Goal: Task Accomplishment & Management: Manage account settings

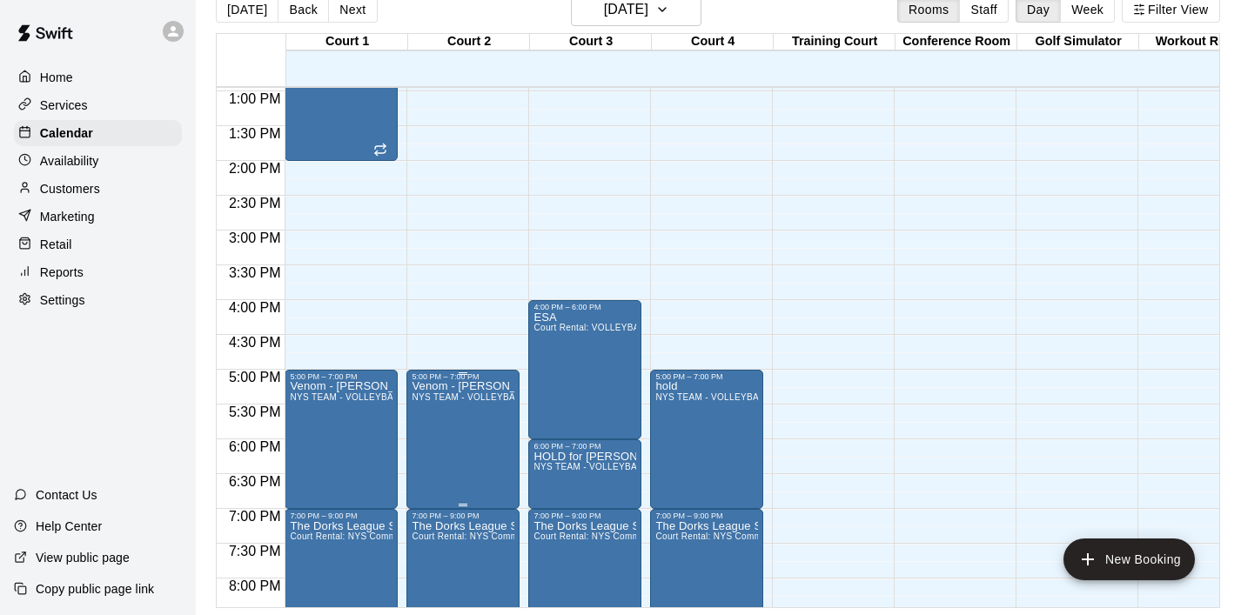
scroll to position [897, 0]
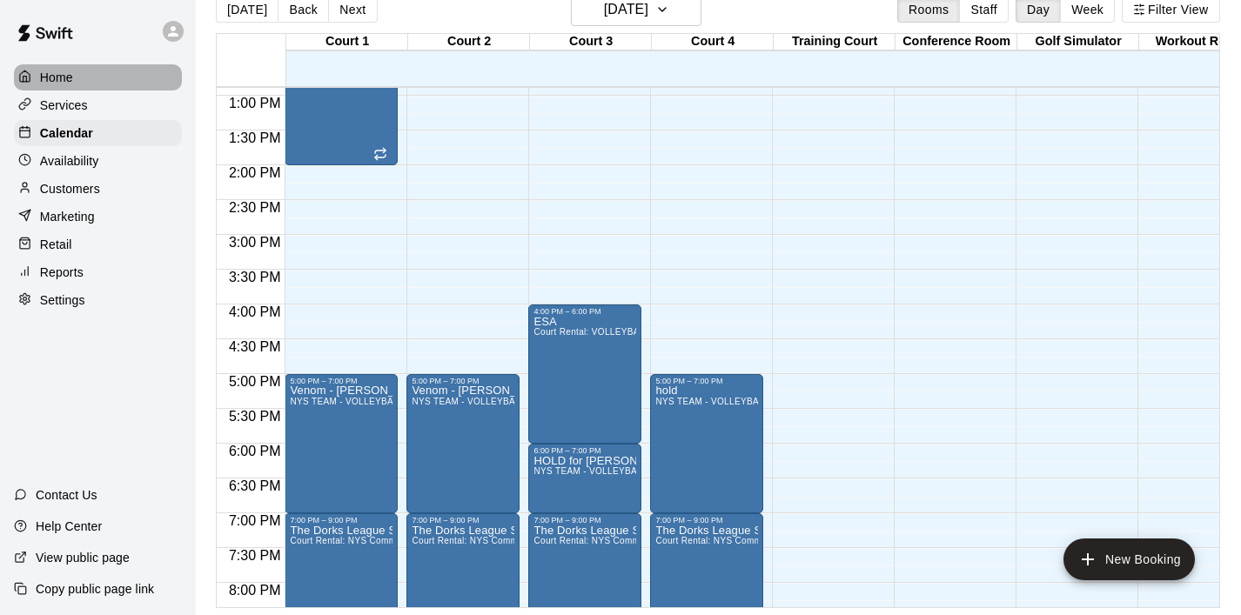
click at [58, 71] on p "Home" at bounding box center [56, 77] width 33 height 17
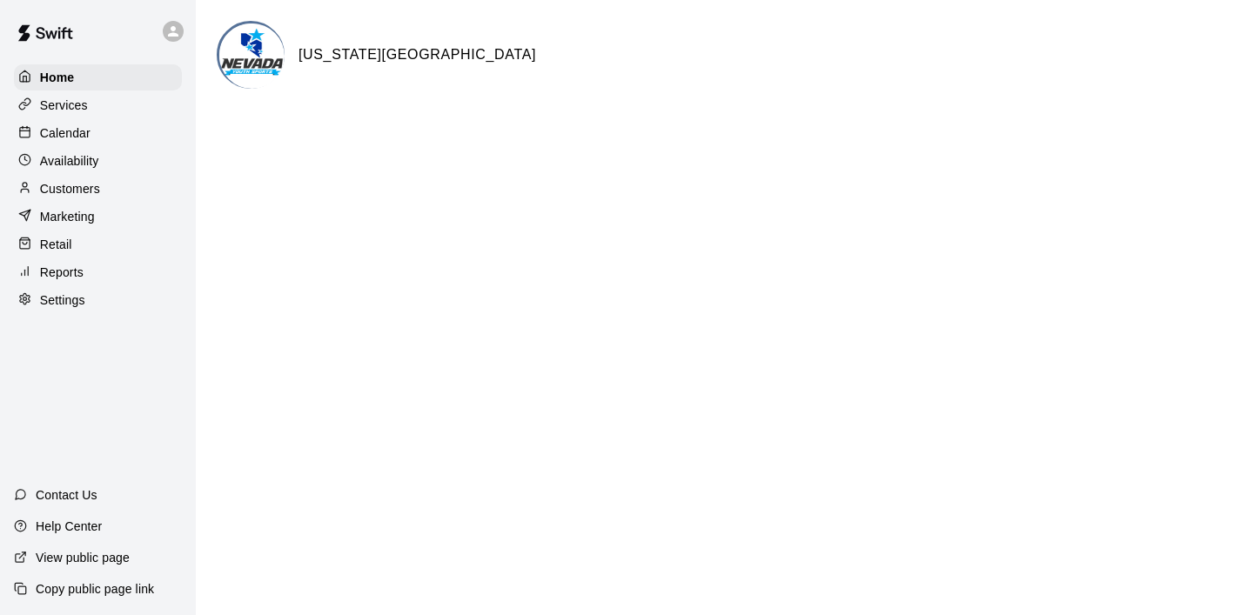
click at [97, 100] on div "Services" at bounding box center [98, 105] width 168 height 26
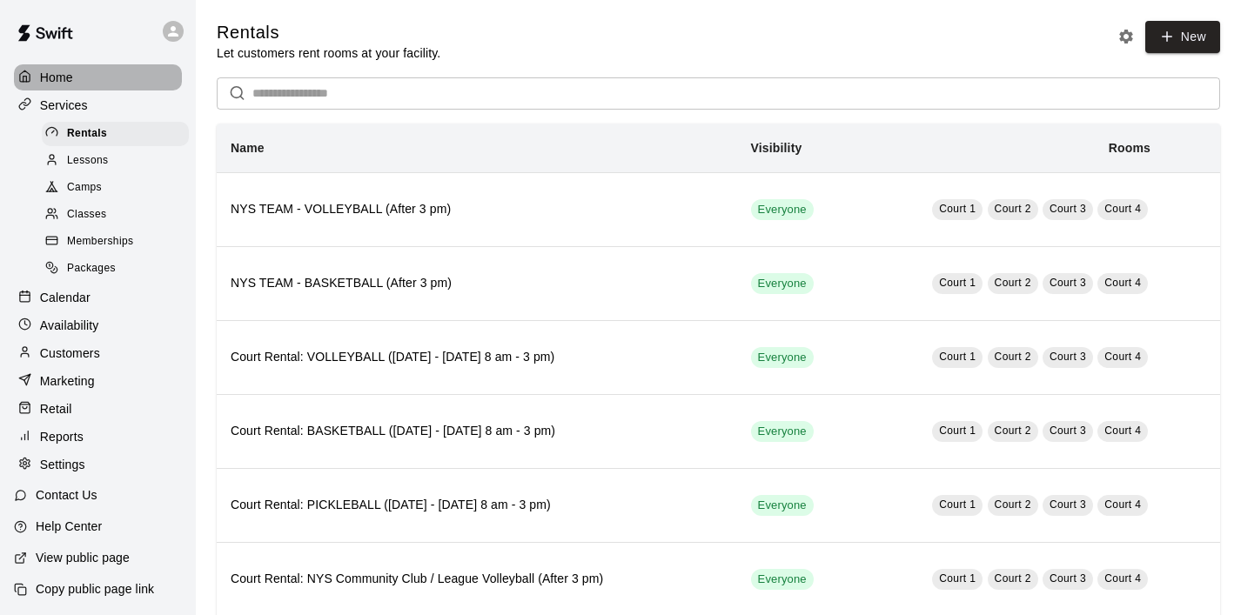
click at [61, 81] on p "Home" at bounding box center [56, 77] width 33 height 17
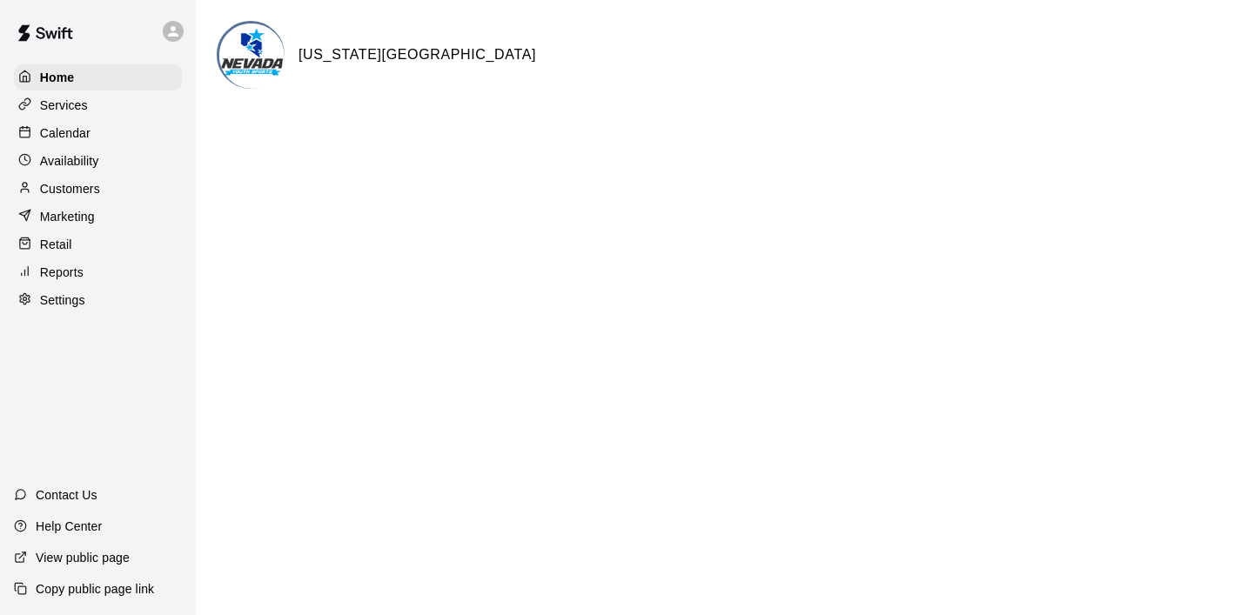
click at [86, 100] on p "Services" at bounding box center [64, 105] width 48 height 17
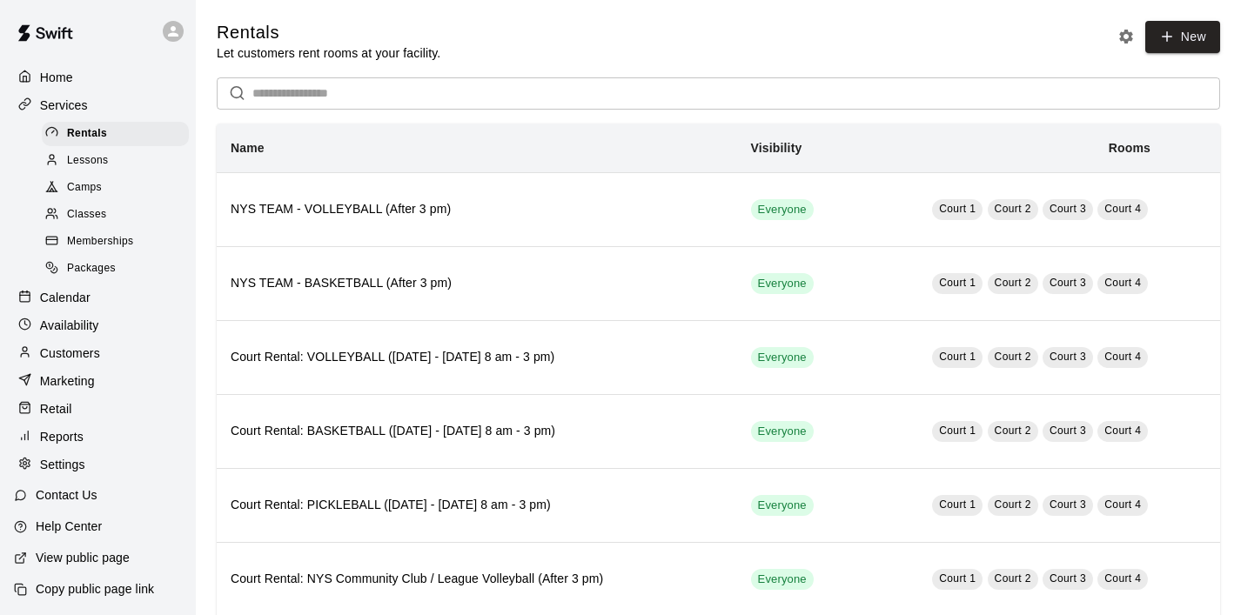
click at [80, 82] on div "Home" at bounding box center [98, 77] width 168 height 26
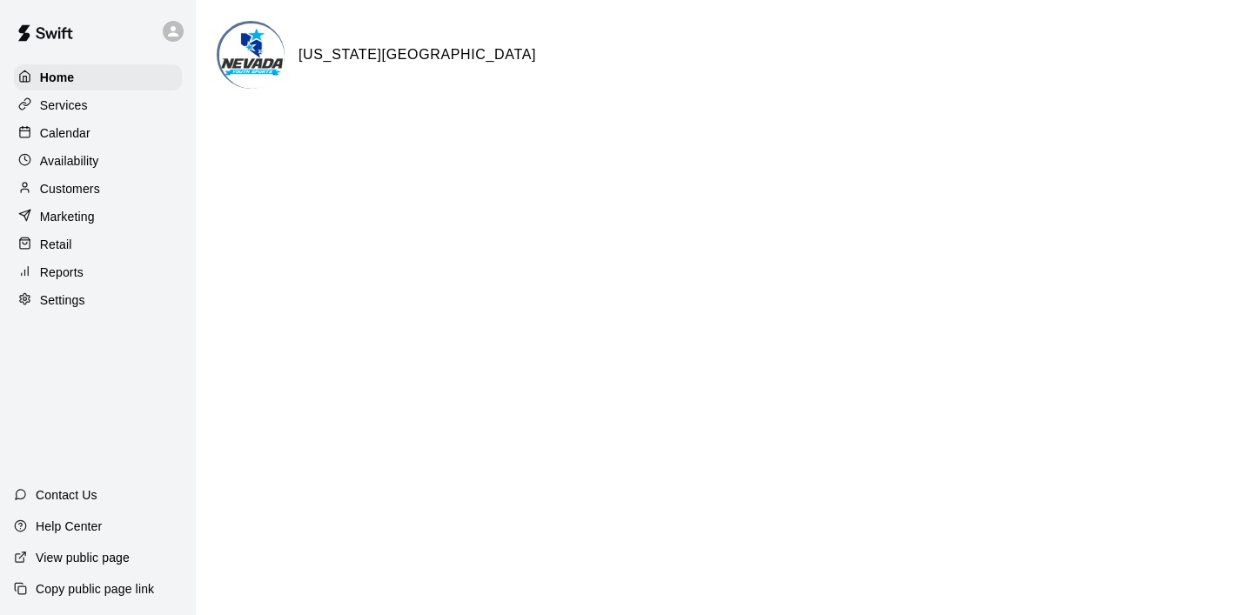
click at [68, 131] on p "Calendar" at bounding box center [65, 132] width 50 height 17
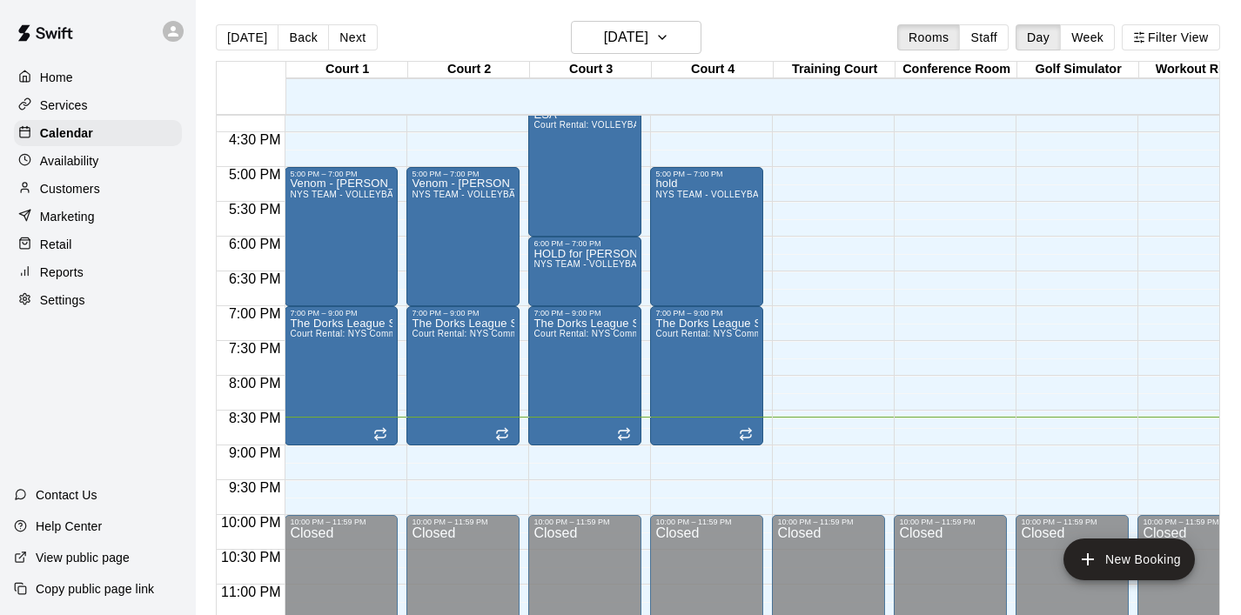
scroll to position [1137, 0]
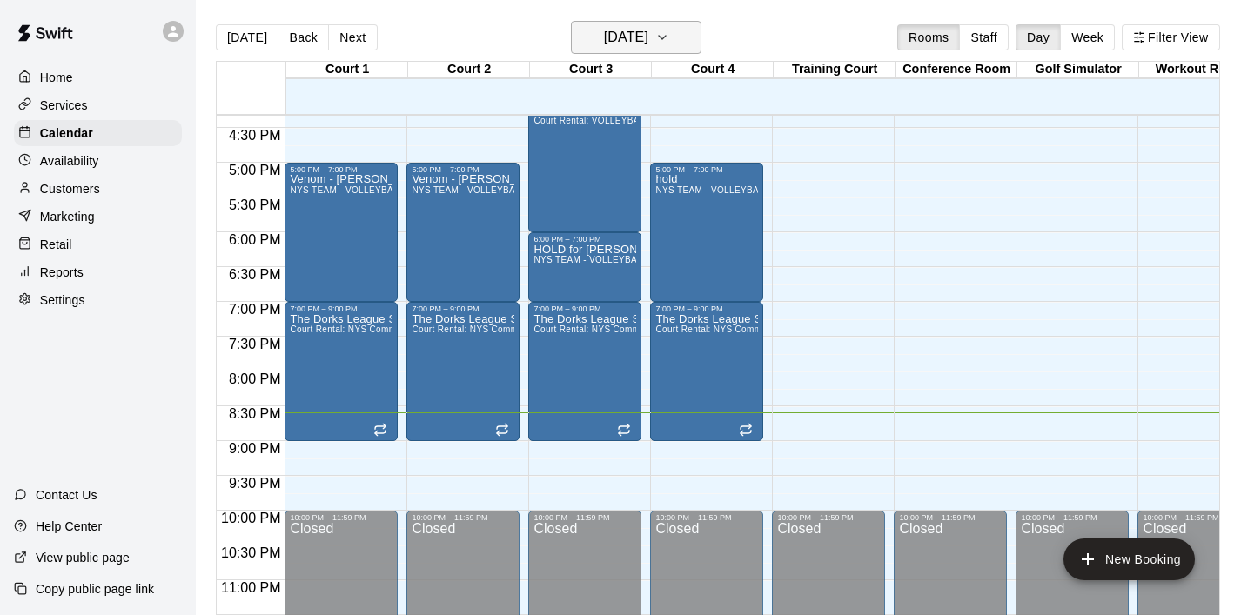
click at [669, 36] on icon "button" at bounding box center [662, 37] width 14 height 21
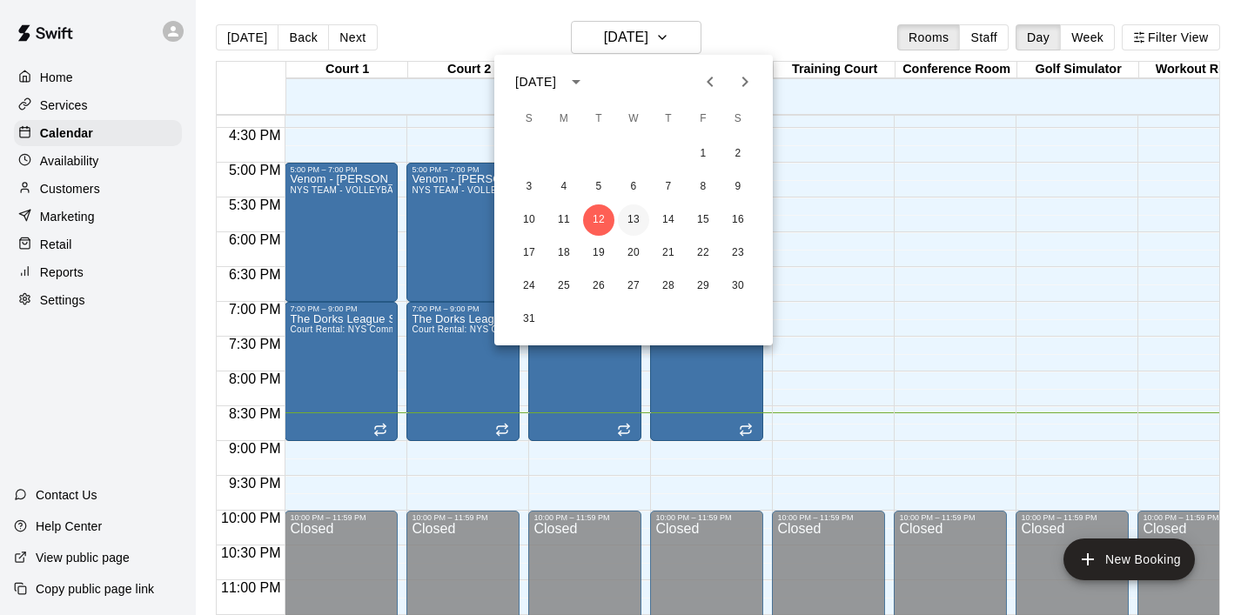
click at [628, 216] on button "13" at bounding box center [633, 220] width 31 height 31
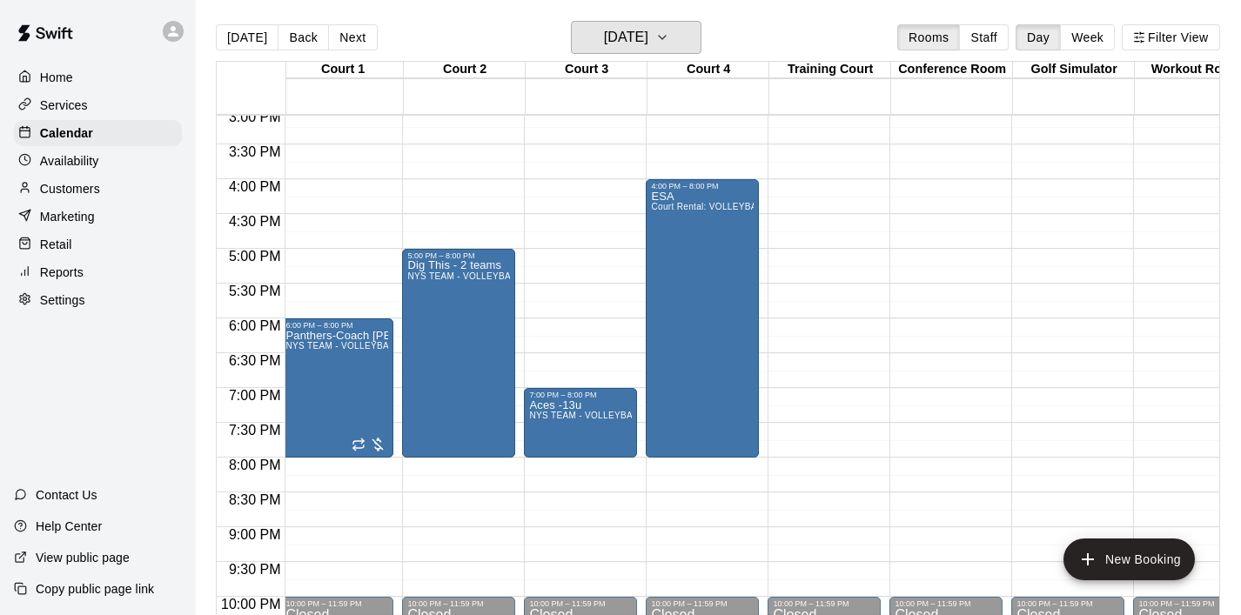
scroll to position [0, 0]
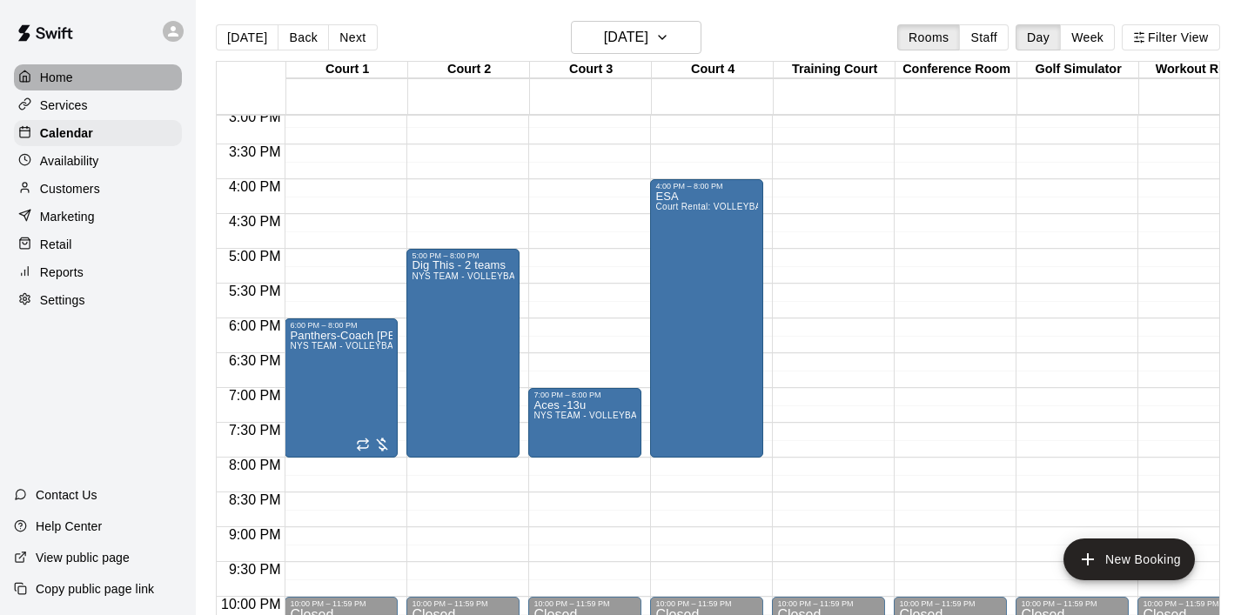
click at [71, 78] on p "Home" at bounding box center [56, 77] width 33 height 17
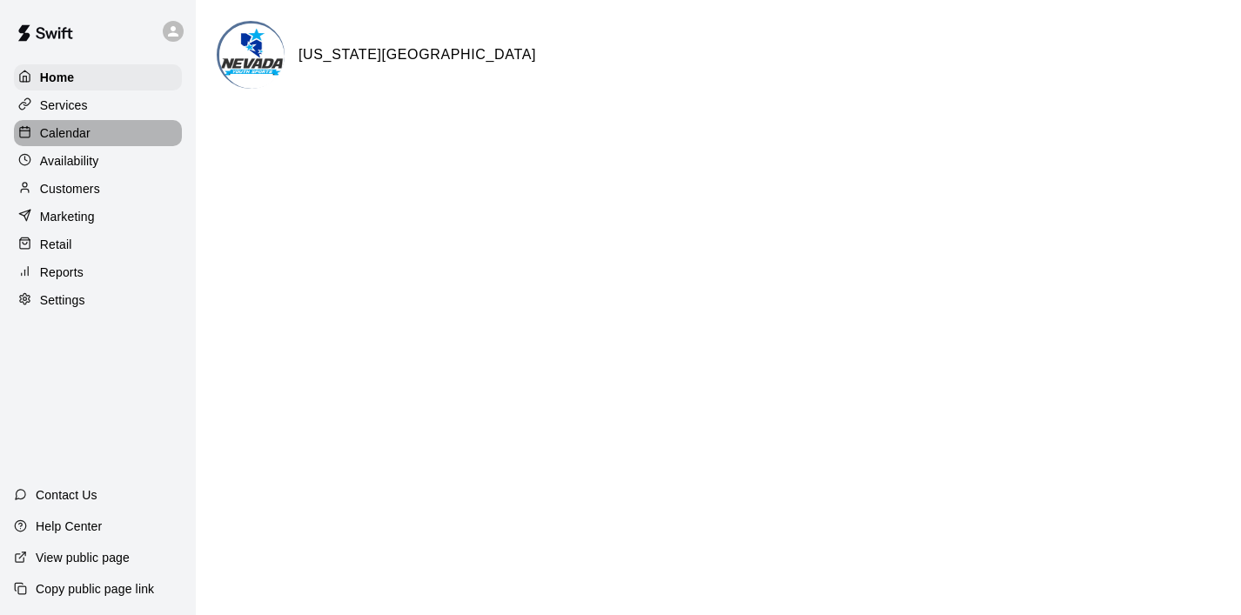
click at [88, 134] on p "Calendar" at bounding box center [65, 132] width 50 height 17
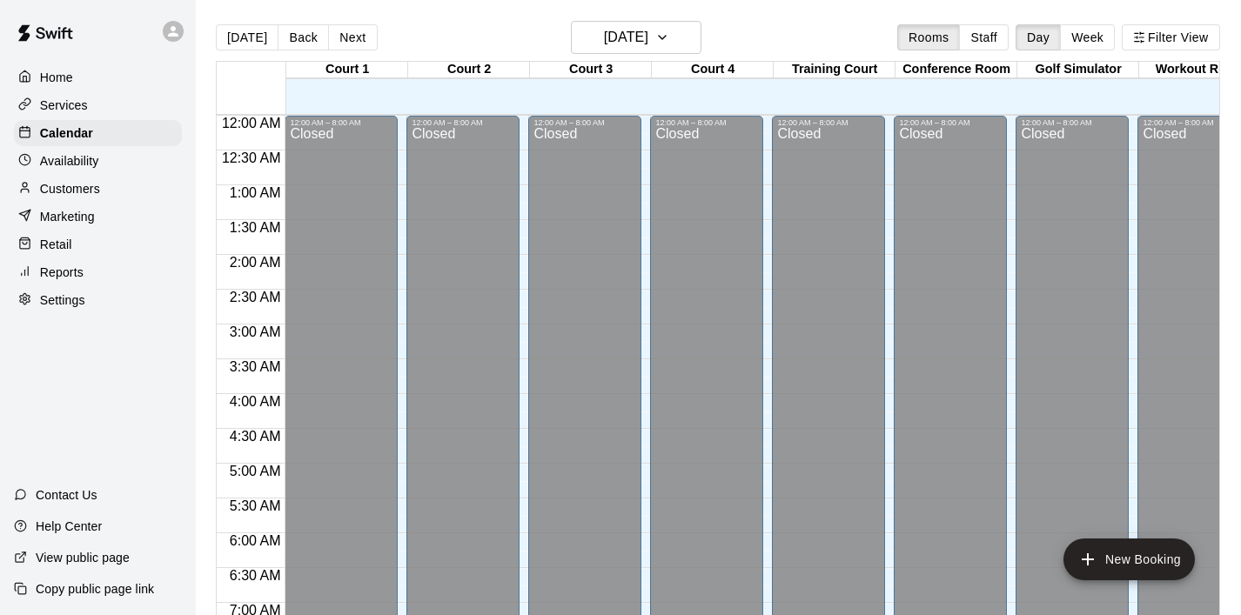
scroll to position [1100, 0]
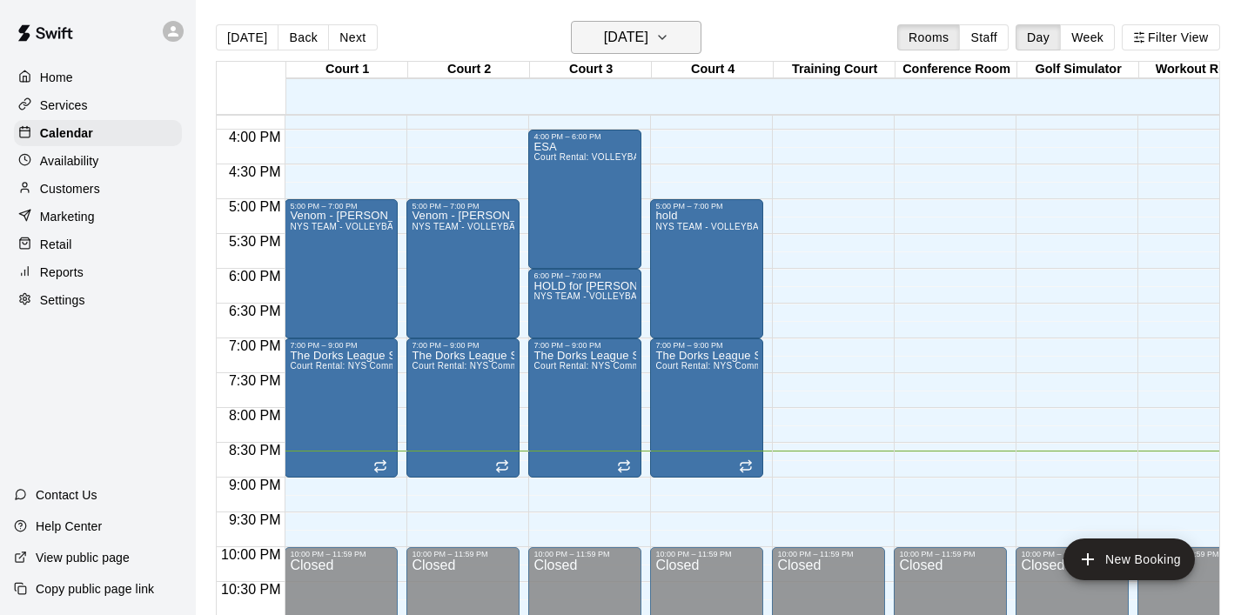
click at [669, 38] on icon "button" at bounding box center [662, 37] width 14 height 21
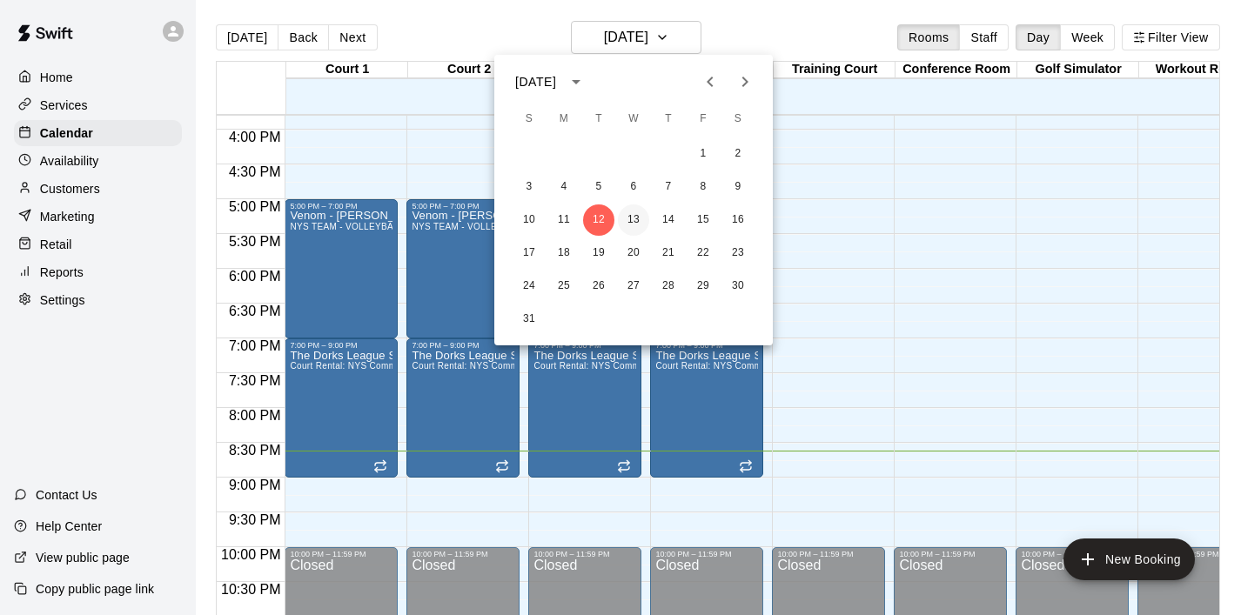
click at [638, 220] on button "13" at bounding box center [633, 220] width 31 height 31
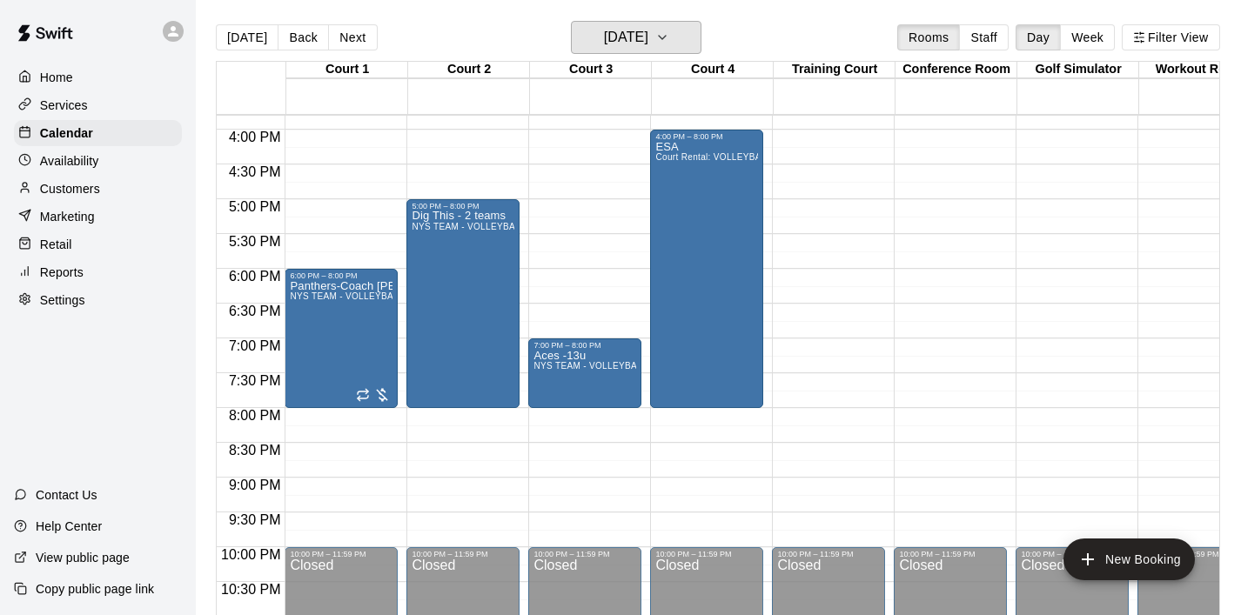
scroll to position [1049, 0]
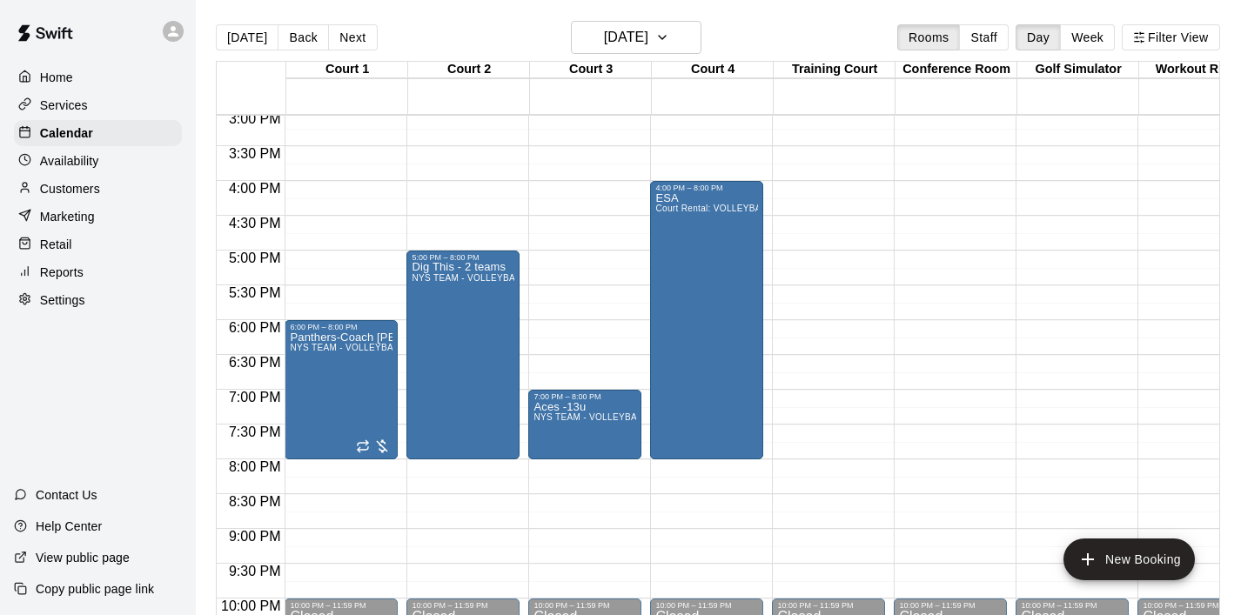
click at [84, 67] on div "Home" at bounding box center [98, 77] width 168 height 26
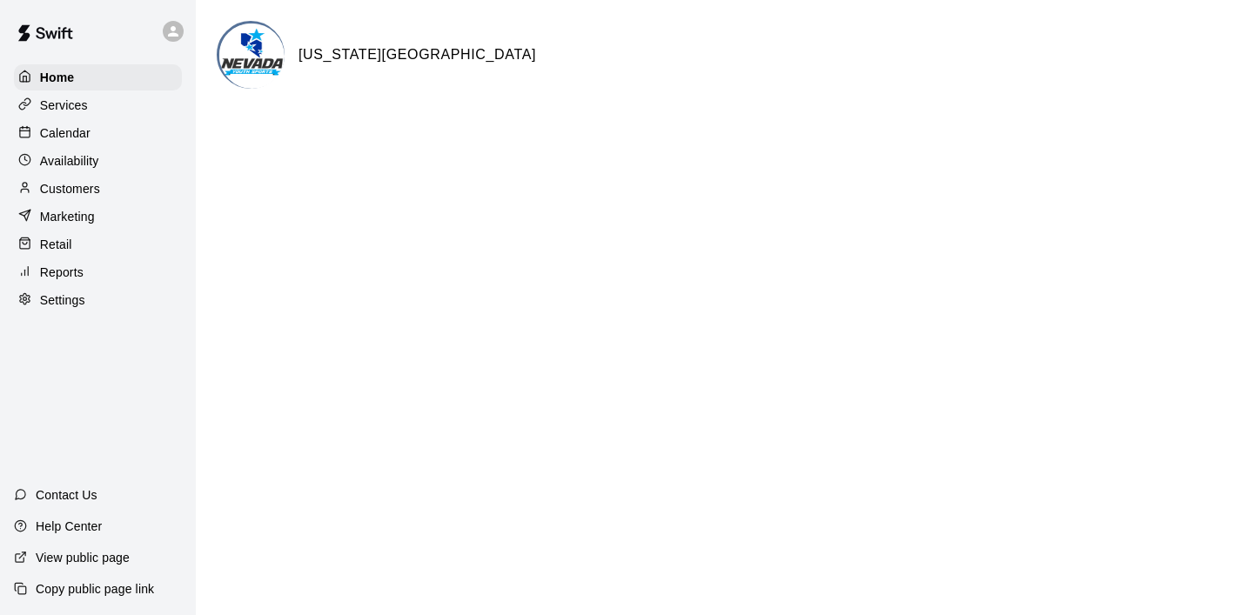
click at [77, 126] on p "Calendar" at bounding box center [65, 132] width 50 height 17
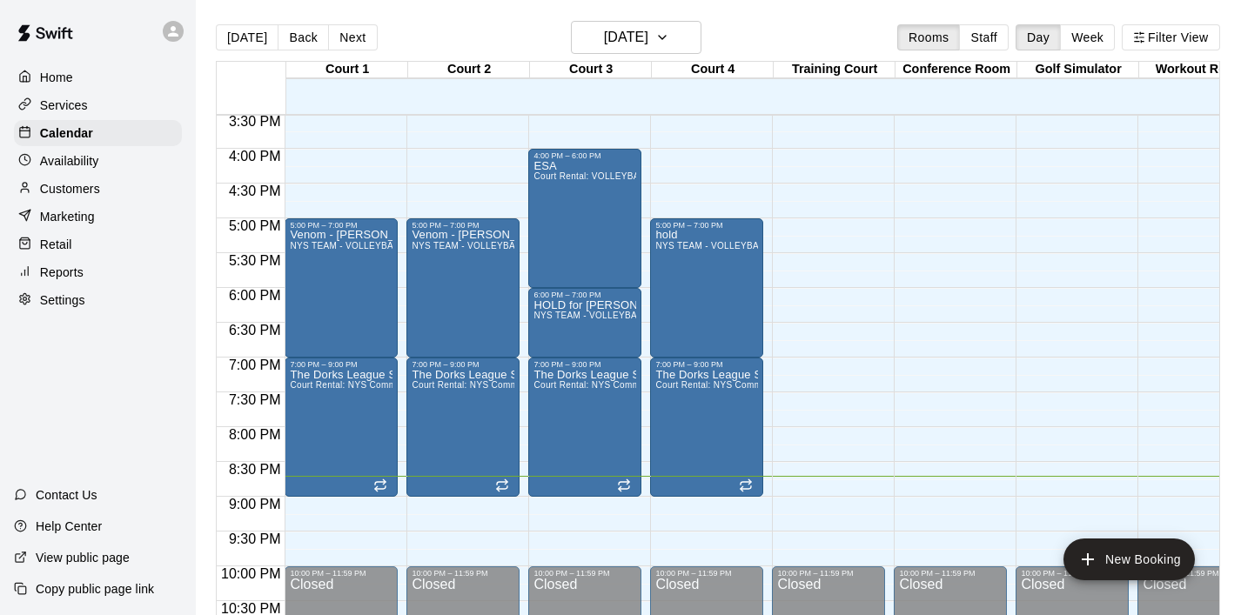
scroll to position [1083, 0]
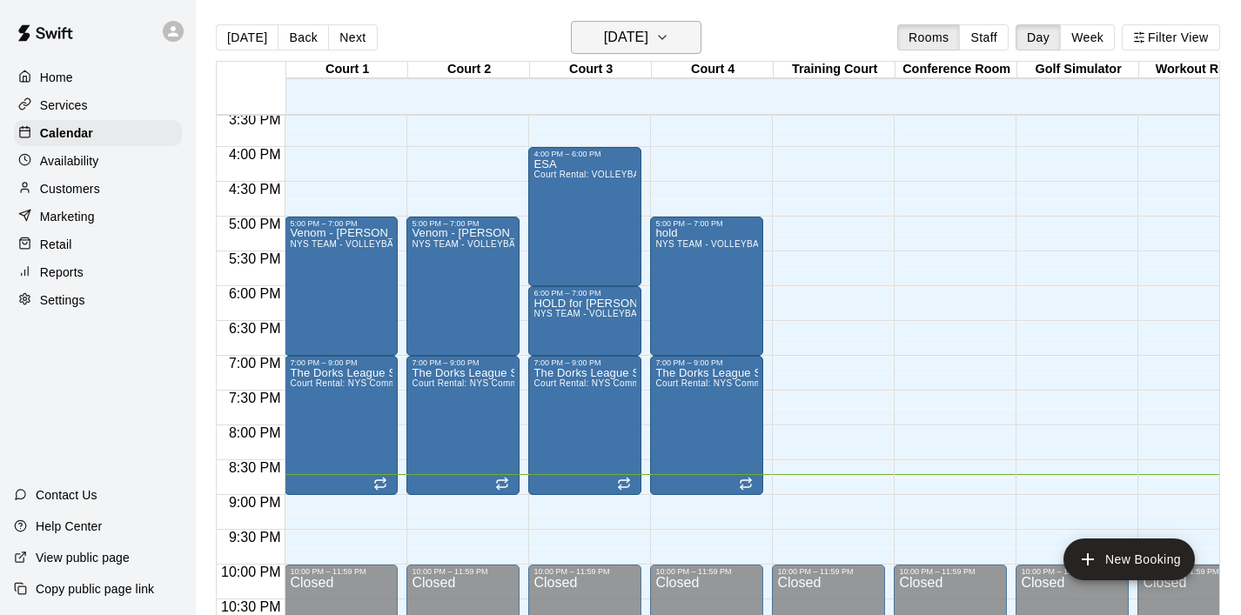
click at [669, 44] on icon "button" at bounding box center [662, 37] width 14 height 21
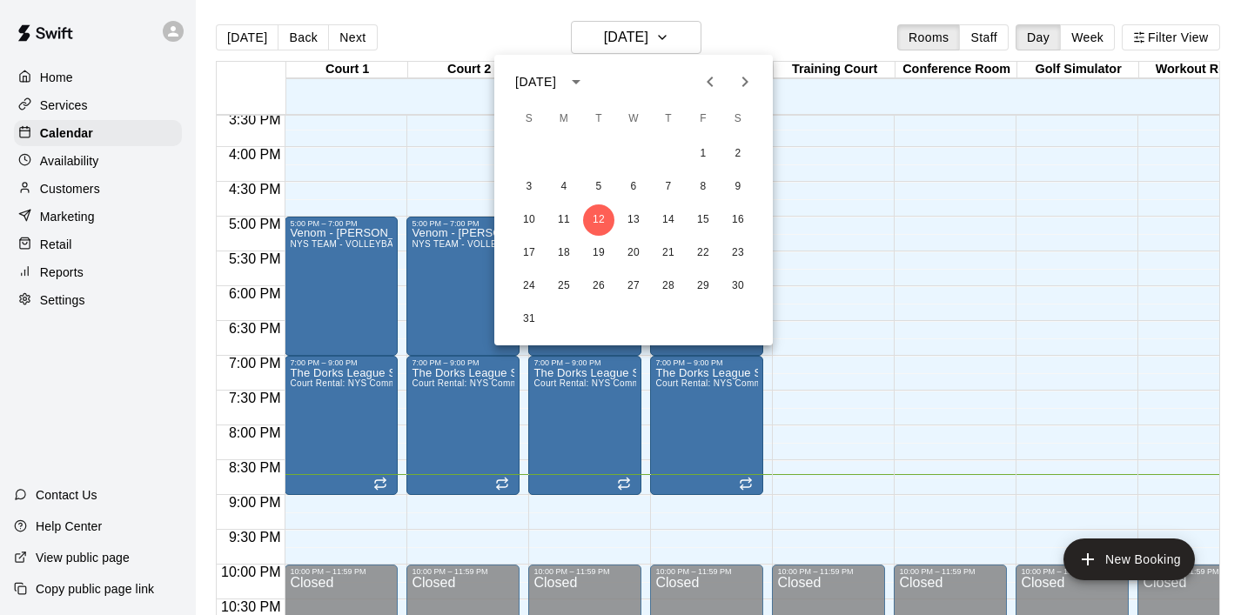
click at [980, 181] on div at bounding box center [620, 307] width 1241 height 615
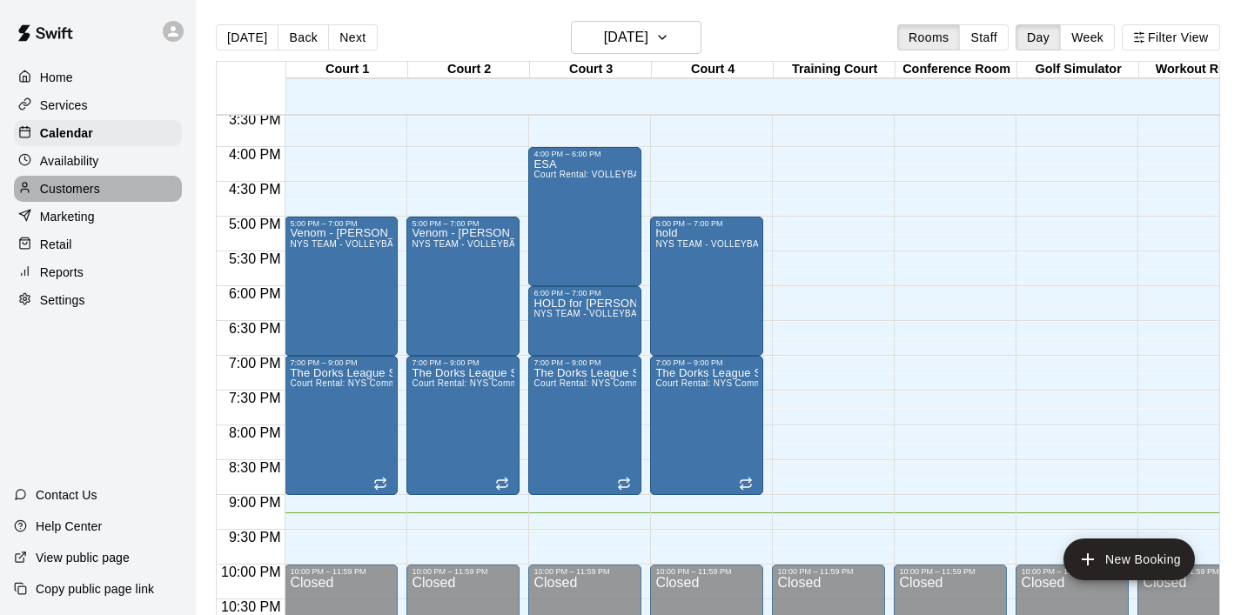
click at [91, 191] on p "Customers" at bounding box center [70, 188] width 60 height 17
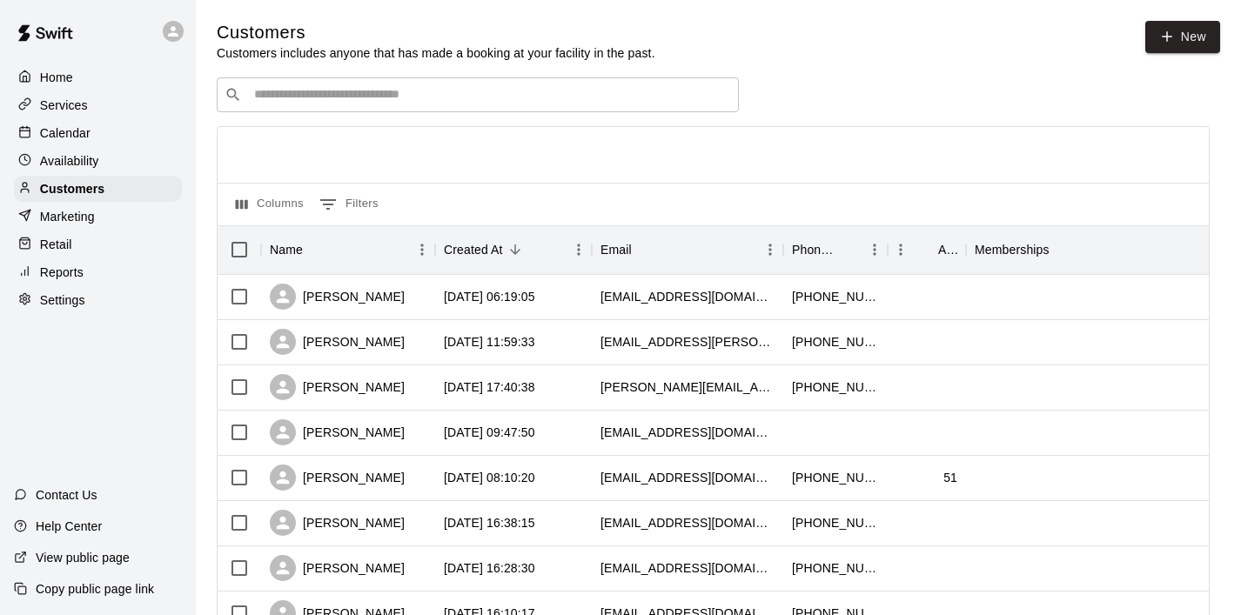
click at [374, 101] on input "Search customers by name or email" at bounding box center [490, 94] width 482 height 17
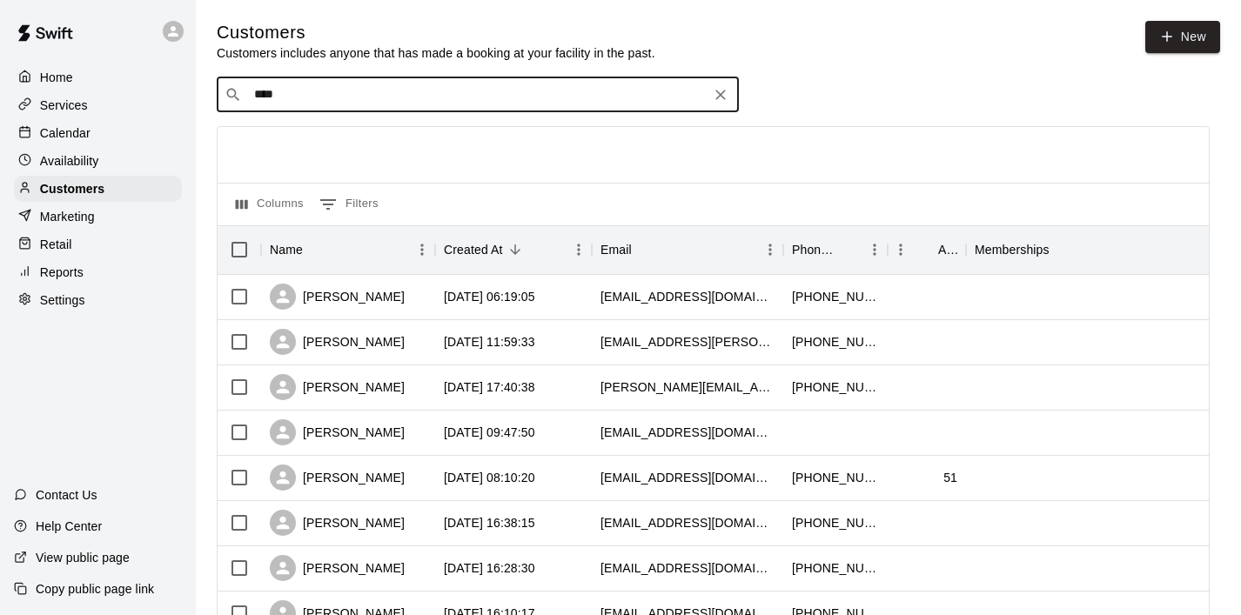
type input "*****"
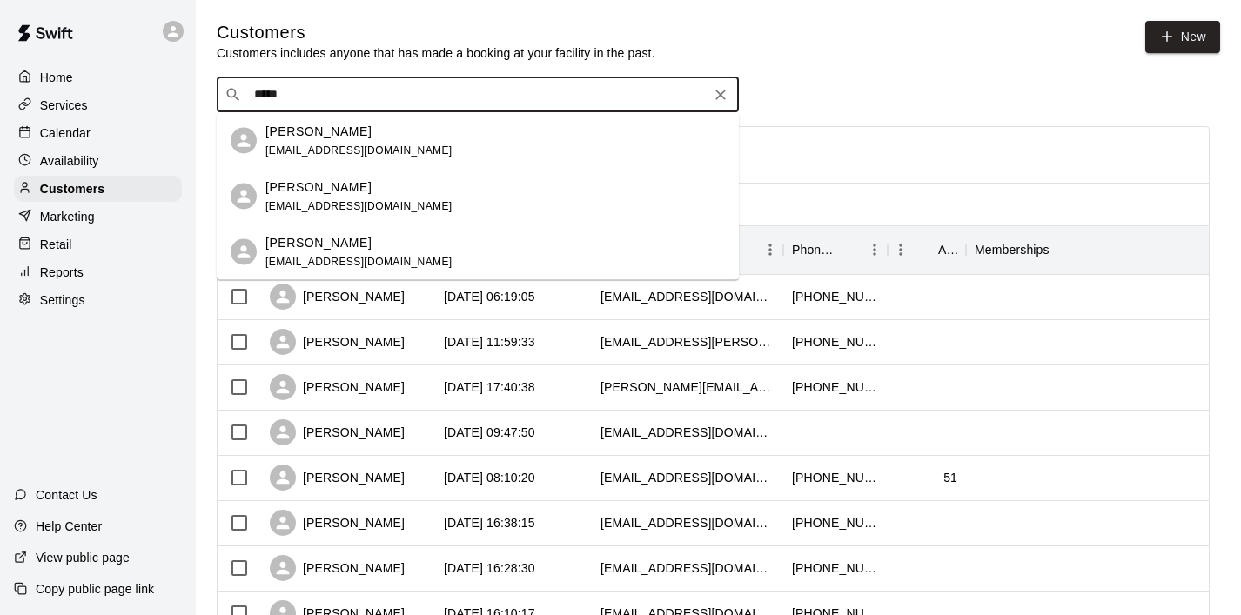
click at [391, 138] on div "[PERSON_NAME] [EMAIL_ADDRESS][DOMAIN_NAME]" at bounding box center [495, 140] width 460 height 37
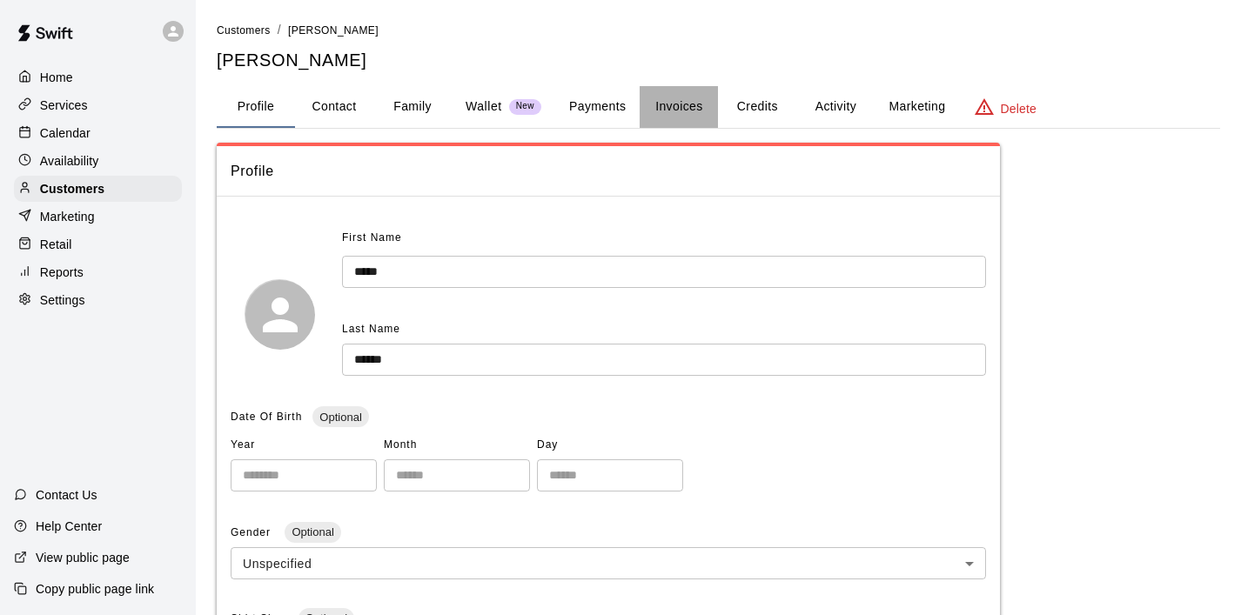
click at [685, 108] on button "Invoices" at bounding box center [679, 107] width 78 height 42
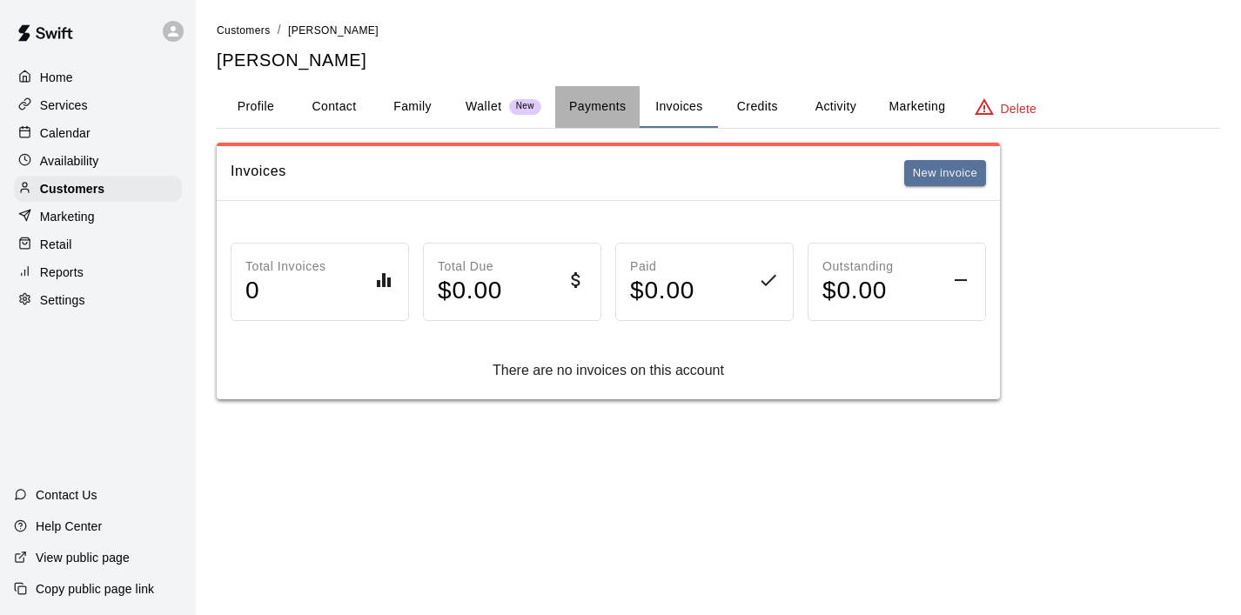
click at [620, 111] on button "Payments" at bounding box center [597, 107] width 84 height 42
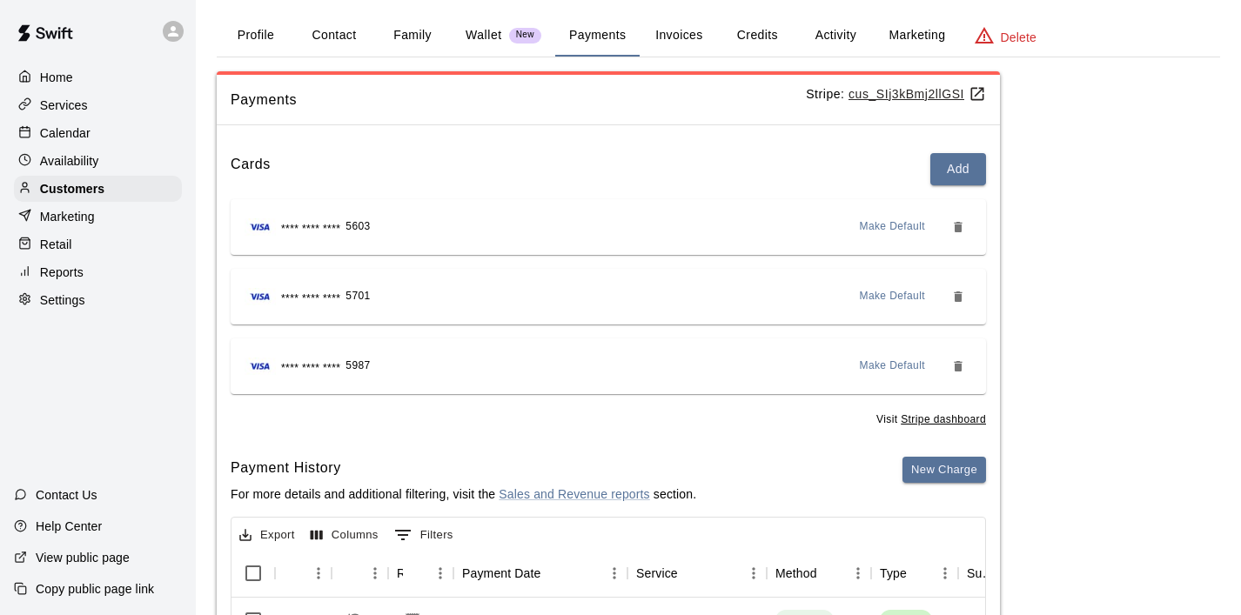
scroll to position [72, 0]
click at [679, 41] on button "Invoices" at bounding box center [679, 35] width 78 height 42
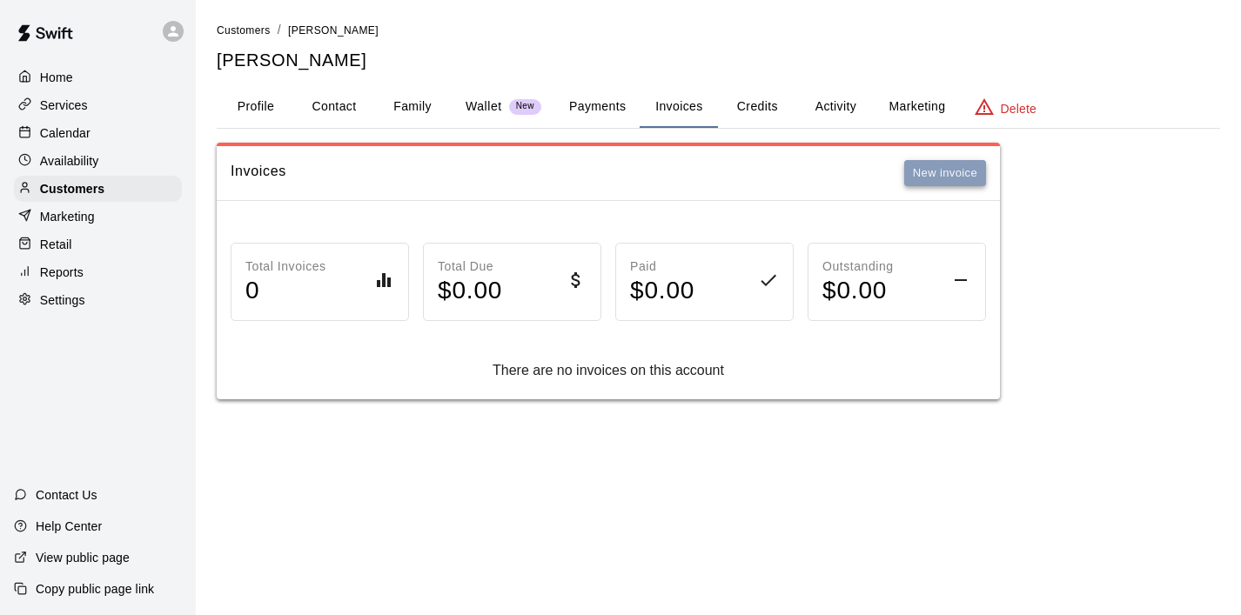
click at [950, 176] on button "New invoice" at bounding box center [945, 173] width 82 height 27
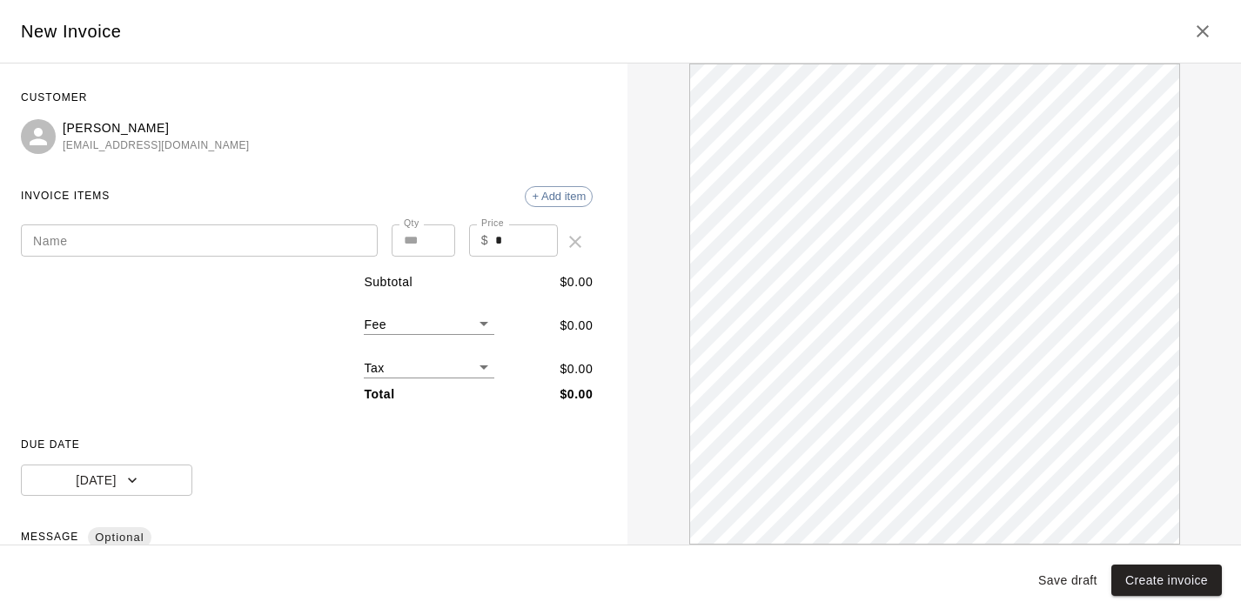
click at [111, 249] on input "Name" at bounding box center [199, 241] width 357 height 32
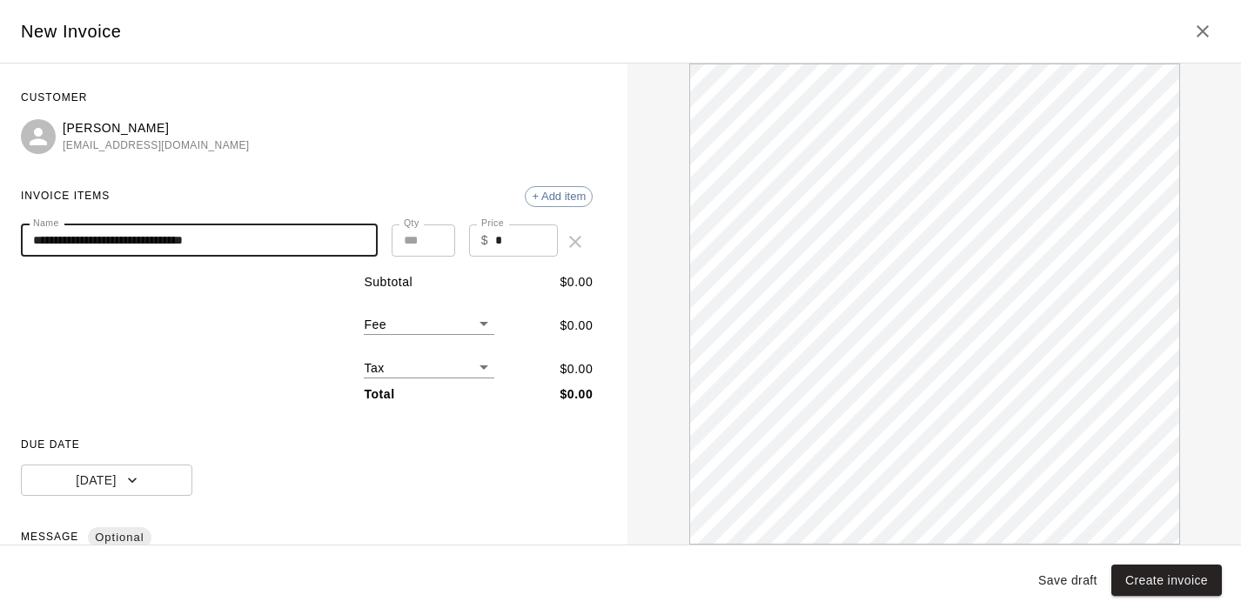
type input "**********"
click at [518, 240] on input "*" at bounding box center [526, 241] width 63 height 32
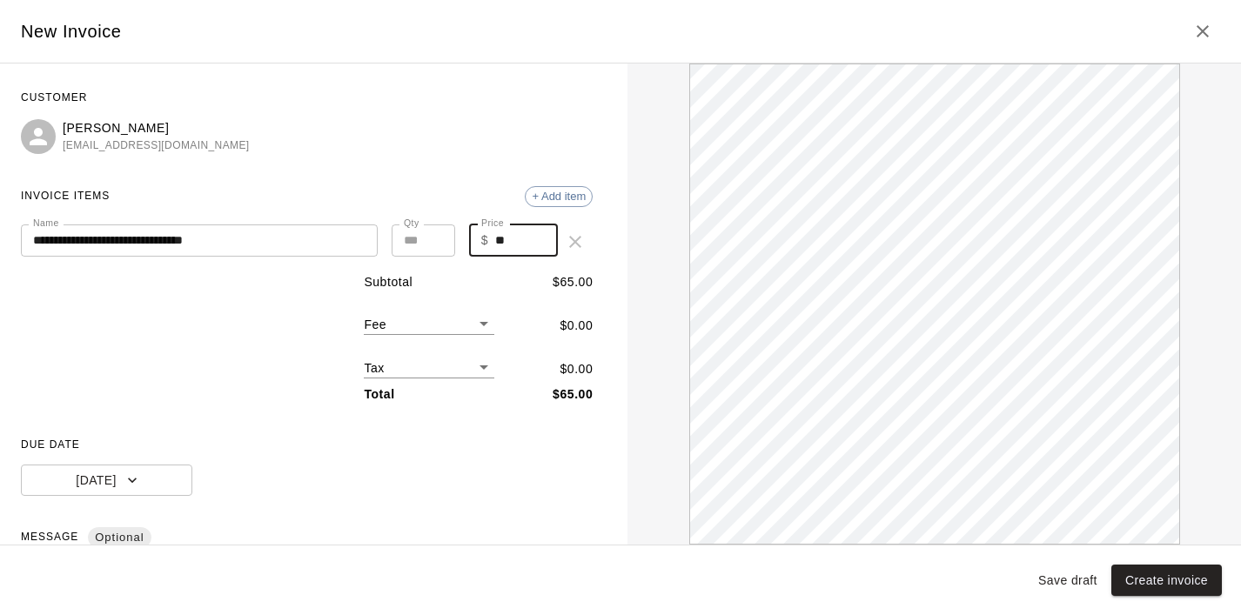
type input "**"
type input "*"
type input "******"
click at [435, 237] on input "*" at bounding box center [424, 241] width 64 height 32
type input "*"
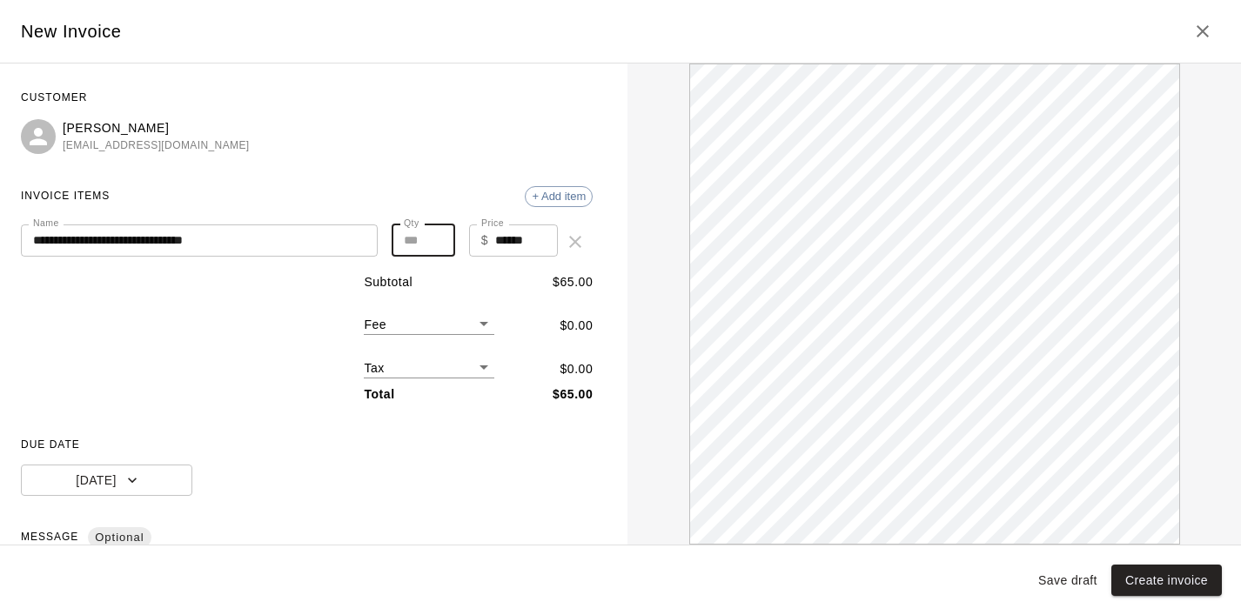
click at [435, 237] on input "*" at bounding box center [424, 241] width 64 height 32
type input "******"
type input "*"
type input "******"
click at [435, 237] on input "*" at bounding box center [424, 241] width 64 height 32
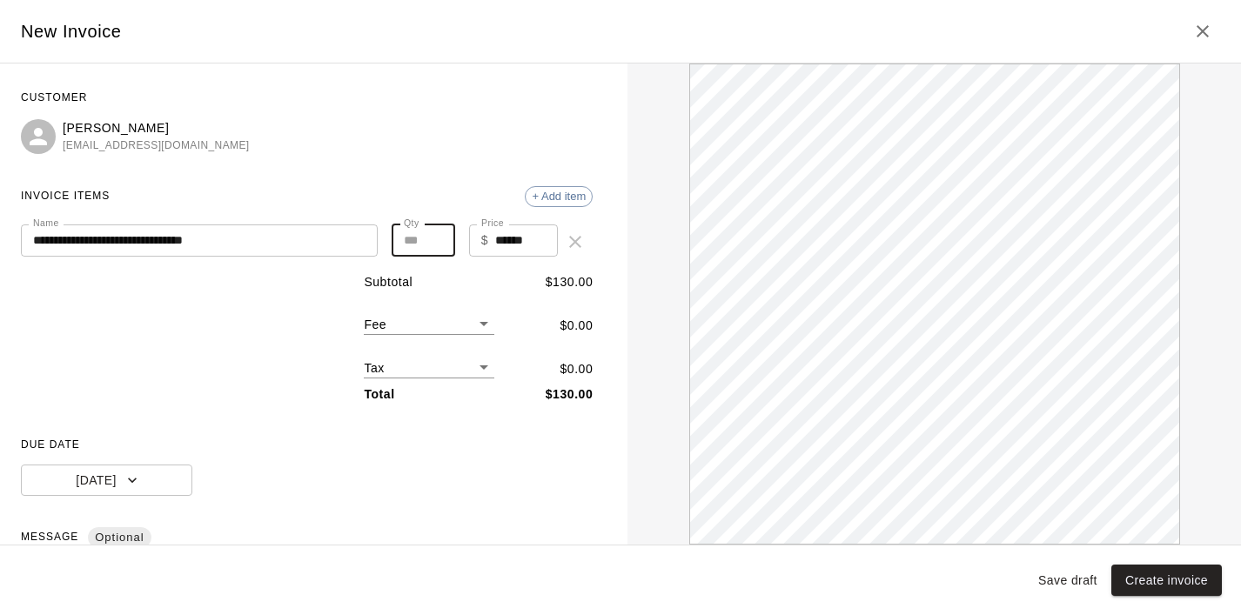
type input "*"
type input "******"
click at [435, 237] on input "*" at bounding box center [424, 241] width 64 height 32
type input "*"
type input "******"
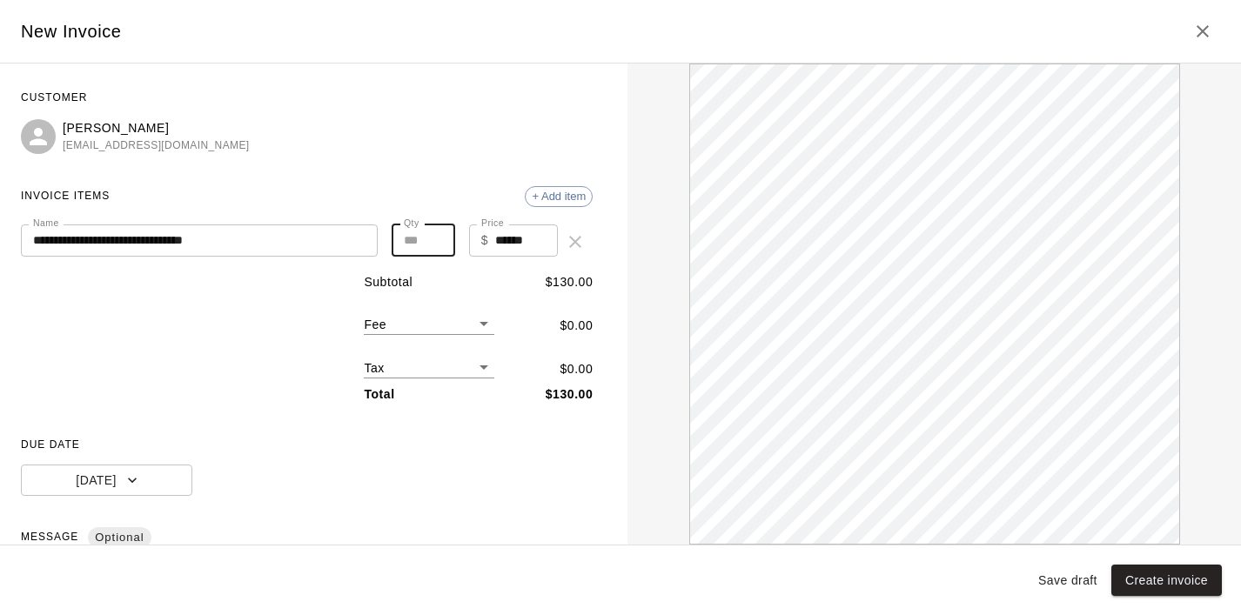
click at [435, 237] on input "*" at bounding box center [424, 241] width 64 height 32
type input "*"
type input "******"
click at [435, 237] on input "*" at bounding box center [424, 241] width 64 height 32
type input "*"
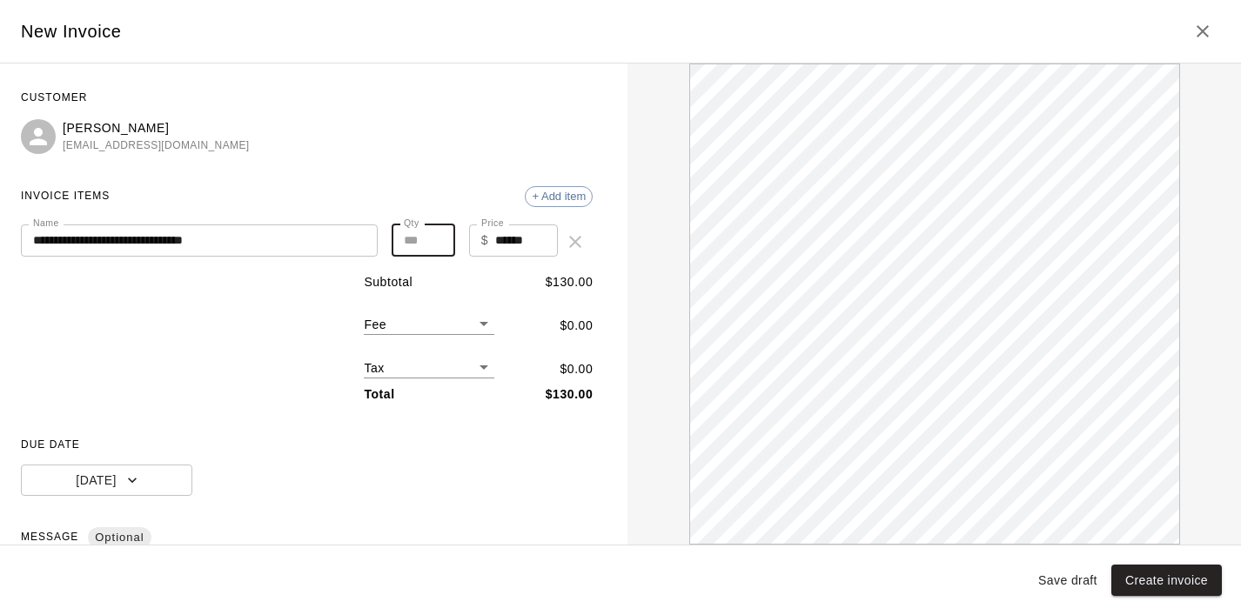
type input "******"
click at [435, 237] on input "*" at bounding box center [424, 241] width 64 height 32
type input "*"
type input "******"
click at [435, 237] on input "*" at bounding box center [424, 241] width 64 height 32
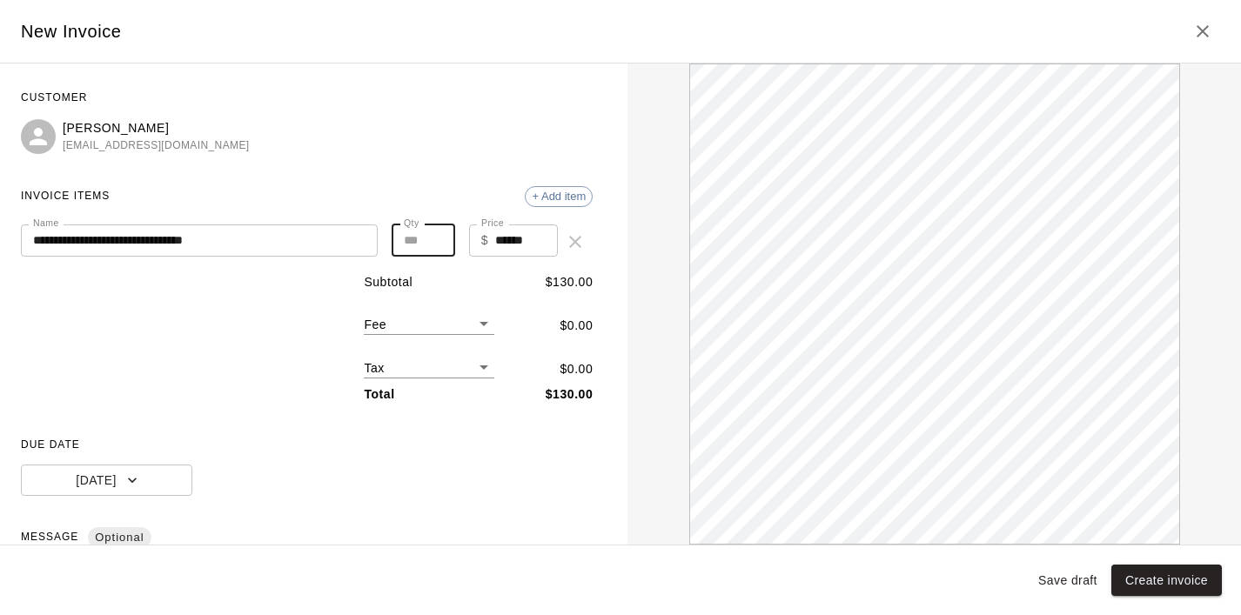
type input "**"
type input "******"
click at [435, 237] on input "**" at bounding box center [424, 241] width 64 height 32
type input "**"
type input "******"
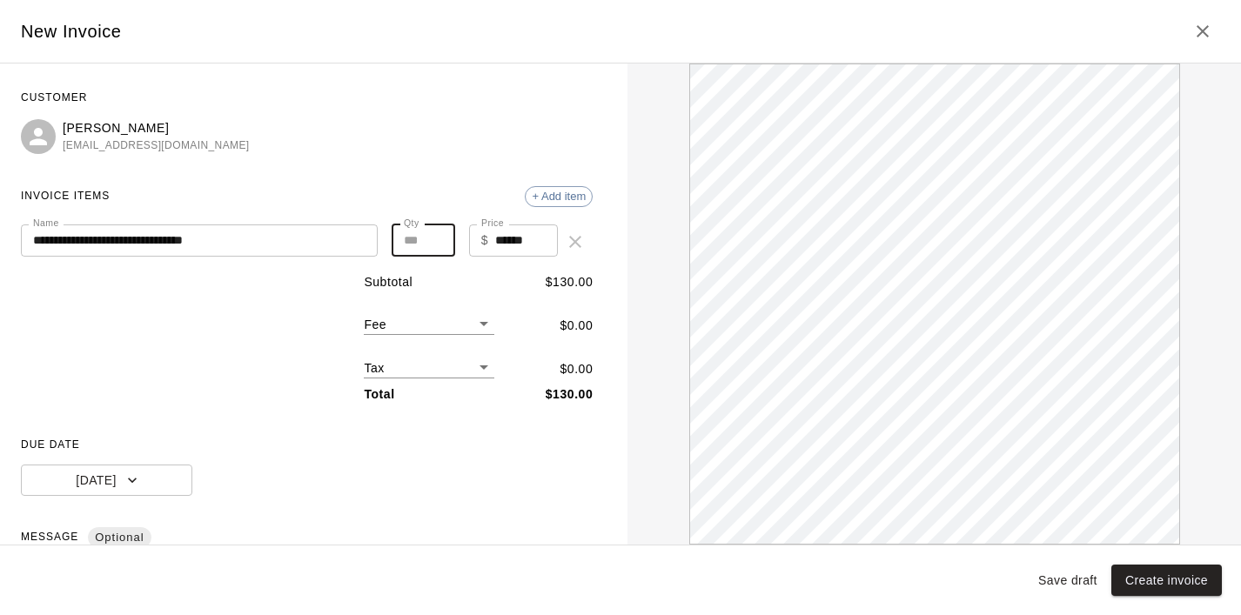
click at [435, 237] on input "**" at bounding box center [424, 241] width 64 height 32
type input "**"
type input "******"
click at [435, 237] on input "**" at bounding box center [424, 241] width 64 height 32
type input "**"
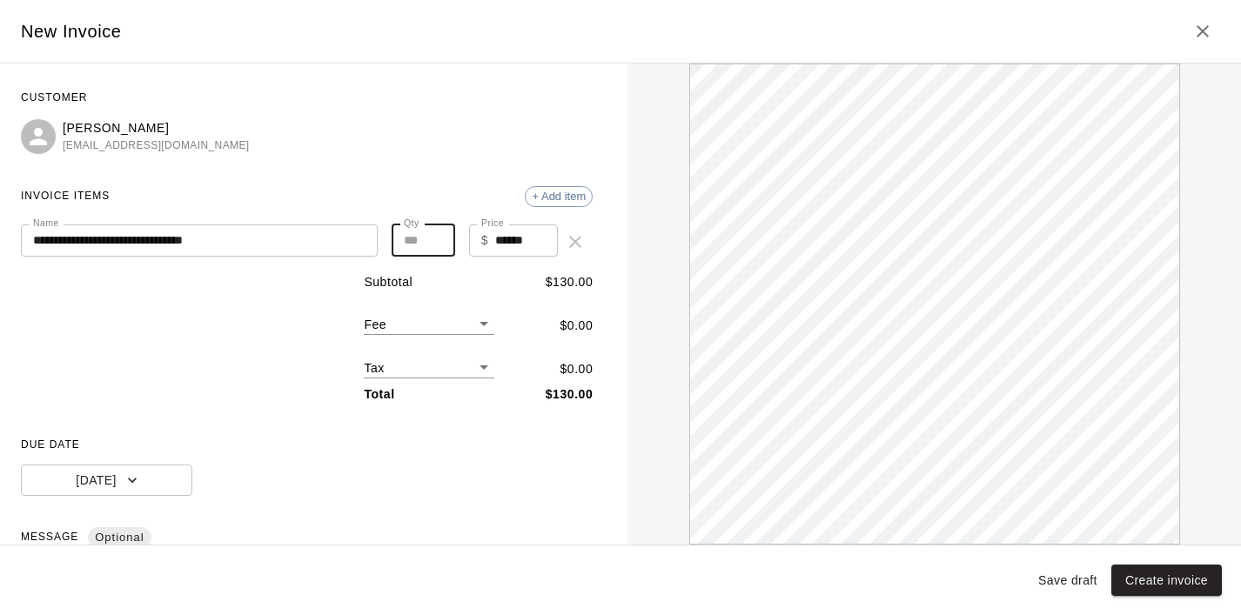
type input "******"
click at [435, 237] on input "**" at bounding box center [424, 241] width 64 height 32
type input "**"
click at [435, 237] on input "**" at bounding box center [424, 241] width 64 height 32
type input "******"
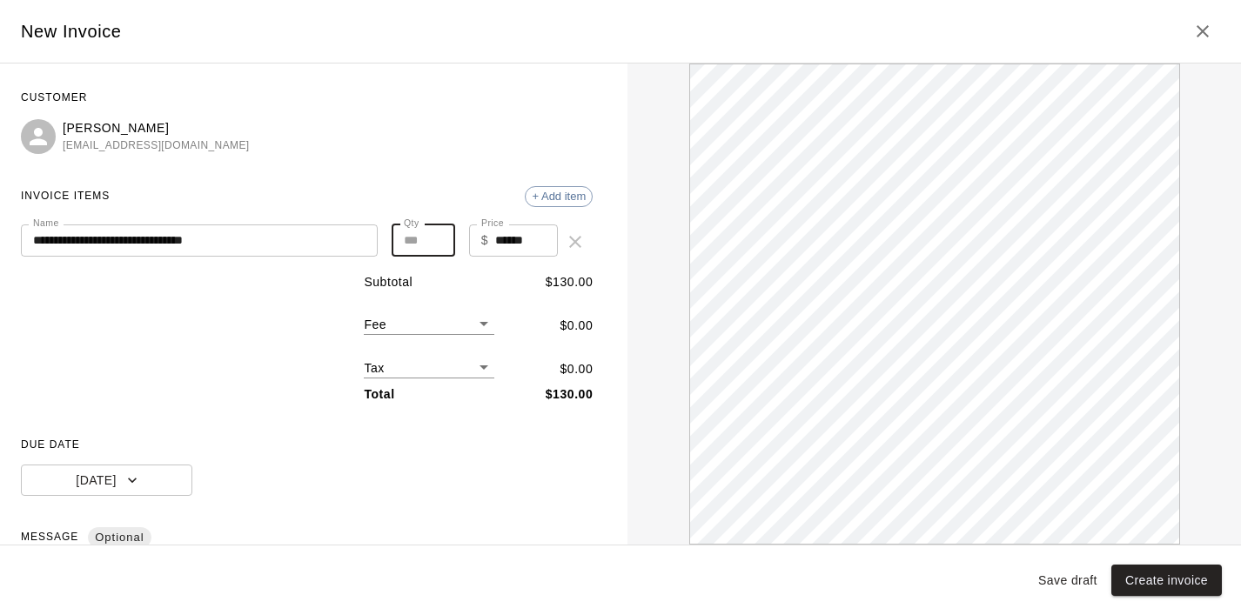
type input "**"
type input "******"
type input "**"
click at [435, 237] on input "**" at bounding box center [424, 241] width 64 height 32
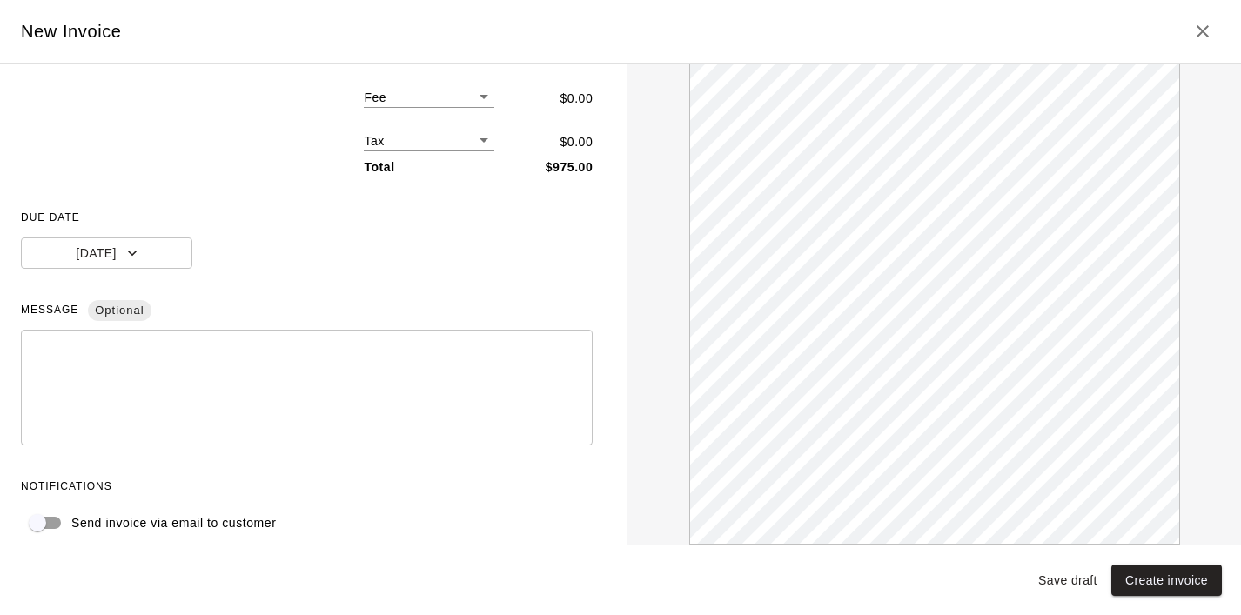
scroll to position [243, 0]
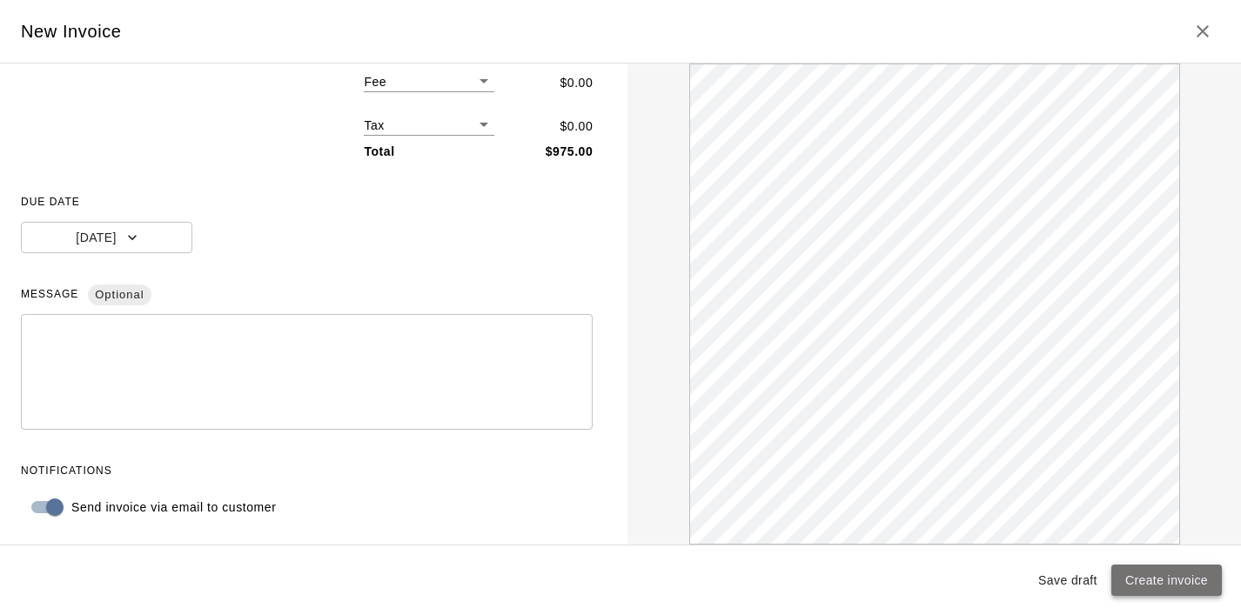
click at [1187, 584] on button "Create invoice" at bounding box center [1167, 581] width 111 height 32
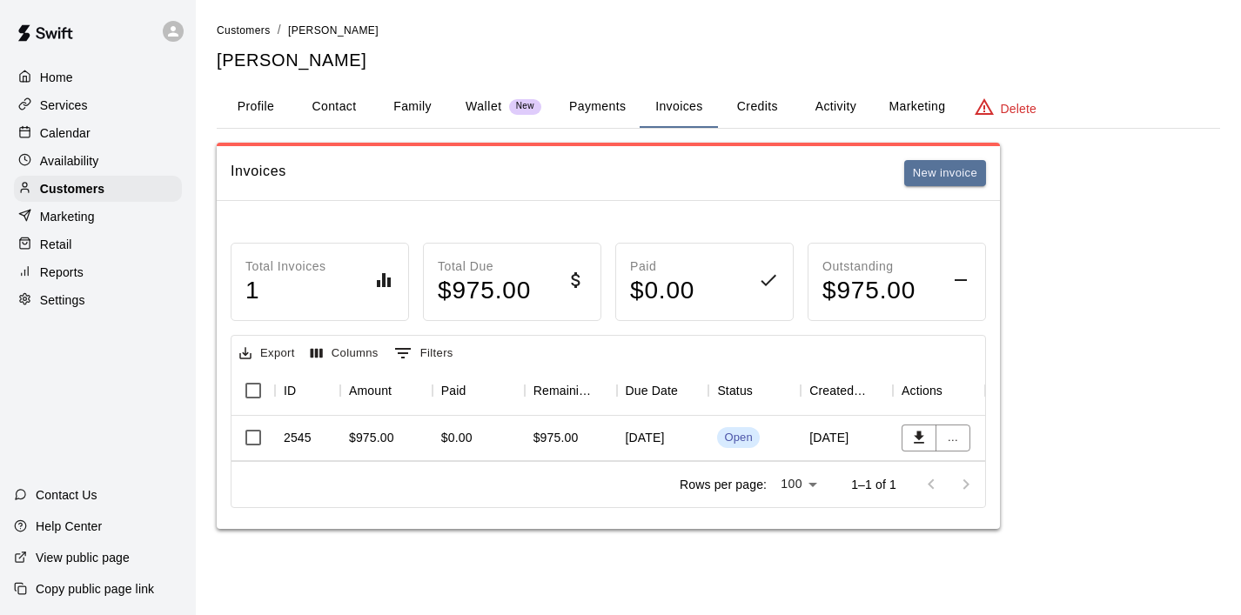
click at [83, 137] on p "Calendar" at bounding box center [65, 132] width 50 height 17
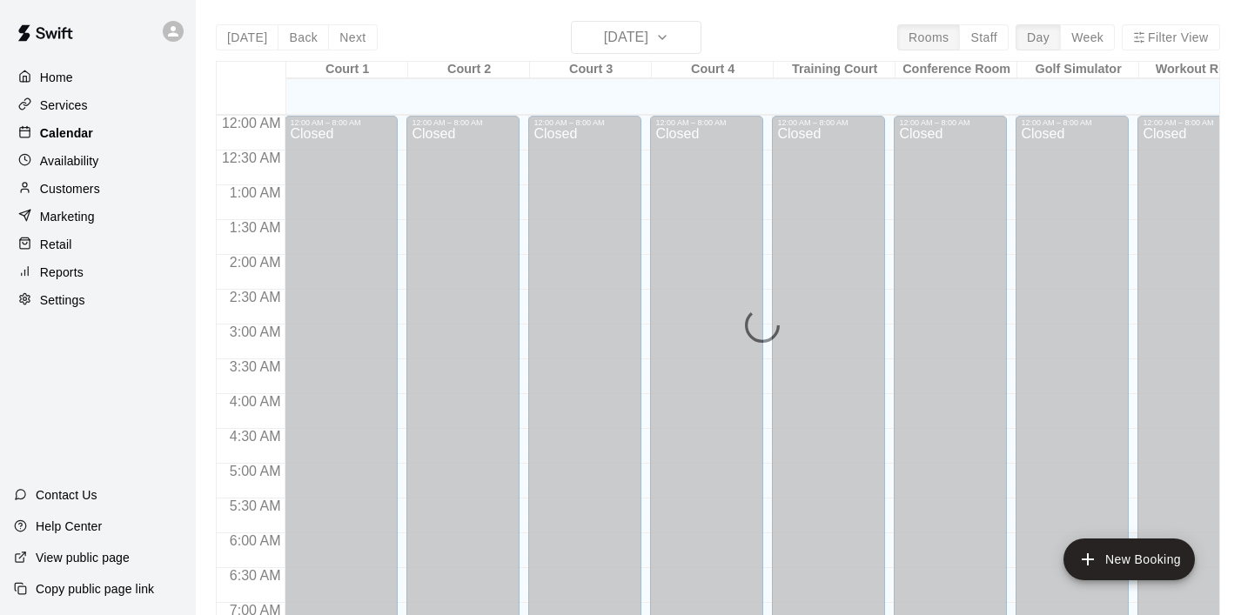
scroll to position [1100, 0]
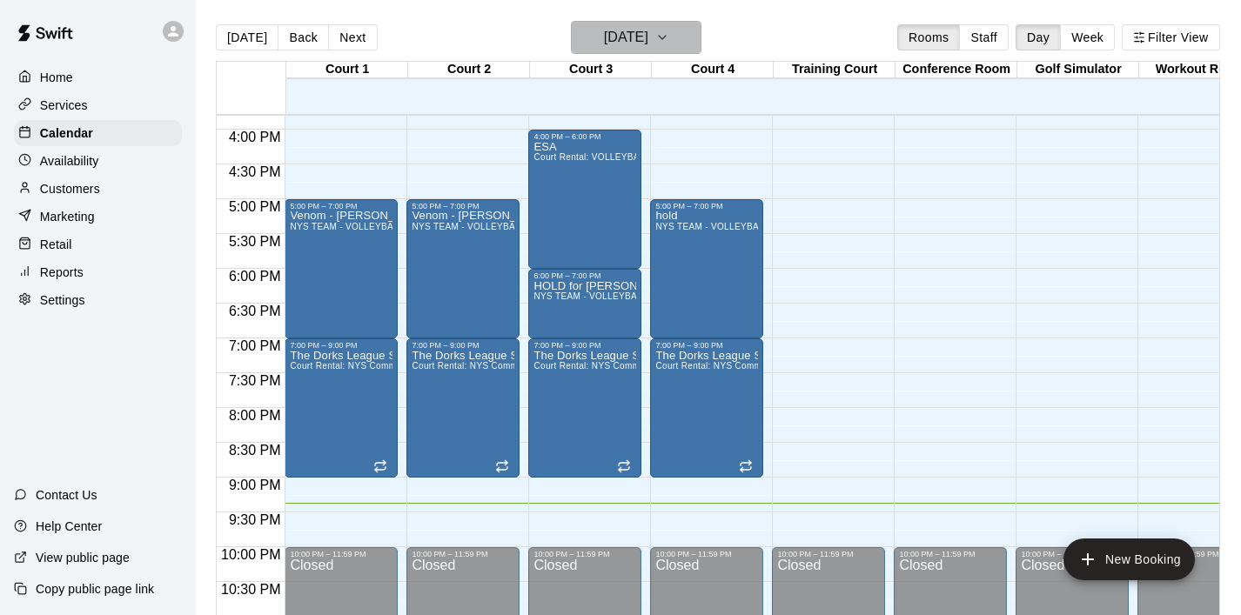
click at [669, 45] on icon "button" at bounding box center [662, 37] width 14 height 21
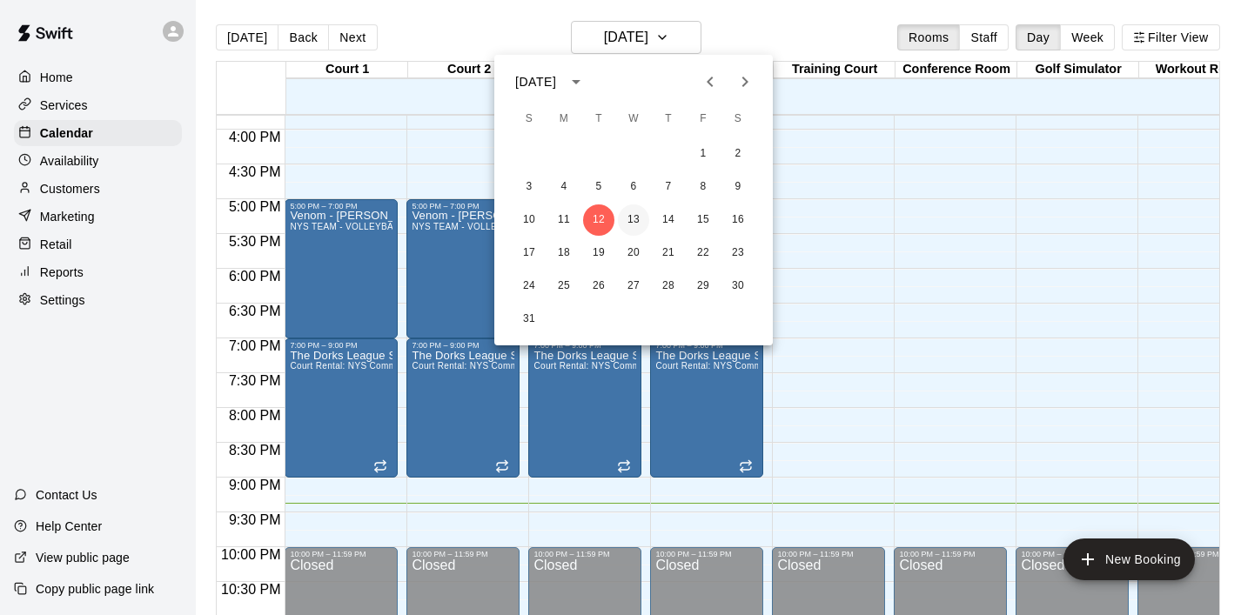
click at [635, 220] on button "13" at bounding box center [633, 220] width 31 height 31
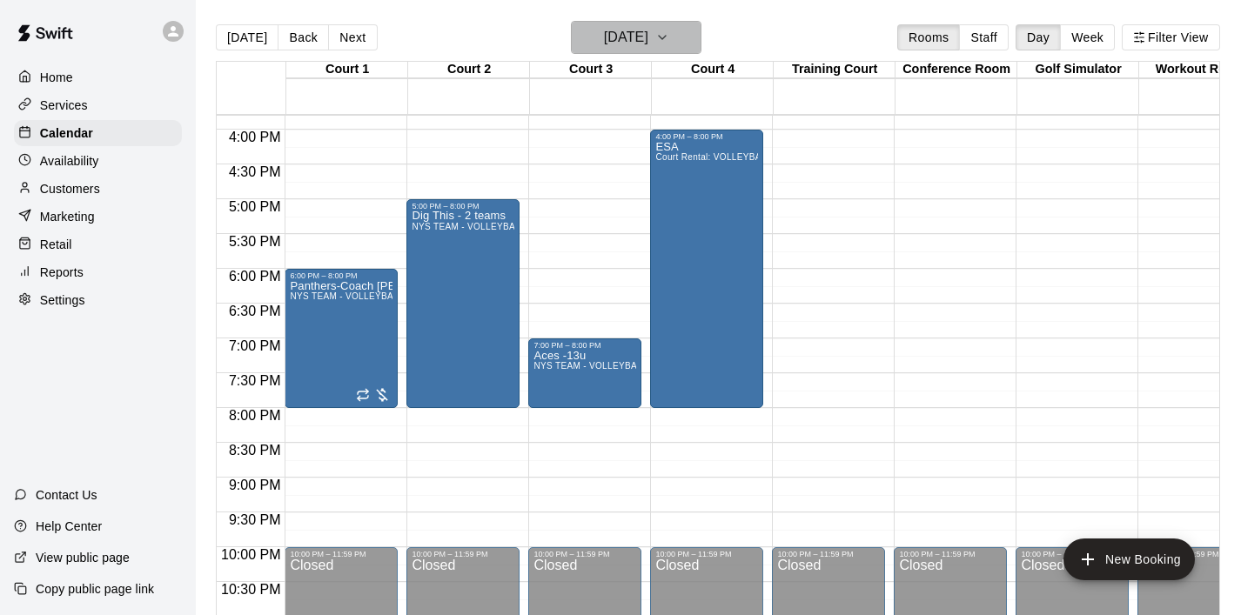
click at [669, 41] on icon "button" at bounding box center [662, 37] width 14 height 21
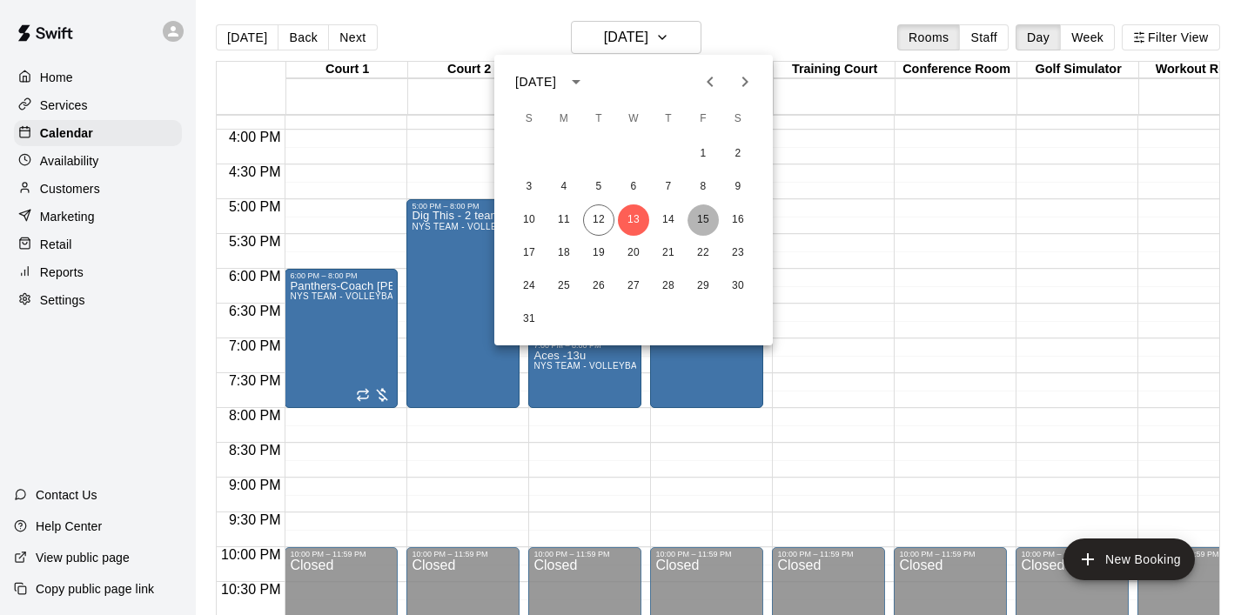
click at [695, 216] on button "15" at bounding box center [703, 220] width 31 height 31
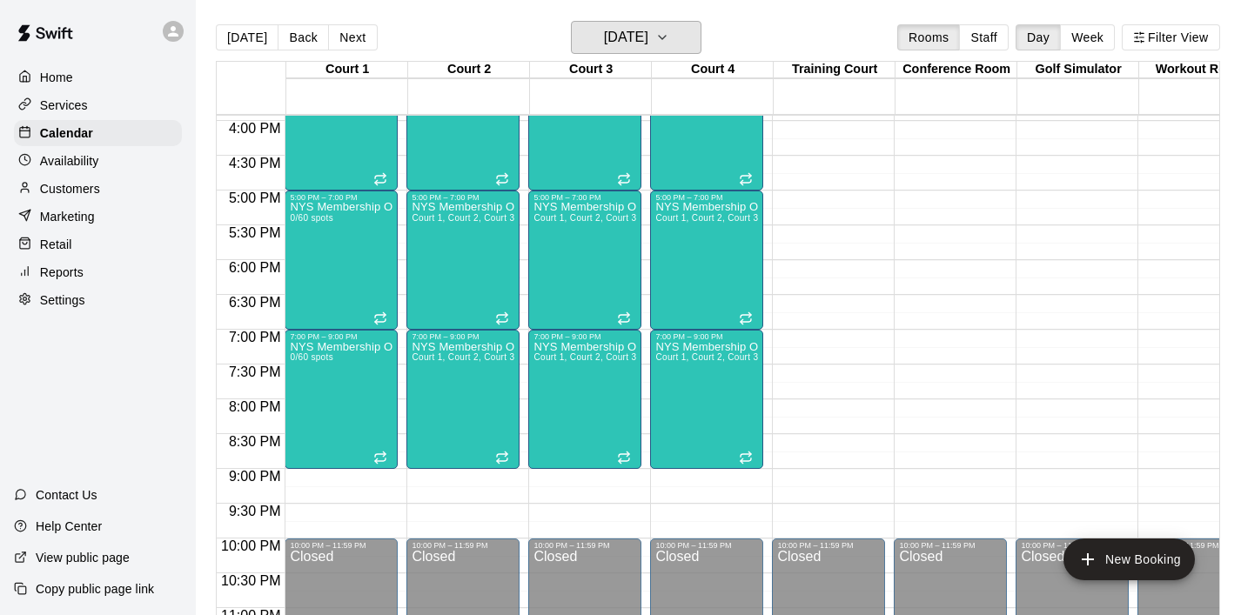
scroll to position [1110, 0]
click at [669, 36] on icon "button" at bounding box center [662, 37] width 14 height 21
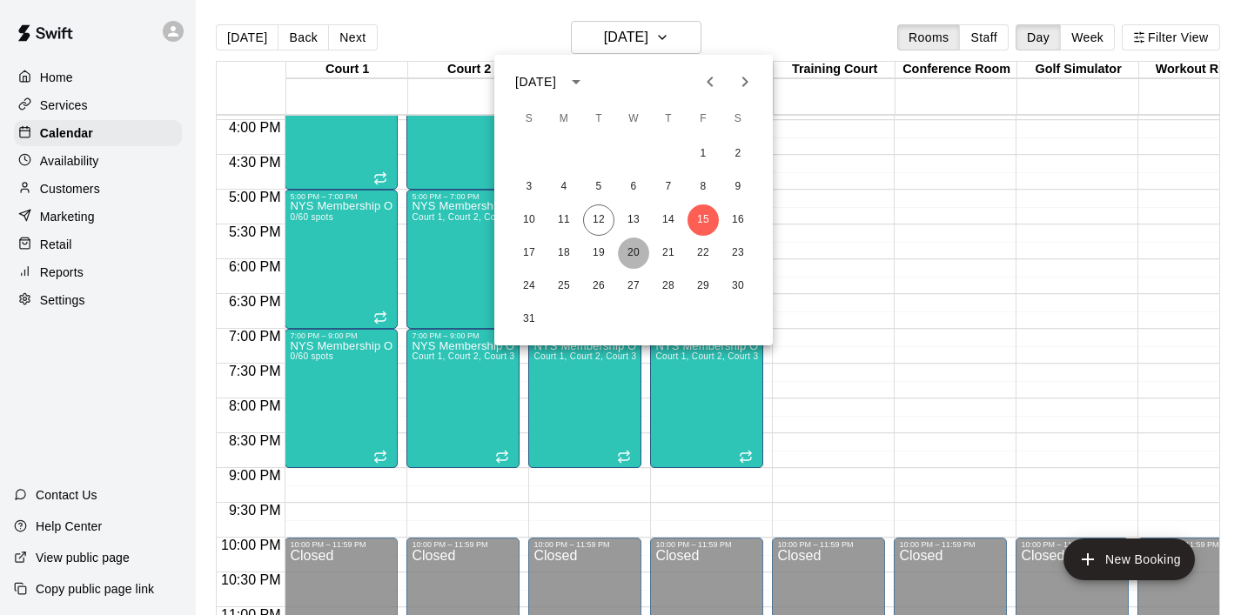
click at [633, 254] on button "20" at bounding box center [633, 253] width 31 height 31
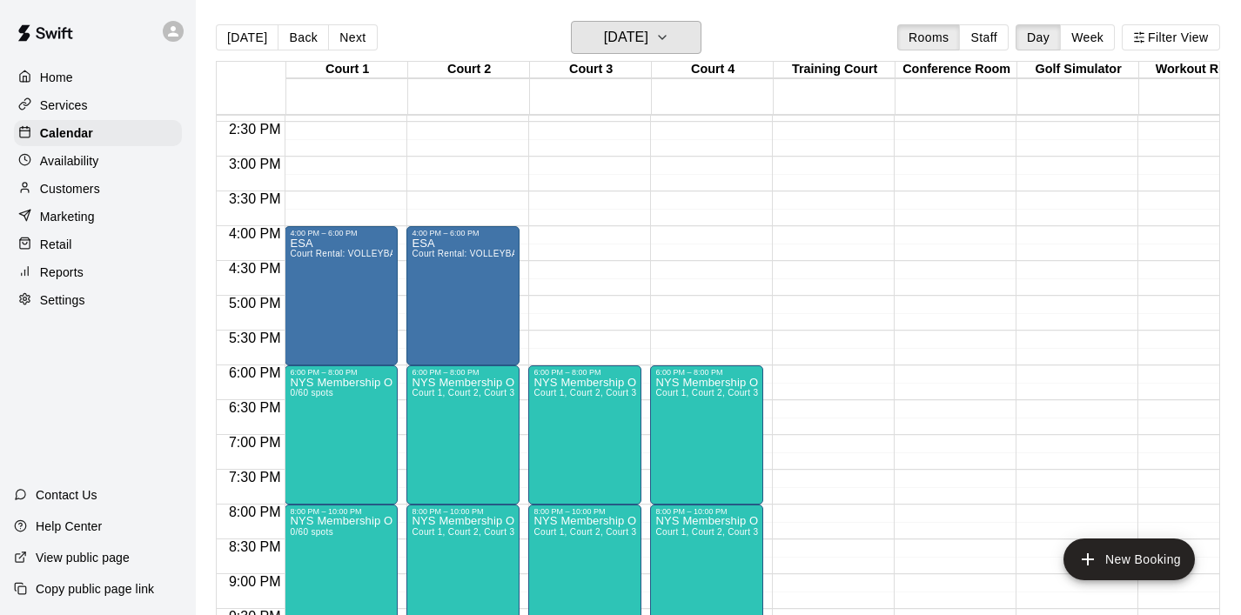
scroll to position [999, 0]
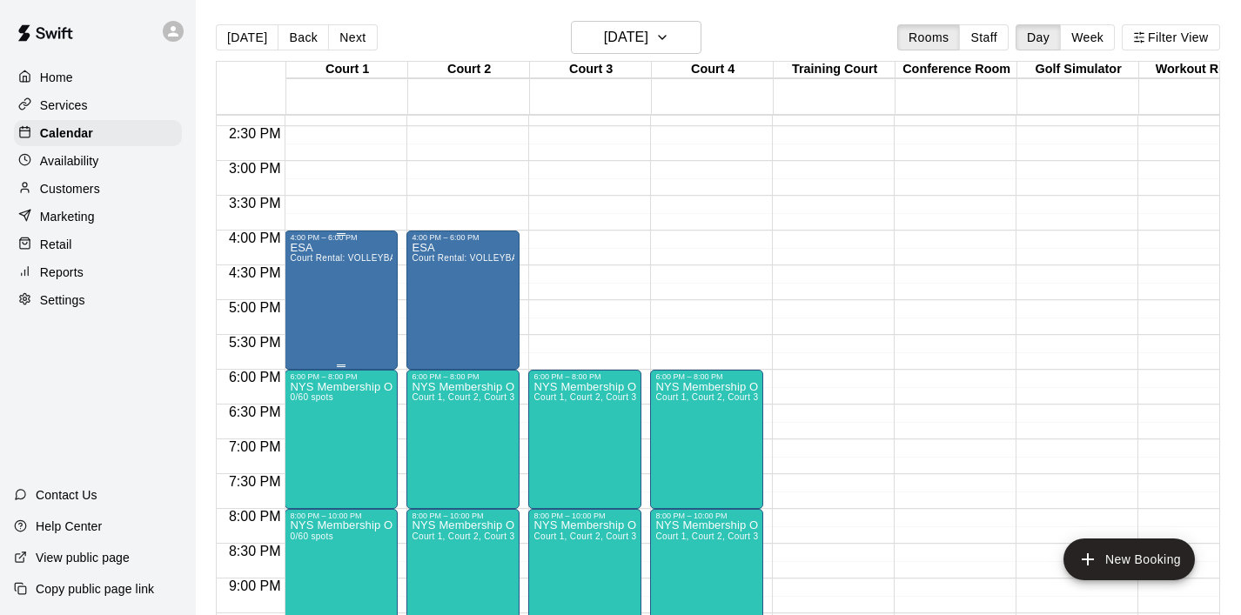
click at [372, 284] on div "ESA Court Rental: VOLLEYBALL ([DATE] - [DATE] 8 am - 3 pm)" at bounding box center [341, 549] width 103 height 615
click at [301, 346] on icon "delete" at bounding box center [308, 342] width 21 height 21
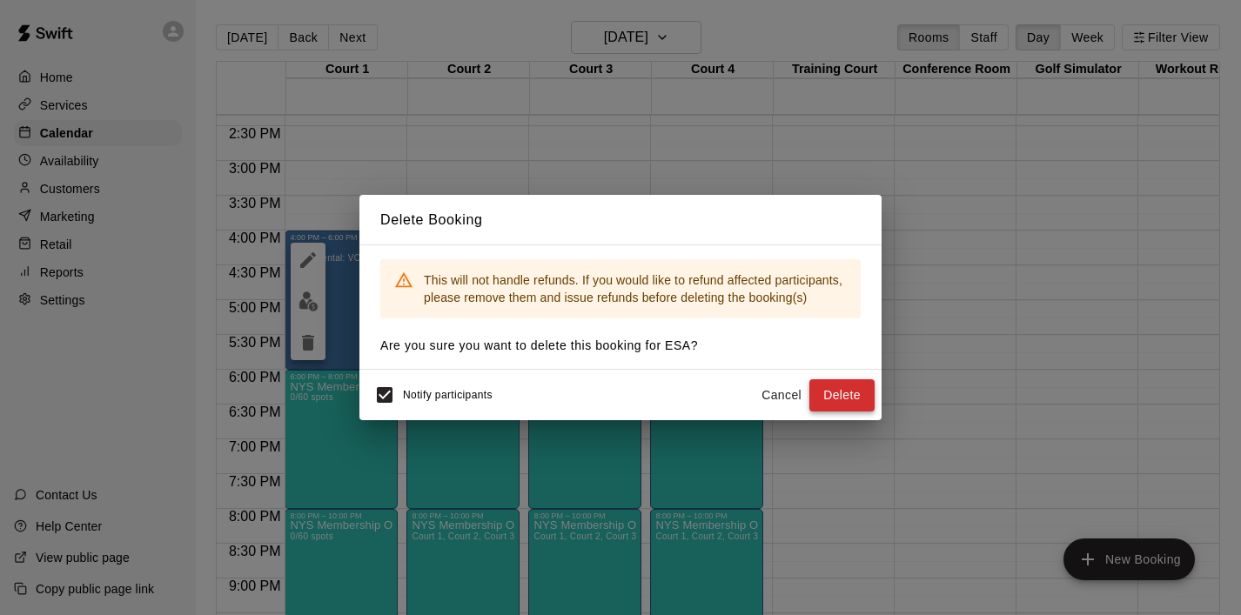
click at [843, 400] on button "Delete" at bounding box center [841, 395] width 65 height 32
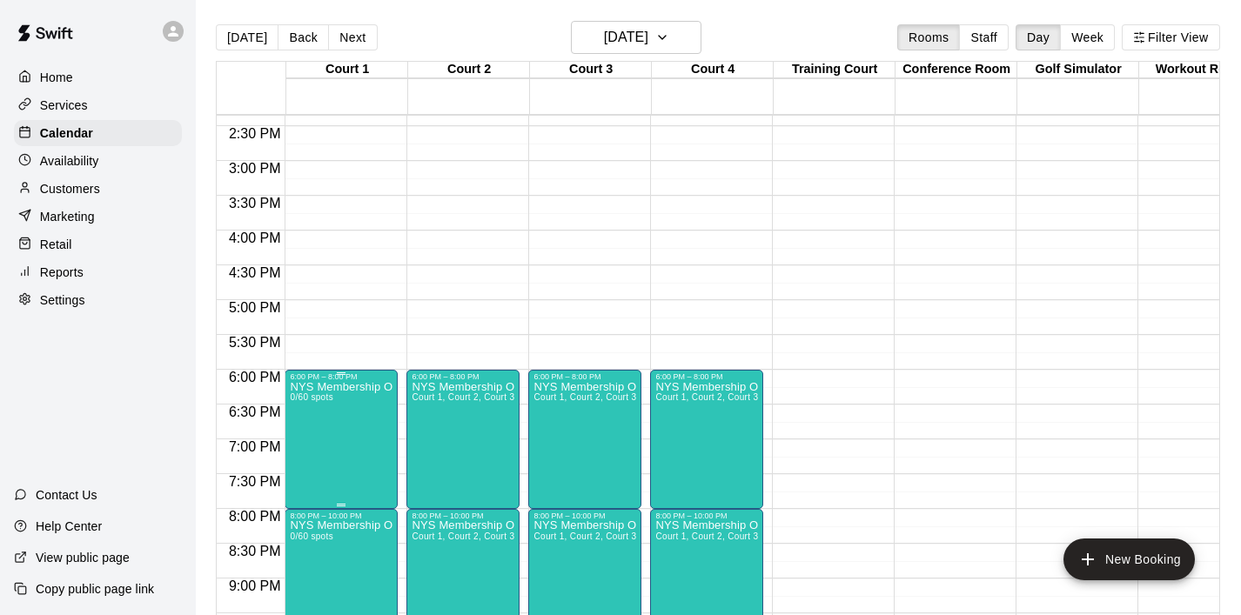
click at [304, 400] on icon "edit" at bounding box center [308, 400] width 21 height 21
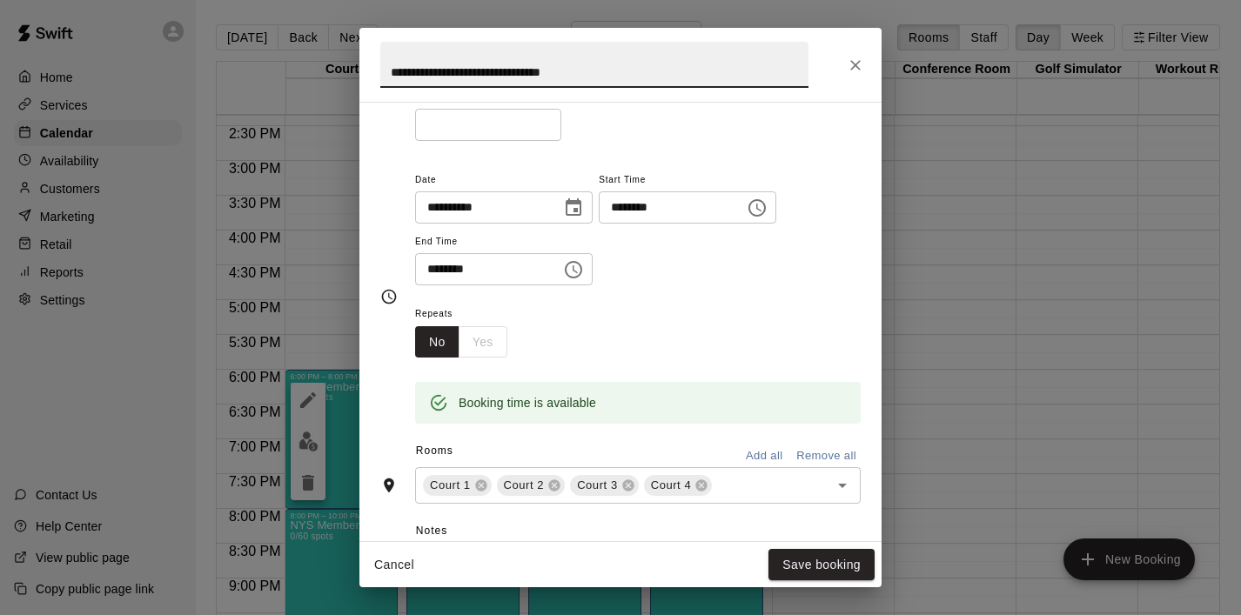
scroll to position [172, 0]
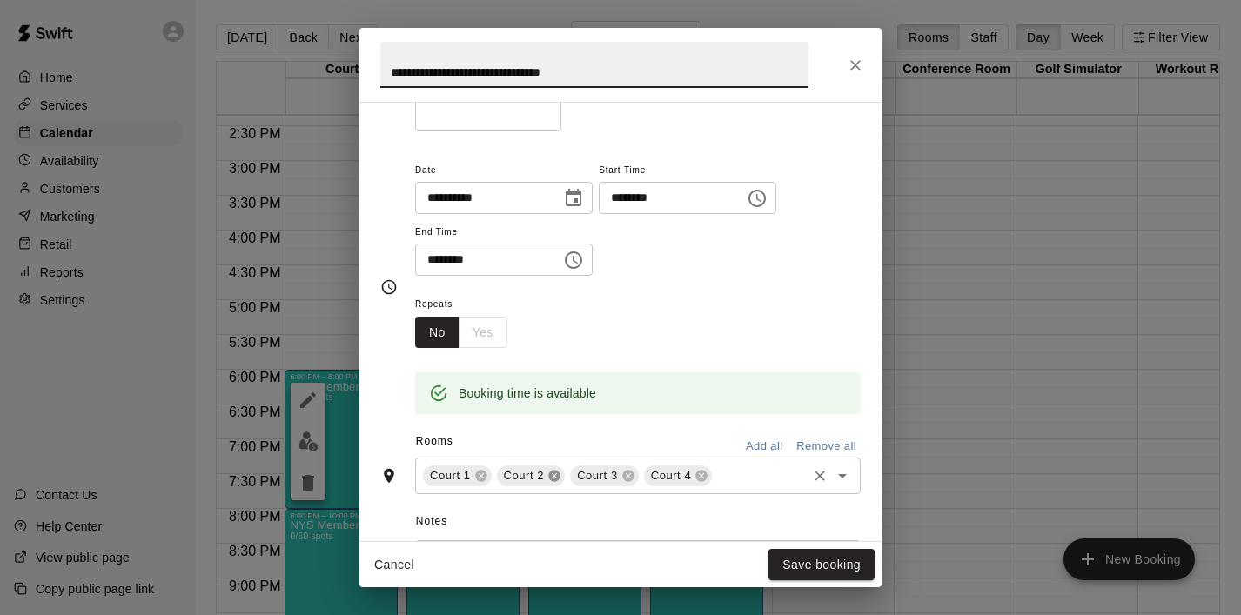
click at [556, 479] on icon at bounding box center [553, 476] width 11 height 11
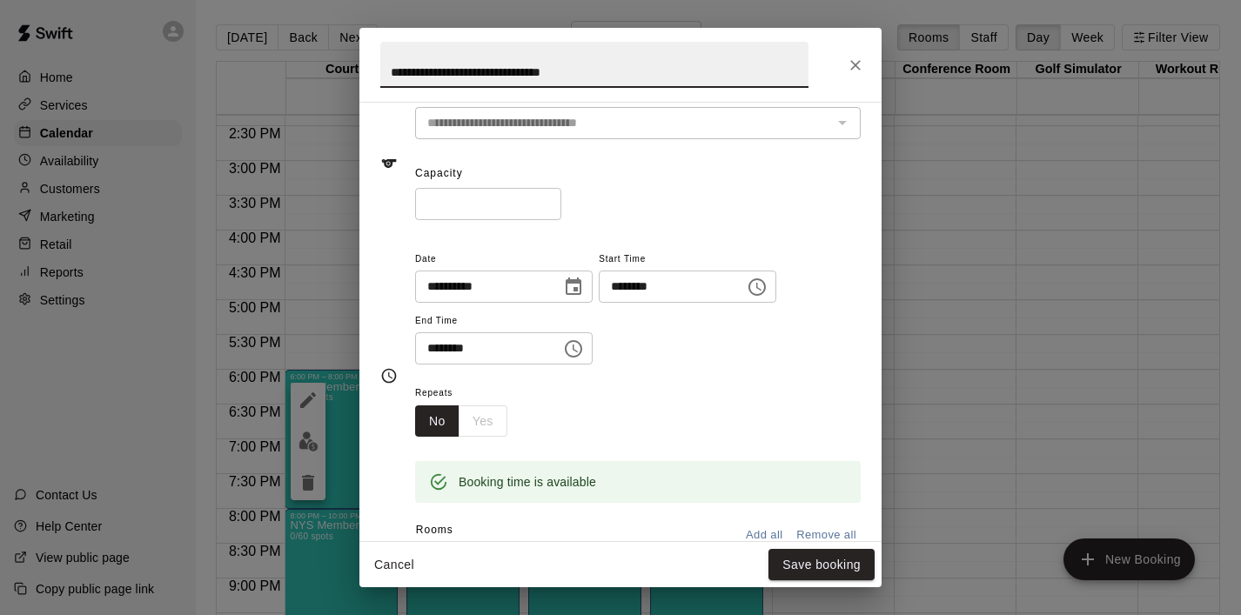
scroll to position [82, 0]
click at [502, 205] on input "**" at bounding box center [488, 206] width 146 height 32
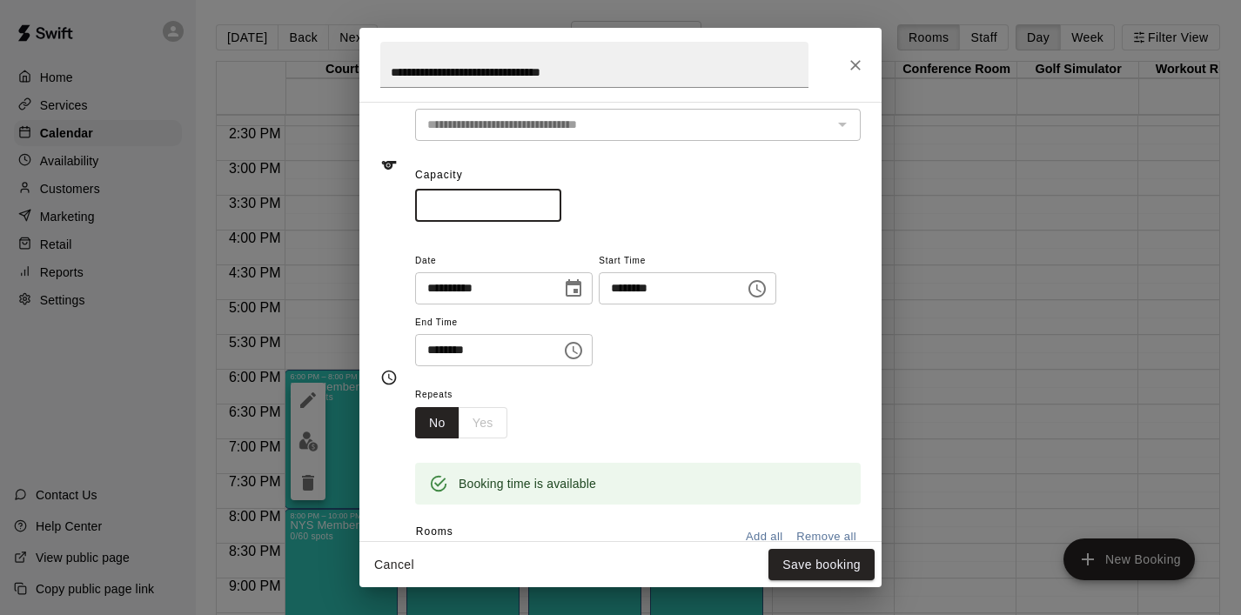
drag, startPoint x: 502, startPoint y: 205, endPoint x: 415, endPoint y: 205, distance: 87.0
click at [415, 205] on input "**" at bounding box center [488, 206] width 146 height 32
type input "**"
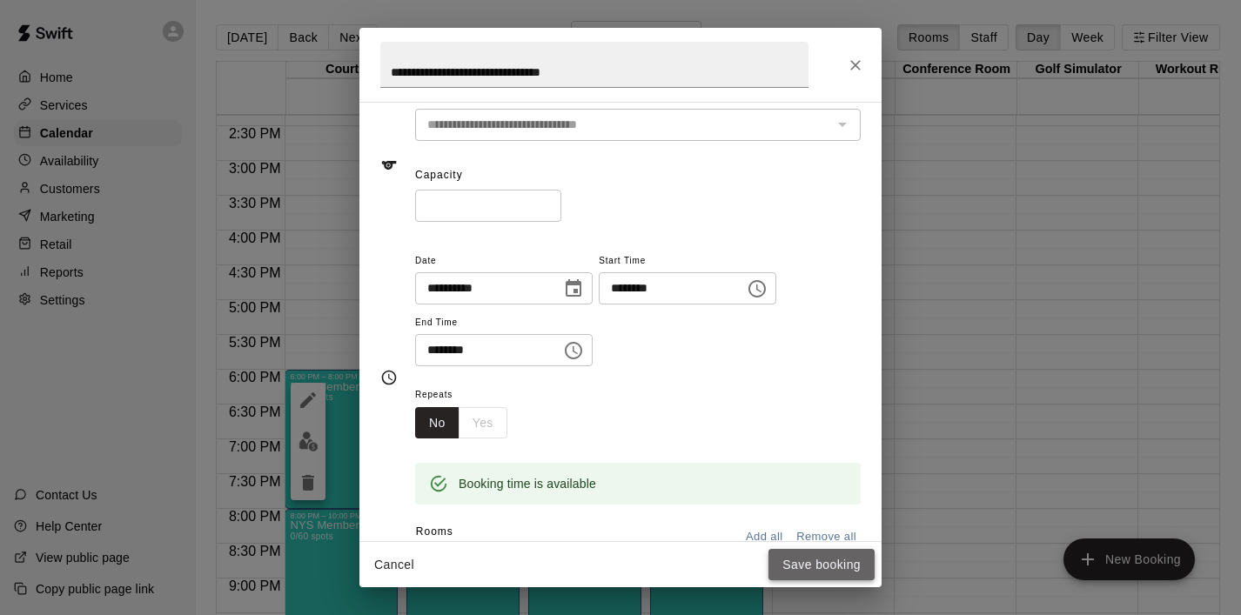
click at [823, 558] on button "Save booking" at bounding box center [822, 565] width 106 height 32
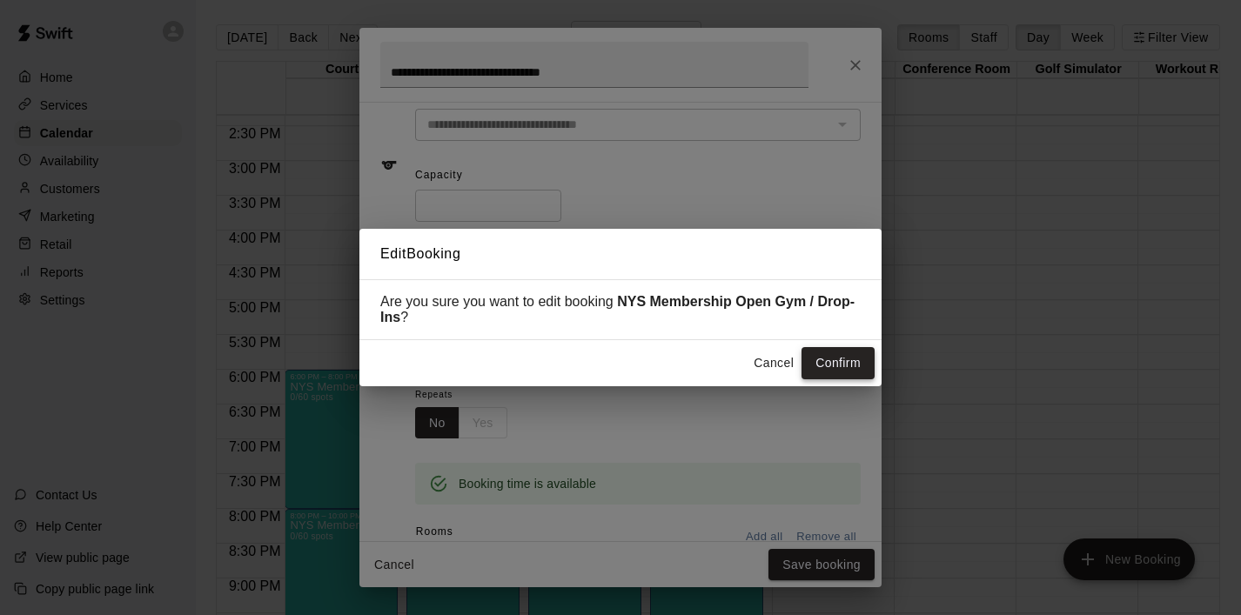
click at [839, 369] on button "Confirm" at bounding box center [838, 363] width 73 height 32
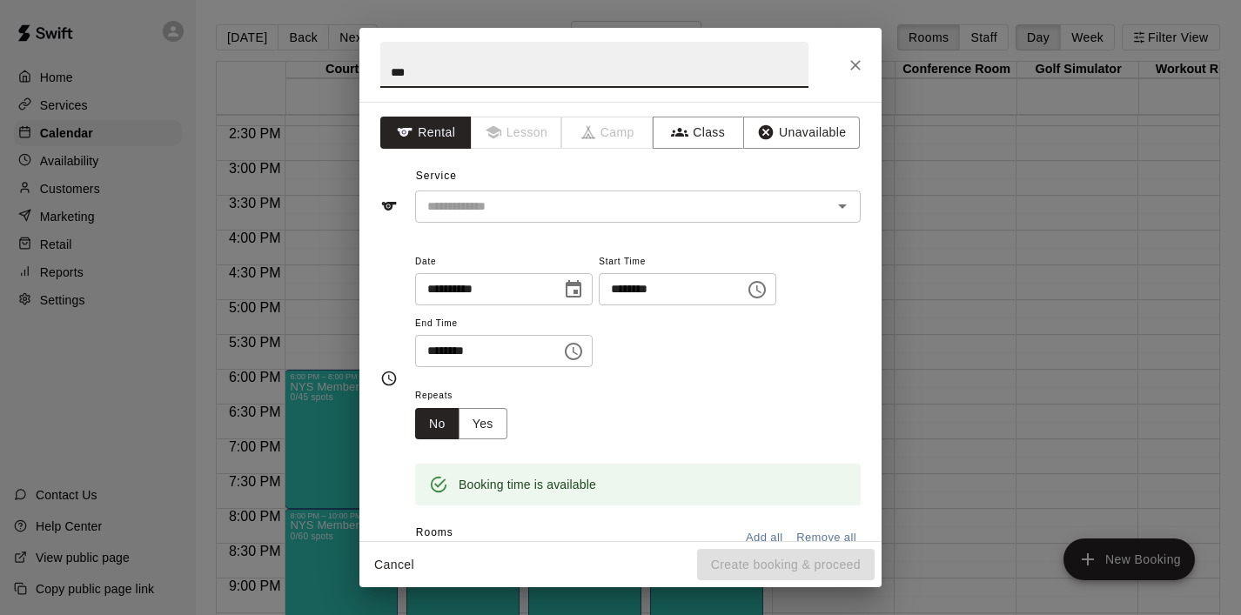
type input "***"
click at [573, 358] on icon "Choose time, selected time is 5:30 PM" at bounding box center [573, 351] width 17 height 17
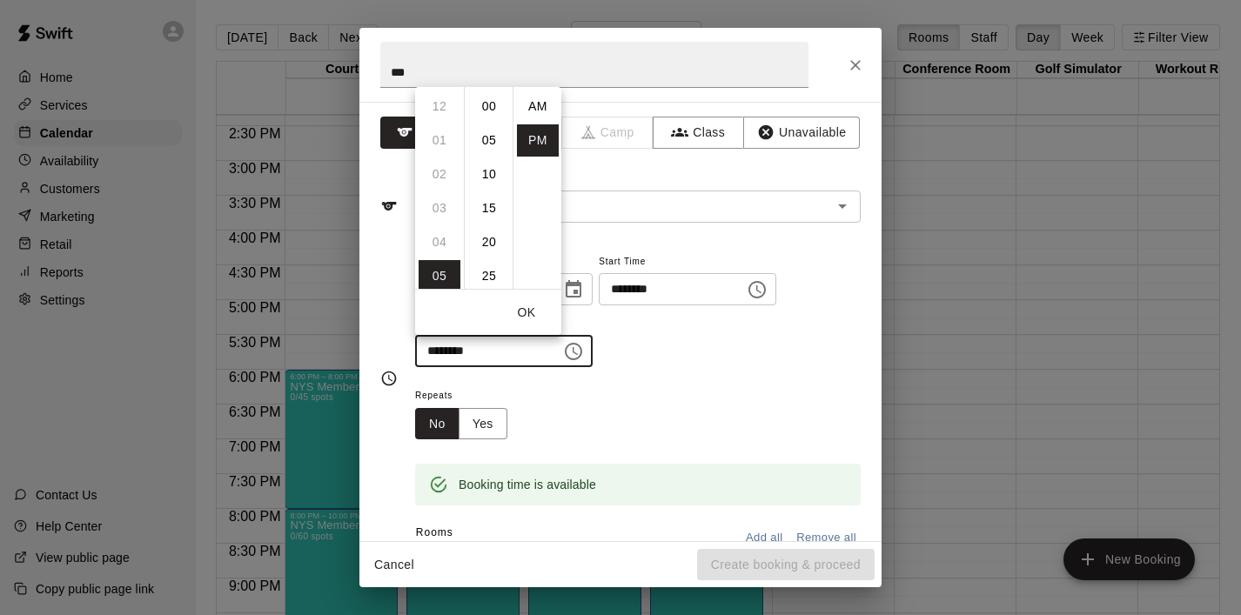
scroll to position [31, 0]
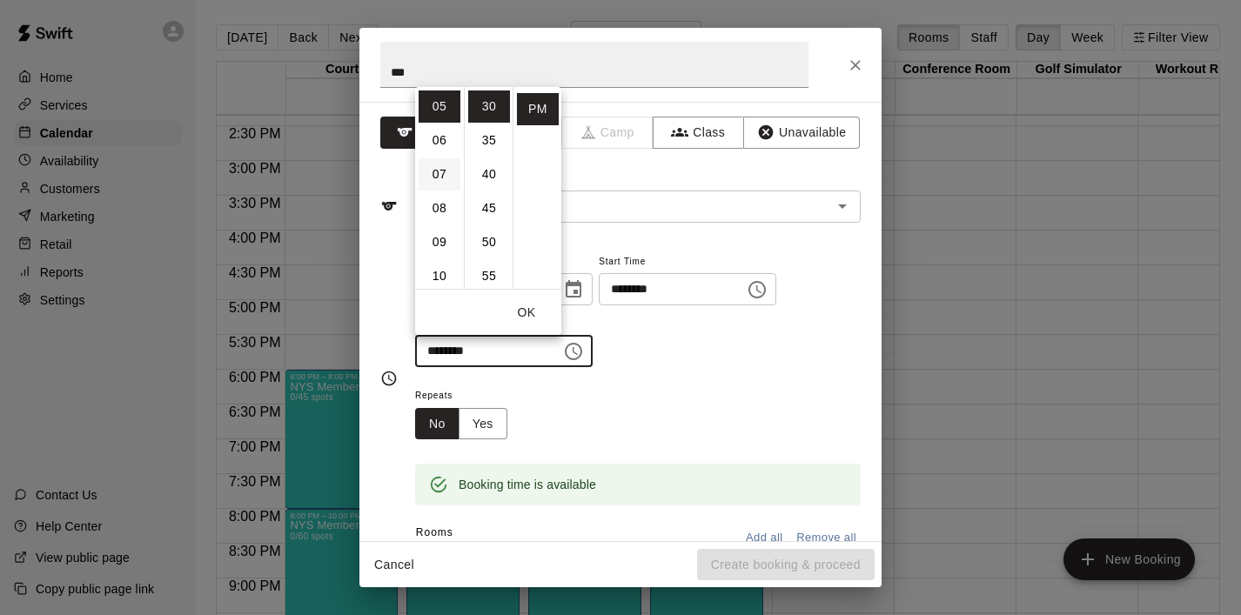
click at [441, 171] on li "07" at bounding box center [440, 174] width 42 height 32
click at [489, 108] on li "00" at bounding box center [489, 107] width 42 height 32
type input "********"
click at [533, 310] on button "OK" at bounding box center [527, 313] width 56 height 32
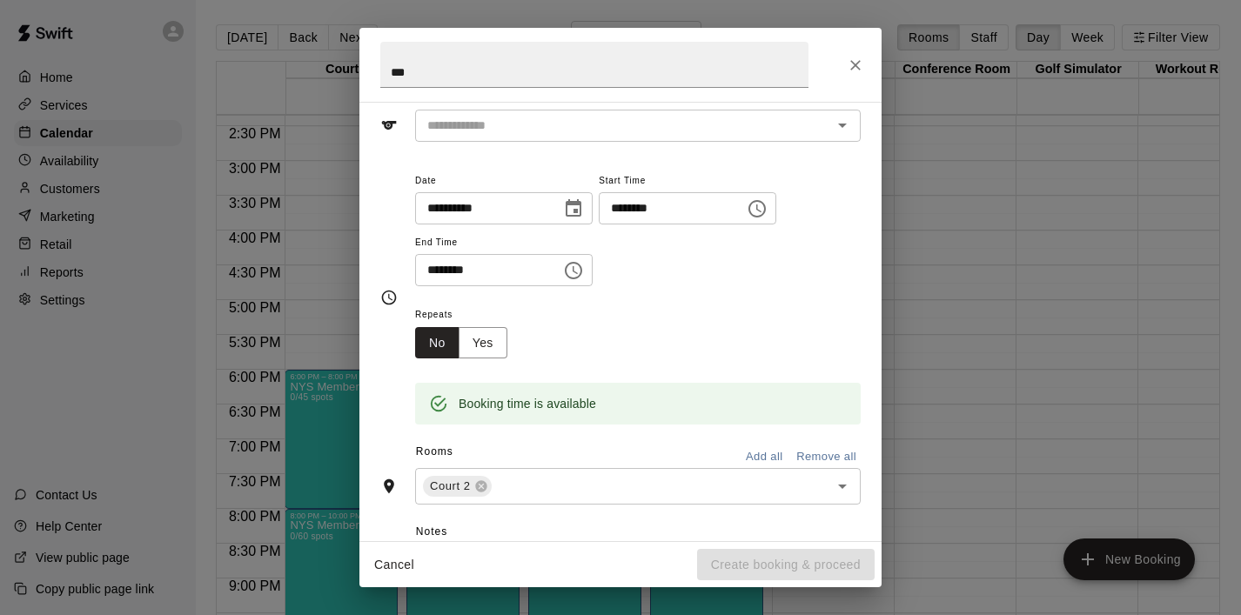
scroll to position [42, 0]
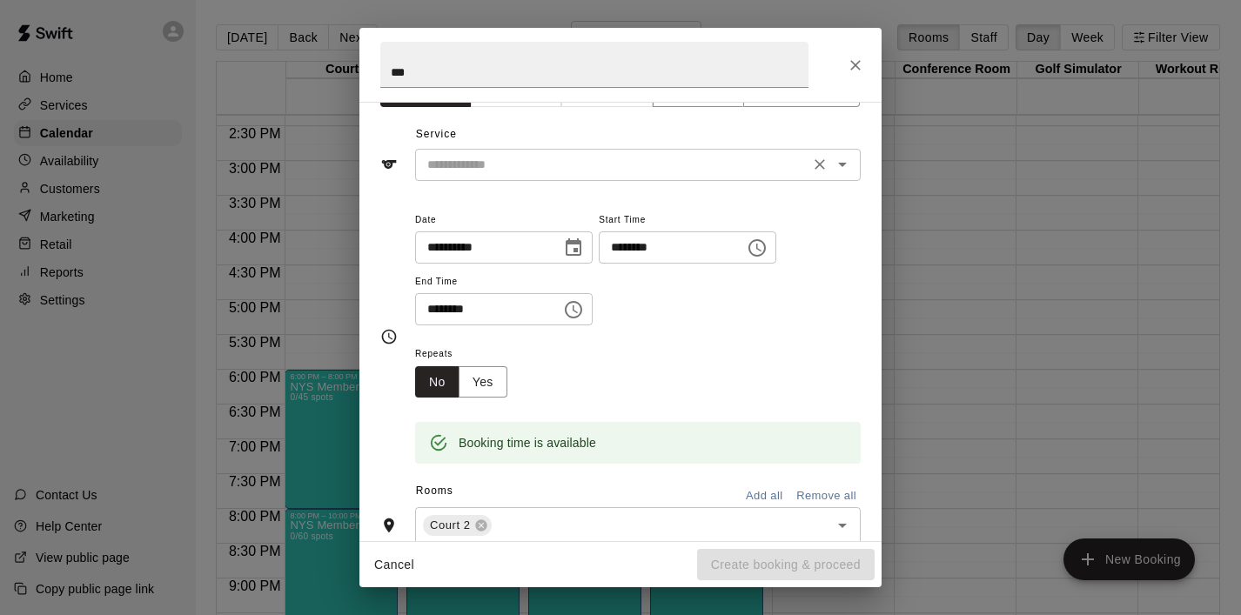
click at [844, 168] on icon "Open" at bounding box center [842, 164] width 21 height 21
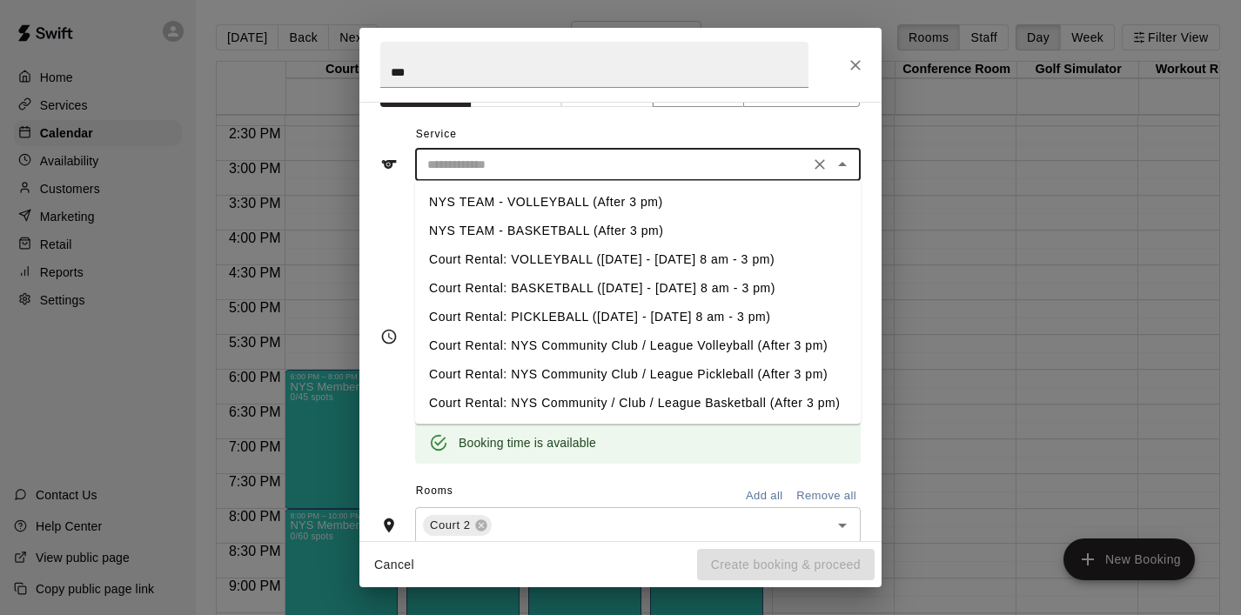
click at [655, 205] on li "NYS TEAM - VOLLEYBALL (After 3 pm)" at bounding box center [638, 202] width 446 height 29
type input "**********"
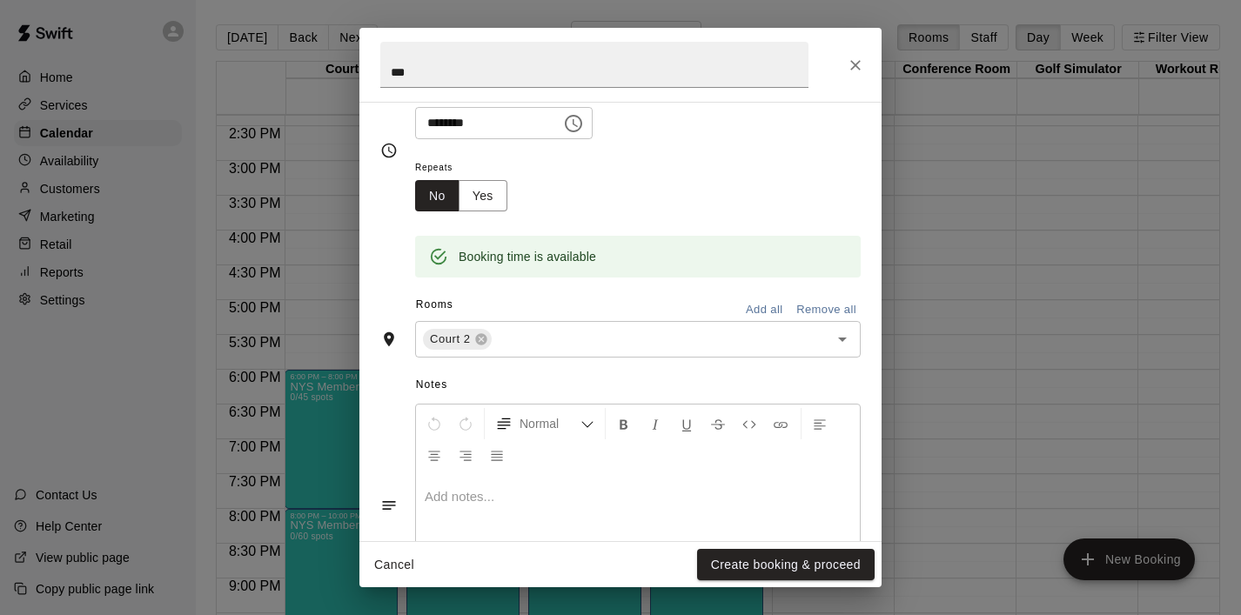
scroll to position [326, 0]
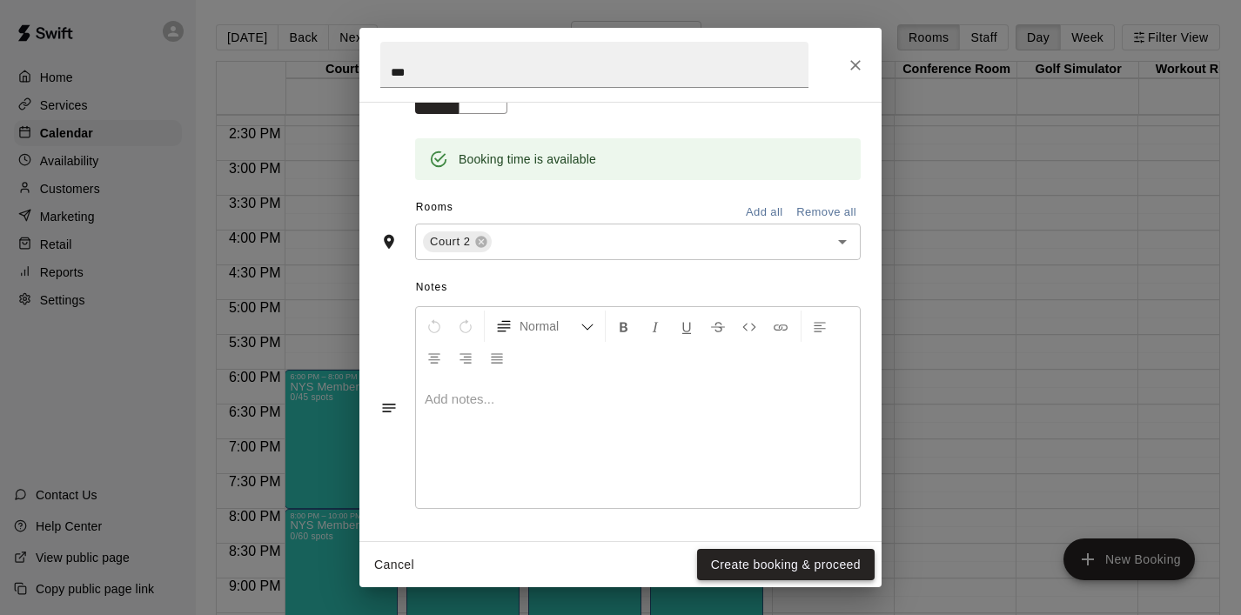
click at [768, 565] on button "Create booking & proceed" at bounding box center [786, 565] width 178 height 32
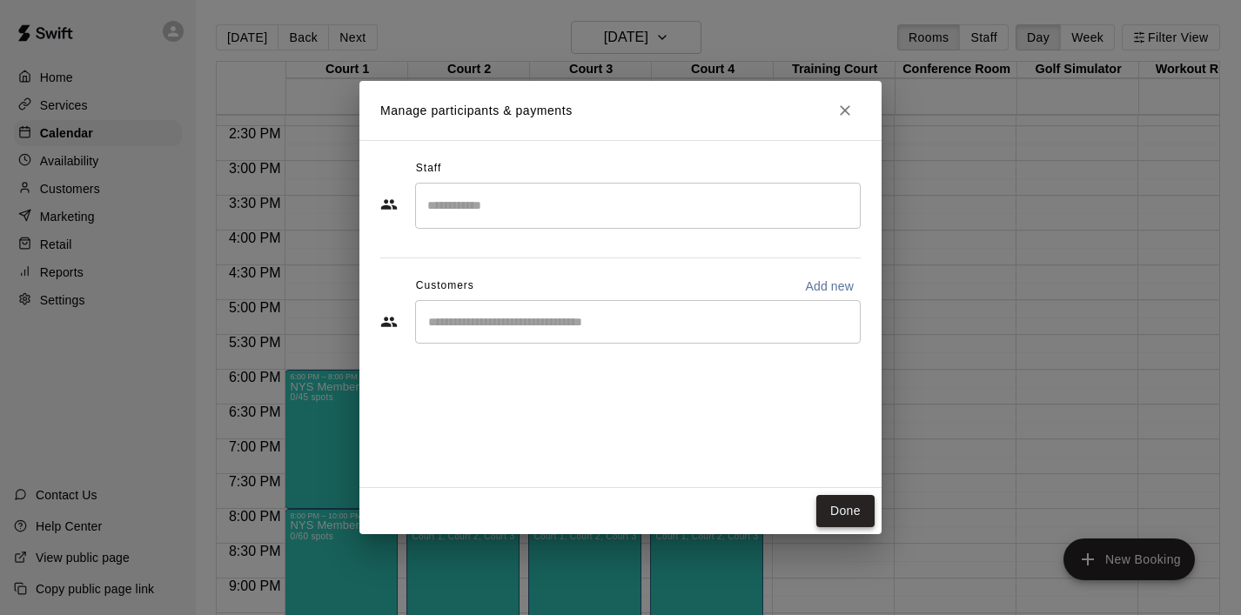
click at [836, 514] on button "Done" at bounding box center [845, 511] width 58 height 32
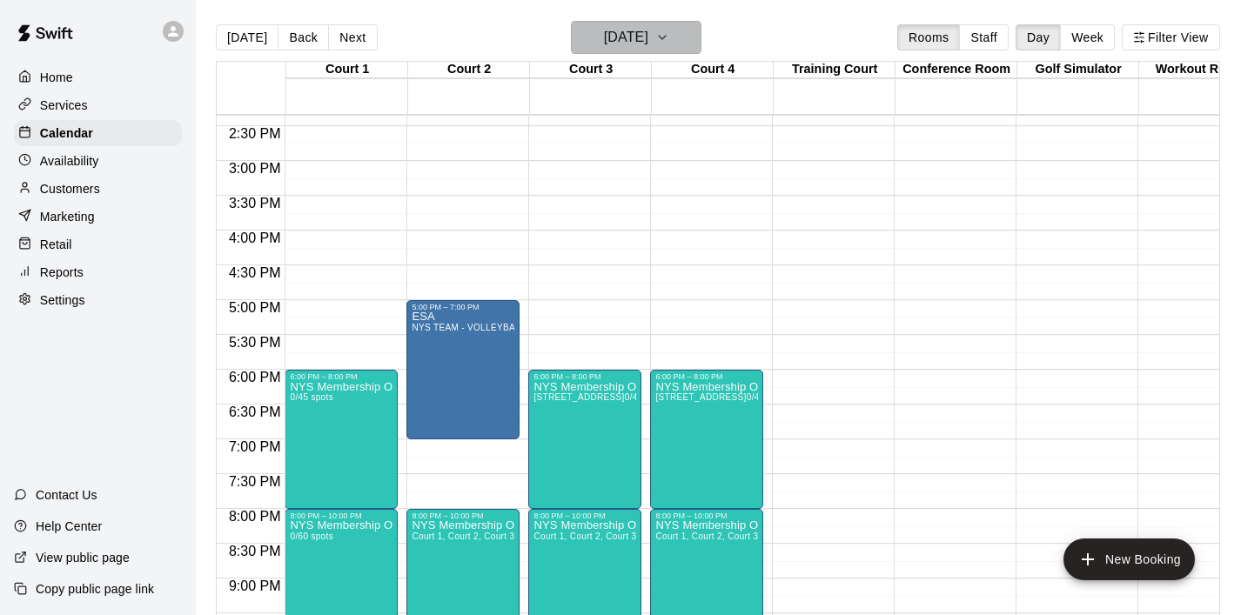
click at [702, 38] on button "[DATE]" at bounding box center [636, 37] width 131 height 33
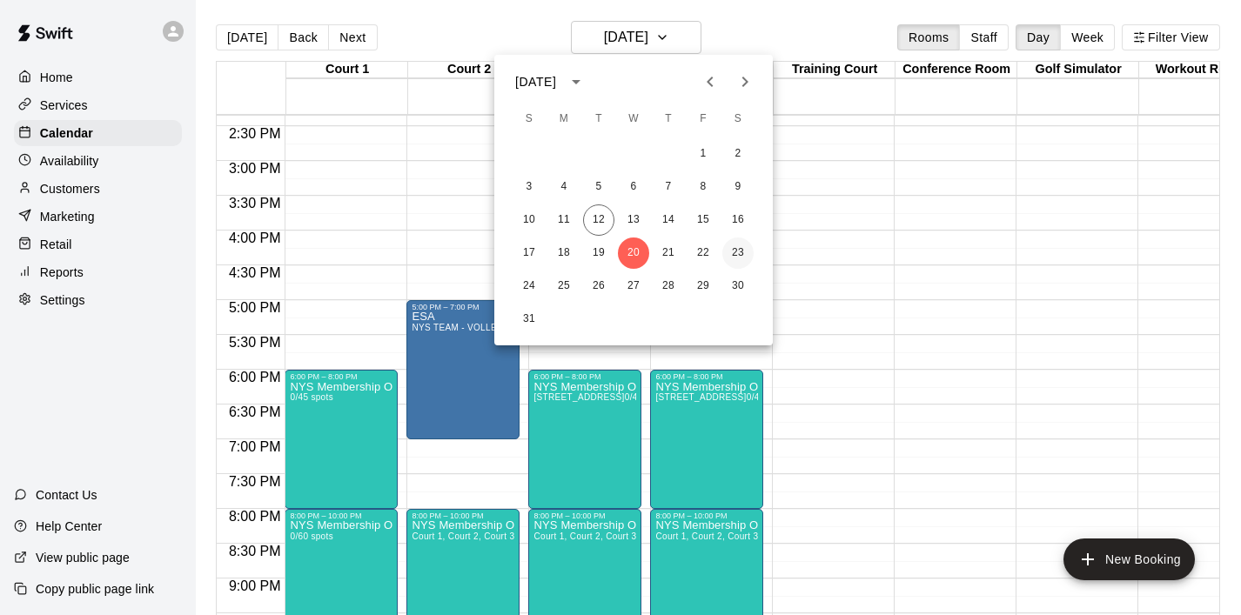
click at [742, 250] on button "23" at bounding box center [737, 253] width 31 height 31
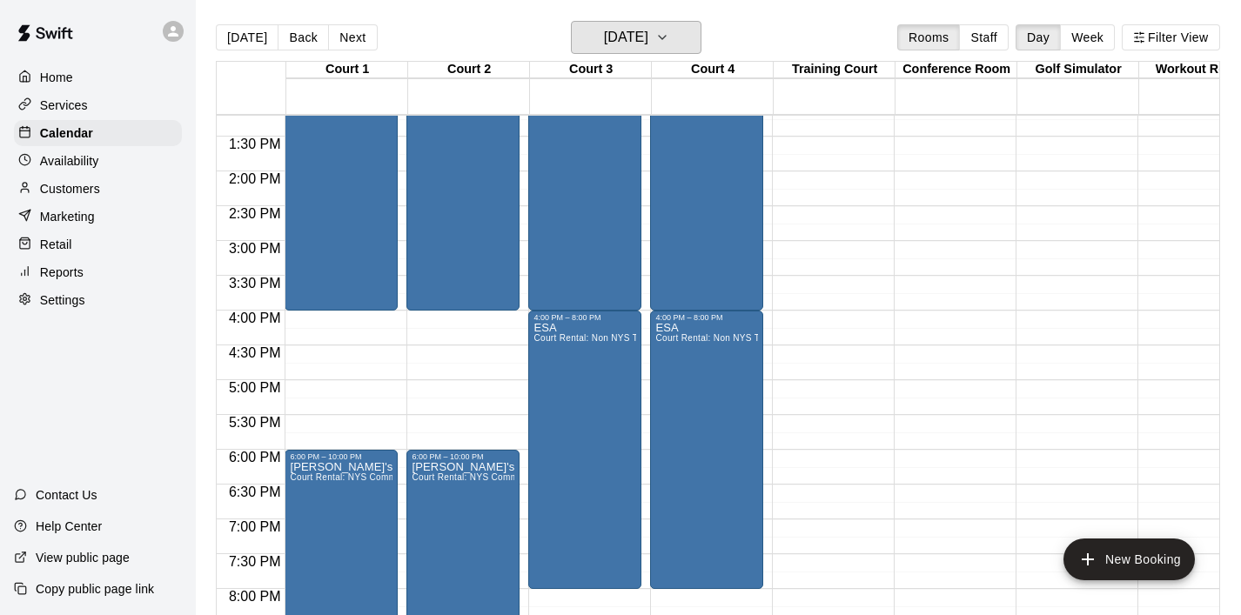
scroll to position [921, 0]
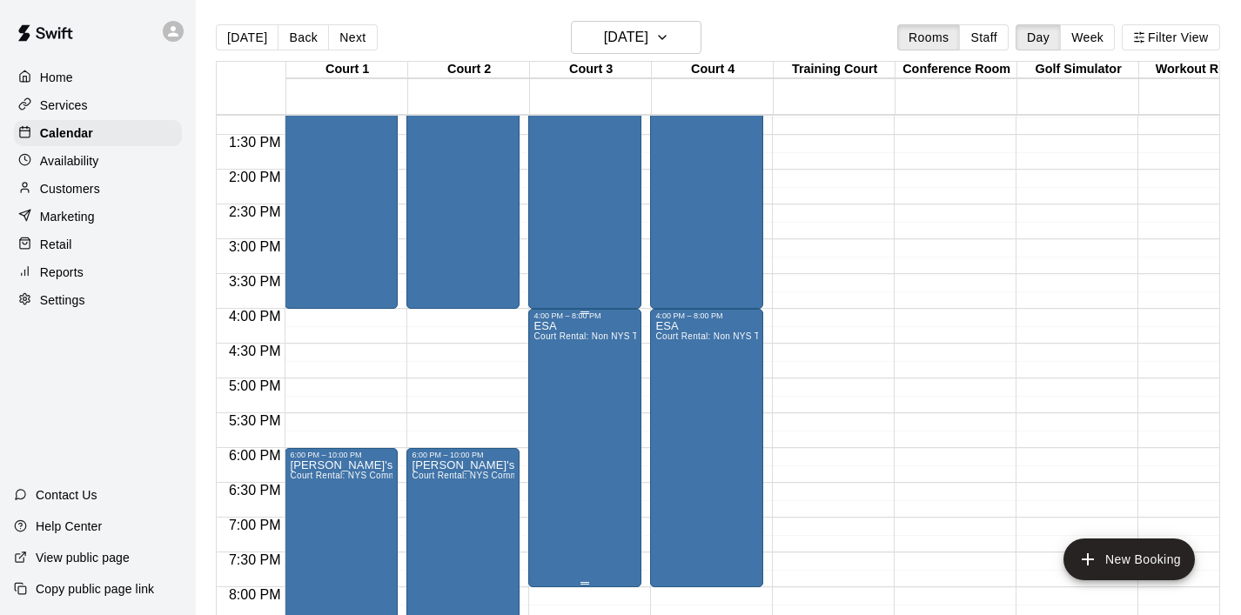
click at [554, 419] on icon "delete" at bounding box center [552, 421] width 12 height 16
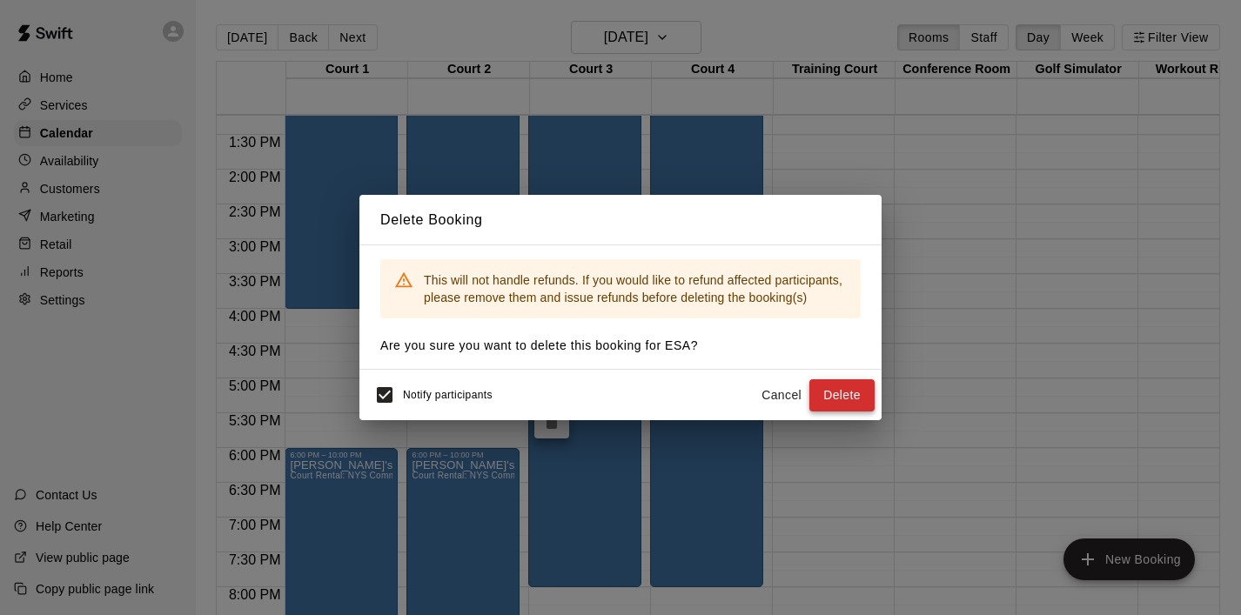
click at [835, 398] on button "Delete" at bounding box center [841, 395] width 65 height 32
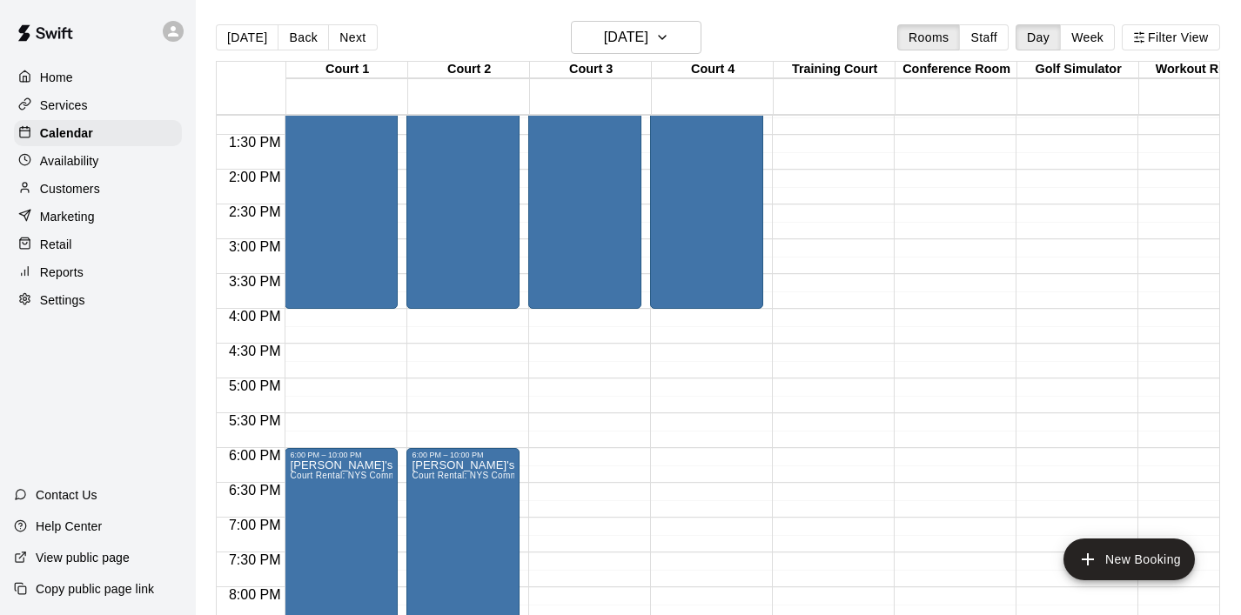
click at [474, 325] on div "12:00 AM – 8:00 AM Closed 8:00 AM – 4:00 PM Southern [US_STATE] Volleyball Acad…" at bounding box center [462, 30] width 113 height 1671
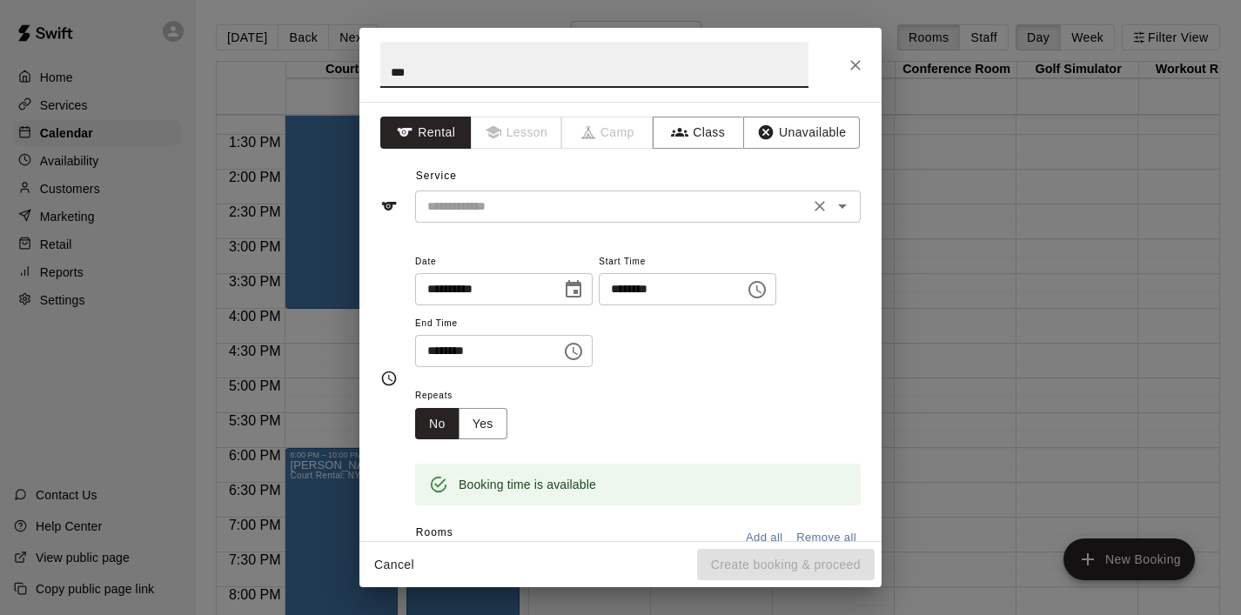
click at [846, 207] on icon "Open" at bounding box center [842, 206] width 21 height 21
type input "***"
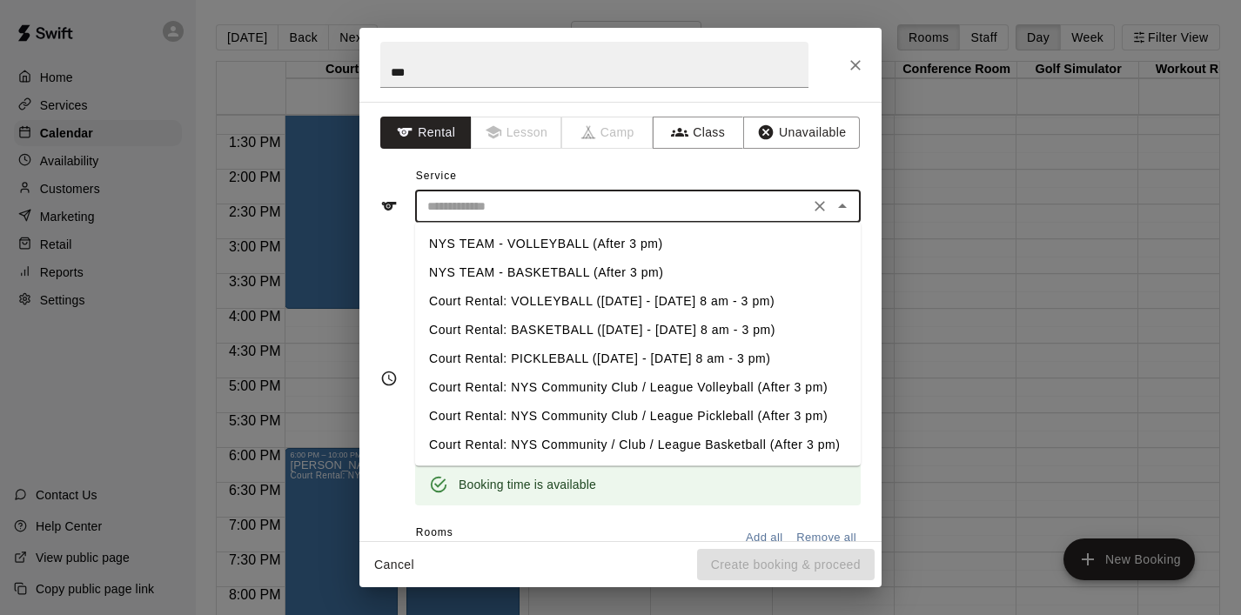
click at [656, 250] on li "NYS TEAM - VOLLEYBALL (After 3 pm)" at bounding box center [638, 244] width 446 height 29
type input "**********"
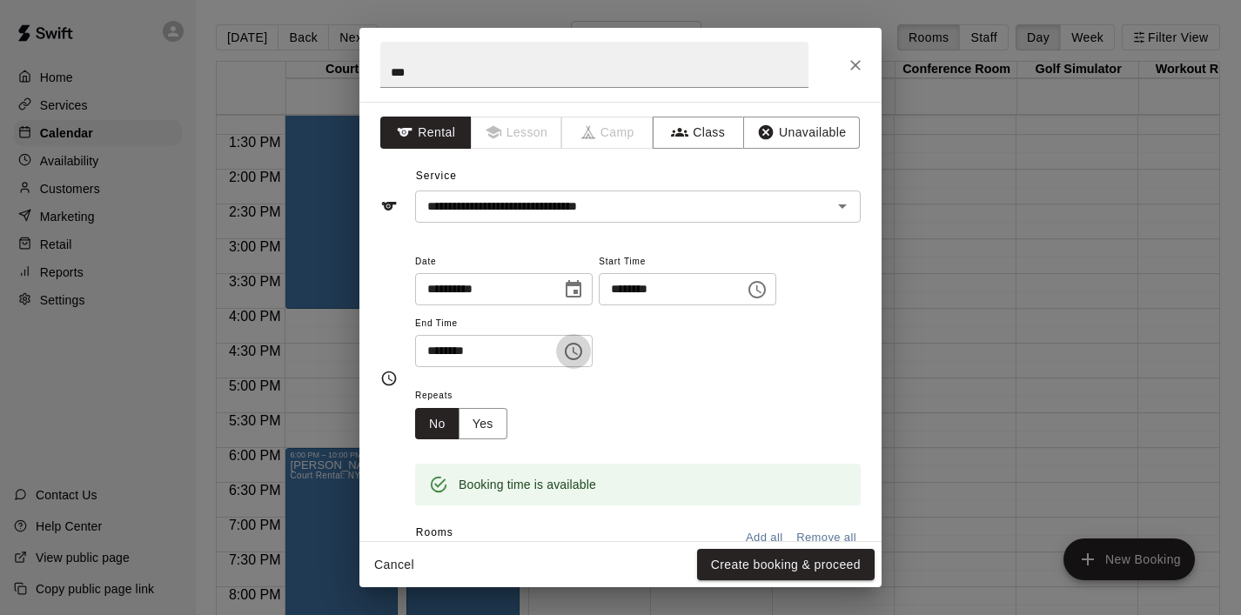
click at [584, 353] on icon "Choose time, selected time is 4:30 PM" at bounding box center [573, 351] width 21 height 21
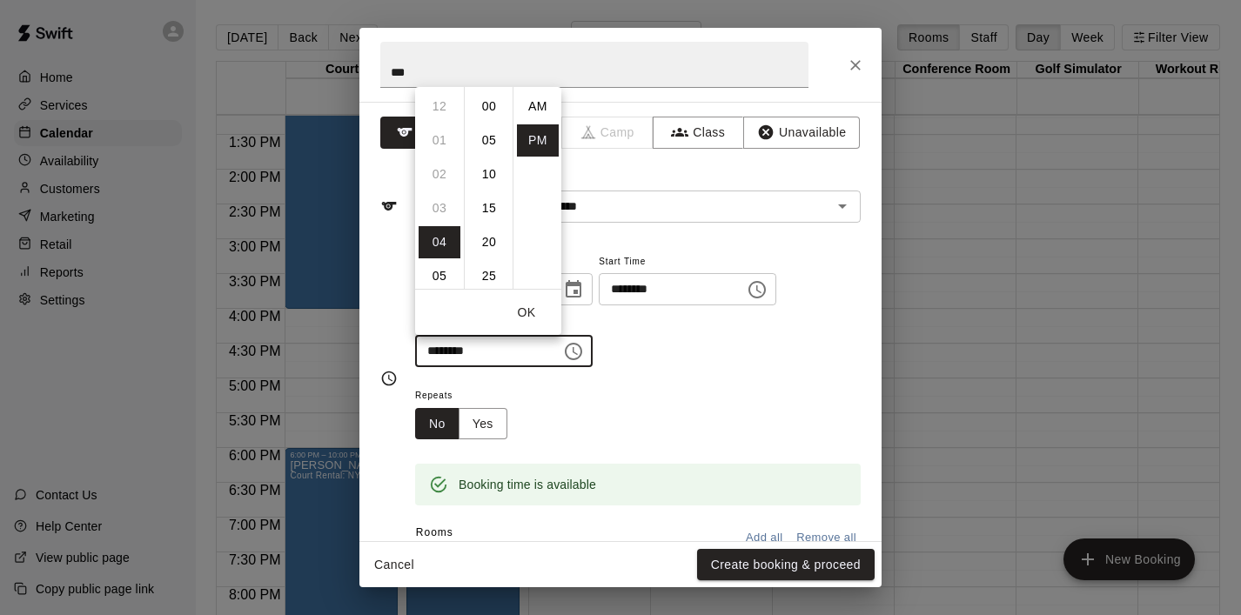
scroll to position [31, 0]
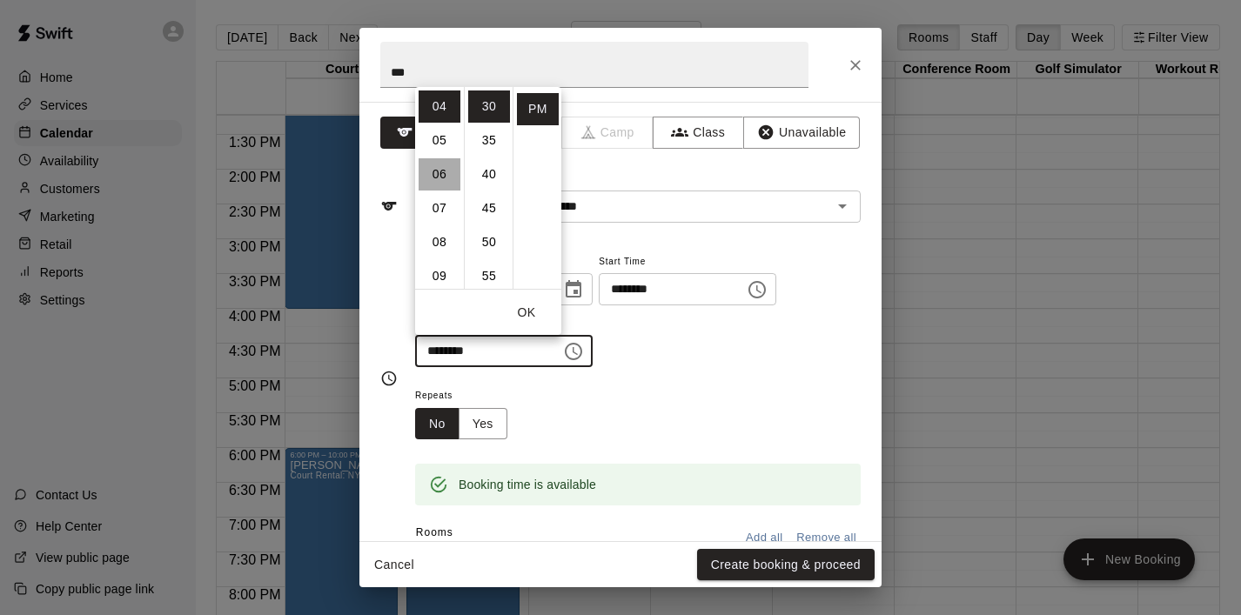
click at [440, 180] on li "06" at bounding box center [440, 174] width 42 height 32
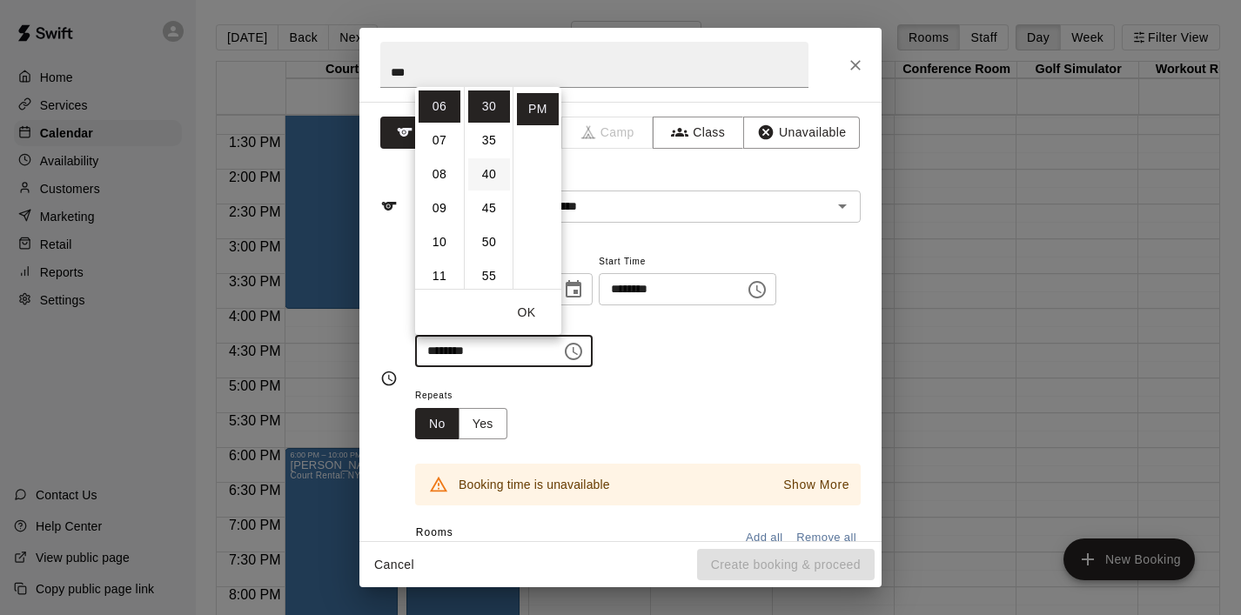
scroll to position [0, 0]
click at [497, 104] on li "00" at bounding box center [489, 107] width 42 height 32
type input "********"
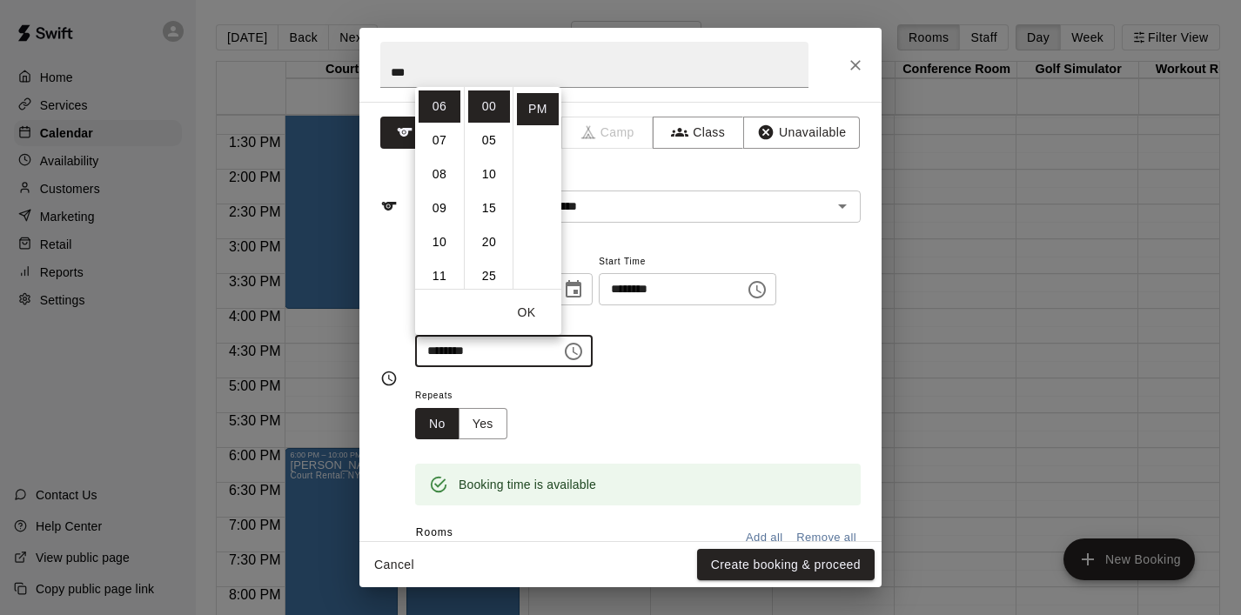
click at [521, 305] on button "OK" at bounding box center [527, 313] width 56 height 32
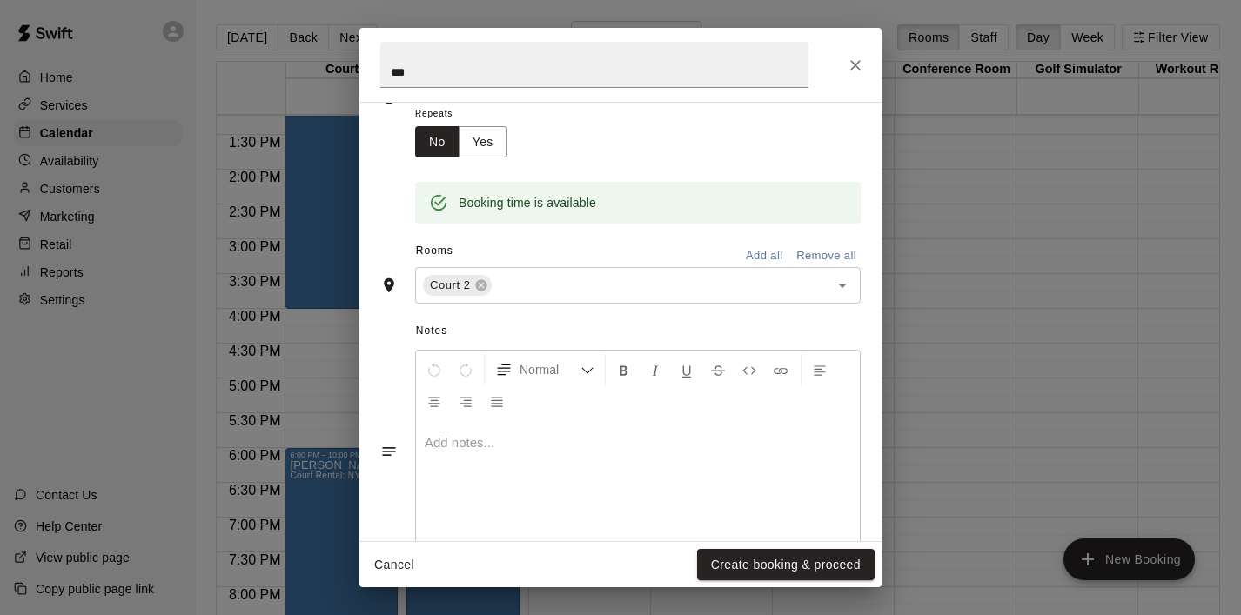
scroll to position [284, 0]
click at [747, 564] on button "Create booking & proceed" at bounding box center [786, 565] width 178 height 32
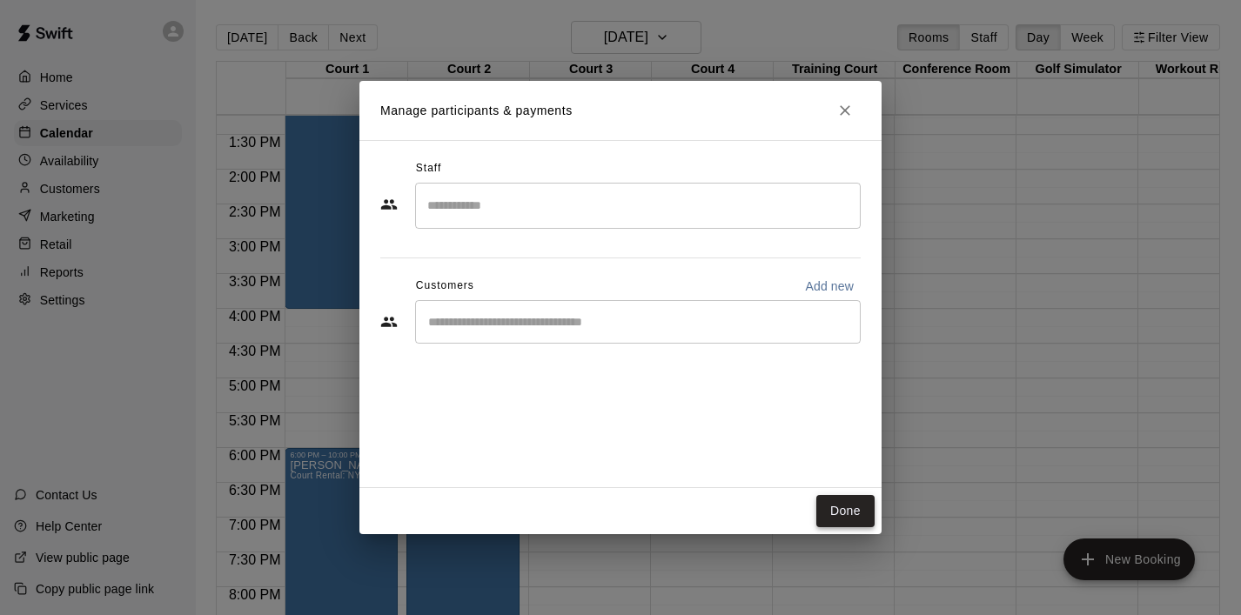
click at [859, 521] on button "Done" at bounding box center [845, 511] width 58 height 32
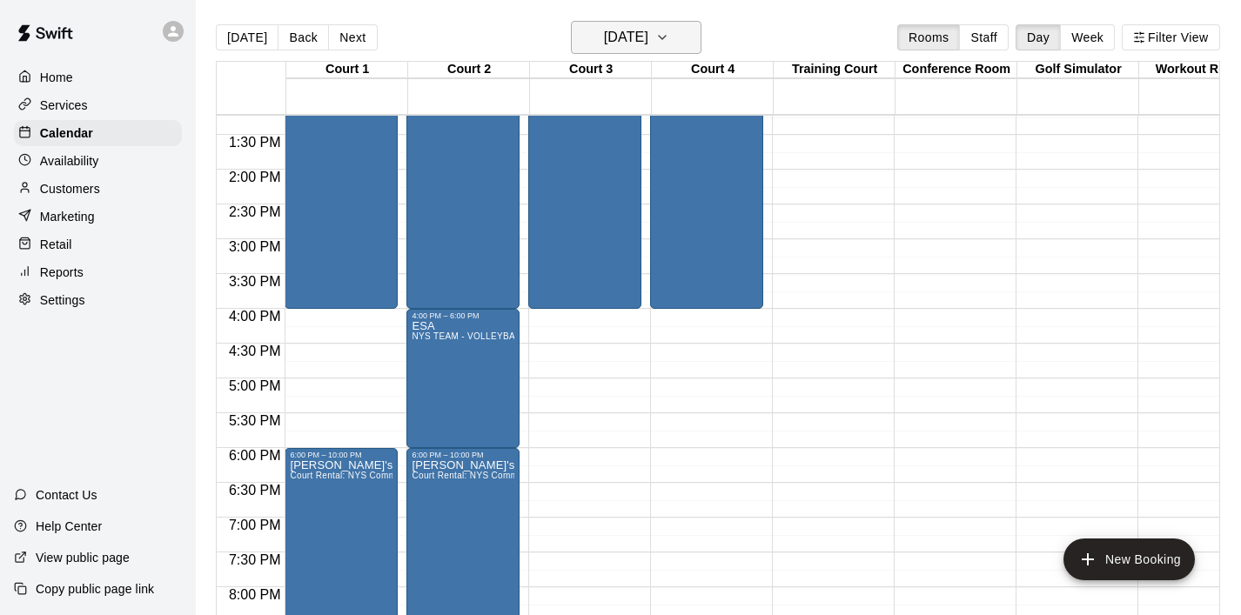
click at [669, 39] on icon "button" at bounding box center [662, 37] width 14 height 21
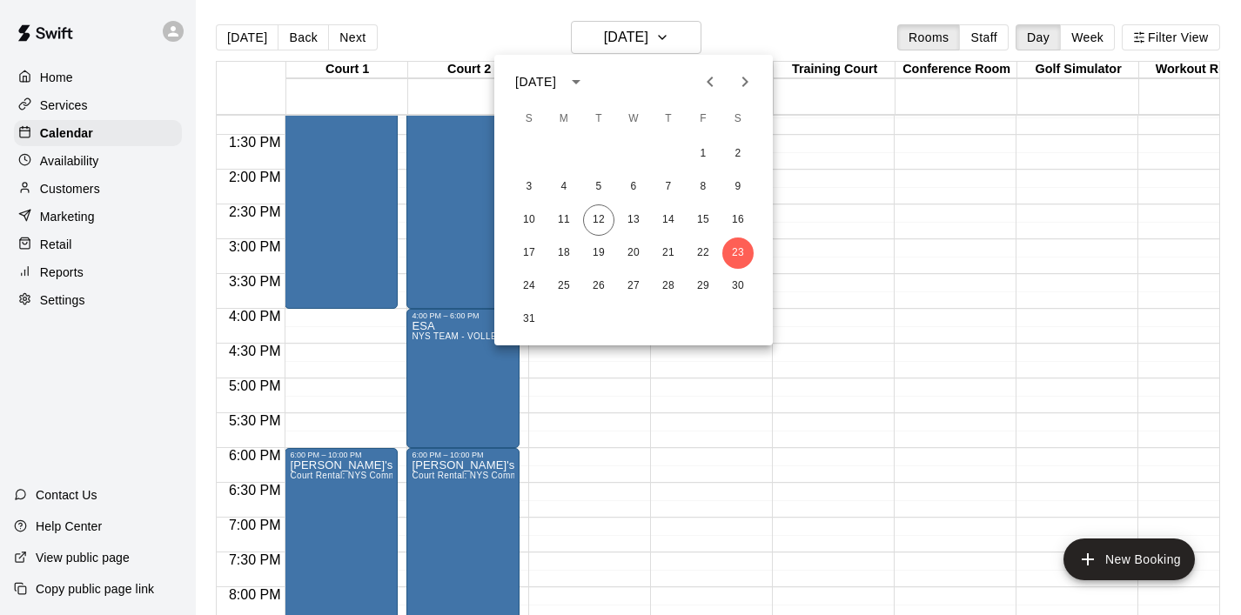
click at [745, 79] on icon "Next month" at bounding box center [745, 82] width 6 height 10
click at [717, 79] on icon "Previous month" at bounding box center [710, 81] width 21 height 21
click at [748, 80] on icon "Next month" at bounding box center [745, 81] width 21 height 21
click at [633, 254] on button "24" at bounding box center [633, 253] width 31 height 31
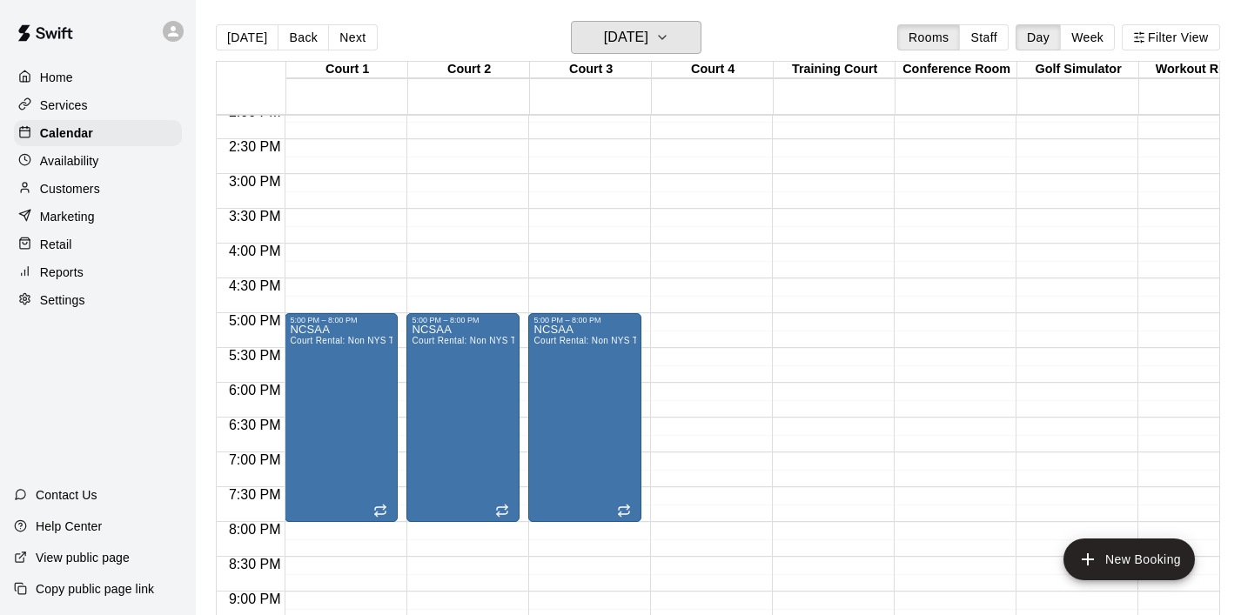
scroll to position [977, 0]
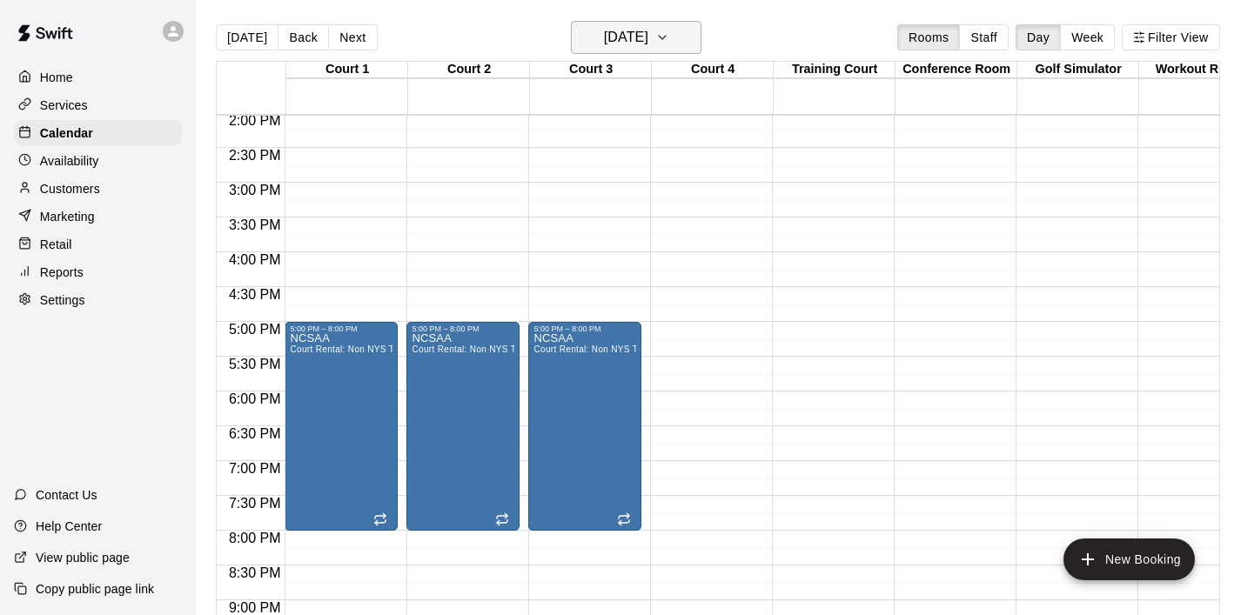
click at [669, 40] on icon "button" at bounding box center [662, 37] width 14 height 21
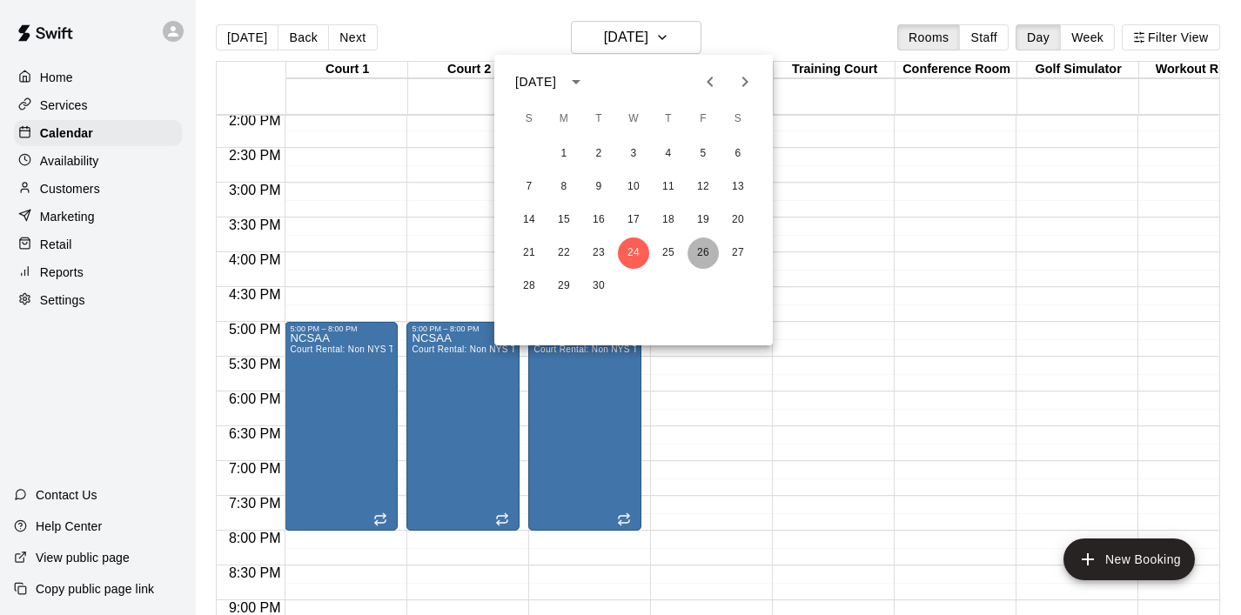
click at [698, 252] on button "26" at bounding box center [703, 253] width 31 height 31
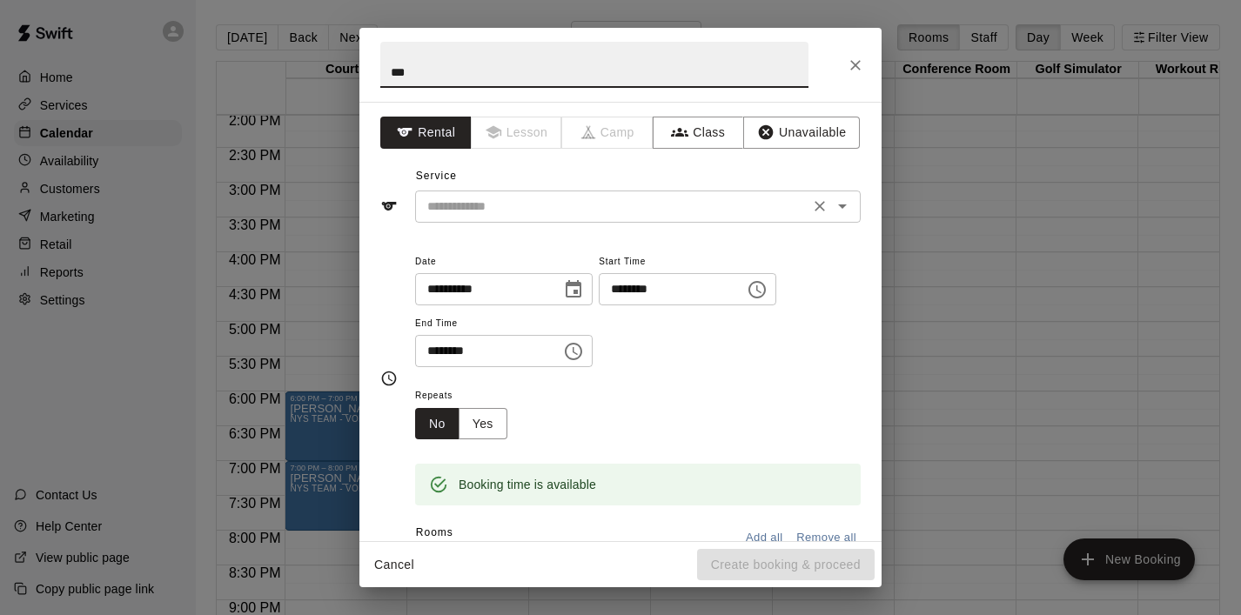
type input "***"
click at [515, 207] on input "text" at bounding box center [612, 207] width 384 height 22
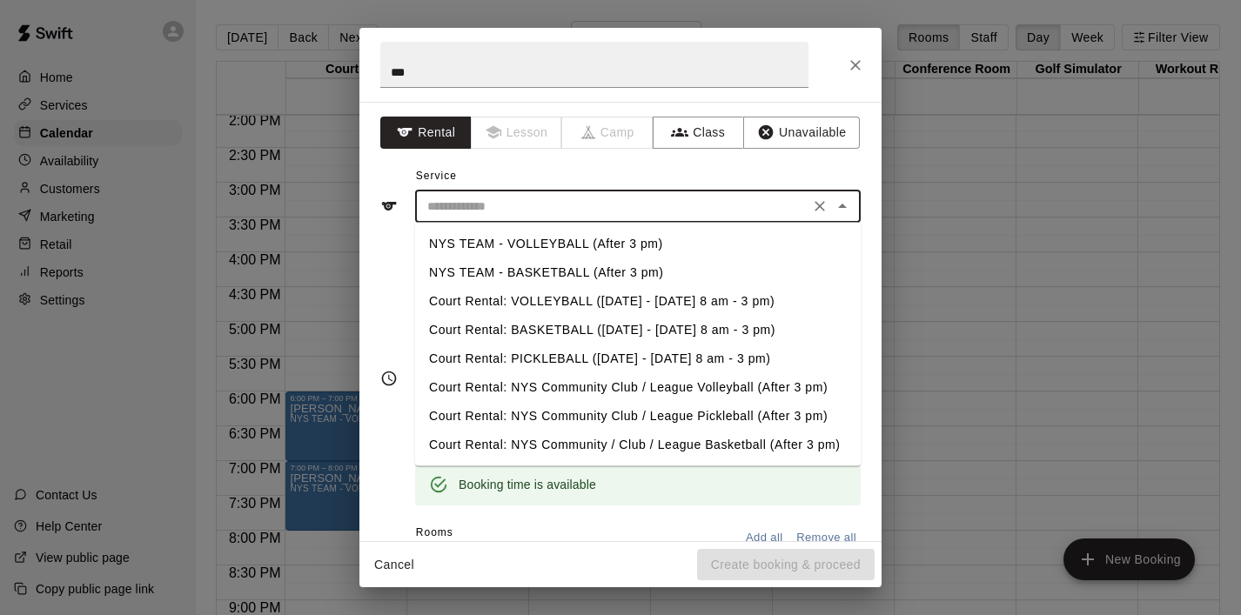
click at [528, 239] on li "NYS TEAM - VOLLEYBALL (After 3 pm)" at bounding box center [638, 244] width 446 height 29
type input "**********"
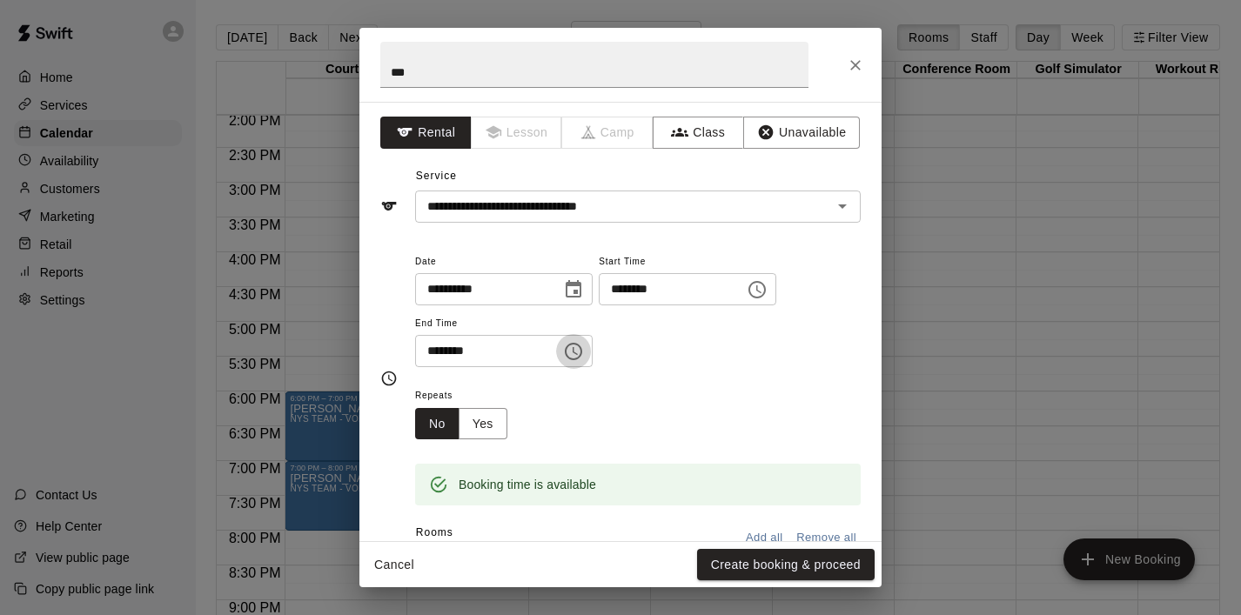
click at [581, 359] on icon "Choose time, selected time is 5:30 PM" at bounding box center [573, 351] width 17 height 17
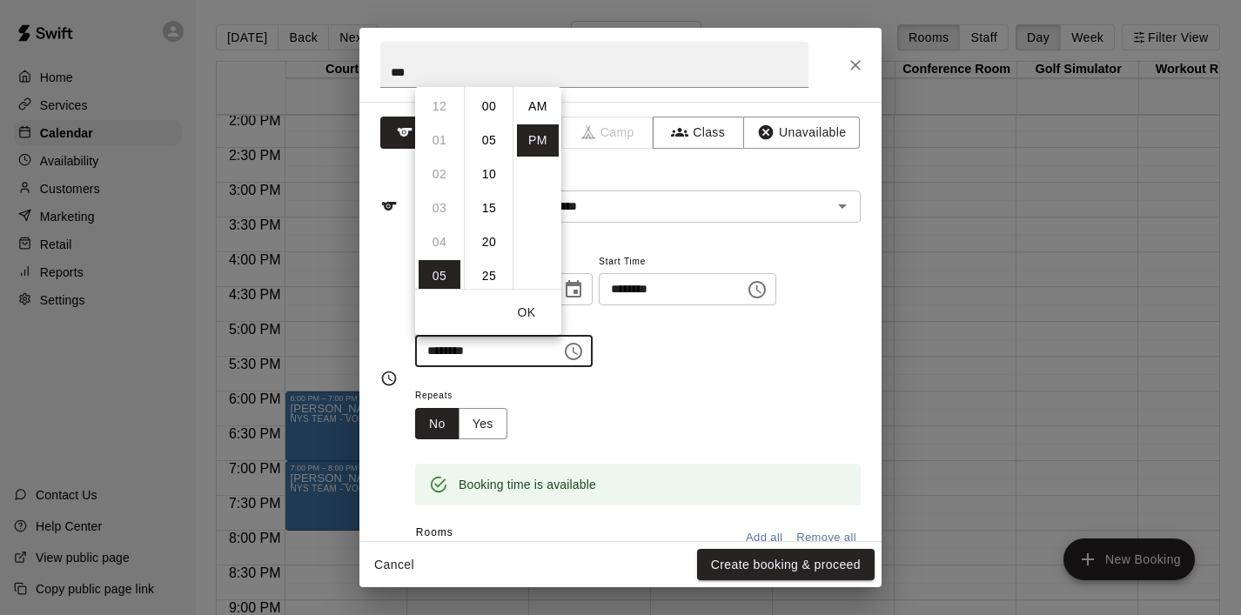
scroll to position [31, 0]
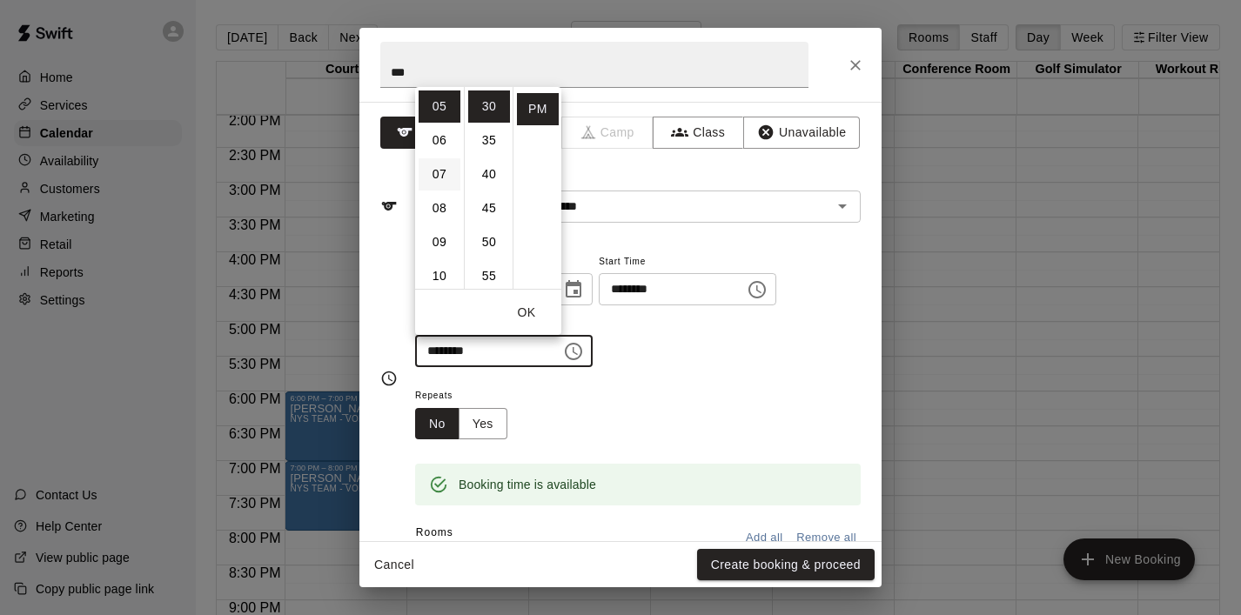
click at [441, 172] on li "07" at bounding box center [440, 174] width 42 height 32
click at [488, 111] on li "00" at bounding box center [489, 107] width 42 height 32
type input "********"
click at [533, 307] on button "OK" at bounding box center [527, 313] width 56 height 32
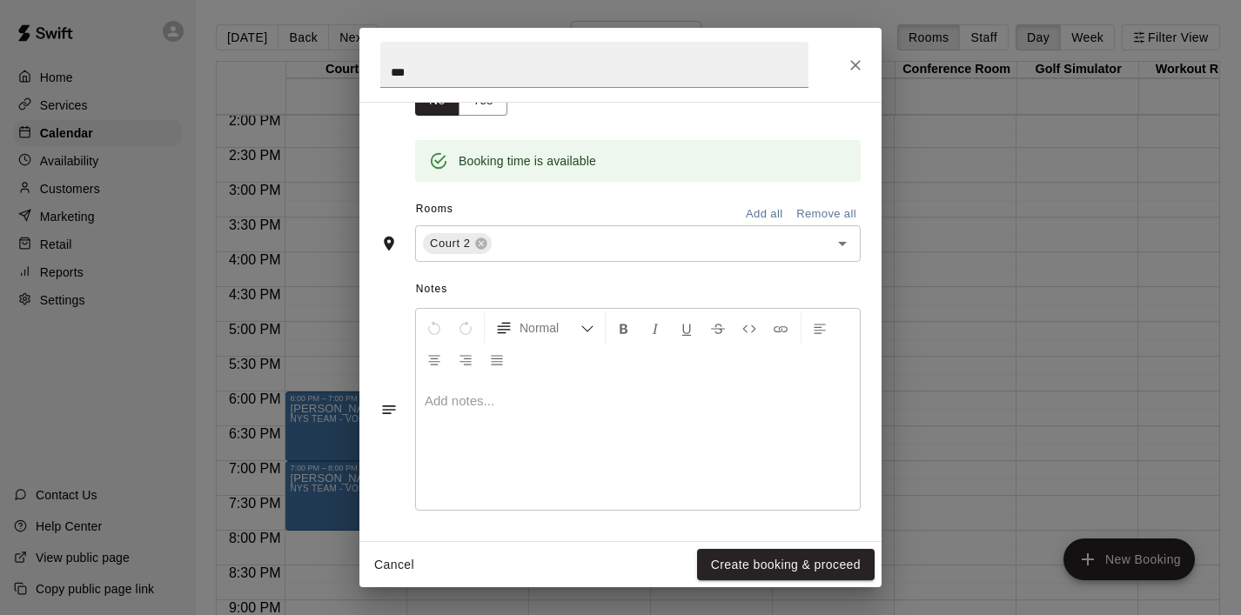
scroll to position [326, 0]
click at [765, 561] on button "Create booking & proceed" at bounding box center [786, 565] width 178 height 32
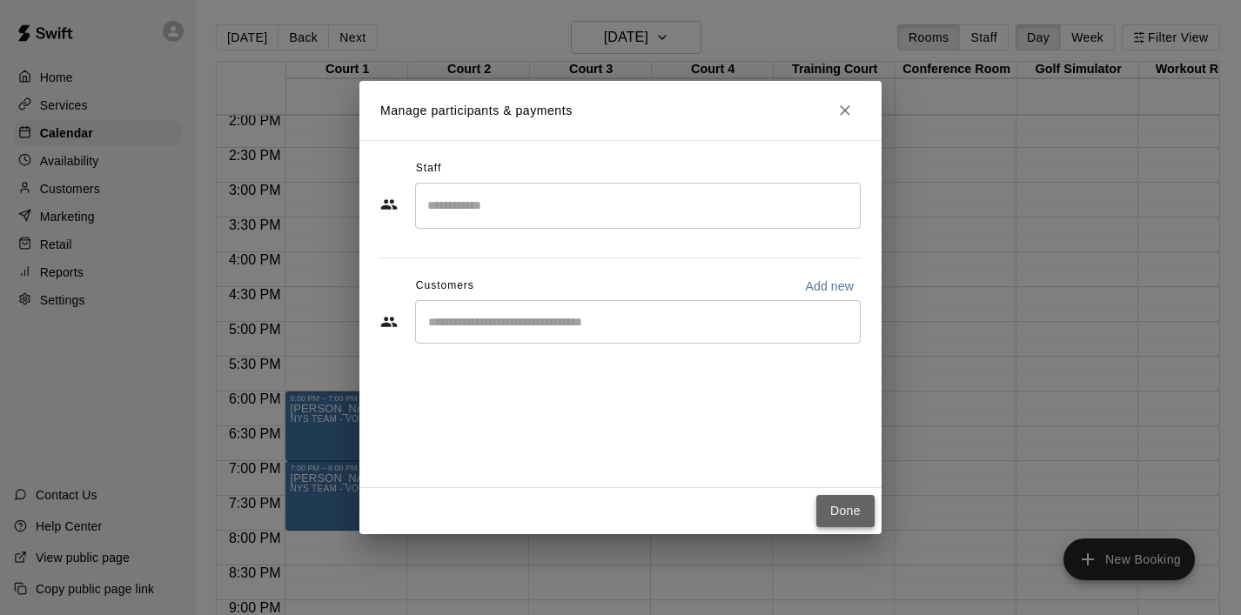
click at [844, 516] on button "Done" at bounding box center [845, 511] width 58 height 32
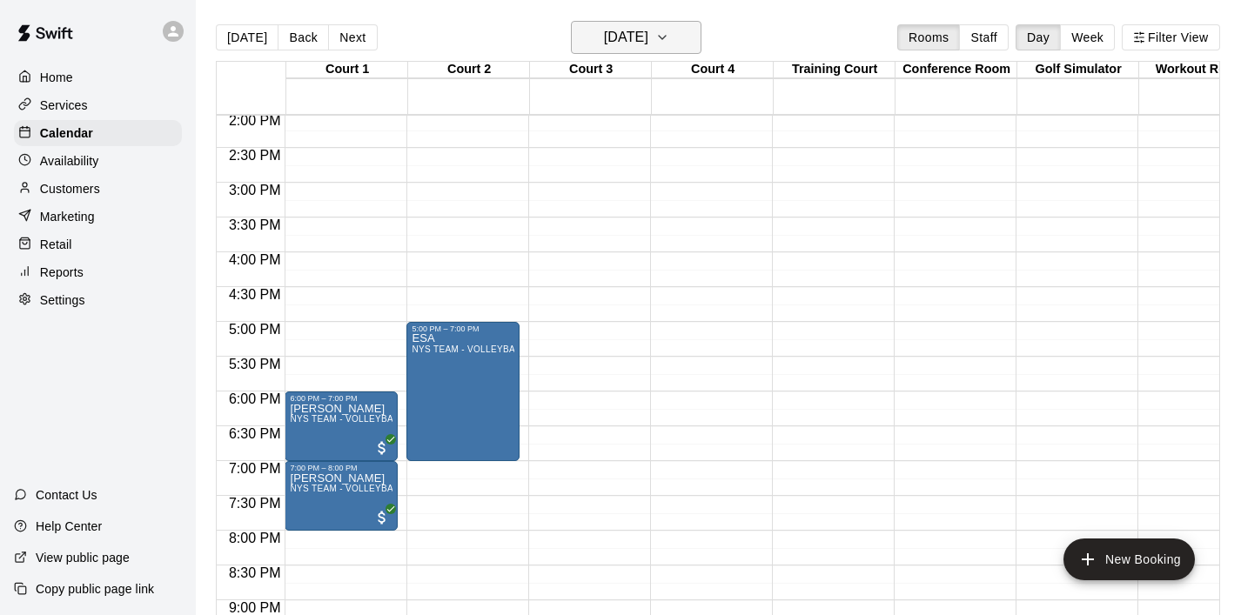
click at [669, 46] on icon "button" at bounding box center [662, 37] width 14 height 21
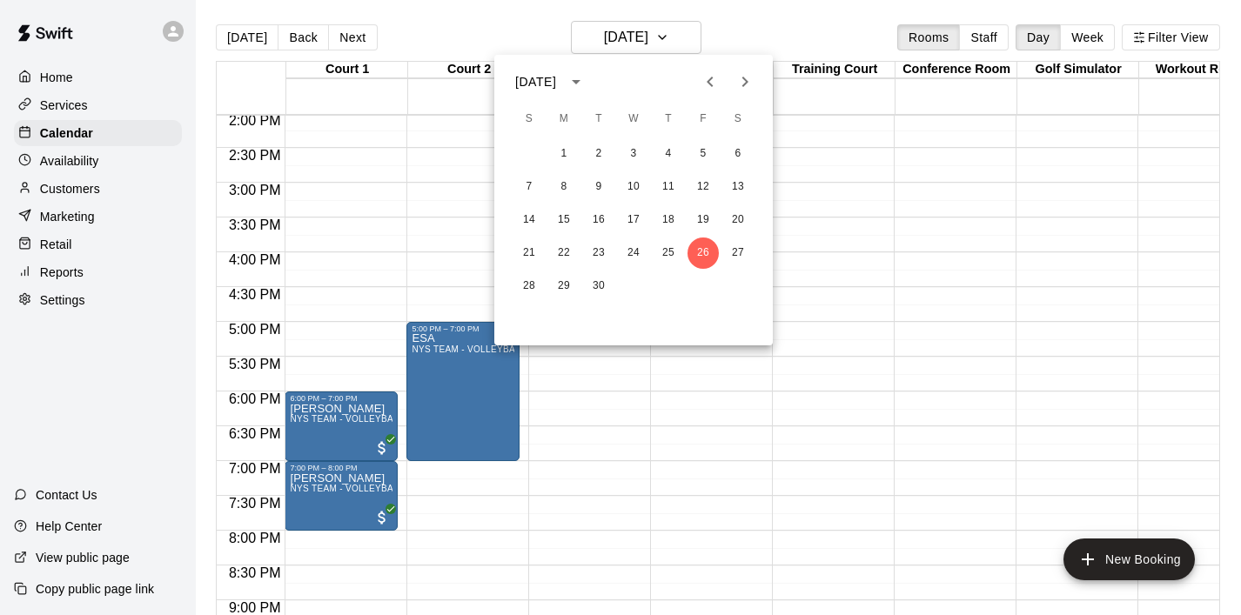
click at [745, 84] on icon "Next month" at bounding box center [745, 82] width 6 height 10
click at [631, 152] on button "1" at bounding box center [633, 153] width 31 height 31
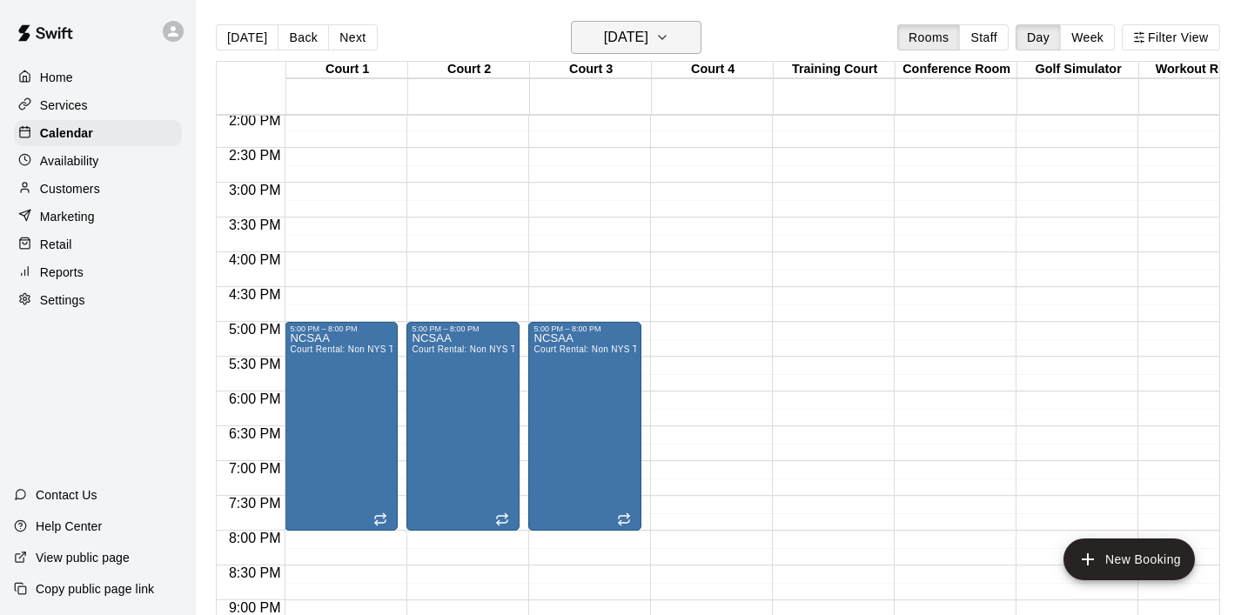
click at [669, 45] on icon "button" at bounding box center [662, 37] width 14 height 21
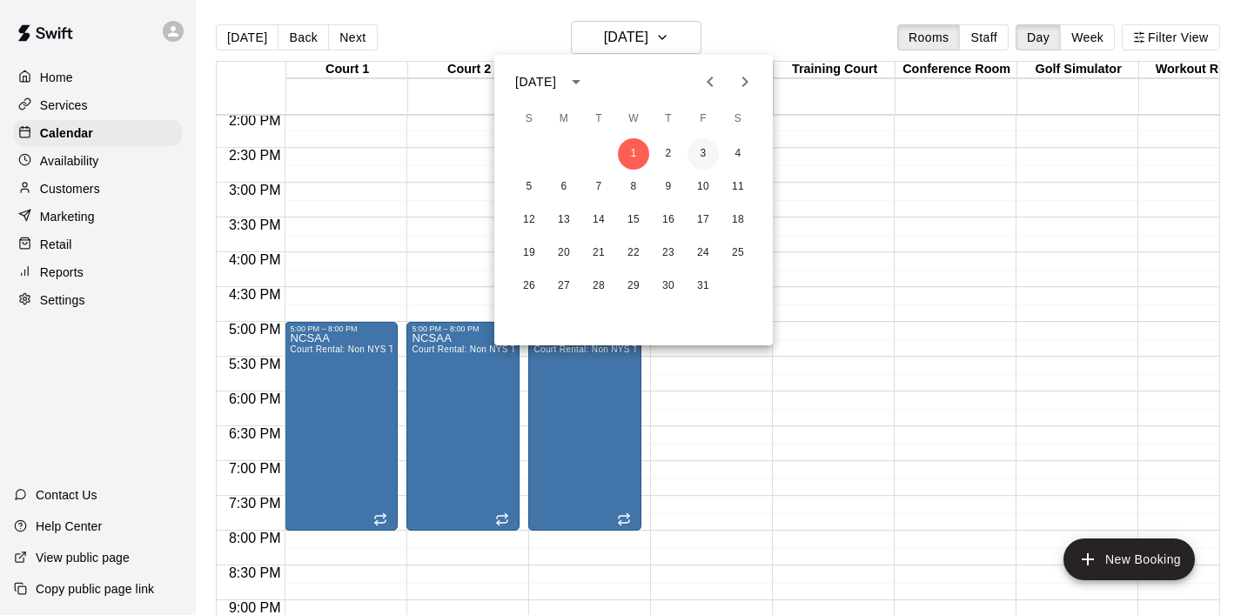
click at [702, 157] on button "3" at bounding box center [703, 153] width 31 height 31
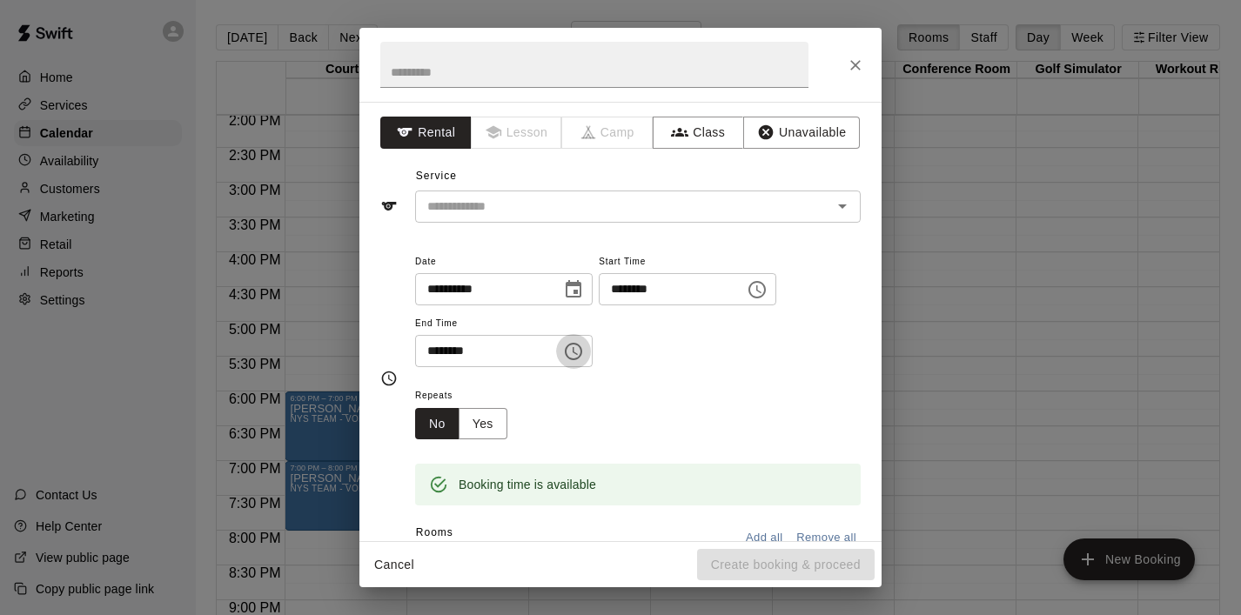
click at [580, 358] on icon "Choose time, selected time is 5:30 PM" at bounding box center [573, 351] width 21 height 21
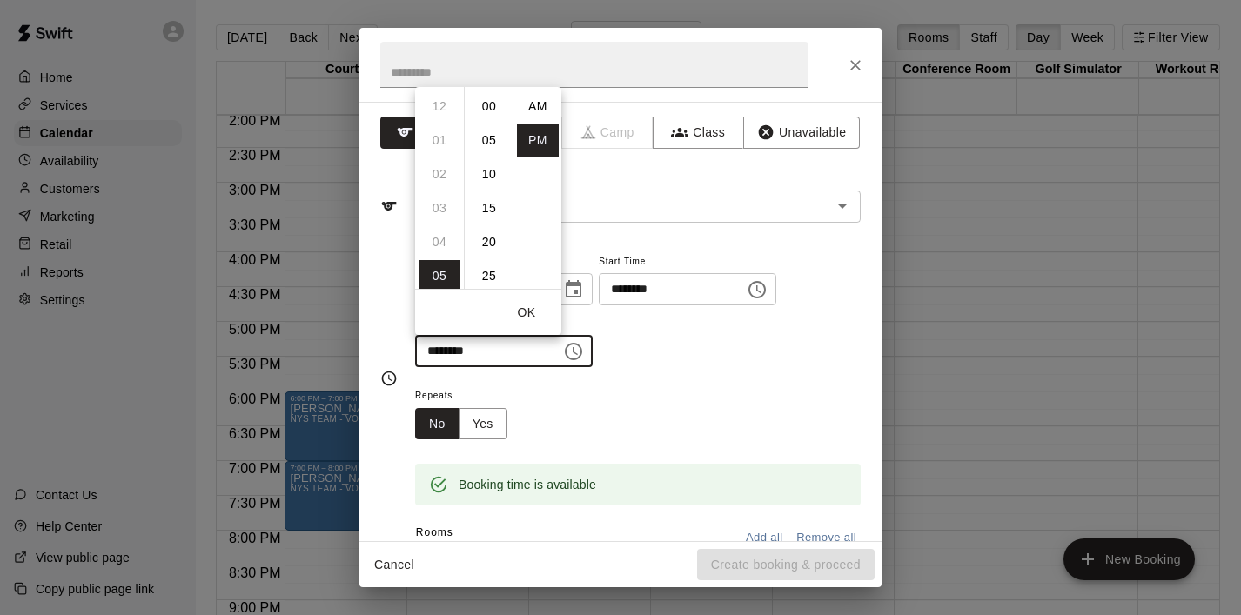
scroll to position [31, 0]
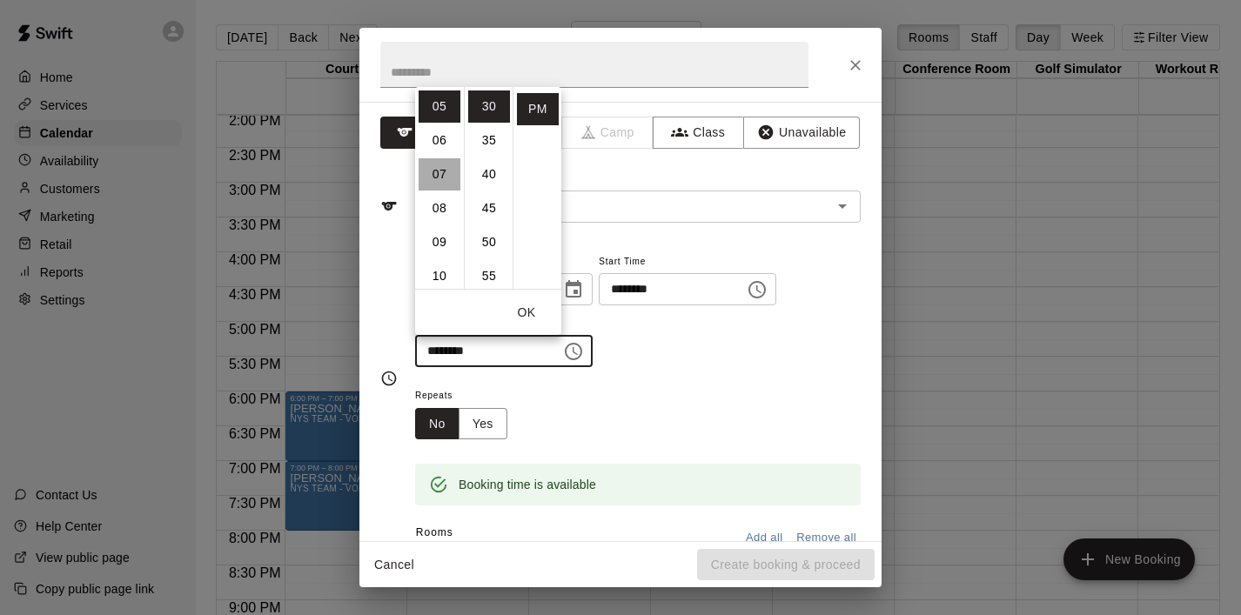
click at [438, 171] on li "07" at bounding box center [440, 174] width 42 height 32
click at [486, 101] on li "00" at bounding box center [489, 107] width 42 height 32
type input "********"
click at [534, 311] on button "OK" at bounding box center [527, 313] width 56 height 32
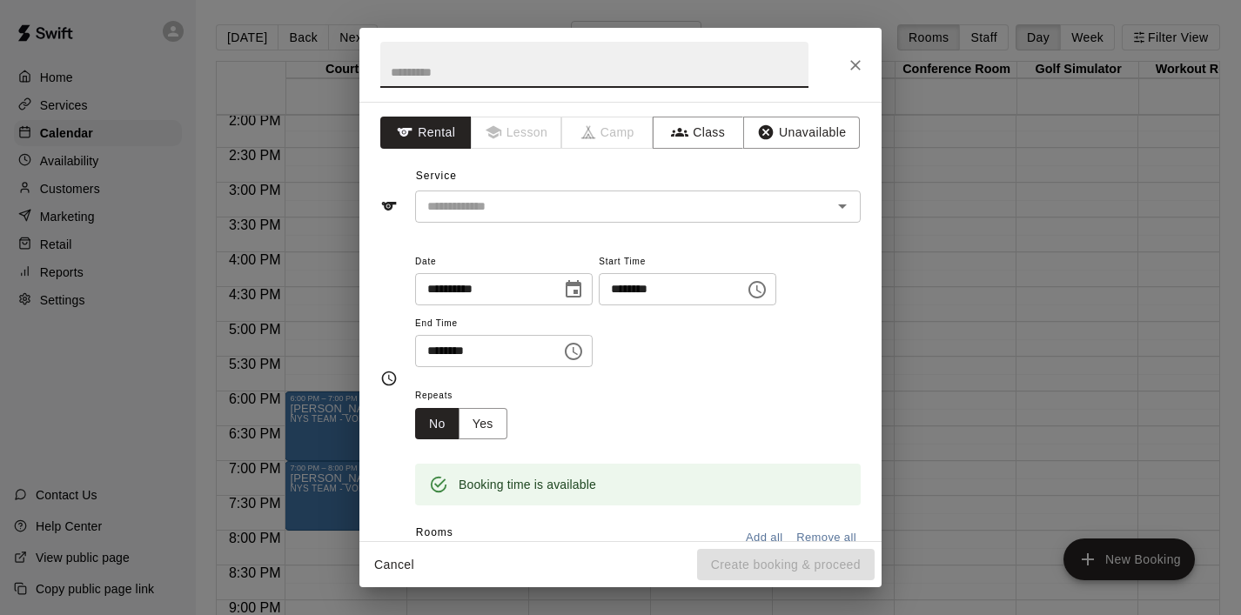
click at [460, 64] on input "text" at bounding box center [594, 65] width 428 height 46
click at [836, 207] on icon "Open" at bounding box center [842, 206] width 21 height 21
type input "***"
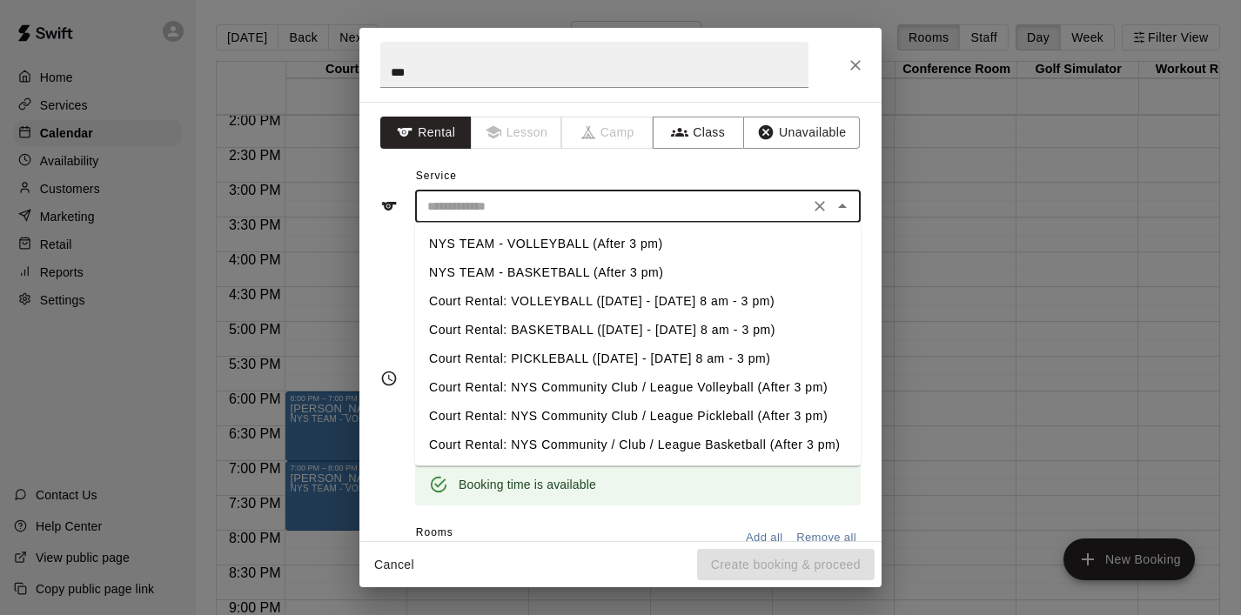
click at [635, 241] on li "NYS TEAM - VOLLEYBALL (After 3 pm)" at bounding box center [638, 244] width 446 height 29
type input "**********"
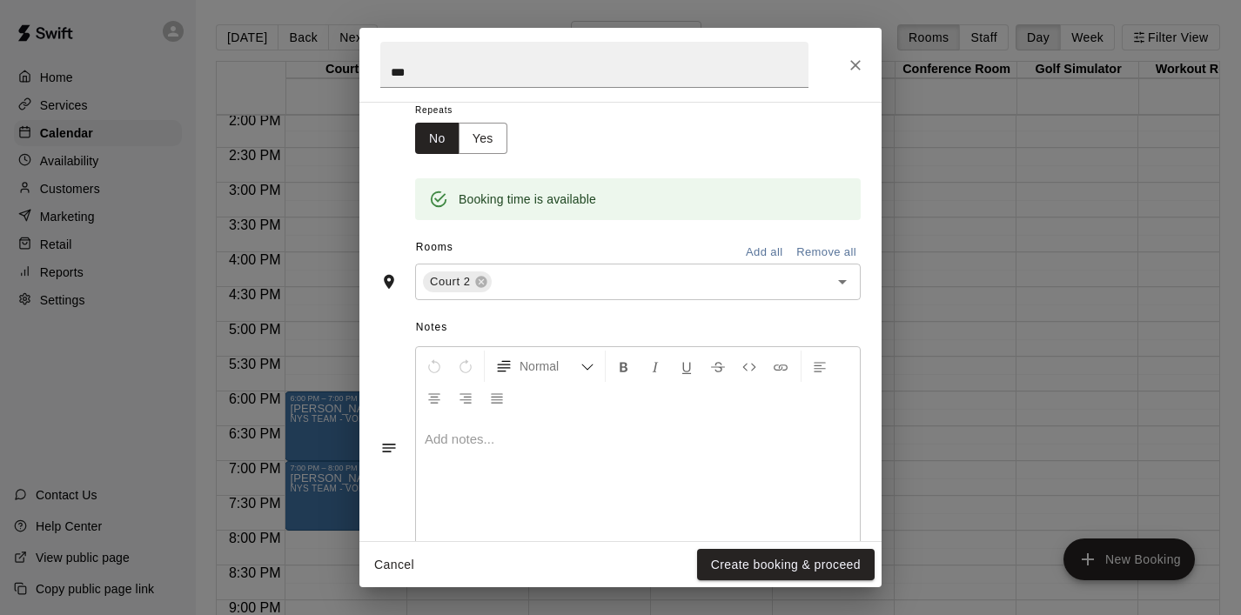
scroll to position [293, 0]
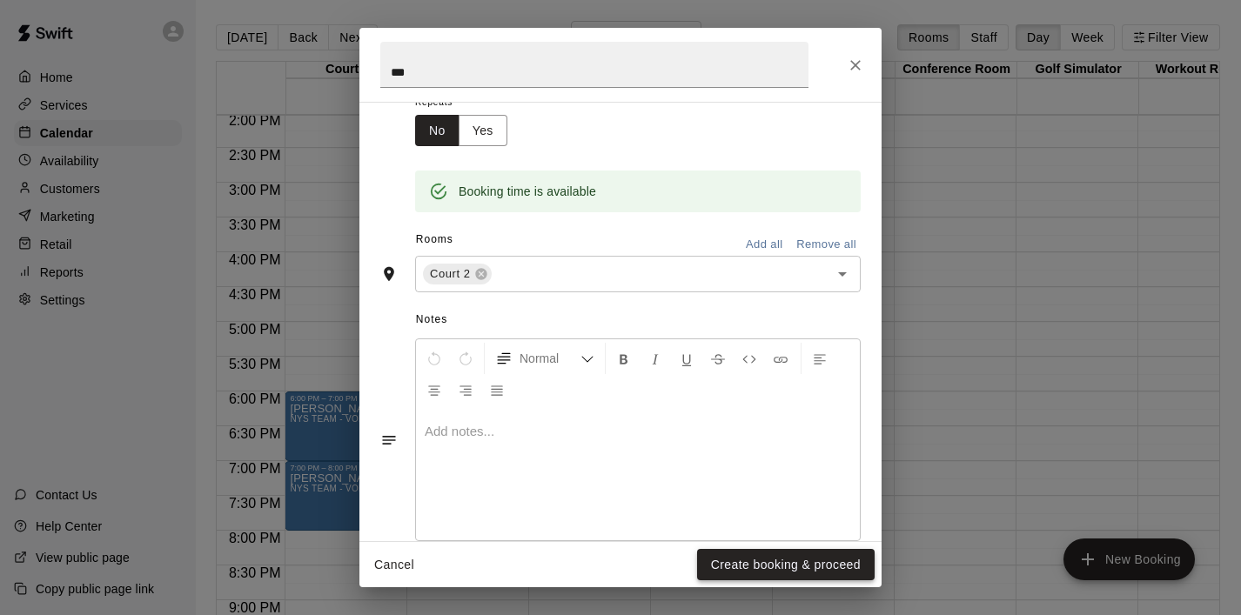
click at [760, 561] on button "Create booking & proceed" at bounding box center [786, 565] width 178 height 32
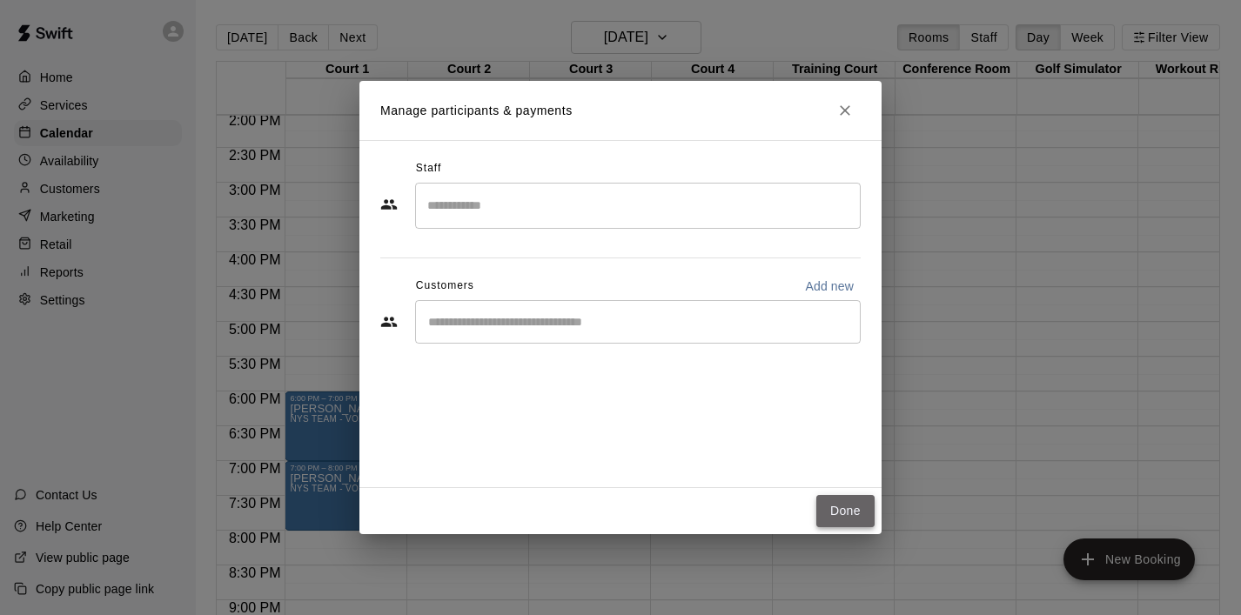
click at [835, 512] on button "Done" at bounding box center [845, 511] width 58 height 32
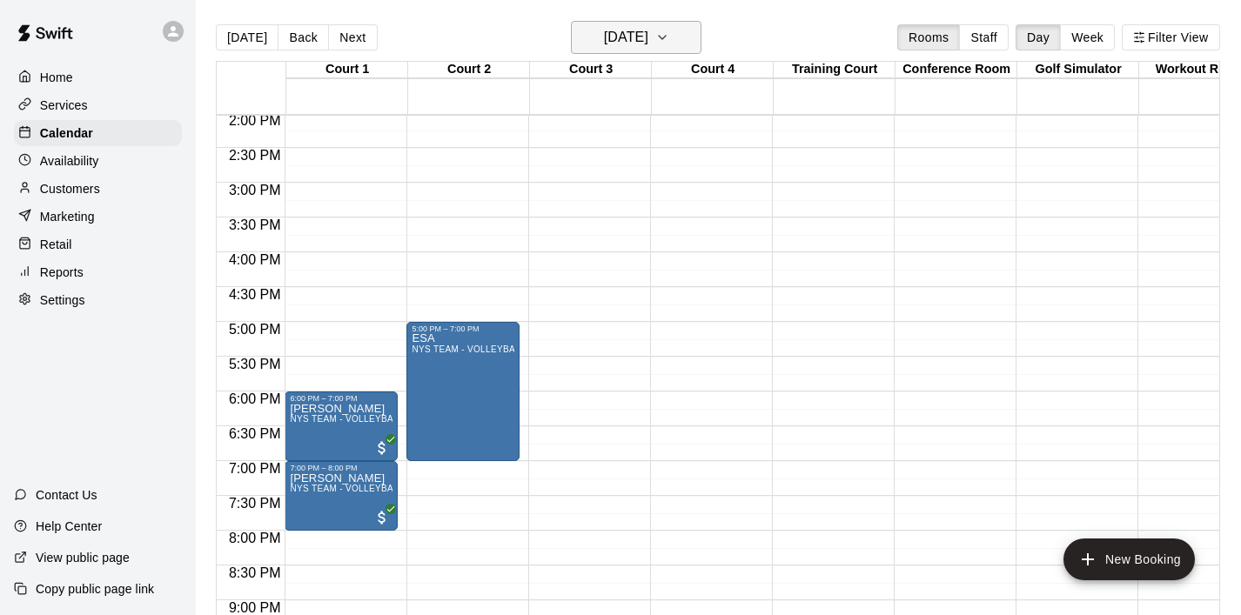
click at [669, 42] on icon "button" at bounding box center [662, 37] width 14 height 21
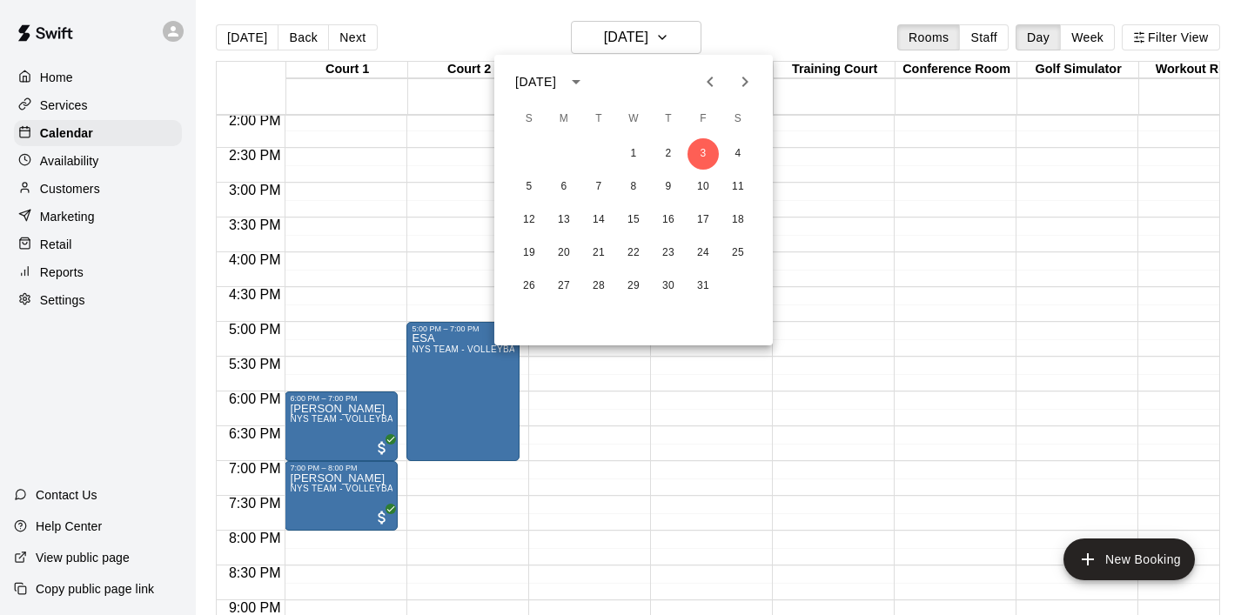
click at [719, 82] on icon "Previous month" at bounding box center [710, 81] width 21 height 21
click at [636, 218] on button "13" at bounding box center [633, 220] width 31 height 31
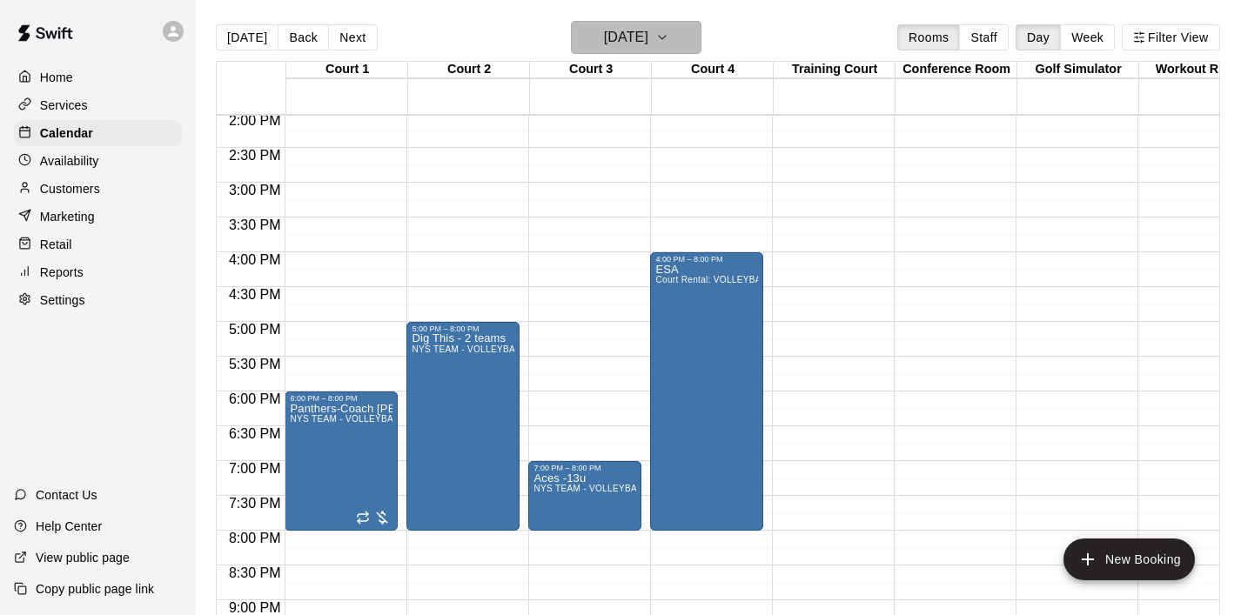
click at [669, 38] on icon "button" at bounding box center [662, 37] width 14 height 21
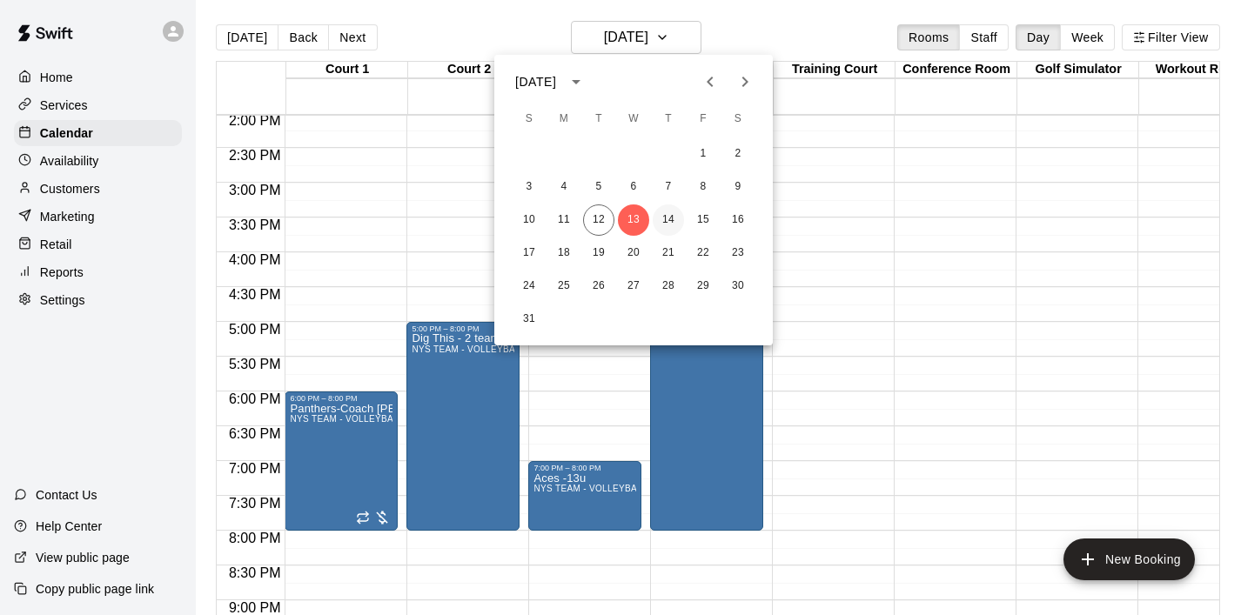
click at [673, 217] on button "14" at bounding box center [668, 220] width 31 height 31
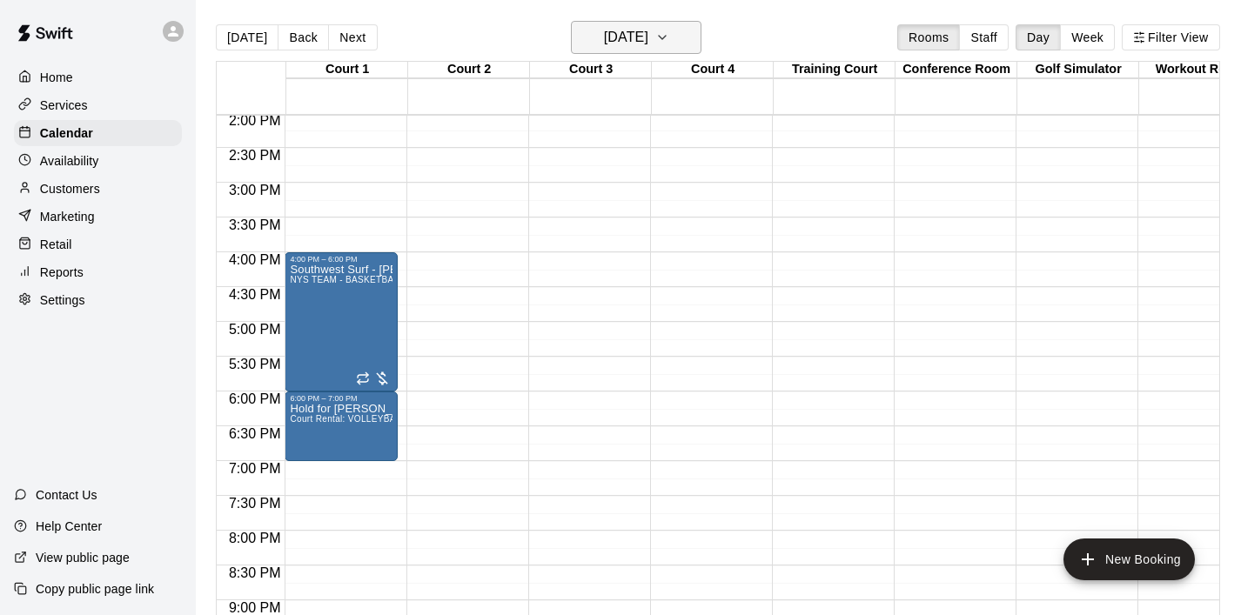
click at [669, 34] on icon "button" at bounding box center [662, 37] width 14 height 21
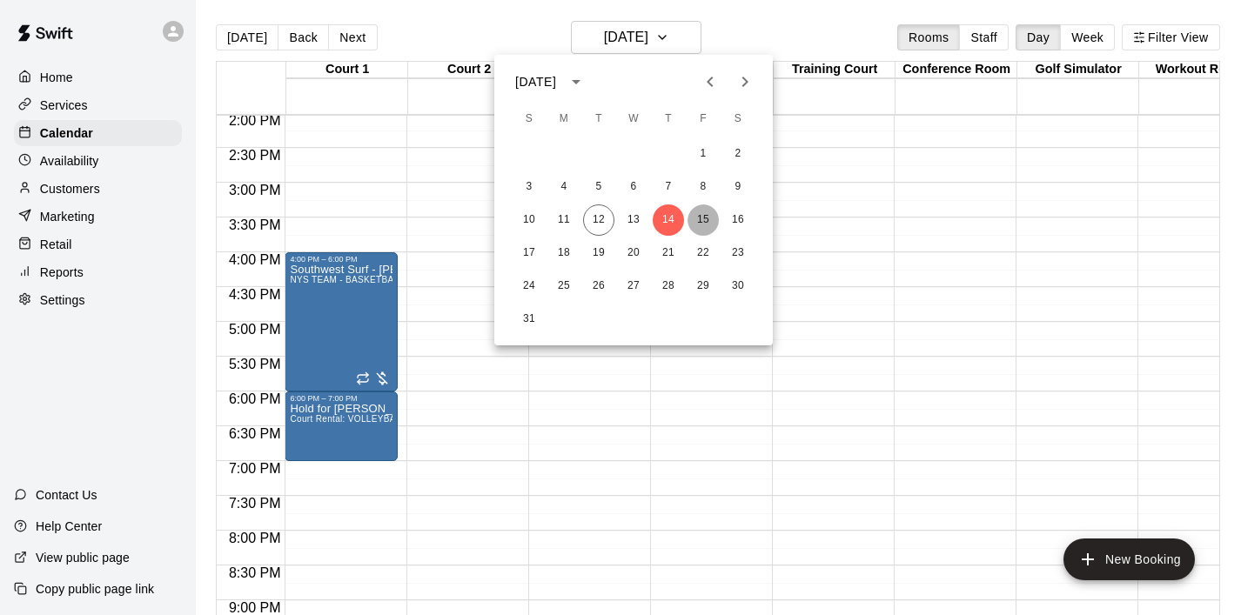
click at [696, 218] on button "15" at bounding box center [703, 220] width 31 height 31
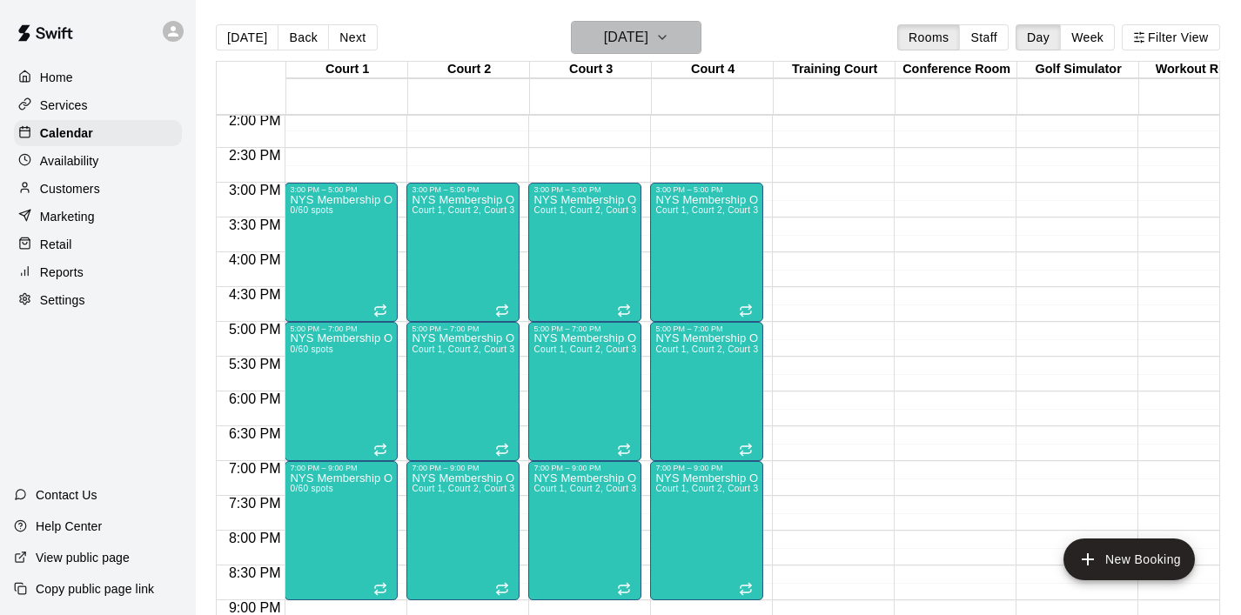
click at [669, 37] on icon "button" at bounding box center [662, 37] width 14 height 21
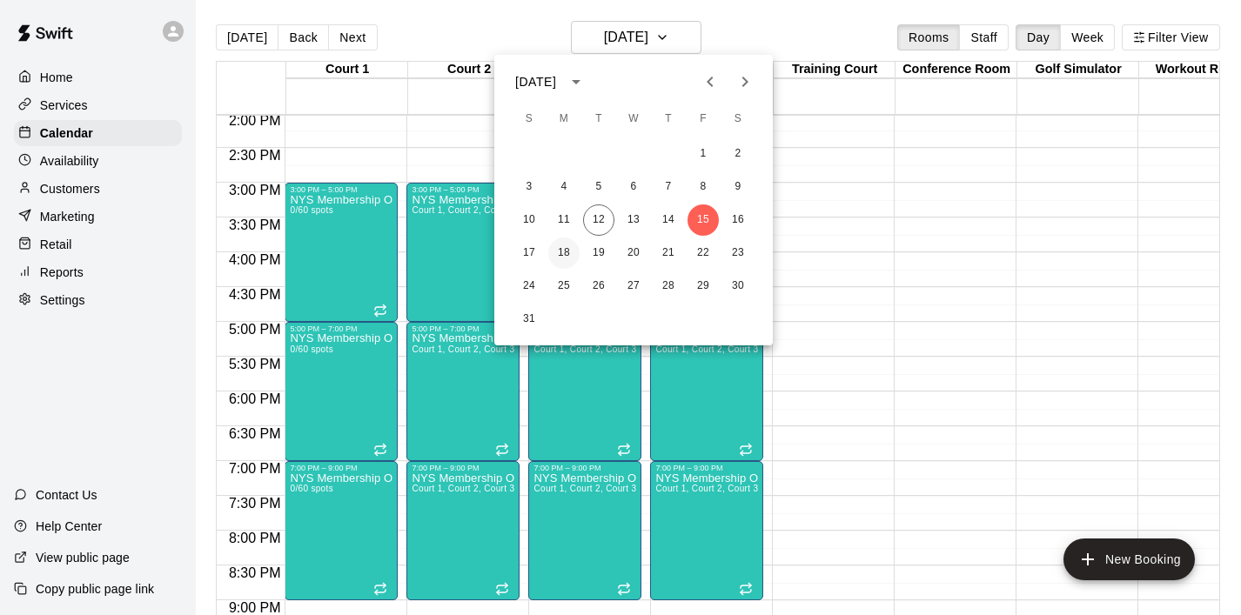
click at [566, 254] on button "18" at bounding box center [563, 253] width 31 height 31
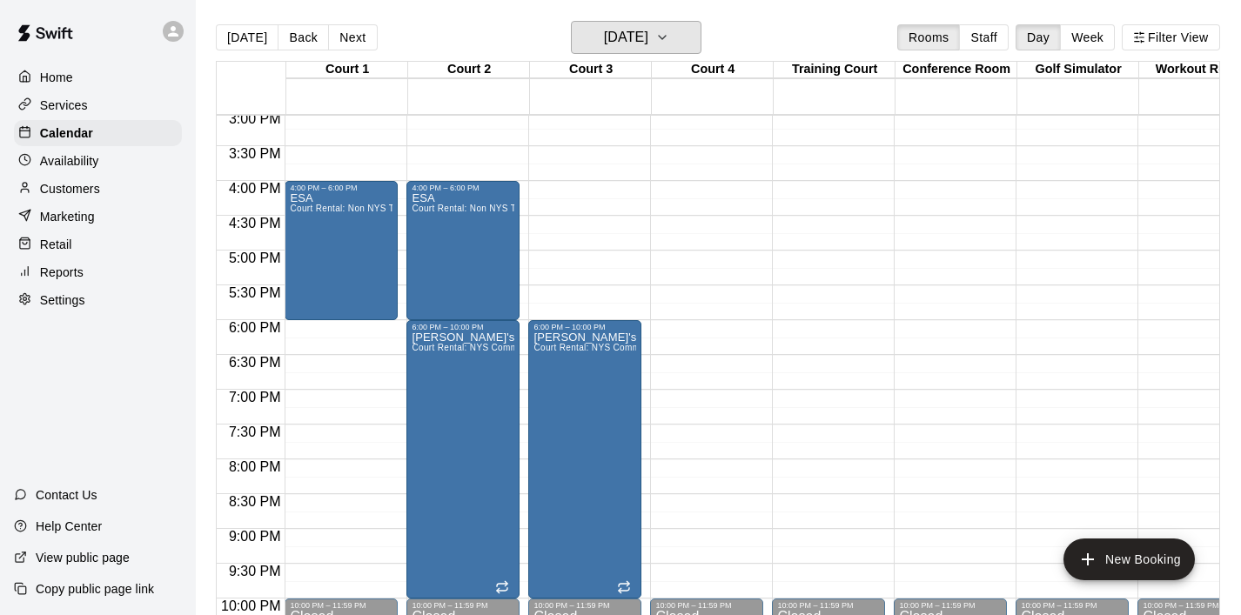
scroll to position [1051, 0]
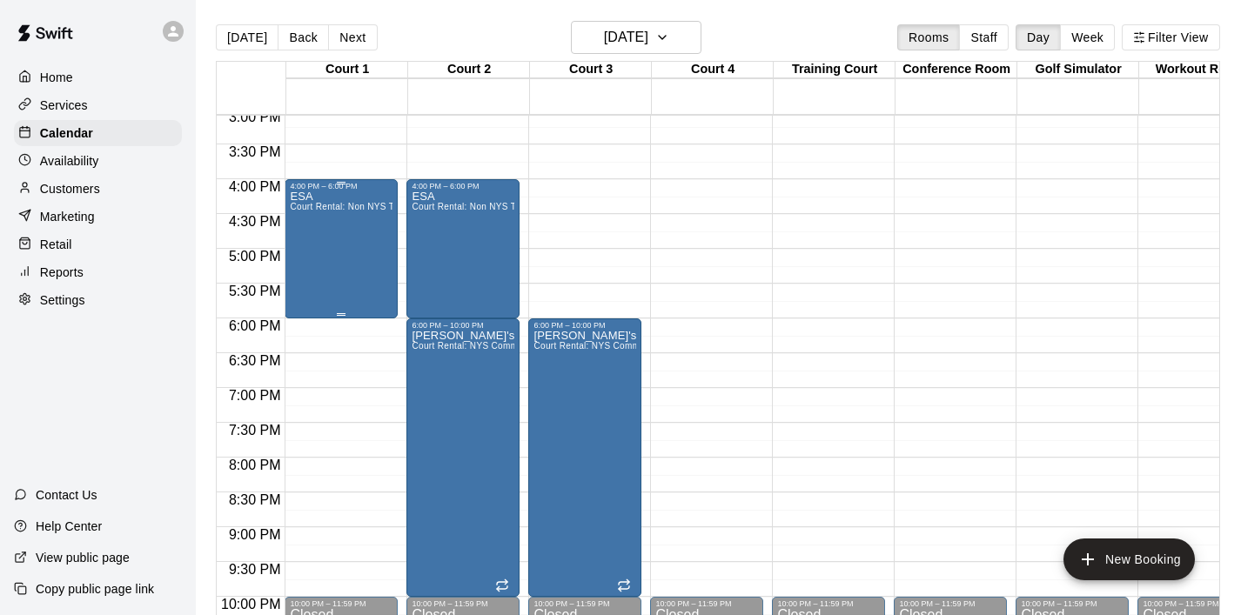
click at [374, 259] on div "ESA Court Rental: Non NYS Team" at bounding box center [341, 498] width 103 height 615
click at [316, 285] on icon "delete" at bounding box center [308, 291] width 21 height 21
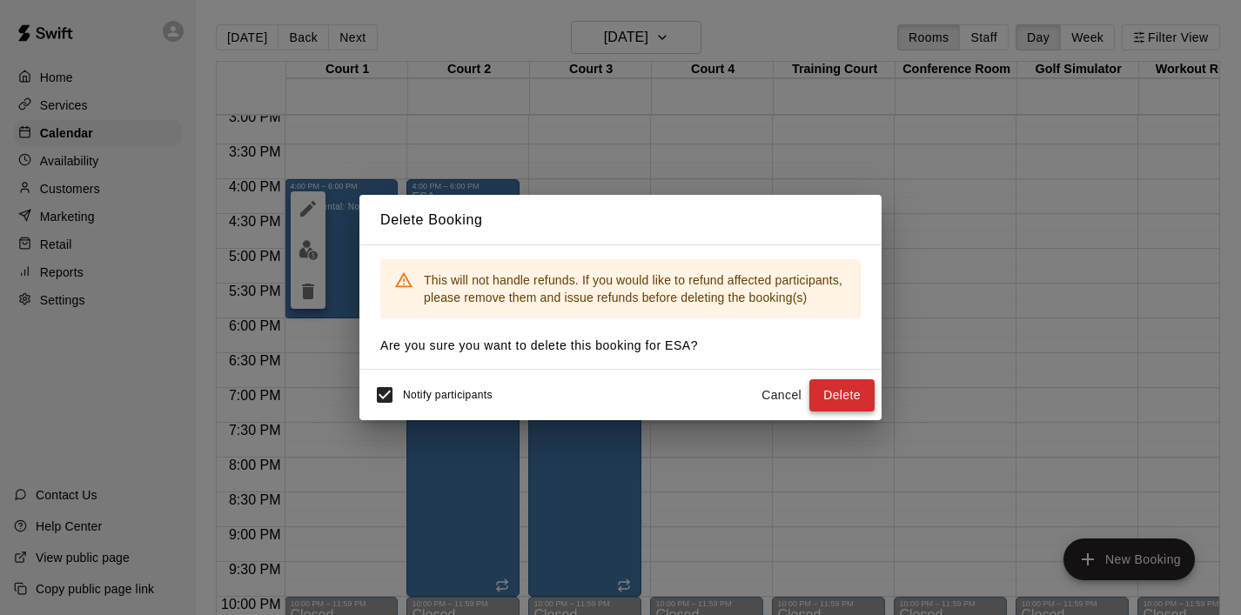
click at [844, 390] on button "Delete" at bounding box center [841, 395] width 65 height 32
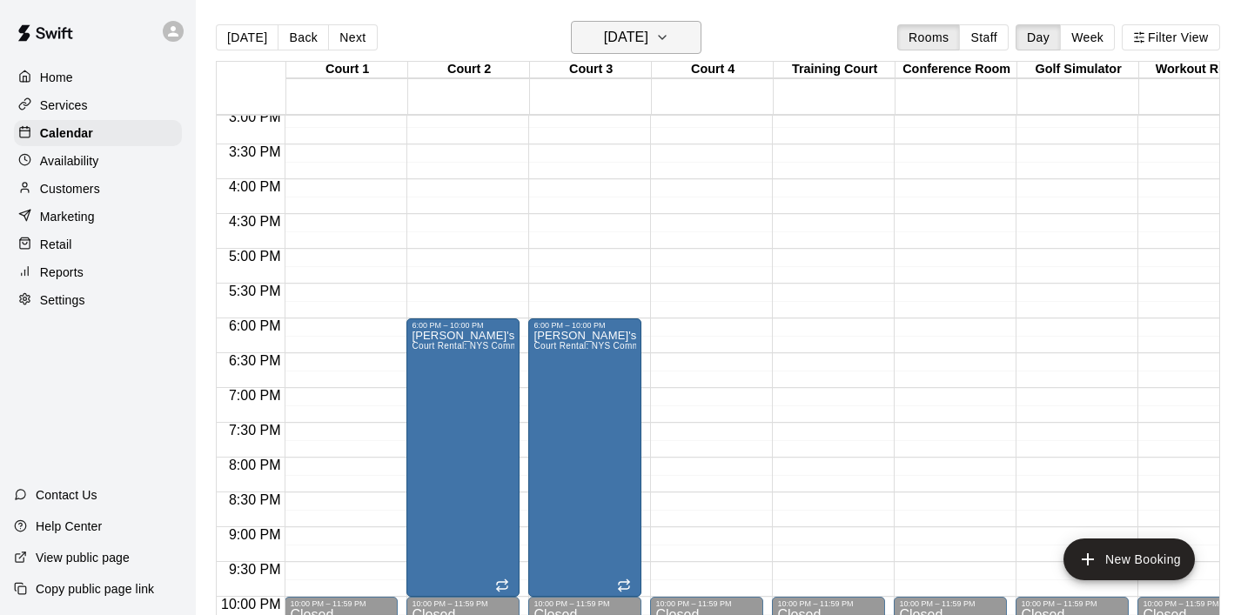
click at [669, 42] on icon "button" at bounding box center [662, 37] width 14 height 21
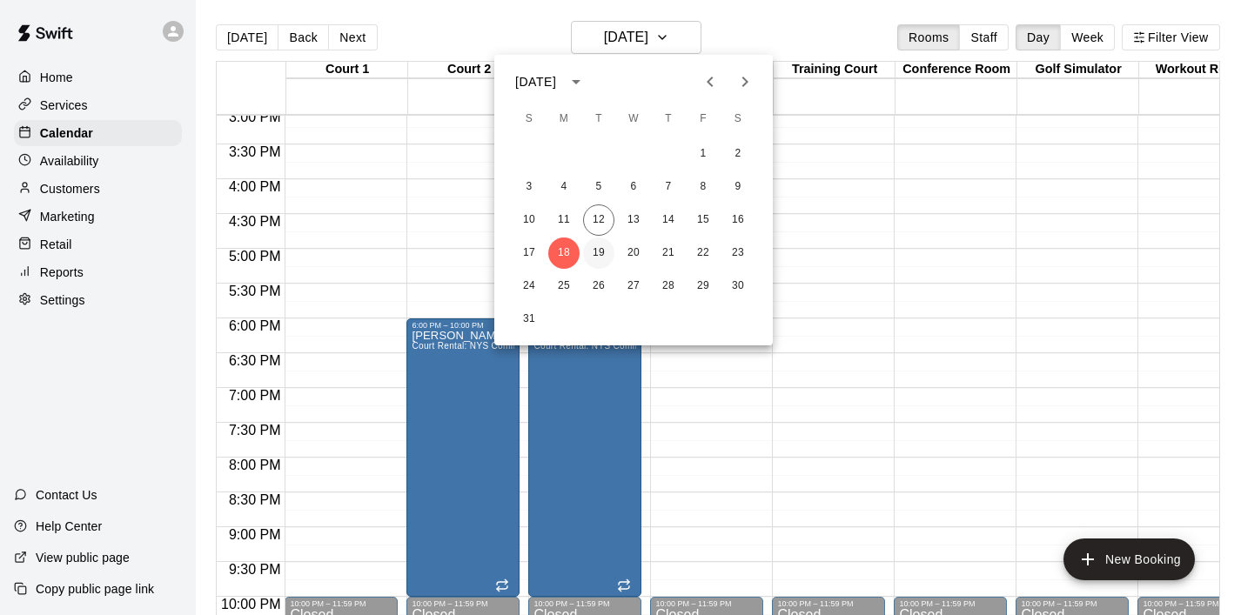
click at [601, 259] on button "19" at bounding box center [598, 253] width 31 height 31
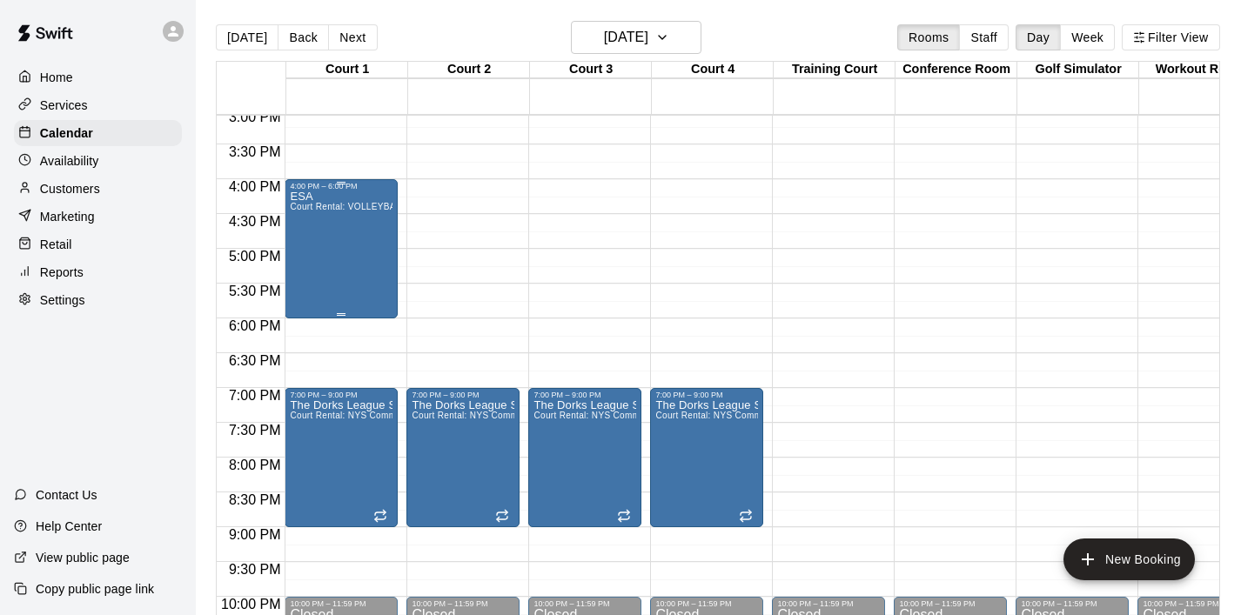
click at [386, 283] on div "ESA Court Rental: VOLLEYBALL ([DATE] - [DATE] 8 am - 3 pm)" at bounding box center [341, 498] width 103 height 615
click at [312, 291] on icon "delete" at bounding box center [308, 292] width 12 height 16
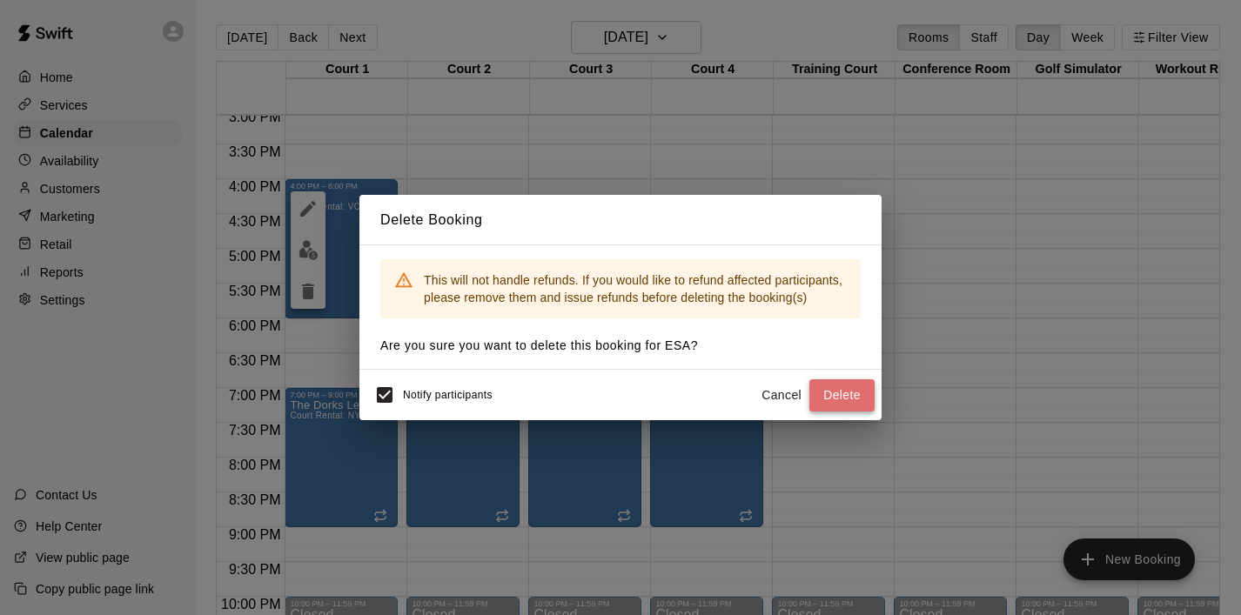
click at [845, 399] on button "Delete" at bounding box center [841, 395] width 65 height 32
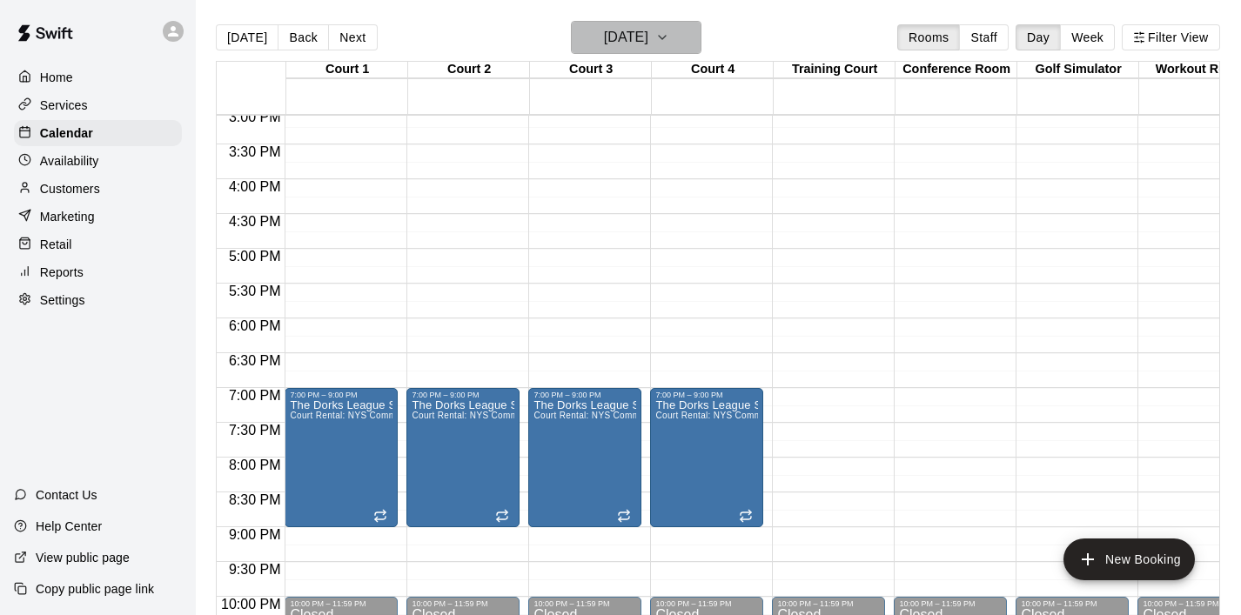
click at [691, 50] on button "[DATE]" at bounding box center [636, 37] width 131 height 33
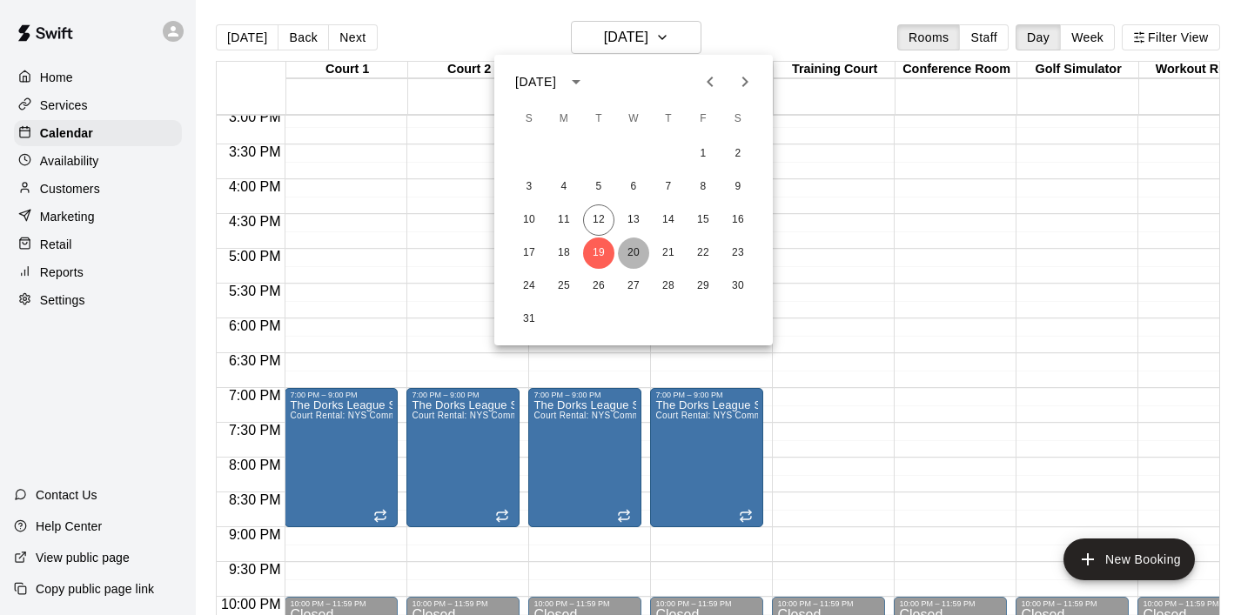
click at [637, 252] on button "20" at bounding box center [633, 253] width 31 height 31
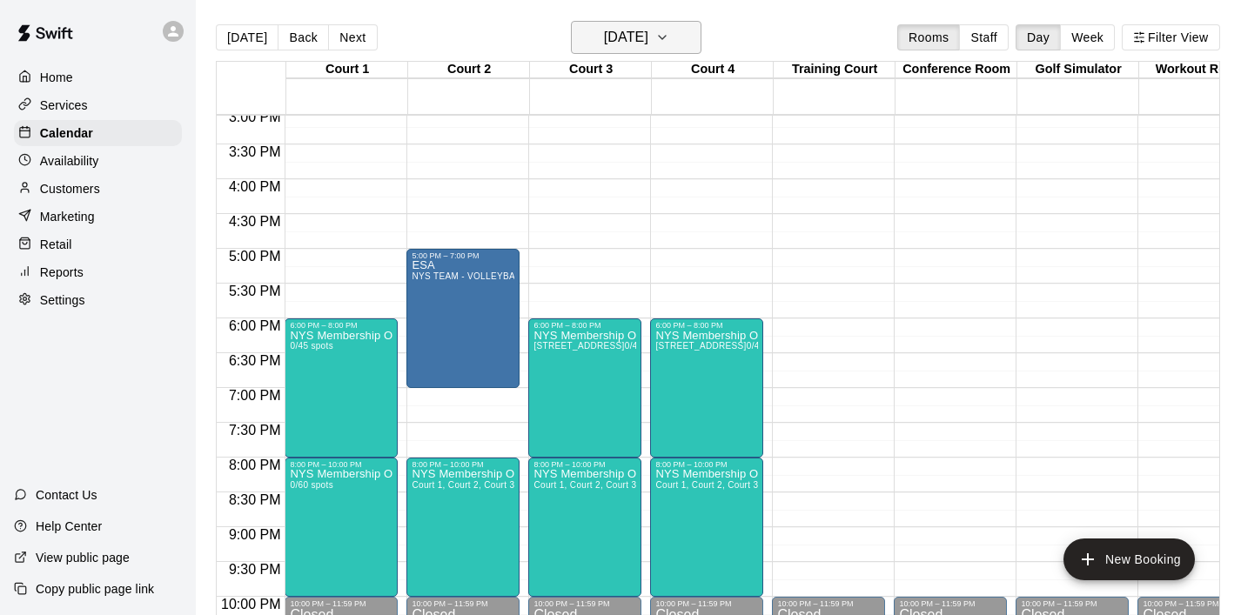
click at [702, 36] on button "[DATE]" at bounding box center [636, 37] width 131 height 33
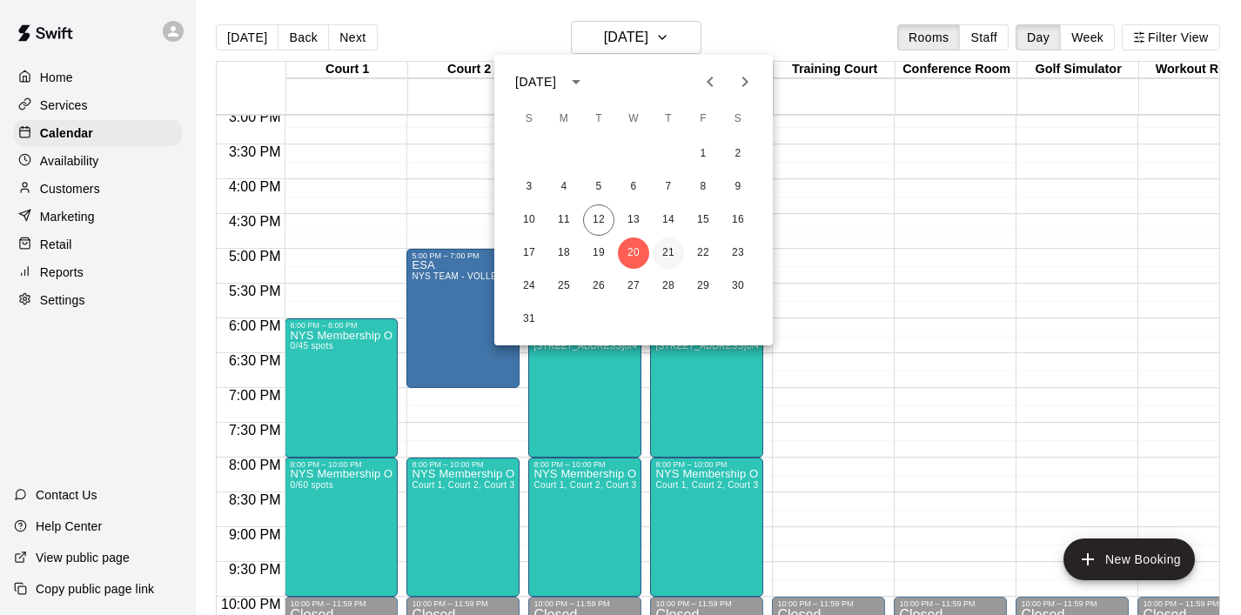
click at [674, 245] on button "21" at bounding box center [668, 253] width 31 height 31
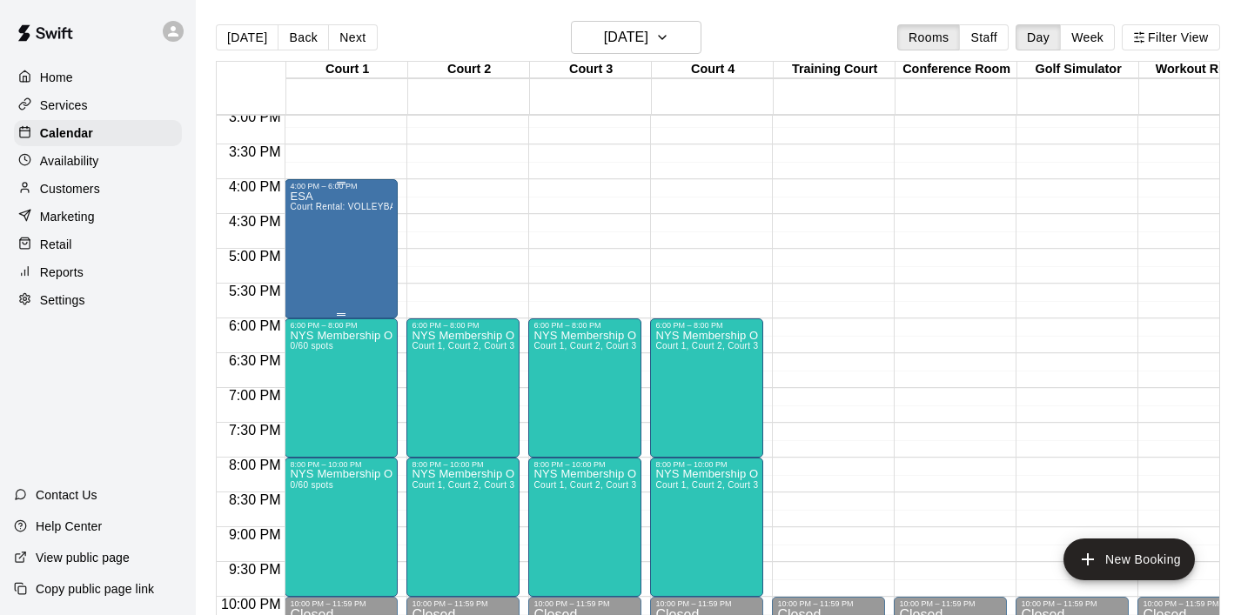
click at [366, 275] on div "ESA Court Rental: VOLLEYBALL ([DATE] - [DATE] 8 am - 3 pm)" at bounding box center [341, 498] width 103 height 615
click at [319, 288] on button "delete" at bounding box center [308, 291] width 35 height 35
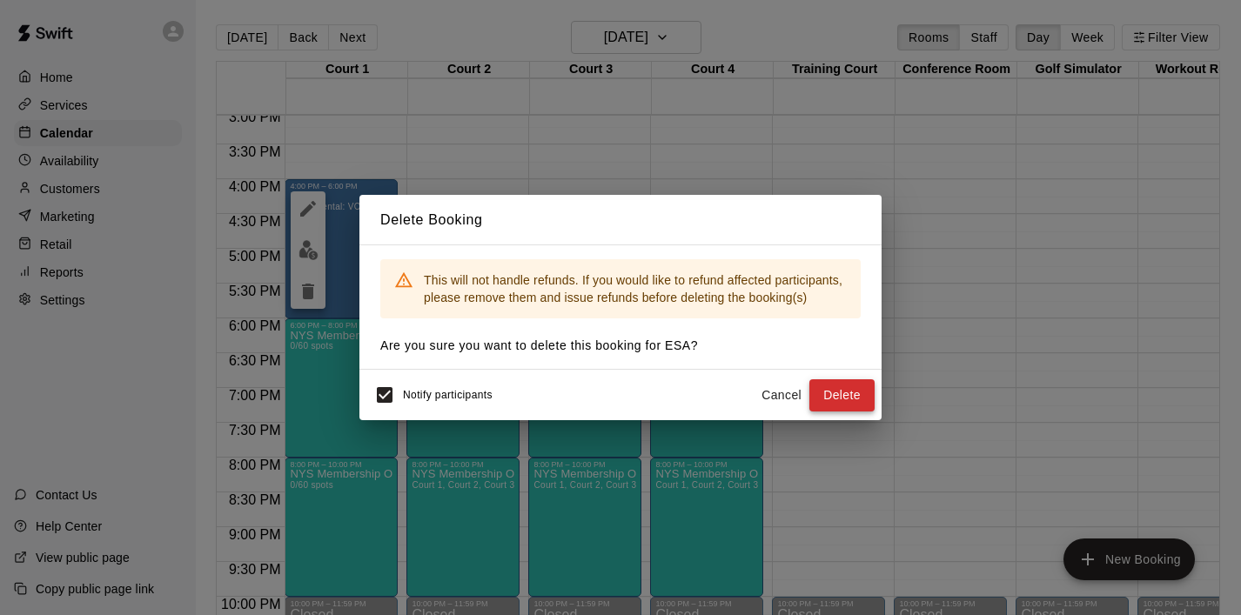
click at [860, 393] on button "Delete" at bounding box center [841, 395] width 65 height 32
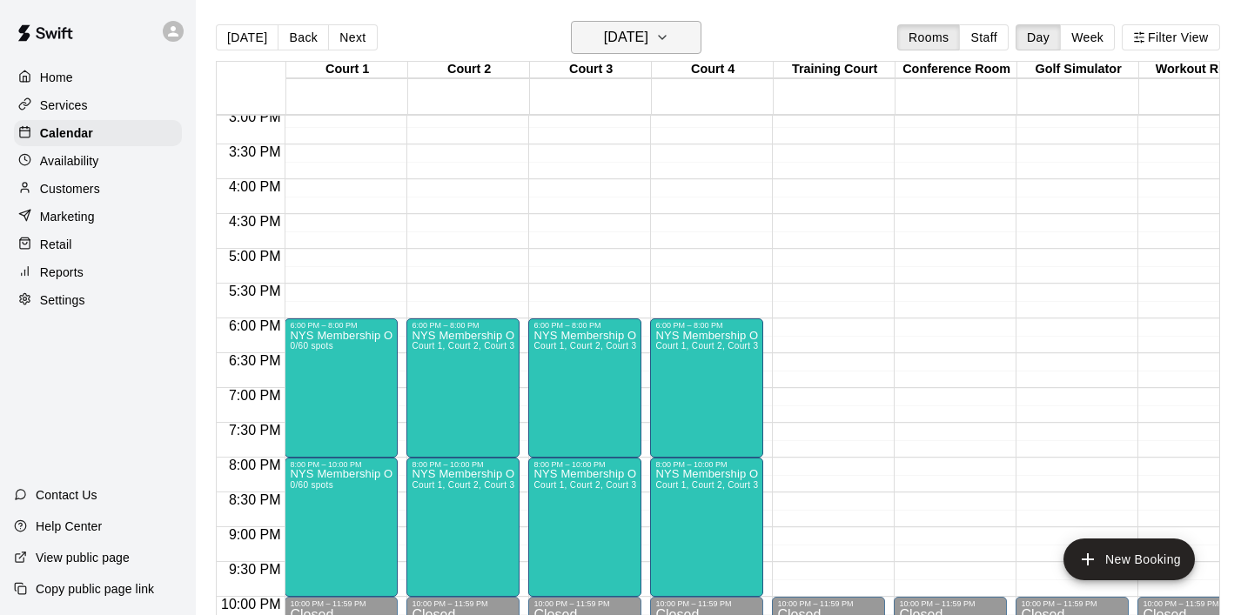
click at [669, 37] on icon "button" at bounding box center [662, 37] width 14 height 21
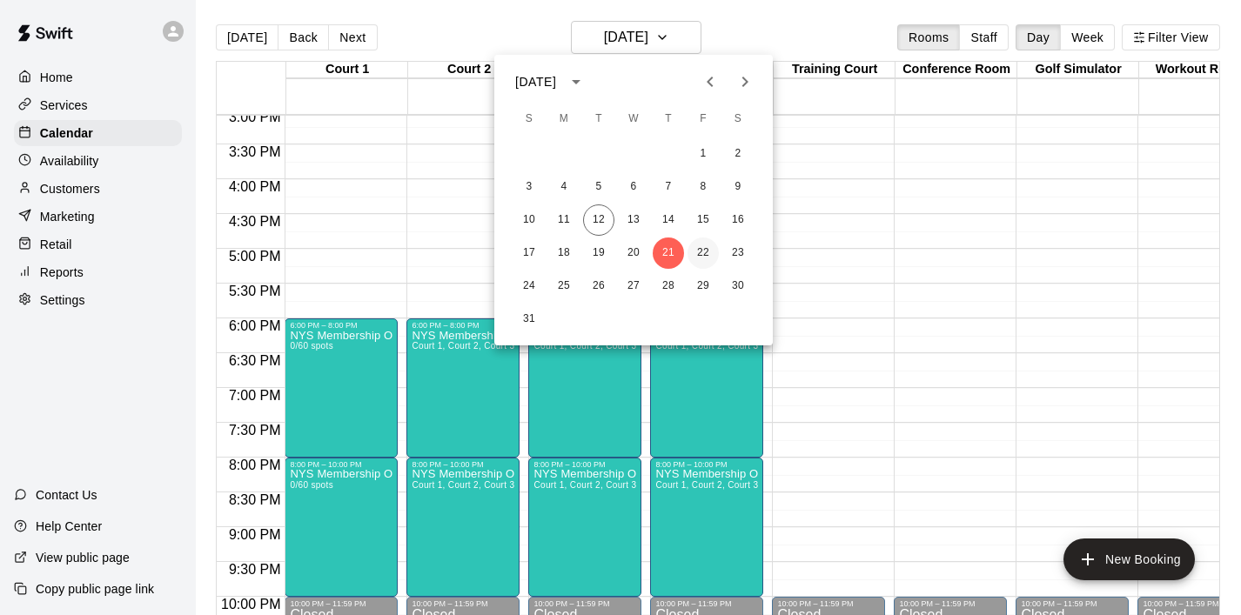
click at [702, 252] on button "22" at bounding box center [703, 253] width 31 height 31
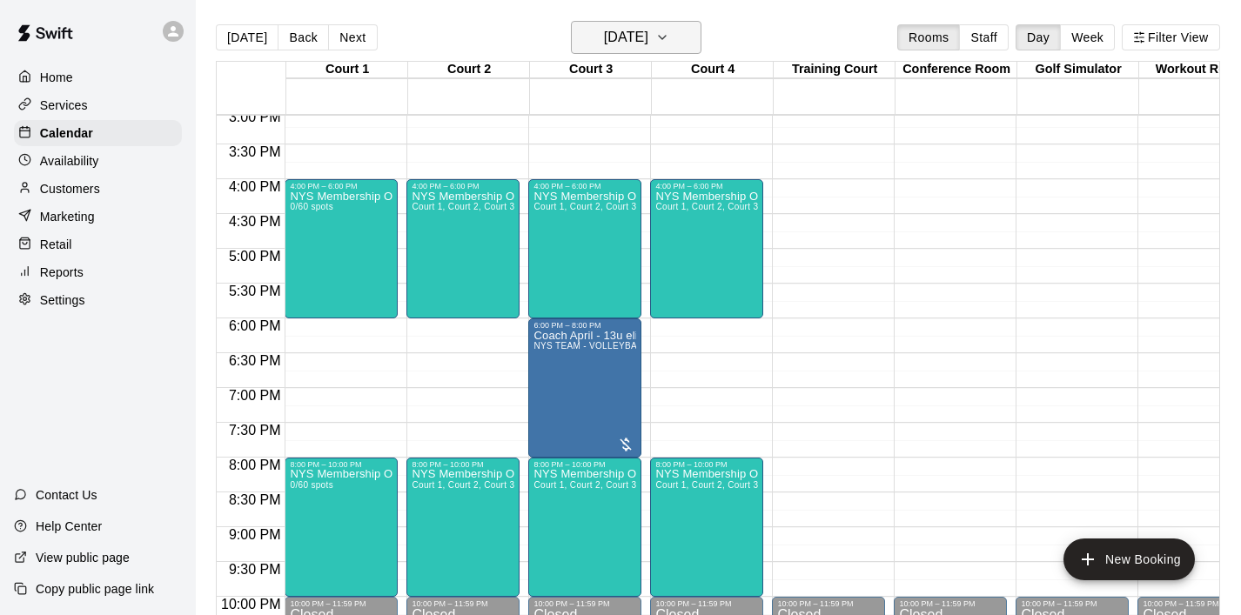
click at [672, 41] on button "[DATE]" at bounding box center [636, 37] width 131 height 33
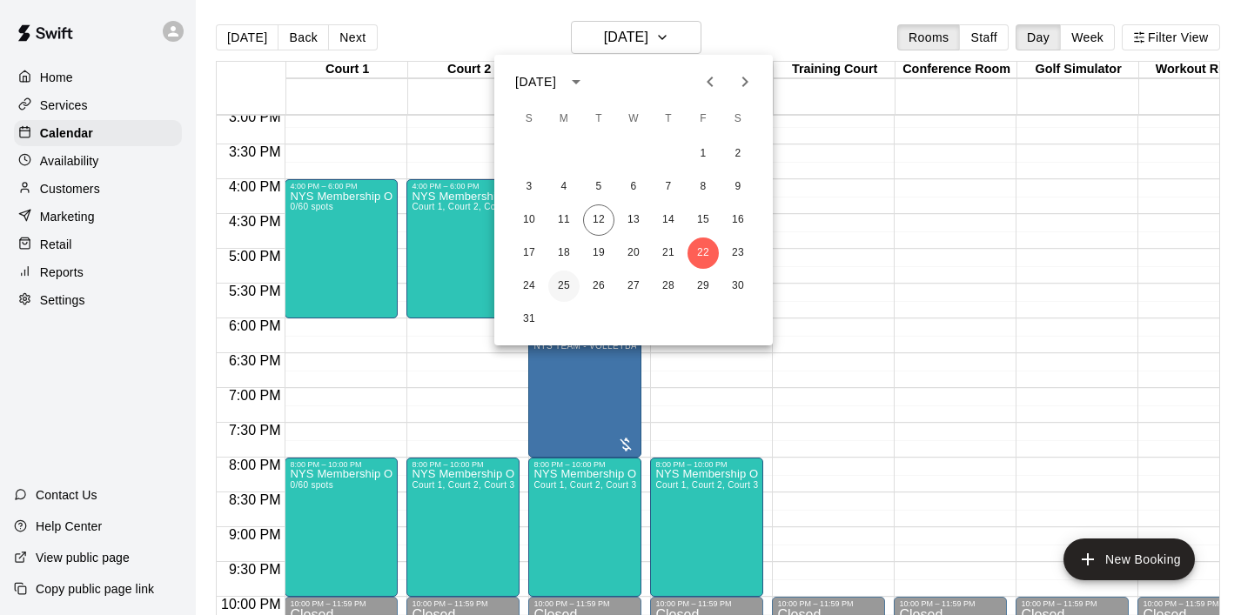
click at [573, 285] on button "25" at bounding box center [563, 286] width 31 height 31
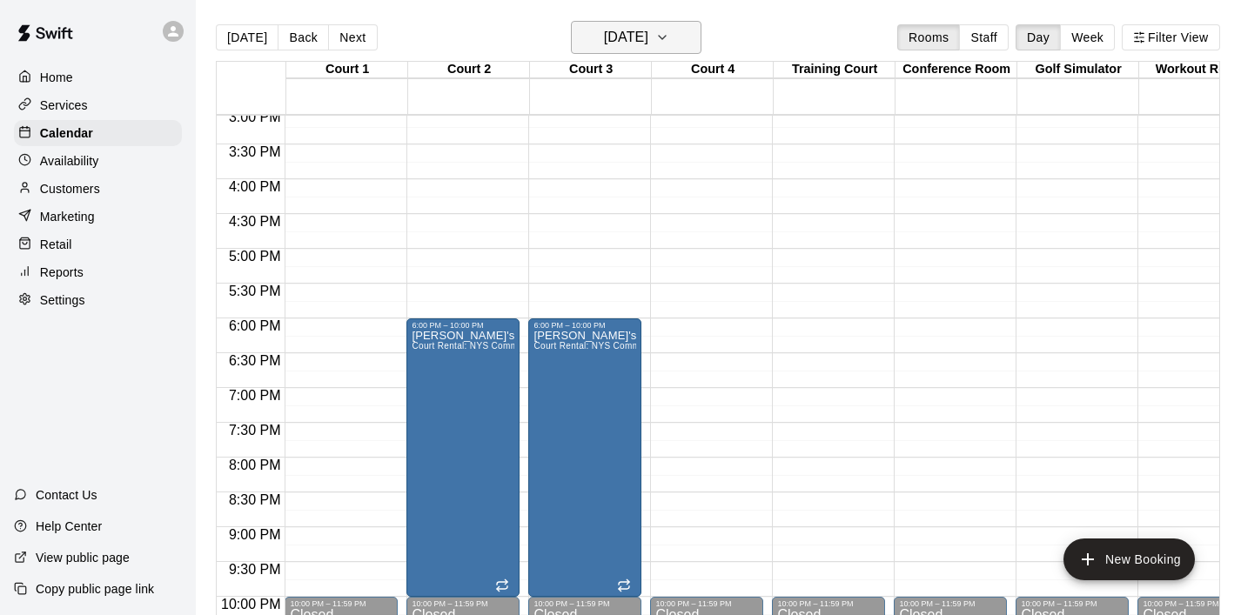
click at [669, 44] on icon "button" at bounding box center [662, 37] width 14 height 21
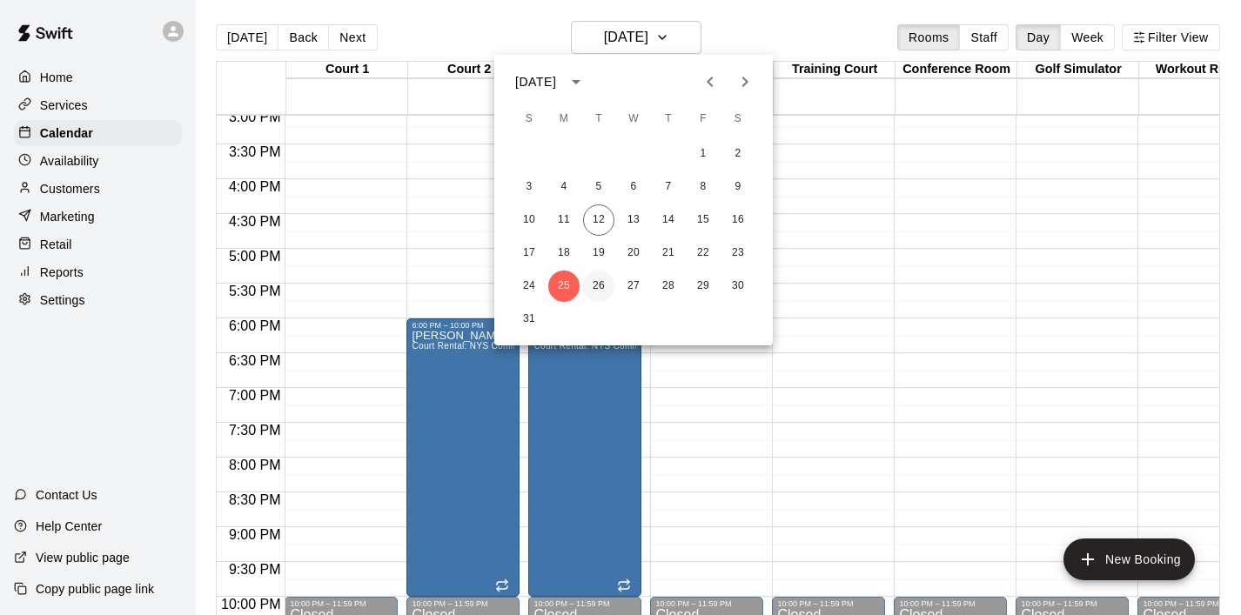
click at [590, 283] on button "26" at bounding box center [598, 286] width 31 height 31
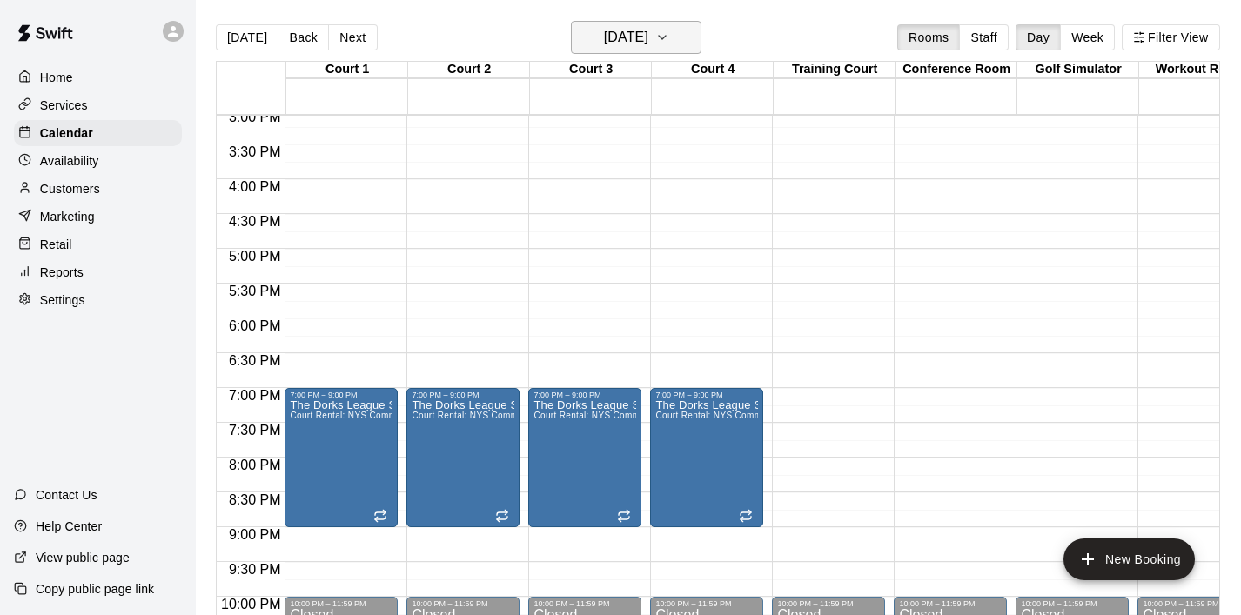
click at [669, 41] on icon "button" at bounding box center [662, 37] width 14 height 21
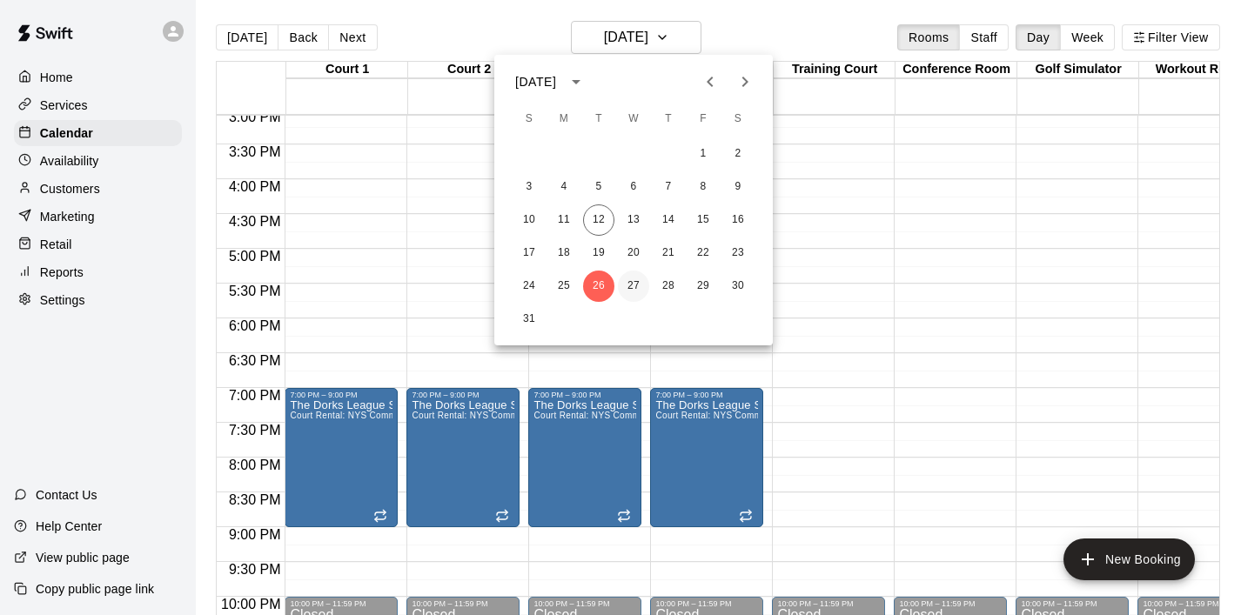
click at [624, 282] on button "27" at bounding box center [633, 286] width 31 height 31
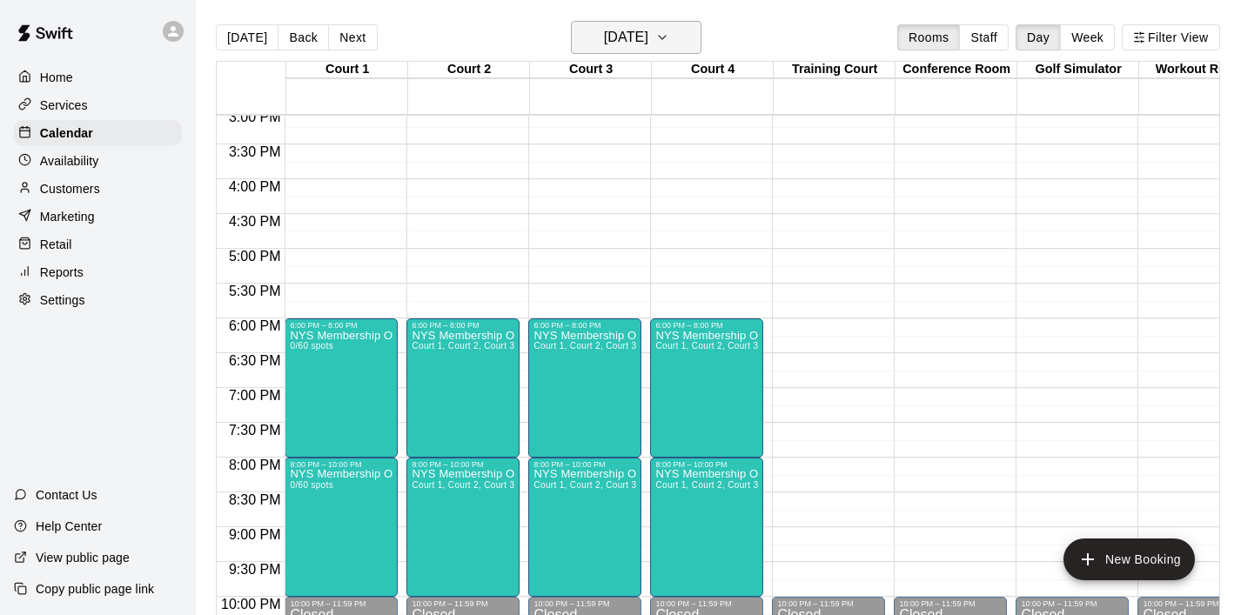
click at [669, 36] on icon "button" at bounding box center [662, 37] width 14 height 21
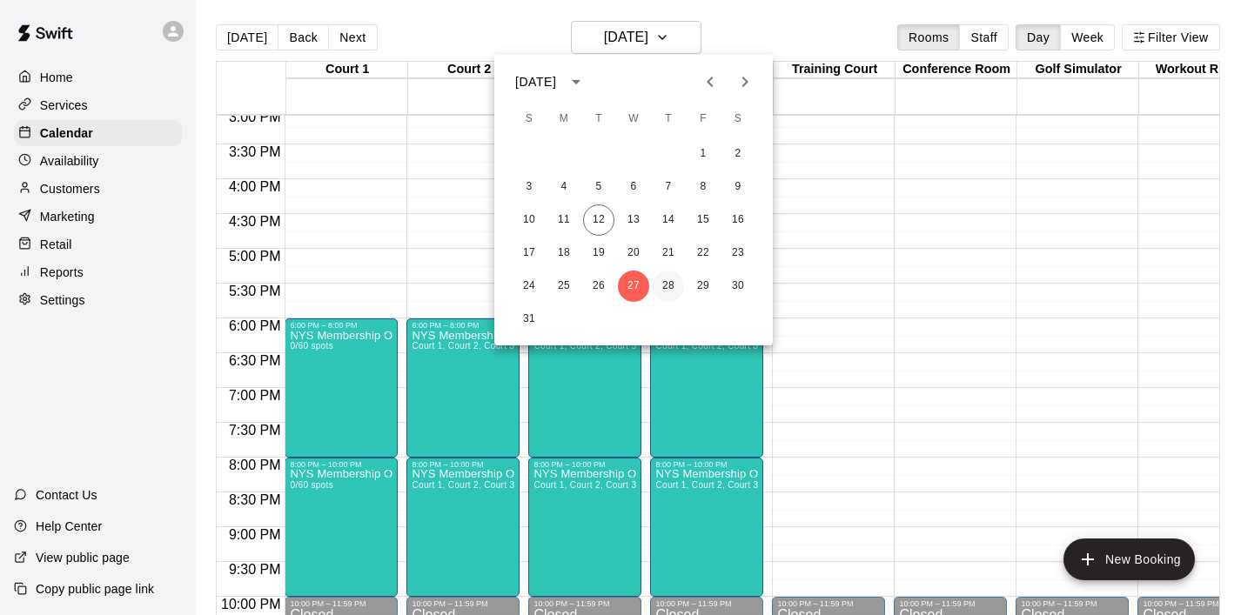
click at [662, 283] on button "28" at bounding box center [668, 286] width 31 height 31
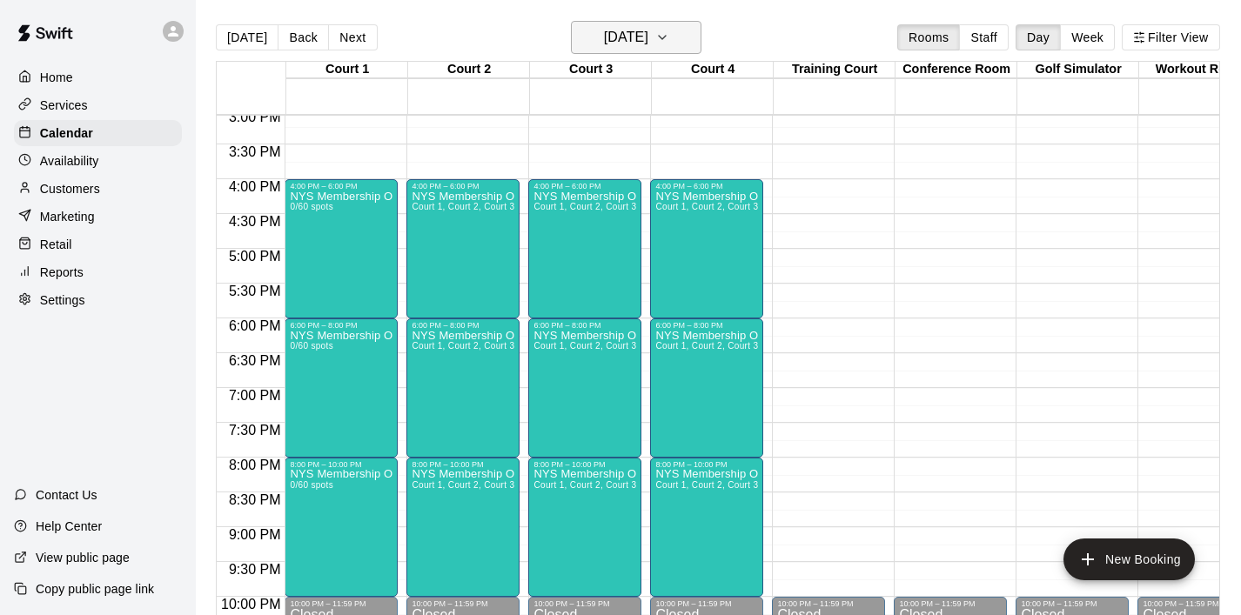
click at [669, 37] on icon "button" at bounding box center [662, 37] width 14 height 21
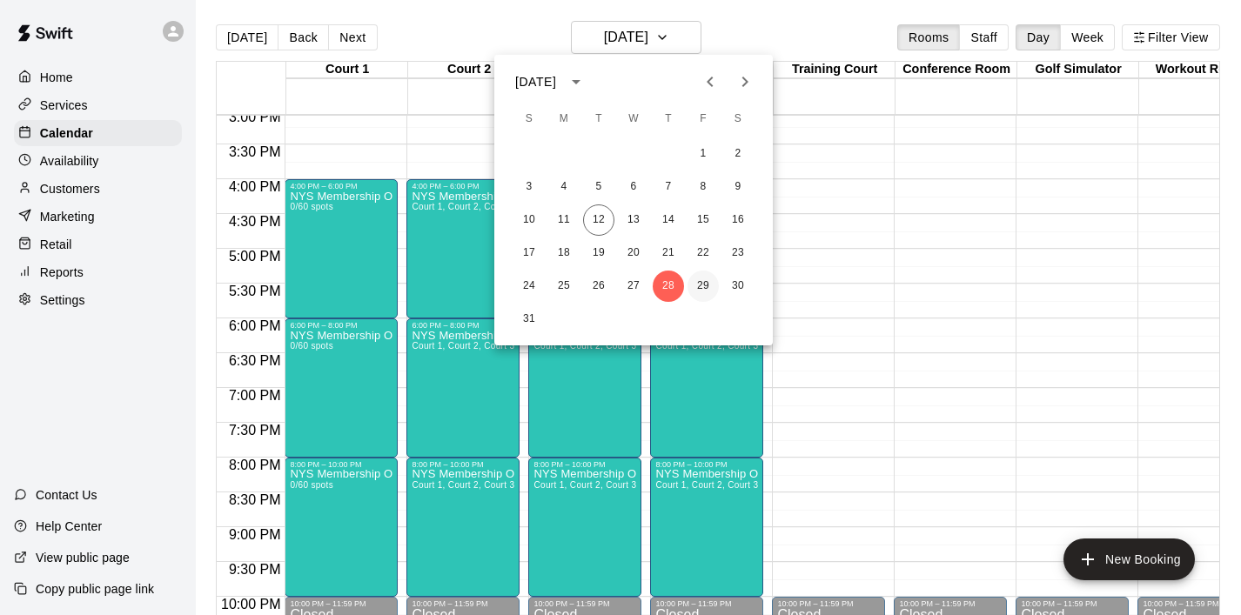
click at [695, 277] on button "29" at bounding box center [703, 286] width 31 height 31
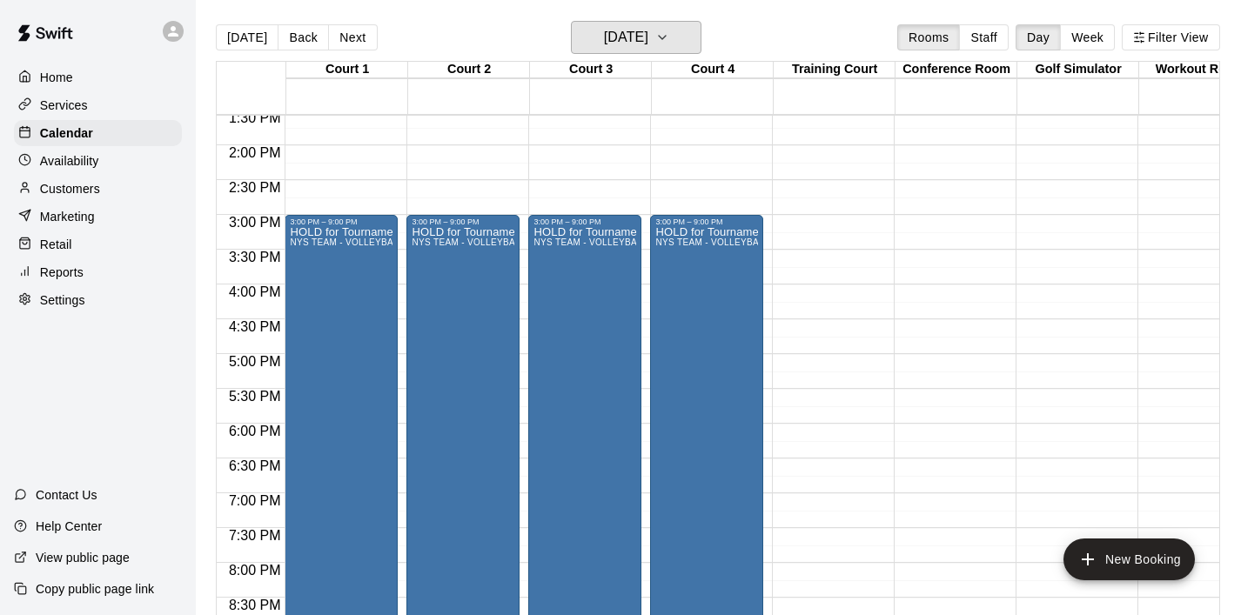
scroll to position [927, 0]
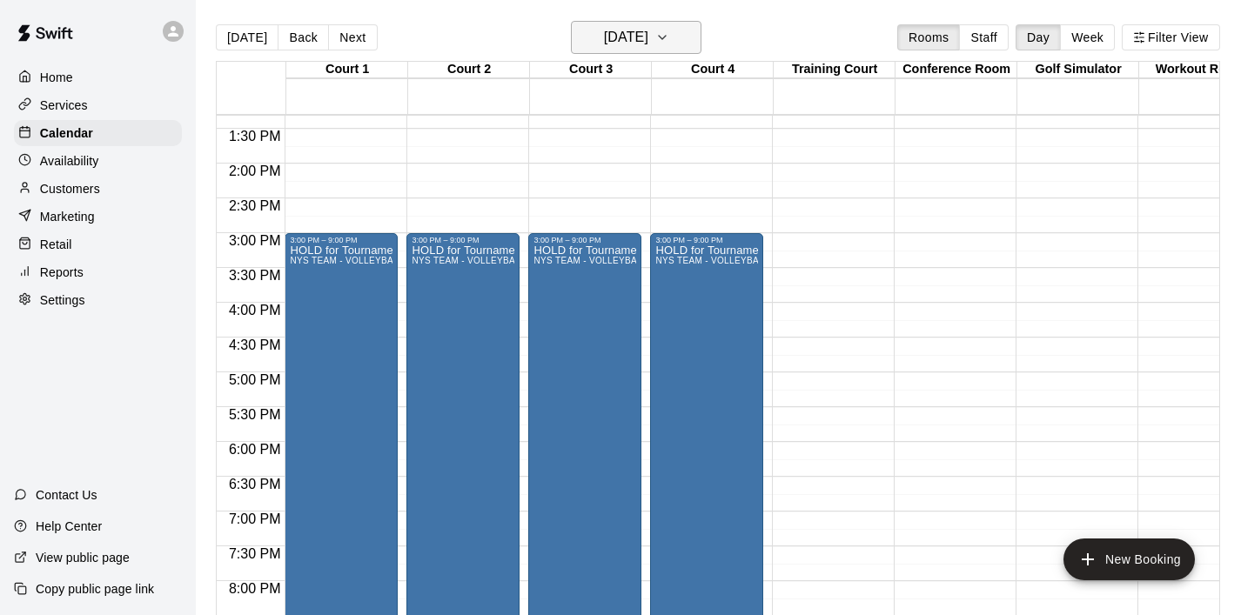
click at [688, 37] on button "[DATE]" at bounding box center [636, 37] width 131 height 33
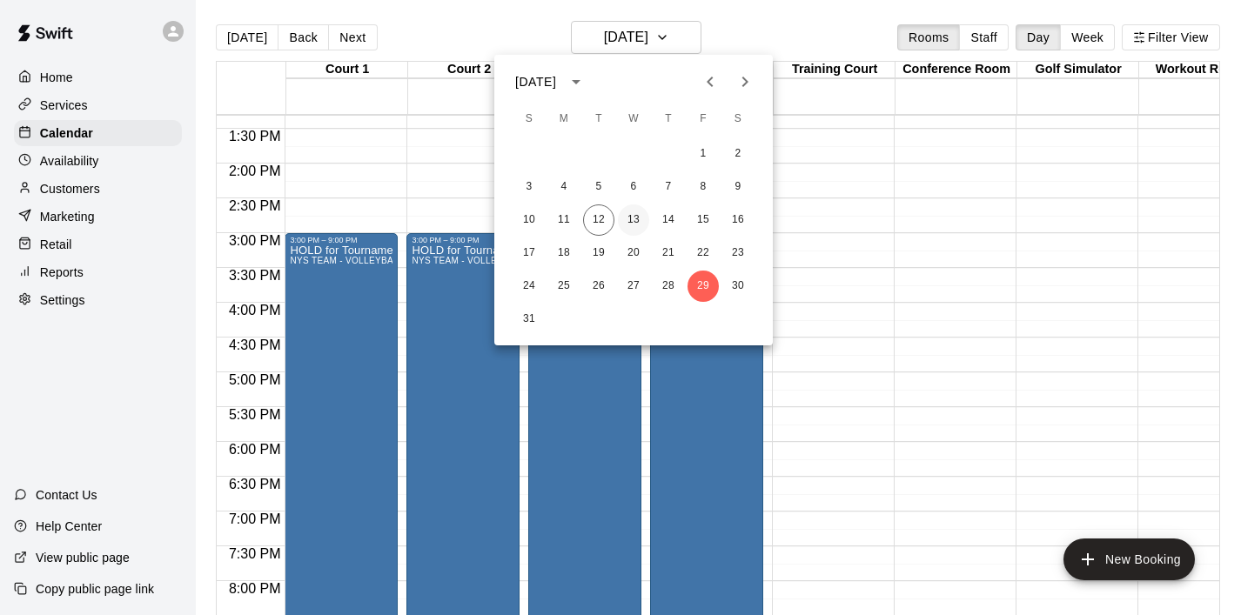
click at [631, 213] on button "13" at bounding box center [633, 220] width 31 height 31
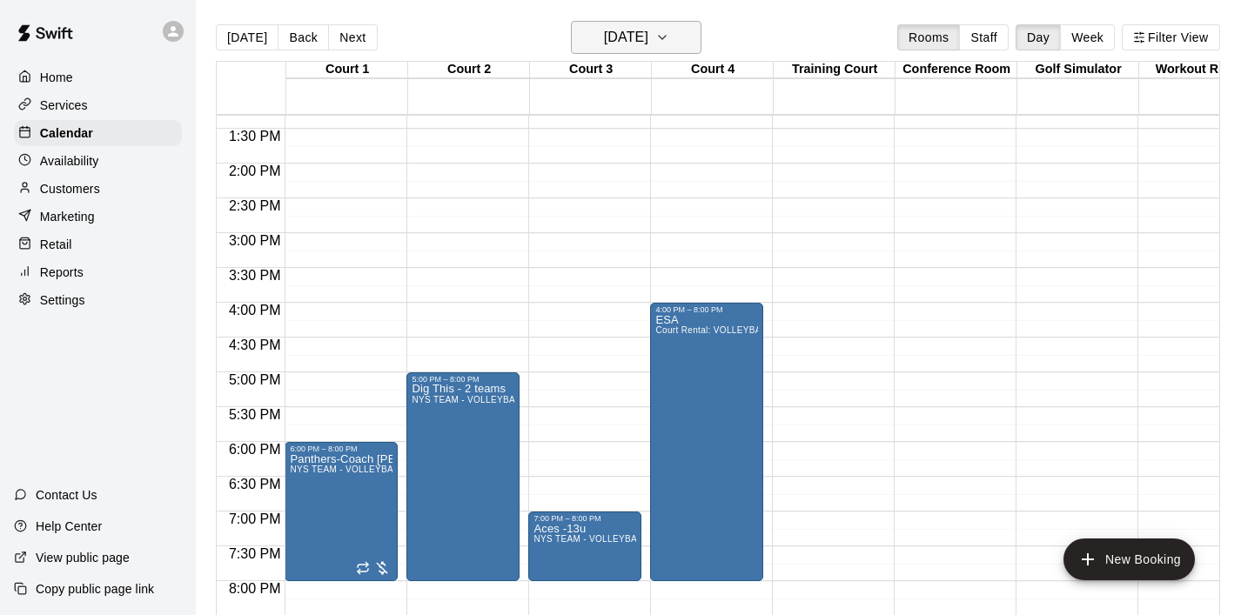
click at [669, 37] on icon "button" at bounding box center [662, 37] width 14 height 21
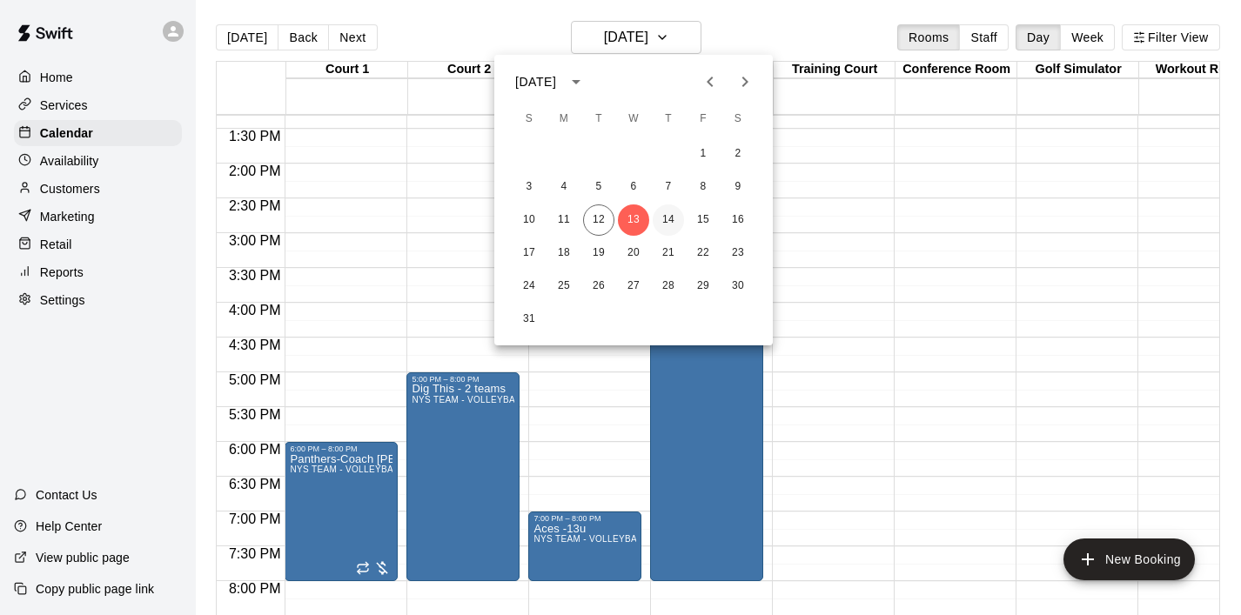
click at [657, 225] on button "14" at bounding box center [668, 220] width 31 height 31
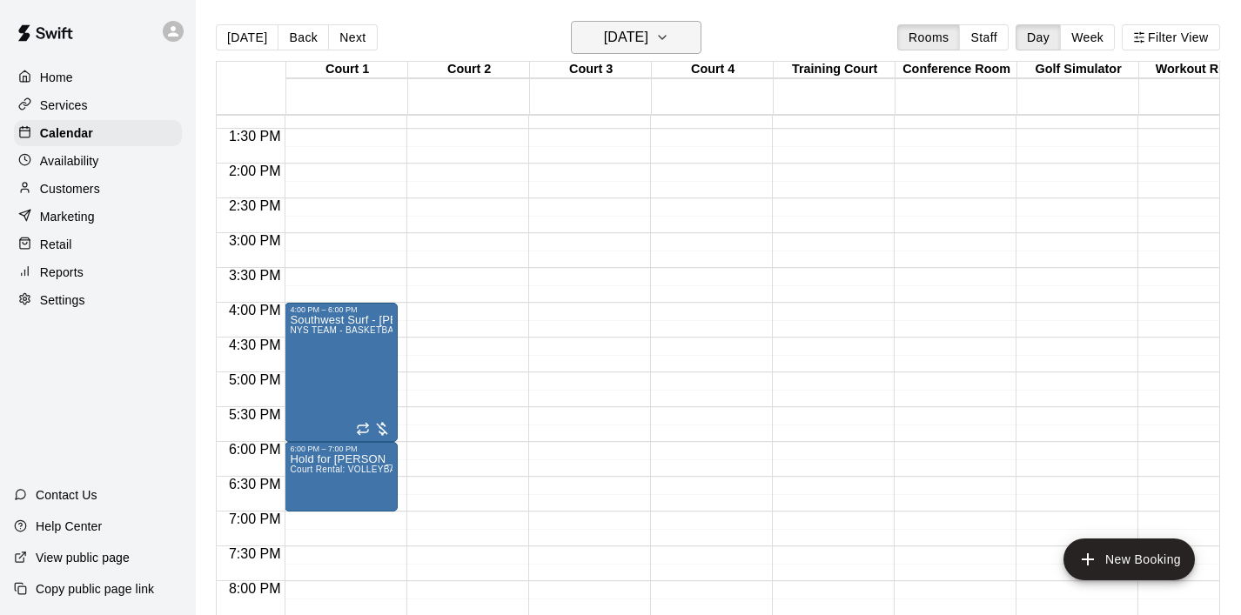
click at [669, 41] on icon "button" at bounding box center [662, 37] width 14 height 21
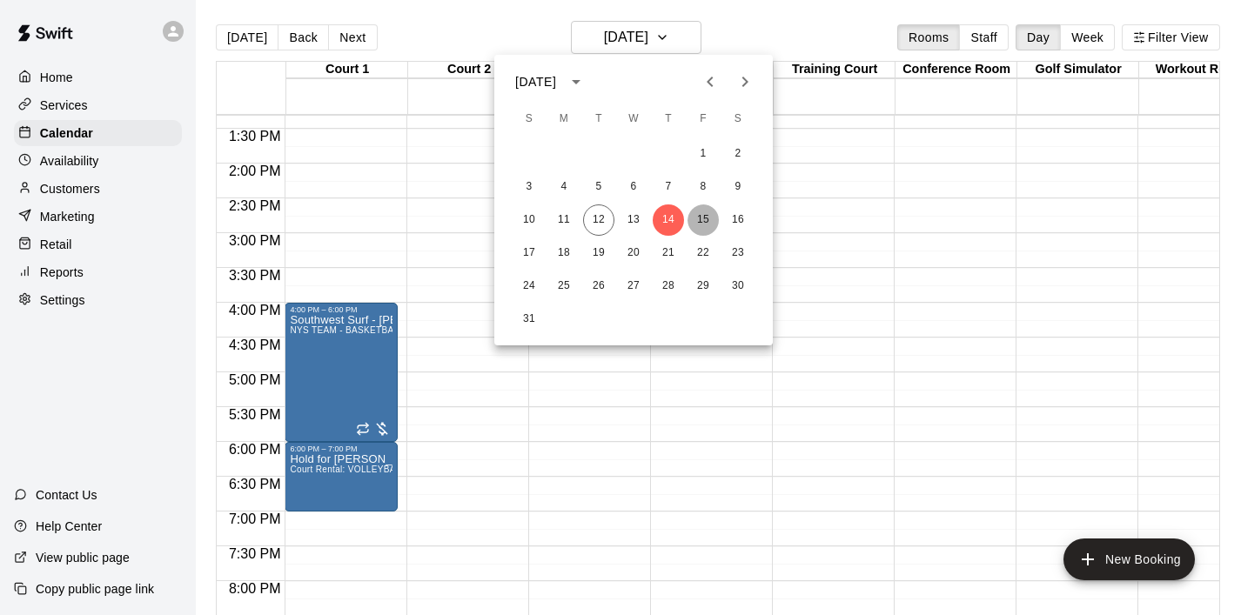
click at [709, 221] on button "15" at bounding box center [703, 220] width 31 height 31
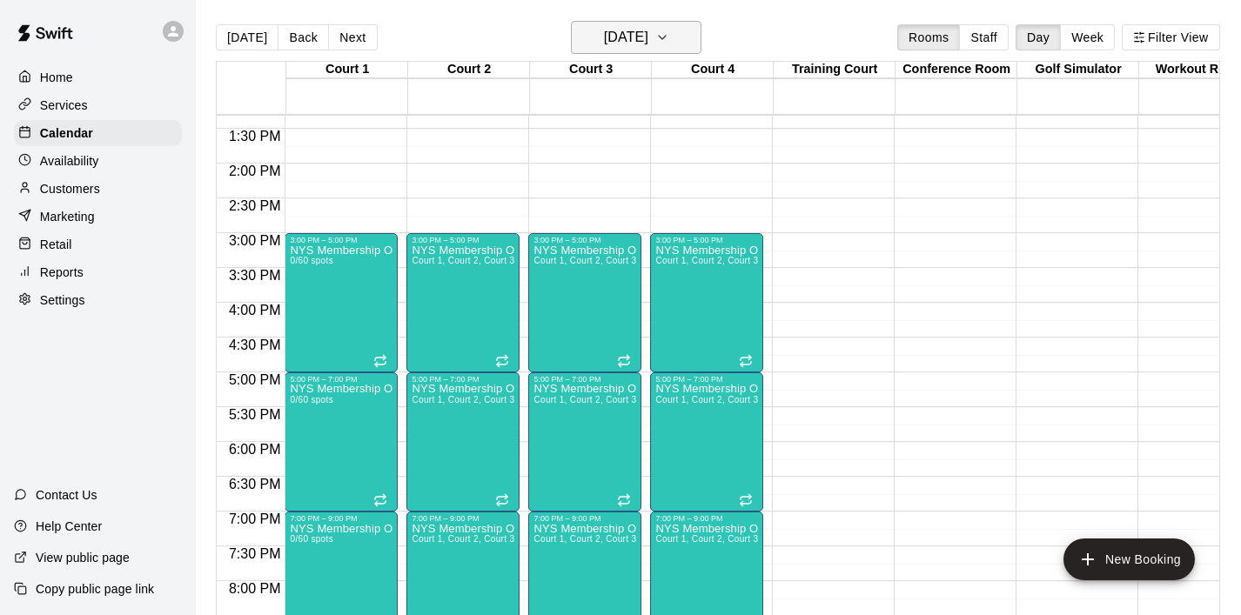
click at [669, 43] on icon "button" at bounding box center [662, 37] width 14 height 21
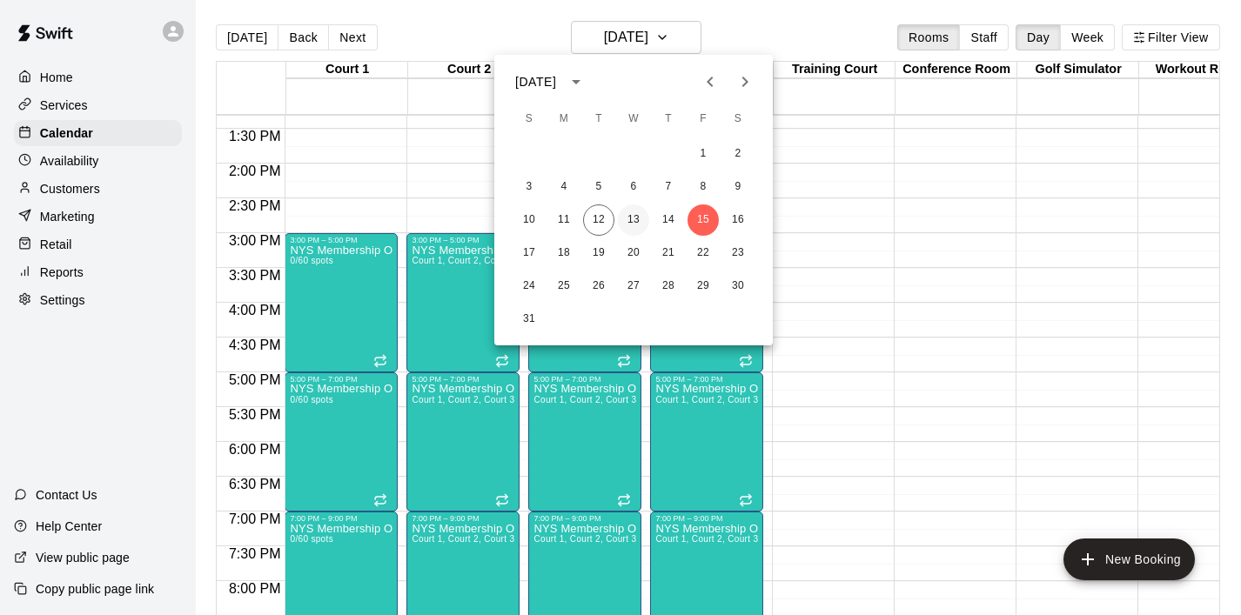
click at [641, 216] on button "13" at bounding box center [633, 220] width 31 height 31
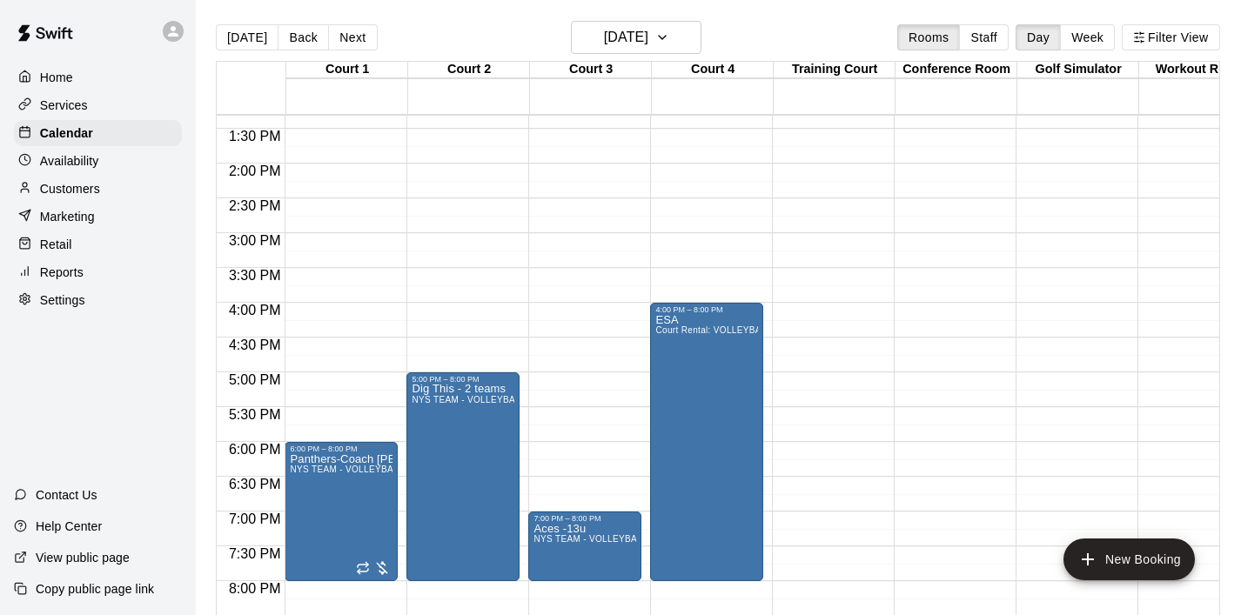
click at [641, 216] on div "12:00 AM – 8:00 AM Closed 7:00 PM – 8:00 PM Aces -13u NYS TEAM - VOLLEYBALL (Af…" at bounding box center [584, 24] width 113 height 1671
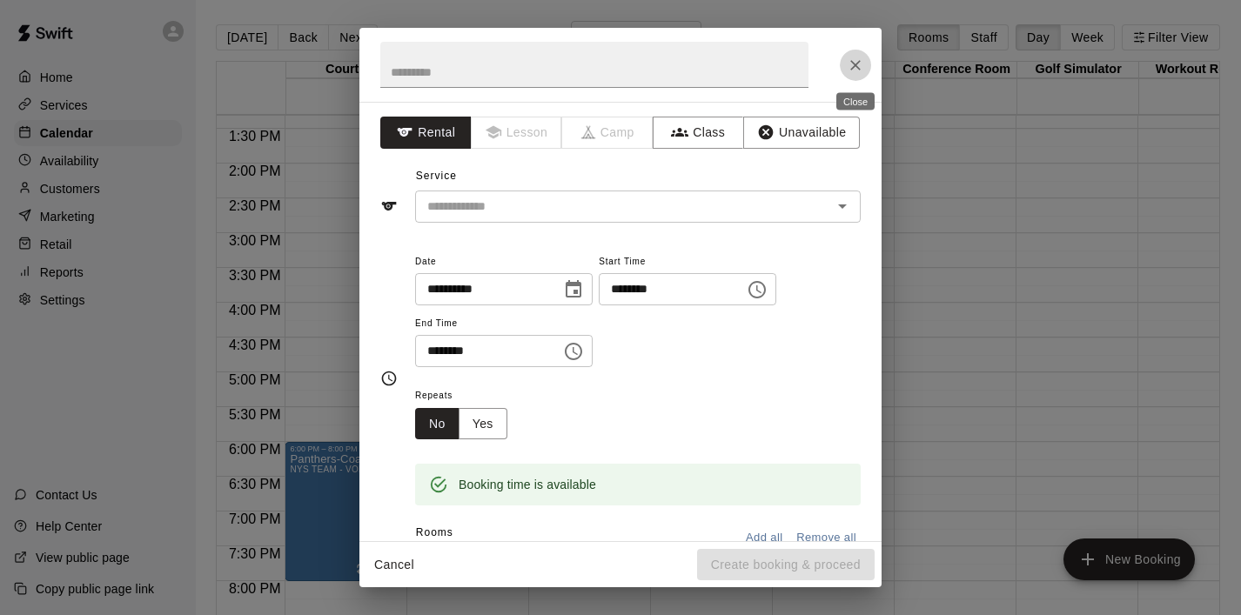
click at [857, 50] on button "Close" at bounding box center [855, 65] width 31 height 31
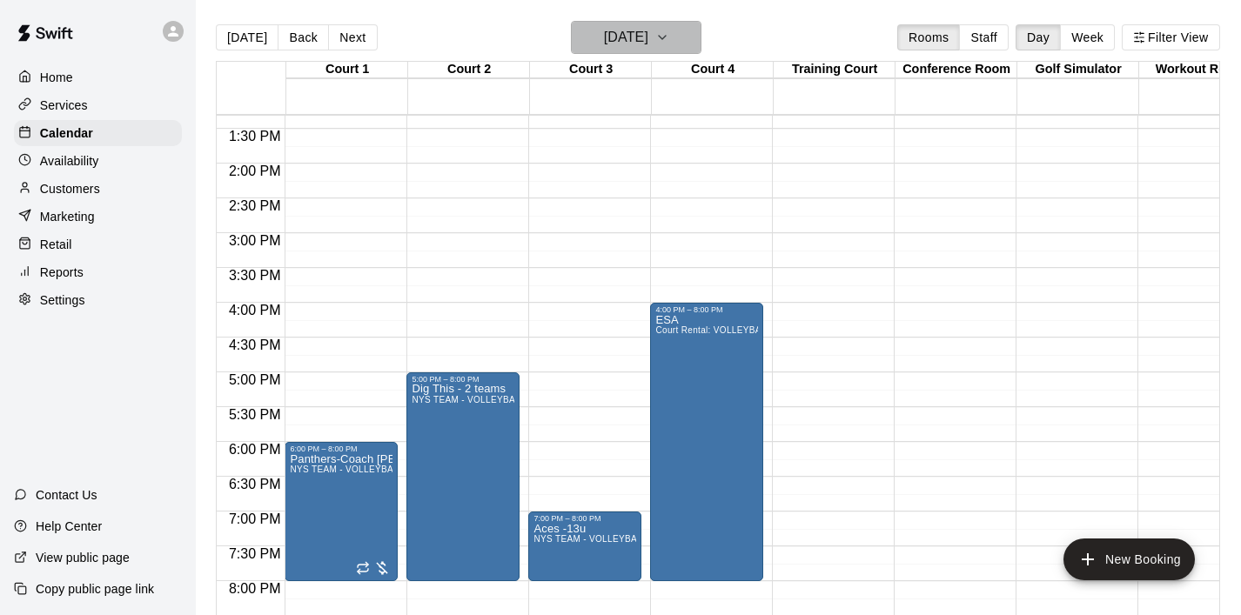
click at [702, 37] on button "[DATE]" at bounding box center [636, 37] width 131 height 33
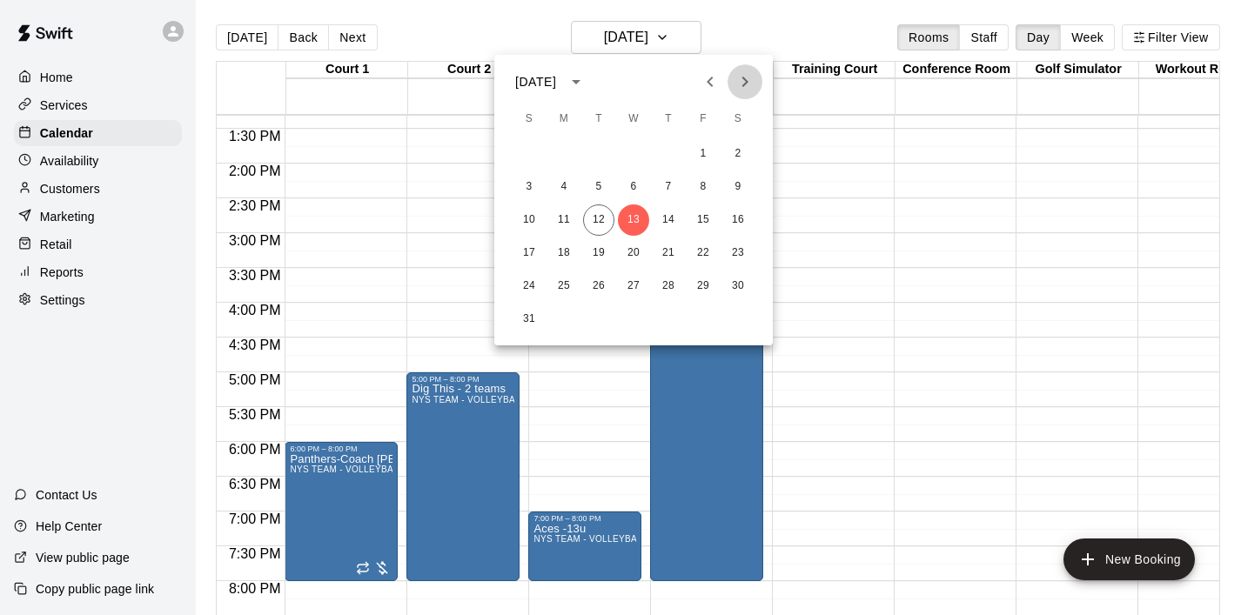
click at [748, 78] on icon "Next month" at bounding box center [745, 81] width 21 height 21
click at [566, 151] on button "1" at bounding box center [563, 153] width 31 height 31
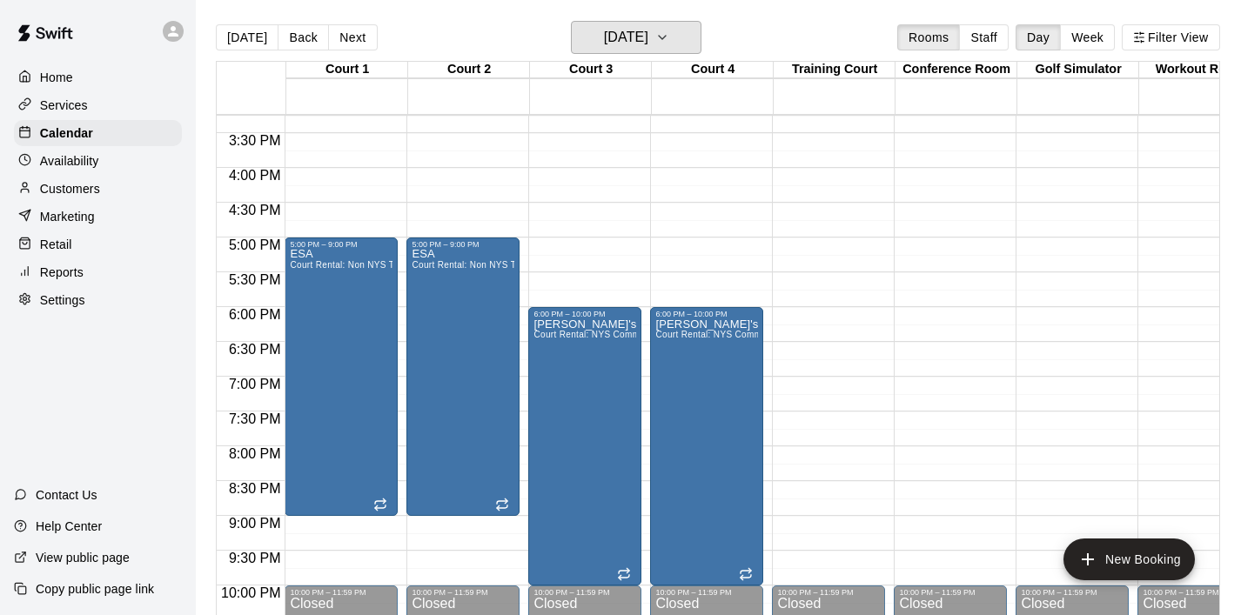
scroll to position [1061, 0]
click at [335, 372] on div "ESA Court Rental: Non NYS Team" at bounding box center [341, 557] width 103 height 615
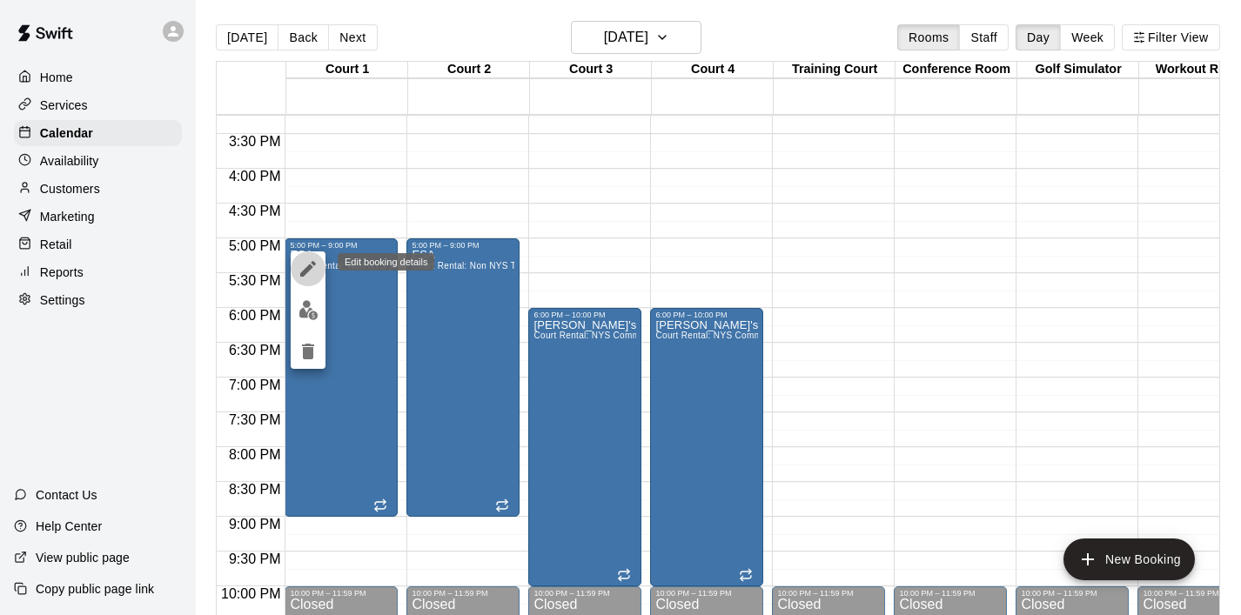
click at [304, 264] on icon "edit" at bounding box center [308, 269] width 21 height 21
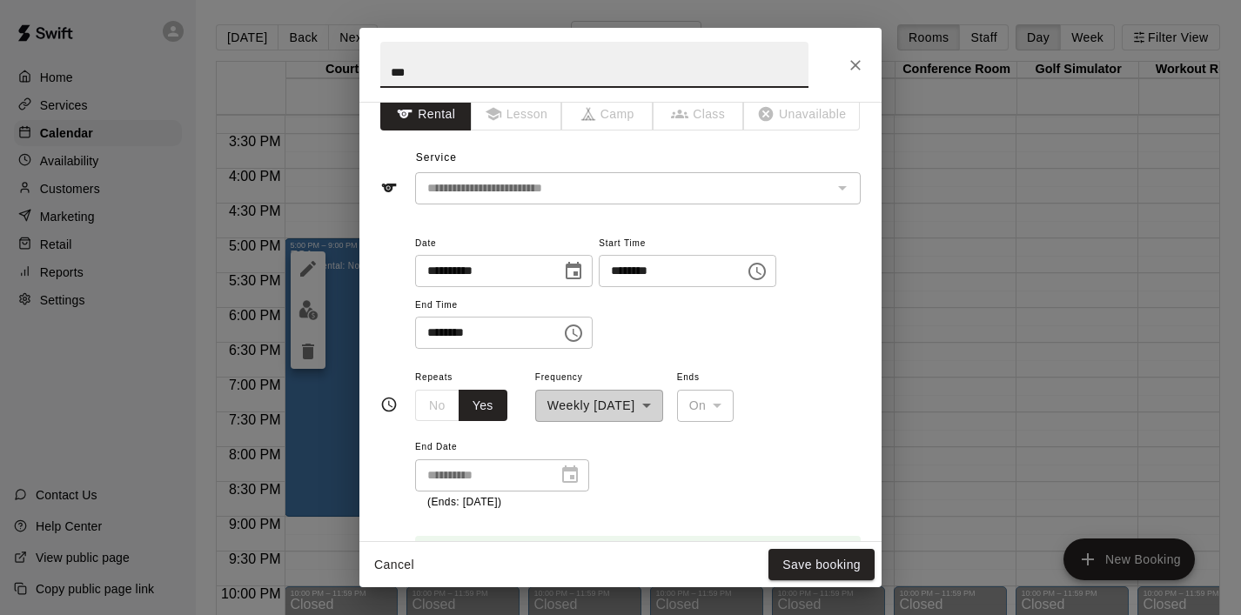
scroll to position [0, 0]
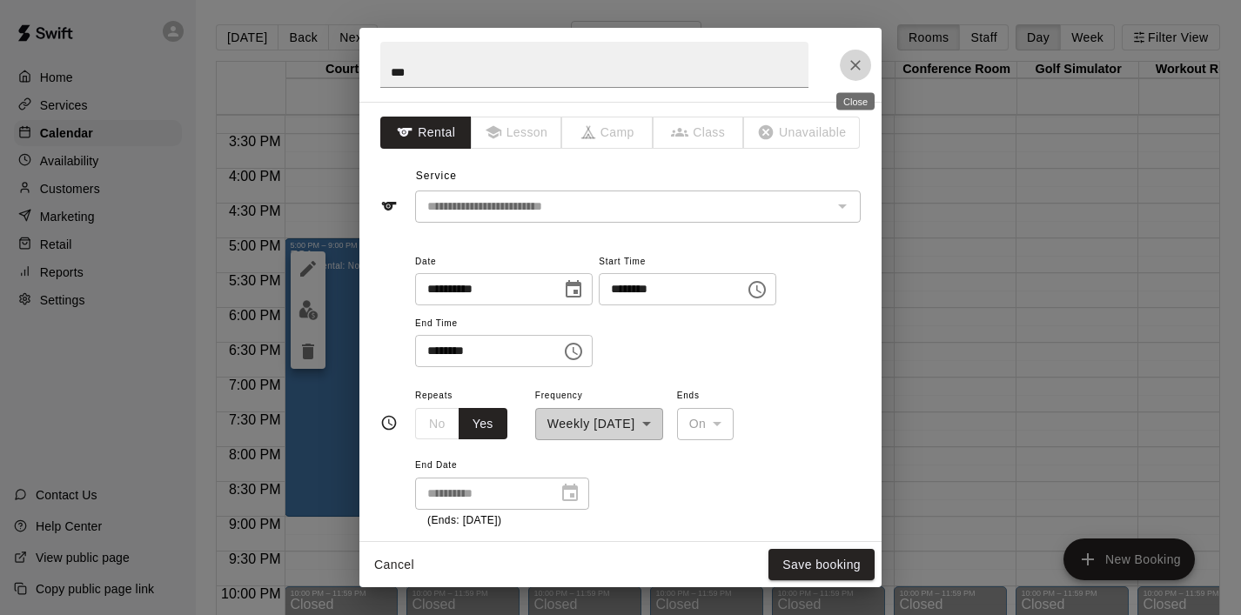
click at [858, 68] on icon "Close" at bounding box center [855, 65] width 10 height 10
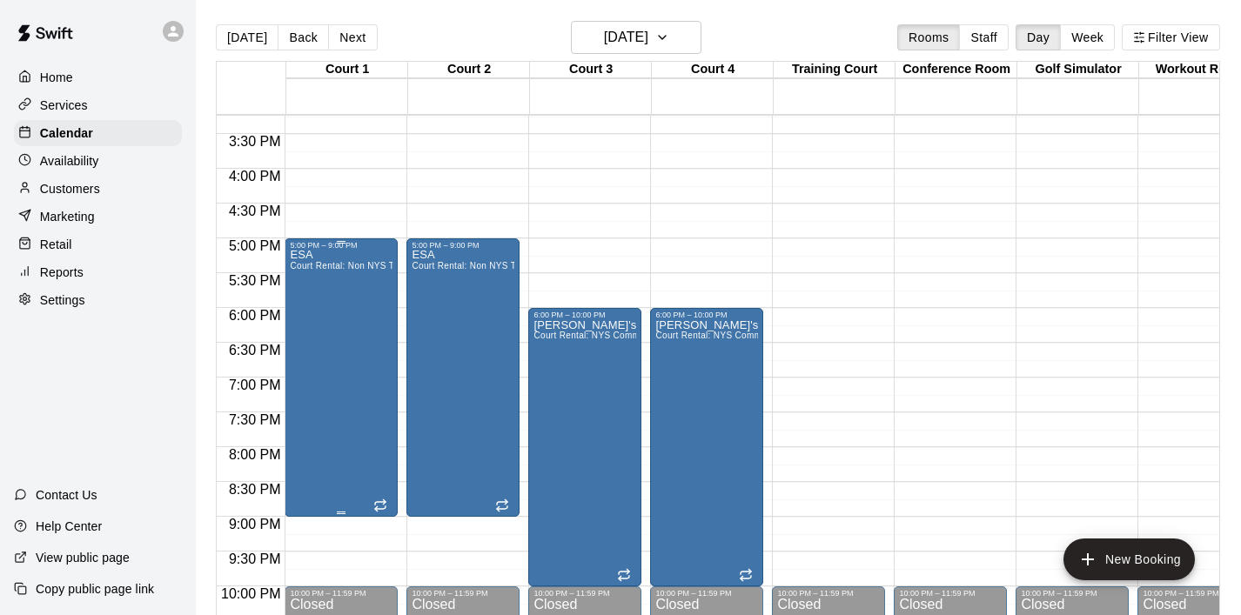
click at [345, 353] on div "ESA Court Rental: Non NYS Team" at bounding box center [341, 557] width 103 height 615
click at [309, 259] on icon "edit" at bounding box center [308, 269] width 21 height 21
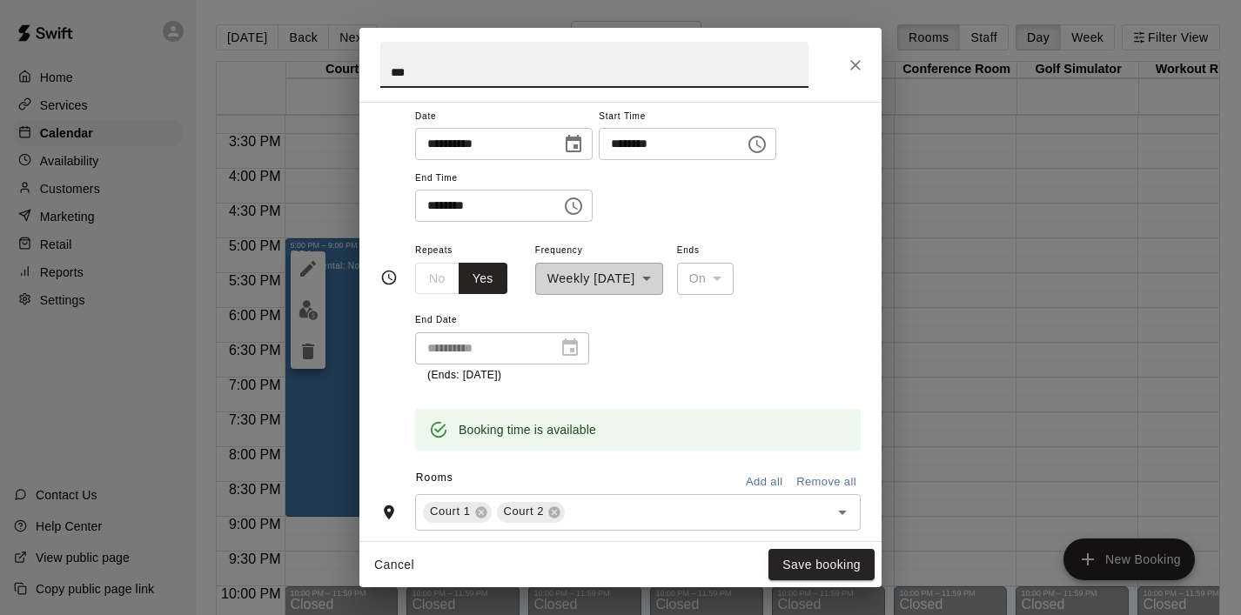
scroll to position [528, 0]
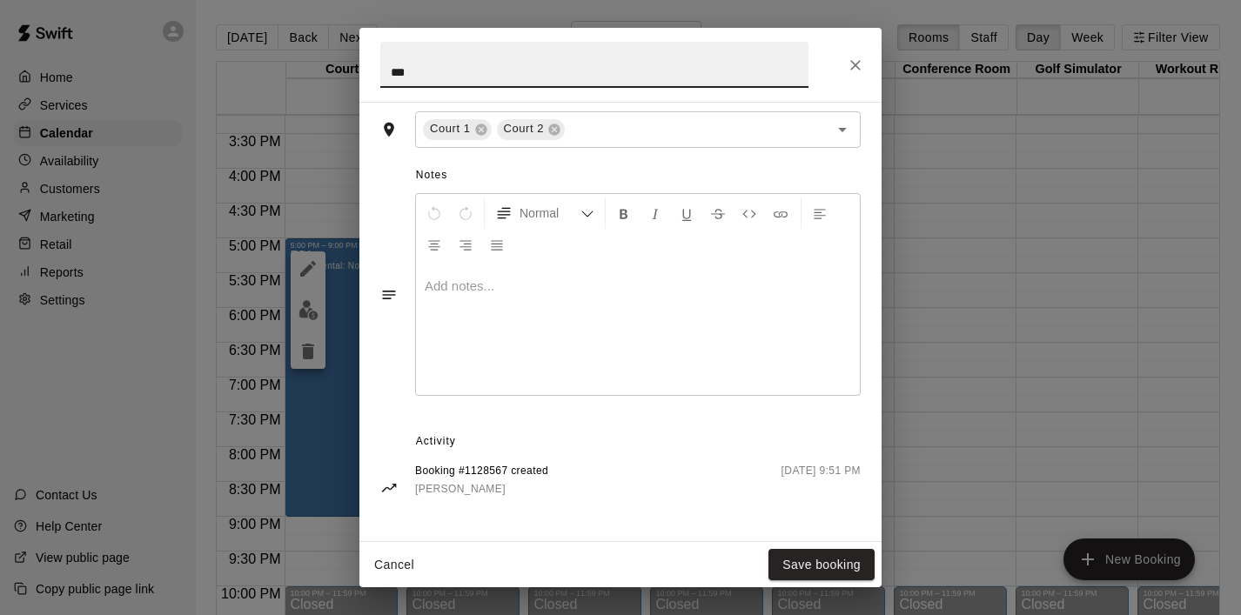
click at [858, 65] on icon "Close" at bounding box center [855, 65] width 17 height 17
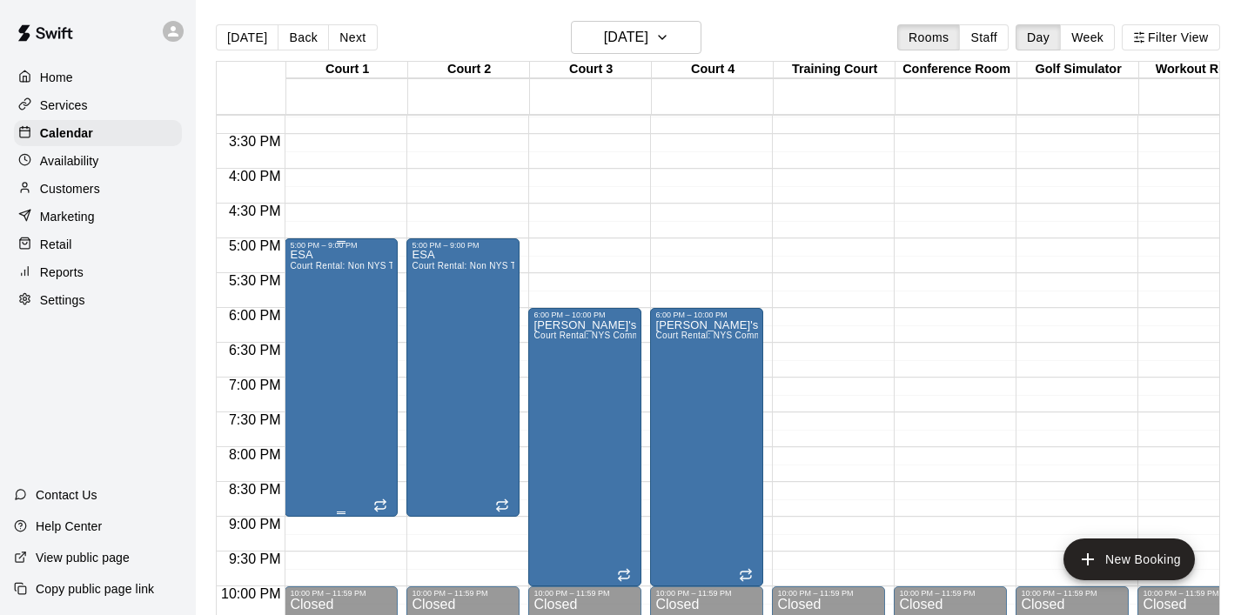
click at [363, 350] on div "ESA Court Rental: Non NYS Team" at bounding box center [341, 557] width 103 height 615
click at [315, 353] on icon "delete" at bounding box center [308, 351] width 21 height 21
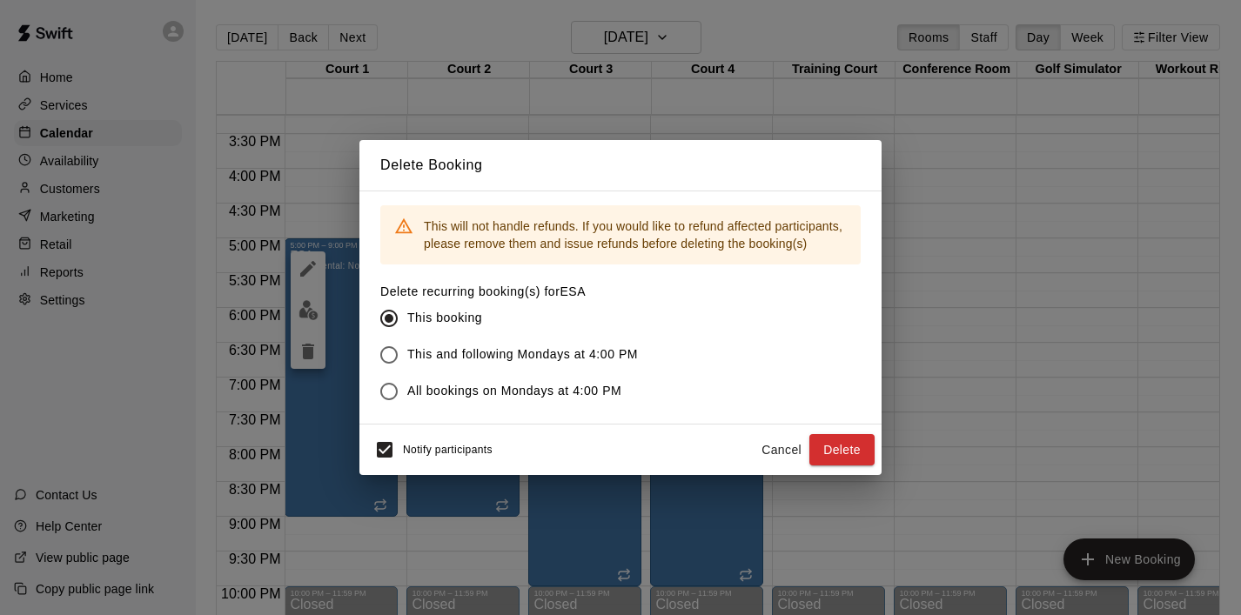
click at [611, 353] on span "This and following Mondays at 4:00 PM" at bounding box center [522, 355] width 231 height 18
click at [834, 449] on button "Delete" at bounding box center [841, 450] width 65 height 32
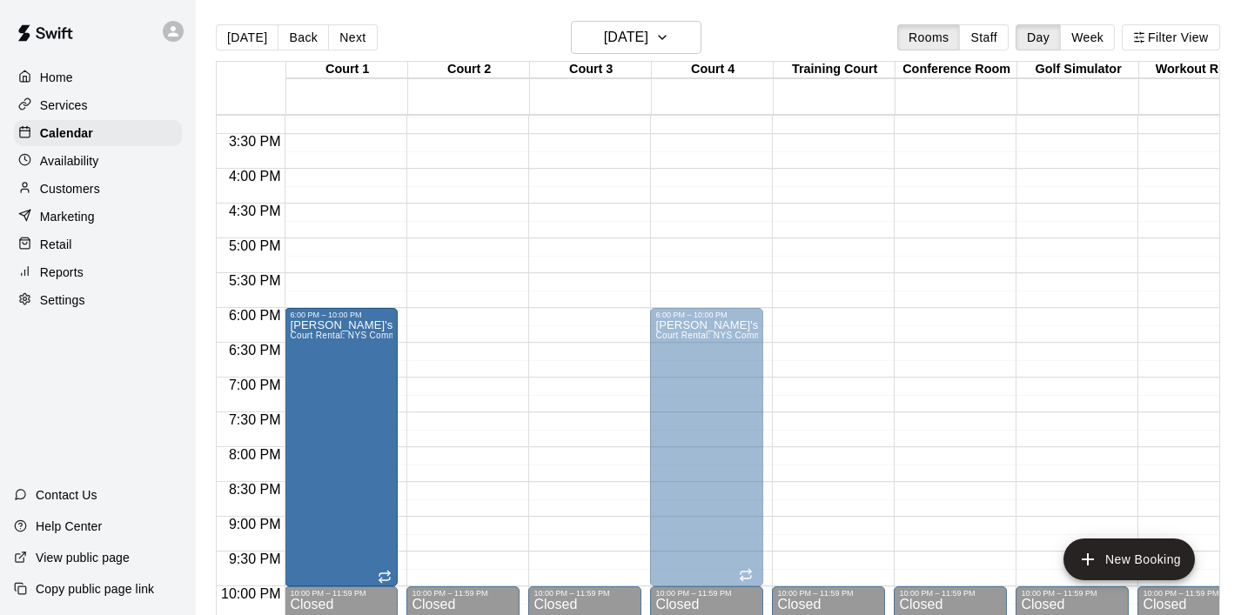
drag, startPoint x: 571, startPoint y: 368, endPoint x: 356, endPoint y: 384, distance: 215.6
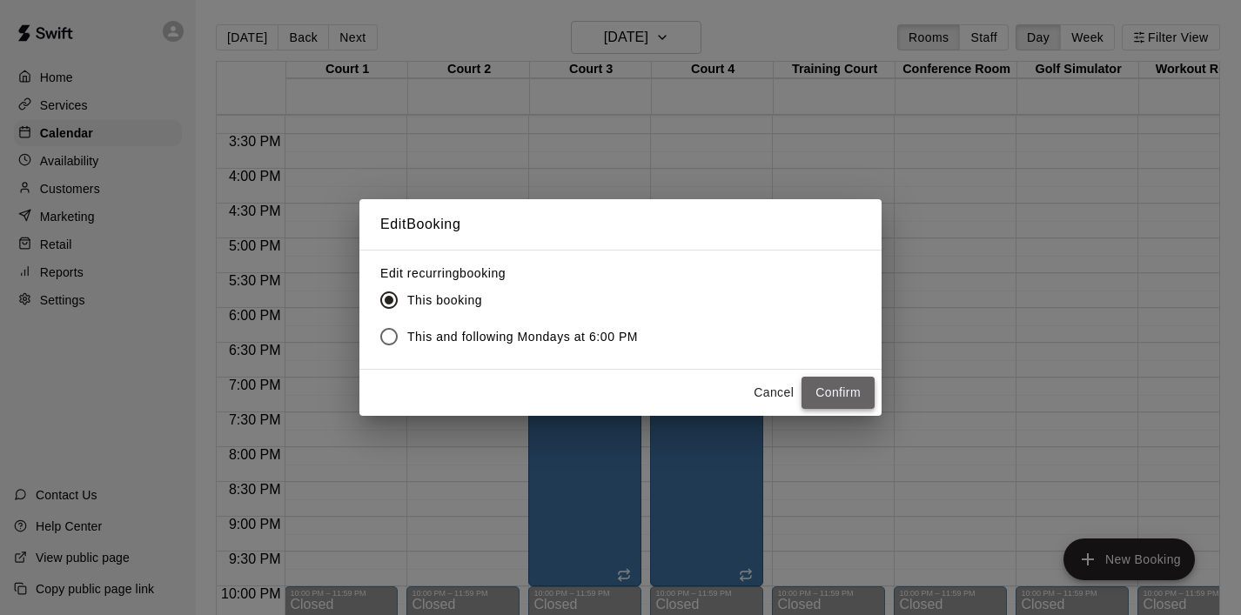
click at [846, 386] on button "Confirm" at bounding box center [838, 393] width 73 height 32
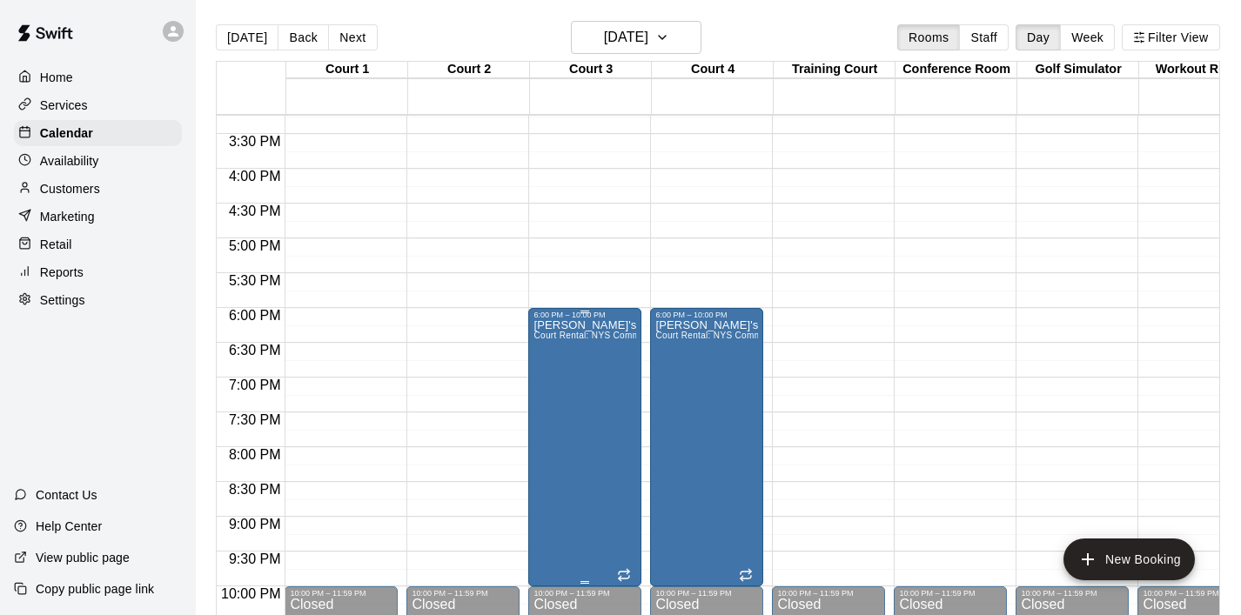
click at [582, 393] on div "[PERSON_NAME]'s League - [PERSON_NAME] Court Rental: NYS Community Club / Leagu…" at bounding box center [585, 626] width 103 height 615
click at [549, 345] on icon "edit" at bounding box center [551, 338] width 21 height 21
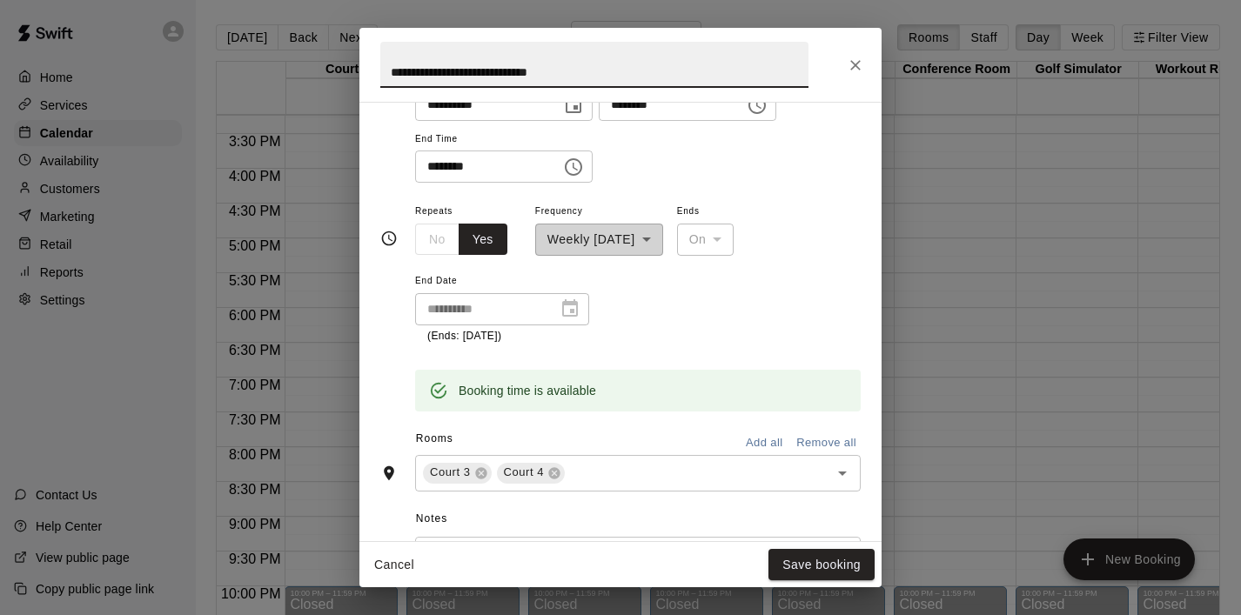
scroll to position [184, 0]
click at [552, 476] on icon at bounding box center [554, 474] width 14 height 14
click at [484, 477] on icon at bounding box center [480, 473] width 11 height 11
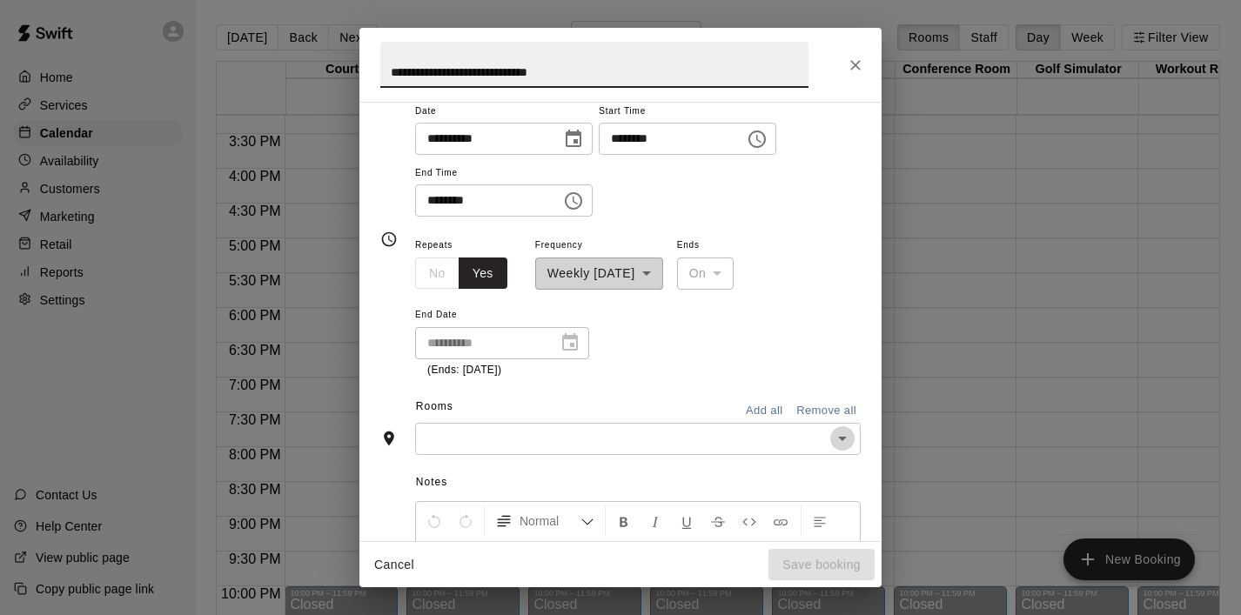
click at [839, 440] on icon "Open" at bounding box center [842, 438] width 21 height 21
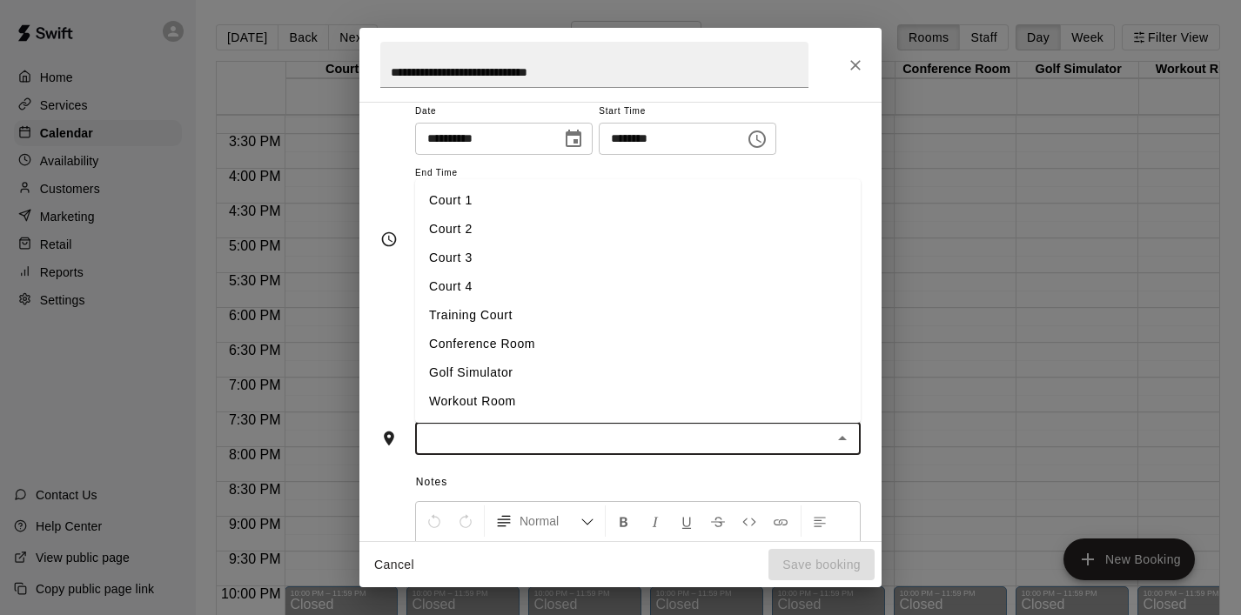
click at [512, 204] on li "Court 1" at bounding box center [638, 200] width 446 height 29
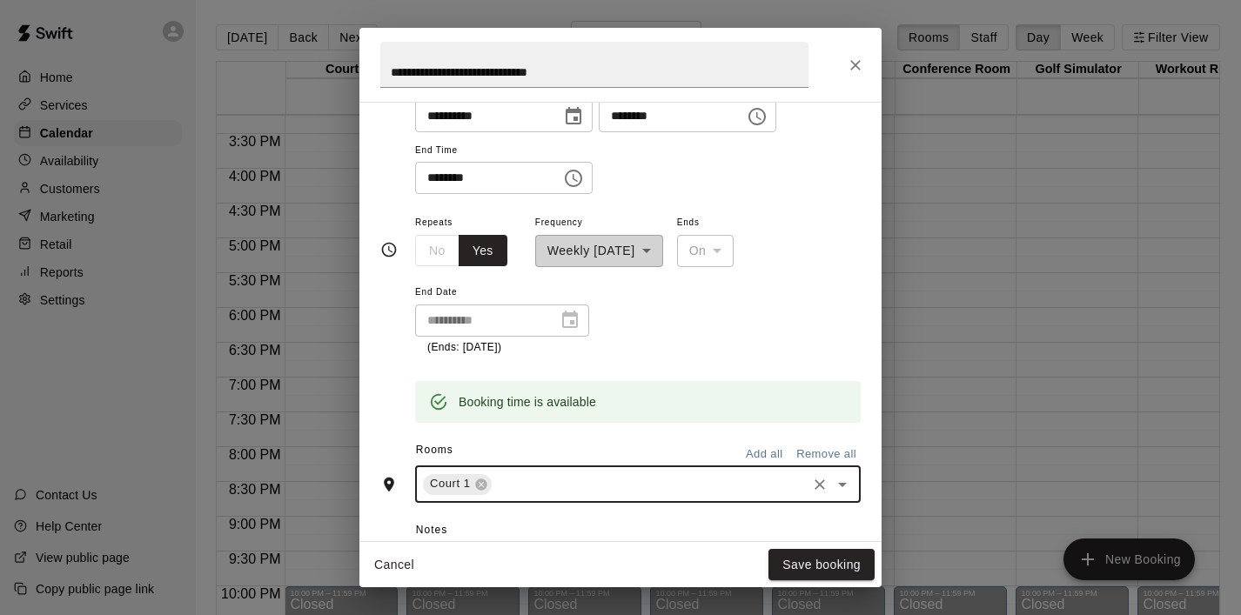
scroll to position [184, 0]
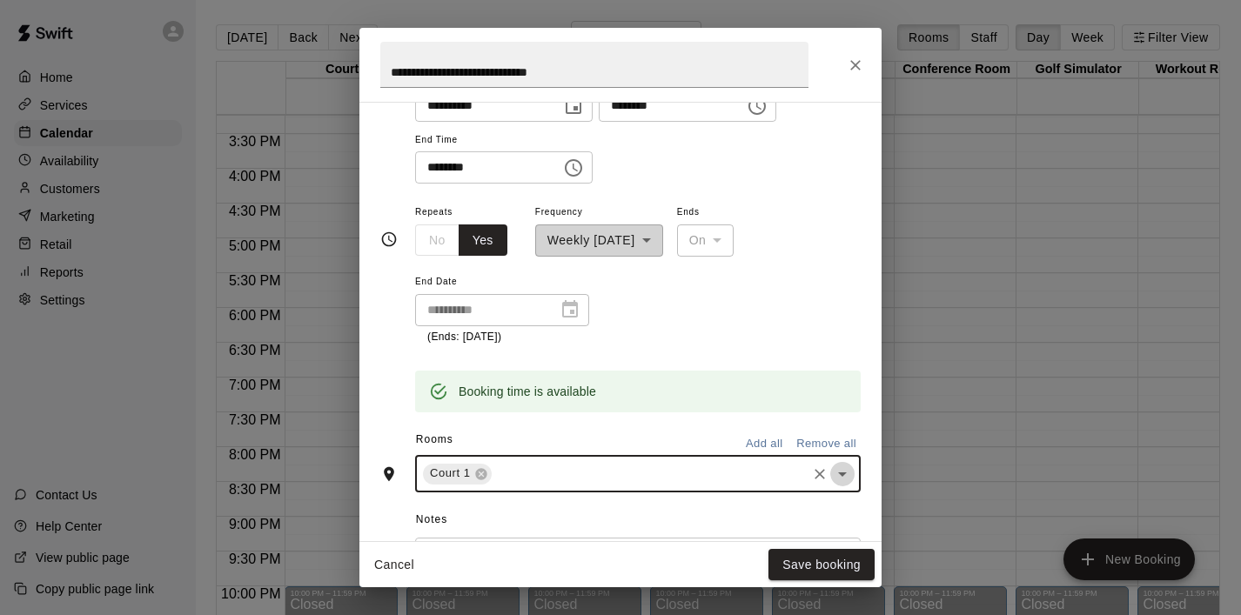
click at [842, 483] on icon "Open" at bounding box center [842, 474] width 21 height 21
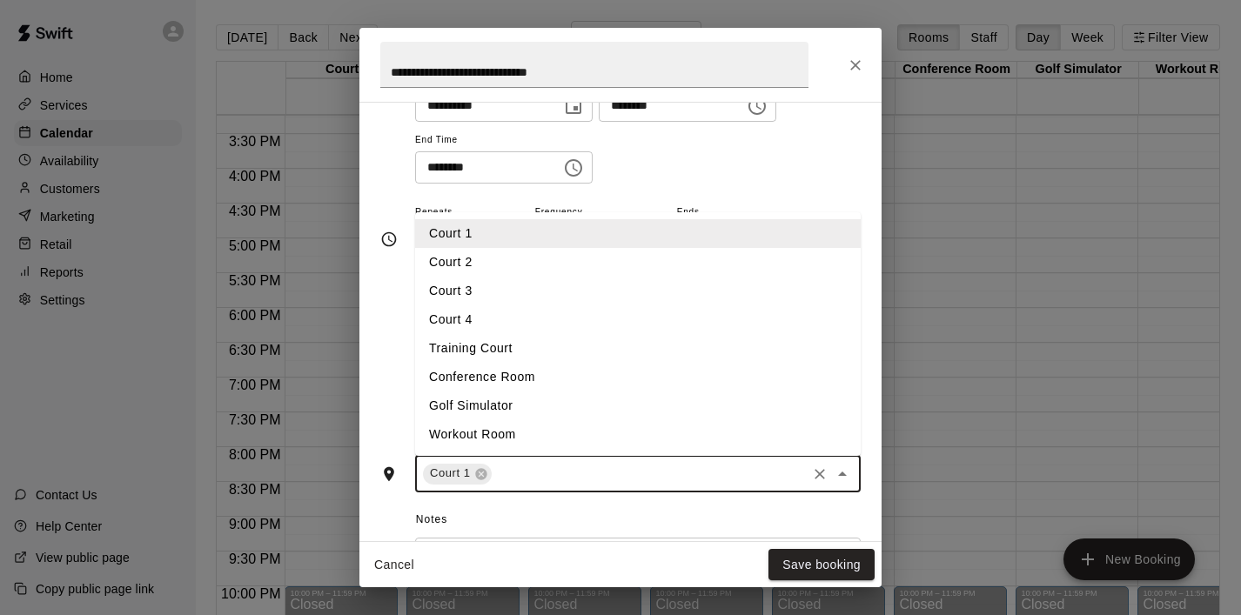
click at [561, 265] on li "Court 2" at bounding box center [638, 262] width 446 height 29
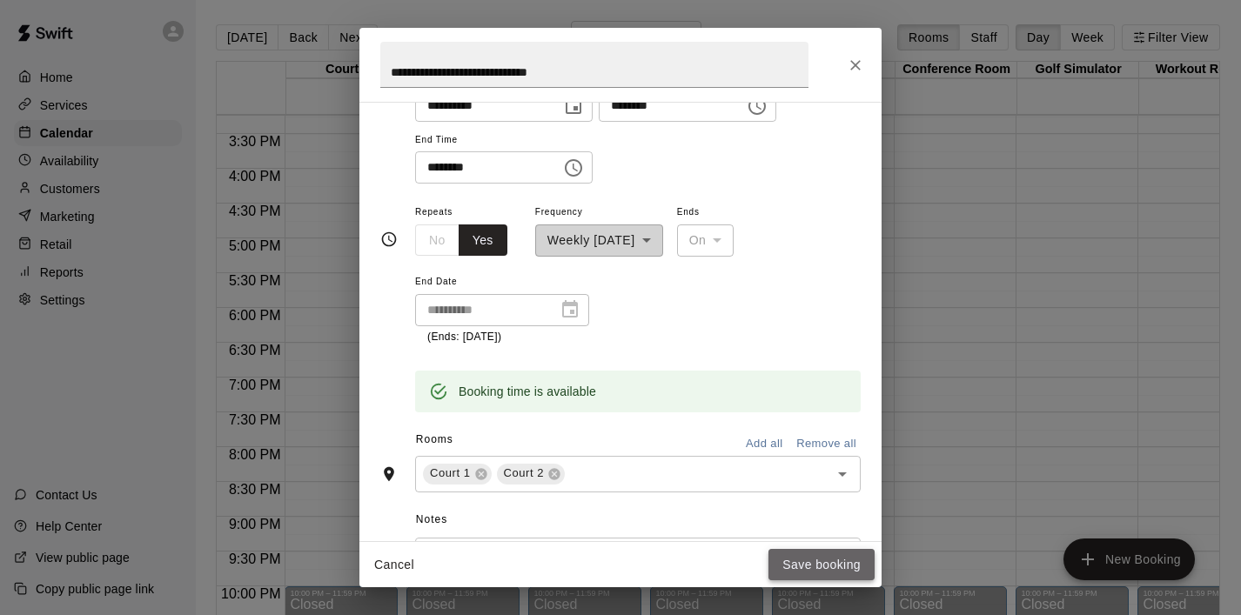
click at [806, 558] on button "Save booking" at bounding box center [822, 565] width 106 height 32
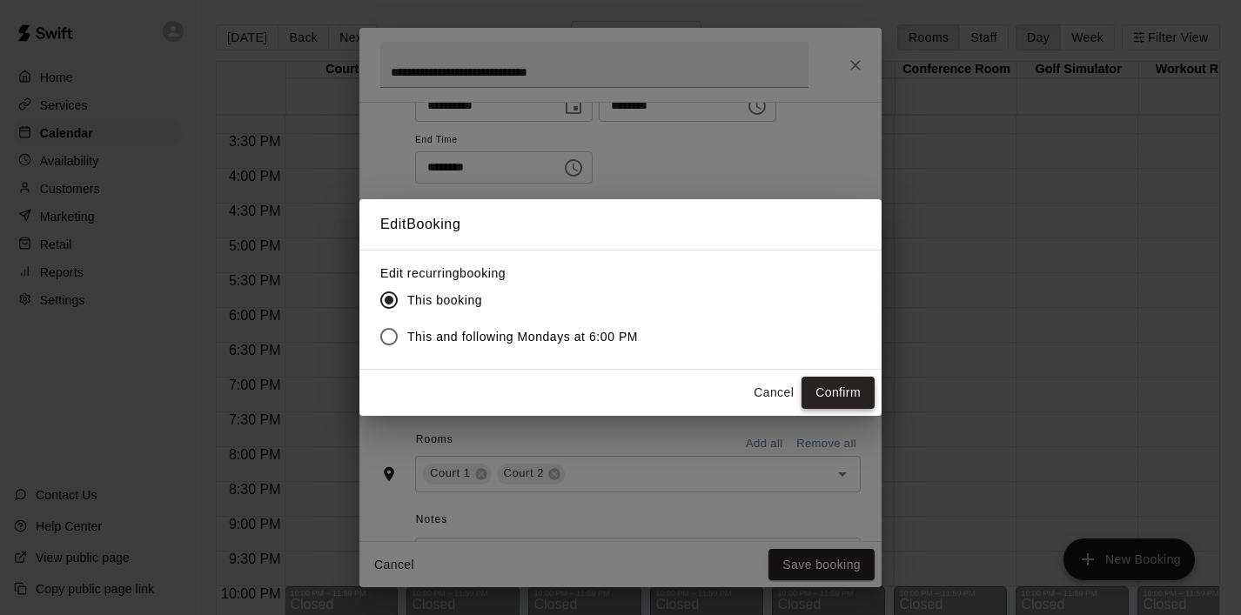
click at [830, 392] on button "Confirm" at bounding box center [838, 393] width 73 height 32
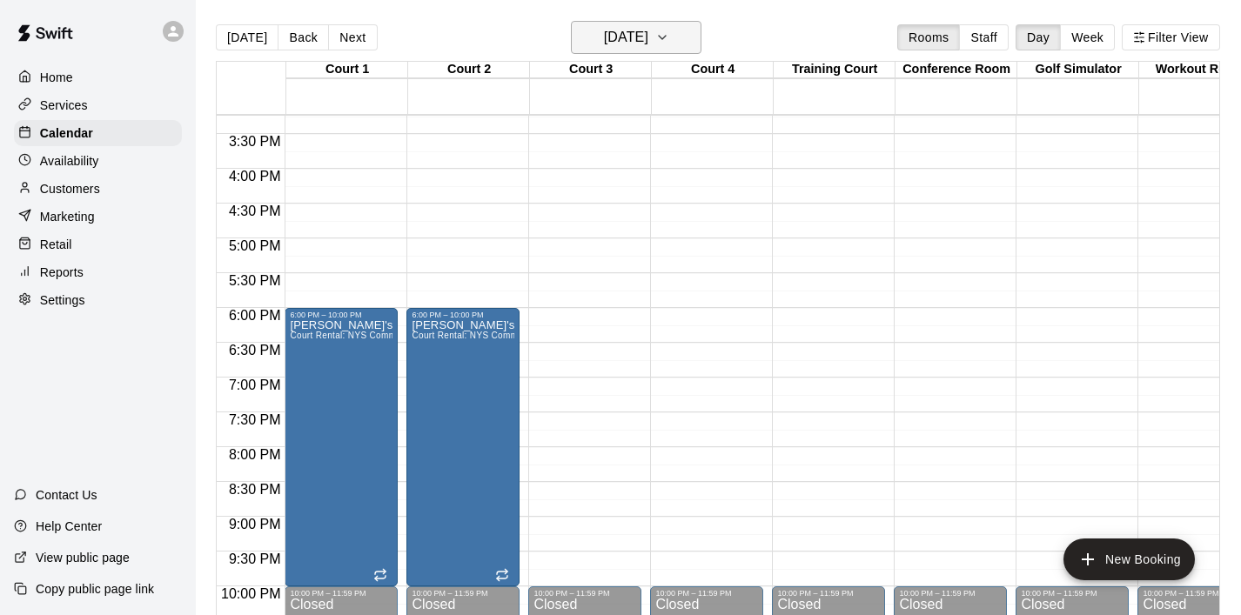
click at [669, 37] on icon "button" at bounding box center [662, 37] width 14 height 21
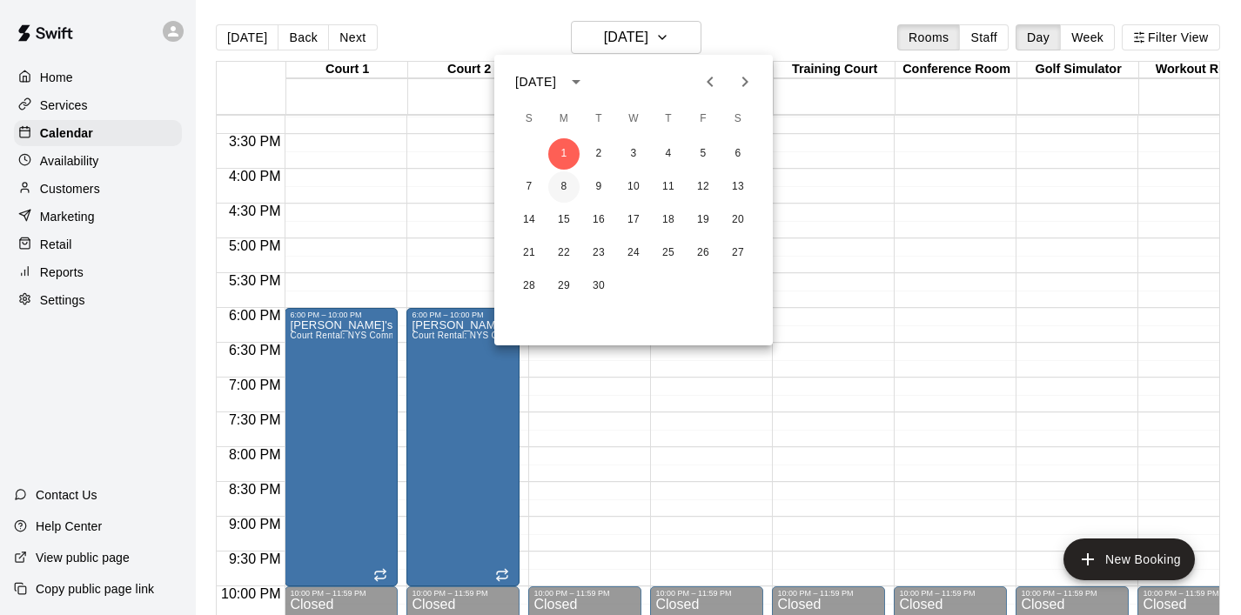
click at [565, 192] on button "8" at bounding box center [563, 186] width 31 height 31
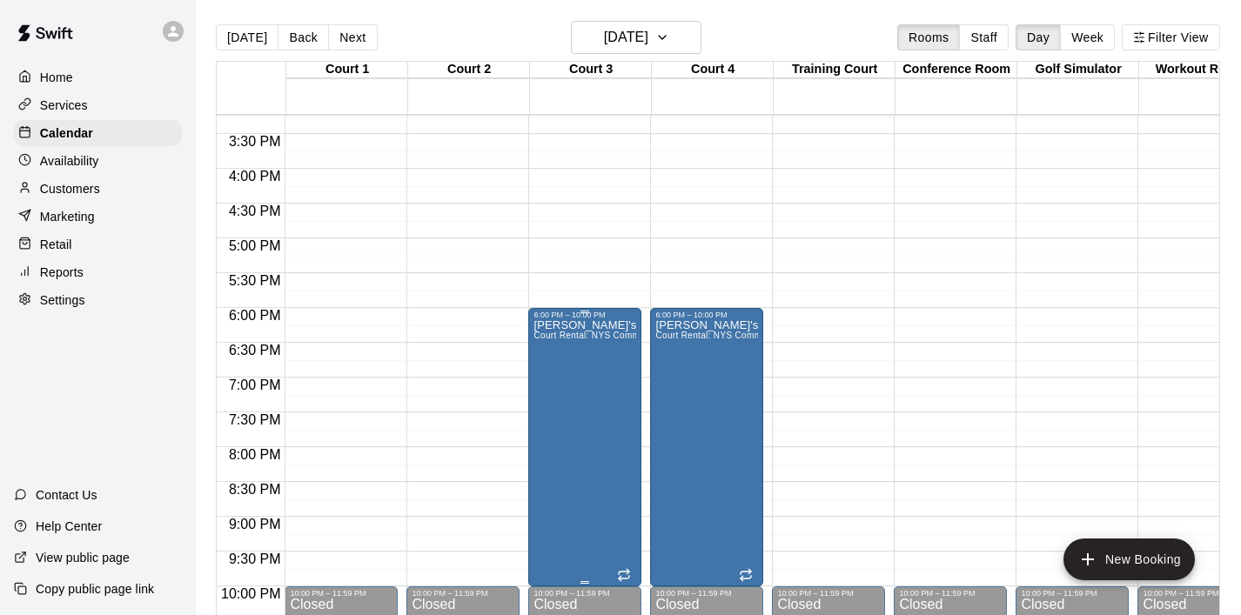
click at [589, 400] on div "[PERSON_NAME]'s League - [PERSON_NAME] Court Rental: NYS Community Club / Leagu…" at bounding box center [585, 626] width 103 height 615
click at [554, 337] on icon "edit" at bounding box center [552, 339] width 16 height 16
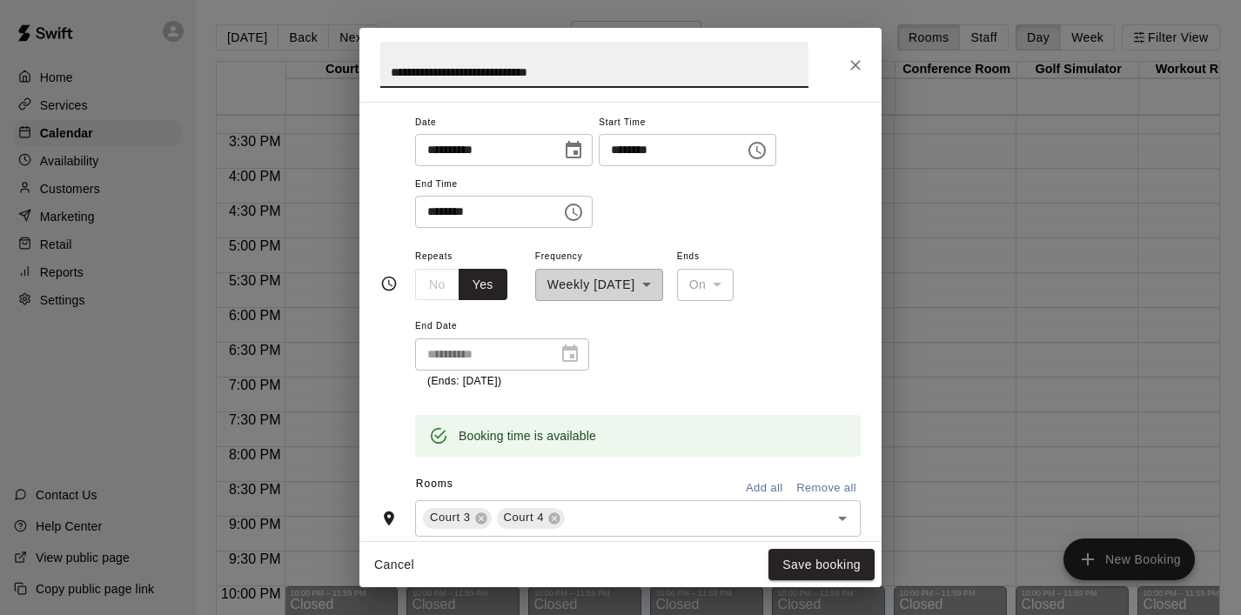
scroll to position [137, 0]
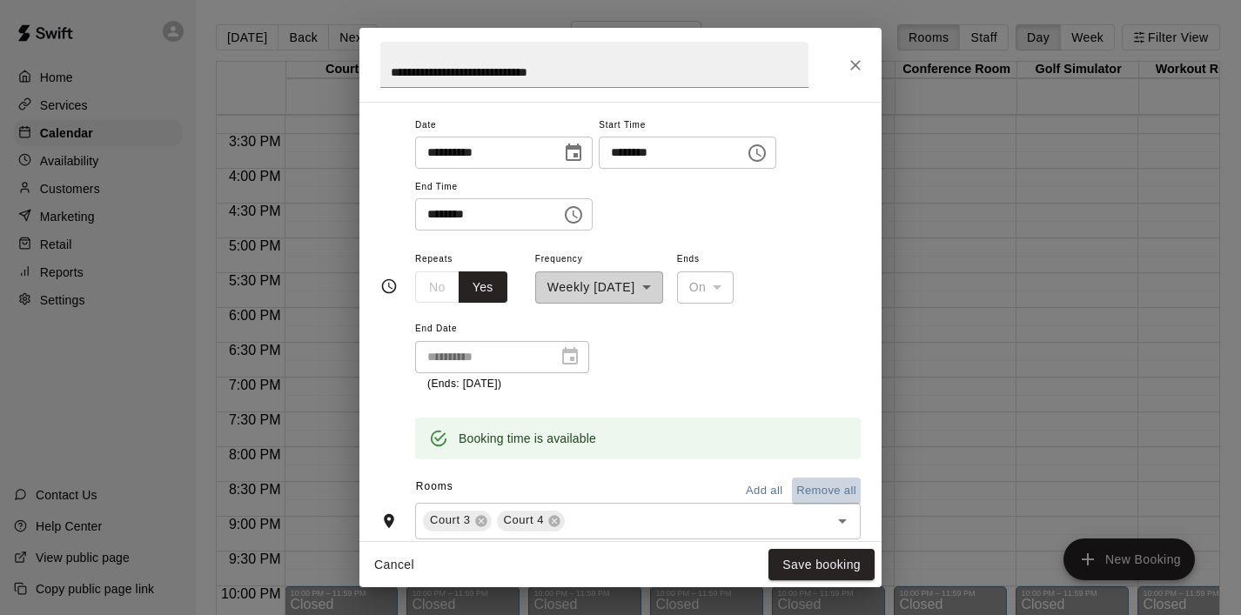
click at [837, 493] on button "Remove all" at bounding box center [826, 491] width 69 height 27
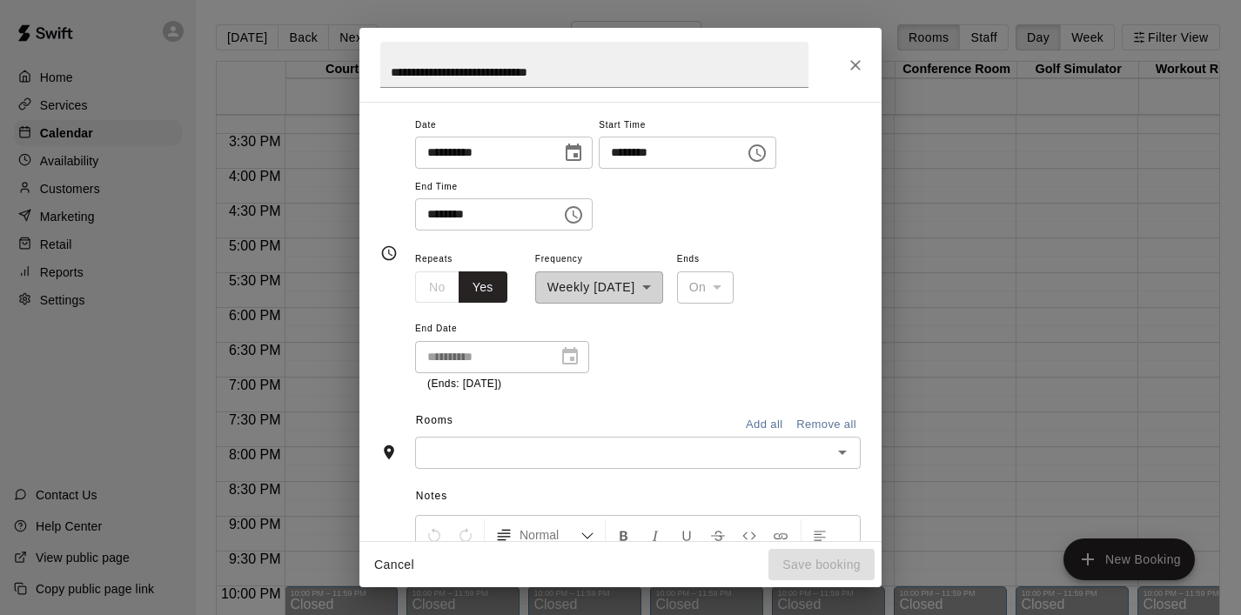
click at [773, 420] on button "Add all" at bounding box center [764, 425] width 56 height 27
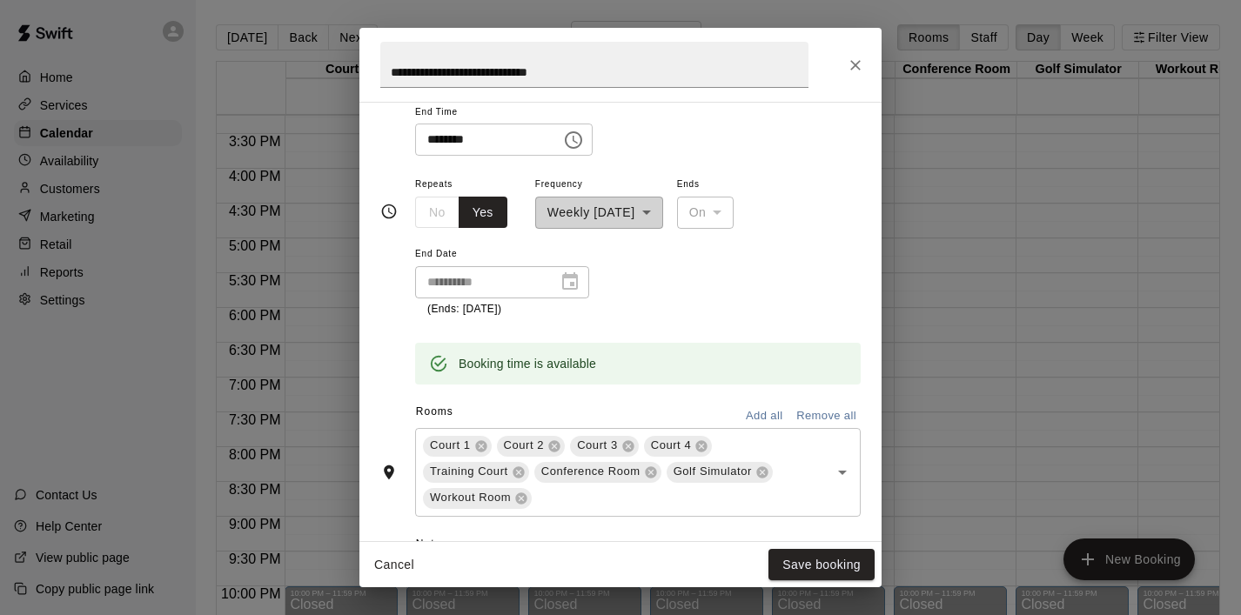
scroll to position [214, 0]
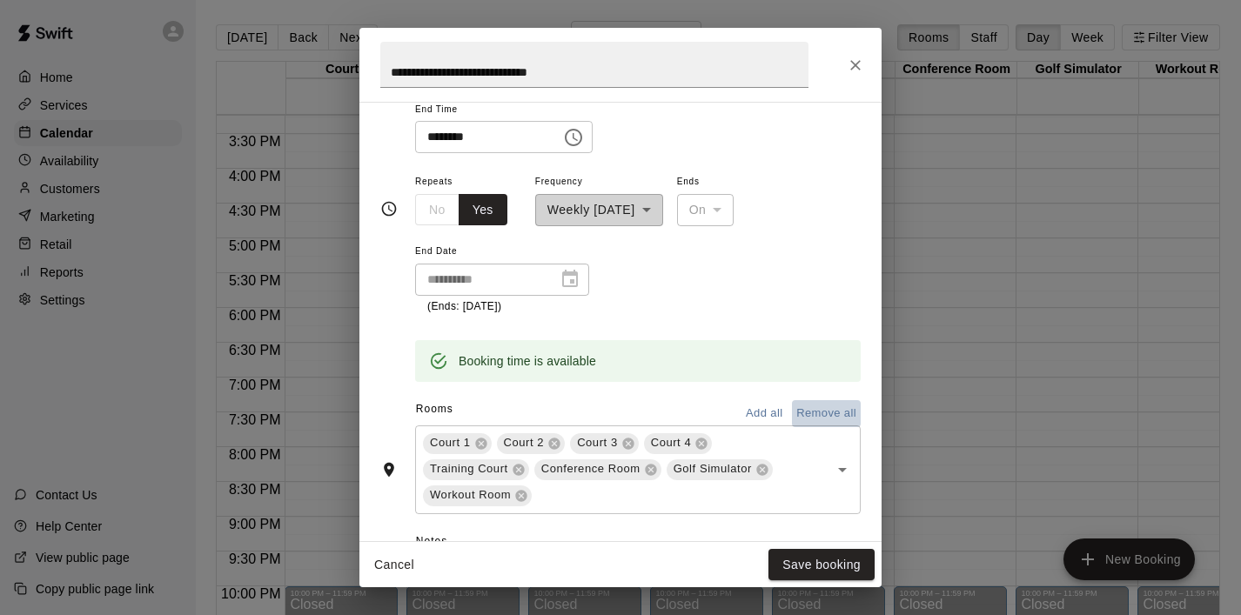
click at [838, 416] on button "Remove all" at bounding box center [826, 413] width 69 height 27
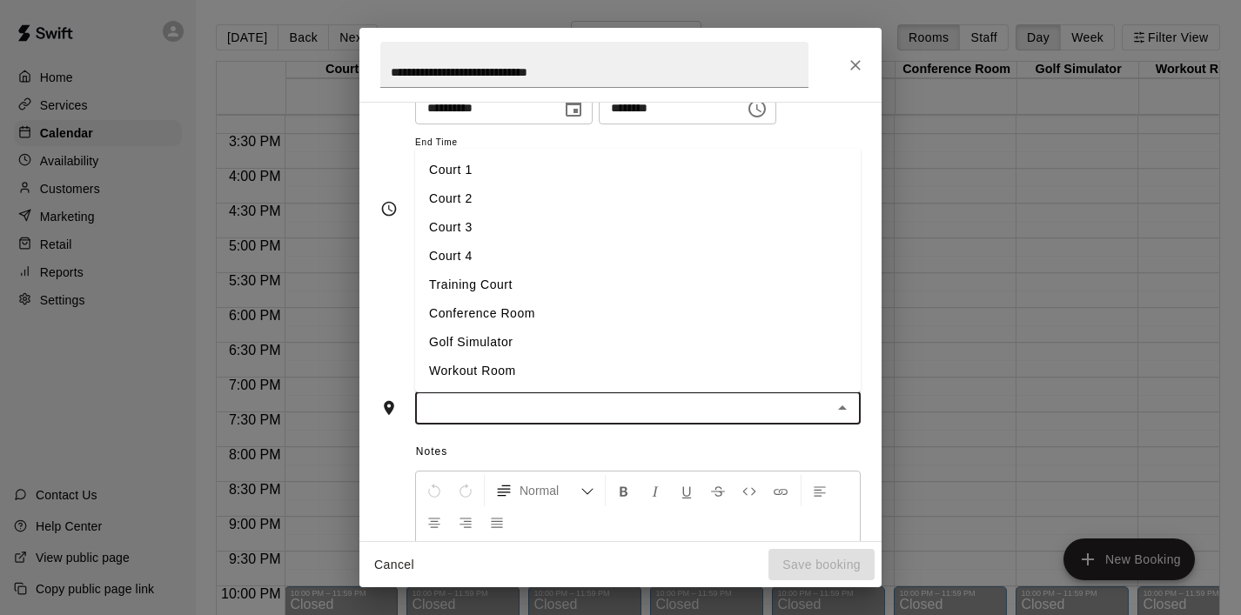
click at [629, 417] on input "text" at bounding box center [623, 409] width 406 height 22
click at [460, 179] on li "Court 1" at bounding box center [638, 170] width 446 height 29
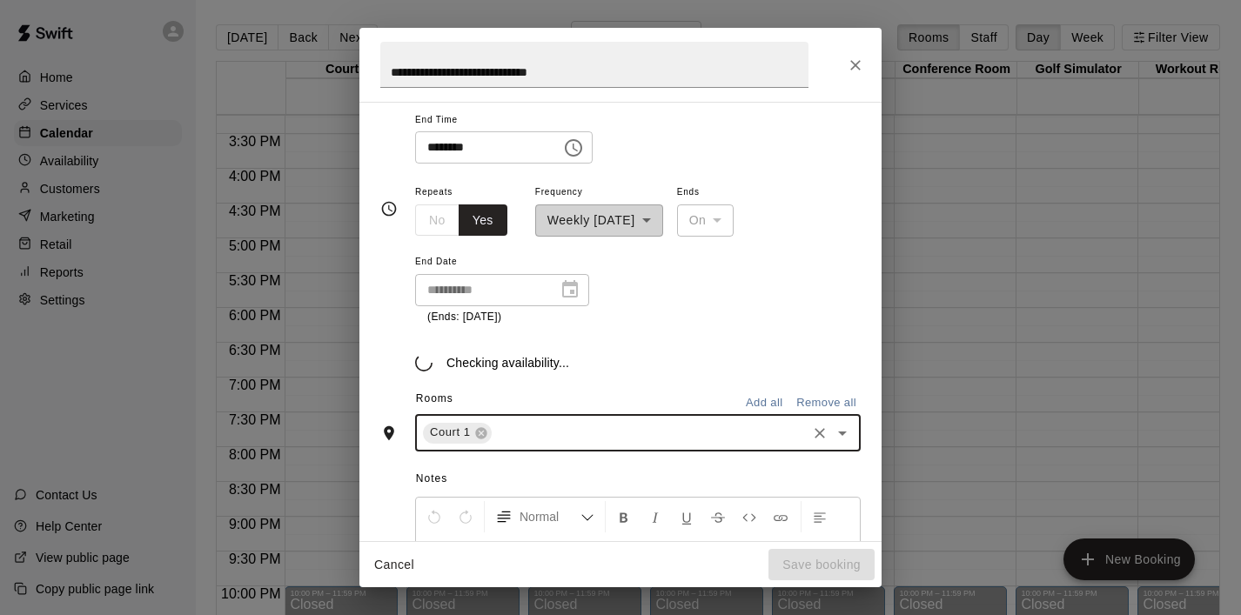
scroll to position [214, 0]
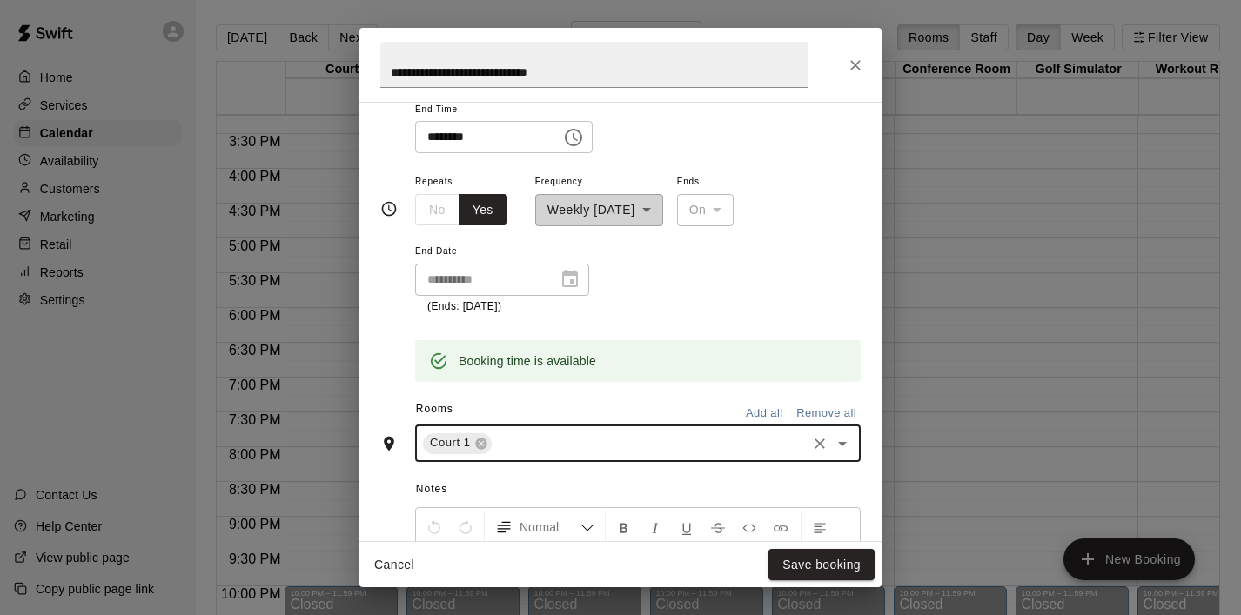
click at [842, 451] on icon "Open" at bounding box center [842, 443] width 21 height 21
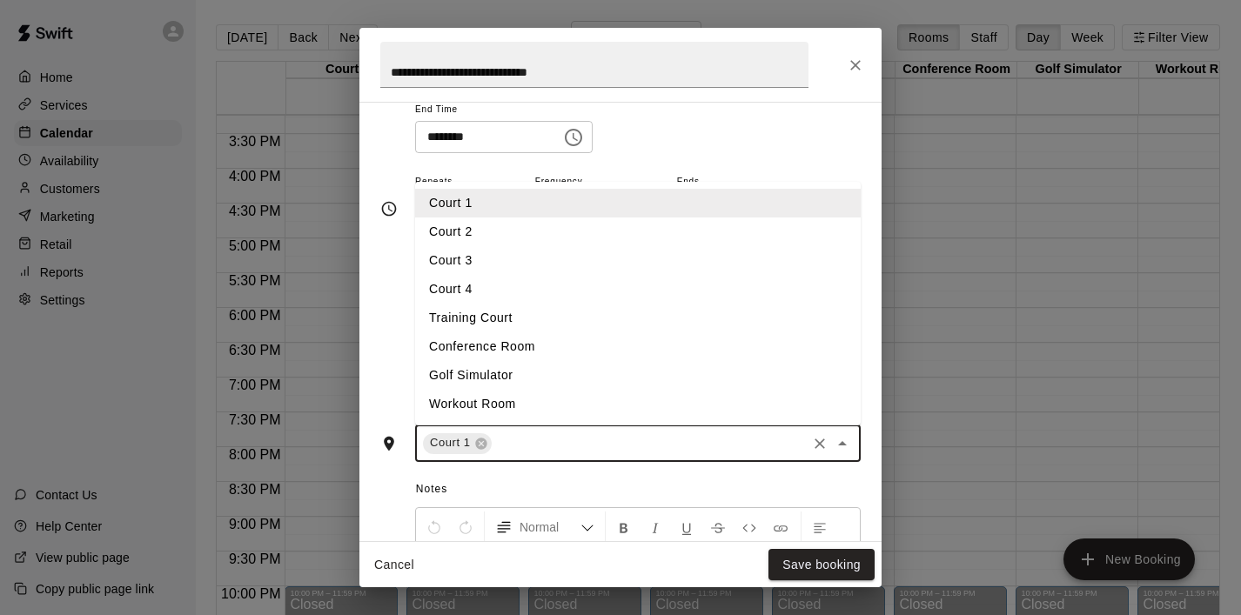
click at [516, 234] on li "Court 2" at bounding box center [638, 232] width 446 height 29
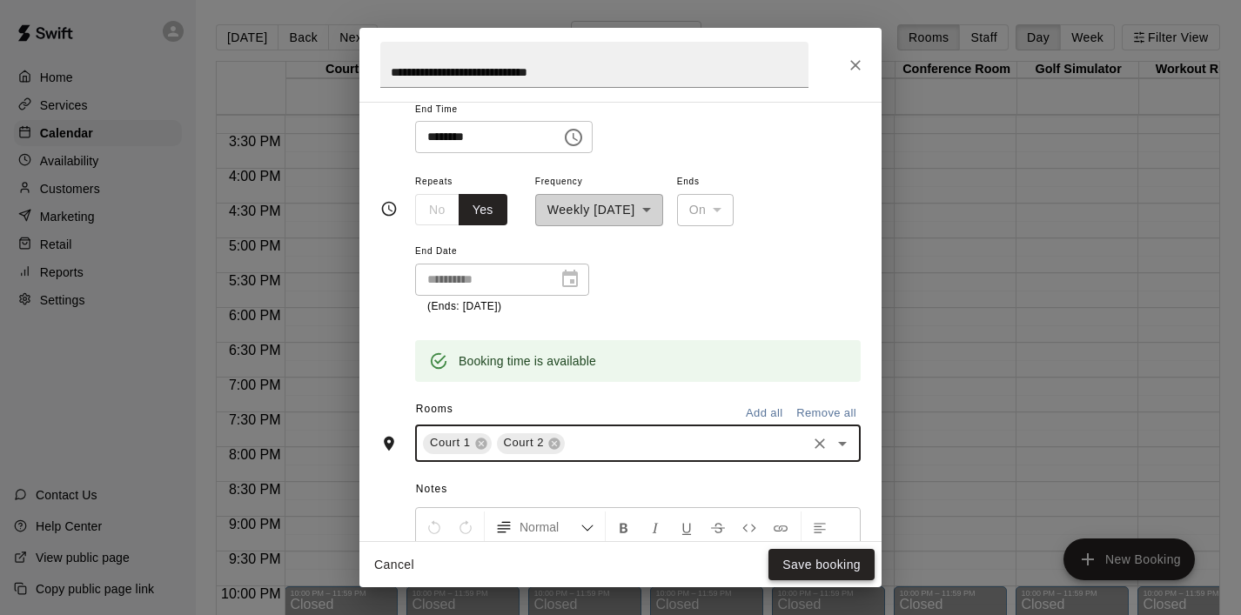
click at [809, 554] on button "Save booking" at bounding box center [822, 565] width 106 height 32
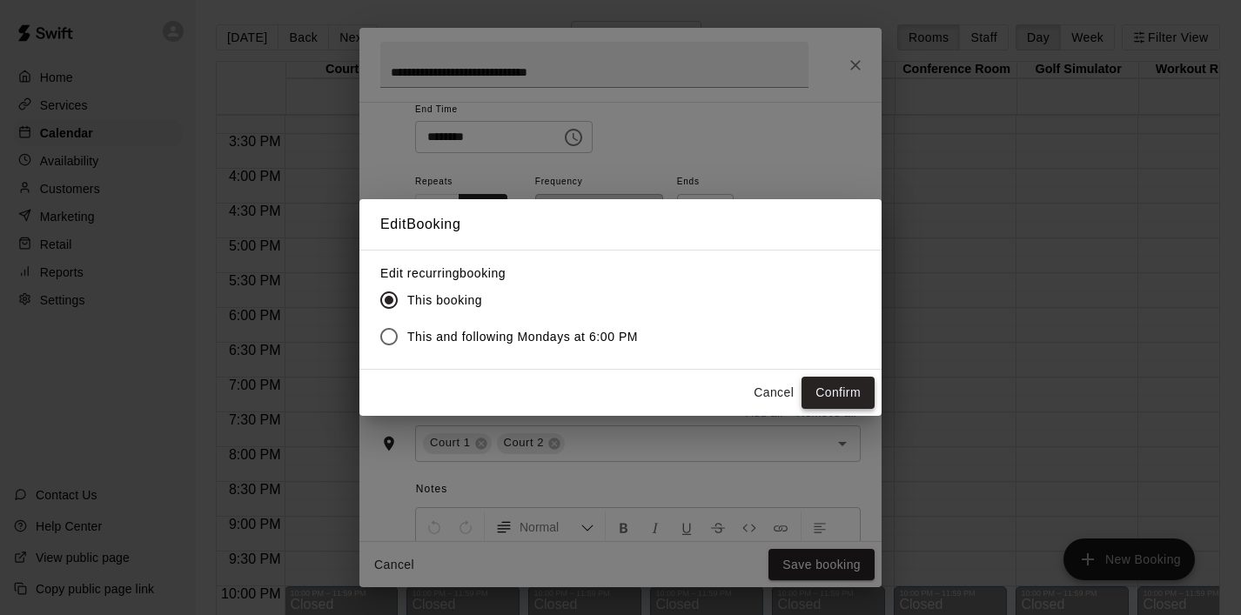
click at [850, 386] on button "Confirm" at bounding box center [838, 393] width 73 height 32
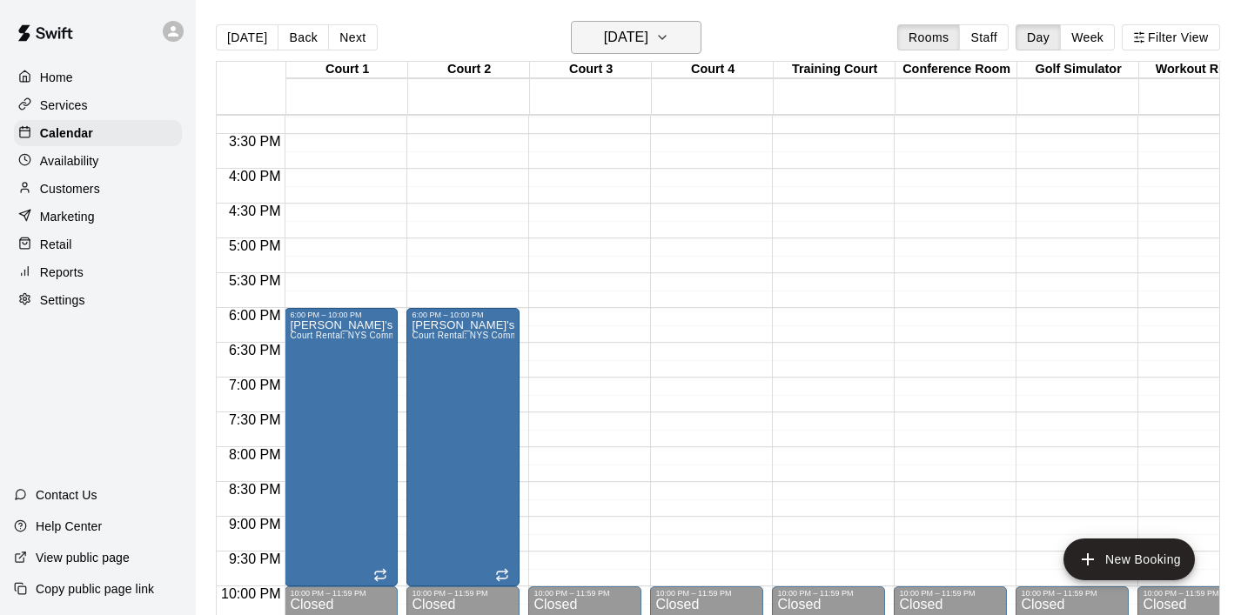
click at [669, 32] on icon "button" at bounding box center [662, 37] width 14 height 21
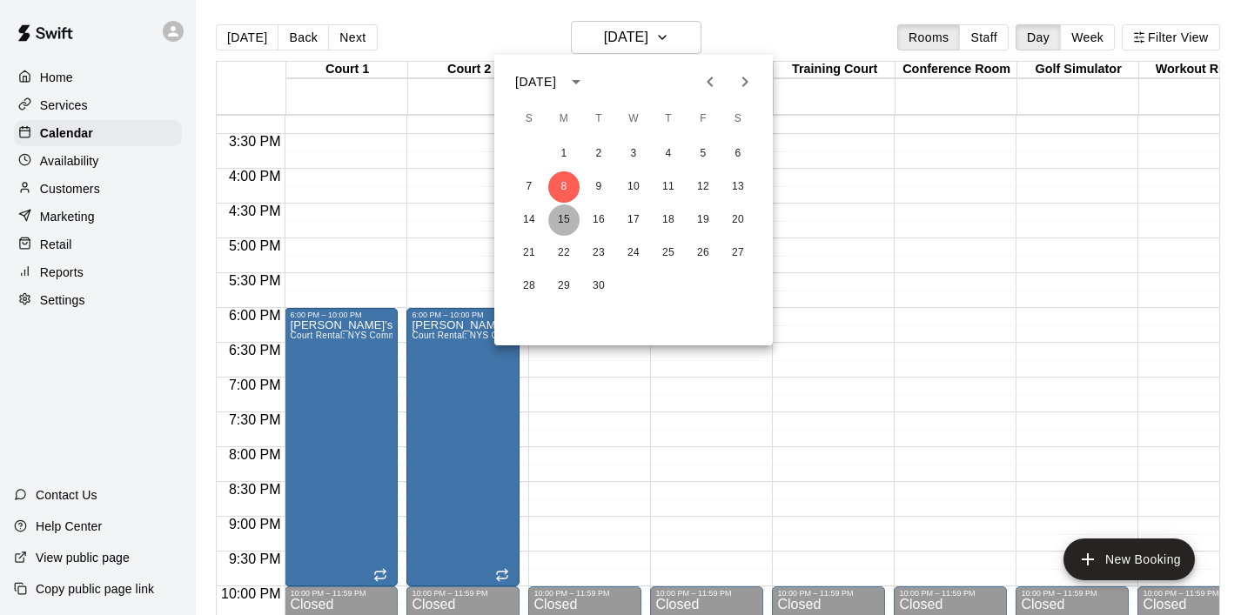
click at [571, 220] on button "15" at bounding box center [563, 220] width 31 height 31
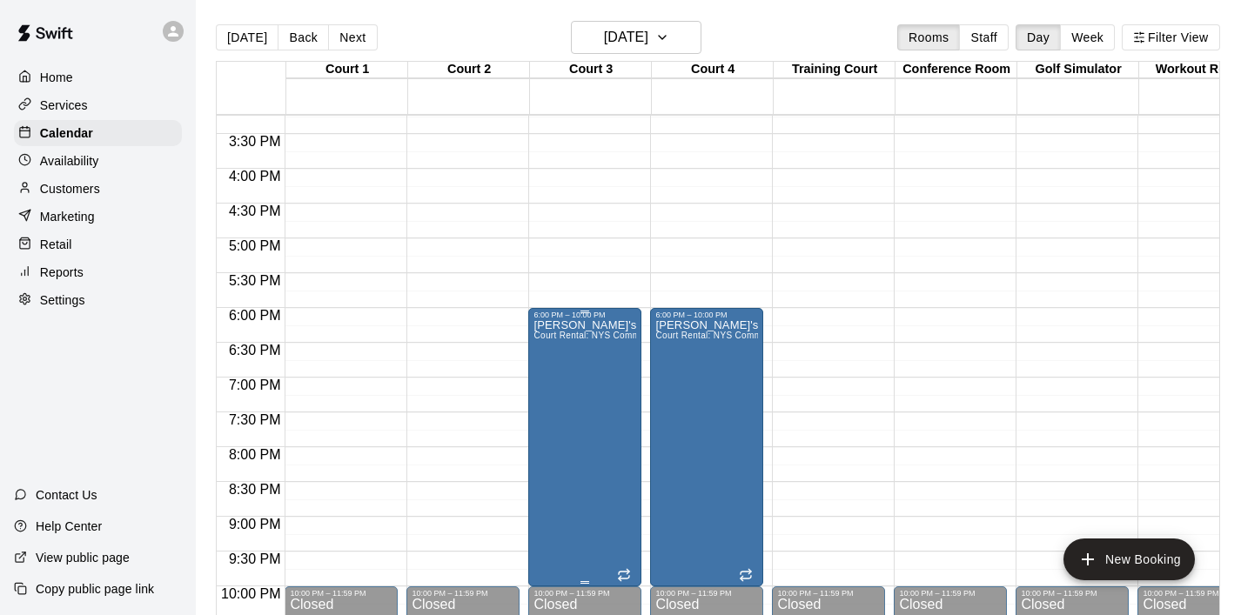
click at [588, 396] on div "[PERSON_NAME]'s League - [PERSON_NAME] Court Rental: NYS Community Club / Leagu…" at bounding box center [585, 626] width 103 height 615
click at [554, 334] on icon "edit" at bounding box center [552, 339] width 16 height 16
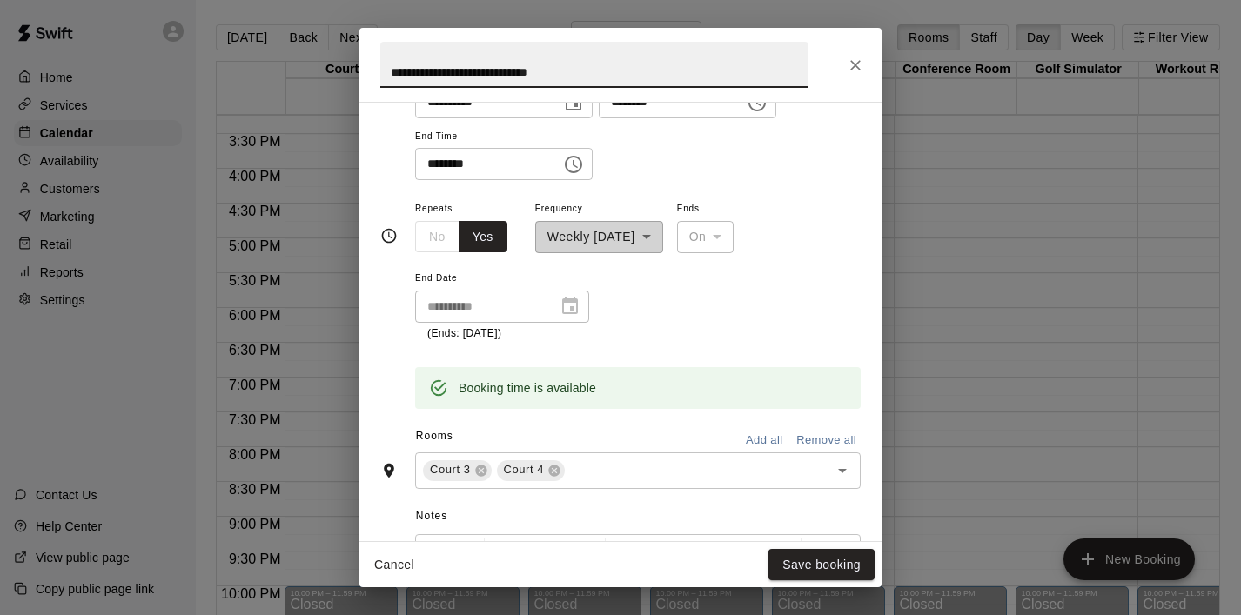
scroll to position [191, 0]
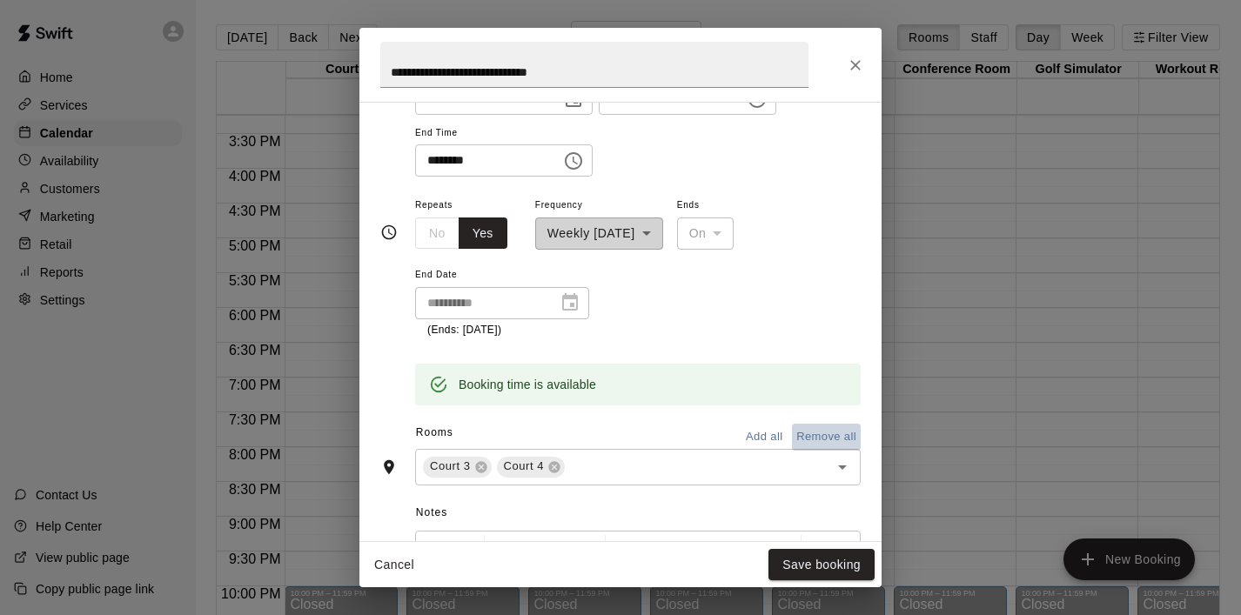
click at [832, 441] on button "Remove all" at bounding box center [826, 437] width 69 height 27
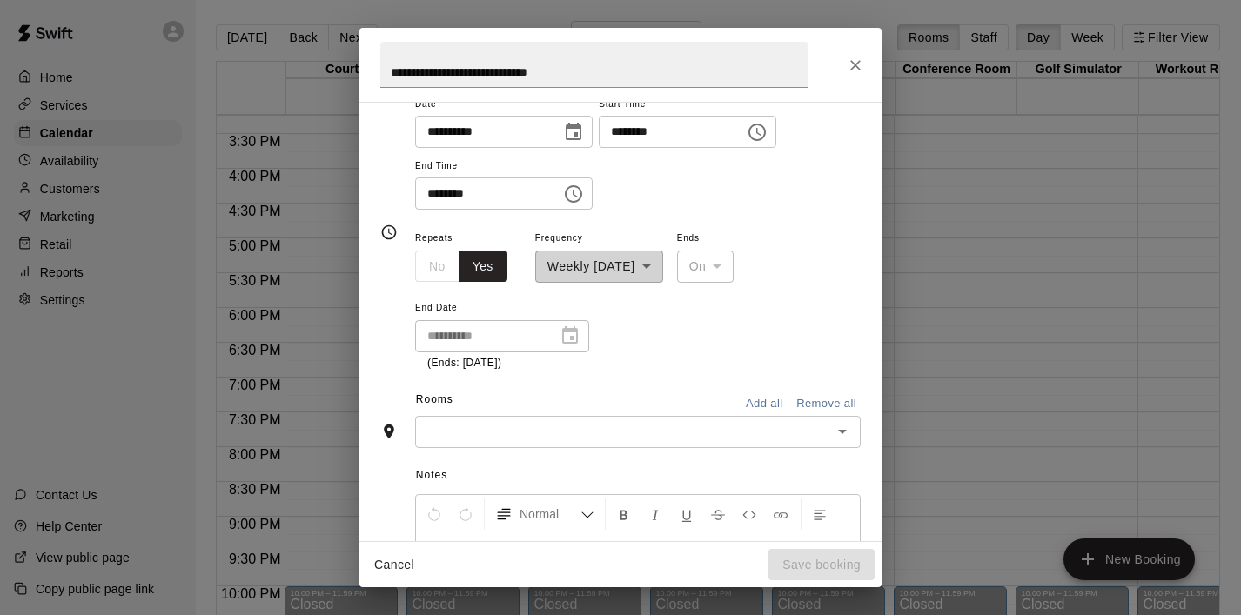
click at [848, 432] on icon "Open" at bounding box center [842, 431] width 21 height 21
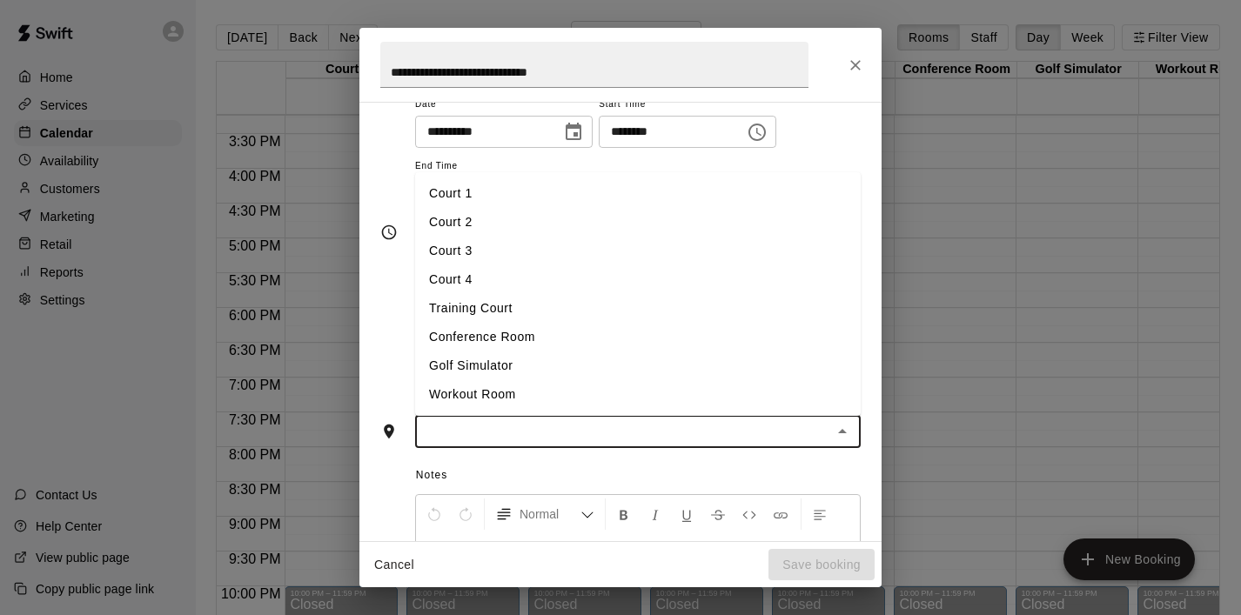
click at [579, 188] on li "Court 1" at bounding box center [638, 193] width 446 height 29
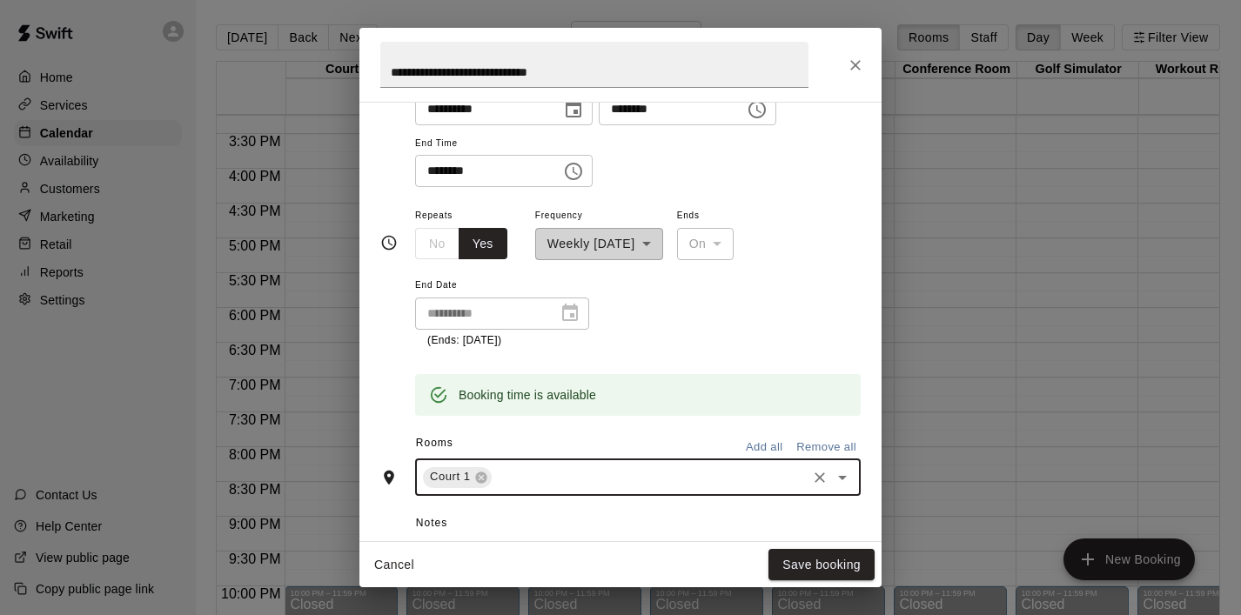
scroll to position [191, 0]
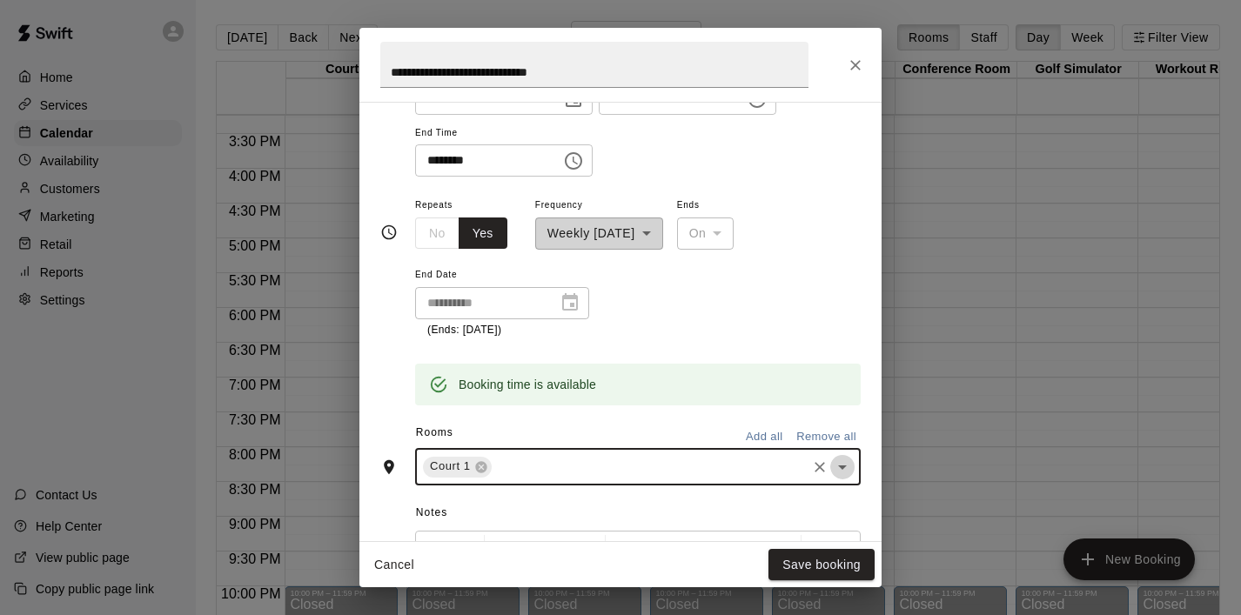
click at [838, 467] on icon "Open" at bounding box center [842, 467] width 21 height 21
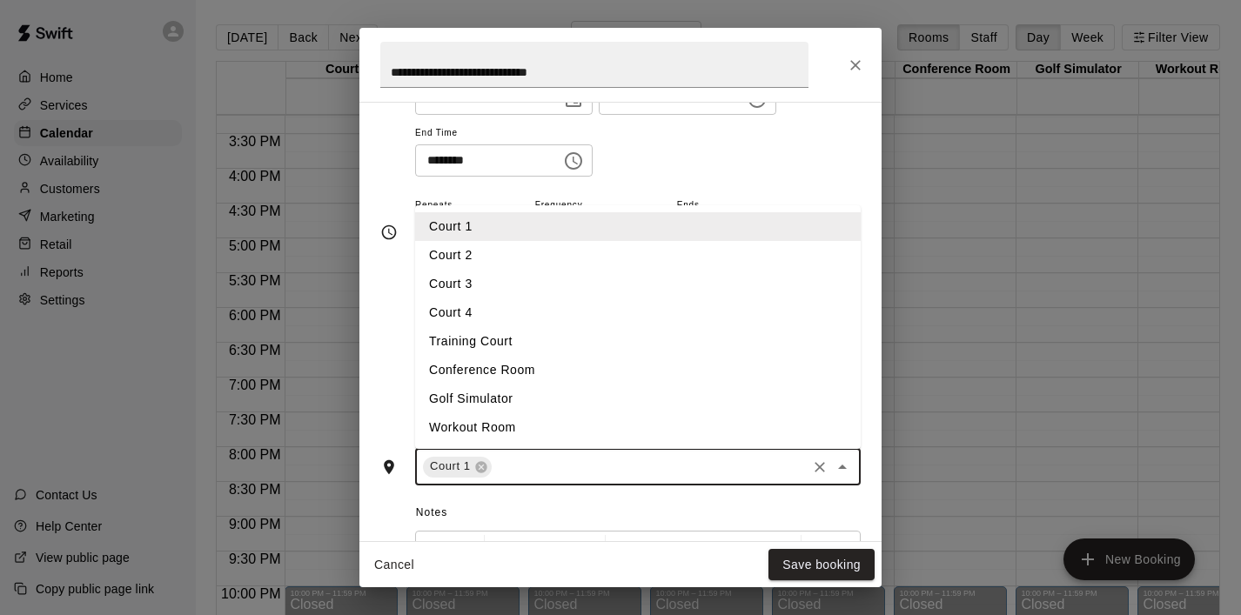
click at [622, 249] on li "Court 2" at bounding box center [638, 255] width 446 height 29
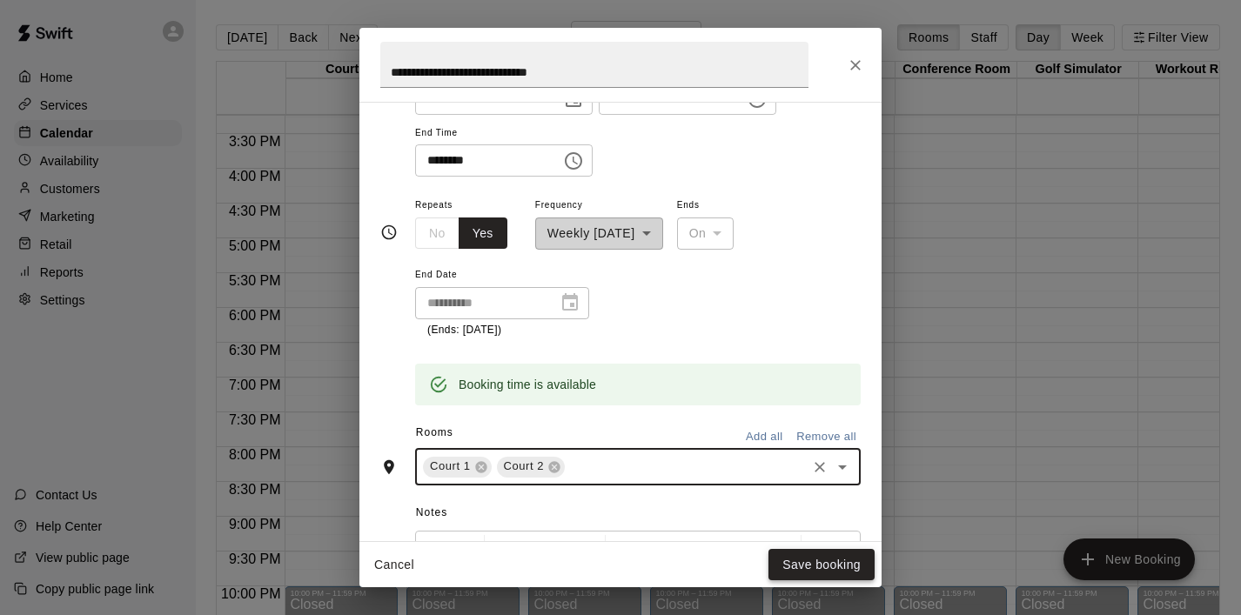
click at [809, 561] on button "Save booking" at bounding box center [822, 565] width 106 height 32
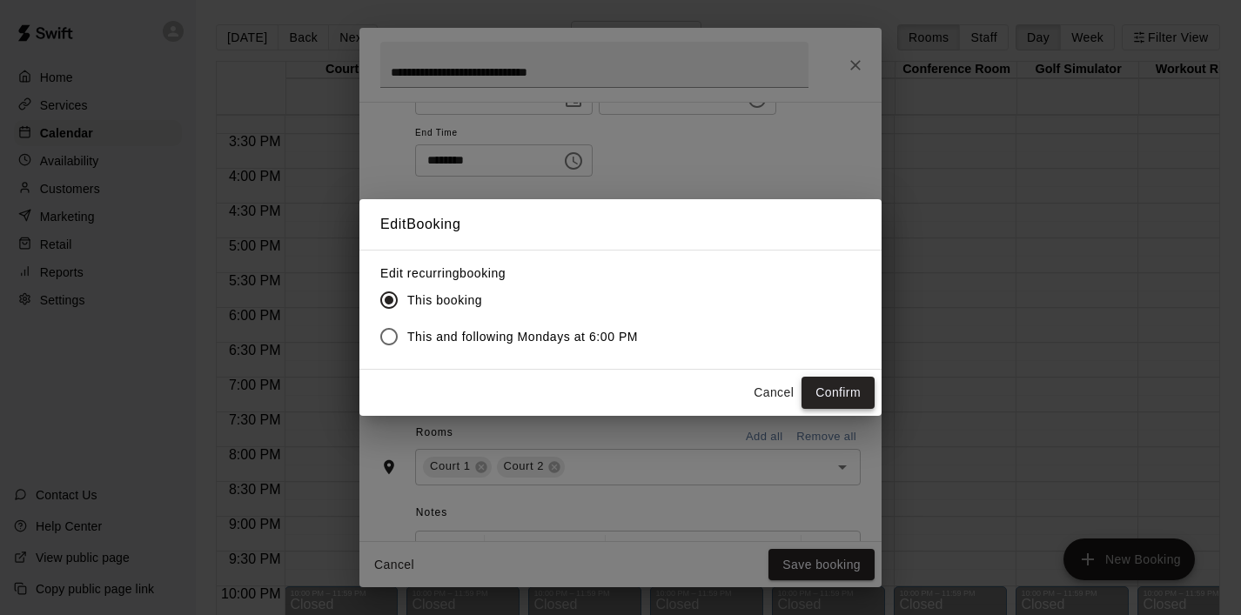
click at [834, 392] on button "Confirm" at bounding box center [838, 393] width 73 height 32
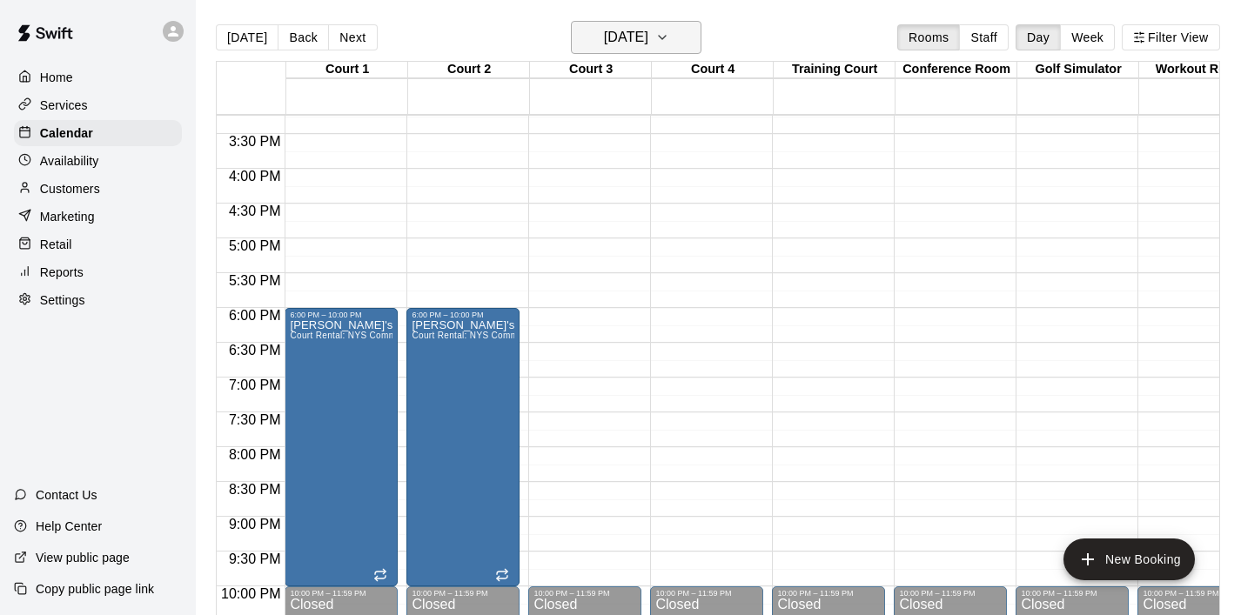
click at [669, 38] on icon "button" at bounding box center [662, 37] width 14 height 21
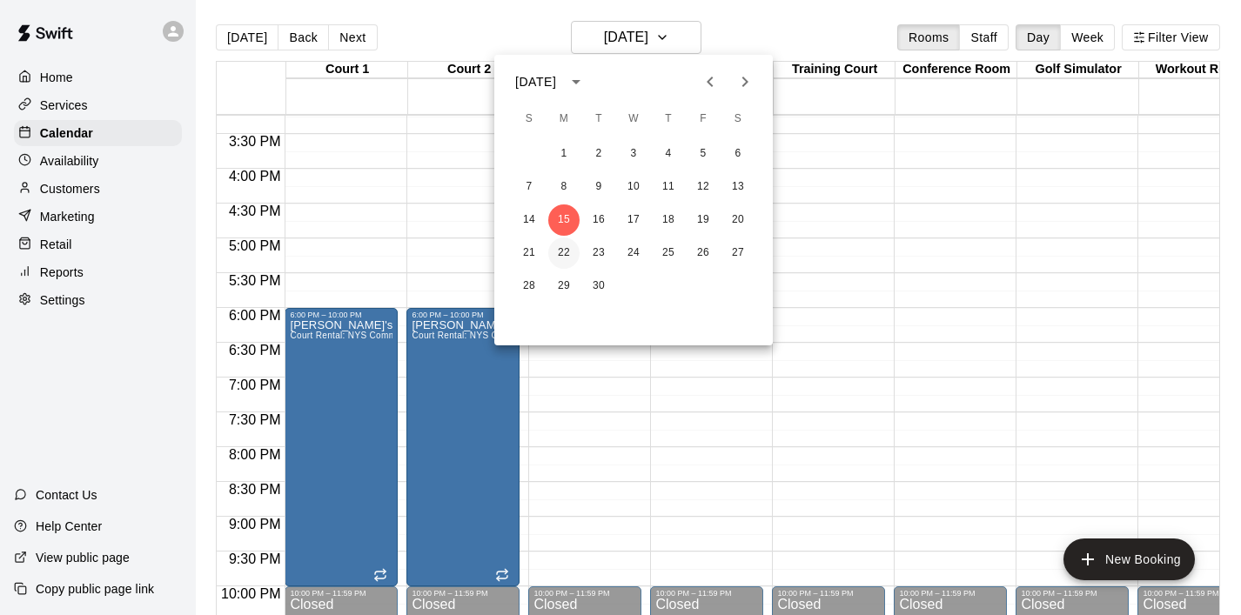
click at [566, 253] on button "22" at bounding box center [563, 253] width 31 height 31
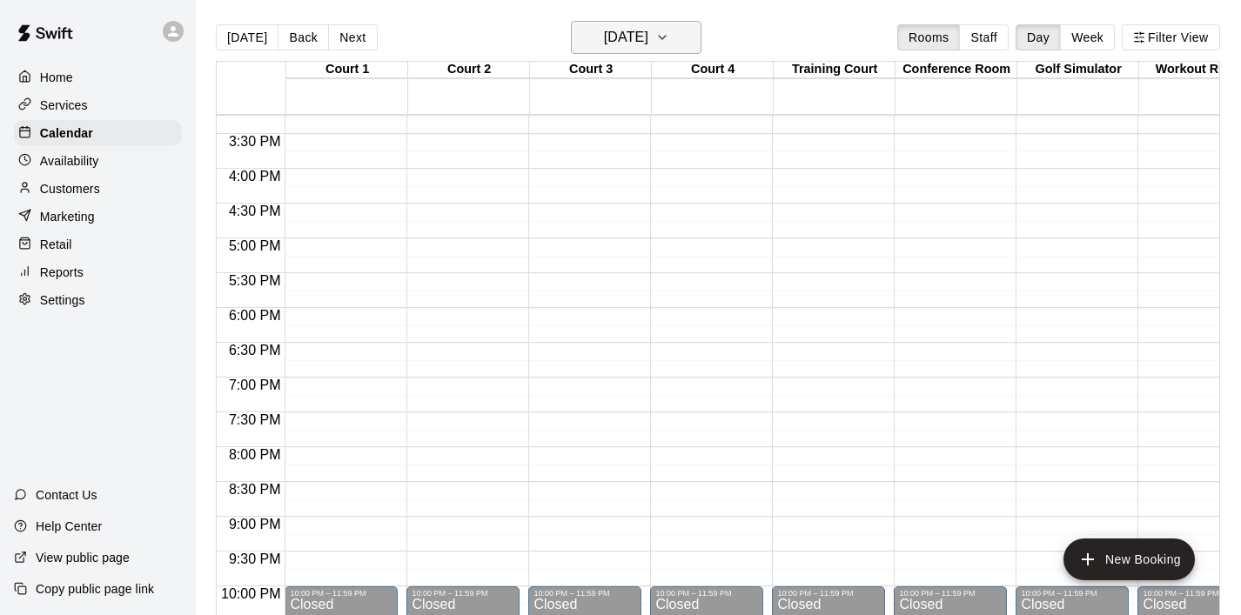
click at [669, 40] on icon "button" at bounding box center [662, 37] width 14 height 21
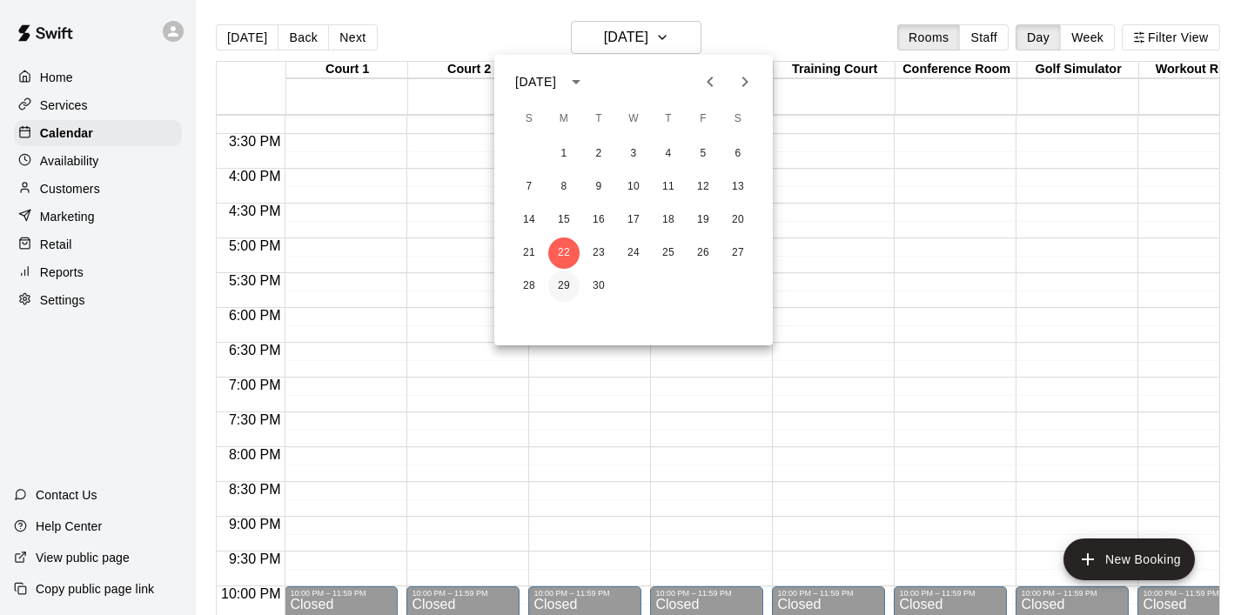
click at [564, 284] on button "29" at bounding box center [563, 286] width 31 height 31
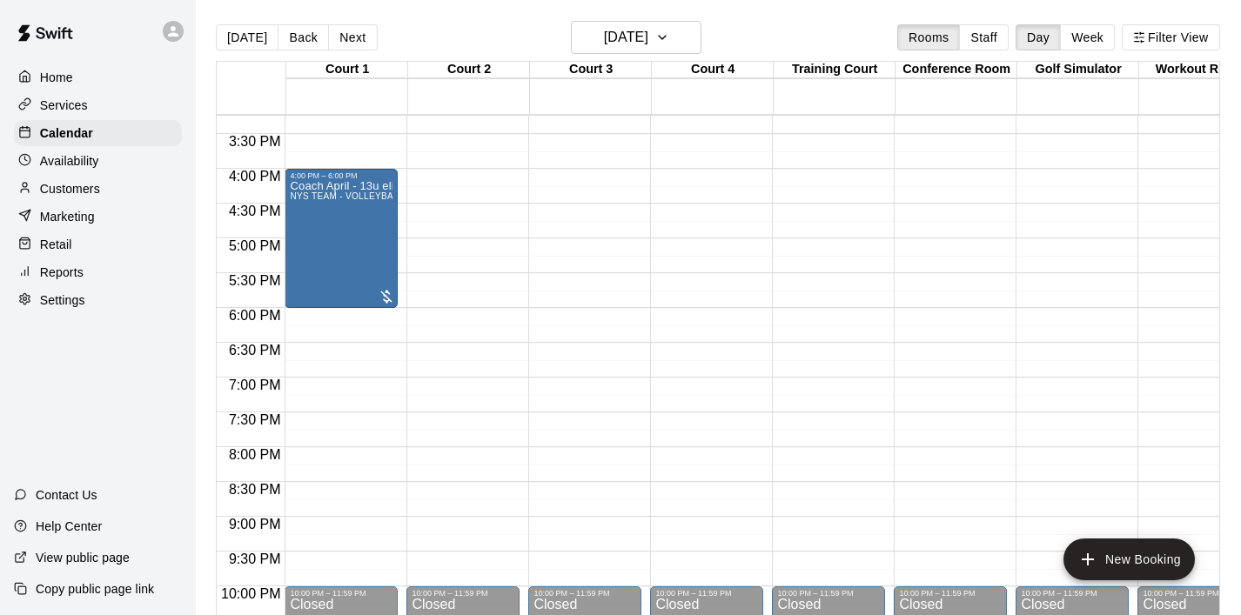
drag, startPoint x: 577, startPoint y: 223, endPoint x: 375, endPoint y: 226, distance: 202.0
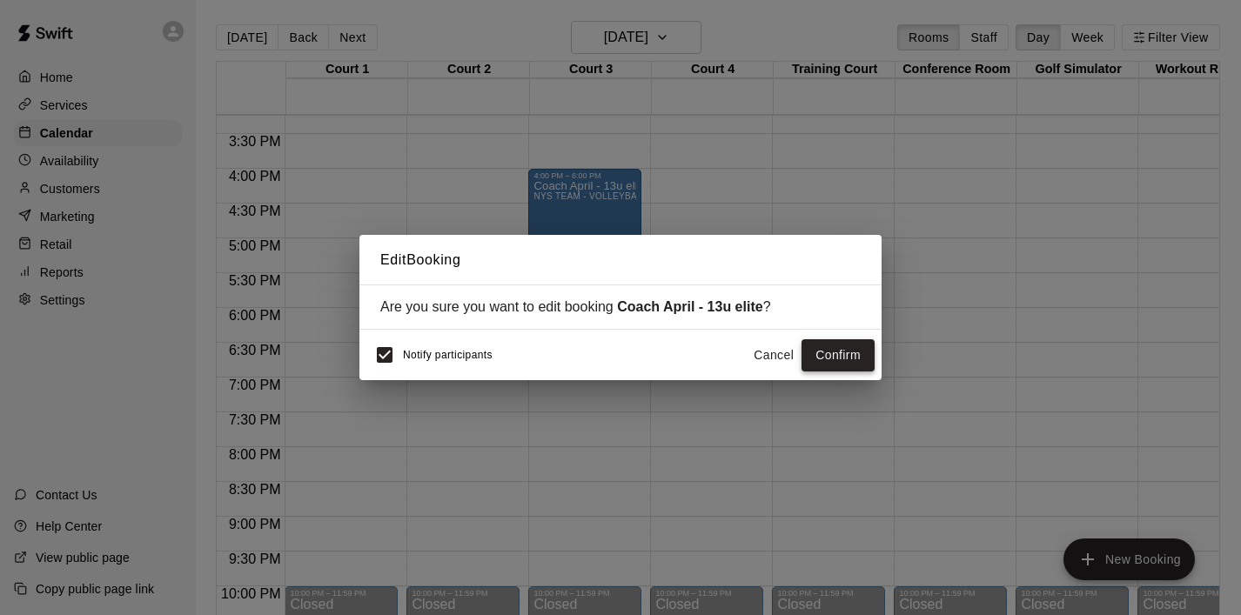
click at [842, 359] on button "Confirm" at bounding box center [838, 355] width 73 height 32
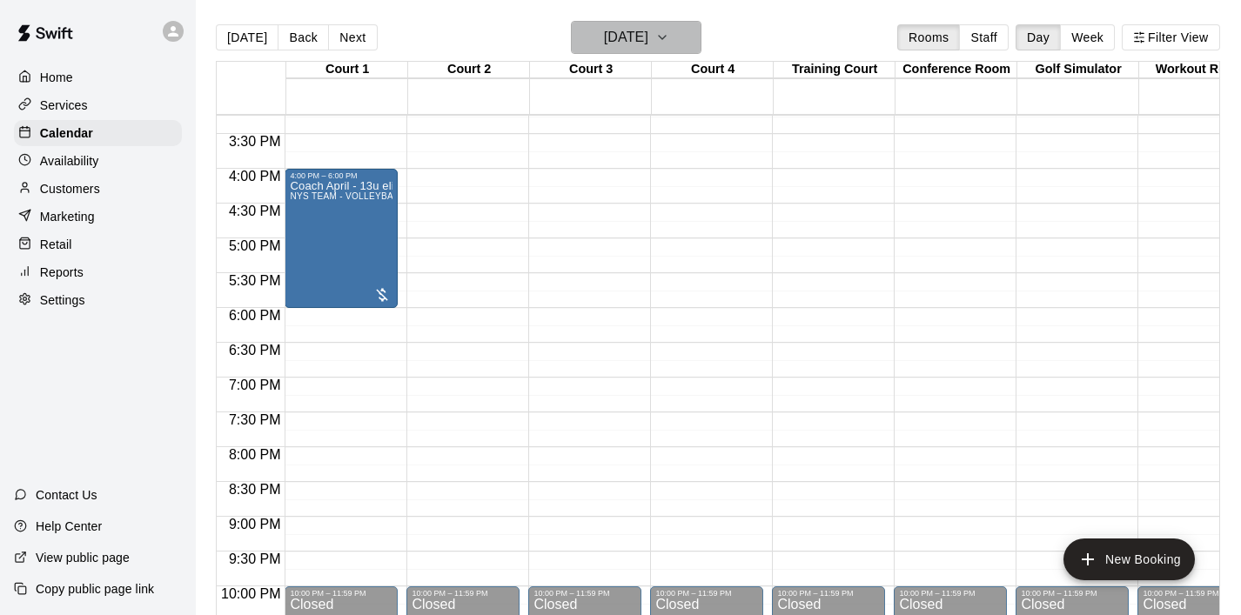
click at [695, 42] on button "[DATE]" at bounding box center [636, 37] width 131 height 33
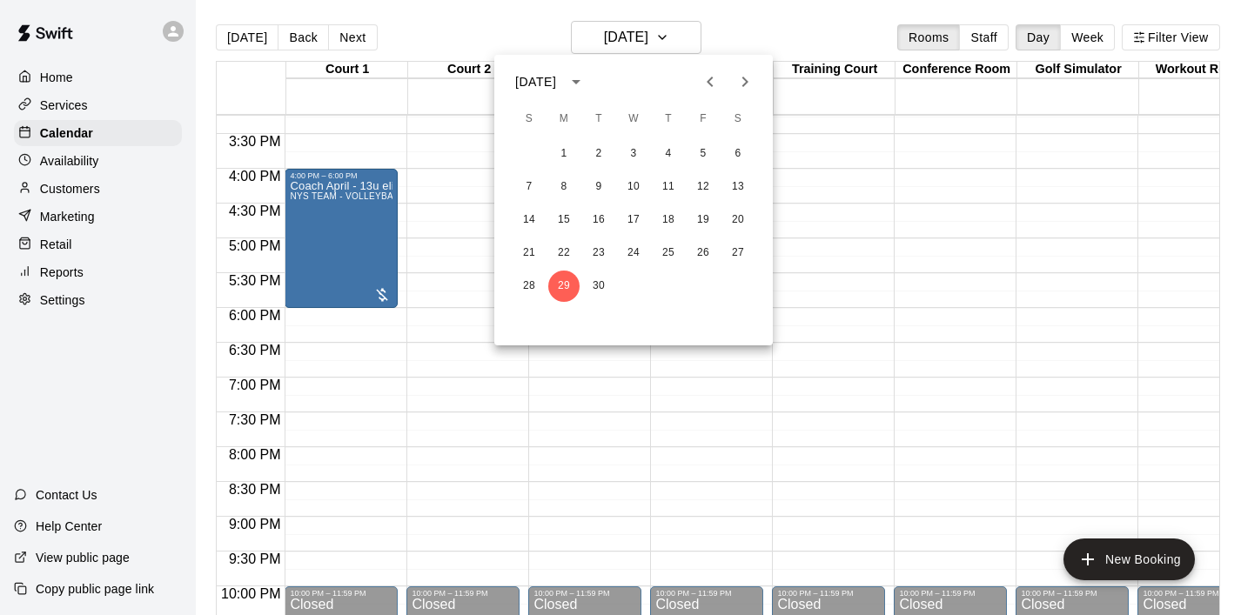
click at [424, 259] on div at bounding box center [620, 307] width 1241 height 615
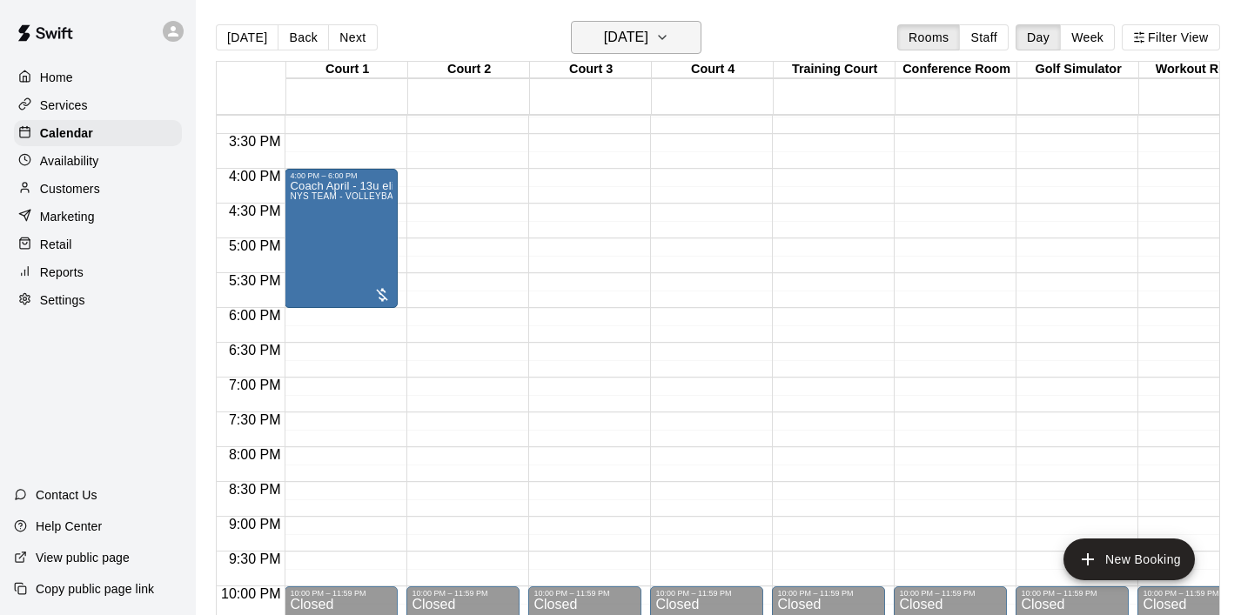
click at [669, 45] on icon "button" at bounding box center [662, 37] width 14 height 21
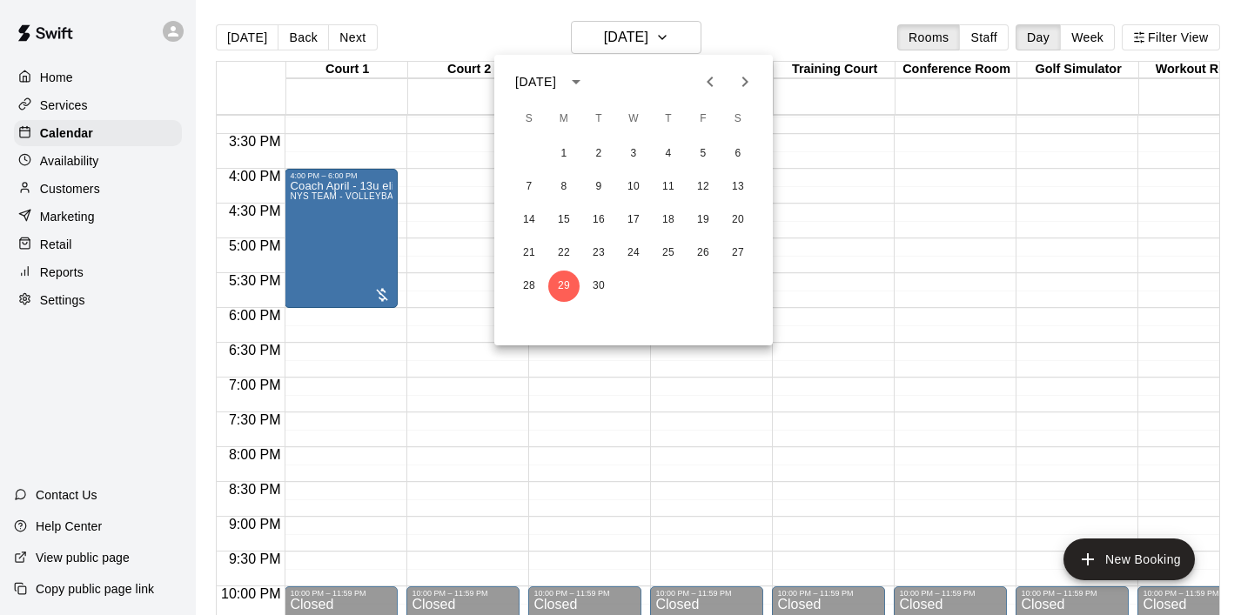
click at [749, 85] on icon "Next month" at bounding box center [745, 81] width 21 height 21
click at [564, 186] on button "6" at bounding box center [563, 186] width 31 height 31
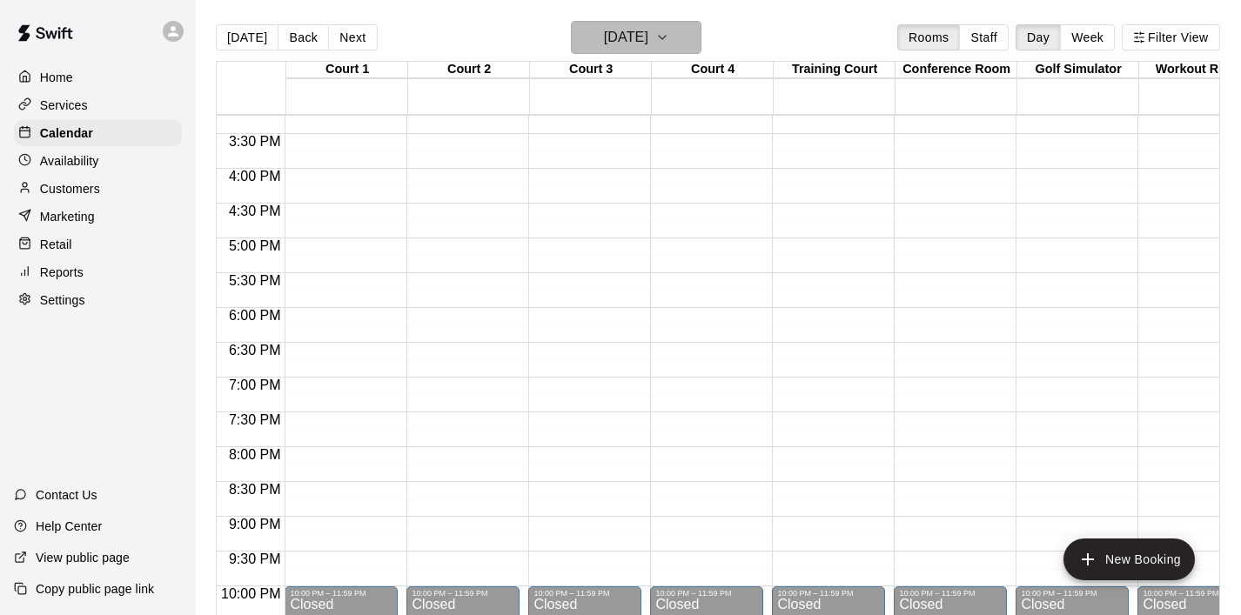
click at [669, 39] on icon "button" at bounding box center [662, 37] width 14 height 21
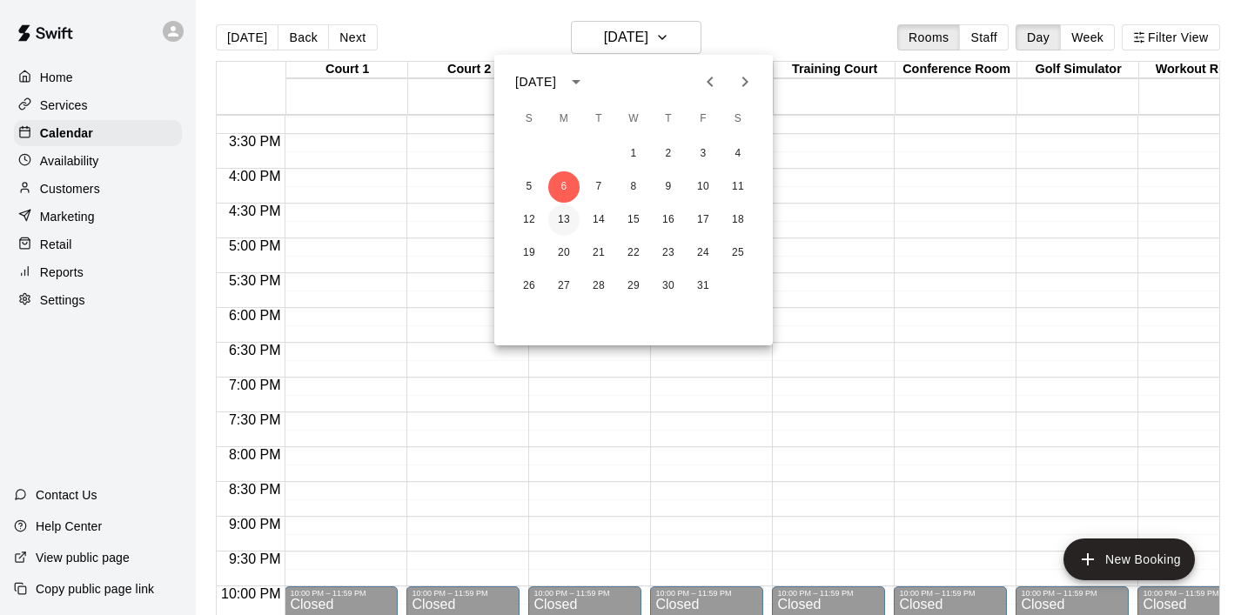
click at [563, 218] on button "13" at bounding box center [563, 220] width 31 height 31
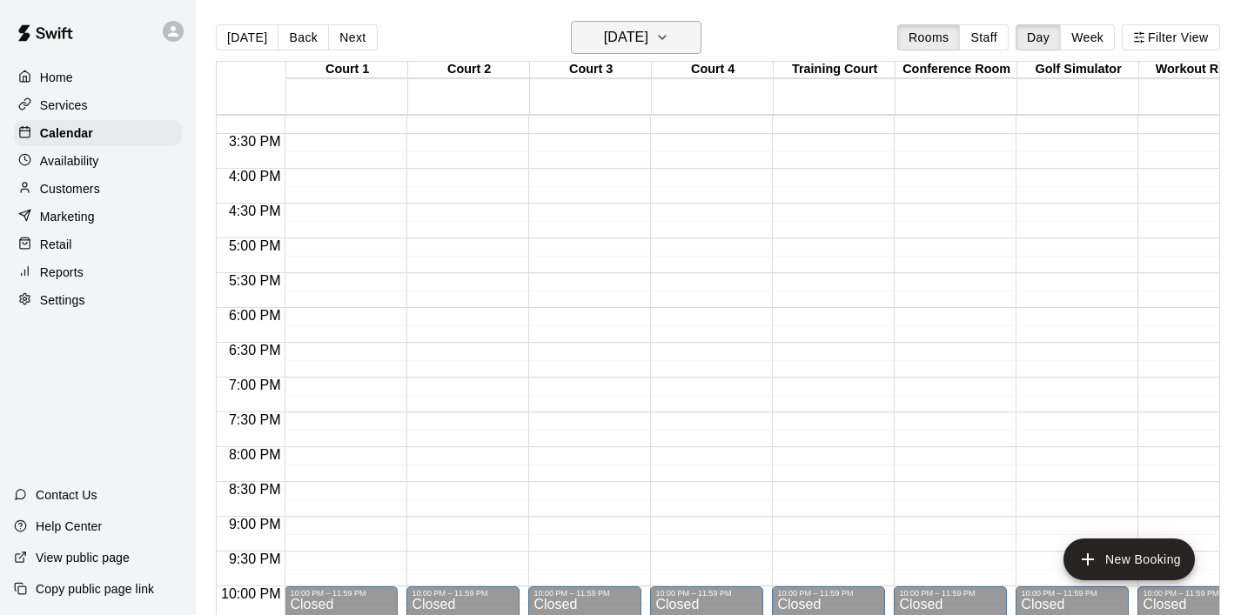
click at [669, 35] on icon "button" at bounding box center [662, 37] width 14 height 21
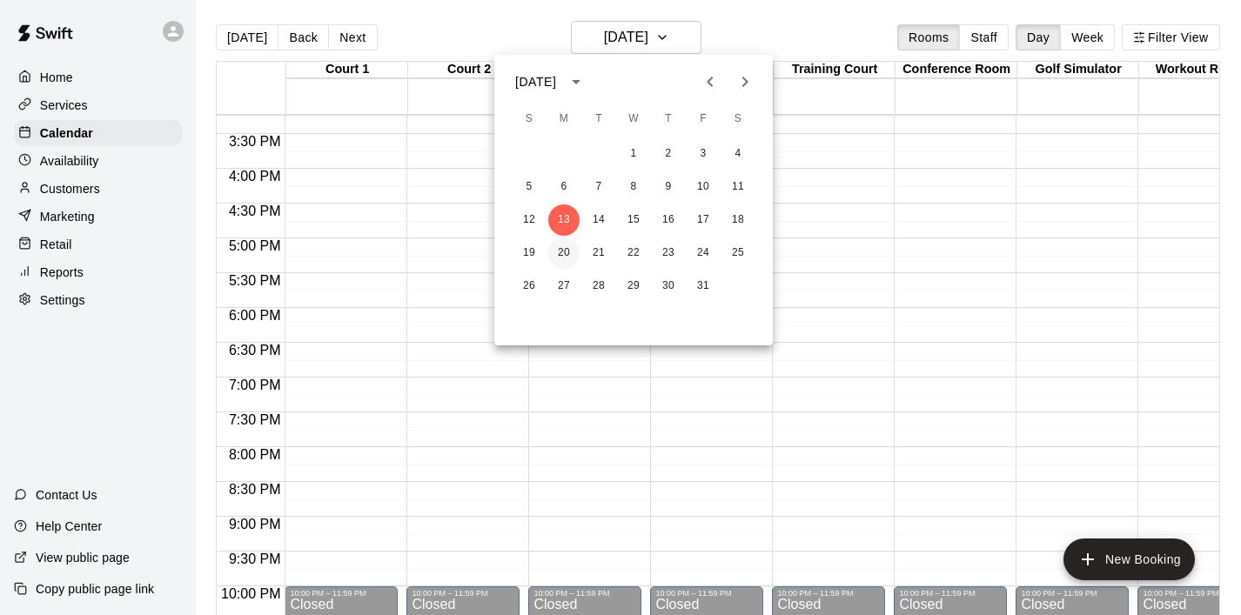
click at [567, 246] on button "20" at bounding box center [563, 253] width 31 height 31
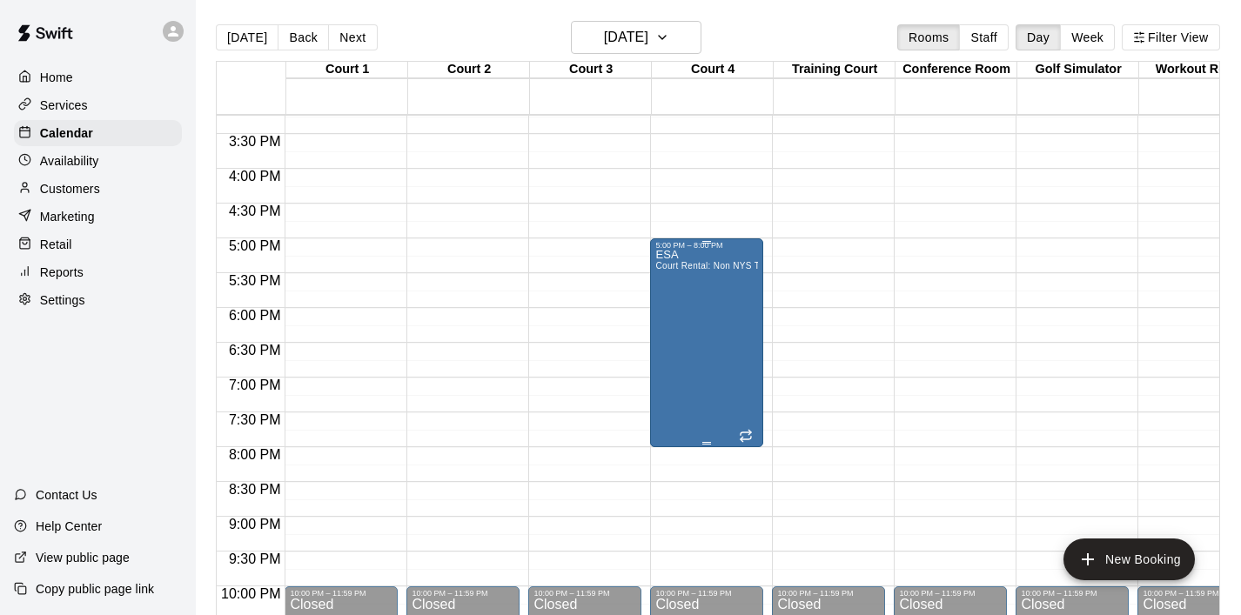
click at [695, 346] on div "ESA Court Rental: Non NYS Team" at bounding box center [706, 557] width 103 height 615
click at [673, 271] on icon "edit" at bounding box center [674, 269] width 16 height 16
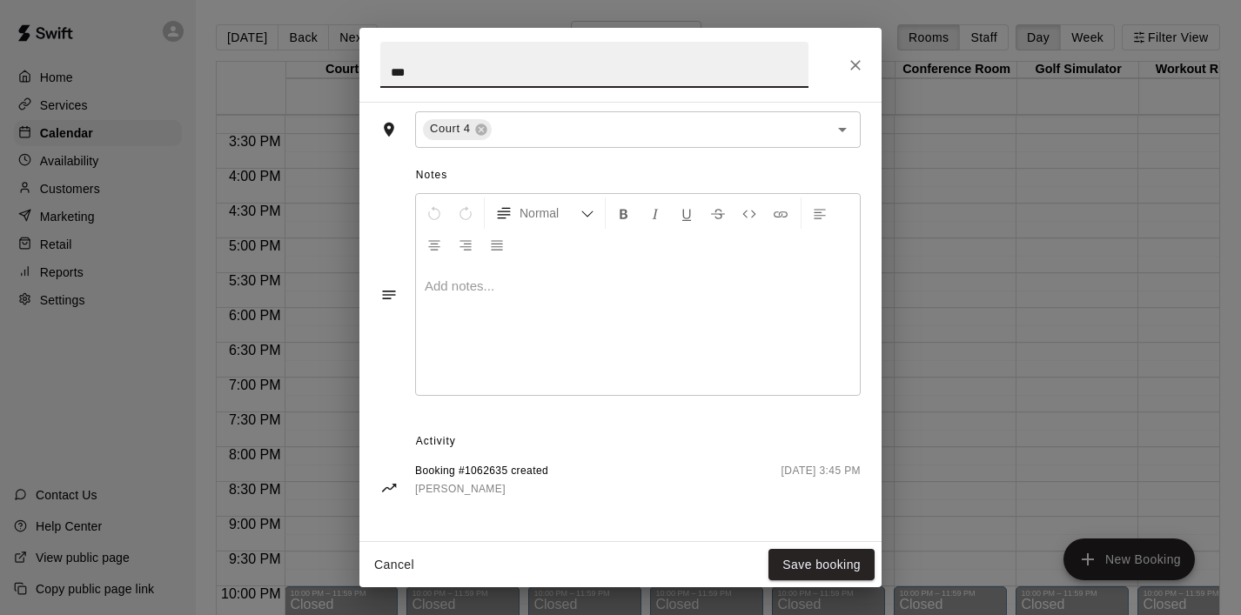
scroll to position [0, 0]
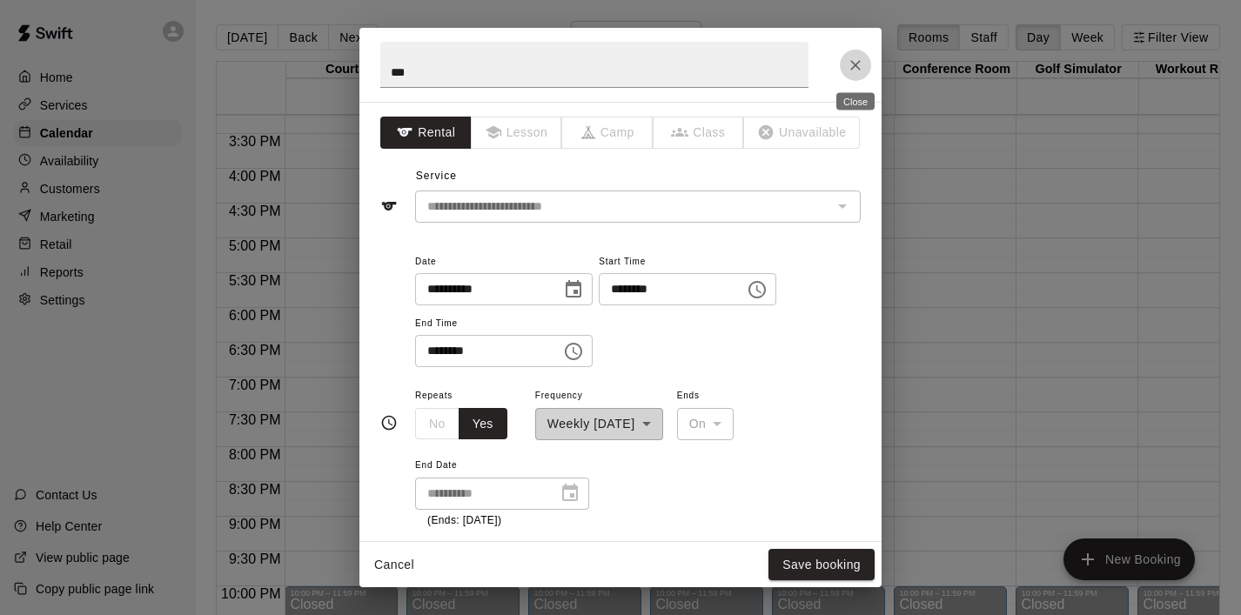
click at [854, 62] on icon "Close" at bounding box center [855, 65] width 17 height 17
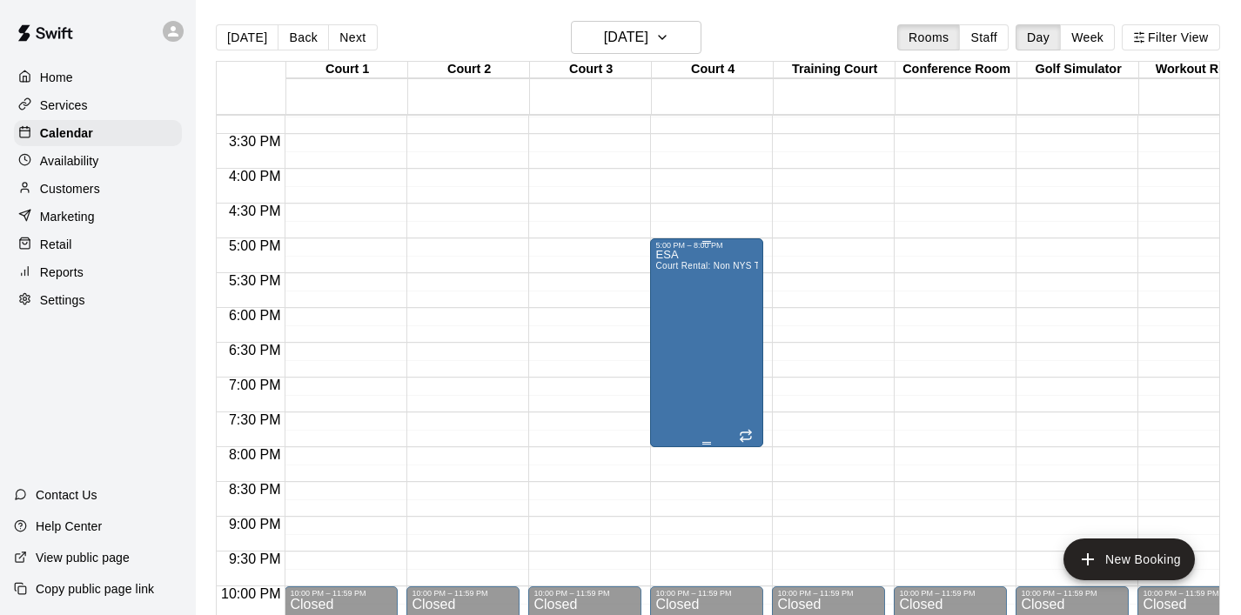
click at [681, 329] on div "ESA Court Rental: Non NYS Team" at bounding box center [706, 557] width 103 height 615
click at [675, 356] on icon "delete" at bounding box center [674, 352] width 12 height 16
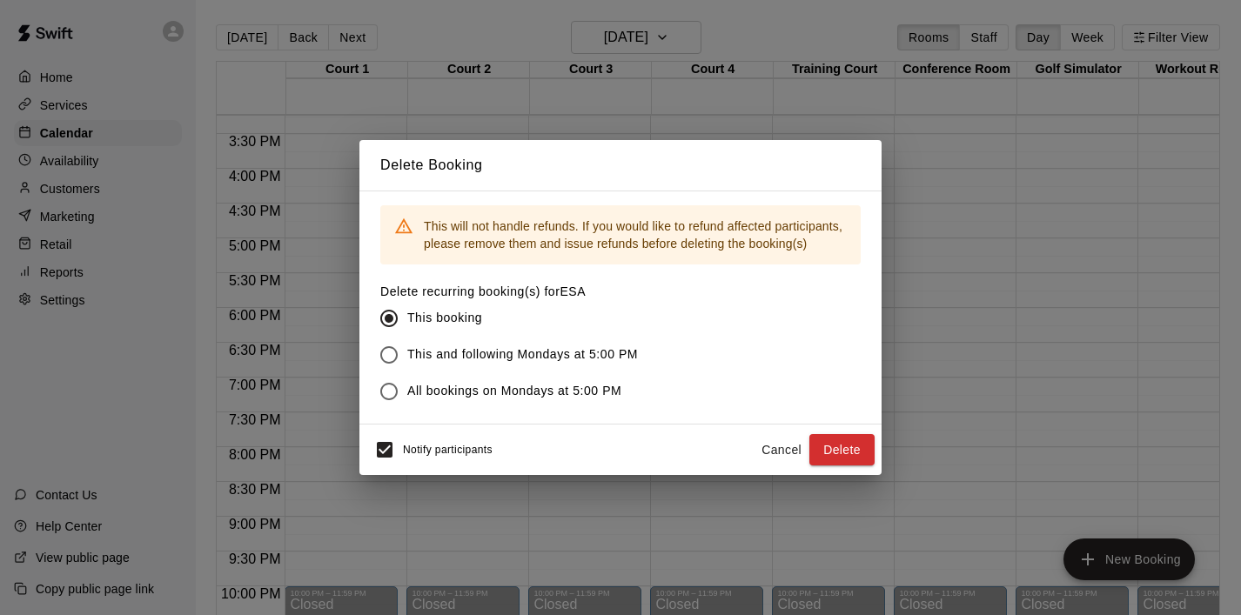
click at [496, 346] on span "This and following Mondays at 5:00 PM" at bounding box center [522, 355] width 231 height 18
click at [847, 455] on button "Delete" at bounding box center [841, 450] width 65 height 32
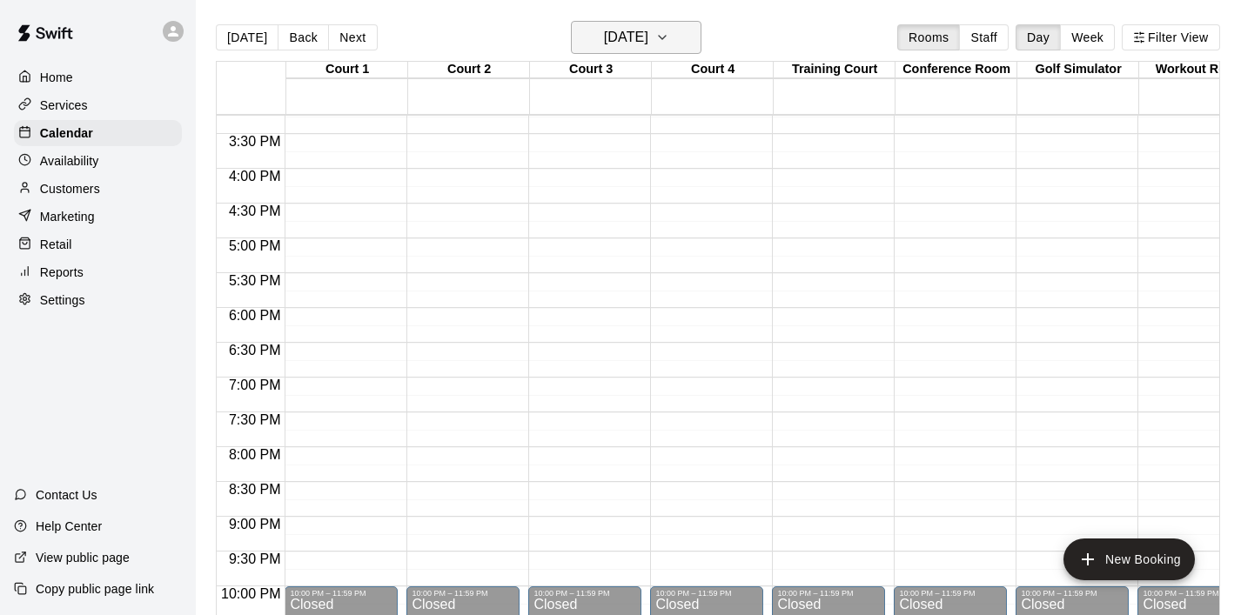
click at [669, 42] on icon "button" at bounding box center [662, 37] width 14 height 21
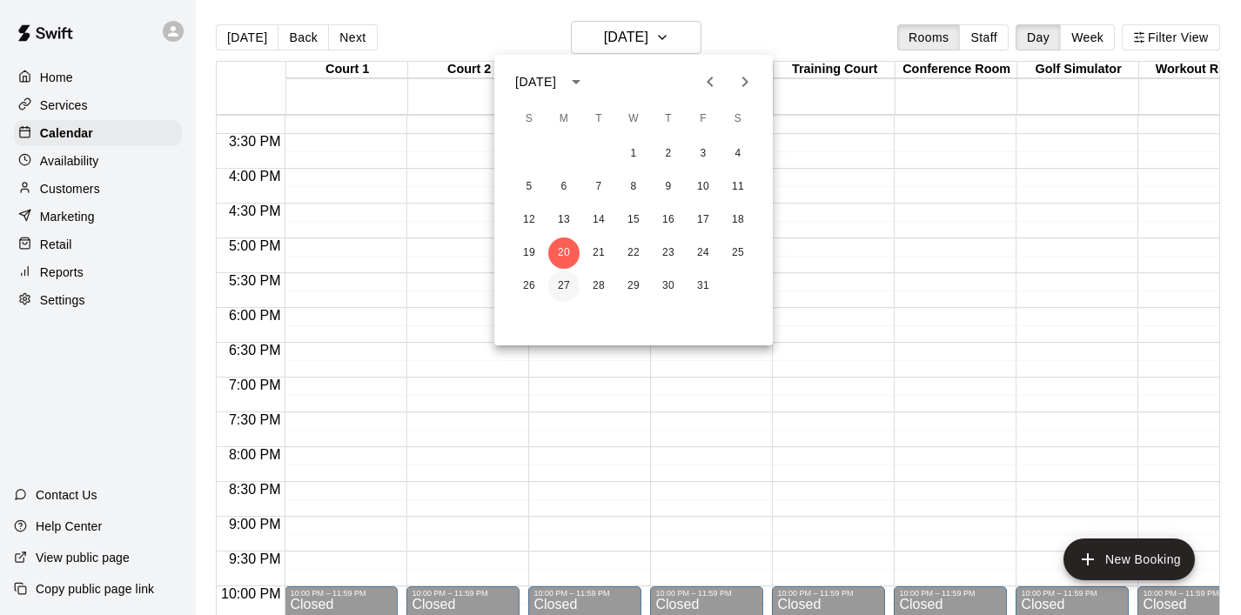
click at [560, 284] on button "27" at bounding box center [563, 286] width 31 height 31
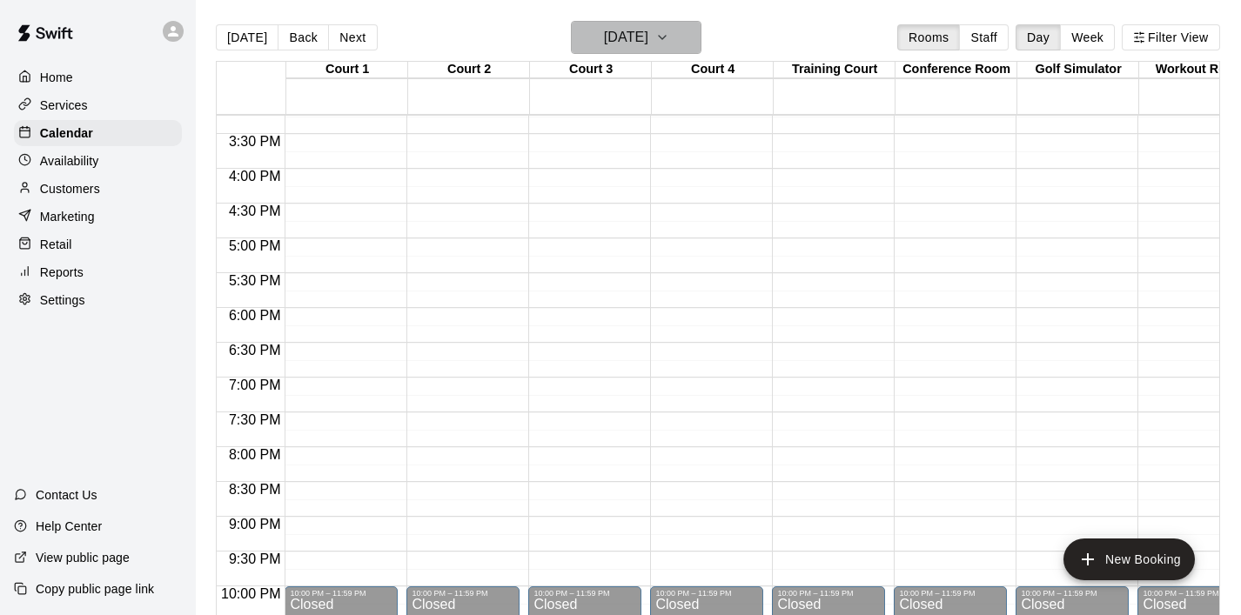
click at [669, 44] on icon "button" at bounding box center [662, 37] width 14 height 21
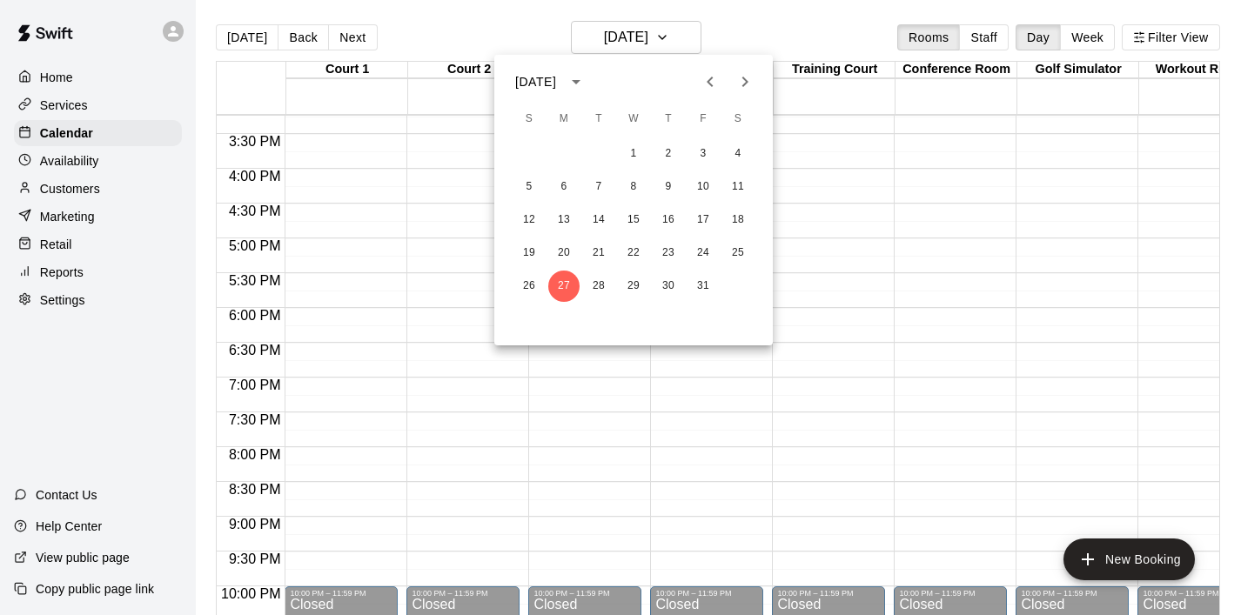
click at [749, 84] on icon "Next month" at bounding box center [745, 81] width 21 height 21
click at [566, 184] on button "3" at bounding box center [563, 186] width 31 height 31
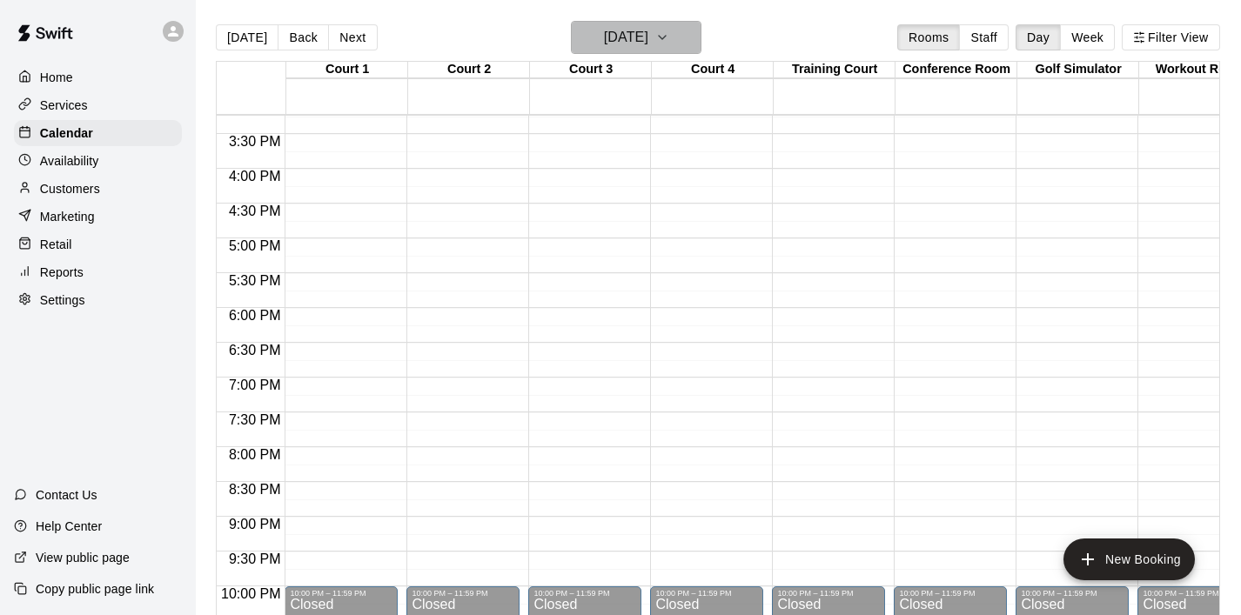
click at [669, 44] on icon "button" at bounding box center [662, 37] width 14 height 21
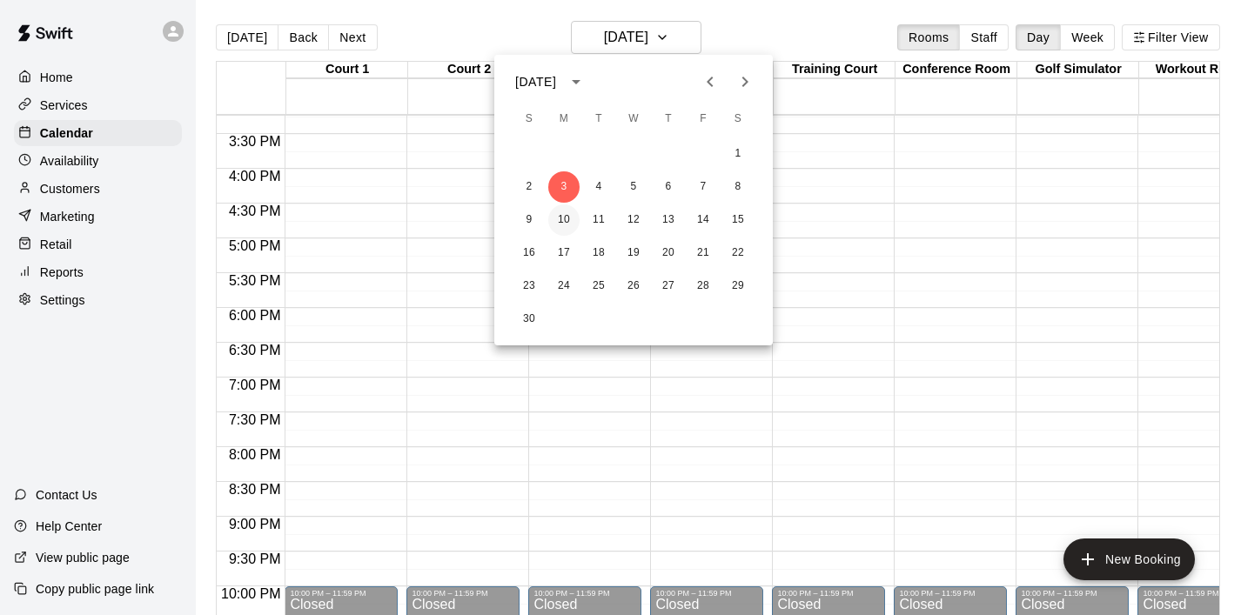
click at [561, 217] on button "10" at bounding box center [563, 220] width 31 height 31
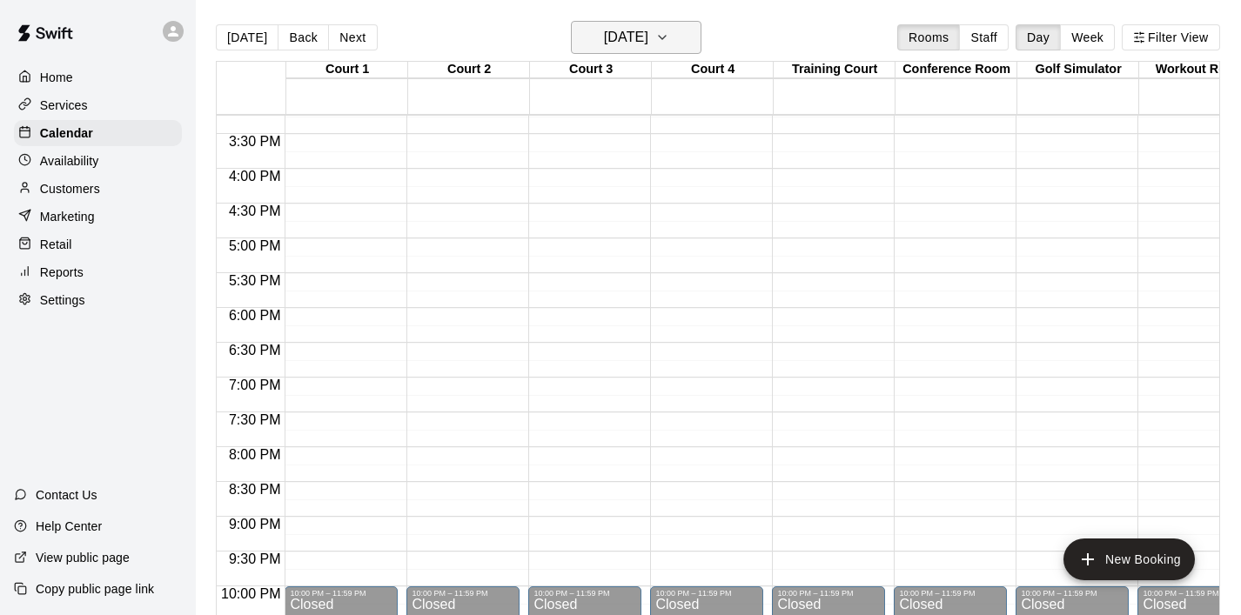
click at [669, 41] on icon "button" at bounding box center [662, 37] width 14 height 21
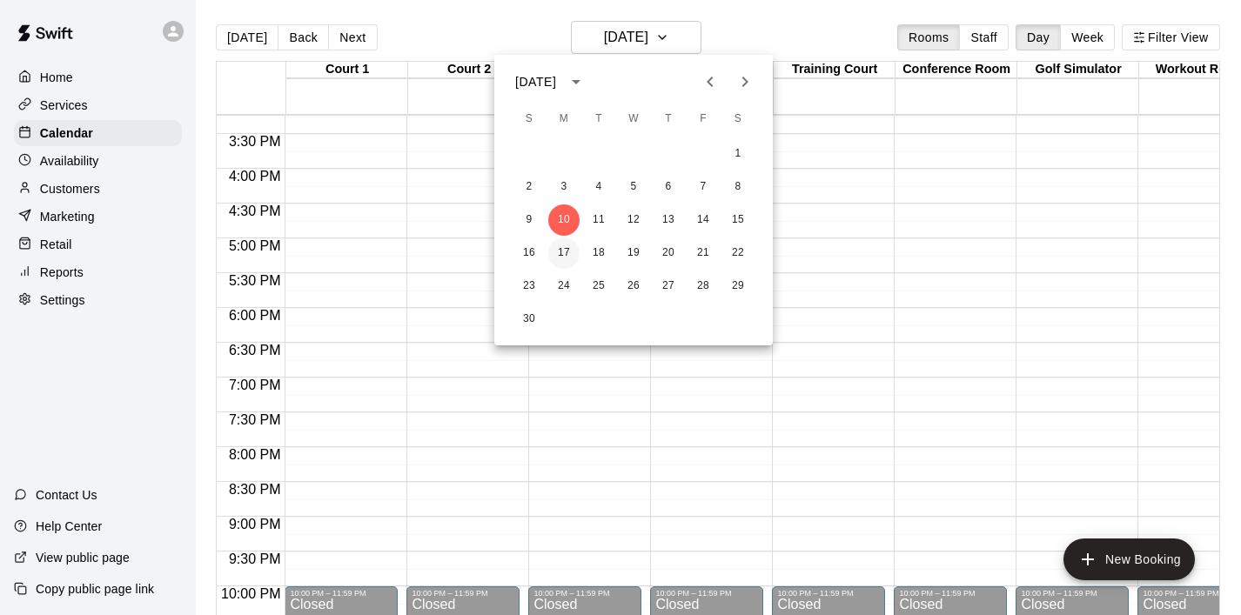
click at [554, 258] on button "17" at bounding box center [563, 253] width 31 height 31
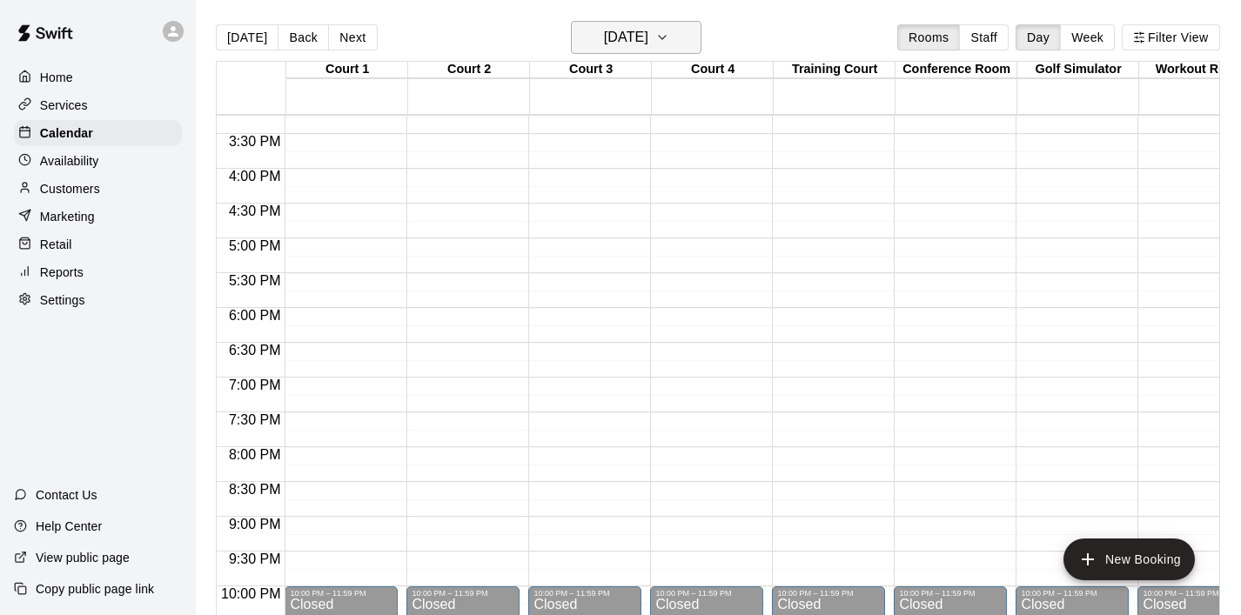
click at [669, 39] on icon "button" at bounding box center [662, 37] width 14 height 21
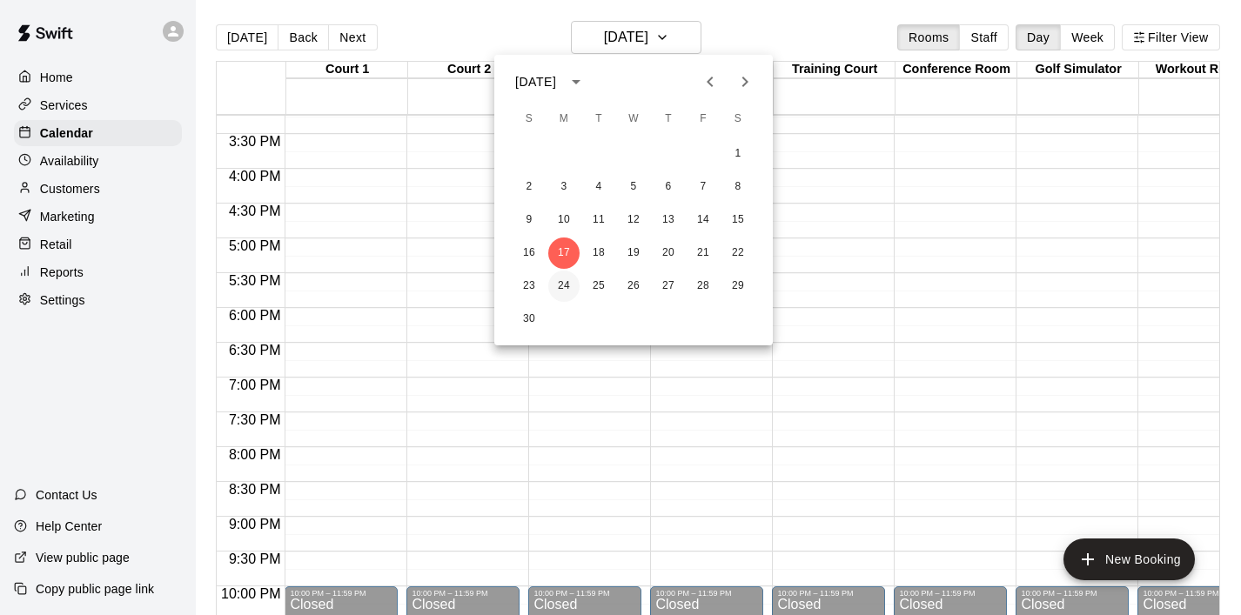
click at [563, 287] on button "24" at bounding box center [563, 286] width 31 height 31
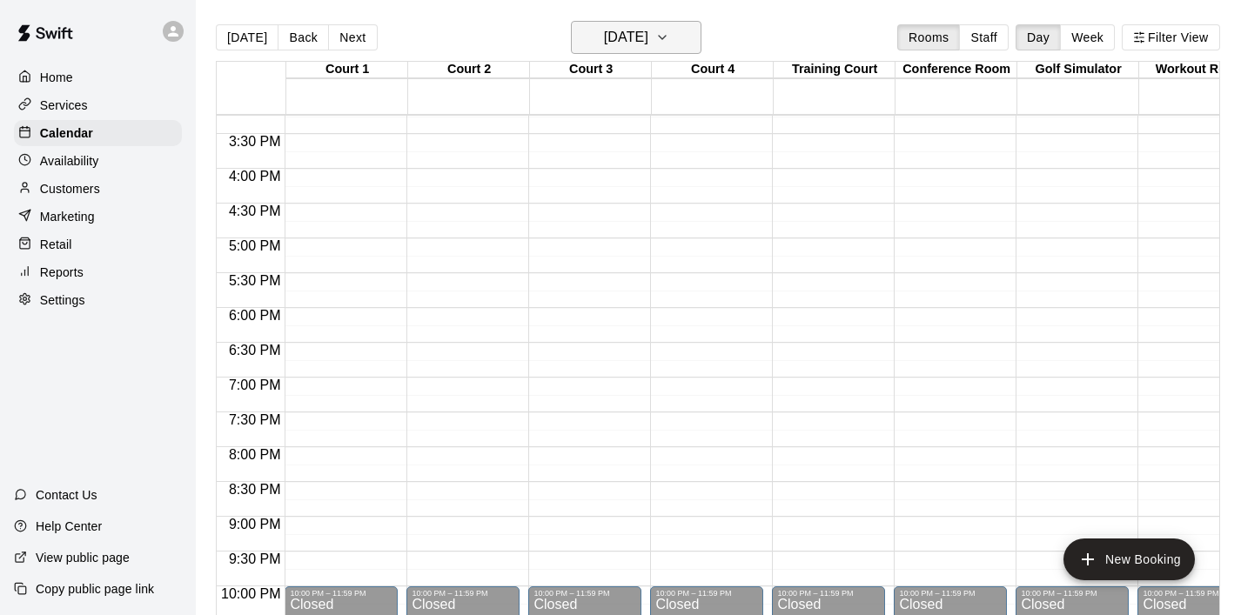
click at [669, 37] on icon "button" at bounding box center [662, 37] width 14 height 21
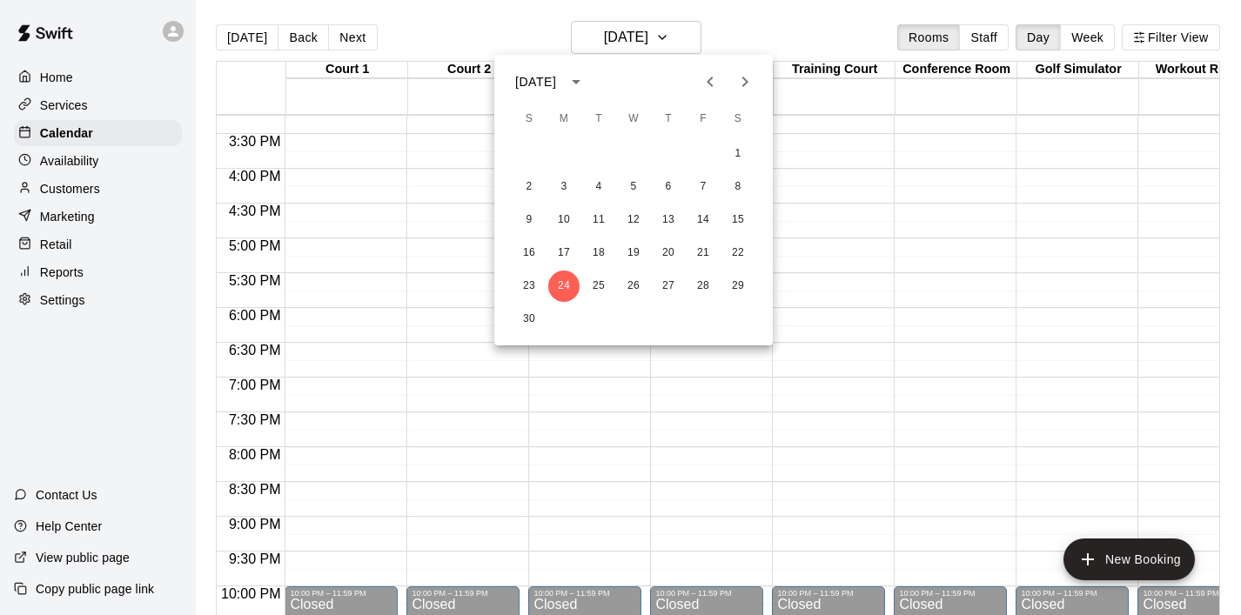
click at [752, 90] on icon "Next month" at bounding box center [745, 81] width 21 height 21
click at [565, 153] on button "1" at bounding box center [563, 153] width 31 height 31
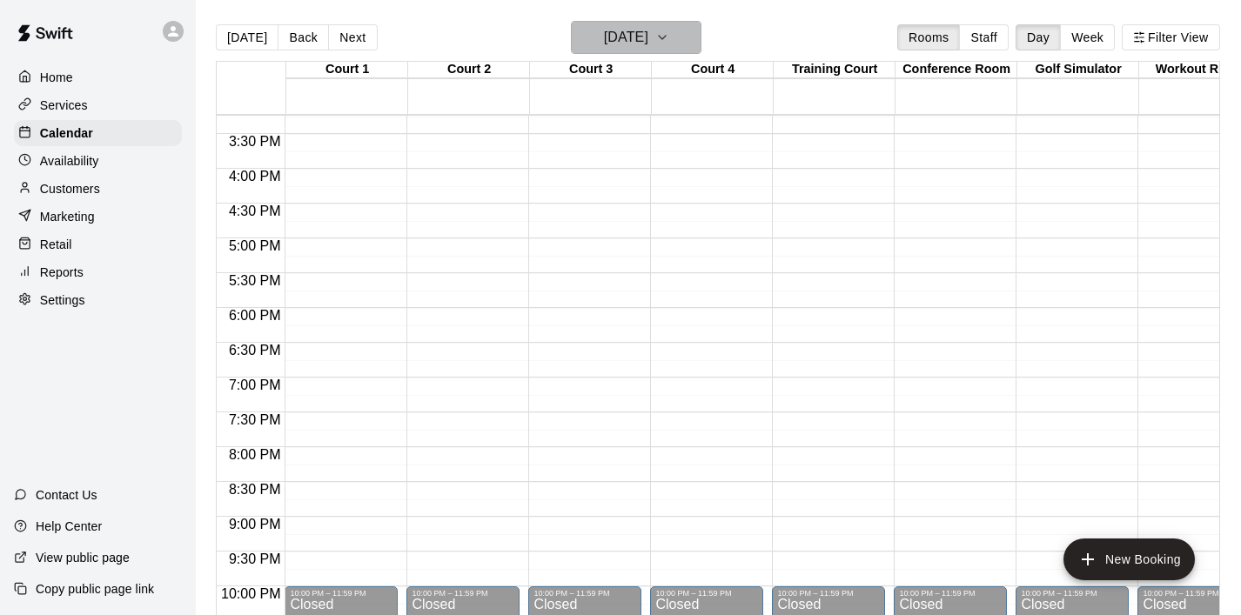
click at [696, 37] on button "[DATE]" at bounding box center [636, 37] width 131 height 33
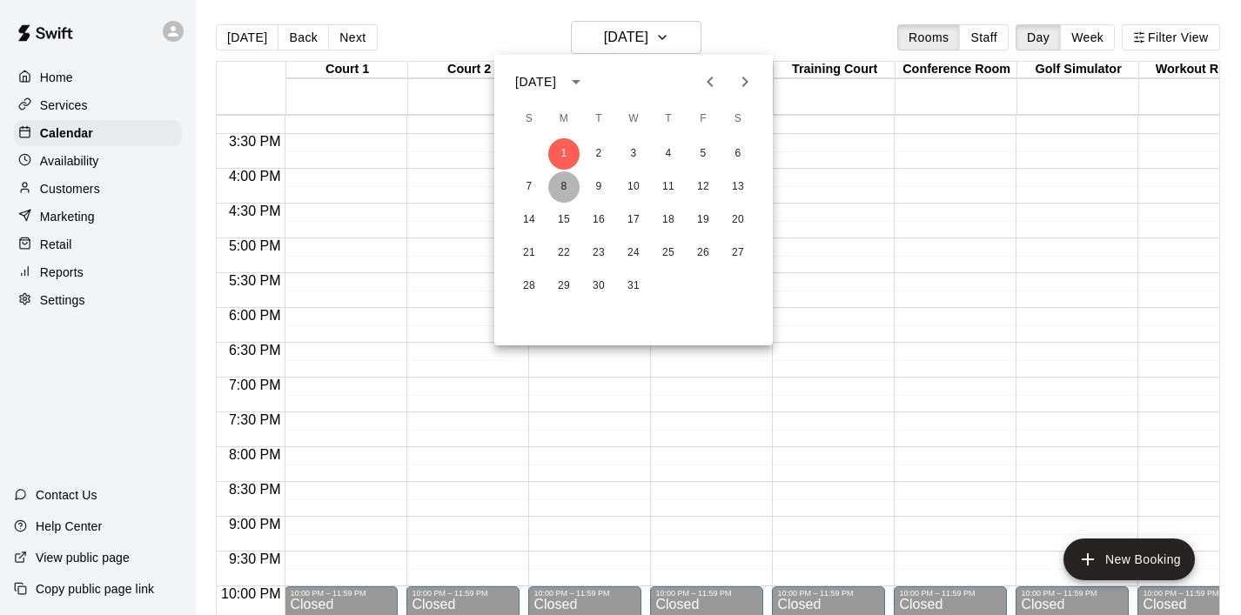
click at [565, 185] on button "8" at bounding box center [563, 186] width 31 height 31
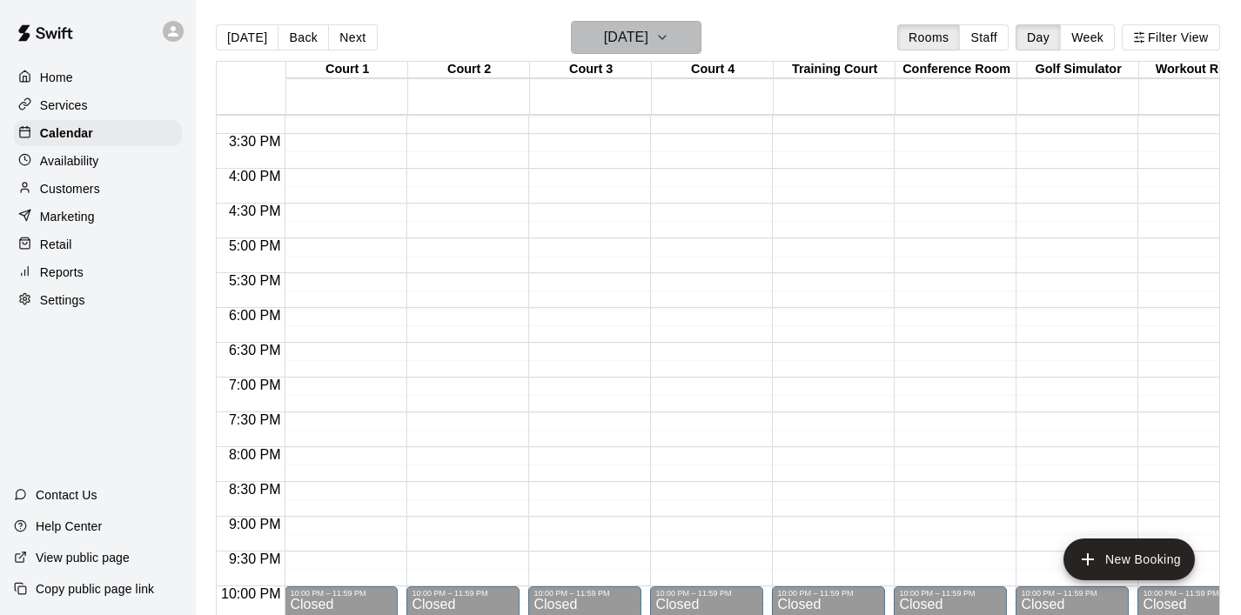
click at [669, 44] on icon "button" at bounding box center [662, 37] width 14 height 21
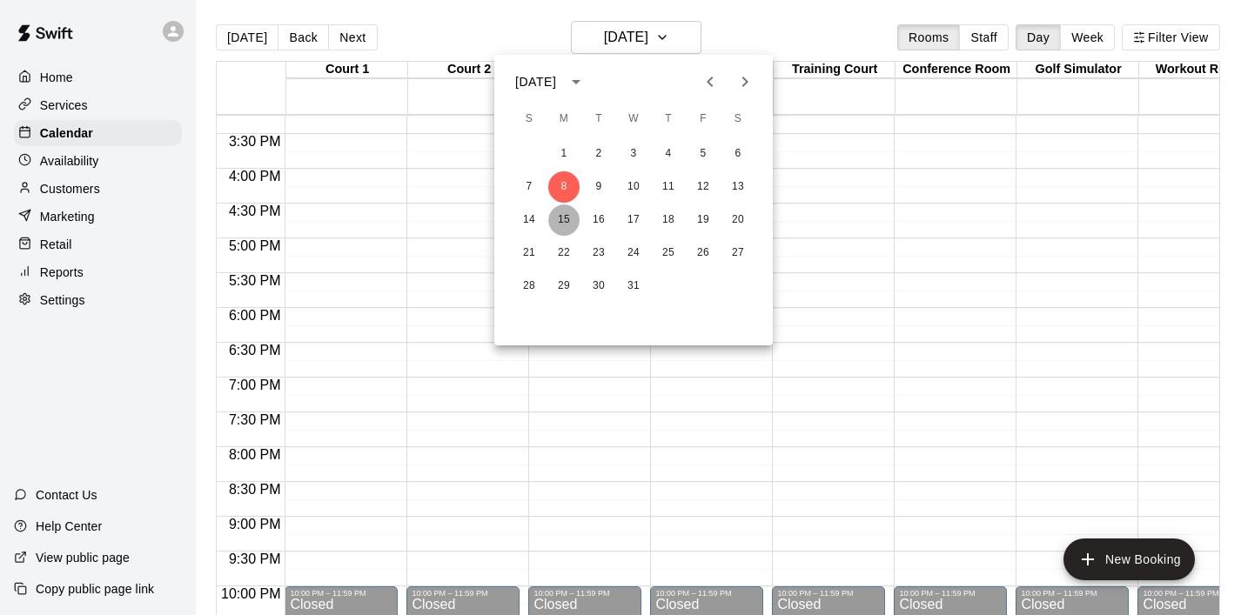
click at [564, 213] on button "15" at bounding box center [563, 220] width 31 height 31
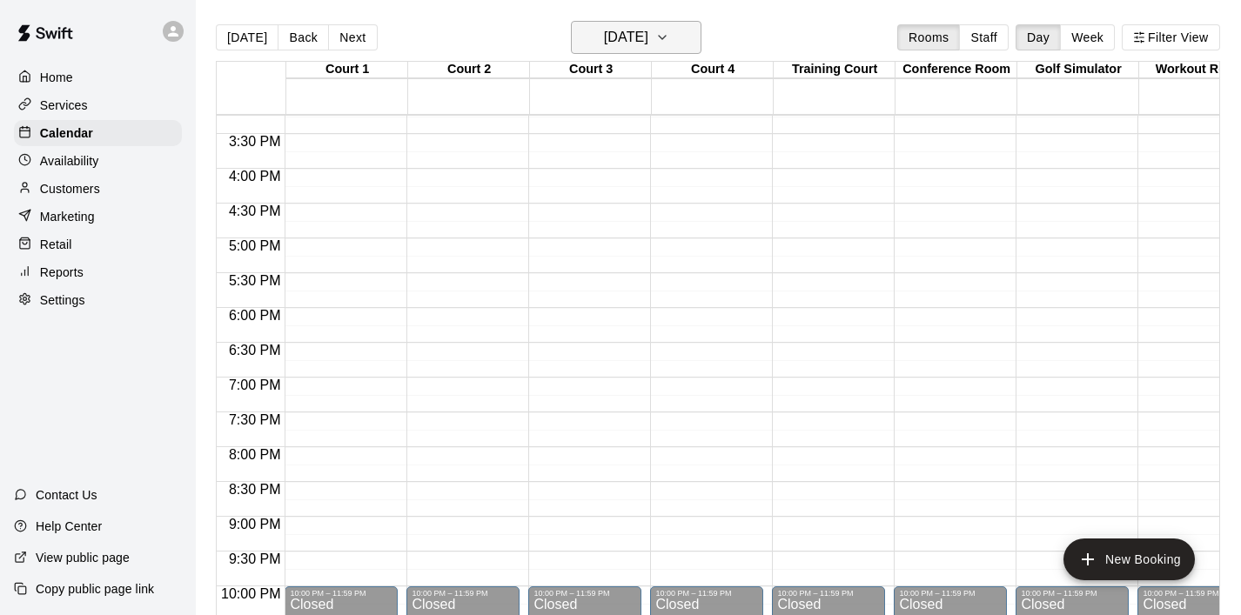
click at [669, 37] on icon "button" at bounding box center [662, 37] width 14 height 21
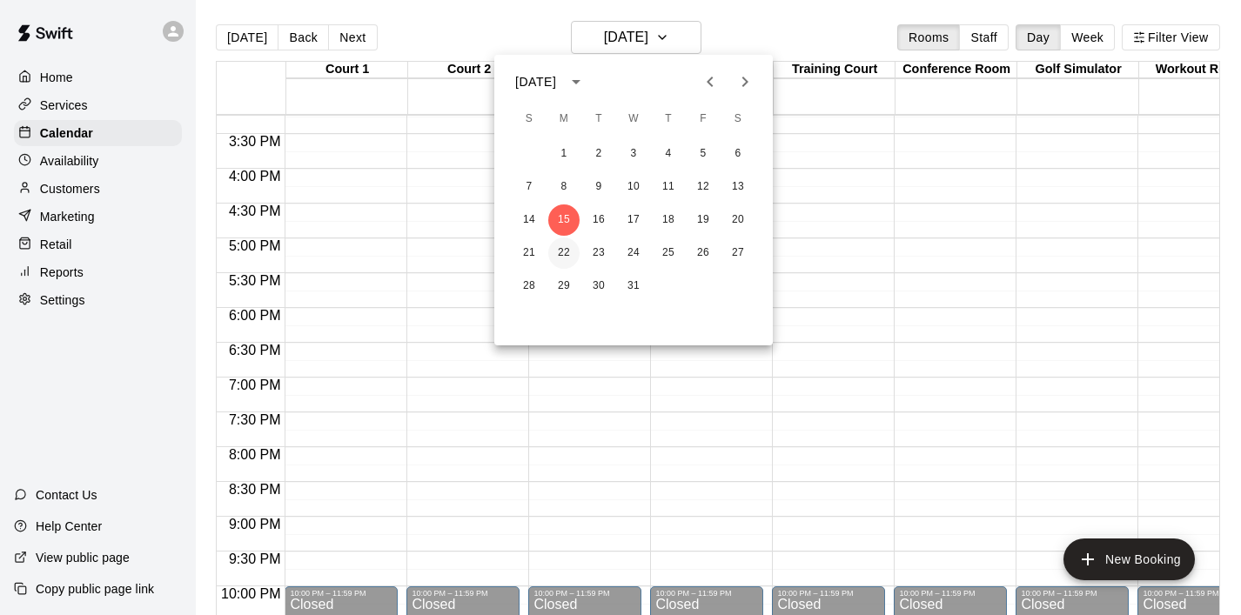
click at [568, 244] on button "22" at bounding box center [563, 253] width 31 height 31
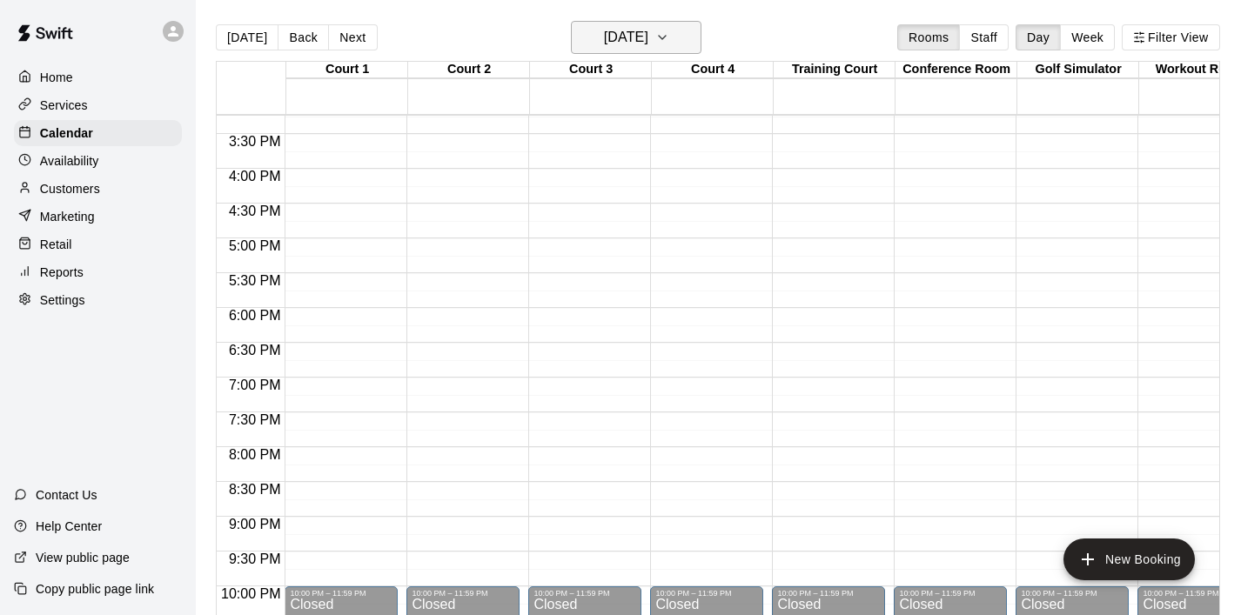
click at [669, 35] on icon "button" at bounding box center [662, 37] width 14 height 21
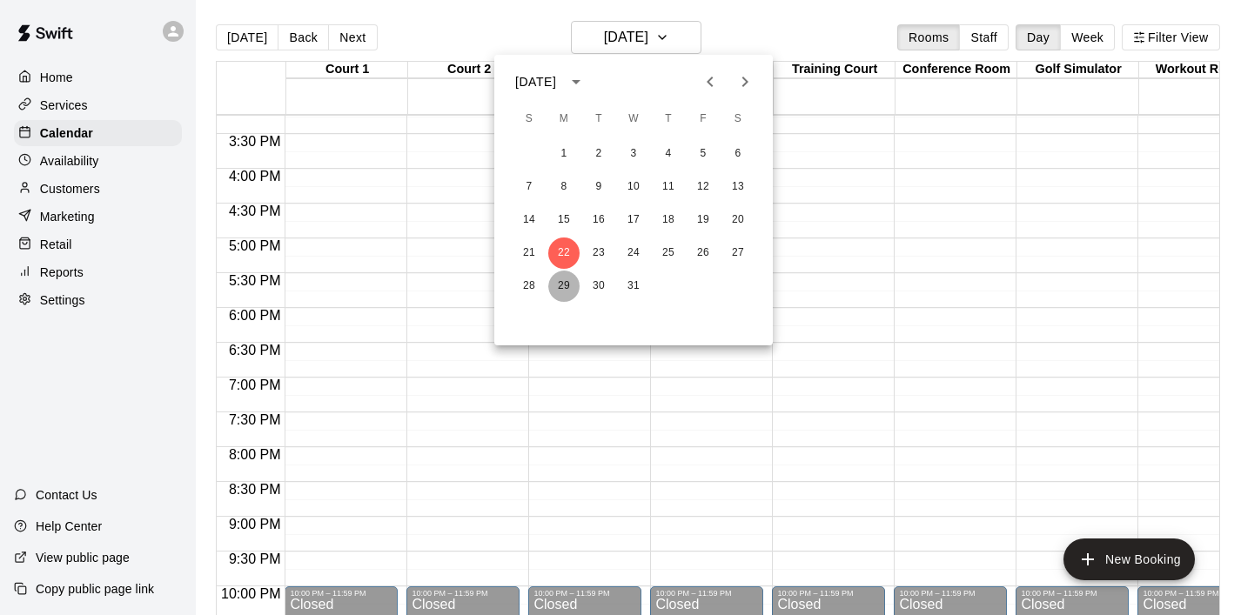
click at [560, 285] on button "29" at bounding box center [563, 286] width 31 height 31
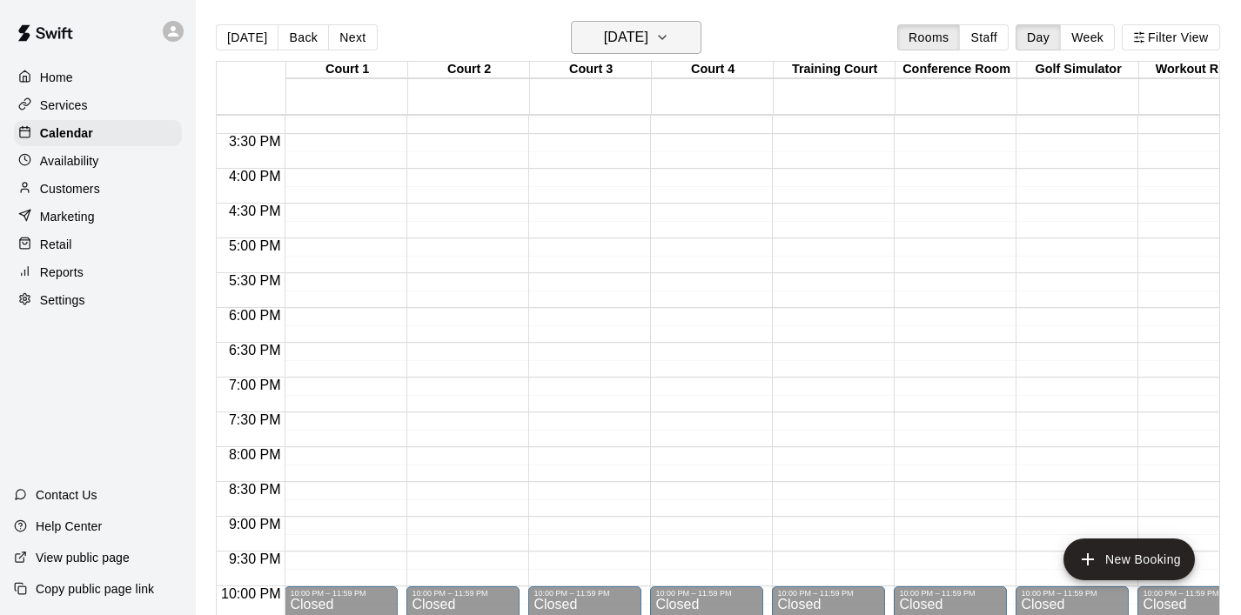
click at [669, 38] on icon "button" at bounding box center [662, 37] width 14 height 21
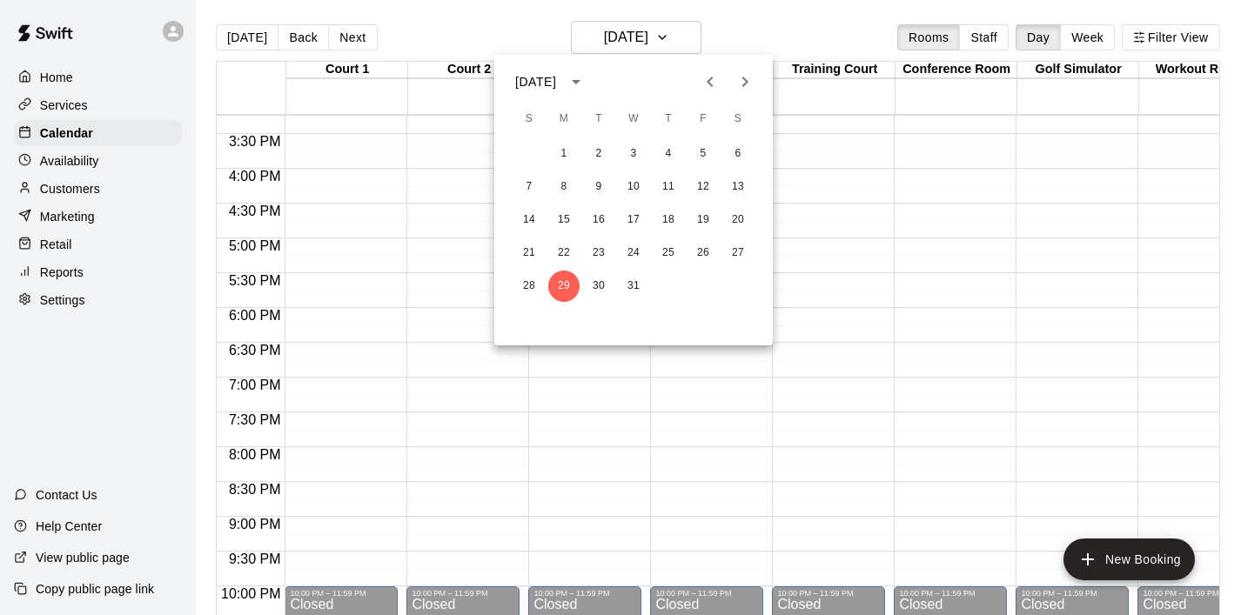
click at [745, 77] on icon "Next month" at bounding box center [745, 81] width 21 height 21
click at [568, 178] on button "5" at bounding box center [563, 186] width 31 height 31
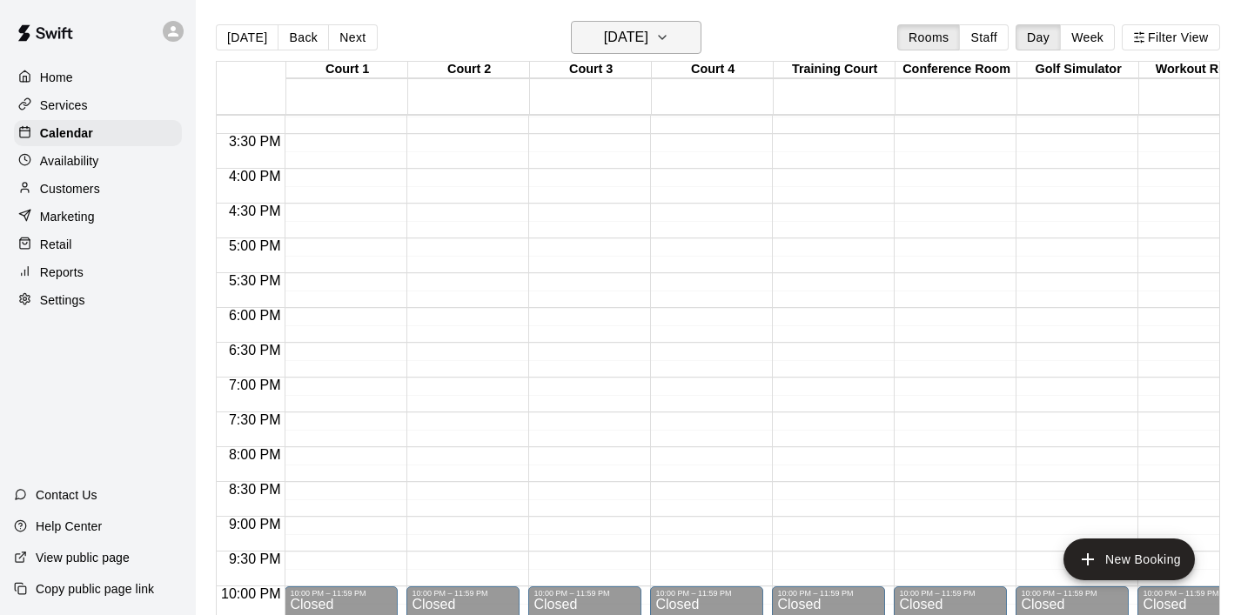
click at [669, 29] on icon "button" at bounding box center [662, 37] width 14 height 21
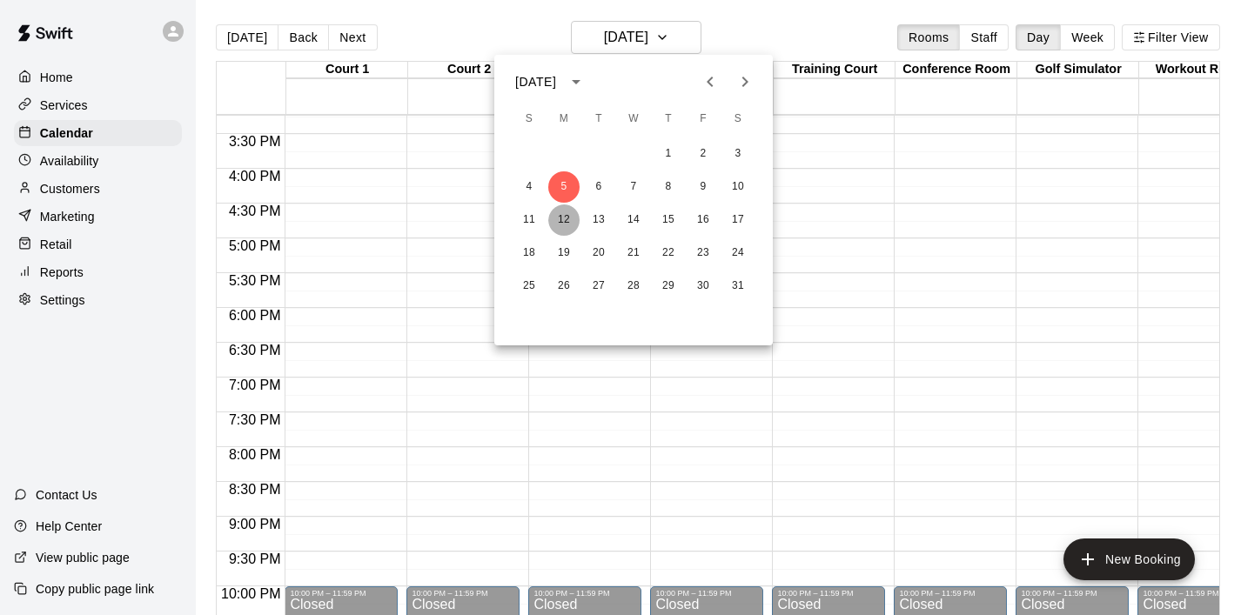
click at [570, 216] on button "12" at bounding box center [563, 220] width 31 height 31
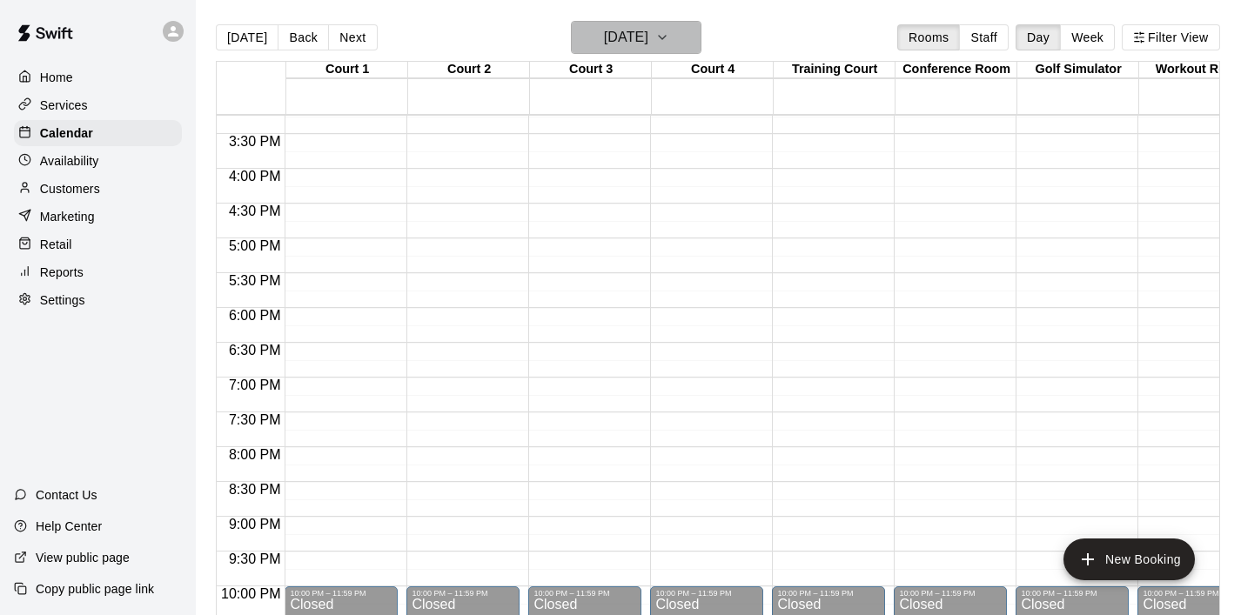
click at [669, 34] on icon "button" at bounding box center [662, 37] width 14 height 21
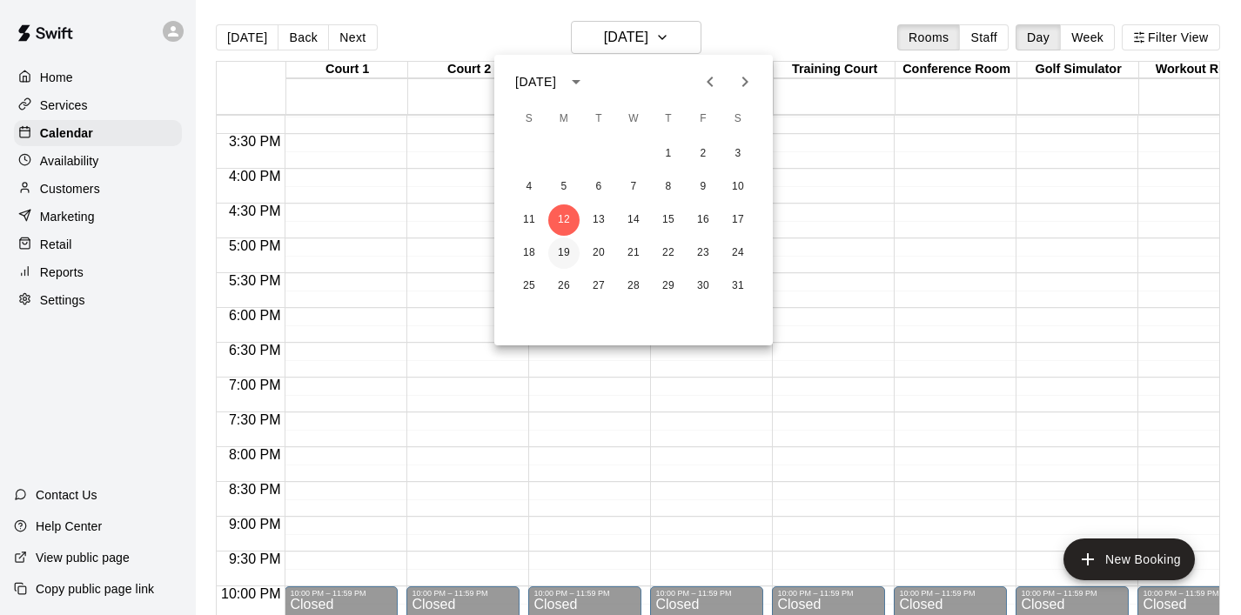
click at [565, 247] on button "19" at bounding box center [563, 253] width 31 height 31
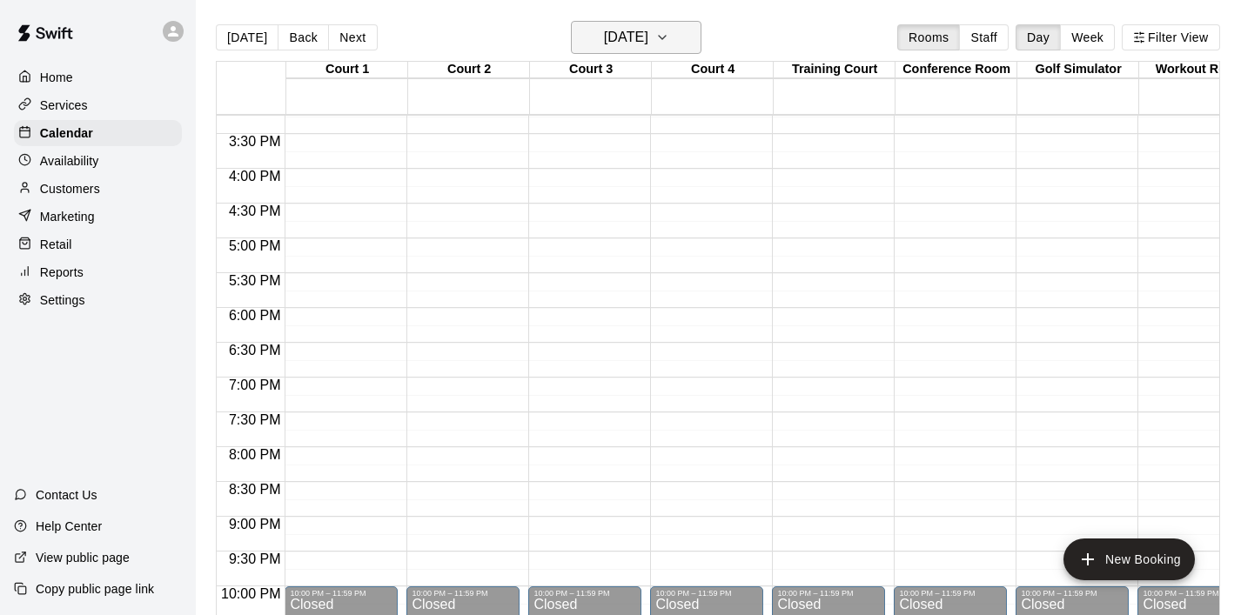
click at [669, 42] on icon "button" at bounding box center [662, 37] width 14 height 21
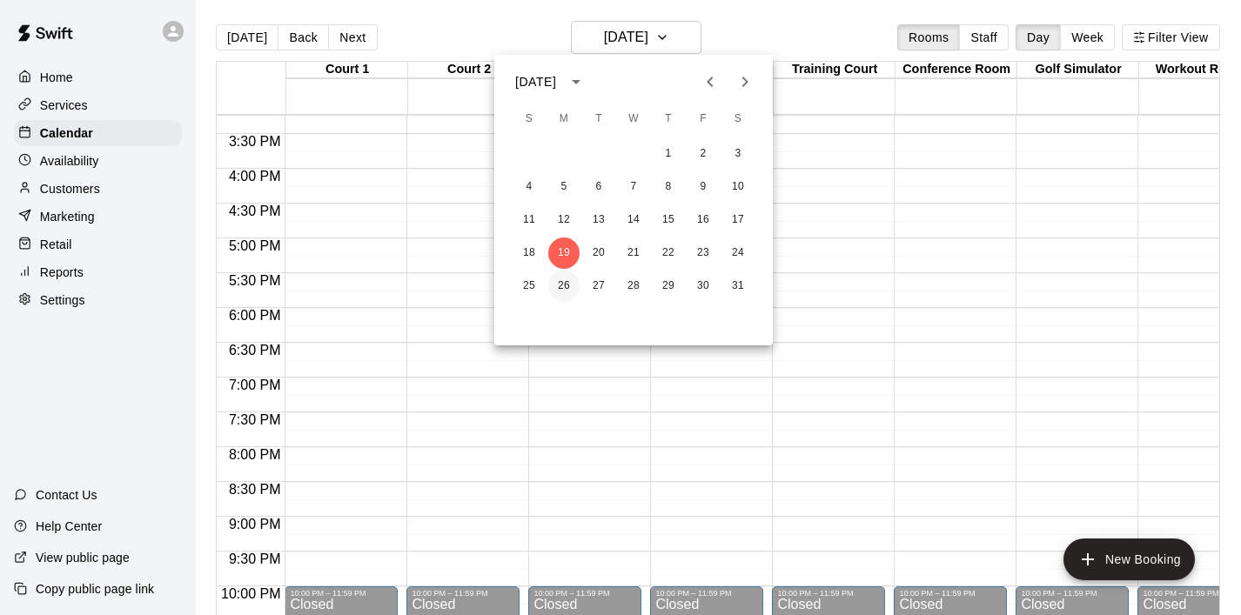
click at [565, 282] on button "26" at bounding box center [563, 286] width 31 height 31
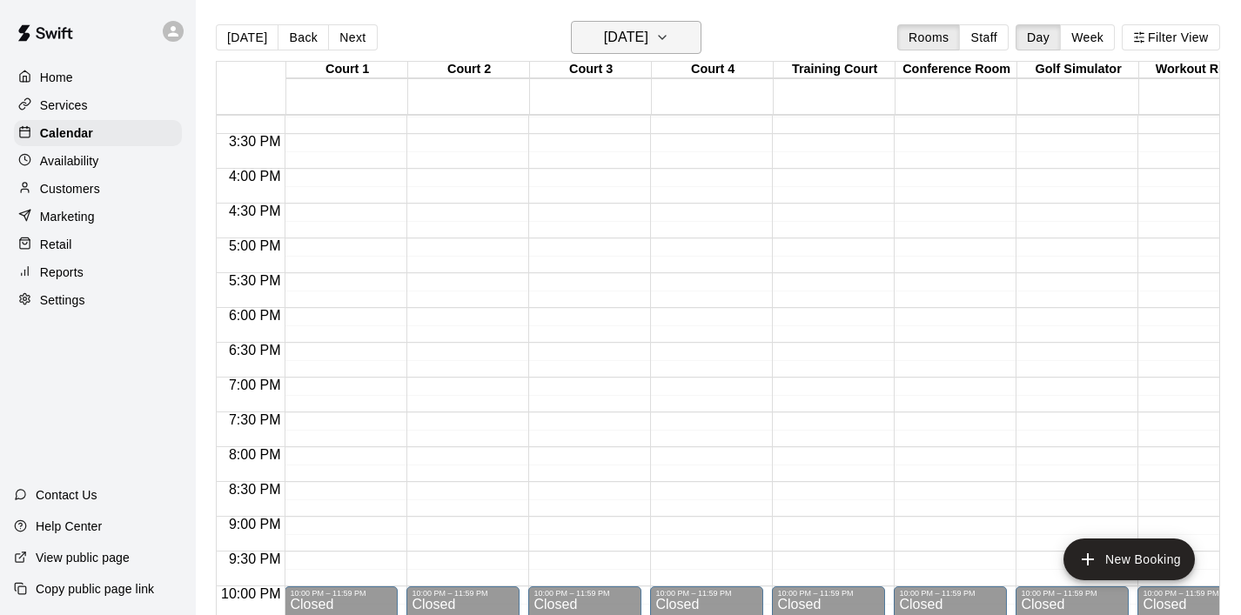
click at [666, 39] on icon "button" at bounding box center [662, 37] width 7 height 3
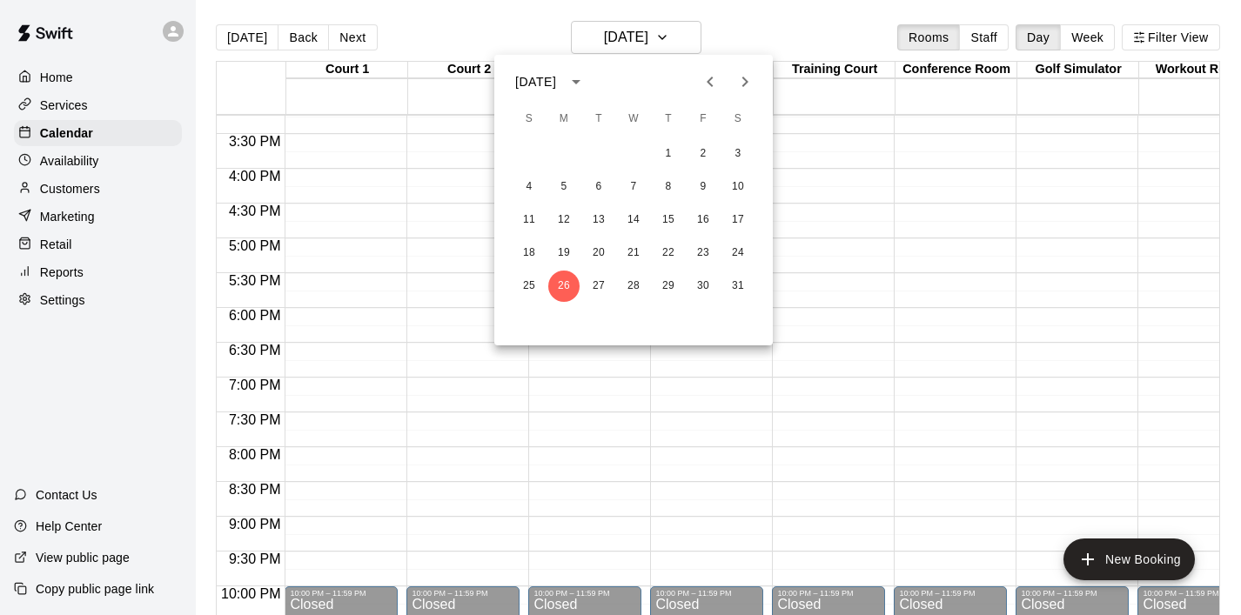
click at [752, 80] on icon "Next month" at bounding box center [745, 81] width 21 height 21
click at [568, 149] on button "2" at bounding box center [563, 153] width 31 height 31
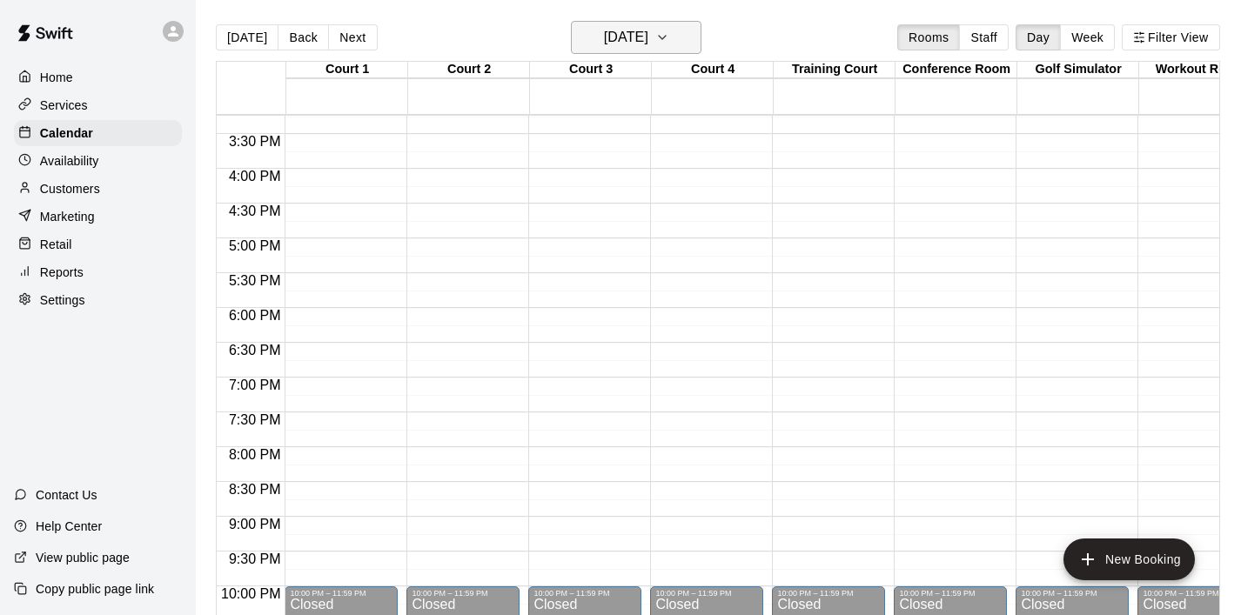
click at [666, 37] on icon "button" at bounding box center [662, 37] width 7 height 3
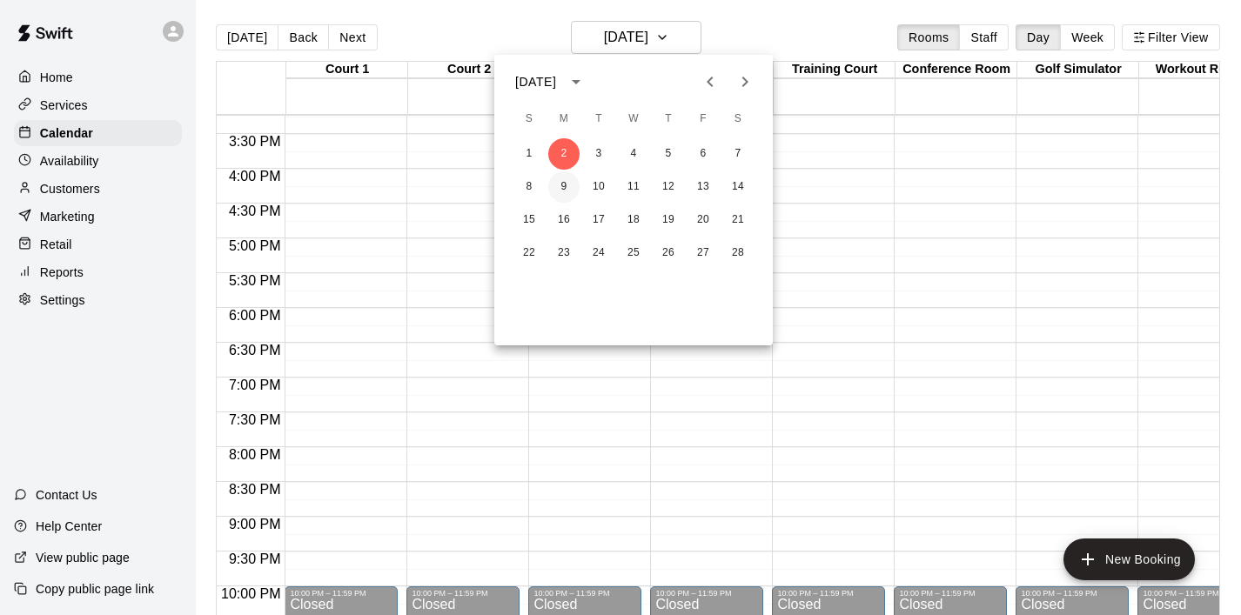
click at [567, 183] on button "9" at bounding box center [563, 186] width 31 height 31
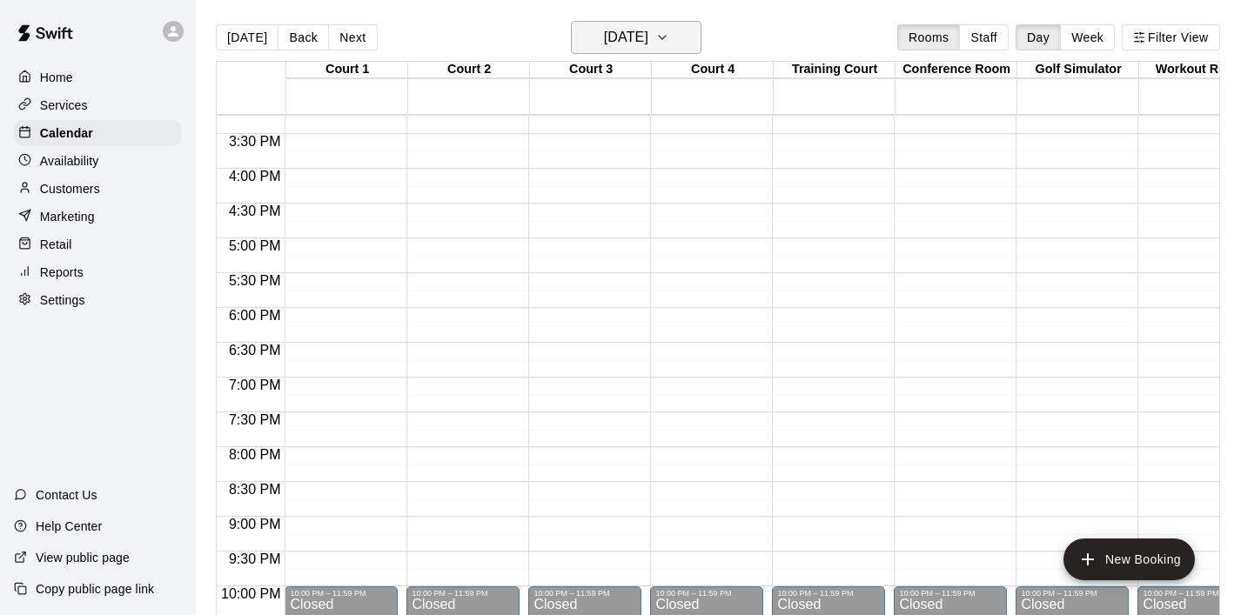
click at [669, 37] on icon "button" at bounding box center [662, 37] width 14 height 21
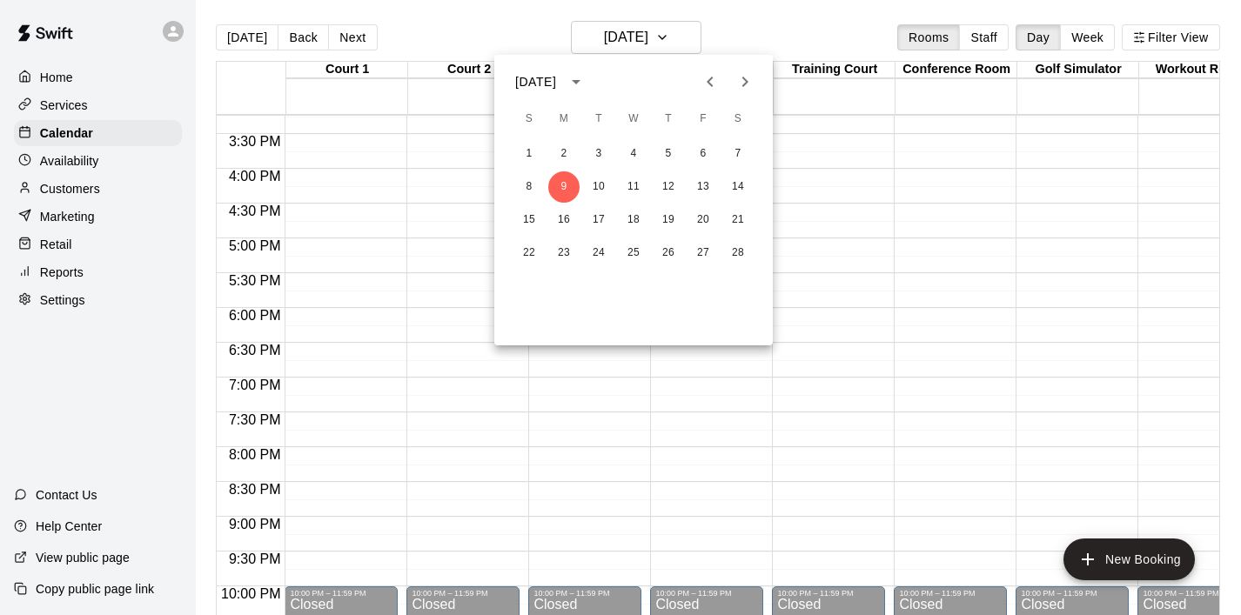
click at [712, 72] on icon "Previous month" at bounding box center [710, 81] width 21 height 21
click at [714, 79] on icon "Previous month" at bounding box center [710, 81] width 21 height 21
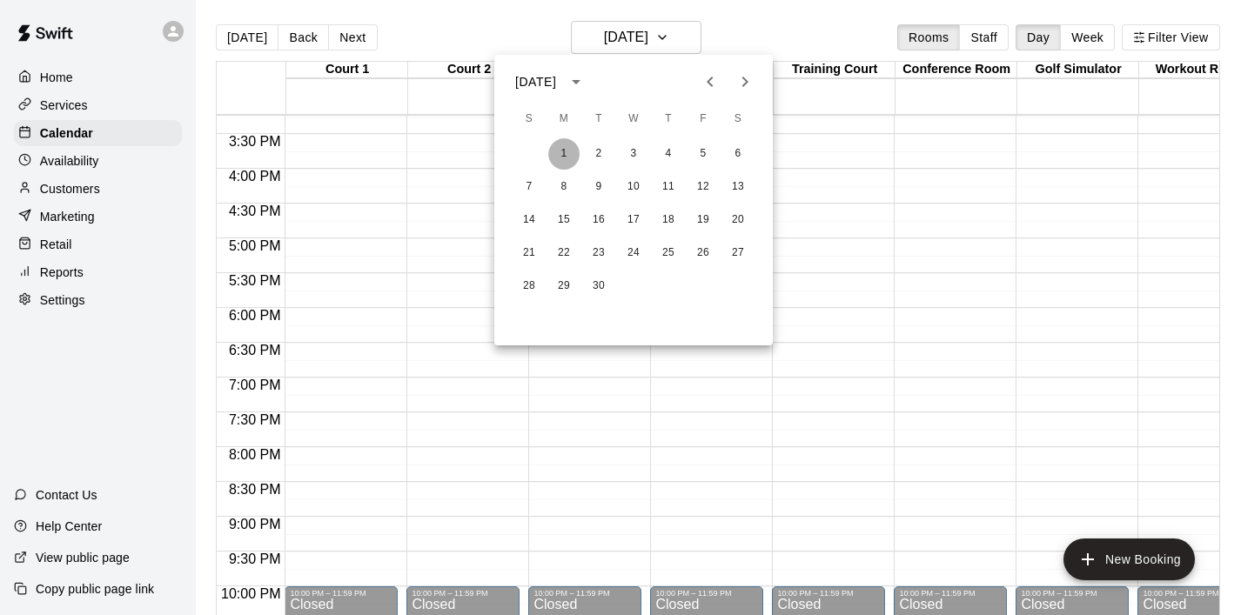
click at [570, 147] on button "1" at bounding box center [563, 153] width 31 height 31
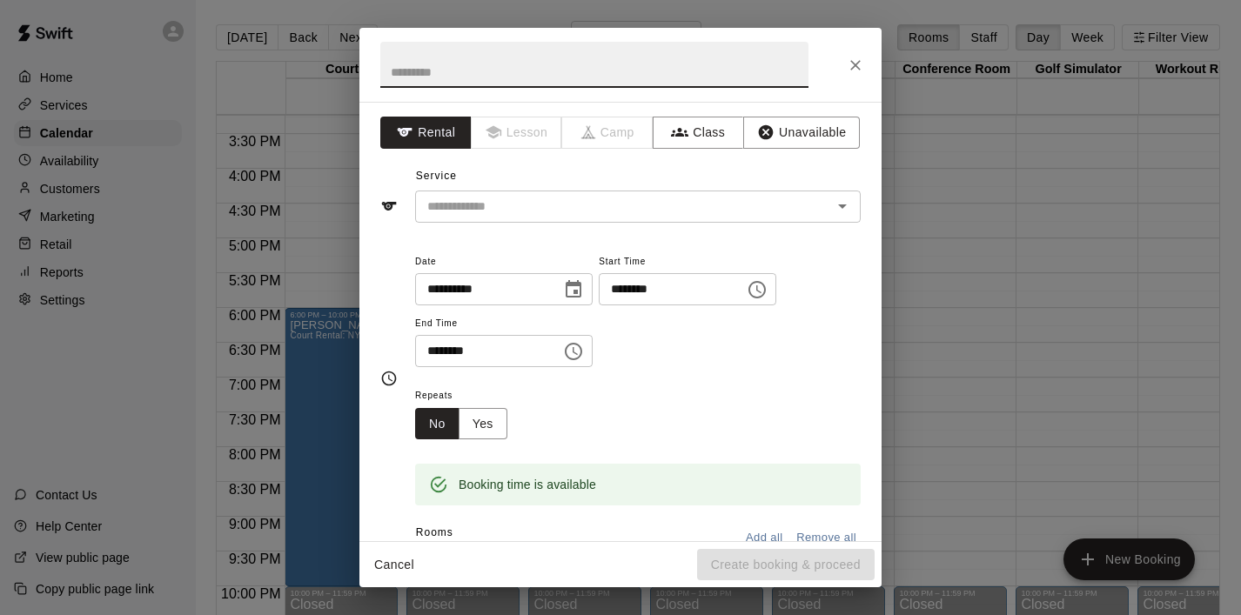
click at [540, 64] on input "text" at bounding box center [594, 65] width 428 height 46
type input "***"
click at [556, 209] on input "text" at bounding box center [612, 207] width 384 height 22
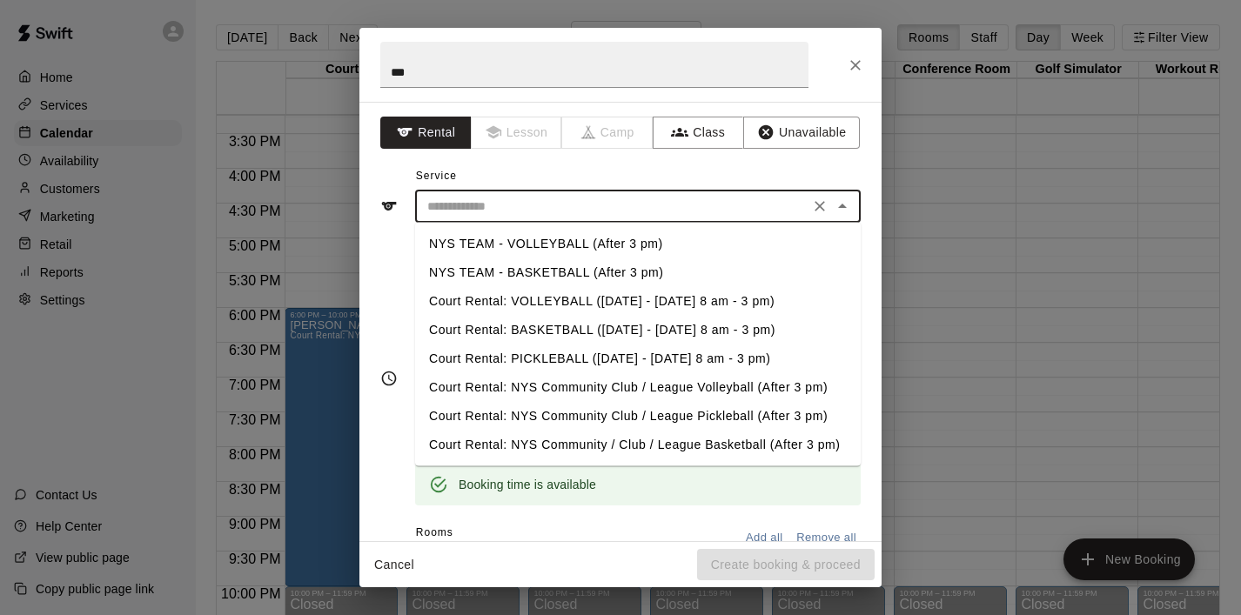
click at [578, 247] on li "NYS TEAM - VOLLEYBALL (After 3 pm)" at bounding box center [638, 244] width 446 height 29
type input "**********"
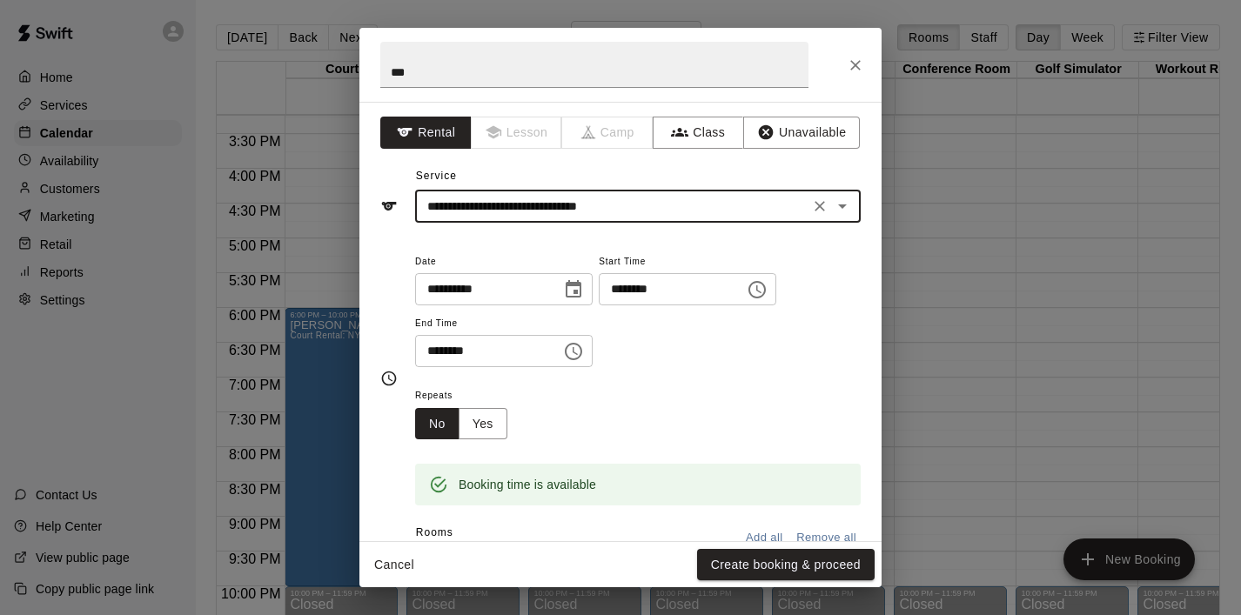
click at [574, 355] on icon "Choose time, selected time is 5:30 PM" at bounding box center [573, 351] width 21 height 21
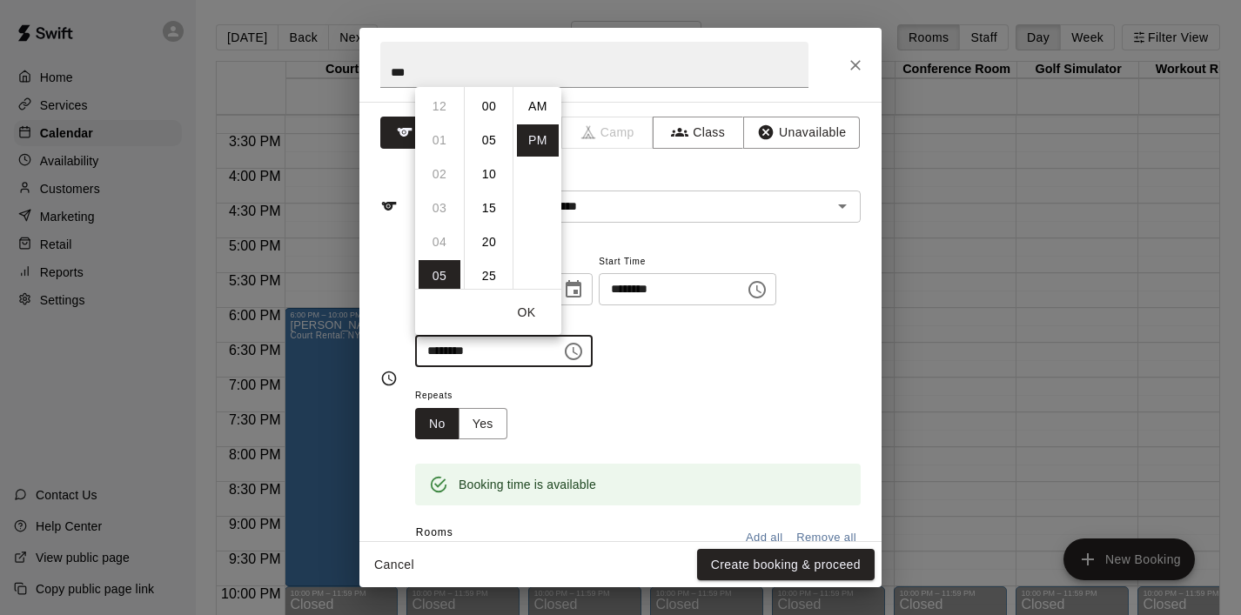
scroll to position [31, 0]
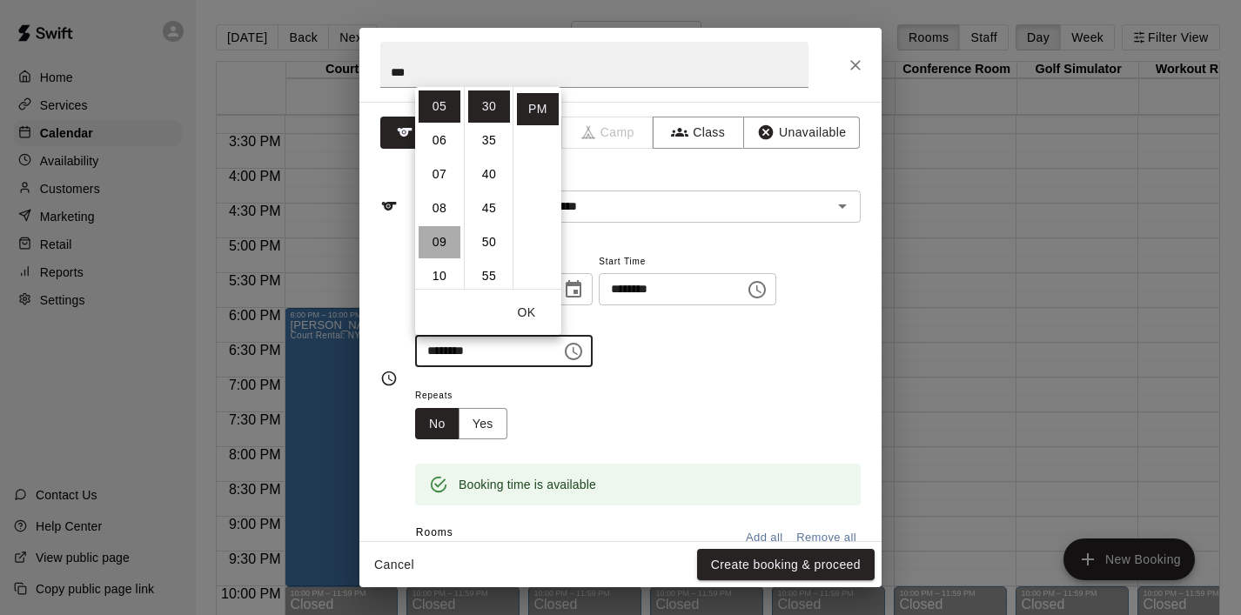
click at [447, 239] on li "09" at bounding box center [440, 242] width 42 height 32
click at [488, 111] on li "00" at bounding box center [489, 107] width 42 height 32
type input "********"
click at [523, 313] on button "OK" at bounding box center [527, 313] width 56 height 32
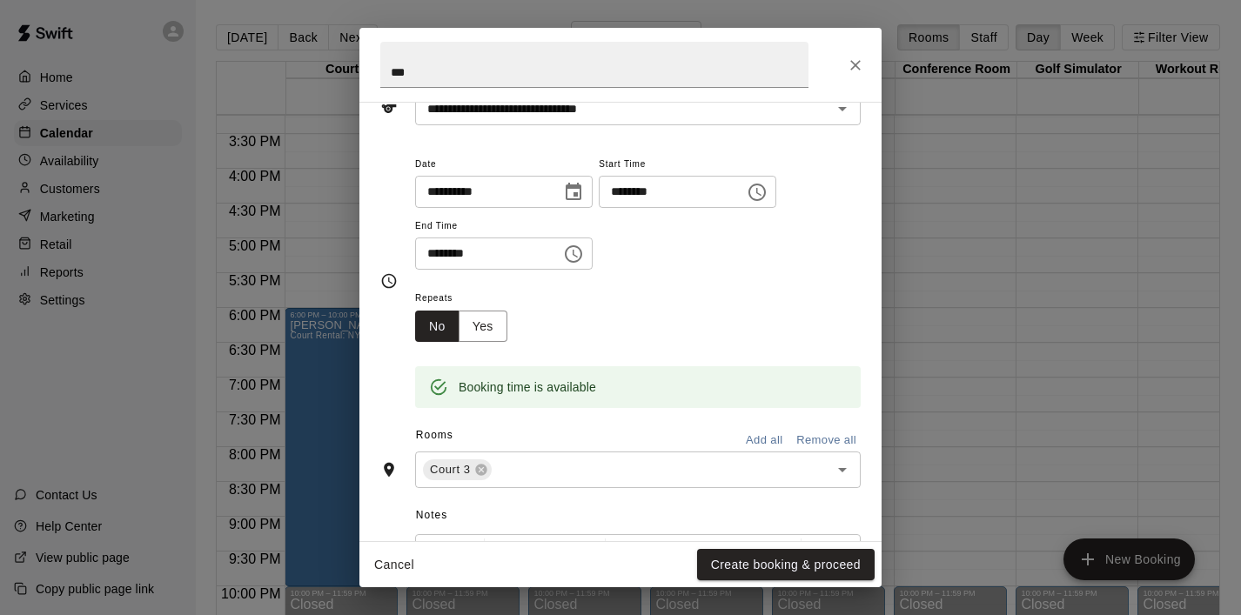
scroll to position [106, 0]
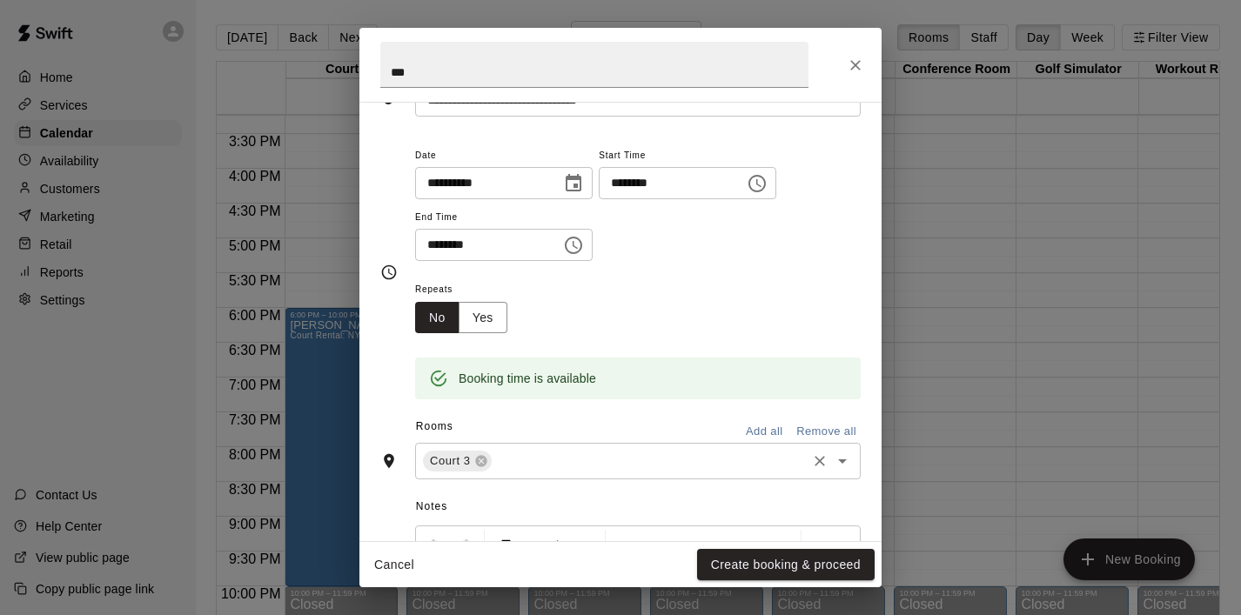
click at [841, 467] on icon "Open" at bounding box center [842, 461] width 21 height 21
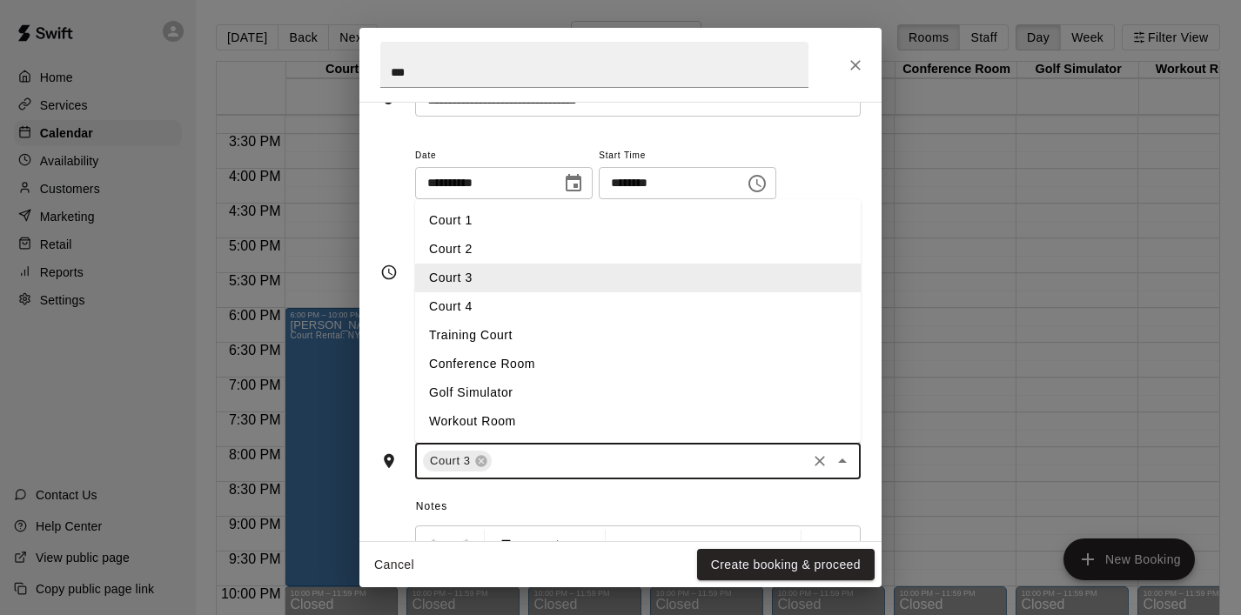
click at [576, 295] on li "Court 4" at bounding box center [638, 306] width 446 height 29
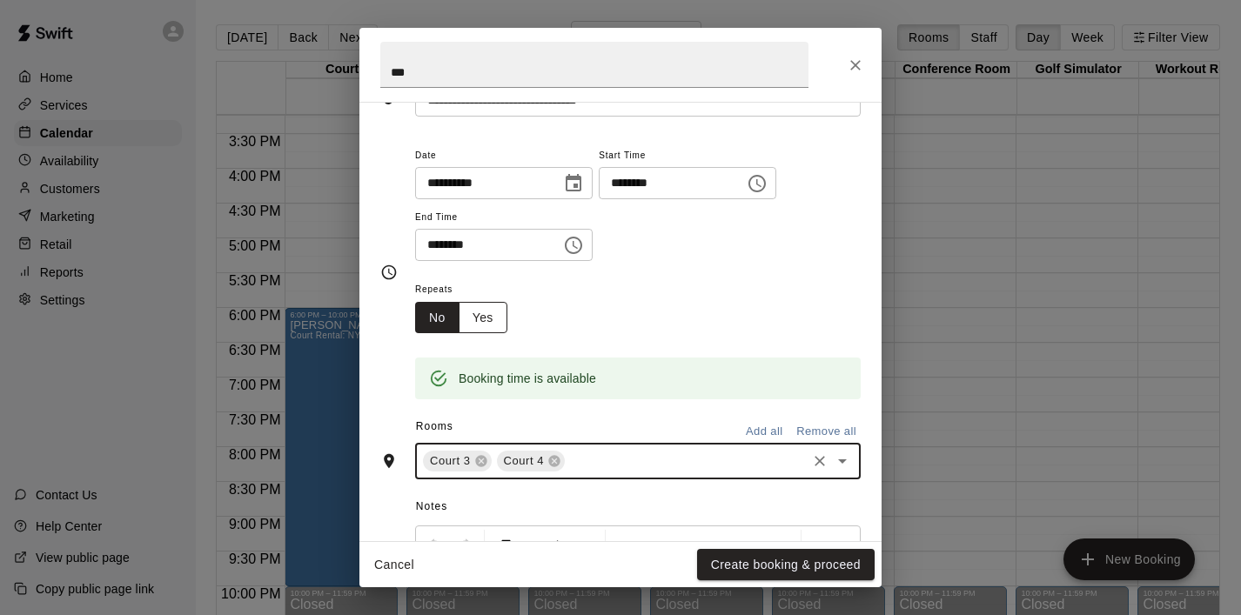
click at [490, 306] on button "Yes" at bounding box center [483, 318] width 49 height 32
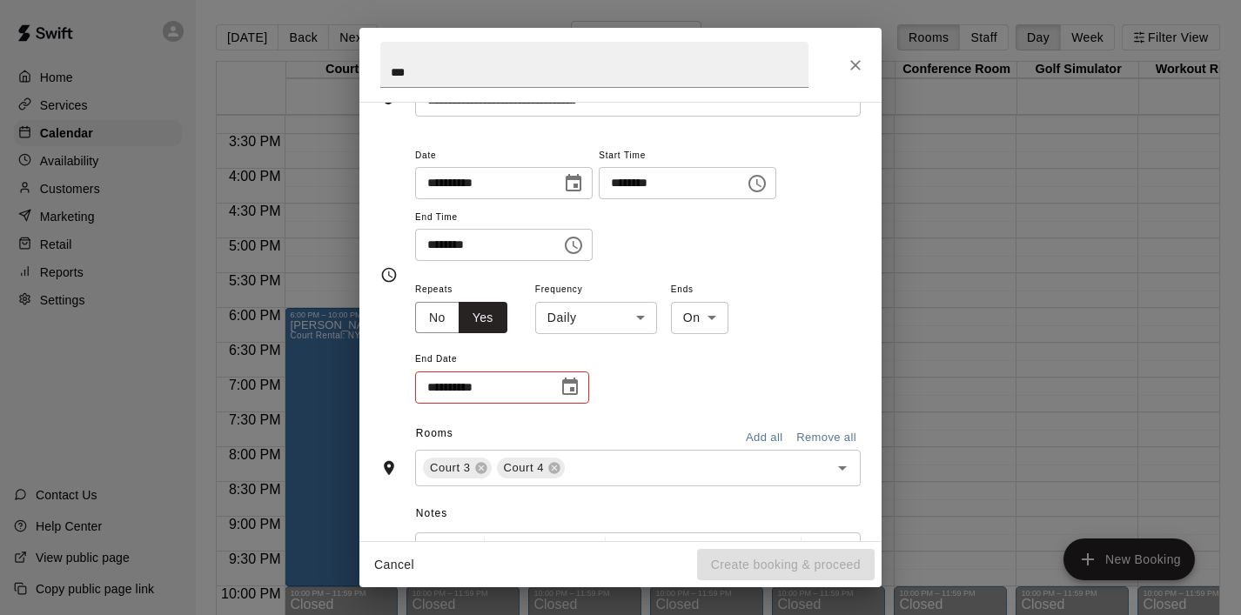
click at [640, 322] on body "Home Services Calendar Availability Customers Marketing Retail Reports Settings…" at bounding box center [620, 321] width 1241 height 643
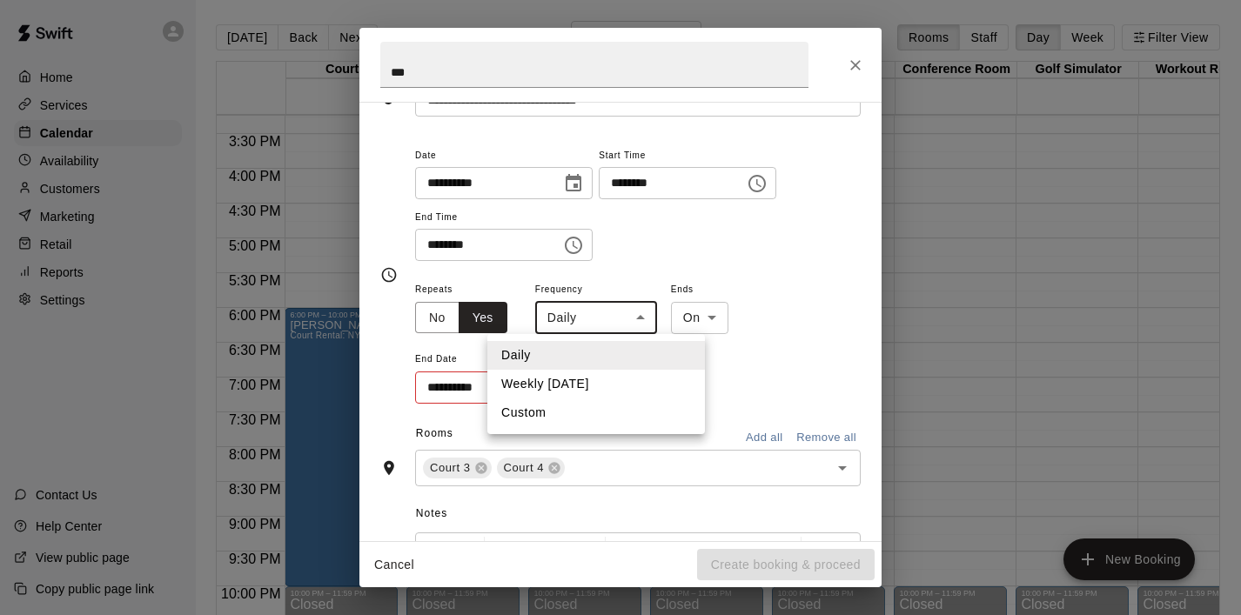
click at [627, 376] on li "Weekly [DATE]" at bounding box center [596, 384] width 218 height 29
type input "******"
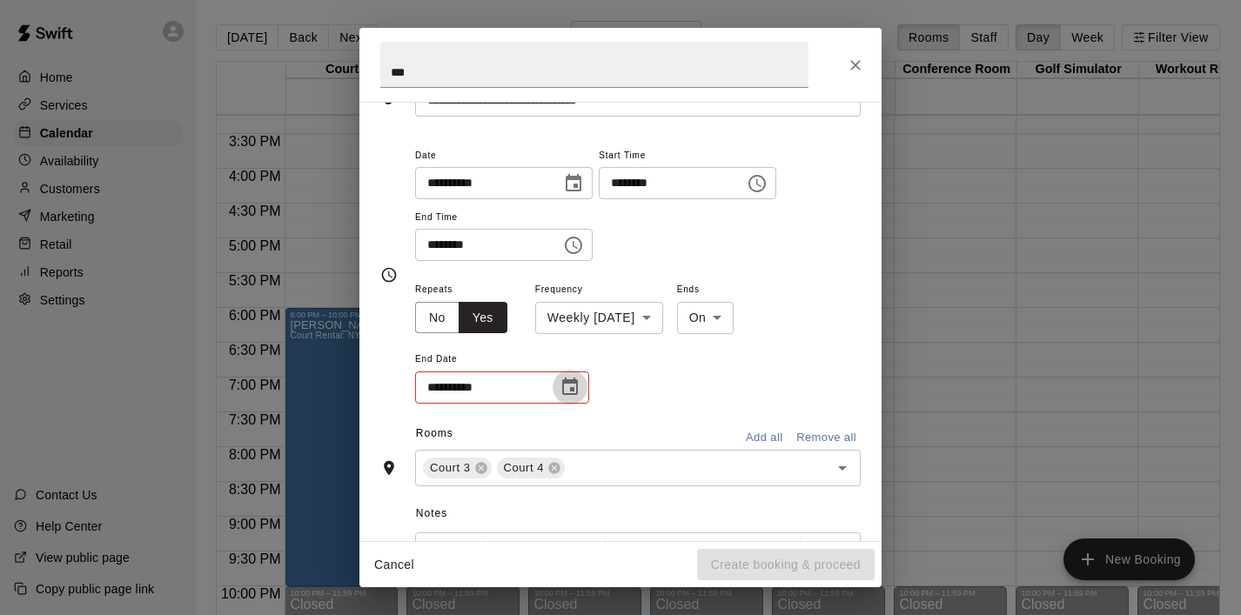
click at [572, 394] on icon "Choose date" at bounding box center [570, 386] width 16 height 17
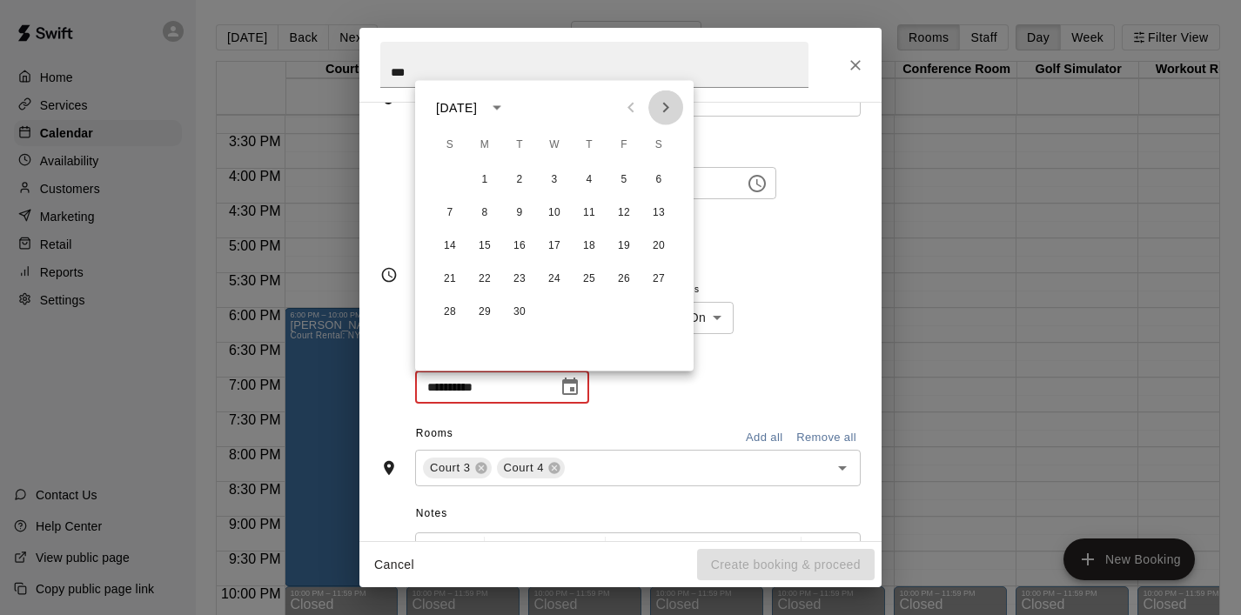
click at [659, 111] on icon "Next month" at bounding box center [665, 107] width 21 height 21
click at [658, 108] on icon "Next month" at bounding box center [665, 107] width 21 height 21
click at [658, 107] on icon "Next month" at bounding box center [665, 107] width 21 height 21
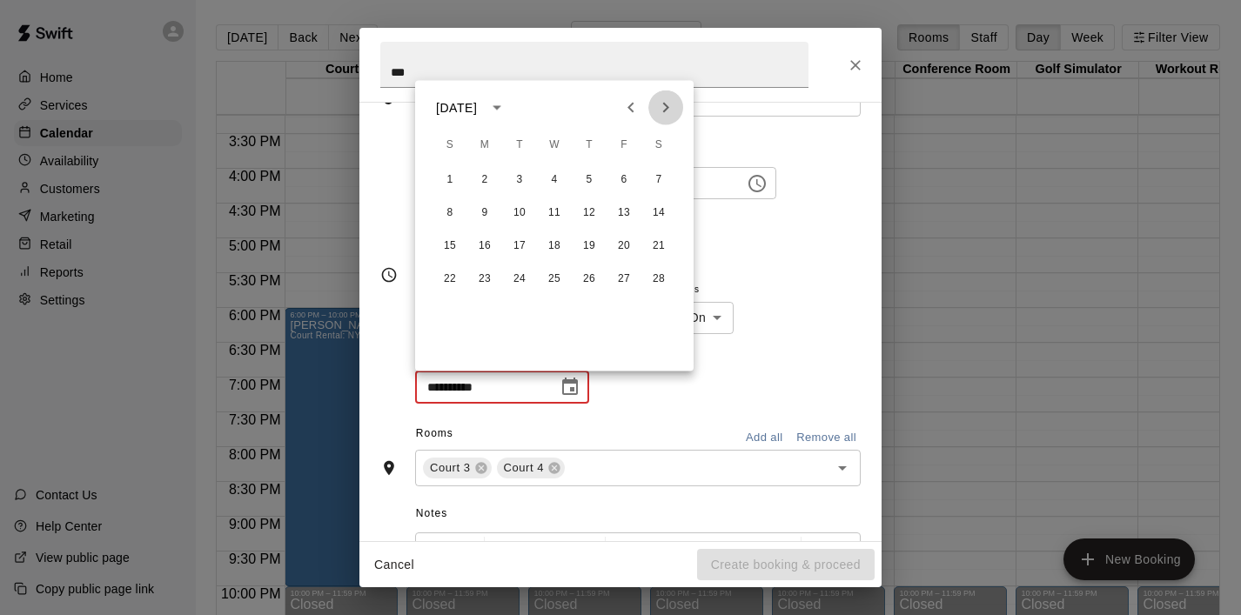
click at [658, 107] on icon "Next month" at bounding box center [665, 107] width 21 height 21
click at [482, 310] on button "29" at bounding box center [484, 312] width 31 height 31
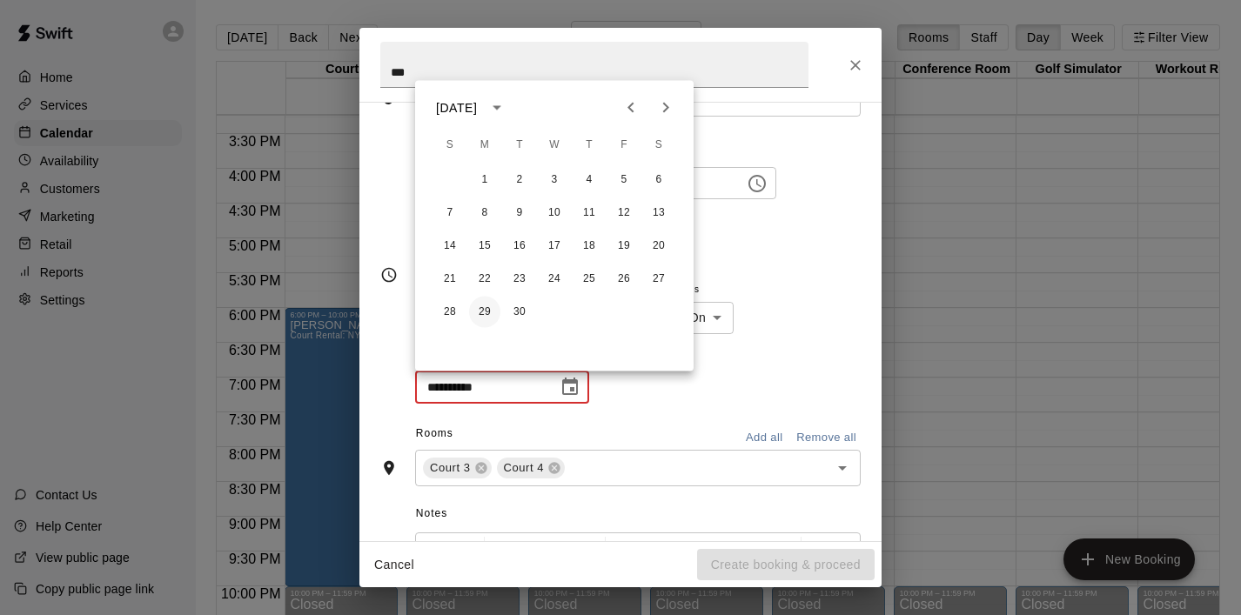
type input "**********"
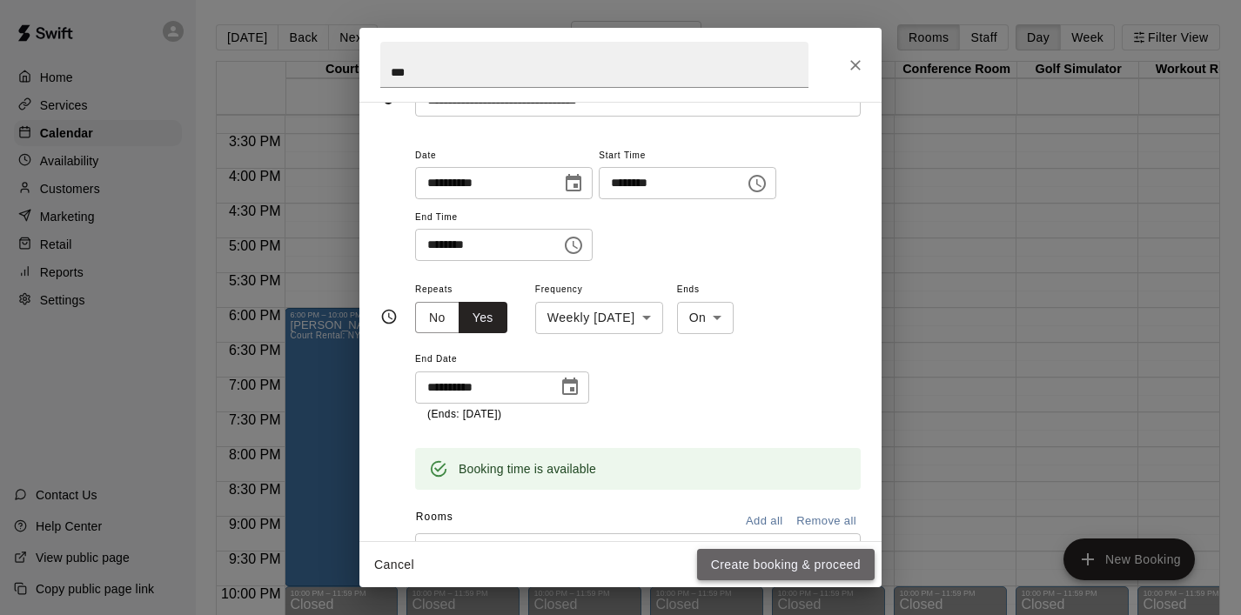
click at [762, 561] on button "Create booking & proceed" at bounding box center [786, 565] width 178 height 32
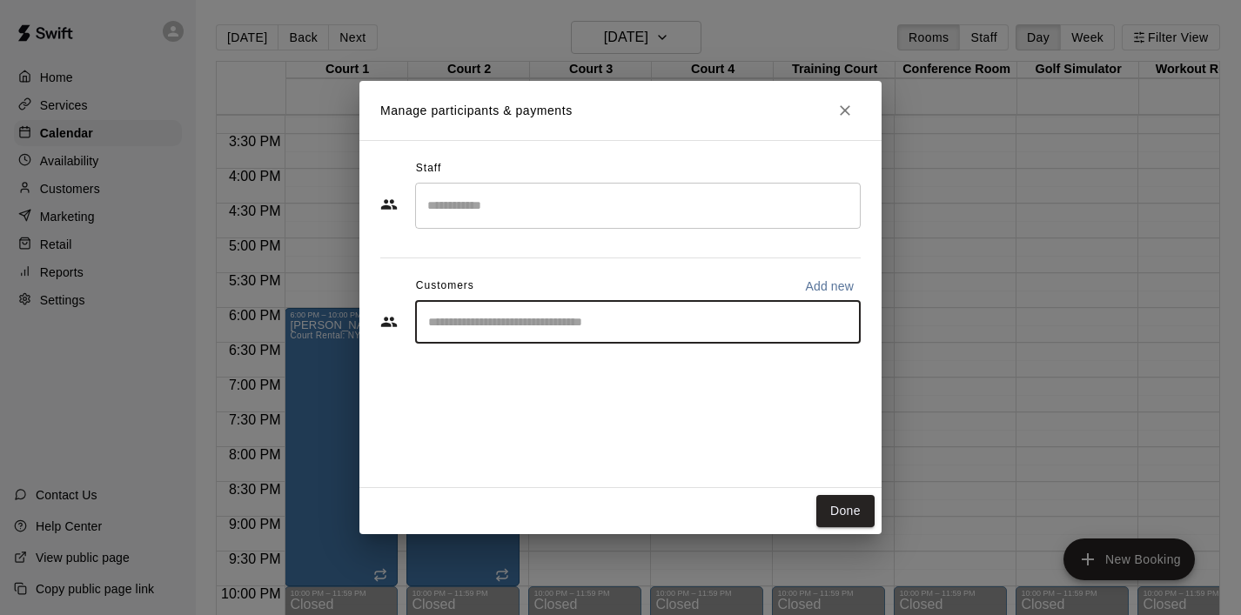
click at [705, 324] on input "Start typing to search customers..." at bounding box center [638, 321] width 430 height 17
type input "******"
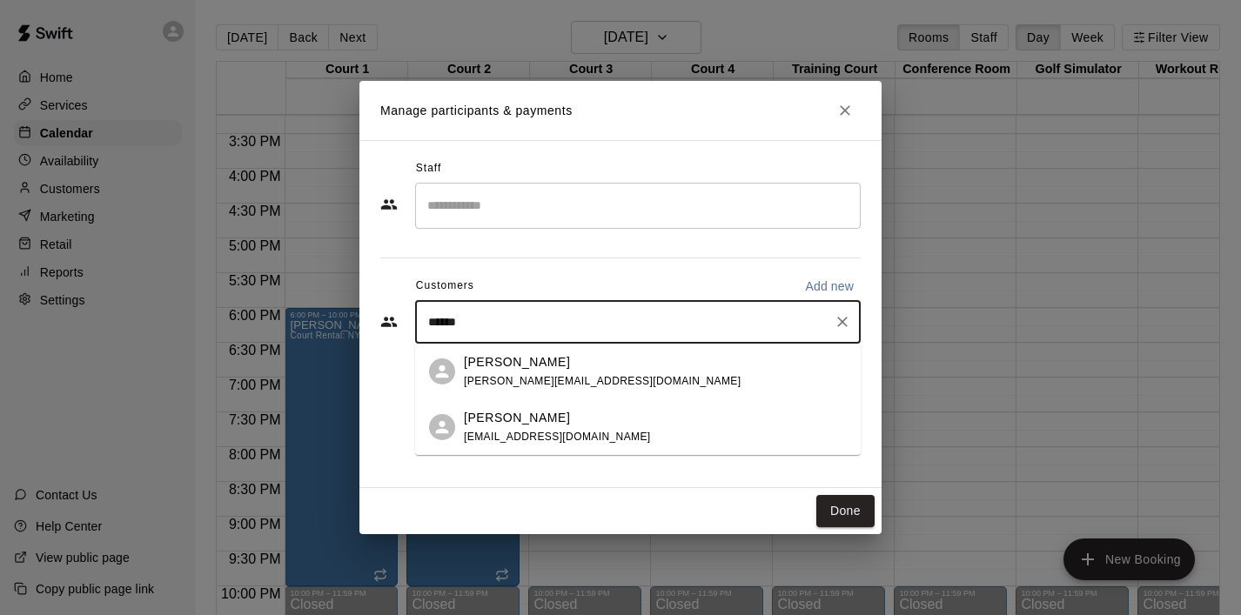
click at [541, 375] on span "[PERSON_NAME][EMAIL_ADDRESS][DOMAIN_NAME]" at bounding box center [602, 381] width 277 height 12
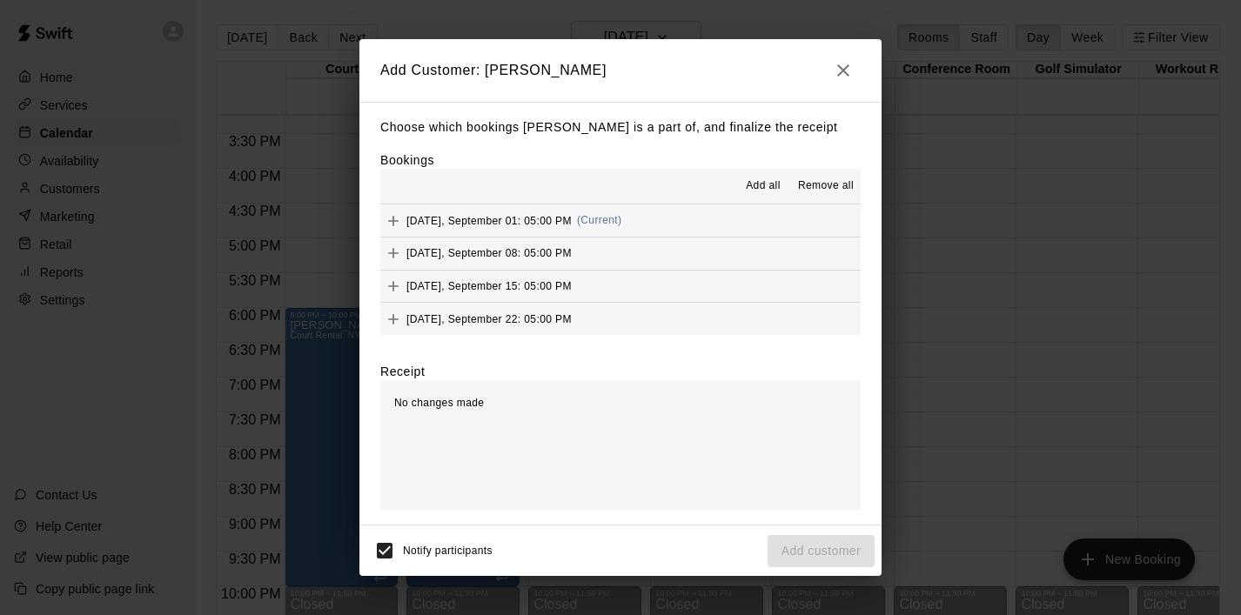
click at [761, 180] on span "Add all" at bounding box center [763, 186] width 35 height 17
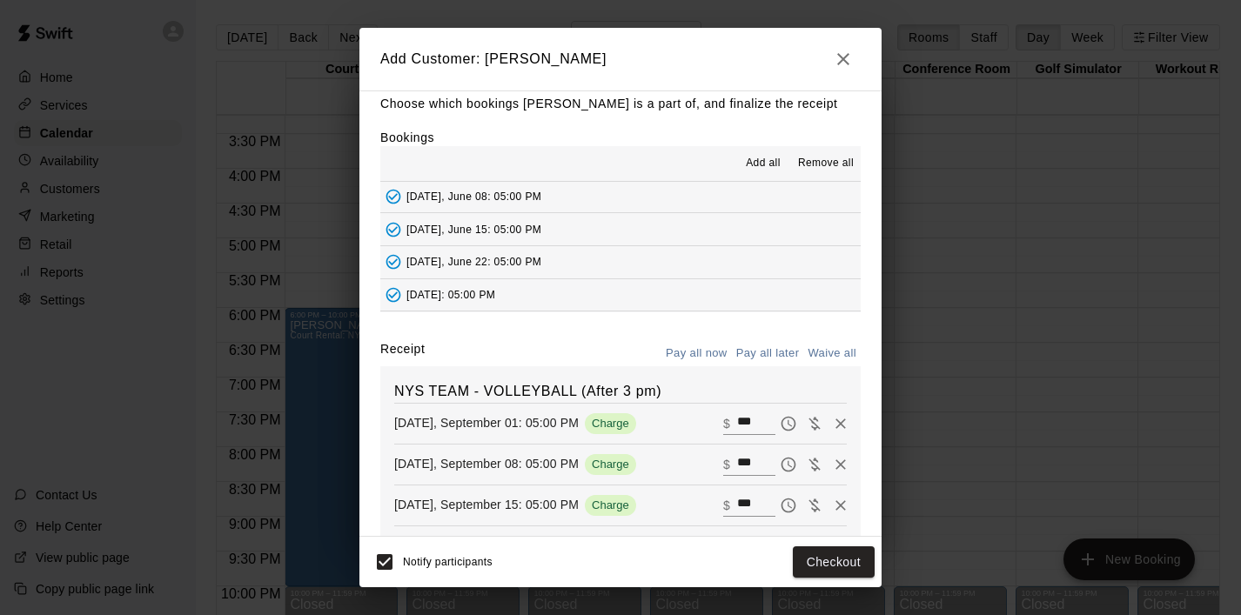
scroll to position [0, 0]
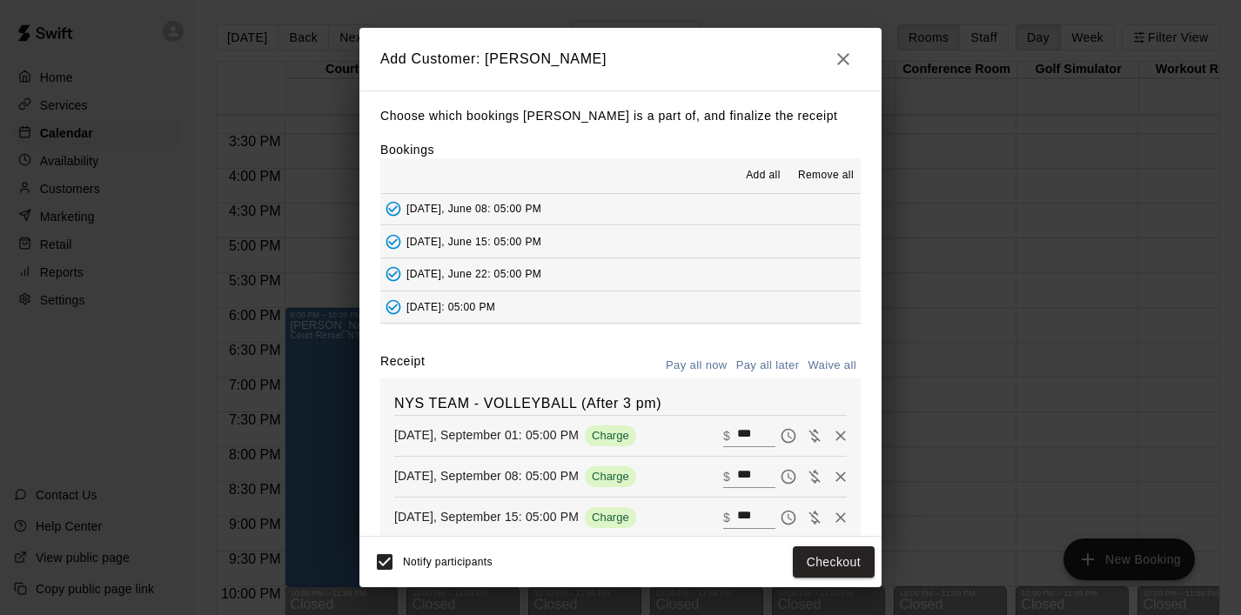
click at [700, 371] on button "Pay all now" at bounding box center [697, 366] width 71 height 27
click at [837, 564] on button "Checkout" at bounding box center [834, 563] width 82 height 32
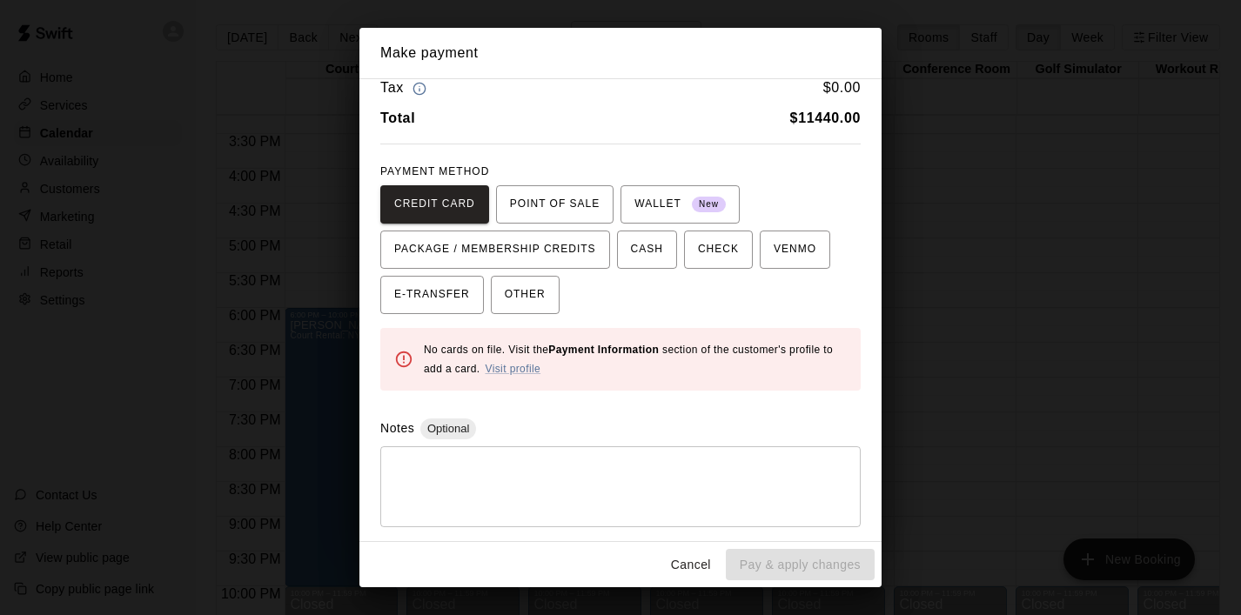
scroll to position [24, 0]
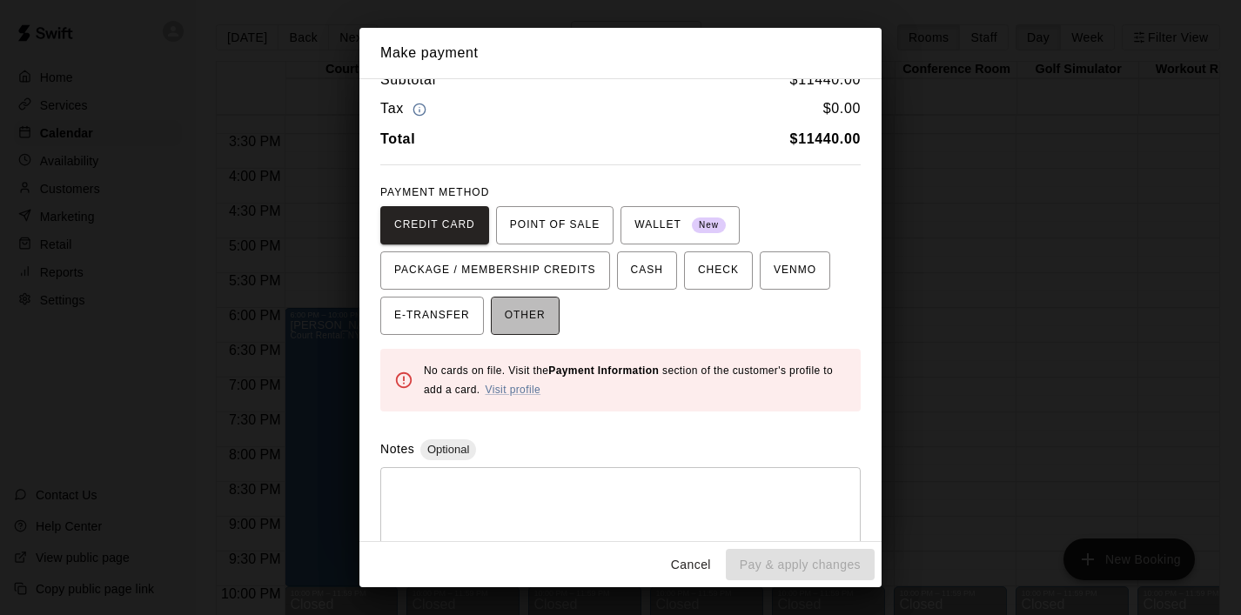
click at [534, 311] on span "OTHER" at bounding box center [525, 316] width 41 height 28
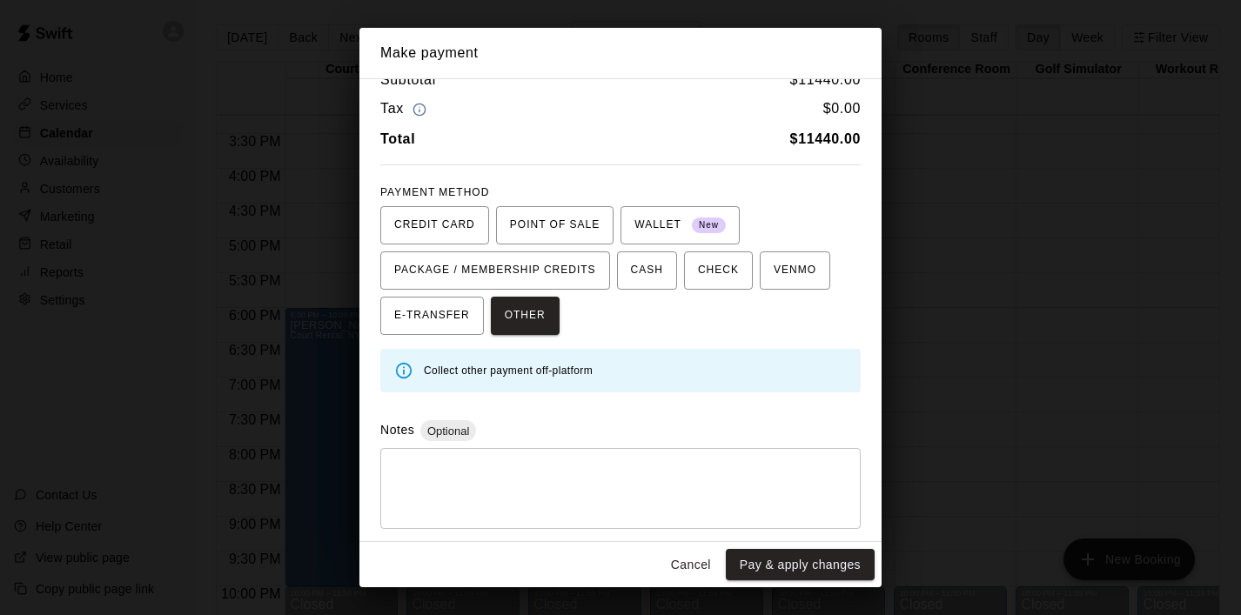
scroll to position [26, 0]
click at [690, 556] on button "Cancel" at bounding box center [691, 565] width 56 height 32
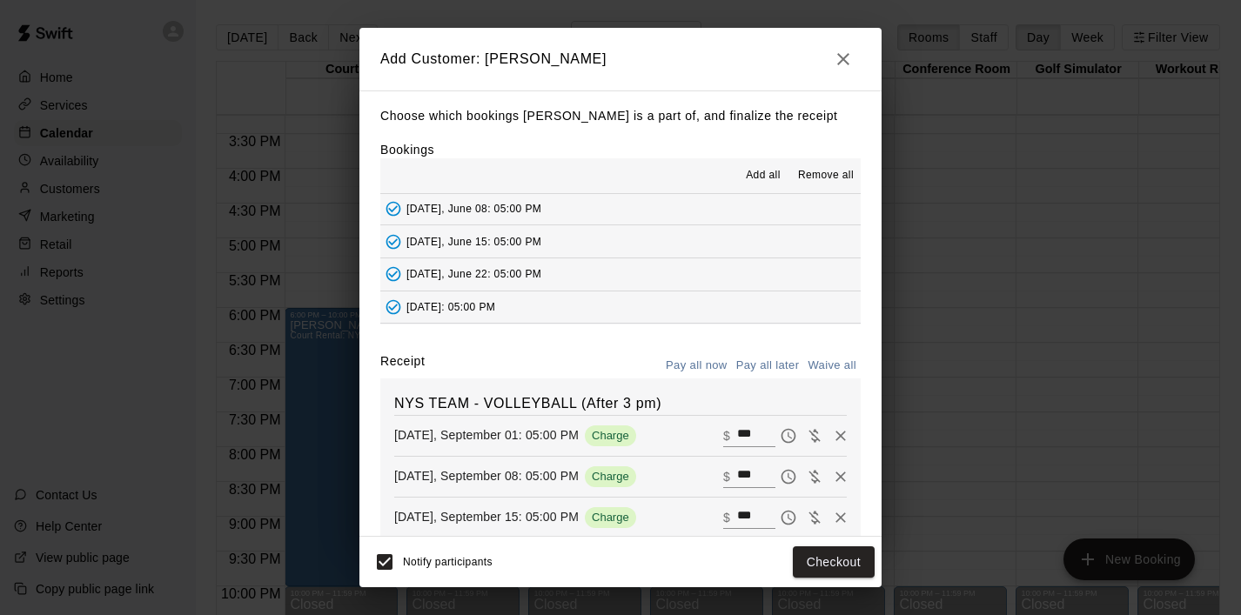
click at [760, 361] on button "Pay all later" at bounding box center [768, 366] width 72 height 27
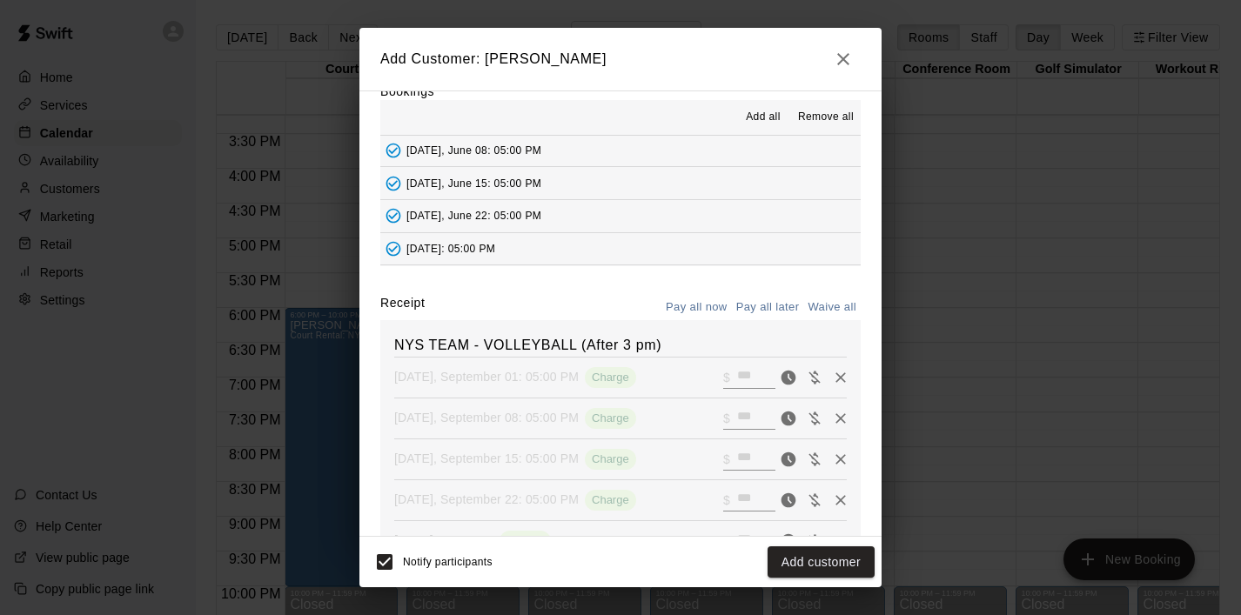
scroll to position [0, 0]
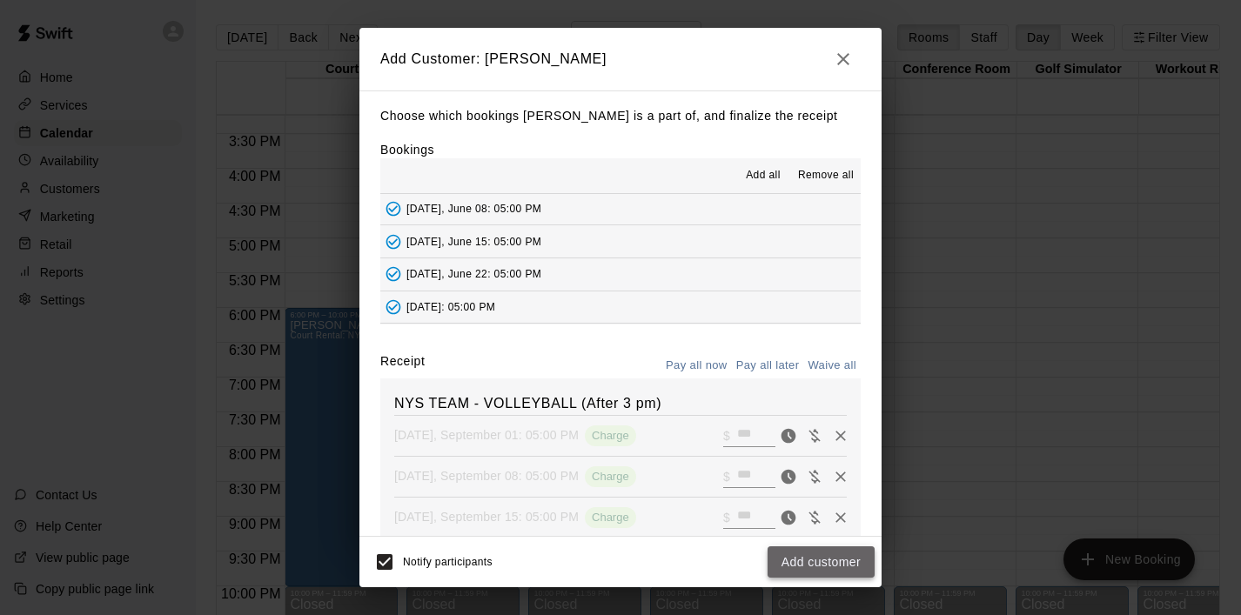
click at [814, 564] on button "Add customer" at bounding box center [821, 563] width 107 height 32
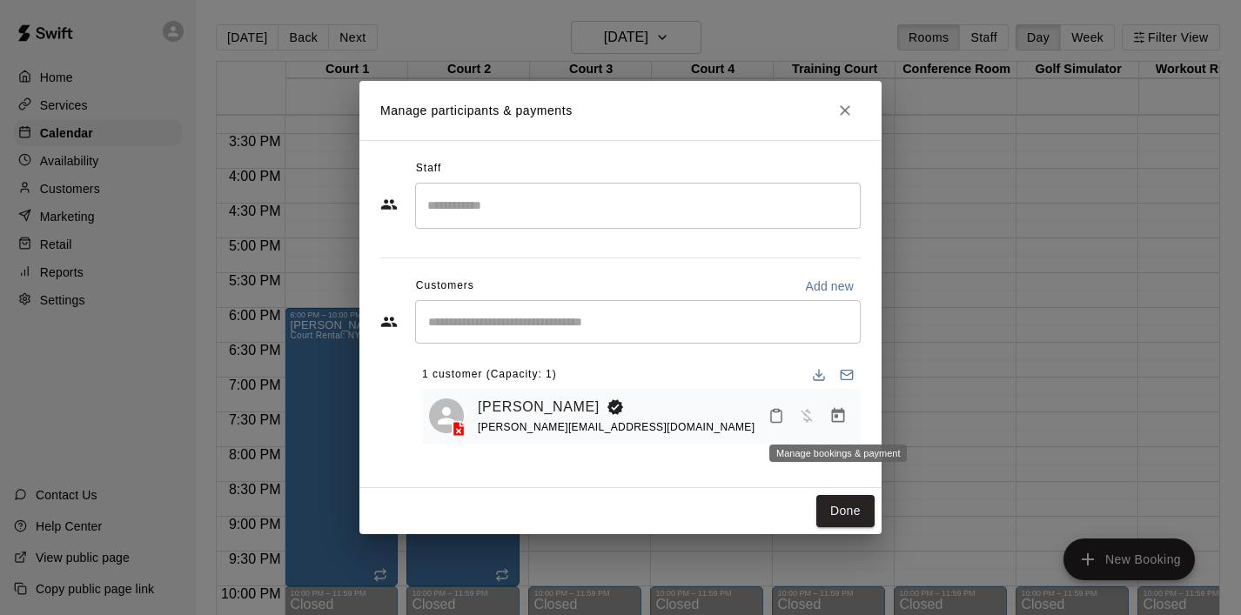
click at [842, 413] on icon "Manage bookings & payment" at bounding box center [838, 415] width 13 height 15
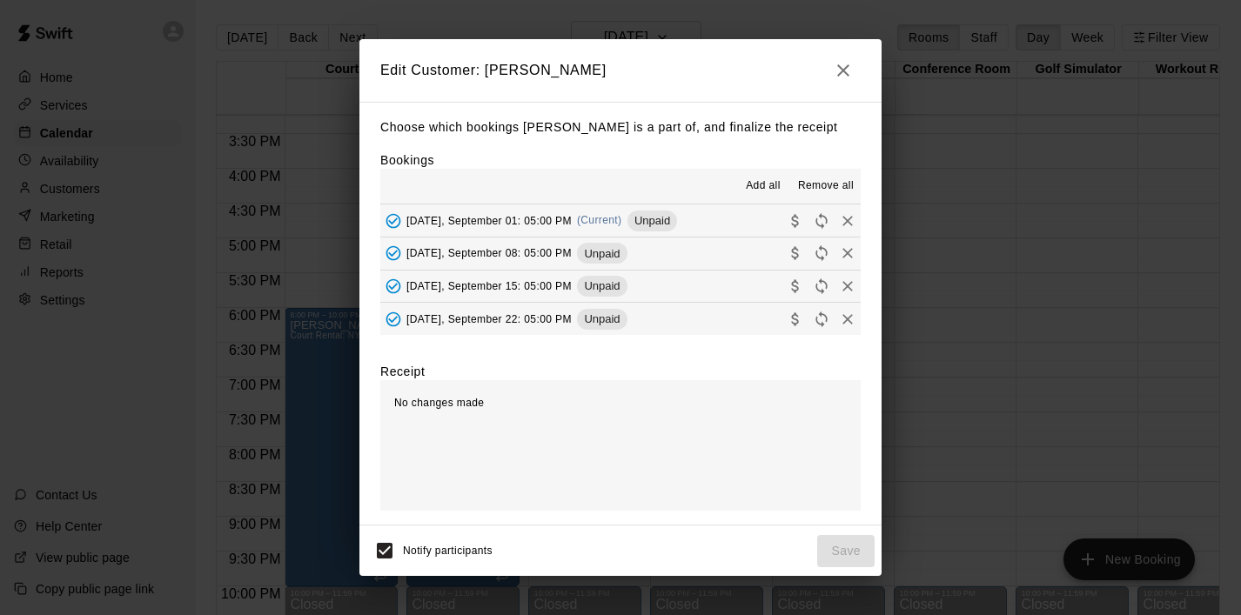
click at [843, 73] on icon "button" at bounding box center [843, 70] width 21 height 21
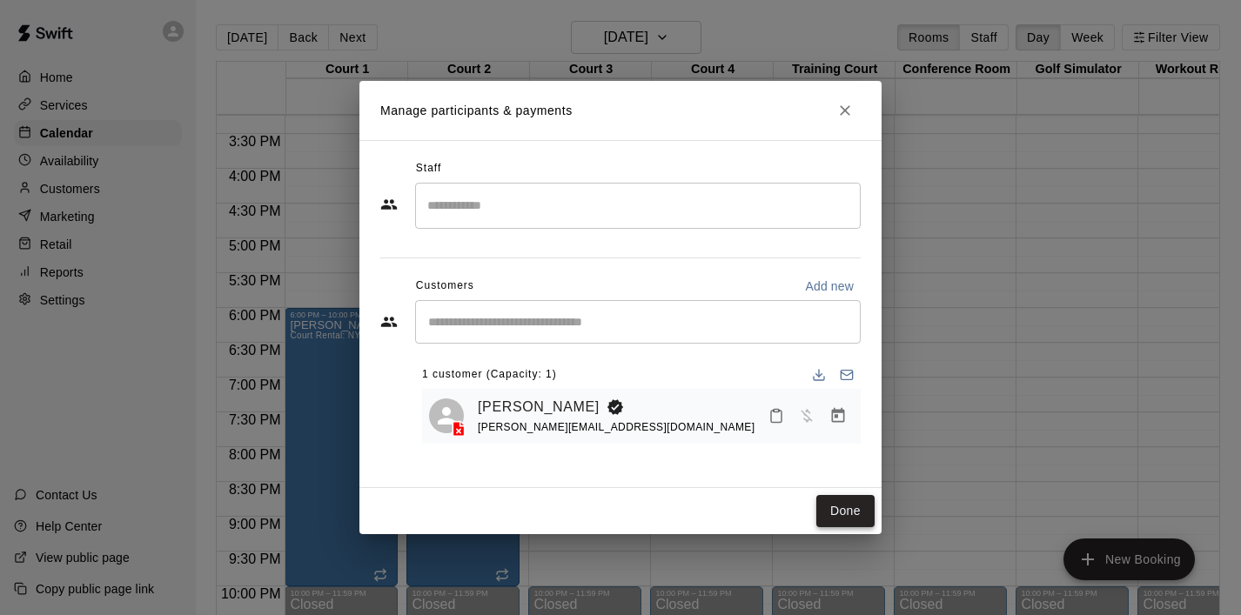
click at [846, 508] on button "Done" at bounding box center [845, 511] width 58 height 32
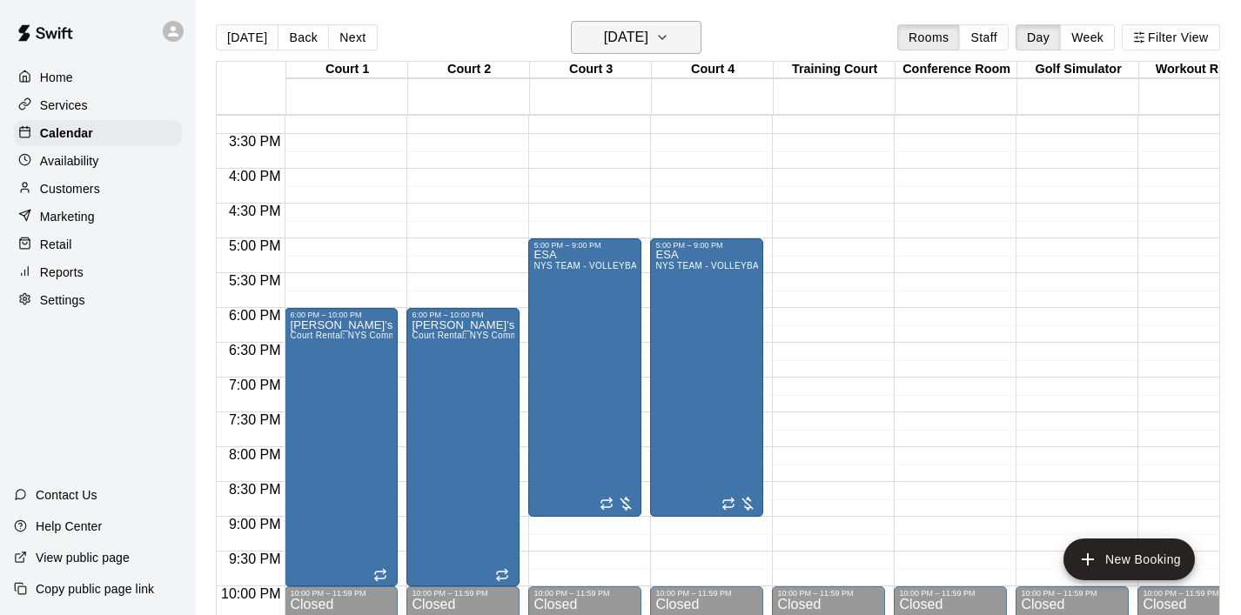
click at [669, 35] on icon "button" at bounding box center [662, 37] width 14 height 21
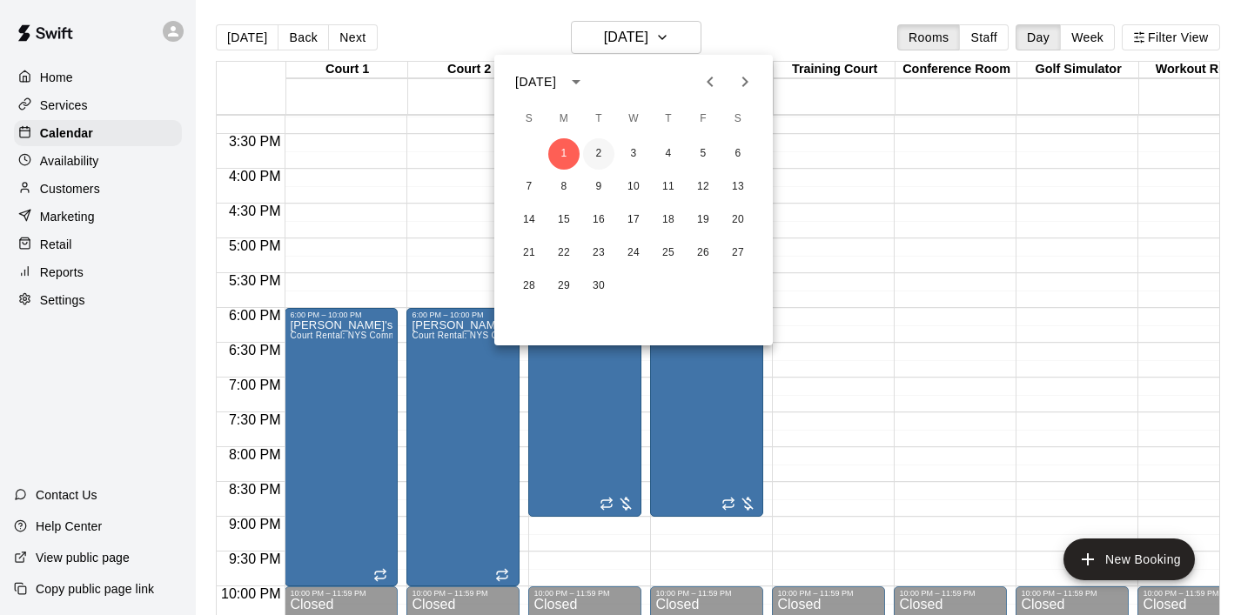
click at [601, 159] on button "2" at bounding box center [598, 153] width 31 height 31
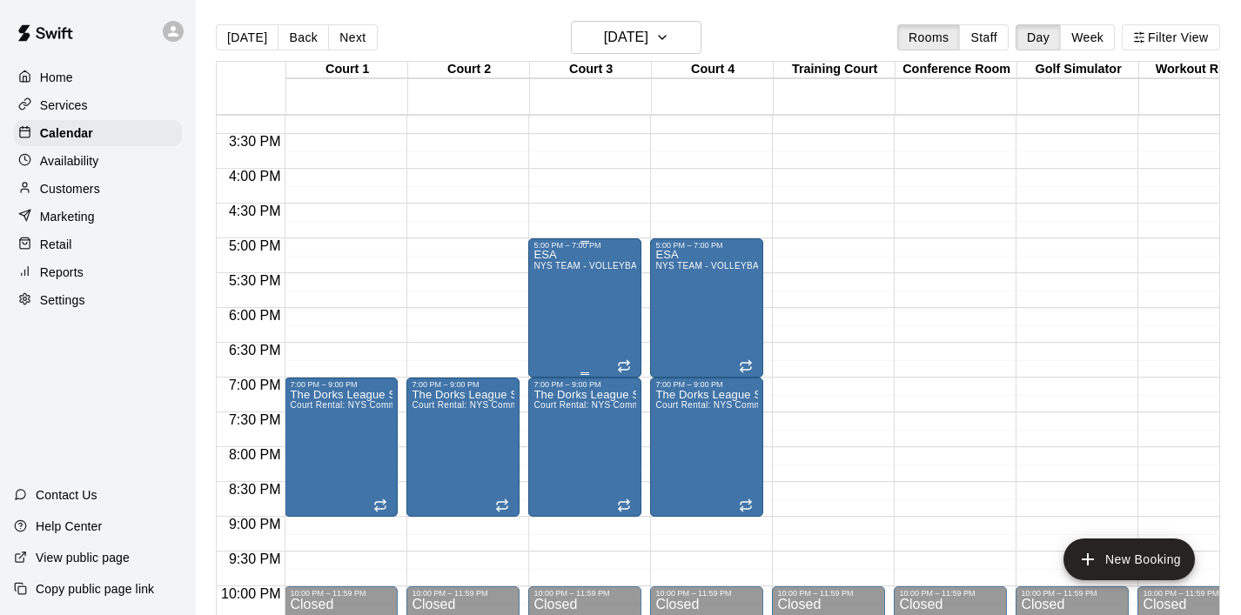
click at [601, 298] on div "ESA NYS TEAM - VOLLEYBALL (After 3 pm)" at bounding box center [585, 557] width 103 height 615
click at [556, 271] on icon "edit" at bounding box center [551, 269] width 21 height 21
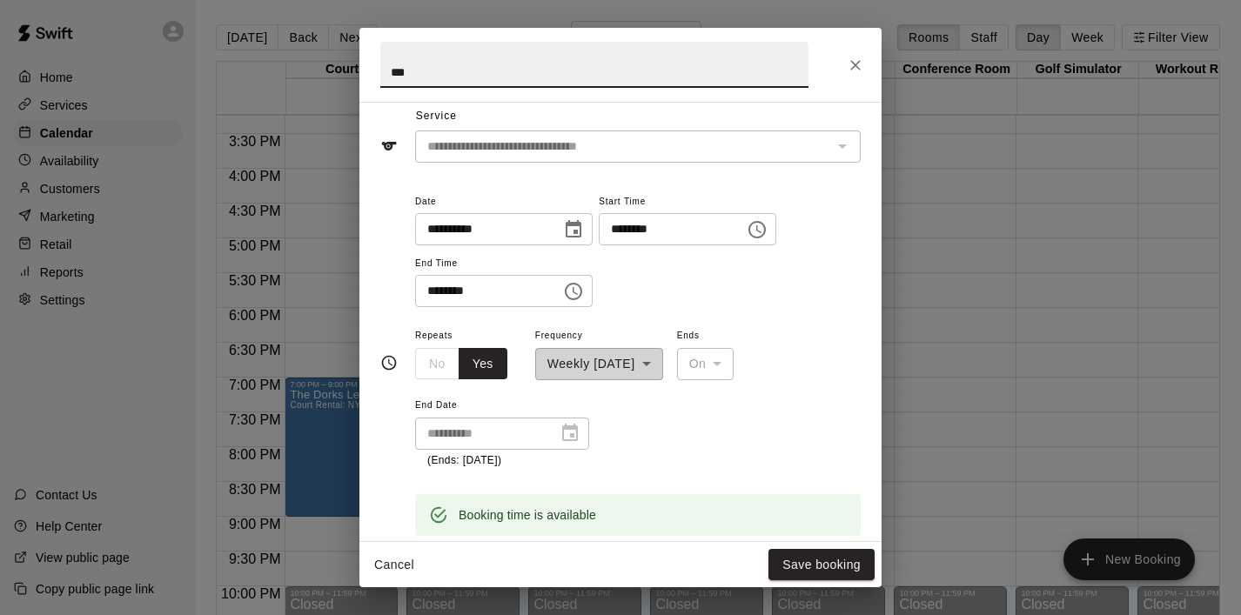
scroll to position [64, 0]
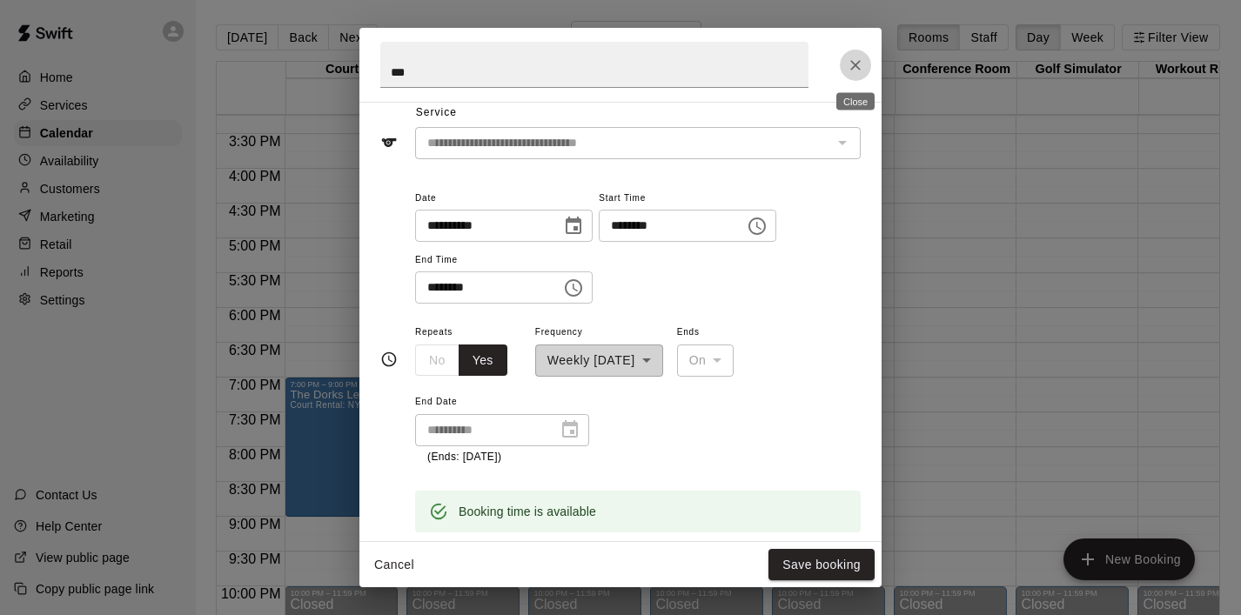
click at [859, 66] on icon "Close" at bounding box center [855, 65] width 17 height 17
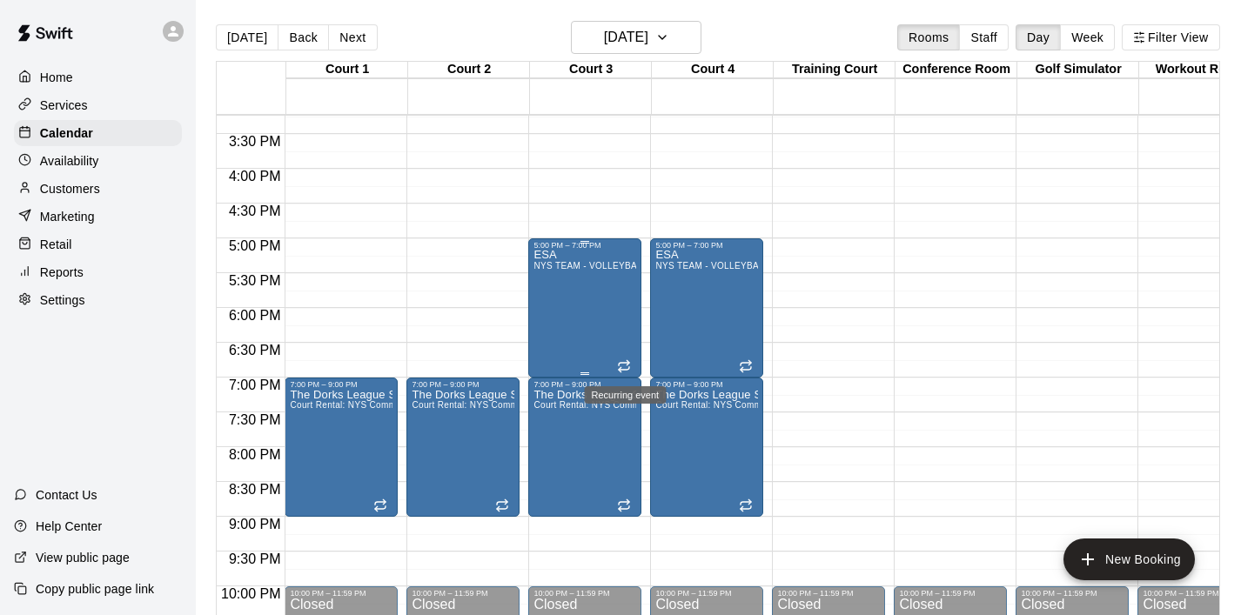
click at [631, 366] on icon "Recurring event" at bounding box center [624, 366] width 14 height 14
click at [630, 378] on icon "edit" at bounding box center [635, 377] width 21 height 21
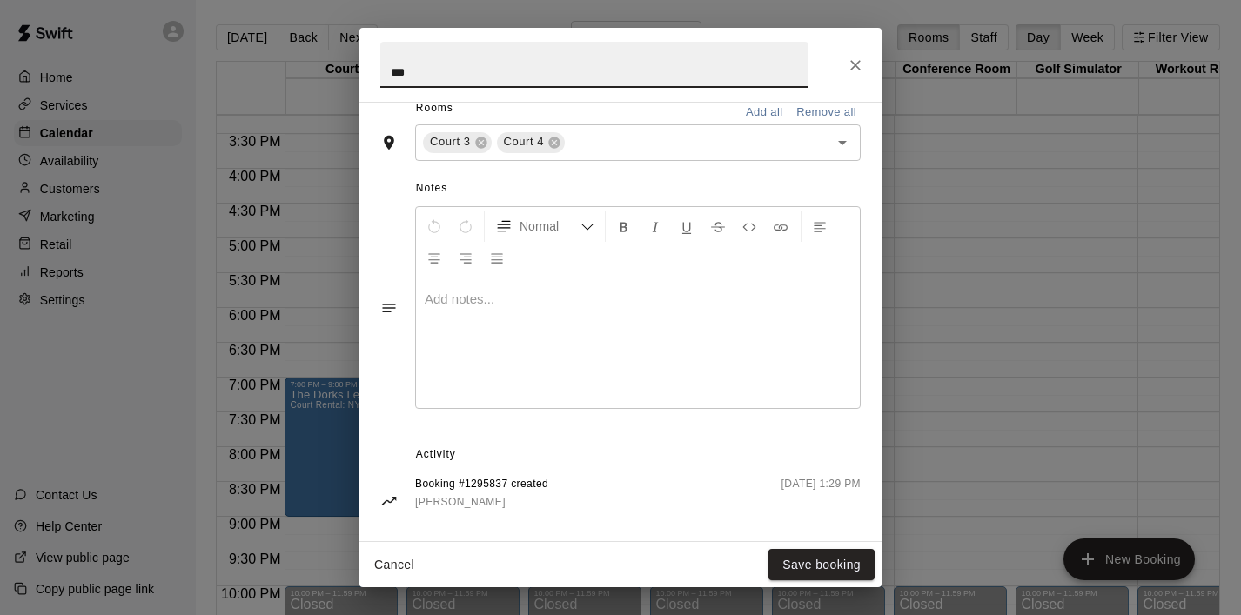
scroll to position [528, 0]
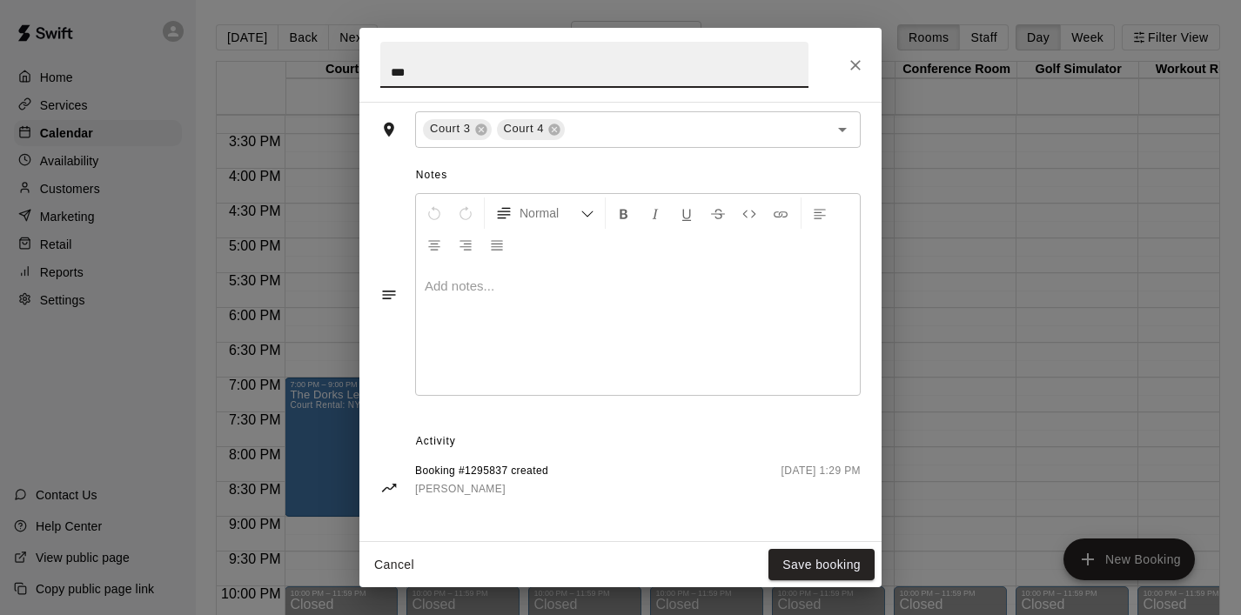
click at [859, 69] on icon "Close" at bounding box center [855, 65] width 10 height 10
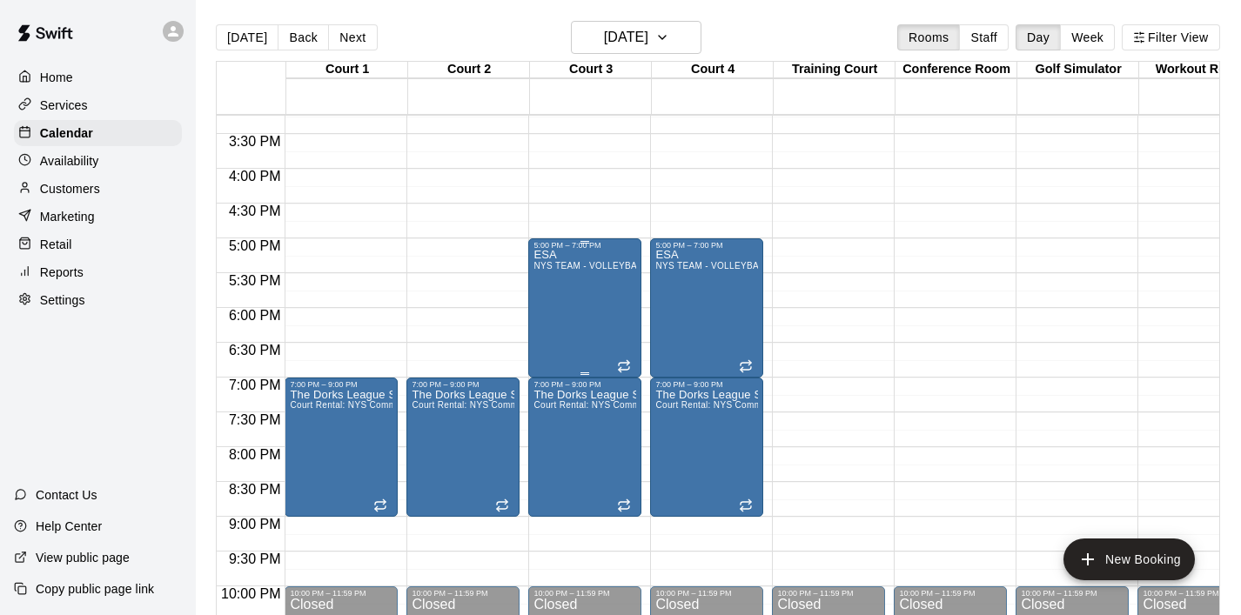
click at [634, 358] on div at bounding box center [625, 364] width 17 height 17
click at [637, 412] on img "edit" at bounding box center [636, 416] width 20 height 20
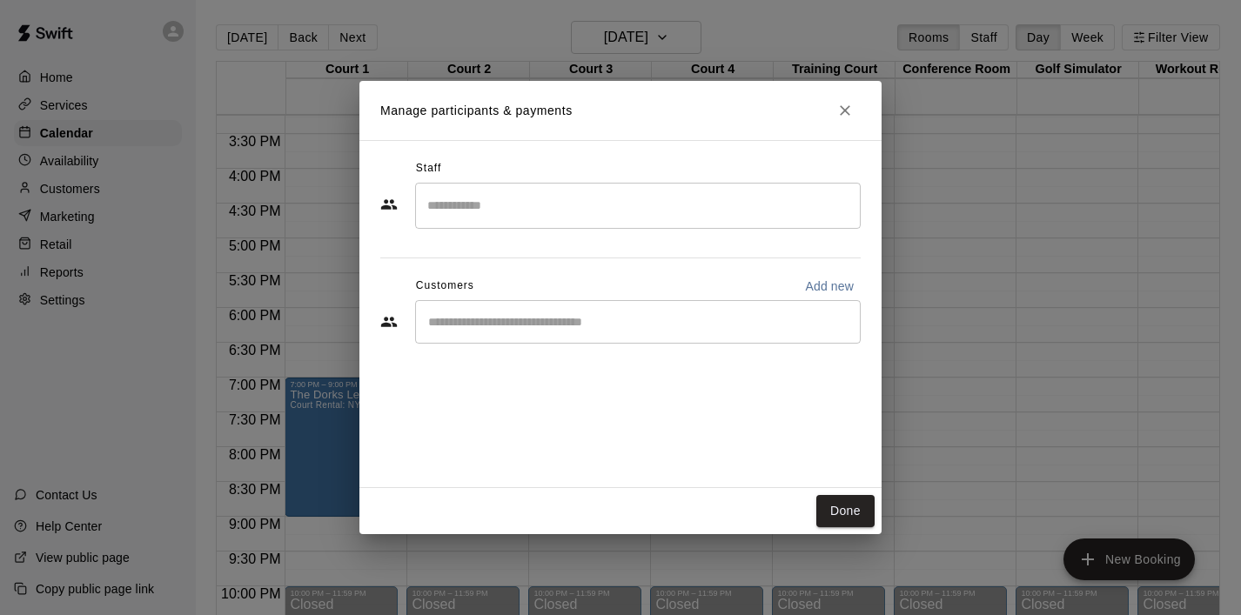
click at [751, 321] on input "Start typing to search customers..." at bounding box center [638, 321] width 430 height 17
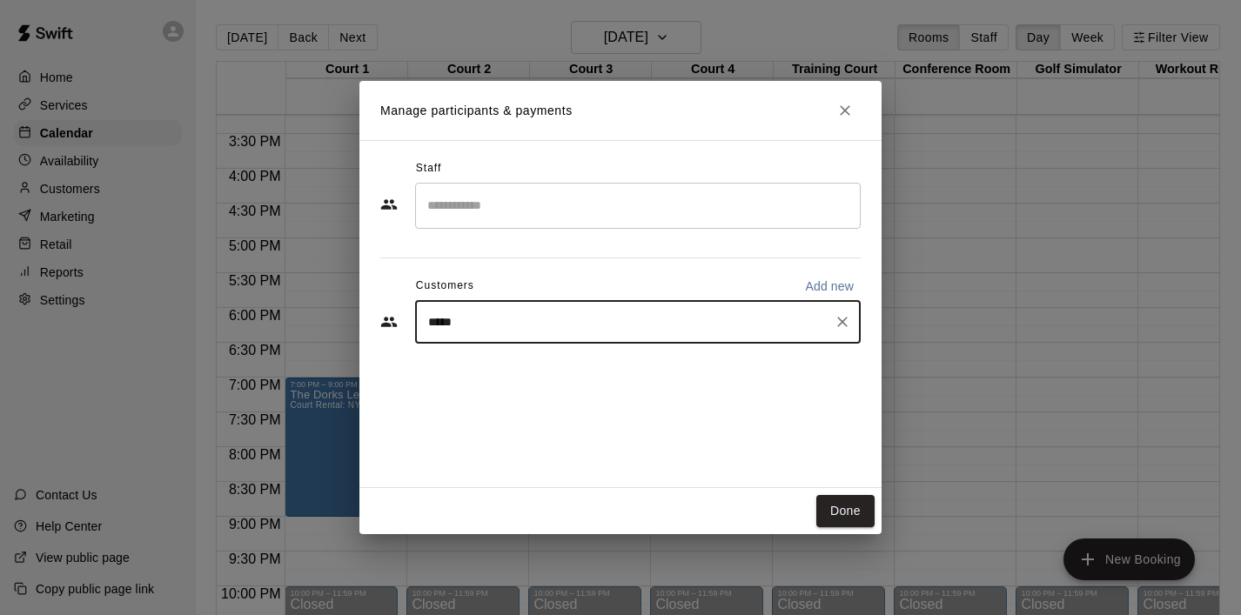
type input "******"
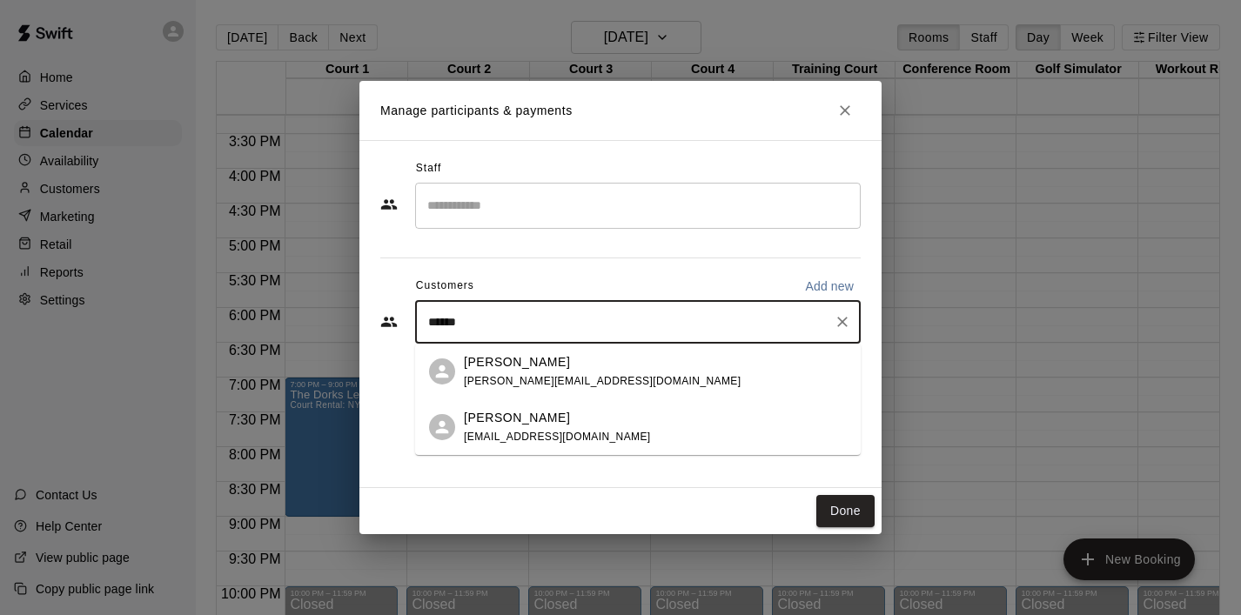
click at [549, 375] on span "[PERSON_NAME][EMAIL_ADDRESS][DOMAIN_NAME]" at bounding box center [602, 381] width 277 height 12
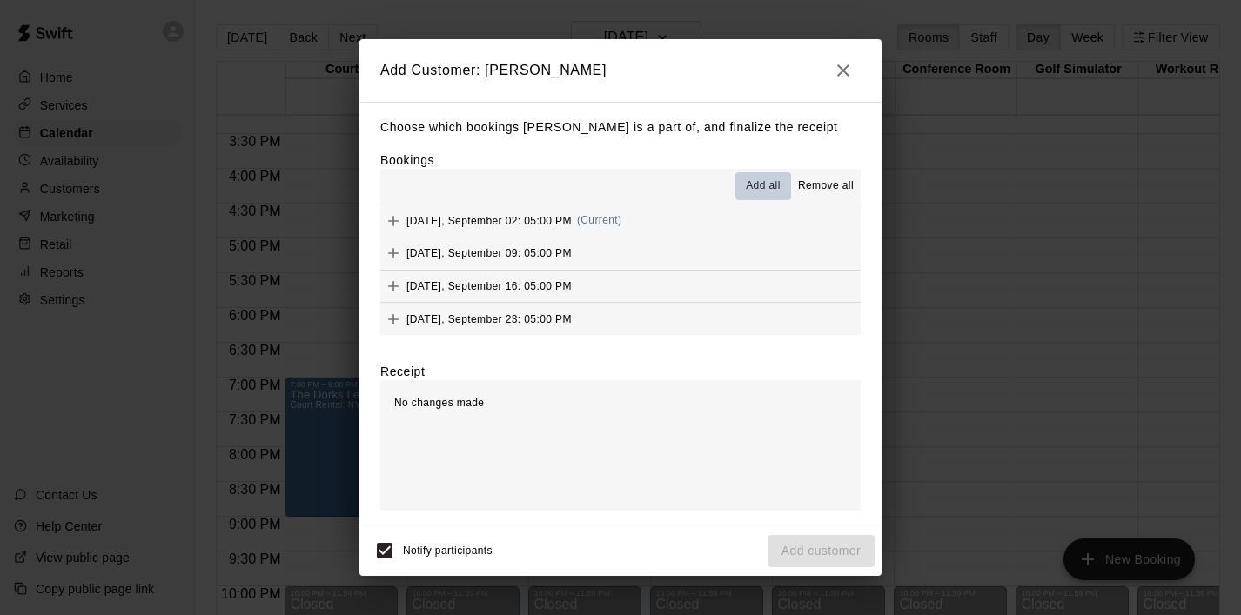
click at [758, 187] on span "Add all" at bounding box center [763, 186] width 35 height 17
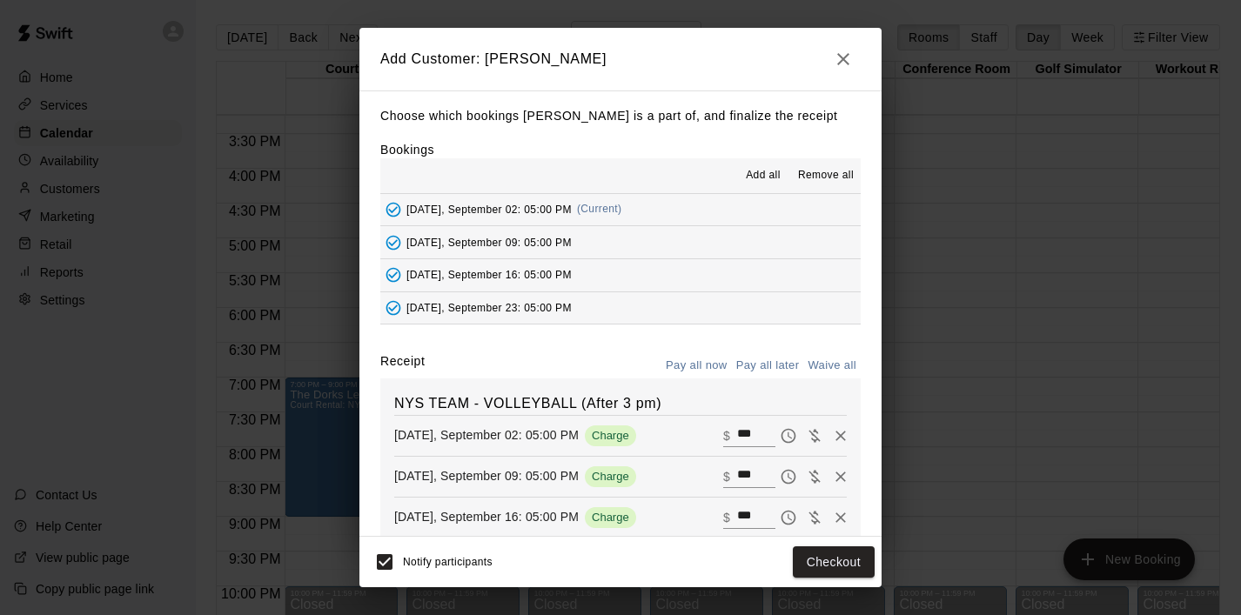
click at [822, 175] on span "Remove all" at bounding box center [826, 175] width 56 height 17
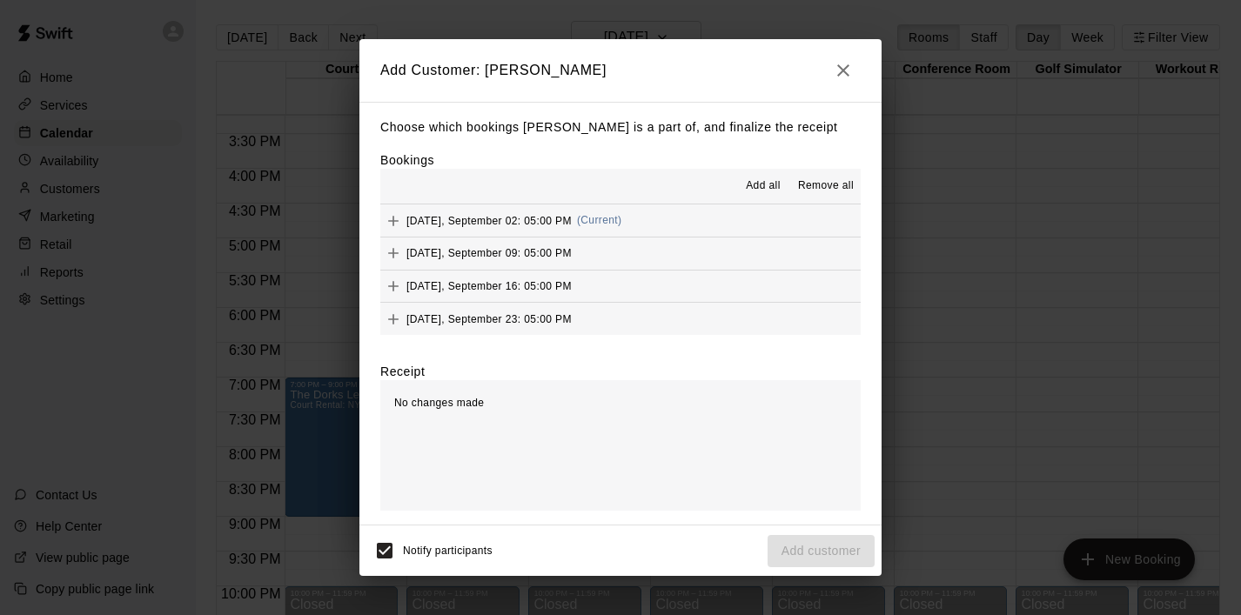
click at [846, 69] on icon "button" at bounding box center [843, 70] width 21 height 21
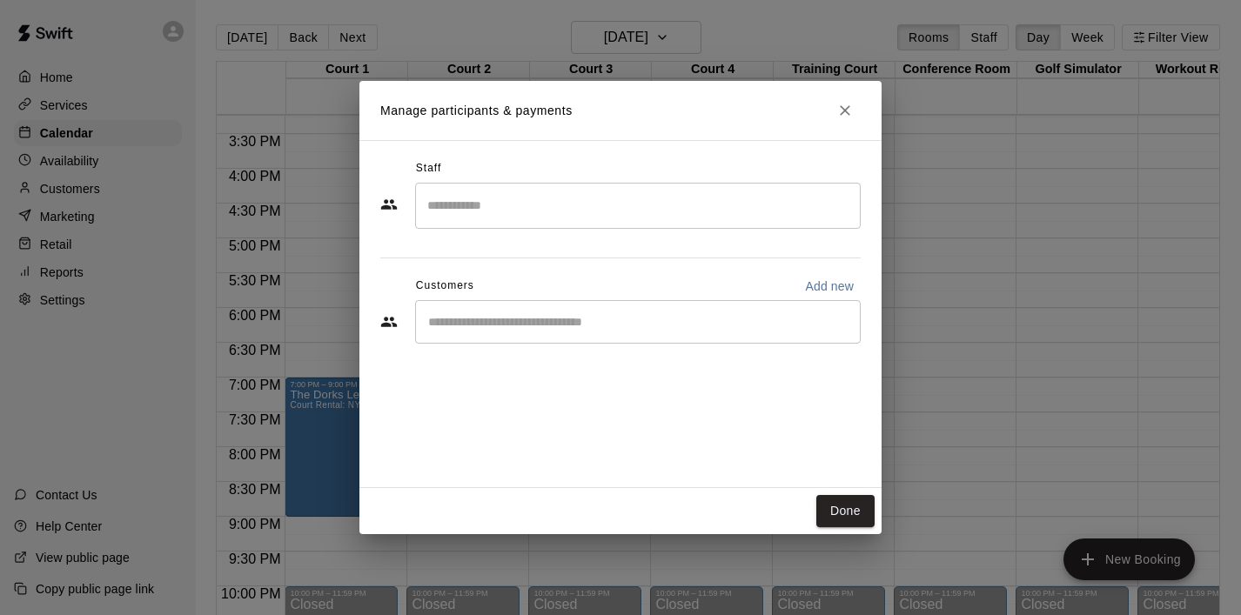
click at [848, 108] on icon "Close" at bounding box center [845, 110] width 10 height 10
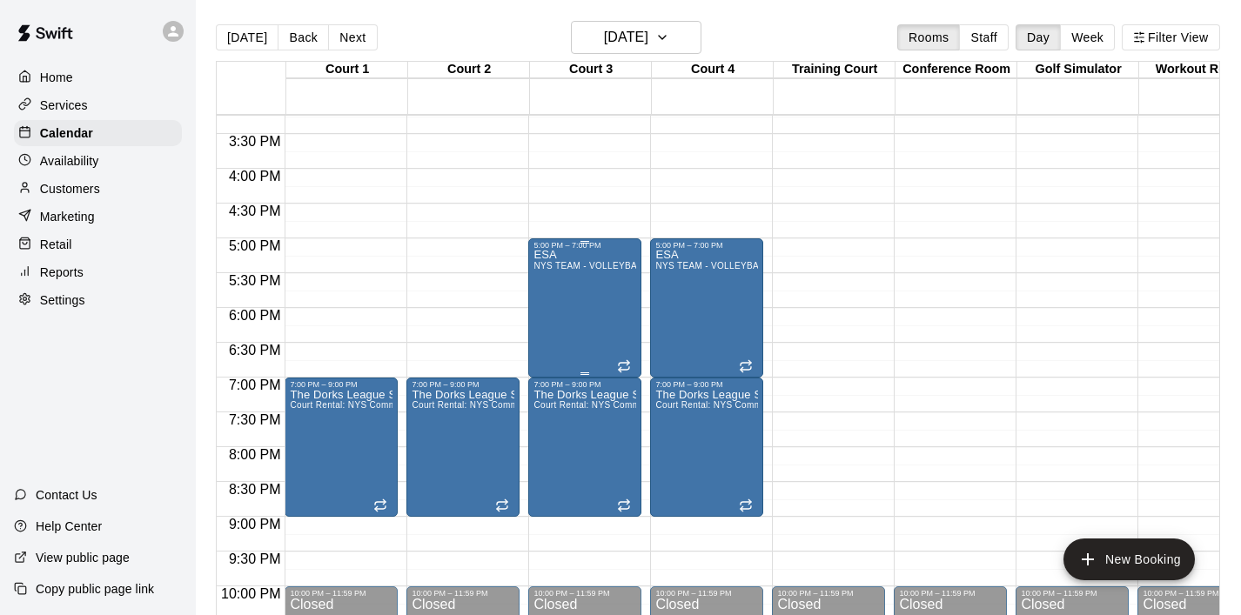
click at [602, 313] on div "ESA NYS TEAM - VOLLEYBALL (After 3 pm)" at bounding box center [585, 557] width 103 height 615
click at [559, 347] on icon "delete" at bounding box center [551, 351] width 21 height 21
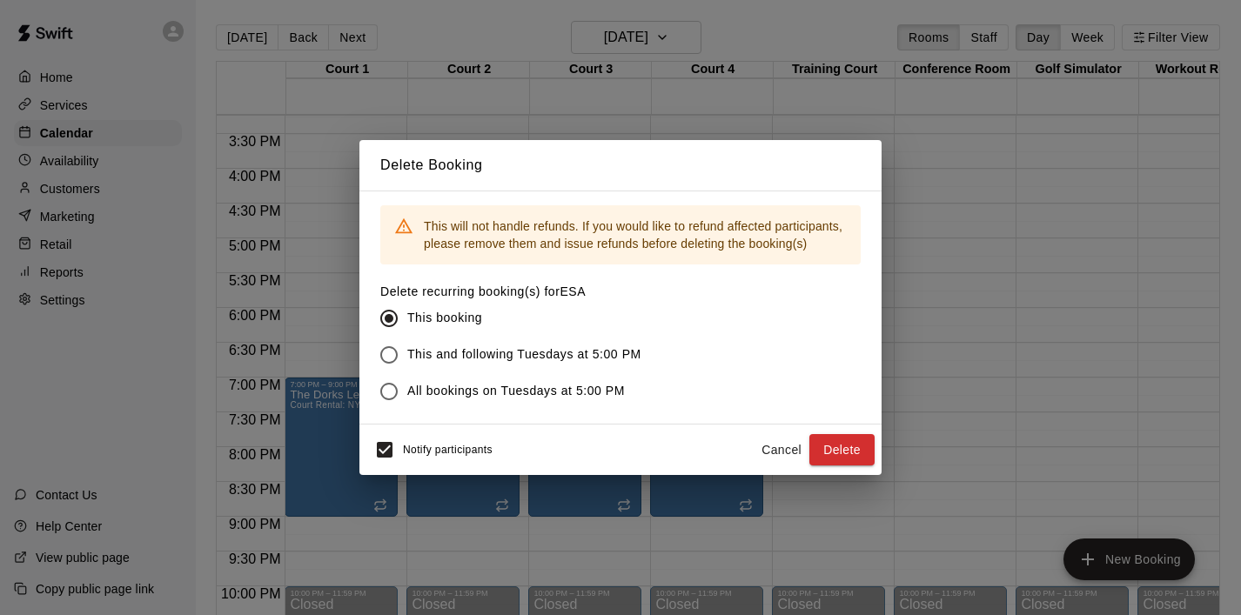
click at [518, 354] on span "This and following Tuesdays at 5:00 PM" at bounding box center [524, 355] width 234 height 18
click at [847, 455] on button "Delete" at bounding box center [841, 450] width 65 height 32
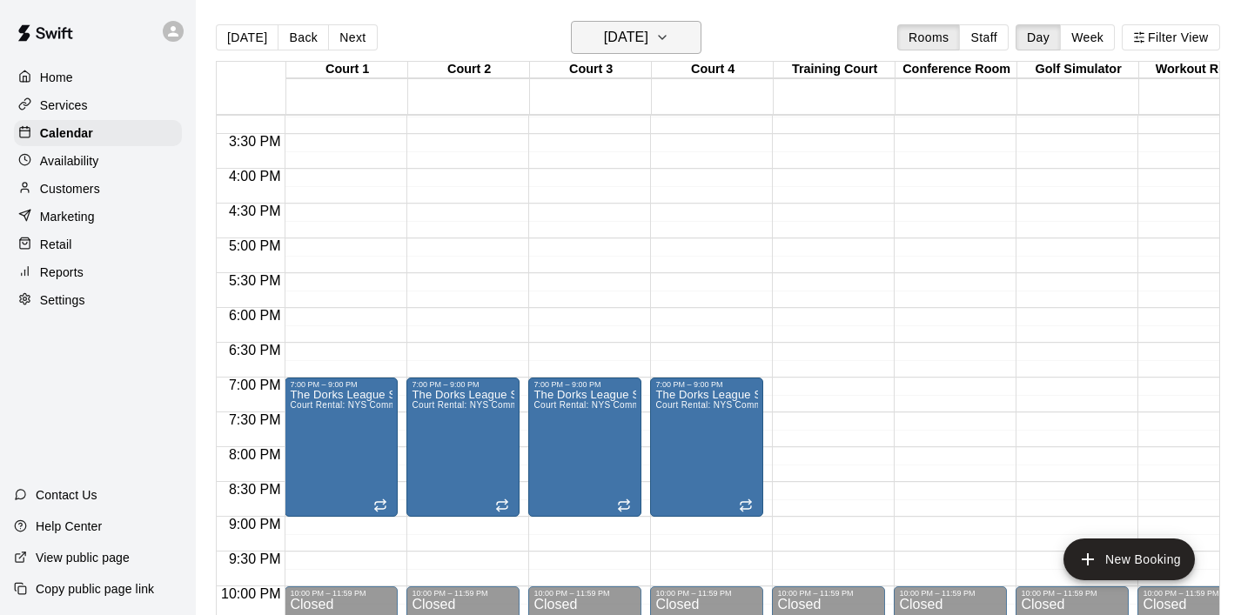
click at [669, 43] on icon "button" at bounding box center [662, 37] width 14 height 21
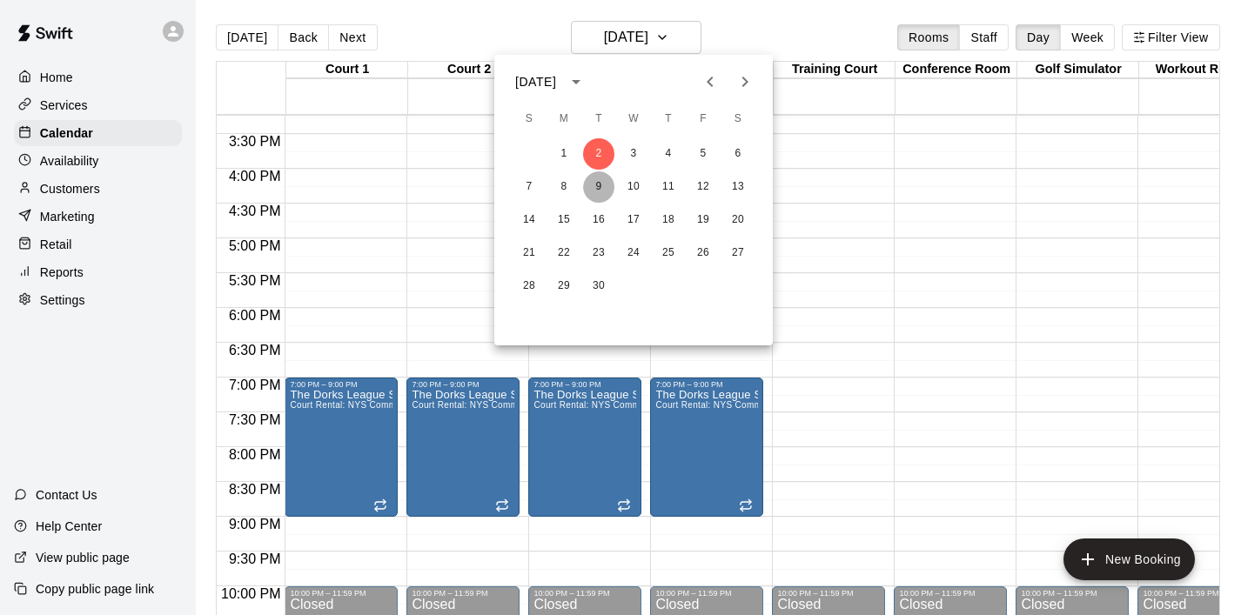
click at [605, 180] on button "9" at bounding box center [598, 186] width 31 height 31
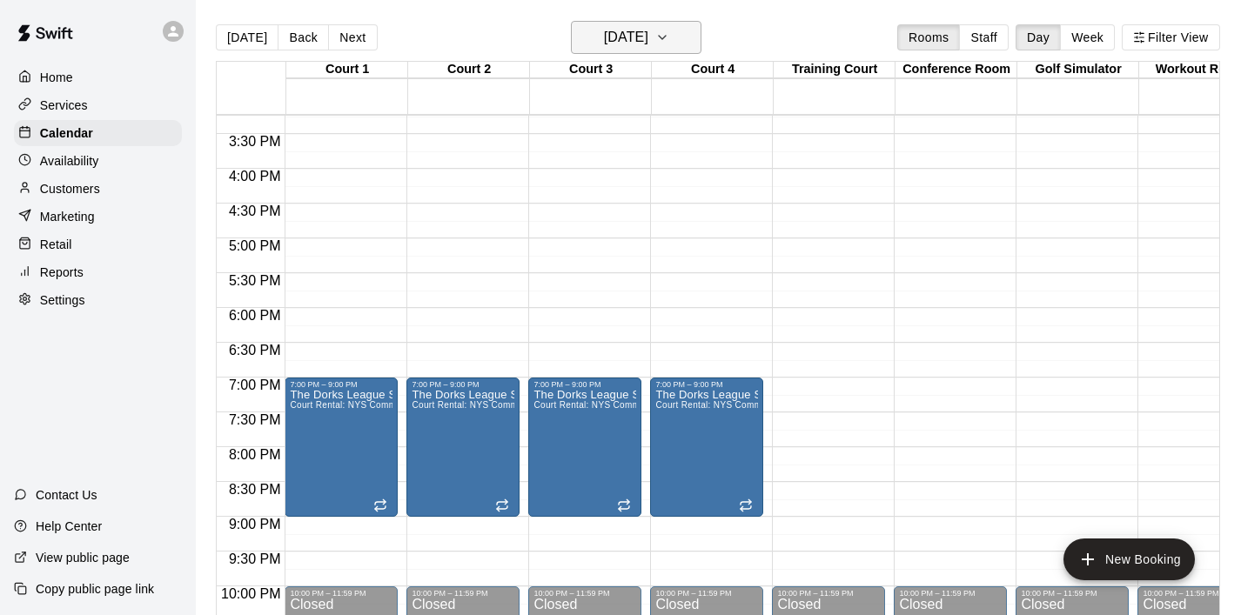
click at [695, 44] on button "[DATE]" at bounding box center [636, 37] width 131 height 33
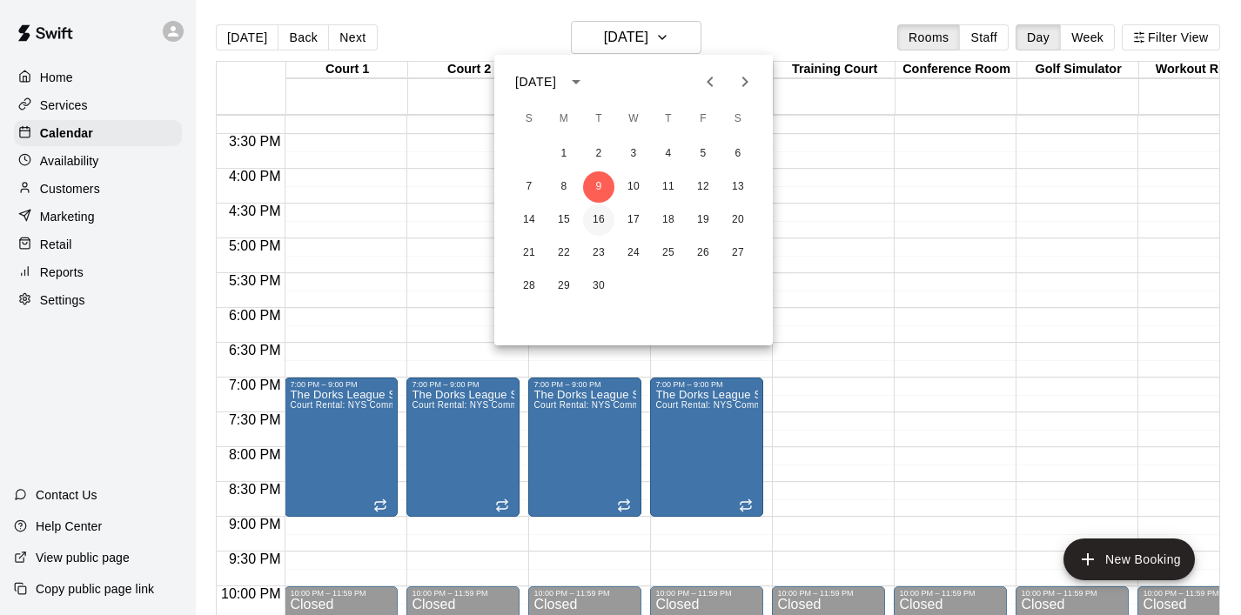
click at [604, 216] on button "16" at bounding box center [598, 220] width 31 height 31
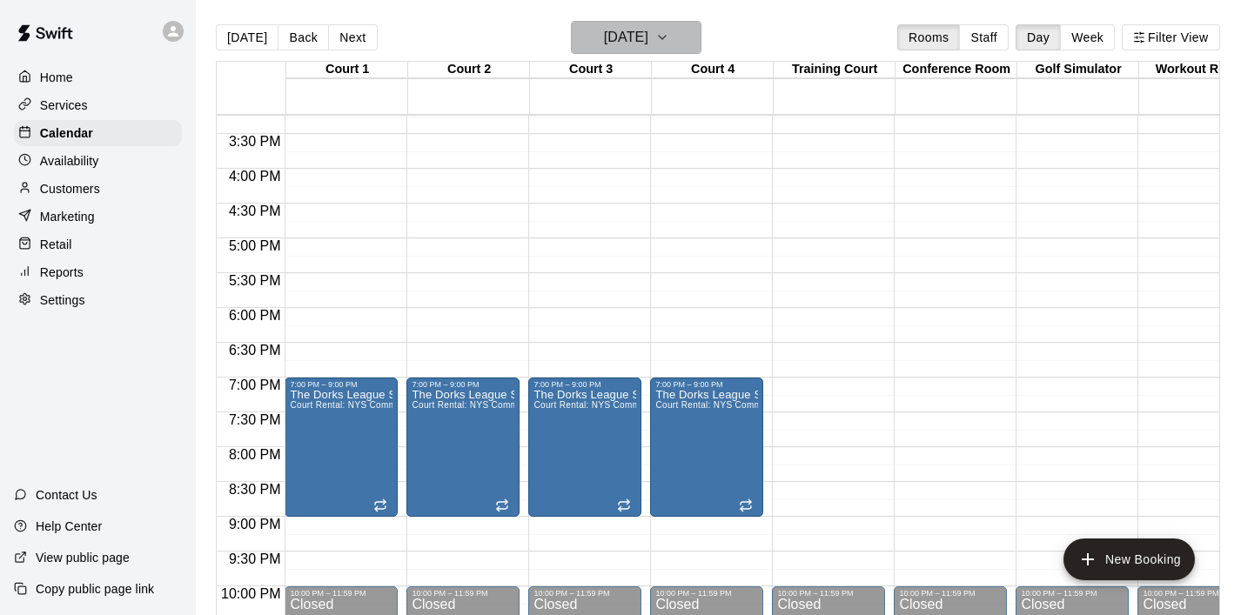
click at [669, 37] on icon "button" at bounding box center [662, 37] width 14 height 21
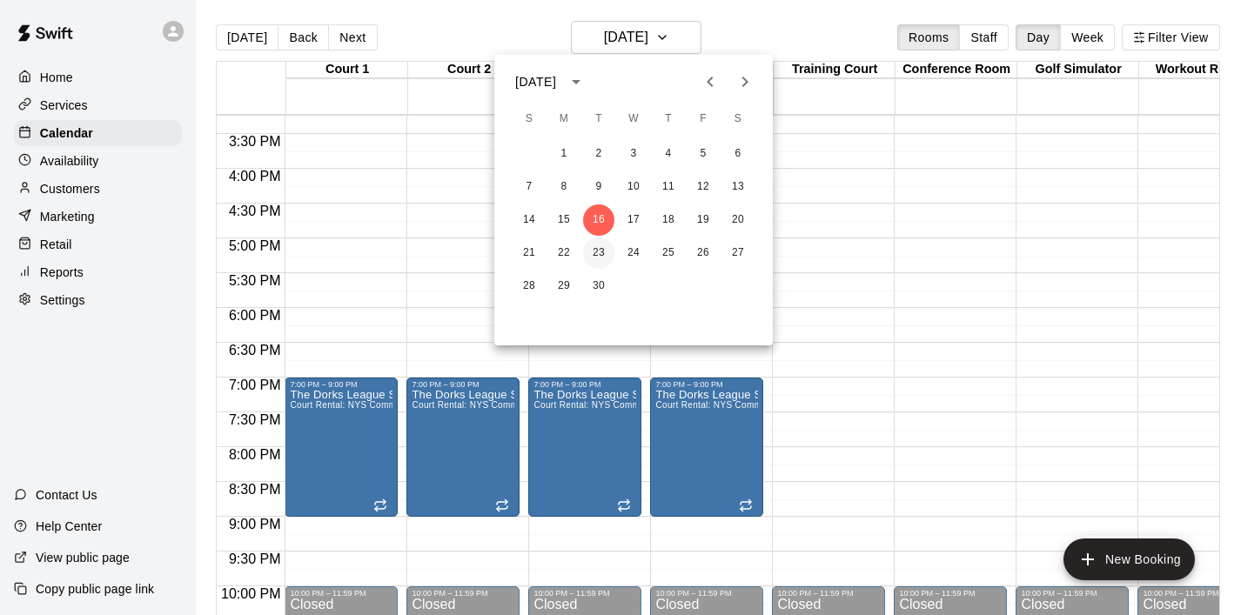
click at [601, 254] on button "23" at bounding box center [598, 253] width 31 height 31
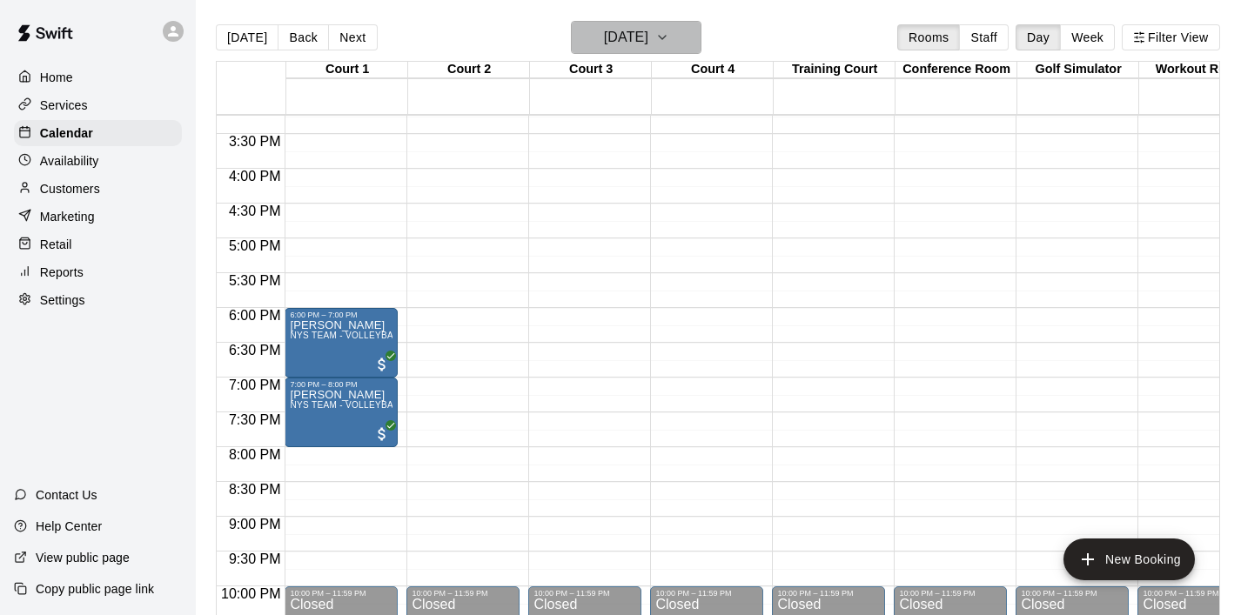
click at [669, 34] on icon "button" at bounding box center [662, 37] width 14 height 21
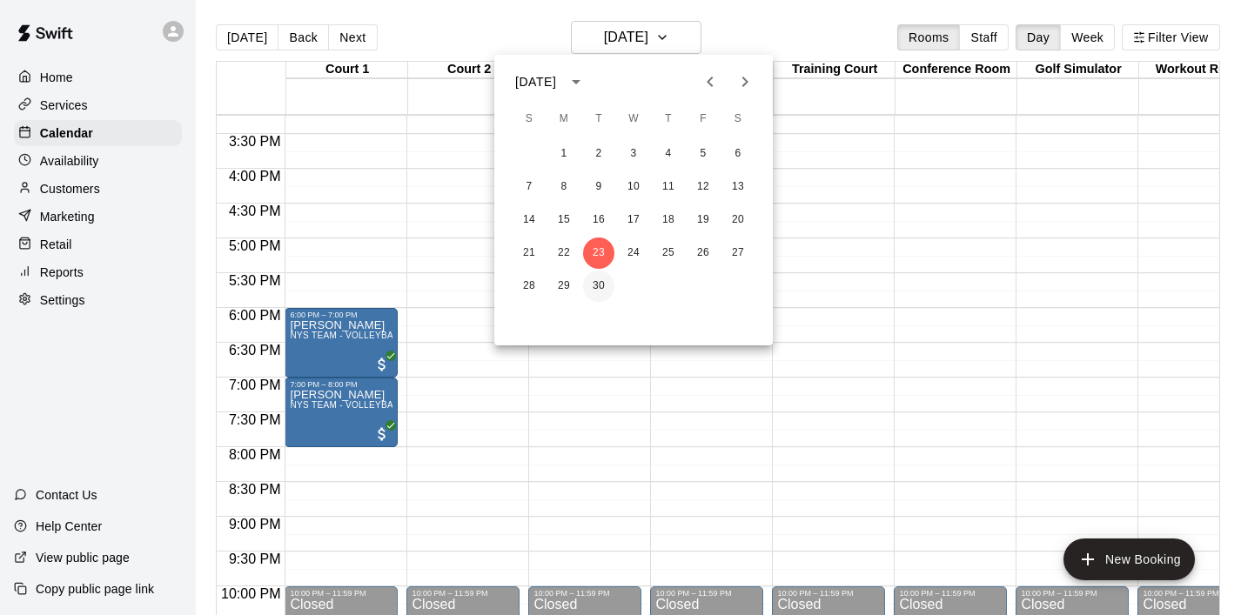
click at [609, 287] on button "30" at bounding box center [598, 286] width 31 height 31
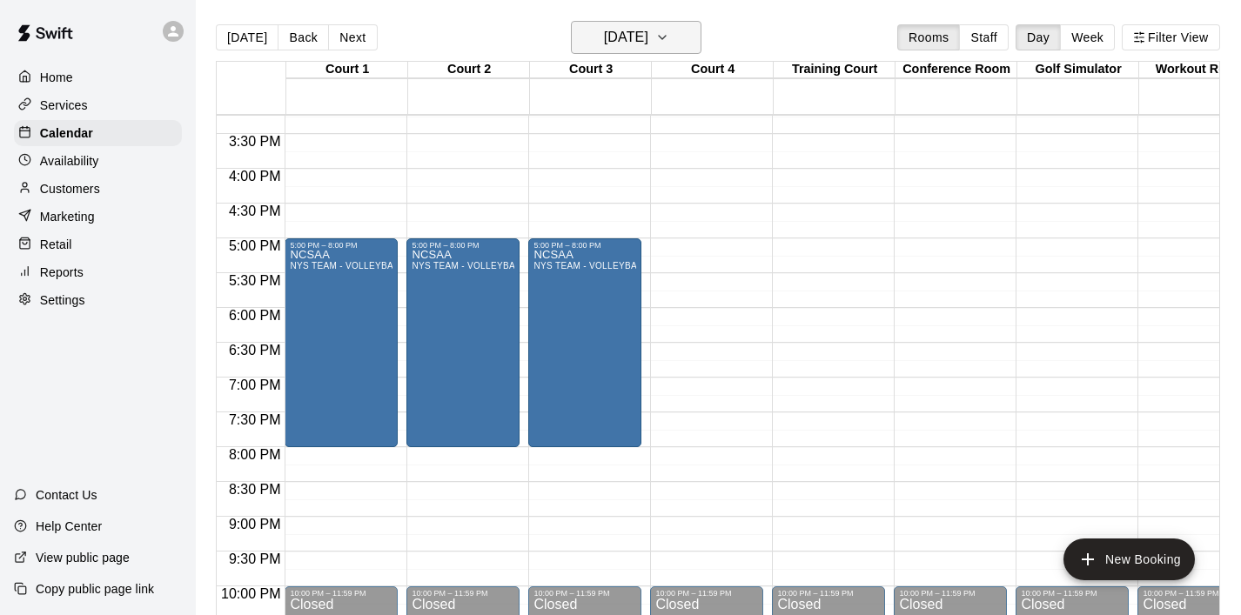
click at [669, 33] on icon "button" at bounding box center [662, 37] width 14 height 21
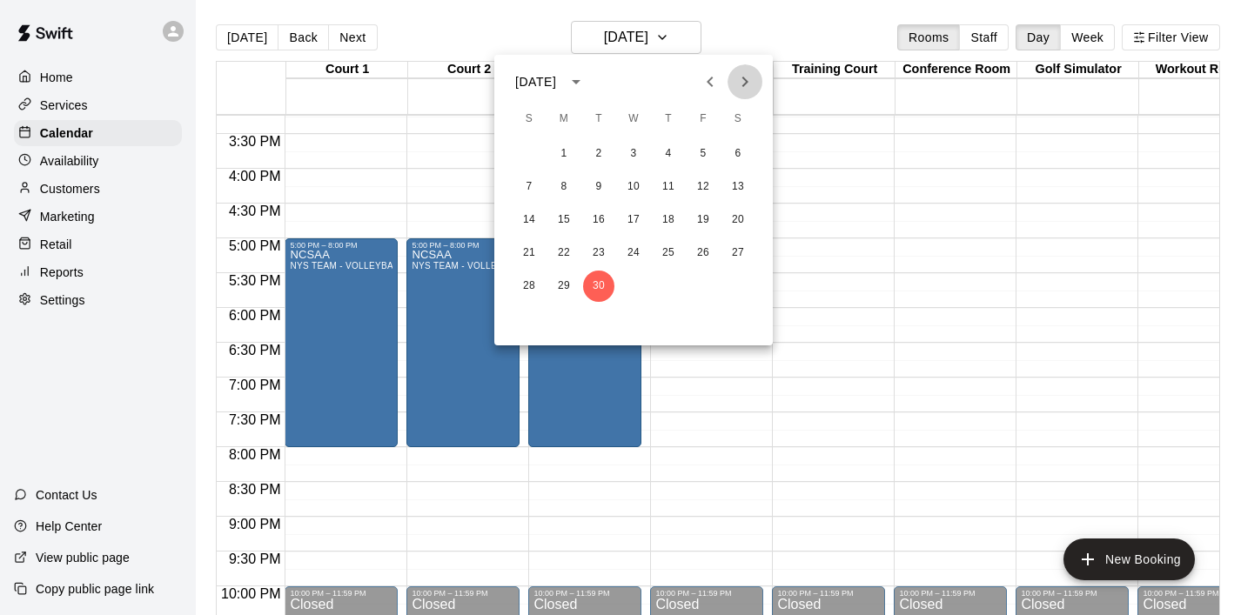
click at [749, 89] on icon "Next month" at bounding box center [745, 81] width 21 height 21
click at [598, 191] on button "7" at bounding box center [598, 186] width 31 height 31
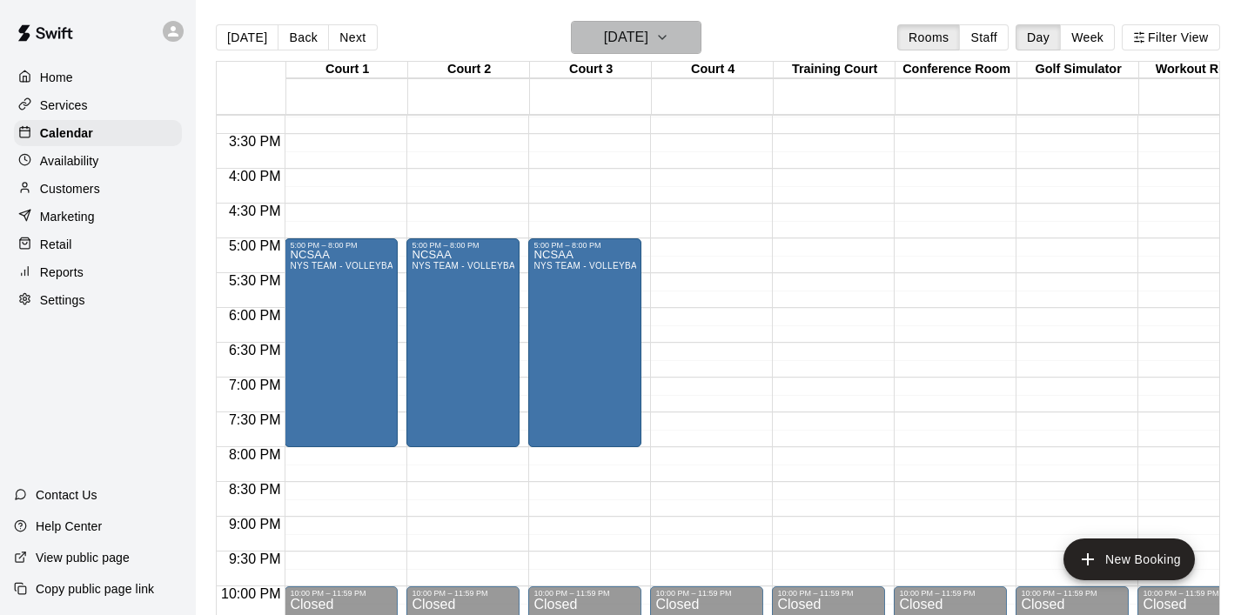
click at [669, 31] on icon "button" at bounding box center [662, 37] width 14 height 21
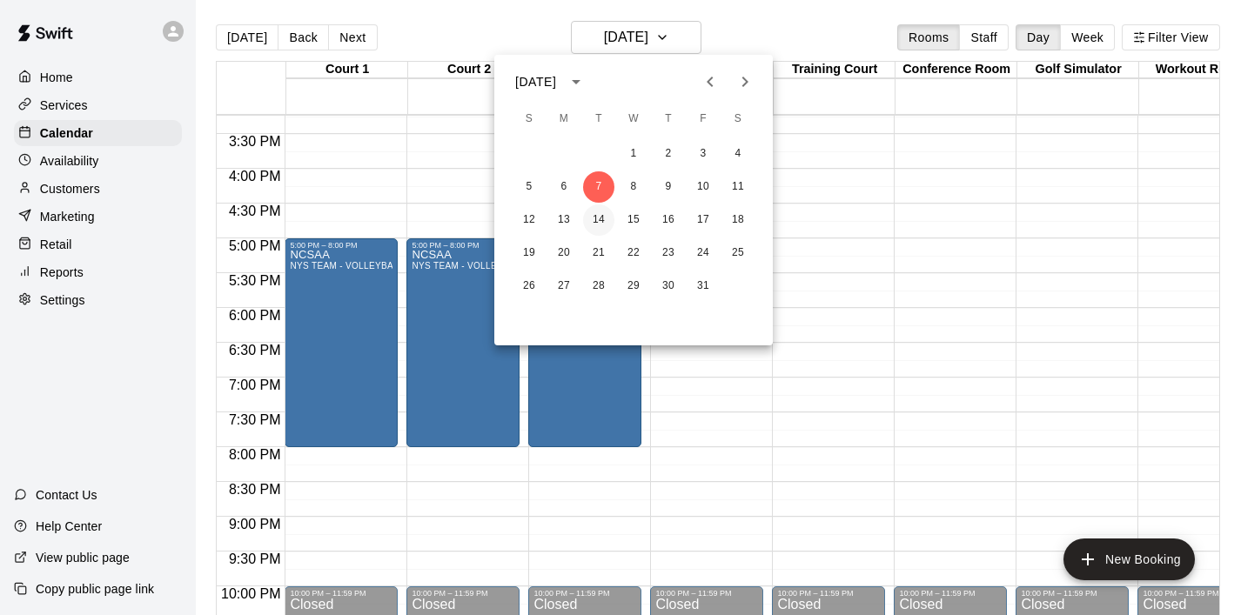
click at [603, 215] on button "14" at bounding box center [598, 220] width 31 height 31
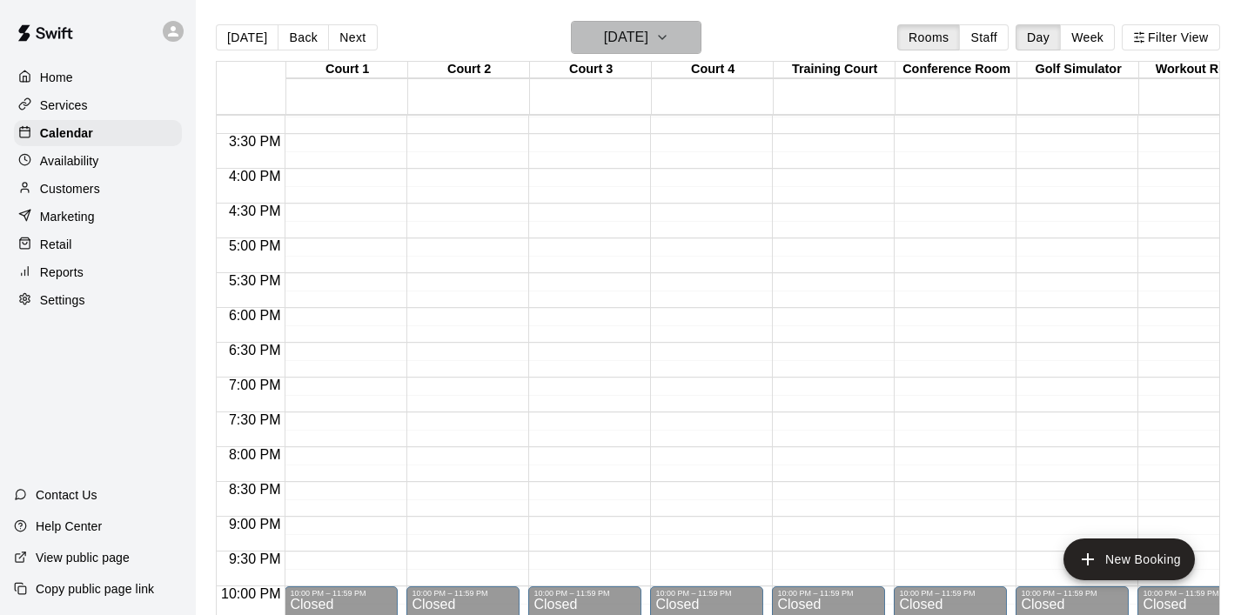
click at [669, 44] on icon "button" at bounding box center [662, 37] width 14 height 21
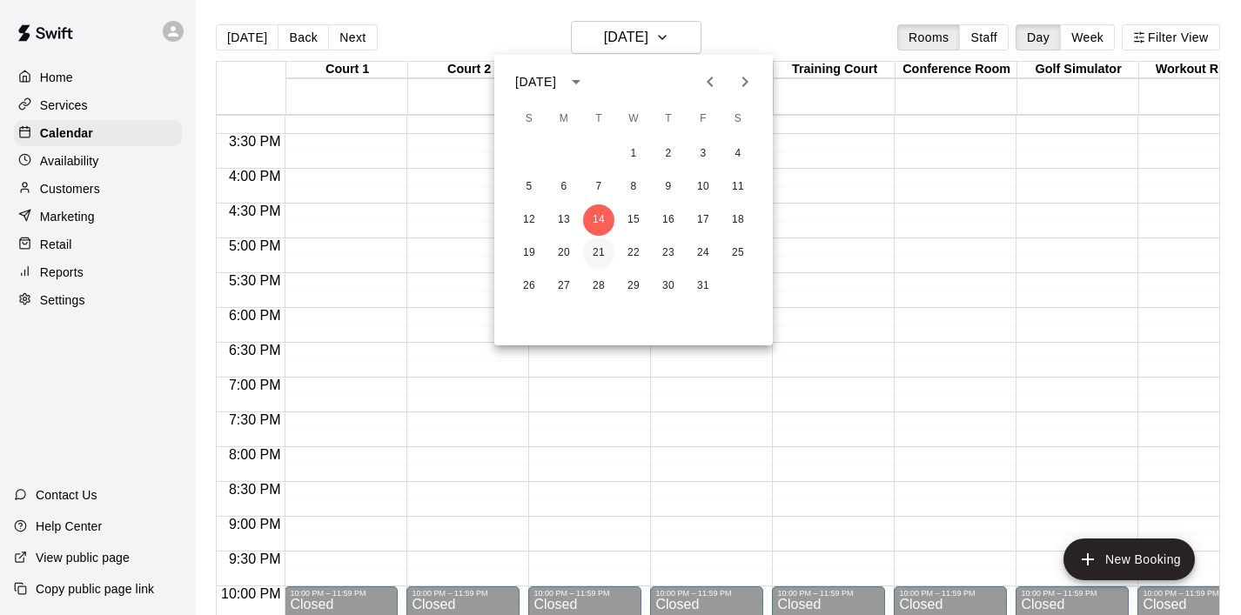
click at [599, 250] on button "21" at bounding box center [598, 253] width 31 height 31
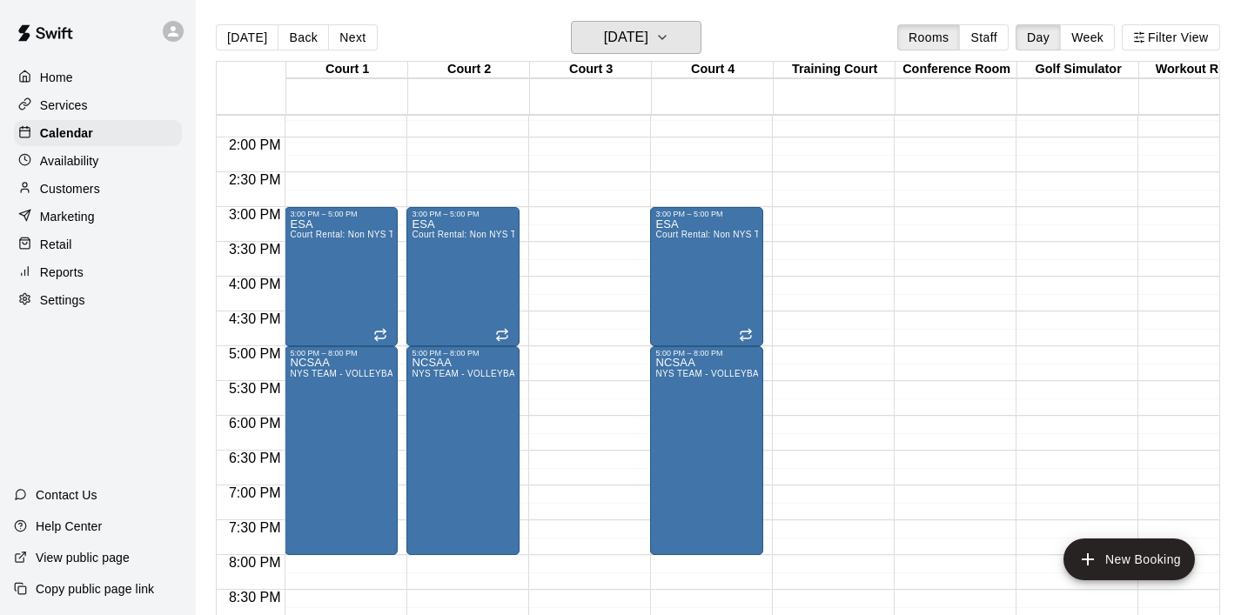
scroll to position [950, 0]
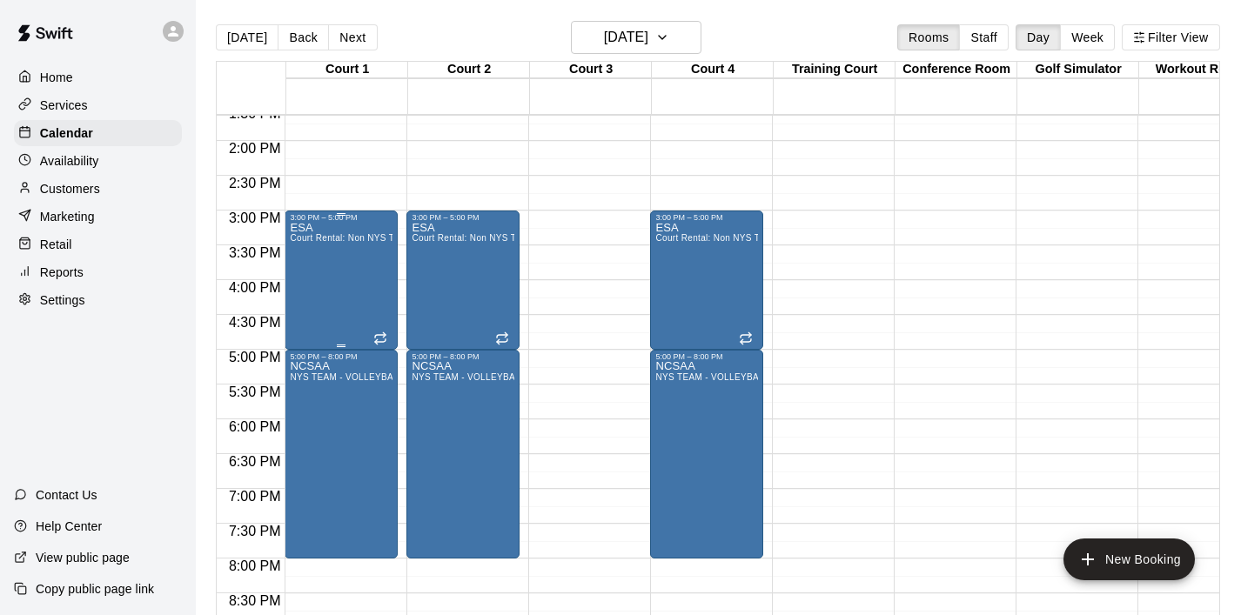
click at [365, 274] on div "ESA Court Rental: Non NYS Team" at bounding box center [341, 529] width 103 height 615
click at [310, 240] on icon "edit" at bounding box center [308, 241] width 16 height 16
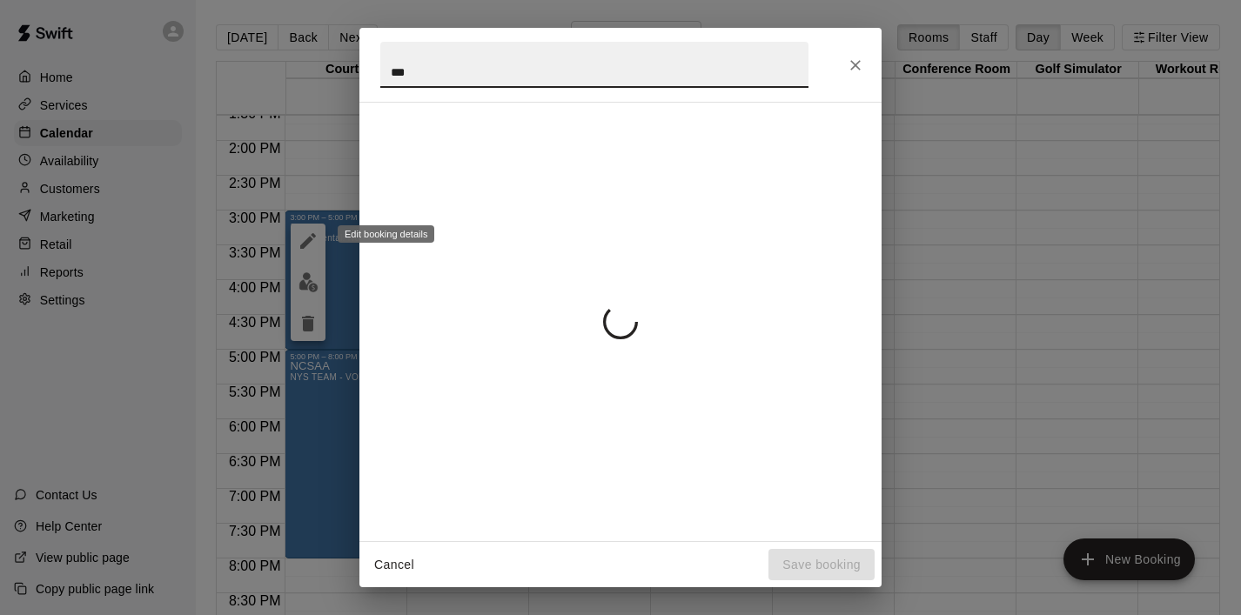
click at [310, 240] on div "*** Cancel Save booking" at bounding box center [620, 307] width 1241 height 615
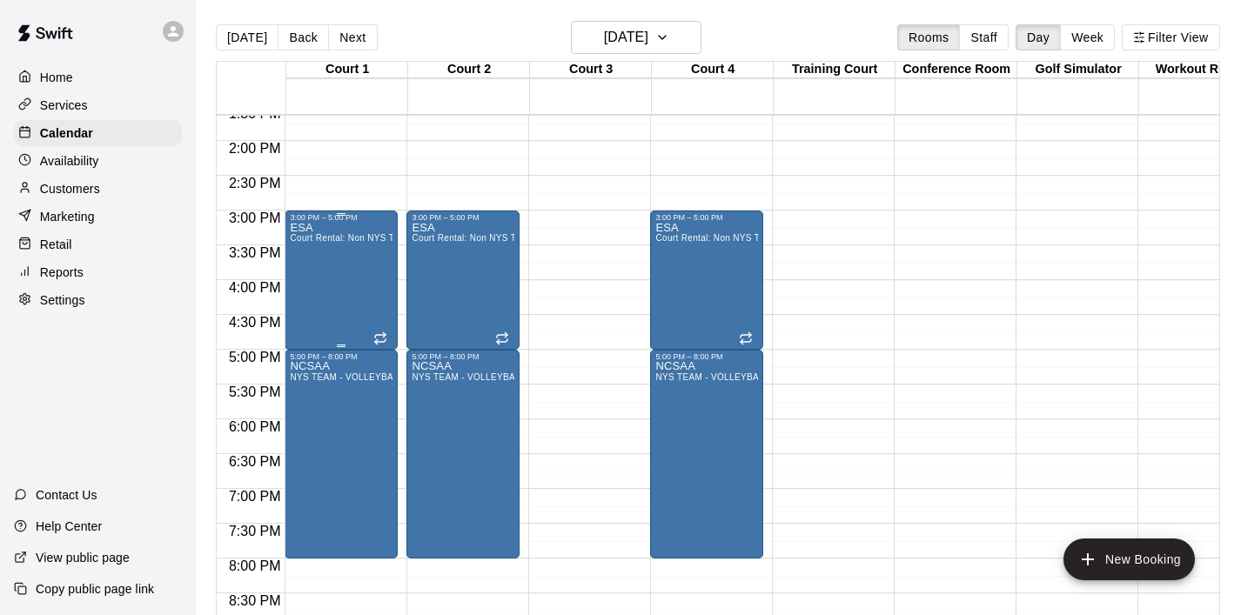
click at [319, 251] on div "ESA Court Rental: Non NYS Team" at bounding box center [341, 529] width 103 height 615
click at [313, 244] on icon "edit" at bounding box center [308, 241] width 21 height 21
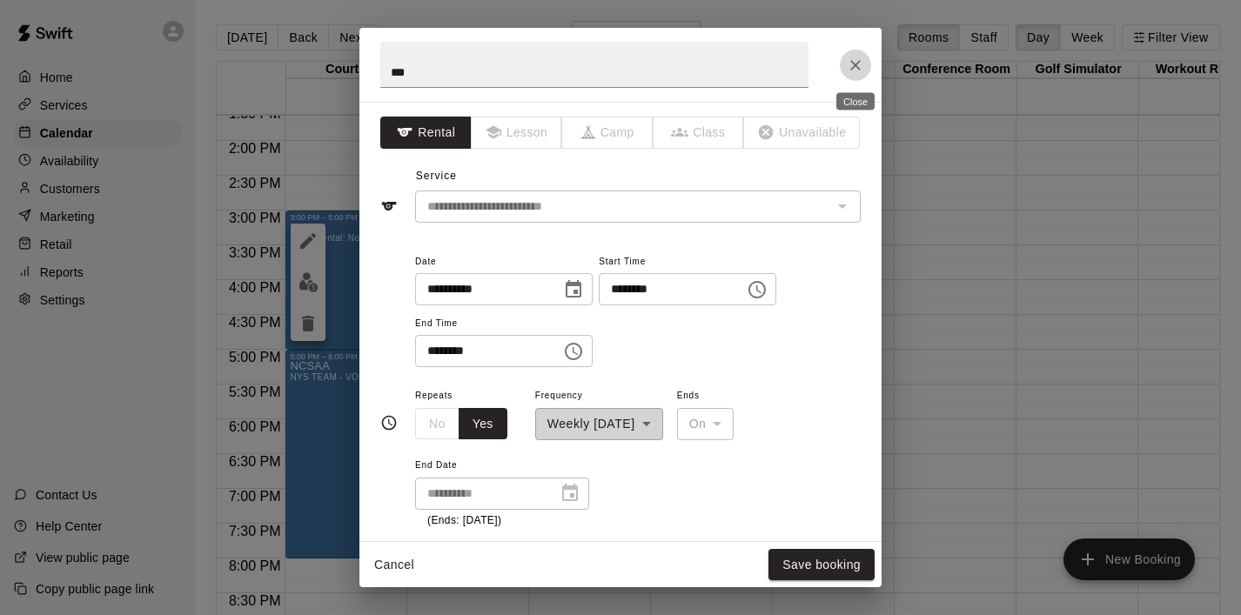
click at [854, 72] on icon "Close" at bounding box center [855, 65] width 17 height 17
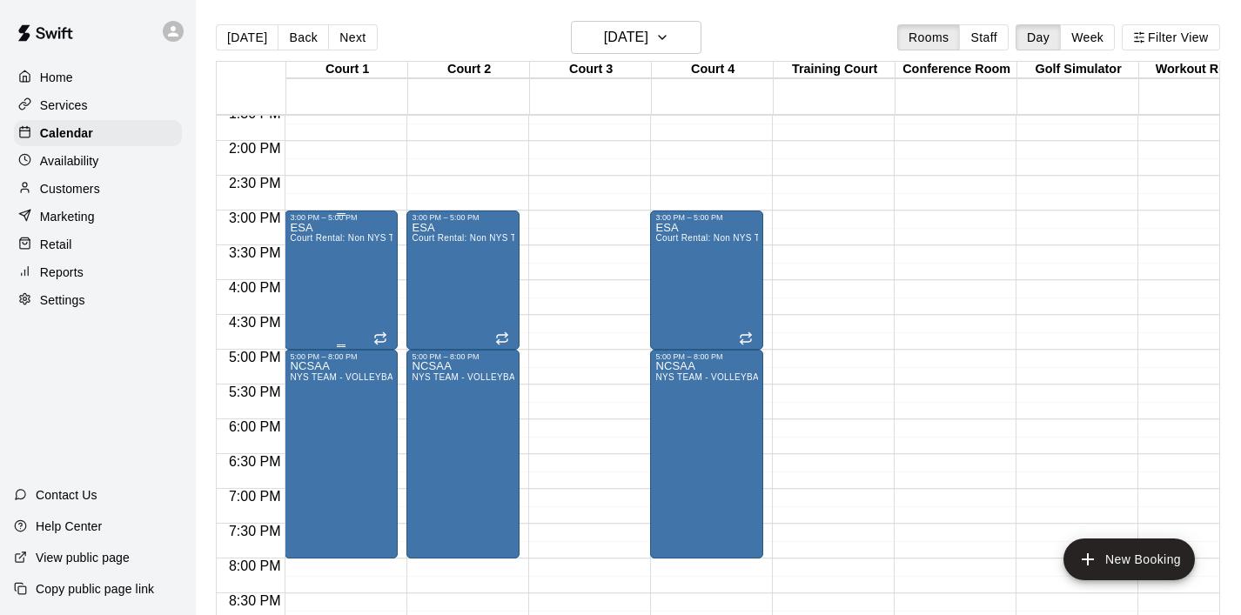
click at [379, 328] on div "ESA Court Rental: Non NYS Team" at bounding box center [341, 529] width 103 height 615
click at [309, 322] on icon "delete" at bounding box center [308, 324] width 12 height 16
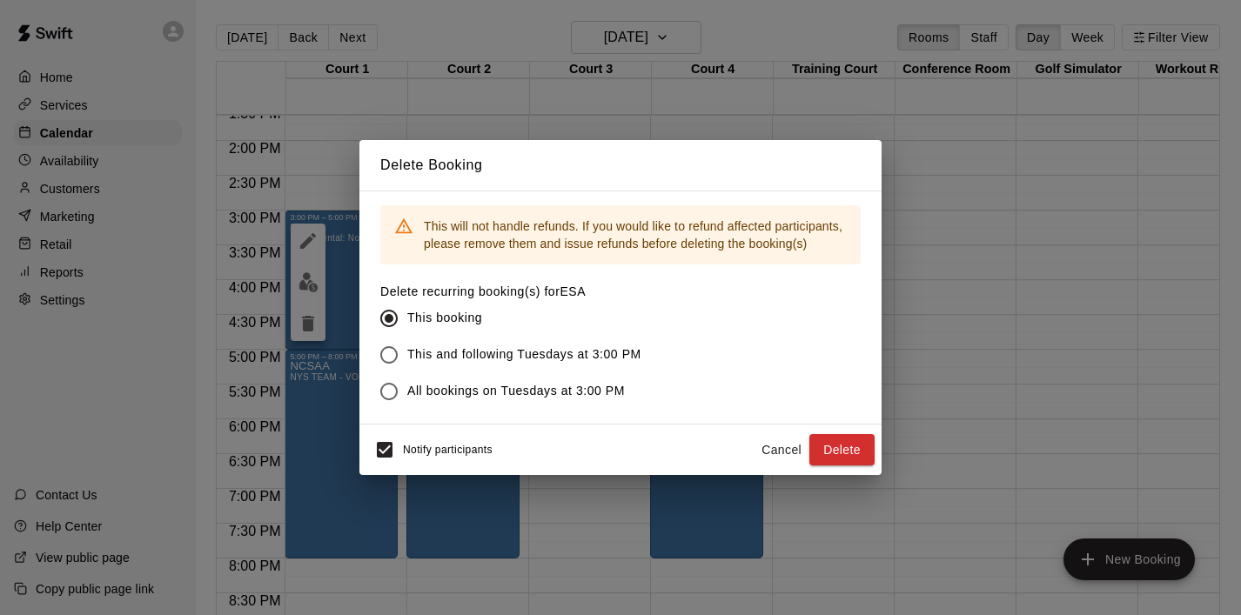
click at [465, 353] on span "This and following Tuesdays at 3:00 PM" at bounding box center [524, 355] width 234 height 18
click at [831, 443] on button "Delete" at bounding box center [841, 450] width 65 height 32
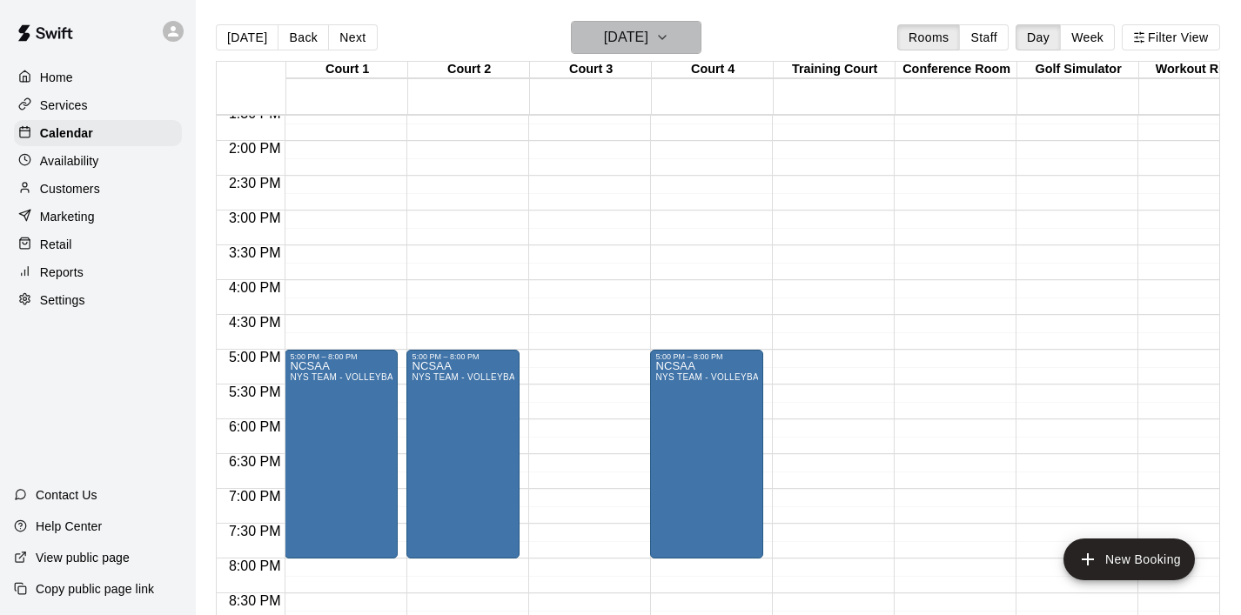
click at [669, 37] on icon "button" at bounding box center [662, 37] width 14 height 21
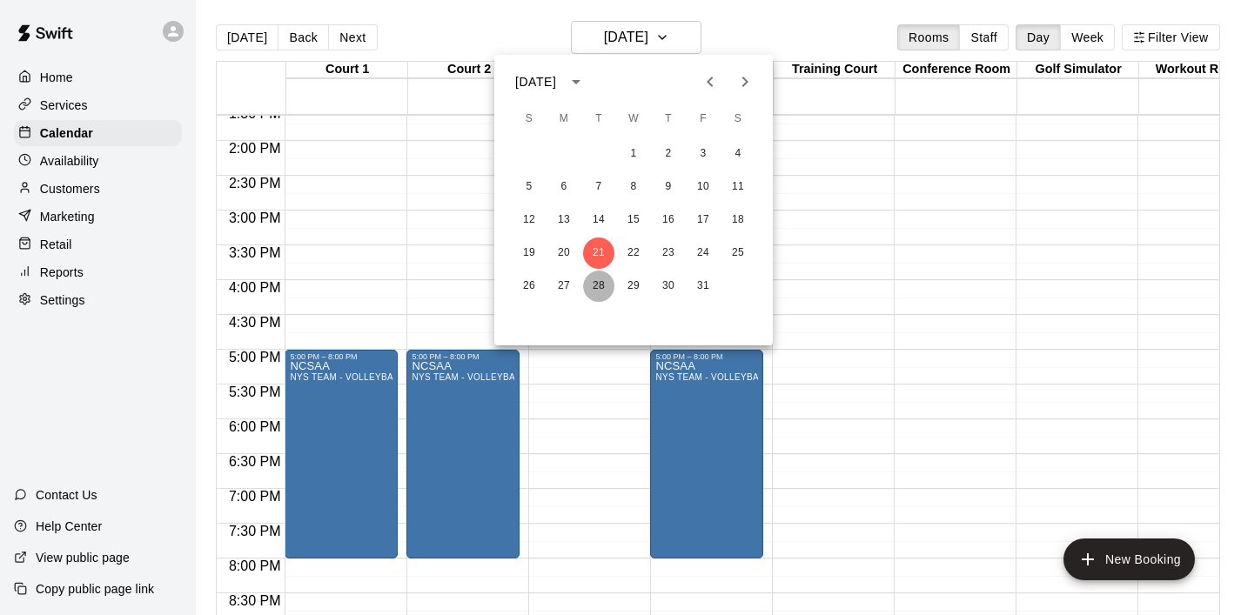
click at [603, 282] on button "28" at bounding box center [598, 286] width 31 height 31
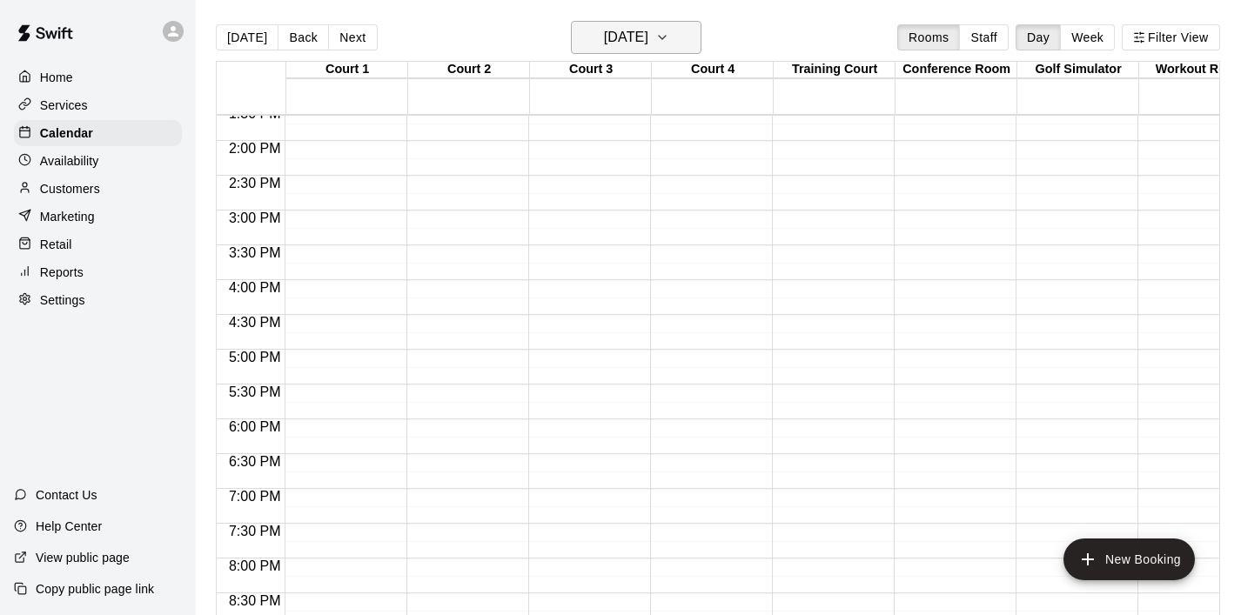
click at [669, 39] on icon "button" at bounding box center [662, 37] width 14 height 21
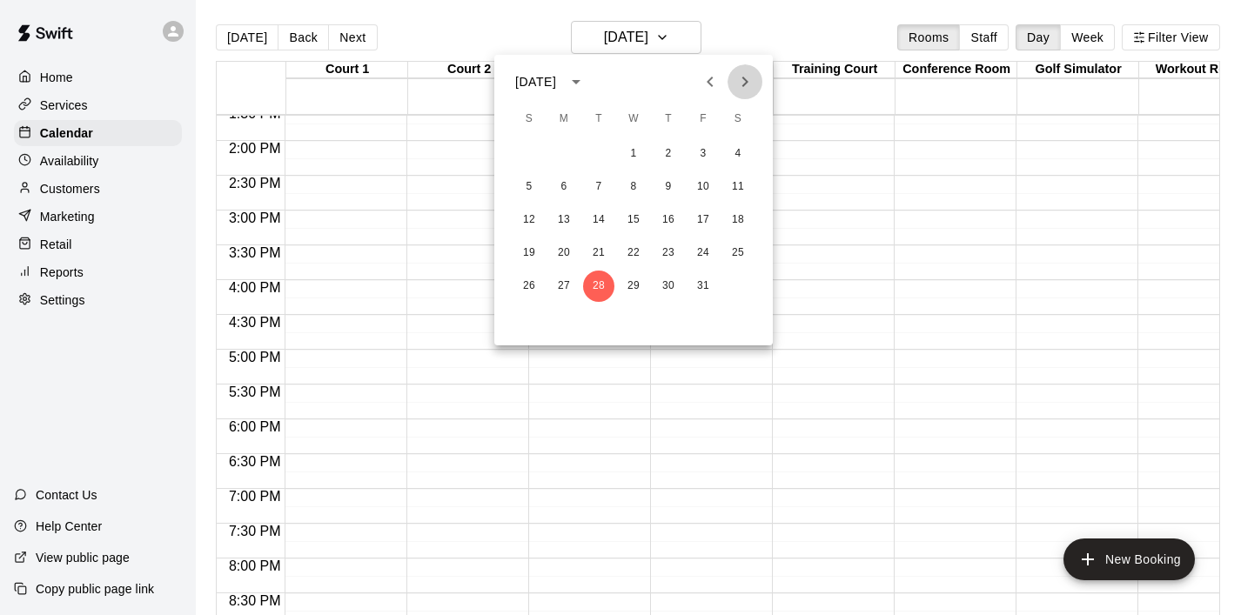
click at [752, 90] on icon "Next month" at bounding box center [745, 81] width 21 height 21
click at [601, 193] on button "4" at bounding box center [598, 186] width 31 height 31
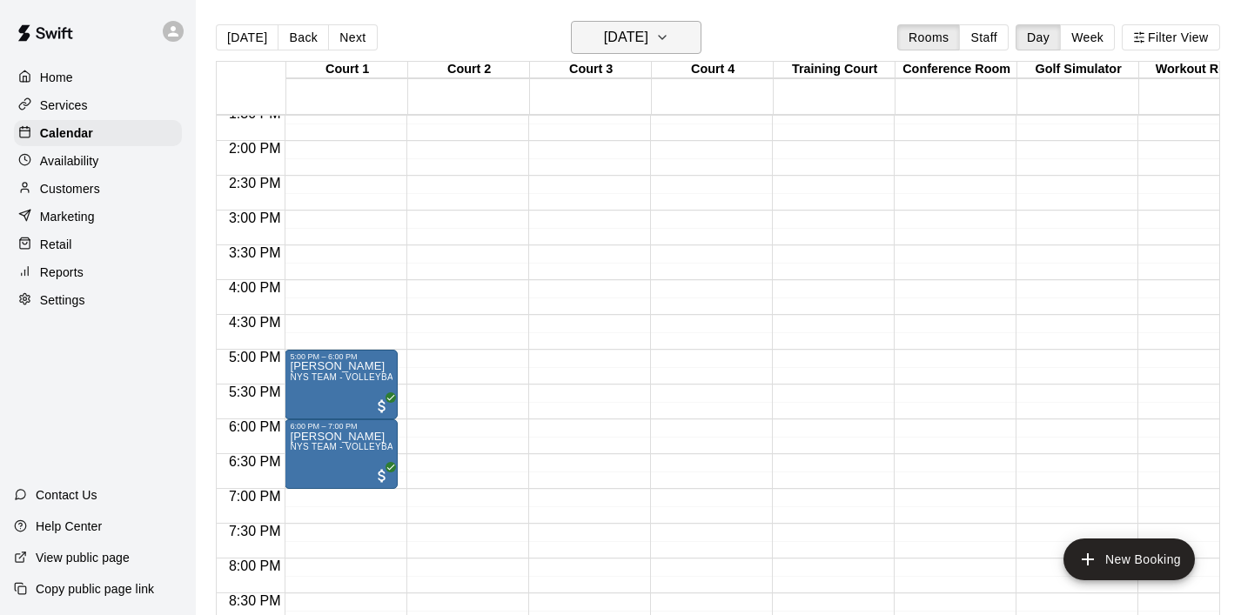
click at [669, 40] on icon "button" at bounding box center [662, 37] width 14 height 21
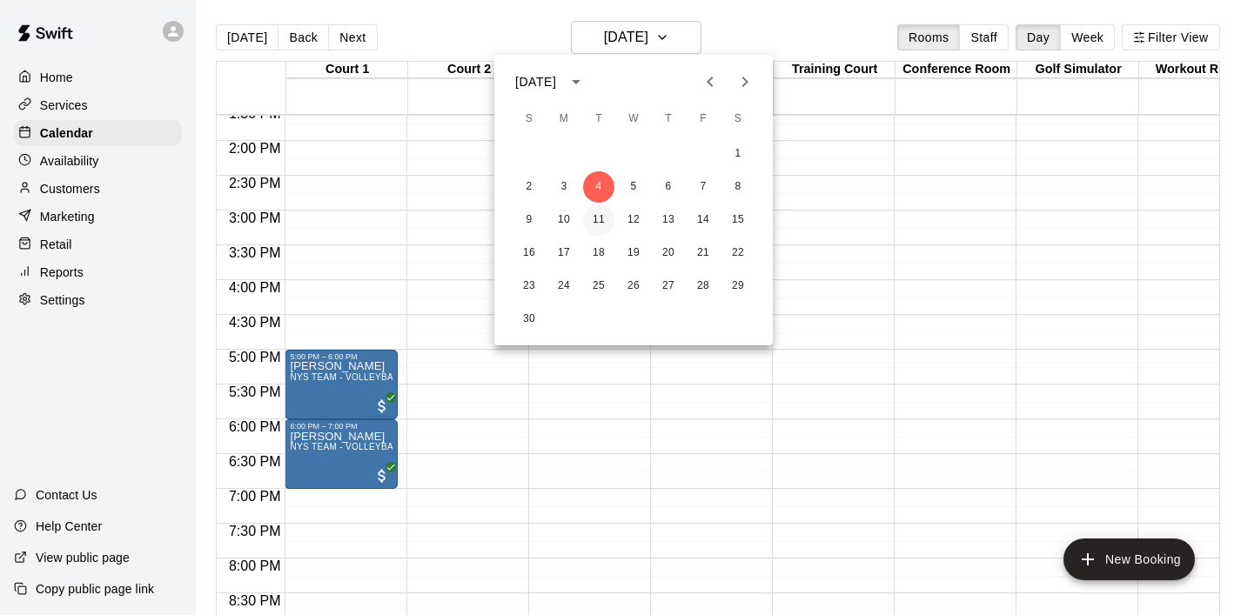
click at [600, 224] on button "11" at bounding box center [598, 220] width 31 height 31
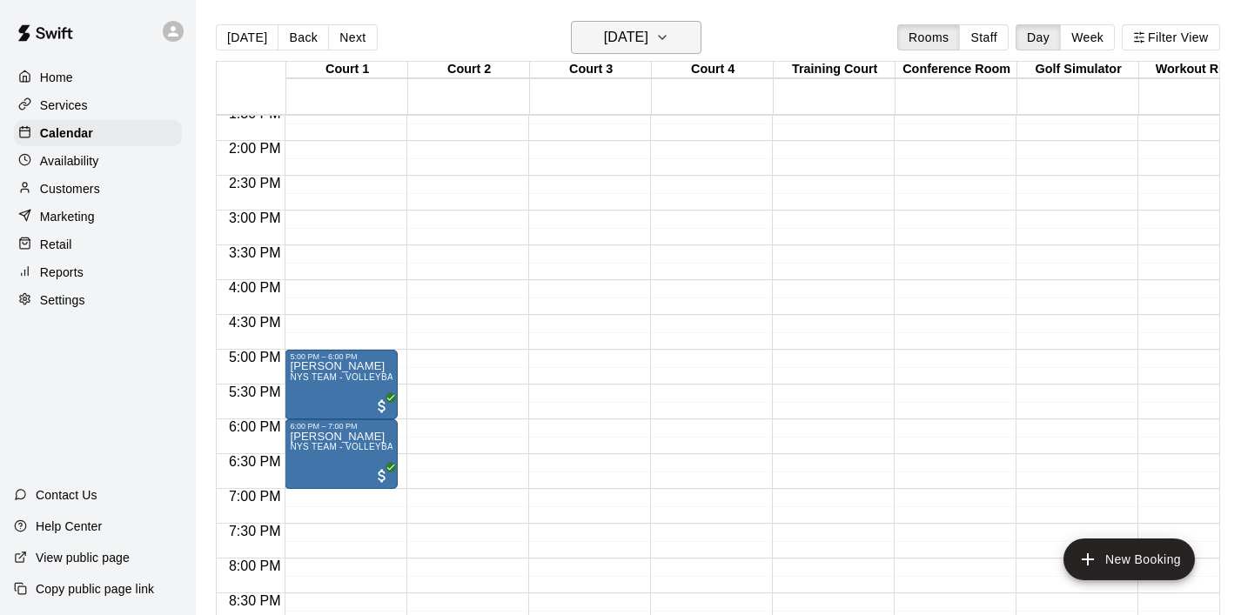
click at [696, 47] on button "[DATE]" at bounding box center [636, 37] width 131 height 33
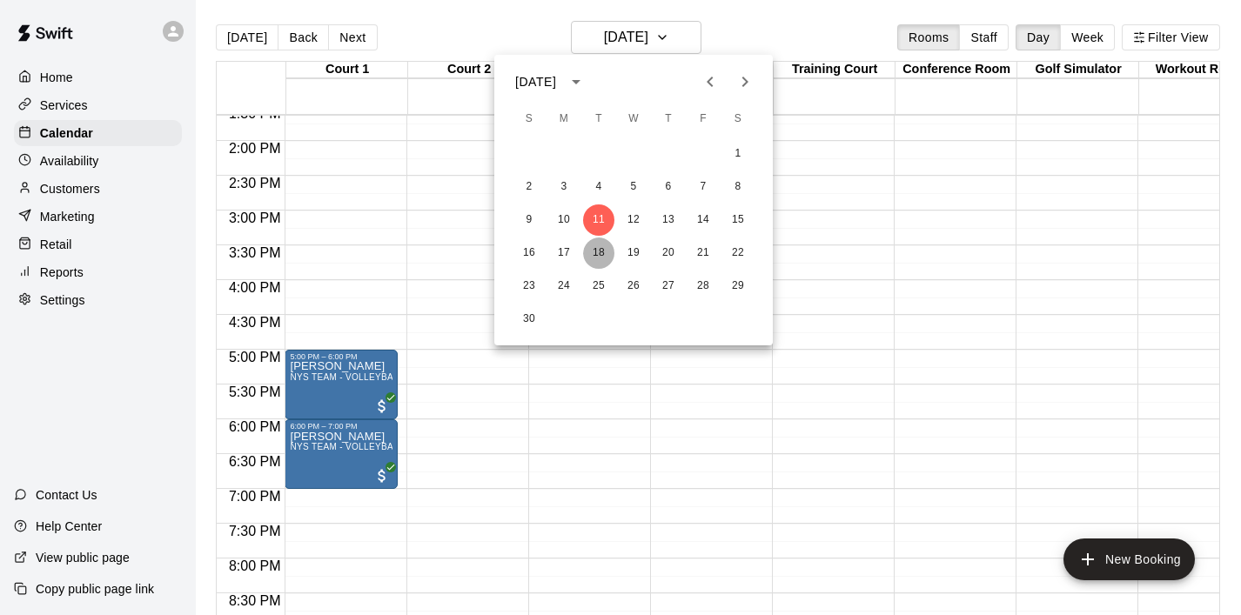
click at [597, 251] on button "18" at bounding box center [598, 253] width 31 height 31
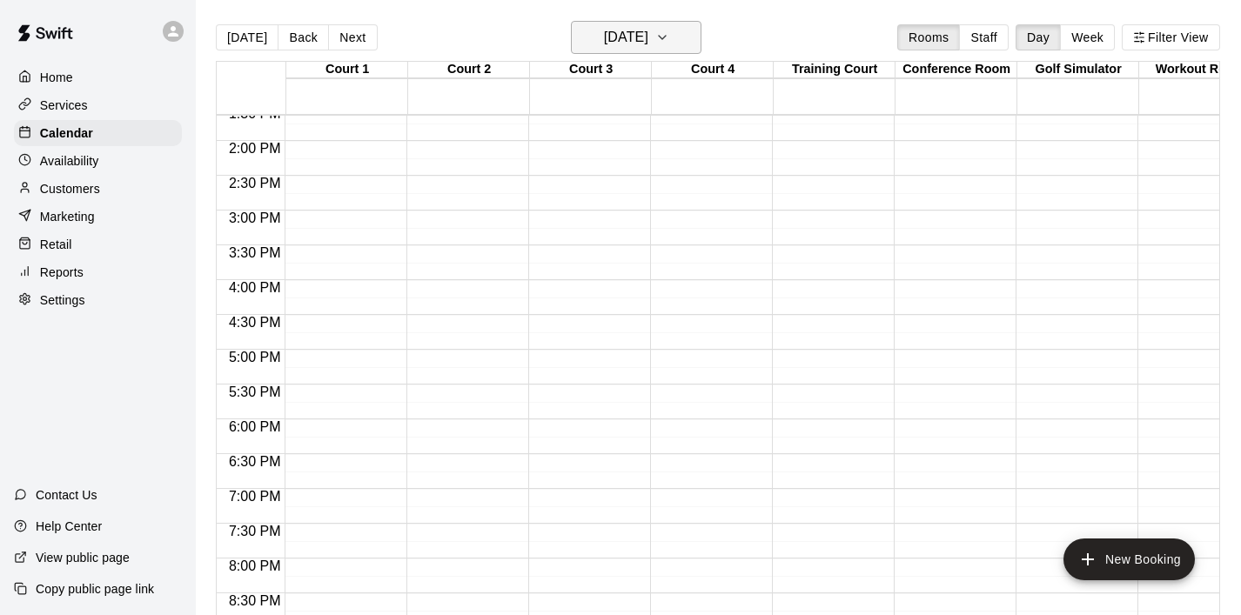
click at [680, 38] on button "[DATE]" at bounding box center [636, 37] width 131 height 33
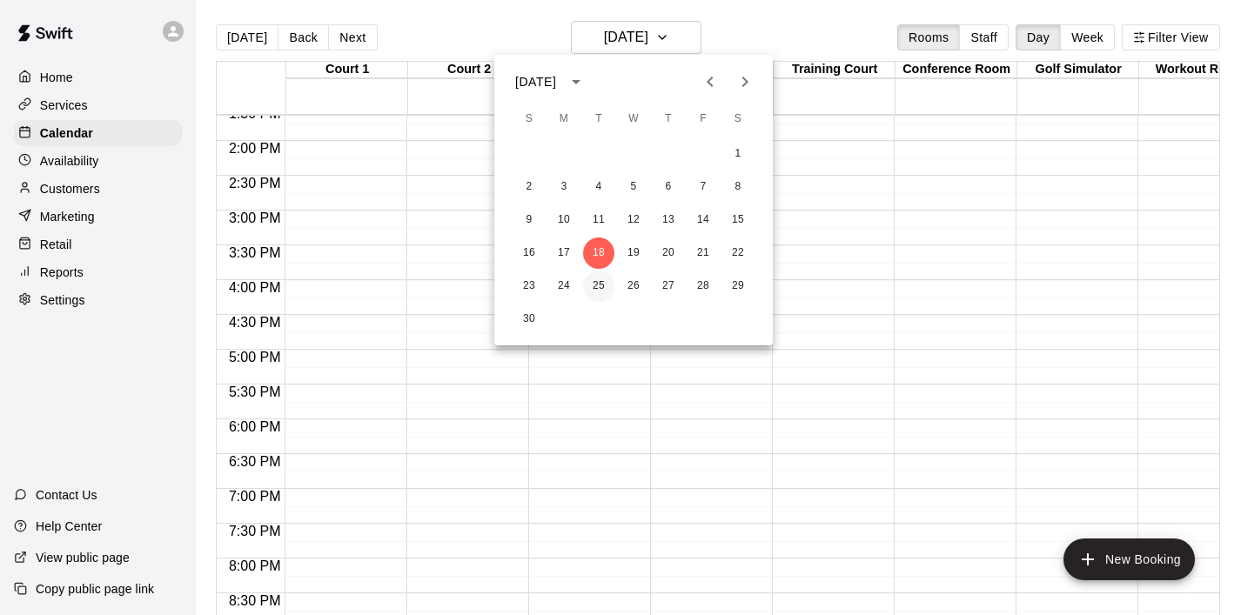
click at [604, 282] on button "25" at bounding box center [598, 286] width 31 height 31
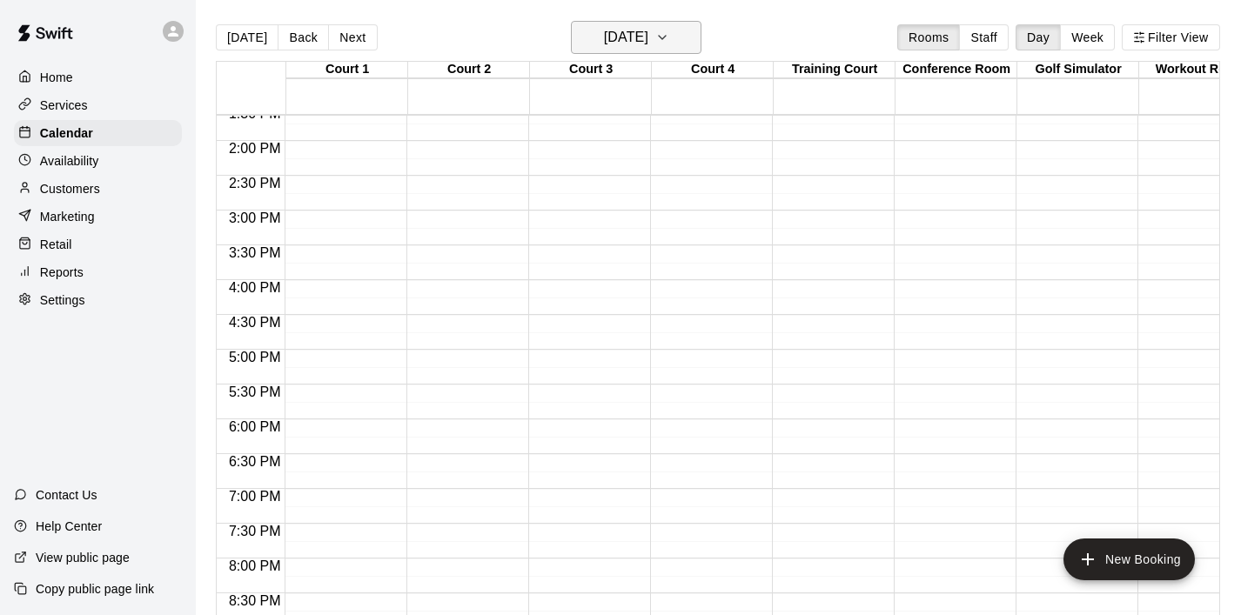
click at [695, 34] on button "[DATE]" at bounding box center [636, 37] width 131 height 33
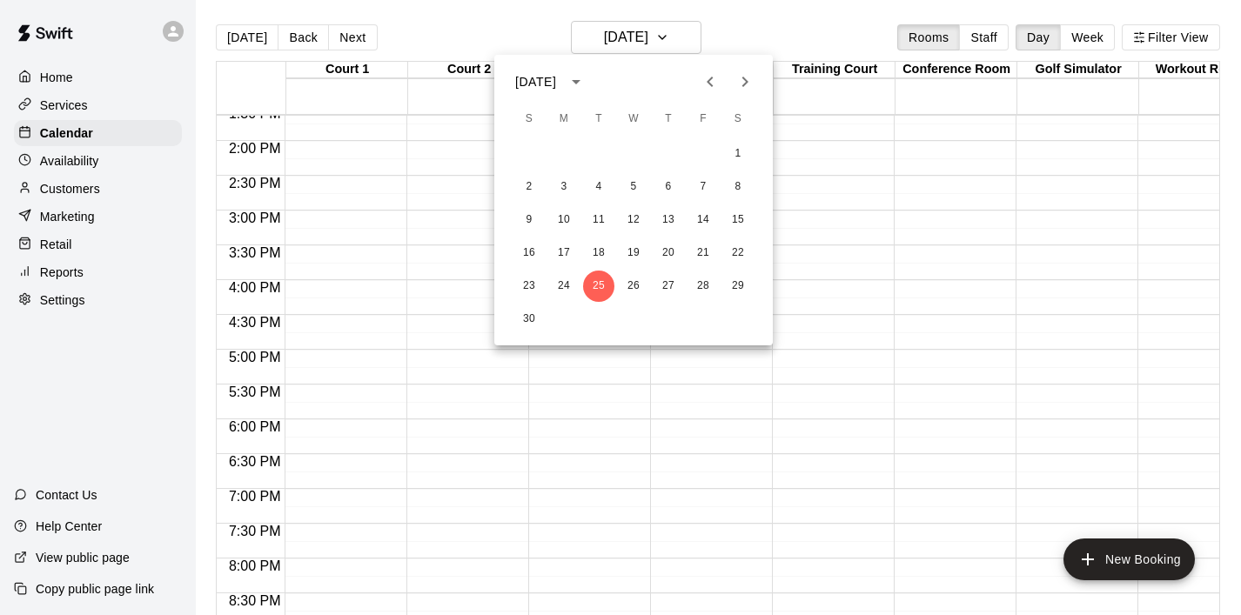
click at [755, 80] on icon "Next month" at bounding box center [745, 81] width 21 height 21
click at [598, 147] on button "2" at bounding box center [598, 153] width 31 height 31
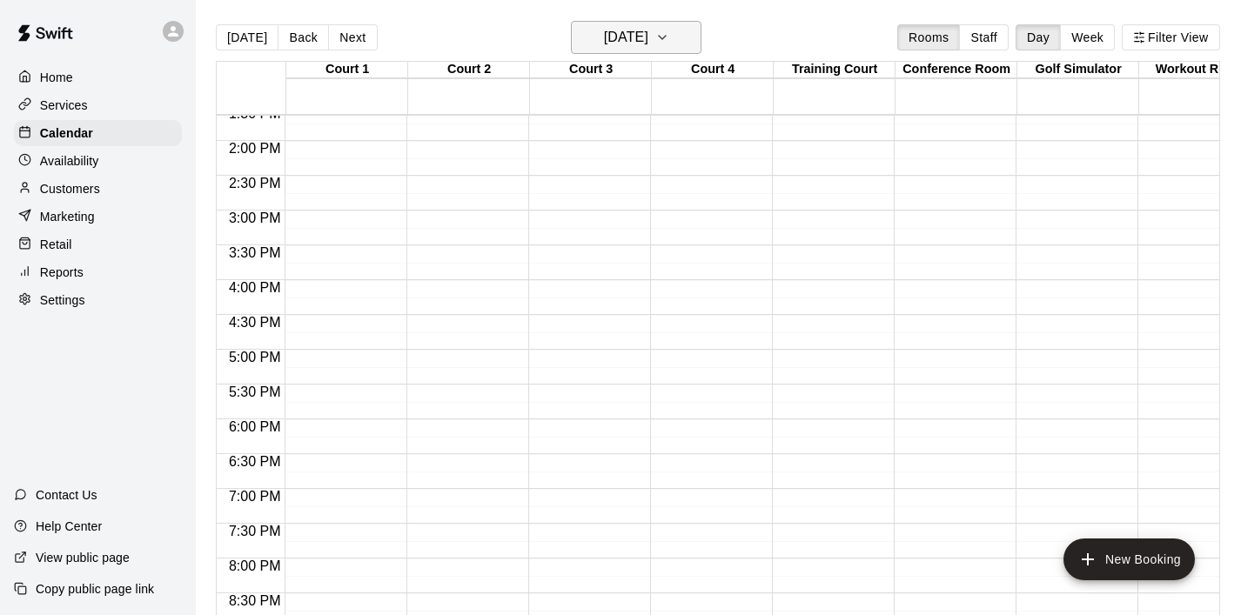
click at [669, 43] on icon "button" at bounding box center [662, 37] width 14 height 21
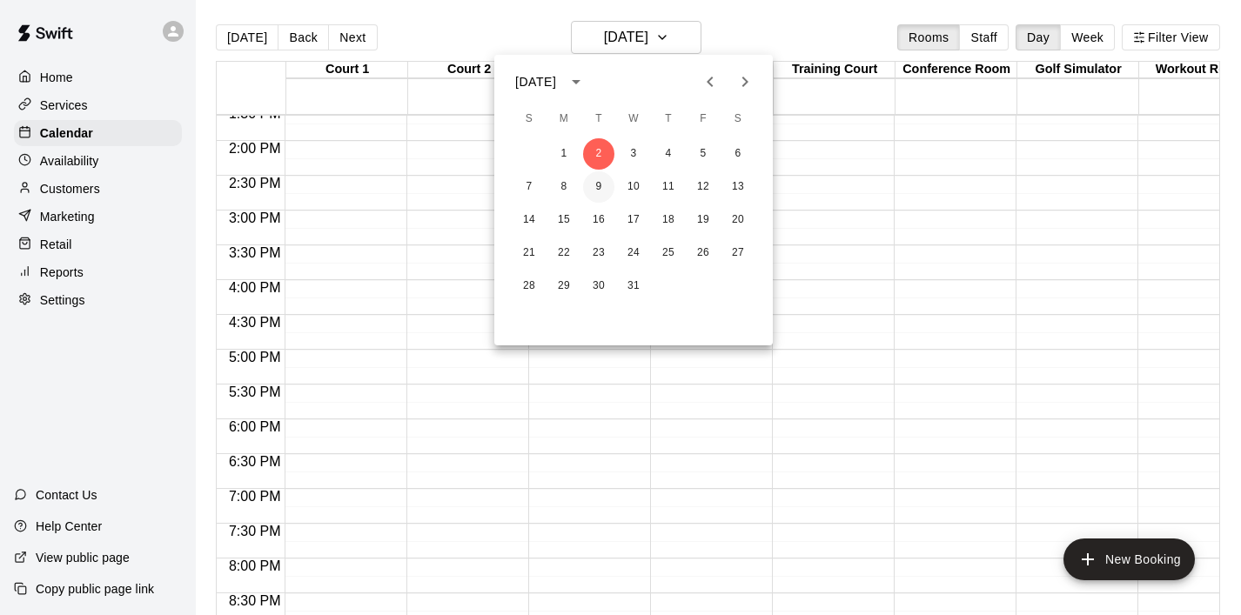
click at [601, 189] on button "9" at bounding box center [598, 186] width 31 height 31
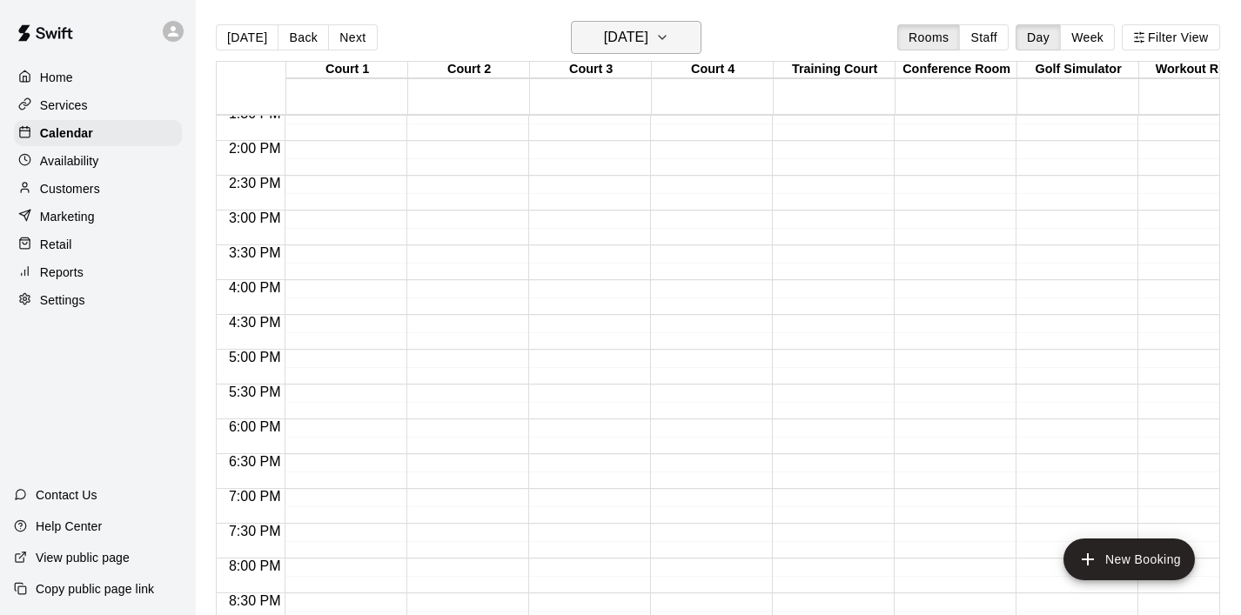
click at [669, 48] on icon "button" at bounding box center [662, 37] width 14 height 21
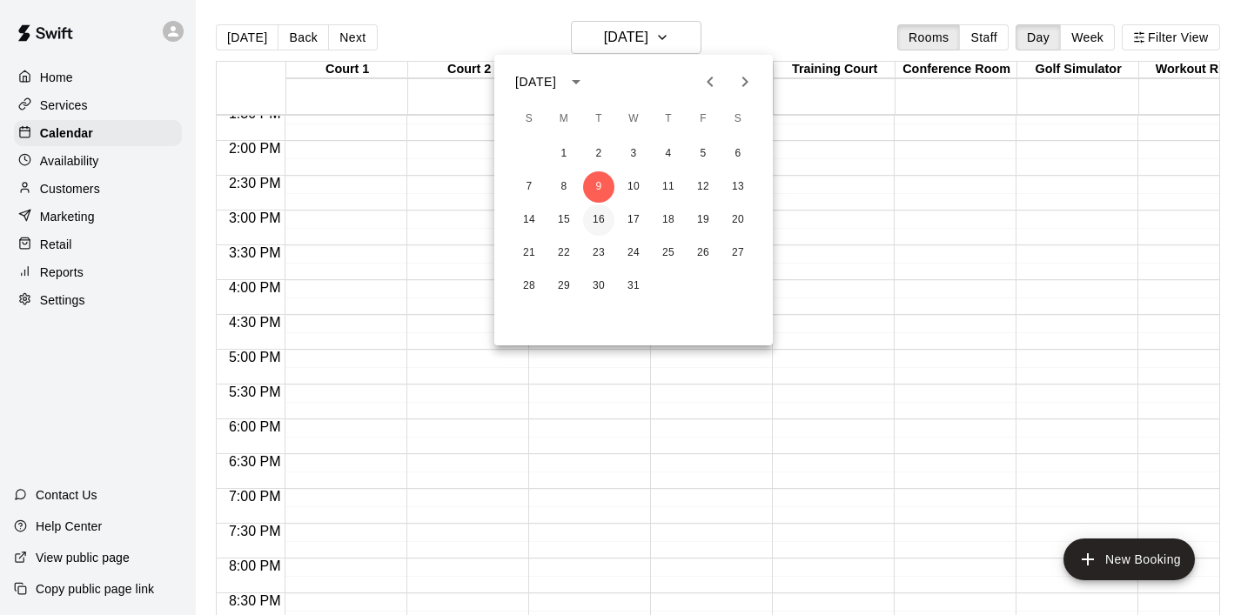
click at [592, 216] on button "16" at bounding box center [598, 220] width 31 height 31
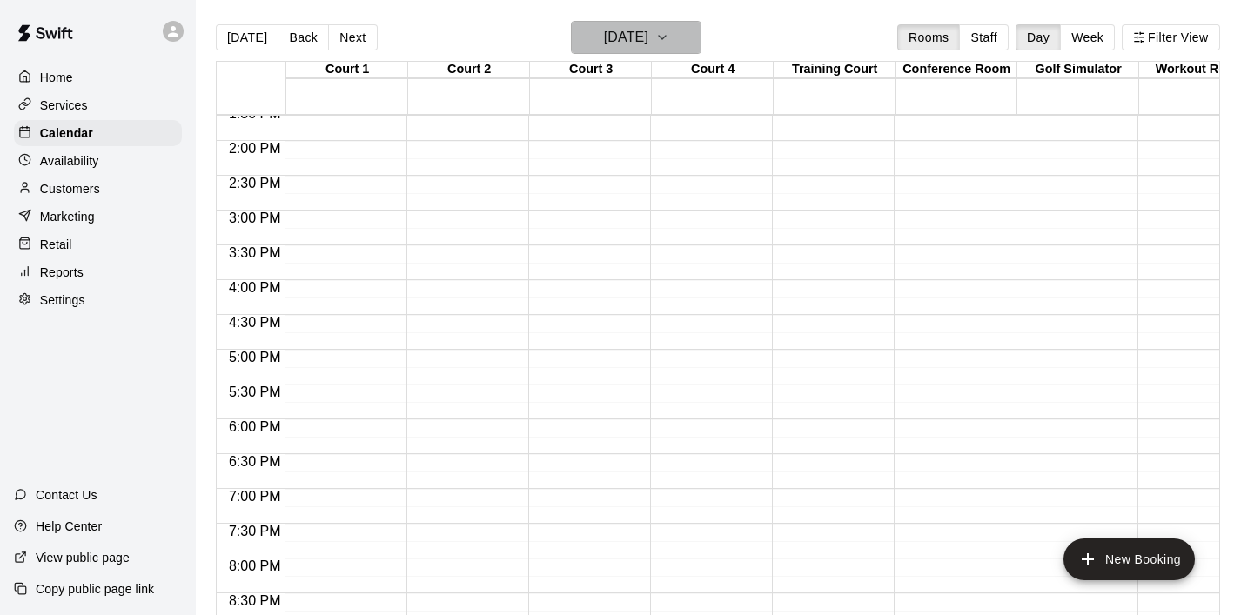
click at [695, 34] on button "[DATE]" at bounding box center [636, 37] width 131 height 33
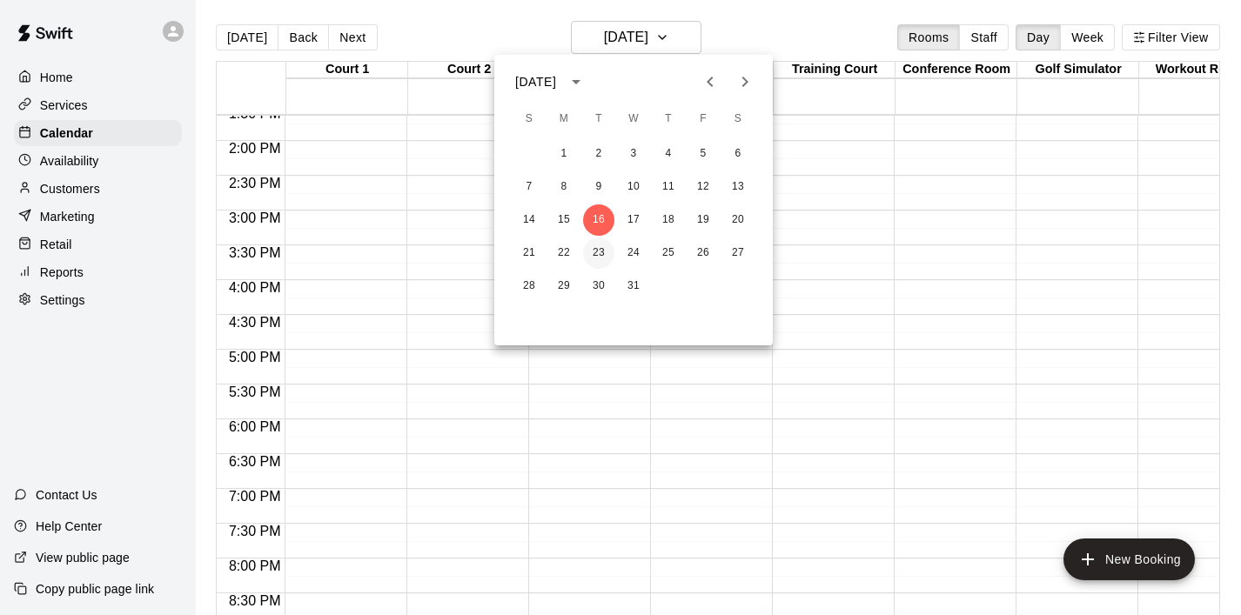
click at [613, 249] on button "23" at bounding box center [598, 253] width 31 height 31
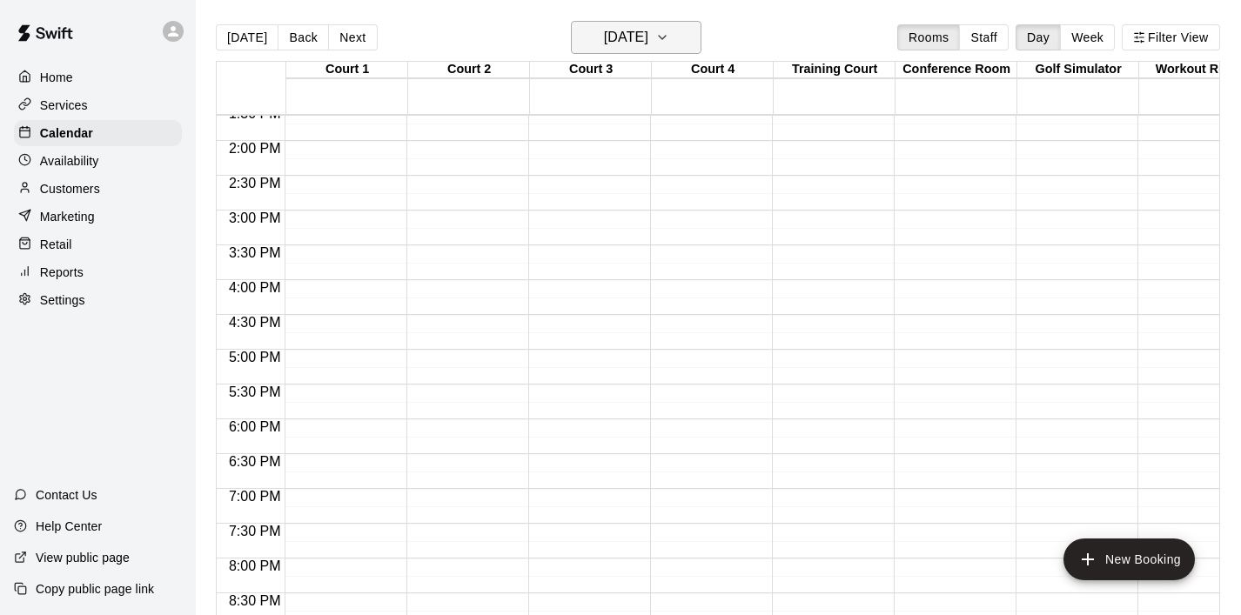
click at [686, 50] on button "[DATE]" at bounding box center [636, 37] width 131 height 33
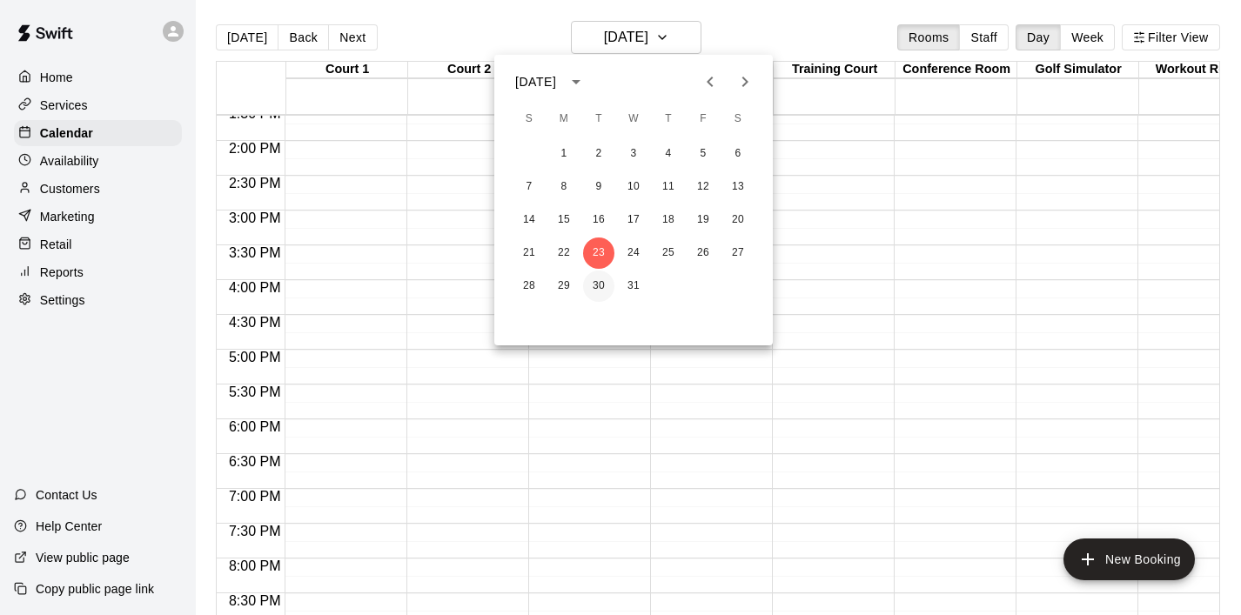
click at [601, 301] on button "30" at bounding box center [598, 286] width 31 height 31
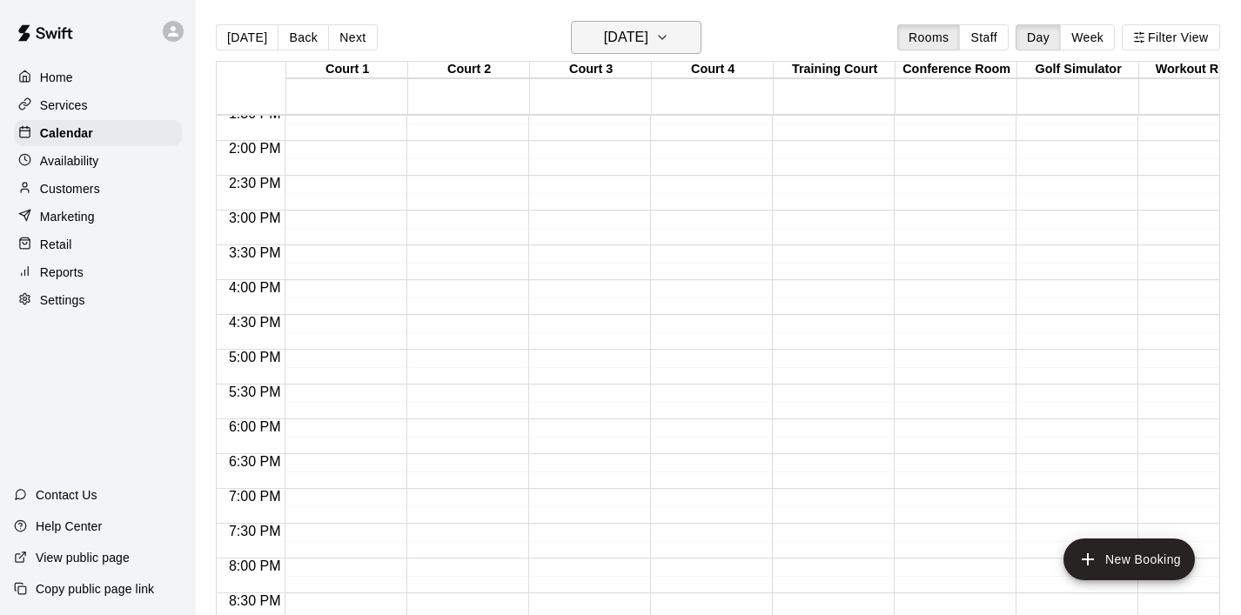
click at [680, 41] on button "[DATE]" at bounding box center [636, 37] width 131 height 33
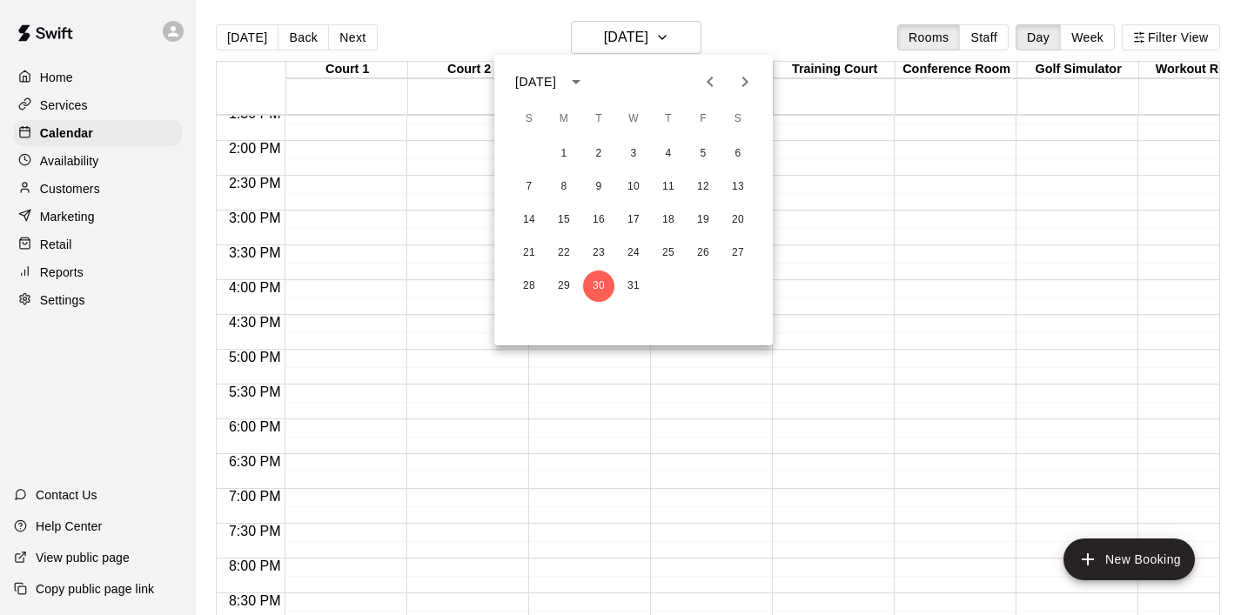
click at [742, 81] on icon "Next month" at bounding box center [745, 81] width 21 height 21
click at [594, 191] on button "6" at bounding box center [598, 186] width 31 height 31
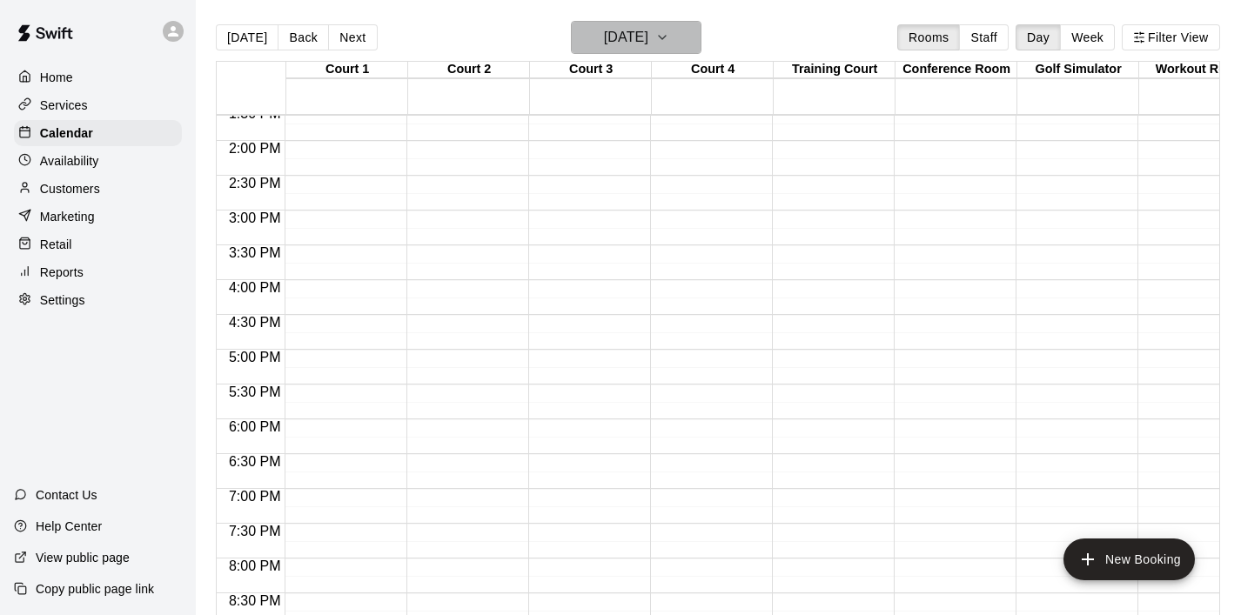
click at [677, 35] on button "[DATE]" at bounding box center [636, 37] width 131 height 33
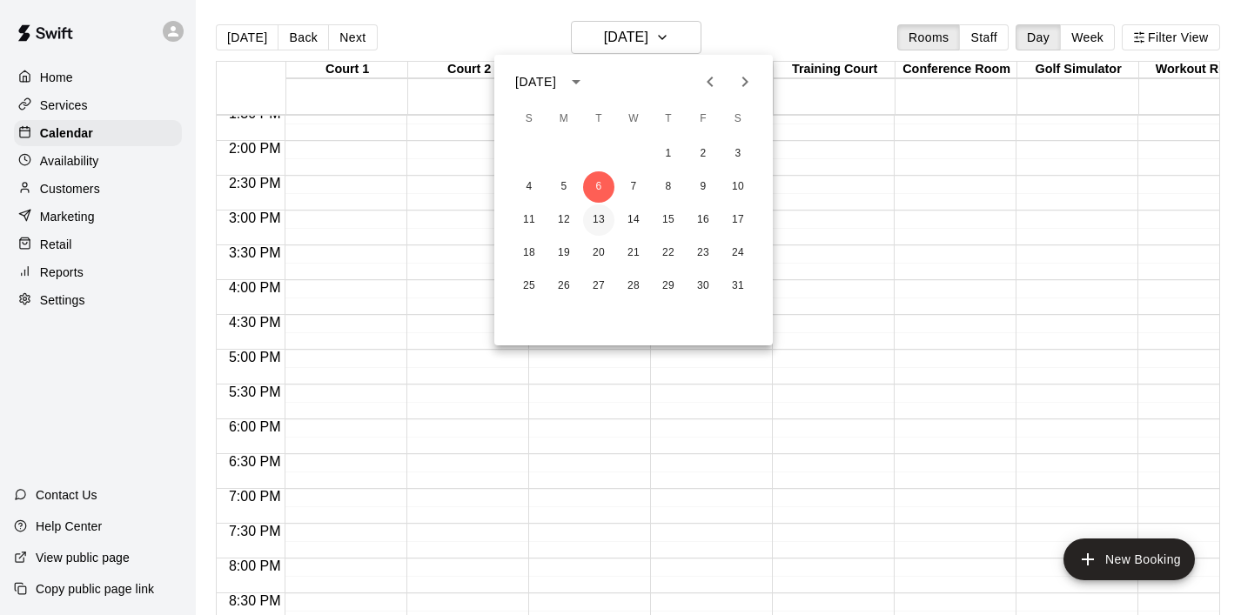
click at [602, 209] on button "13" at bounding box center [598, 220] width 31 height 31
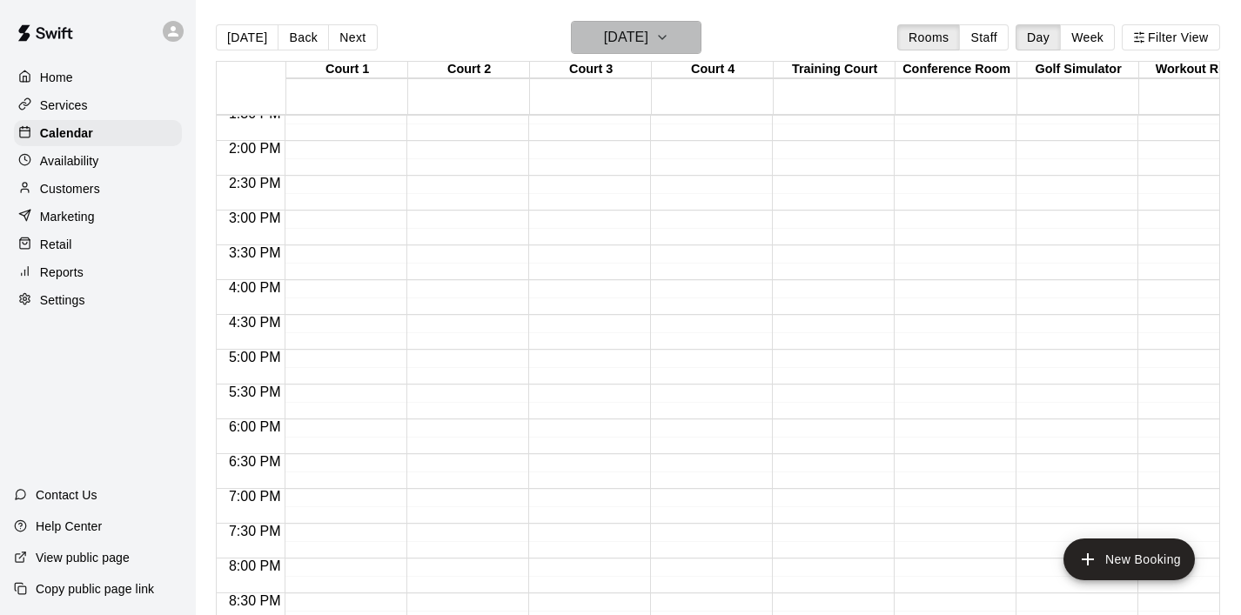
click at [666, 36] on icon "button" at bounding box center [662, 37] width 7 height 3
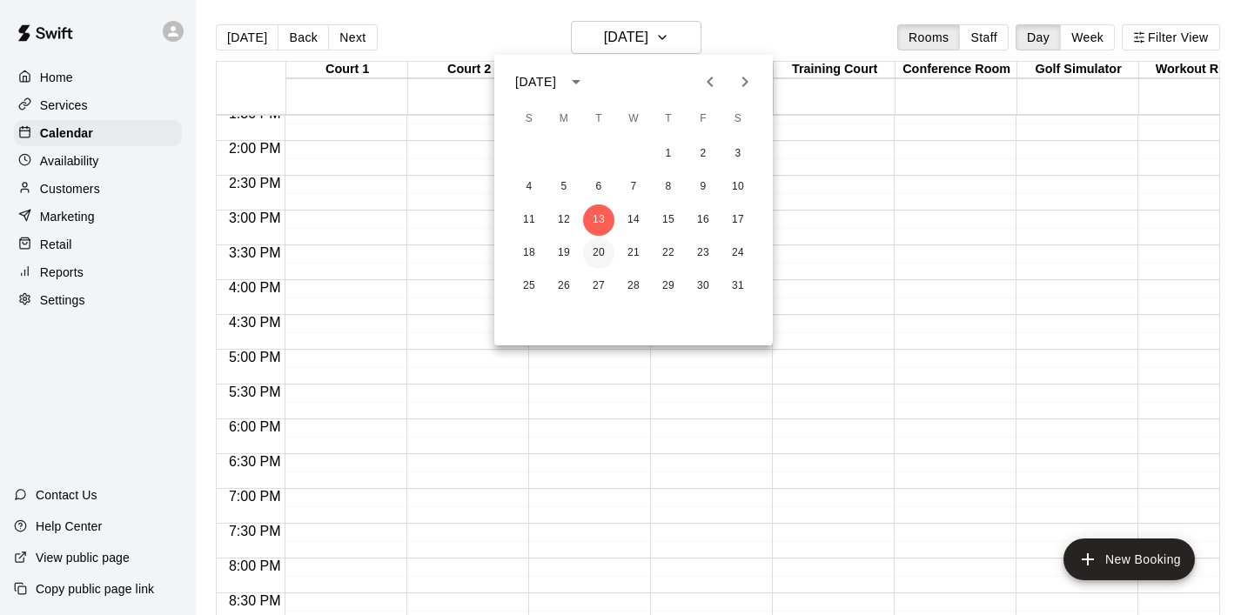
click at [600, 263] on button "20" at bounding box center [598, 253] width 31 height 31
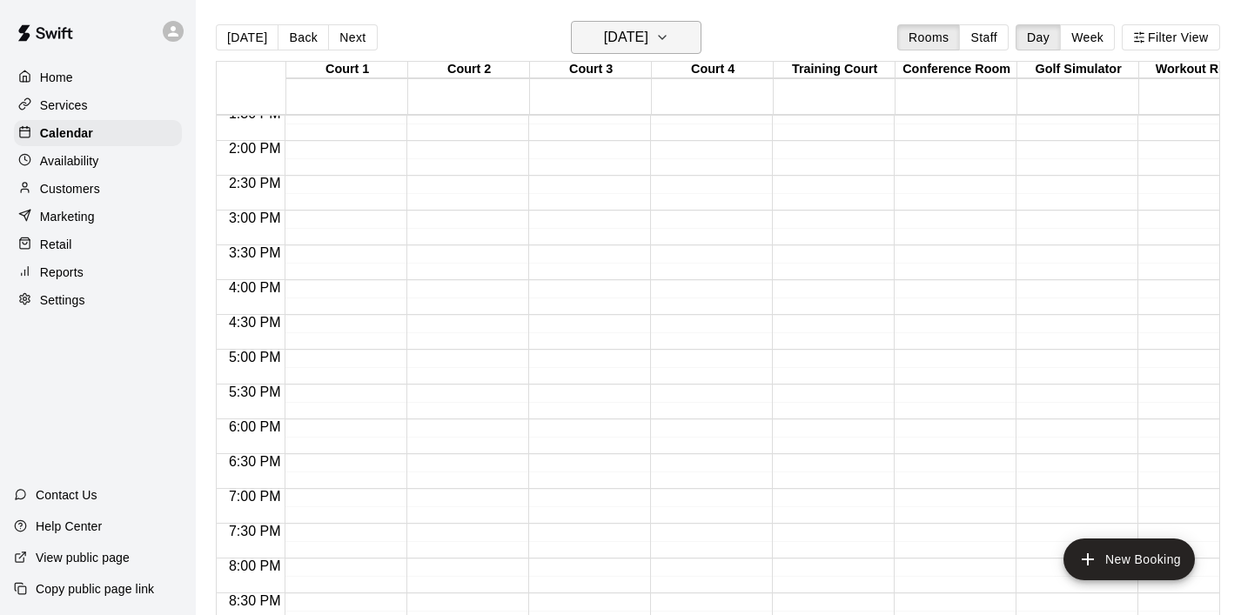
click at [669, 35] on icon "button" at bounding box center [662, 37] width 14 height 21
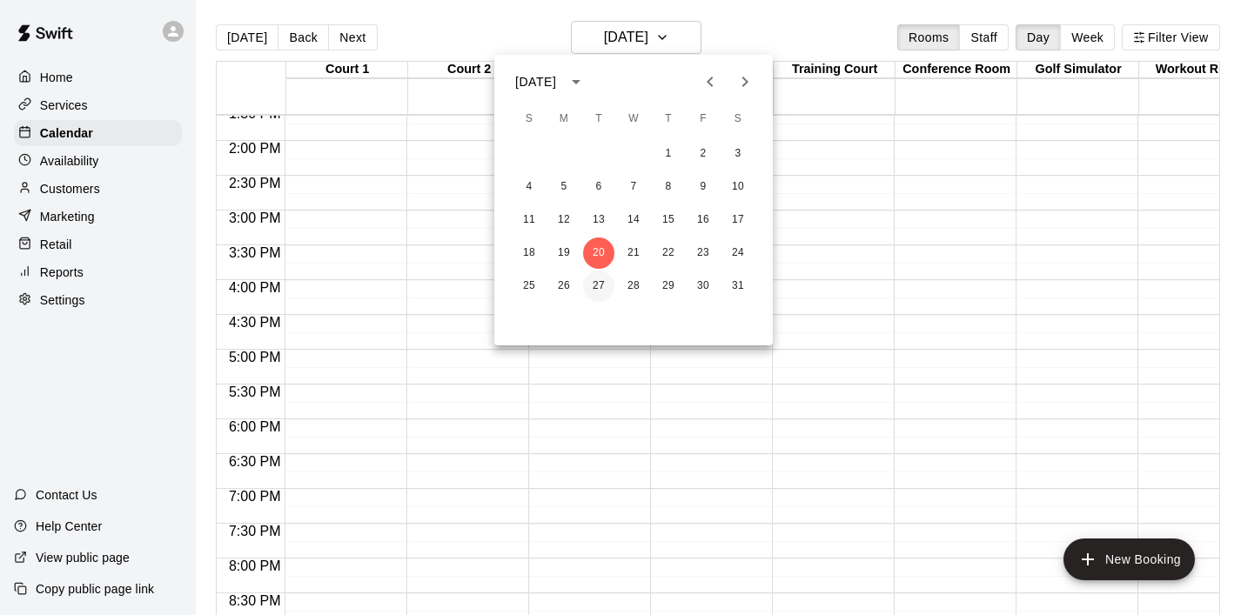
click at [595, 295] on button "27" at bounding box center [598, 286] width 31 height 31
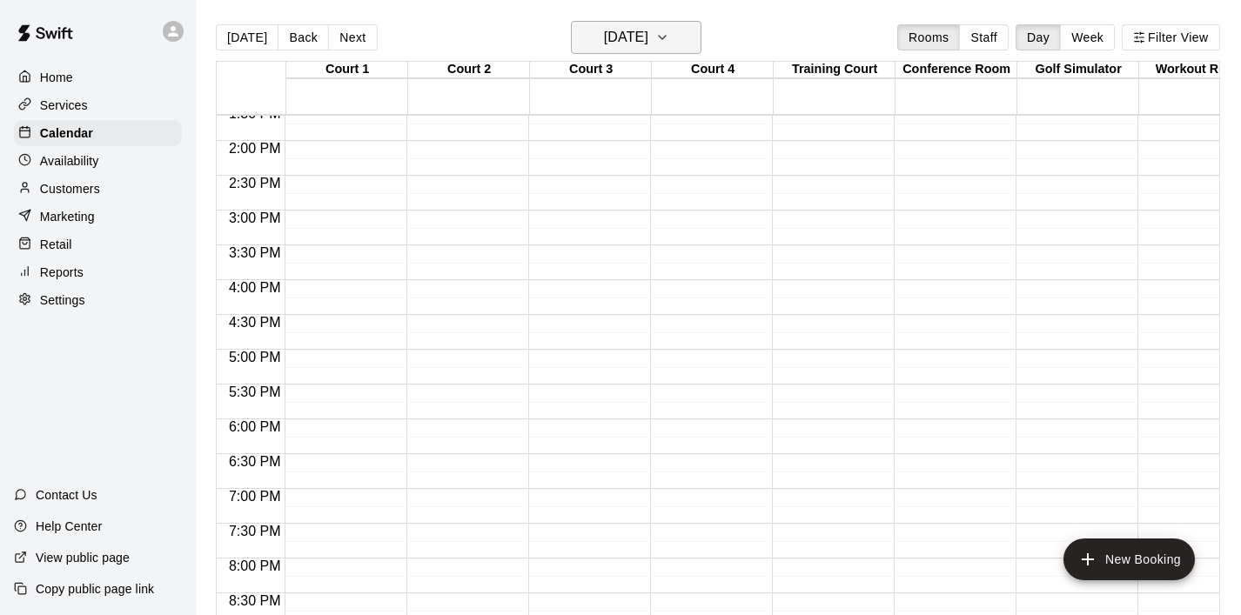
click at [679, 43] on button "[DATE]" at bounding box center [636, 37] width 131 height 33
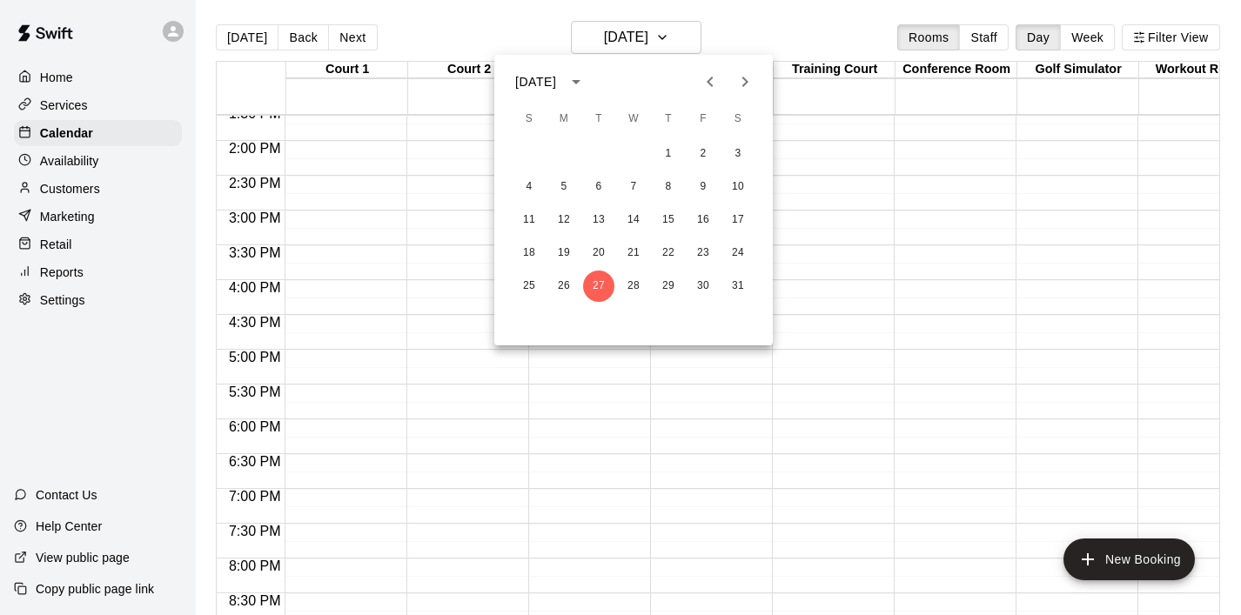
click at [737, 79] on icon "Next month" at bounding box center [745, 81] width 21 height 21
click at [602, 155] on button "3" at bounding box center [598, 153] width 31 height 31
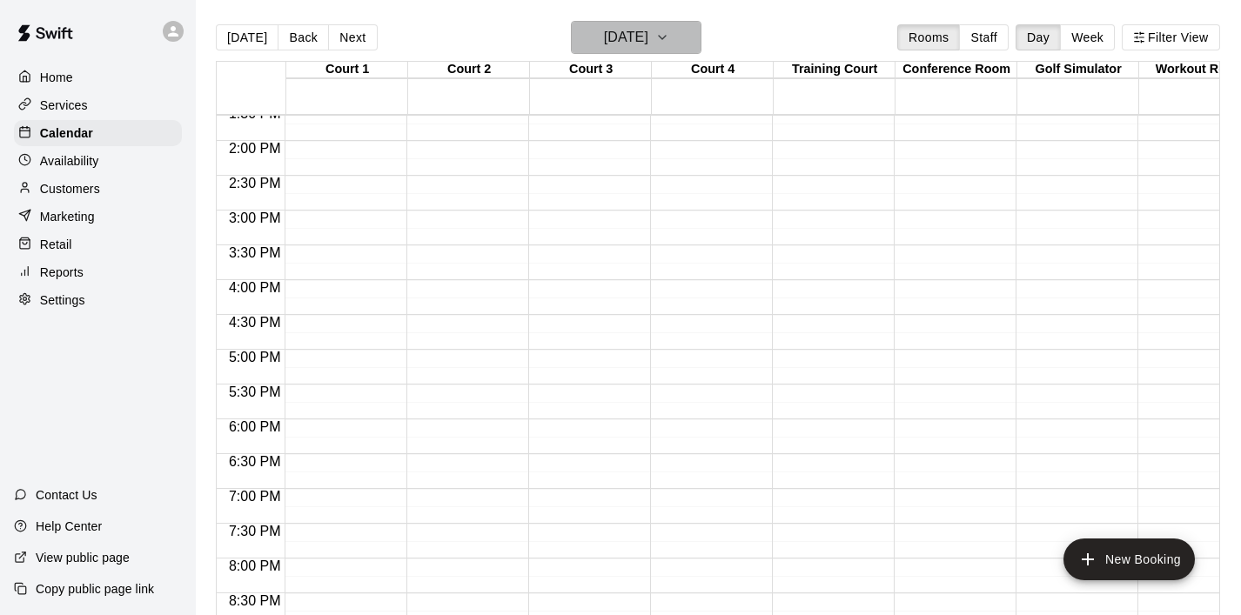
click at [669, 44] on icon "button" at bounding box center [662, 37] width 14 height 21
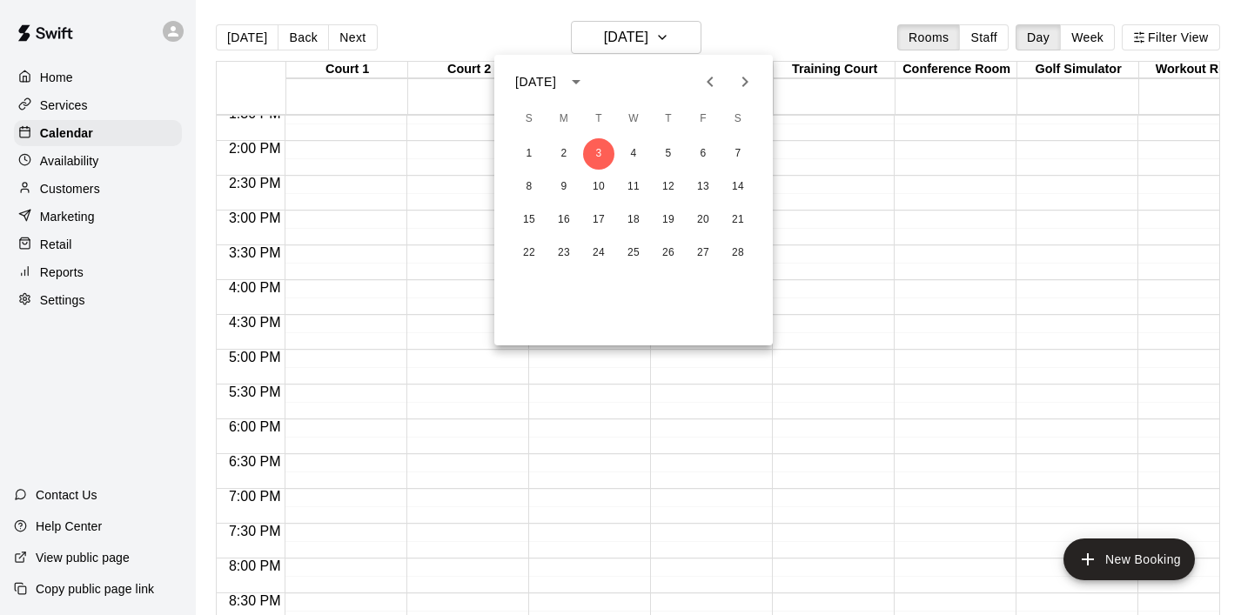
click at [715, 83] on icon "Previous month" at bounding box center [710, 81] width 21 height 21
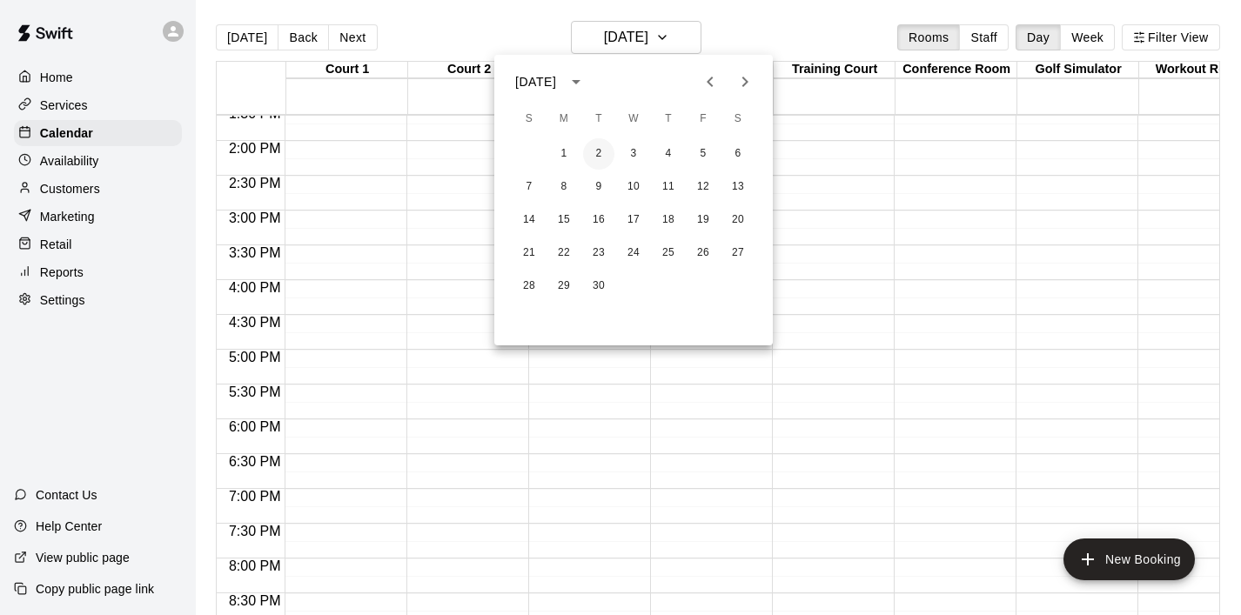
click at [599, 151] on button "2" at bounding box center [598, 153] width 31 height 31
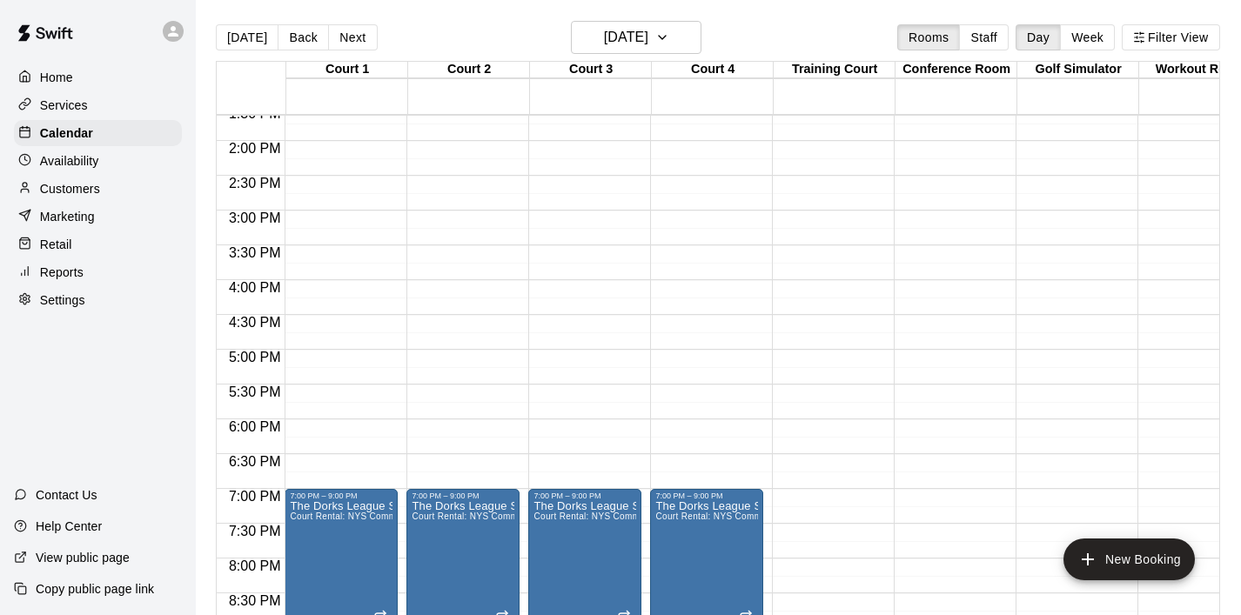
click at [580, 353] on div "12:00 AM – 8:00 AM Closed 7:00 PM – 9:00 PM The Dorks League Session # 2 Court …" at bounding box center [584, 1] width 113 height 1671
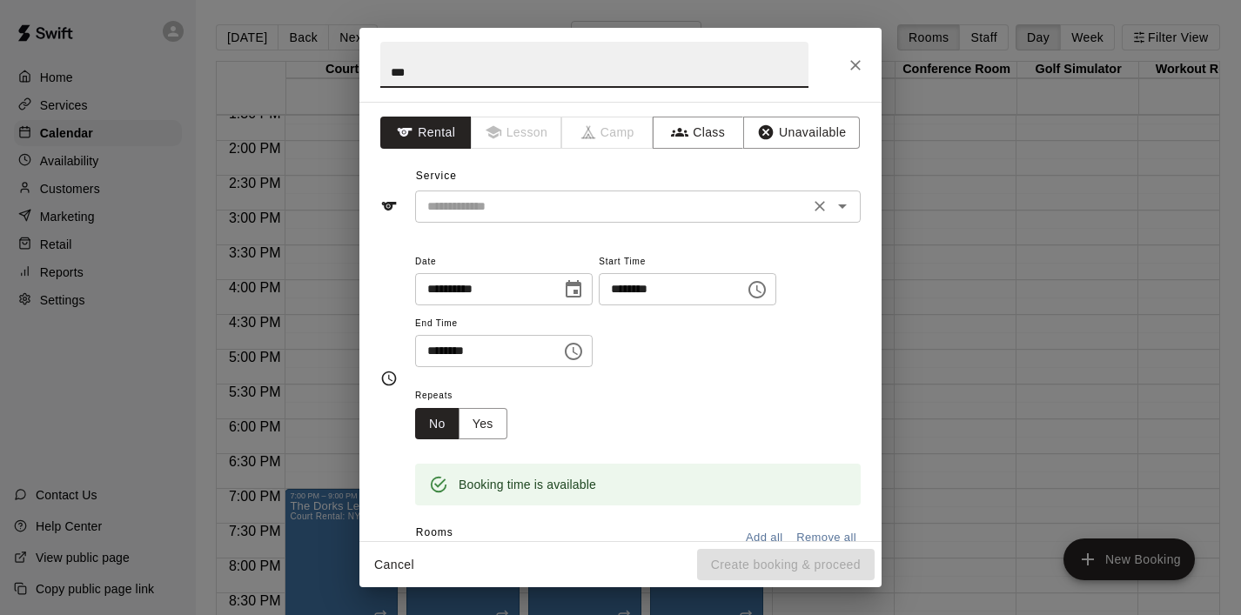
type input "***"
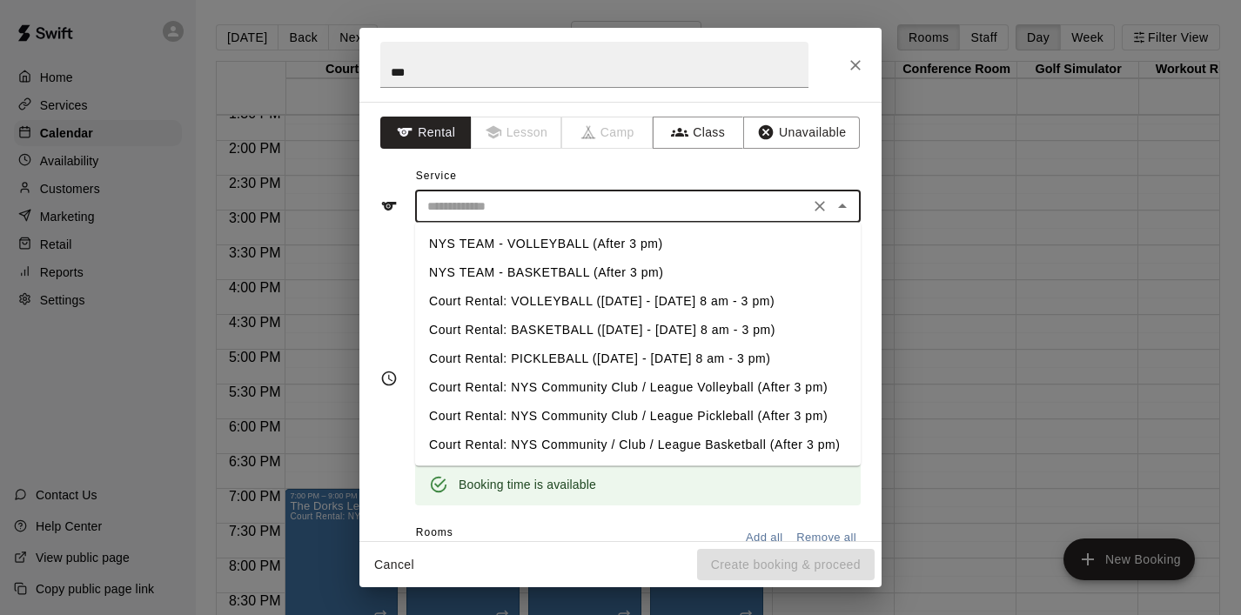
click at [567, 205] on input "text" at bounding box center [612, 207] width 384 height 22
click at [569, 240] on li "NYS TEAM - VOLLEYBALL (After 3 pm)" at bounding box center [638, 244] width 446 height 29
type input "**********"
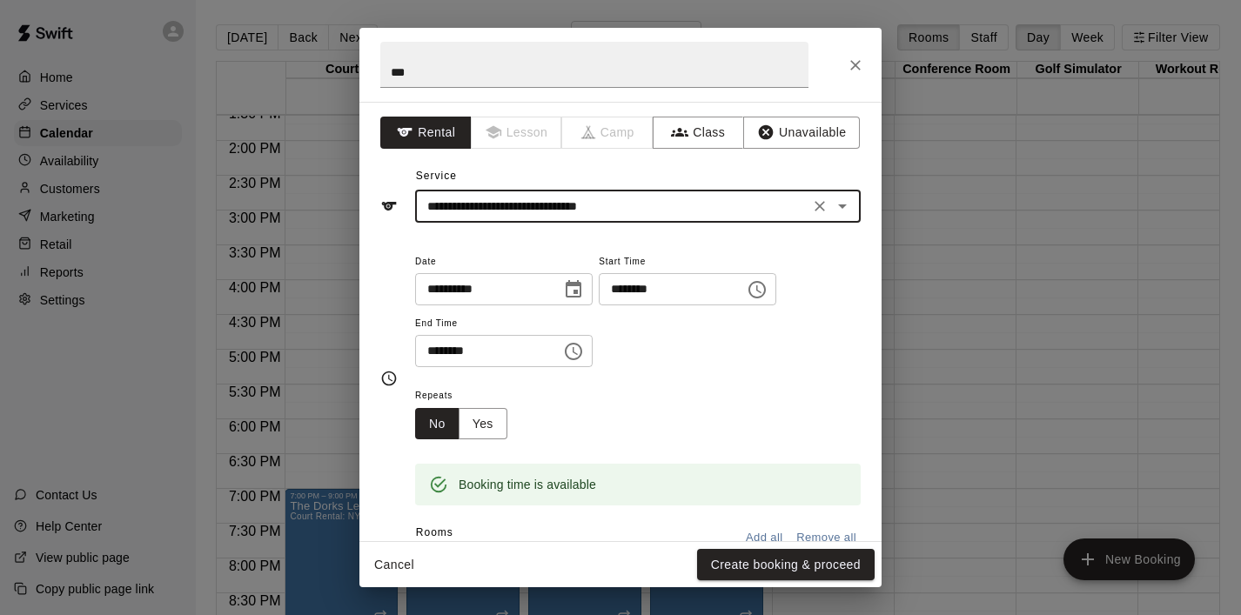
click at [580, 349] on icon "Choose time, selected time is 5:30 PM" at bounding box center [573, 351] width 21 height 21
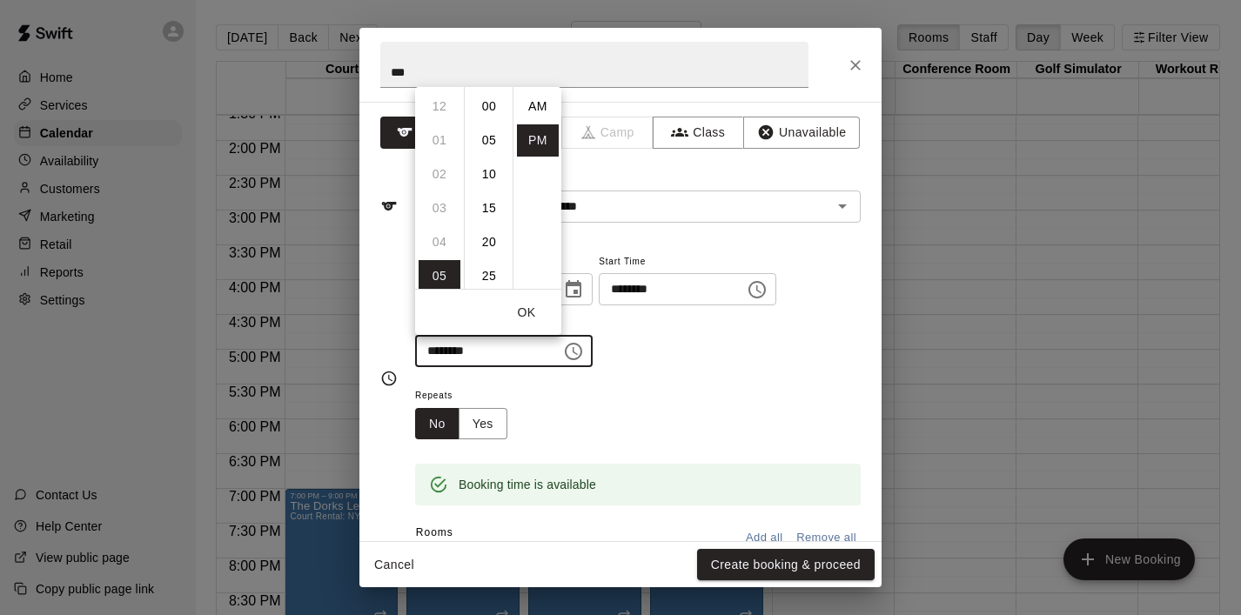
scroll to position [31, 0]
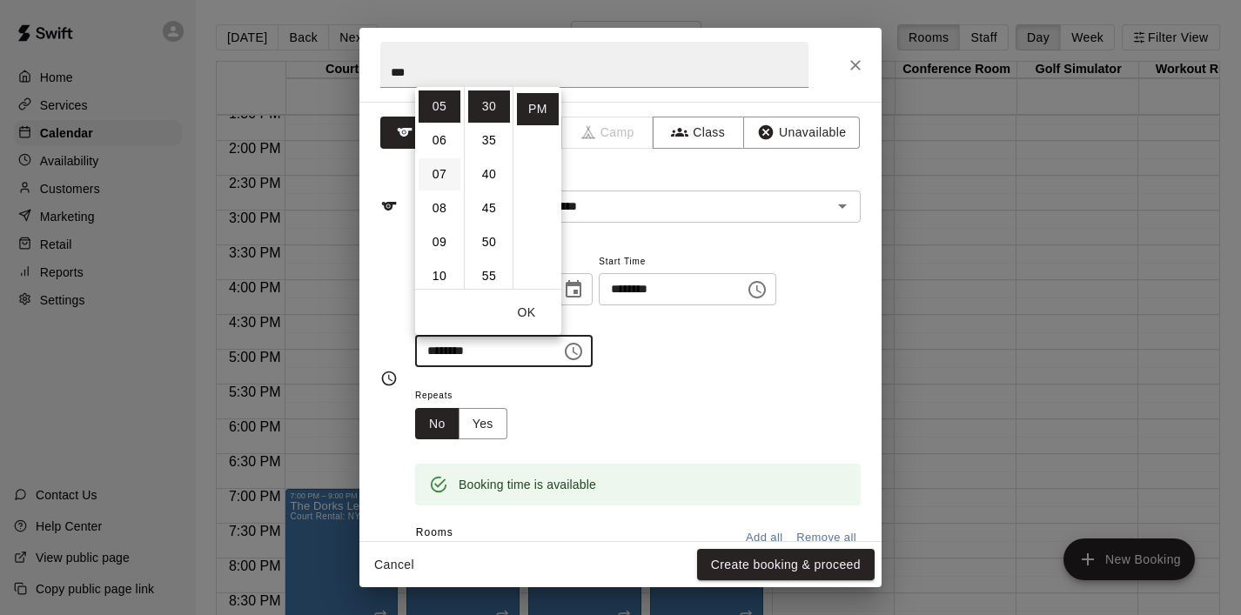
click at [448, 172] on li "07" at bounding box center [440, 174] width 42 height 32
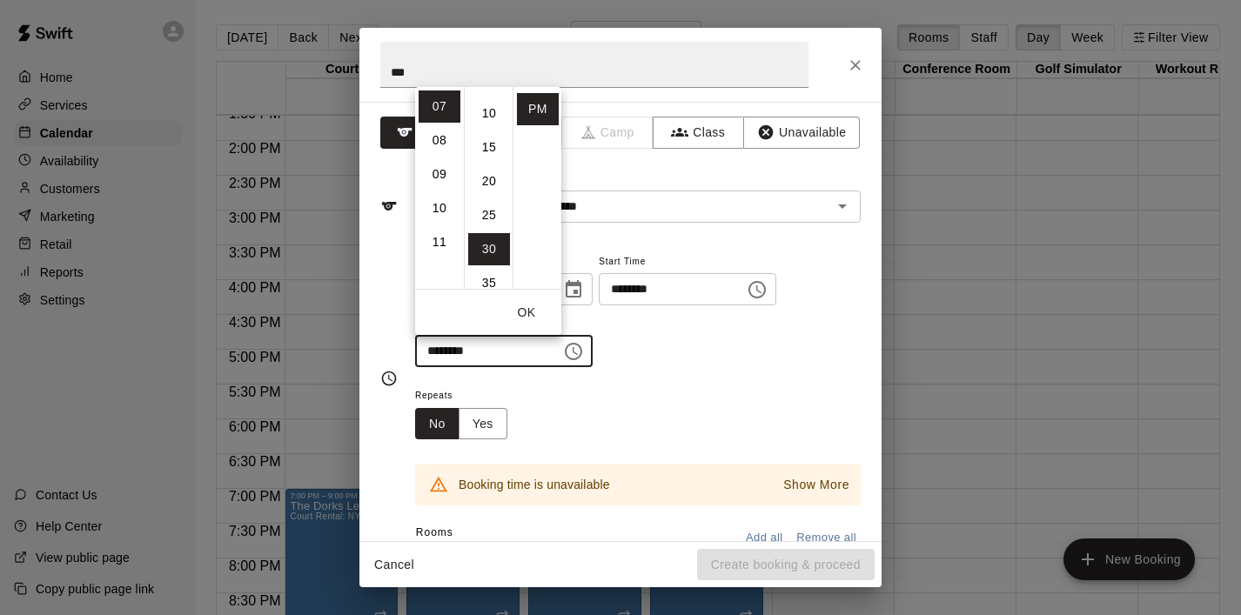
scroll to position [0, 0]
click at [488, 113] on li "00" at bounding box center [489, 107] width 42 height 32
type input "********"
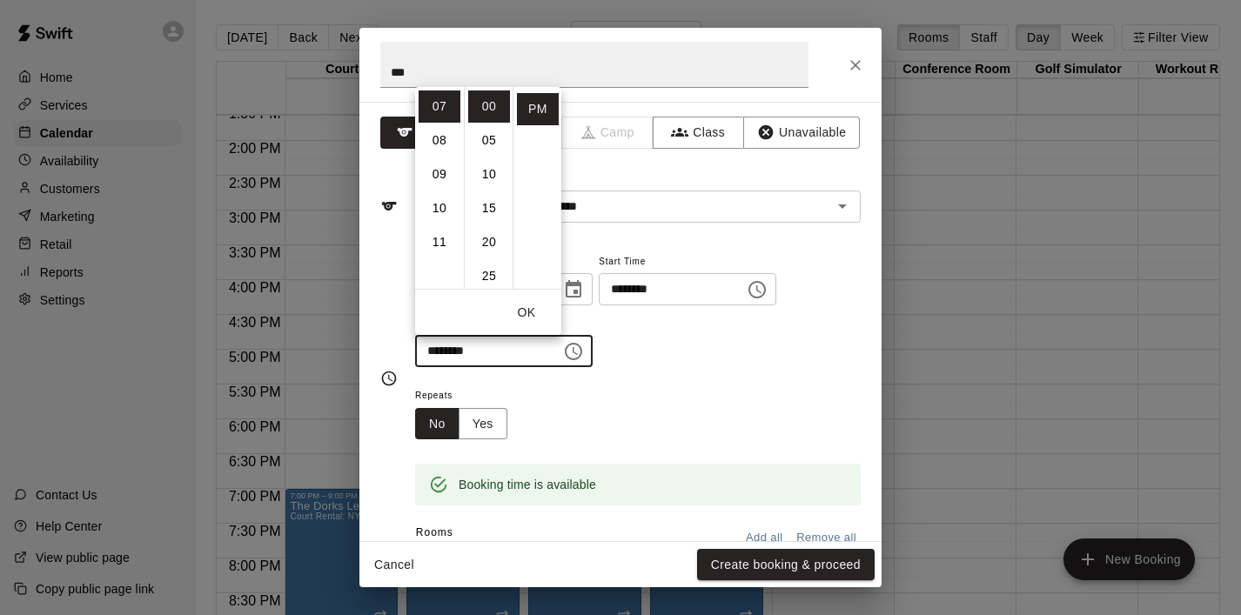
click at [533, 312] on button "OK" at bounding box center [527, 313] width 56 height 32
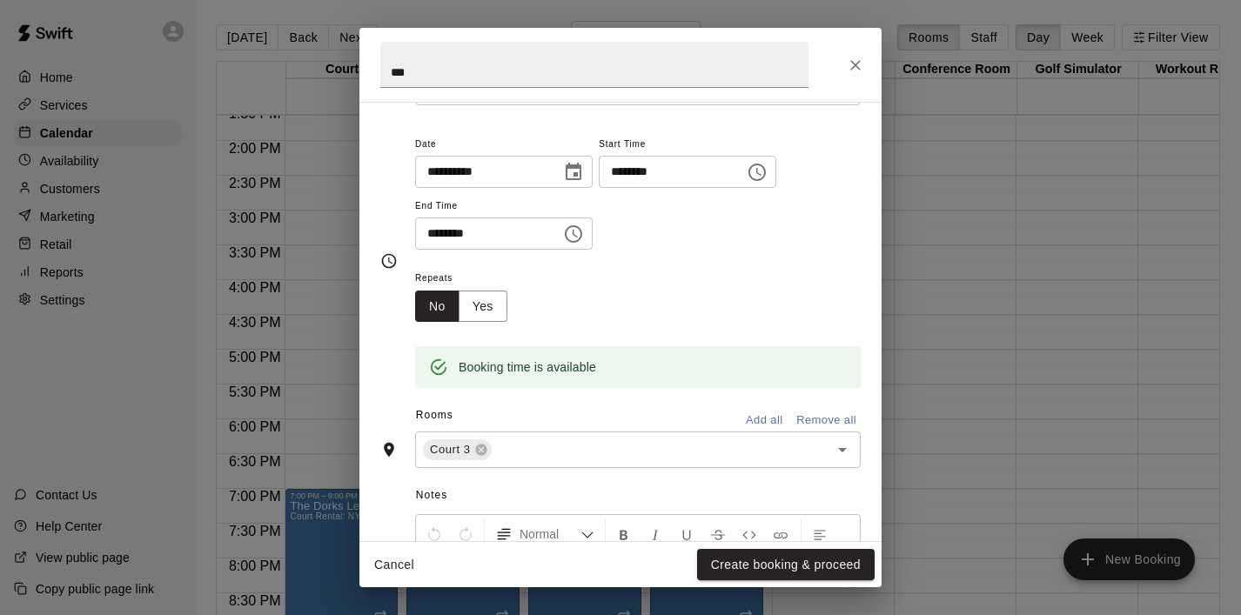
scroll to position [130, 0]
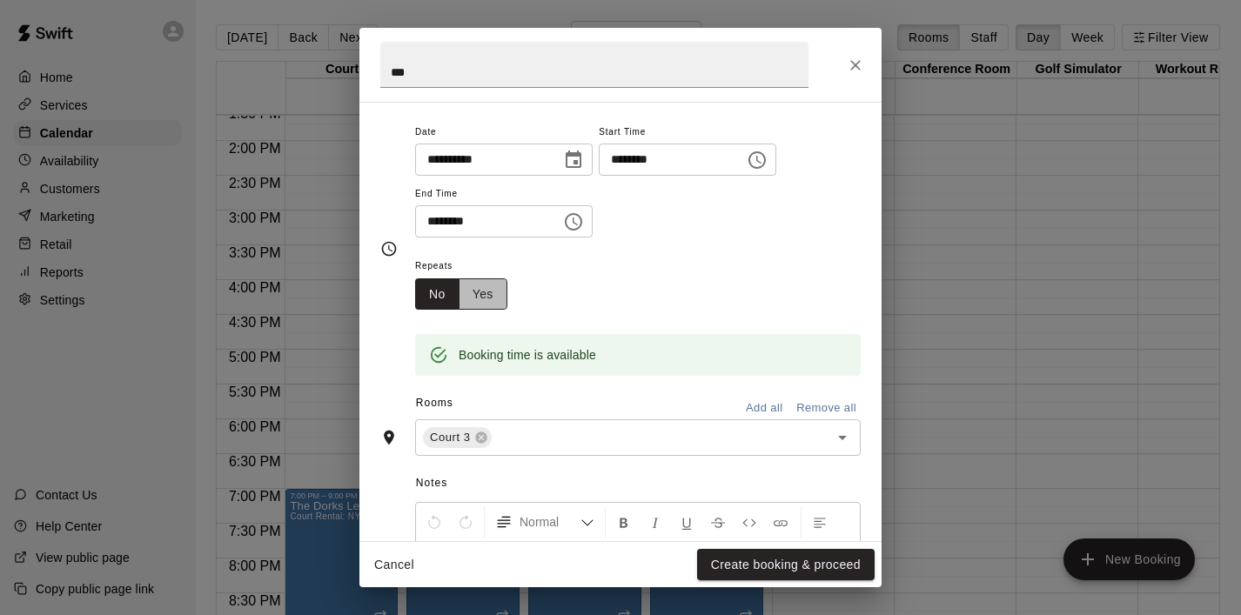
click at [482, 294] on button "Yes" at bounding box center [483, 295] width 49 height 32
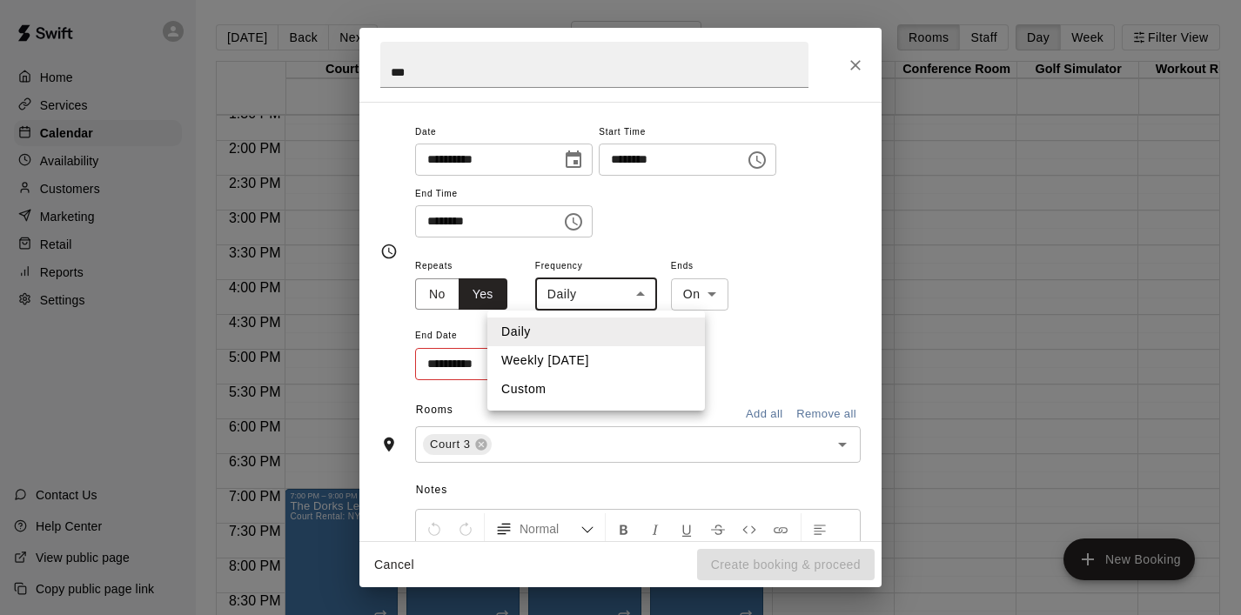
click at [645, 300] on body "Home Services Calendar Availability Customers Marketing Retail Reports Settings…" at bounding box center [620, 321] width 1241 height 643
click at [600, 373] on li "Weekly [DATE]" at bounding box center [596, 360] width 218 height 29
type input "******"
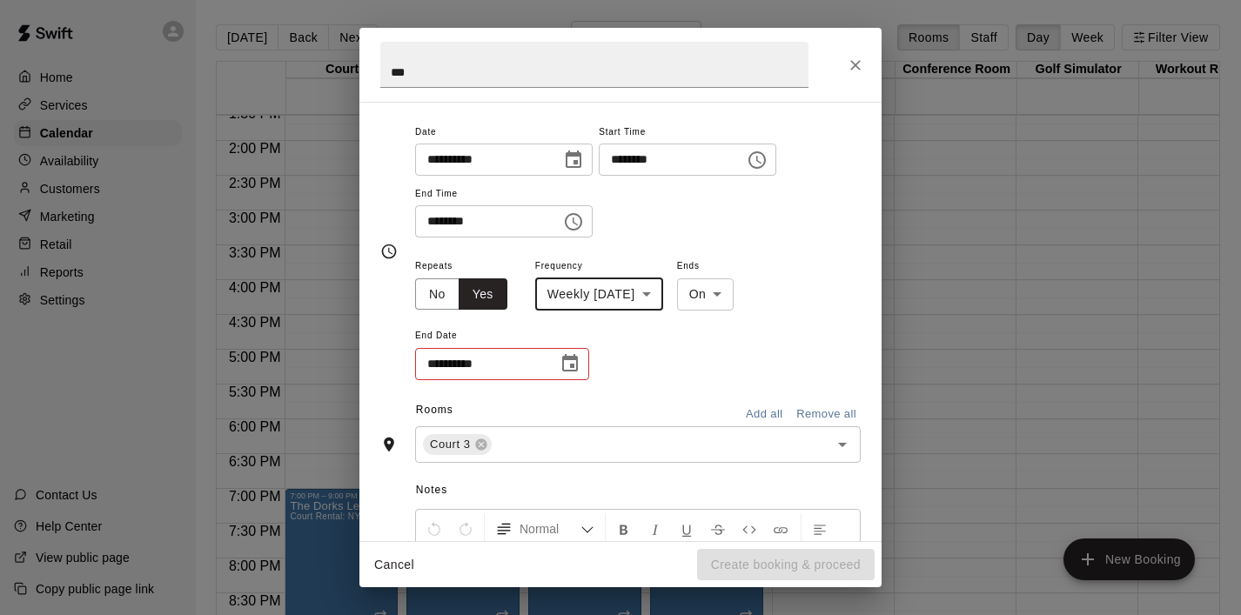
click at [567, 366] on icon "Choose date" at bounding box center [570, 363] width 21 height 21
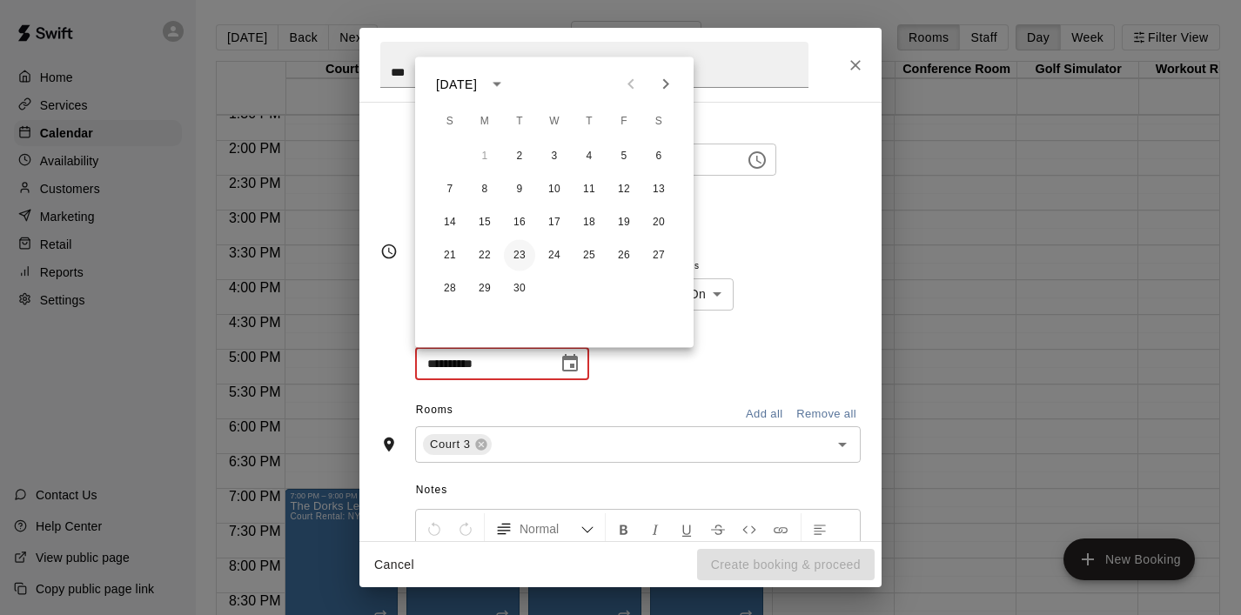
click at [521, 250] on button "23" at bounding box center [519, 255] width 31 height 31
type input "**********"
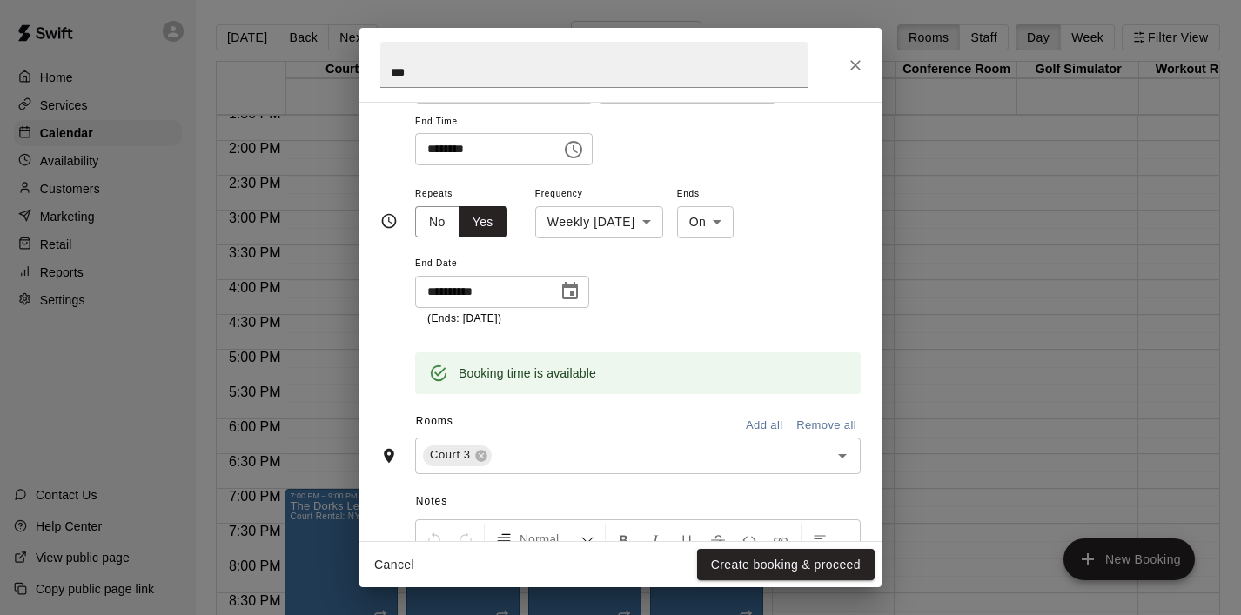
scroll to position [228, 0]
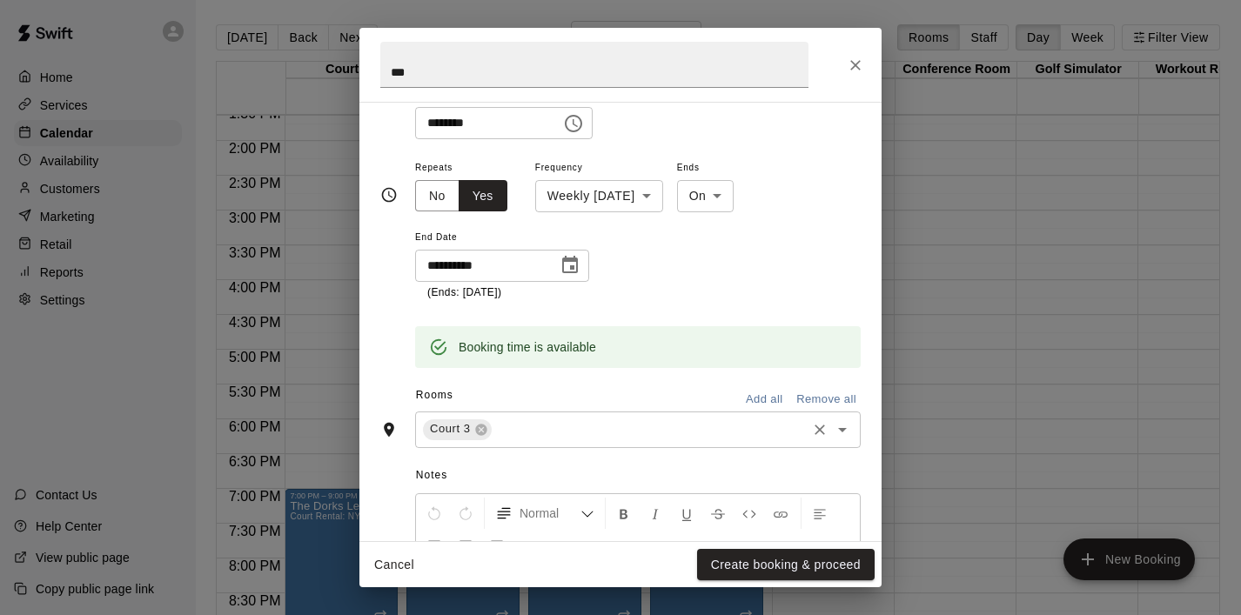
click at [839, 433] on icon "Open" at bounding box center [842, 430] width 21 height 21
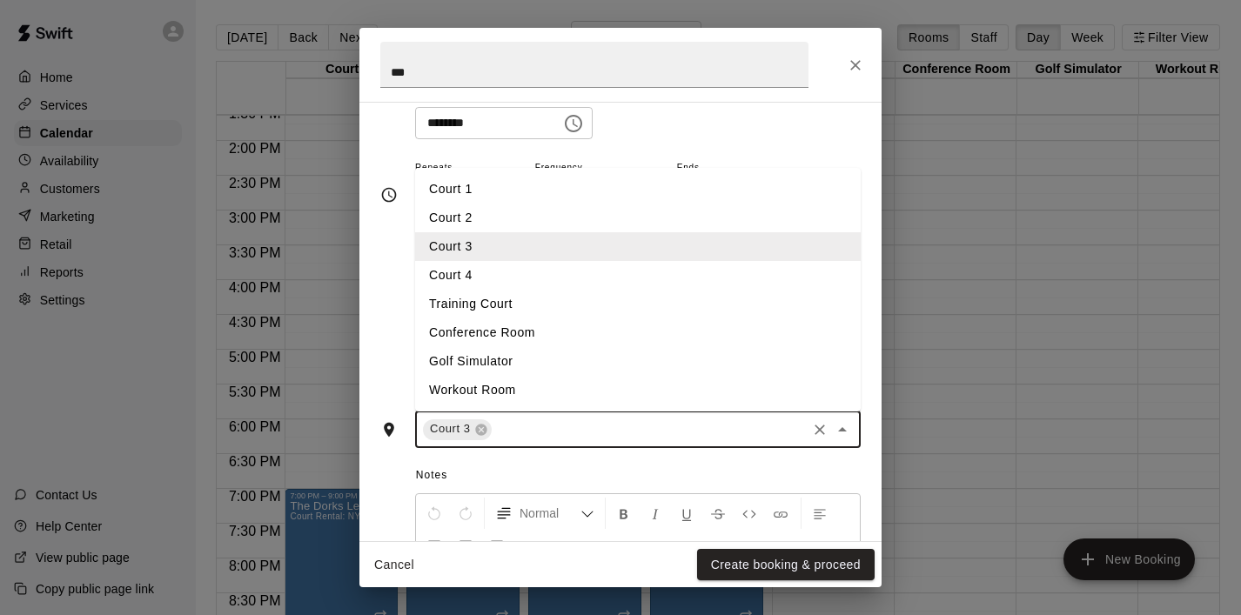
click at [578, 269] on li "Court 4" at bounding box center [638, 275] width 446 height 29
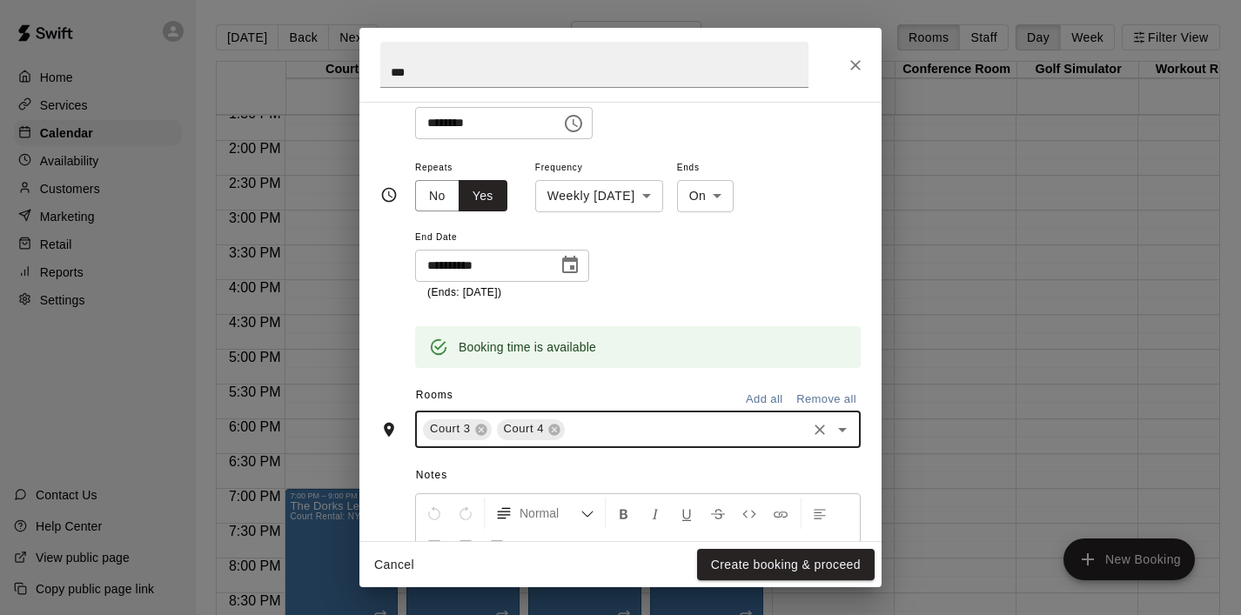
click at [739, 346] on div "Booking time is available" at bounding box center [638, 347] width 446 height 42
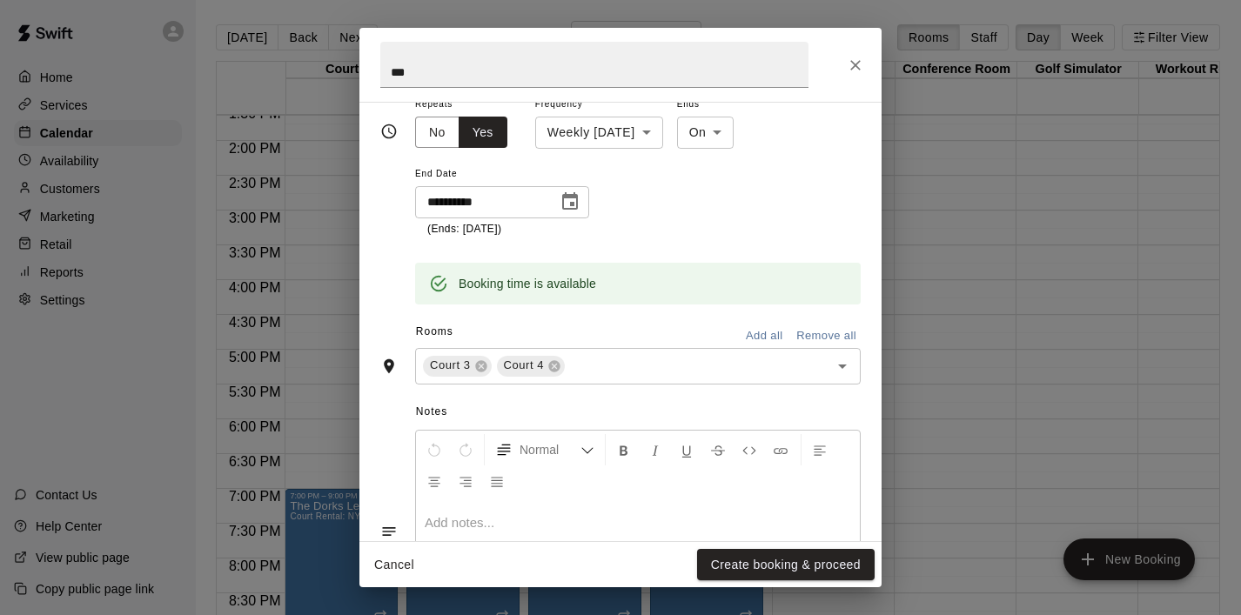
scroll to position [416, 0]
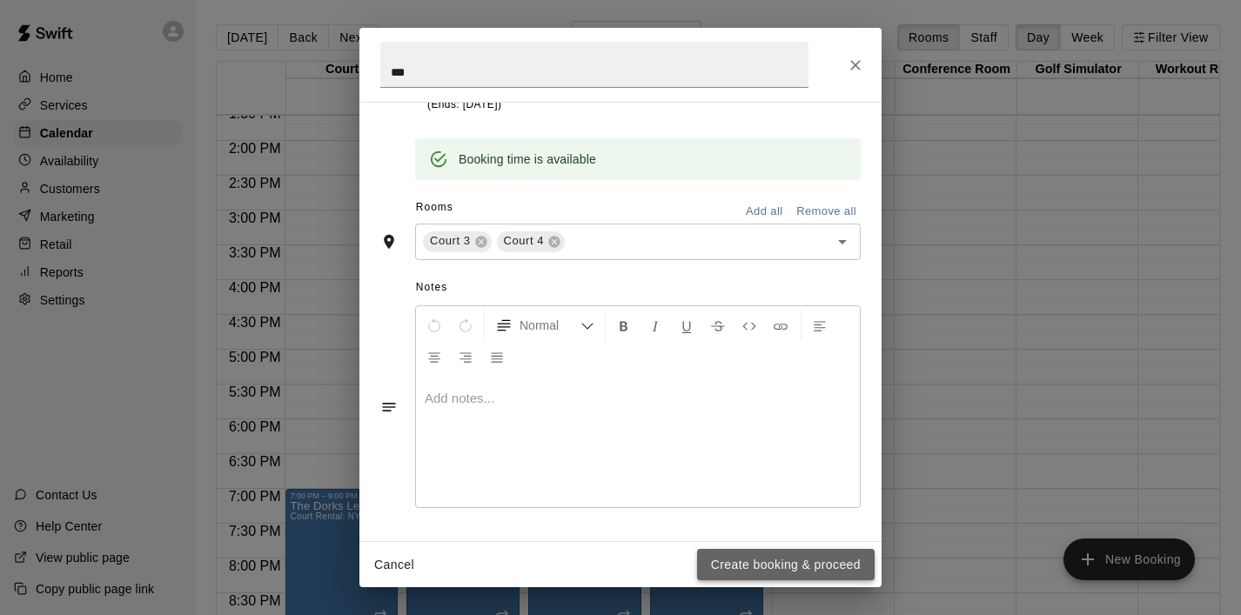
click at [747, 561] on button "Create booking & proceed" at bounding box center [786, 565] width 178 height 32
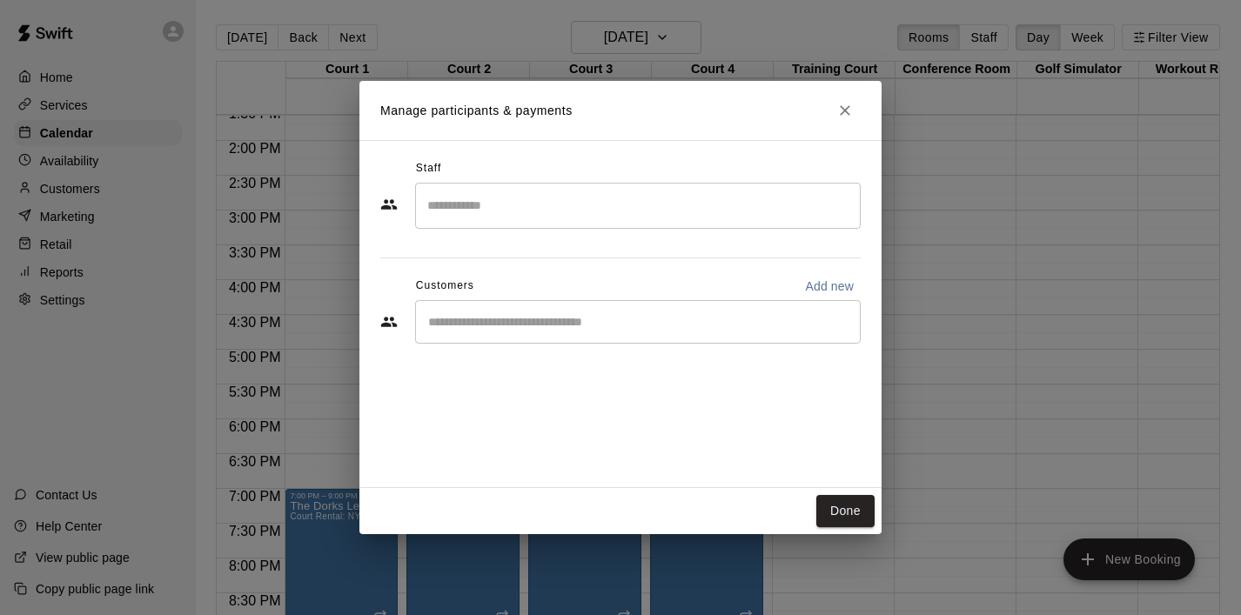
click at [588, 337] on div "​" at bounding box center [638, 322] width 446 height 44
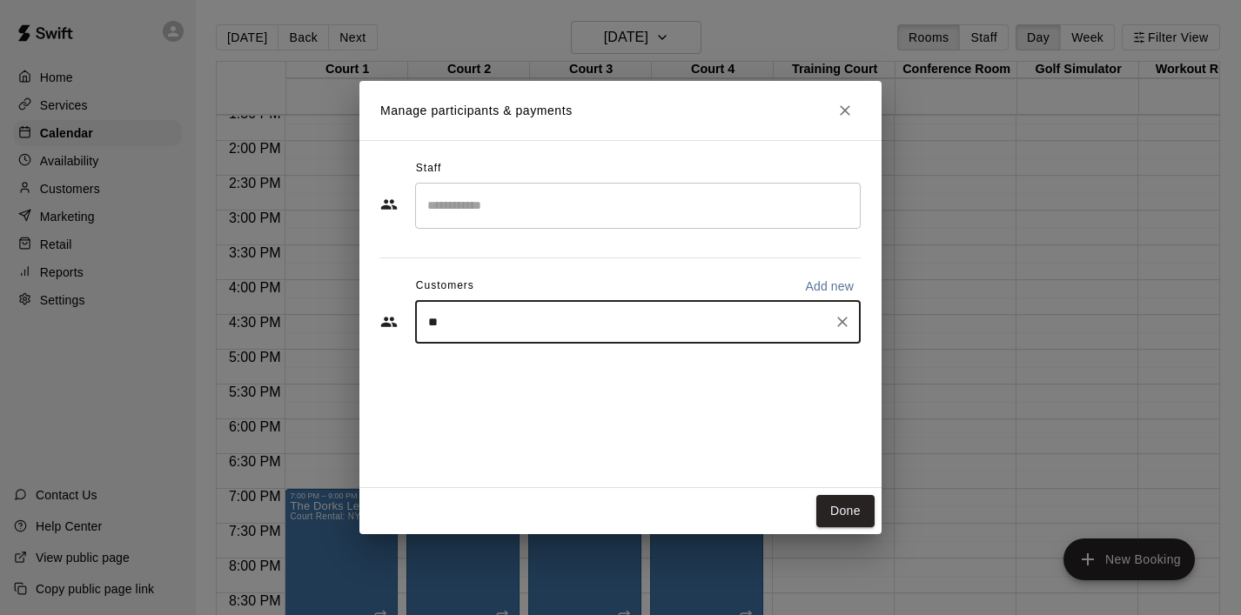
type input "***"
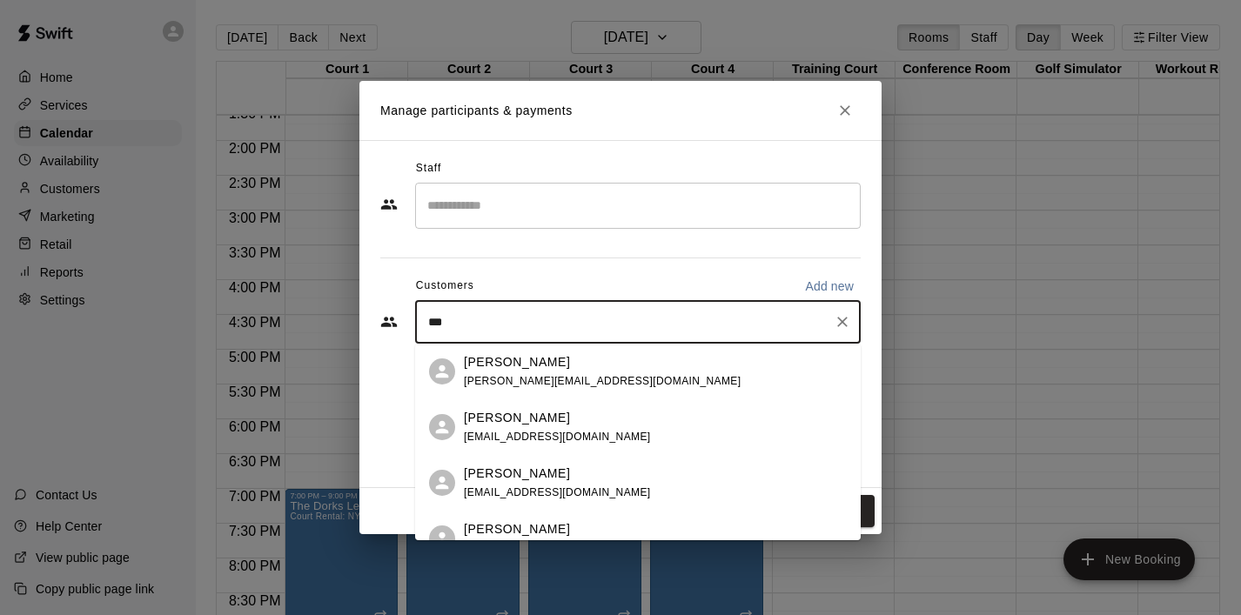
click at [510, 364] on p "[PERSON_NAME]" at bounding box center [517, 362] width 106 height 18
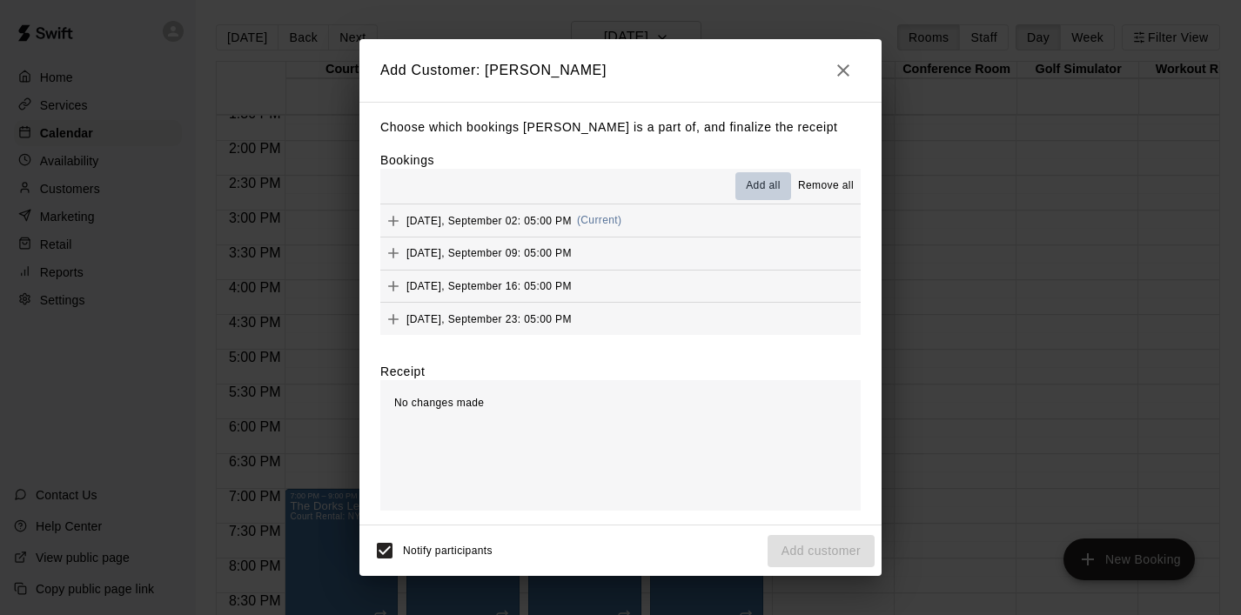
click at [762, 186] on span "Add all" at bounding box center [763, 186] width 35 height 17
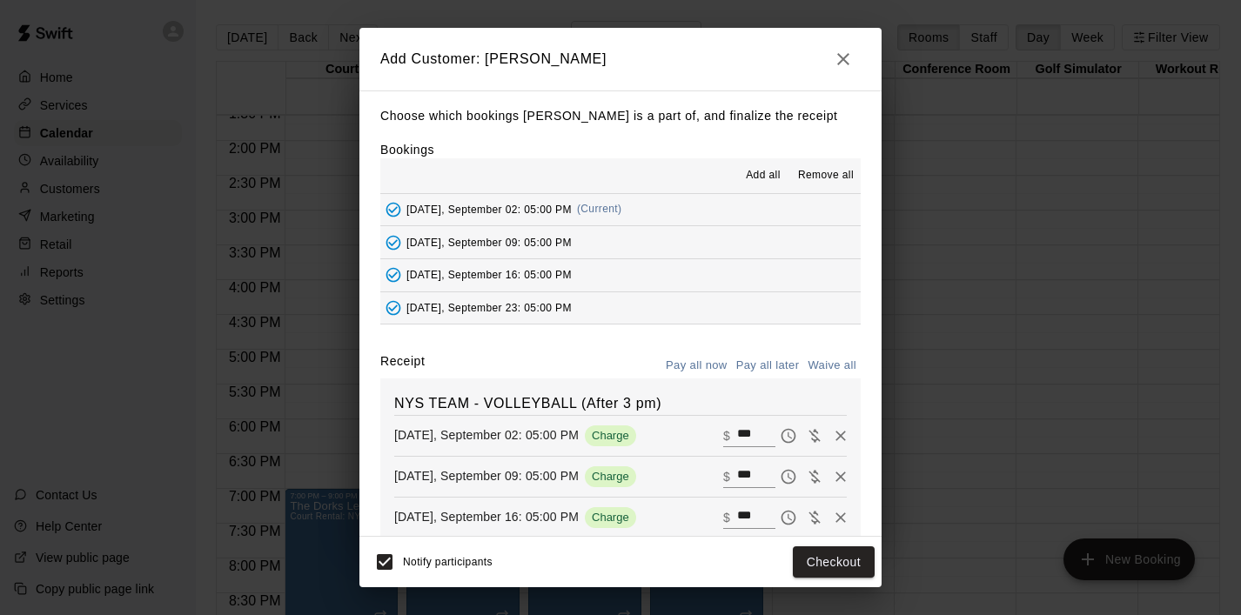
click at [830, 179] on span "Remove all" at bounding box center [826, 175] width 56 height 17
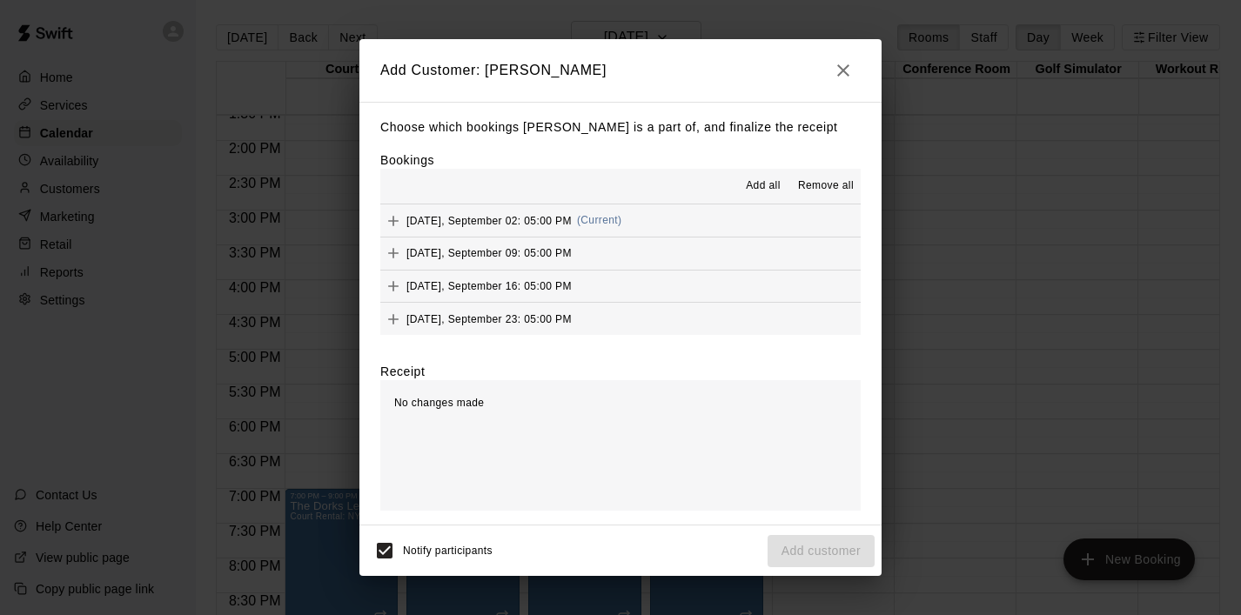
click at [749, 186] on span "Add all" at bounding box center [763, 186] width 35 height 17
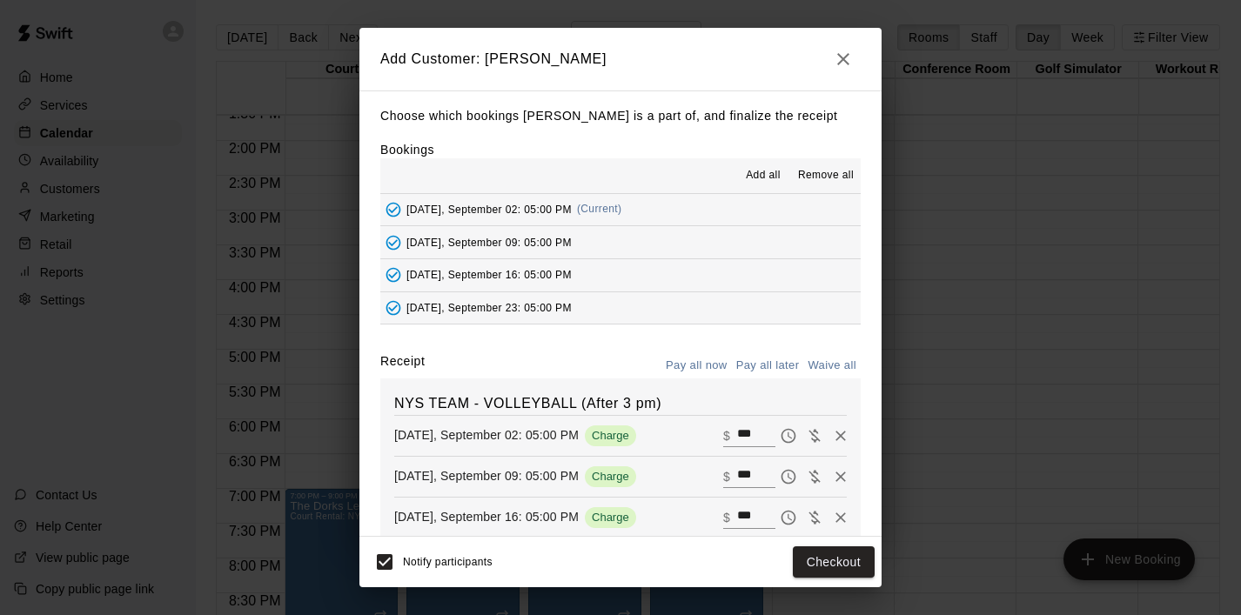
click at [786, 368] on button "Pay all later" at bounding box center [768, 366] width 72 height 27
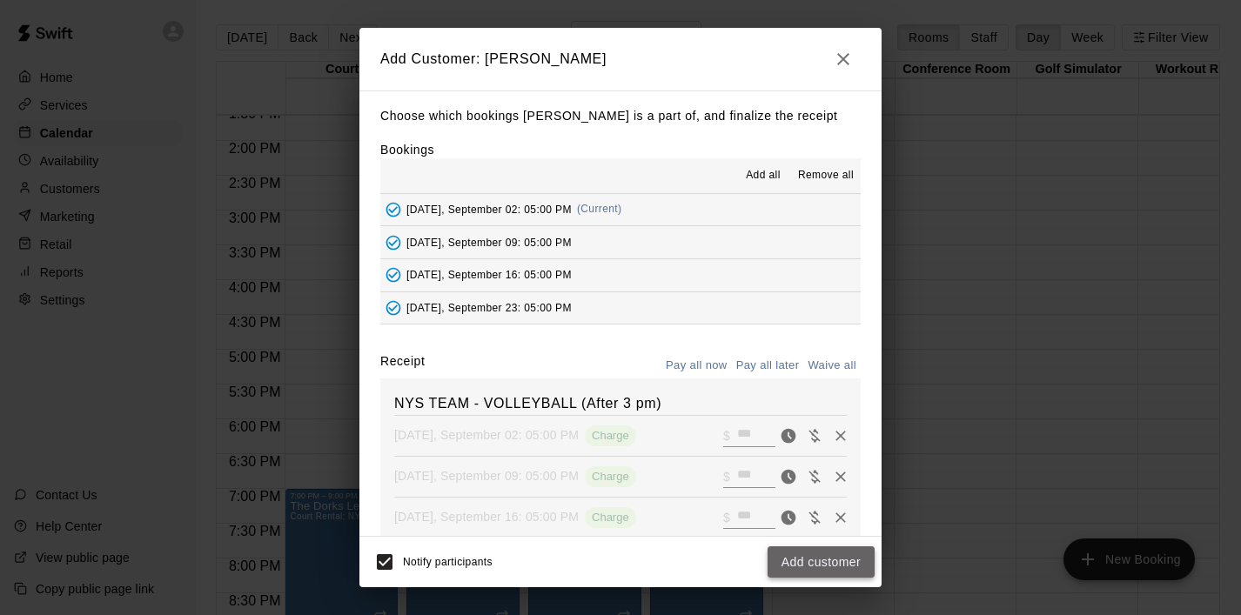
click at [810, 564] on button "Add customer" at bounding box center [821, 563] width 107 height 32
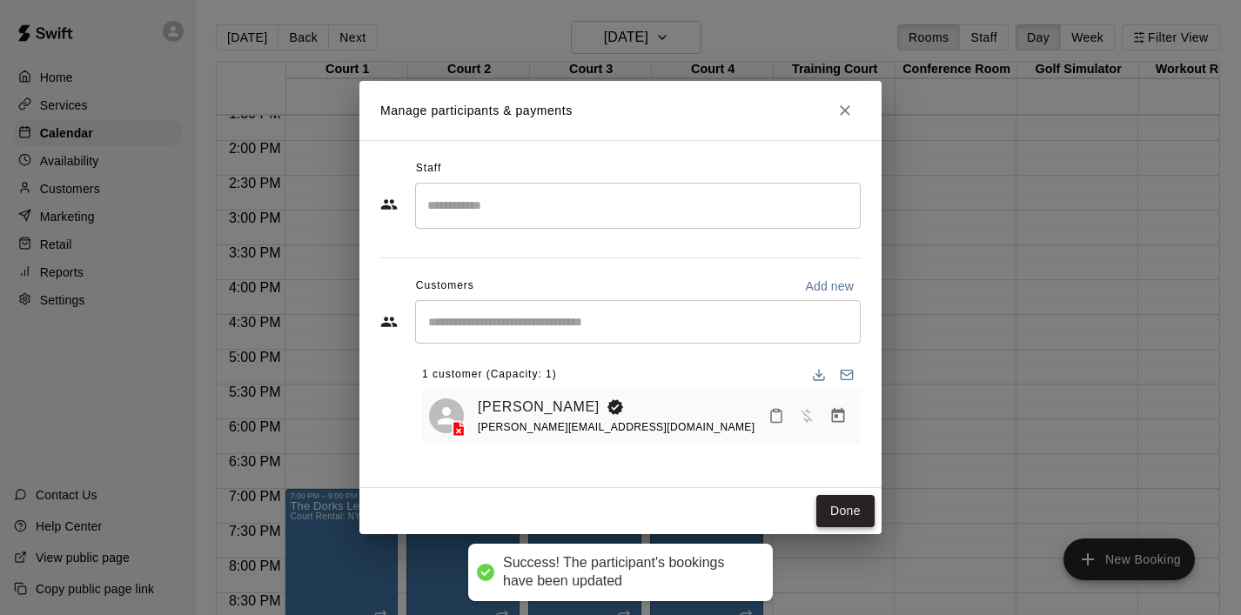
click at [847, 504] on button "Done" at bounding box center [845, 511] width 58 height 32
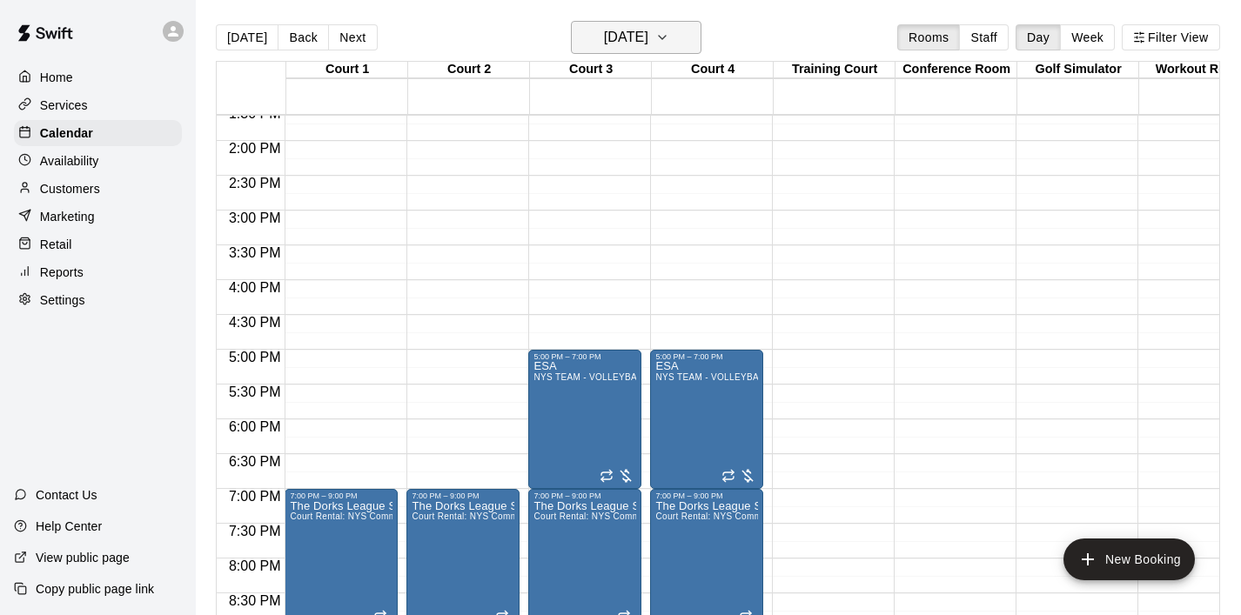
click at [669, 32] on icon "button" at bounding box center [662, 37] width 14 height 21
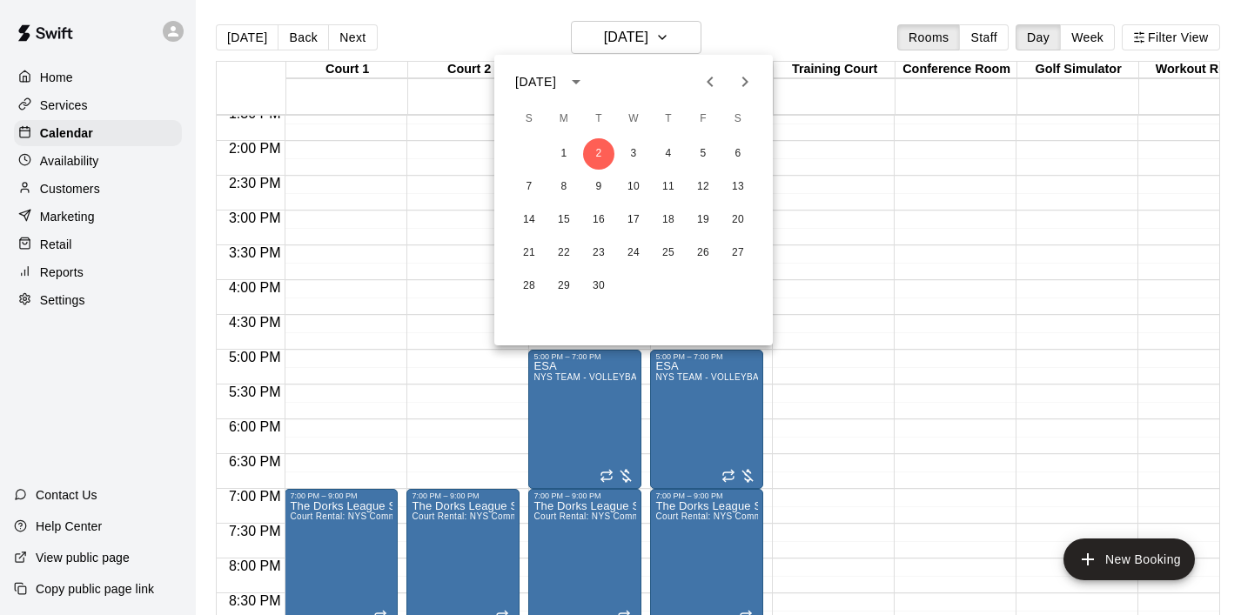
click at [744, 77] on icon "Next month" at bounding box center [745, 82] width 6 height 10
click at [600, 212] on button "14" at bounding box center [598, 220] width 31 height 31
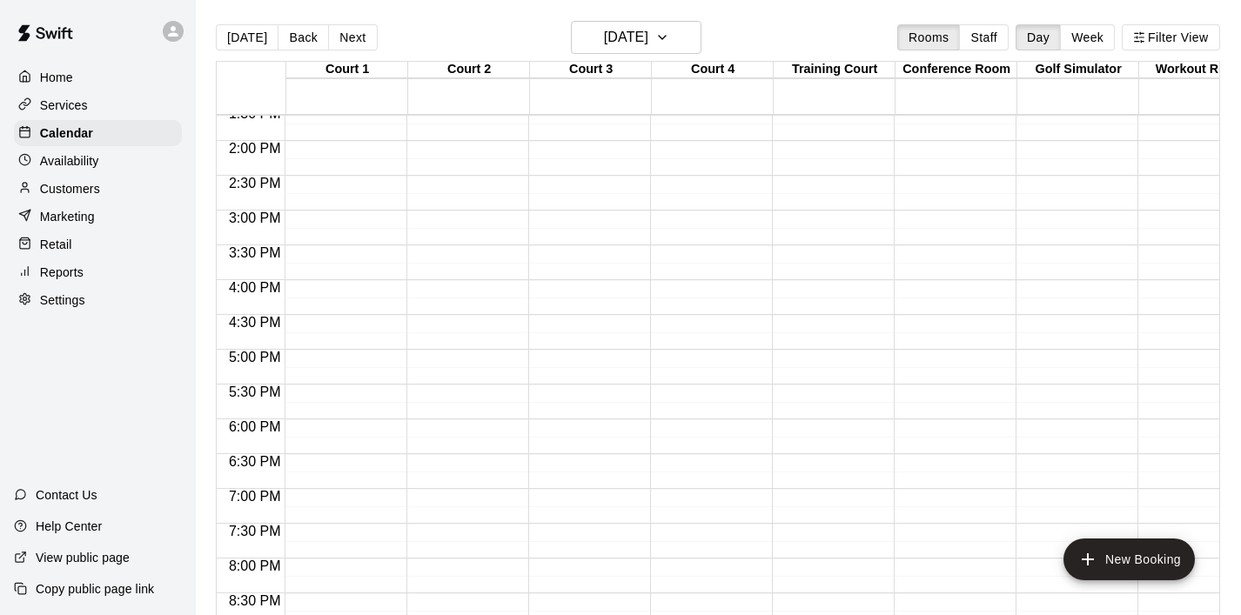
click at [577, 355] on div "12:00 AM – 8:00 AM Closed 10:00 PM – 11:59 PM Closed" at bounding box center [584, 1] width 113 height 1671
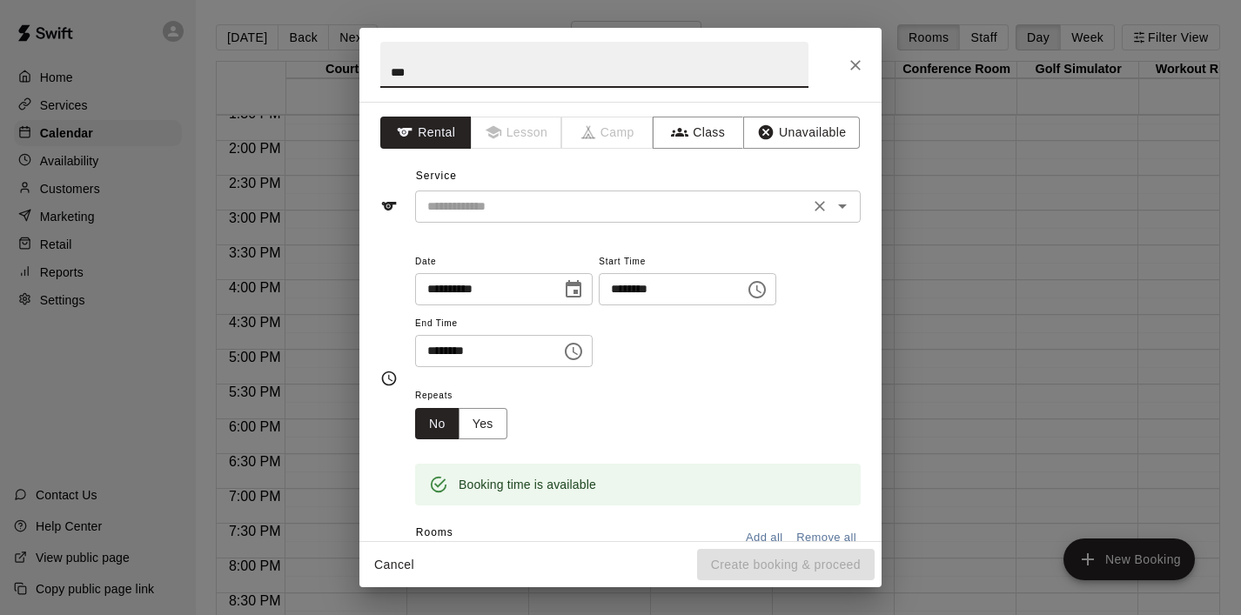
type input "***"
click at [496, 216] on input "text" at bounding box center [612, 207] width 384 height 22
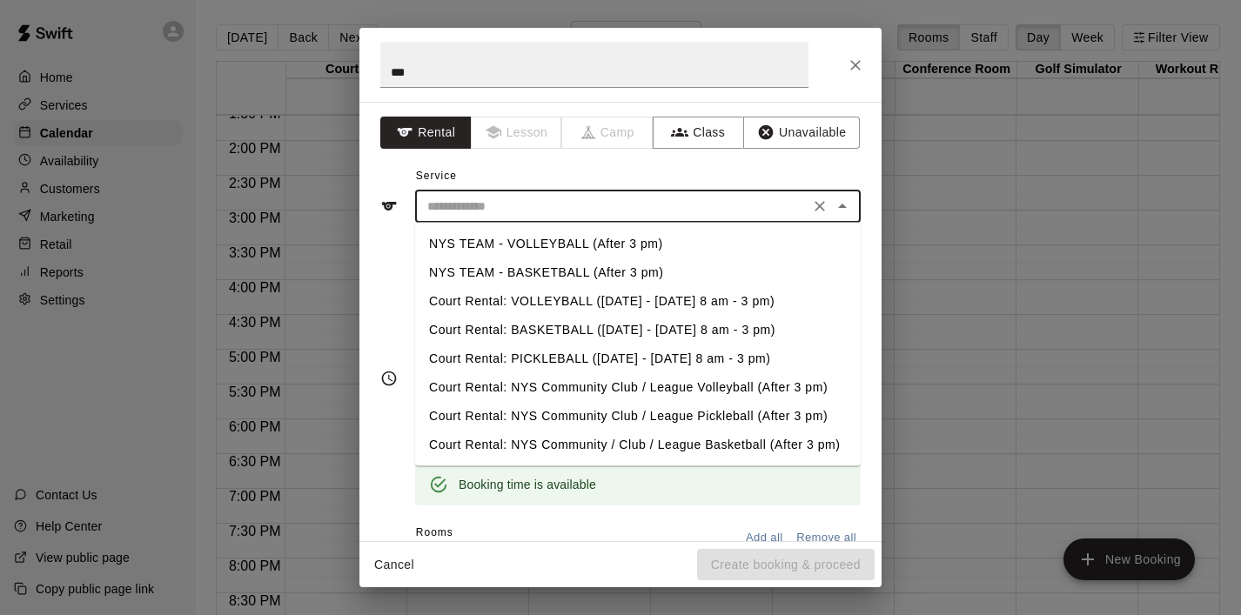
click at [533, 252] on li "NYS TEAM - VOLLEYBALL (After 3 pm)" at bounding box center [638, 244] width 446 height 29
type input "**********"
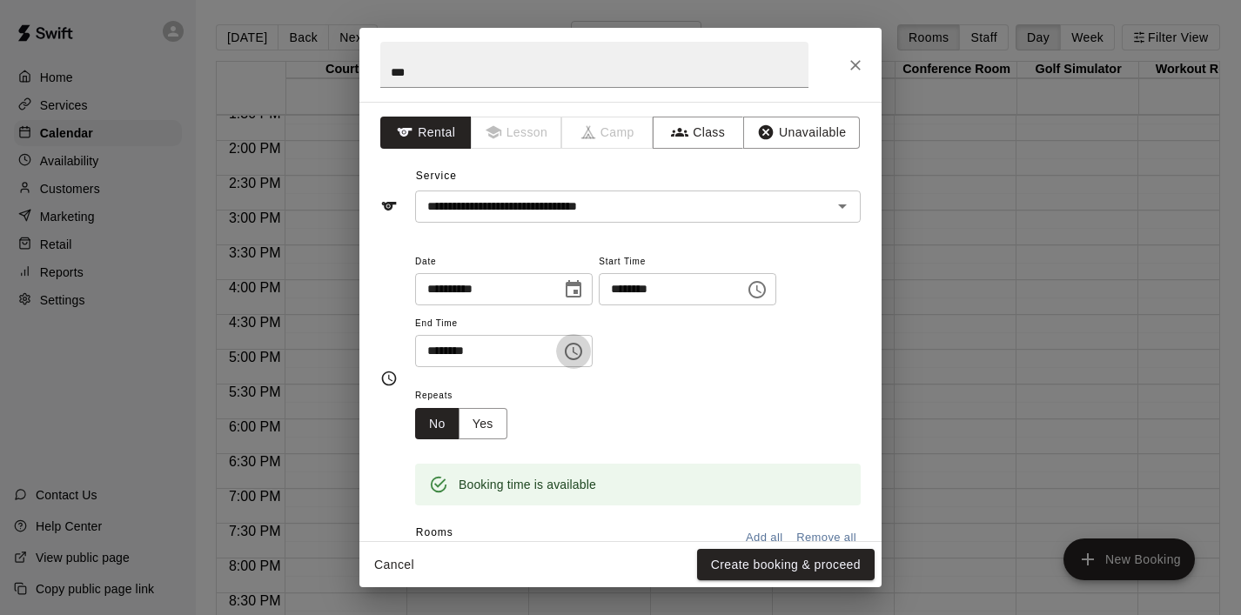
click at [580, 361] on icon "Choose time, selected time is 5:30 PM" at bounding box center [573, 351] width 21 height 21
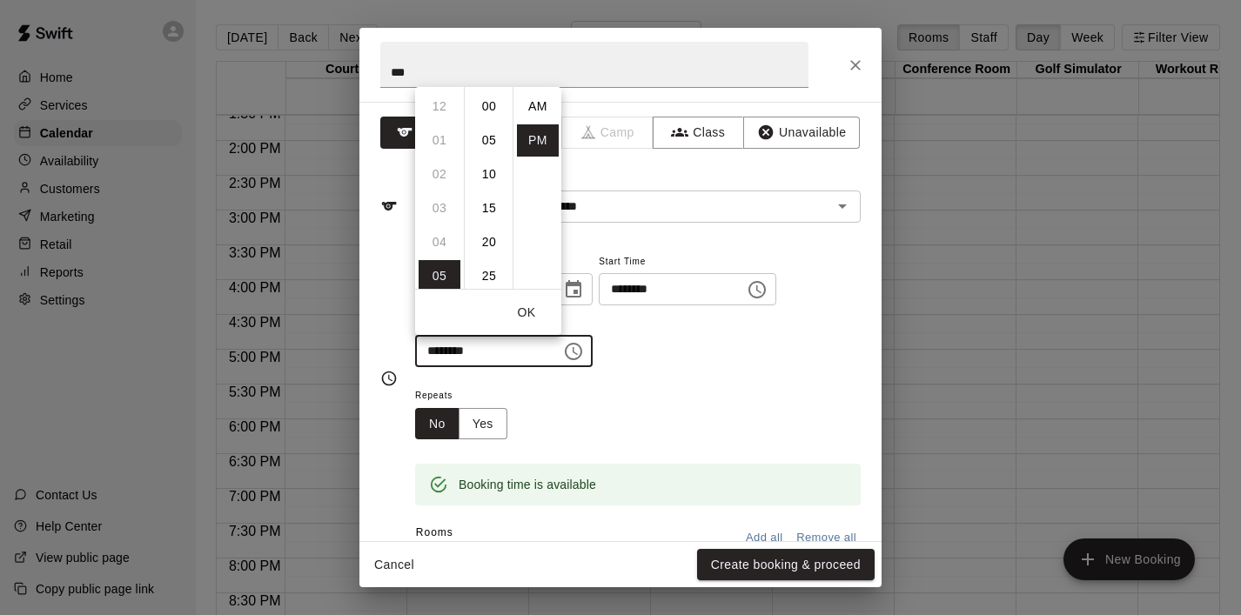
scroll to position [31, 0]
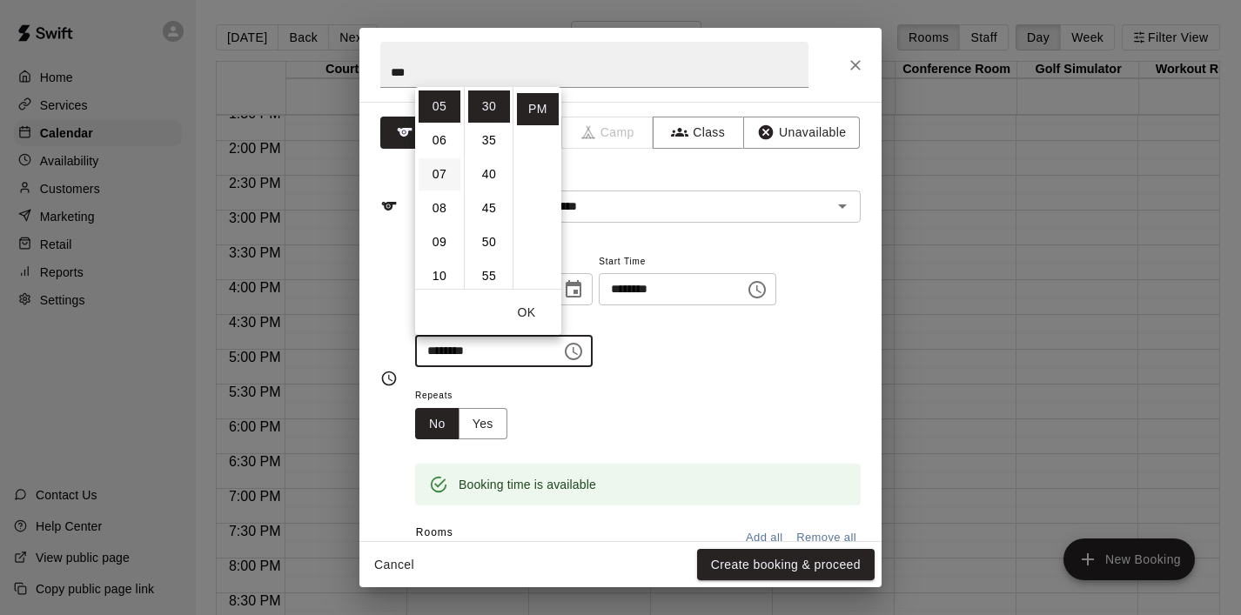
click at [447, 186] on li "07" at bounding box center [440, 174] width 42 height 32
click at [491, 107] on li "00" at bounding box center [489, 107] width 42 height 32
type input "********"
click at [534, 312] on button "OK" at bounding box center [527, 313] width 56 height 32
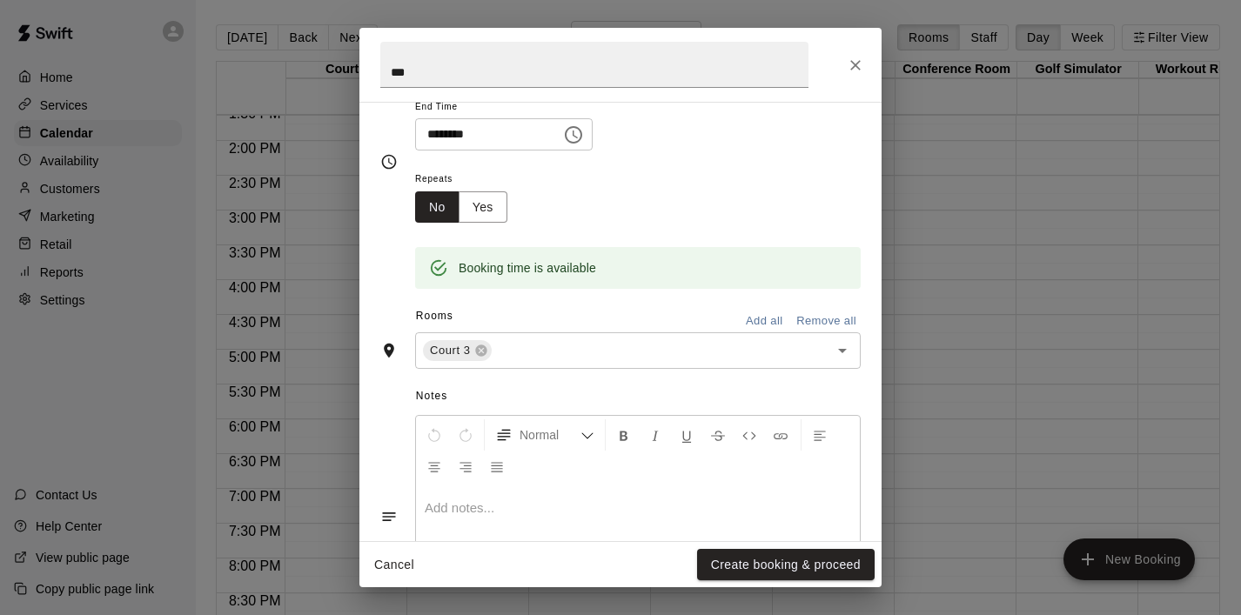
scroll to position [218, 0]
click at [836, 350] on icon "Open" at bounding box center [842, 349] width 21 height 21
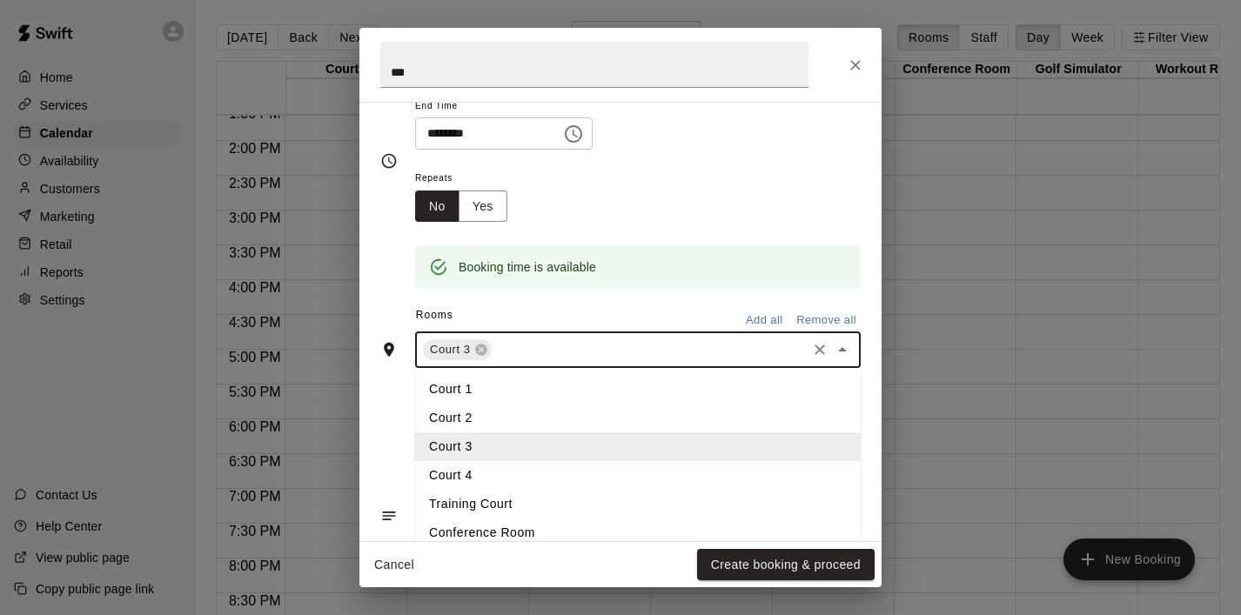
click at [503, 462] on li "Court 4" at bounding box center [638, 475] width 446 height 29
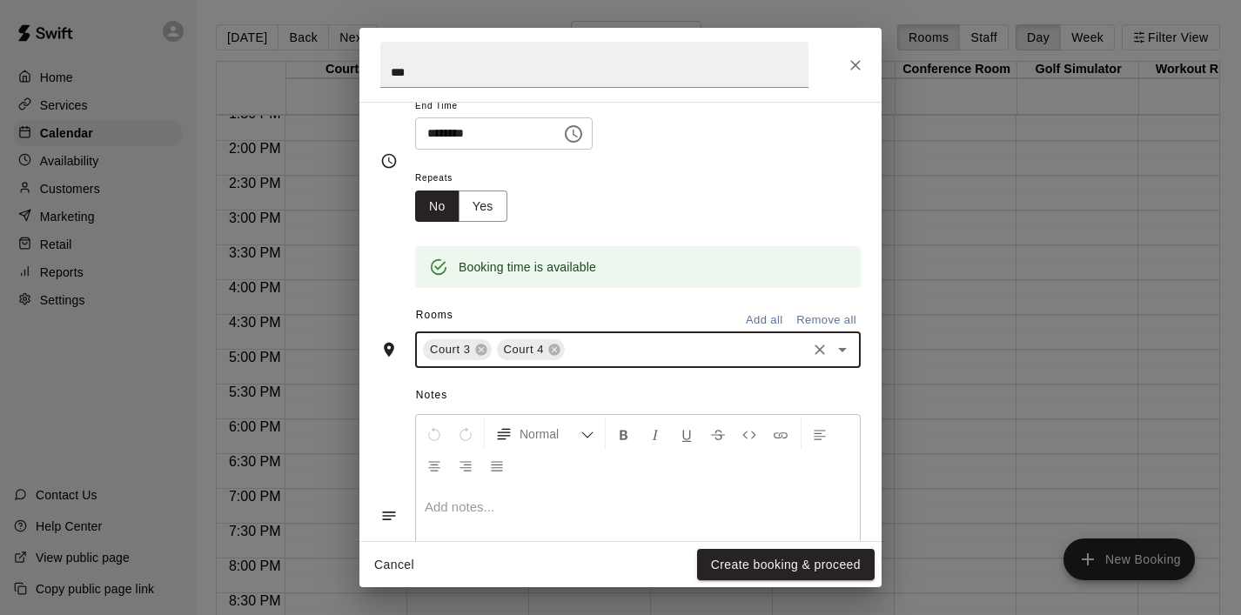
scroll to position [326, 0]
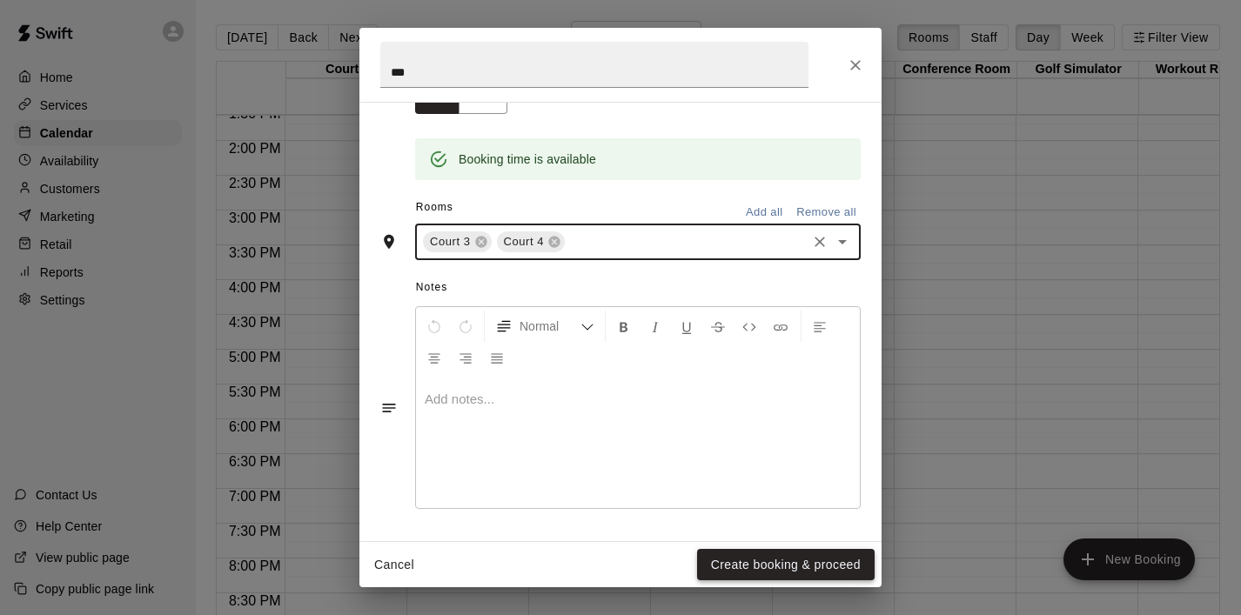
click at [765, 560] on button "Create booking & proceed" at bounding box center [786, 565] width 178 height 32
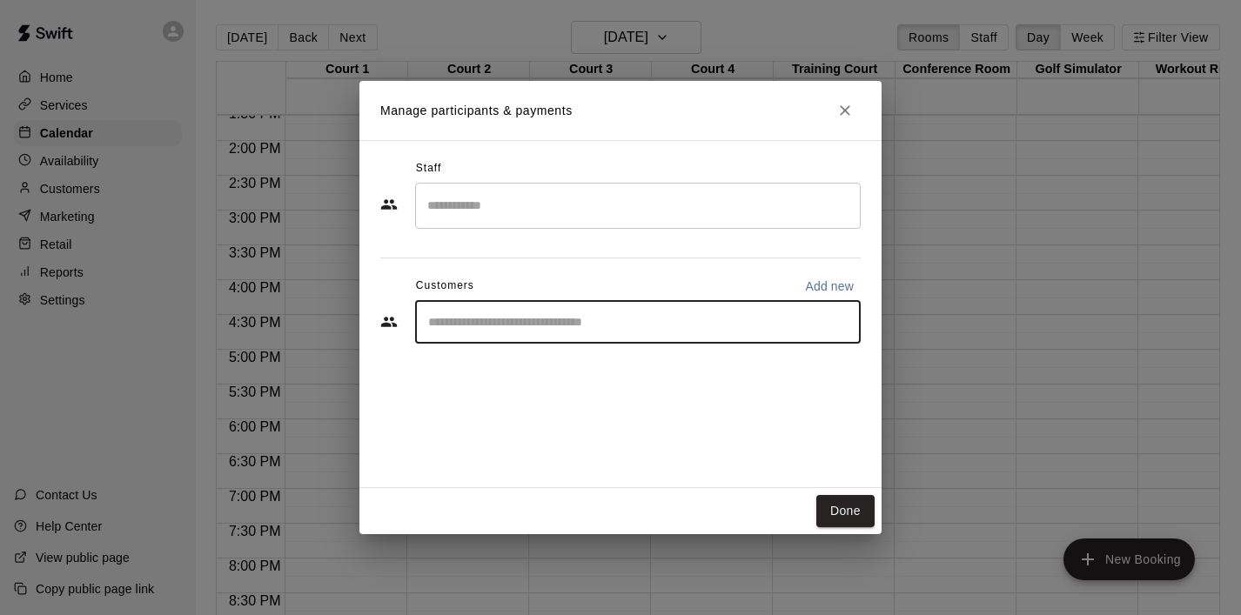
click at [635, 329] on input "Start typing to search customers..." at bounding box center [638, 321] width 430 height 17
type input "***"
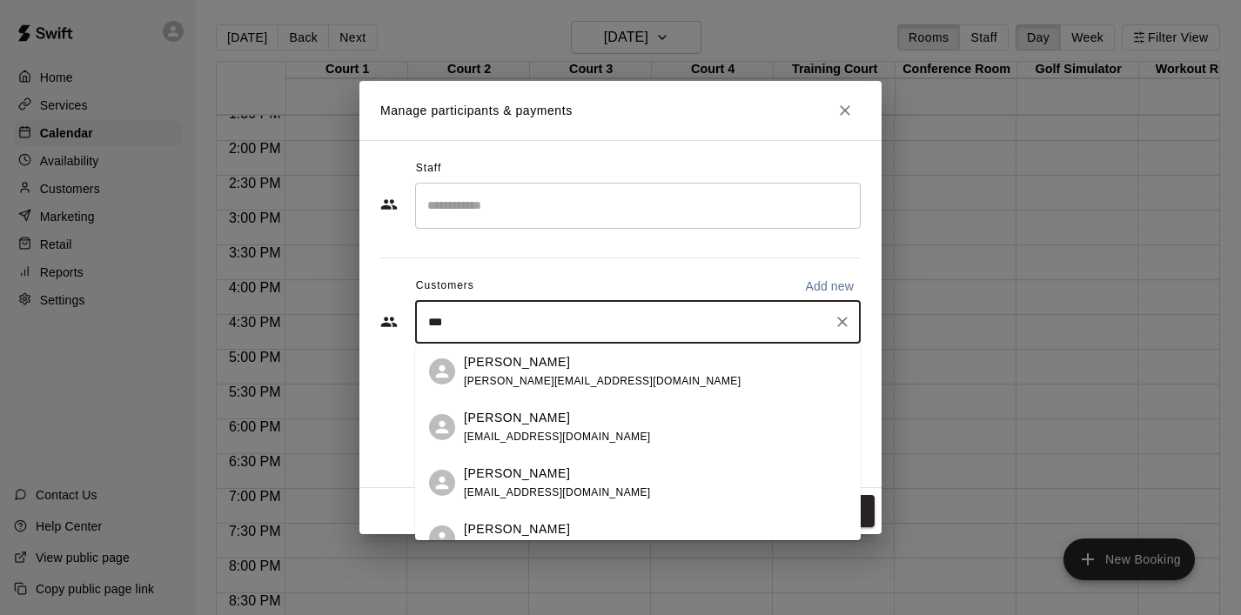
click at [568, 373] on div "[PERSON_NAME] [PERSON_NAME][EMAIL_ADDRESS][DOMAIN_NAME]" at bounding box center [602, 371] width 277 height 37
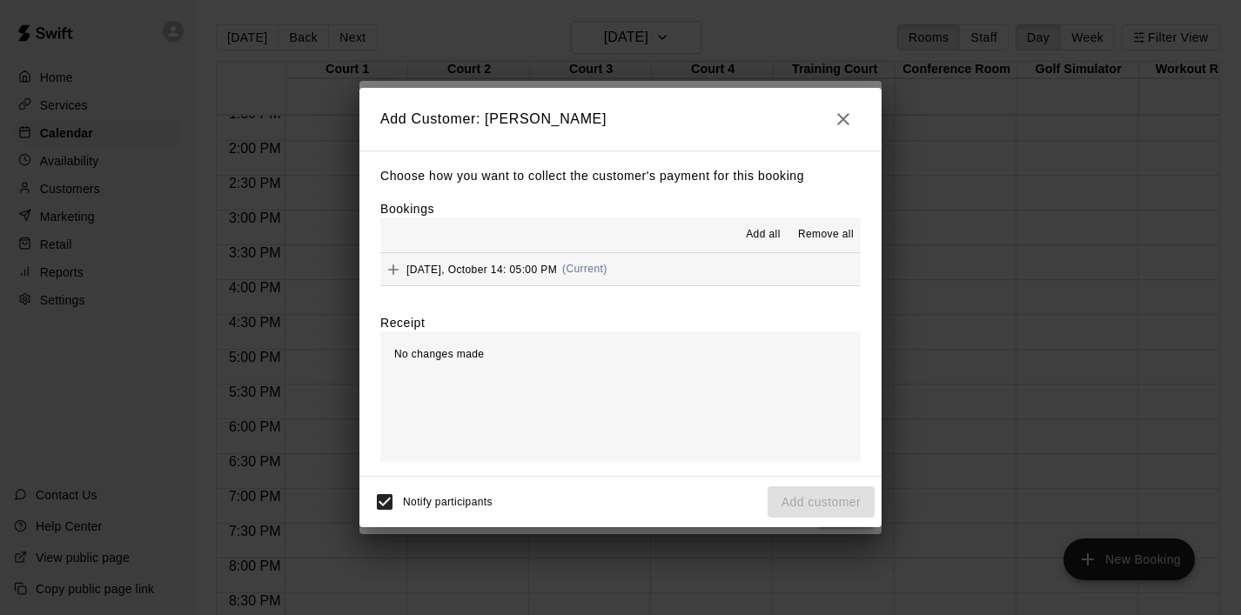
click at [771, 230] on span "Add all" at bounding box center [763, 234] width 35 height 17
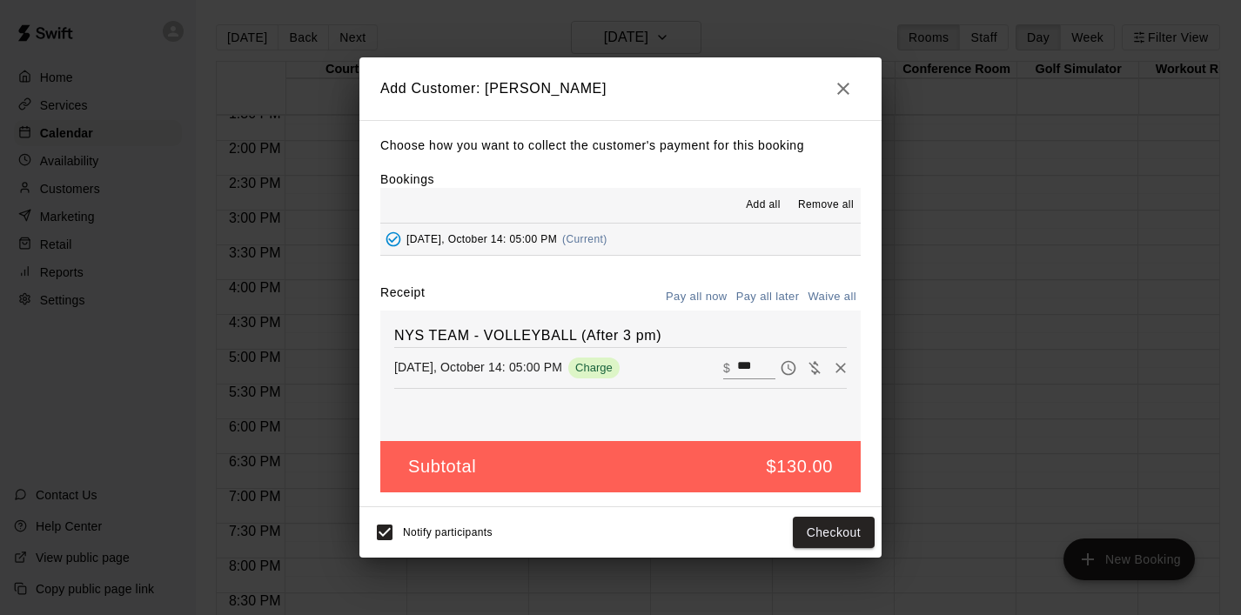
click at [784, 297] on button "Pay all later" at bounding box center [768, 297] width 72 height 27
click at [816, 538] on button "Add customer" at bounding box center [821, 533] width 107 height 32
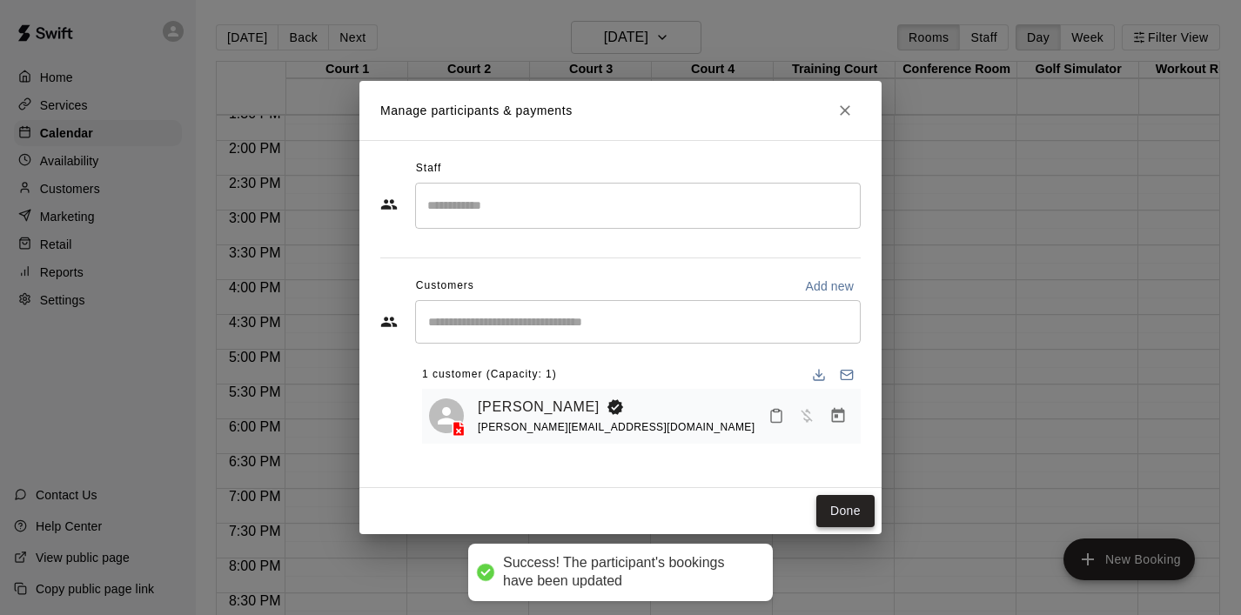
click at [836, 521] on button "Done" at bounding box center [845, 511] width 58 height 32
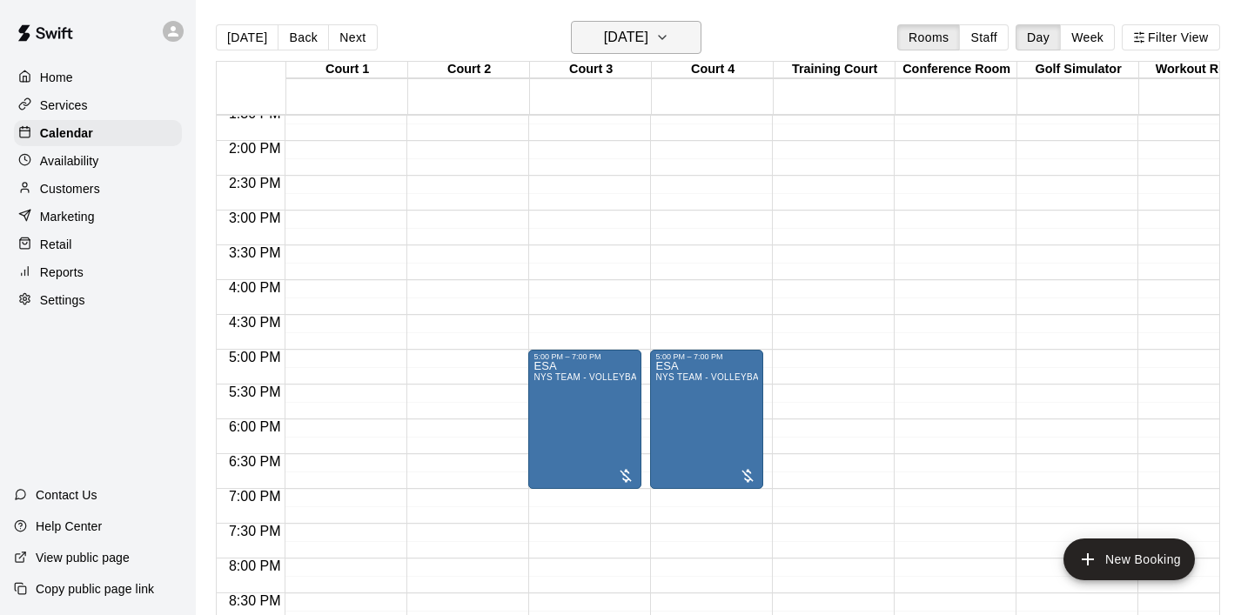
click at [669, 41] on icon "button" at bounding box center [662, 37] width 14 height 21
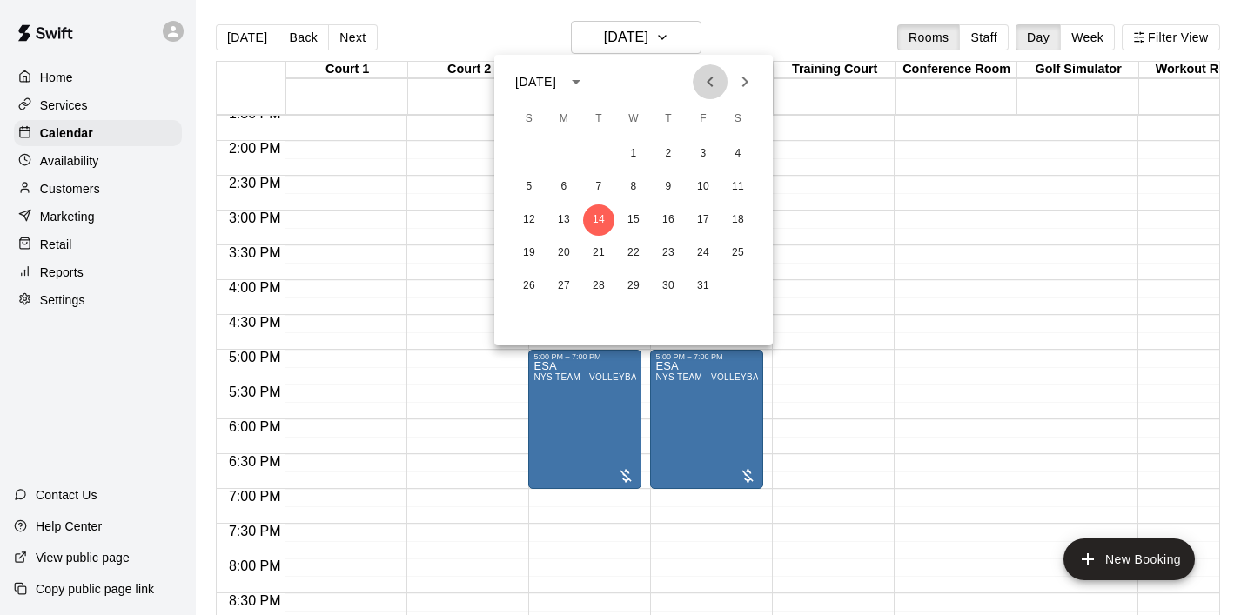
click at [707, 88] on icon "Previous month" at bounding box center [710, 81] width 21 height 21
click at [604, 225] on button "16" at bounding box center [598, 220] width 31 height 31
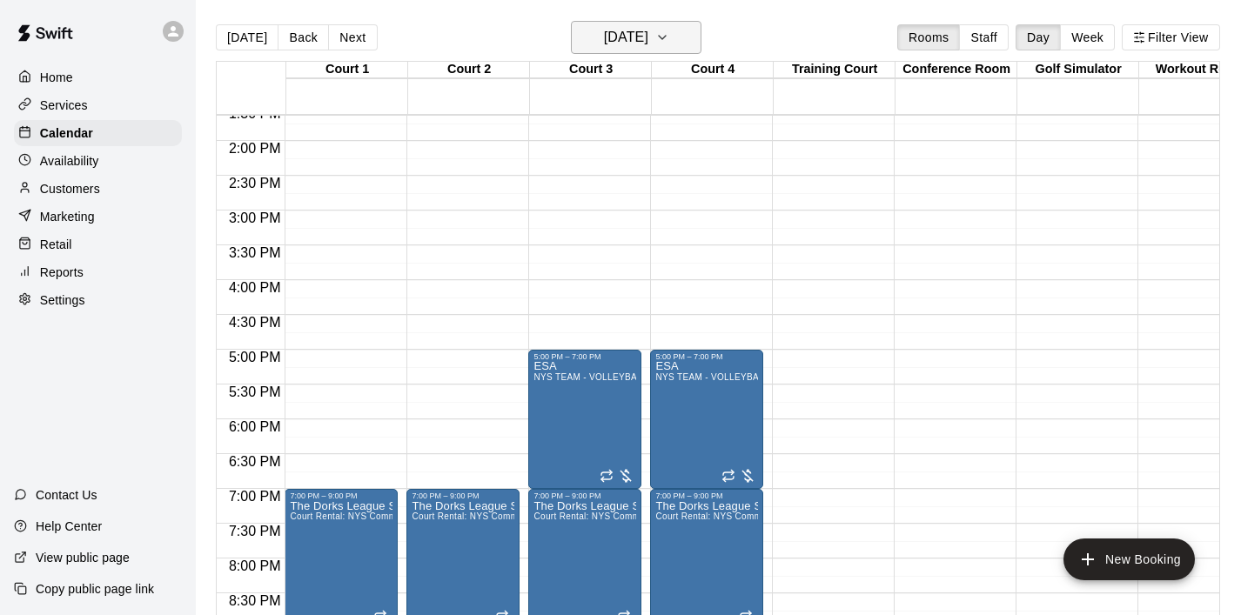
click at [669, 44] on icon "button" at bounding box center [662, 37] width 14 height 21
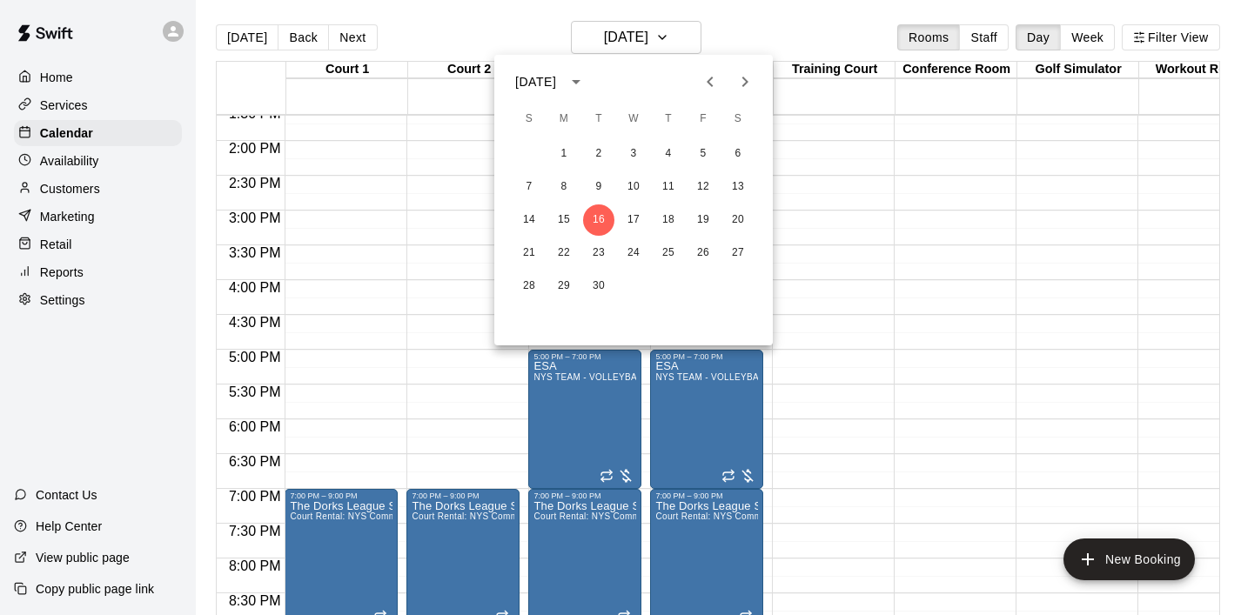
click at [751, 80] on icon "Next month" at bounding box center [745, 81] width 21 height 21
click at [601, 288] on button "28" at bounding box center [598, 286] width 31 height 31
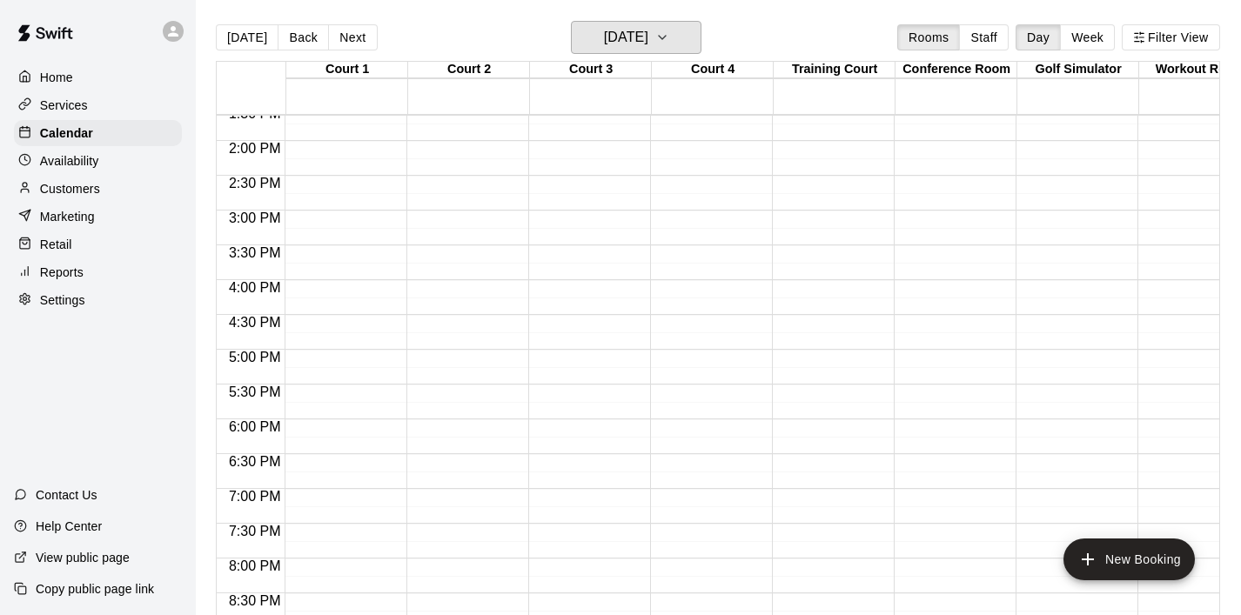
scroll to position [974, 0]
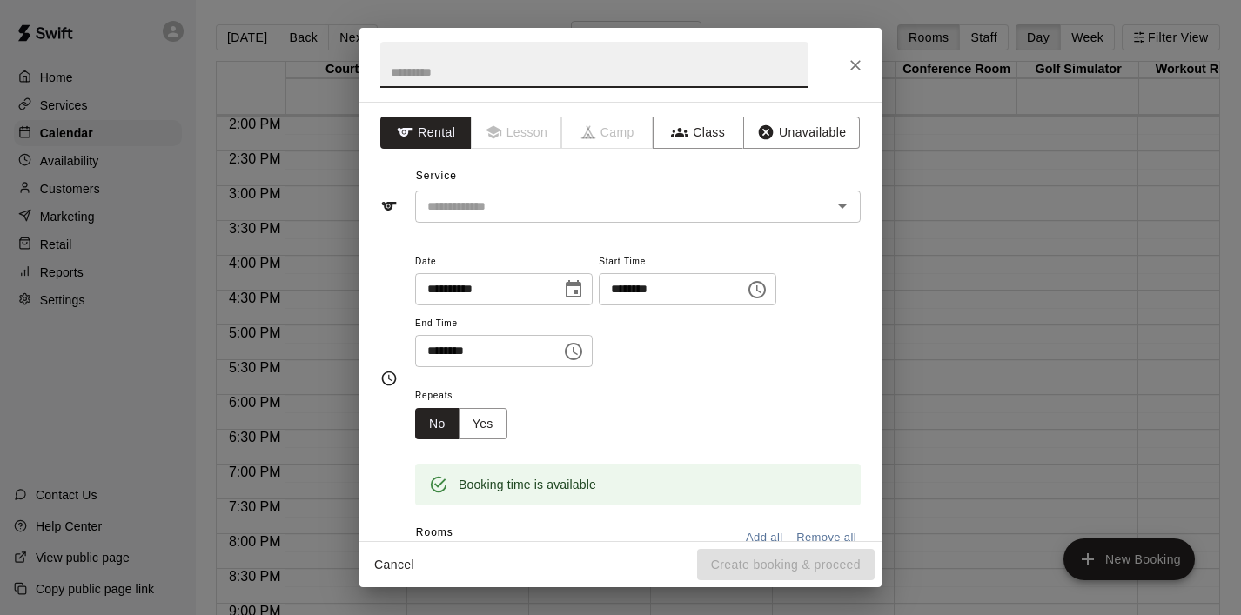
click at [579, 358] on icon "Choose time, selected time is 5:30 PM" at bounding box center [573, 351] width 21 height 21
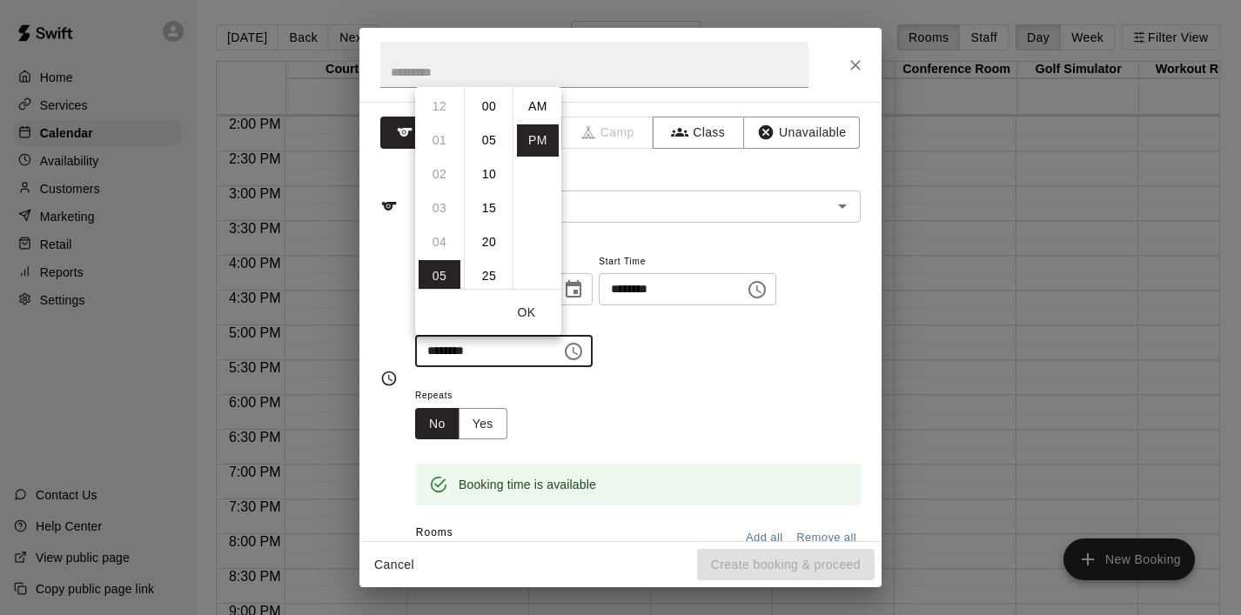
scroll to position [31, 0]
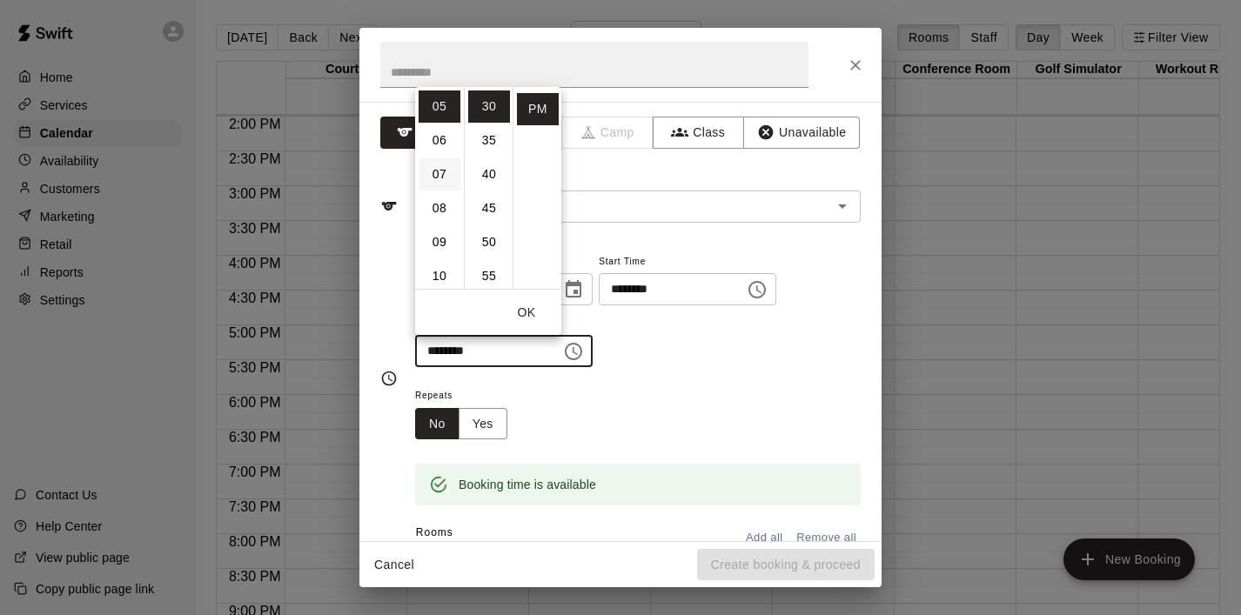
click at [439, 175] on li "07" at bounding box center [440, 174] width 42 height 32
click at [487, 114] on li "00" at bounding box center [489, 107] width 42 height 32
type input "********"
click at [683, 334] on div "**********" at bounding box center [638, 310] width 446 height 118
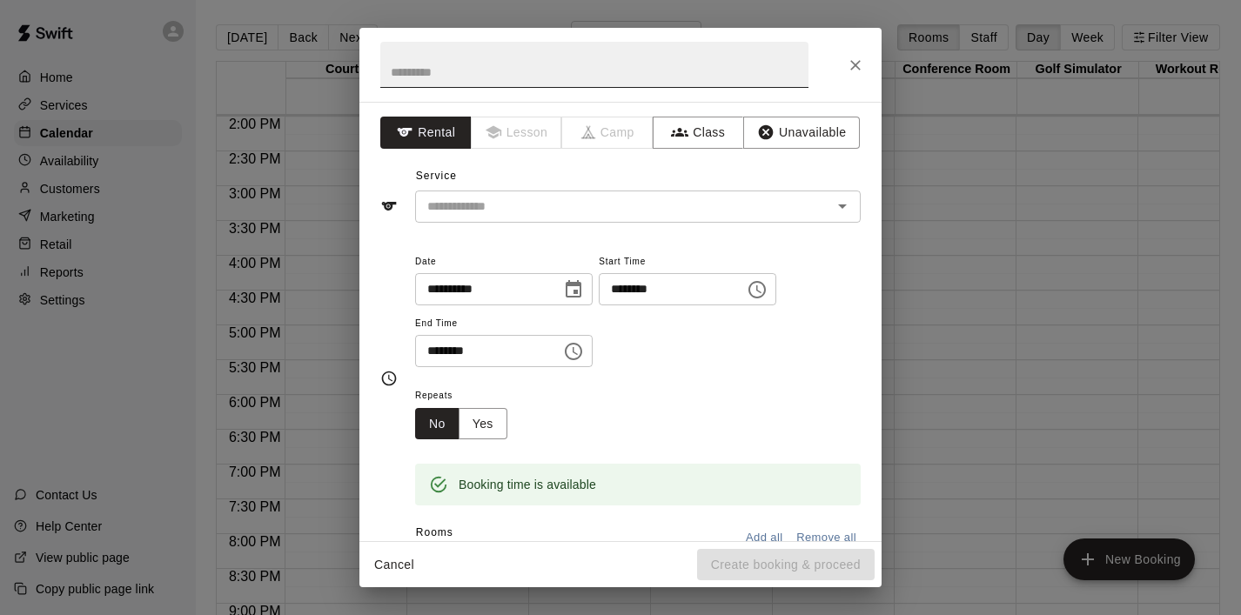
click at [449, 77] on input "text" at bounding box center [594, 65] width 428 height 46
type input "***"
click at [468, 206] on input "text" at bounding box center [612, 207] width 384 height 22
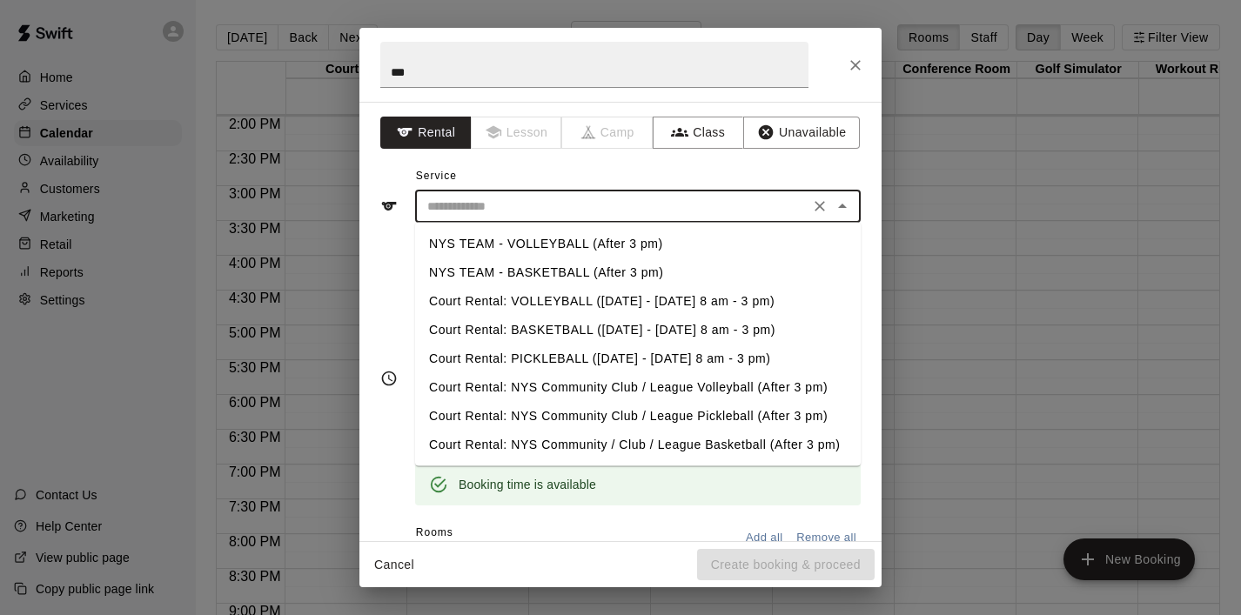
click at [517, 252] on li "NYS TEAM - VOLLEYBALL (After 3 pm)" at bounding box center [638, 244] width 446 height 29
type input "**********"
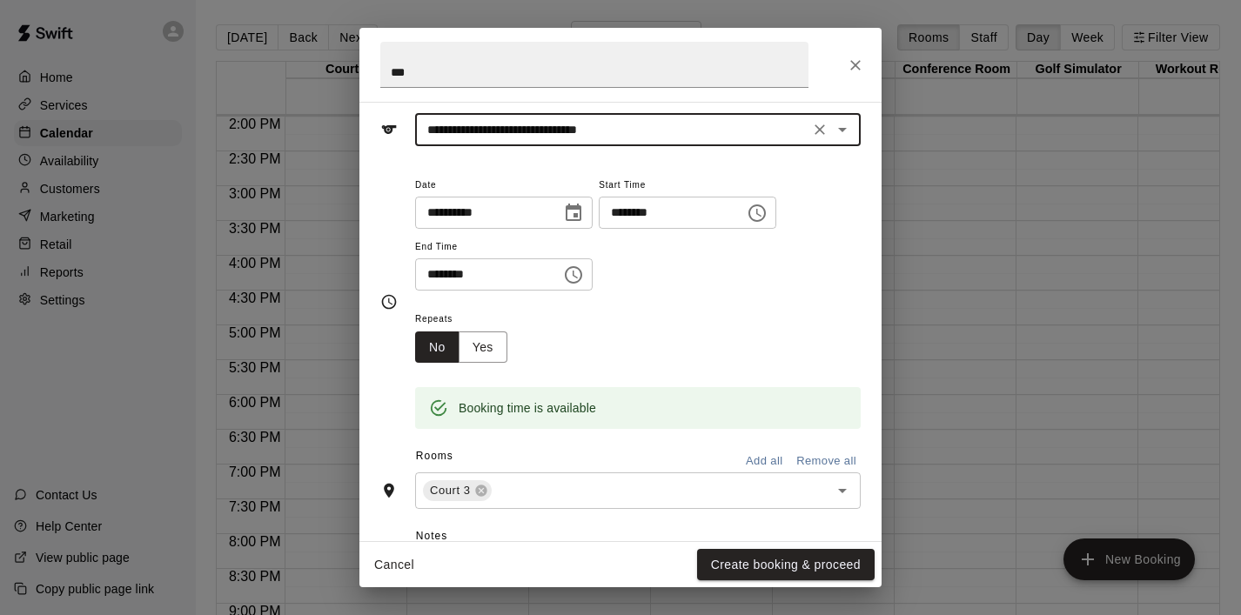
scroll to position [89, 0]
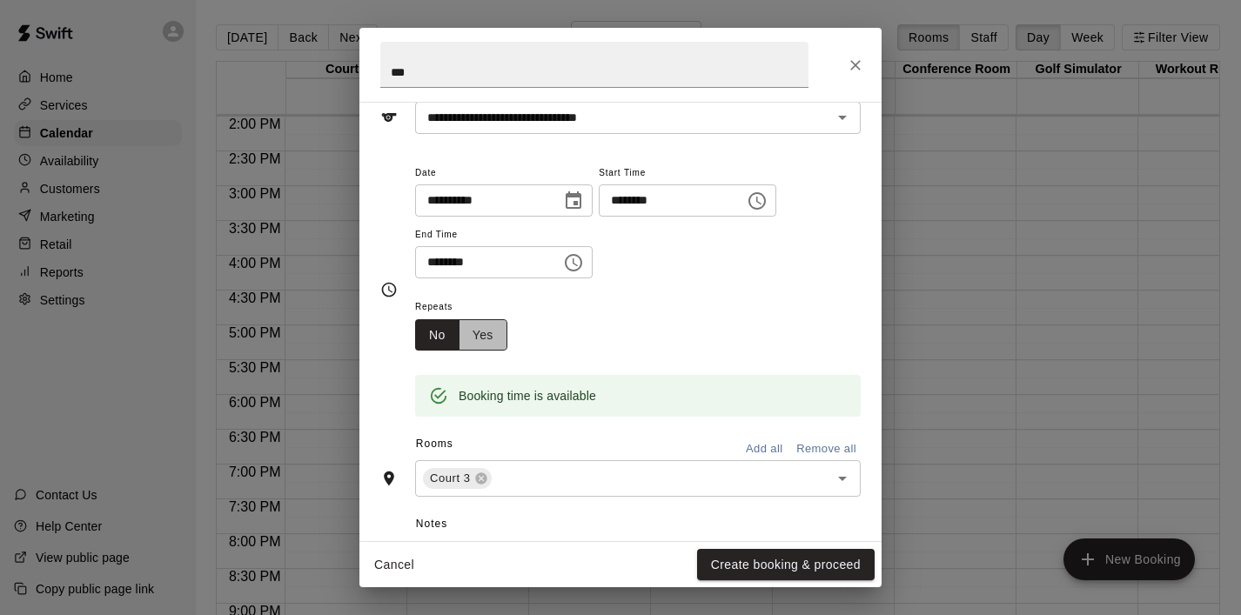
click at [481, 343] on button "Yes" at bounding box center [483, 335] width 49 height 32
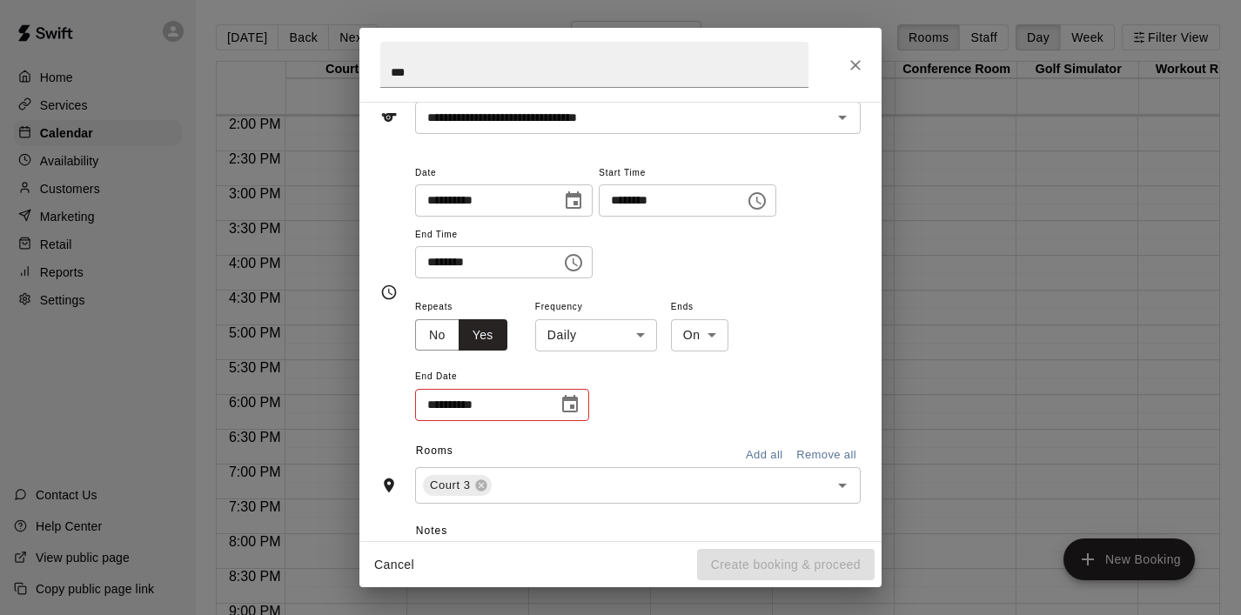
click at [648, 338] on body "Home Services Calendar Availability Customers Marketing Retail Reports Settings…" at bounding box center [620, 321] width 1241 height 643
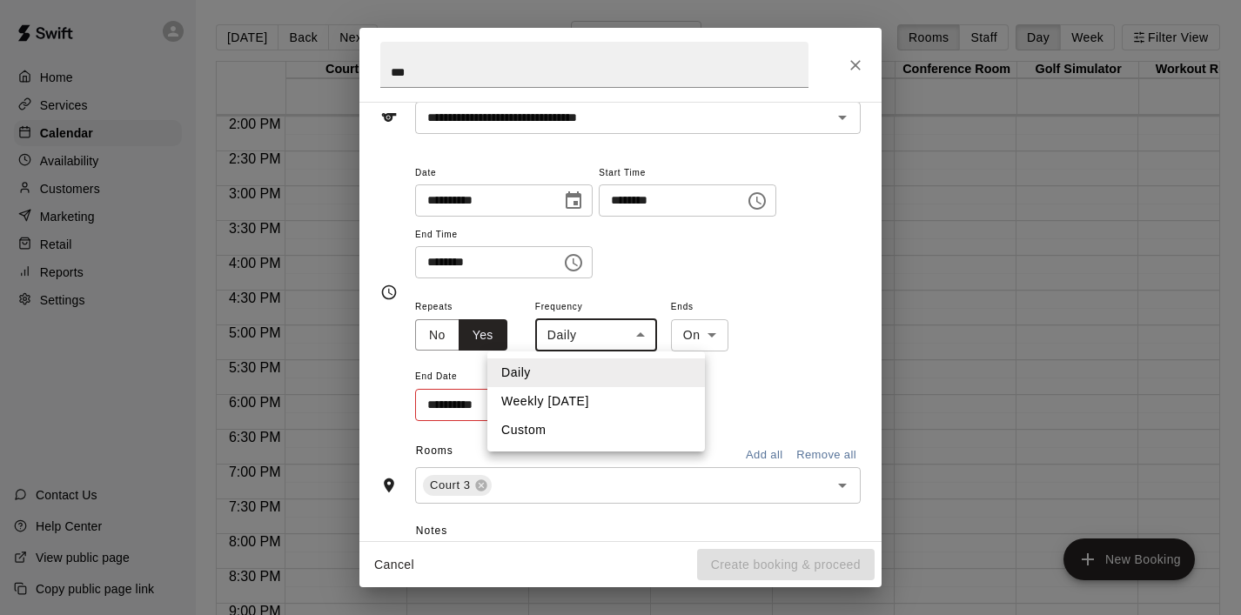
click at [592, 400] on li "Weekly [DATE]" at bounding box center [596, 401] width 218 height 29
type input "******"
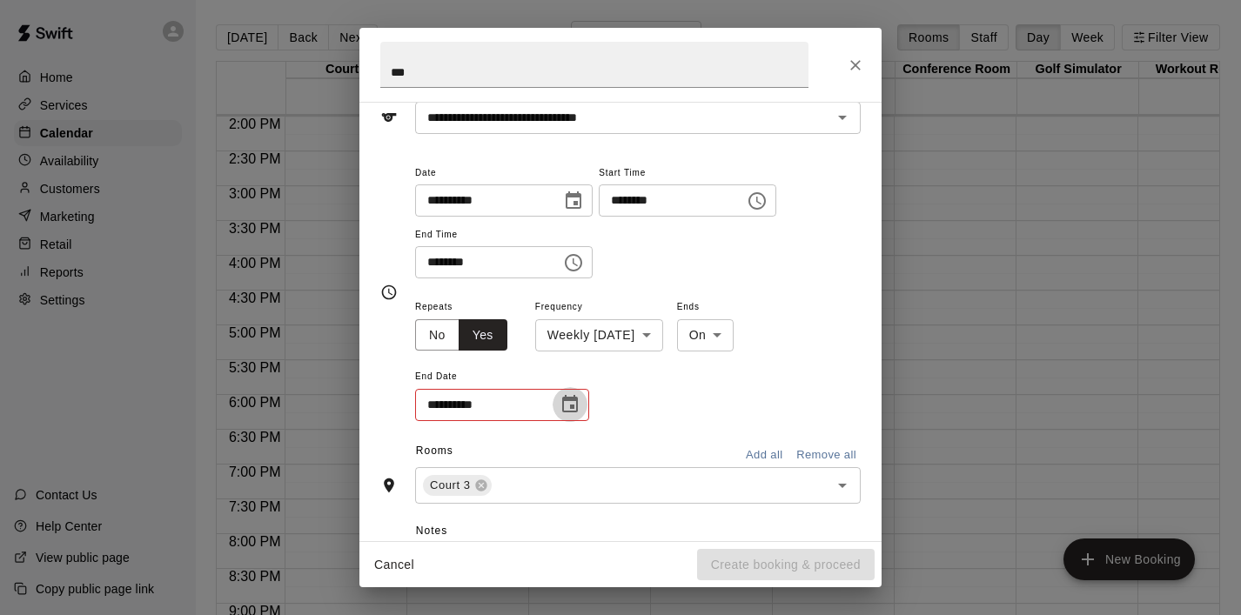
click at [571, 404] on icon "Choose date" at bounding box center [570, 404] width 21 height 21
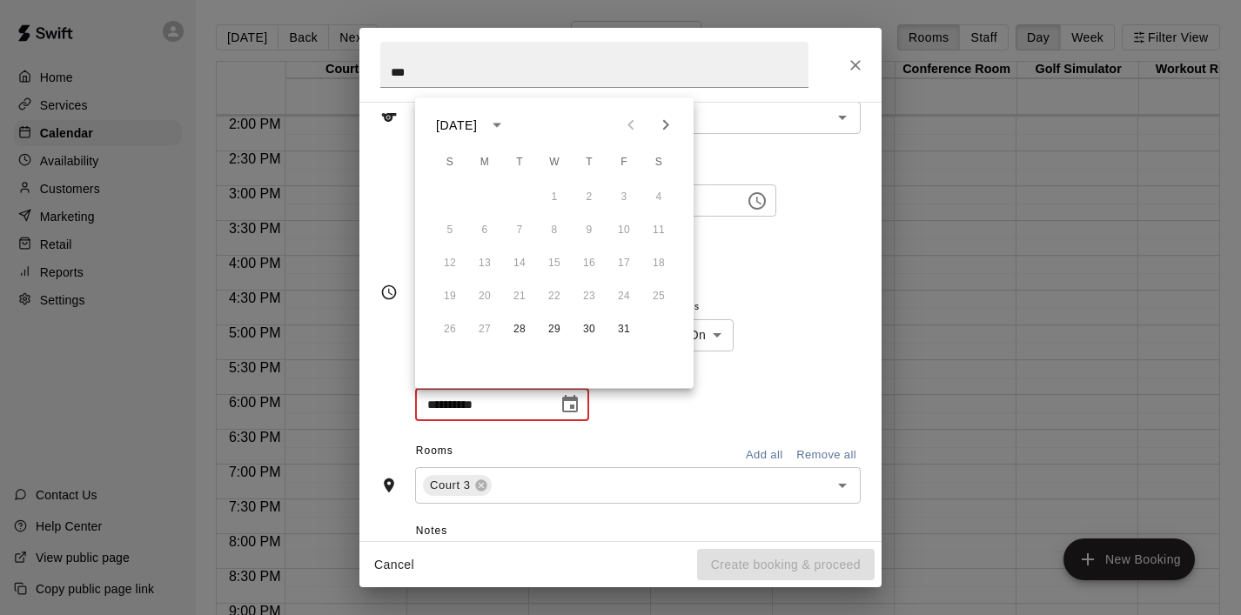
click at [664, 123] on icon "Next month" at bounding box center [665, 125] width 21 height 21
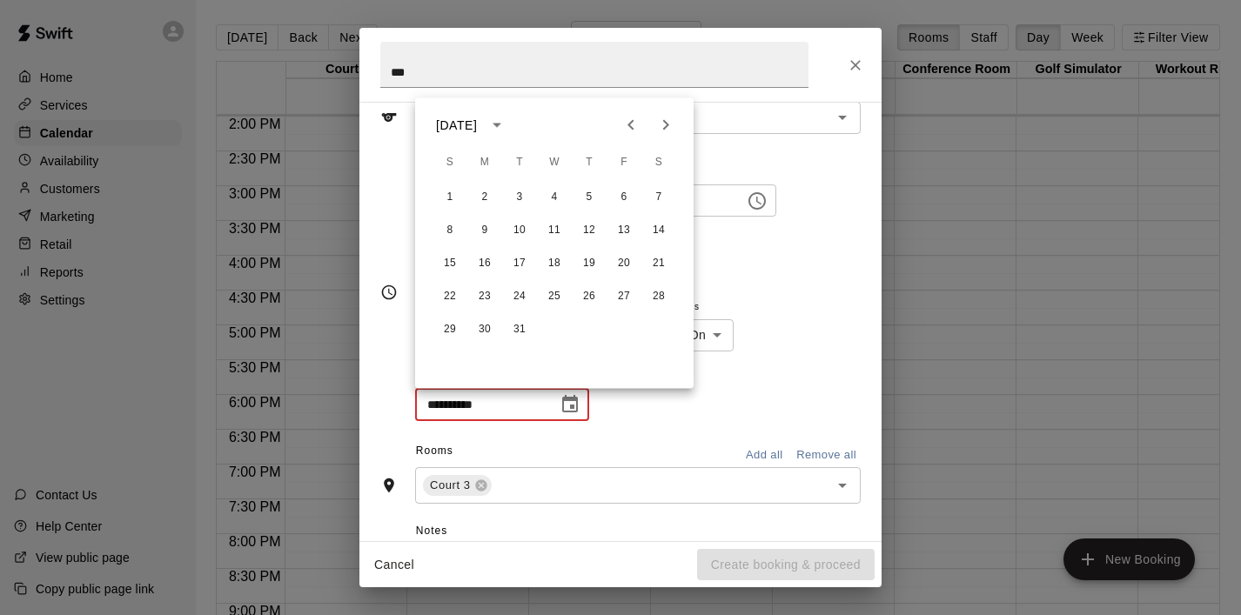
click at [664, 123] on icon "Next month" at bounding box center [665, 125] width 21 height 21
click at [638, 123] on icon "Previous month" at bounding box center [631, 125] width 21 height 21
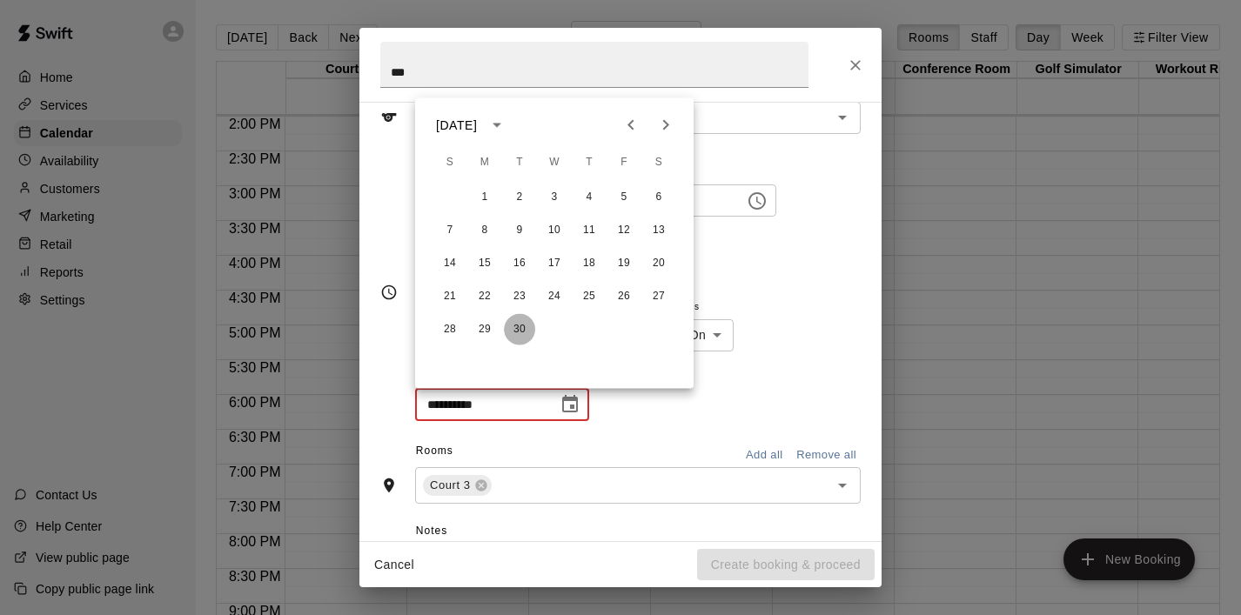
click at [517, 326] on button "30" at bounding box center [519, 329] width 31 height 31
type input "**********"
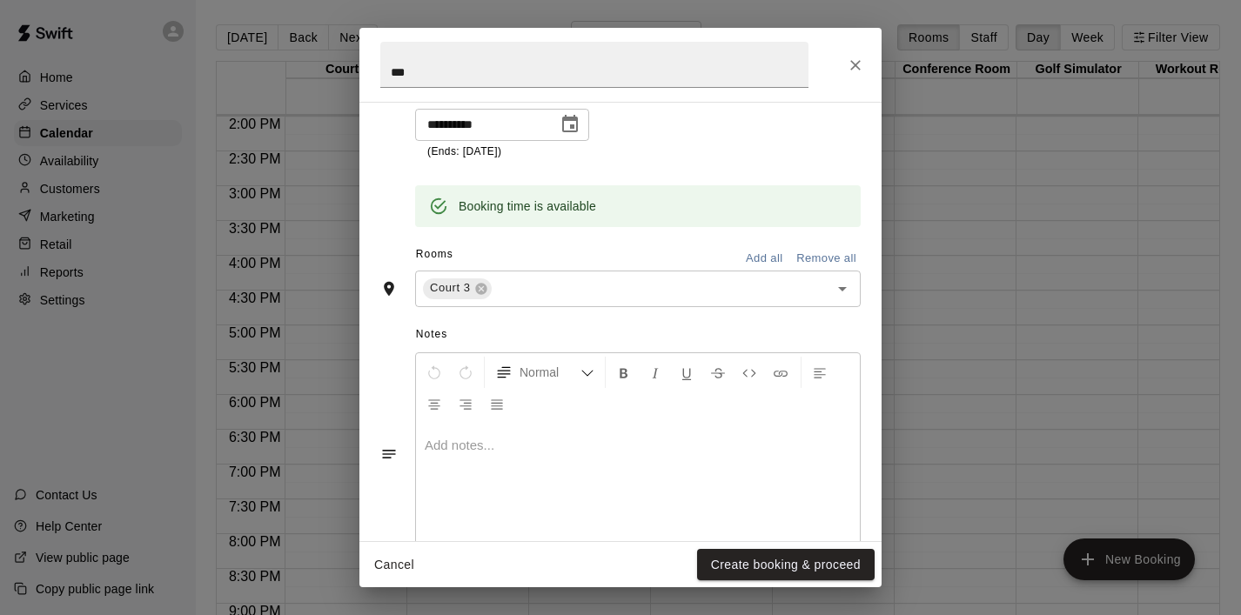
scroll to position [375, 0]
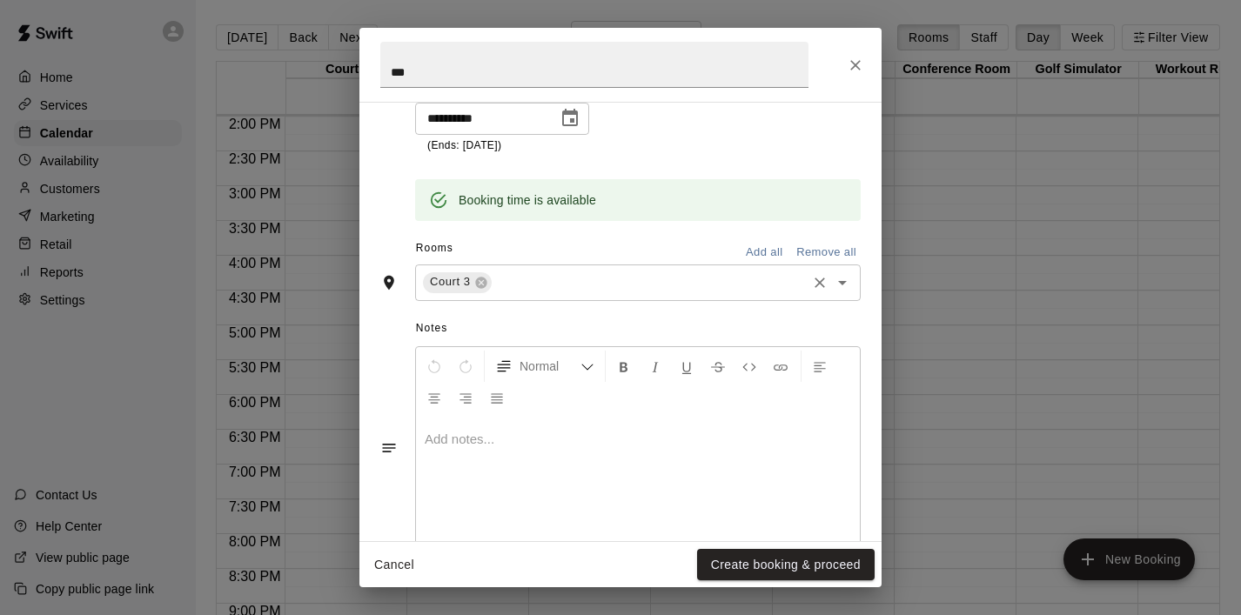
click at [844, 279] on icon "Open" at bounding box center [842, 282] width 21 height 21
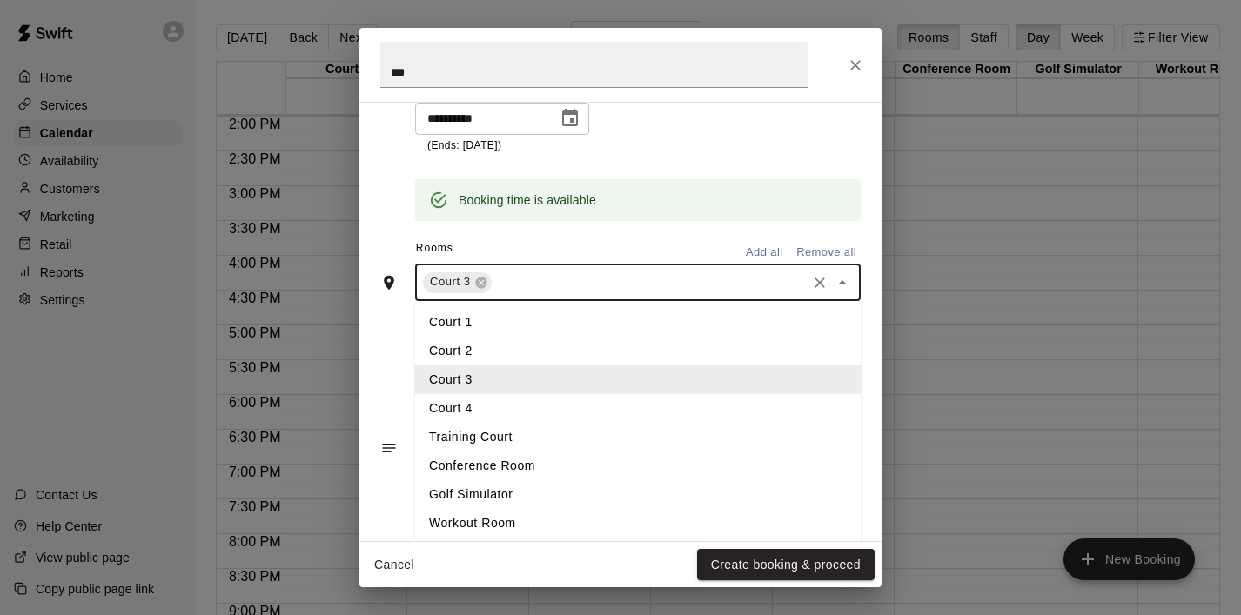
click at [648, 399] on li "Court 4" at bounding box center [638, 408] width 446 height 29
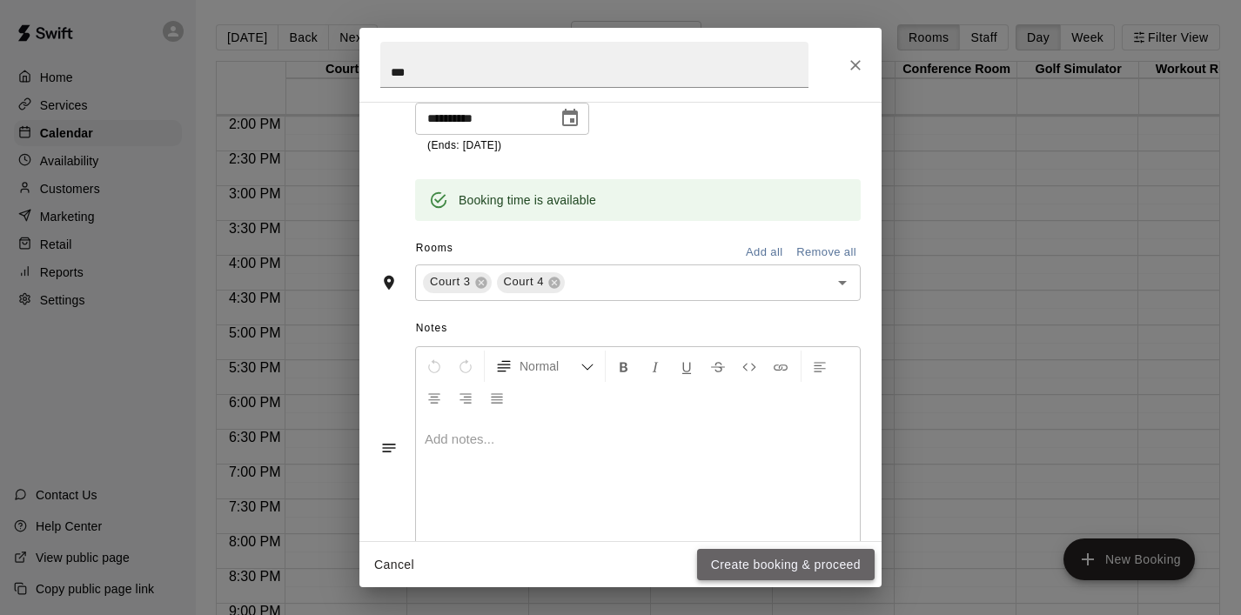
click at [761, 561] on button "Create booking & proceed" at bounding box center [786, 565] width 178 height 32
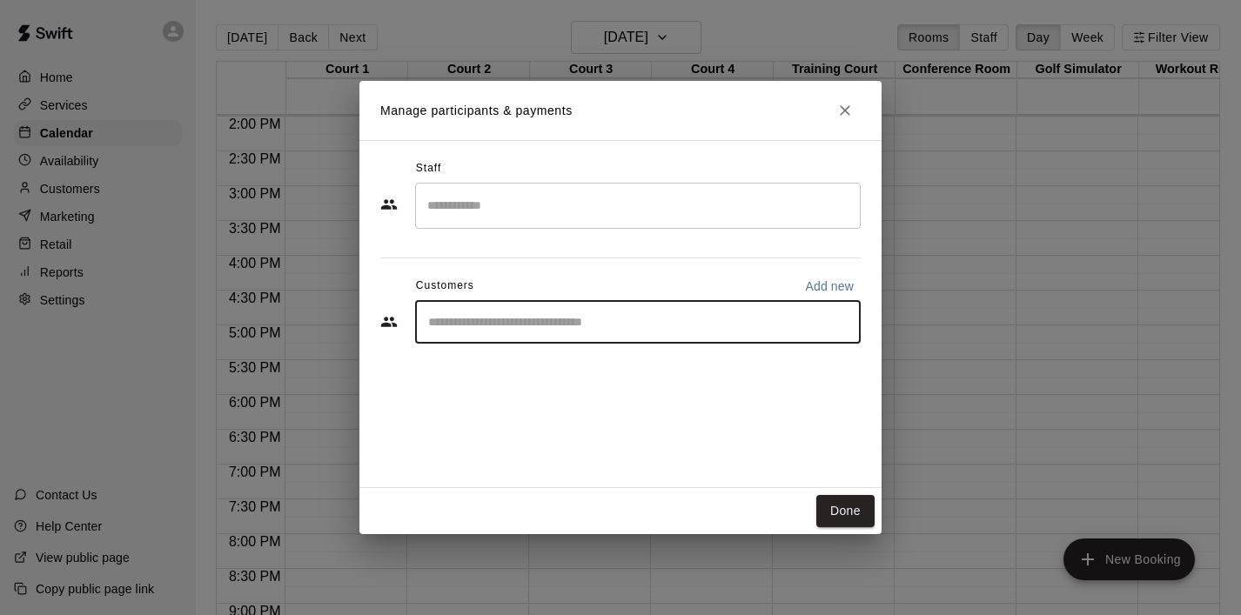
click at [644, 326] on input "Start typing to search customers..." at bounding box center [638, 321] width 430 height 17
type input "***"
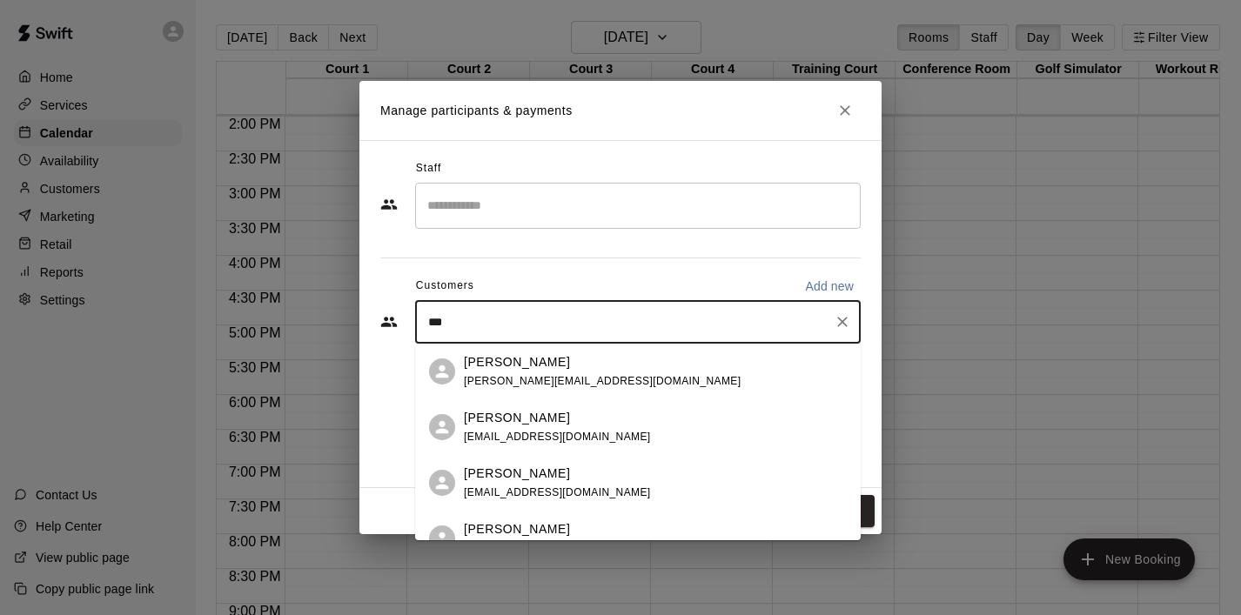
click at [569, 365] on div "[PERSON_NAME]" at bounding box center [602, 362] width 277 height 18
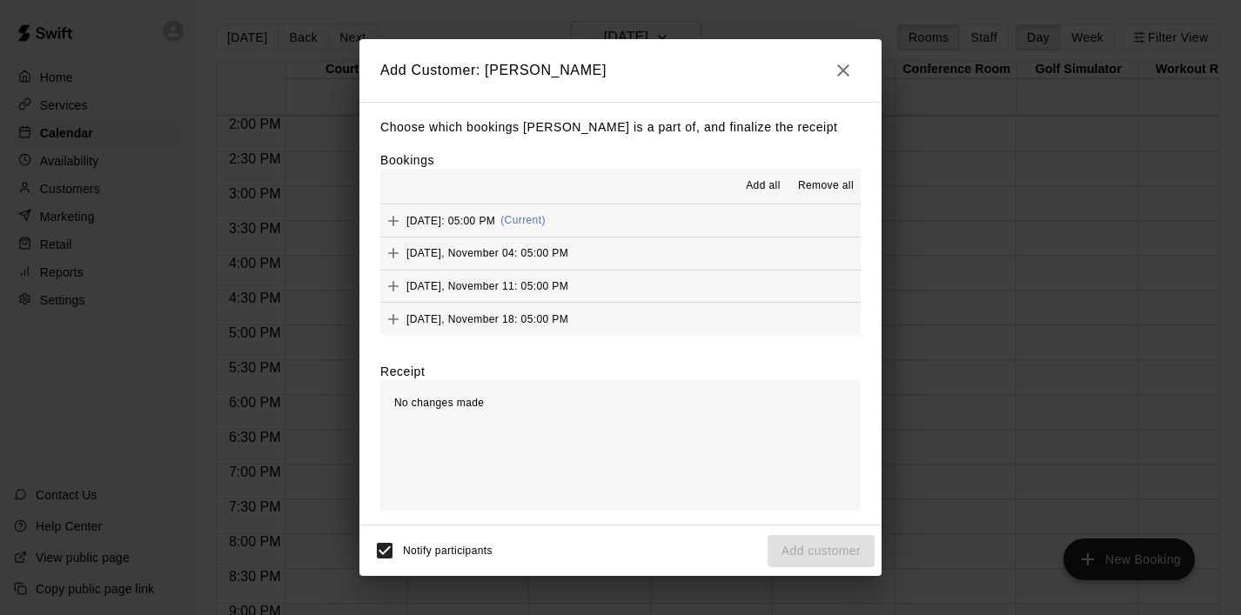
click at [757, 187] on span "Add all" at bounding box center [763, 186] width 35 height 17
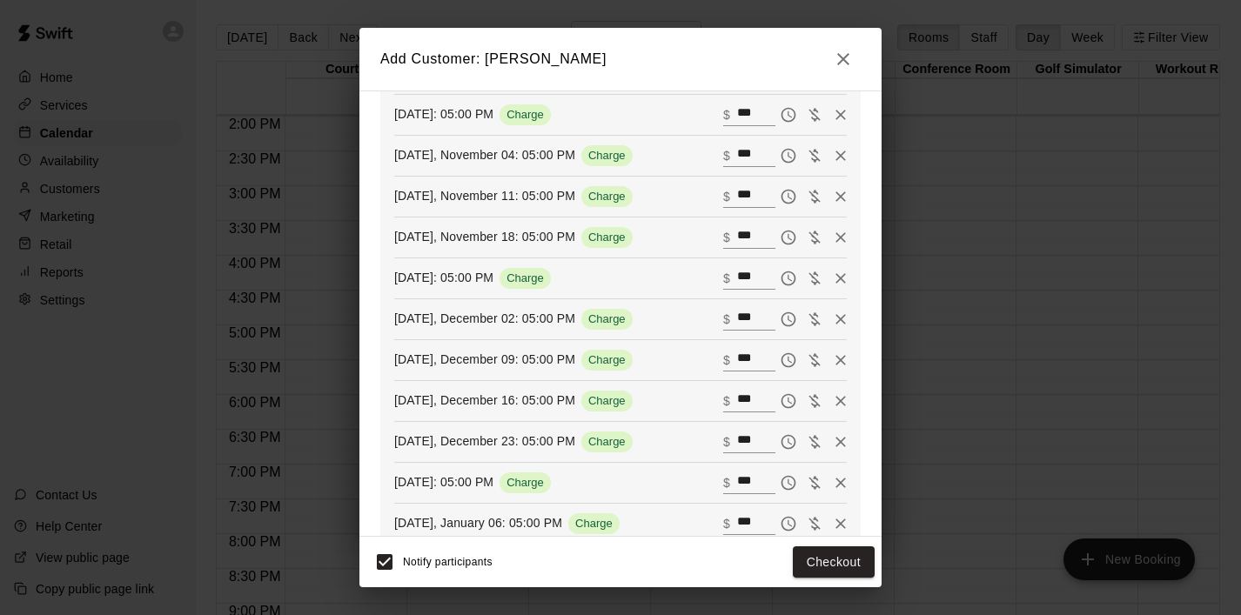
scroll to position [0, 0]
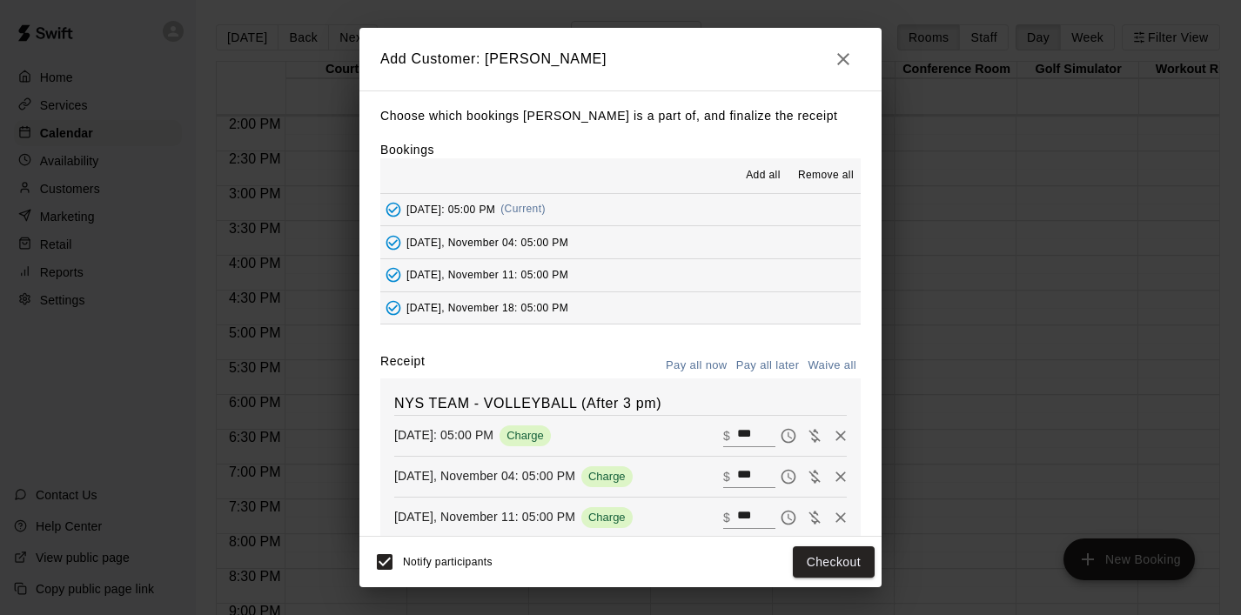
click at [770, 361] on button "Pay all later" at bounding box center [768, 366] width 72 height 27
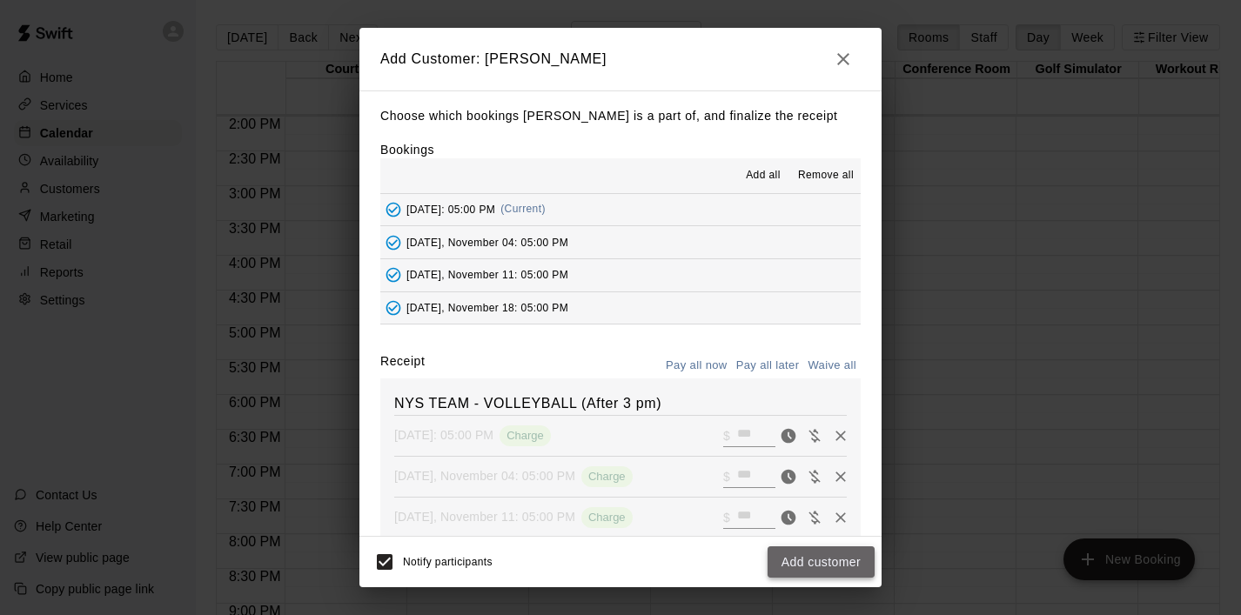
click at [837, 568] on button "Add customer" at bounding box center [821, 563] width 107 height 32
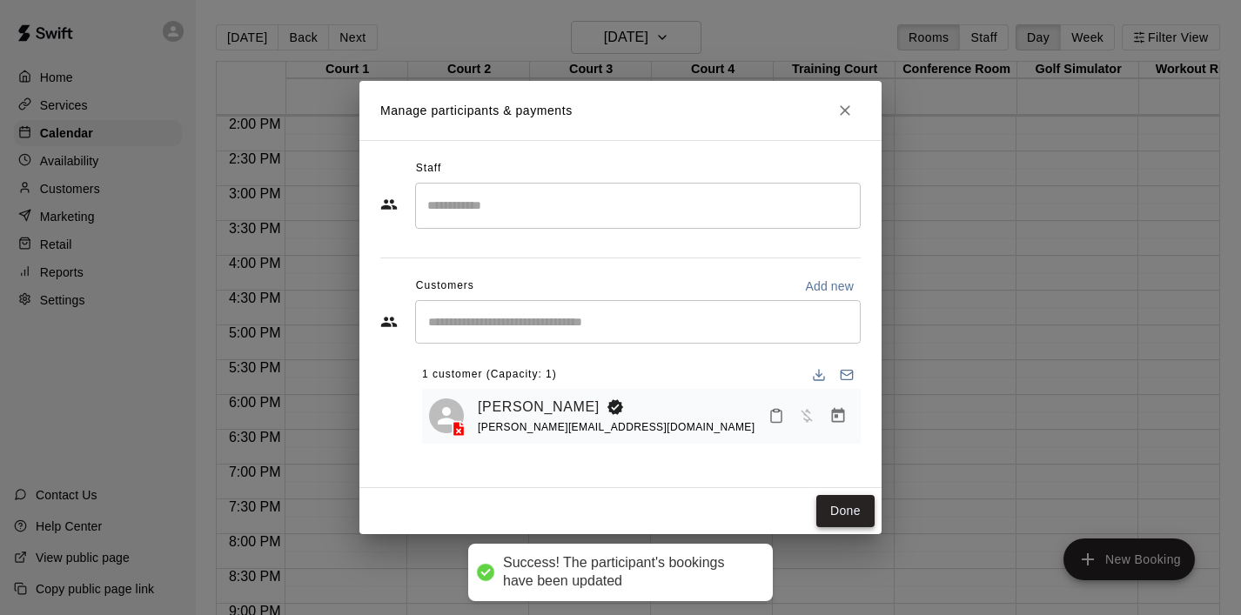
click at [865, 507] on button "Done" at bounding box center [845, 511] width 58 height 32
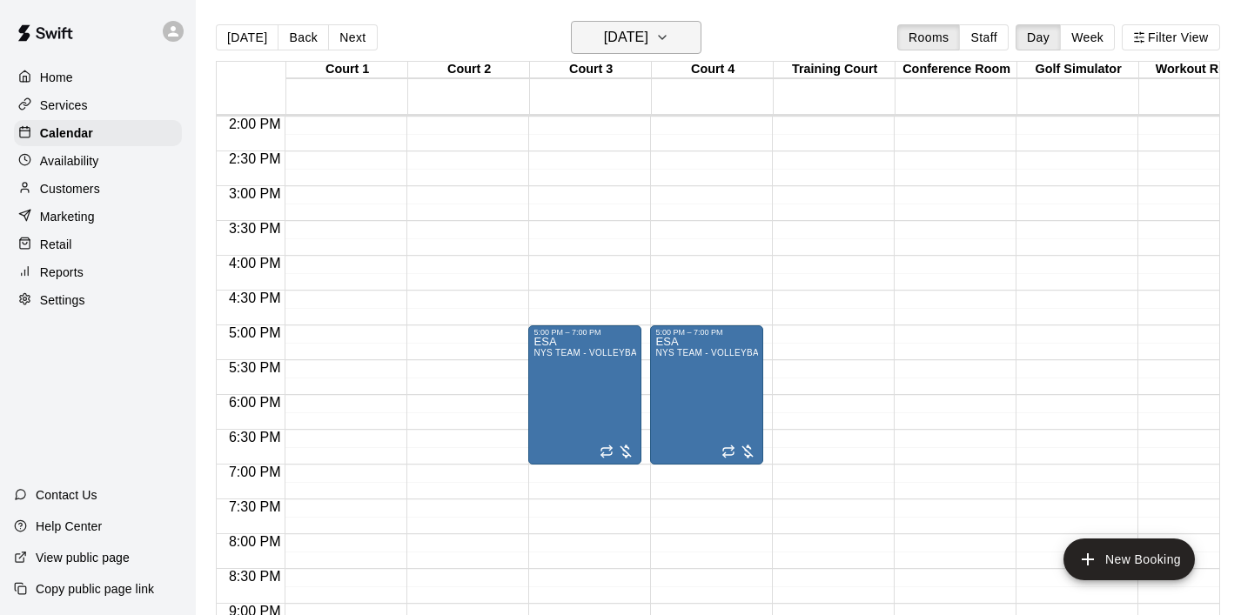
click at [695, 40] on button "[DATE]" at bounding box center [636, 37] width 131 height 33
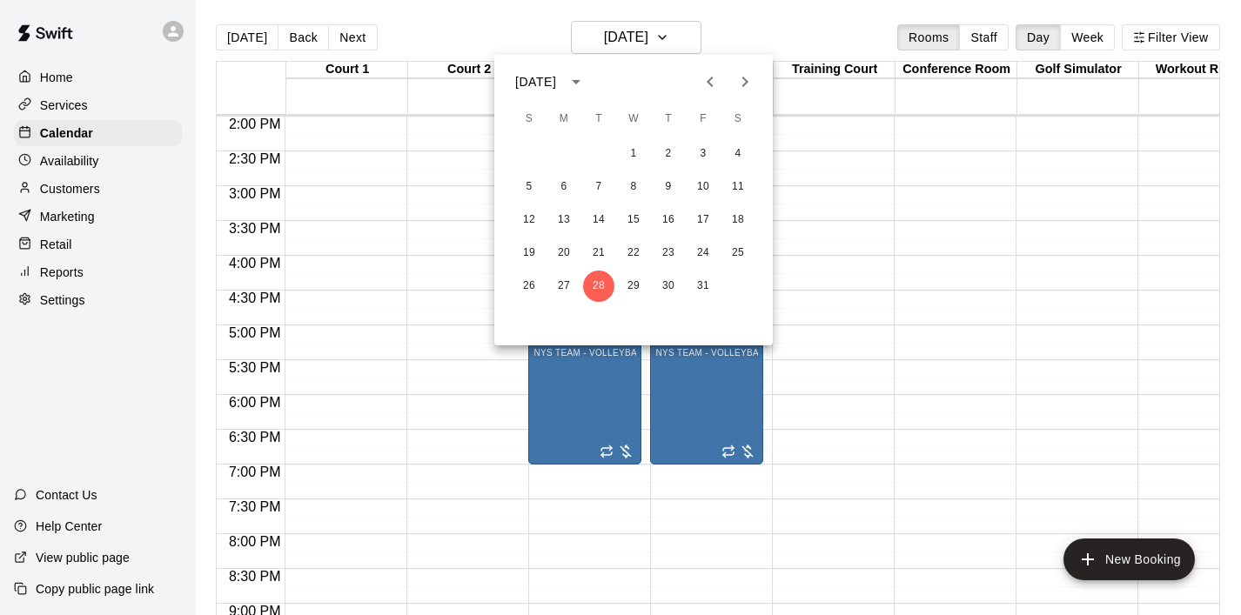
click at [720, 77] on icon "Previous month" at bounding box center [710, 81] width 21 height 21
click at [635, 150] on button "3" at bounding box center [633, 153] width 31 height 31
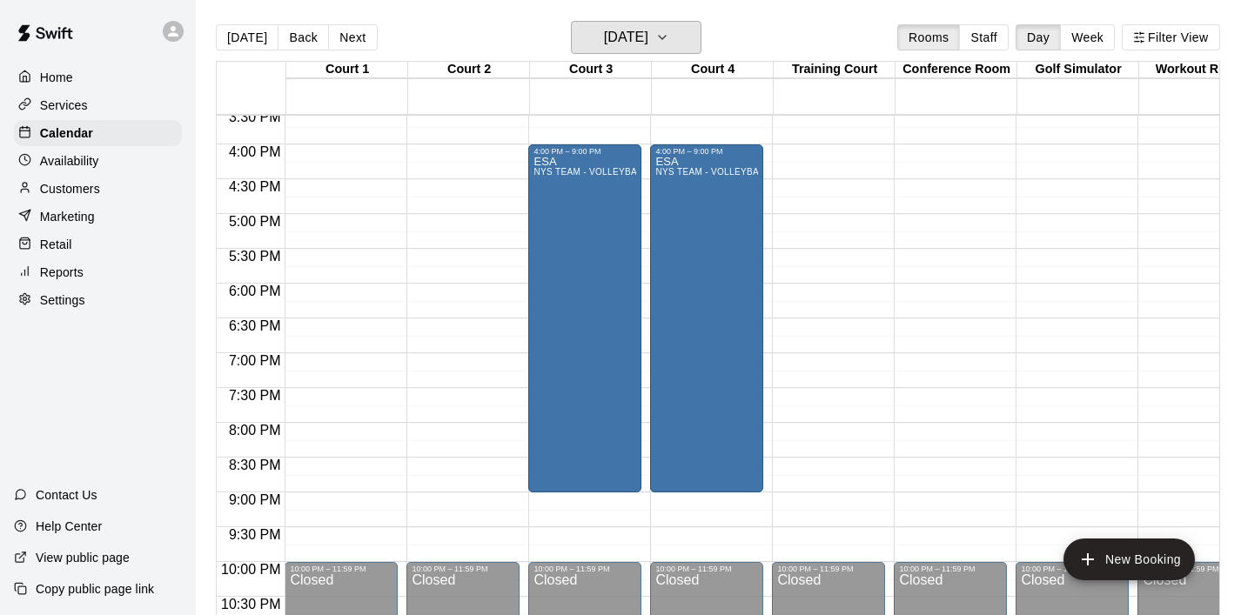
scroll to position [1088, 0]
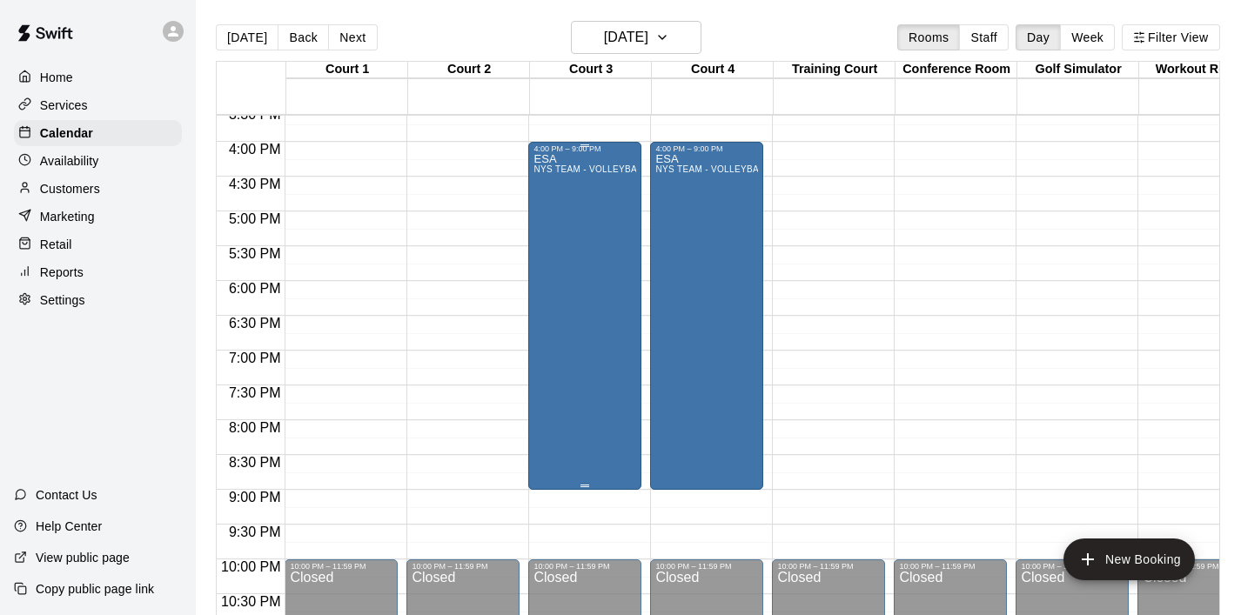
click at [583, 335] on div "ESA NYS TEAM - VOLLEYBALL (After 3 pm)" at bounding box center [585, 460] width 103 height 615
click at [558, 254] on icon "delete" at bounding box center [551, 254] width 21 height 21
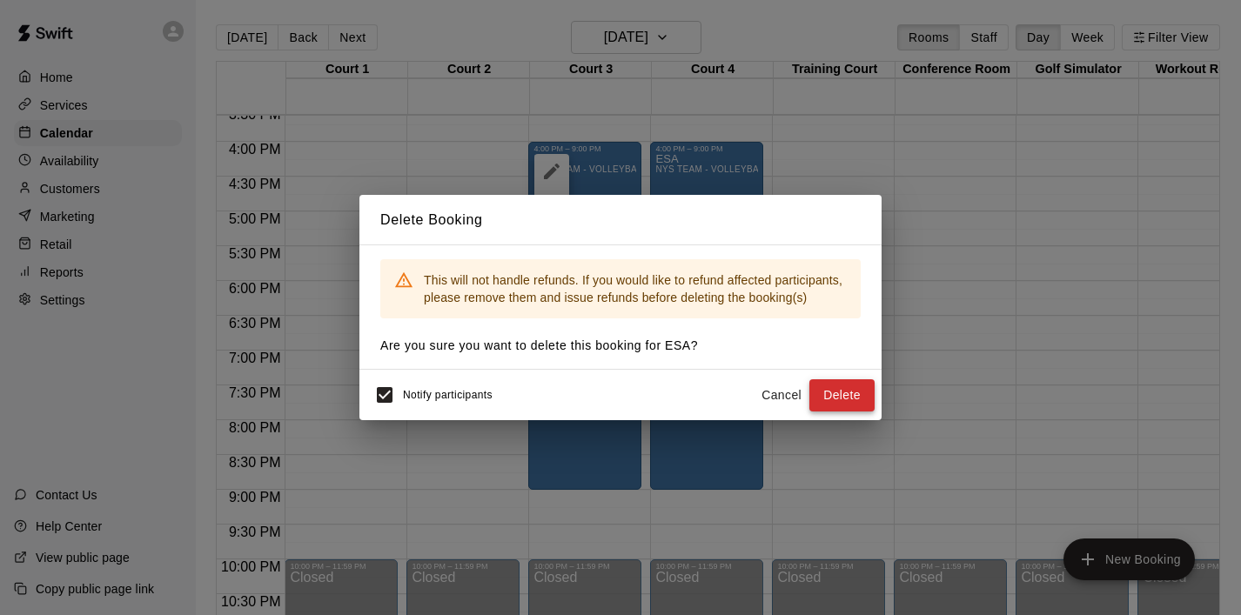
click at [856, 406] on button "Delete" at bounding box center [841, 395] width 65 height 32
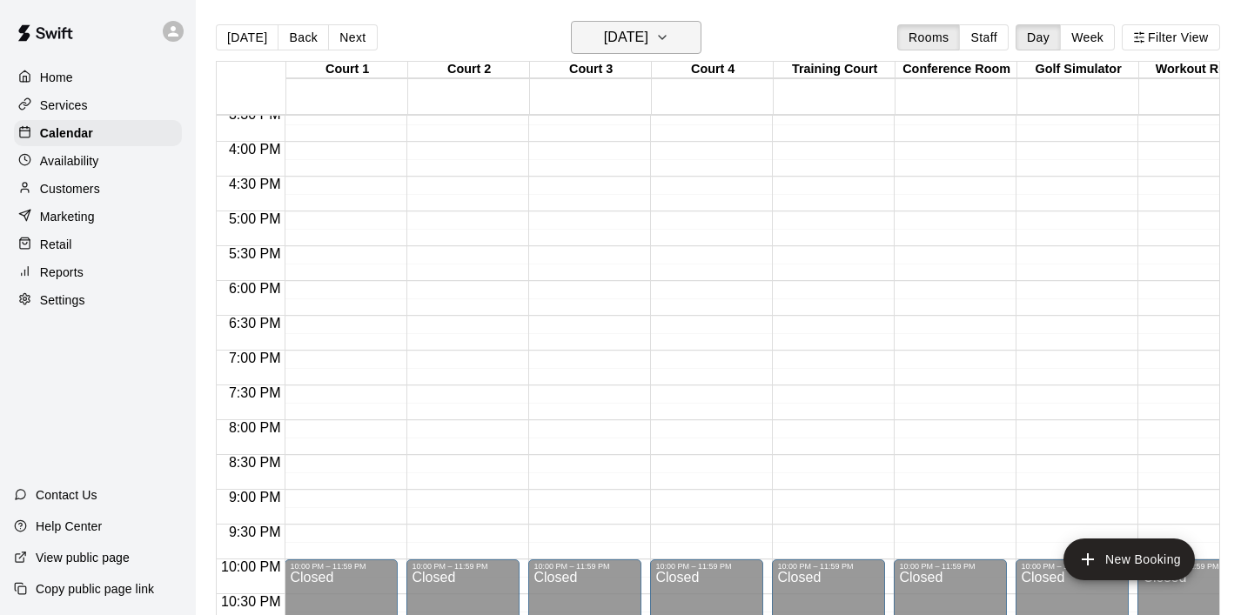
click at [669, 45] on icon "button" at bounding box center [662, 37] width 14 height 21
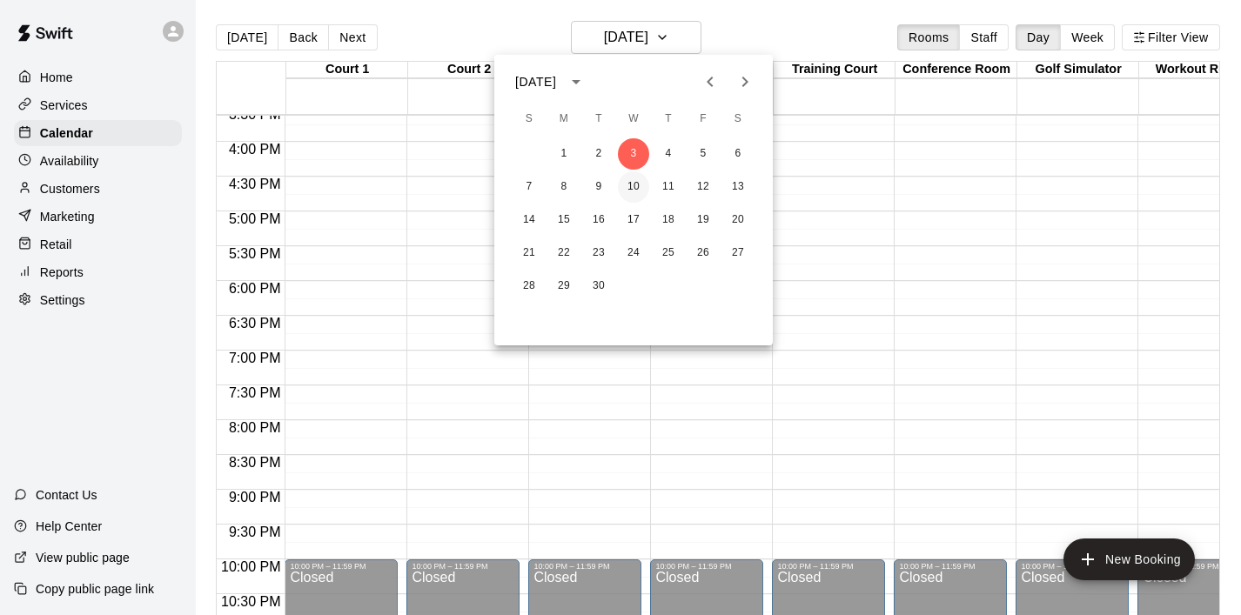
click at [635, 188] on button "10" at bounding box center [633, 186] width 31 height 31
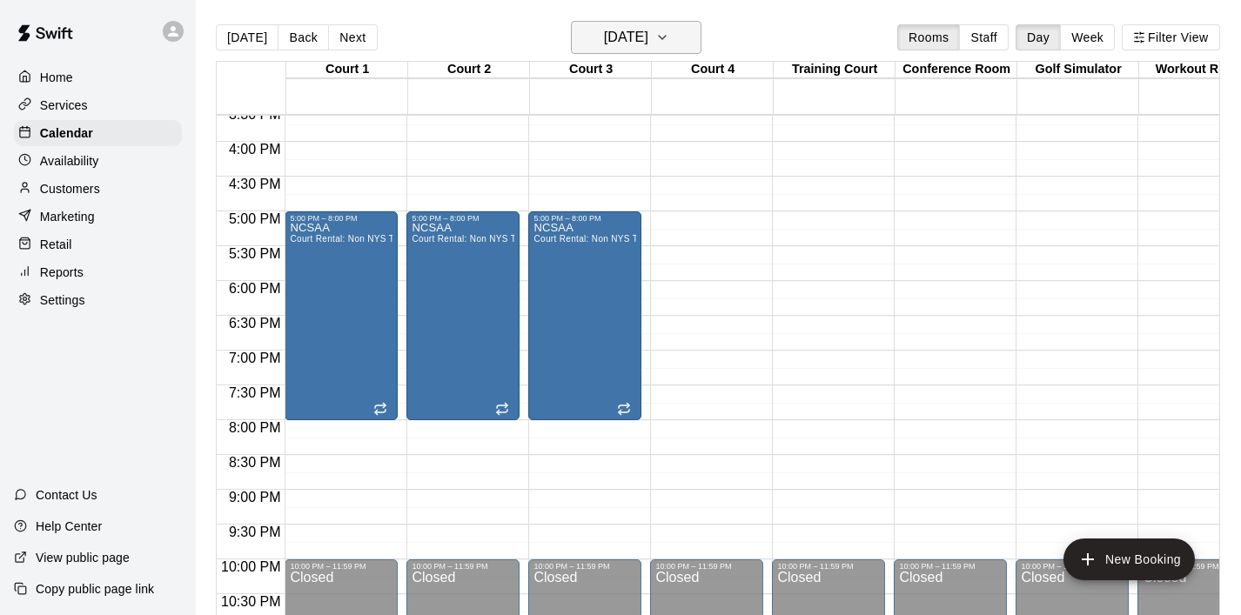
click at [666, 37] on icon "button" at bounding box center [662, 37] width 7 height 3
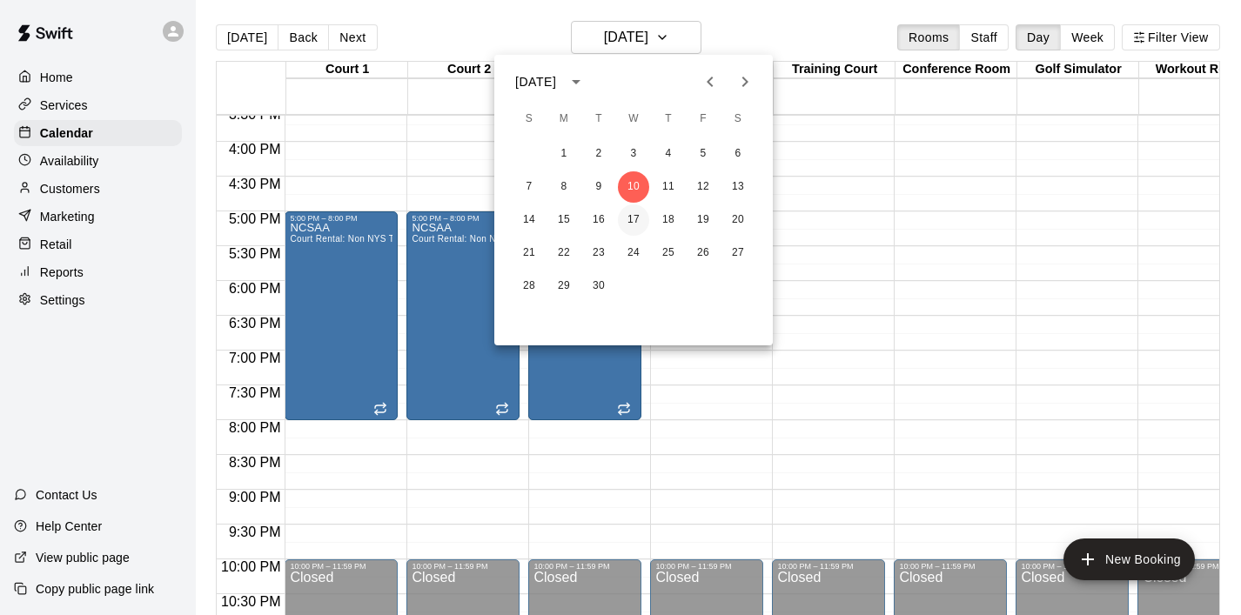
click at [641, 208] on button "17" at bounding box center [633, 220] width 31 height 31
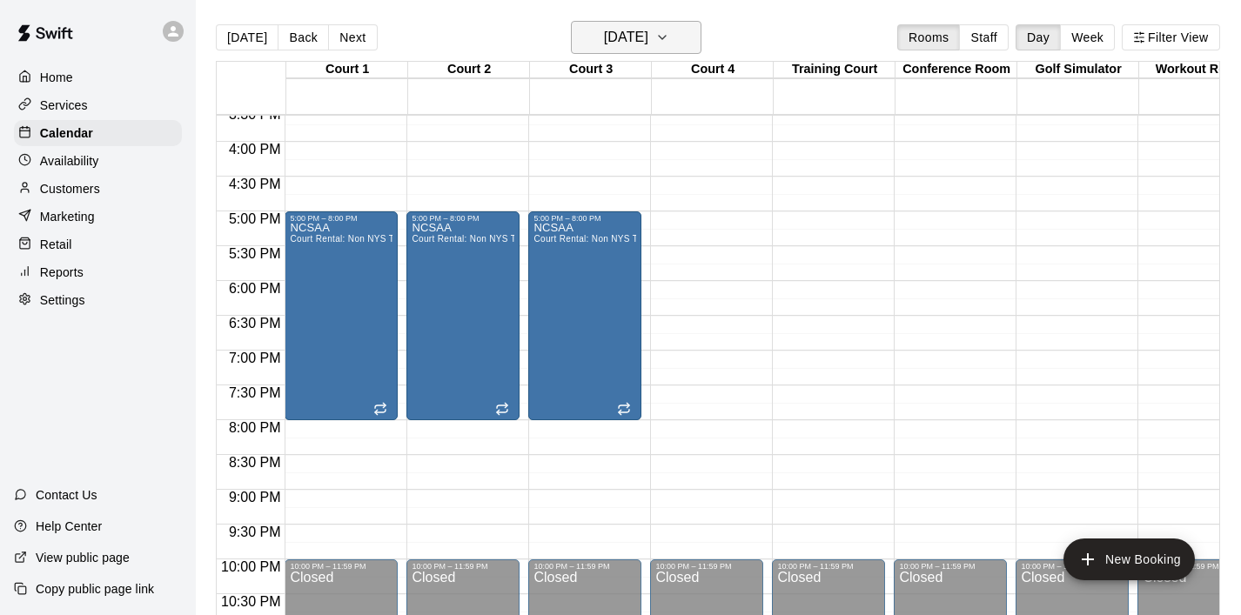
click at [669, 45] on icon "button" at bounding box center [662, 37] width 14 height 21
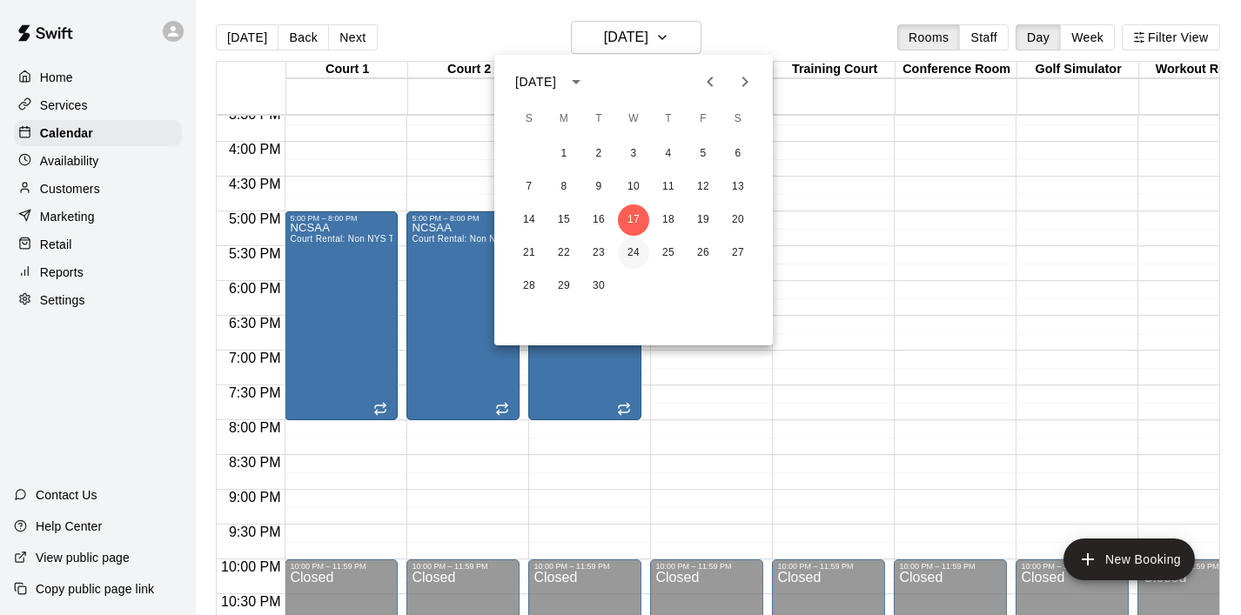
click at [636, 253] on button "24" at bounding box center [633, 253] width 31 height 31
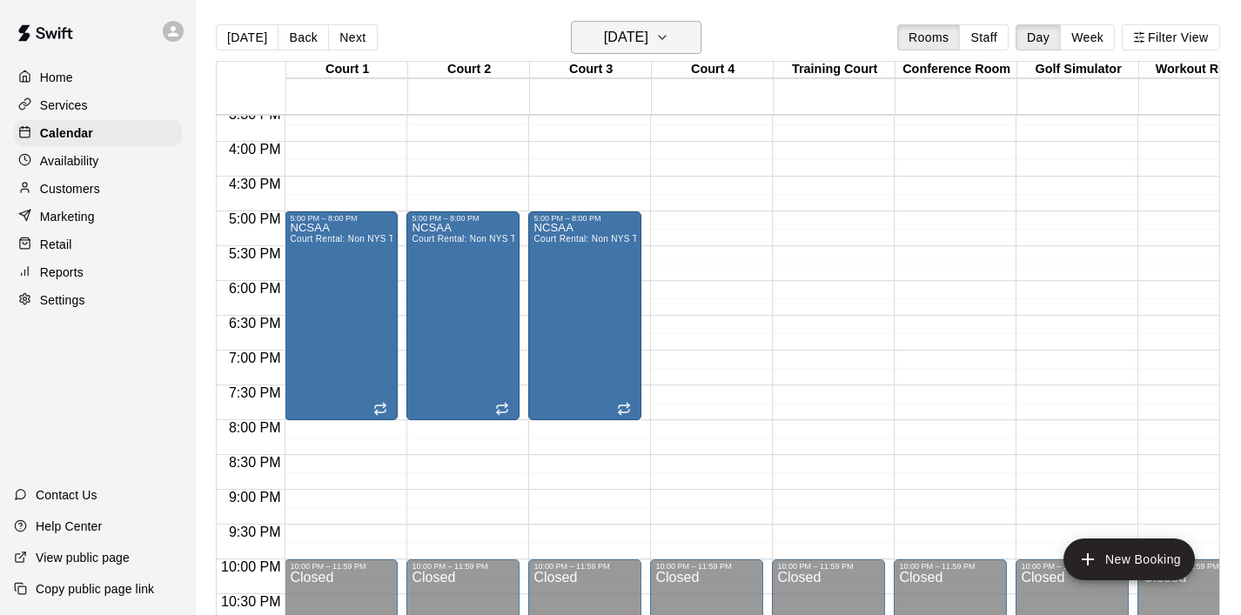
click at [669, 38] on icon "button" at bounding box center [662, 37] width 14 height 21
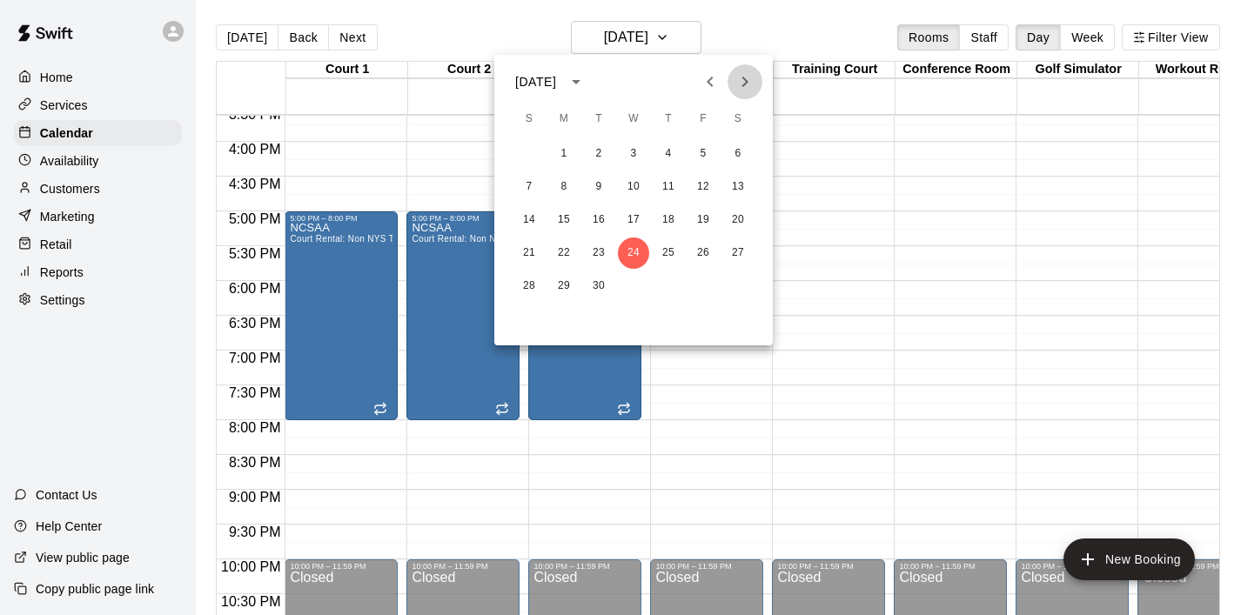
click at [749, 81] on icon "Next month" at bounding box center [745, 81] width 21 height 21
click at [639, 159] on button "1" at bounding box center [633, 153] width 31 height 31
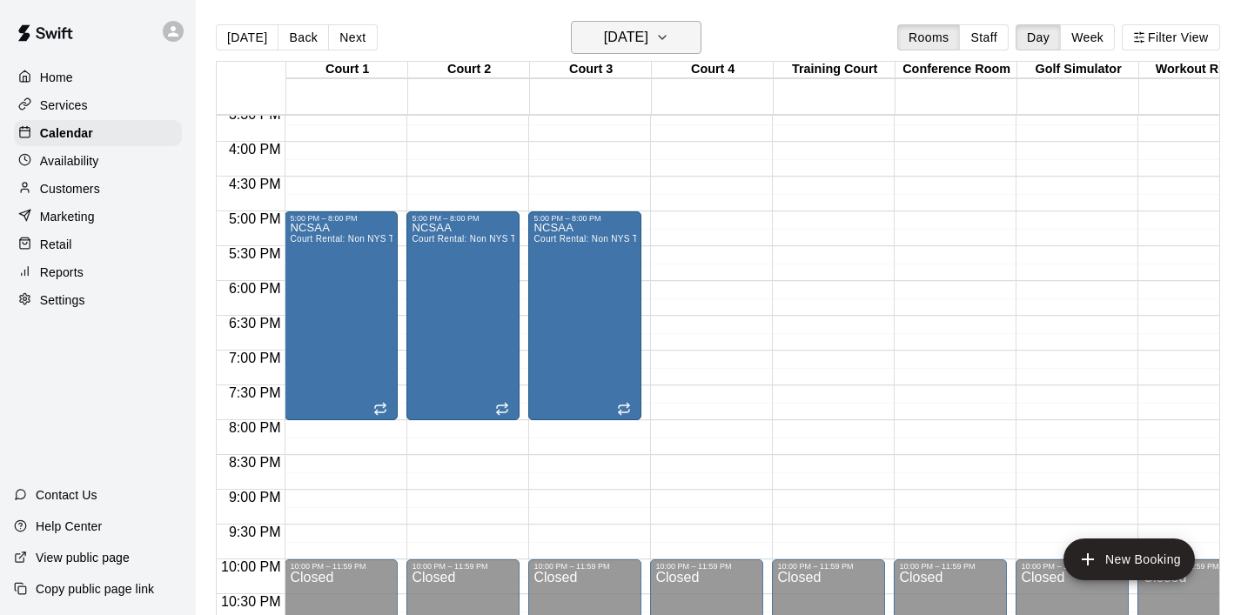
click at [669, 28] on icon "button" at bounding box center [662, 37] width 14 height 21
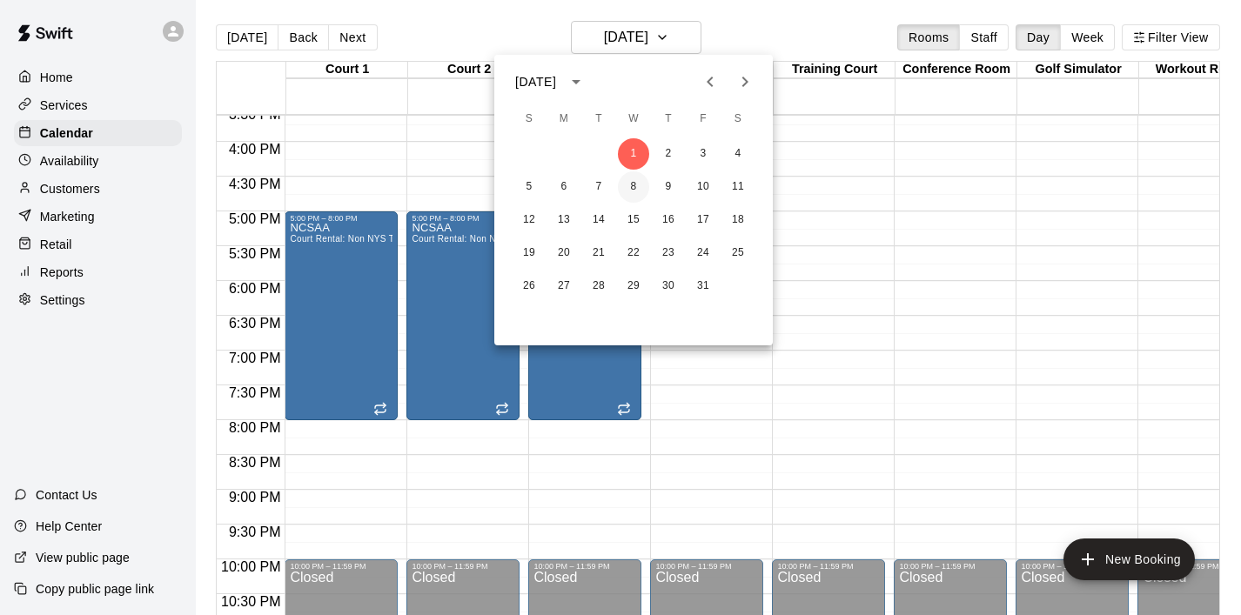
click at [634, 187] on button "8" at bounding box center [633, 186] width 31 height 31
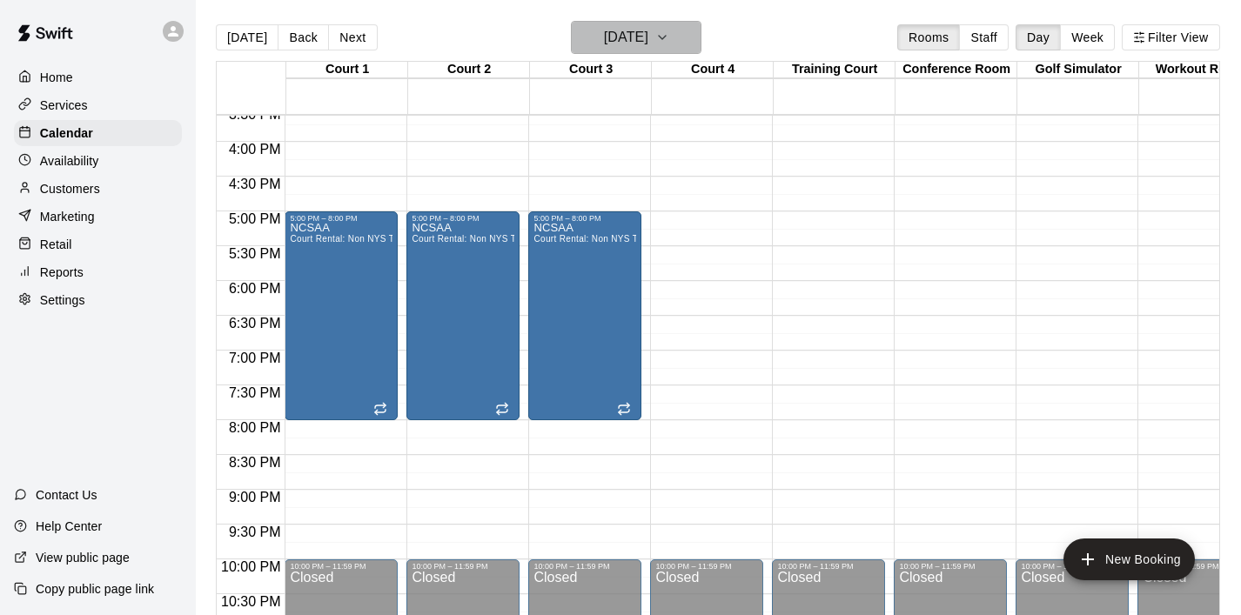
click at [669, 44] on icon "button" at bounding box center [662, 37] width 14 height 21
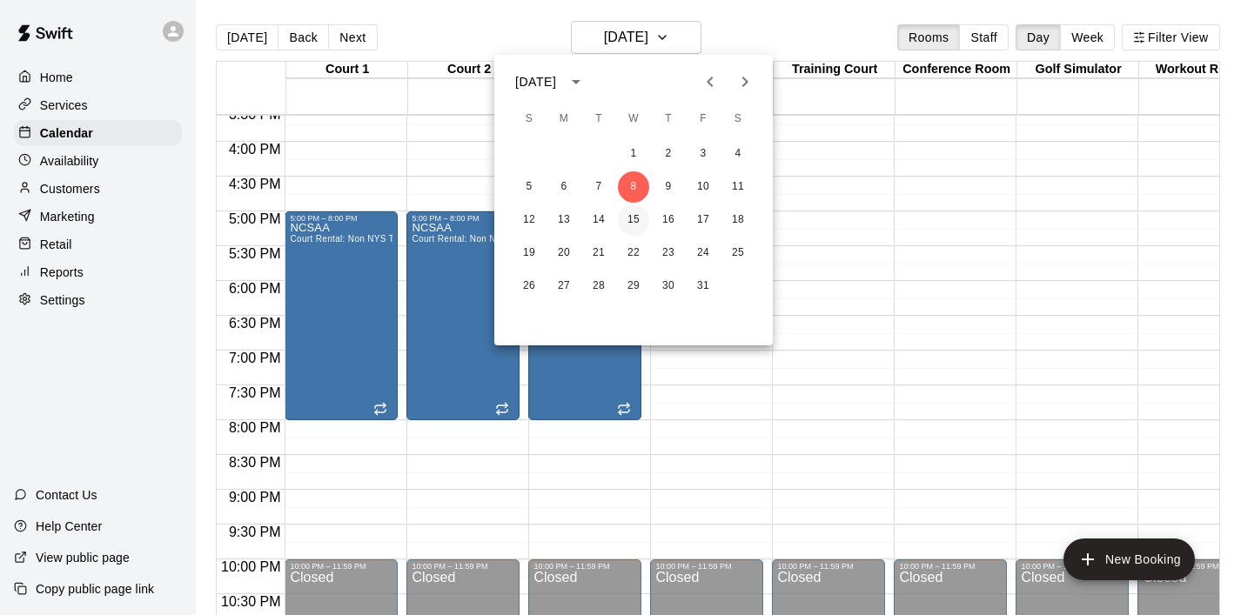
click at [637, 209] on button "15" at bounding box center [633, 220] width 31 height 31
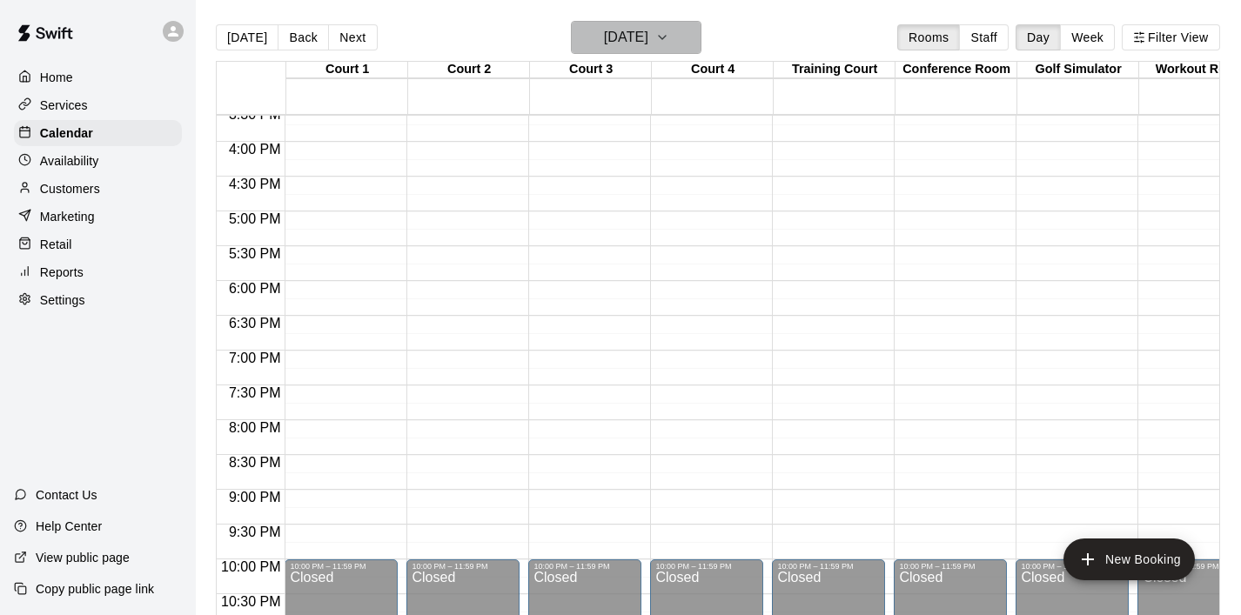
click at [669, 44] on icon "button" at bounding box center [662, 37] width 14 height 21
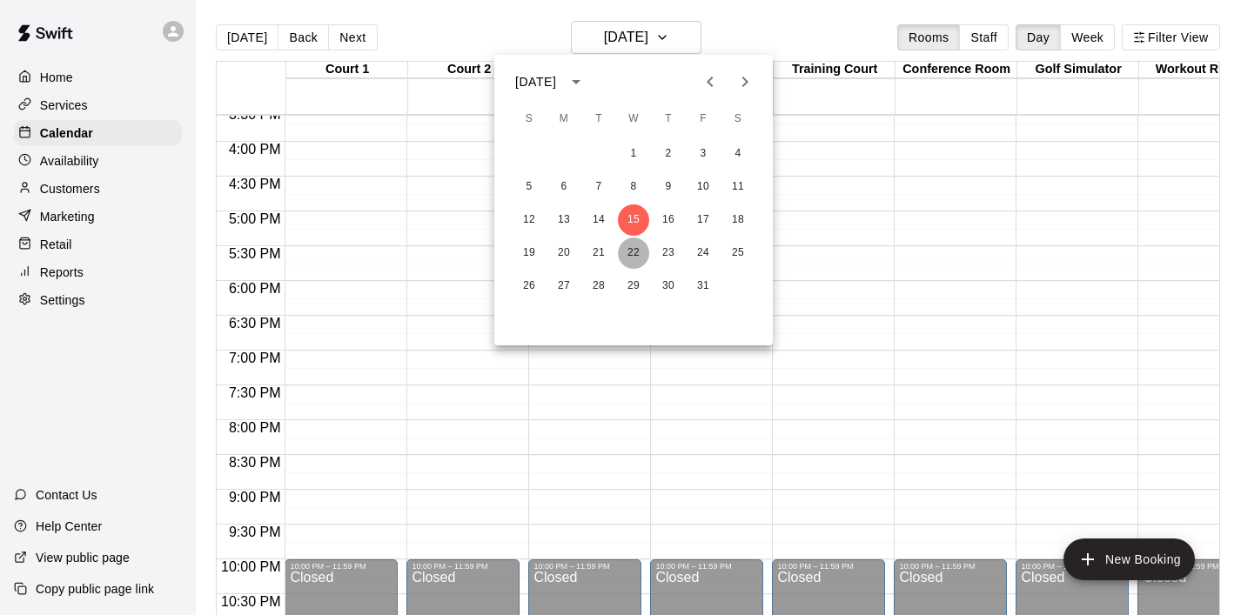
click at [635, 252] on button "22" at bounding box center [633, 253] width 31 height 31
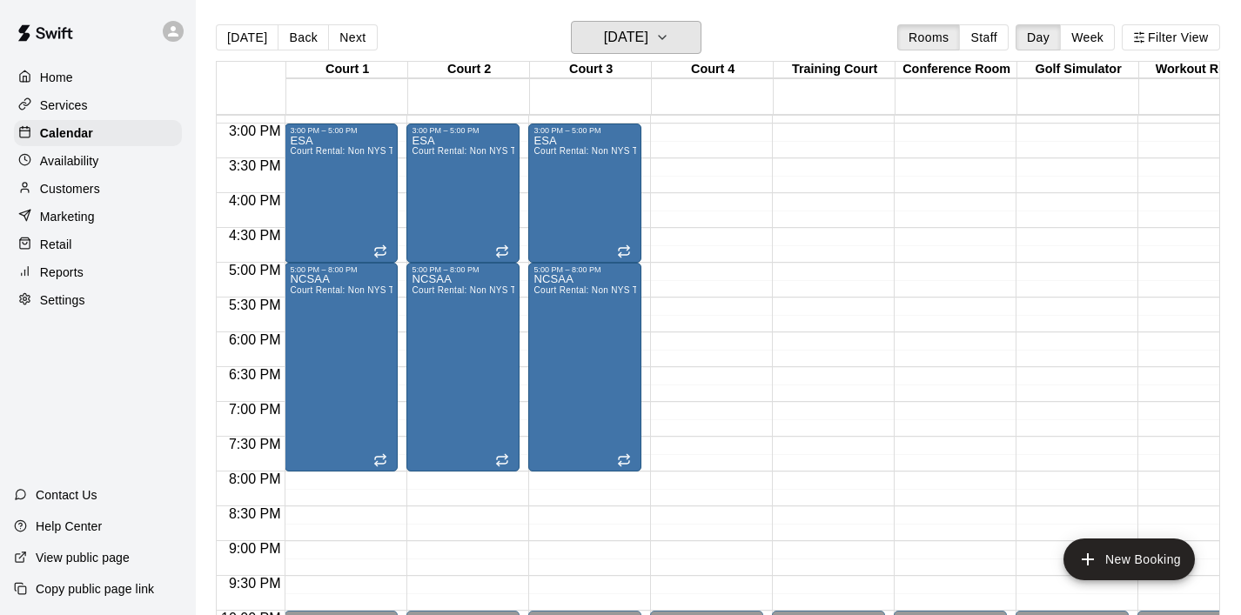
scroll to position [1031, 0]
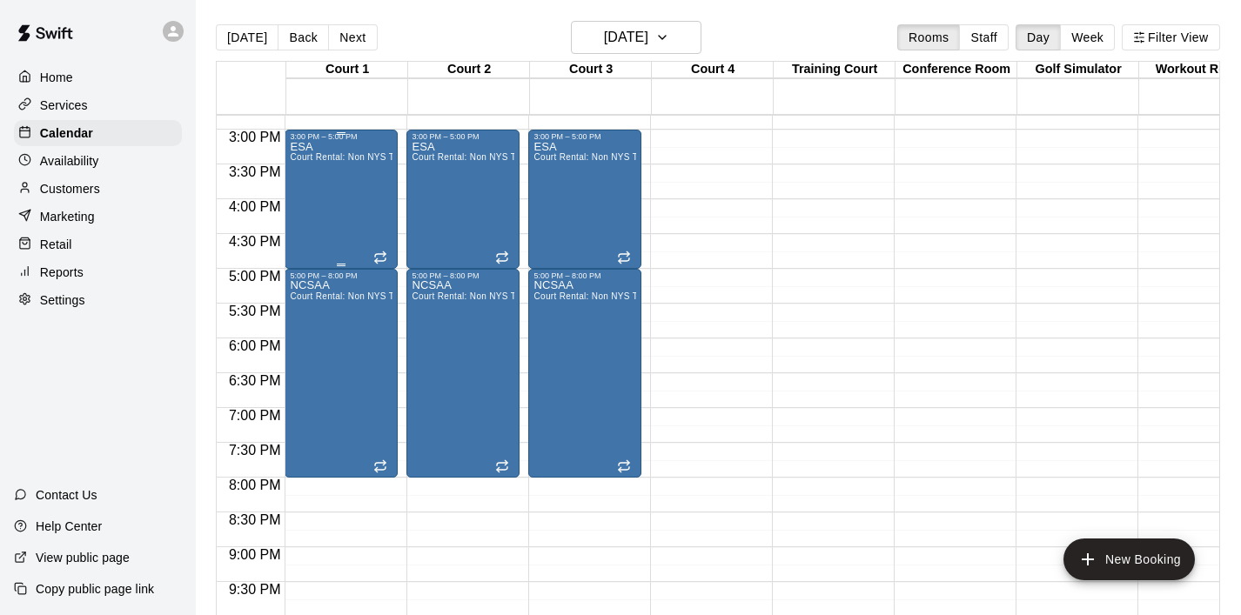
click at [375, 215] on div "ESA Court Rental: Non NYS Team" at bounding box center [341, 448] width 103 height 615
click at [320, 246] on button "delete" at bounding box center [308, 242] width 35 height 35
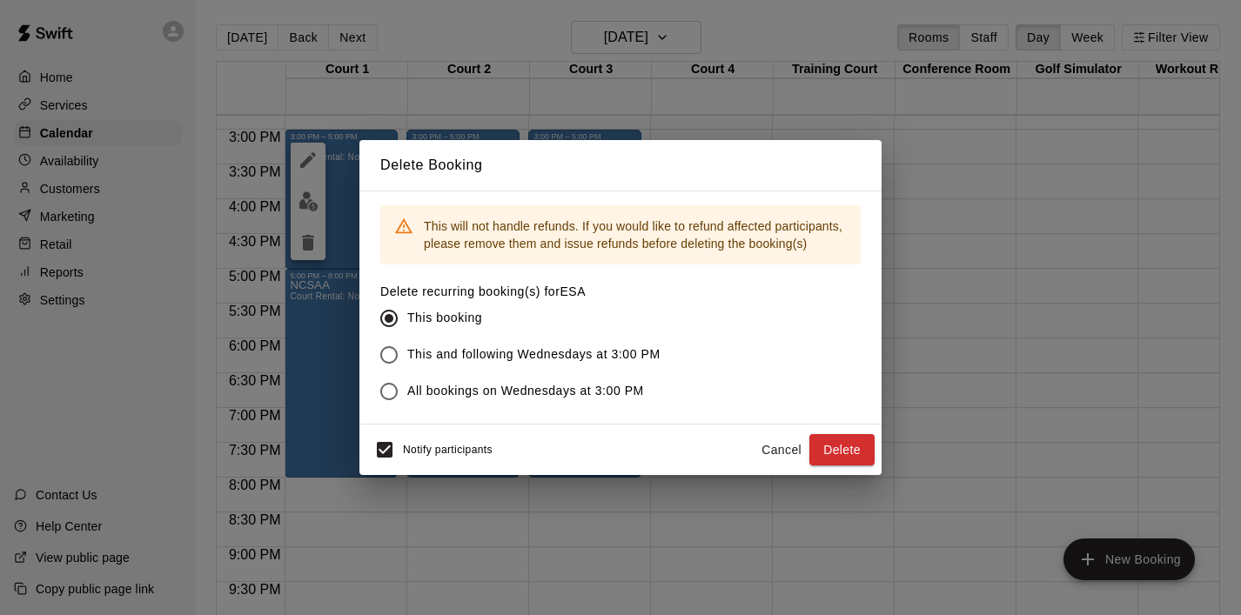
click at [527, 350] on span "This and following Wednesdays at 3:00 PM" at bounding box center [533, 355] width 253 height 18
click at [840, 442] on button "Delete" at bounding box center [841, 450] width 65 height 32
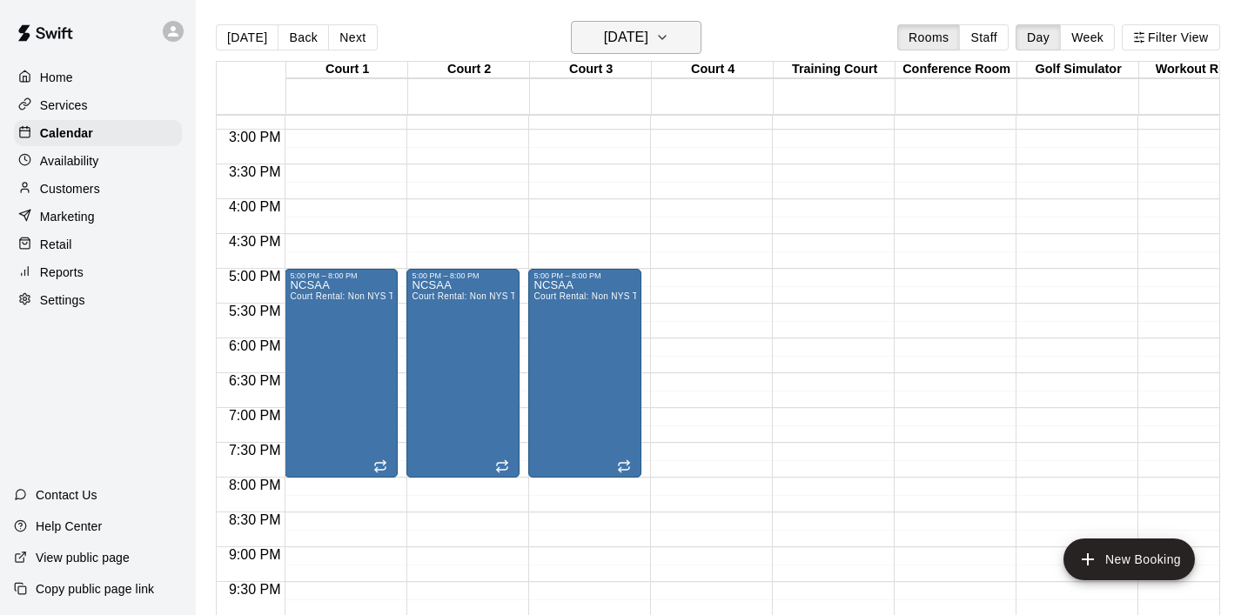
click at [669, 40] on icon "button" at bounding box center [662, 37] width 14 height 21
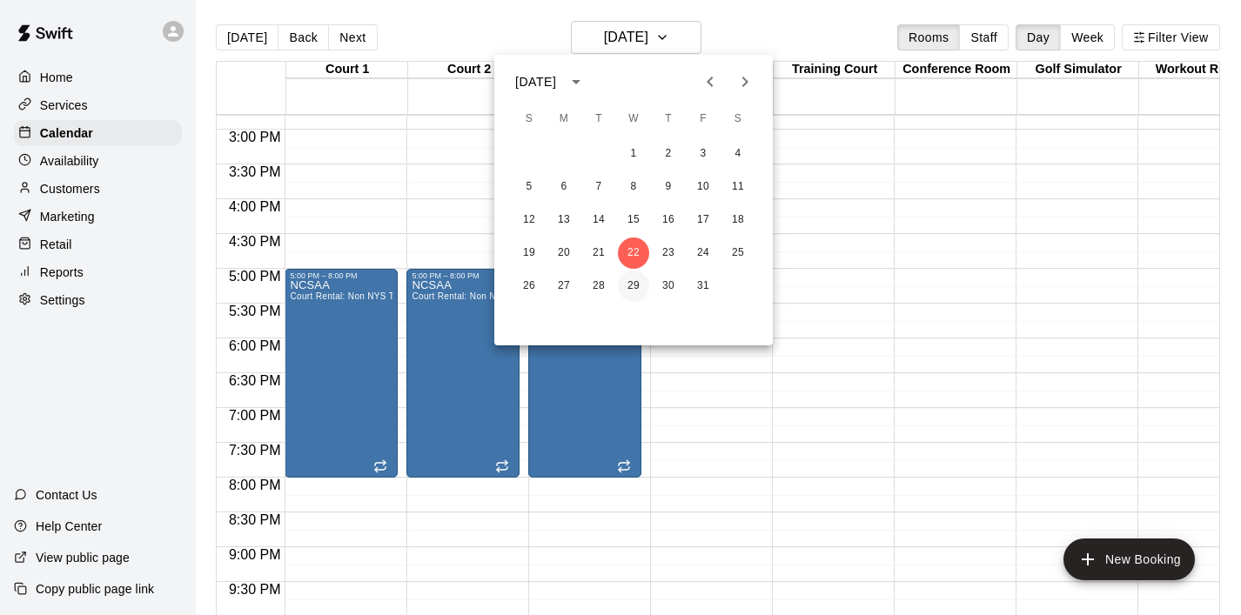
click at [637, 285] on button "29" at bounding box center [633, 286] width 31 height 31
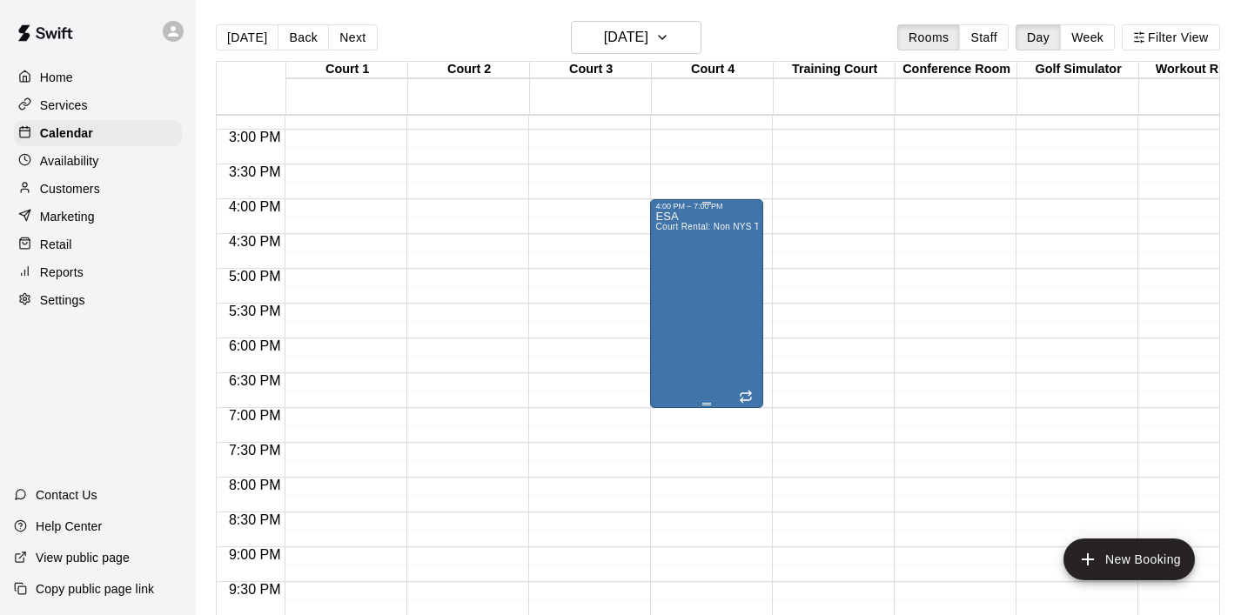
click at [694, 325] on div "ESA Court Rental: Non NYS Team" at bounding box center [706, 518] width 103 height 615
click at [675, 311] on icon "delete" at bounding box center [674, 312] width 12 height 16
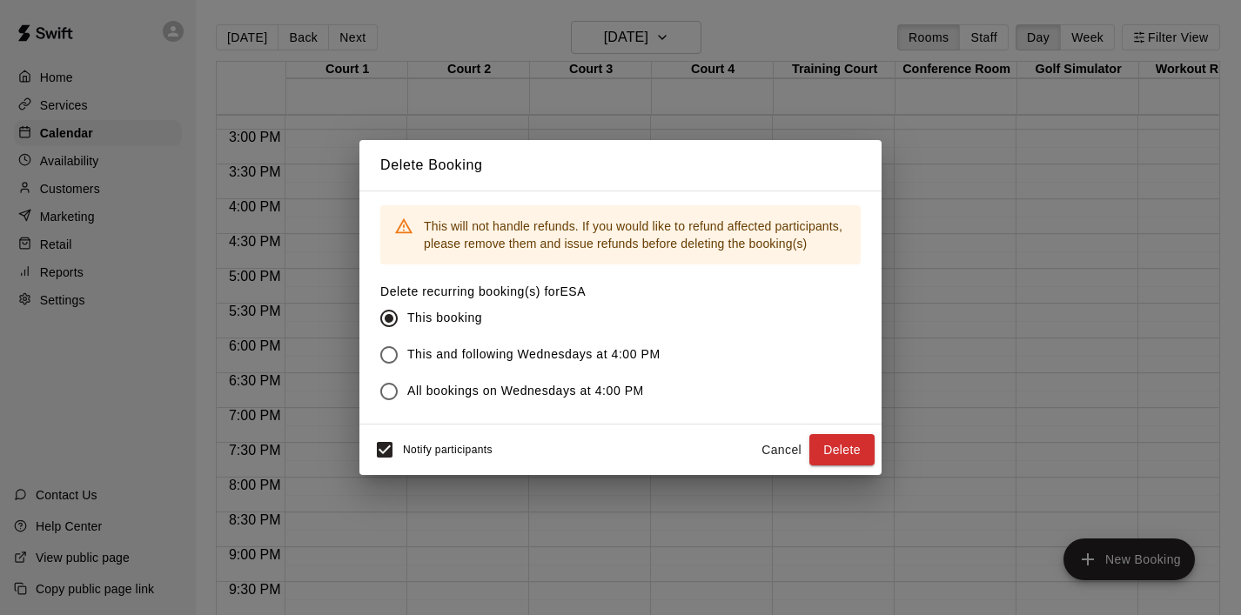
click at [619, 350] on span "This and following Wednesdays at 4:00 PM" at bounding box center [533, 355] width 253 height 18
click at [848, 452] on button "Delete" at bounding box center [841, 450] width 65 height 32
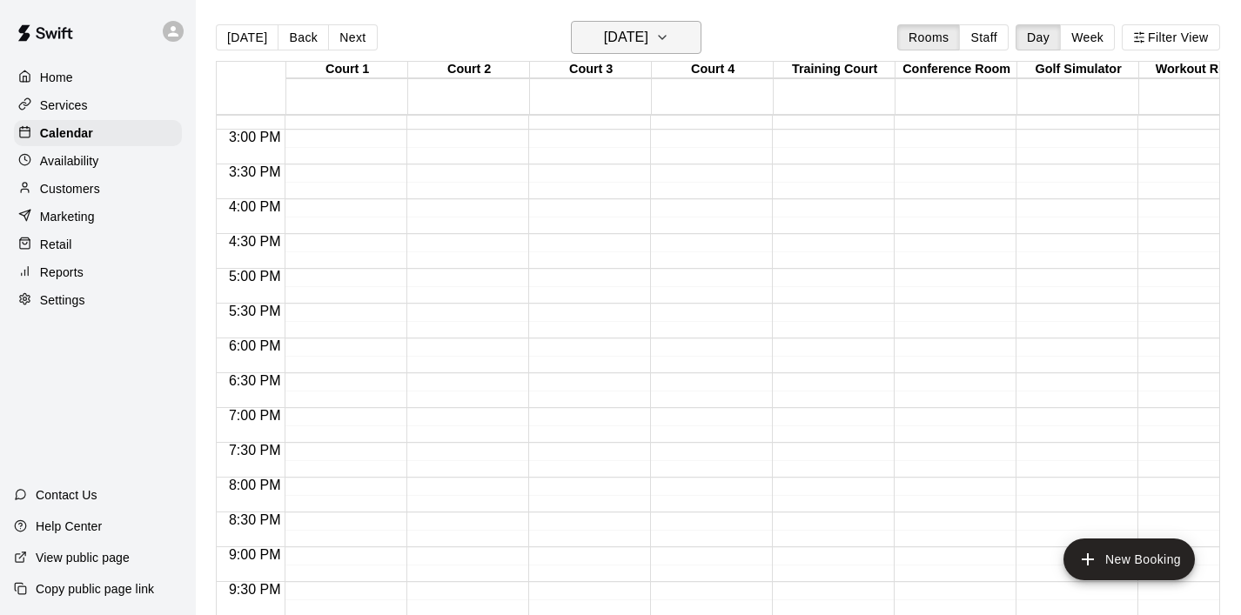
click at [669, 43] on icon "button" at bounding box center [662, 37] width 14 height 21
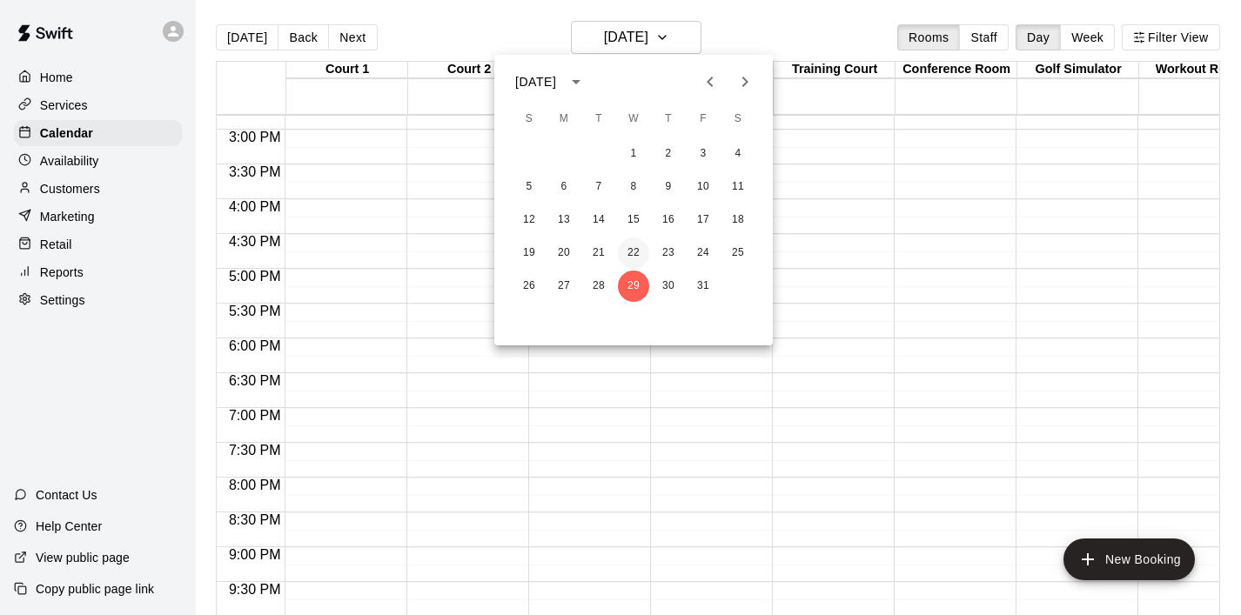
click at [634, 254] on button "22" at bounding box center [633, 253] width 31 height 31
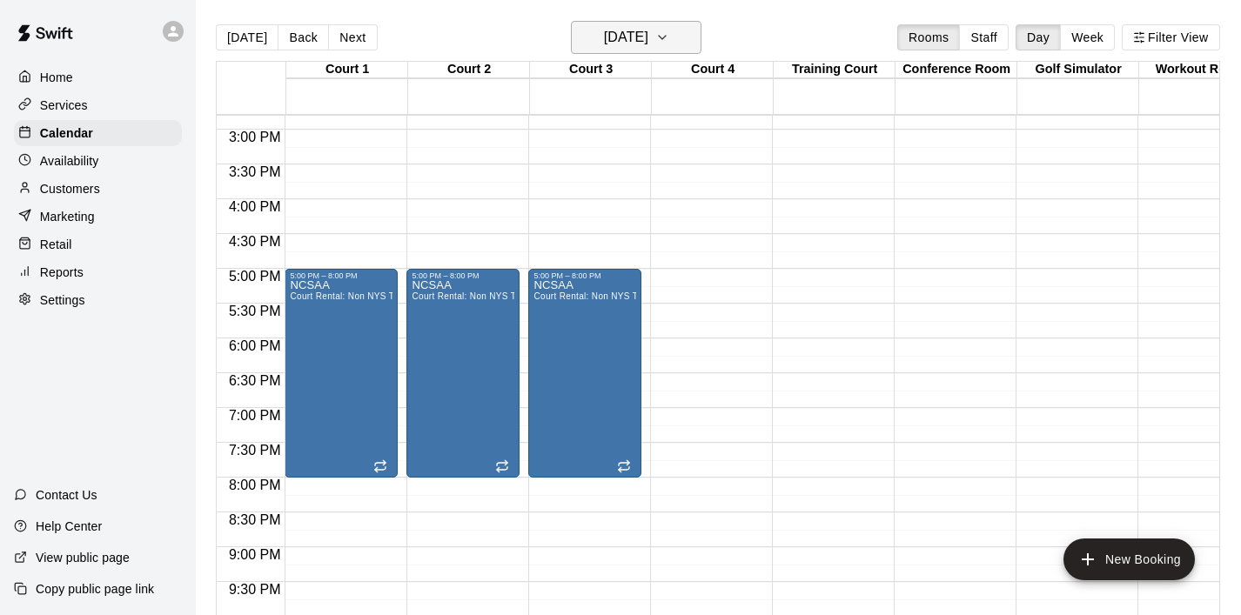
click at [669, 30] on icon "button" at bounding box center [662, 37] width 14 height 21
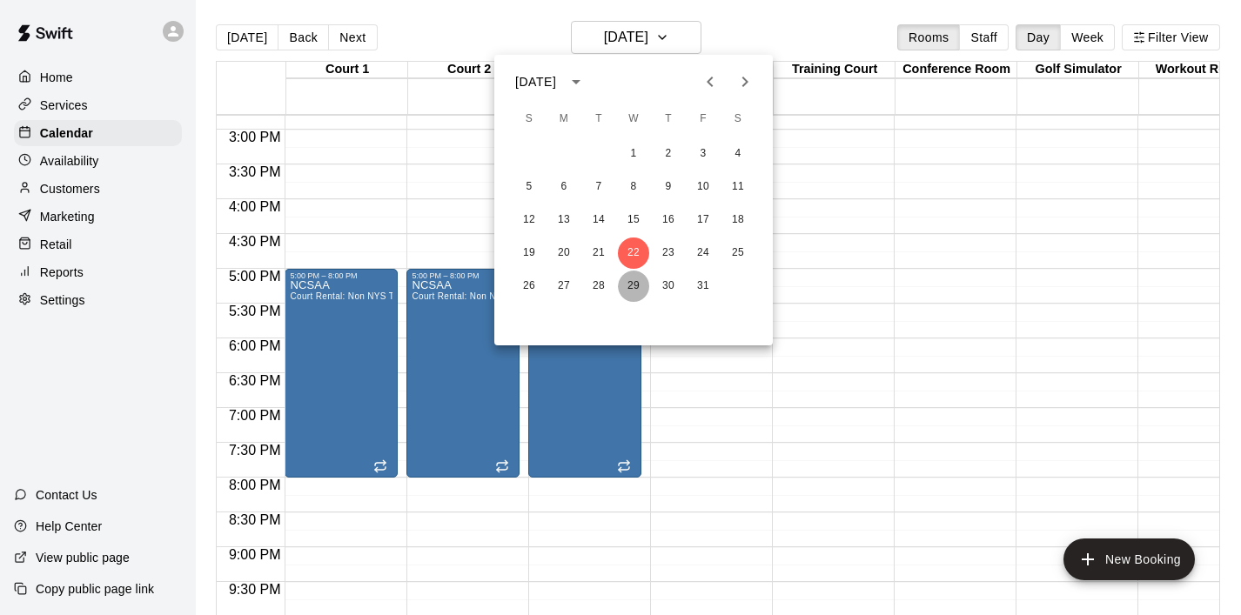
click at [632, 280] on button "29" at bounding box center [633, 286] width 31 height 31
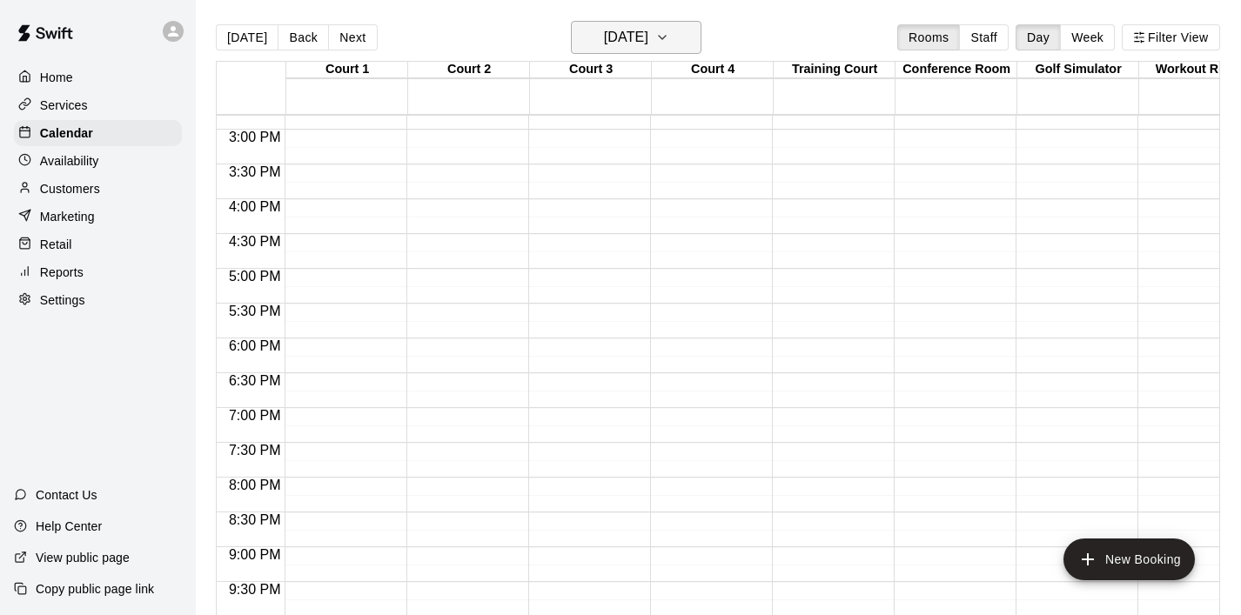
click at [669, 33] on icon "button" at bounding box center [662, 37] width 14 height 21
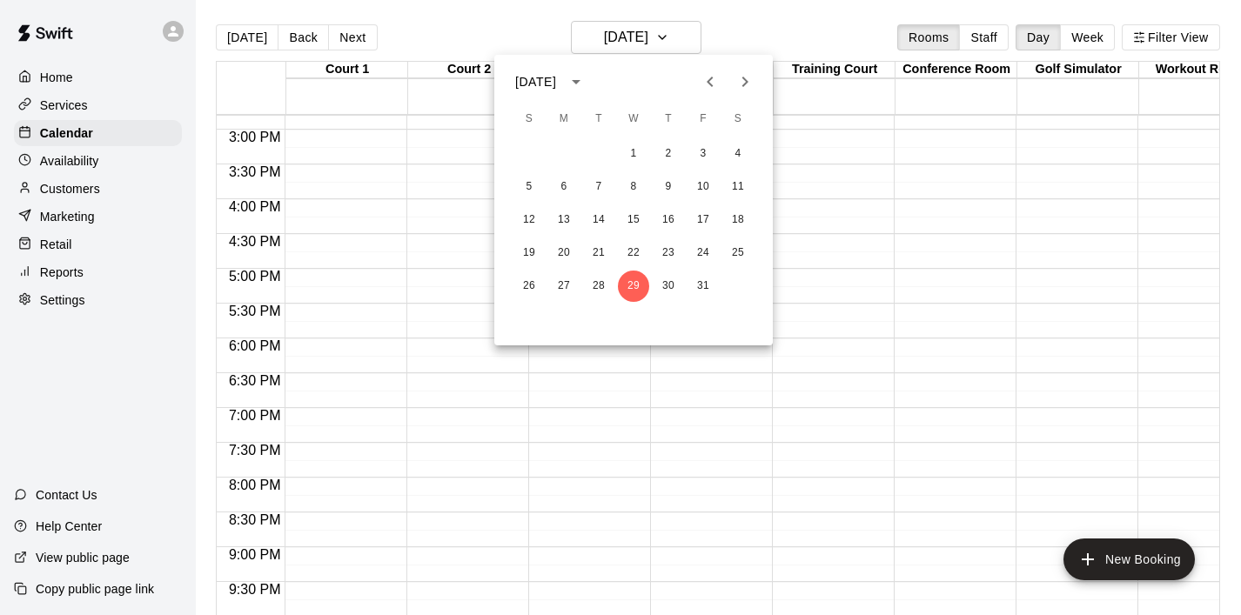
click at [747, 77] on icon "Next month" at bounding box center [745, 81] width 21 height 21
click at [632, 190] on button "5" at bounding box center [633, 186] width 31 height 31
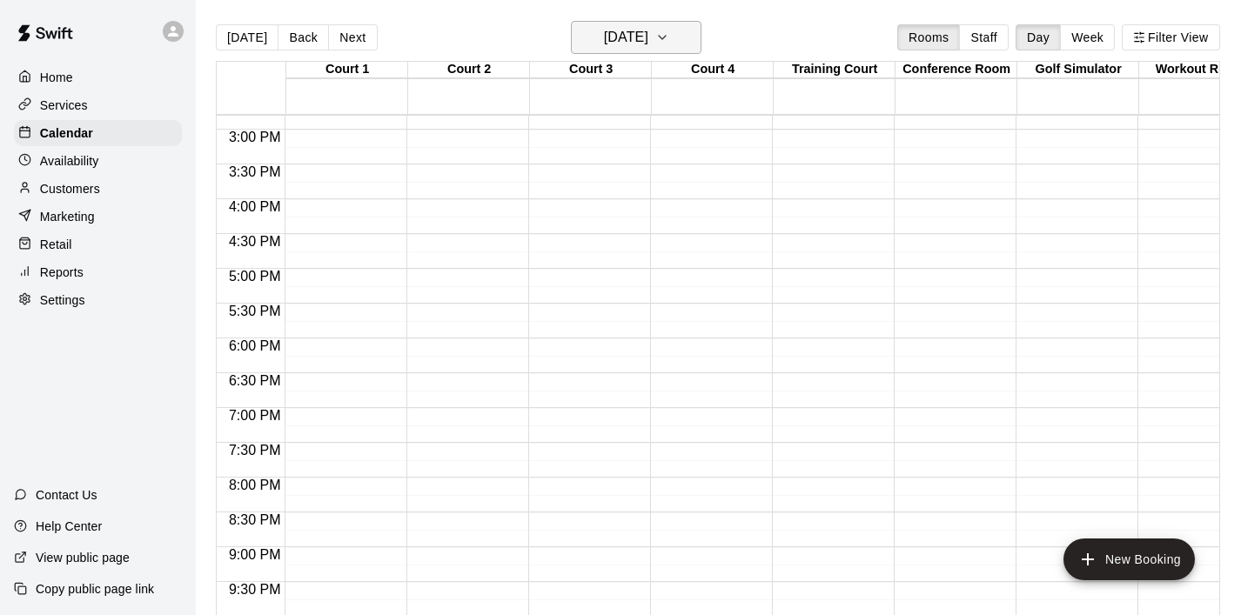
click at [669, 38] on icon "button" at bounding box center [662, 37] width 14 height 21
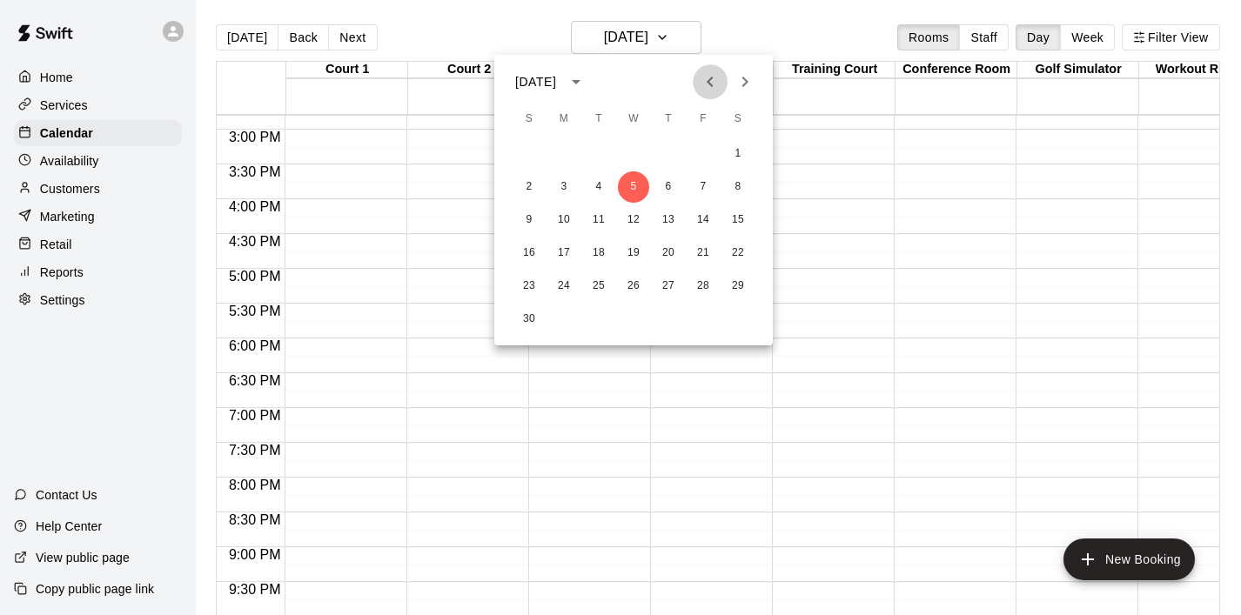
click at [706, 86] on icon "Previous month" at bounding box center [710, 81] width 21 height 21
click at [633, 156] on button "3" at bounding box center [633, 153] width 31 height 31
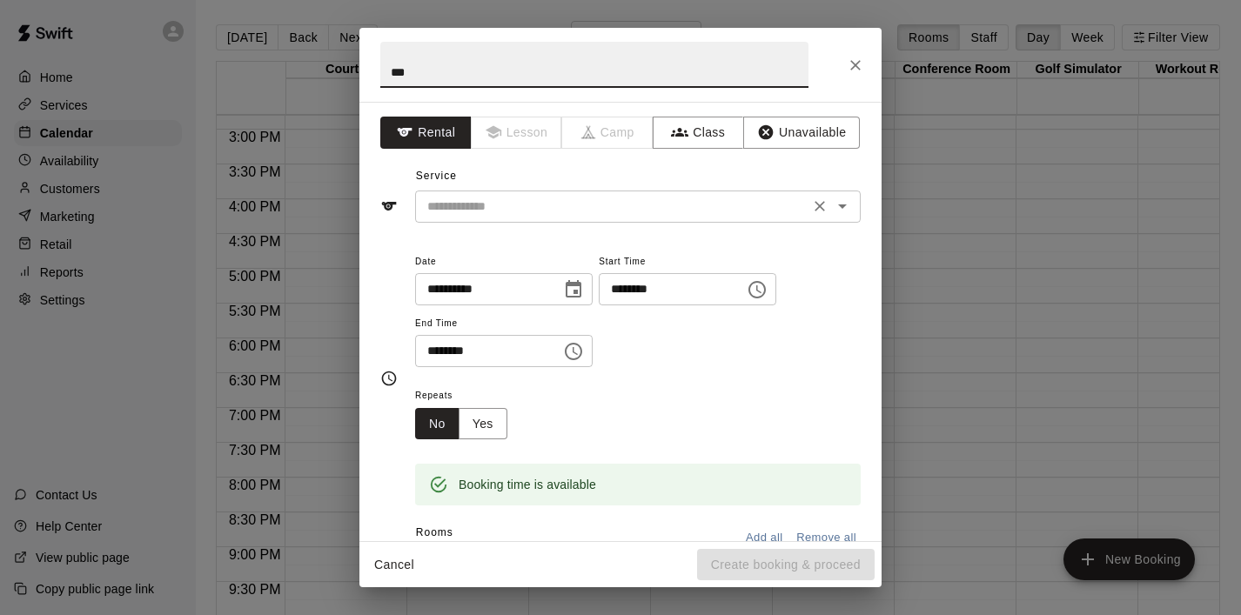
type input "***"
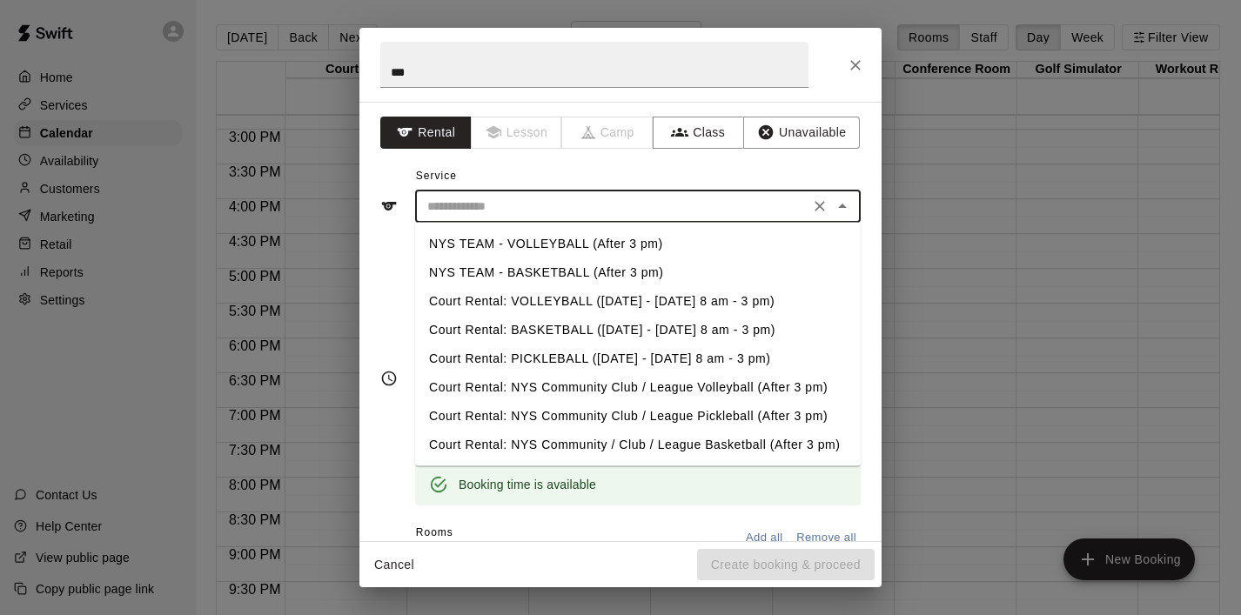
click at [486, 213] on input "text" at bounding box center [612, 207] width 384 height 22
click at [528, 241] on li "NYS TEAM - VOLLEYBALL (After 3 pm)" at bounding box center [638, 244] width 446 height 29
type input "**********"
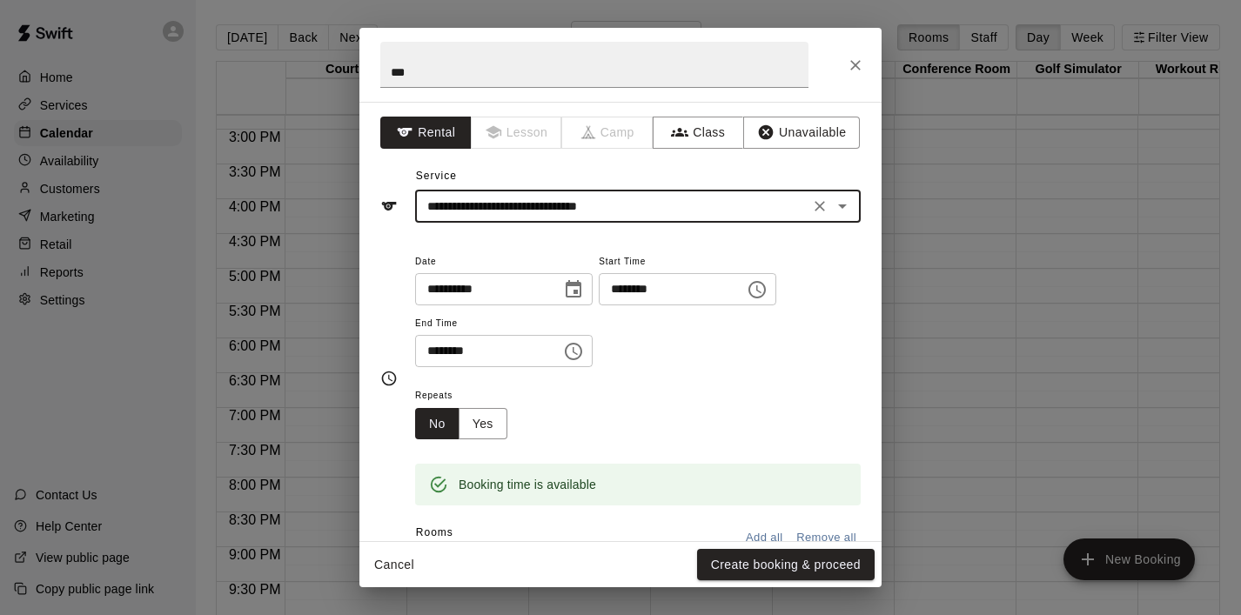
click at [584, 359] on icon "Choose time, selected time is 5:30 PM" at bounding box center [573, 351] width 21 height 21
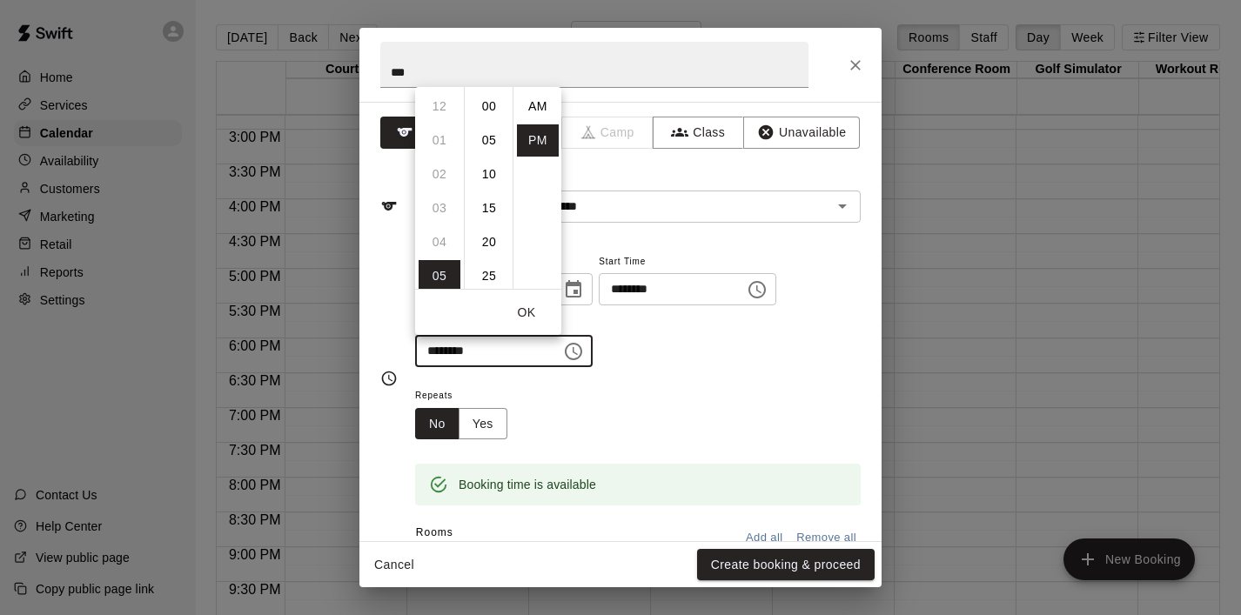
scroll to position [31, 0]
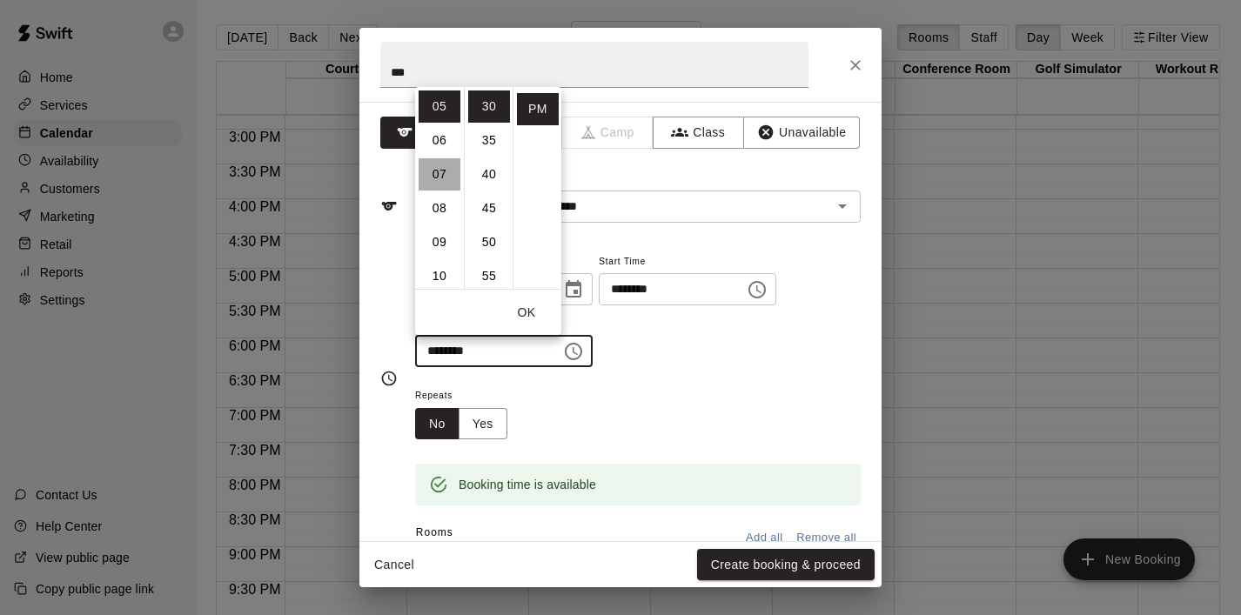
click at [432, 182] on li "07" at bounding box center [440, 174] width 42 height 32
click at [487, 104] on li "00" at bounding box center [489, 107] width 42 height 32
type input "********"
click at [520, 310] on button "OK" at bounding box center [527, 313] width 56 height 32
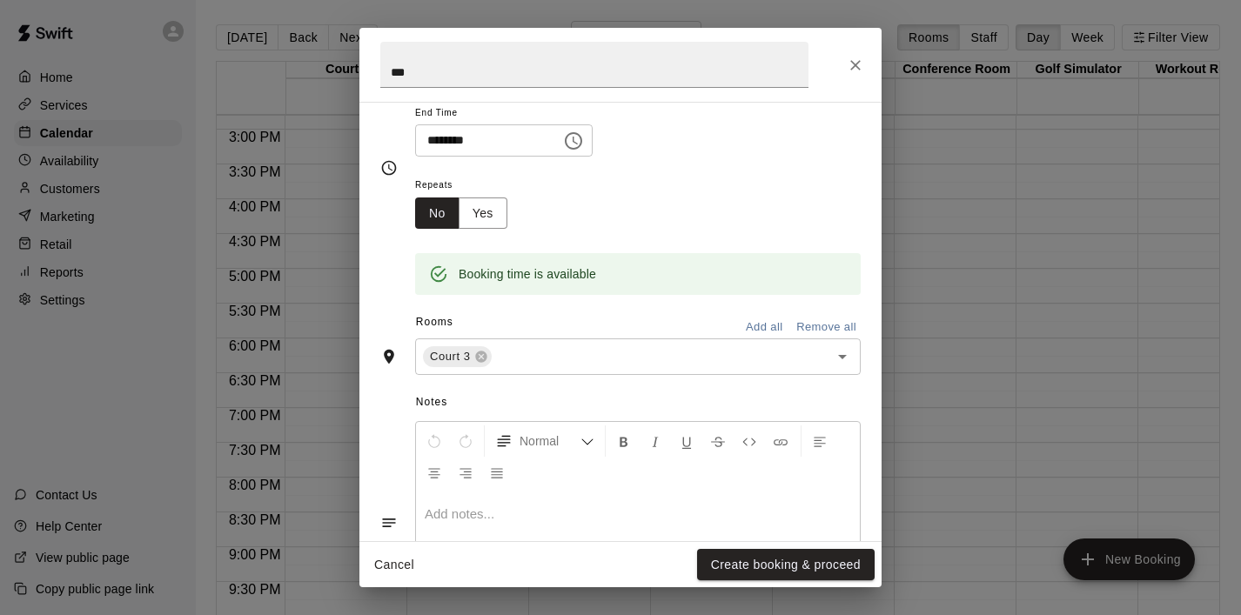
scroll to position [217, 0]
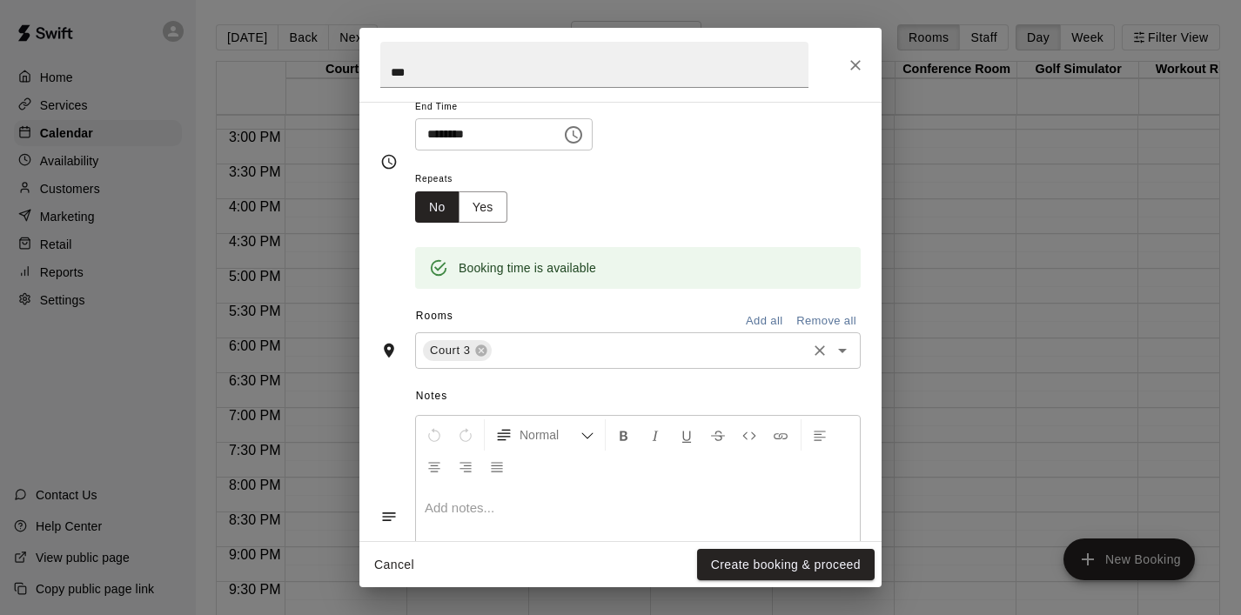
click at [843, 345] on icon "Open" at bounding box center [842, 350] width 21 height 21
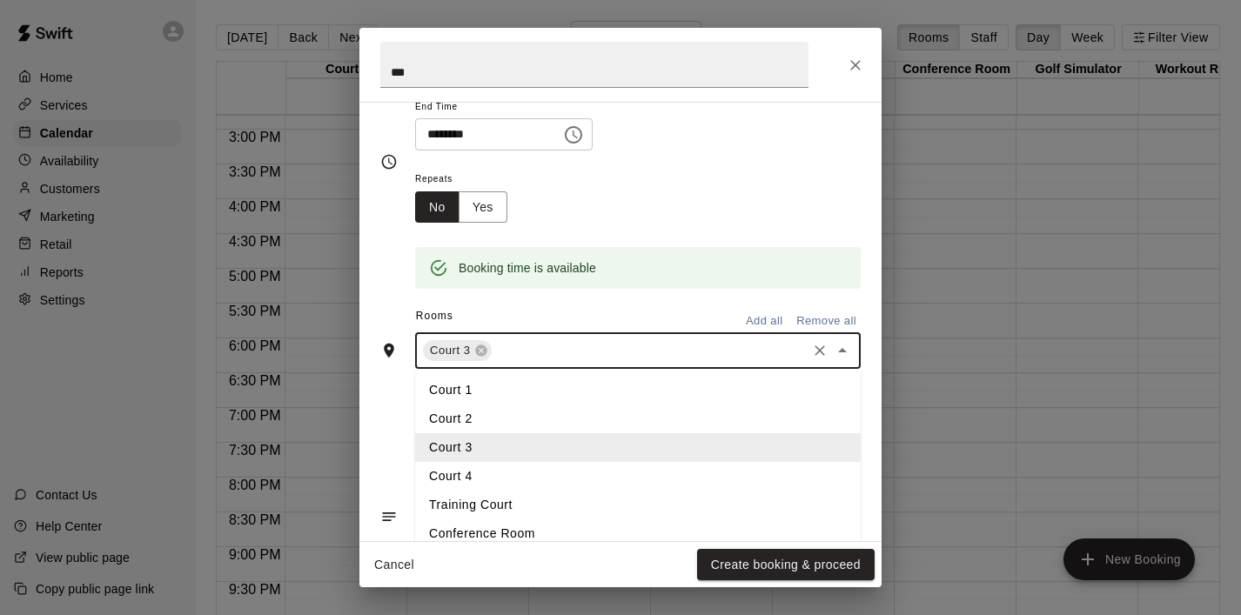
click at [569, 472] on li "Court 4" at bounding box center [638, 476] width 446 height 29
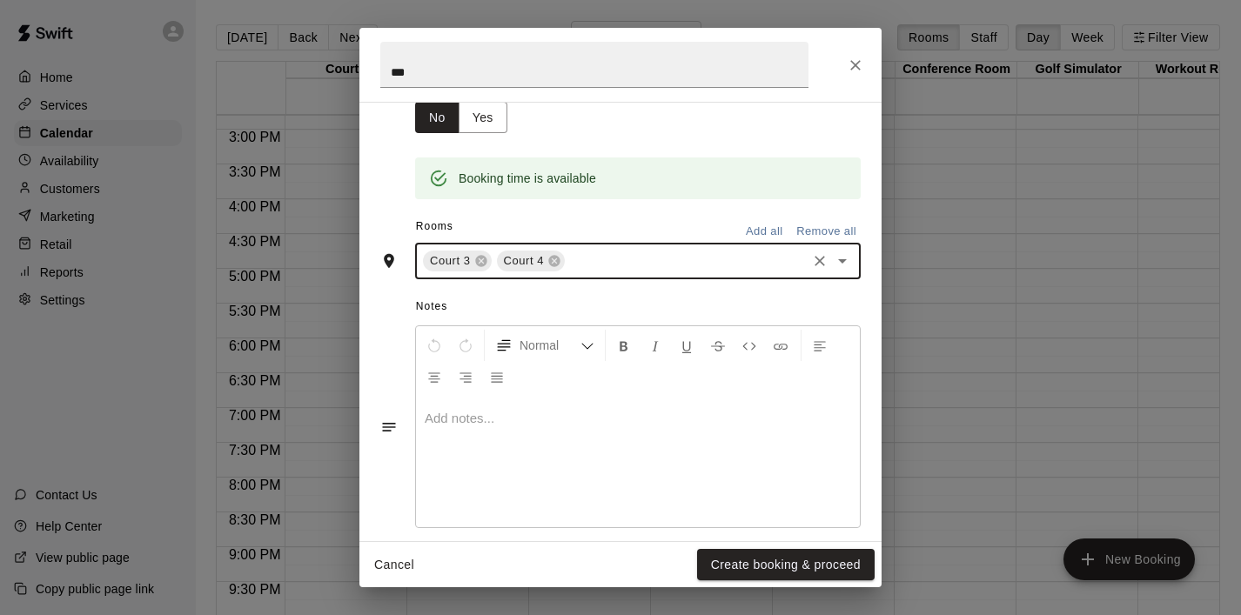
scroll to position [310, 0]
click at [746, 565] on button "Create booking & proceed" at bounding box center [786, 565] width 178 height 32
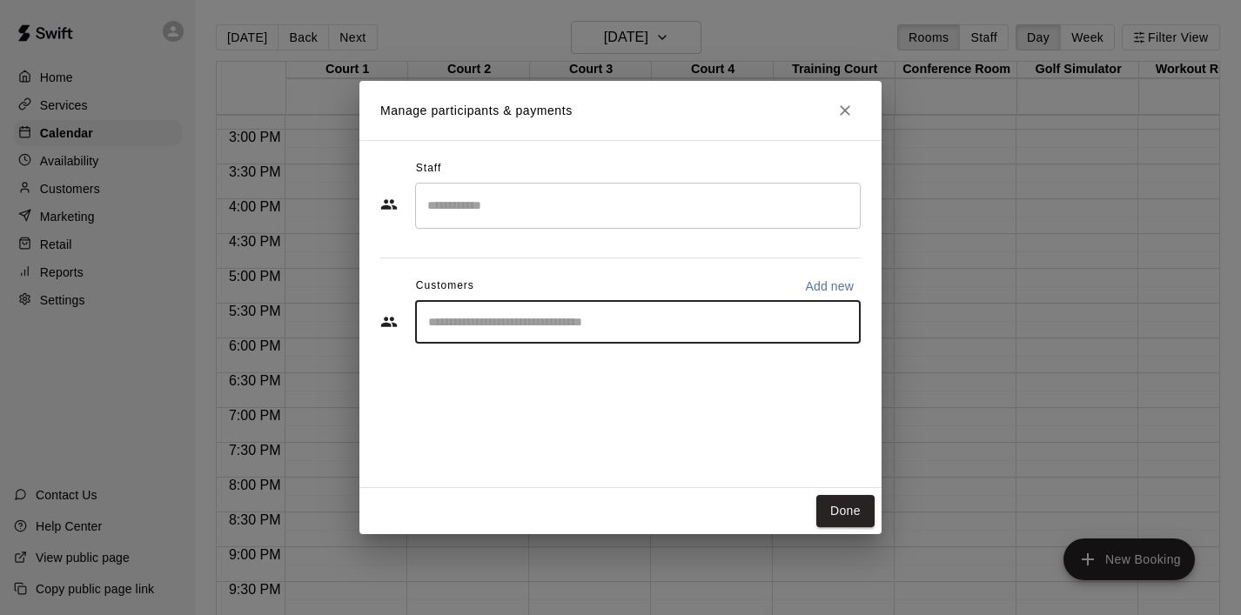
click at [631, 320] on input "Start typing to search customers..." at bounding box center [638, 321] width 430 height 17
type input "***"
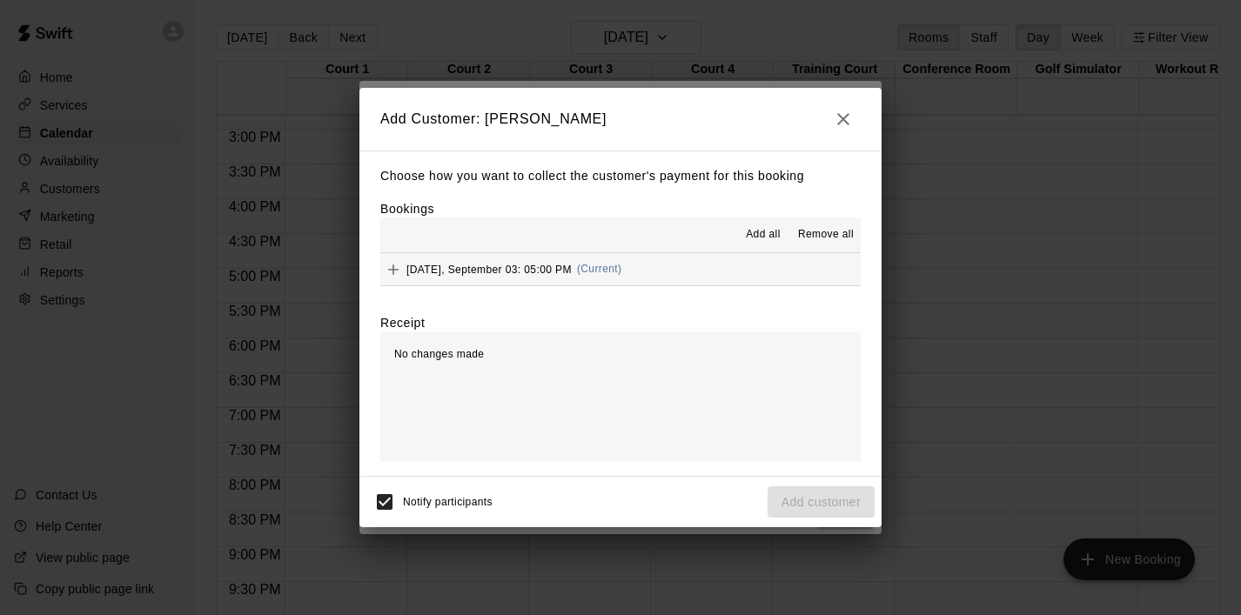
click at [775, 235] on span "Add all" at bounding box center [763, 234] width 35 height 17
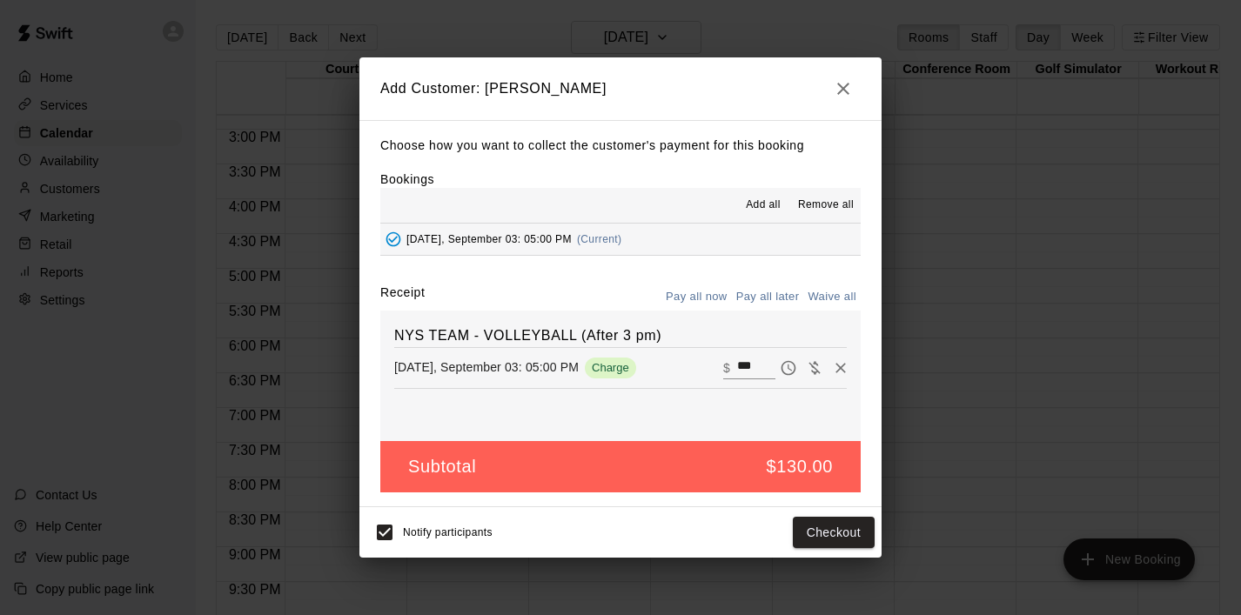
click at [774, 295] on button "Pay all later" at bounding box center [768, 297] width 72 height 27
click at [809, 530] on button "Add customer" at bounding box center [821, 533] width 107 height 32
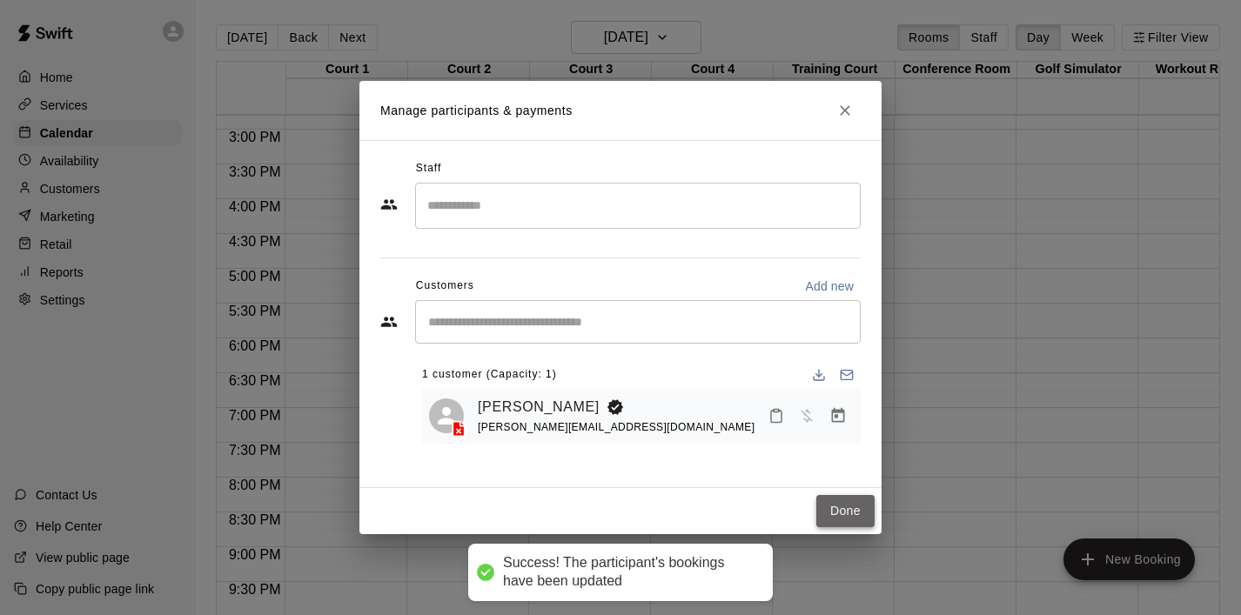
click at [842, 509] on button "Done" at bounding box center [845, 511] width 58 height 32
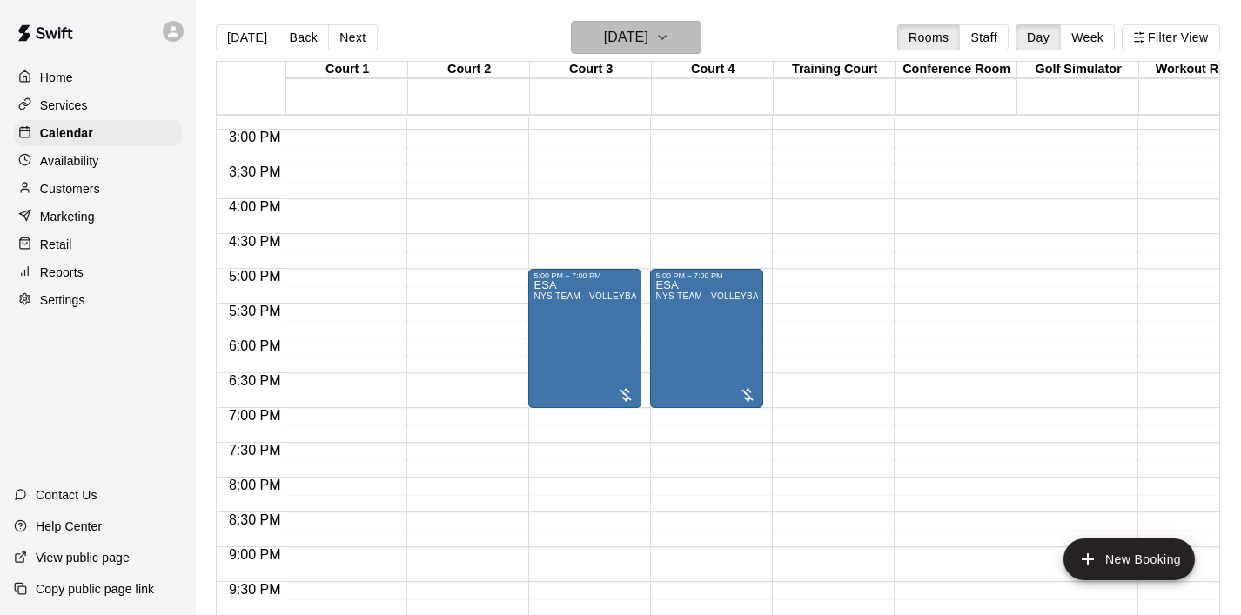
click at [702, 45] on button "[DATE]" at bounding box center [636, 37] width 131 height 33
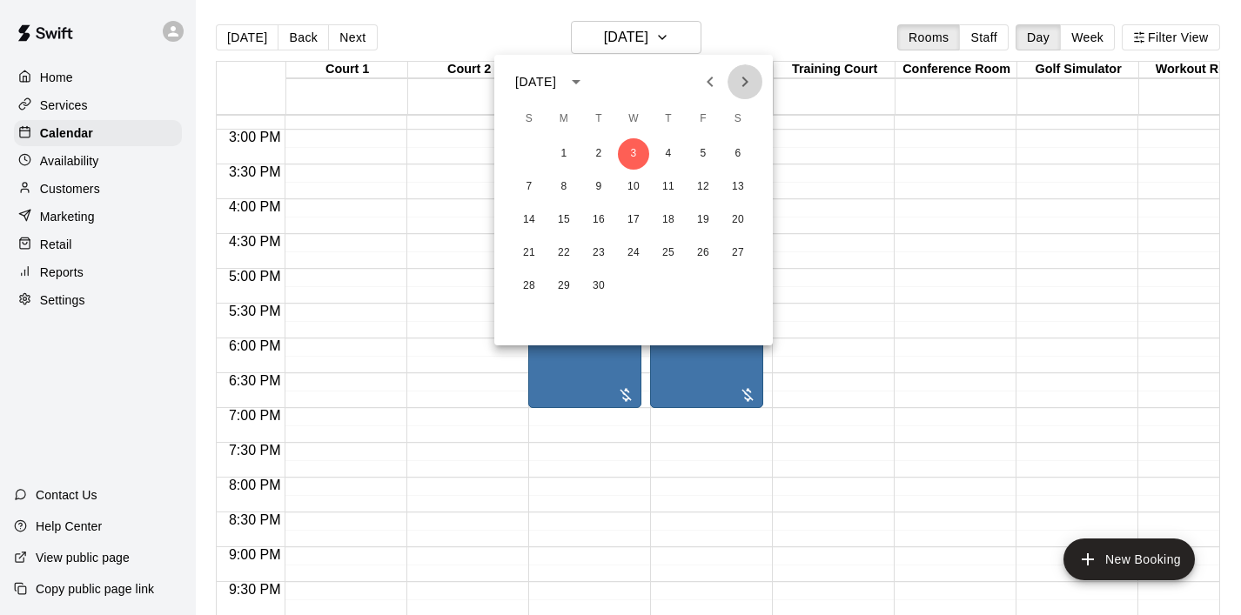
click at [750, 81] on icon "Next month" at bounding box center [745, 81] width 21 height 21
click at [635, 212] on button "15" at bounding box center [633, 220] width 31 height 31
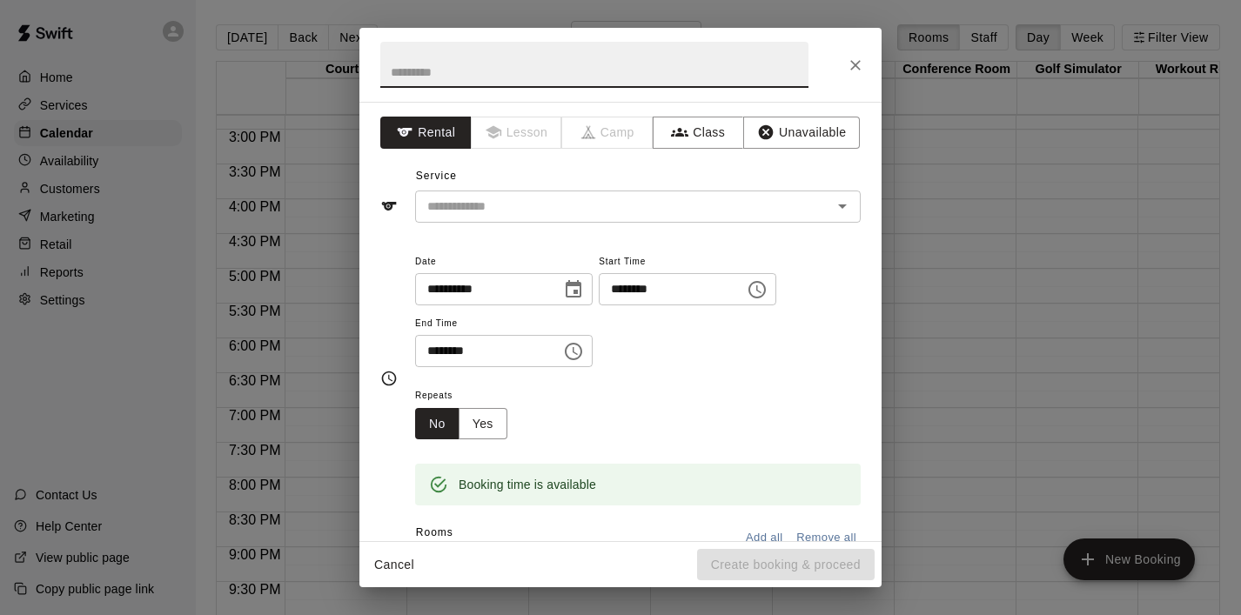
click at [568, 347] on icon "Choose time, selected time is 5:30 PM" at bounding box center [573, 351] width 21 height 21
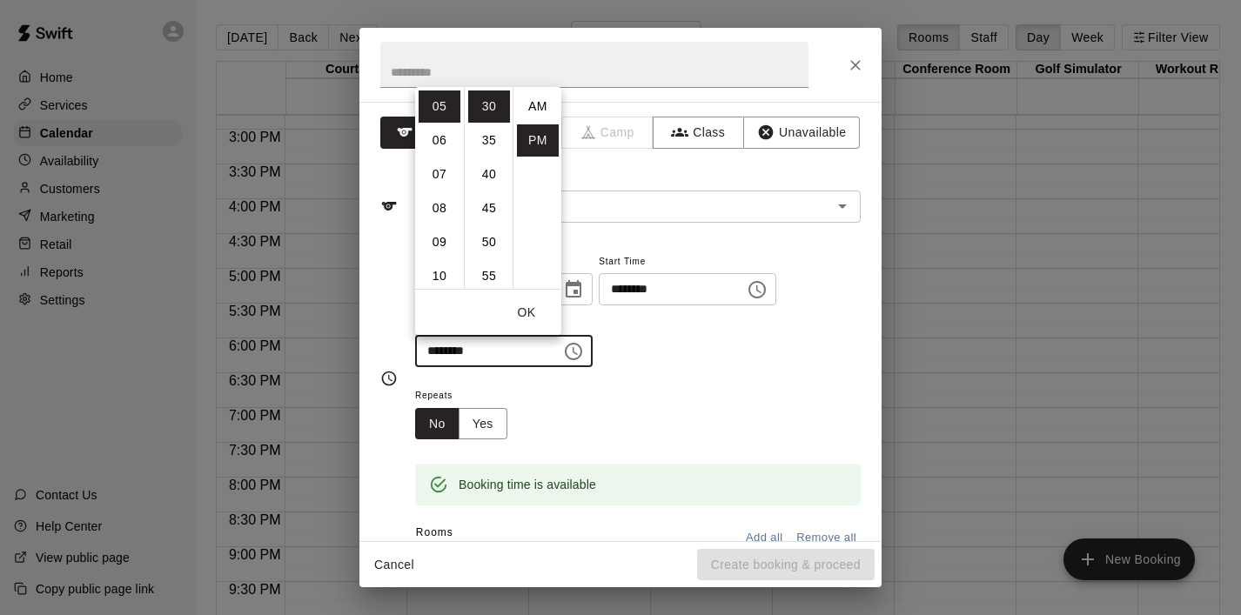
scroll to position [31, 0]
click at [440, 173] on li "07" at bounding box center [440, 174] width 42 height 32
click at [491, 109] on li "00" at bounding box center [489, 107] width 42 height 32
type input "********"
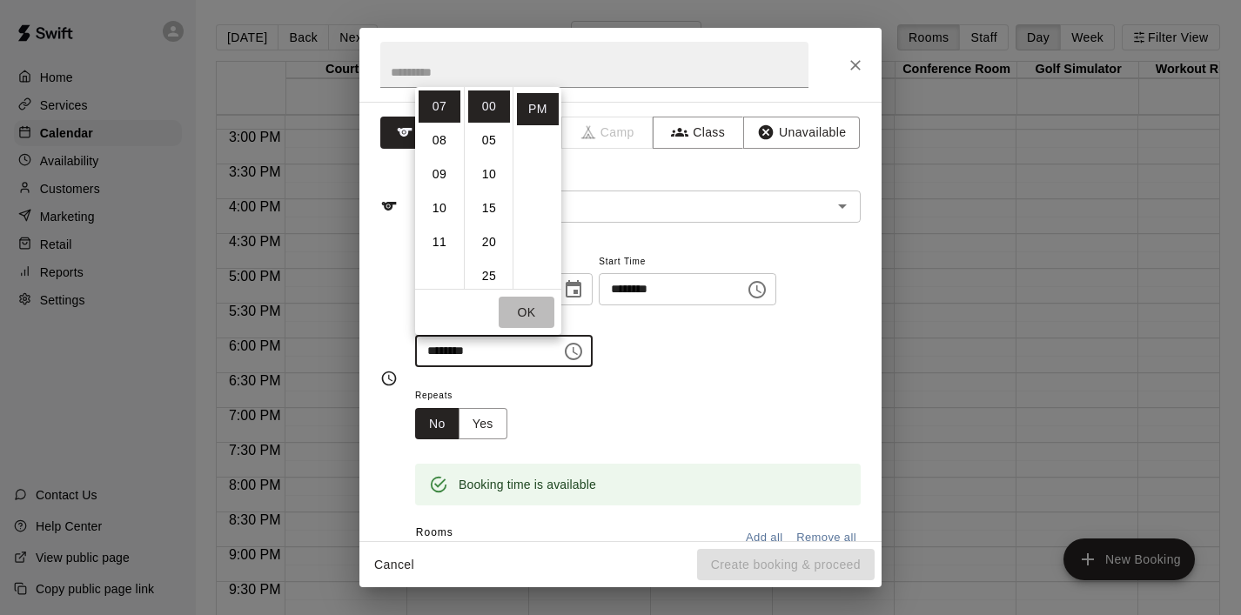
click at [542, 302] on button "OK" at bounding box center [527, 313] width 56 height 32
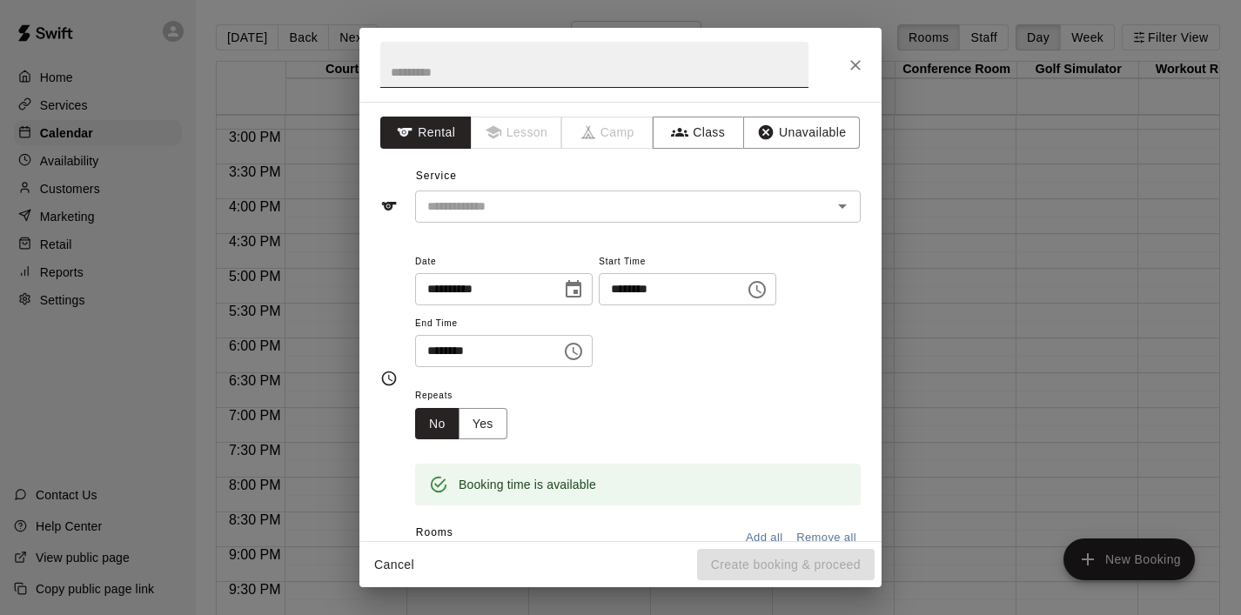
click at [455, 62] on input "text" at bounding box center [594, 65] width 428 height 46
type input "***"
click at [461, 202] on input "text" at bounding box center [612, 207] width 384 height 22
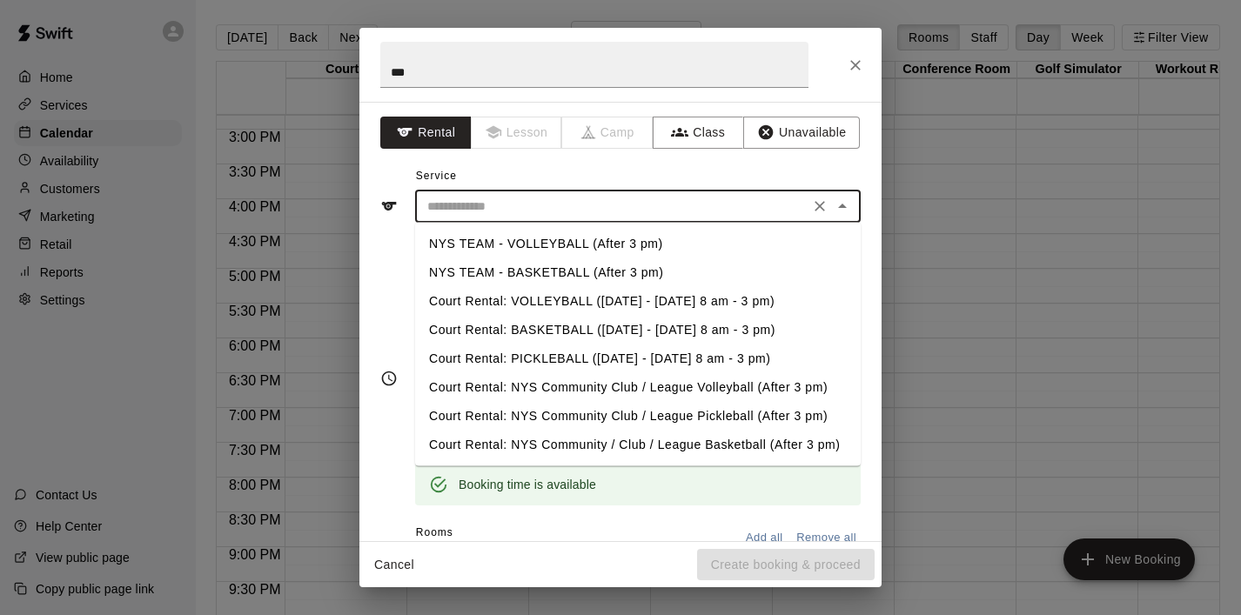
click at [494, 245] on li "NYS TEAM - VOLLEYBALL (After 3 pm)" at bounding box center [638, 244] width 446 height 29
type input "**********"
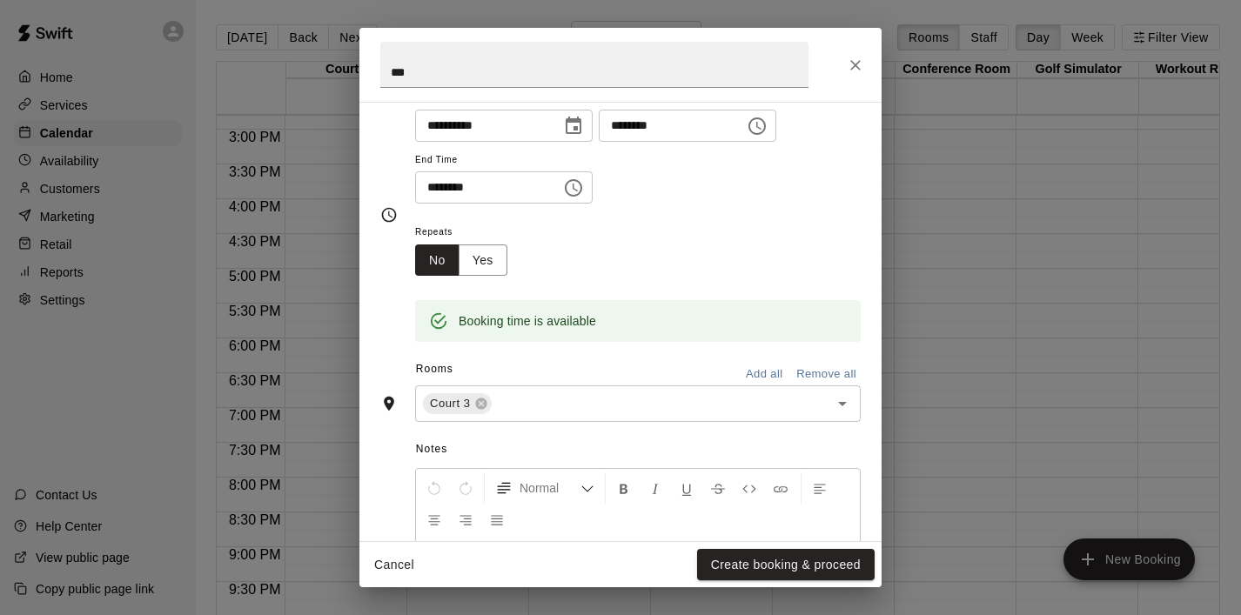
scroll to position [176, 0]
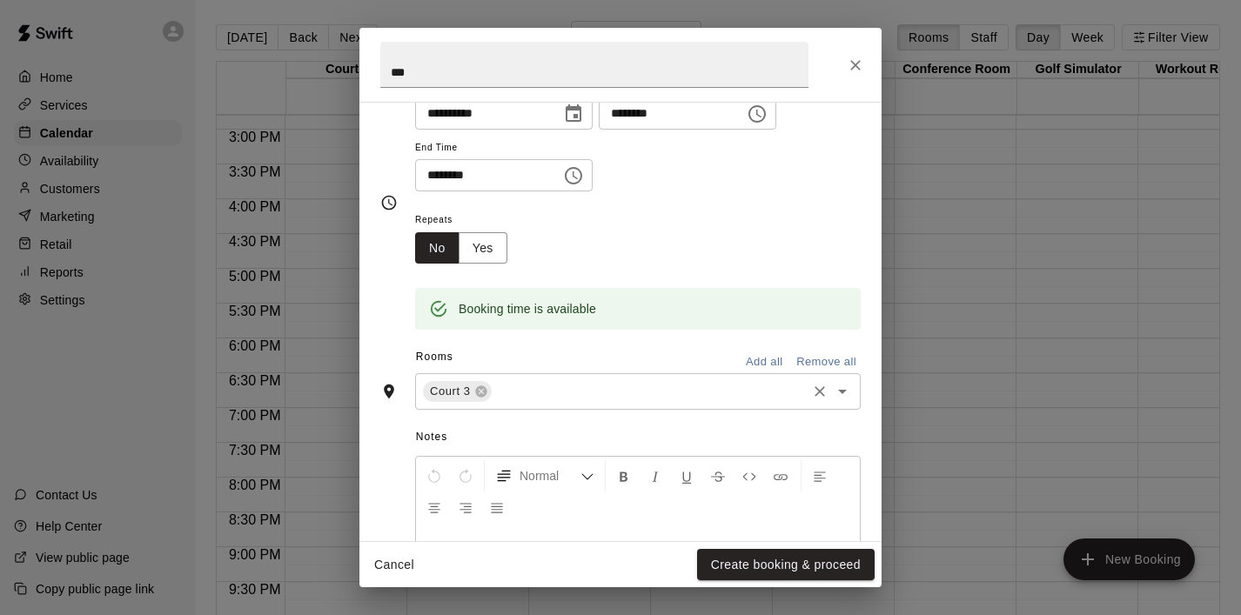
click at [846, 390] on icon "Open" at bounding box center [842, 391] width 21 height 21
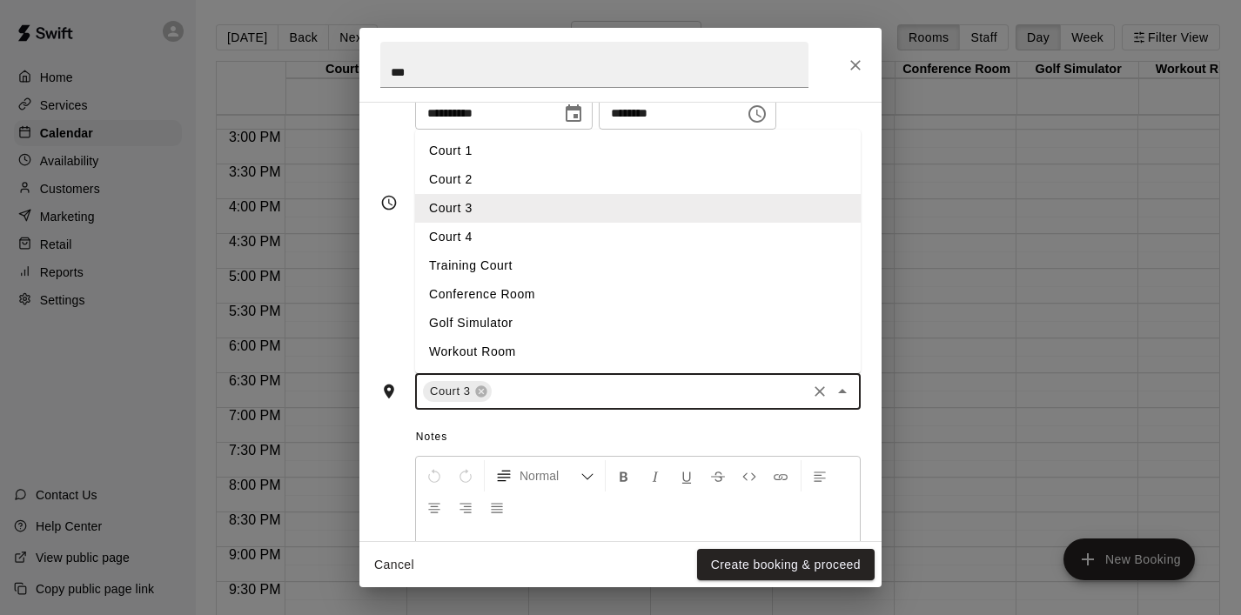
click at [609, 223] on li "Court 4" at bounding box center [638, 237] width 446 height 29
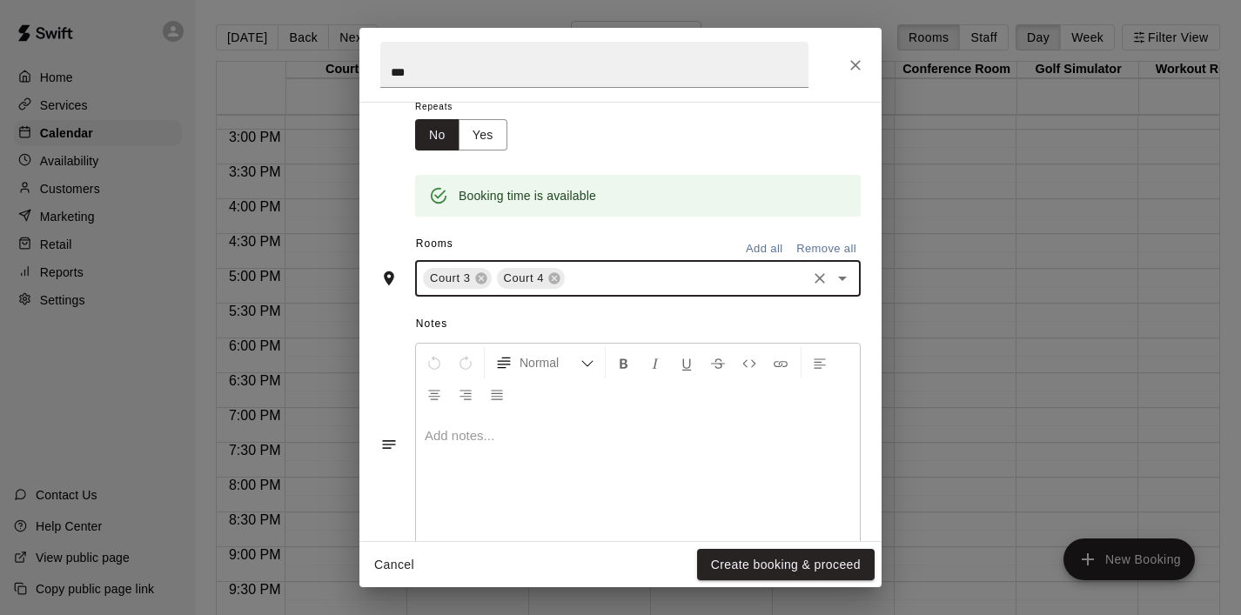
scroll to position [326, 0]
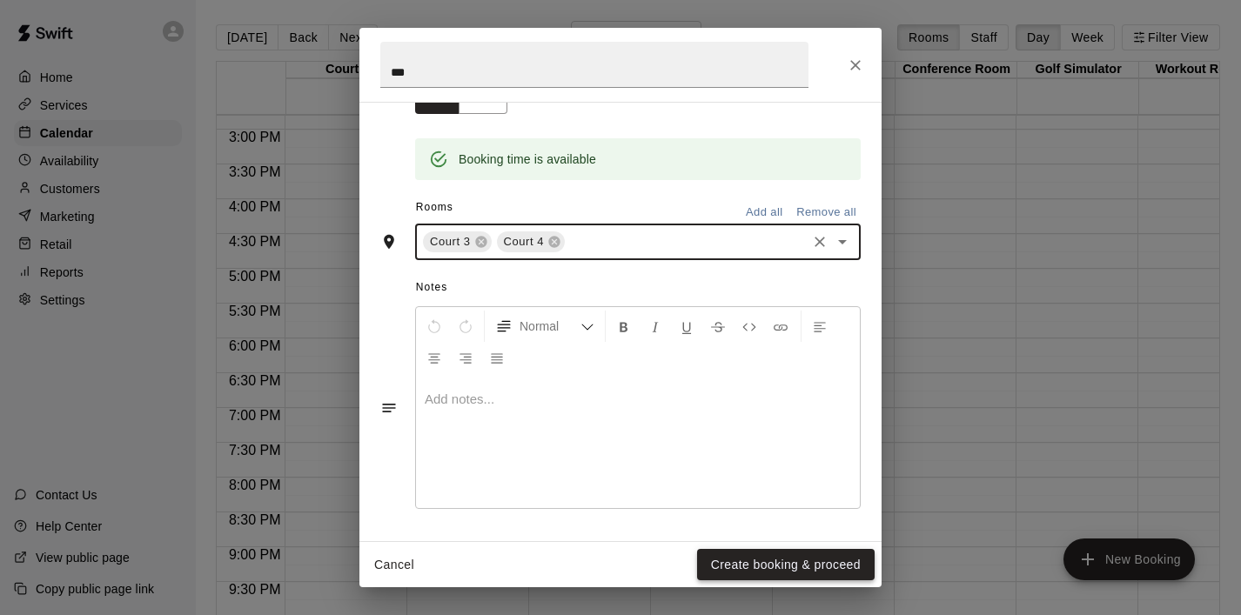
click at [742, 561] on button "Create booking & proceed" at bounding box center [786, 565] width 178 height 32
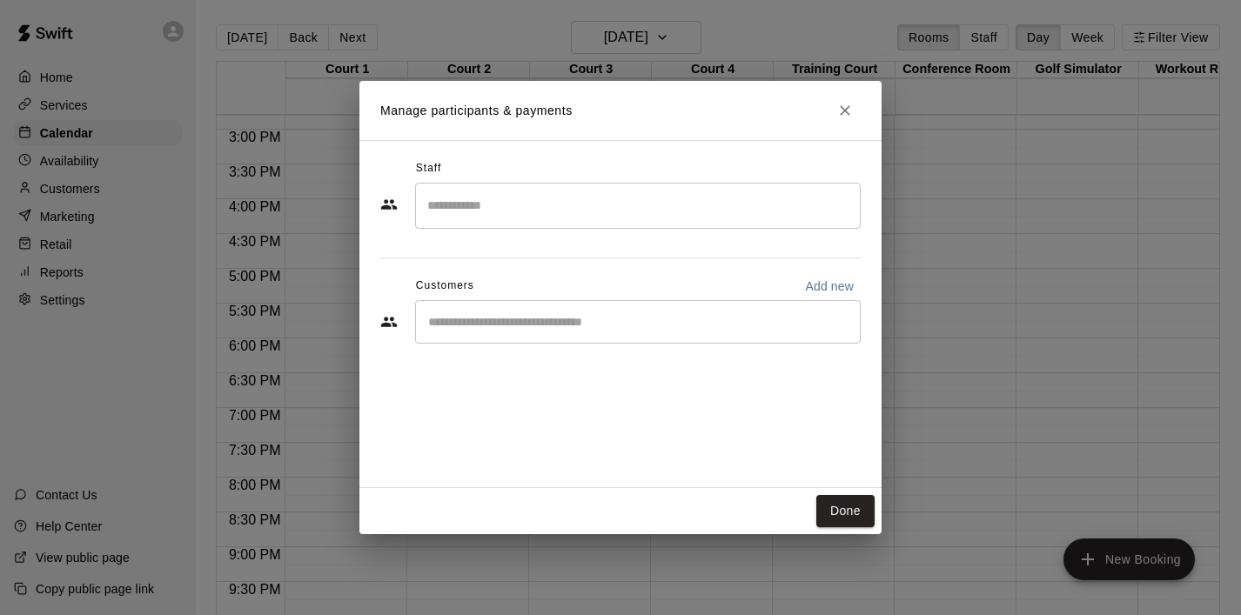
click at [685, 307] on div "​" at bounding box center [638, 322] width 446 height 44
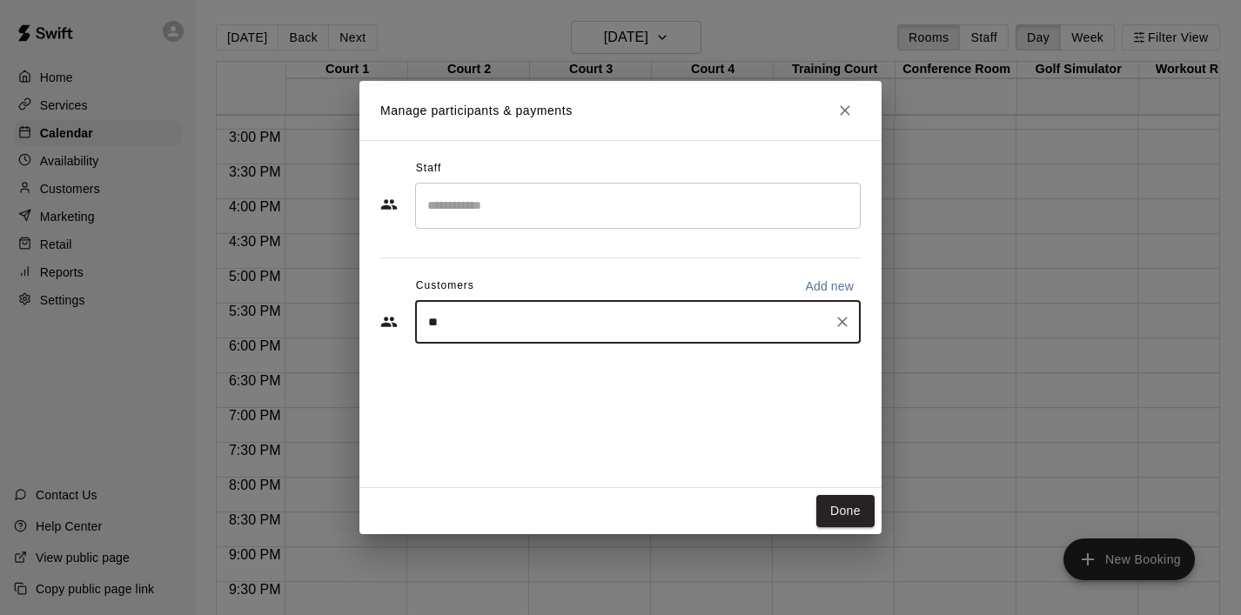
type input "***"
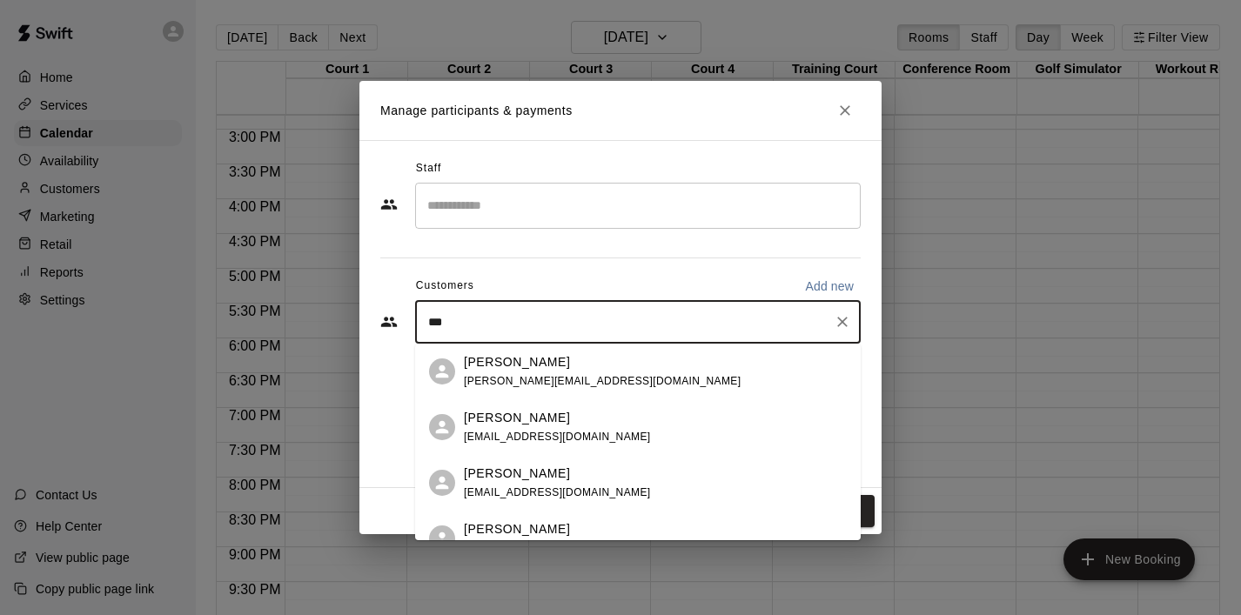
click at [605, 376] on div "[PERSON_NAME] [PERSON_NAME][EMAIL_ADDRESS][DOMAIN_NAME]" at bounding box center [655, 371] width 383 height 37
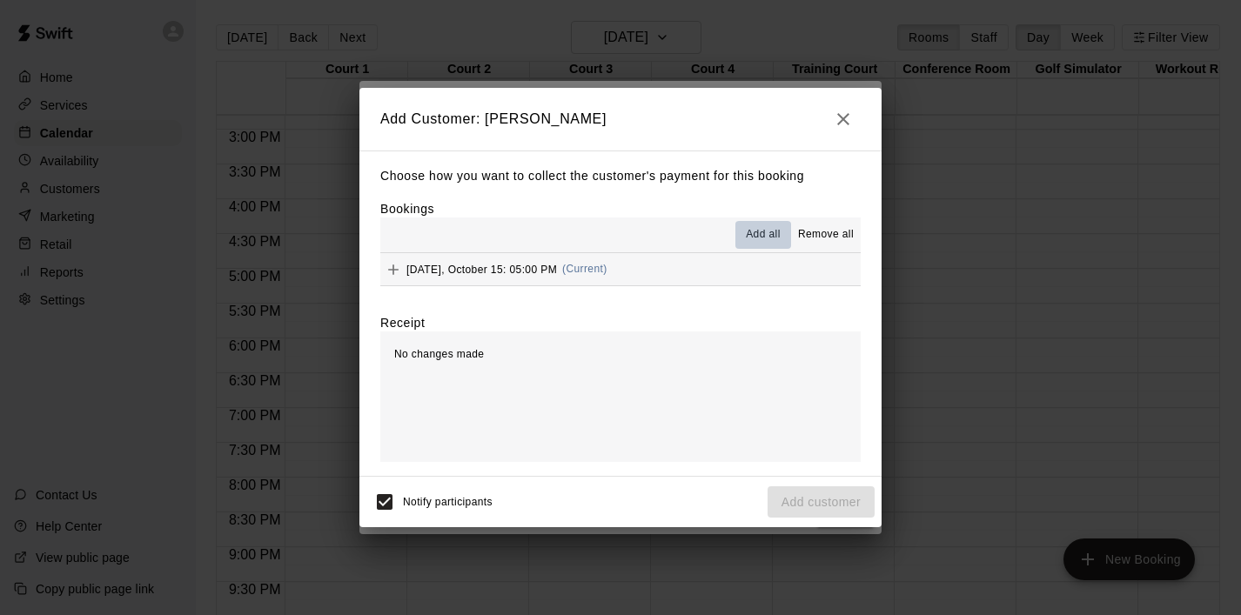
click at [775, 240] on span "Add all" at bounding box center [763, 234] width 35 height 17
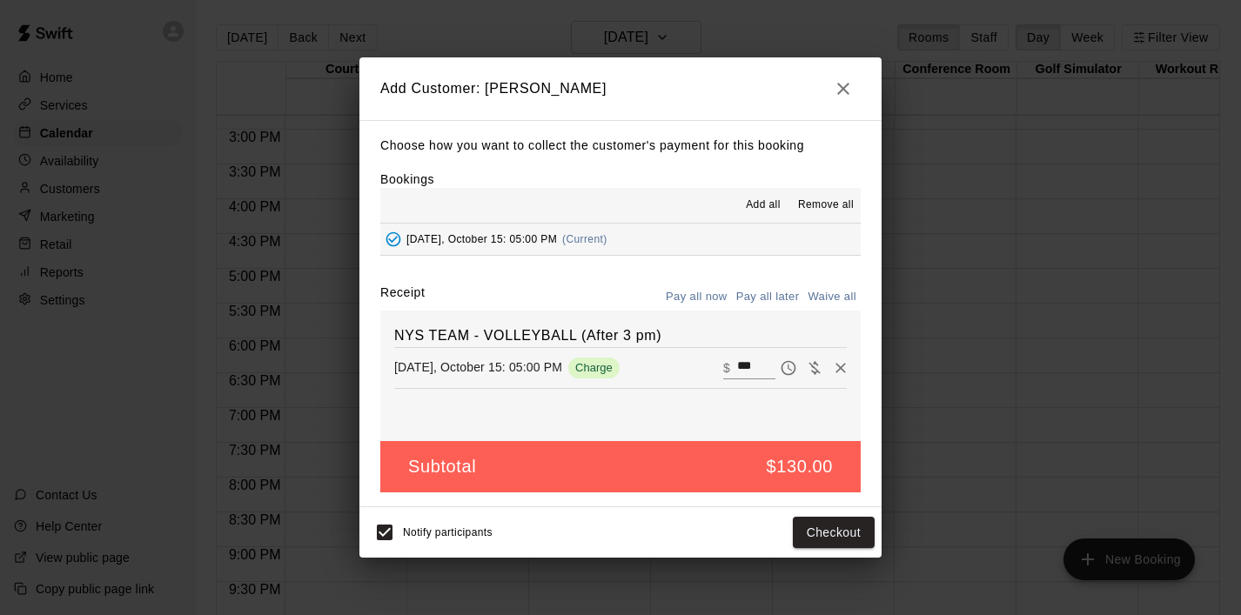
click at [773, 296] on button "Pay all later" at bounding box center [768, 297] width 72 height 27
click at [810, 520] on button "Add customer" at bounding box center [821, 533] width 107 height 32
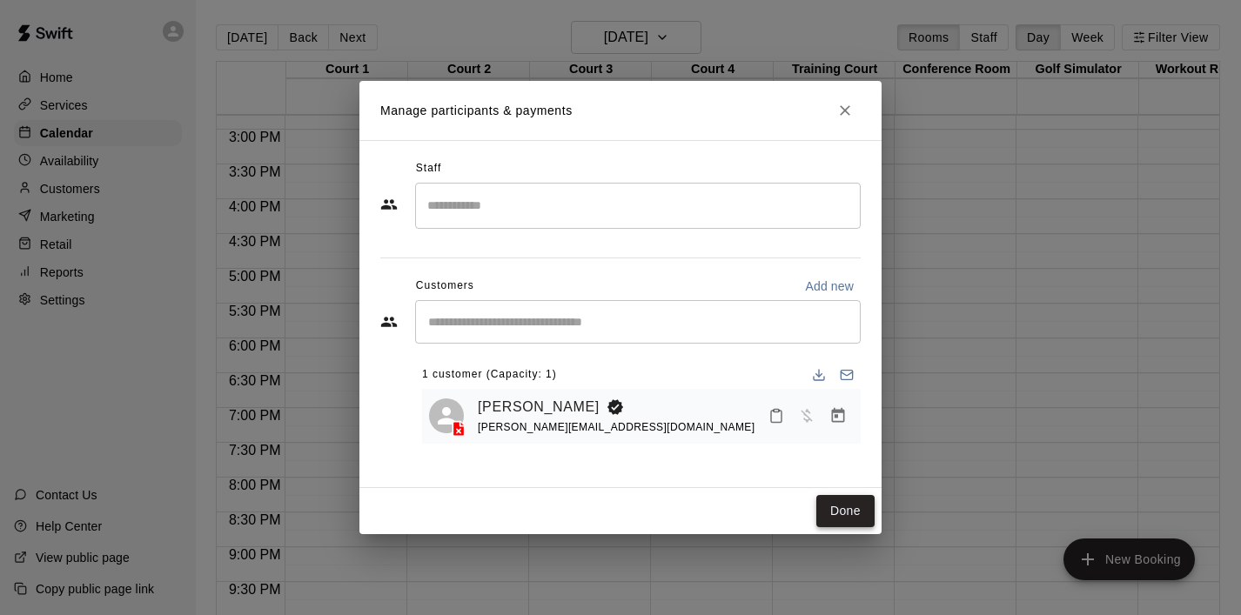
click at [843, 510] on button "Done" at bounding box center [845, 511] width 58 height 32
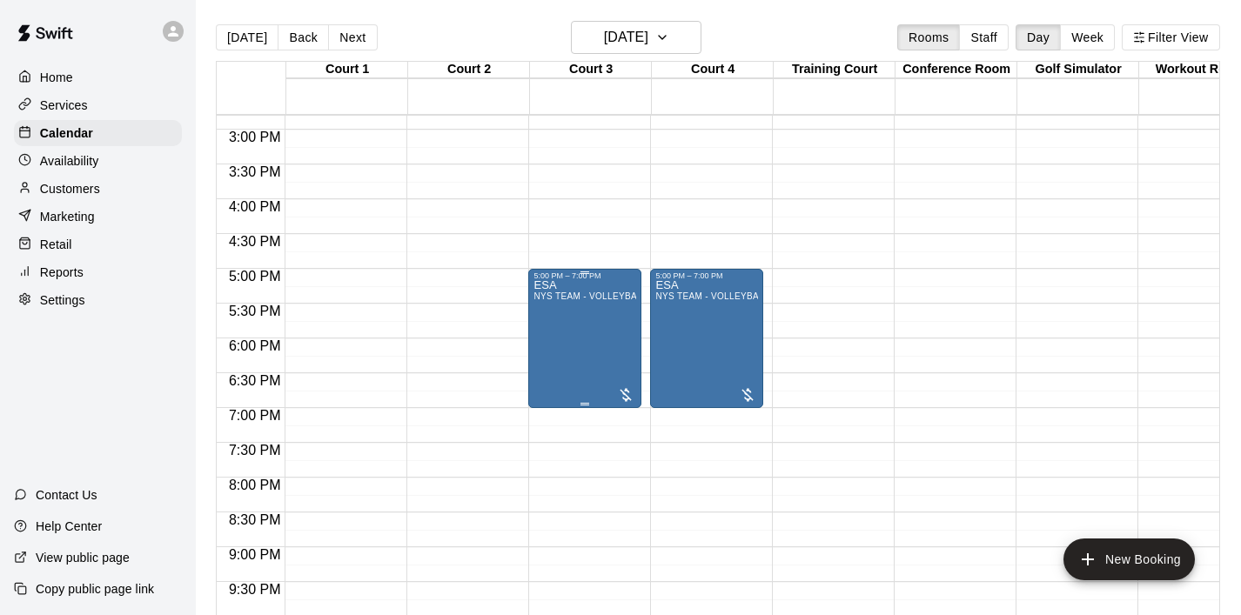
click at [611, 330] on div "ESA NYS TEAM - VOLLEYBALL (After 3 pm)" at bounding box center [585, 587] width 103 height 615
click at [544, 292] on icon "edit" at bounding box center [551, 299] width 21 height 21
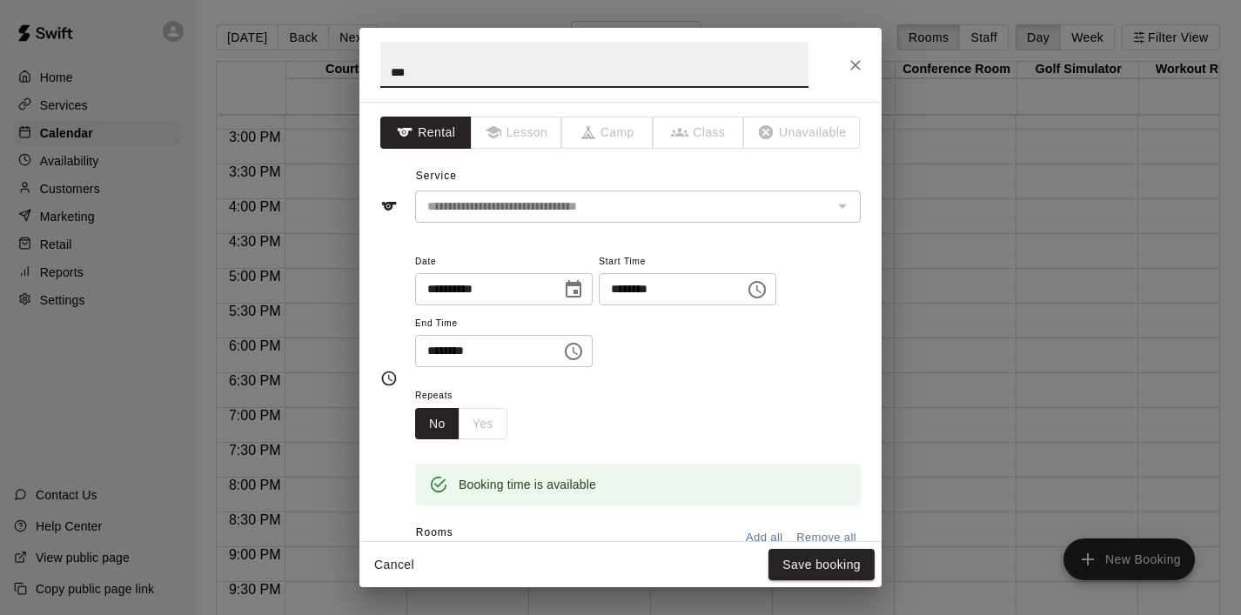
click at [858, 68] on icon "Close" at bounding box center [855, 65] width 10 height 10
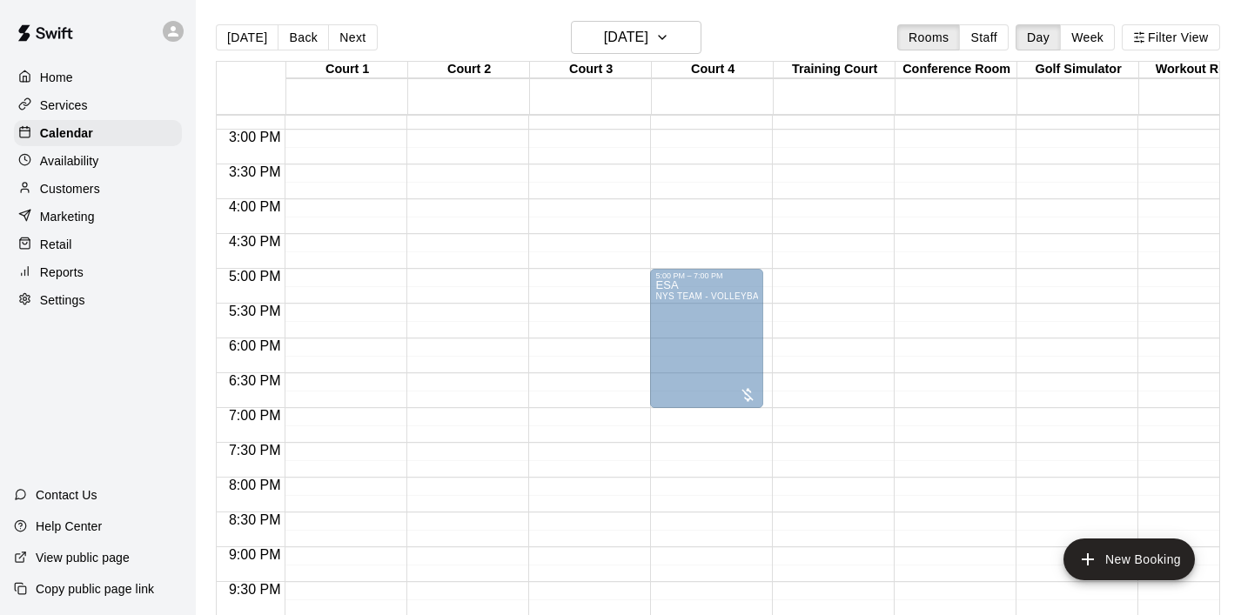
click at [602, 349] on div "ESA NYS TEAM - VOLLEYBALL (After 3 pm)" at bounding box center [585, 587] width 103 height 615
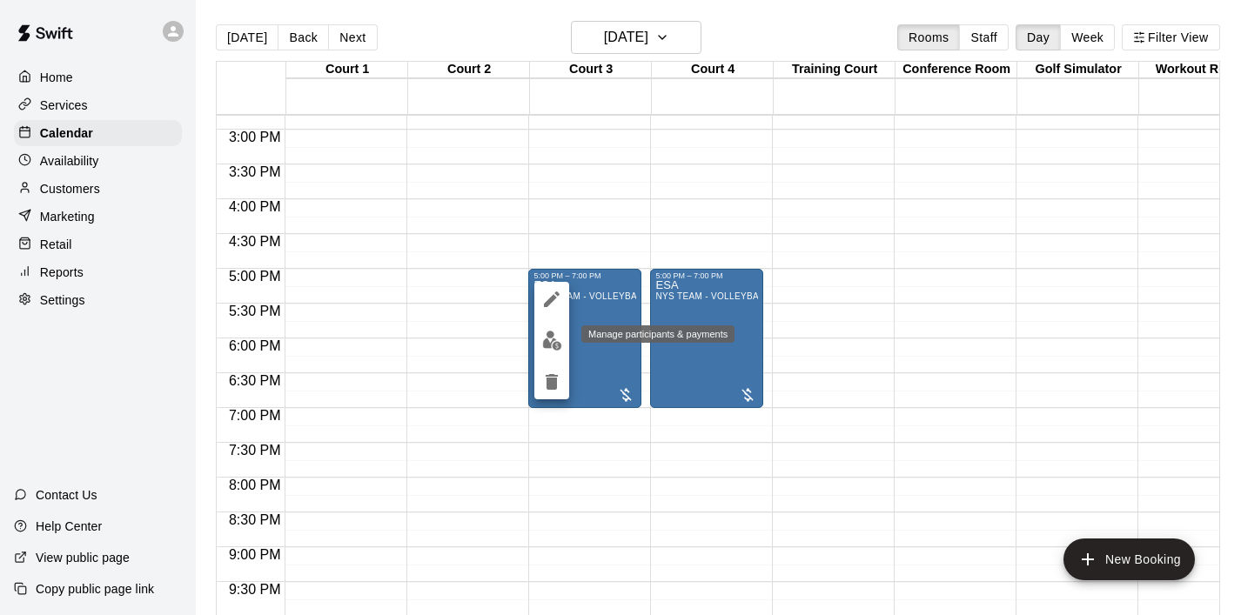
click at [560, 346] on img "edit" at bounding box center [552, 341] width 20 height 20
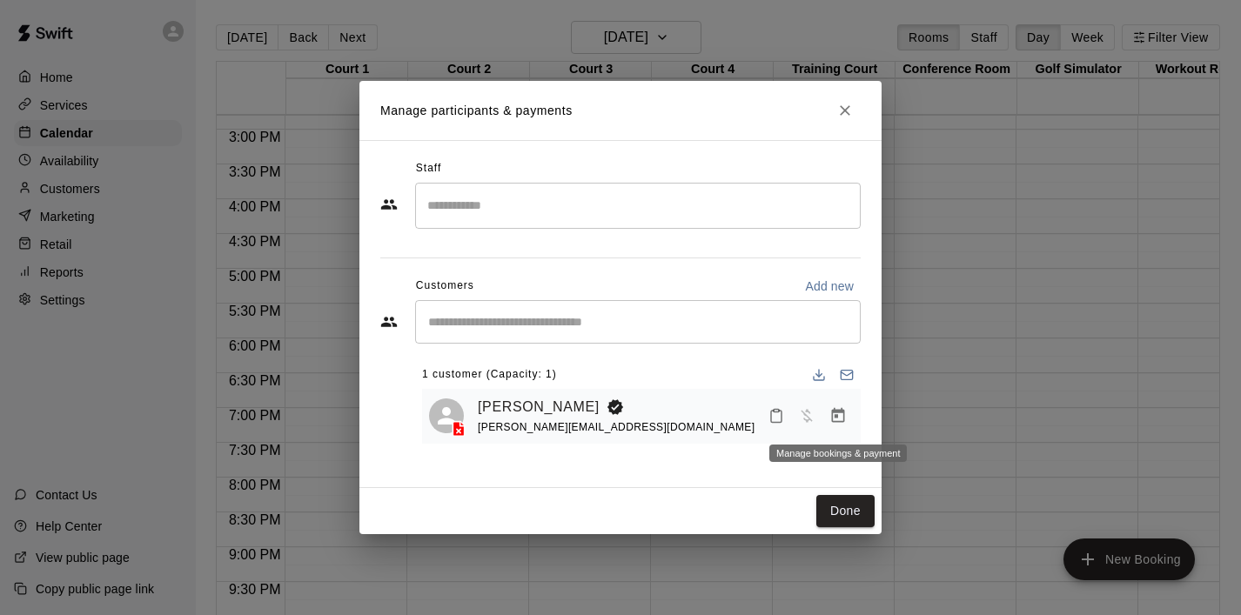
click at [830, 417] on icon "Manage bookings & payment" at bounding box center [838, 415] width 17 height 17
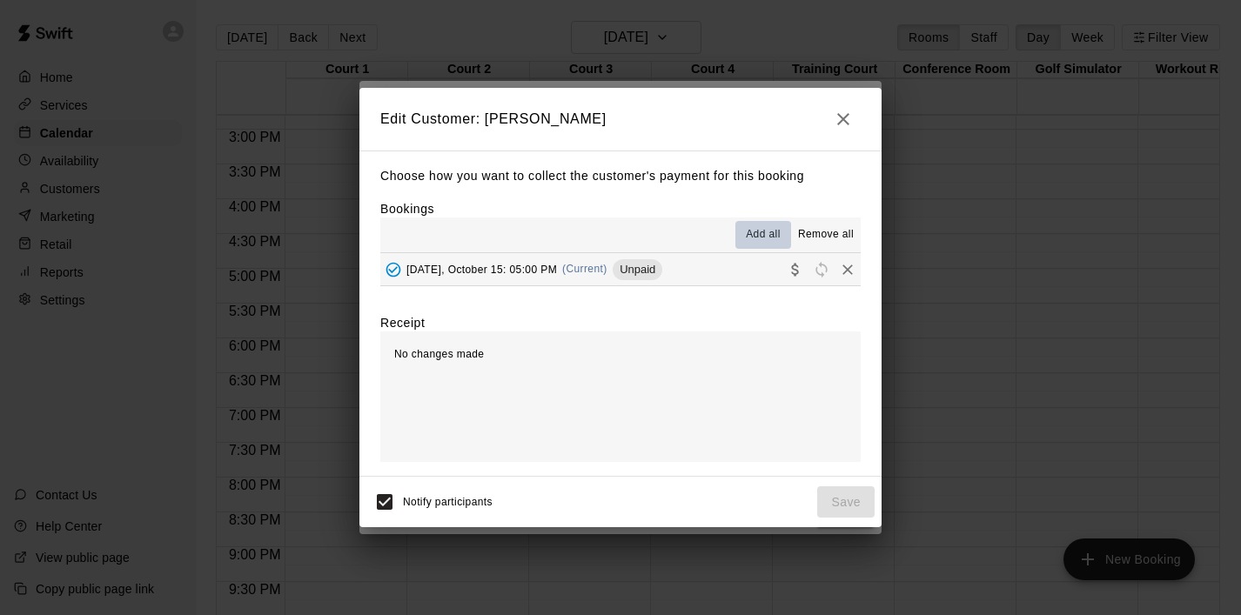
click at [761, 230] on span "Add all" at bounding box center [763, 234] width 35 height 17
click at [768, 232] on span "Add all" at bounding box center [763, 234] width 35 height 17
click at [556, 262] on div "[DATE], October 15: 05:00 PM (Current) Unpaid" at bounding box center [521, 270] width 282 height 26
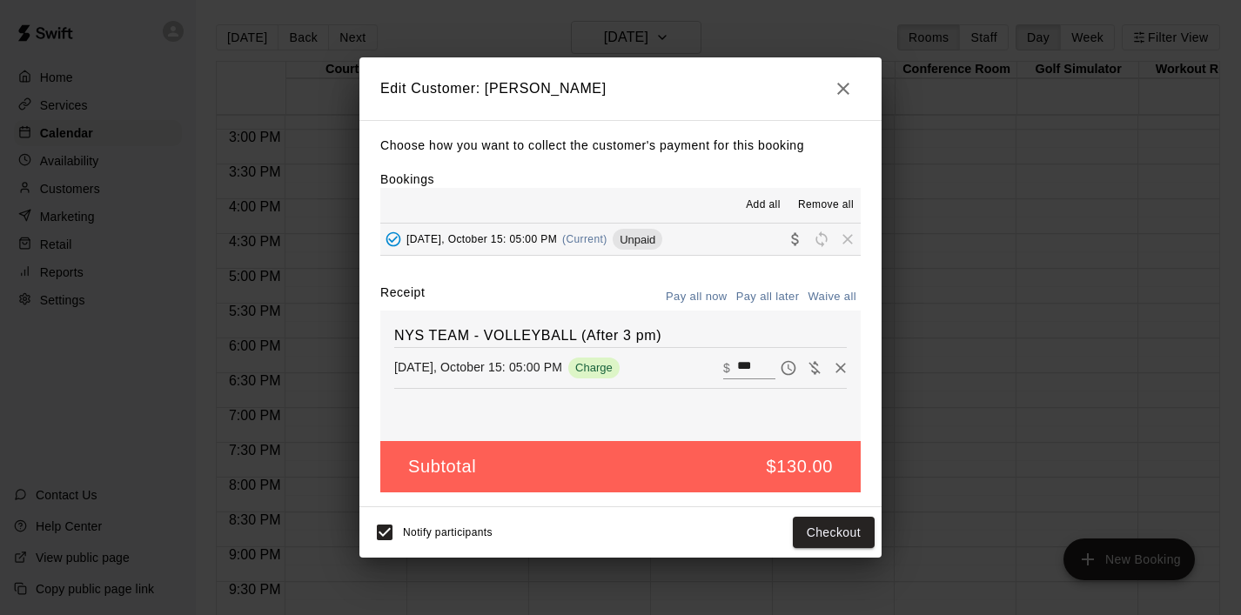
click at [850, 88] on icon "button" at bounding box center [843, 88] width 21 height 21
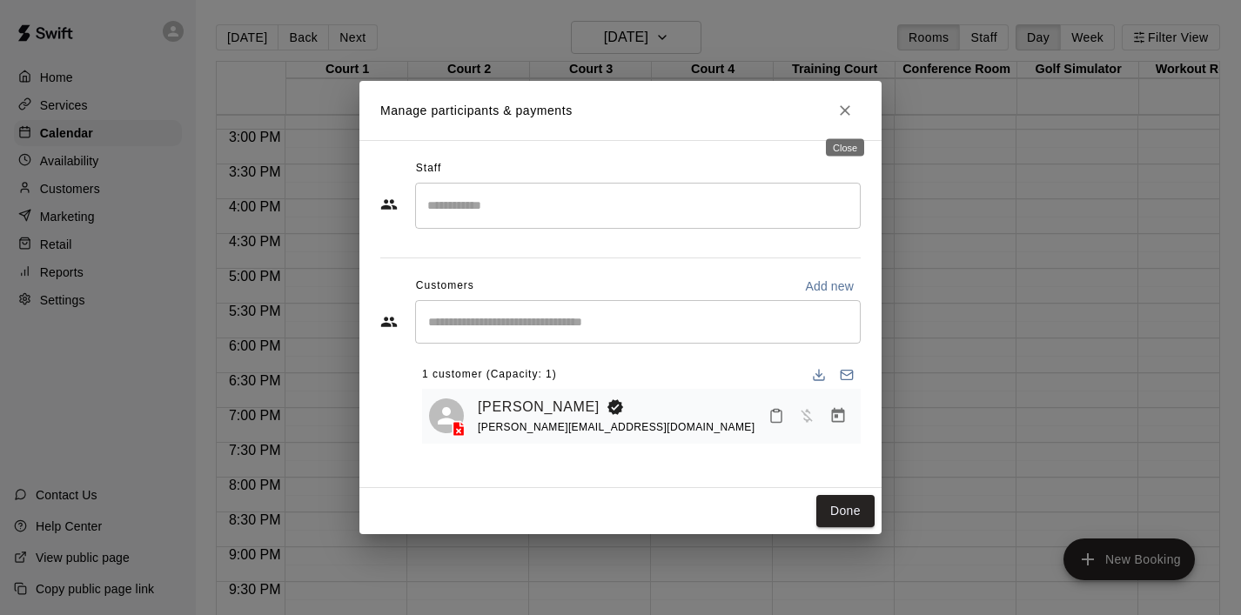
click at [852, 116] on icon "Close" at bounding box center [844, 110] width 17 height 17
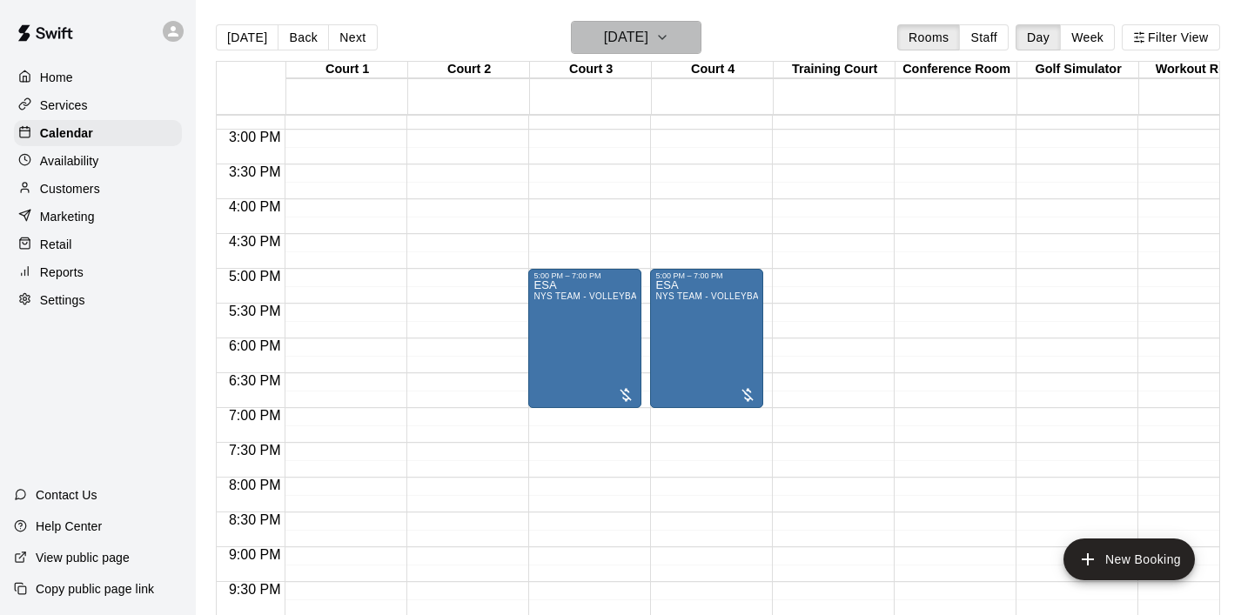
click at [669, 34] on icon "button" at bounding box center [662, 37] width 14 height 21
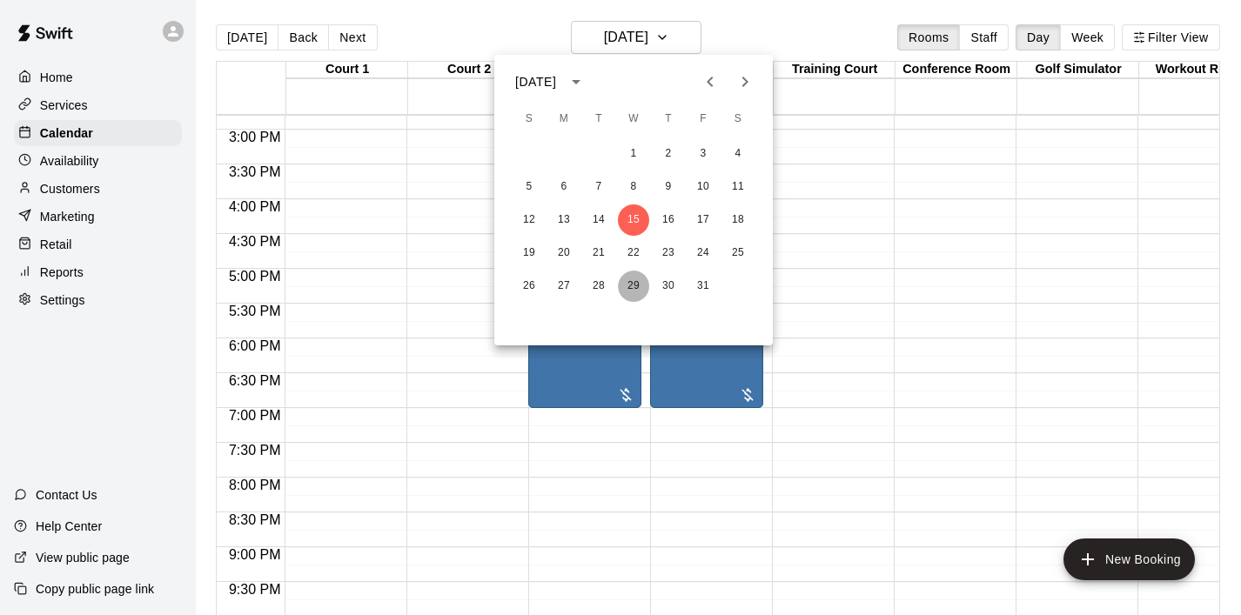
click at [638, 285] on button "29" at bounding box center [633, 286] width 31 height 31
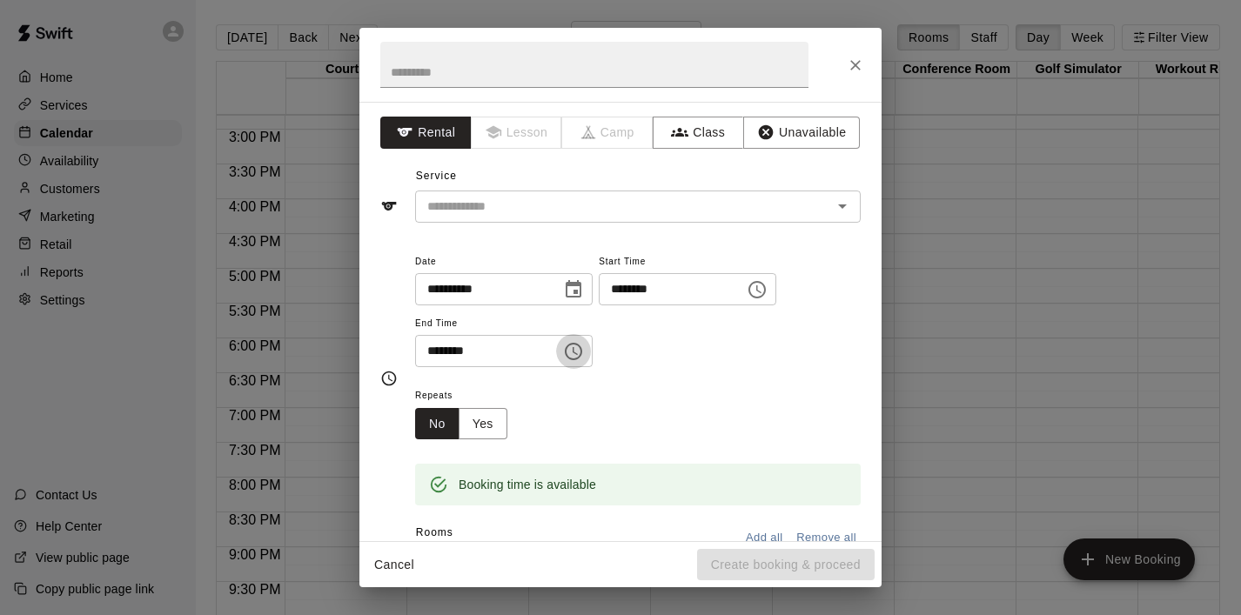
click at [591, 345] on button "Choose time, selected time is 5:30 PM" at bounding box center [573, 351] width 35 height 35
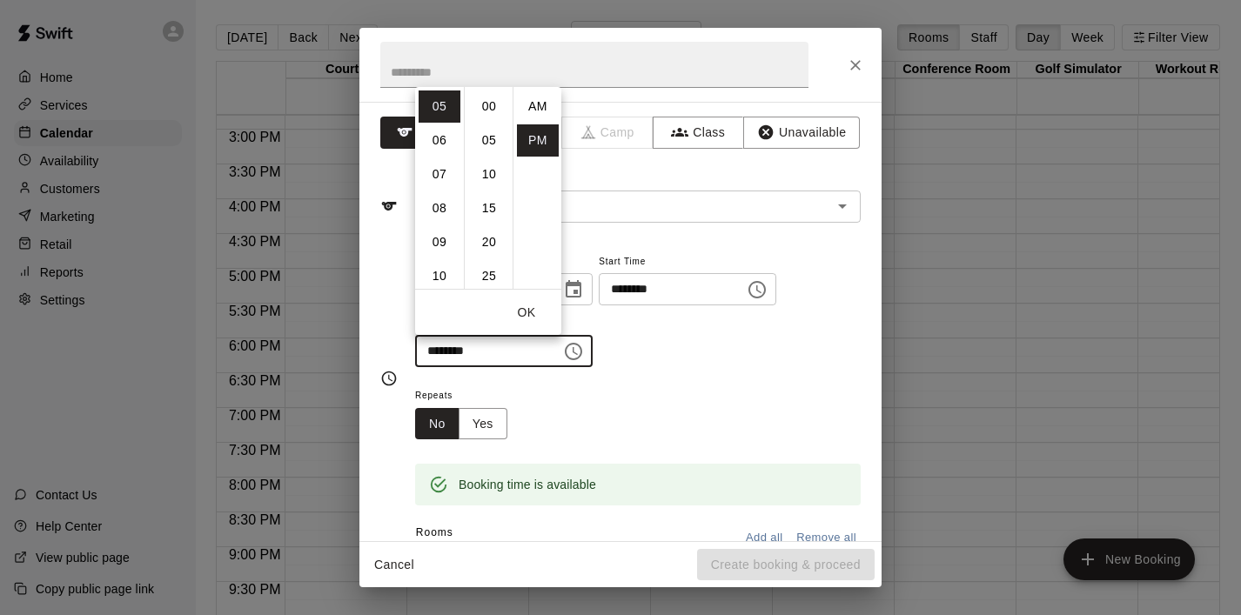
scroll to position [31, 0]
click at [443, 171] on li "07" at bounding box center [440, 174] width 42 height 32
click at [492, 107] on li "00" at bounding box center [489, 107] width 42 height 32
type input "********"
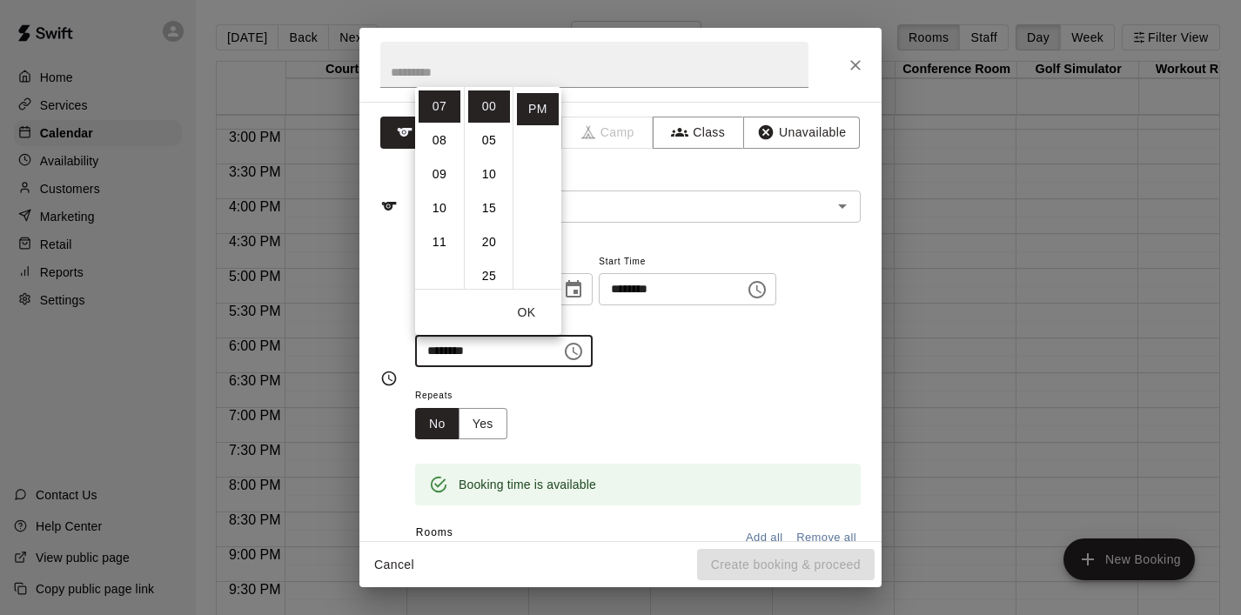
click at [531, 315] on button "OK" at bounding box center [527, 313] width 56 height 32
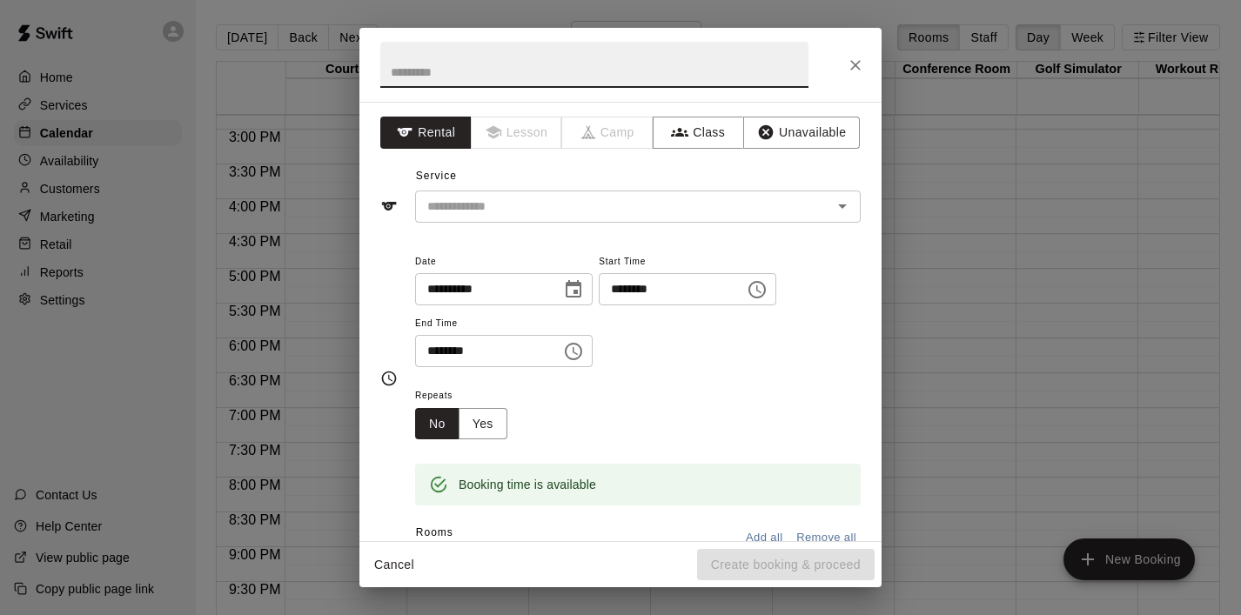
click at [446, 77] on input "text" at bounding box center [594, 65] width 428 height 46
type input "***"
click at [564, 209] on input "text" at bounding box center [612, 207] width 384 height 22
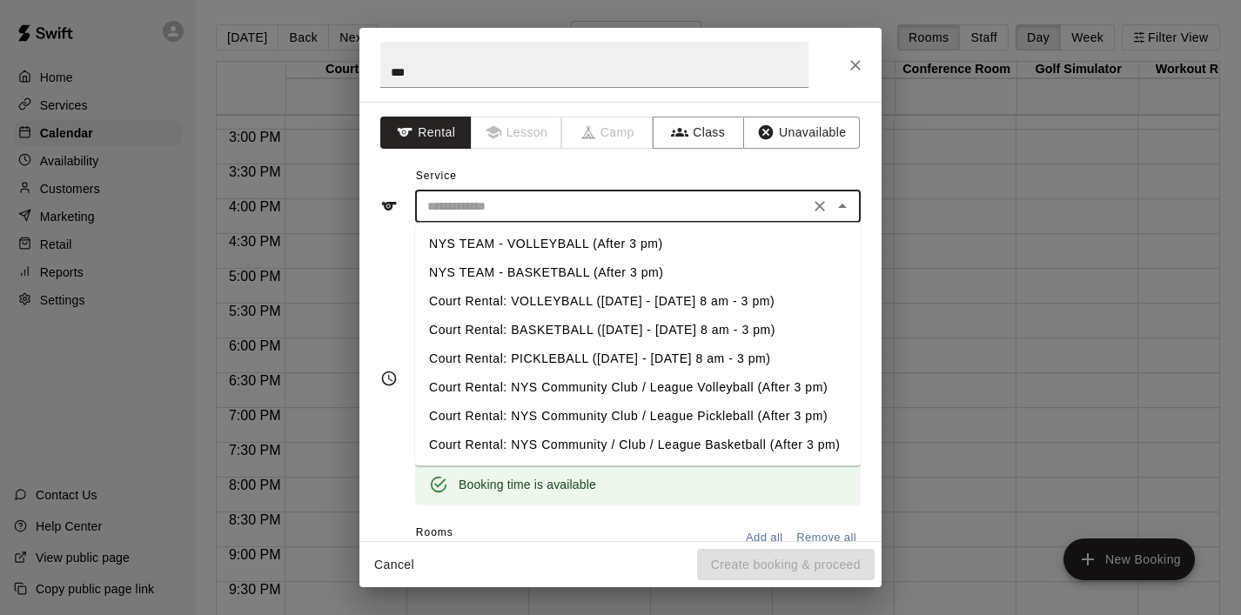
click at [555, 249] on li "NYS TEAM - VOLLEYBALL (After 3 pm)" at bounding box center [638, 244] width 446 height 29
type input "**********"
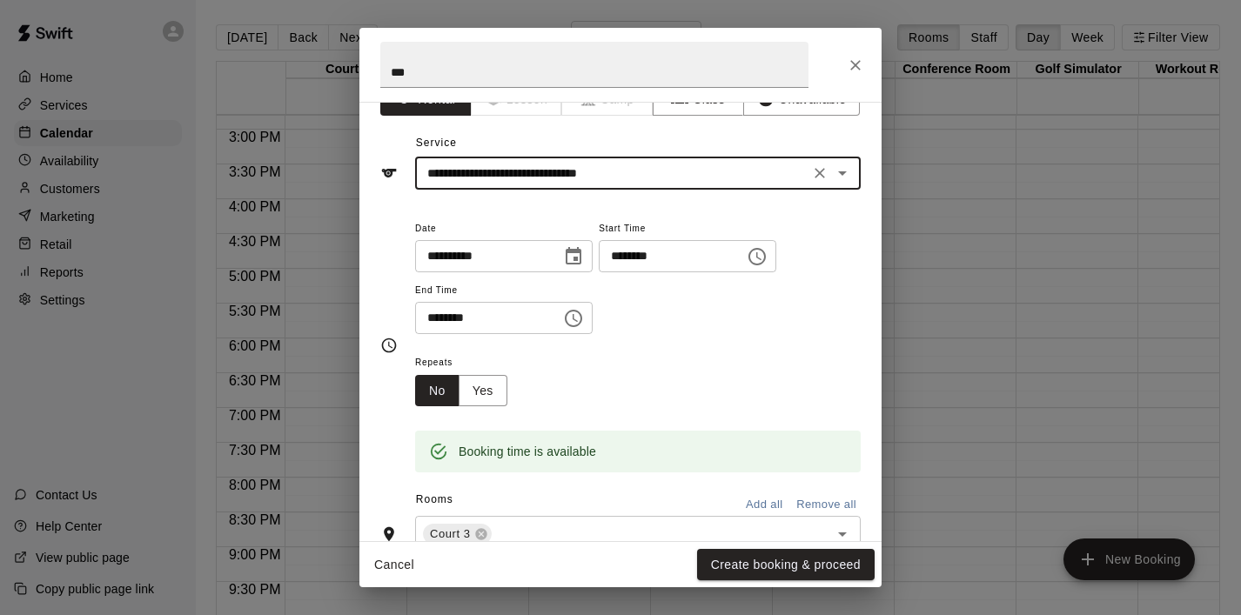
scroll to position [56, 0]
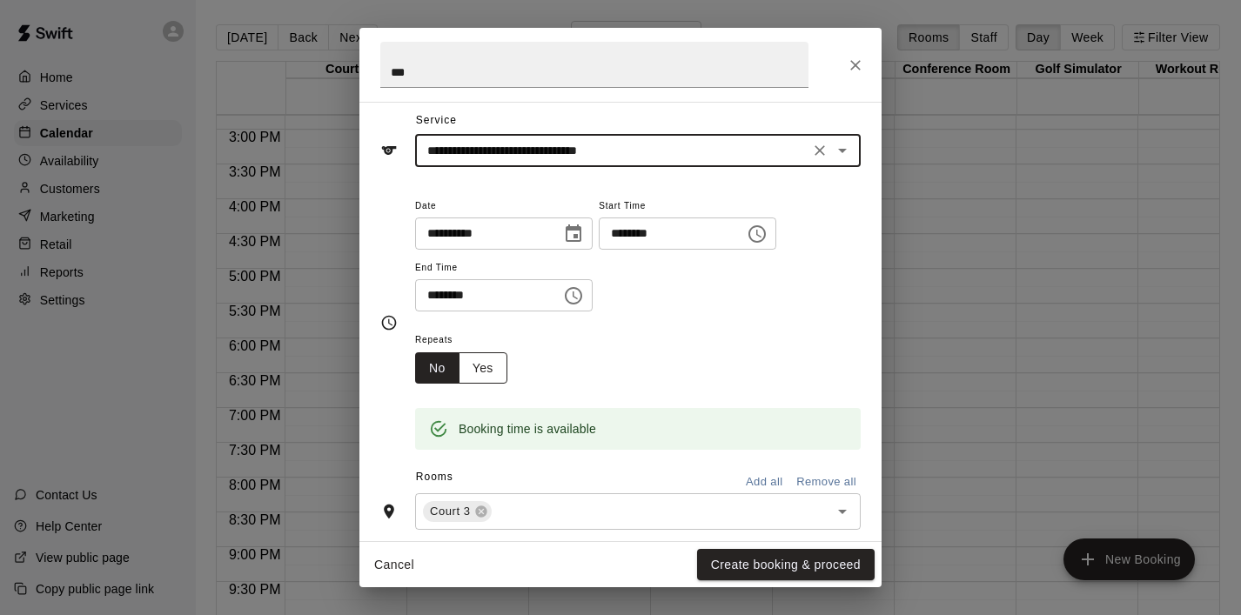
click at [492, 373] on button "Yes" at bounding box center [483, 369] width 49 height 32
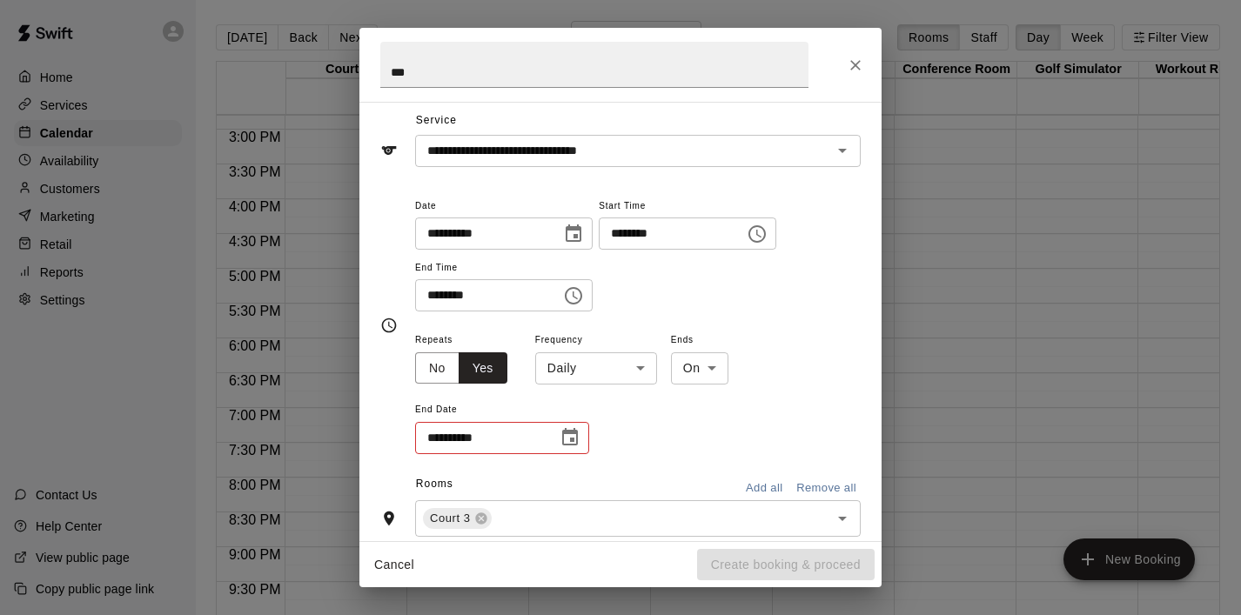
click at [641, 366] on body "Home Services Calendar Availability Customers Marketing Retail Reports Settings…" at bounding box center [620, 321] width 1241 height 643
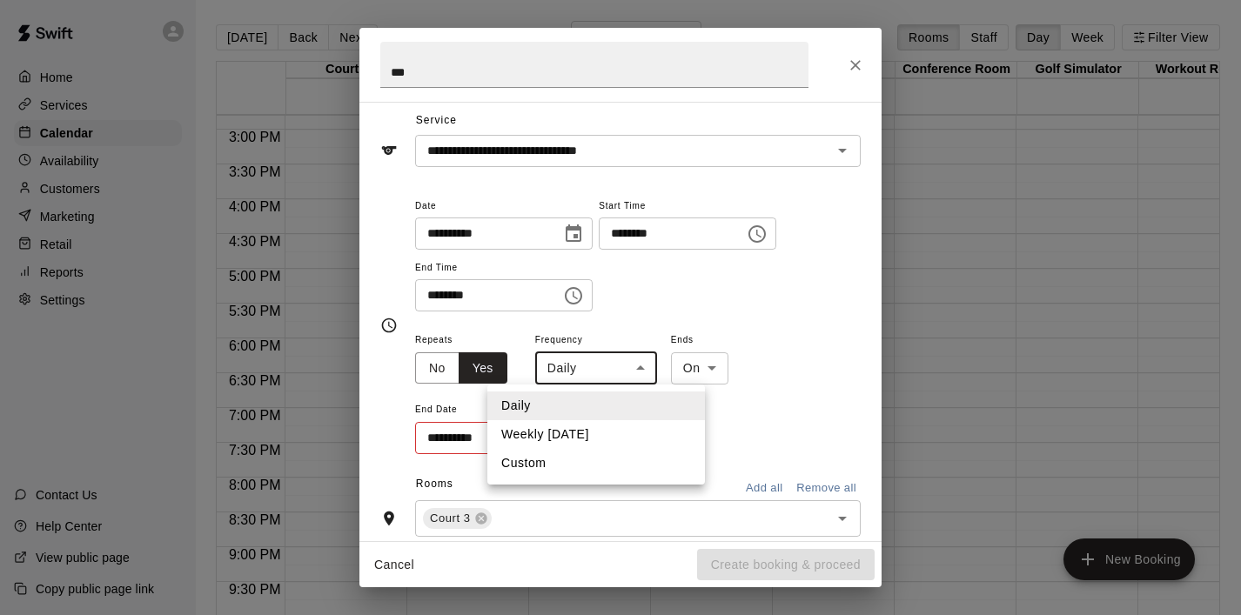
click at [613, 422] on li "Weekly [DATE]" at bounding box center [596, 434] width 218 height 29
type input "******"
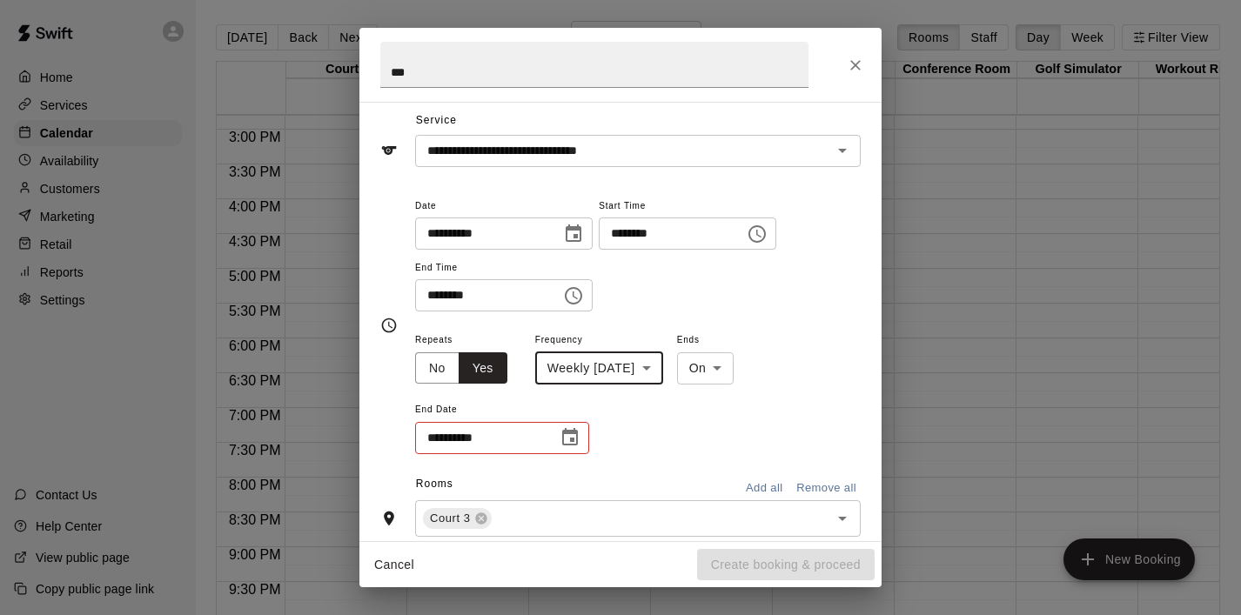
scroll to position [158, 0]
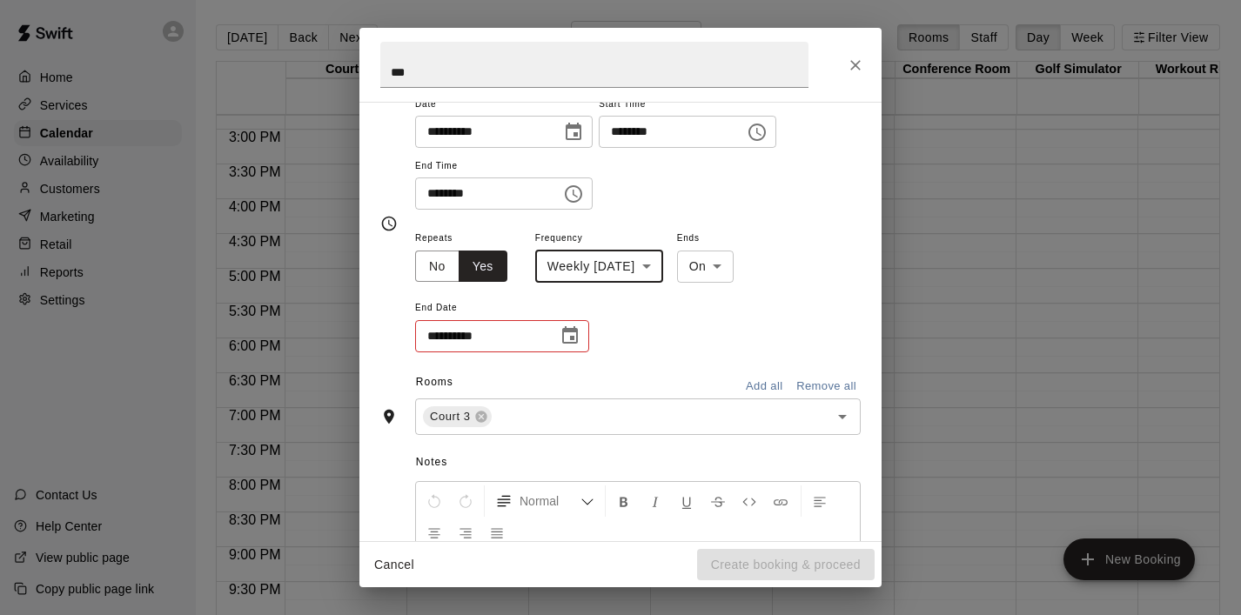
click at [566, 338] on icon "Choose date" at bounding box center [570, 336] width 21 height 21
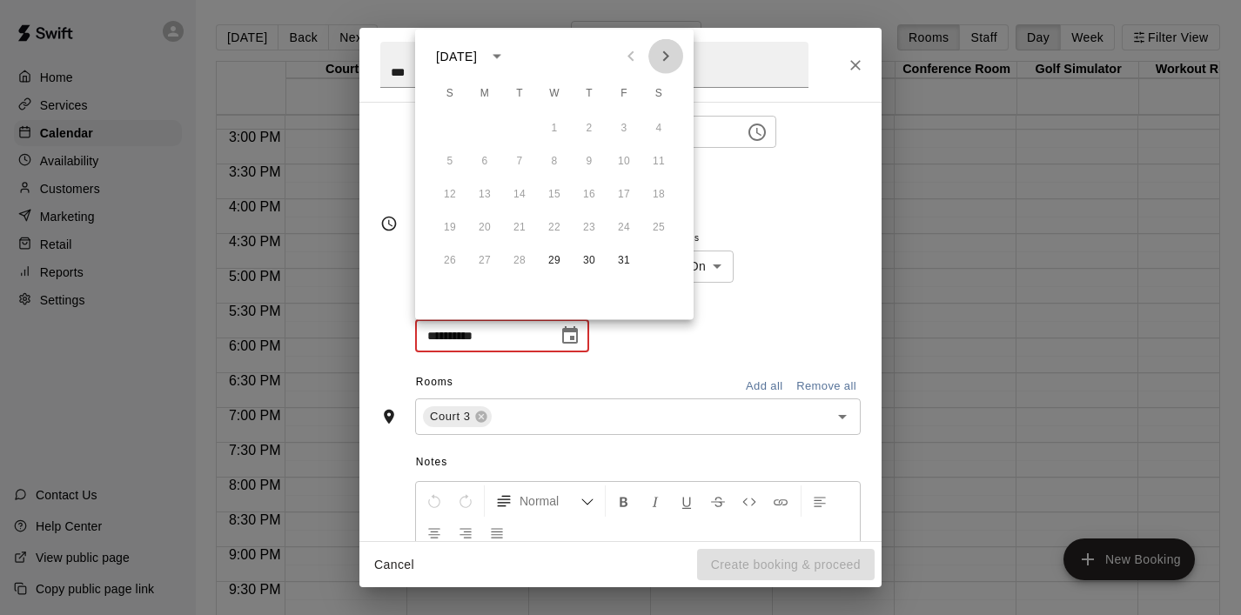
click at [670, 57] on icon "Next month" at bounding box center [665, 56] width 21 height 21
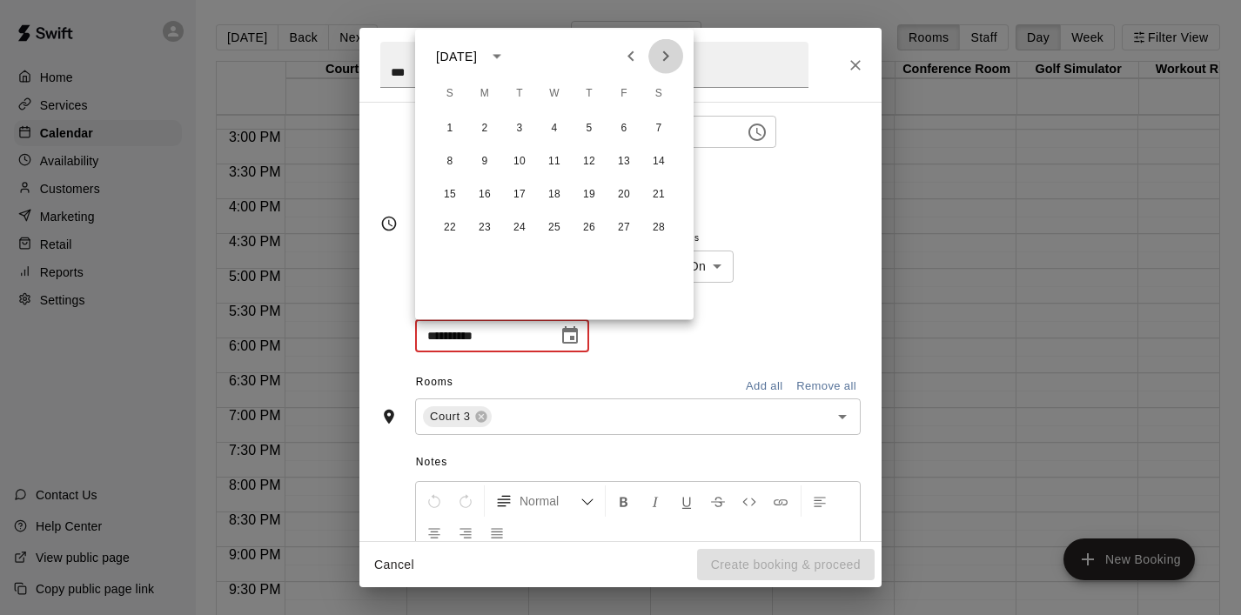
click at [670, 57] on icon "Next month" at bounding box center [665, 56] width 21 height 21
click at [557, 232] on button "24" at bounding box center [554, 227] width 31 height 31
type input "**********"
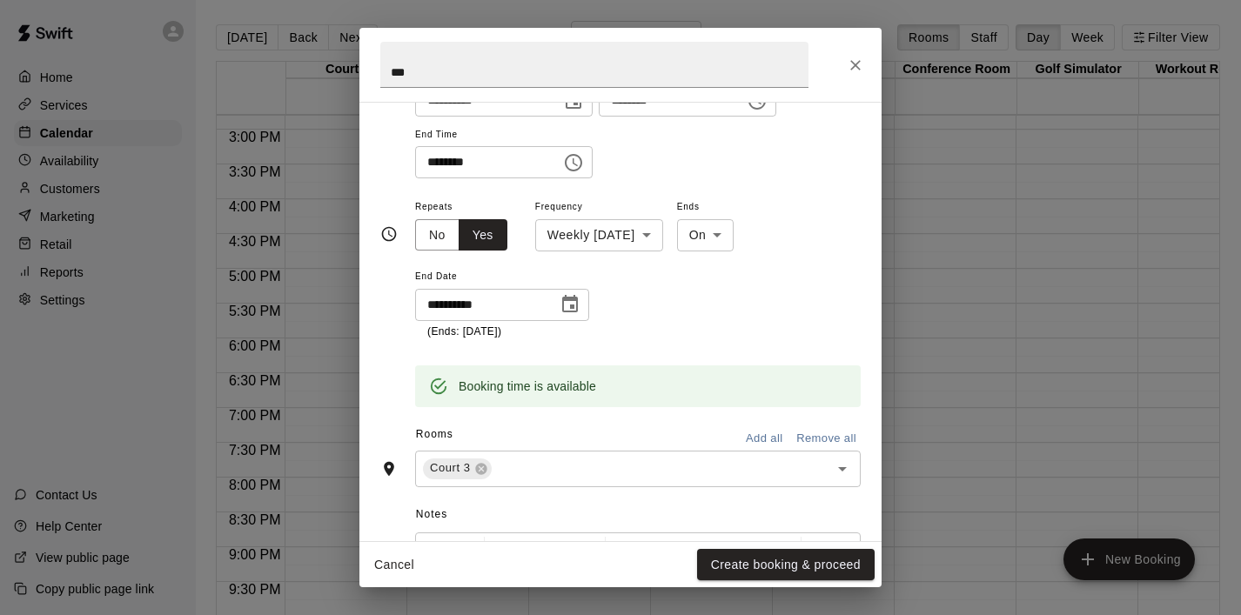
scroll to position [199, 0]
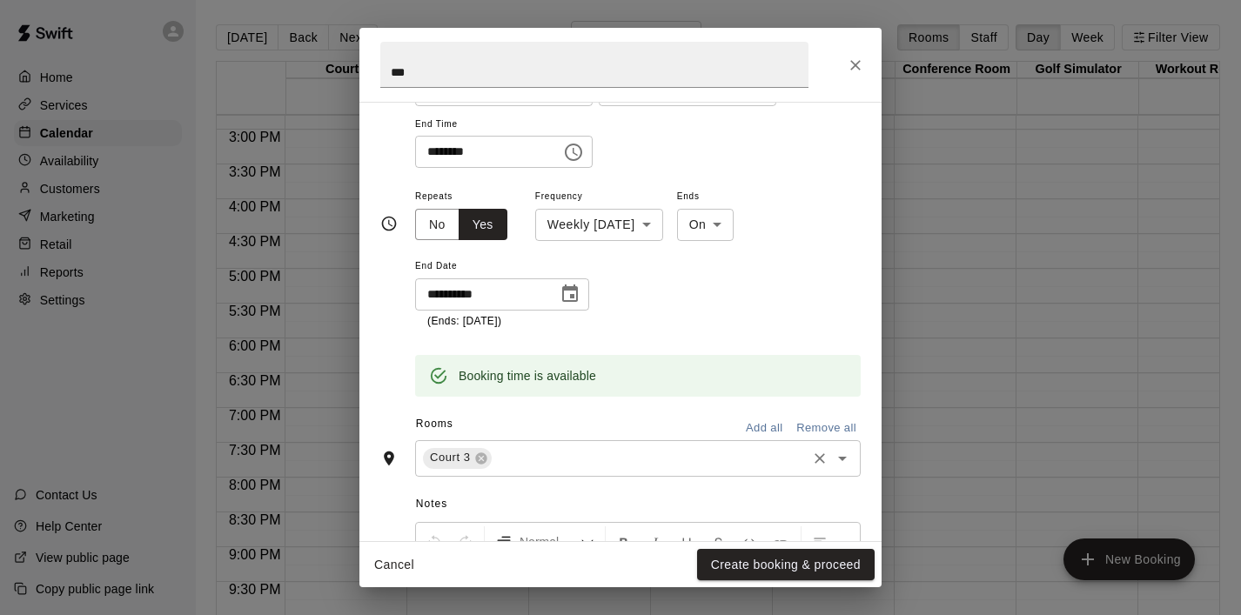
click at [845, 459] on icon "Open" at bounding box center [842, 458] width 21 height 21
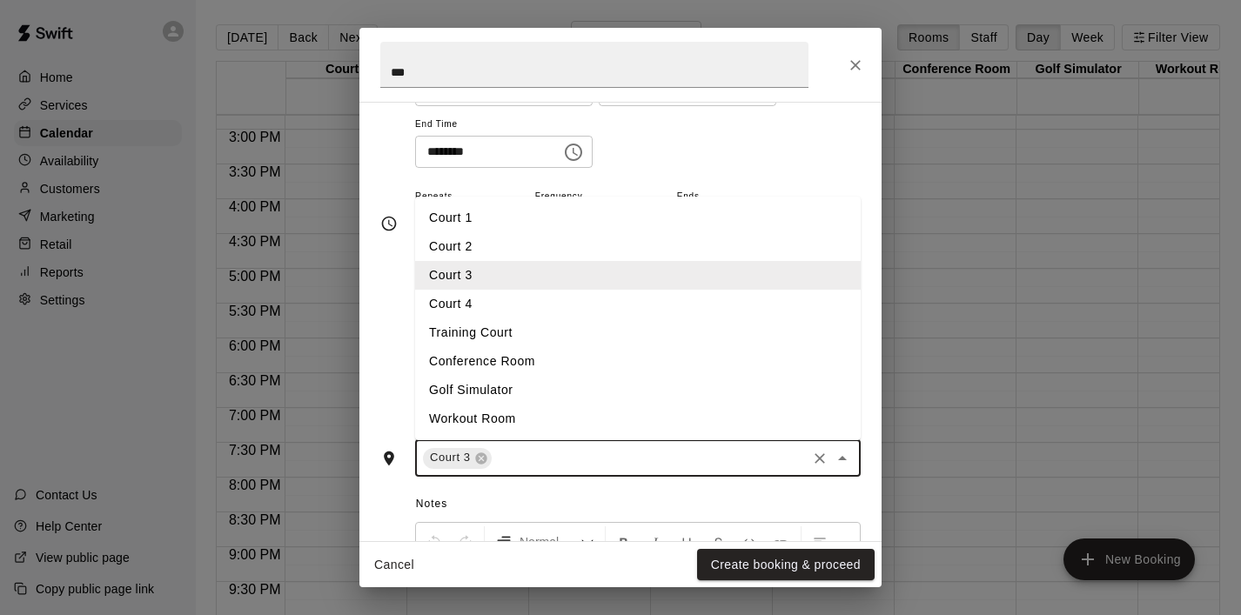
click at [490, 299] on li "Court 4" at bounding box center [638, 304] width 446 height 29
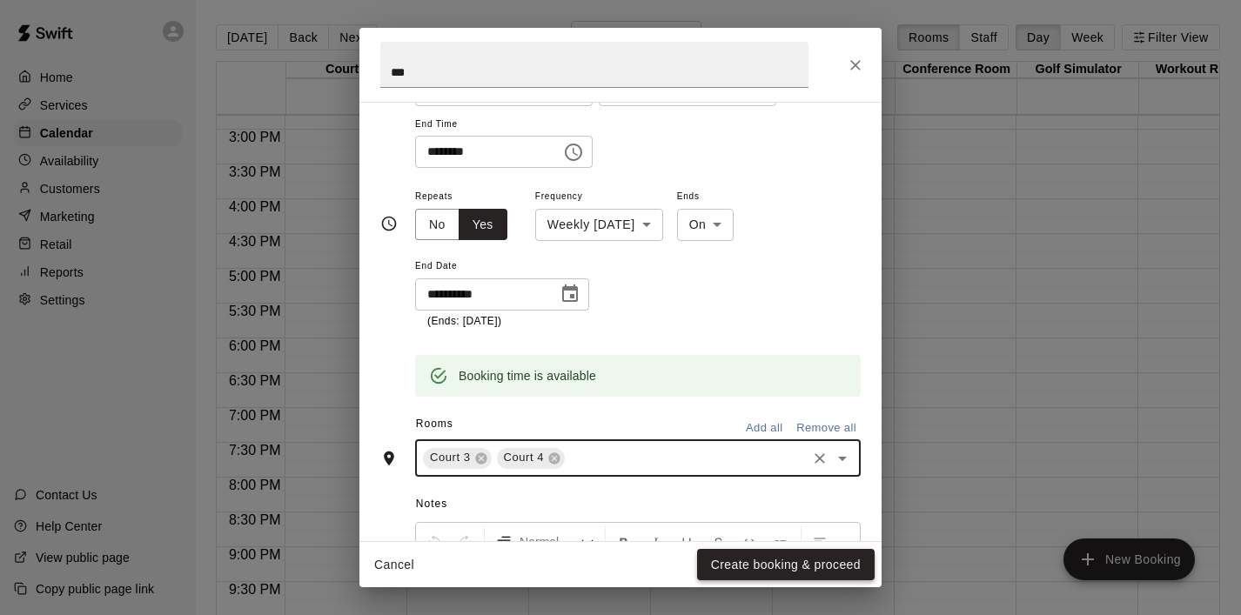
click at [752, 570] on button "Create booking & proceed" at bounding box center [786, 565] width 178 height 32
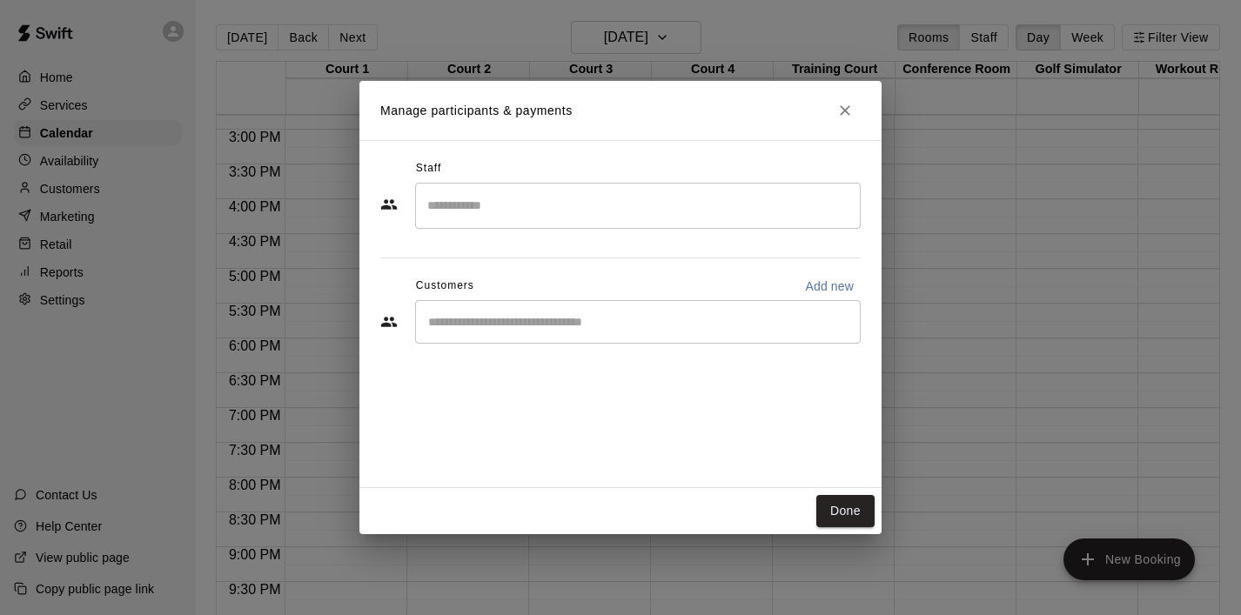
click at [568, 318] on input "Start typing to search customers..." at bounding box center [638, 321] width 430 height 17
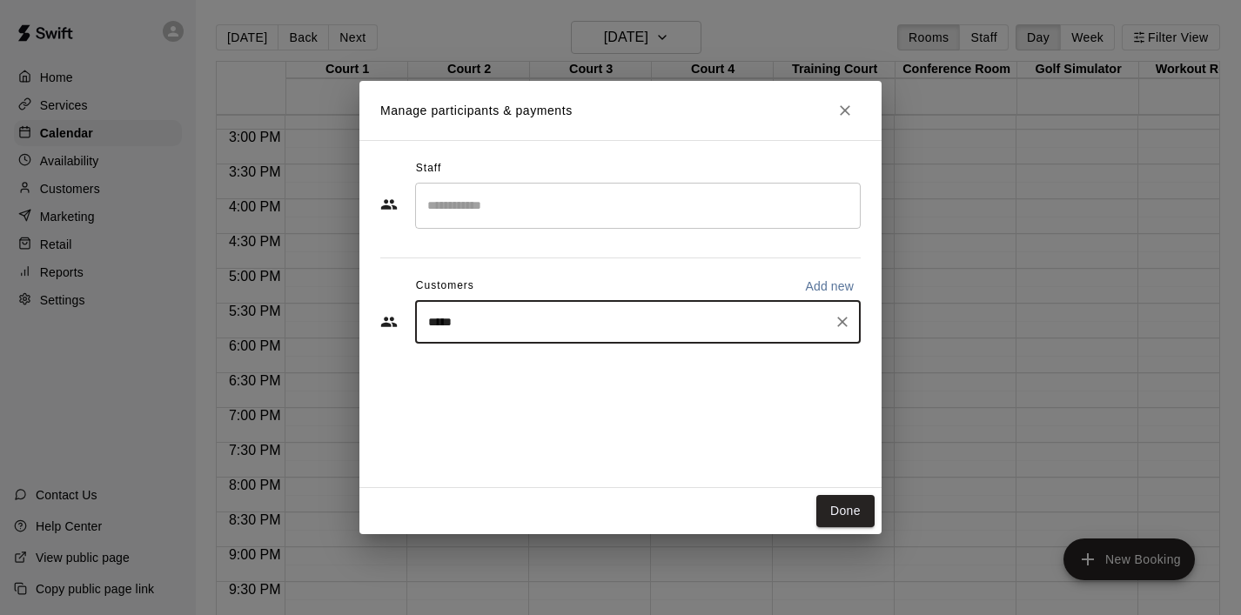
type input "******"
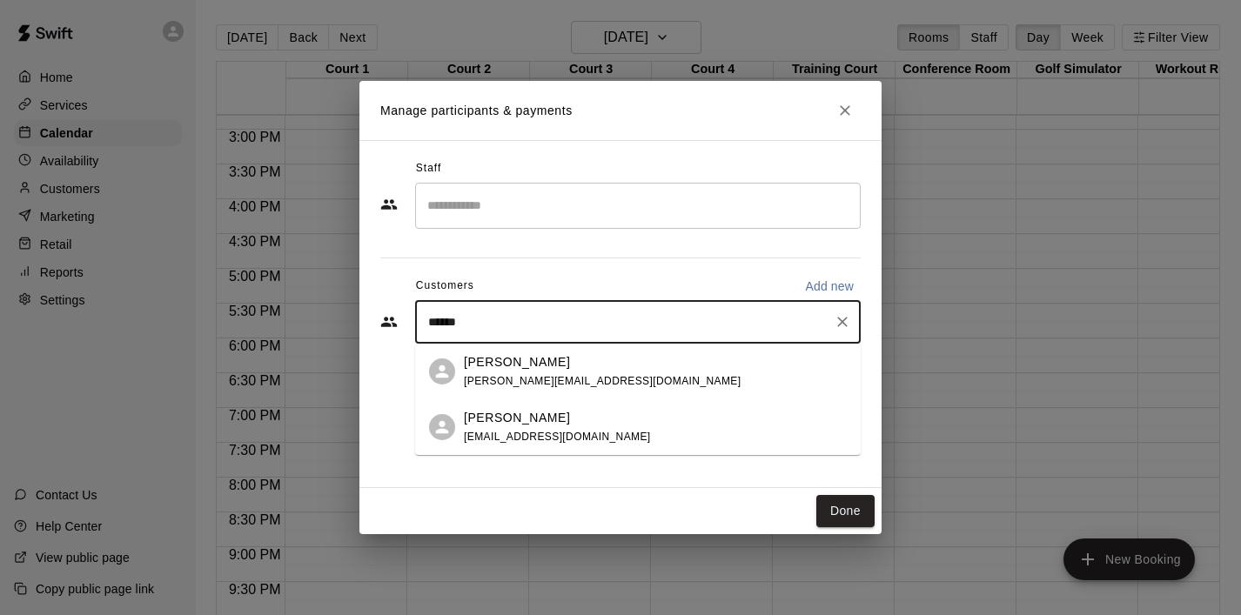
click at [549, 357] on p "[PERSON_NAME]" at bounding box center [517, 362] width 106 height 18
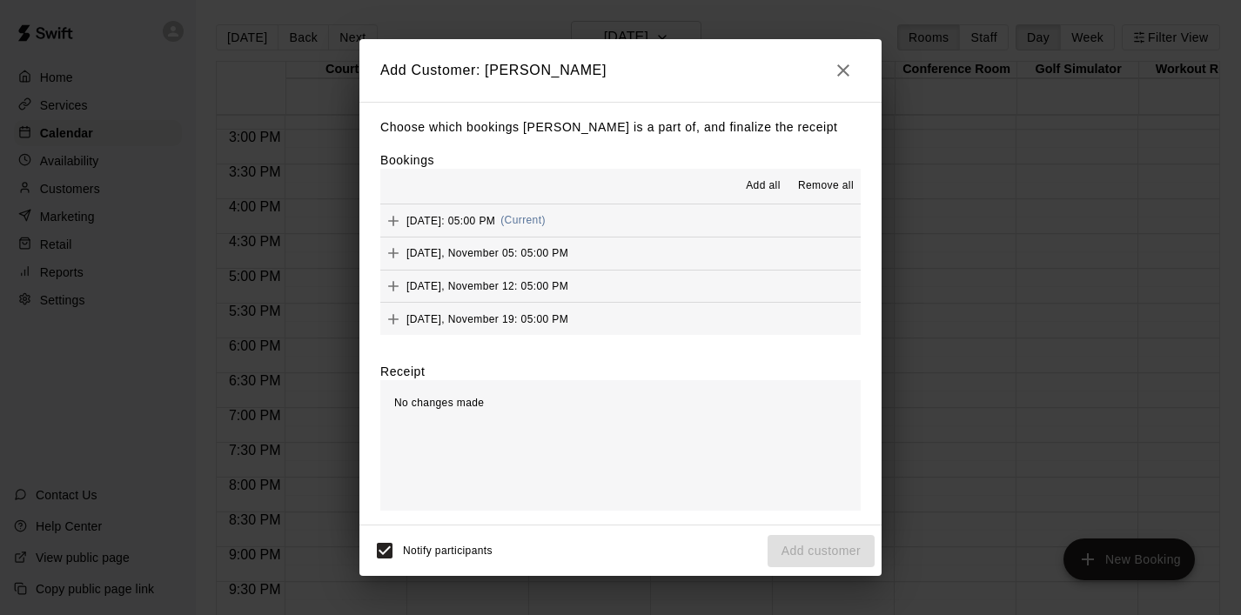
click at [754, 188] on span "Add all" at bounding box center [763, 186] width 35 height 17
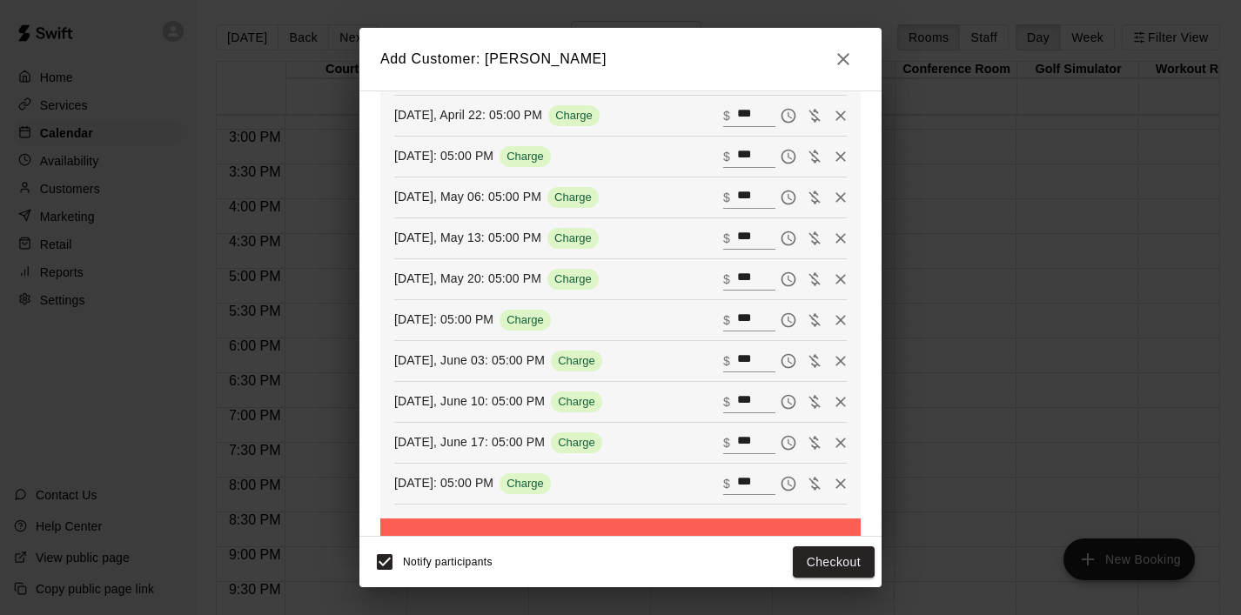
scroll to position [1391, 0]
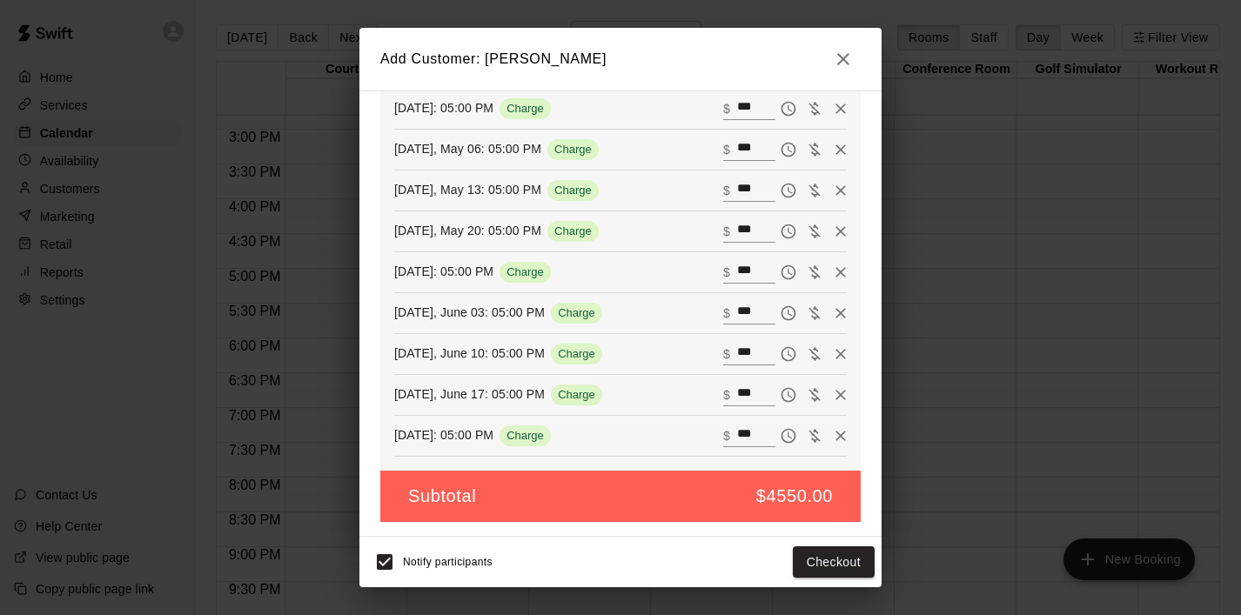
click at [842, 58] on icon "button" at bounding box center [843, 59] width 12 height 12
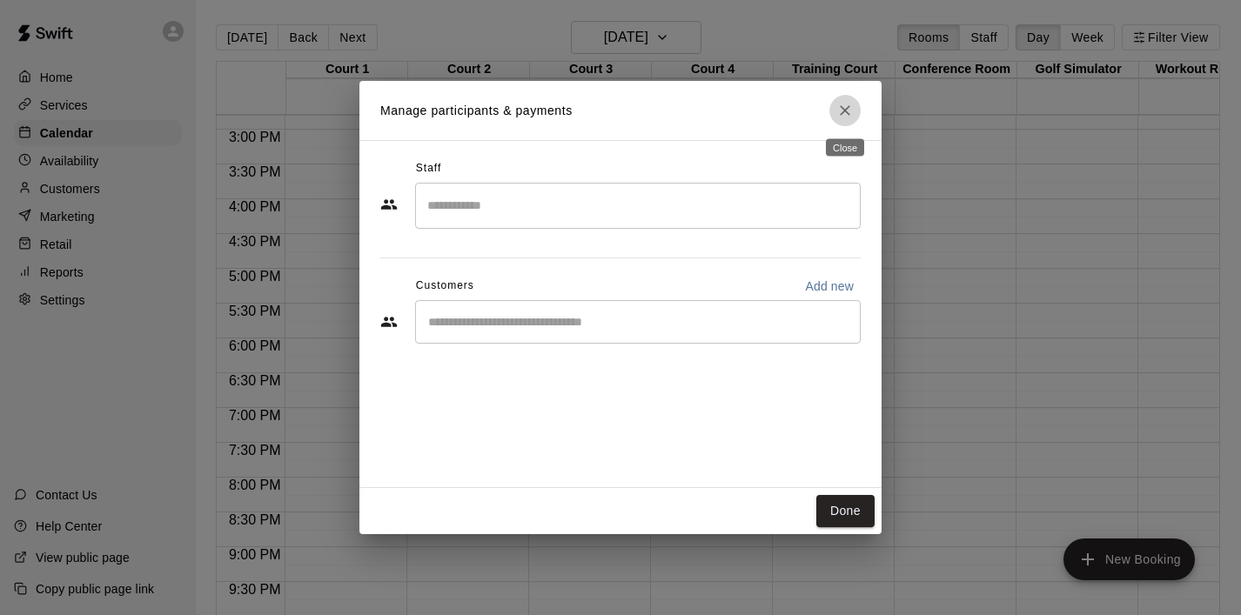
click at [843, 108] on icon "Close" at bounding box center [845, 110] width 10 height 10
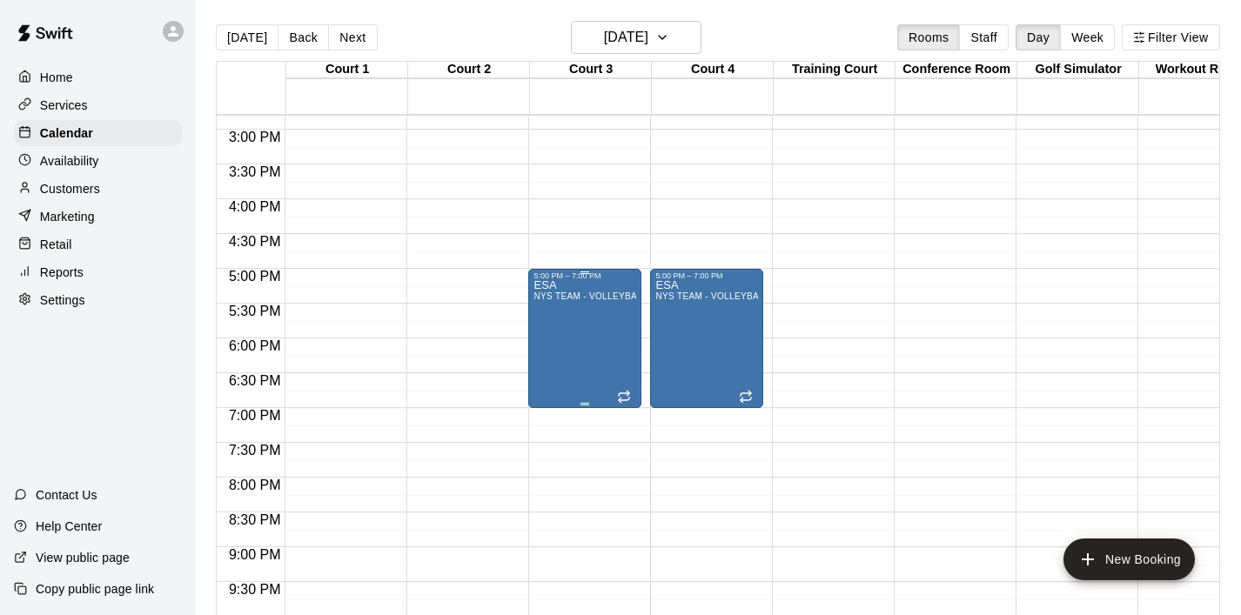
click at [588, 332] on div "ESA NYS TEAM - VOLLEYBALL (After 3 pm)" at bounding box center [585, 587] width 103 height 615
click at [554, 299] on icon "edit" at bounding box center [552, 300] width 16 height 16
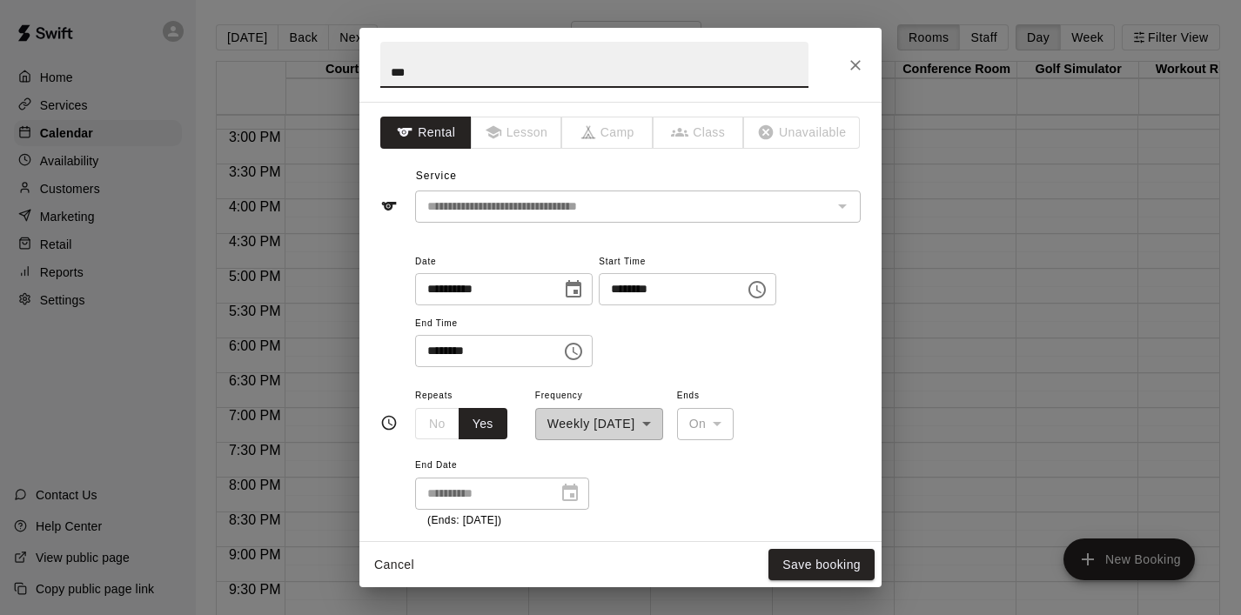
click at [768, 290] on icon "Choose time, selected time is 5:00 PM" at bounding box center [757, 289] width 21 height 21
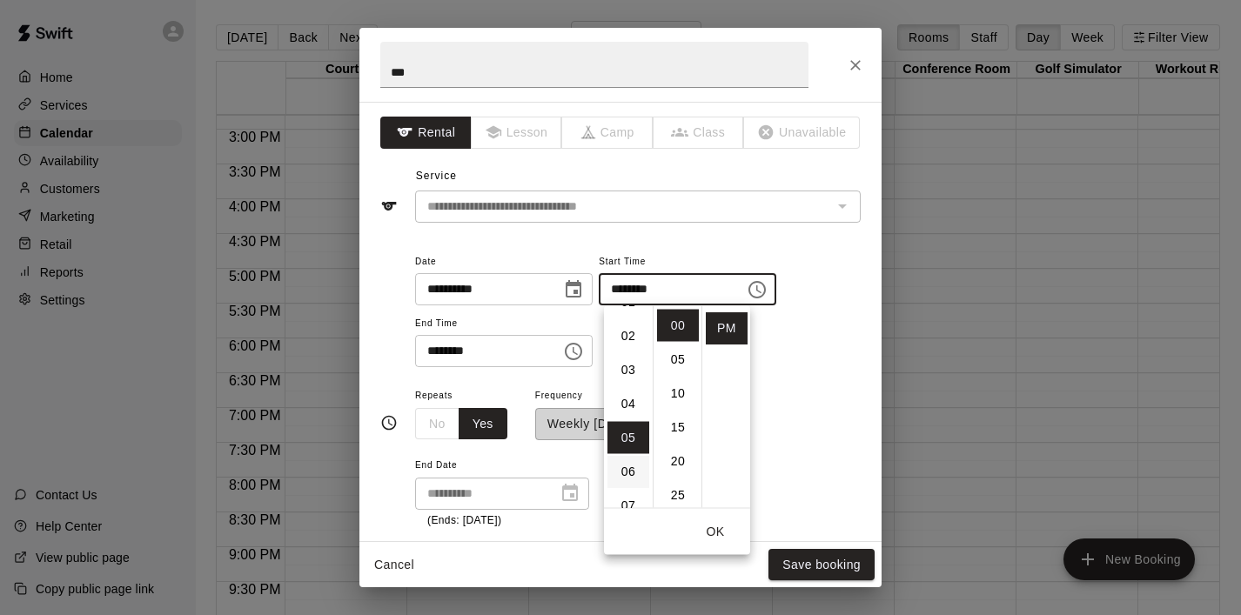
scroll to position [33, 0]
click at [628, 418] on li "04" at bounding box center [629, 429] width 42 height 32
type input "********"
click at [715, 533] on button "OK" at bounding box center [716, 532] width 56 height 32
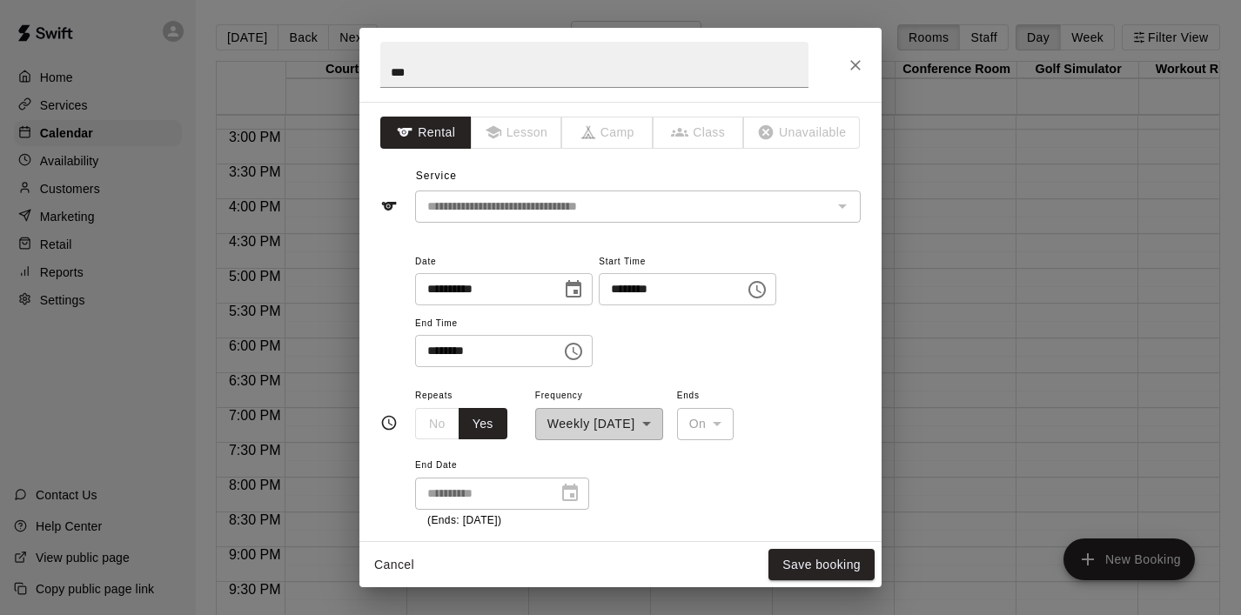
click at [574, 355] on icon "Choose time, selected time is 7:00 PM" at bounding box center [573, 351] width 21 height 21
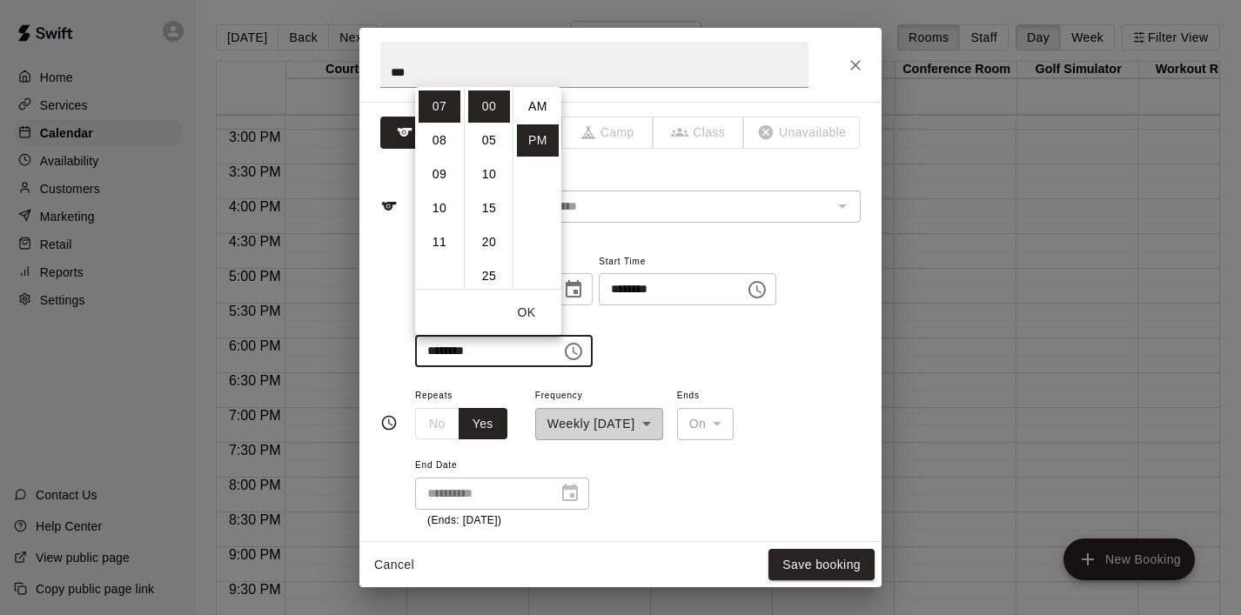
scroll to position [31, 0]
click at [446, 167] on li "09" at bounding box center [440, 174] width 42 height 32
type input "********"
click at [528, 313] on button "OK" at bounding box center [527, 313] width 56 height 32
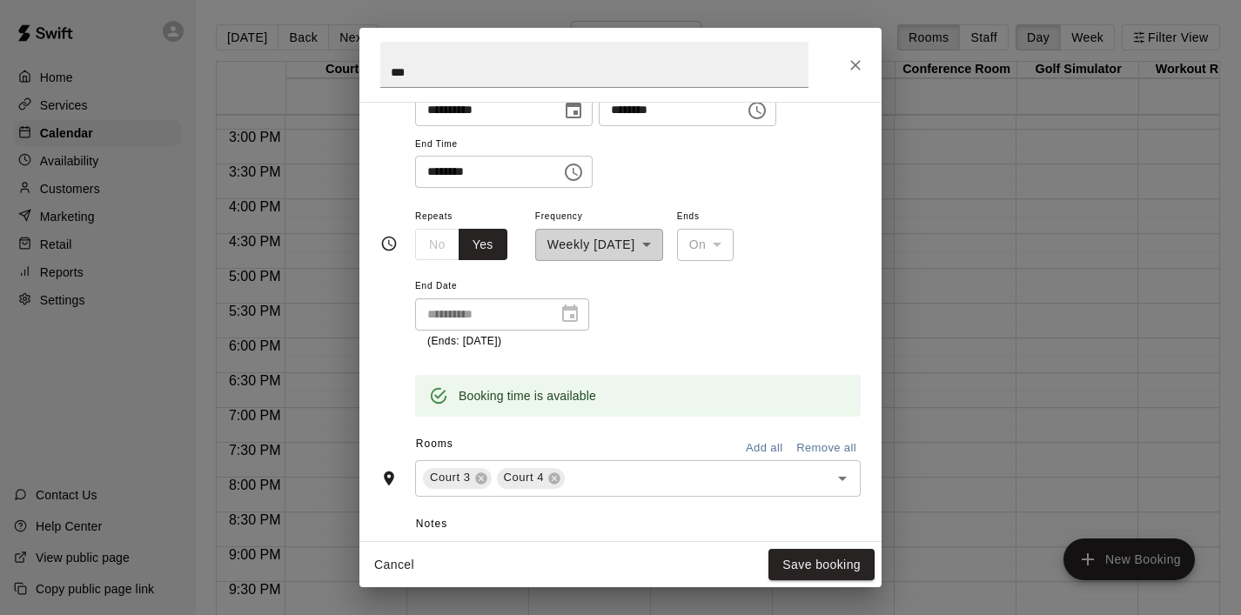
scroll to position [181, 0]
click at [802, 558] on button "Save booking" at bounding box center [822, 565] width 106 height 32
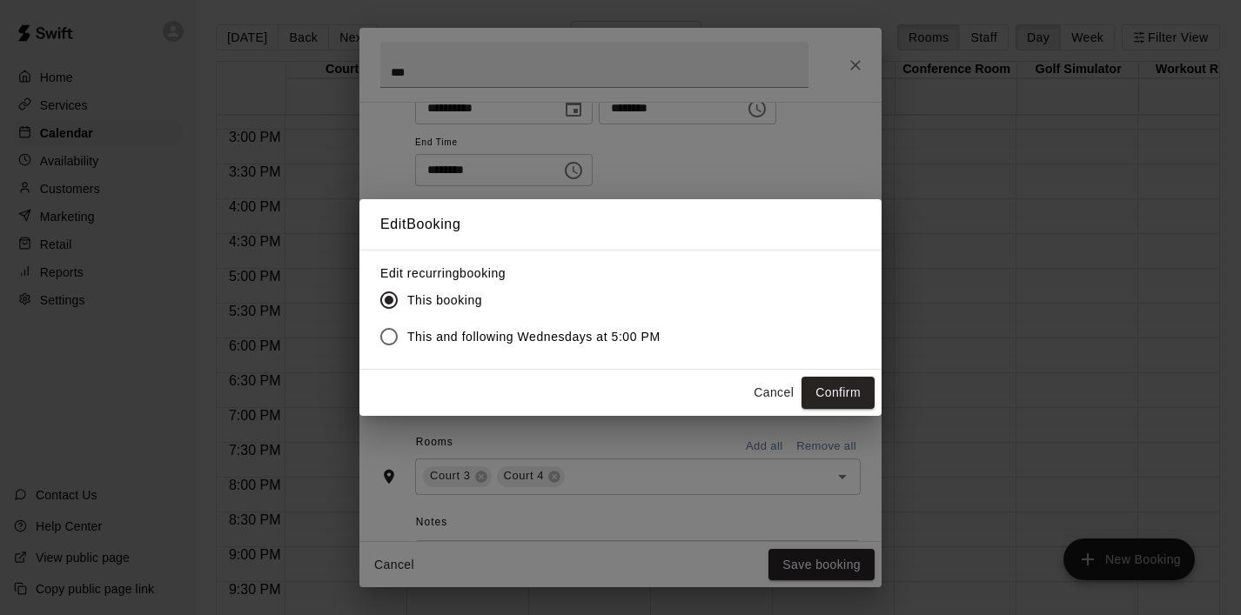
click at [605, 335] on span "This and following Wednesdays at 5:00 PM" at bounding box center [533, 337] width 253 height 18
click at [813, 386] on button "Confirm" at bounding box center [838, 393] width 73 height 32
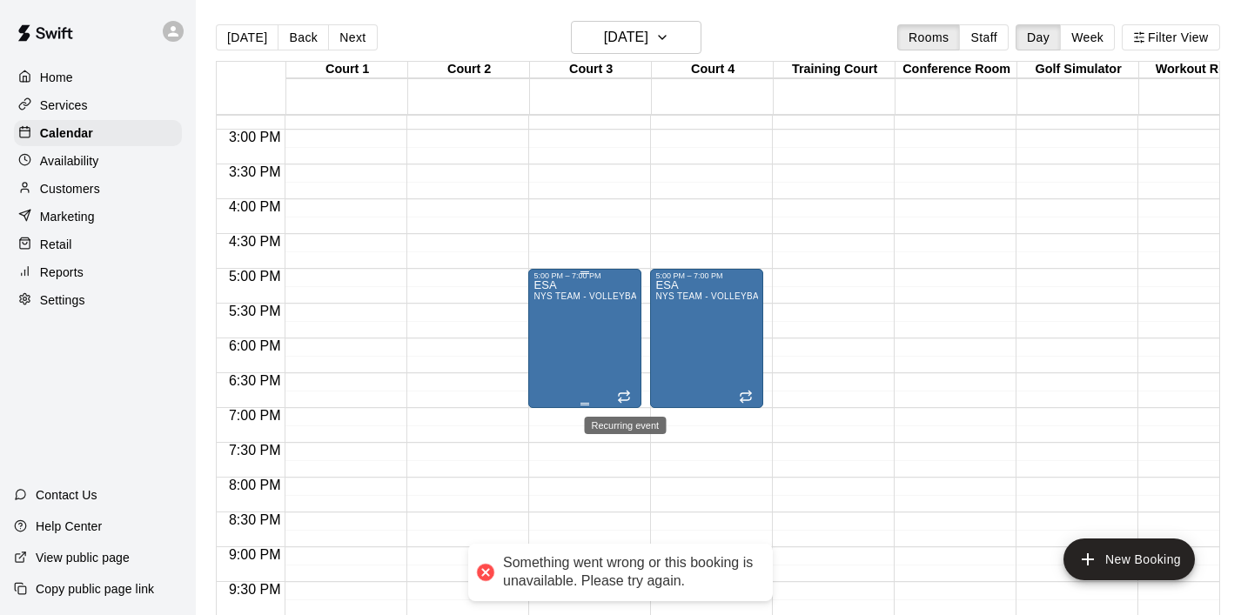
click at [624, 394] on icon "Recurring event" at bounding box center [624, 394] width 10 height 3
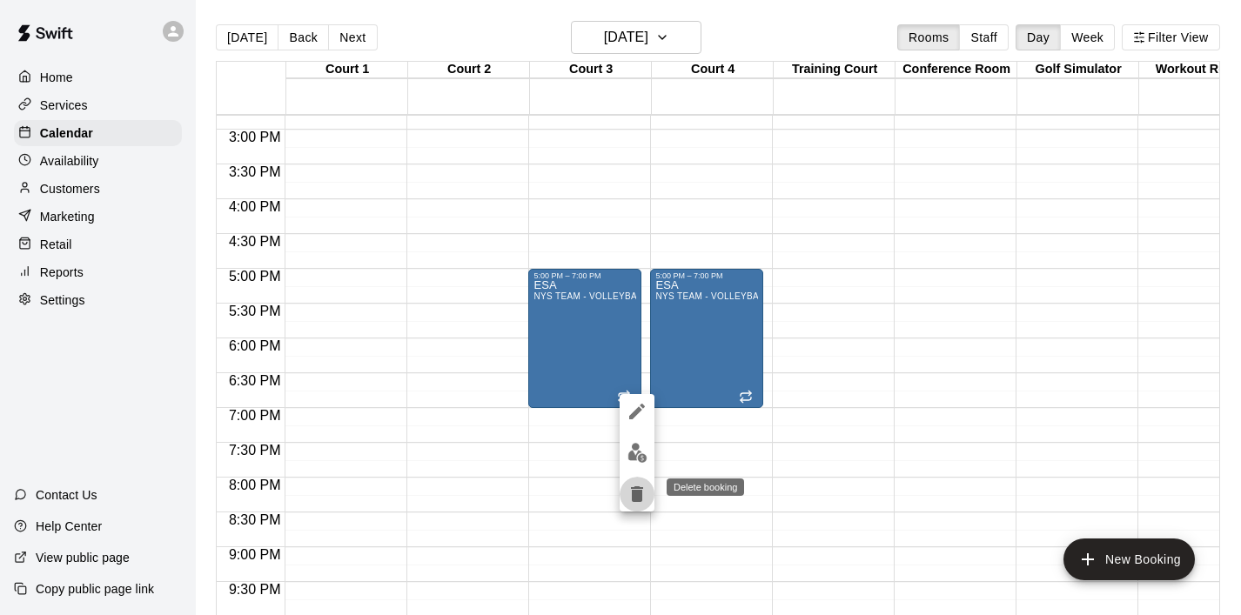
click at [642, 488] on icon "delete" at bounding box center [637, 495] width 12 height 16
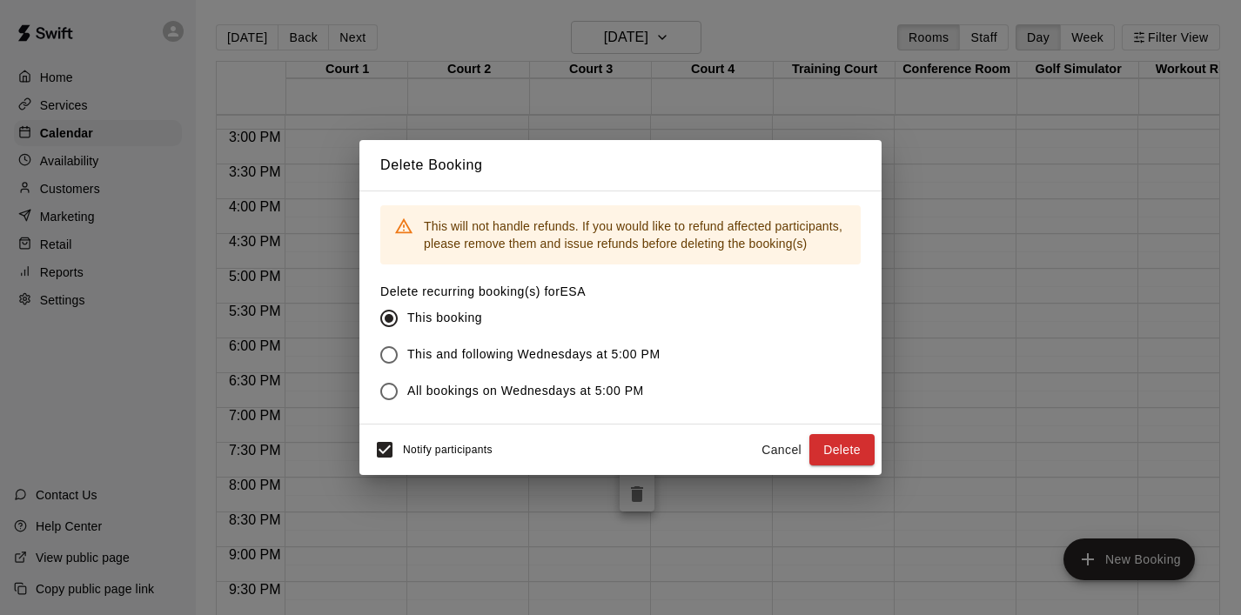
click at [585, 352] on span "This and following Wednesdays at 5:00 PM" at bounding box center [533, 355] width 253 height 18
click at [824, 448] on button "Delete" at bounding box center [841, 450] width 65 height 32
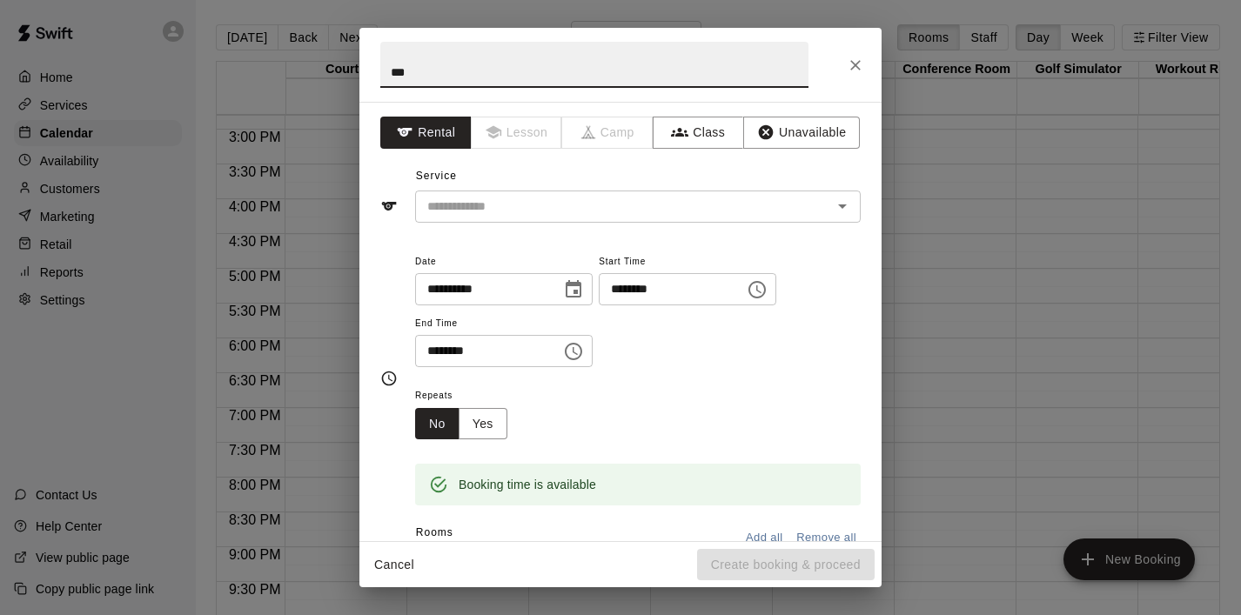
type input "***"
click at [576, 353] on icon "Choose time, selected time is 4:30 PM" at bounding box center [573, 351] width 21 height 21
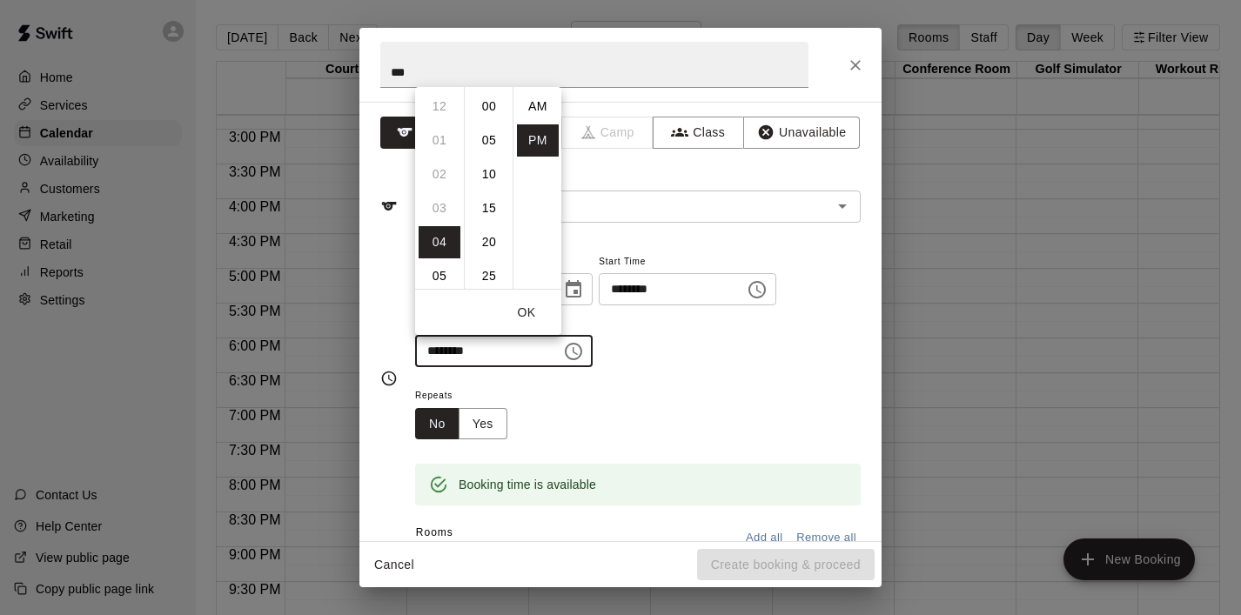
scroll to position [31, 0]
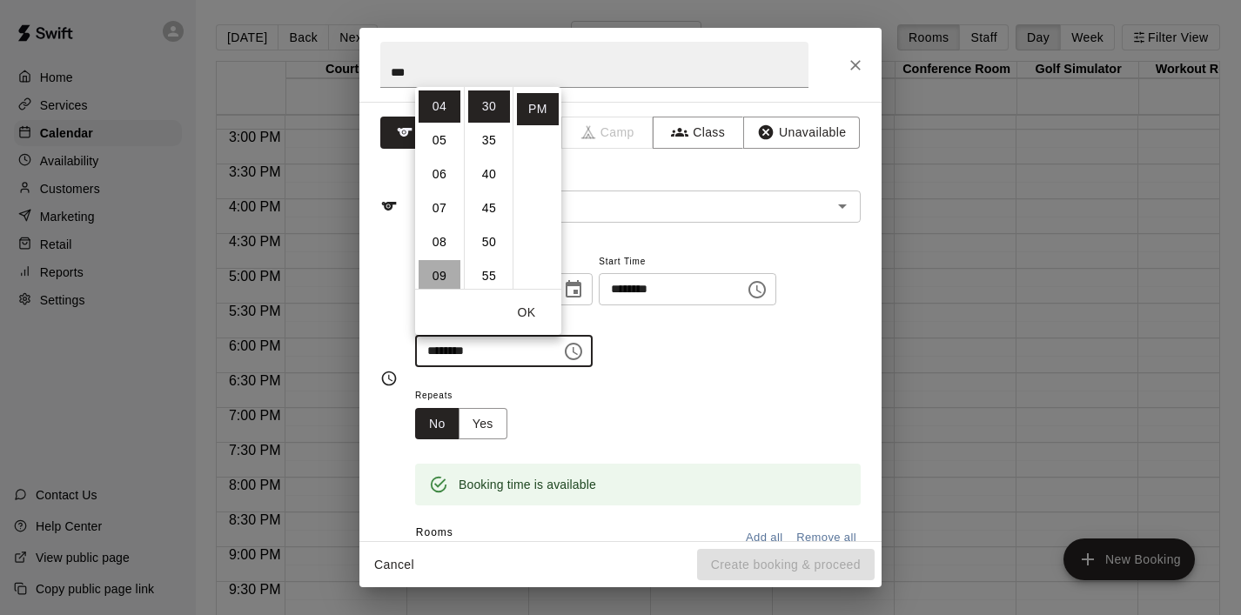
click at [452, 265] on li "09" at bounding box center [440, 276] width 42 height 32
click at [491, 104] on li "00" at bounding box center [489, 107] width 42 height 32
type input "********"
click at [539, 314] on button "OK" at bounding box center [527, 313] width 56 height 32
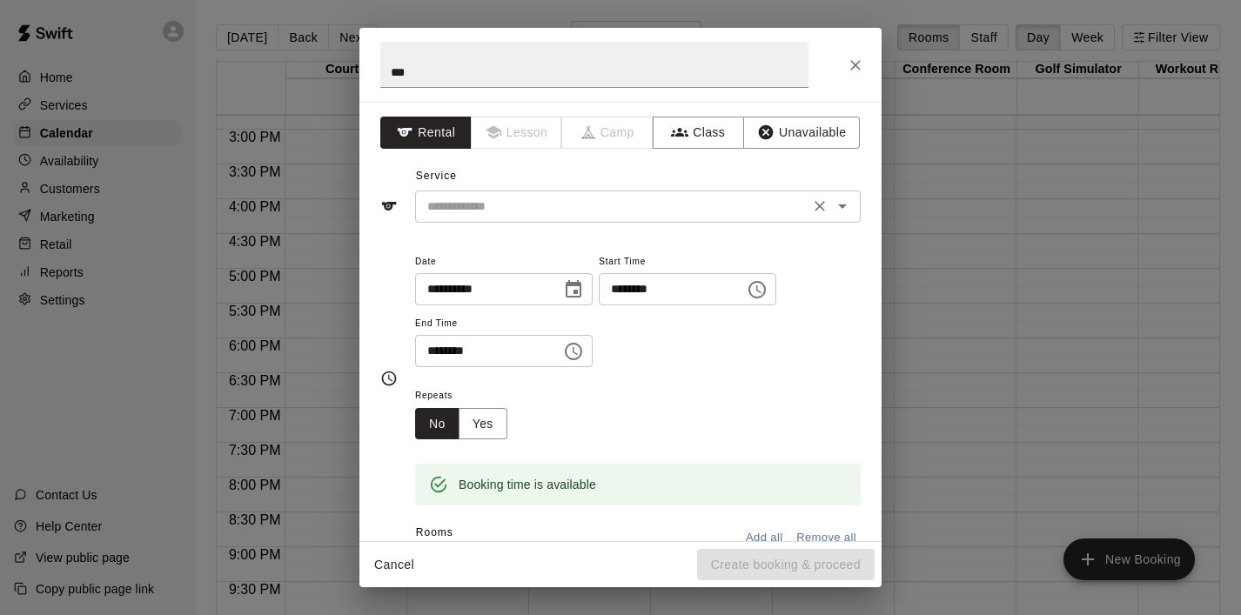
click at [592, 204] on input "text" at bounding box center [612, 207] width 384 height 22
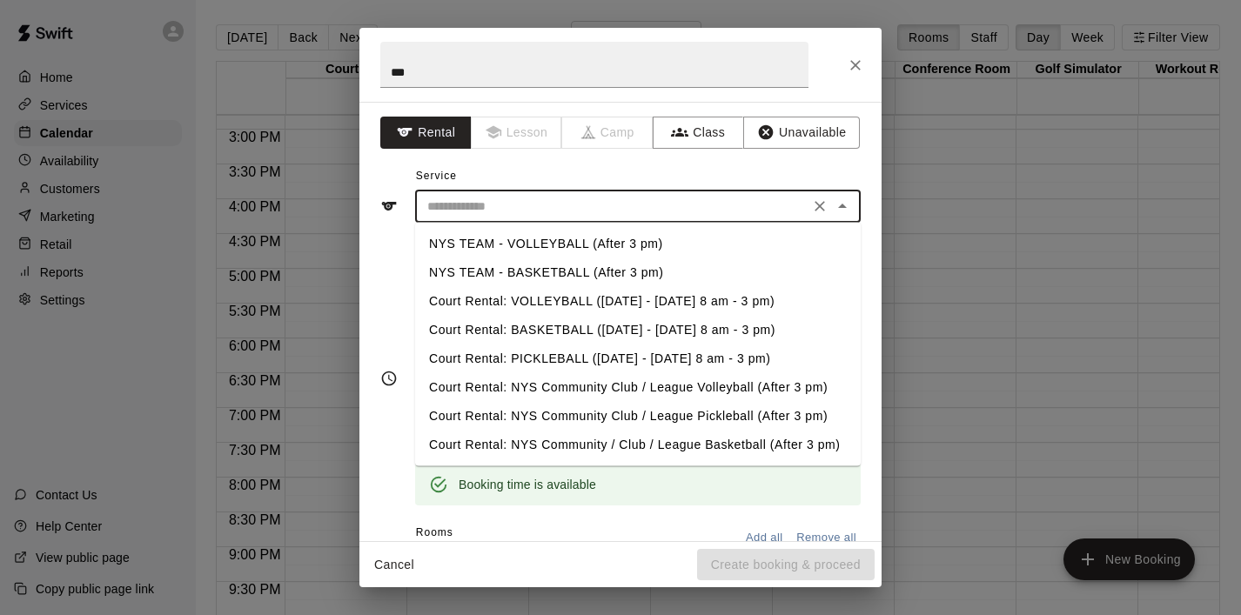
click at [588, 247] on li "NYS TEAM - VOLLEYBALL (After 3 pm)" at bounding box center [638, 244] width 446 height 29
type input "**********"
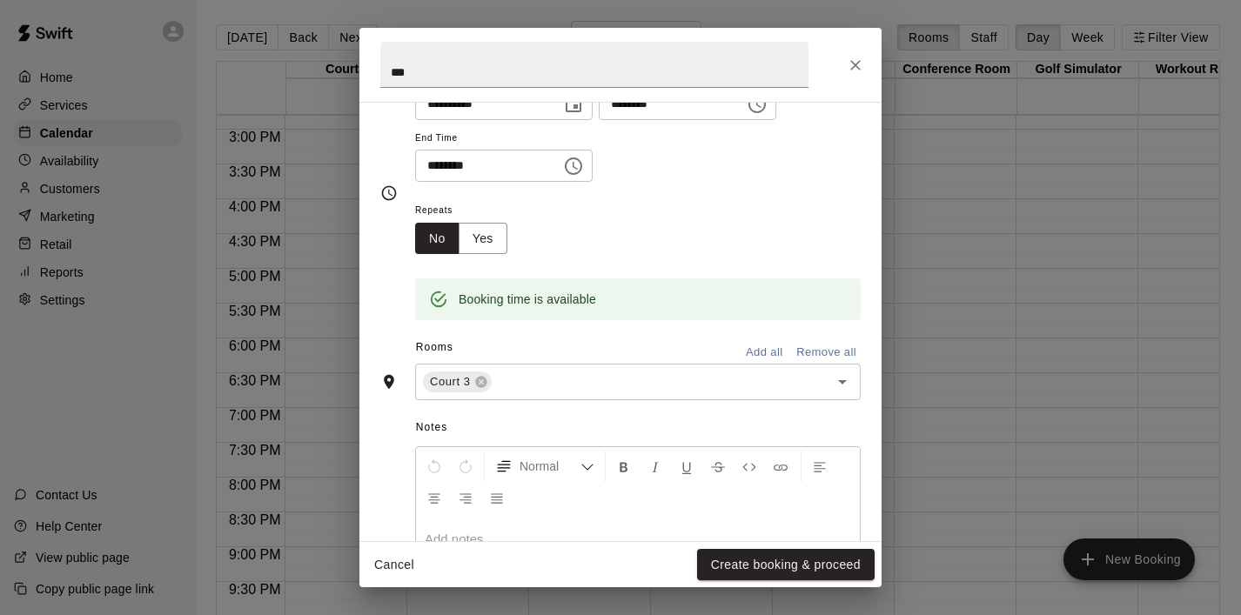
scroll to position [187, 0]
click at [488, 251] on button "Yes" at bounding box center [483, 237] width 49 height 32
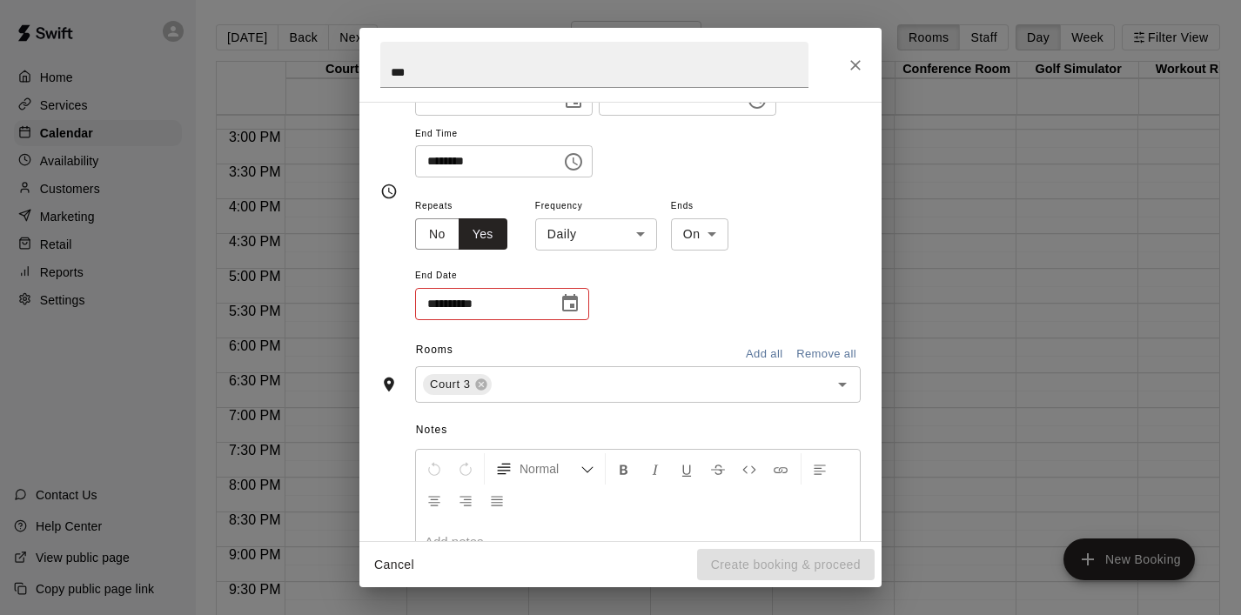
click at [629, 238] on body "Home Services Calendar Availability Customers Marketing Retail Reports Settings…" at bounding box center [620, 321] width 1241 height 643
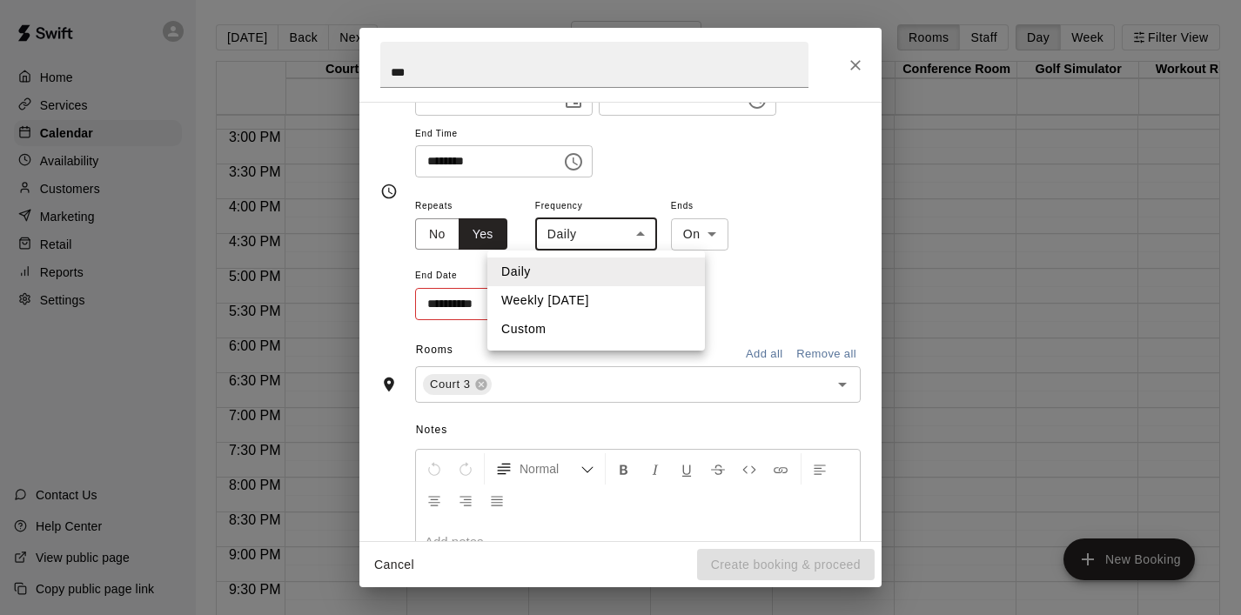
click at [616, 300] on li "Weekly [DATE]" at bounding box center [596, 300] width 218 height 29
type input "******"
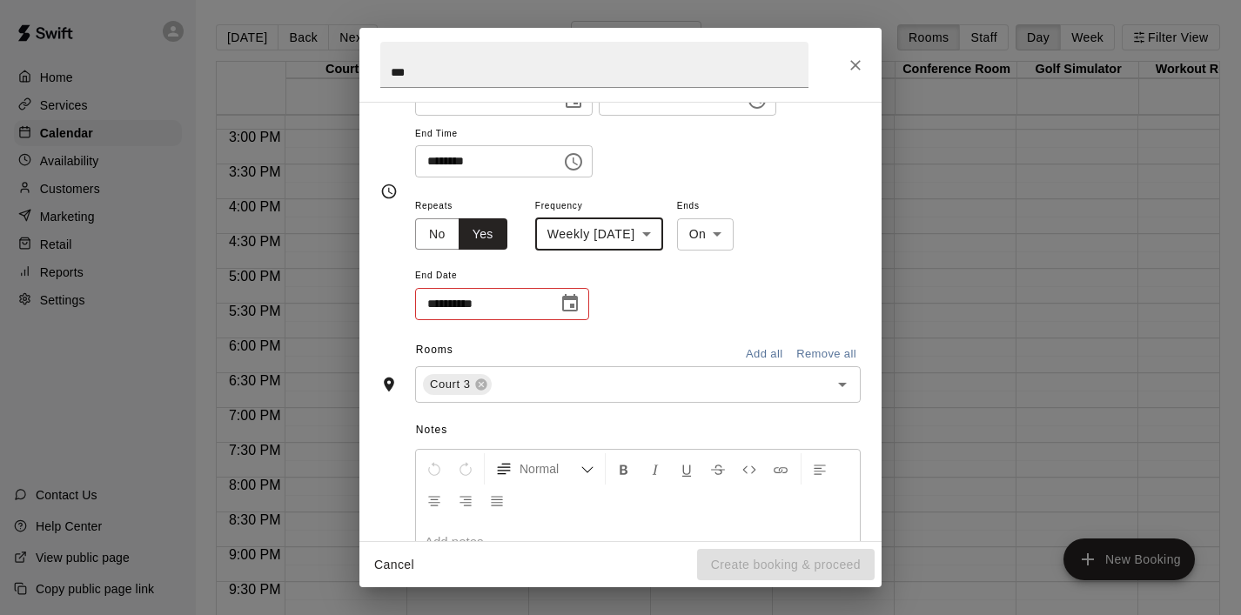
click at [572, 298] on icon "Choose date" at bounding box center [570, 302] width 16 height 17
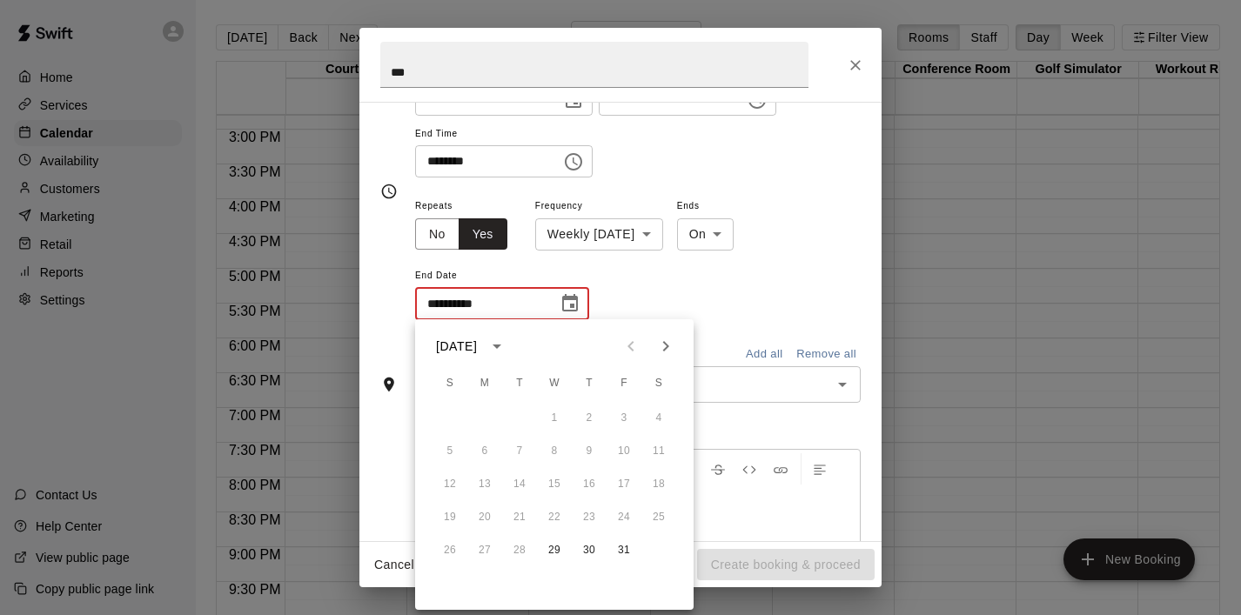
click at [673, 345] on icon "Next month" at bounding box center [665, 346] width 21 height 21
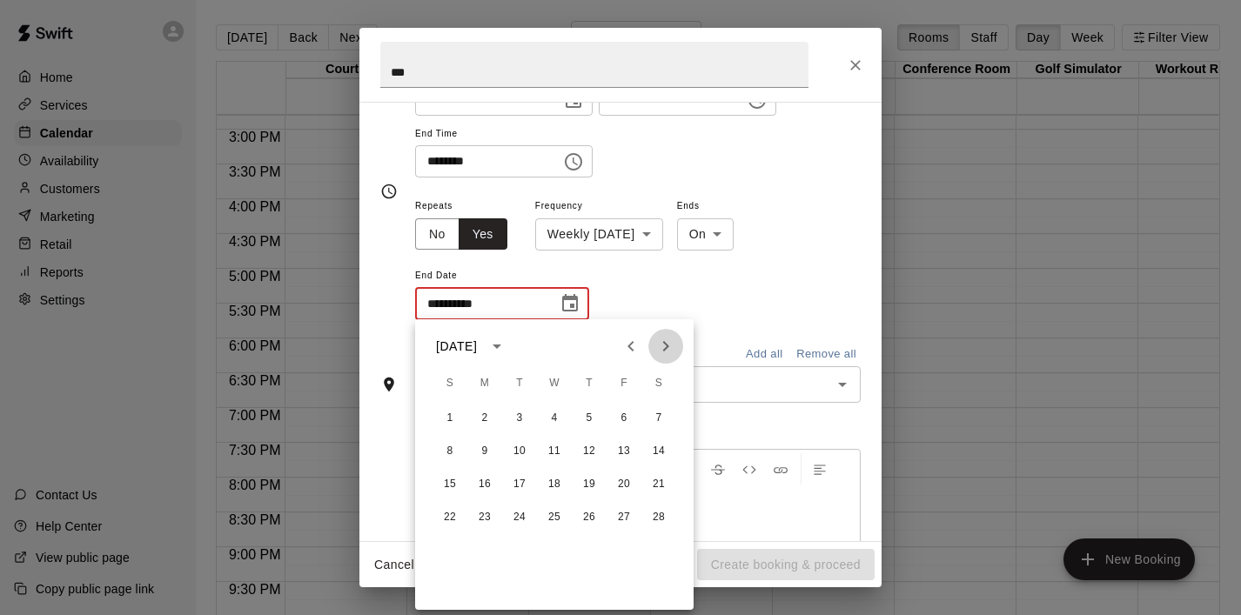
click at [673, 345] on icon "Next month" at bounding box center [665, 346] width 21 height 21
click at [552, 521] on button "24" at bounding box center [554, 517] width 31 height 31
type input "**********"
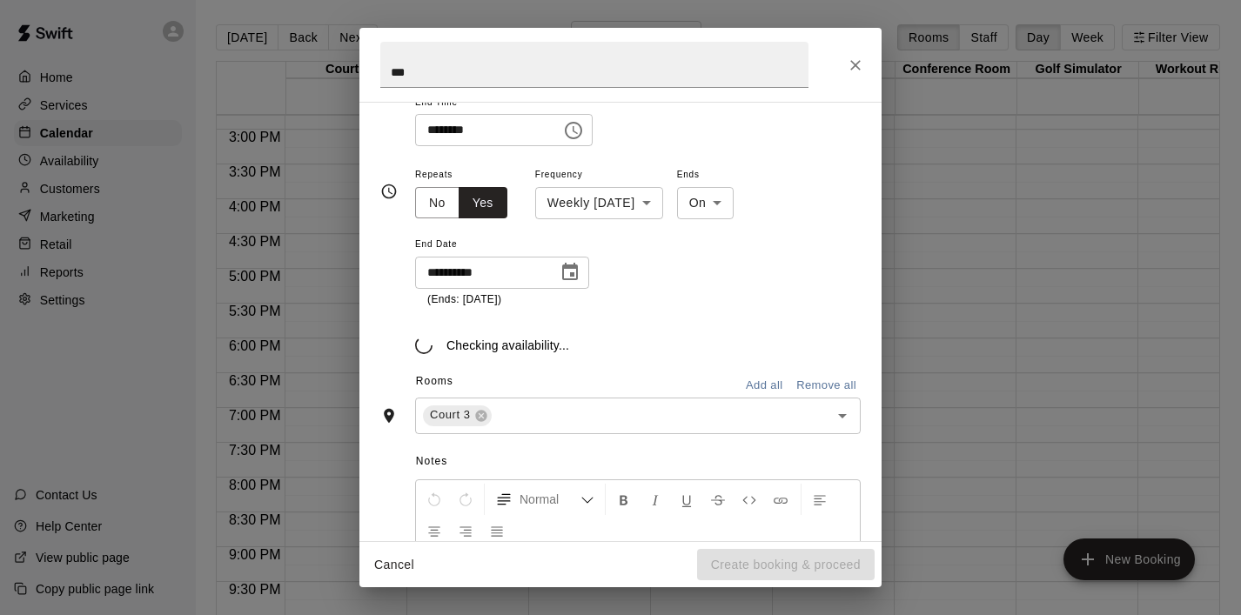
scroll to position [232, 0]
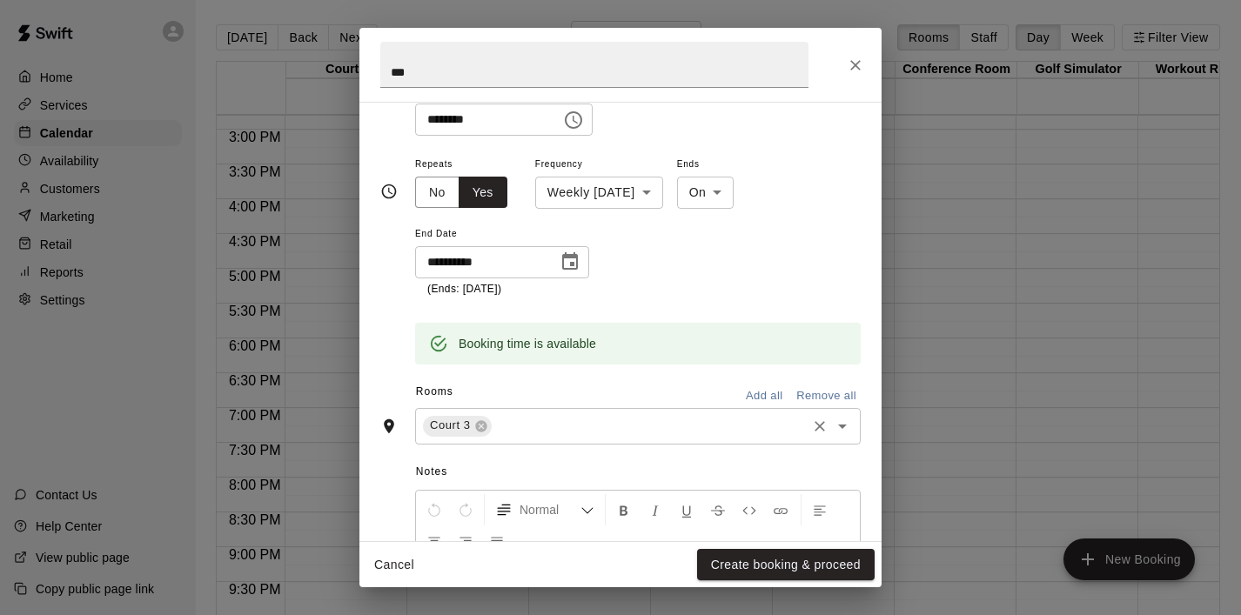
click at [838, 429] on icon "Open" at bounding box center [842, 426] width 21 height 21
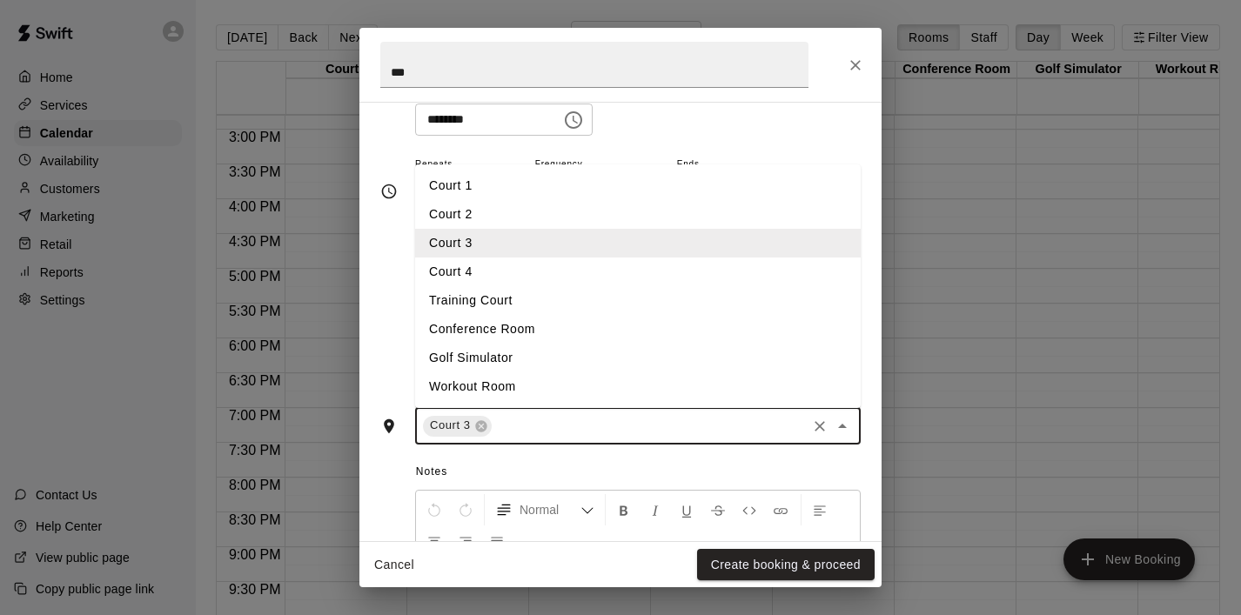
click at [494, 259] on li "Court 4" at bounding box center [638, 272] width 446 height 29
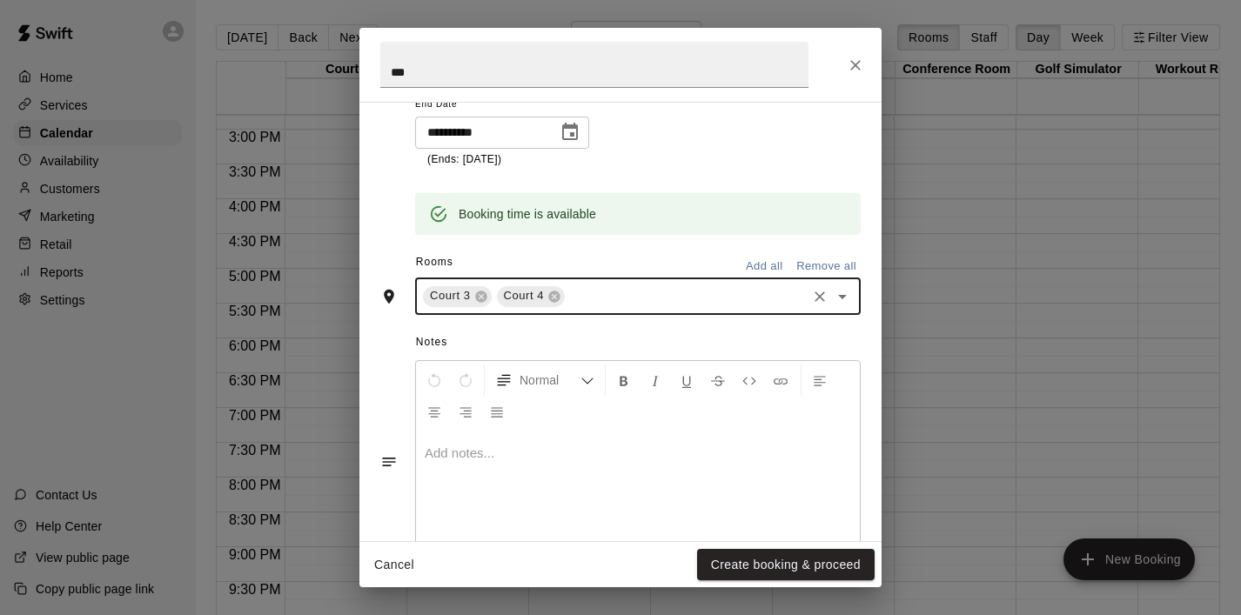
scroll to position [416, 0]
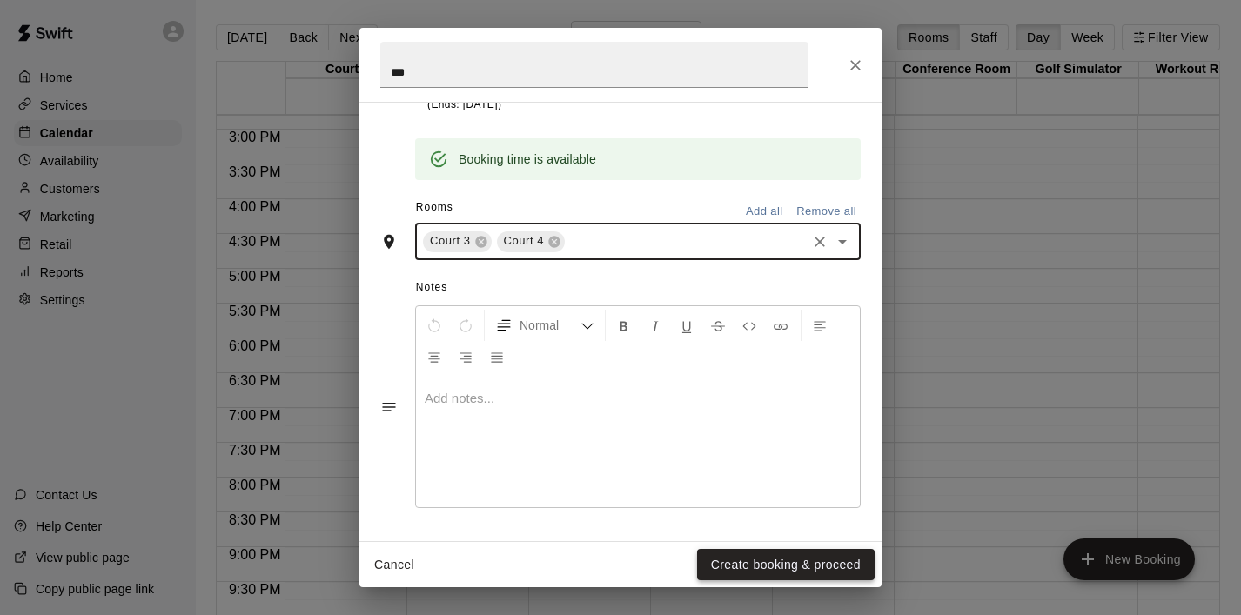
click at [735, 572] on button "Create booking & proceed" at bounding box center [786, 565] width 178 height 32
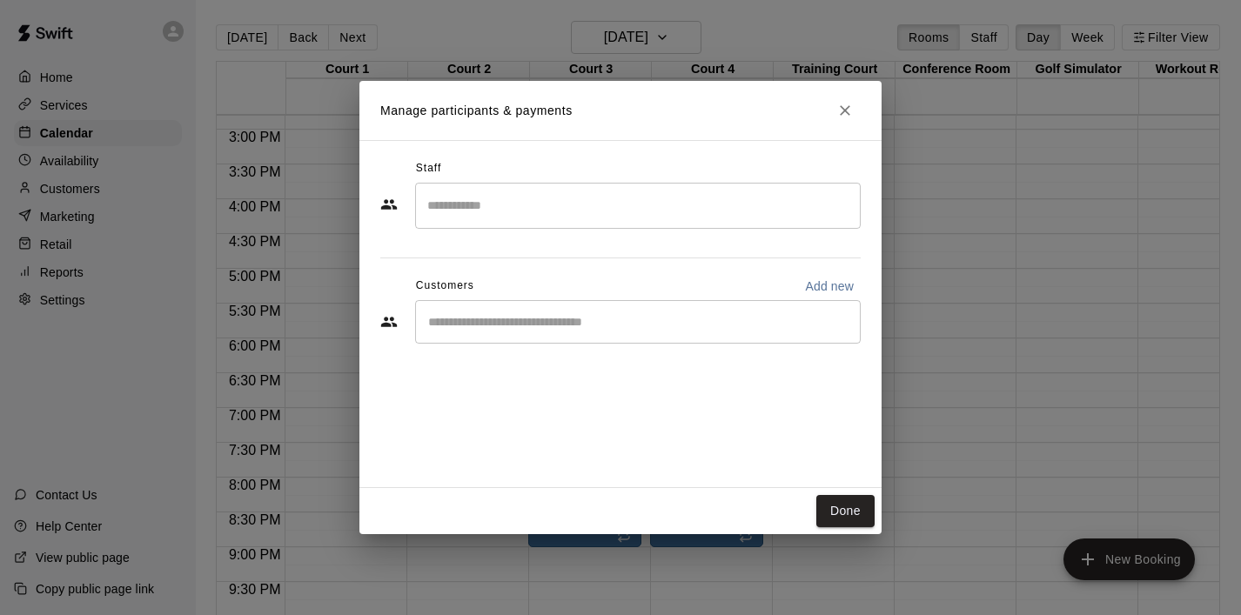
click at [595, 312] on div "​" at bounding box center [638, 322] width 446 height 44
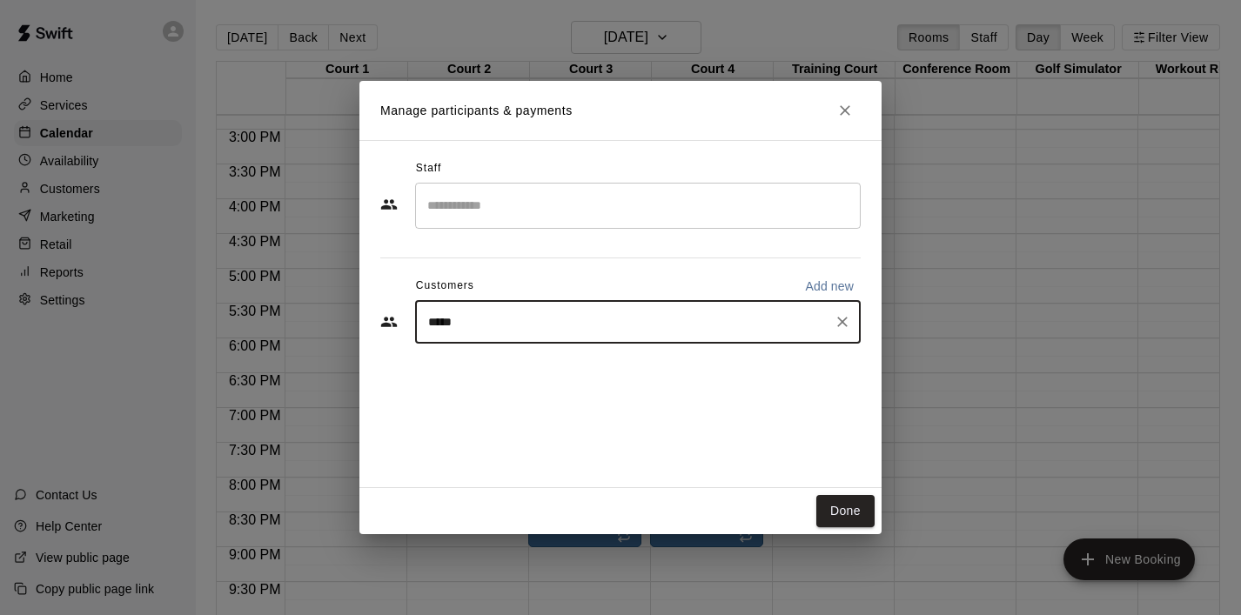
type input "******"
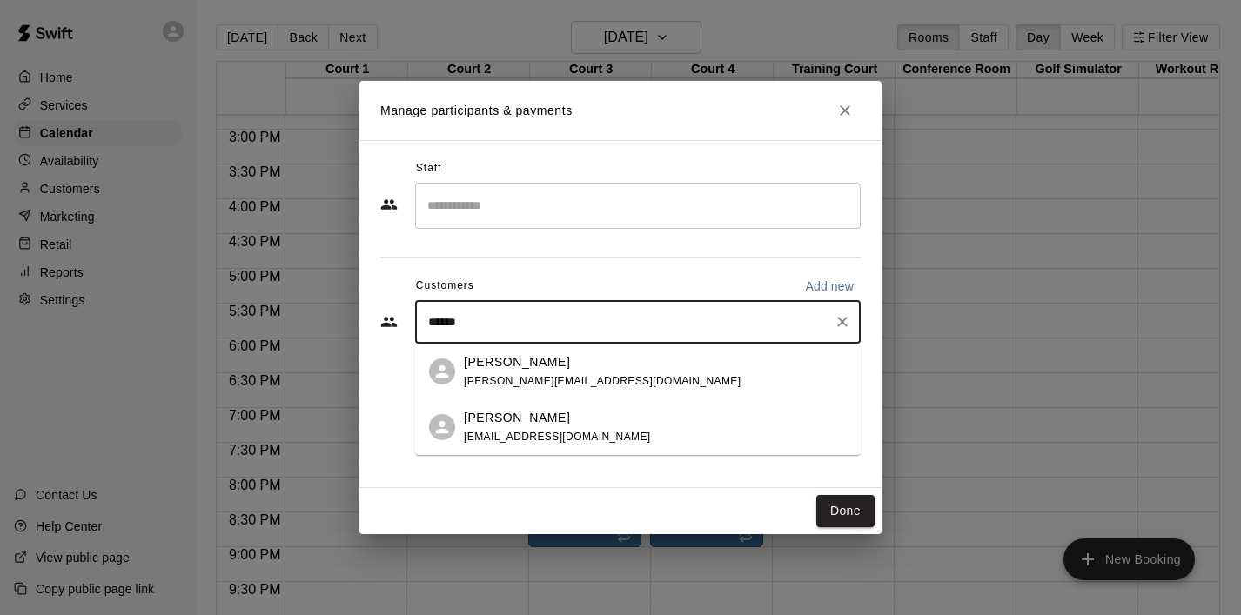
click at [517, 380] on span "[PERSON_NAME][EMAIL_ADDRESS][DOMAIN_NAME]" at bounding box center [602, 381] width 277 height 12
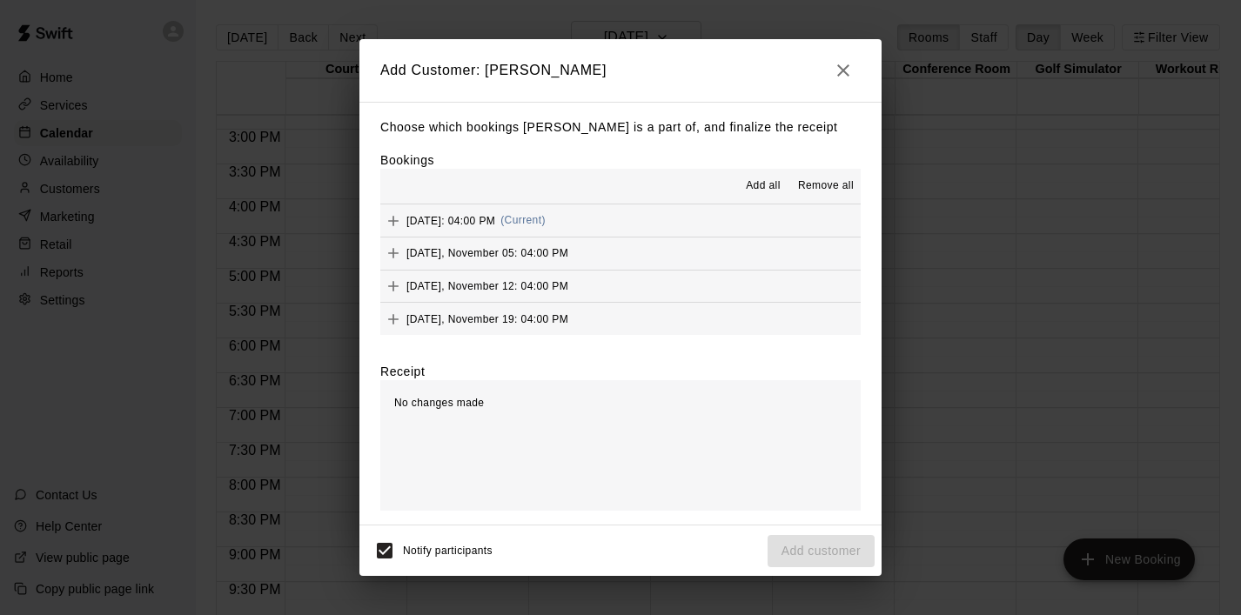
click at [517, 380] on div "No changes made" at bounding box center [620, 445] width 480 height 131
click at [752, 187] on span "Add all" at bounding box center [763, 186] width 35 height 17
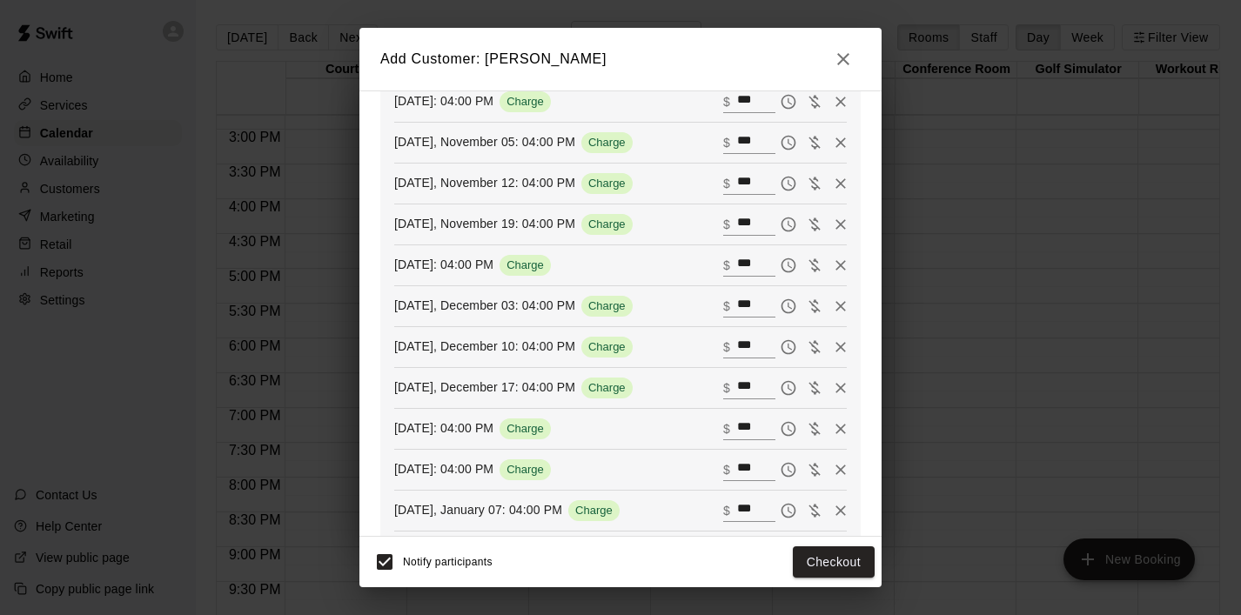
scroll to position [0, 0]
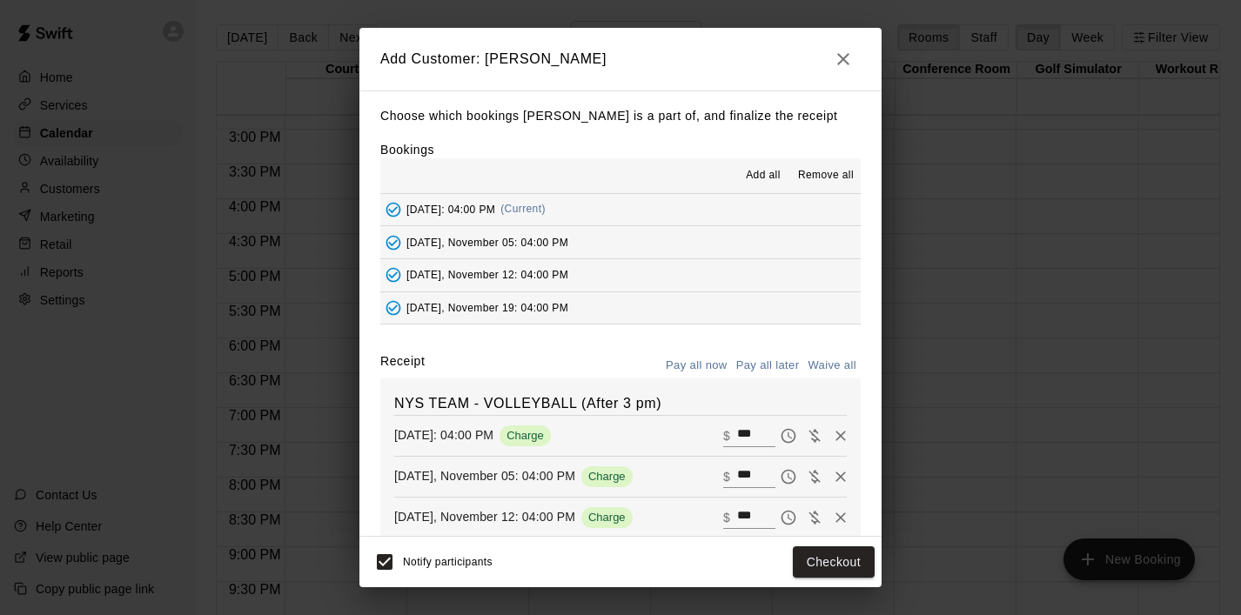
click at [767, 363] on button "Pay all later" at bounding box center [768, 366] width 72 height 27
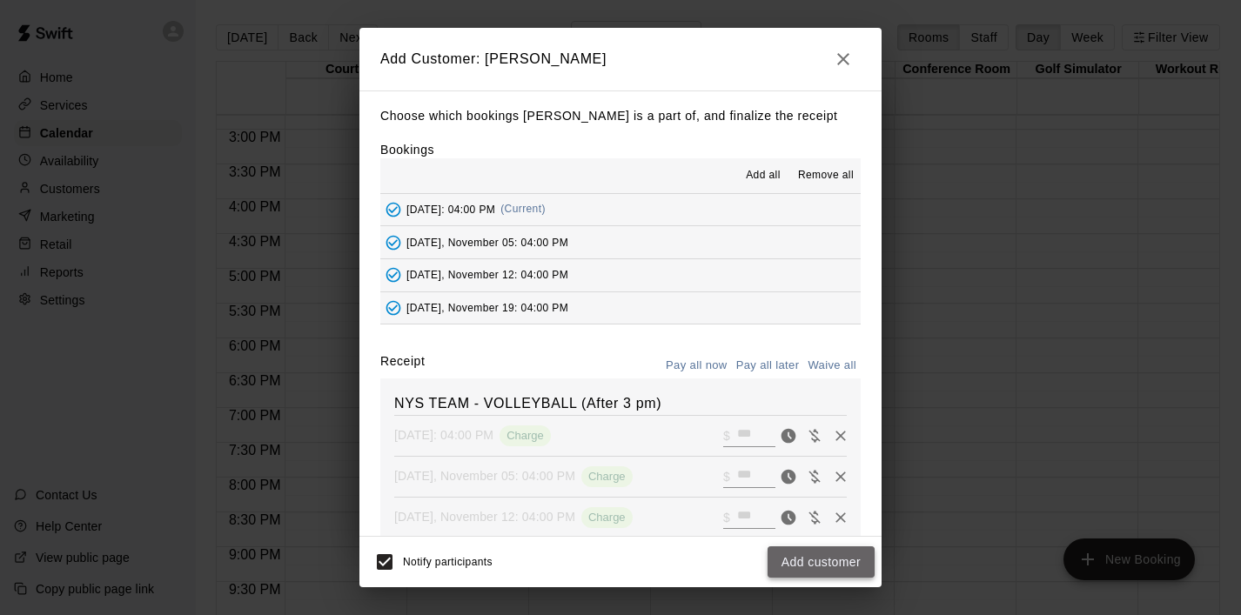
click at [832, 571] on button "Add customer" at bounding box center [821, 563] width 107 height 32
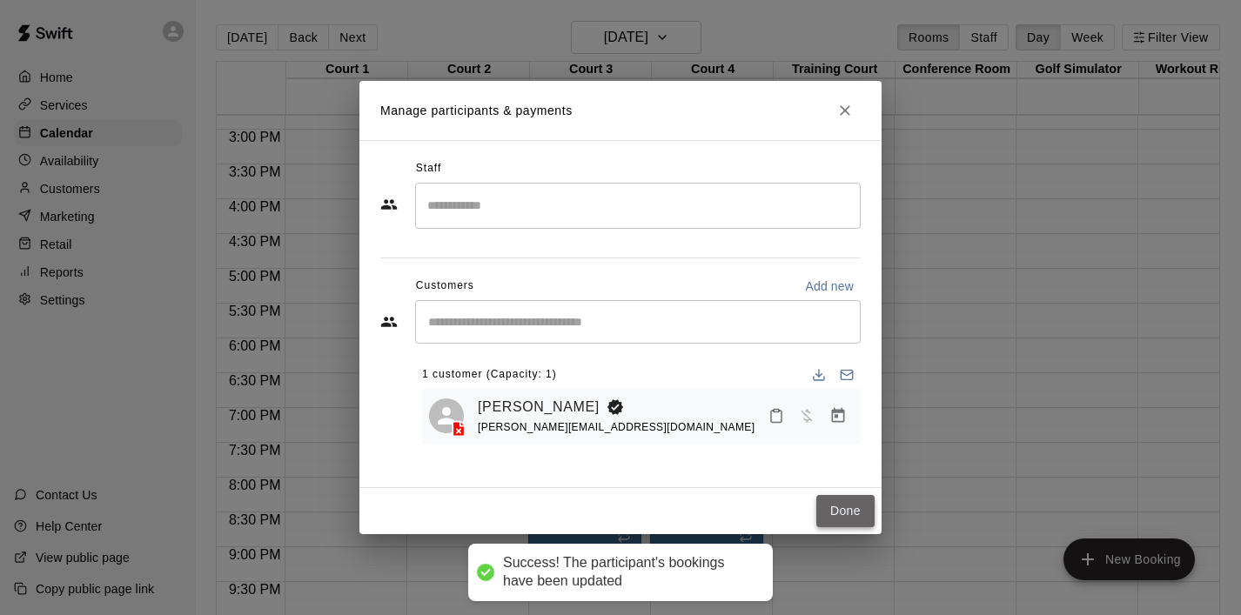
click at [838, 519] on button "Done" at bounding box center [845, 511] width 58 height 32
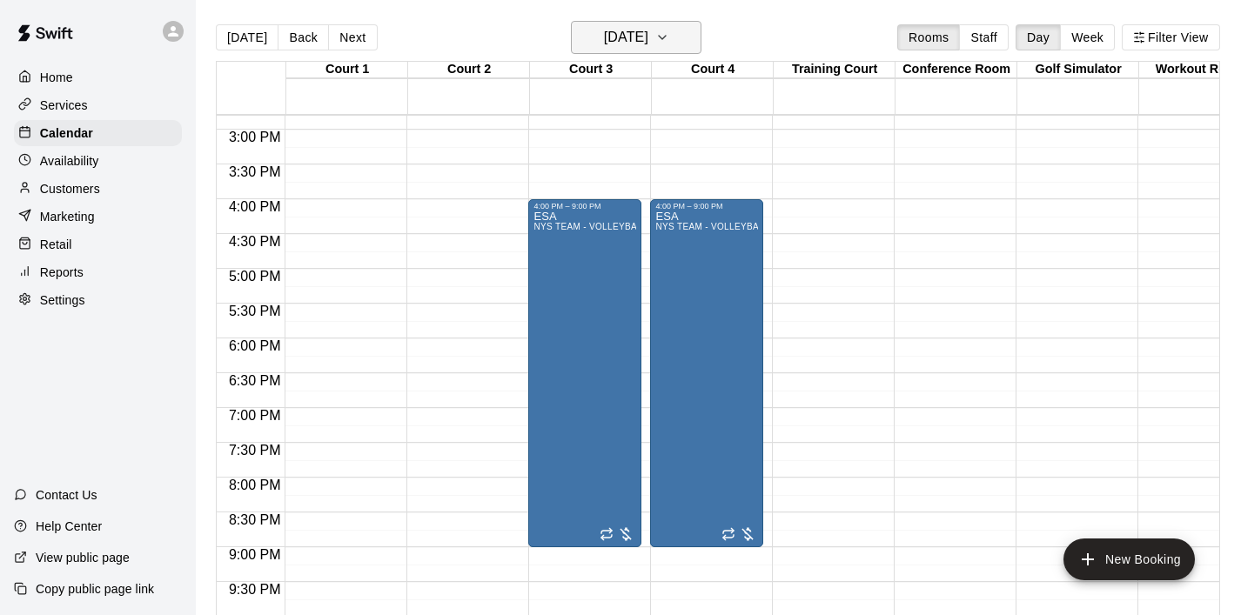
click at [669, 48] on icon "button" at bounding box center [662, 37] width 14 height 21
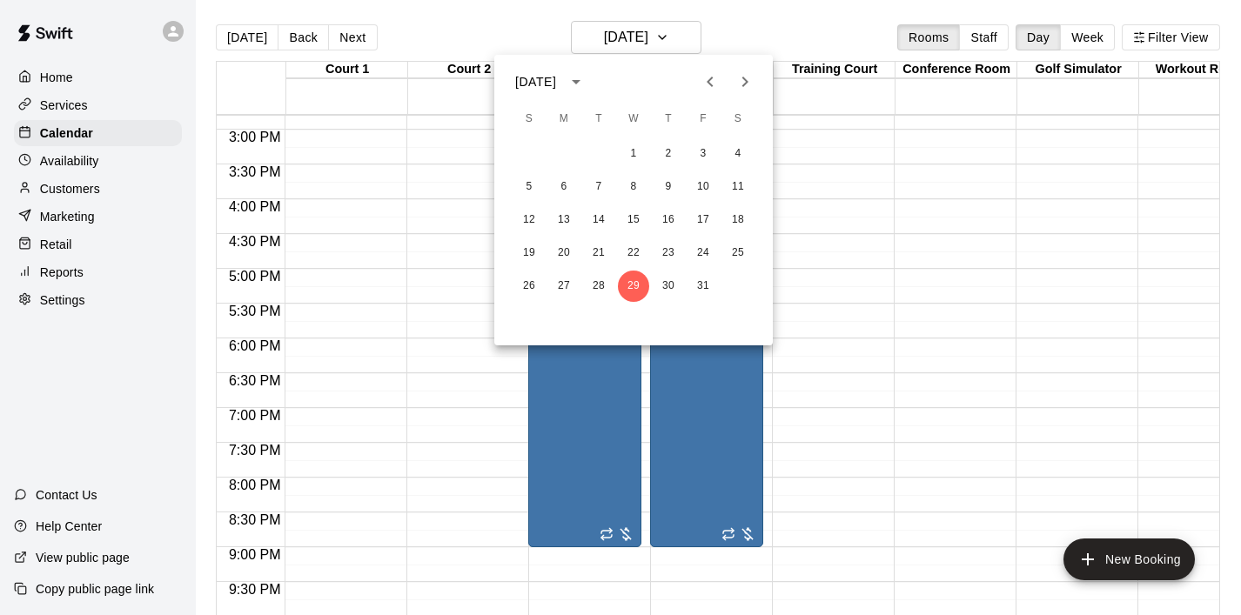
click at [700, 71] on icon "Previous month" at bounding box center [710, 81] width 21 height 21
click at [632, 155] on button "3" at bounding box center [633, 153] width 31 height 31
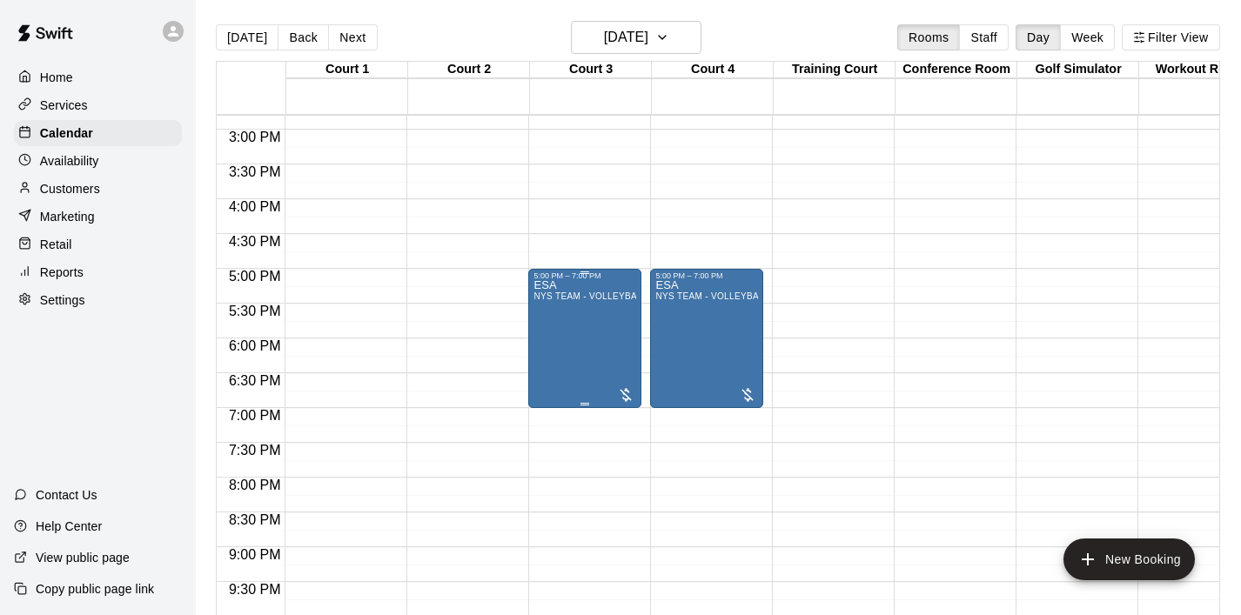
click at [580, 306] on div "ESA NYS TEAM - VOLLEYBALL (After 3 pm)" at bounding box center [585, 587] width 103 height 615
click at [558, 305] on icon "edit" at bounding box center [551, 299] width 21 height 21
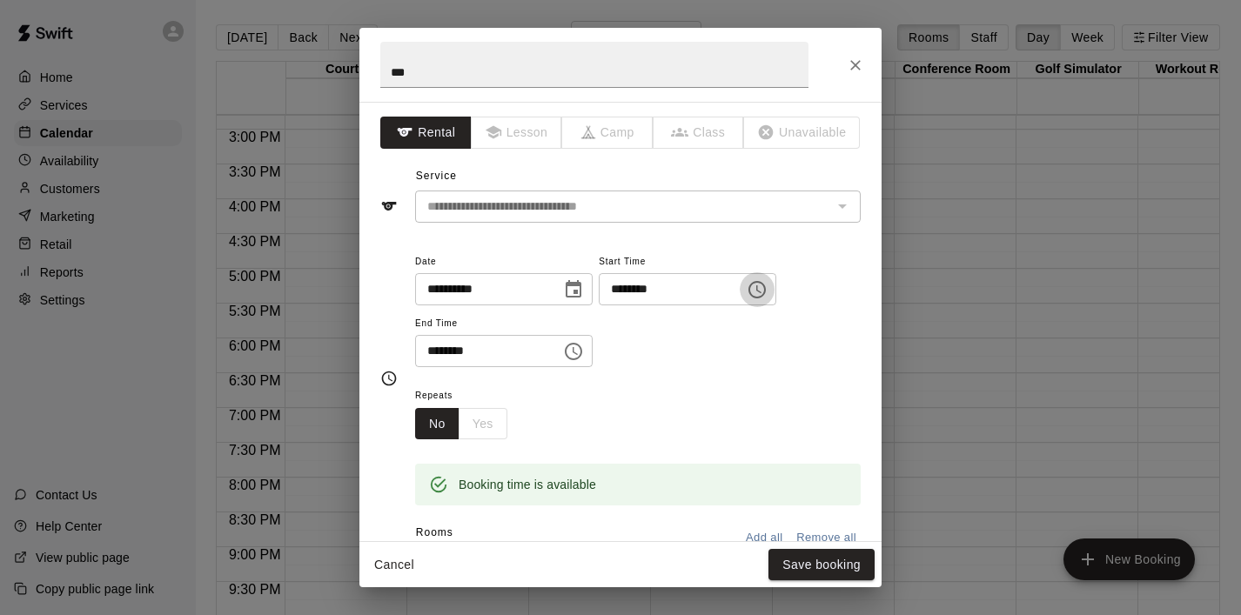
click at [768, 296] on icon "Choose time, selected time is 5:00 PM" at bounding box center [757, 289] width 21 height 21
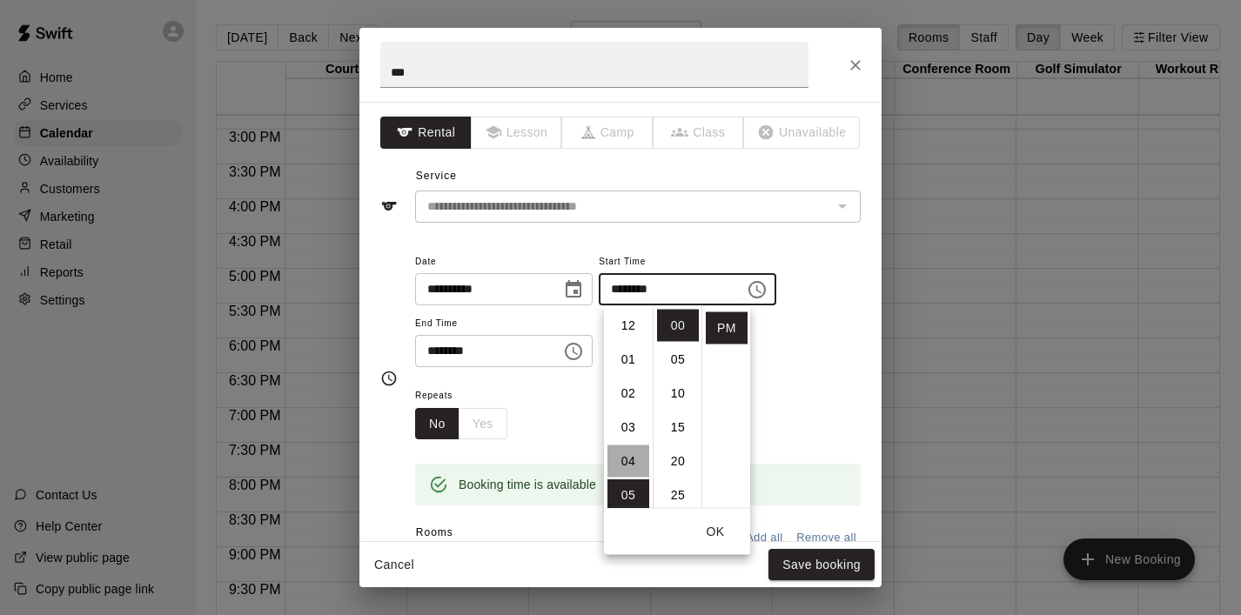
click at [628, 453] on li "04" at bounding box center [629, 462] width 42 height 32
type input "********"
click at [718, 525] on button "OK" at bounding box center [716, 532] width 56 height 32
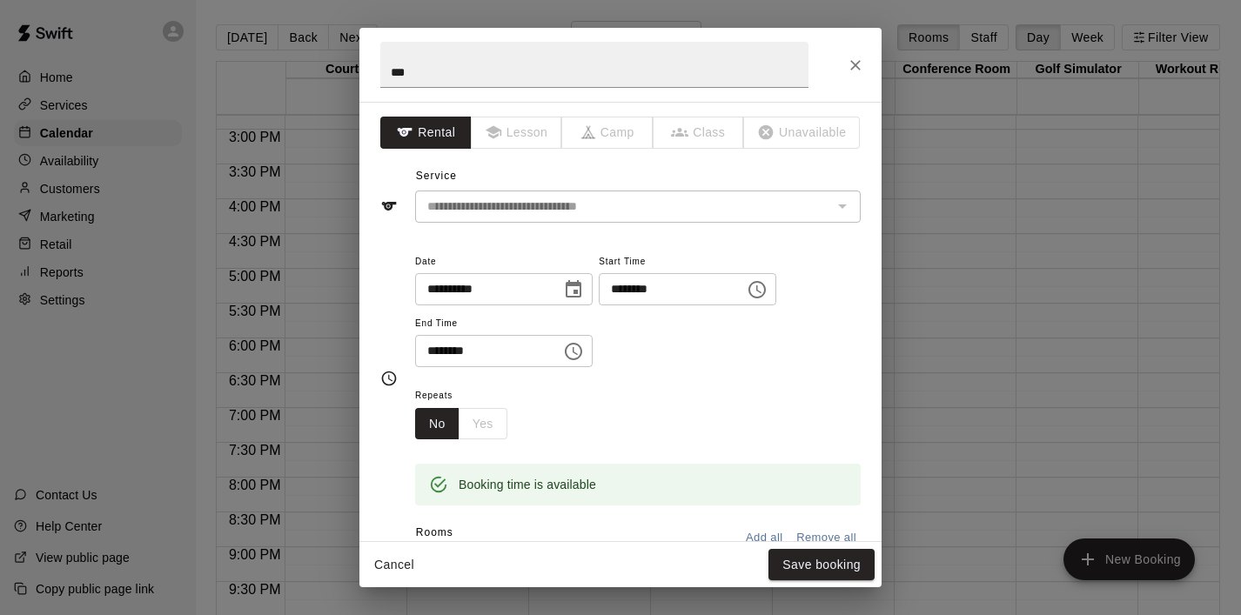
click at [579, 346] on icon "Choose time, selected time is 7:00 PM" at bounding box center [573, 351] width 21 height 21
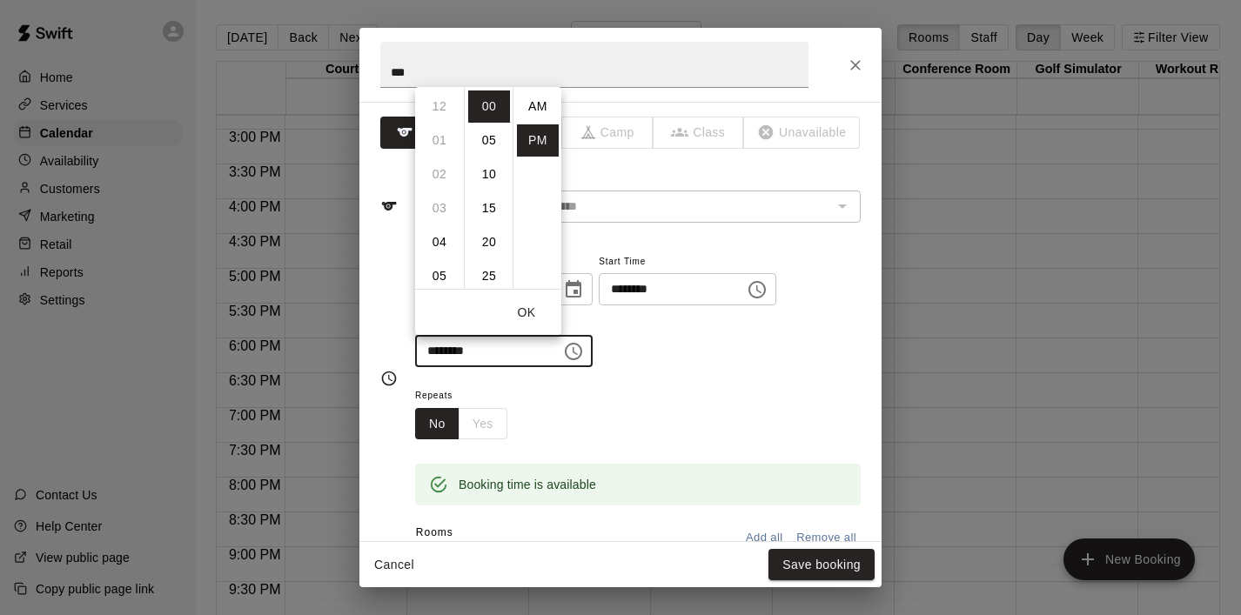
scroll to position [31, 0]
click at [437, 175] on li "09" at bounding box center [440, 174] width 42 height 32
type input "********"
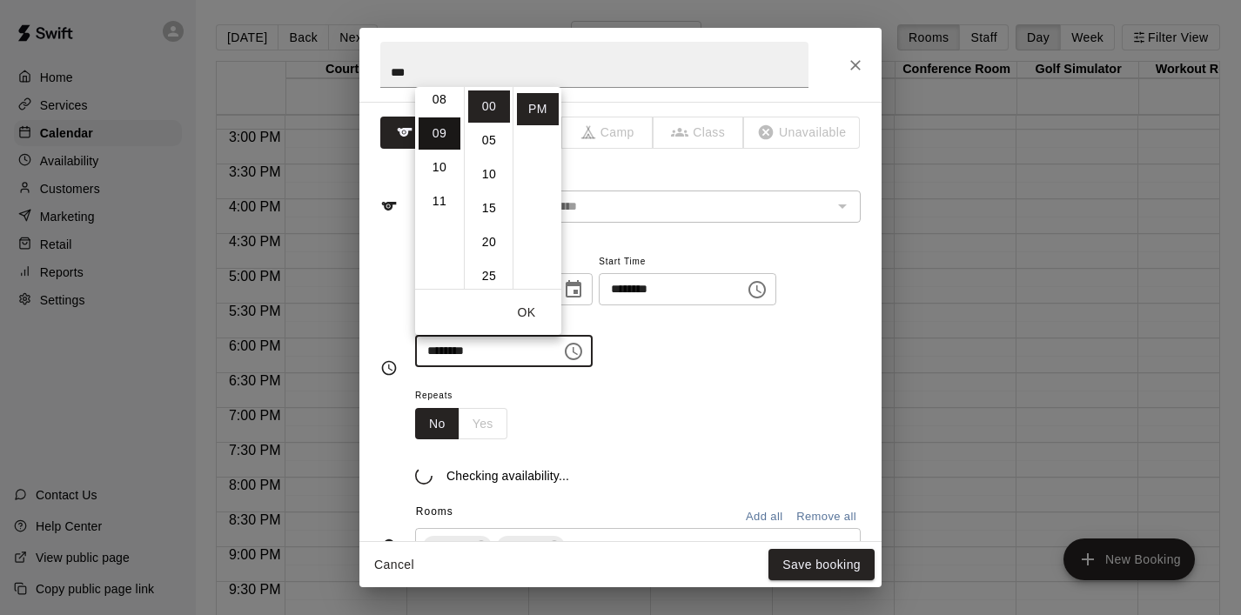
scroll to position [306, 0]
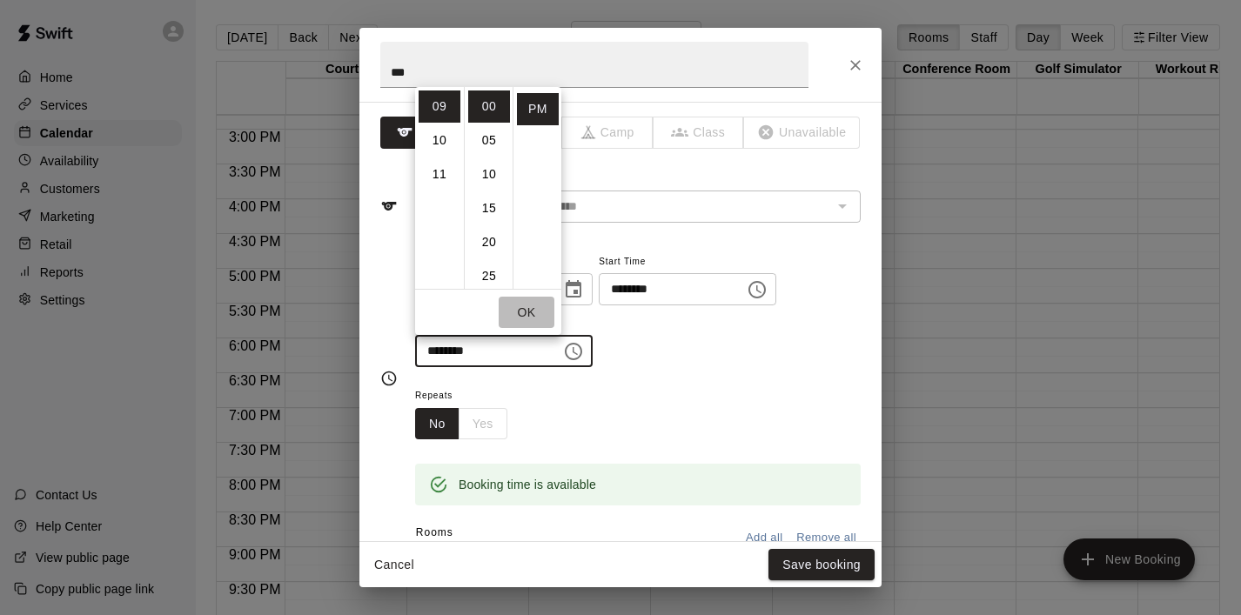
click at [534, 312] on button "OK" at bounding box center [527, 313] width 56 height 32
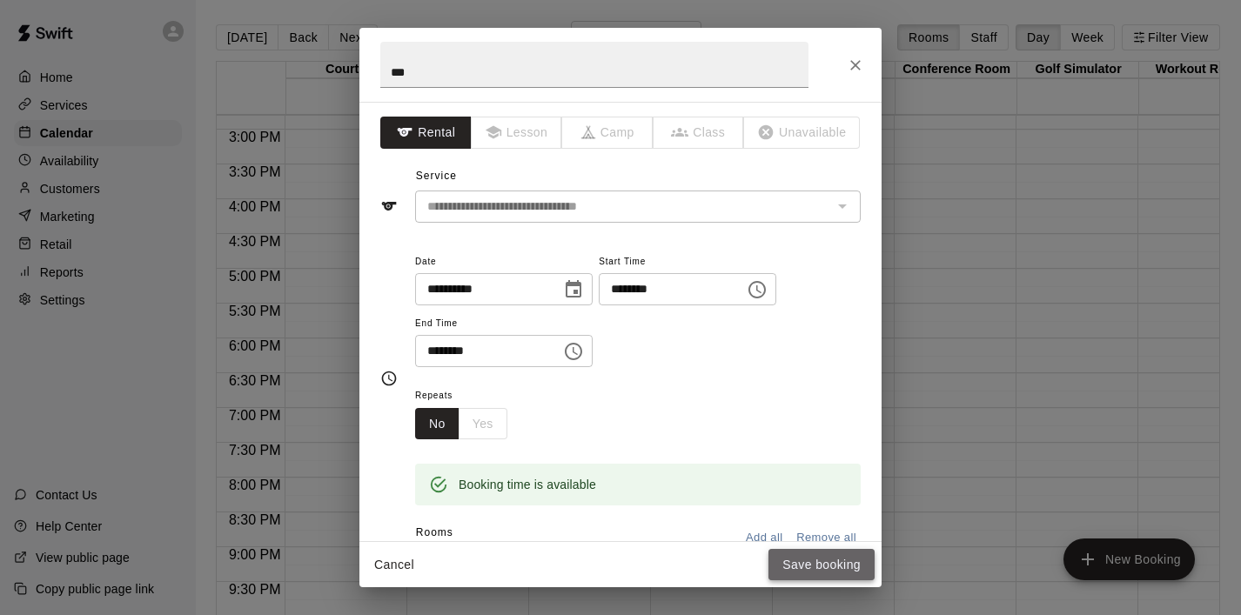
click at [796, 563] on button "Save booking" at bounding box center [822, 565] width 106 height 32
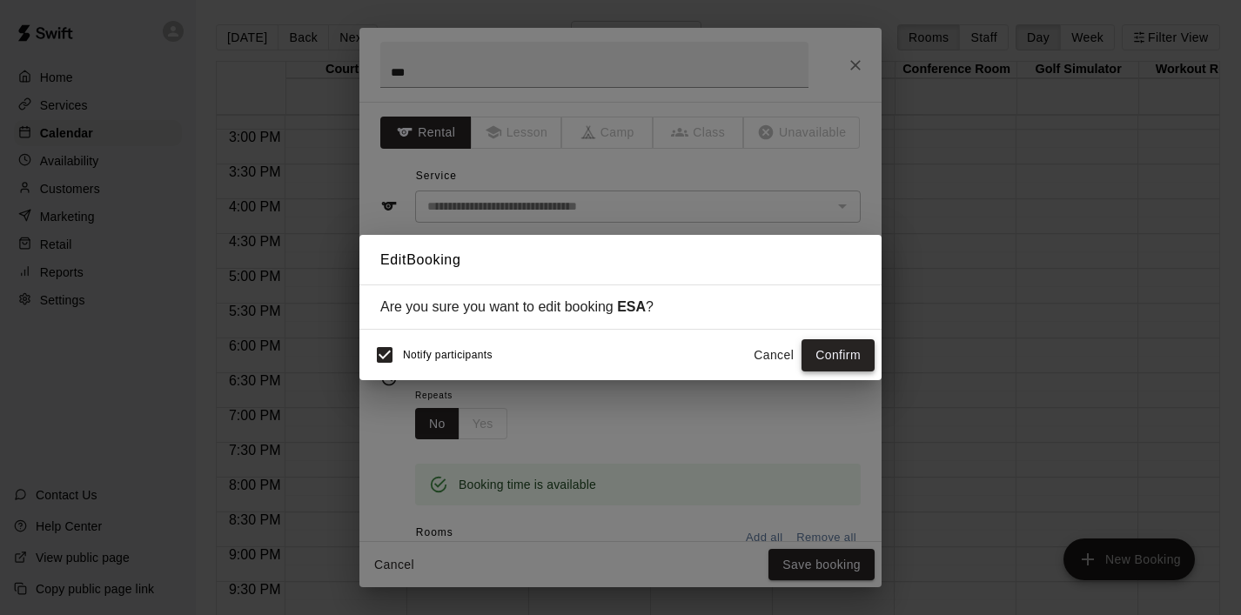
click at [850, 353] on button "Confirm" at bounding box center [838, 355] width 73 height 32
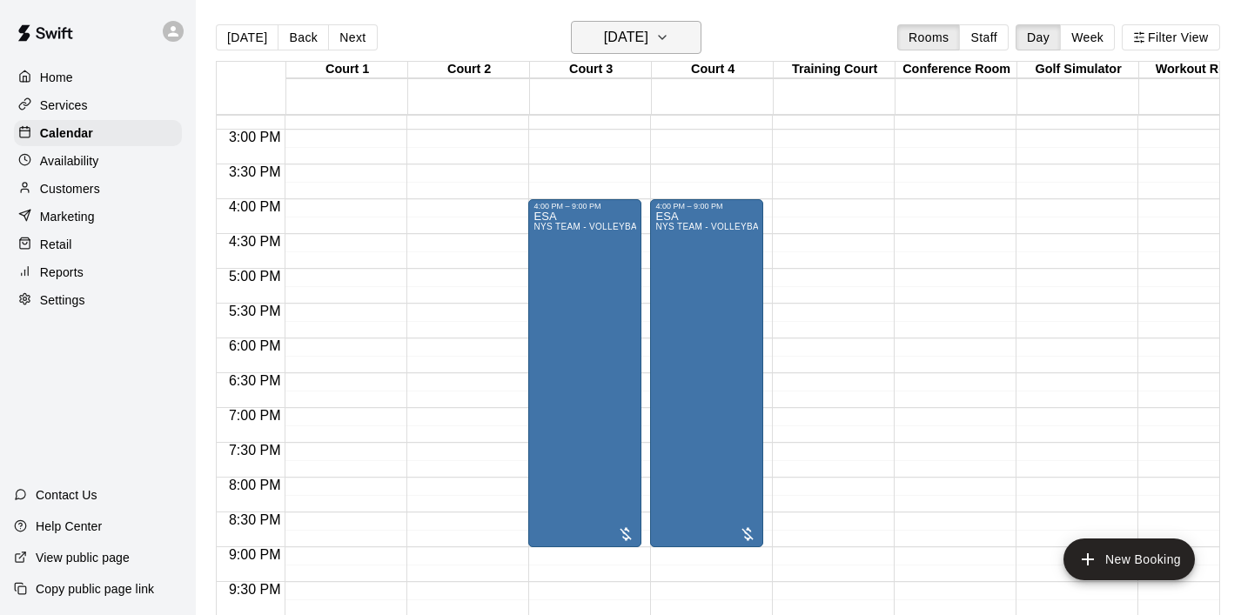
click at [669, 35] on icon "button" at bounding box center [662, 37] width 14 height 21
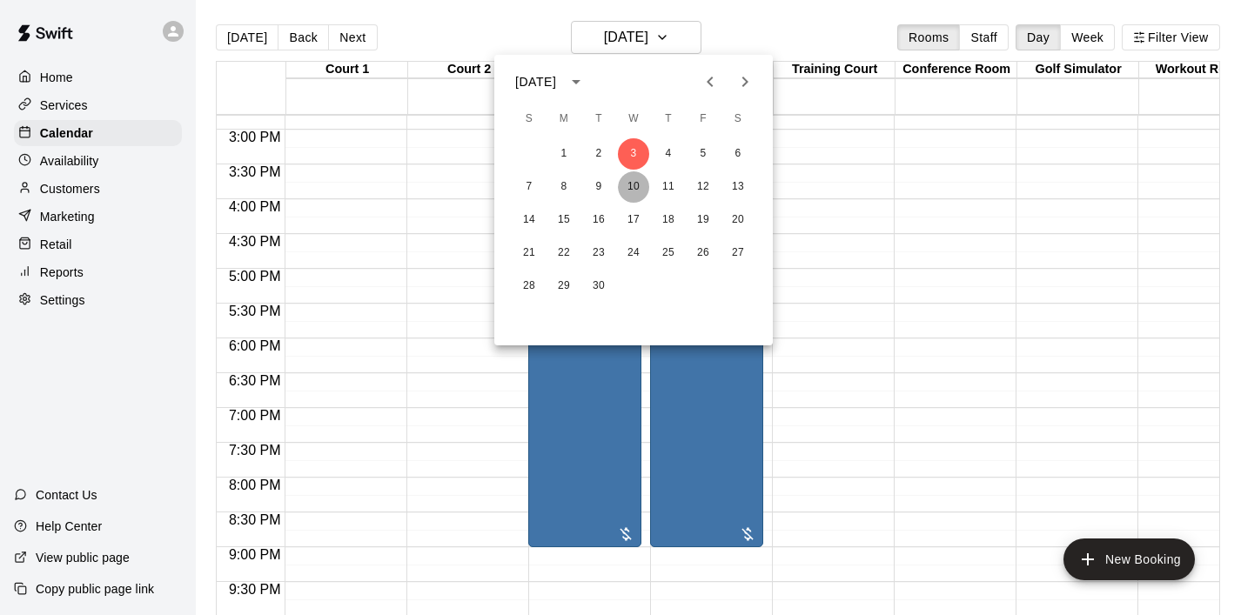
click at [632, 185] on button "10" at bounding box center [633, 186] width 31 height 31
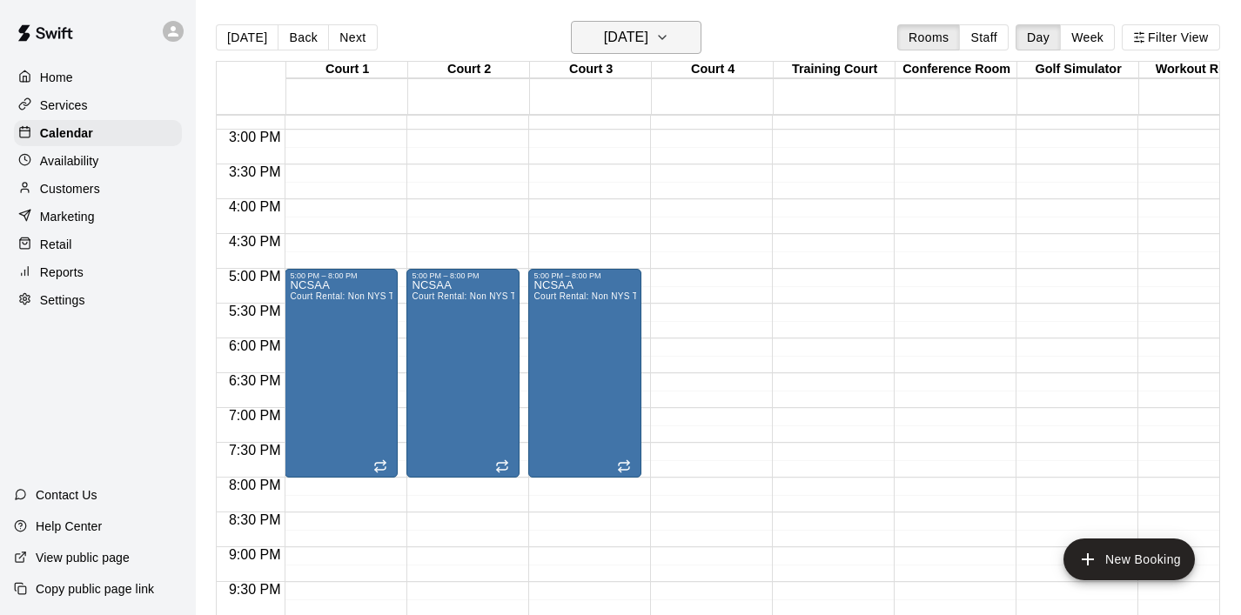
click at [666, 37] on icon "button" at bounding box center [662, 37] width 7 height 3
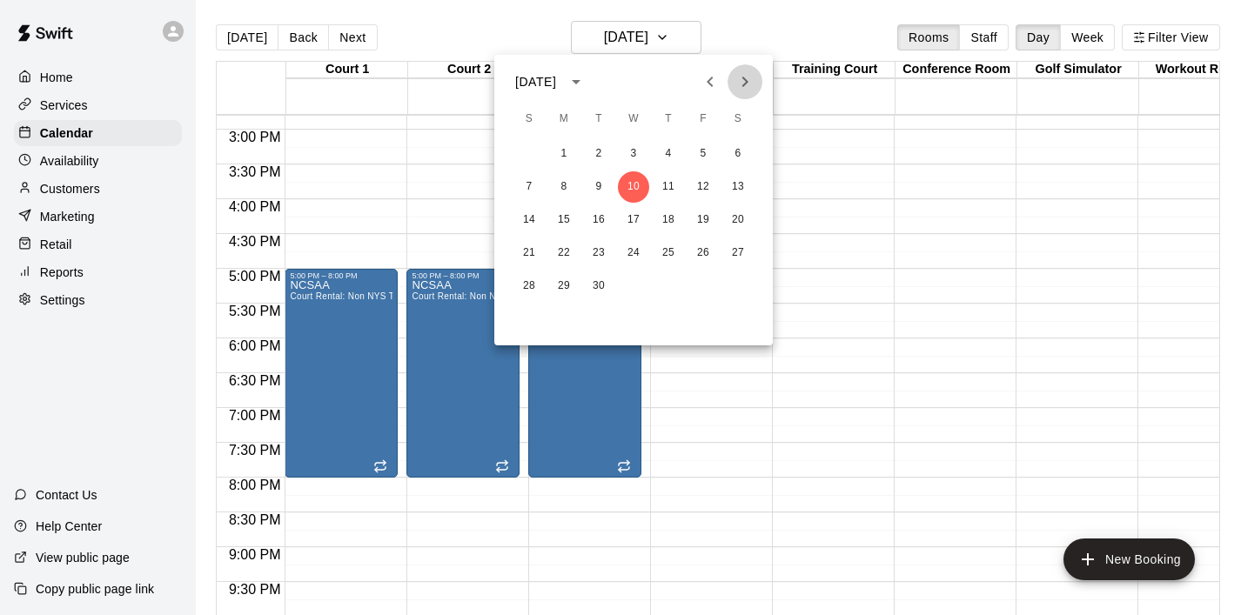
click at [745, 84] on icon "Next month" at bounding box center [745, 82] width 6 height 10
click at [630, 219] on button "15" at bounding box center [633, 220] width 31 height 31
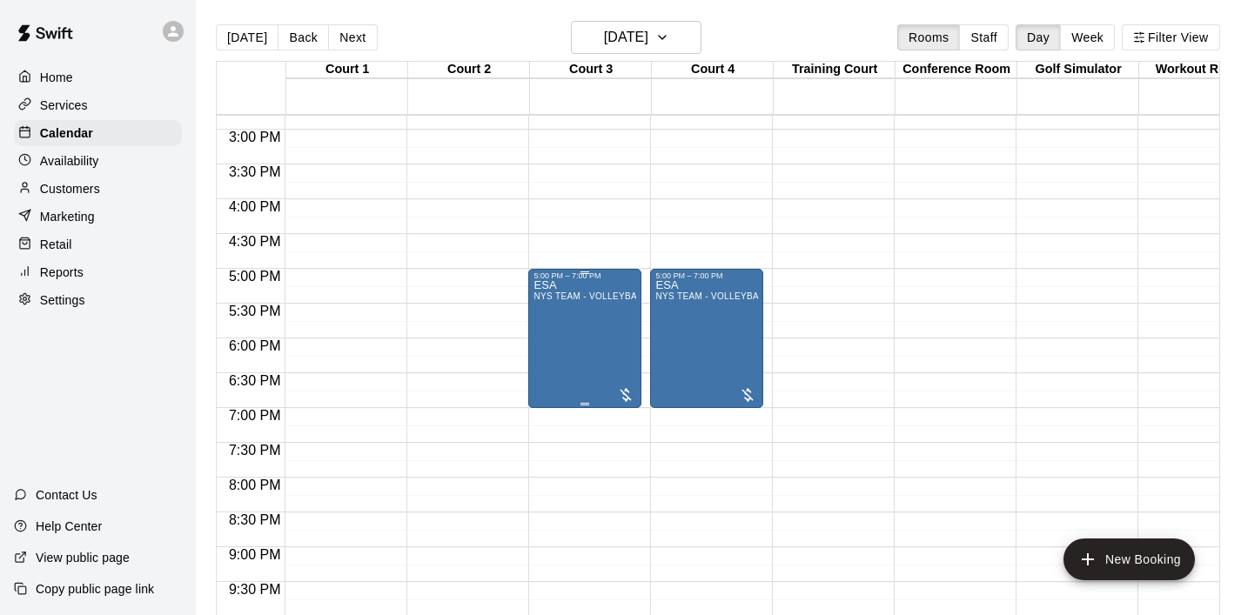
click at [602, 345] on div "ESA NYS TEAM - VOLLEYBALL (After 3 pm)" at bounding box center [585, 587] width 103 height 615
click at [556, 295] on icon "edit" at bounding box center [551, 299] width 21 height 21
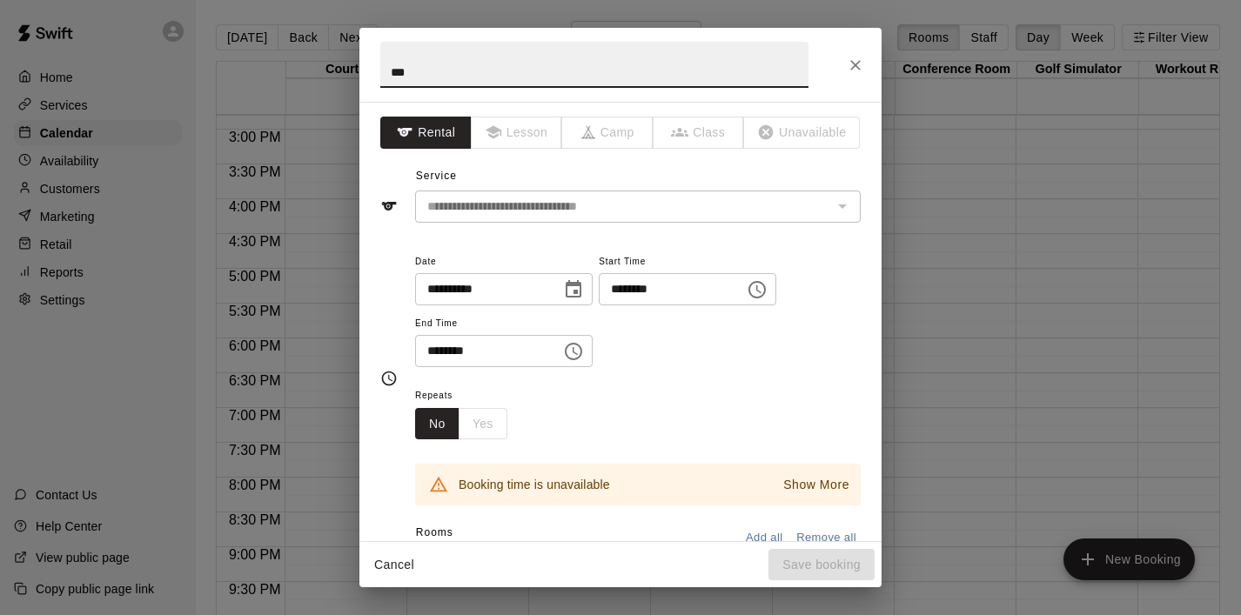
click at [768, 292] on icon "Choose time, selected time is 5:00 PM" at bounding box center [757, 289] width 21 height 21
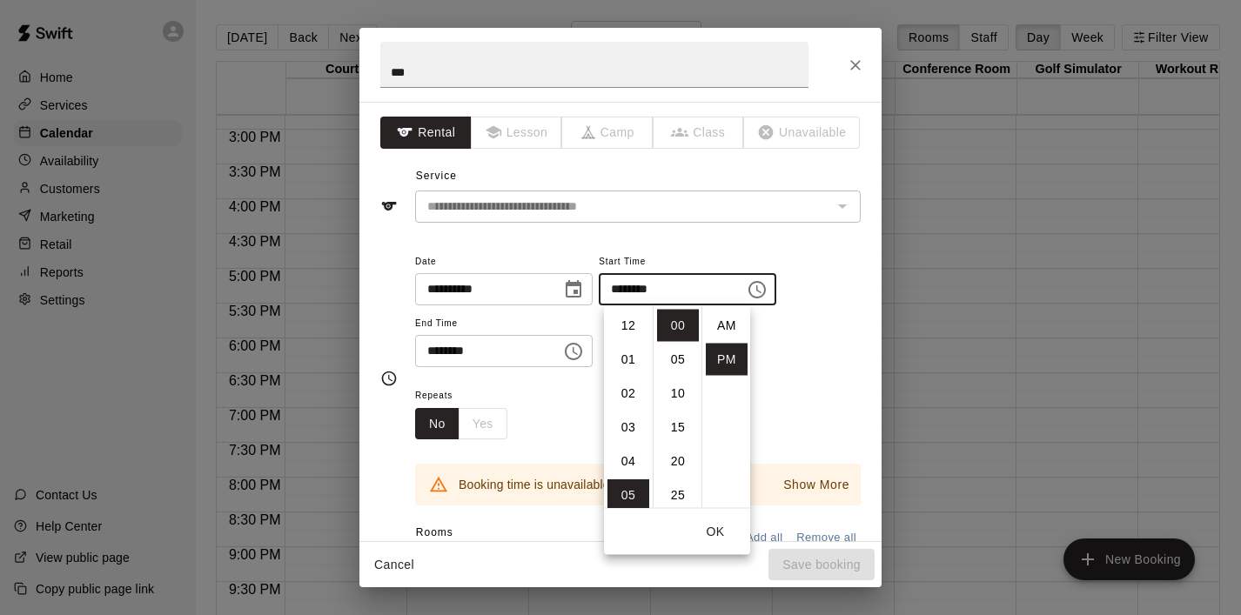
scroll to position [31, 0]
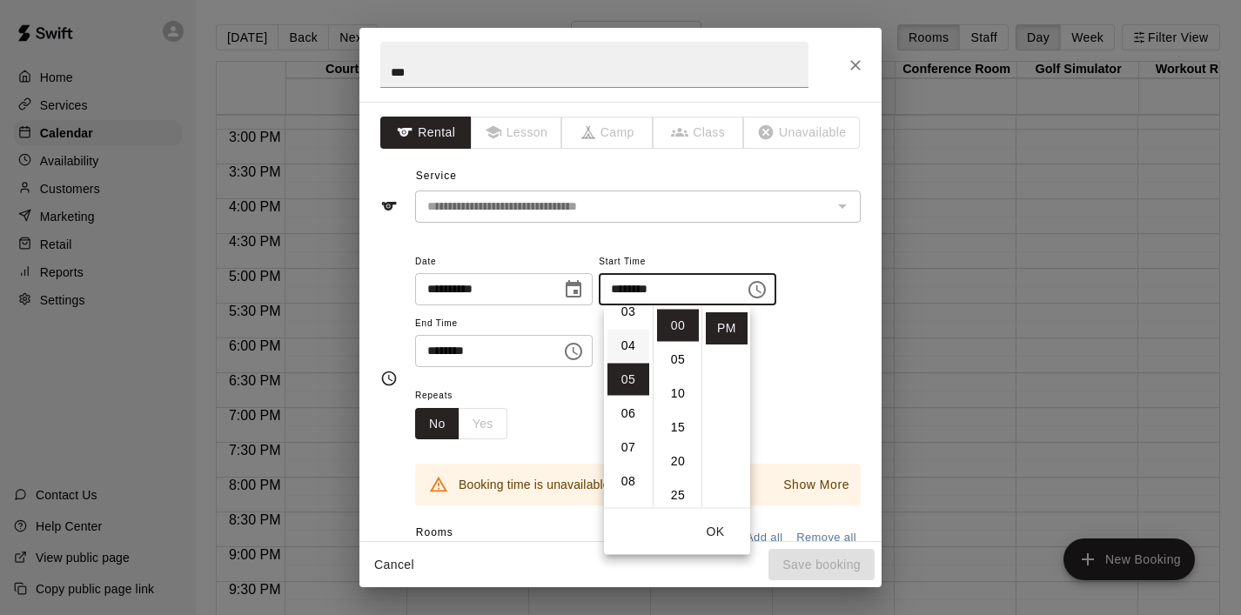
click at [628, 353] on li "04" at bounding box center [629, 346] width 42 height 32
type input "********"
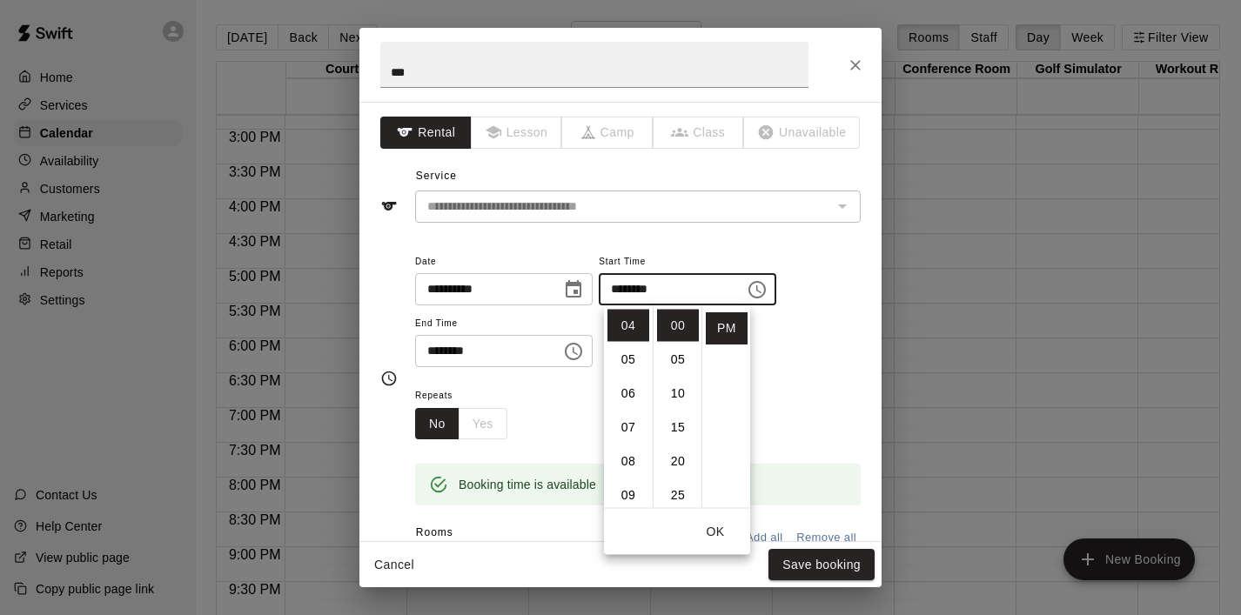
click at [722, 531] on button "OK" at bounding box center [716, 532] width 56 height 32
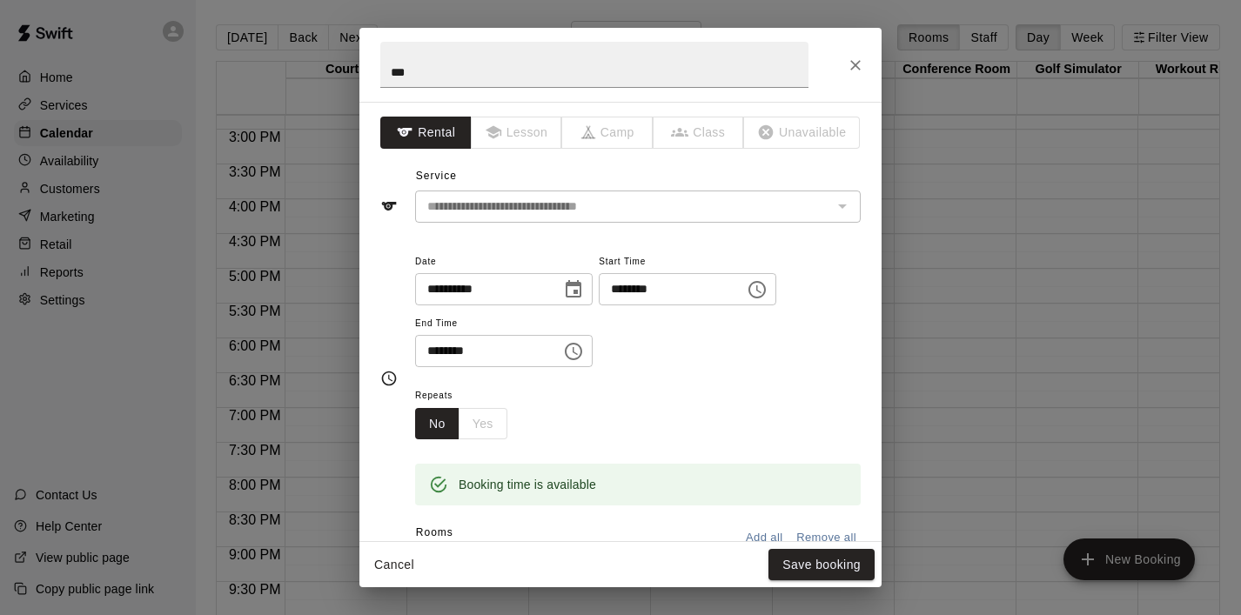
click at [568, 353] on icon "Choose time, selected time is 7:00 PM" at bounding box center [573, 351] width 21 height 21
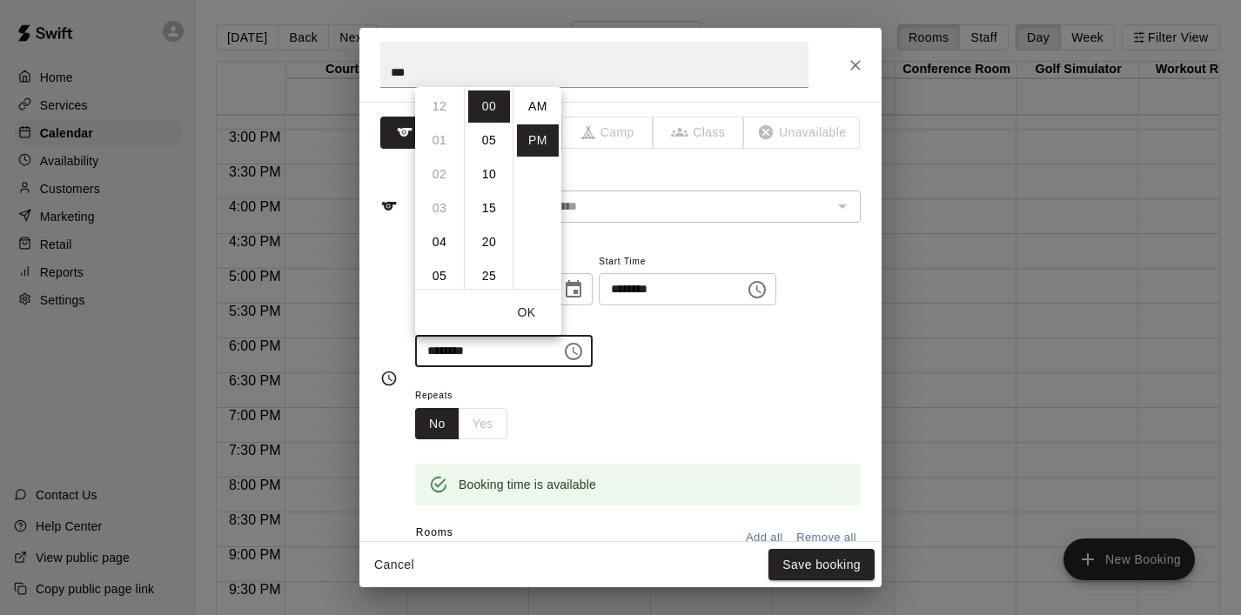
scroll to position [31, 0]
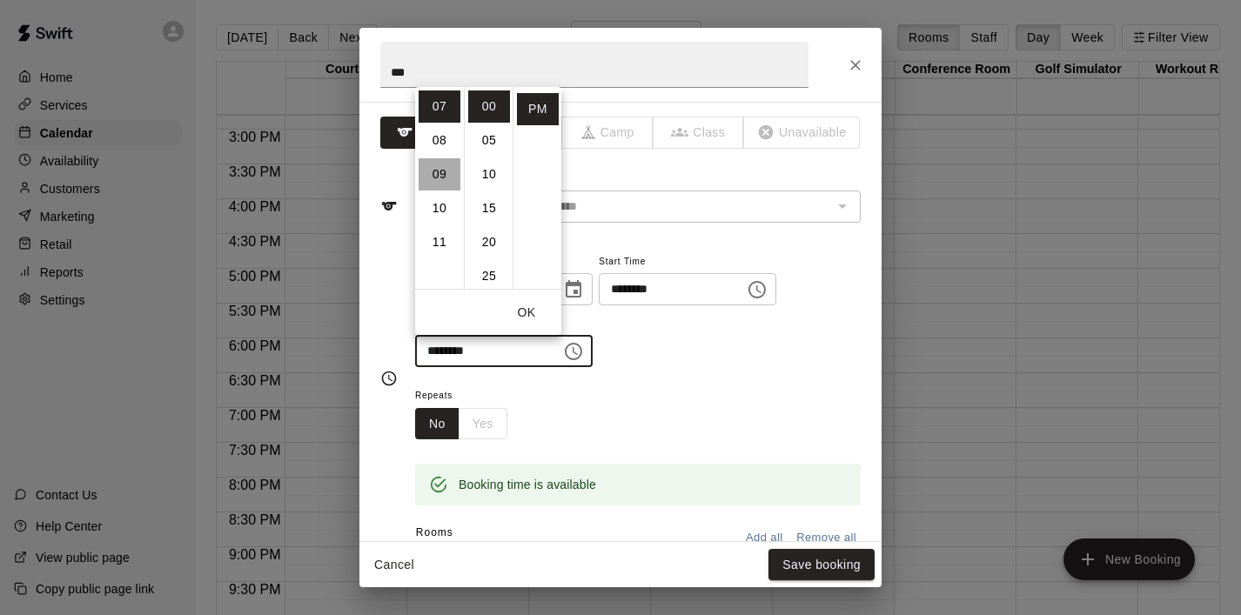
click at [447, 172] on li "09" at bounding box center [440, 174] width 42 height 32
type input "********"
click at [531, 312] on button "OK" at bounding box center [527, 313] width 56 height 32
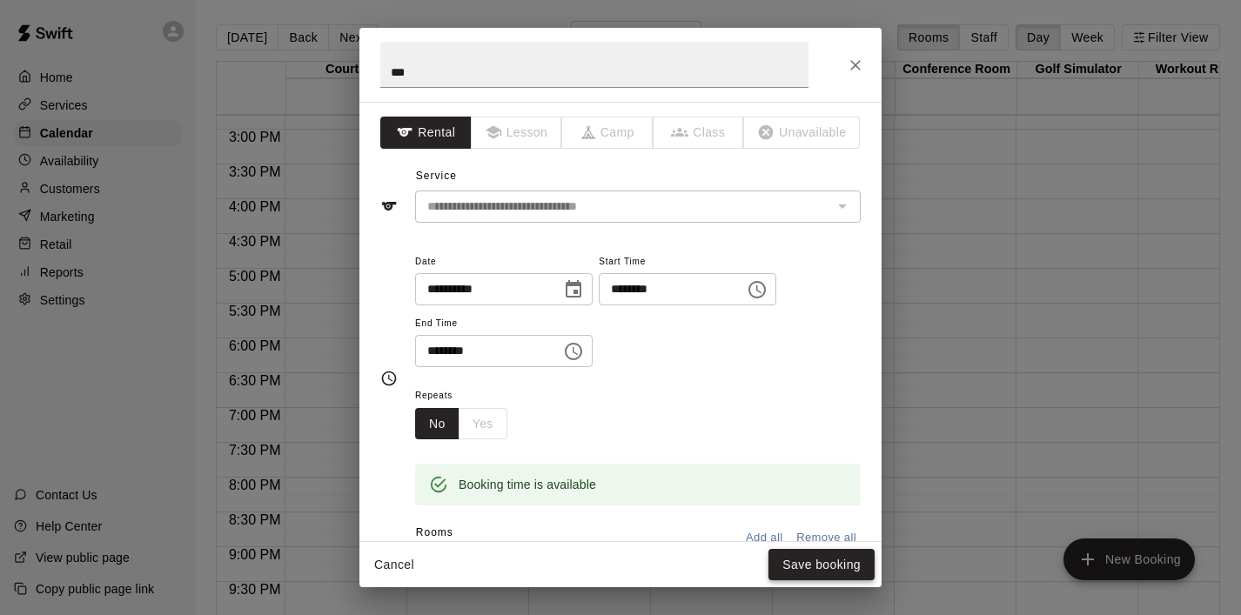
click at [816, 561] on button "Save booking" at bounding box center [822, 565] width 106 height 32
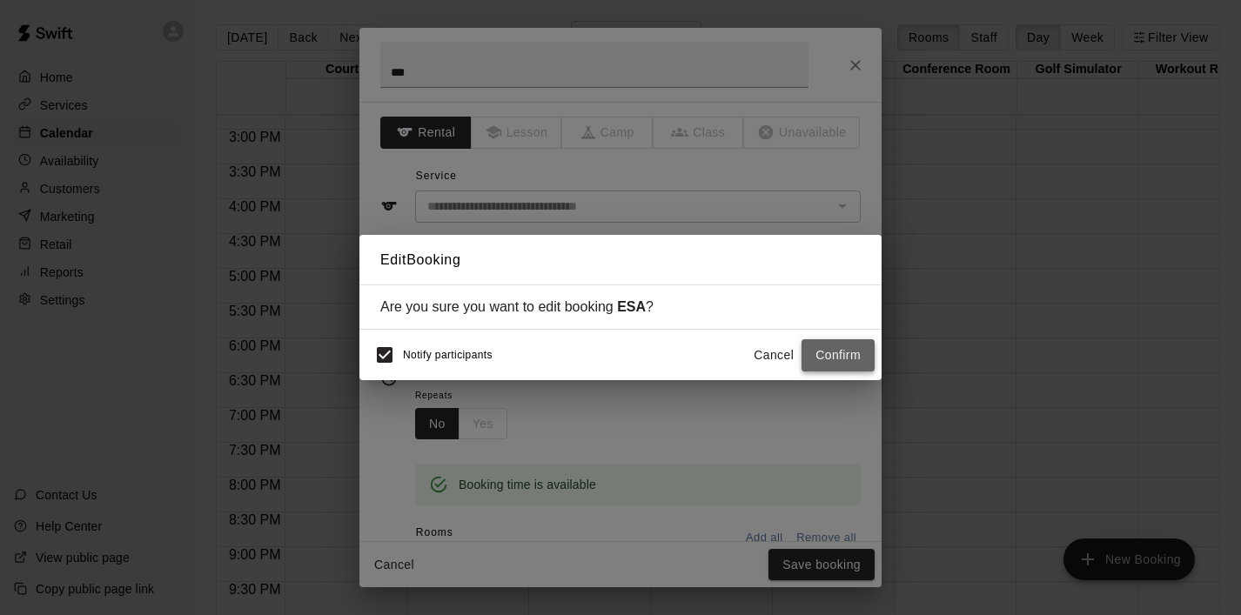
click at [842, 364] on button "Confirm" at bounding box center [838, 355] width 73 height 32
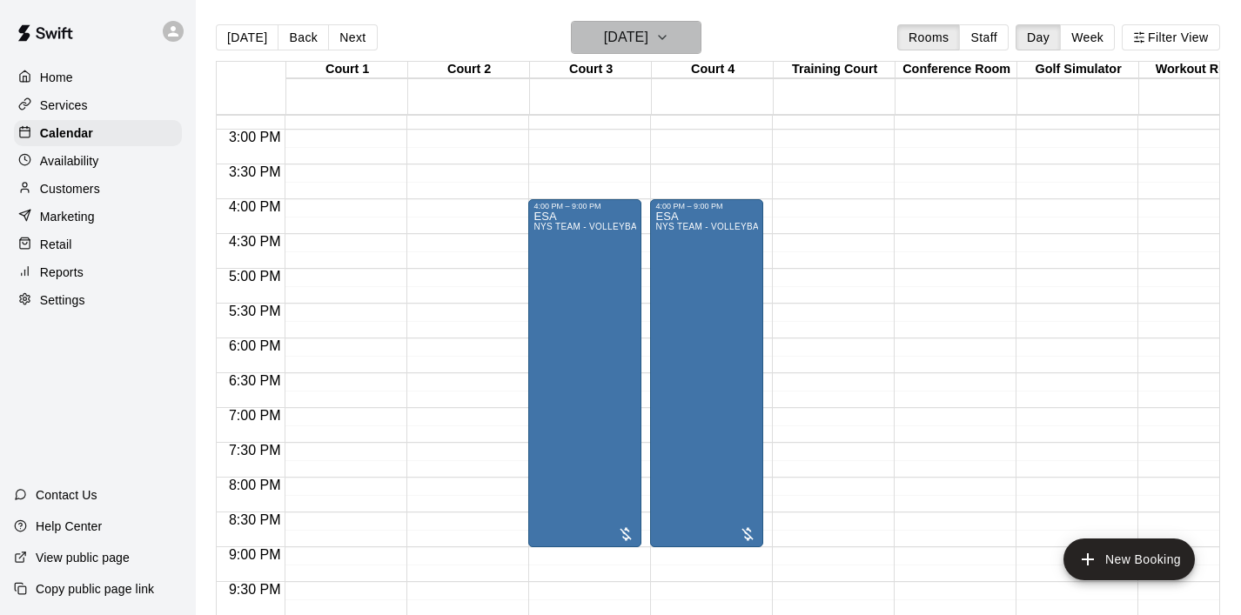
click at [669, 35] on icon "button" at bounding box center [662, 37] width 14 height 21
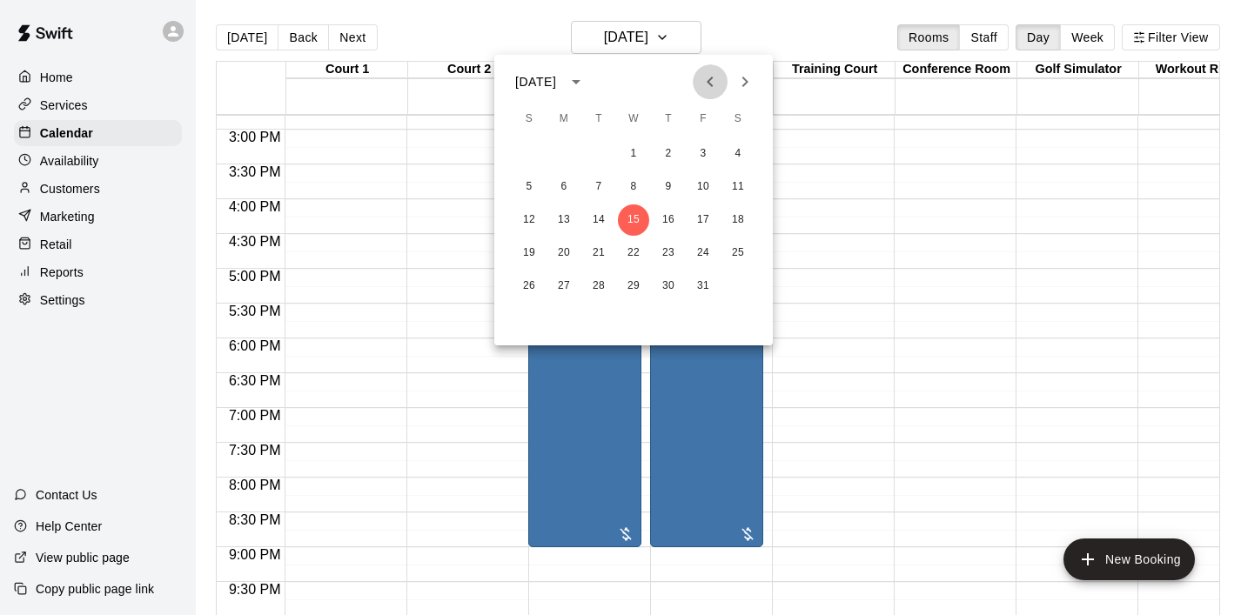
click at [717, 84] on icon "Previous month" at bounding box center [710, 81] width 21 height 21
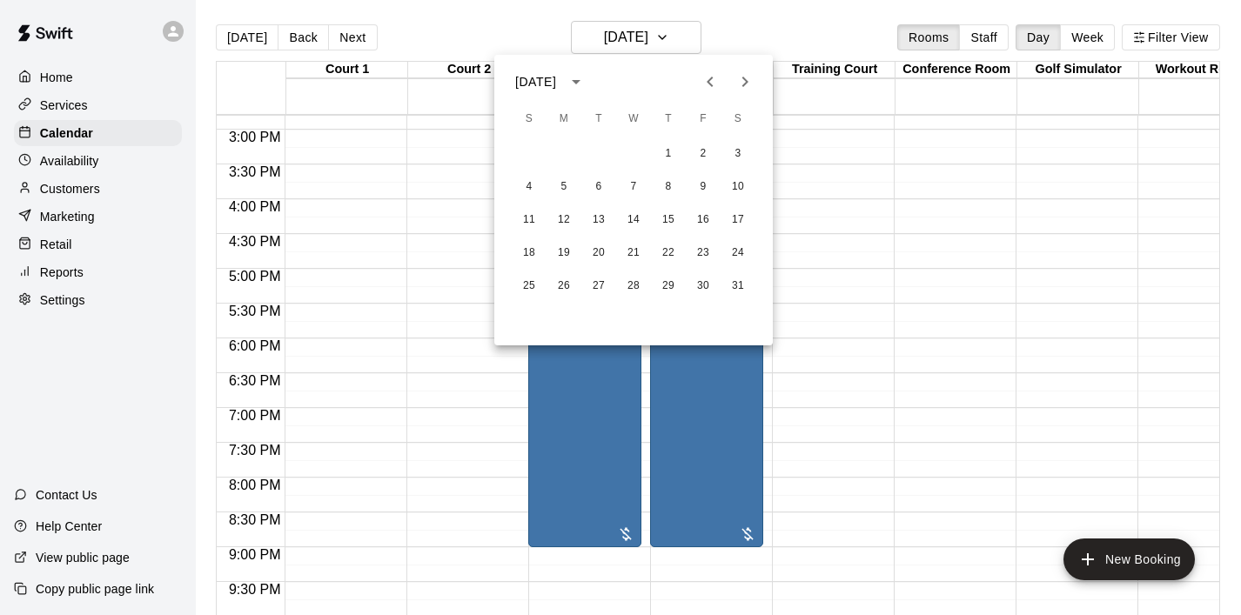
click at [750, 83] on icon "Next month" at bounding box center [745, 81] width 21 height 21
click at [672, 147] on button "4" at bounding box center [668, 153] width 31 height 31
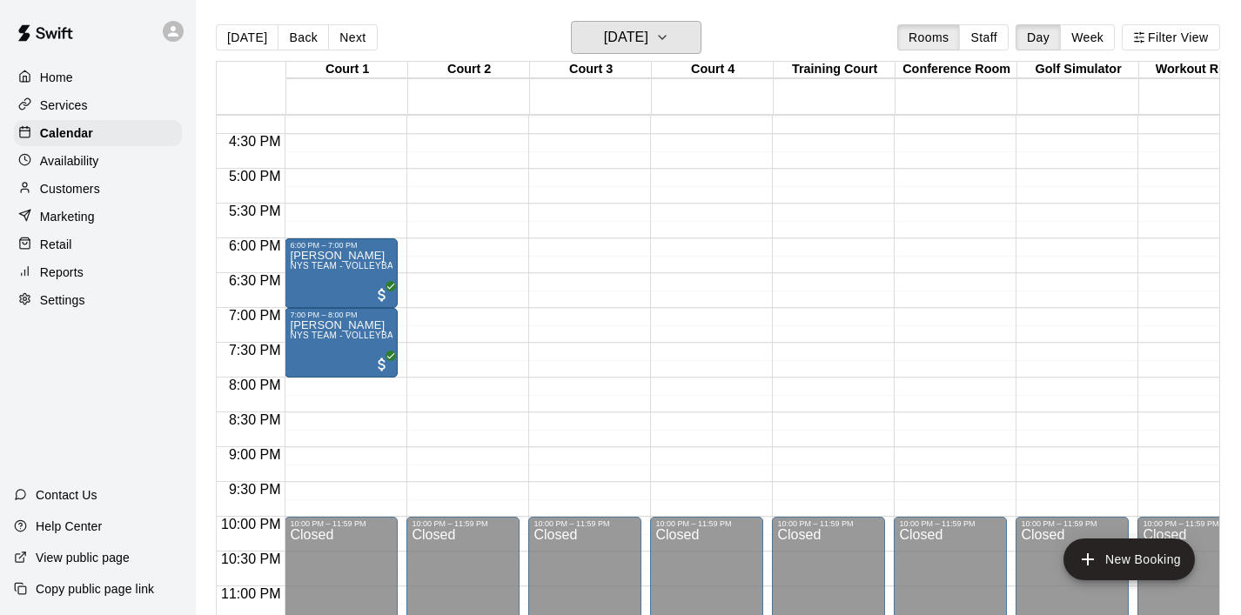
scroll to position [1152, 0]
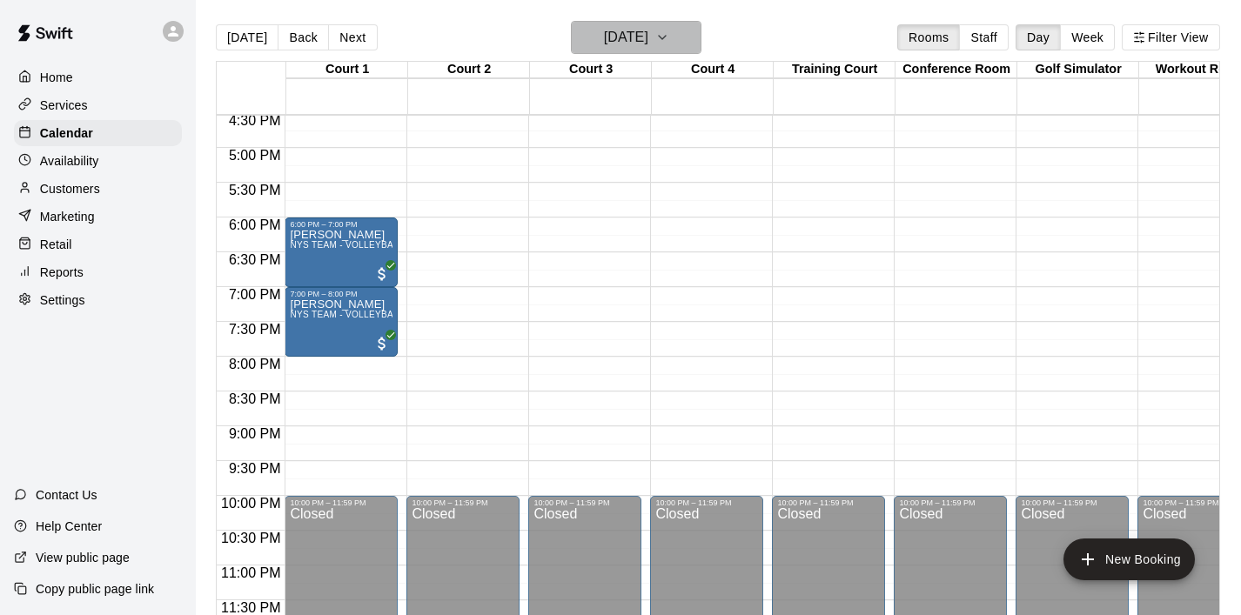
click at [669, 40] on icon "button" at bounding box center [662, 37] width 14 height 21
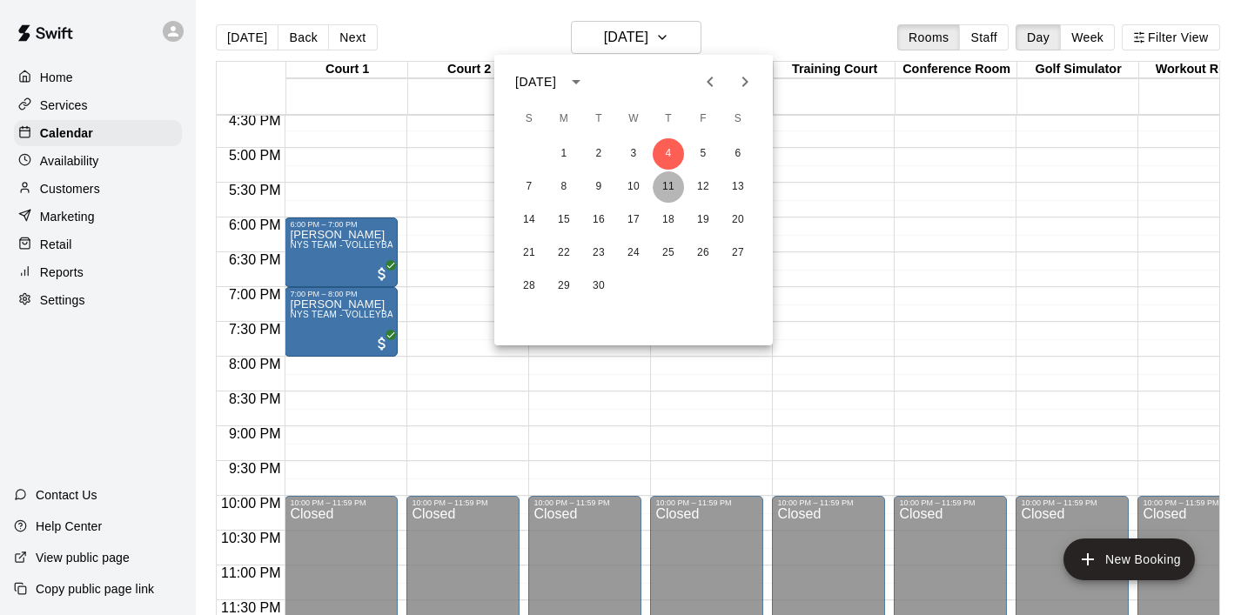
click at [663, 185] on button "11" at bounding box center [668, 186] width 31 height 31
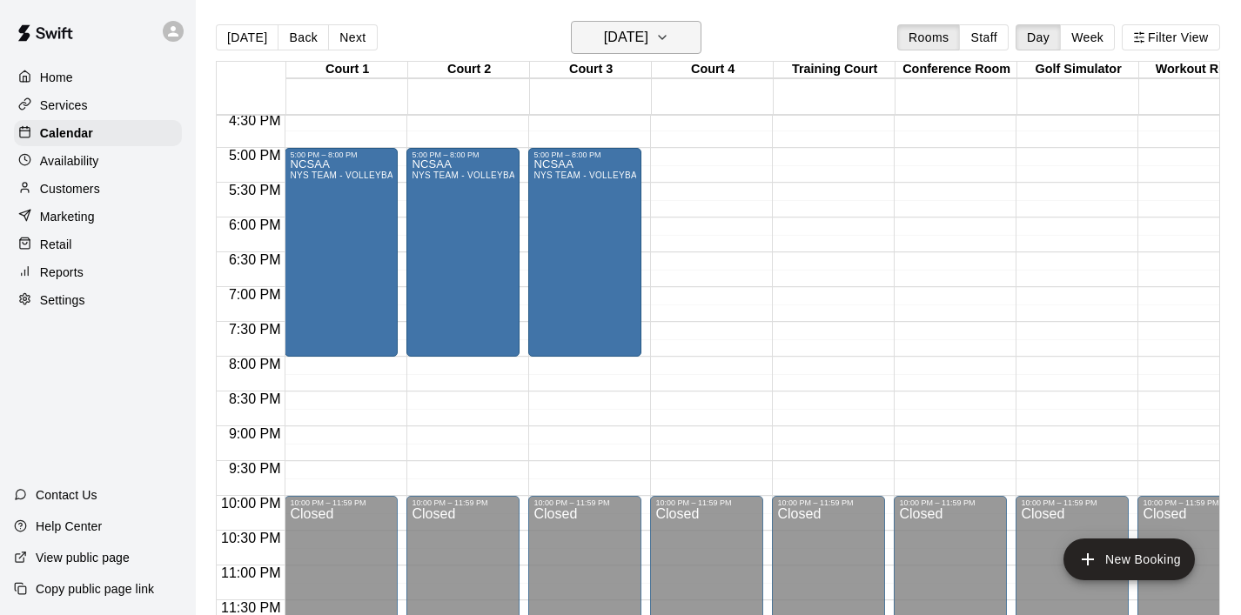
click at [688, 26] on button "[DATE]" at bounding box center [636, 37] width 131 height 33
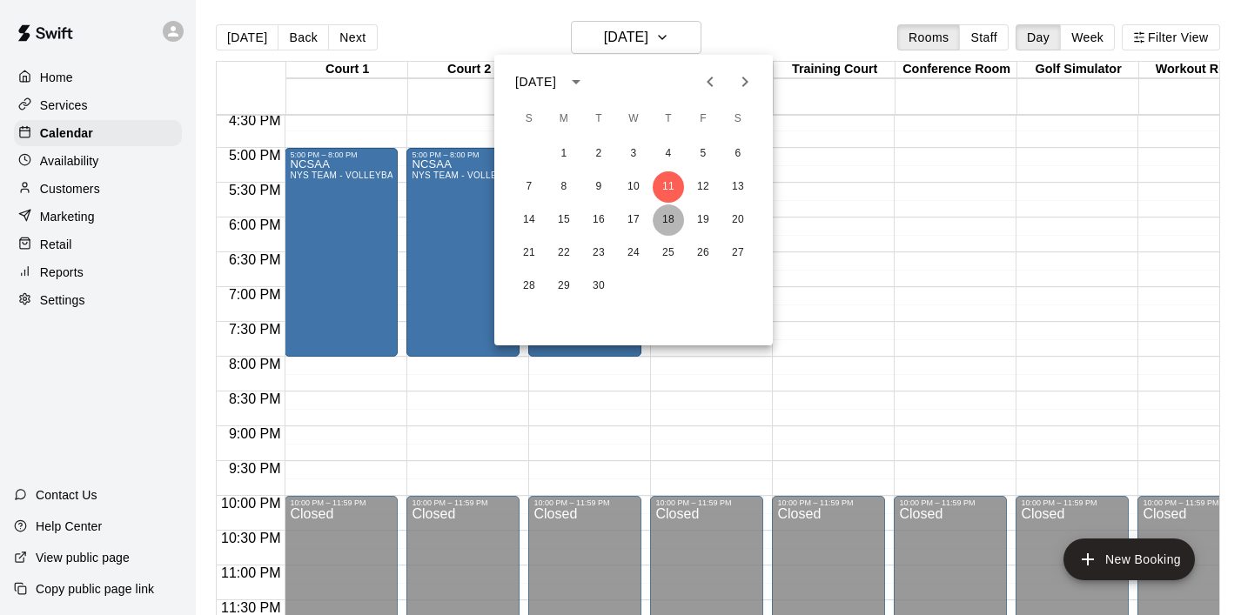
click at [675, 217] on button "18" at bounding box center [668, 220] width 31 height 31
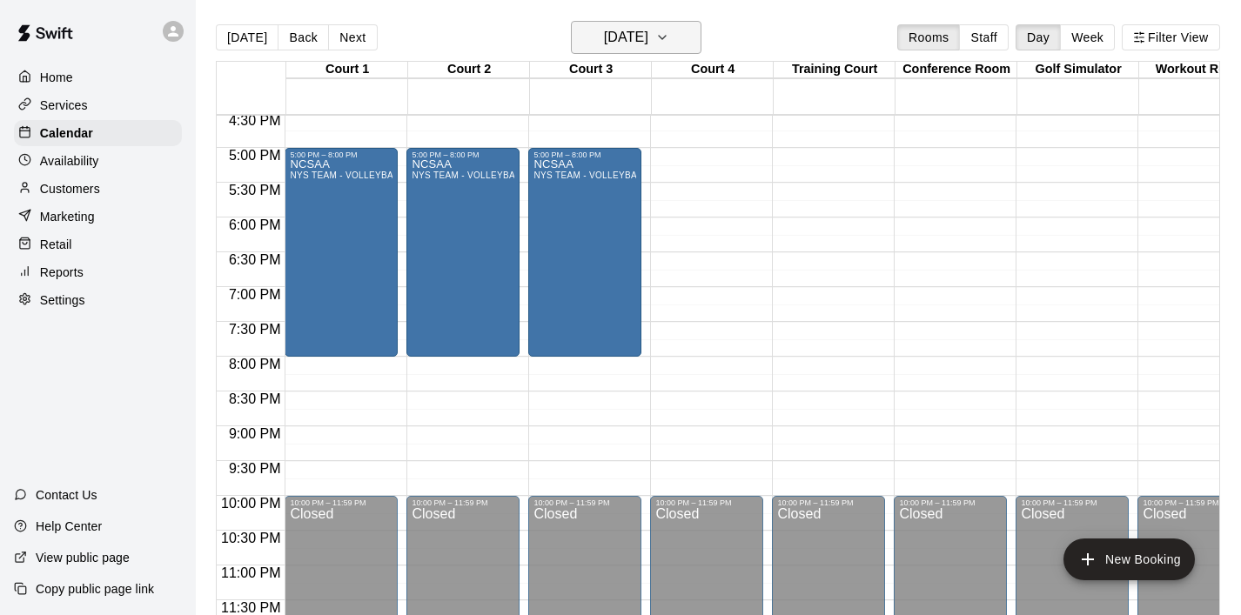
click at [669, 38] on icon "button" at bounding box center [662, 37] width 14 height 21
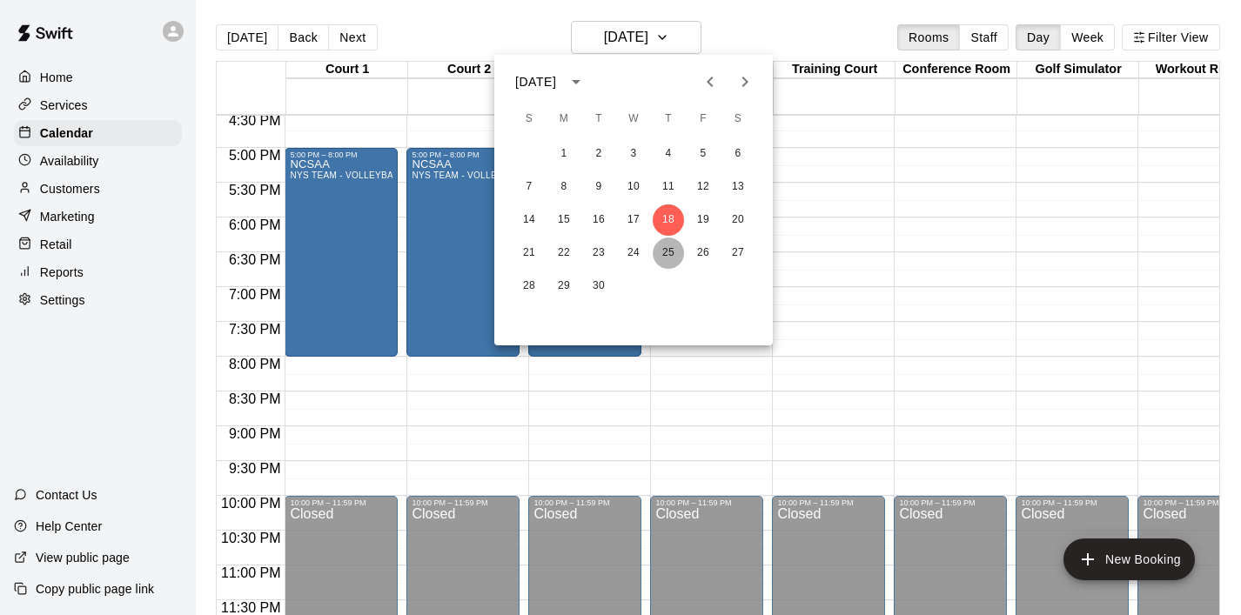
click at [673, 254] on button "25" at bounding box center [668, 253] width 31 height 31
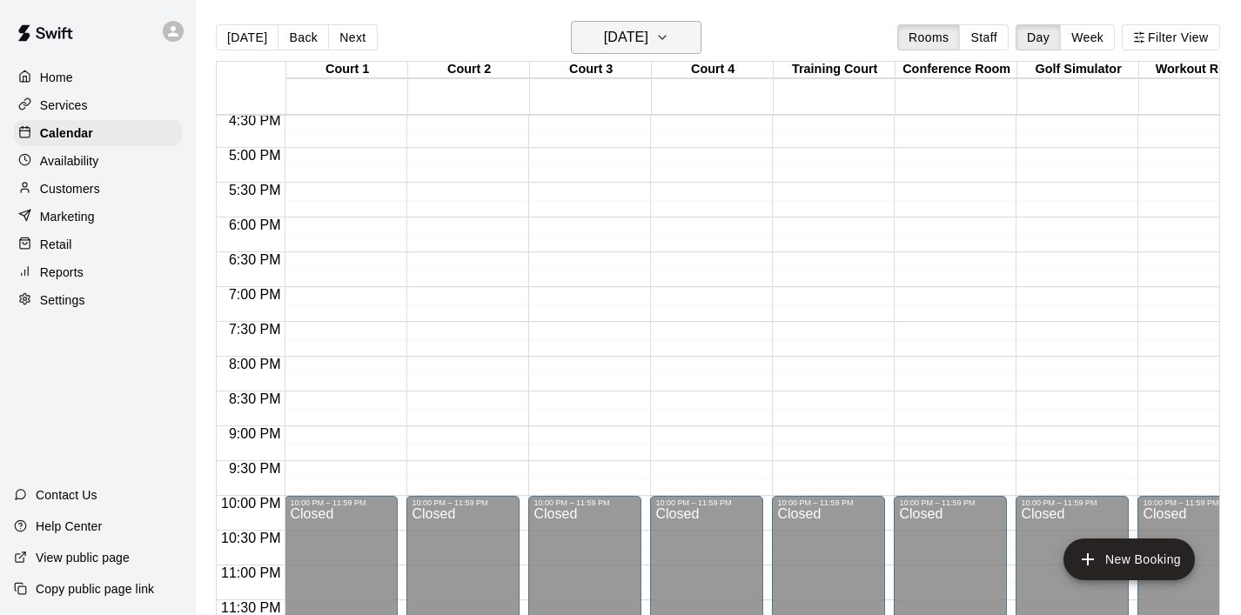
click at [669, 42] on icon "button" at bounding box center [662, 37] width 14 height 21
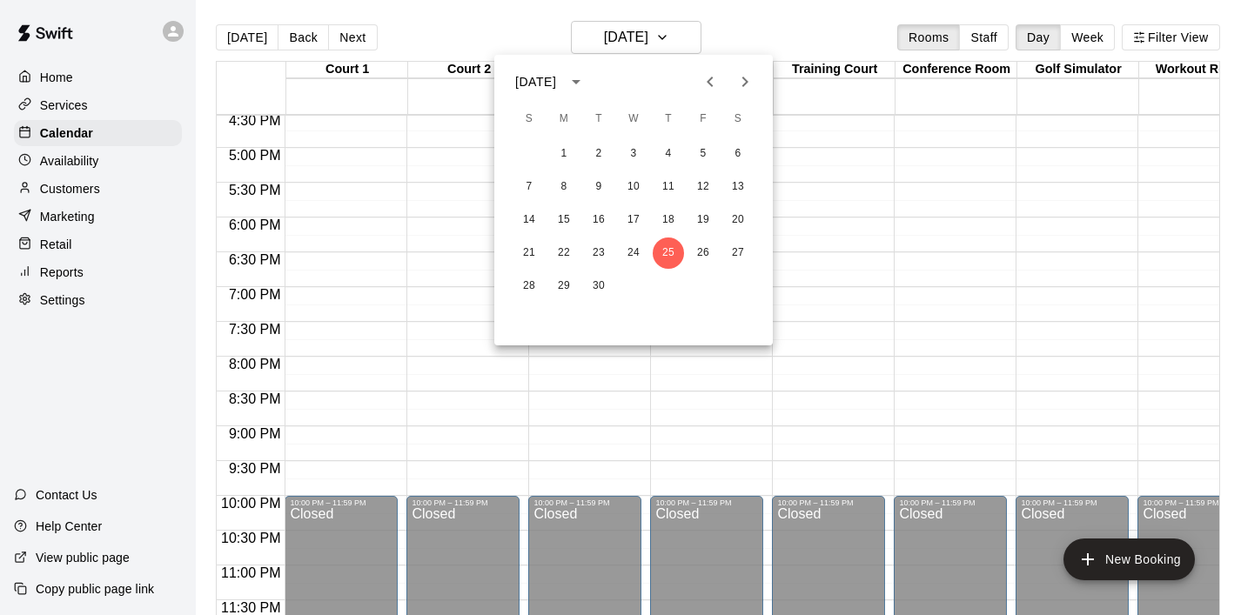
click at [742, 78] on icon "Next month" at bounding box center [745, 81] width 21 height 21
click at [671, 151] on button "2" at bounding box center [668, 153] width 31 height 31
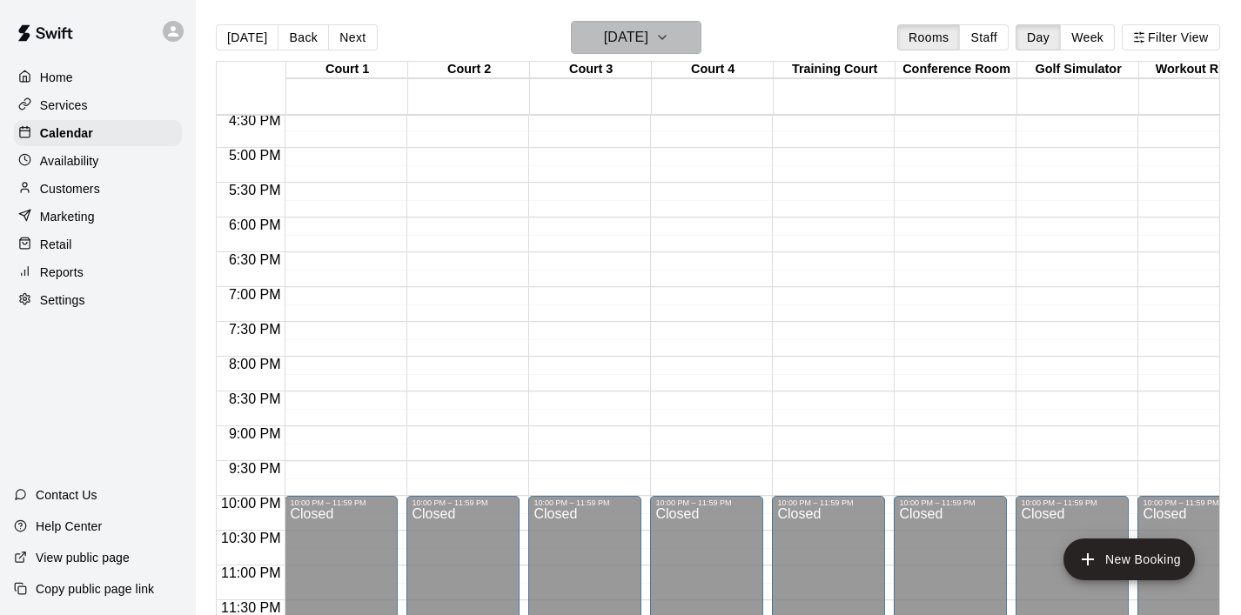
click at [687, 52] on button "[DATE]" at bounding box center [636, 37] width 131 height 33
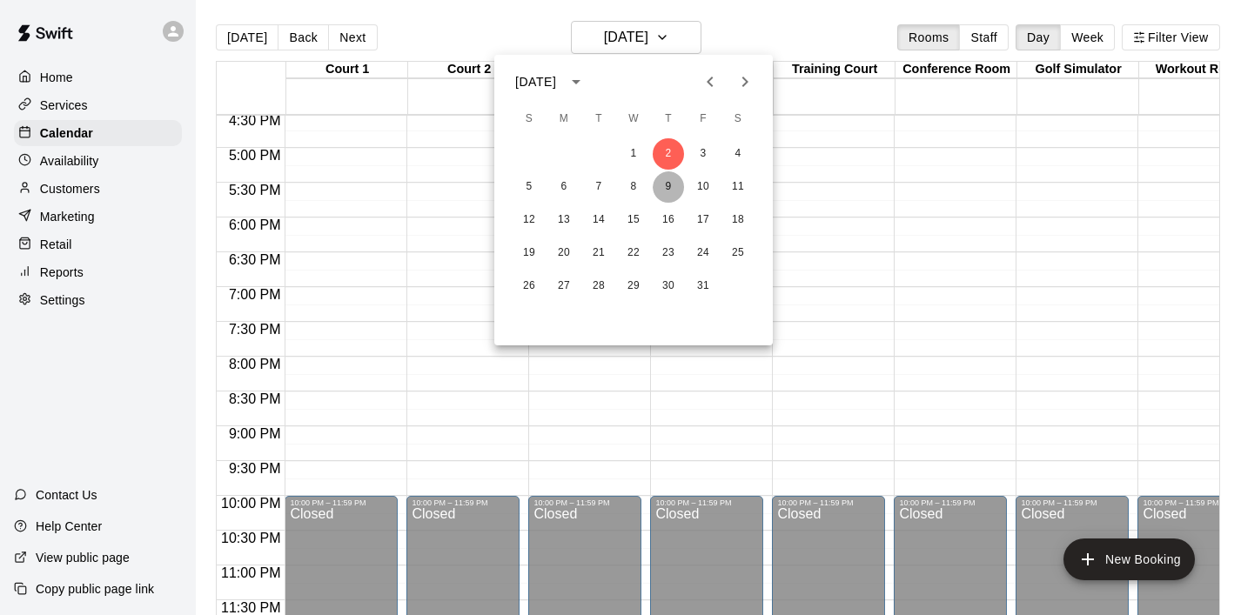
click at [678, 182] on button "9" at bounding box center [668, 186] width 31 height 31
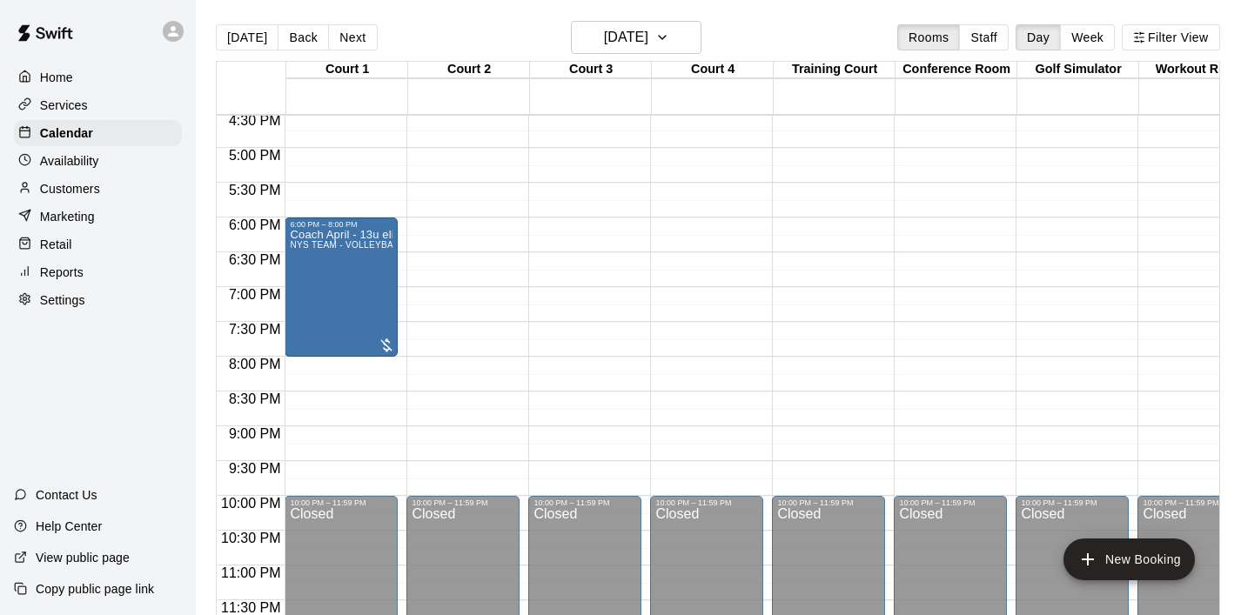
drag, startPoint x: 600, startPoint y: 259, endPoint x: 393, endPoint y: 270, distance: 207.5
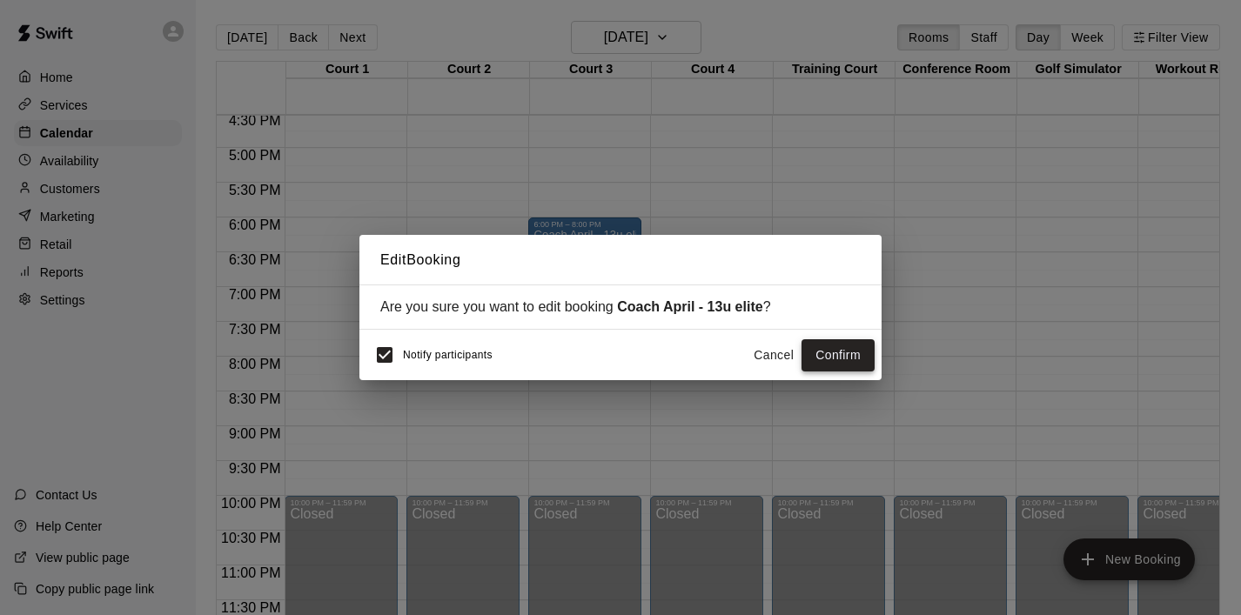
click at [840, 360] on button "Confirm" at bounding box center [838, 355] width 73 height 32
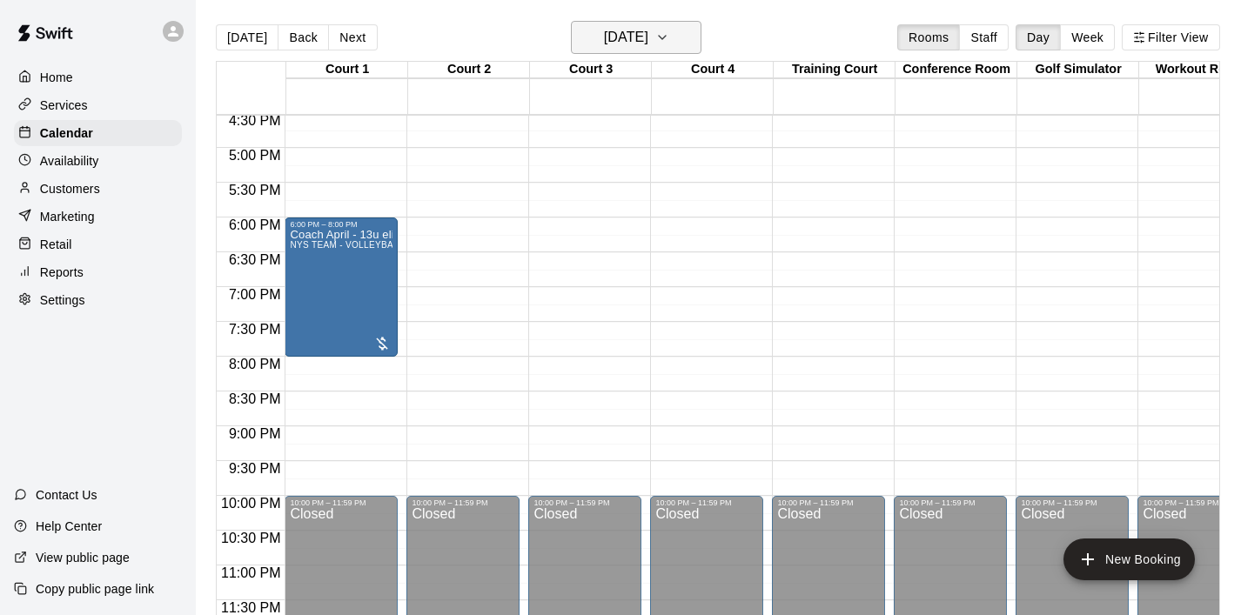
click at [669, 32] on icon "button" at bounding box center [662, 37] width 14 height 21
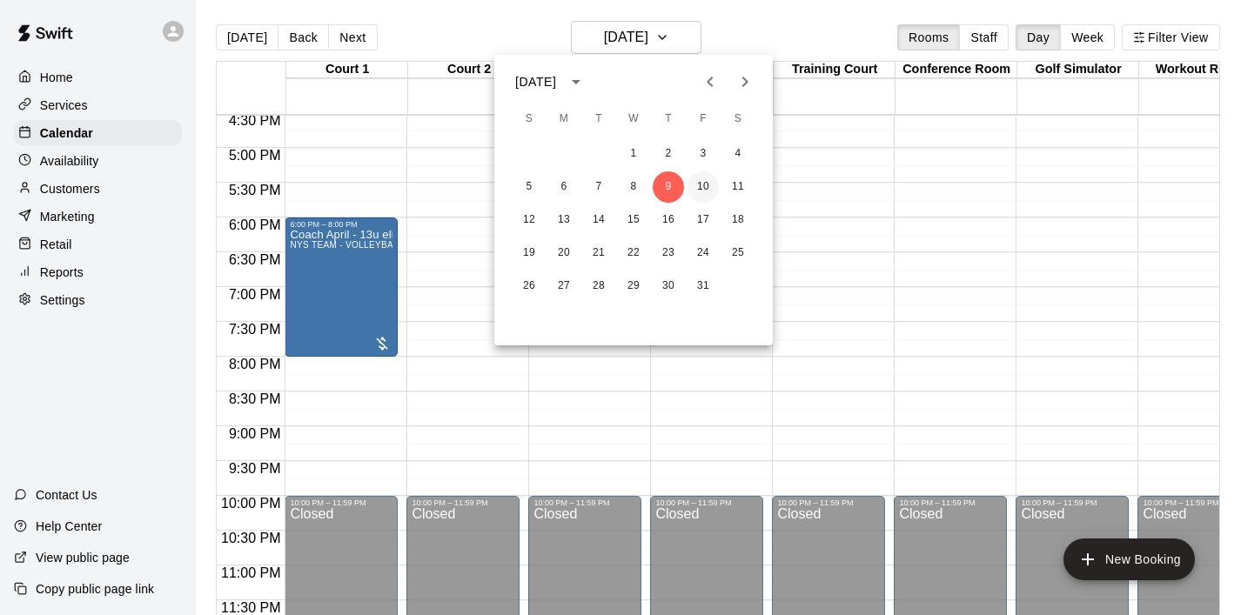
click at [705, 189] on button "10" at bounding box center [703, 186] width 31 height 31
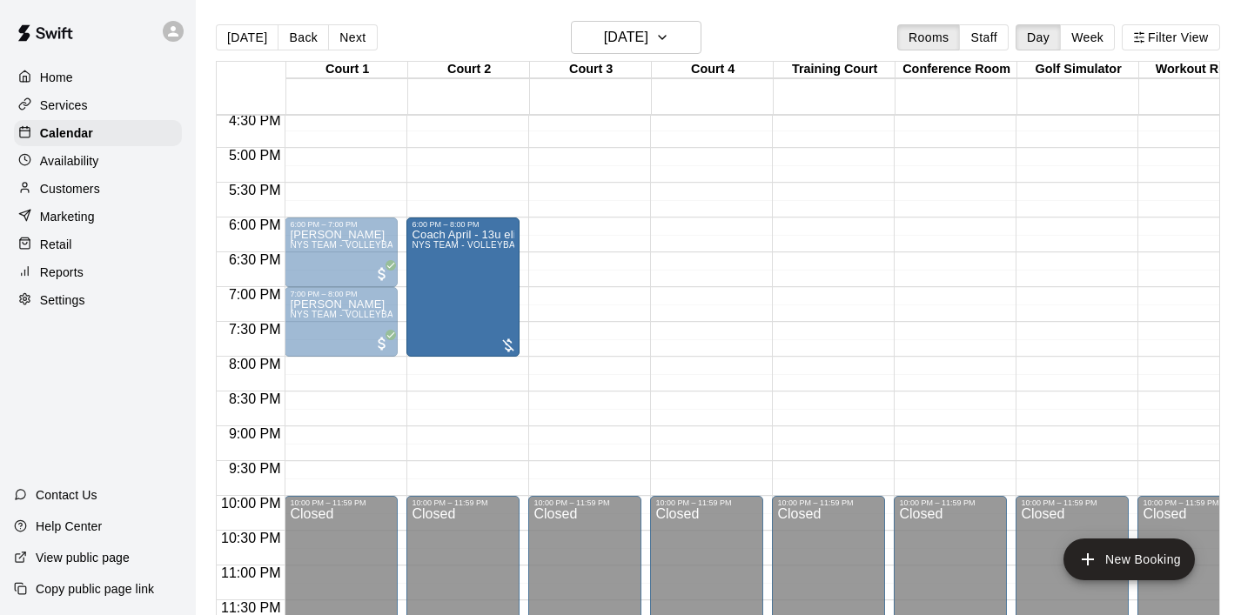
drag, startPoint x: 619, startPoint y: 261, endPoint x: 507, endPoint y: 263, distance: 111.4
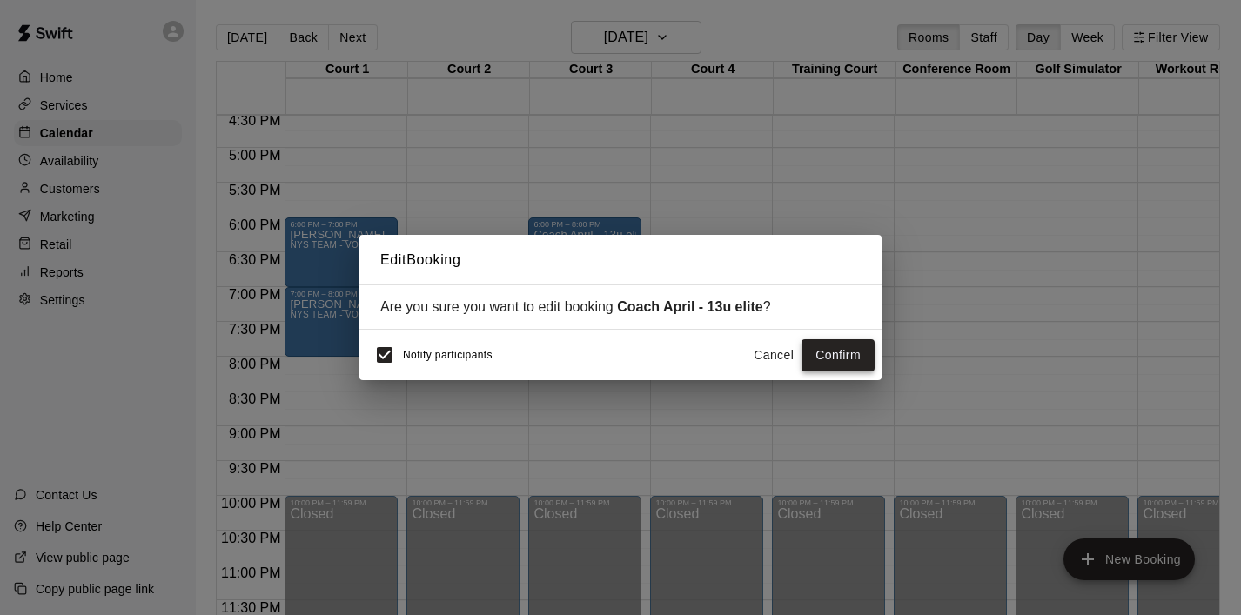
click at [818, 347] on button "Confirm" at bounding box center [838, 355] width 73 height 32
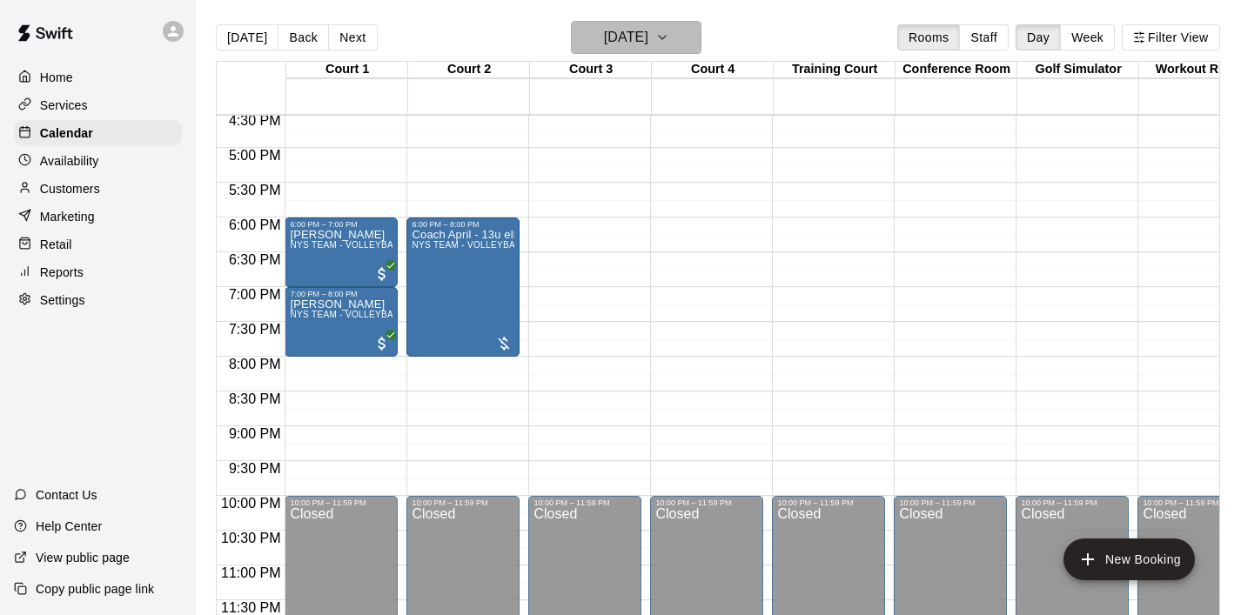
click at [687, 32] on button "[DATE]" at bounding box center [636, 37] width 131 height 33
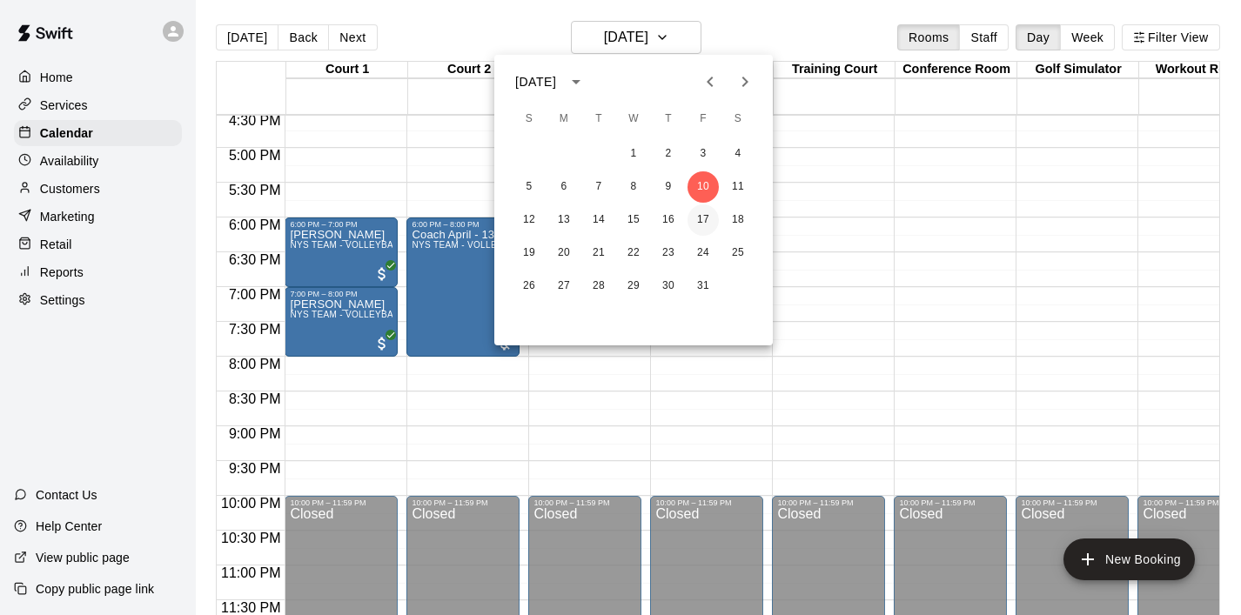
click at [698, 224] on button "17" at bounding box center [703, 220] width 31 height 31
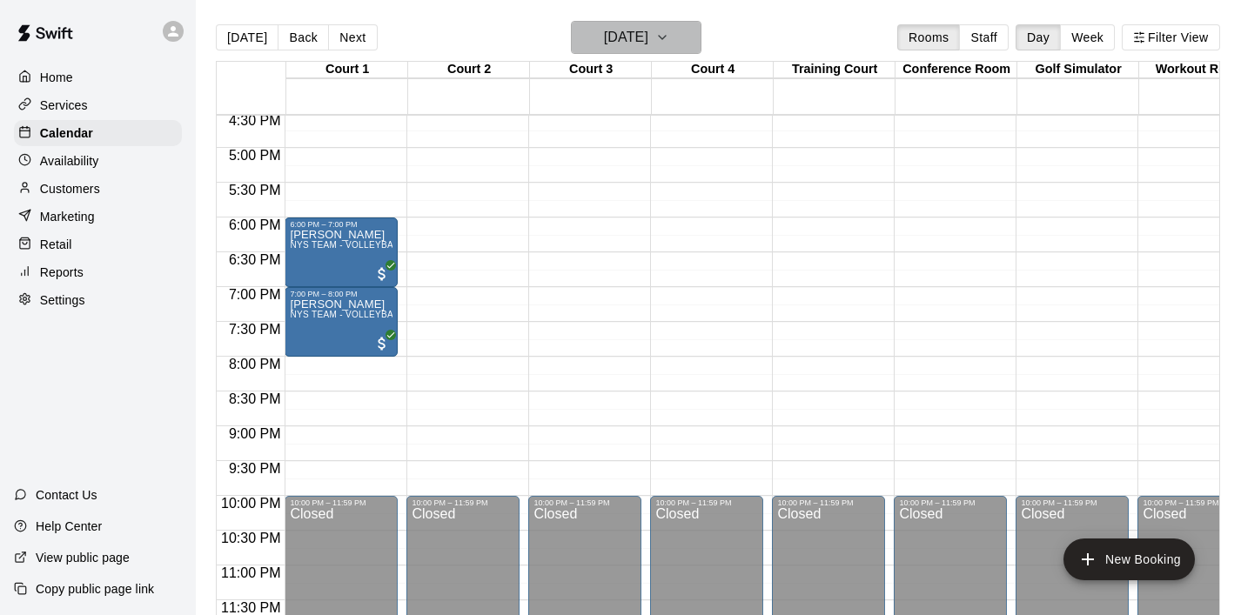
click at [669, 40] on icon "button" at bounding box center [662, 37] width 14 height 21
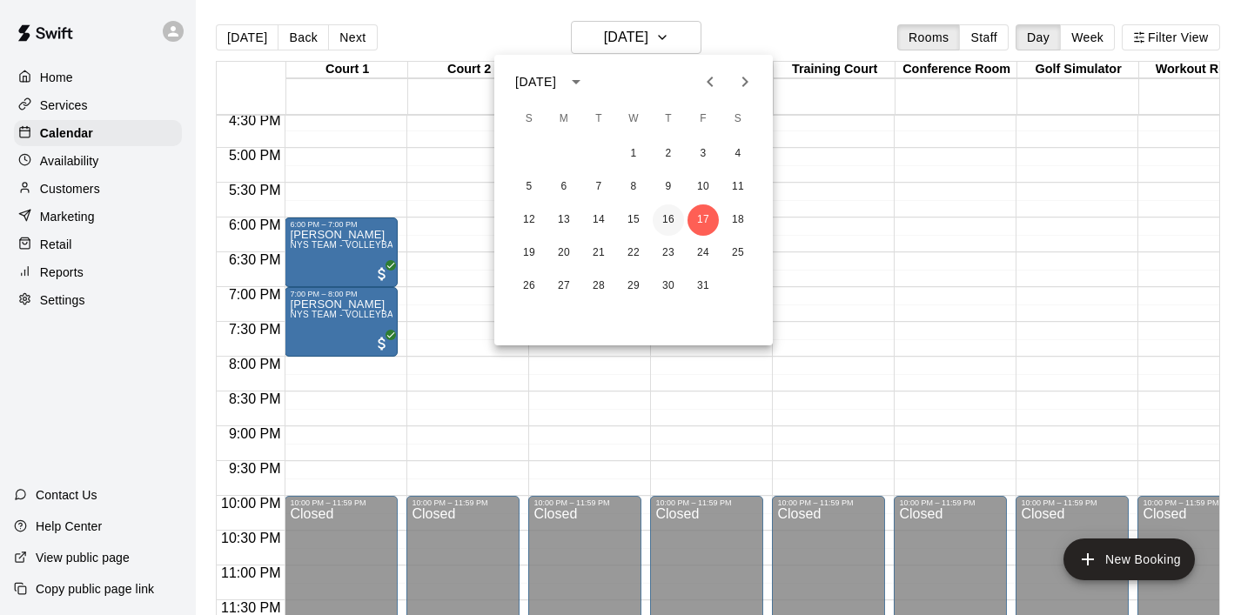
click at [678, 218] on button "16" at bounding box center [668, 220] width 31 height 31
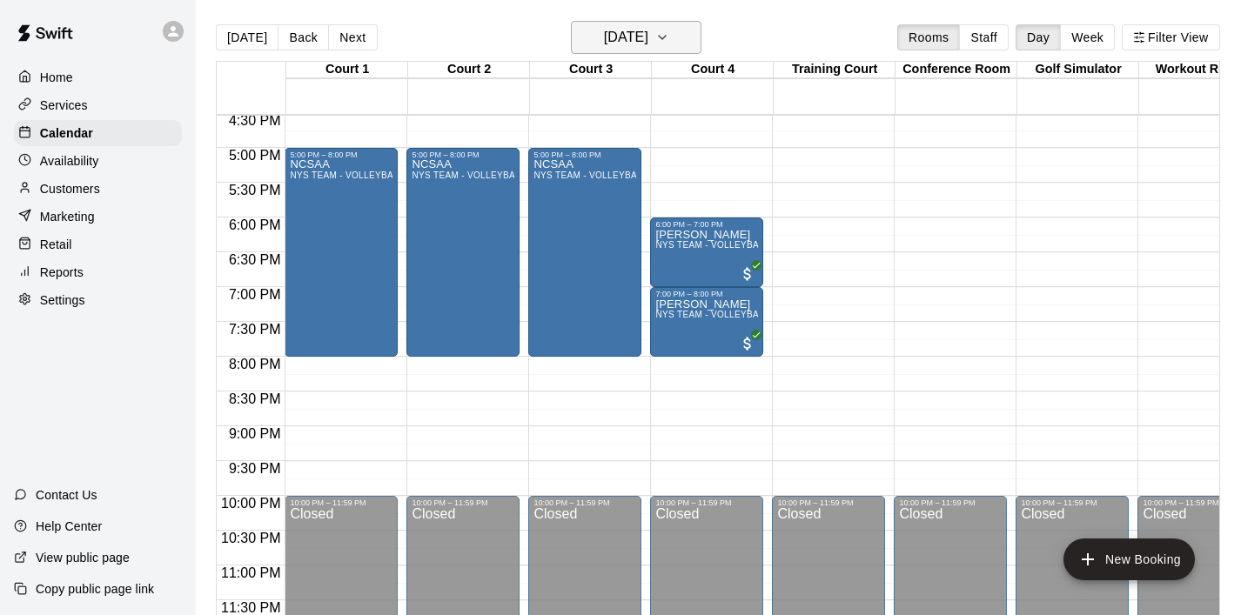
click at [669, 44] on icon "button" at bounding box center [662, 37] width 14 height 21
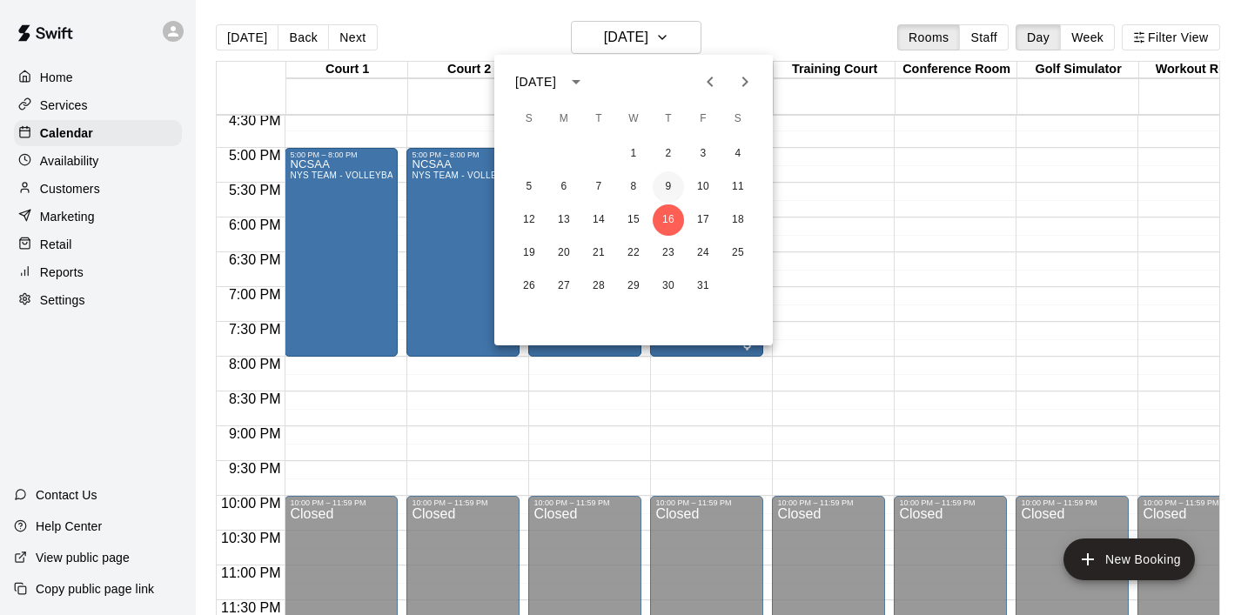
click at [665, 185] on button "9" at bounding box center [668, 186] width 31 height 31
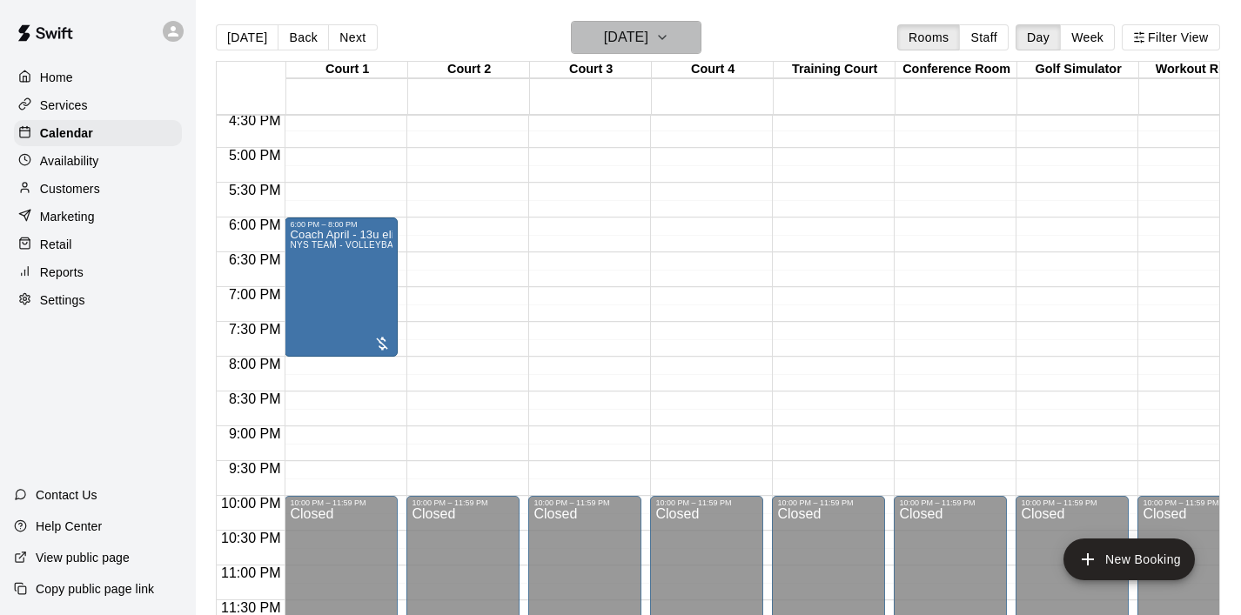
click at [692, 50] on button "[DATE]" at bounding box center [636, 37] width 131 height 33
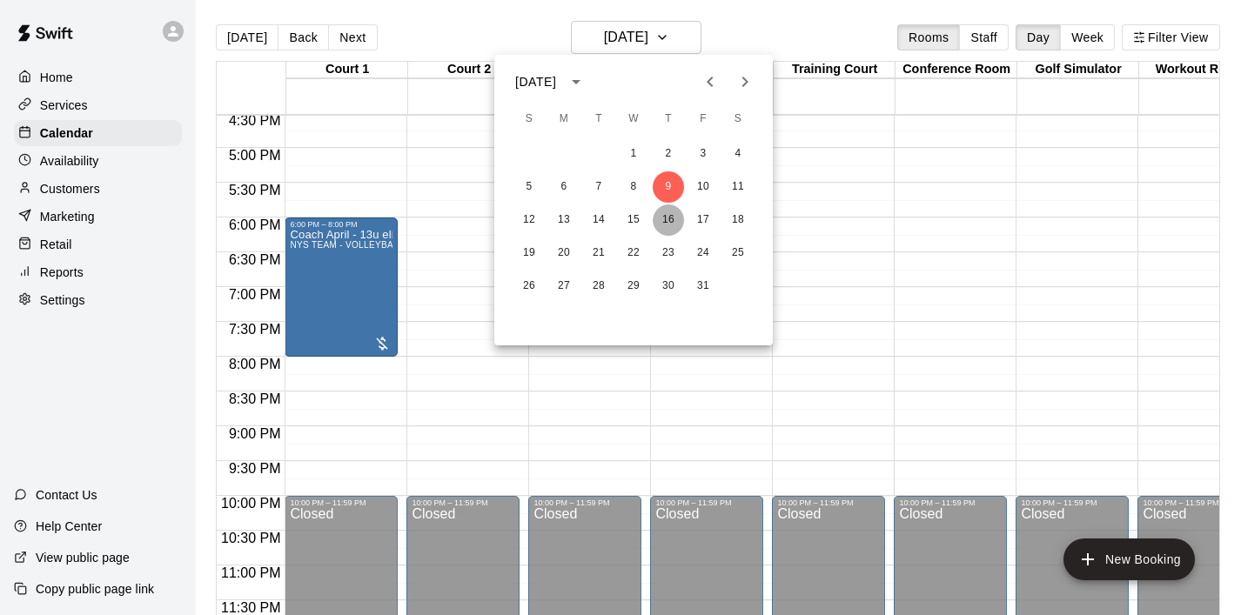
click at [666, 221] on button "16" at bounding box center [668, 220] width 31 height 31
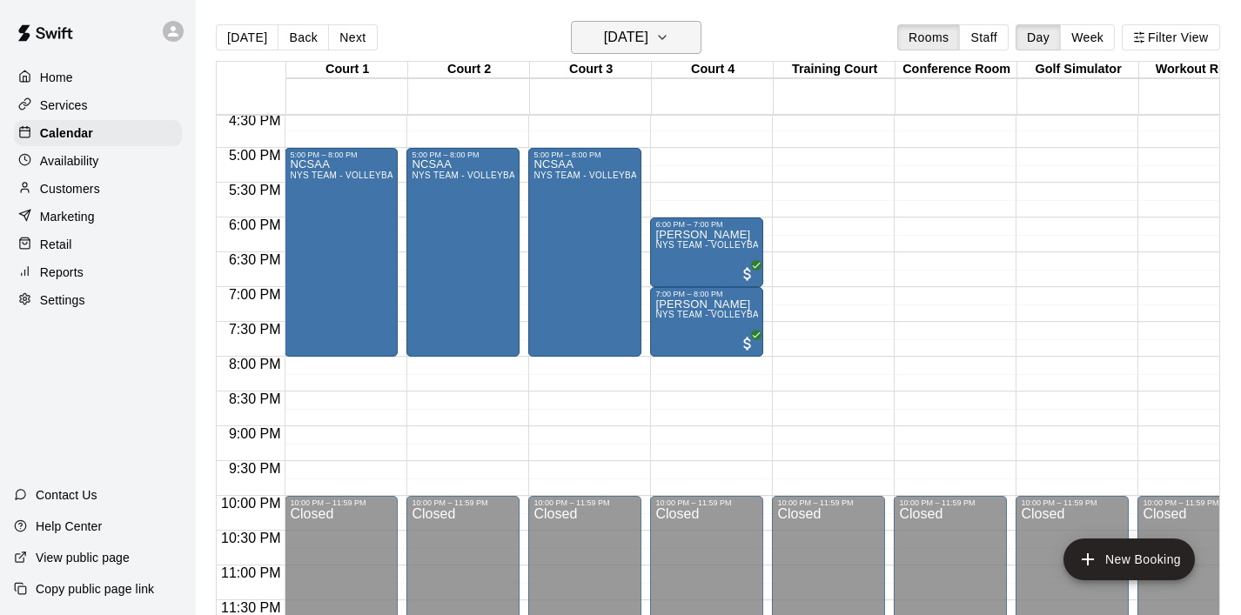
click at [697, 26] on button "[DATE]" at bounding box center [636, 37] width 131 height 33
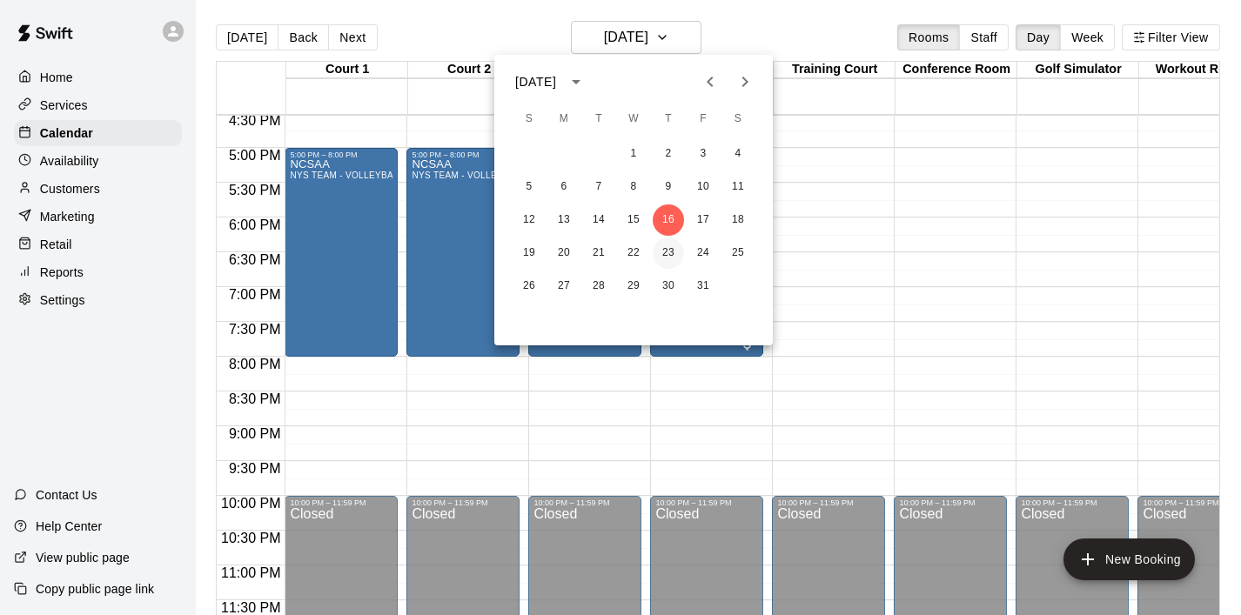
click at [672, 259] on button "23" at bounding box center [668, 253] width 31 height 31
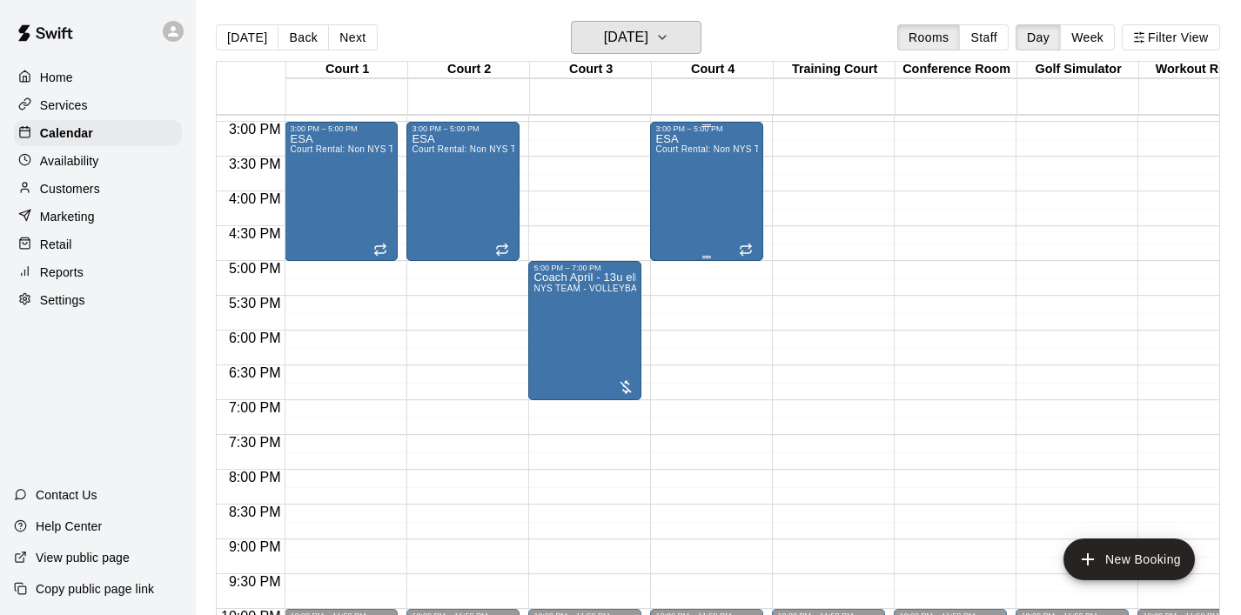
scroll to position [1012, 0]
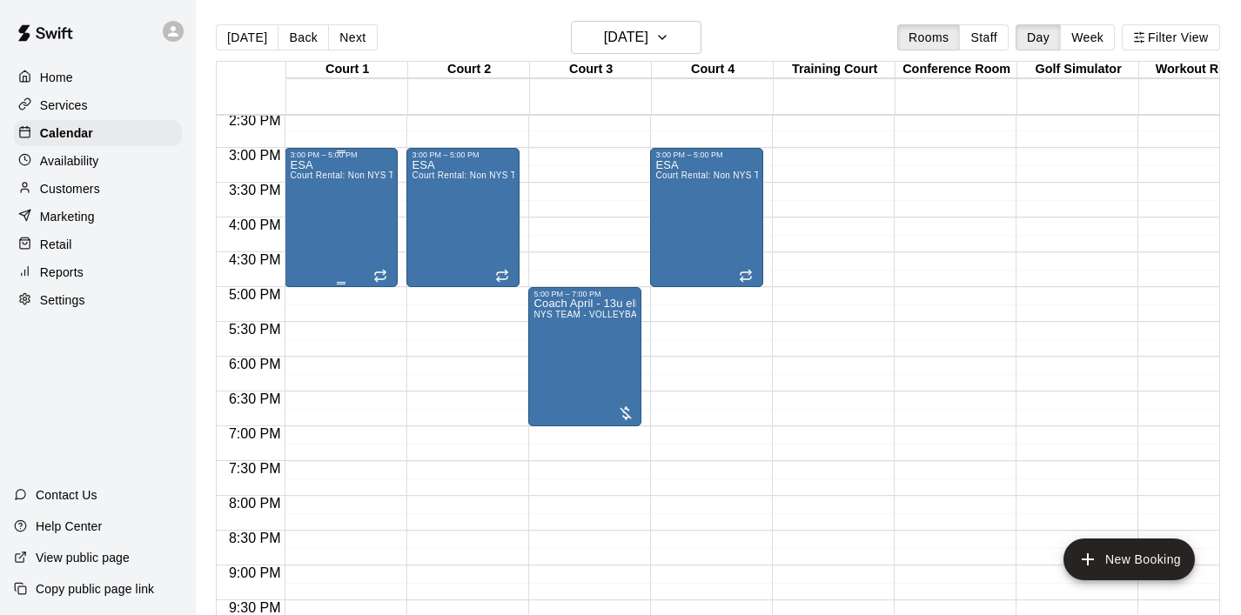
click at [318, 234] on div "ESA Court Rental: Non NYS Team" at bounding box center [341, 466] width 103 height 615
click at [309, 253] on icon "delete" at bounding box center [308, 261] width 12 height 16
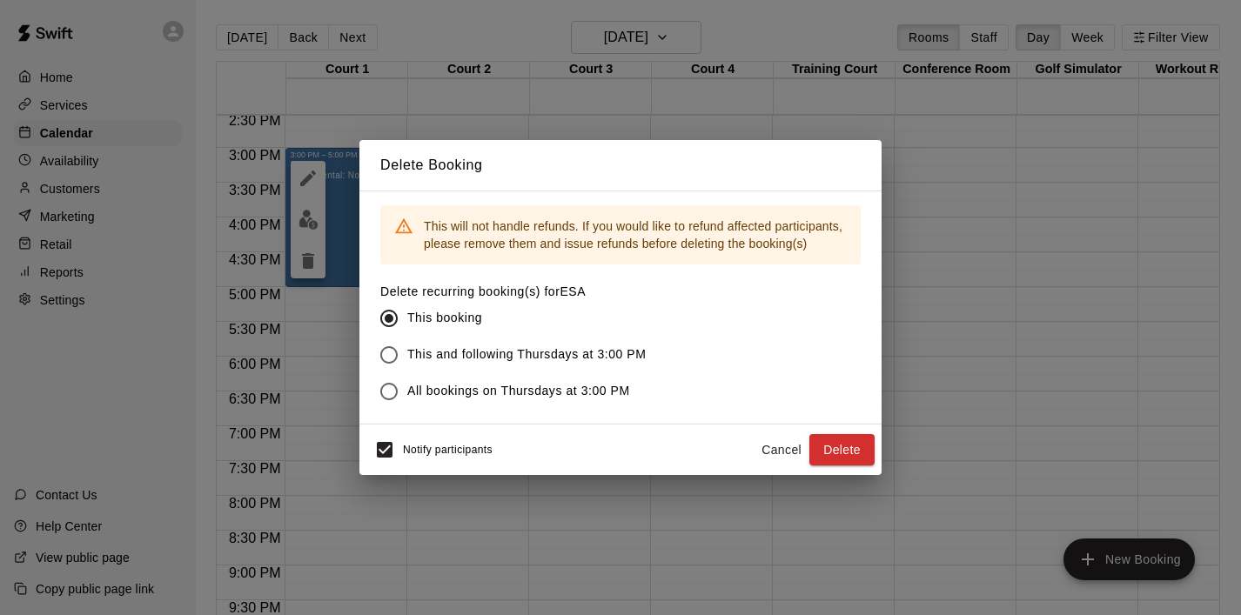
click at [508, 358] on span "This and following Thursdays at 3:00 PM" at bounding box center [526, 355] width 239 height 18
click at [841, 461] on button "Delete" at bounding box center [841, 450] width 65 height 32
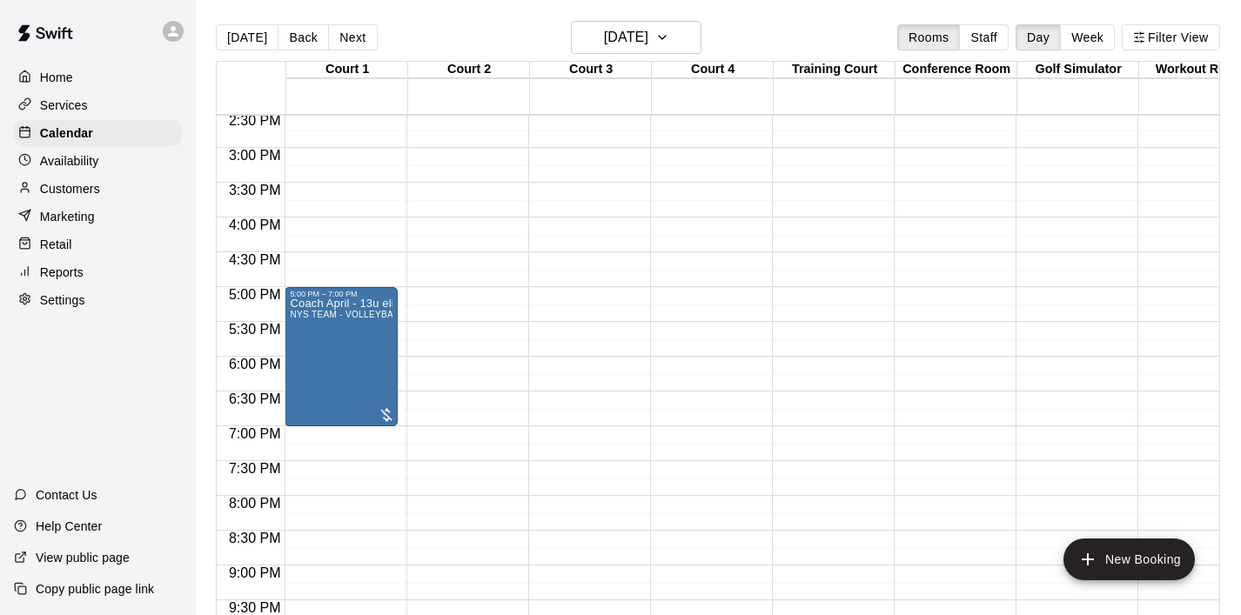
drag, startPoint x: 563, startPoint y: 352, endPoint x: 379, endPoint y: 360, distance: 183.9
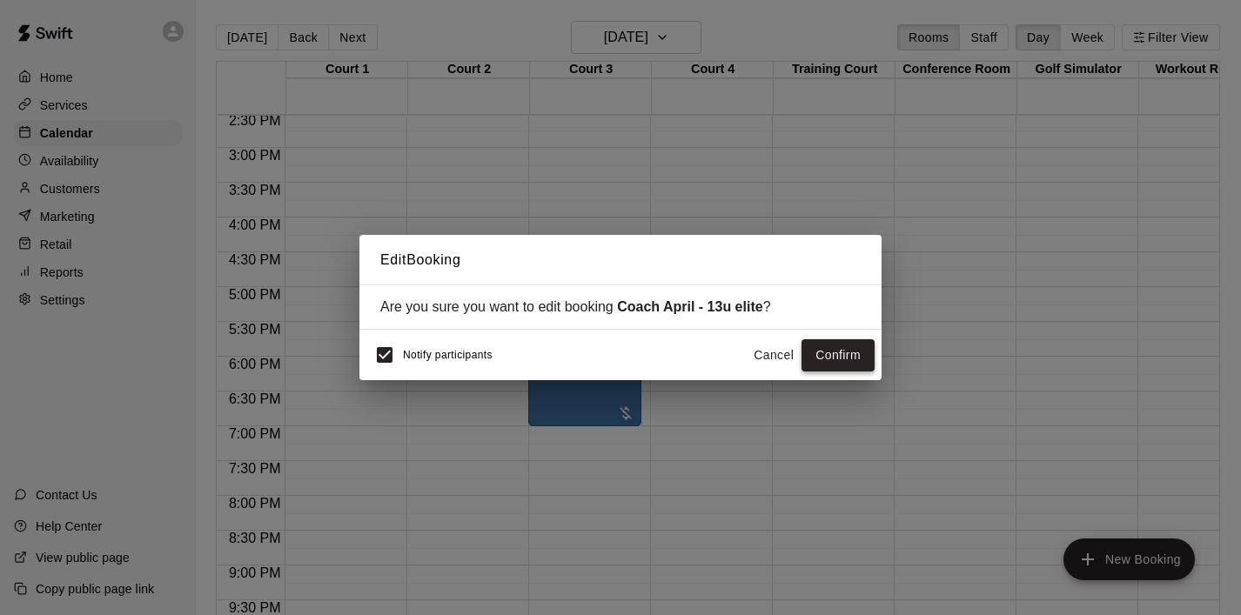
click at [859, 356] on button "Confirm" at bounding box center [838, 355] width 73 height 32
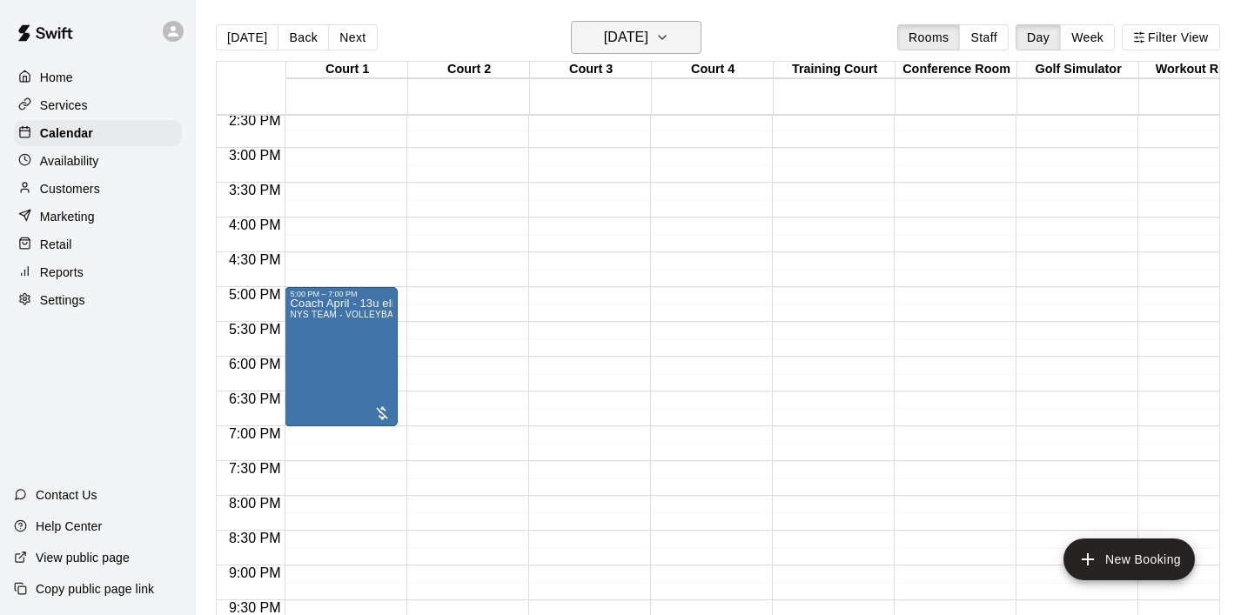
click at [669, 44] on icon "button" at bounding box center [662, 37] width 14 height 21
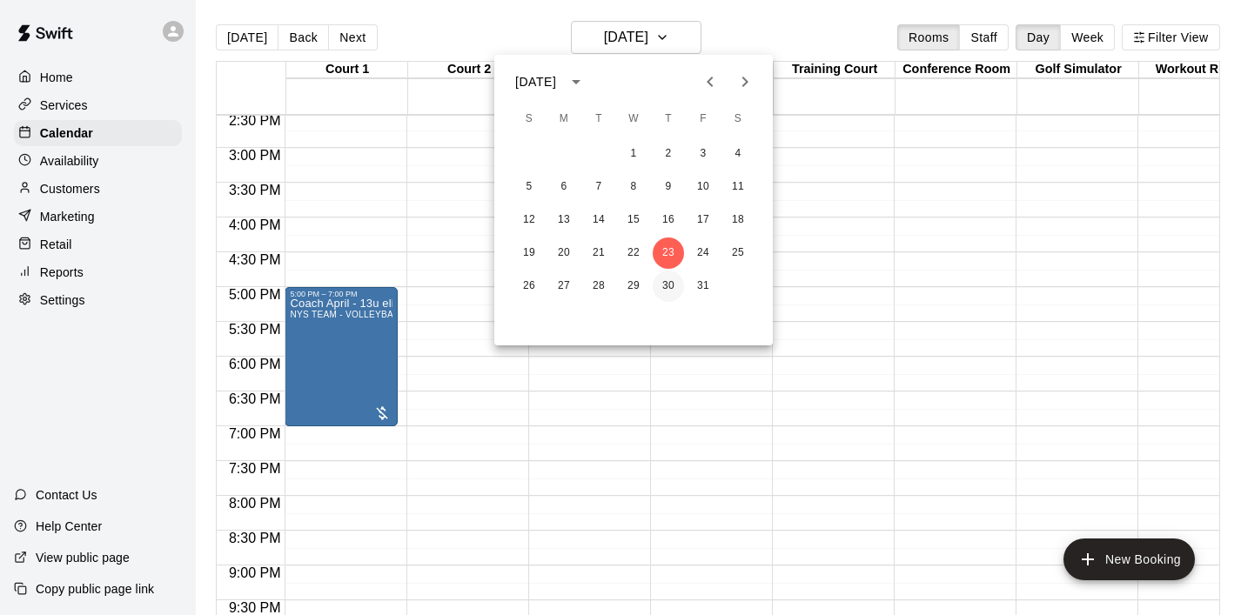
click at [674, 279] on button "30" at bounding box center [668, 286] width 31 height 31
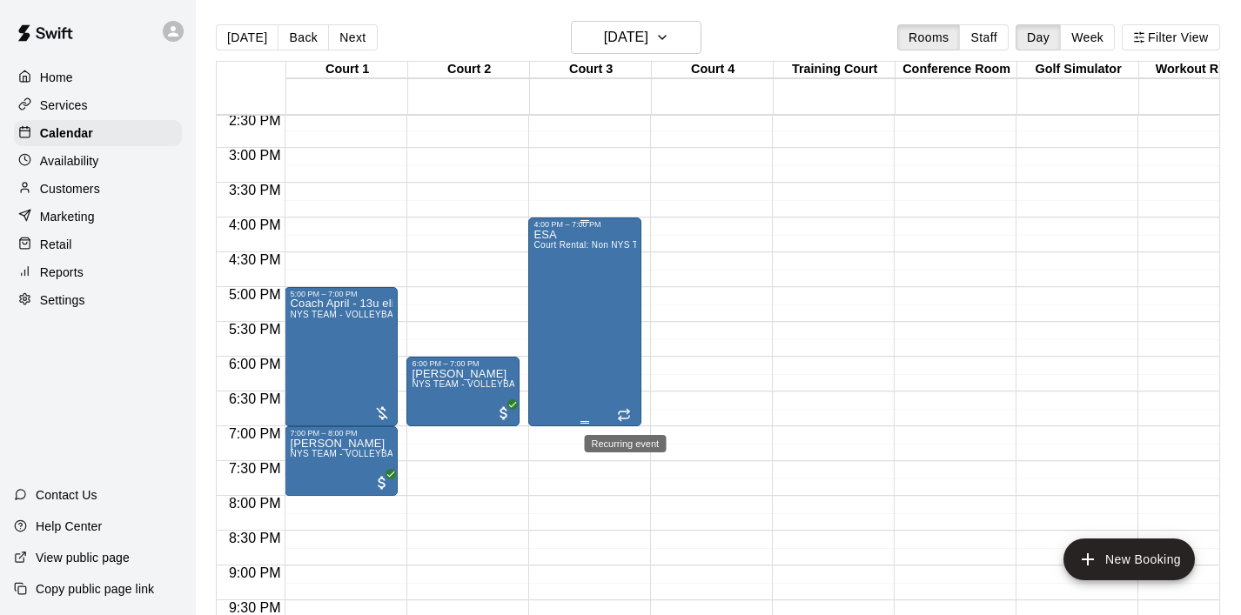
click at [621, 414] on icon "Recurring event" at bounding box center [624, 415] width 14 height 14
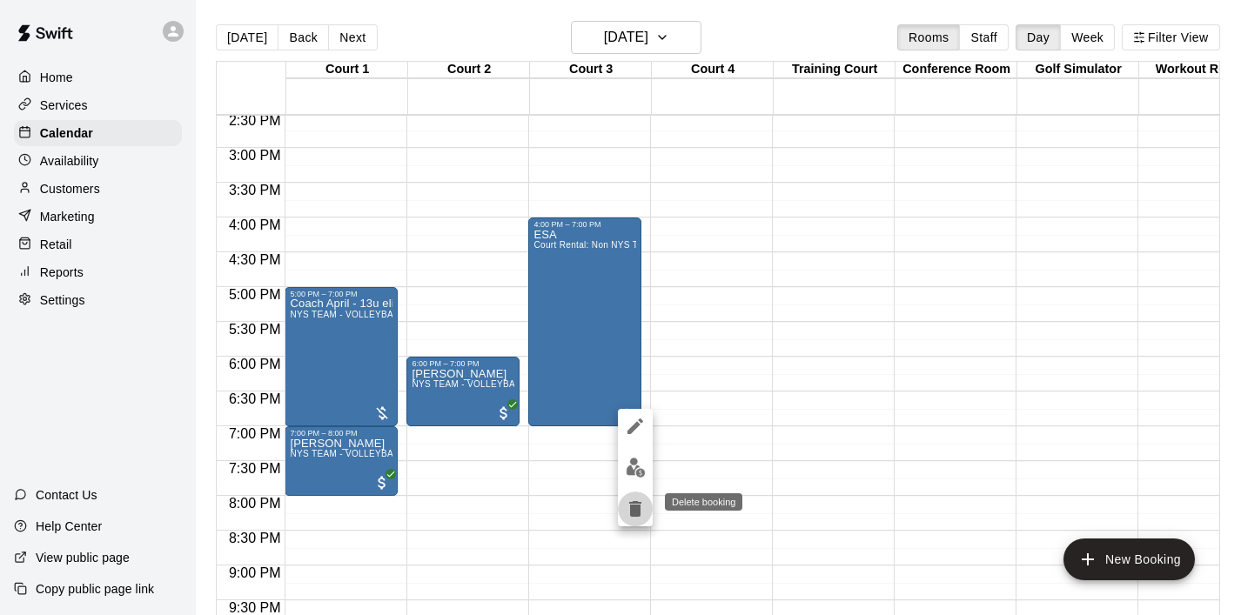
click at [640, 503] on icon "delete" at bounding box center [635, 509] width 12 height 16
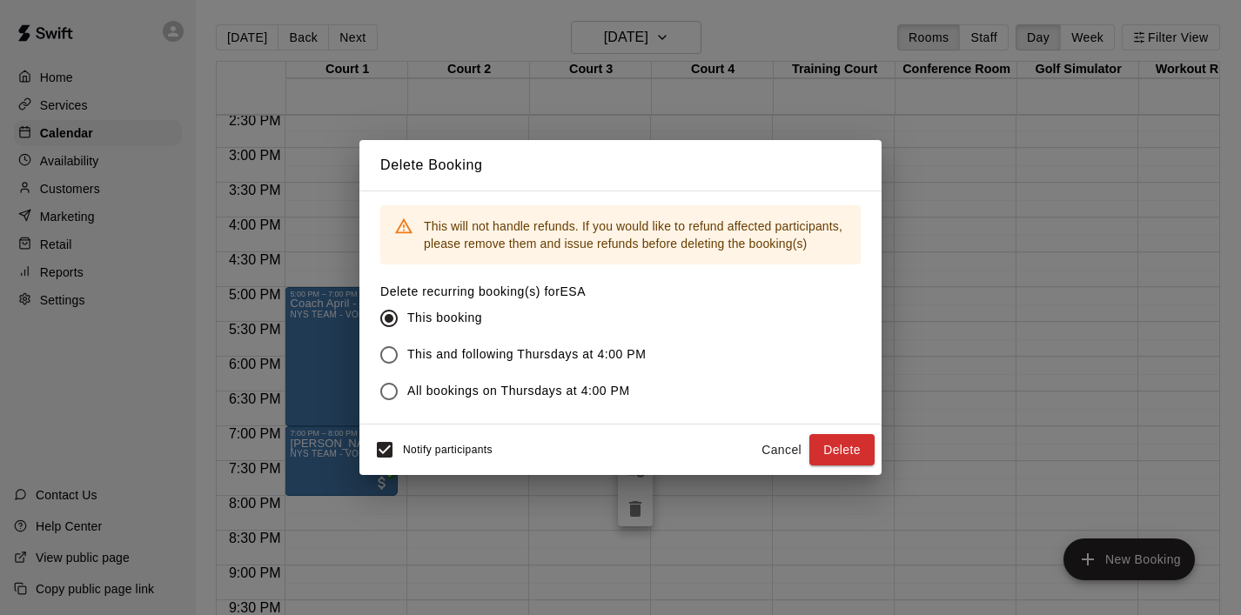
click at [555, 357] on span "This and following Thursdays at 4:00 PM" at bounding box center [526, 355] width 239 height 18
click at [843, 451] on button "Delete" at bounding box center [841, 450] width 65 height 32
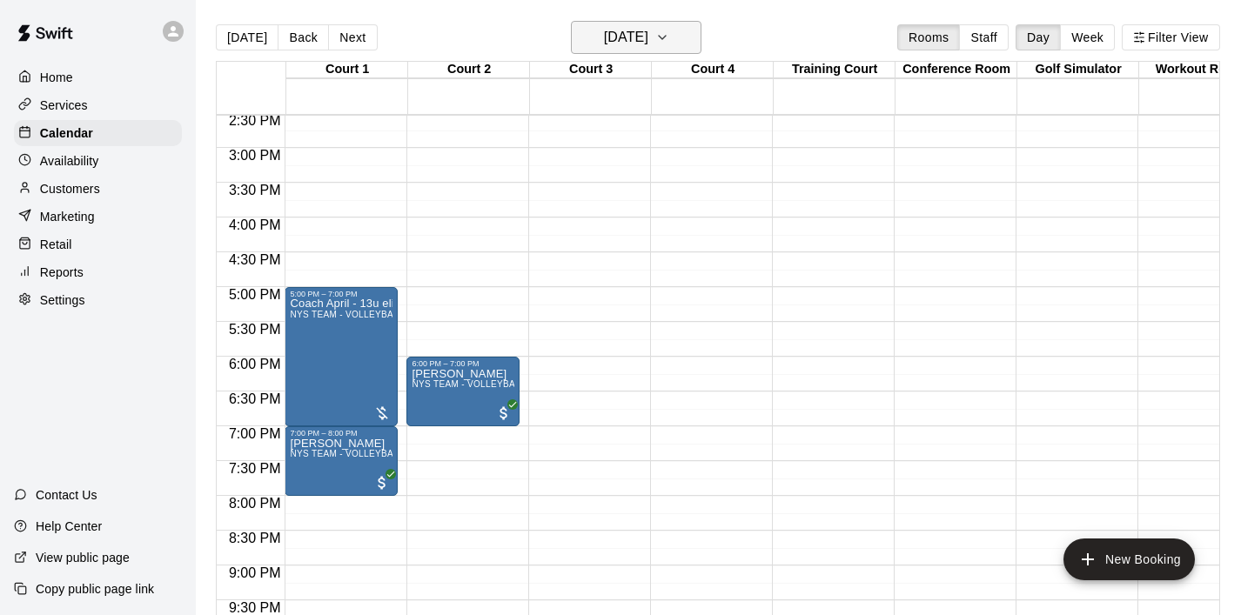
click at [669, 40] on icon "button" at bounding box center [662, 37] width 14 height 21
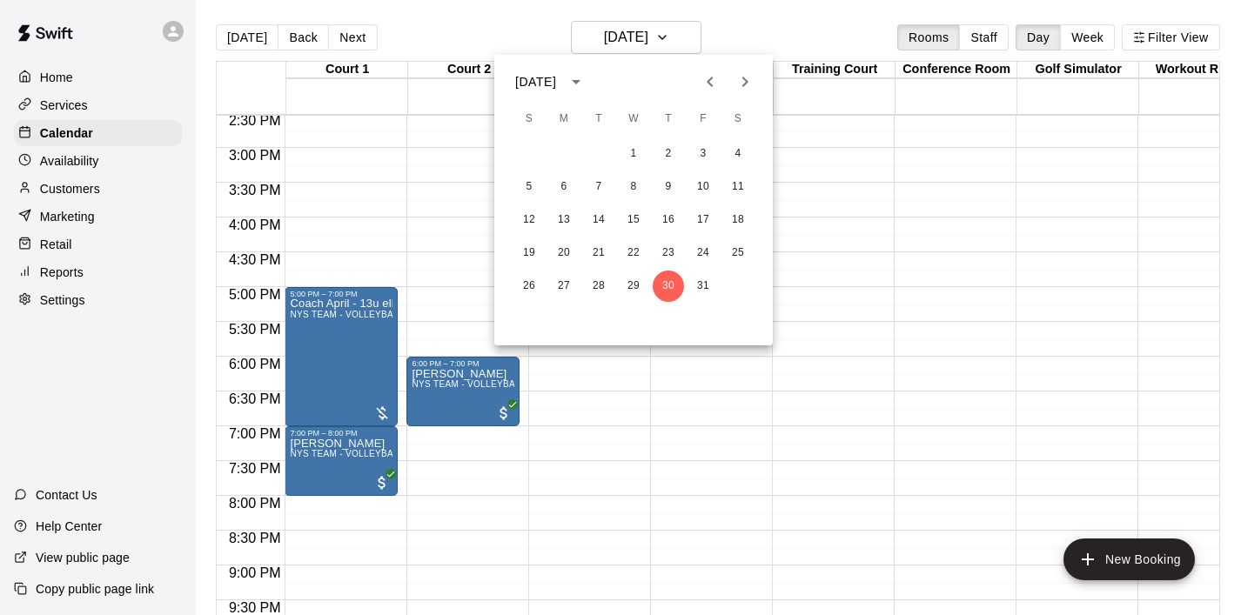
click at [745, 80] on icon "Next month" at bounding box center [745, 82] width 6 height 10
click at [673, 189] on button "6" at bounding box center [668, 186] width 31 height 31
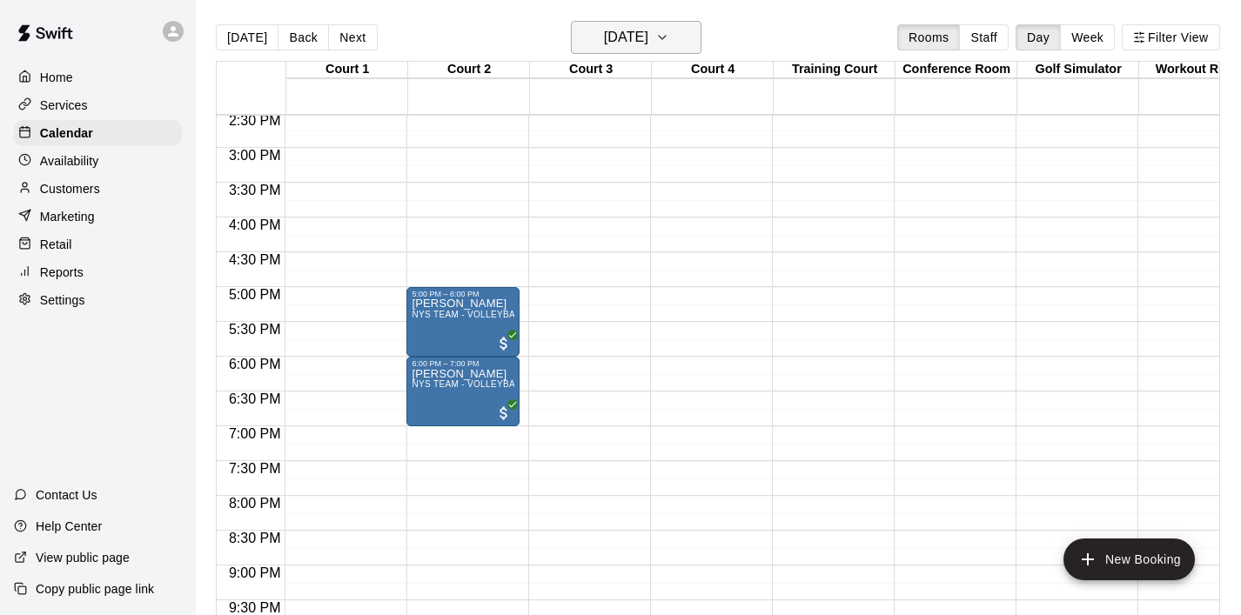
click at [669, 39] on icon "button" at bounding box center [662, 37] width 14 height 21
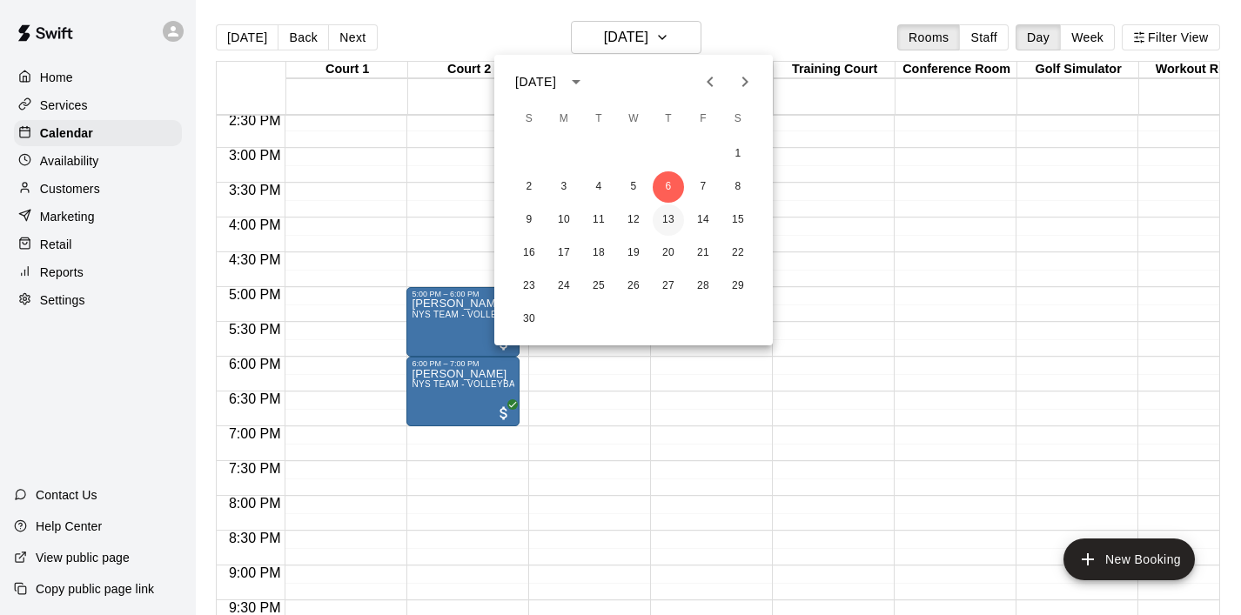
click at [663, 216] on button "13" at bounding box center [668, 220] width 31 height 31
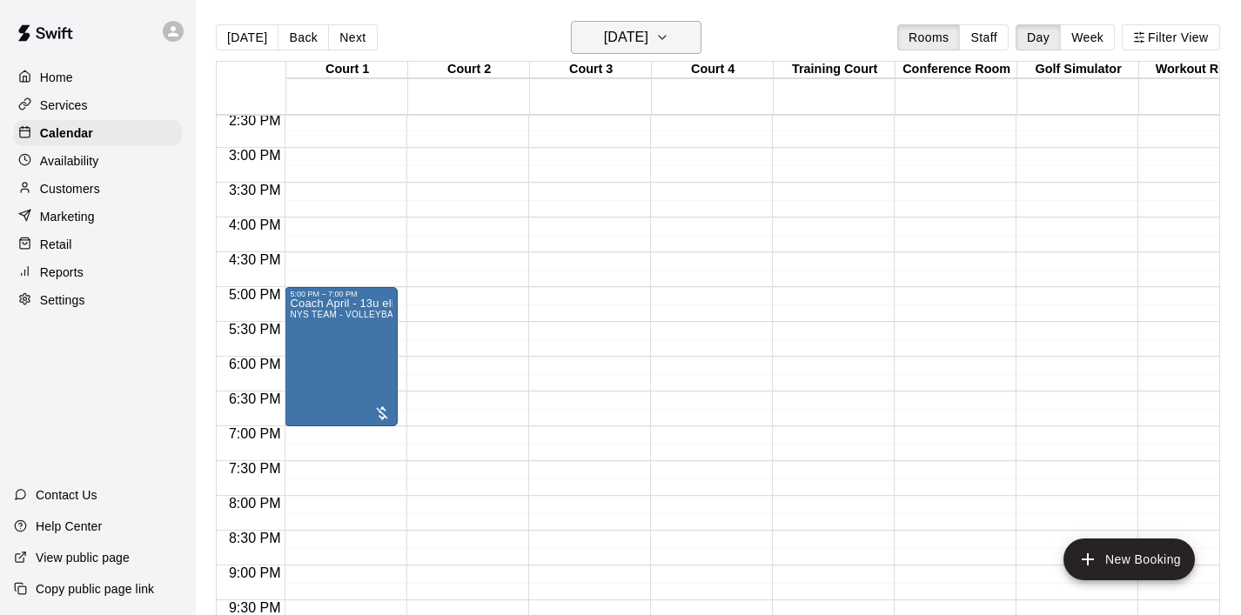
click at [669, 40] on icon "button" at bounding box center [662, 37] width 14 height 21
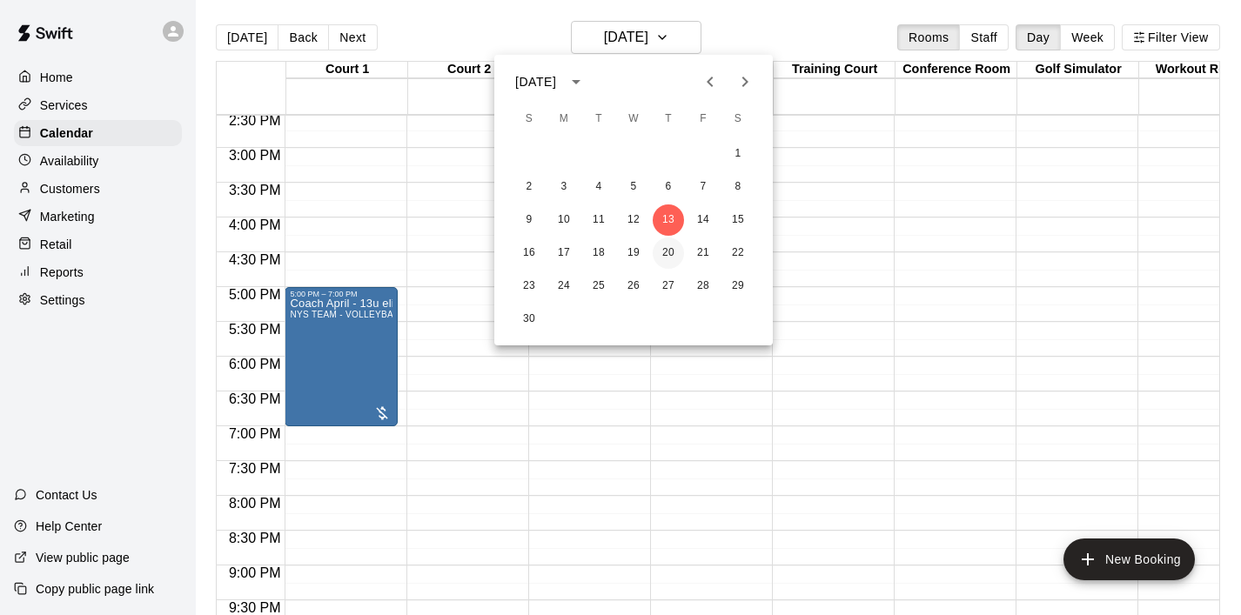
click at [672, 261] on button "20" at bounding box center [668, 253] width 31 height 31
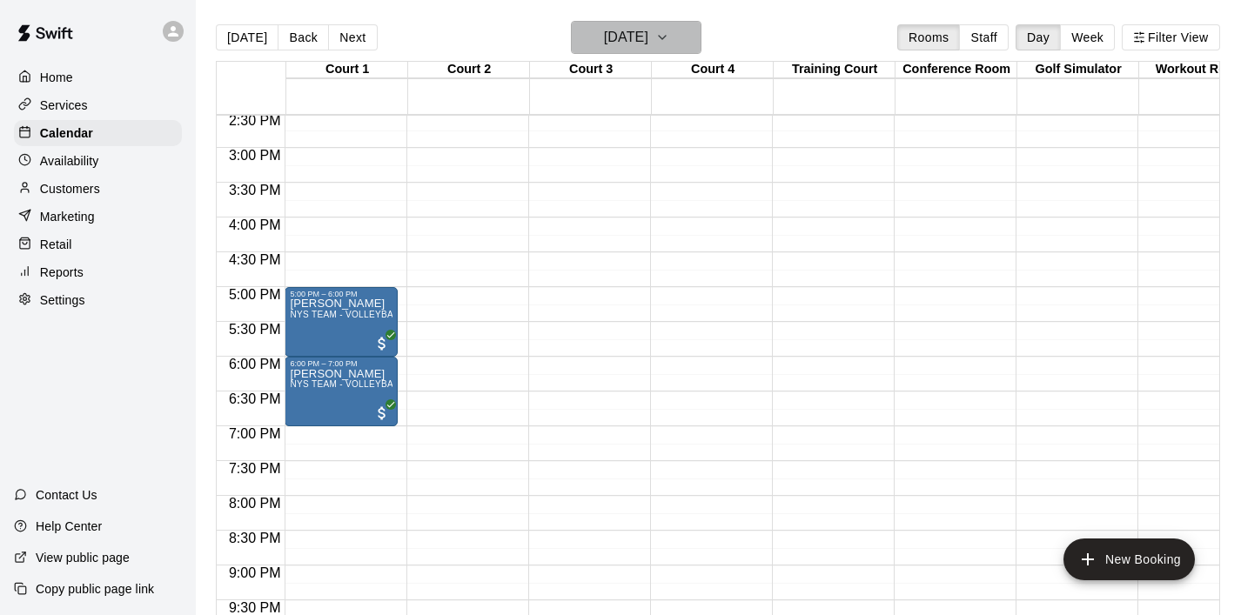
click at [669, 36] on icon "button" at bounding box center [662, 37] width 14 height 21
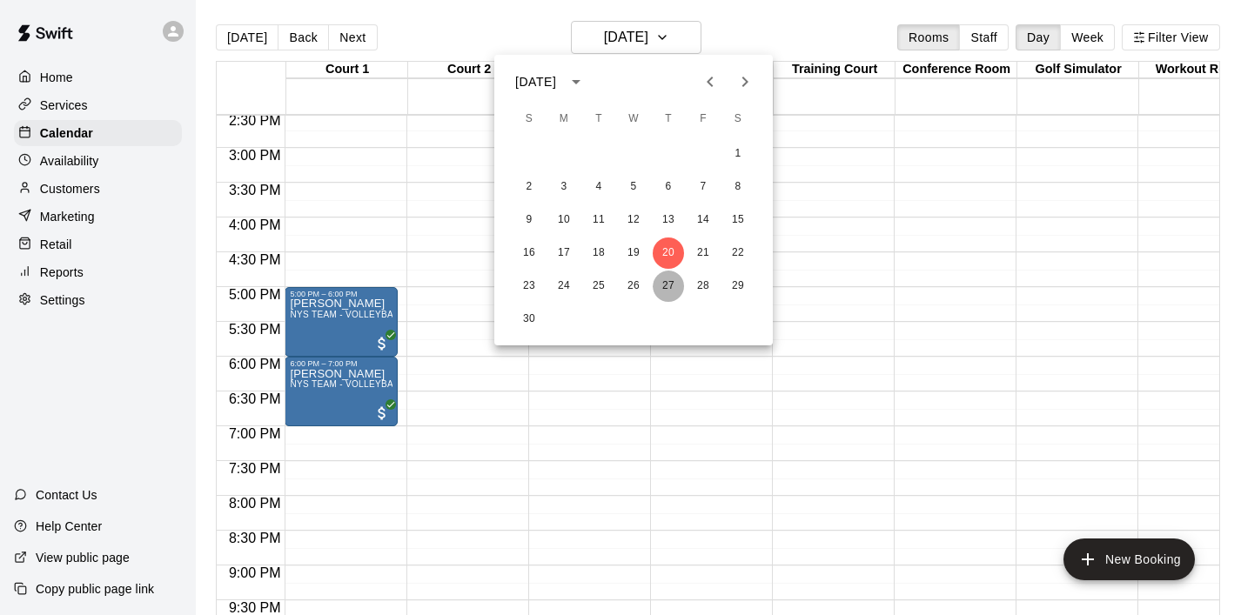
click at [665, 283] on button "27" at bounding box center [668, 286] width 31 height 31
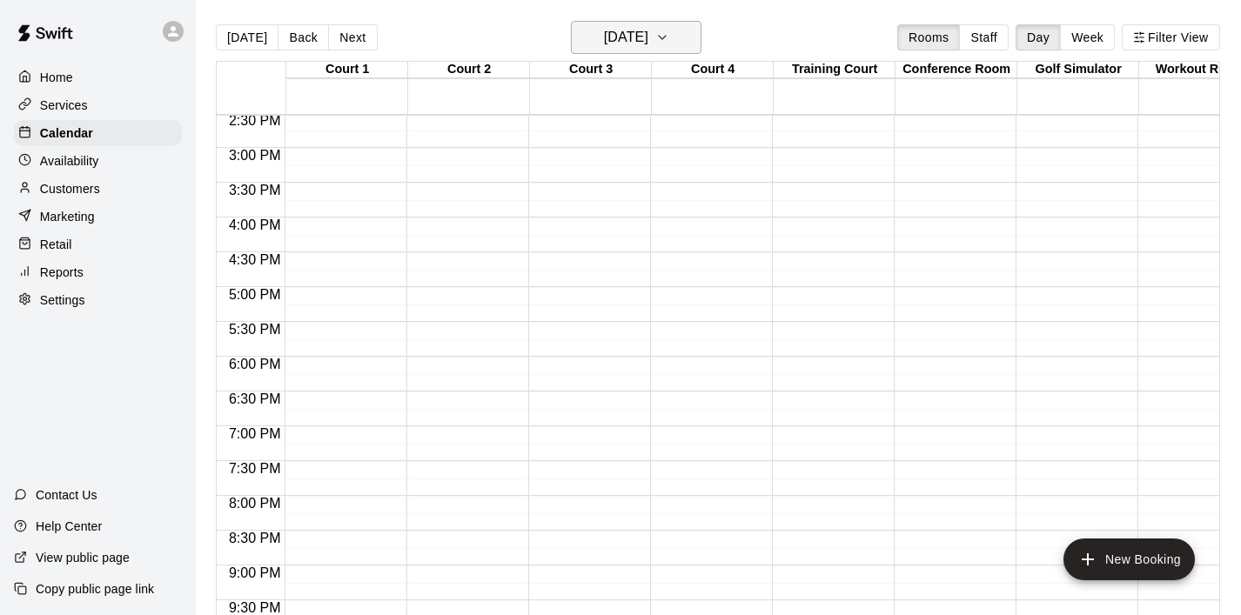
click at [669, 45] on icon "button" at bounding box center [662, 37] width 14 height 21
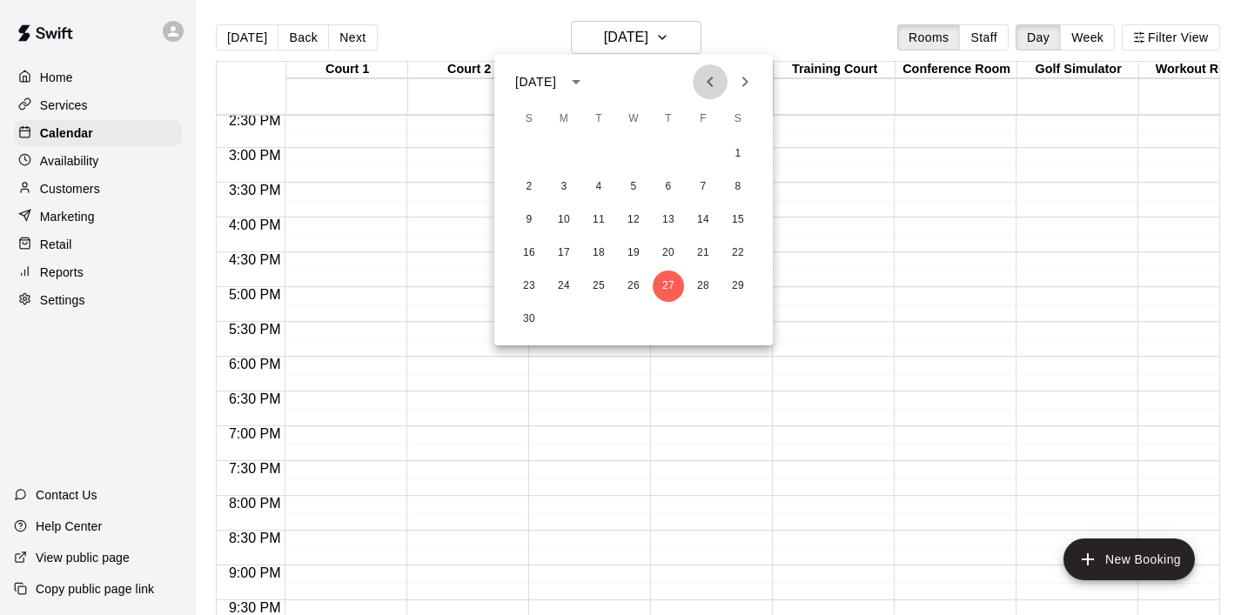
click at [700, 86] on icon "Previous month" at bounding box center [710, 81] width 21 height 21
click at [668, 158] on button "4" at bounding box center [668, 153] width 31 height 31
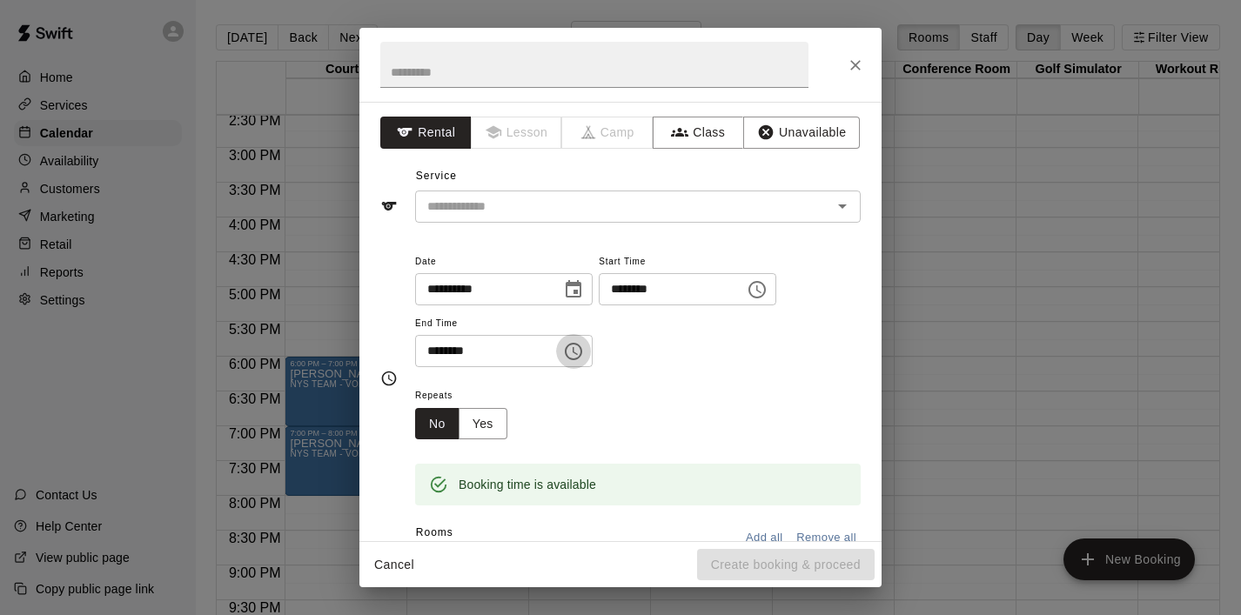
click at [591, 340] on button "Choose time, selected time is 5:30 PM" at bounding box center [573, 351] width 35 height 35
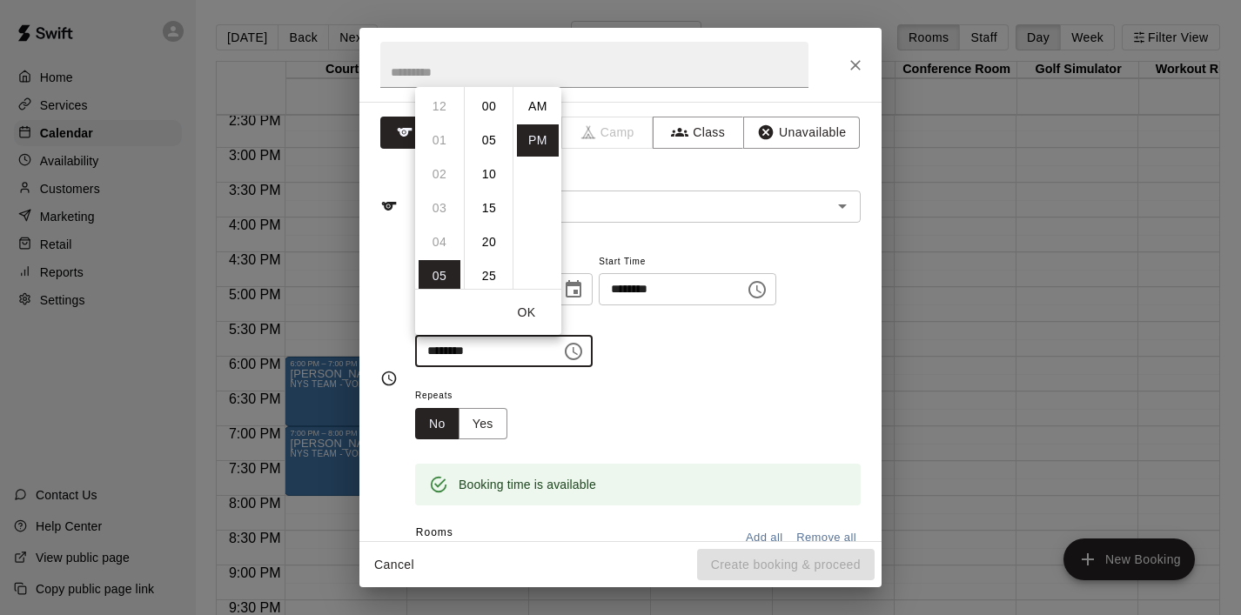
scroll to position [31, 0]
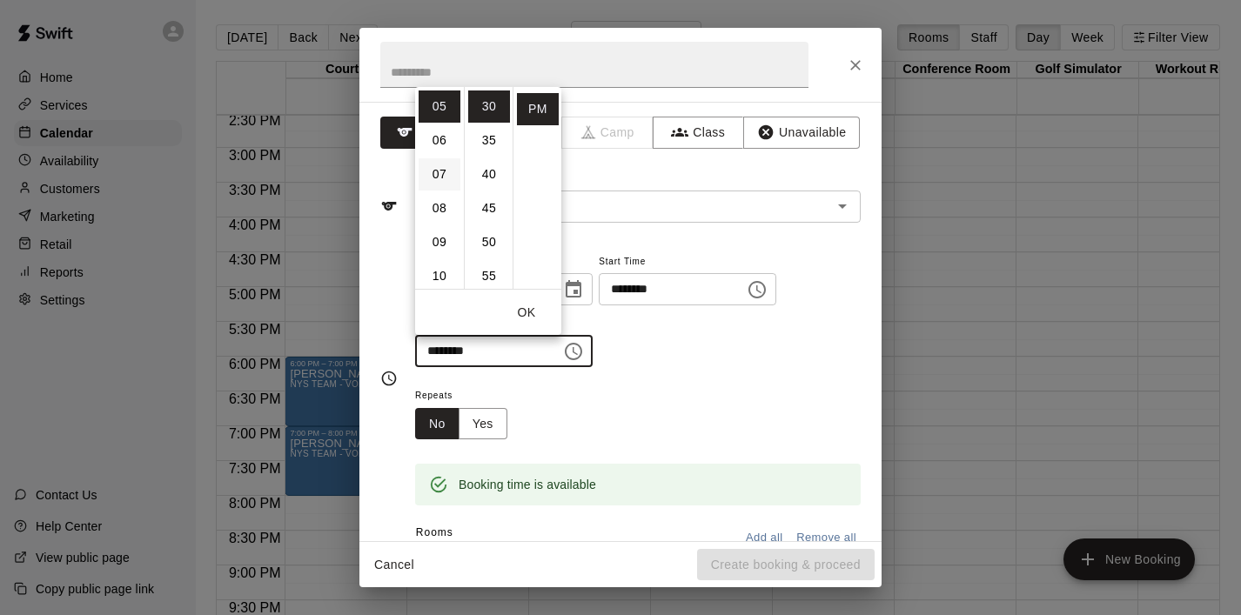
click at [445, 169] on li "07" at bounding box center [440, 174] width 42 height 32
click at [488, 106] on li "00" at bounding box center [489, 107] width 42 height 32
type input "********"
click at [529, 323] on button "OK" at bounding box center [527, 313] width 56 height 32
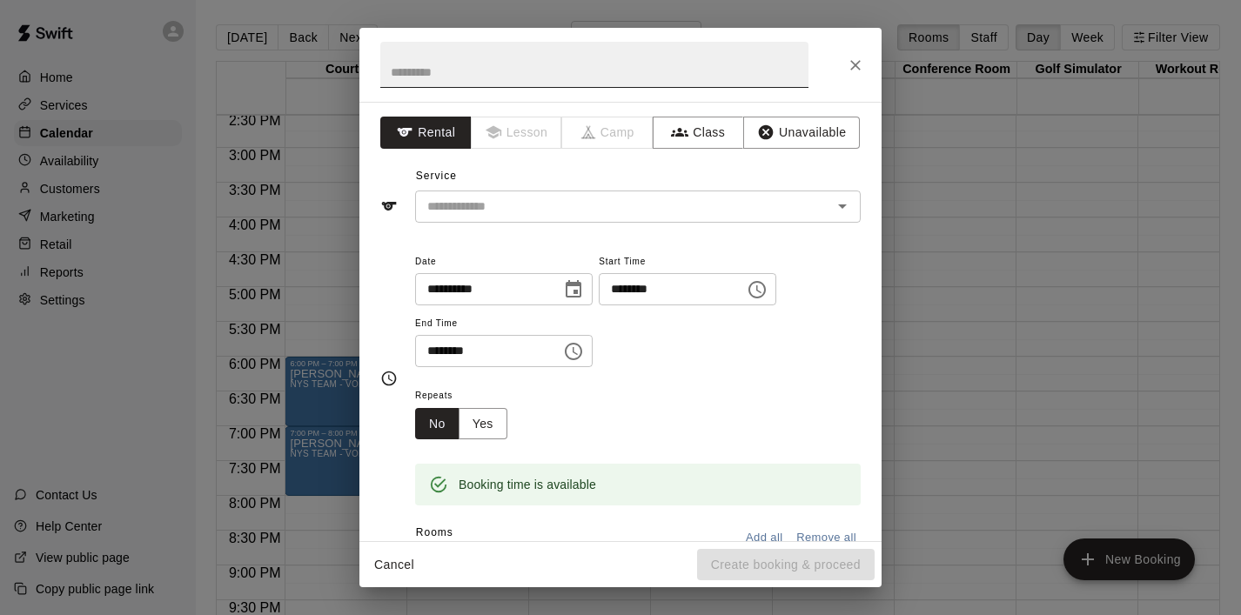
click at [465, 77] on input "text" at bounding box center [594, 65] width 428 height 46
type input "***"
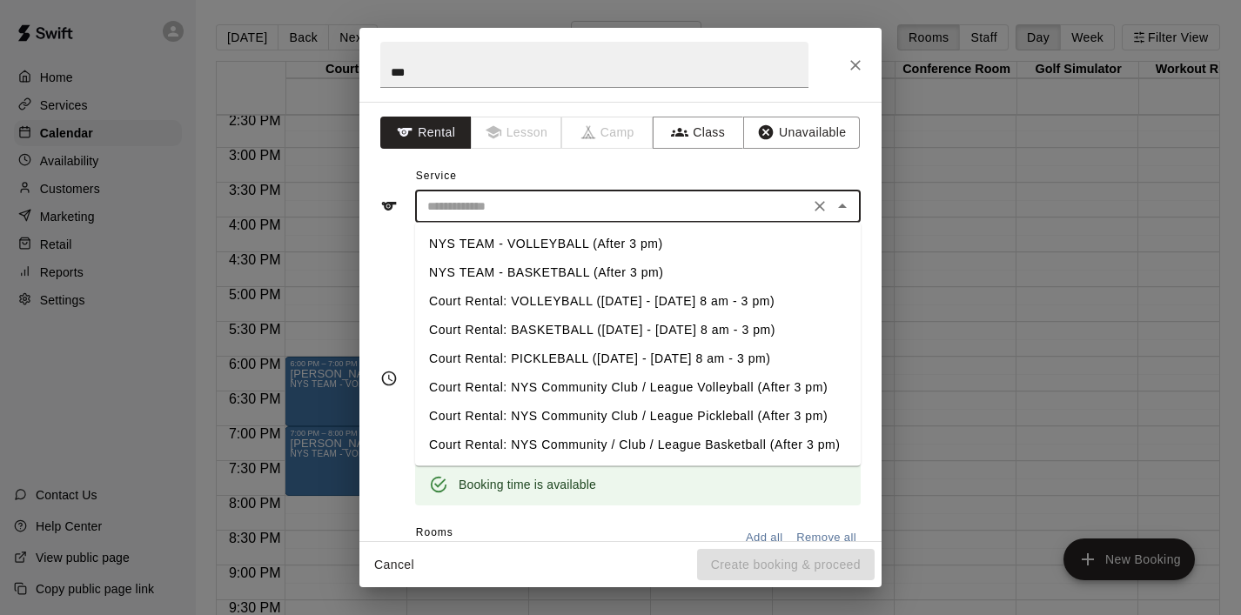
click at [468, 198] on input "text" at bounding box center [612, 207] width 384 height 22
click at [504, 238] on li "NYS TEAM - VOLLEYBALL (After 3 pm)" at bounding box center [638, 244] width 446 height 29
type input "**********"
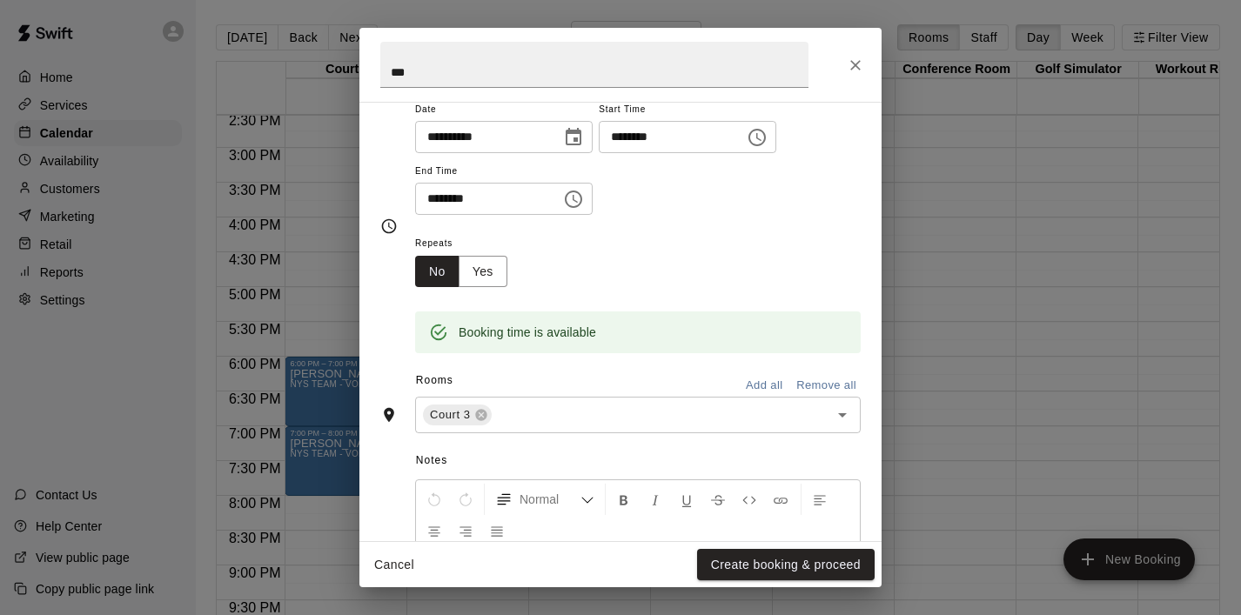
scroll to position [157, 0]
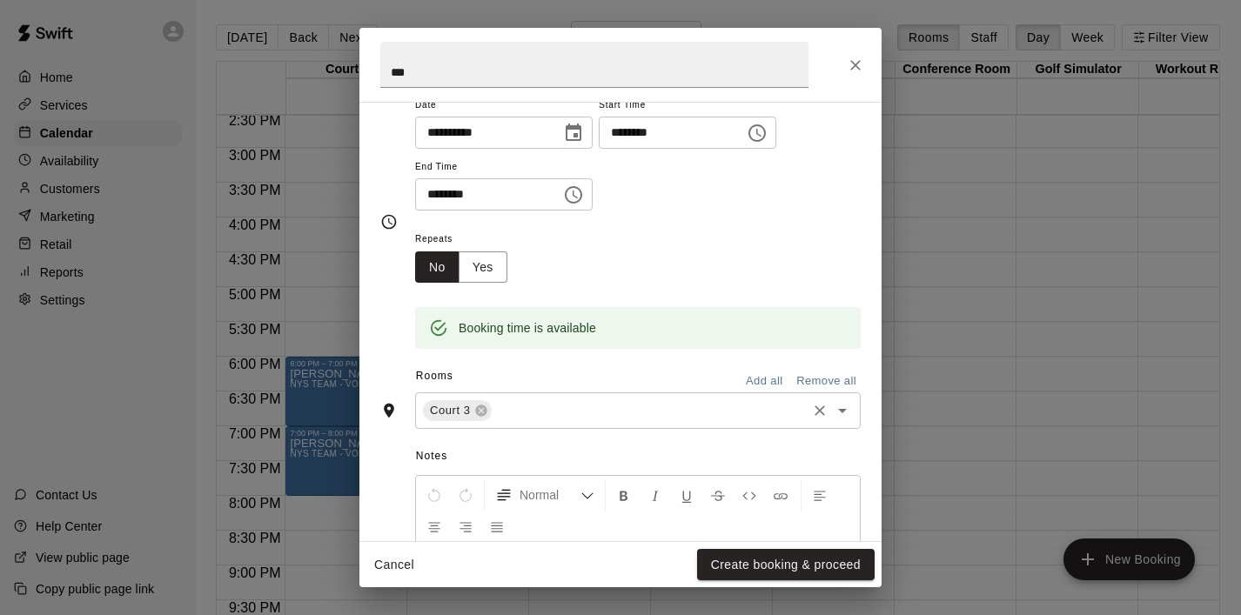
click at [836, 408] on icon "Open" at bounding box center [842, 410] width 21 height 21
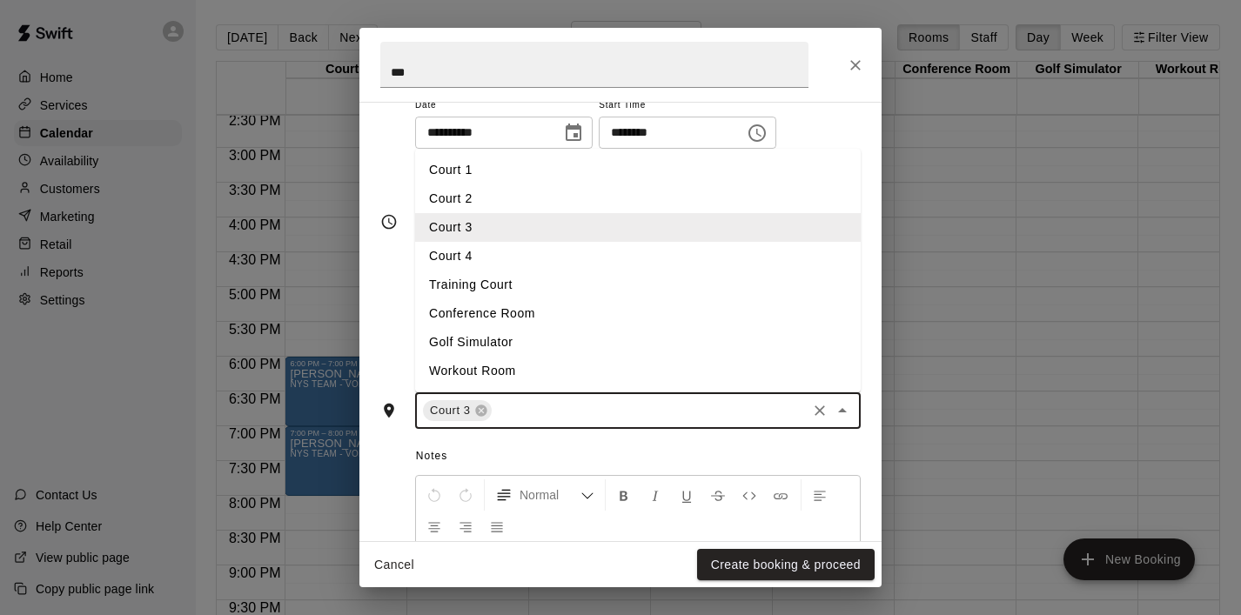
click at [568, 249] on li "Court 4" at bounding box center [638, 256] width 446 height 29
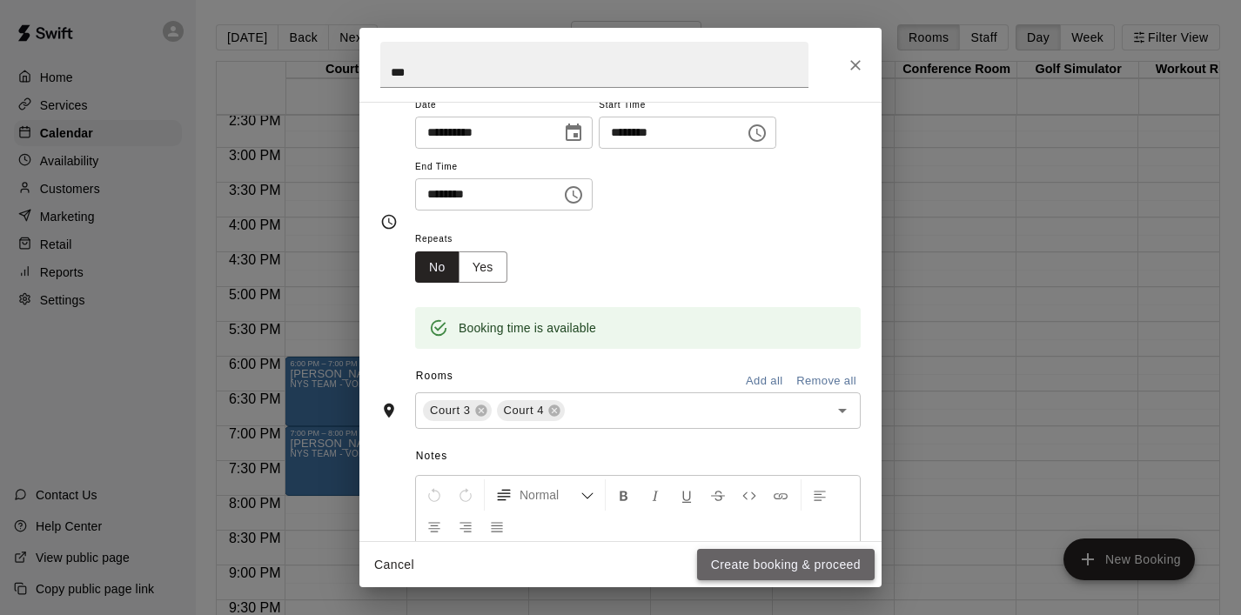
click at [743, 571] on button "Create booking & proceed" at bounding box center [786, 565] width 178 height 32
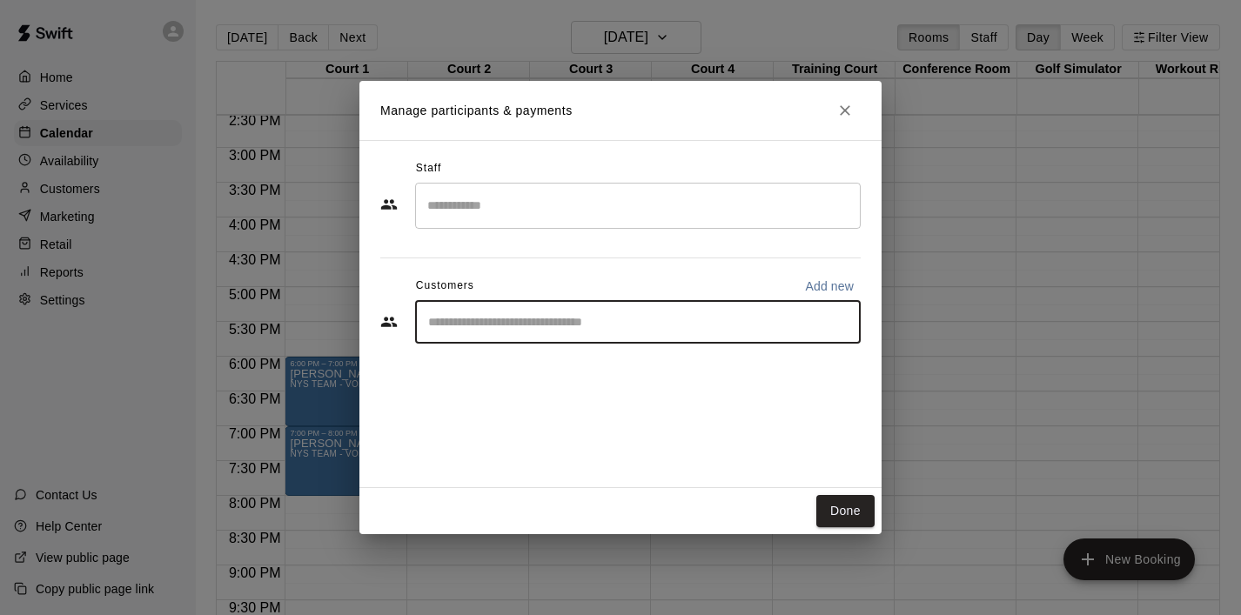
click at [620, 327] on input "Start typing to search customers..." at bounding box center [638, 321] width 430 height 17
type input "***"
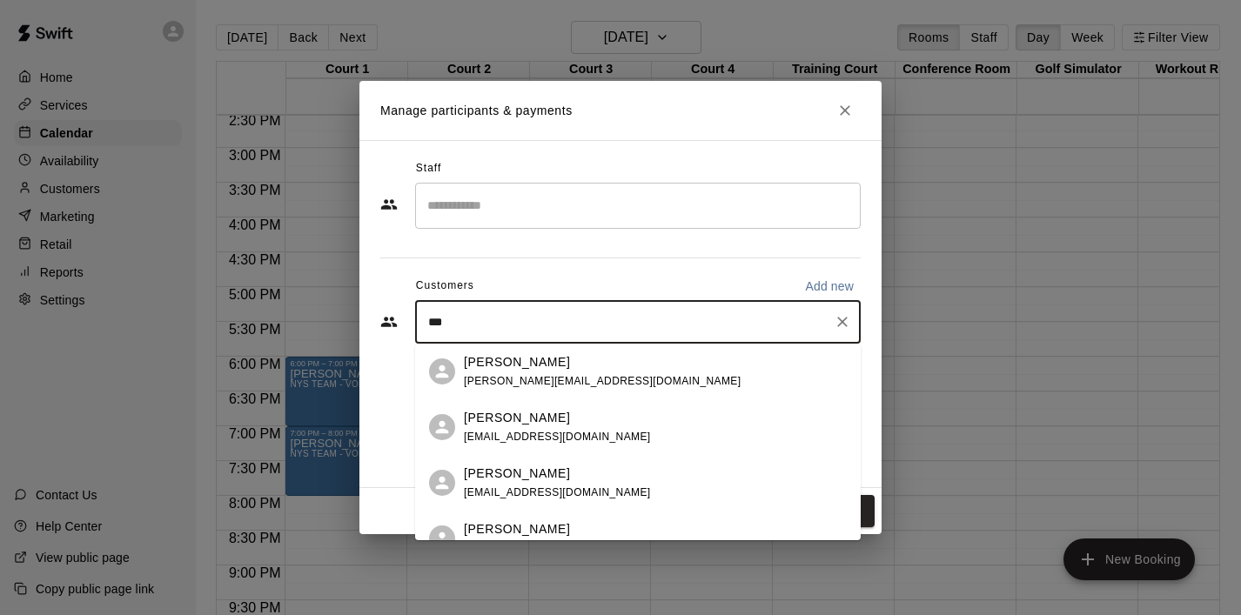
click at [484, 370] on p "[PERSON_NAME]" at bounding box center [517, 362] width 106 height 18
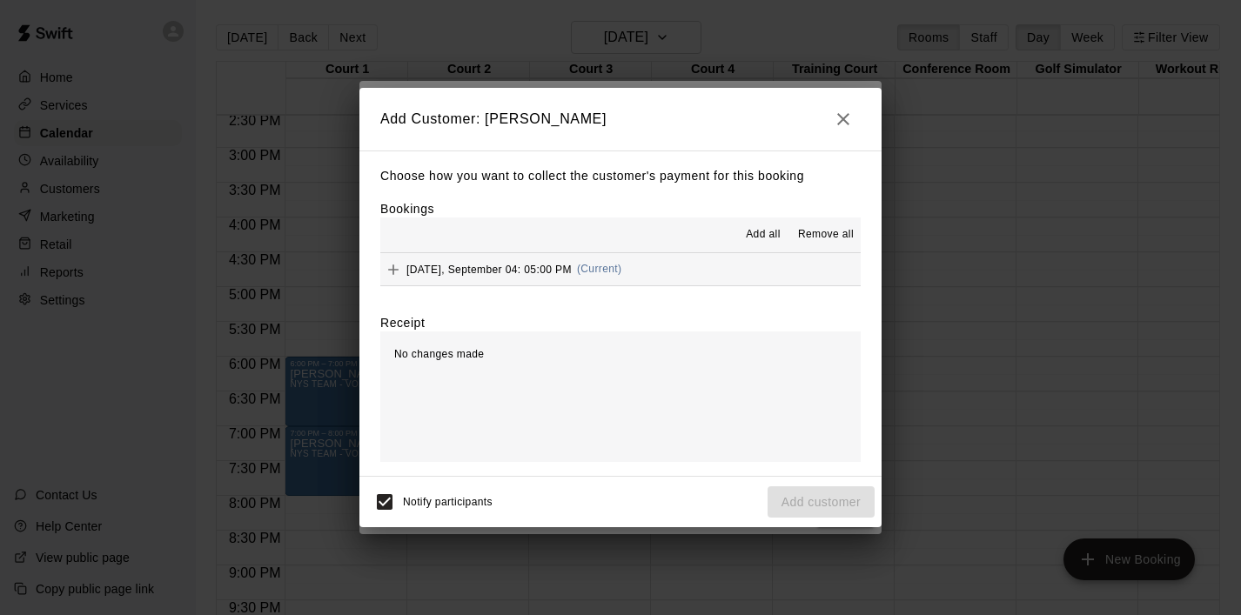
click at [764, 233] on span "Add all" at bounding box center [763, 234] width 35 height 17
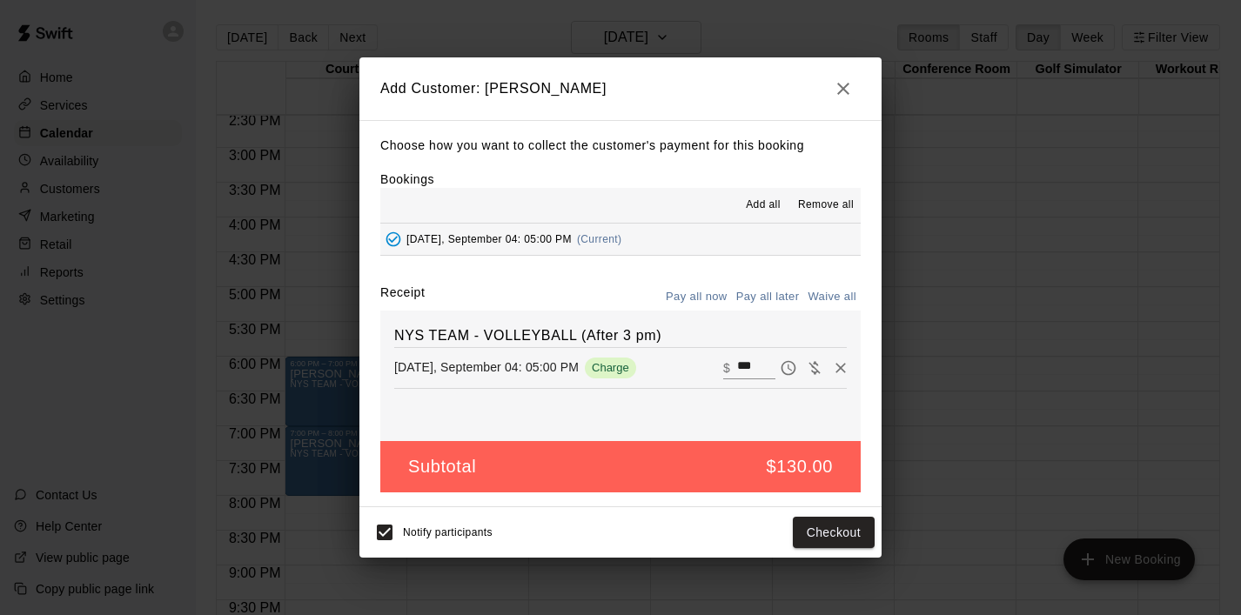
click at [769, 299] on button "Pay all later" at bounding box center [768, 297] width 72 height 27
click at [804, 533] on button "Add customer" at bounding box center [821, 533] width 107 height 32
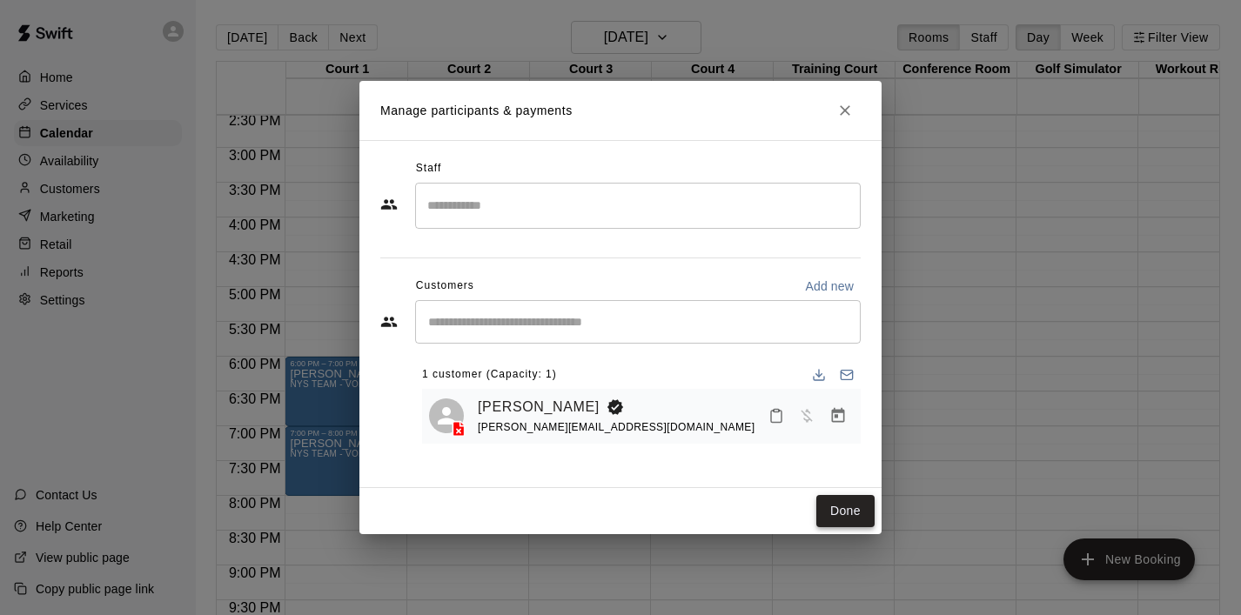
click at [838, 514] on button "Done" at bounding box center [845, 511] width 58 height 32
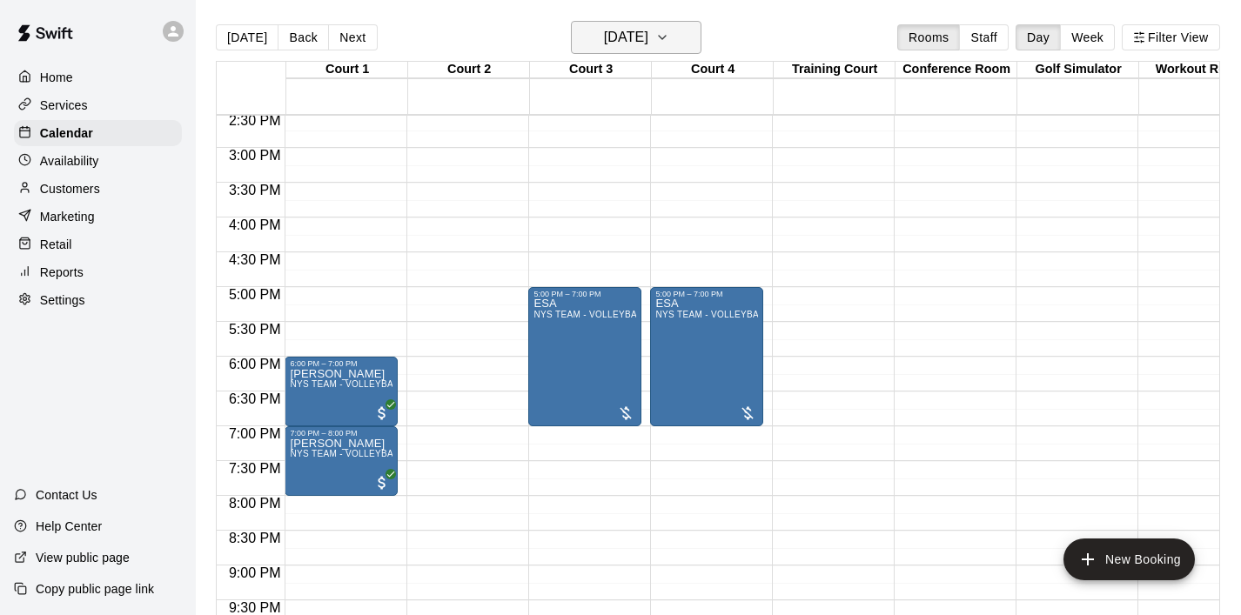
click at [698, 41] on button "[DATE]" at bounding box center [636, 37] width 131 height 33
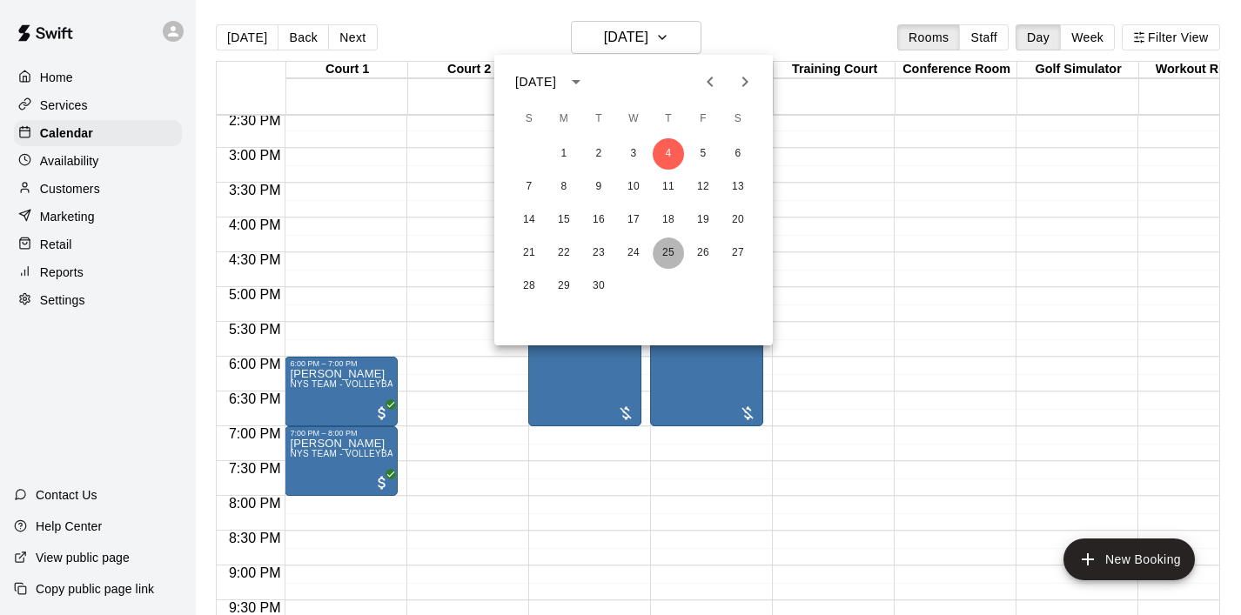
click at [668, 246] on button "25" at bounding box center [668, 253] width 31 height 31
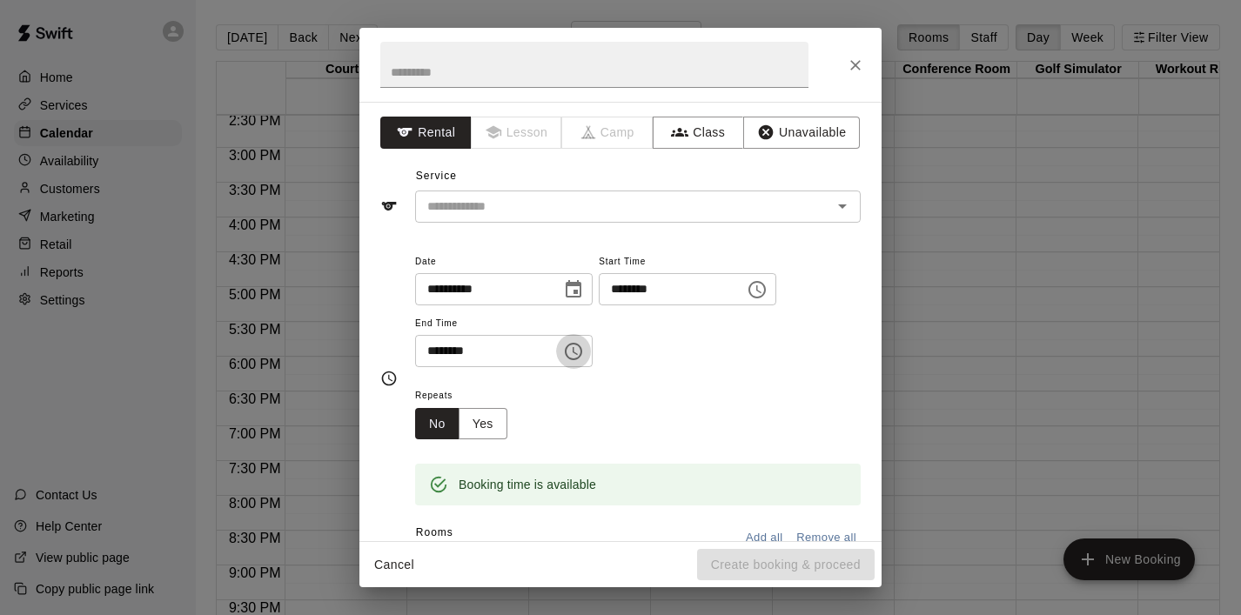
click at [578, 346] on icon "Choose time, selected time is 5:30 PM" at bounding box center [573, 351] width 21 height 21
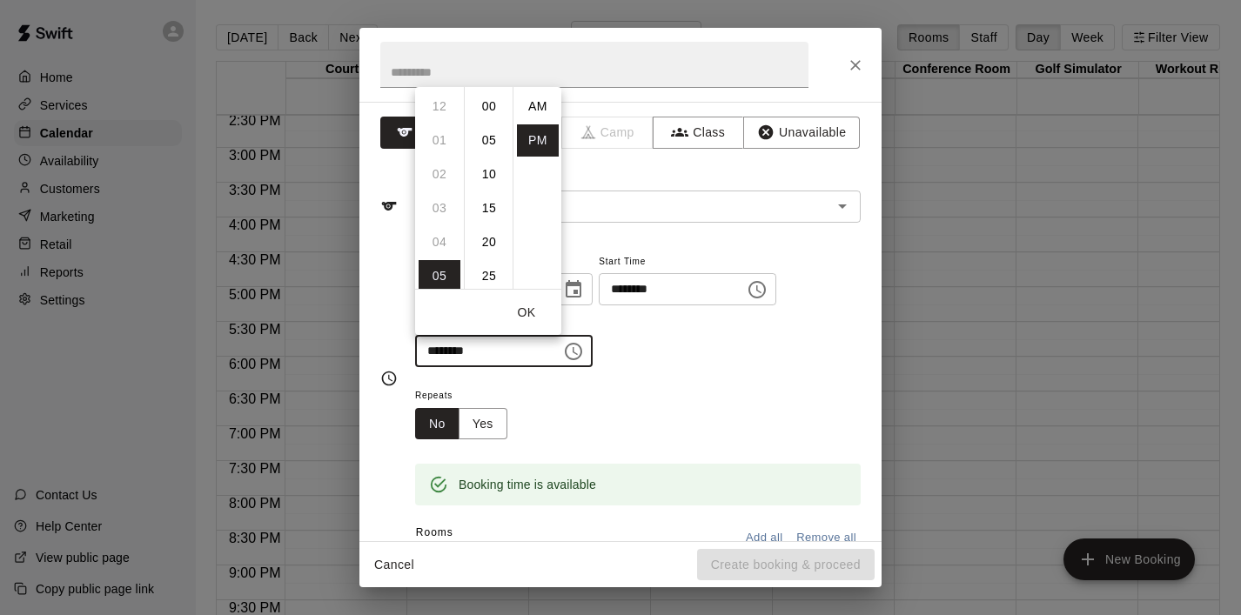
scroll to position [31, 0]
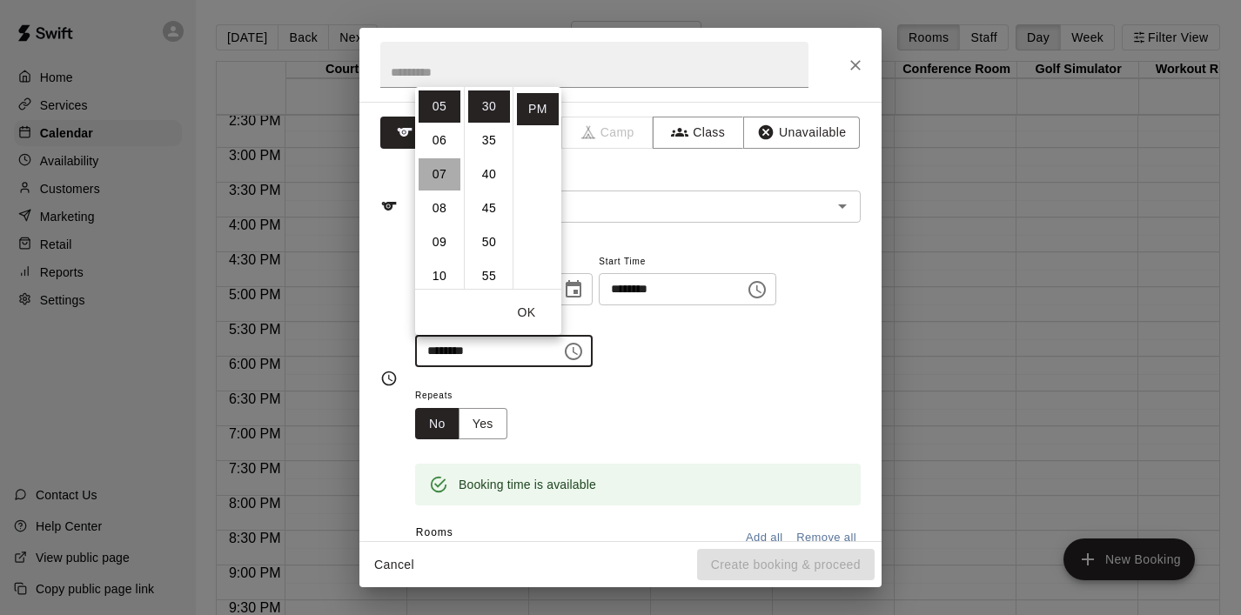
click at [437, 173] on li "07" at bounding box center [440, 174] width 42 height 32
click at [494, 111] on li "00" at bounding box center [489, 107] width 42 height 32
type input "********"
click at [530, 312] on button "OK" at bounding box center [527, 313] width 56 height 32
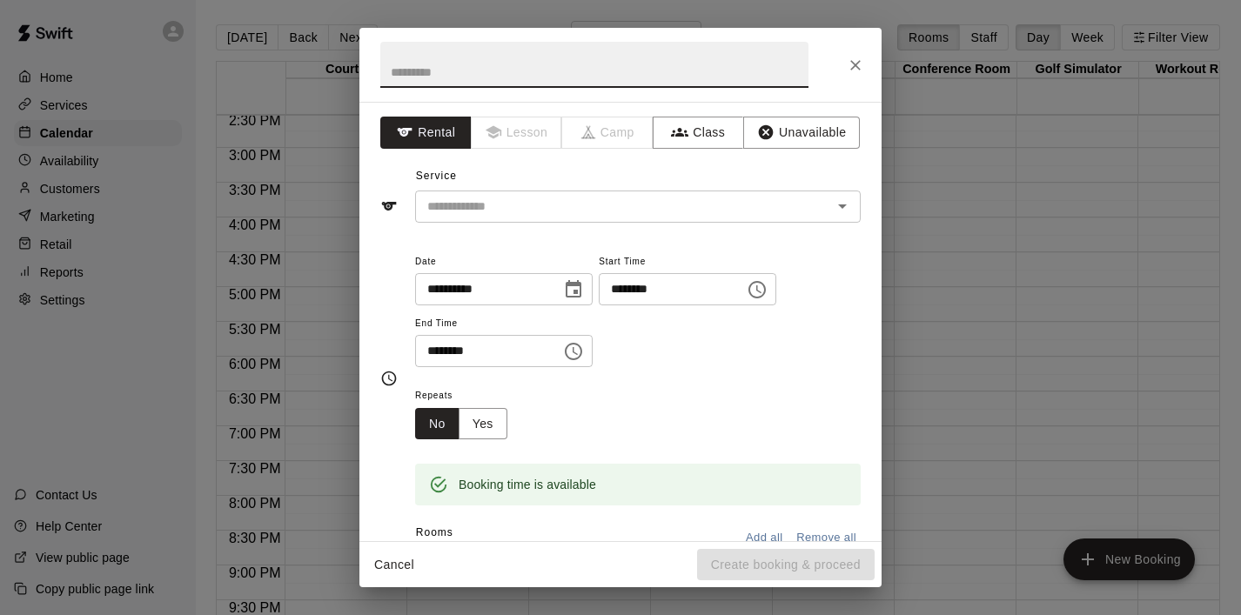
click at [440, 74] on input "text" at bounding box center [594, 65] width 428 height 46
type input "***"
click at [466, 201] on input "text" at bounding box center [612, 207] width 384 height 22
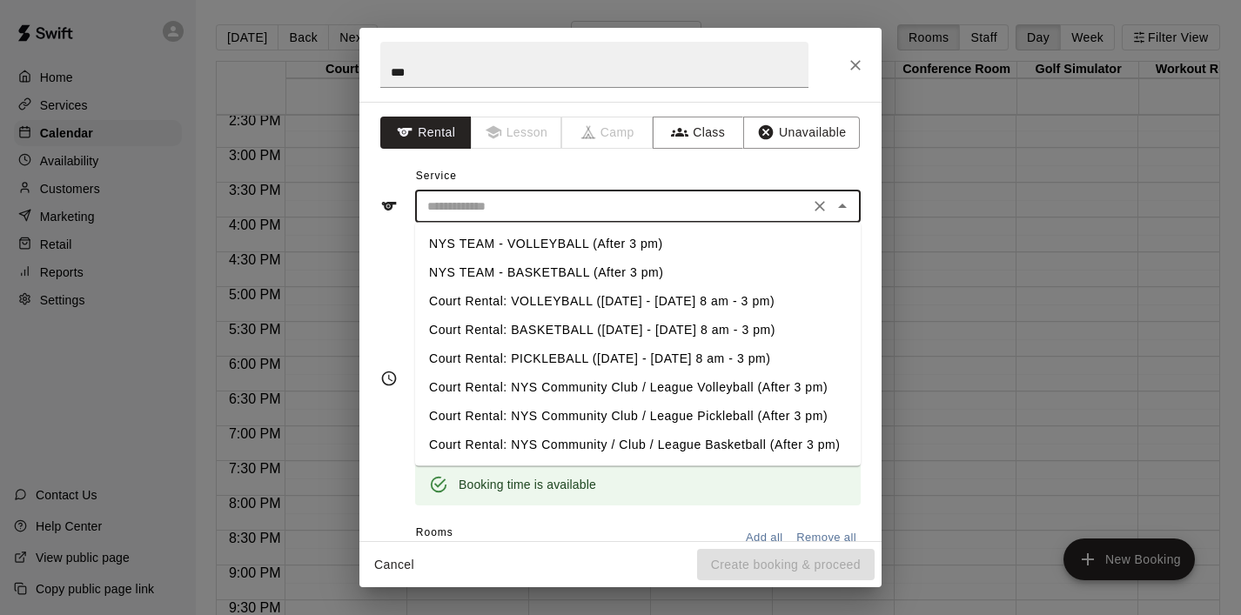
click at [508, 247] on li "NYS TEAM - VOLLEYBALL (After 3 pm)" at bounding box center [638, 244] width 446 height 29
type input "**********"
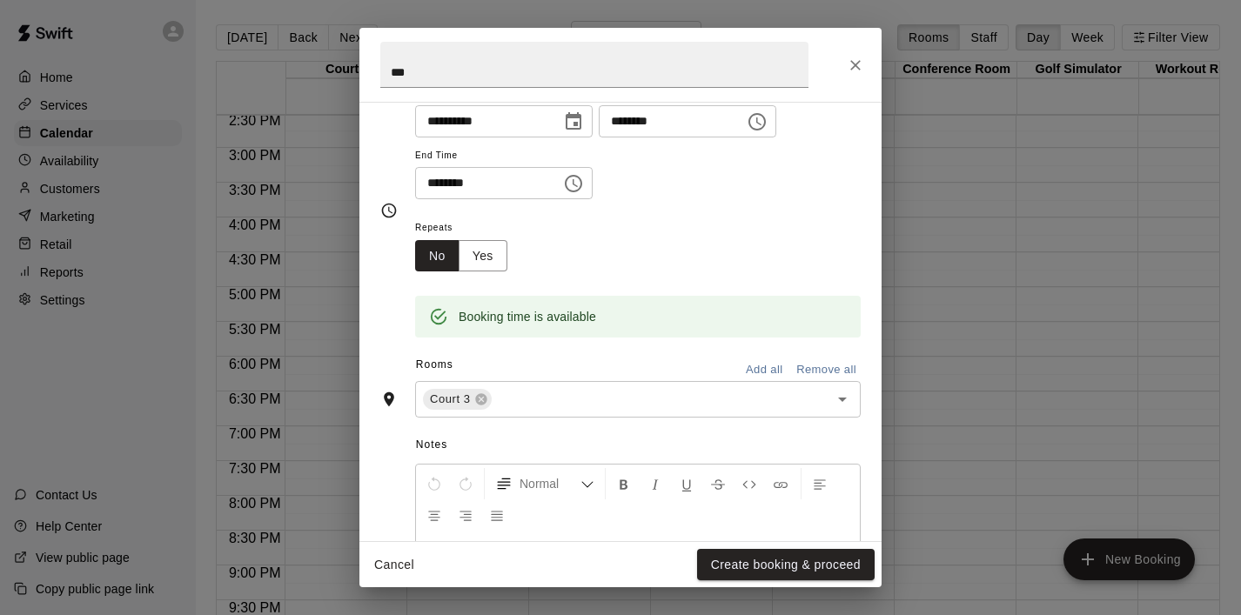
scroll to position [172, 0]
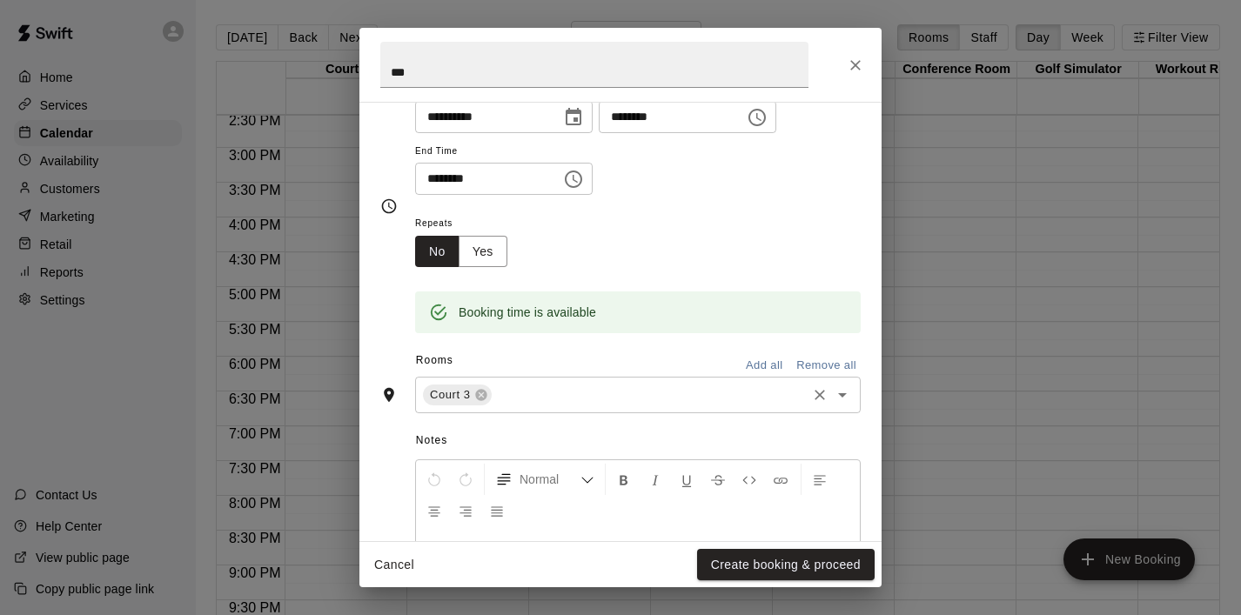
click at [843, 396] on icon "Open" at bounding box center [842, 395] width 9 height 4
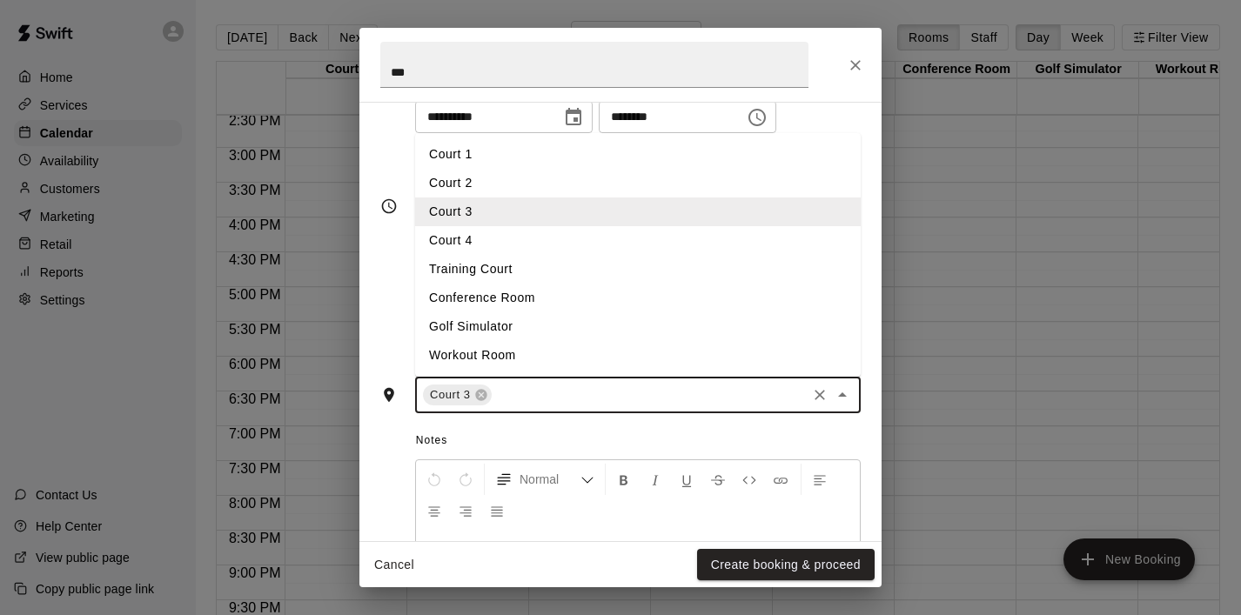
click at [533, 240] on li "Court 4" at bounding box center [638, 240] width 446 height 29
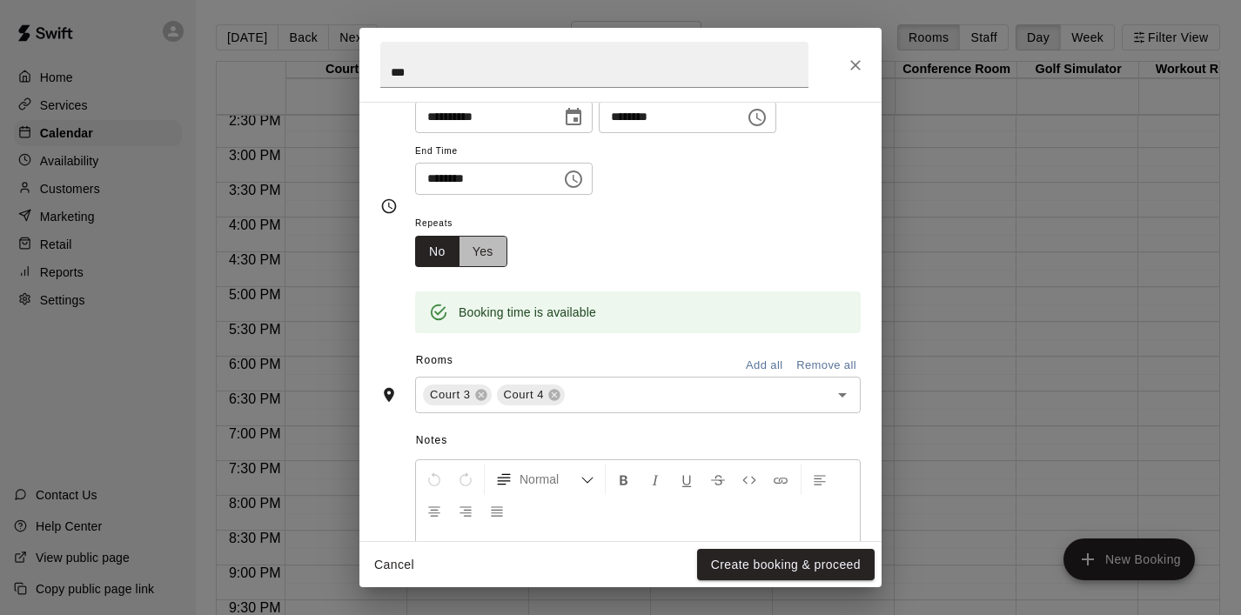
click at [489, 245] on button "Yes" at bounding box center [483, 252] width 49 height 32
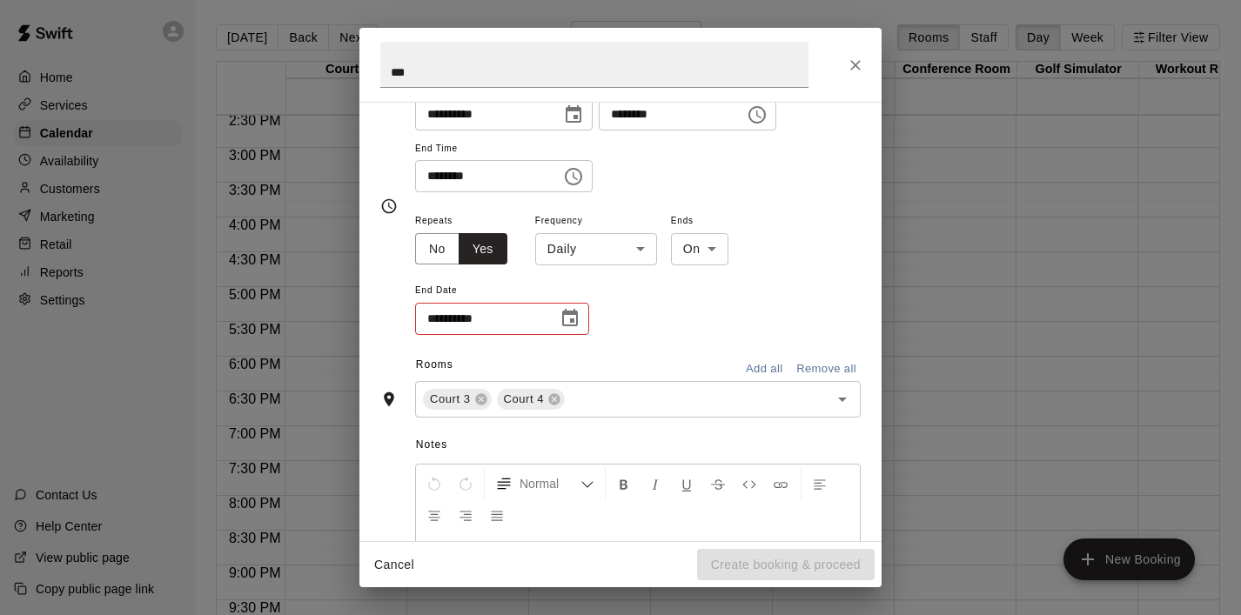
click at [622, 252] on body "Home Services Calendar Availability Customers Marketing Retail Reports Settings…" at bounding box center [620, 321] width 1241 height 643
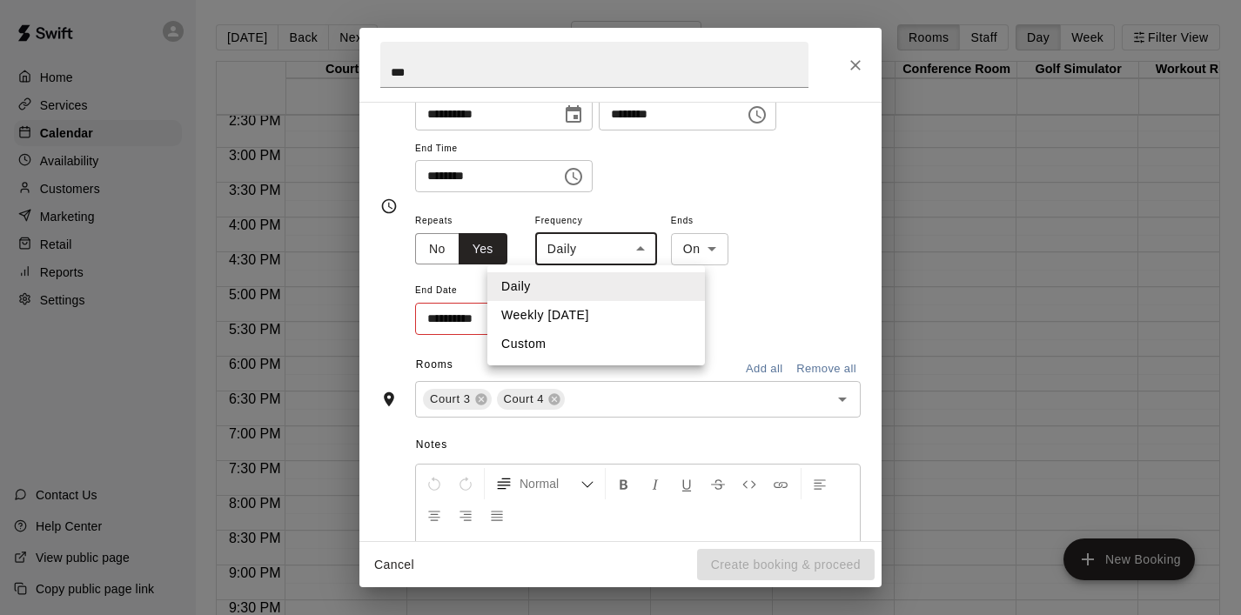
click at [611, 308] on li "Weekly [DATE]" at bounding box center [596, 315] width 218 height 29
type input "******"
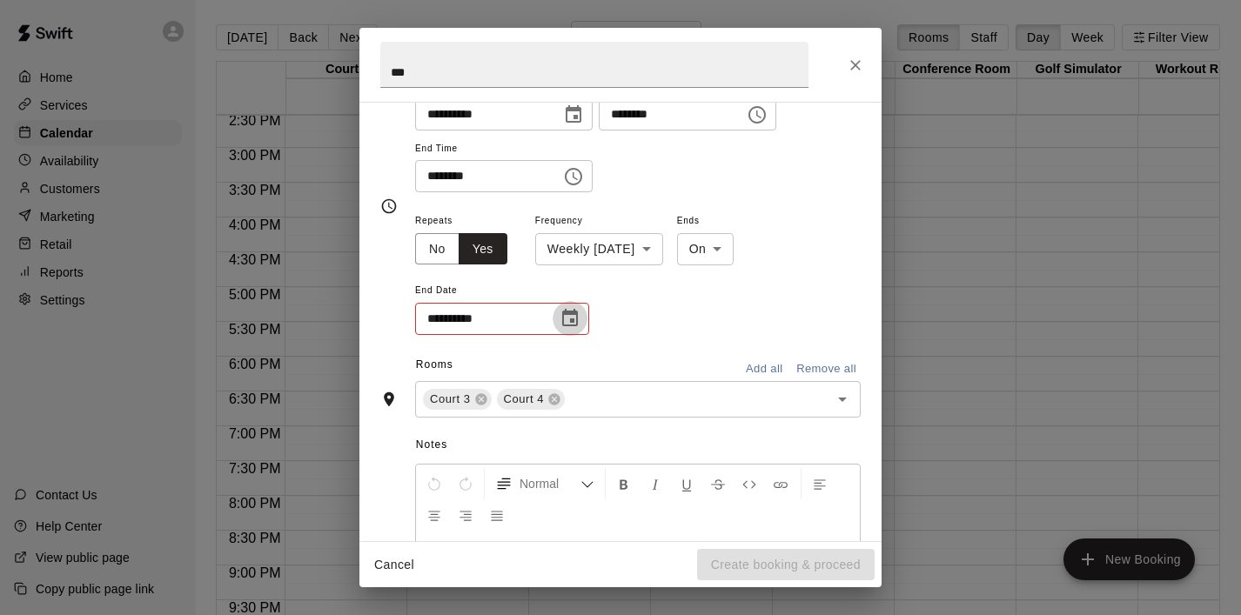
click at [577, 313] on icon "Choose date" at bounding box center [570, 317] width 16 height 17
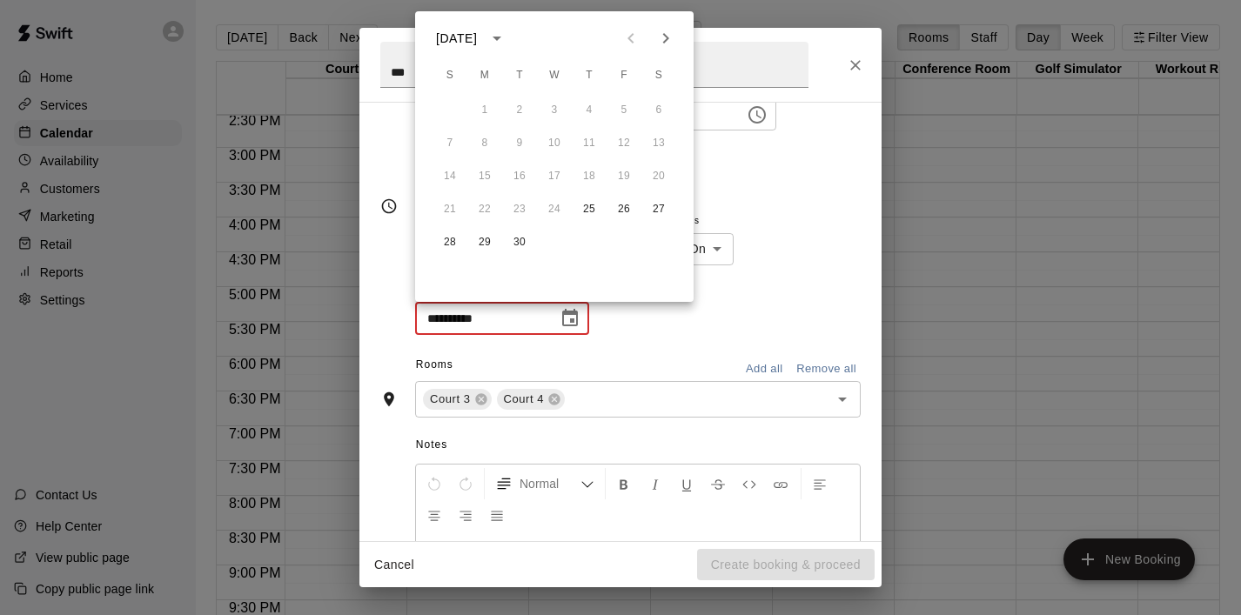
click at [668, 42] on icon "Next month" at bounding box center [665, 38] width 21 height 21
click at [588, 144] on button "9" at bounding box center [589, 143] width 31 height 31
type input "**********"
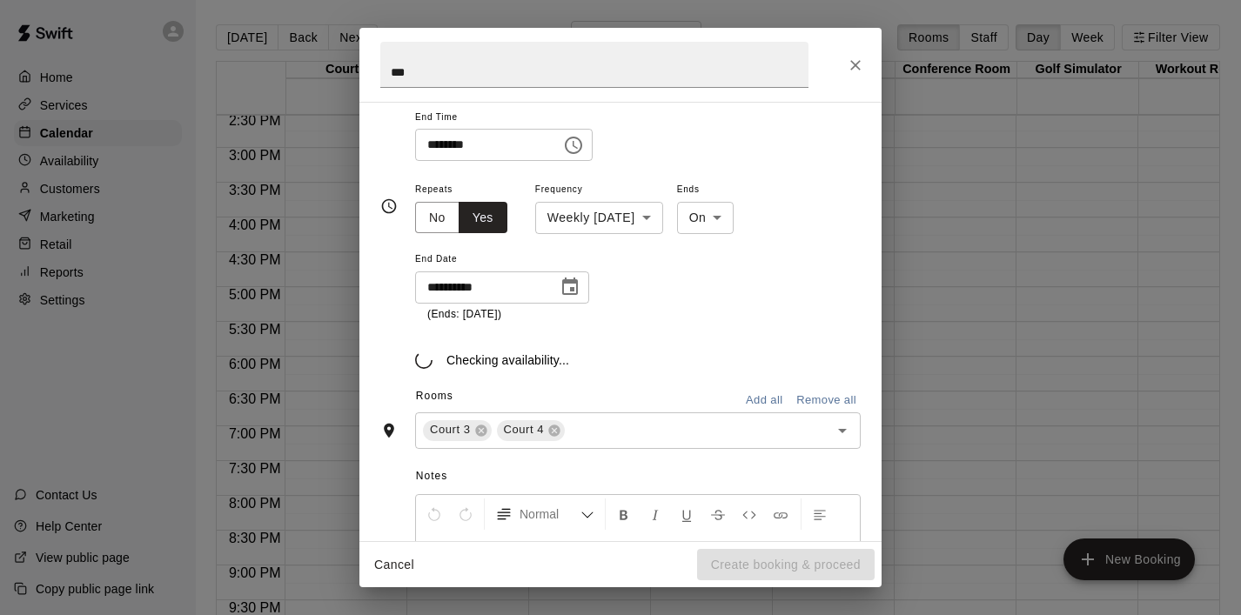
scroll to position [217, 0]
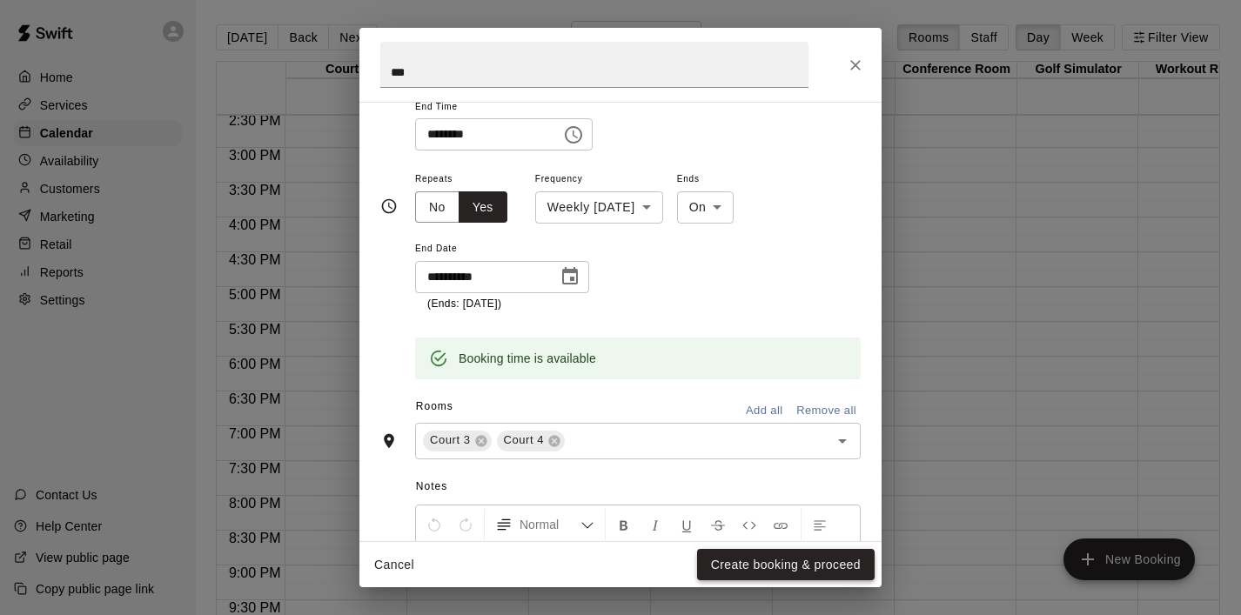
click at [766, 568] on button "Create booking & proceed" at bounding box center [786, 565] width 178 height 32
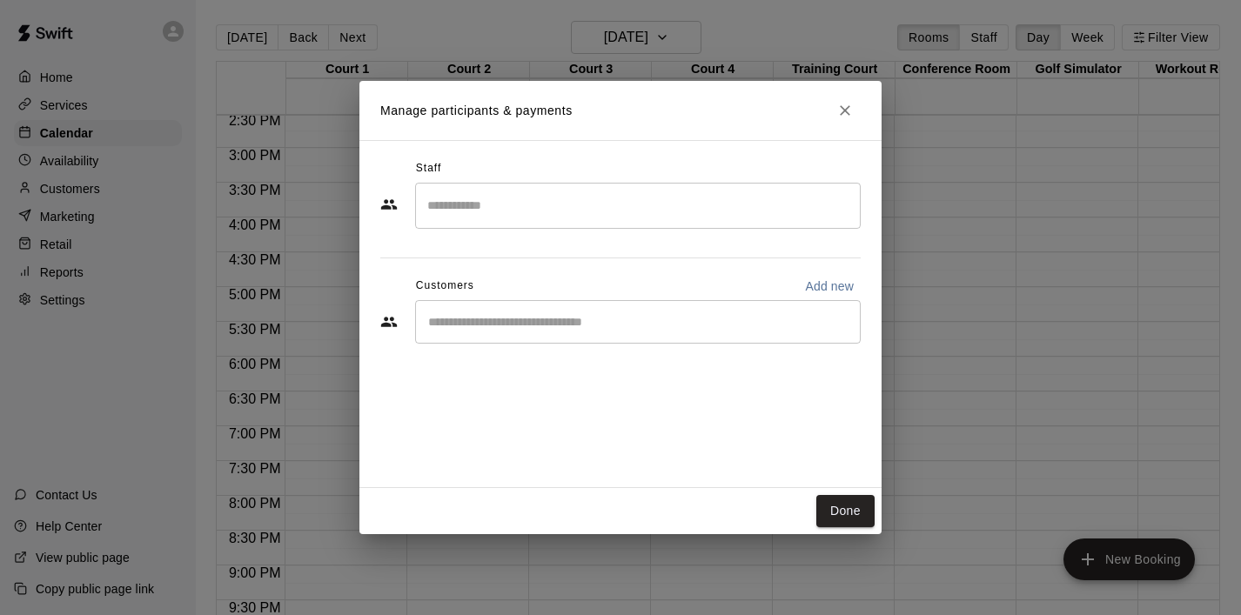
click at [598, 334] on div "​" at bounding box center [638, 322] width 446 height 44
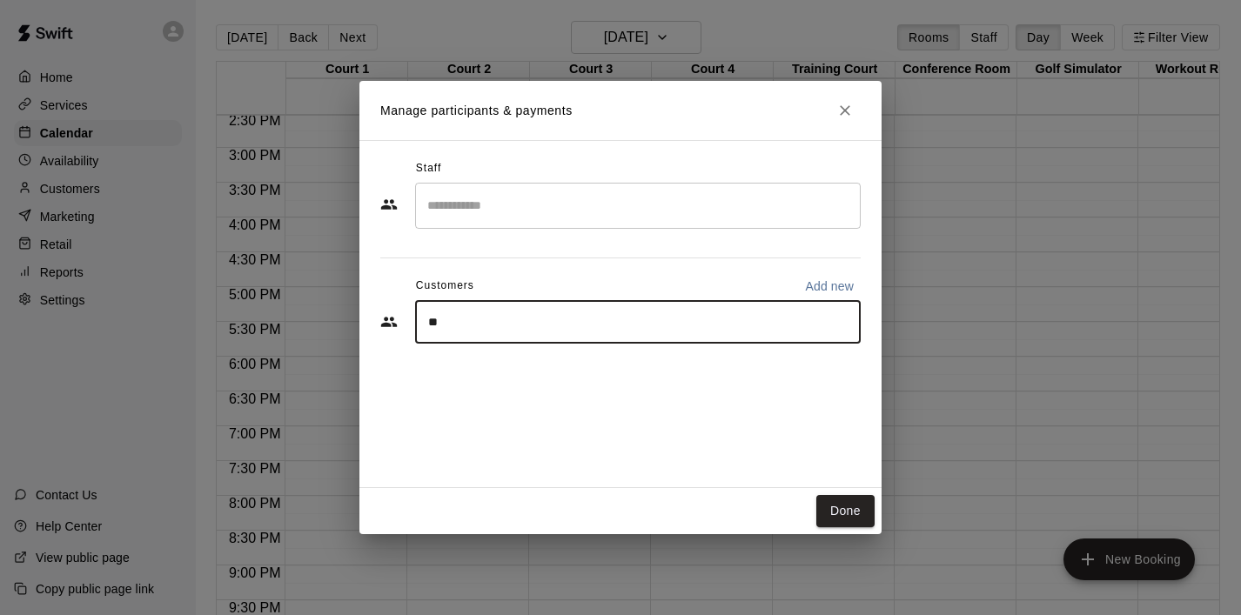
type input "***"
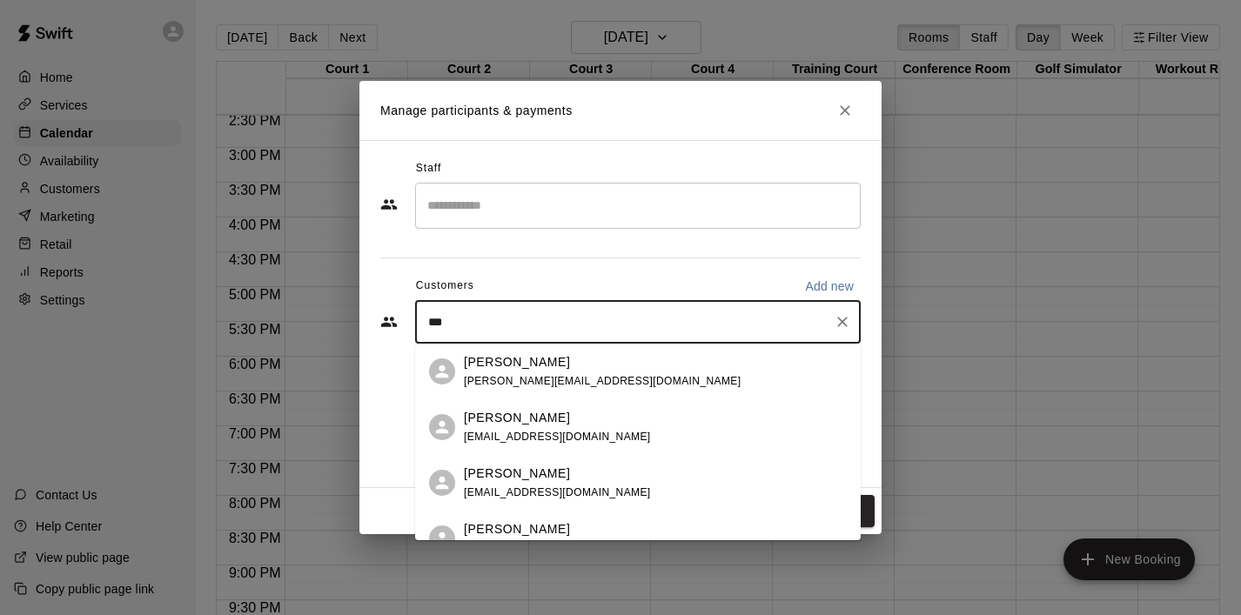
click at [531, 375] on span "[PERSON_NAME][EMAIL_ADDRESS][DOMAIN_NAME]" at bounding box center [602, 381] width 277 height 12
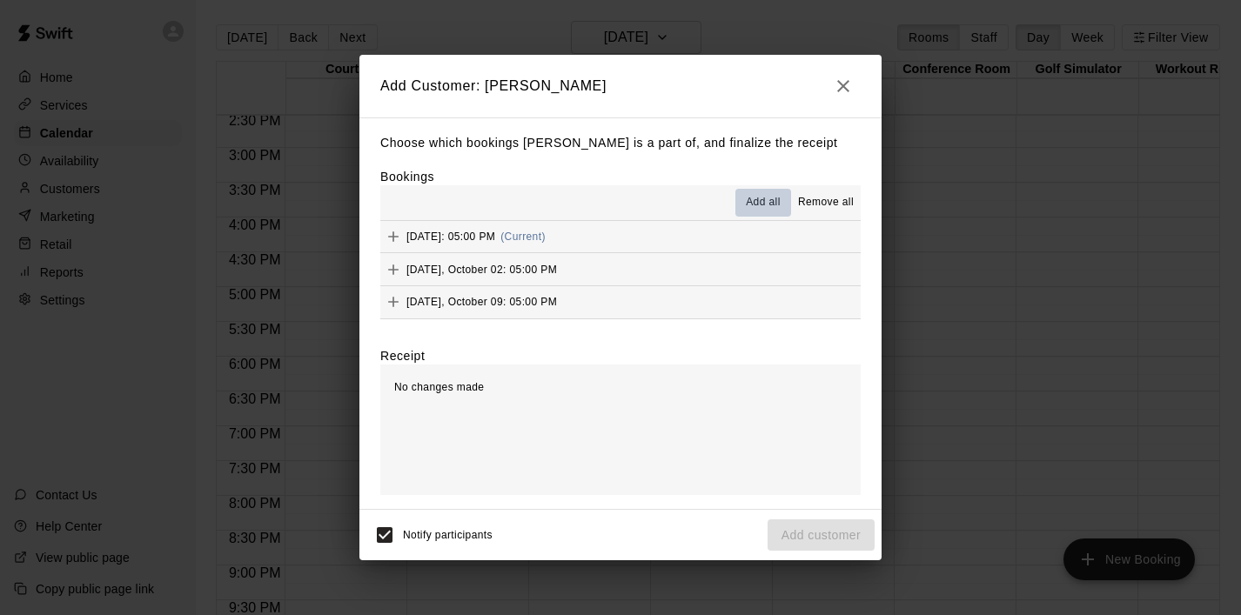
click at [758, 208] on span "Add all" at bounding box center [763, 202] width 35 height 17
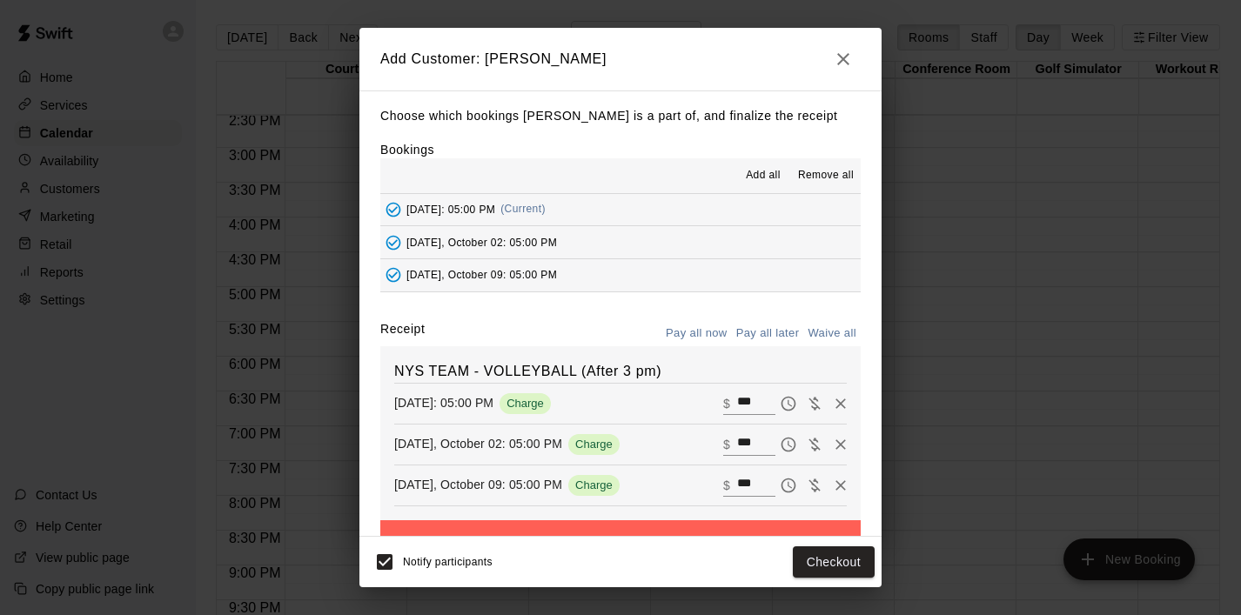
click at [782, 339] on button "Pay all later" at bounding box center [768, 333] width 72 height 27
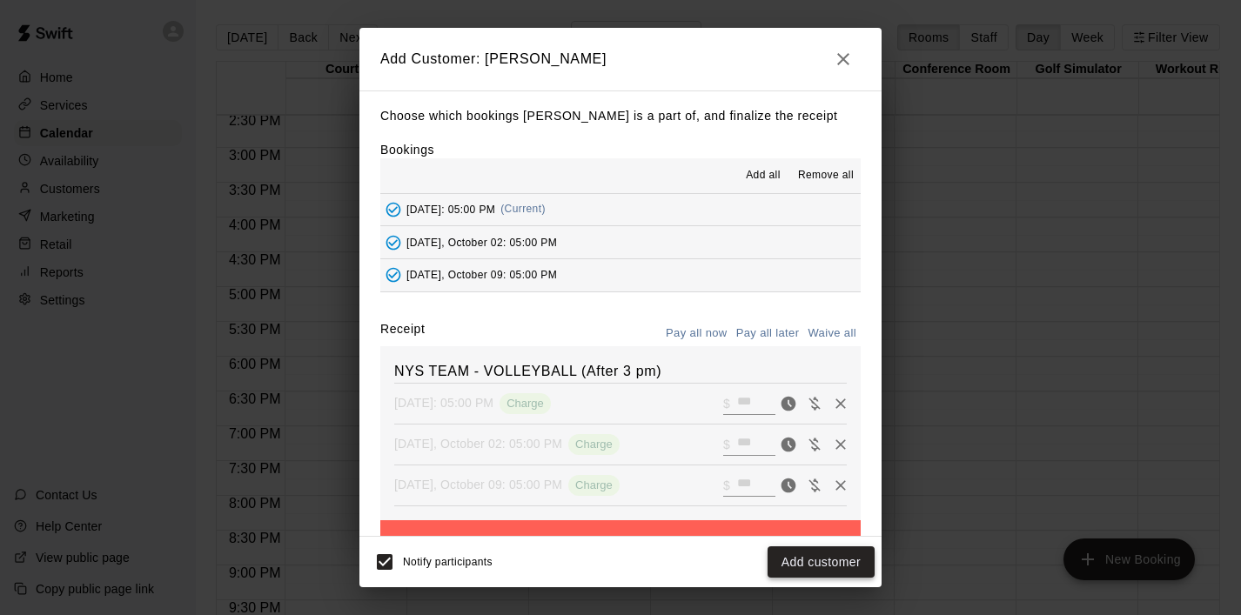
click at [798, 561] on button "Add customer" at bounding box center [821, 563] width 107 height 32
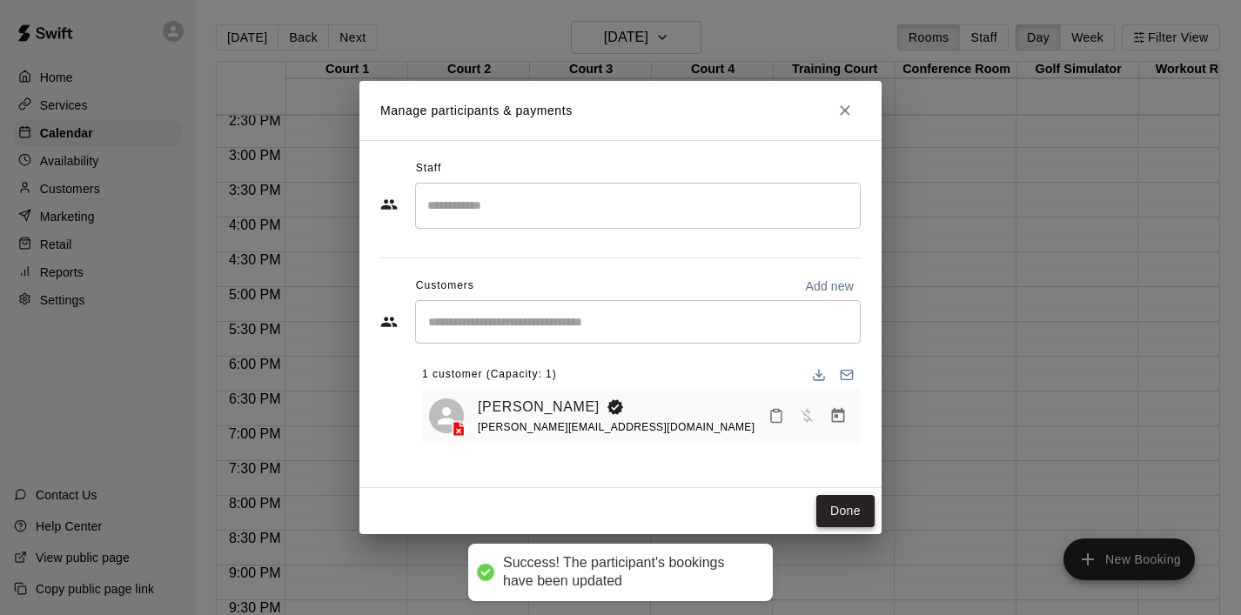
click at [837, 508] on button "Done" at bounding box center [845, 511] width 58 height 32
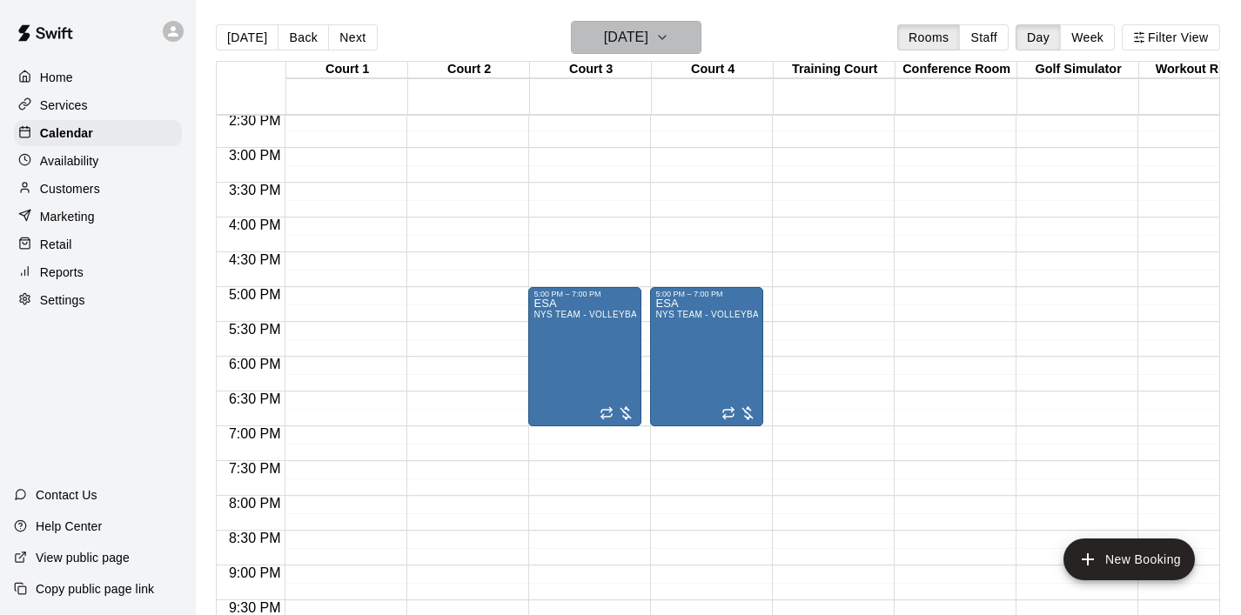
click at [669, 33] on icon "button" at bounding box center [662, 37] width 14 height 21
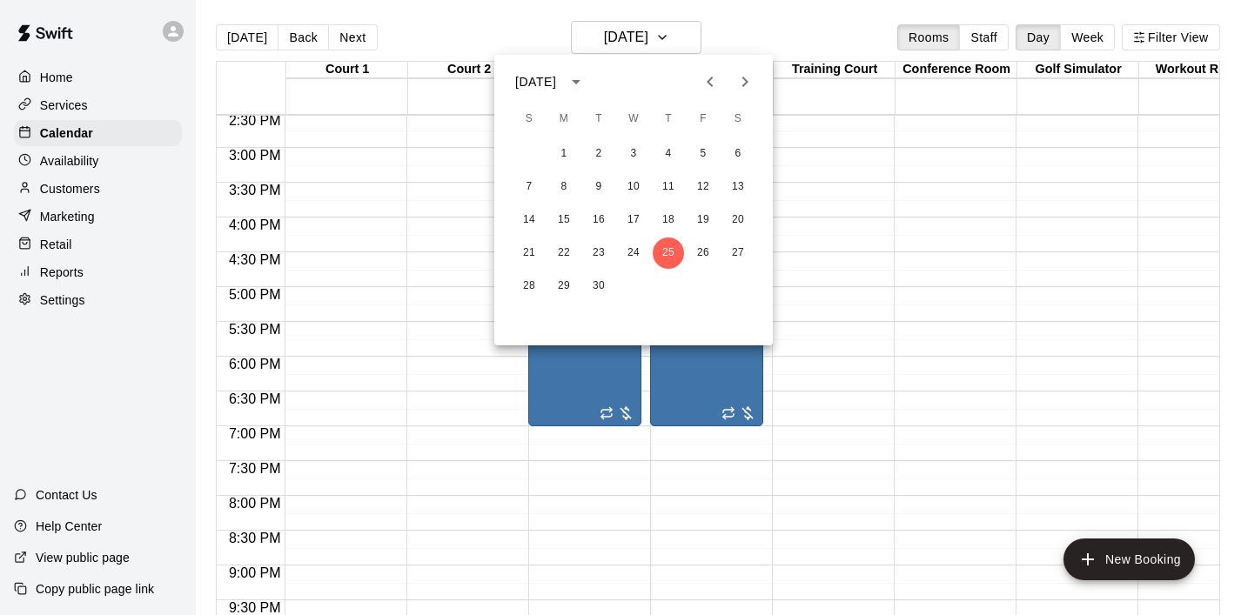
click at [749, 76] on icon "Next month" at bounding box center [745, 81] width 21 height 21
click at [668, 225] on button "16" at bounding box center [668, 220] width 31 height 31
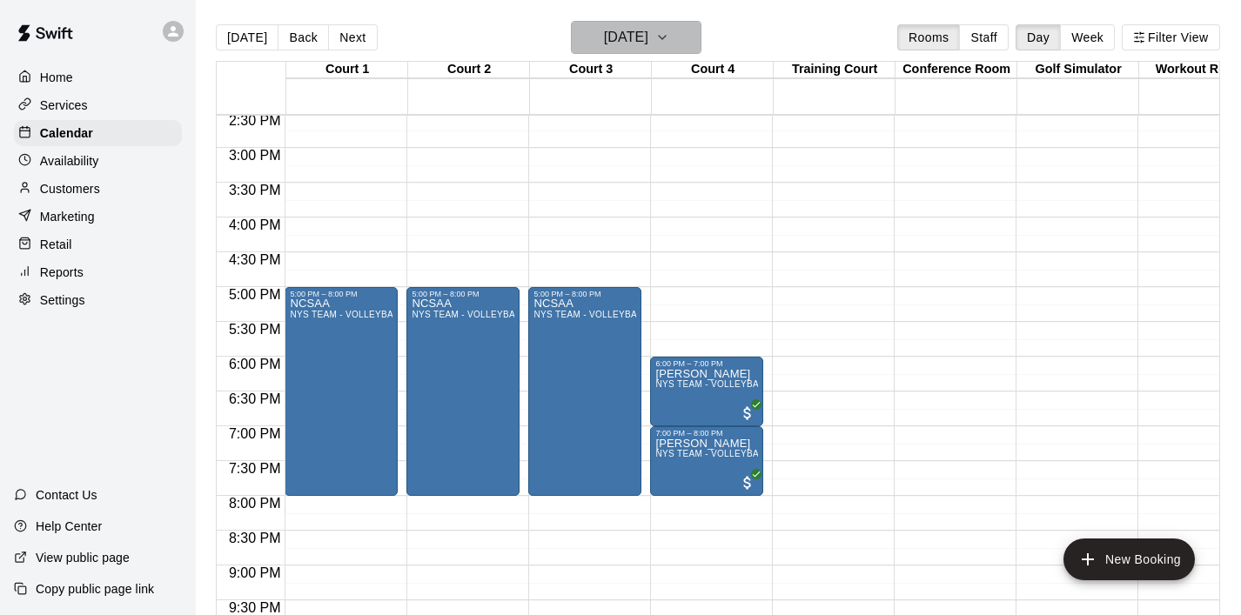
click at [669, 39] on icon "button" at bounding box center [662, 37] width 14 height 21
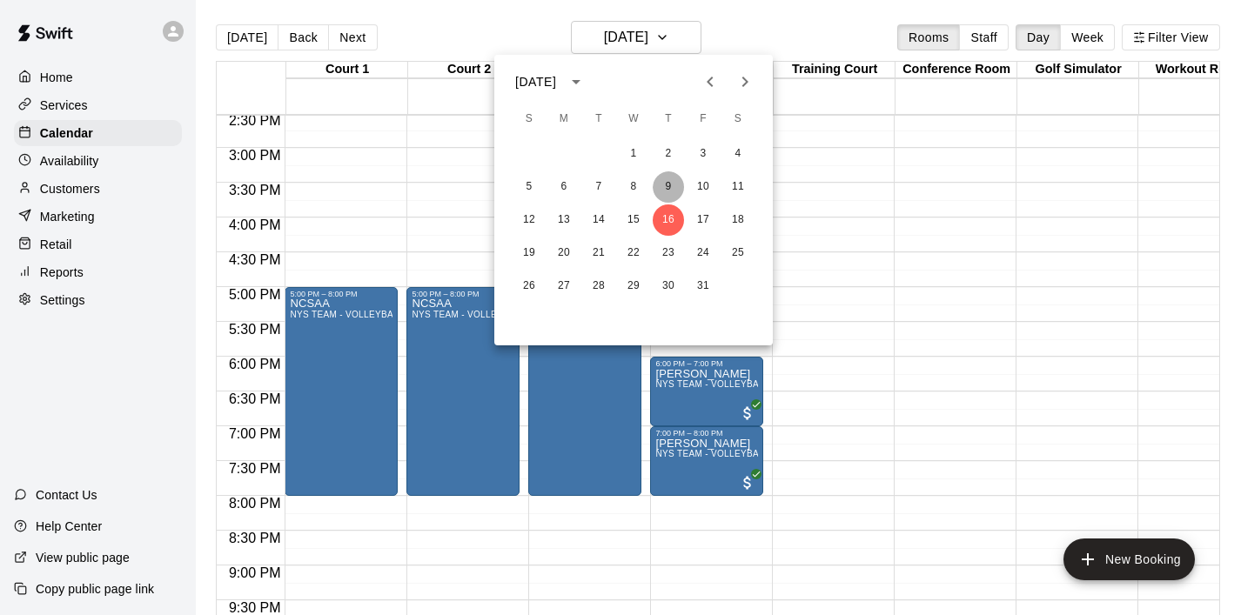
click at [662, 192] on button "9" at bounding box center [668, 186] width 31 height 31
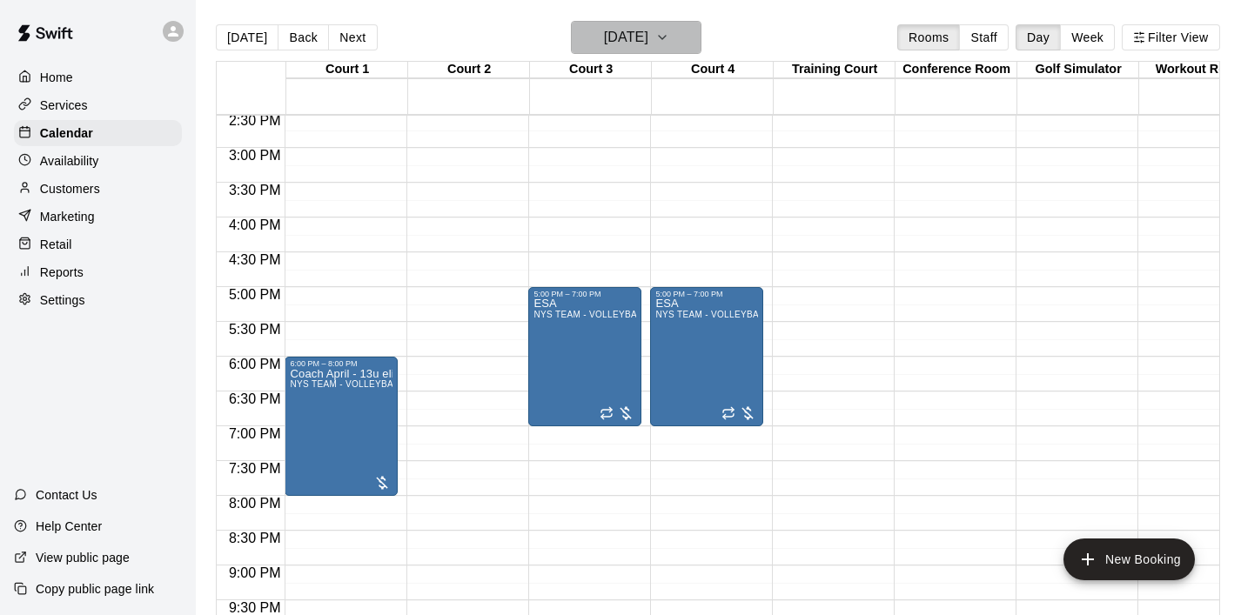
click at [666, 37] on icon "button" at bounding box center [662, 37] width 7 height 3
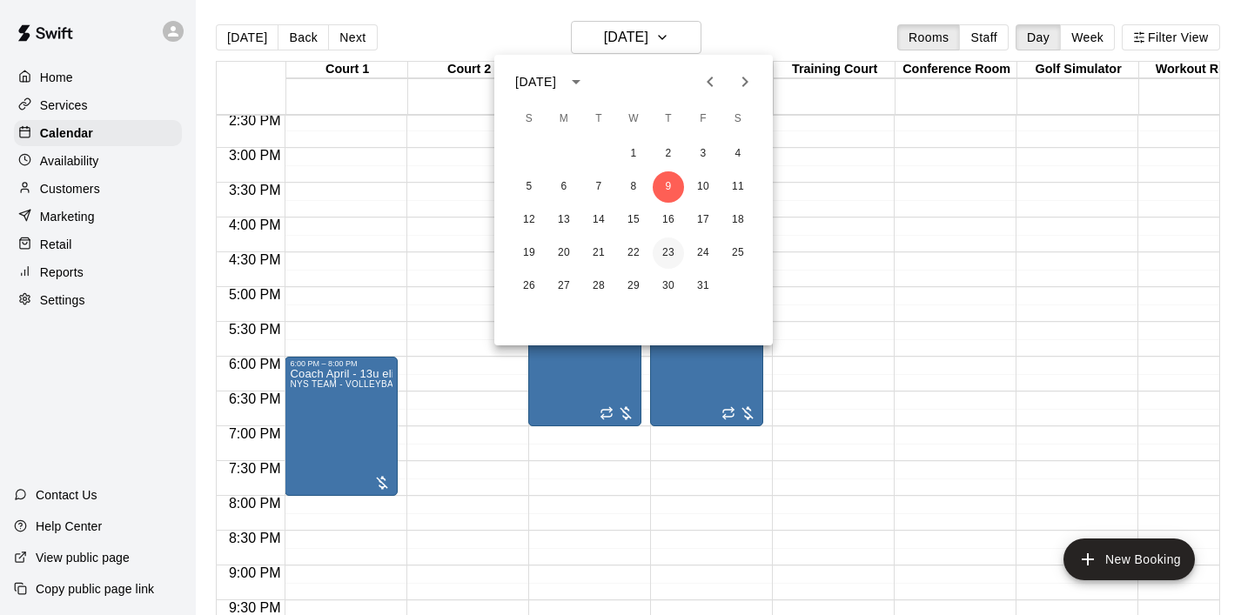
click at [663, 251] on button "23" at bounding box center [668, 253] width 31 height 31
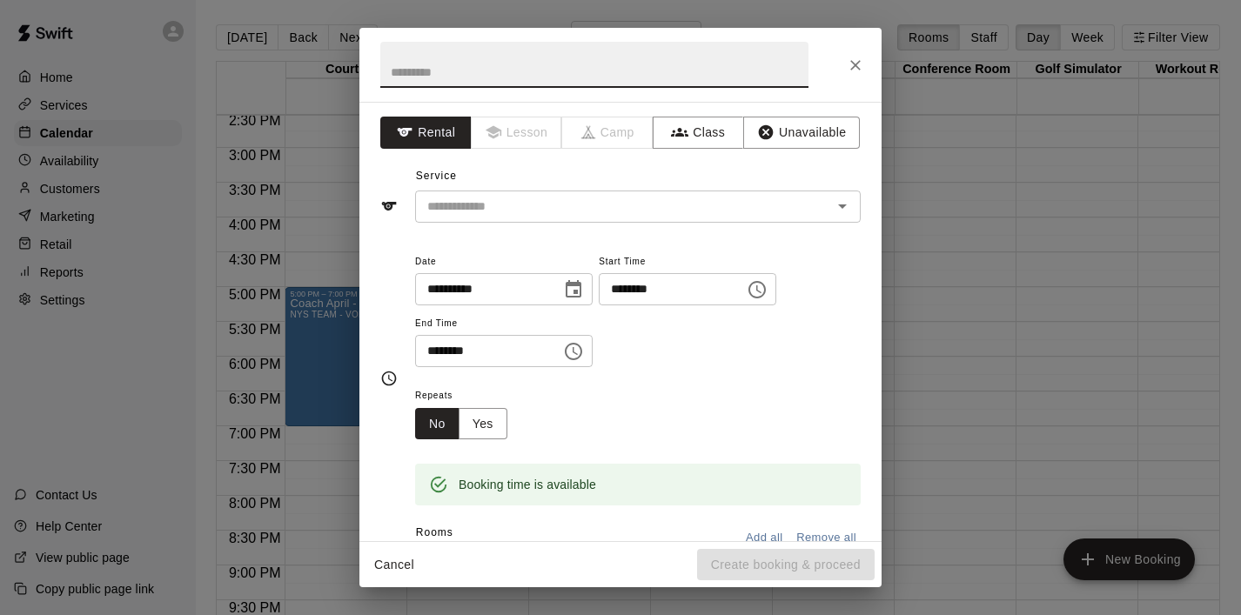
click at [577, 345] on icon "Choose time, selected time is 5:30 PM" at bounding box center [573, 351] width 21 height 21
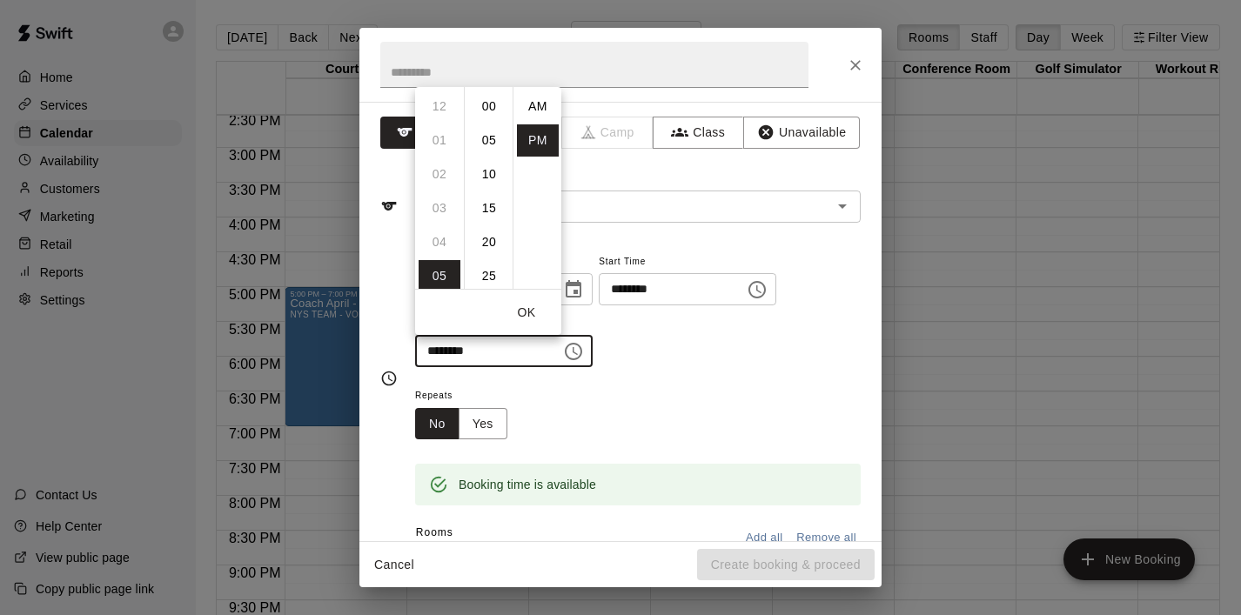
scroll to position [31, 0]
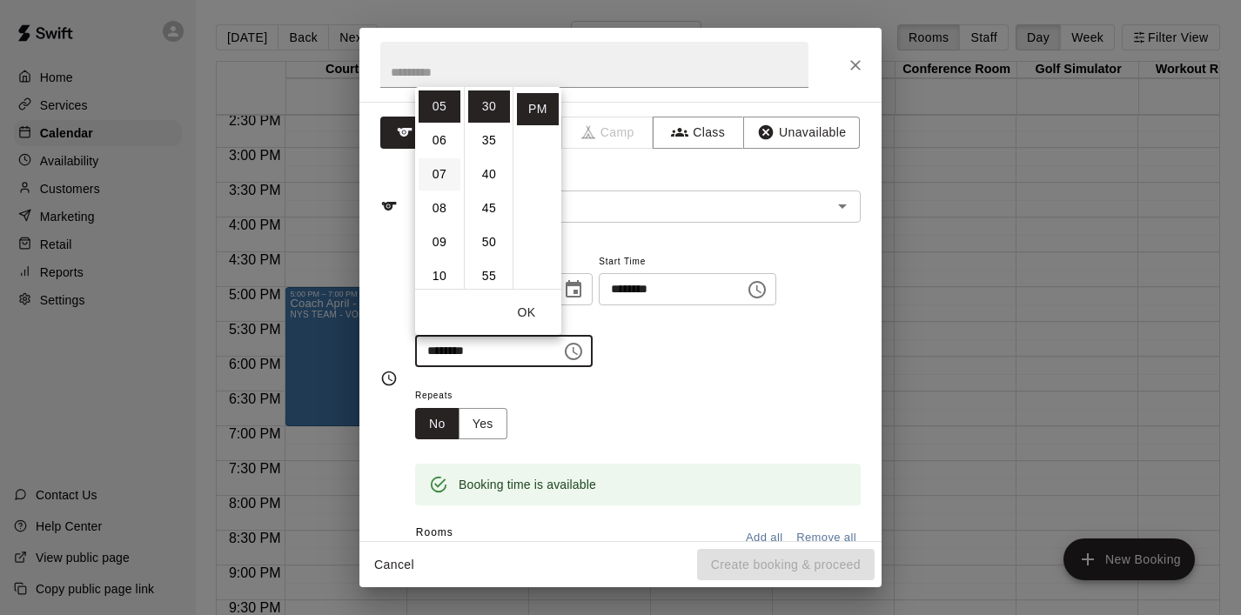
click at [432, 170] on li "07" at bounding box center [440, 174] width 42 height 32
click at [492, 112] on li "00" at bounding box center [489, 107] width 42 height 32
type input "********"
click at [528, 305] on button "OK" at bounding box center [527, 313] width 56 height 32
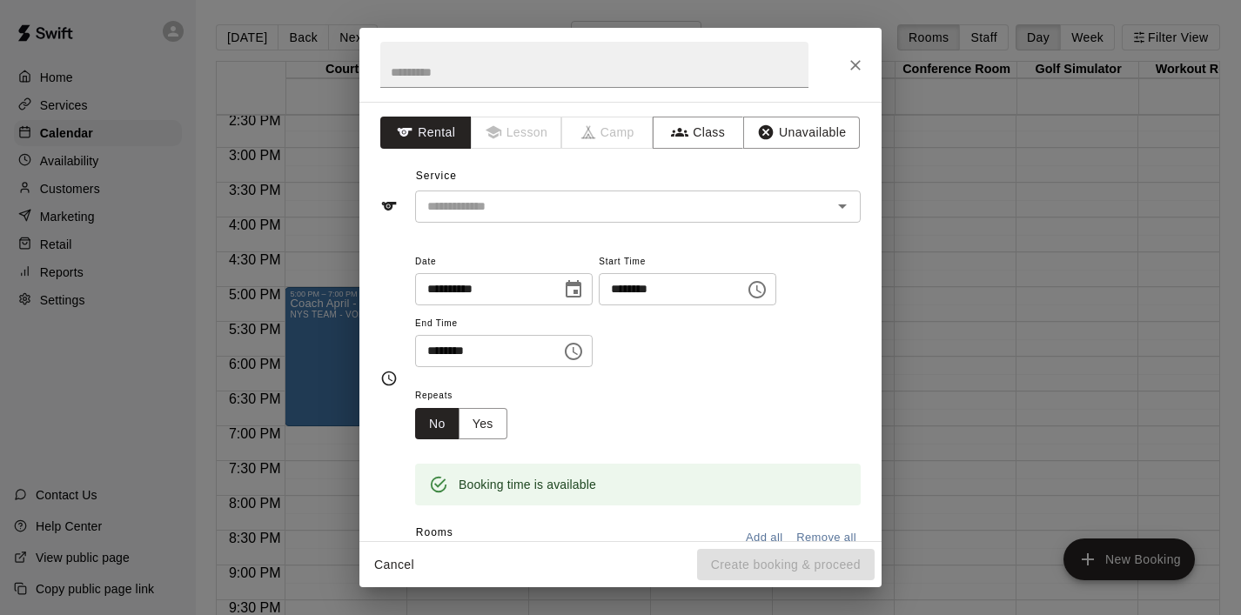
click at [469, 88] on h2 at bounding box center [594, 65] width 470 height 74
click at [469, 80] on input "text" at bounding box center [594, 65] width 428 height 46
type input "***"
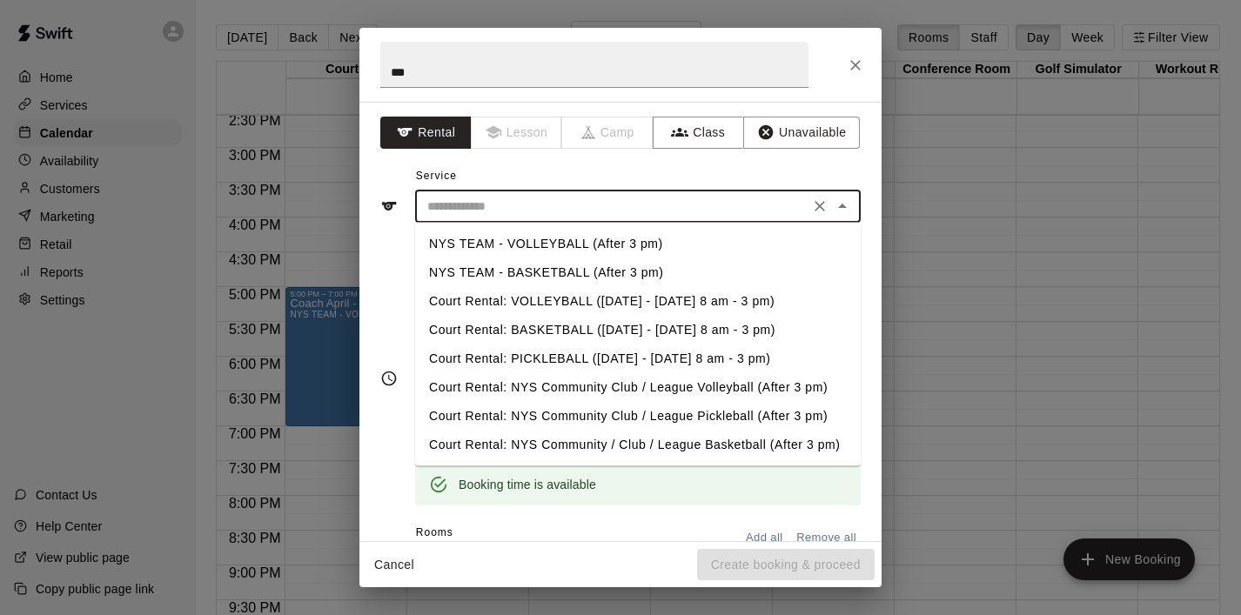
click at [464, 212] on input "text" at bounding box center [612, 207] width 384 height 22
click at [487, 242] on li "NYS TEAM - VOLLEYBALL (After 3 pm)" at bounding box center [638, 244] width 446 height 29
type input "**********"
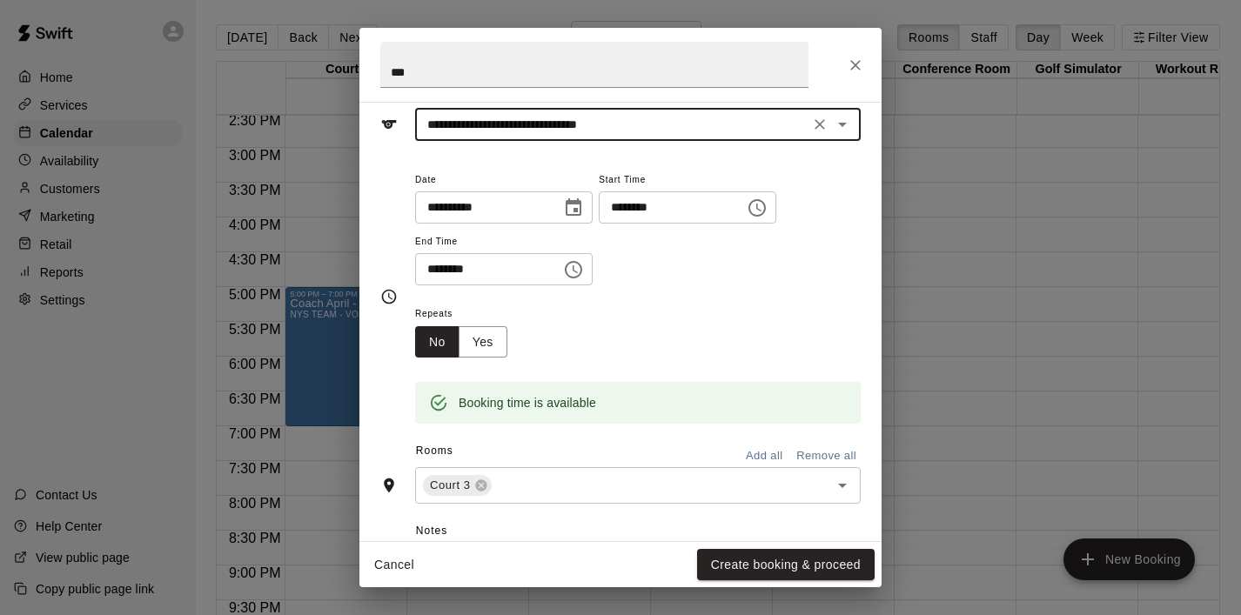
scroll to position [100, 0]
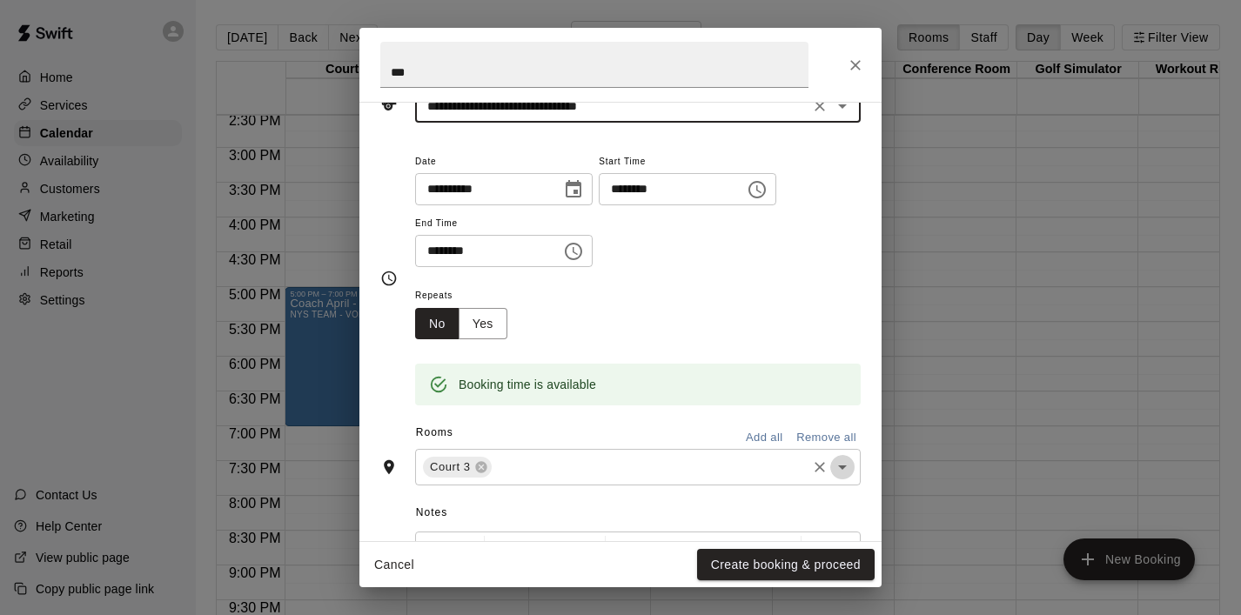
click at [837, 468] on icon "Open" at bounding box center [842, 467] width 21 height 21
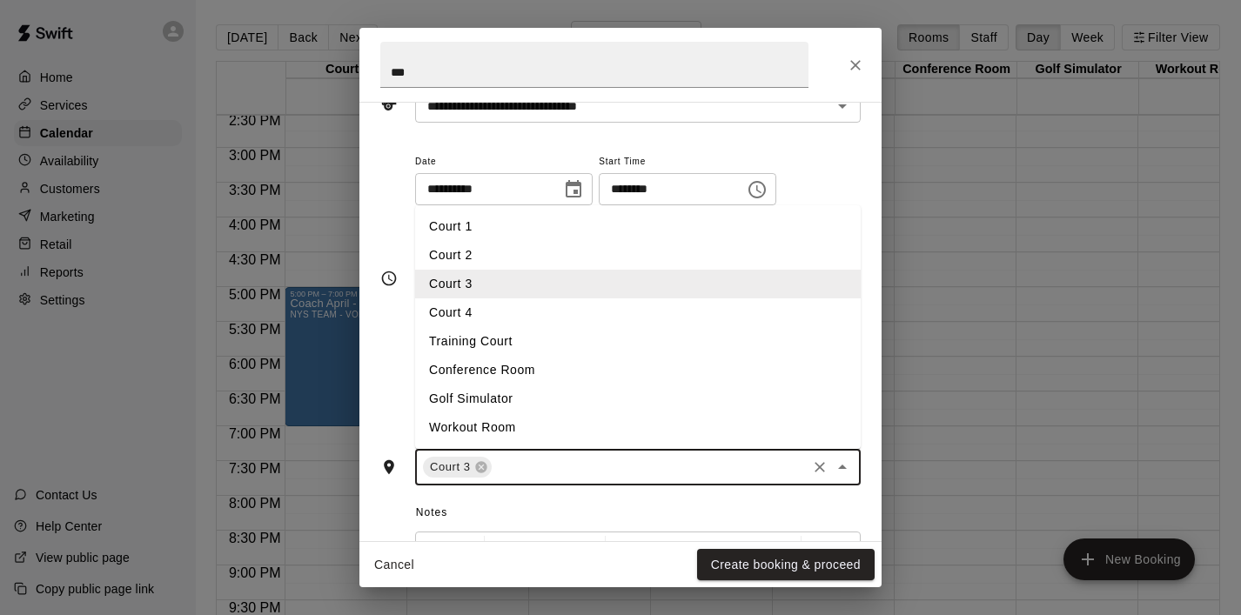
click at [620, 326] on li "Court 4" at bounding box center [638, 313] width 446 height 29
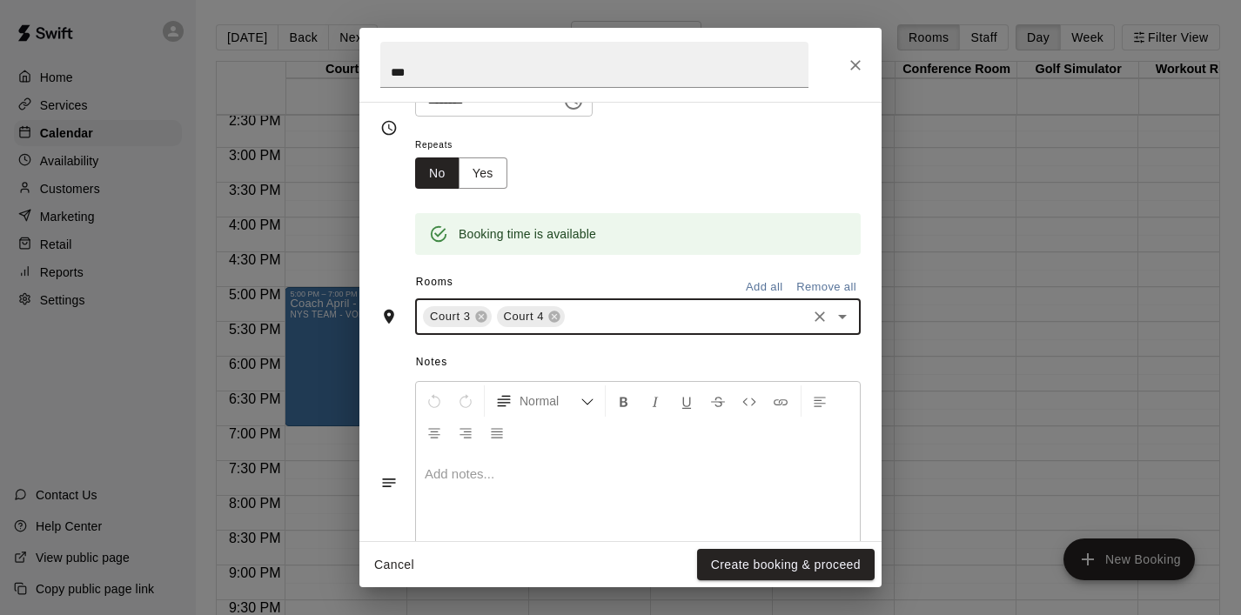
scroll to position [0, 0]
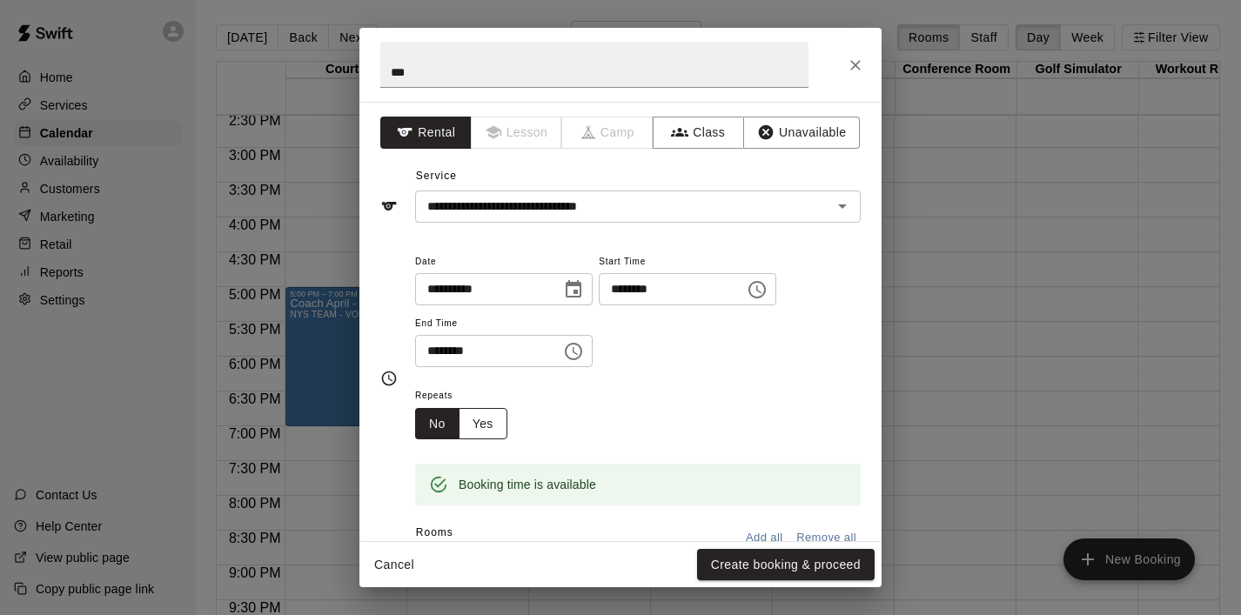
click at [485, 428] on button "Yes" at bounding box center [483, 424] width 49 height 32
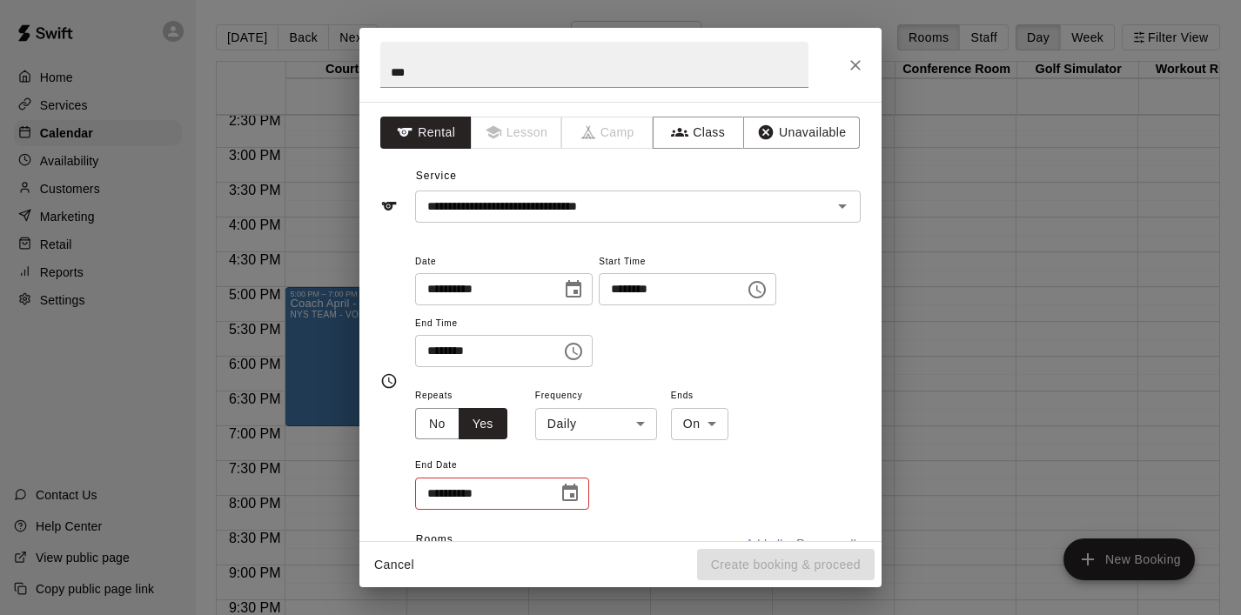
click at [635, 423] on body "Home Services Calendar Availability Customers Marketing Retail Reports Settings…" at bounding box center [620, 321] width 1241 height 643
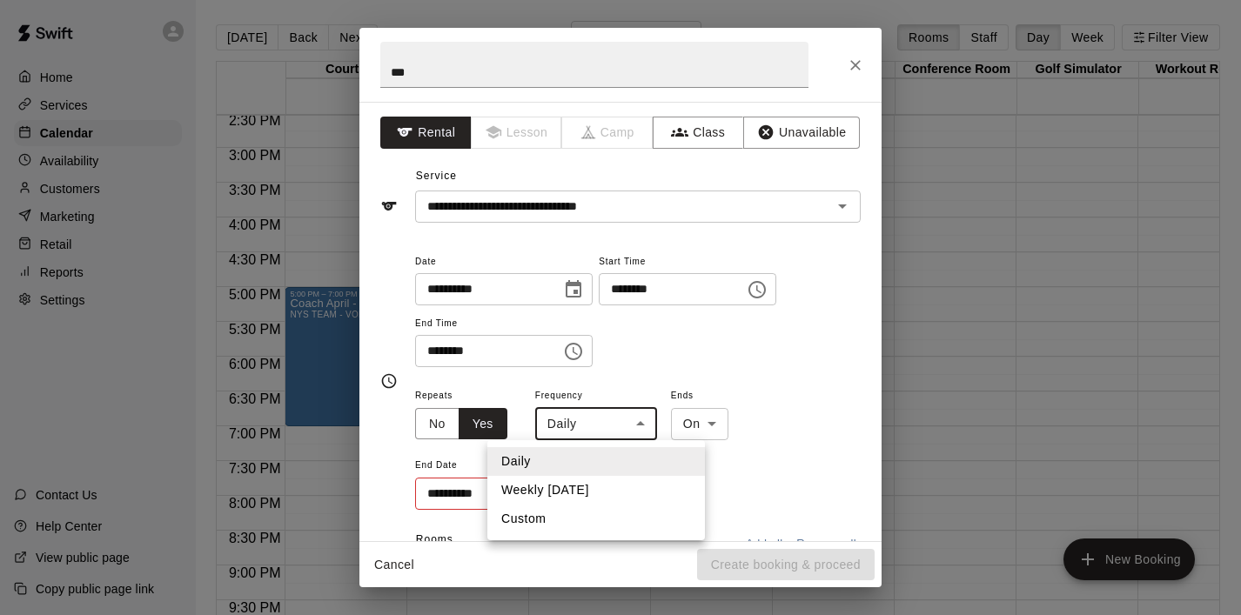
click at [609, 486] on li "Weekly [DATE]" at bounding box center [596, 490] width 218 height 29
type input "******"
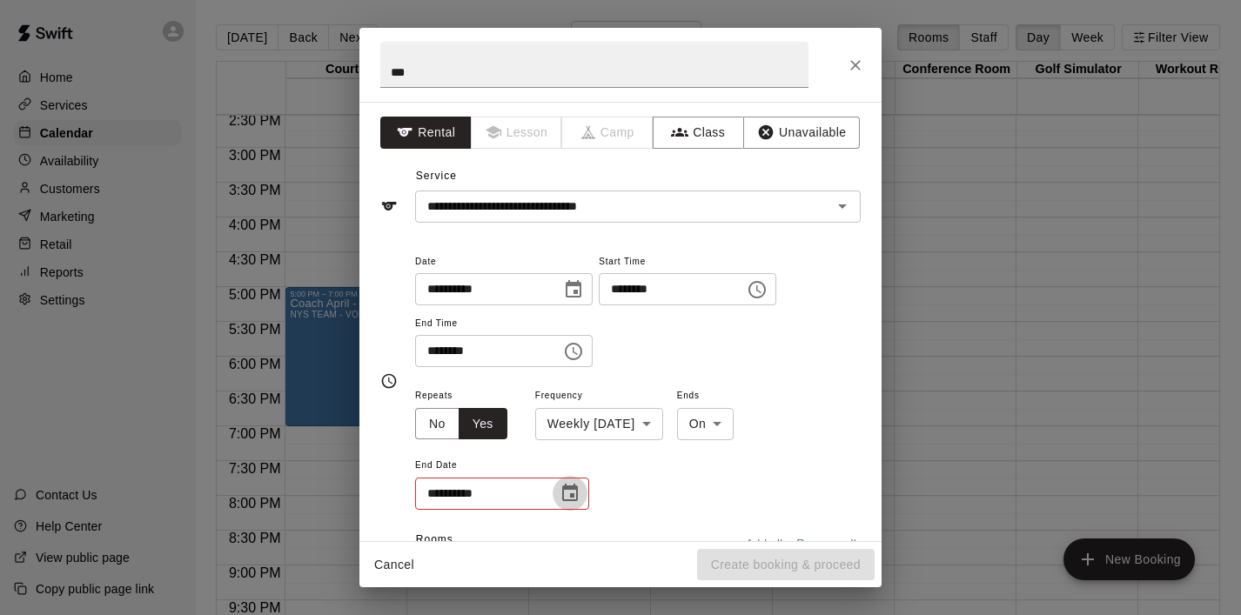
click at [572, 494] on icon "Choose date" at bounding box center [570, 492] width 16 height 17
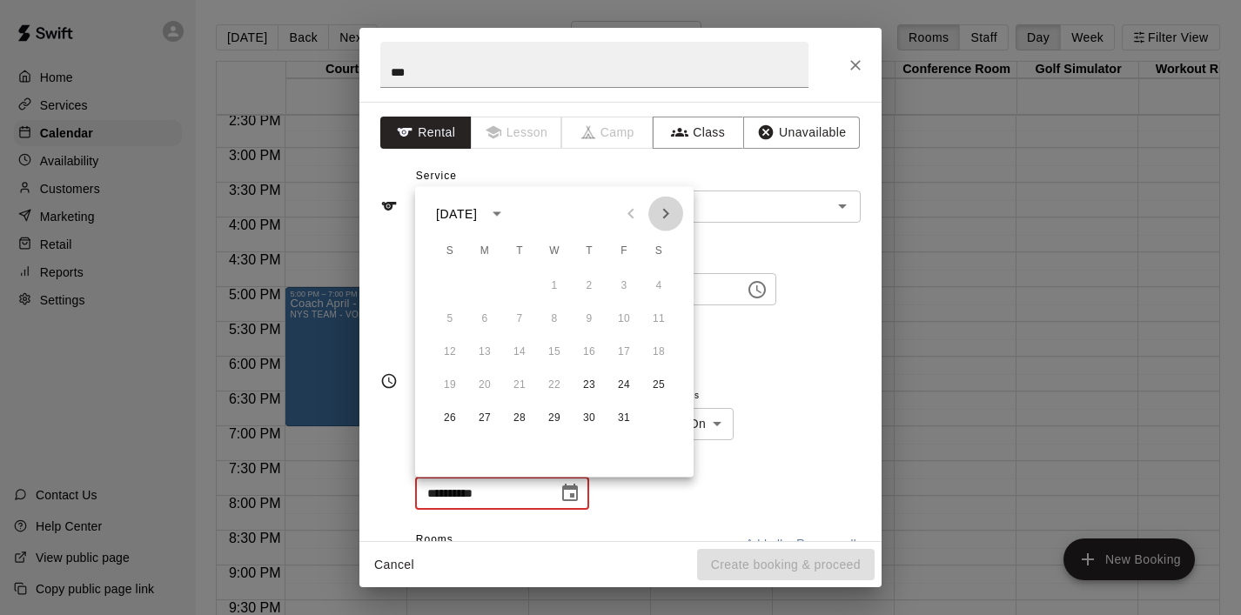
click at [665, 212] on icon "Next month" at bounding box center [665, 214] width 21 height 21
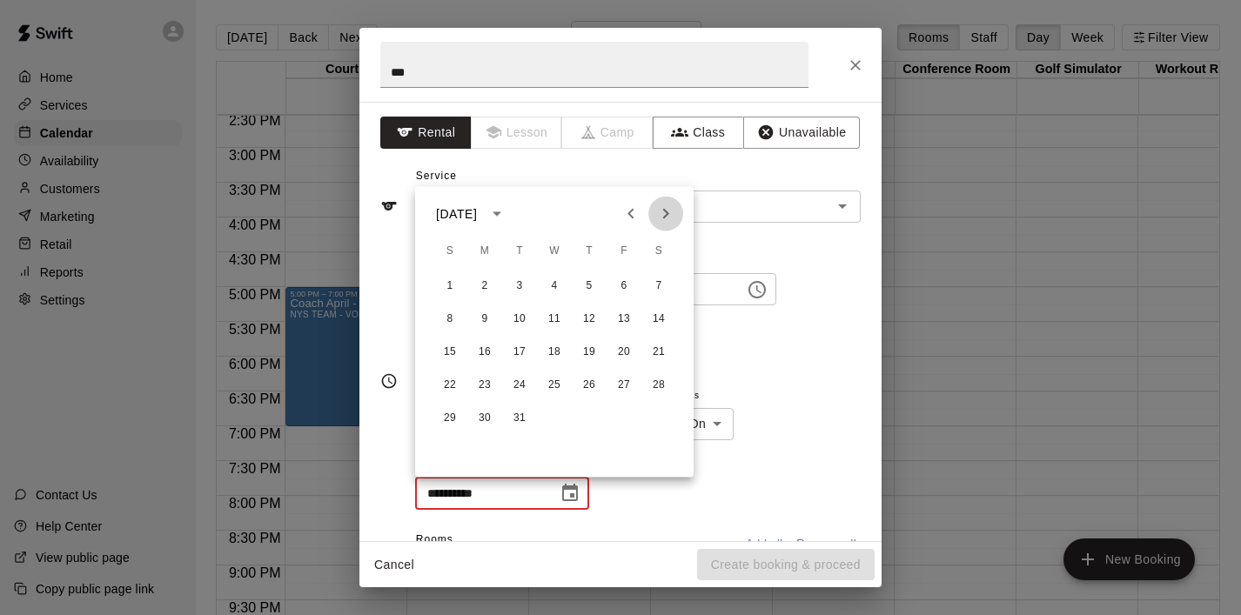
click at [665, 212] on icon "Next month" at bounding box center [665, 214] width 21 height 21
click at [588, 385] on button "25" at bounding box center [589, 385] width 31 height 31
type input "**********"
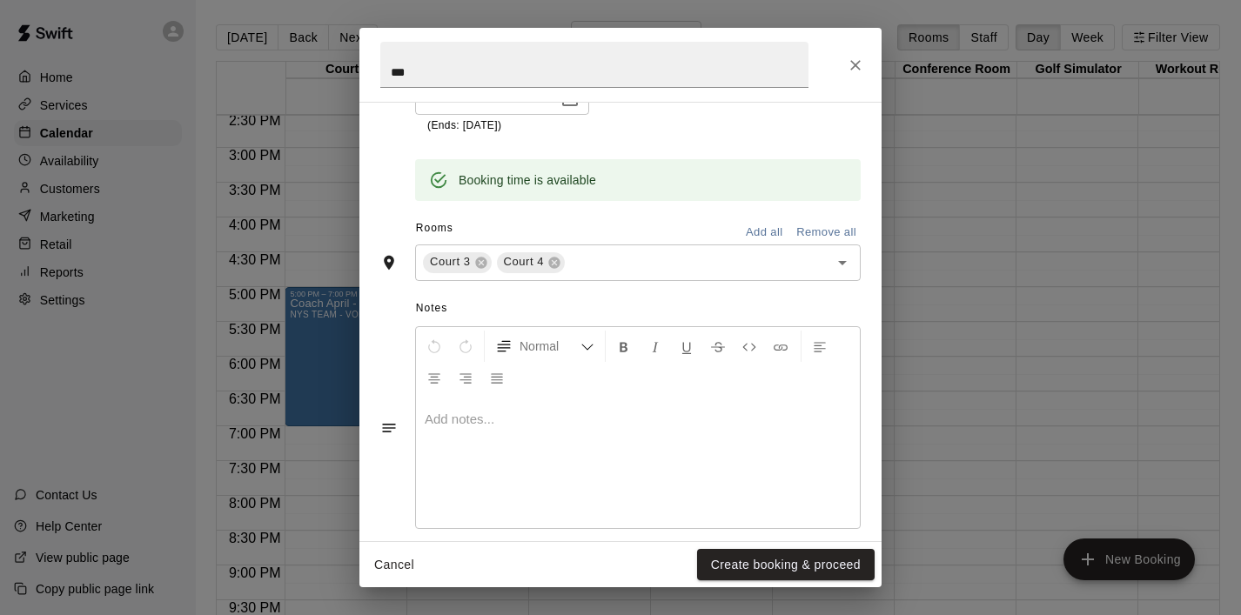
scroll to position [398, 0]
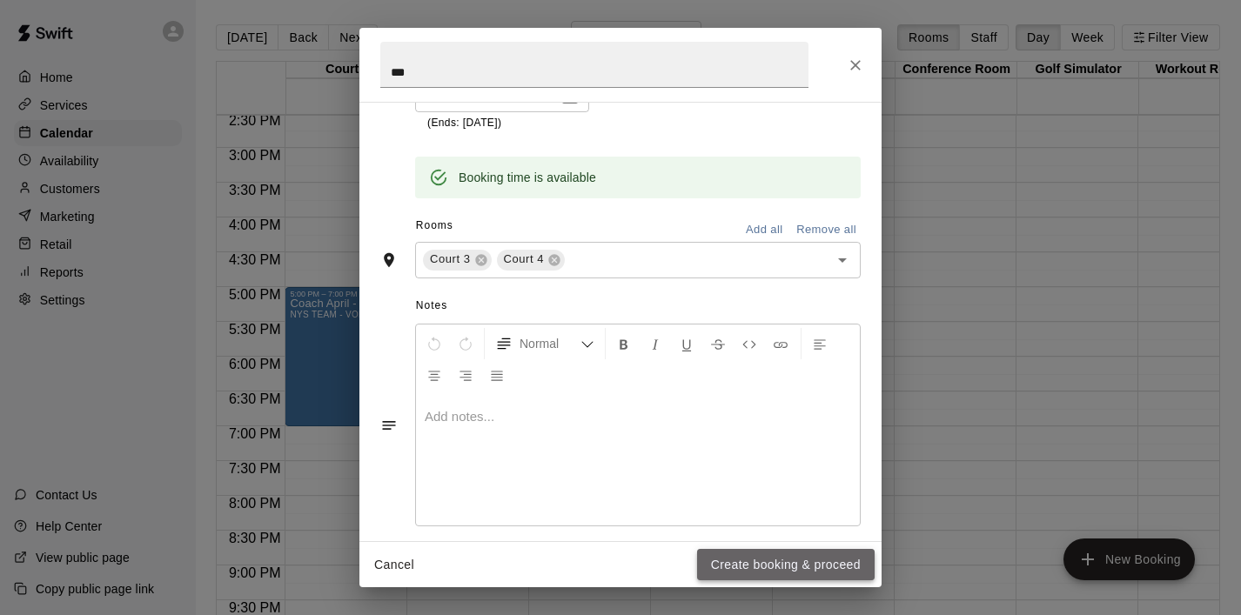
click at [745, 573] on button "Create booking & proceed" at bounding box center [786, 565] width 178 height 32
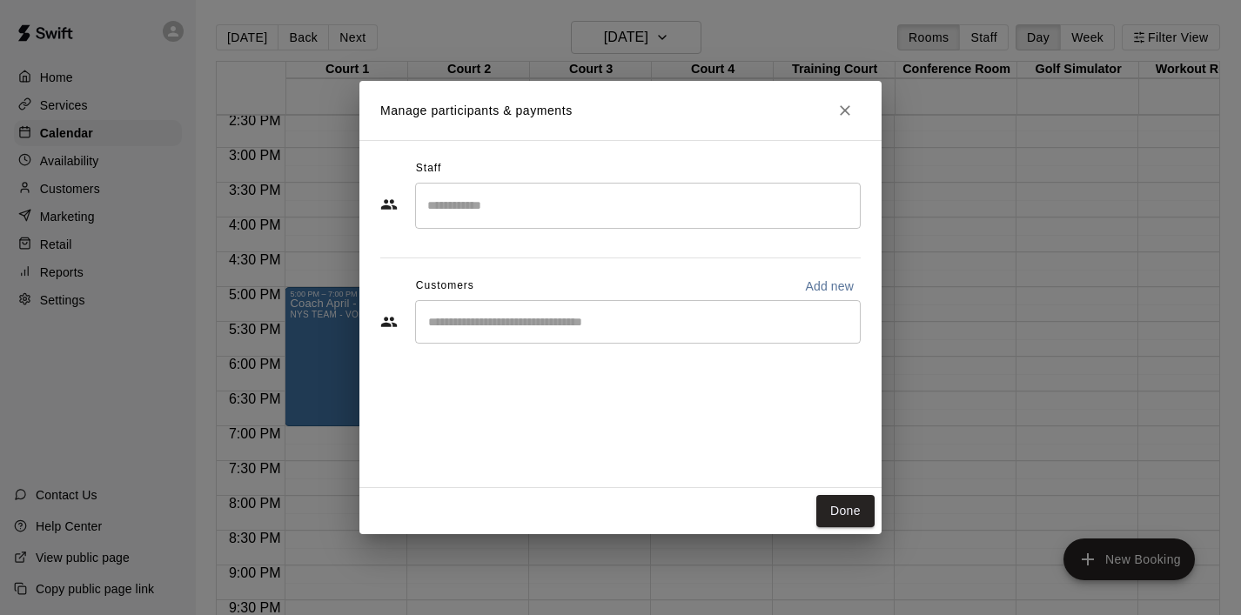
click at [702, 338] on div "​" at bounding box center [638, 322] width 446 height 44
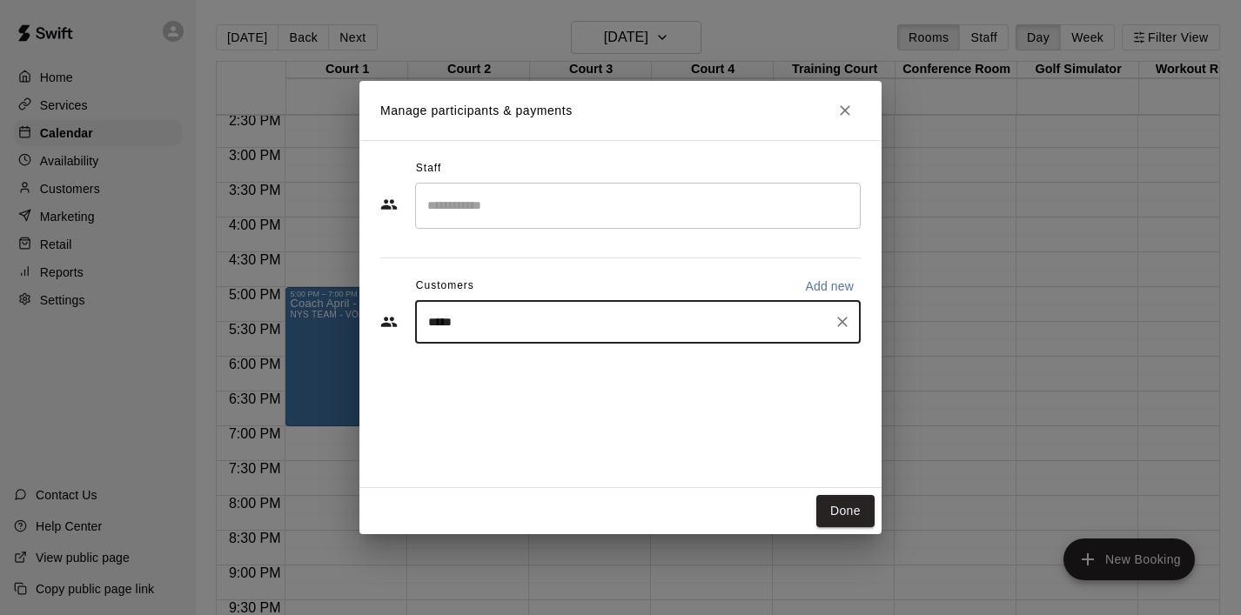
type input "******"
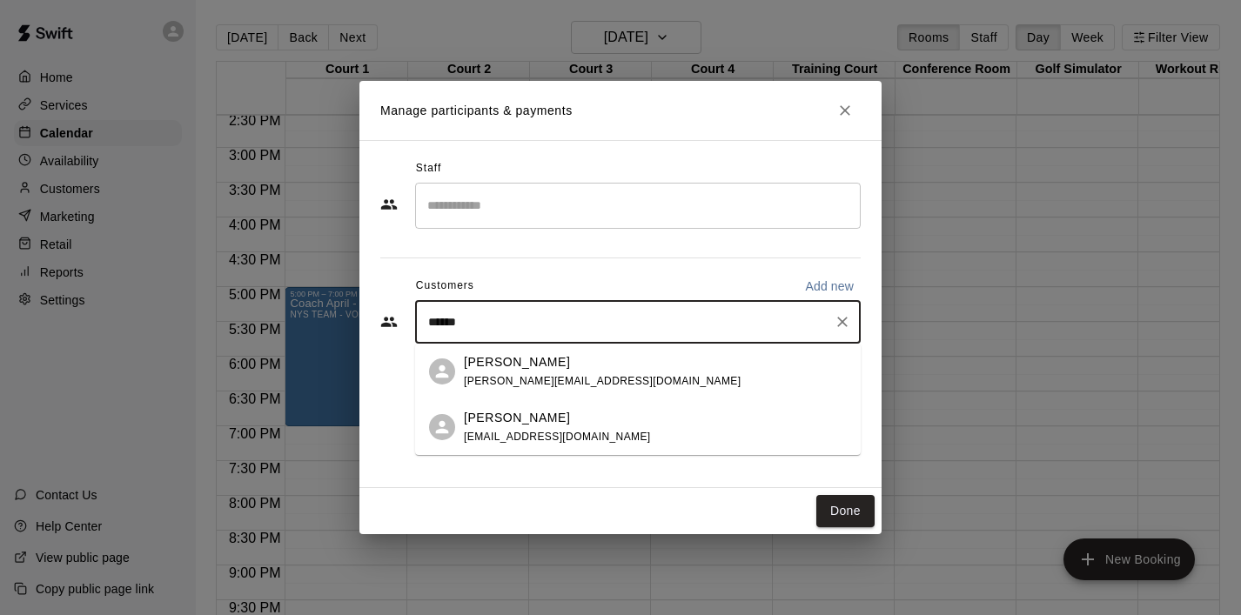
click at [603, 365] on div "[PERSON_NAME] [PERSON_NAME][EMAIL_ADDRESS][DOMAIN_NAME]" at bounding box center [655, 371] width 383 height 37
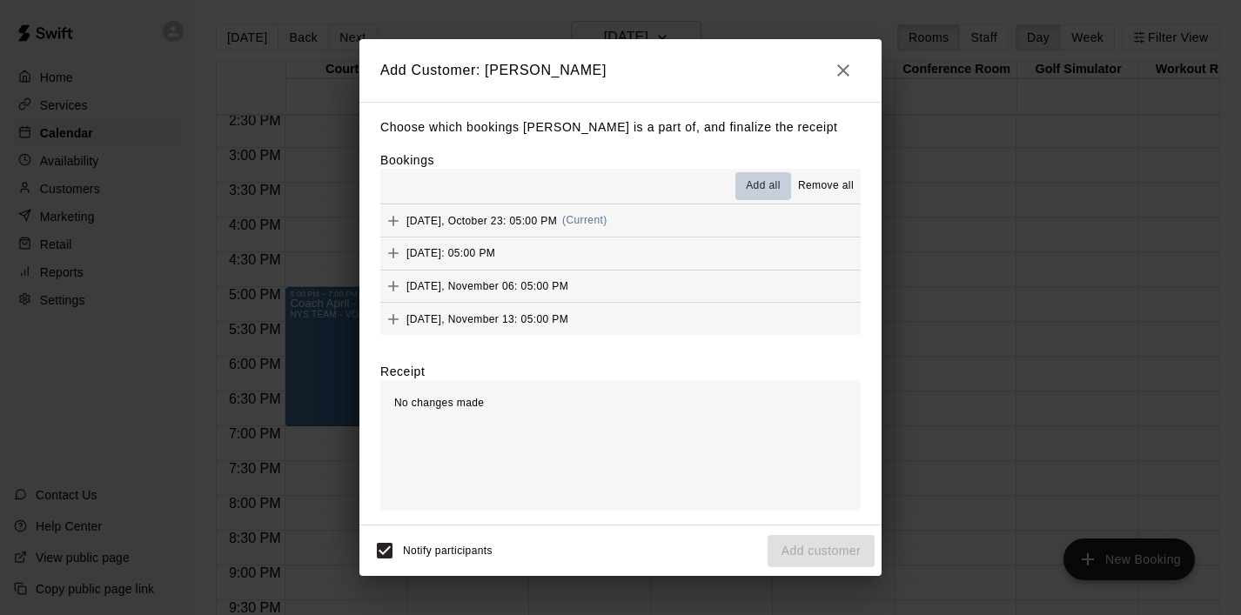
click at [756, 188] on span "Add all" at bounding box center [763, 186] width 35 height 17
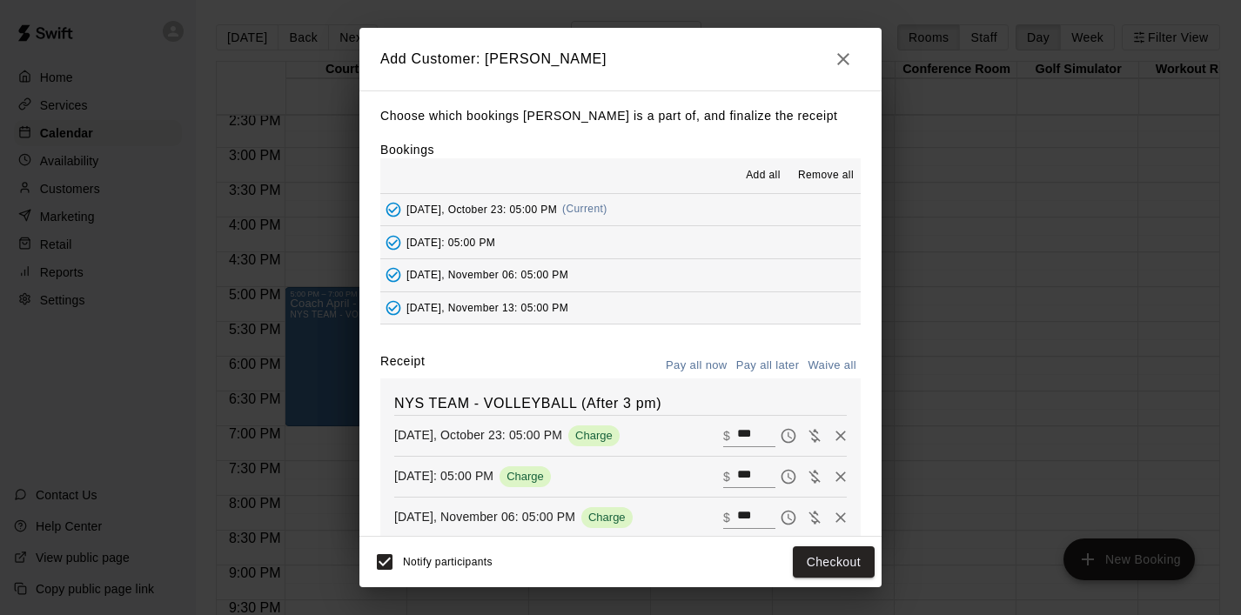
click at [767, 365] on button "Pay all later" at bounding box center [768, 366] width 72 height 27
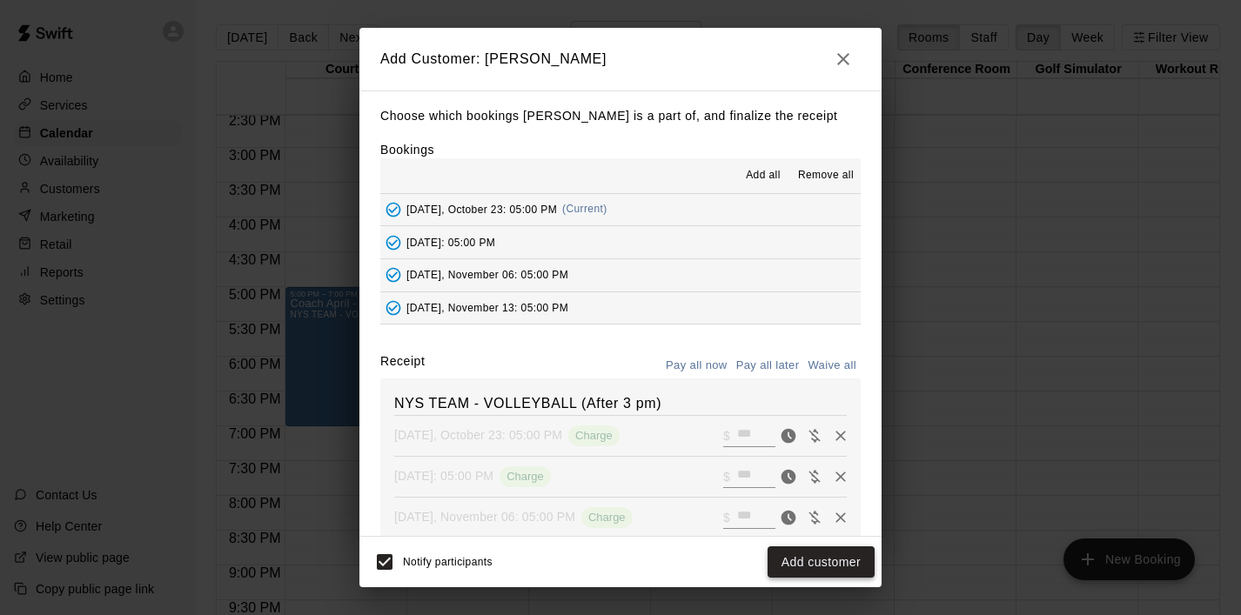
click at [800, 565] on button "Add customer" at bounding box center [821, 563] width 107 height 32
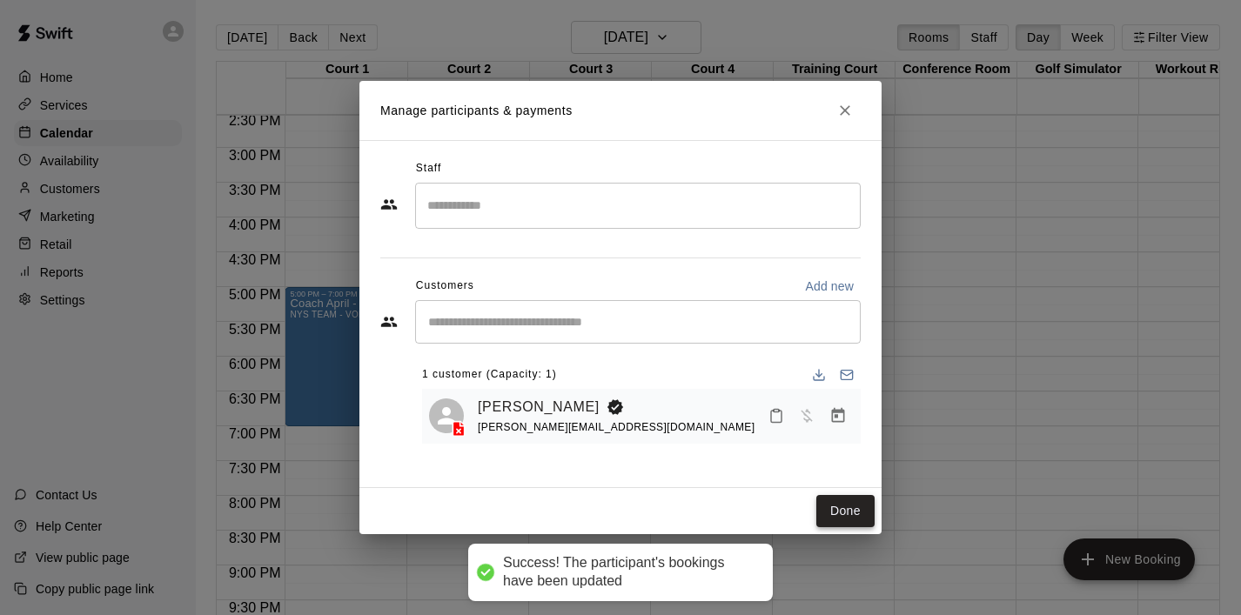
click at [846, 509] on button "Done" at bounding box center [845, 511] width 58 height 32
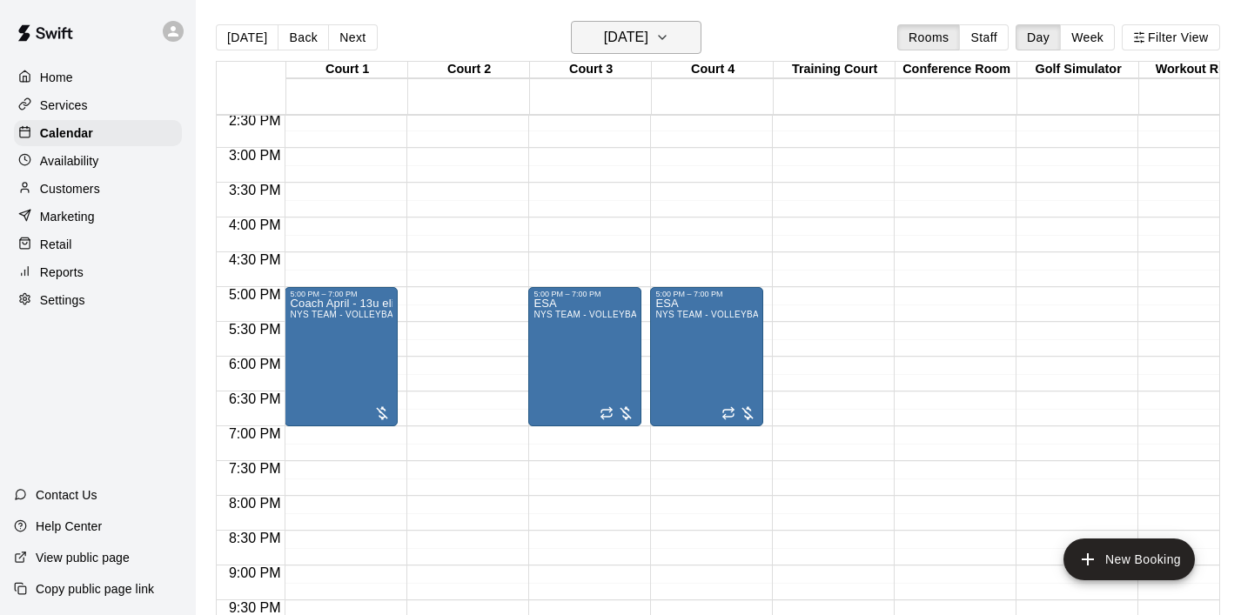
click at [669, 30] on icon "button" at bounding box center [662, 37] width 14 height 21
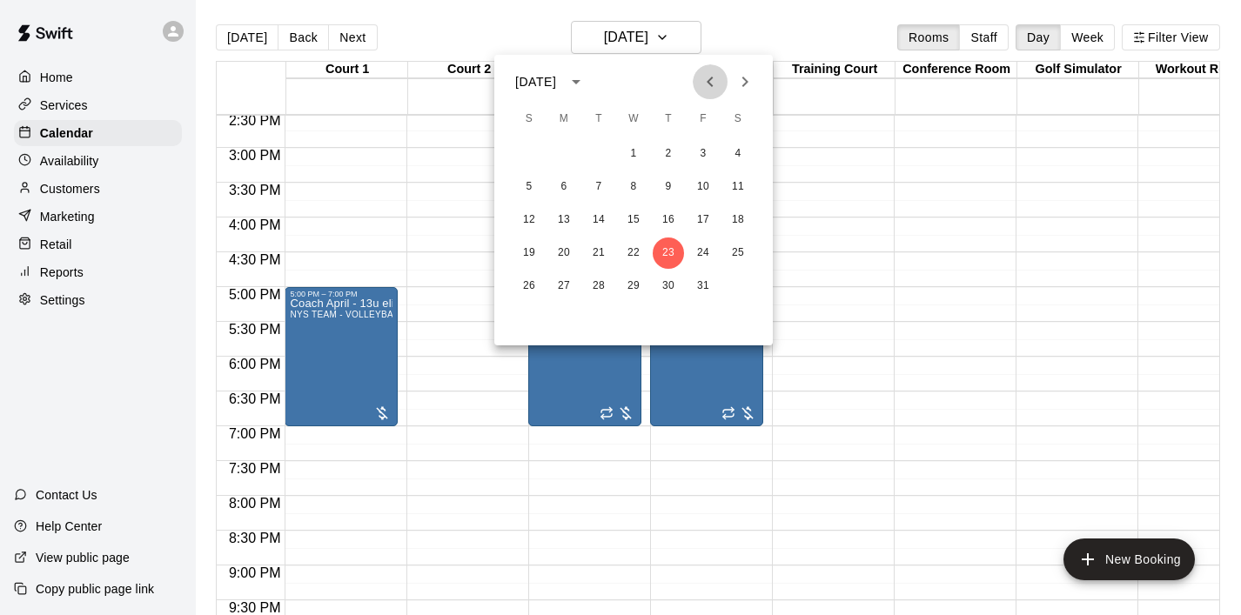
click at [706, 81] on icon "Previous month" at bounding box center [710, 81] width 21 height 21
click at [706, 160] on button "5" at bounding box center [703, 153] width 31 height 31
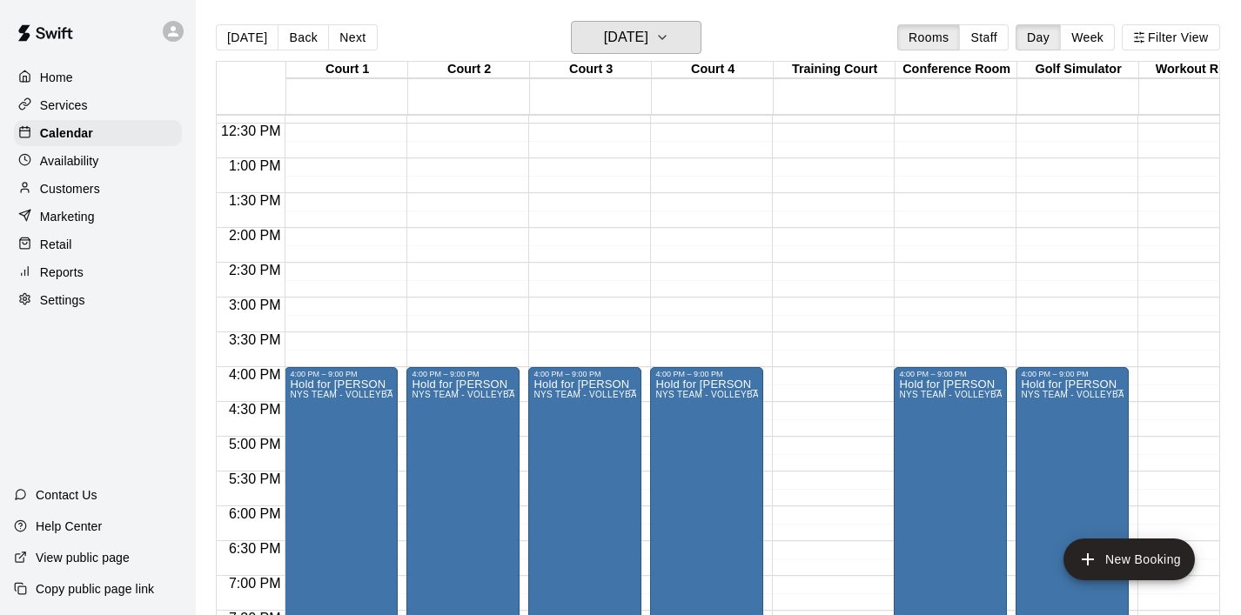
scroll to position [900, 0]
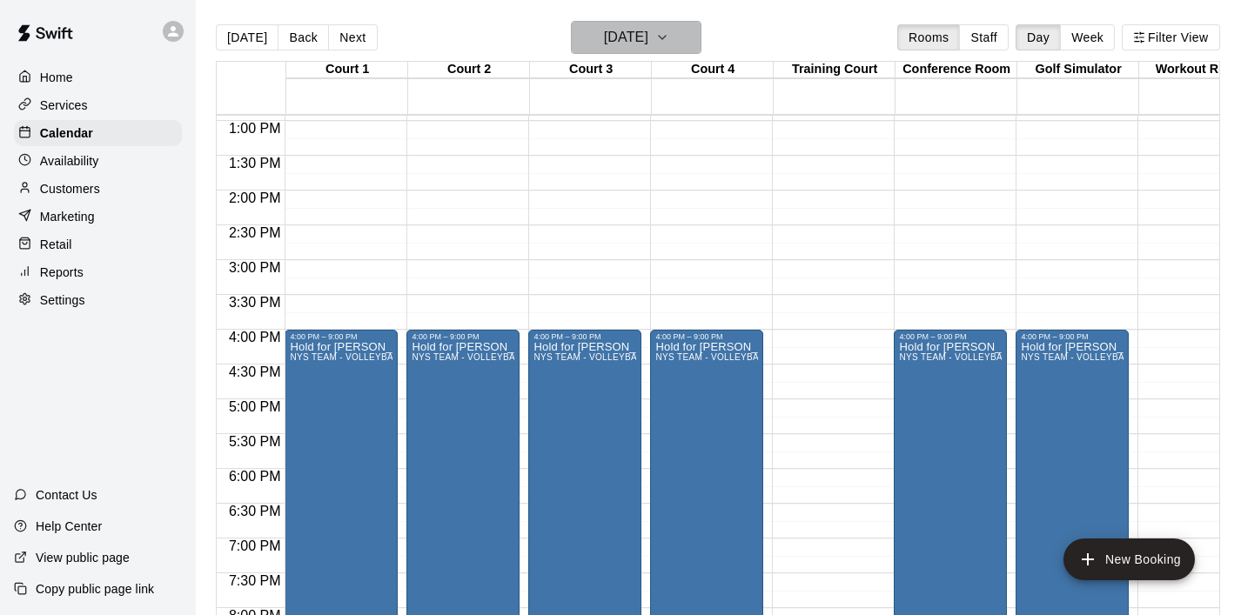
click at [669, 34] on icon "button" at bounding box center [662, 37] width 14 height 21
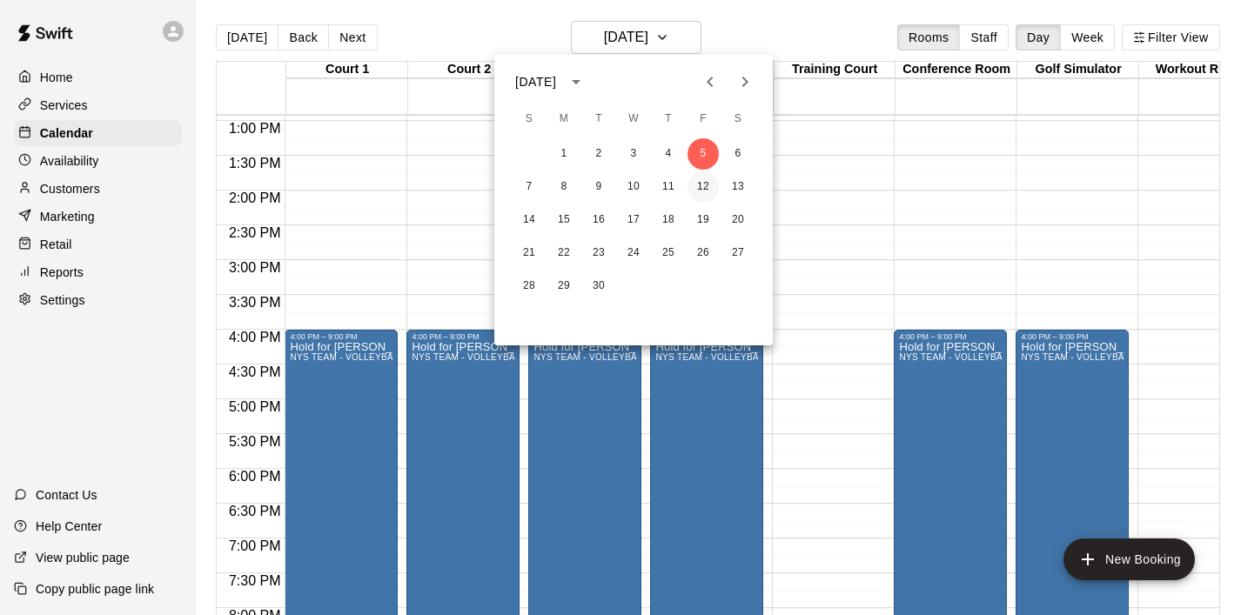
click at [707, 192] on button "12" at bounding box center [703, 186] width 31 height 31
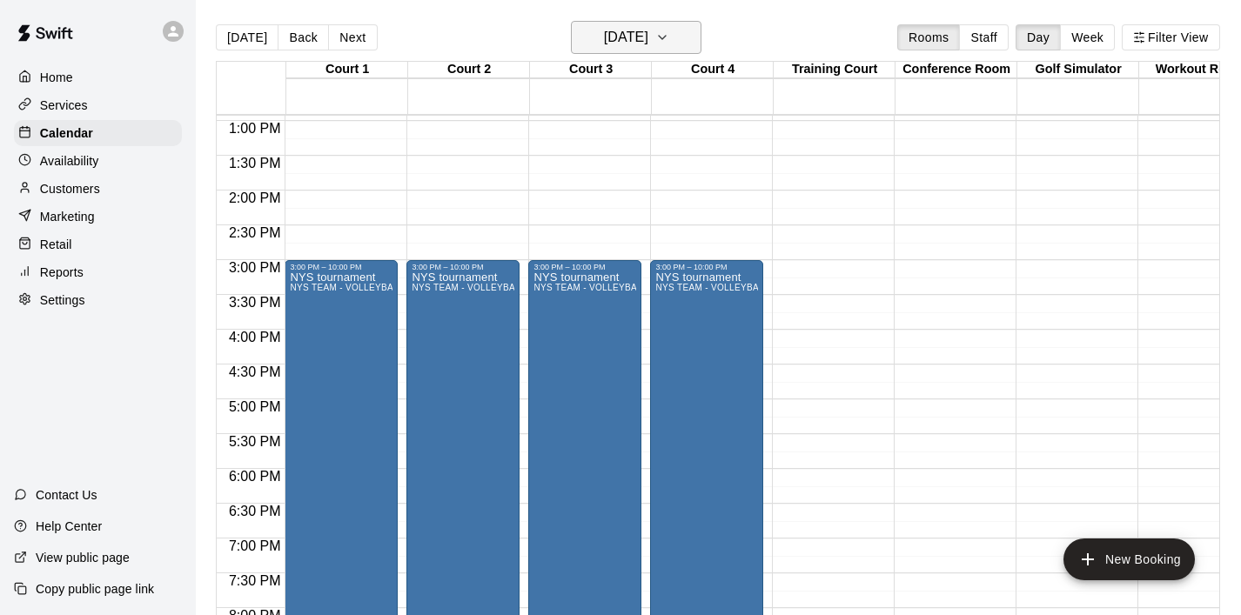
click at [669, 31] on icon "button" at bounding box center [662, 37] width 14 height 21
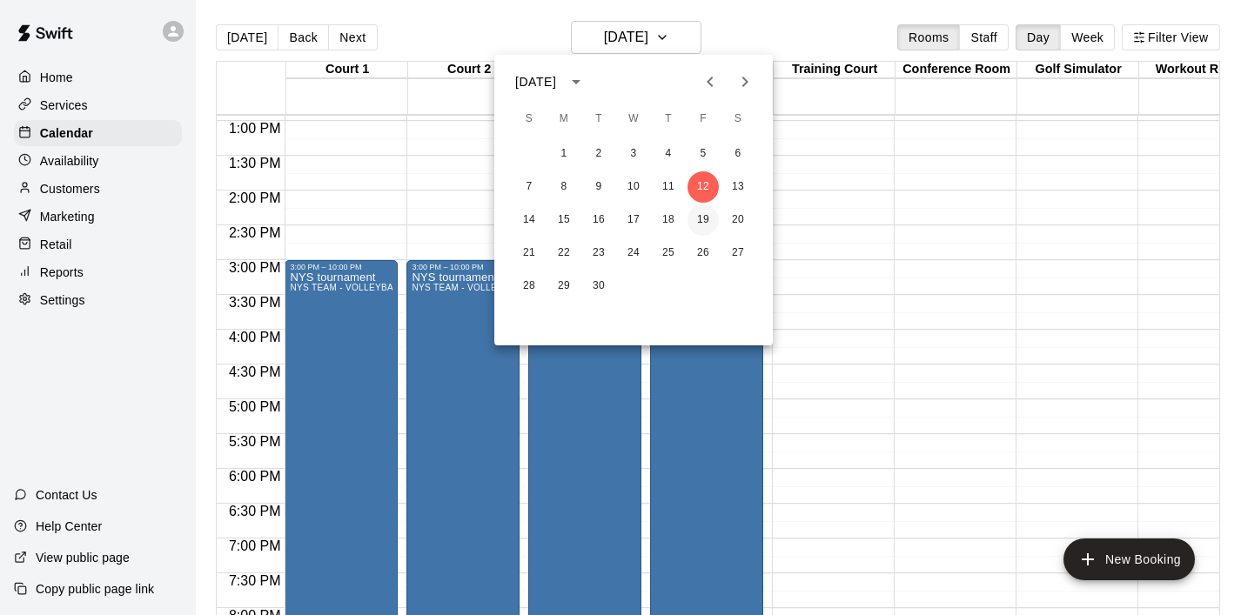
click at [709, 215] on button "19" at bounding box center [703, 220] width 31 height 31
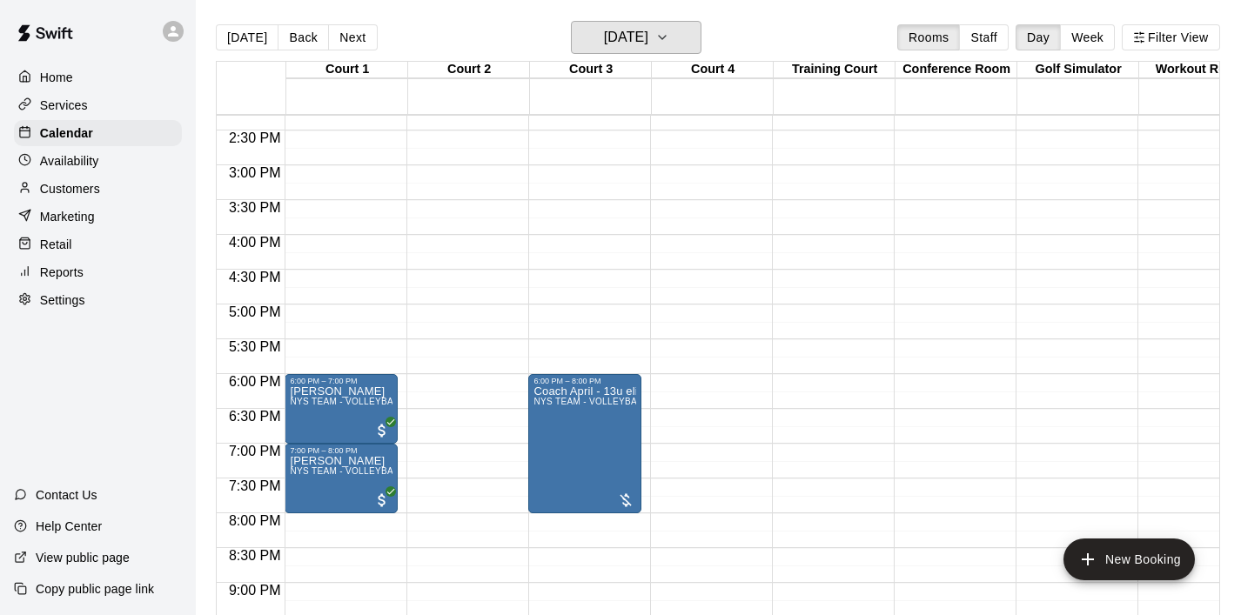
scroll to position [998, 0]
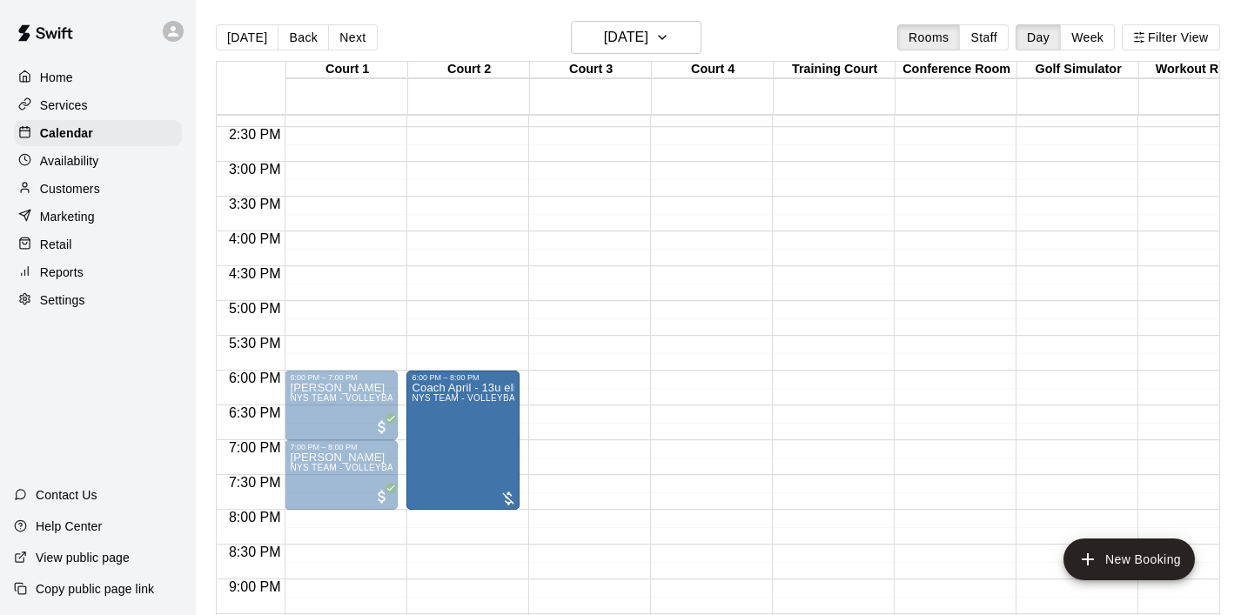
drag, startPoint x: 617, startPoint y: 427, endPoint x: 512, endPoint y: 435, distance: 105.6
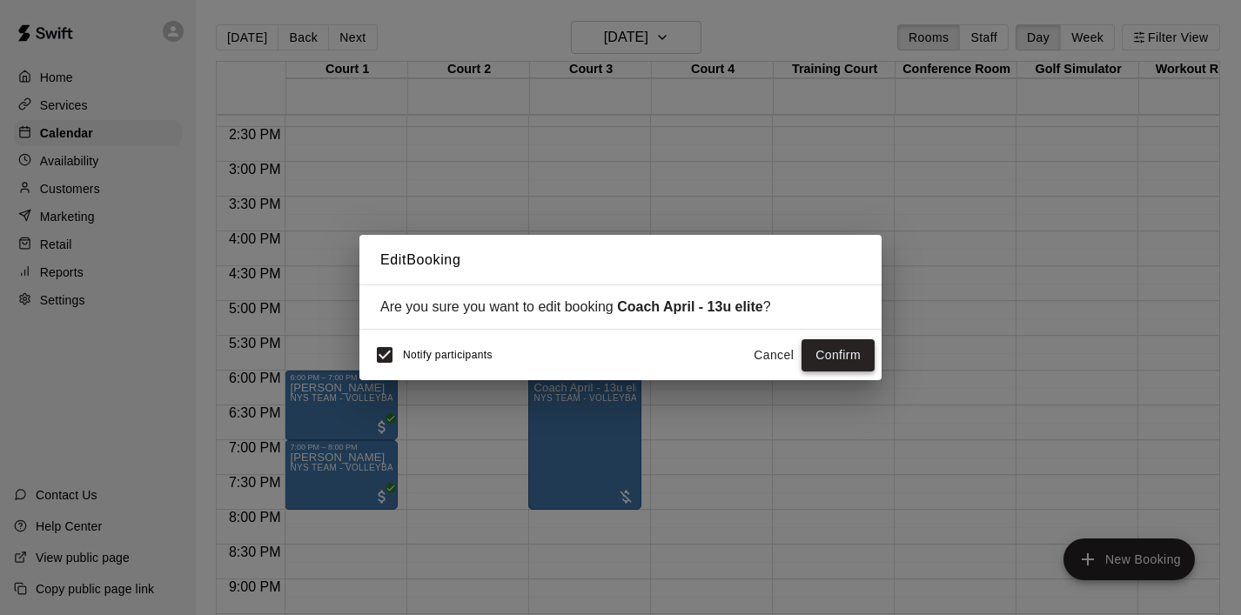
click at [820, 353] on button "Confirm" at bounding box center [838, 355] width 73 height 32
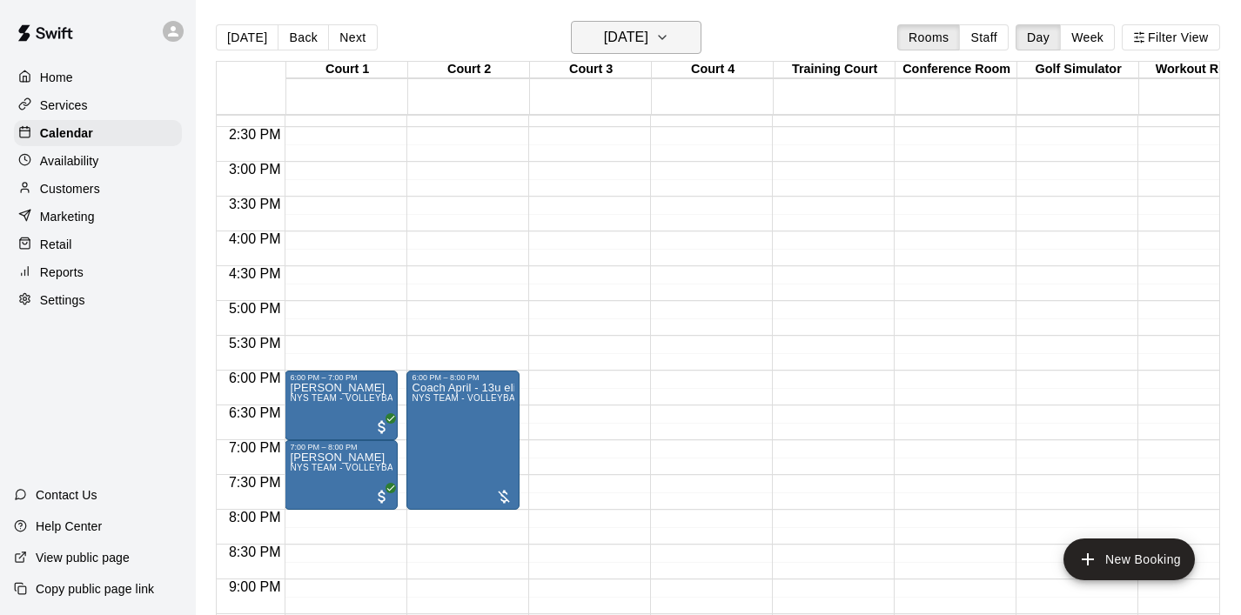
click at [688, 39] on button "[DATE]" at bounding box center [636, 37] width 131 height 33
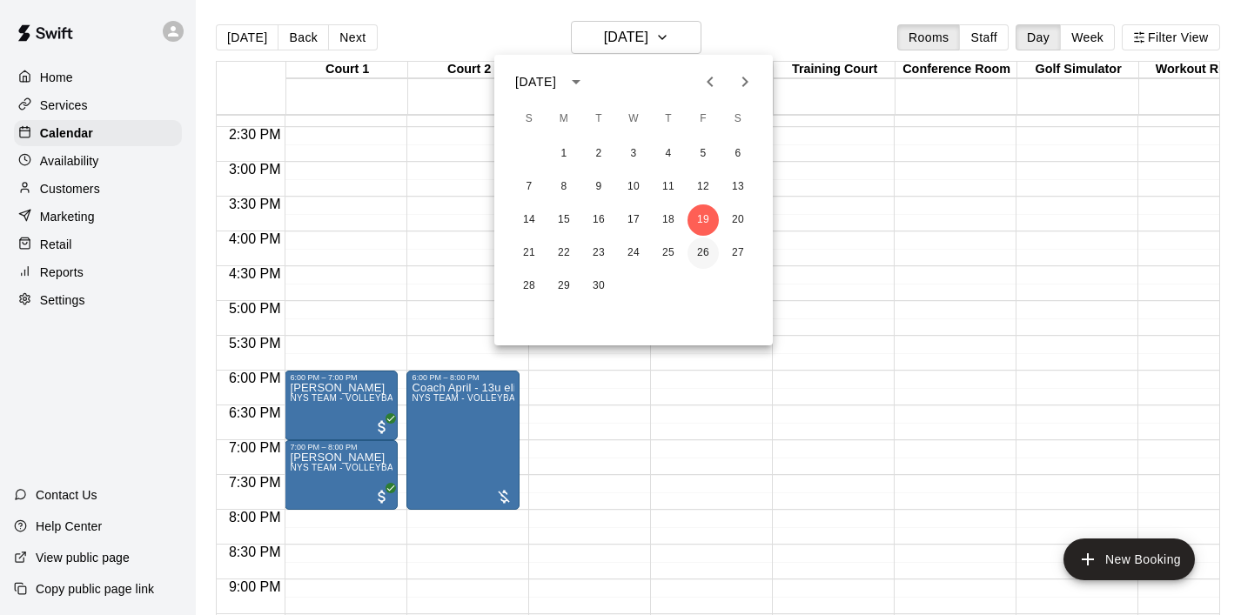
click at [702, 243] on button "26" at bounding box center [703, 253] width 31 height 31
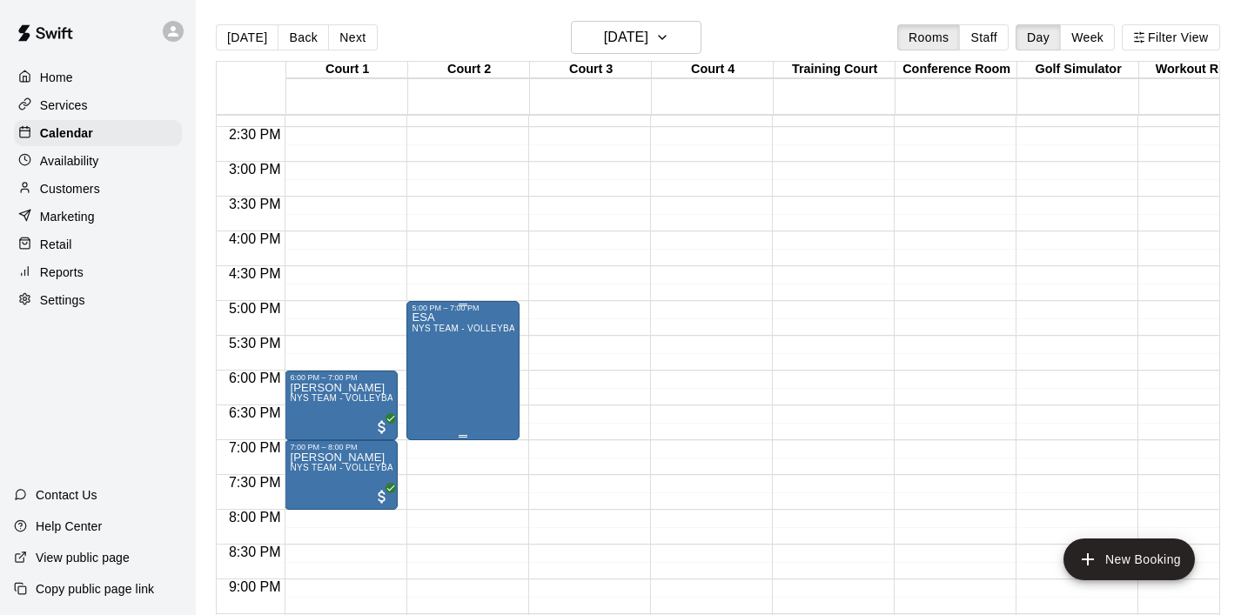
click at [486, 386] on div "ESA NYS TEAM - VOLLEYBALL (After 3 pm)" at bounding box center [463, 619] width 103 height 615
click at [435, 414] on icon "delete" at bounding box center [430, 414] width 21 height 21
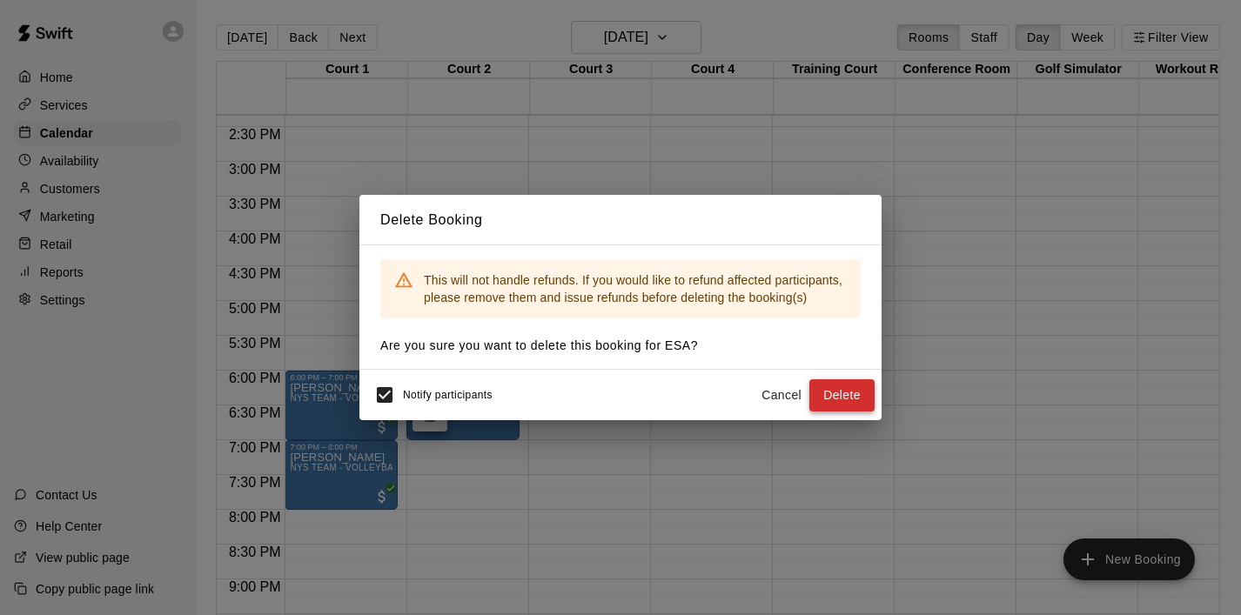
click at [847, 388] on button "Delete" at bounding box center [841, 395] width 65 height 32
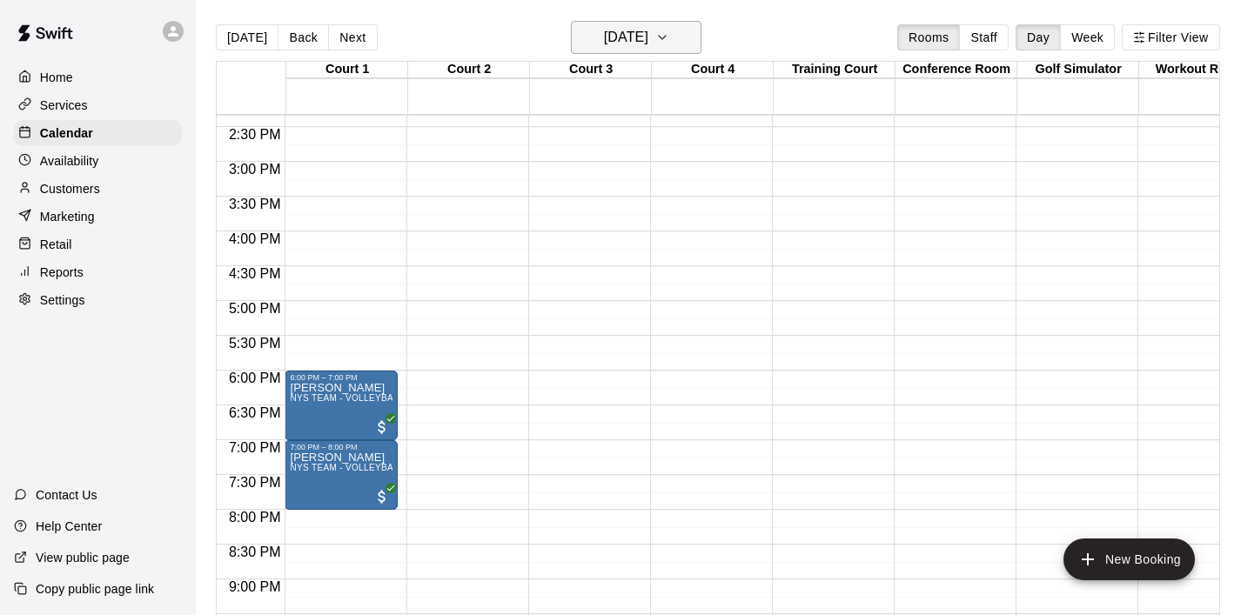
click at [690, 40] on button "[DATE]" at bounding box center [636, 37] width 131 height 33
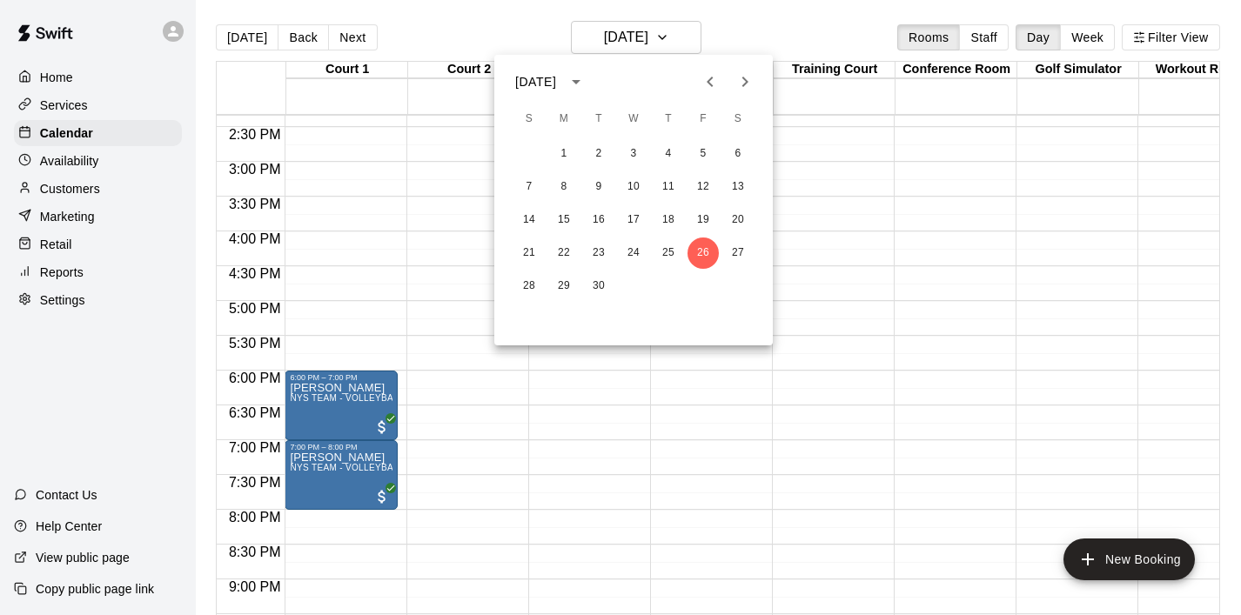
click at [747, 80] on icon "Next month" at bounding box center [745, 81] width 21 height 21
click at [703, 151] on button "3" at bounding box center [703, 153] width 31 height 31
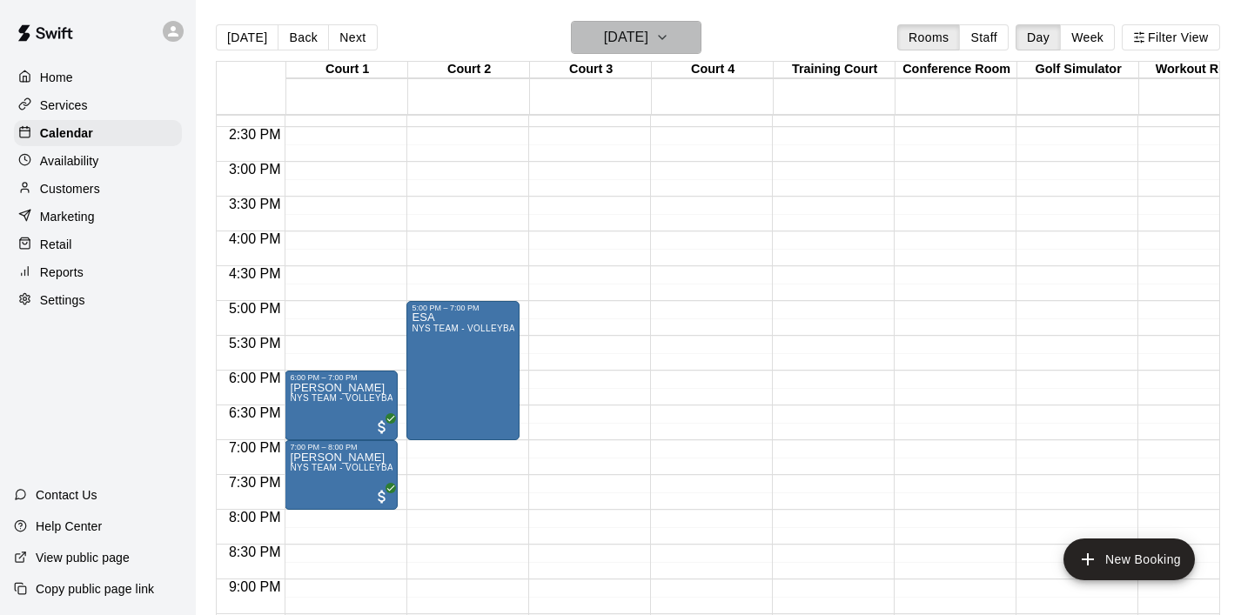
click at [669, 38] on icon "button" at bounding box center [662, 37] width 14 height 21
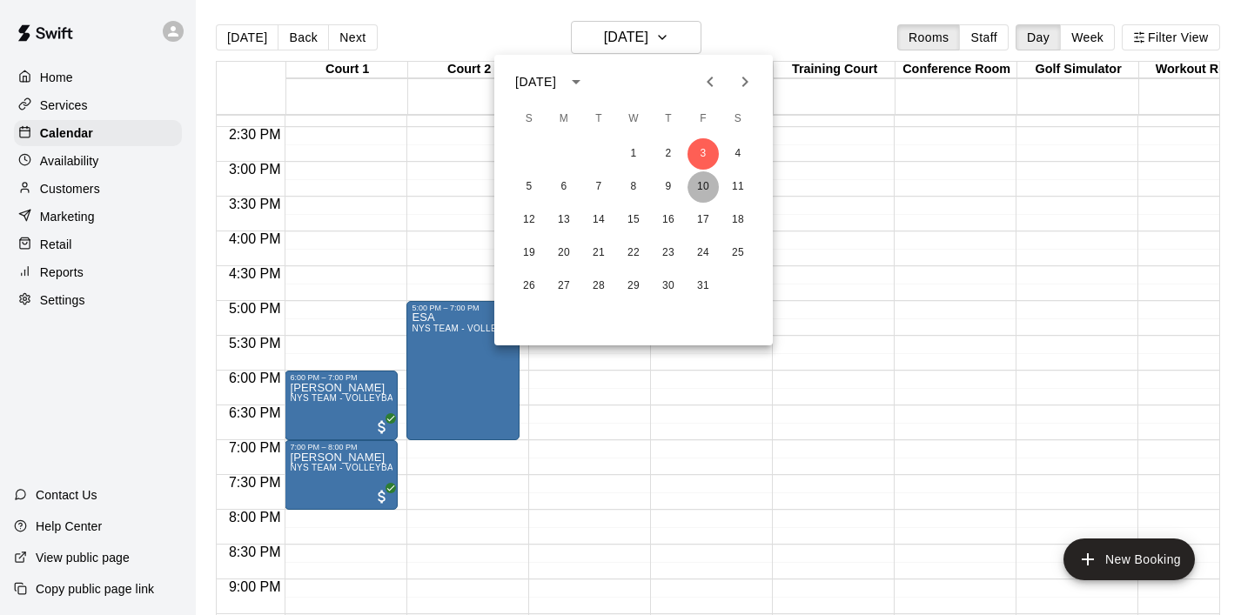
click at [709, 185] on button "10" at bounding box center [703, 186] width 31 height 31
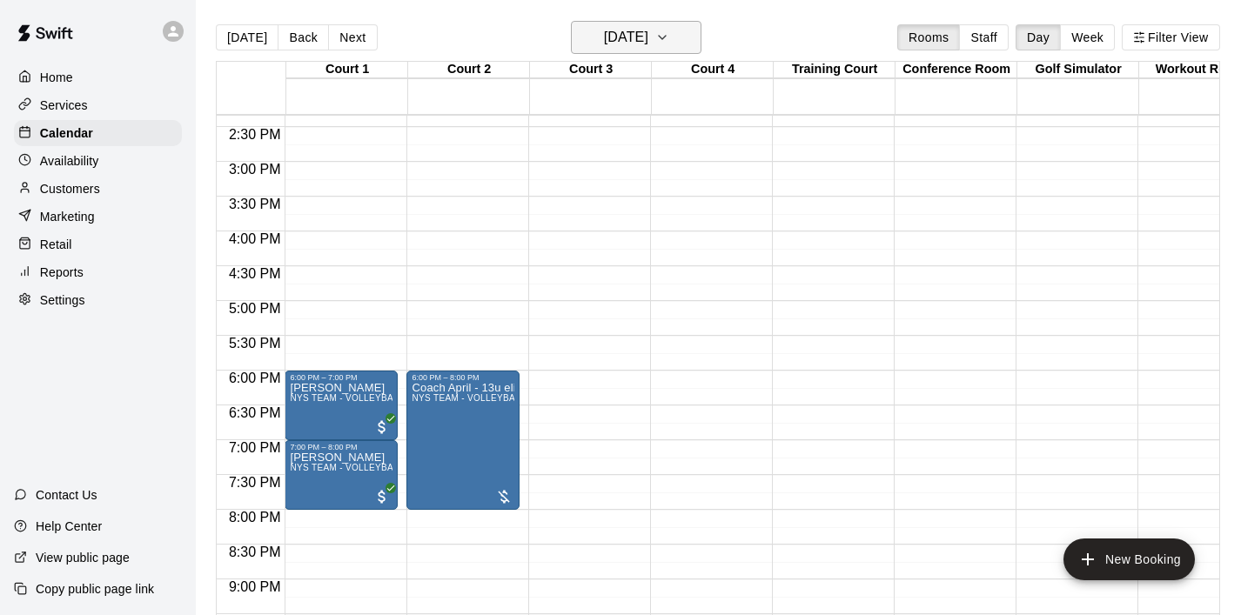
click at [669, 43] on icon "button" at bounding box center [662, 37] width 14 height 21
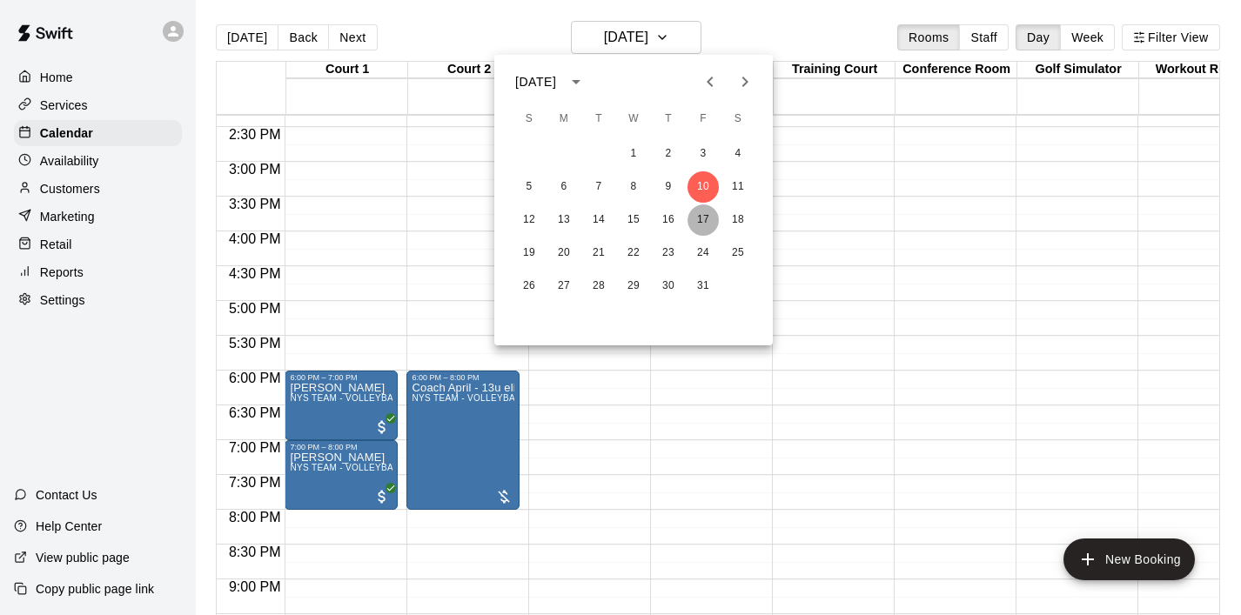
click at [696, 217] on button "17" at bounding box center [703, 220] width 31 height 31
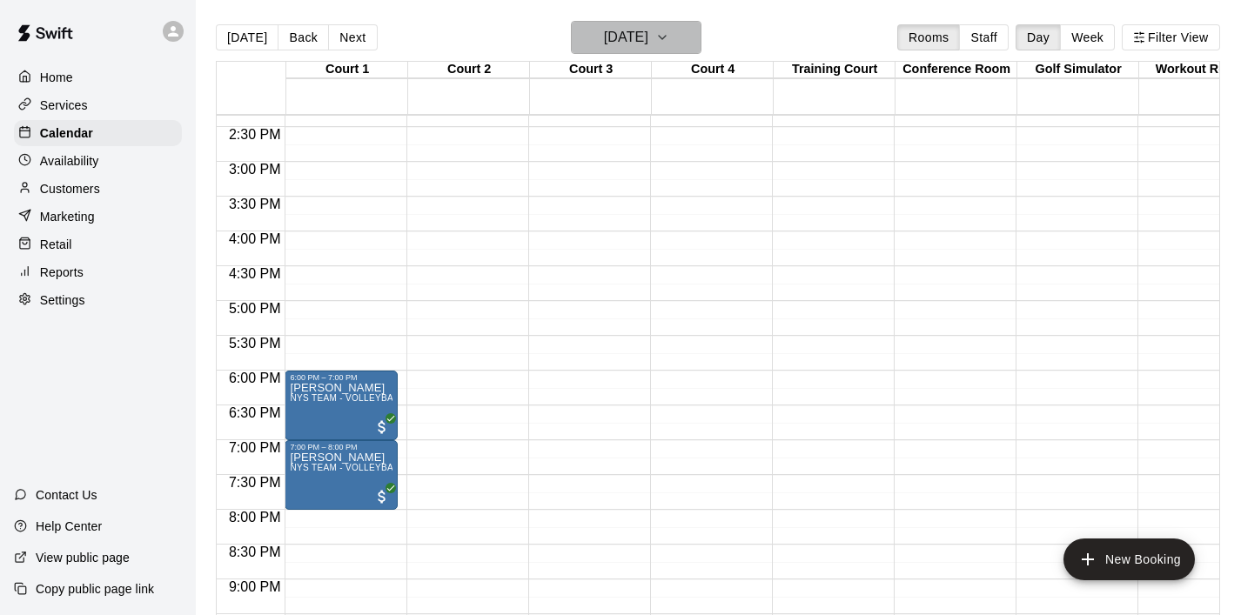
click at [672, 47] on button "[DATE]" at bounding box center [636, 37] width 131 height 33
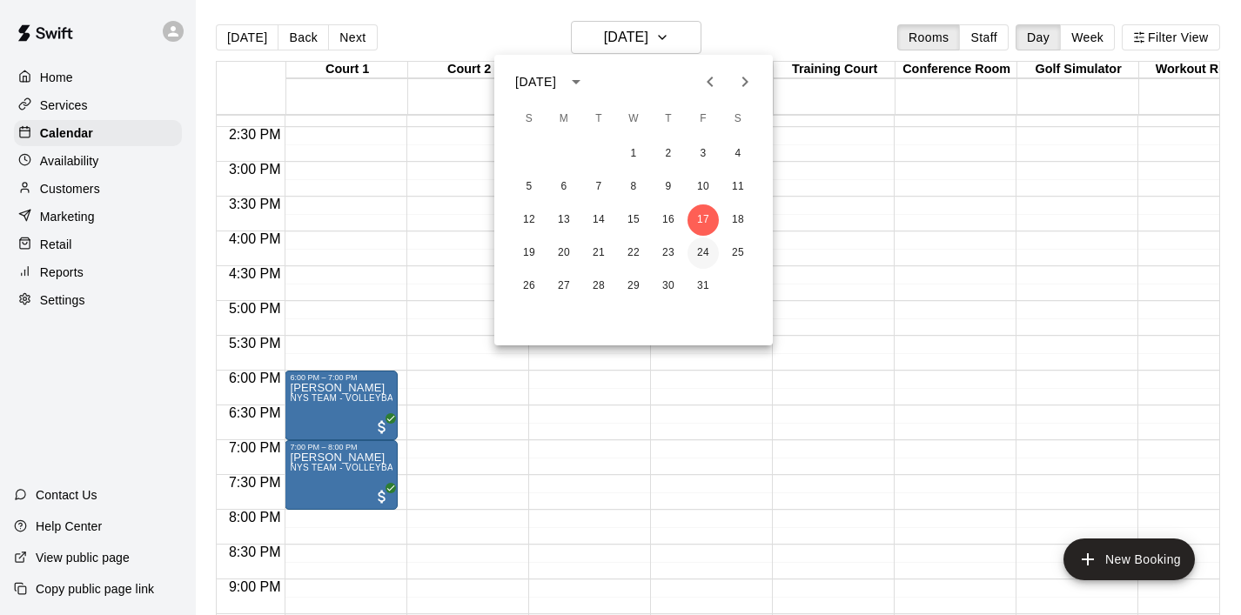
click at [708, 252] on button "24" at bounding box center [703, 253] width 31 height 31
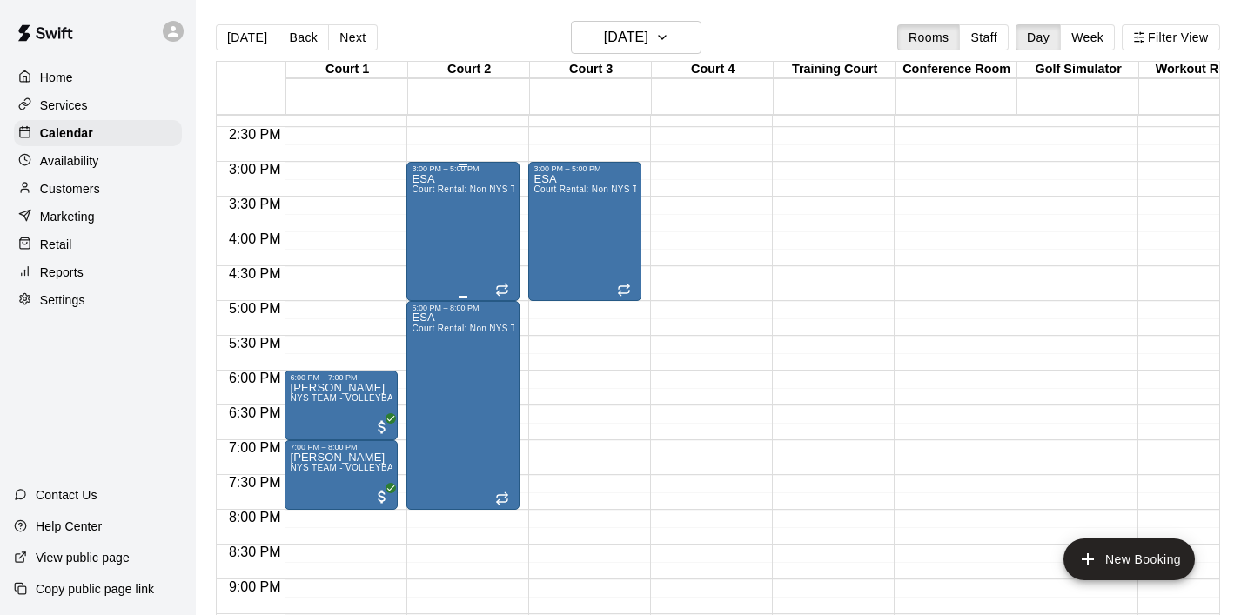
click at [501, 255] on div "ESA Court Rental: Non NYS Team" at bounding box center [463, 480] width 103 height 615
click at [433, 279] on icon "delete" at bounding box center [430, 275] width 12 height 16
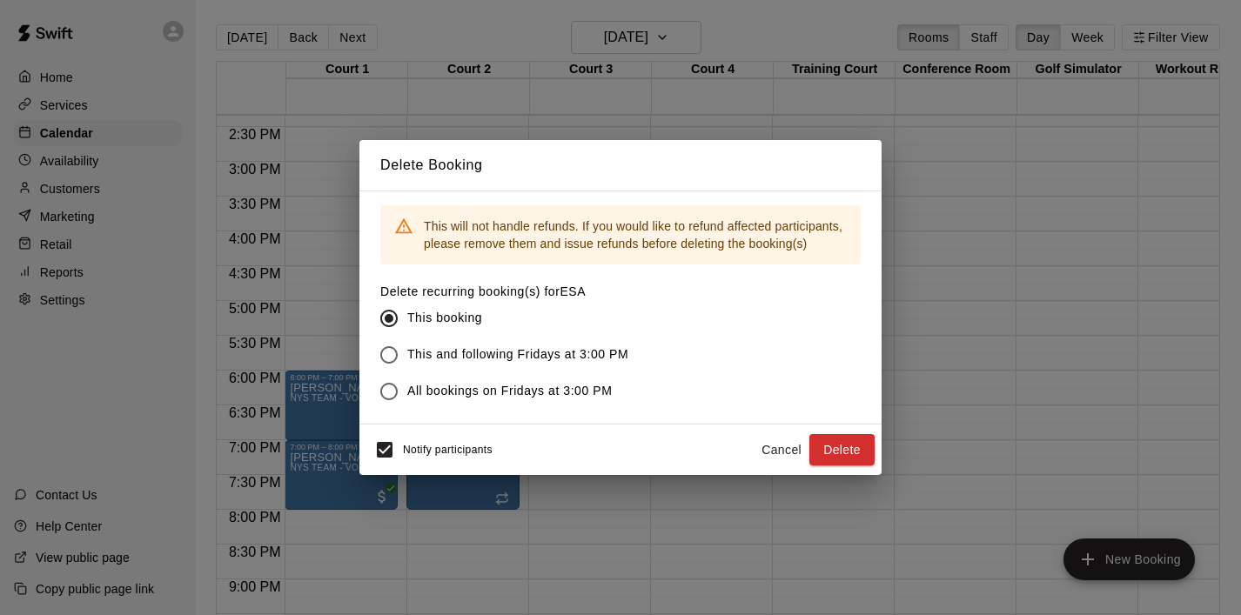
click at [598, 359] on span "This and following Fridays at 3:00 PM" at bounding box center [517, 355] width 221 height 18
click at [841, 453] on button "Delete" at bounding box center [841, 450] width 65 height 32
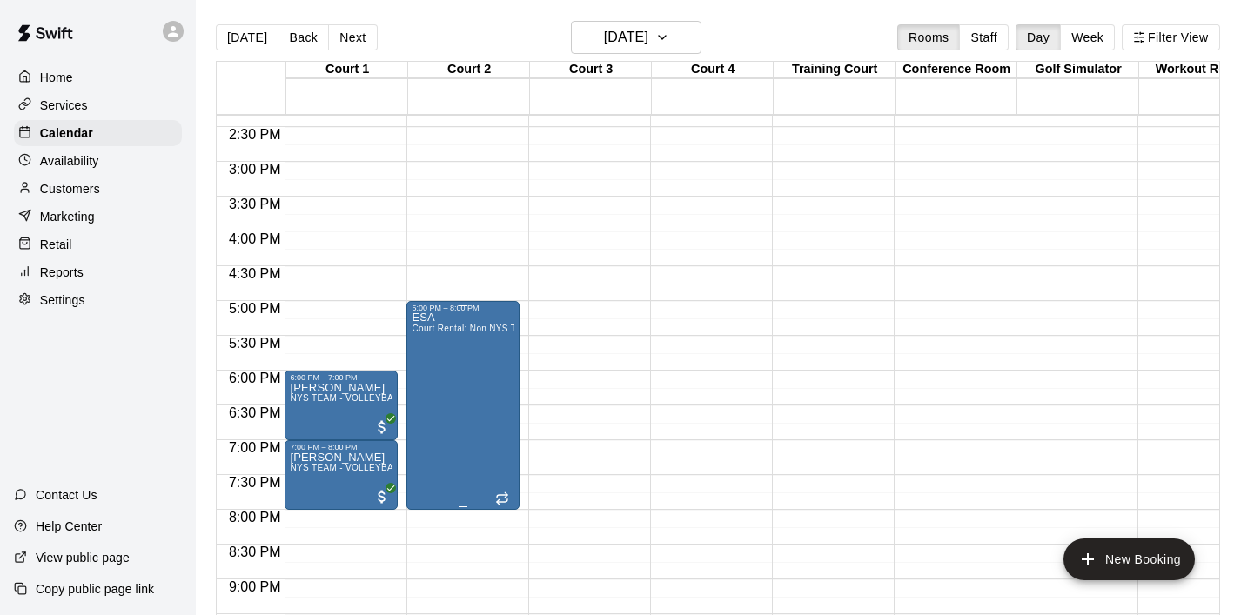
click at [494, 407] on div "ESA Court Rental: Non NYS Team" at bounding box center [463, 619] width 103 height 615
click at [433, 420] on icon "delete" at bounding box center [430, 414] width 12 height 16
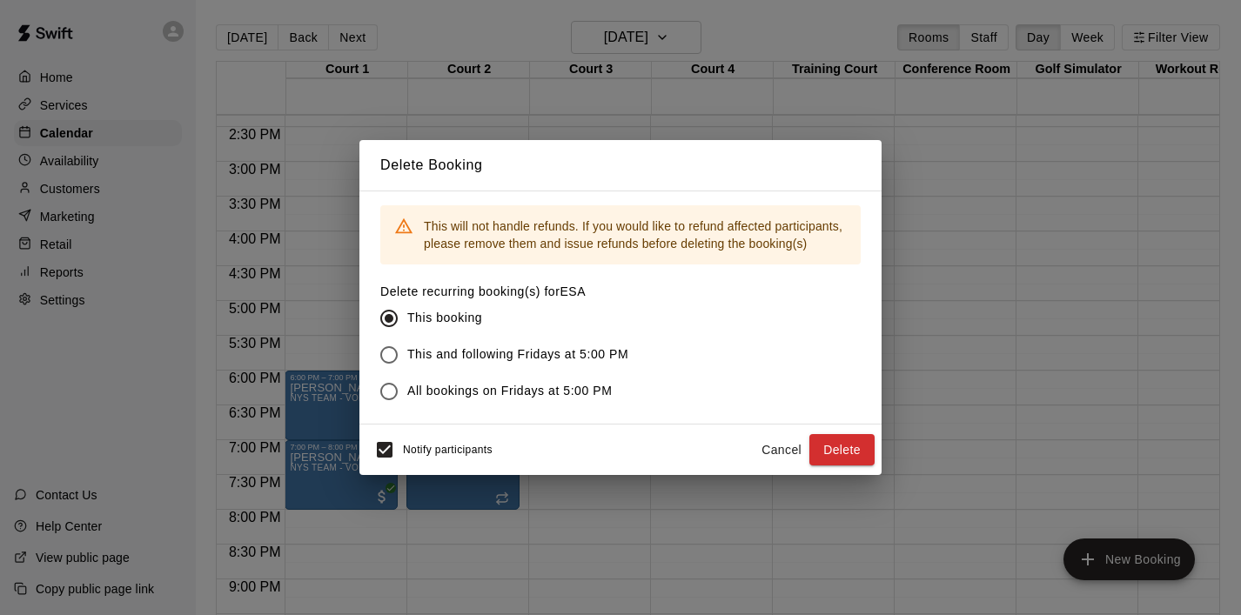
click at [527, 353] on span "This and following Fridays at 5:00 PM" at bounding box center [517, 355] width 221 height 18
click at [847, 447] on button "Delete" at bounding box center [841, 450] width 65 height 32
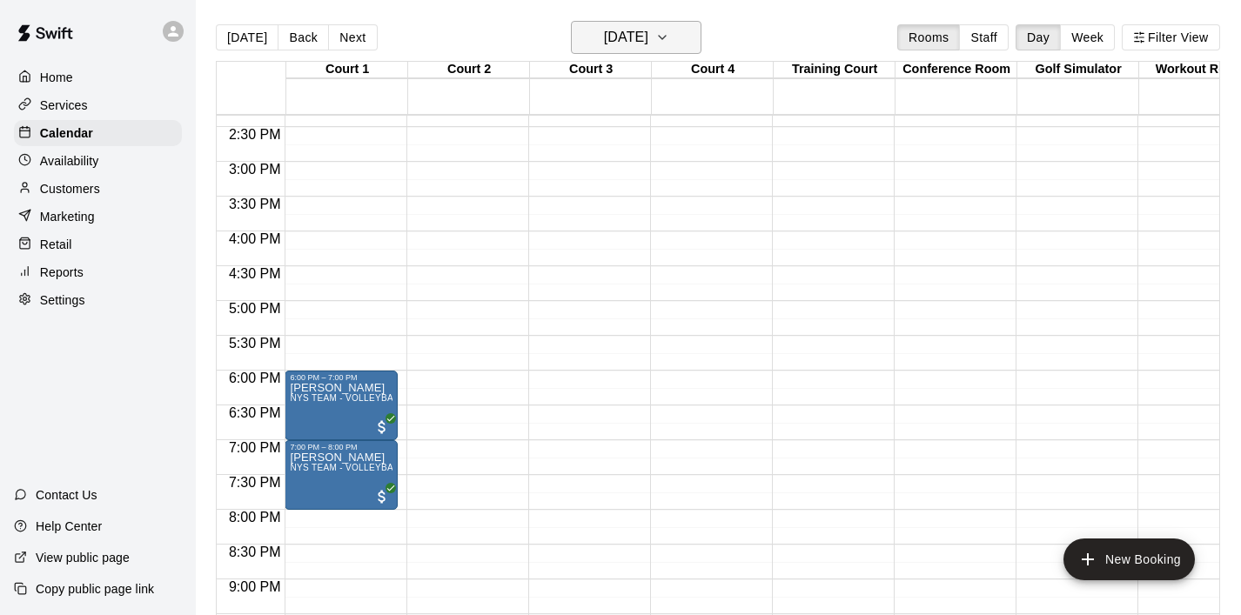
click at [669, 32] on icon "button" at bounding box center [662, 37] width 14 height 21
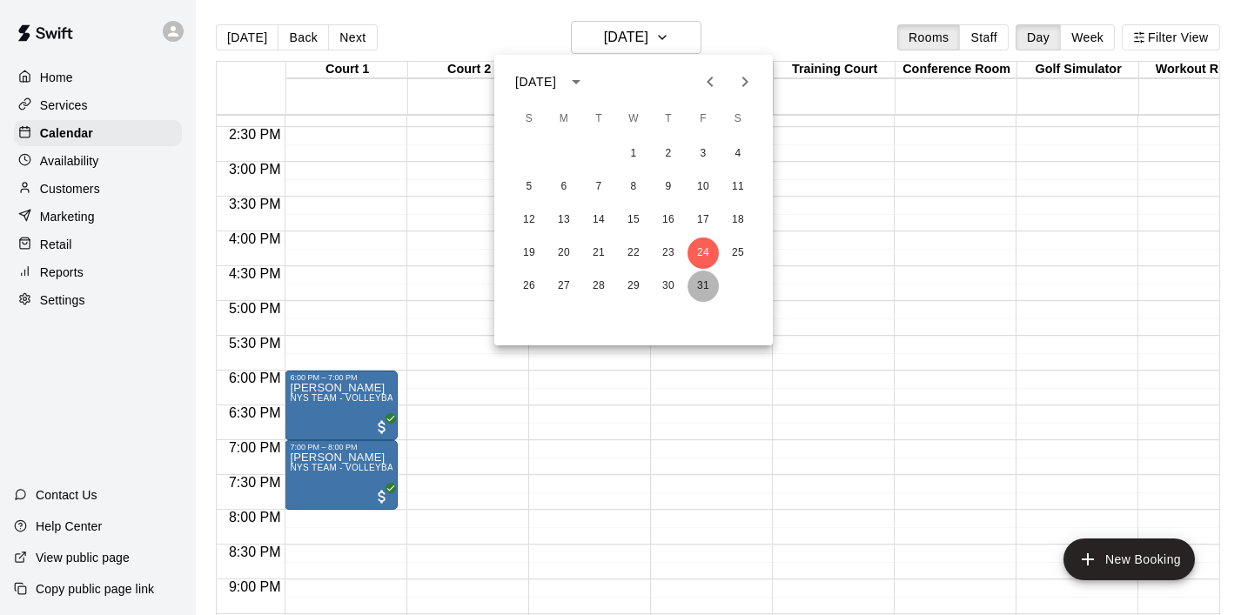
click at [701, 288] on button "31" at bounding box center [703, 286] width 31 height 31
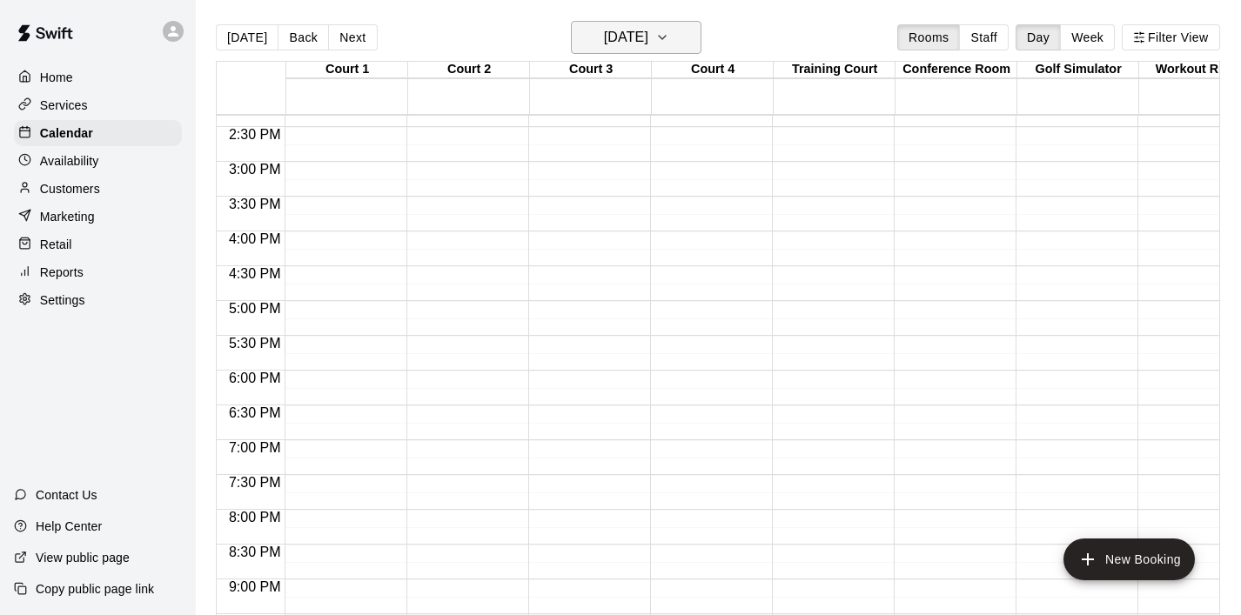
click at [669, 39] on icon "button" at bounding box center [662, 37] width 14 height 21
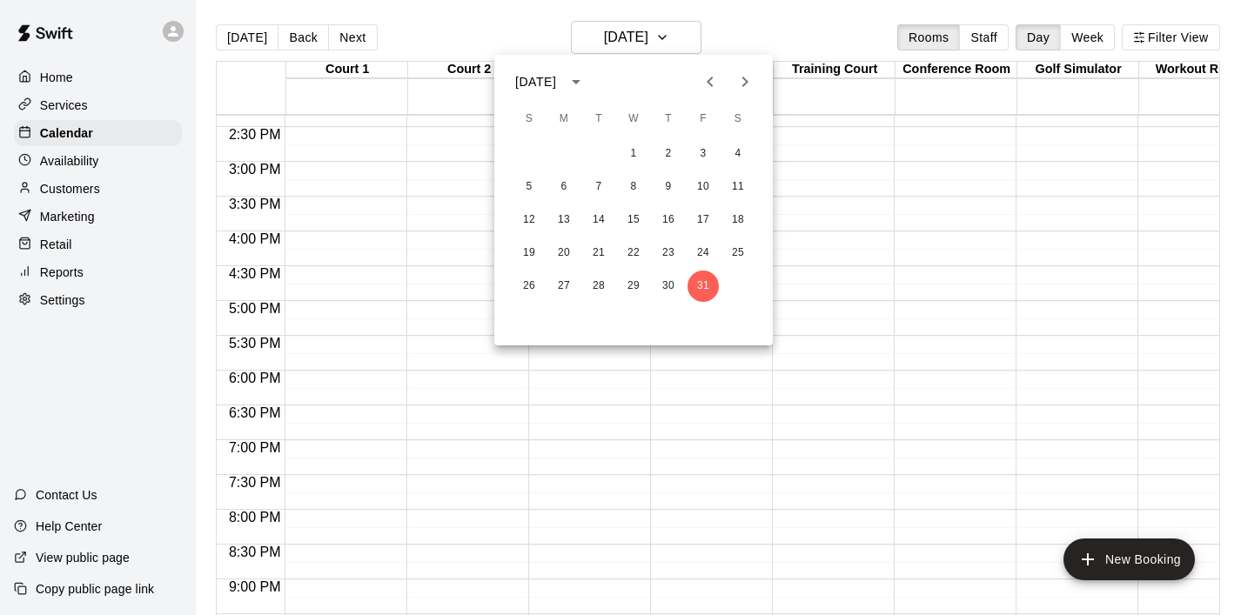
click at [714, 73] on icon "Previous month" at bounding box center [710, 81] width 21 height 21
click at [707, 178] on button "12" at bounding box center [703, 186] width 31 height 31
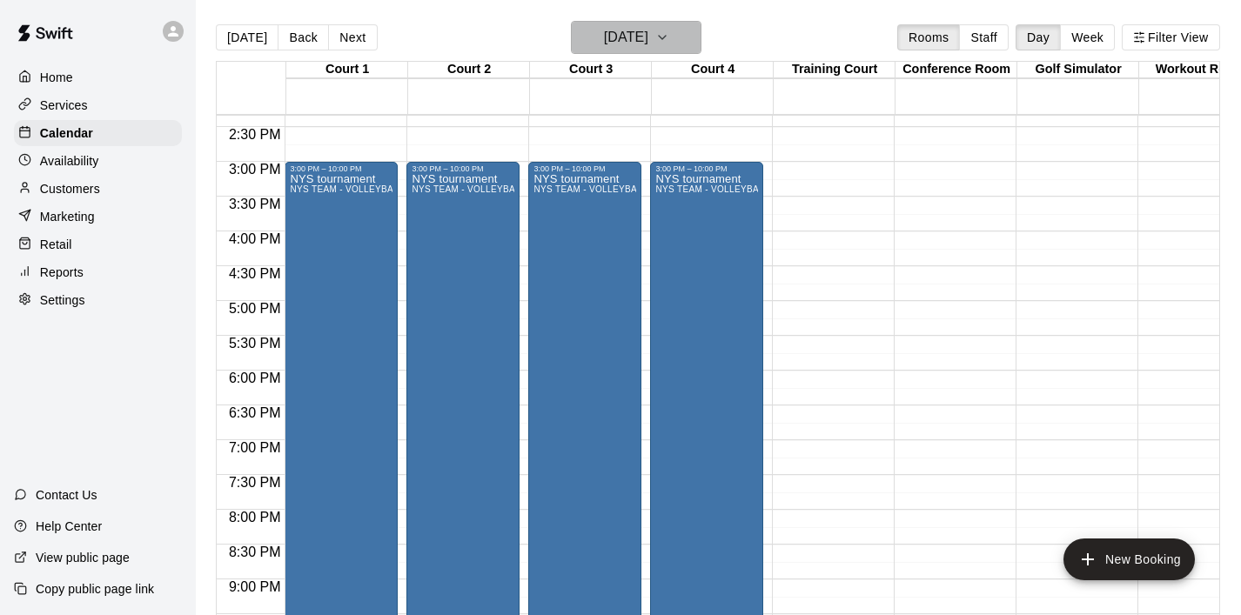
click at [669, 44] on icon "button" at bounding box center [662, 37] width 14 height 21
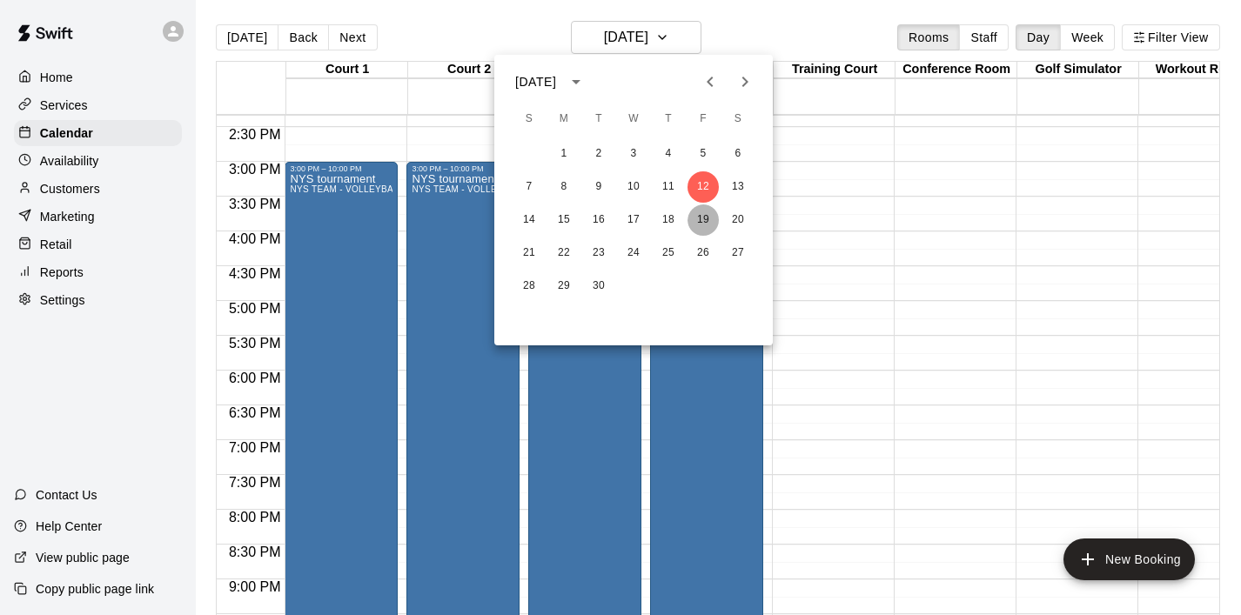
click at [703, 223] on button "19" at bounding box center [703, 220] width 31 height 31
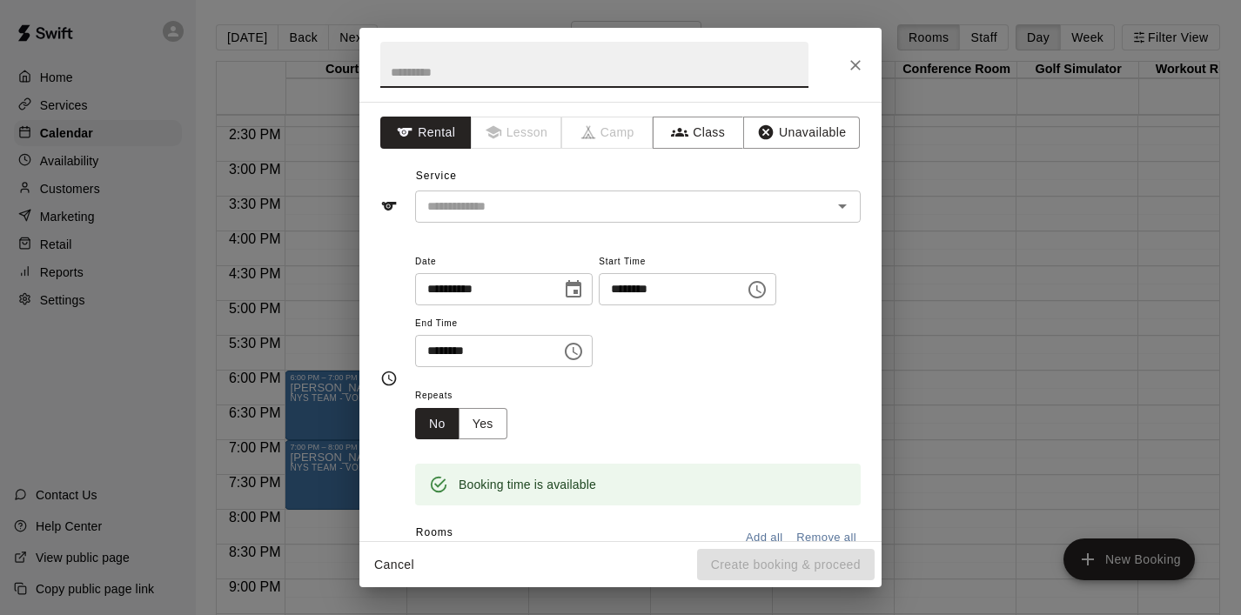
click at [572, 355] on icon "Choose time, selected time is 4:30 PM" at bounding box center [573, 351] width 17 height 17
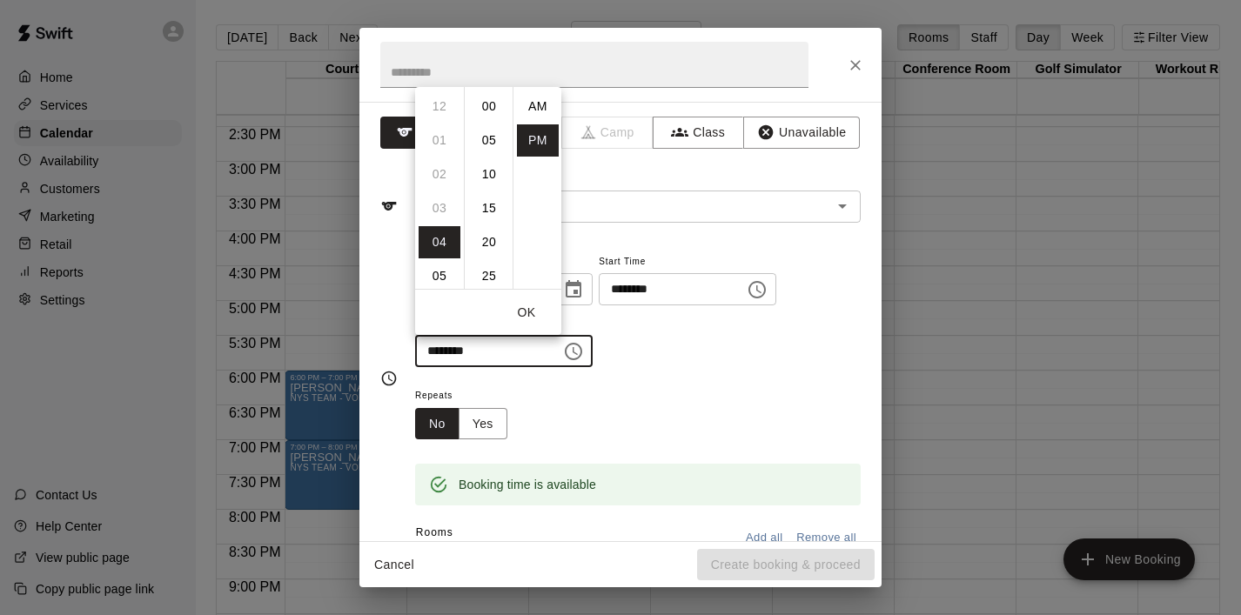
scroll to position [31, 0]
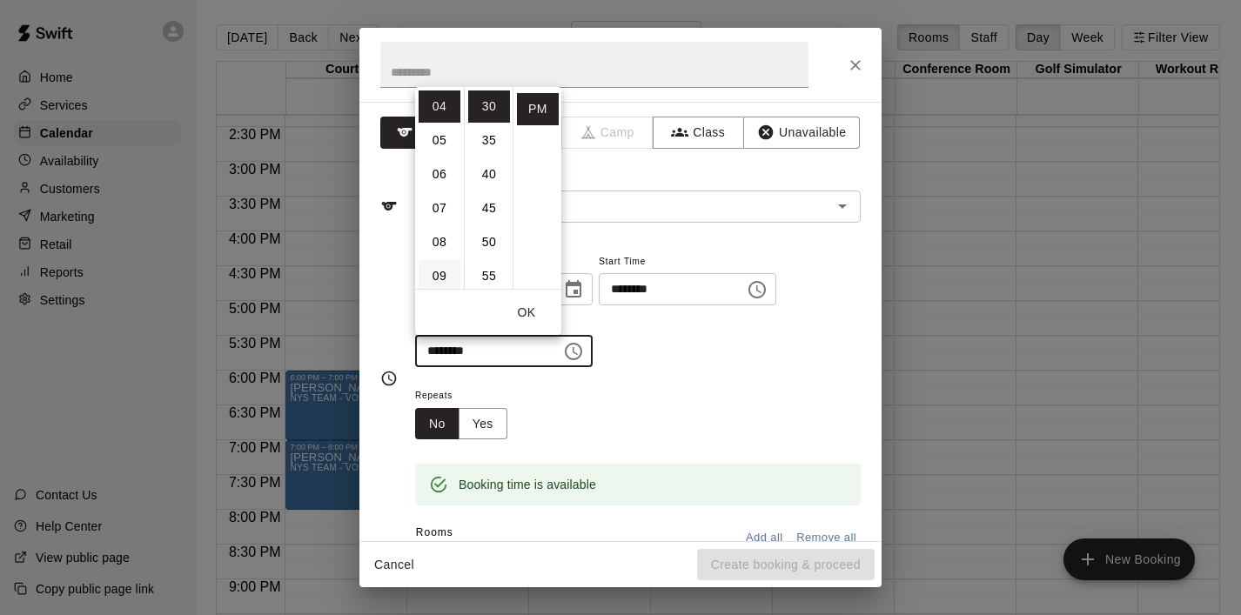
click at [450, 273] on li "09" at bounding box center [440, 276] width 42 height 32
click at [489, 112] on li "00" at bounding box center [489, 107] width 42 height 32
type input "********"
click at [533, 307] on button "OK" at bounding box center [527, 313] width 56 height 32
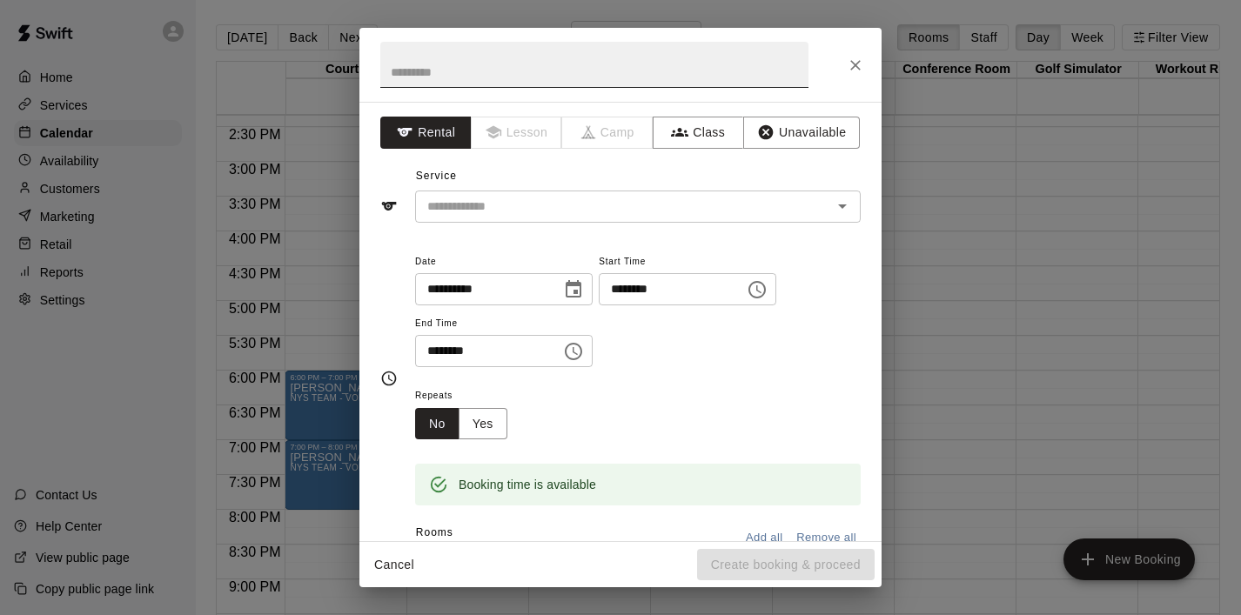
click at [494, 76] on input "text" at bounding box center [594, 65] width 428 height 46
click at [496, 194] on div "​" at bounding box center [638, 207] width 446 height 32
type input "***"
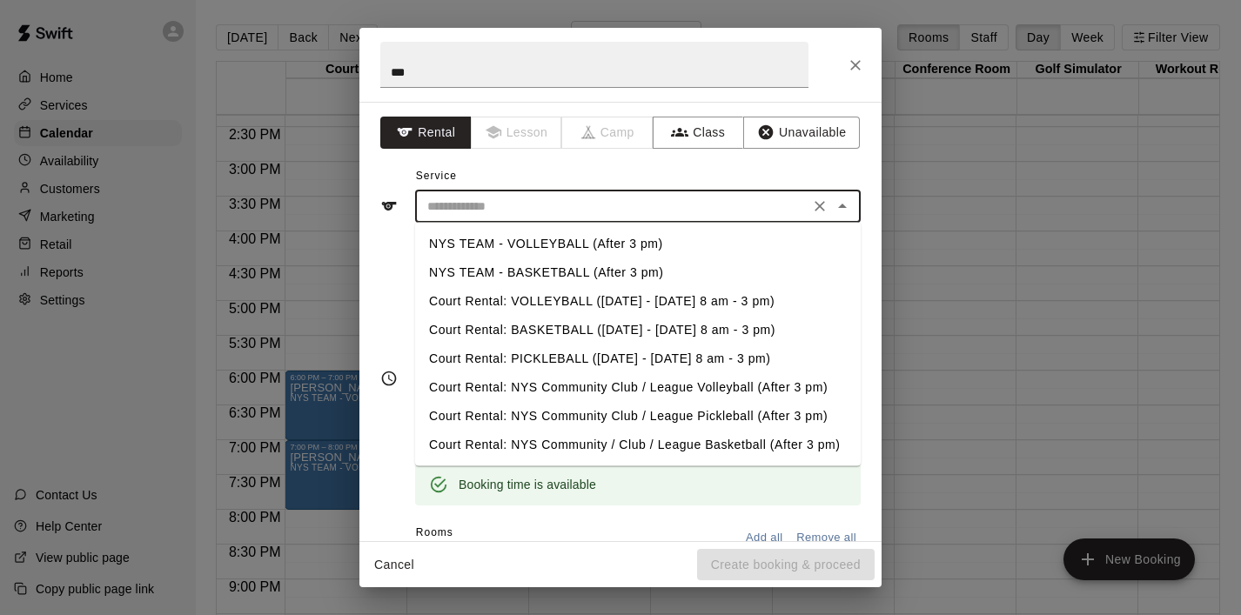
click at [521, 242] on li "NYS TEAM - VOLLEYBALL (After 3 pm)" at bounding box center [638, 244] width 446 height 29
type input "**********"
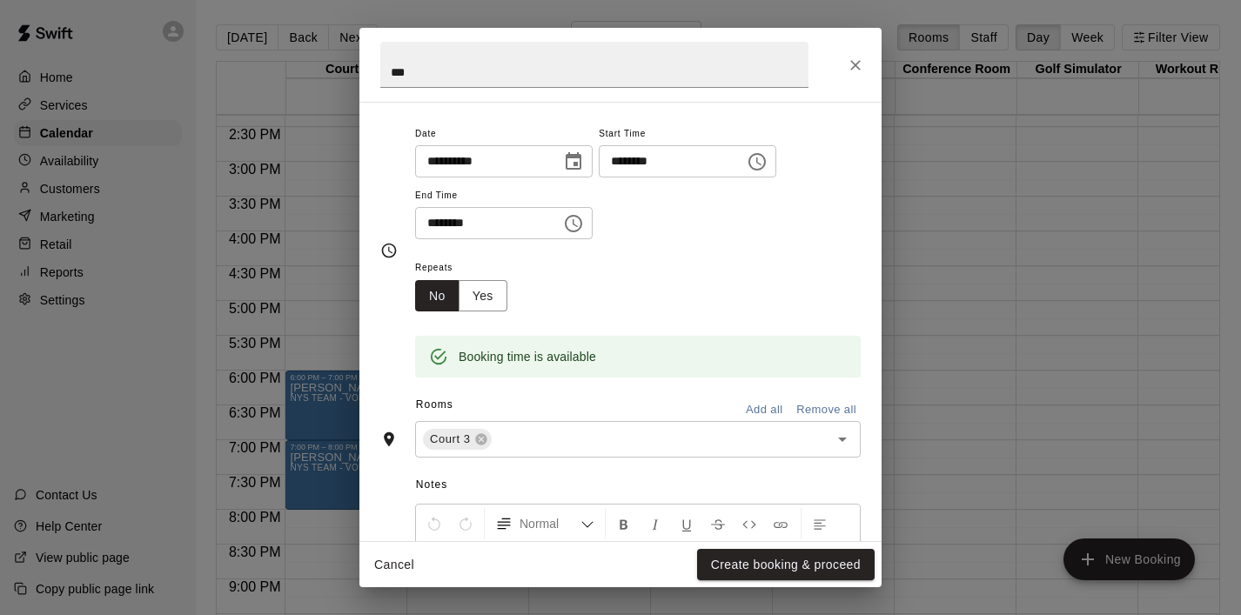
scroll to position [127, 0]
click at [843, 440] on icon "Open" at bounding box center [842, 441] width 9 height 4
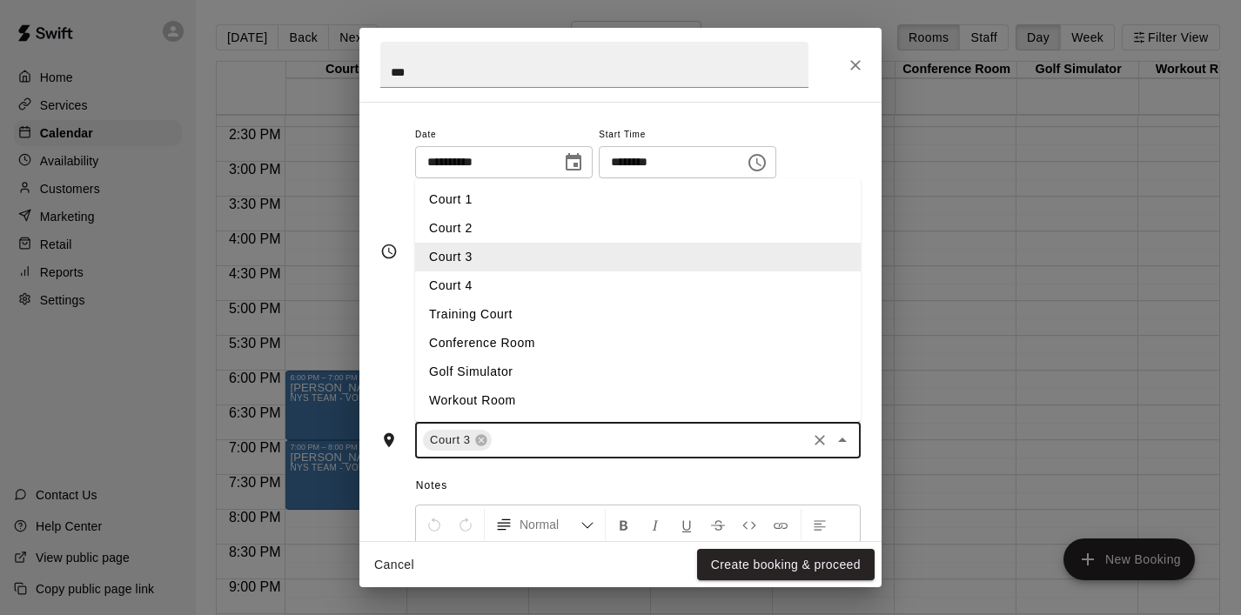
click at [542, 283] on li "Court 4" at bounding box center [638, 286] width 446 height 29
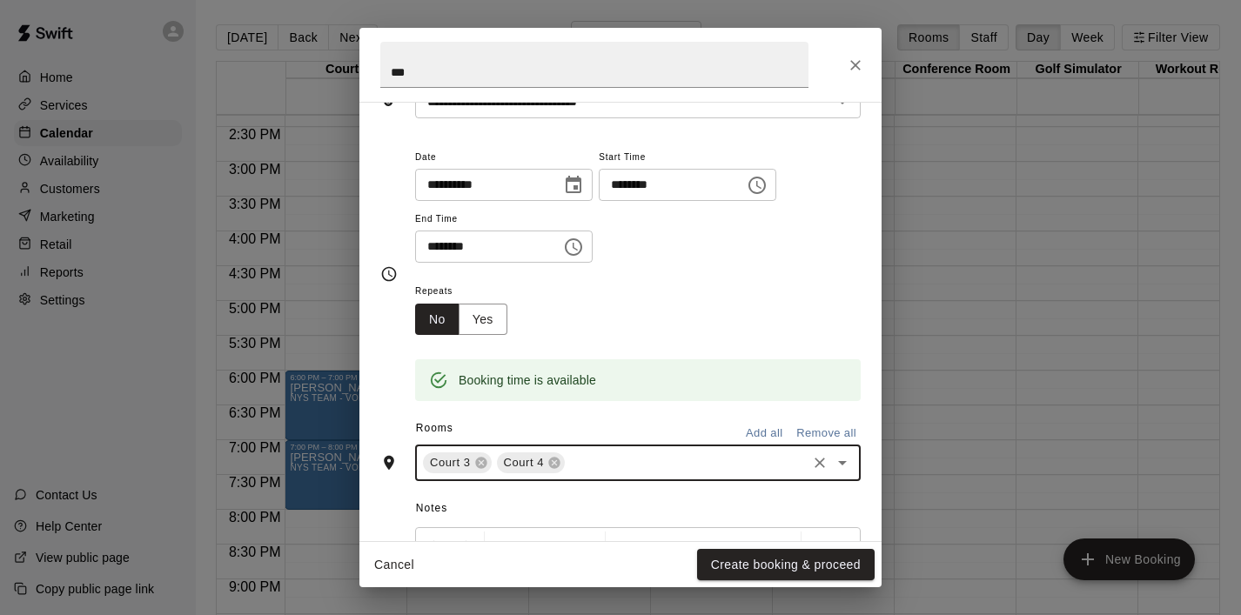
scroll to position [103, 0]
click at [502, 318] on button "Yes" at bounding box center [483, 322] width 49 height 32
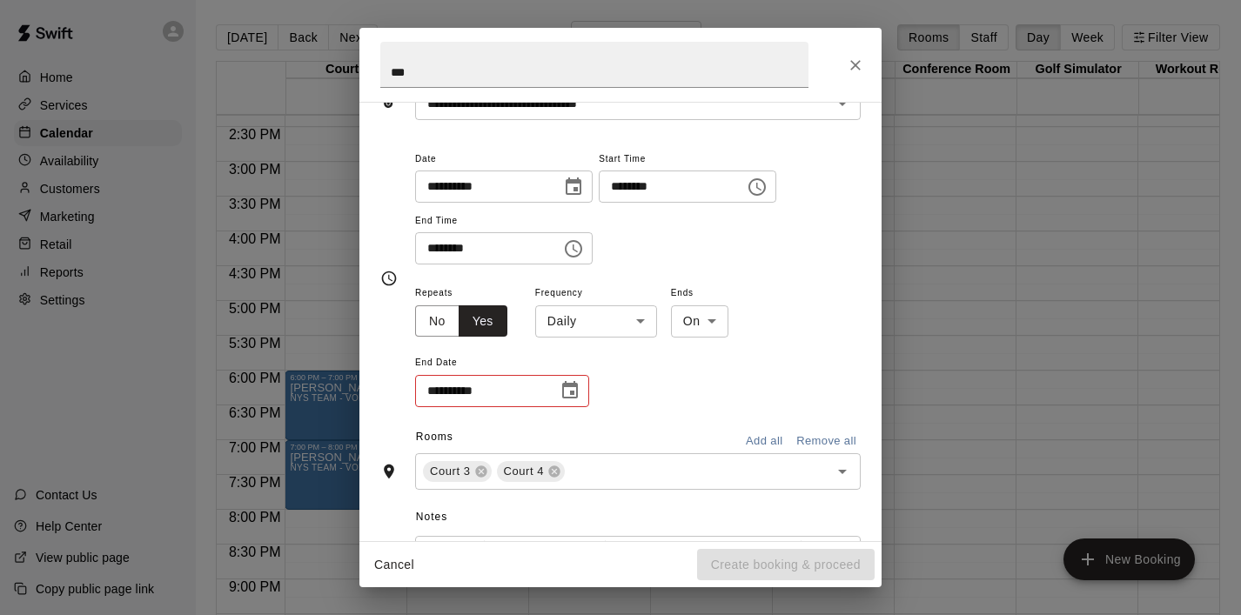
click at [617, 317] on body "Home Services Calendar Availability Customers Marketing Retail Reports Settings…" at bounding box center [620, 321] width 1241 height 643
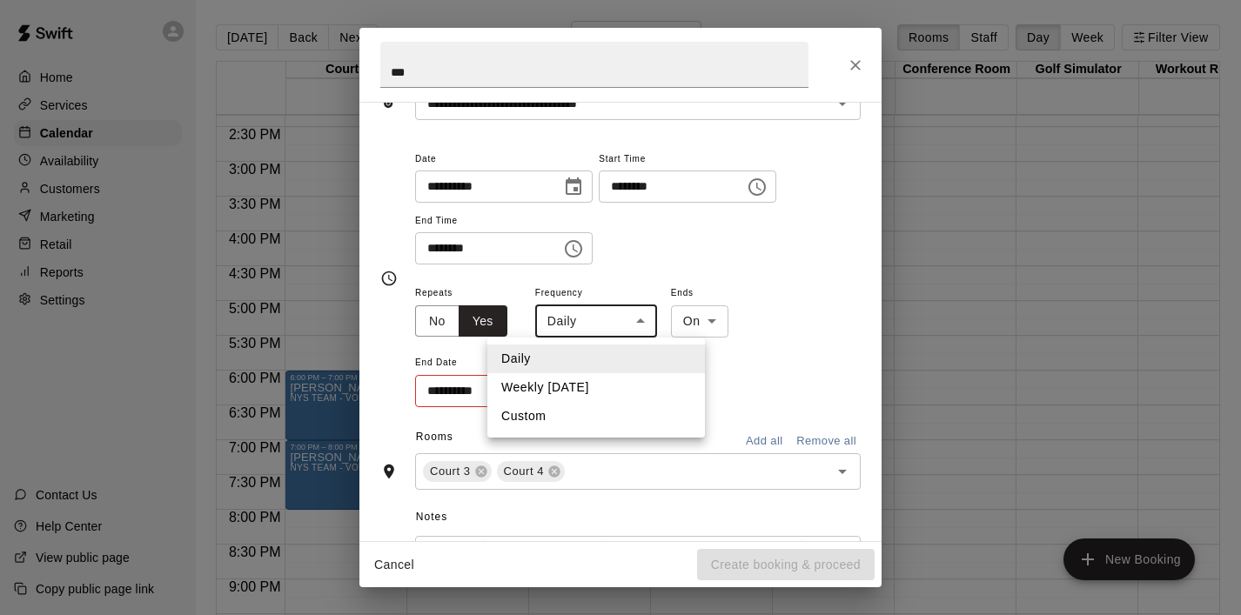
click at [601, 381] on li "Weekly [DATE]" at bounding box center [596, 387] width 218 height 29
type input "******"
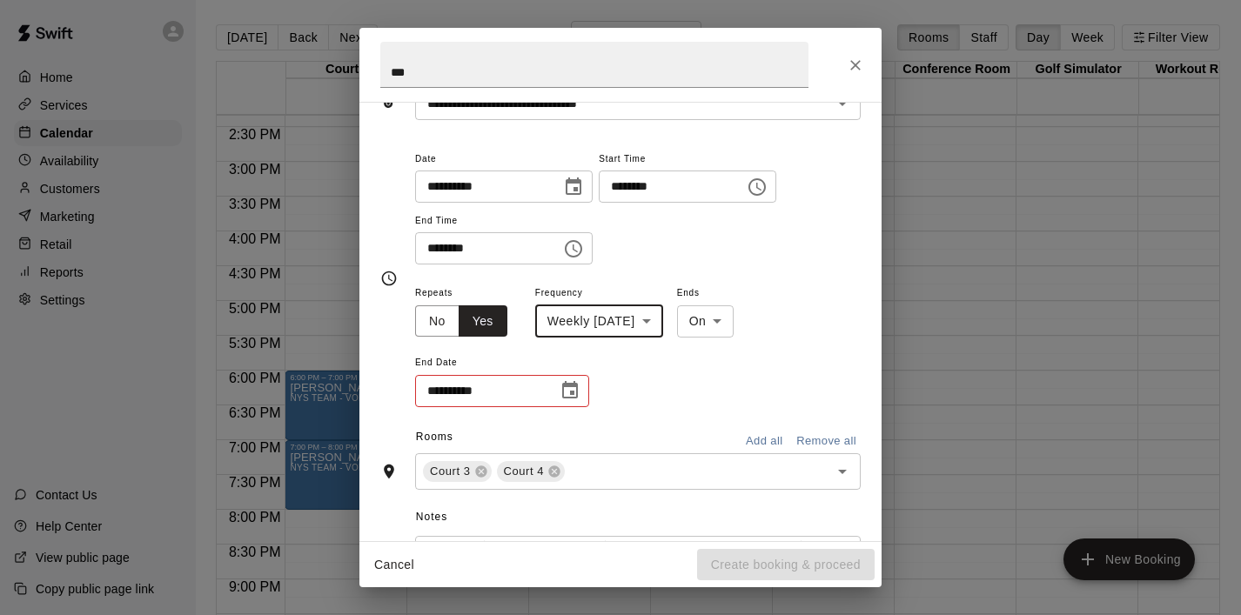
click at [574, 393] on icon "Choose date" at bounding box center [570, 390] width 21 height 21
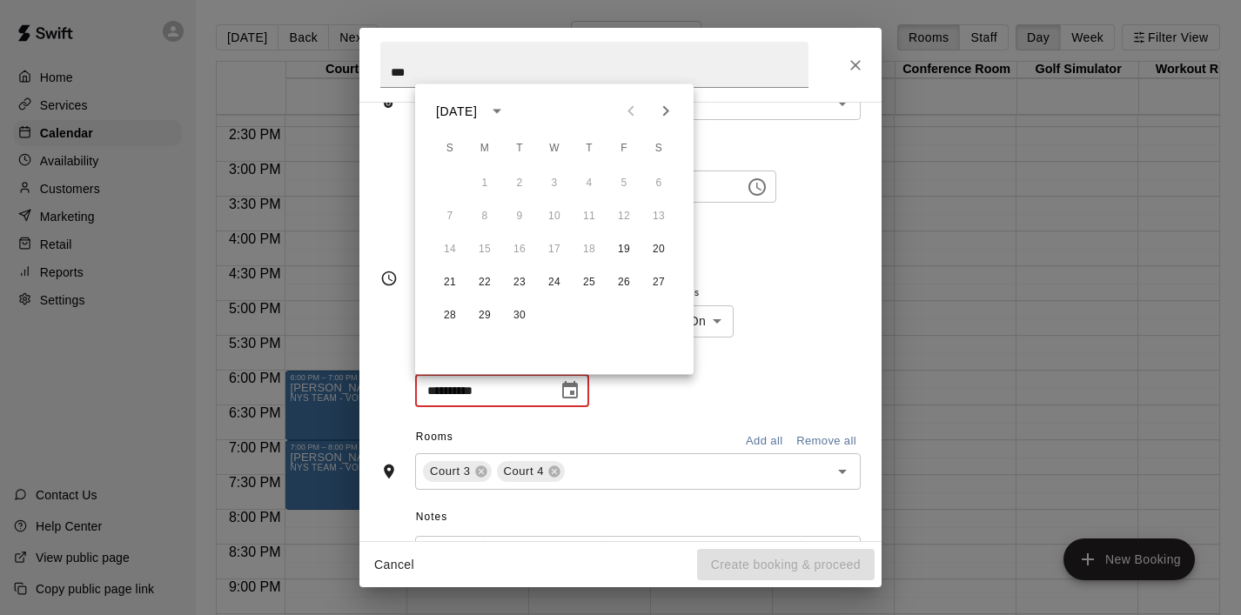
click at [674, 118] on icon "Next month" at bounding box center [665, 111] width 21 height 21
click at [630, 285] on button "24" at bounding box center [623, 282] width 31 height 31
type input "**********"
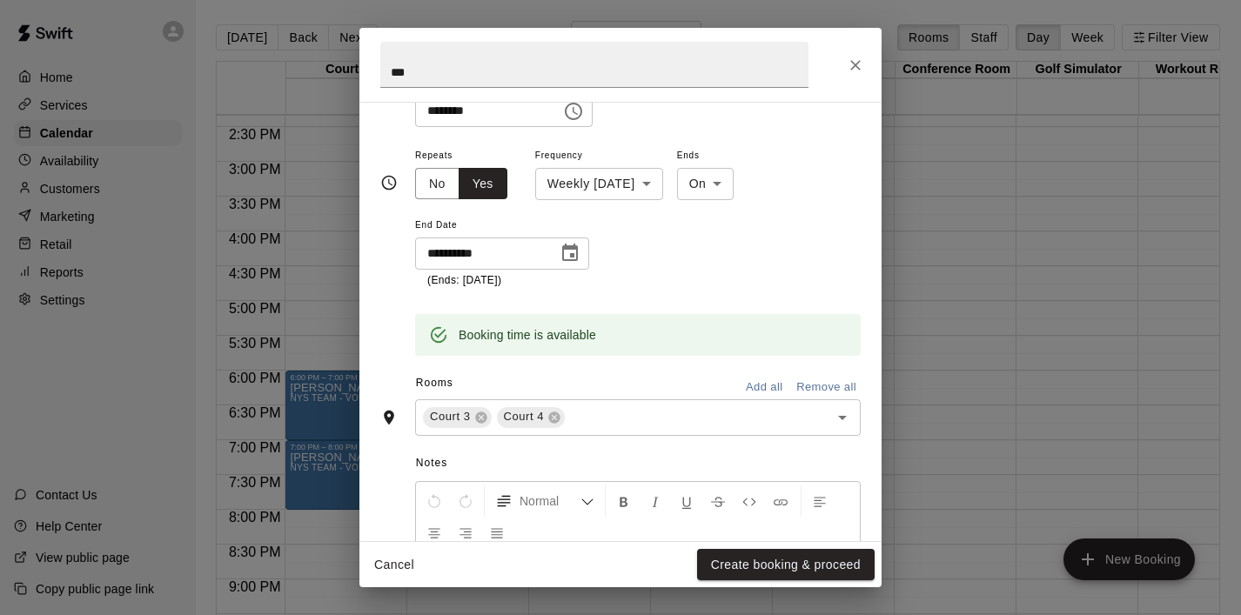
scroll to position [239, 0]
click at [774, 566] on button "Create booking & proceed" at bounding box center [786, 565] width 178 height 32
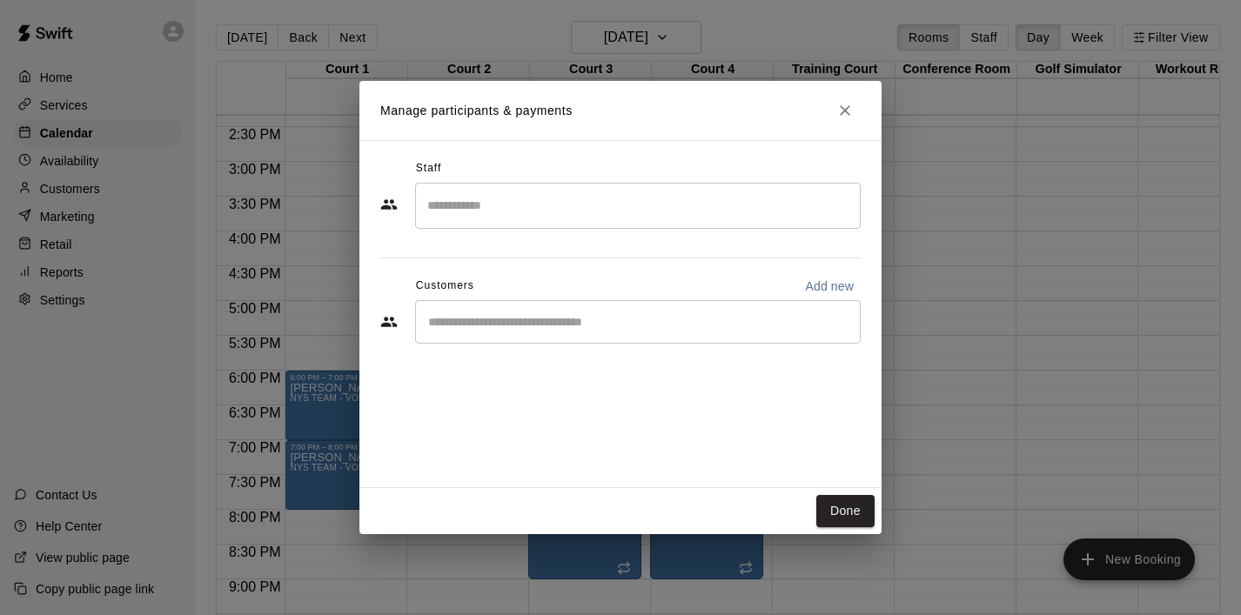
click at [577, 334] on div "​" at bounding box center [638, 322] width 446 height 44
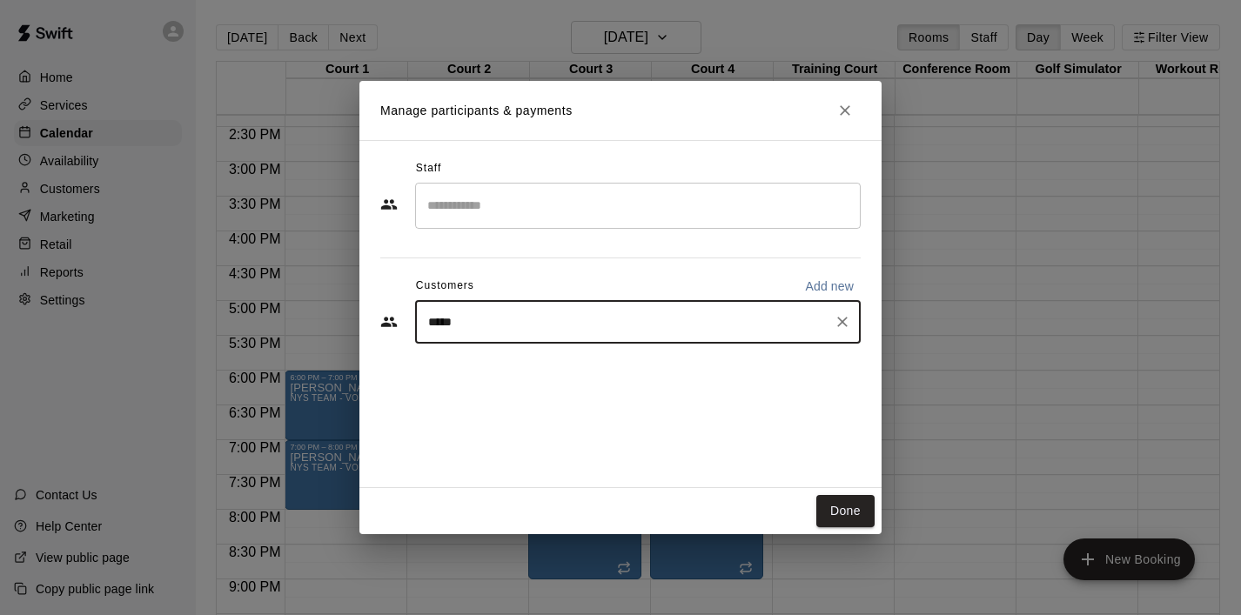
type input "******"
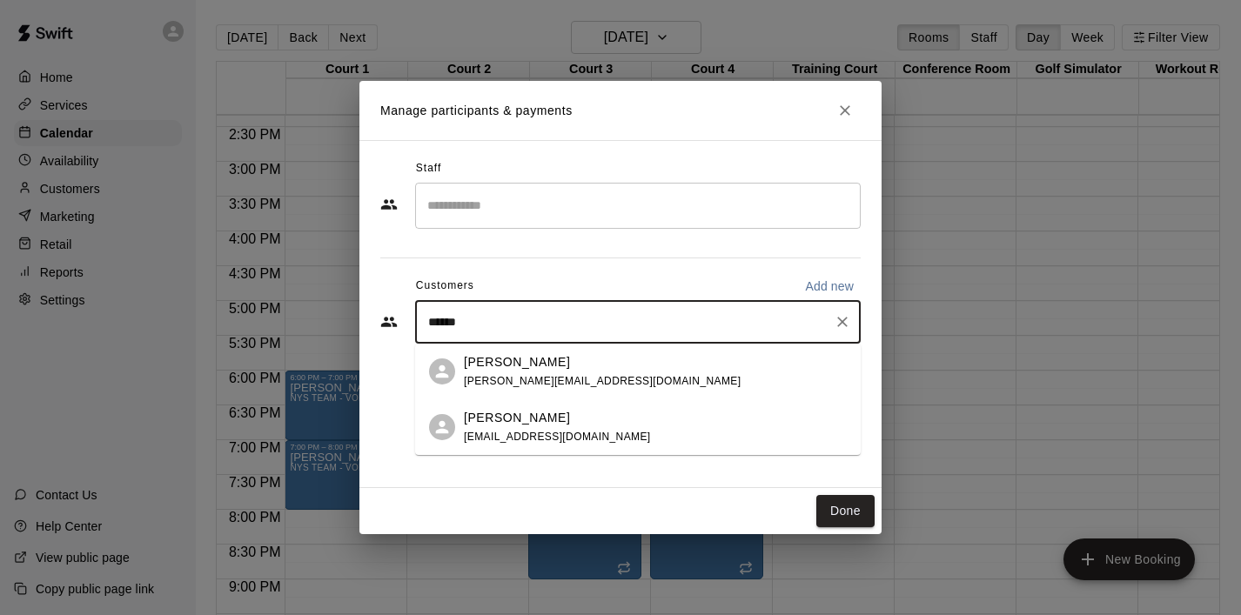
click at [502, 362] on p "[PERSON_NAME]" at bounding box center [517, 362] width 106 height 18
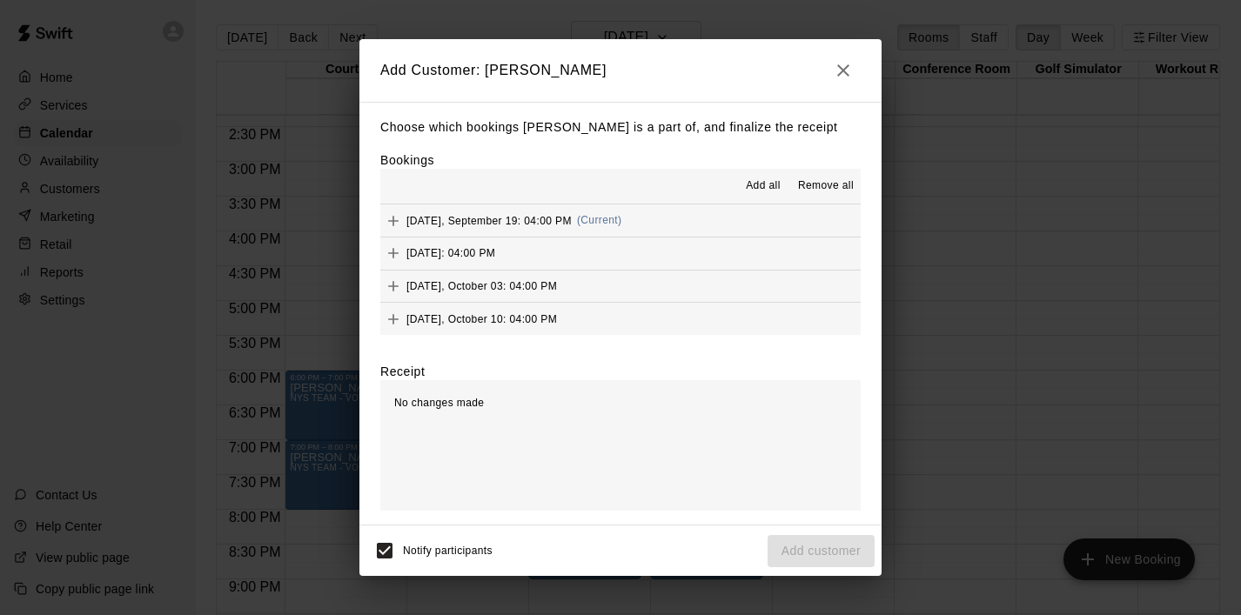
click at [776, 191] on span "Add all" at bounding box center [763, 186] width 35 height 17
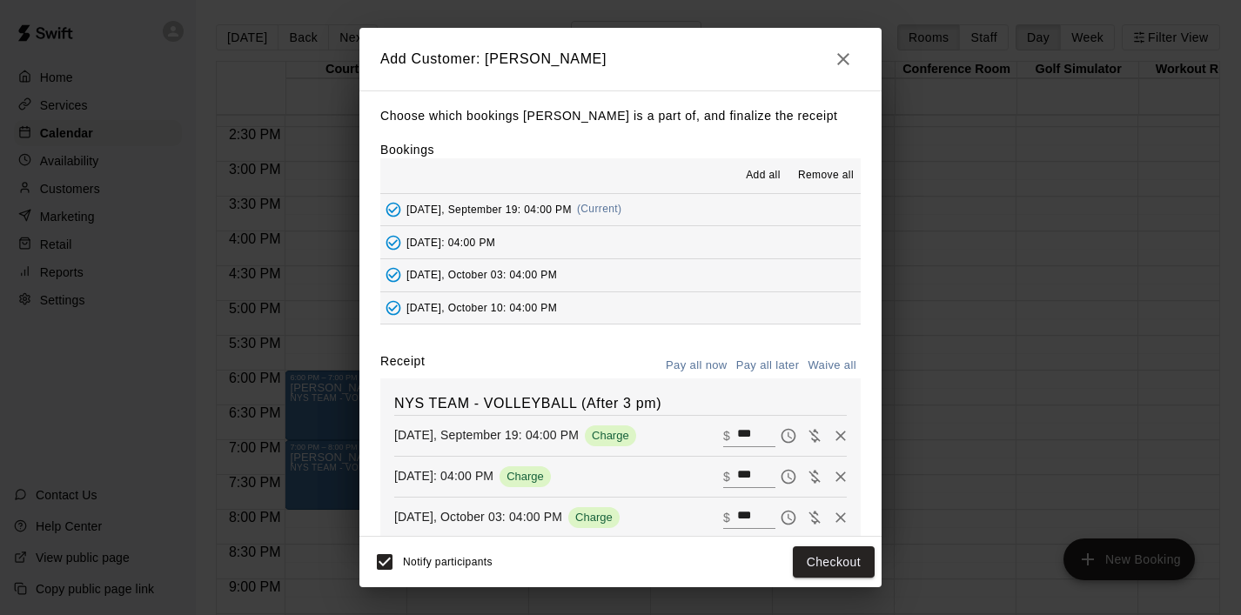
click at [774, 365] on button "Pay all later" at bounding box center [768, 366] width 72 height 27
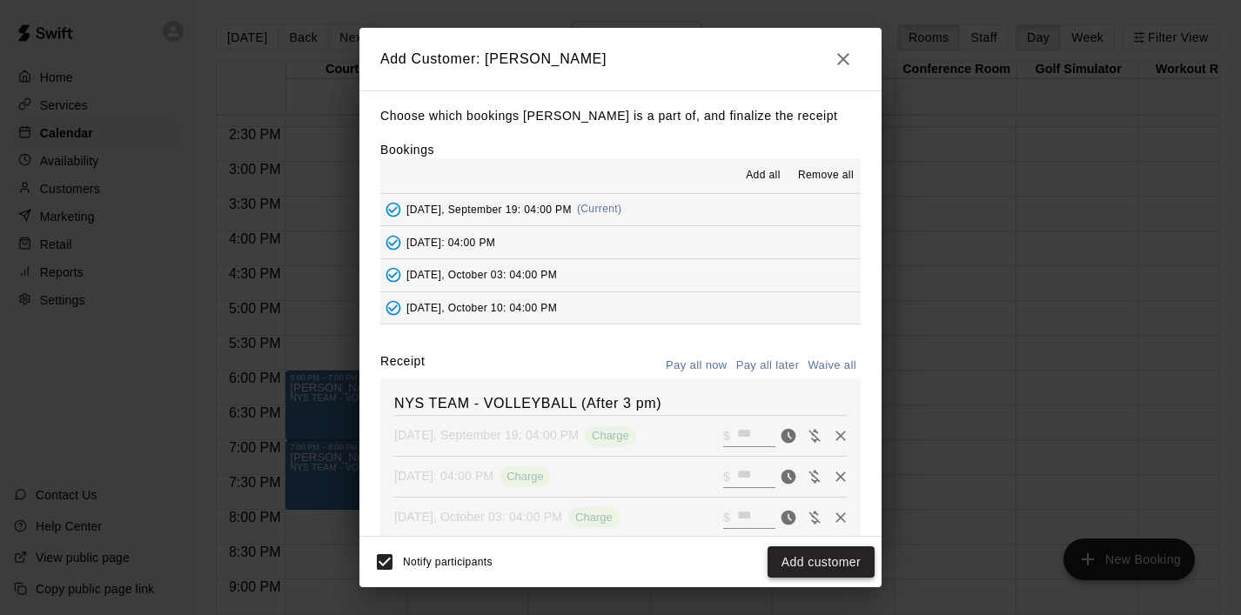
click at [836, 569] on button "Add customer" at bounding box center [821, 563] width 107 height 32
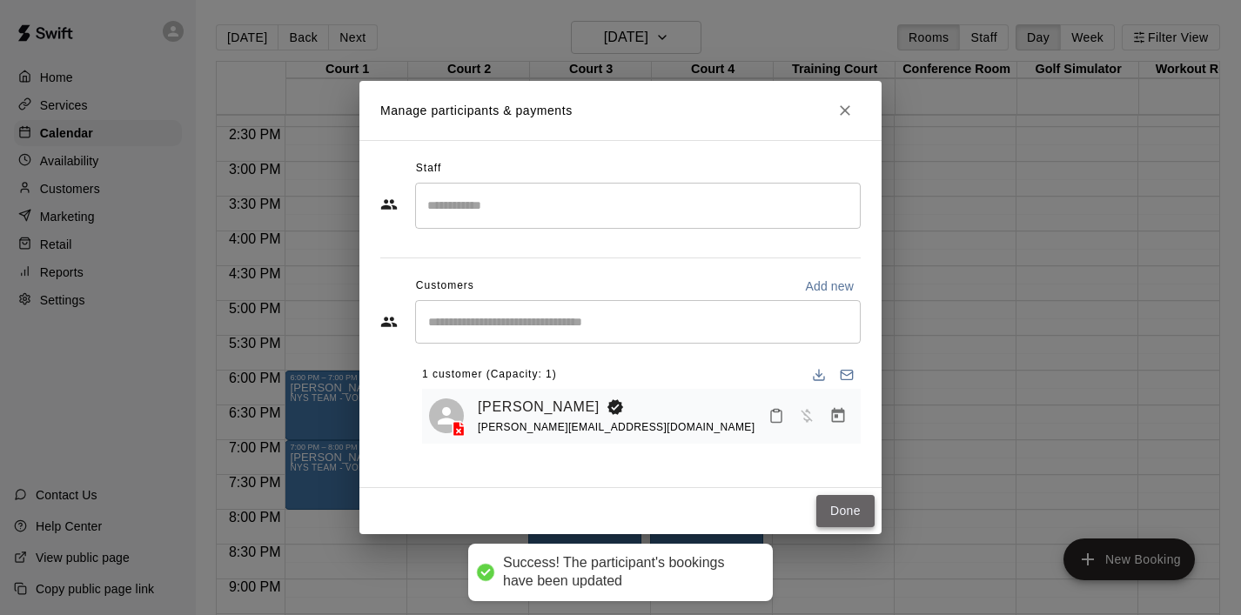
click at [858, 503] on button "Done" at bounding box center [845, 511] width 58 height 32
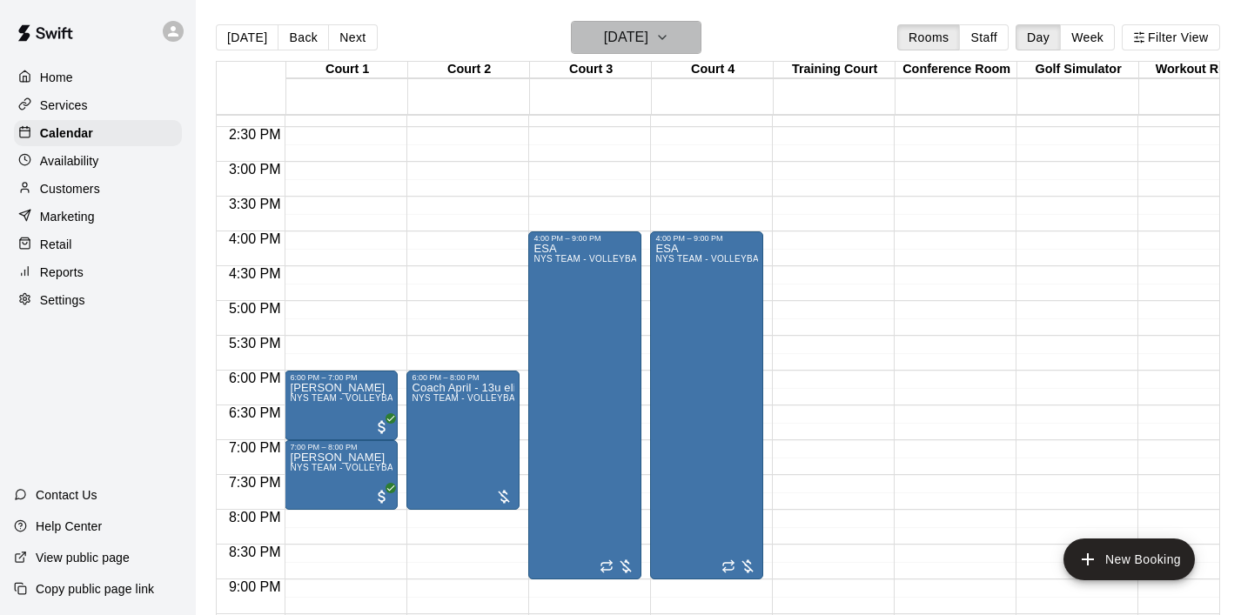
click at [669, 44] on icon "button" at bounding box center [662, 37] width 14 height 21
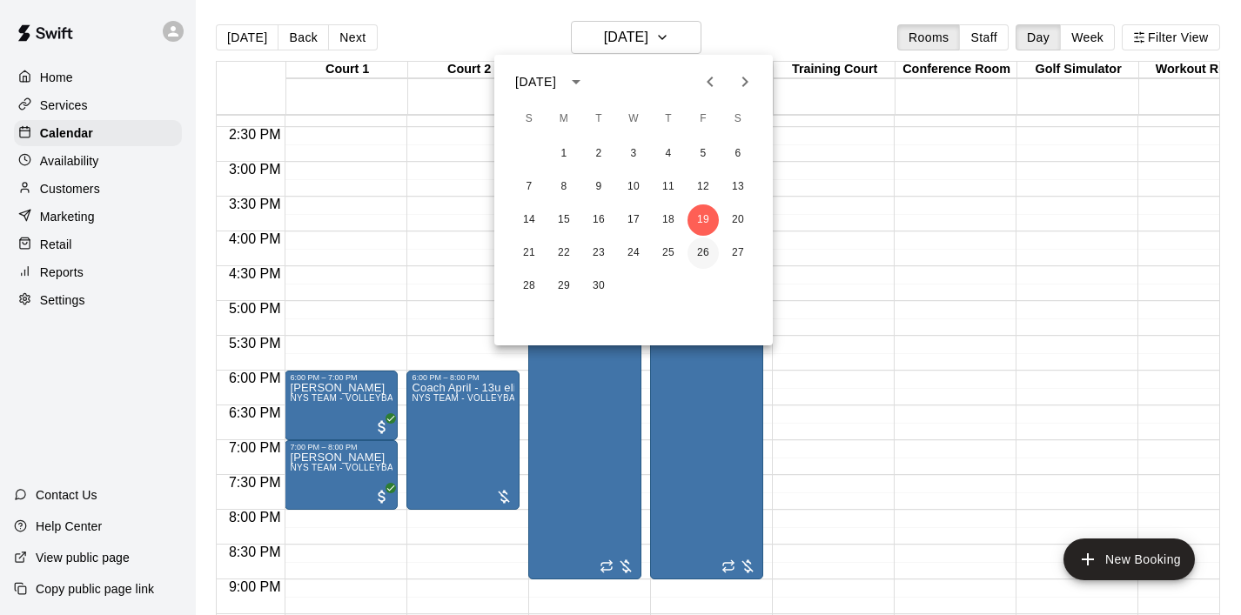
click at [706, 260] on button "26" at bounding box center [703, 253] width 31 height 31
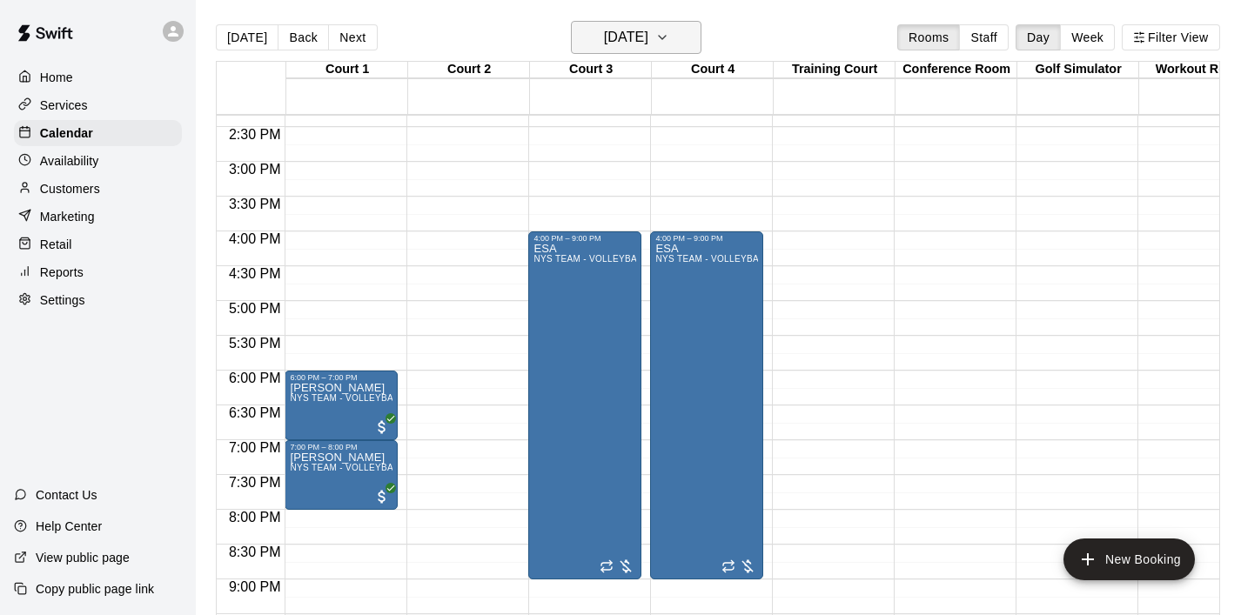
click at [669, 33] on icon "button" at bounding box center [662, 37] width 14 height 21
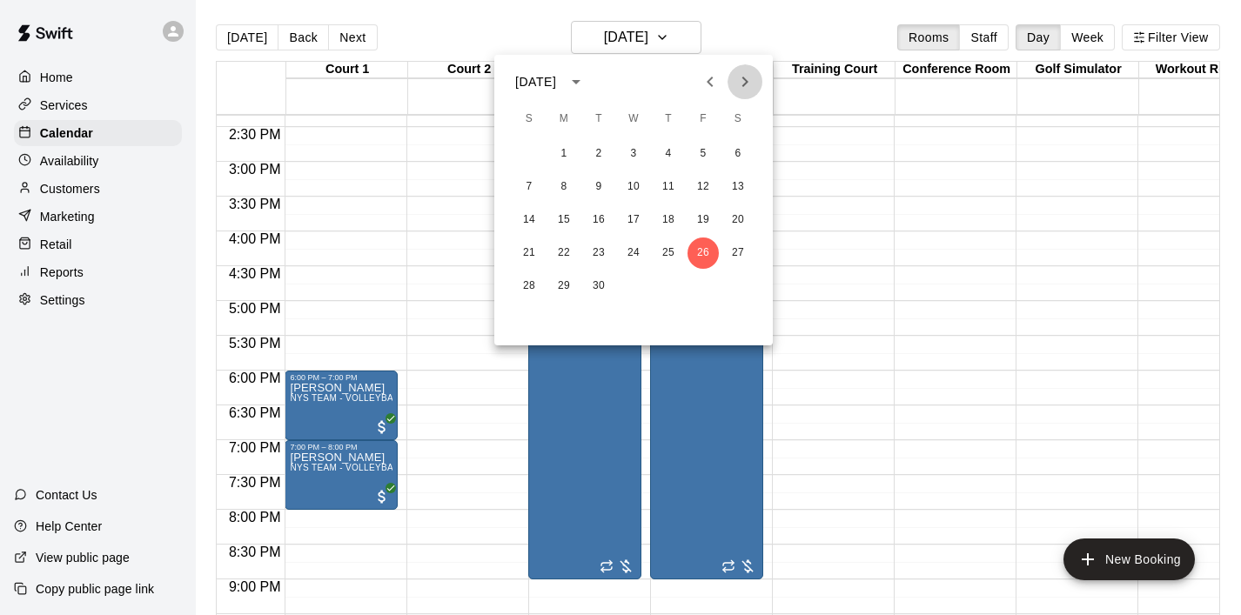
click at [746, 87] on icon "Next month" at bounding box center [745, 81] width 21 height 21
click at [702, 146] on button "3" at bounding box center [703, 153] width 31 height 31
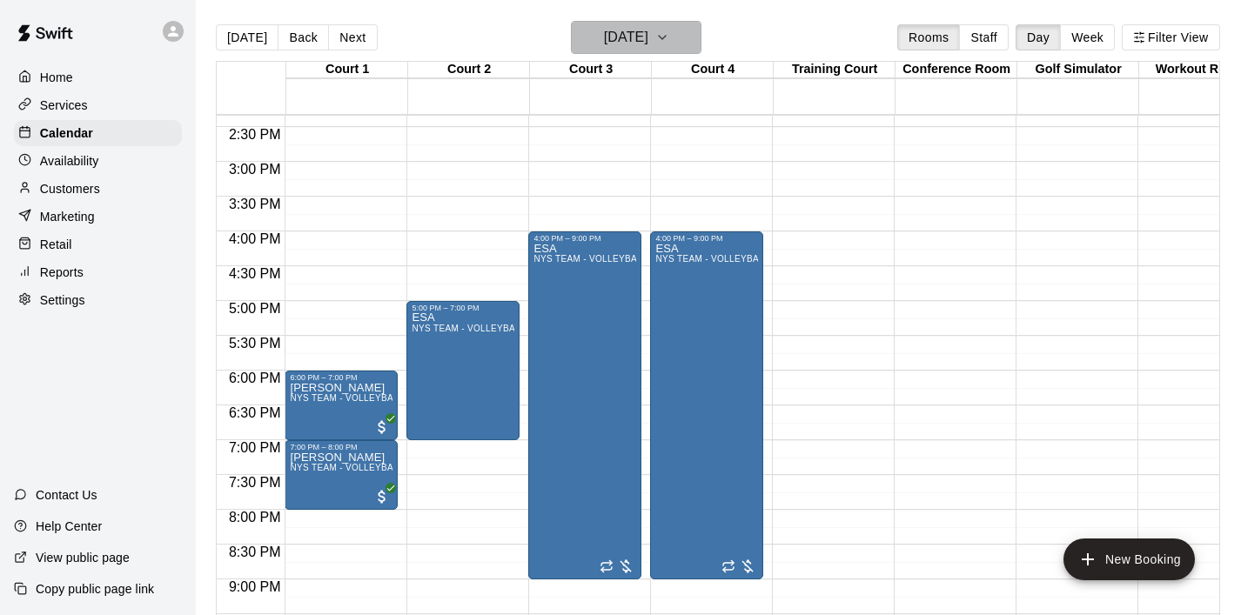
click at [669, 33] on icon "button" at bounding box center [662, 37] width 14 height 21
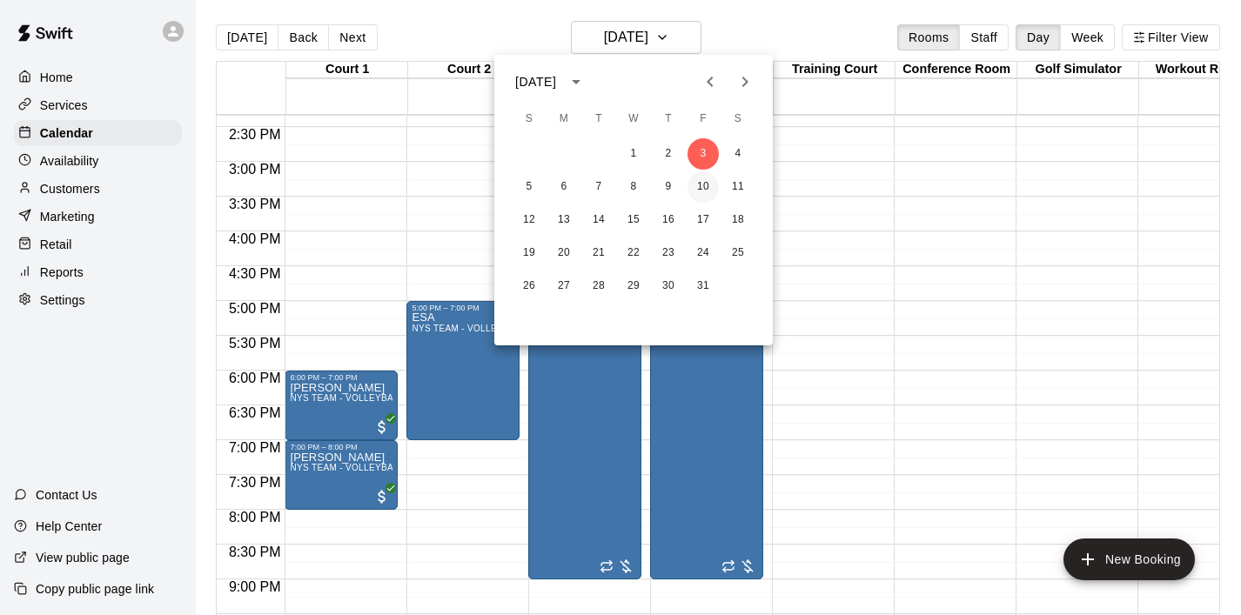
click at [702, 186] on button "10" at bounding box center [703, 186] width 31 height 31
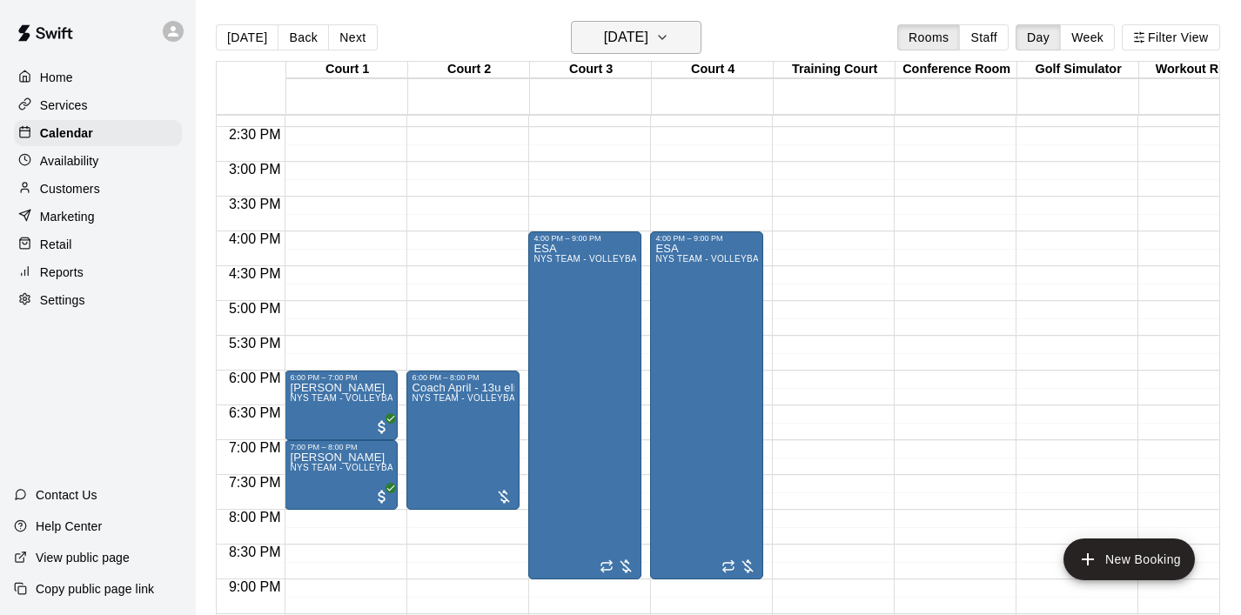
click at [688, 48] on button "[DATE]" at bounding box center [636, 37] width 131 height 33
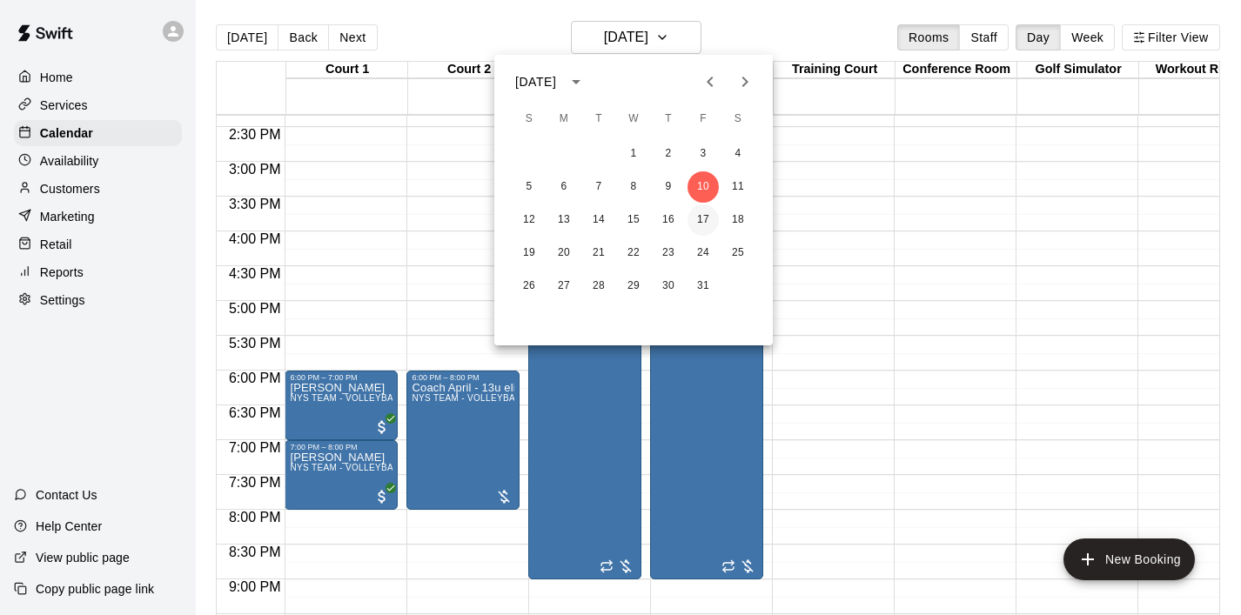
click at [699, 226] on button "17" at bounding box center [703, 220] width 31 height 31
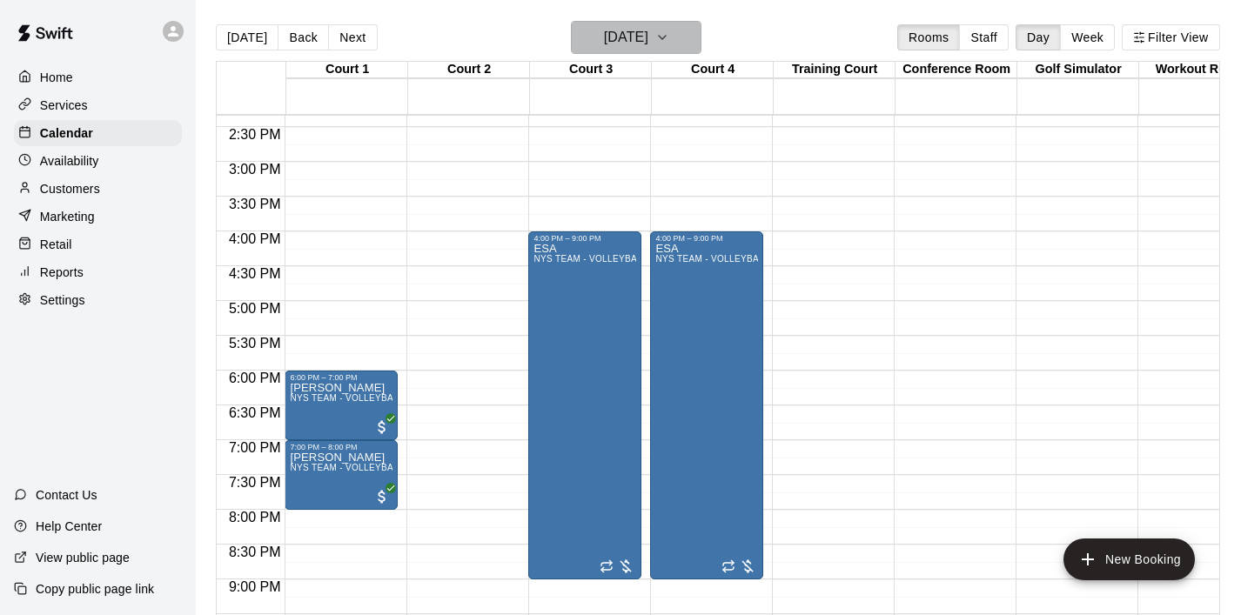
click at [669, 36] on icon "button" at bounding box center [662, 37] width 14 height 21
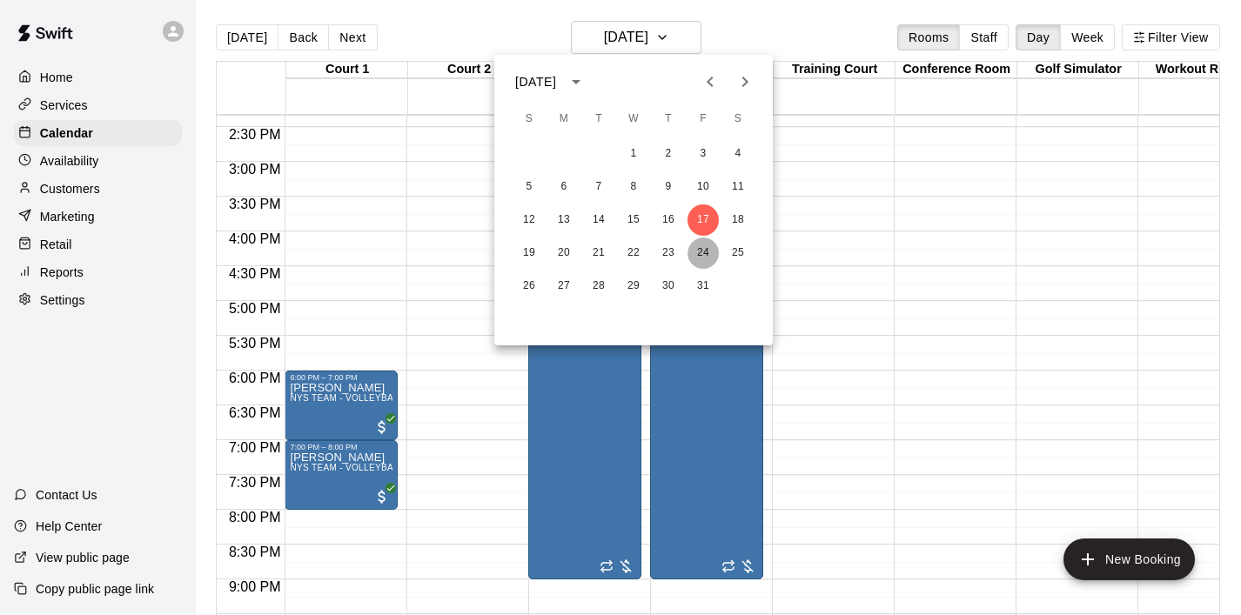
click at [701, 251] on button "24" at bounding box center [703, 253] width 31 height 31
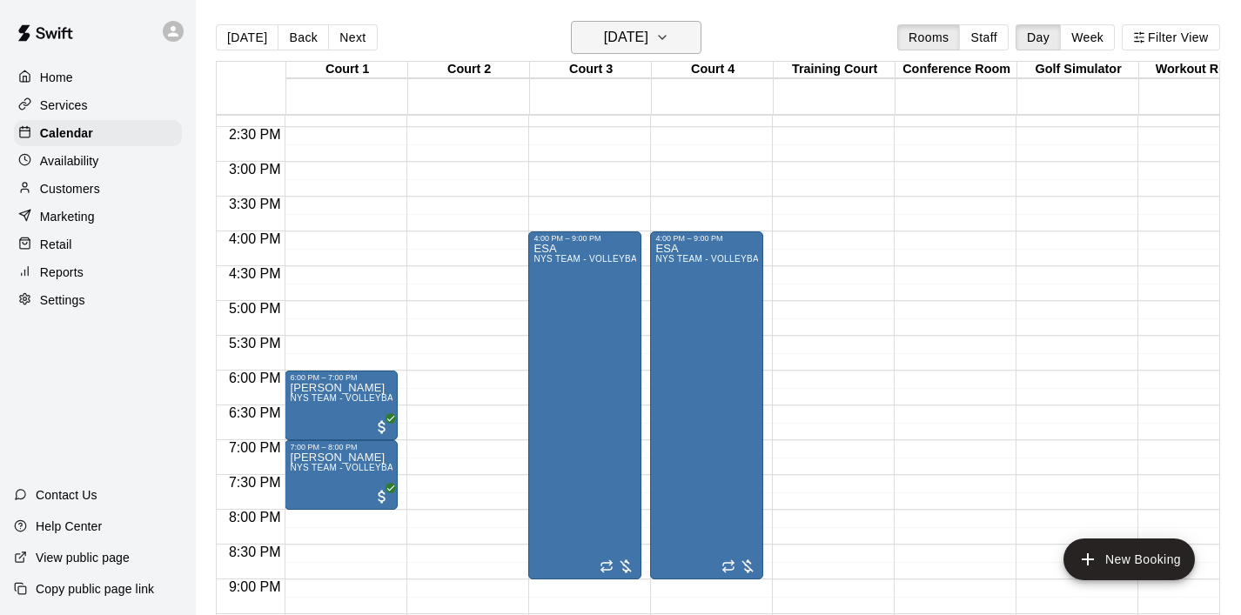
click at [669, 43] on icon "button" at bounding box center [662, 37] width 14 height 21
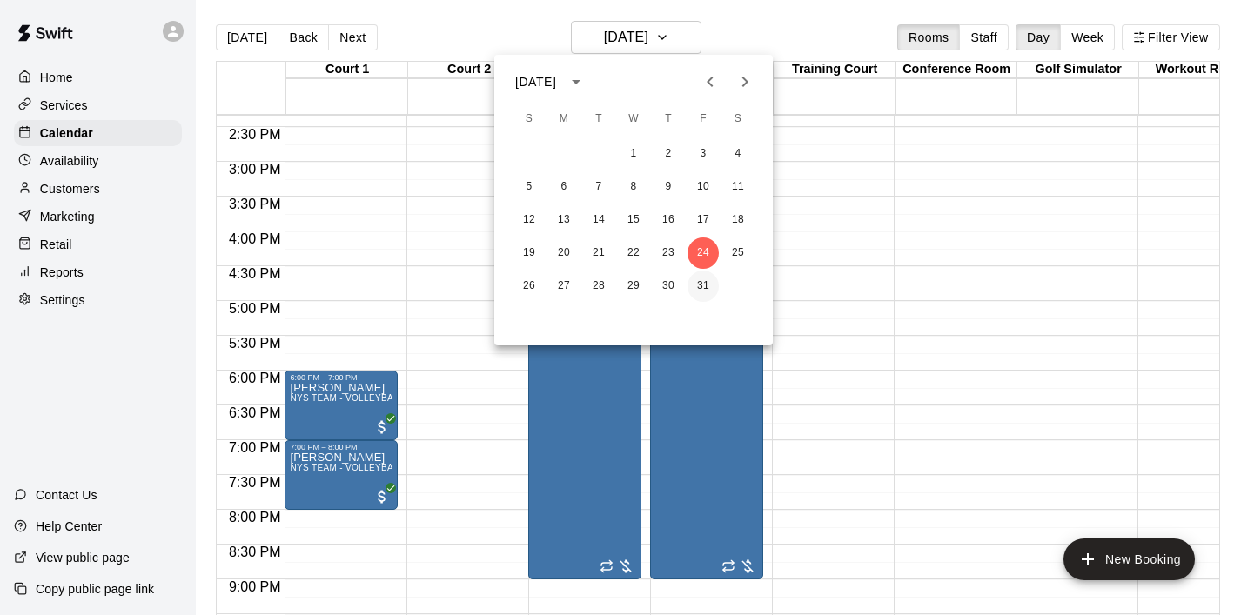
click at [699, 283] on button "31" at bounding box center [703, 286] width 31 height 31
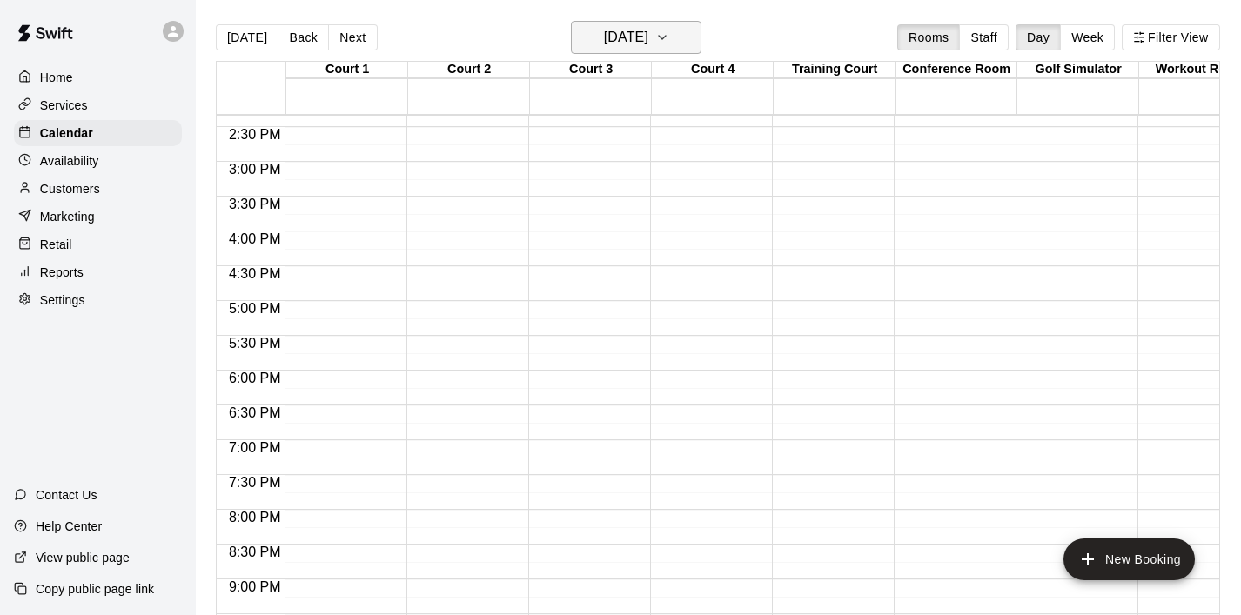
click at [669, 43] on icon "button" at bounding box center [662, 37] width 14 height 21
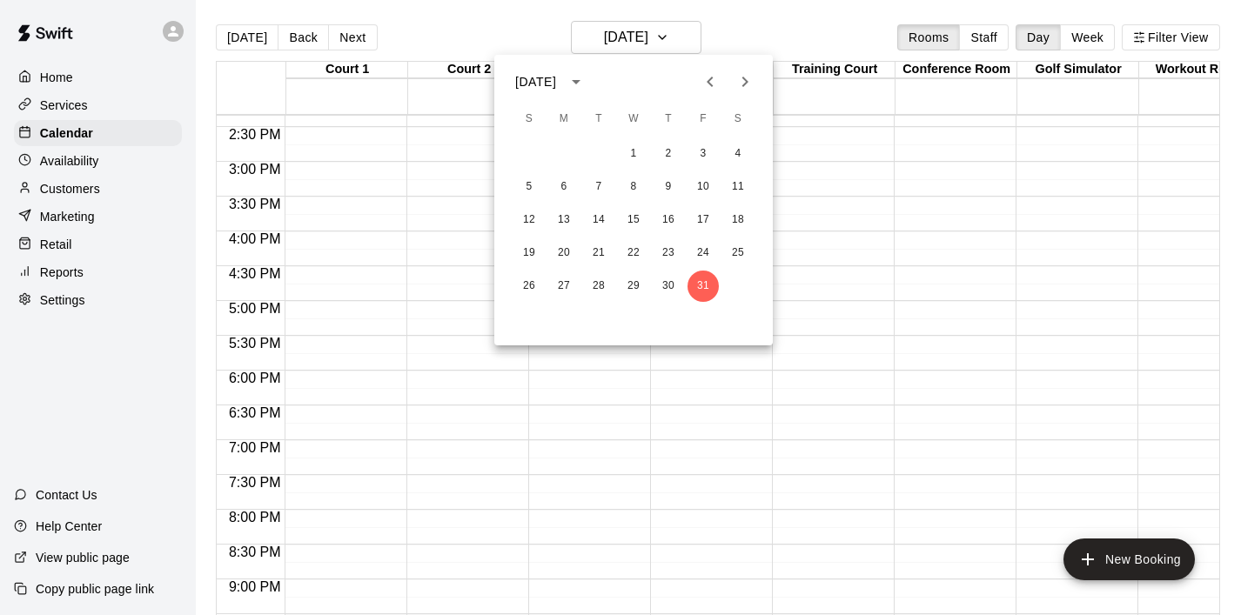
click at [749, 87] on icon "Next month" at bounding box center [745, 81] width 21 height 21
click at [705, 189] on button "7" at bounding box center [703, 186] width 31 height 31
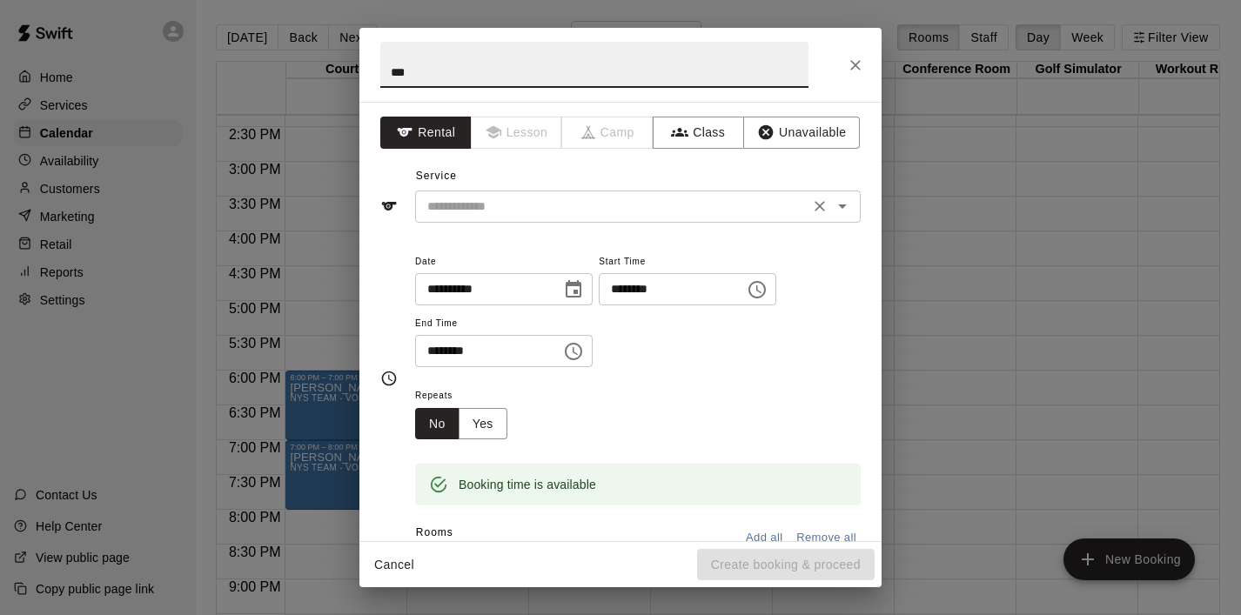
type input "***"
click at [493, 198] on input "text" at bounding box center [612, 207] width 384 height 22
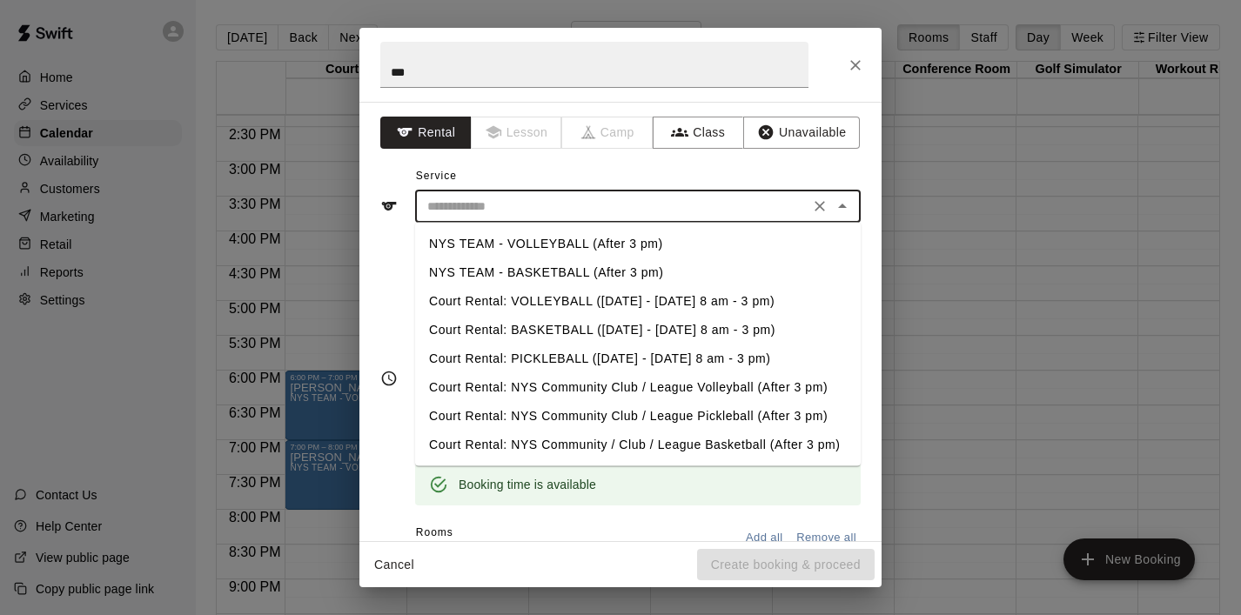
click at [510, 237] on li "NYS TEAM - VOLLEYBALL (After 3 pm)" at bounding box center [638, 244] width 446 height 29
type input "**********"
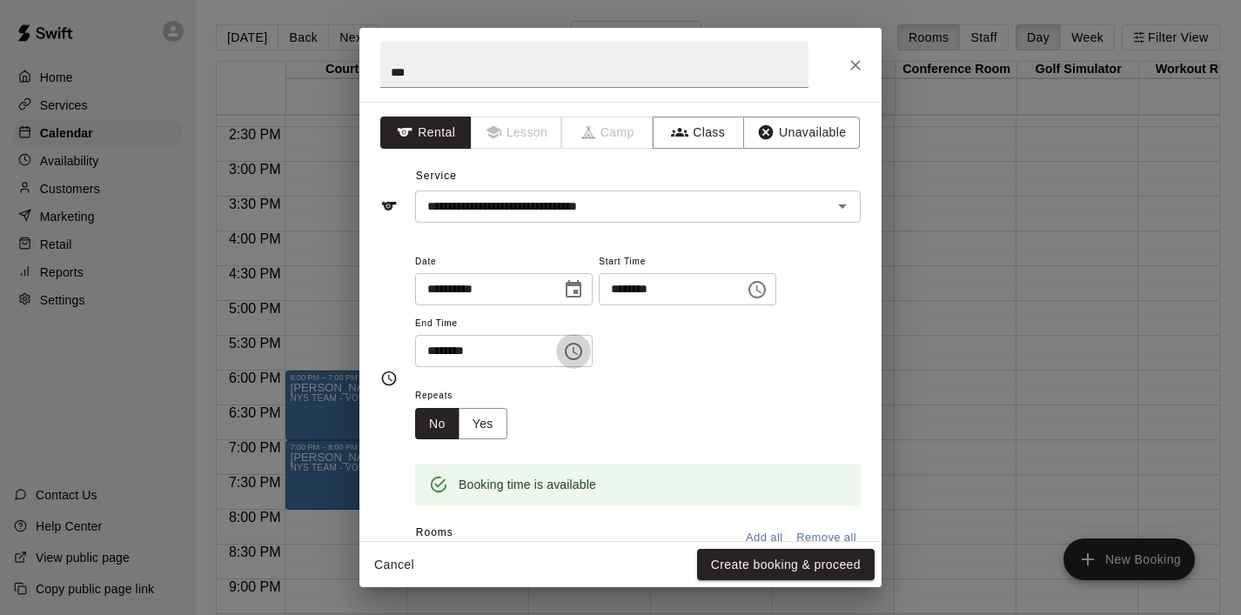
click at [590, 346] on button "Choose time, selected time is 5:30 PM" at bounding box center [573, 351] width 35 height 35
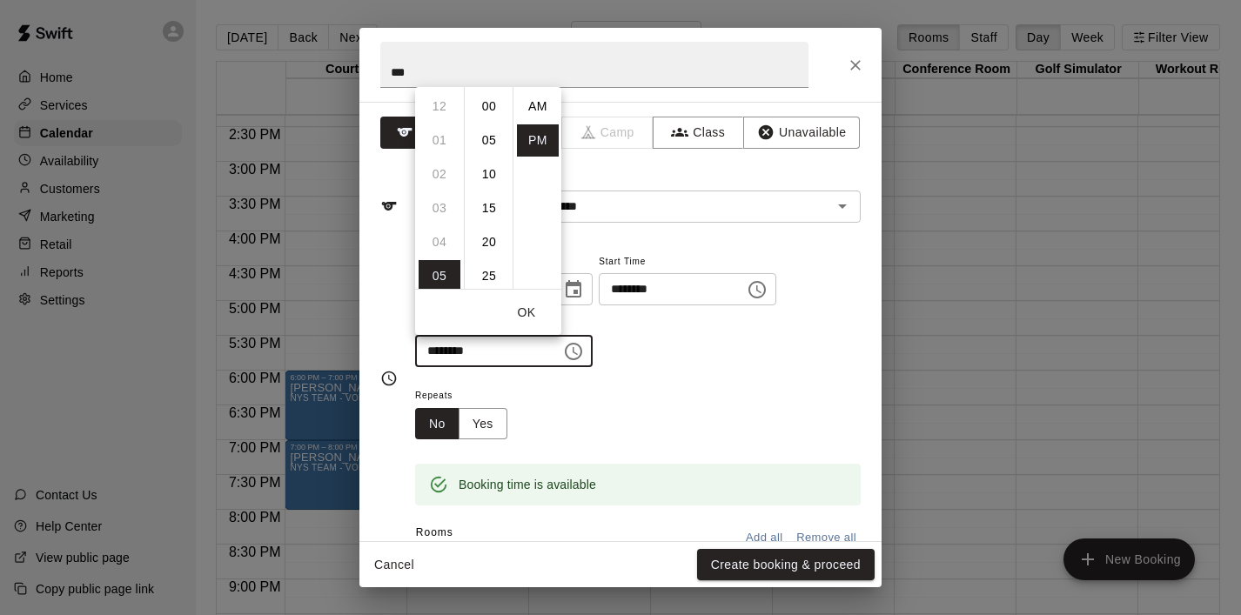
scroll to position [31, 0]
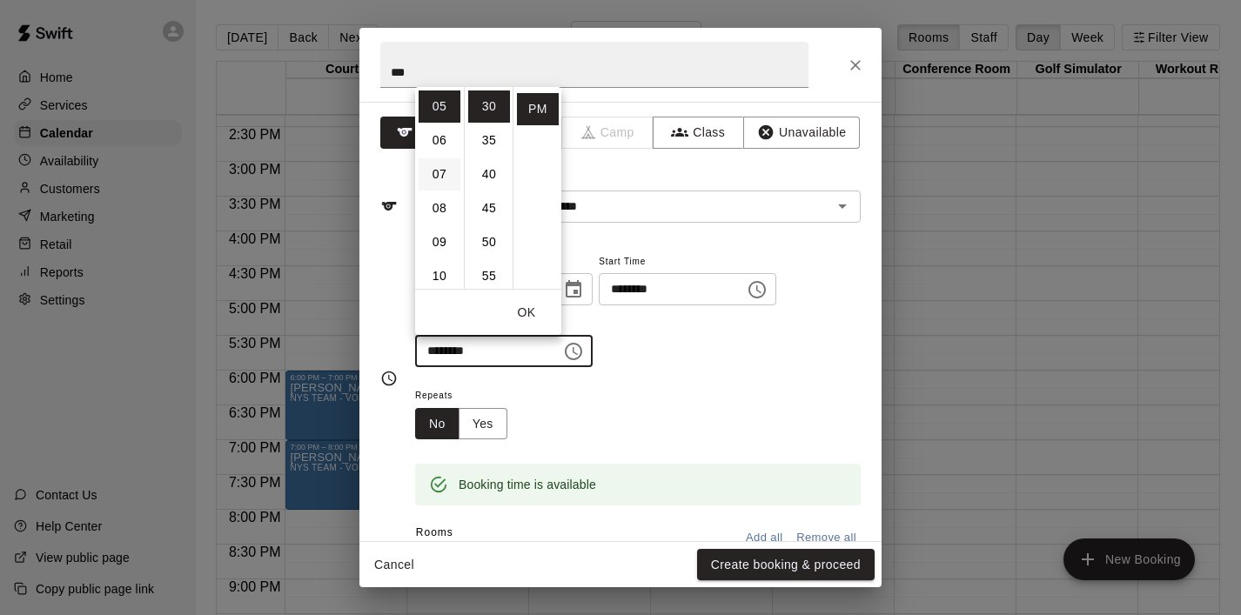
click at [448, 177] on li "07" at bounding box center [440, 174] width 42 height 32
type input "********"
click at [756, 291] on button "Choose time, selected time is 5:00 PM" at bounding box center [757, 289] width 35 height 35
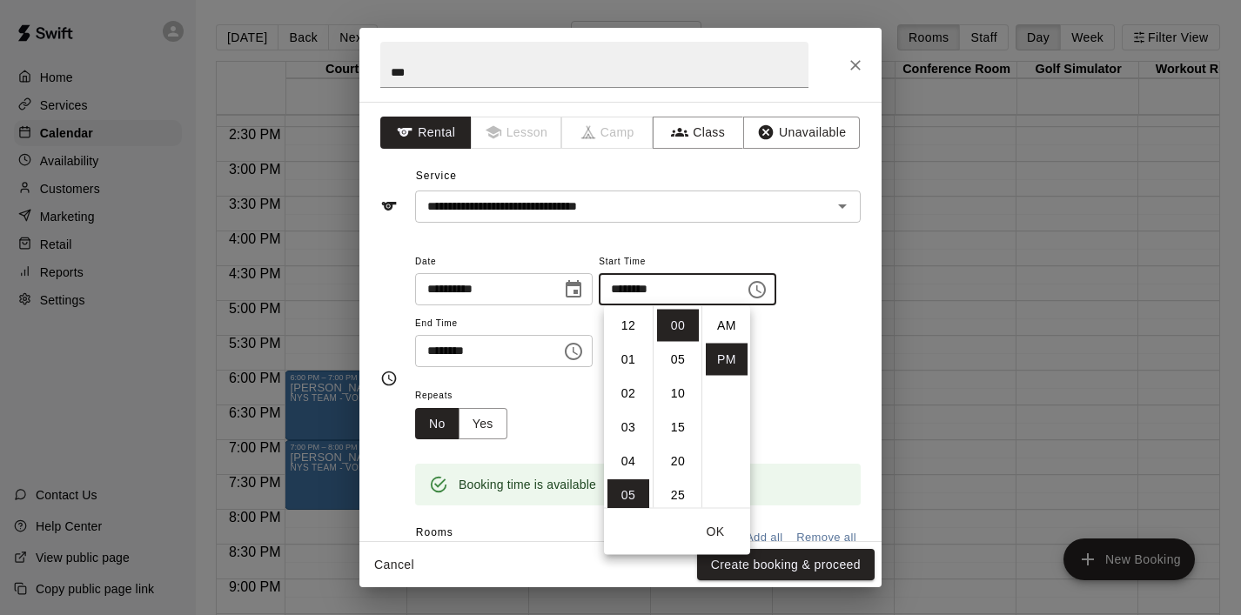
scroll to position [122, 0]
click at [626, 330] on li "04" at bounding box center [629, 335] width 42 height 32
type input "********"
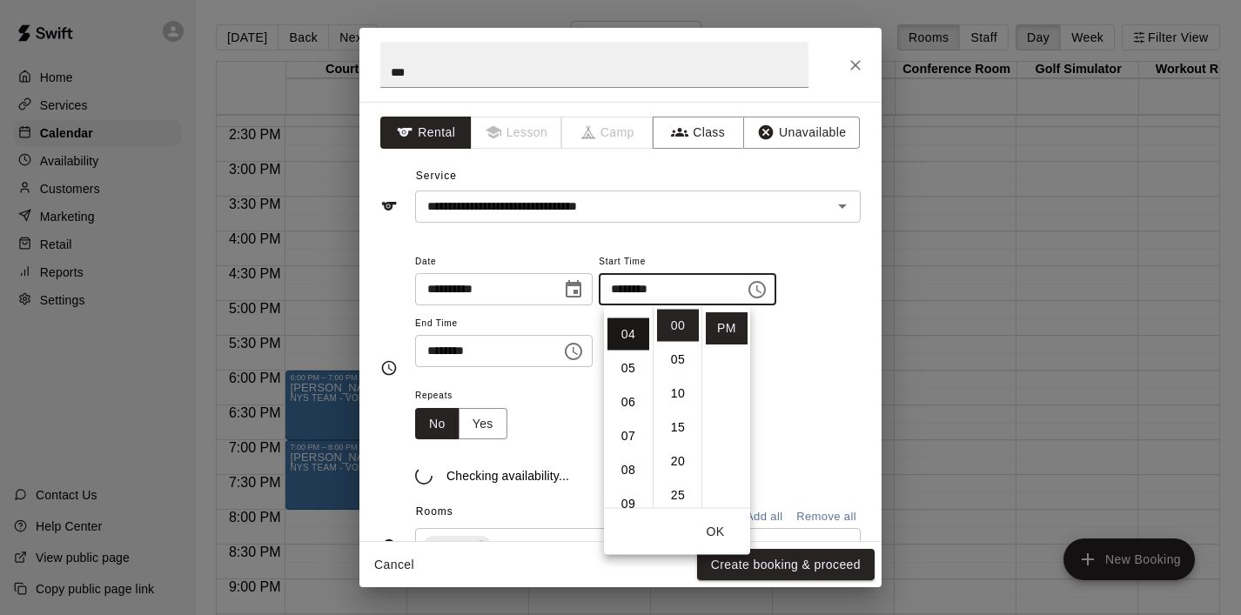
scroll to position [136, 0]
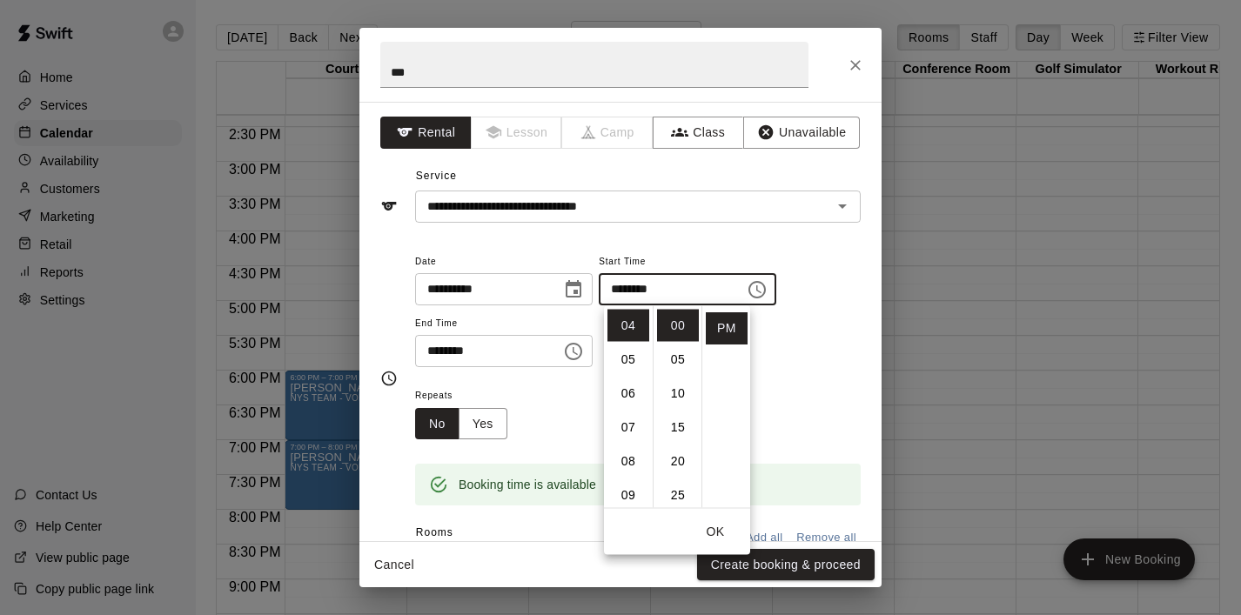
click at [721, 523] on button "OK" at bounding box center [716, 532] width 56 height 32
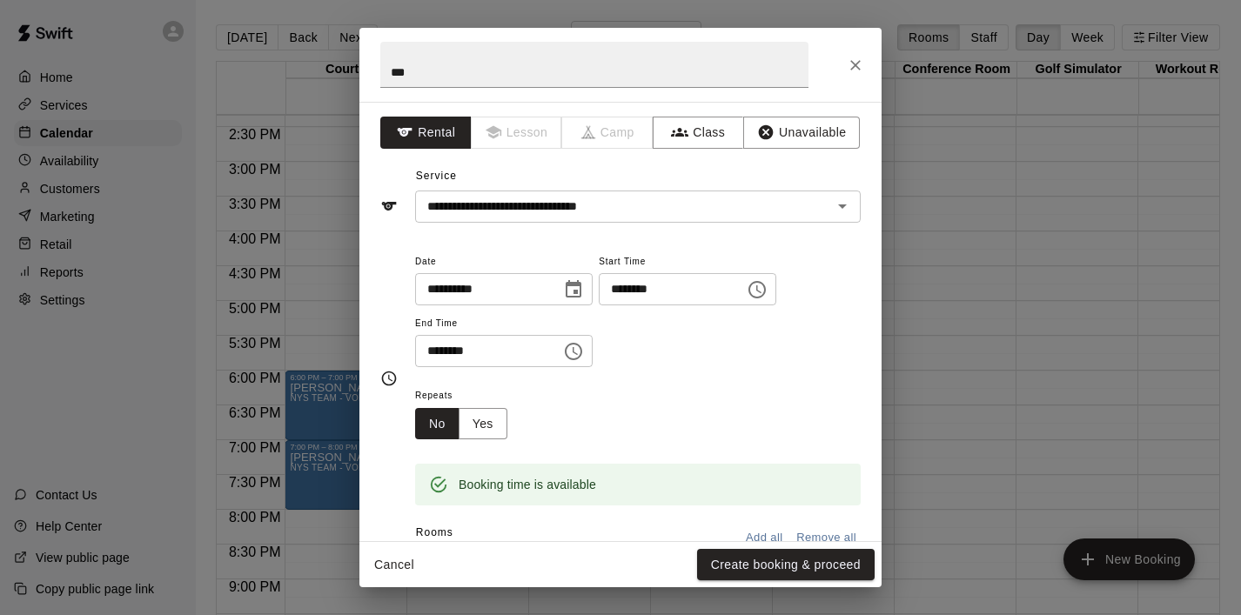
click at [581, 330] on span "End Time" at bounding box center [504, 324] width 178 height 24
click at [579, 344] on icon "Choose time, selected time is 7:30 PM" at bounding box center [573, 351] width 17 height 17
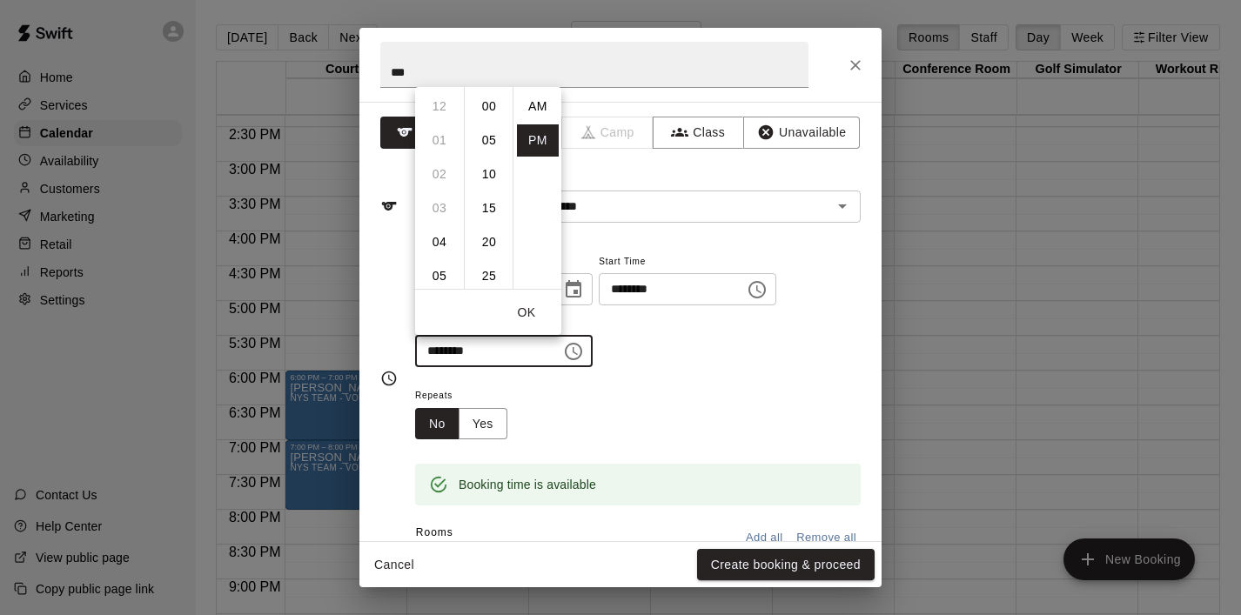
scroll to position [31, 0]
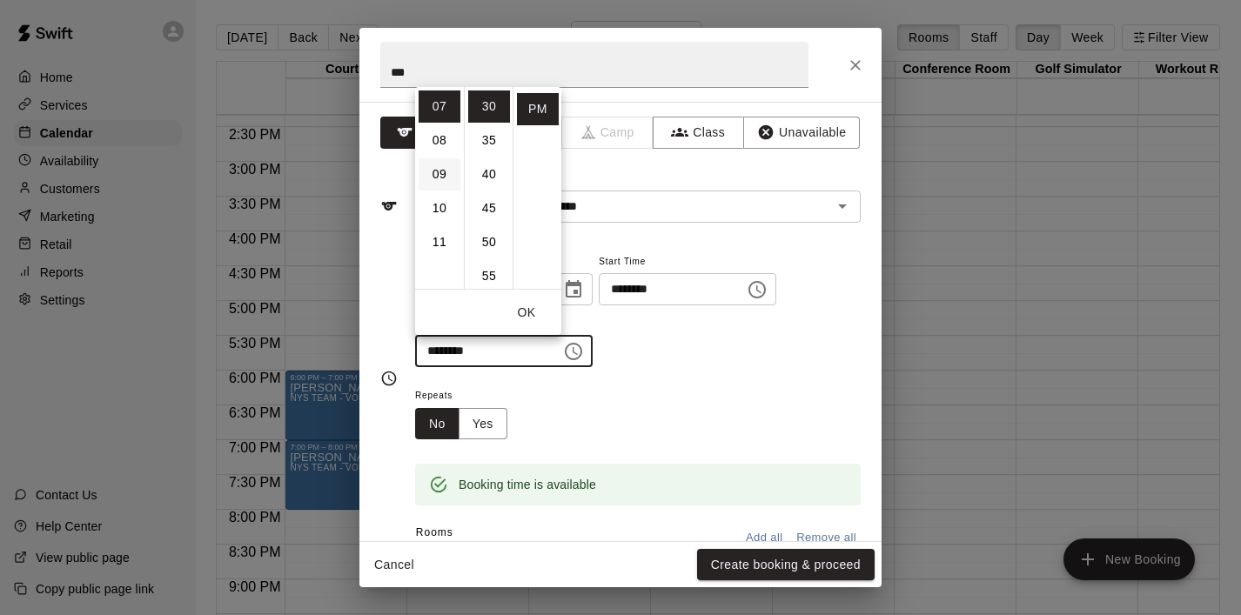
click at [437, 174] on li "09" at bounding box center [440, 174] width 42 height 32
click at [492, 102] on li "00" at bounding box center [489, 107] width 42 height 32
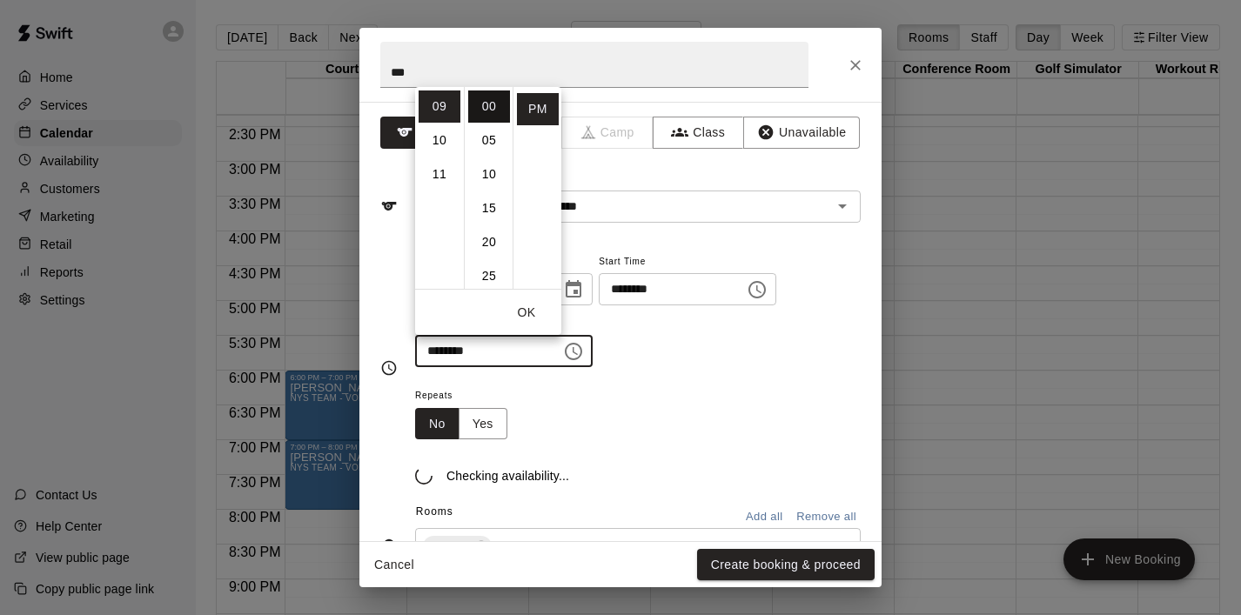
type input "********"
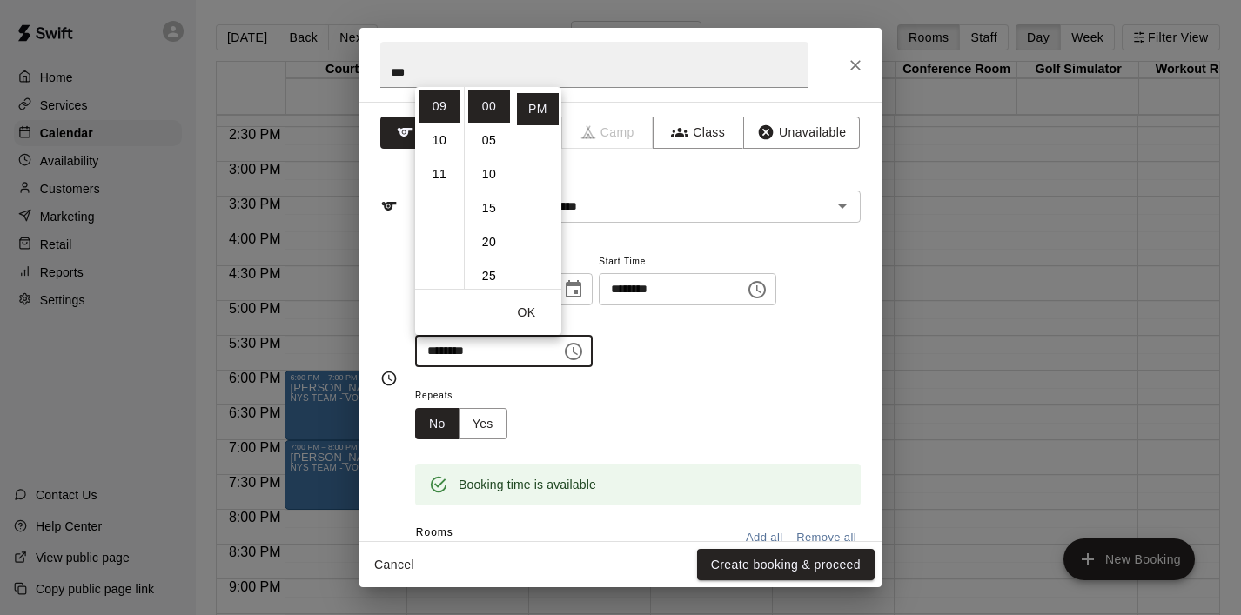
click at [531, 309] on button "OK" at bounding box center [527, 313] width 56 height 32
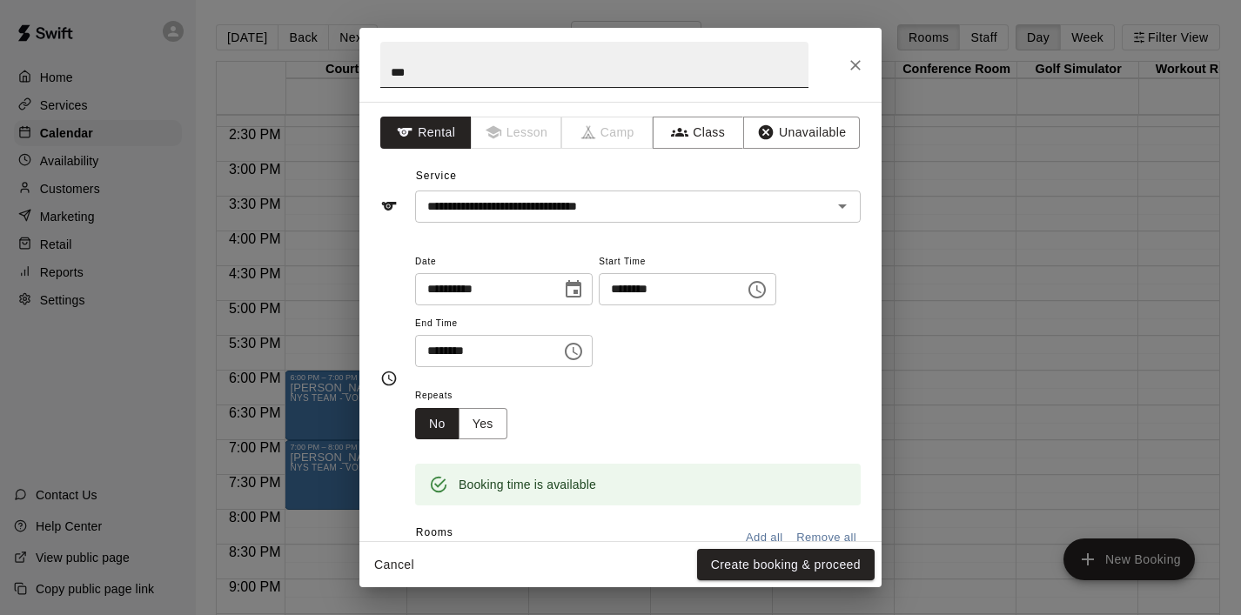
click at [471, 71] on input "***" at bounding box center [594, 65] width 428 height 46
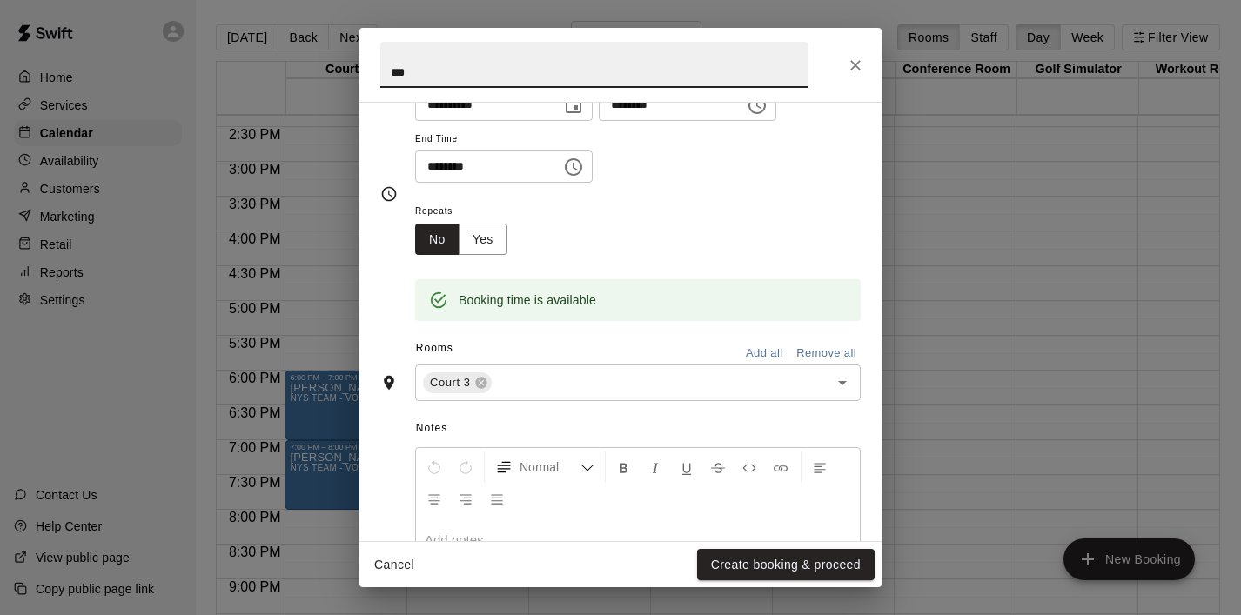
scroll to position [197, 0]
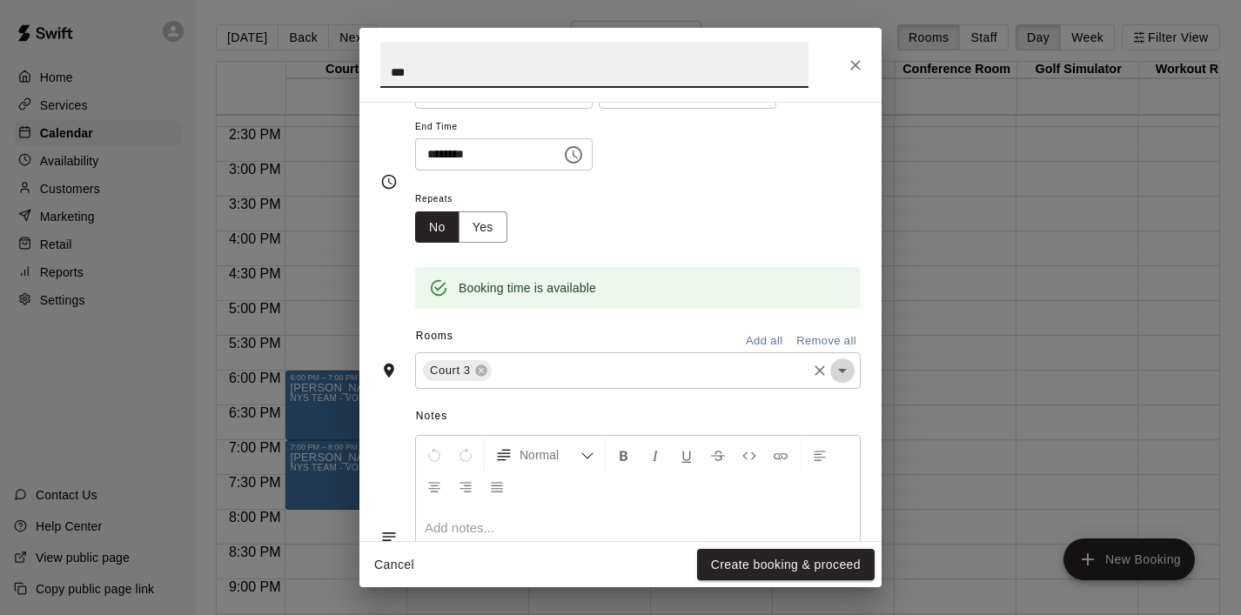
click at [836, 374] on icon "Open" at bounding box center [842, 370] width 21 height 21
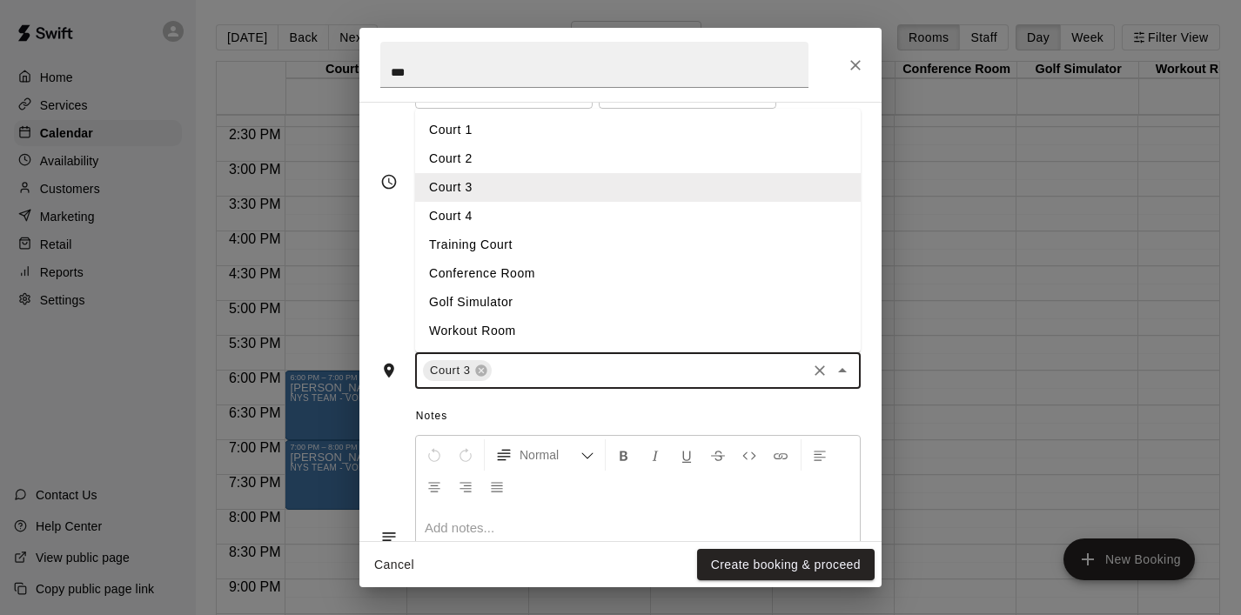
click at [625, 220] on li "Court 4" at bounding box center [638, 216] width 446 height 29
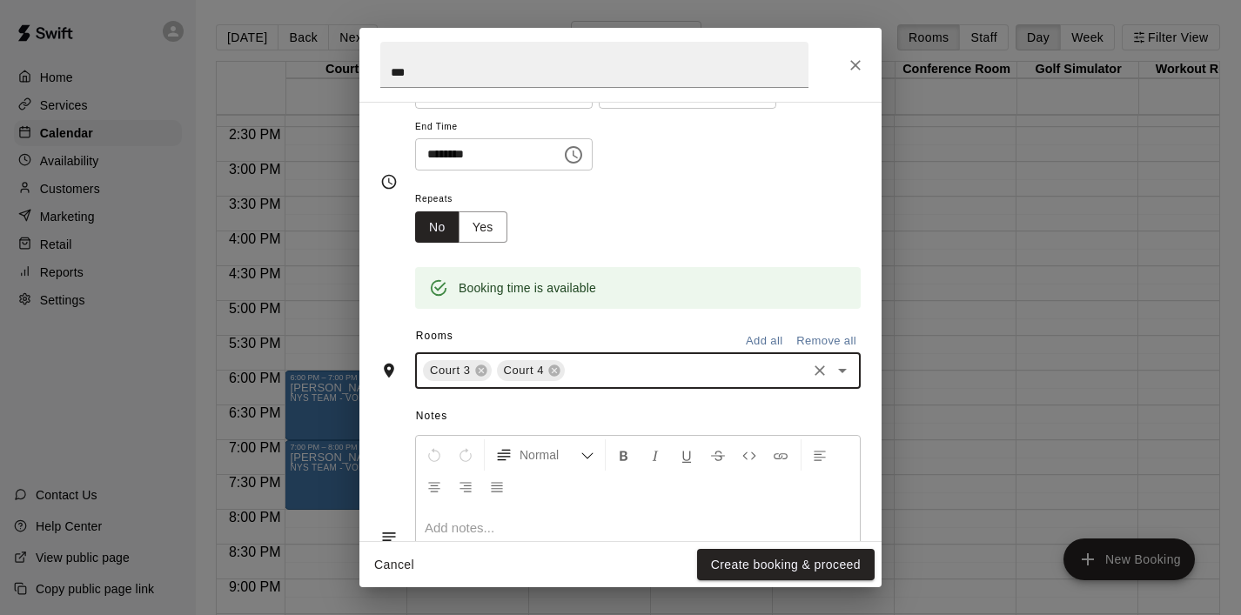
scroll to position [326, 0]
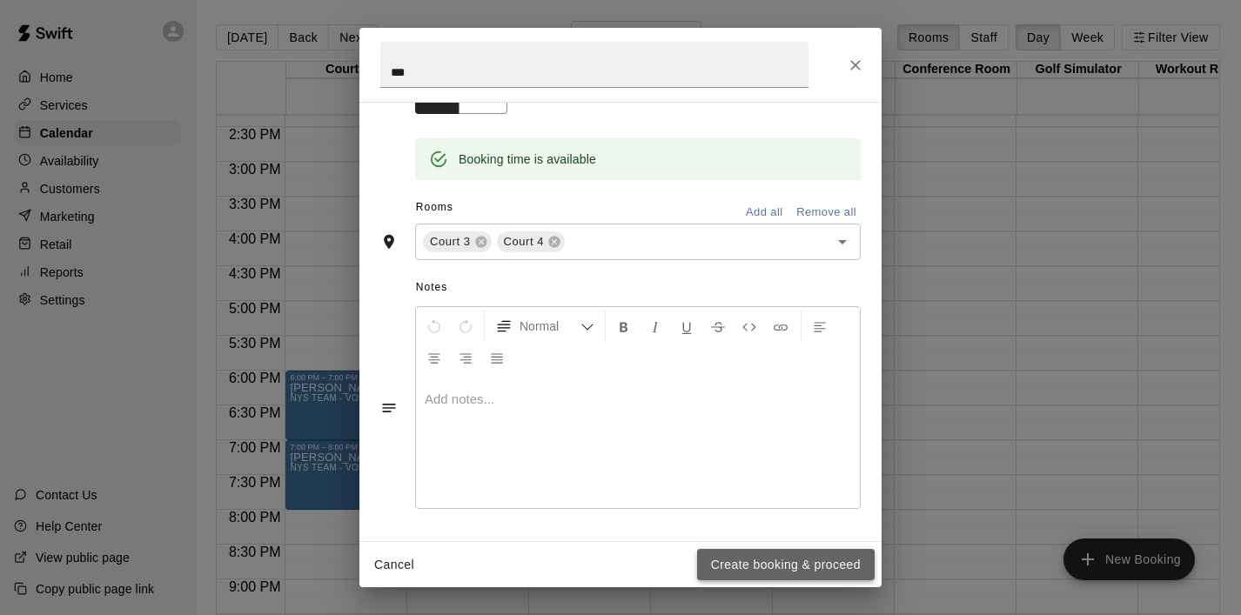
click at [762, 561] on button "Create booking & proceed" at bounding box center [786, 565] width 178 height 32
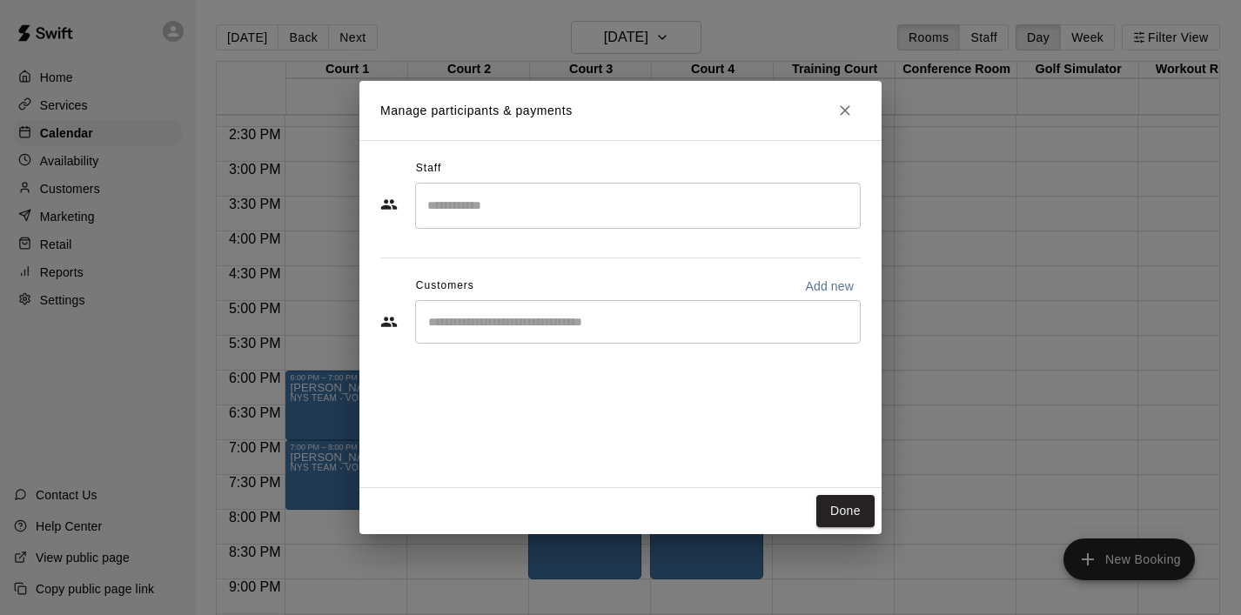
click at [546, 331] on div "​" at bounding box center [638, 322] width 446 height 44
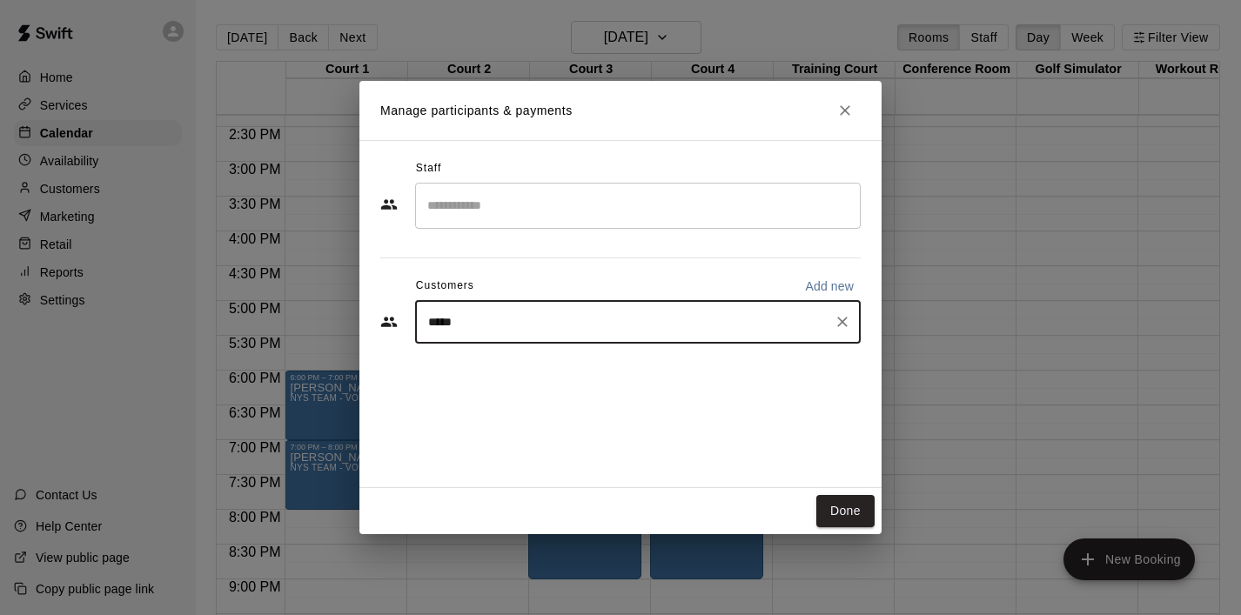
type input "******"
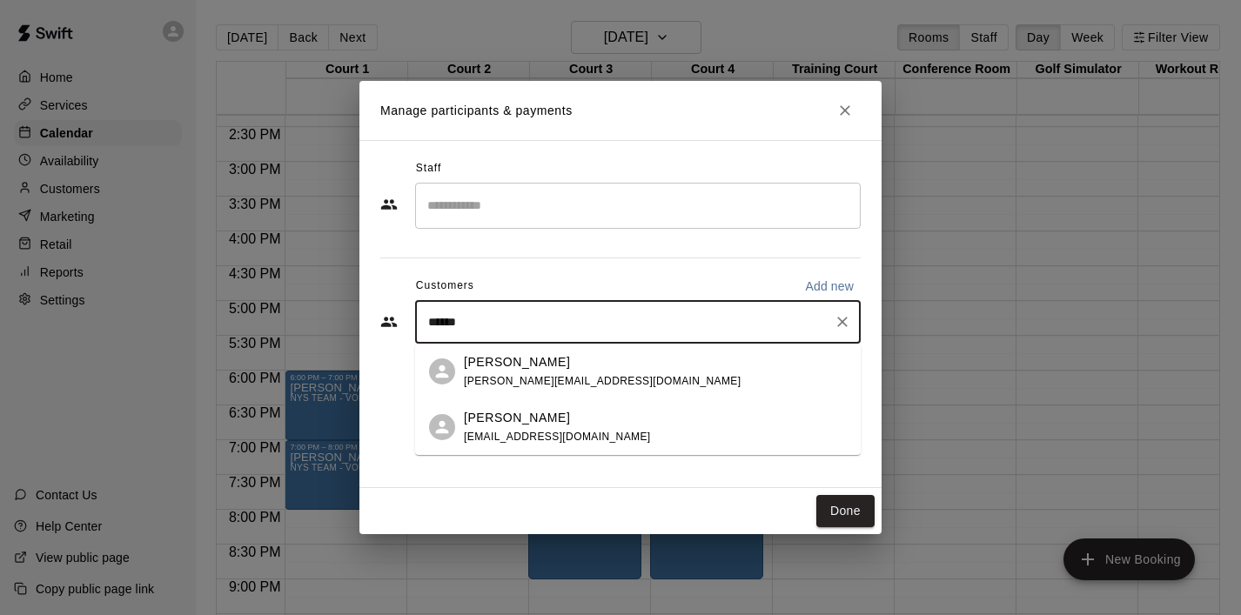
click at [507, 362] on p "[PERSON_NAME]" at bounding box center [517, 362] width 106 height 18
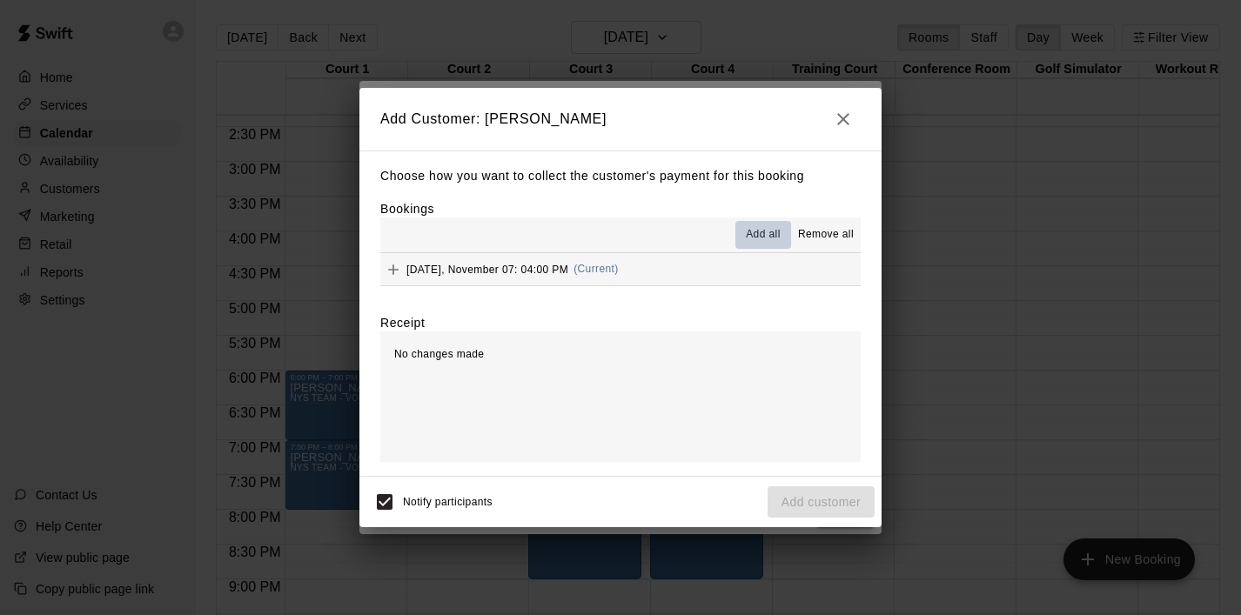
click at [757, 233] on span "Add all" at bounding box center [763, 234] width 35 height 17
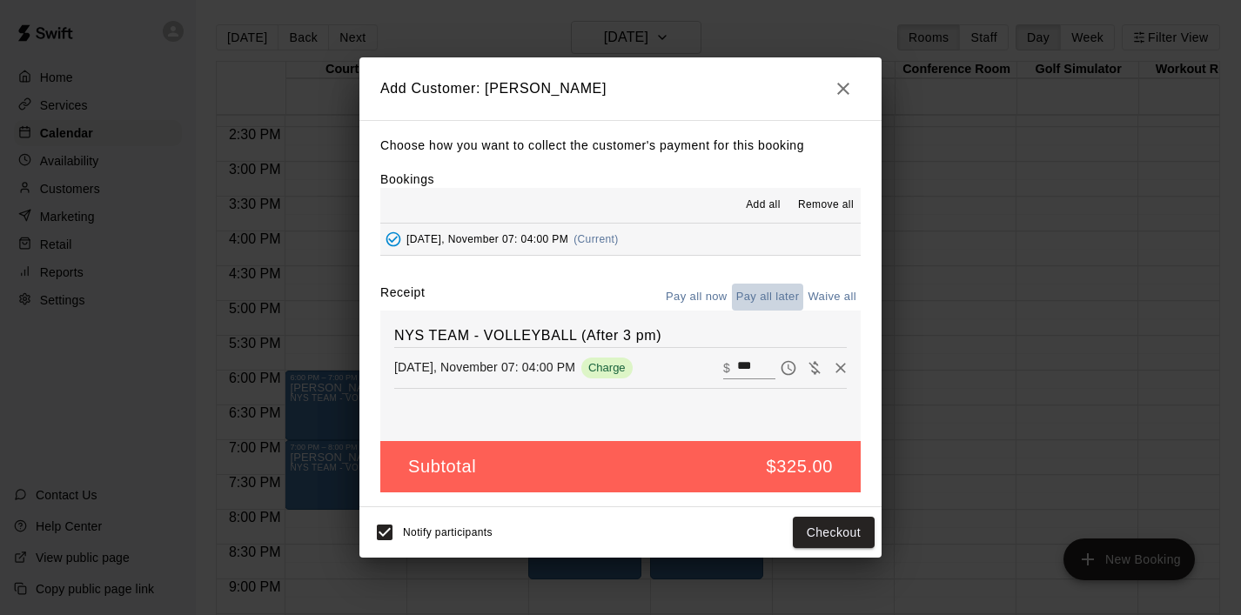
click at [769, 290] on button "Pay all later" at bounding box center [768, 297] width 72 height 27
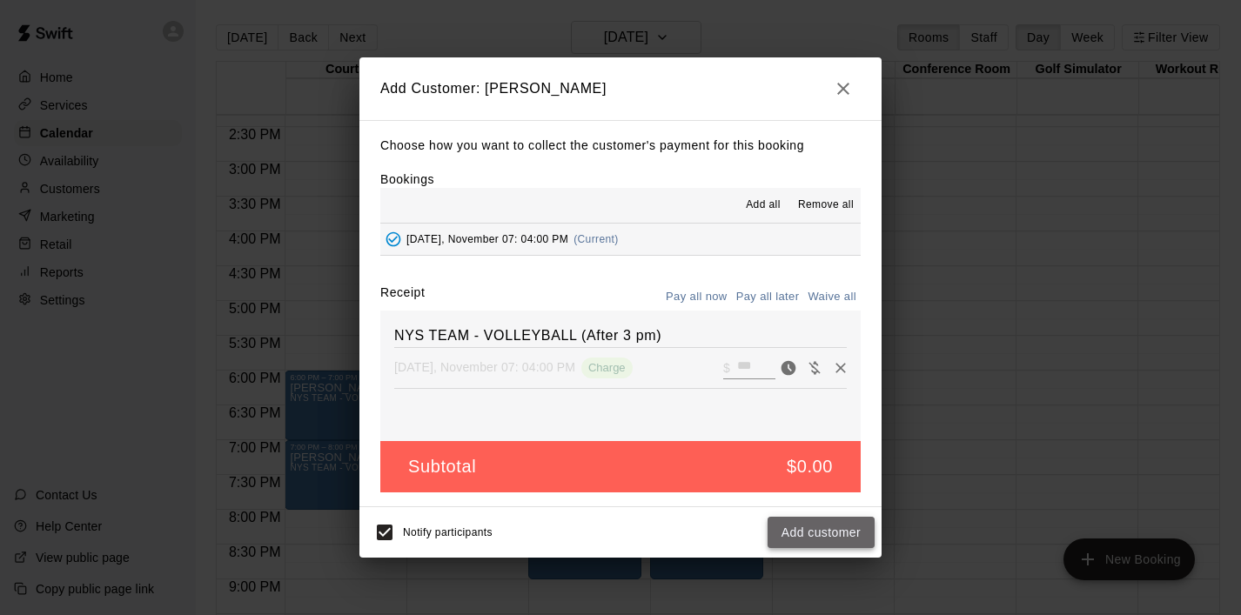
click at [817, 522] on button "Add customer" at bounding box center [821, 533] width 107 height 32
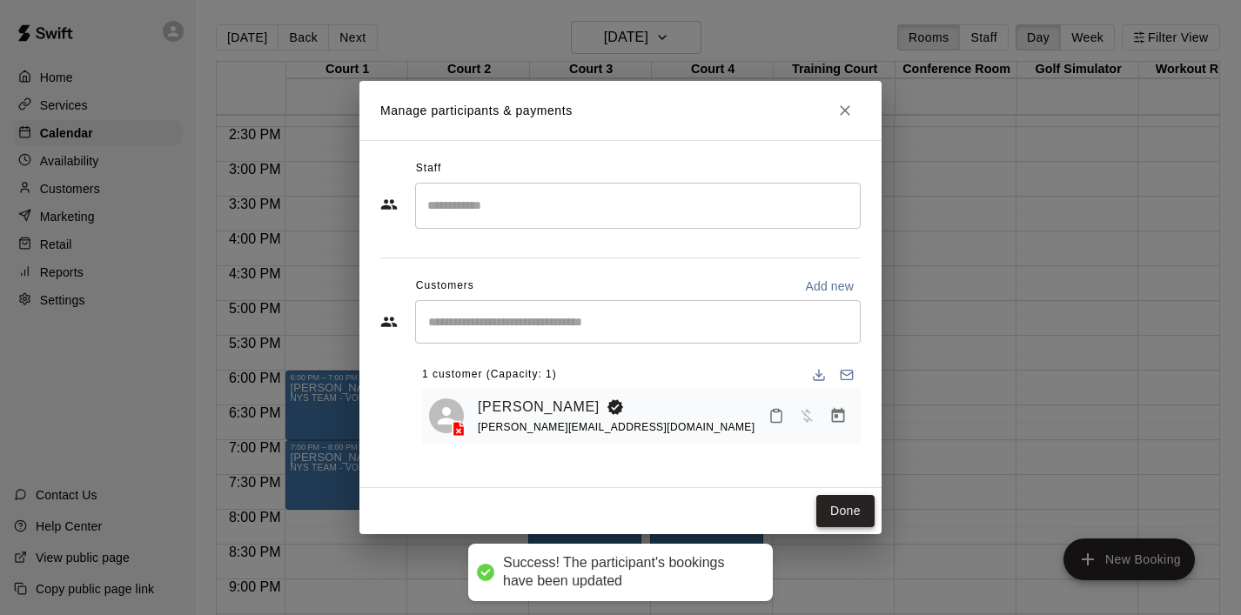
click at [839, 506] on button "Done" at bounding box center [845, 511] width 58 height 32
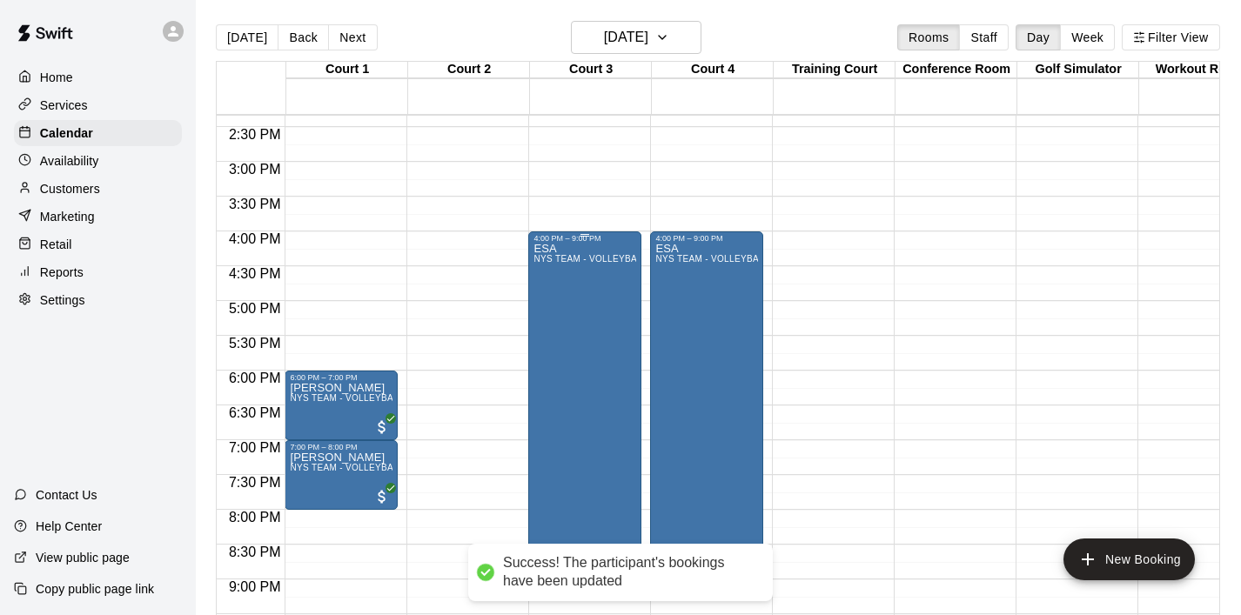
click at [626, 328] on div "ESA NYS TEAM - VOLLEYBALL (After 3 pm)" at bounding box center [585, 550] width 103 height 615
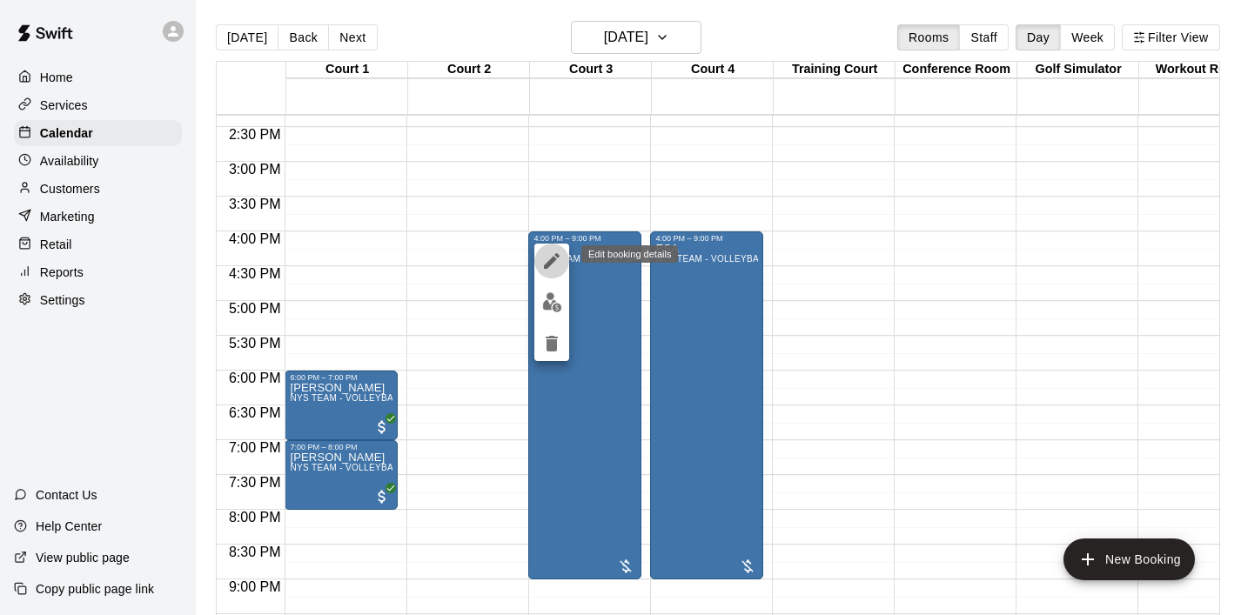
click at [557, 264] on icon "edit" at bounding box center [551, 261] width 21 height 21
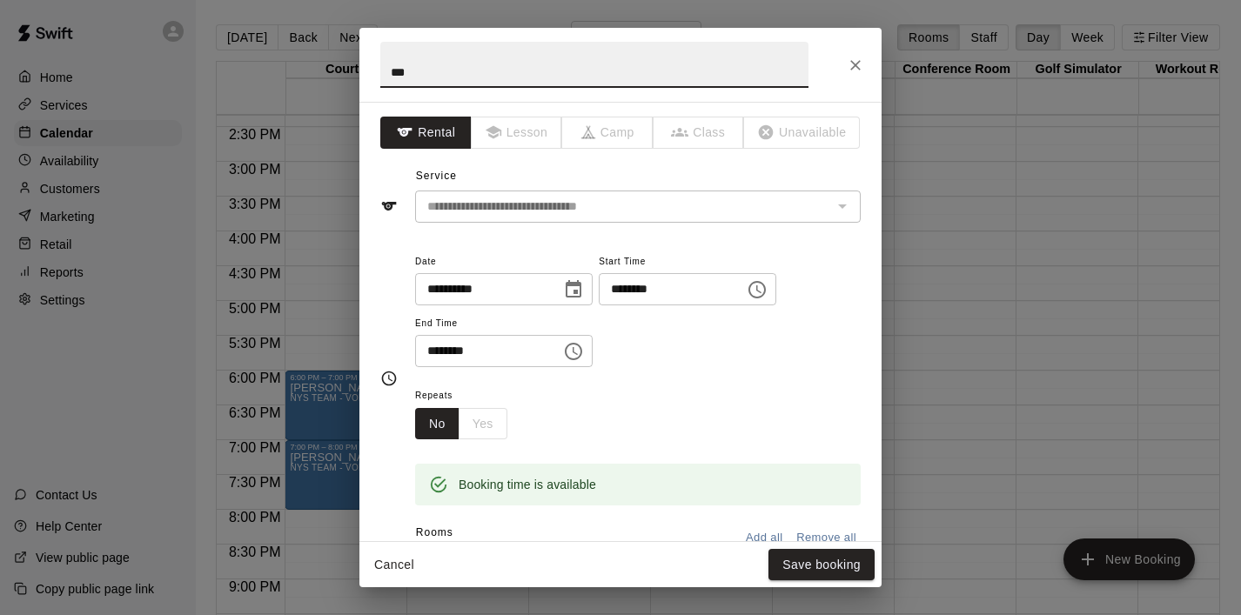
scroll to position [69, 0]
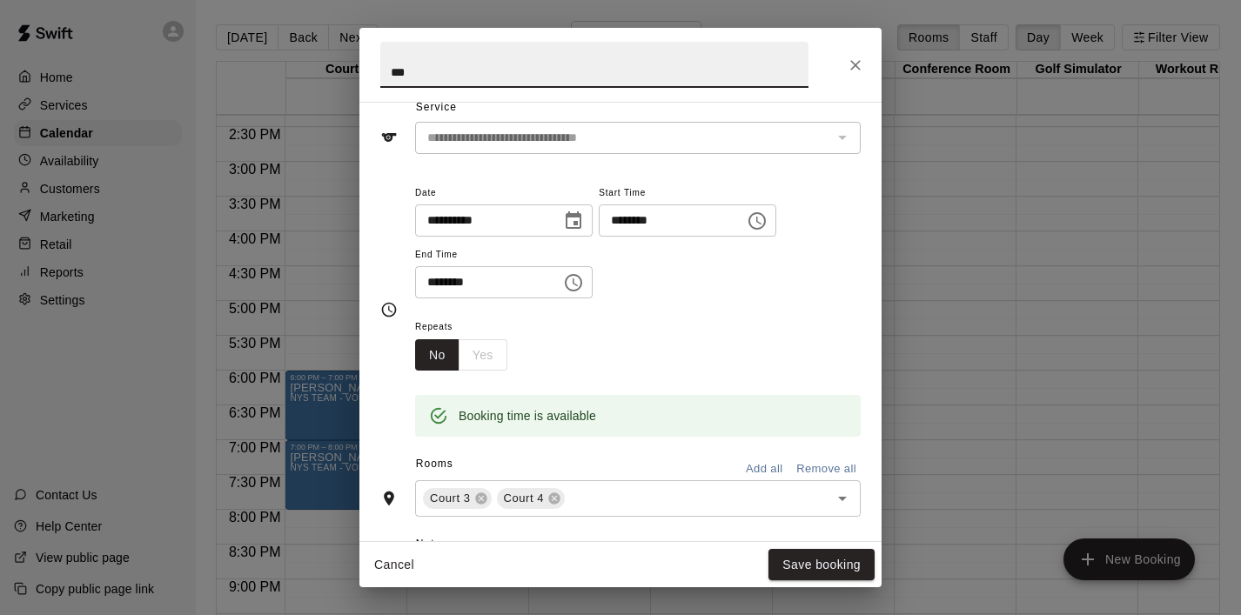
click at [859, 62] on icon "Close" at bounding box center [855, 65] width 17 height 17
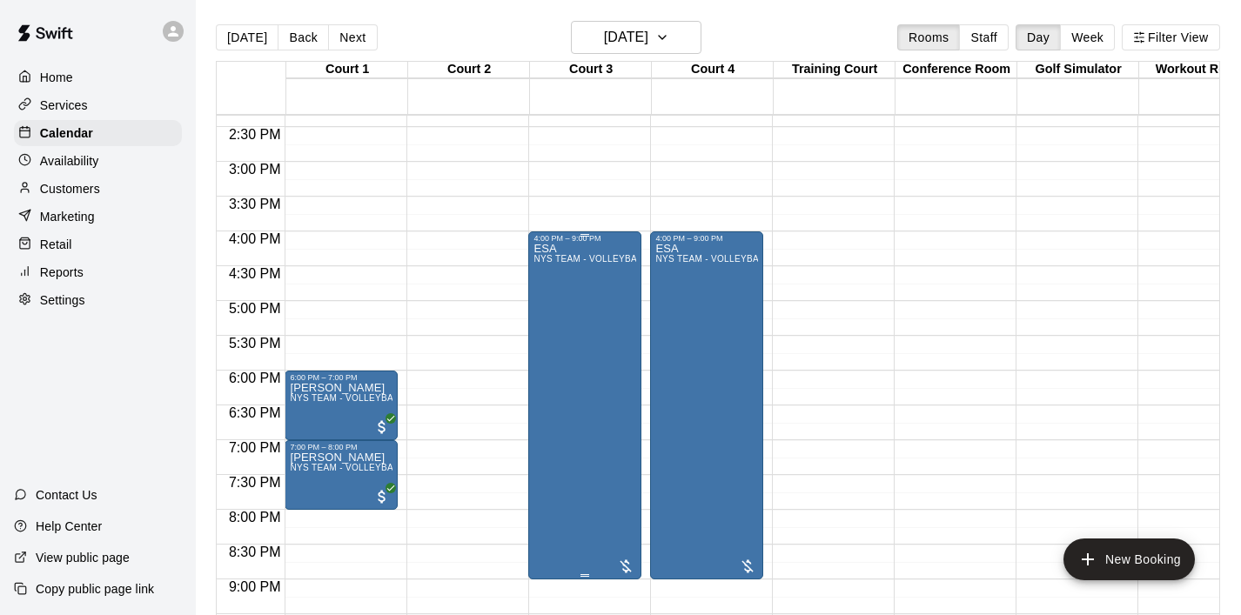
click at [602, 335] on div "ESA NYS TEAM - VOLLEYBALL (After 3 pm)" at bounding box center [585, 550] width 103 height 615
click at [555, 346] on icon "delete" at bounding box center [552, 344] width 12 height 16
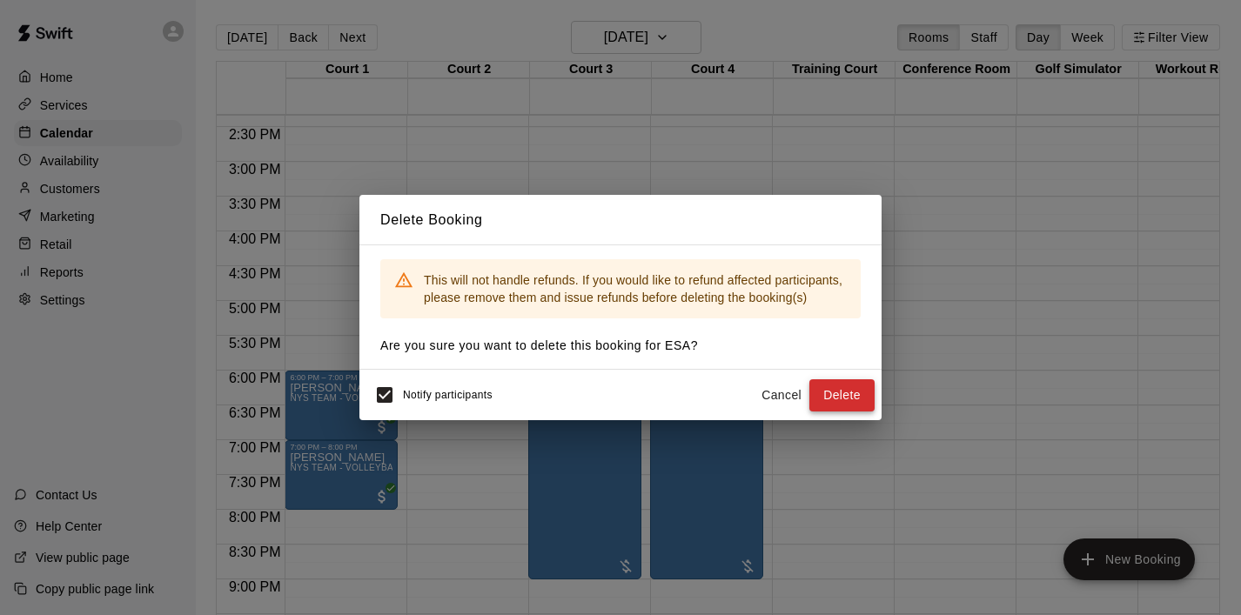
click at [862, 394] on button "Delete" at bounding box center [841, 395] width 65 height 32
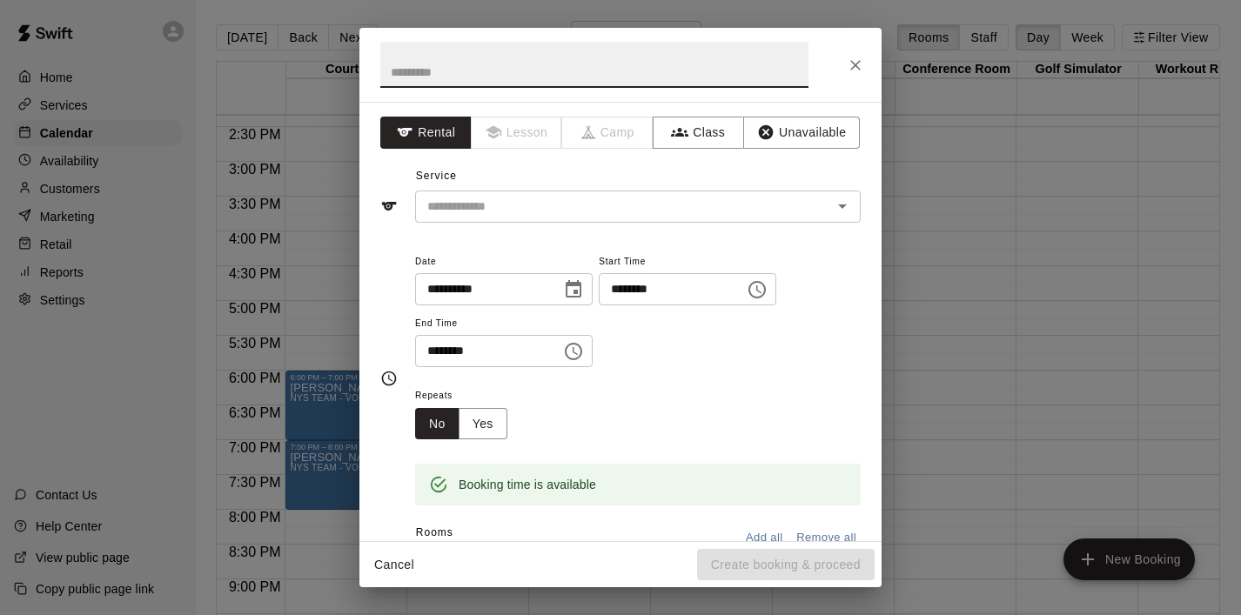
click at [572, 353] on icon "Choose time, selected time is 4:30 PM" at bounding box center [573, 351] width 21 height 21
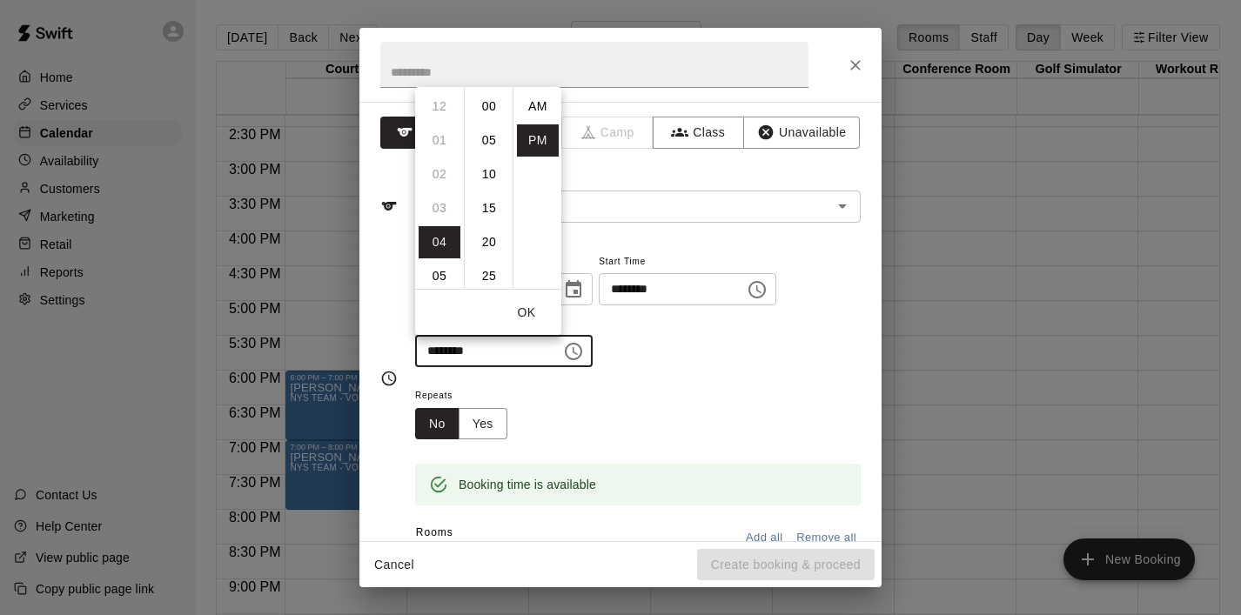
scroll to position [31, 0]
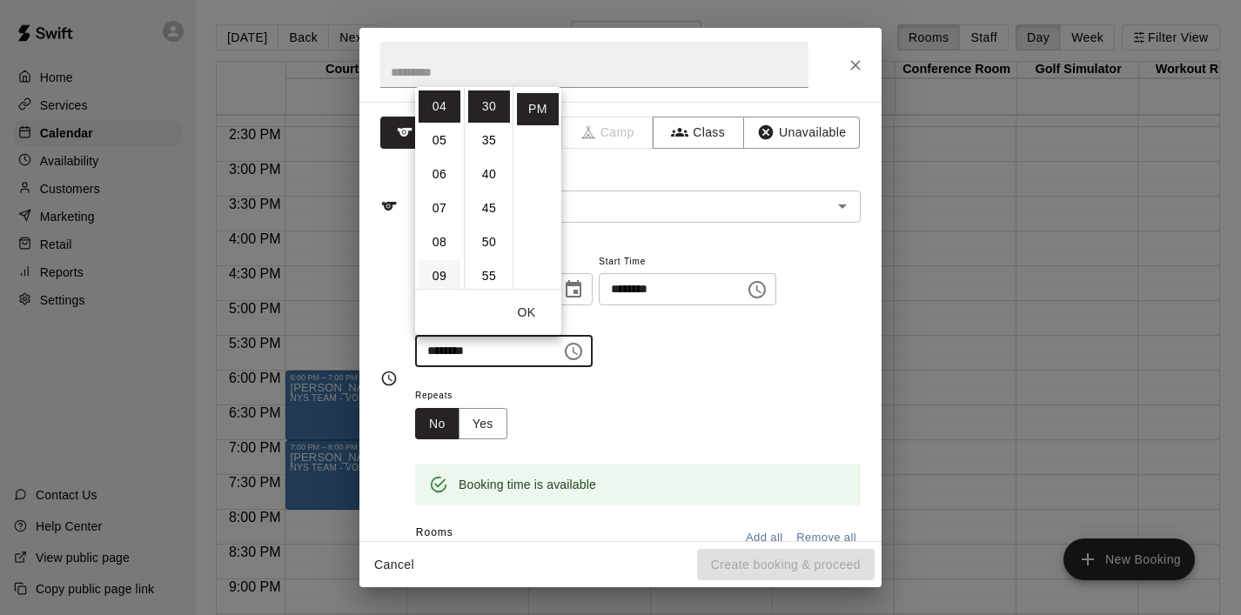
click at [439, 279] on li "09" at bounding box center [440, 276] width 42 height 32
click at [494, 105] on li "00" at bounding box center [489, 107] width 42 height 32
type input "********"
click at [527, 310] on button "OK" at bounding box center [527, 313] width 56 height 32
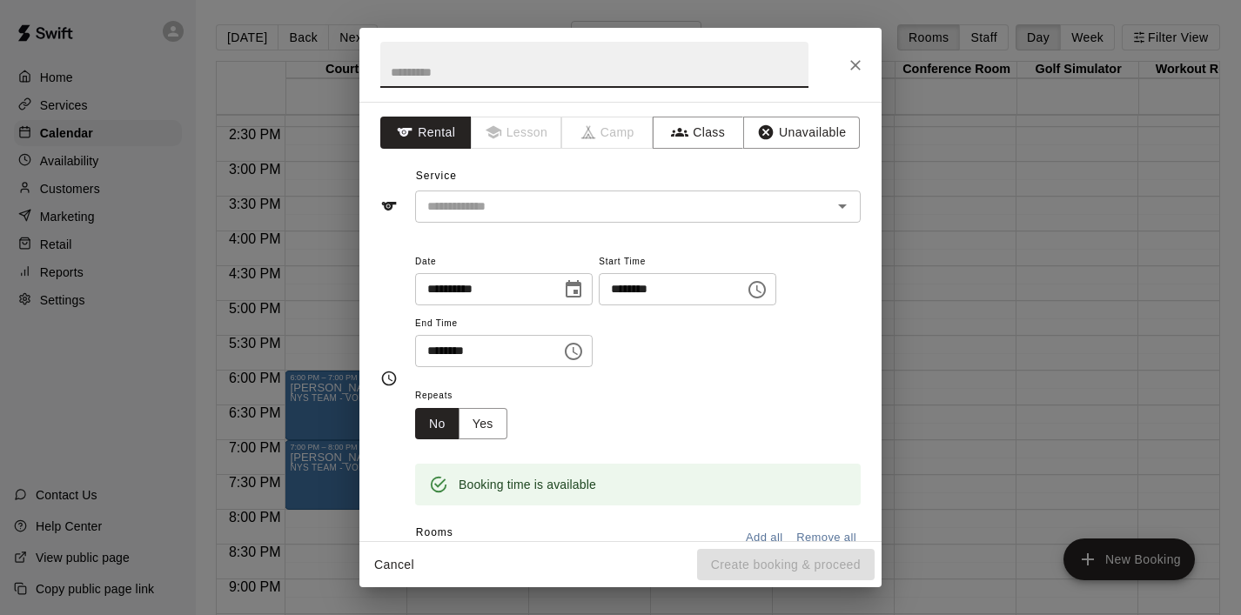
click at [444, 68] on input "text" at bounding box center [594, 65] width 428 height 46
click at [491, 193] on div "​" at bounding box center [638, 207] width 446 height 32
type input "***"
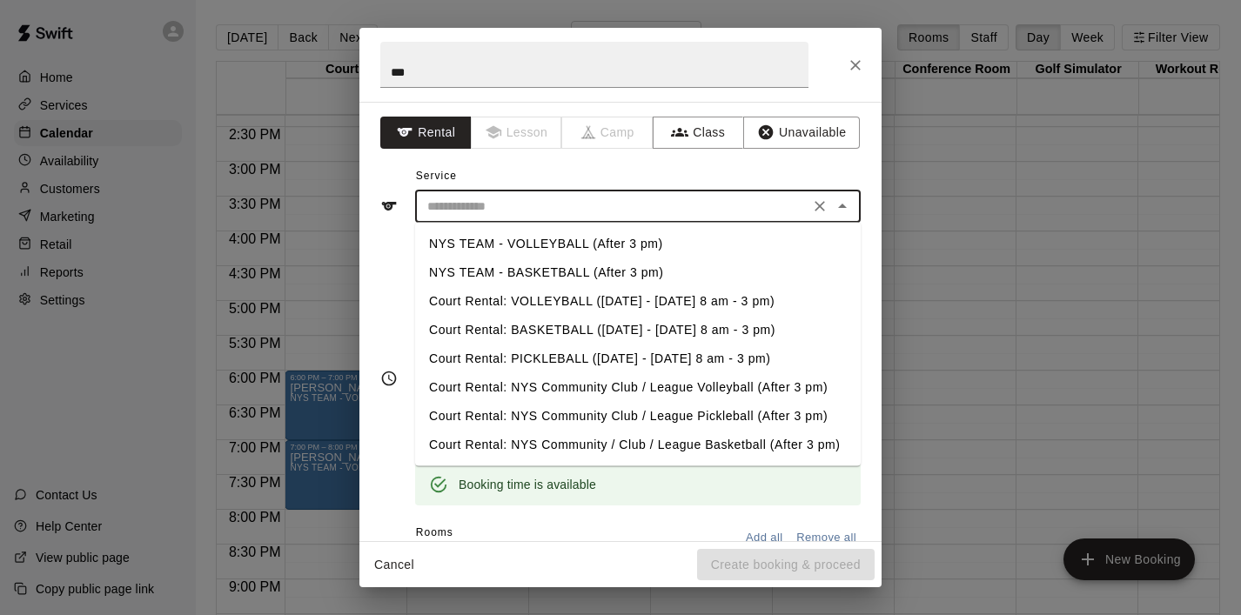
click at [514, 247] on li "NYS TEAM - VOLLEYBALL (After 3 pm)" at bounding box center [638, 244] width 446 height 29
type input "**********"
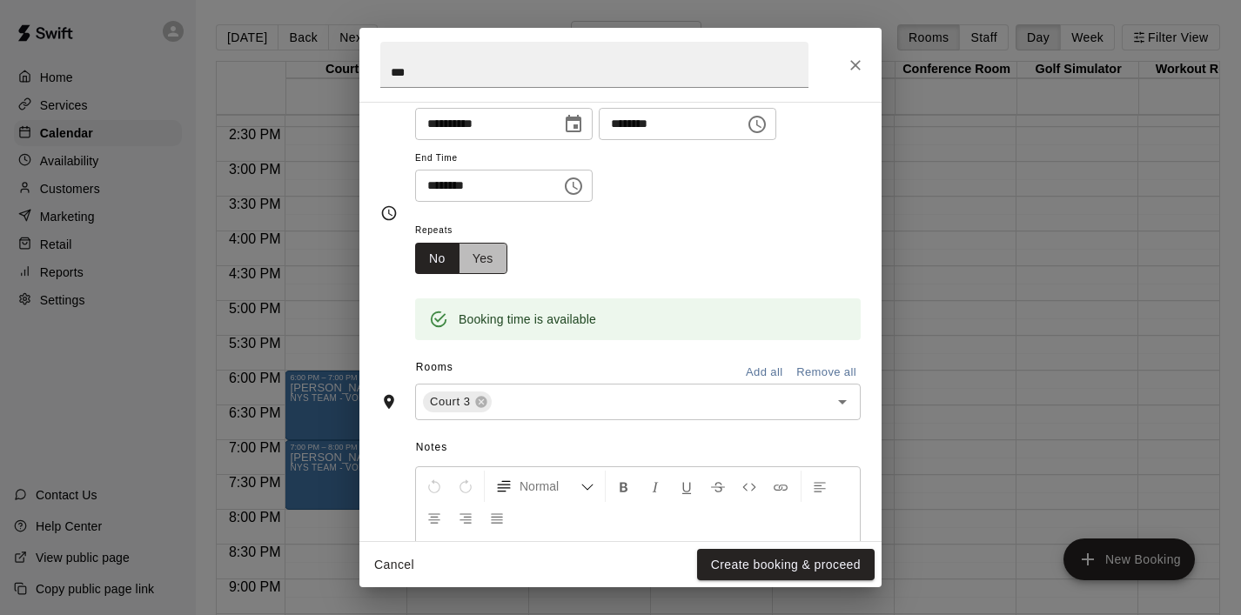
click at [494, 255] on button "Yes" at bounding box center [483, 259] width 49 height 32
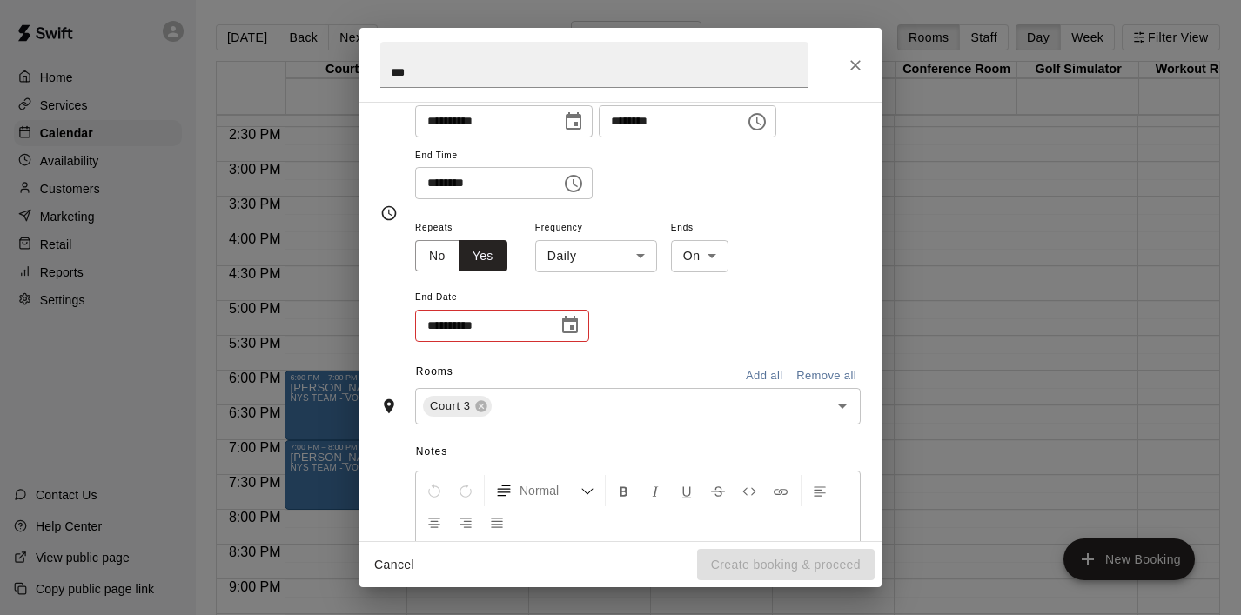
click at [630, 256] on body "Home Services Calendar Availability Customers Marketing Retail Reports Settings…" at bounding box center [620, 321] width 1241 height 643
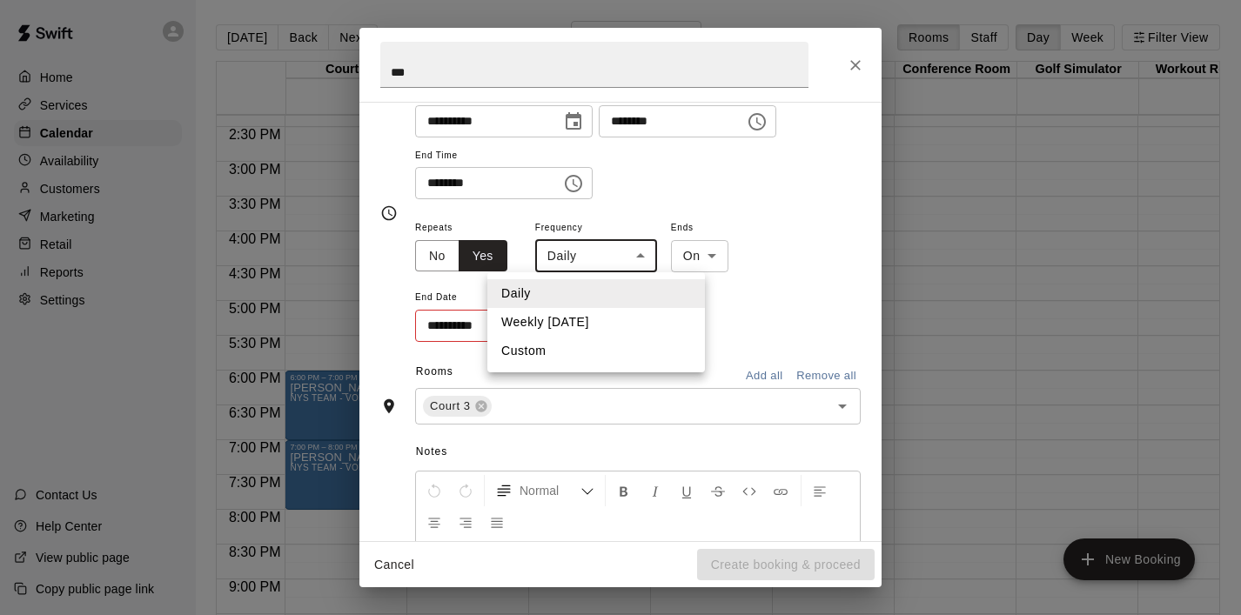
click at [622, 312] on li "Weekly [DATE]" at bounding box center [596, 322] width 218 height 29
type input "******"
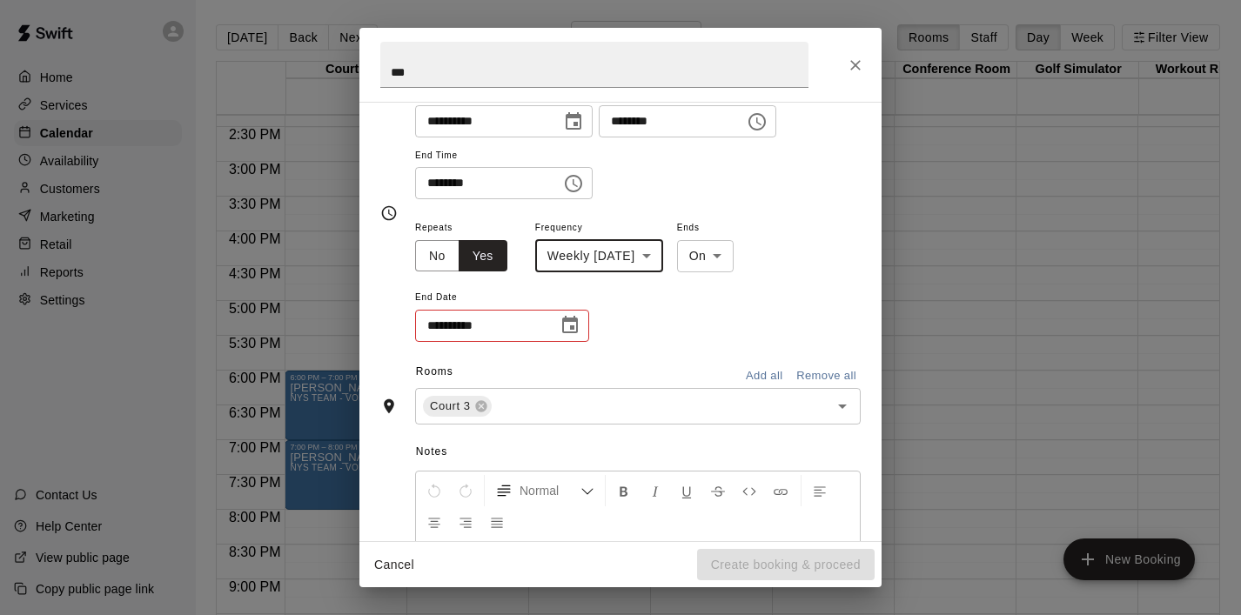
click at [581, 323] on button "Choose date" at bounding box center [570, 325] width 35 height 35
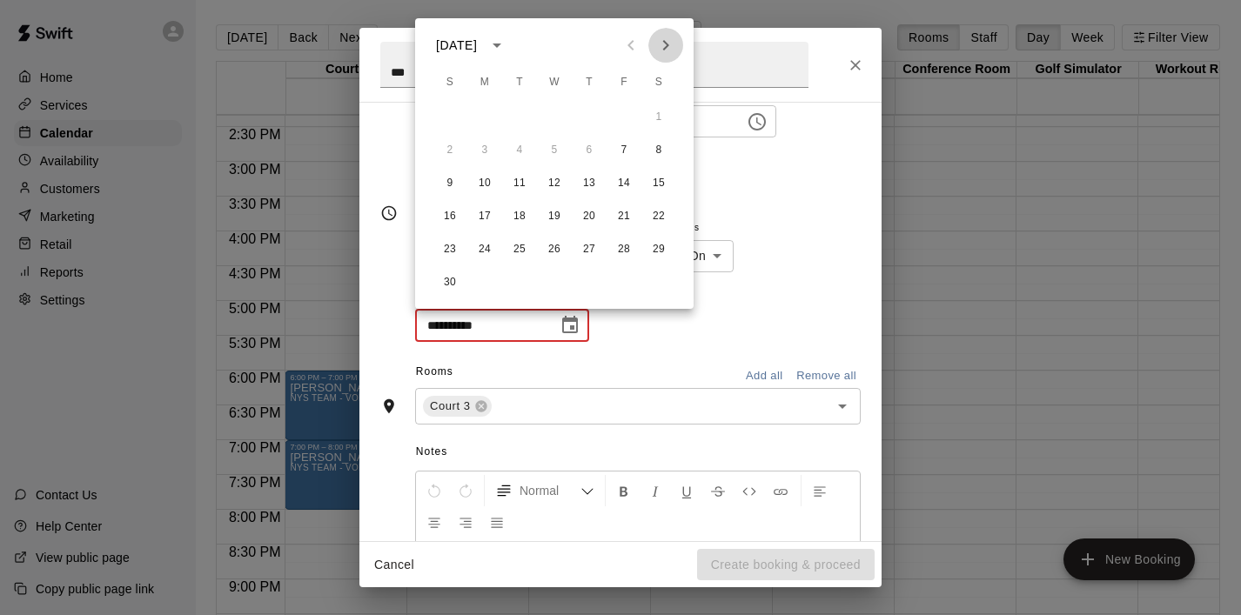
click at [664, 37] on icon "Next month" at bounding box center [665, 45] width 21 height 21
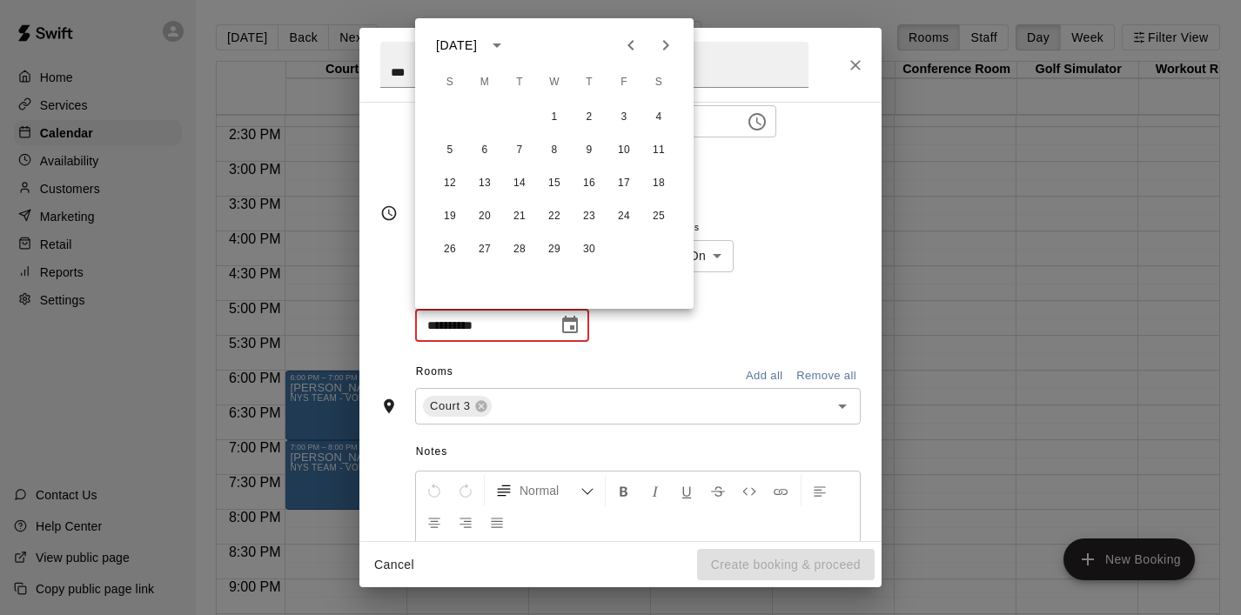
click at [664, 37] on icon "Next month" at bounding box center [665, 45] width 21 height 21
click at [626, 215] on button "26" at bounding box center [623, 216] width 31 height 31
type input "**********"
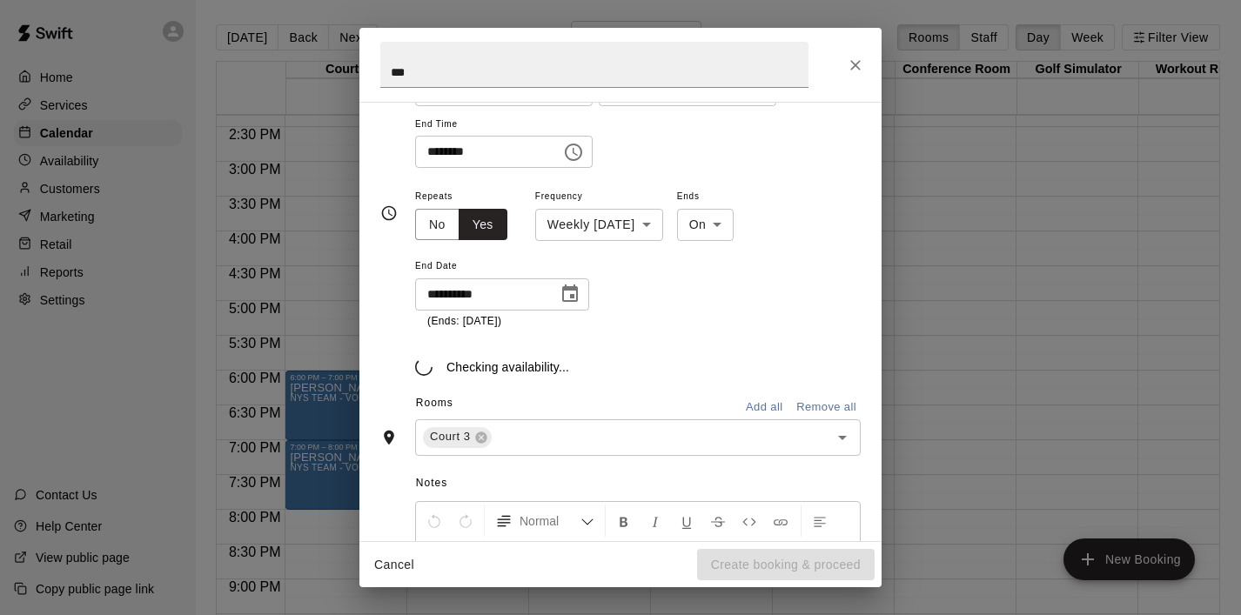
scroll to position [210, 0]
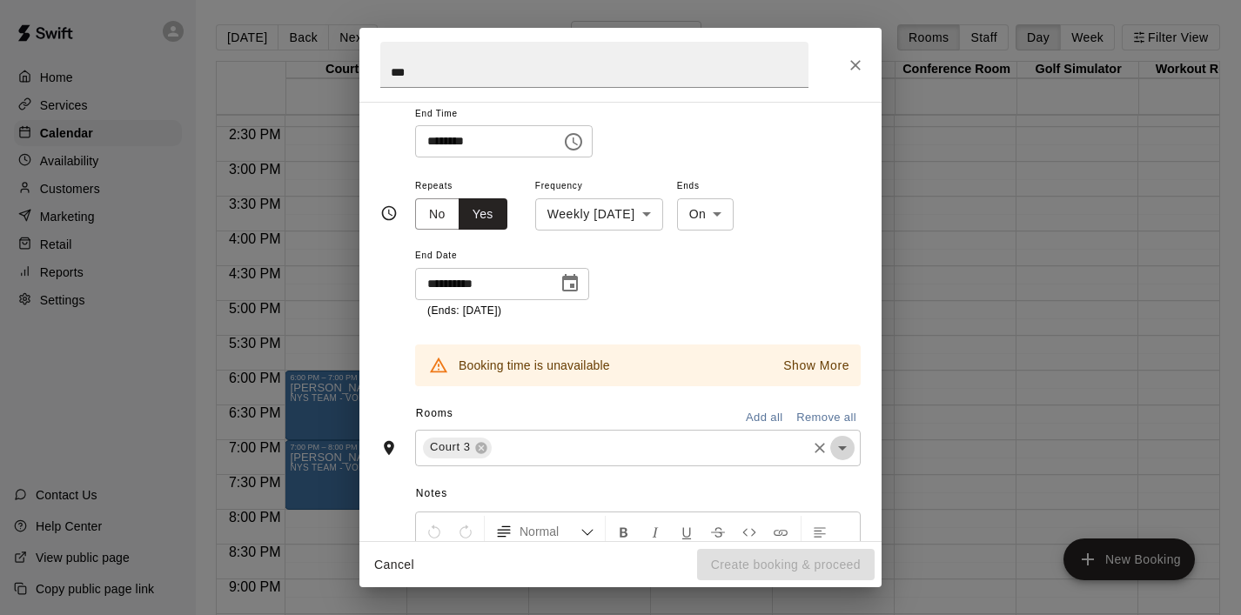
click at [847, 454] on icon "Open" at bounding box center [842, 448] width 21 height 21
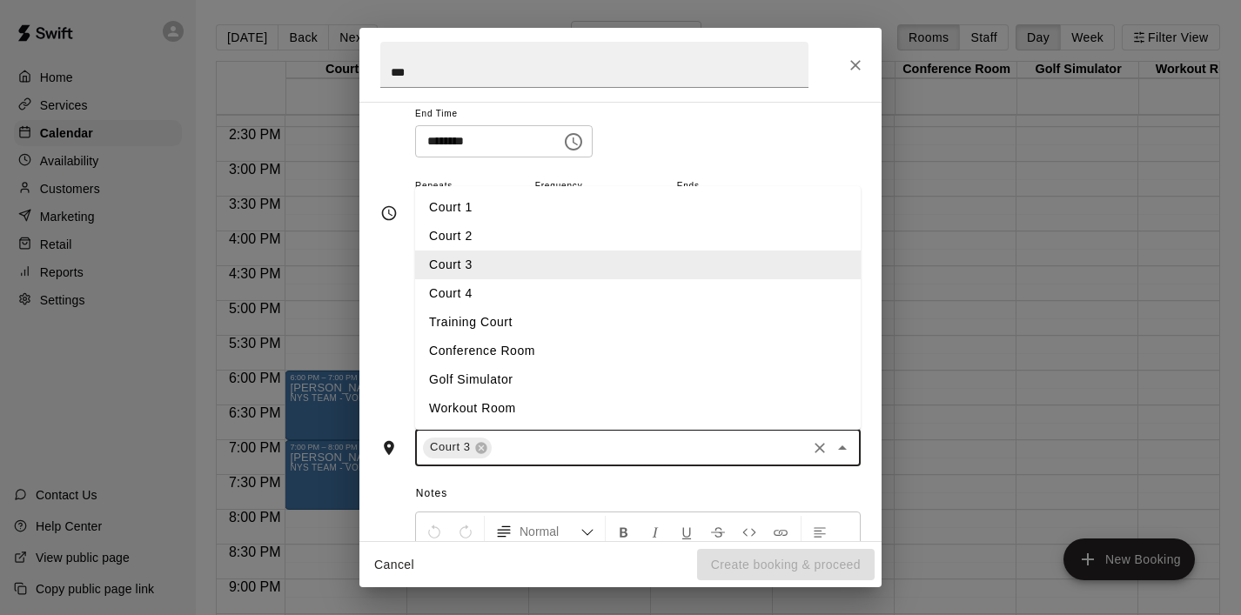
click at [589, 293] on li "Court 4" at bounding box center [638, 293] width 446 height 29
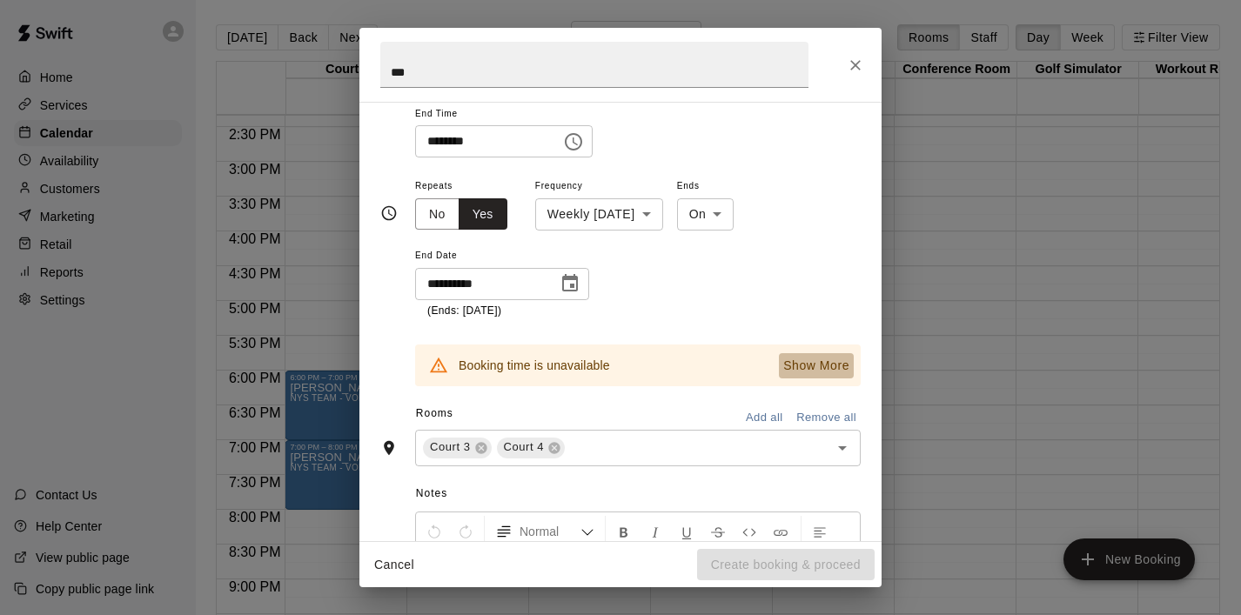
click at [828, 367] on p "Show More" at bounding box center [816, 366] width 66 height 18
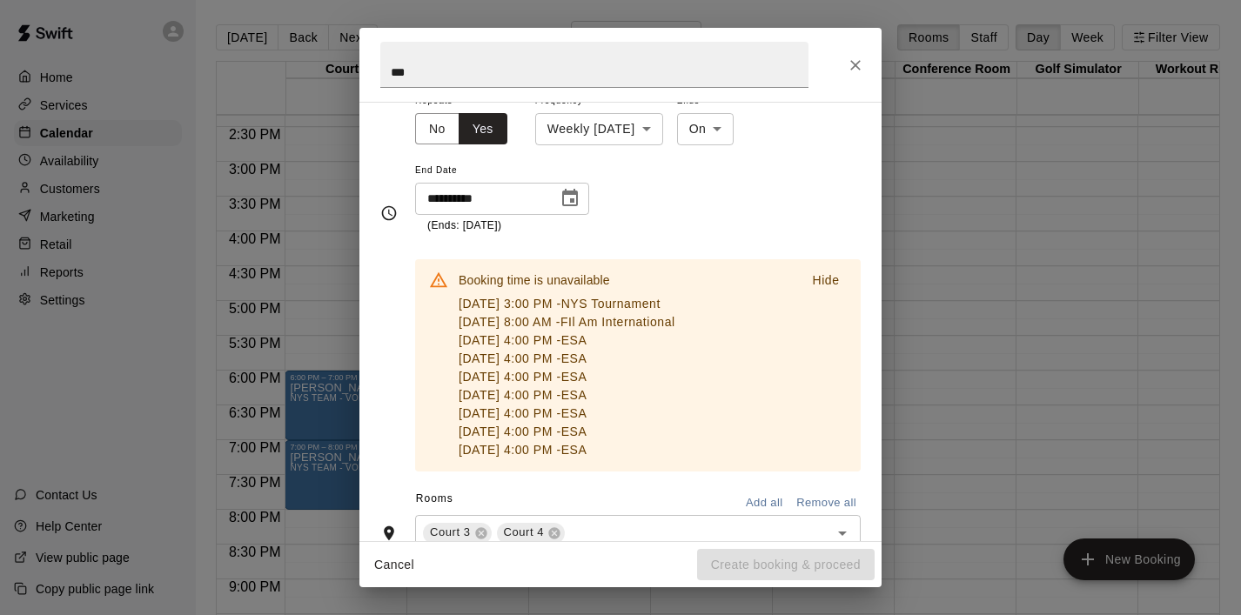
click at [814, 186] on div "**********" at bounding box center [638, 162] width 446 height 144
click at [865, 65] on button "Close" at bounding box center [855, 65] width 31 height 31
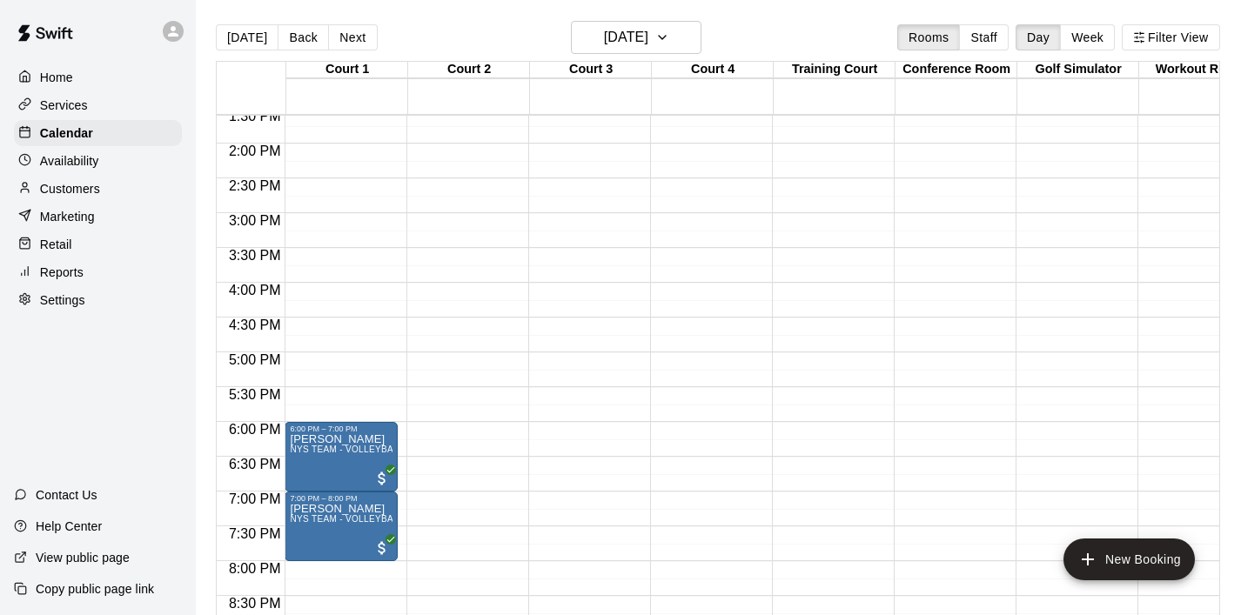
scroll to position [970, 0]
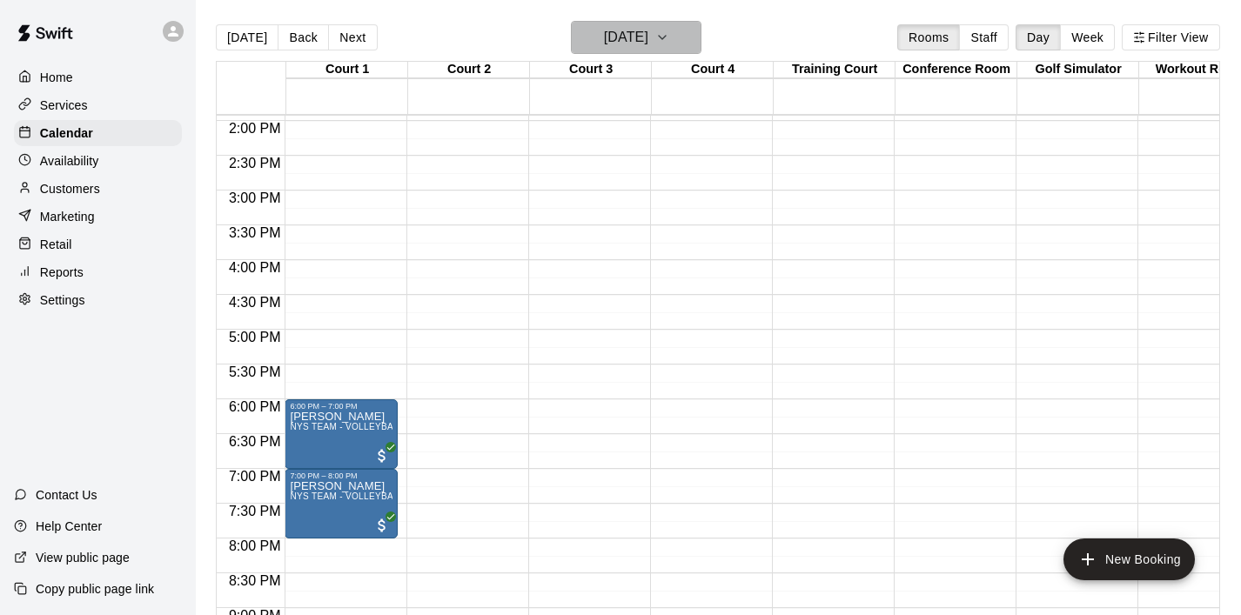
click at [669, 40] on icon "button" at bounding box center [662, 37] width 14 height 21
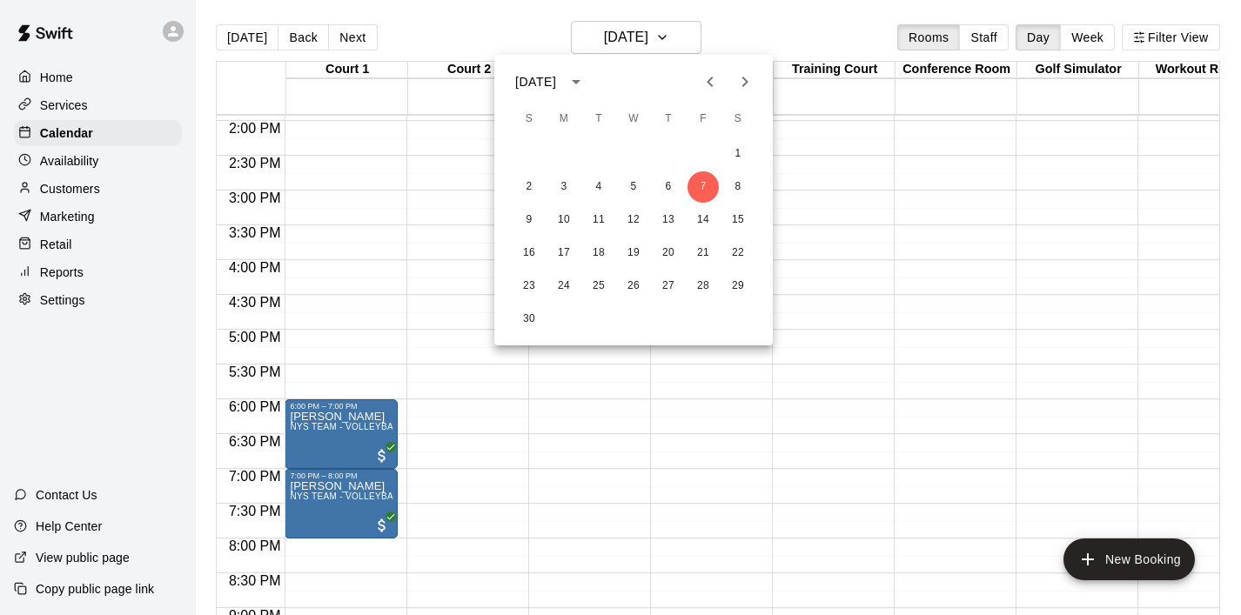
click at [744, 76] on icon "Next month" at bounding box center [745, 81] width 21 height 21
click at [704, 146] on button "5" at bounding box center [703, 153] width 31 height 31
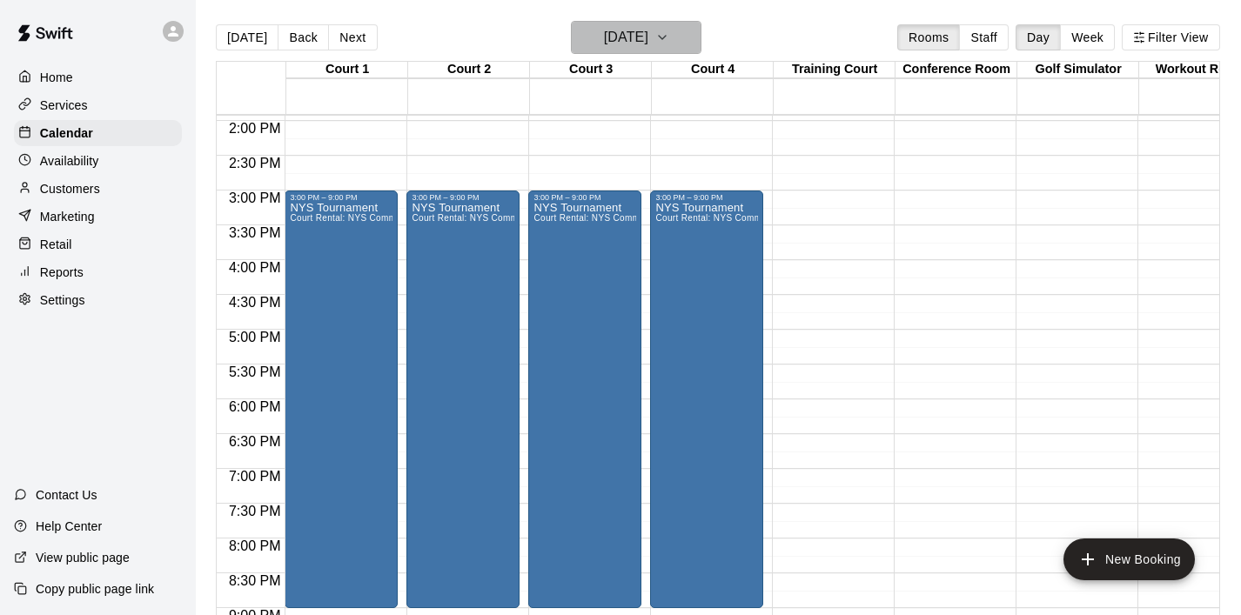
click at [669, 40] on icon "button" at bounding box center [662, 37] width 14 height 21
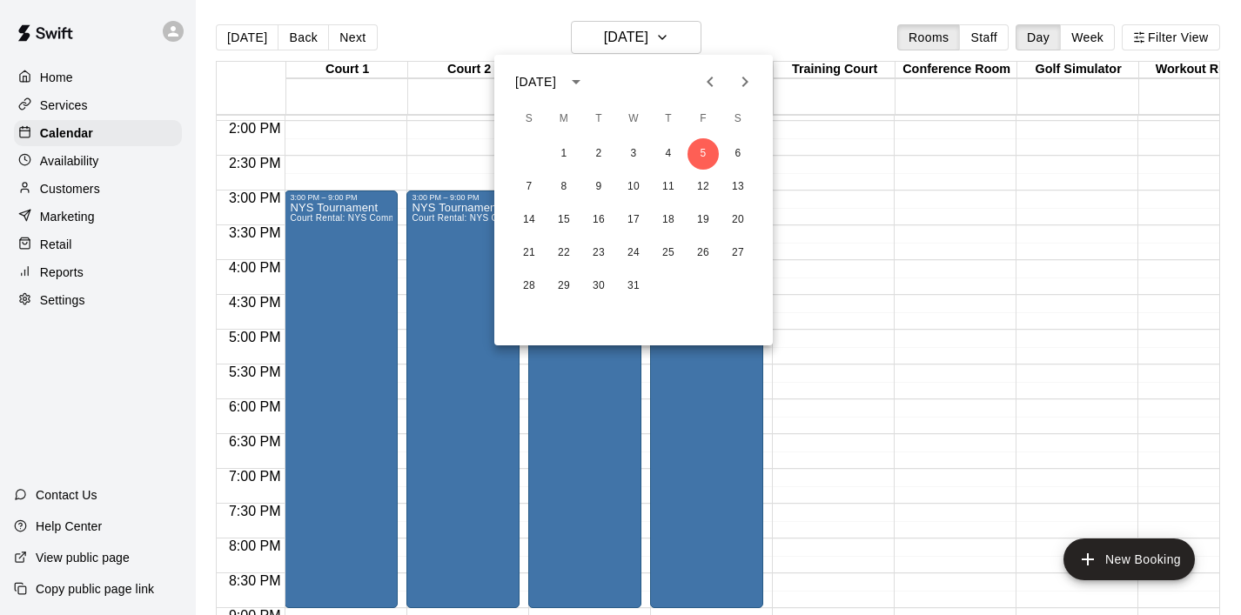
click at [711, 81] on icon "Previous month" at bounding box center [710, 81] width 21 height 21
click at [709, 178] on button "7" at bounding box center [703, 186] width 31 height 31
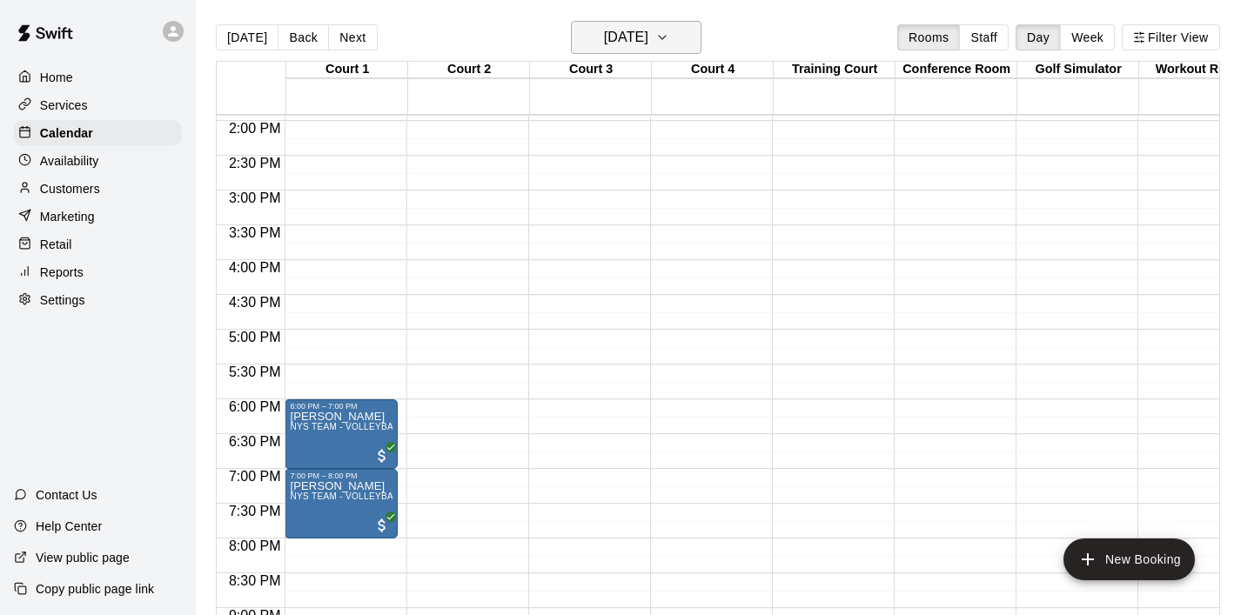
click at [689, 39] on button "[DATE]" at bounding box center [636, 37] width 131 height 33
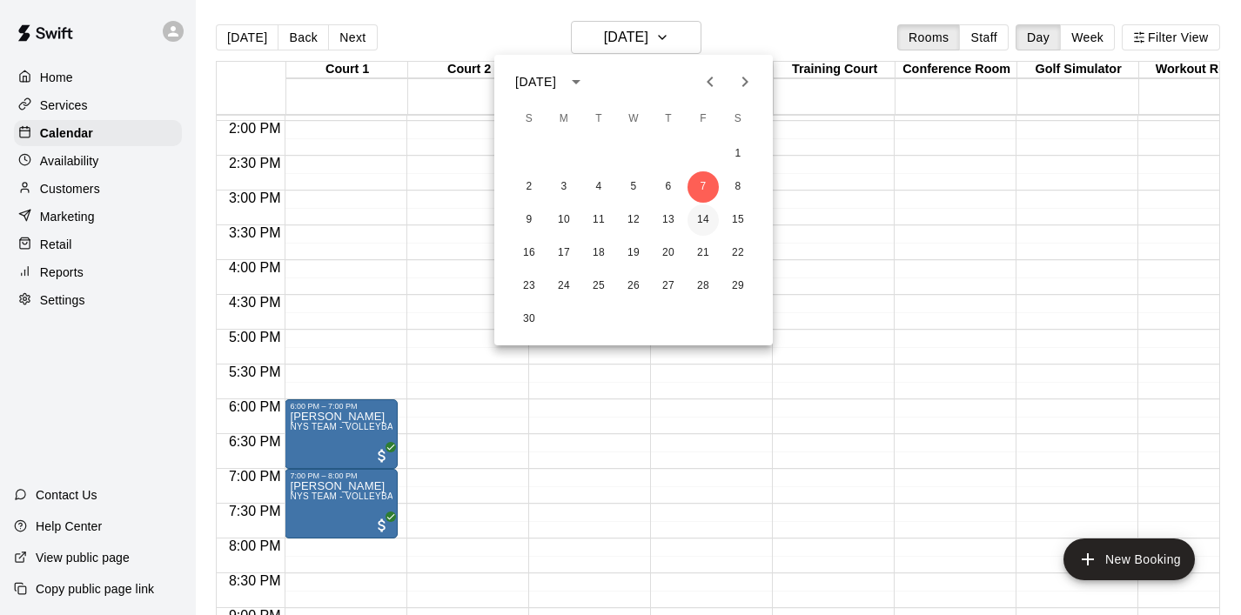
click at [705, 219] on button "14" at bounding box center [703, 220] width 31 height 31
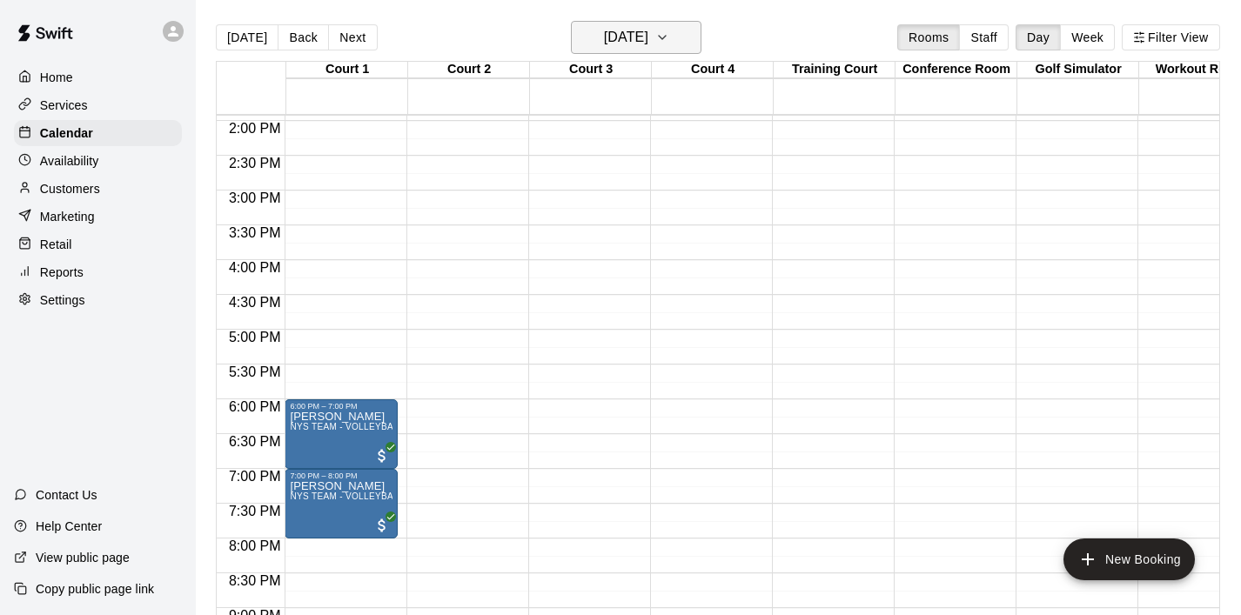
click at [673, 40] on button "[DATE]" at bounding box center [636, 37] width 131 height 33
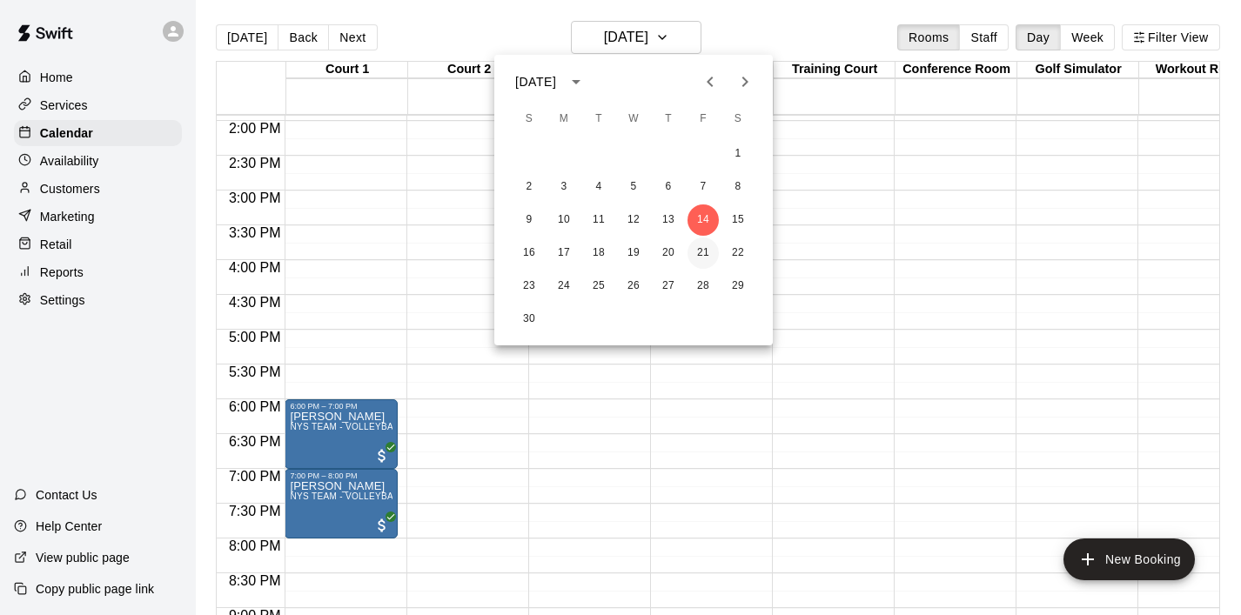
click at [708, 255] on button "21" at bounding box center [703, 253] width 31 height 31
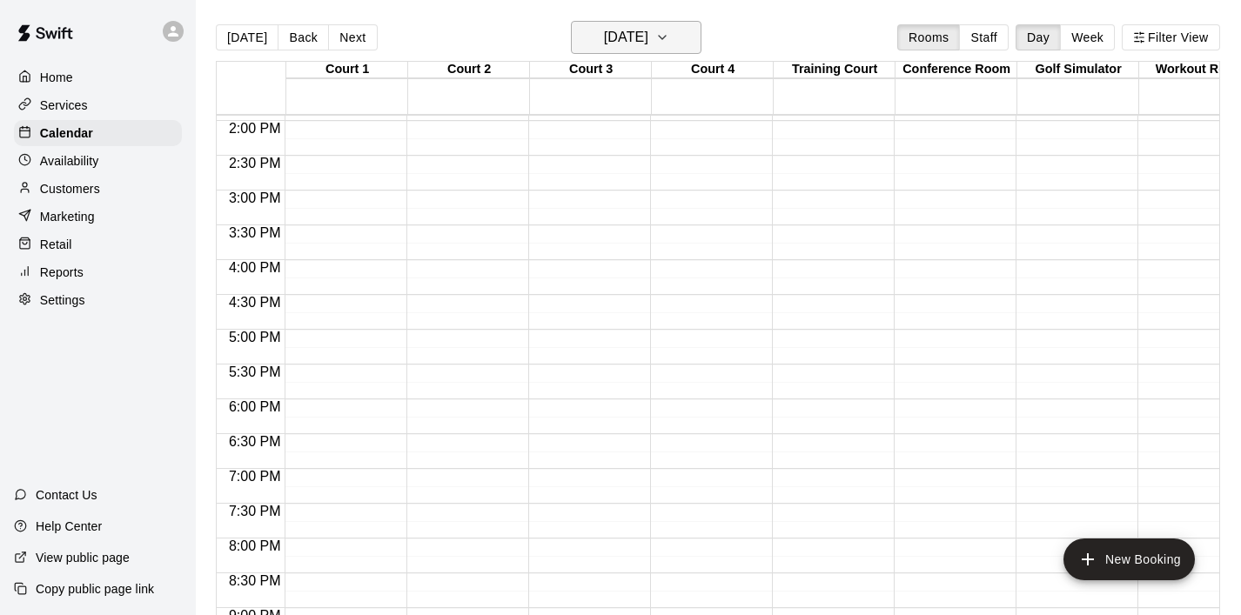
click at [669, 32] on icon "button" at bounding box center [662, 37] width 14 height 21
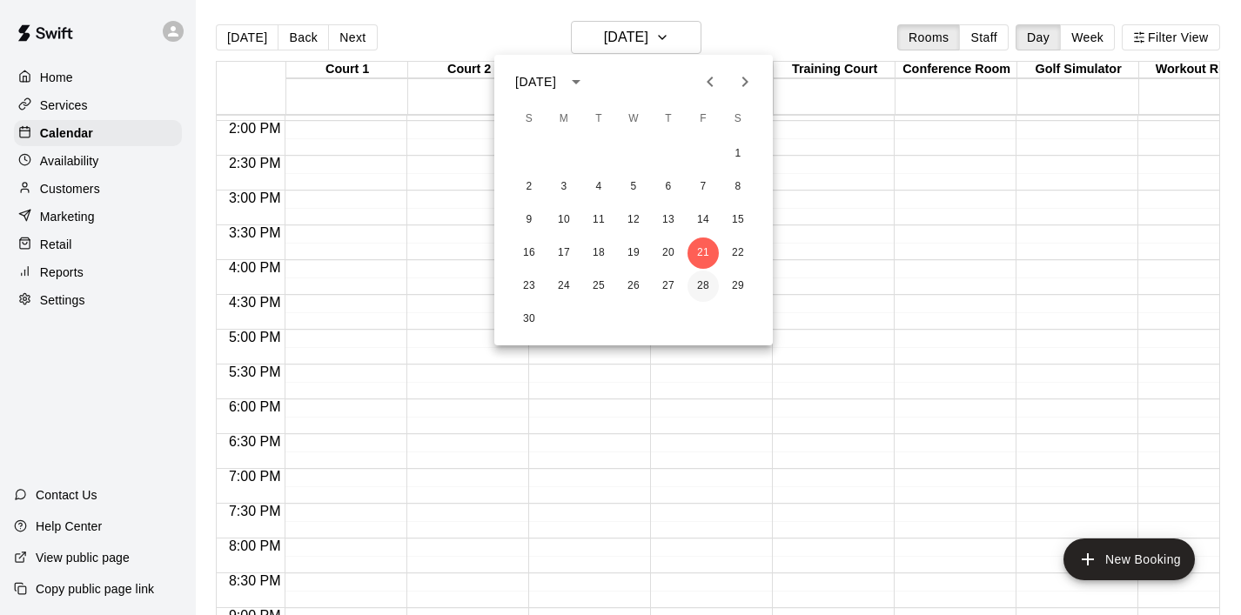
click at [705, 292] on button "28" at bounding box center [703, 286] width 31 height 31
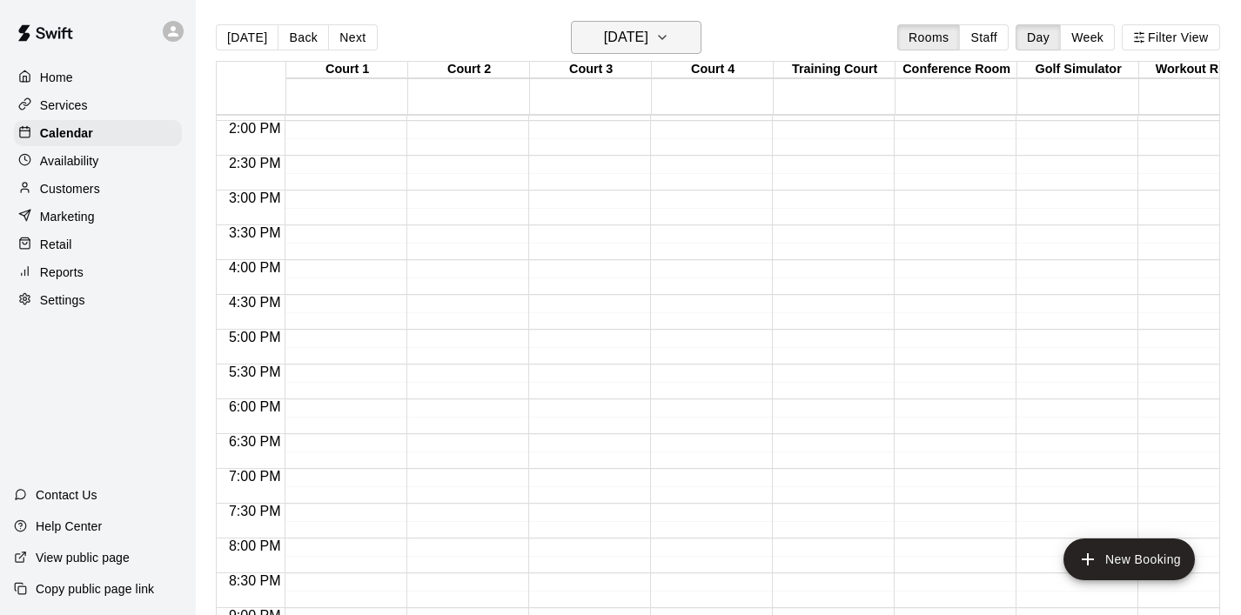
click at [669, 47] on icon "button" at bounding box center [662, 37] width 14 height 21
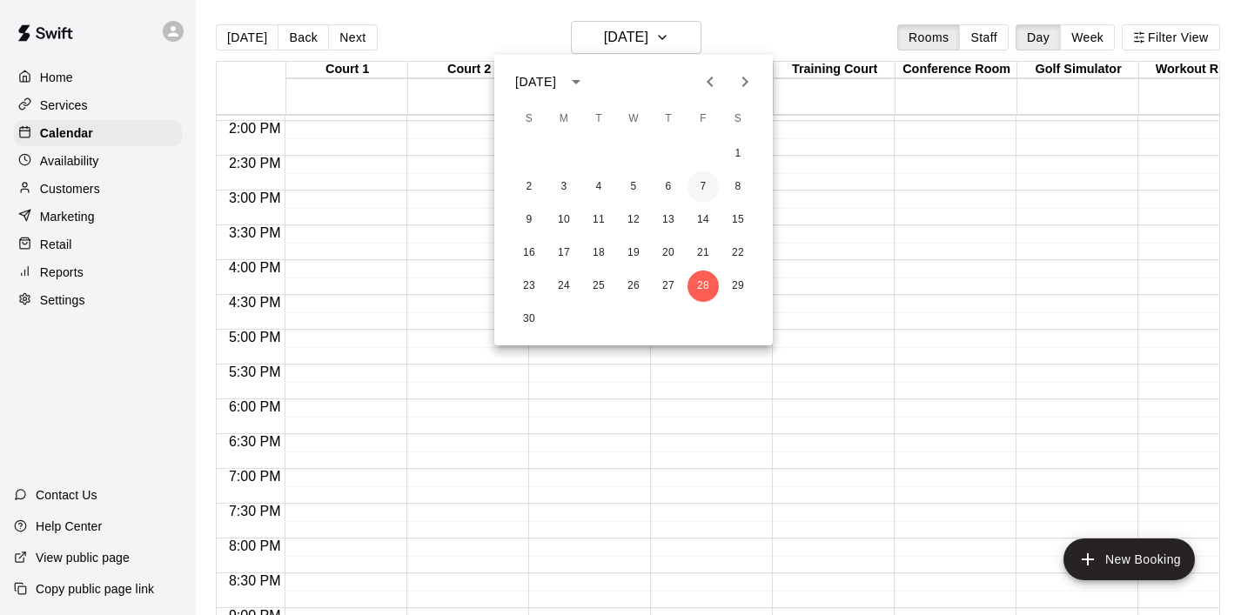
click at [705, 188] on button "7" at bounding box center [703, 186] width 31 height 31
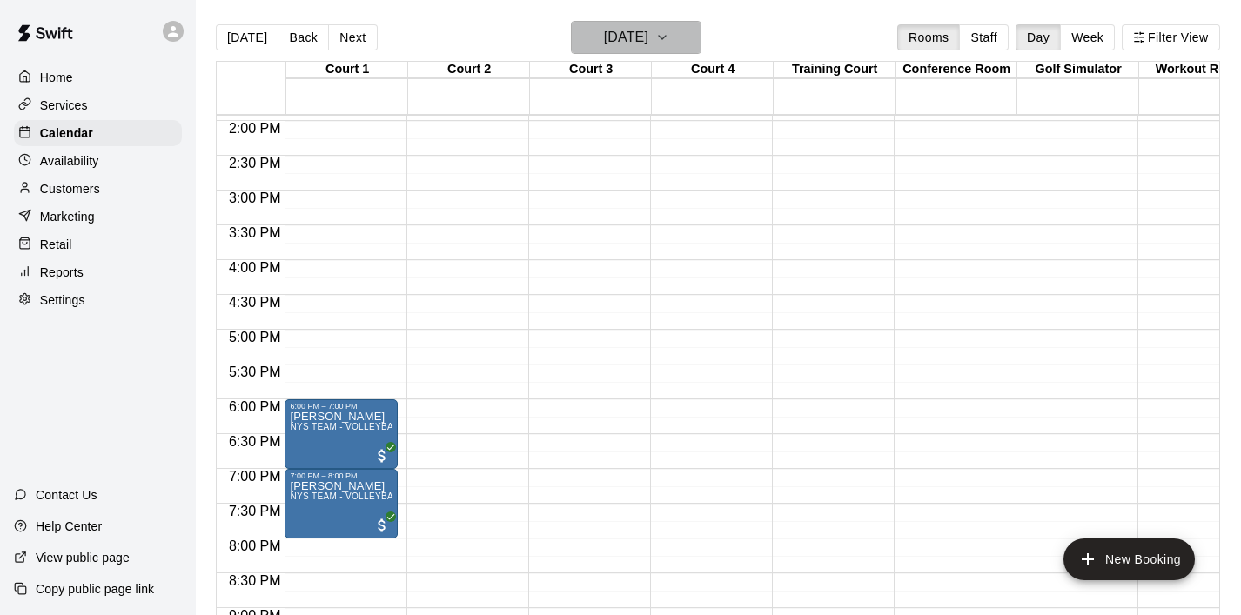
click at [669, 43] on icon "button" at bounding box center [662, 37] width 14 height 21
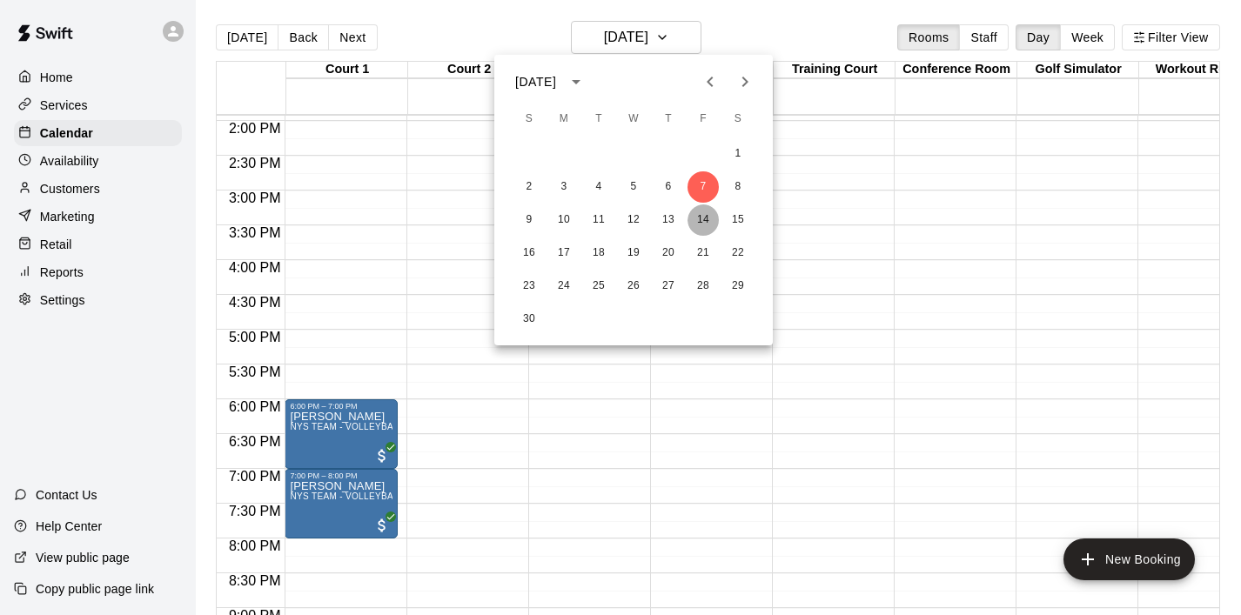
click at [707, 223] on button "14" at bounding box center [703, 220] width 31 height 31
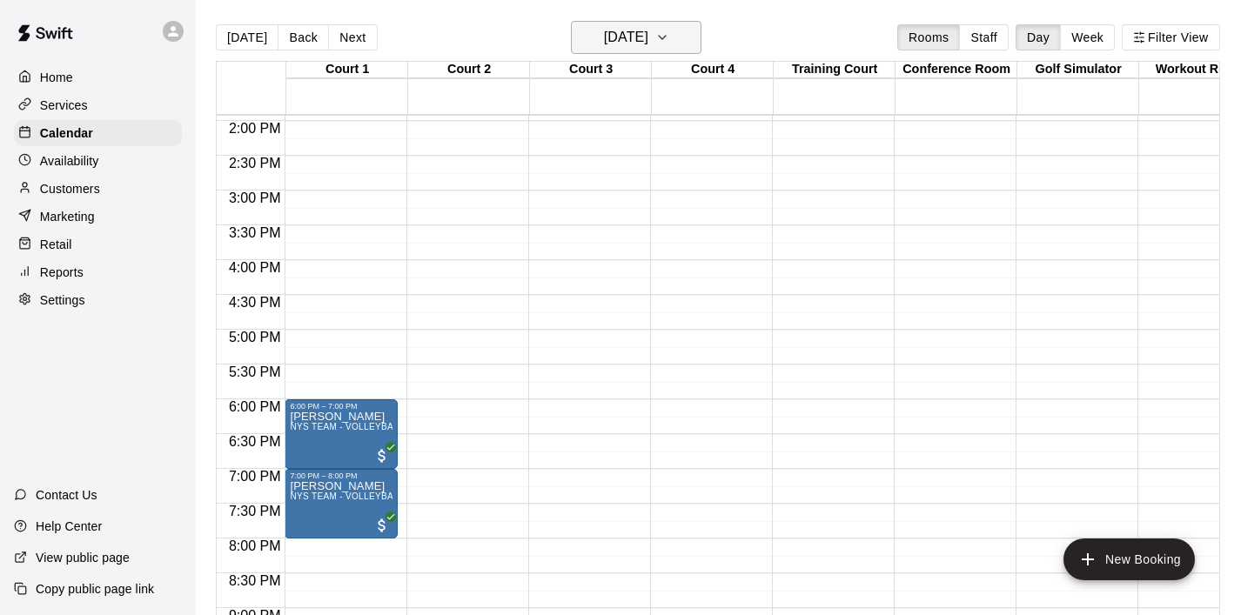
click at [669, 40] on icon "button" at bounding box center [662, 37] width 14 height 21
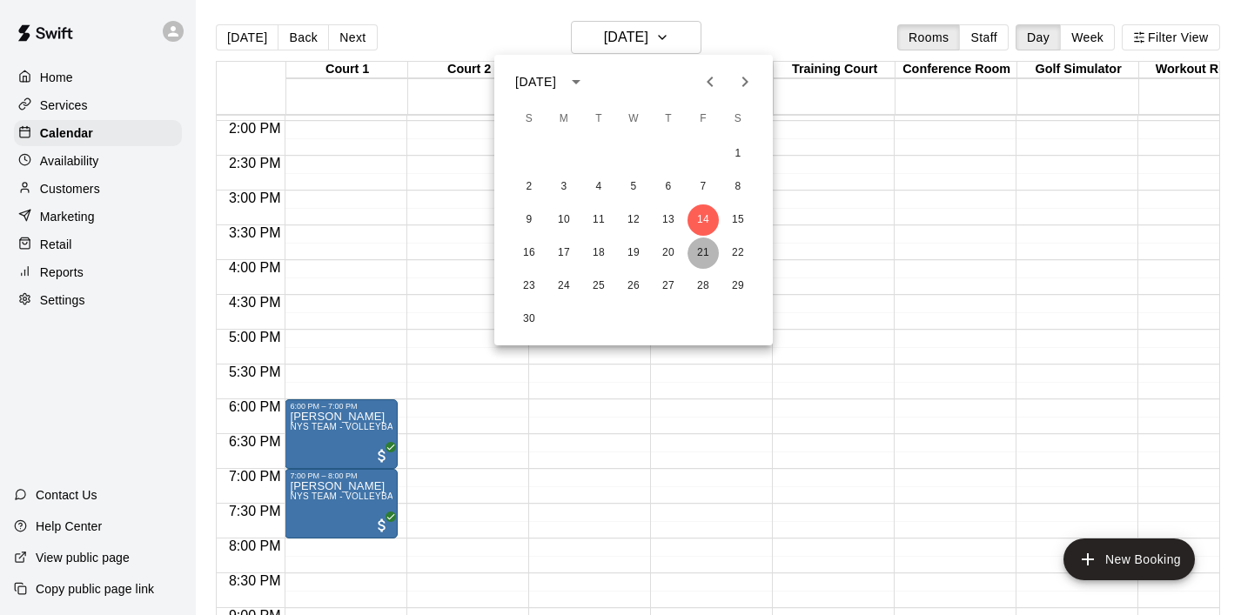
click at [706, 245] on button "21" at bounding box center [703, 253] width 31 height 31
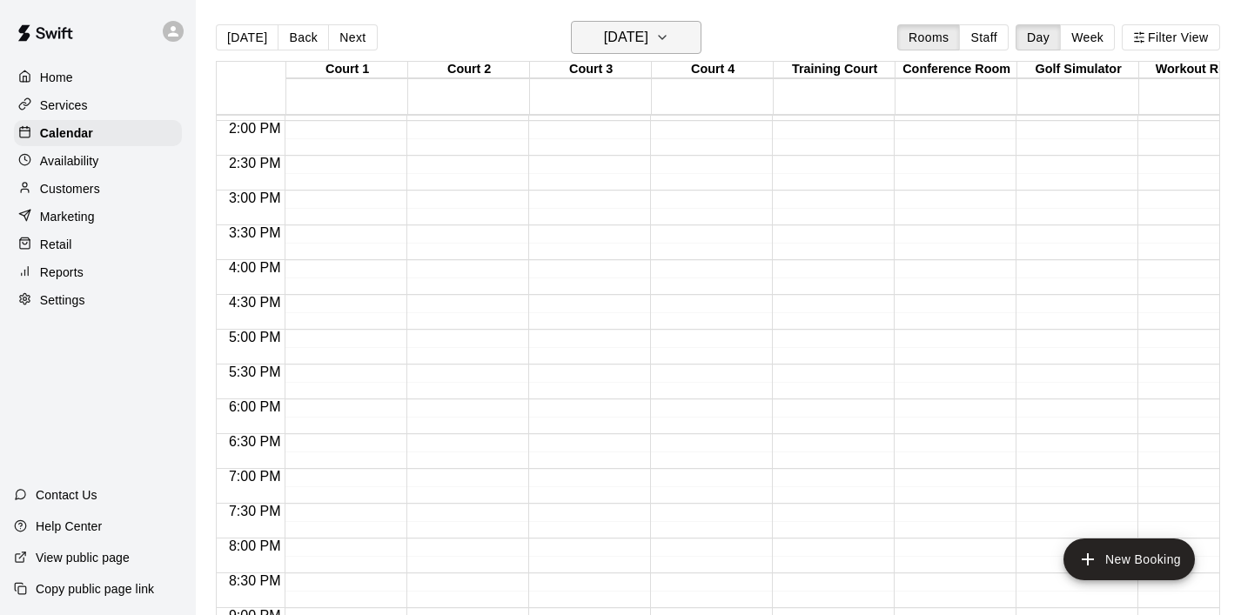
click at [669, 38] on icon "button" at bounding box center [662, 37] width 14 height 21
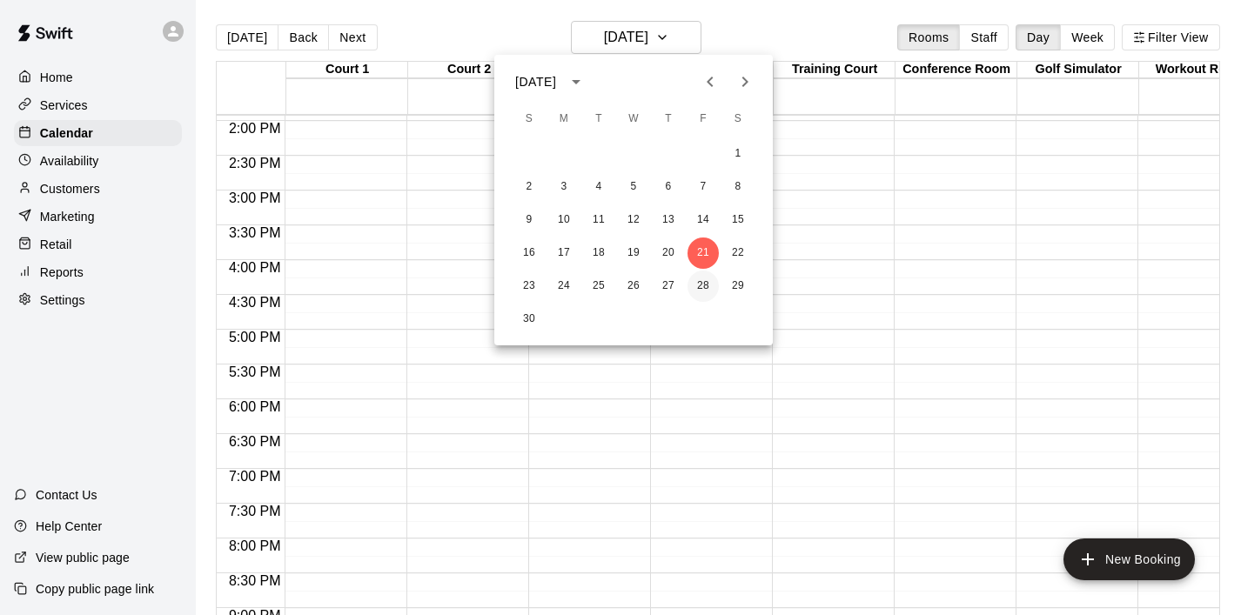
click at [705, 291] on button "28" at bounding box center [703, 286] width 31 height 31
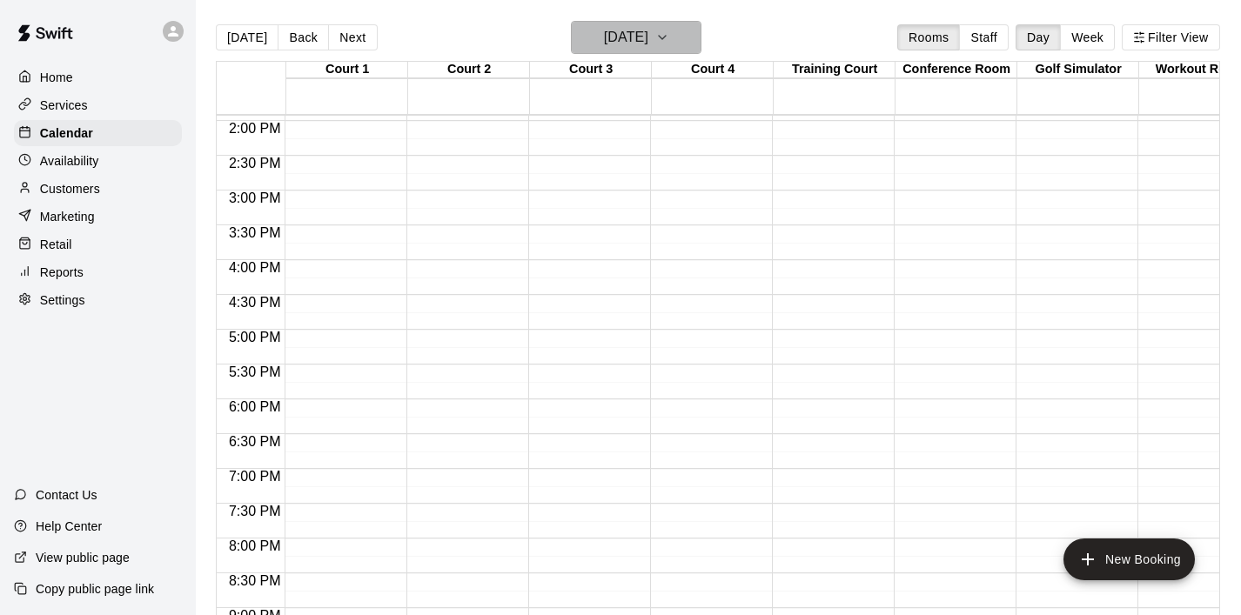
click at [669, 46] on icon "button" at bounding box center [662, 37] width 14 height 21
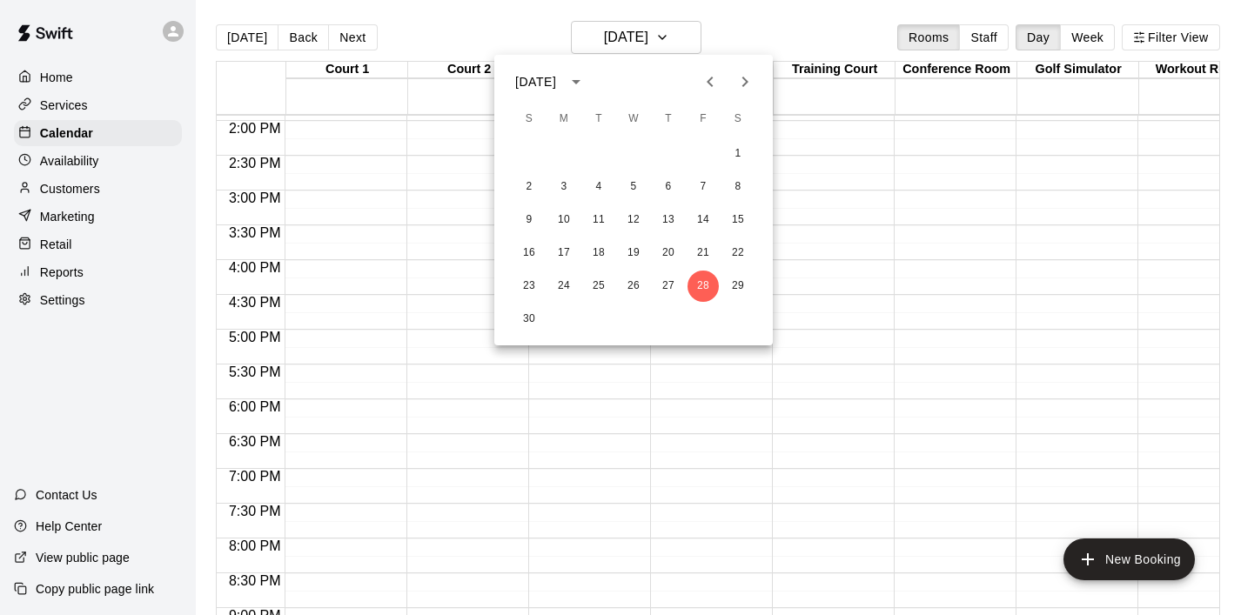
click at [745, 91] on icon "Next month" at bounding box center [745, 81] width 21 height 21
click at [705, 153] on button "5" at bounding box center [703, 153] width 31 height 31
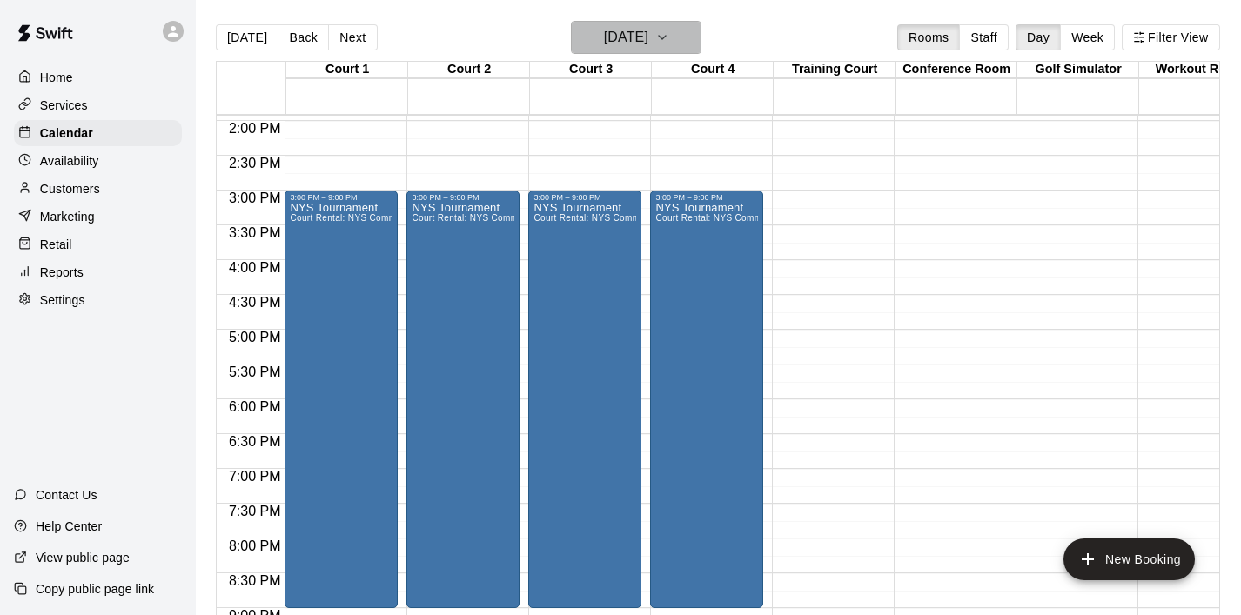
click at [669, 34] on icon "button" at bounding box center [662, 37] width 14 height 21
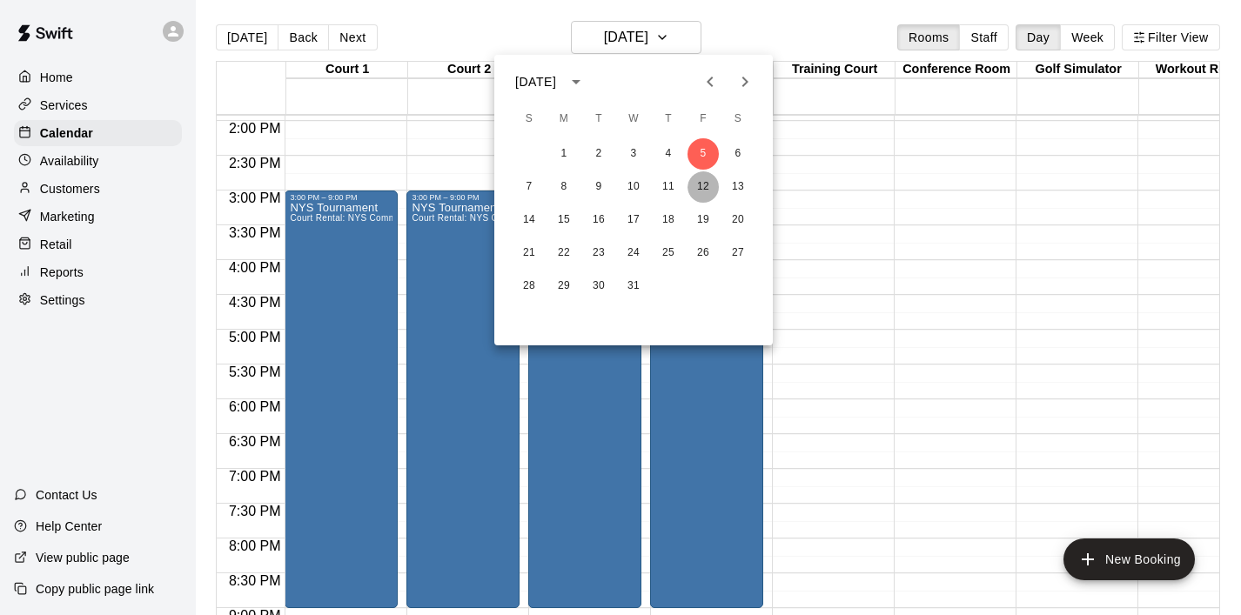
click at [699, 187] on button "12" at bounding box center [703, 186] width 31 height 31
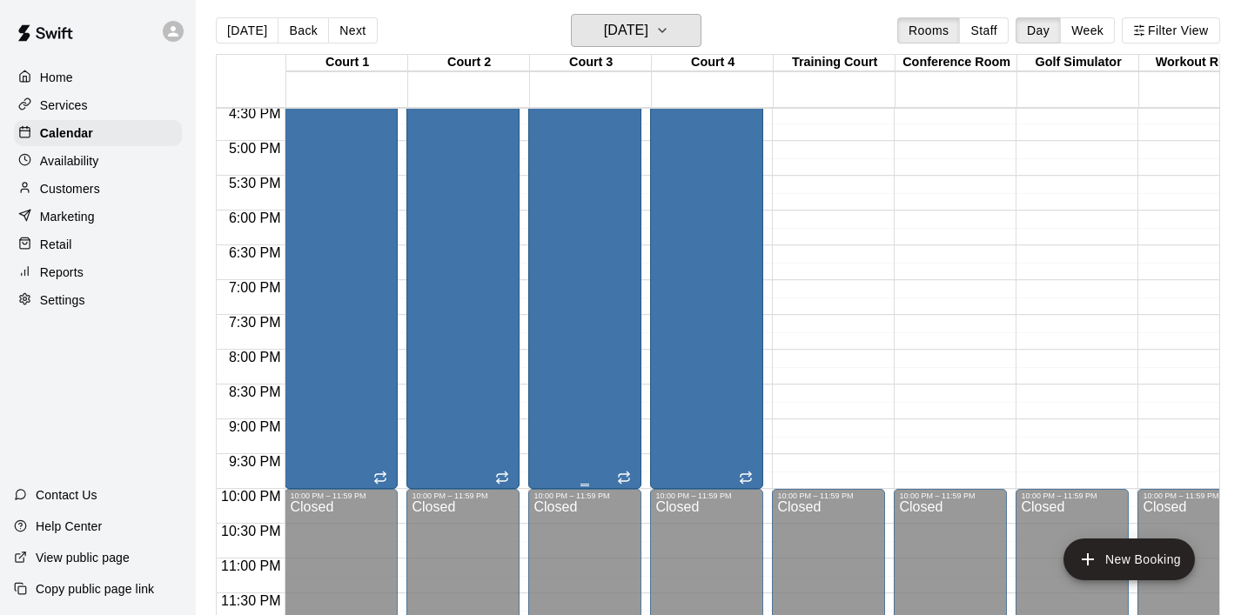
scroll to position [17, 0]
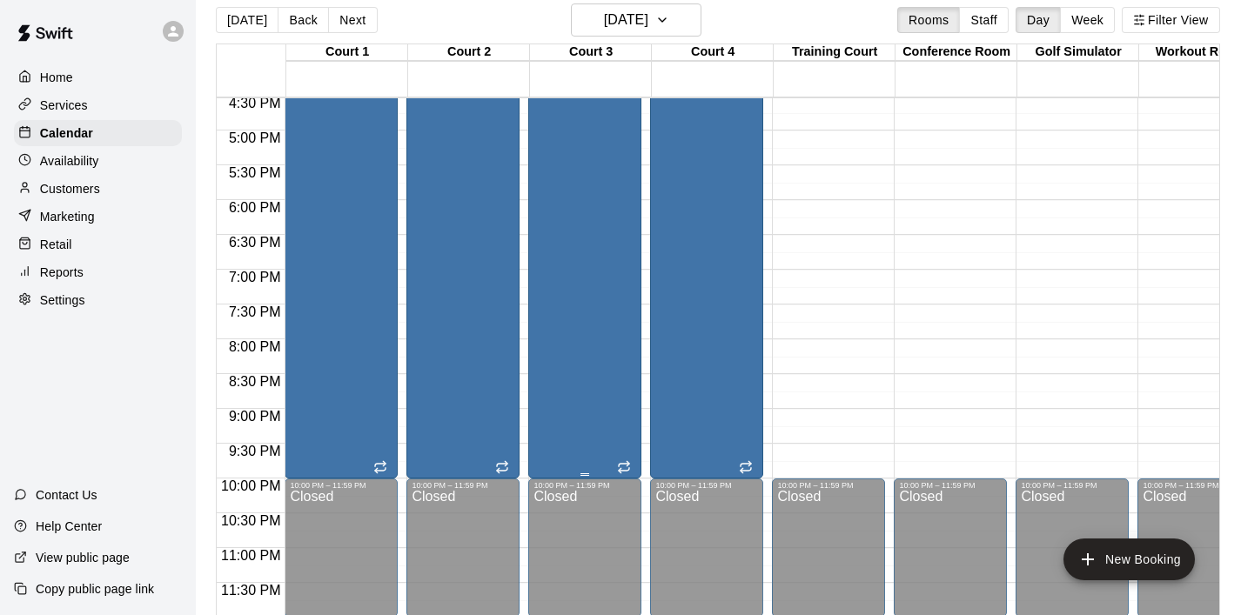
click at [592, 336] on div "FIl Am International Court Rental: NYS Community Club / League Volleyball (Afte…" at bounding box center [585, 0] width 103 height 970
click at [592, 336] on div at bounding box center [620, 307] width 1241 height 615
click at [574, 336] on div "FIl Am International Court Rental: NYS Community Club / League Volleyball (Afte…" at bounding box center [585, 0] width 103 height 970
click at [574, 336] on div at bounding box center [620, 307] width 1241 height 615
click at [574, 336] on div "FIl Am International Court Rental: NYS Community Club / League Volleyball (Afte…" at bounding box center [585, 0] width 103 height 970
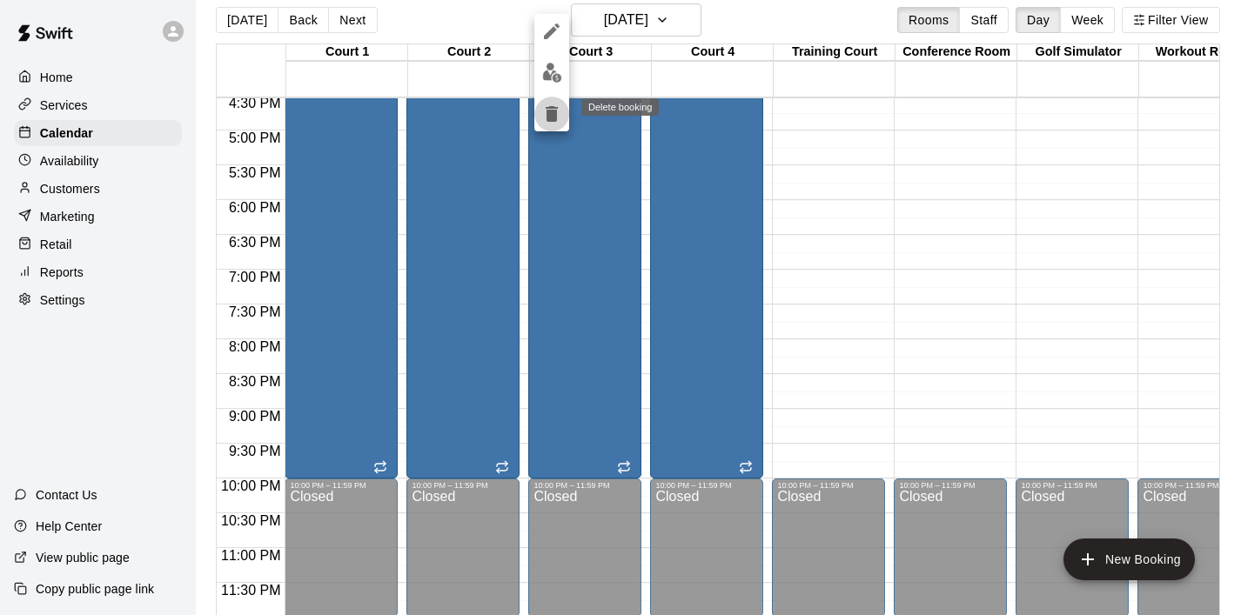
click at [551, 109] on icon "delete" at bounding box center [551, 114] width 21 height 21
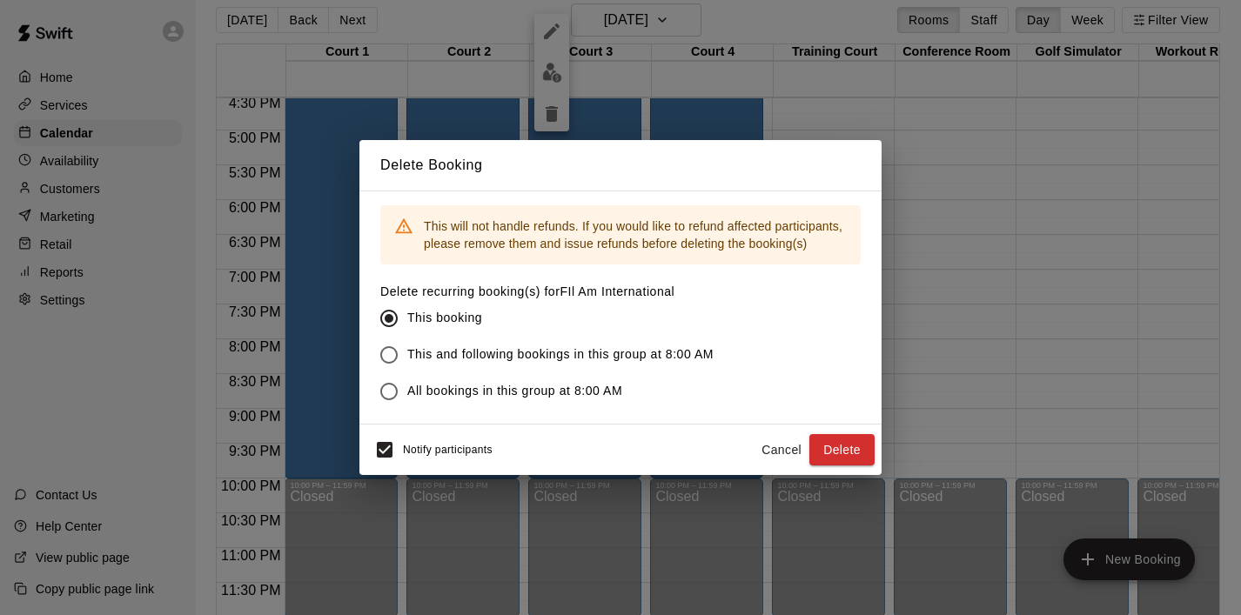
click at [707, 355] on span "This and following bookings in this group at 8:00 AM" at bounding box center [560, 355] width 306 height 18
click at [850, 449] on button "Delete" at bounding box center [841, 450] width 65 height 32
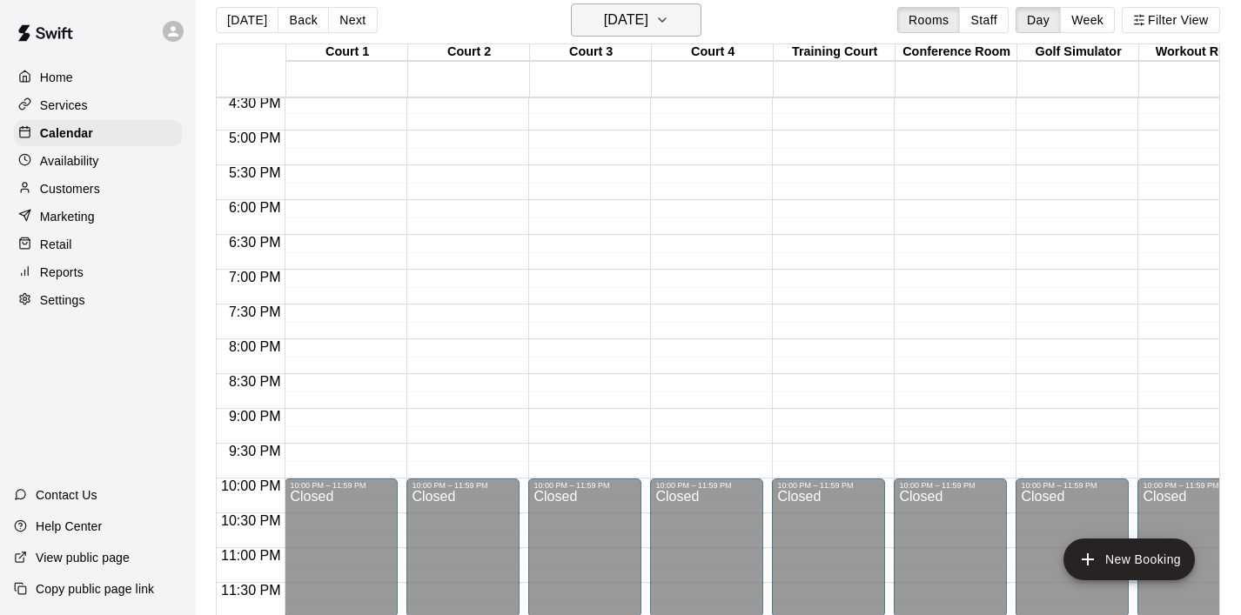
click at [669, 24] on icon "button" at bounding box center [662, 20] width 14 height 21
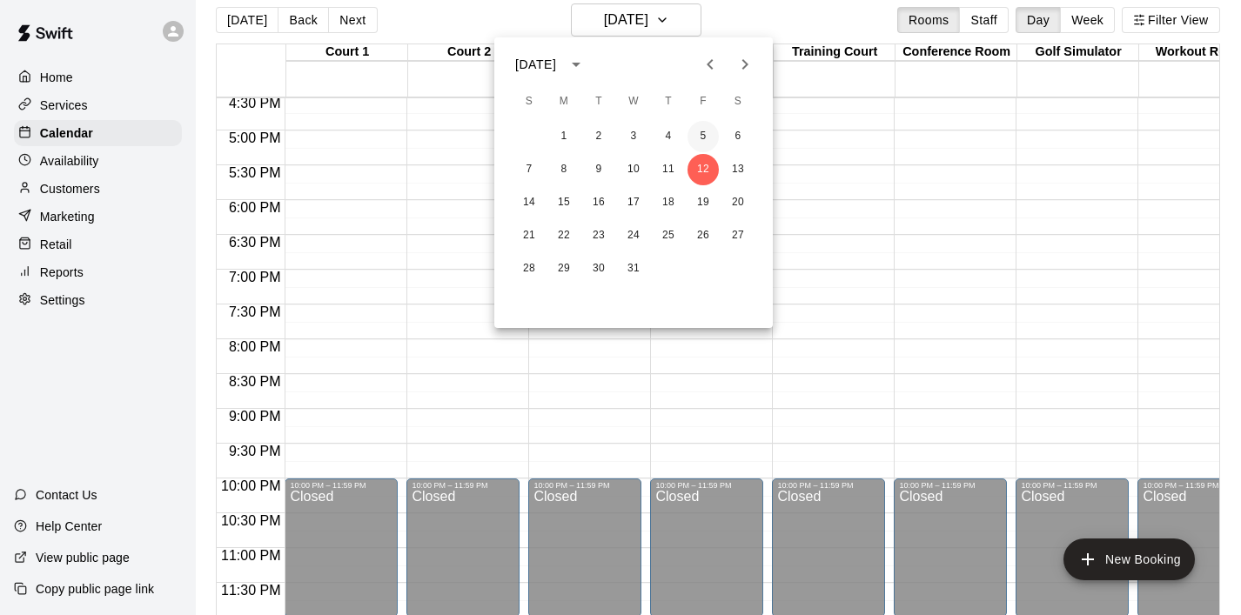
click at [704, 132] on button "5" at bounding box center [703, 136] width 31 height 31
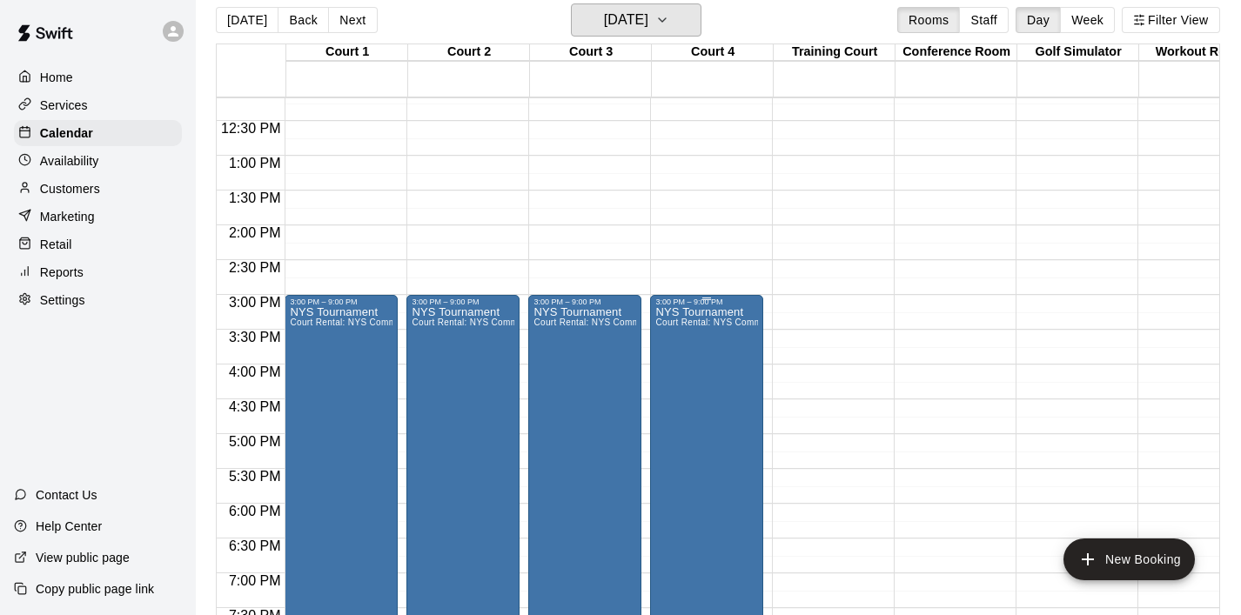
scroll to position [897, 0]
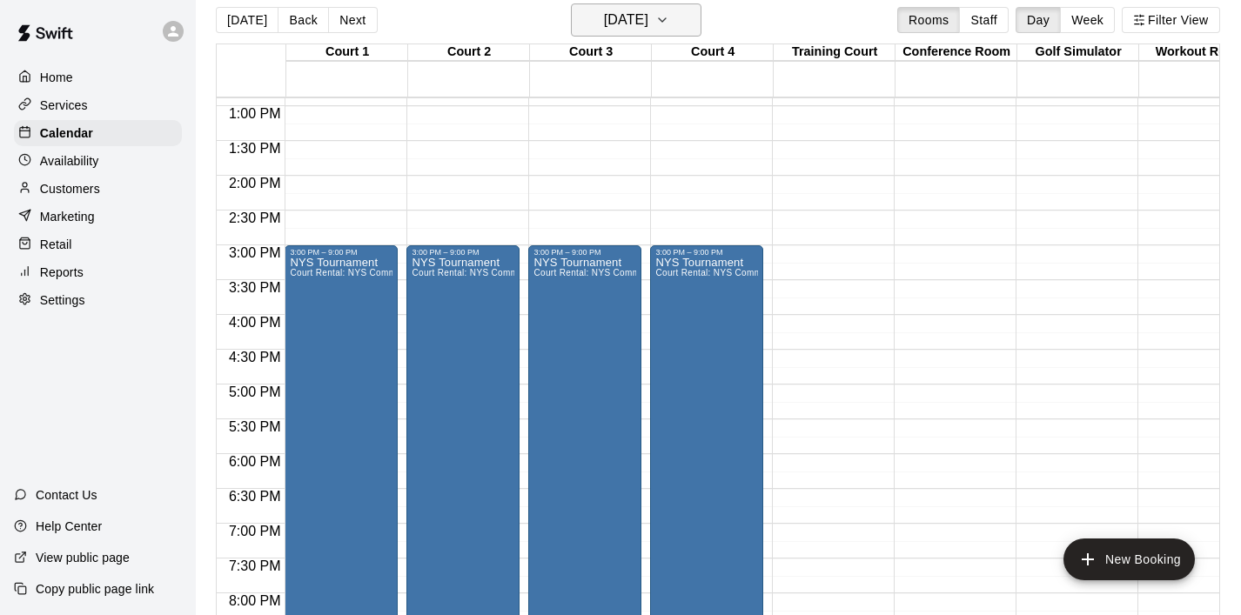
click at [669, 17] on icon "button" at bounding box center [662, 20] width 14 height 21
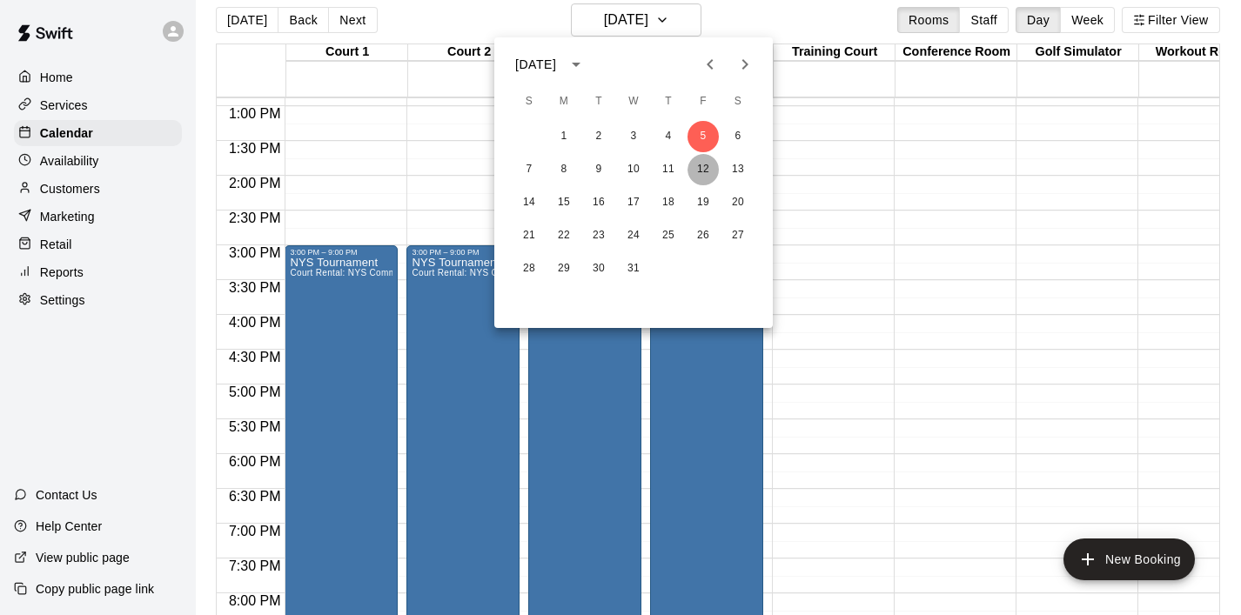
click at [702, 183] on button "12" at bounding box center [703, 169] width 31 height 31
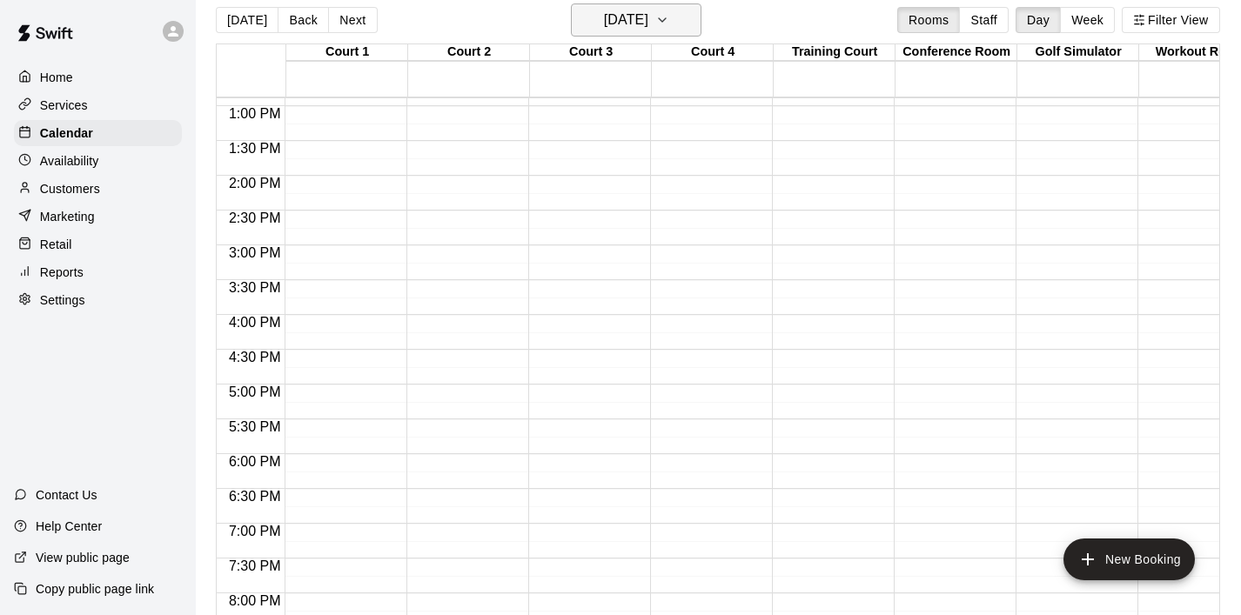
click at [669, 30] on icon "button" at bounding box center [662, 20] width 14 height 21
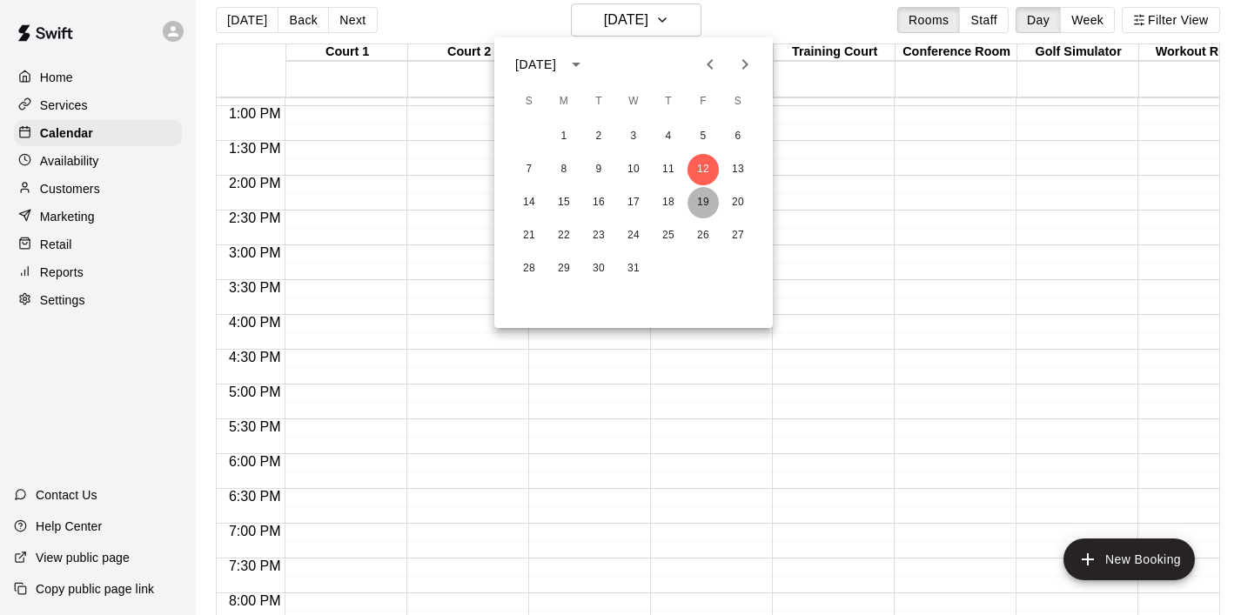
click at [695, 208] on button "19" at bounding box center [703, 202] width 31 height 31
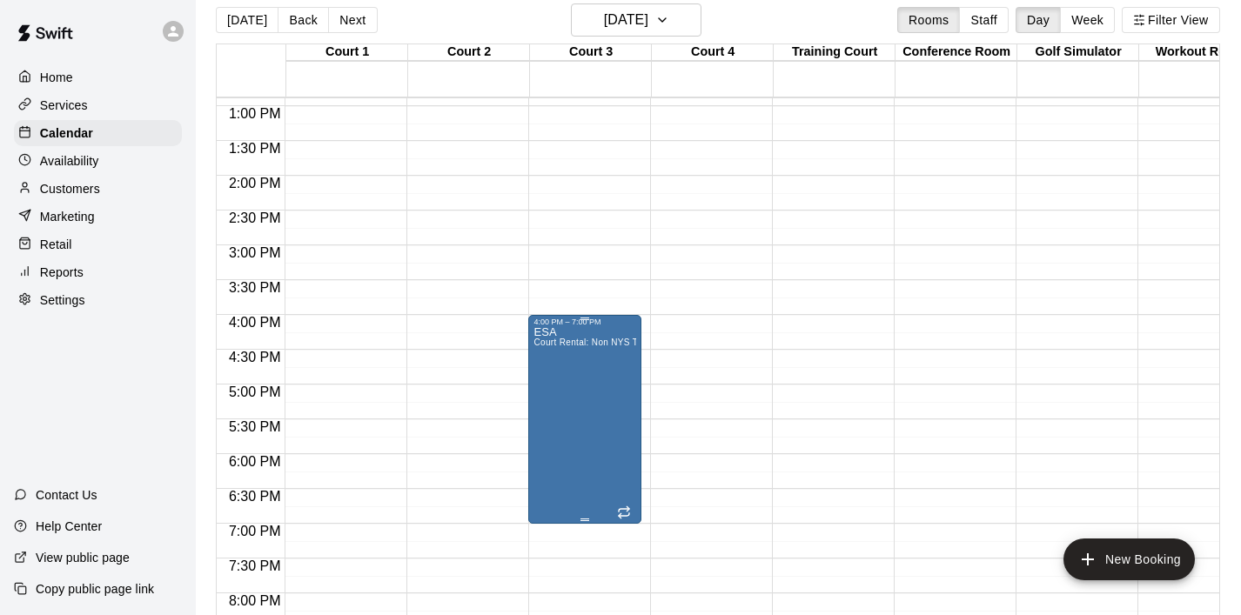
click at [548, 429] on icon "delete" at bounding box center [552, 428] width 12 height 16
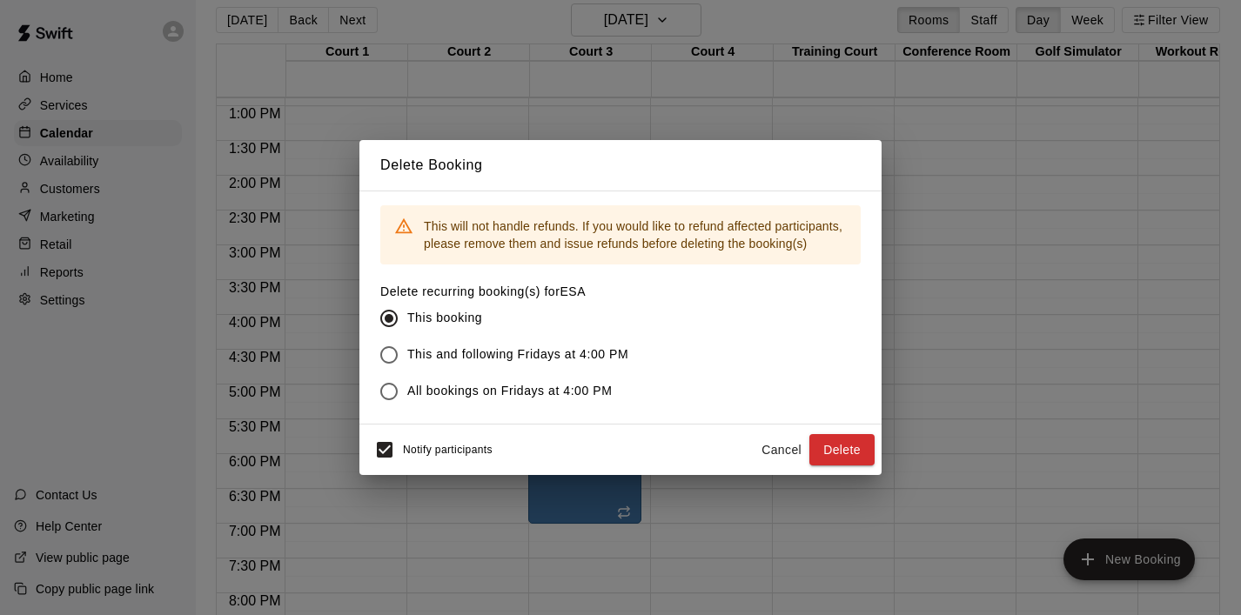
click at [611, 356] on span "This and following Fridays at 4:00 PM" at bounding box center [517, 355] width 221 height 18
click at [838, 451] on button "Delete" at bounding box center [841, 450] width 65 height 32
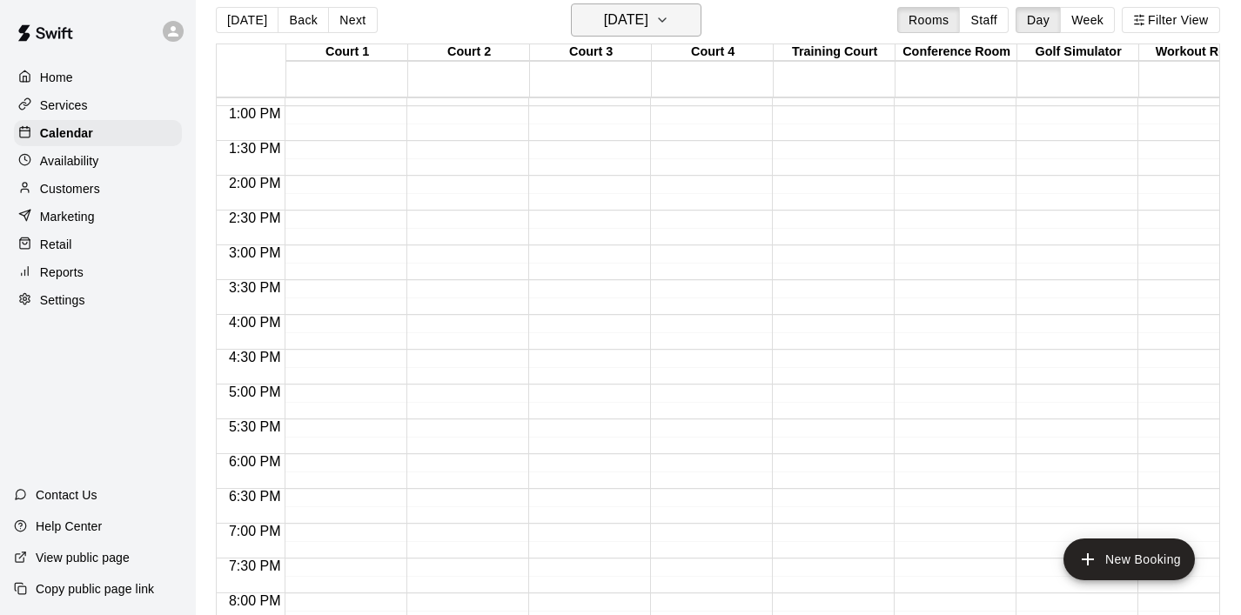
click at [688, 22] on button "[DATE]" at bounding box center [636, 19] width 131 height 33
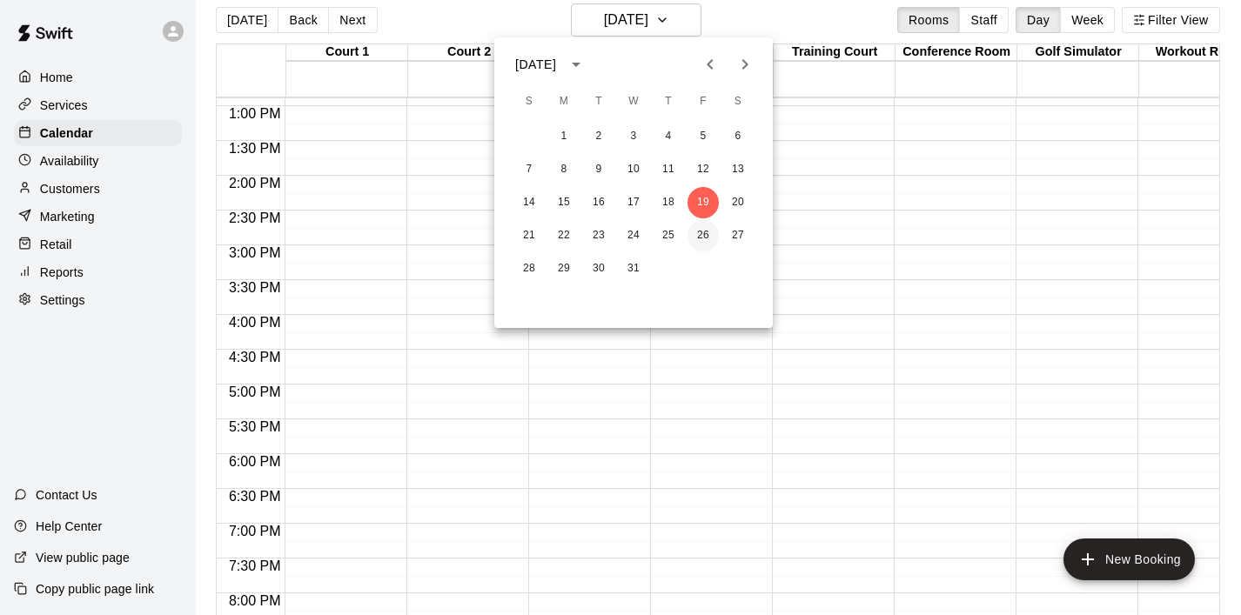
click at [703, 246] on button "26" at bounding box center [703, 235] width 31 height 31
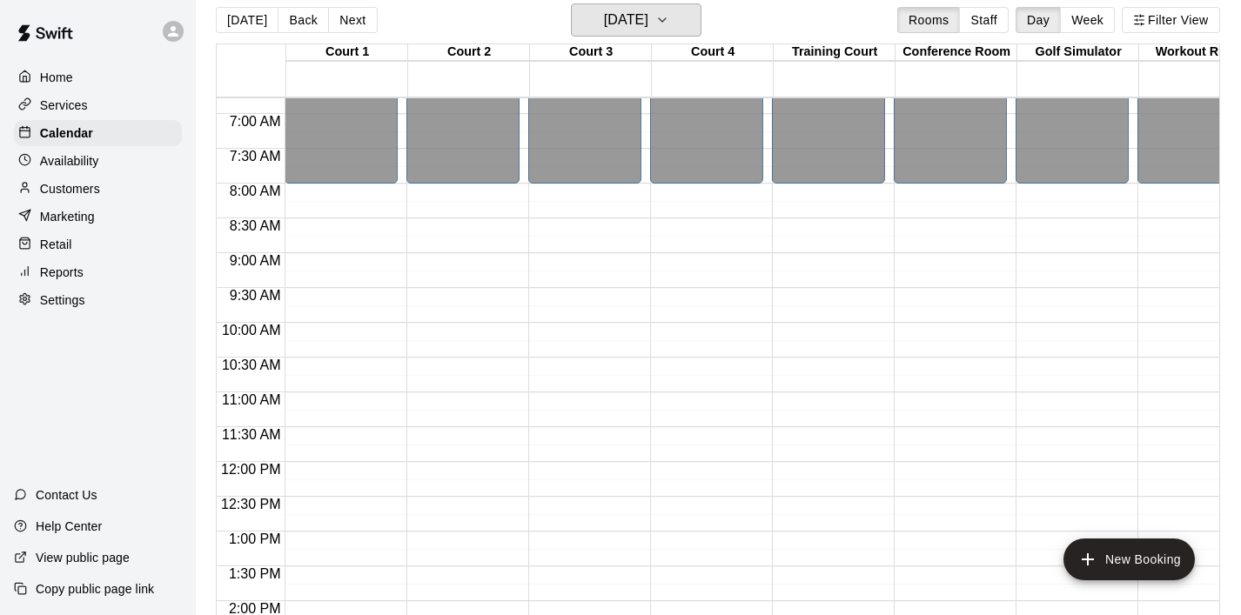
scroll to position [470, 0]
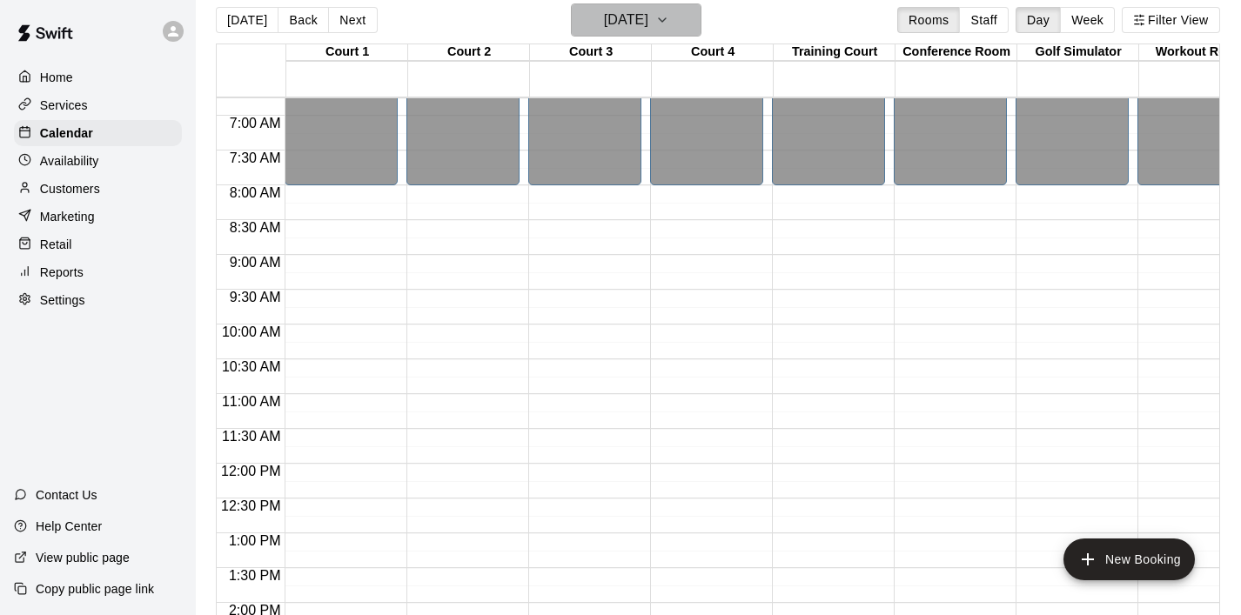
click at [689, 17] on button "[DATE]" at bounding box center [636, 19] width 131 height 33
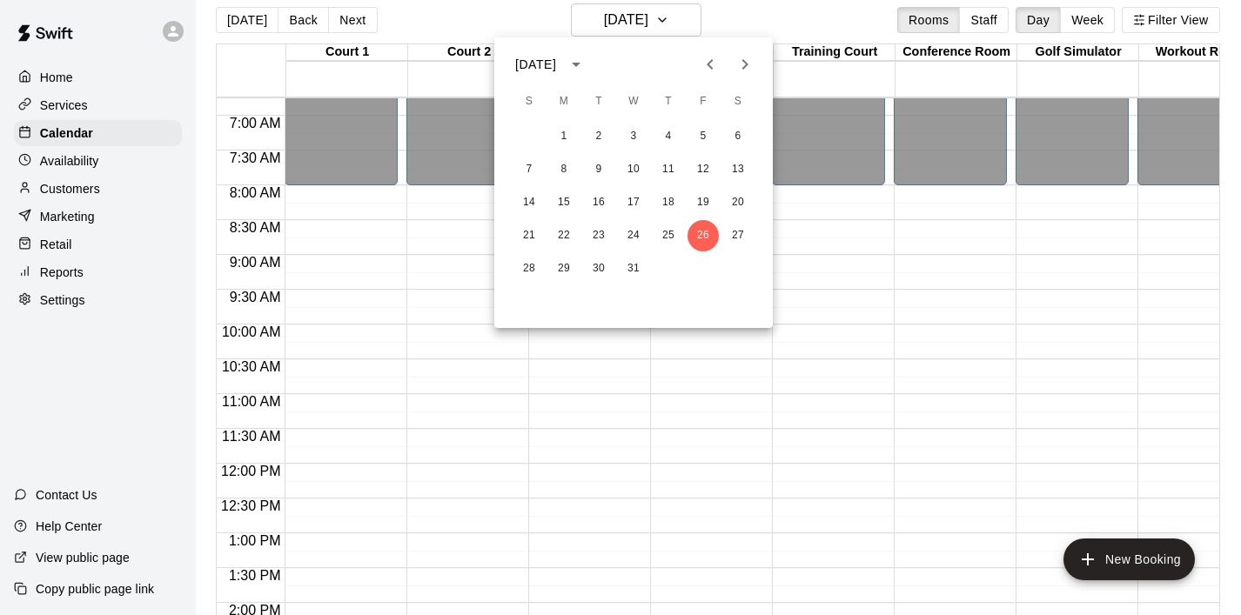
click at [701, 66] on icon "Previous month" at bounding box center [710, 64] width 21 height 21
click at [702, 166] on button "7" at bounding box center [703, 169] width 31 height 31
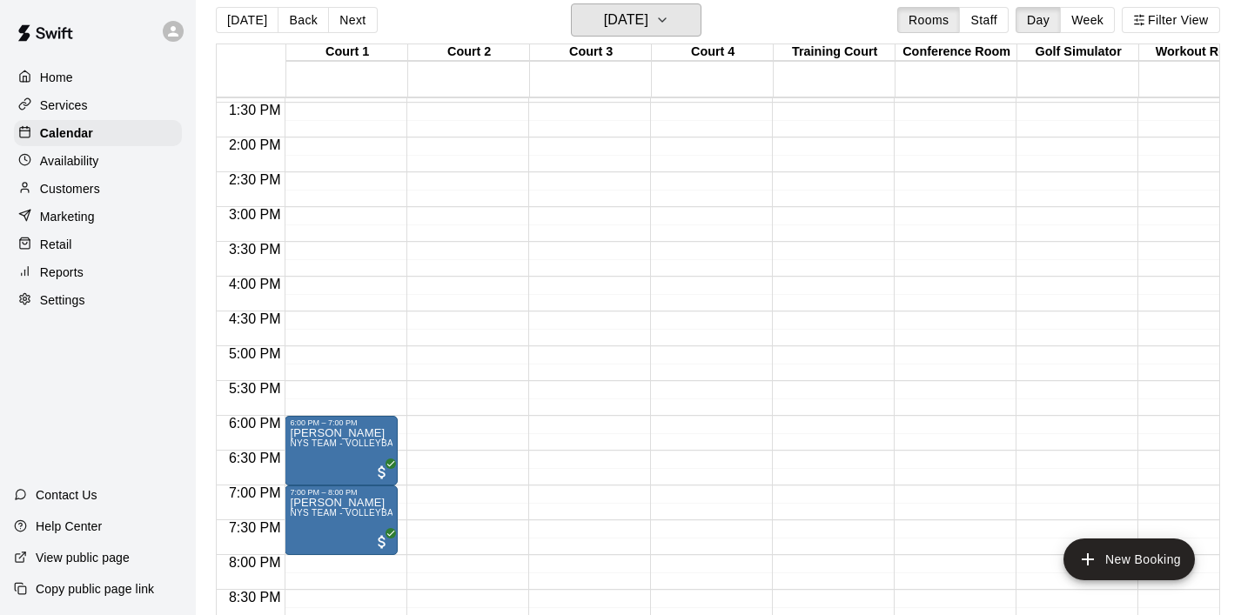
scroll to position [952, 0]
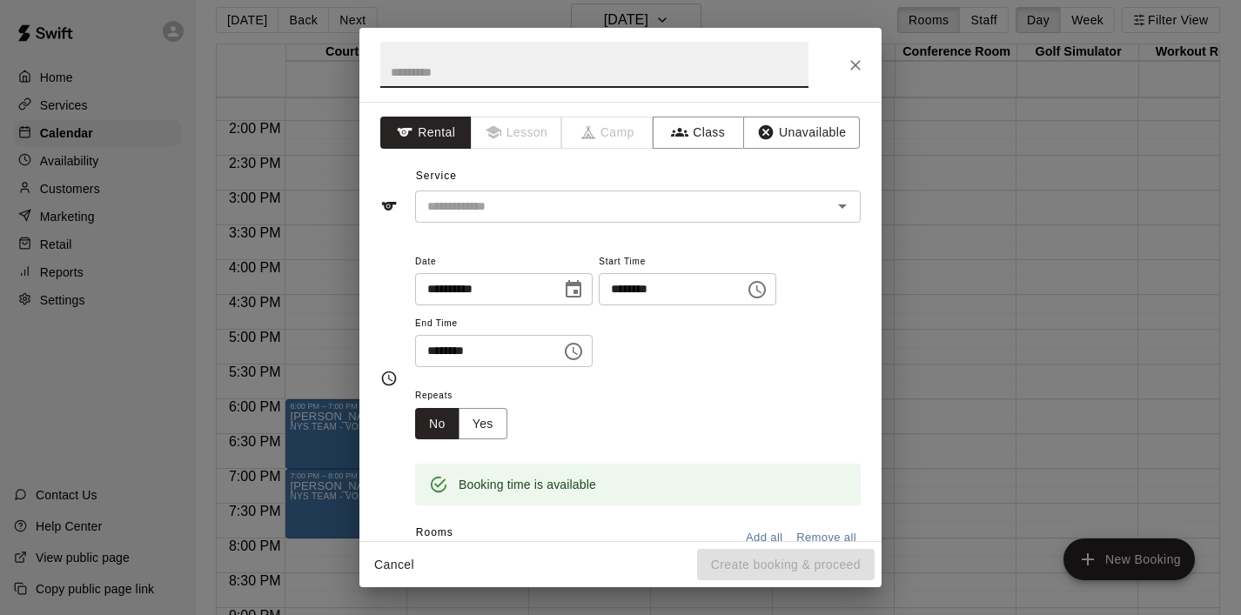
click at [765, 294] on icon "Choose time, selected time is 6:00 PM" at bounding box center [757, 289] width 21 height 21
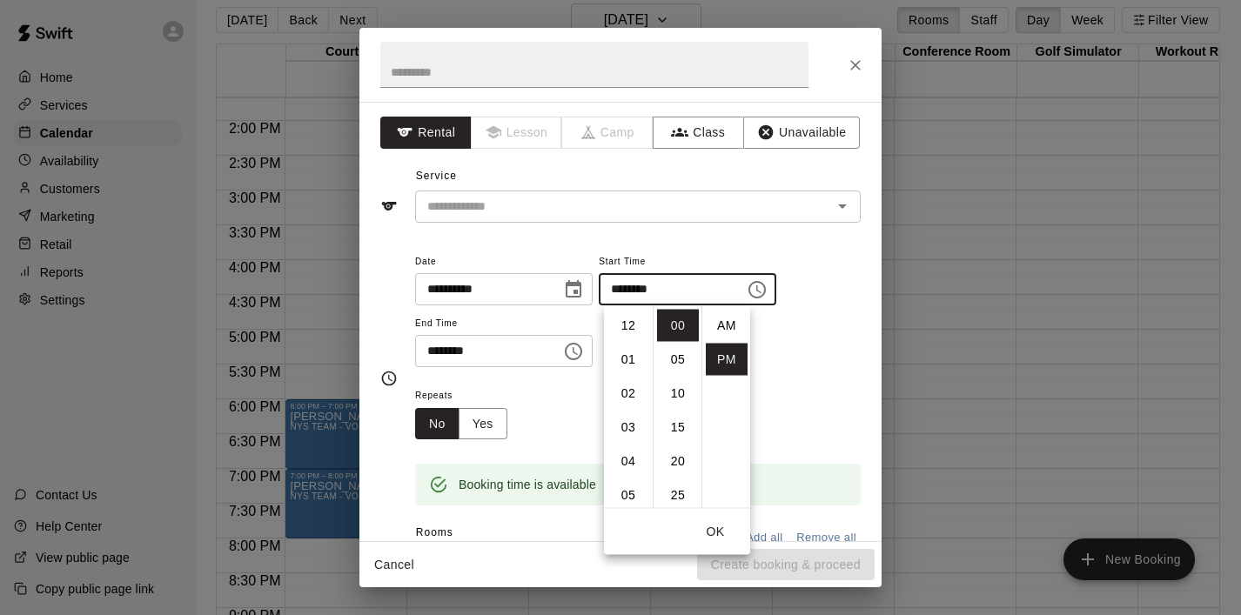
scroll to position [31, 0]
click at [625, 353] on li "04" at bounding box center [629, 357] width 42 height 32
type input "********"
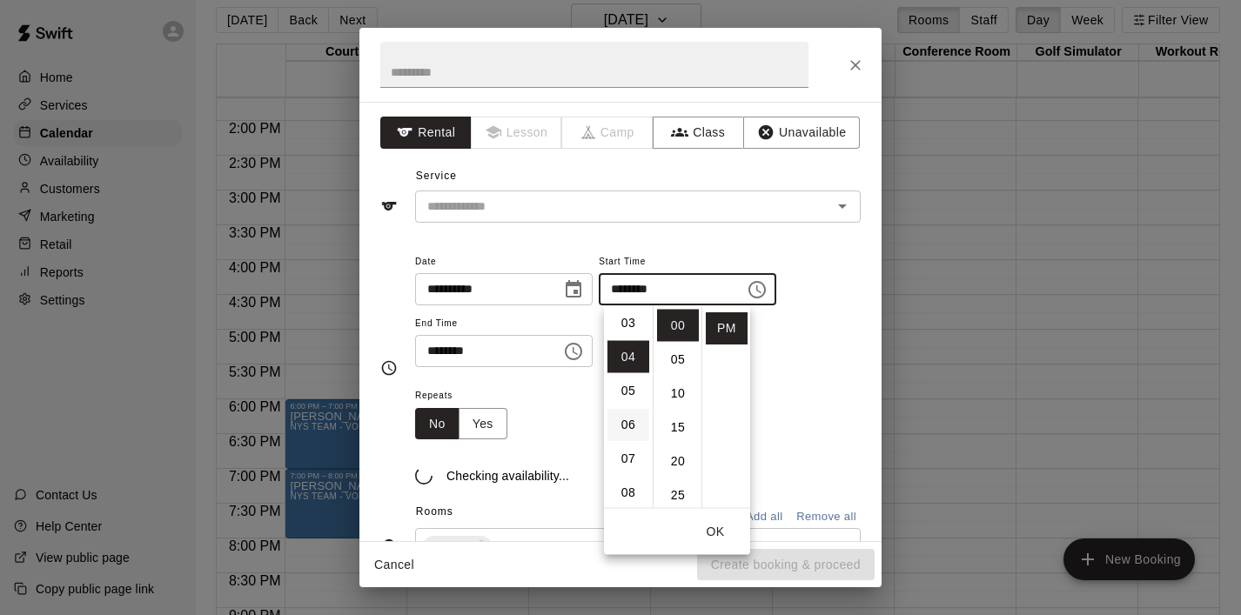
scroll to position [136, 0]
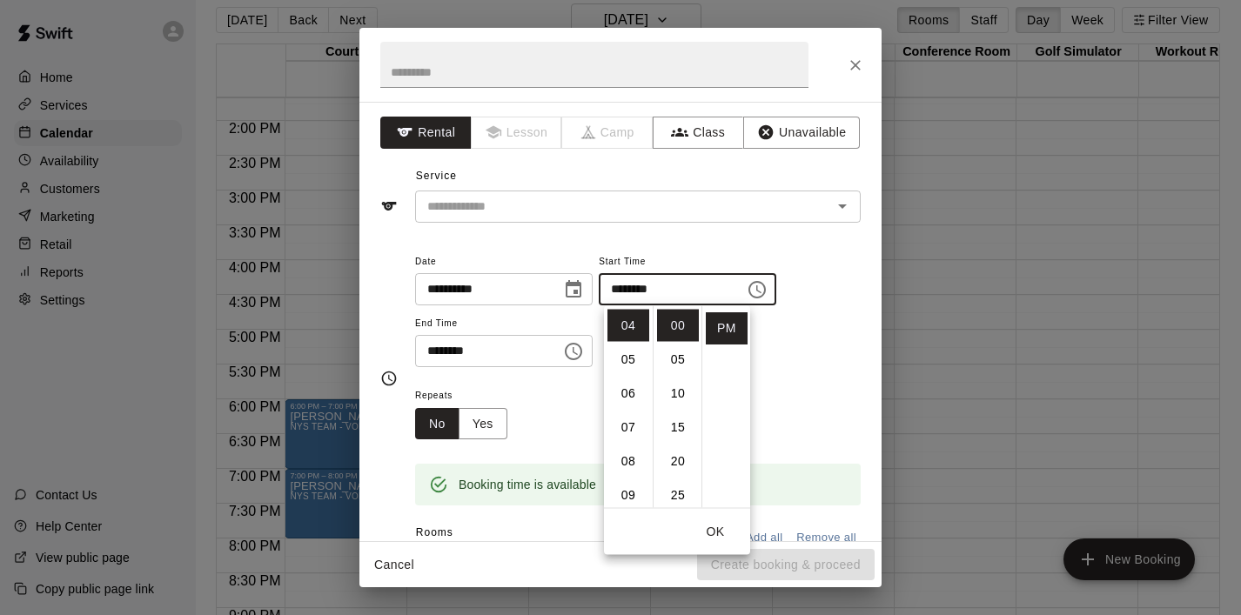
click at [727, 526] on button "OK" at bounding box center [716, 532] width 56 height 32
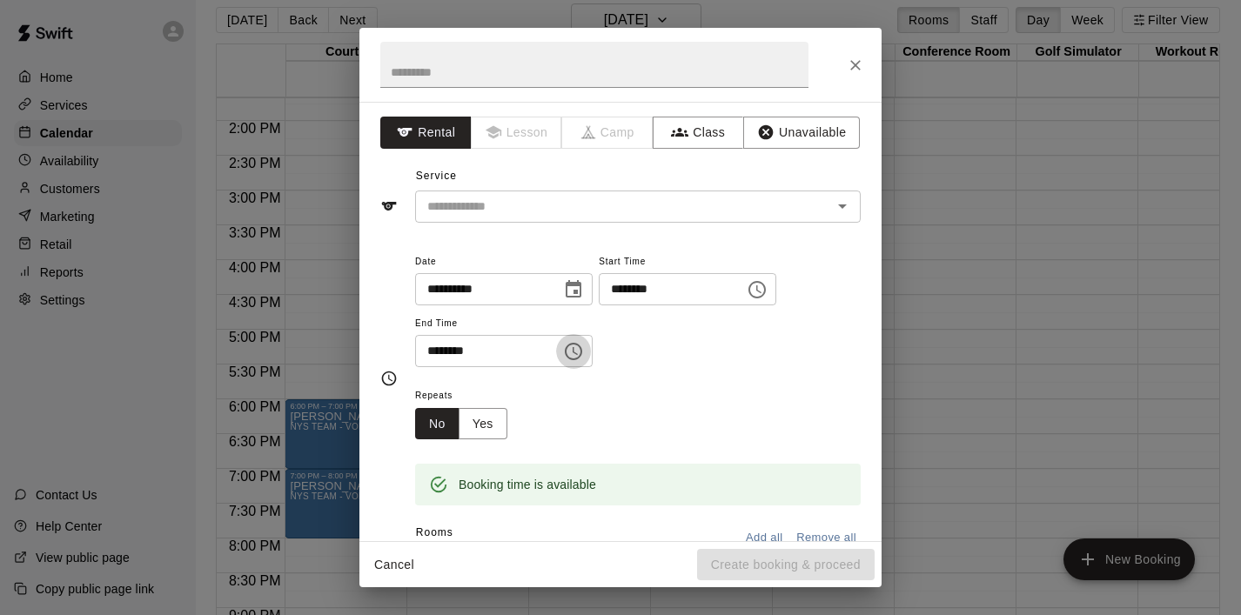
click at [580, 337] on button "Choose time, selected time is 6:30 PM" at bounding box center [573, 351] width 35 height 35
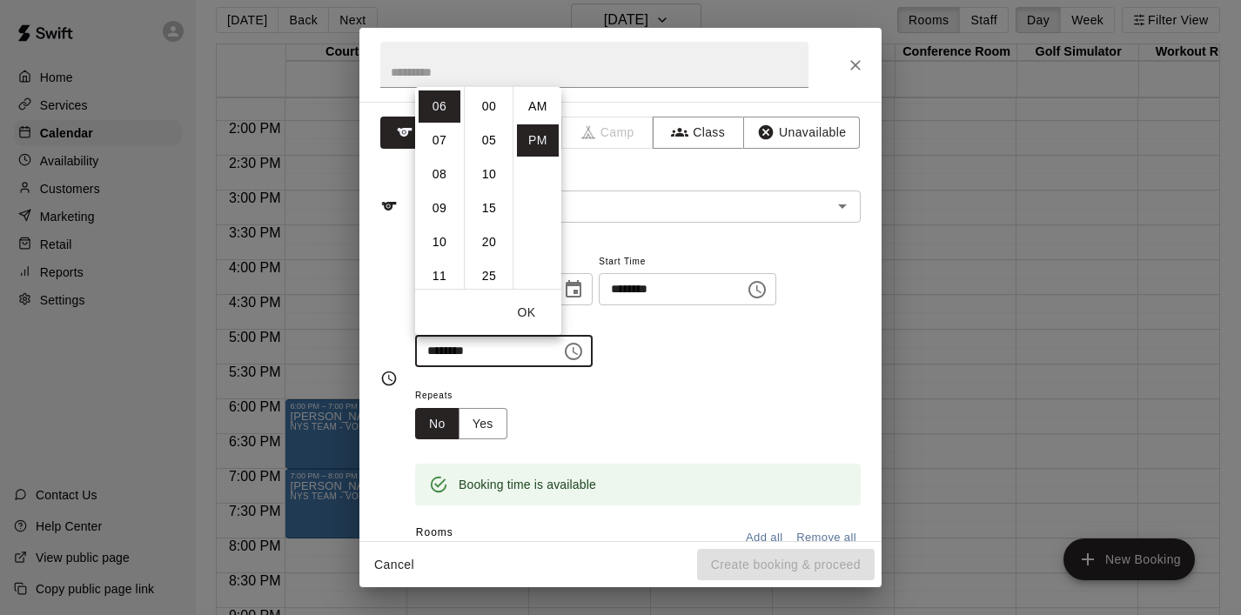
scroll to position [31, 0]
click at [437, 201] on li "09" at bounding box center [440, 208] width 42 height 32
click at [497, 104] on li "00" at bounding box center [489, 107] width 42 height 32
type input "********"
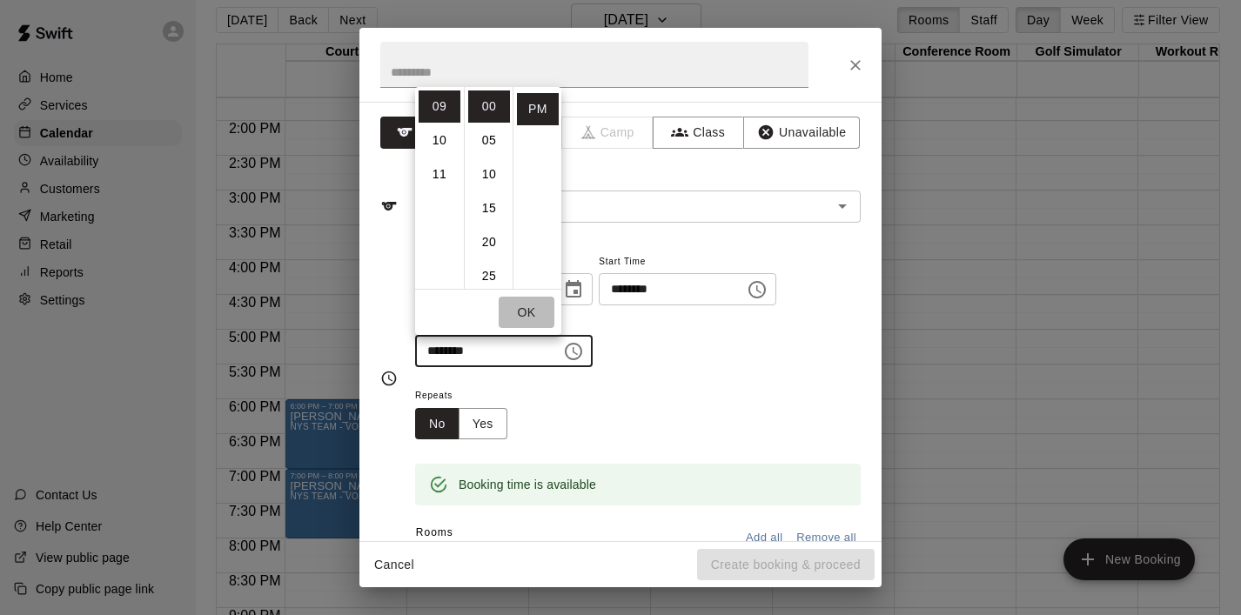
click at [529, 304] on button "OK" at bounding box center [527, 313] width 56 height 32
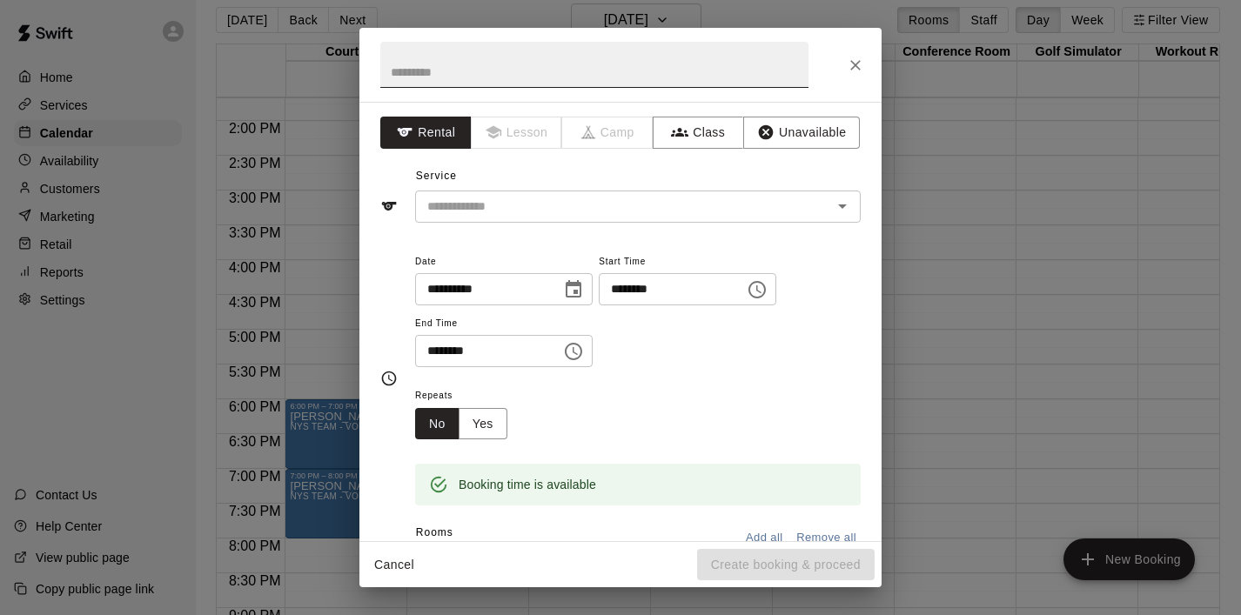
click at [460, 55] on input "text" at bounding box center [594, 65] width 428 height 46
type input "***"
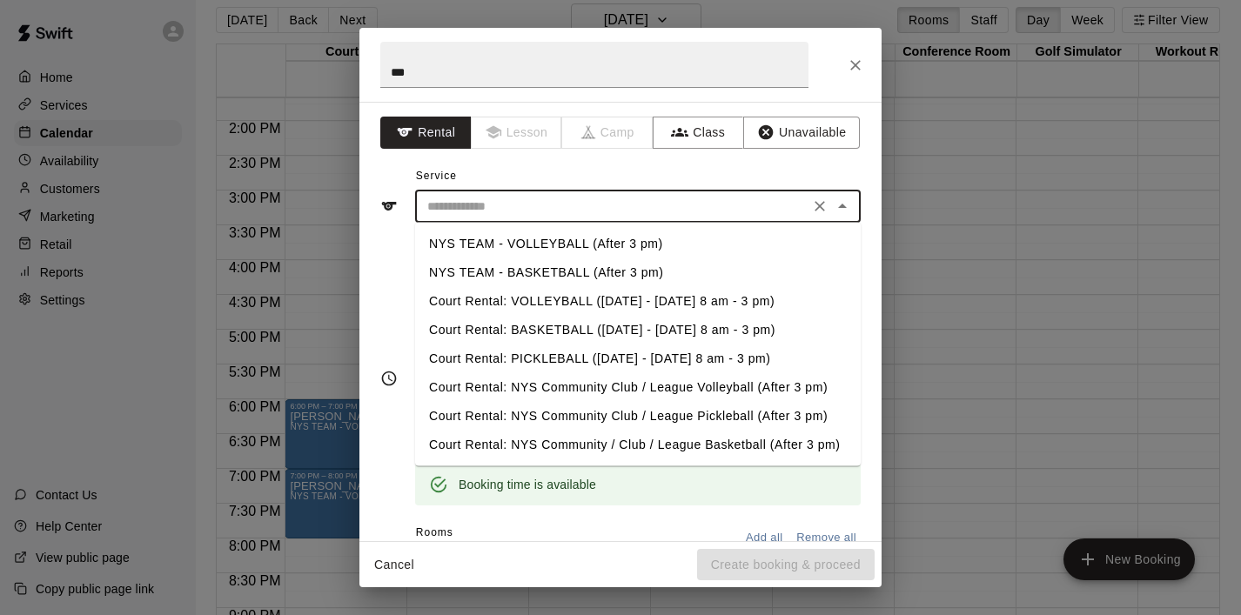
click at [474, 199] on input "text" at bounding box center [612, 207] width 384 height 22
click at [510, 249] on li "NYS TEAM - VOLLEYBALL (After 3 pm)" at bounding box center [638, 244] width 446 height 29
type input "**********"
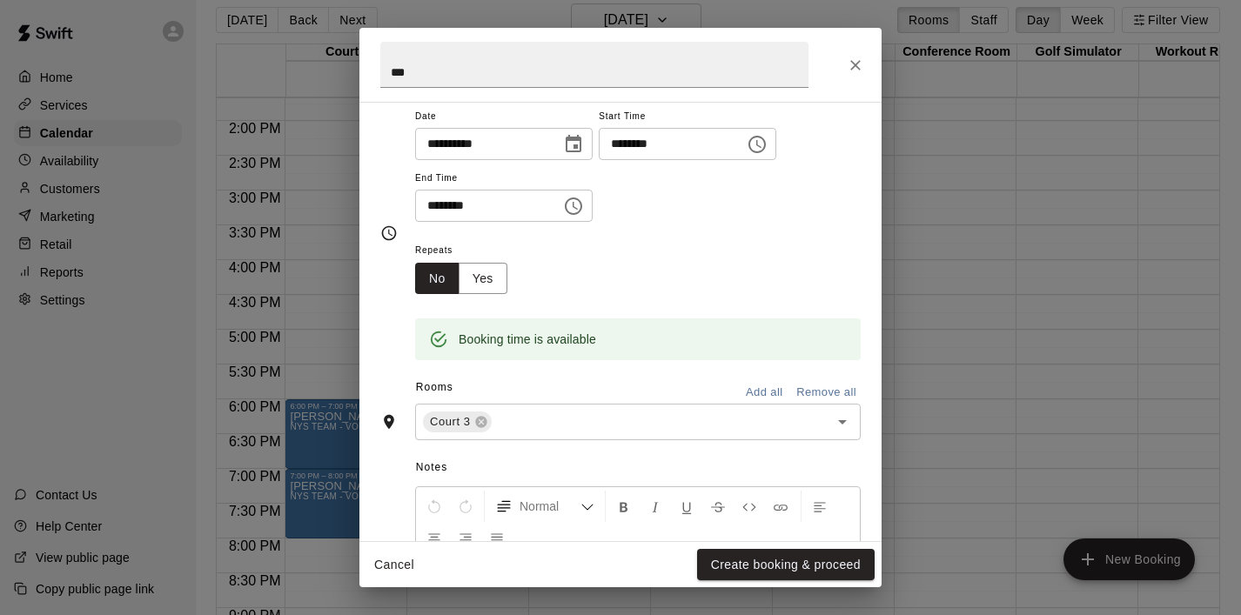
scroll to position [146, 0]
click at [843, 427] on icon "Open" at bounding box center [842, 421] width 21 height 21
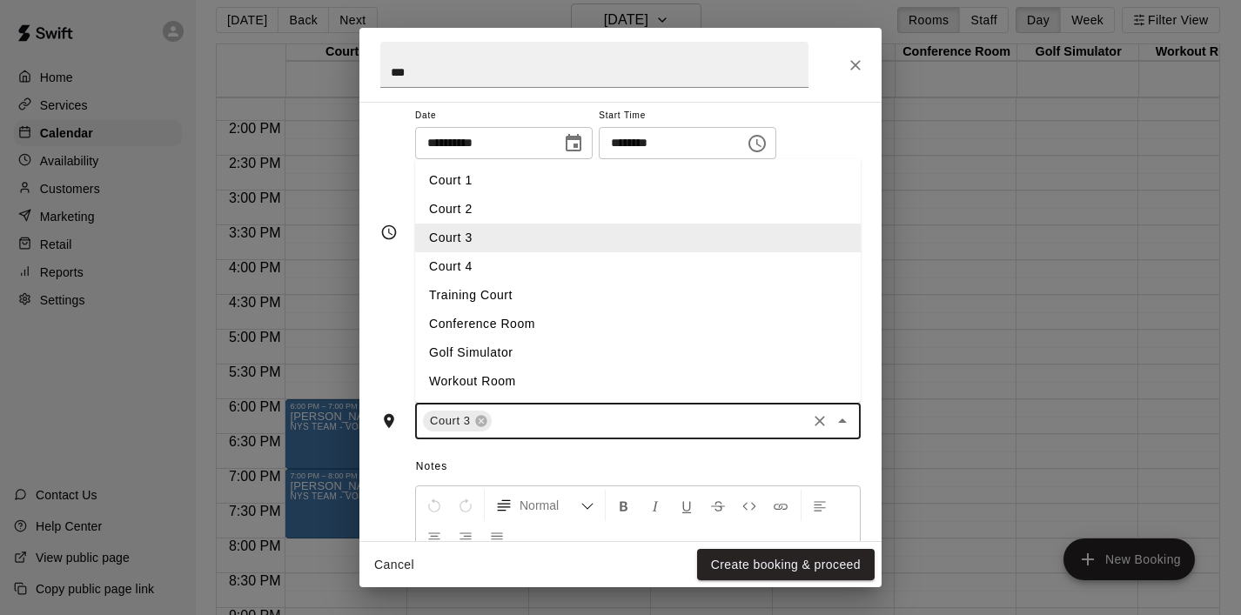
click at [556, 267] on li "Court 4" at bounding box center [638, 266] width 446 height 29
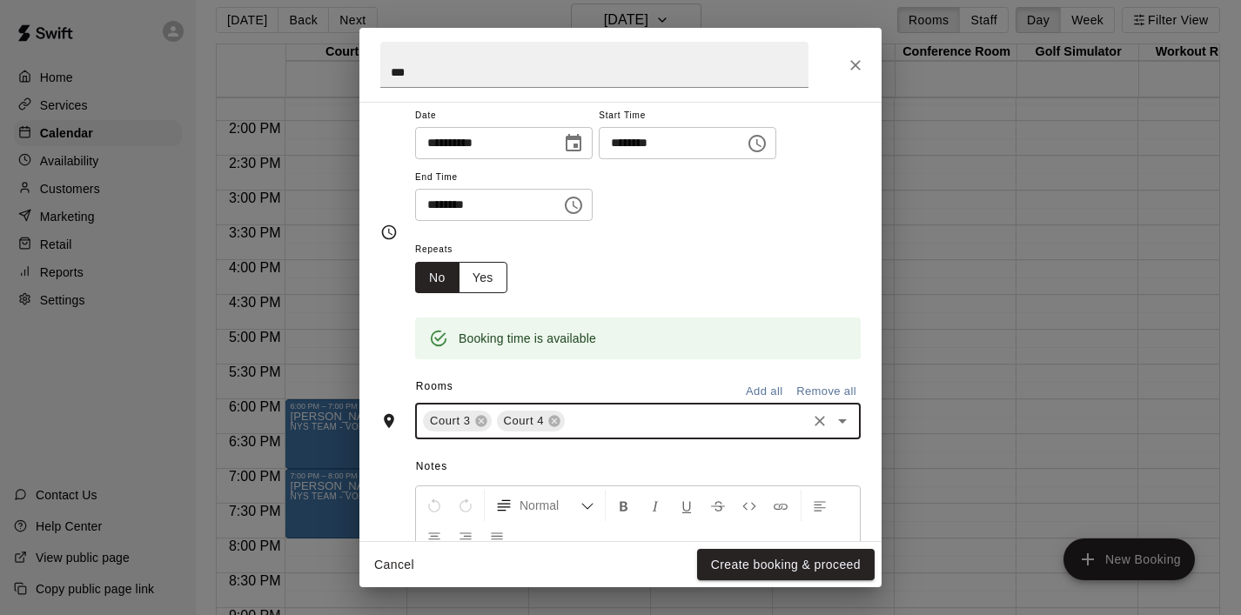
click at [474, 272] on button "Yes" at bounding box center [483, 278] width 49 height 32
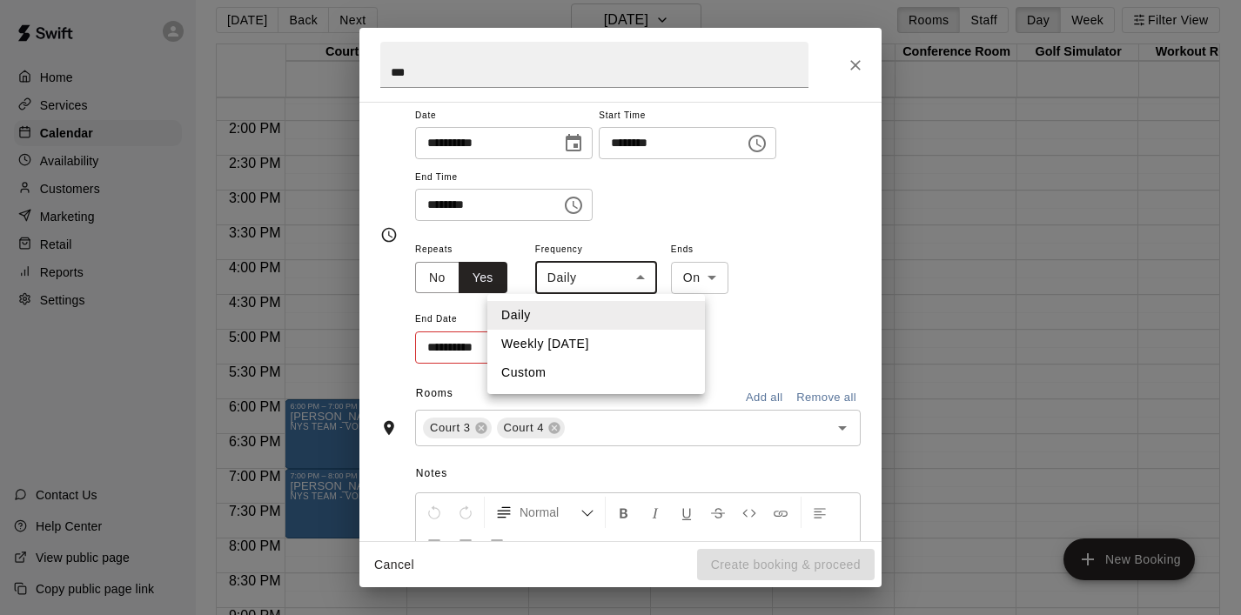
click at [629, 280] on body "Home Services Calendar Availability Customers Marketing Retail Reports Settings…" at bounding box center [620, 304] width 1241 height 643
click at [620, 340] on li "Weekly [DATE]" at bounding box center [596, 344] width 218 height 29
type input "******"
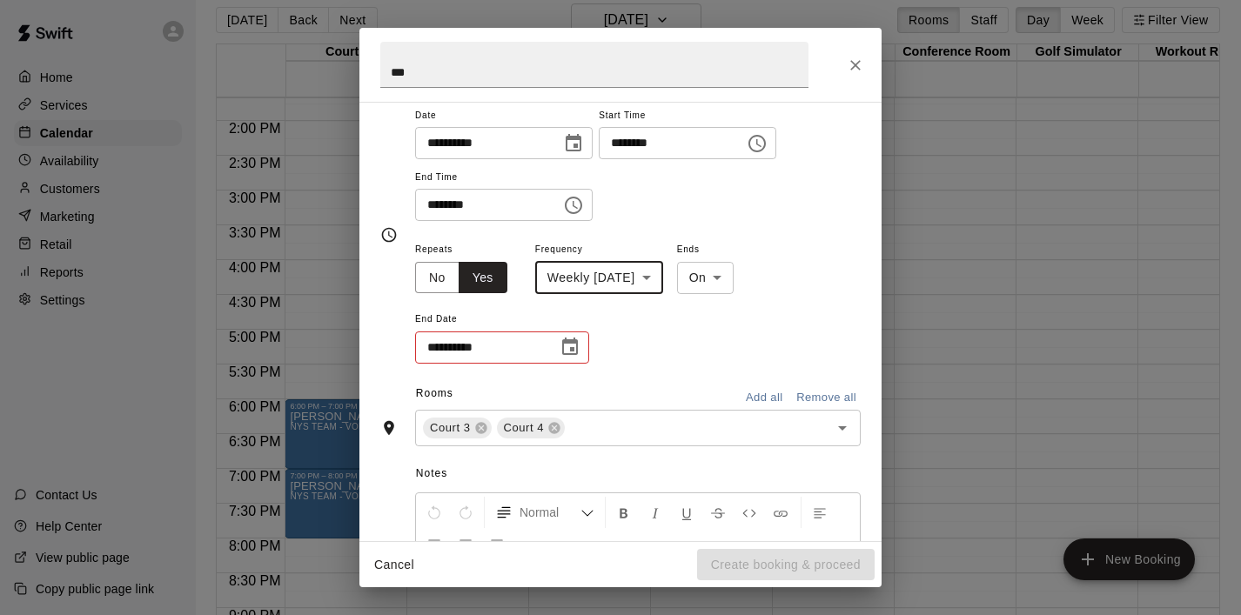
click at [577, 343] on icon "Choose date" at bounding box center [570, 346] width 16 height 17
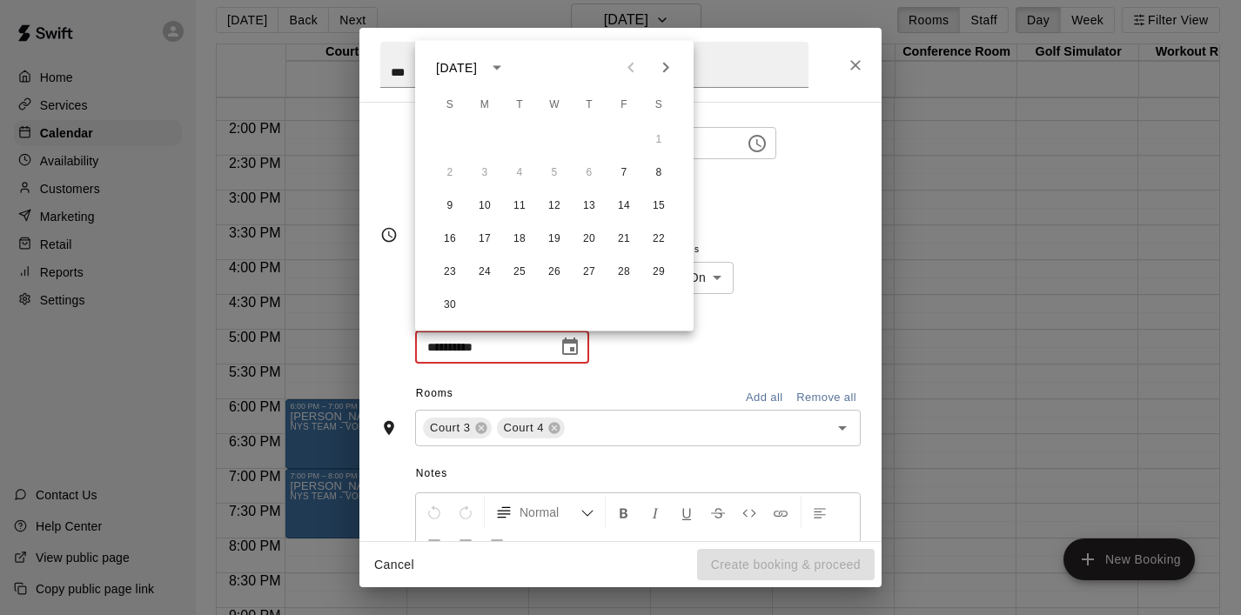
click at [674, 62] on icon "Next month" at bounding box center [665, 67] width 21 height 21
click at [641, 63] on icon "Previous month" at bounding box center [631, 67] width 21 height 21
click at [626, 267] on button "28" at bounding box center [623, 272] width 31 height 31
type input "**********"
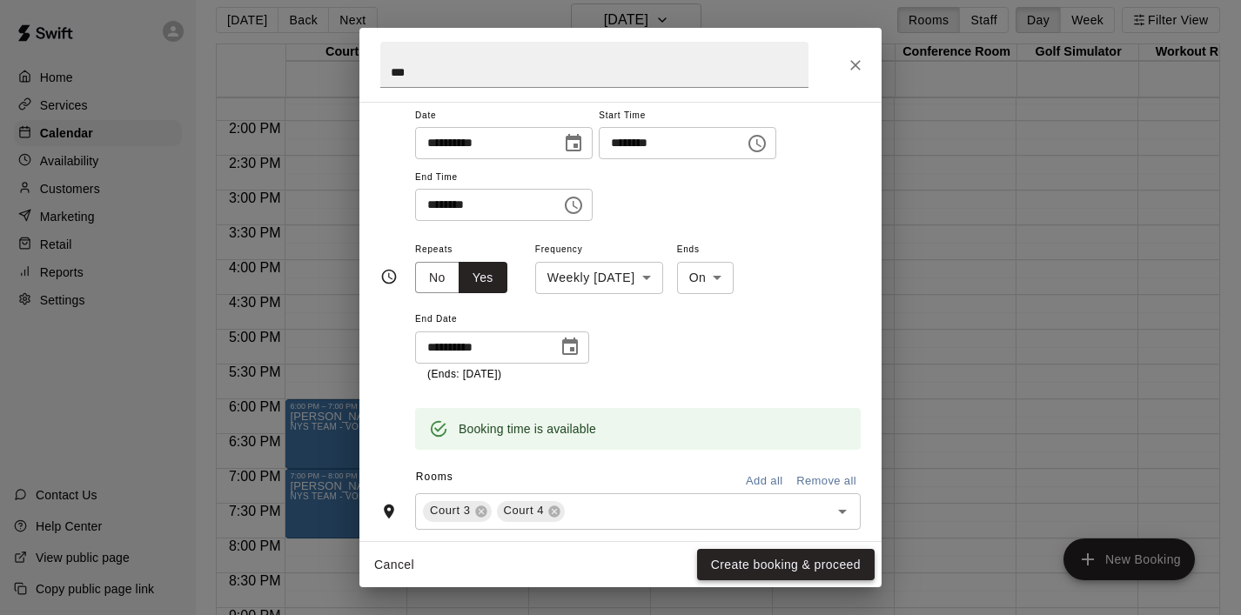
click at [789, 562] on button "Create booking & proceed" at bounding box center [786, 565] width 178 height 32
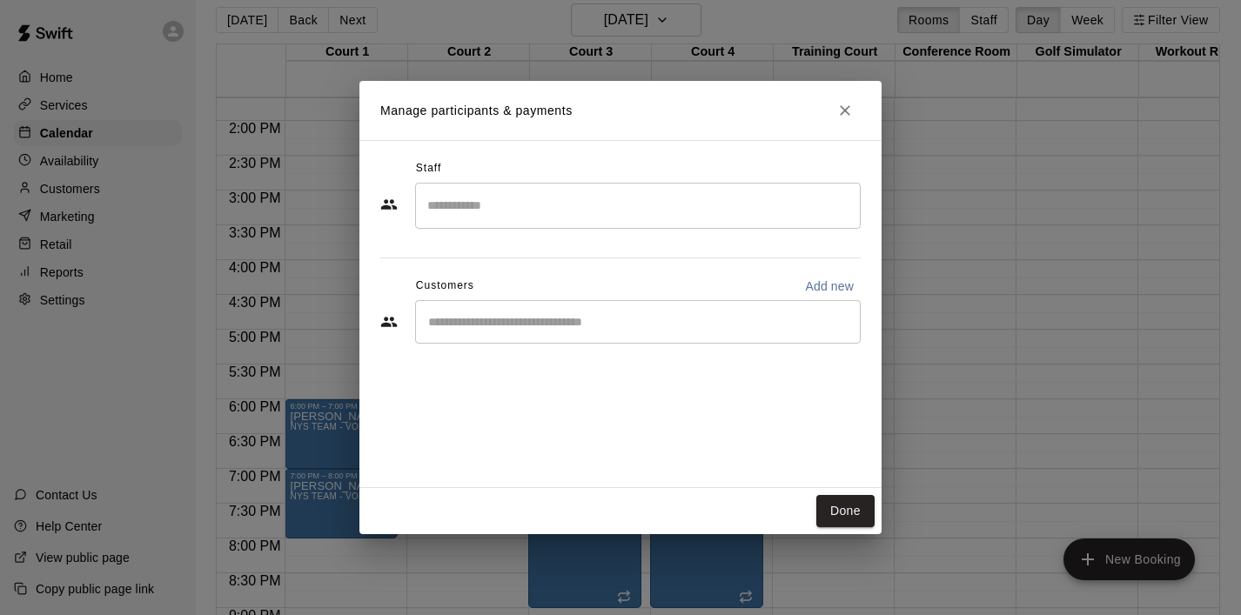
click at [684, 334] on div "​" at bounding box center [638, 322] width 446 height 44
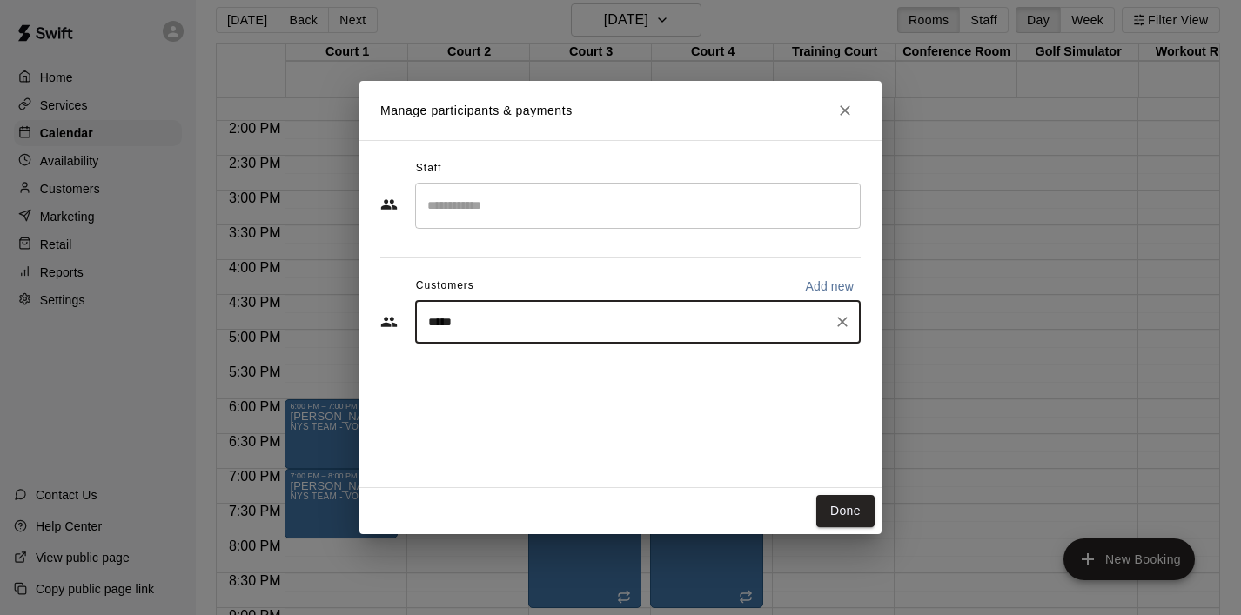
type input "******"
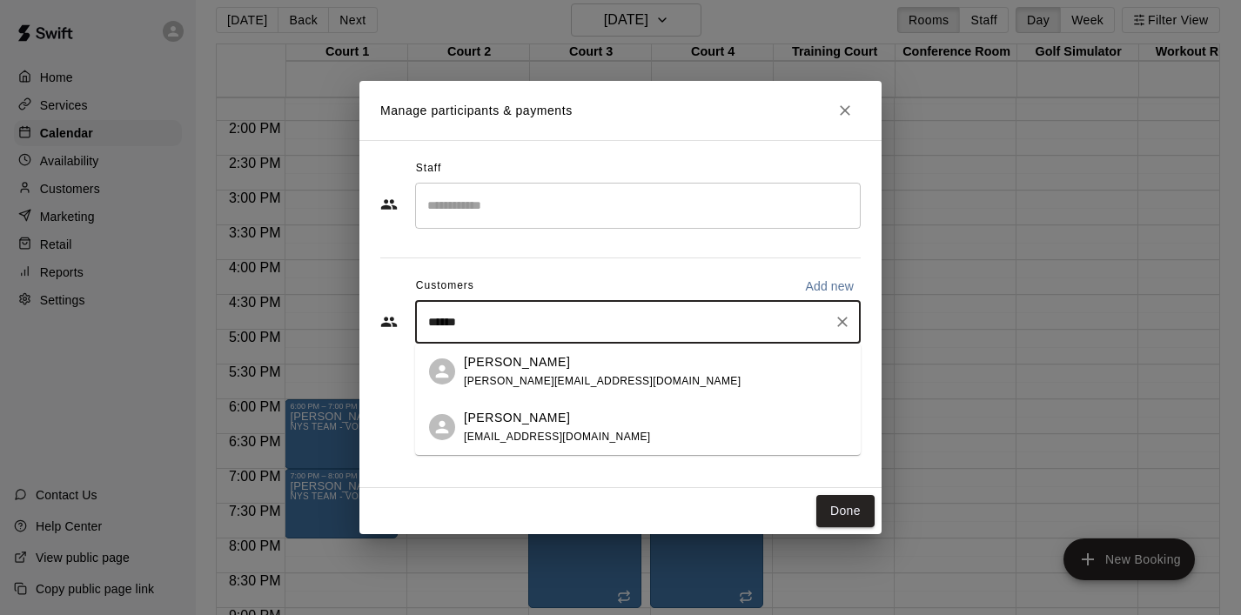
click at [583, 362] on div "[PERSON_NAME]" at bounding box center [602, 362] width 277 height 18
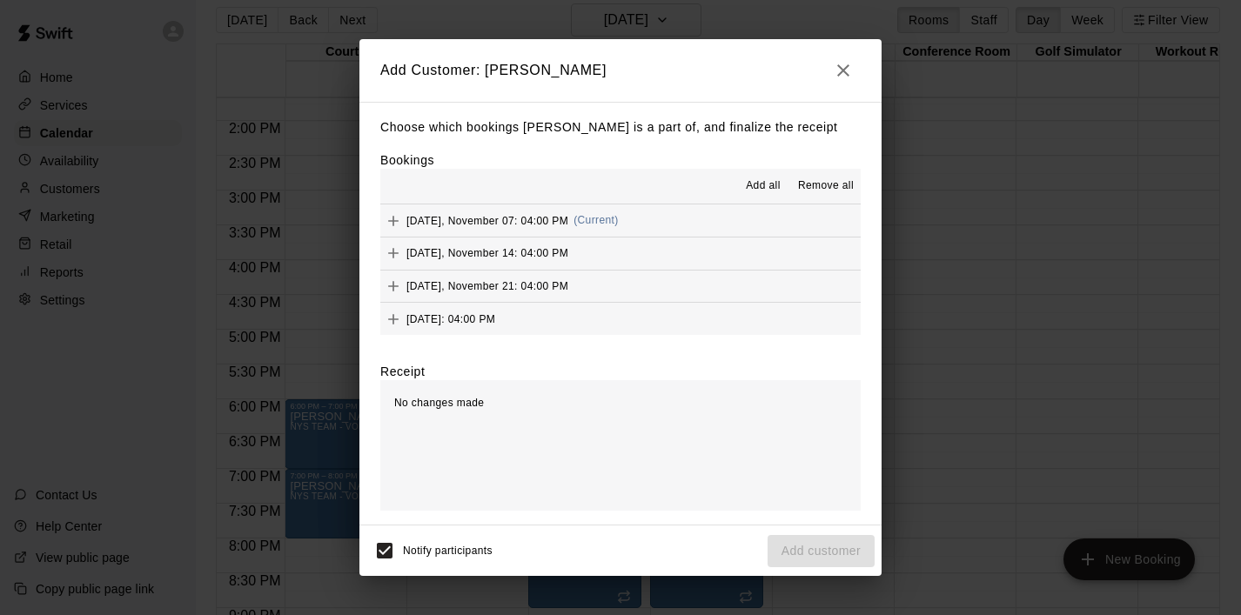
click at [756, 186] on span "Add all" at bounding box center [763, 186] width 35 height 17
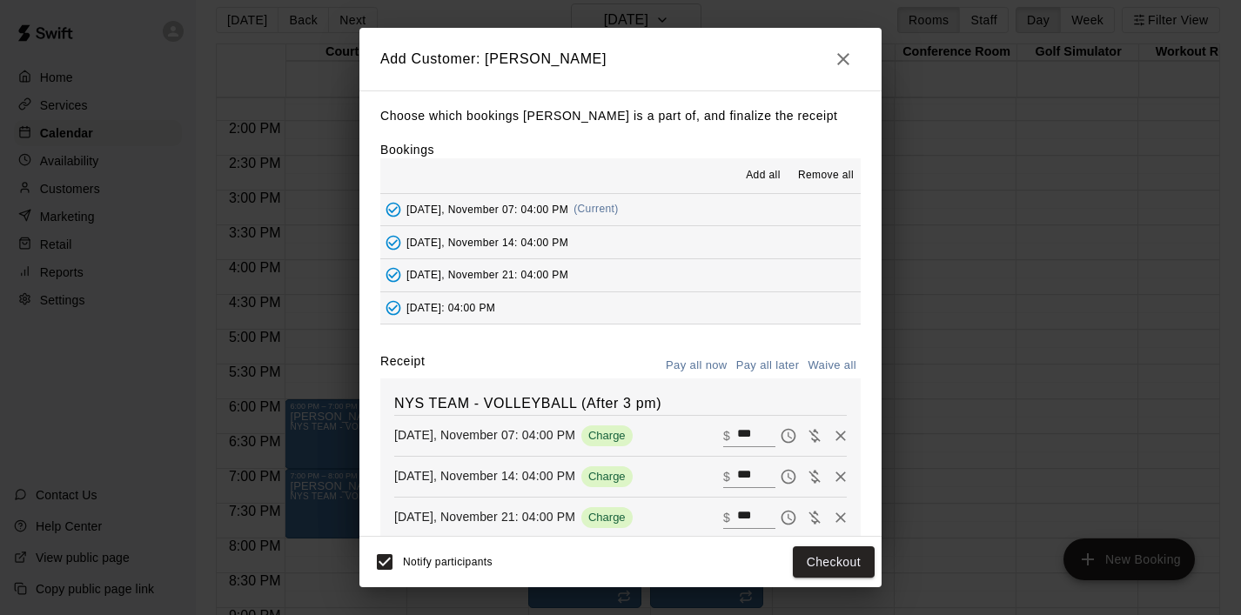
click at [754, 362] on button "Pay all later" at bounding box center [768, 366] width 72 height 27
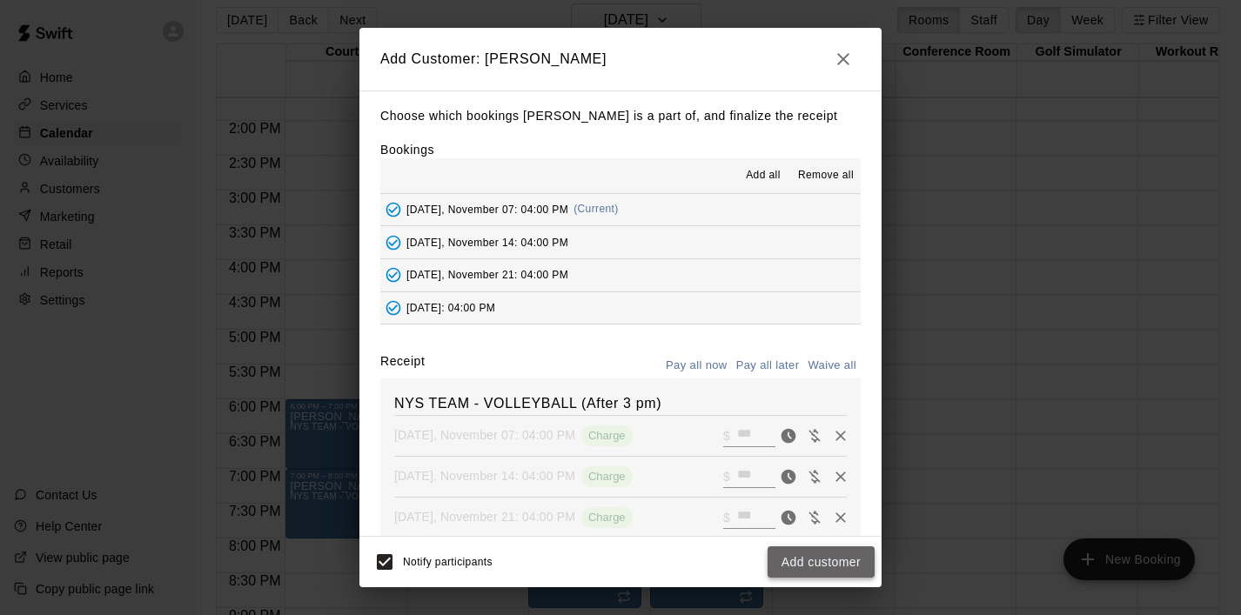
click at [820, 559] on button "Add customer" at bounding box center [821, 563] width 107 height 32
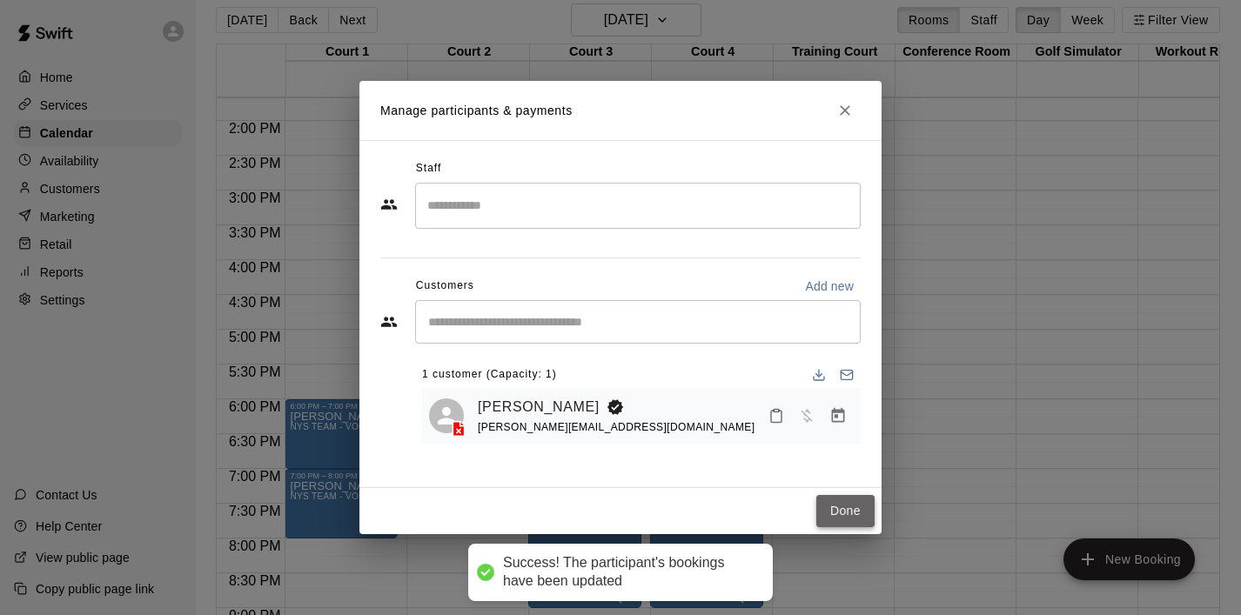
click at [843, 502] on button "Done" at bounding box center [845, 511] width 58 height 32
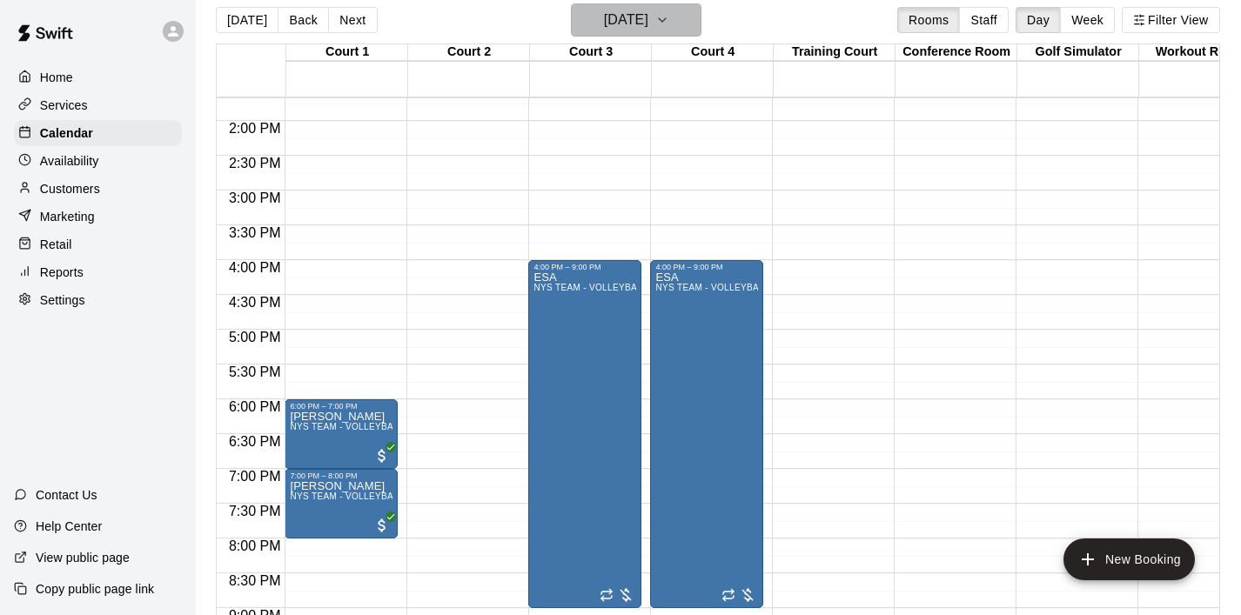
click at [669, 25] on icon "button" at bounding box center [662, 20] width 14 height 21
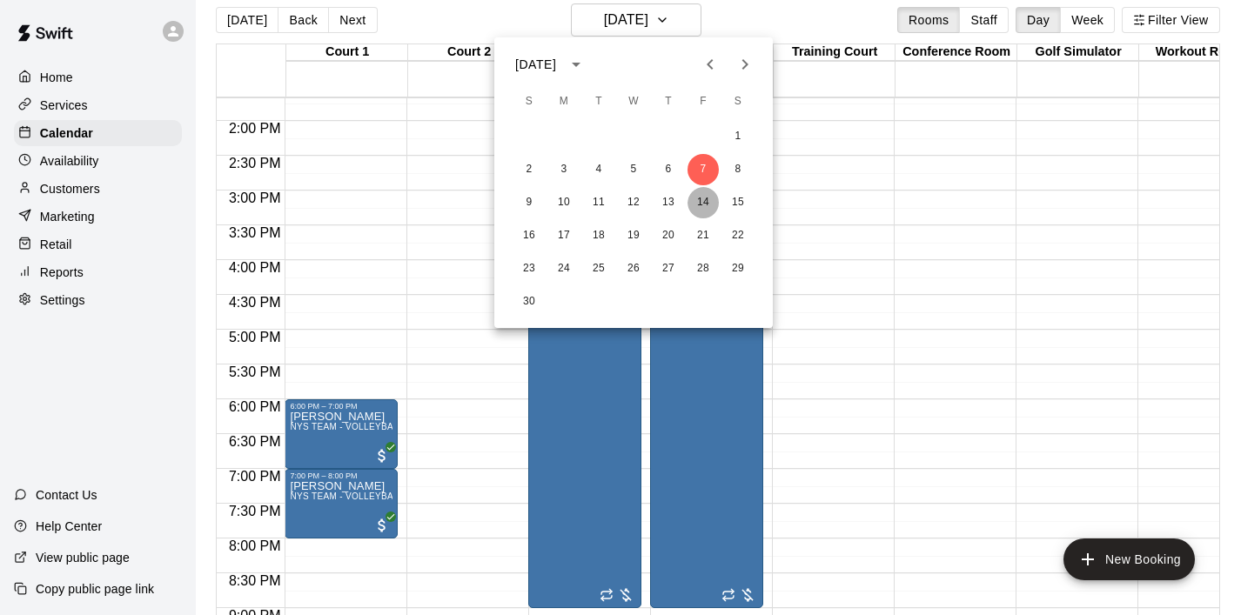
click at [700, 205] on button "14" at bounding box center [703, 202] width 31 height 31
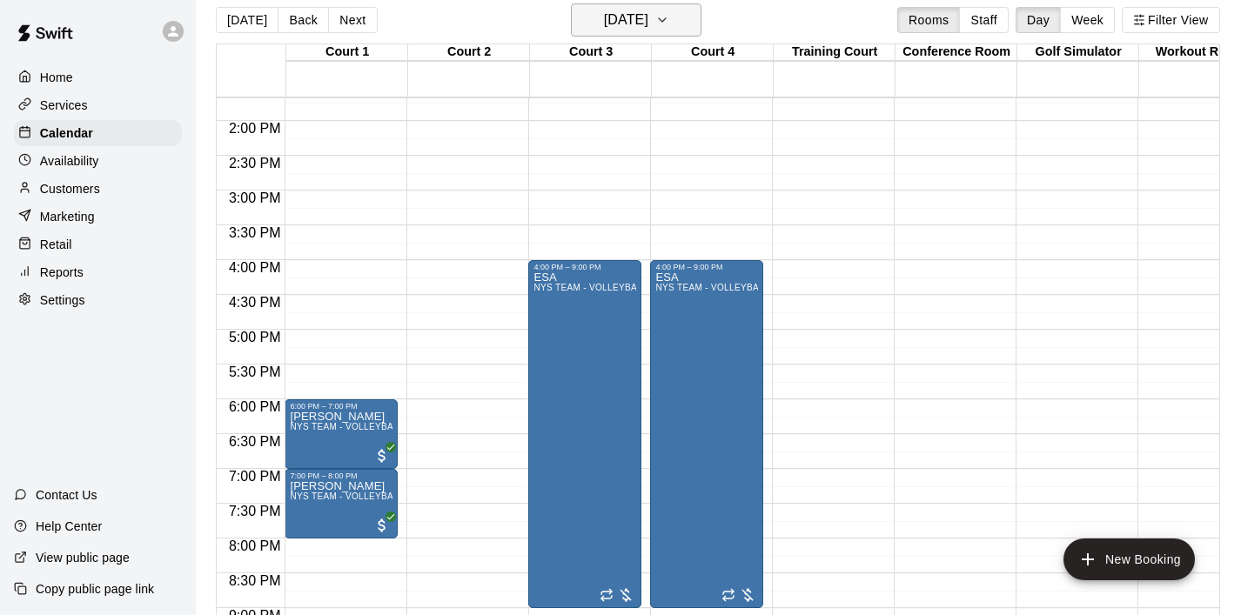
click at [669, 23] on icon "button" at bounding box center [662, 20] width 14 height 21
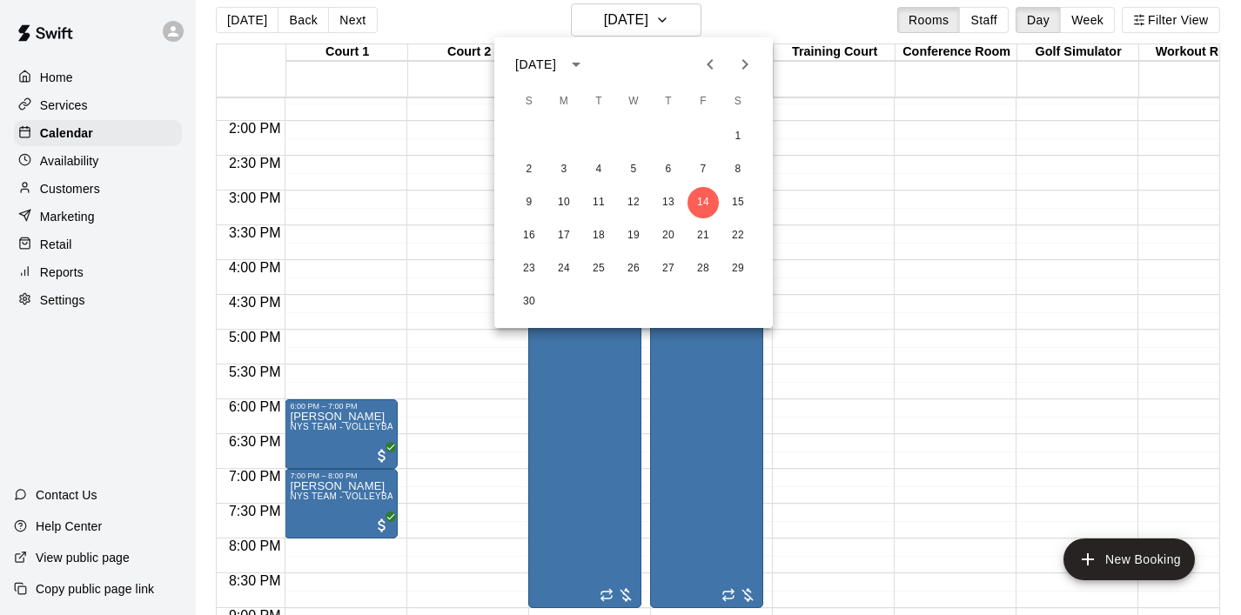
click at [750, 71] on icon "Next month" at bounding box center [745, 64] width 21 height 21
click at [707, 134] on button "5" at bounding box center [703, 136] width 31 height 31
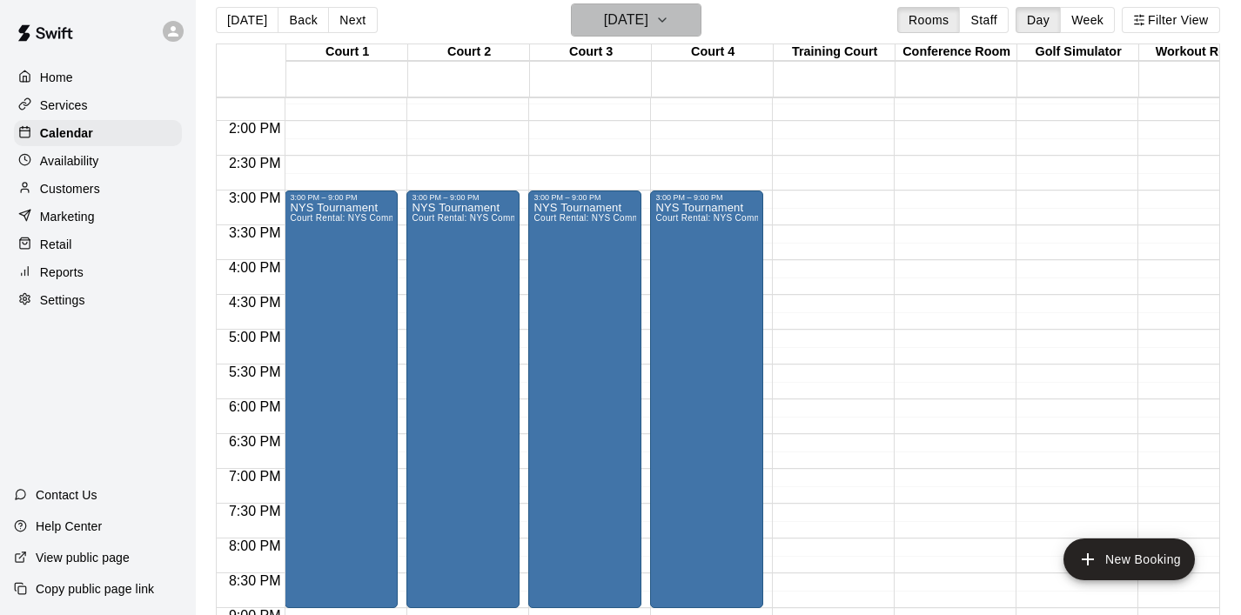
click at [669, 15] on icon "button" at bounding box center [662, 20] width 14 height 21
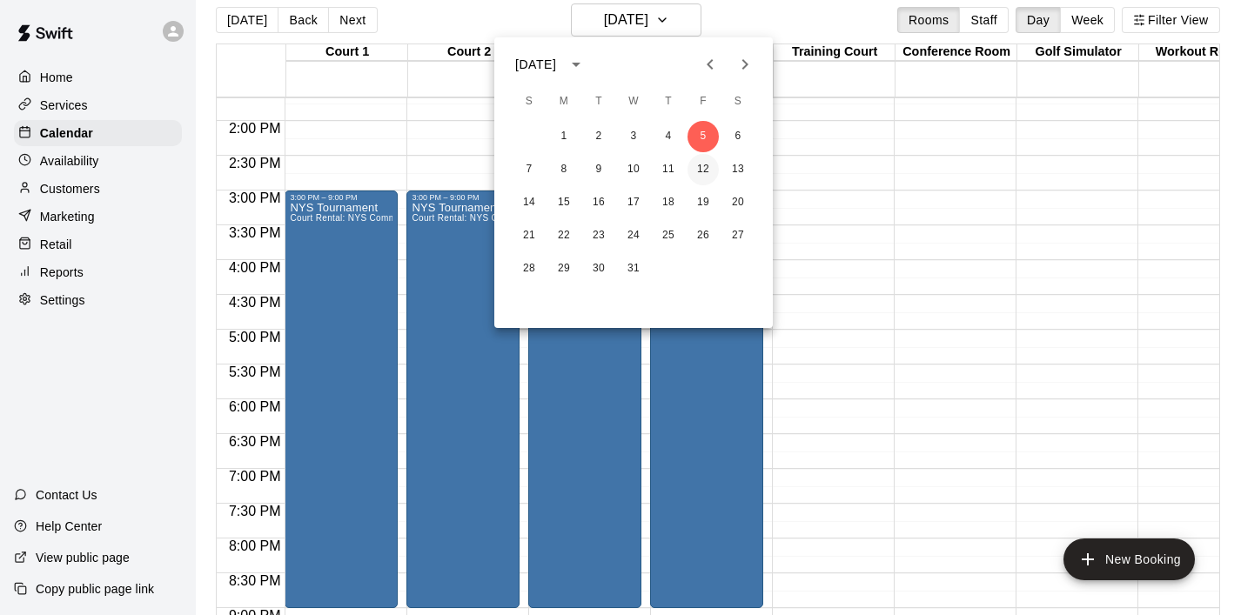
click at [702, 178] on button "12" at bounding box center [703, 169] width 31 height 31
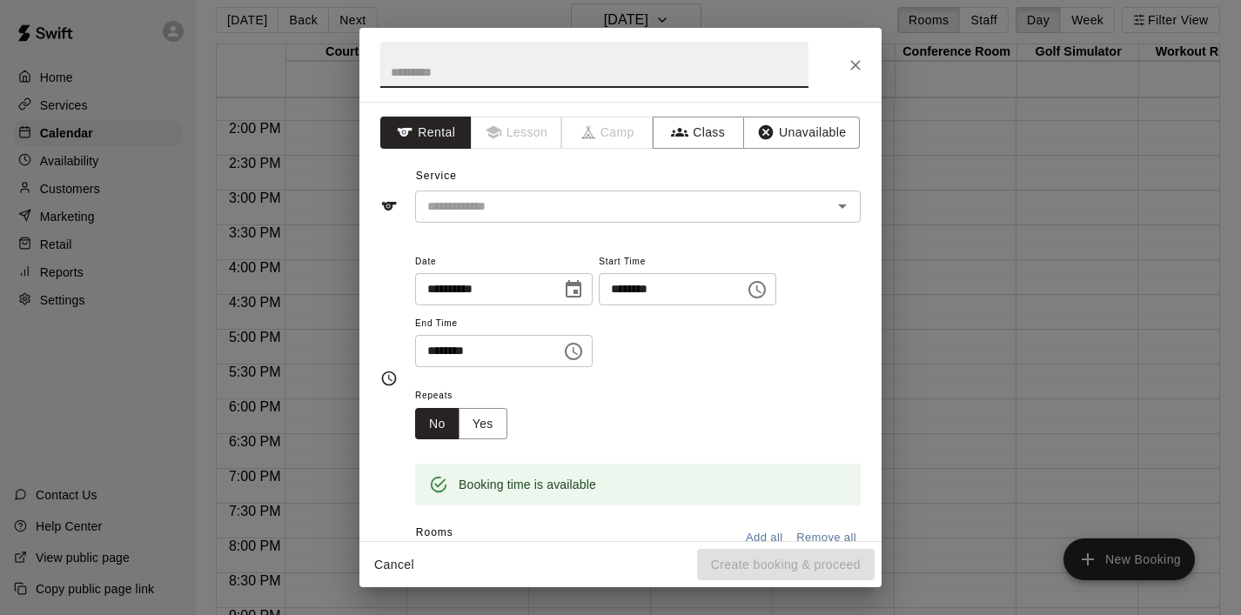
click at [583, 356] on icon "Choose time, selected time is 4:30 PM" at bounding box center [573, 351] width 21 height 21
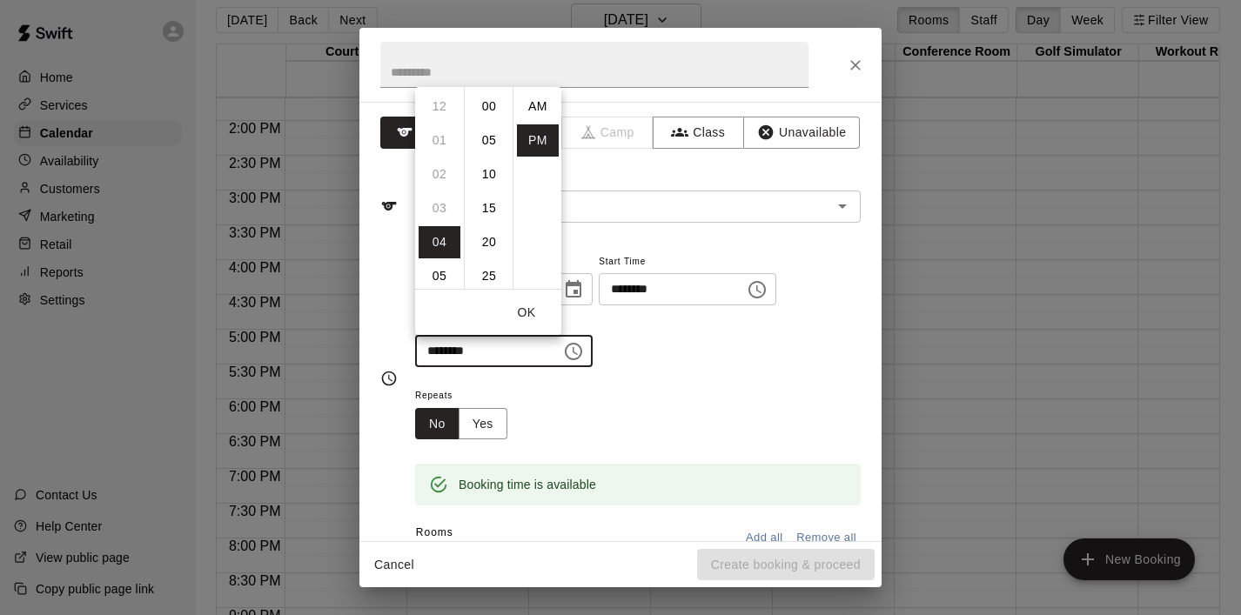
scroll to position [31, 0]
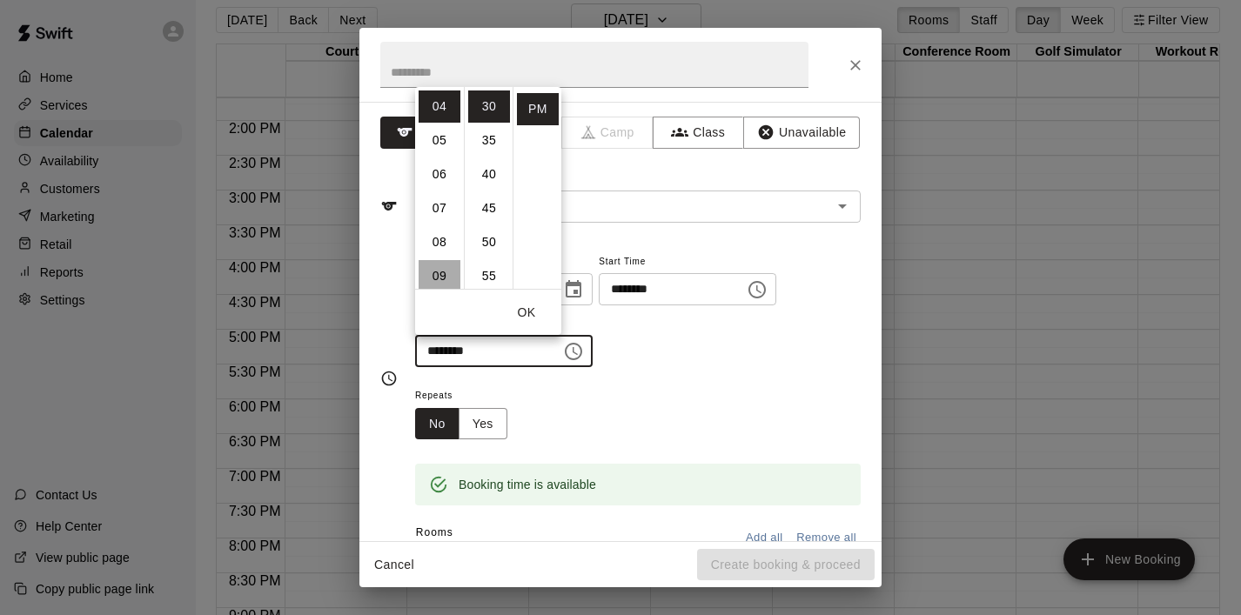
click at [443, 278] on li "09" at bounding box center [440, 276] width 42 height 32
click at [497, 103] on li "00" at bounding box center [489, 107] width 42 height 32
type input "********"
click at [530, 319] on button "OK" at bounding box center [527, 313] width 56 height 32
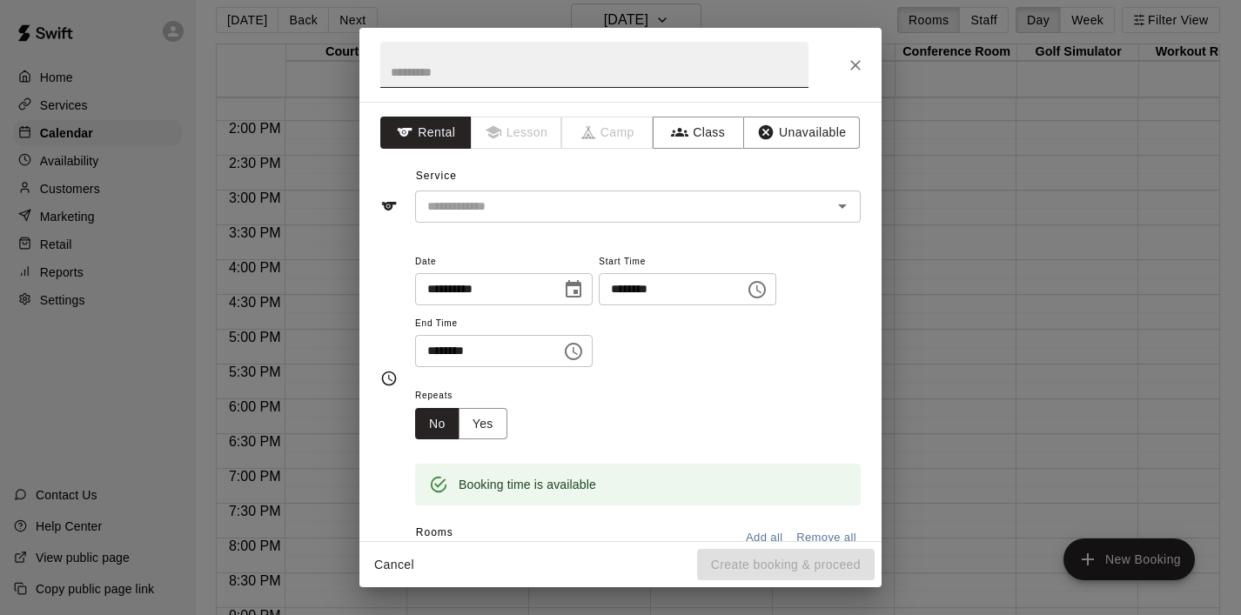
click at [440, 76] on input "text" at bounding box center [594, 65] width 428 height 46
type input "***"
click at [454, 207] on input "text" at bounding box center [612, 207] width 384 height 22
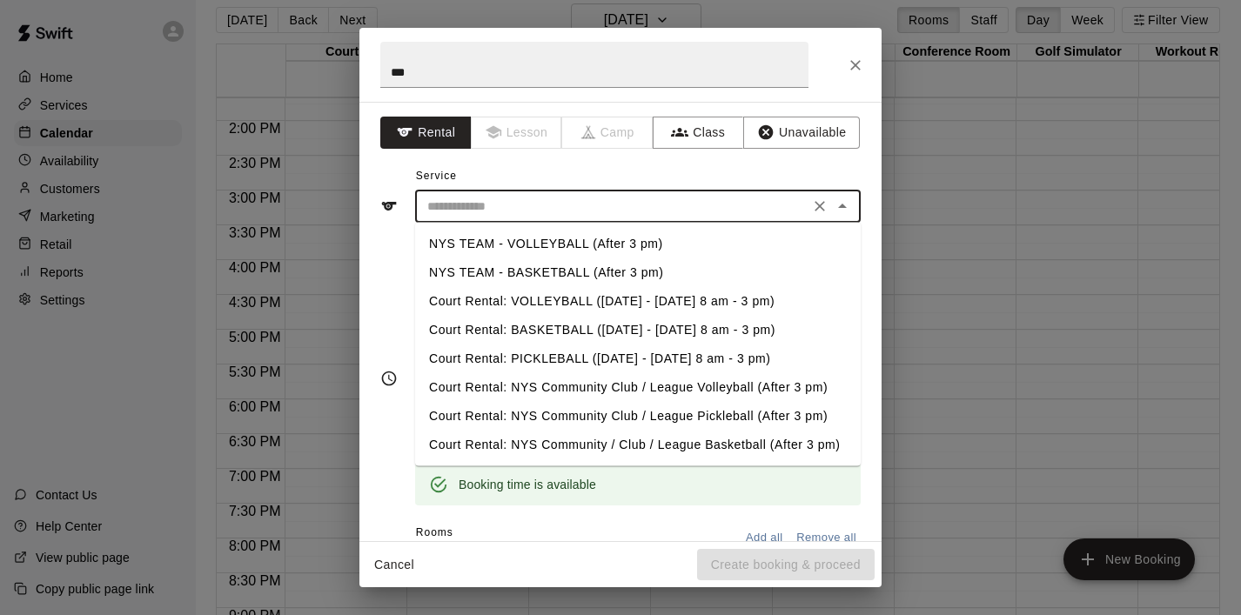
click at [506, 246] on li "NYS TEAM - VOLLEYBALL (After 3 pm)" at bounding box center [638, 244] width 446 height 29
type input "**********"
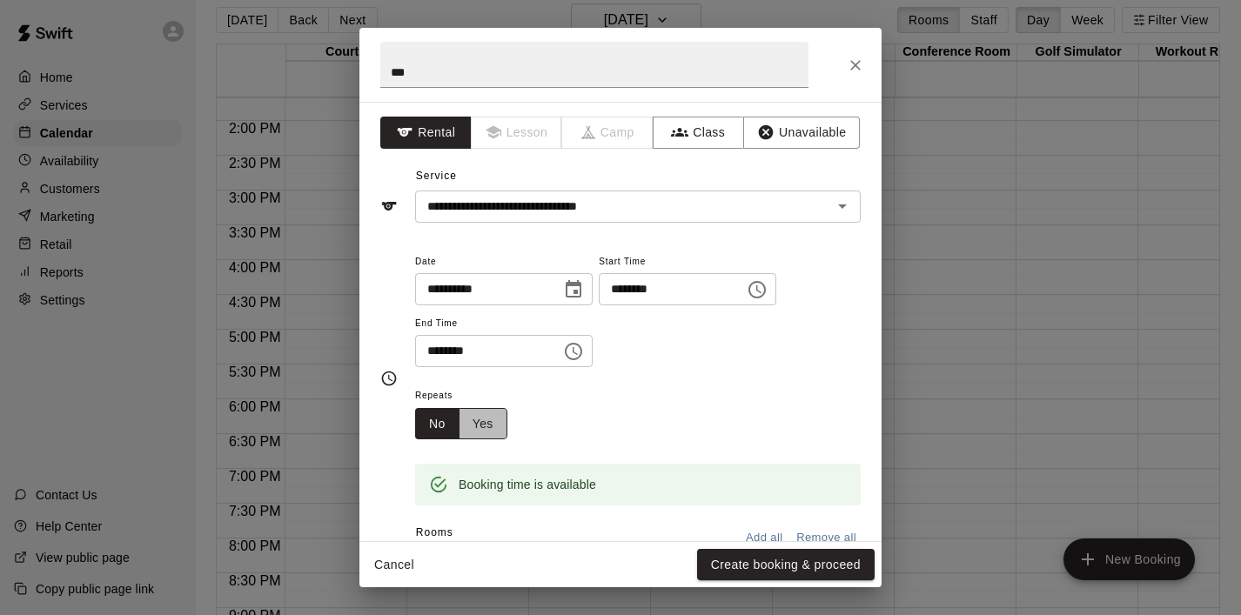
click at [484, 413] on button "Yes" at bounding box center [483, 424] width 49 height 32
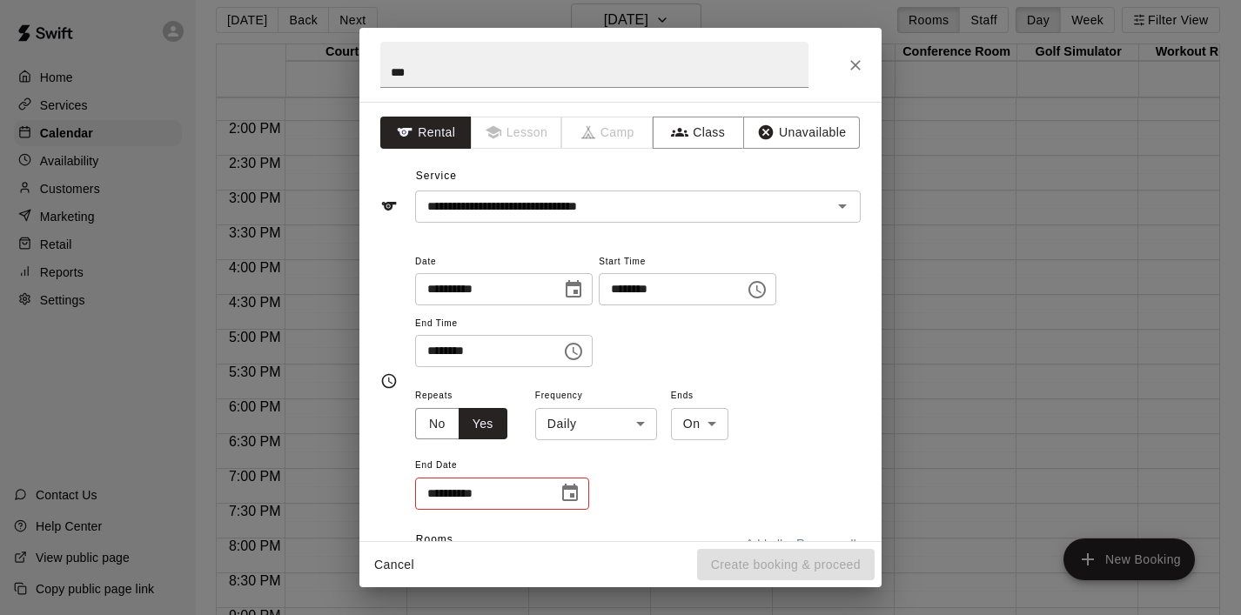
click at [648, 420] on body "Home Services Calendar Availability Customers Marketing Retail Reports Settings…" at bounding box center [620, 304] width 1241 height 643
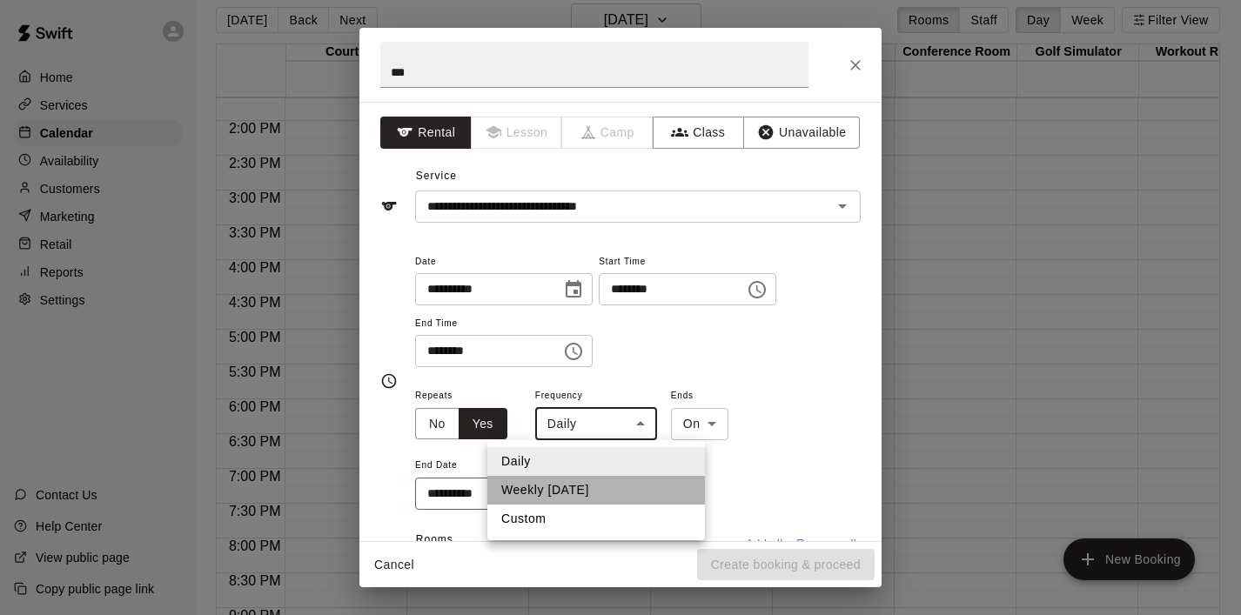
click at [602, 484] on li "Weekly [DATE]" at bounding box center [596, 490] width 218 height 29
type input "******"
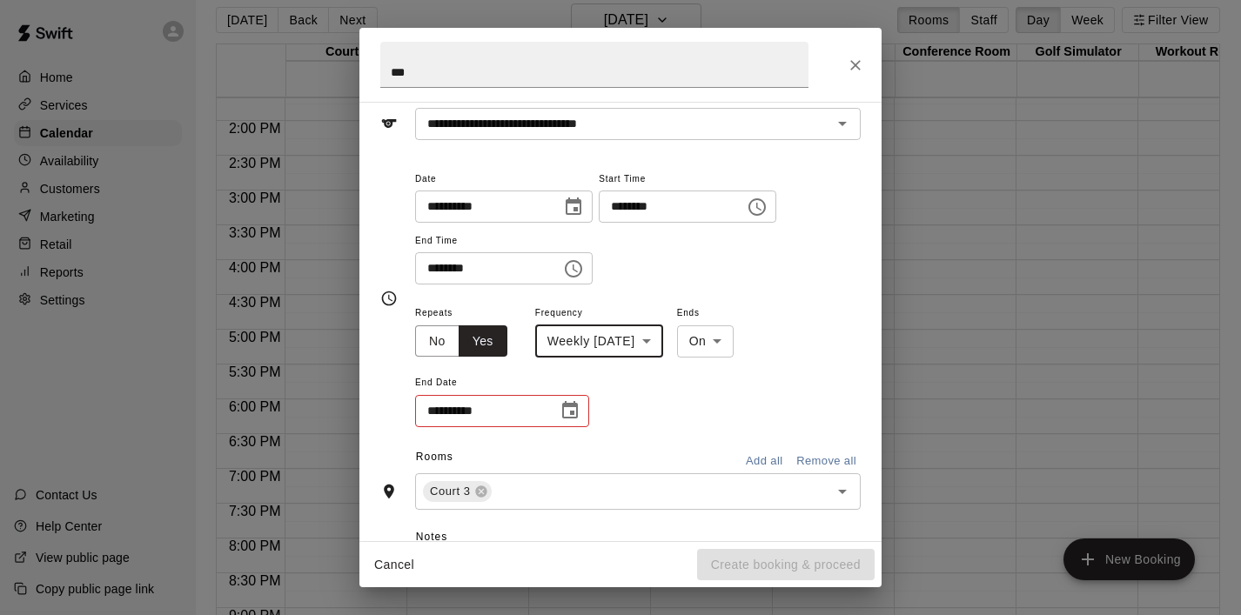
scroll to position [111, 0]
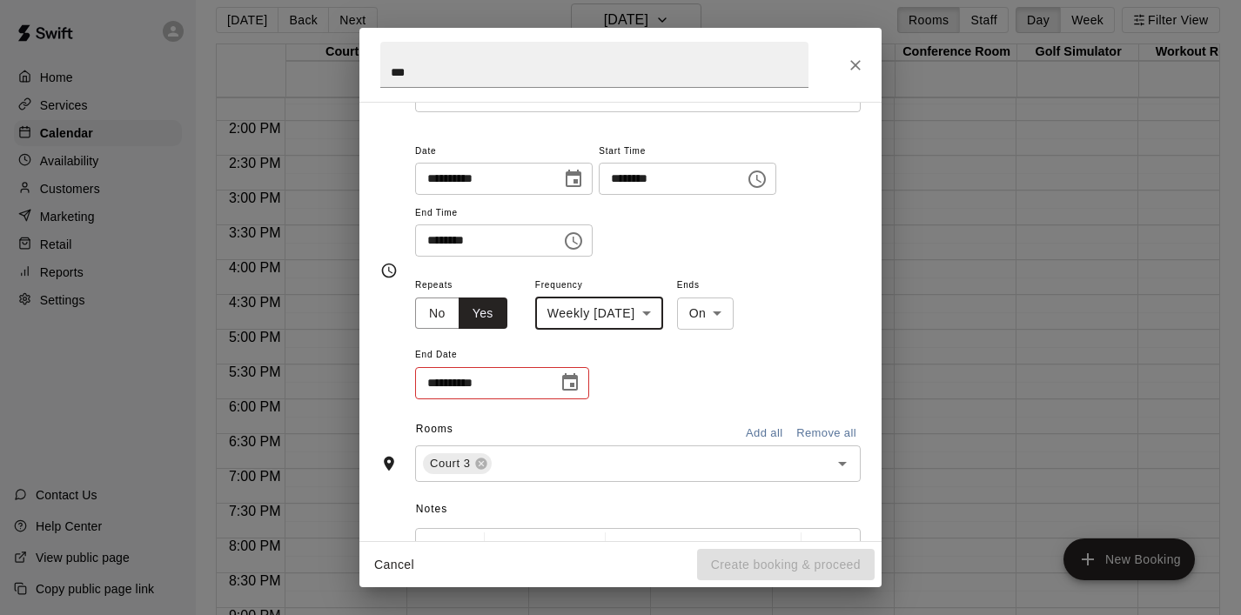
click at [579, 389] on icon "Choose date" at bounding box center [570, 383] width 21 height 21
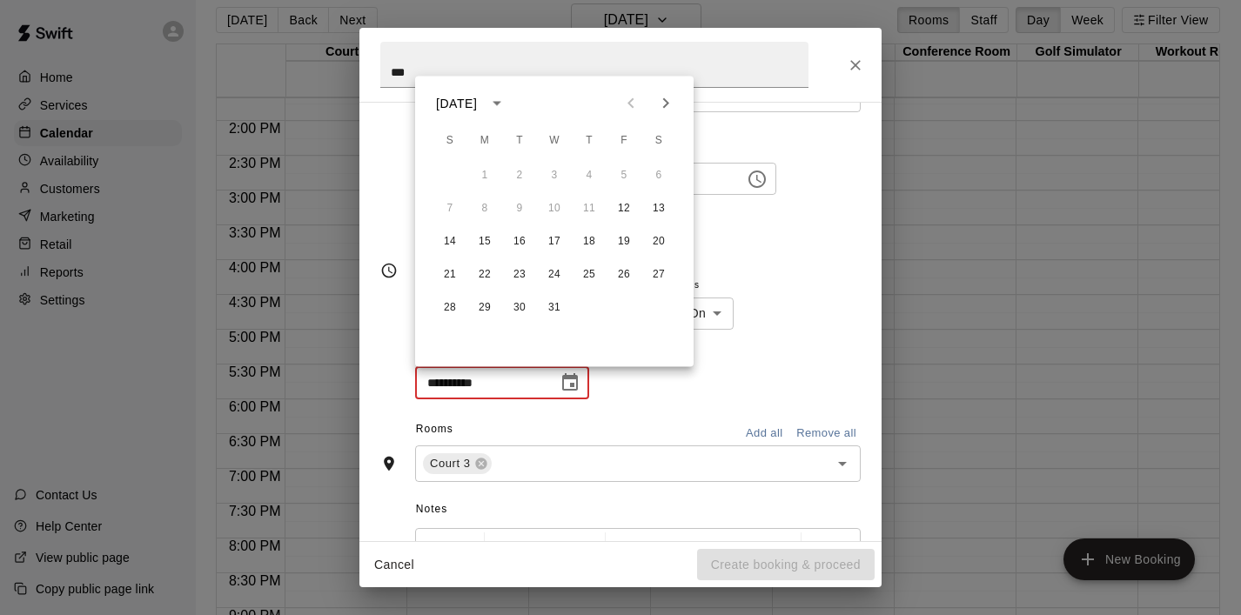
click at [668, 104] on icon "Next month" at bounding box center [665, 103] width 21 height 21
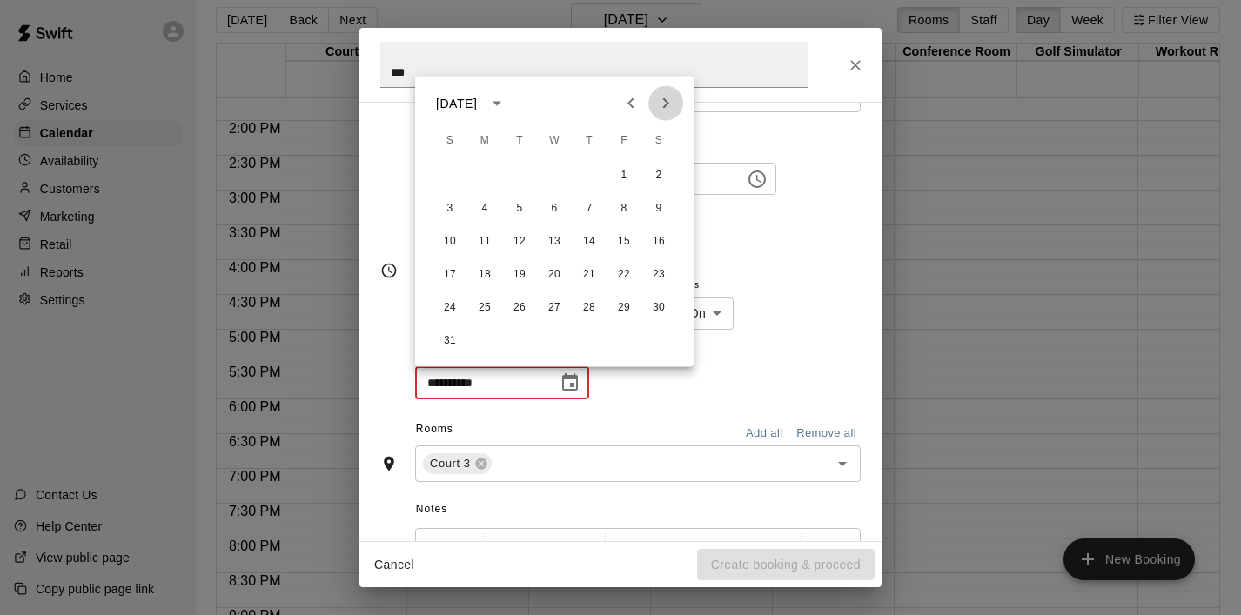
click at [668, 104] on icon "Next month" at bounding box center [665, 103] width 21 height 21
click at [625, 270] on button "26" at bounding box center [623, 274] width 31 height 31
type input "**********"
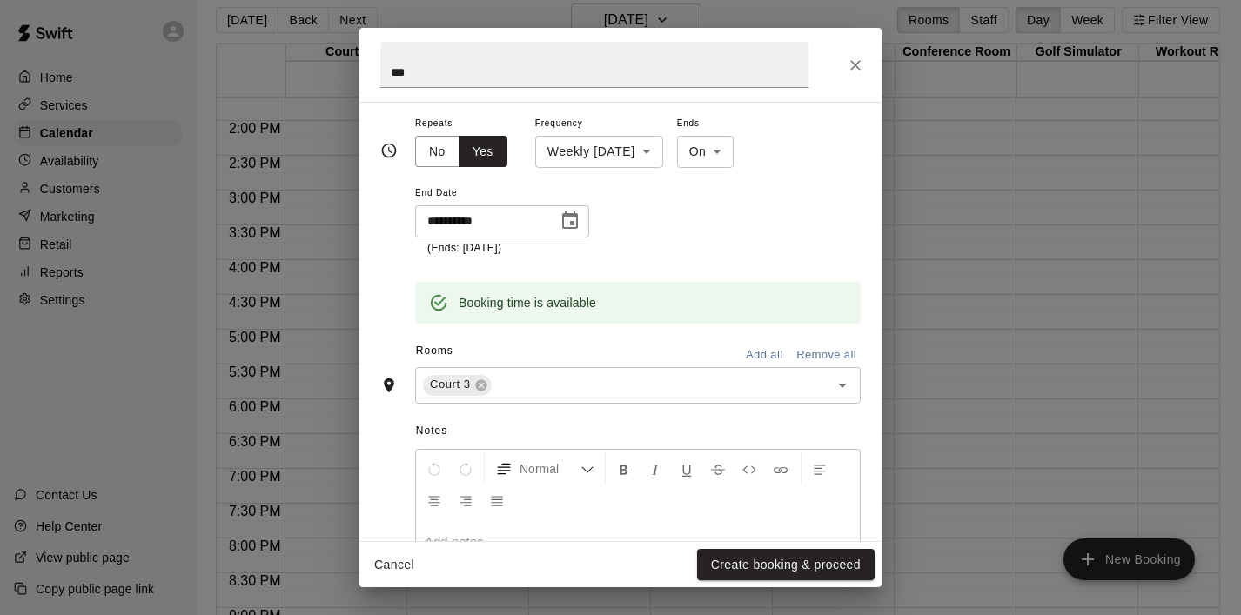
scroll to position [276, 0]
click at [847, 393] on button "Open" at bounding box center [842, 382] width 24 height 24
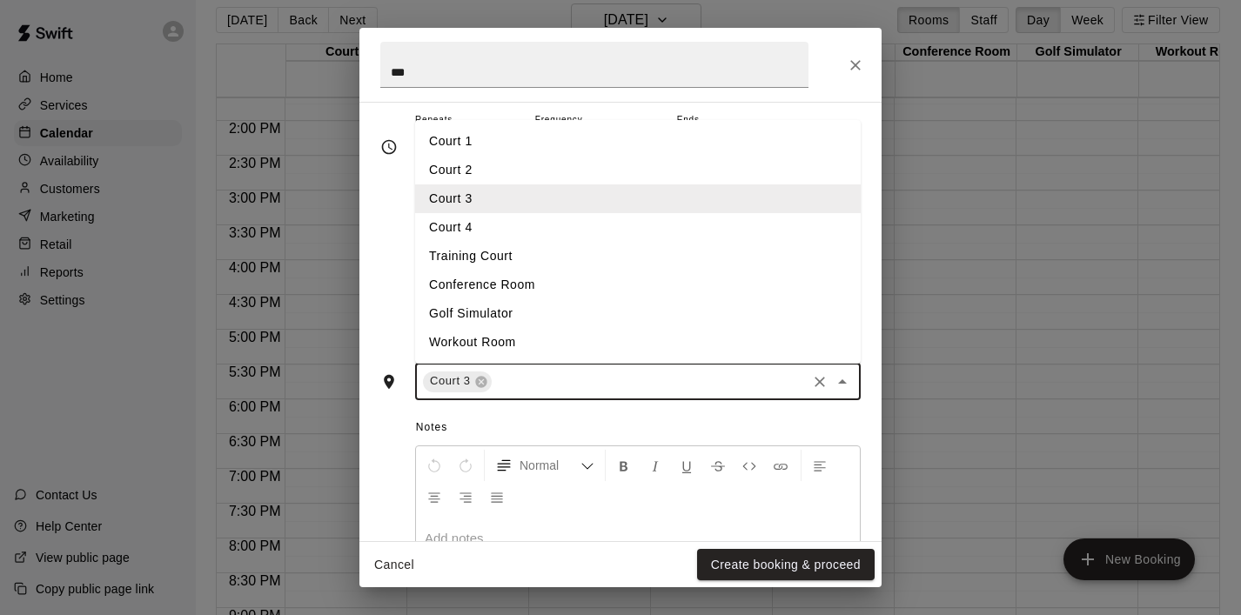
click at [556, 221] on li "Court 4" at bounding box center [638, 227] width 446 height 29
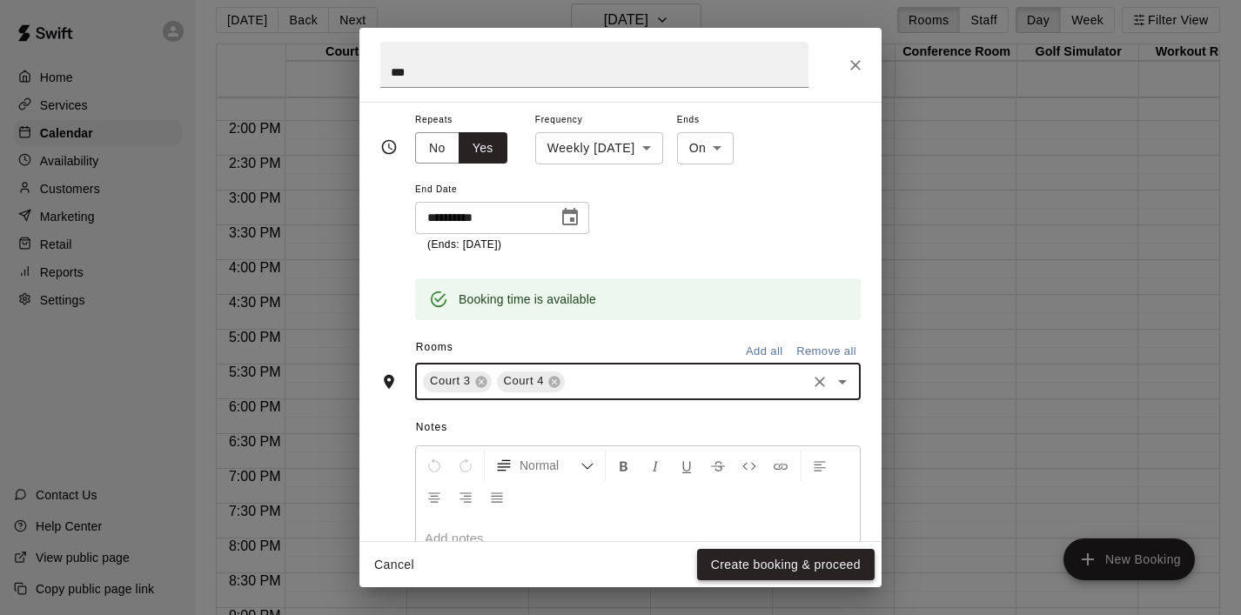
click at [754, 565] on button "Create booking & proceed" at bounding box center [786, 565] width 178 height 32
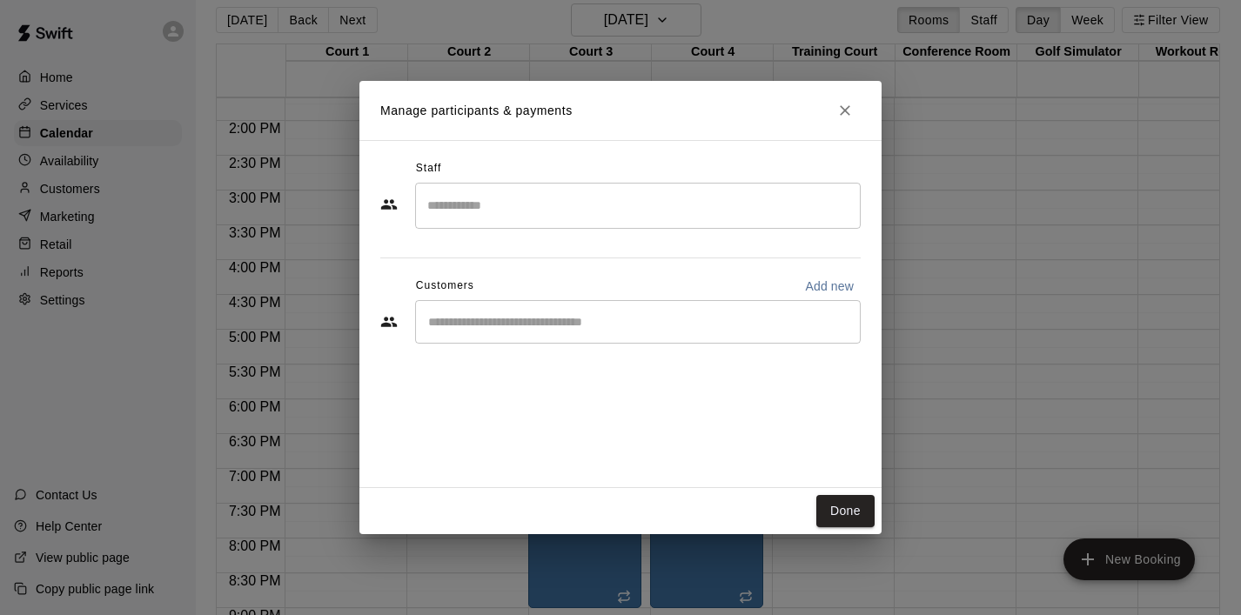
click at [585, 325] on input "Start typing to search customers..." at bounding box center [638, 321] width 430 height 17
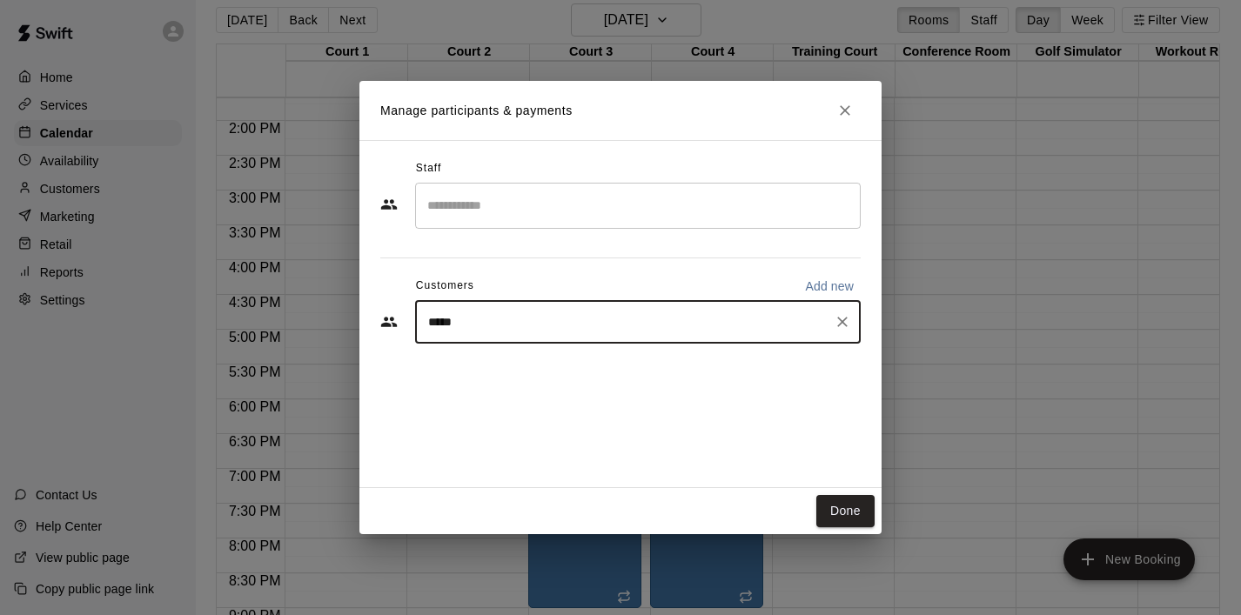
type input "******"
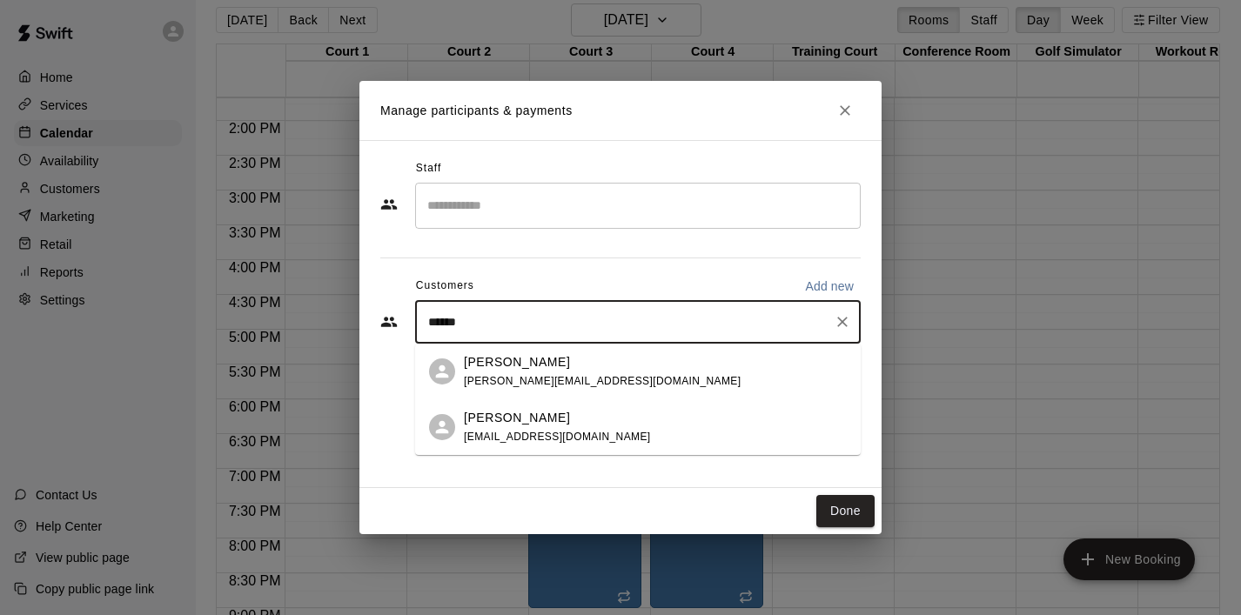
click at [576, 368] on div "[PERSON_NAME]" at bounding box center [602, 362] width 277 height 18
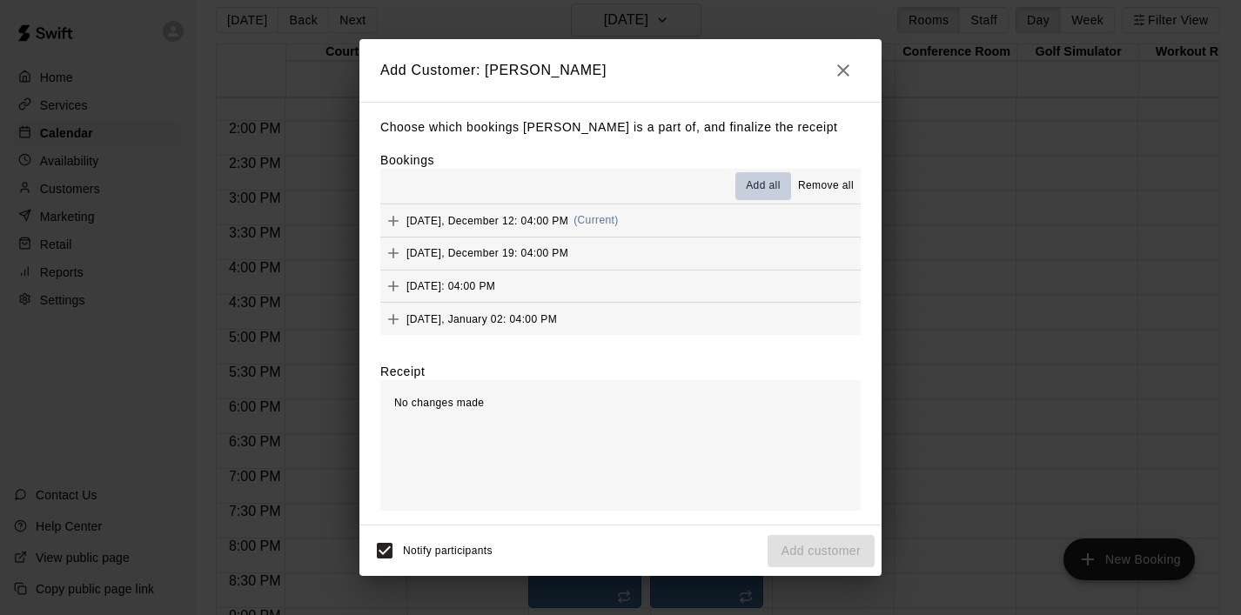
click at [772, 187] on span "Add all" at bounding box center [763, 186] width 35 height 17
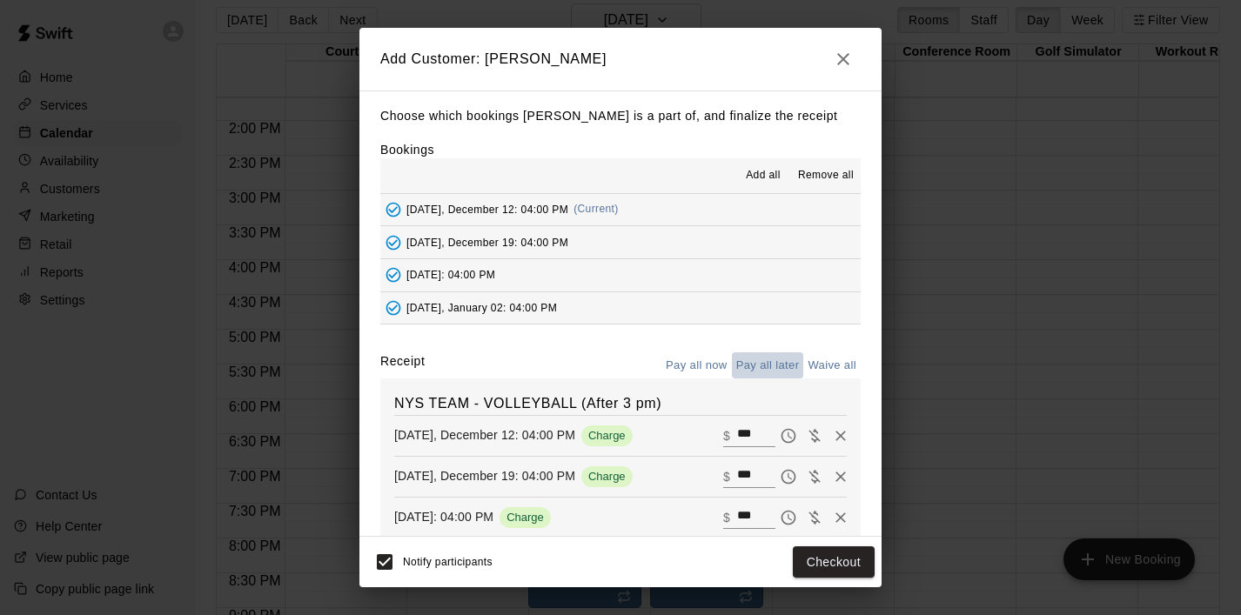
click at [778, 369] on button "Pay all later" at bounding box center [768, 366] width 72 height 27
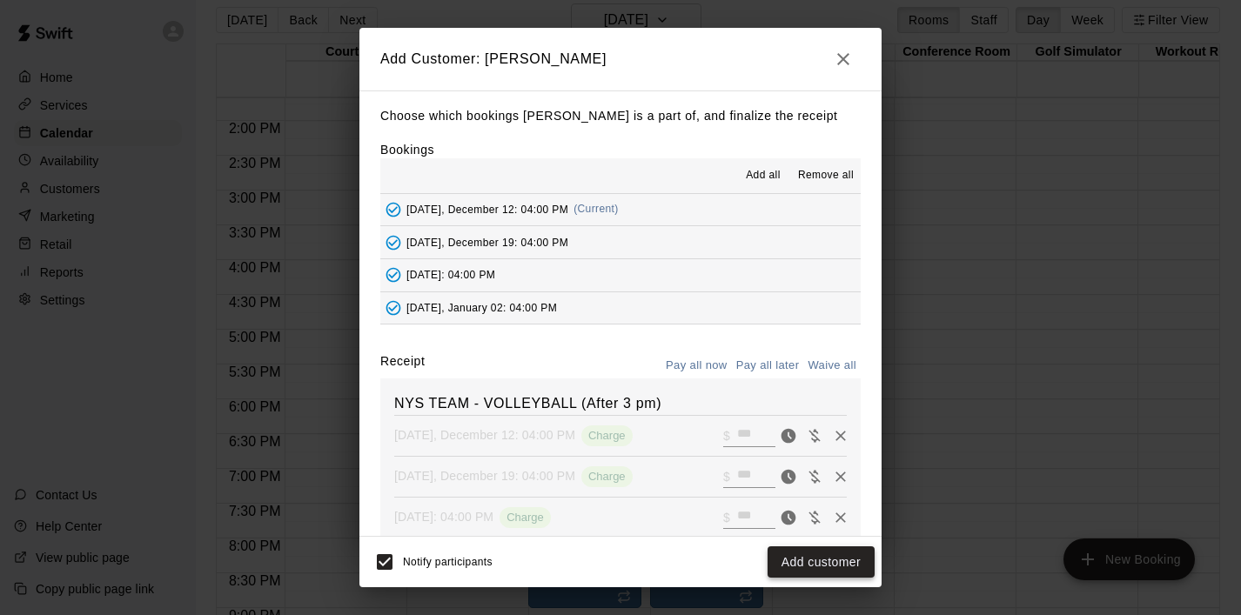
click at [799, 562] on button "Add customer" at bounding box center [821, 563] width 107 height 32
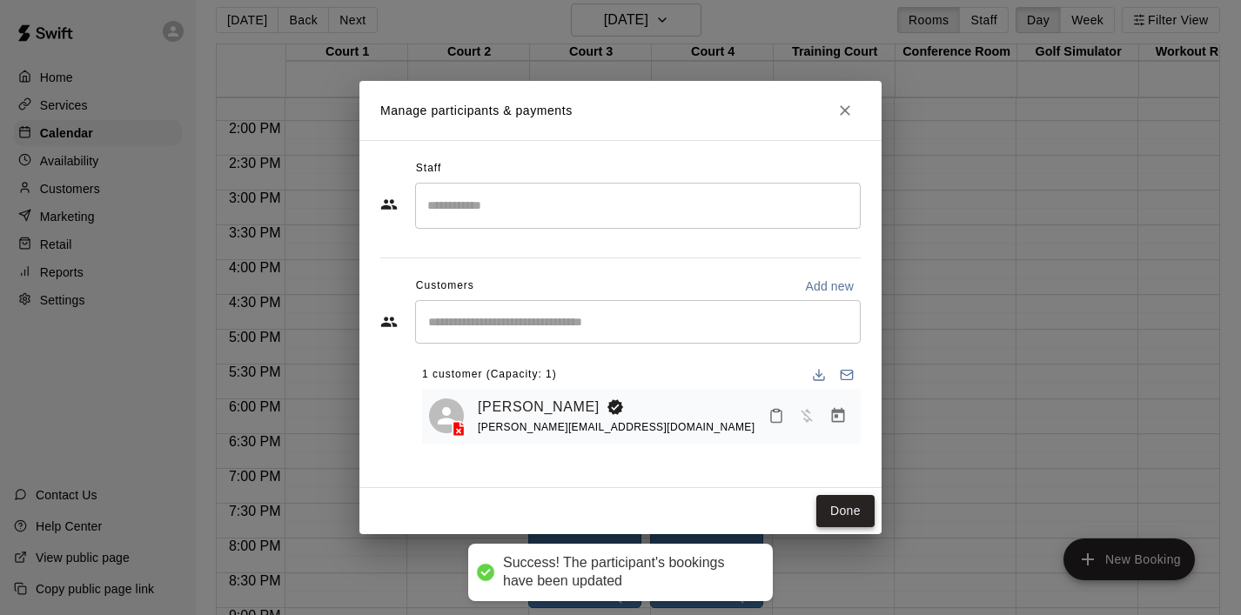
click at [841, 516] on button "Done" at bounding box center [845, 511] width 58 height 32
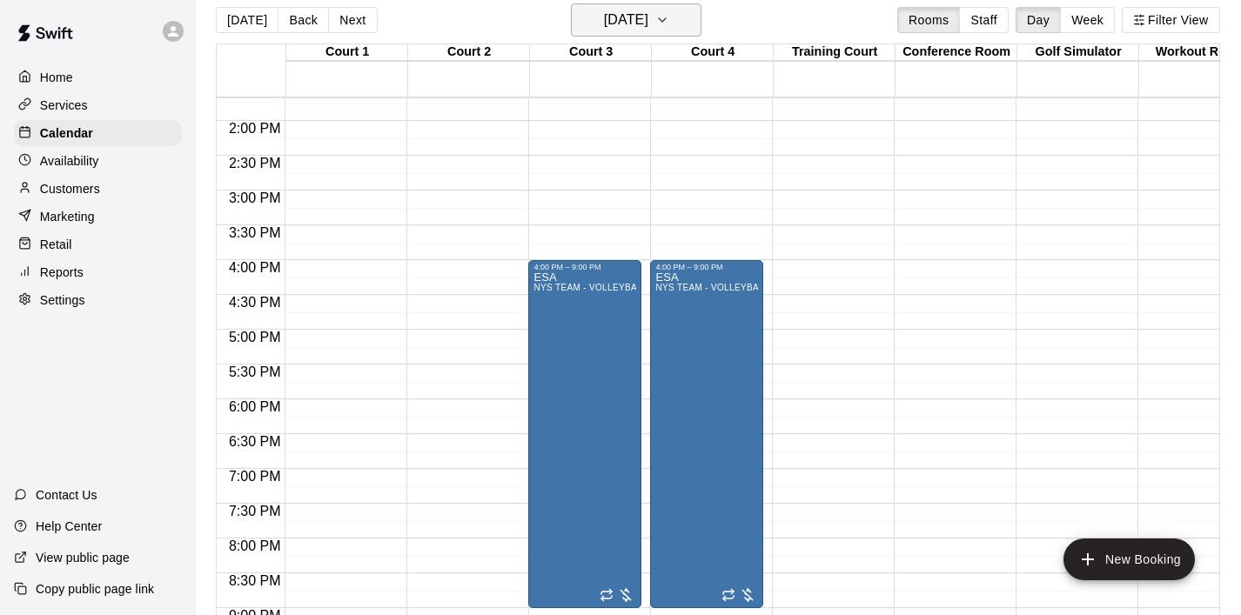
click at [669, 24] on icon "button" at bounding box center [662, 20] width 14 height 21
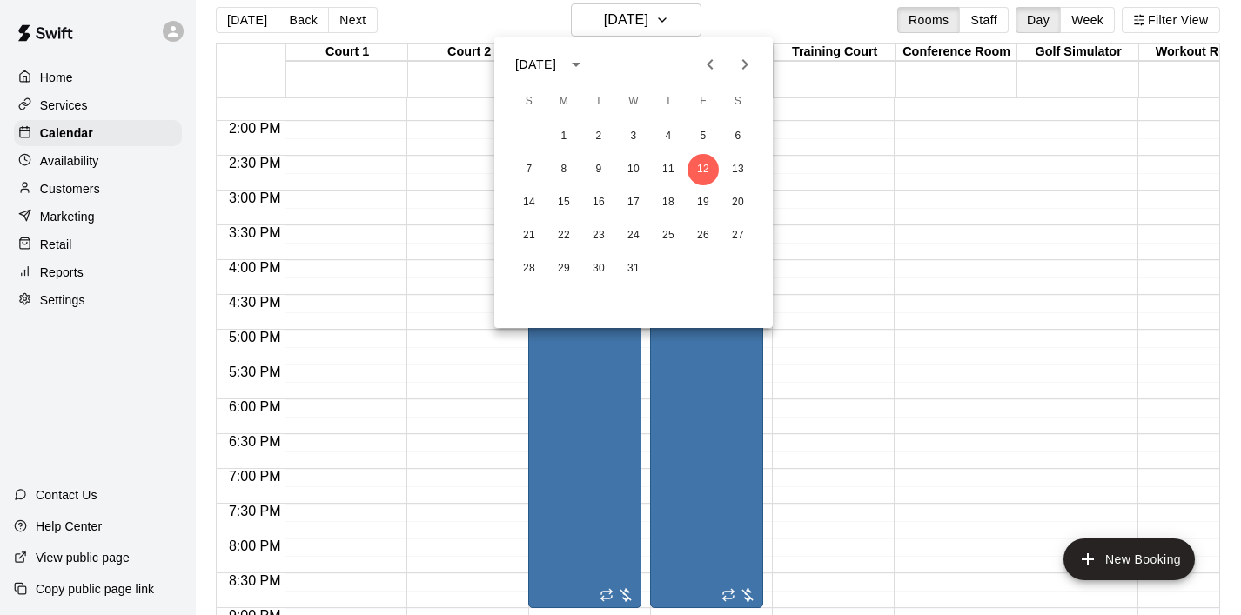
click at [466, 151] on div at bounding box center [620, 307] width 1241 height 615
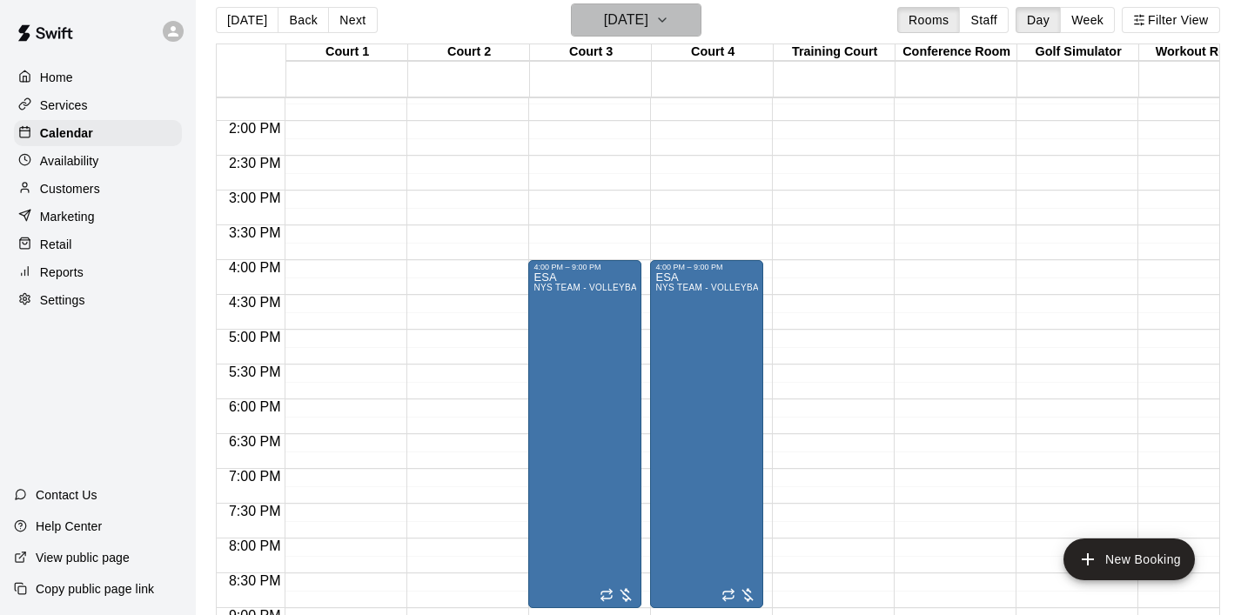
click at [688, 23] on button "[DATE]" at bounding box center [636, 19] width 131 height 33
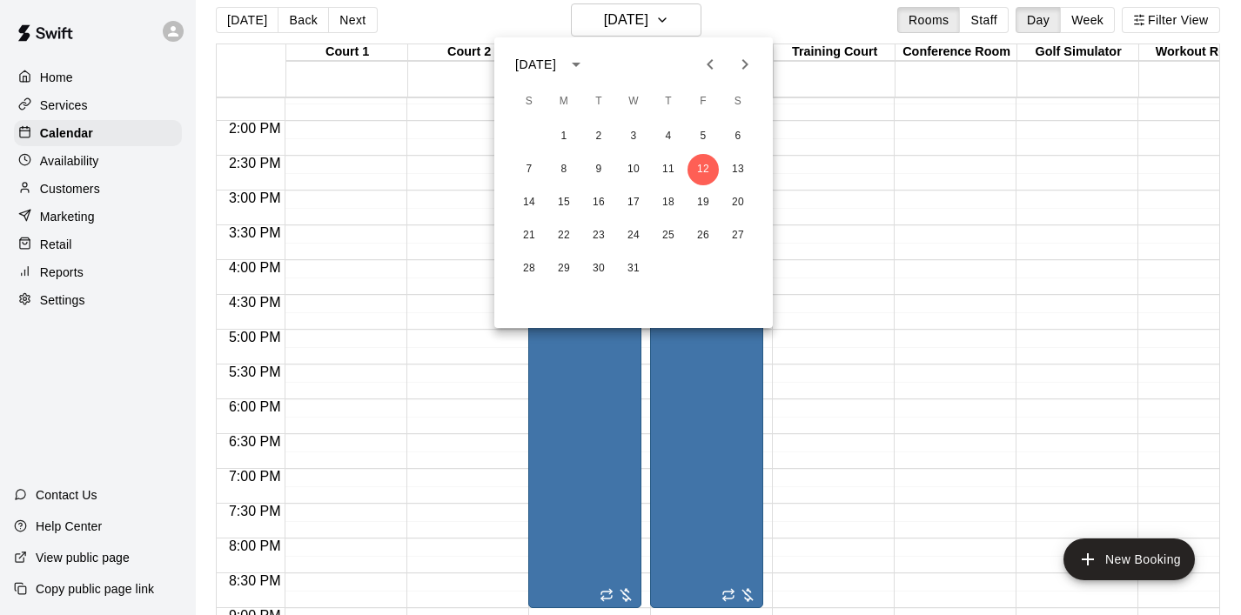
click at [709, 74] on icon "Previous month" at bounding box center [710, 64] width 21 height 21
click at [742, 73] on icon "Next month" at bounding box center [745, 64] width 21 height 21
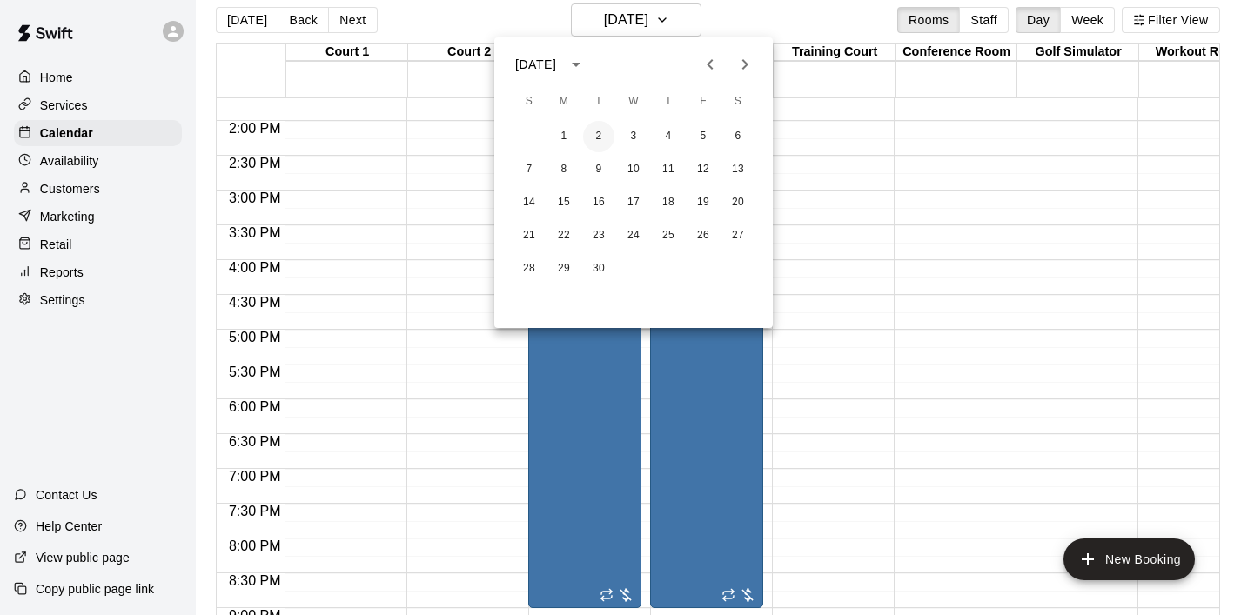
click at [604, 132] on button "2" at bounding box center [598, 136] width 31 height 31
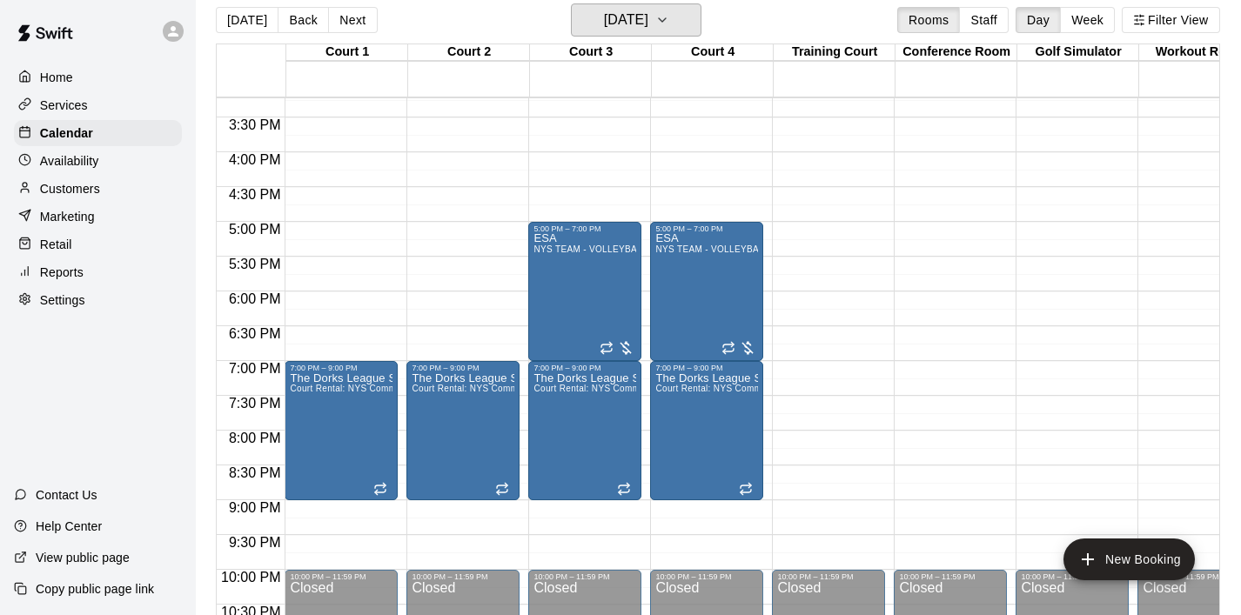
scroll to position [1064, 0]
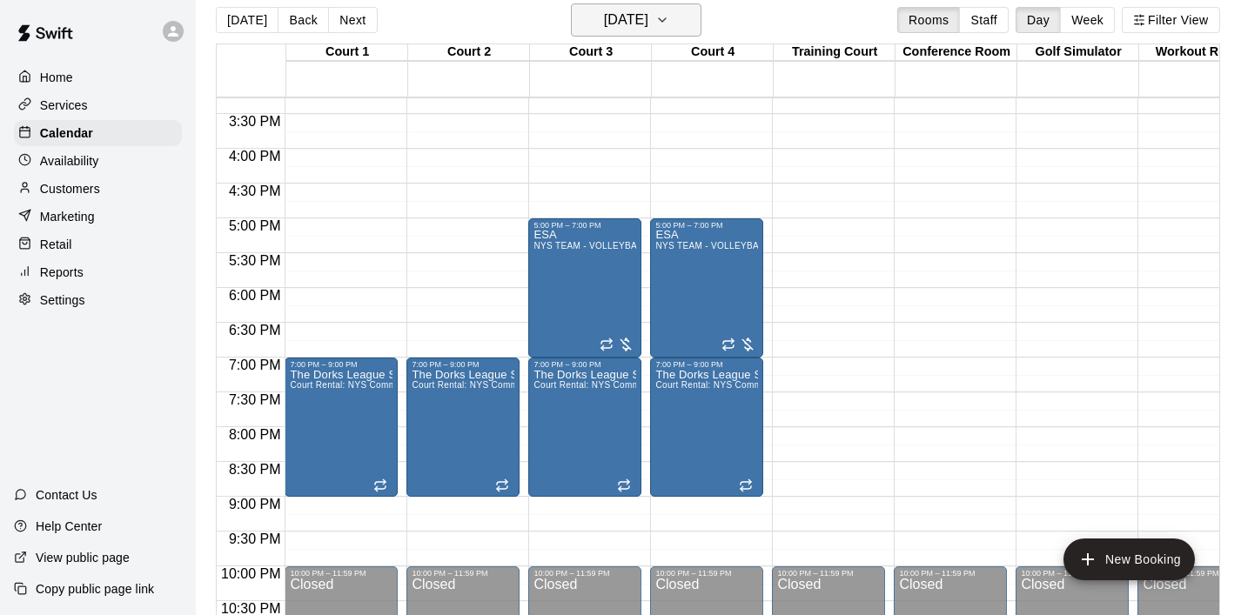
click at [669, 17] on icon "button" at bounding box center [662, 20] width 14 height 21
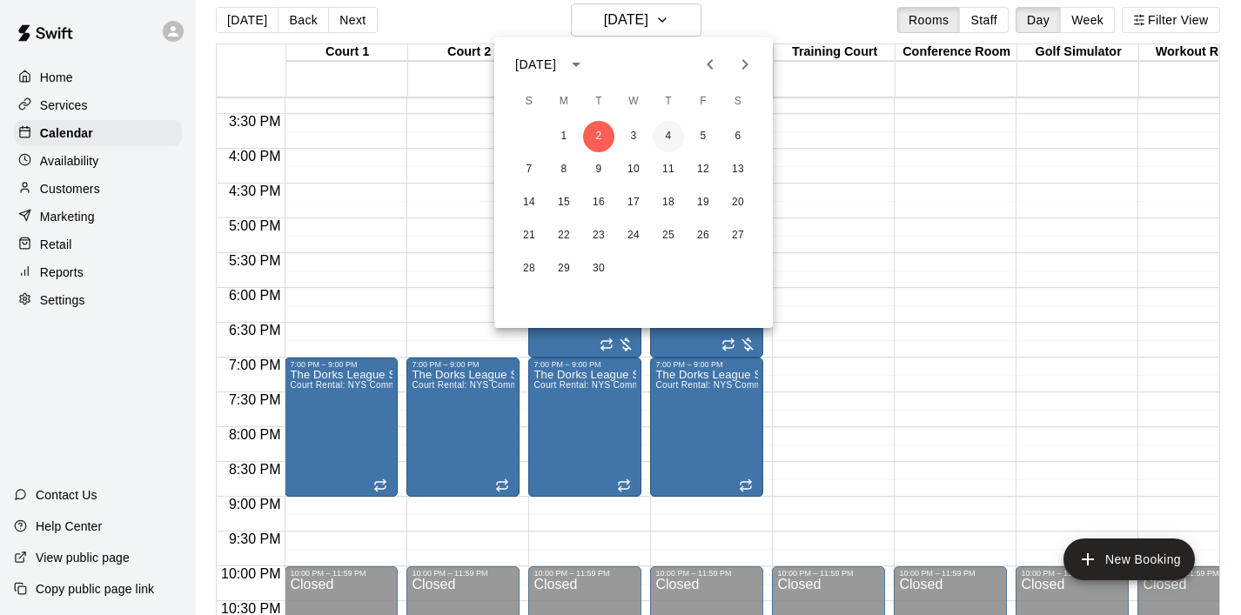
click at [668, 143] on button "4" at bounding box center [668, 136] width 31 height 31
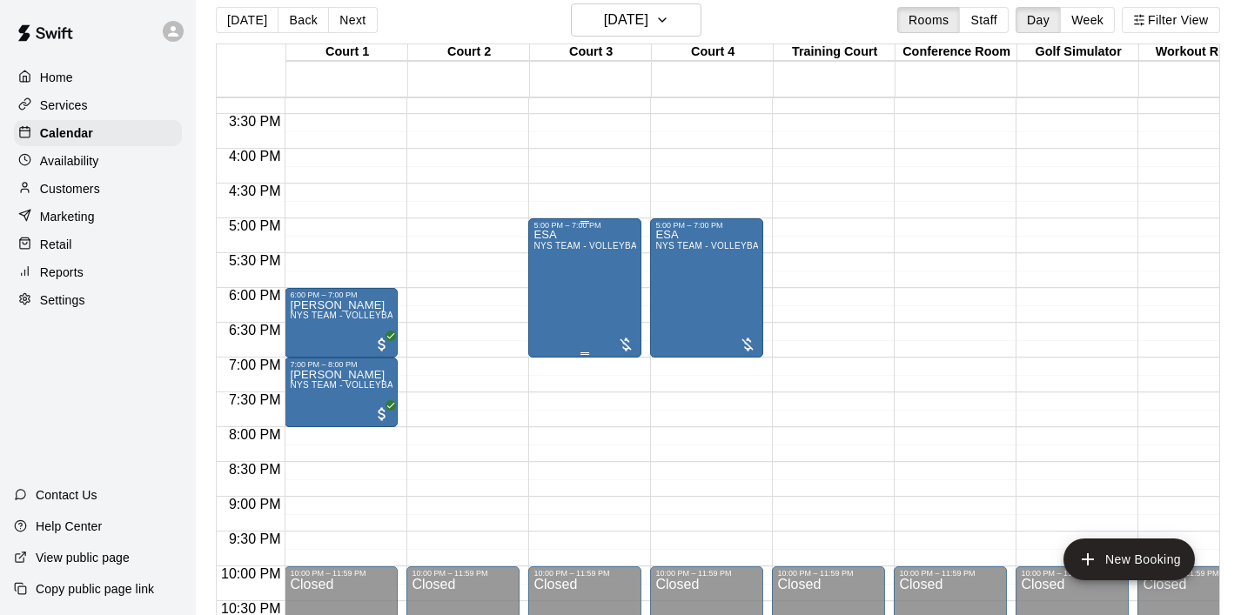
click at [596, 289] on div "ESA NYS TEAM - VOLLEYBALL (After 3 pm)" at bounding box center [585, 537] width 103 height 615
click at [554, 255] on icon "edit" at bounding box center [551, 248] width 21 height 21
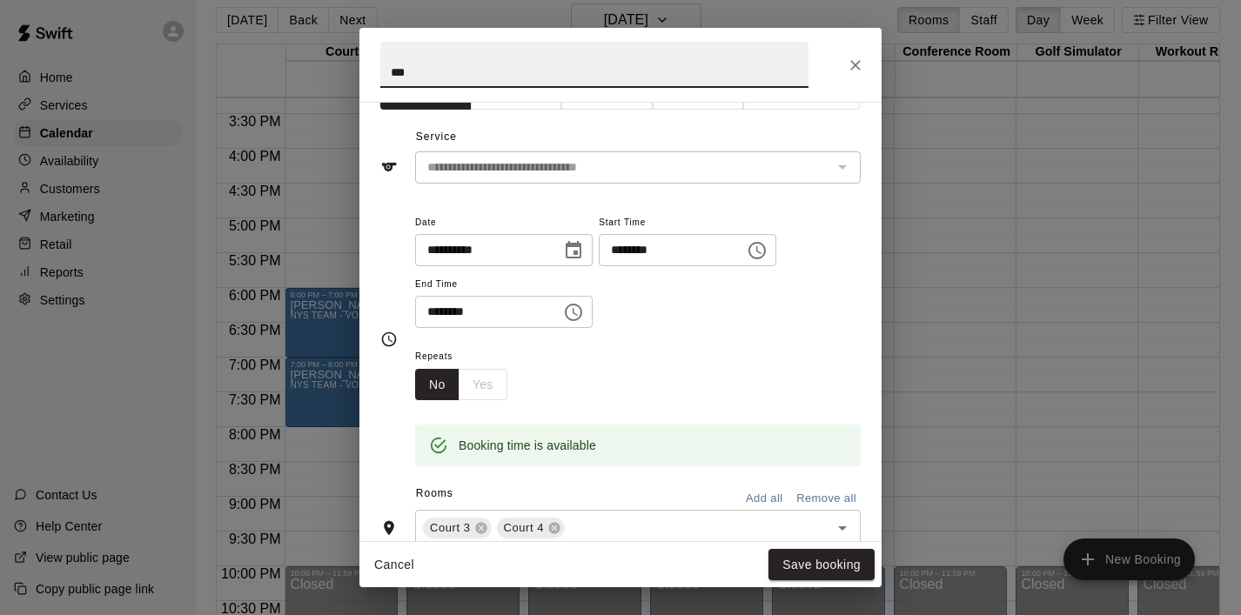
scroll to position [28, 0]
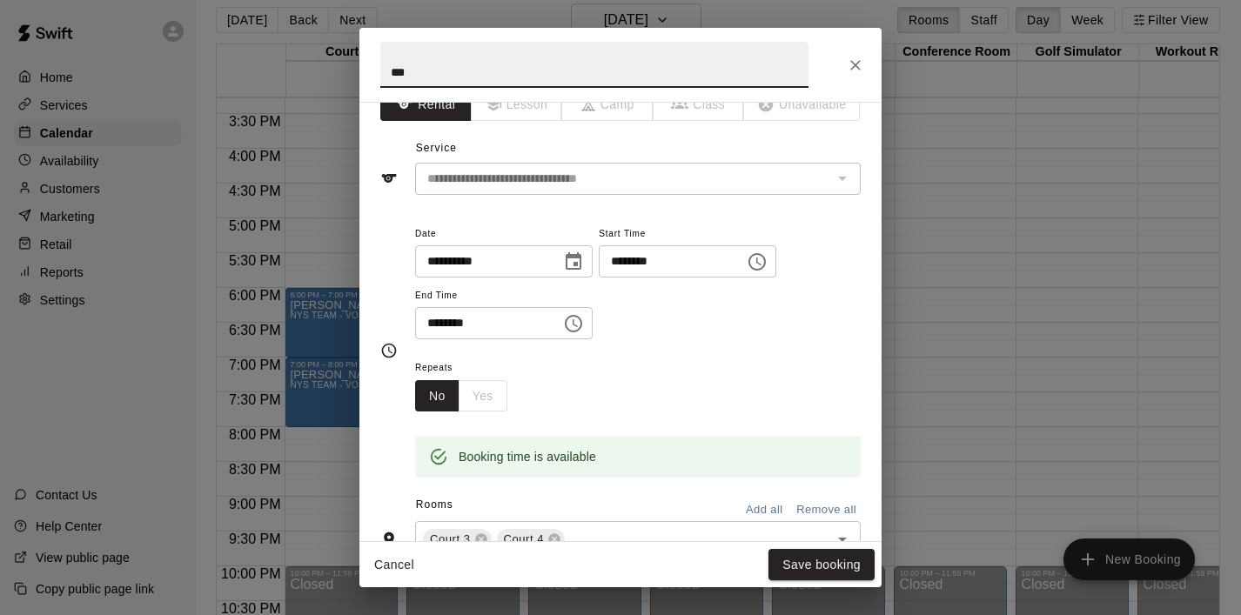
click at [577, 326] on icon "Choose time, selected time is 7:00 PM" at bounding box center [573, 323] width 21 height 21
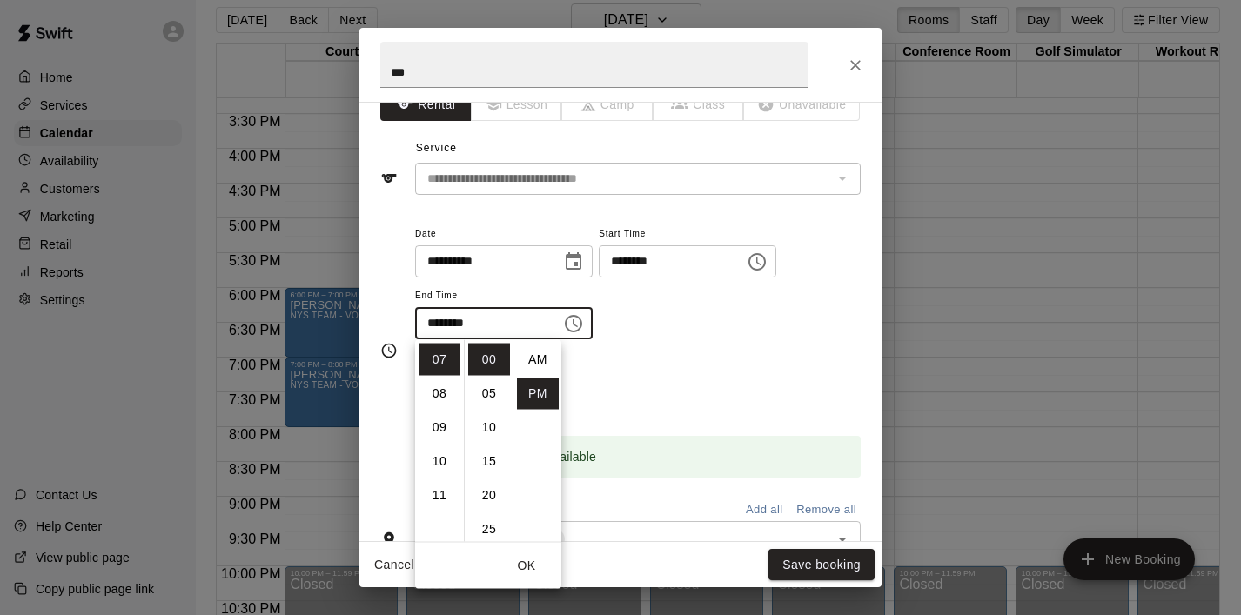
scroll to position [31, 0]
click at [439, 424] on li "09" at bounding box center [440, 428] width 42 height 32
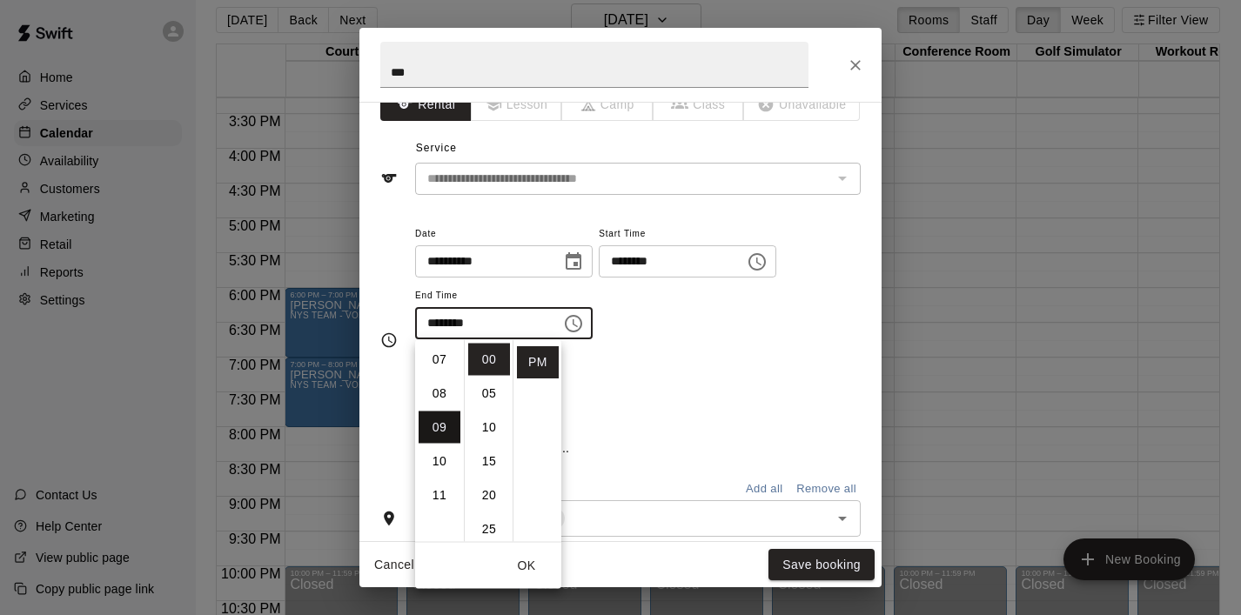
type input "********"
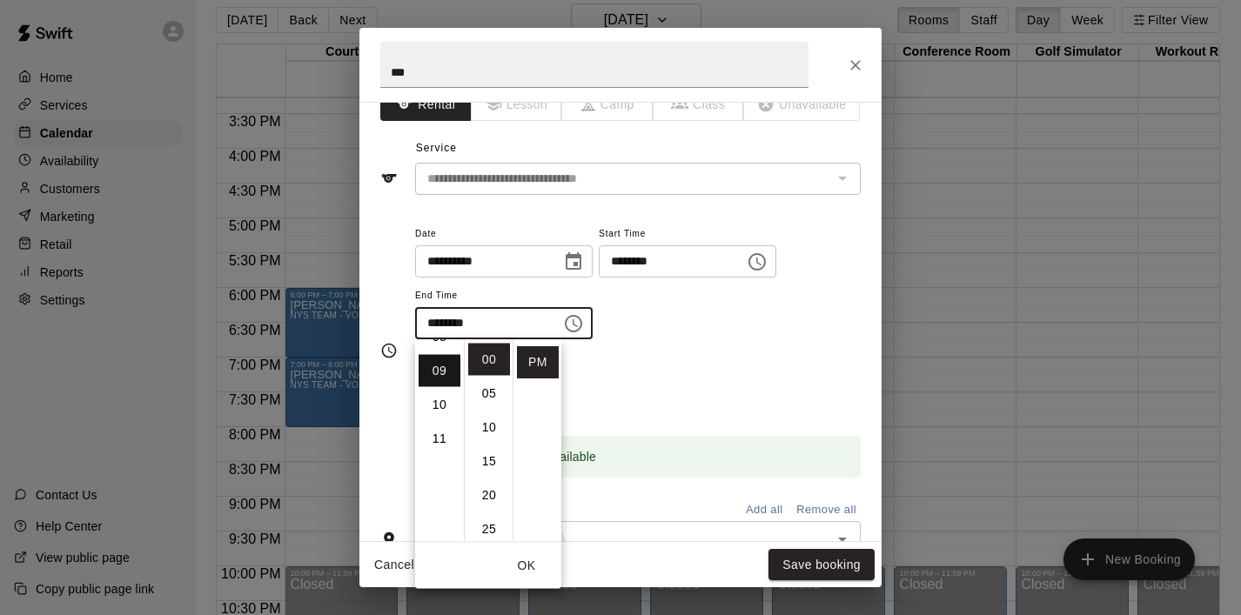
scroll to position [306, 0]
click at [527, 563] on button "OK" at bounding box center [527, 566] width 56 height 32
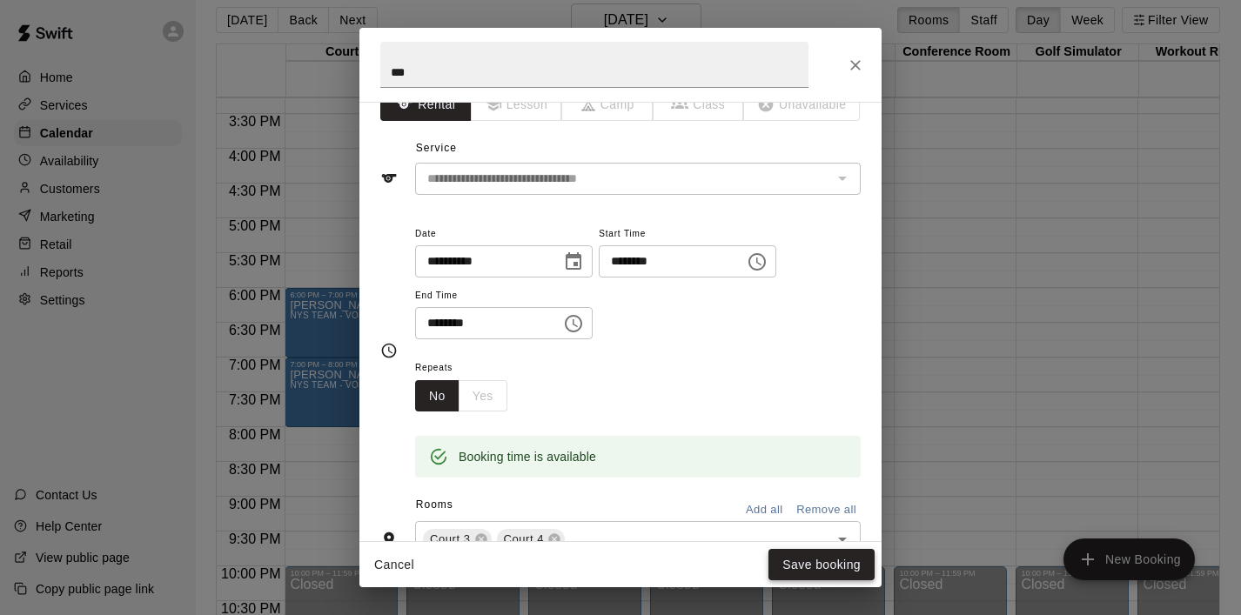
click at [835, 565] on button "Save booking" at bounding box center [822, 565] width 106 height 32
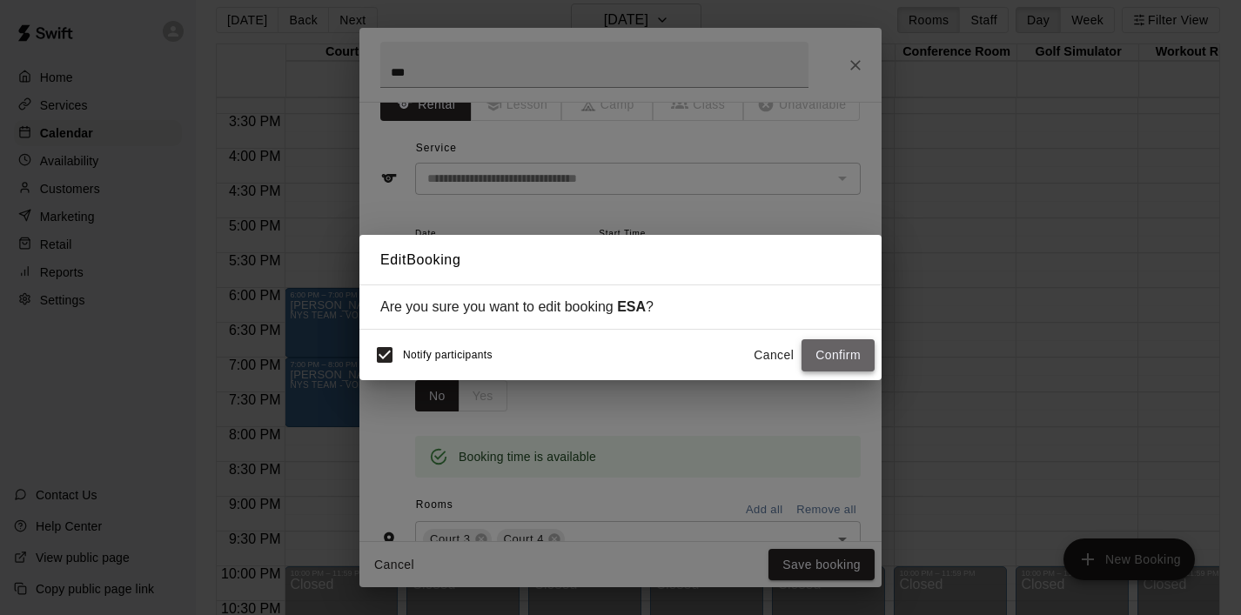
click at [859, 358] on button "Confirm" at bounding box center [838, 355] width 73 height 32
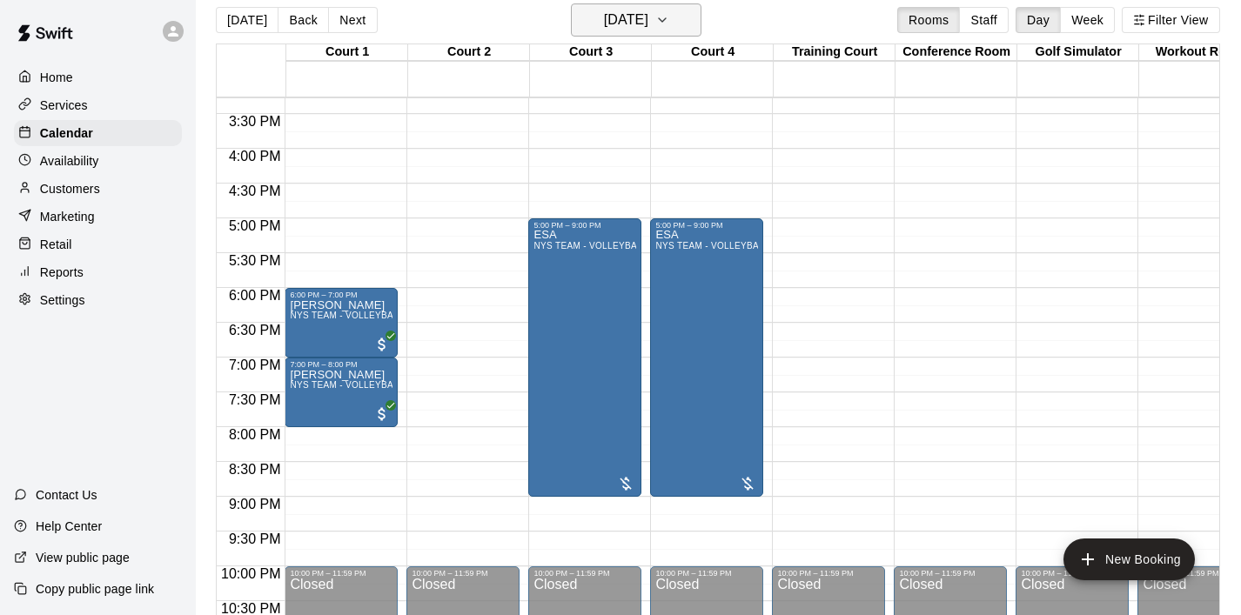
click at [669, 20] on icon "button" at bounding box center [662, 20] width 14 height 21
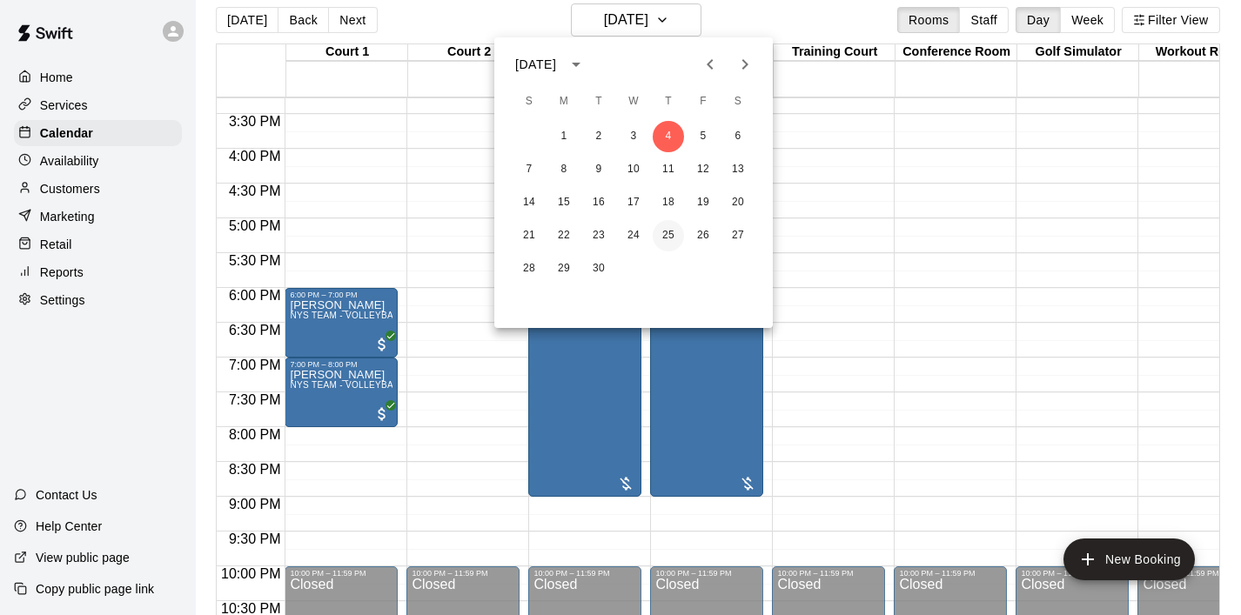
click at [672, 233] on button "25" at bounding box center [668, 235] width 31 height 31
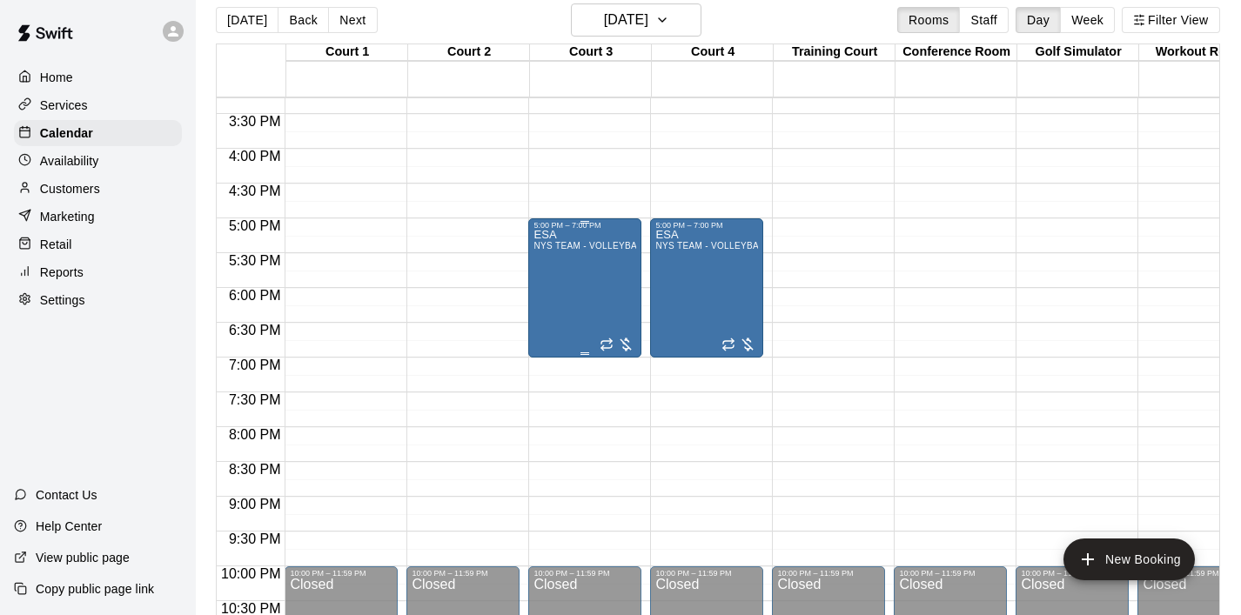
click at [615, 275] on div "ESA NYS TEAM - VOLLEYBALL (After 3 pm)" at bounding box center [585, 537] width 103 height 615
click at [558, 249] on icon "edit" at bounding box center [551, 248] width 21 height 21
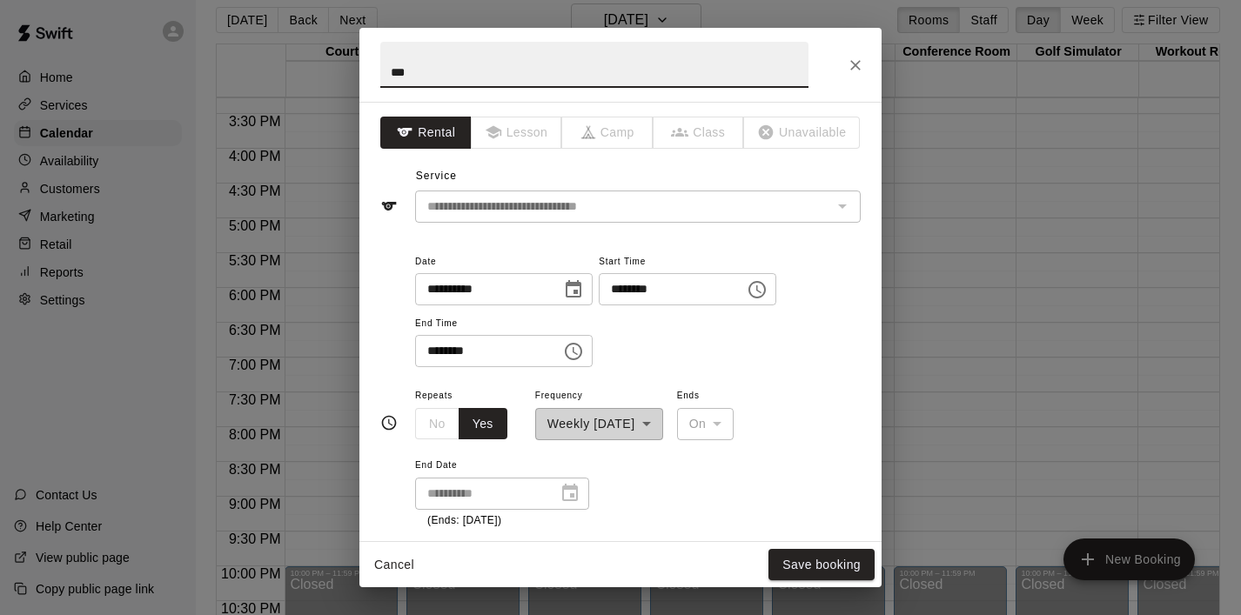
click at [589, 355] on button "Choose time, selected time is 7:00 PM" at bounding box center [573, 351] width 35 height 35
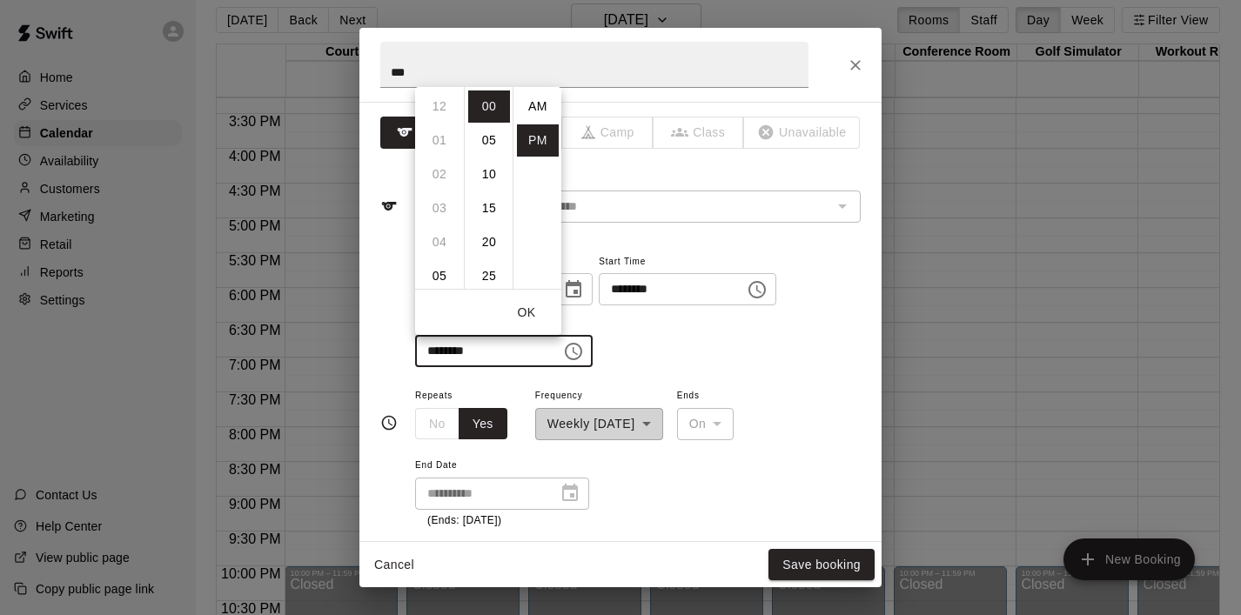
scroll to position [31, 0]
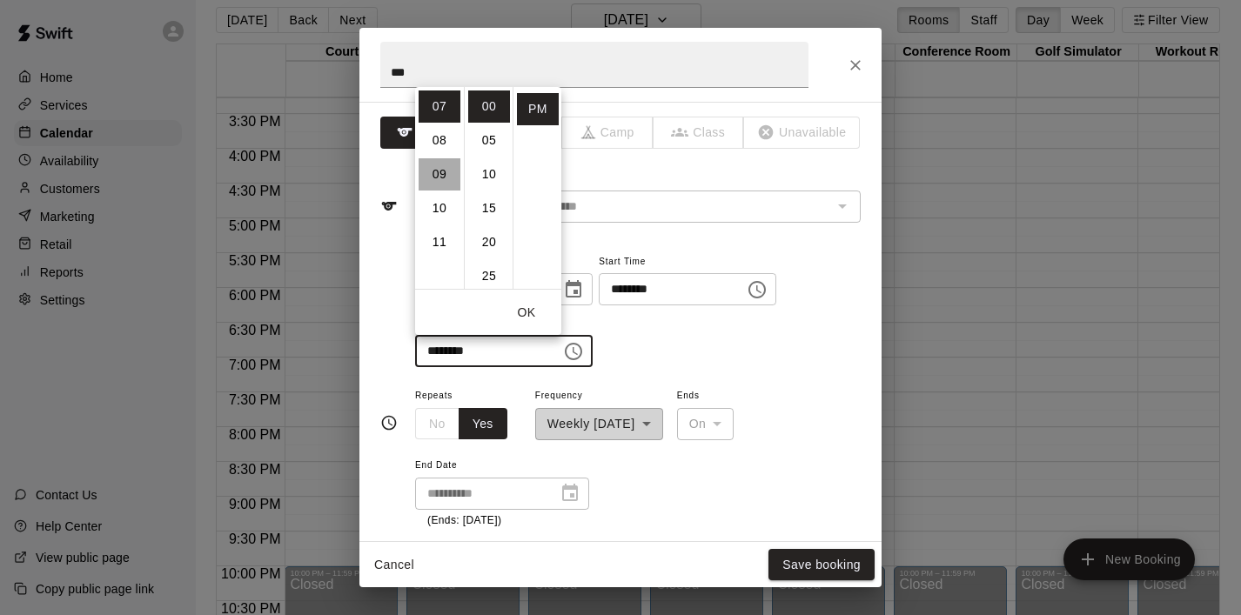
click at [444, 180] on li "09" at bounding box center [440, 174] width 42 height 32
type input "********"
click at [527, 309] on button "OK" at bounding box center [527, 313] width 56 height 32
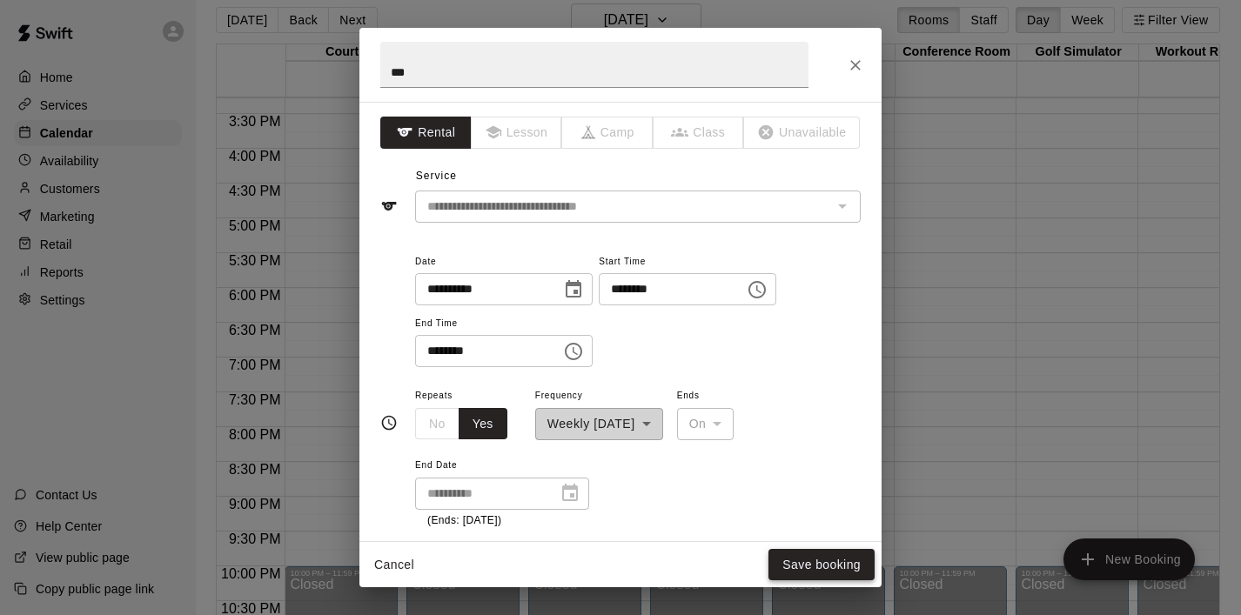
click at [811, 567] on button "Save booking" at bounding box center [822, 565] width 106 height 32
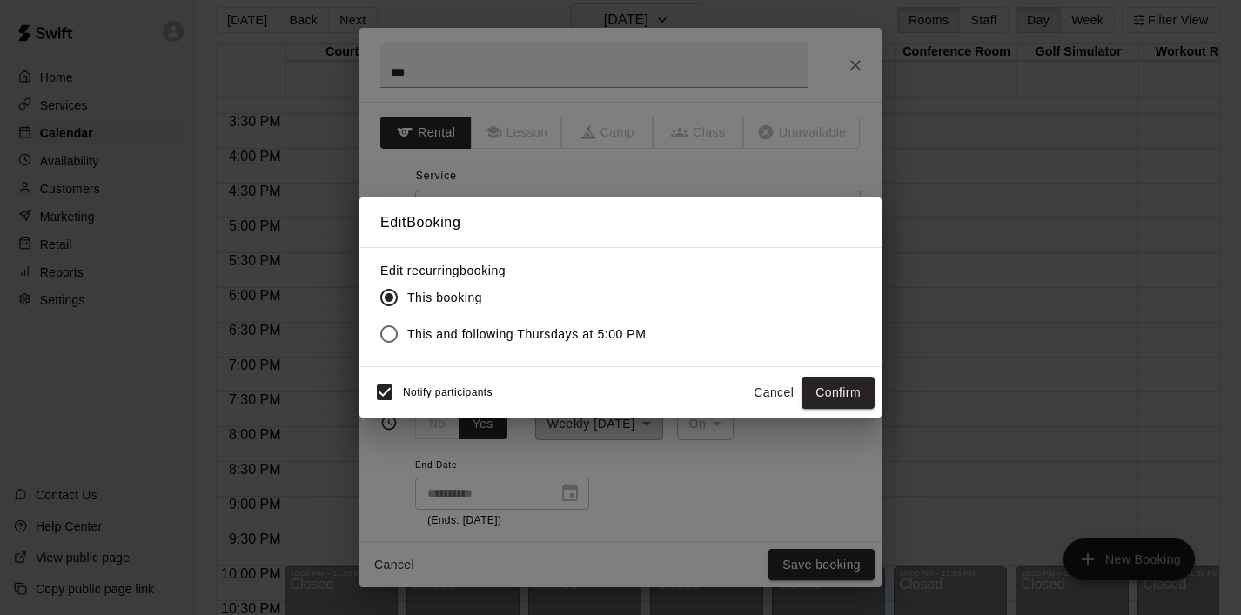
click at [549, 321] on label "This and following Thursdays at 5:00 PM" at bounding box center [509, 334] width 276 height 37
click at [848, 388] on button "Confirm" at bounding box center [838, 393] width 73 height 32
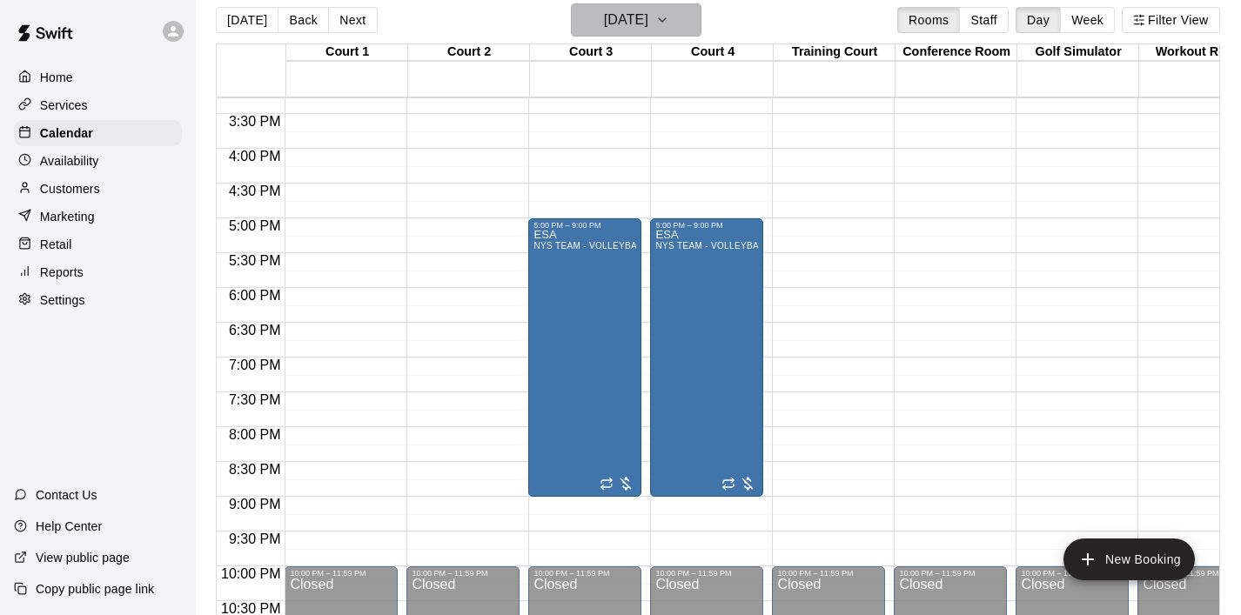
click at [669, 22] on icon "button" at bounding box center [662, 20] width 14 height 21
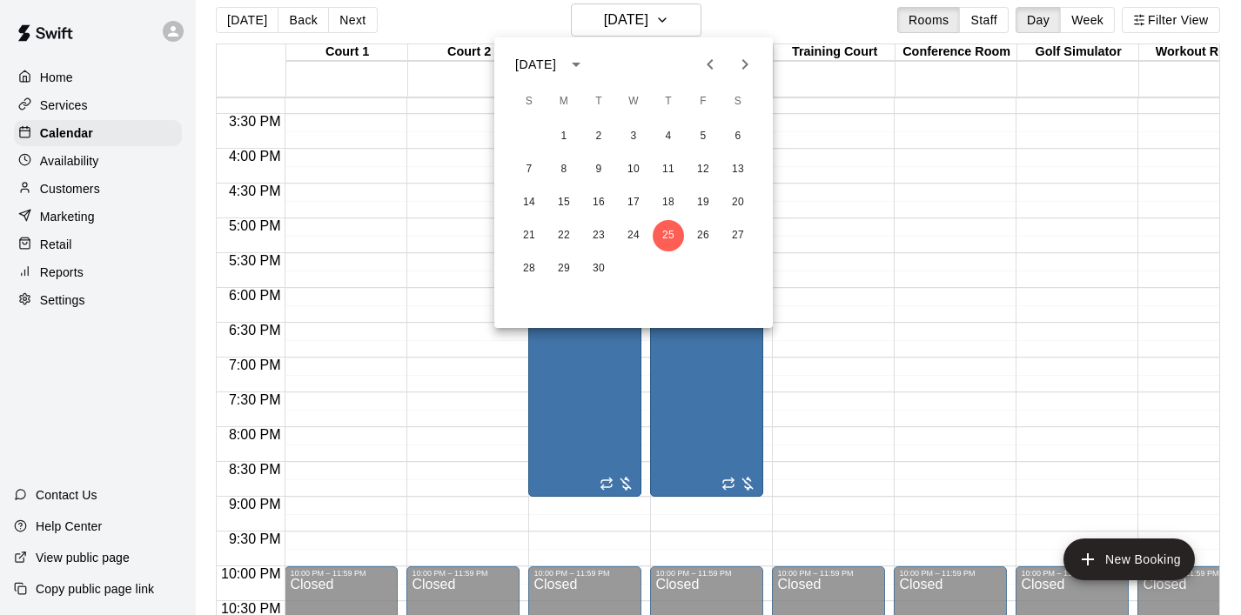
click at [747, 66] on icon "Next month" at bounding box center [745, 64] width 21 height 21
click at [668, 172] on button "9" at bounding box center [668, 169] width 31 height 31
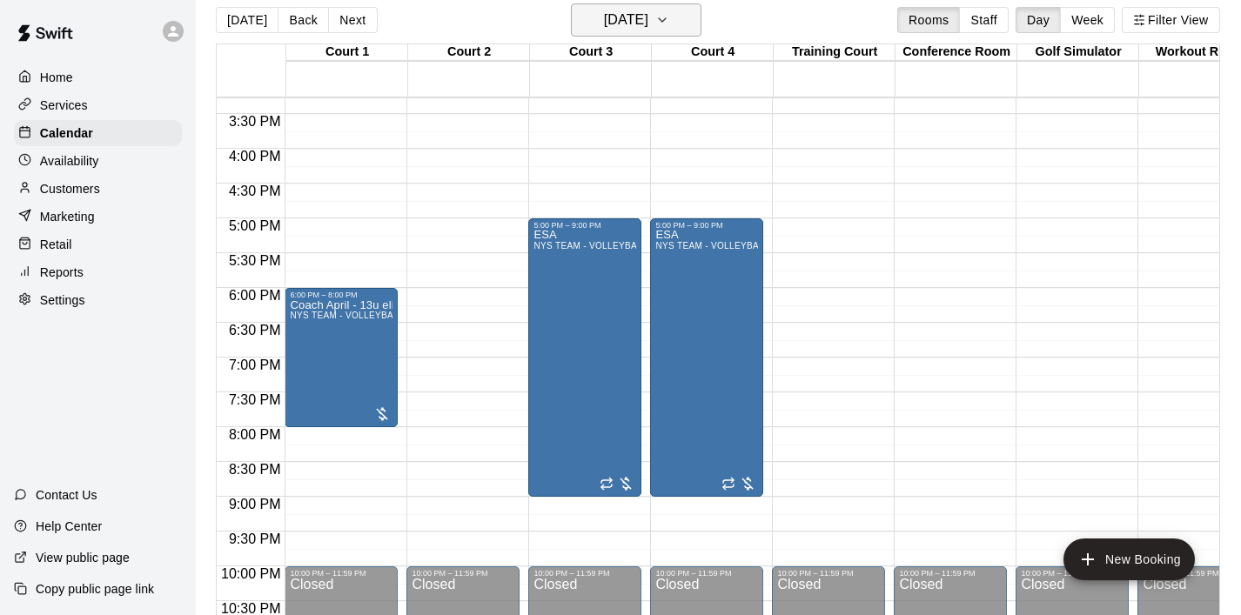
click at [669, 17] on icon "button" at bounding box center [662, 20] width 14 height 21
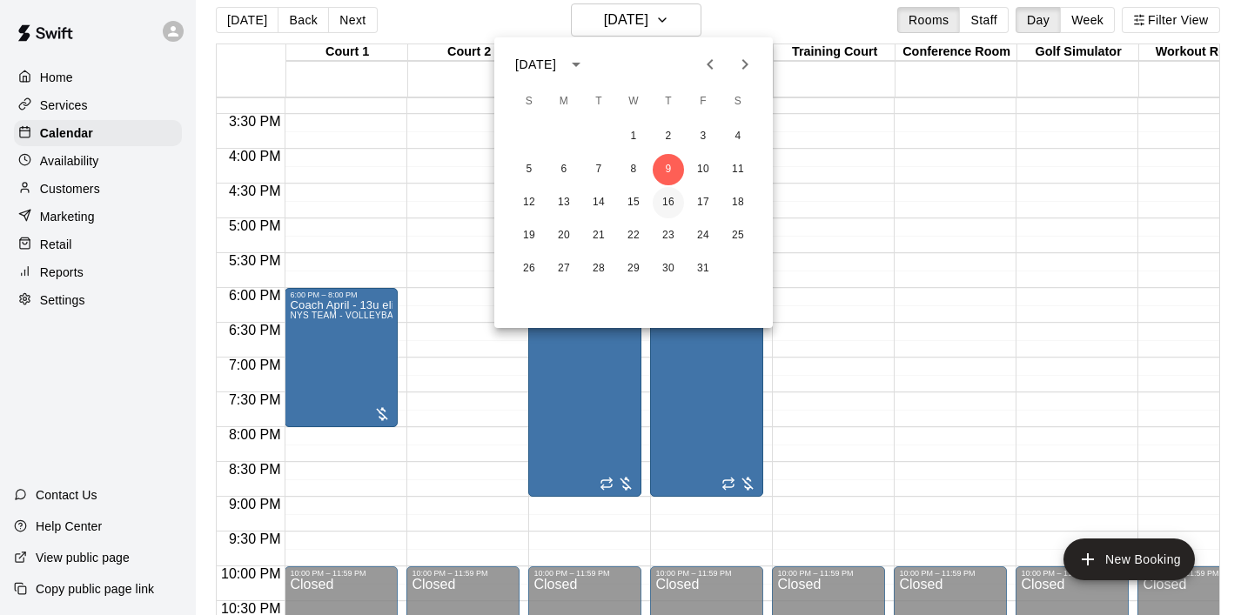
click at [667, 202] on button "16" at bounding box center [668, 202] width 31 height 31
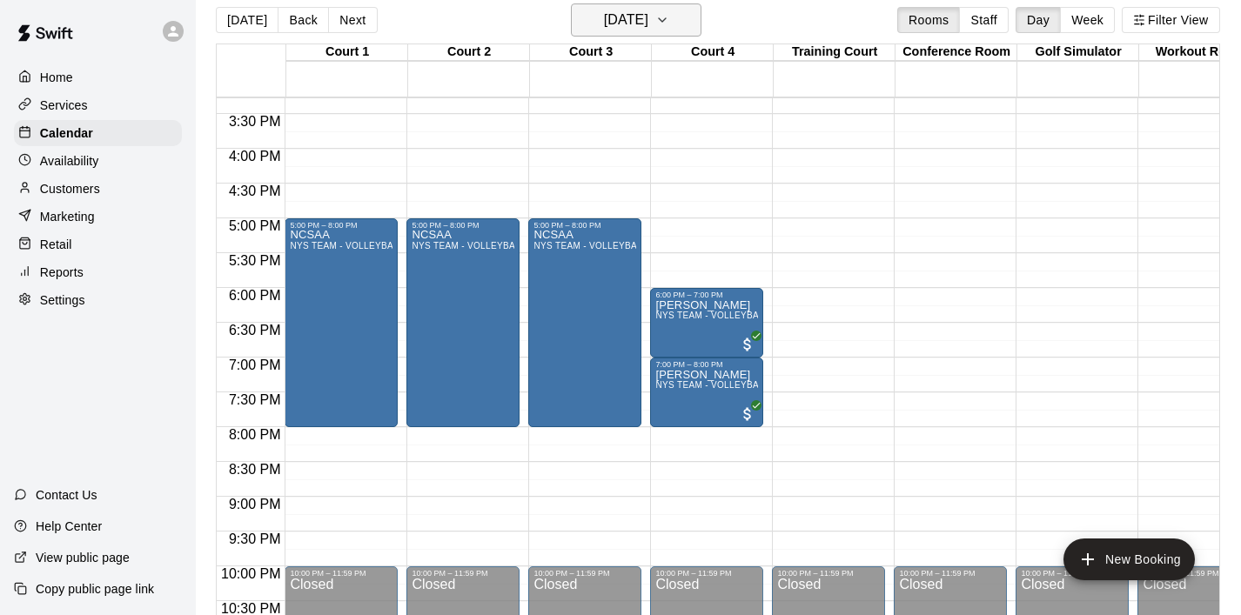
click at [669, 24] on icon "button" at bounding box center [662, 20] width 14 height 21
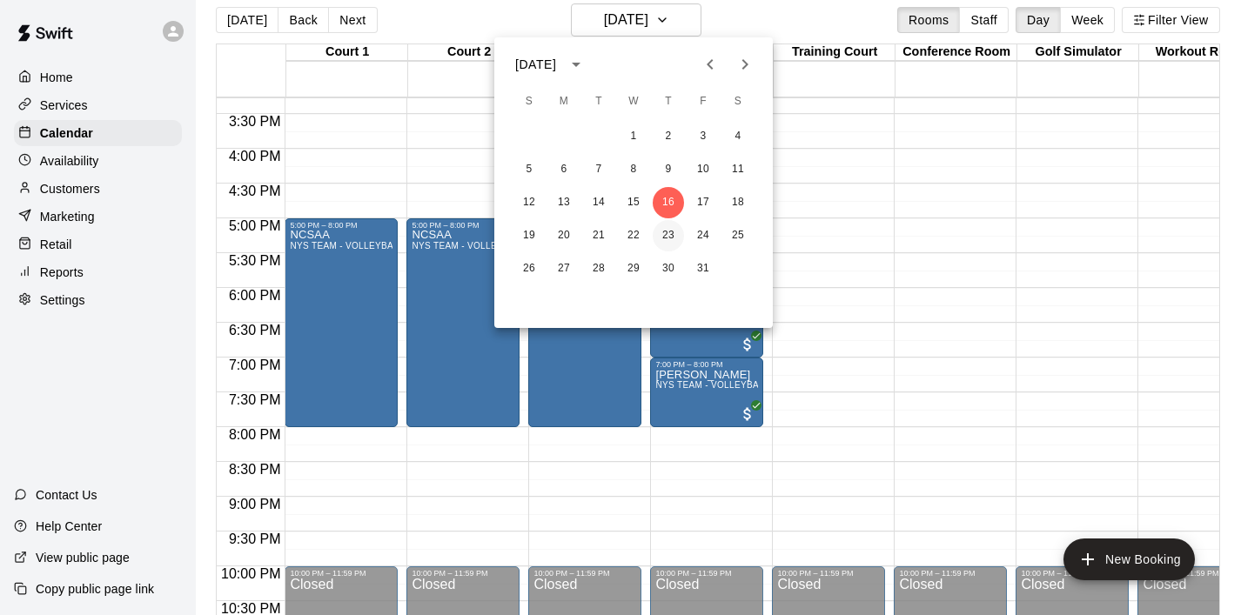
click at [665, 233] on button "23" at bounding box center [668, 235] width 31 height 31
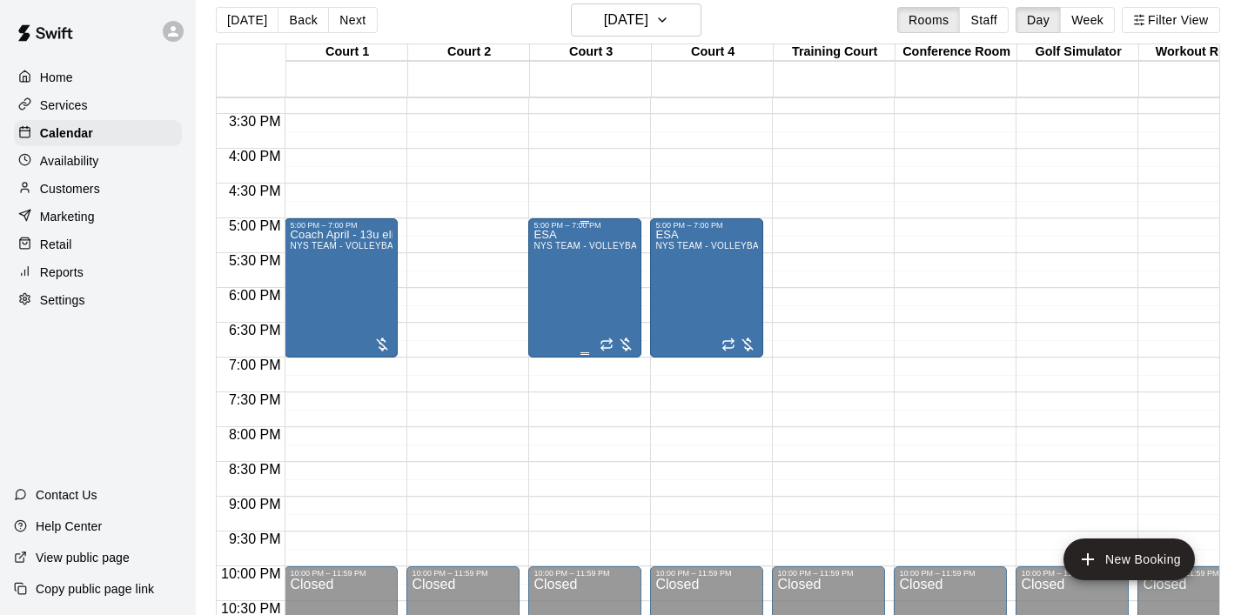
click at [600, 284] on div "ESA NYS TEAM - VOLLEYBALL (After 3 pm)" at bounding box center [585, 537] width 103 height 615
click at [554, 250] on icon "edit" at bounding box center [551, 248] width 21 height 21
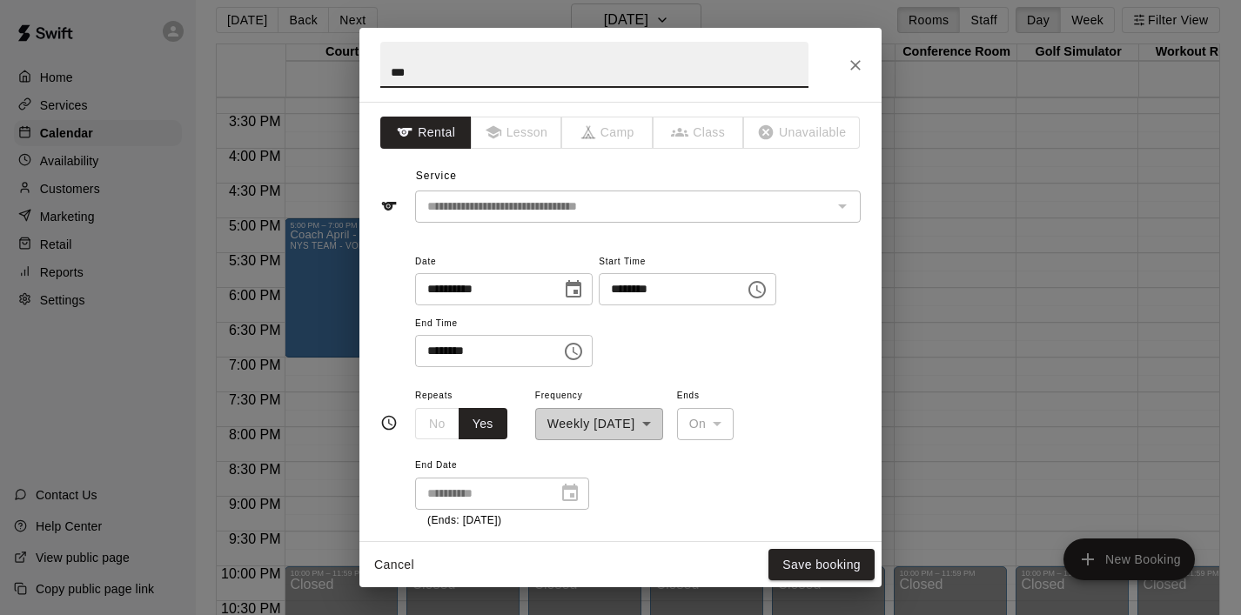
click at [582, 354] on icon "Choose time, selected time is 7:00 PM" at bounding box center [573, 351] width 17 height 17
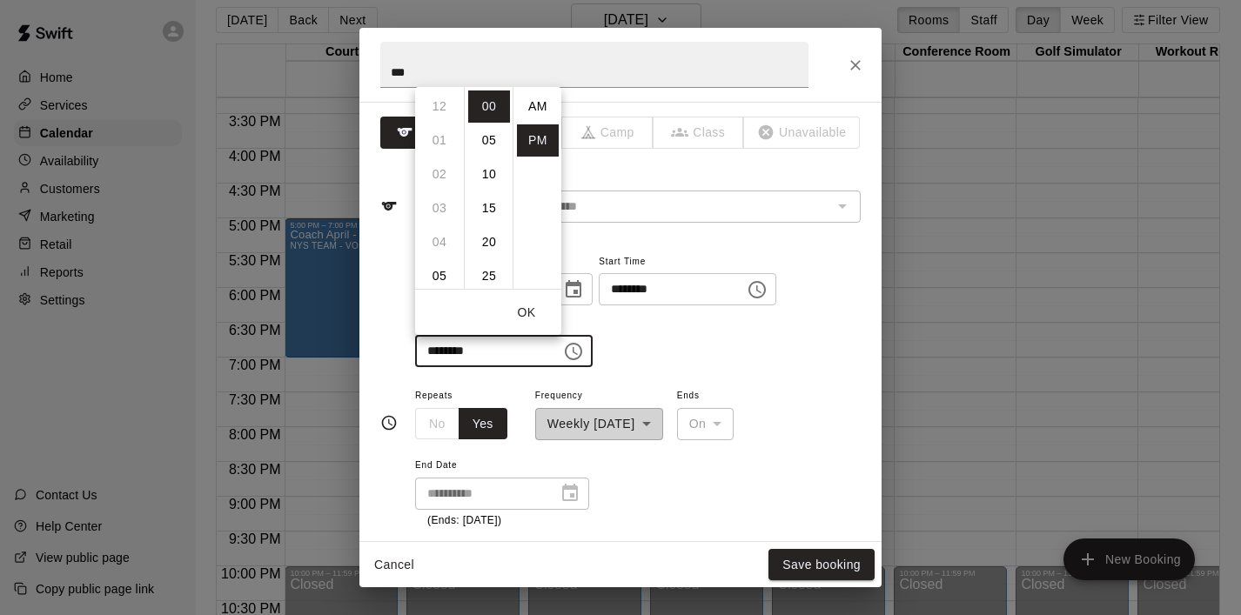
scroll to position [31, 0]
click at [448, 172] on li "09" at bounding box center [440, 174] width 42 height 32
type input "********"
click at [495, 104] on li "00" at bounding box center [489, 107] width 42 height 32
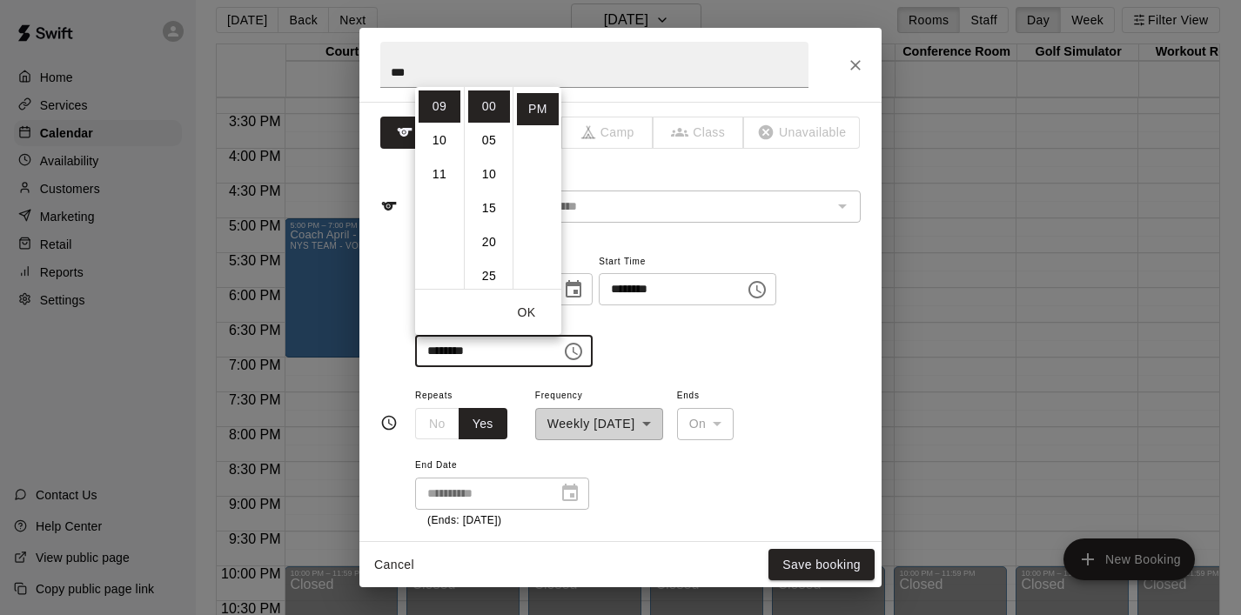
click at [534, 305] on button "OK" at bounding box center [527, 313] width 56 height 32
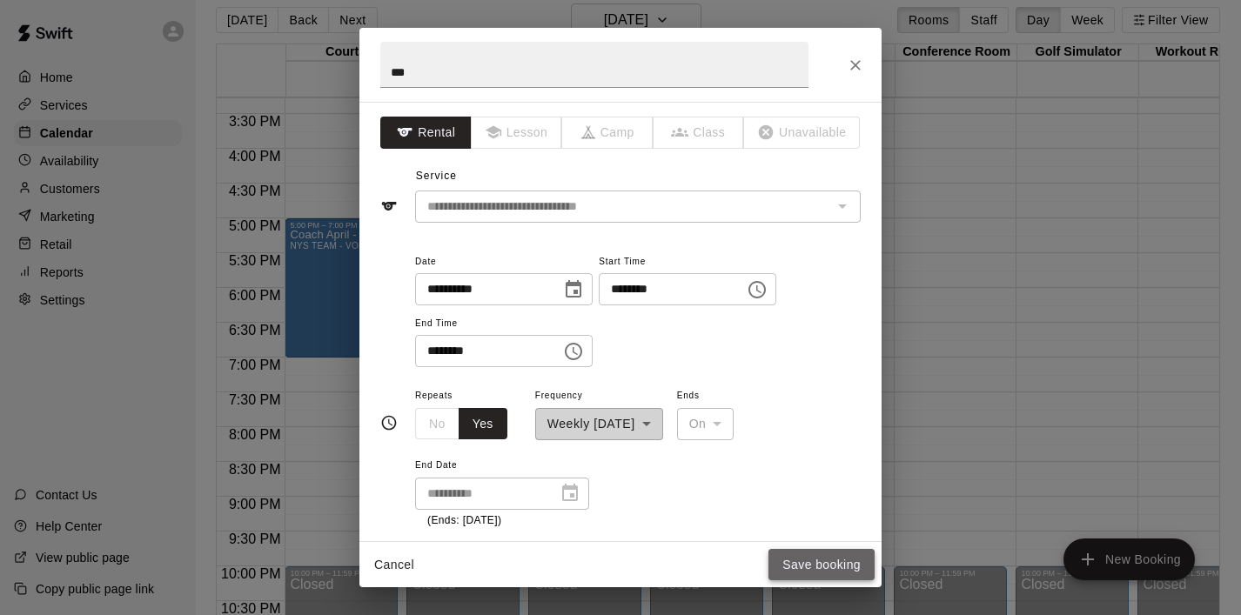
click at [811, 559] on button "Save booking" at bounding box center [822, 565] width 106 height 32
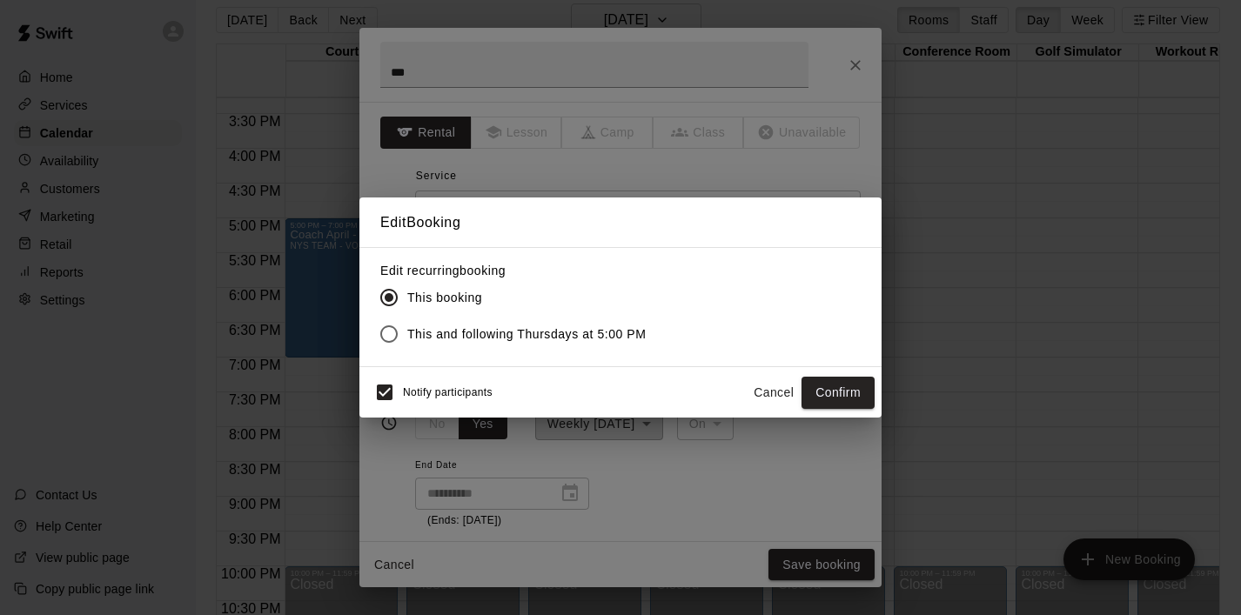
click at [618, 337] on span "This and following Thursdays at 5:00 PM" at bounding box center [526, 335] width 239 height 18
click at [845, 387] on button "Confirm" at bounding box center [838, 393] width 73 height 32
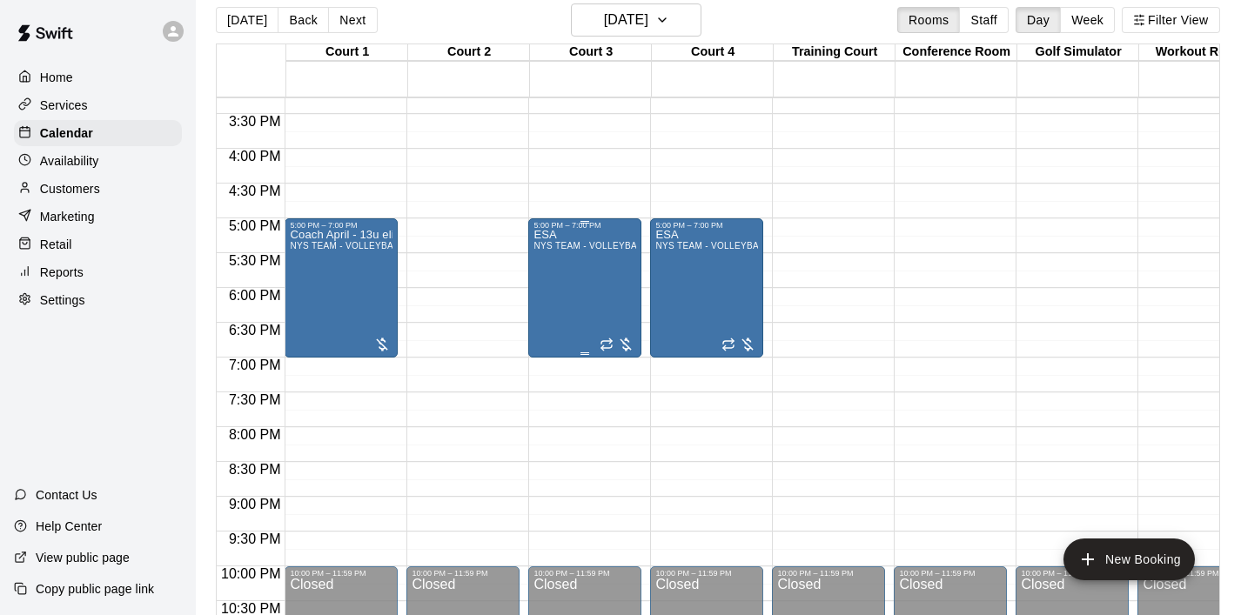
click at [608, 306] on div "ESA NYS TEAM - VOLLEYBALL (After 3 pm)" at bounding box center [585, 537] width 103 height 615
click at [542, 338] on icon "delete" at bounding box center [551, 331] width 21 height 21
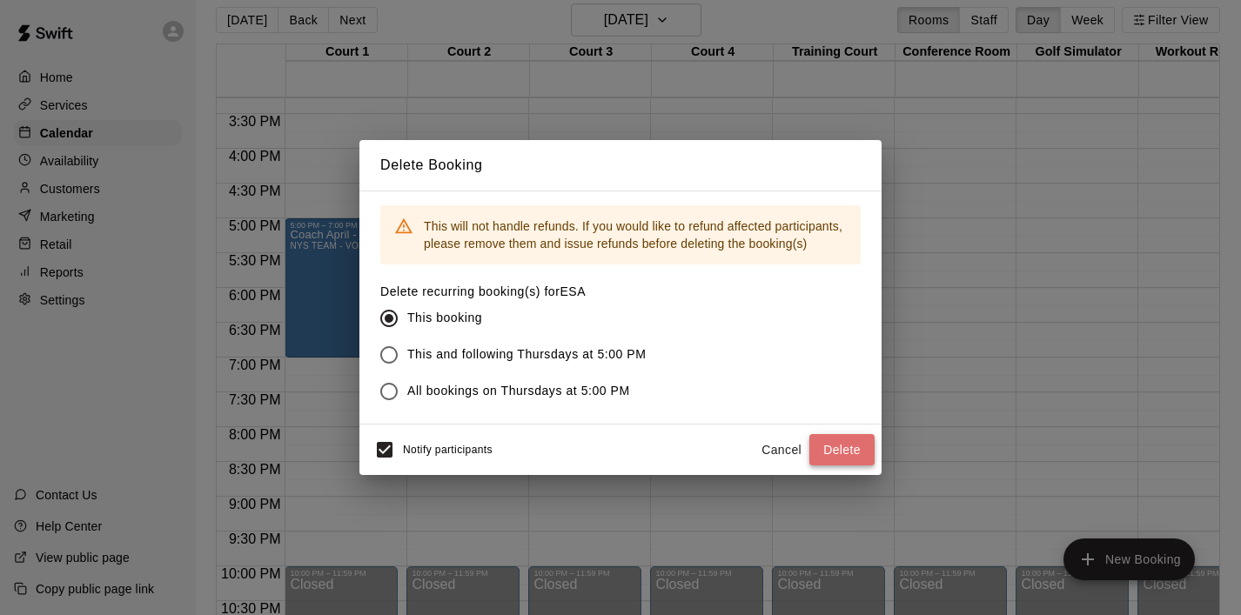
click at [843, 441] on button "Delete" at bounding box center [841, 450] width 65 height 32
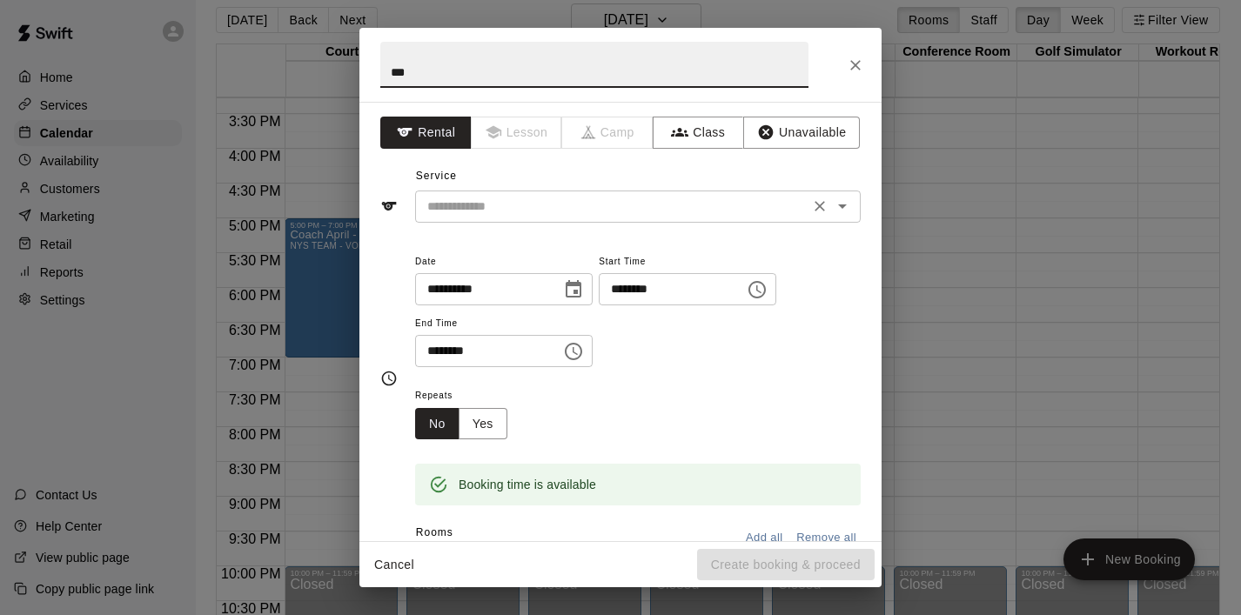
click at [546, 220] on div "​" at bounding box center [638, 207] width 446 height 32
type input "***"
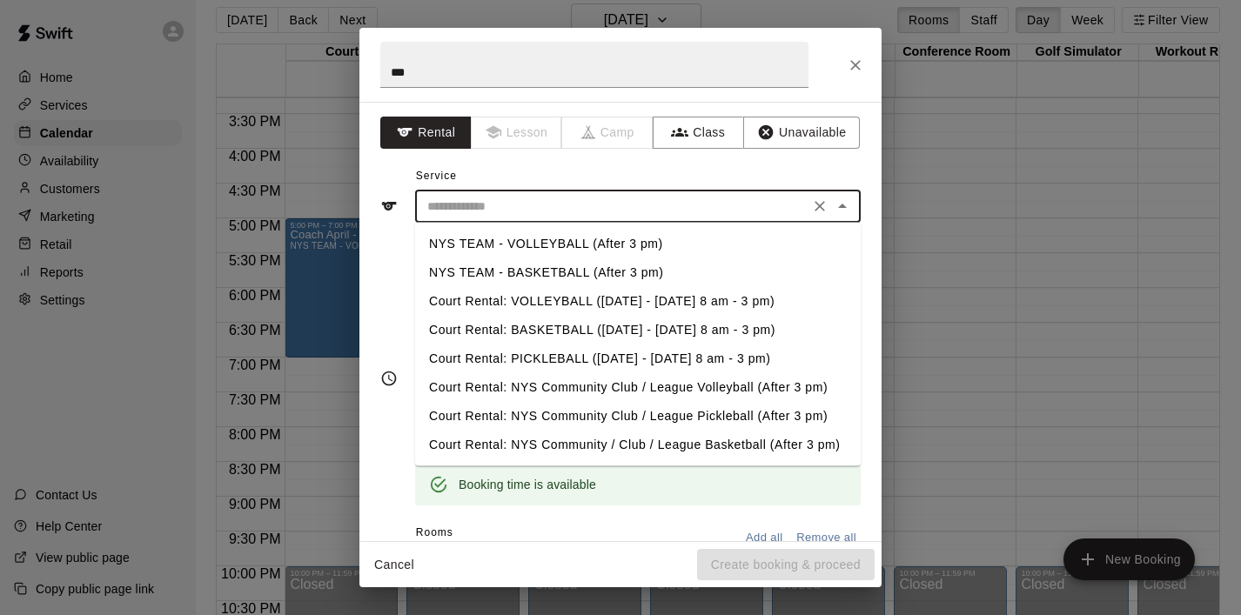
click at [547, 238] on li "NYS TEAM - VOLLEYBALL (After 3 pm)" at bounding box center [638, 244] width 446 height 29
type input "**********"
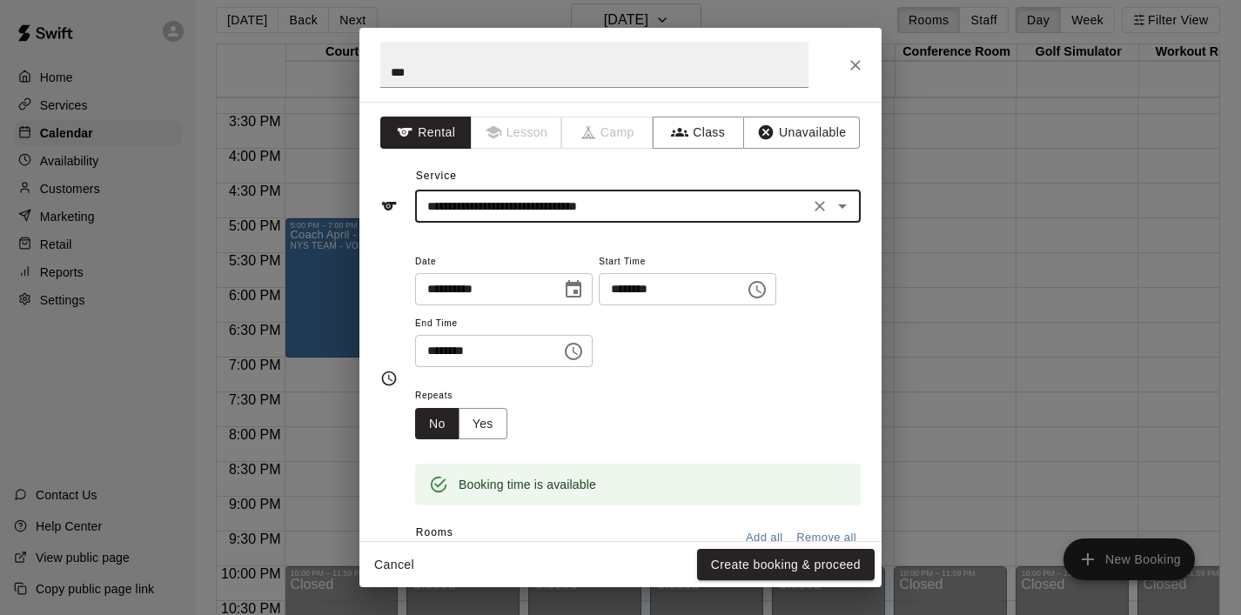
click at [764, 300] on button "Choose time, selected time is 4:45 PM" at bounding box center [757, 289] width 35 height 35
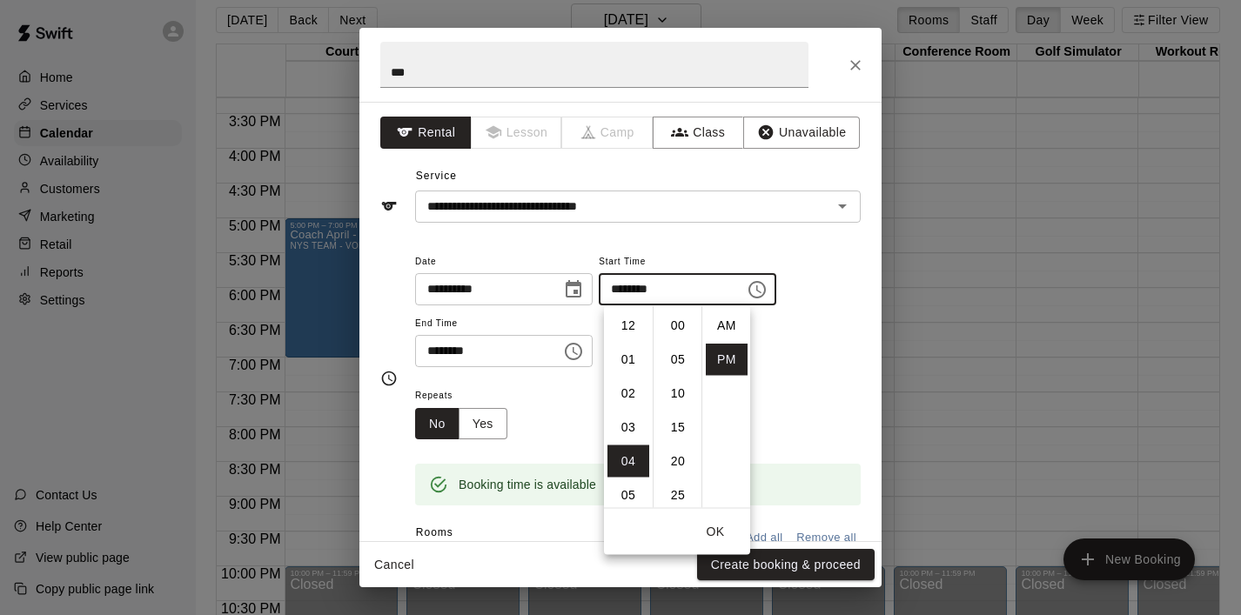
scroll to position [31, 0]
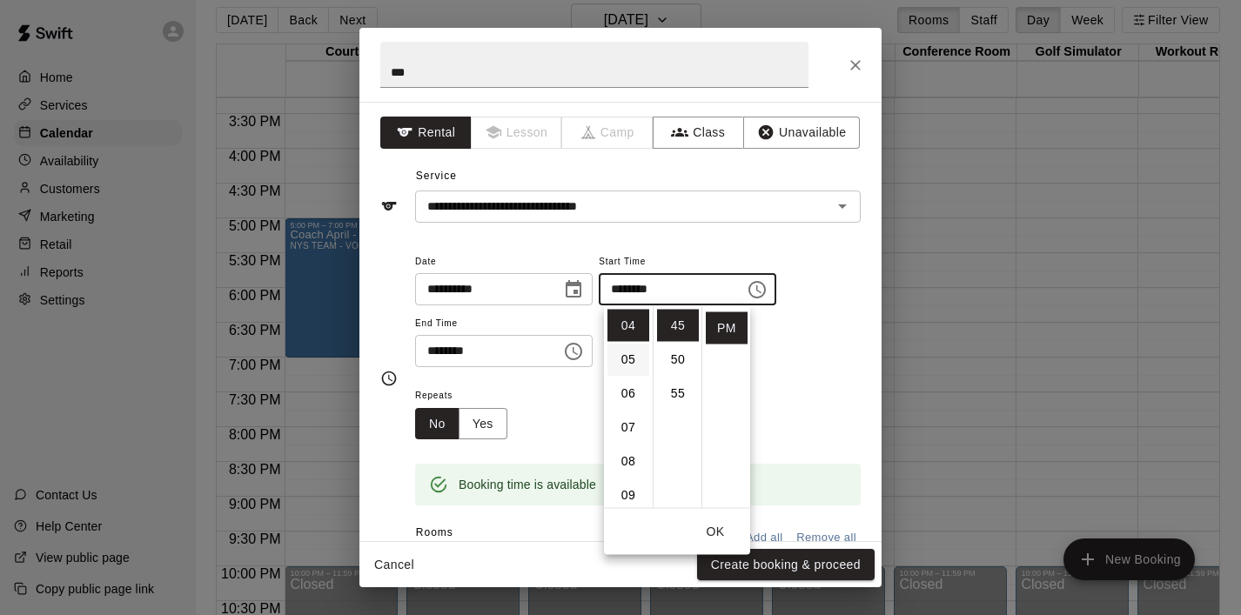
click at [631, 354] on li "05" at bounding box center [629, 360] width 42 height 32
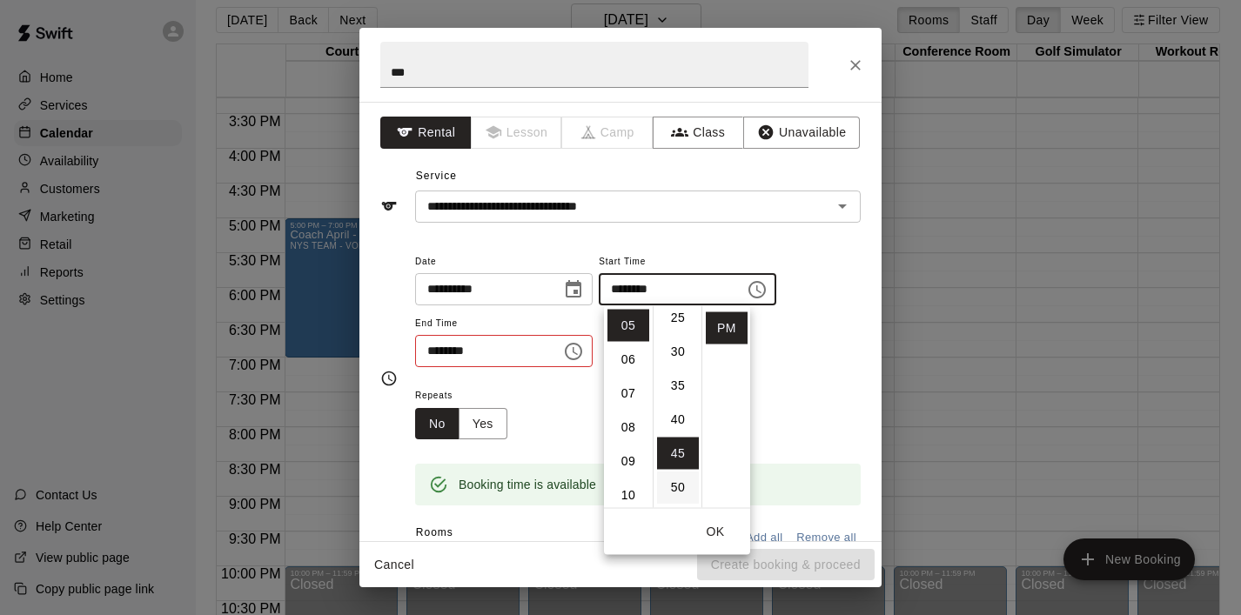
scroll to position [0, 0]
click at [676, 326] on li "00" at bounding box center [678, 326] width 42 height 32
type input "********"
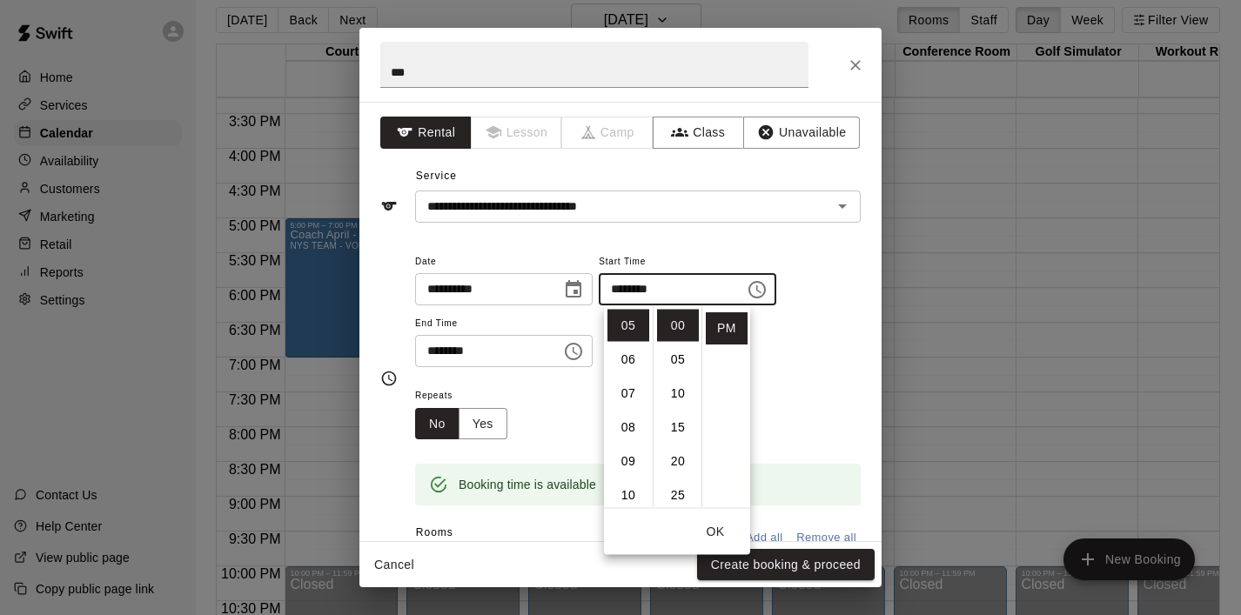
click at [716, 523] on button "OK" at bounding box center [716, 532] width 56 height 32
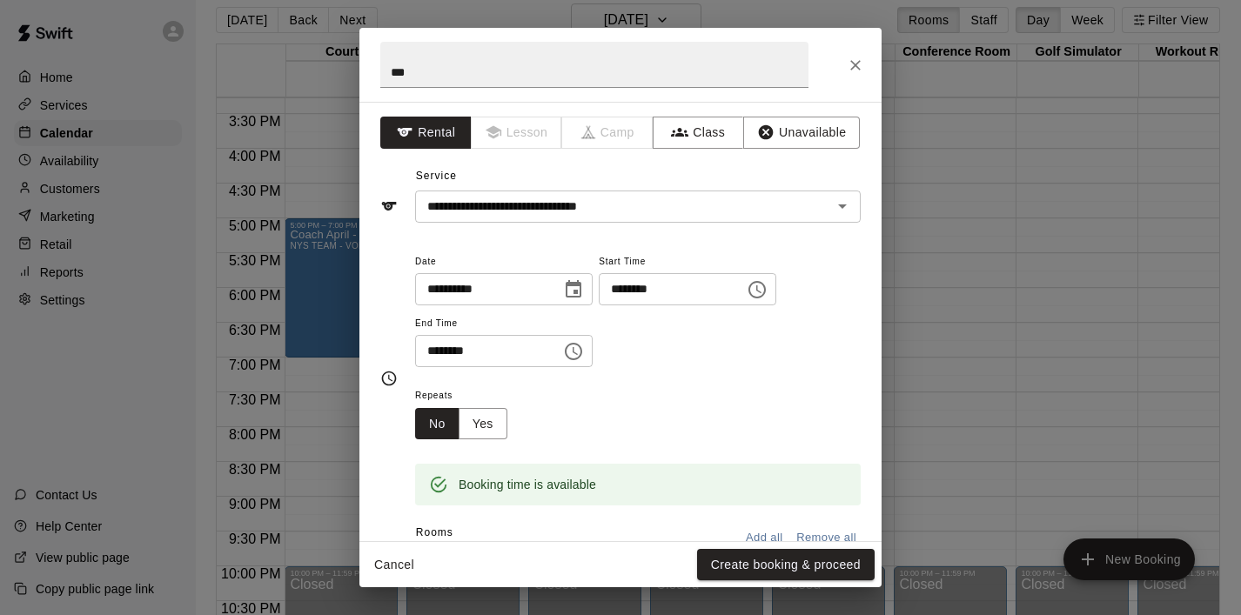
click at [582, 349] on icon "Choose time, selected time is 5:15 PM" at bounding box center [573, 351] width 21 height 21
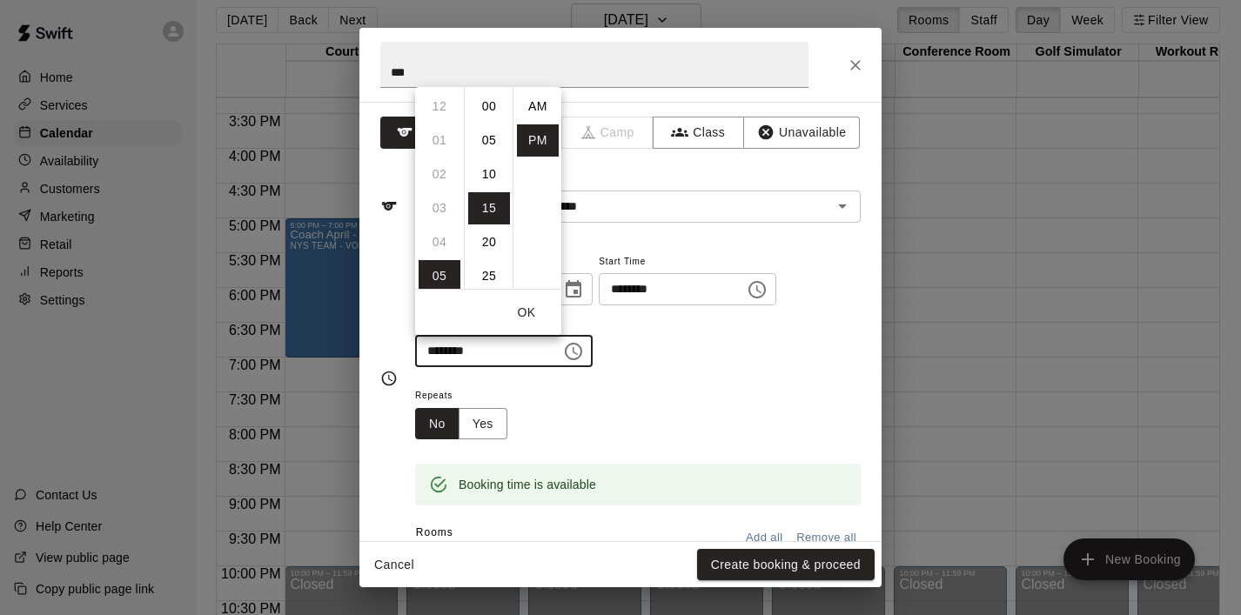
scroll to position [31, 0]
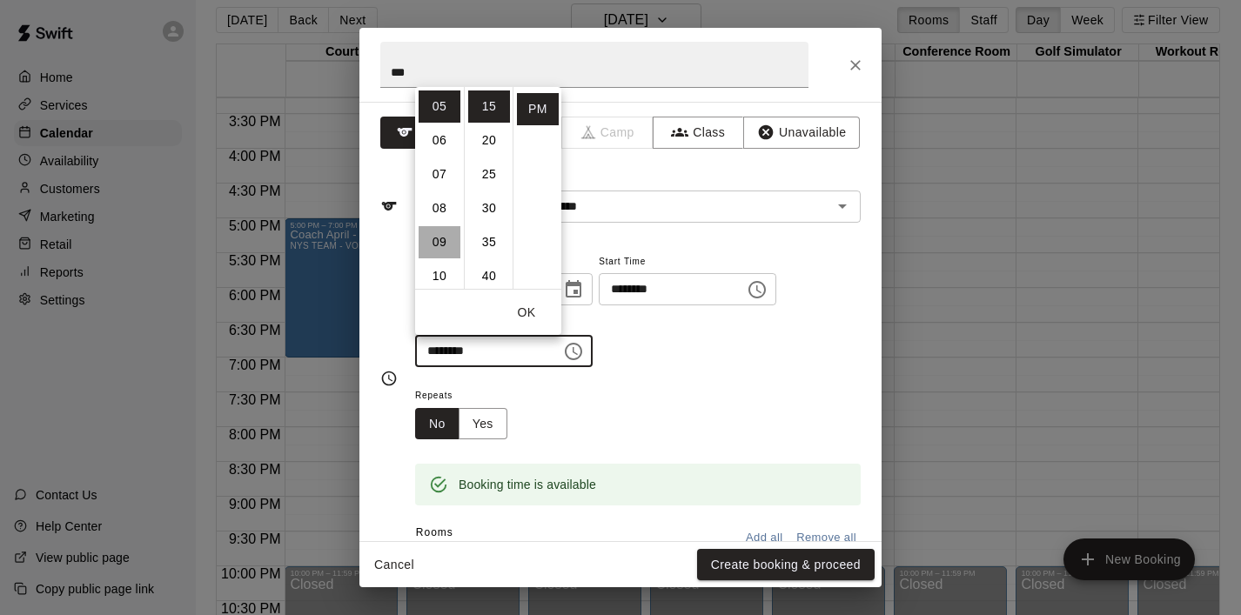
click at [441, 240] on li "09" at bounding box center [440, 242] width 42 height 32
click at [495, 105] on li "00" at bounding box center [489, 107] width 42 height 32
type input "********"
click at [534, 306] on button "OK" at bounding box center [527, 313] width 56 height 32
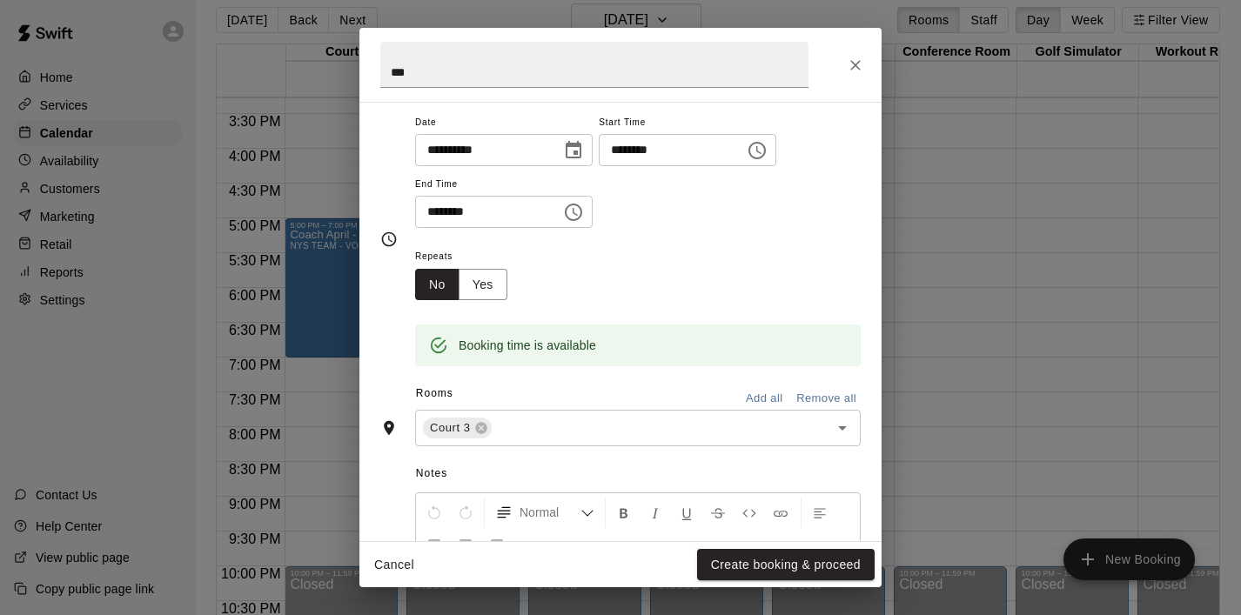
scroll to position [142, 0]
click at [838, 427] on icon "Open" at bounding box center [842, 425] width 21 height 21
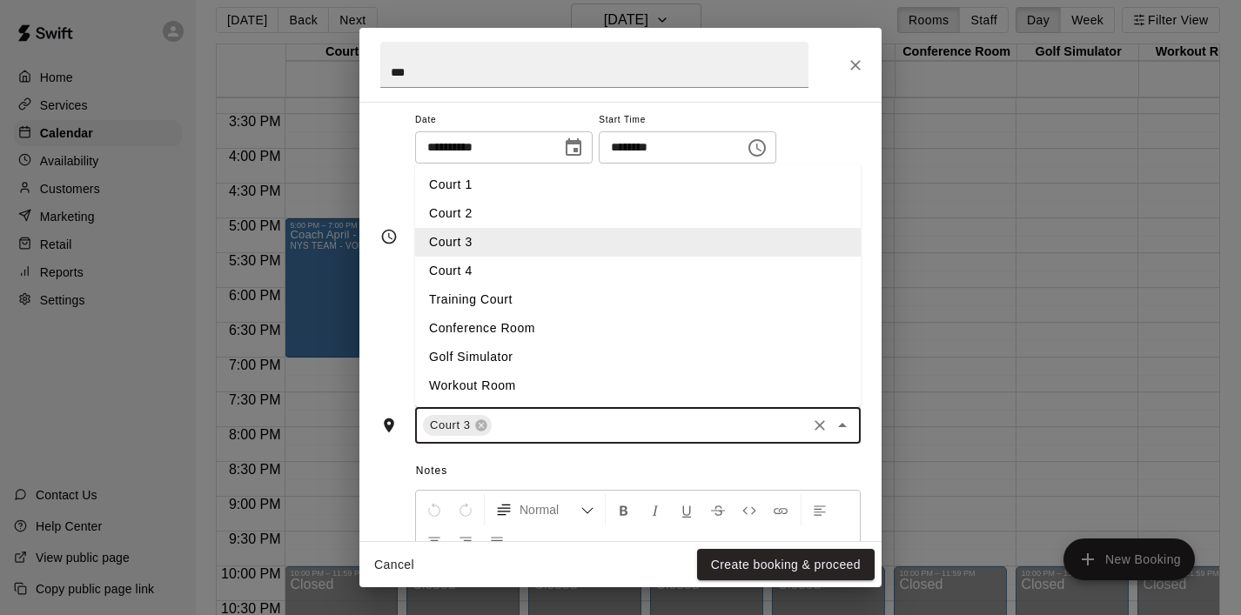
click at [574, 272] on li "Court 4" at bounding box center [638, 271] width 446 height 29
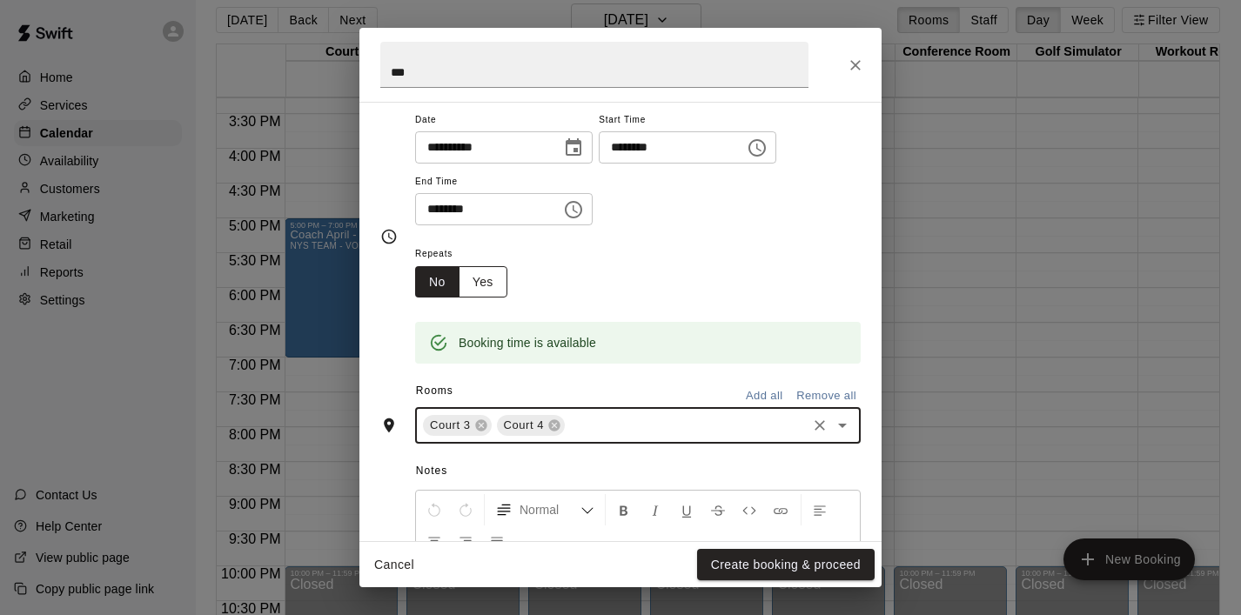
click at [493, 283] on button "Yes" at bounding box center [483, 282] width 49 height 32
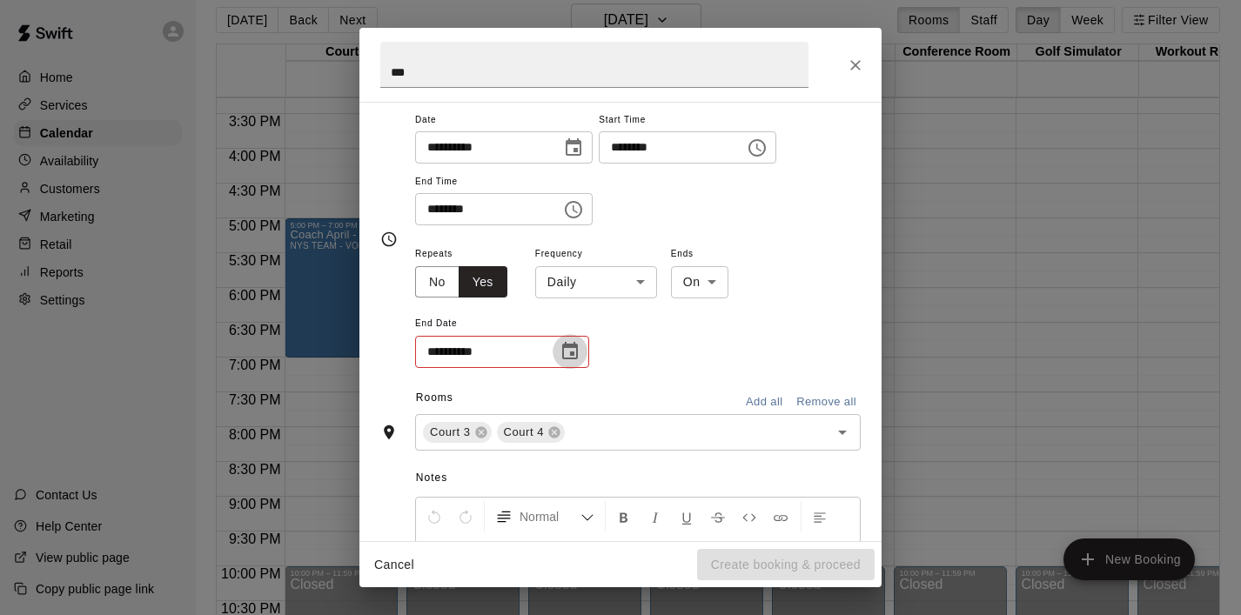
click at [568, 354] on icon "Choose date" at bounding box center [570, 351] width 21 height 21
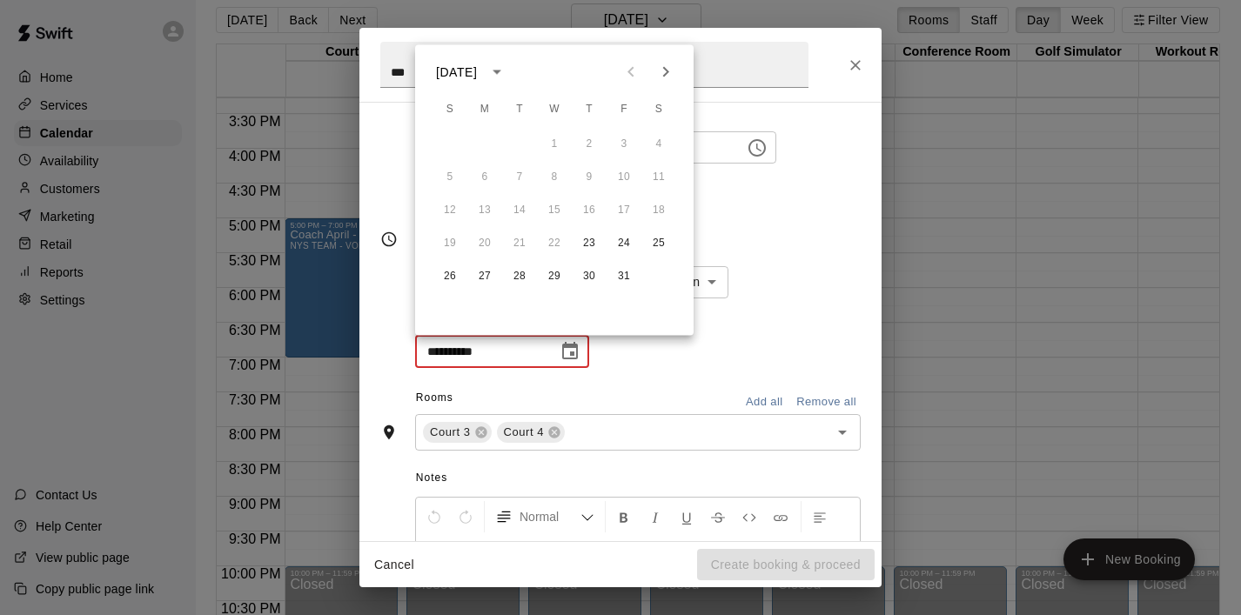
click at [615, 373] on div "**********" at bounding box center [620, 240] width 480 height 290
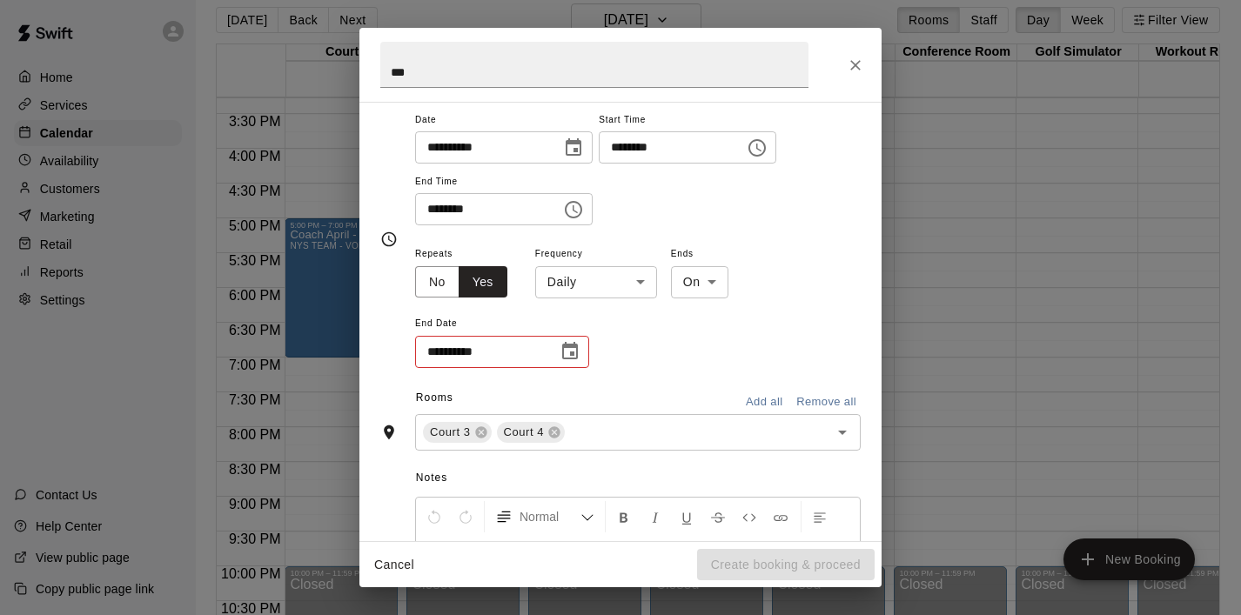
click at [625, 286] on body "Home Services Calendar Availability Customers Marketing Retail Reports Settings…" at bounding box center [620, 304] width 1241 height 643
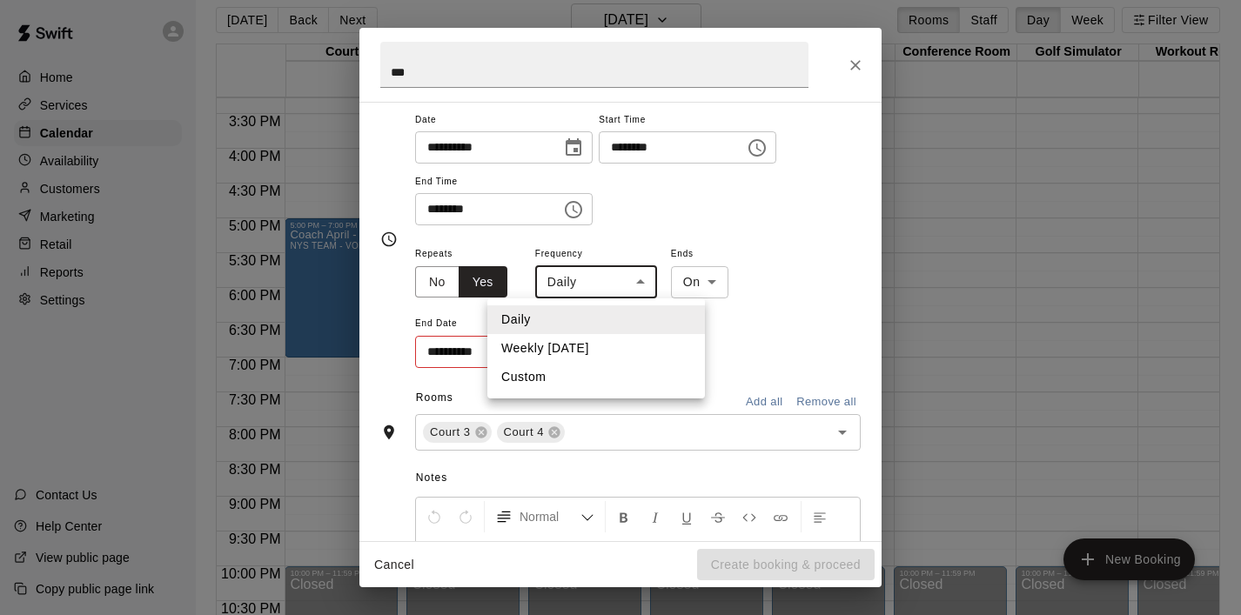
click at [627, 342] on li "Weekly [DATE]" at bounding box center [596, 348] width 218 height 29
type input "******"
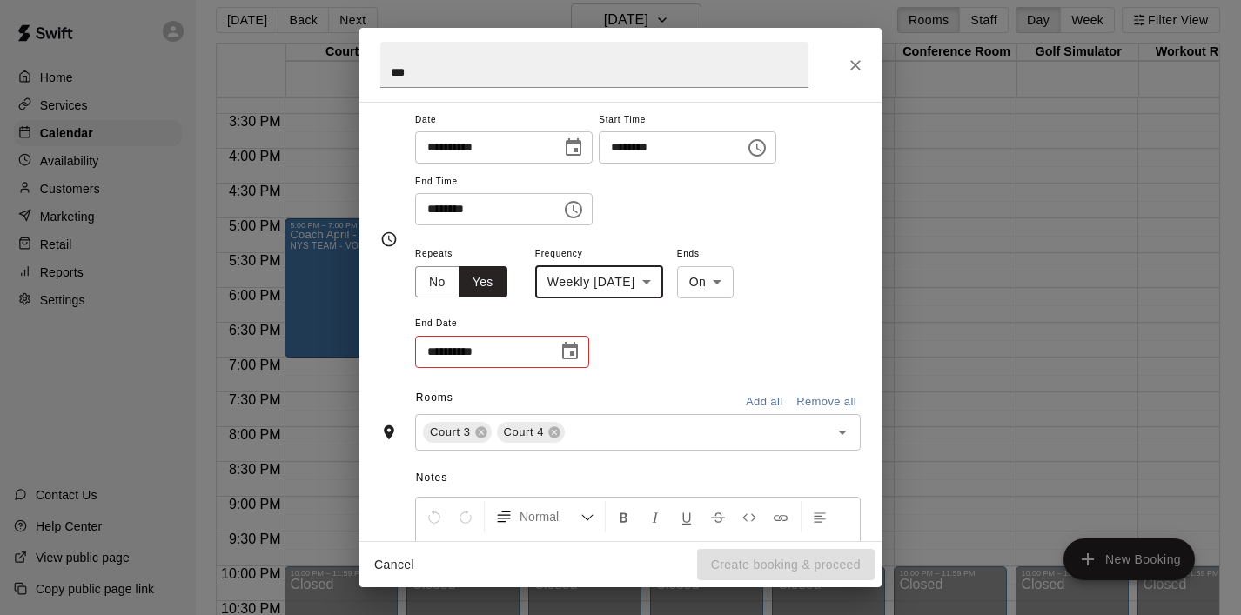
click at [575, 348] on icon "Choose date" at bounding box center [570, 351] width 21 height 21
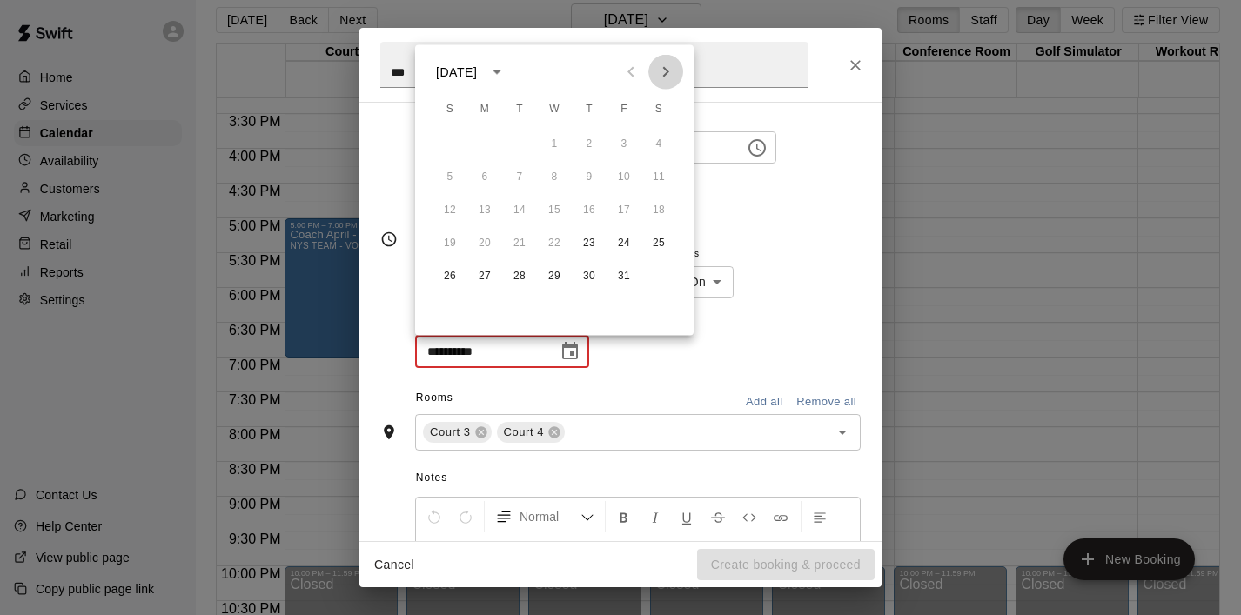
click at [666, 65] on icon "Next month" at bounding box center [665, 72] width 21 height 21
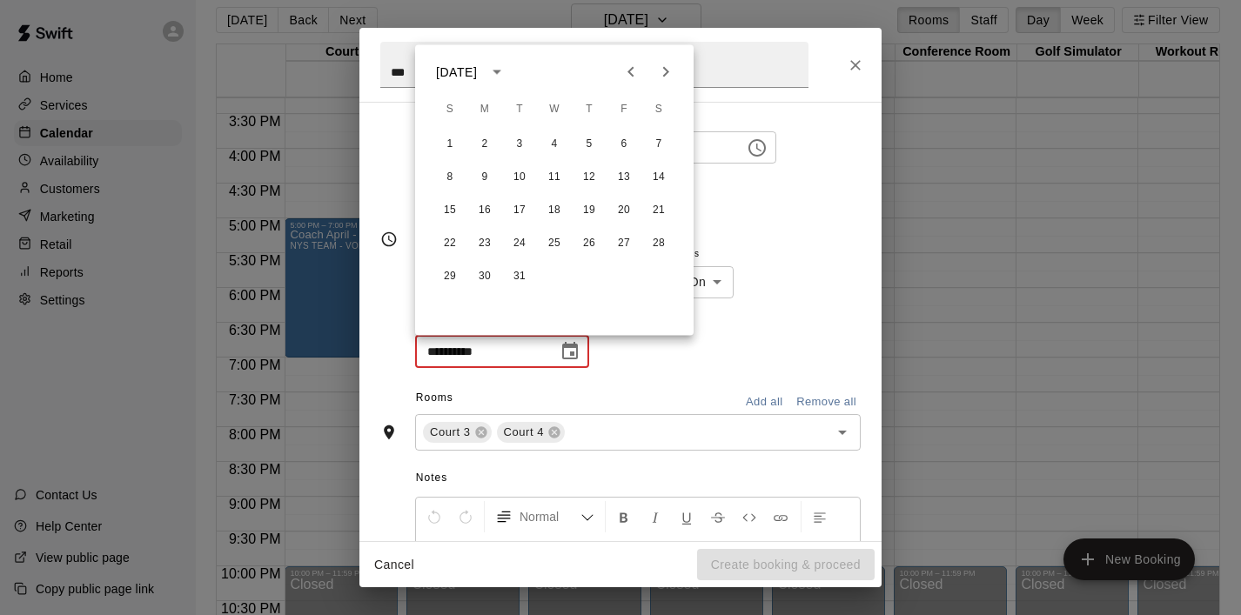
click at [666, 65] on icon "Next month" at bounding box center [665, 72] width 21 height 21
click at [590, 238] on button "25" at bounding box center [589, 243] width 31 height 31
type input "**********"
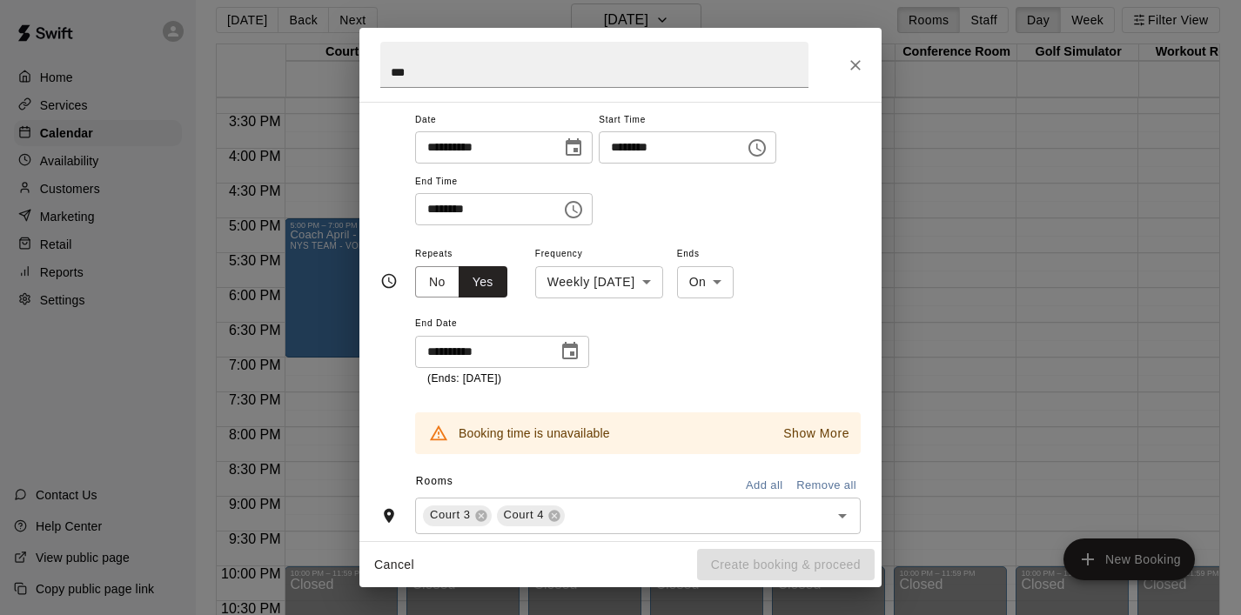
click at [806, 423] on button "Show More" at bounding box center [816, 433] width 75 height 25
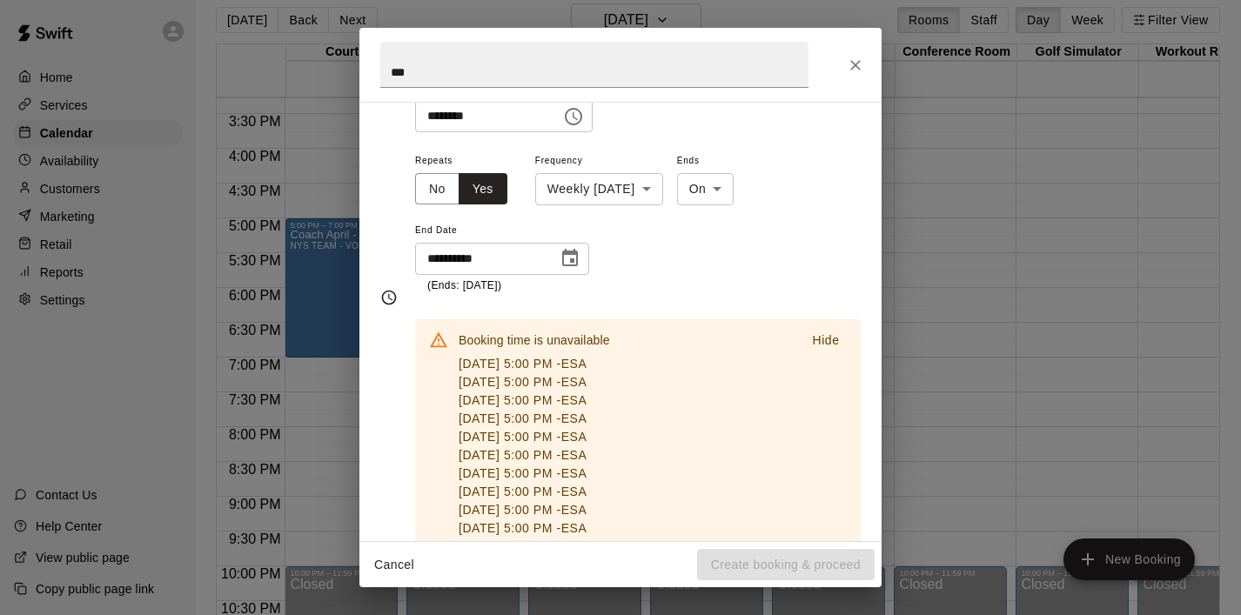
scroll to position [243, 0]
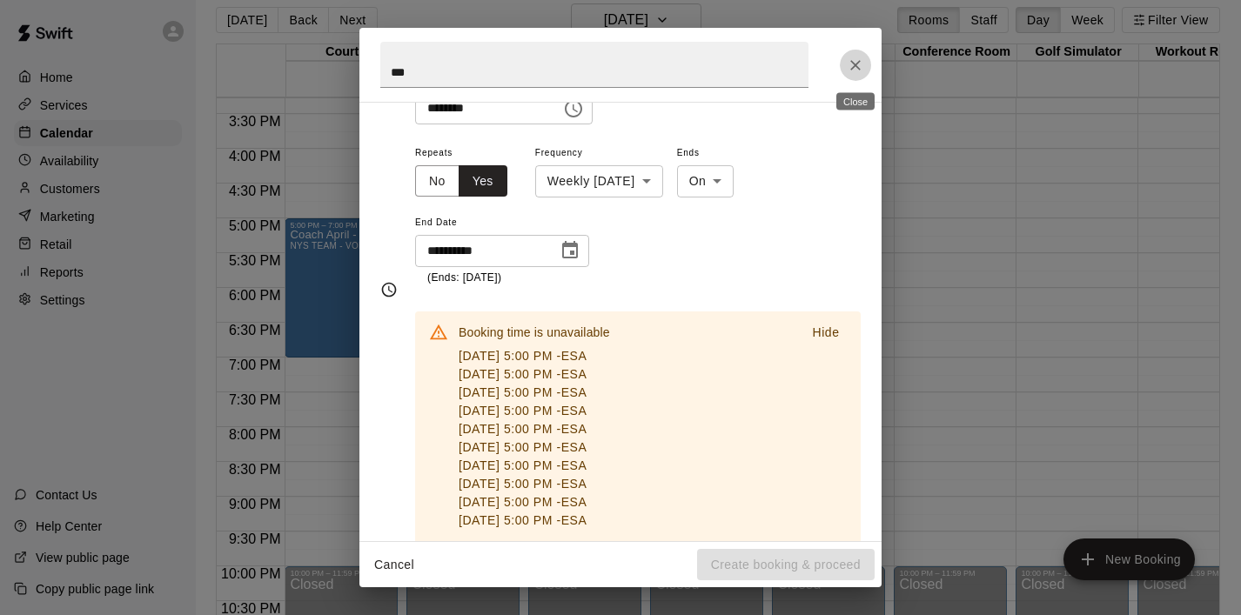
click at [852, 64] on icon "Close" at bounding box center [855, 65] width 17 height 17
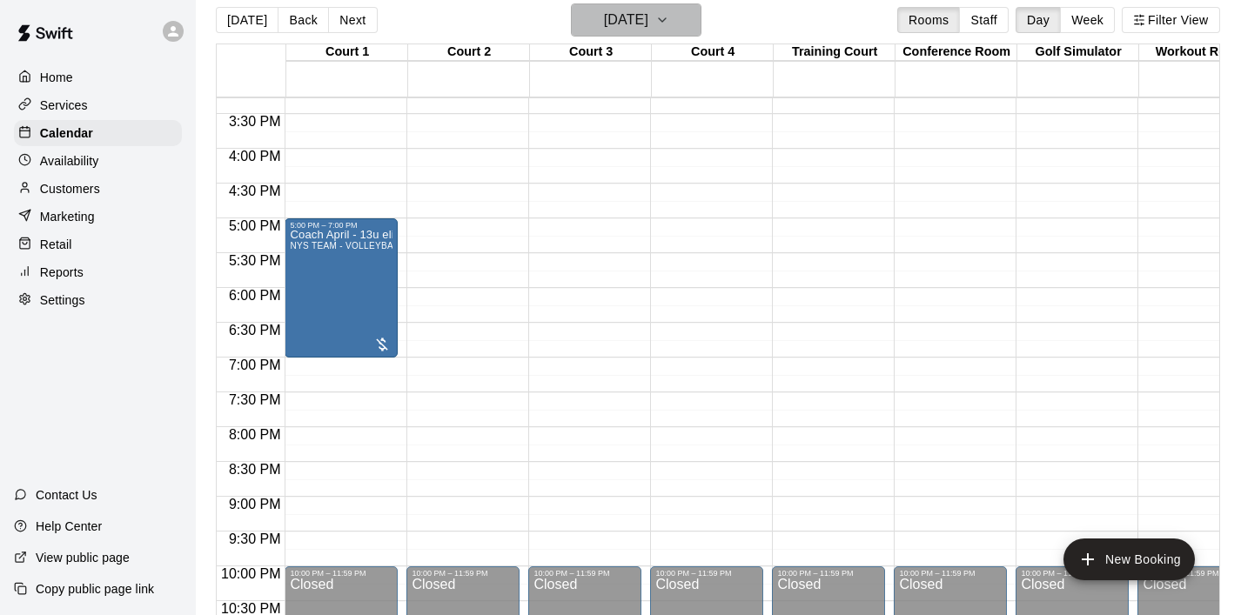
click at [669, 20] on icon "button" at bounding box center [662, 20] width 14 height 21
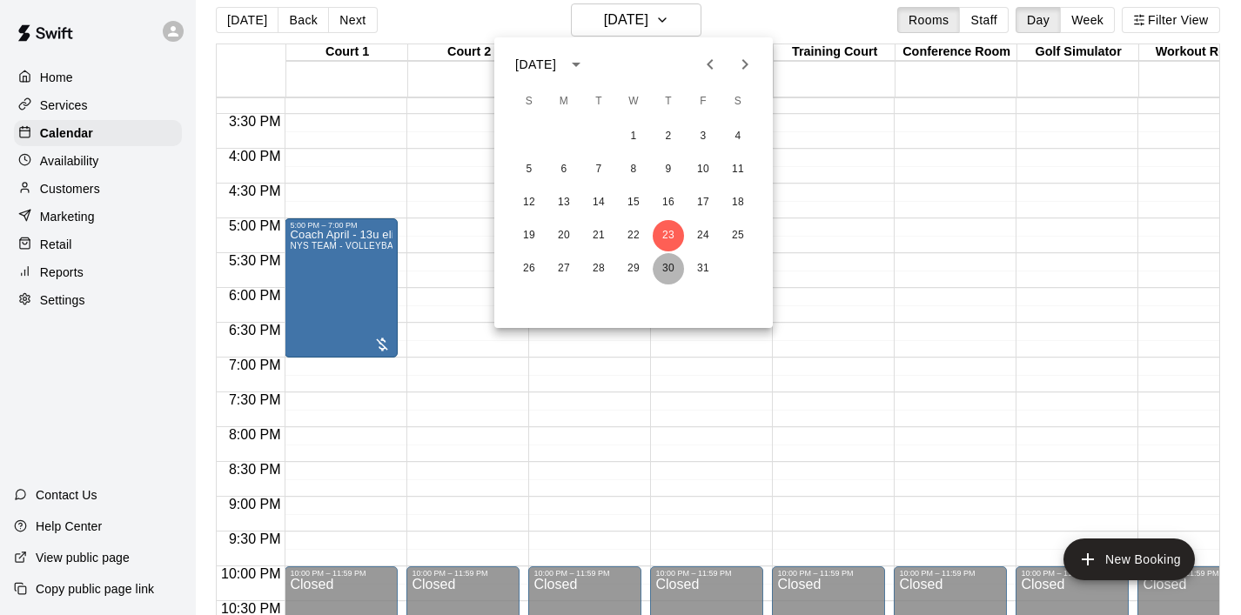
click at [671, 271] on button "30" at bounding box center [668, 268] width 31 height 31
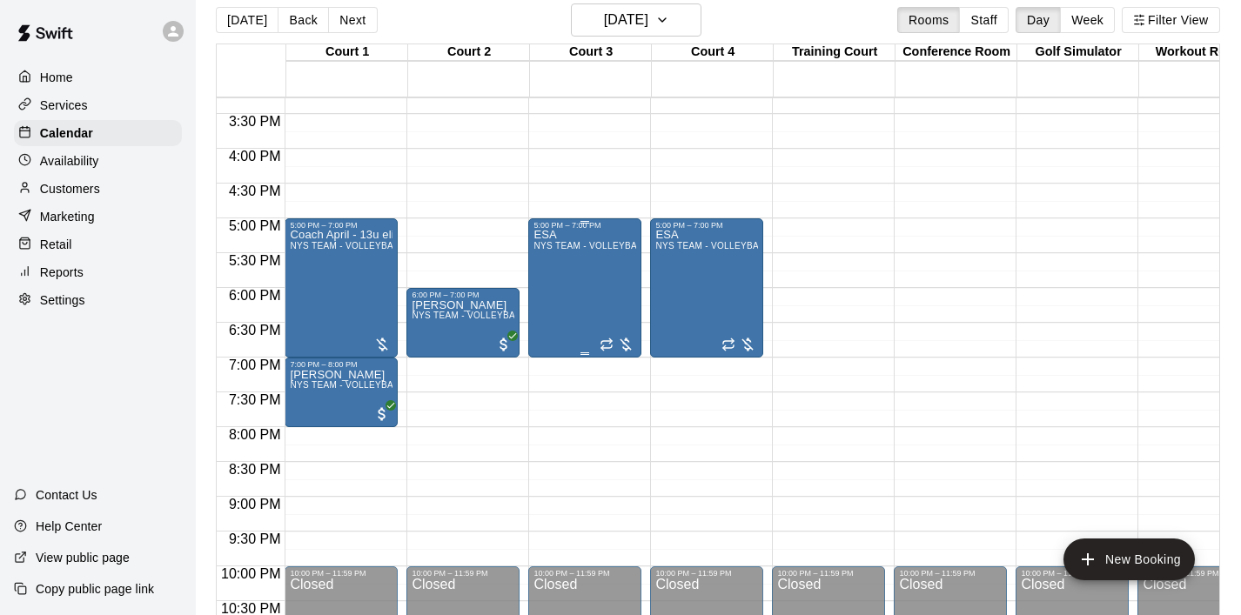
click at [628, 281] on div "ESA NYS TEAM - VOLLEYBALL (After 3 pm)" at bounding box center [585, 537] width 103 height 615
click at [554, 339] on icon "delete" at bounding box center [551, 331] width 21 height 21
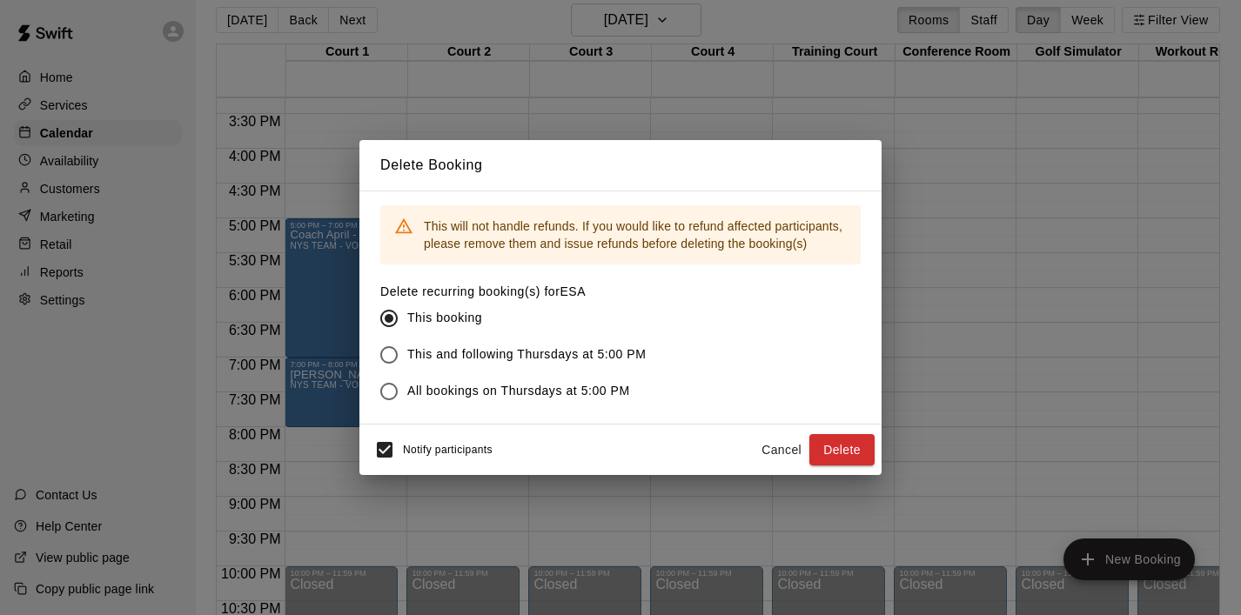
click at [575, 345] on label "This and following Thursdays at 5:00 PM" at bounding box center [509, 355] width 276 height 37
click at [861, 447] on button "Delete" at bounding box center [841, 450] width 65 height 32
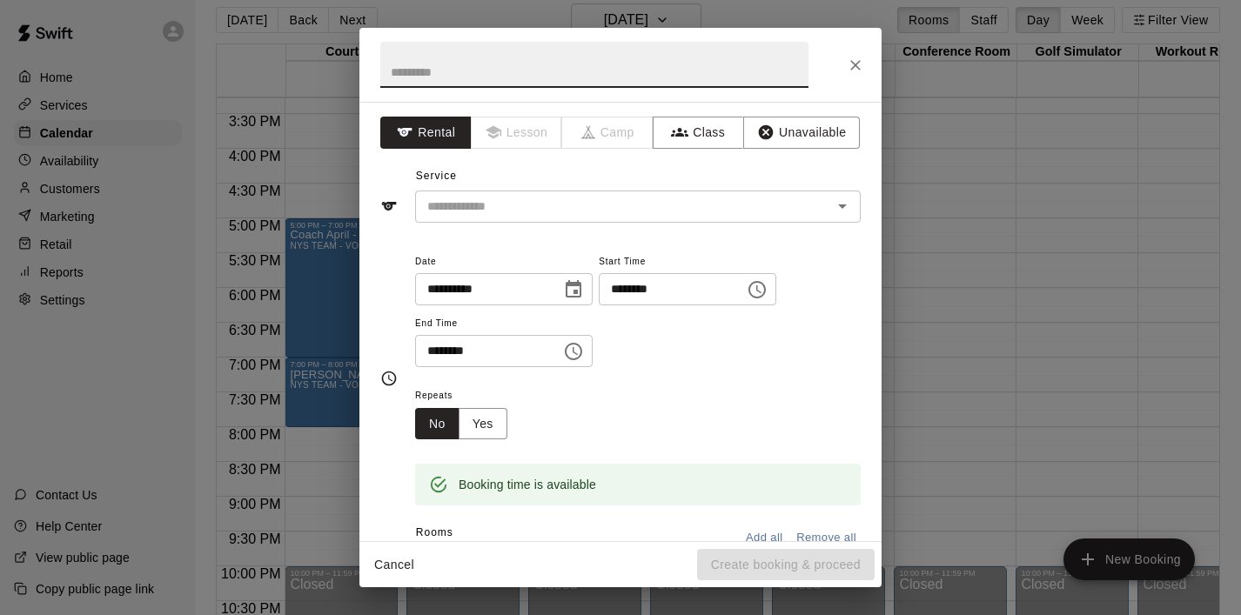
click at [577, 351] on icon "Choose time, selected time is 5:30 PM" at bounding box center [573, 351] width 21 height 21
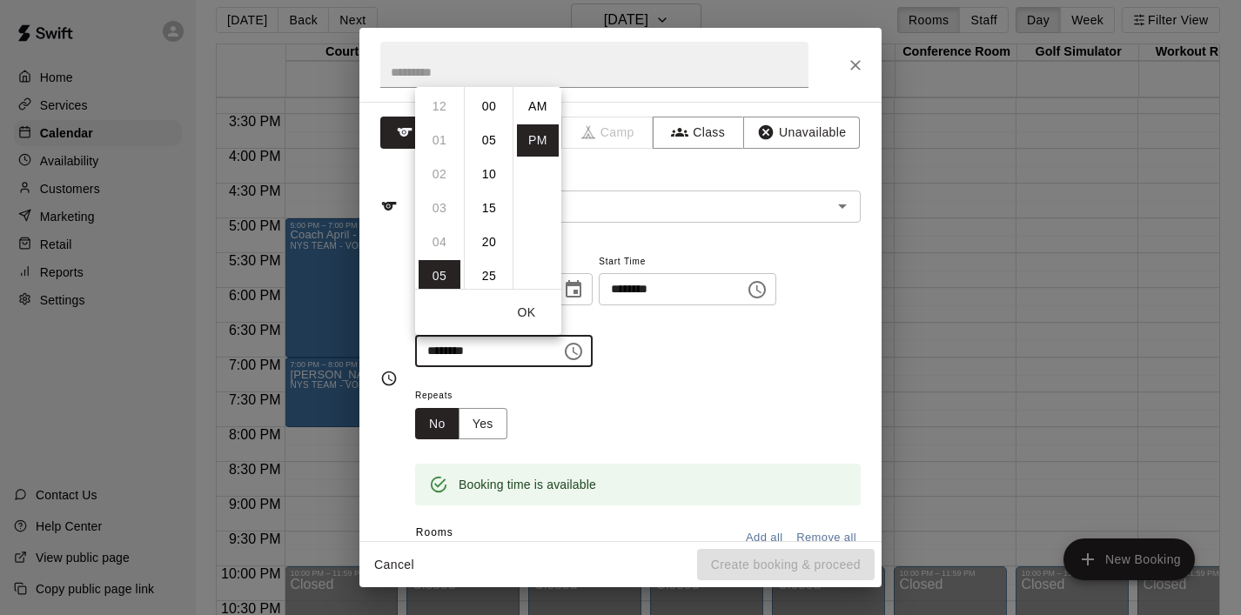
scroll to position [31, 0]
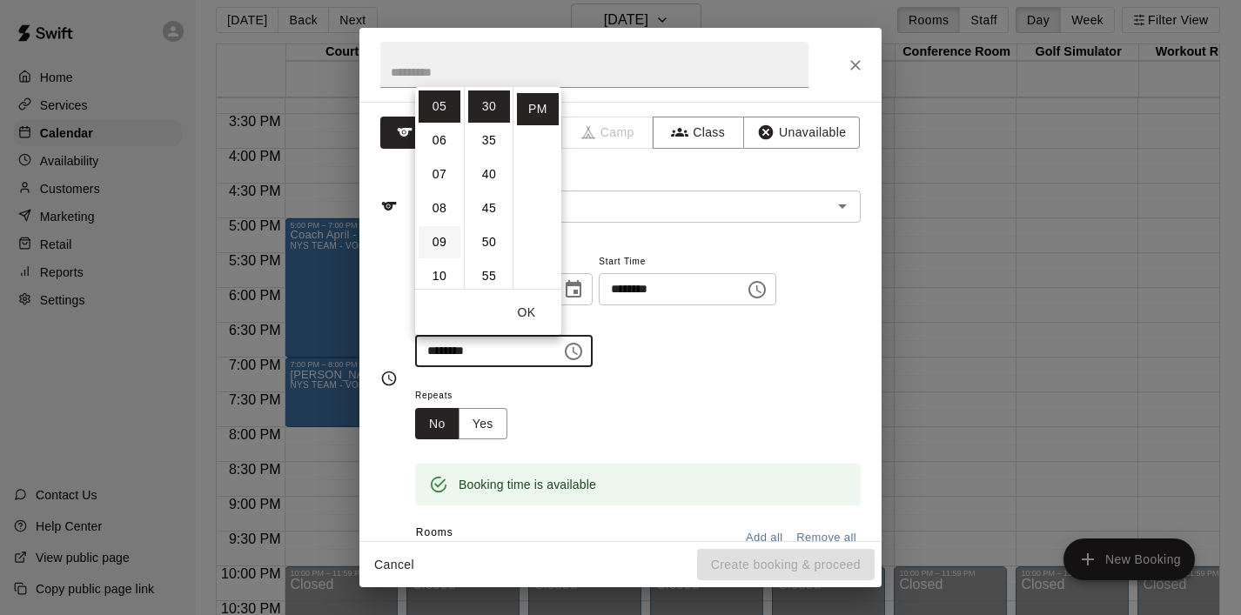
click at [444, 237] on li "09" at bounding box center [440, 242] width 42 height 32
click at [491, 105] on li "00" at bounding box center [489, 107] width 42 height 32
type input "********"
click at [531, 309] on button "OK" at bounding box center [527, 313] width 56 height 32
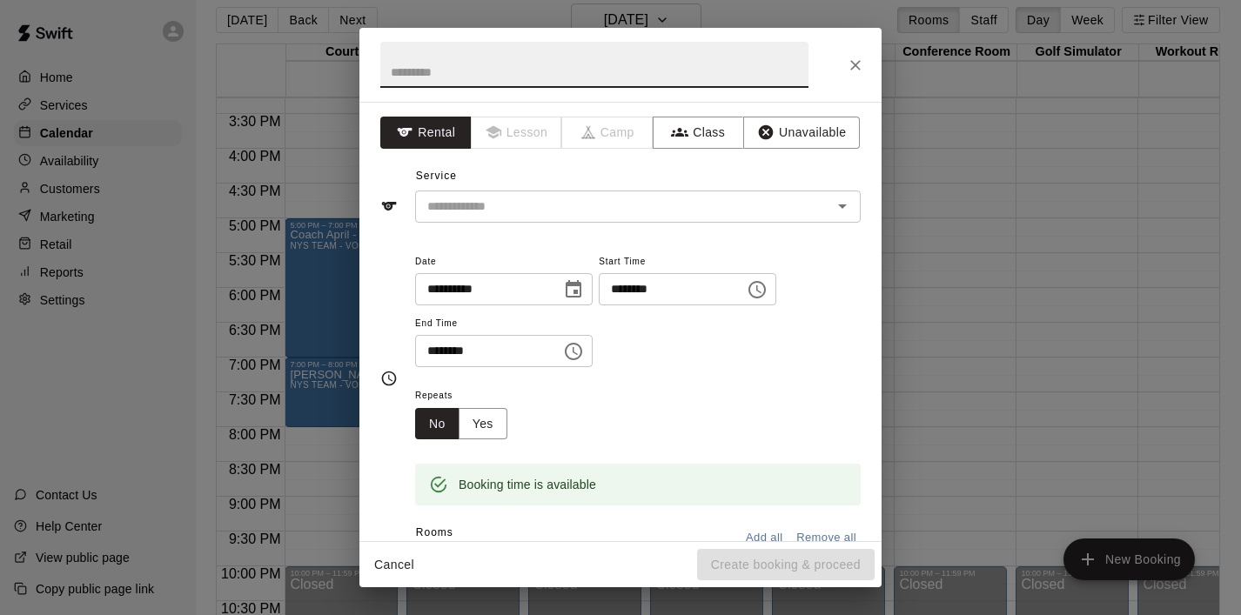
click at [468, 60] on input "text" at bounding box center [594, 65] width 428 height 46
type input "***"
click at [447, 213] on input "text" at bounding box center [612, 207] width 384 height 22
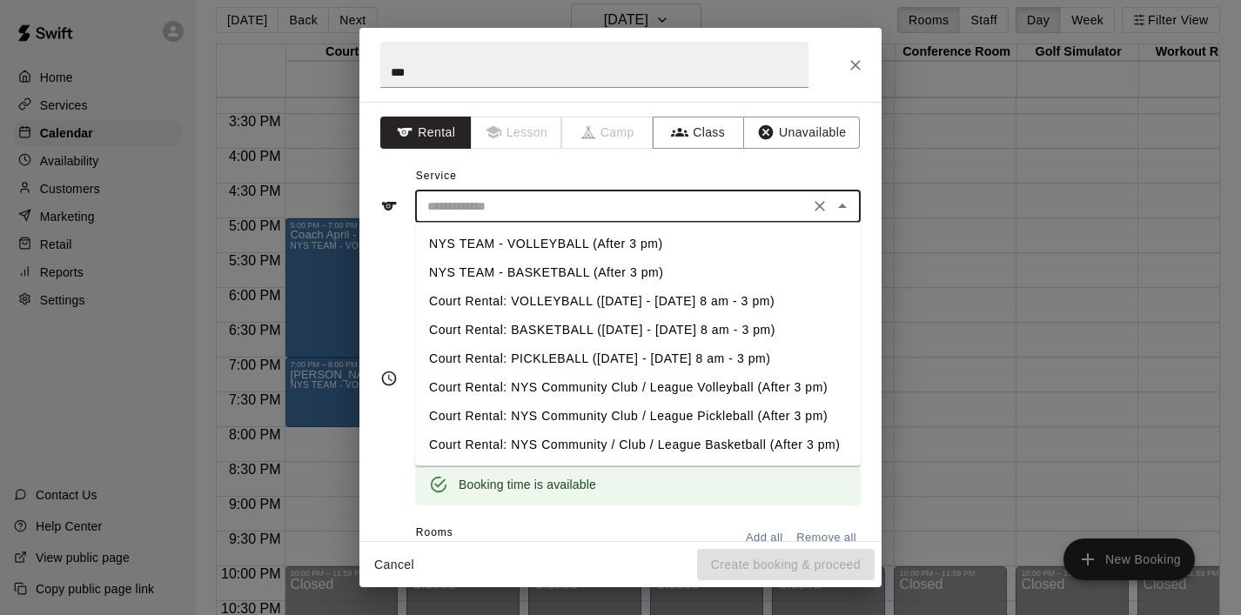
click at [478, 233] on li "NYS TEAM - VOLLEYBALL (After 3 pm)" at bounding box center [638, 244] width 446 height 29
type input "**********"
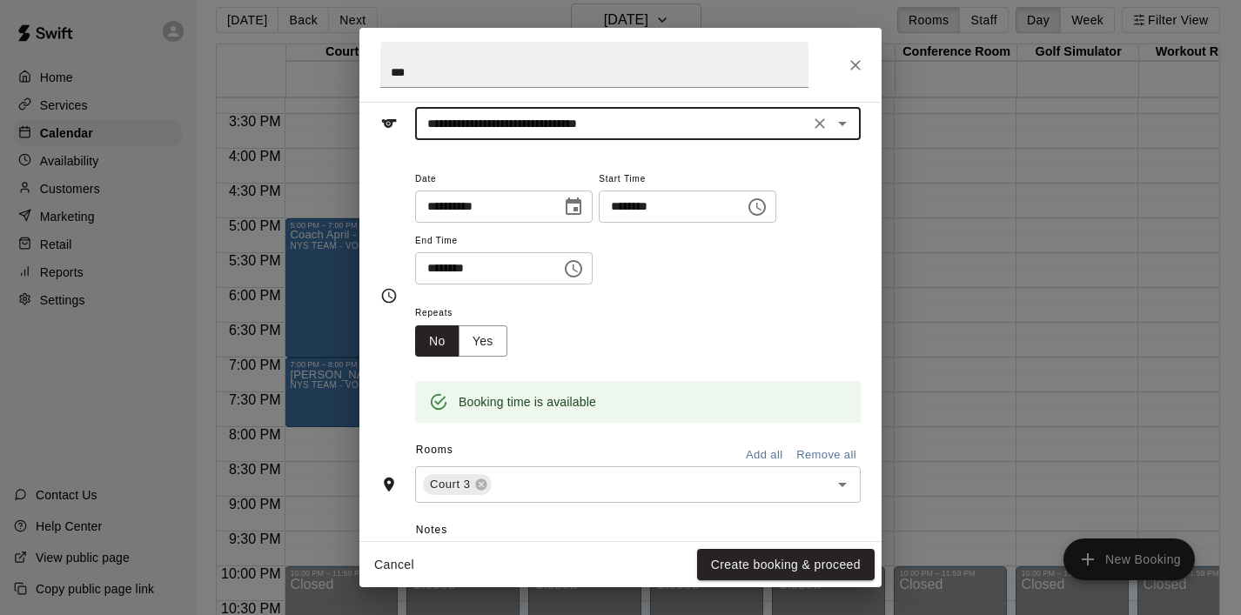
scroll to position [89, 0]
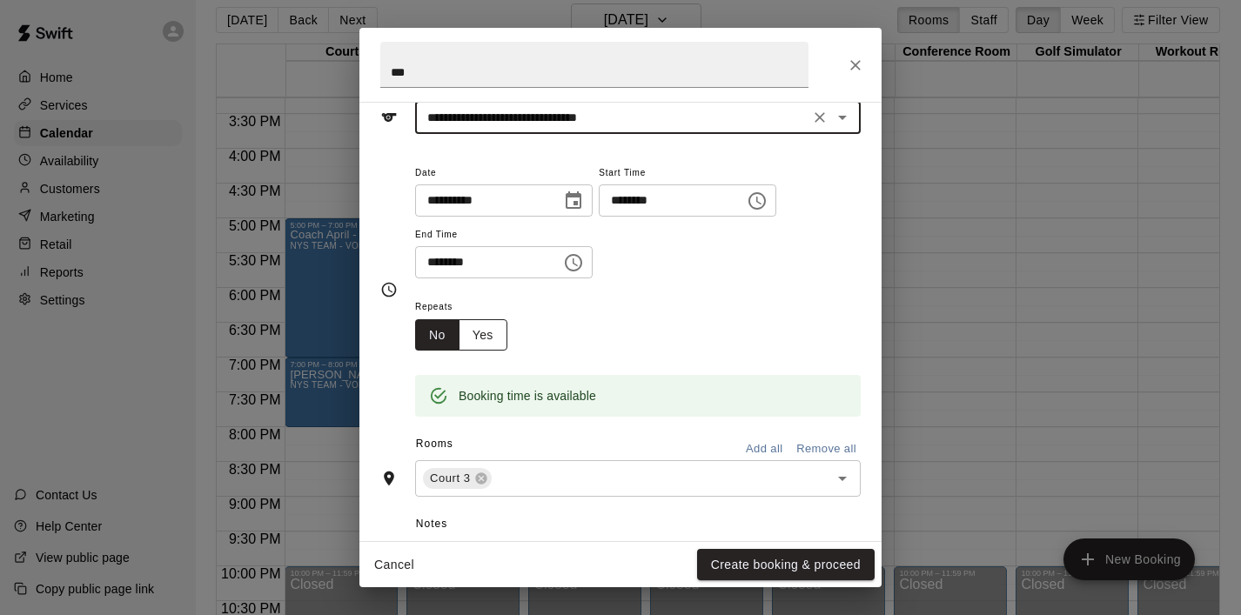
click at [476, 334] on button "Yes" at bounding box center [483, 335] width 49 height 32
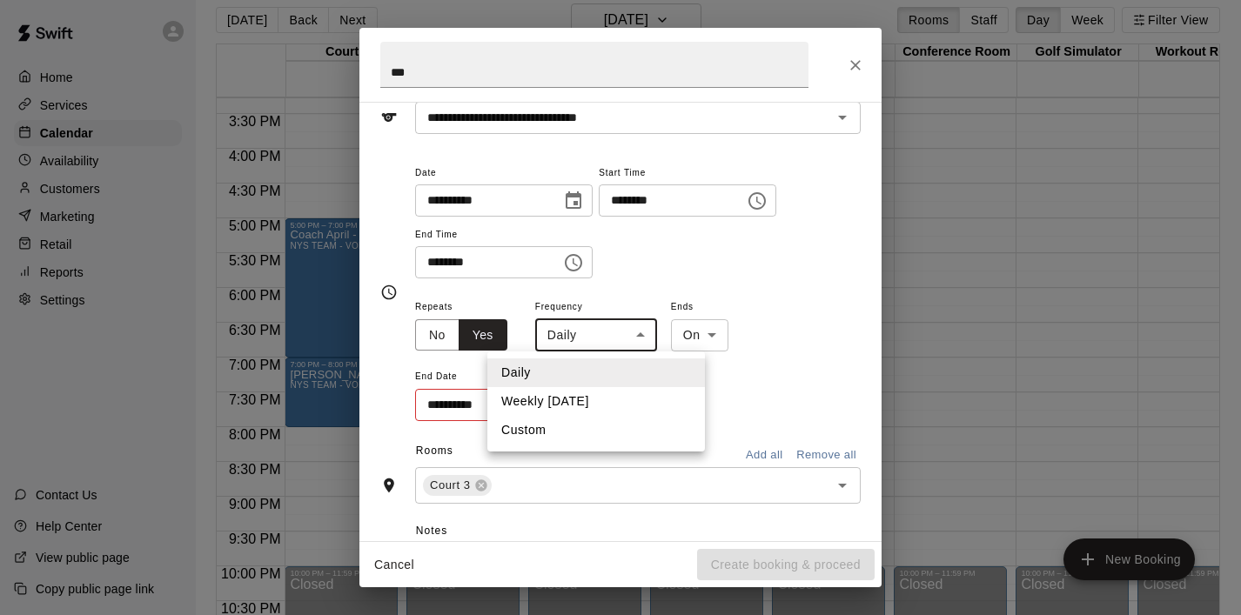
click at [617, 342] on body "Home Services Calendar Availability Customers Marketing Retail Reports Settings…" at bounding box center [620, 304] width 1241 height 643
click at [601, 400] on li "Weekly [DATE]" at bounding box center [596, 401] width 218 height 29
type input "******"
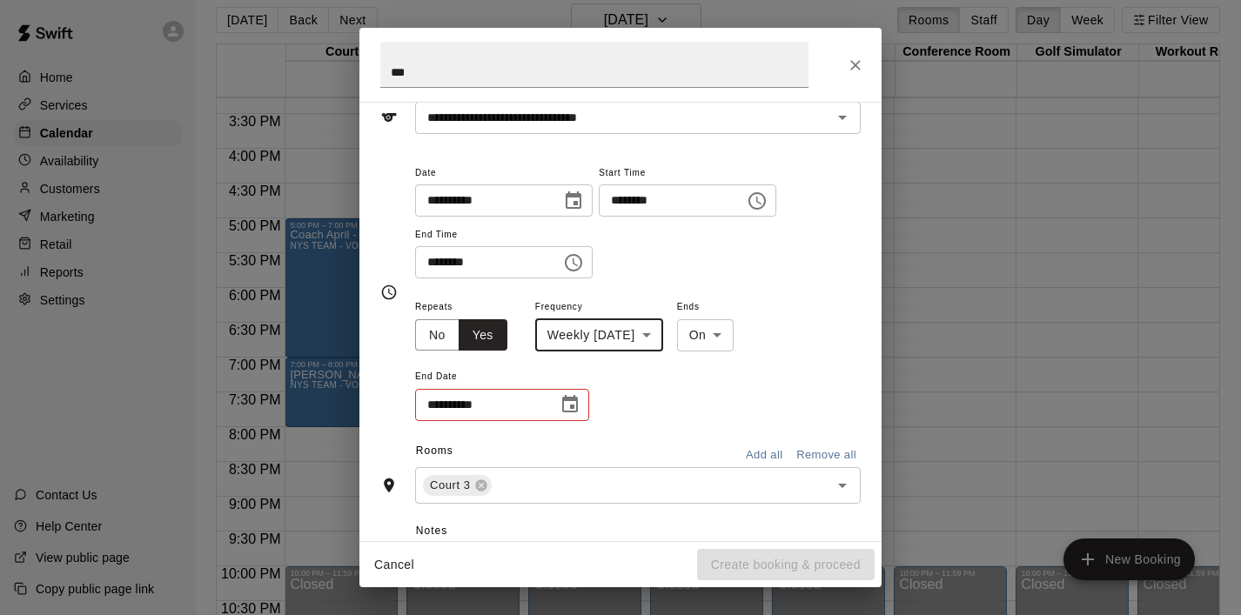
click at [561, 409] on icon "Choose date" at bounding box center [570, 404] width 21 height 21
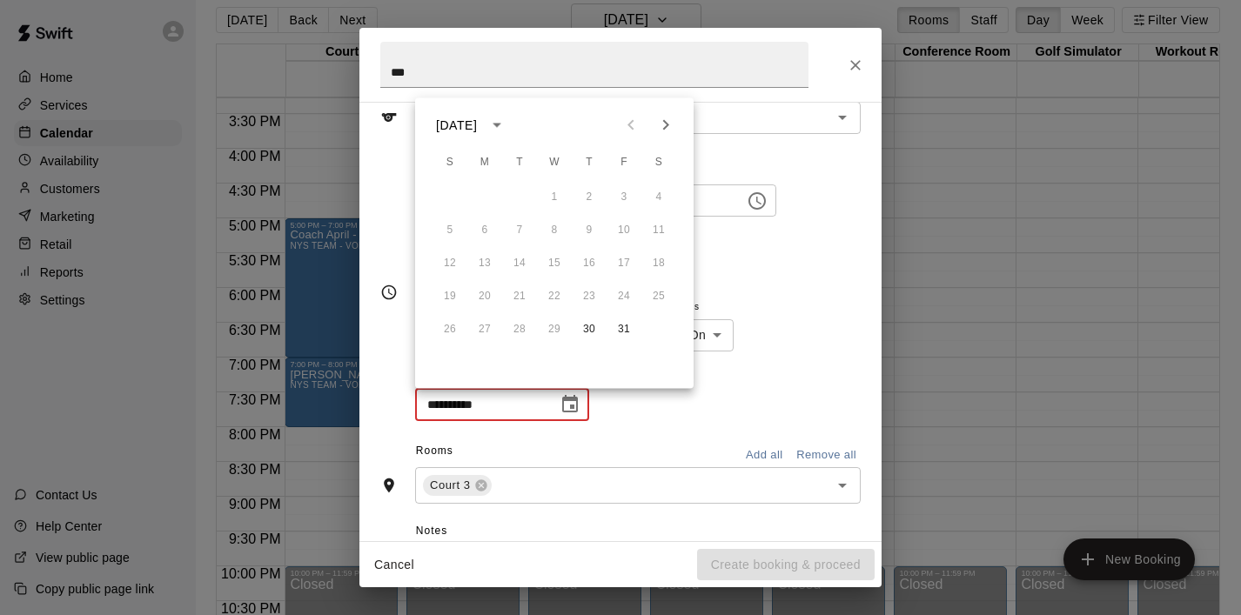
click at [655, 137] on button "Next month" at bounding box center [665, 125] width 35 height 35
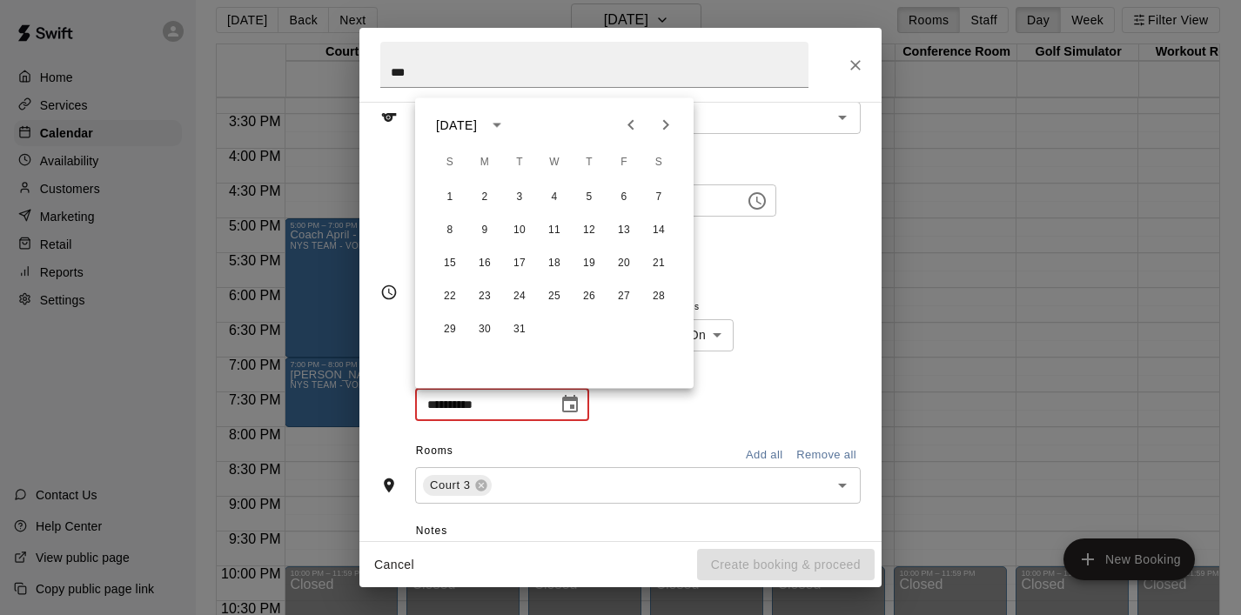
click at [654, 141] on div at bounding box center [648, 125] width 21 height 35
click at [667, 130] on icon "Next month" at bounding box center [665, 125] width 21 height 21
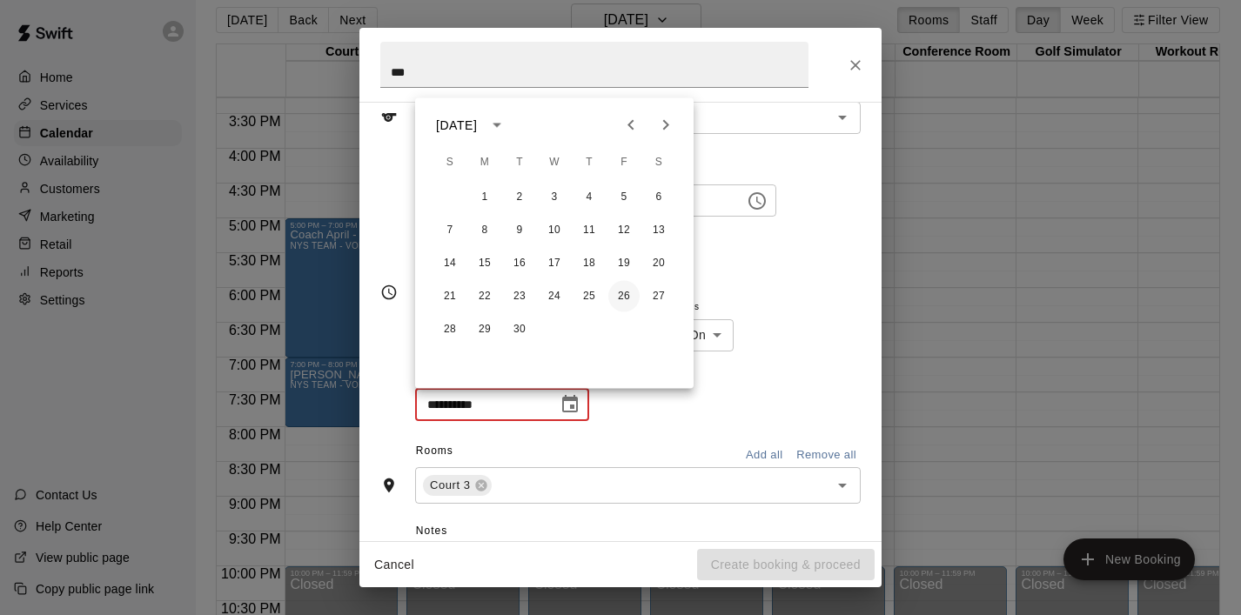
click at [620, 299] on button "26" at bounding box center [623, 296] width 31 height 31
type input "**********"
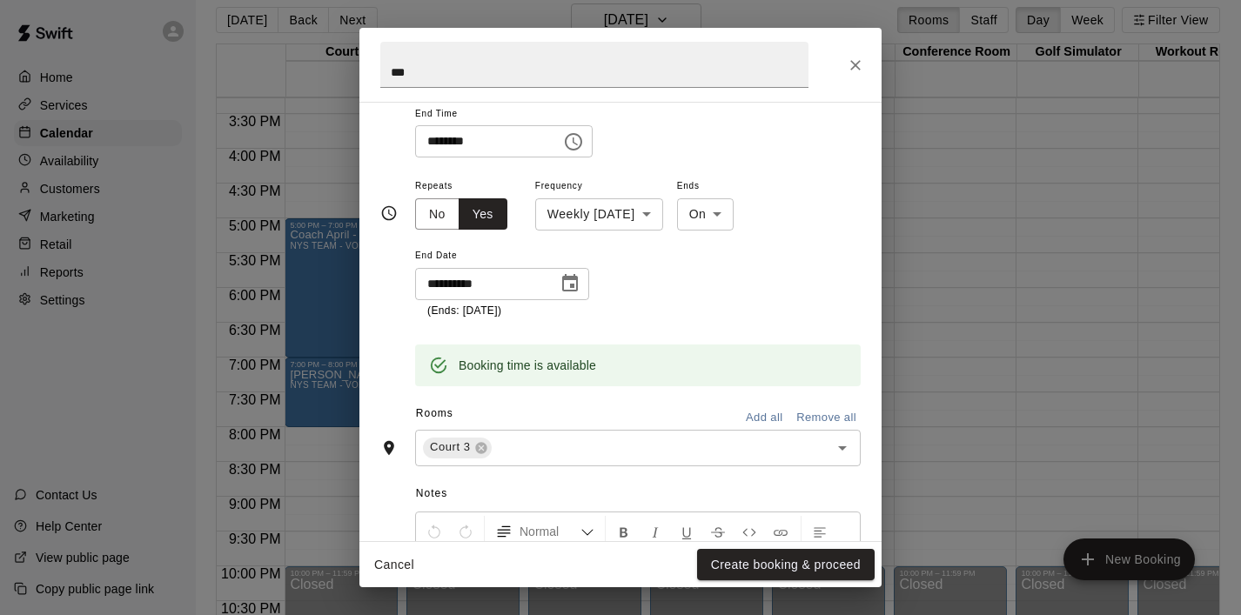
scroll to position [218, 0]
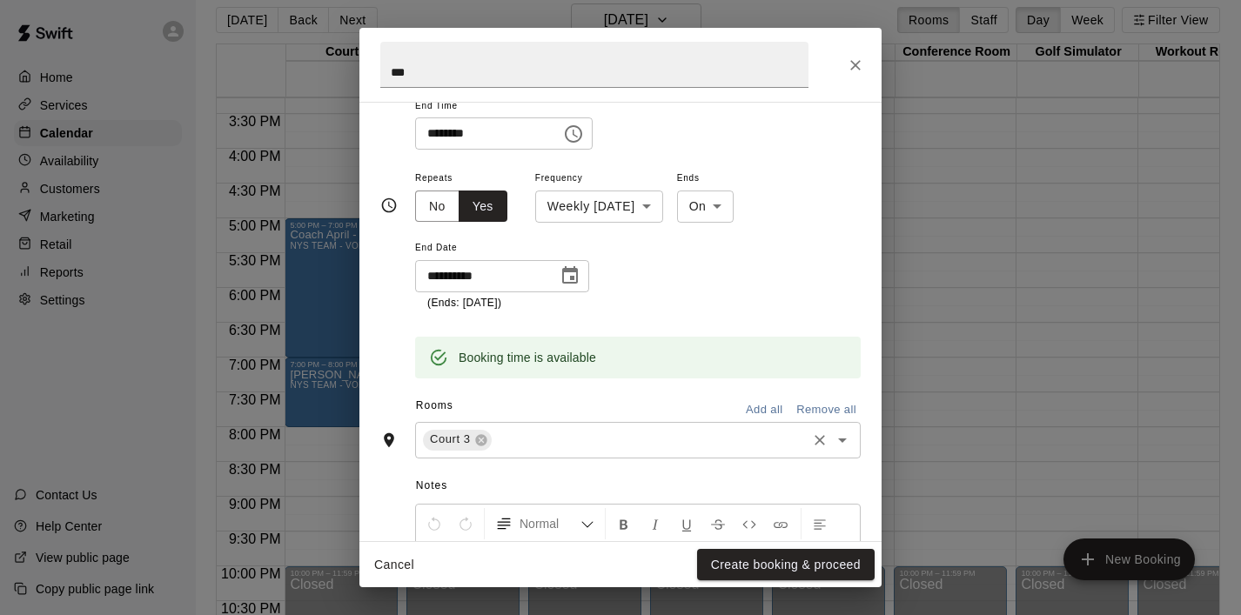
click at [843, 443] on icon "Open" at bounding box center [842, 440] width 21 height 21
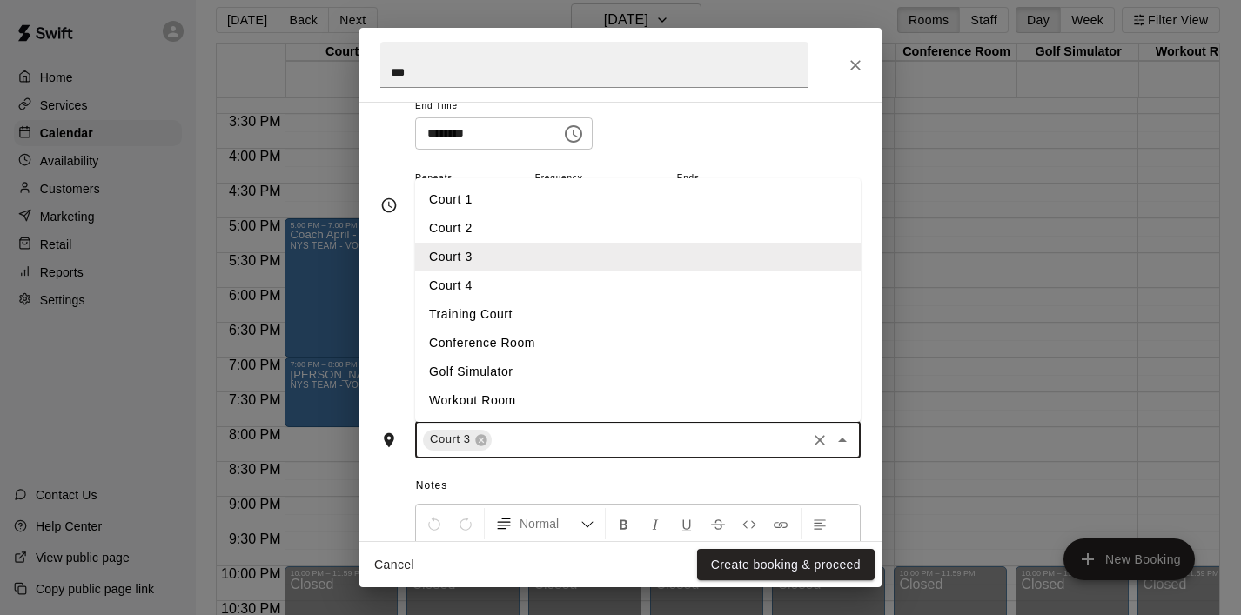
click at [603, 292] on li "Court 4" at bounding box center [638, 286] width 446 height 29
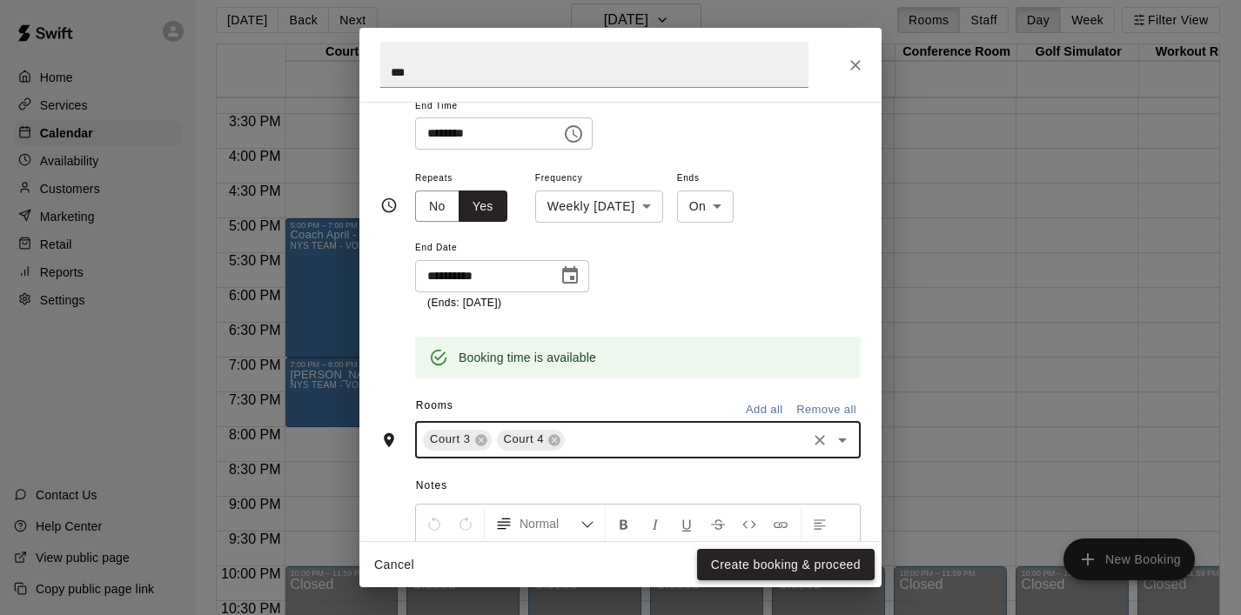
click at [727, 561] on button "Create booking & proceed" at bounding box center [786, 565] width 178 height 32
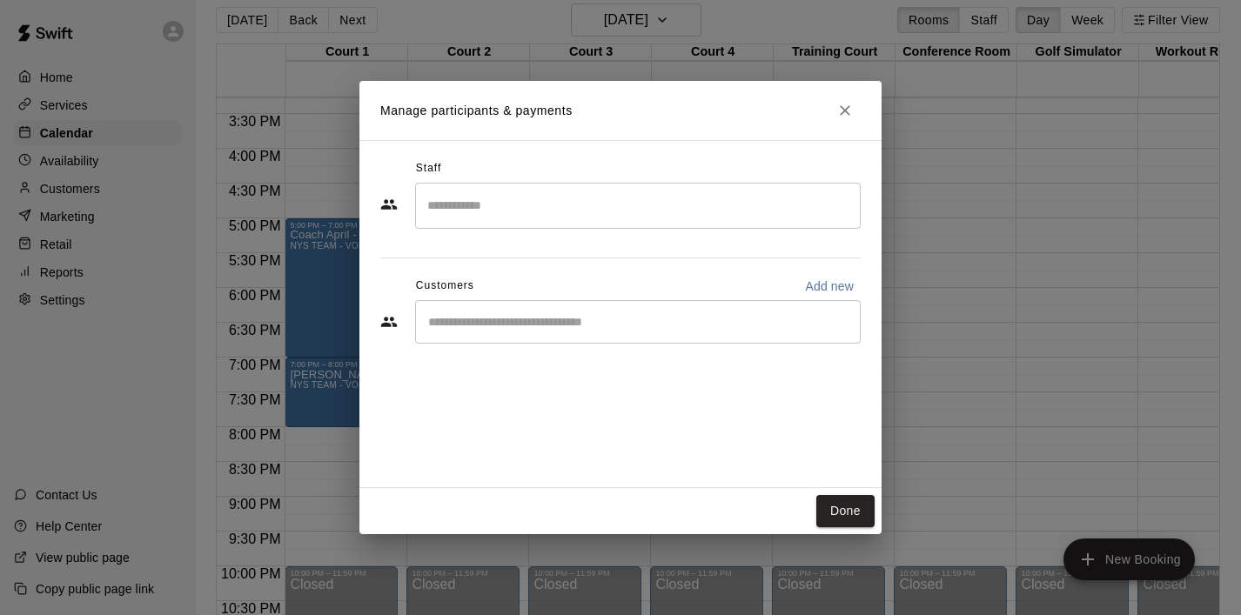
click at [514, 332] on div "​" at bounding box center [638, 322] width 446 height 44
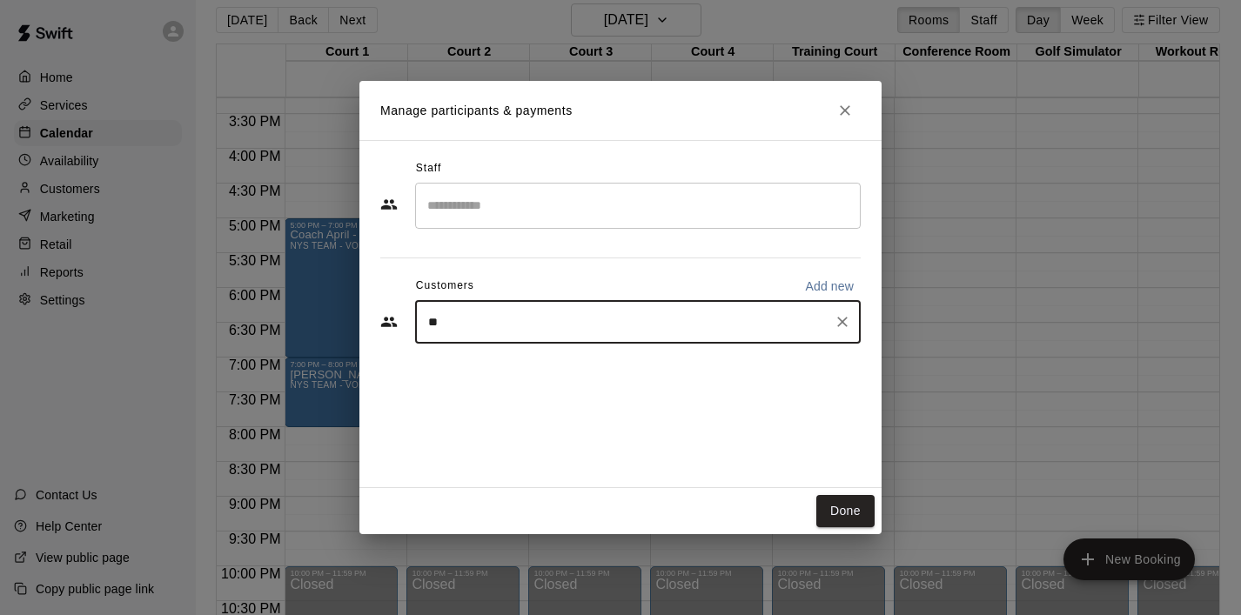
type input "***"
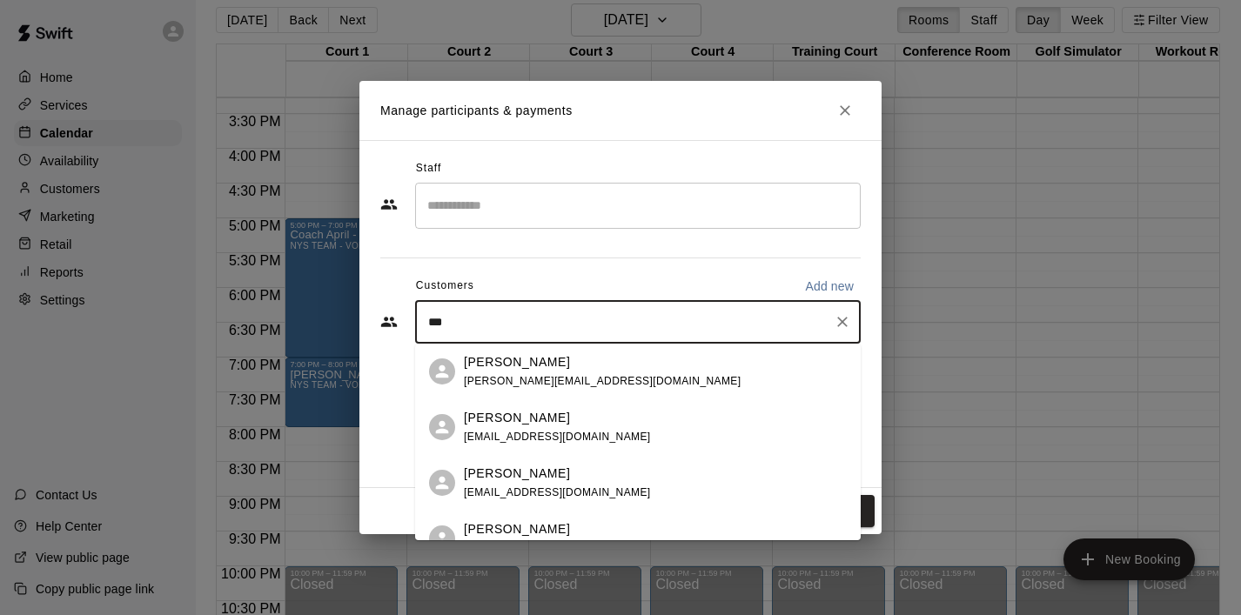
click at [476, 357] on p "[PERSON_NAME]" at bounding box center [517, 362] width 106 height 18
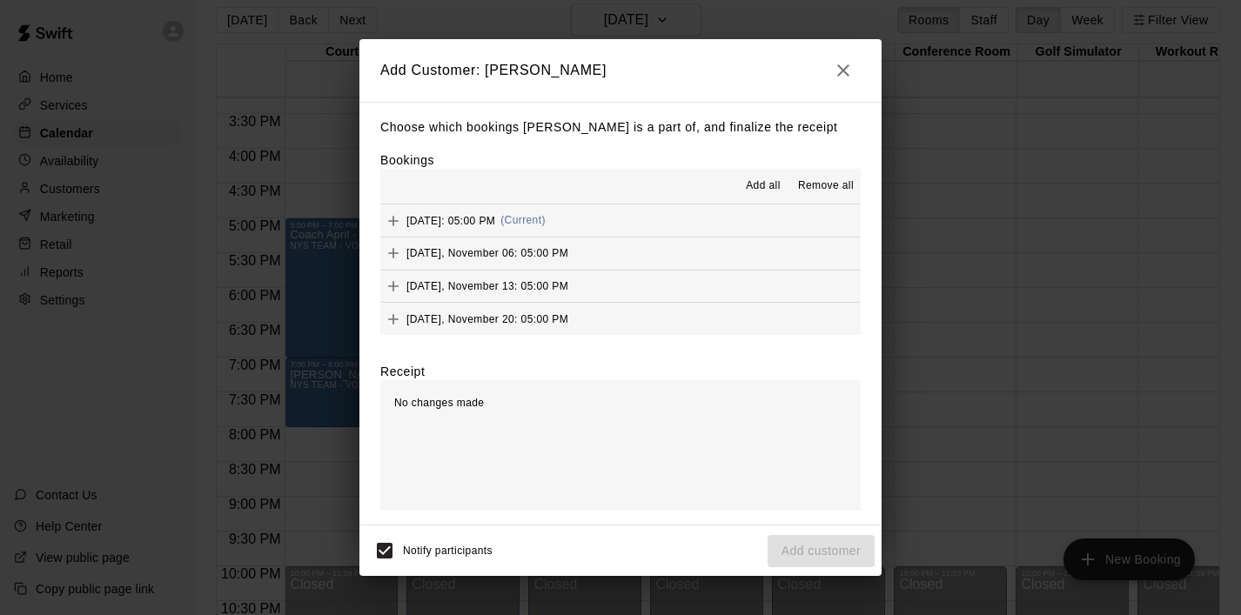
click at [764, 182] on span "Add all" at bounding box center [763, 186] width 35 height 17
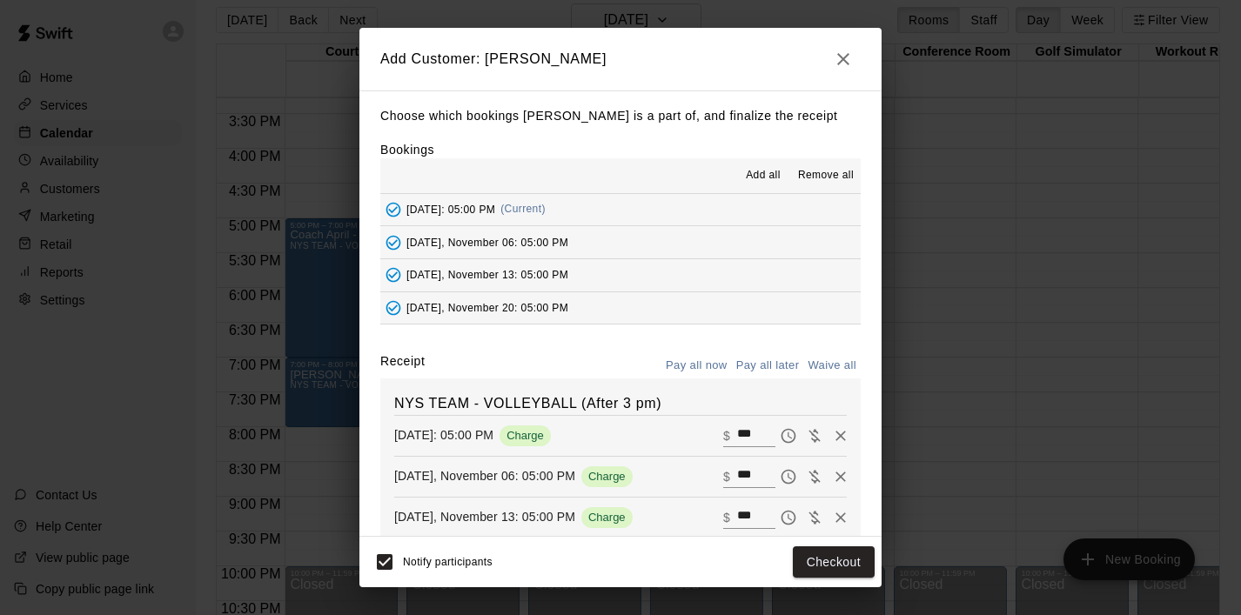
click at [772, 353] on button "Pay all later" at bounding box center [768, 366] width 72 height 27
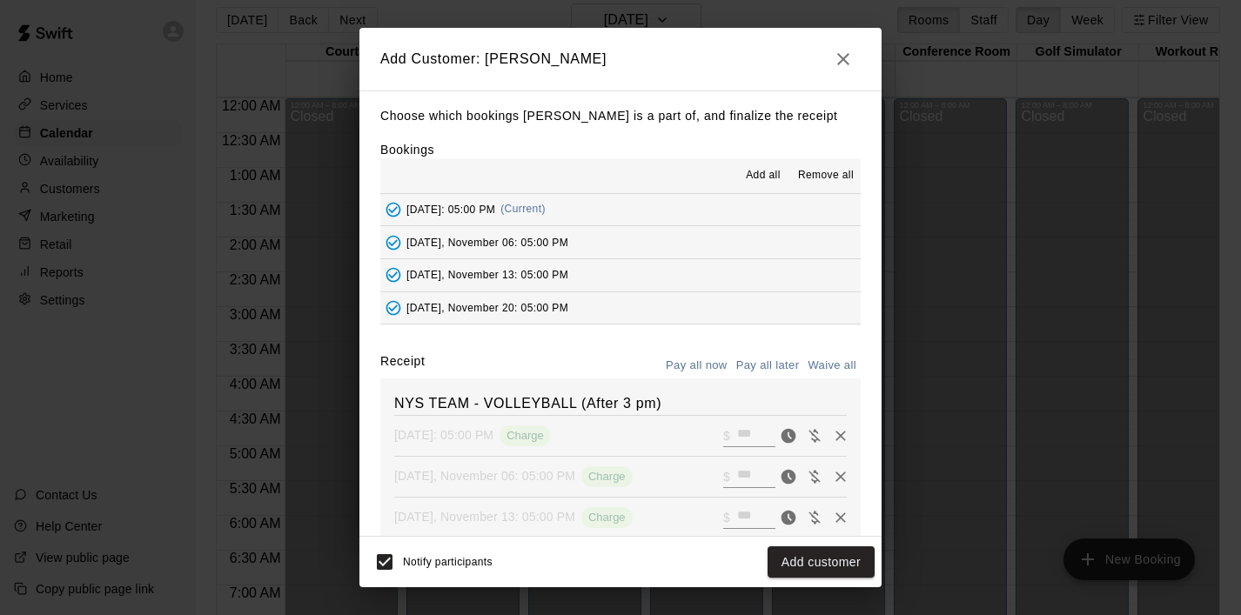
scroll to position [1064, 0]
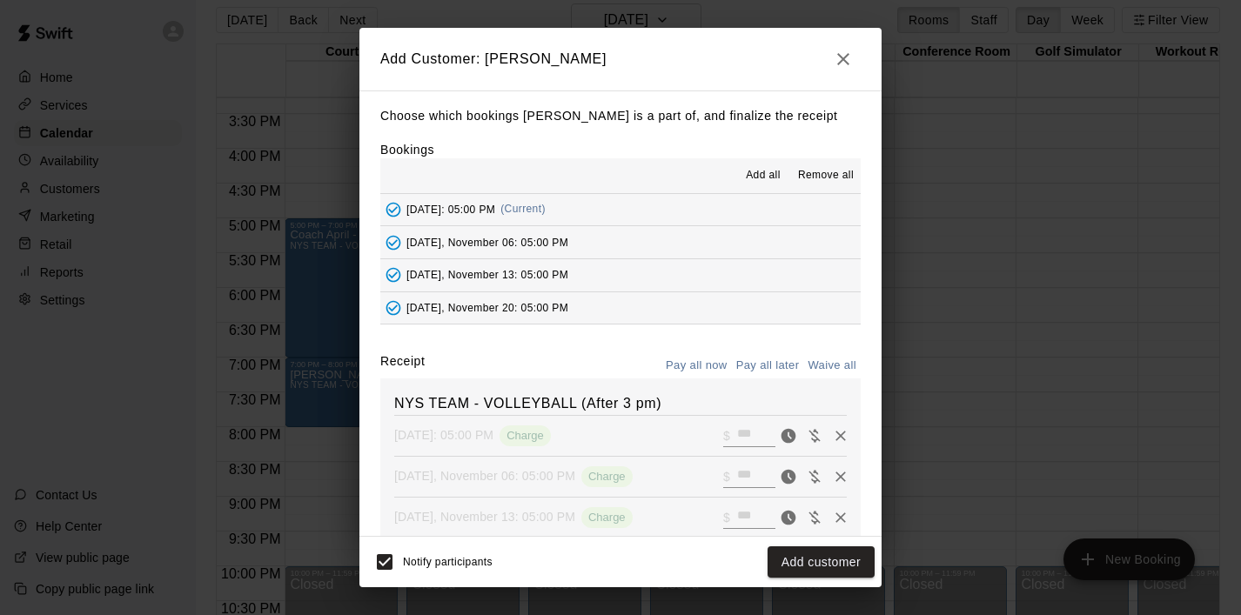
click at [803, 566] on button "Add customer" at bounding box center [821, 563] width 107 height 32
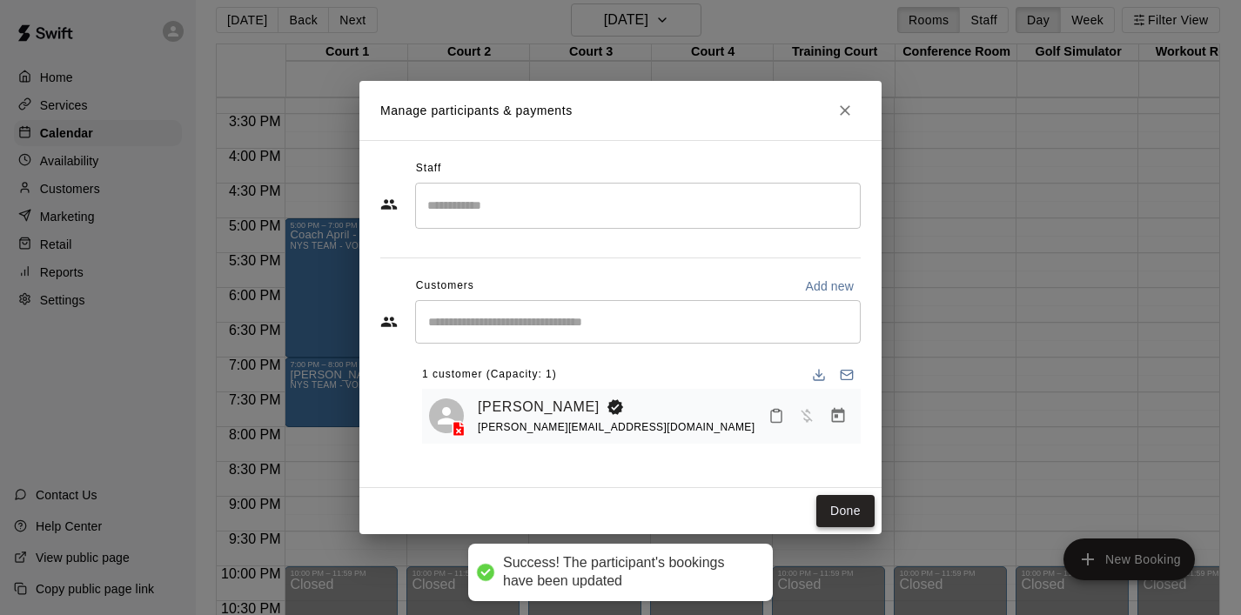
click at [842, 517] on button "Done" at bounding box center [845, 511] width 58 height 32
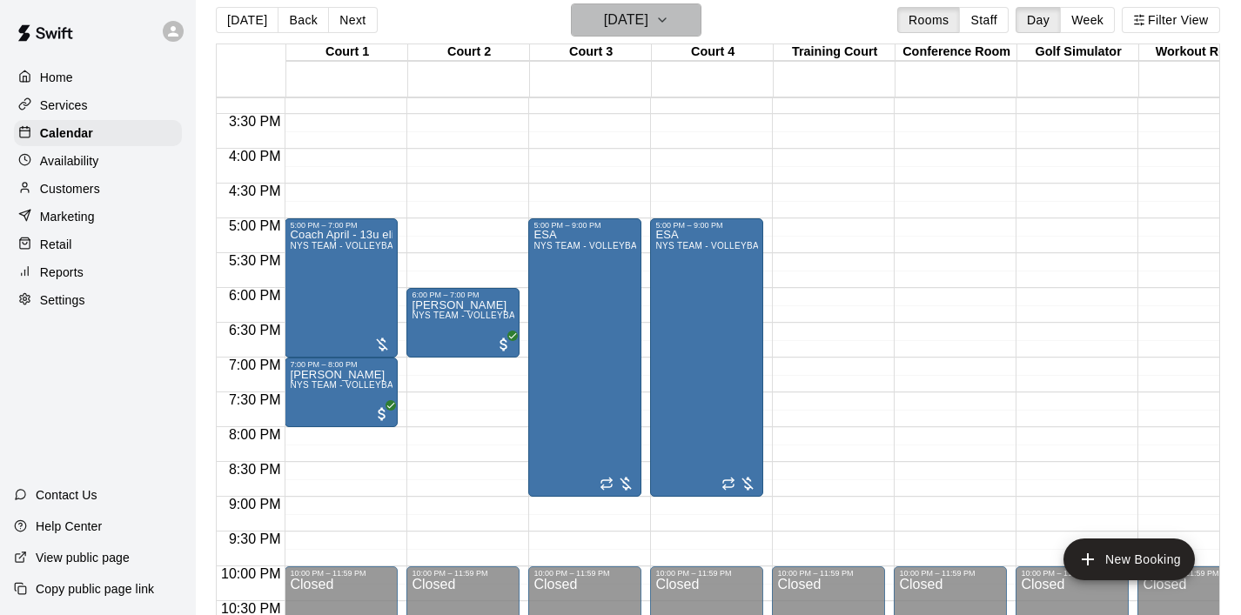
click at [669, 22] on icon "button" at bounding box center [662, 20] width 14 height 21
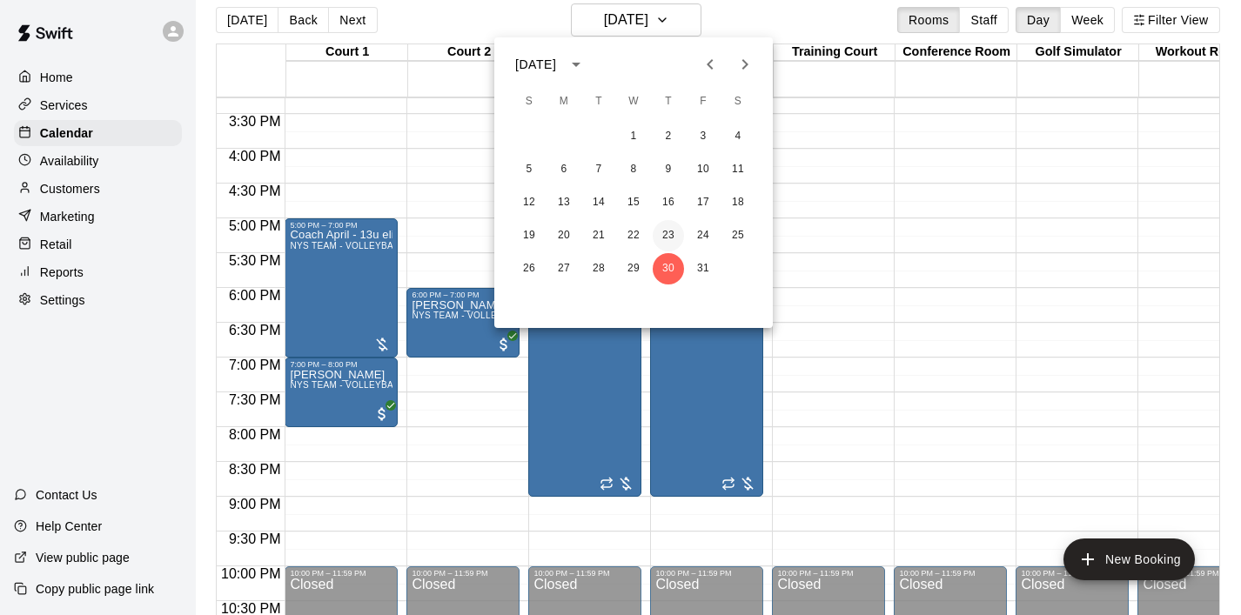
click at [669, 233] on button "23" at bounding box center [668, 235] width 31 height 31
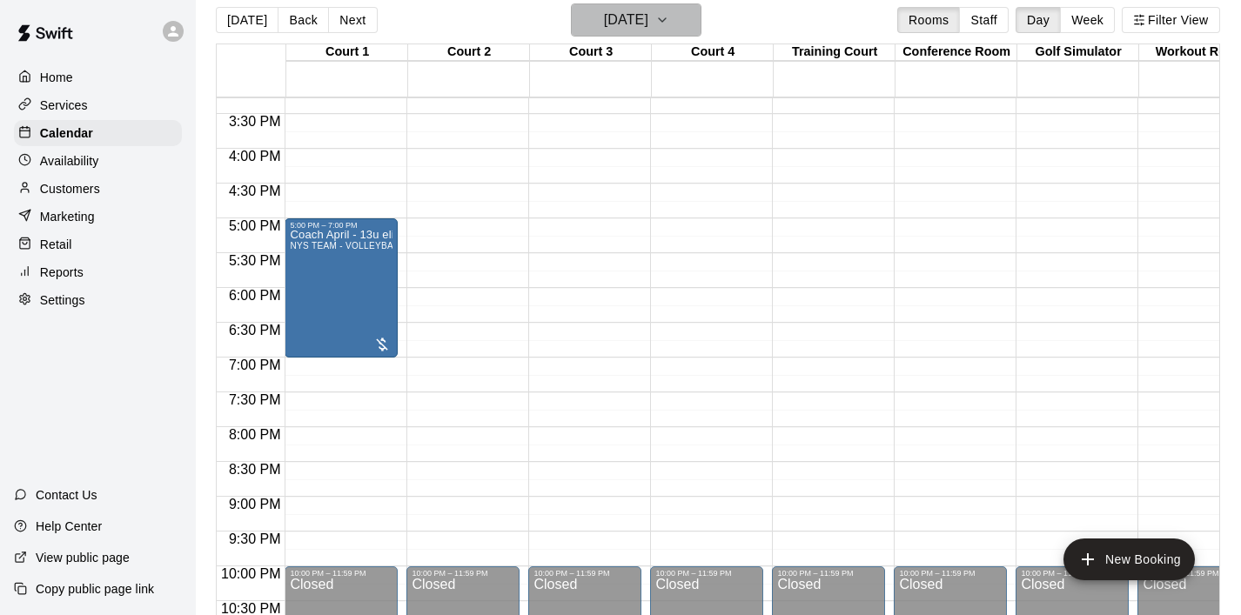
click at [694, 33] on button "[DATE]" at bounding box center [636, 19] width 131 height 33
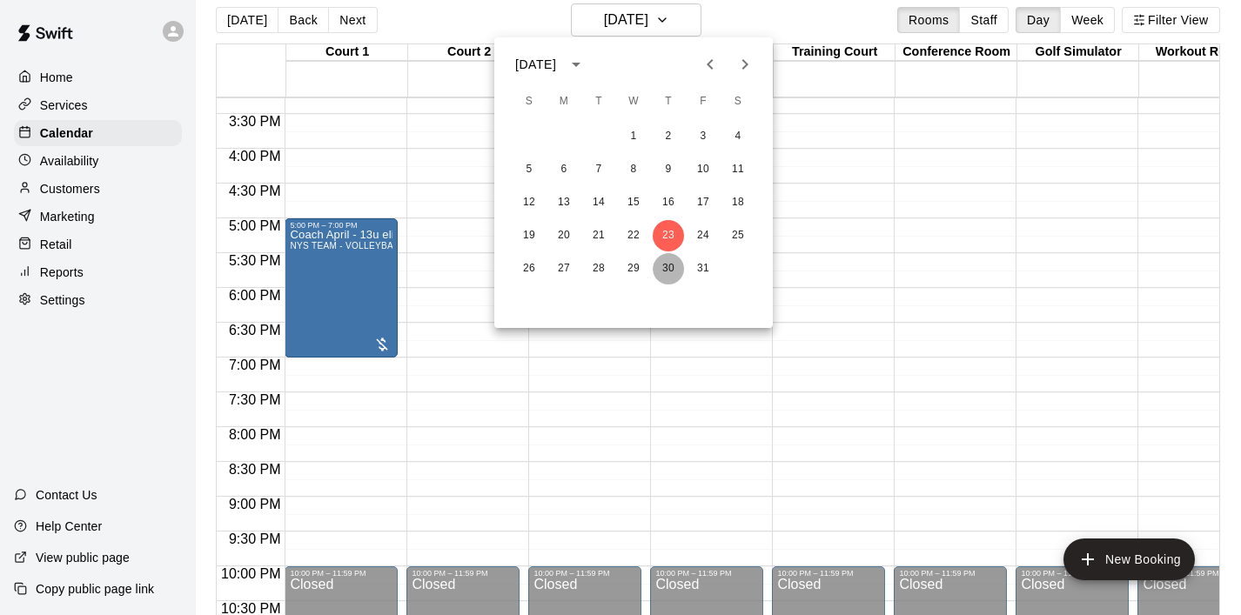
click at [668, 255] on button "30" at bounding box center [668, 268] width 31 height 31
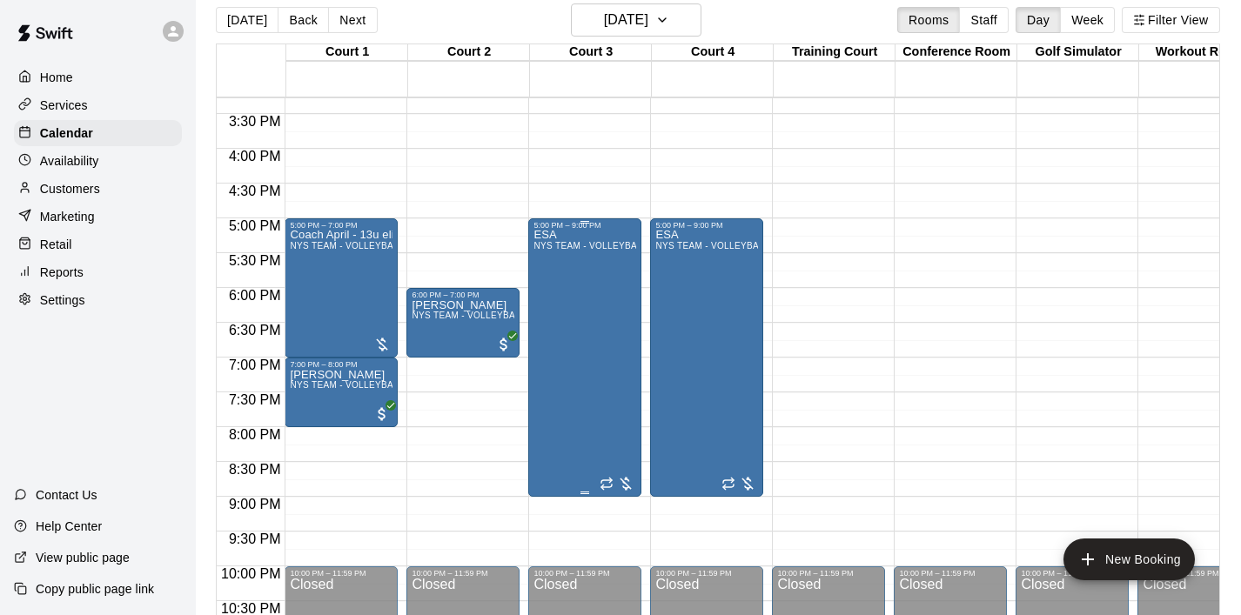
click at [608, 273] on div "ESA NYS TEAM - VOLLEYBALL (After 3 pm)" at bounding box center [585, 537] width 103 height 615
click at [554, 247] on icon "edit" at bounding box center [552, 249] width 16 height 16
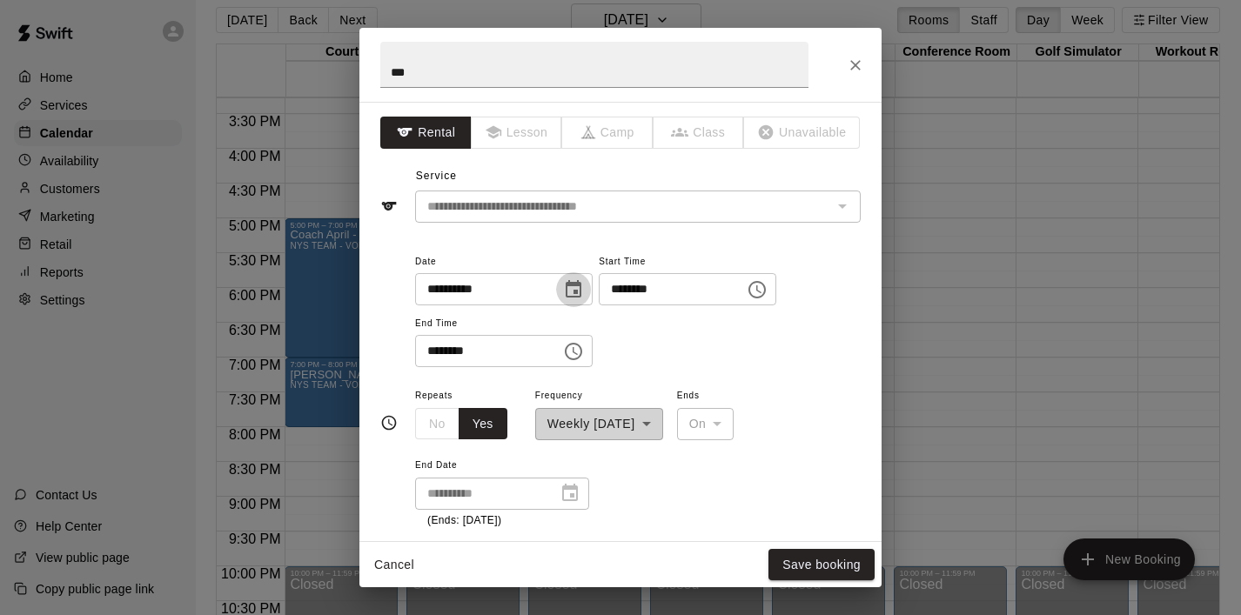
click at [583, 288] on icon "Choose date, selected date is Oct 30, 2025" at bounding box center [573, 289] width 21 height 21
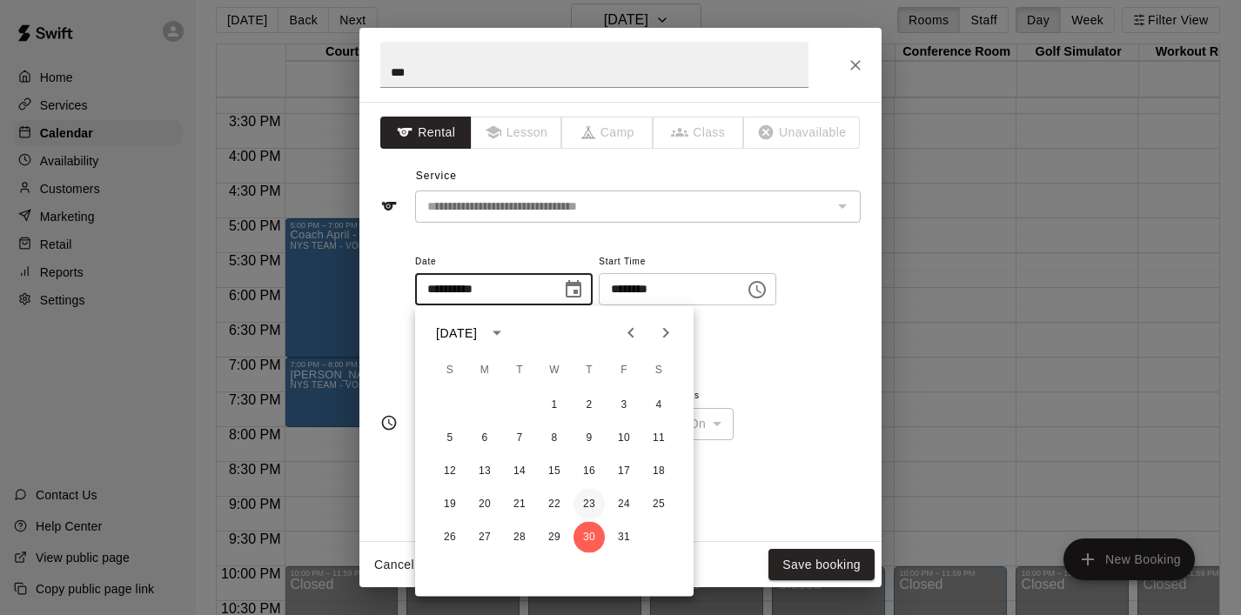
click at [592, 500] on button "23" at bounding box center [589, 504] width 31 height 31
type input "**********"
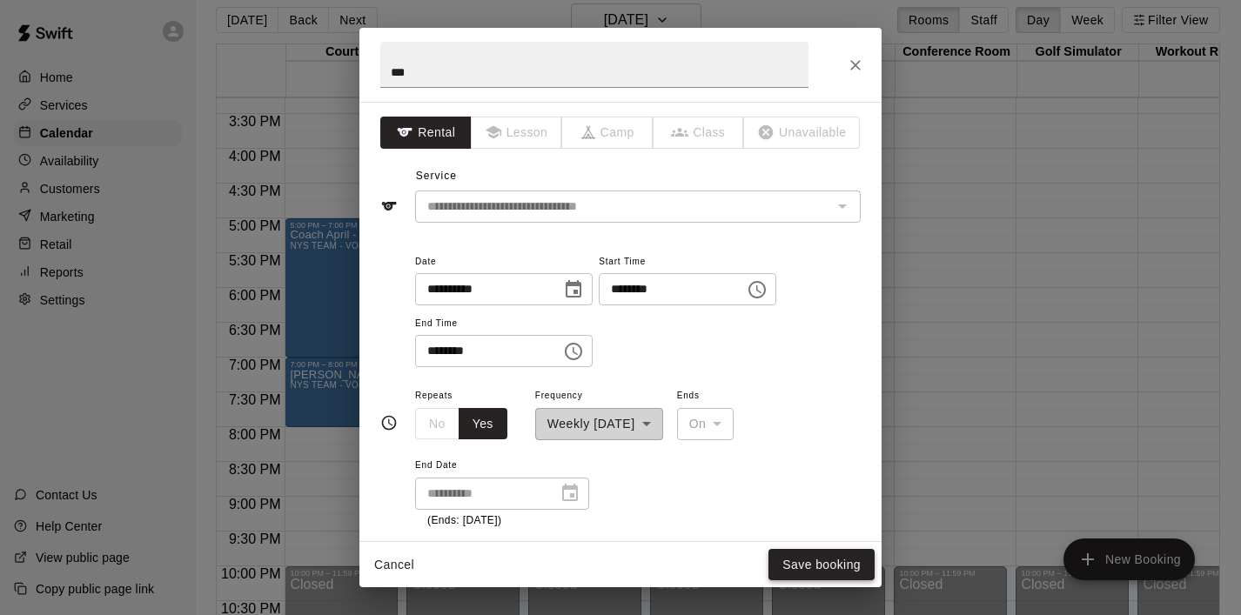
click at [785, 560] on button "Save booking" at bounding box center [822, 565] width 106 height 32
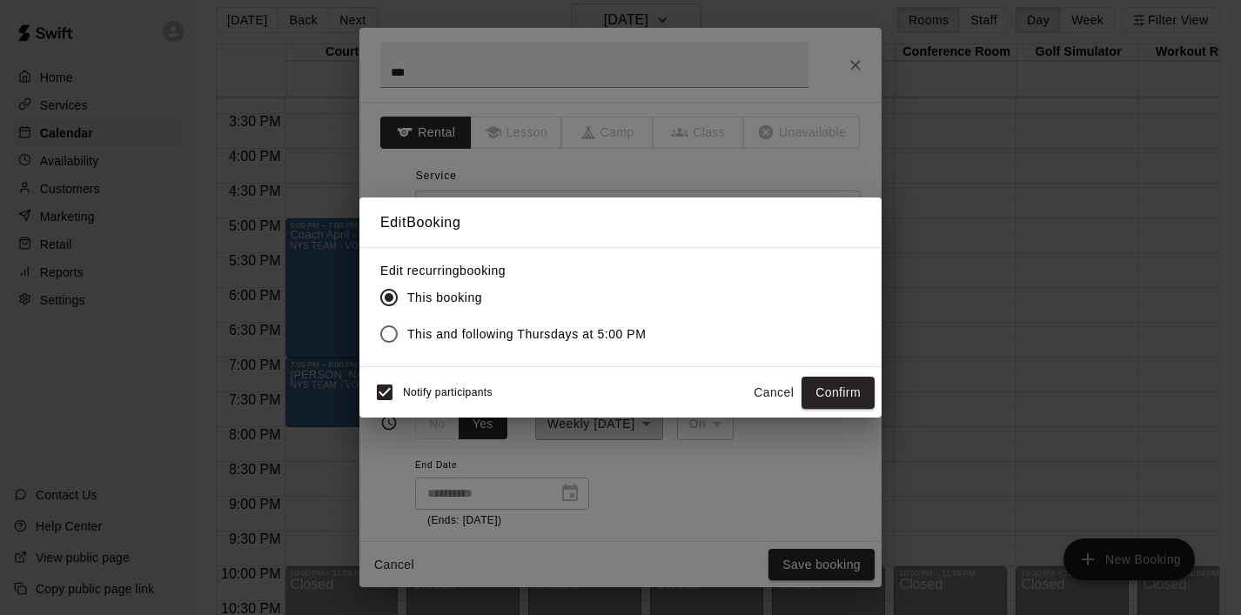
click at [622, 326] on span "This and following Thursdays at 5:00 PM" at bounding box center [526, 335] width 239 height 18
click at [832, 403] on button "Confirm" at bounding box center [838, 393] width 73 height 32
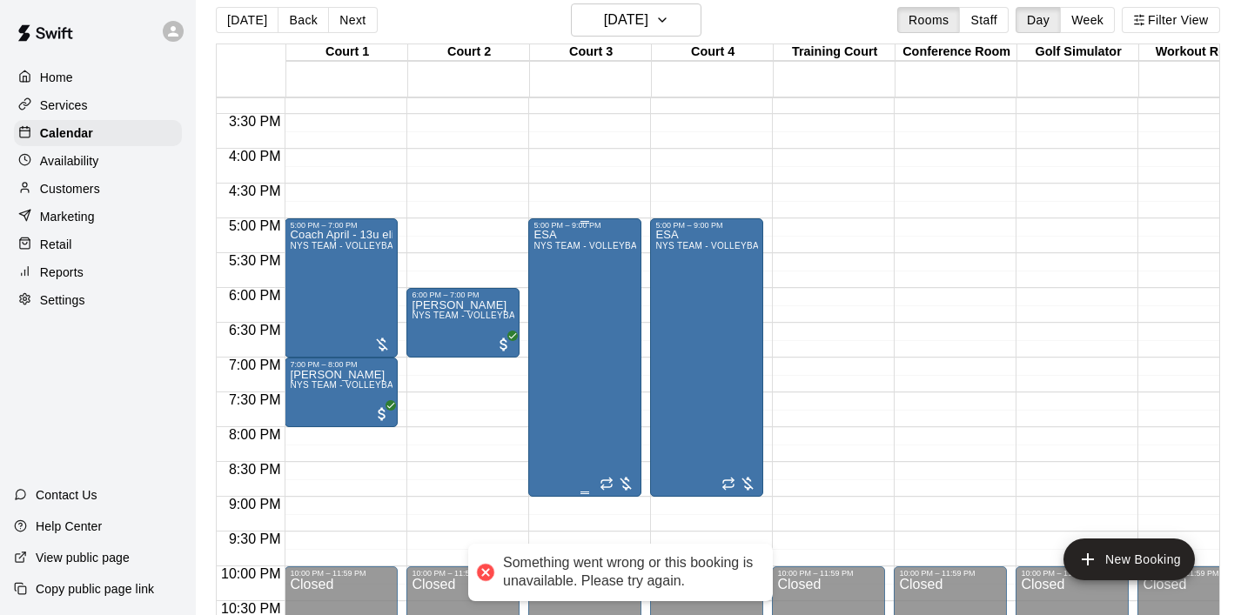
click at [609, 351] on div "ESA NYS TEAM - VOLLEYBALL (After 3 pm)" at bounding box center [585, 537] width 103 height 615
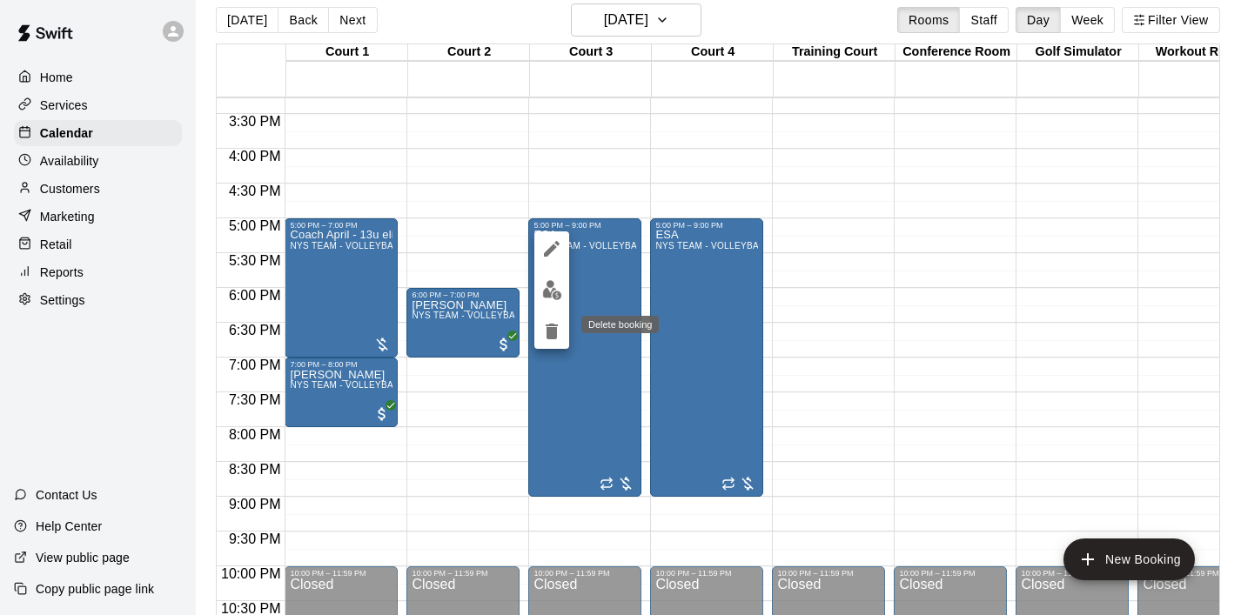
click at [560, 331] on icon "delete" at bounding box center [551, 331] width 21 height 21
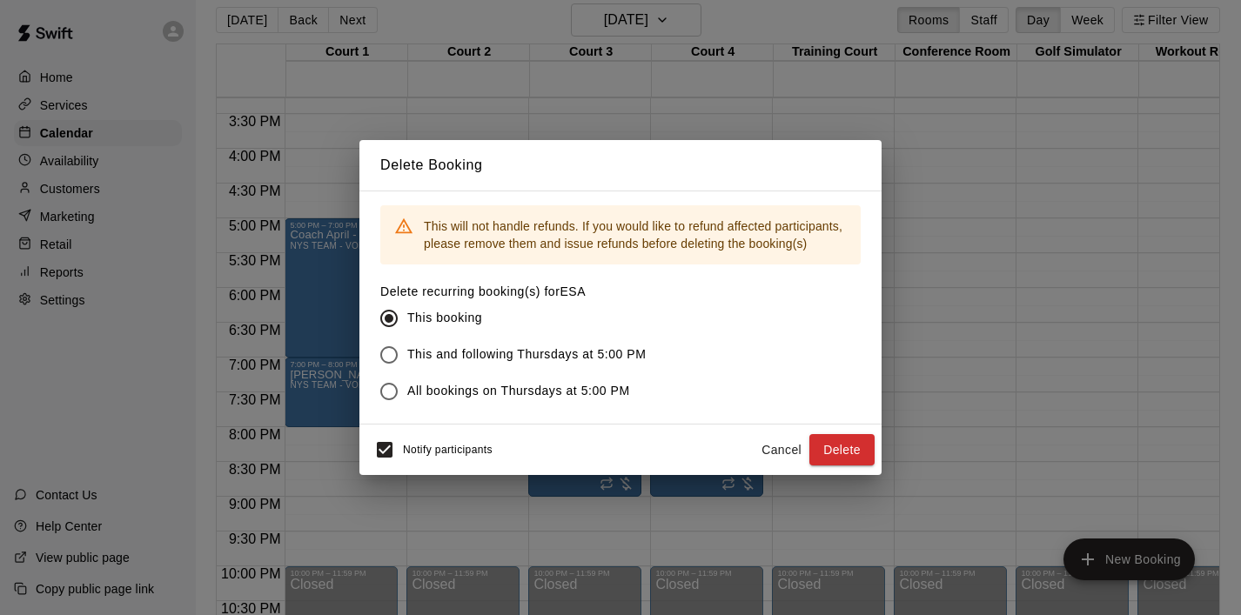
click at [625, 353] on span "This and following Thursdays at 5:00 PM" at bounding box center [526, 355] width 239 height 18
click at [835, 439] on button "Delete" at bounding box center [841, 450] width 65 height 32
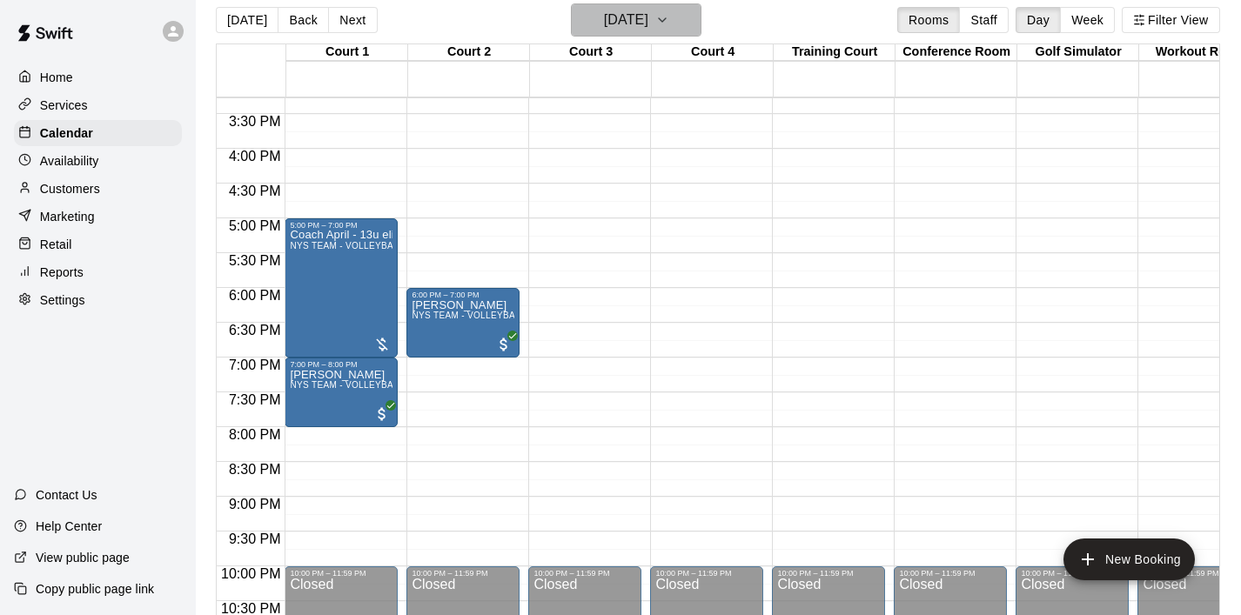
click at [669, 19] on icon "button" at bounding box center [662, 20] width 14 height 21
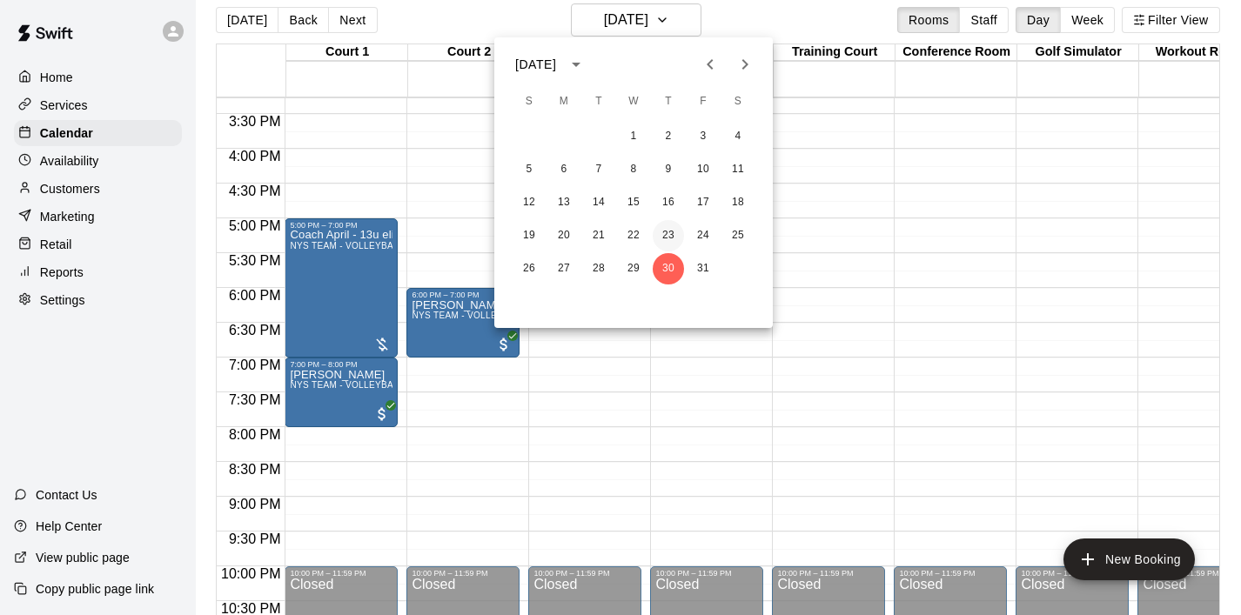
click at [671, 235] on button "23" at bounding box center [668, 235] width 31 height 31
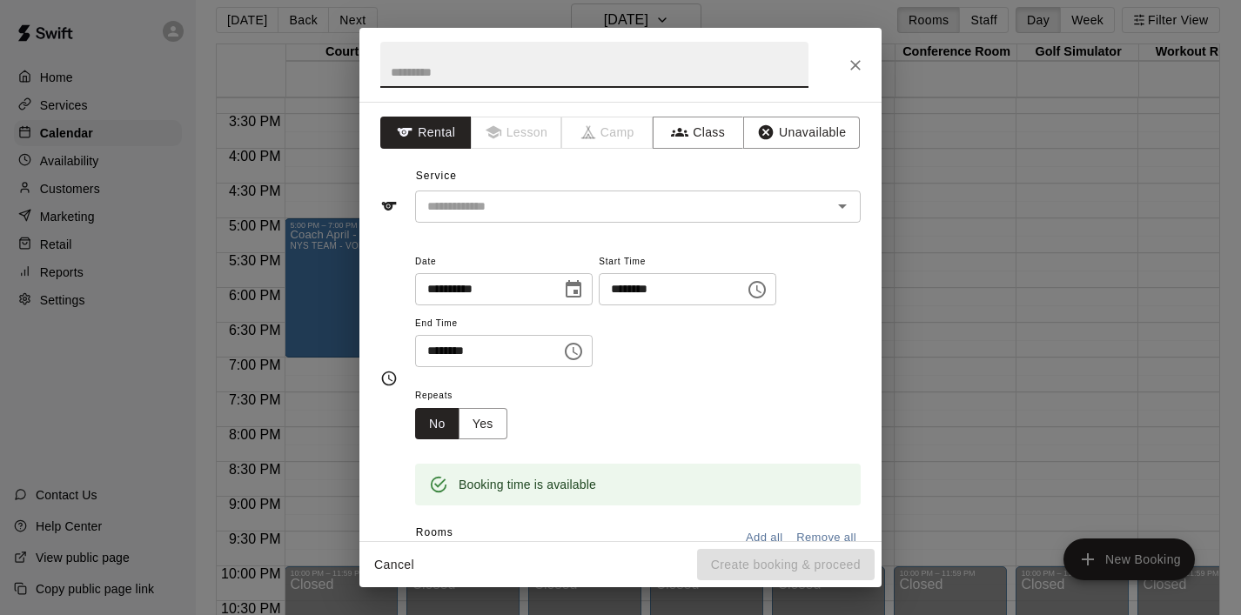
click at [584, 351] on icon "Choose time, selected time is 5:30 PM" at bounding box center [573, 351] width 21 height 21
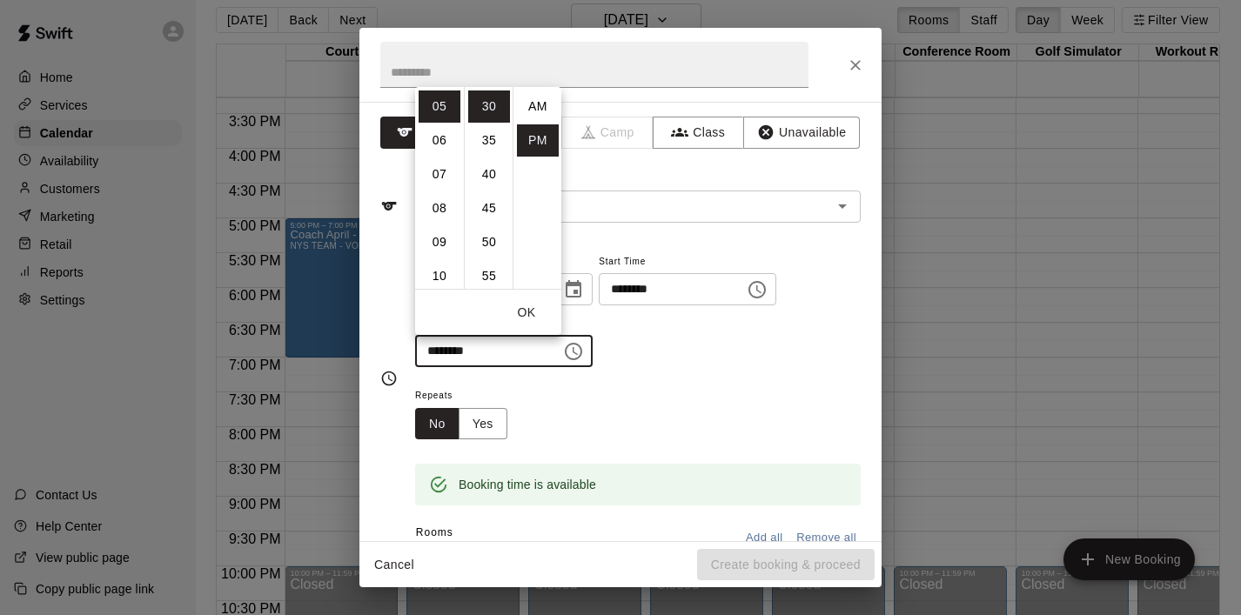
scroll to position [31, 0]
click at [447, 252] on li "09" at bounding box center [440, 242] width 42 height 32
click at [487, 107] on li "00" at bounding box center [489, 107] width 42 height 32
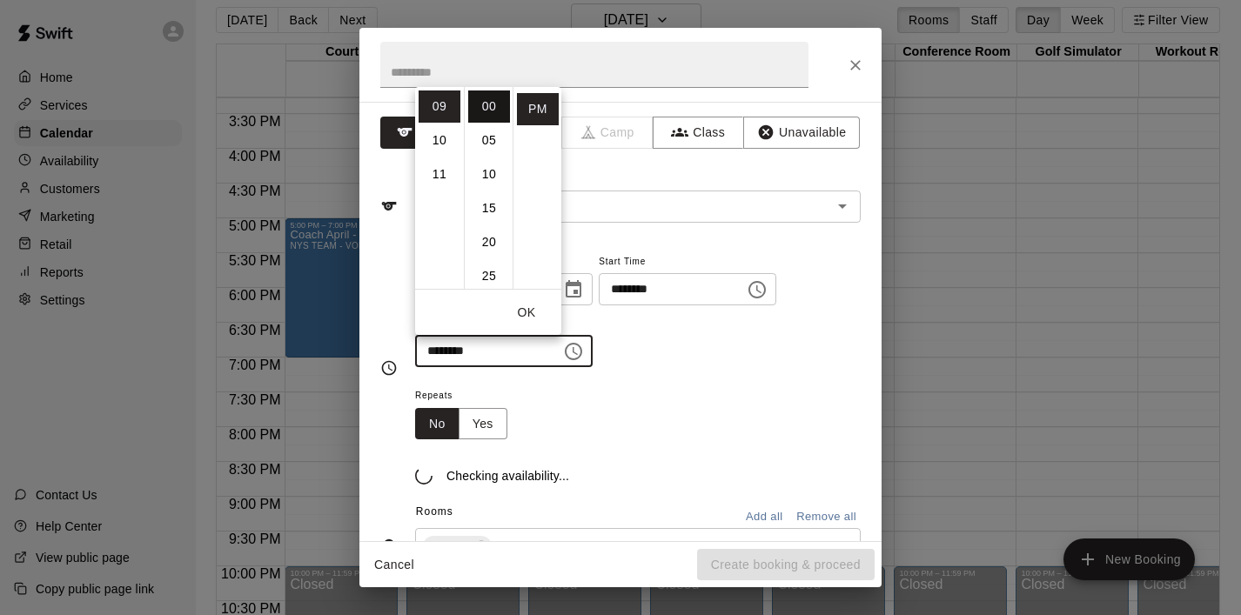
type input "********"
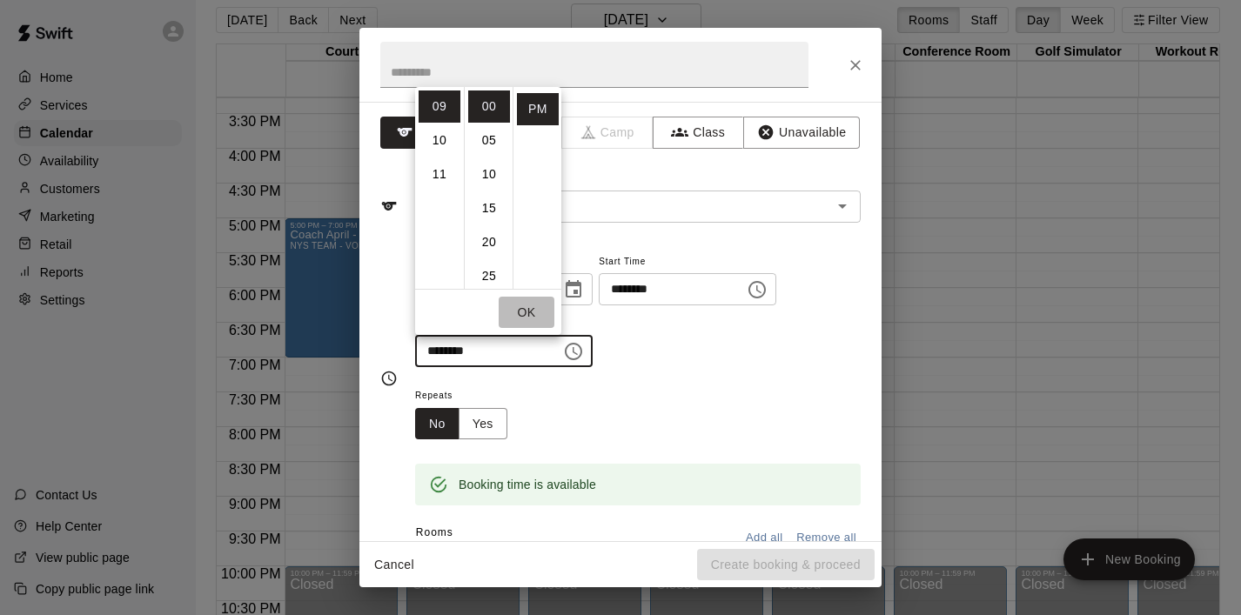
click at [529, 312] on button "OK" at bounding box center [527, 313] width 56 height 32
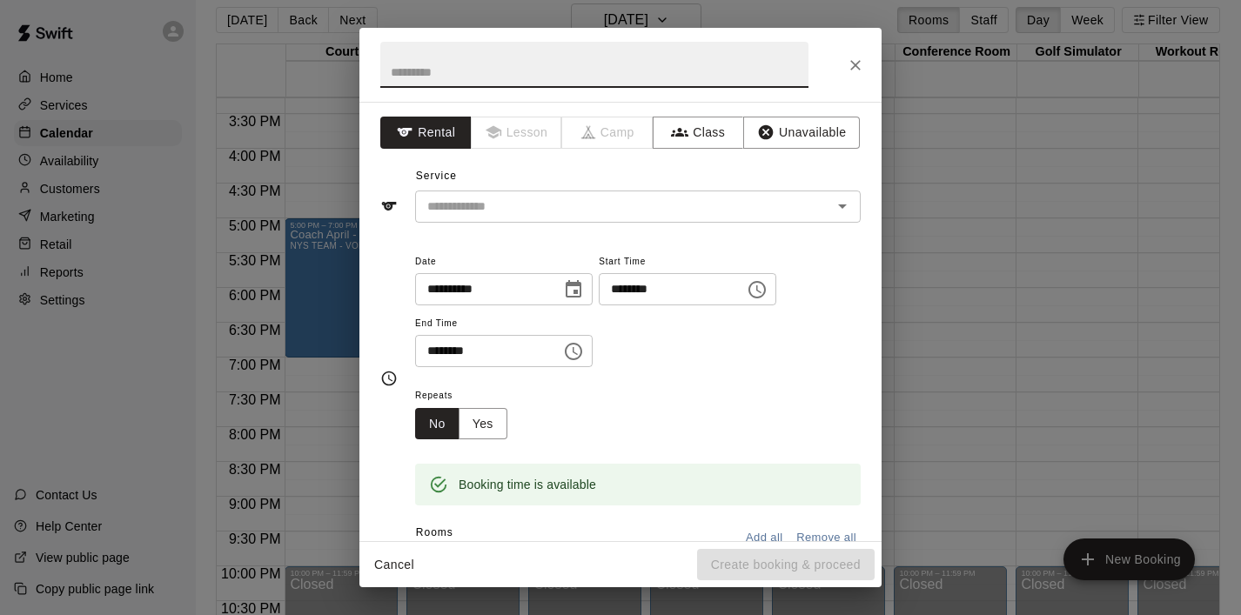
click at [474, 69] on input "text" at bounding box center [594, 65] width 428 height 46
type input "***"
click at [476, 204] on input "text" at bounding box center [612, 207] width 384 height 22
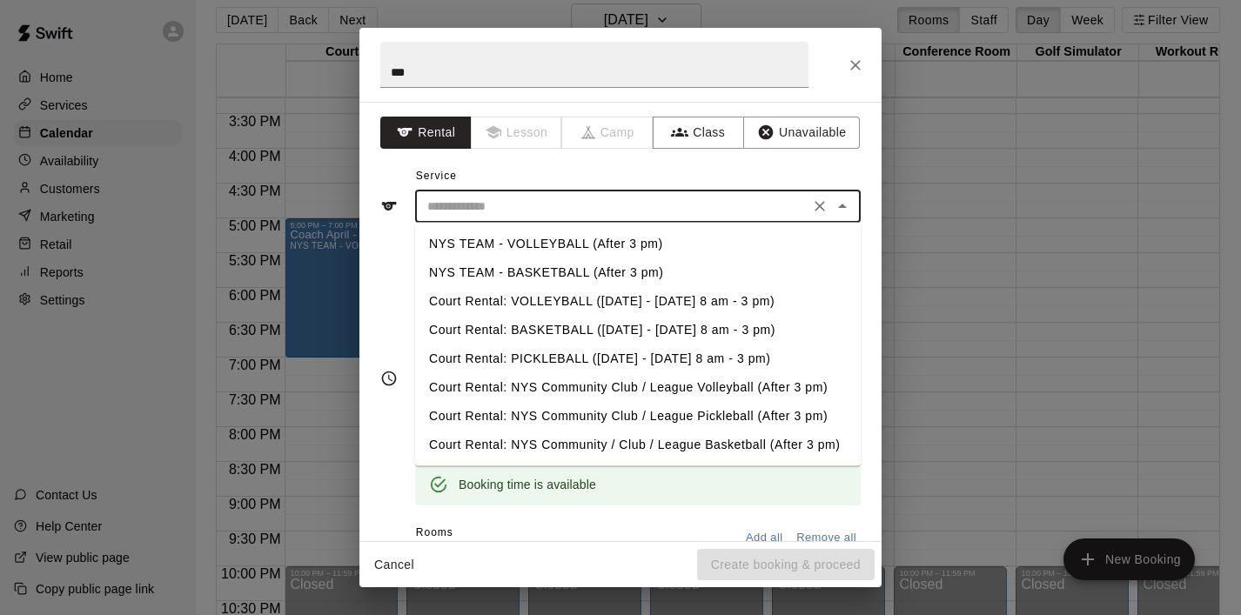
click at [530, 249] on li "NYS TEAM - VOLLEYBALL (After 3 pm)" at bounding box center [638, 244] width 446 height 29
type input "**********"
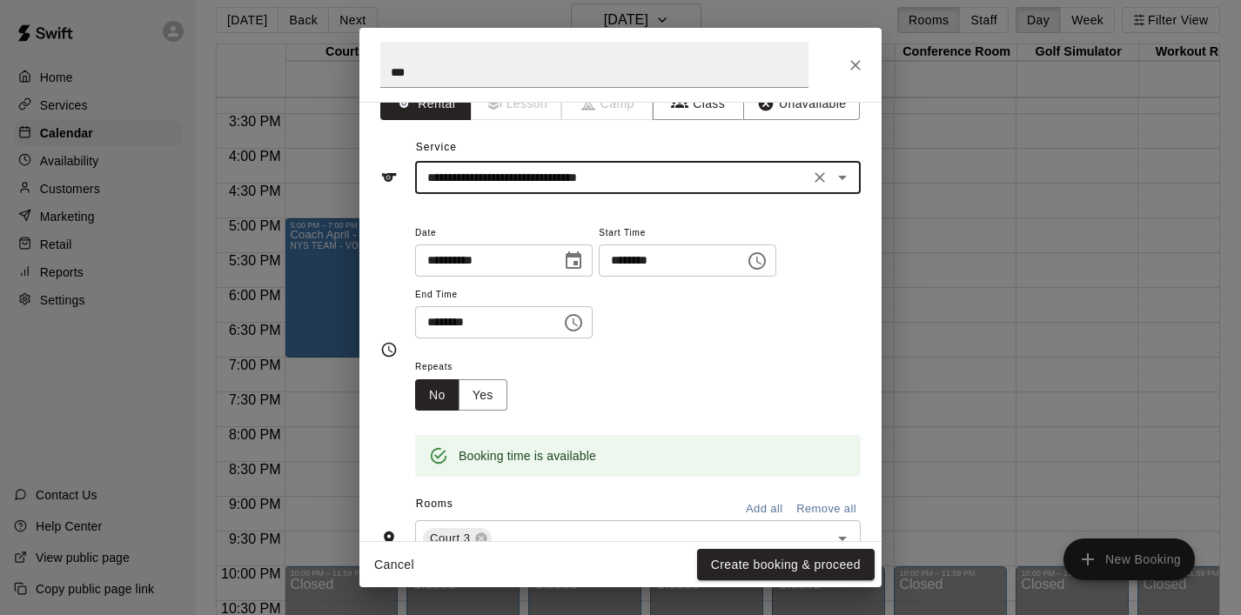
scroll to position [44, 0]
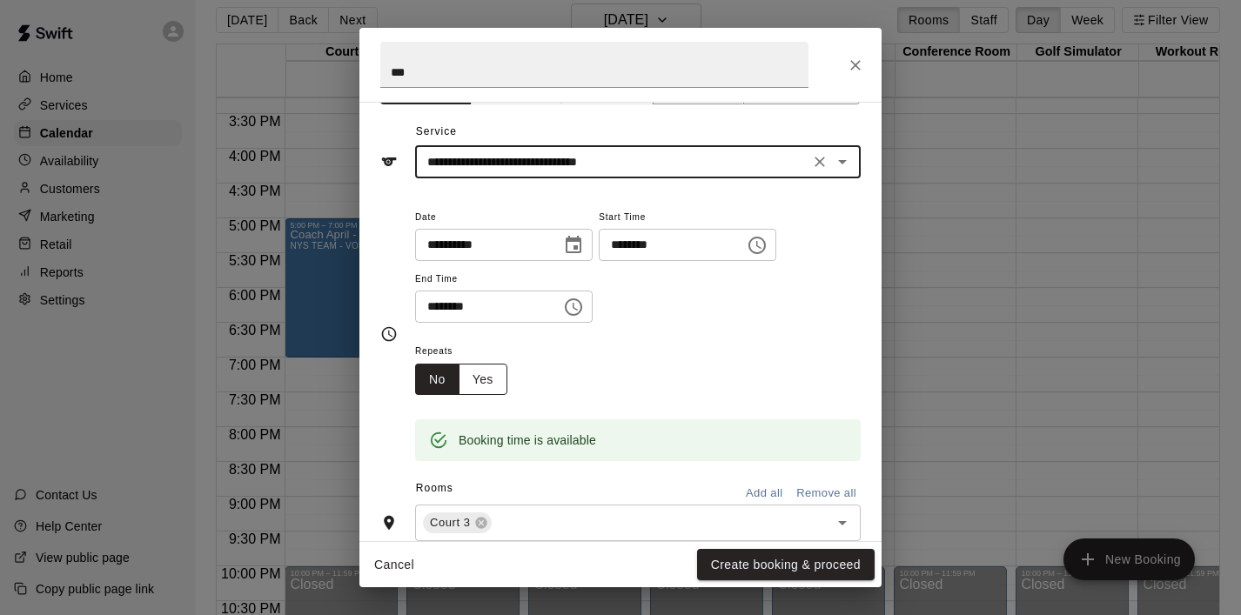
click at [497, 376] on button "Yes" at bounding box center [483, 380] width 49 height 32
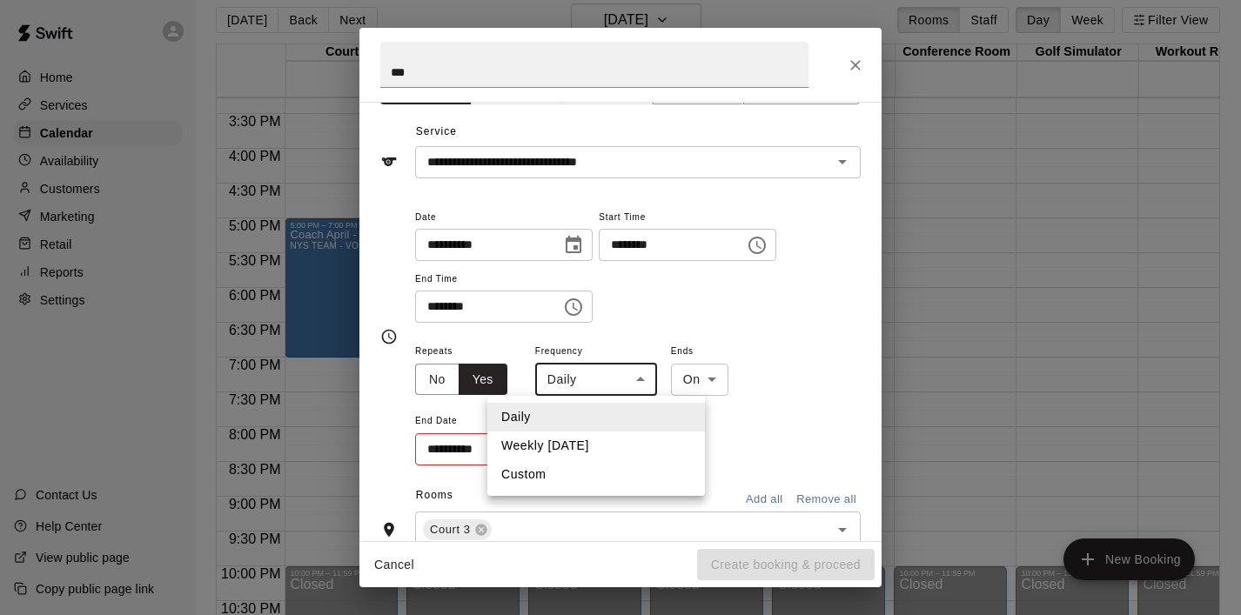
click at [625, 385] on body "Home Services Calendar Availability Customers Marketing Retail Reports Settings…" at bounding box center [620, 304] width 1241 height 643
click at [618, 437] on li "Weekly [DATE]" at bounding box center [596, 446] width 218 height 29
type input "******"
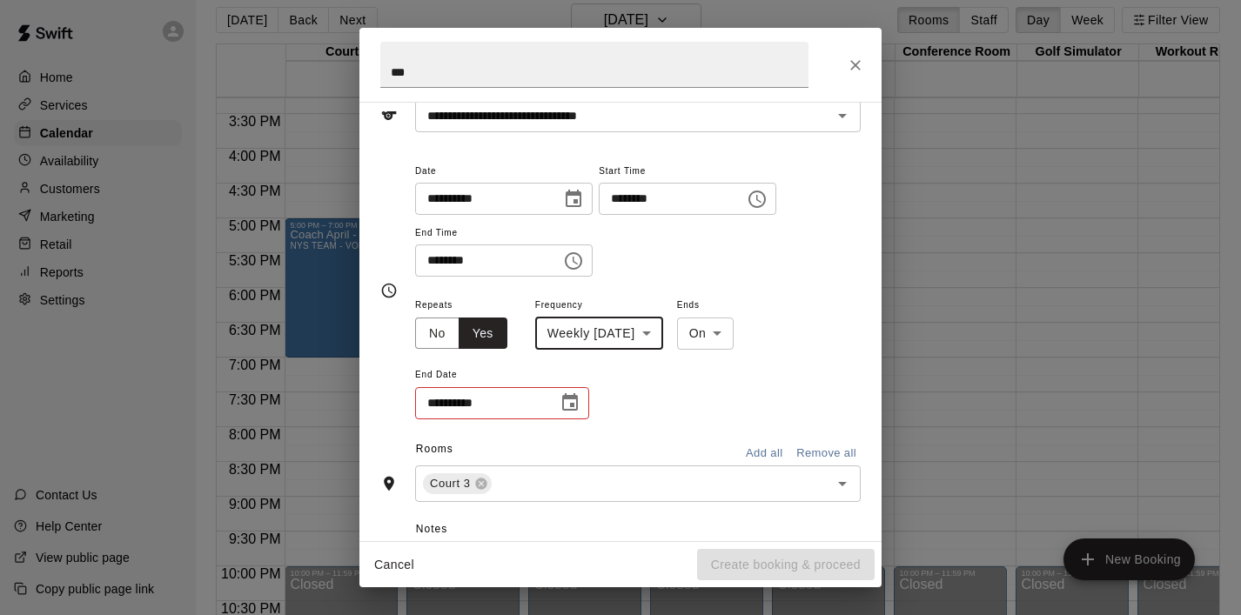
scroll to position [114, 0]
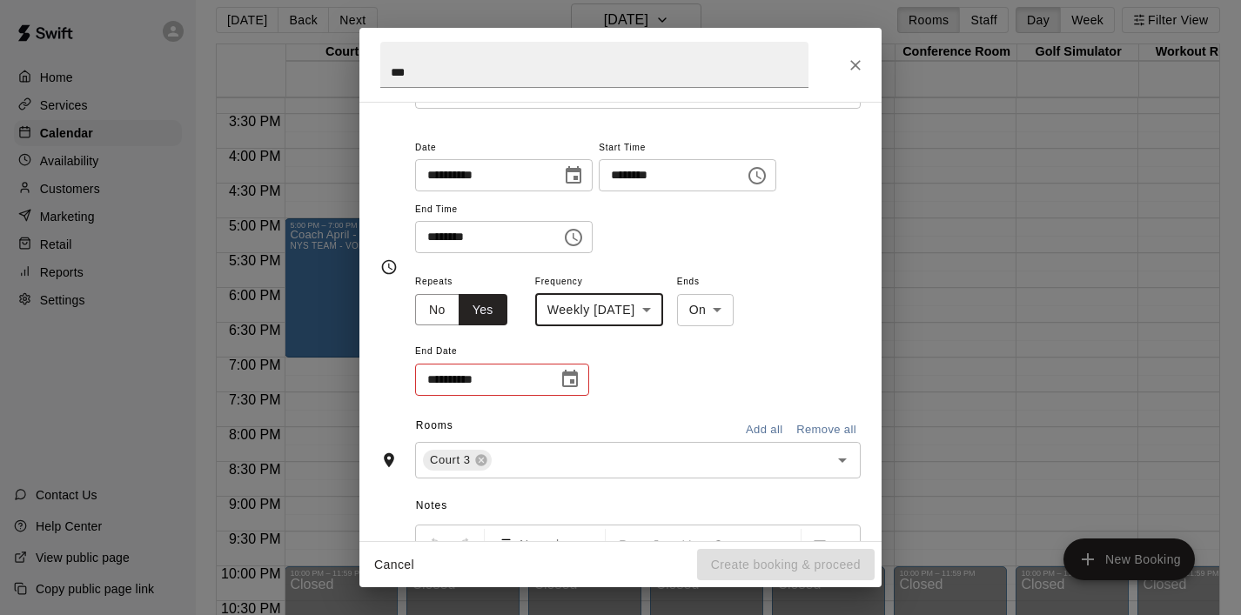
click at [574, 380] on icon "Choose date" at bounding box center [570, 379] width 21 height 21
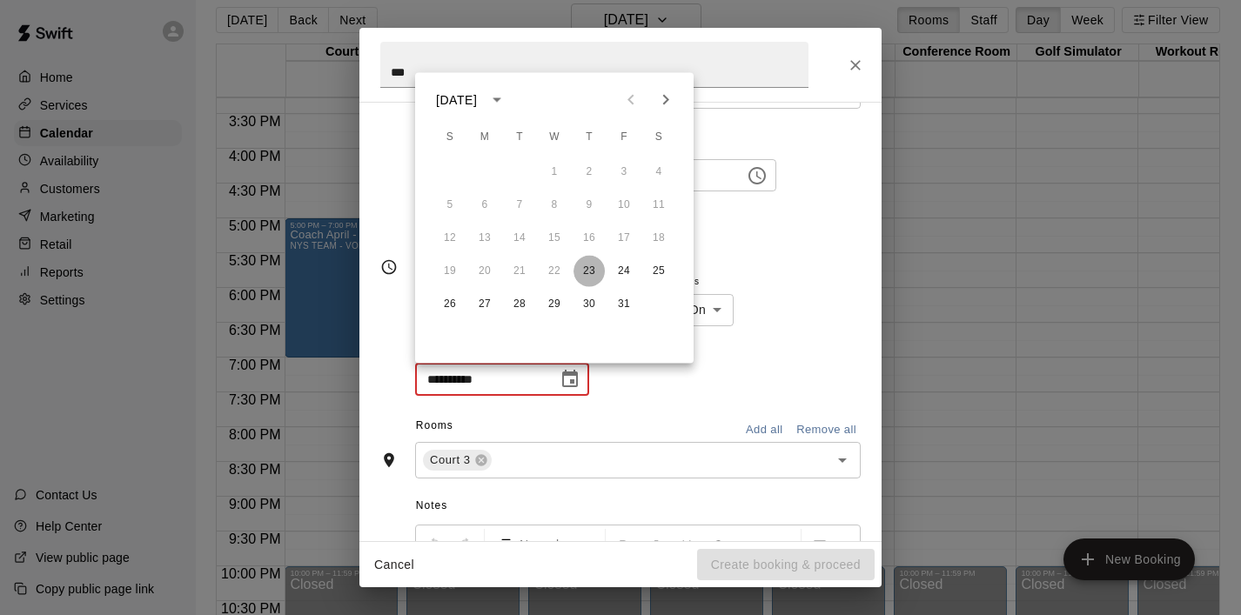
click at [593, 270] on button "23" at bounding box center [589, 271] width 31 height 31
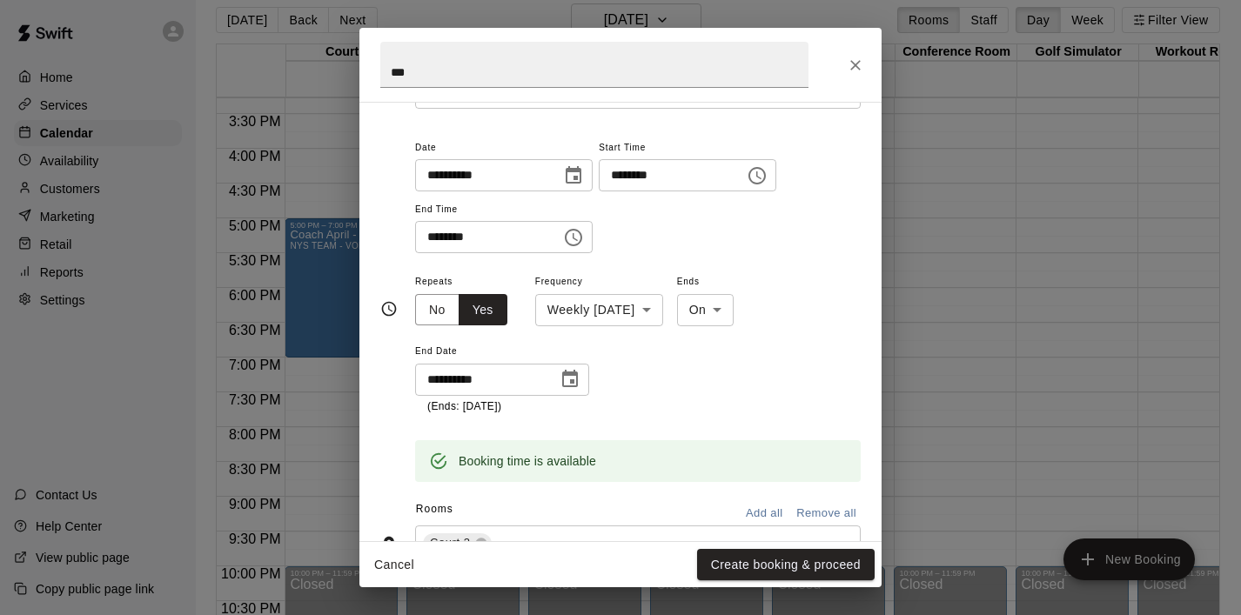
click at [575, 374] on icon "Choose date, selected date is Oct 23, 2025" at bounding box center [570, 378] width 16 height 17
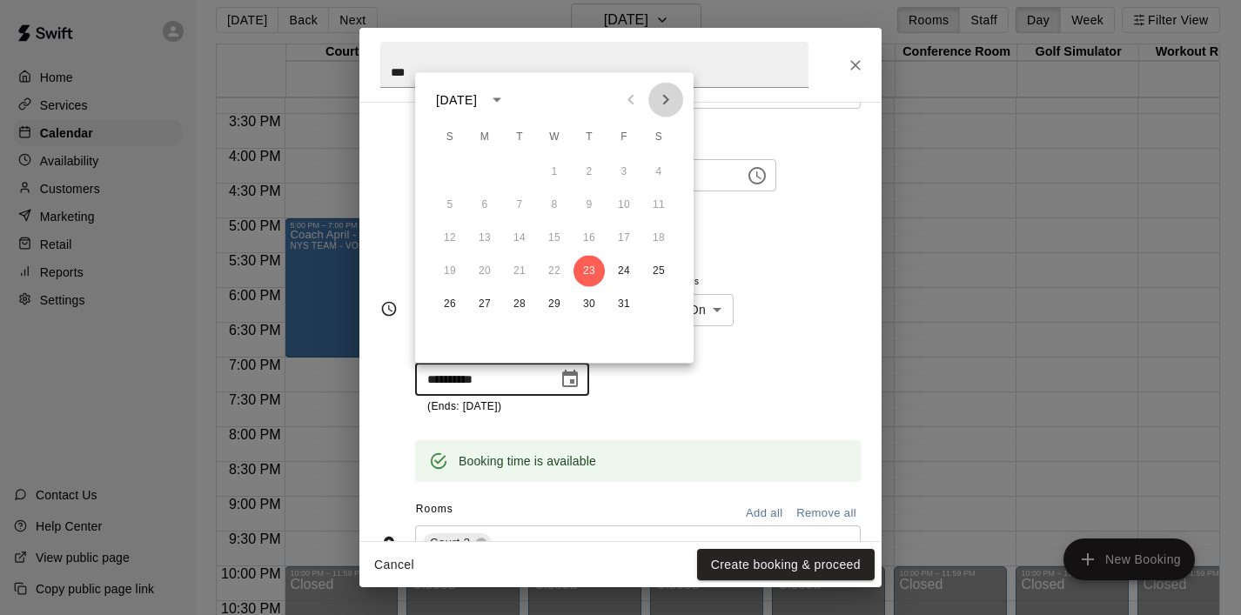
click at [670, 104] on icon "Next month" at bounding box center [665, 100] width 21 height 21
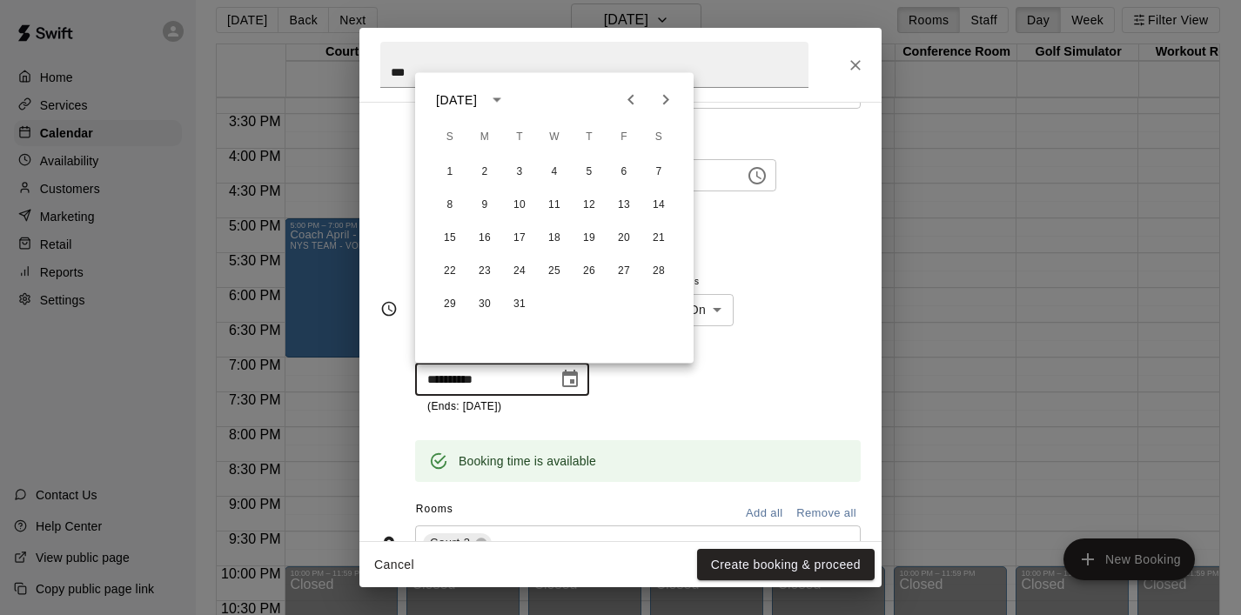
click at [670, 104] on icon "Next month" at bounding box center [665, 100] width 21 height 21
click at [594, 271] on button "25" at bounding box center [589, 271] width 31 height 31
type input "**********"
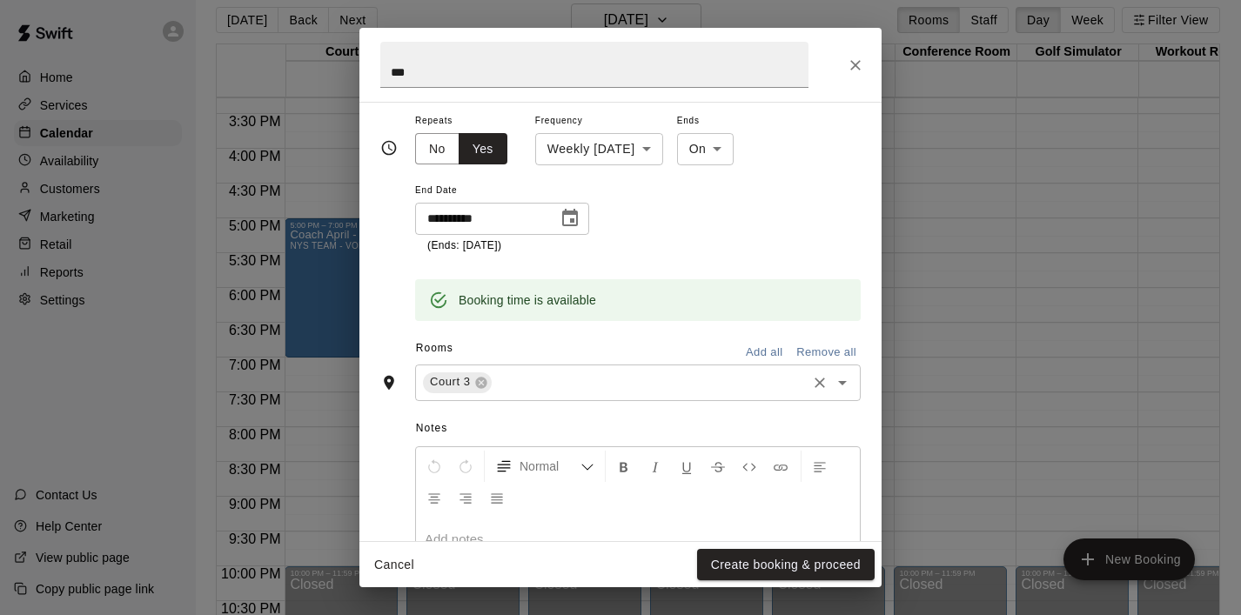
scroll to position [279, 0]
click at [836, 386] on icon "Open" at bounding box center [842, 379] width 21 height 21
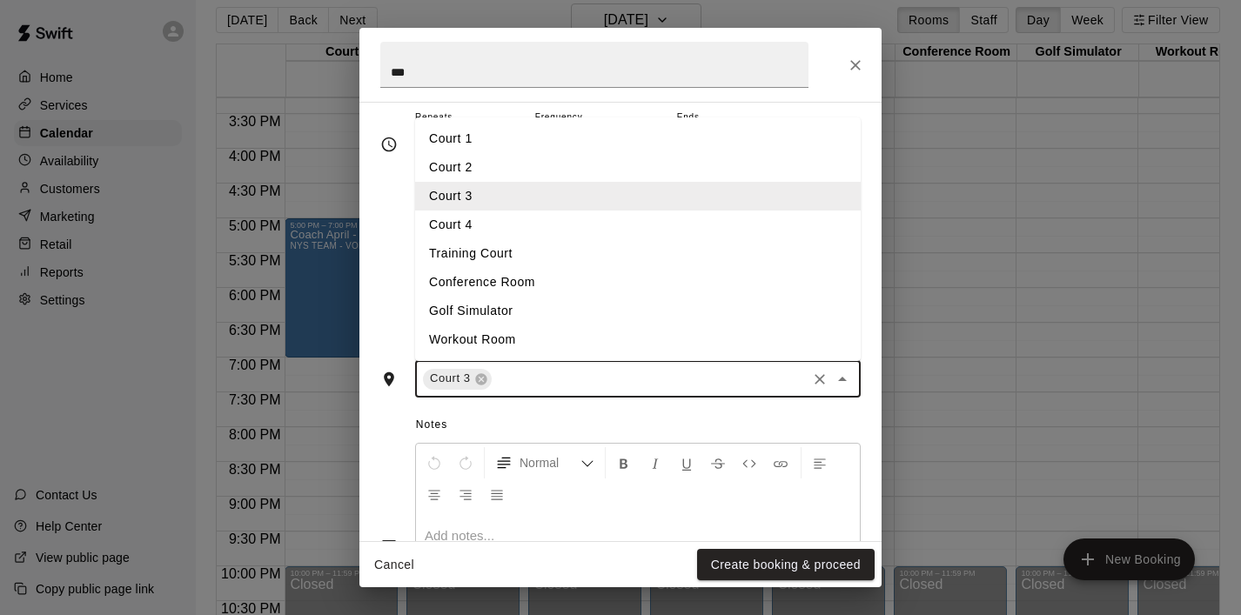
click at [600, 231] on li "Court 4" at bounding box center [638, 225] width 446 height 29
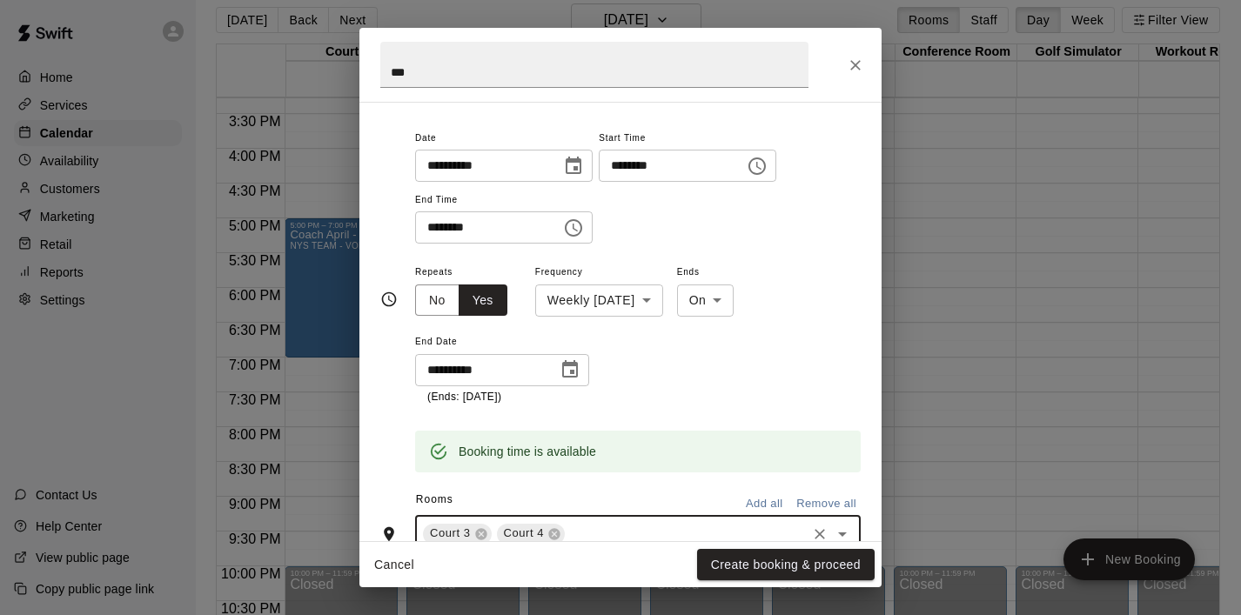
scroll to position [122, 0]
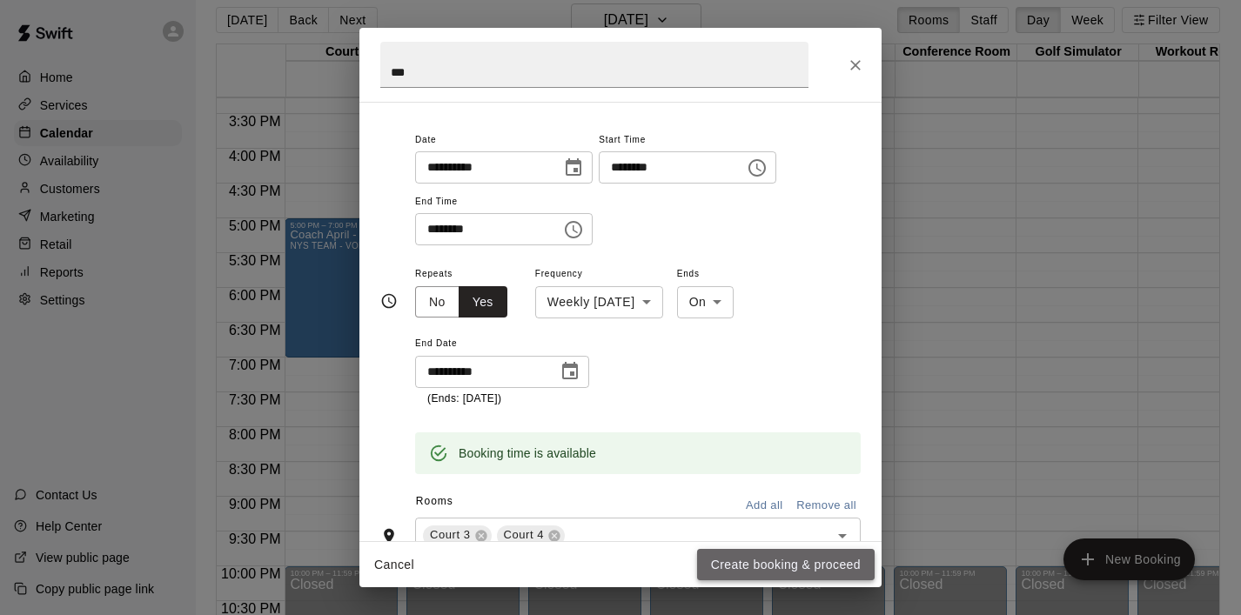
click at [746, 565] on button "Create booking & proceed" at bounding box center [786, 565] width 178 height 32
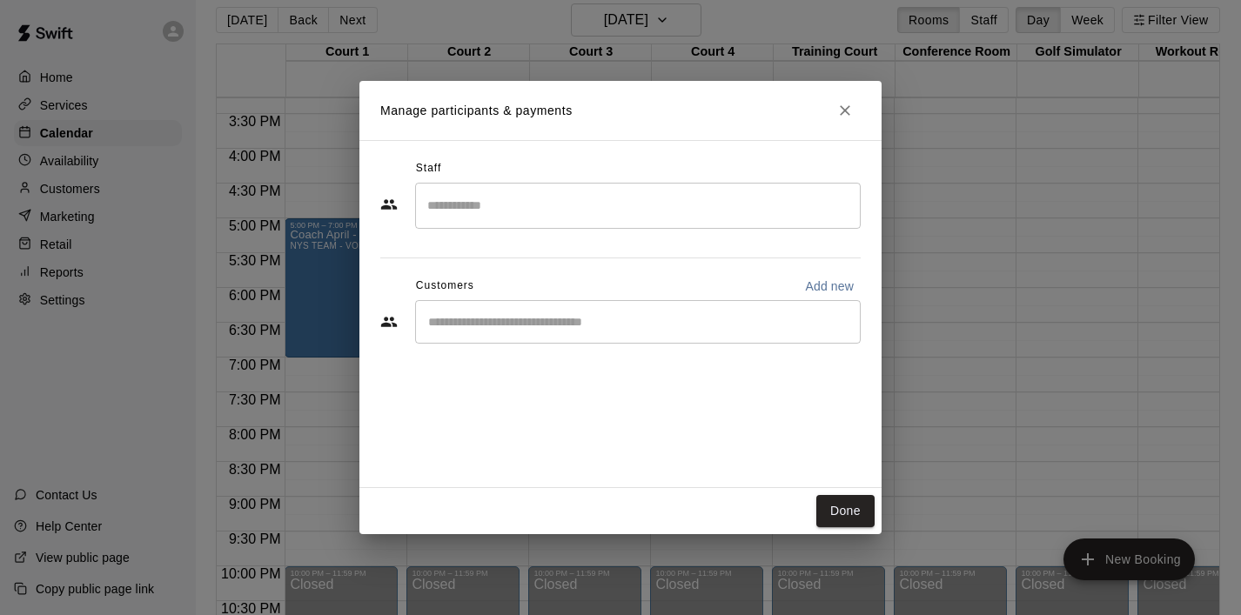
click at [607, 327] on input "Start typing to search customers..." at bounding box center [638, 321] width 430 height 17
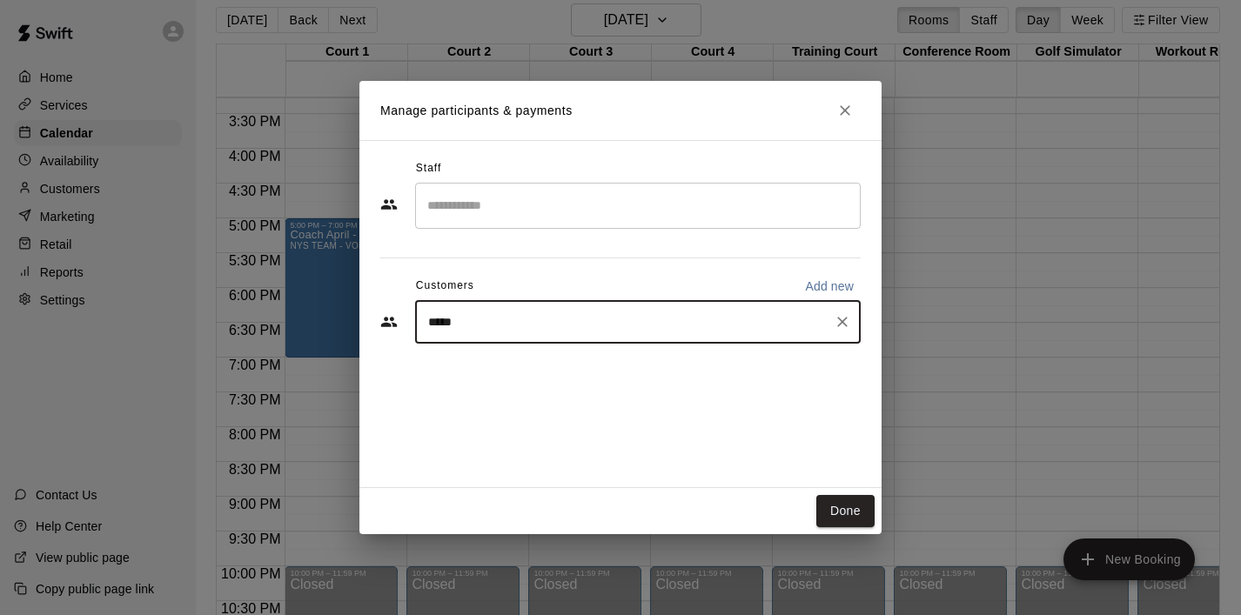
type input "******"
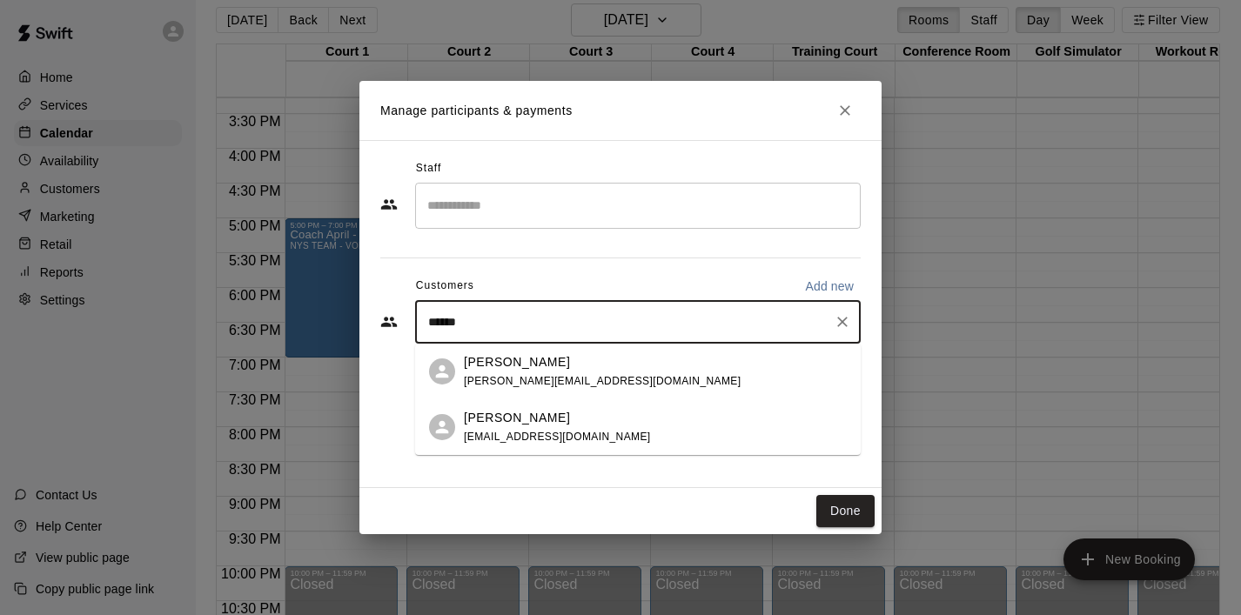
click at [505, 360] on p "[PERSON_NAME]" at bounding box center [517, 362] width 106 height 18
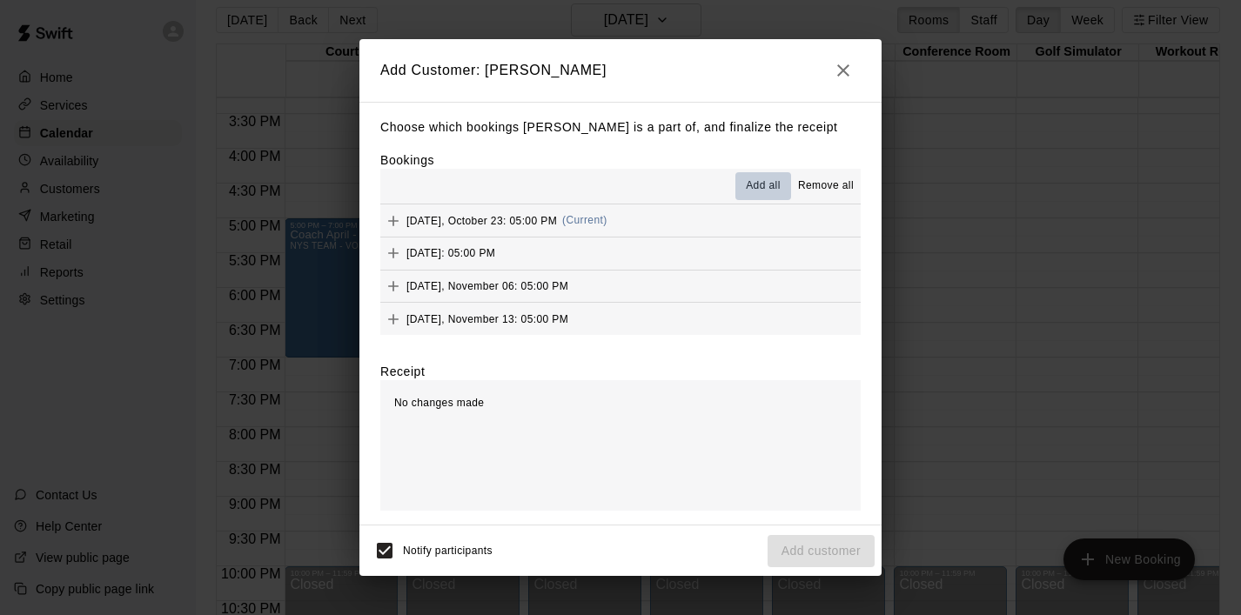
click at [761, 181] on span "Add all" at bounding box center [763, 186] width 35 height 17
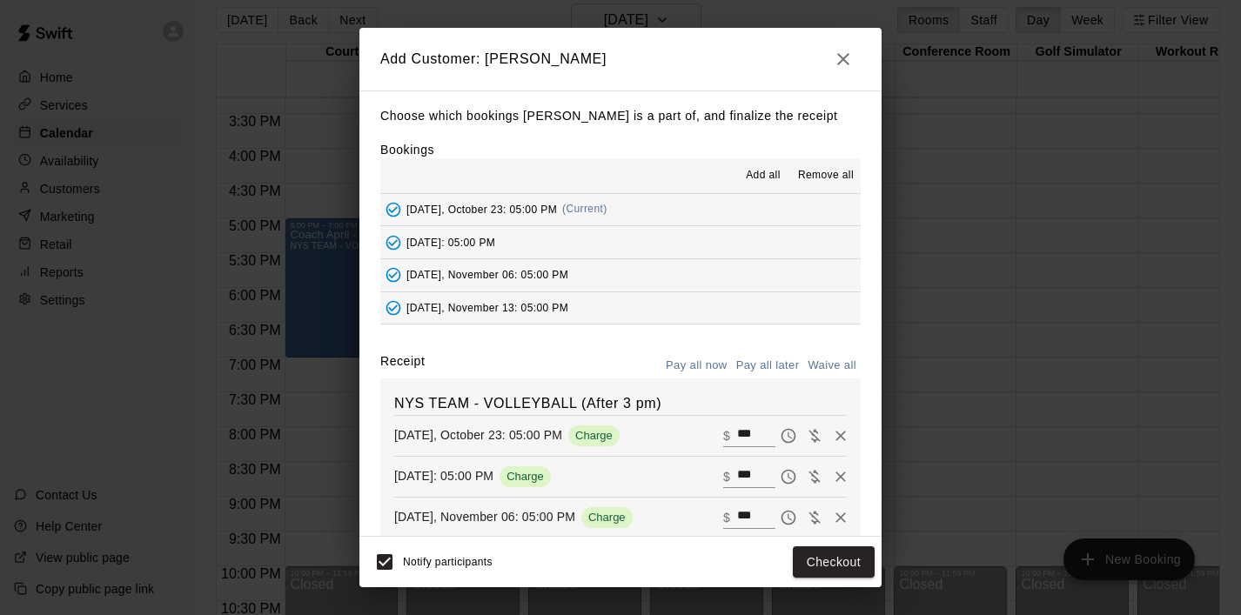
click at [769, 370] on button "Pay all later" at bounding box center [768, 366] width 72 height 27
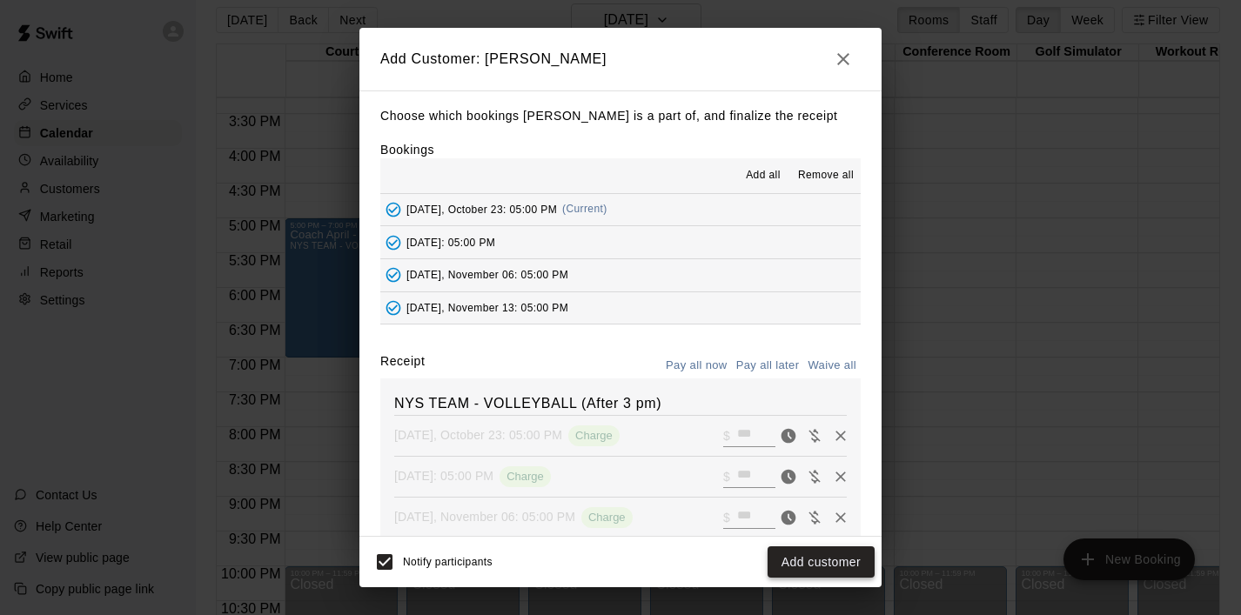
click at [799, 563] on button "Add customer" at bounding box center [821, 563] width 107 height 32
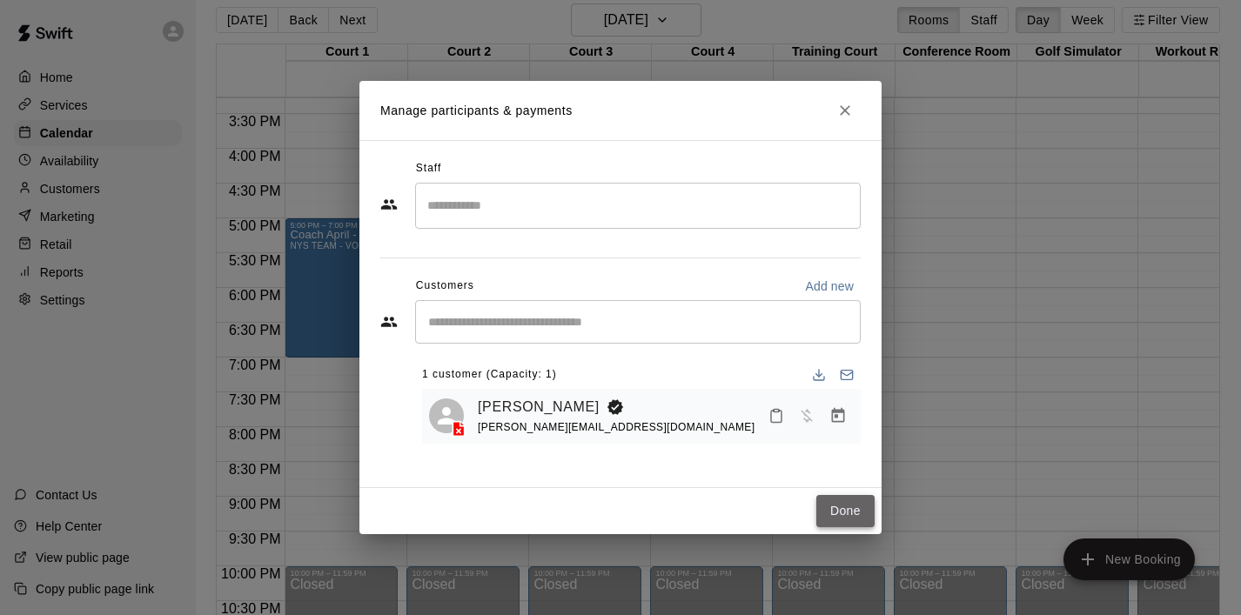
click at [848, 507] on button "Done" at bounding box center [845, 511] width 58 height 32
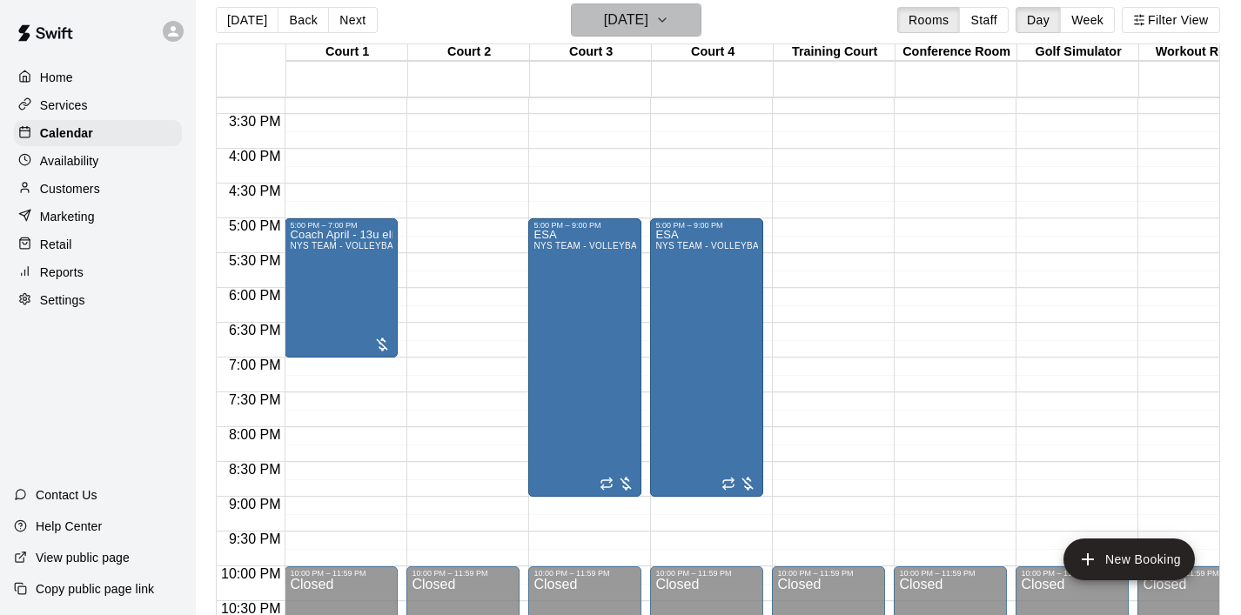
click at [669, 20] on icon "button" at bounding box center [662, 20] width 14 height 21
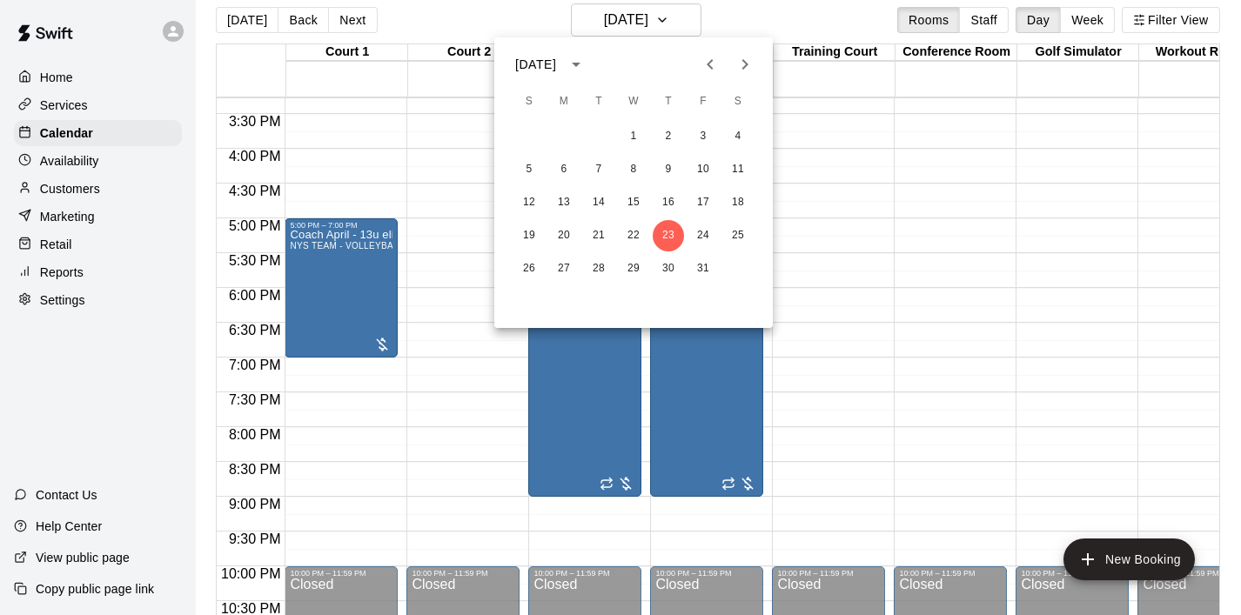
click at [710, 56] on icon "Previous month" at bounding box center [710, 64] width 21 height 21
click at [564, 133] on button "1" at bounding box center [563, 136] width 31 height 31
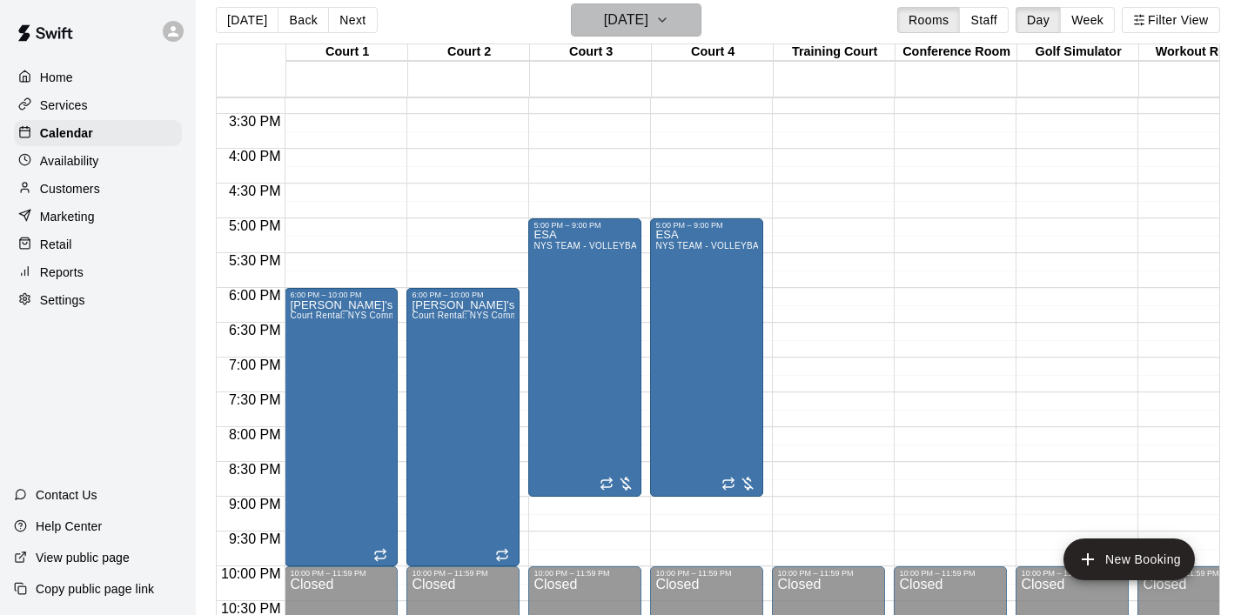
click at [669, 21] on icon "button" at bounding box center [662, 20] width 14 height 21
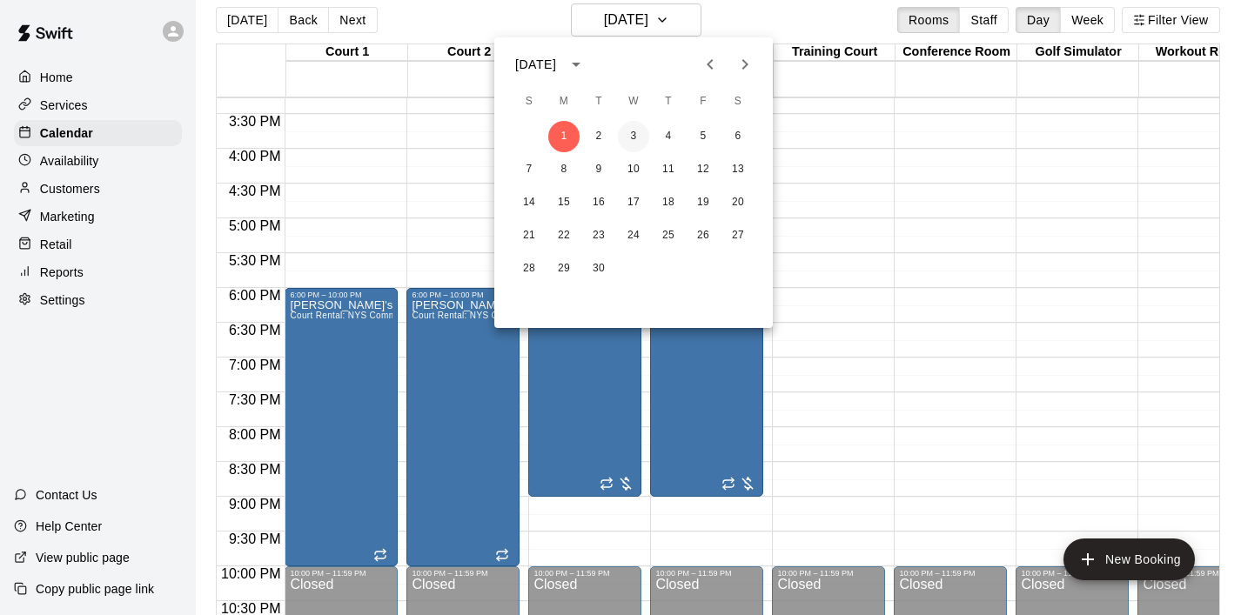
click at [630, 134] on button "3" at bounding box center [633, 136] width 31 height 31
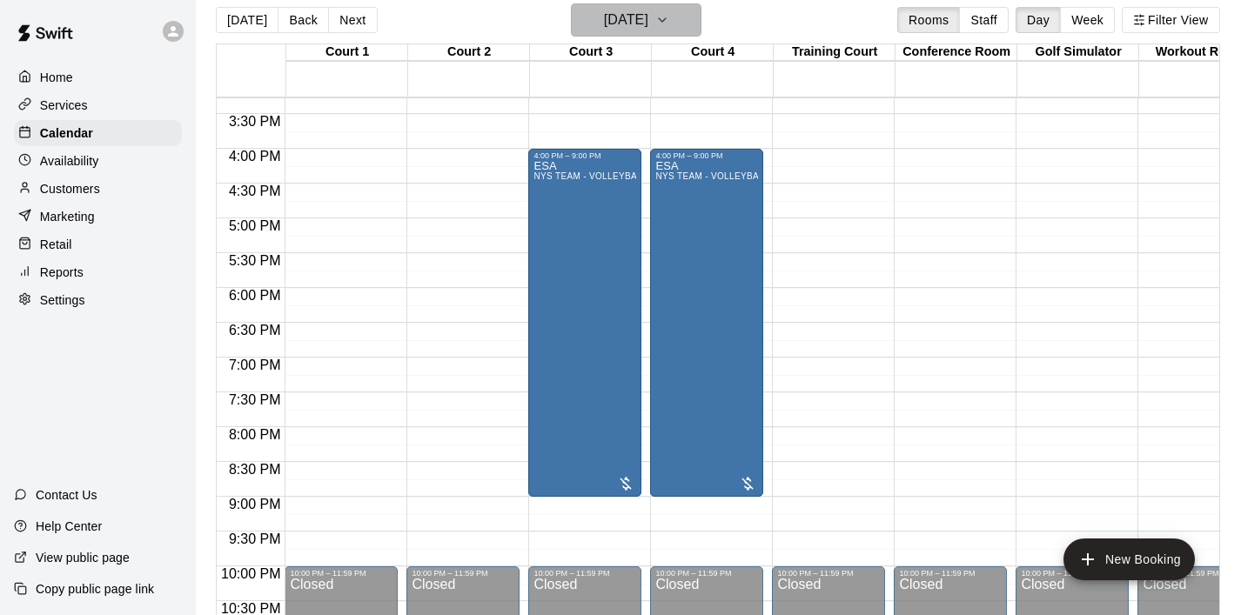
click at [669, 25] on icon "button" at bounding box center [662, 20] width 14 height 21
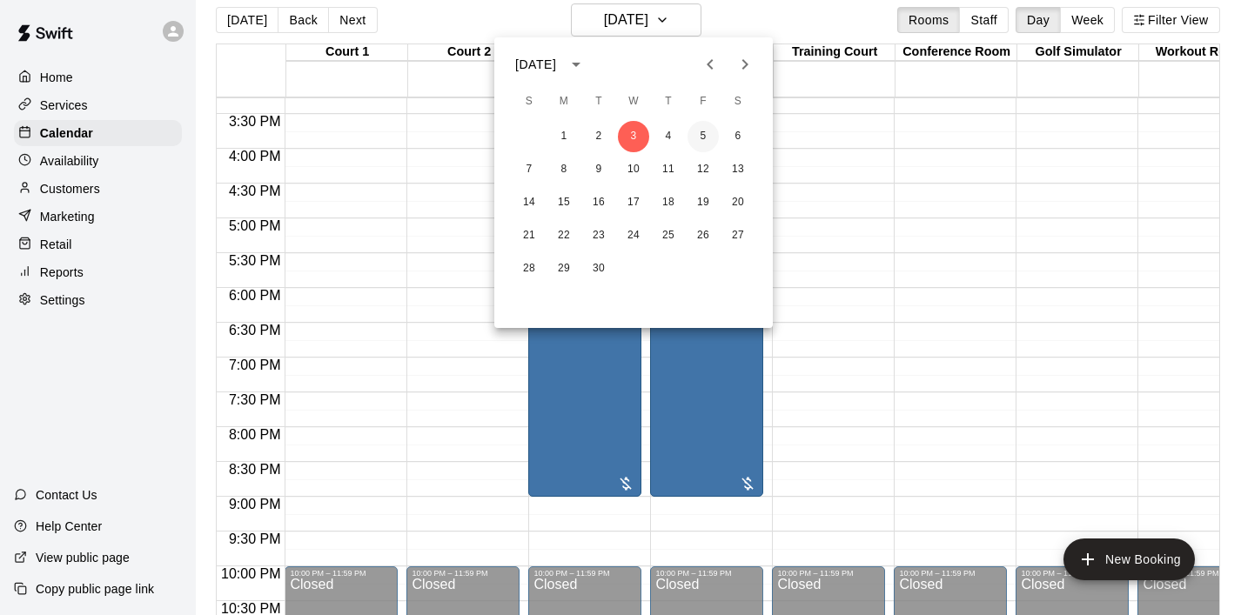
click at [701, 144] on button "5" at bounding box center [703, 136] width 31 height 31
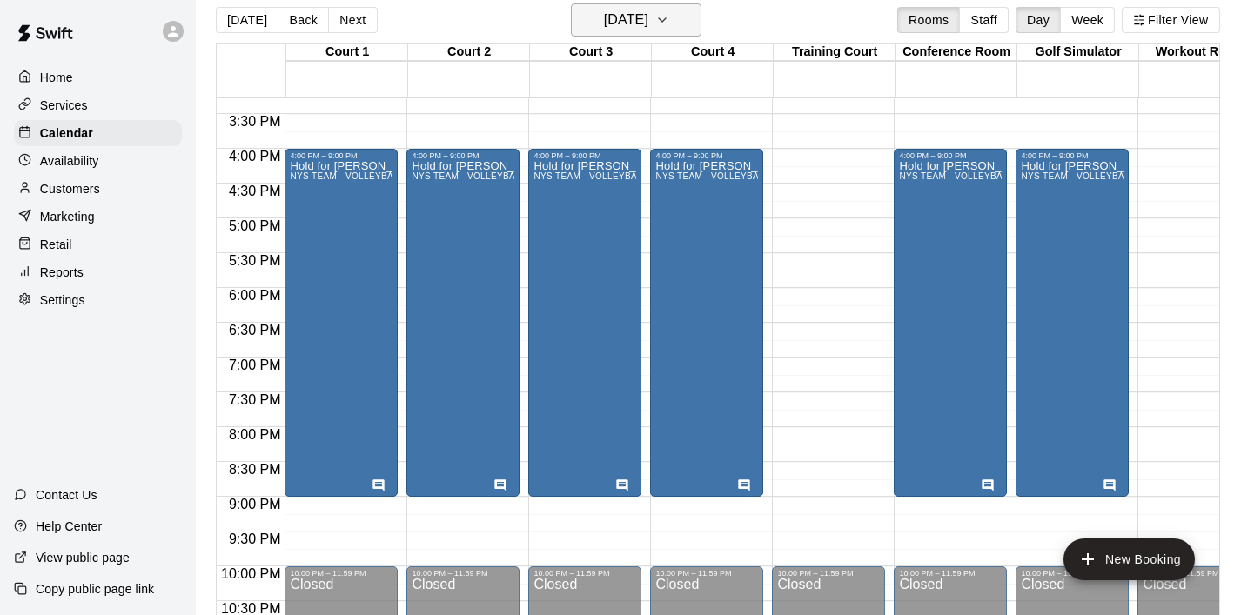
click at [669, 10] on icon "button" at bounding box center [662, 20] width 14 height 21
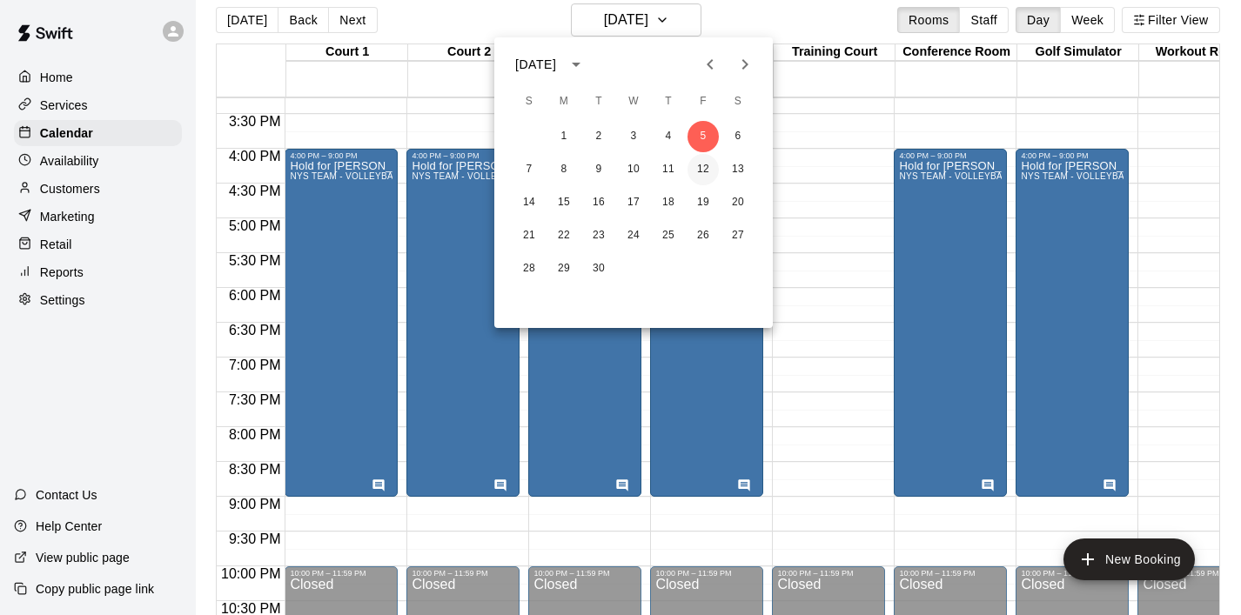
click at [698, 169] on button "12" at bounding box center [703, 169] width 31 height 31
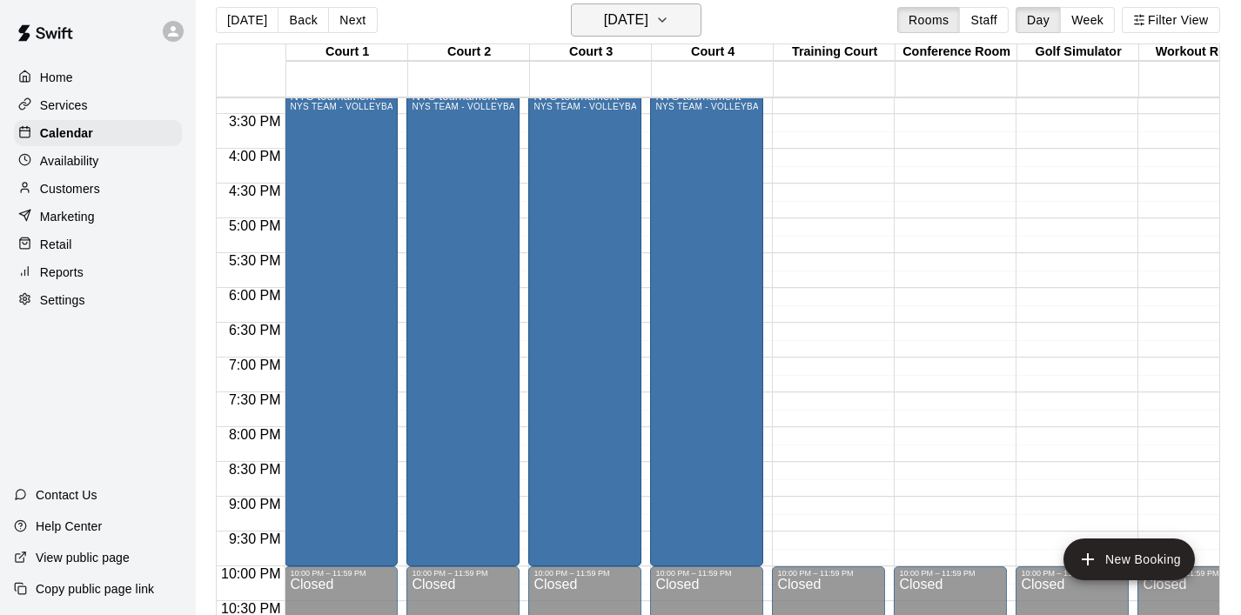
click at [666, 19] on icon "button" at bounding box center [662, 19] width 7 height 3
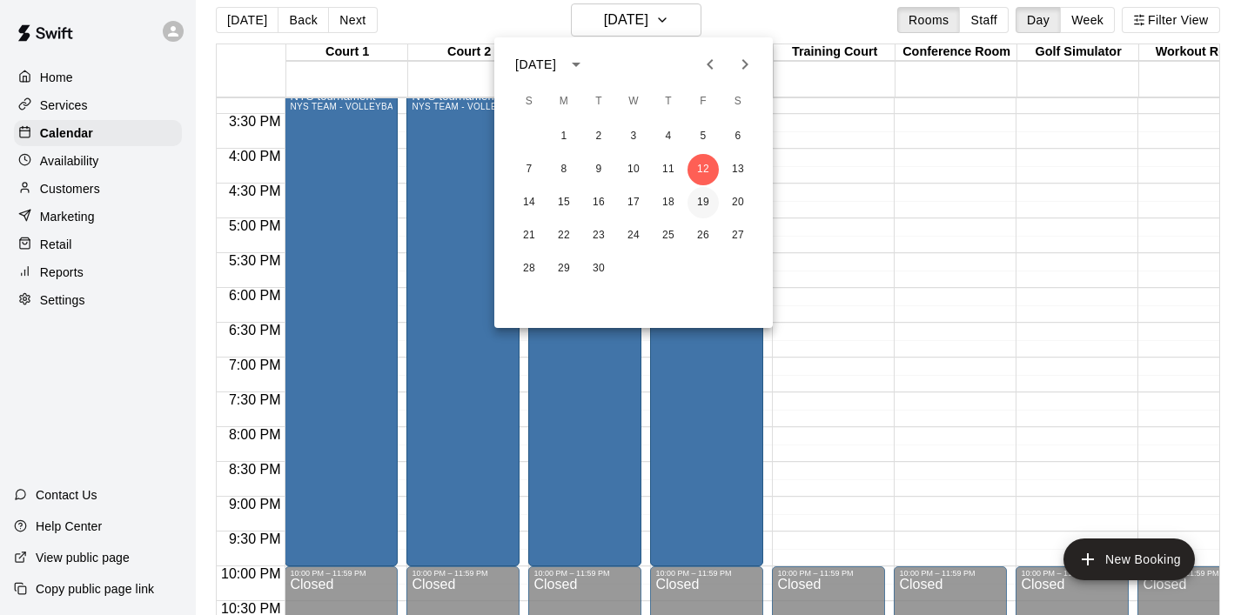
click at [699, 205] on button "19" at bounding box center [703, 202] width 31 height 31
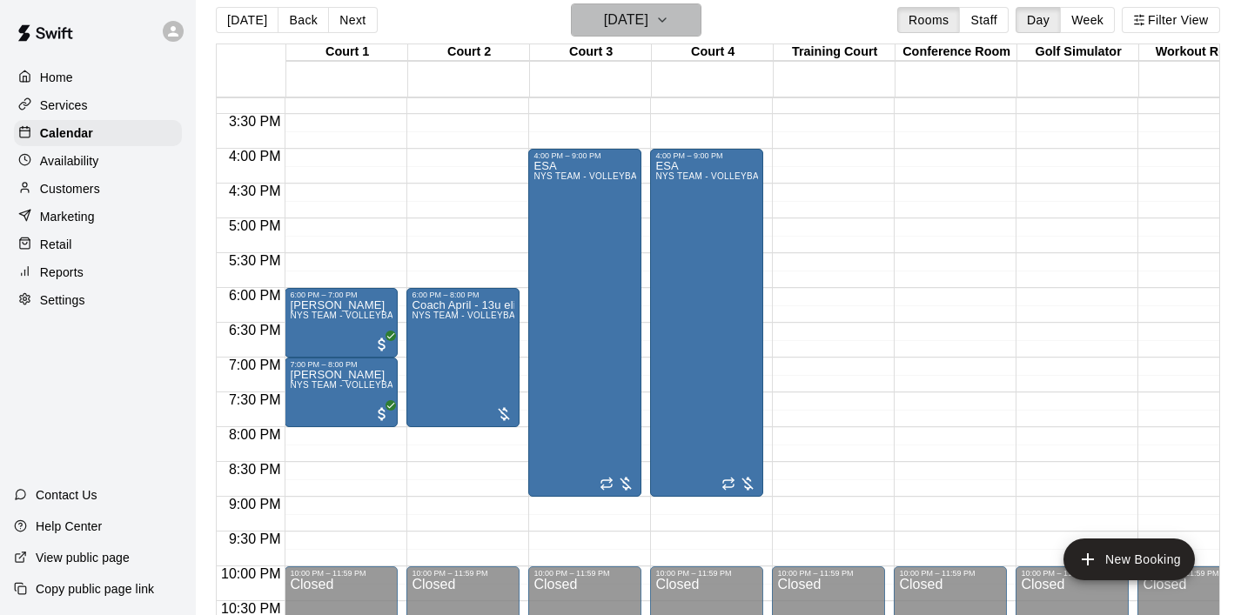
click at [669, 20] on icon "button" at bounding box center [662, 20] width 14 height 21
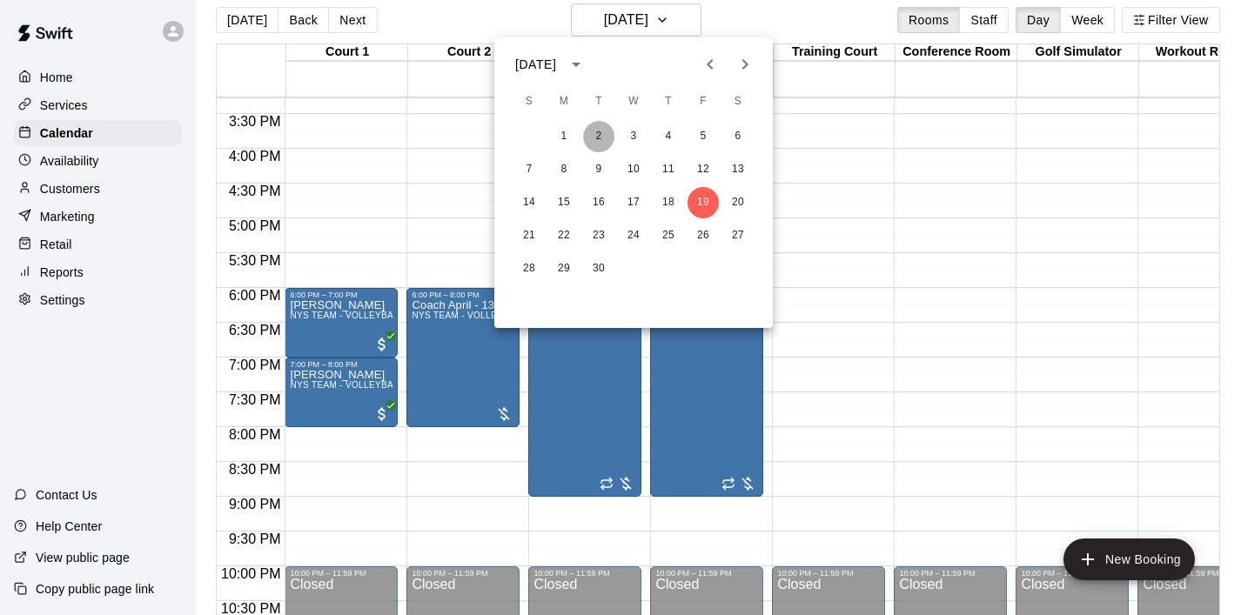
click at [603, 128] on button "2" at bounding box center [598, 136] width 31 height 31
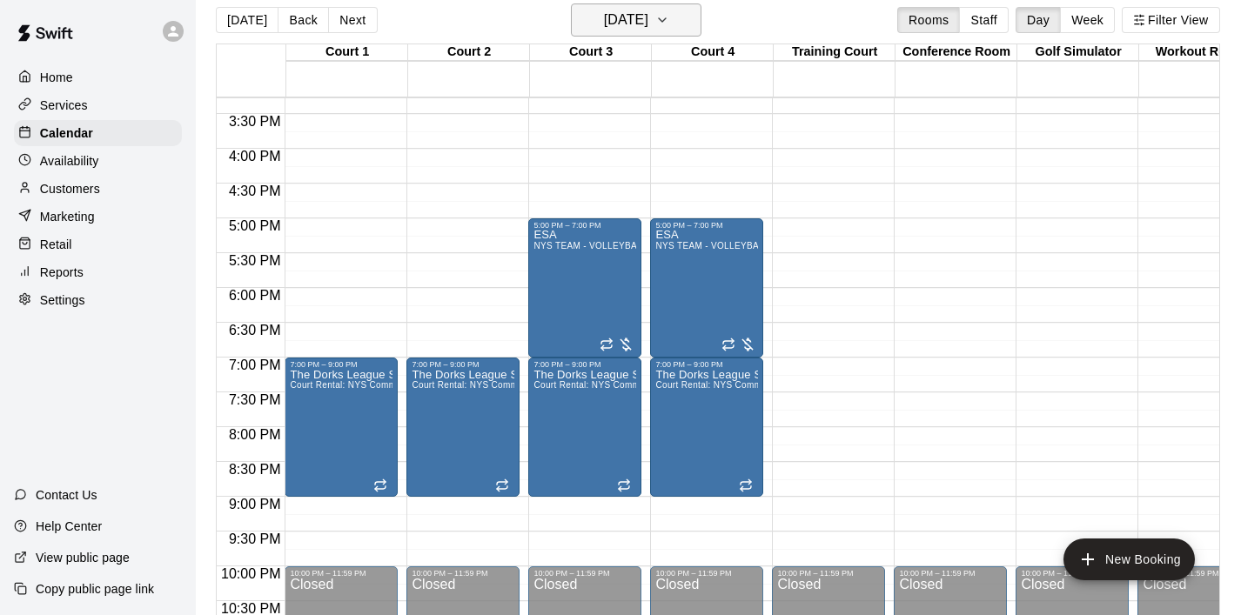
click at [669, 17] on icon "button" at bounding box center [662, 20] width 14 height 21
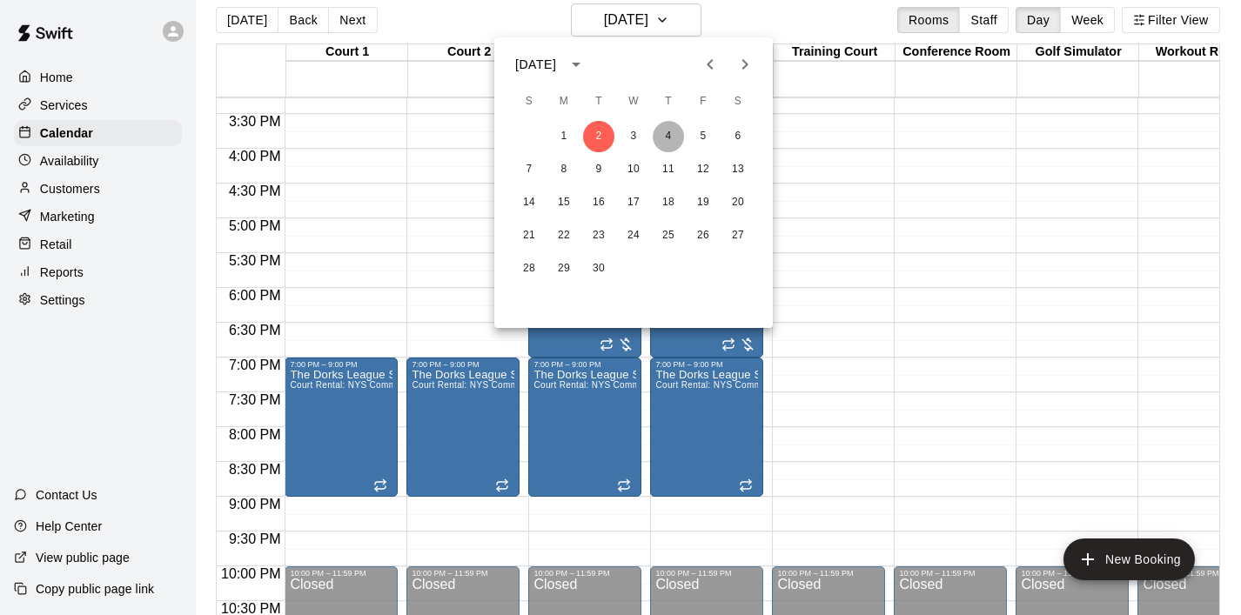
click at [670, 131] on button "4" at bounding box center [668, 136] width 31 height 31
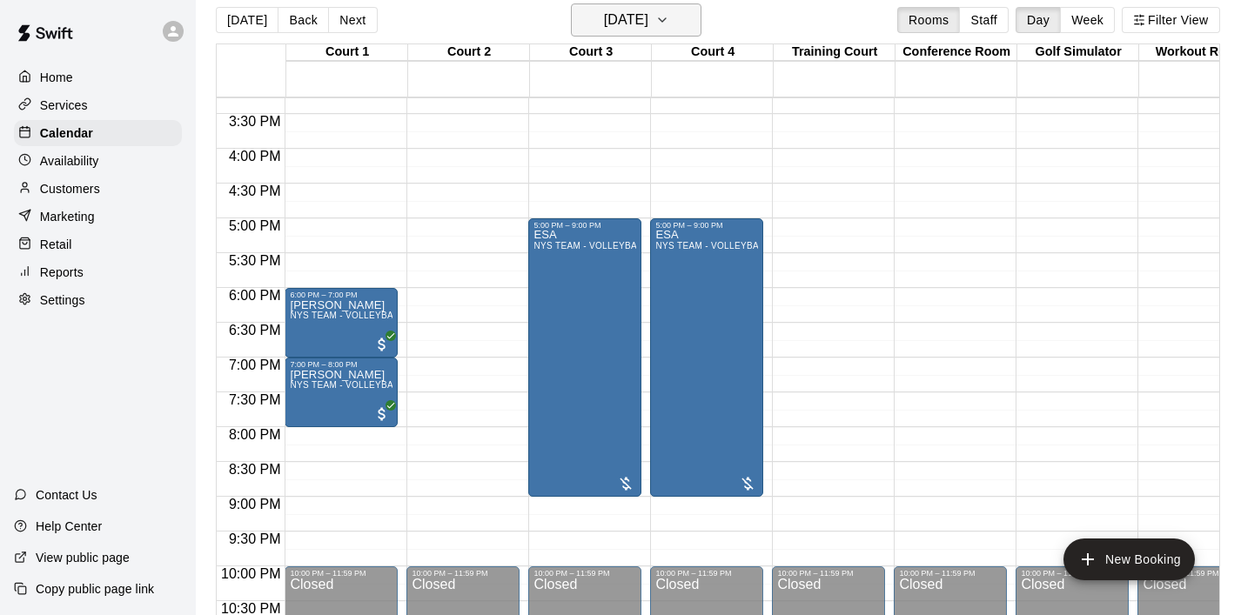
click at [669, 22] on icon "button" at bounding box center [662, 20] width 14 height 21
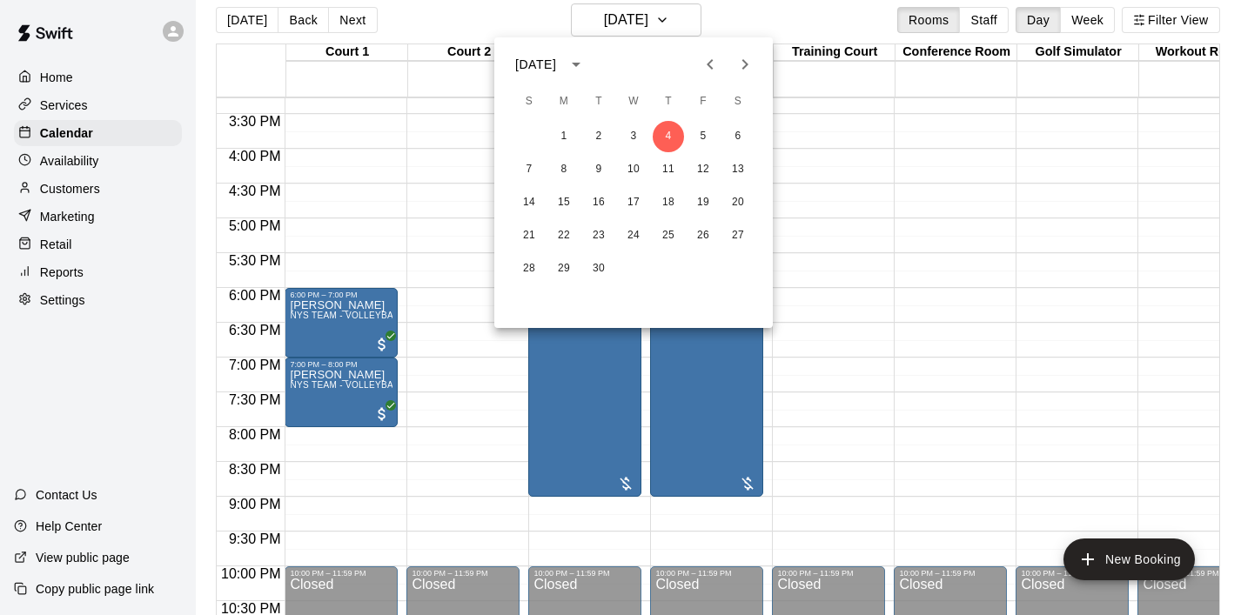
click at [718, 64] on icon "Previous month" at bounding box center [710, 64] width 21 height 21
click at [637, 234] on button "20" at bounding box center [633, 235] width 31 height 31
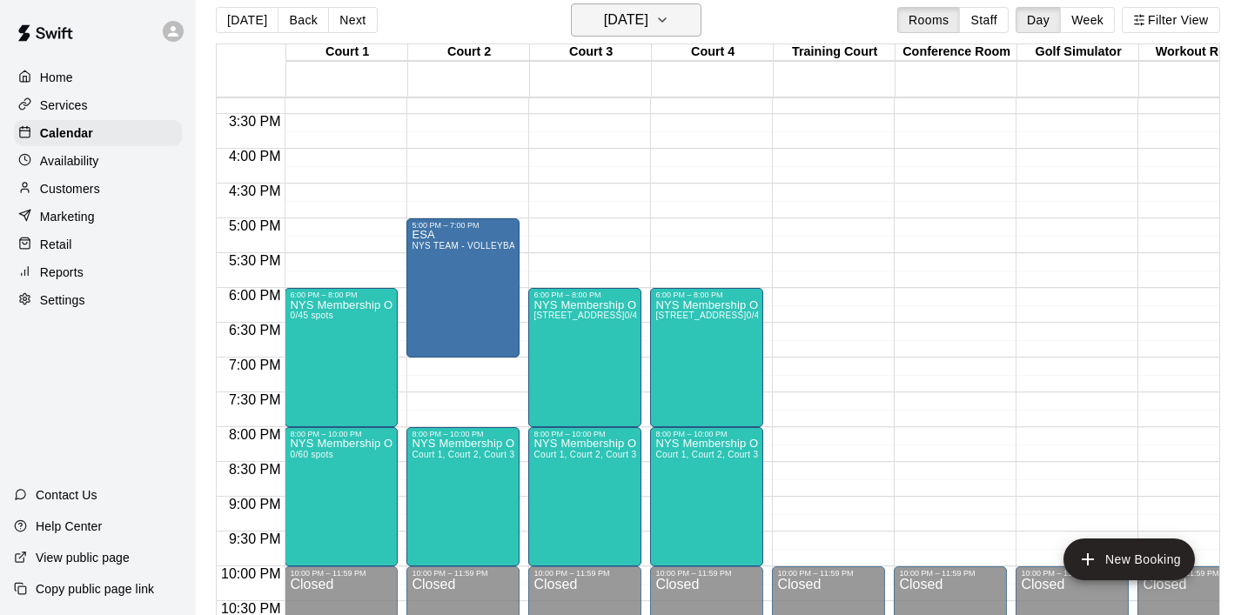
click at [669, 21] on icon "button" at bounding box center [662, 20] width 14 height 21
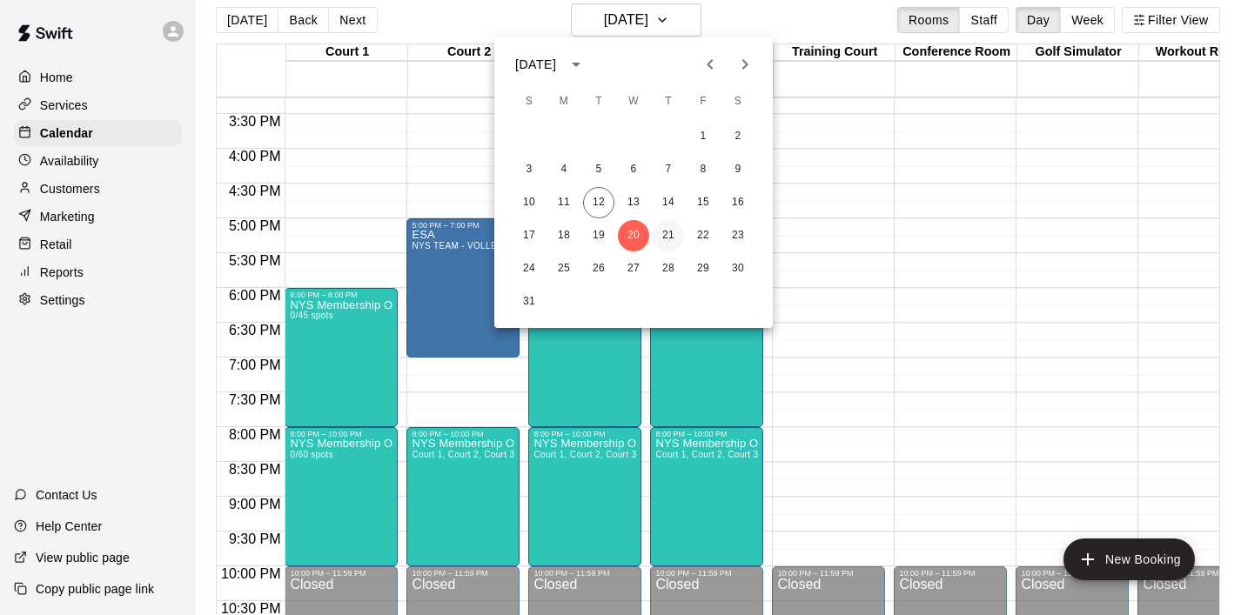
click at [671, 241] on button "21" at bounding box center [668, 235] width 31 height 31
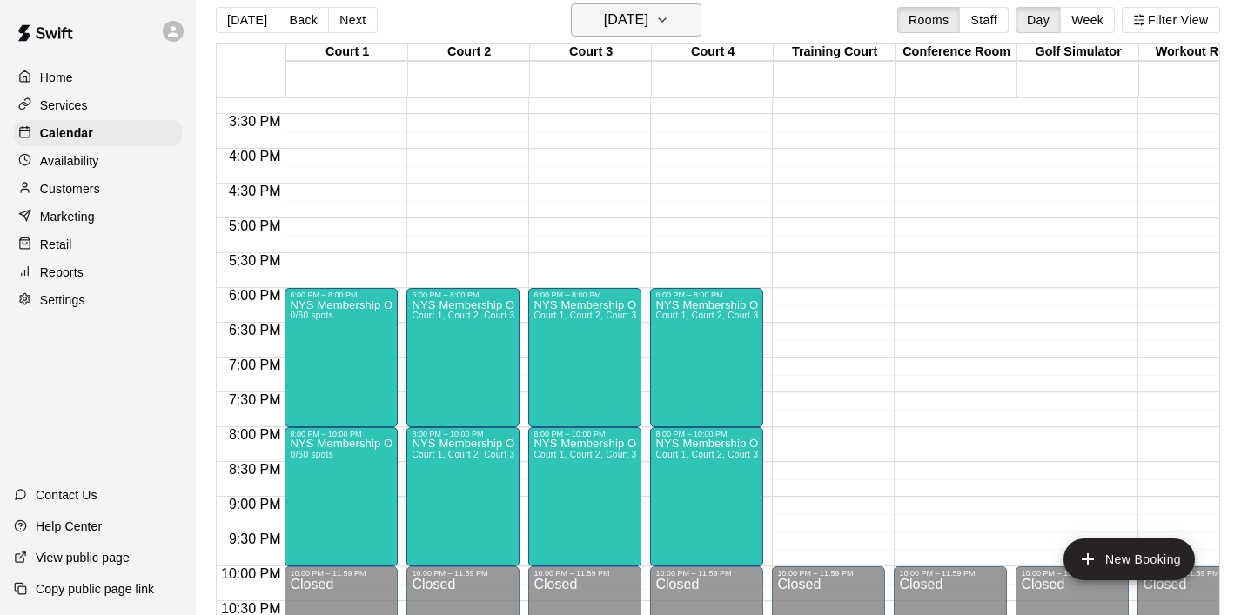
click at [669, 25] on icon "button" at bounding box center [662, 20] width 14 height 21
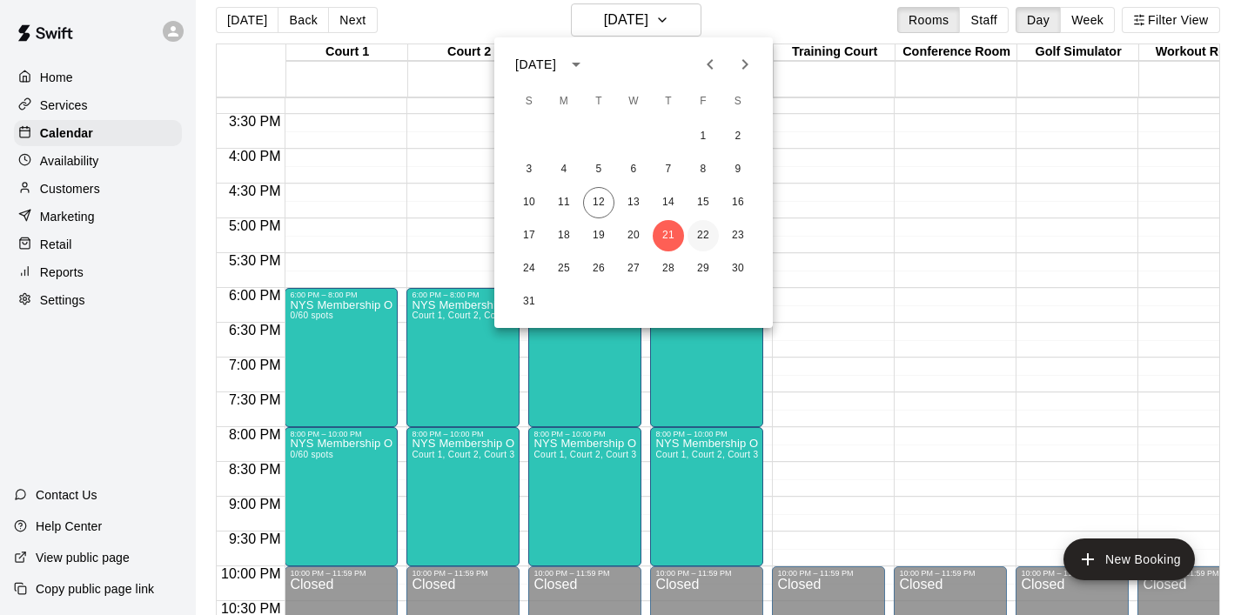
click at [706, 238] on button "22" at bounding box center [703, 235] width 31 height 31
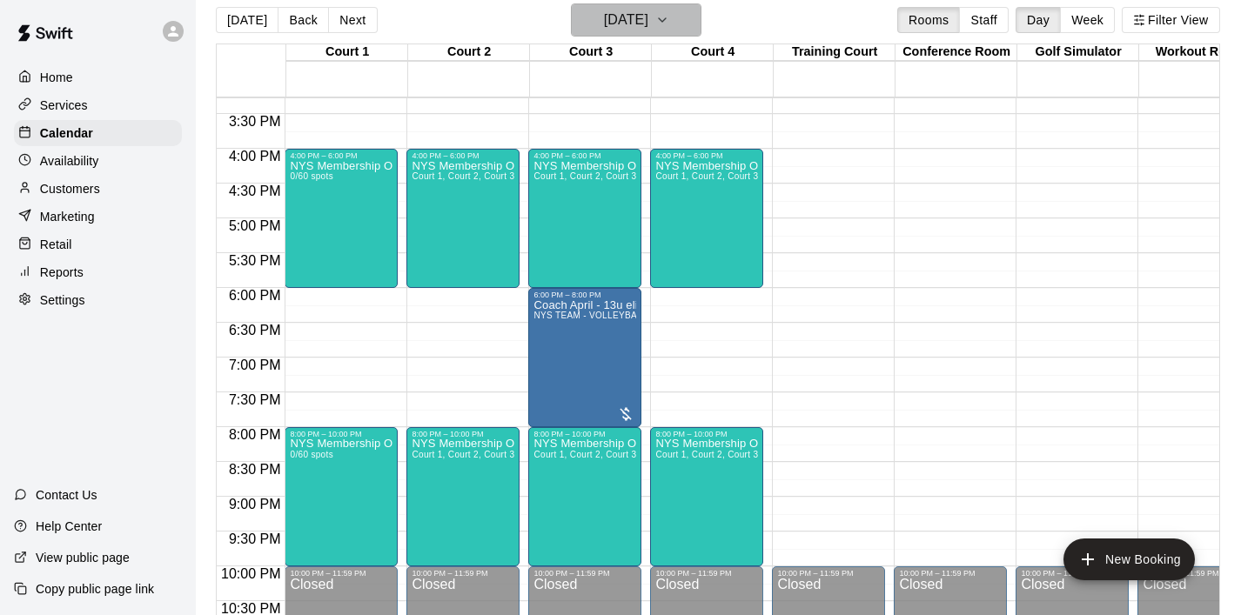
click at [669, 23] on icon "button" at bounding box center [662, 20] width 14 height 21
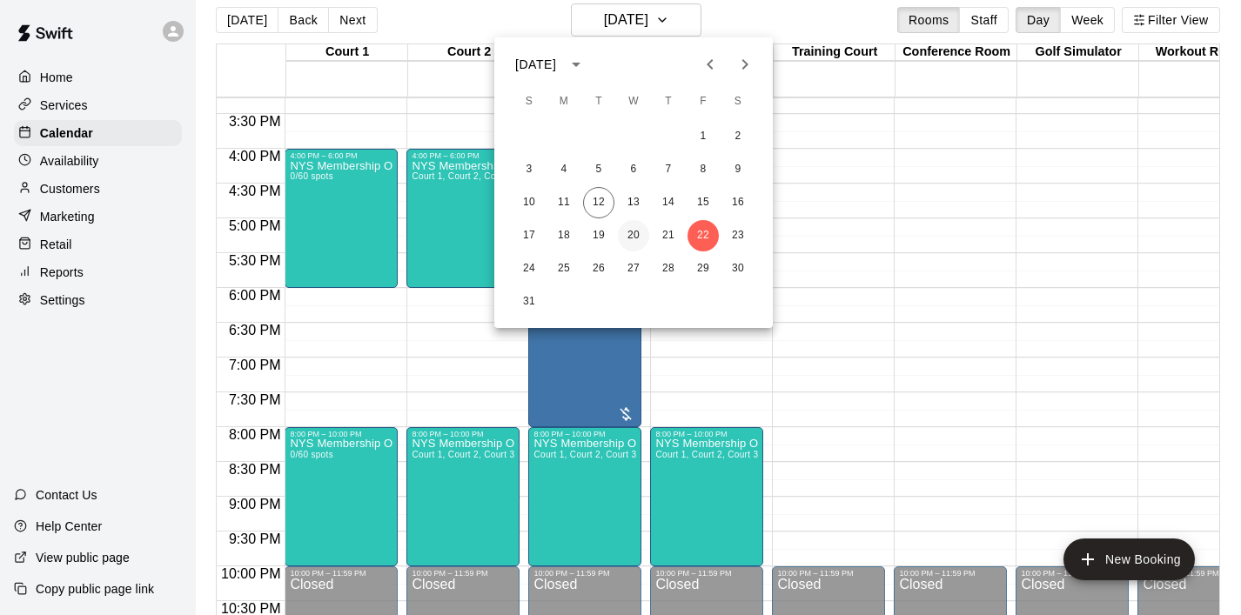
click at [633, 236] on button "20" at bounding box center [633, 235] width 31 height 31
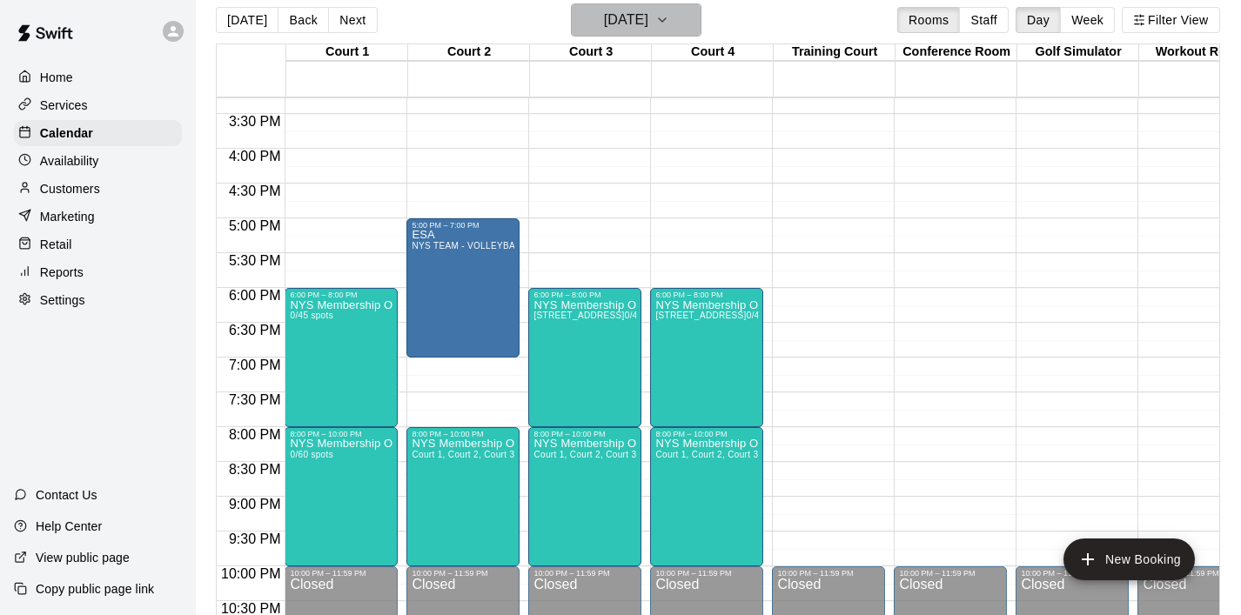
click at [669, 14] on icon "button" at bounding box center [662, 20] width 14 height 21
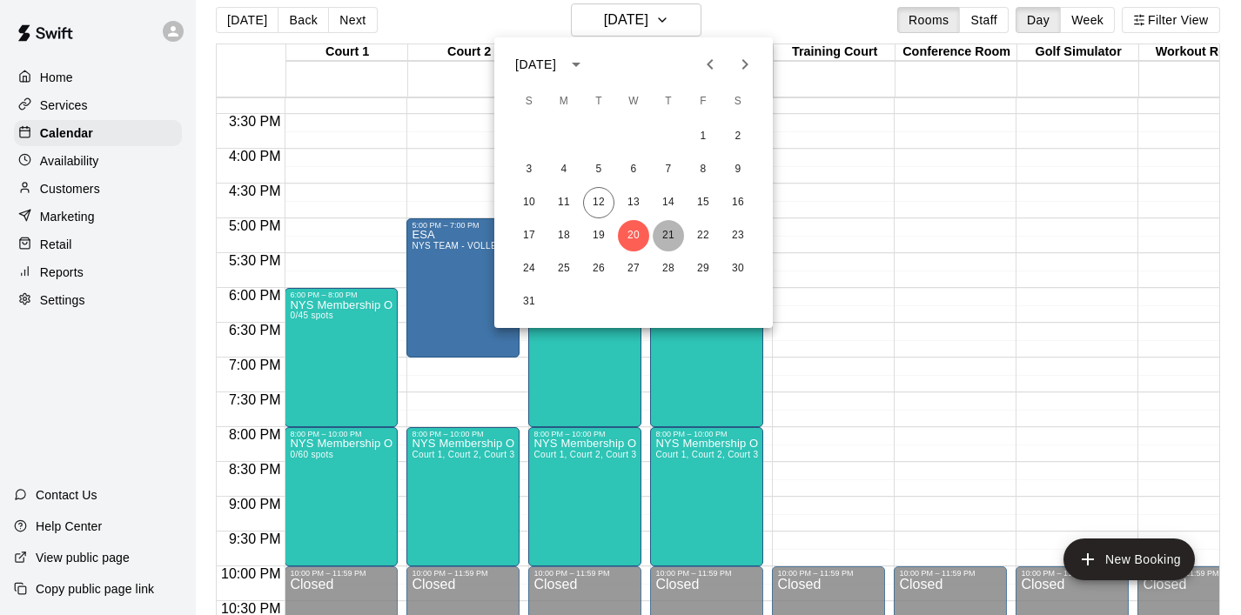
click at [669, 237] on button "21" at bounding box center [668, 235] width 31 height 31
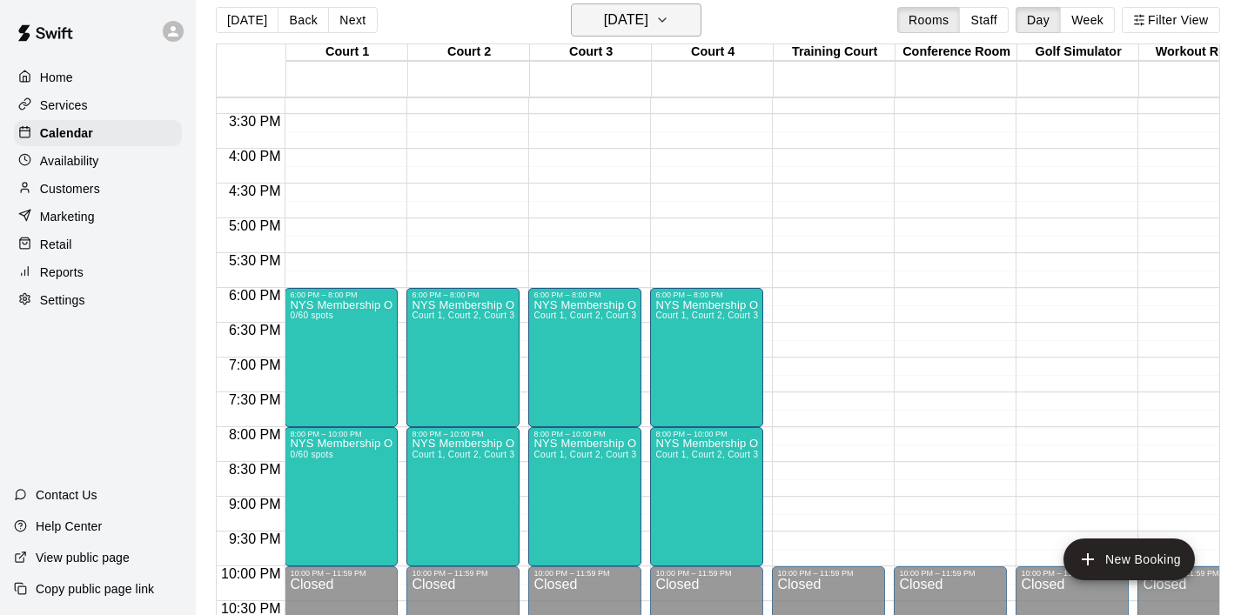
click at [669, 12] on icon "button" at bounding box center [662, 20] width 14 height 21
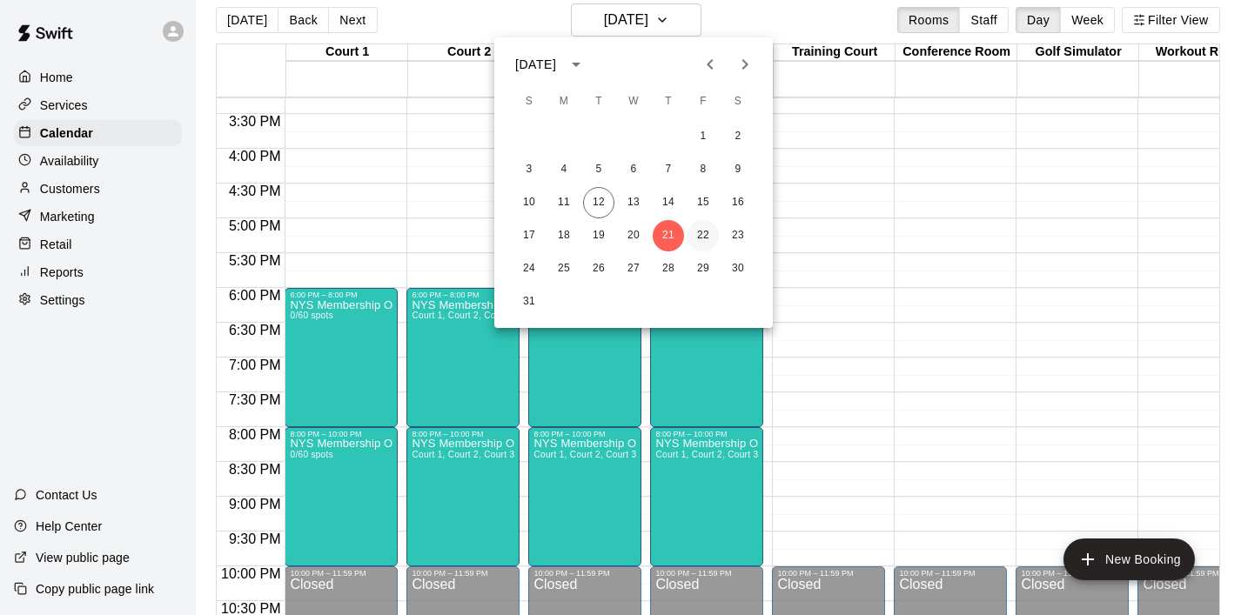
click at [705, 249] on button "22" at bounding box center [703, 235] width 31 height 31
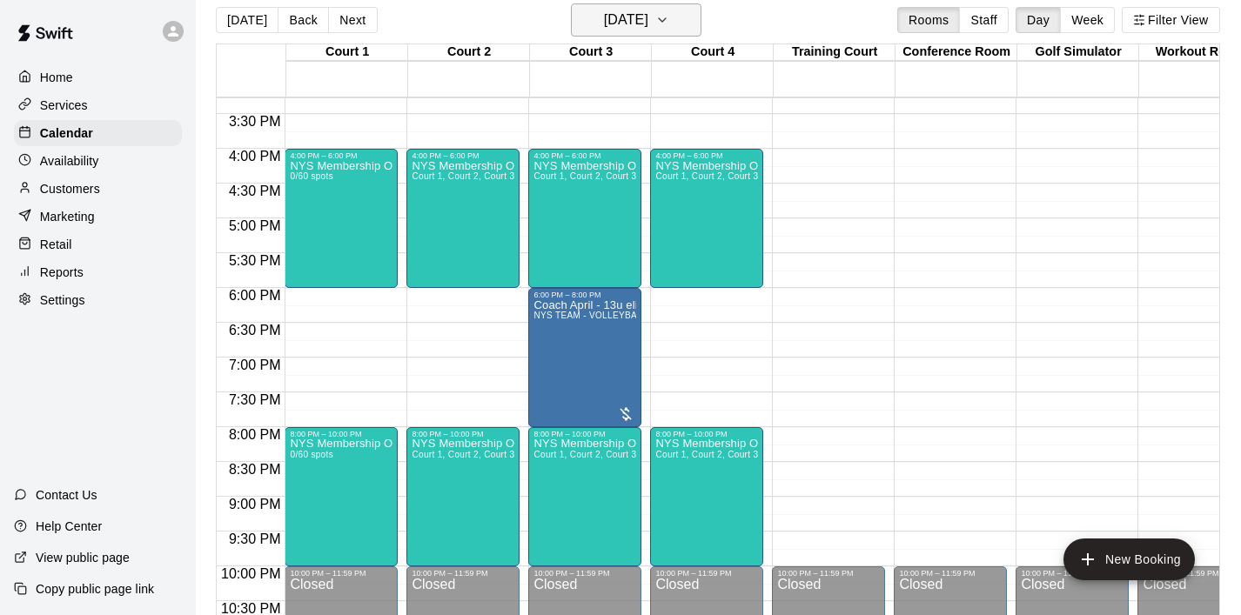
click at [669, 23] on icon "button" at bounding box center [662, 20] width 14 height 21
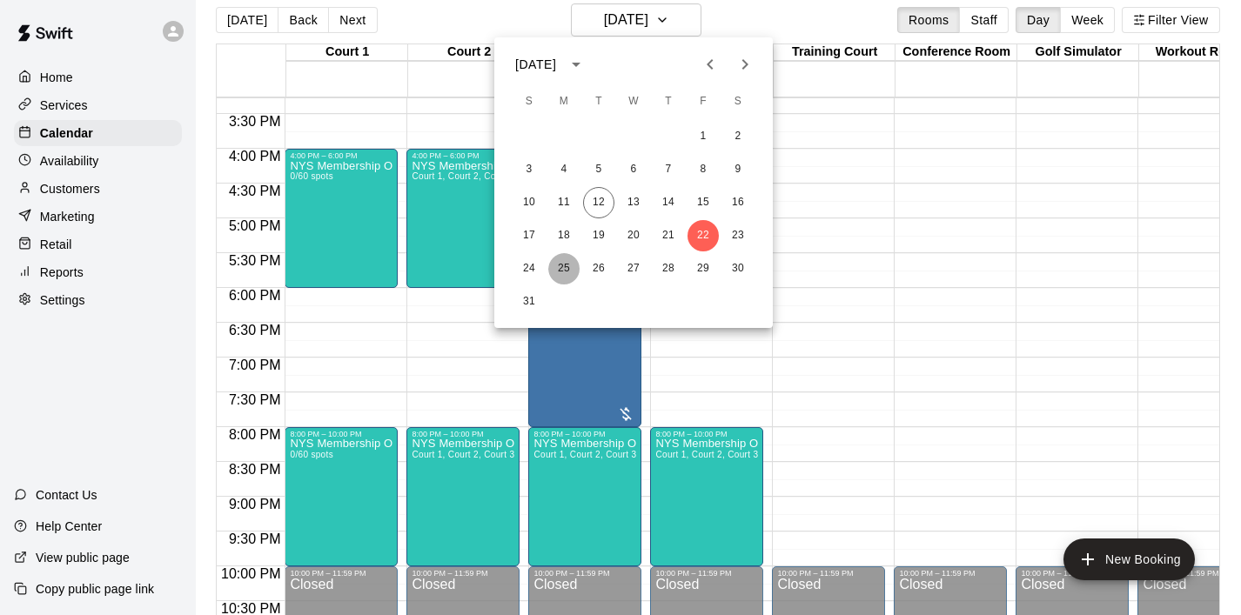
click at [568, 265] on button "25" at bounding box center [563, 268] width 31 height 31
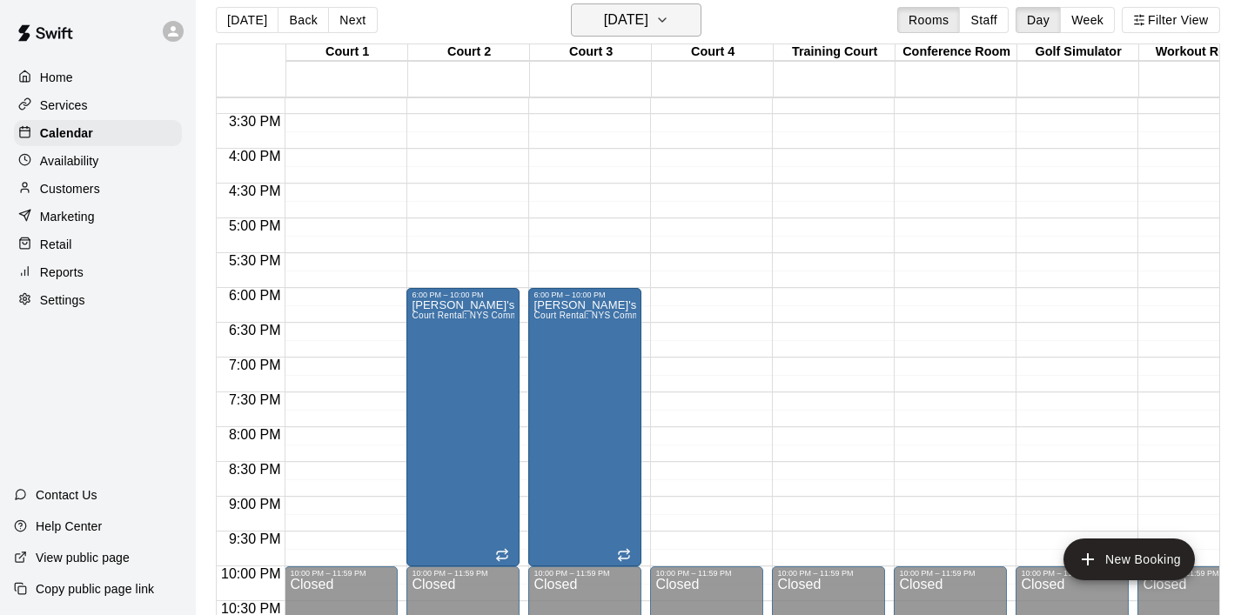
click at [669, 21] on icon "button" at bounding box center [662, 20] width 14 height 21
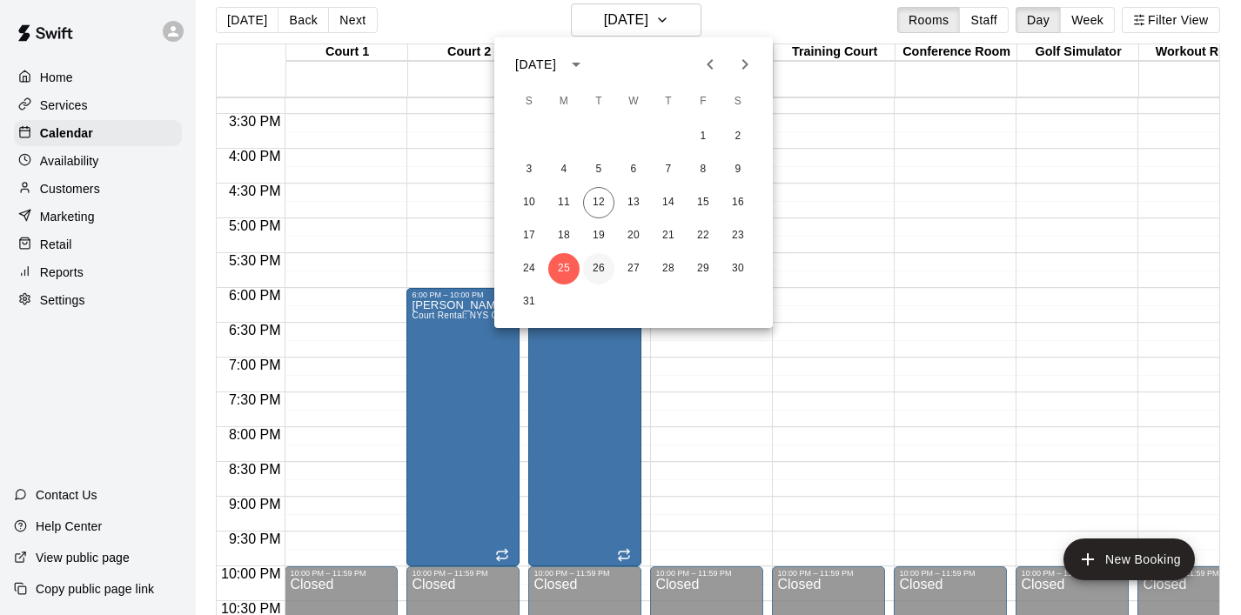
click at [598, 273] on button "26" at bounding box center [598, 268] width 31 height 31
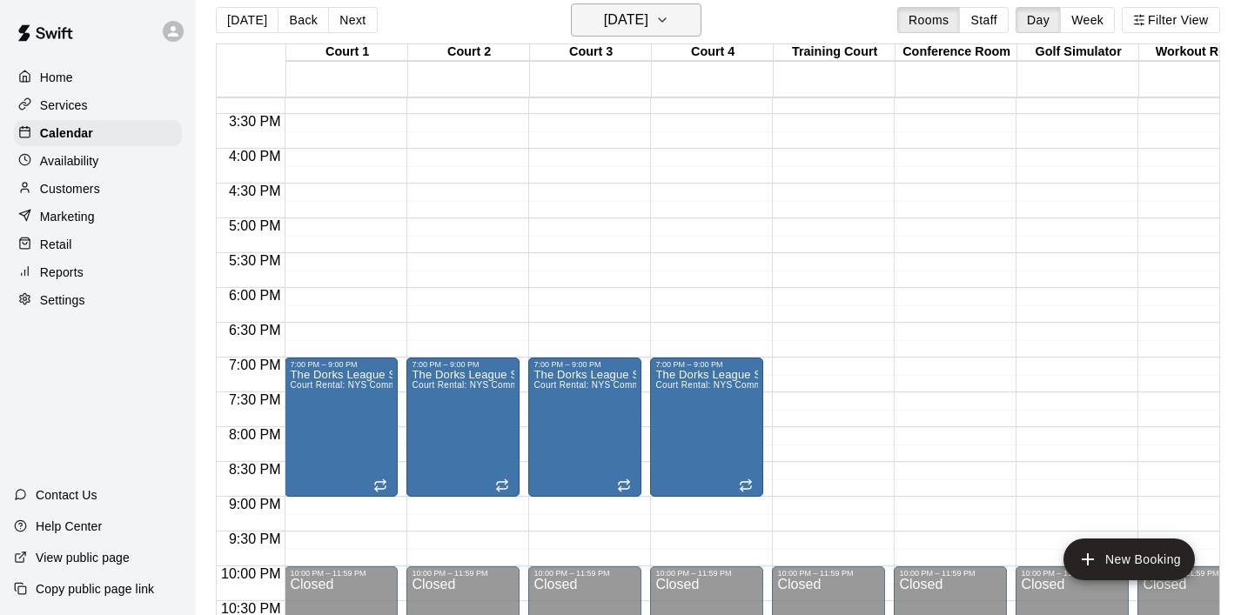
click at [669, 20] on icon "button" at bounding box center [662, 20] width 14 height 21
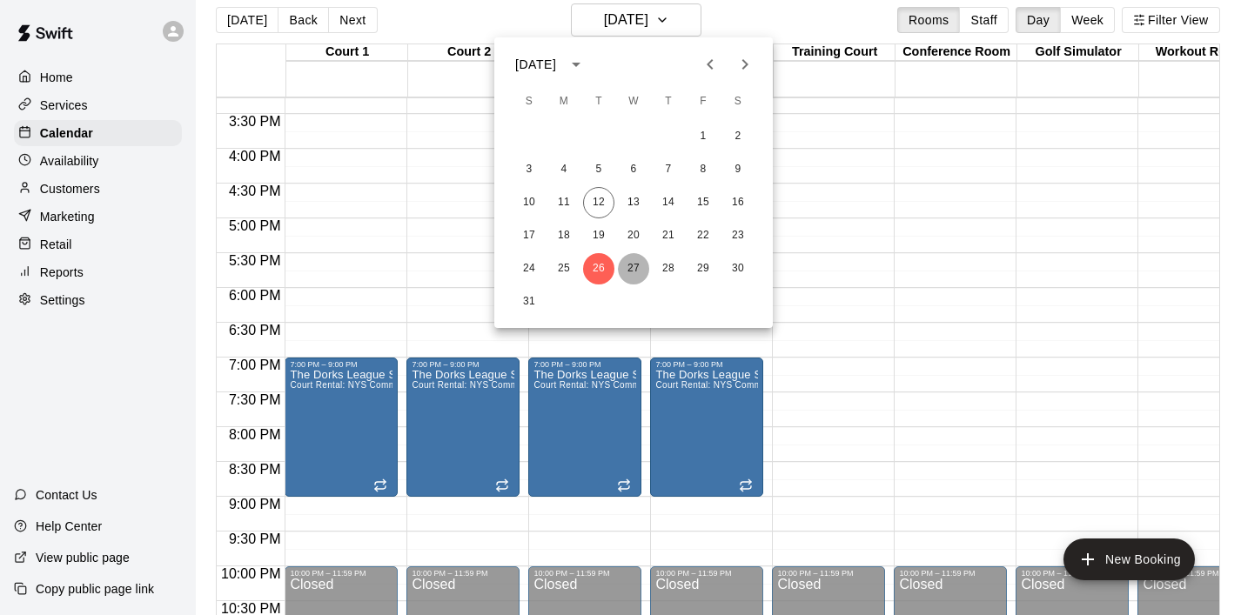
click at [636, 271] on button "27" at bounding box center [633, 268] width 31 height 31
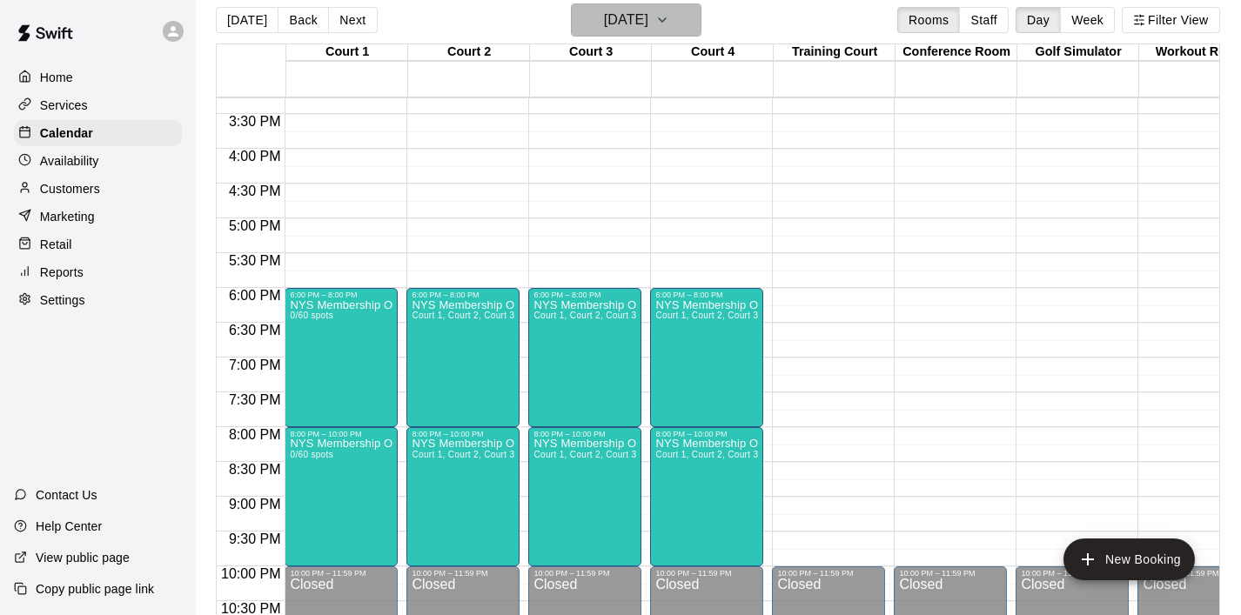
click at [669, 15] on icon "button" at bounding box center [662, 20] width 14 height 21
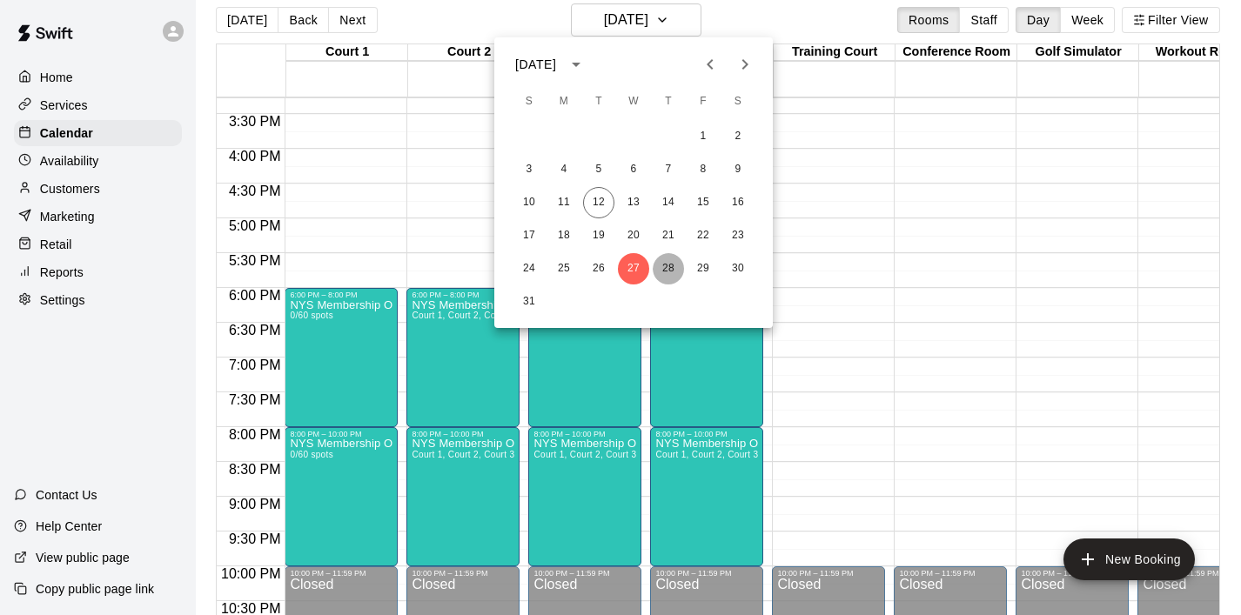
click at [674, 265] on button "28" at bounding box center [668, 268] width 31 height 31
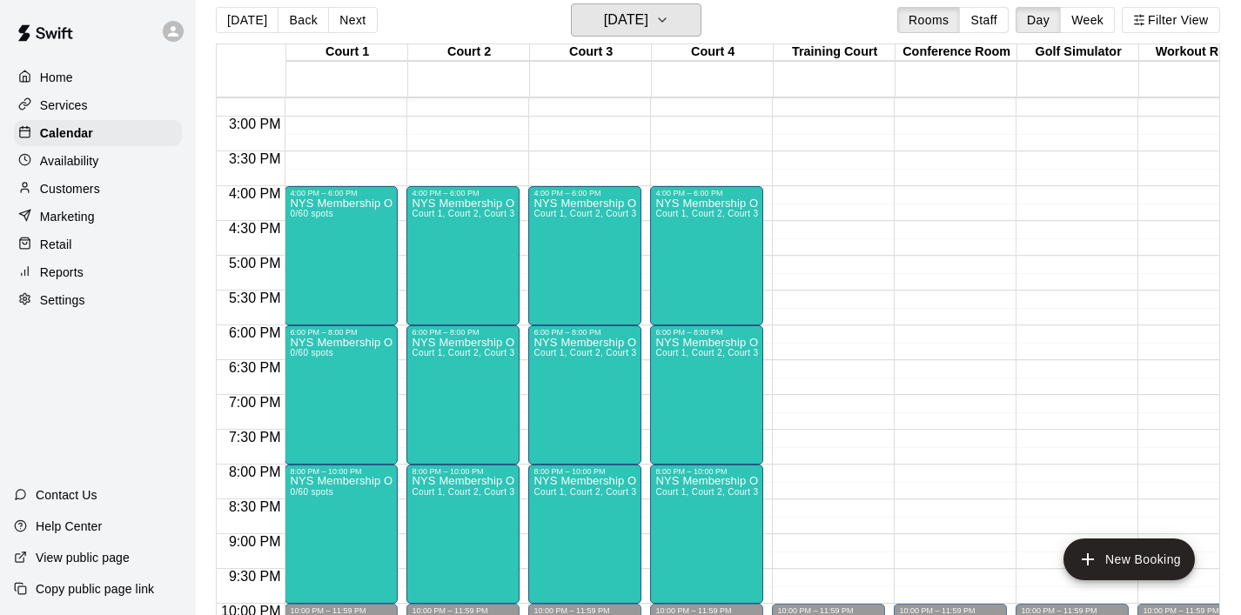
scroll to position [0, 1]
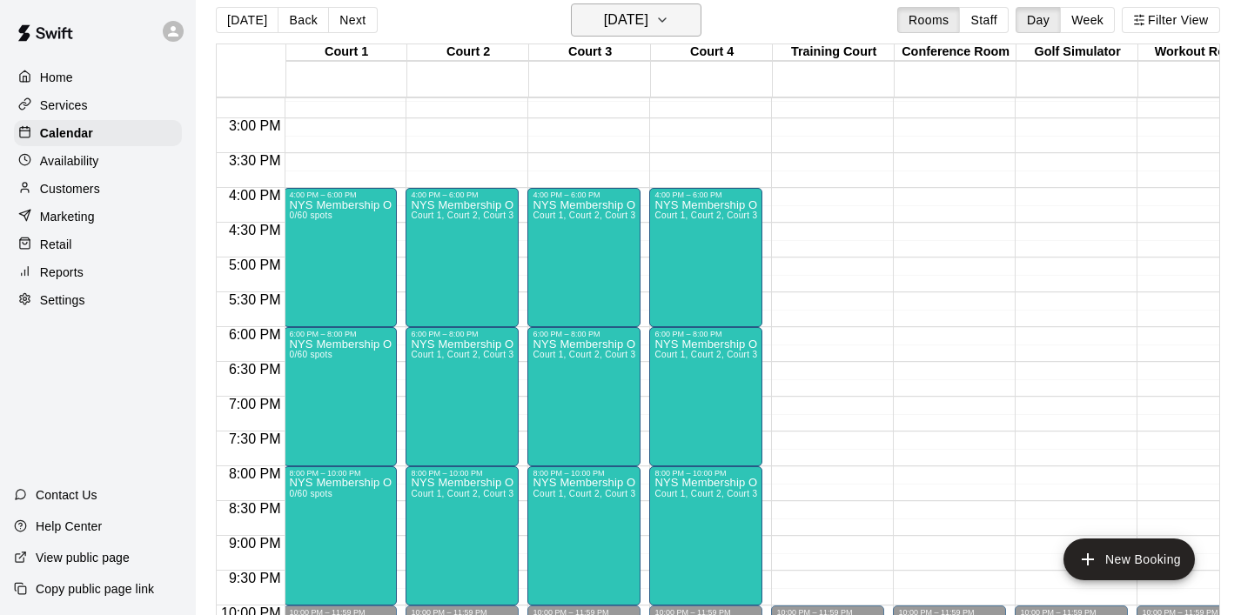
click at [669, 27] on icon "button" at bounding box center [662, 20] width 14 height 21
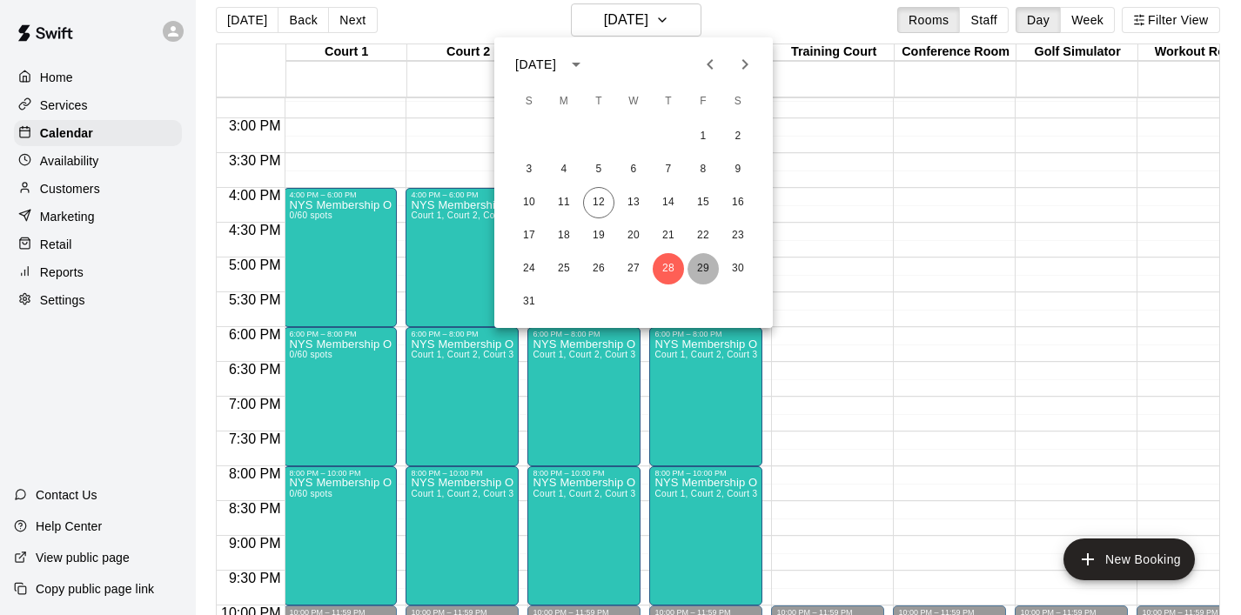
click at [706, 265] on button "29" at bounding box center [703, 268] width 31 height 31
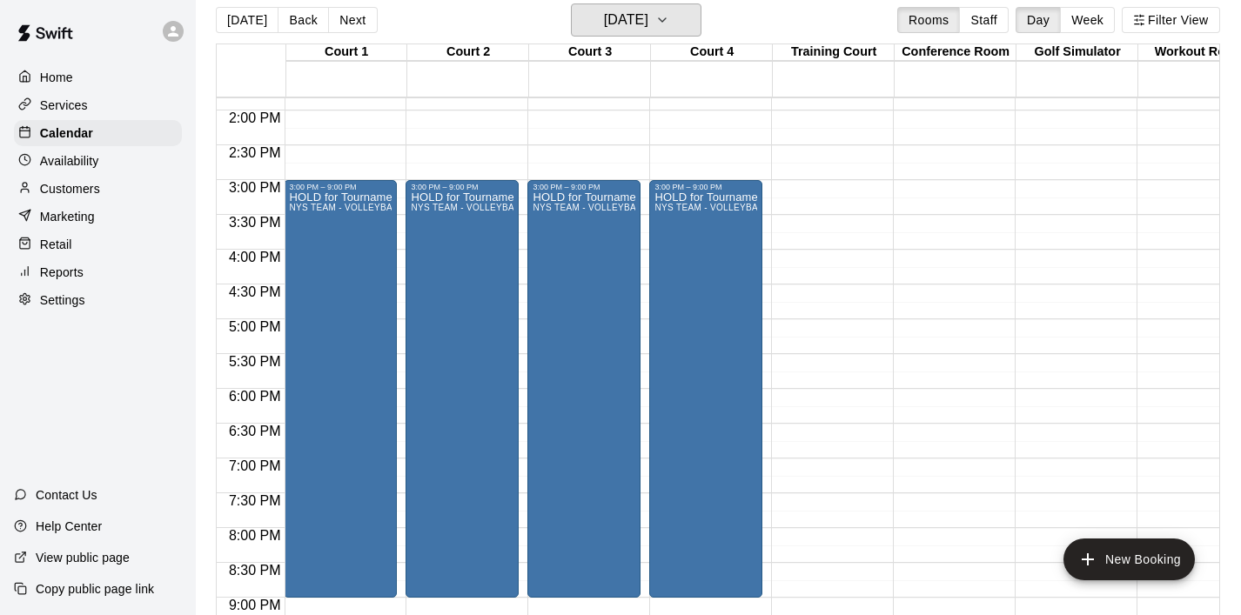
scroll to position [961, 1]
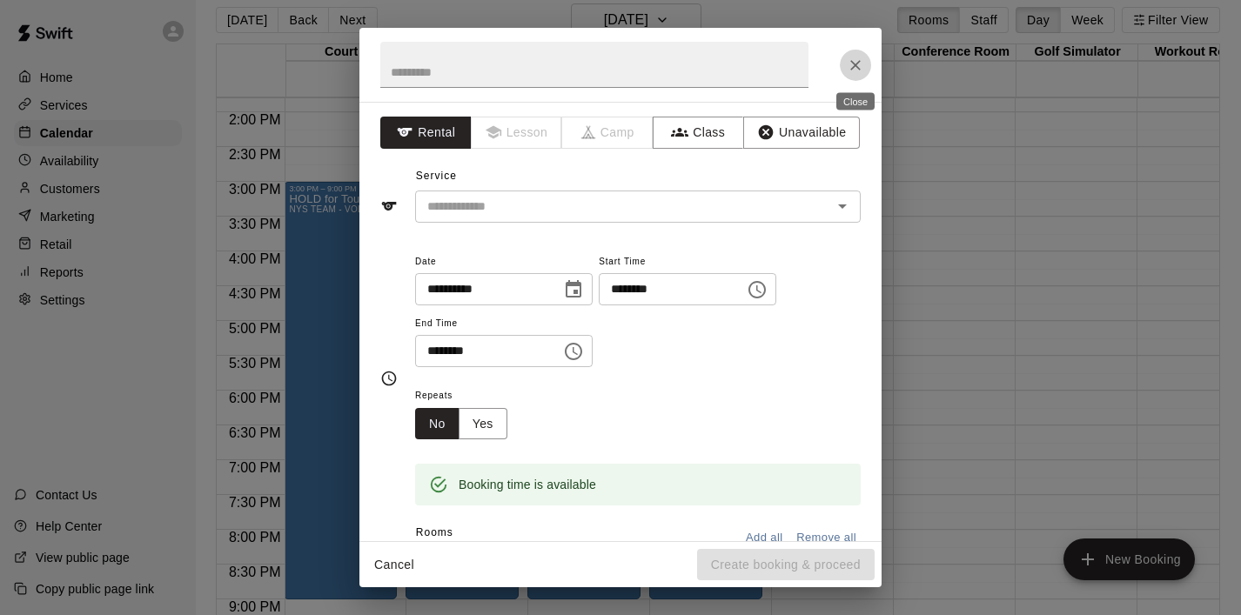
click at [861, 64] on icon "Close" at bounding box center [855, 65] width 17 height 17
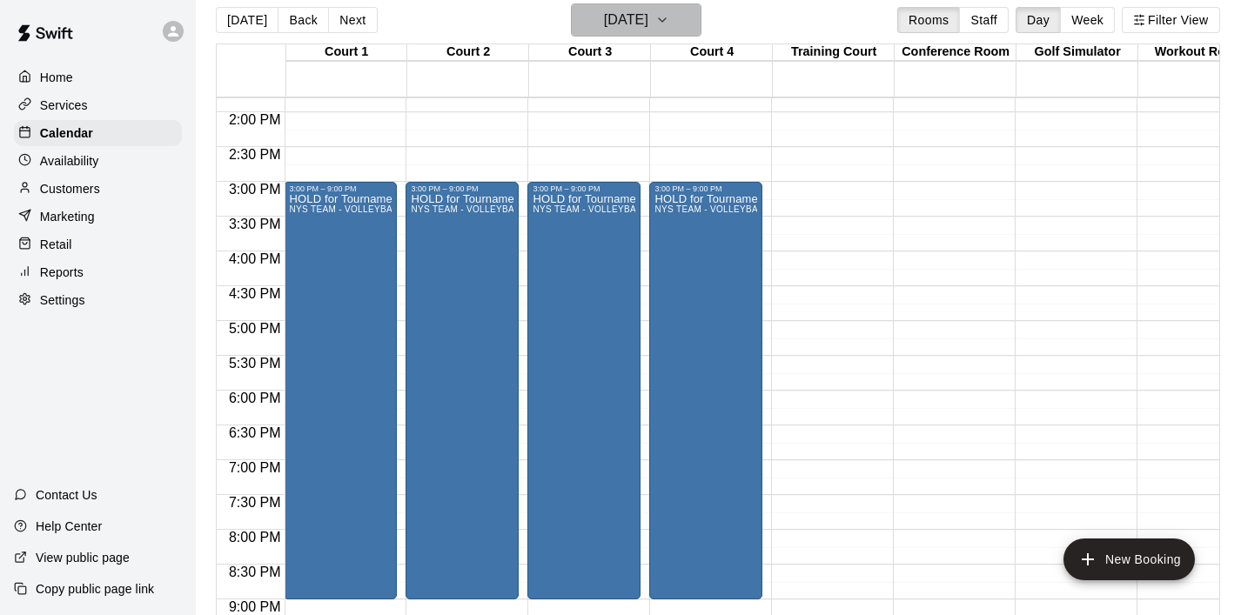
click at [669, 15] on icon "button" at bounding box center [662, 20] width 14 height 21
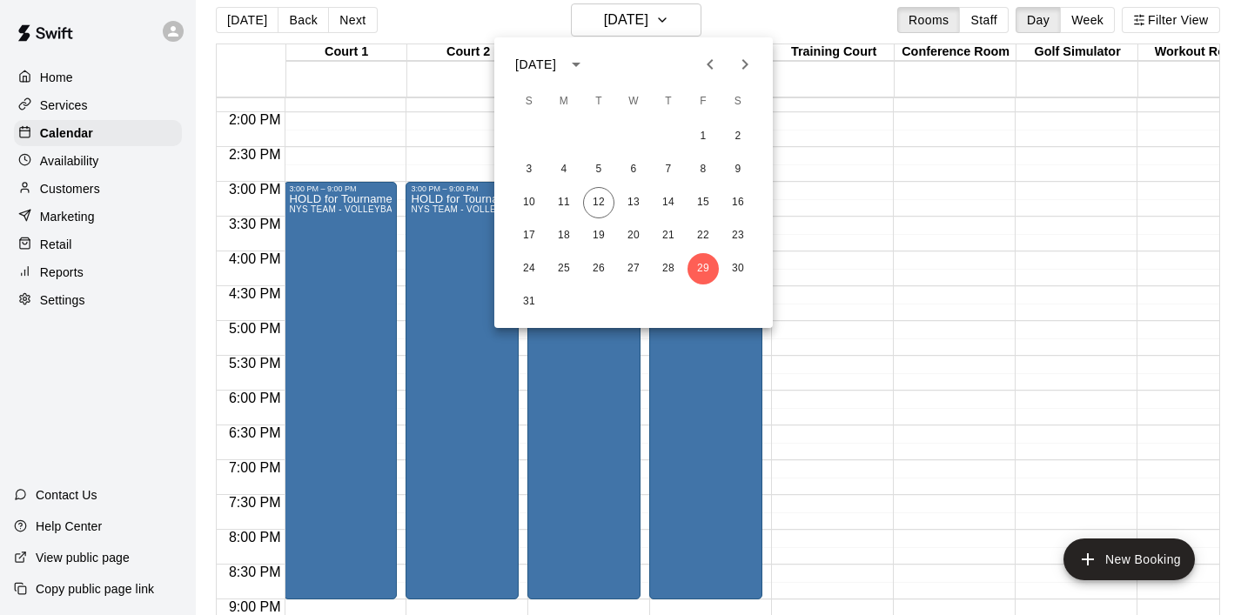
click at [749, 63] on icon "Next month" at bounding box center [745, 64] width 21 height 21
click at [602, 236] on button "23" at bounding box center [598, 235] width 31 height 31
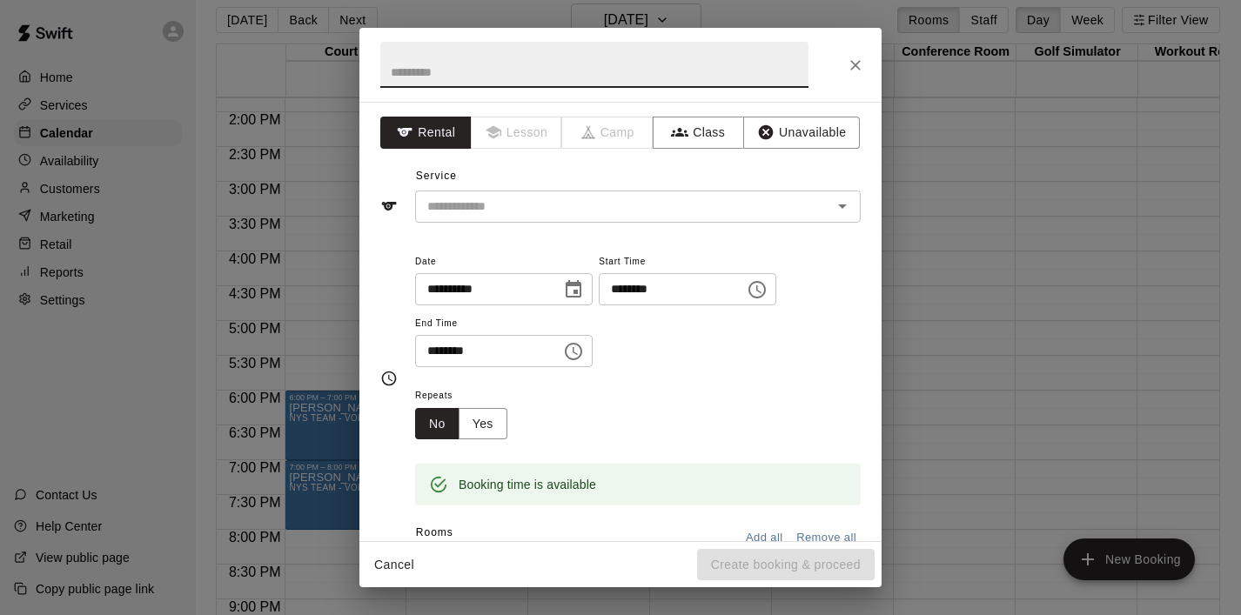
click at [582, 347] on icon "Choose time, selected time is 7:30 PM" at bounding box center [573, 351] width 17 height 17
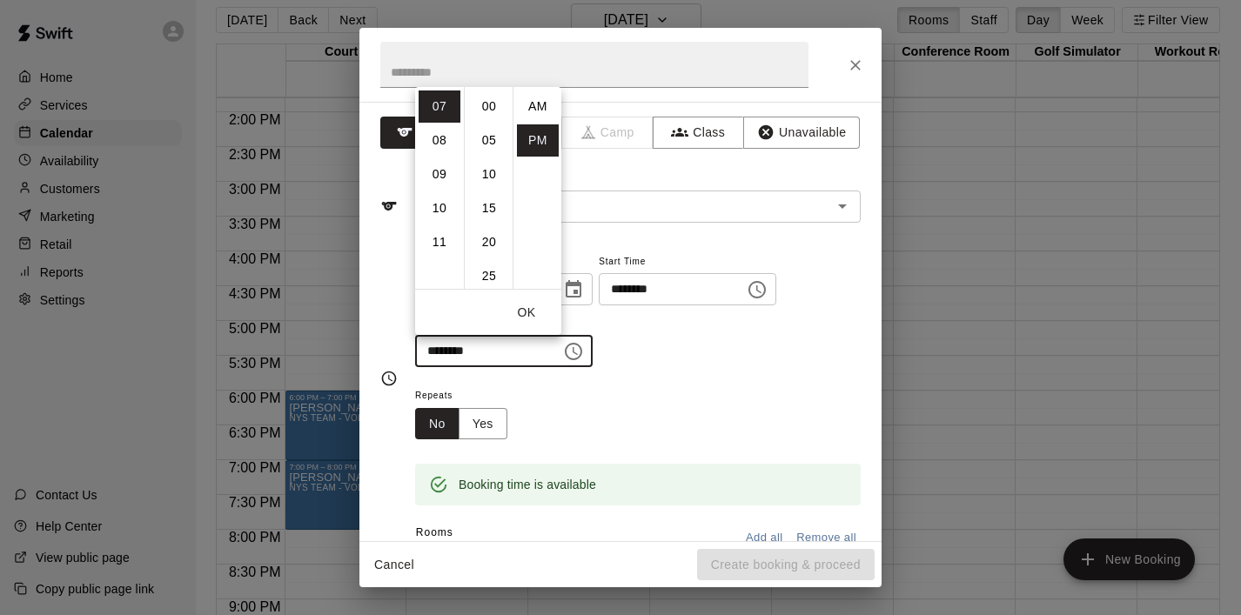
scroll to position [31, 0]
click at [440, 175] on li "09" at bounding box center [440, 174] width 42 height 32
click at [490, 103] on li "00" at bounding box center [489, 107] width 42 height 32
type input "********"
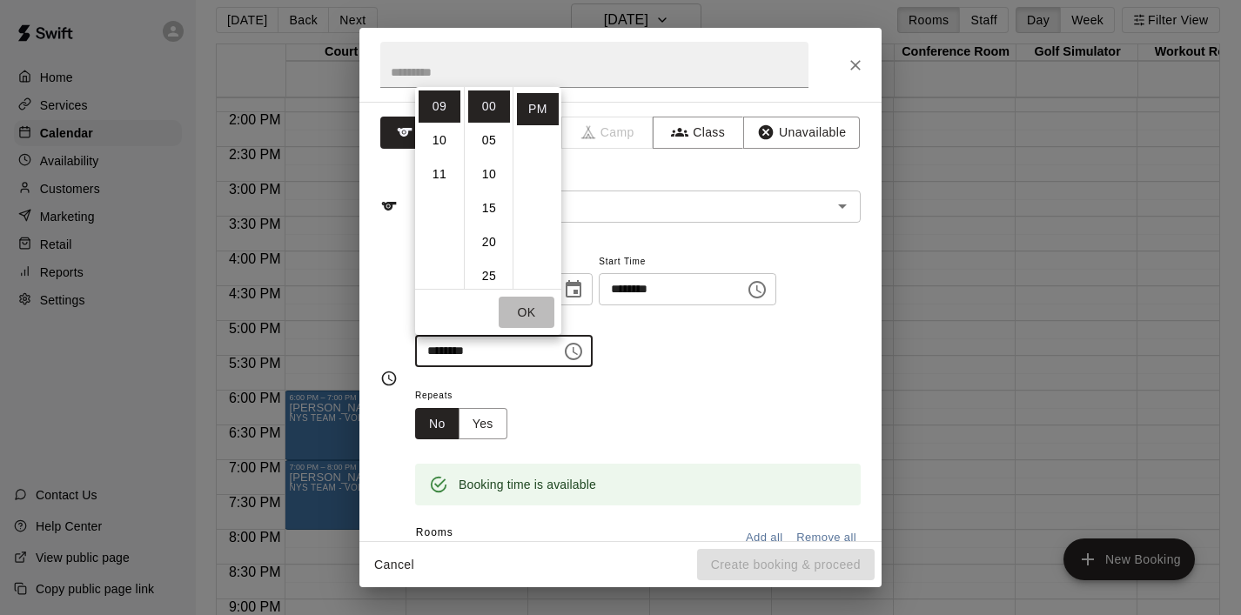
click at [533, 314] on button "OK" at bounding box center [527, 313] width 56 height 32
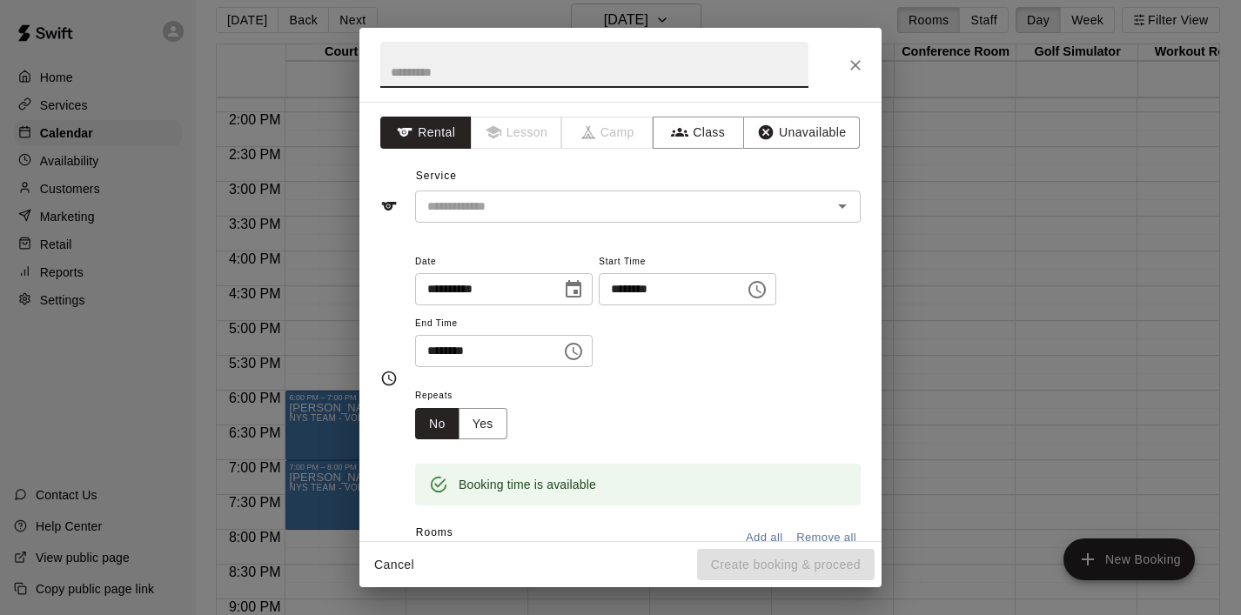
click at [465, 77] on input "text" at bounding box center [594, 65] width 428 height 46
type input "***"
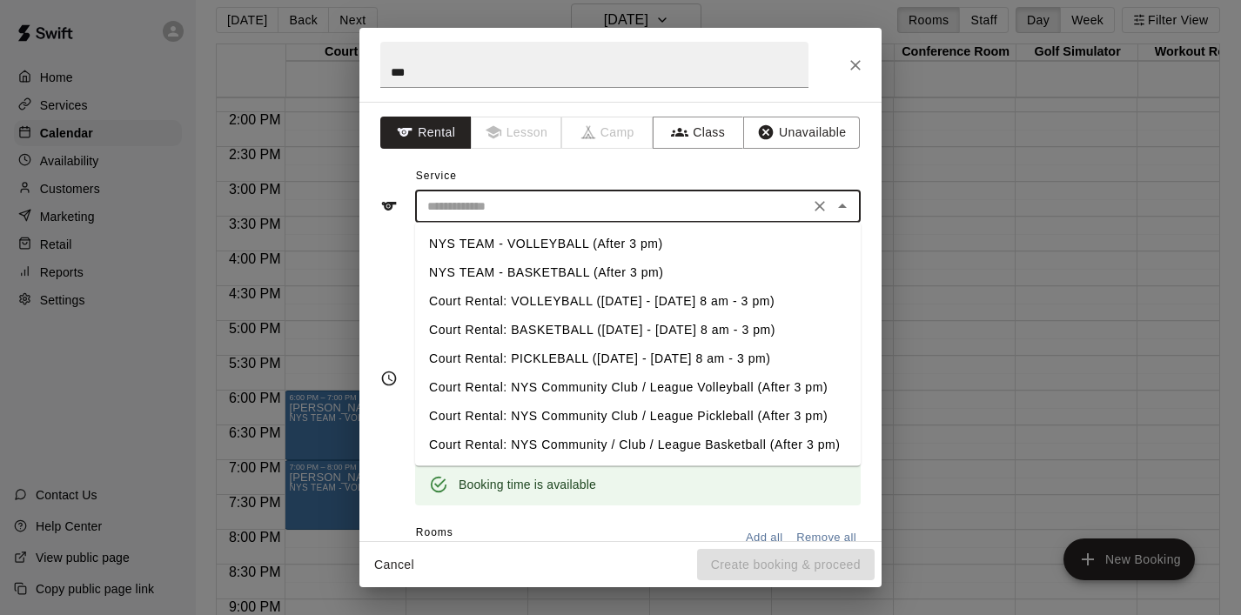
click at [494, 198] on input "text" at bounding box center [612, 207] width 384 height 22
click at [528, 238] on li "NYS TEAM - VOLLEYBALL (After 3 pm)" at bounding box center [638, 244] width 446 height 29
type input "**********"
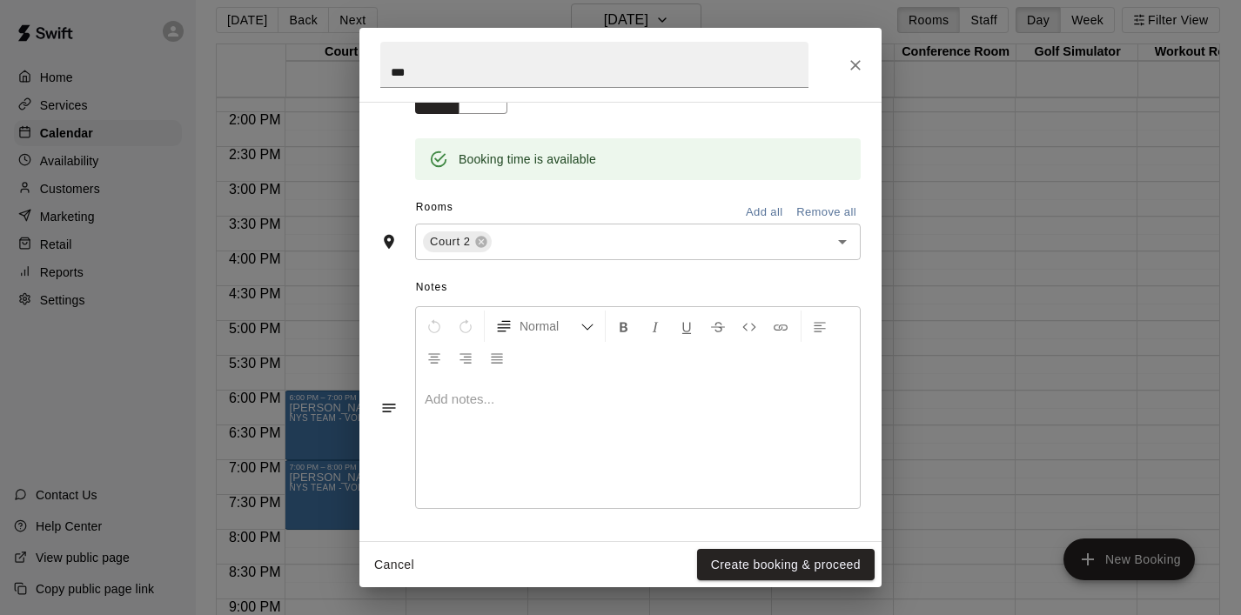
scroll to position [326, 0]
click at [765, 559] on button "Create booking & proceed" at bounding box center [786, 565] width 178 height 32
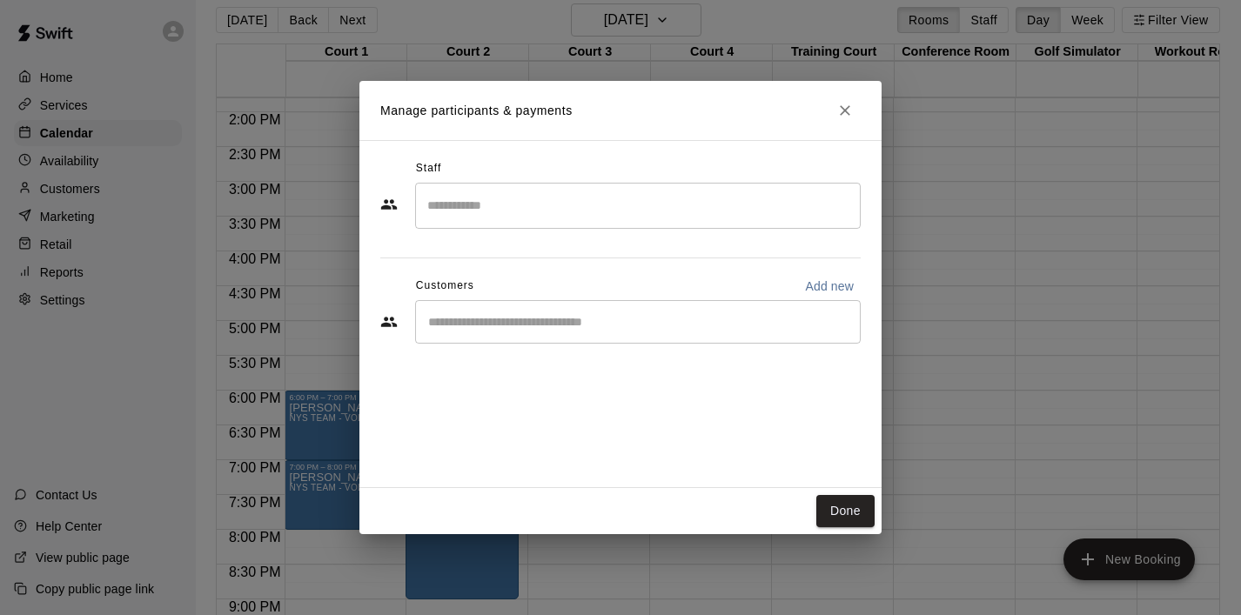
click at [621, 333] on div "​" at bounding box center [638, 322] width 446 height 44
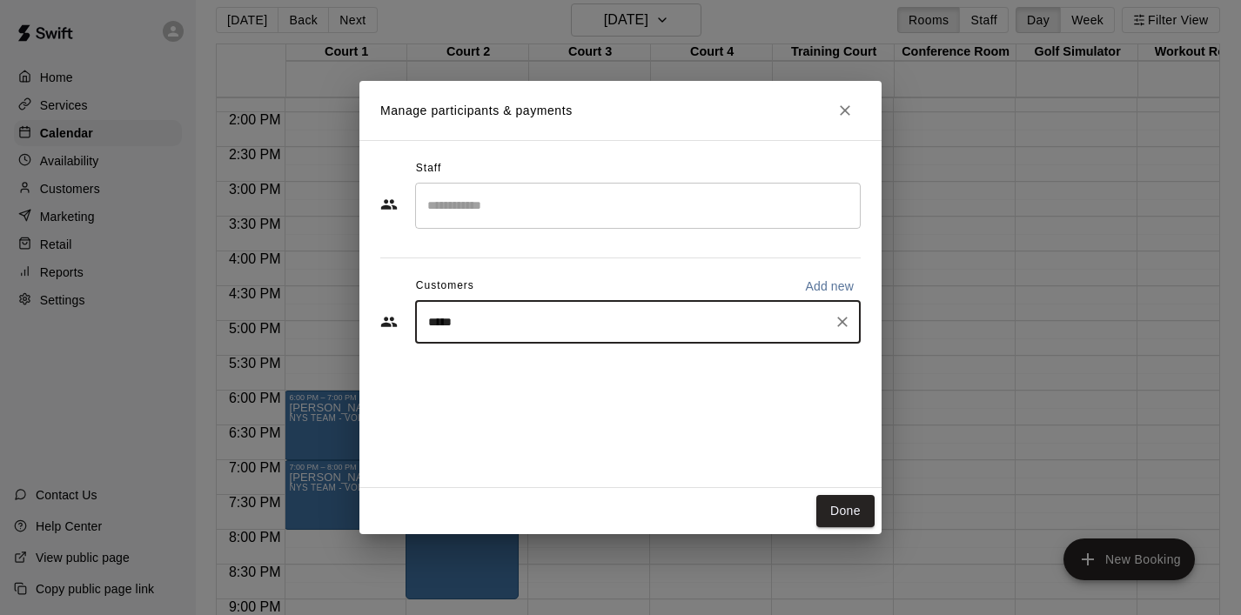
type input "******"
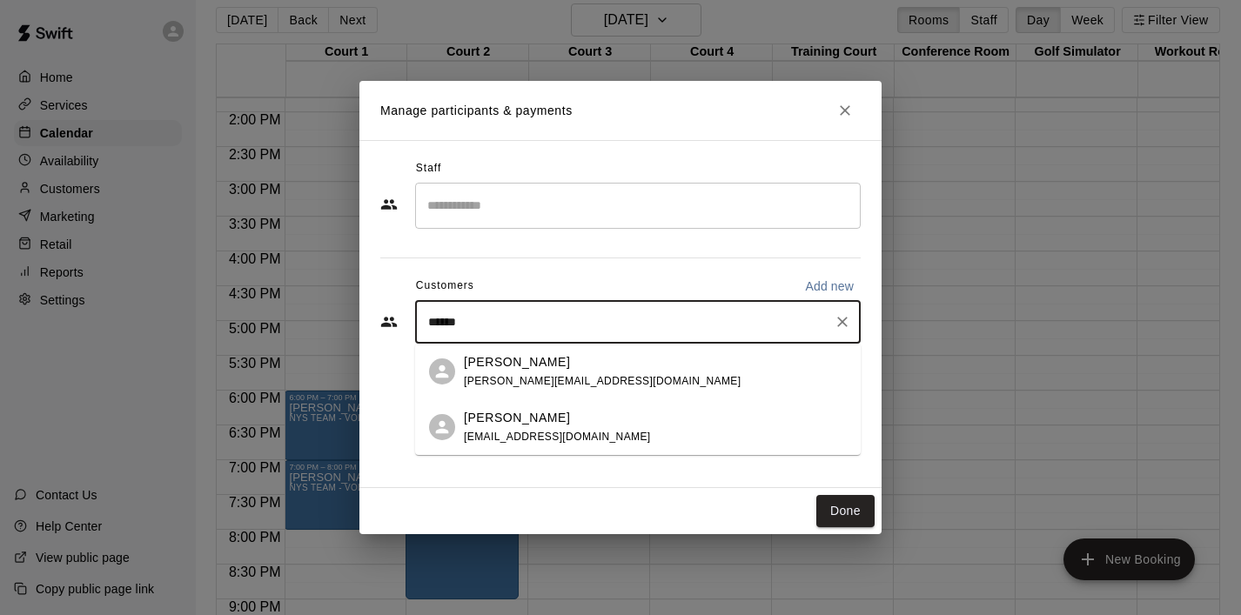
click at [674, 379] on div "[PERSON_NAME] [PERSON_NAME][EMAIL_ADDRESS][DOMAIN_NAME]" at bounding box center [655, 371] width 383 height 37
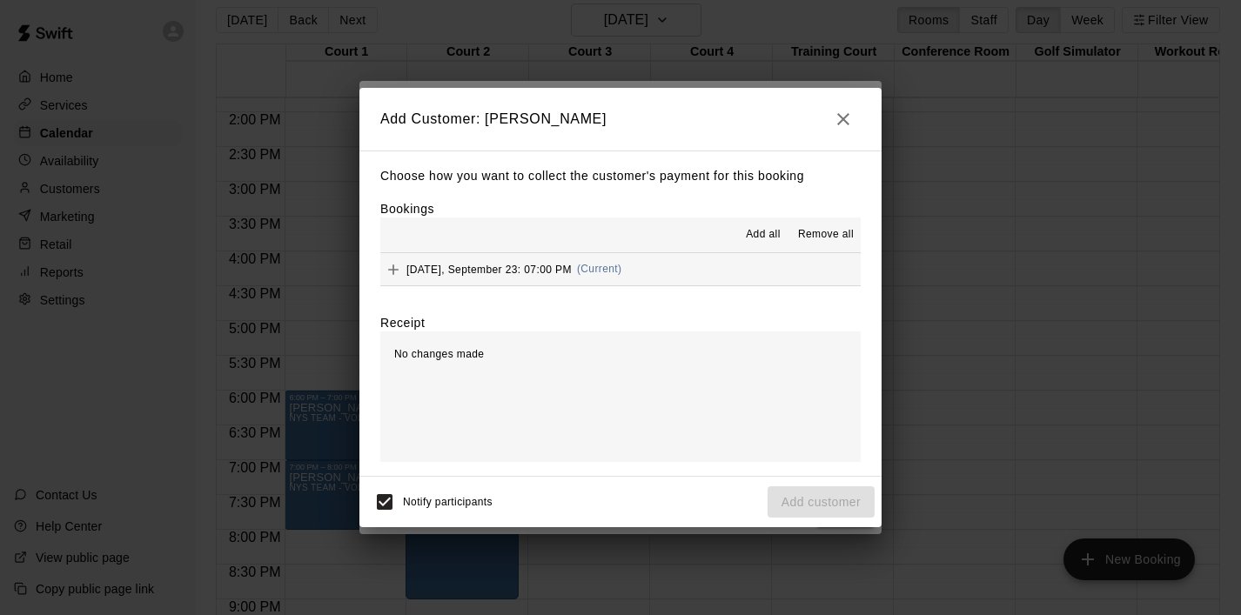
click at [769, 232] on span "Add all" at bounding box center [763, 234] width 35 height 17
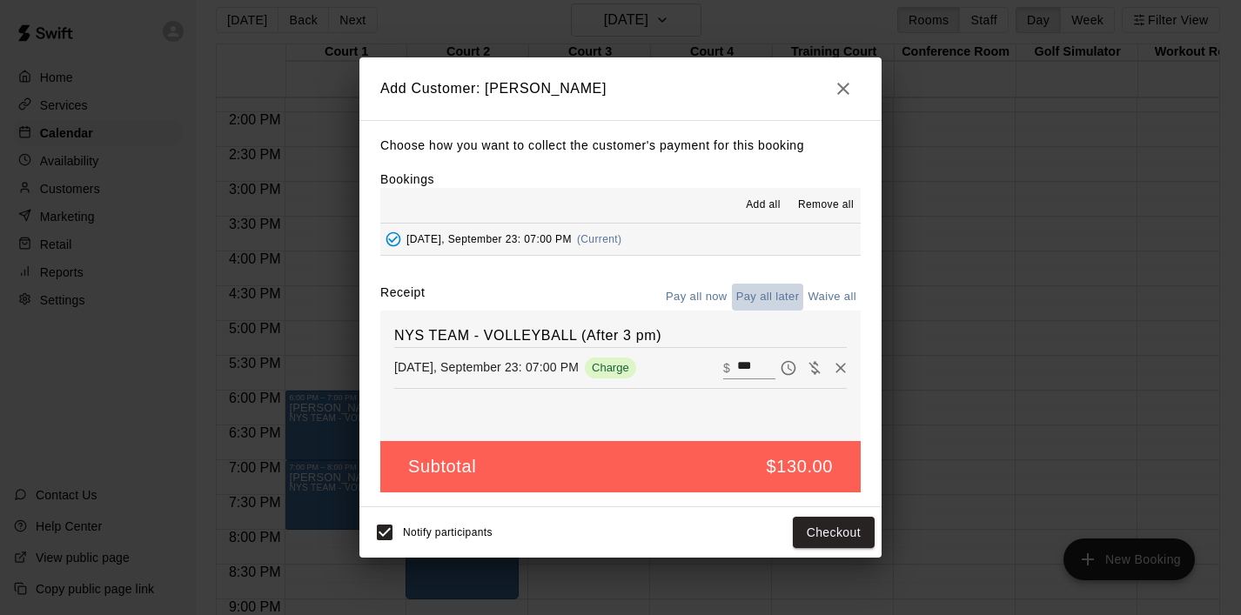
click at [780, 293] on button "Pay all later" at bounding box center [768, 297] width 72 height 27
click at [812, 527] on button "Add customer" at bounding box center [821, 533] width 107 height 32
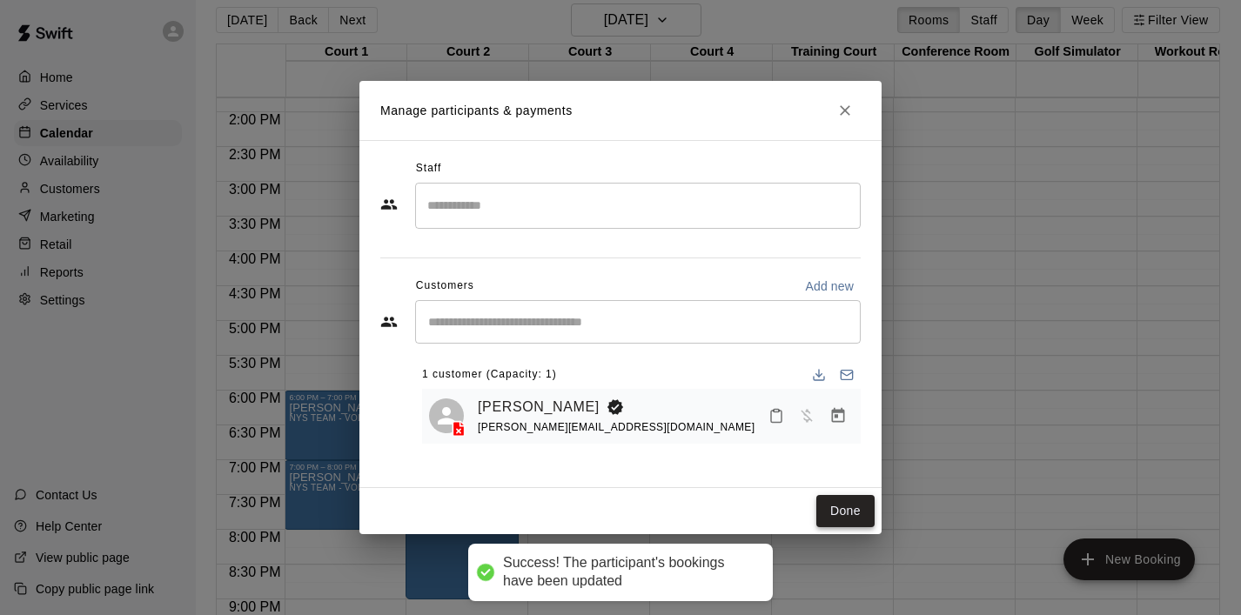
click at [864, 507] on button "Done" at bounding box center [845, 511] width 58 height 32
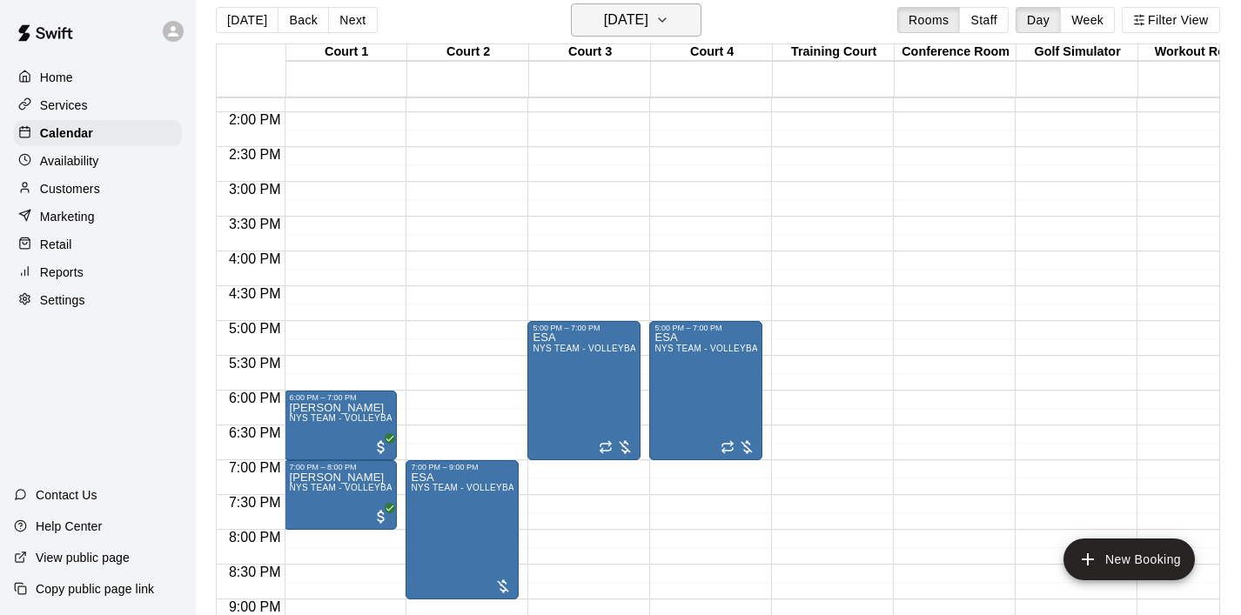
click at [695, 26] on button "[DATE]" at bounding box center [636, 19] width 131 height 33
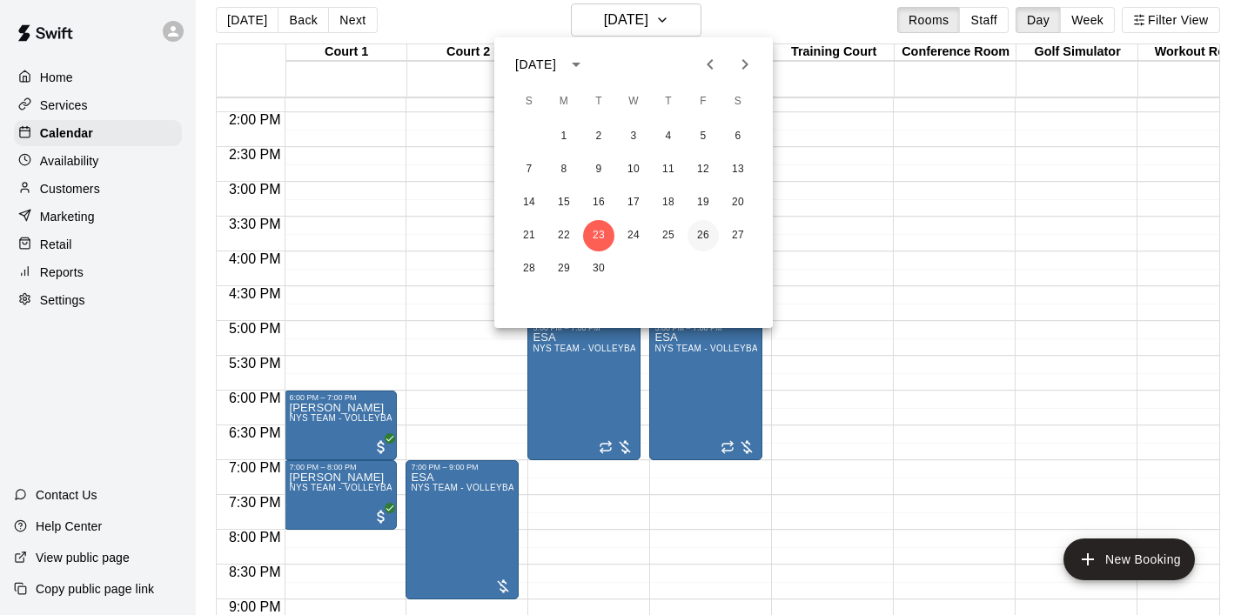
click at [706, 240] on button "26" at bounding box center [703, 235] width 31 height 31
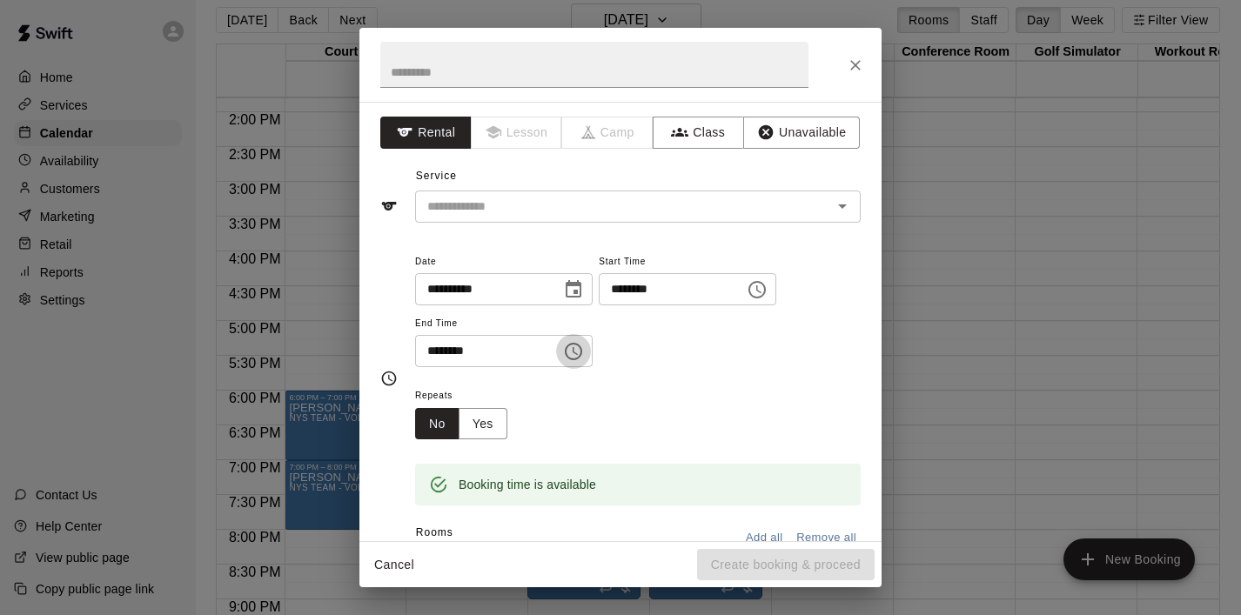
click at [571, 353] on icon "Choose time, selected time is 5:30 PM" at bounding box center [573, 351] width 17 height 17
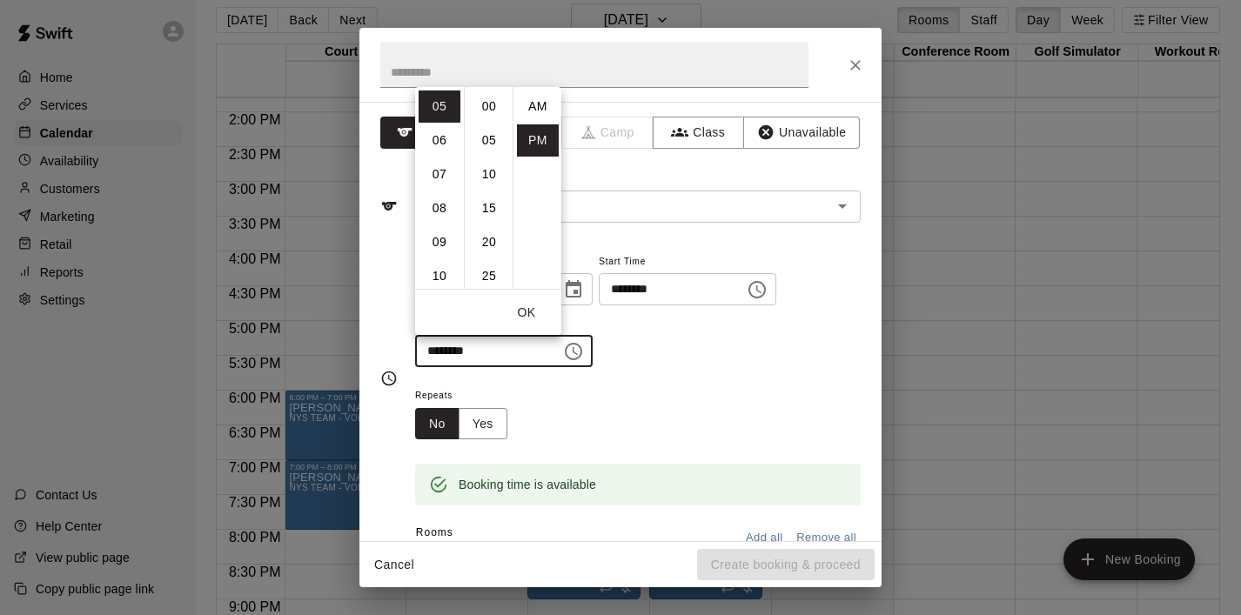
scroll to position [31, 0]
click at [442, 171] on li "07" at bounding box center [440, 174] width 42 height 32
click at [481, 101] on li "00" at bounding box center [489, 107] width 42 height 32
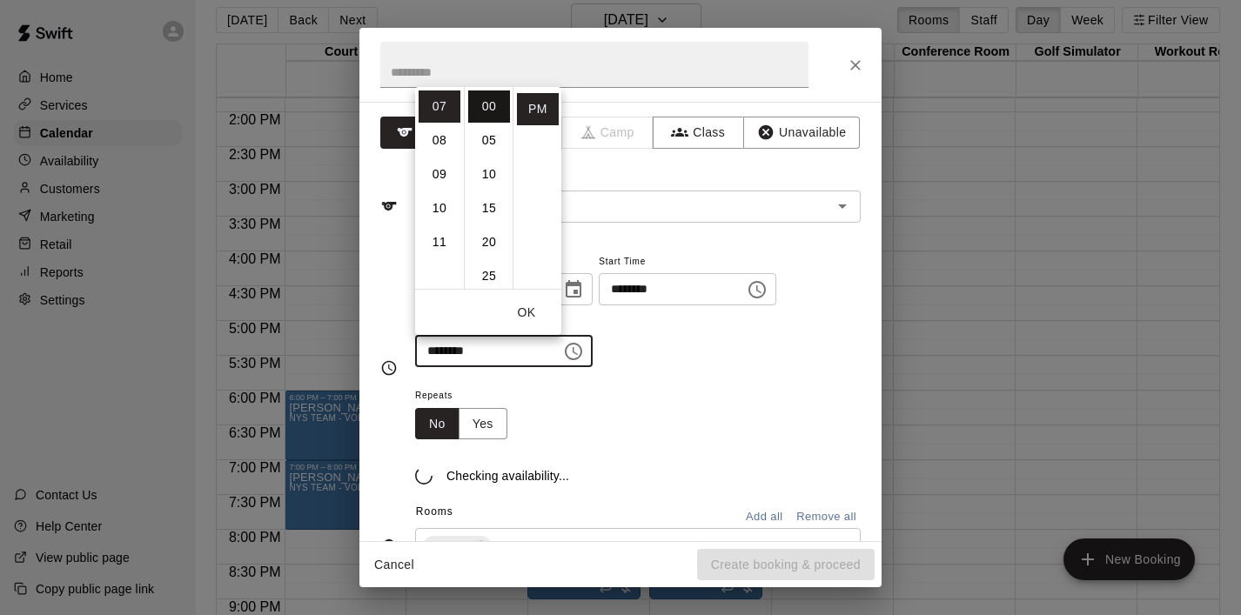
type input "********"
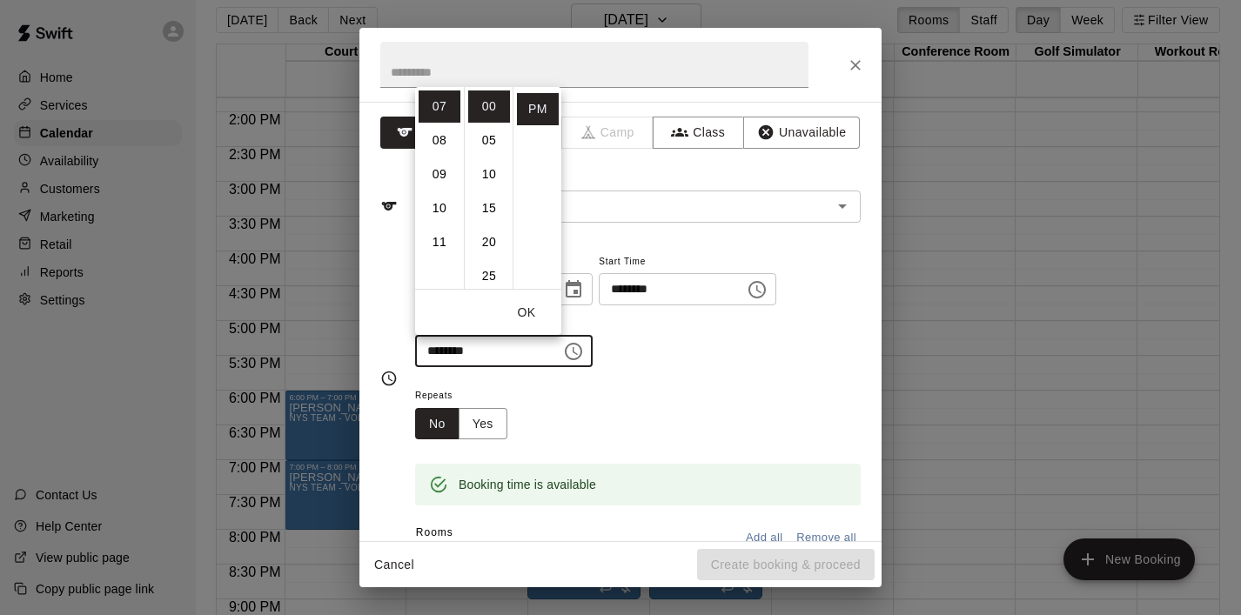
click at [528, 313] on button "OK" at bounding box center [527, 313] width 56 height 32
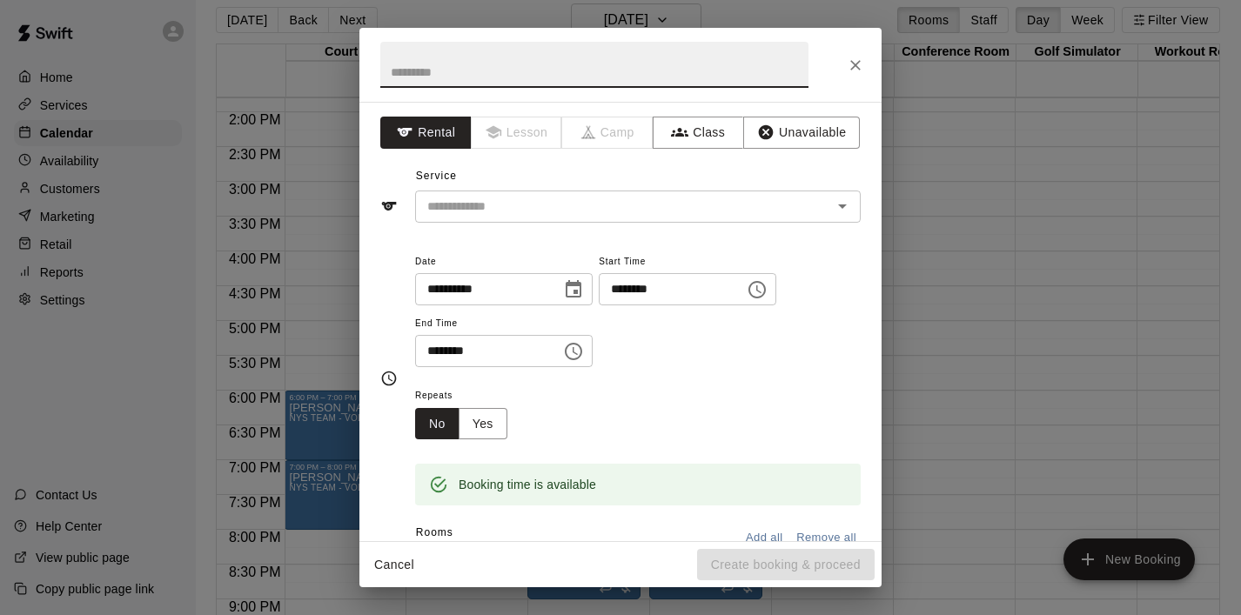
click at [447, 67] on input "text" at bounding box center [594, 65] width 428 height 46
type input "***"
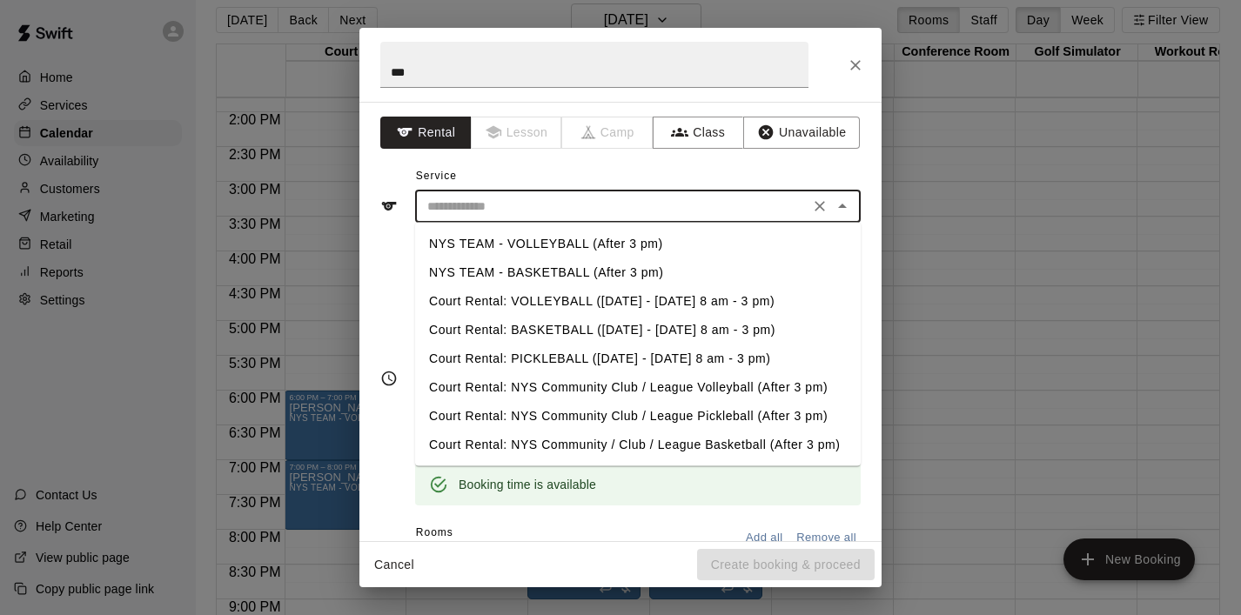
click at [473, 196] on input "text" at bounding box center [612, 207] width 384 height 22
click at [502, 241] on li "NYS TEAM - VOLLEYBALL (After 3 pm)" at bounding box center [638, 244] width 446 height 29
type input "**********"
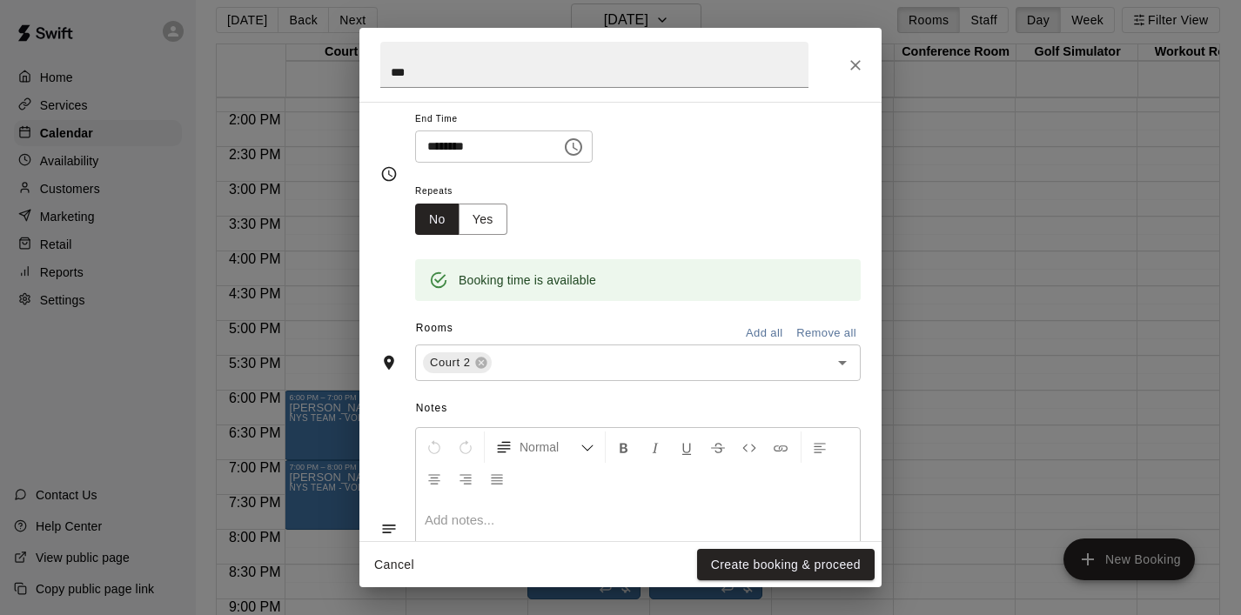
scroll to position [206, 0]
click at [752, 556] on button "Create booking & proceed" at bounding box center [786, 565] width 178 height 32
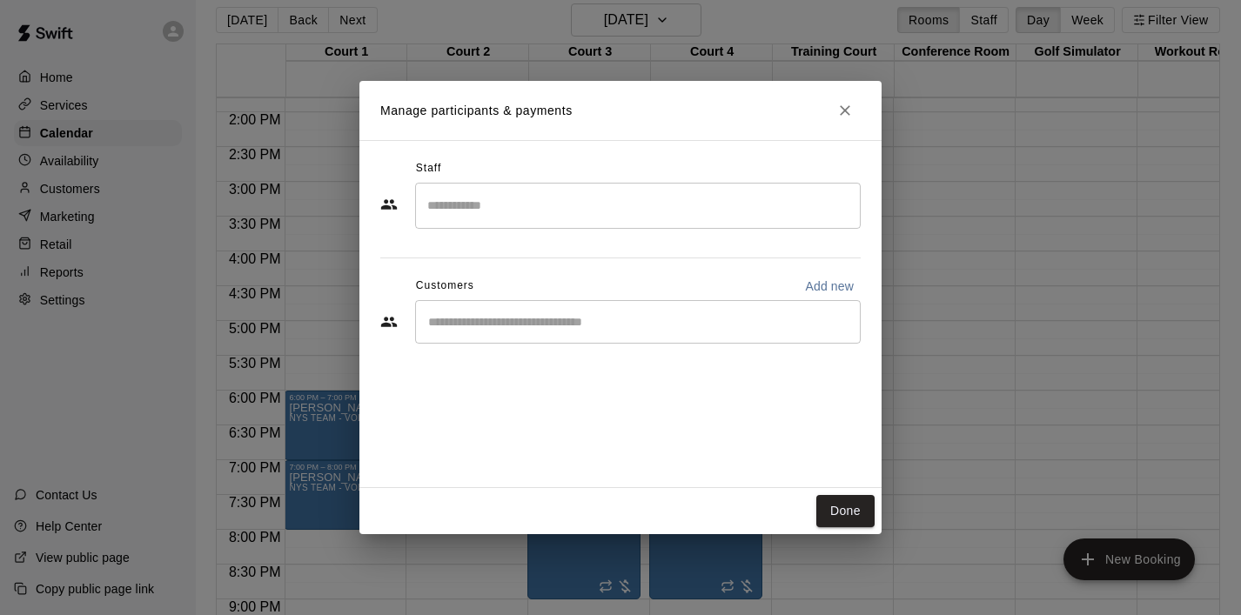
click at [612, 327] on input "Start typing to search customers..." at bounding box center [638, 321] width 430 height 17
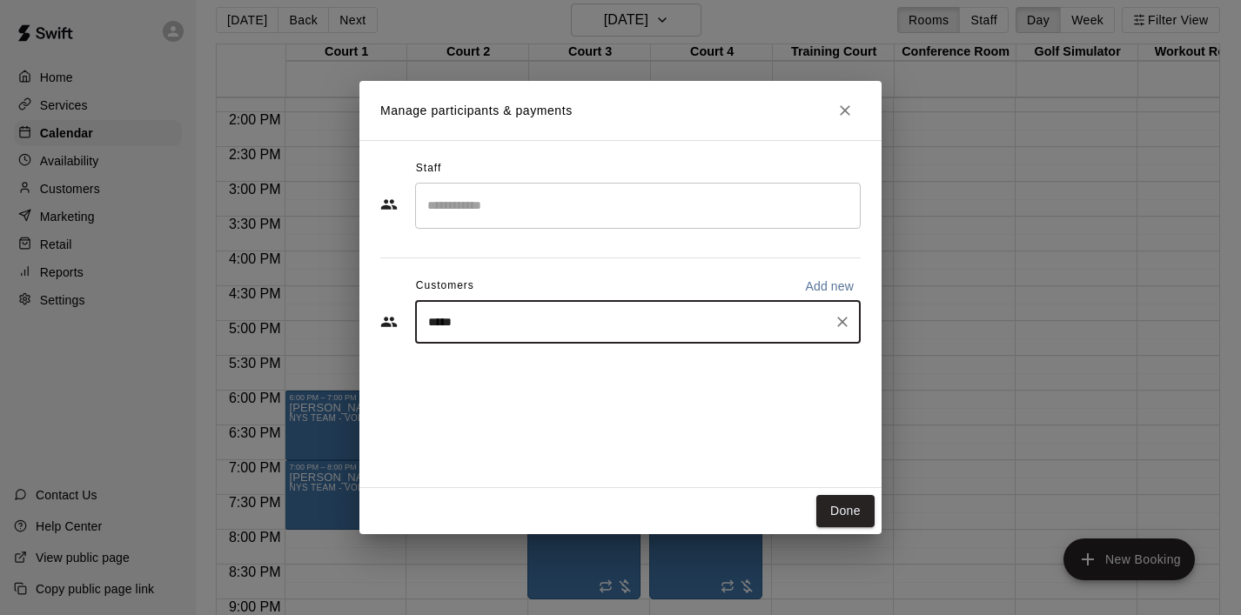
type input "******"
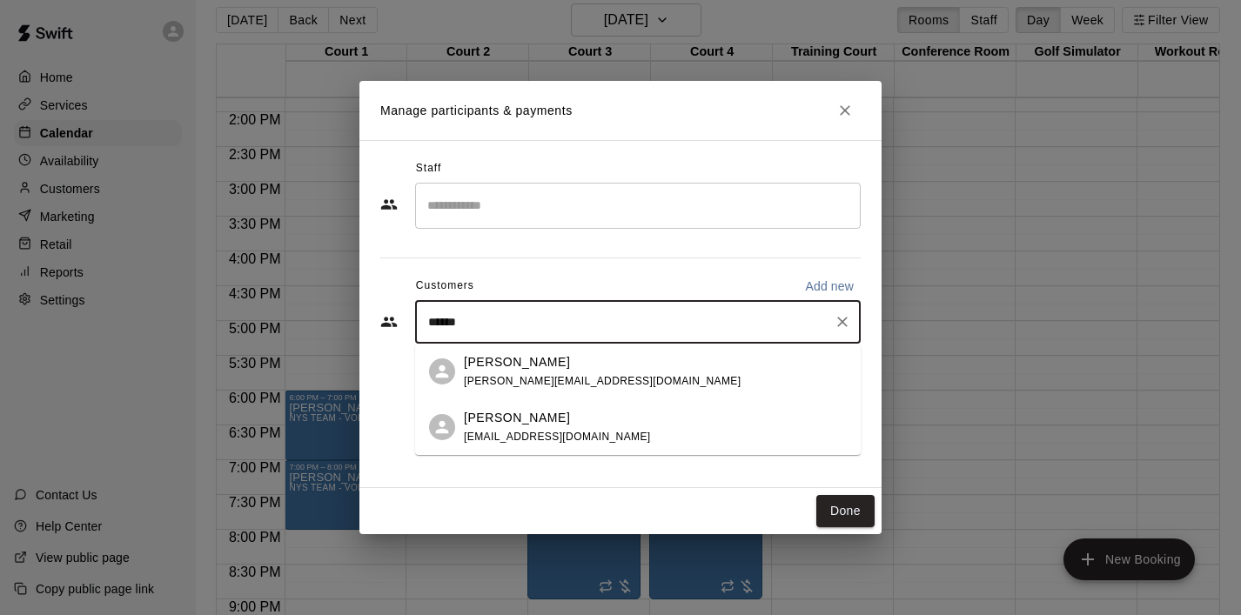
click at [573, 367] on div "[PERSON_NAME]" at bounding box center [602, 362] width 277 height 18
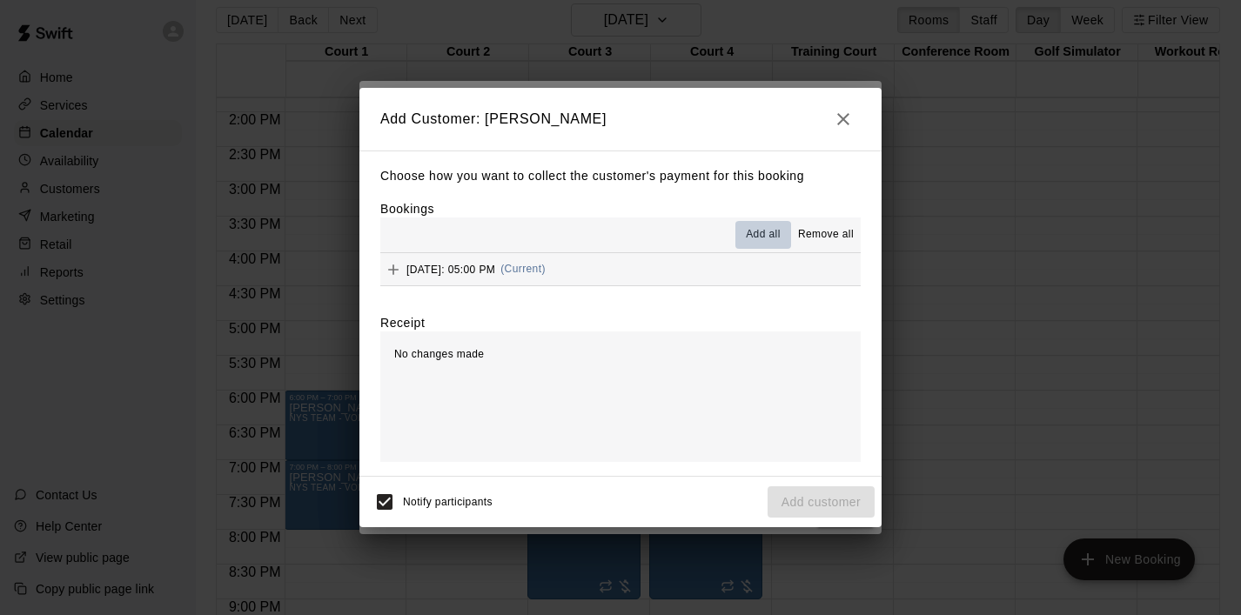
click at [756, 232] on span "Add all" at bounding box center [763, 234] width 35 height 17
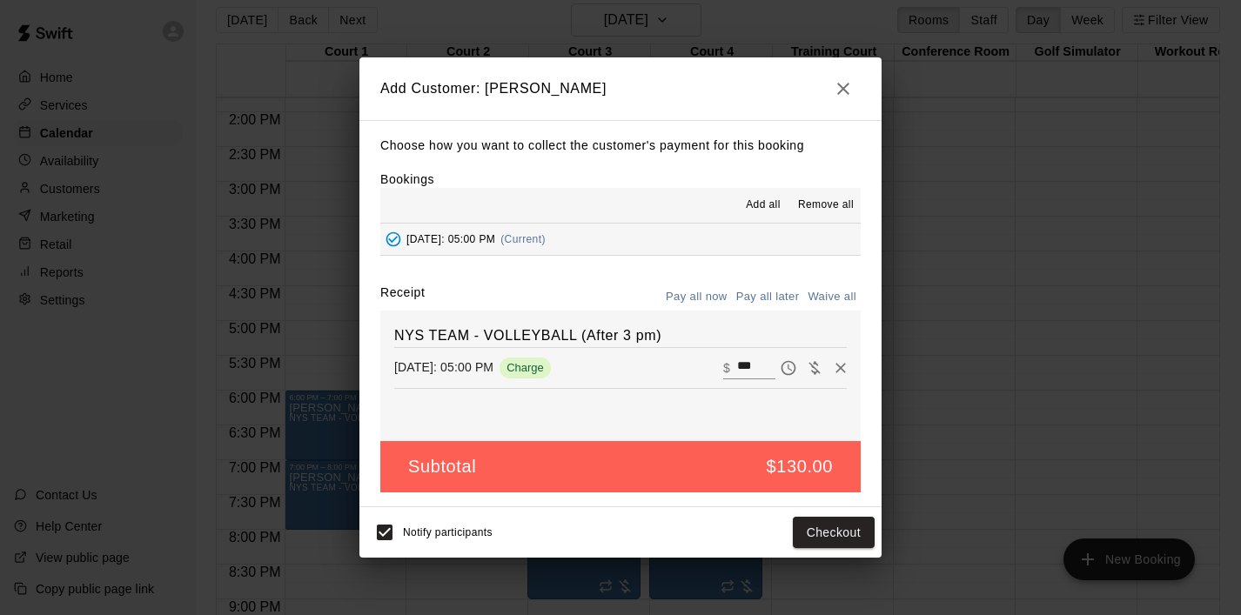
click at [755, 299] on button "Pay all later" at bounding box center [768, 297] width 72 height 27
click at [810, 536] on button "Add customer" at bounding box center [821, 533] width 107 height 32
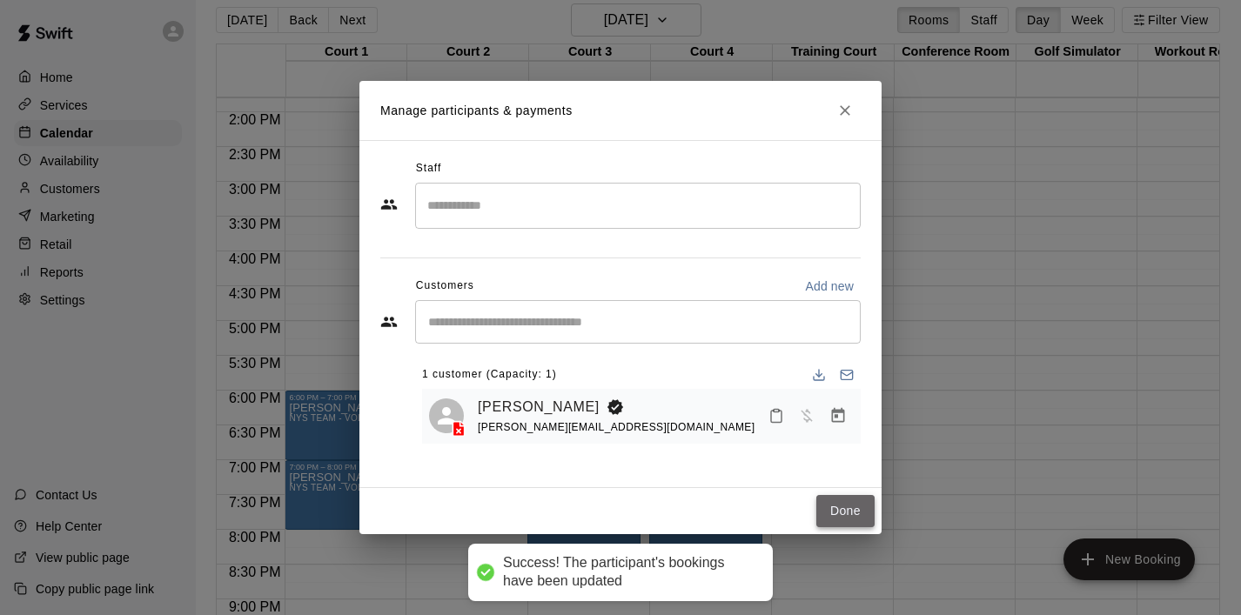
click at [843, 503] on button "Done" at bounding box center [845, 511] width 58 height 32
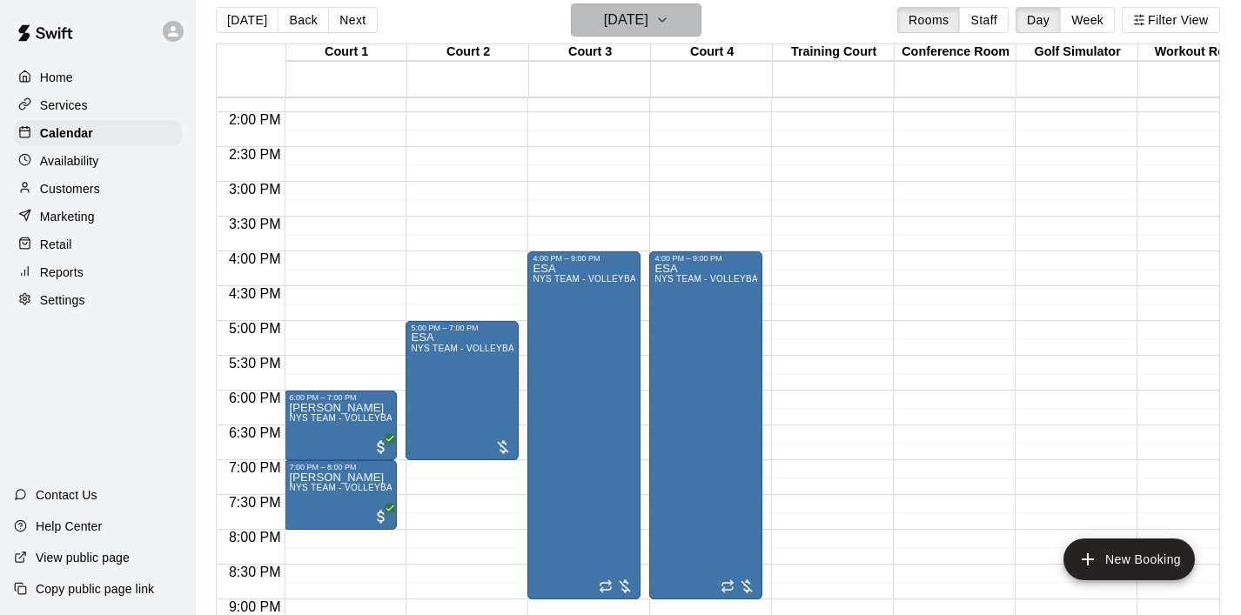
click at [669, 16] on icon "button" at bounding box center [662, 20] width 14 height 21
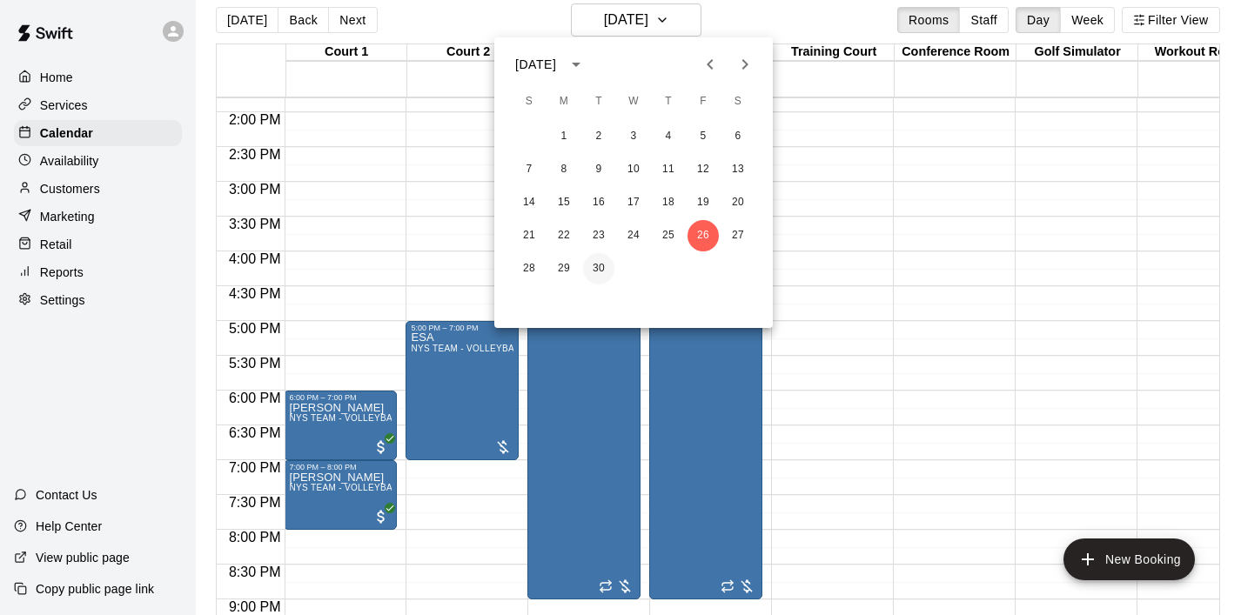
click at [602, 268] on button "30" at bounding box center [598, 268] width 31 height 31
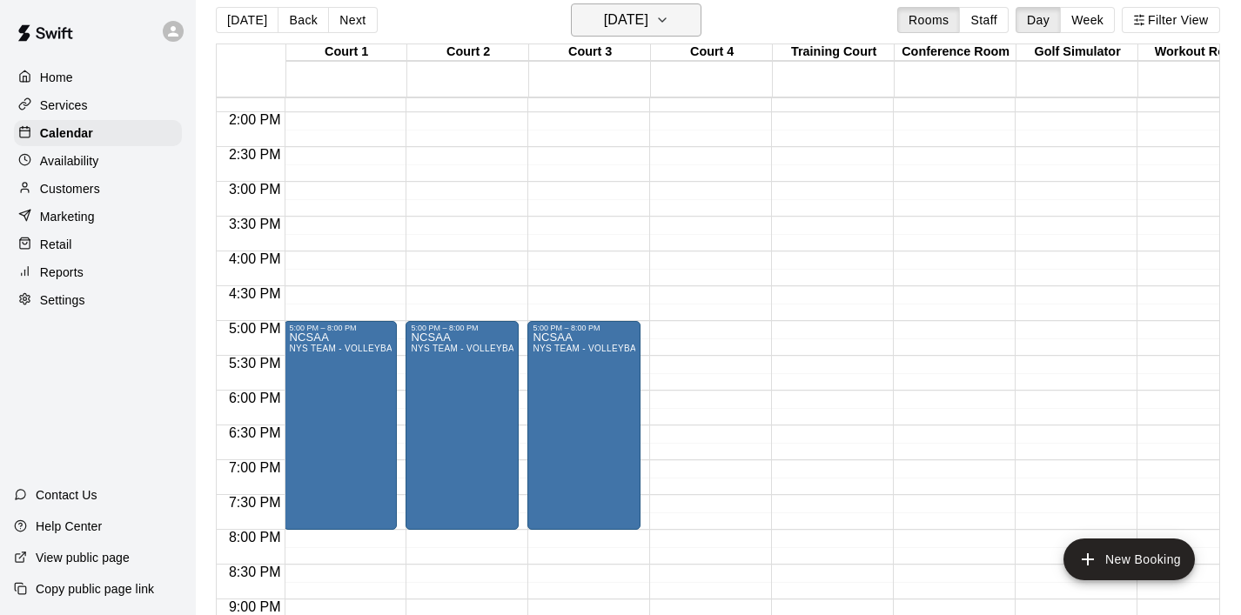
click at [669, 25] on icon "button" at bounding box center [662, 20] width 14 height 21
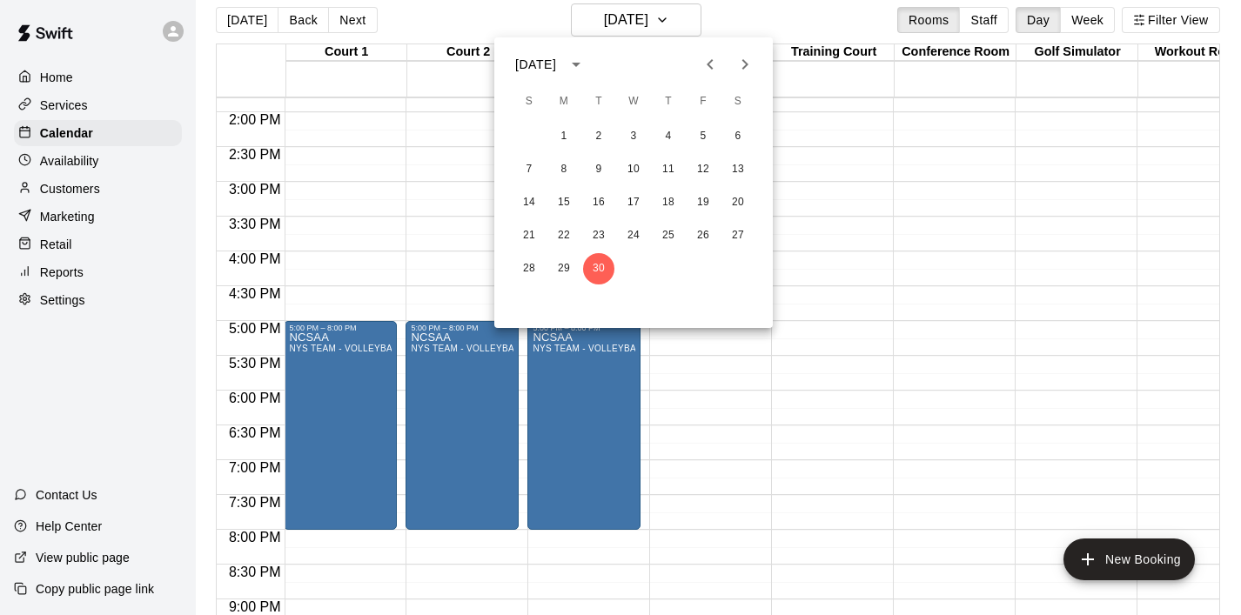
click at [742, 68] on icon "Next month" at bounding box center [745, 64] width 6 height 10
click at [706, 131] on button "3" at bounding box center [703, 136] width 31 height 31
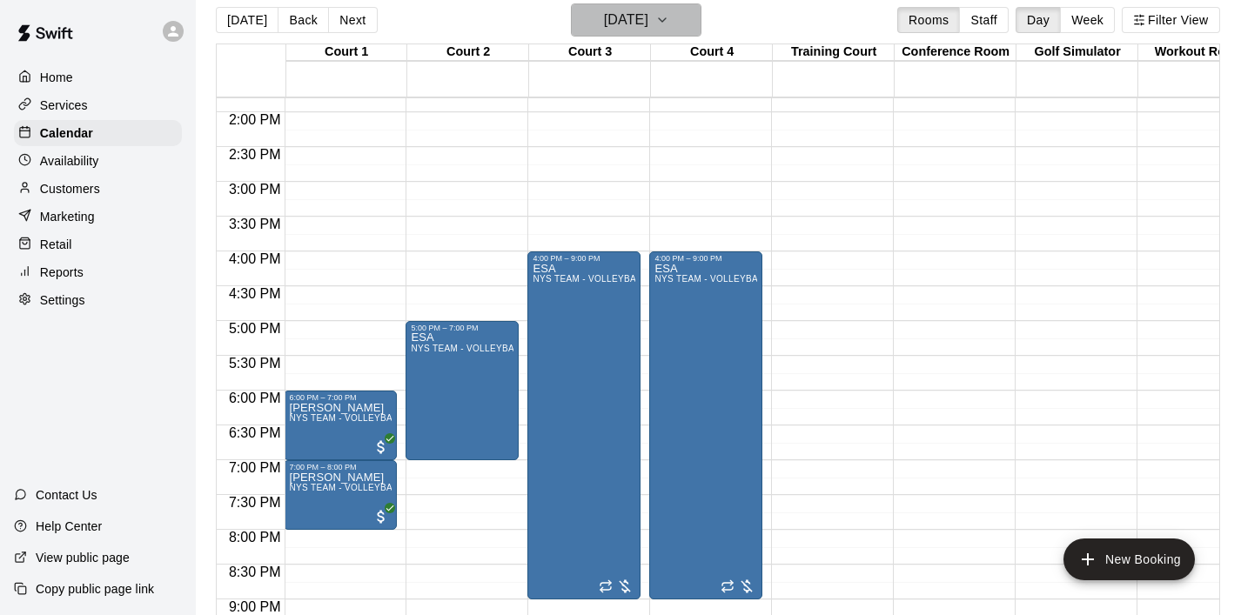
click at [669, 17] on icon "button" at bounding box center [662, 20] width 14 height 21
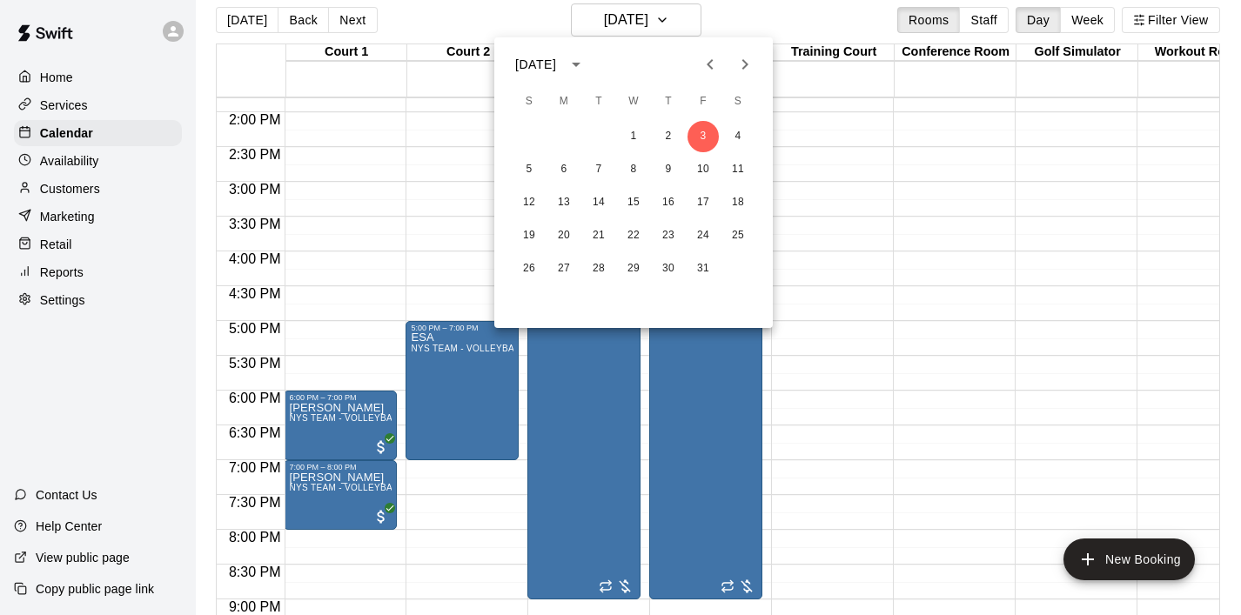
click at [715, 66] on icon "Previous month" at bounding box center [710, 64] width 21 height 21
click at [635, 236] on button "20" at bounding box center [633, 235] width 31 height 31
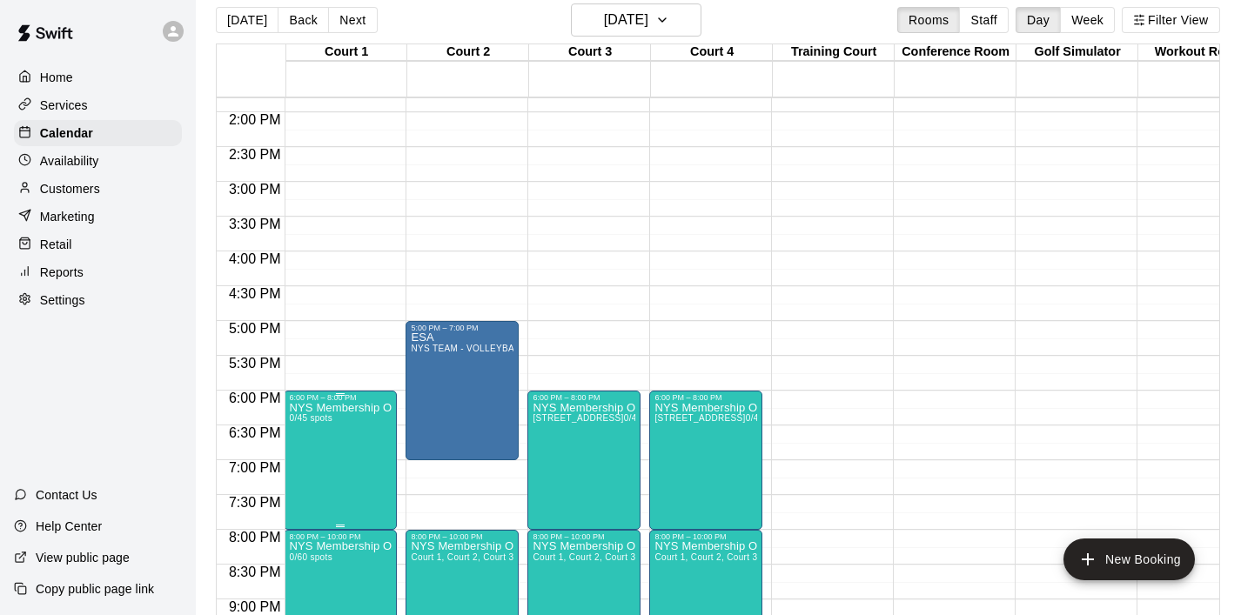
click at [304, 422] on icon "edit" at bounding box center [307, 421] width 16 height 16
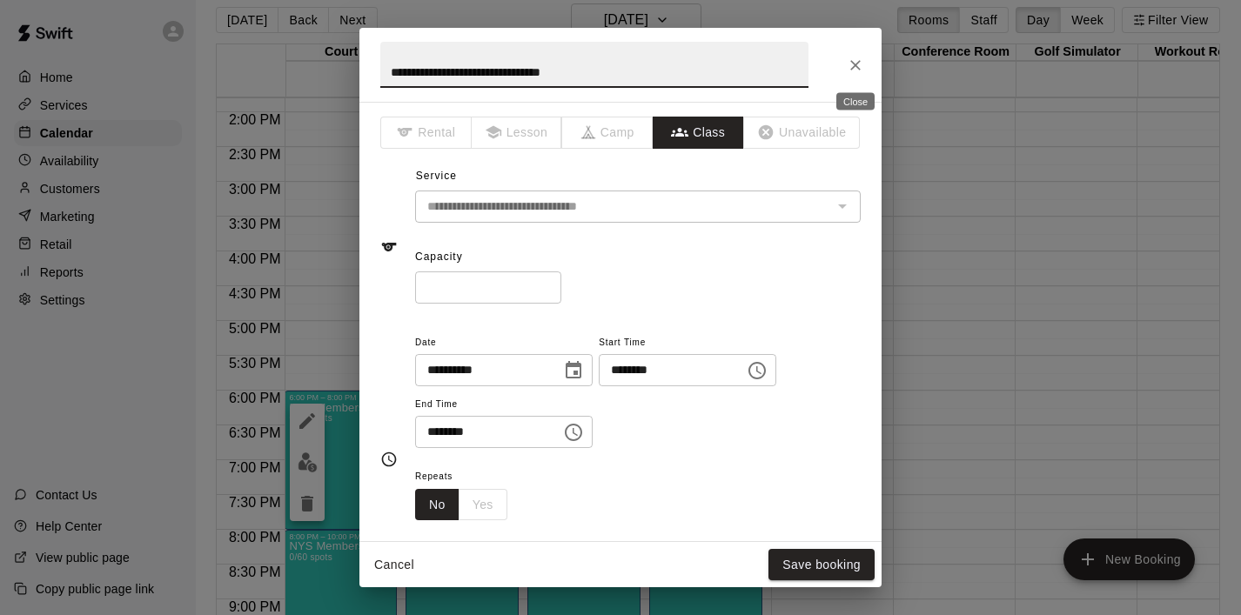
click at [855, 71] on icon "Close" at bounding box center [855, 65] width 17 height 17
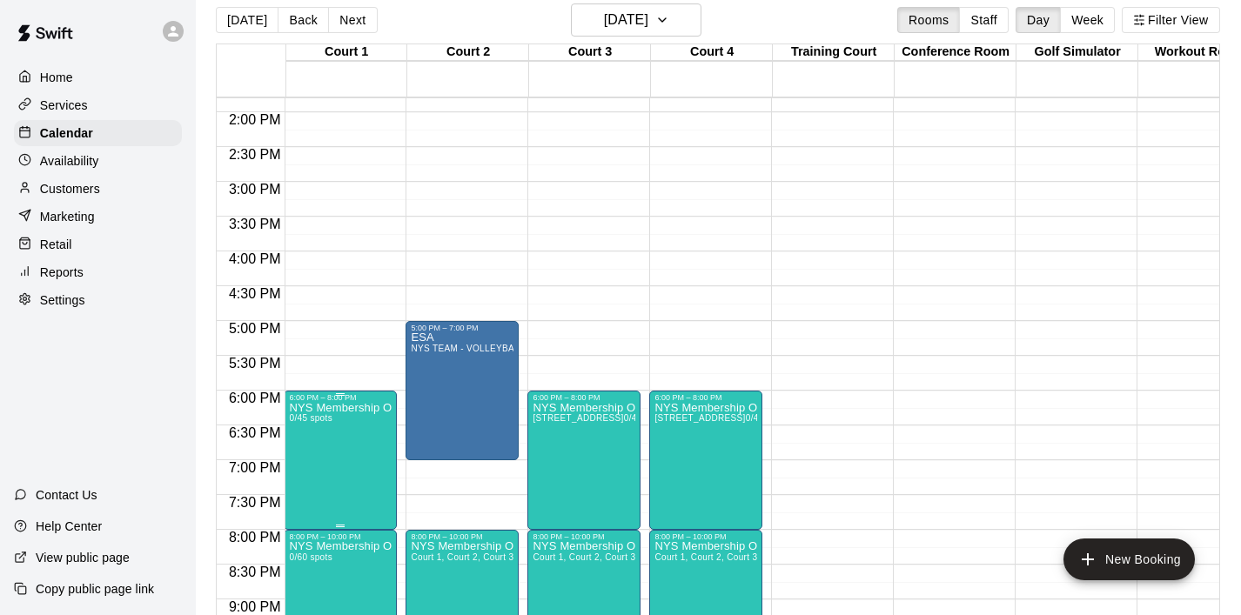
click at [307, 501] on icon "delete" at bounding box center [307, 504] width 12 height 16
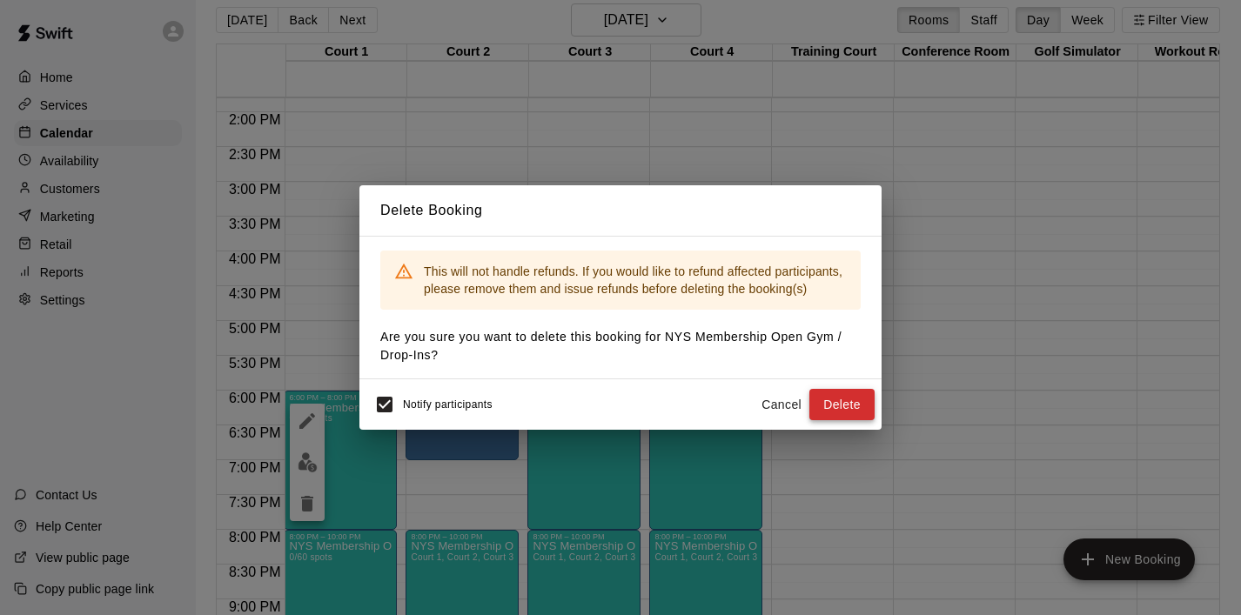
click at [838, 401] on button "Delete" at bounding box center [841, 405] width 65 height 32
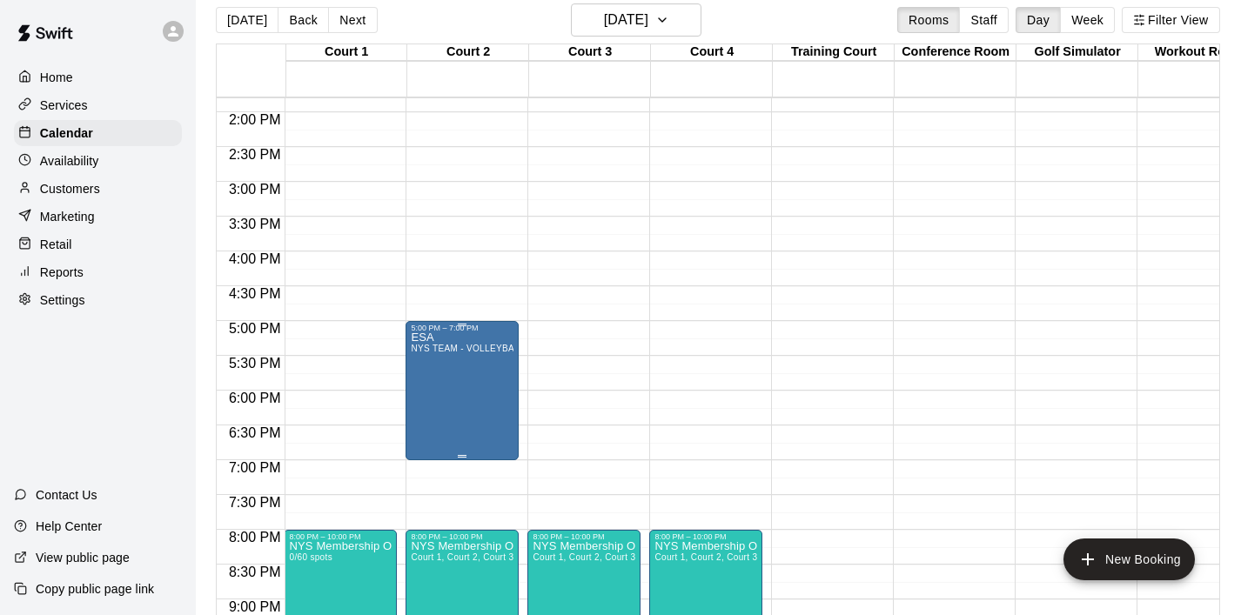
click at [427, 353] on icon "edit" at bounding box center [429, 352] width 16 height 16
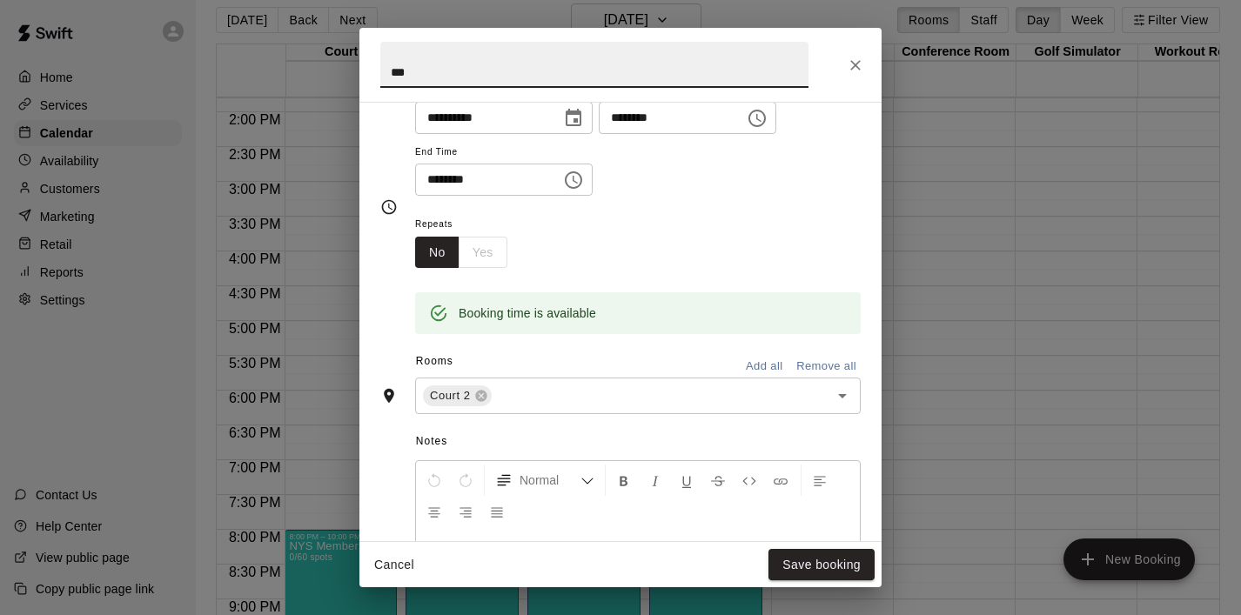
scroll to position [182, 0]
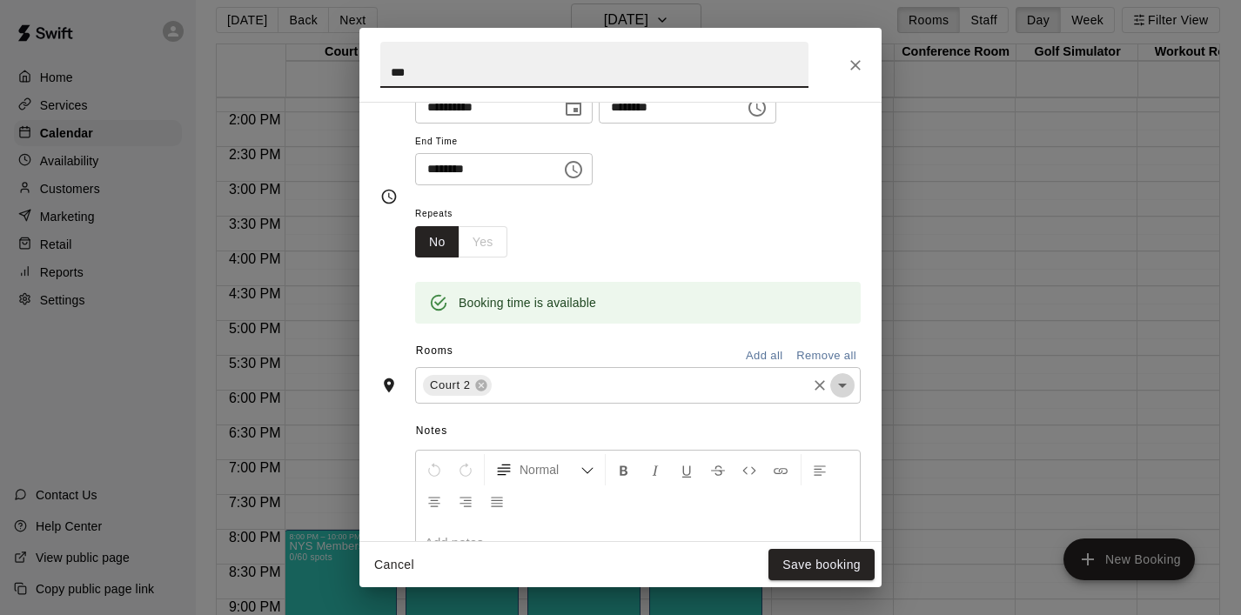
click at [836, 389] on icon "Open" at bounding box center [842, 385] width 21 height 21
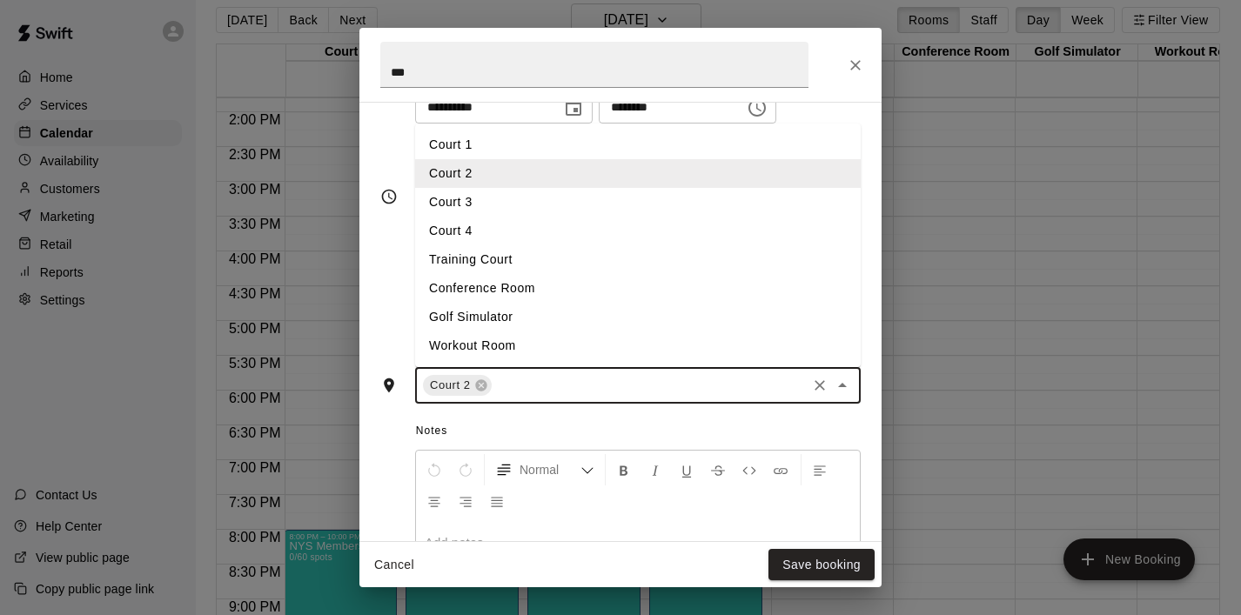
click at [484, 148] on li "Court 1" at bounding box center [638, 145] width 446 height 29
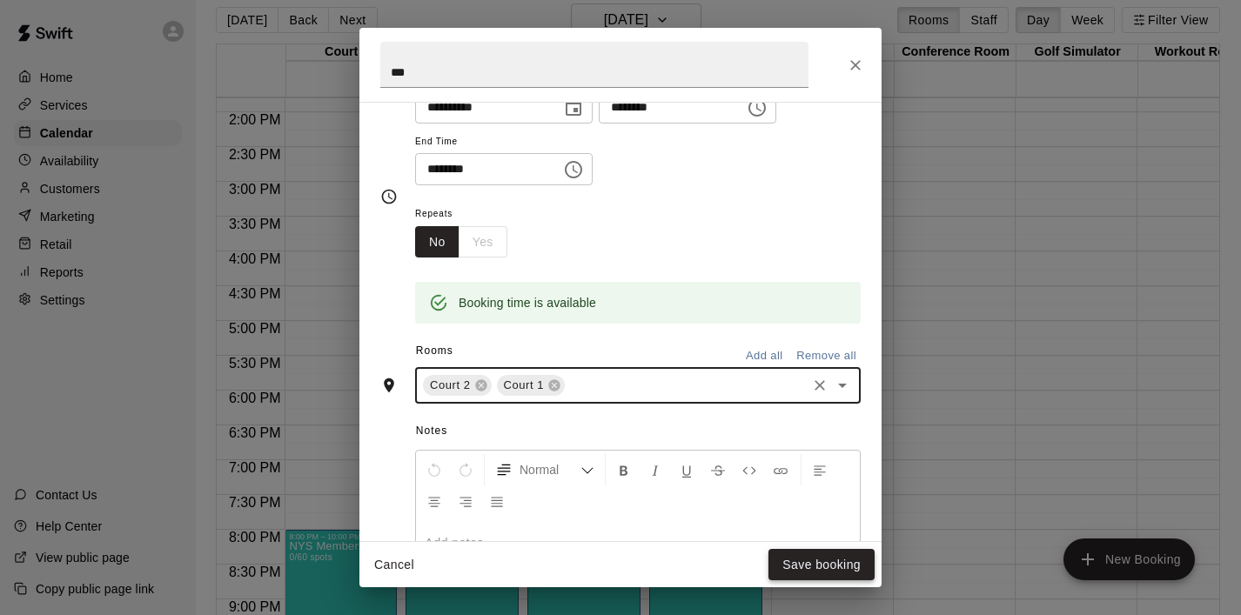
click at [805, 566] on button "Save booking" at bounding box center [822, 565] width 106 height 32
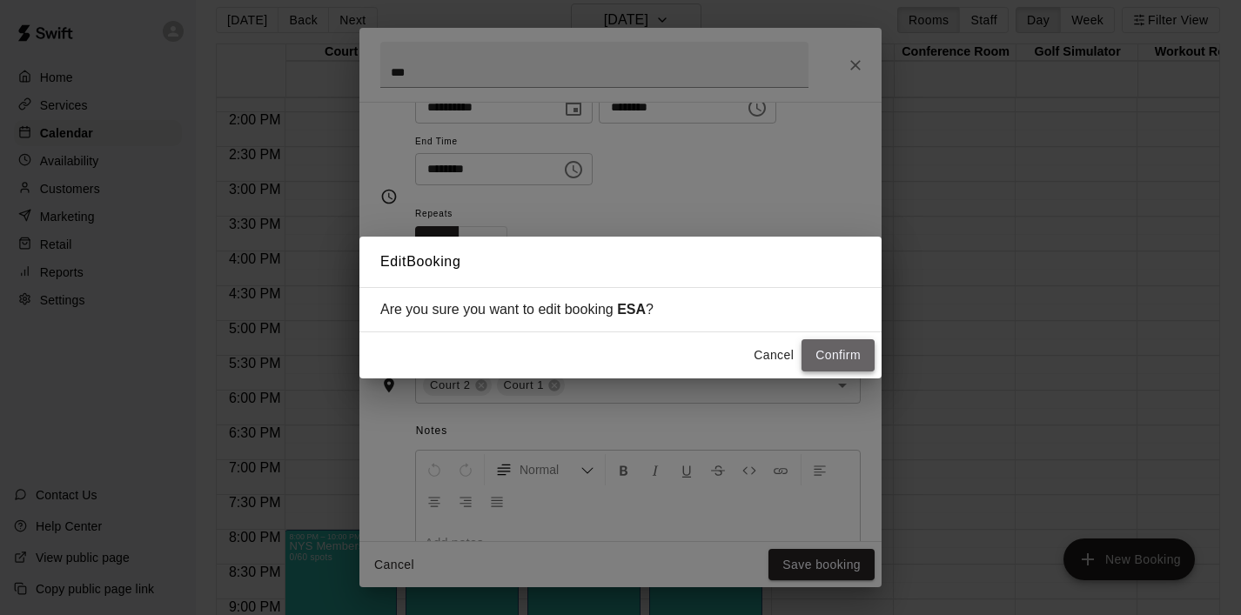
click at [831, 353] on button "Confirm" at bounding box center [838, 355] width 73 height 32
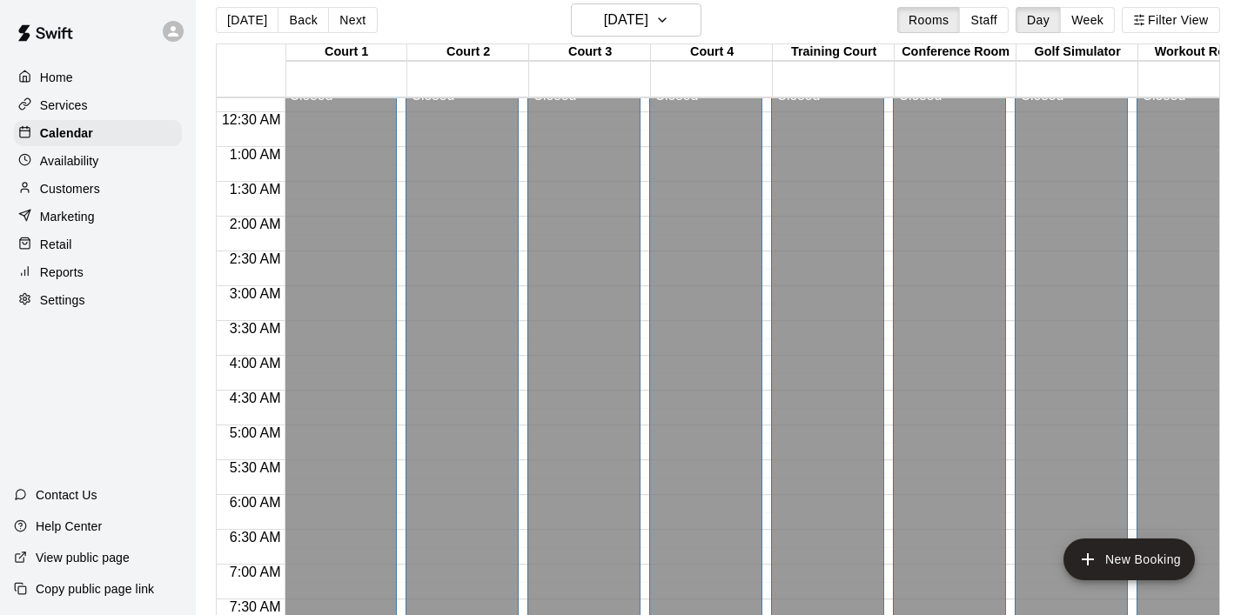
scroll to position [0, 1]
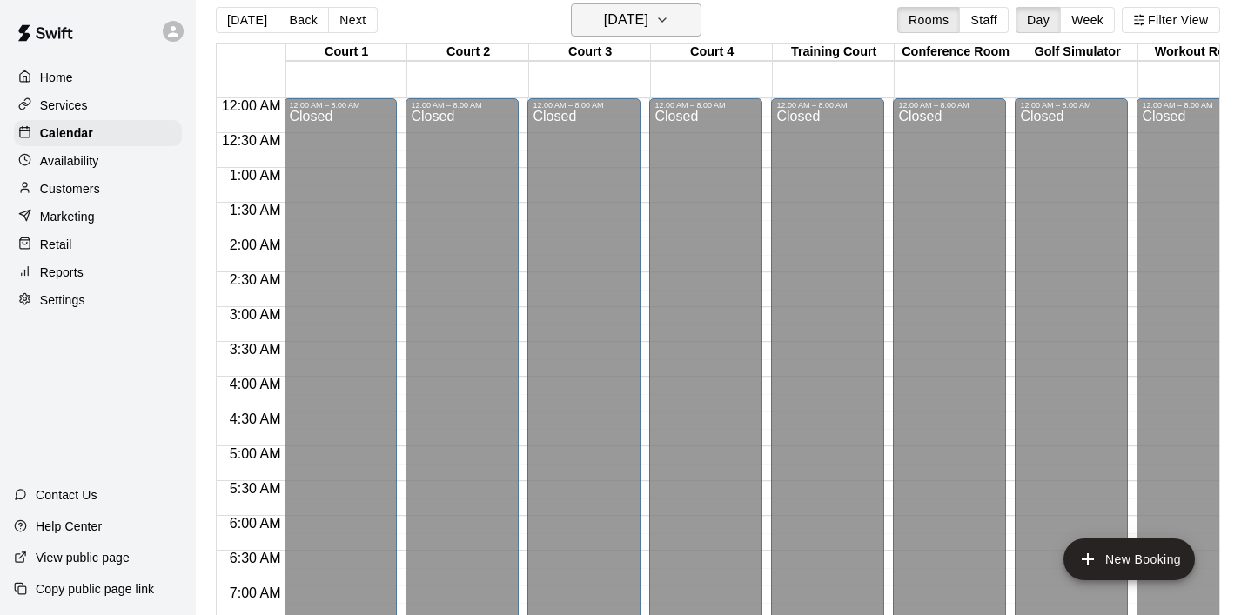
click at [669, 19] on icon "button" at bounding box center [662, 20] width 14 height 21
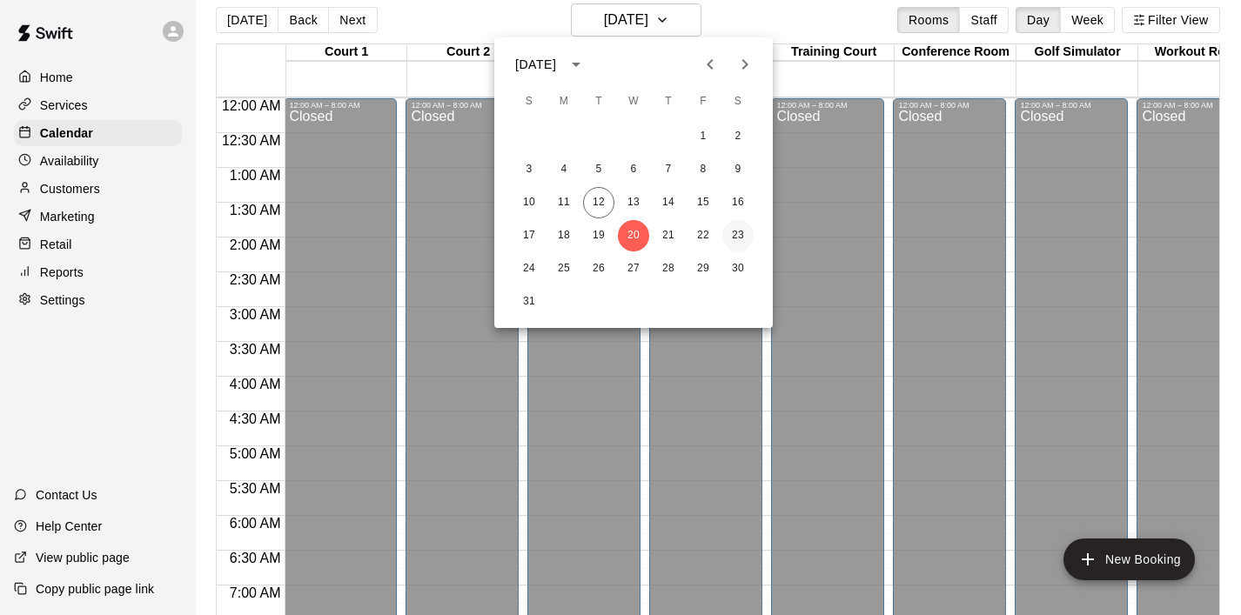
click at [735, 237] on button "23" at bounding box center [737, 235] width 31 height 31
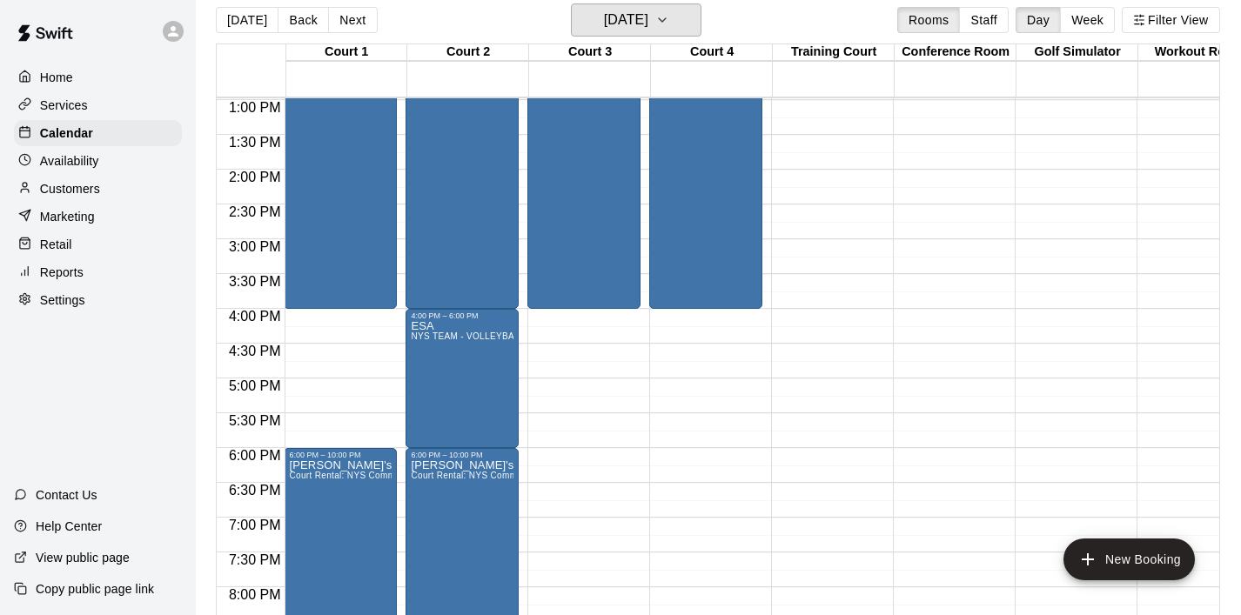
scroll to position [924, 1]
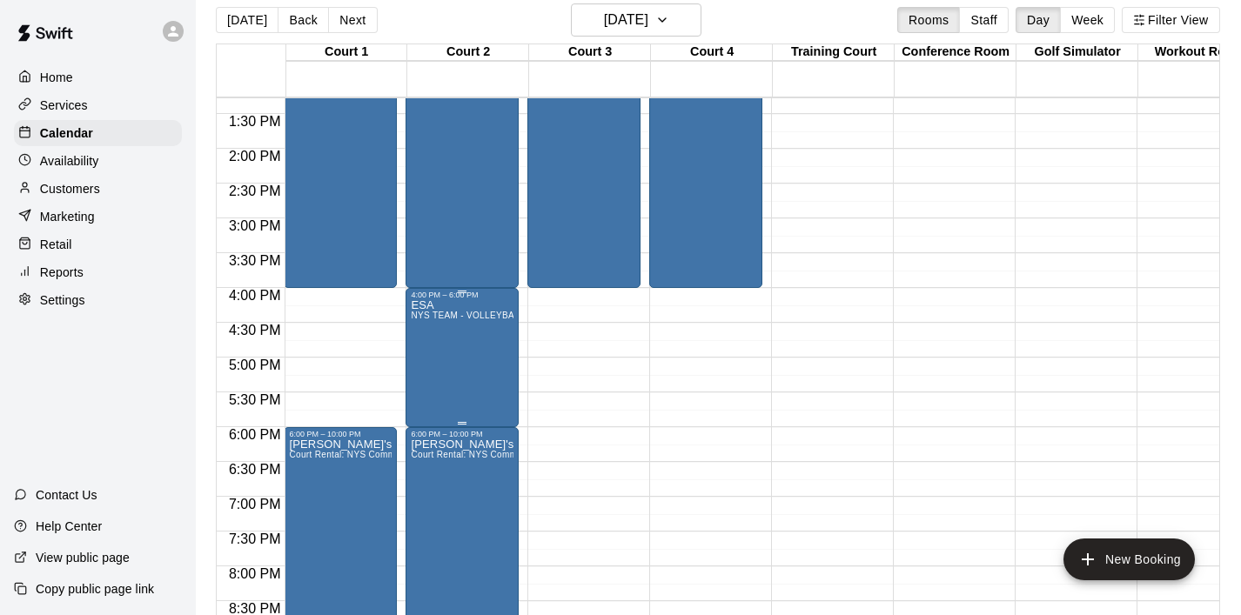
click at [492, 357] on div "ESA NYS TEAM - VOLLEYBALL (After 3 pm)" at bounding box center [462, 606] width 103 height 615
click at [427, 401] on icon "delete" at bounding box center [429, 401] width 12 height 16
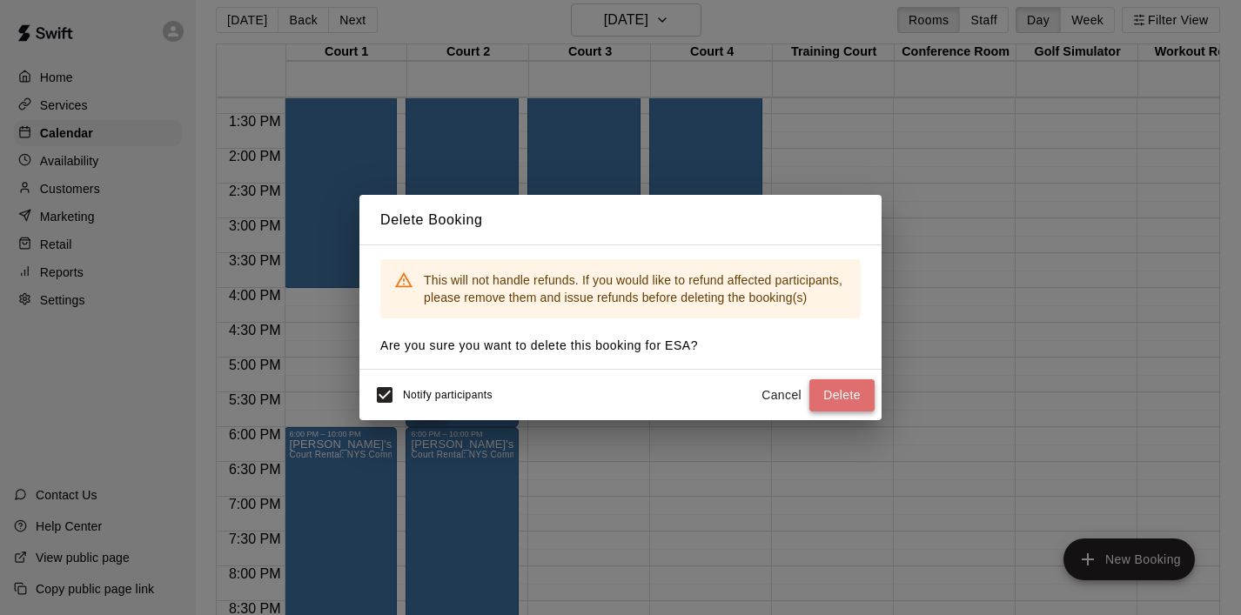
click at [857, 386] on button "Delete" at bounding box center [841, 395] width 65 height 32
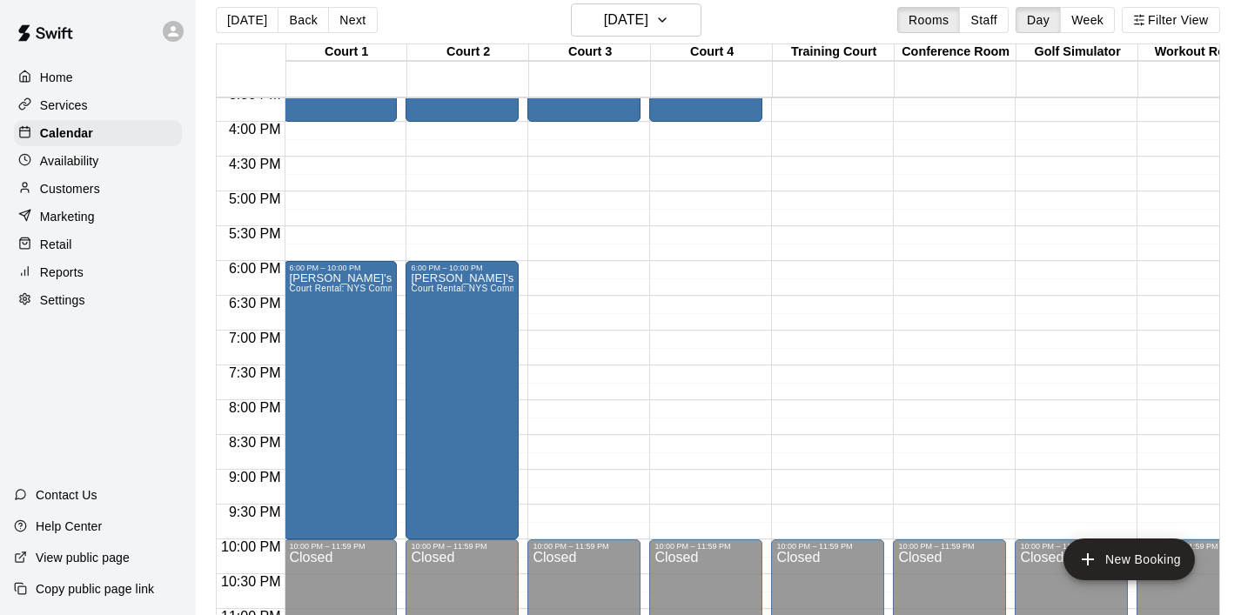
scroll to position [1089, 1]
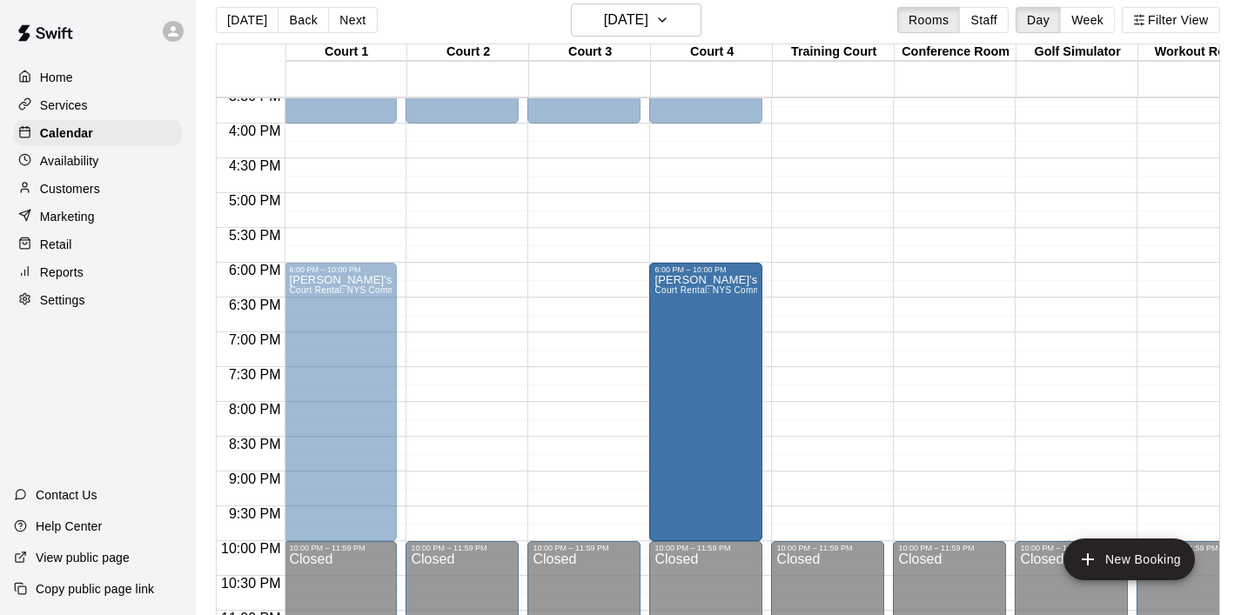
drag, startPoint x: 468, startPoint y: 389, endPoint x: 665, endPoint y: 403, distance: 197.2
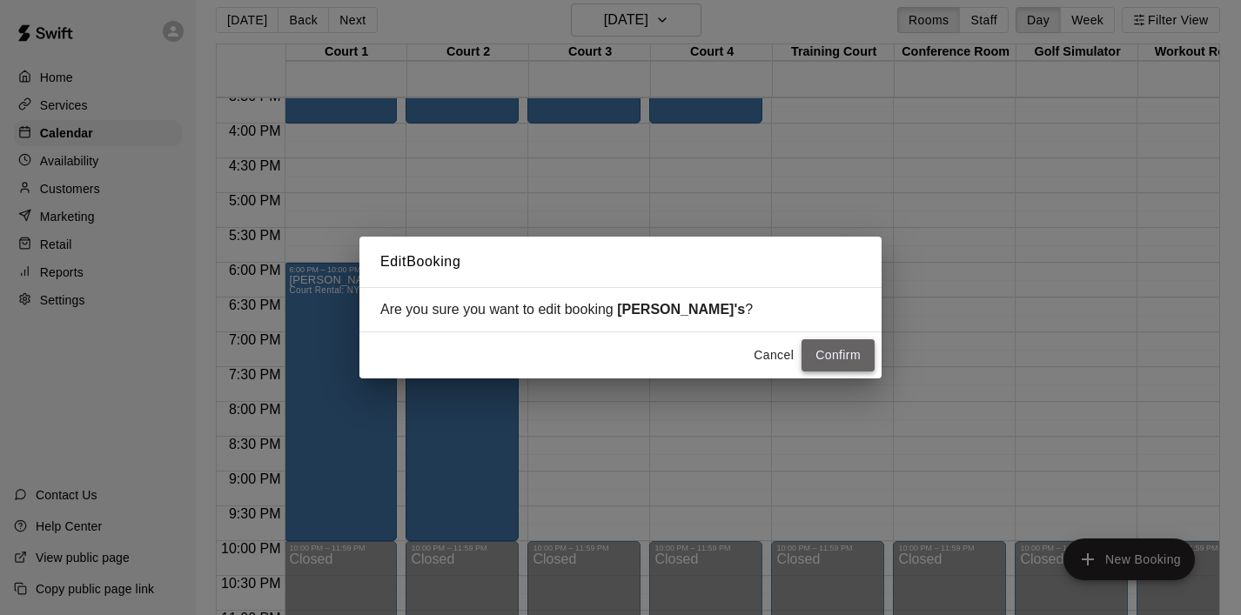
click at [817, 356] on button "Confirm" at bounding box center [838, 355] width 73 height 32
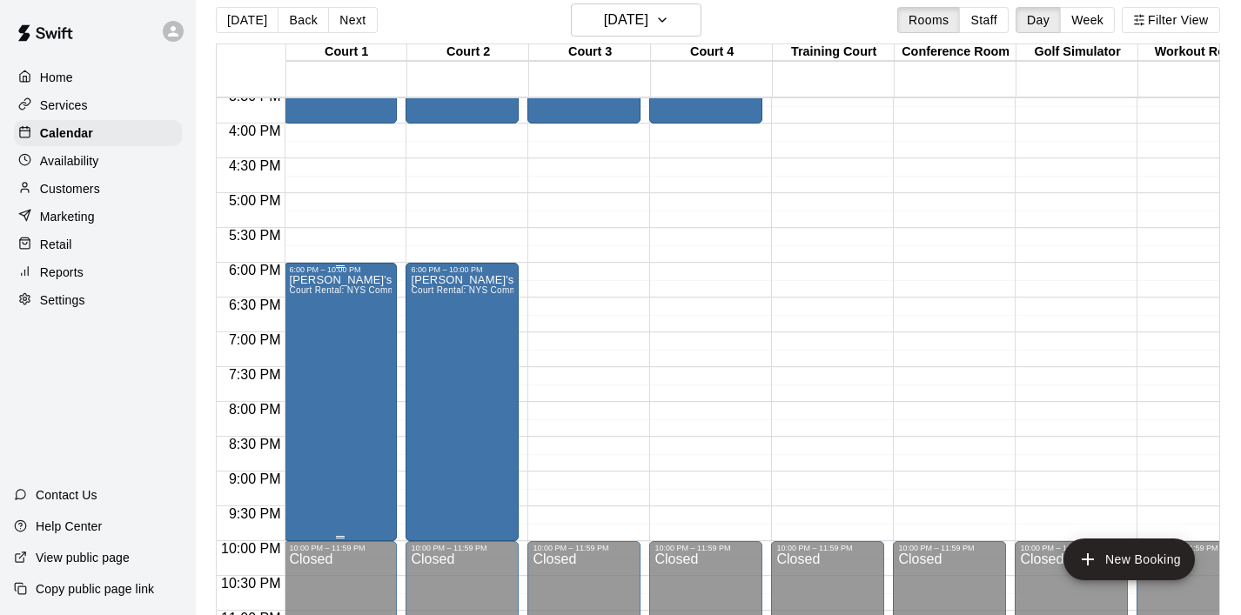
click at [346, 346] on div "GINA's Court Rental: NYS Community Club / League Volleyball (After 3 pm)" at bounding box center [340, 581] width 103 height 615
click at [312, 298] on icon "edit" at bounding box center [307, 293] width 21 height 21
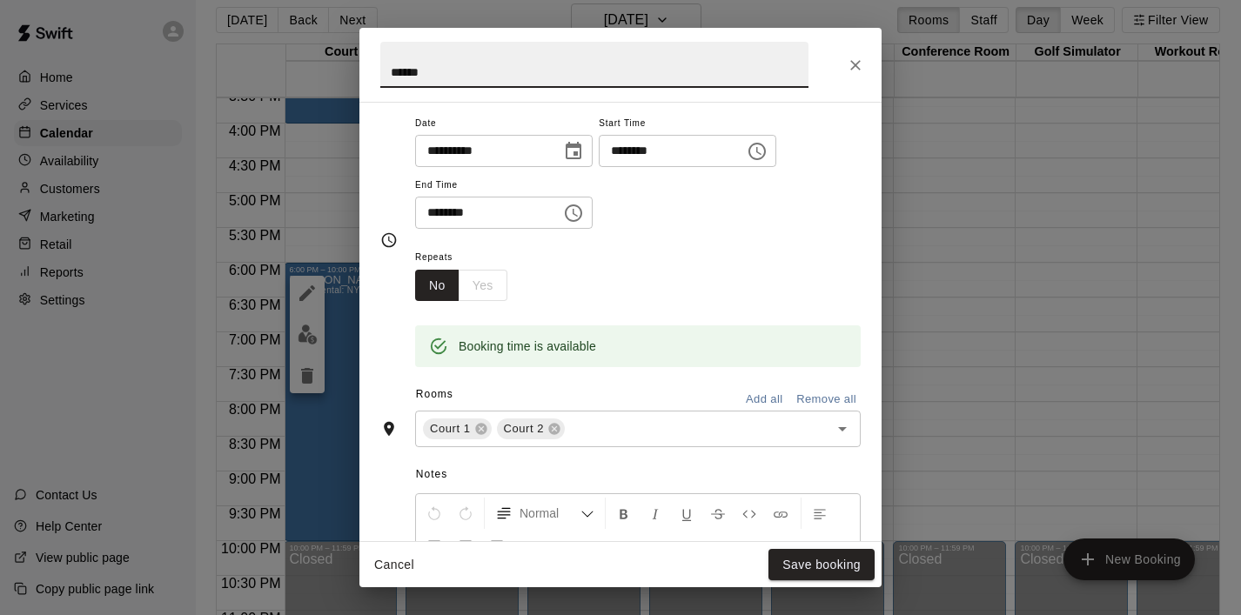
scroll to position [142, 0]
click at [558, 428] on icon at bounding box center [553, 425] width 11 height 11
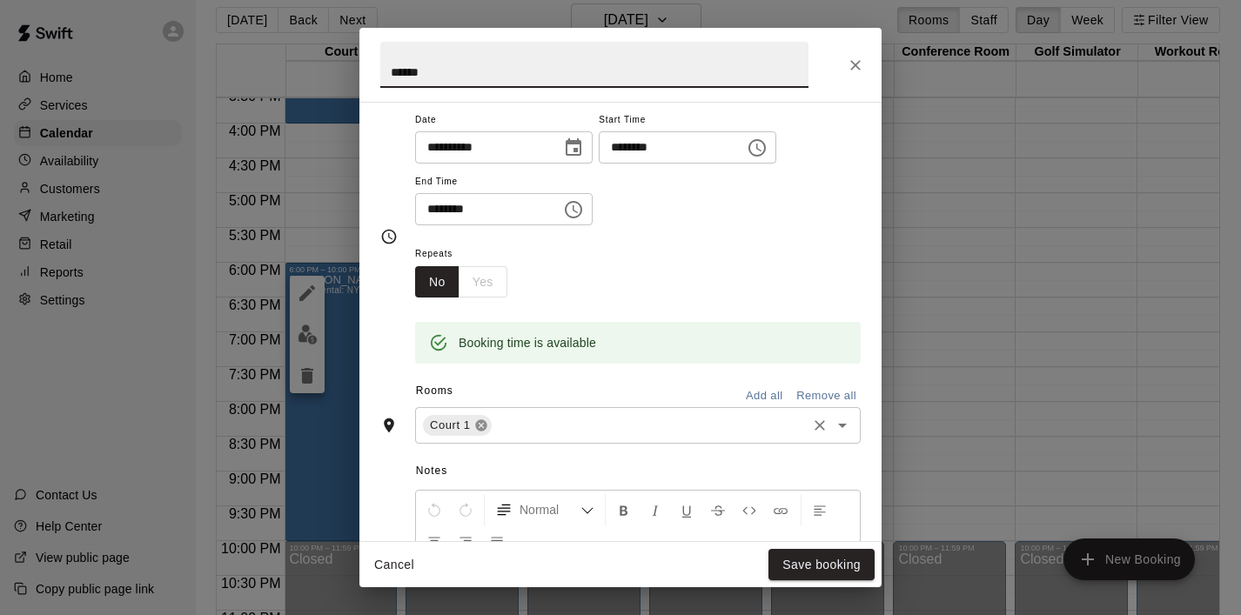
click at [487, 423] on icon at bounding box center [481, 426] width 14 height 14
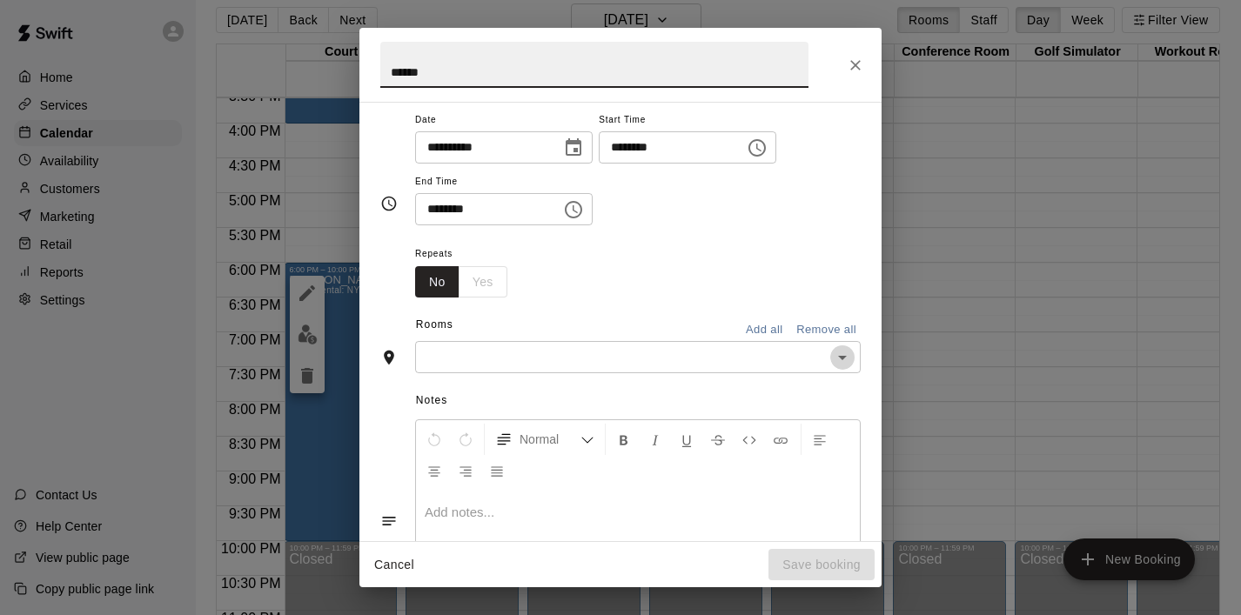
click at [841, 359] on icon "Open" at bounding box center [842, 357] width 21 height 21
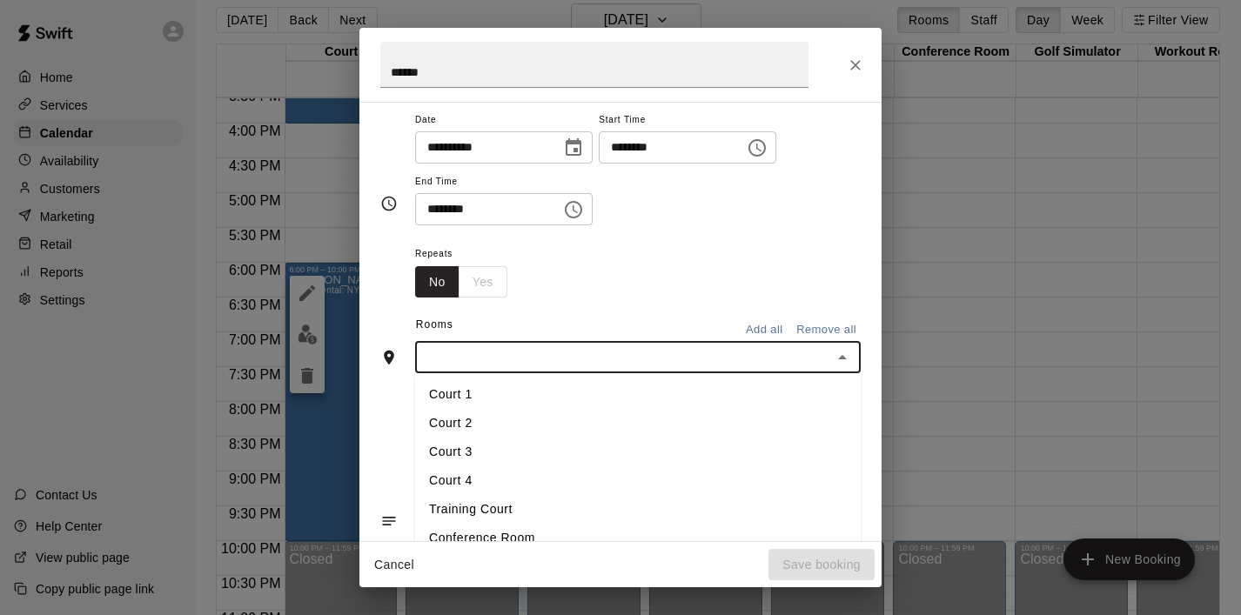
click at [497, 460] on li "Court 3" at bounding box center [638, 452] width 446 height 29
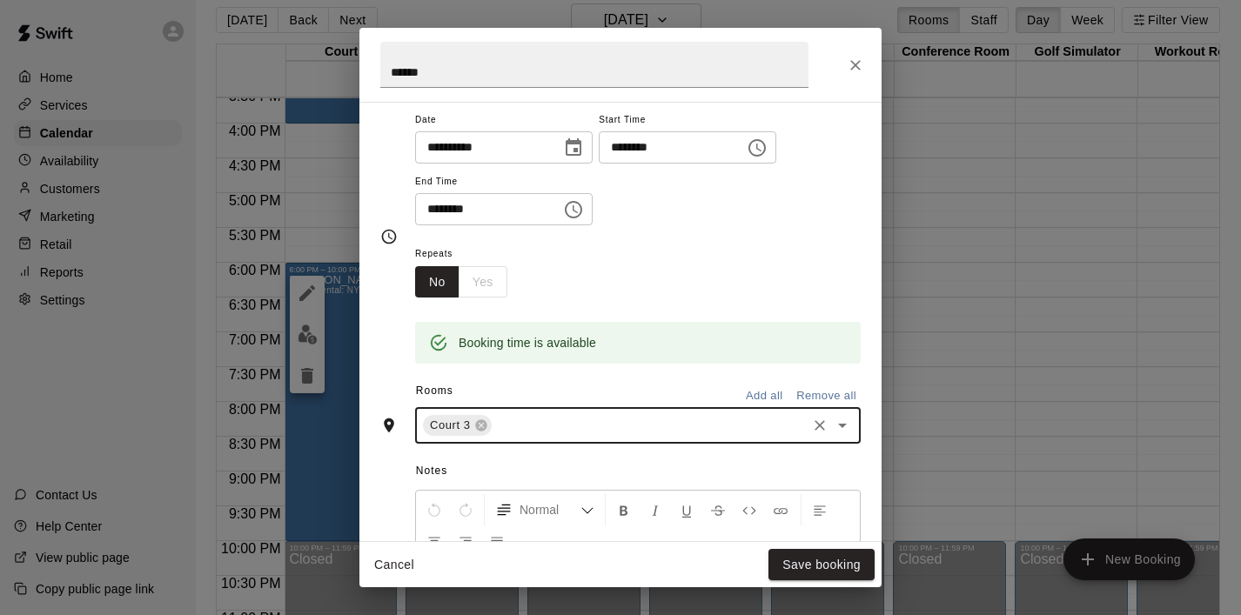
click at [842, 422] on icon "Open" at bounding box center [842, 425] width 21 height 21
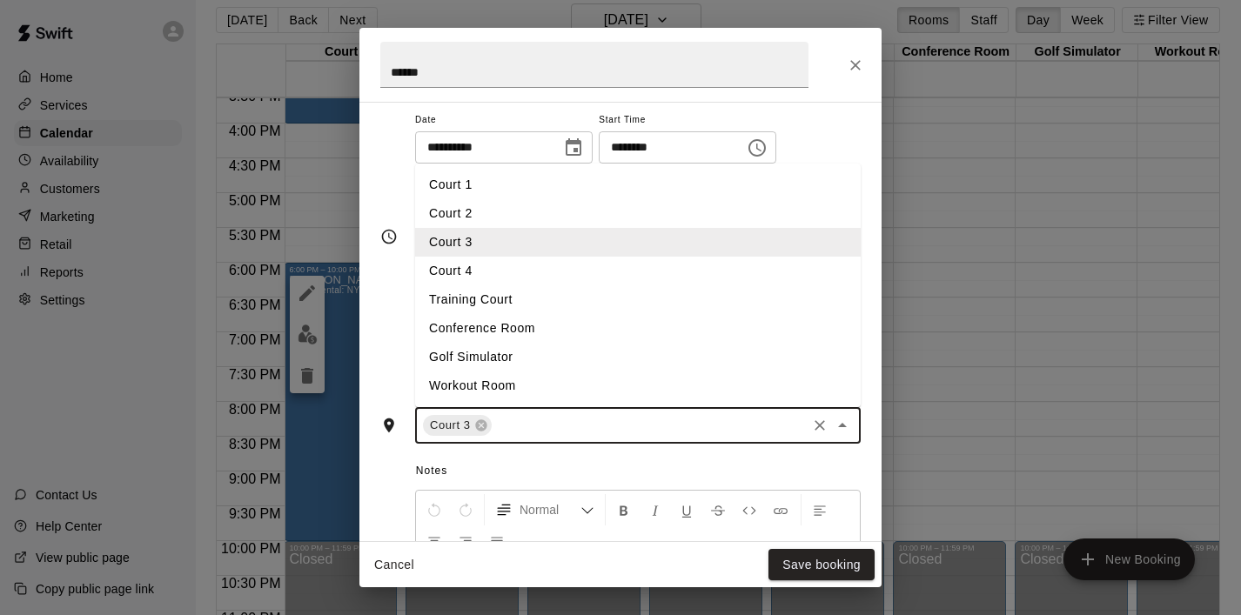
click at [555, 277] on li "Court 4" at bounding box center [638, 271] width 446 height 29
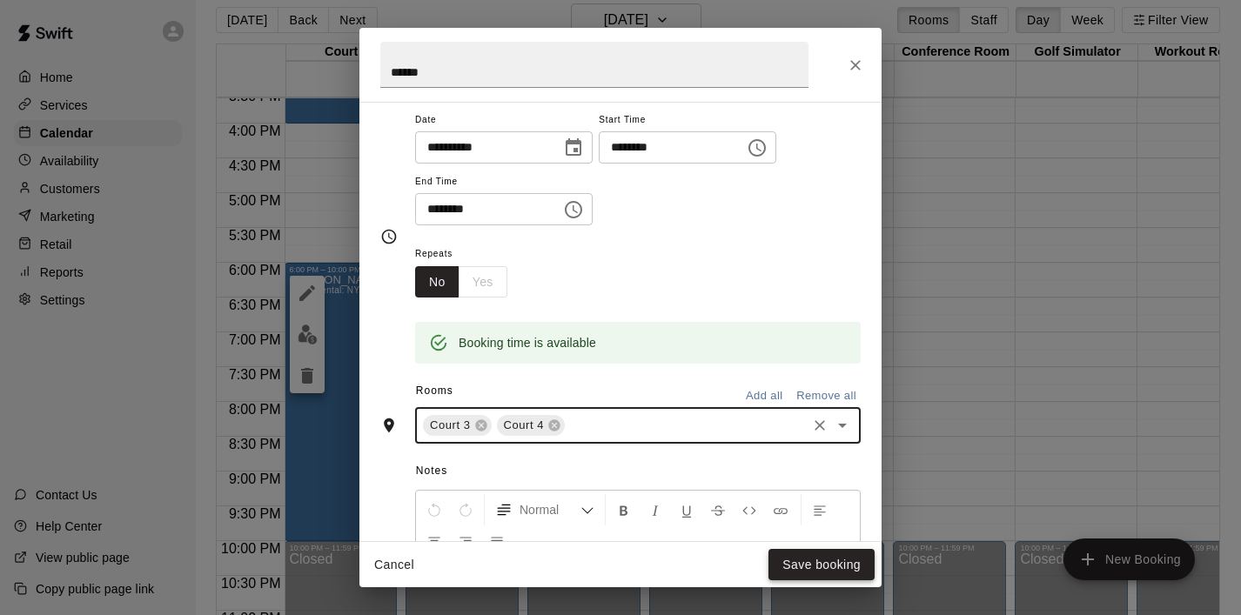
click at [830, 565] on button "Save booking" at bounding box center [822, 565] width 106 height 32
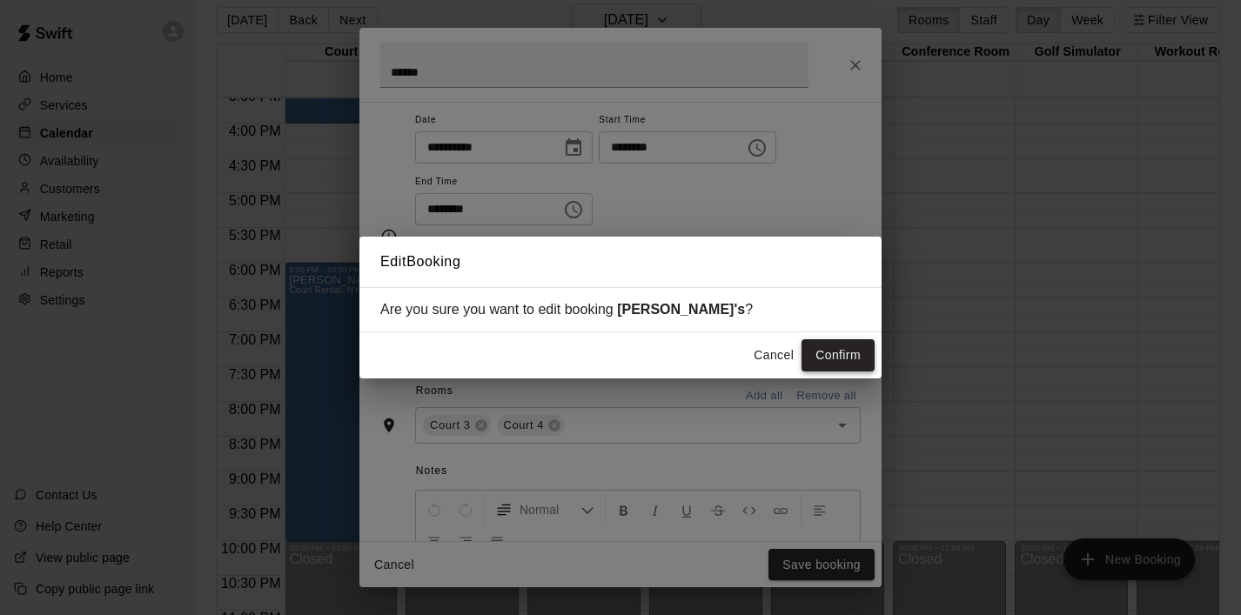
click at [842, 359] on button "Confirm" at bounding box center [838, 355] width 73 height 32
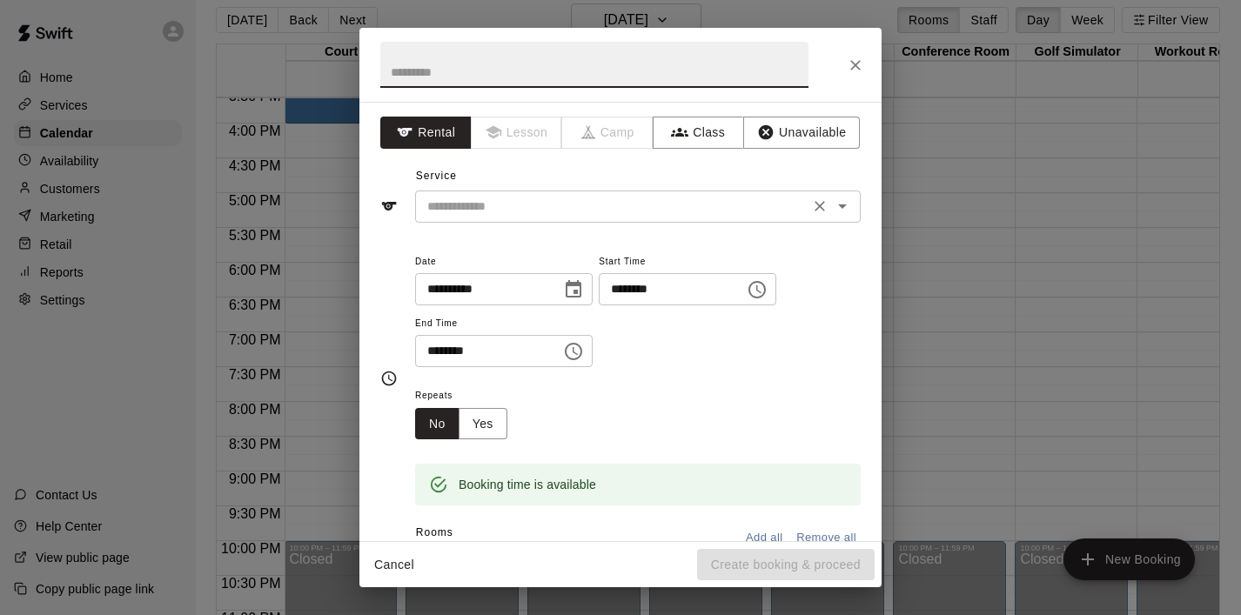
click at [840, 212] on icon "Open" at bounding box center [842, 206] width 21 height 21
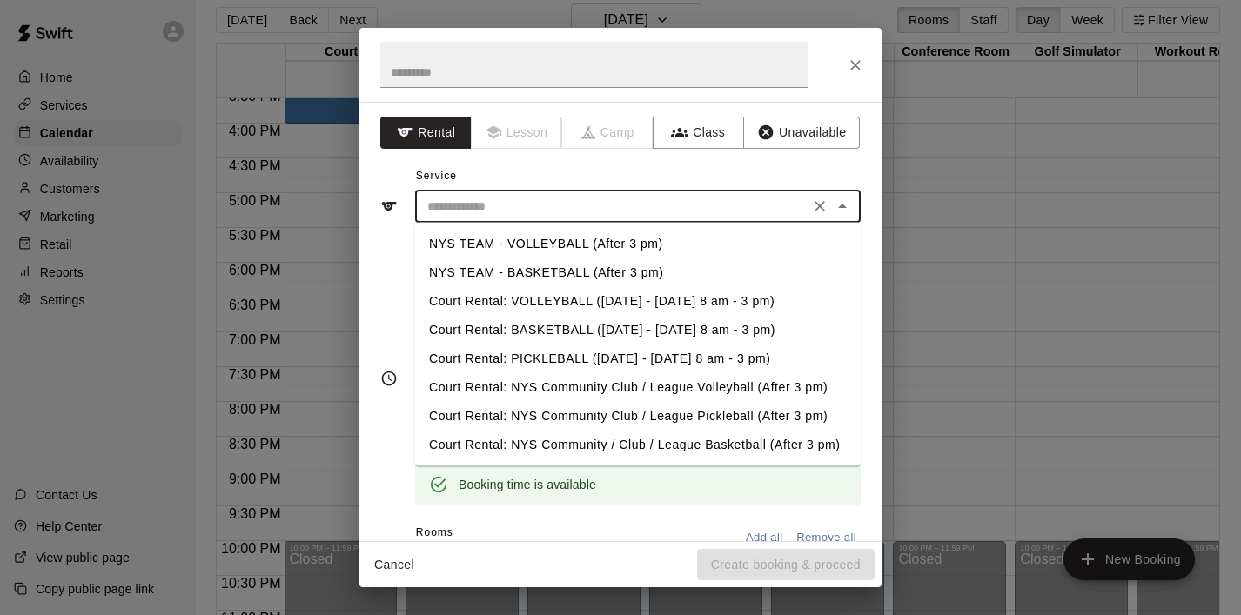
click at [681, 239] on li "NYS TEAM - VOLLEYBALL (After 3 pm)" at bounding box center [638, 244] width 446 height 29
type input "**********"
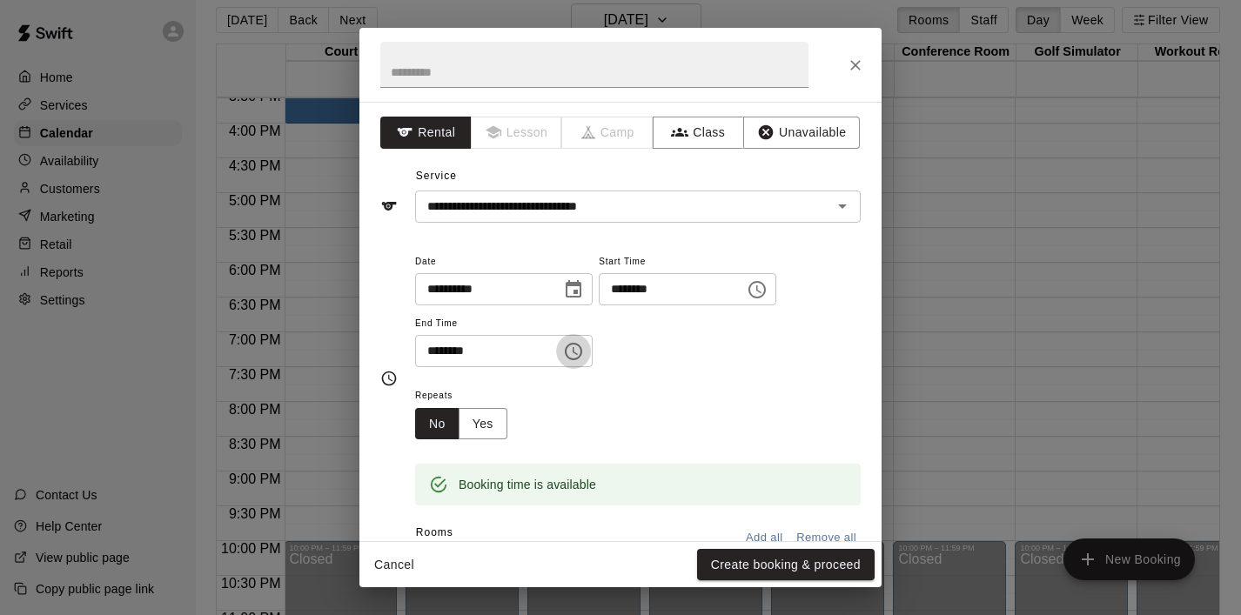
click at [574, 359] on icon "Choose time, selected time is 4:30 PM" at bounding box center [573, 351] width 21 height 21
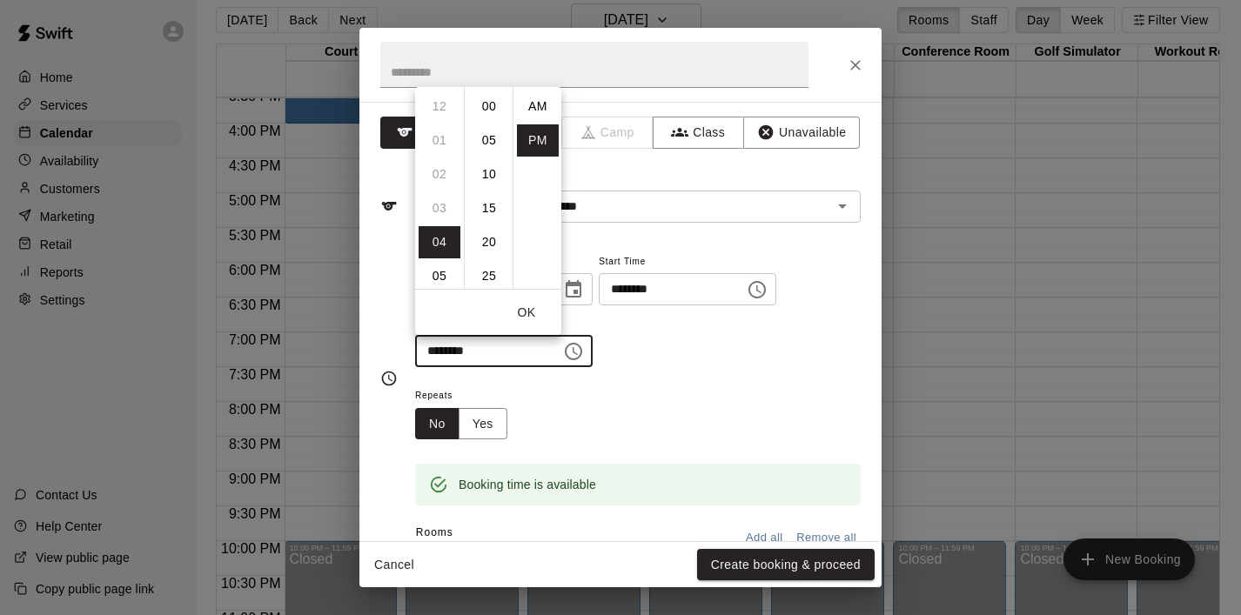
scroll to position [31, 0]
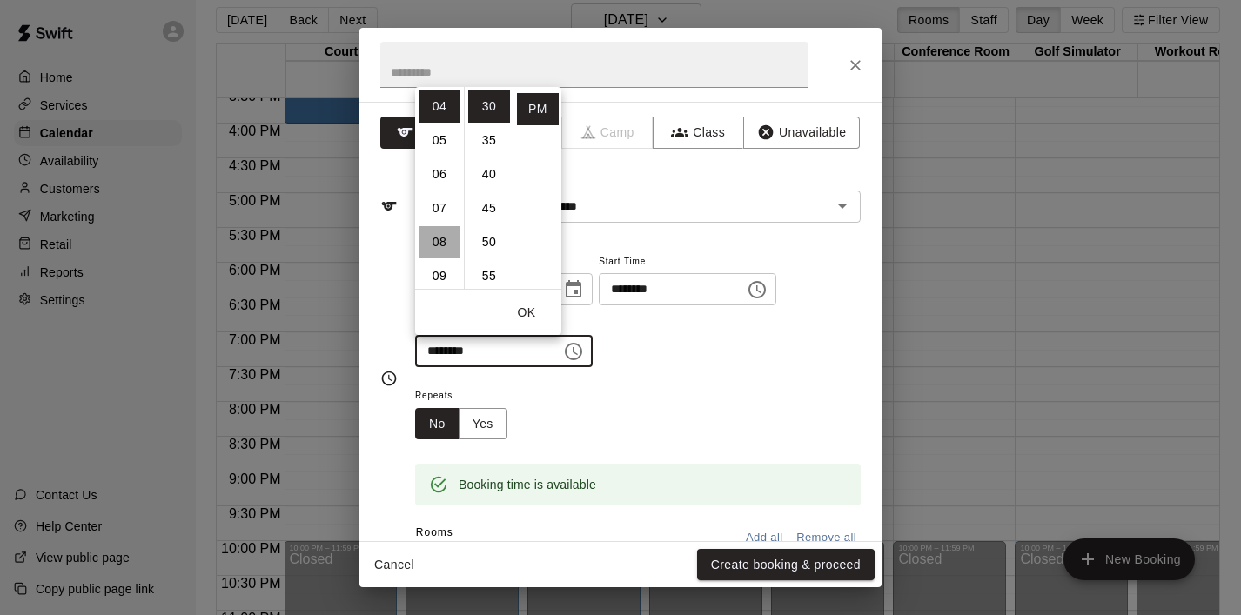
click at [447, 237] on li "08" at bounding box center [440, 242] width 42 height 32
click at [489, 106] on li "00" at bounding box center [489, 107] width 42 height 32
type input "********"
click at [527, 307] on button "OK" at bounding box center [527, 313] width 56 height 32
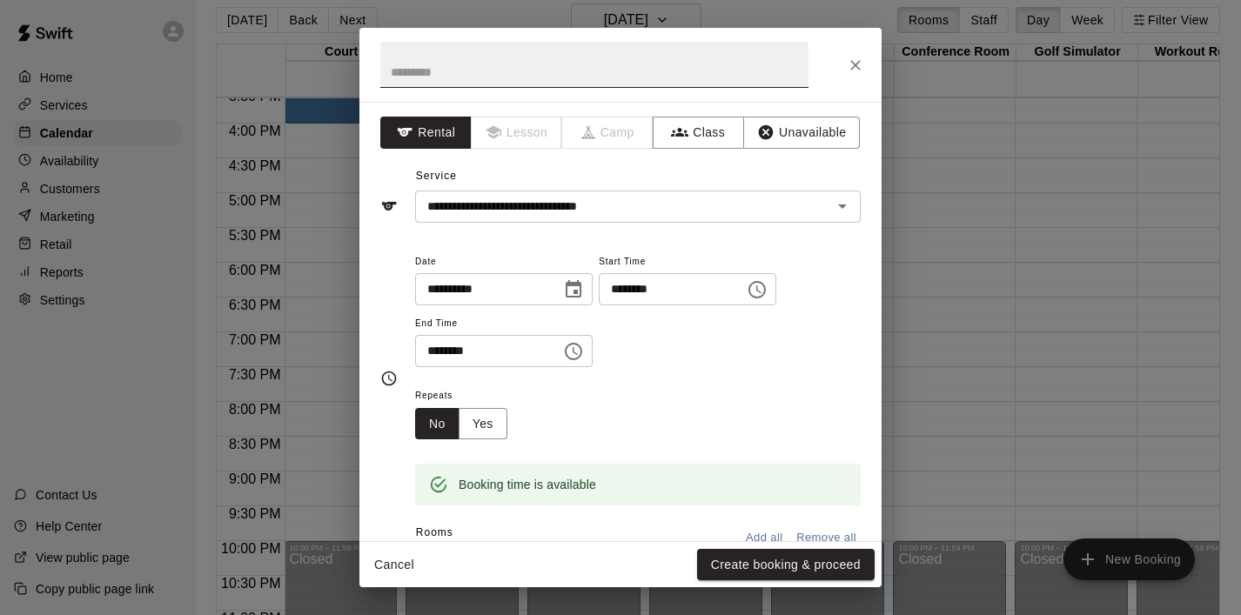
click at [440, 63] on input "text" at bounding box center [594, 65] width 428 height 46
type input "***"
click at [659, 376] on div "**********" at bounding box center [638, 318] width 446 height 135
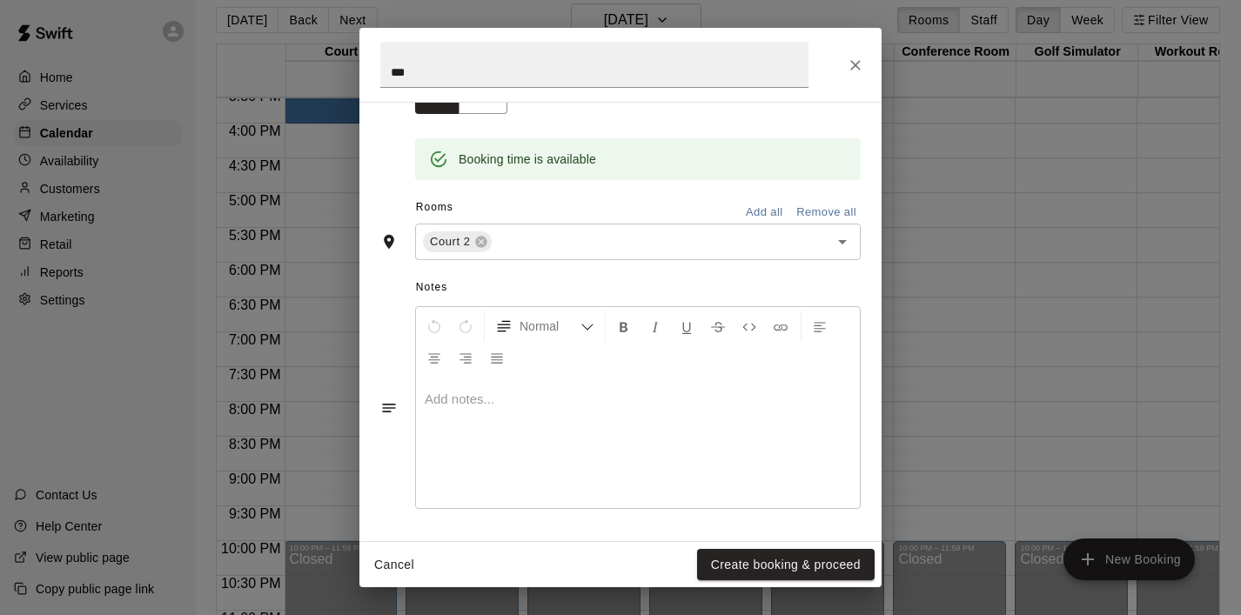
scroll to position [325, 0]
click at [738, 563] on button "Create booking & proceed" at bounding box center [786, 565] width 178 height 32
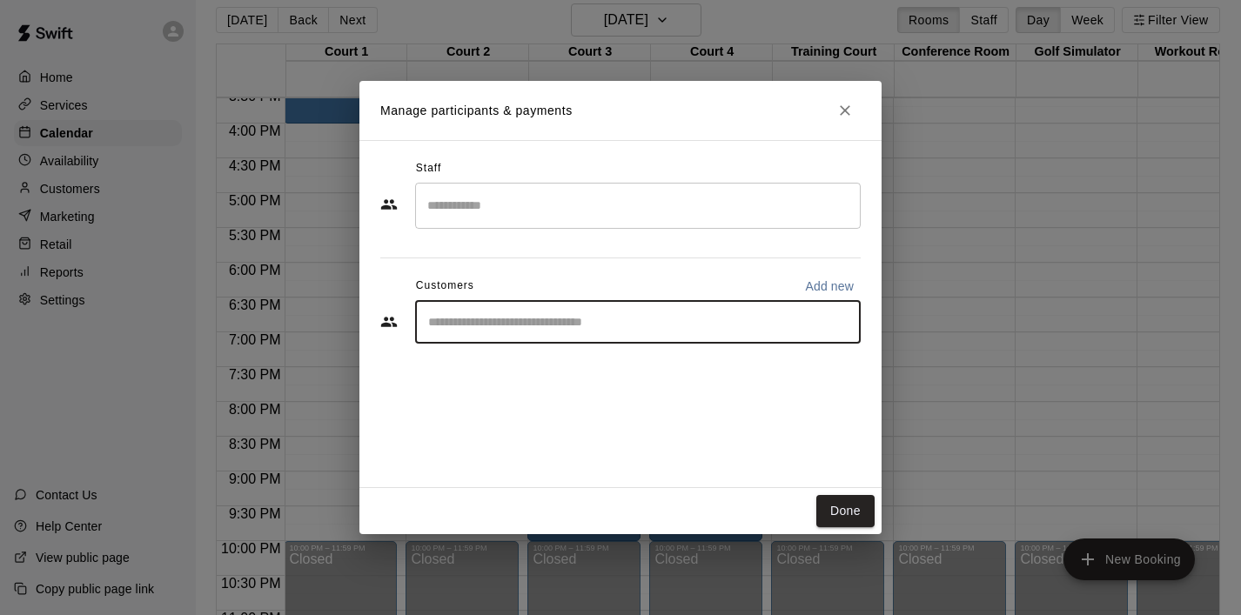
click at [474, 318] on input "Start typing to search customers..." at bounding box center [638, 321] width 430 height 17
type input "******"
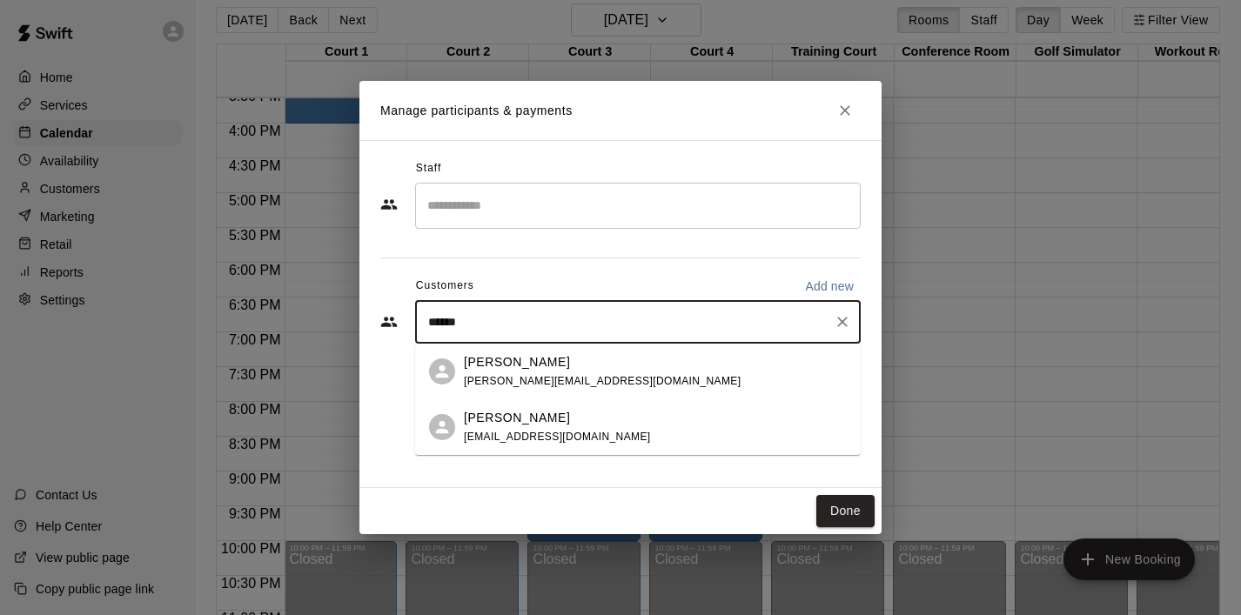
click at [495, 360] on p "[PERSON_NAME]" at bounding box center [517, 362] width 106 height 18
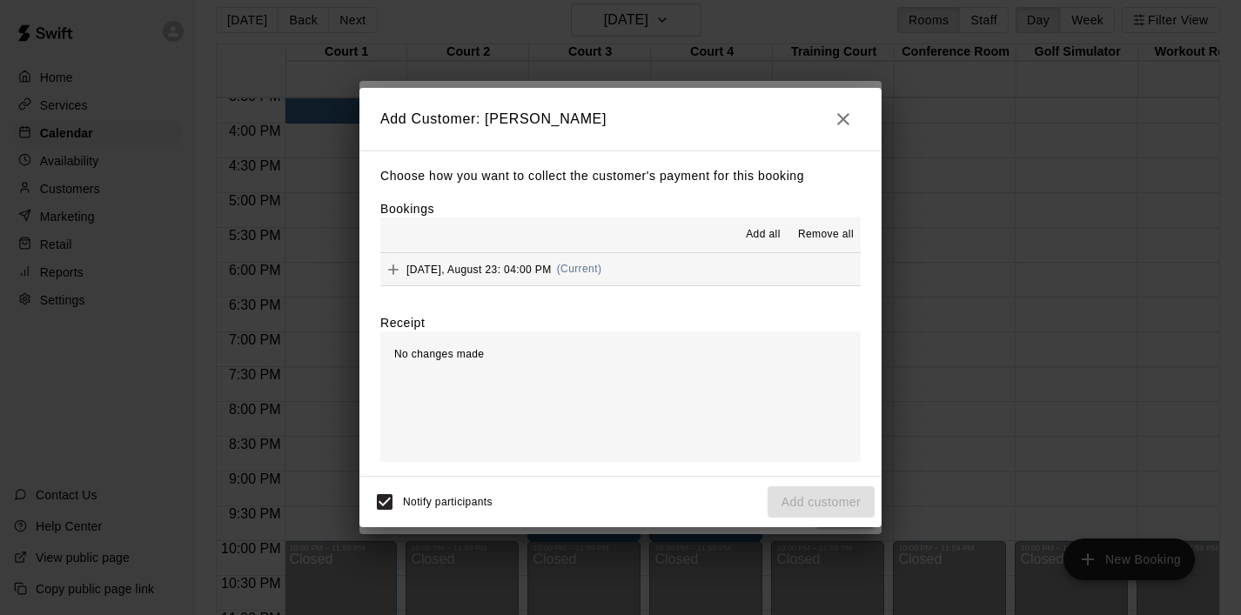
click at [768, 236] on span "Add all" at bounding box center [763, 234] width 35 height 17
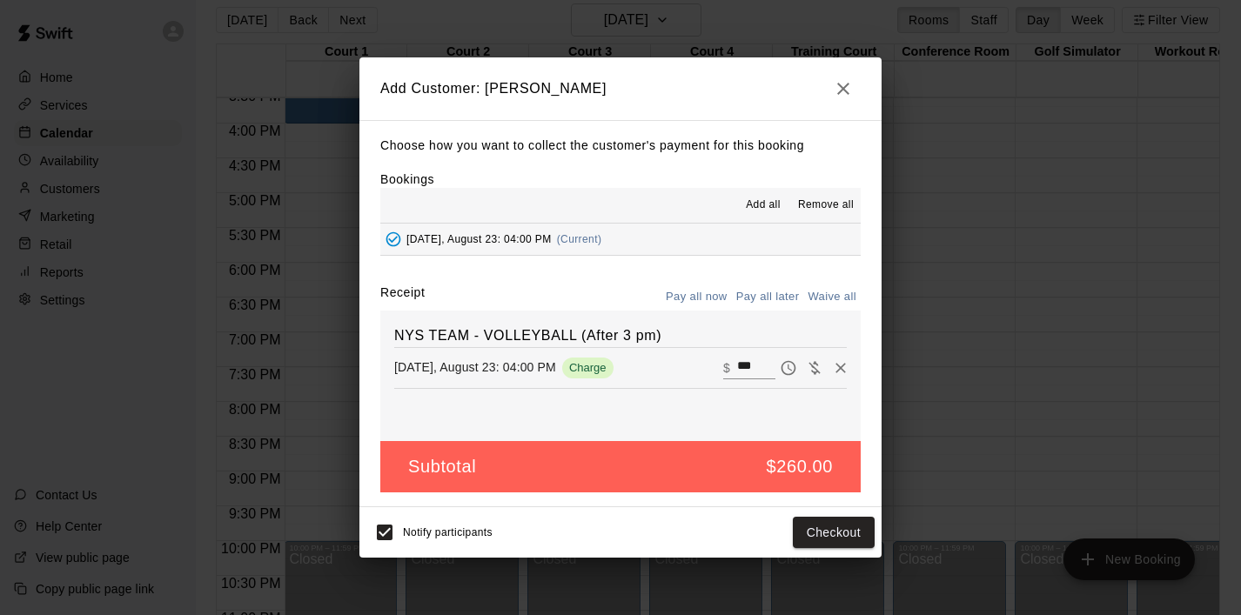
click at [773, 292] on button "Pay all later" at bounding box center [768, 297] width 72 height 27
click at [786, 530] on button "Add customer" at bounding box center [821, 533] width 107 height 32
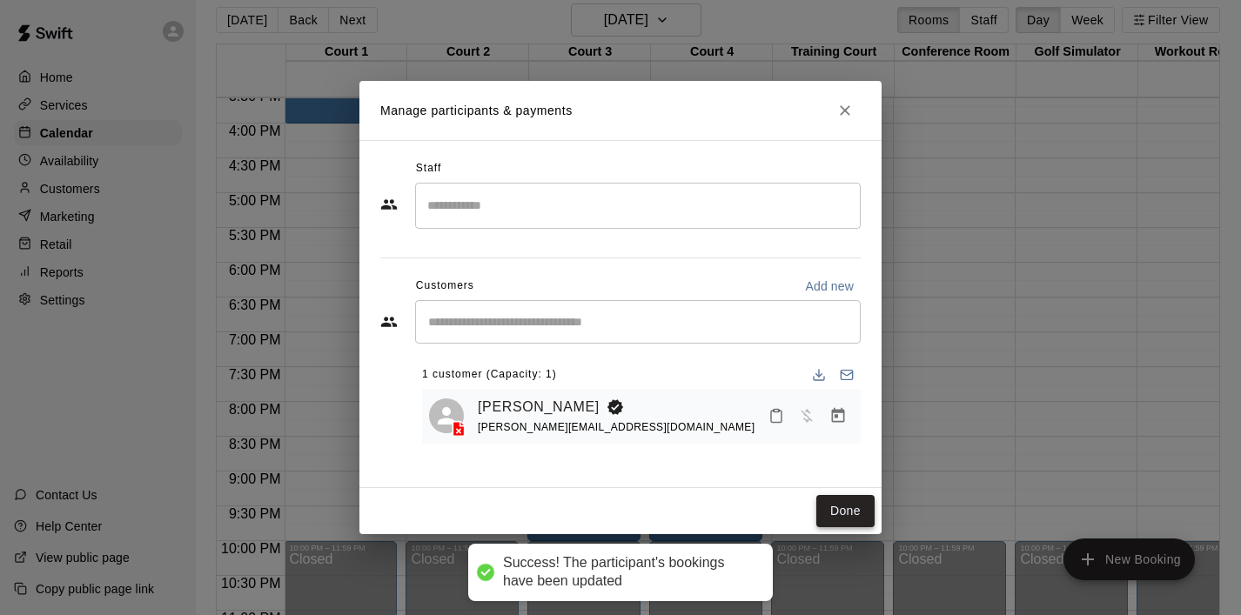
click at [831, 515] on button "Done" at bounding box center [845, 511] width 58 height 32
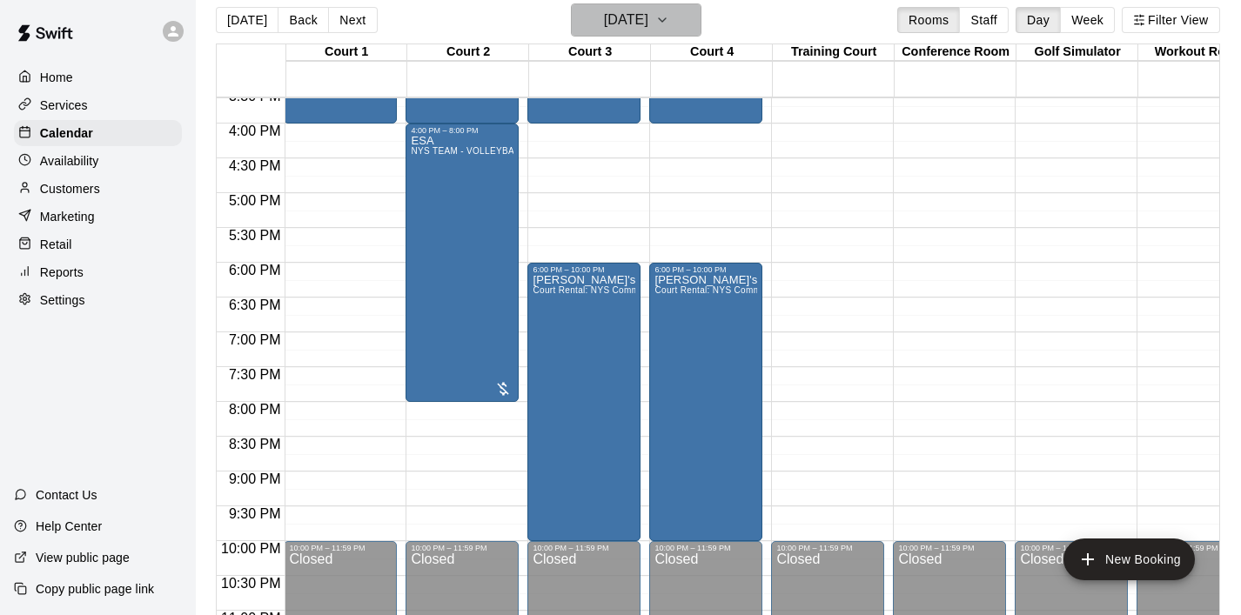
click at [669, 23] on icon "button" at bounding box center [662, 20] width 14 height 21
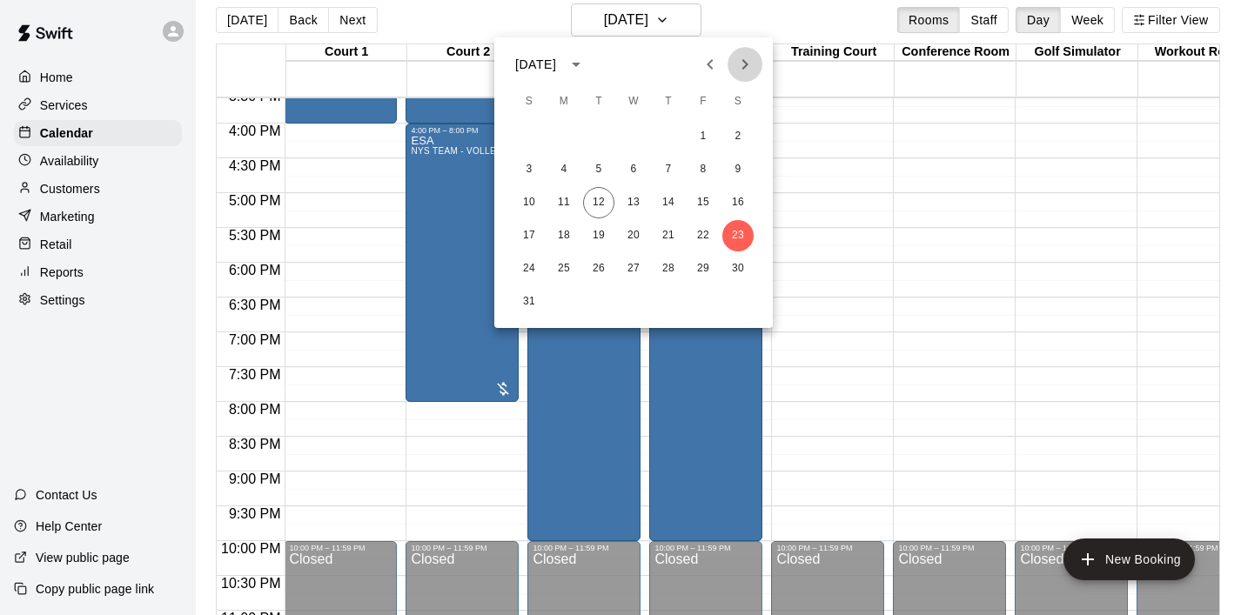
click at [750, 65] on icon "Next month" at bounding box center [745, 64] width 21 height 21
click at [571, 133] on button "1" at bounding box center [563, 136] width 31 height 31
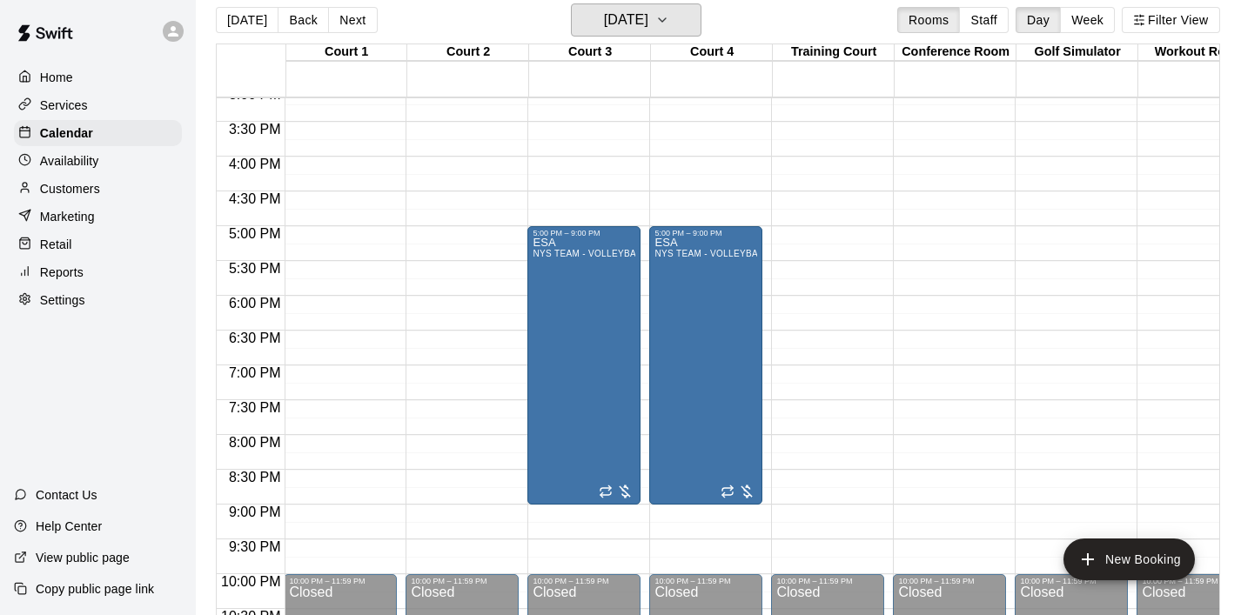
scroll to position [1052, 1]
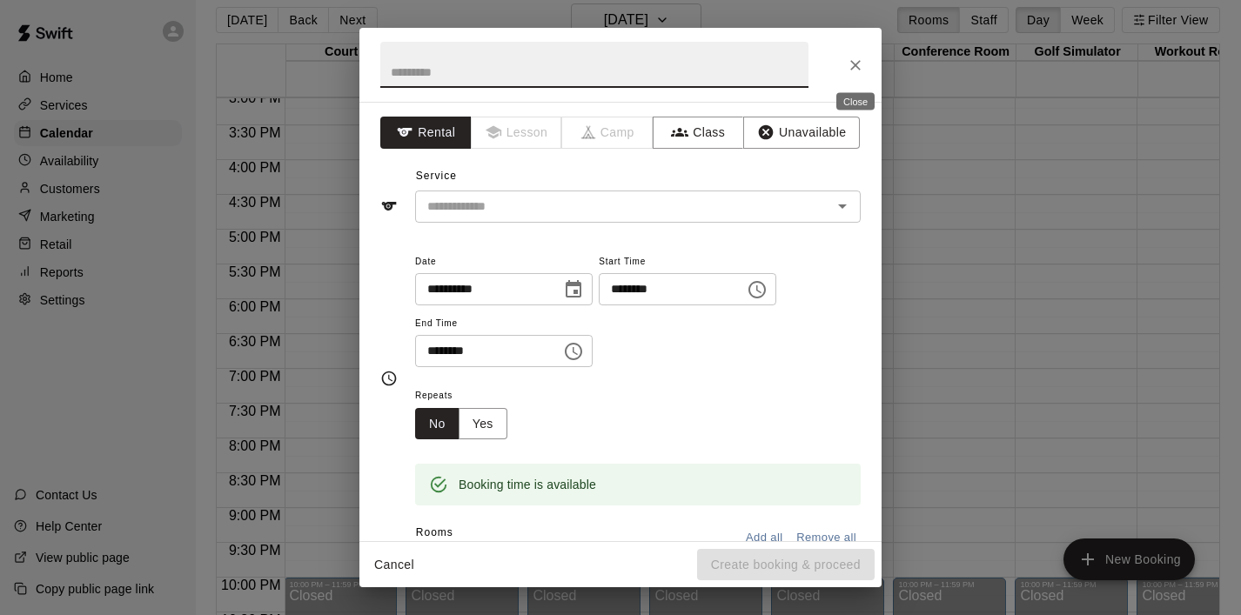
click at [856, 57] on icon "Close" at bounding box center [855, 65] width 17 height 17
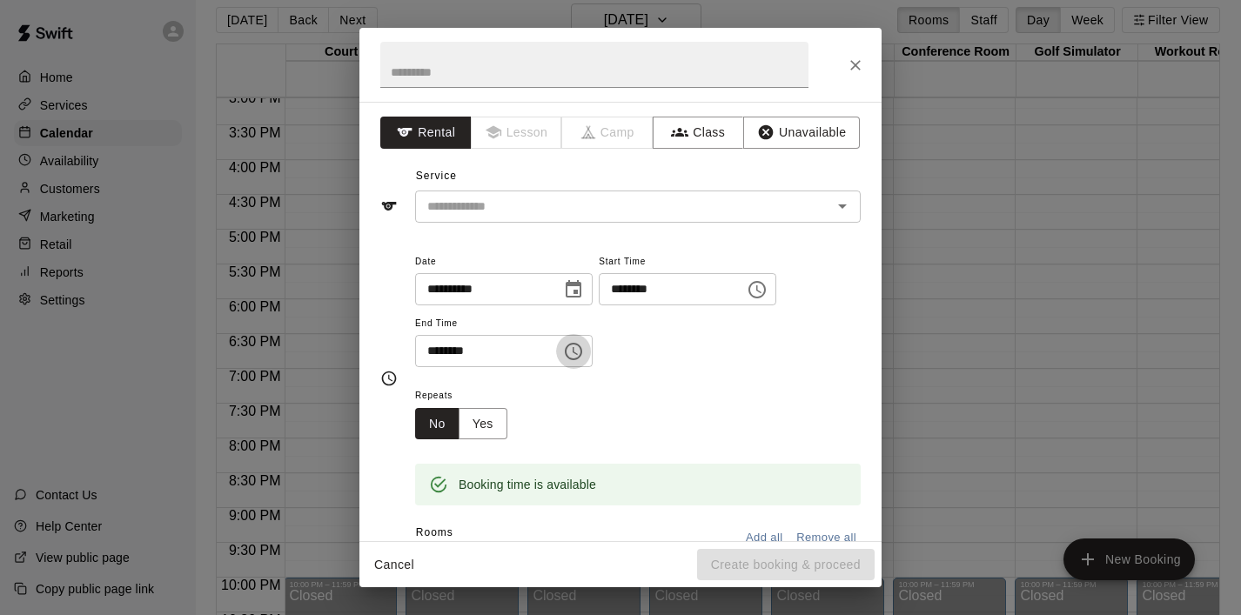
click at [574, 348] on icon "Choose time, selected time is 4:30 PM" at bounding box center [573, 351] width 21 height 21
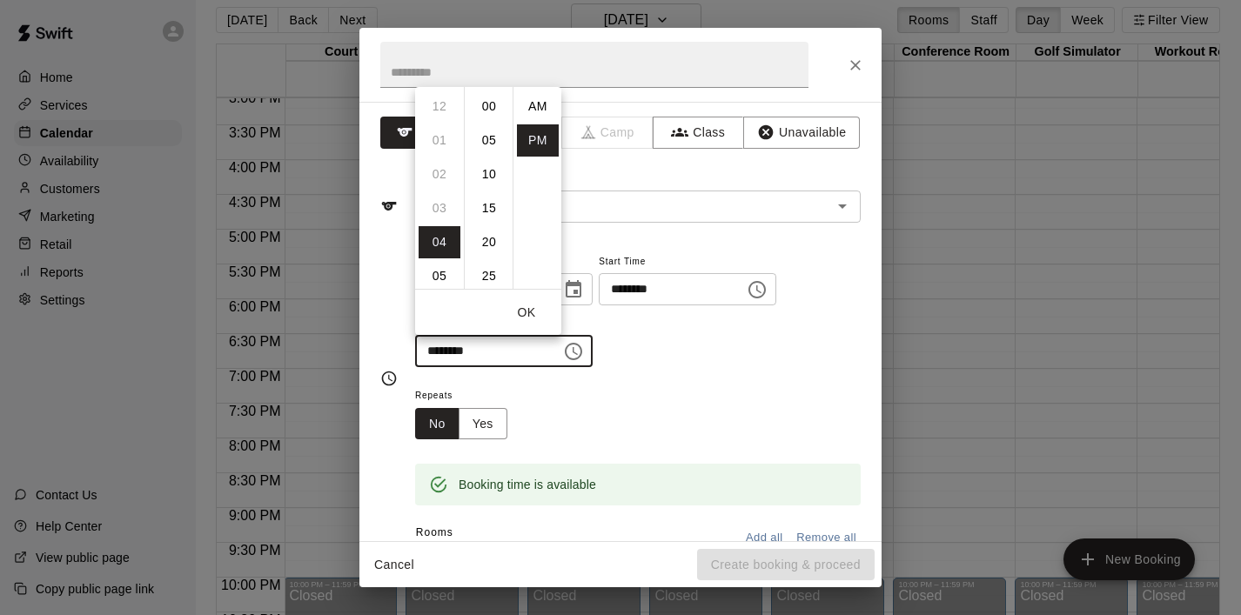
scroll to position [31, 0]
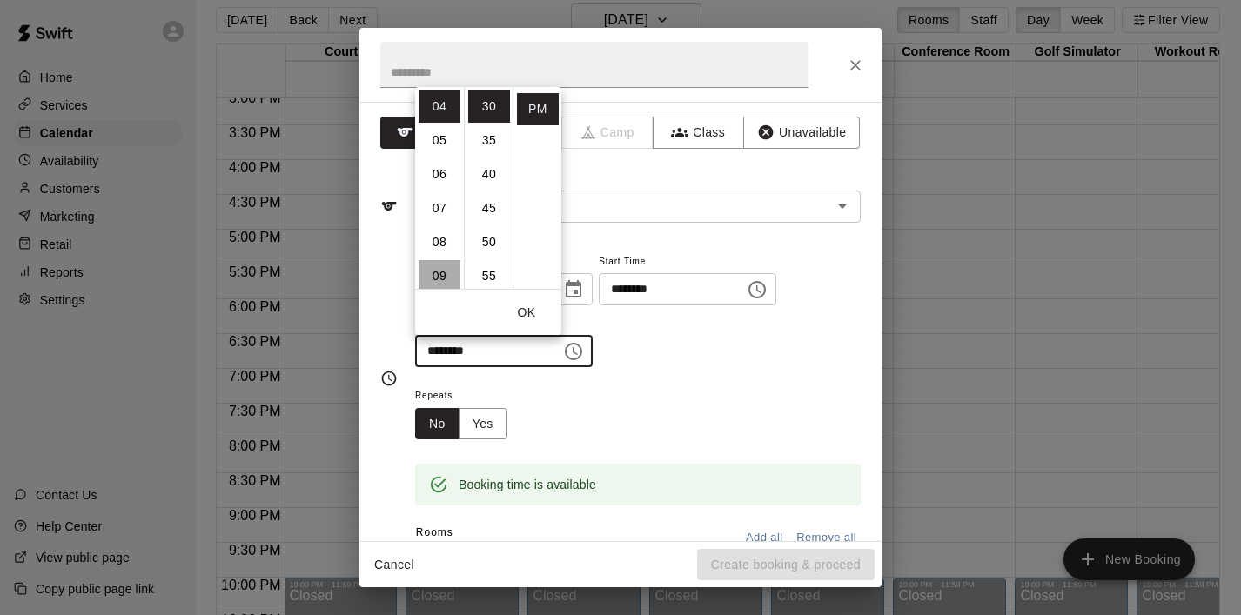
click at [447, 266] on li "09" at bounding box center [440, 276] width 42 height 32
click at [486, 104] on li "00" at bounding box center [489, 107] width 42 height 32
type input "********"
click at [529, 301] on button "OK" at bounding box center [527, 313] width 56 height 32
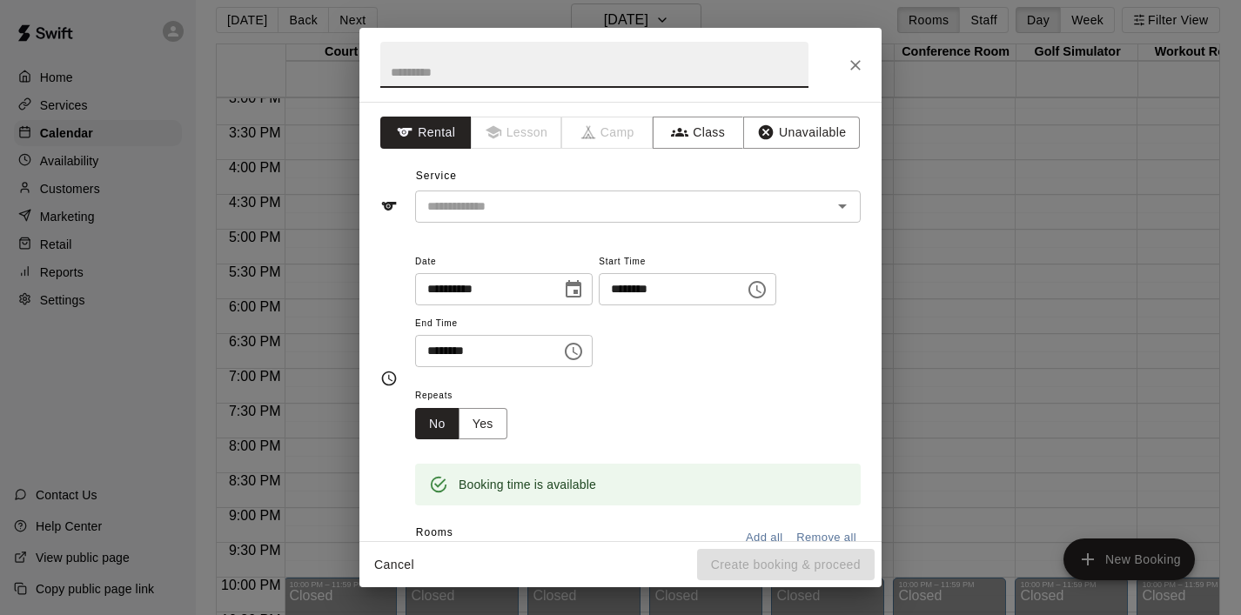
click at [489, 67] on input "text" at bounding box center [594, 65] width 428 height 46
click at [479, 193] on div "​" at bounding box center [638, 207] width 446 height 32
type input "********"
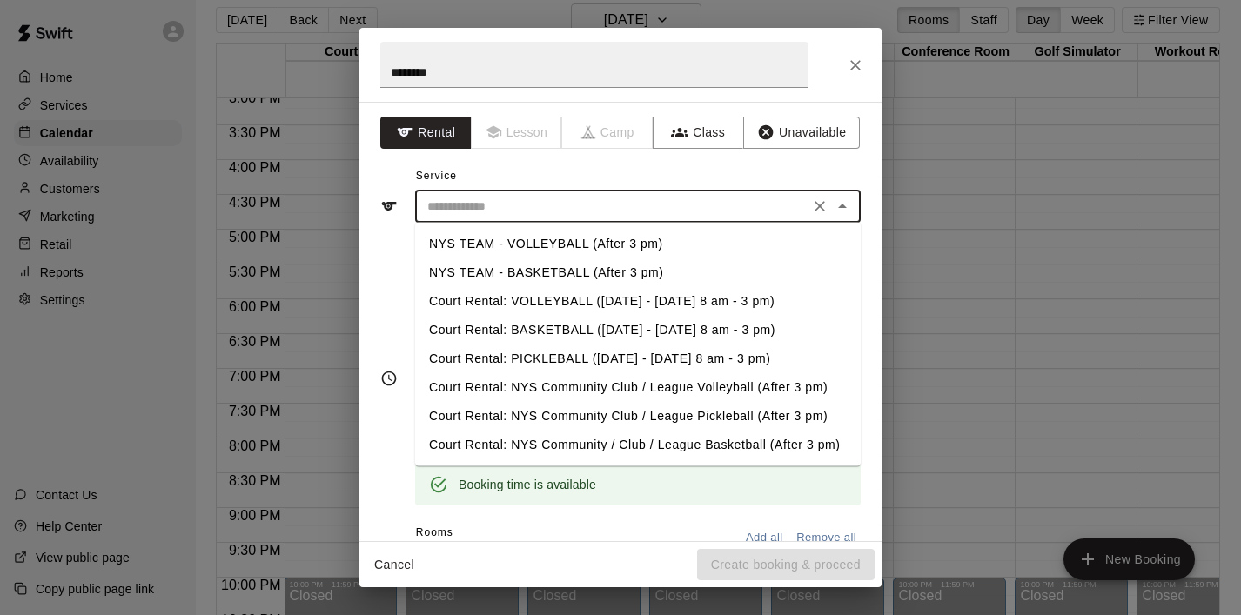
click at [528, 241] on li "NYS TEAM - VOLLEYBALL (After 3 pm)" at bounding box center [638, 244] width 446 height 29
type input "**********"
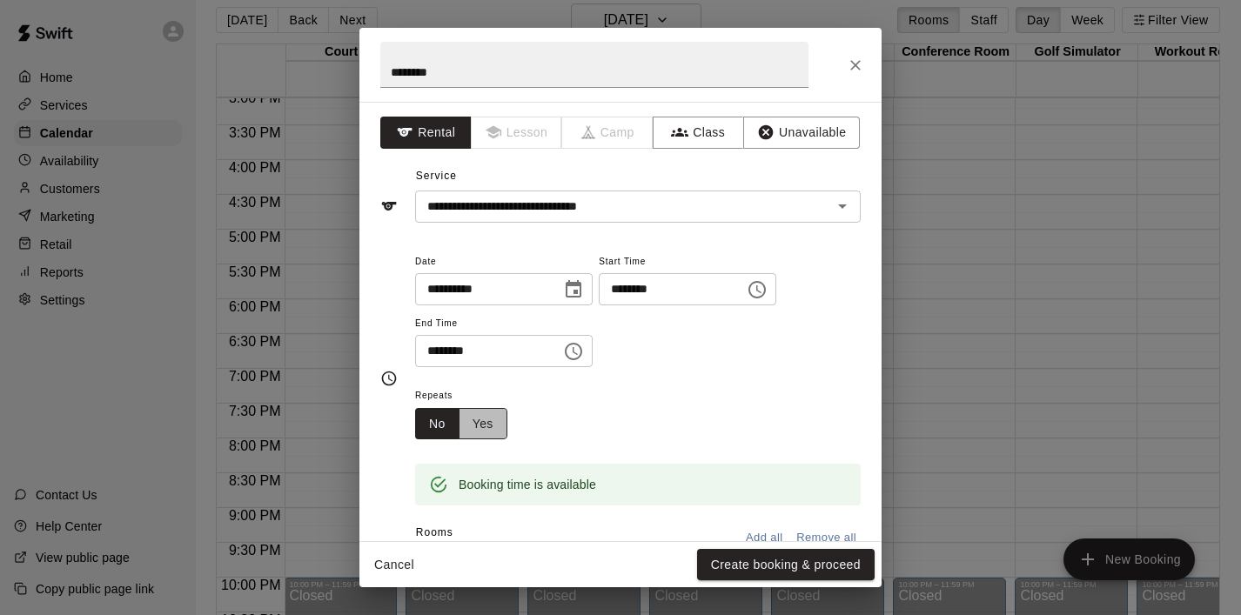
click at [493, 427] on button "Yes" at bounding box center [483, 424] width 49 height 32
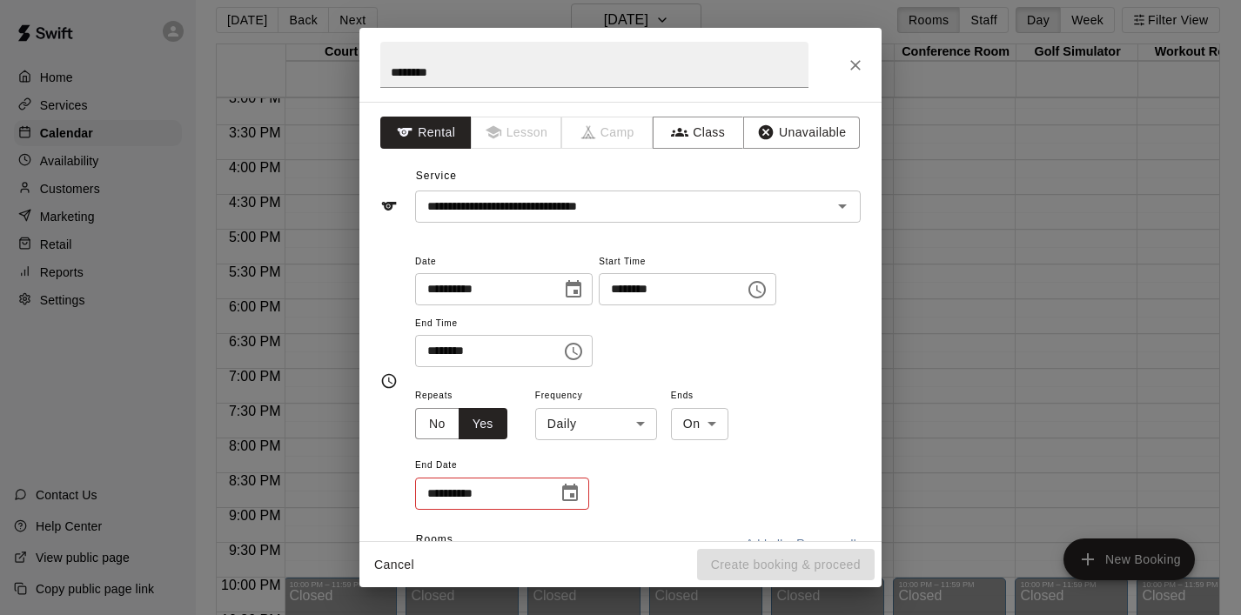
click at [650, 420] on body "Home Services Calendar Availability Customers Marketing Retail Reports Settings…" at bounding box center [620, 304] width 1241 height 643
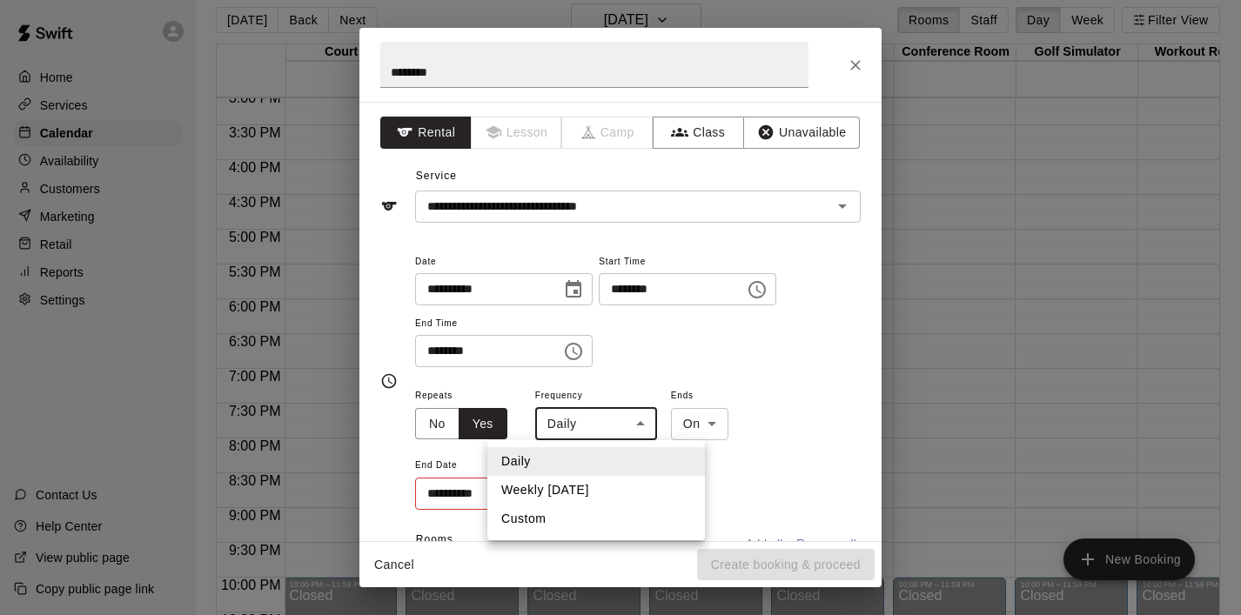
click at [616, 482] on li "Weekly [DATE]" at bounding box center [596, 490] width 218 height 29
type input "******"
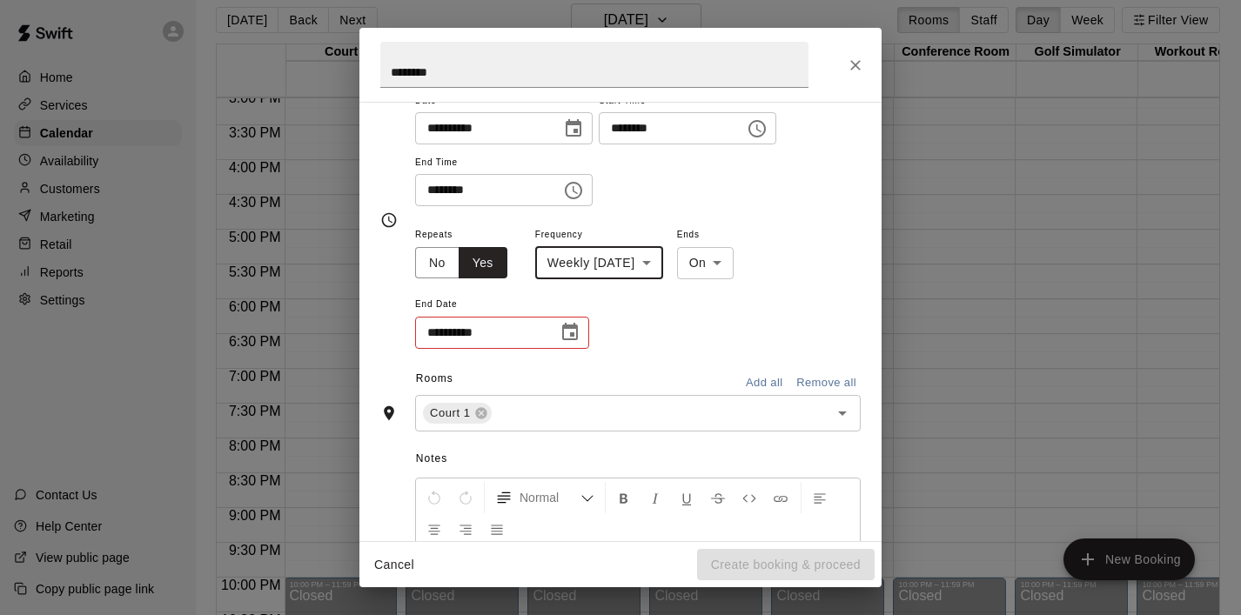
scroll to position [177, 0]
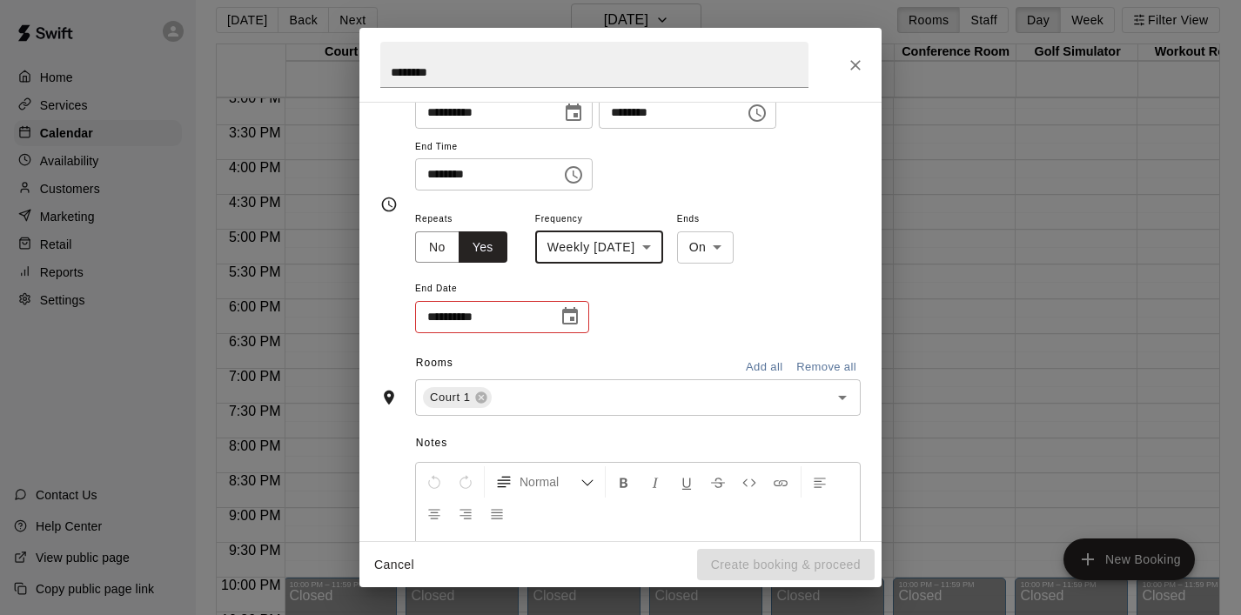
click at [572, 318] on icon "Choose date" at bounding box center [570, 315] width 16 height 17
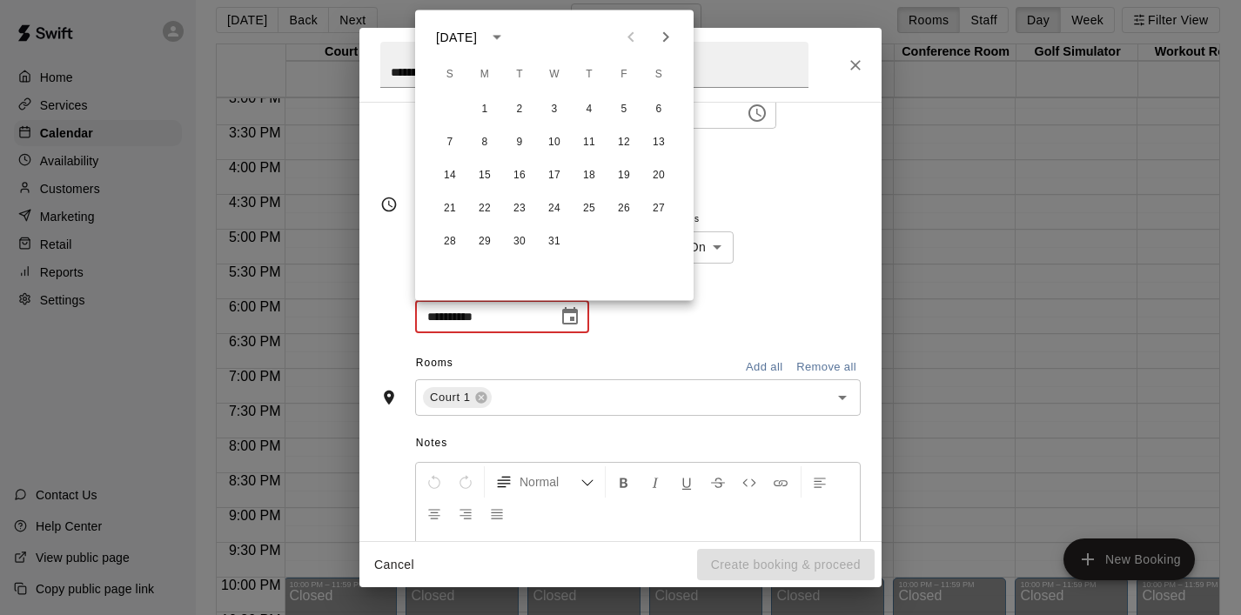
click at [663, 32] on icon "Next month" at bounding box center [666, 37] width 6 height 10
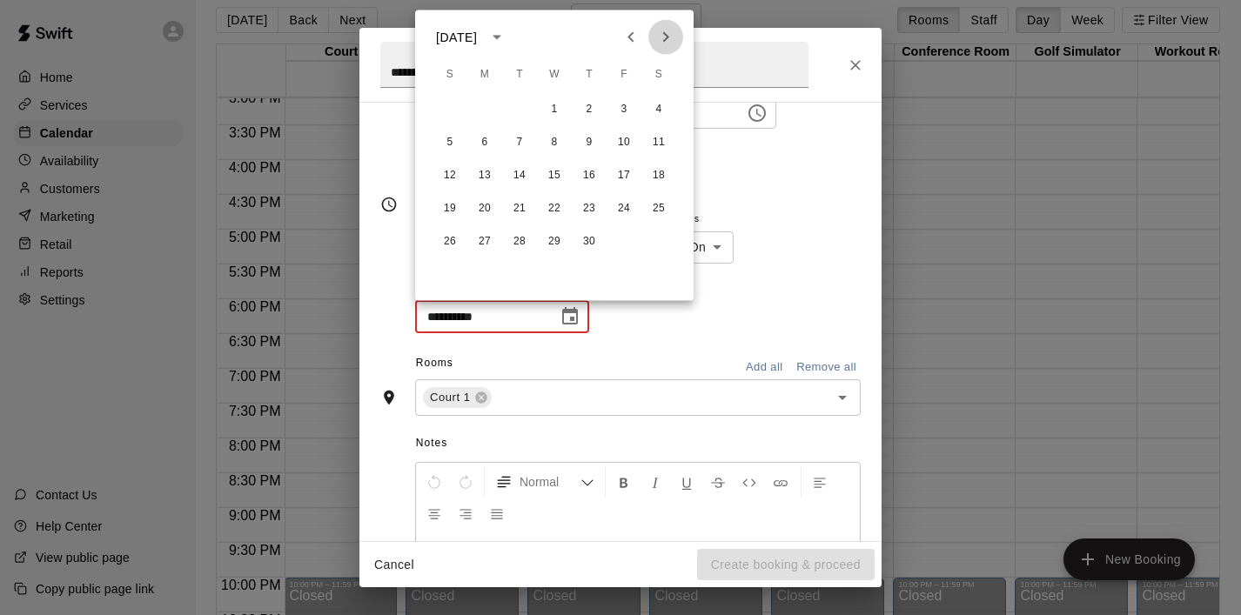
click at [663, 32] on icon "Next month" at bounding box center [666, 37] width 6 height 10
click at [639, 36] on icon "Previous month" at bounding box center [631, 37] width 21 height 21
click at [487, 242] on button "29" at bounding box center [484, 241] width 31 height 31
type input "**********"
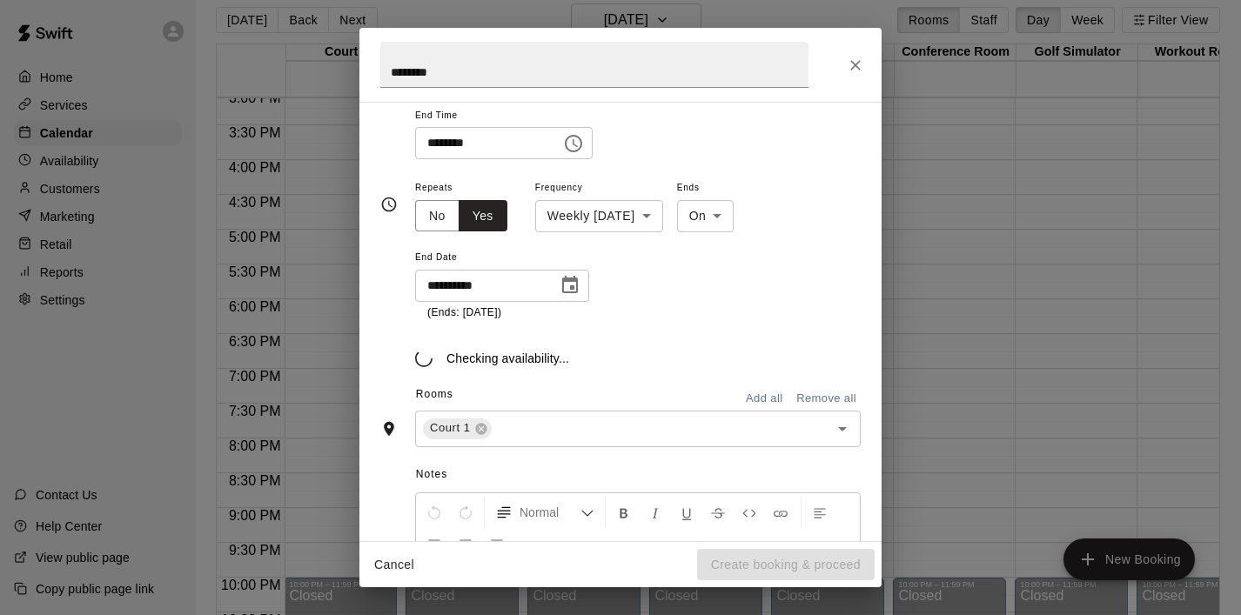
scroll to position [218, 0]
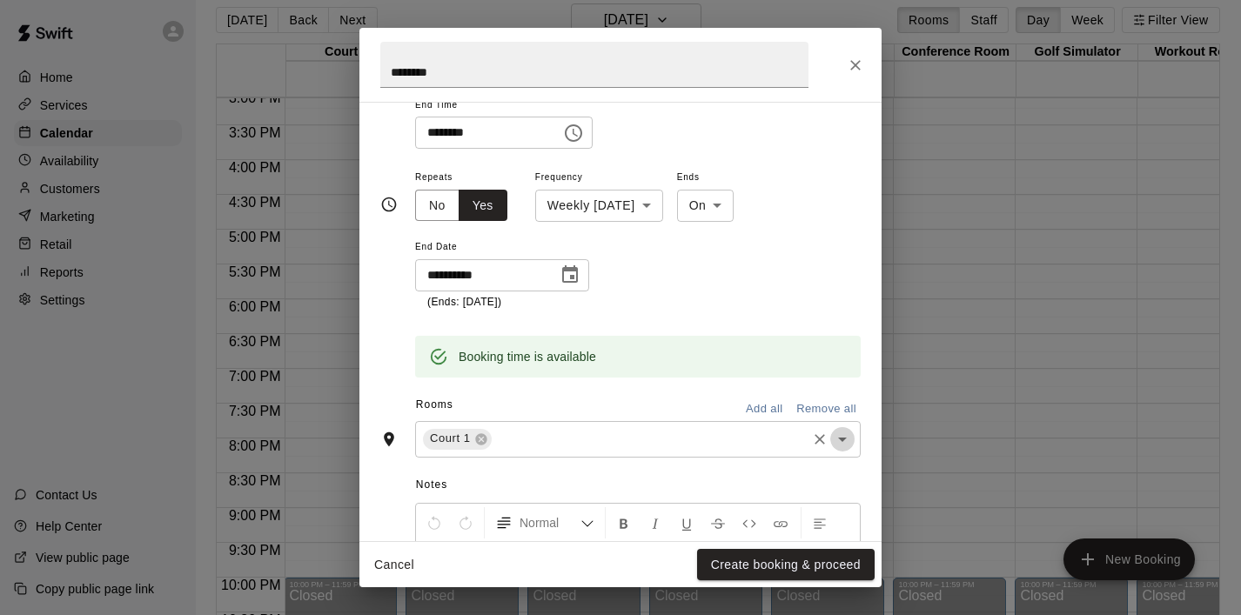
click at [843, 444] on icon "Open" at bounding box center [842, 439] width 21 height 21
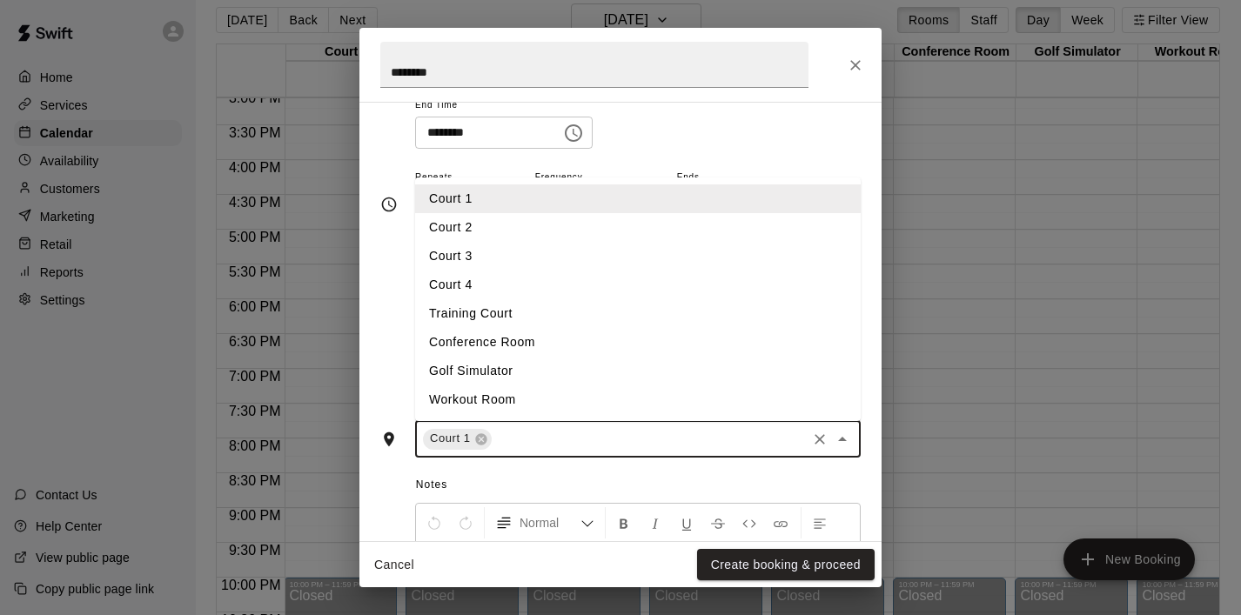
click at [520, 226] on li "Court 2" at bounding box center [638, 227] width 446 height 29
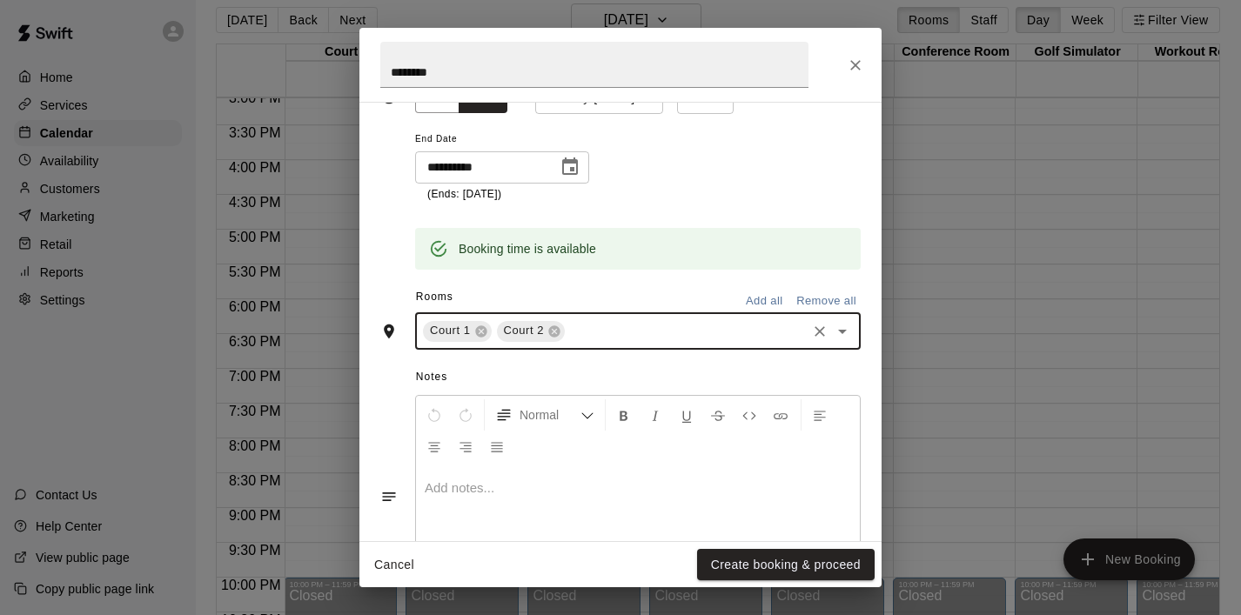
scroll to position [334, 0]
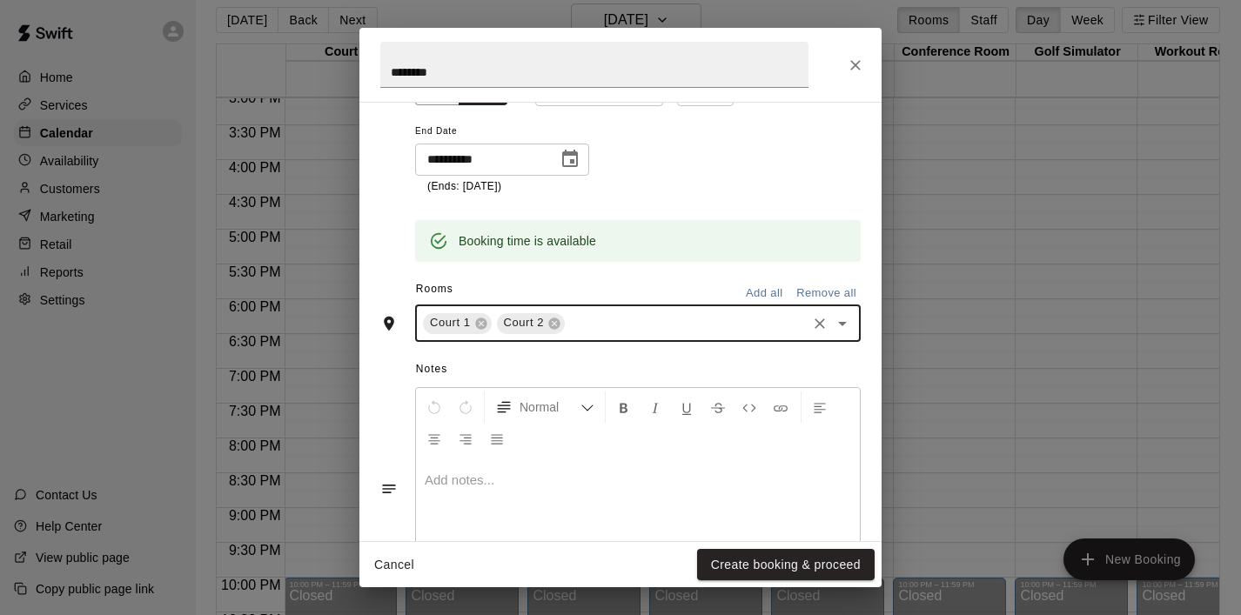
click at [767, 294] on button "Add all" at bounding box center [764, 293] width 56 height 27
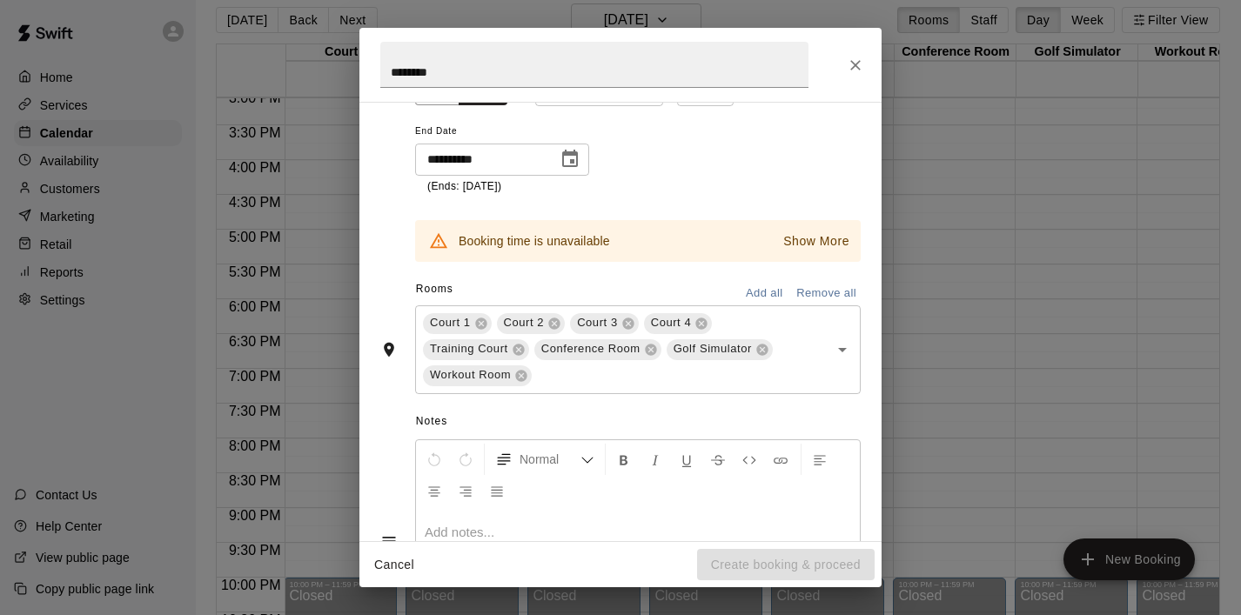
click at [830, 294] on button "Remove all" at bounding box center [826, 293] width 69 height 27
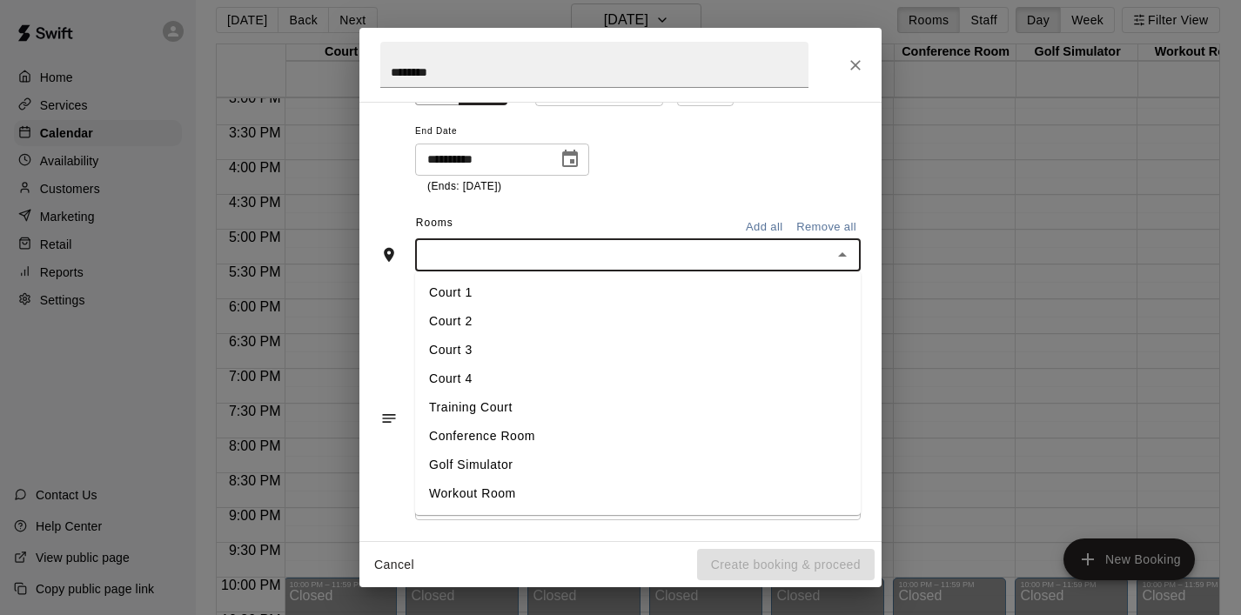
click at [737, 255] on input "text" at bounding box center [623, 256] width 406 height 22
click at [528, 299] on li "Court 1" at bounding box center [638, 293] width 446 height 29
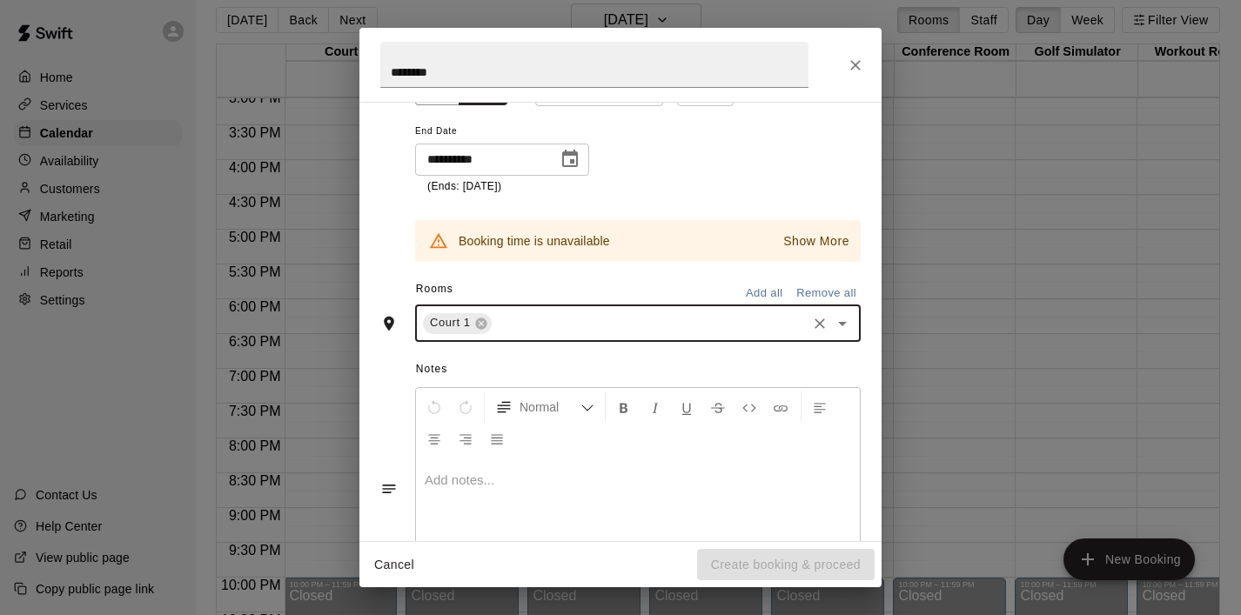
click at [688, 333] on input "text" at bounding box center [649, 323] width 310 height 22
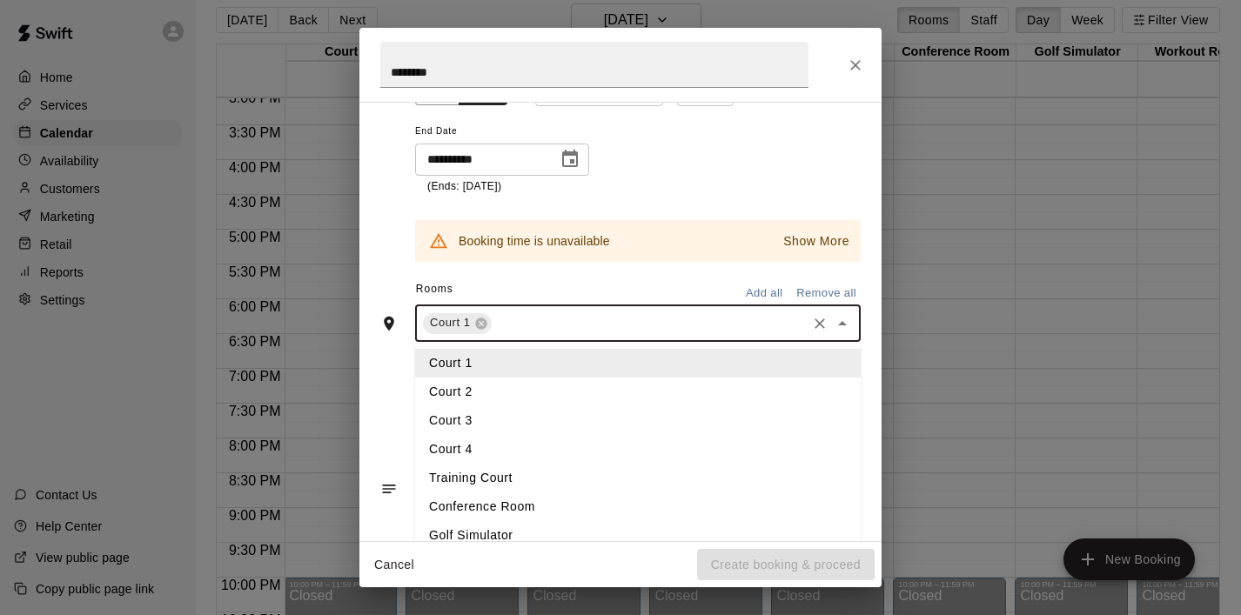
click at [588, 388] on li "Court 2" at bounding box center [638, 392] width 446 height 29
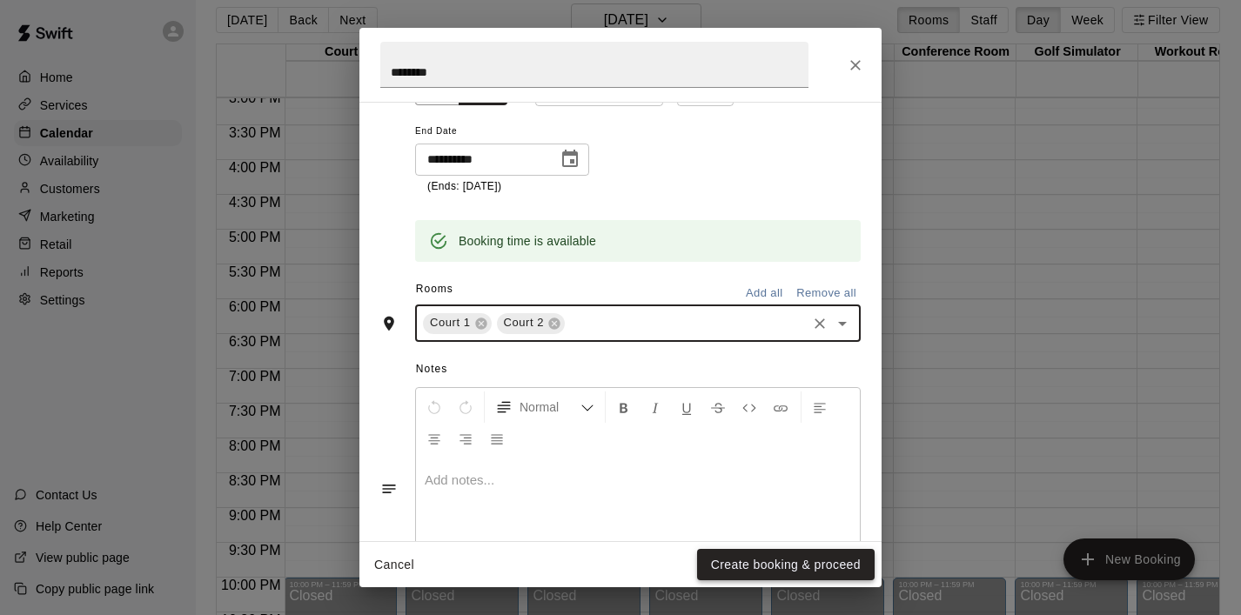
click at [737, 564] on button "Create booking & proceed" at bounding box center [786, 565] width 178 height 32
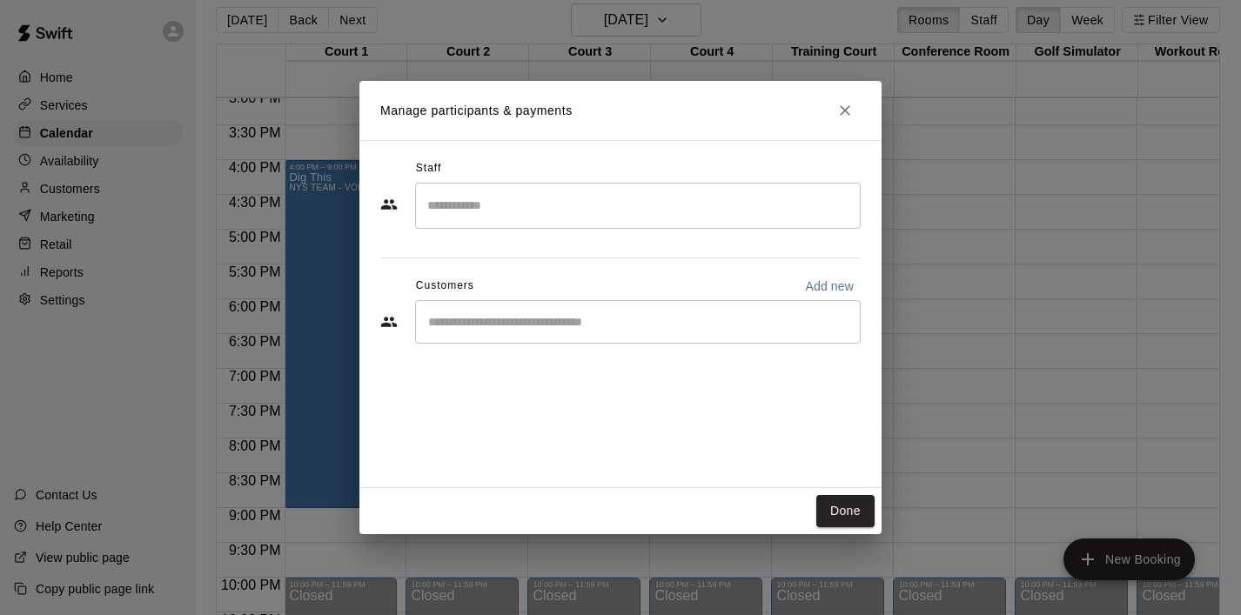
click at [531, 321] on input "Start typing to search customers..." at bounding box center [638, 321] width 430 height 17
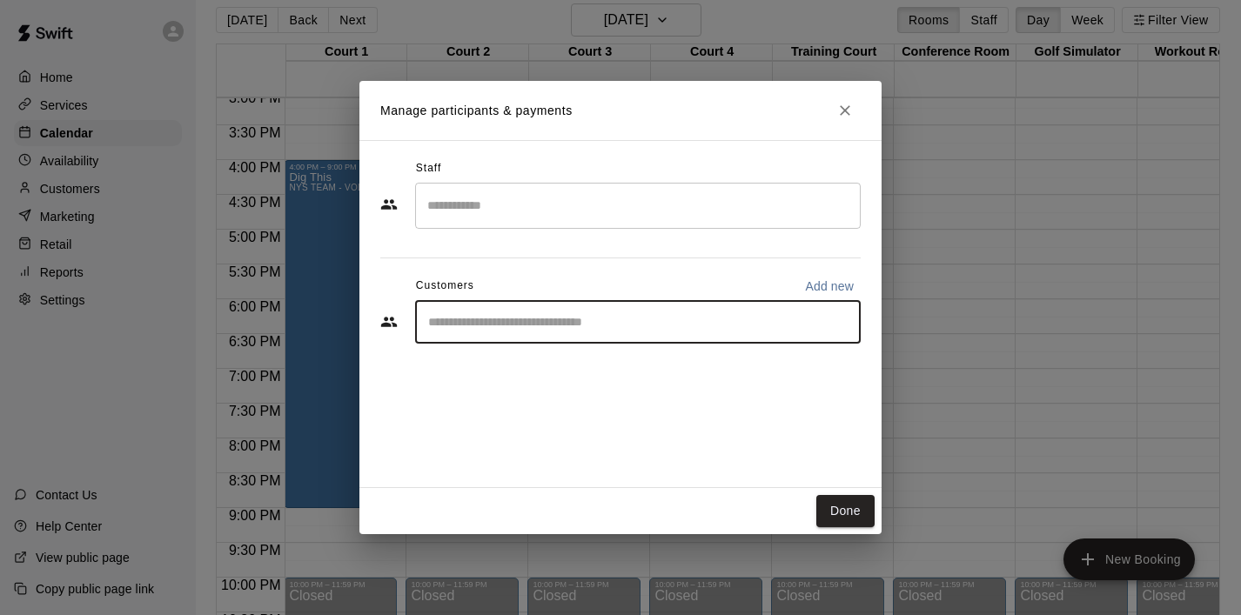
type input "*"
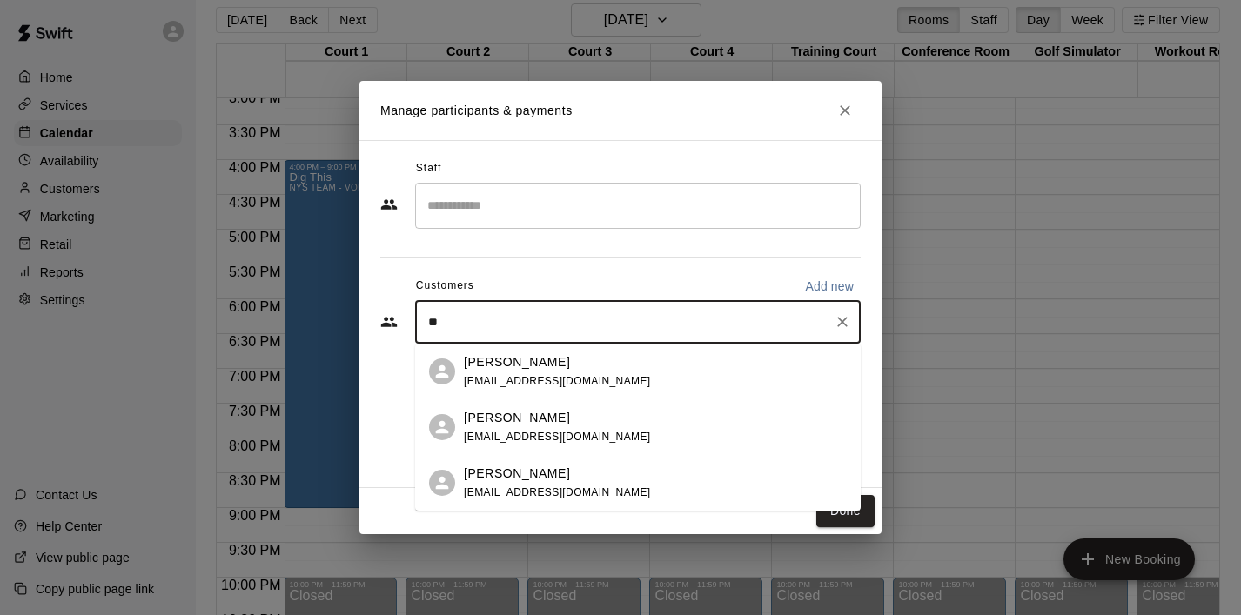
type input "*"
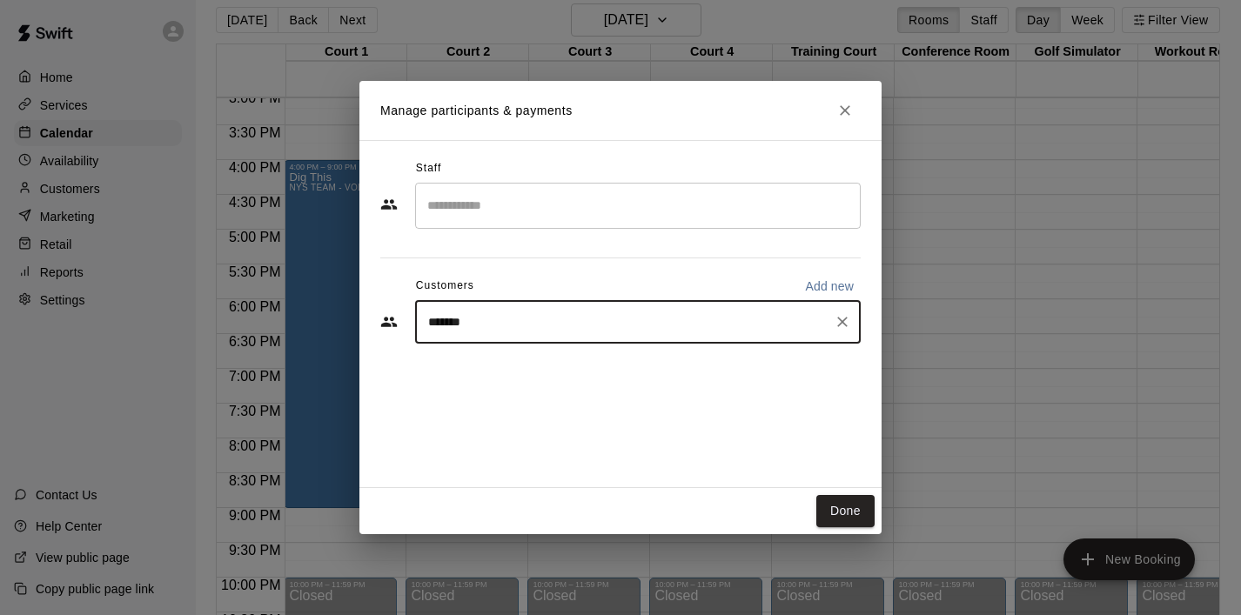
type input "********"
click at [553, 368] on p "Andriana Fafard" at bounding box center [517, 362] width 106 height 18
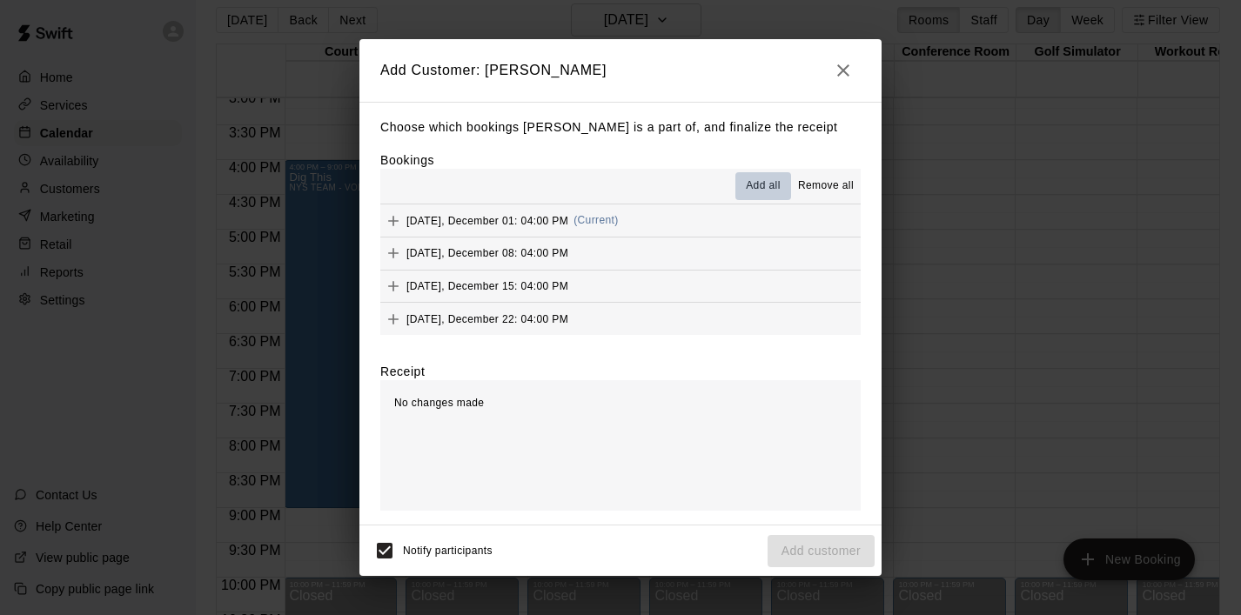
click at [760, 179] on span "Add all" at bounding box center [763, 186] width 35 height 17
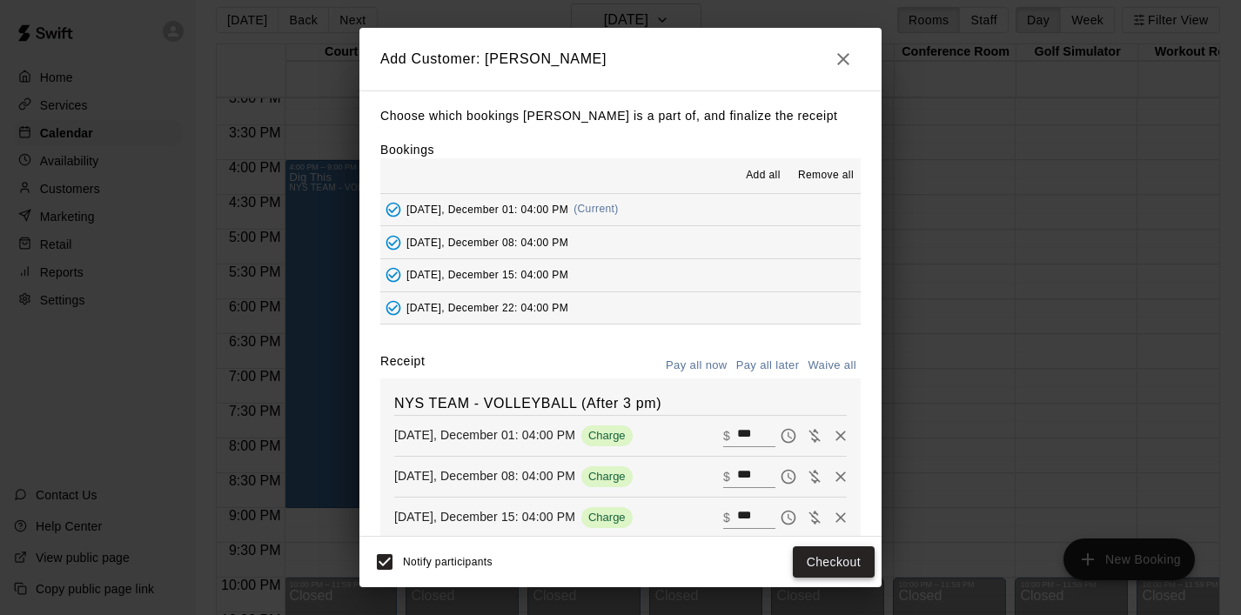
click at [828, 564] on button "Checkout" at bounding box center [834, 563] width 82 height 32
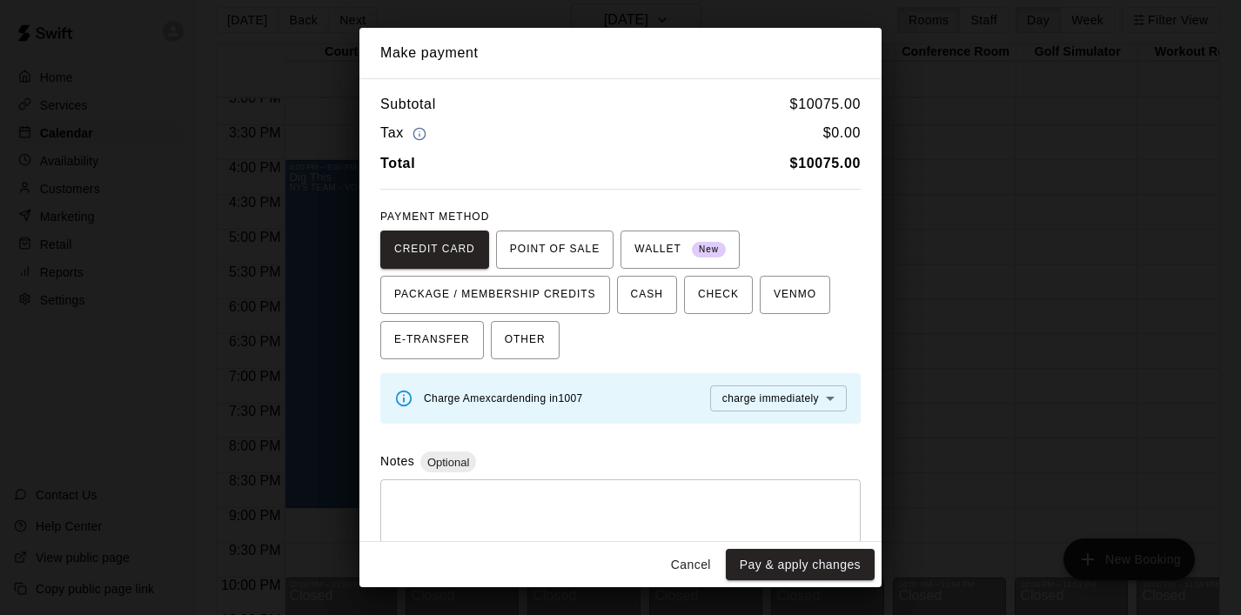
click at [696, 554] on button "Cancel" at bounding box center [691, 565] width 56 height 32
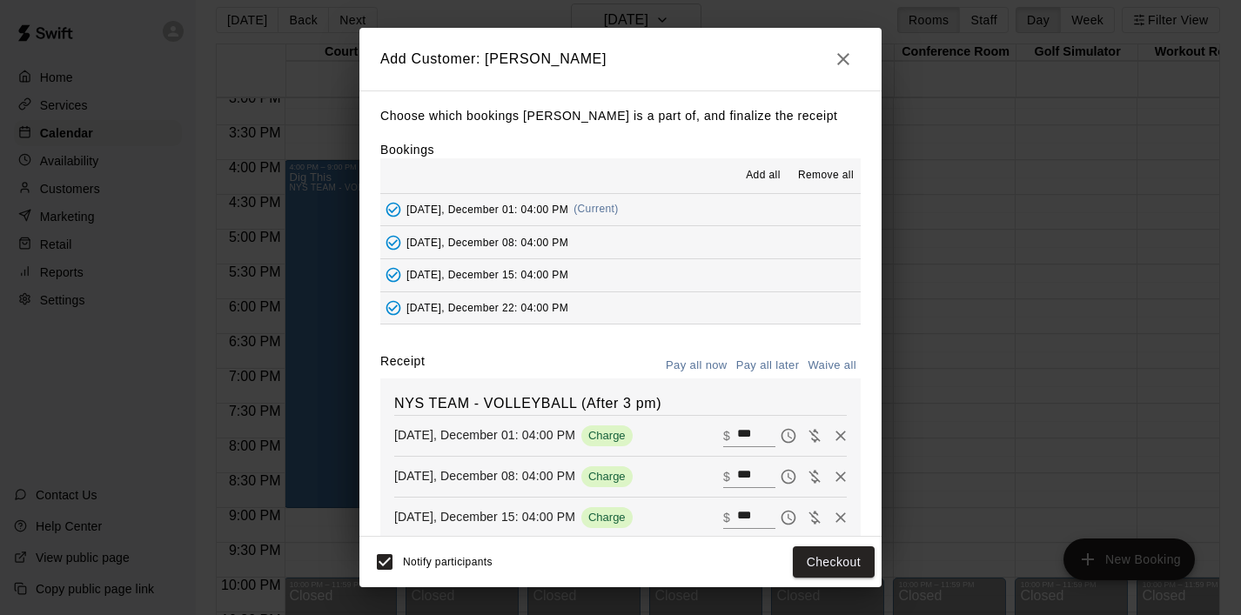
click at [778, 363] on button "Pay all later" at bounding box center [768, 366] width 72 height 27
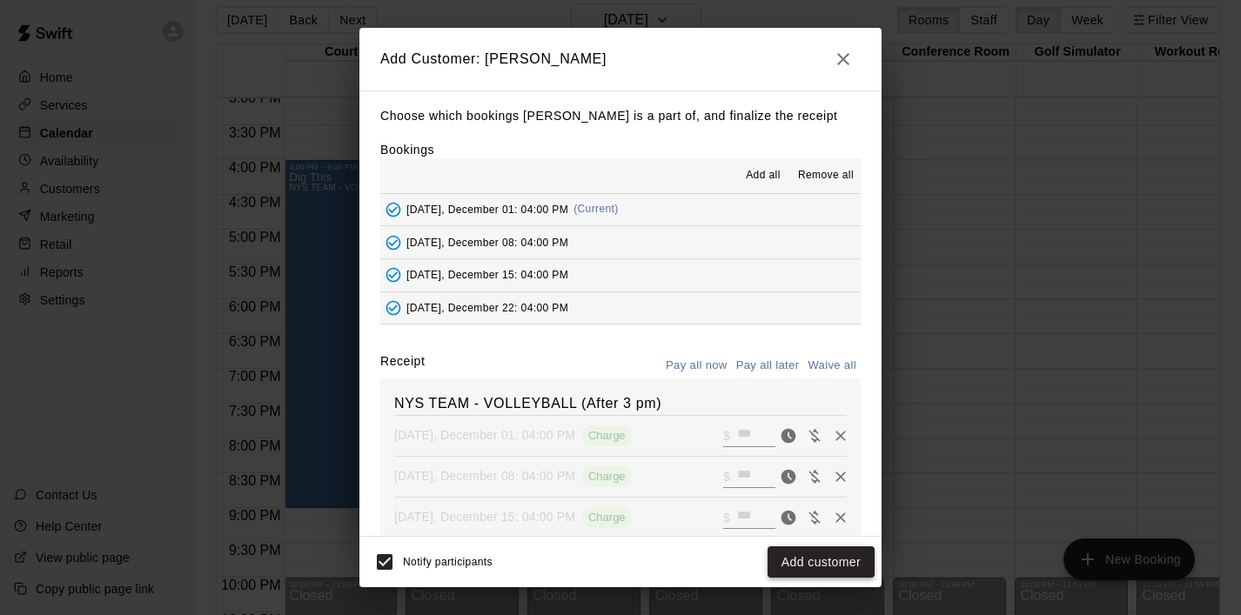
click at [818, 559] on button "Add customer" at bounding box center [821, 563] width 107 height 32
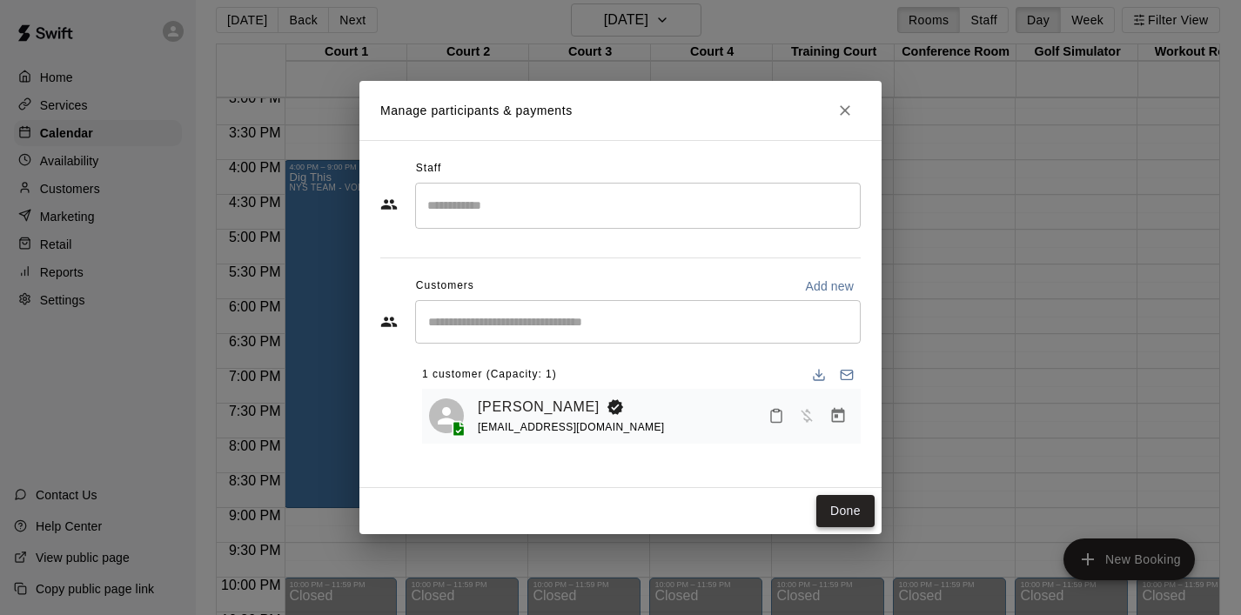
click at [839, 507] on button "Done" at bounding box center [845, 511] width 58 height 32
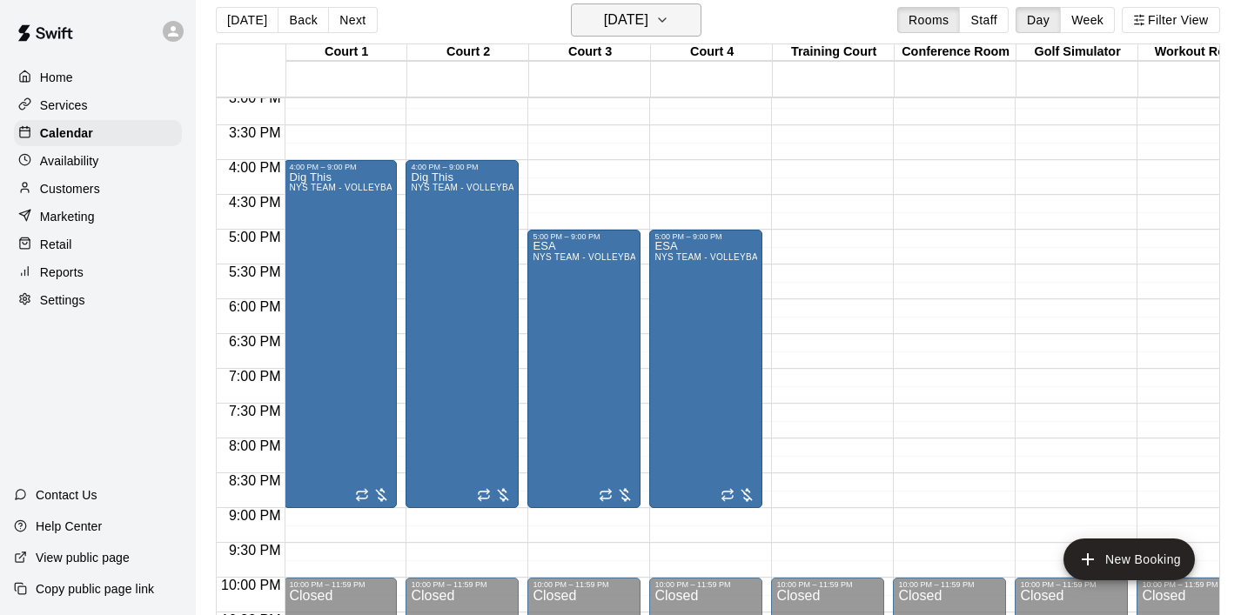
click at [694, 24] on button "[DATE]" at bounding box center [636, 19] width 131 height 33
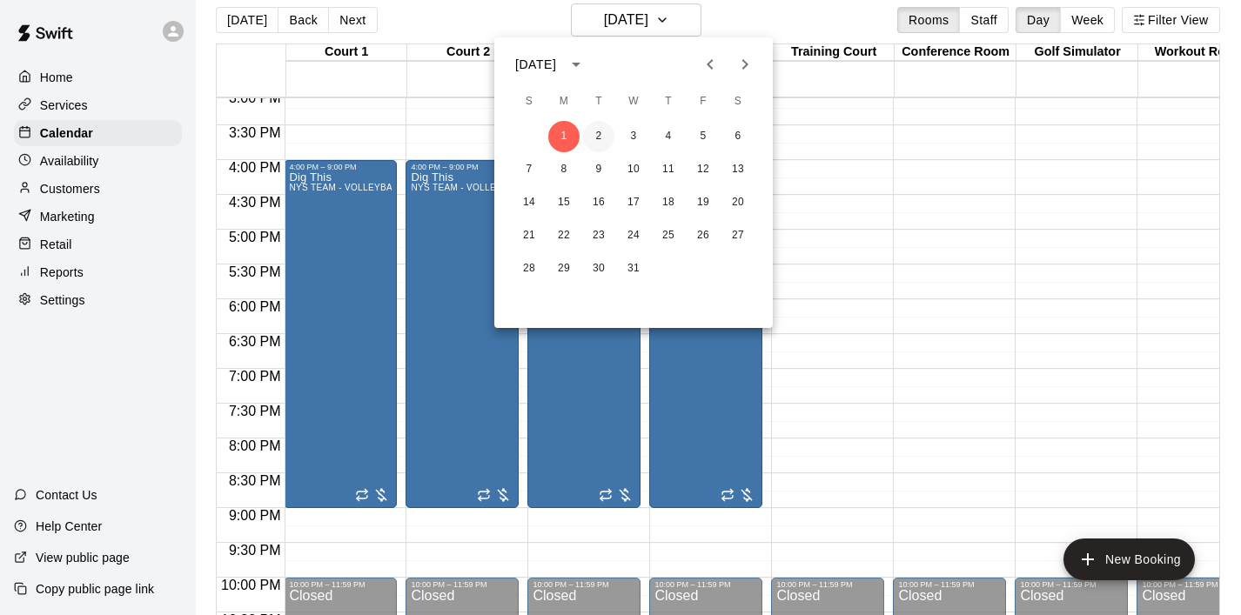
click at [601, 131] on button "2" at bounding box center [598, 136] width 31 height 31
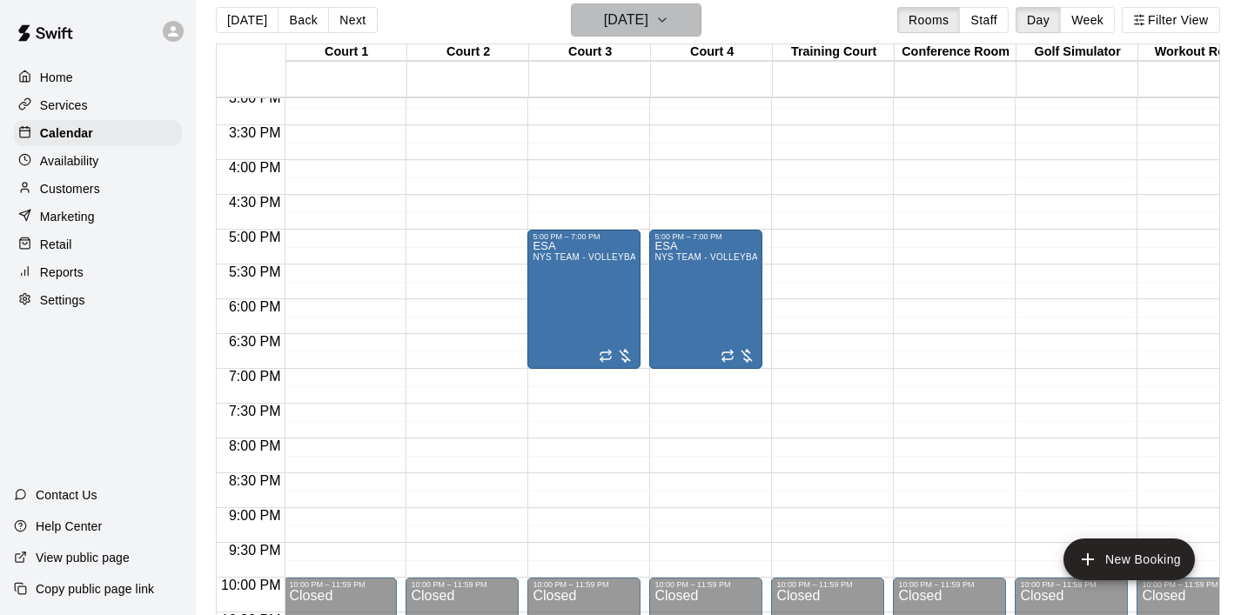
click at [669, 17] on icon "button" at bounding box center [662, 20] width 14 height 21
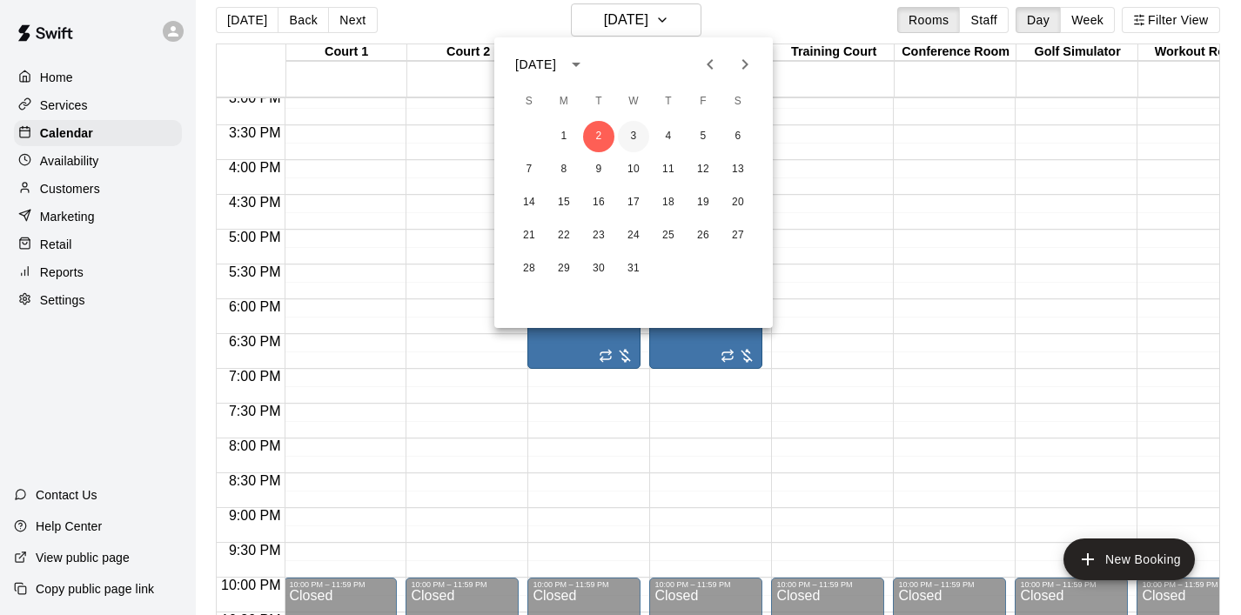
click at [636, 138] on button "3" at bounding box center [633, 136] width 31 height 31
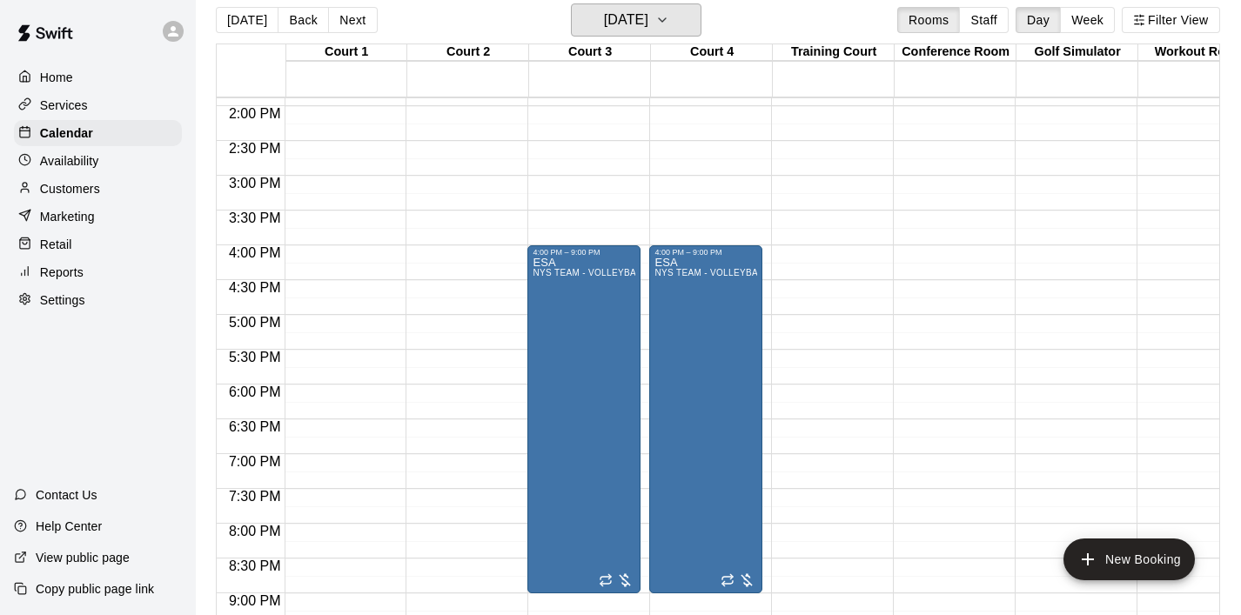
scroll to position [965, 1]
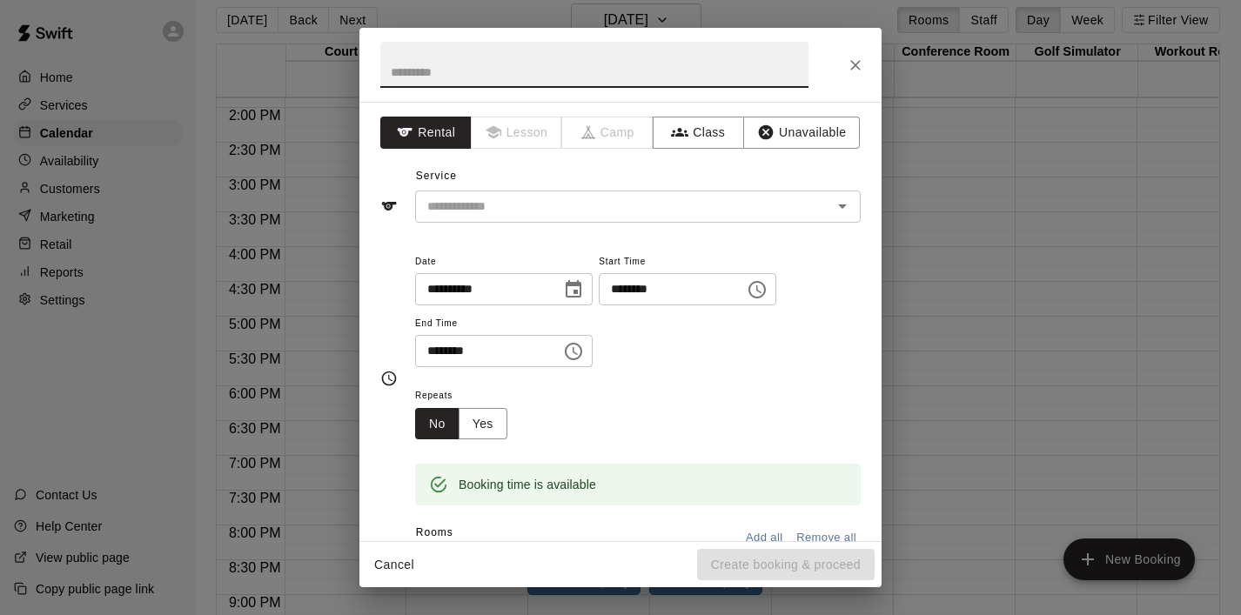
click at [575, 347] on icon "Choose time, selected time is 4:30 PM" at bounding box center [573, 351] width 21 height 21
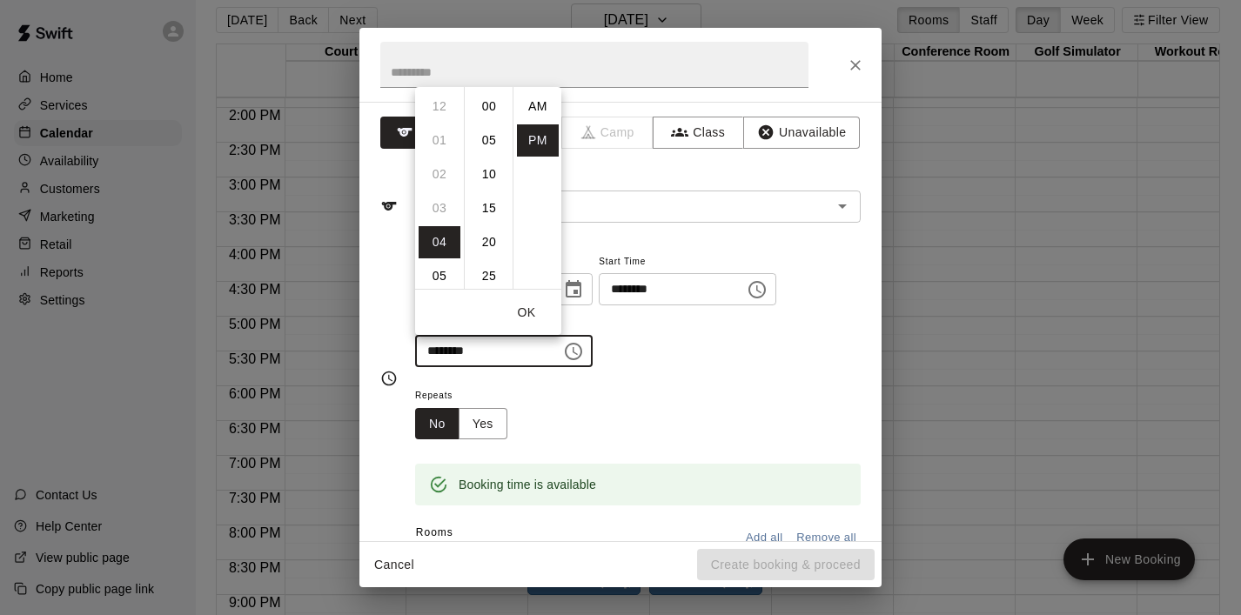
scroll to position [31, 0]
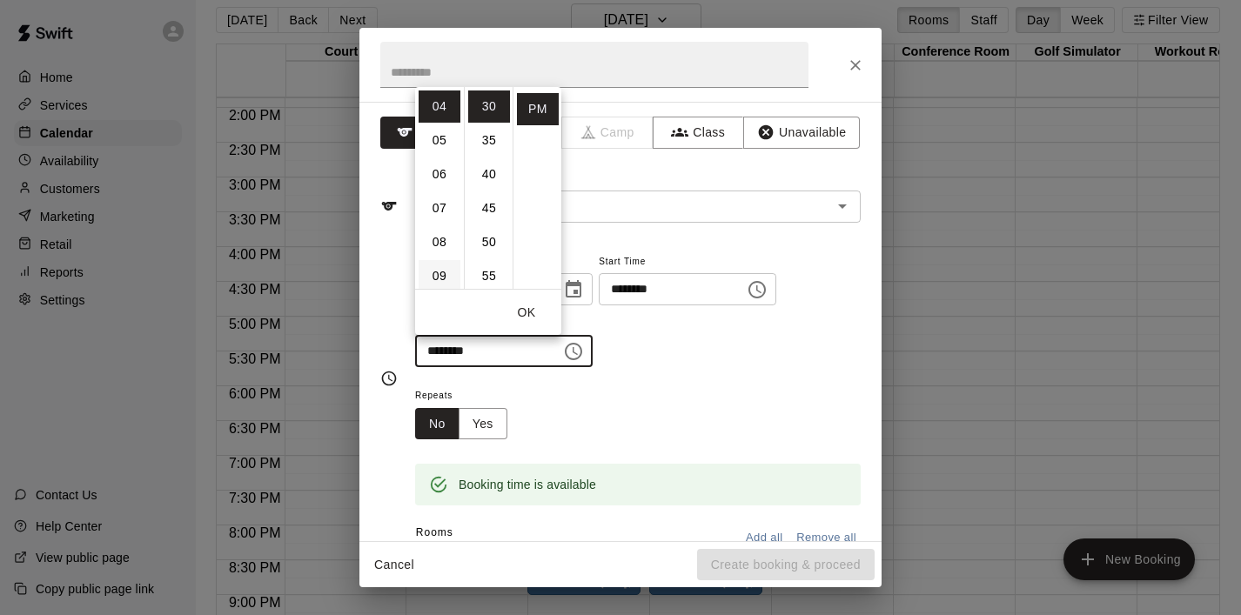
click at [448, 265] on li "09" at bounding box center [440, 276] width 42 height 32
click at [487, 98] on li "00" at bounding box center [489, 107] width 42 height 32
type input "********"
click at [527, 307] on button "OK" at bounding box center [527, 313] width 56 height 32
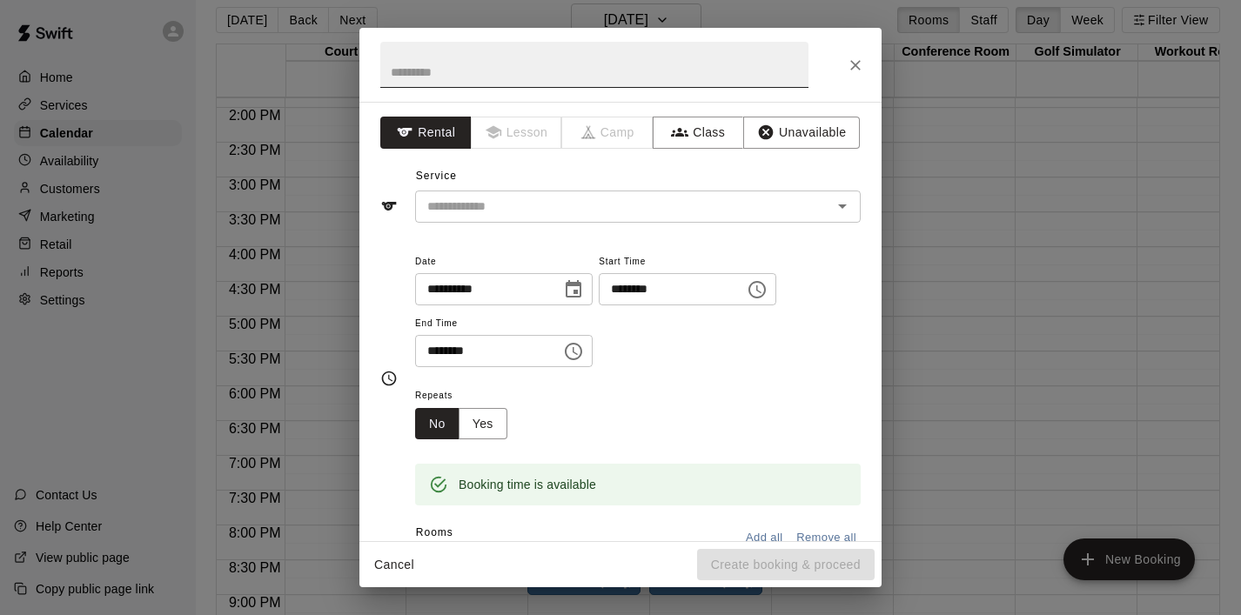
click at [451, 64] on input "text" at bounding box center [594, 65] width 428 height 46
type input "********"
click at [480, 197] on input "text" at bounding box center [612, 207] width 384 height 22
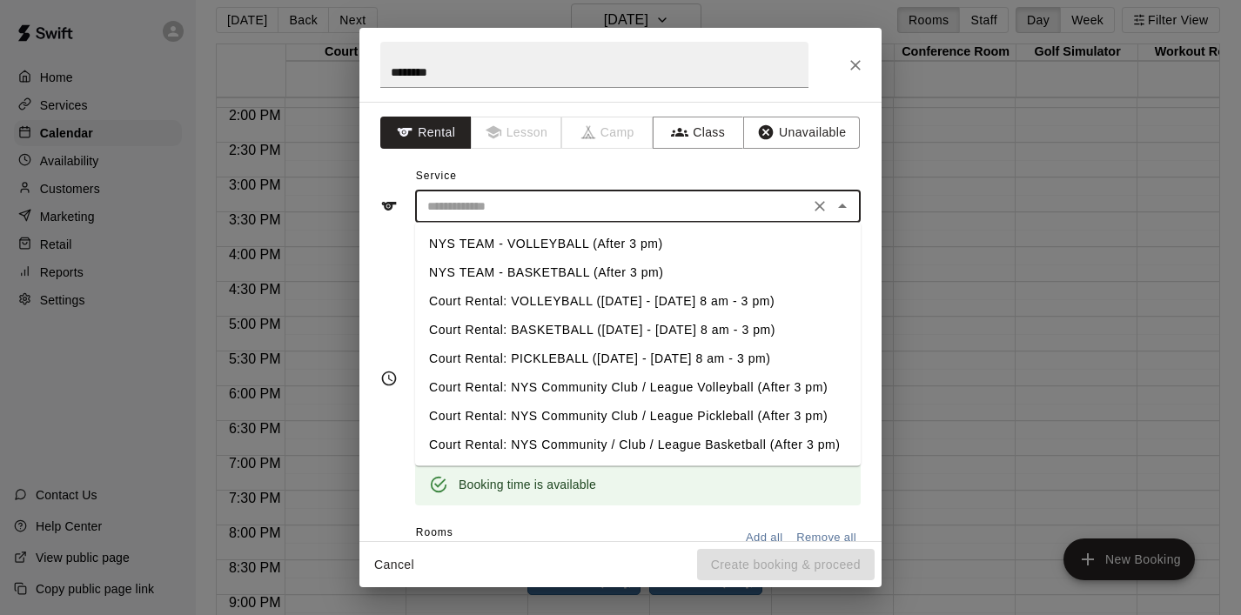
click at [497, 245] on li "NYS TEAM - VOLLEYBALL (After 3 pm)" at bounding box center [638, 244] width 446 height 29
type input "**********"
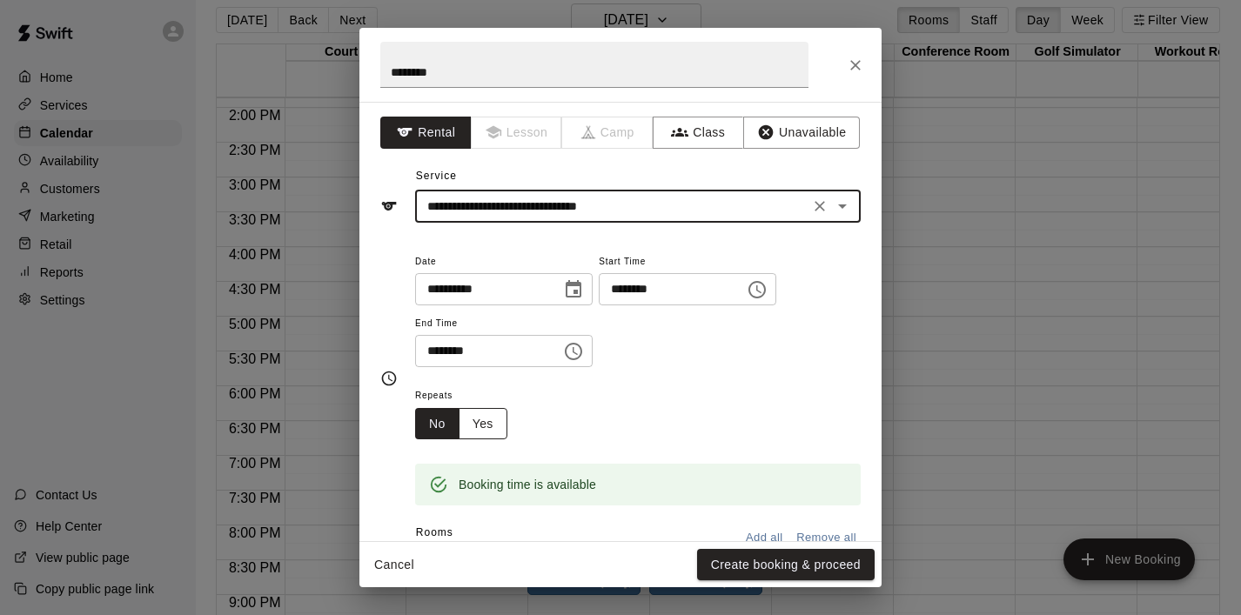
click at [494, 420] on button "Yes" at bounding box center [483, 424] width 49 height 32
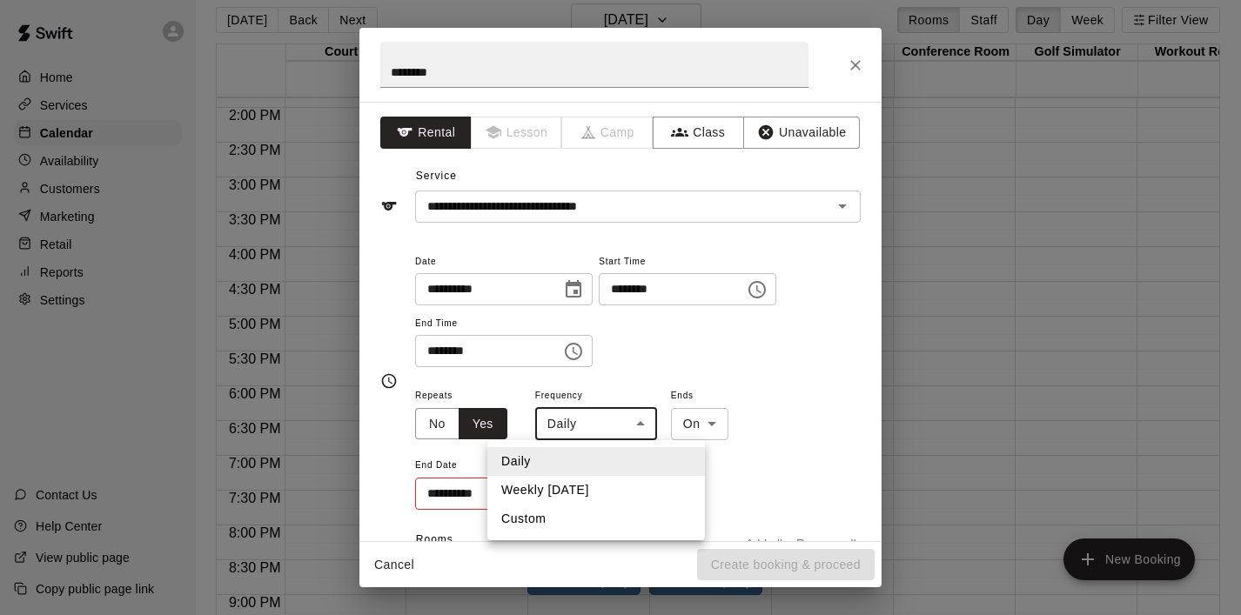
click at [627, 422] on body "Home Services Calendar Availability Customers Marketing Retail Reports Settings…" at bounding box center [620, 304] width 1241 height 643
click at [604, 499] on li "Weekly [DATE]" at bounding box center [596, 490] width 218 height 29
type input "******"
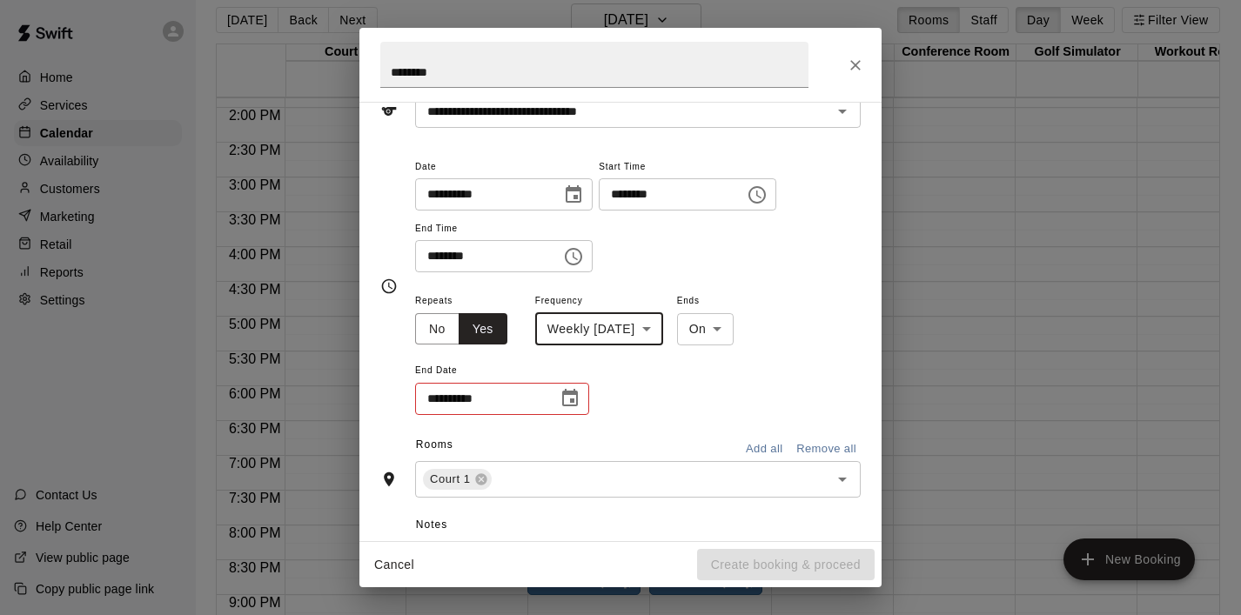
scroll to position [106, 0]
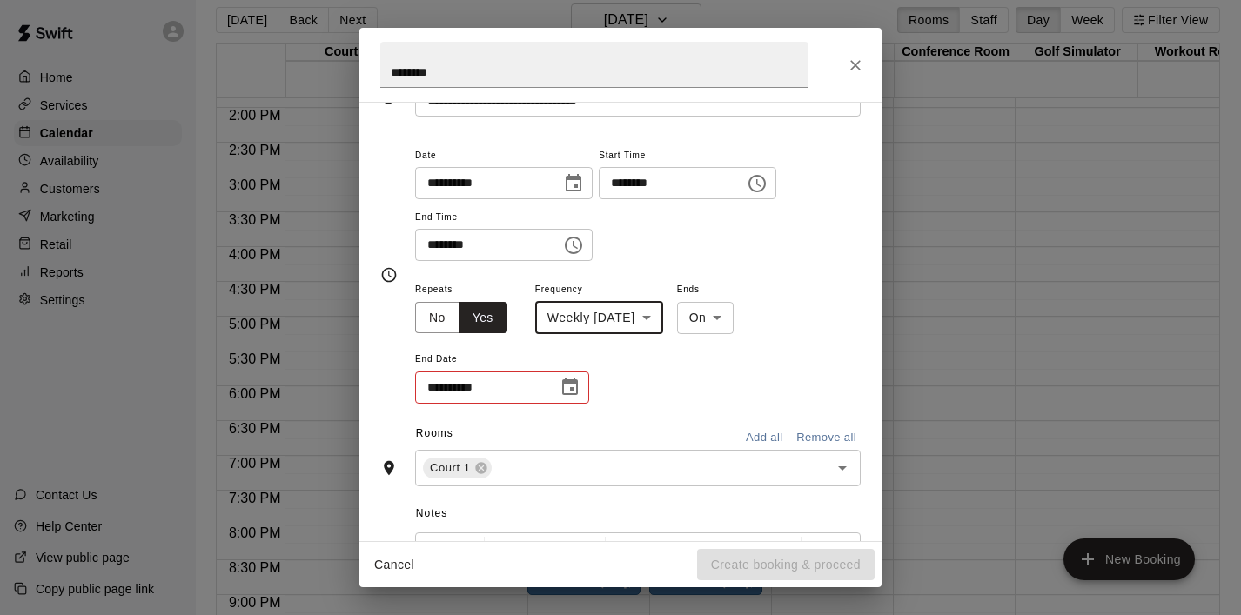
click at [574, 384] on icon "Choose date" at bounding box center [570, 386] width 16 height 17
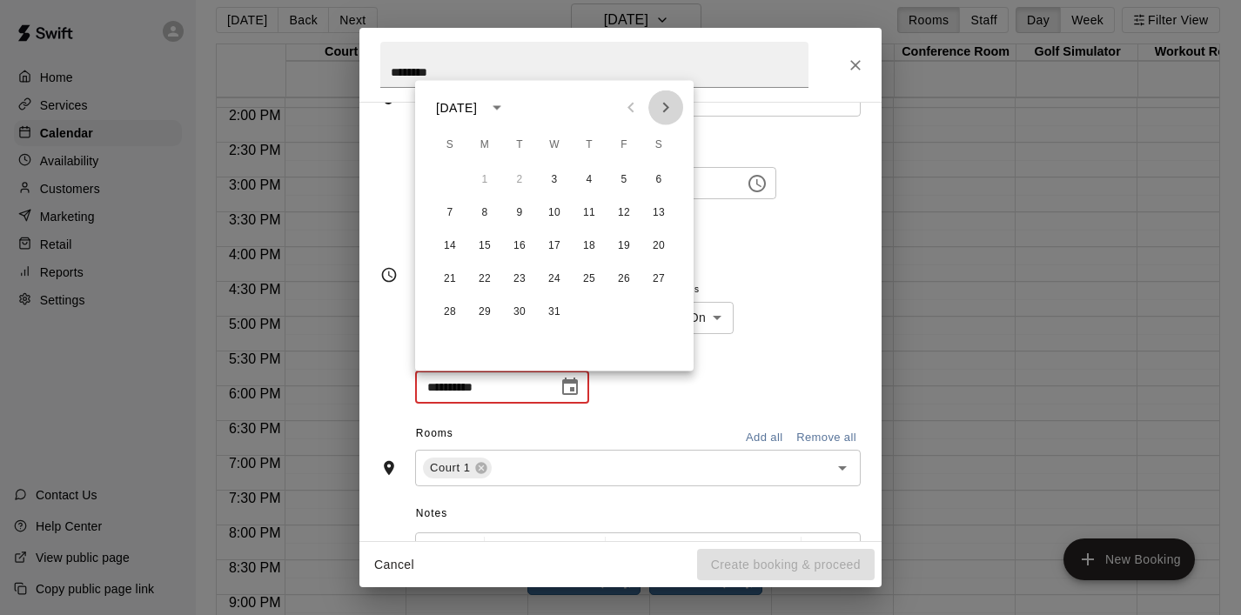
click at [662, 110] on icon "Next month" at bounding box center [665, 107] width 21 height 21
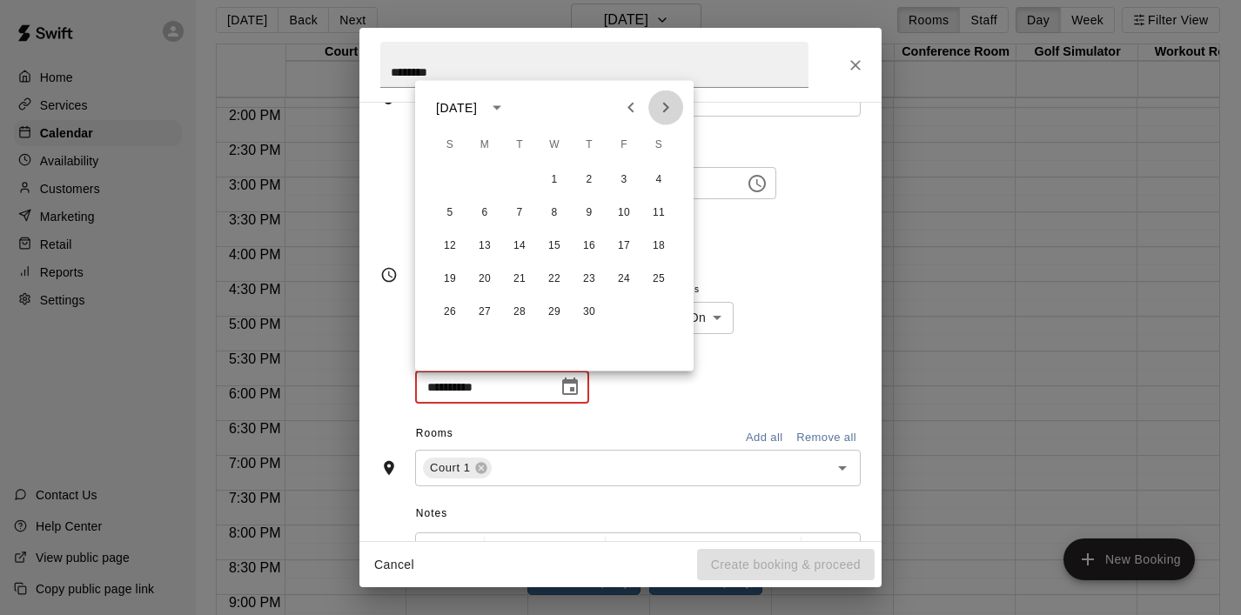
click at [662, 110] on icon "Next month" at bounding box center [665, 107] width 21 height 21
click at [630, 104] on icon "Previous month" at bounding box center [631, 108] width 6 height 10
click at [555, 279] on button "24" at bounding box center [554, 279] width 31 height 31
type input "**********"
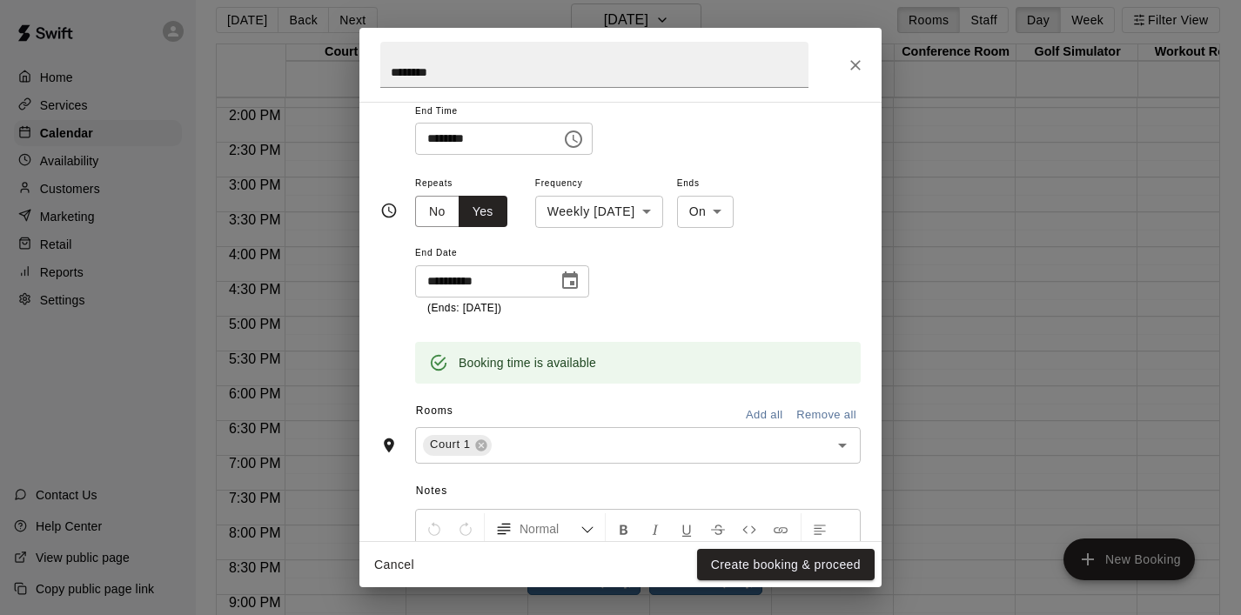
scroll to position [215, 0]
click at [846, 448] on icon "Open" at bounding box center [842, 443] width 21 height 21
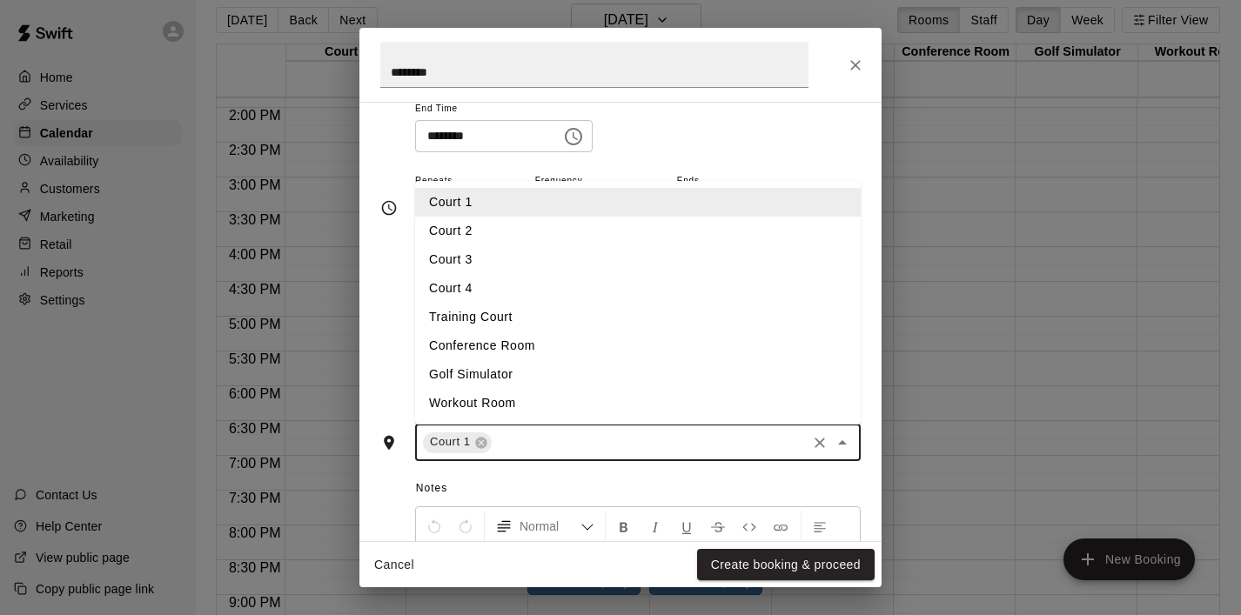
click at [606, 241] on li "Court 2" at bounding box center [638, 231] width 446 height 29
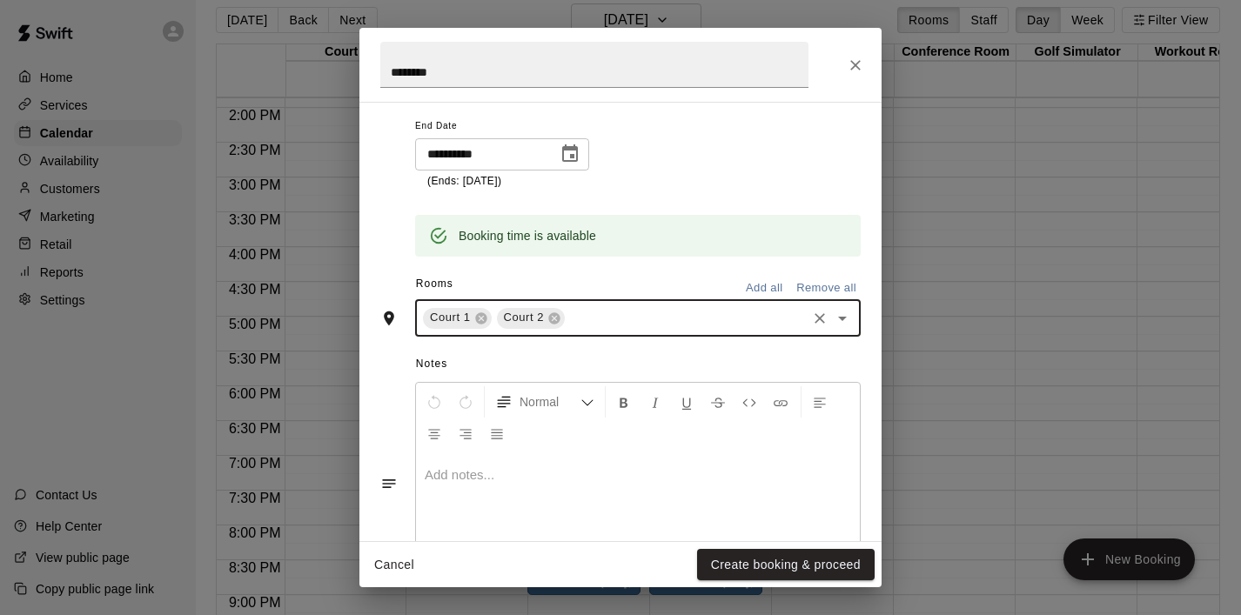
scroll to position [354, 0]
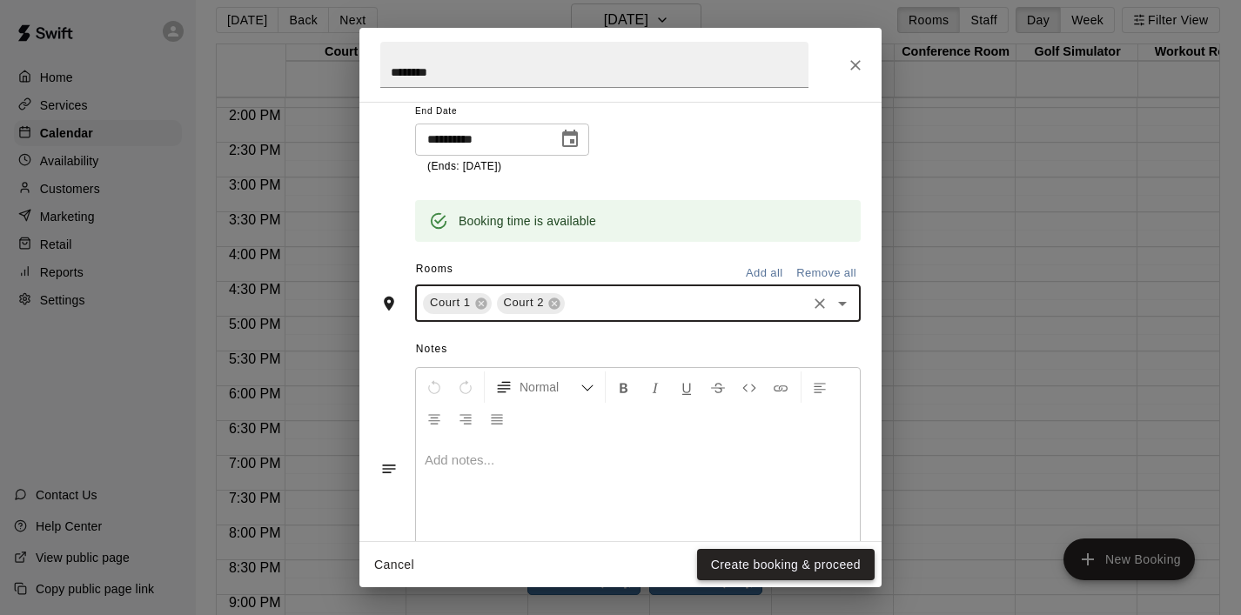
click at [776, 566] on button "Create booking & proceed" at bounding box center [786, 565] width 178 height 32
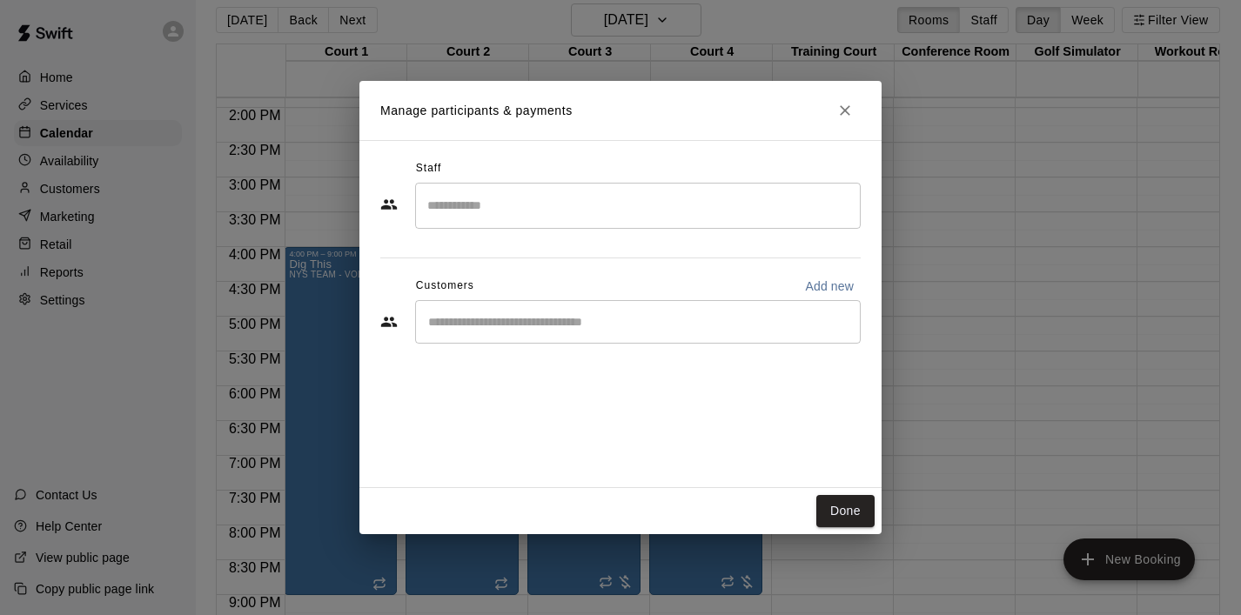
click at [497, 330] on input "Start typing to search customers..." at bounding box center [638, 321] width 430 height 17
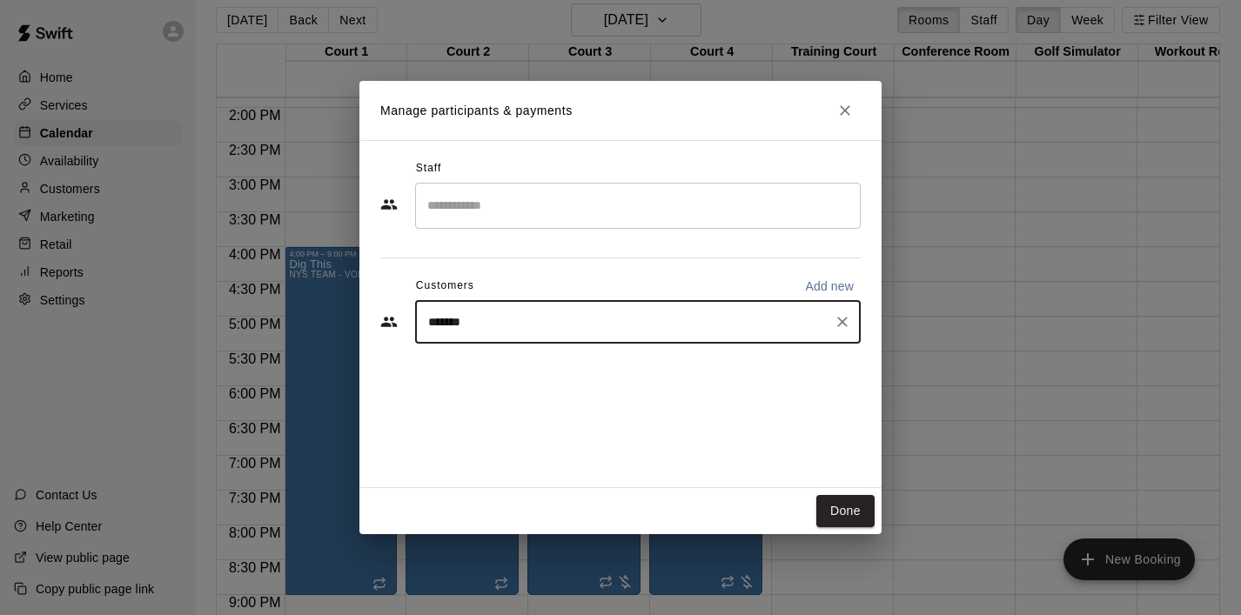
type input "********"
click at [492, 362] on p "Andriana Fafard" at bounding box center [517, 362] width 106 height 18
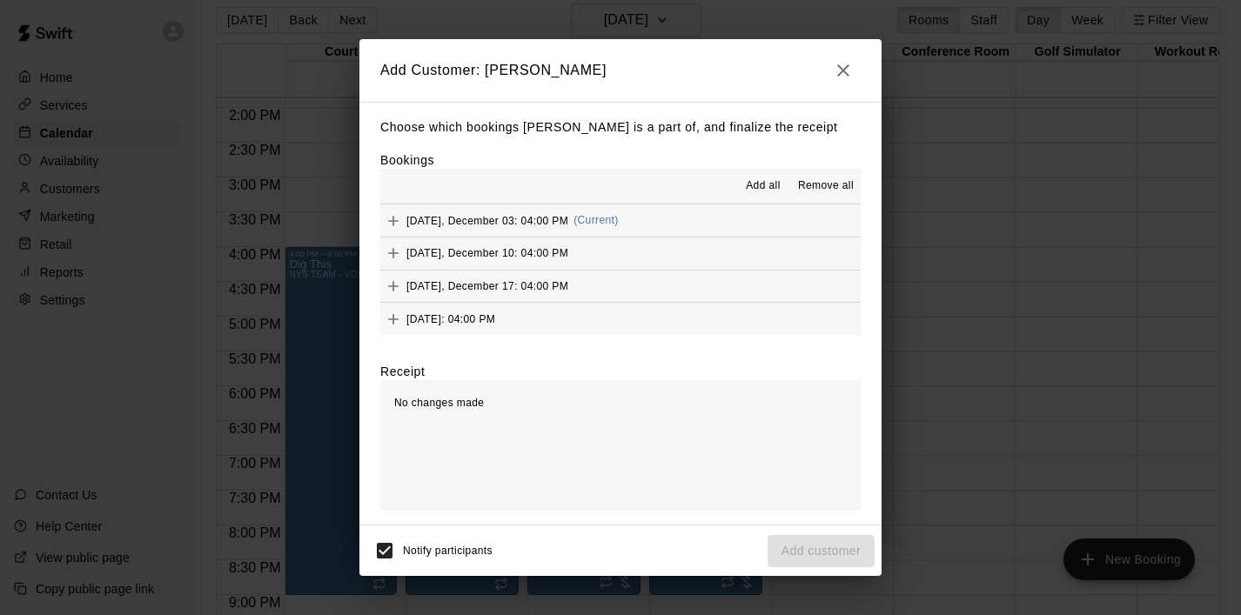
click at [759, 186] on span "Add all" at bounding box center [763, 186] width 35 height 17
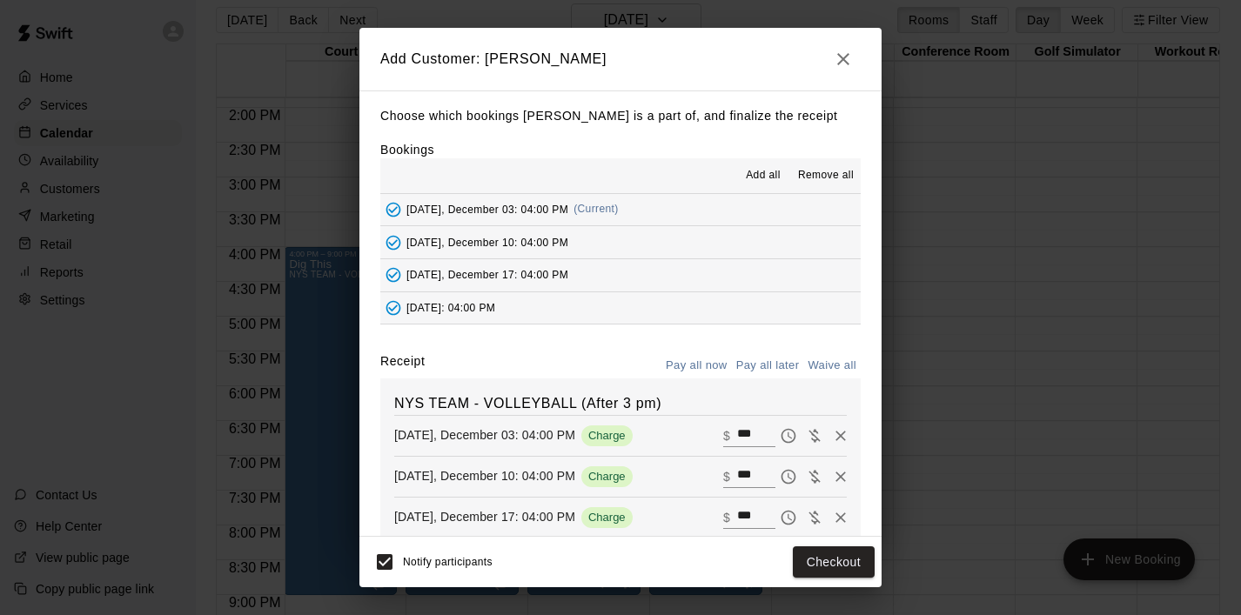
click at [777, 365] on button "Pay all later" at bounding box center [768, 366] width 72 height 27
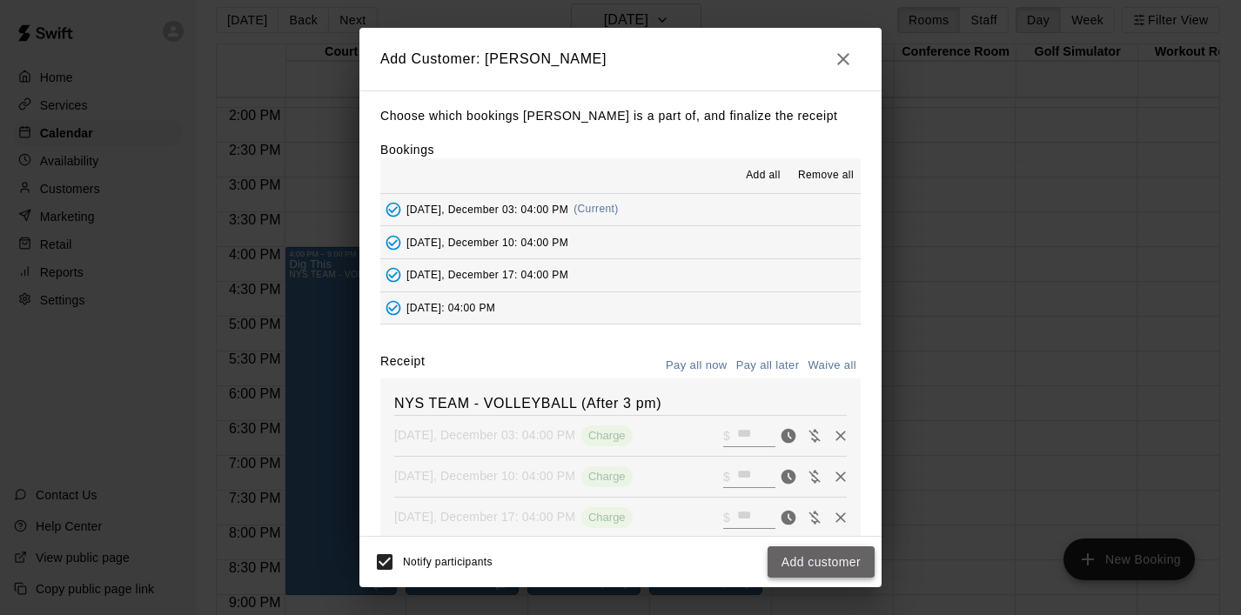
click at [809, 559] on button "Add customer" at bounding box center [821, 563] width 107 height 32
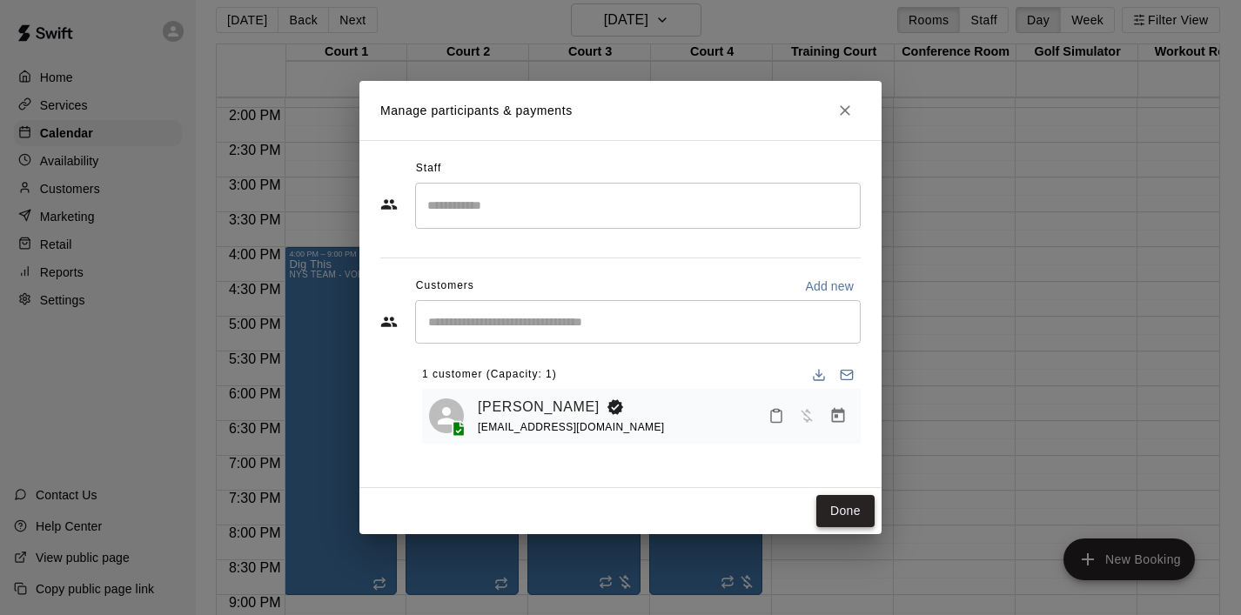
click at [846, 509] on button "Done" at bounding box center [845, 511] width 58 height 32
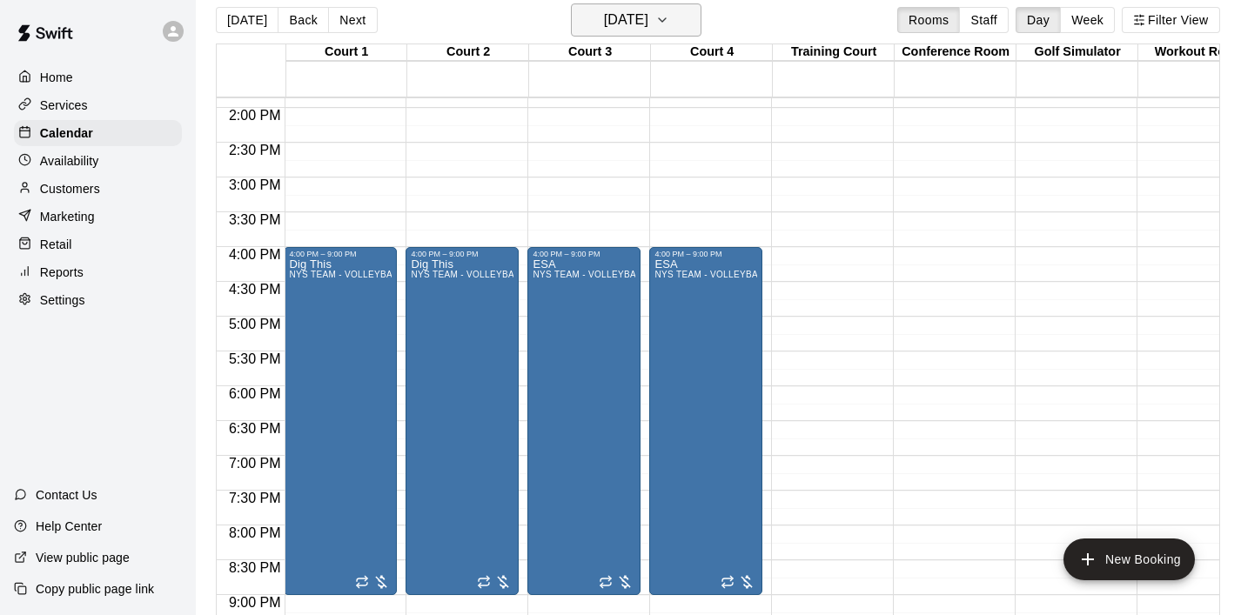
click at [666, 21] on icon "button" at bounding box center [662, 19] width 7 height 3
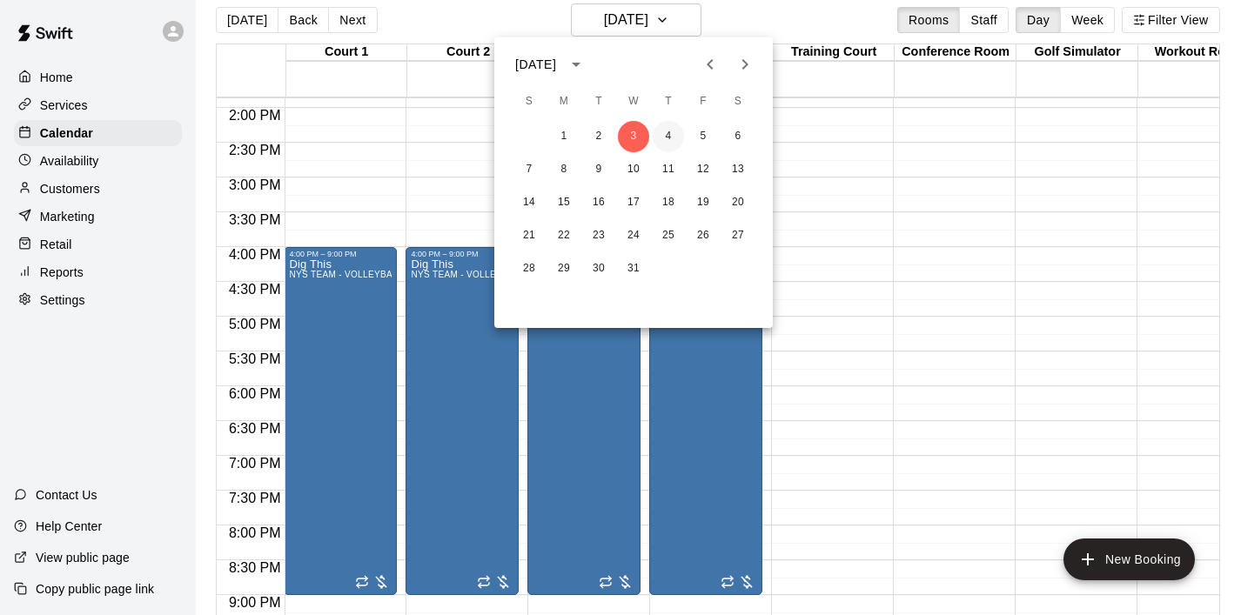
click at [665, 136] on button "4" at bounding box center [668, 136] width 31 height 31
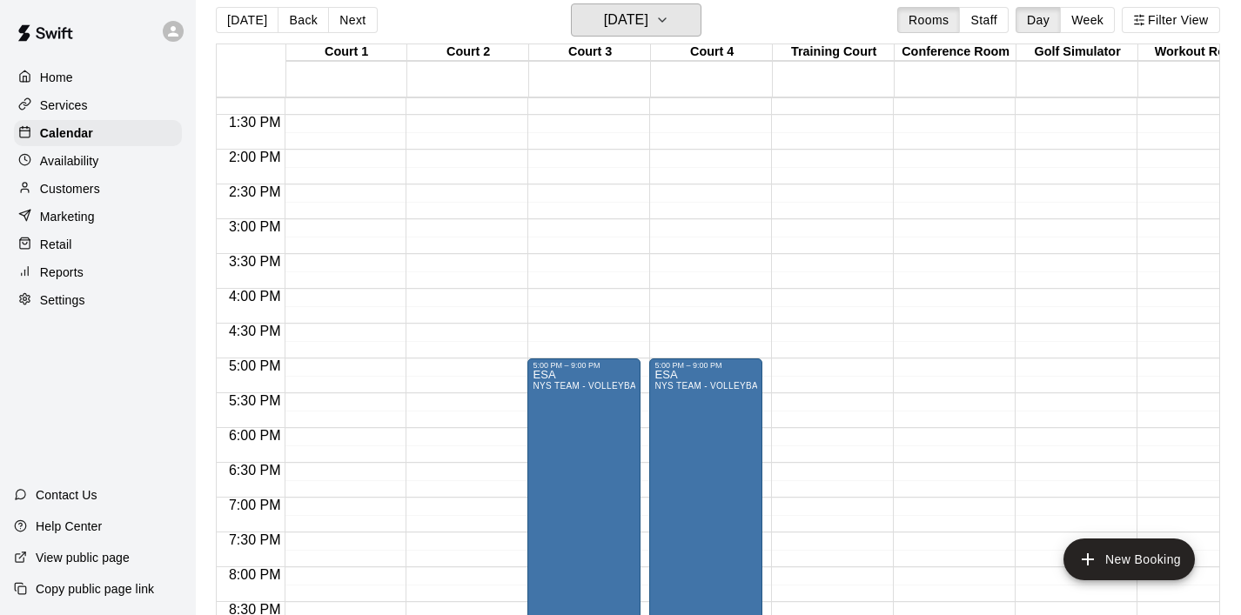
scroll to position [912, 1]
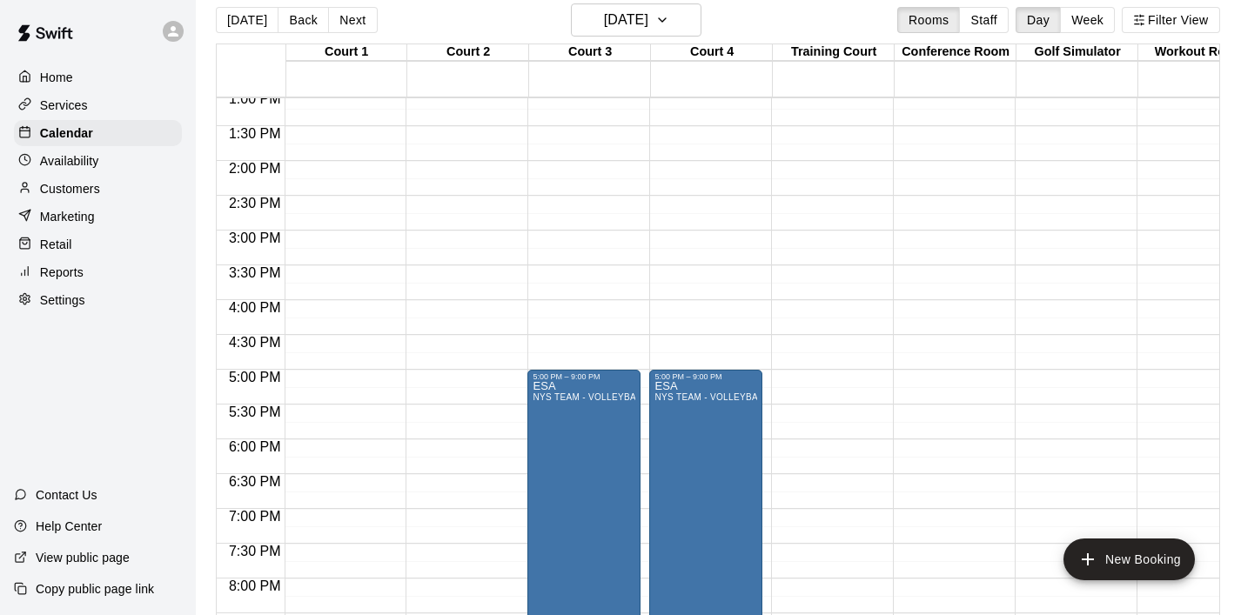
click at [320, 318] on div "12:00 AM – 8:00 AM Closed 10:00 PM – 11:59 PM Closed" at bounding box center [340, 21] width 113 height 1671
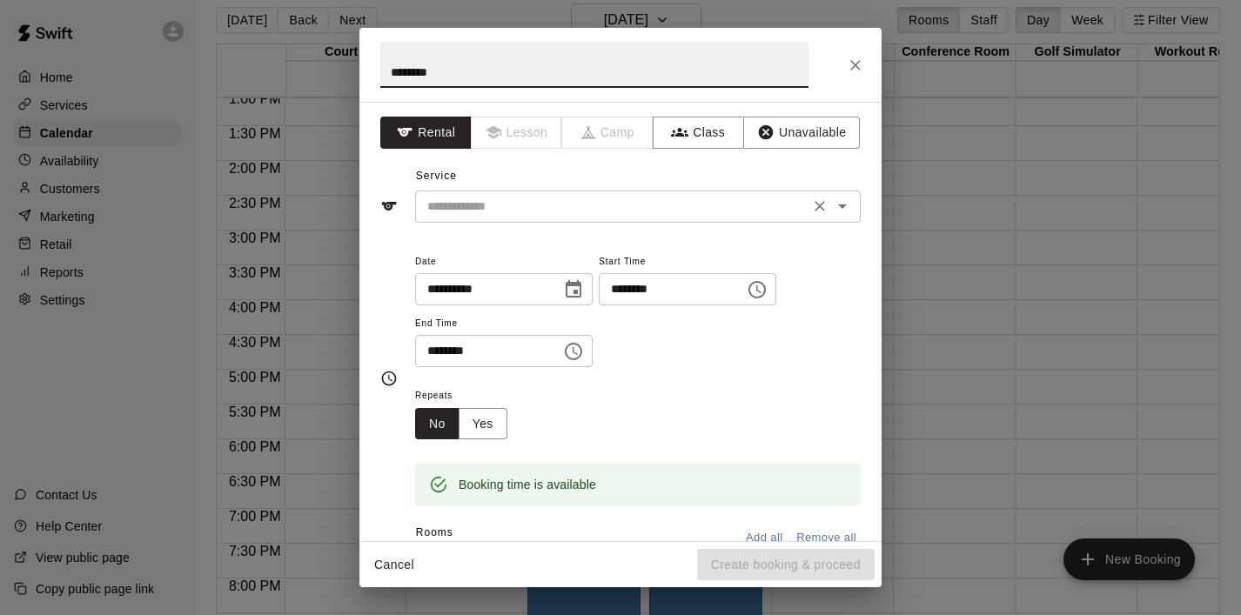
type input "********"
click at [474, 204] on input "text" at bounding box center [612, 207] width 384 height 22
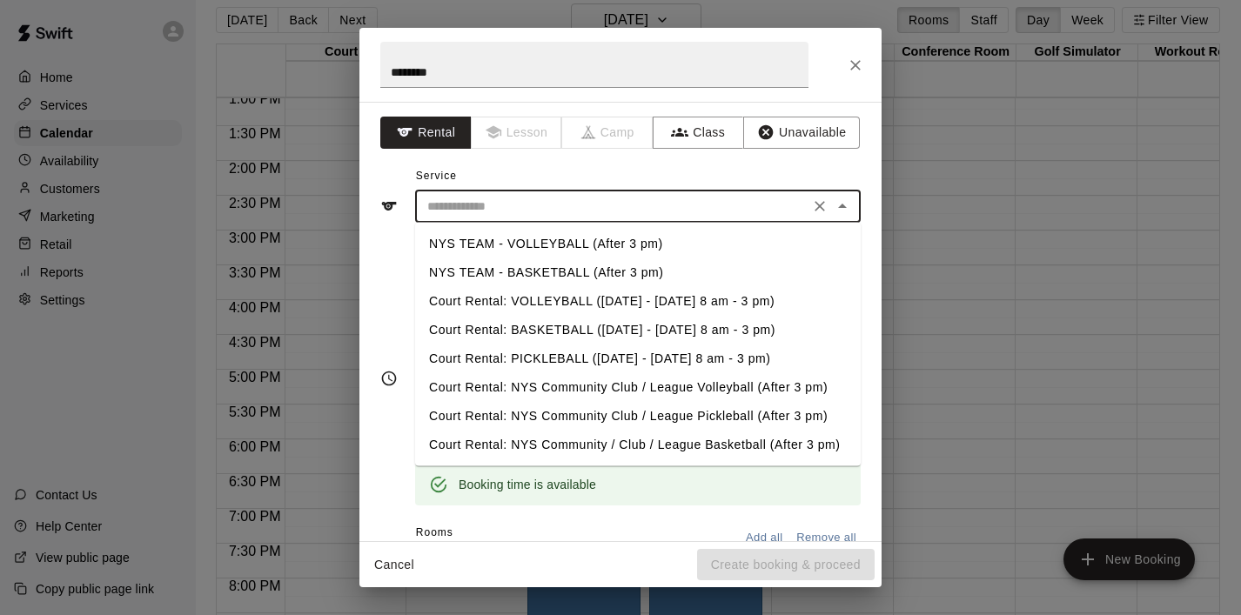
click at [516, 247] on li "NYS TEAM - VOLLEYBALL (After 3 pm)" at bounding box center [638, 244] width 446 height 29
type input "**********"
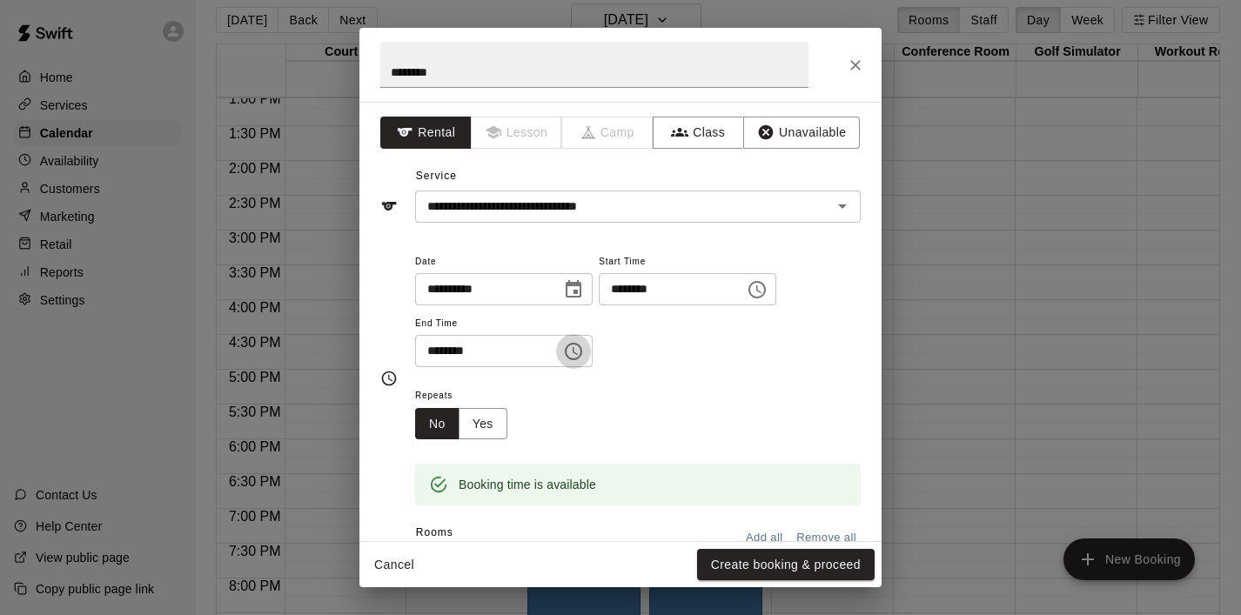
click at [584, 347] on icon "Choose time, selected time is 4:30 PM" at bounding box center [573, 351] width 21 height 21
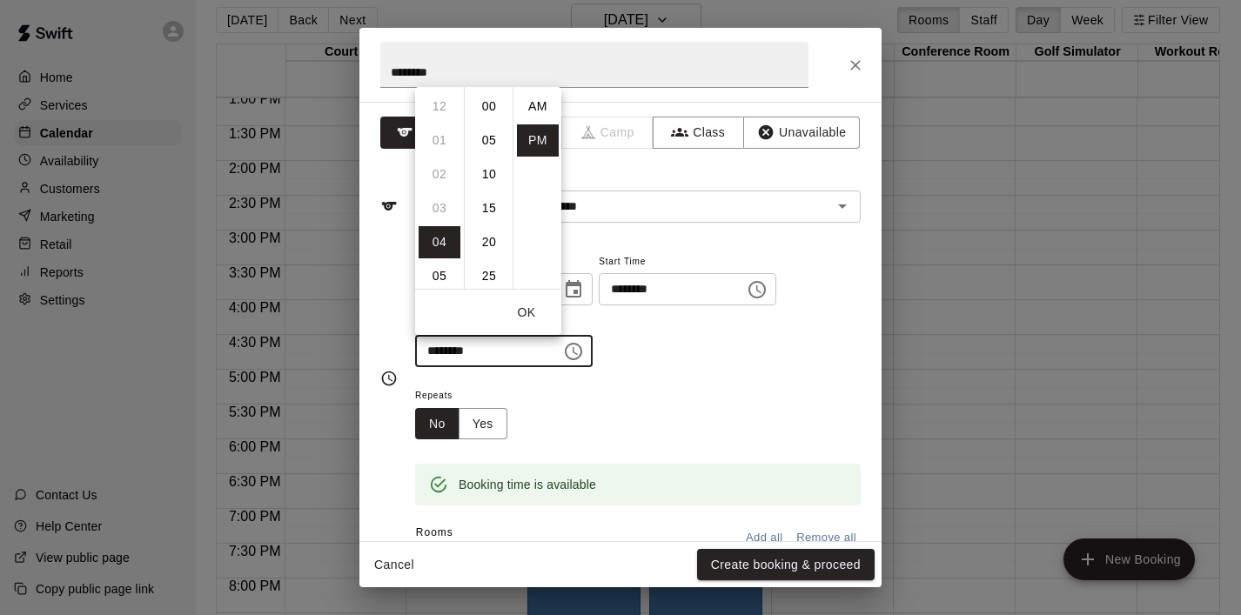
scroll to position [31, 0]
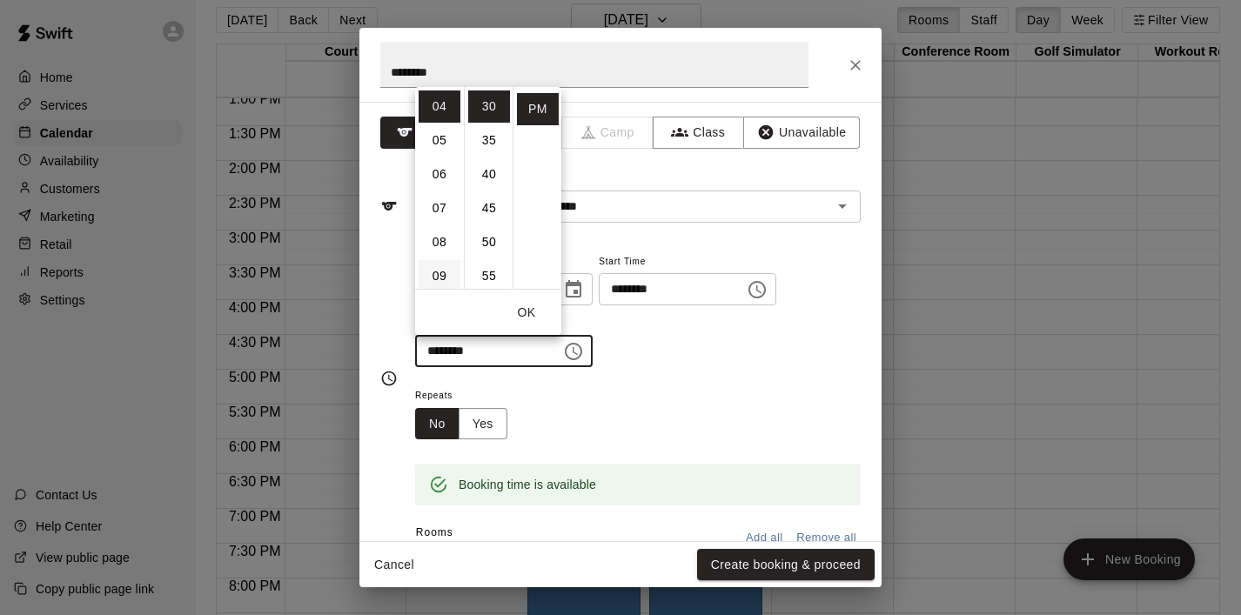
click at [443, 265] on li "09" at bounding box center [440, 276] width 42 height 32
click at [493, 104] on li "00" at bounding box center [489, 107] width 42 height 32
type input "********"
click at [529, 303] on button "OK" at bounding box center [527, 313] width 56 height 32
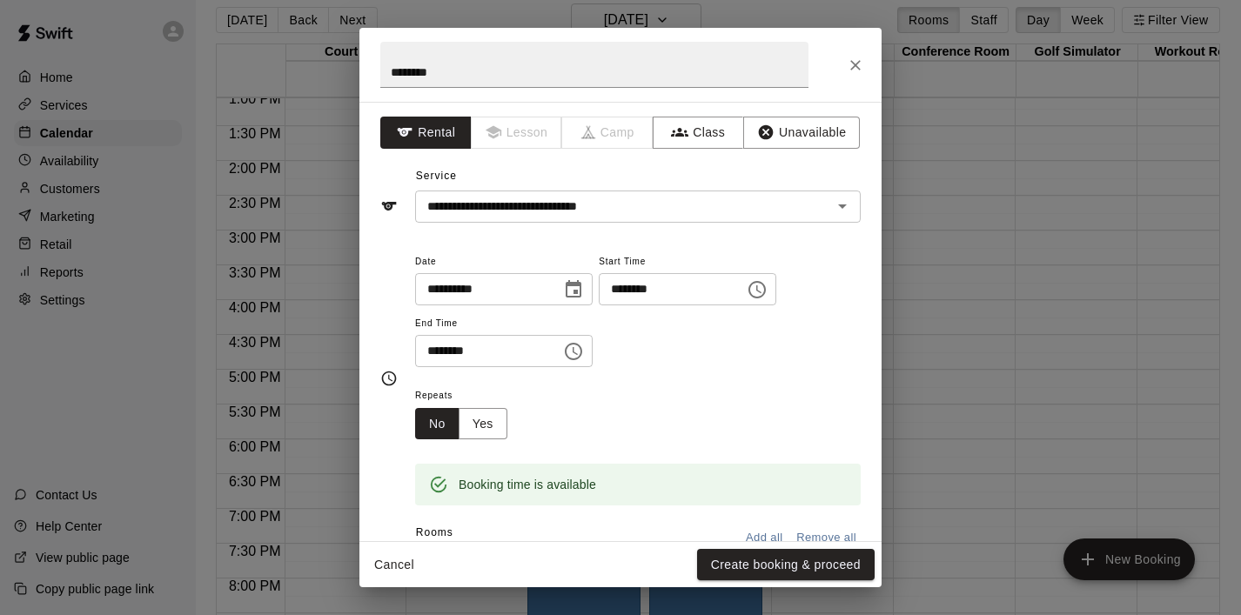
scroll to position [78, 0]
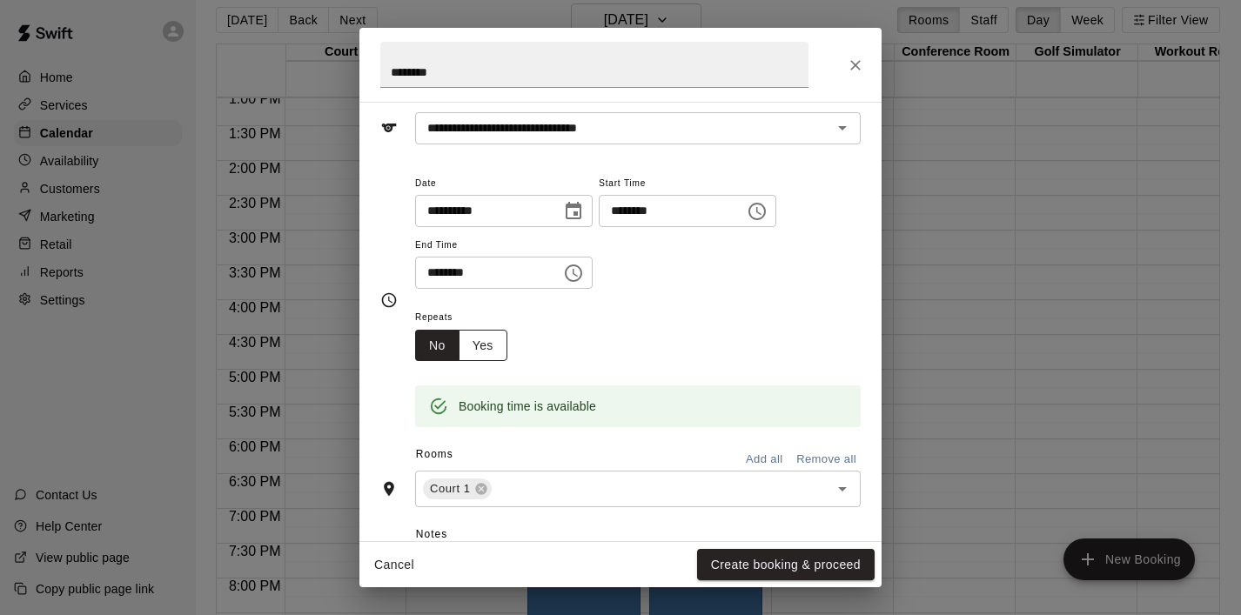
click at [483, 334] on button "Yes" at bounding box center [483, 346] width 49 height 32
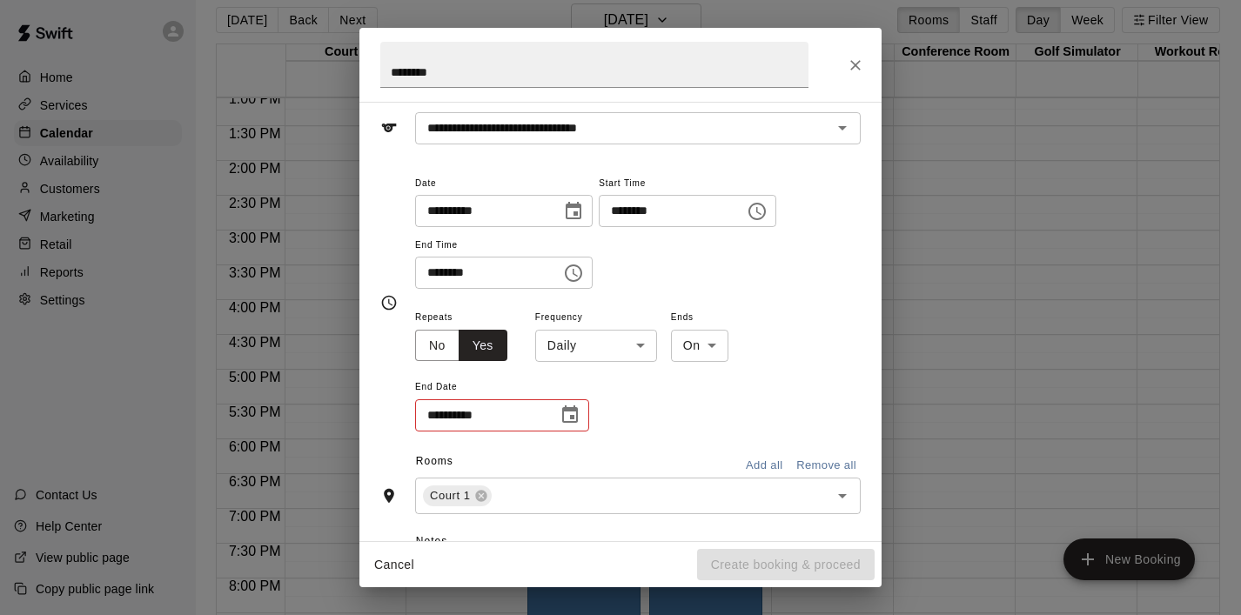
click at [642, 348] on body "Home Services Calendar Availability Customers Marketing Retail Reports Settings…" at bounding box center [620, 304] width 1241 height 643
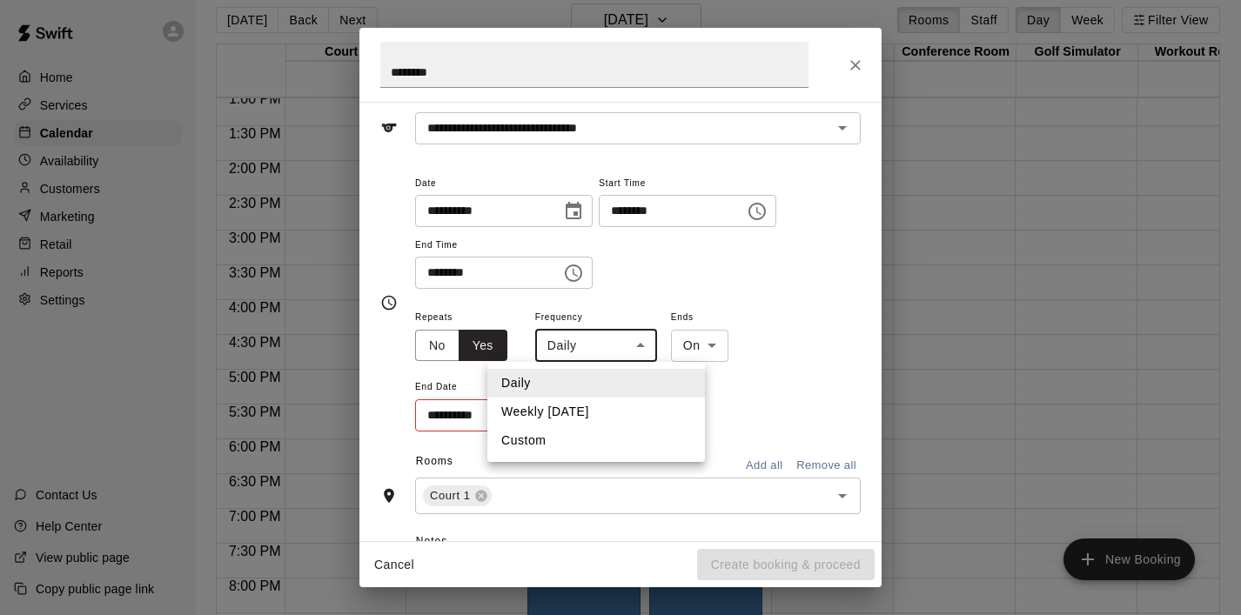
click at [616, 404] on li "Weekly [DATE]" at bounding box center [596, 412] width 218 height 29
type input "******"
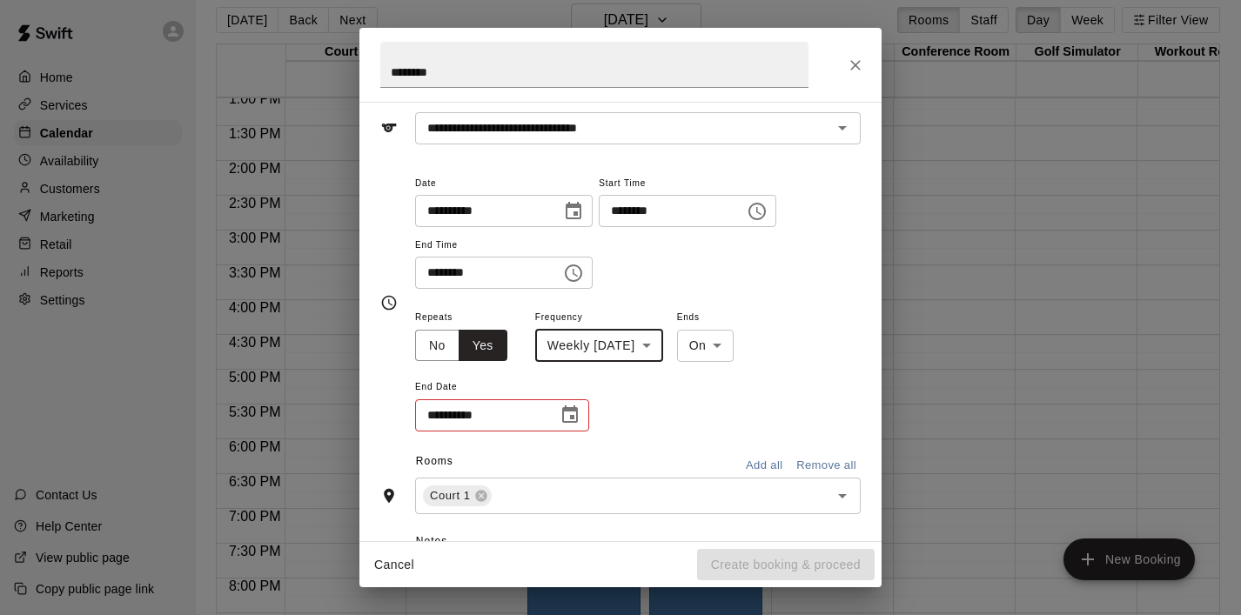
click at [574, 412] on icon "Choose date" at bounding box center [570, 415] width 21 height 21
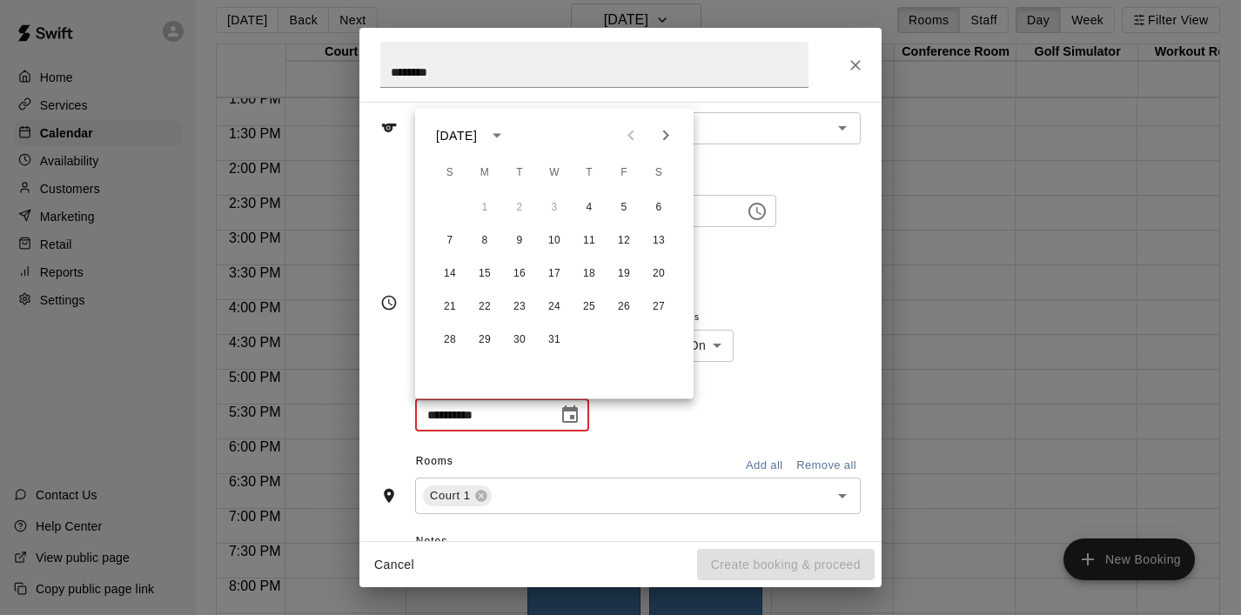
click at [672, 131] on icon "Next month" at bounding box center [665, 135] width 21 height 21
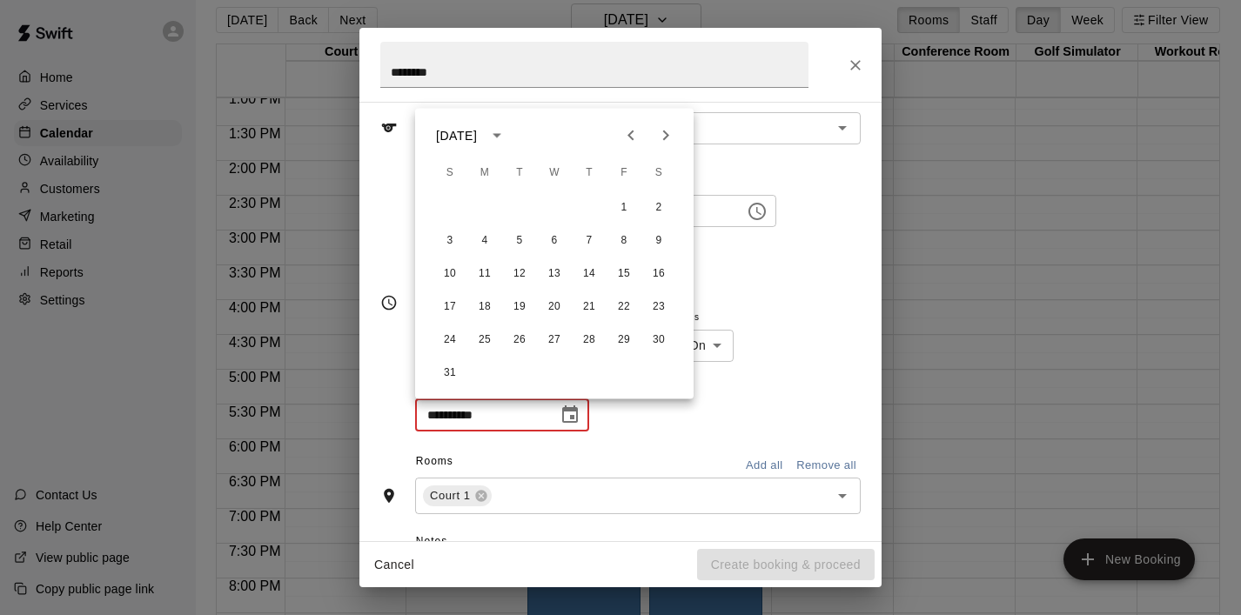
click at [672, 131] on icon "Next month" at bounding box center [665, 135] width 21 height 21
click at [591, 299] on button "25" at bounding box center [589, 307] width 31 height 31
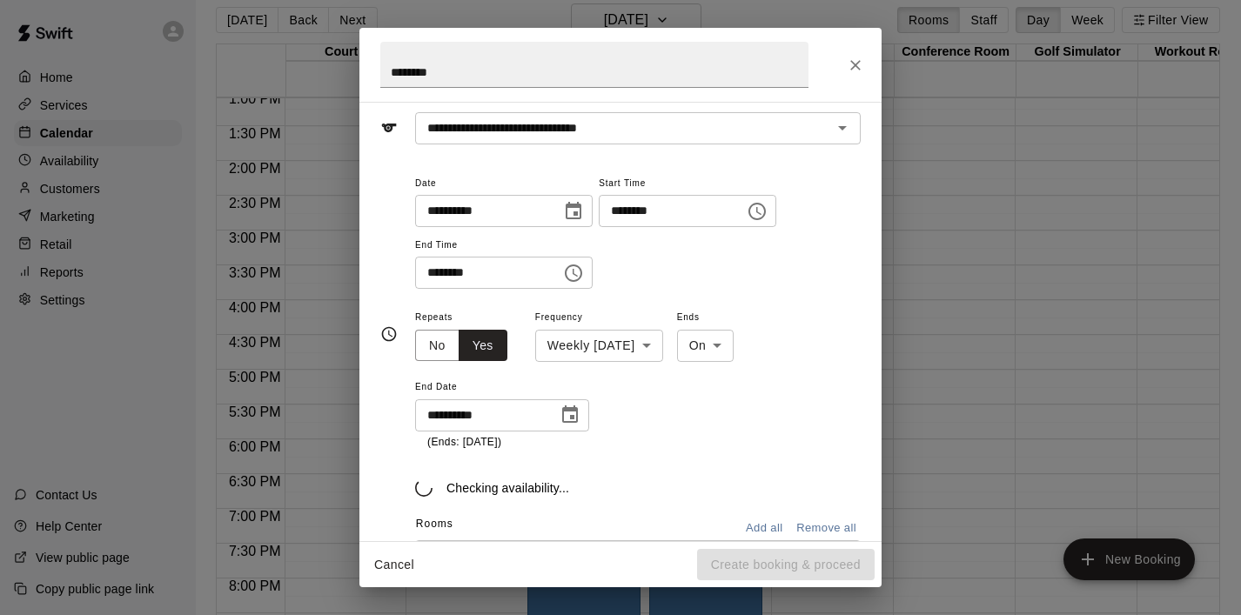
type input "**********"
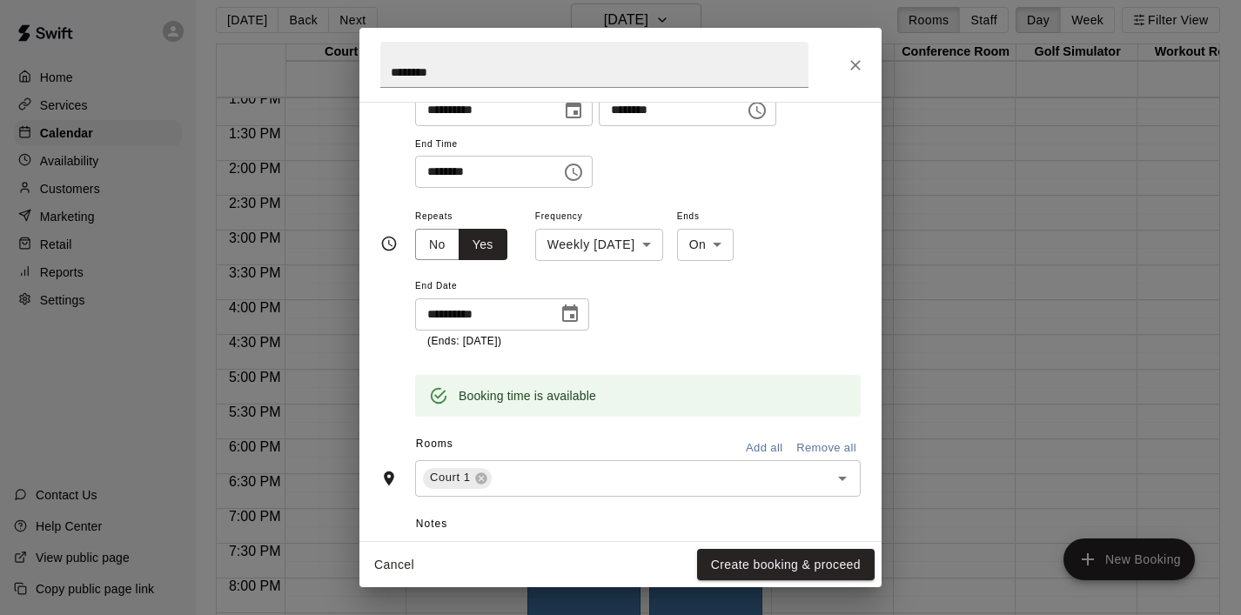
scroll to position [180, 0]
click at [847, 477] on icon "Open" at bounding box center [842, 477] width 21 height 21
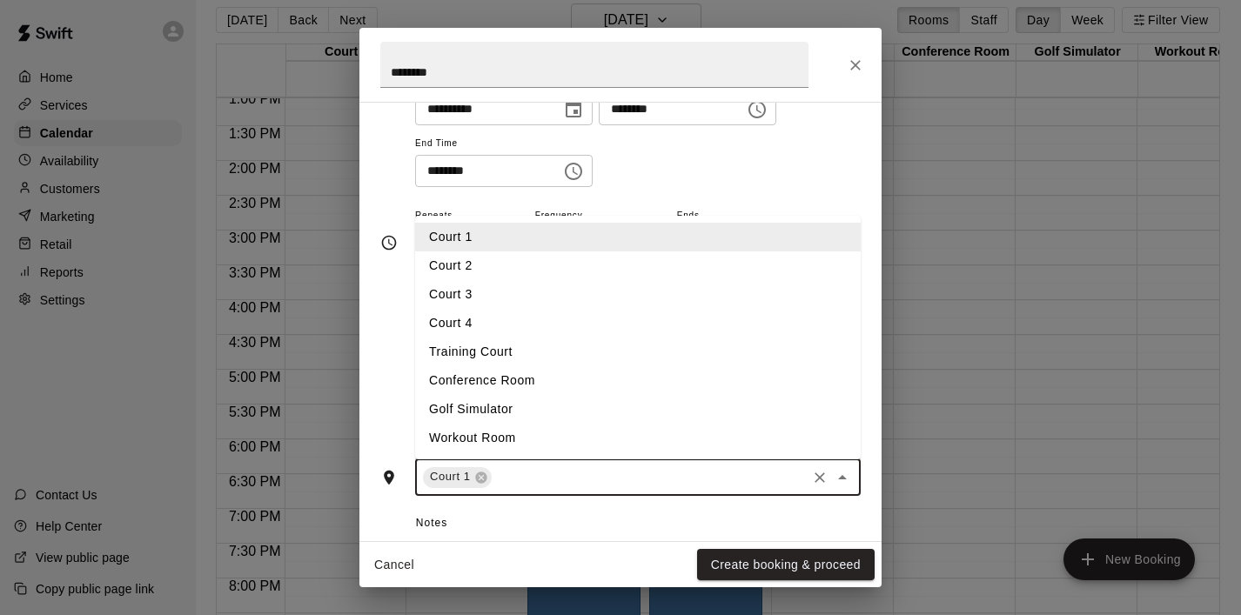
click at [635, 264] on li "Court 2" at bounding box center [638, 266] width 446 height 29
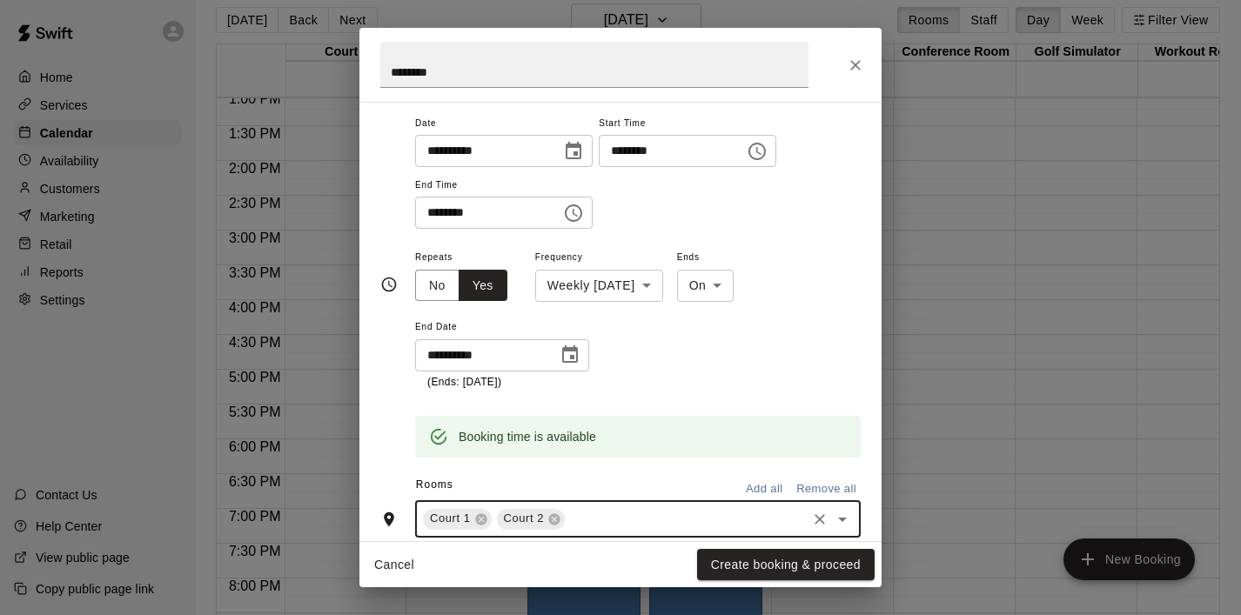
scroll to position [139, 0]
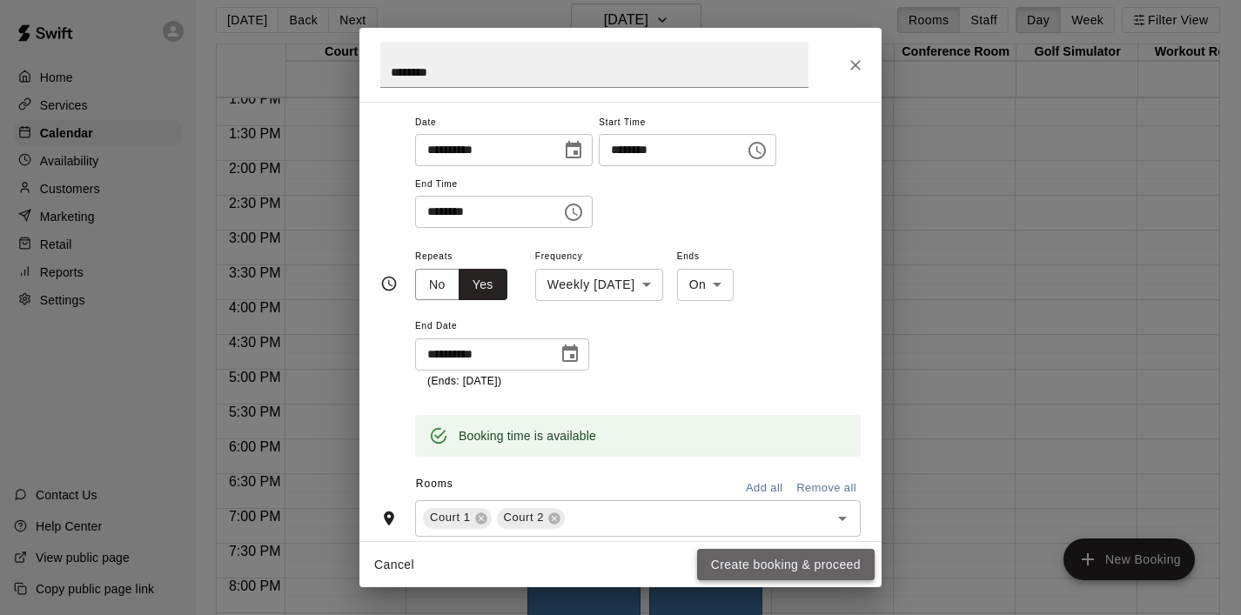
click at [752, 554] on button "Create booking & proceed" at bounding box center [786, 565] width 178 height 32
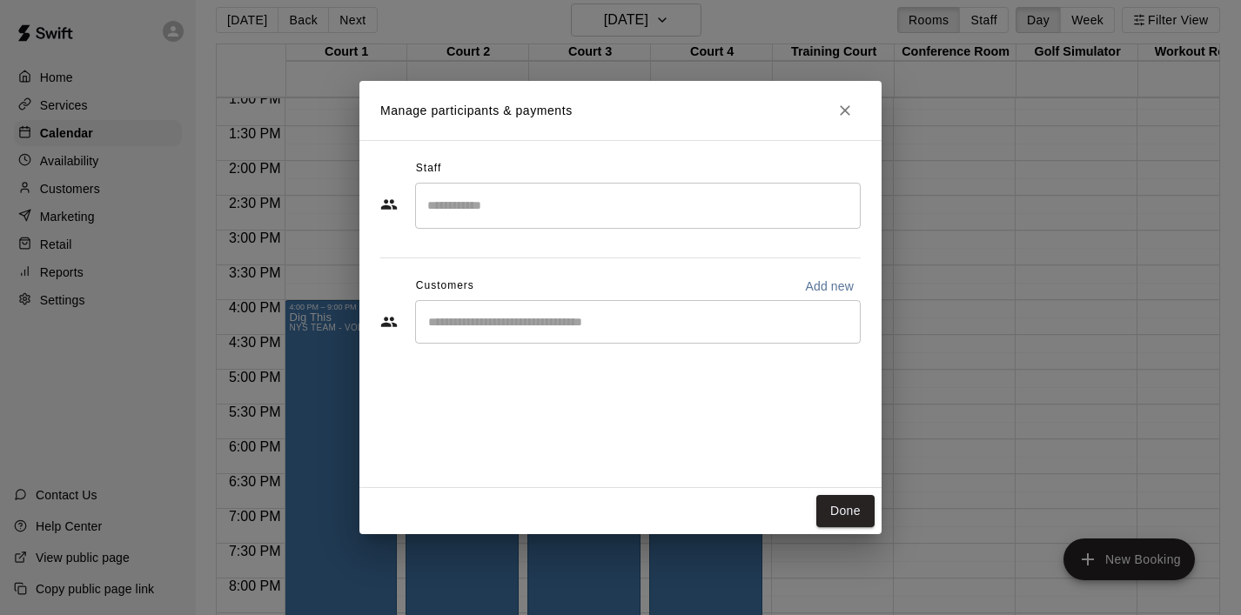
click at [544, 318] on input "Start typing to search customers..." at bounding box center [638, 321] width 430 height 17
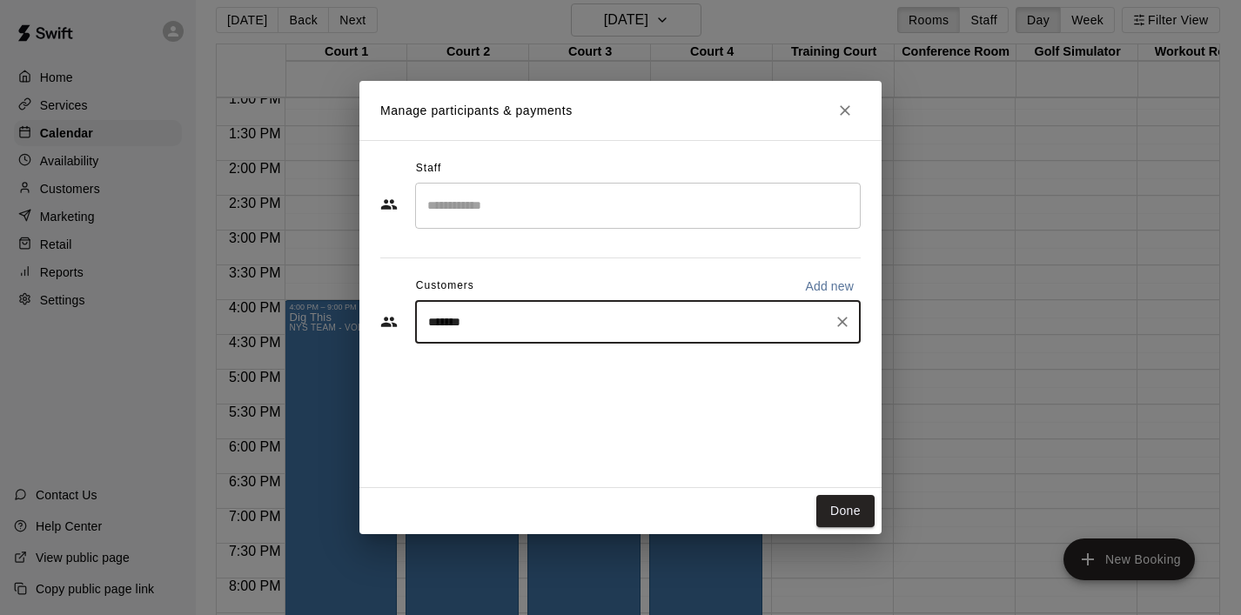
type input "********"
click at [471, 359] on p "Andriana Fafard" at bounding box center [517, 362] width 106 height 18
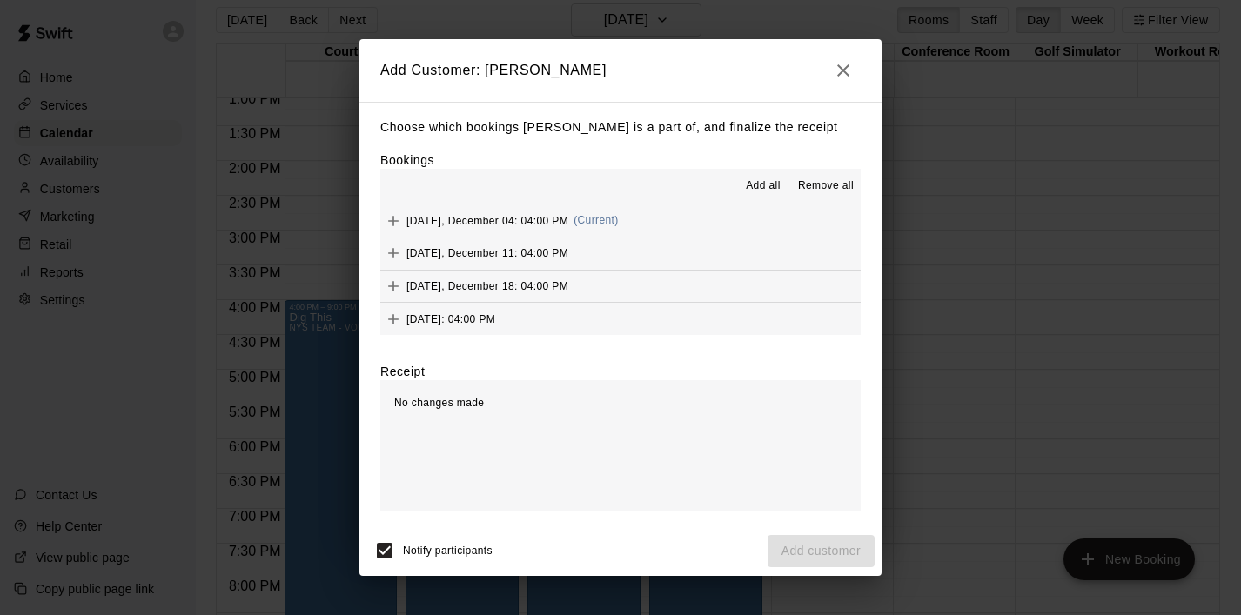
click at [755, 182] on span "Add all" at bounding box center [763, 186] width 35 height 17
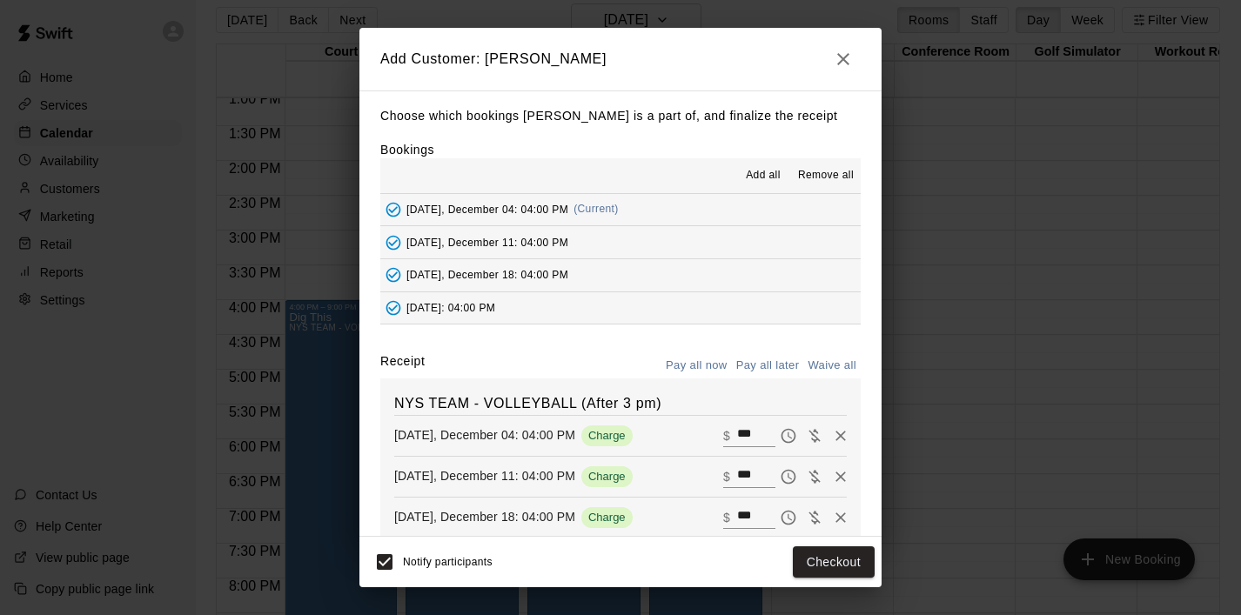
click at [781, 359] on button "Pay all later" at bounding box center [768, 366] width 72 height 27
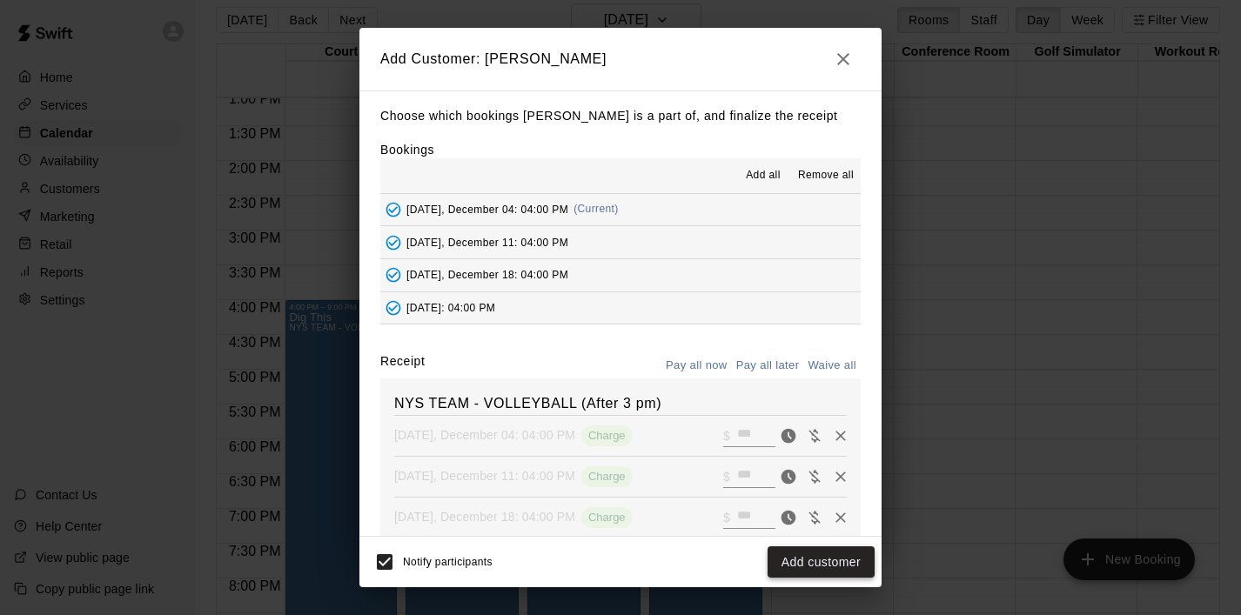
click at [836, 562] on button "Add customer" at bounding box center [821, 563] width 107 height 32
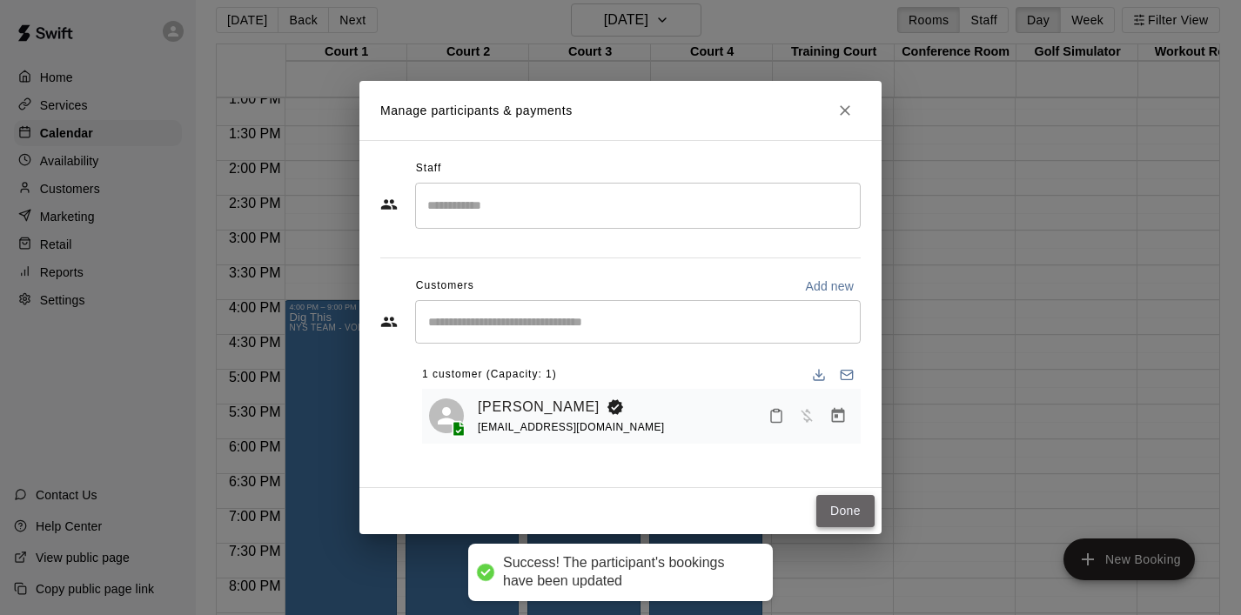
click at [843, 517] on button "Done" at bounding box center [845, 511] width 58 height 32
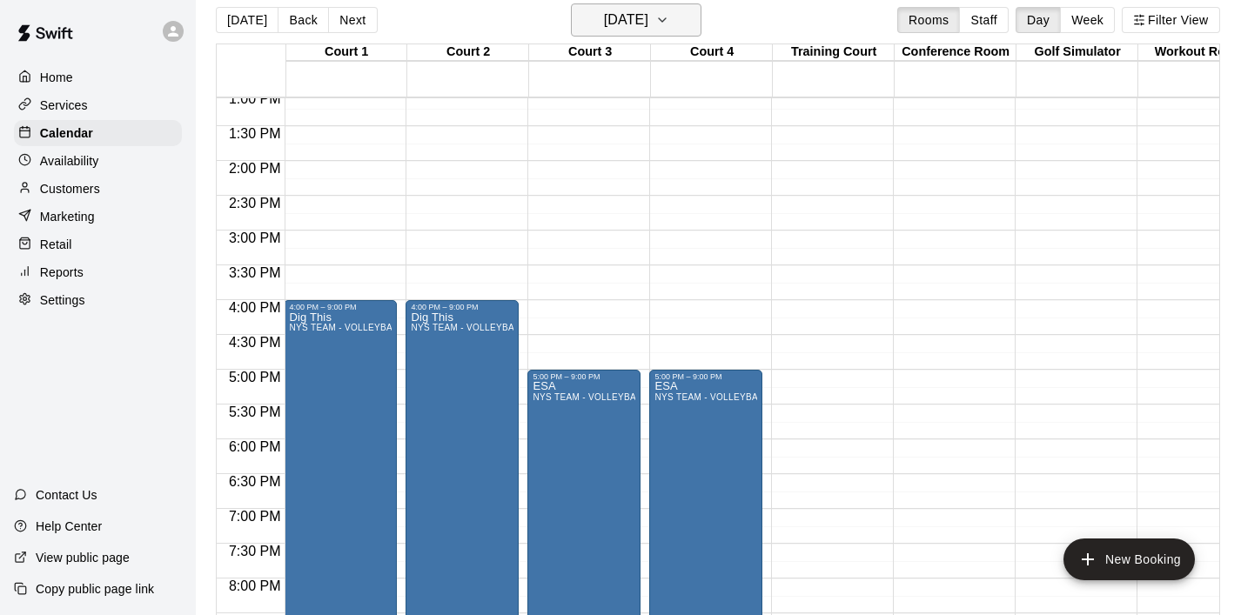
click at [669, 26] on icon "button" at bounding box center [662, 20] width 14 height 21
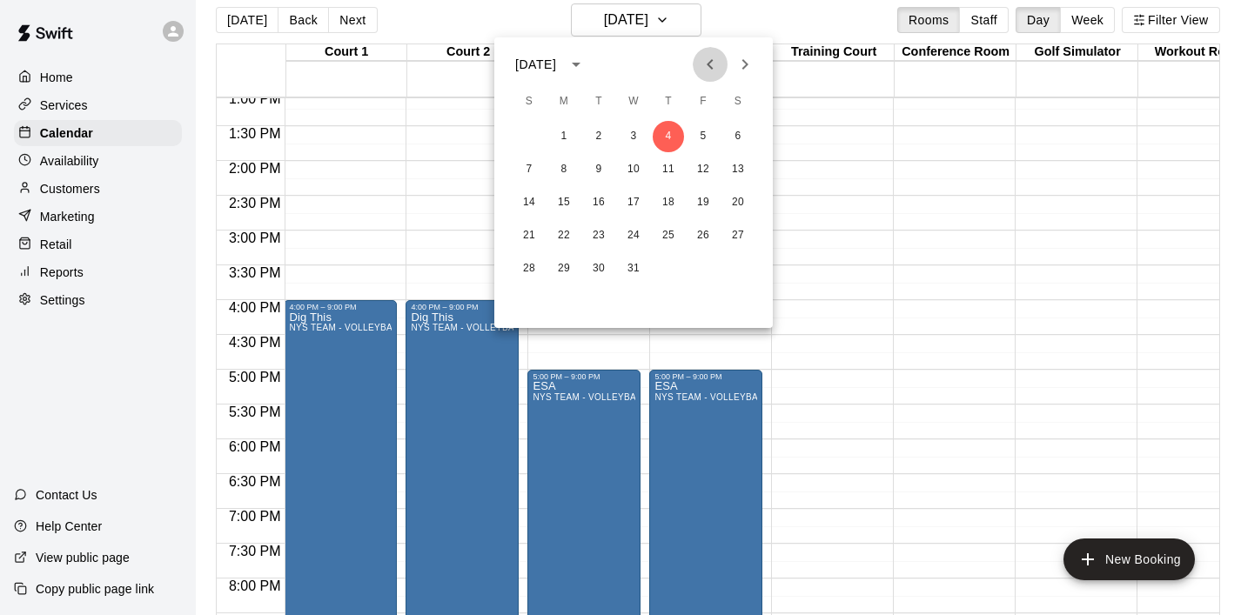
click at [707, 65] on icon "Previous month" at bounding box center [710, 64] width 21 height 21
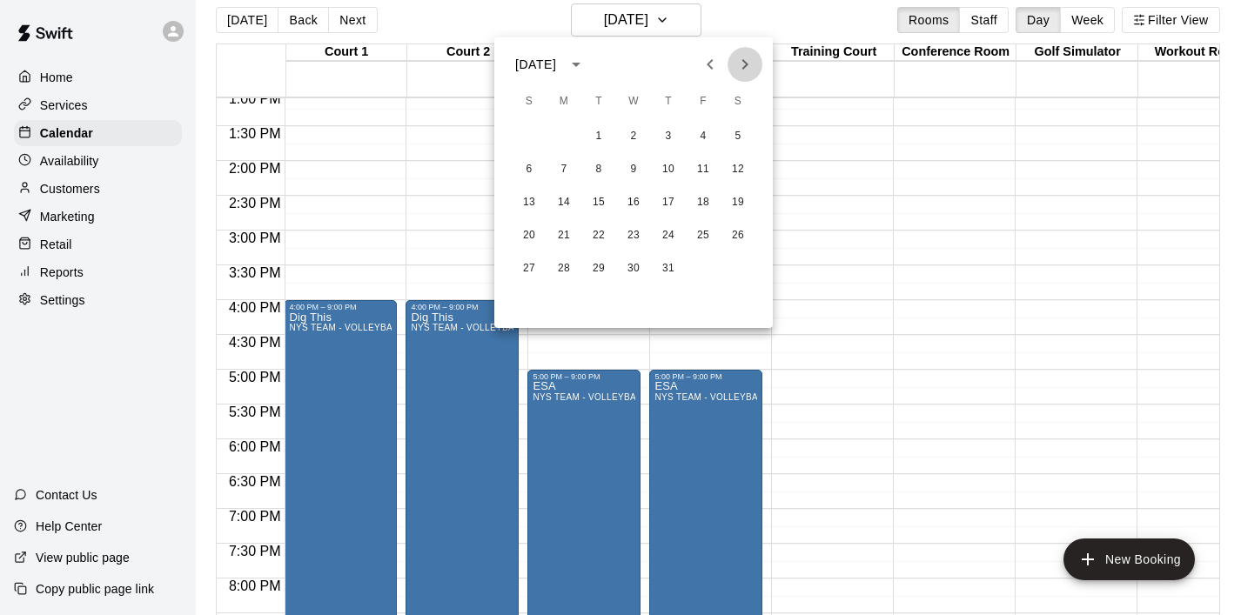
click at [739, 70] on icon "Next month" at bounding box center [745, 64] width 21 height 21
click at [668, 207] on button "14" at bounding box center [668, 202] width 31 height 31
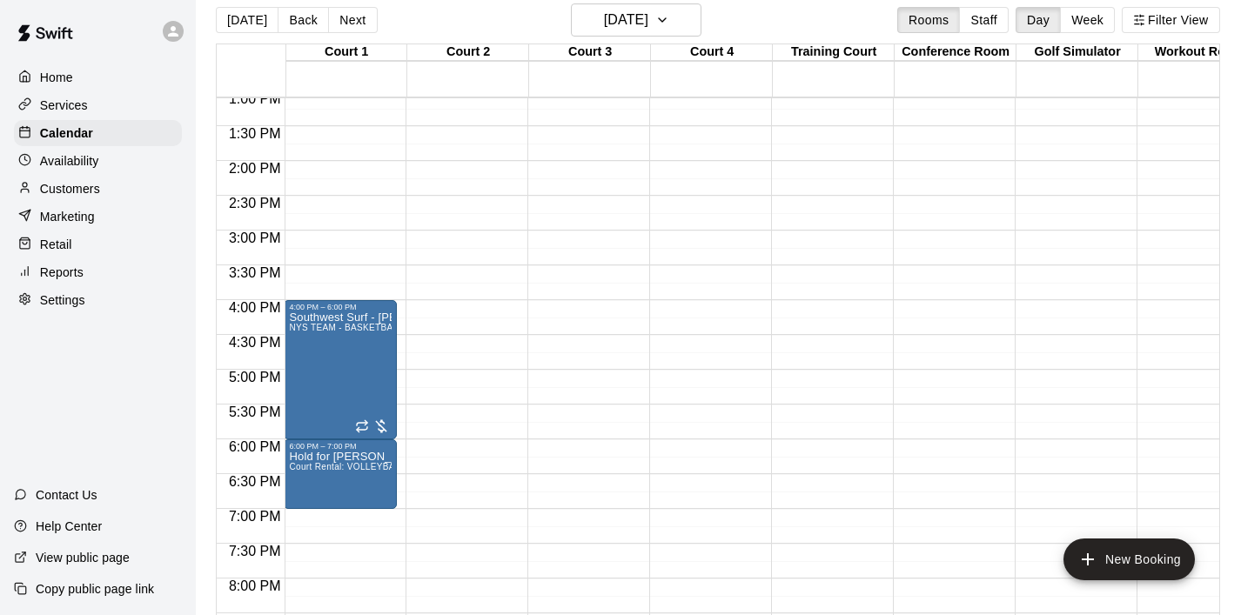
click at [486, 312] on div "12:00 AM – 8:00 AM Closed 10:00 PM – 11:59 PM Closed" at bounding box center [462, 21] width 113 height 1671
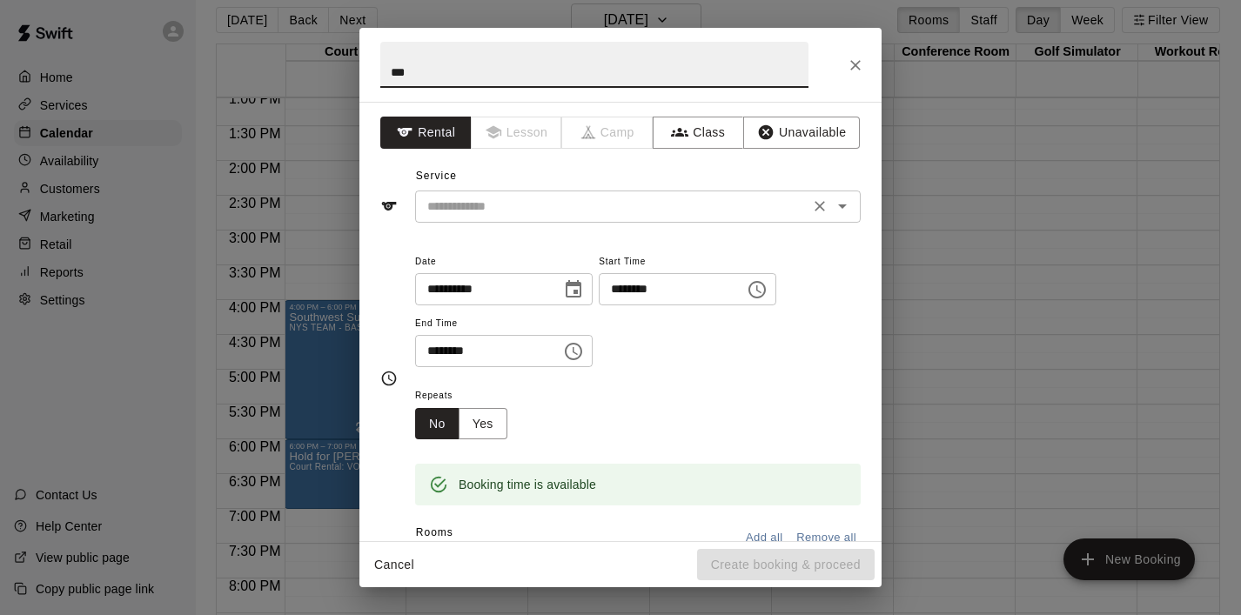
type input "***"
click at [552, 216] on input "text" at bounding box center [612, 207] width 384 height 22
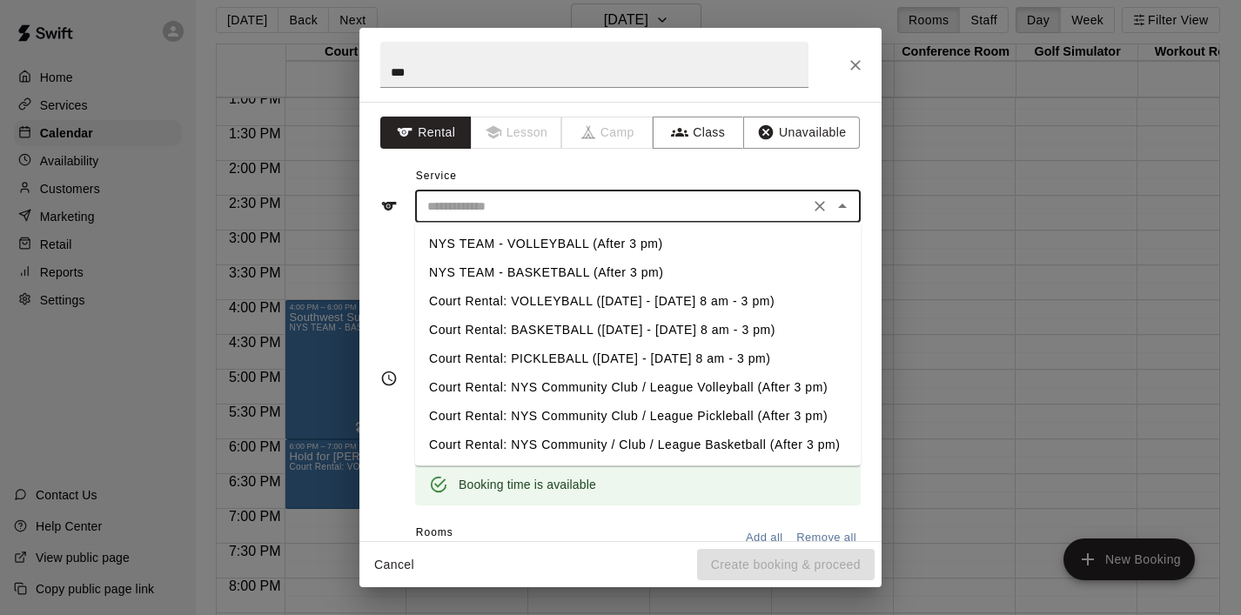
click at [558, 237] on li "NYS TEAM - VOLLEYBALL (After 3 pm)" at bounding box center [638, 244] width 446 height 29
type input "**********"
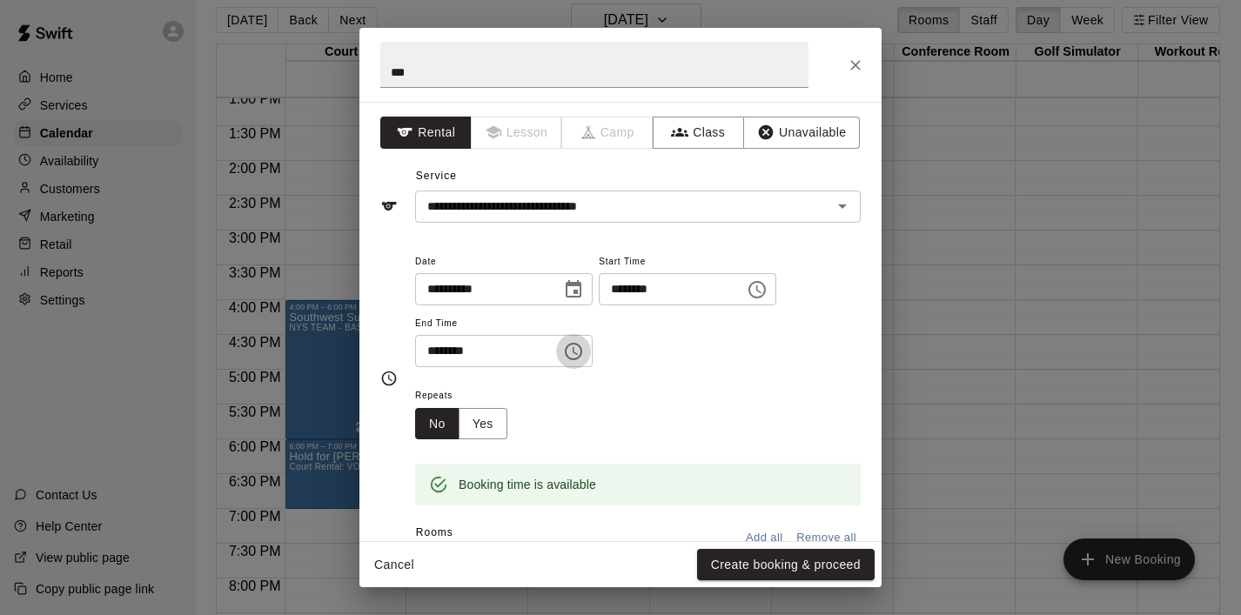
click at [583, 350] on icon "Choose time, selected time is 4:30 PM" at bounding box center [573, 351] width 21 height 21
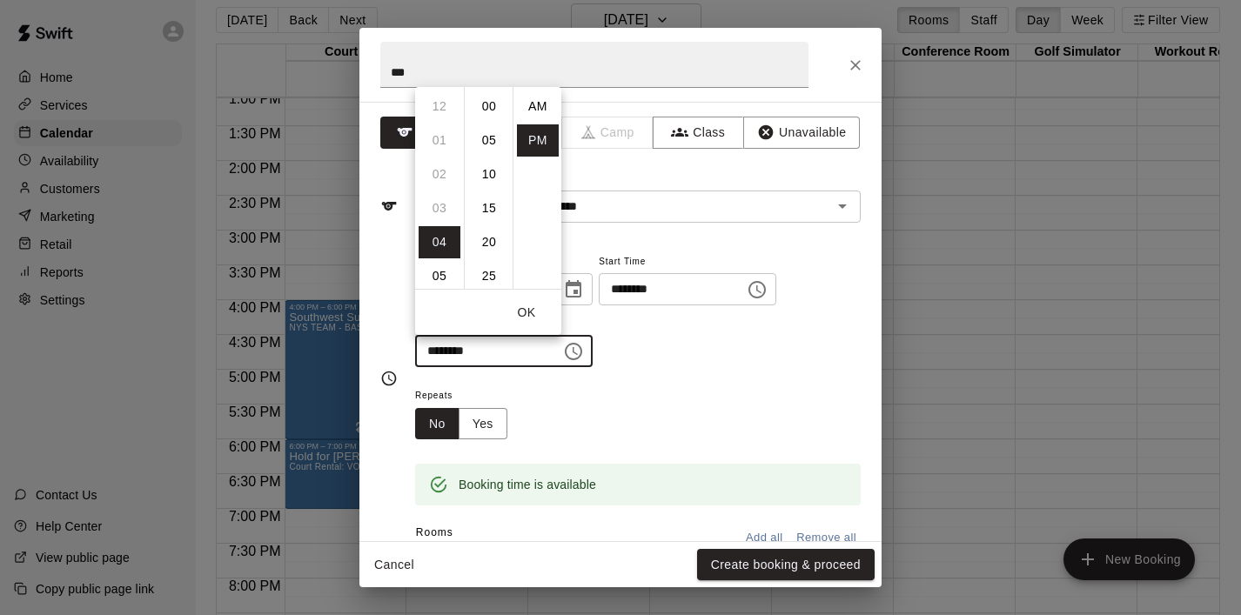
scroll to position [31, 0]
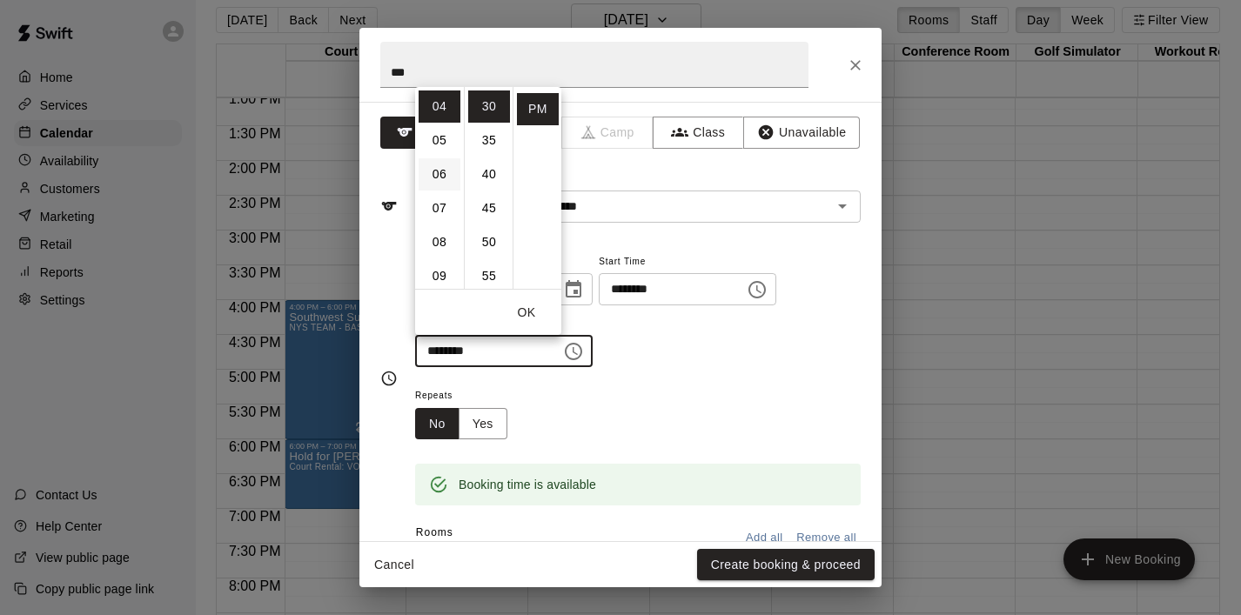
click at [447, 178] on li "06" at bounding box center [440, 174] width 42 height 32
click at [491, 105] on li "00" at bounding box center [489, 107] width 42 height 32
type input "********"
click at [531, 316] on button "OK" at bounding box center [527, 313] width 56 height 32
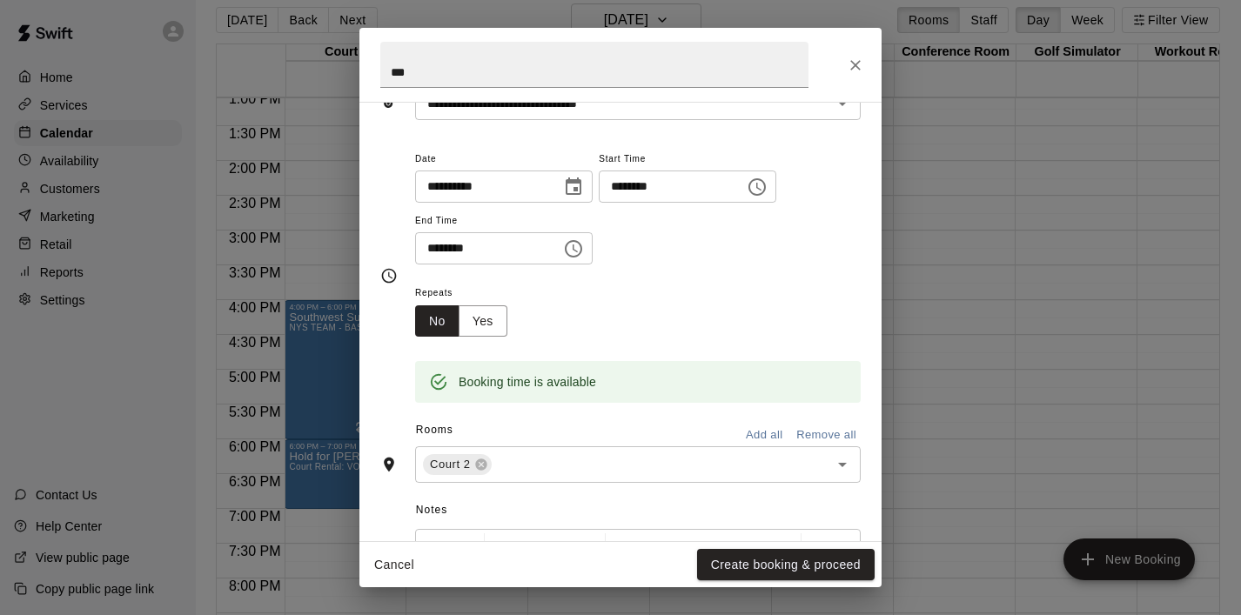
scroll to position [122, 0]
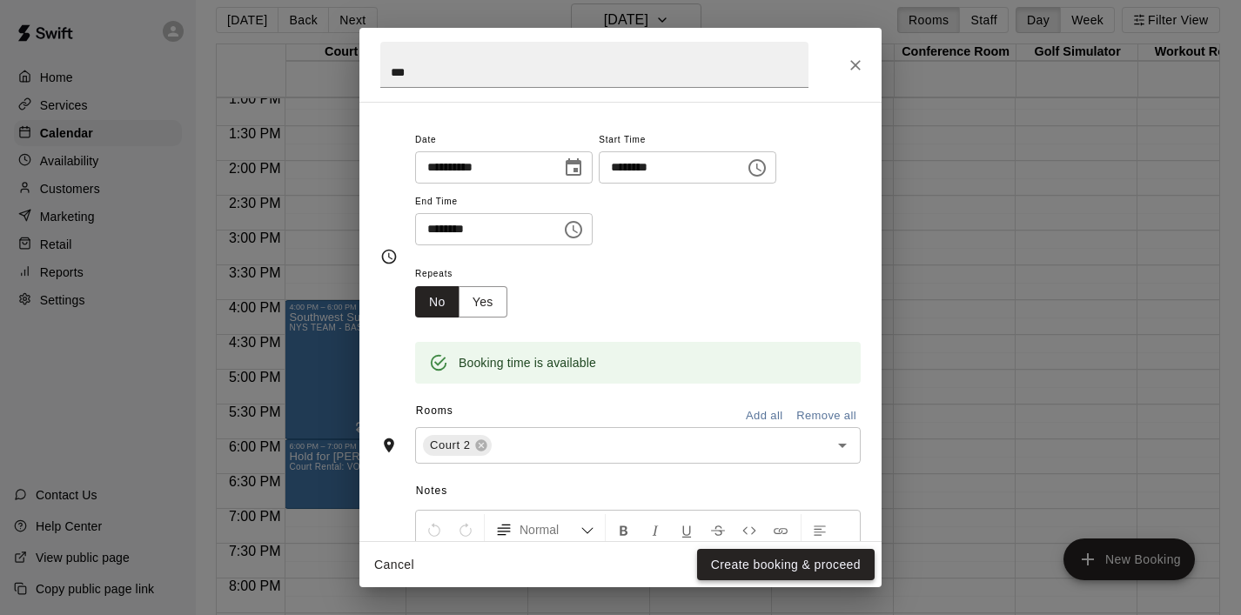
click at [767, 561] on button "Create booking & proceed" at bounding box center [786, 565] width 178 height 32
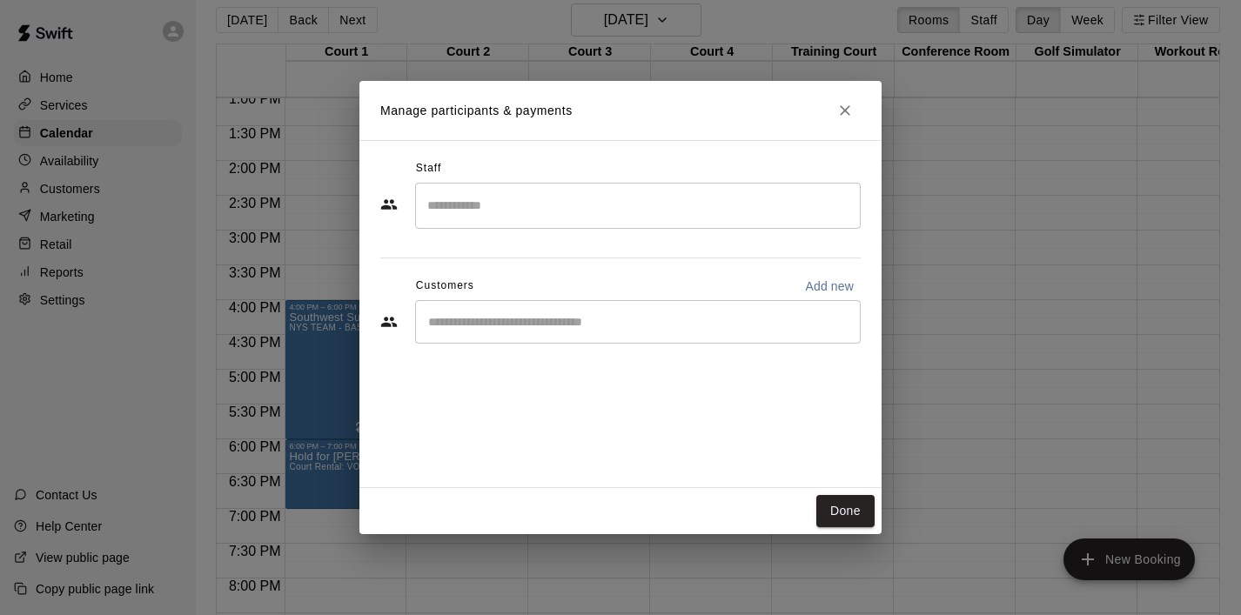
click at [634, 333] on div "​" at bounding box center [638, 322] width 446 height 44
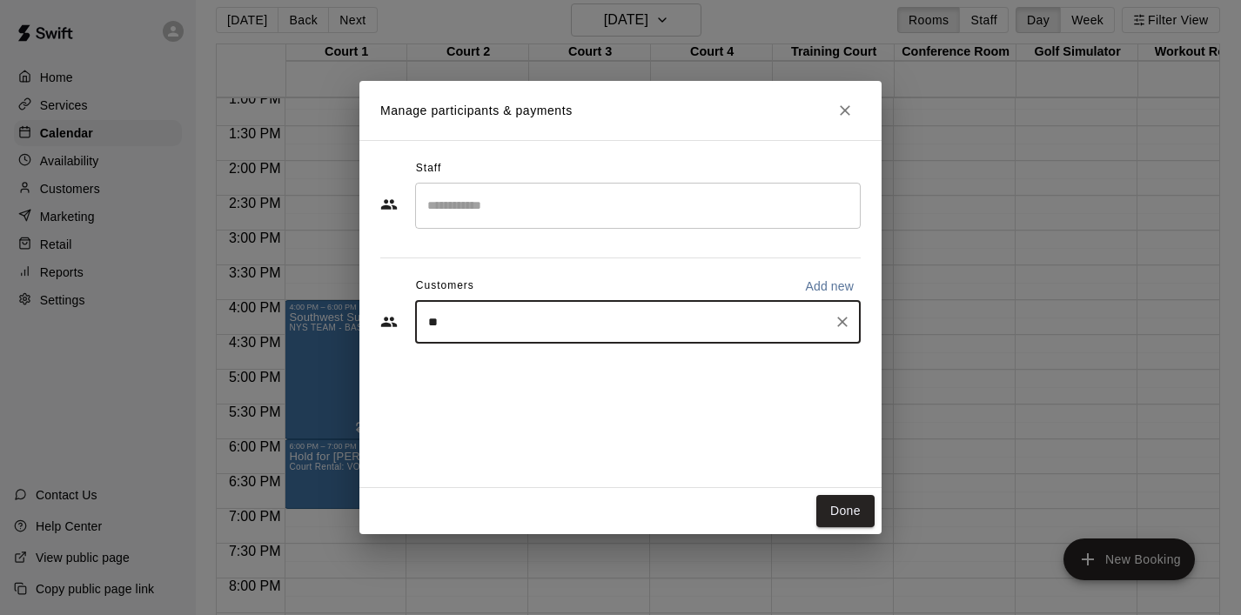
type input "***"
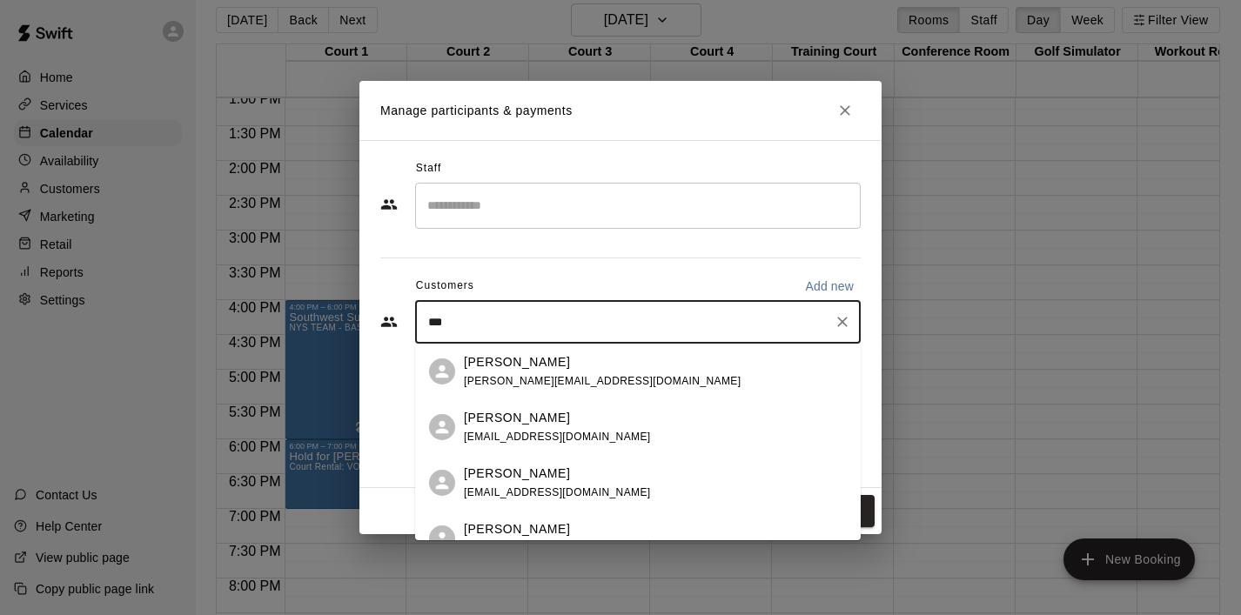
click at [527, 373] on div "[PERSON_NAME] [PERSON_NAME][EMAIL_ADDRESS][DOMAIN_NAME]" at bounding box center [602, 371] width 277 height 37
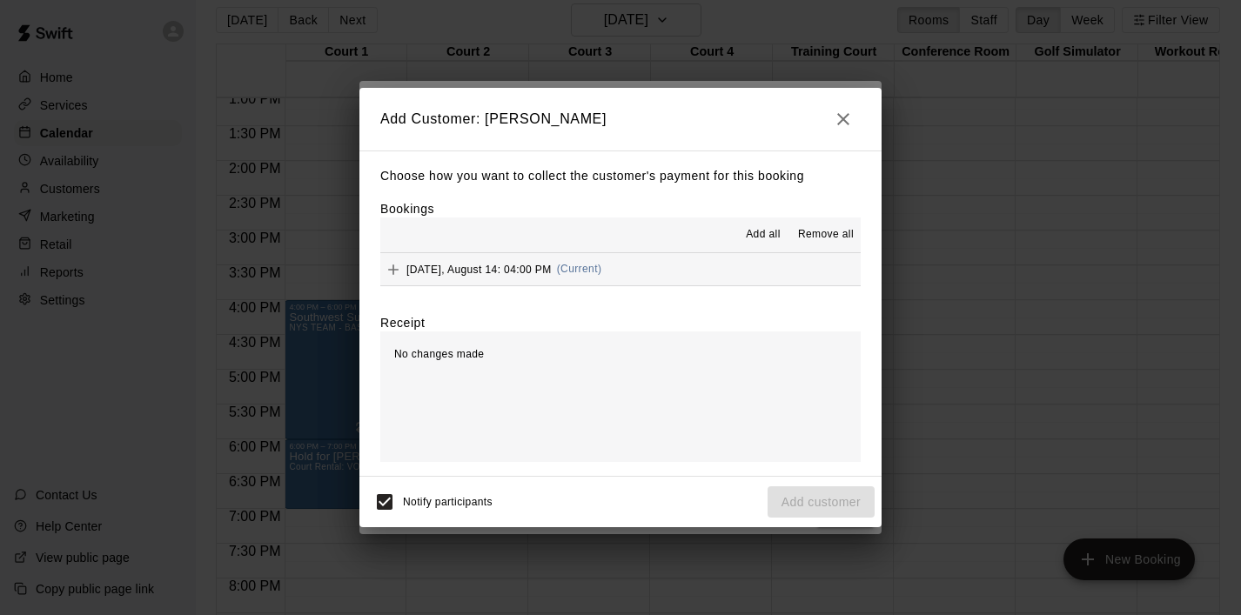
click at [764, 228] on span "Add all" at bounding box center [763, 234] width 35 height 17
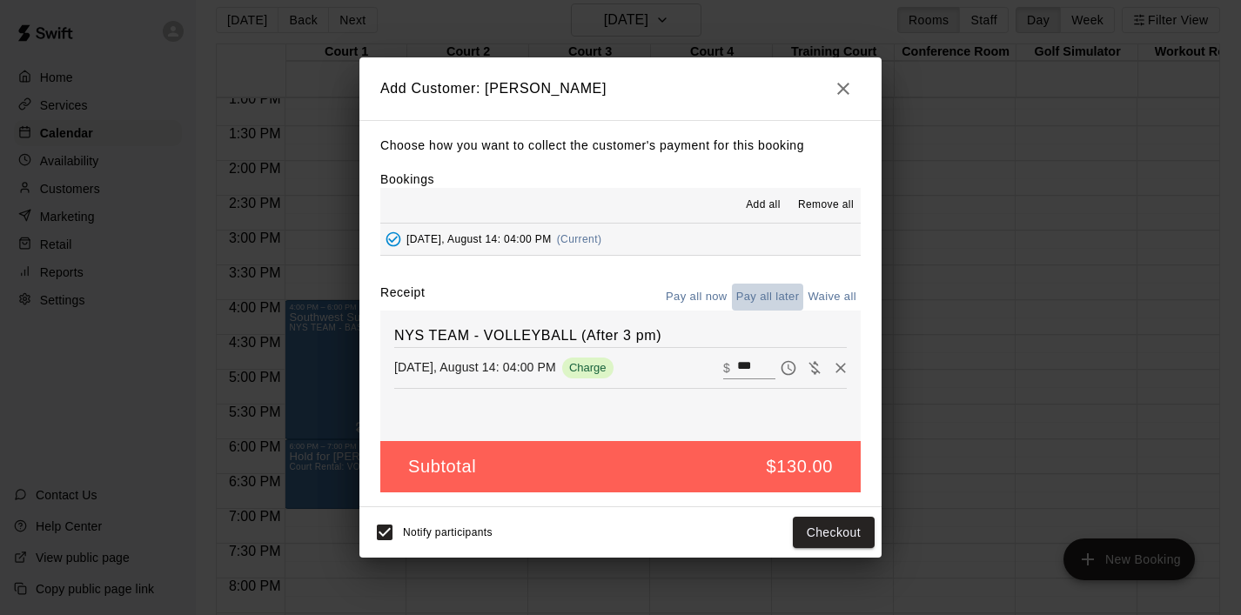
click at [764, 299] on button "Pay all later" at bounding box center [768, 297] width 72 height 27
click at [822, 534] on button "Add customer" at bounding box center [821, 533] width 107 height 32
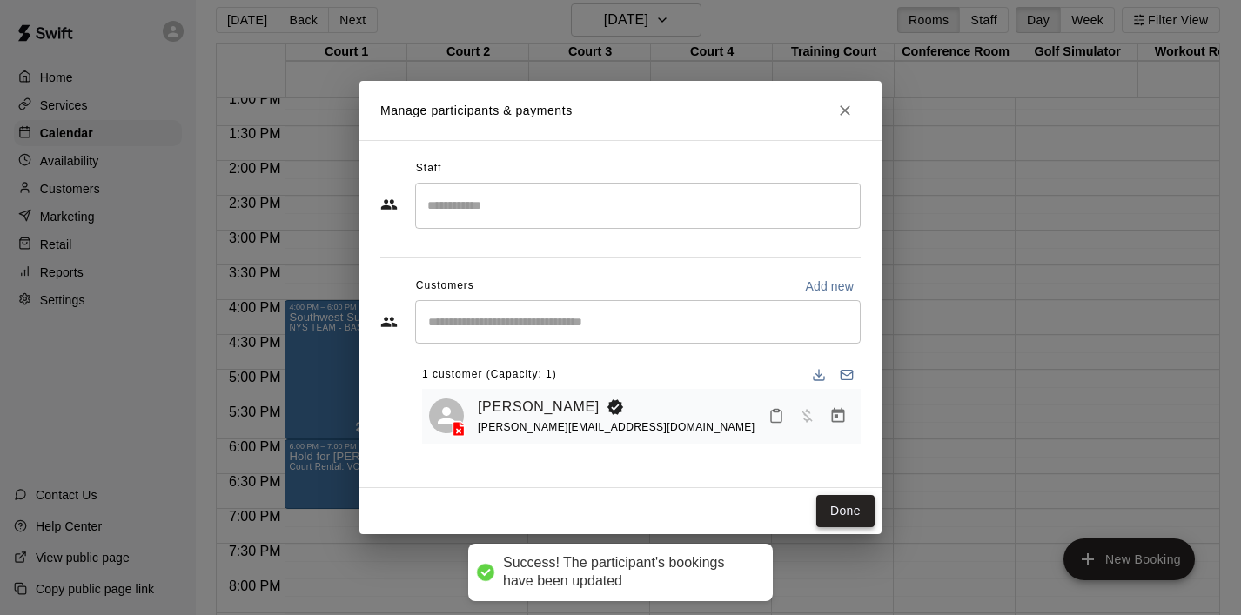
click at [847, 515] on button "Done" at bounding box center [845, 511] width 58 height 32
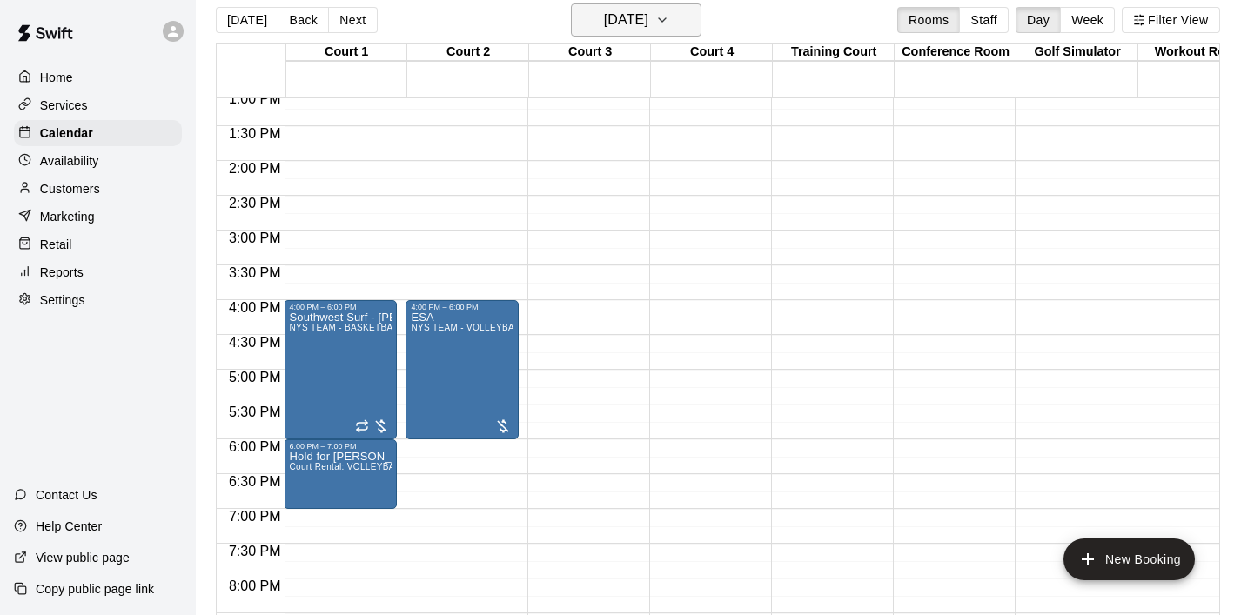
click at [669, 14] on icon "button" at bounding box center [662, 20] width 14 height 21
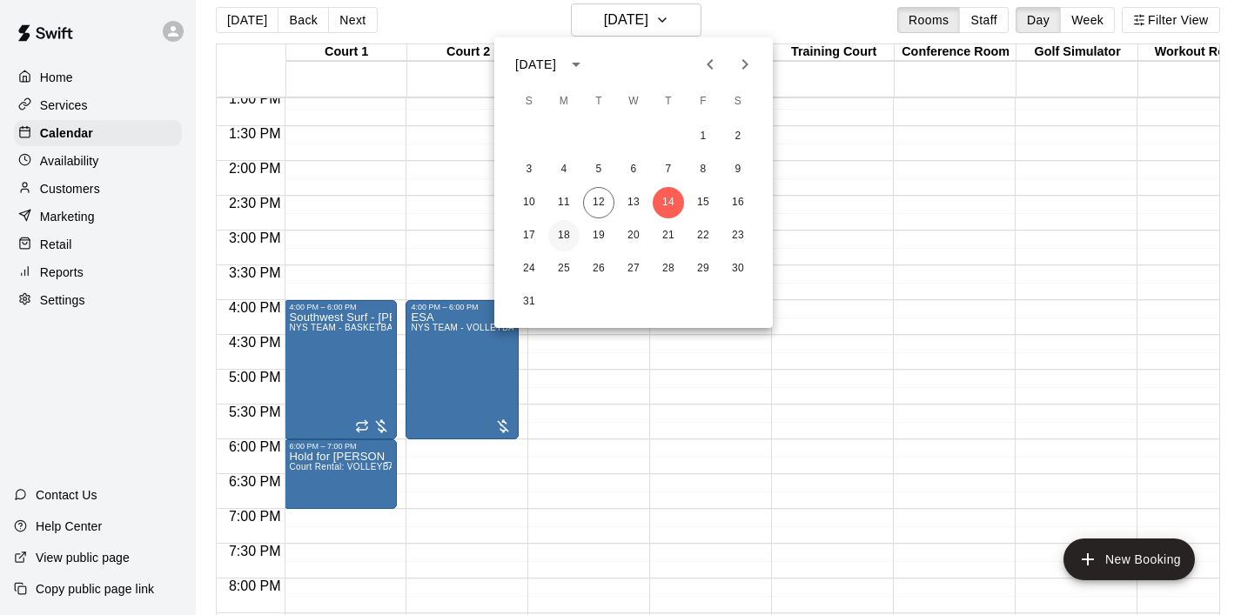
click at [574, 233] on button "18" at bounding box center [563, 235] width 31 height 31
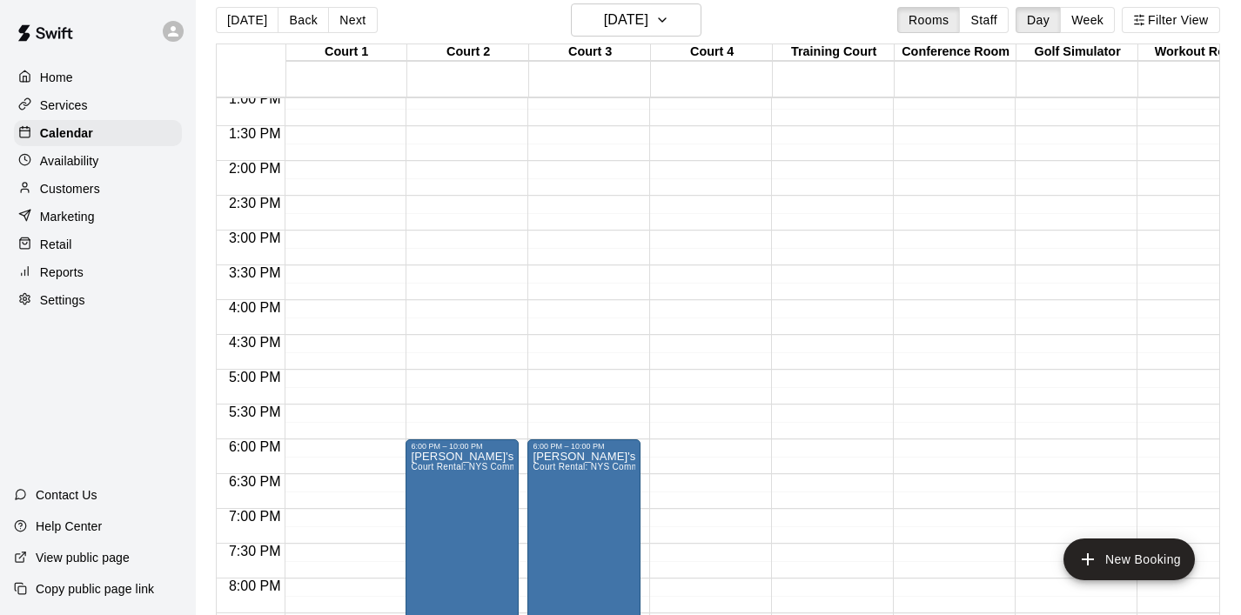
click at [460, 310] on div "12:00 AM – 8:00 AM Closed 6:00 PM – 10:00 PM GINA's League - Jennifer Leifer Co…" at bounding box center [462, 21] width 113 height 1671
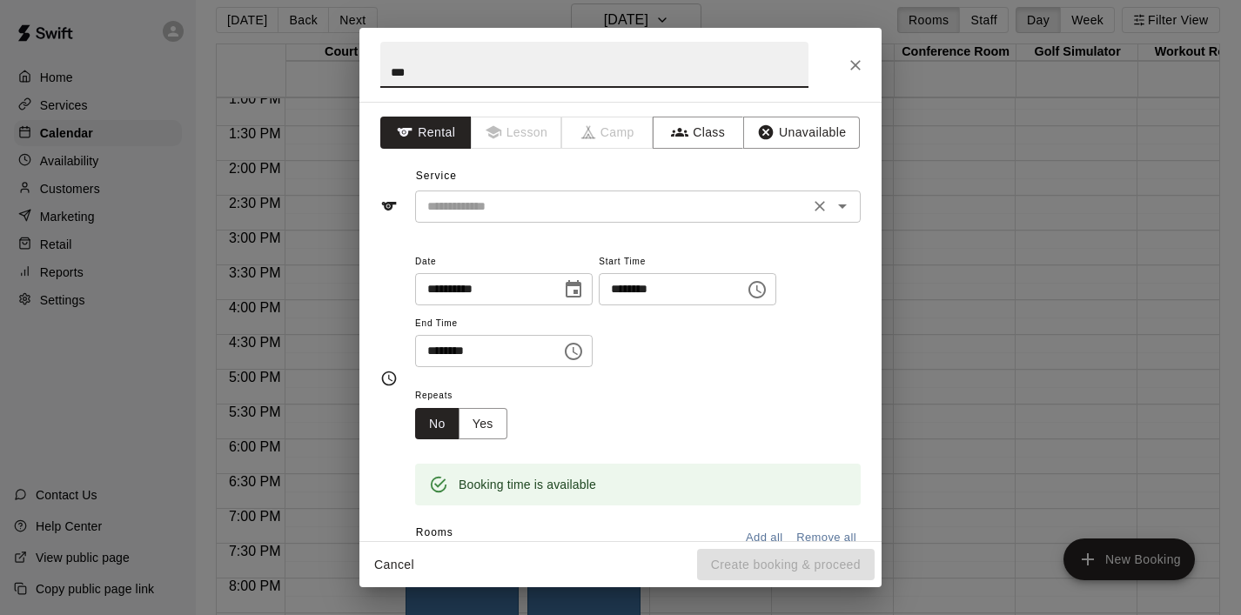
type input "***"
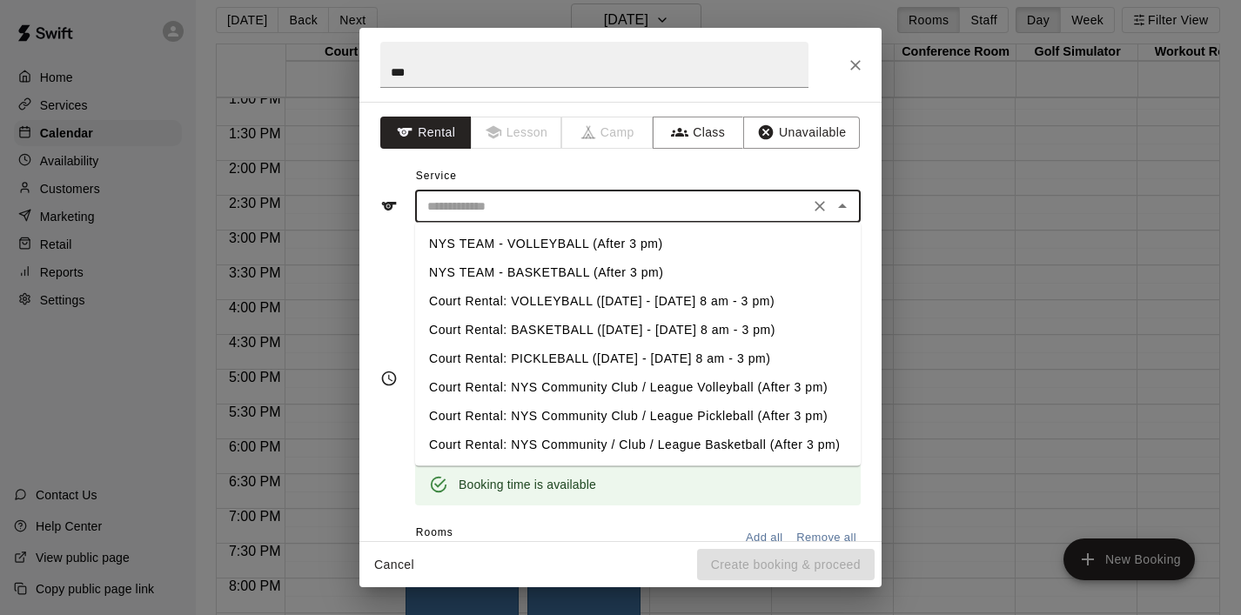
click at [464, 212] on input "text" at bounding box center [612, 207] width 384 height 22
click at [498, 238] on li "NYS TEAM - VOLLEYBALL (After 3 pm)" at bounding box center [638, 244] width 446 height 29
type input "**********"
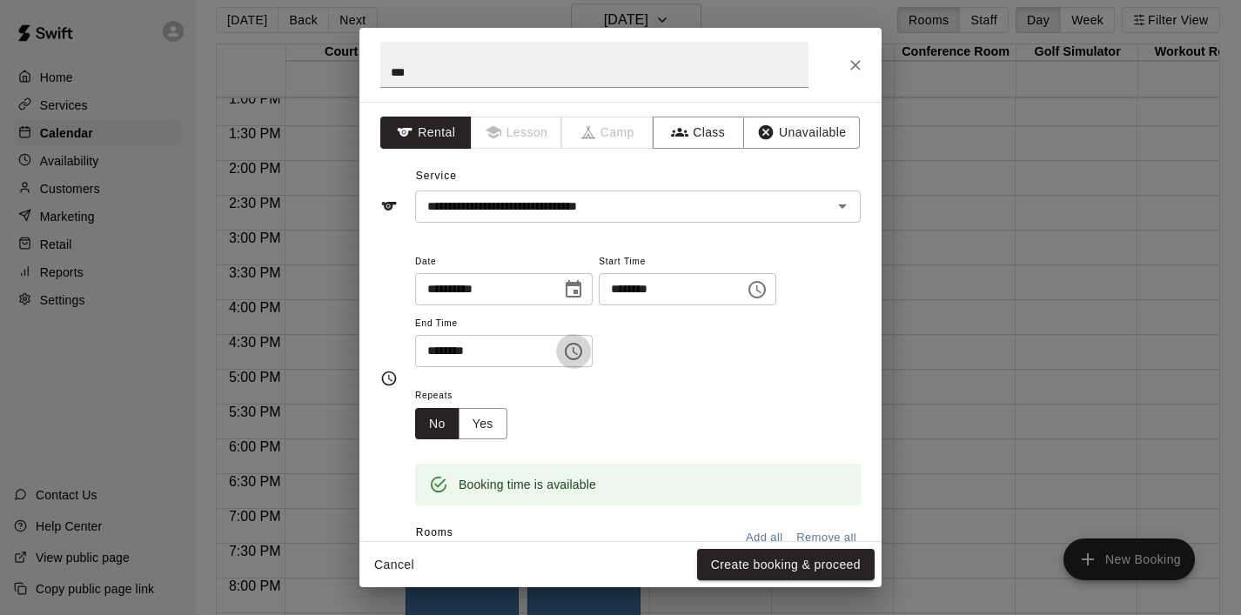
click at [578, 352] on icon "Choose time, selected time is 4:30 PM" at bounding box center [573, 351] width 21 height 21
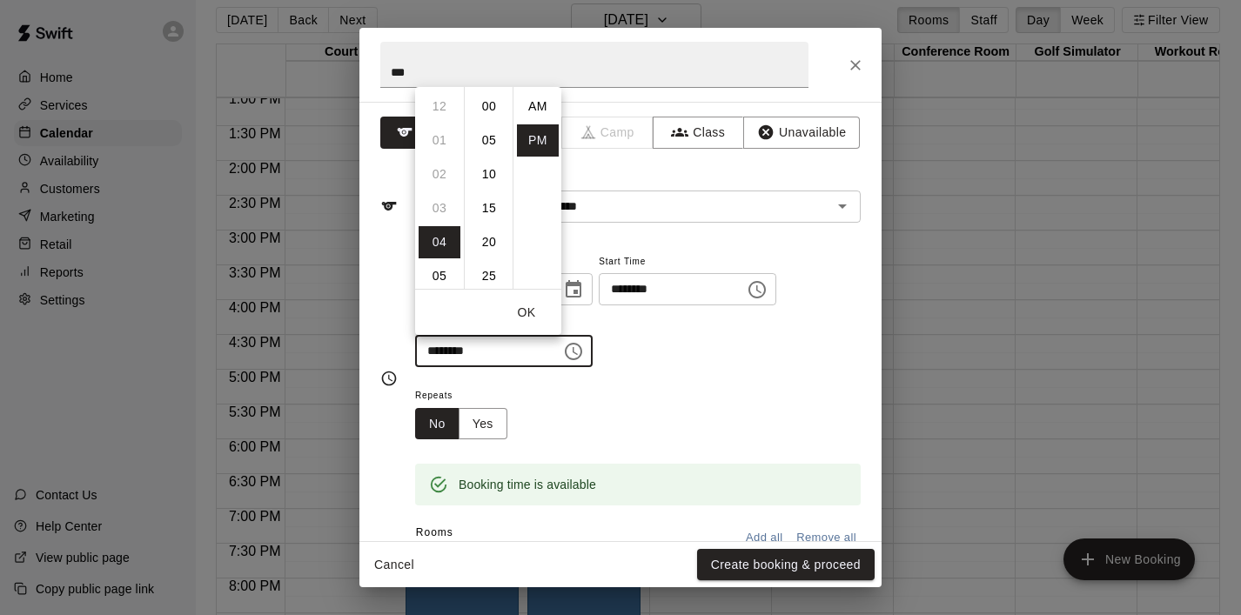
scroll to position [31, 0]
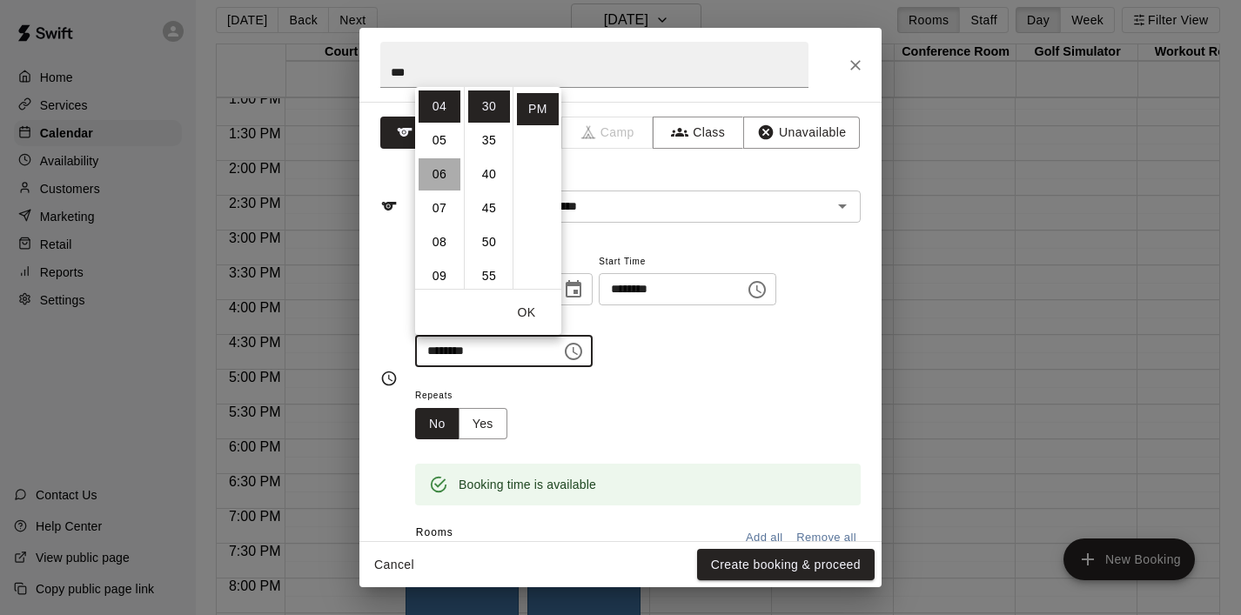
click at [452, 179] on li "06" at bounding box center [440, 174] width 42 height 32
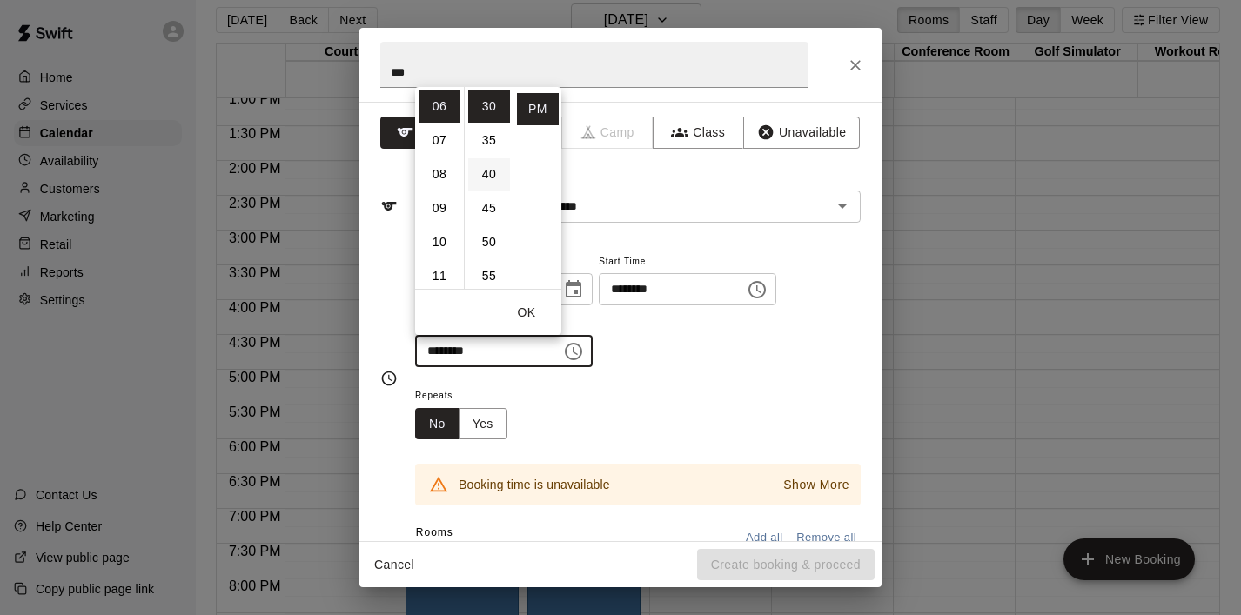
scroll to position [0, 0]
click at [489, 105] on li "00" at bounding box center [489, 107] width 42 height 32
type input "********"
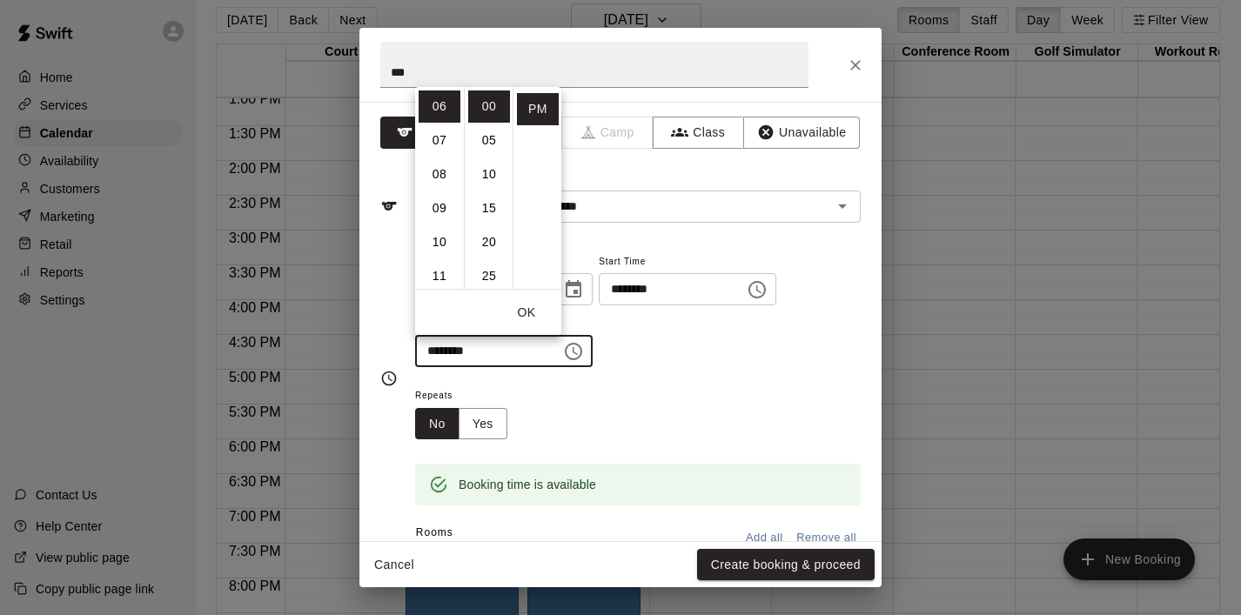
click at [530, 310] on button "OK" at bounding box center [527, 313] width 56 height 32
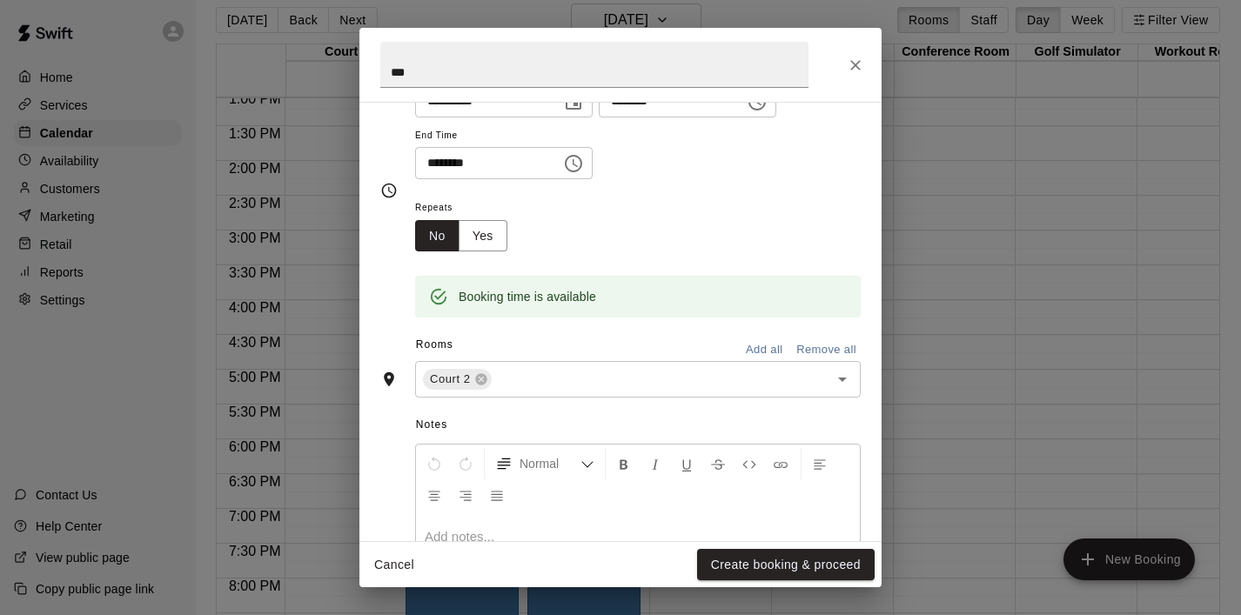
scroll to position [192, 0]
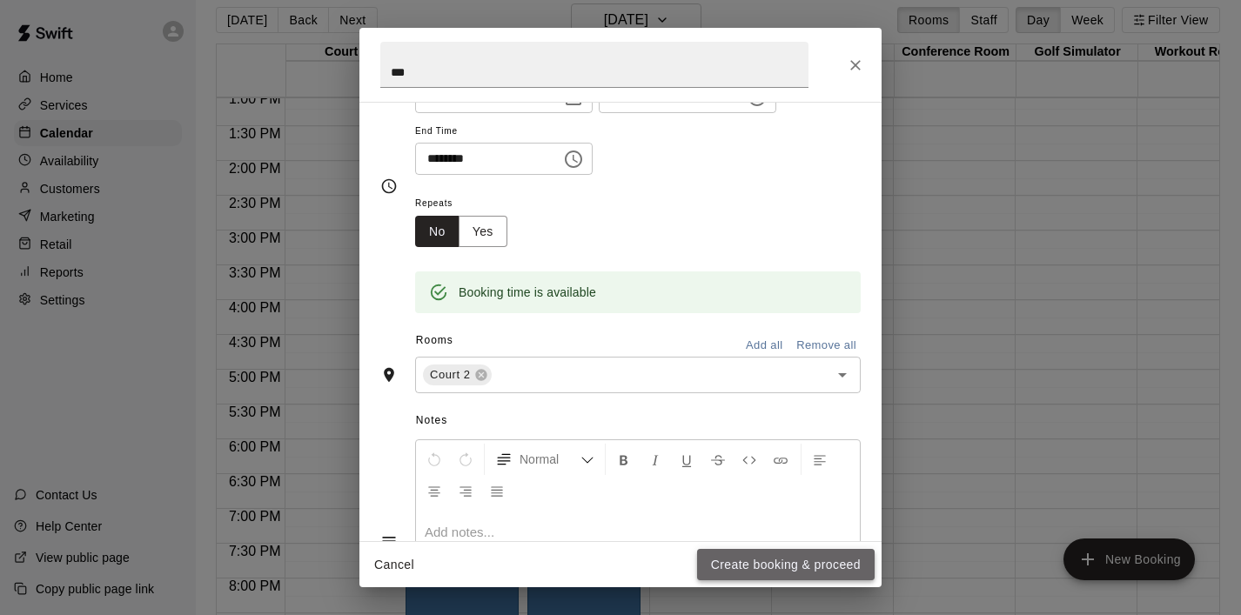
click at [741, 563] on button "Create booking & proceed" at bounding box center [786, 565] width 178 height 32
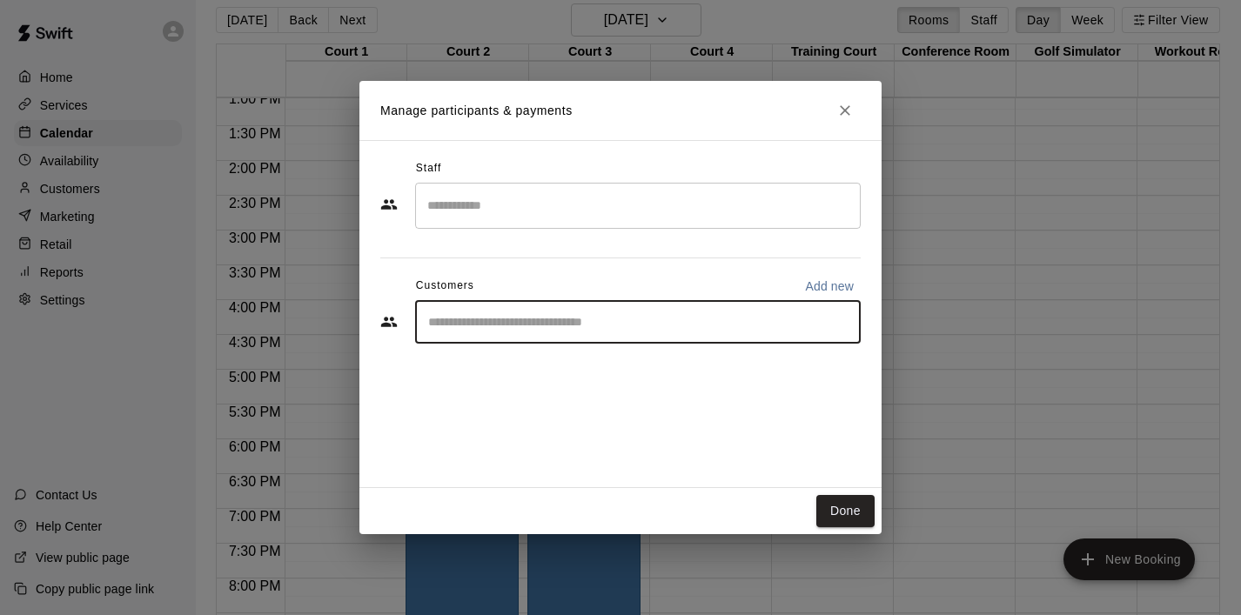
click at [545, 321] on input "Start typing to search customers..." at bounding box center [638, 321] width 430 height 17
type input "***"
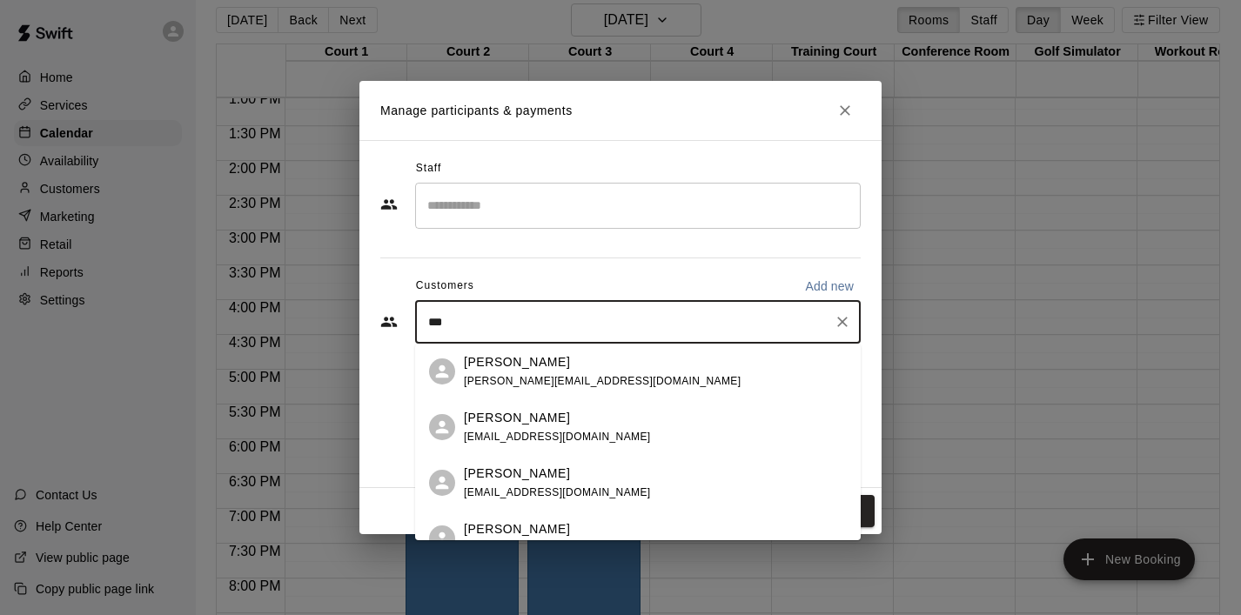
click at [526, 362] on p "[PERSON_NAME]" at bounding box center [517, 362] width 106 height 18
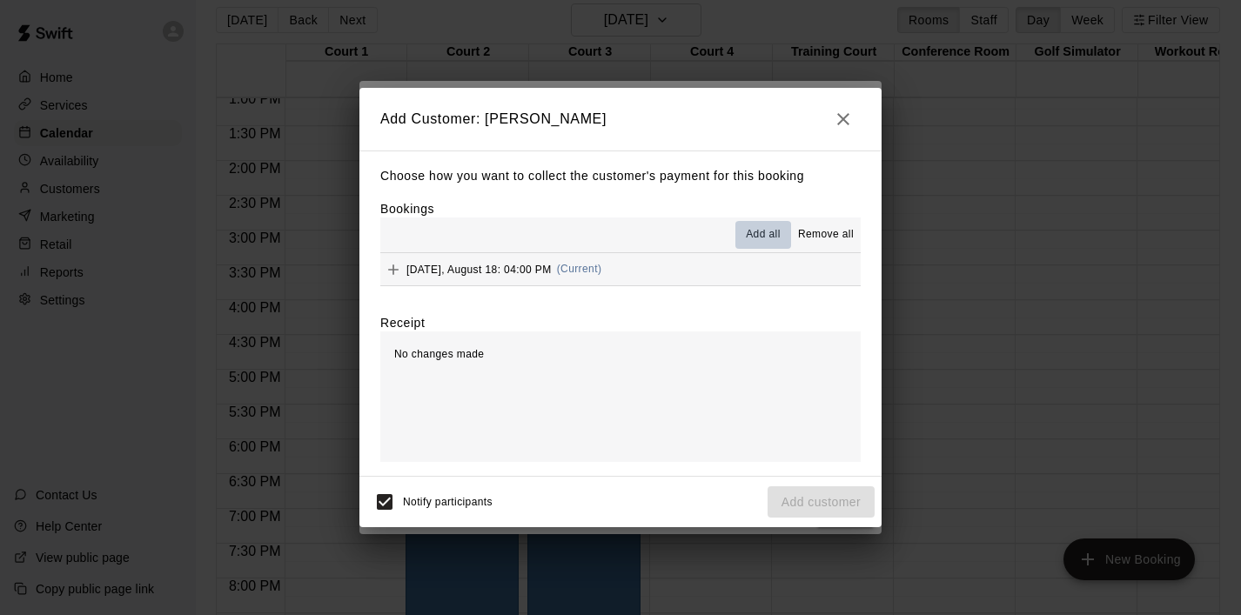
click at [750, 239] on span "Add all" at bounding box center [763, 234] width 35 height 17
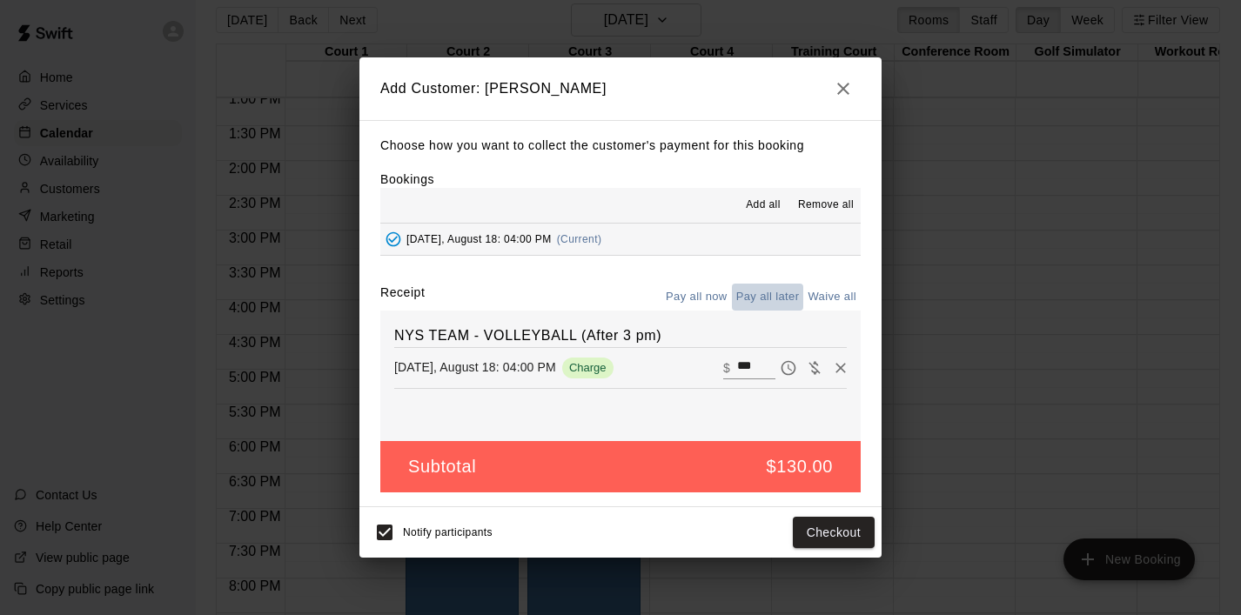
click at [781, 299] on button "Pay all later" at bounding box center [768, 297] width 72 height 27
click at [818, 525] on button "Add customer" at bounding box center [821, 533] width 107 height 32
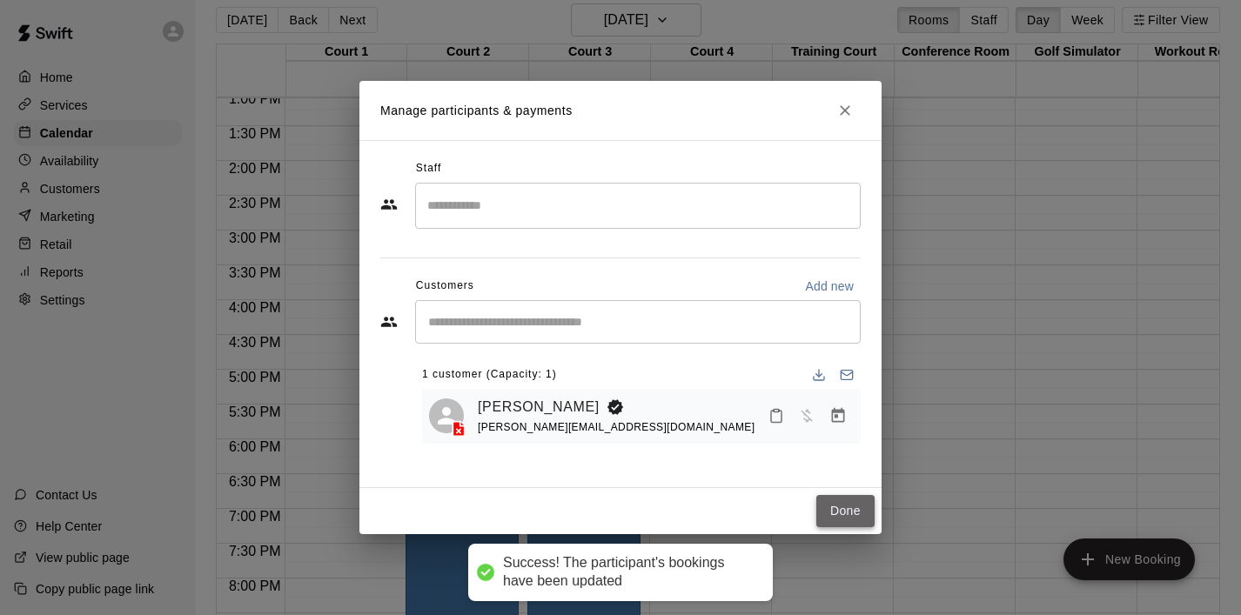
click at [830, 514] on button "Done" at bounding box center [845, 511] width 58 height 32
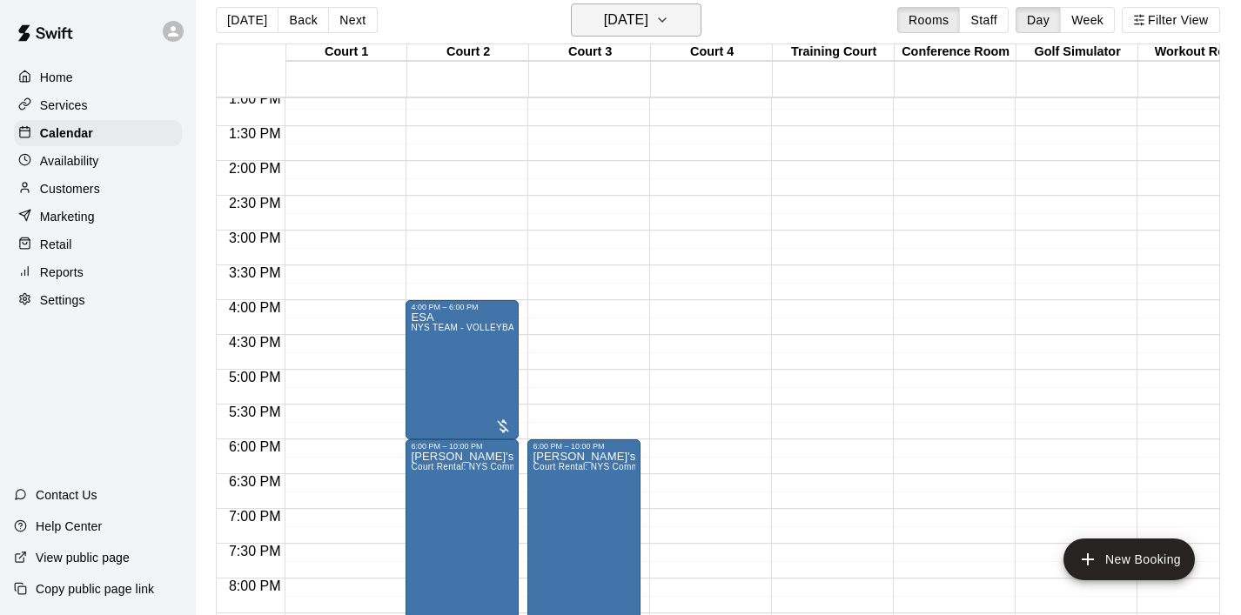
click at [669, 14] on icon "button" at bounding box center [662, 20] width 14 height 21
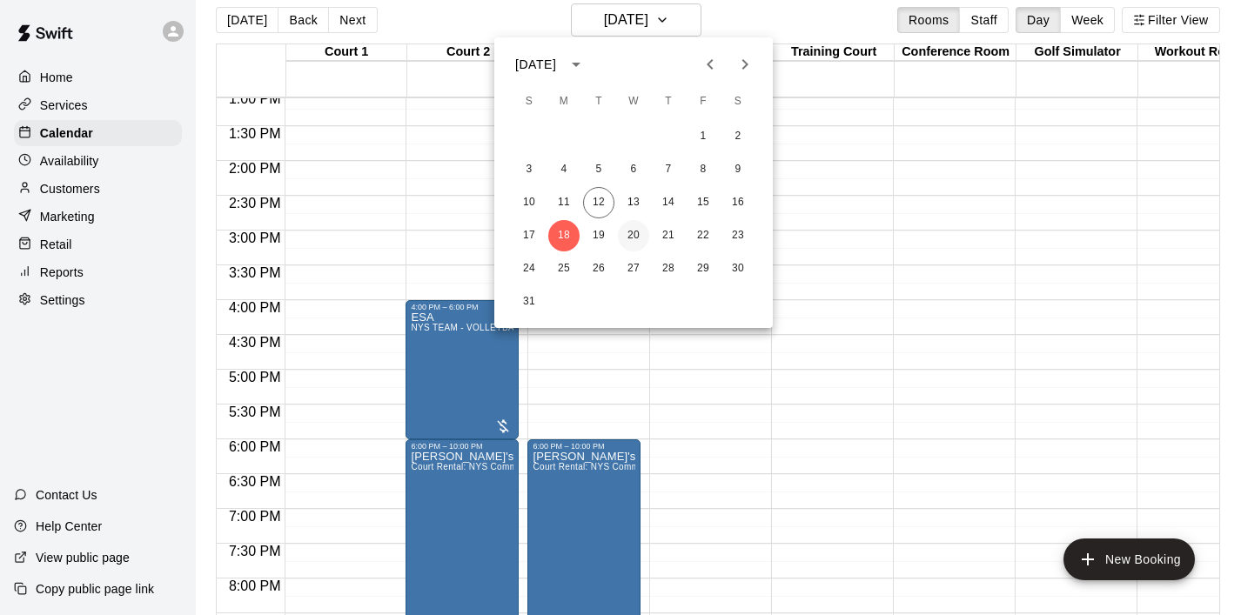
click at [628, 237] on button "20" at bounding box center [633, 235] width 31 height 31
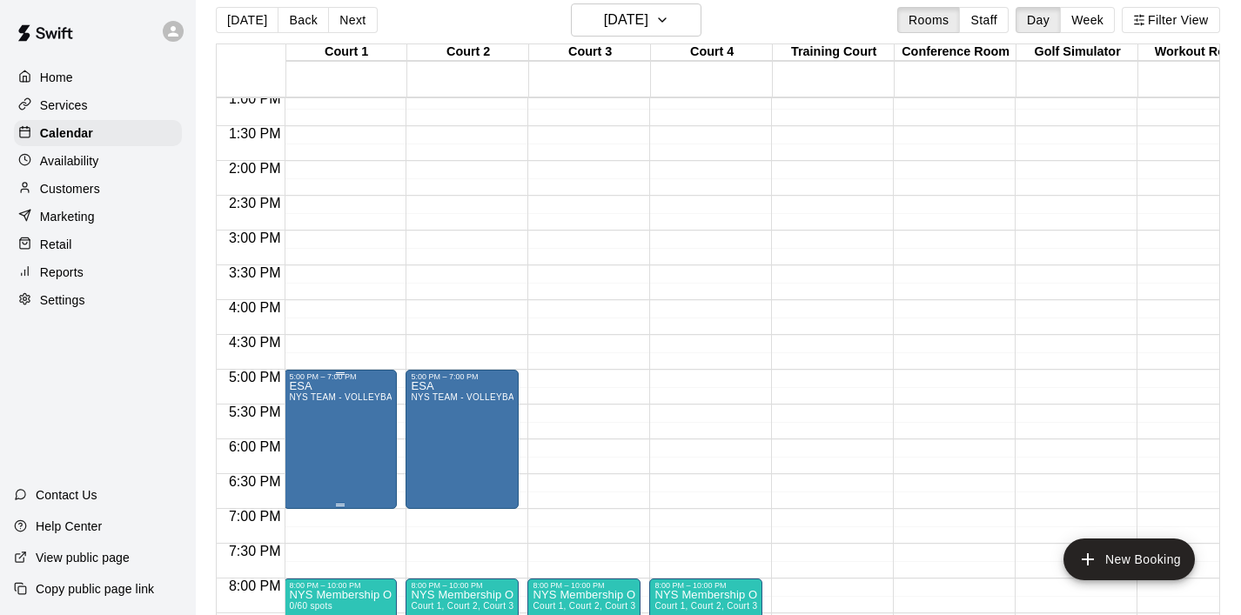
click at [300, 399] on icon "edit" at bounding box center [307, 400] width 21 height 21
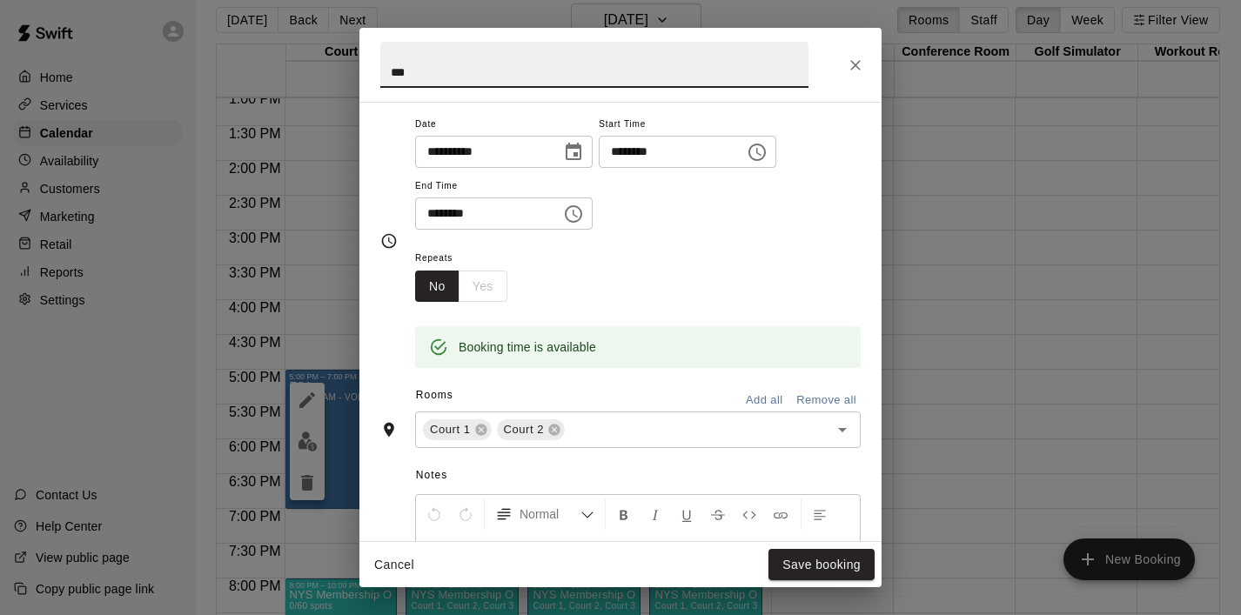
scroll to position [141, 0]
click at [850, 434] on icon "Open" at bounding box center [842, 426] width 21 height 21
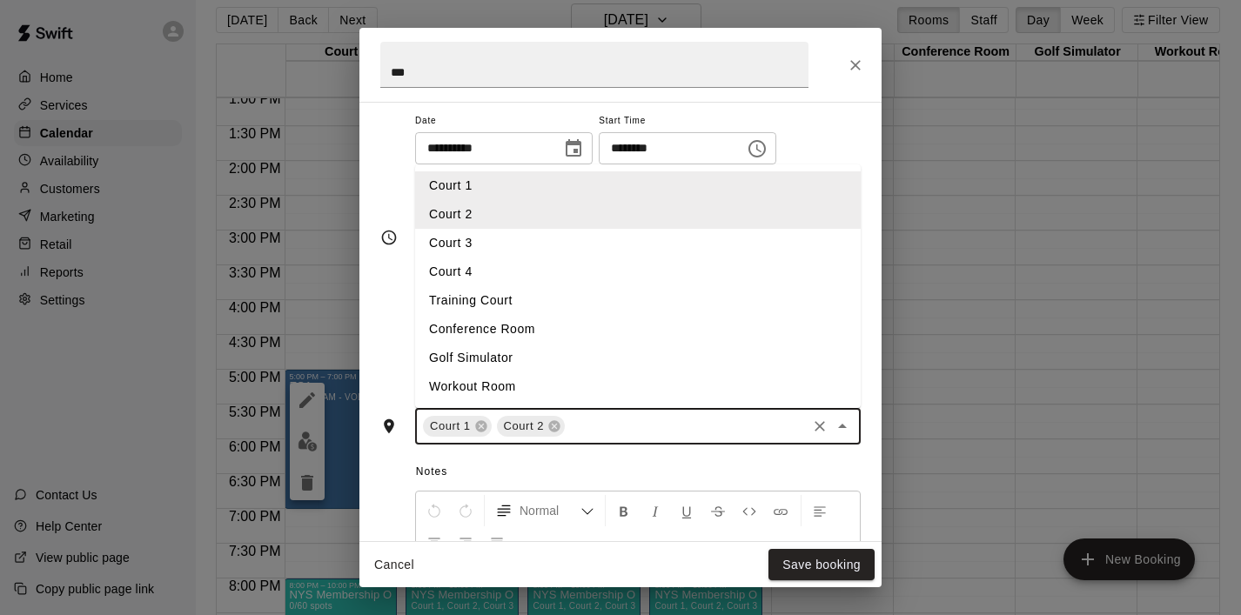
click at [624, 235] on li "Court 3" at bounding box center [638, 243] width 446 height 29
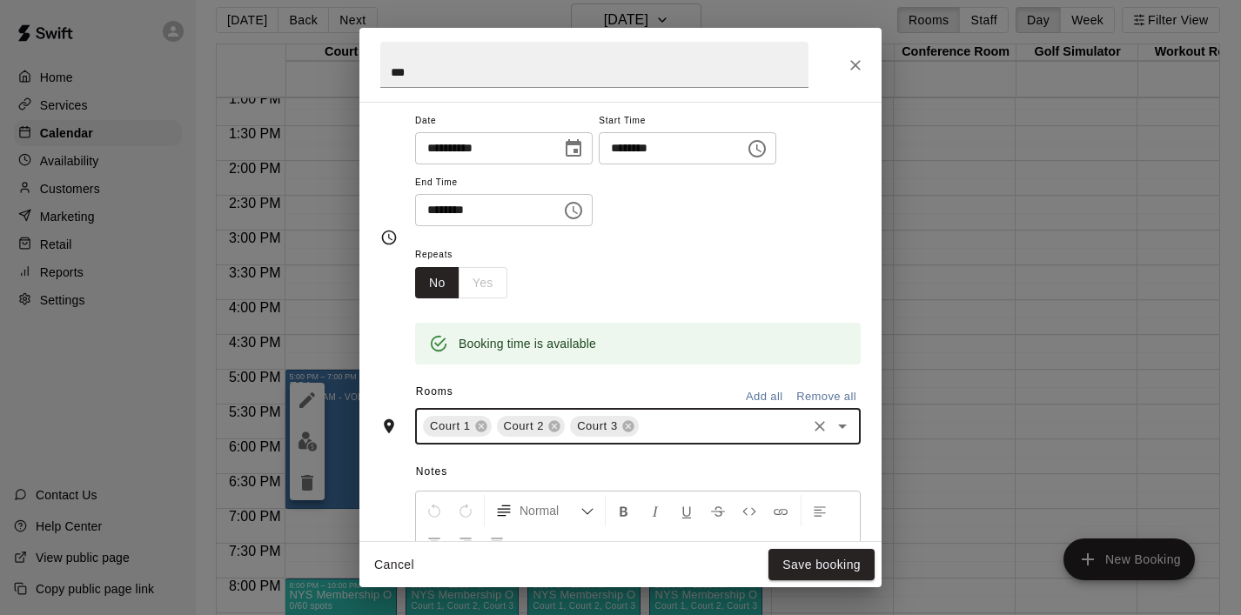
click at [837, 429] on icon "Open" at bounding box center [842, 426] width 21 height 21
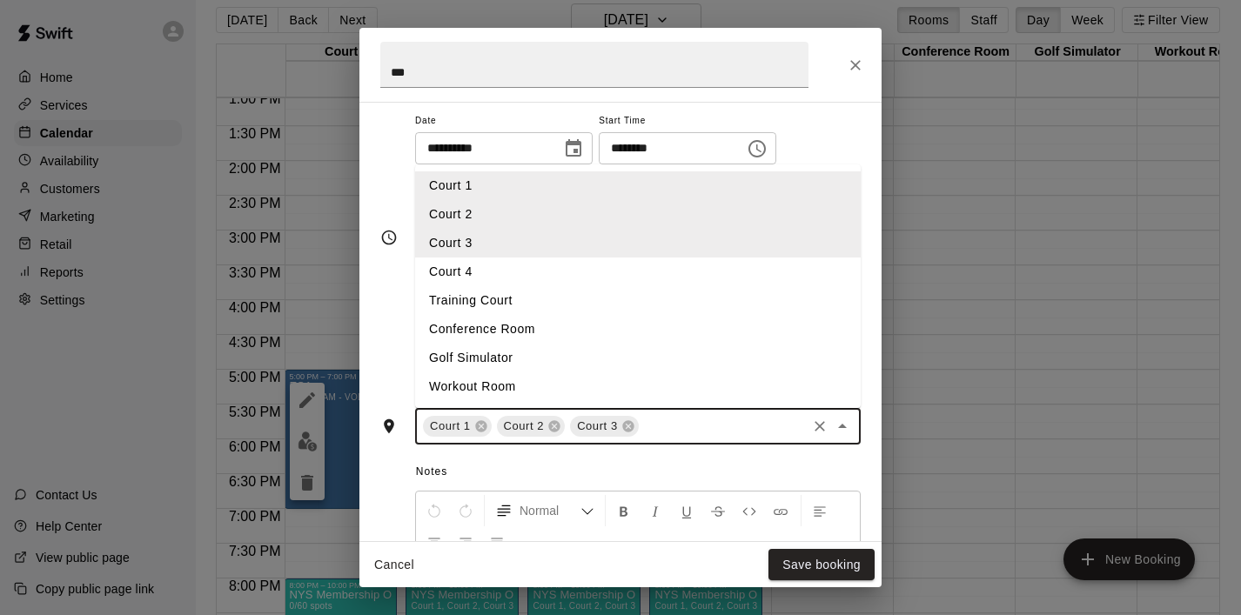
click at [633, 277] on li "Court 4" at bounding box center [638, 272] width 446 height 29
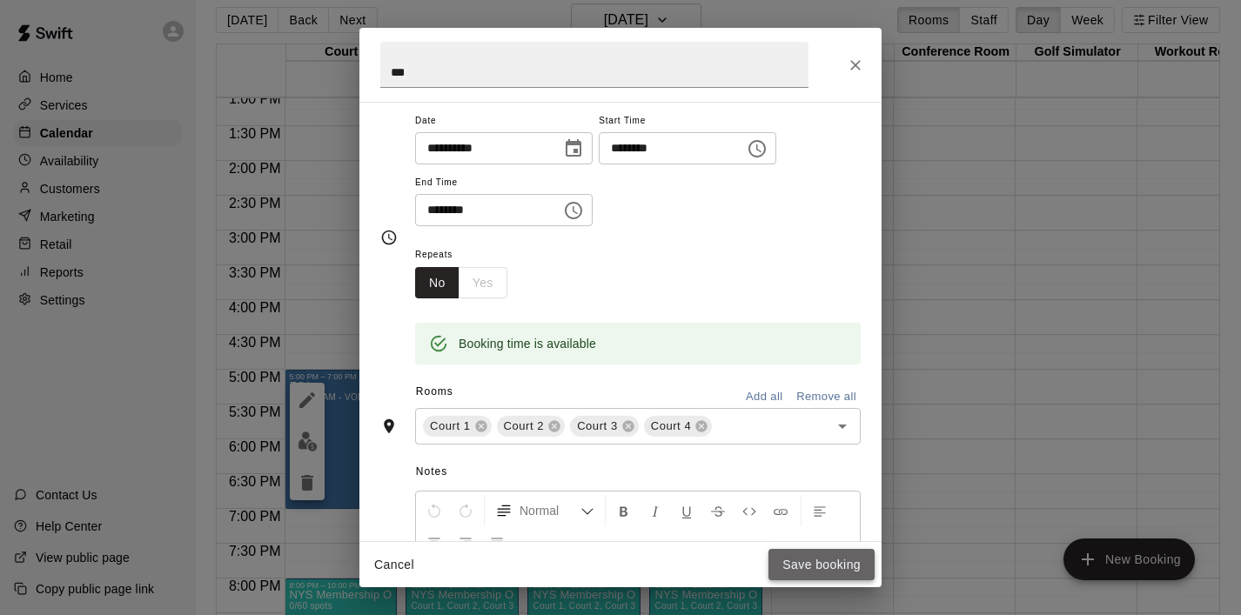
click at [821, 565] on button "Save booking" at bounding box center [822, 565] width 106 height 32
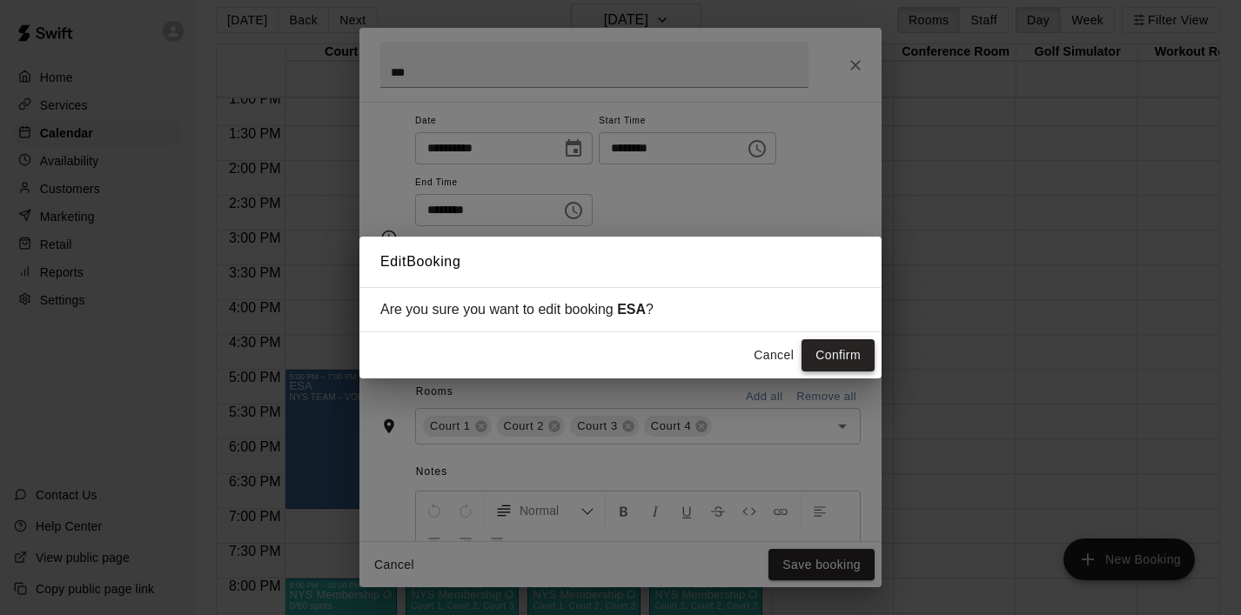
click at [846, 366] on button "Confirm" at bounding box center [838, 355] width 73 height 32
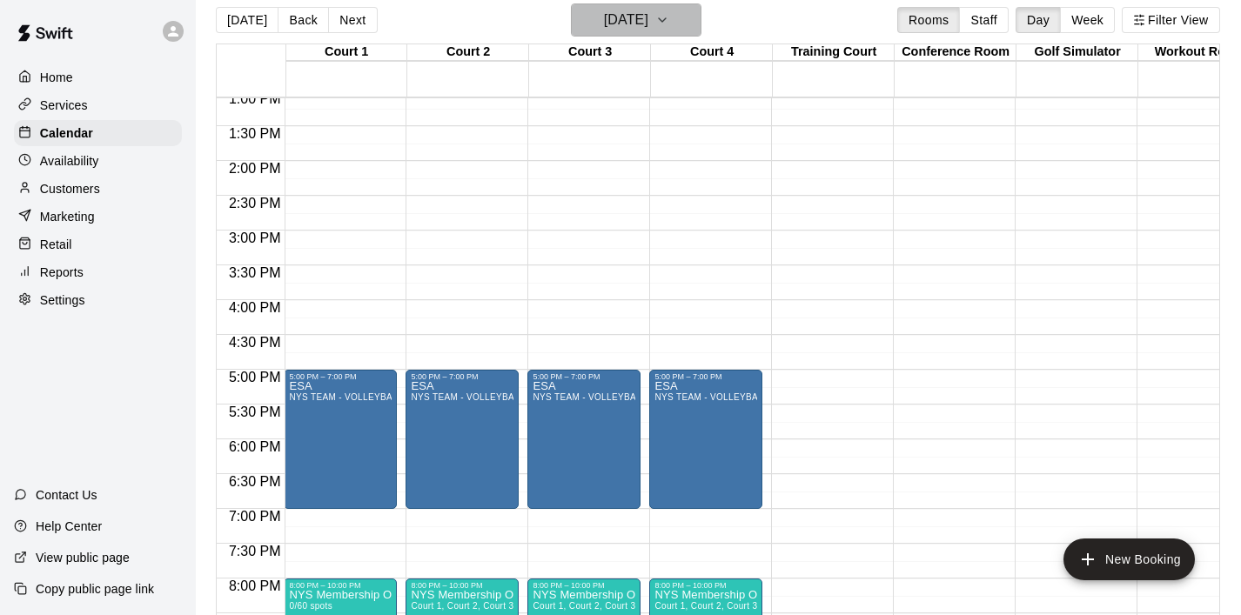
click at [669, 21] on icon "button" at bounding box center [662, 20] width 14 height 21
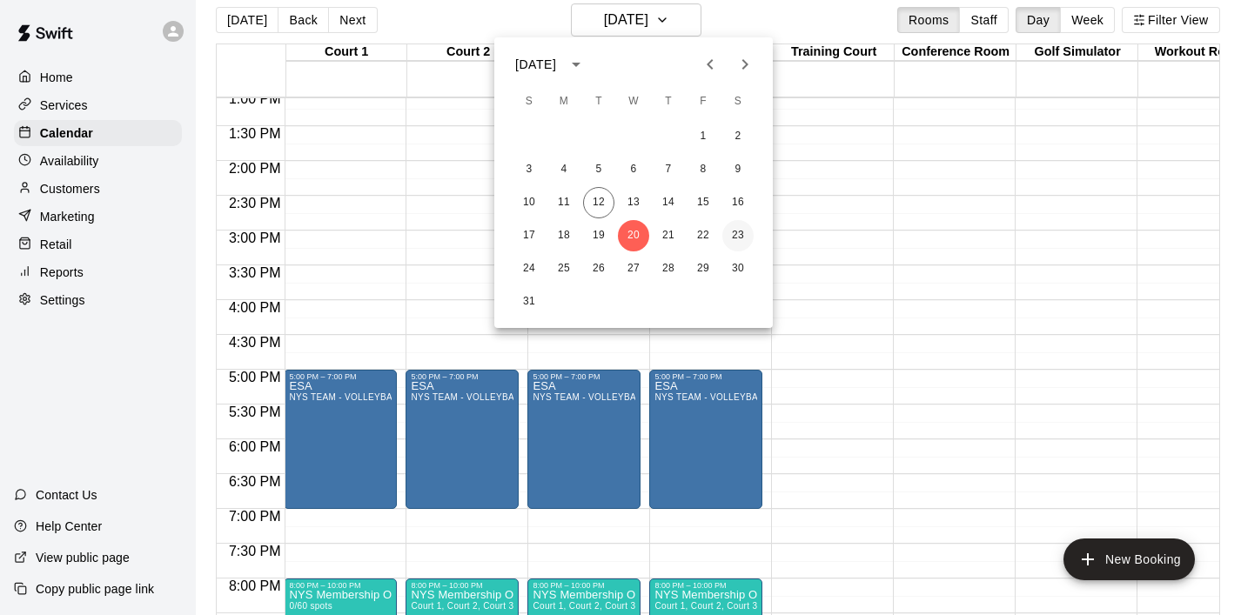
click at [740, 240] on button "23" at bounding box center [737, 235] width 31 height 31
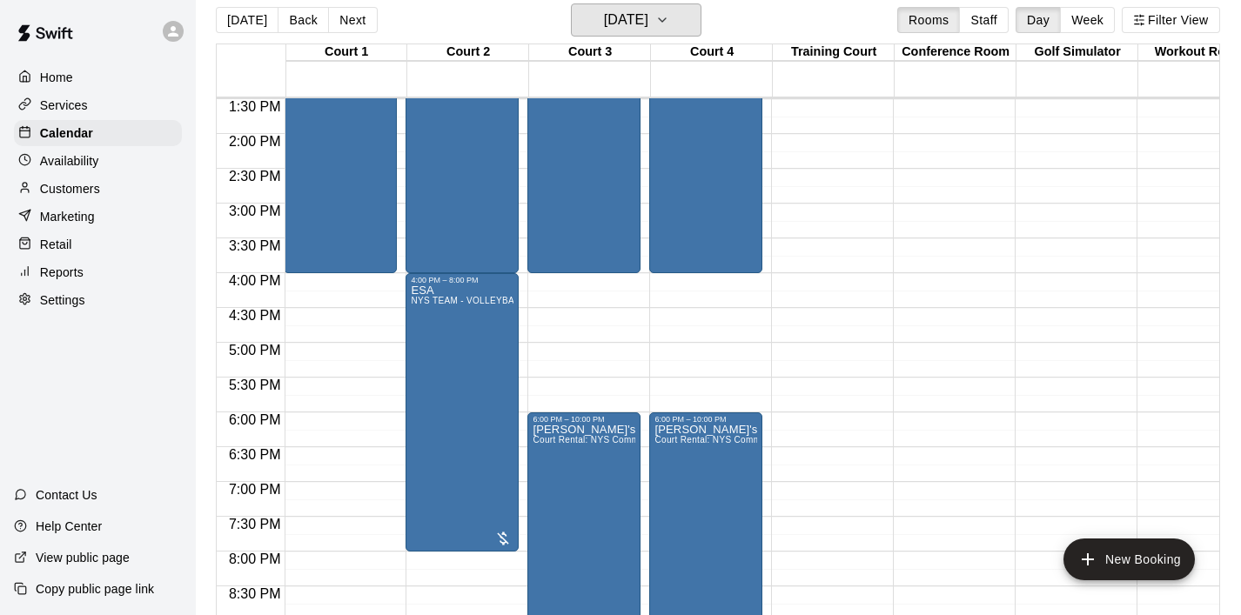
scroll to position [941, 1]
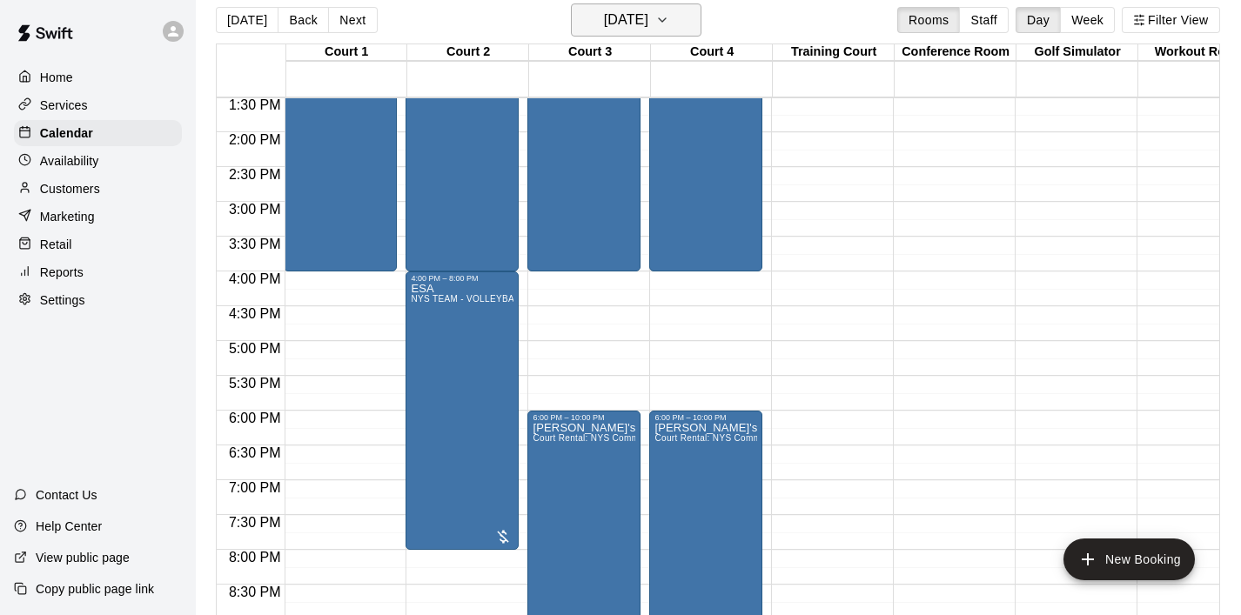
click at [666, 19] on icon "button" at bounding box center [662, 19] width 7 height 3
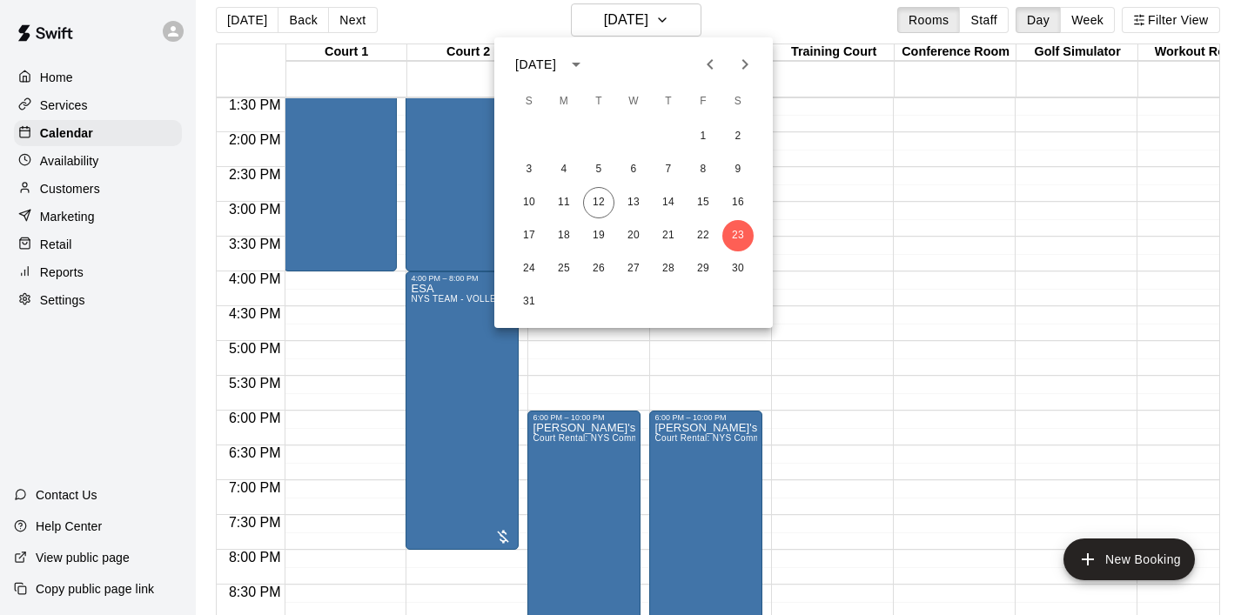
click at [752, 64] on icon "Next month" at bounding box center [745, 64] width 21 height 21
click at [595, 235] on button "23" at bounding box center [598, 235] width 31 height 31
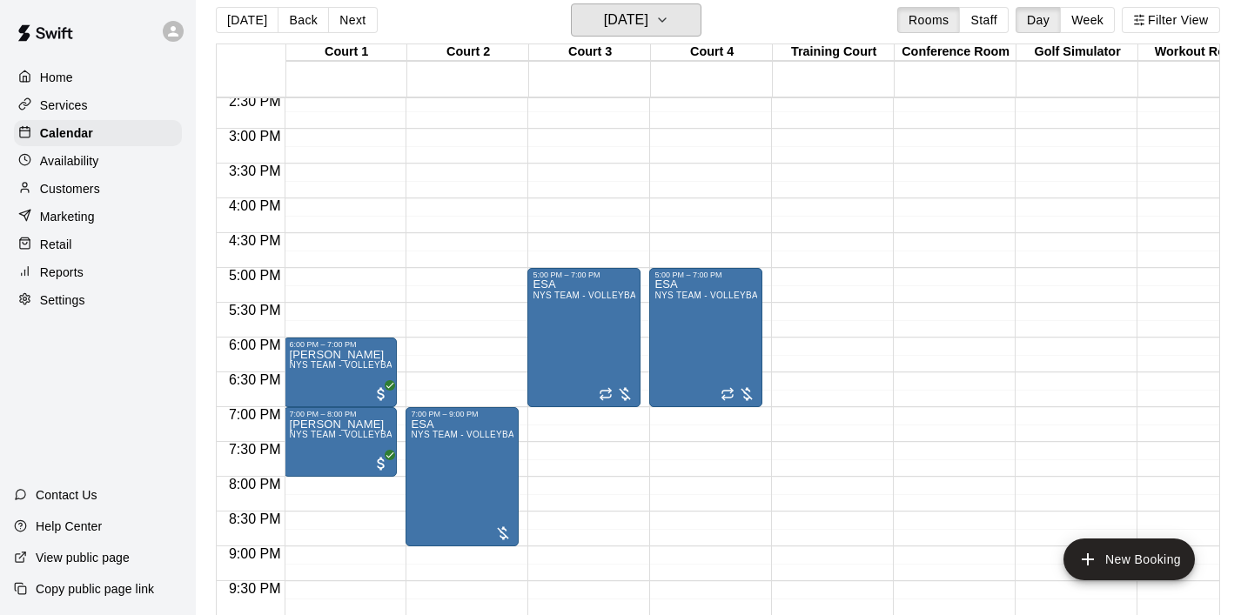
scroll to position [1021, 1]
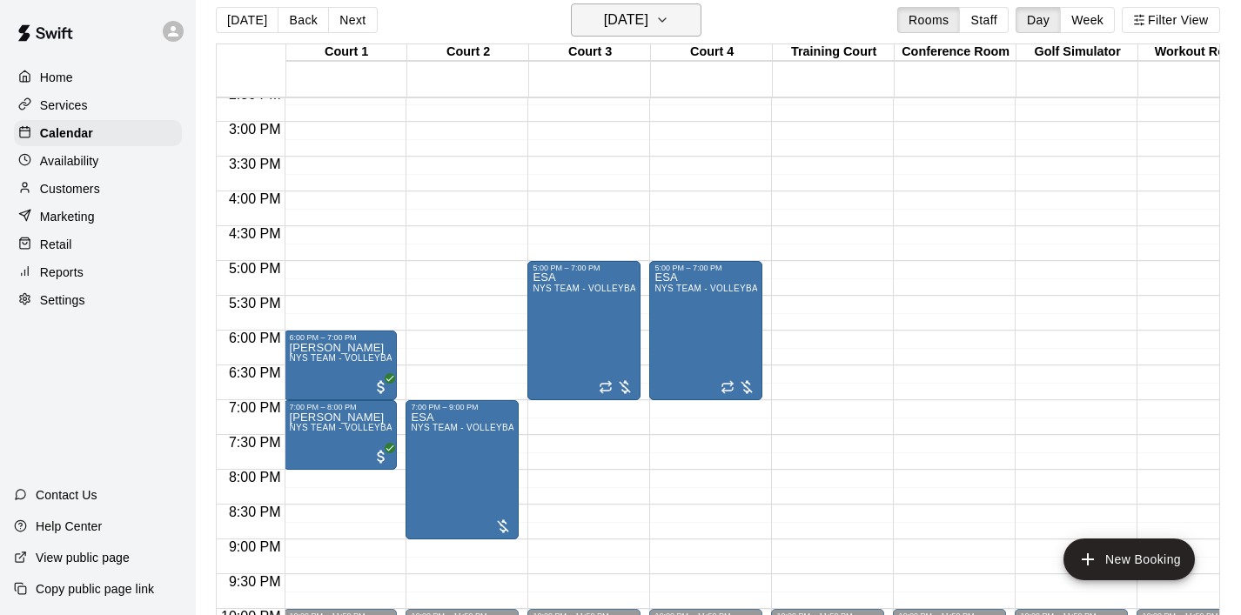
click at [669, 30] on icon "button" at bounding box center [662, 20] width 14 height 21
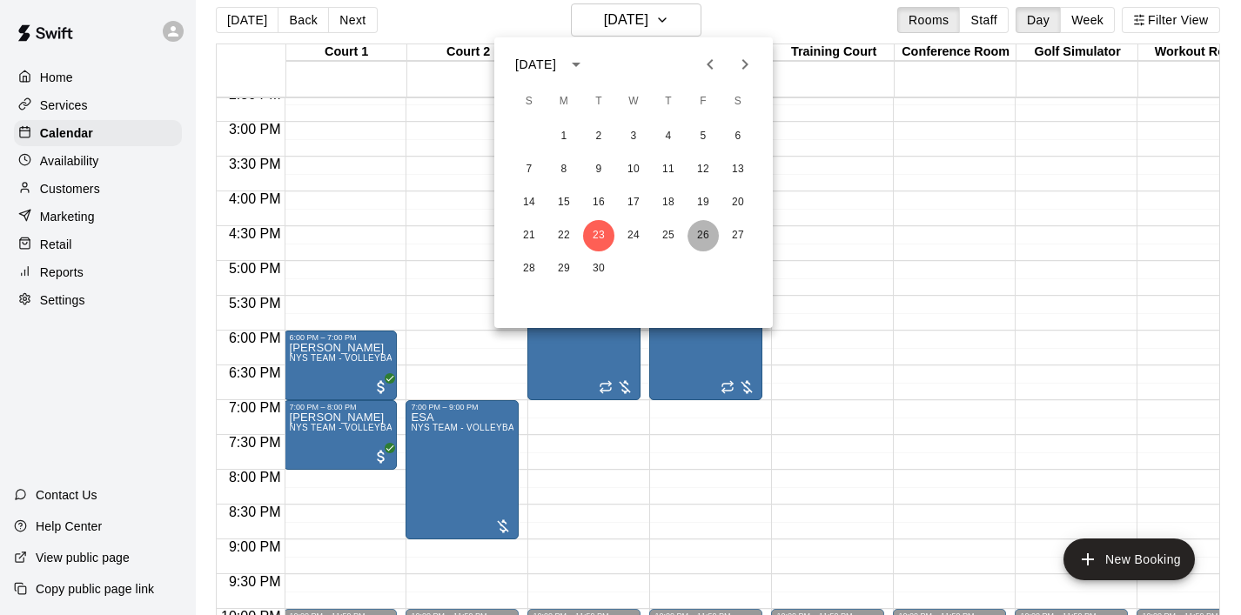
click at [702, 233] on button "26" at bounding box center [703, 235] width 31 height 31
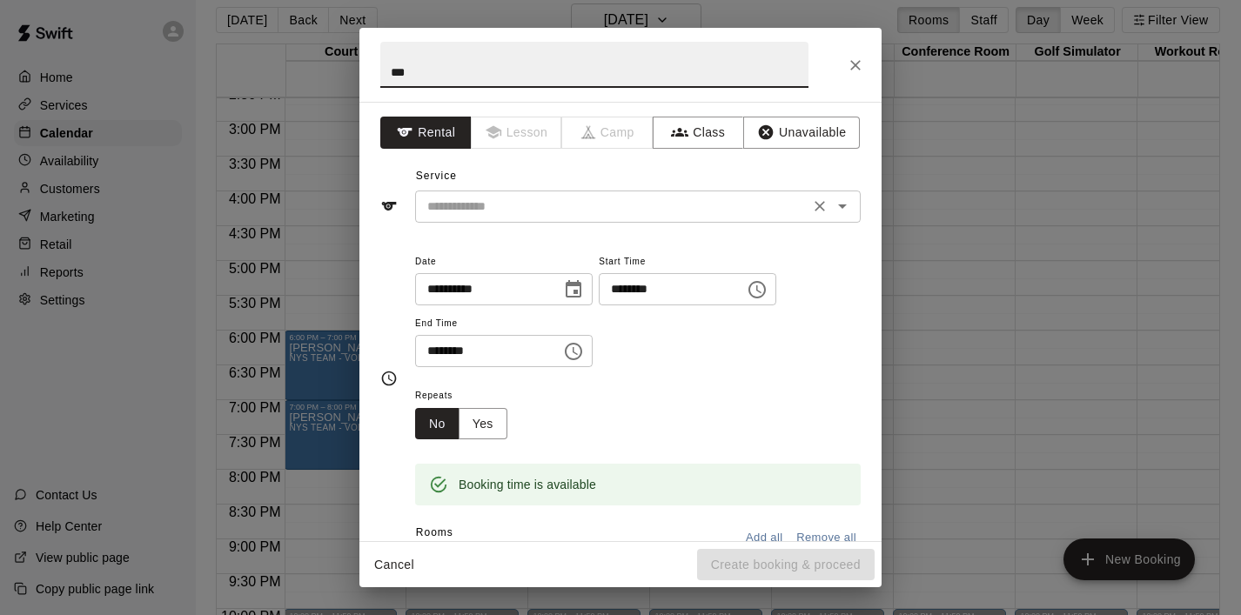
type input "***"
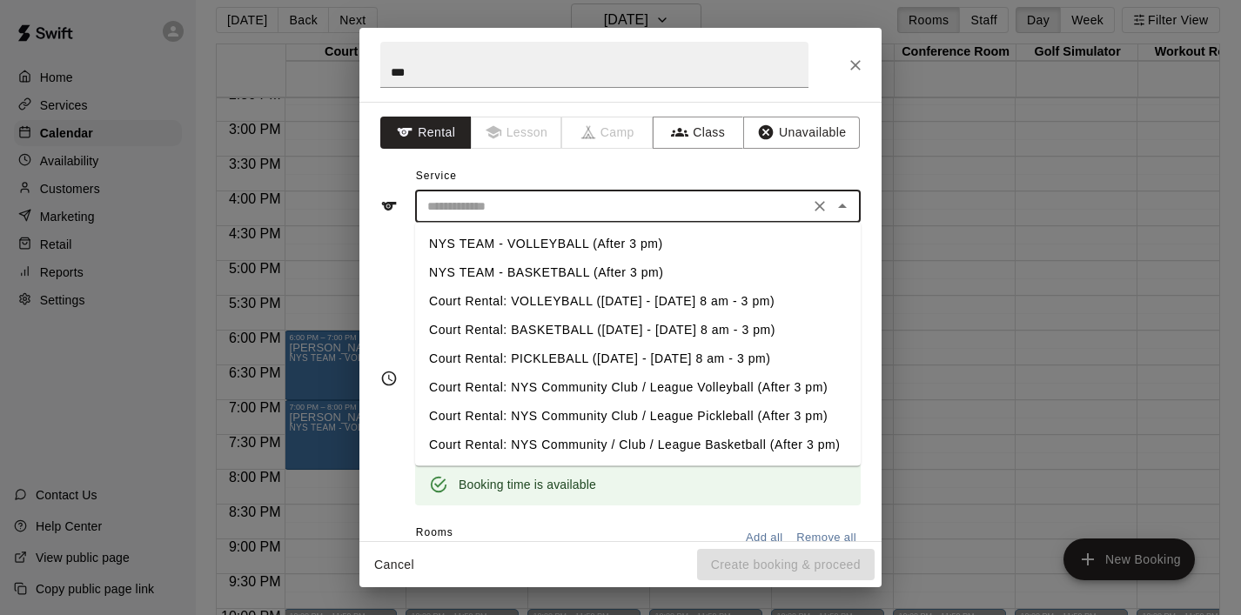
click at [494, 200] on input "text" at bounding box center [612, 207] width 384 height 22
click at [515, 243] on li "NYS TEAM - VOLLEYBALL (After 3 pm)" at bounding box center [638, 244] width 446 height 29
type input "**********"
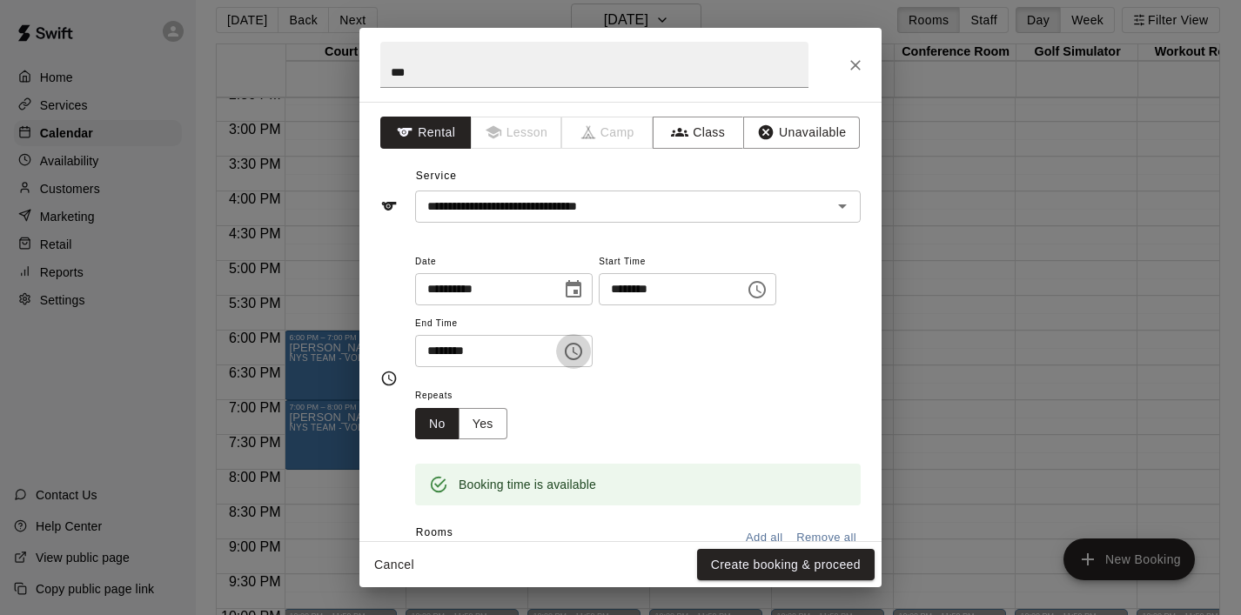
click at [582, 355] on icon "Choose time, selected time is 7:30 PM" at bounding box center [573, 351] width 21 height 21
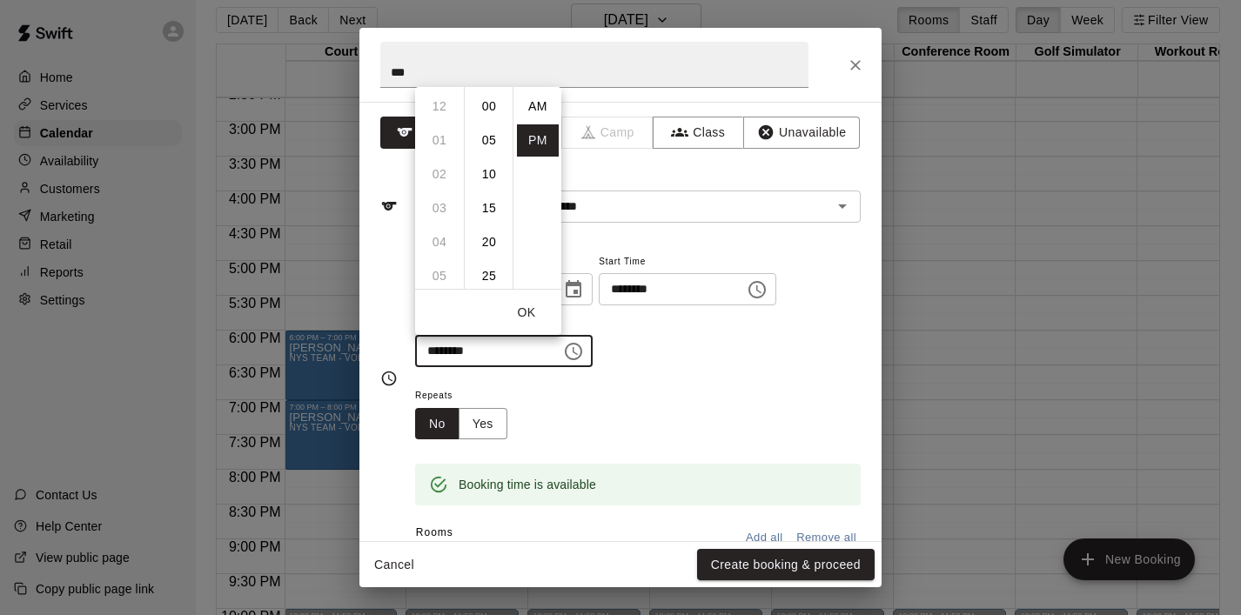
scroll to position [31, 0]
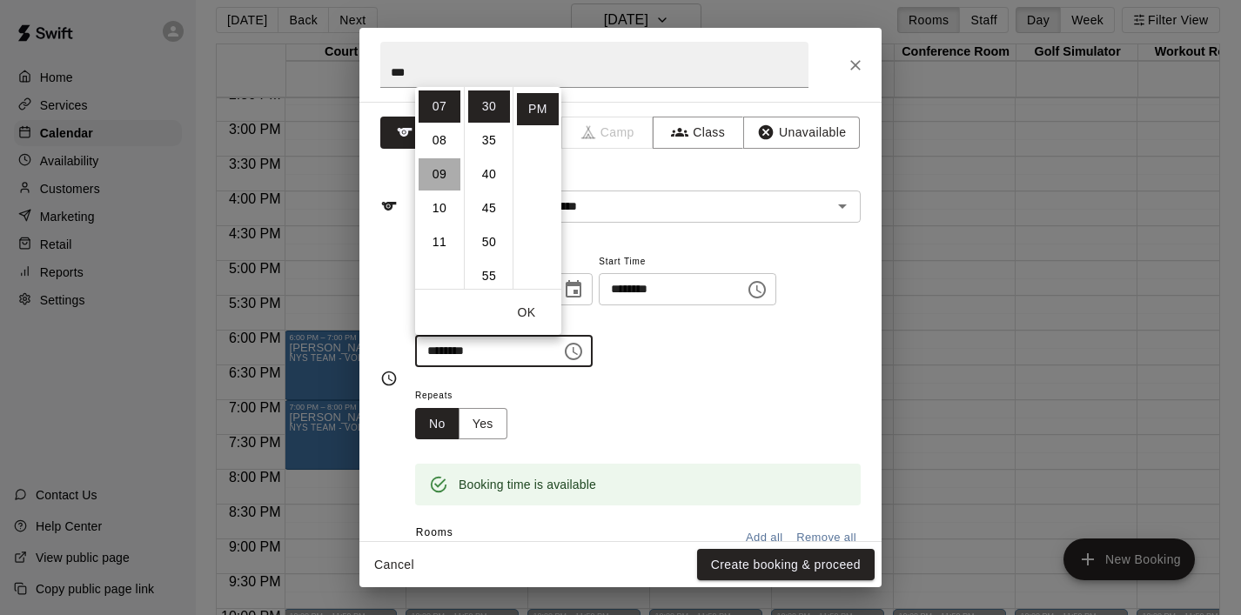
click at [447, 180] on li "09" at bounding box center [440, 174] width 42 height 32
click at [488, 111] on li "00" at bounding box center [489, 107] width 42 height 32
type input "********"
click at [531, 308] on button "OK" at bounding box center [527, 313] width 56 height 32
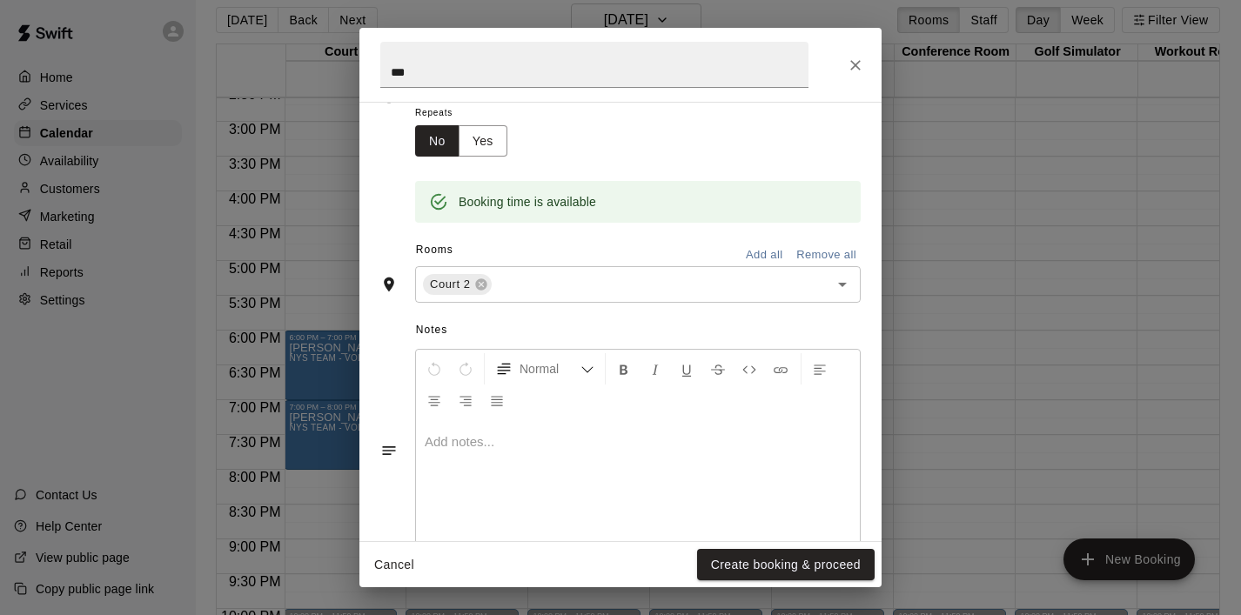
scroll to position [317, 0]
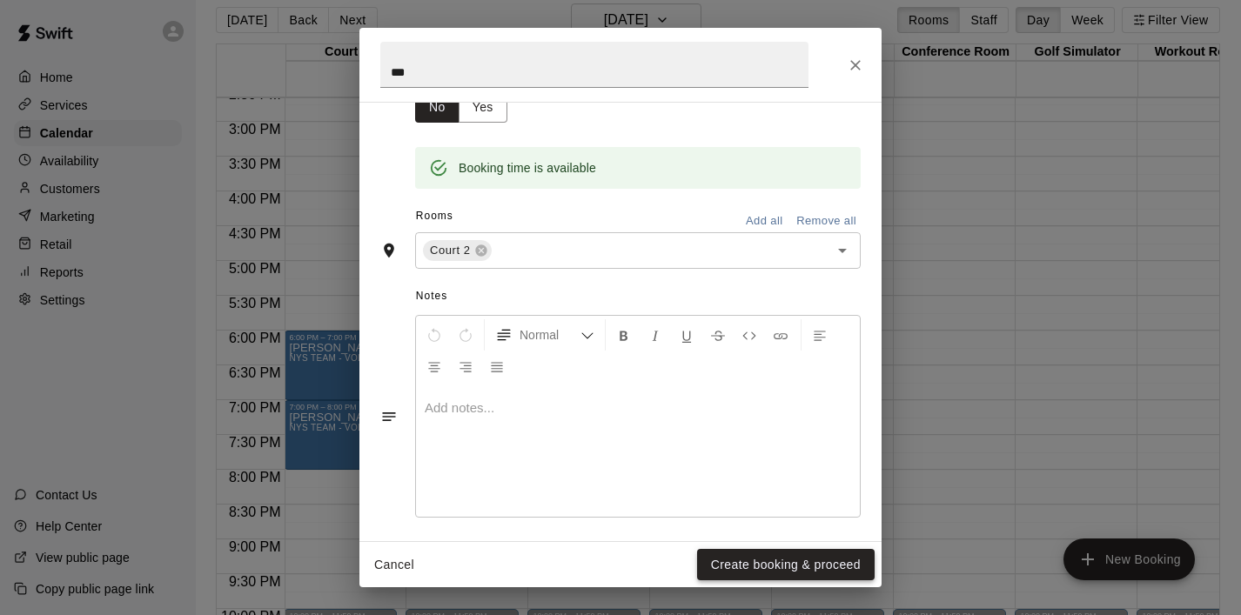
click at [776, 553] on button "Create booking & proceed" at bounding box center [786, 565] width 178 height 32
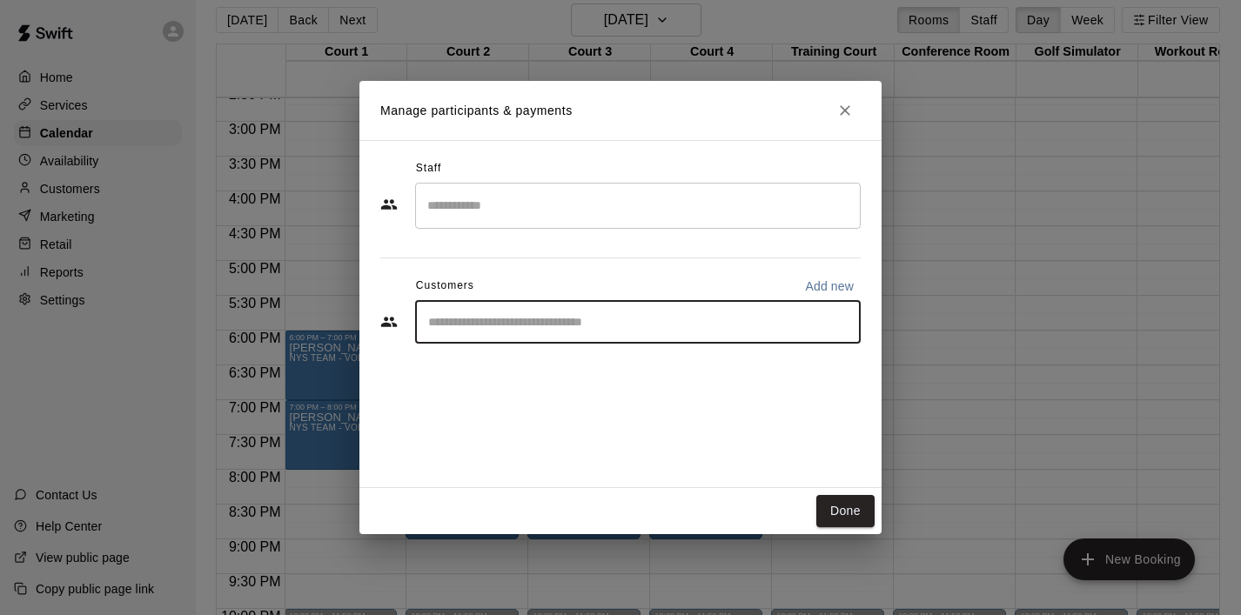
click at [717, 316] on input "Start typing to search customers..." at bounding box center [638, 321] width 430 height 17
type input "******"
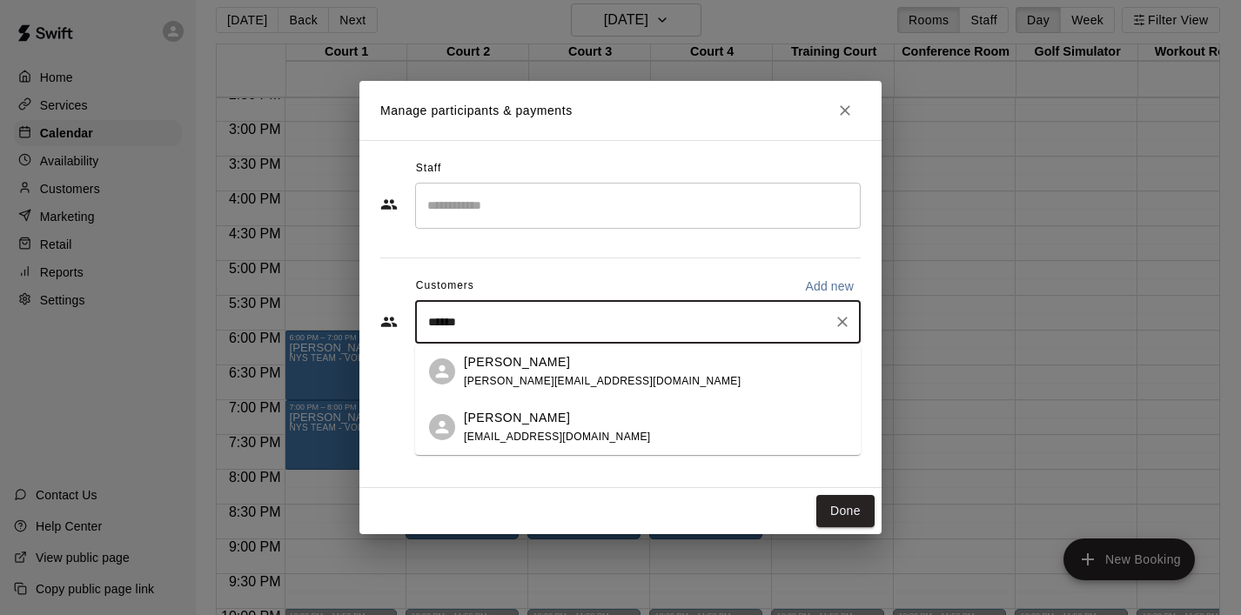
click at [558, 363] on div "[PERSON_NAME]" at bounding box center [602, 362] width 277 height 18
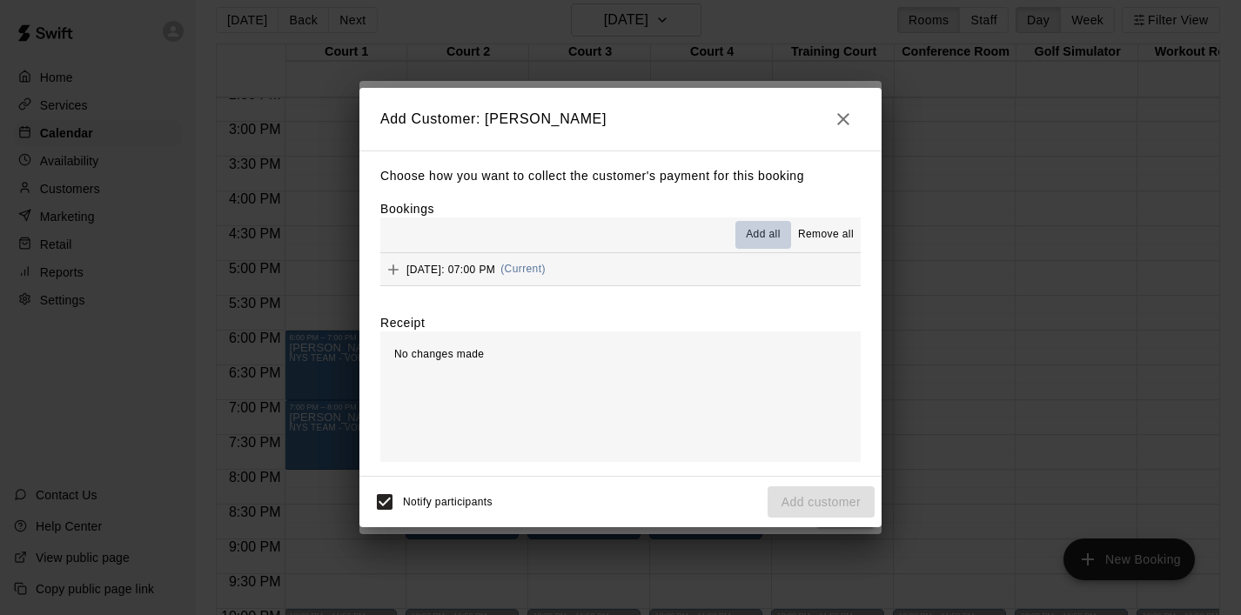
click at [758, 238] on span "Add all" at bounding box center [763, 234] width 35 height 17
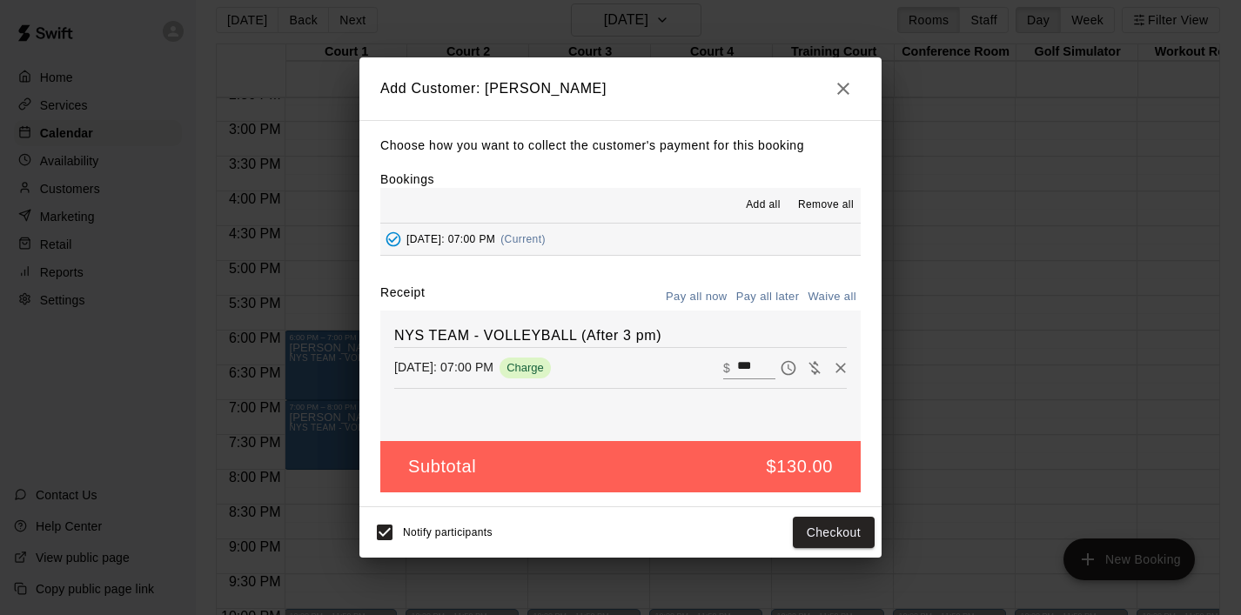
click at [767, 290] on button "Pay all later" at bounding box center [768, 297] width 72 height 27
click at [796, 535] on button "Add customer" at bounding box center [821, 533] width 107 height 32
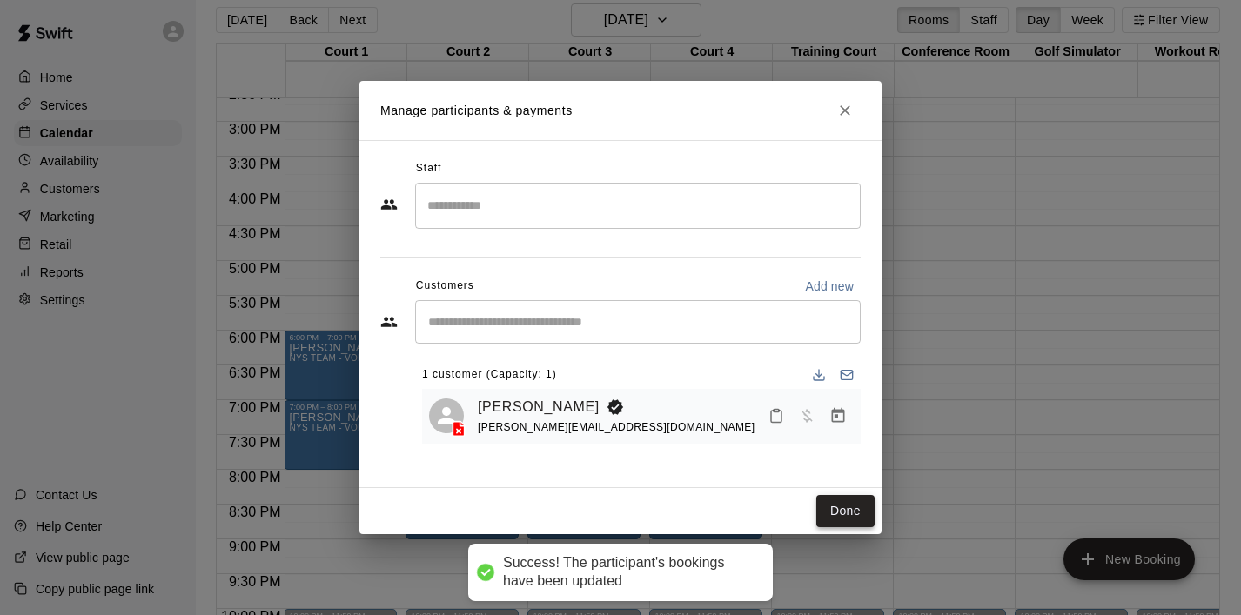
click at [843, 516] on button "Done" at bounding box center [845, 511] width 58 height 32
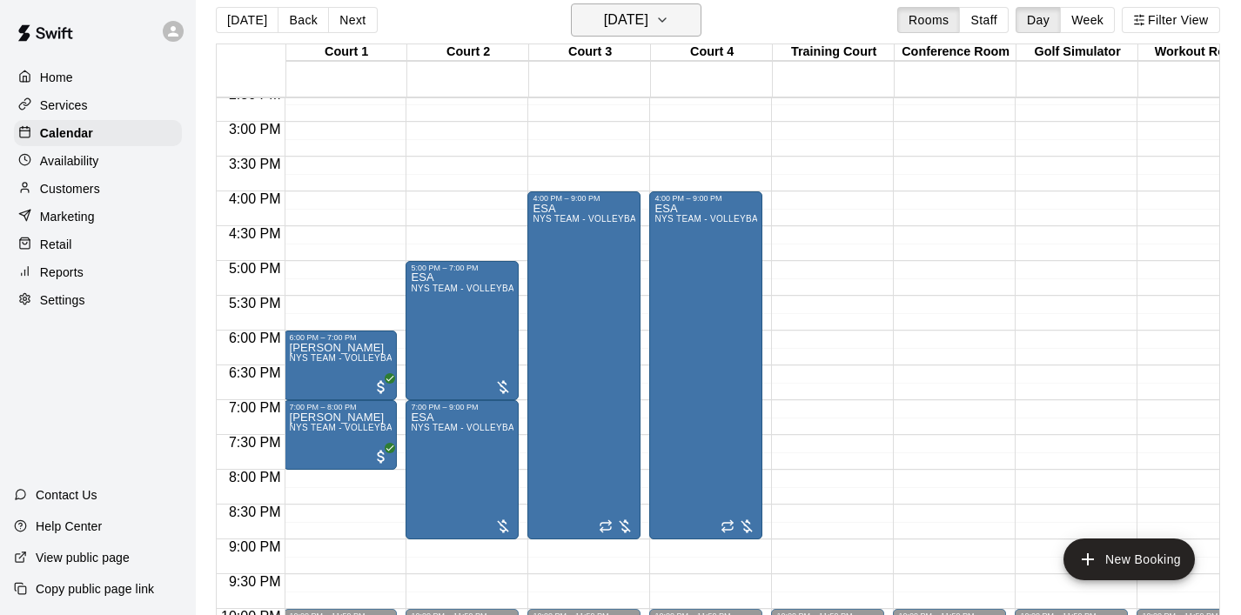
click at [688, 25] on button "[DATE]" at bounding box center [636, 19] width 131 height 33
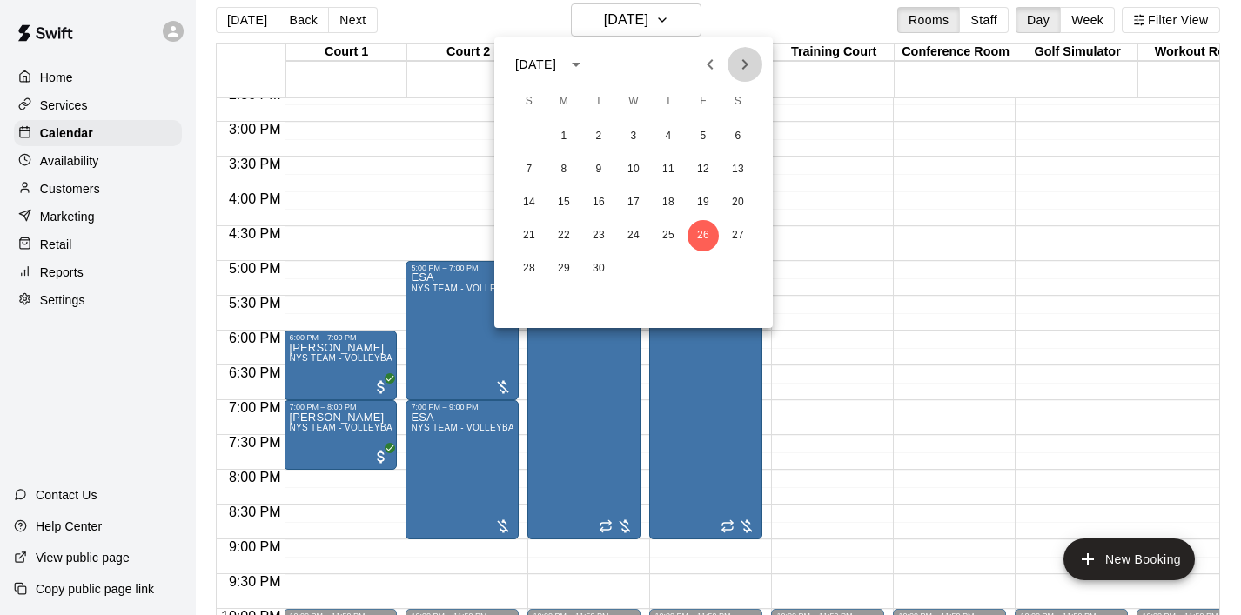
click at [737, 69] on icon "Next month" at bounding box center [745, 64] width 21 height 21
click at [665, 272] on button "30" at bounding box center [668, 268] width 31 height 31
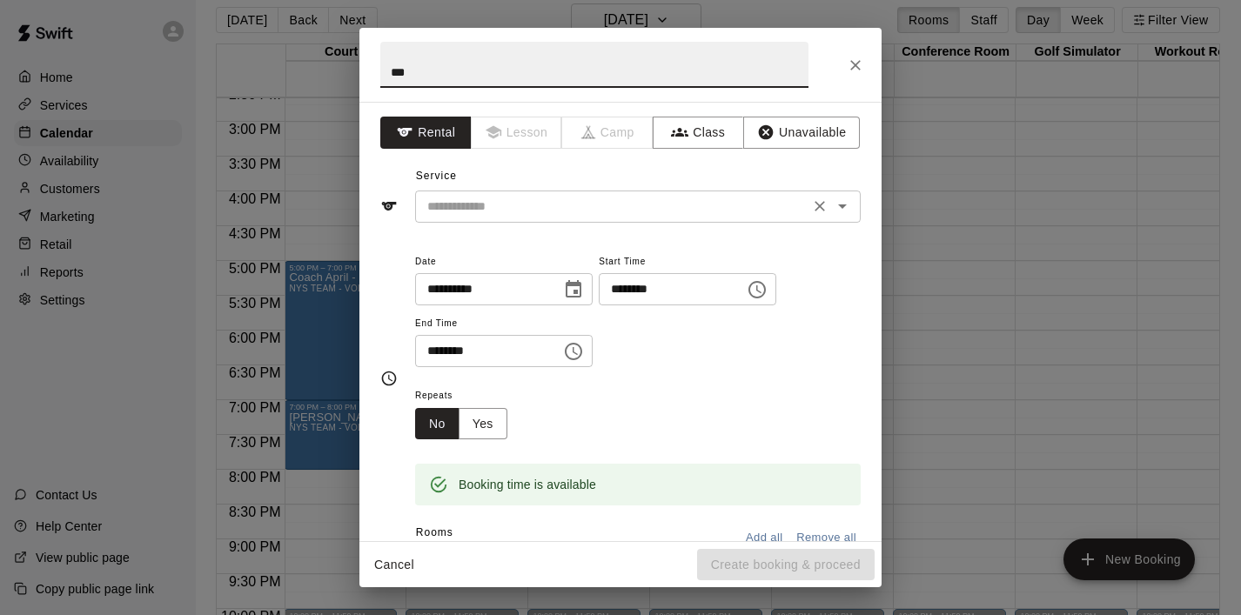
type input "***"
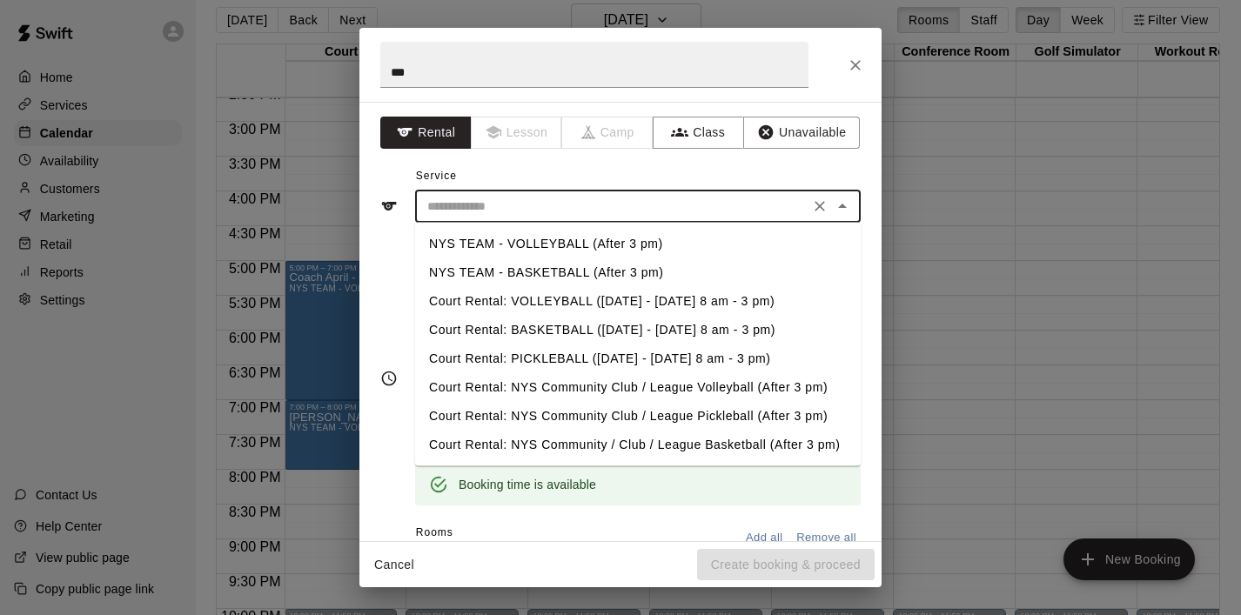
click at [494, 209] on input "text" at bounding box center [612, 207] width 384 height 22
click at [509, 247] on li "NYS TEAM - VOLLEYBALL (After 3 pm)" at bounding box center [638, 244] width 446 height 29
type input "**********"
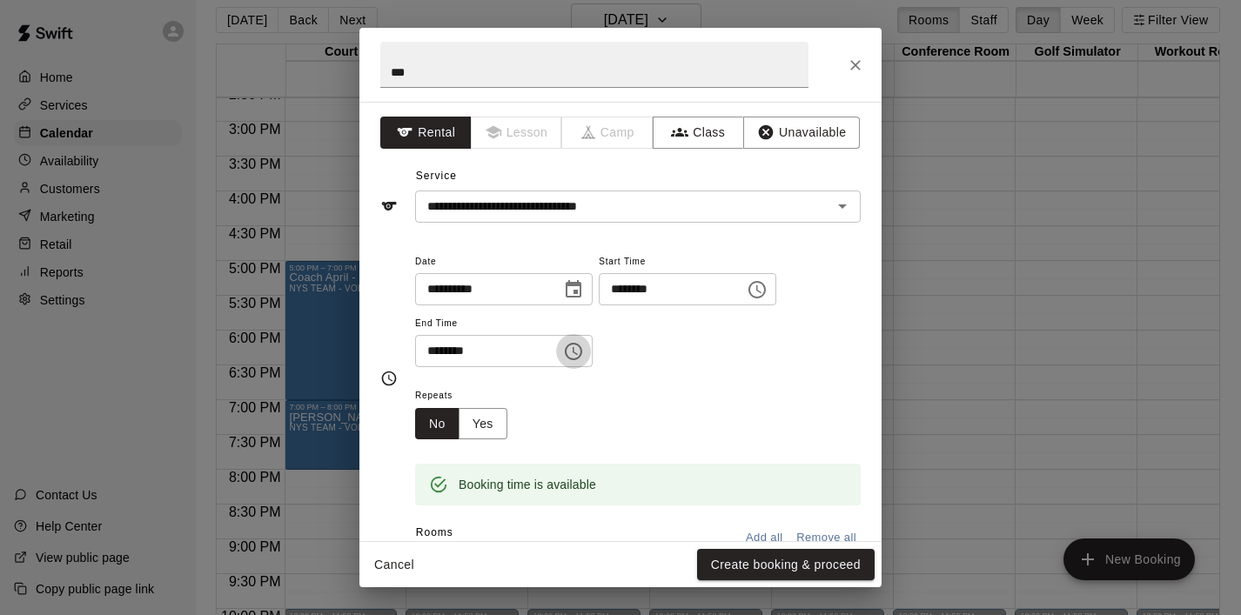
click at [574, 353] on icon "Choose time, selected time is 7:30 PM" at bounding box center [573, 351] width 21 height 21
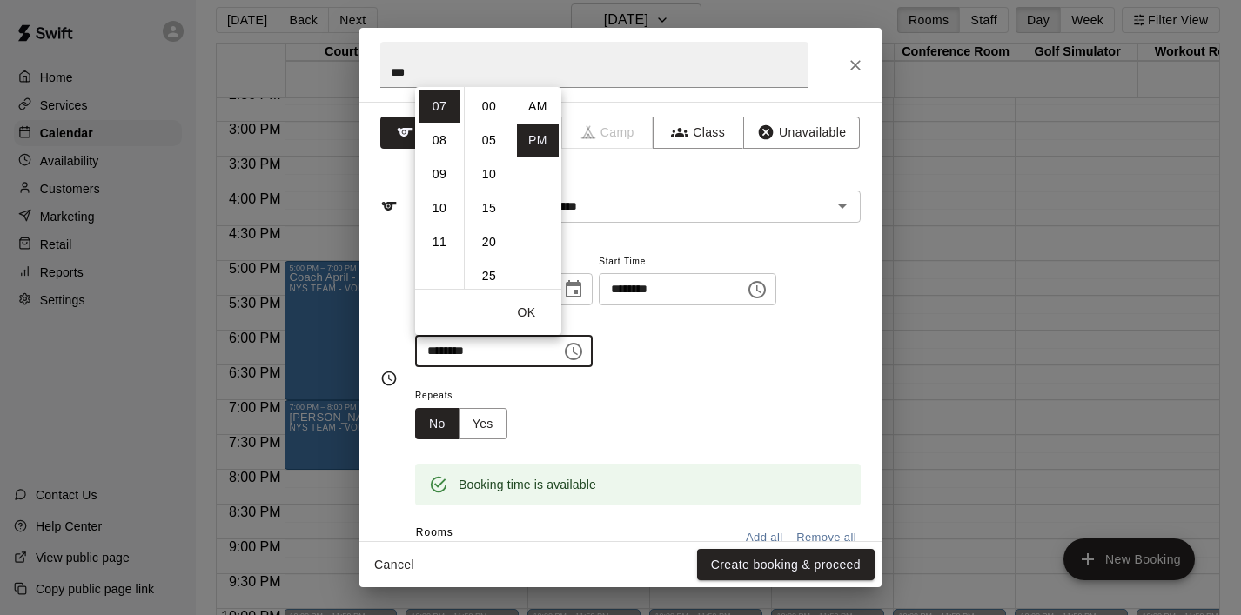
scroll to position [31, 0]
click at [446, 185] on li "09" at bounding box center [440, 174] width 42 height 32
click at [491, 111] on li "00" at bounding box center [489, 107] width 42 height 32
type input "********"
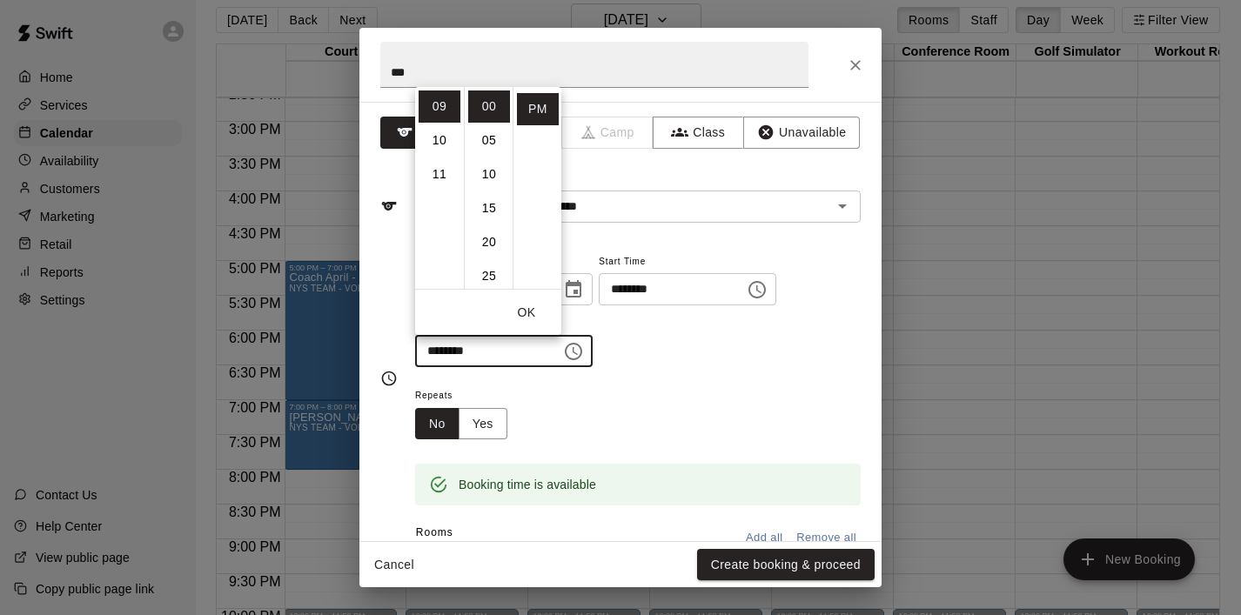
click at [531, 305] on button "OK" at bounding box center [527, 313] width 56 height 32
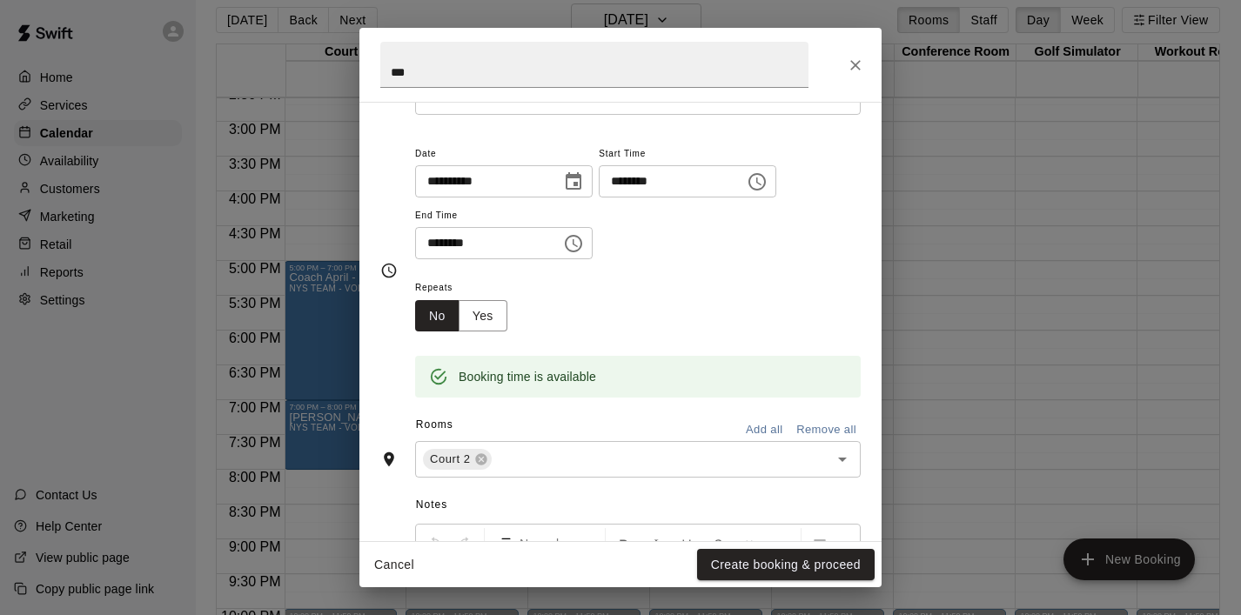
scroll to position [122, 0]
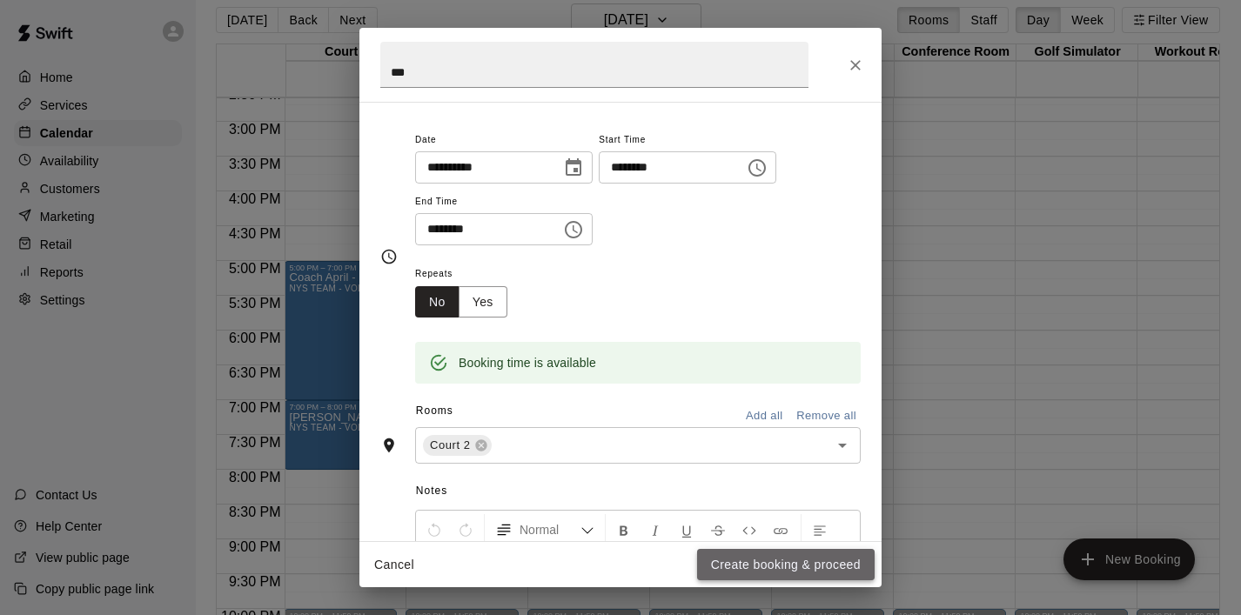
click at [789, 566] on button "Create booking & proceed" at bounding box center [786, 565] width 178 height 32
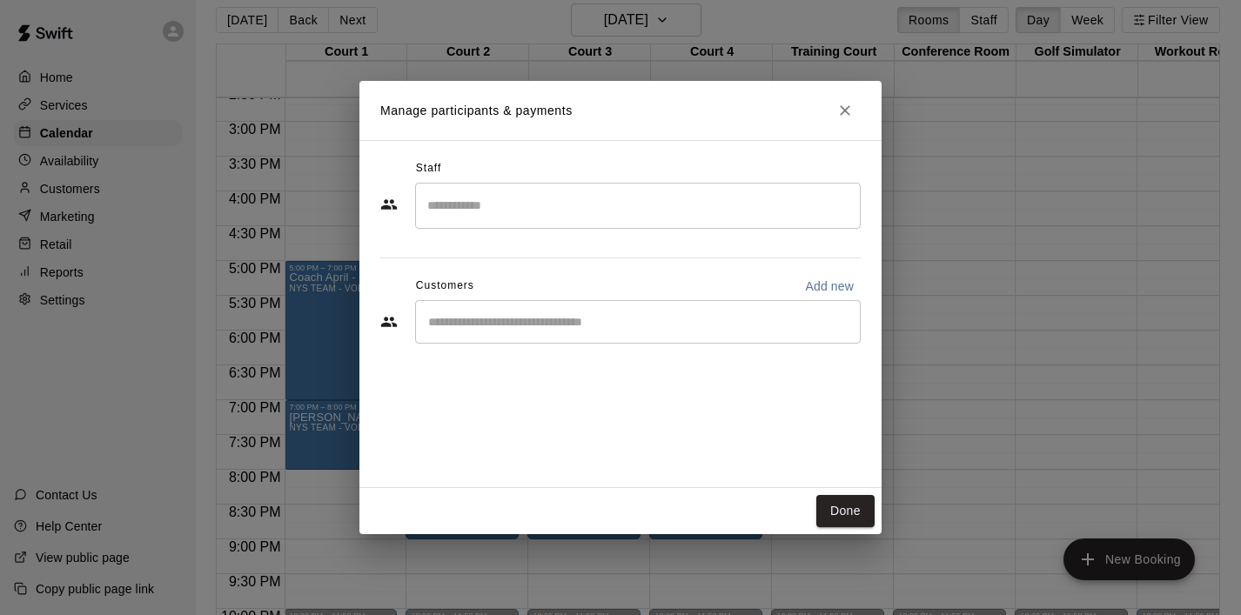
click at [621, 338] on div "​" at bounding box center [638, 322] width 446 height 44
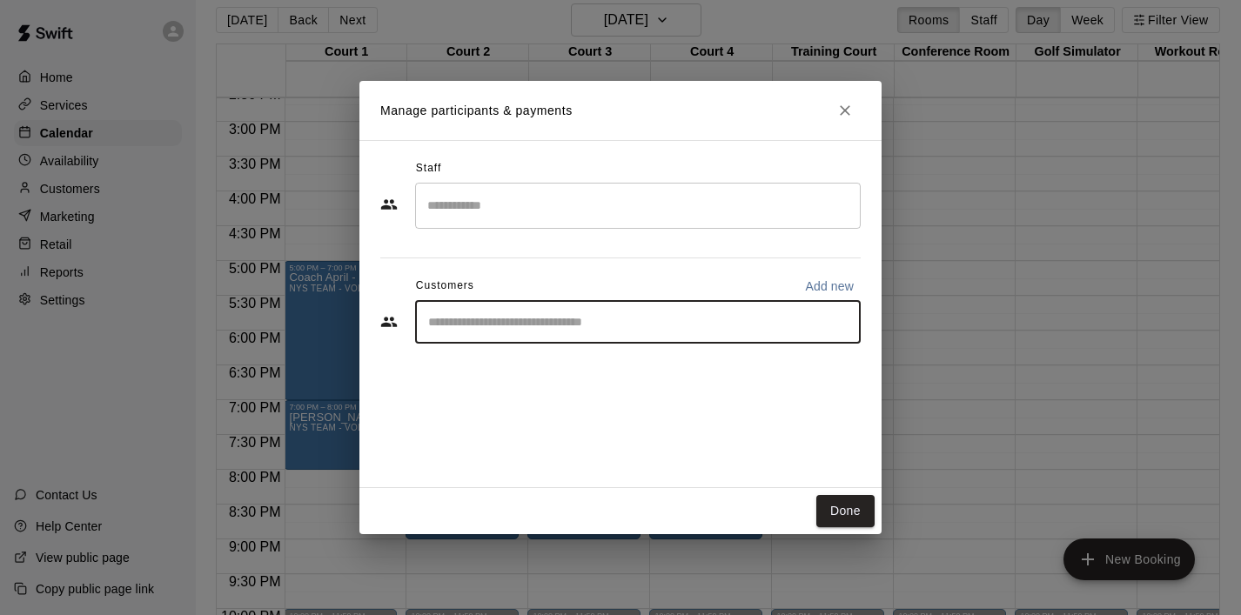
type input "*"
type input "***"
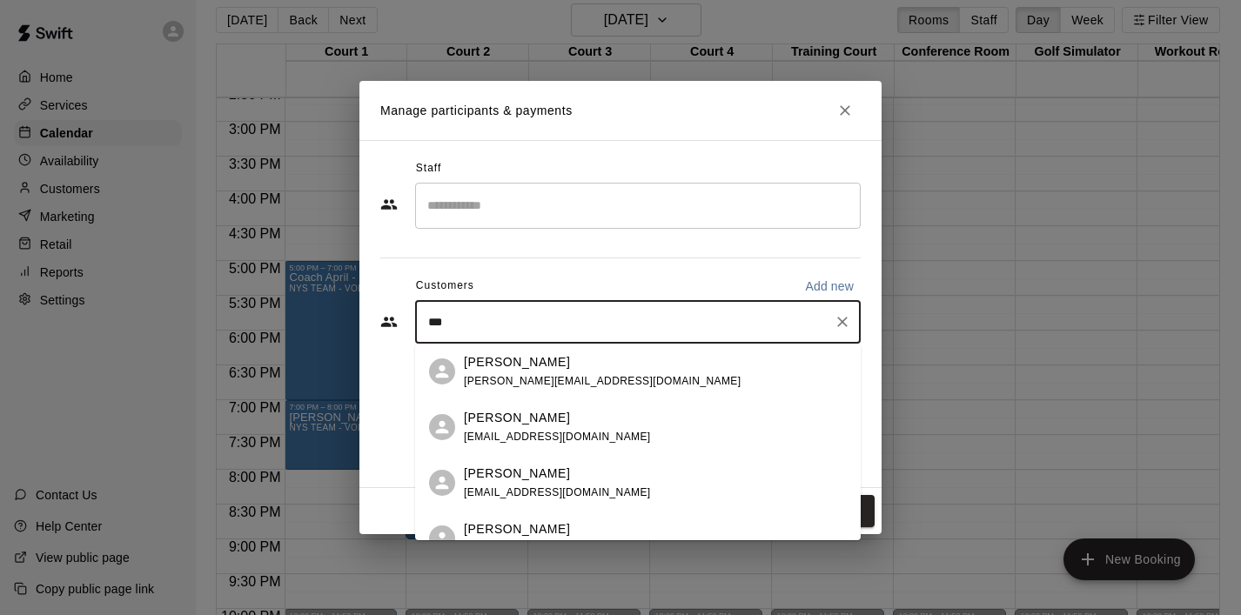
click at [545, 379] on span "[PERSON_NAME][EMAIL_ADDRESS][DOMAIN_NAME]" at bounding box center [602, 381] width 277 height 12
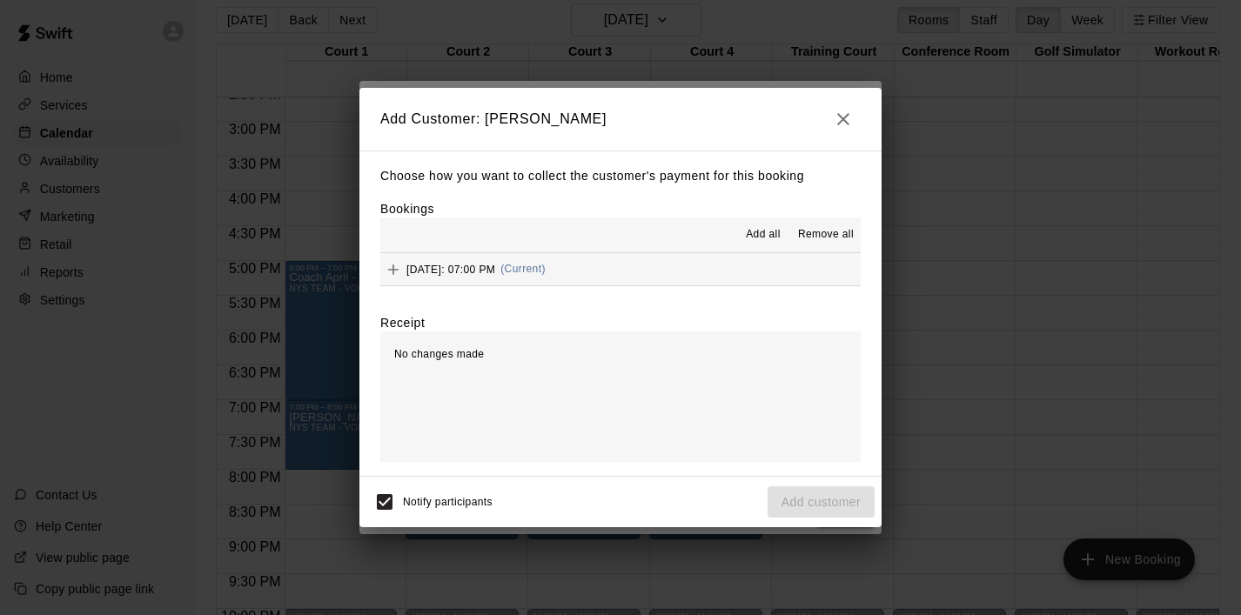
click at [758, 240] on span "Add all" at bounding box center [763, 234] width 35 height 17
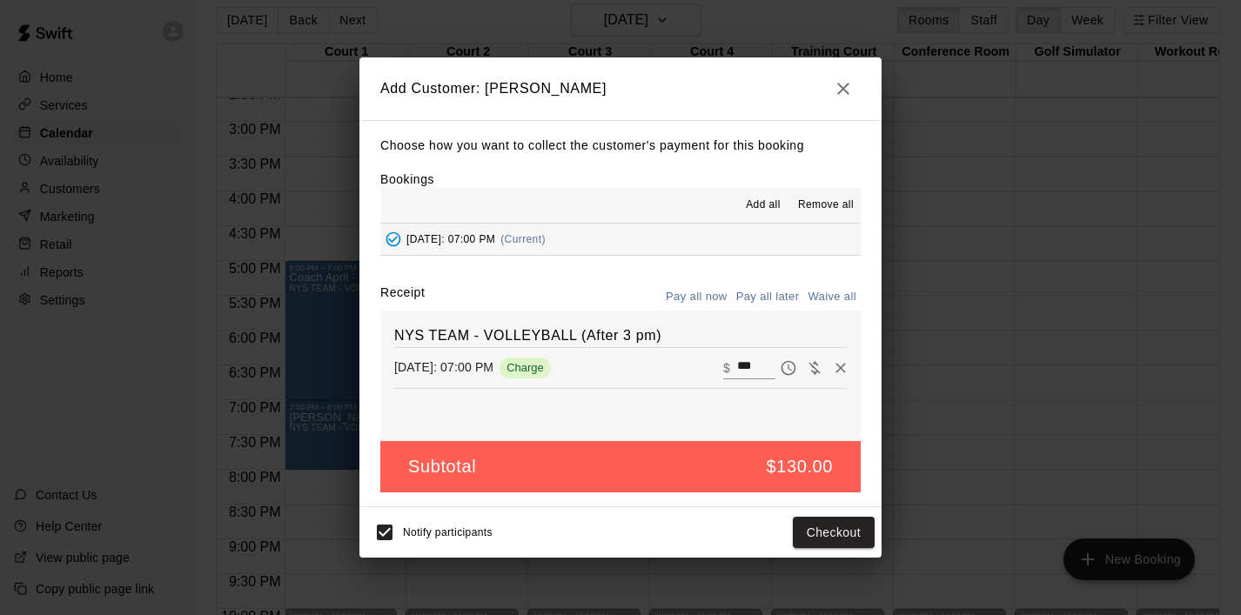
click at [767, 293] on button "Pay all later" at bounding box center [768, 297] width 72 height 27
click at [799, 534] on button "Add customer" at bounding box center [821, 533] width 107 height 32
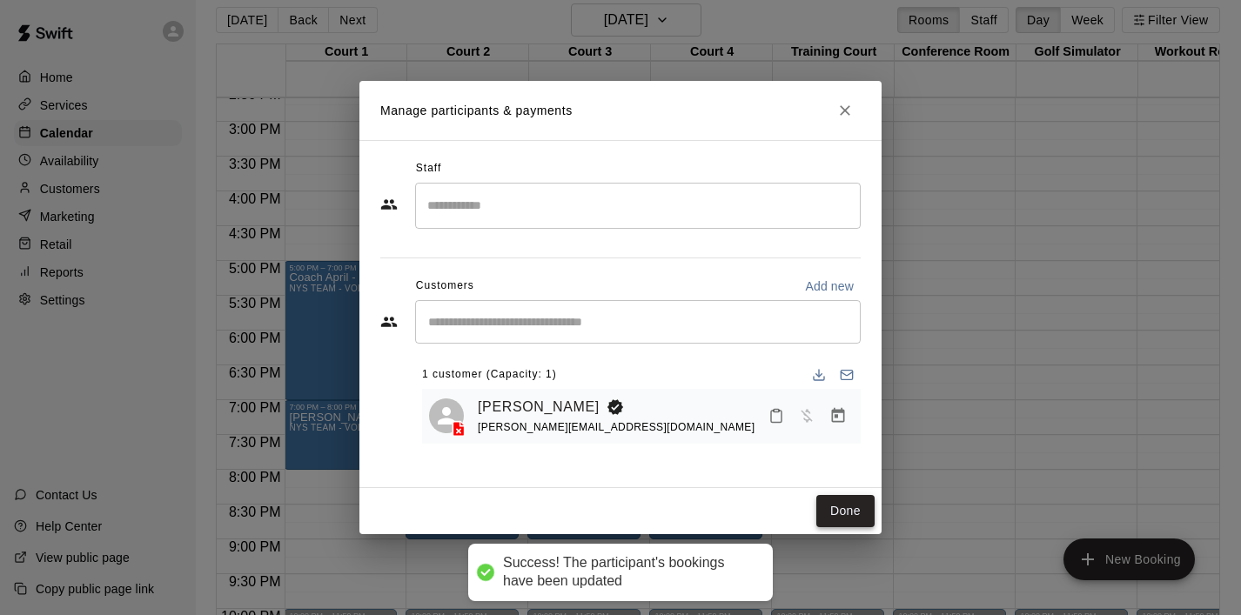
click at [836, 513] on button "Done" at bounding box center [845, 511] width 58 height 32
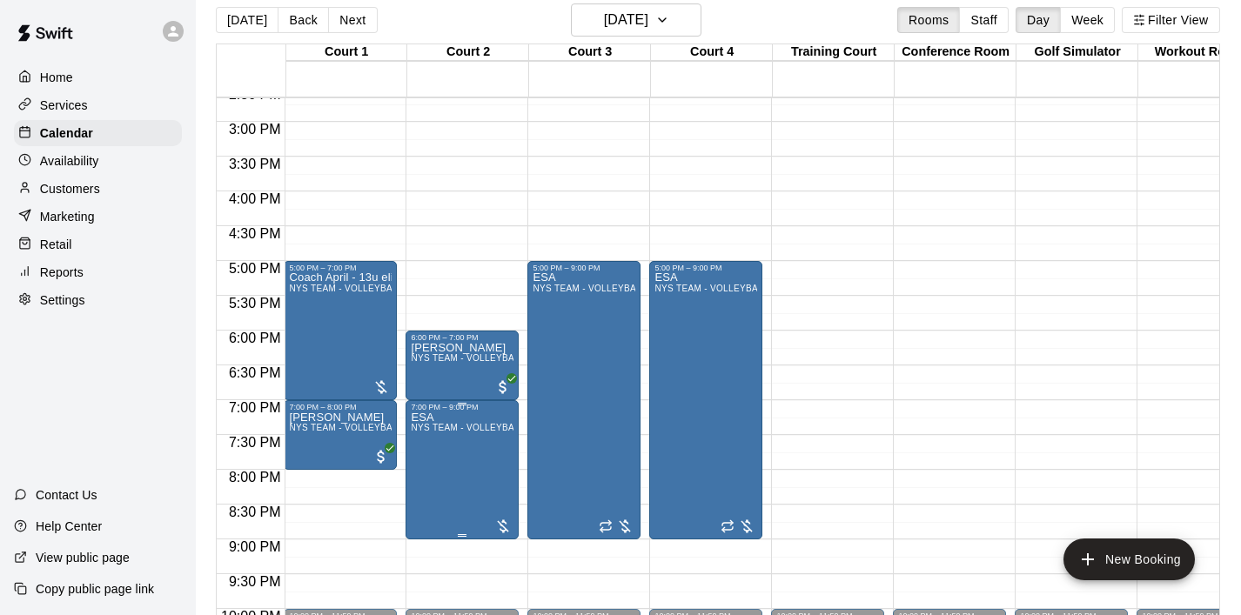
click at [481, 433] on span "NYS TEAM - VOLLEYBALL (After 3 pm)" at bounding box center [493, 428] width 165 height 10
click at [434, 524] on icon "delete" at bounding box center [429, 524] width 21 height 21
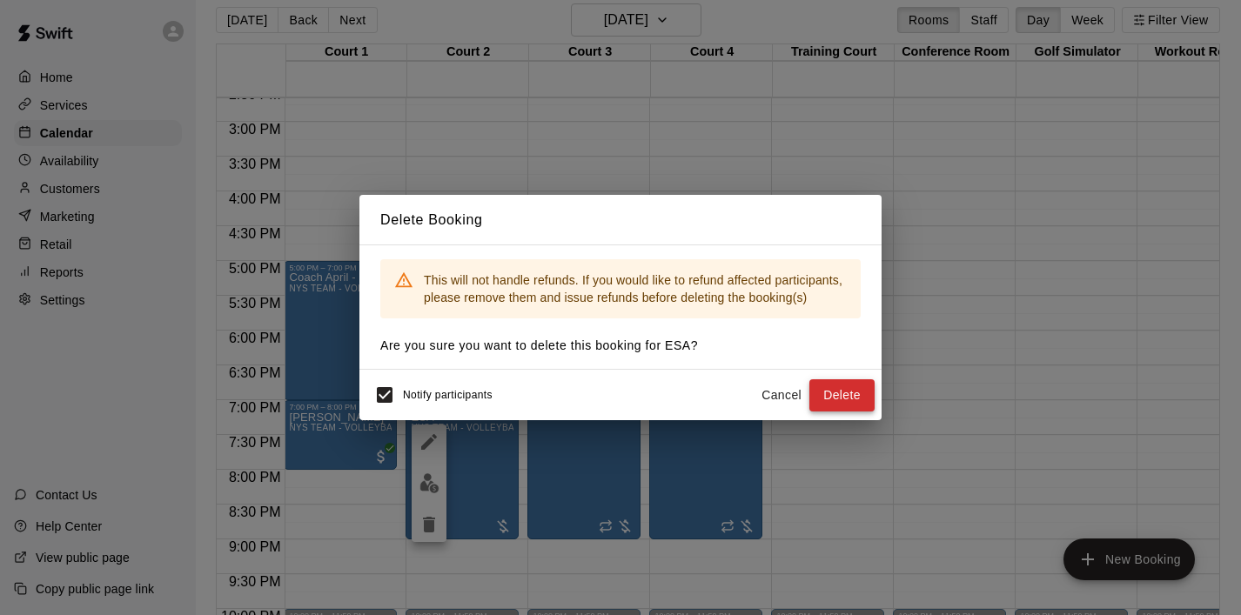
click at [834, 401] on button "Delete" at bounding box center [841, 395] width 65 height 32
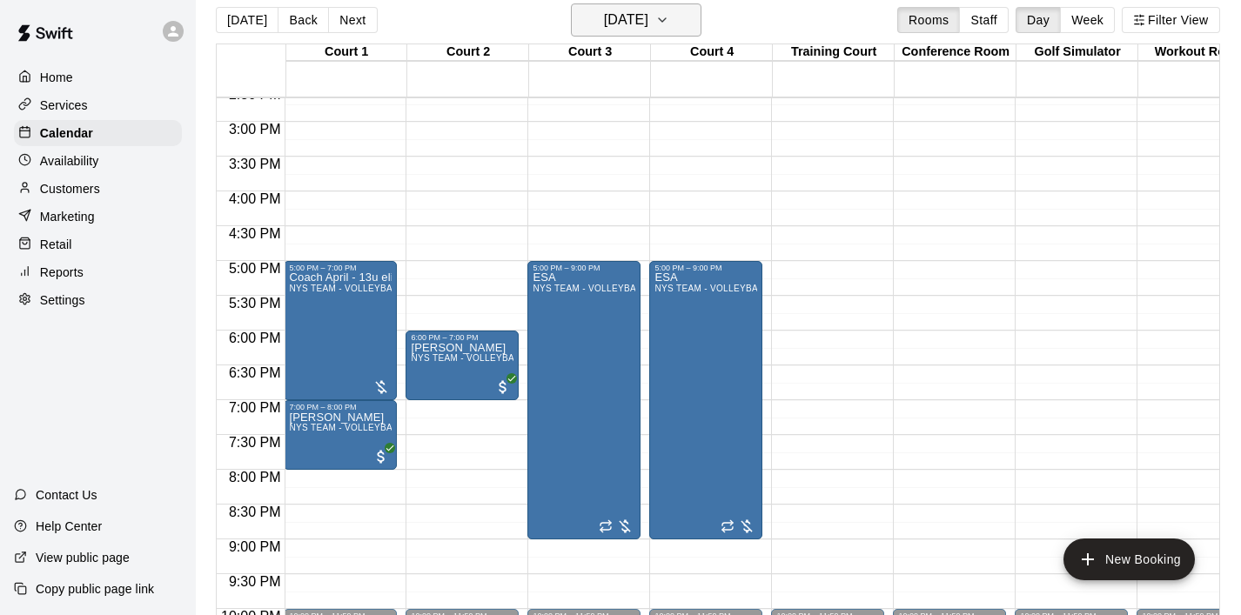
click at [669, 18] on icon "button" at bounding box center [662, 20] width 14 height 21
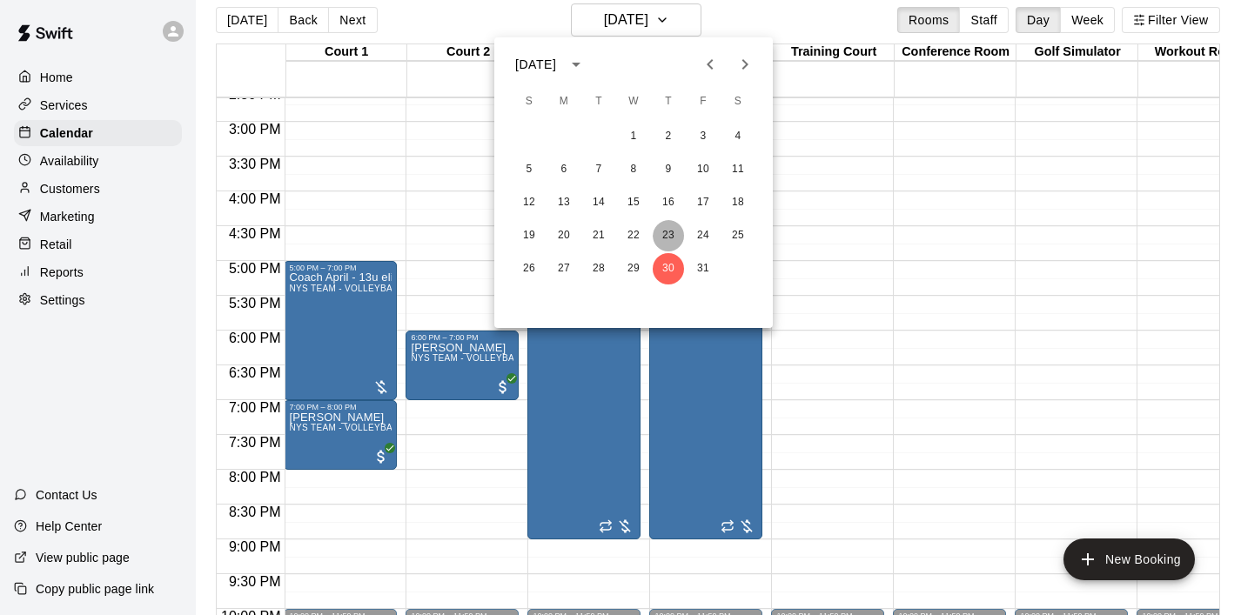
click at [668, 237] on button "23" at bounding box center [668, 235] width 31 height 31
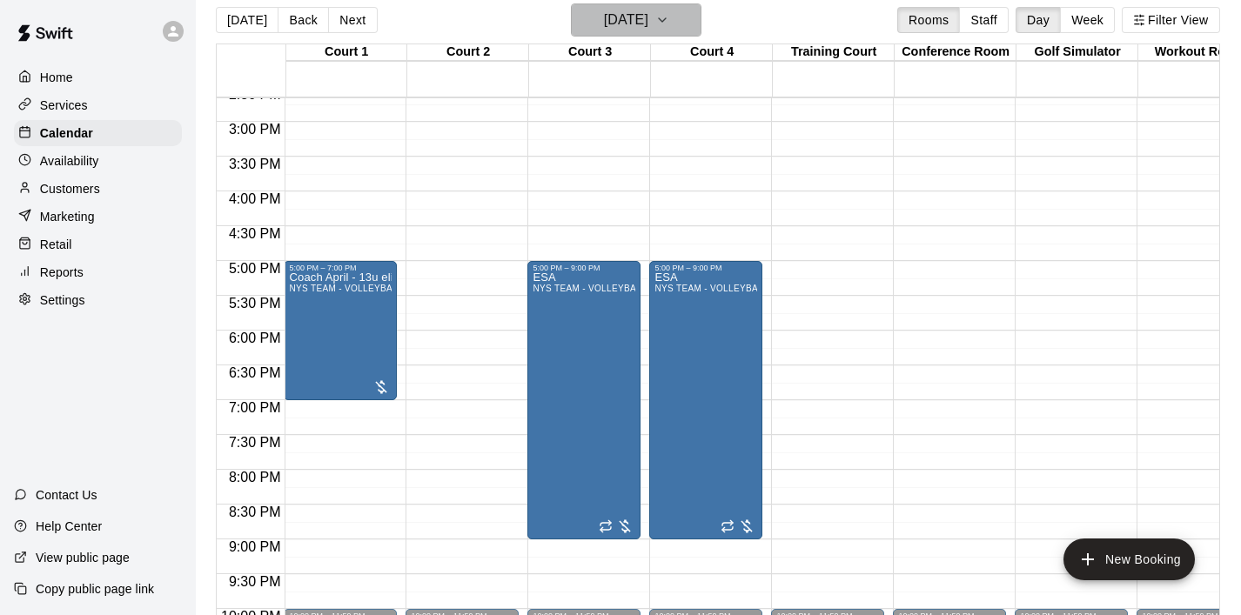
click at [669, 18] on icon "button" at bounding box center [662, 20] width 14 height 21
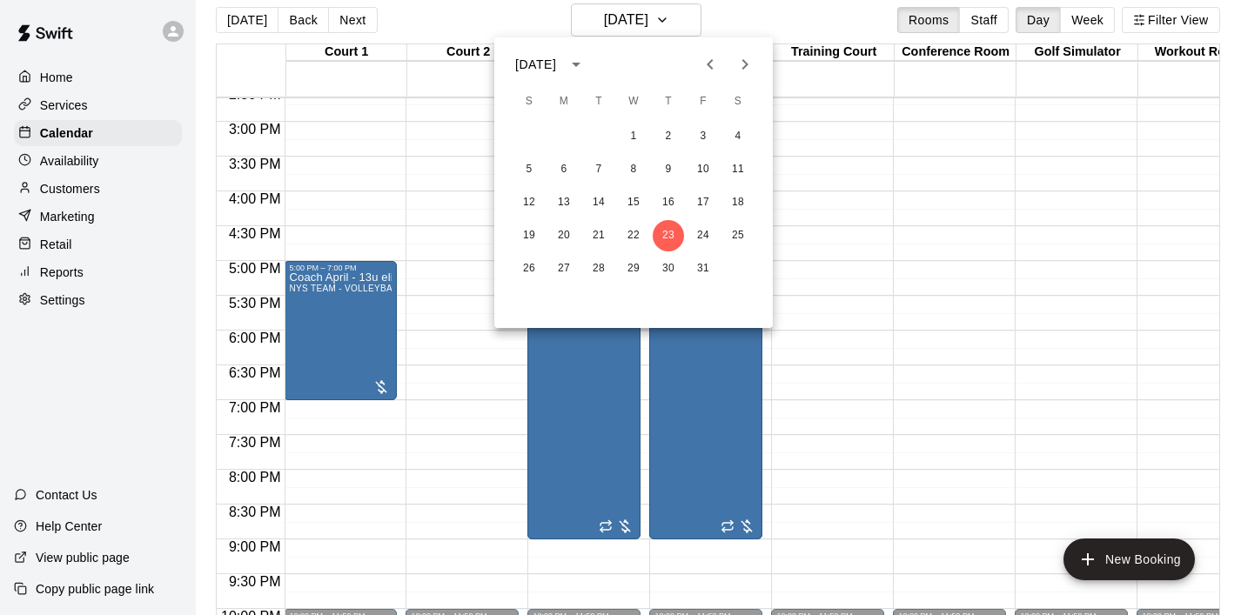
click at [709, 71] on icon "Previous month" at bounding box center [710, 64] width 21 height 21
click at [599, 235] on button "23" at bounding box center [598, 235] width 31 height 31
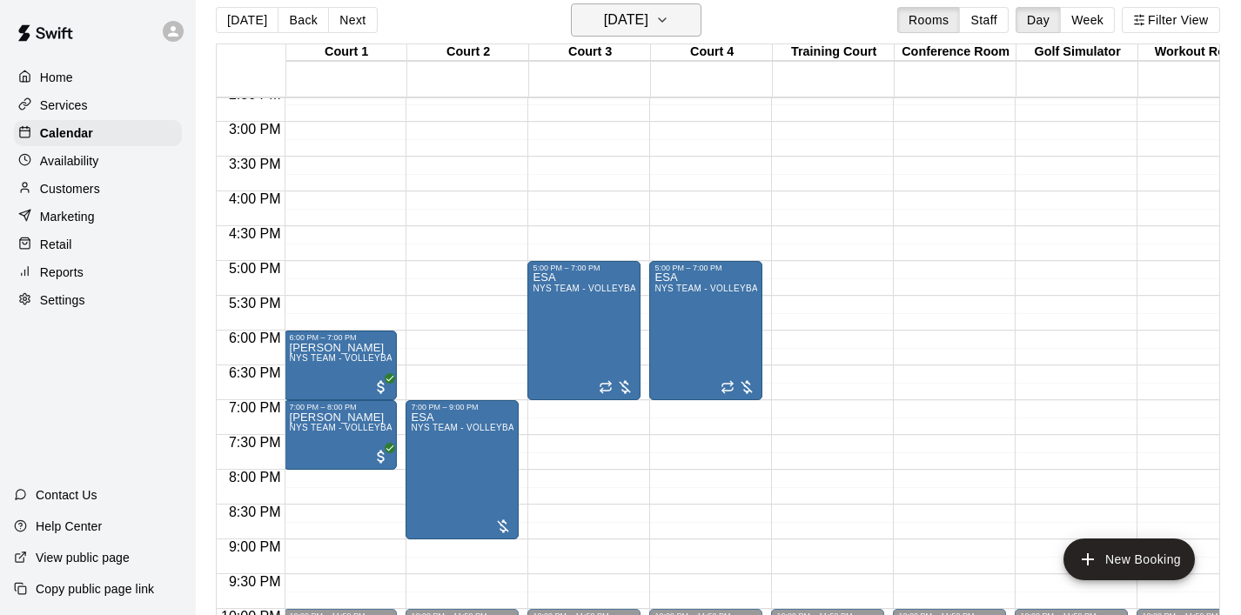
click at [666, 18] on icon "button" at bounding box center [662, 19] width 7 height 3
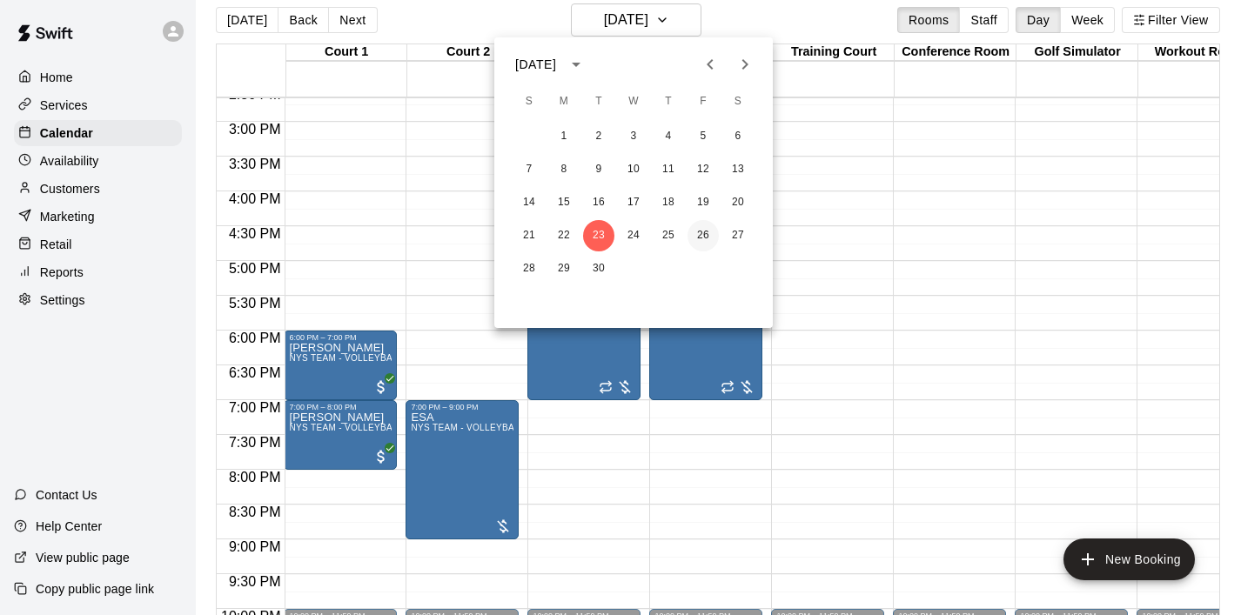
click at [700, 231] on button "26" at bounding box center [703, 235] width 31 height 31
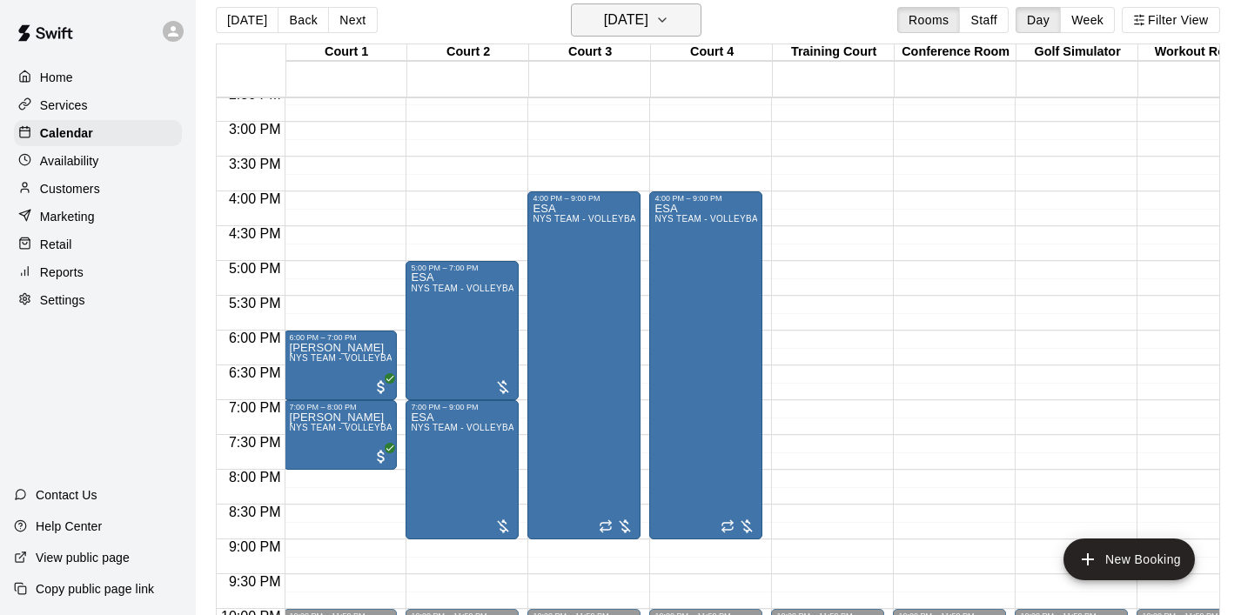
click at [669, 14] on icon "button" at bounding box center [662, 20] width 14 height 21
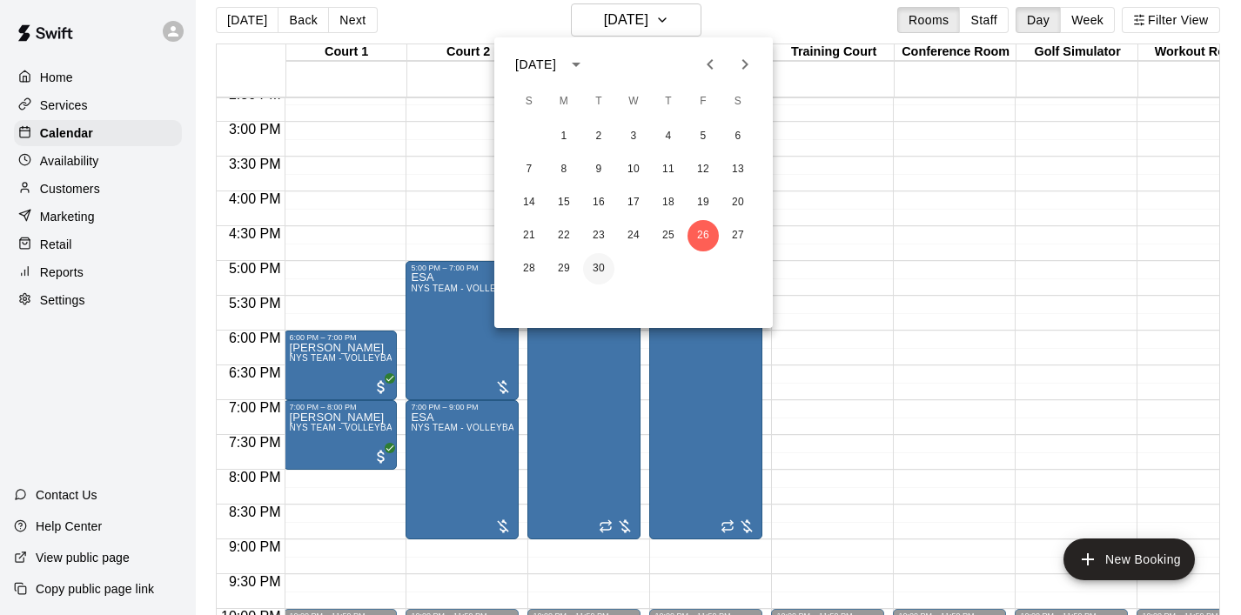
click at [605, 271] on button "30" at bounding box center [598, 268] width 31 height 31
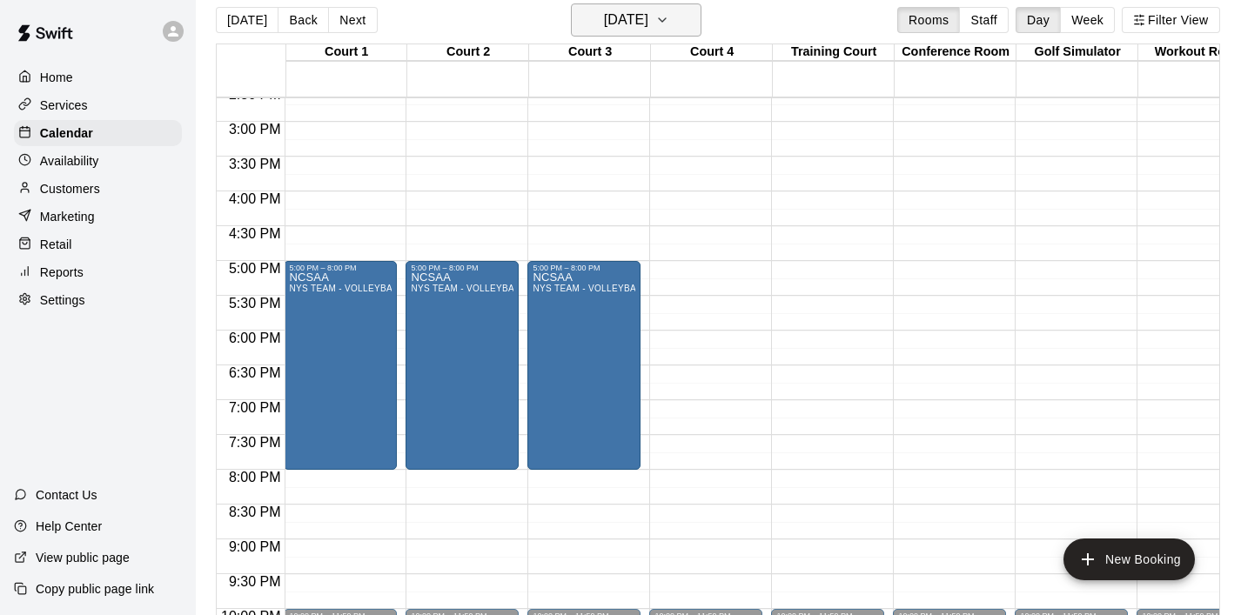
click at [669, 21] on icon "button" at bounding box center [662, 20] width 14 height 21
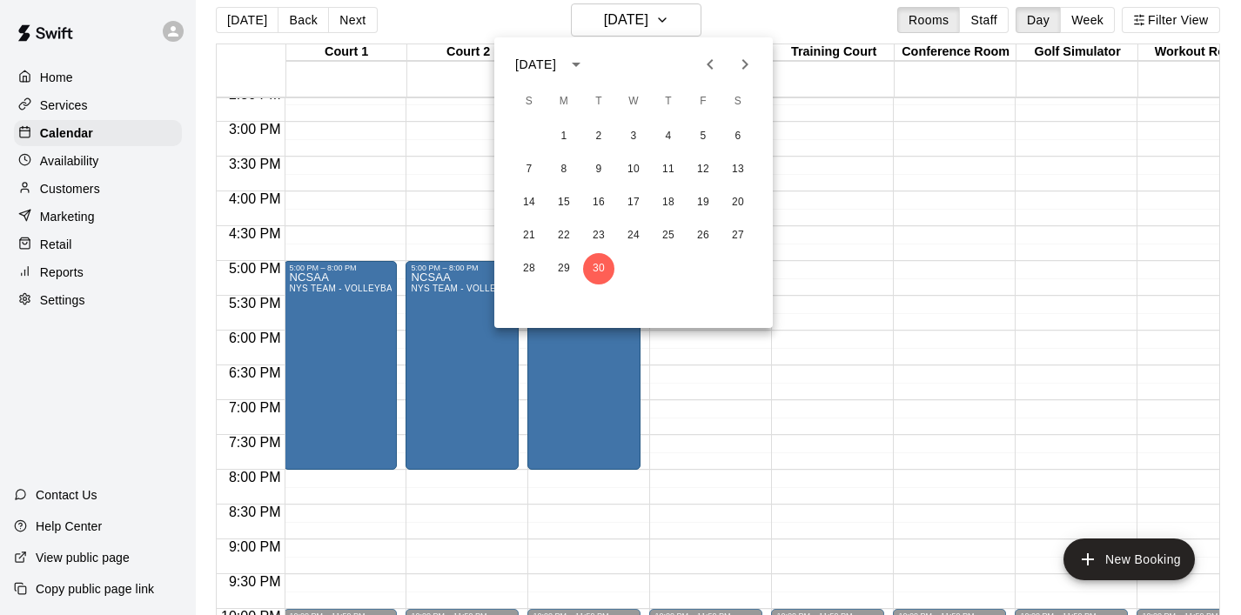
click at [741, 67] on icon "Next month" at bounding box center [745, 64] width 21 height 21
click at [706, 137] on button "3" at bounding box center [703, 136] width 31 height 31
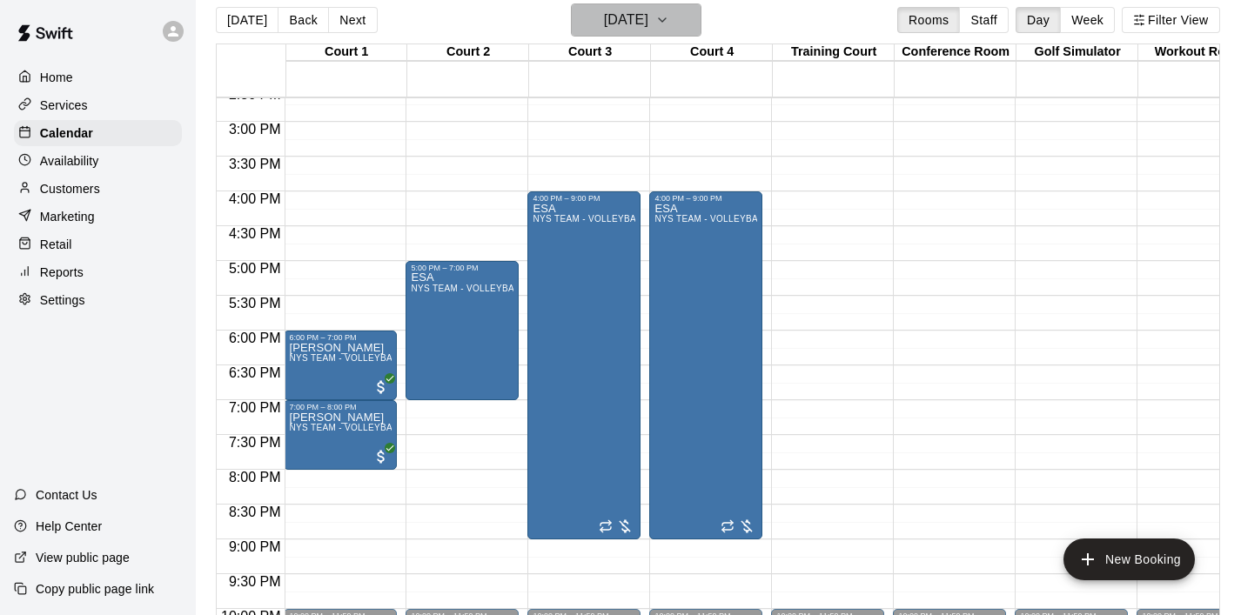
click at [669, 24] on icon "button" at bounding box center [662, 20] width 14 height 21
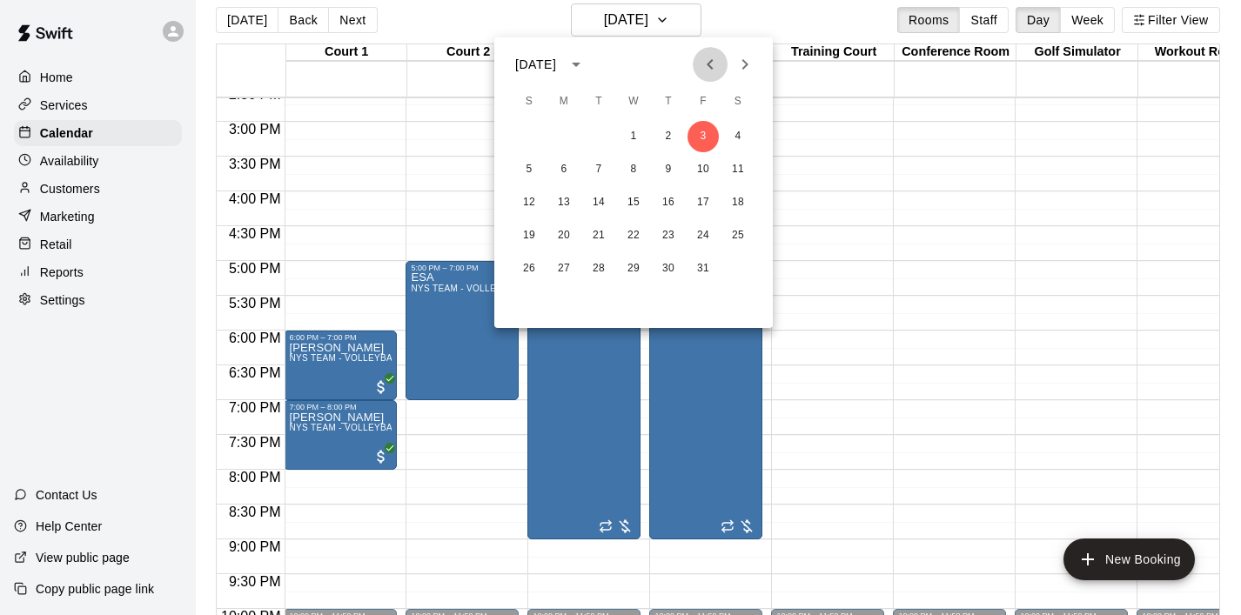
click at [714, 63] on icon "Previous month" at bounding box center [710, 64] width 21 height 21
click at [708, 238] on button "26" at bounding box center [703, 235] width 31 height 31
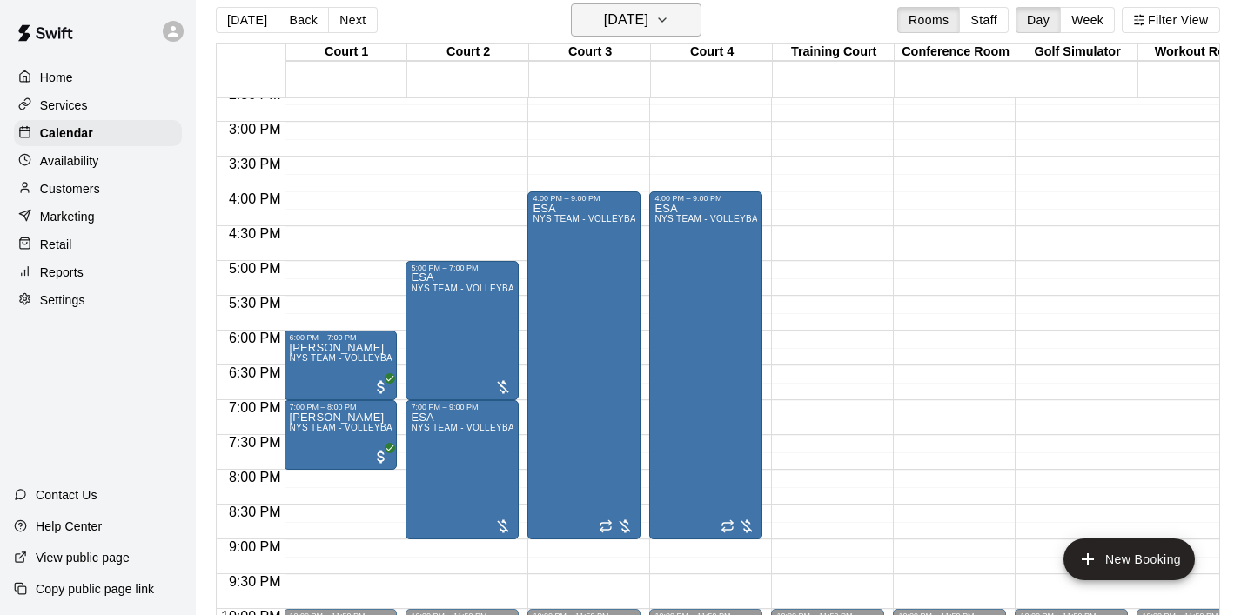
click at [669, 24] on icon "button" at bounding box center [662, 20] width 14 height 21
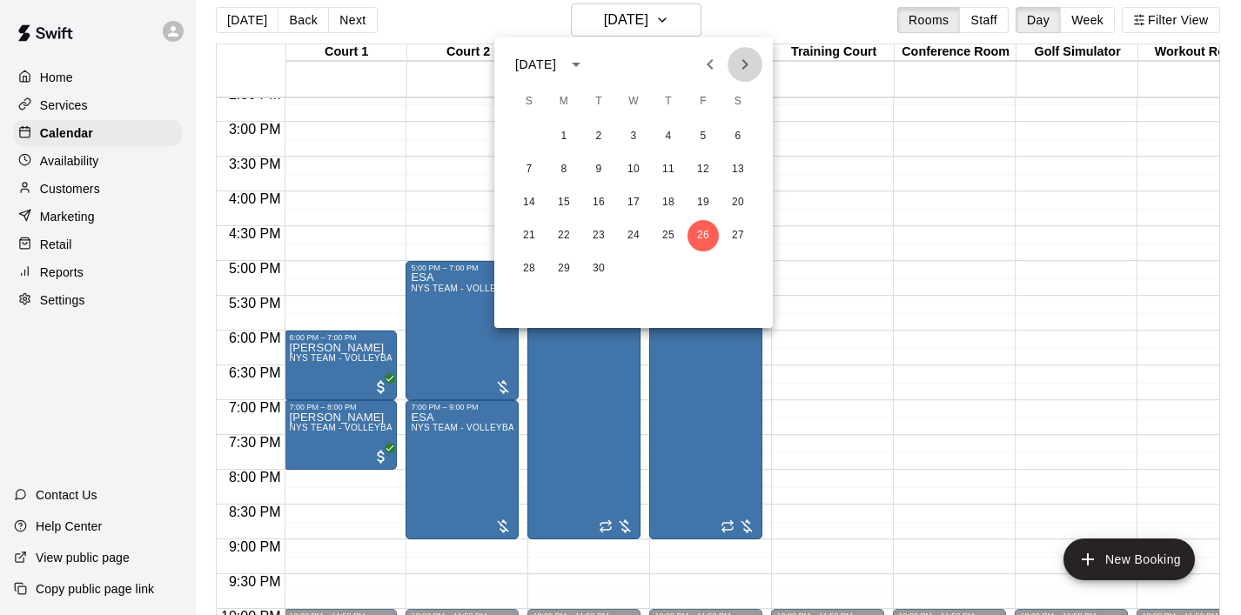
click at [750, 68] on icon "Next month" at bounding box center [745, 64] width 21 height 21
click at [702, 137] on button "3" at bounding box center [703, 136] width 31 height 31
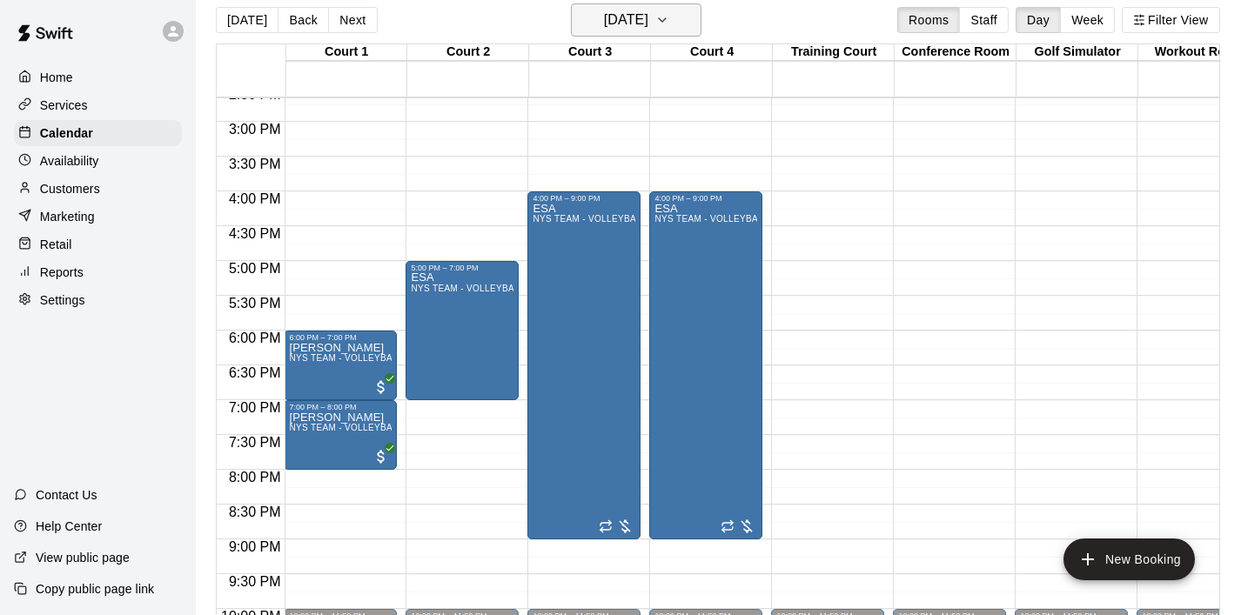
click at [687, 20] on button "[DATE]" at bounding box center [636, 19] width 131 height 33
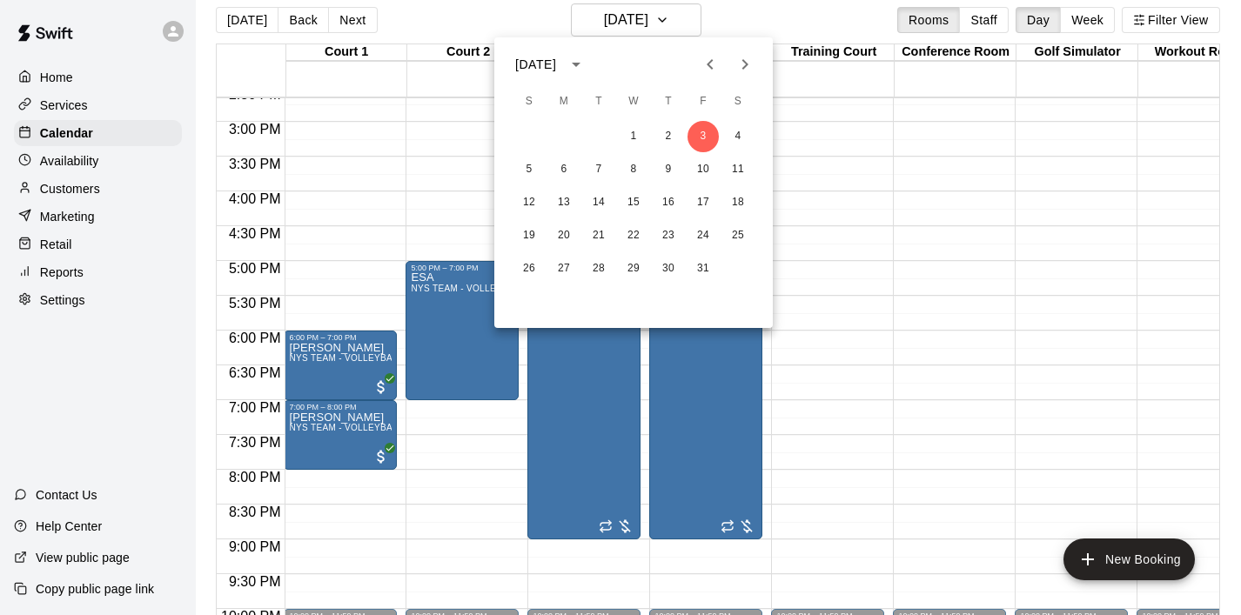
click at [711, 62] on icon "Previous month" at bounding box center [710, 64] width 21 height 21
click at [630, 239] on button "20" at bounding box center [633, 235] width 31 height 31
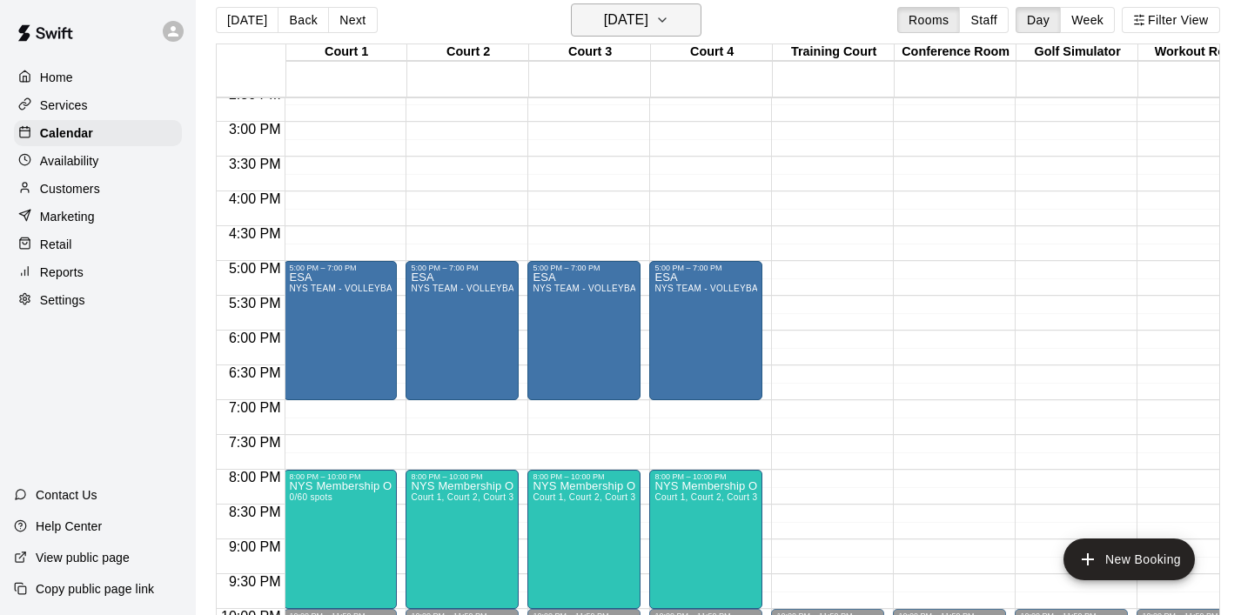
click at [669, 21] on icon "button" at bounding box center [662, 20] width 14 height 21
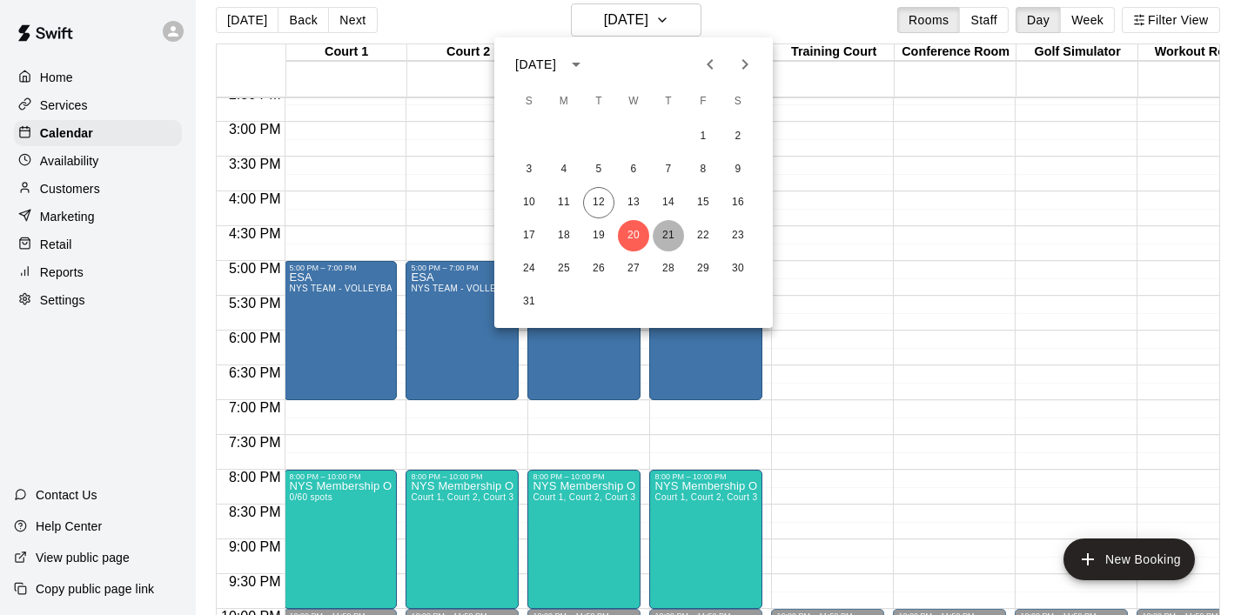
click at [668, 240] on button "21" at bounding box center [668, 235] width 31 height 31
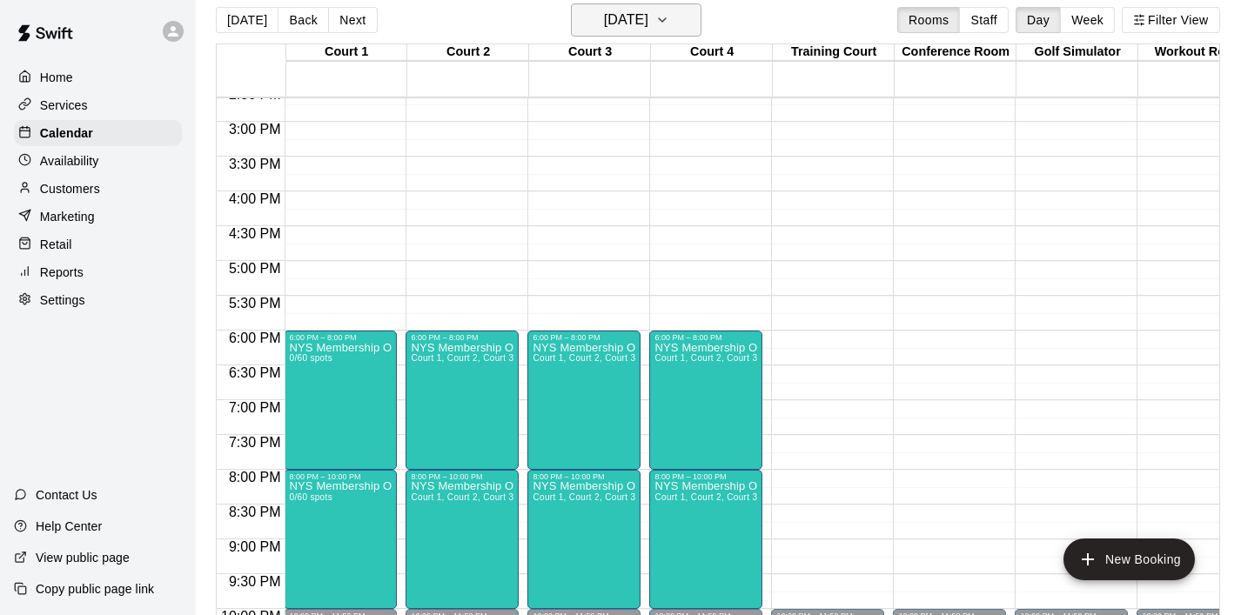
click at [669, 16] on icon "button" at bounding box center [662, 20] width 14 height 21
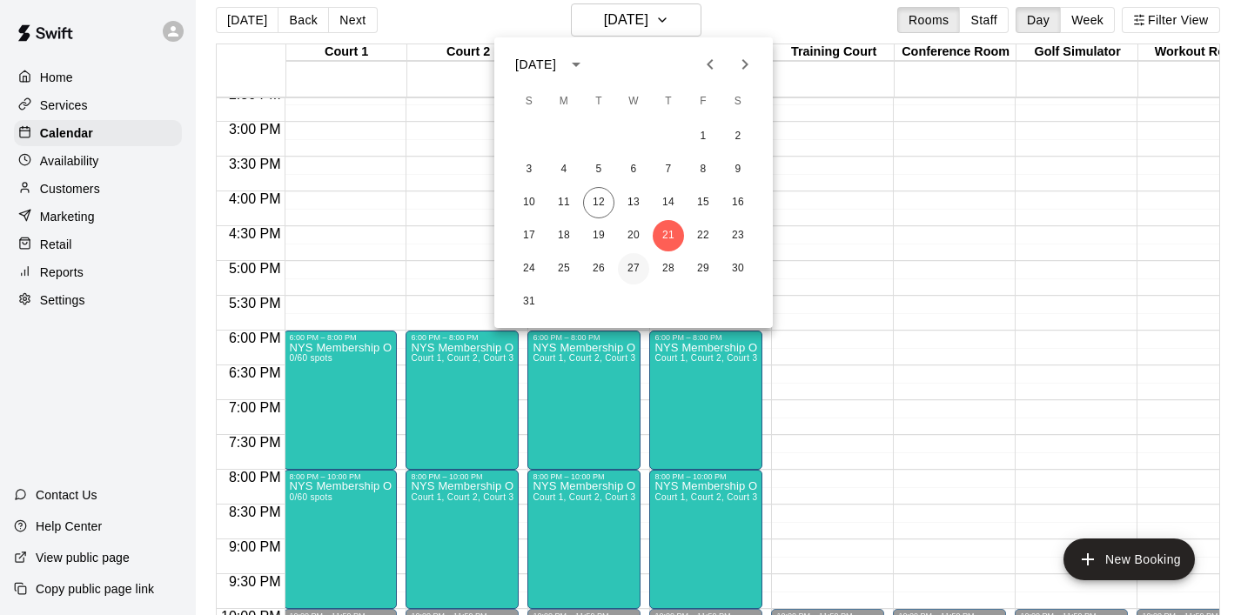
click at [635, 270] on button "27" at bounding box center [633, 268] width 31 height 31
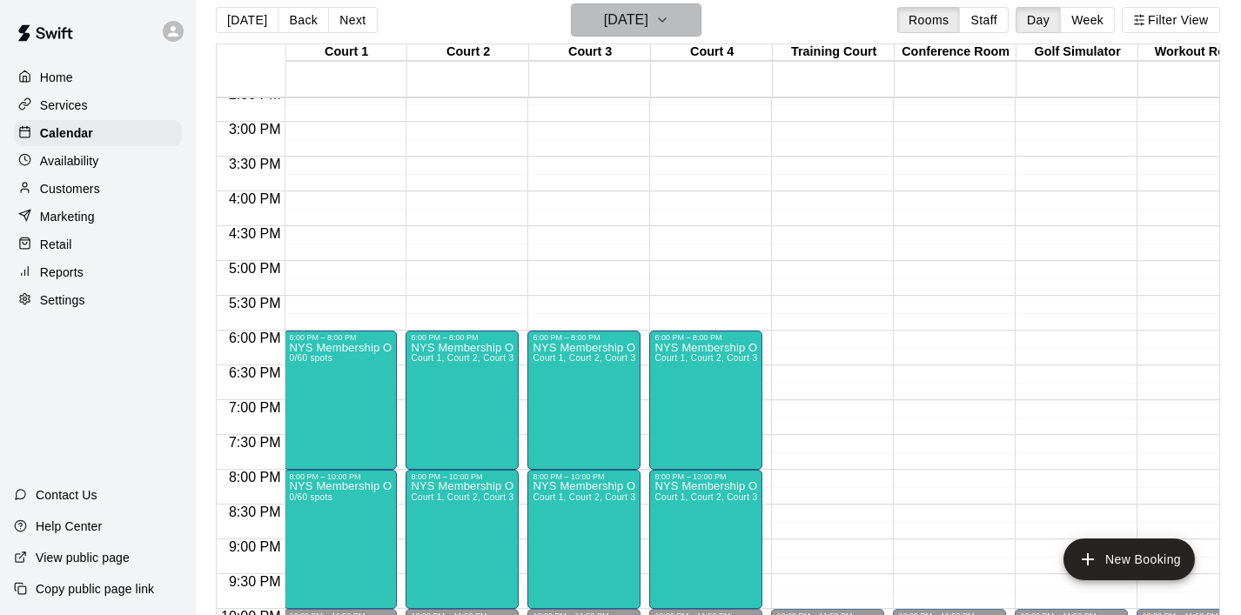
click at [669, 17] on icon "button" at bounding box center [662, 20] width 14 height 21
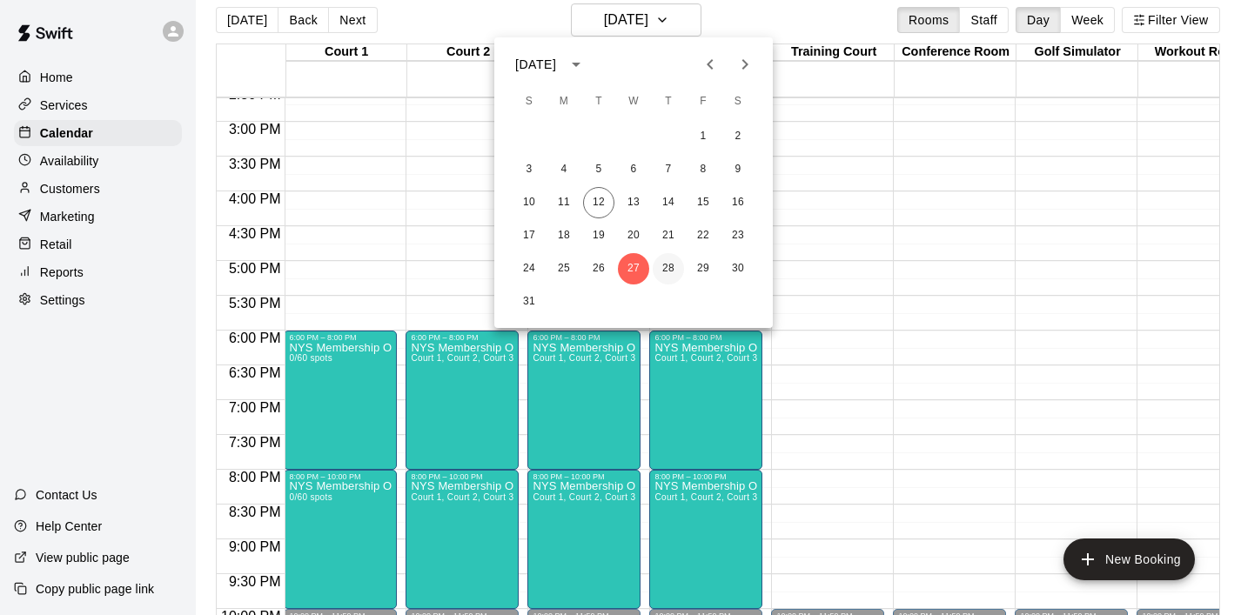
click at [675, 273] on button "28" at bounding box center [668, 268] width 31 height 31
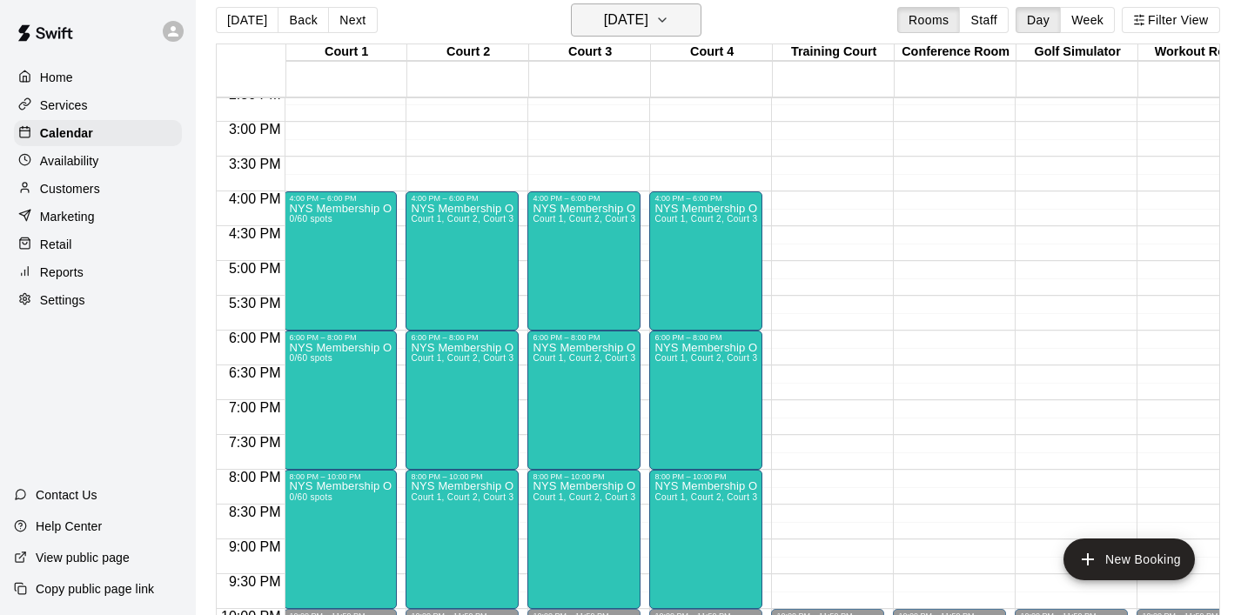
click at [669, 23] on icon "button" at bounding box center [662, 20] width 14 height 21
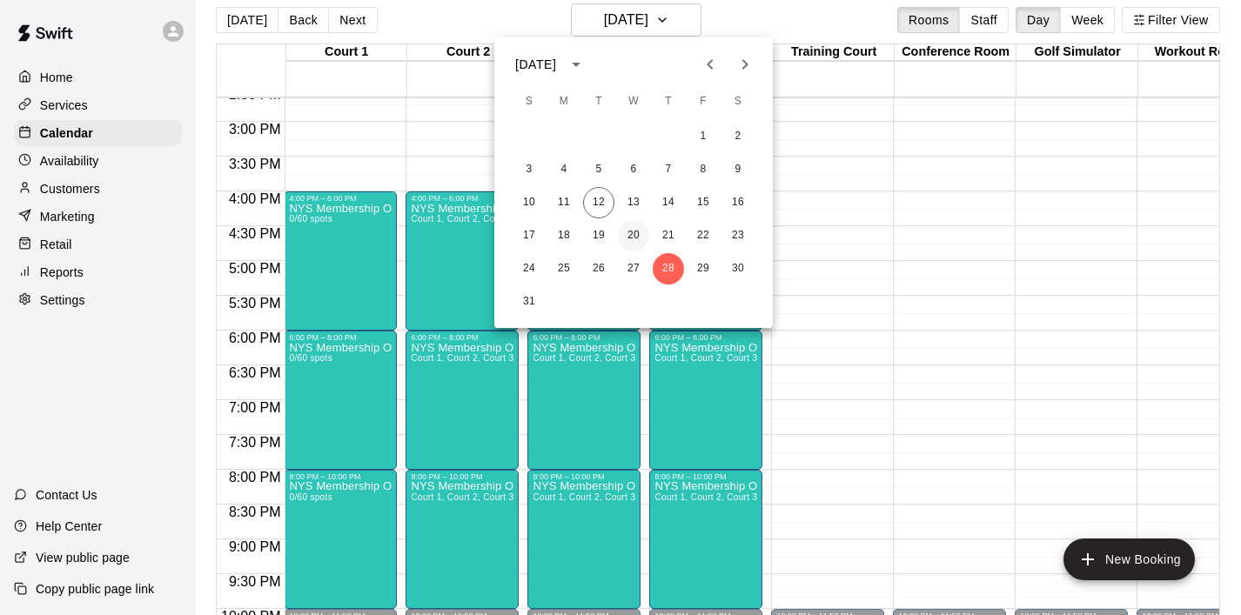
click at [635, 238] on button "20" at bounding box center [633, 235] width 31 height 31
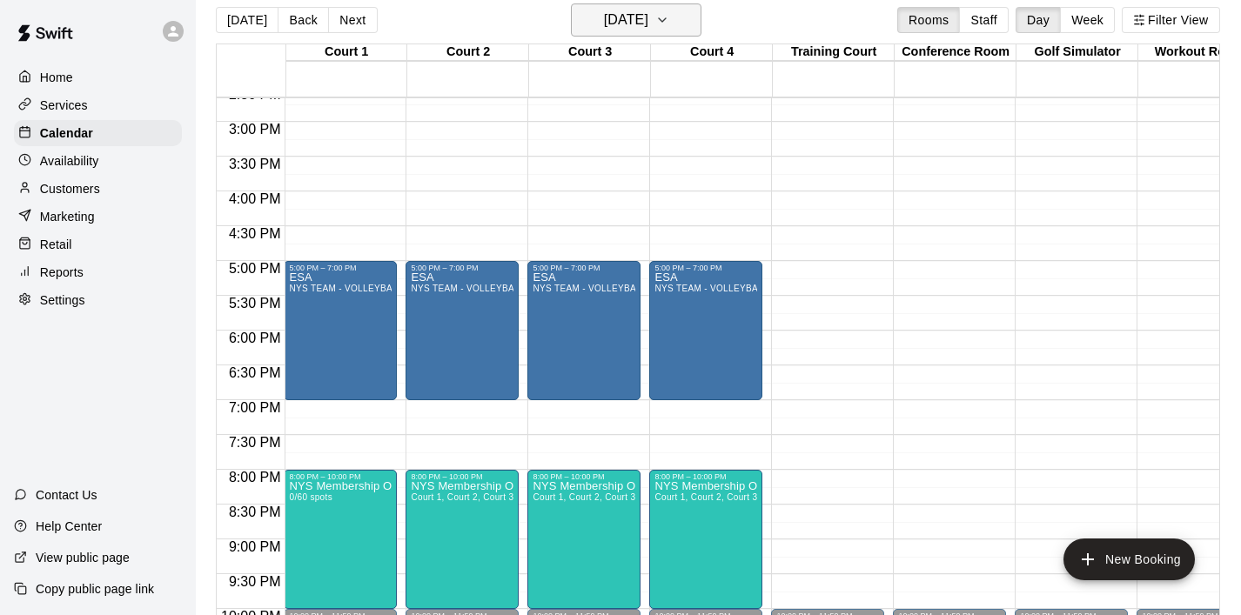
click at [669, 28] on icon "button" at bounding box center [662, 20] width 14 height 21
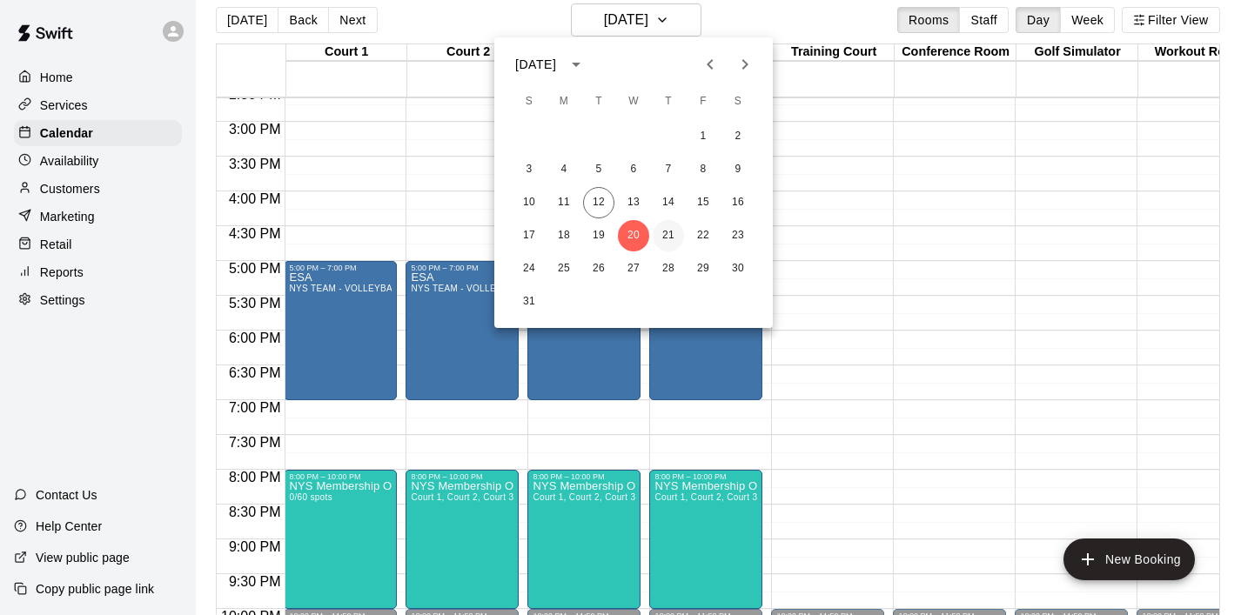
click at [674, 234] on button "21" at bounding box center [668, 235] width 31 height 31
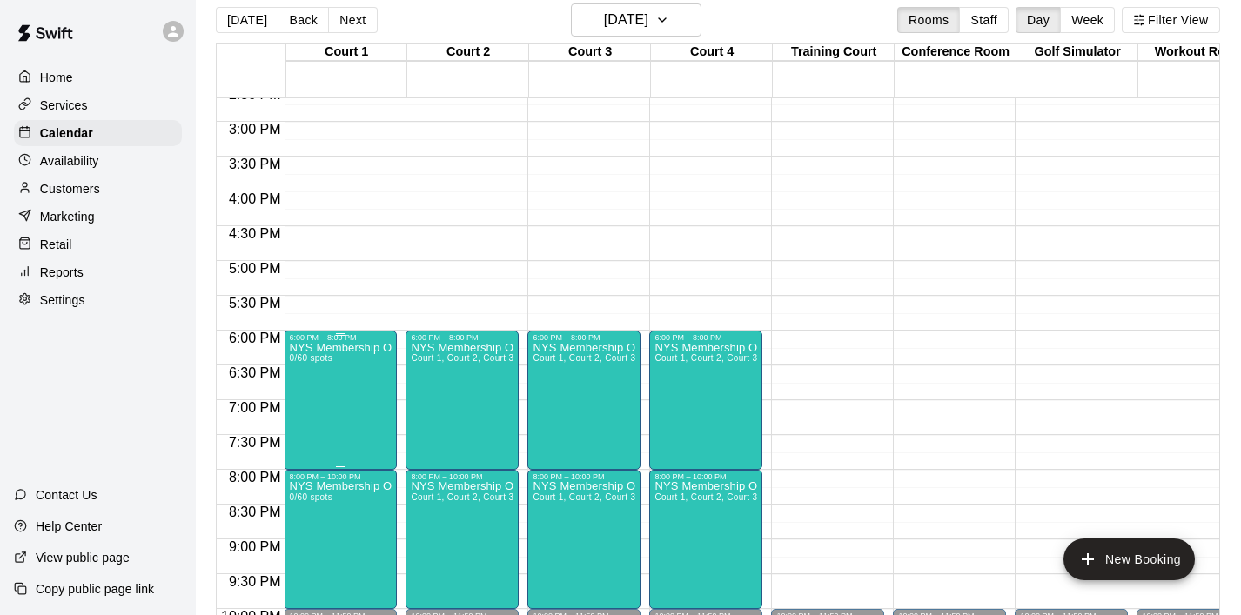
click at [301, 358] on icon "edit" at bounding box center [307, 361] width 21 height 21
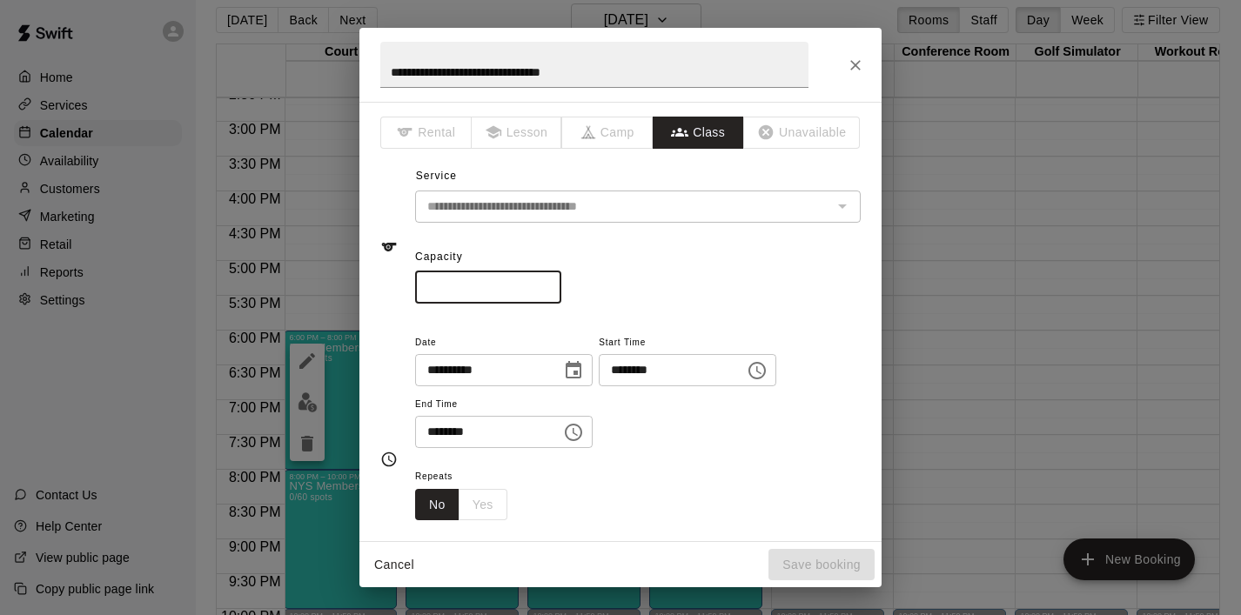
drag, startPoint x: 507, startPoint y: 286, endPoint x: 401, endPoint y: 295, distance: 106.5
click at [401, 295] on div "**********" at bounding box center [620, 247] width 480 height 113
type input "*"
type input "**"
click at [675, 438] on div "**********" at bounding box center [638, 391] width 446 height 118
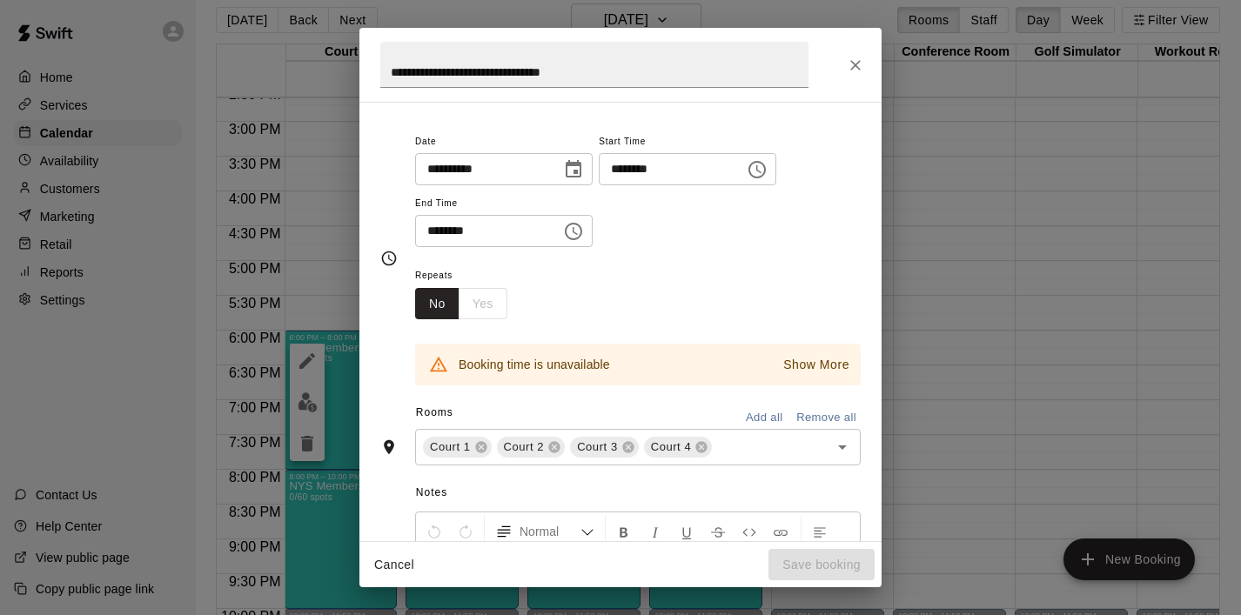
scroll to position [202, 0]
click at [629, 447] on icon at bounding box center [628, 447] width 14 height 14
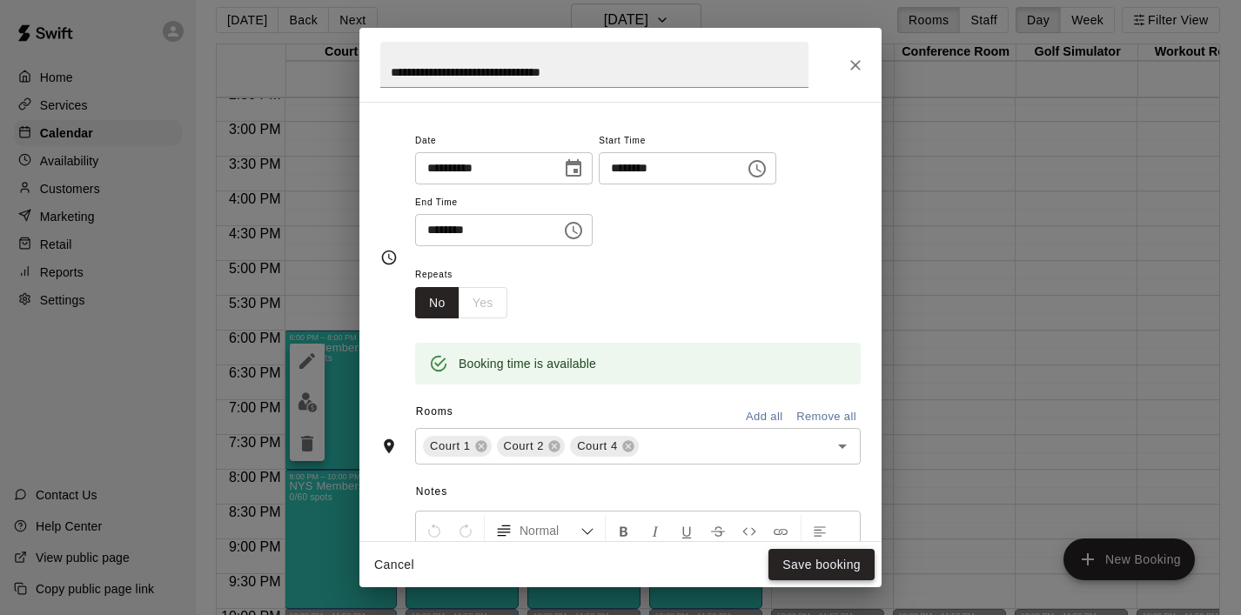
click at [802, 566] on button "Save booking" at bounding box center [822, 565] width 106 height 32
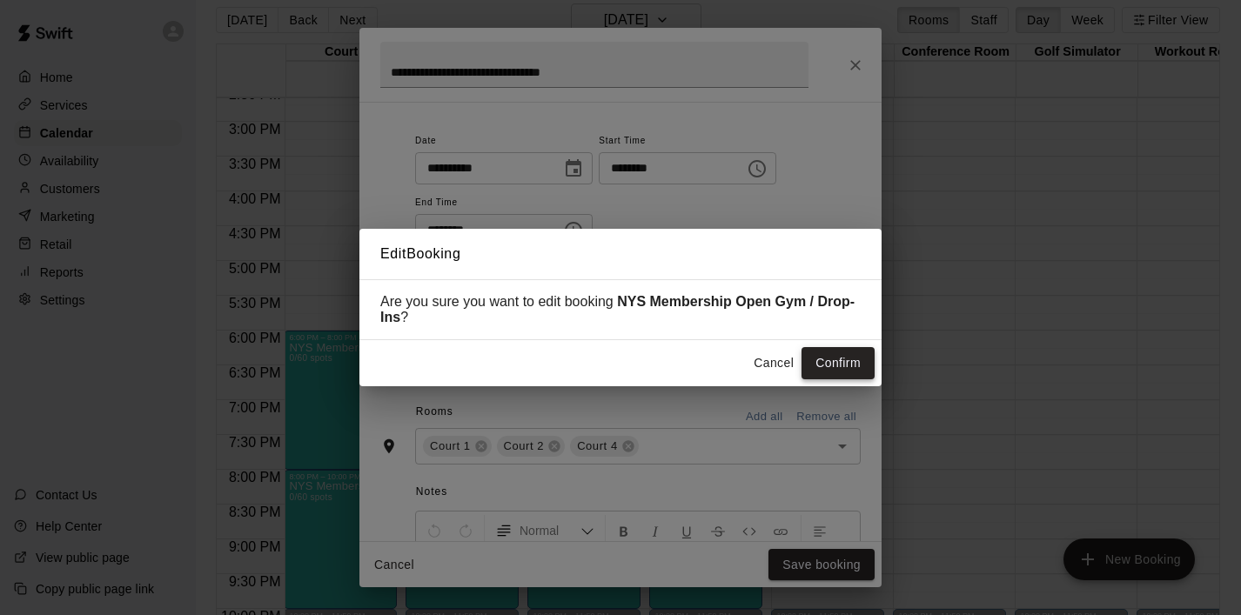
click at [856, 368] on button "Confirm" at bounding box center [838, 363] width 73 height 32
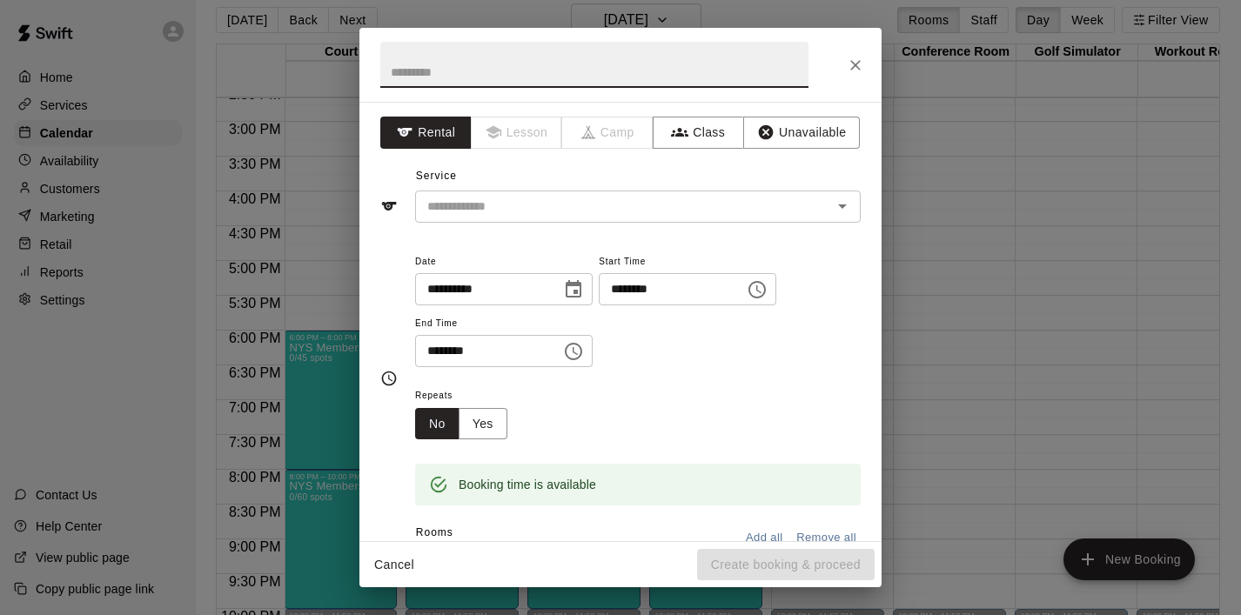
click at [573, 354] on icon "Choose time, selected time is 6:30 PM" at bounding box center [573, 351] width 21 height 21
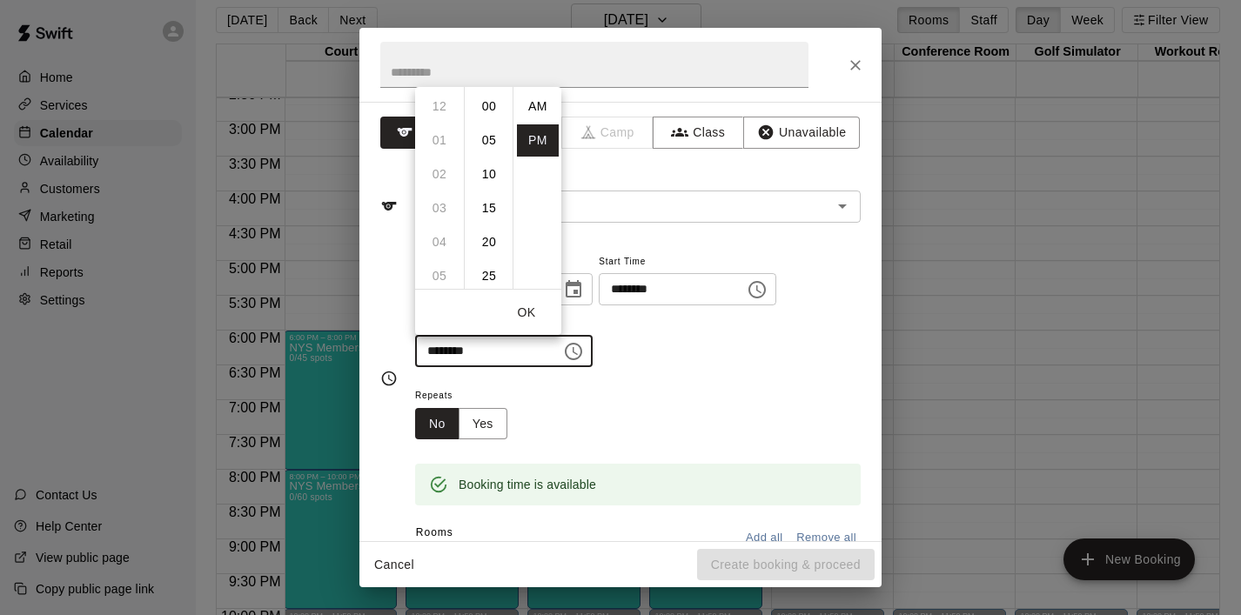
scroll to position [31, 0]
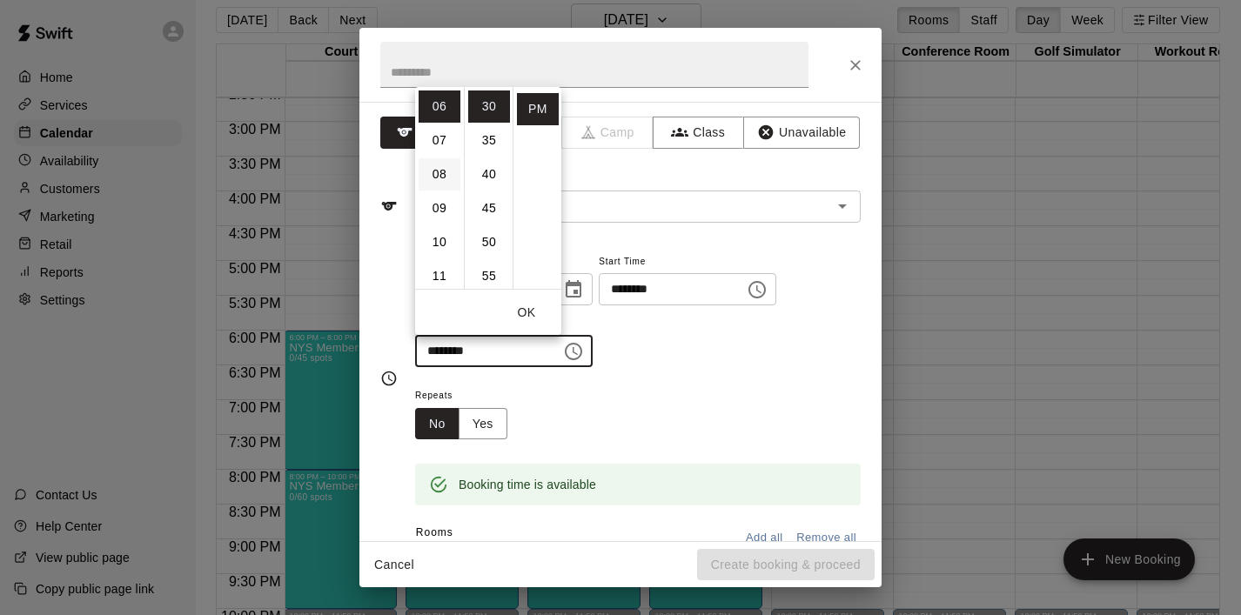
click at [440, 178] on li "08" at bounding box center [440, 174] width 42 height 32
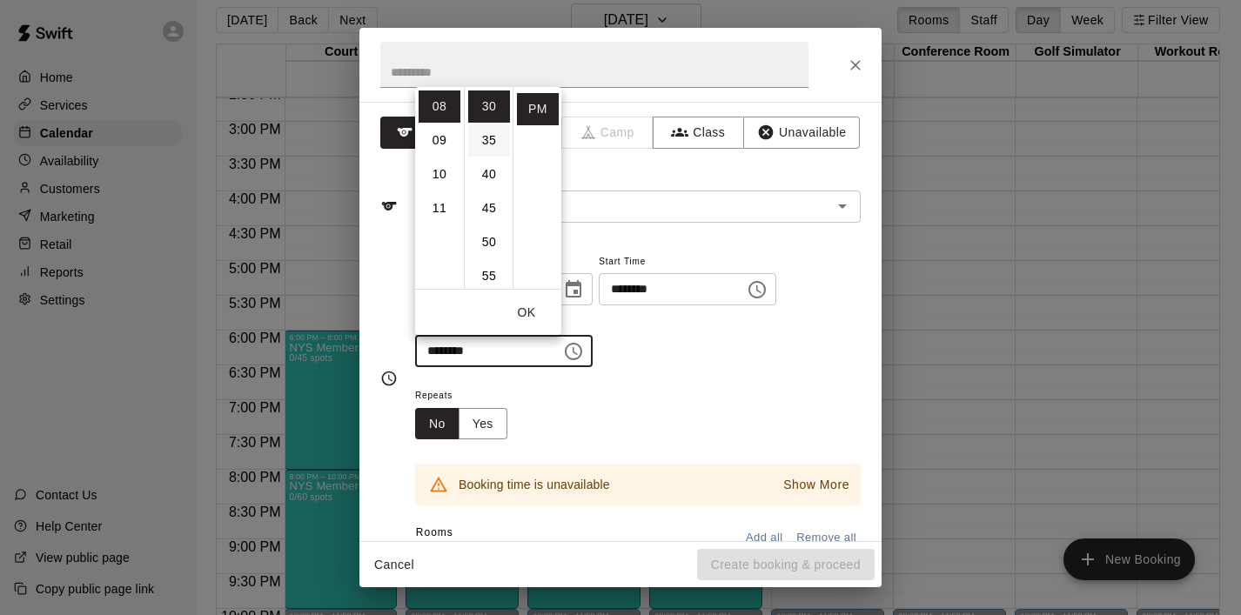
scroll to position [0, 0]
click at [484, 110] on li "00" at bounding box center [489, 107] width 42 height 32
type input "********"
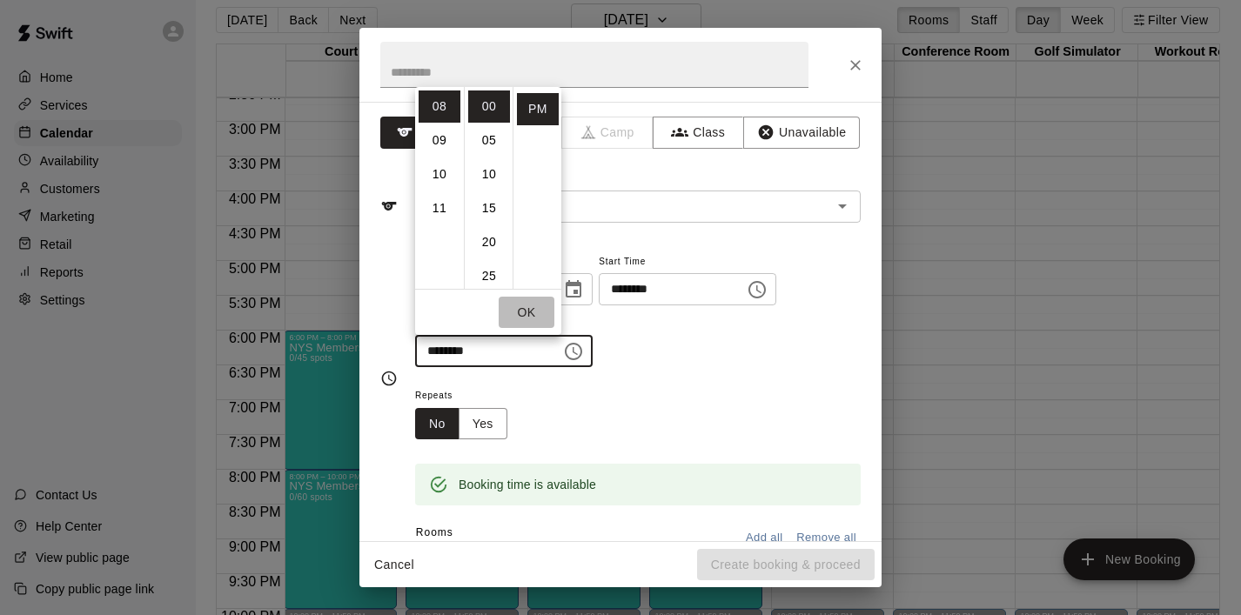
click at [531, 310] on button "OK" at bounding box center [527, 313] width 56 height 32
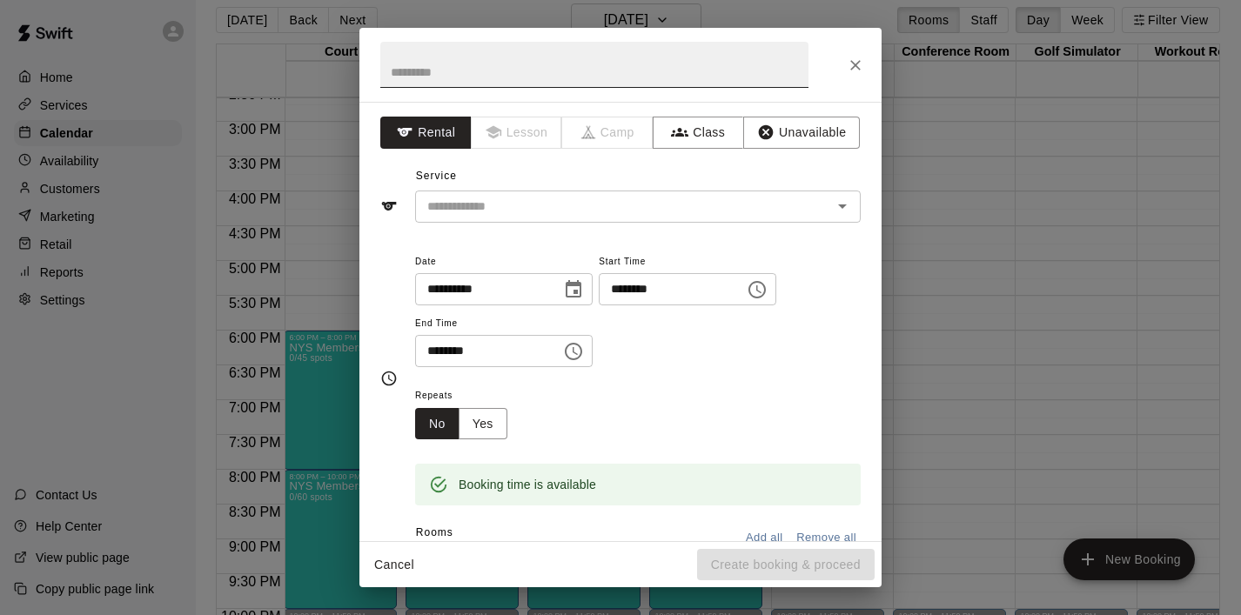
click at [479, 71] on input "text" at bounding box center [594, 65] width 428 height 46
type input "*"
drag, startPoint x: 571, startPoint y: 71, endPoint x: 335, endPoint y: 72, distance: 235.9
click at [334, 73] on div "**********" at bounding box center [620, 307] width 1241 height 615
type input "**********"
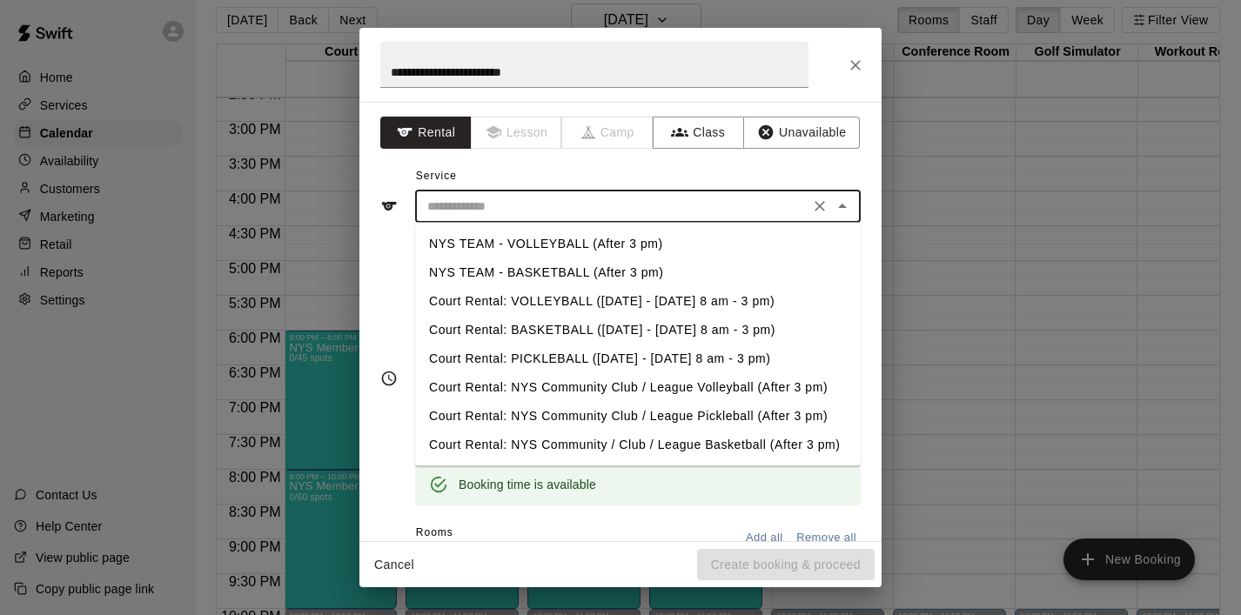
click at [508, 201] on input "text" at bounding box center [612, 207] width 384 height 22
click at [545, 267] on li "NYS TEAM - BASKETBALL (After 3 pm)" at bounding box center [638, 273] width 446 height 29
type input "**********"
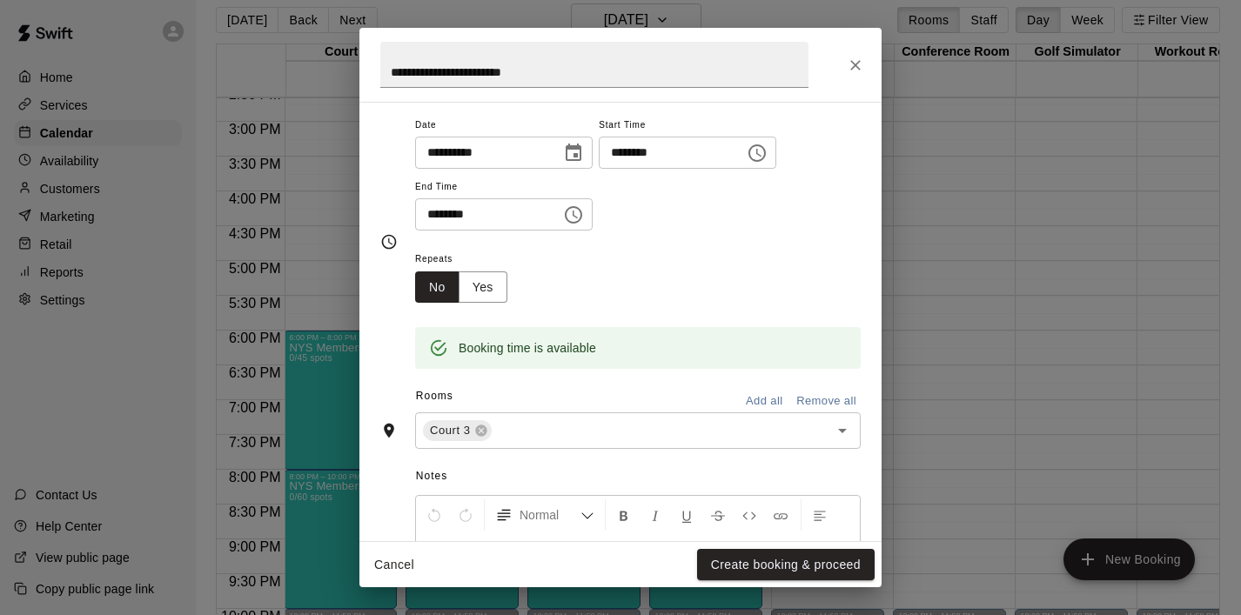
scroll to position [138, 0]
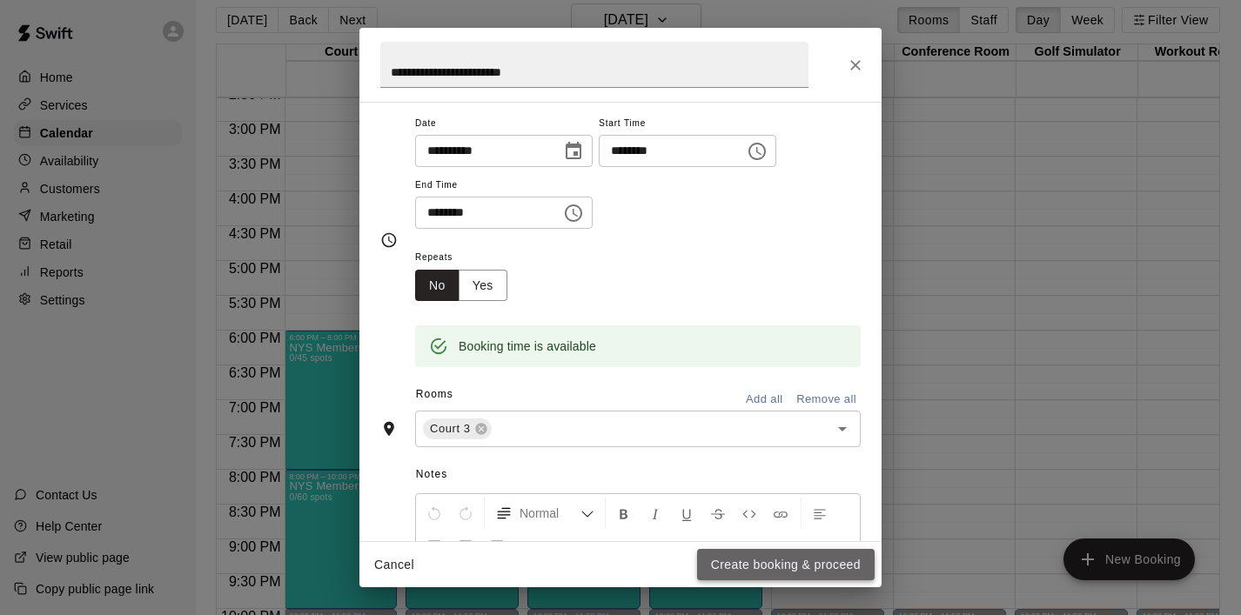
click at [755, 570] on button "Create booking & proceed" at bounding box center [786, 565] width 178 height 32
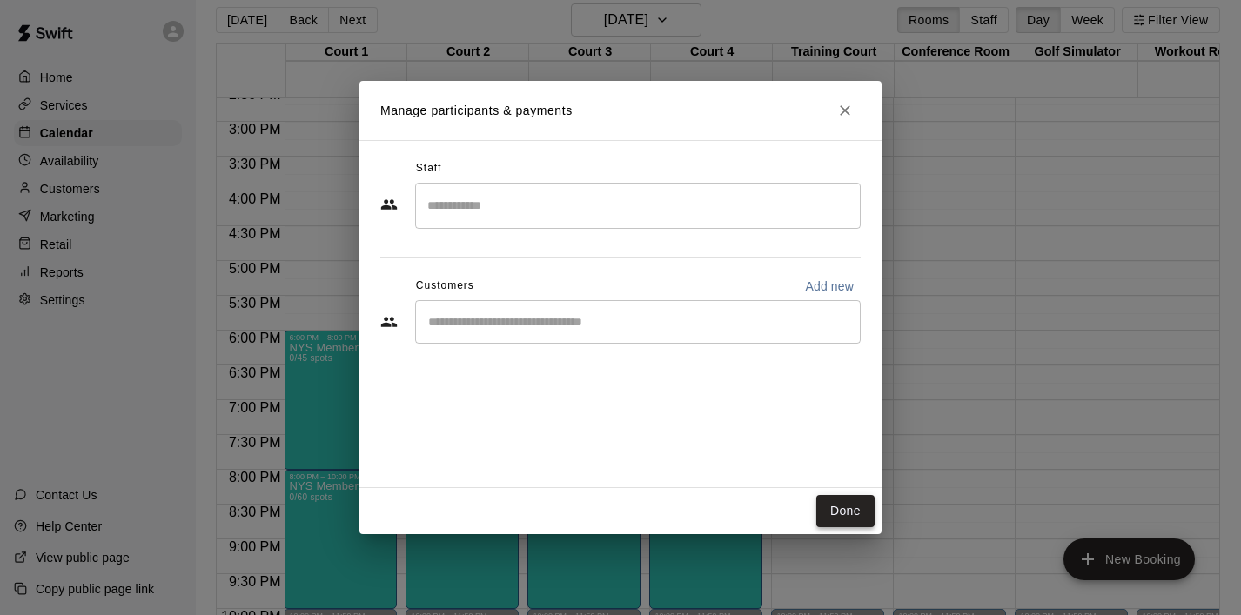
click at [850, 514] on button "Done" at bounding box center [845, 511] width 58 height 32
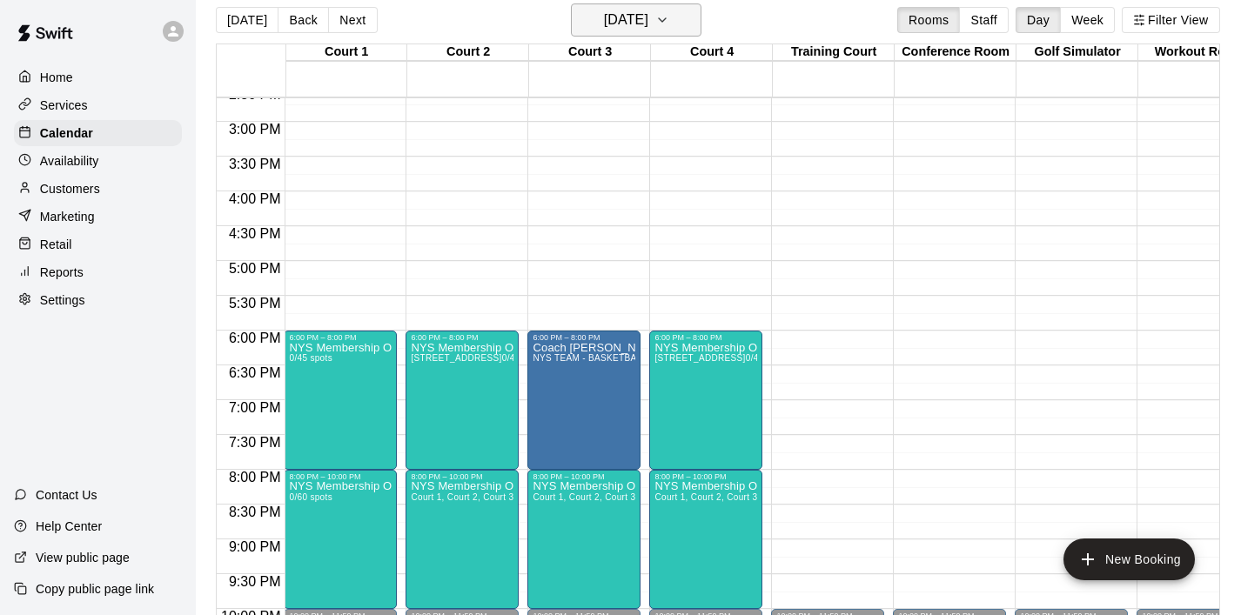
click at [701, 10] on button "[DATE]" at bounding box center [636, 19] width 131 height 33
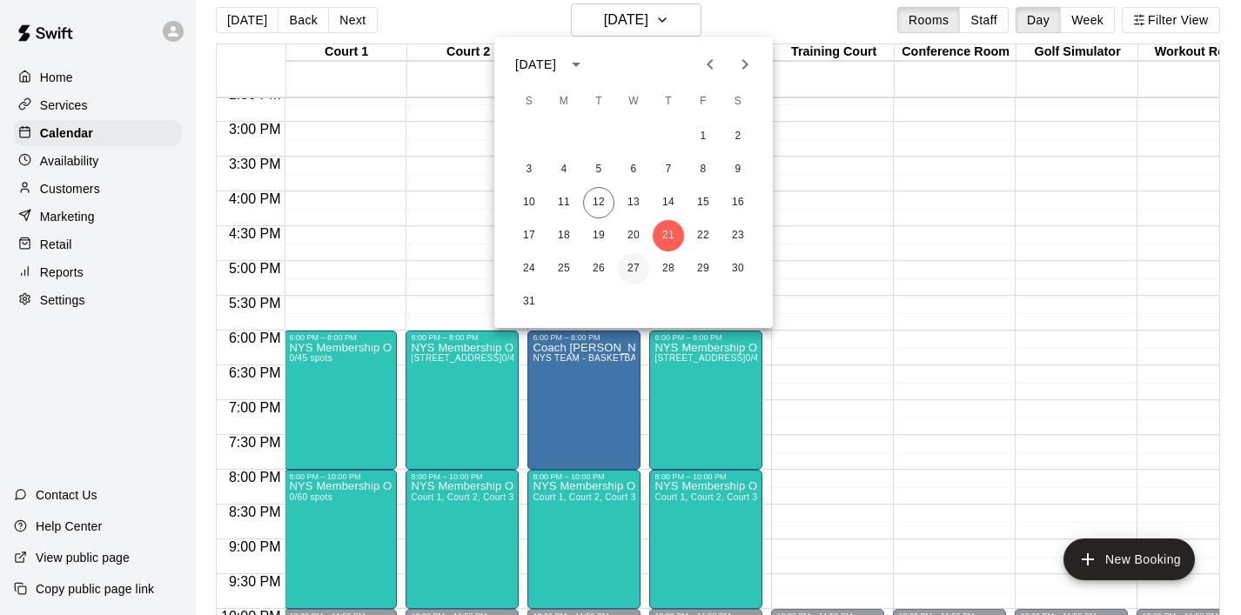
click at [634, 269] on button "27" at bounding box center [633, 268] width 31 height 31
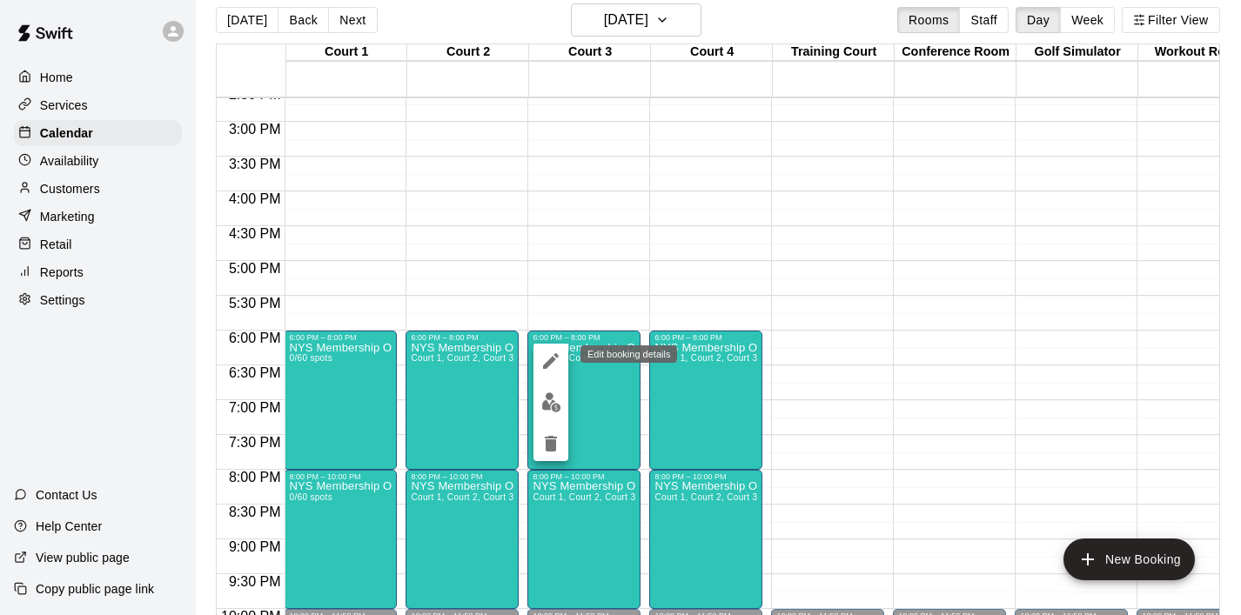
click at [557, 355] on icon "edit" at bounding box center [551, 361] width 16 height 16
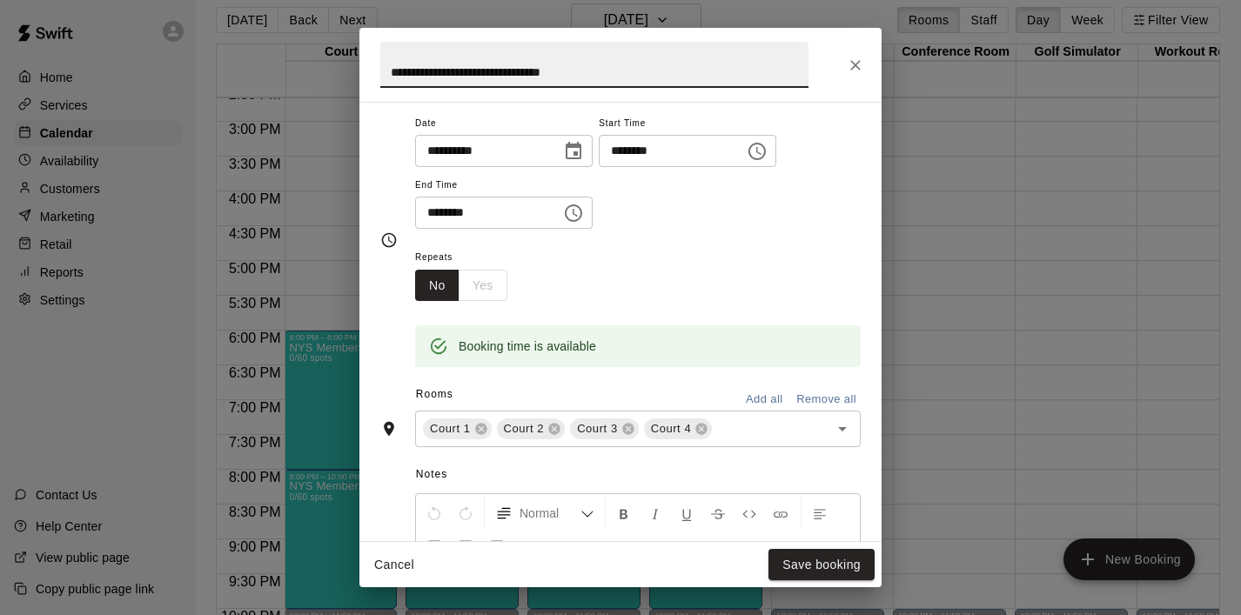
scroll to position [223, 0]
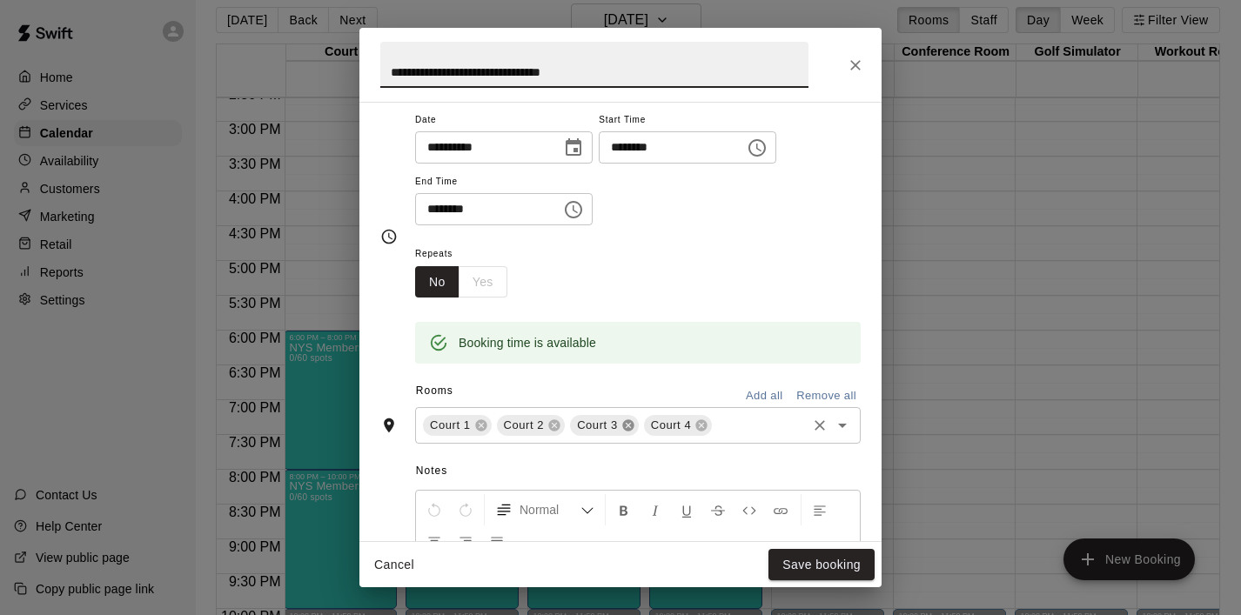
click at [625, 424] on icon at bounding box center [627, 425] width 11 height 11
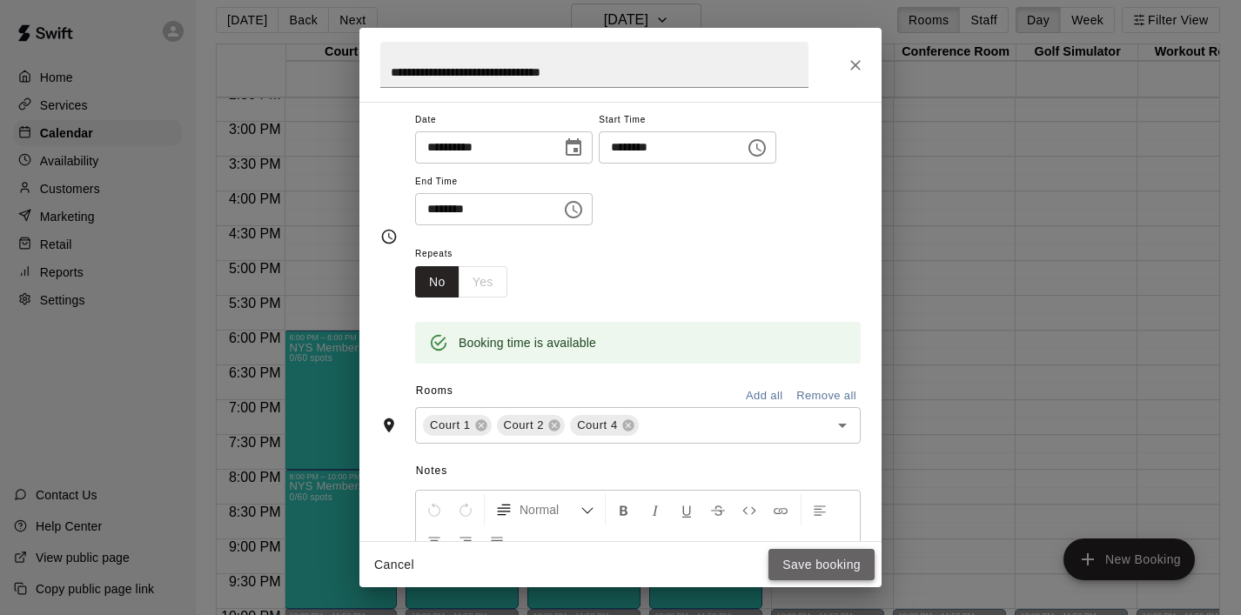
click at [809, 568] on button "Save booking" at bounding box center [822, 565] width 106 height 32
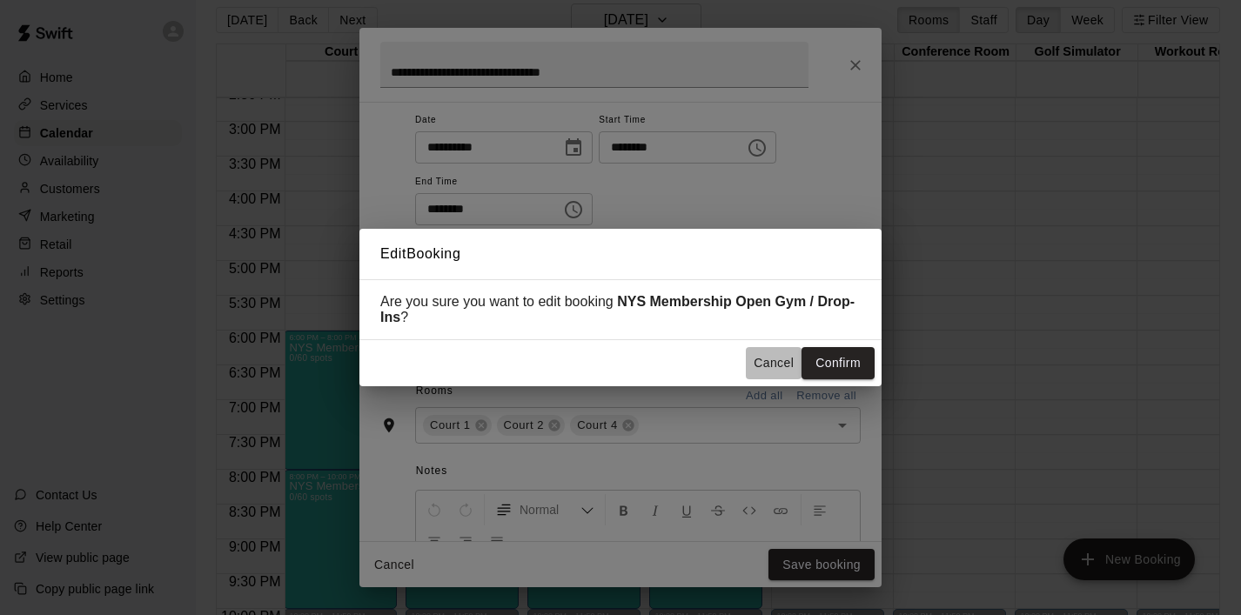
click at [776, 357] on button "Cancel" at bounding box center [774, 363] width 56 height 32
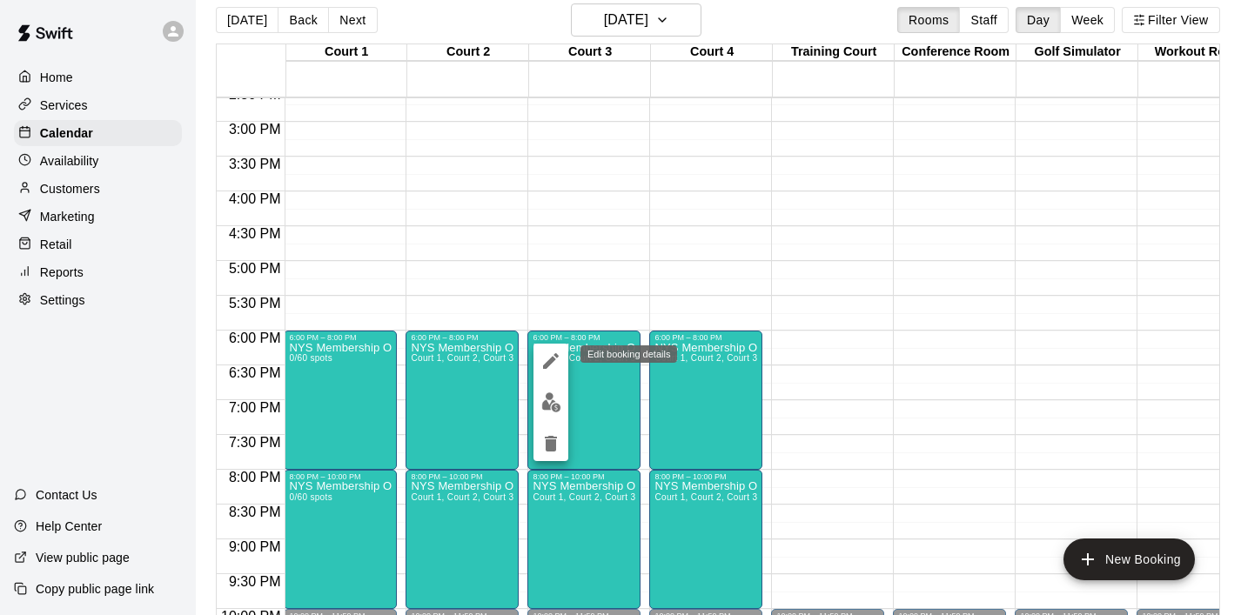
click at [551, 366] on icon "edit" at bounding box center [551, 361] width 21 height 21
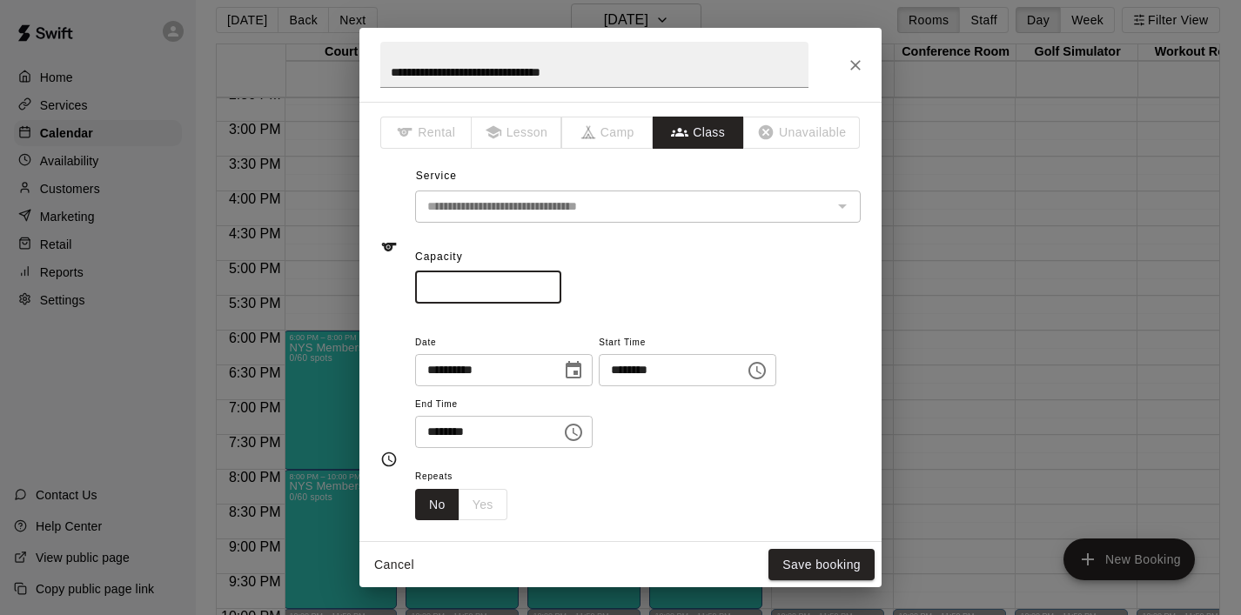
drag, startPoint x: 476, startPoint y: 282, endPoint x: 402, endPoint y: 288, distance: 74.2
click at [402, 288] on div "**********" at bounding box center [620, 247] width 480 height 113
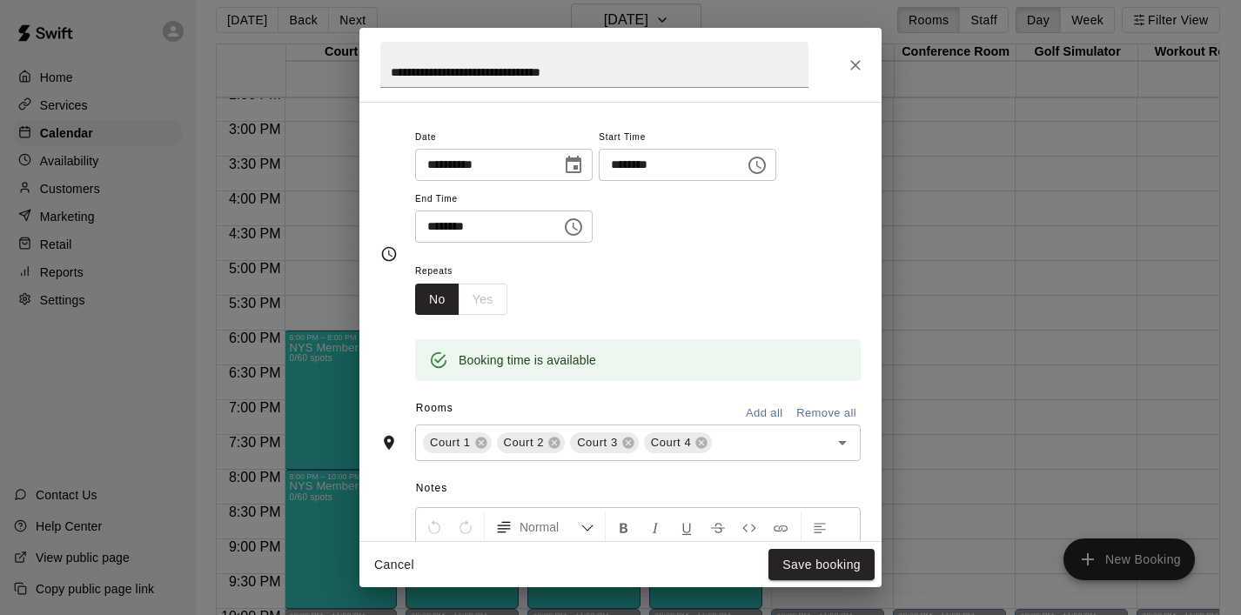
scroll to position [206, 0]
click at [625, 441] on icon at bounding box center [627, 442] width 11 height 11
type input "**"
click at [825, 567] on button "Save booking" at bounding box center [822, 565] width 106 height 32
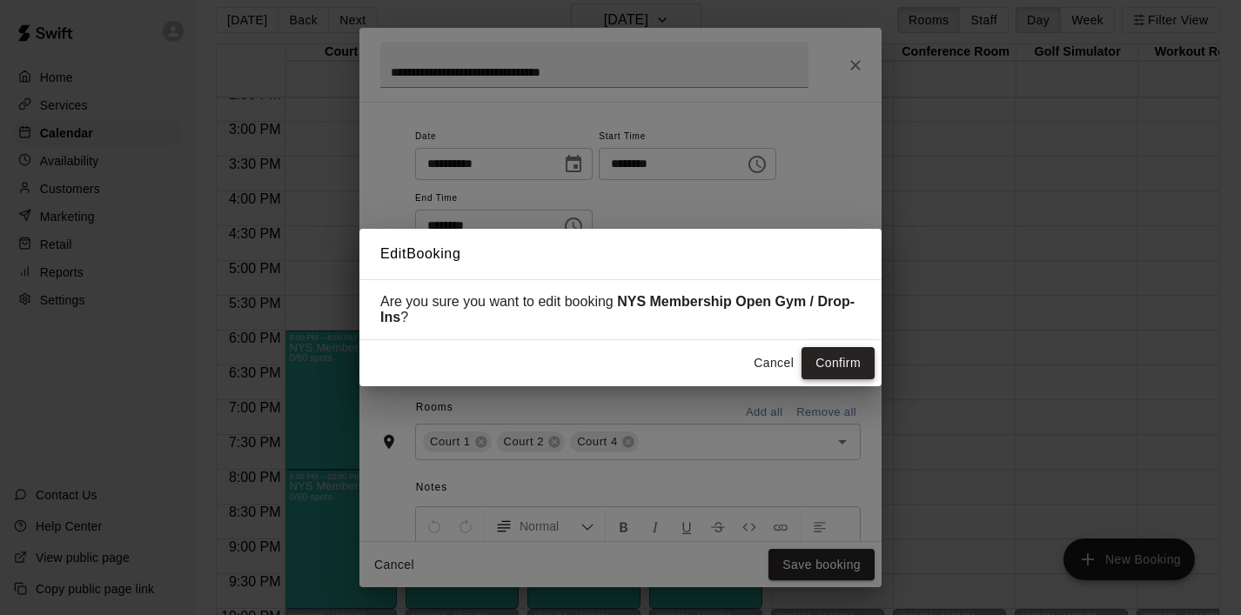
click at [846, 370] on button "Confirm" at bounding box center [838, 363] width 73 height 32
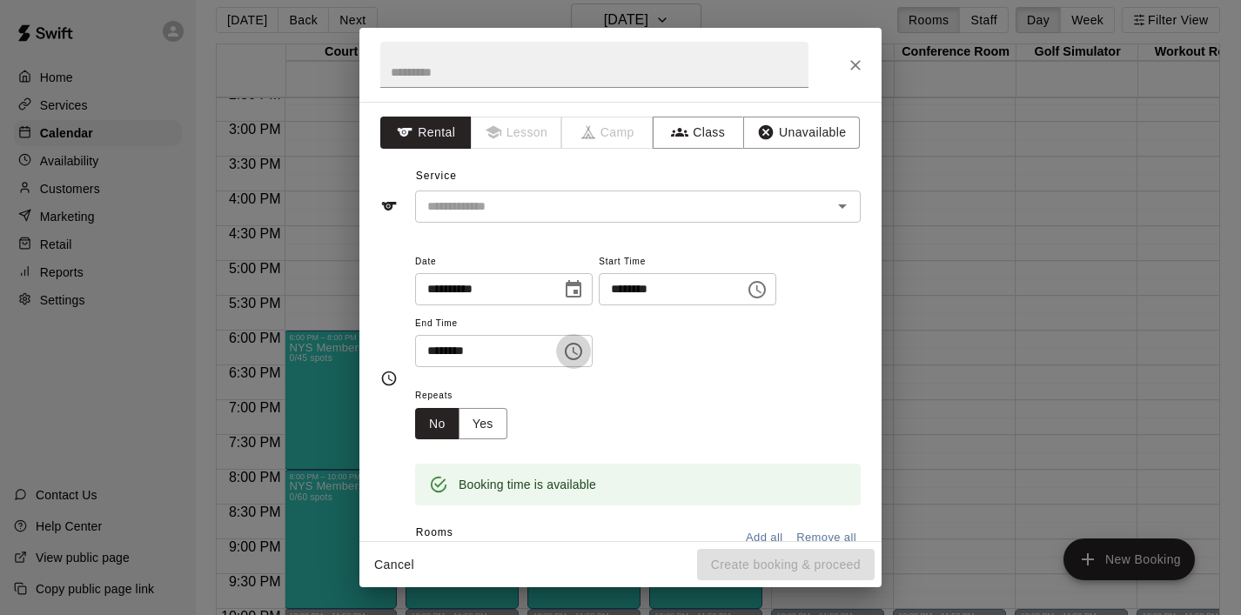
click at [582, 344] on icon "Choose time, selected time is 6:30 PM" at bounding box center [573, 351] width 17 height 17
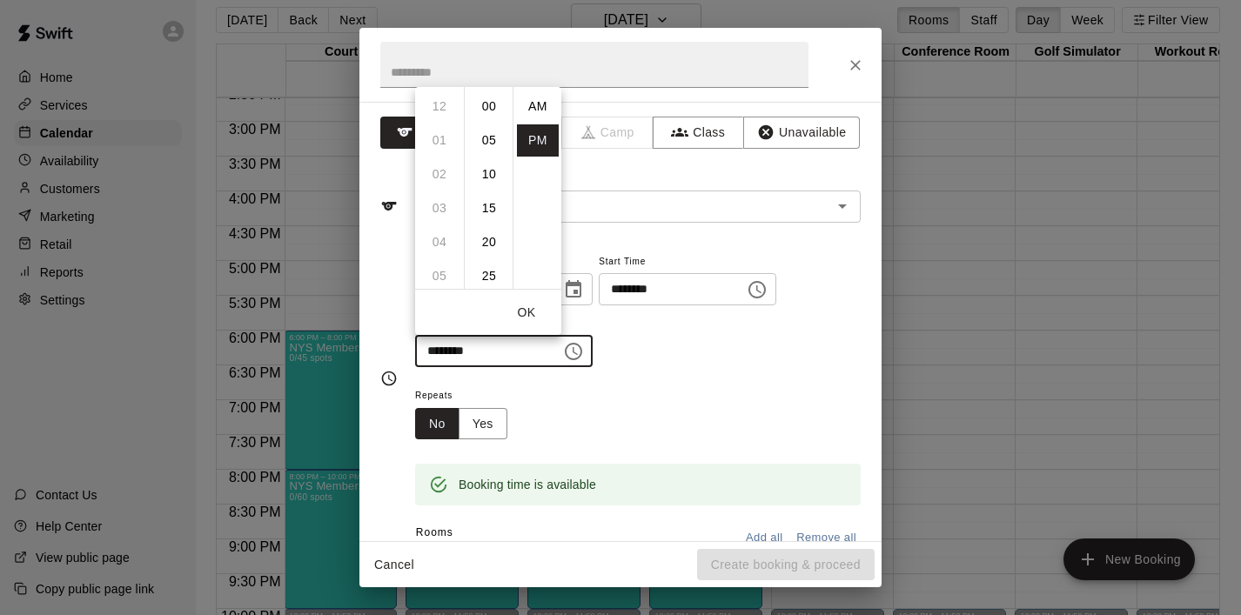
scroll to position [31, 0]
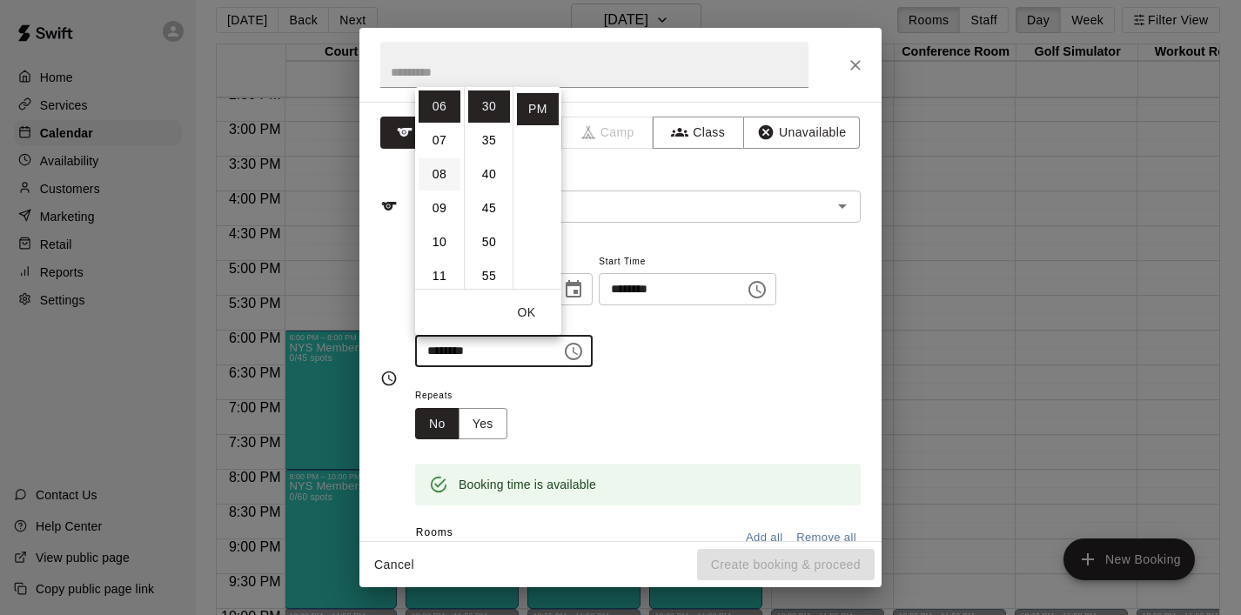
click at [448, 178] on li "08" at bounding box center [440, 174] width 42 height 32
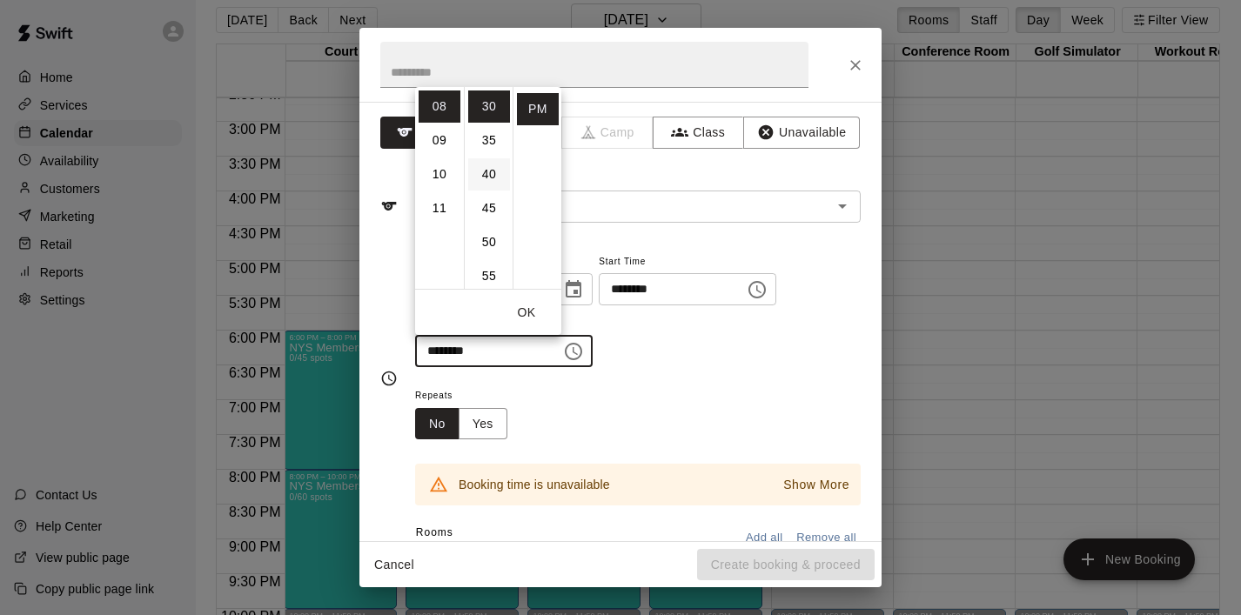
scroll to position [0, 0]
click at [494, 110] on li "00" at bounding box center [489, 107] width 42 height 32
type input "********"
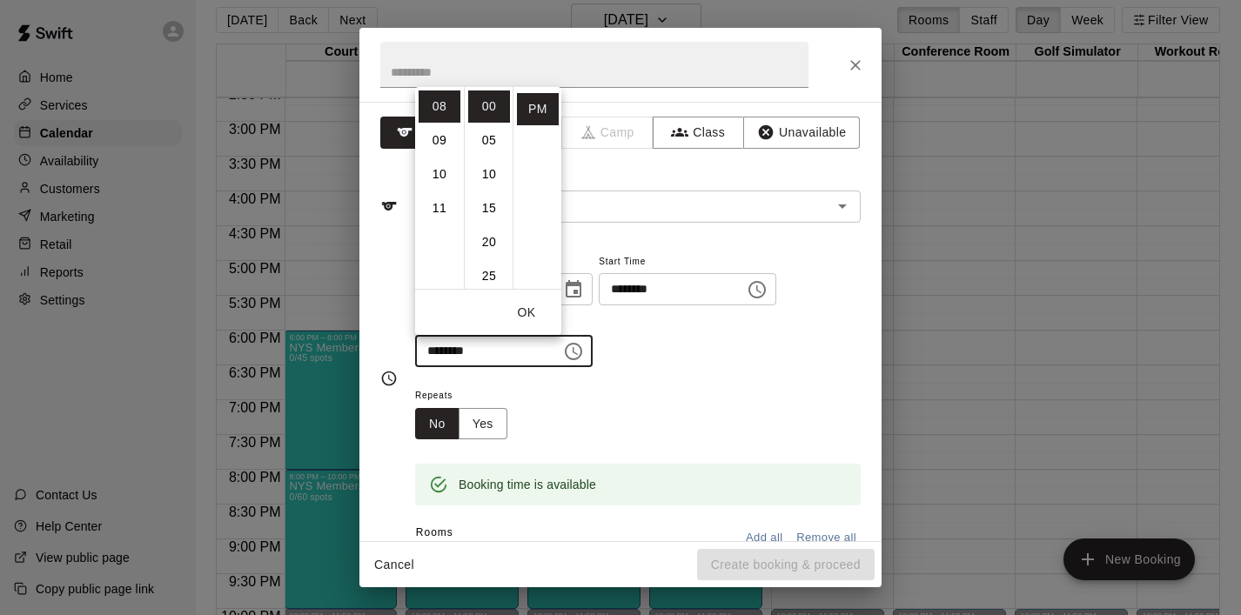
click at [533, 304] on button "OK" at bounding box center [527, 313] width 56 height 32
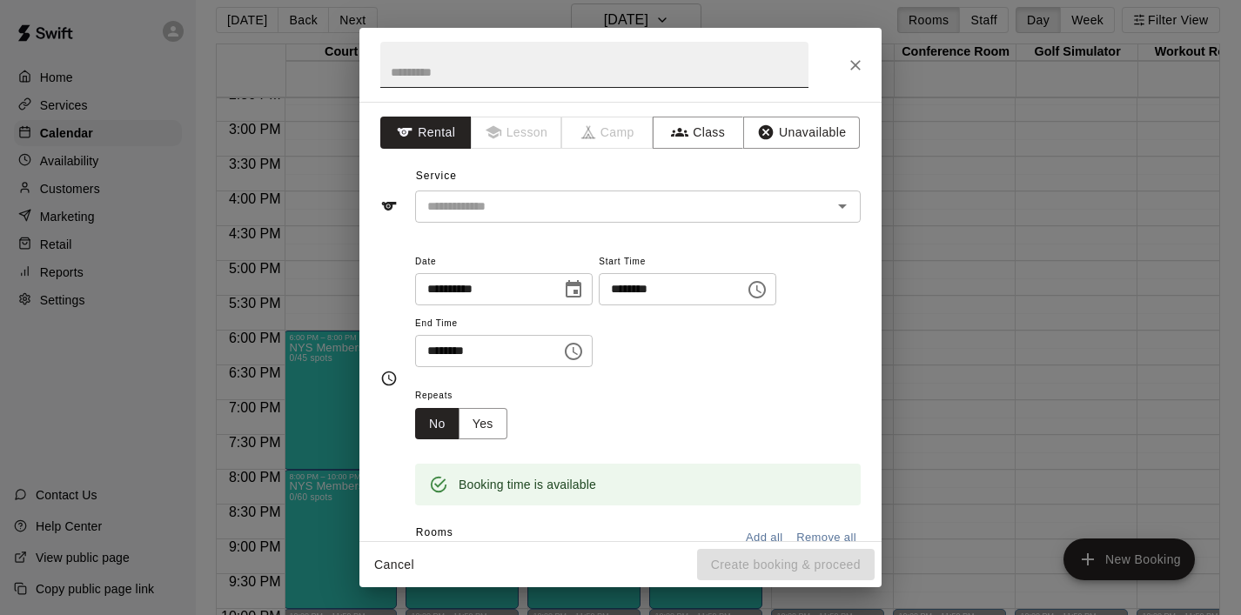
click at [482, 71] on input "text" at bounding box center [594, 65] width 428 height 46
paste input "**********"
type input "**********"
click at [623, 198] on input "text" at bounding box center [612, 207] width 384 height 22
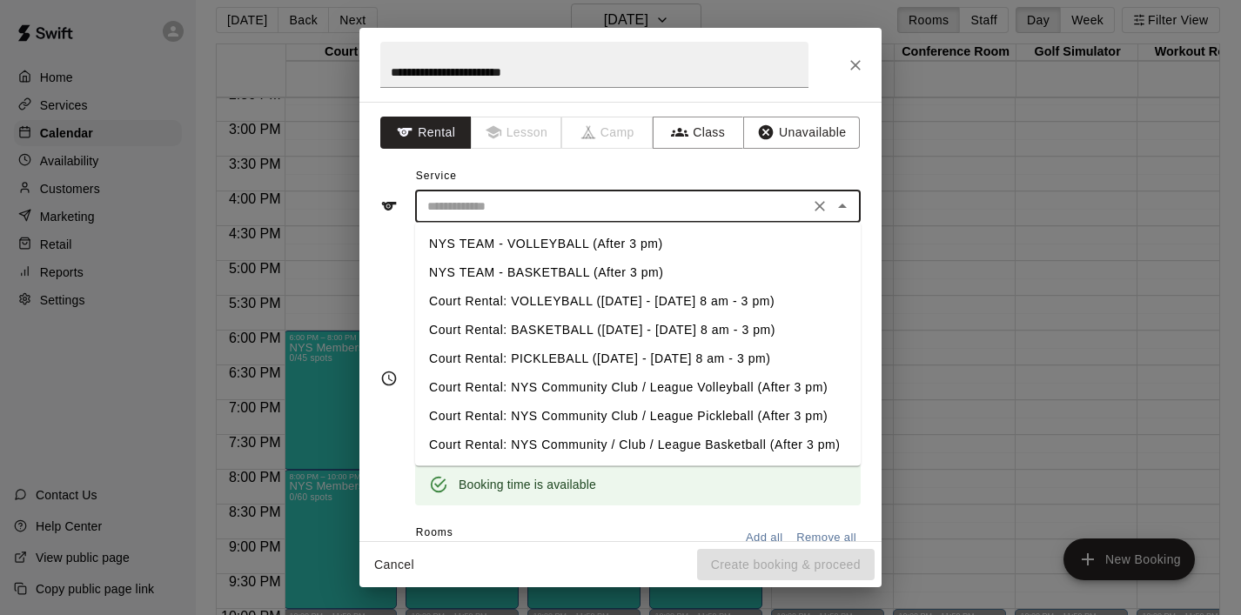
click at [595, 267] on li "NYS TEAM - BASKETBALL (After 3 pm)" at bounding box center [638, 273] width 446 height 29
type input "**********"
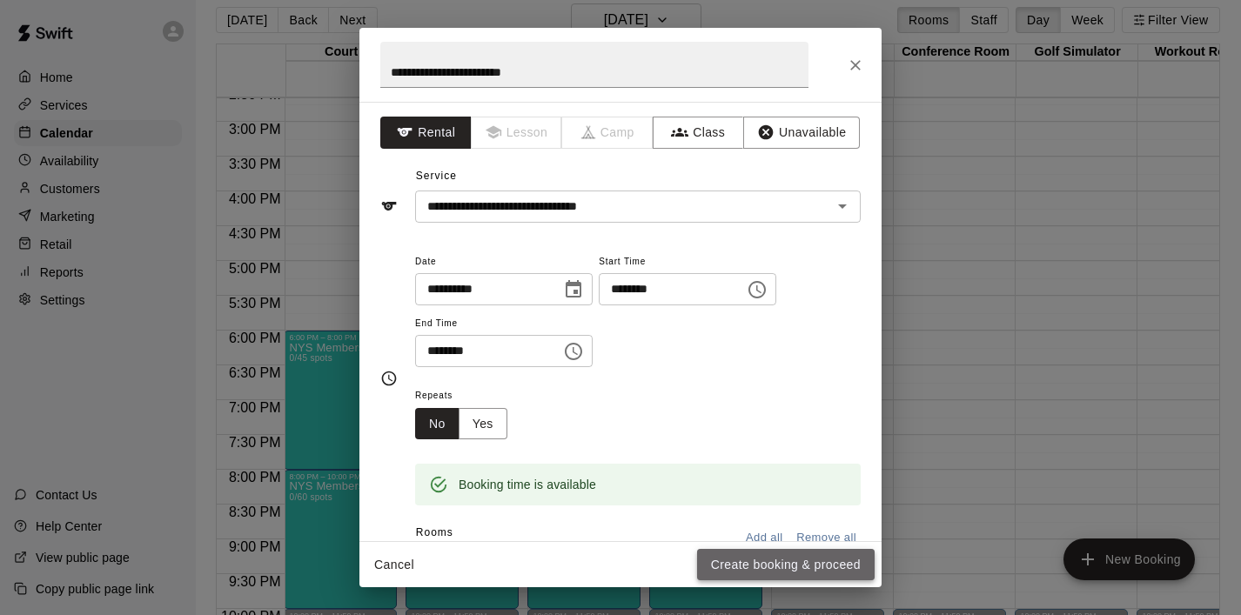
click at [740, 567] on button "Create booking & proceed" at bounding box center [786, 565] width 178 height 32
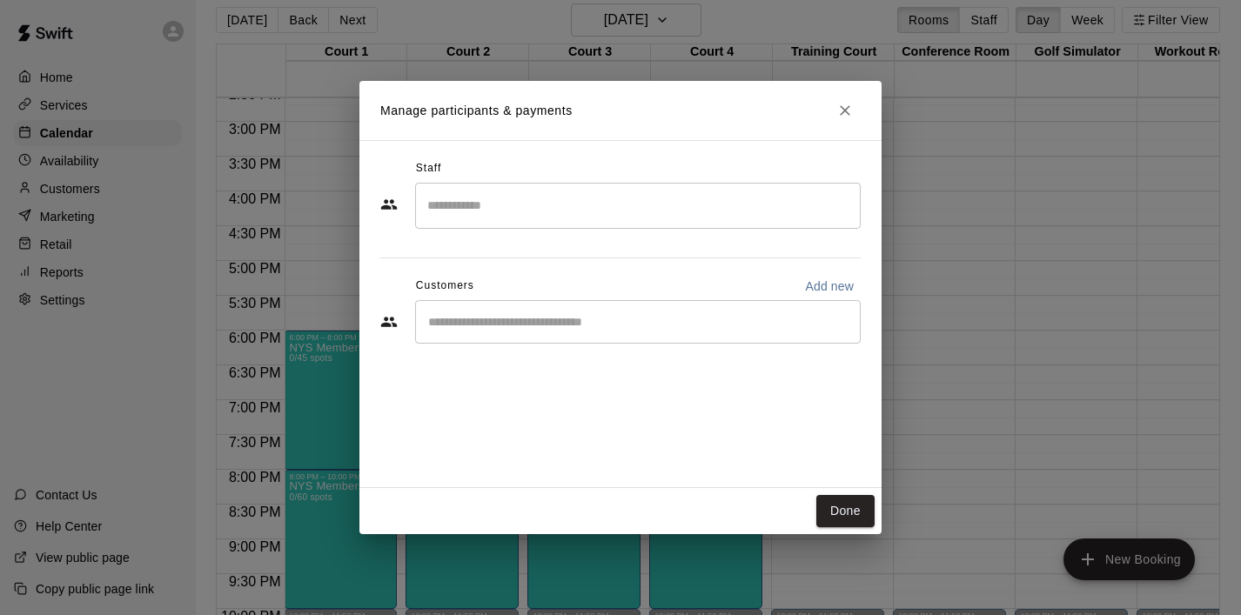
click at [563, 330] on input "Start typing to search customers..." at bounding box center [638, 321] width 430 height 17
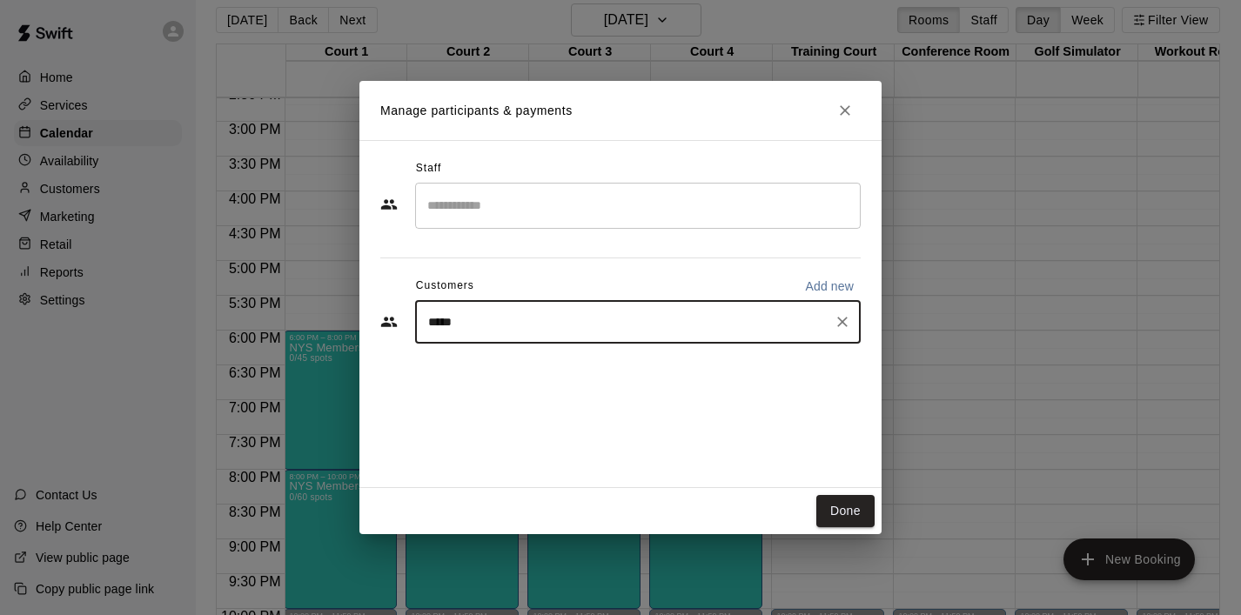
type input "******"
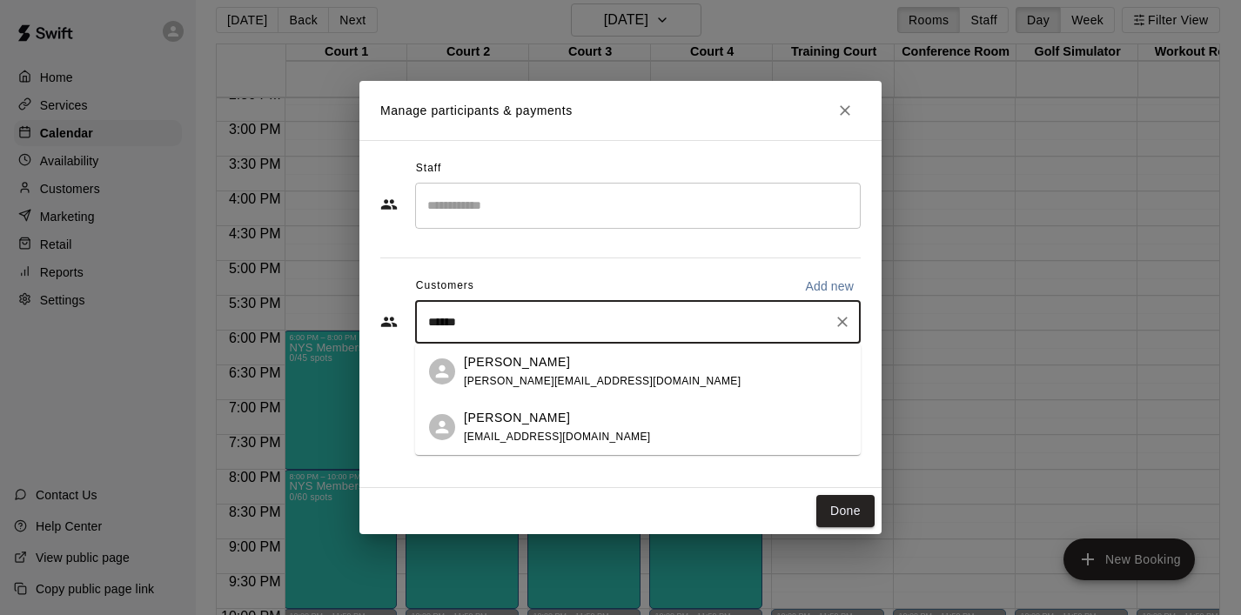
click at [566, 373] on div "[PERSON_NAME] [PERSON_NAME][EMAIL_ADDRESS][DOMAIN_NAME]" at bounding box center [602, 371] width 277 height 37
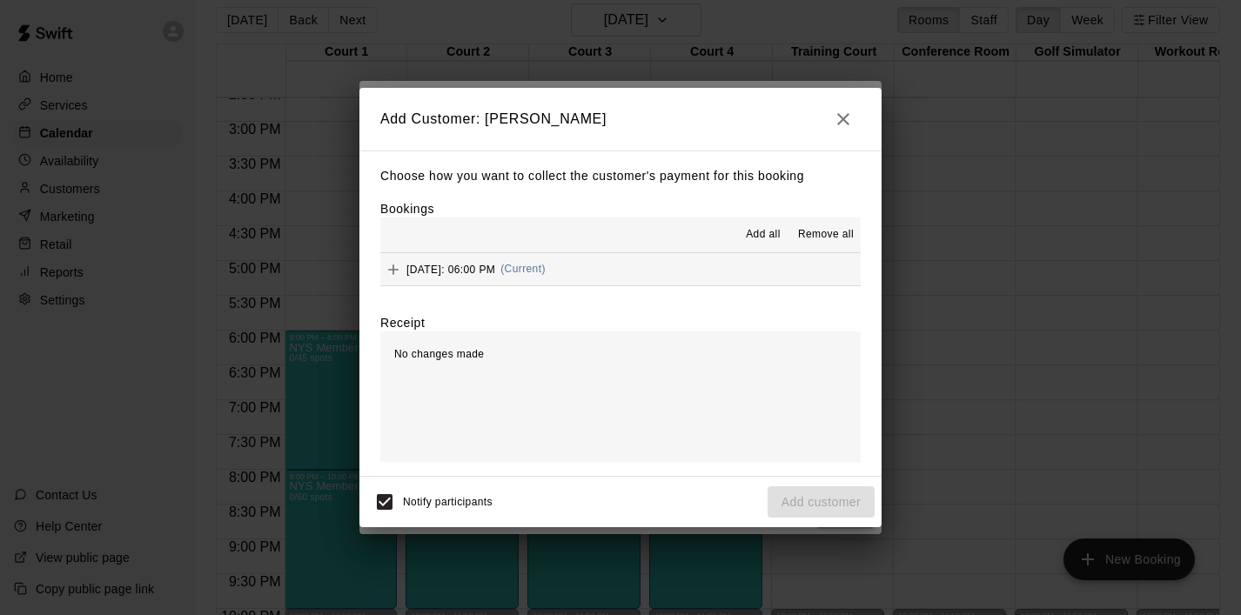
click at [766, 219] on div "Add all Remove all" at bounding box center [620, 235] width 480 height 35
click at [761, 232] on span "Add all" at bounding box center [763, 234] width 35 height 17
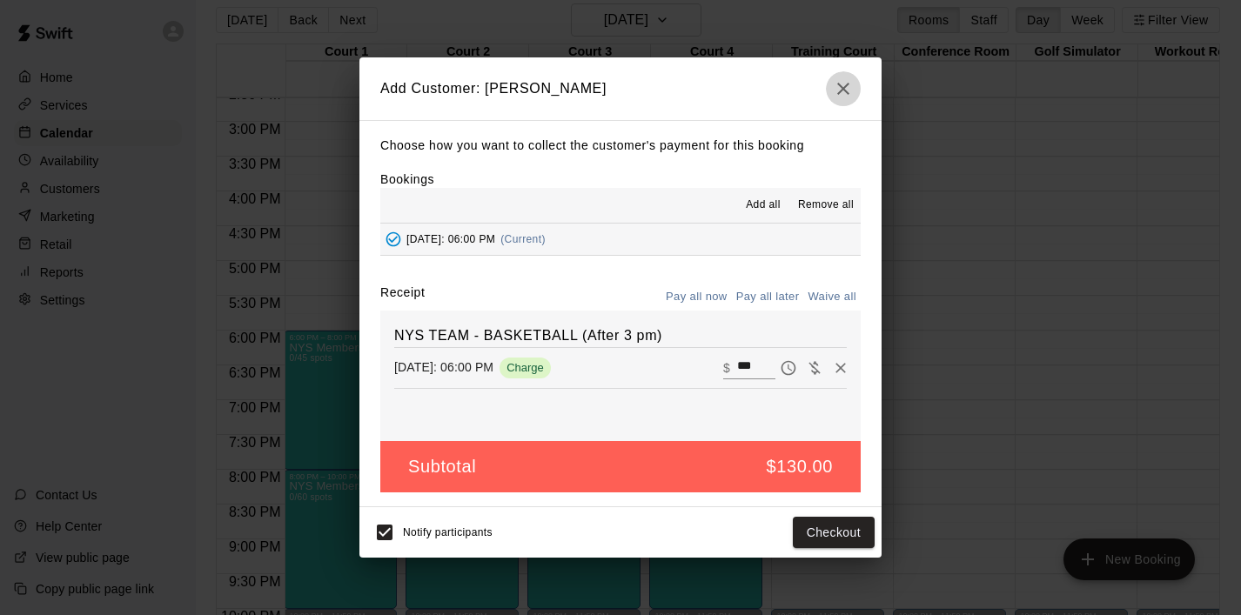
click at [846, 86] on icon "button" at bounding box center [843, 89] width 12 height 12
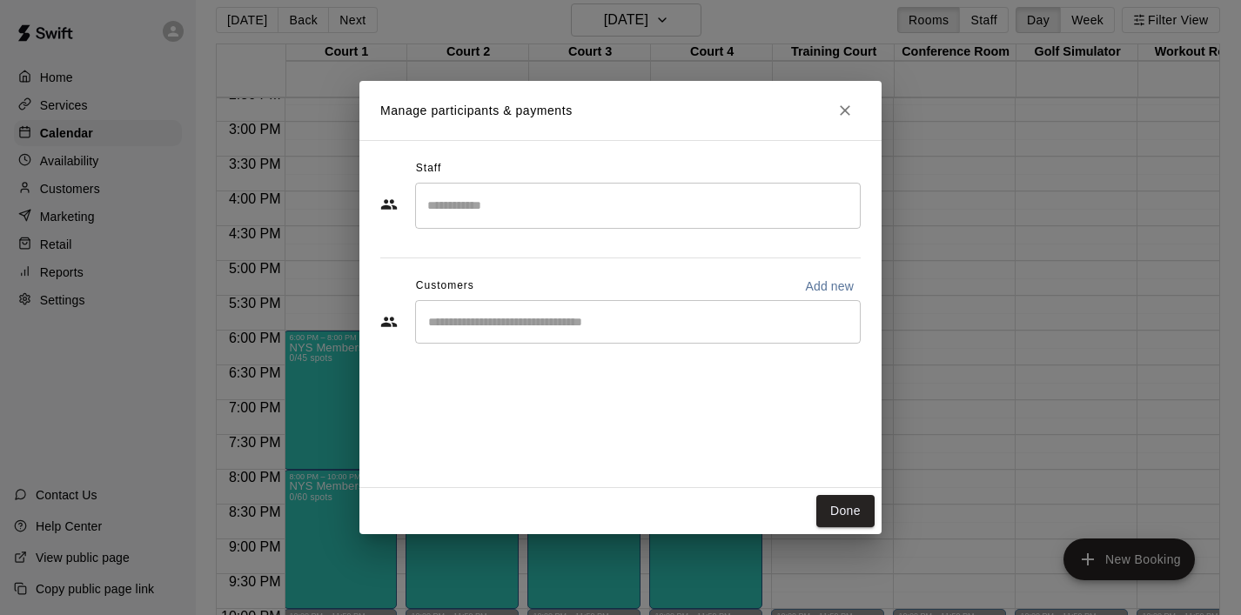
click at [849, 115] on icon "Close" at bounding box center [845, 110] width 10 height 10
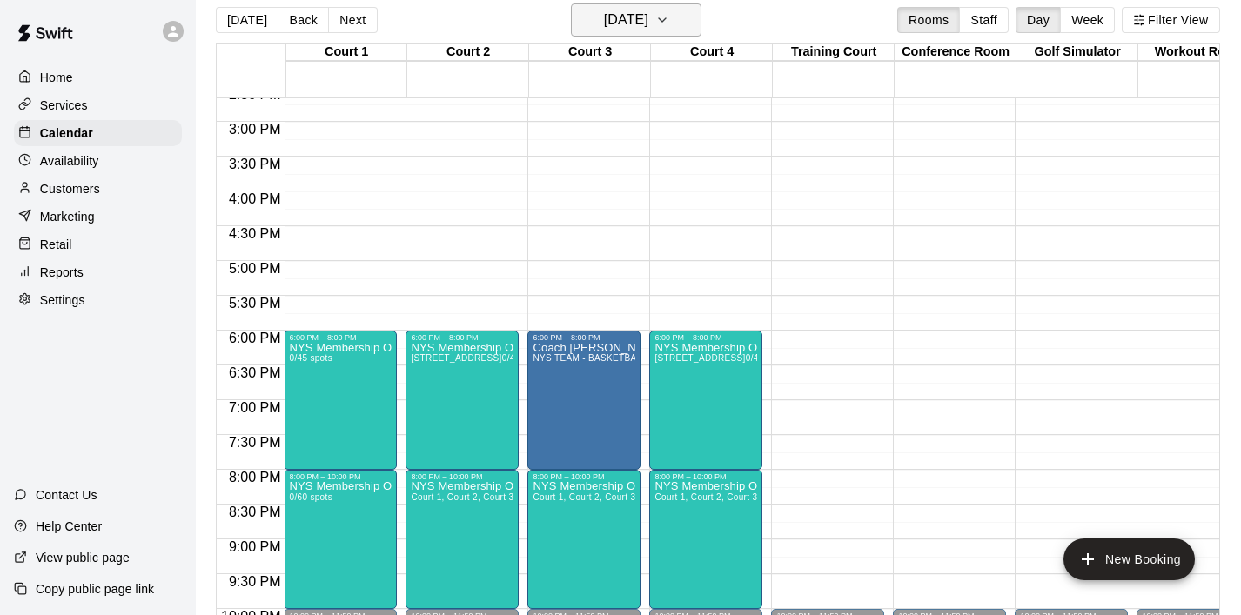
click at [669, 22] on icon "button" at bounding box center [662, 20] width 14 height 21
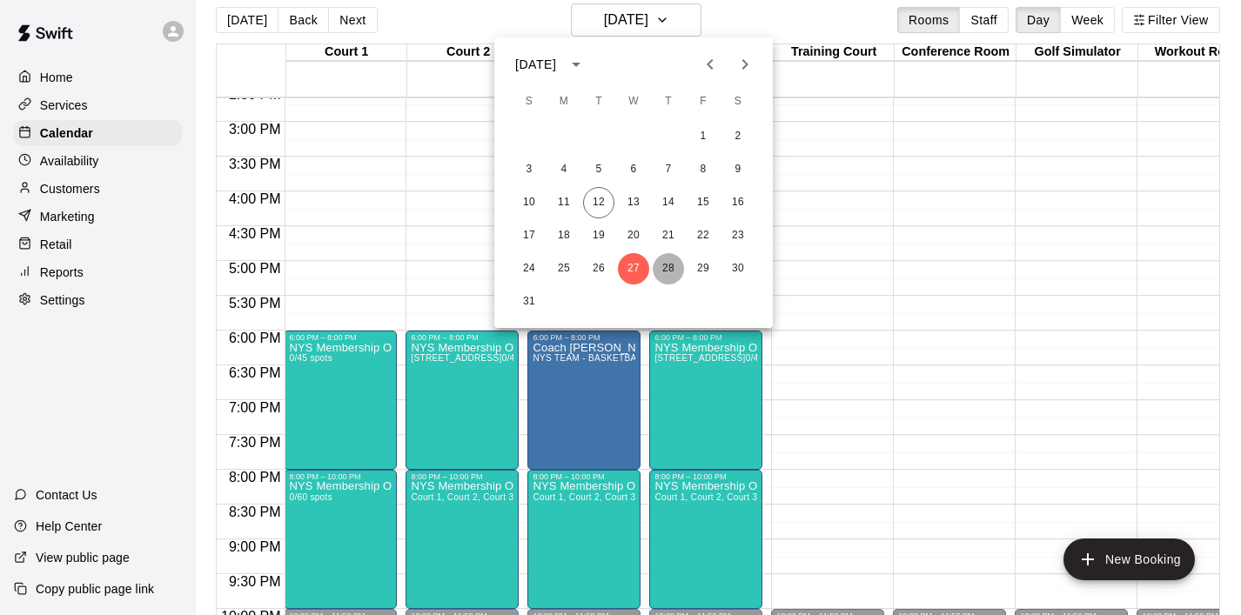
click at [672, 264] on button "28" at bounding box center [668, 268] width 31 height 31
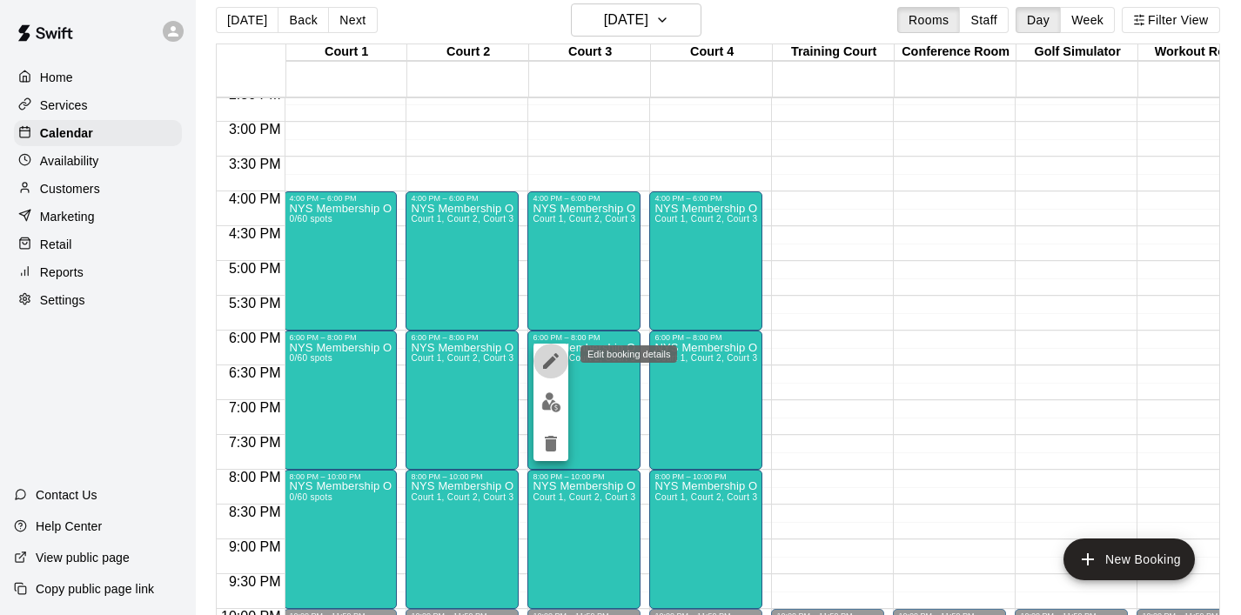
click at [549, 365] on icon "edit" at bounding box center [551, 361] width 16 height 16
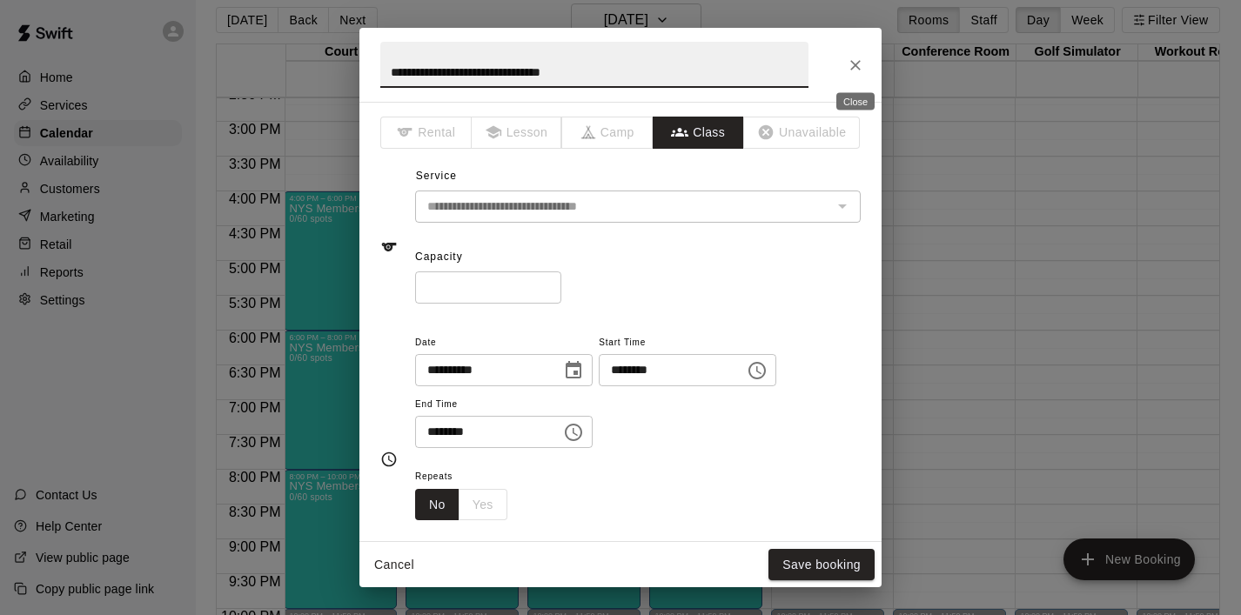
click at [852, 69] on icon "Close" at bounding box center [855, 65] width 17 height 17
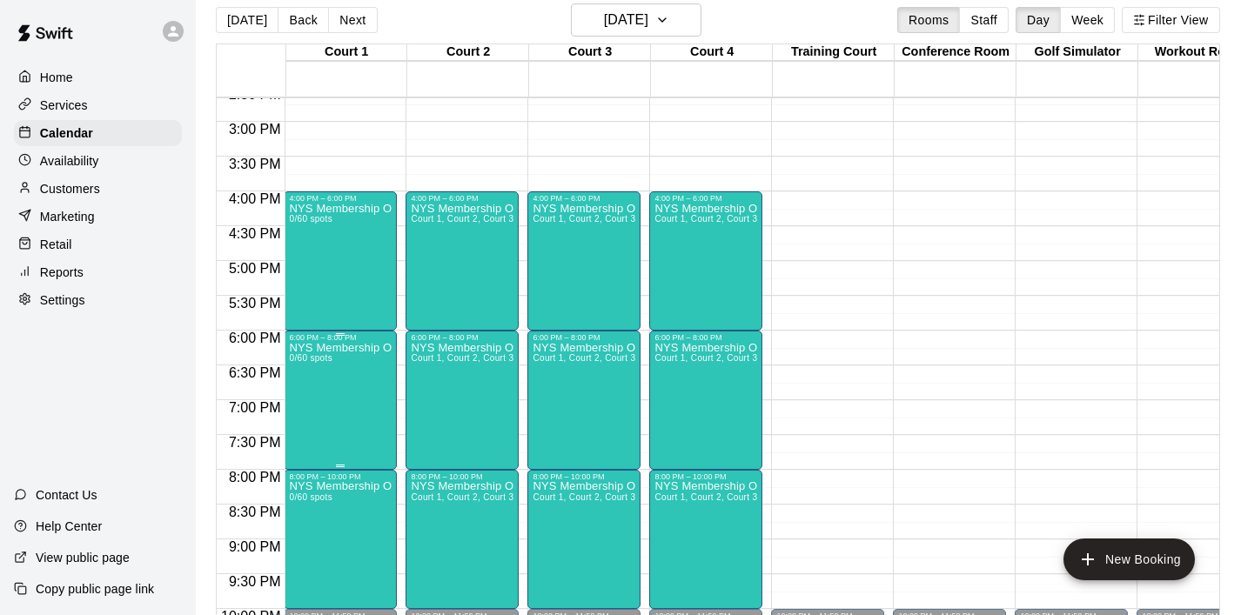
click at [307, 374] on button "edit" at bounding box center [307, 361] width 35 height 35
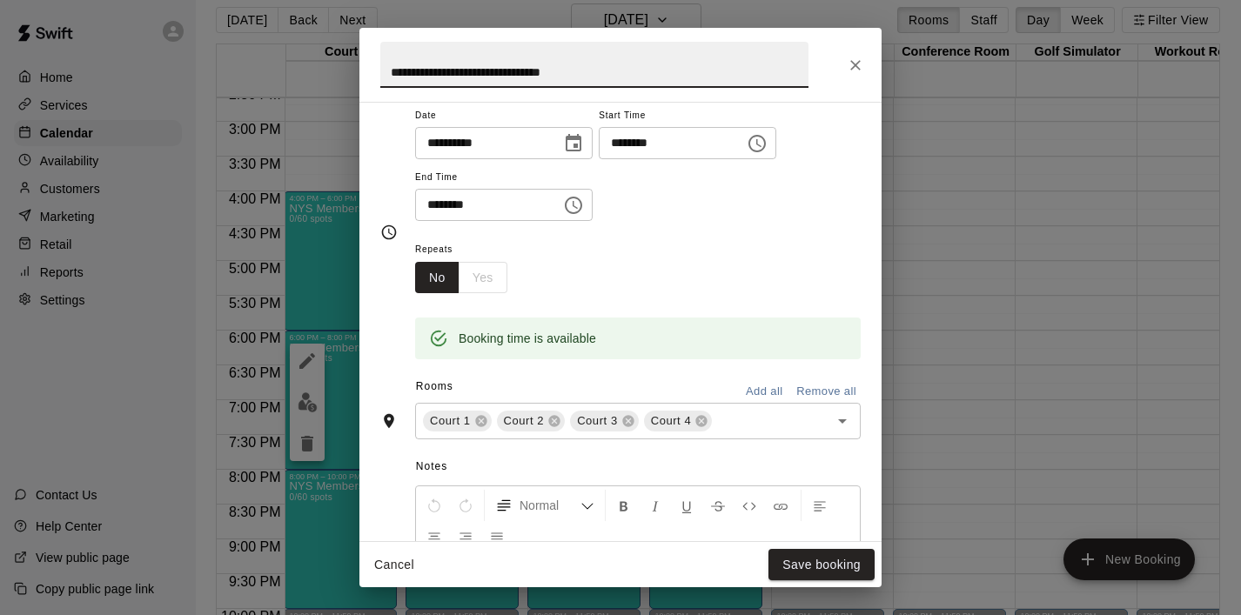
scroll to position [225, 0]
click at [624, 426] on icon at bounding box center [627, 423] width 11 height 11
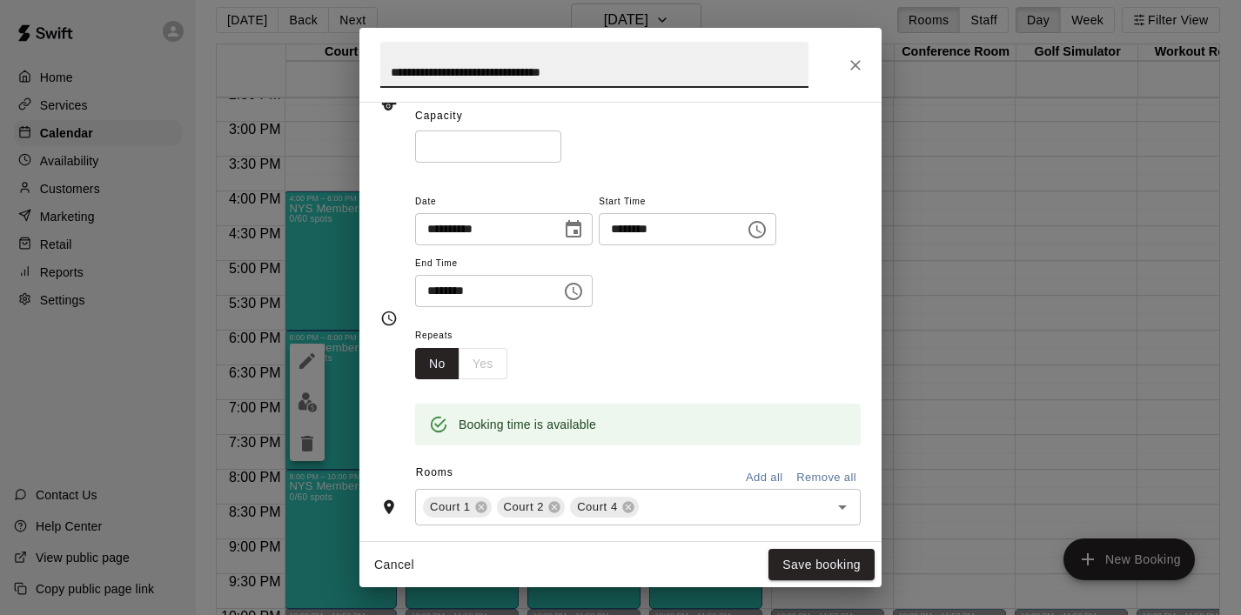
scroll to position [0, 0]
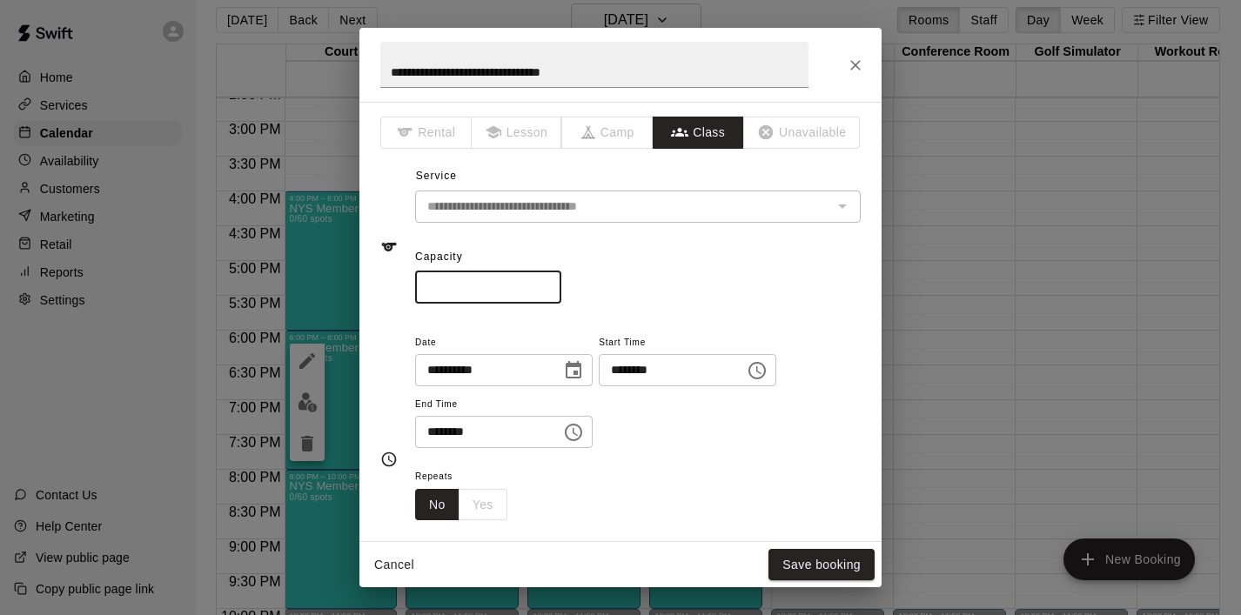
drag, startPoint x: 457, startPoint y: 289, endPoint x: 400, endPoint y: 289, distance: 56.6
click at [400, 289] on div "**********" at bounding box center [620, 247] width 480 height 113
type input "**"
click at [795, 561] on button "Save booking" at bounding box center [822, 565] width 106 height 32
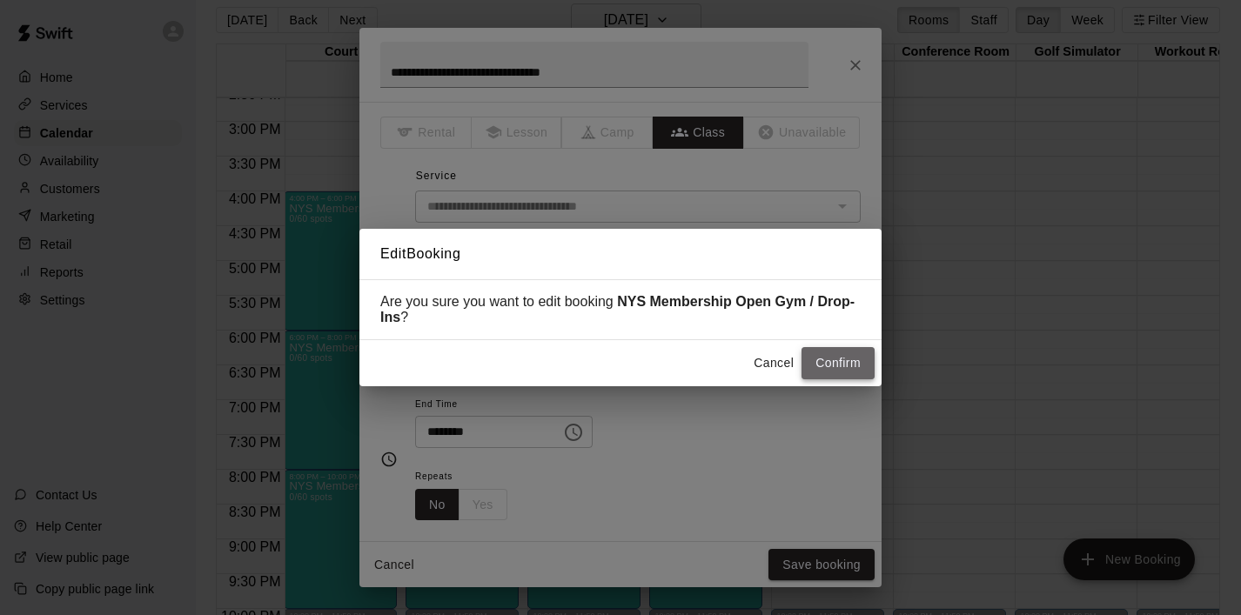
click at [836, 371] on button "Confirm" at bounding box center [838, 363] width 73 height 32
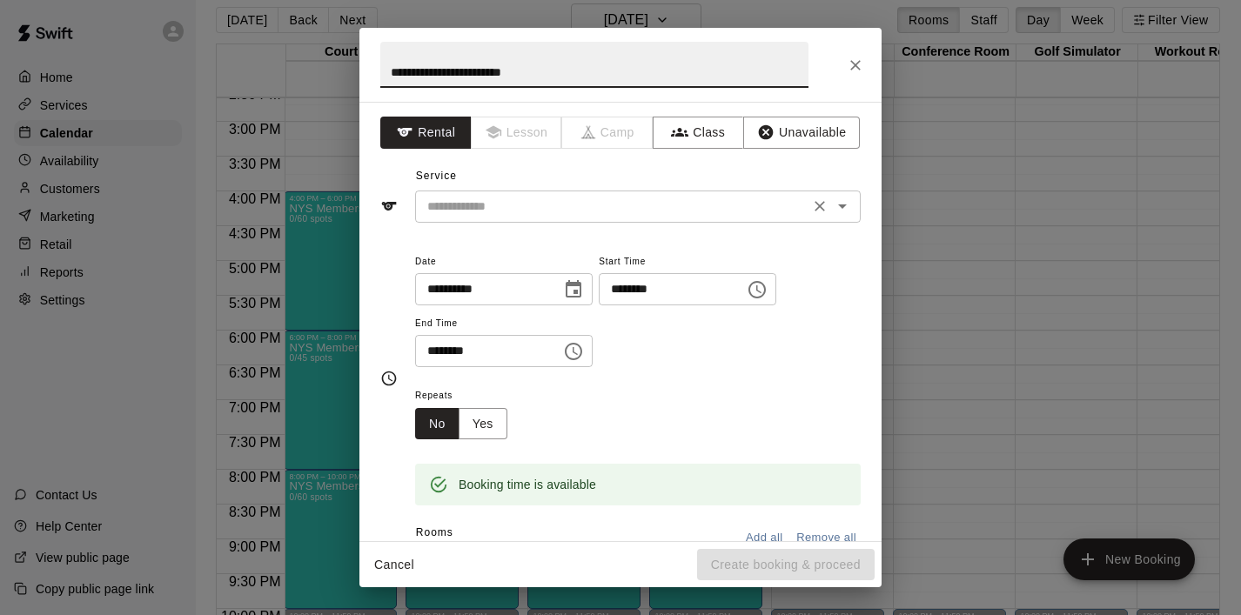
type input "**********"
click at [461, 199] on input "text" at bounding box center [612, 207] width 384 height 22
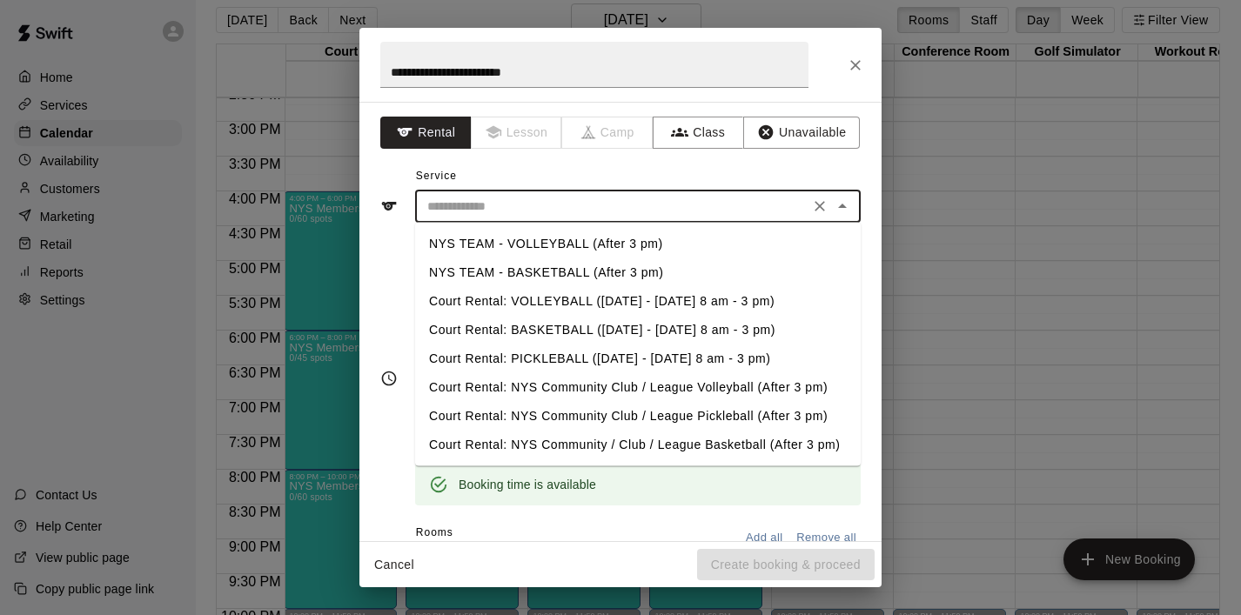
click at [491, 236] on li "NYS TEAM - VOLLEYBALL (After 3 pm)" at bounding box center [638, 244] width 446 height 29
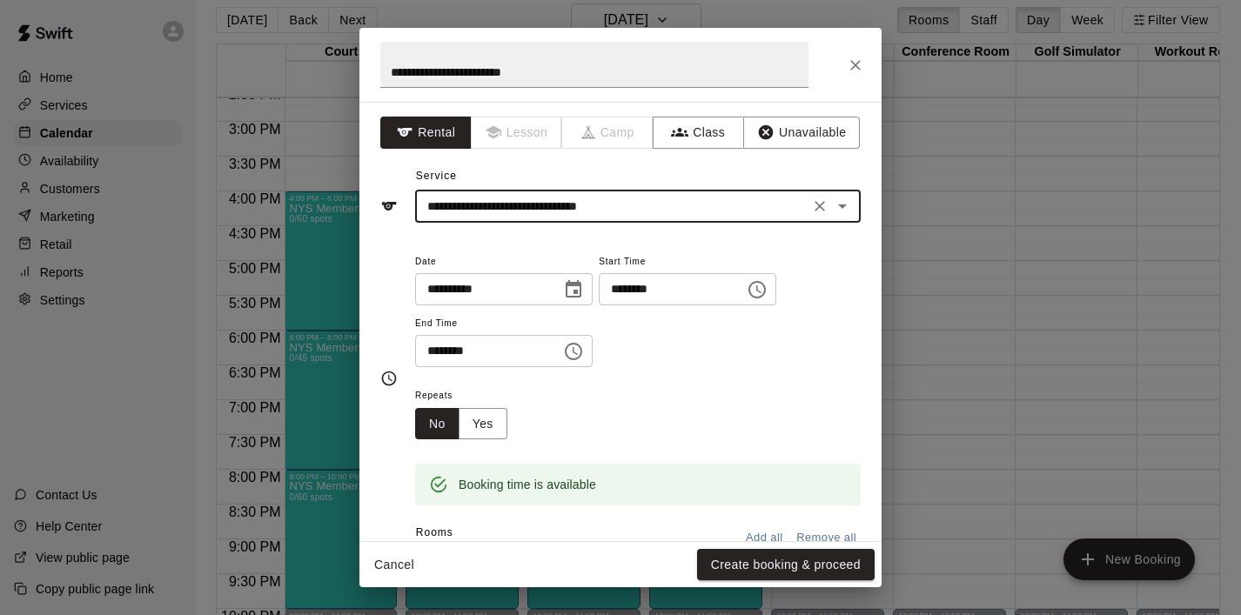
click at [543, 200] on input "**********" at bounding box center [612, 207] width 384 height 22
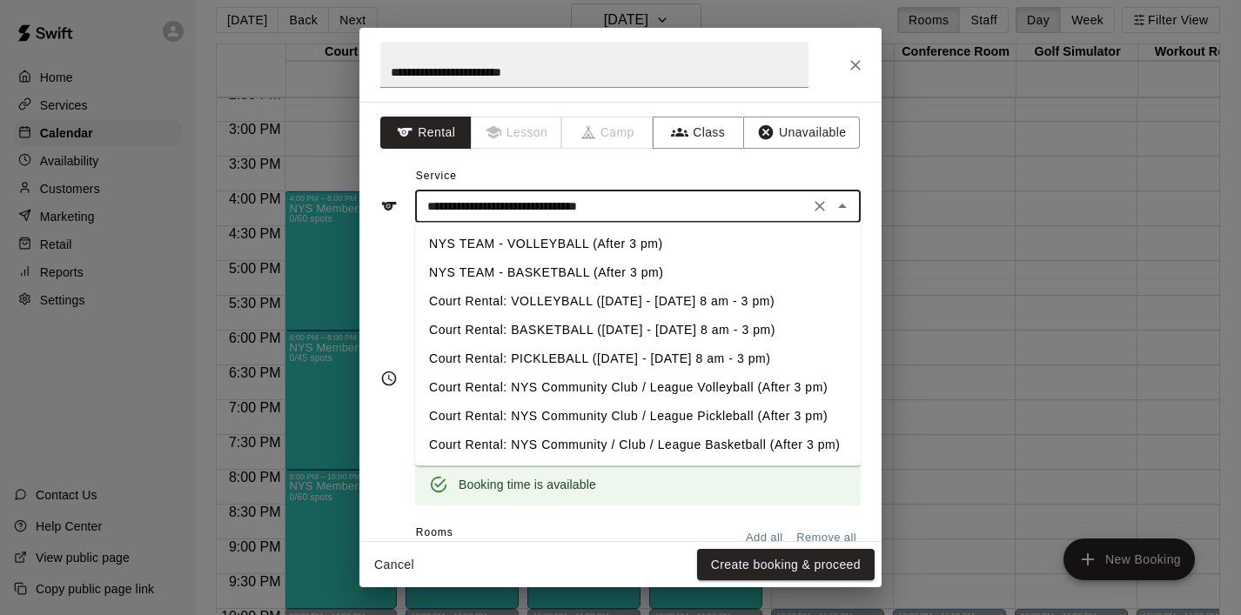
click at [545, 266] on li "NYS TEAM - BASKETBALL (After 3 pm)" at bounding box center [638, 273] width 446 height 29
type input "**********"
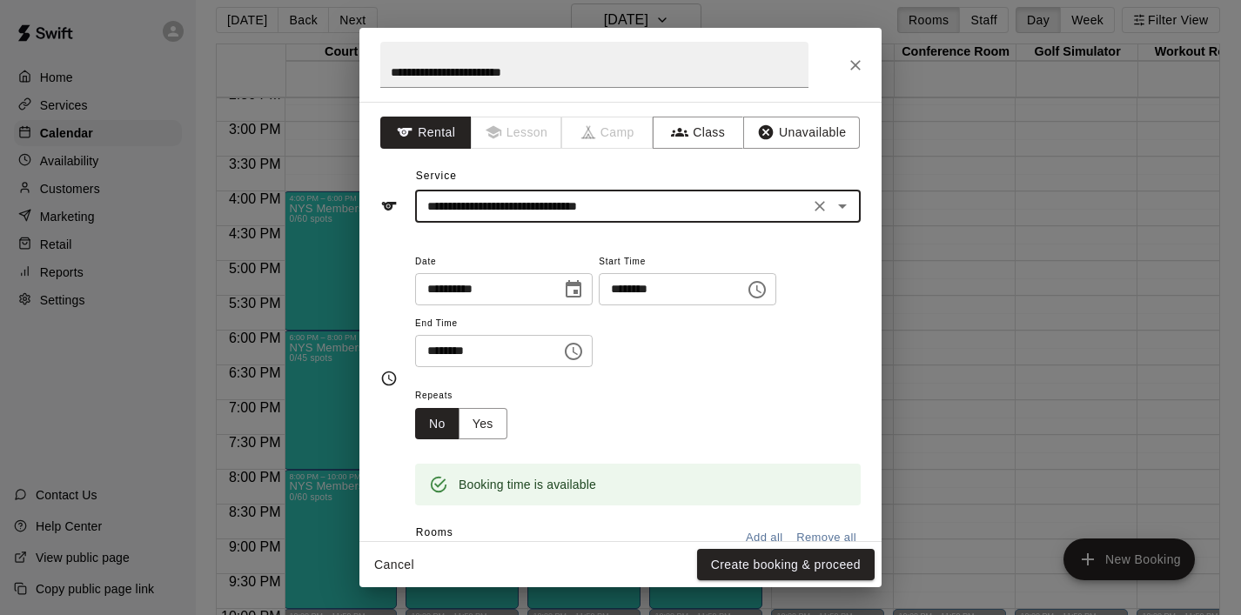
click at [583, 354] on icon "Choose time, selected time is 6:30 PM" at bounding box center [573, 351] width 21 height 21
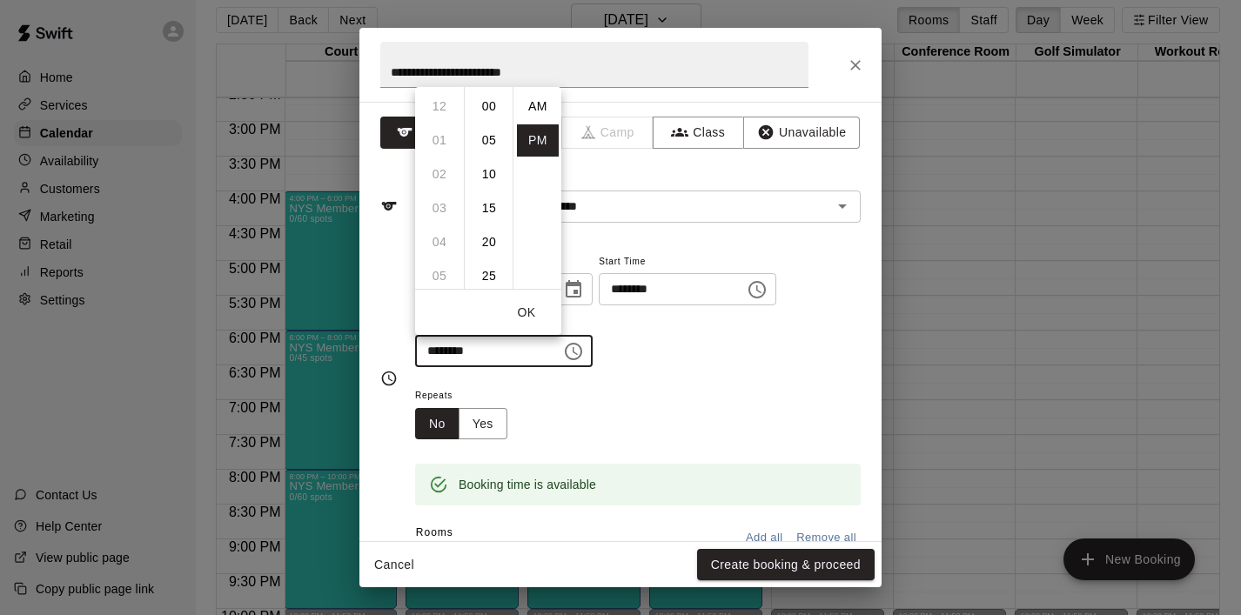
scroll to position [31, 0]
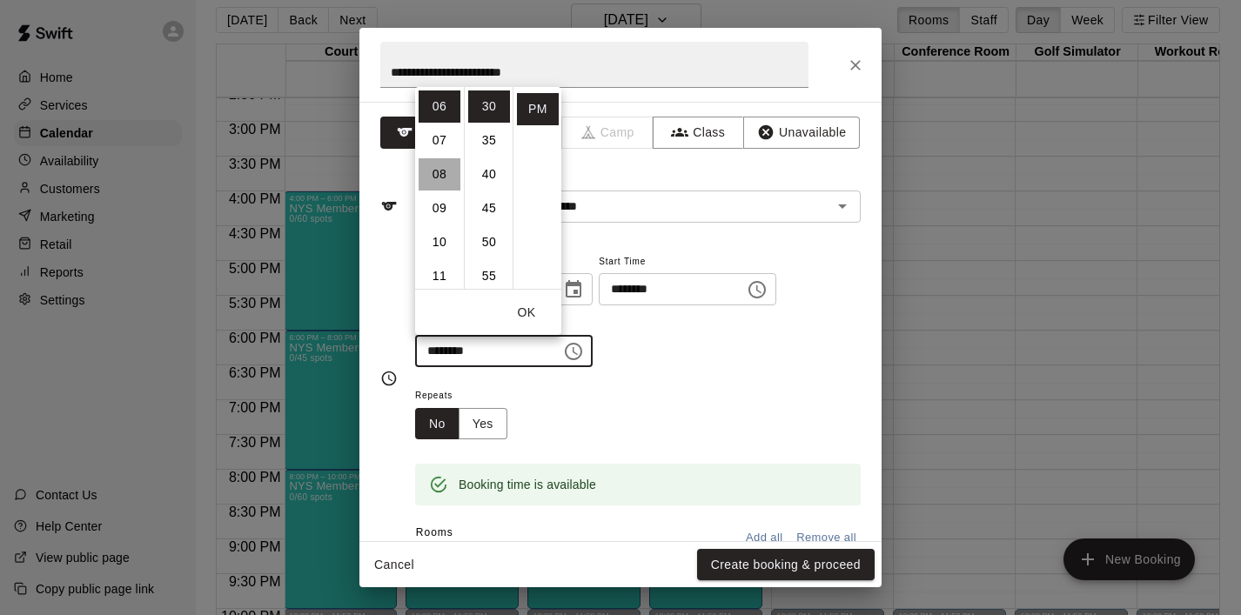
click at [440, 179] on li "08" at bounding box center [440, 174] width 42 height 32
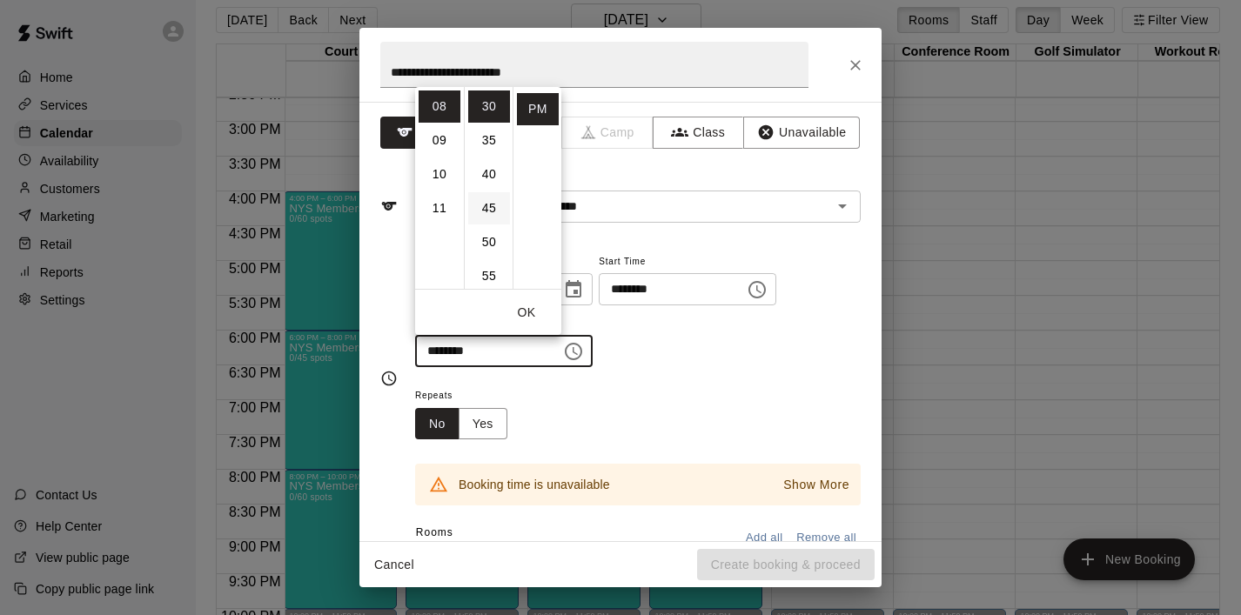
scroll to position [0, 0]
click at [491, 108] on li "00" at bounding box center [489, 107] width 42 height 32
type input "********"
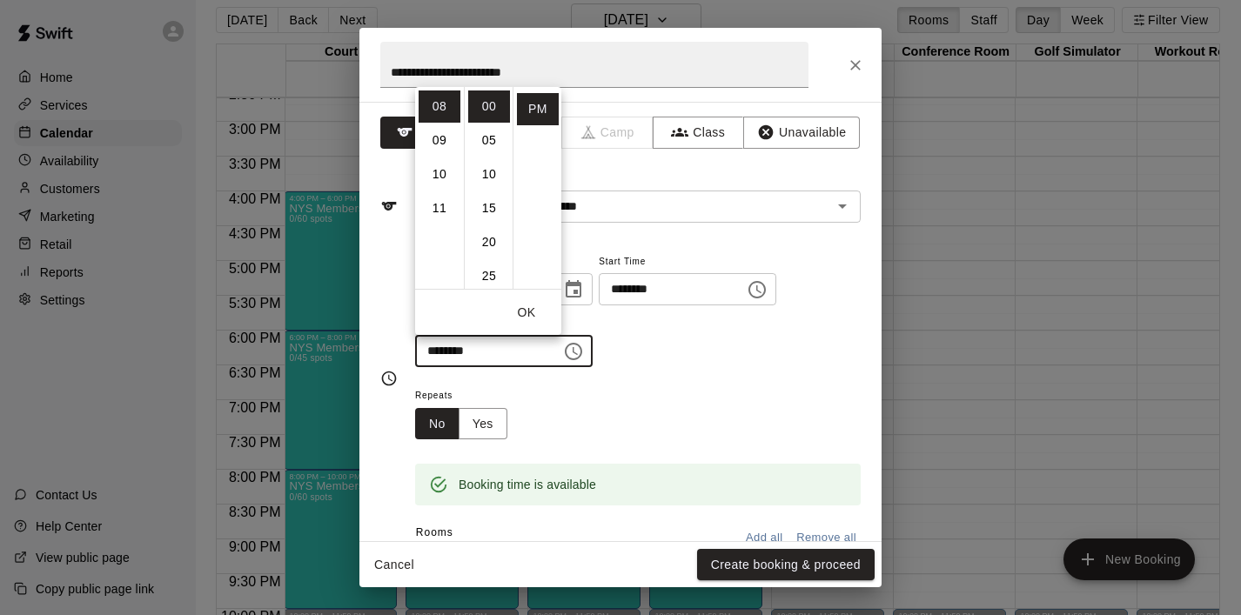
click at [522, 310] on button "OK" at bounding box center [527, 313] width 56 height 32
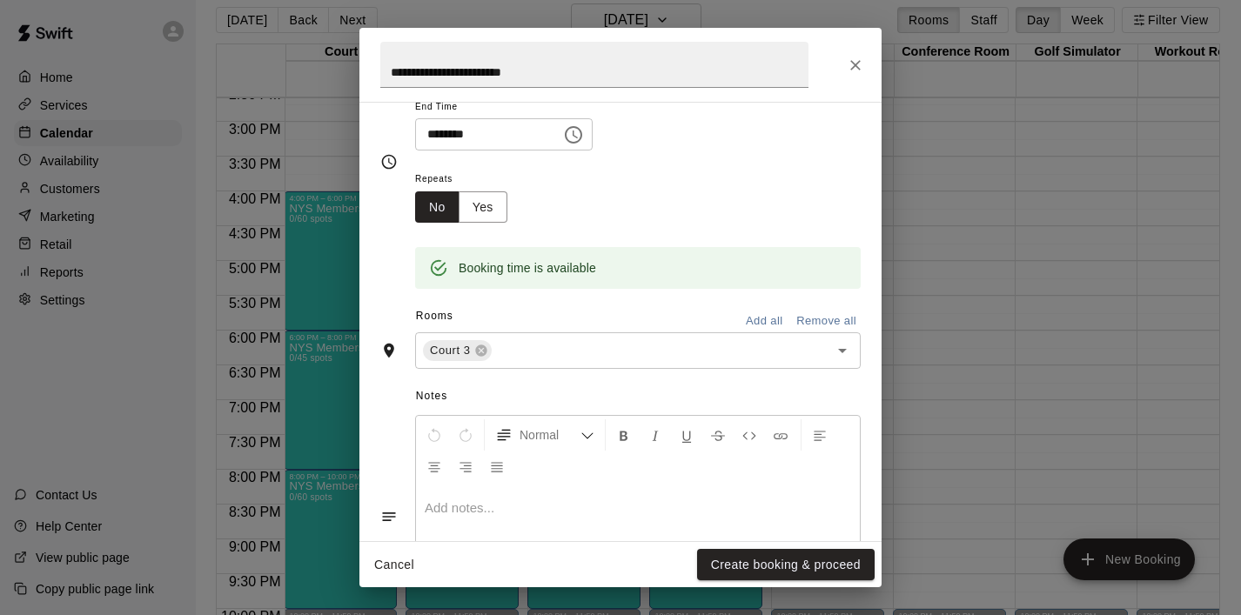
scroll to position [218, 0]
click at [777, 559] on button "Create booking & proceed" at bounding box center [786, 565] width 178 height 32
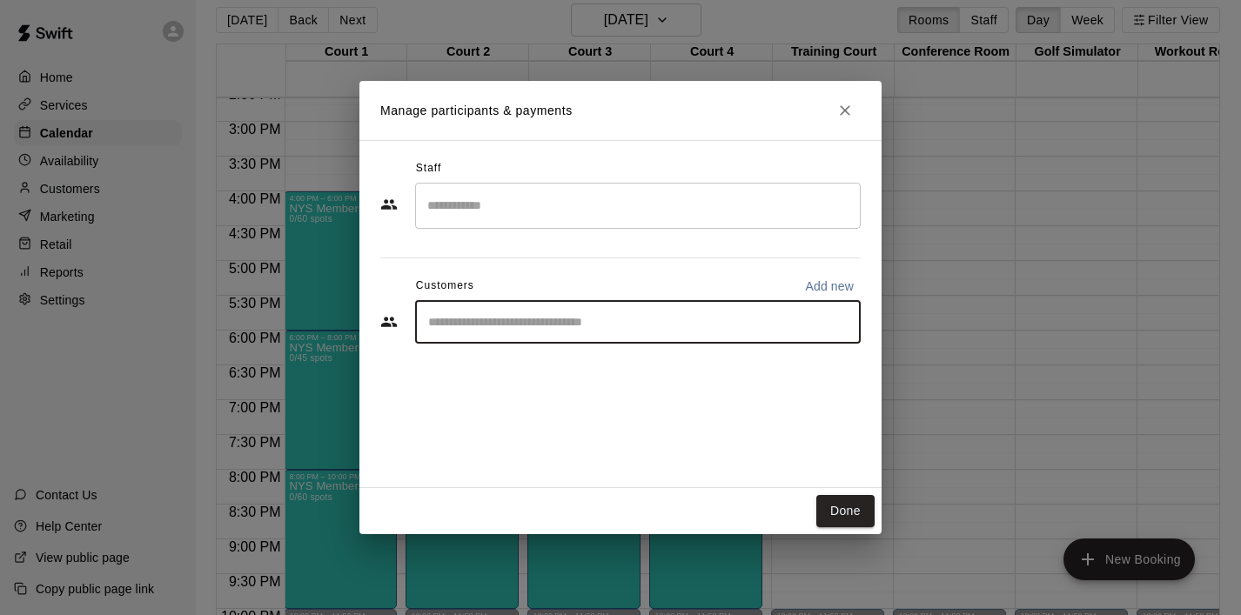
click at [648, 327] on input "Start typing to search customers..." at bounding box center [638, 321] width 430 height 17
type input "******"
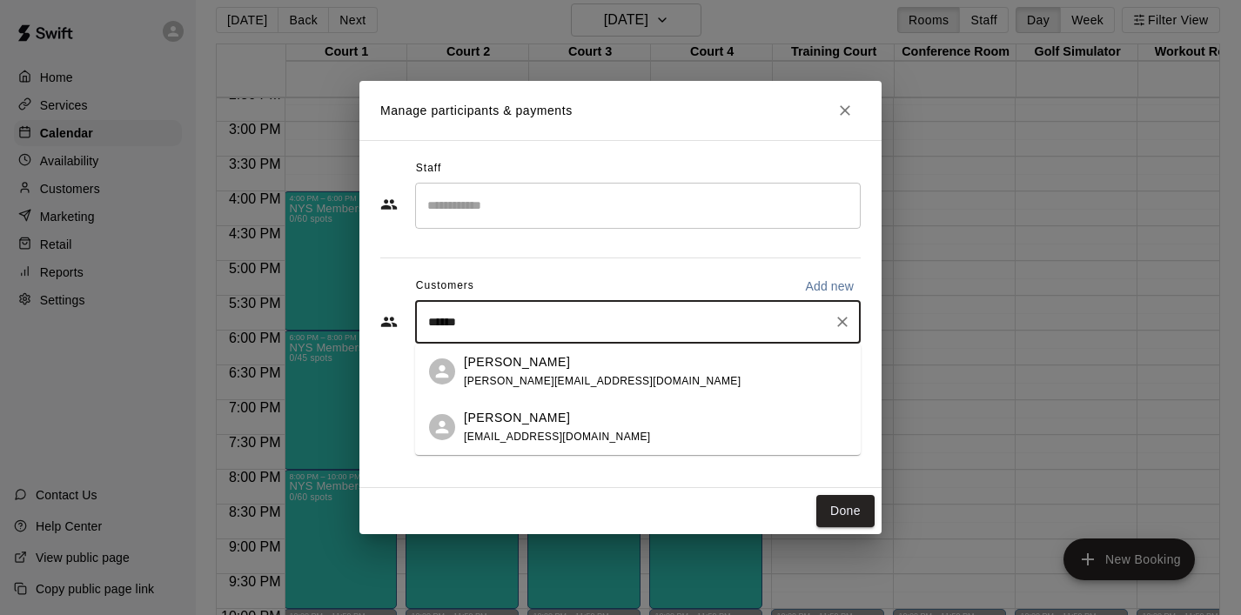
click at [548, 356] on p "[PERSON_NAME]" at bounding box center [517, 362] width 106 height 18
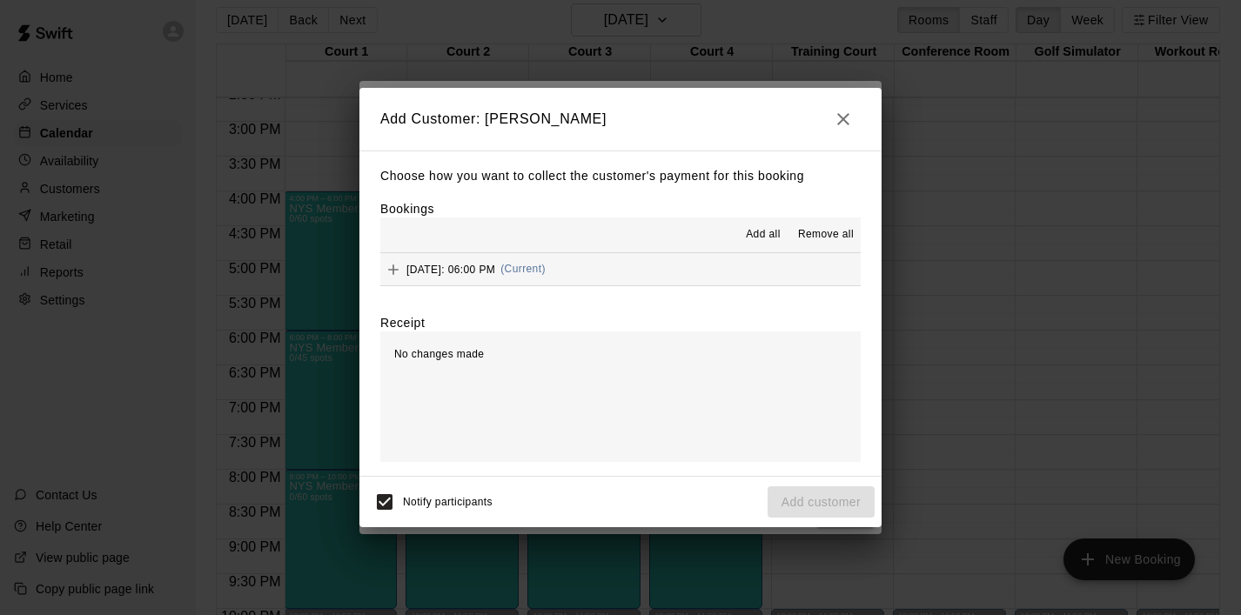
click at [766, 234] on span "Add all" at bounding box center [763, 234] width 35 height 17
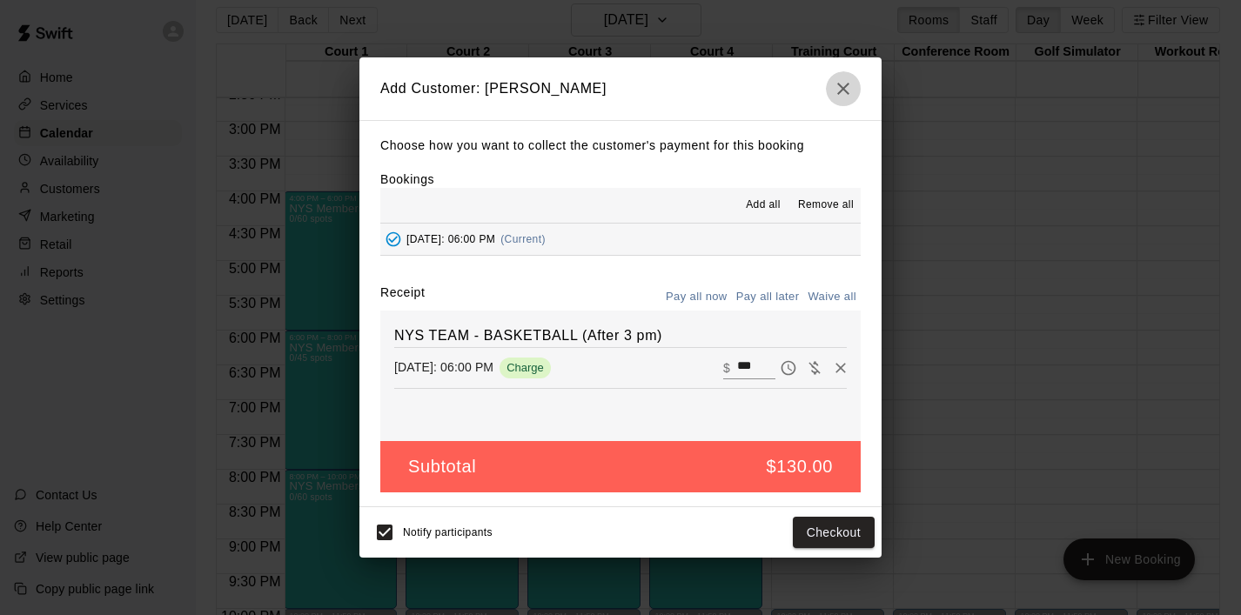
click at [838, 85] on icon "button" at bounding box center [843, 88] width 21 height 21
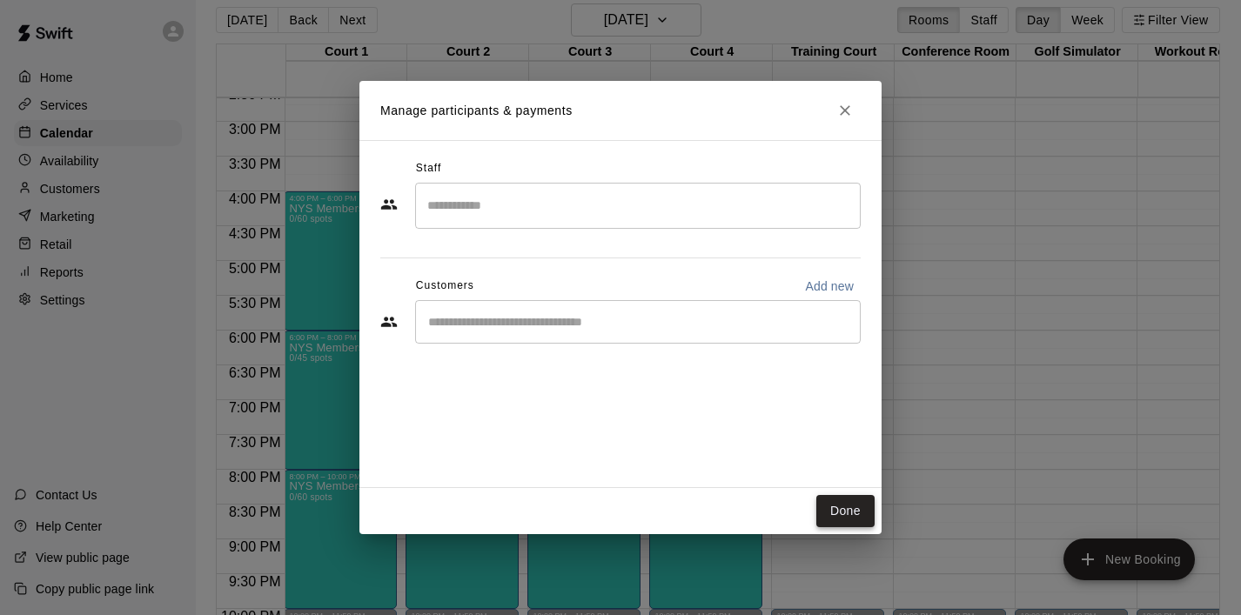
click at [836, 507] on button "Done" at bounding box center [845, 511] width 58 height 32
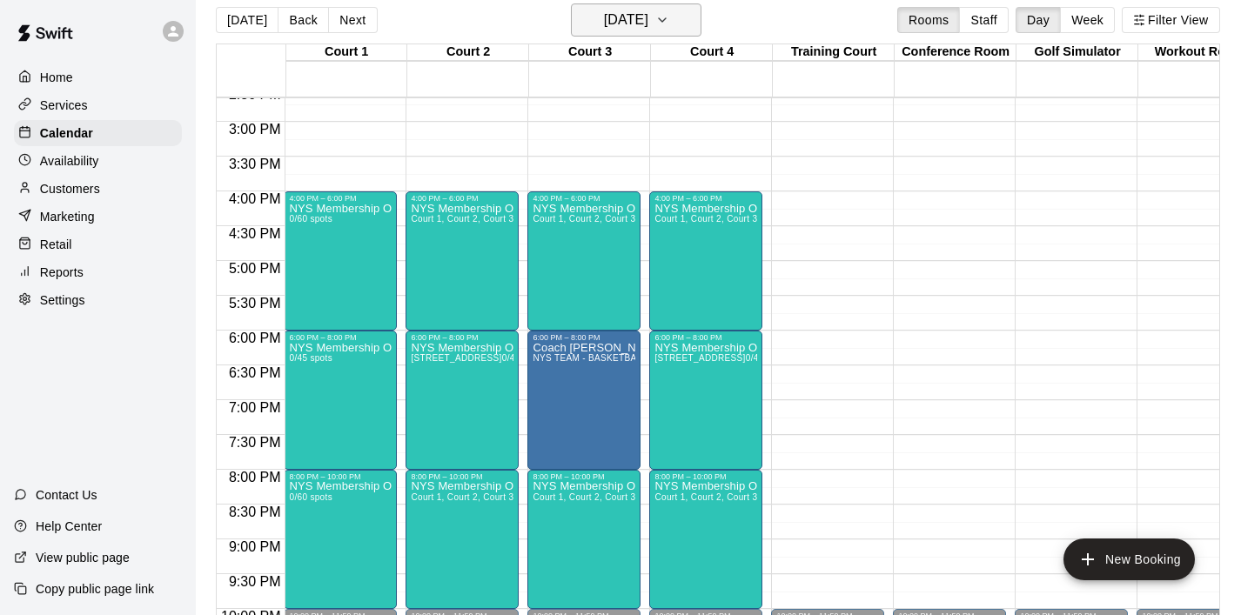
click at [702, 17] on button "[DATE]" at bounding box center [636, 19] width 131 height 33
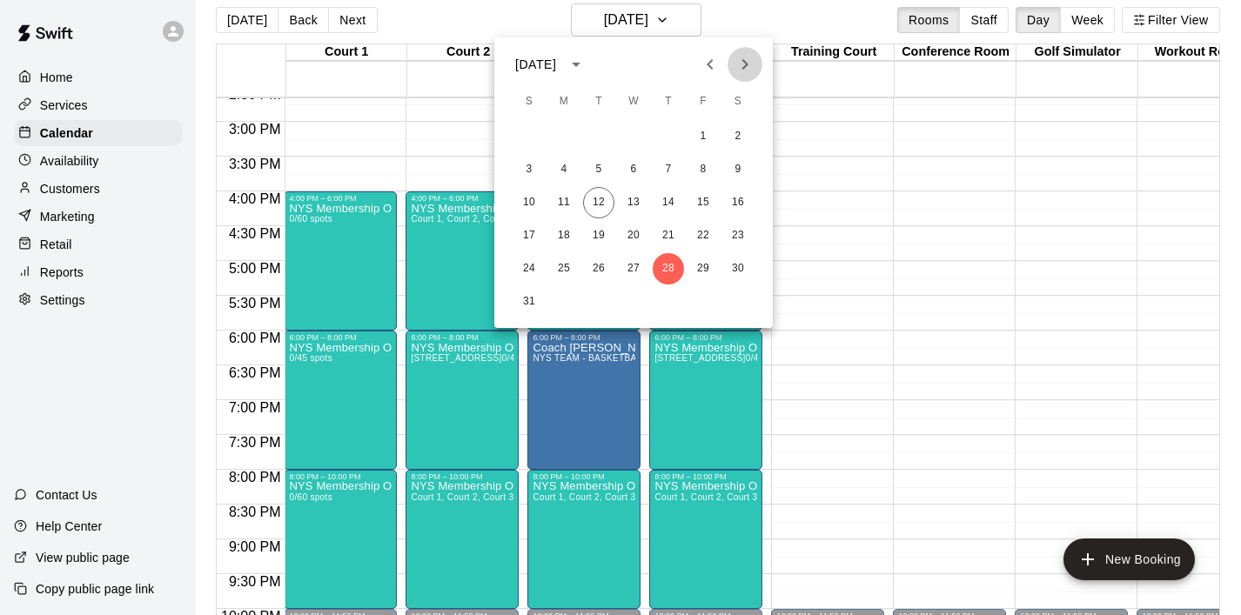
click at [757, 59] on button "Next month" at bounding box center [745, 64] width 35 height 35
click at [639, 129] on button "3" at bounding box center [633, 136] width 31 height 31
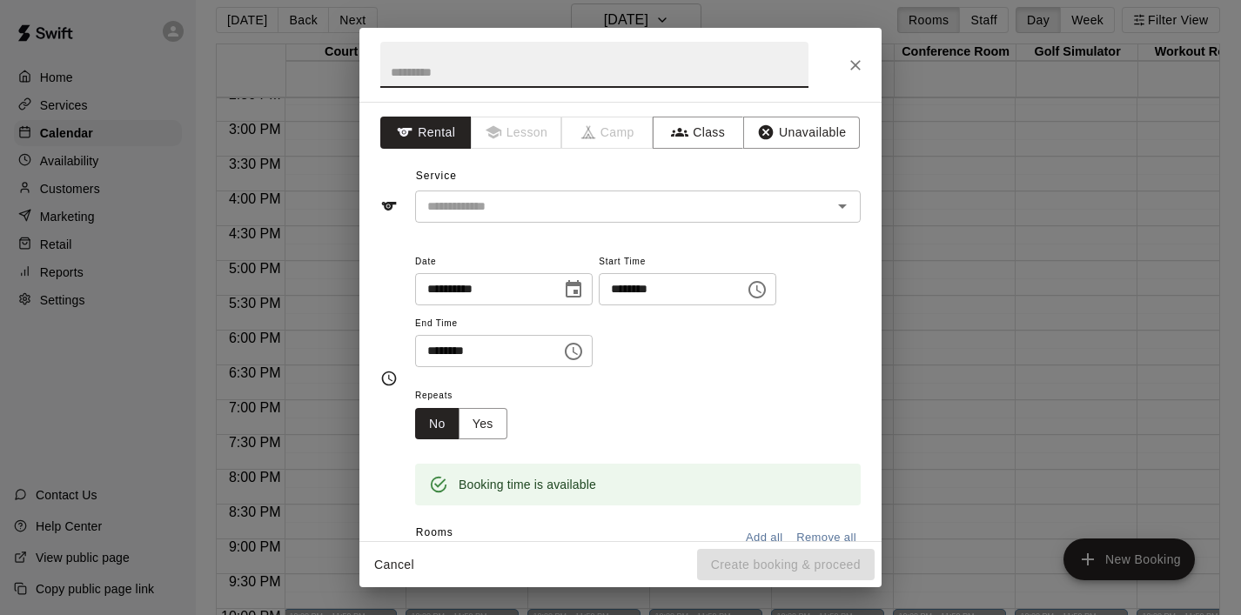
click at [584, 346] on icon "Choose time, selected time is 6:30 PM" at bounding box center [573, 351] width 21 height 21
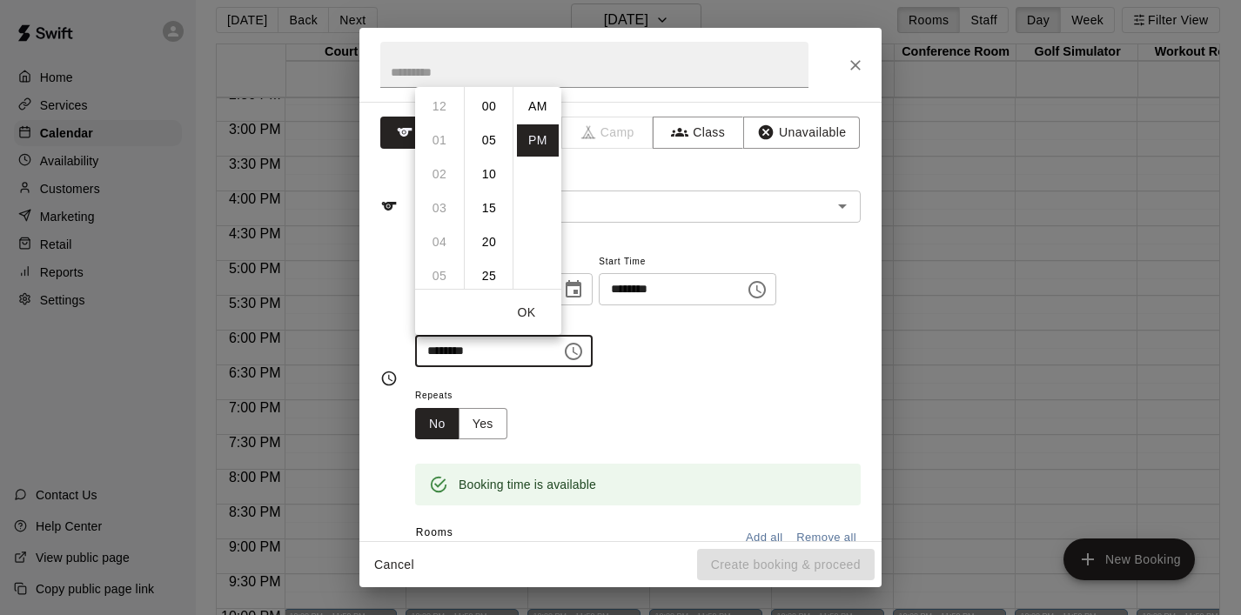
scroll to position [31, 0]
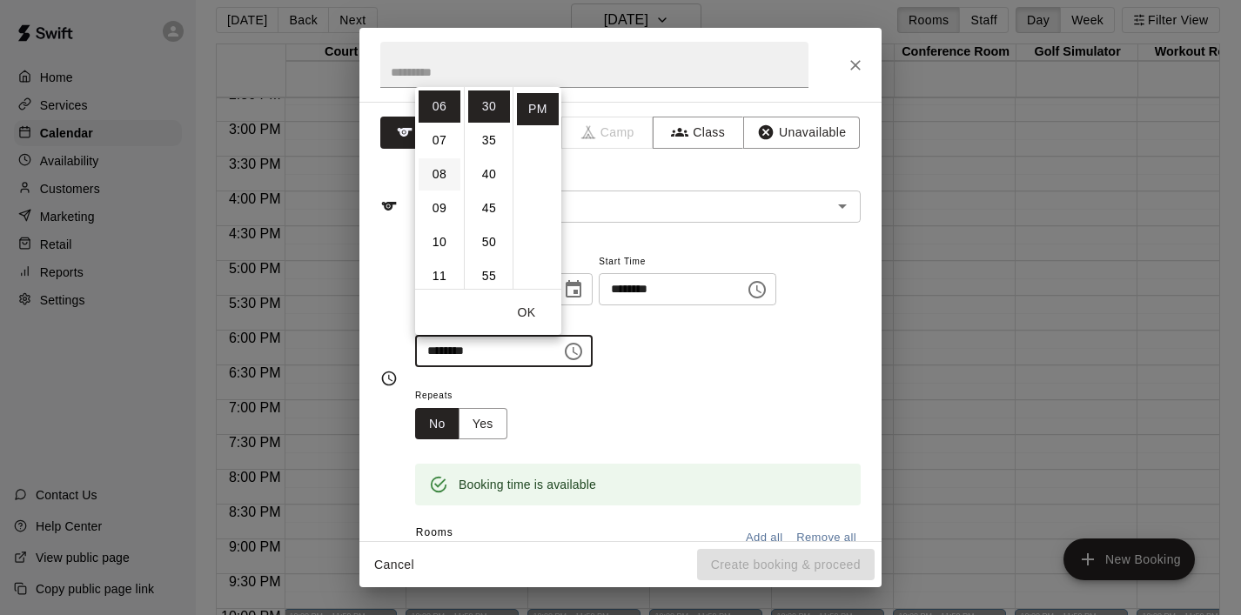
click at [443, 171] on li "08" at bounding box center [440, 174] width 42 height 32
click at [490, 109] on li "00" at bounding box center [489, 107] width 42 height 32
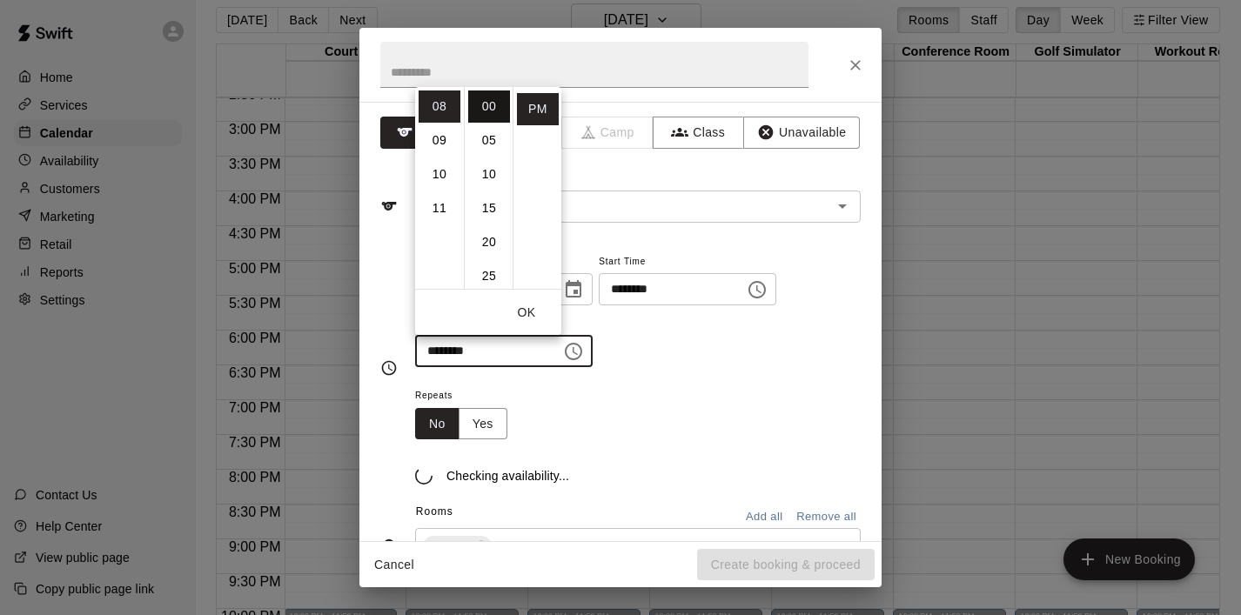
type input "********"
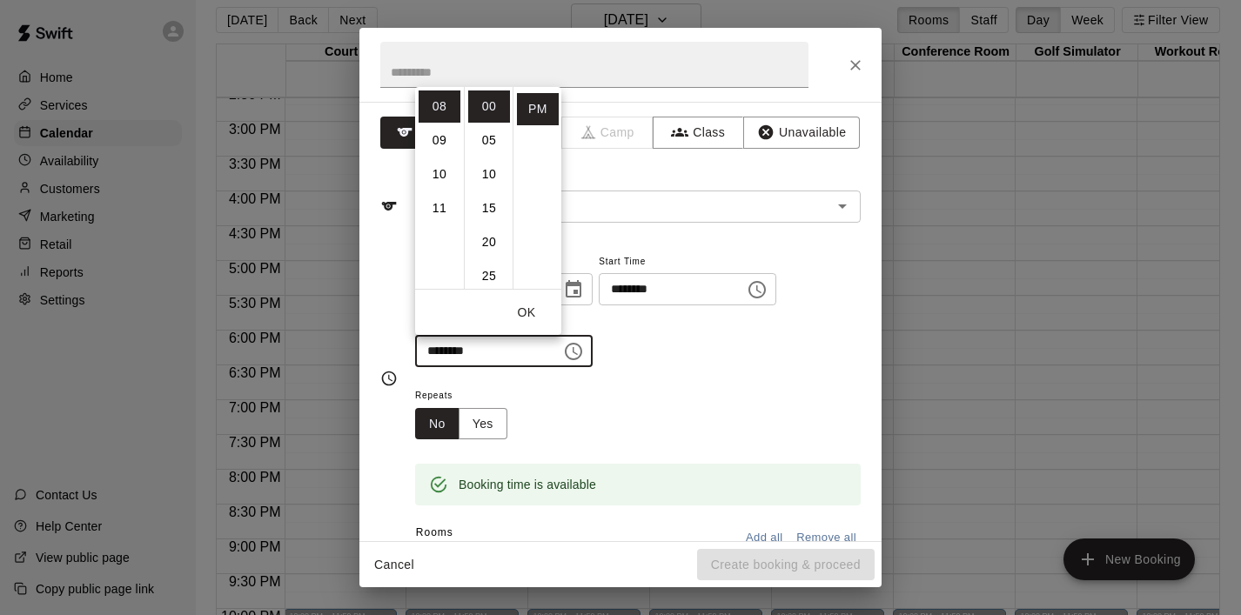
click at [531, 312] on button "OK" at bounding box center [527, 313] width 56 height 32
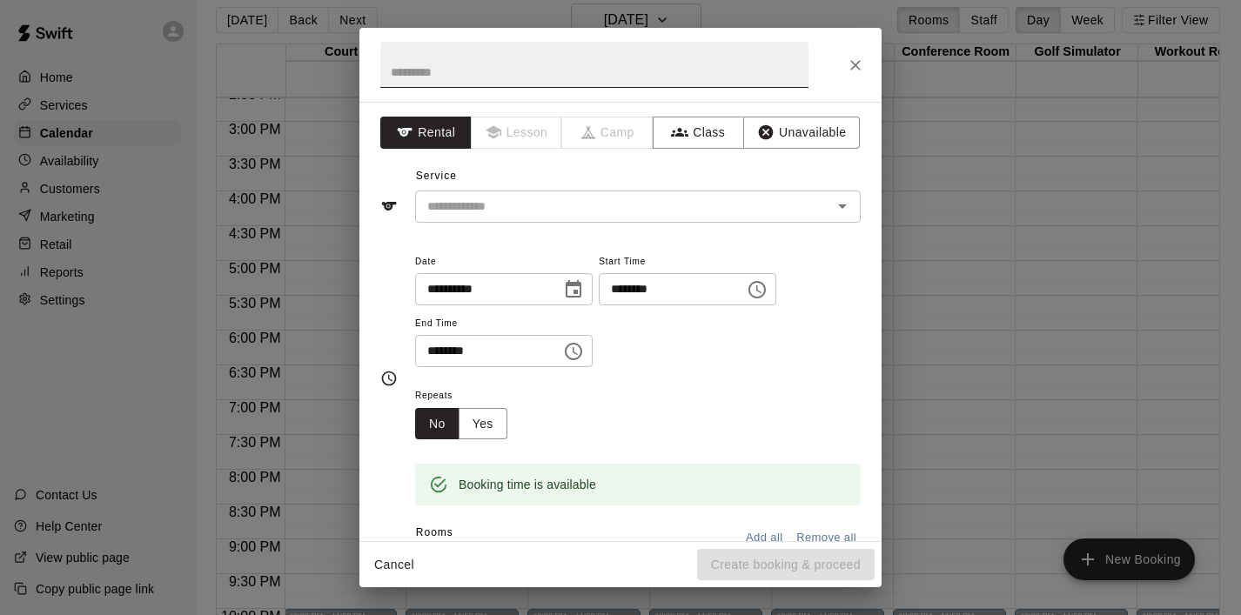
click at [420, 67] on input "text" at bounding box center [594, 65] width 428 height 46
paste input "**********"
type input "**********"
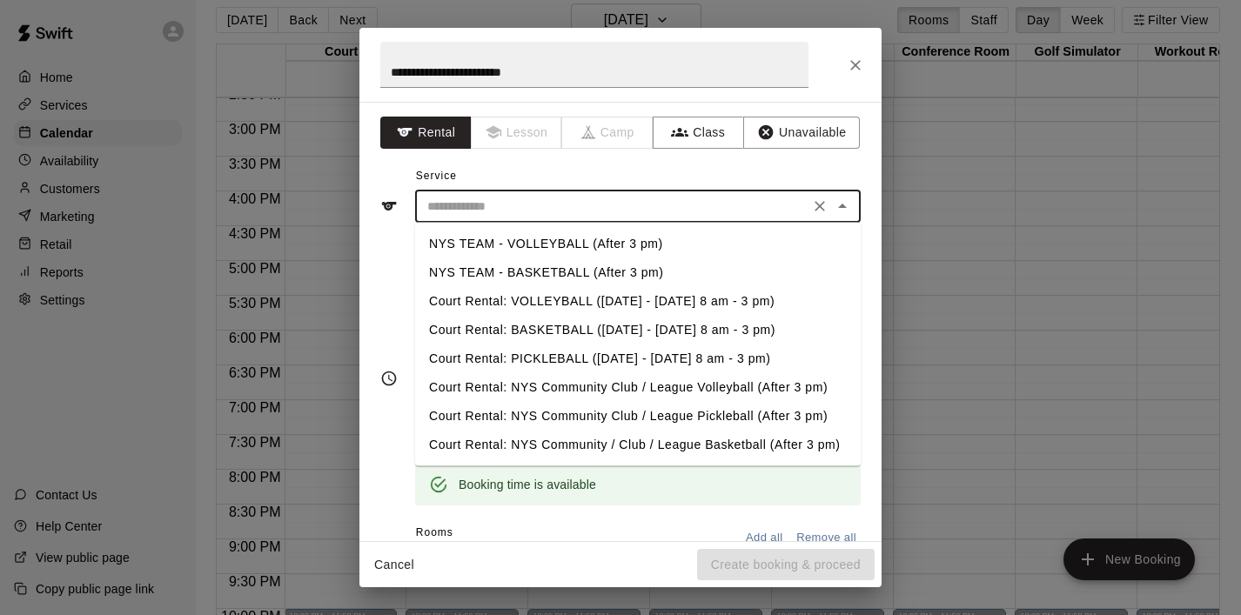
click at [542, 214] on input "text" at bounding box center [612, 207] width 384 height 22
click at [565, 269] on li "NYS TEAM - BASKETBALL (After 3 pm)" at bounding box center [638, 273] width 446 height 29
type input "**********"
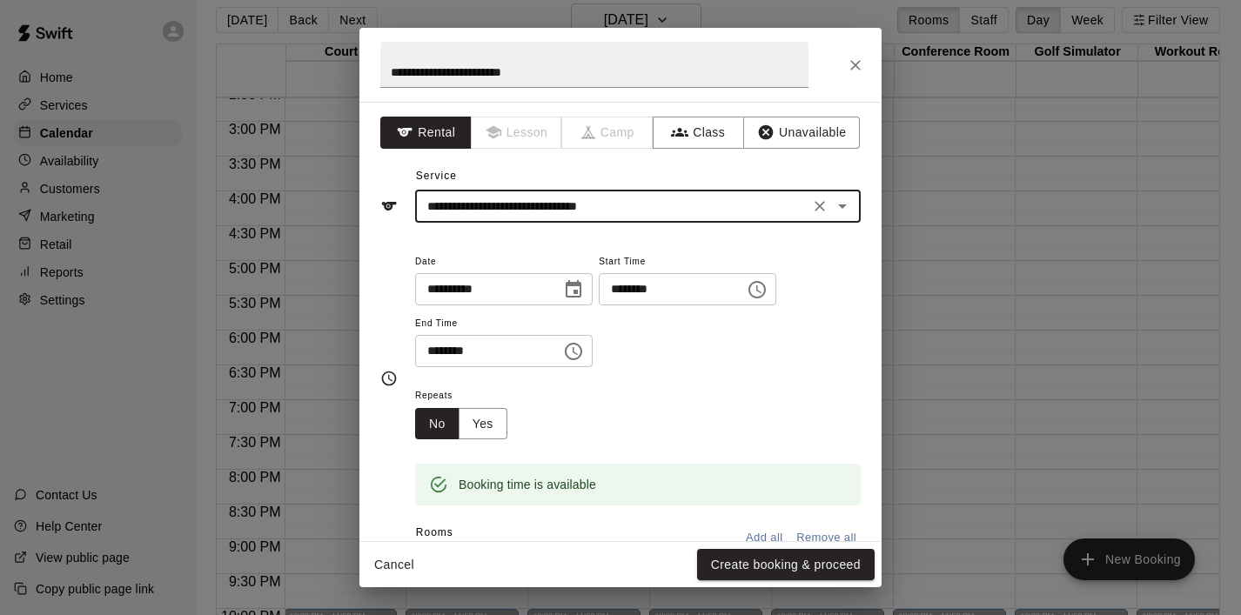
click at [854, 72] on icon "Close" at bounding box center [855, 65] width 17 height 17
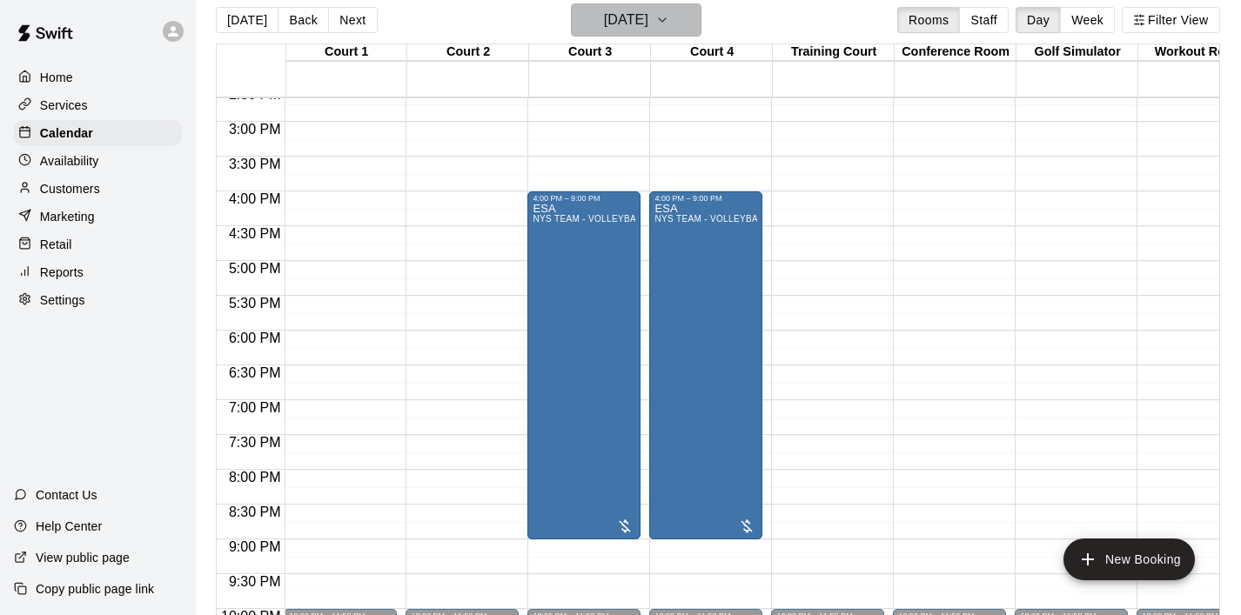
click at [669, 21] on icon "button" at bounding box center [662, 20] width 14 height 21
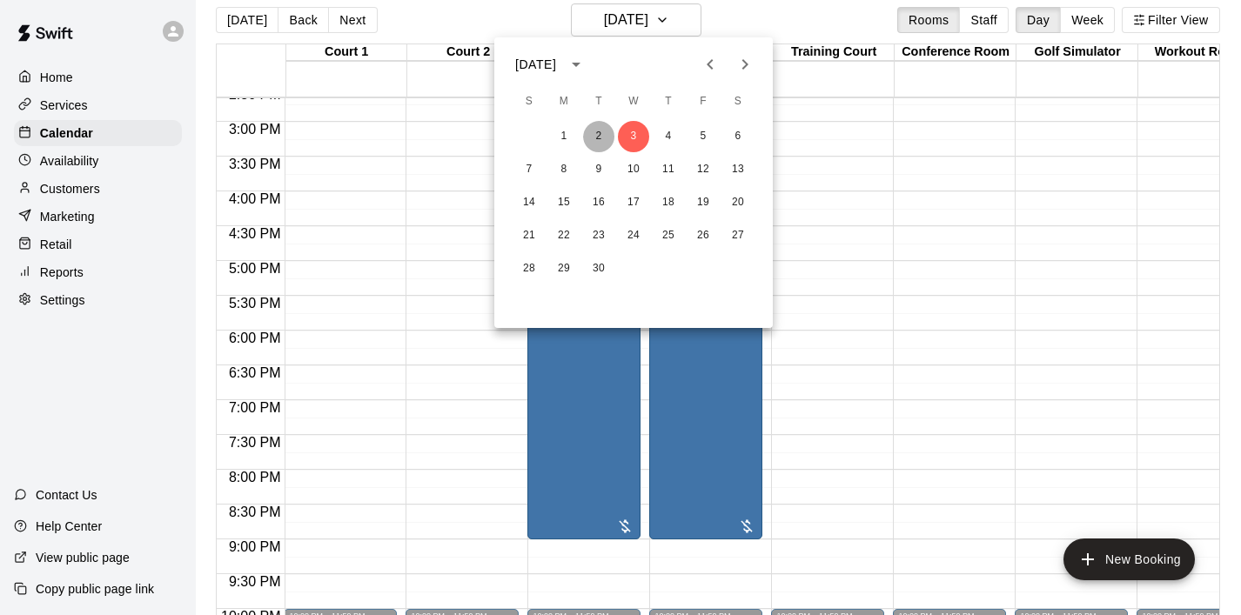
click at [600, 135] on button "2" at bounding box center [598, 136] width 31 height 31
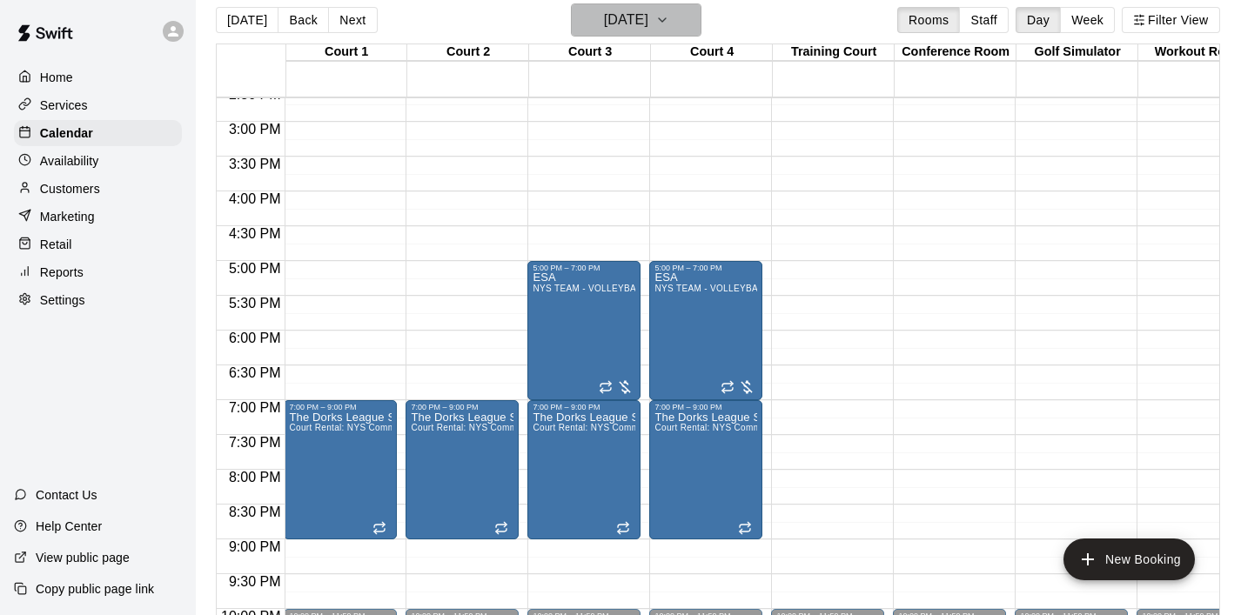
click at [669, 22] on icon "button" at bounding box center [662, 20] width 14 height 21
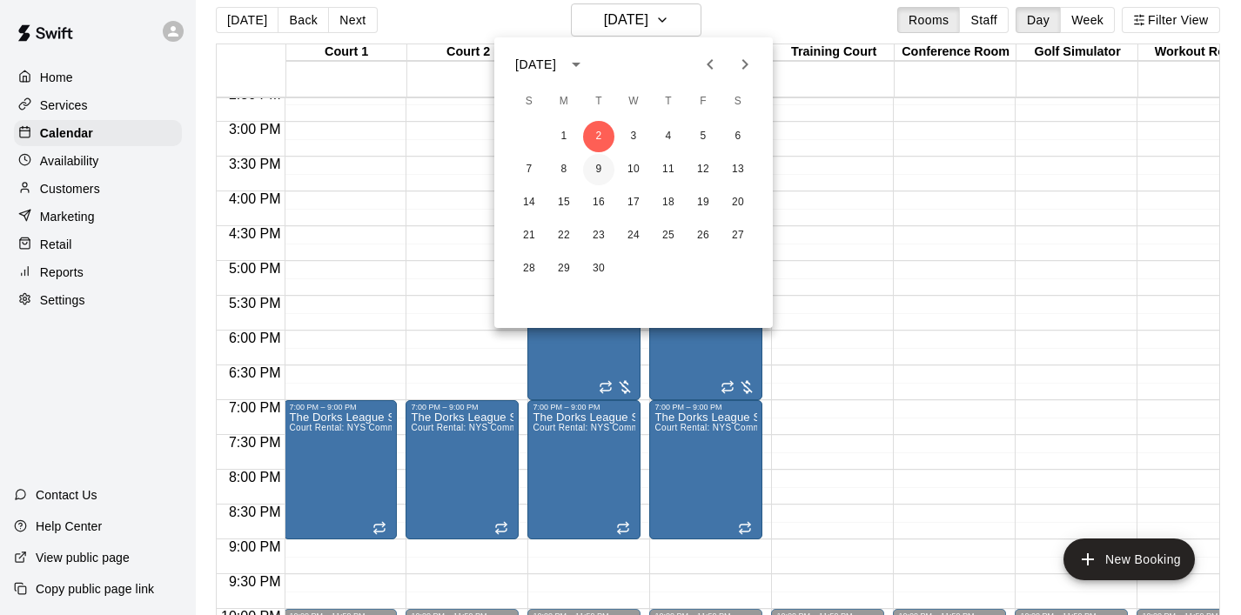
click at [599, 163] on button "9" at bounding box center [598, 169] width 31 height 31
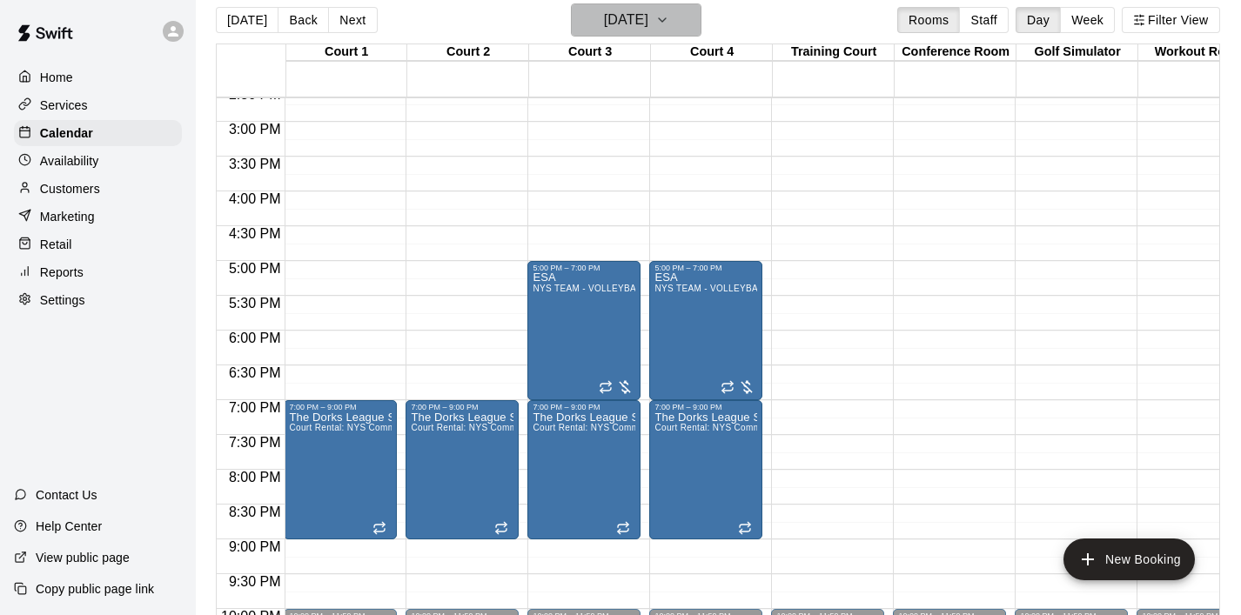
click at [669, 26] on icon "button" at bounding box center [662, 20] width 14 height 21
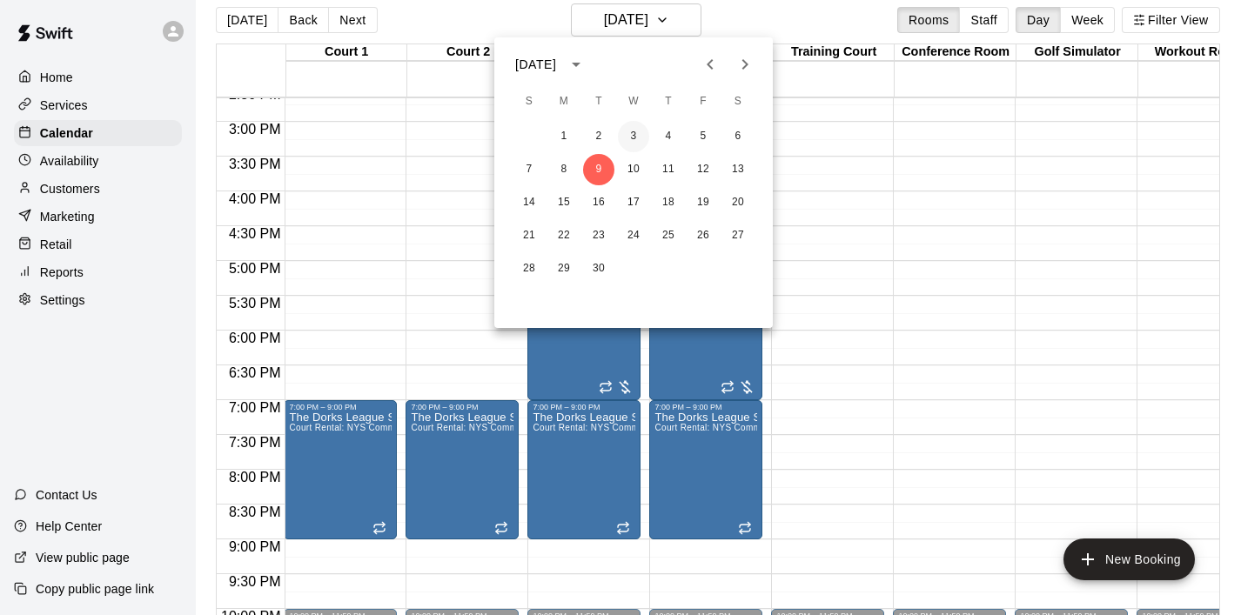
click at [640, 129] on button "3" at bounding box center [633, 136] width 31 height 31
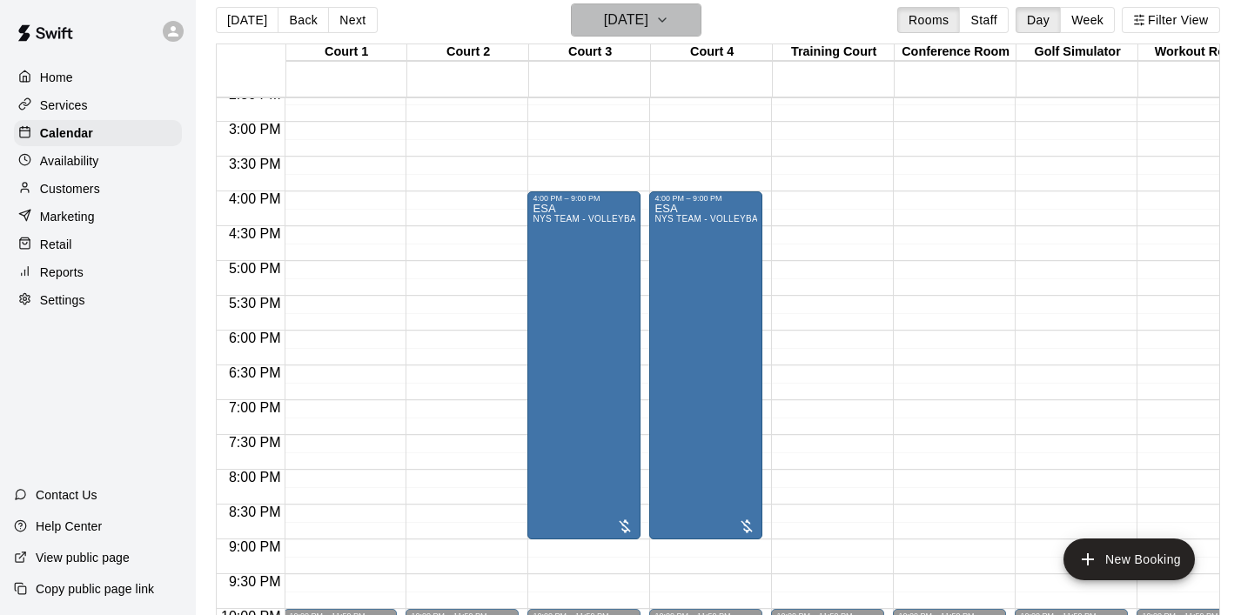
click at [669, 26] on icon "button" at bounding box center [662, 20] width 14 height 21
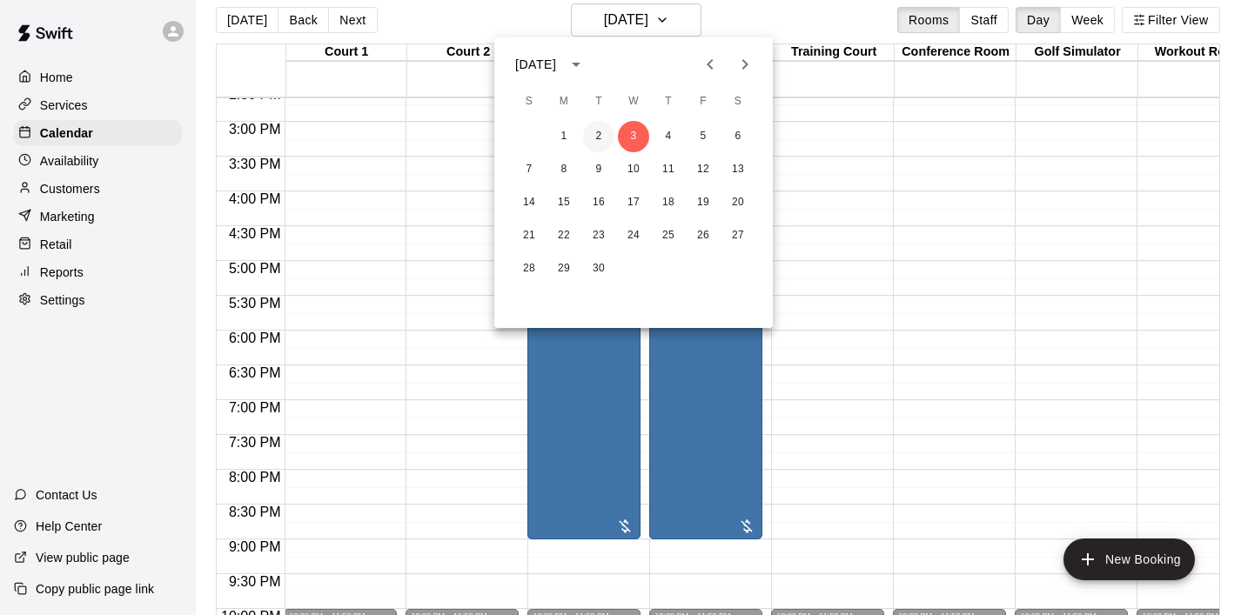
click at [600, 133] on button "2" at bounding box center [598, 136] width 31 height 31
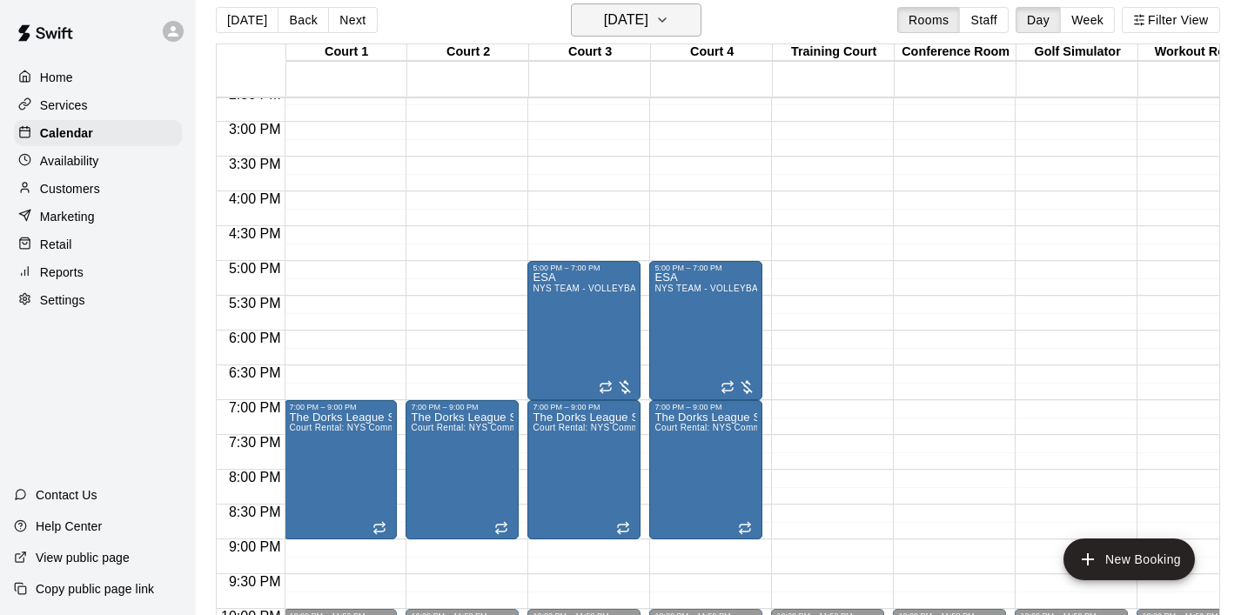
click at [669, 21] on icon "button" at bounding box center [662, 20] width 14 height 21
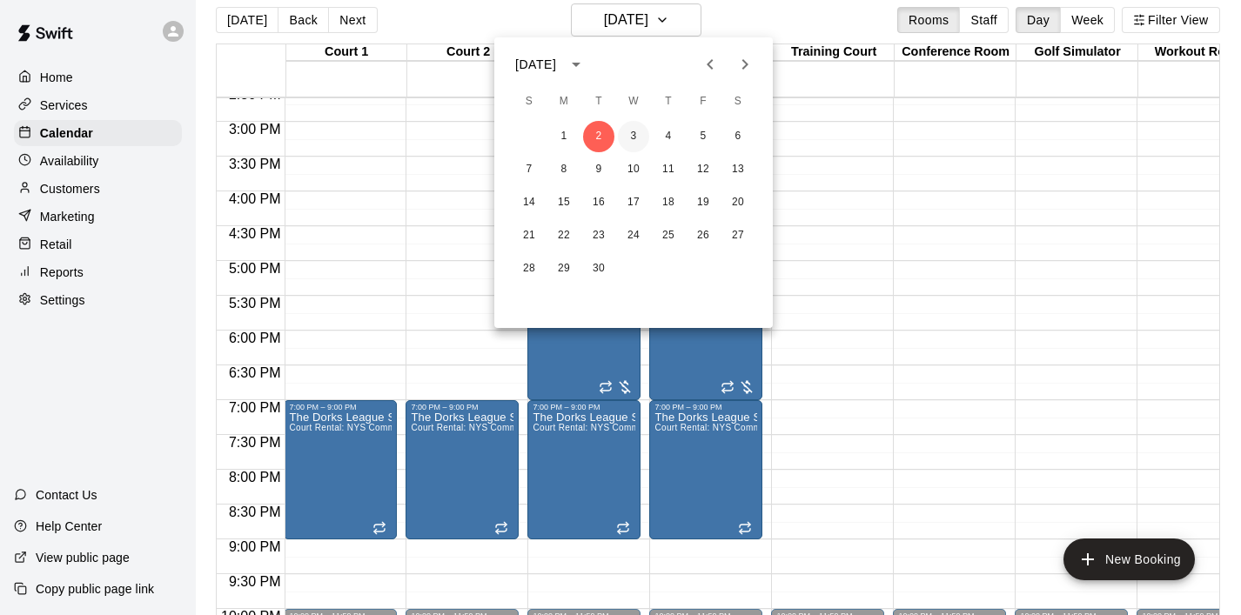
click at [631, 137] on button "3" at bounding box center [633, 136] width 31 height 31
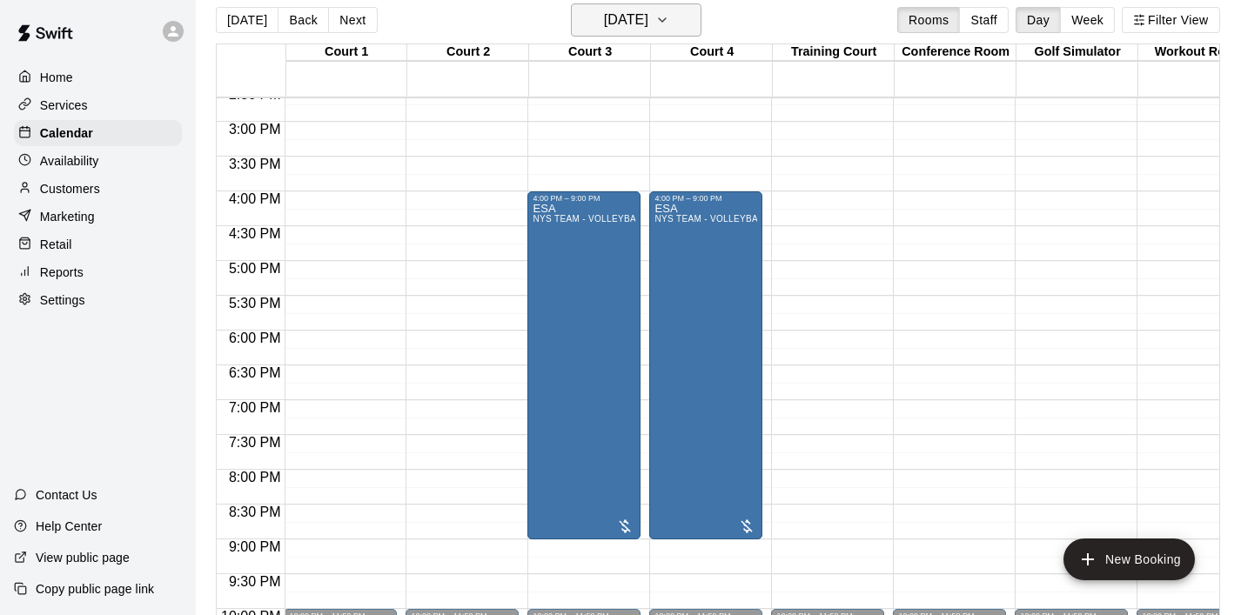
click at [669, 19] on icon "button" at bounding box center [662, 20] width 14 height 21
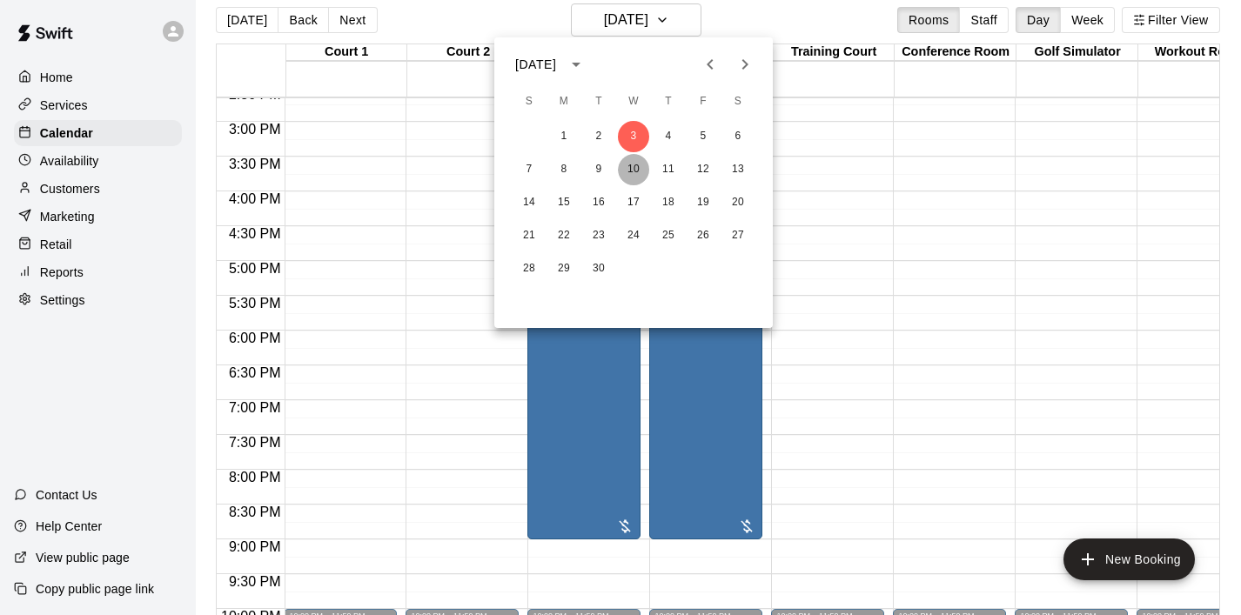
click at [633, 158] on button "10" at bounding box center [633, 169] width 31 height 31
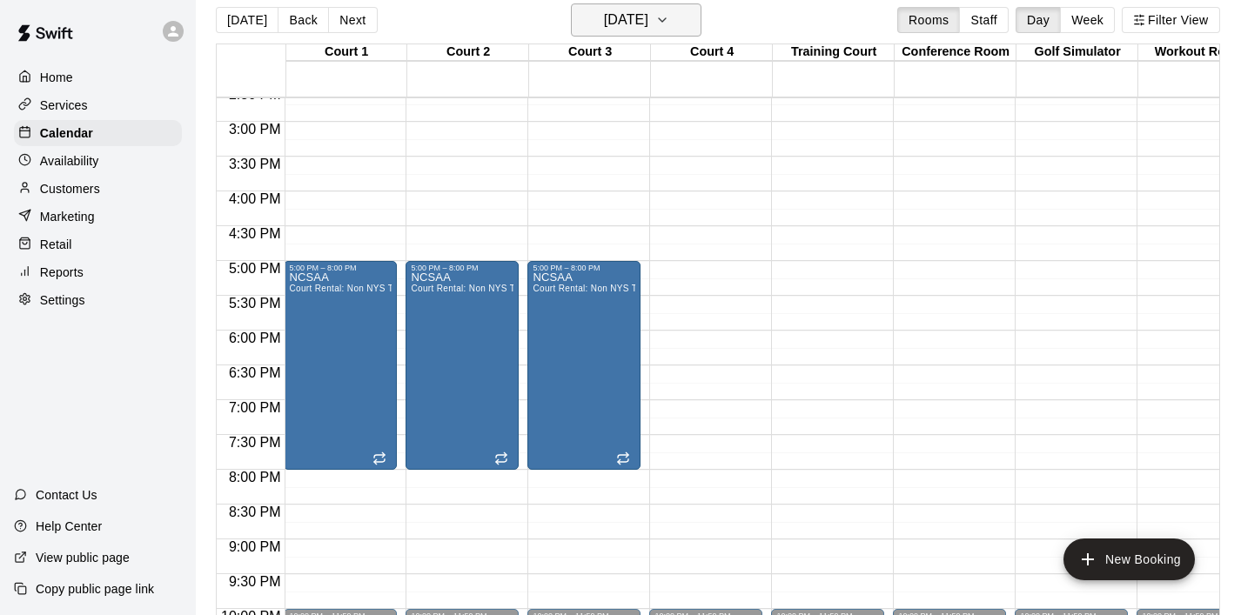
click at [669, 22] on icon "button" at bounding box center [662, 20] width 14 height 21
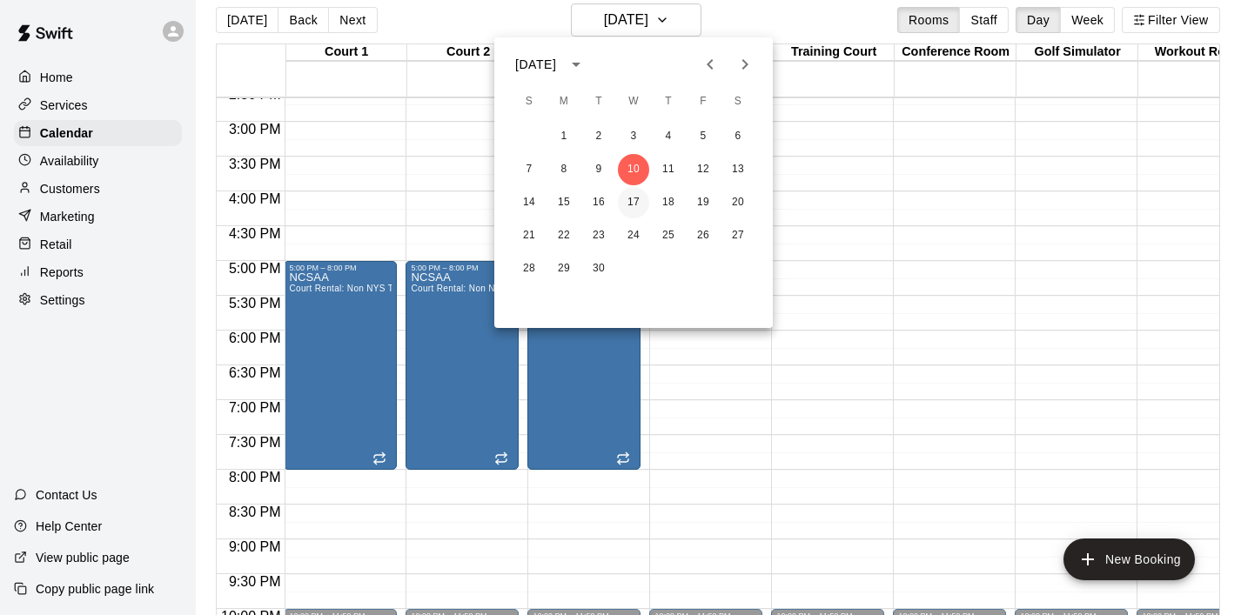
click at [636, 195] on button "17" at bounding box center [633, 202] width 31 height 31
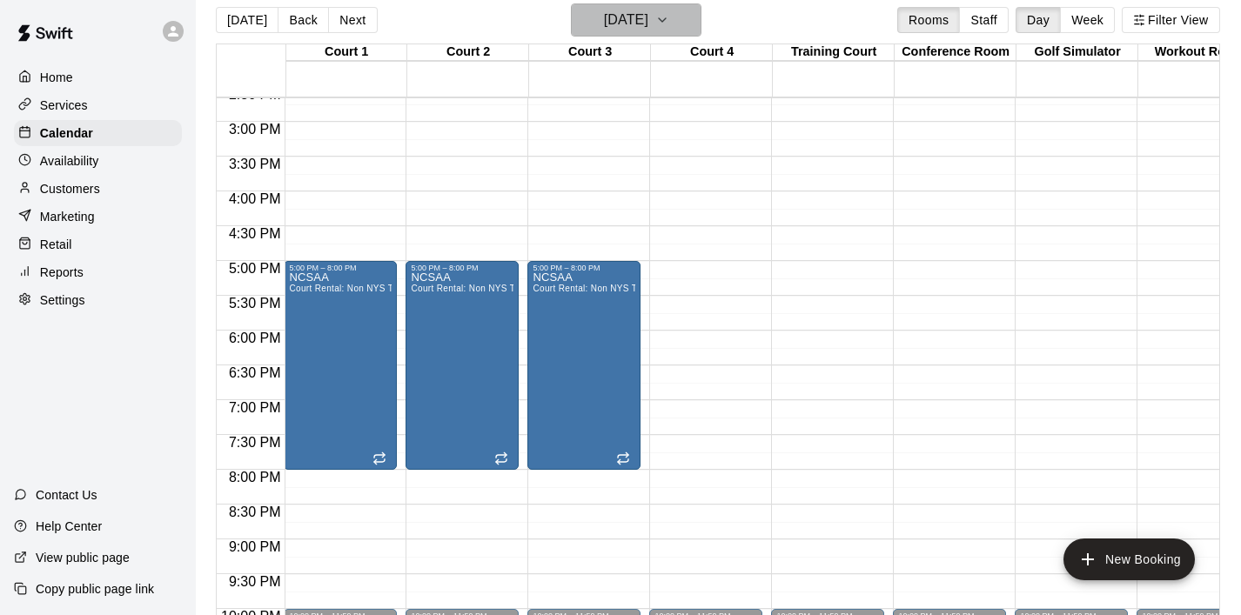
click at [702, 25] on button "[DATE]" at bounding box center [636, 19] width 131 height 33
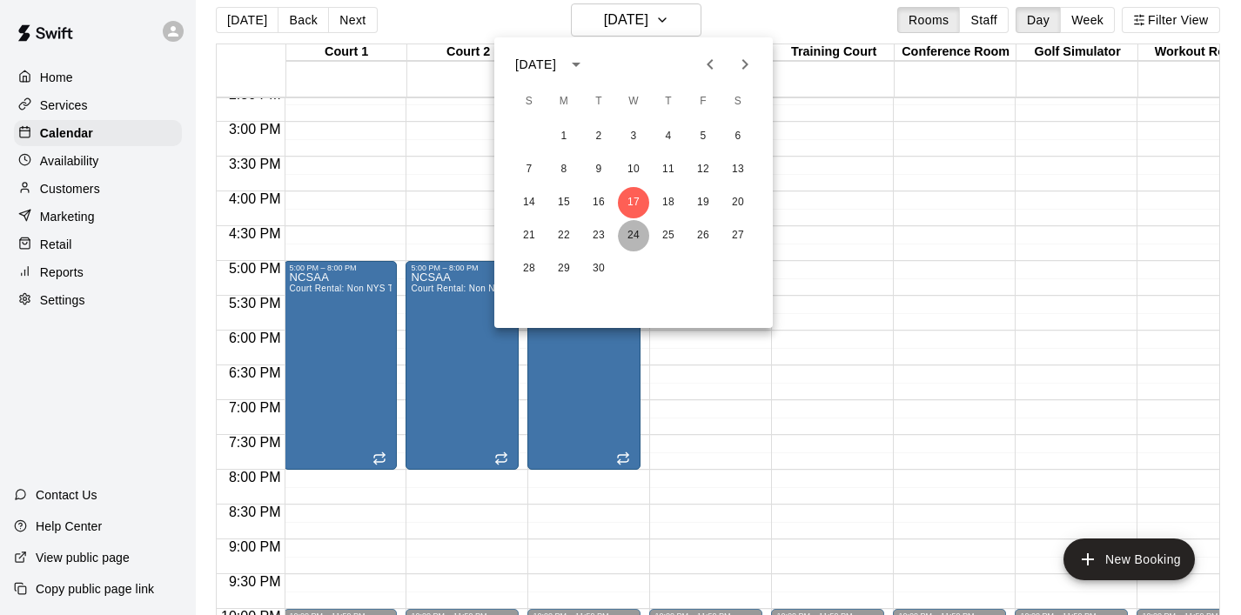
click at [641, 225] on button "24" at bounding box center [633, 235] width 31 height 31
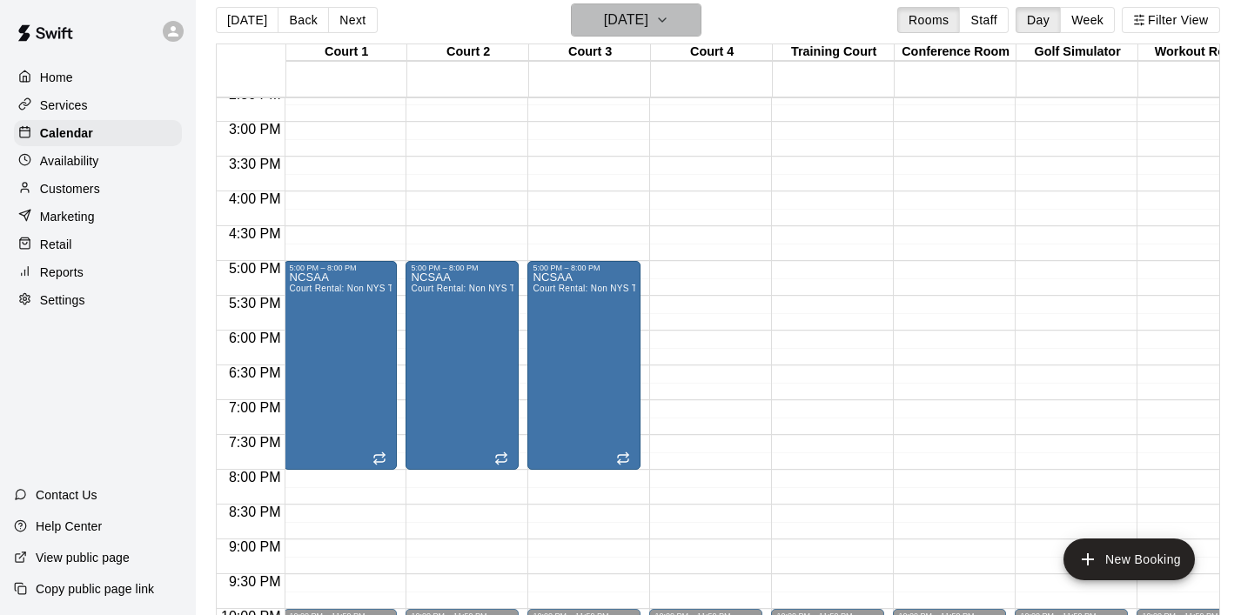
click at [669, 24] on icon "button" at bounding box center [662, 20] width 14 height 21
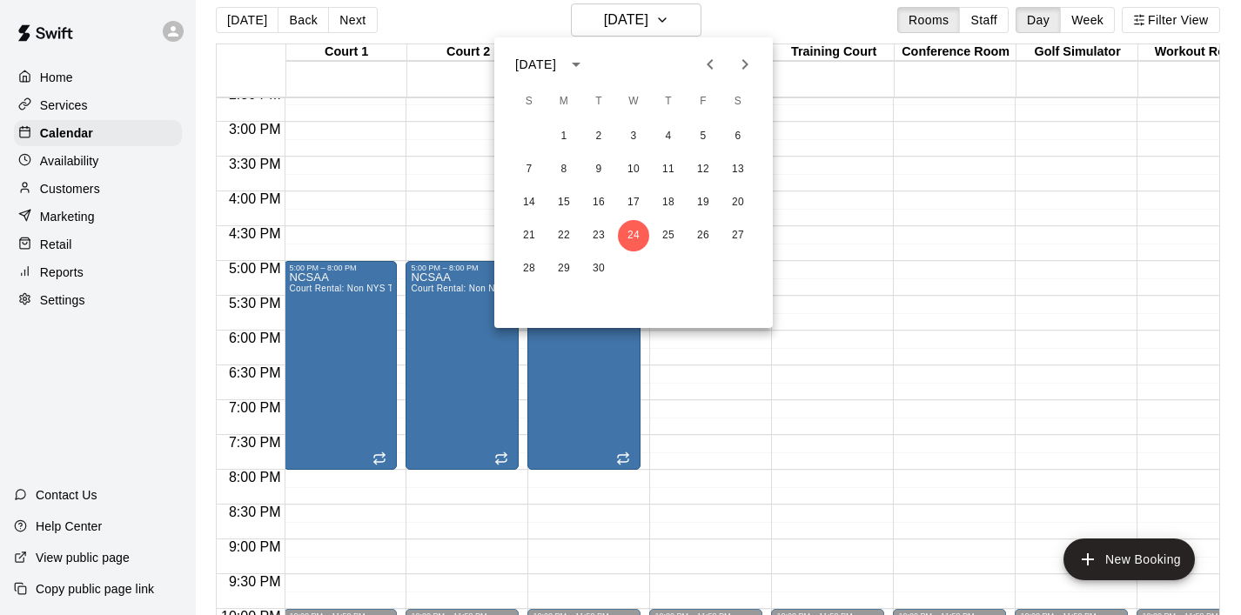
click at [746, 57] on icon "Next month" at bounding box center [745, 64] width 21 height 21
click at [640, 130] on button "1" at bounding box center [633, 136] width 31 height 31
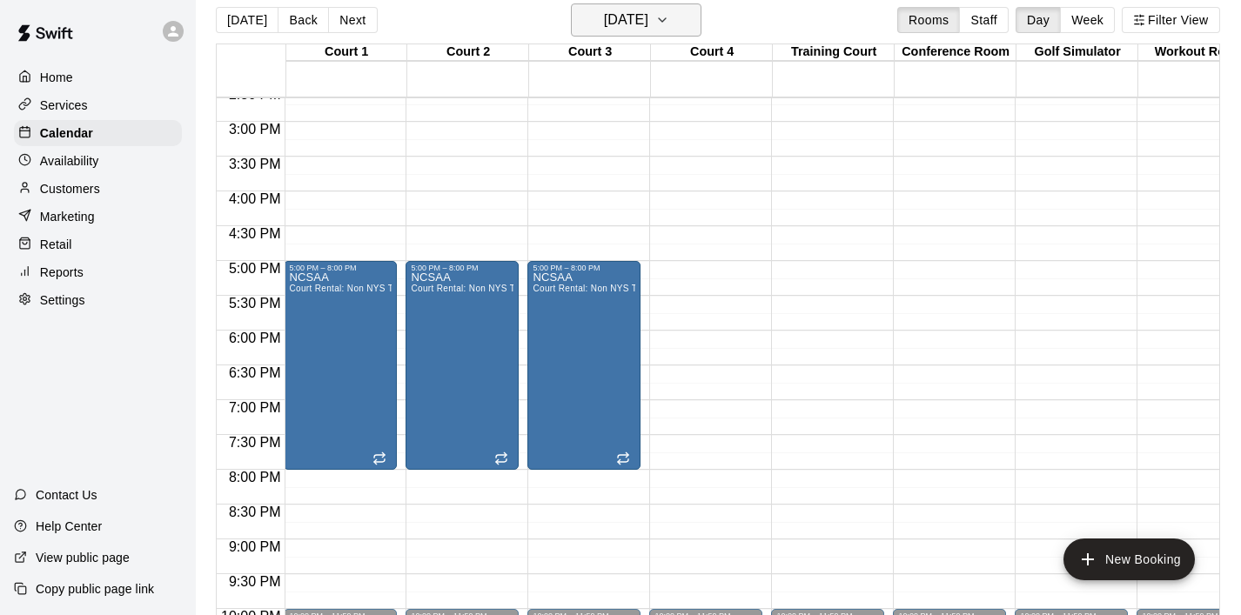
click at [702, 31] on button "[DATE]" at bounding box center [636, 19] width 131 height 33
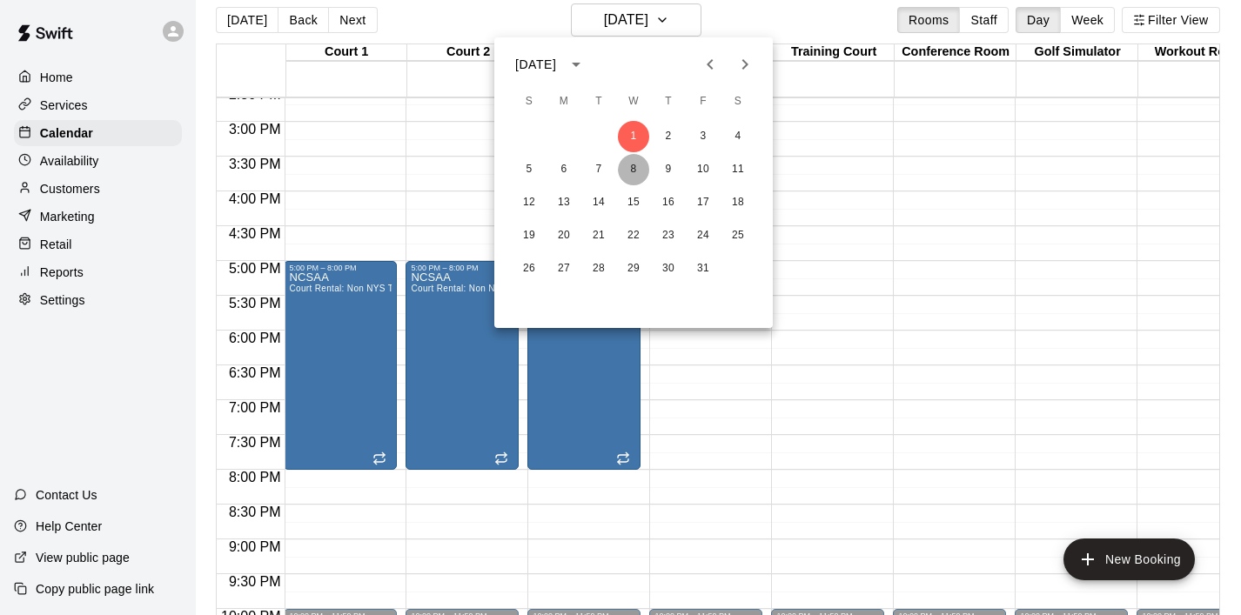
click at [634, 173] on button "8" at bounding box center [633, 169] width 31 height 31
